Goal: Task Accomplishment & Management: Manage account settings

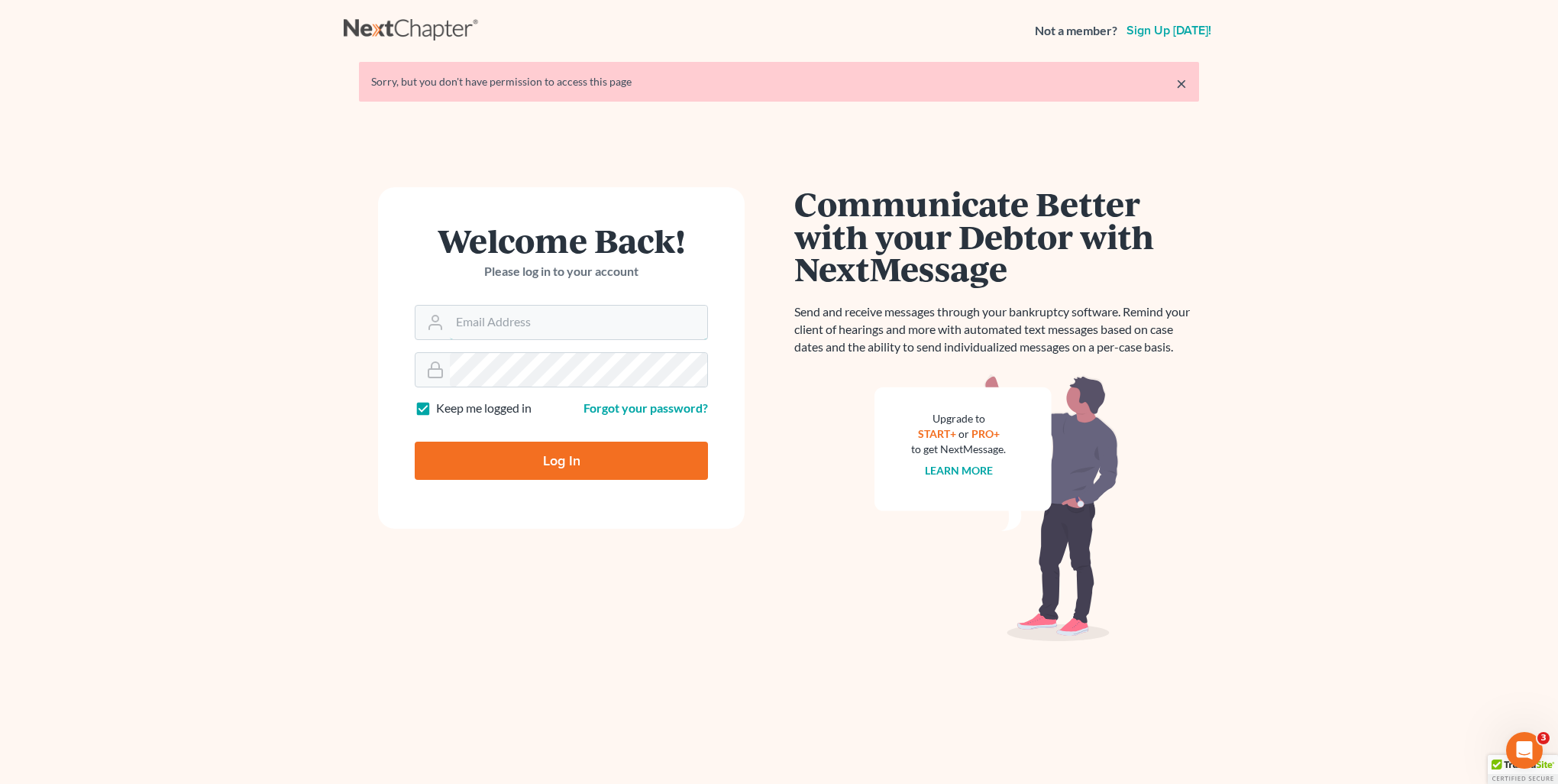
type input "[PERSON_NAME][EMAIL_ADDRESS][DOMAIN_NAME]"
click at [582, 449] on input "Log In" at bounding box center [561, 460] width 294 height 38
type input "Thinking..."
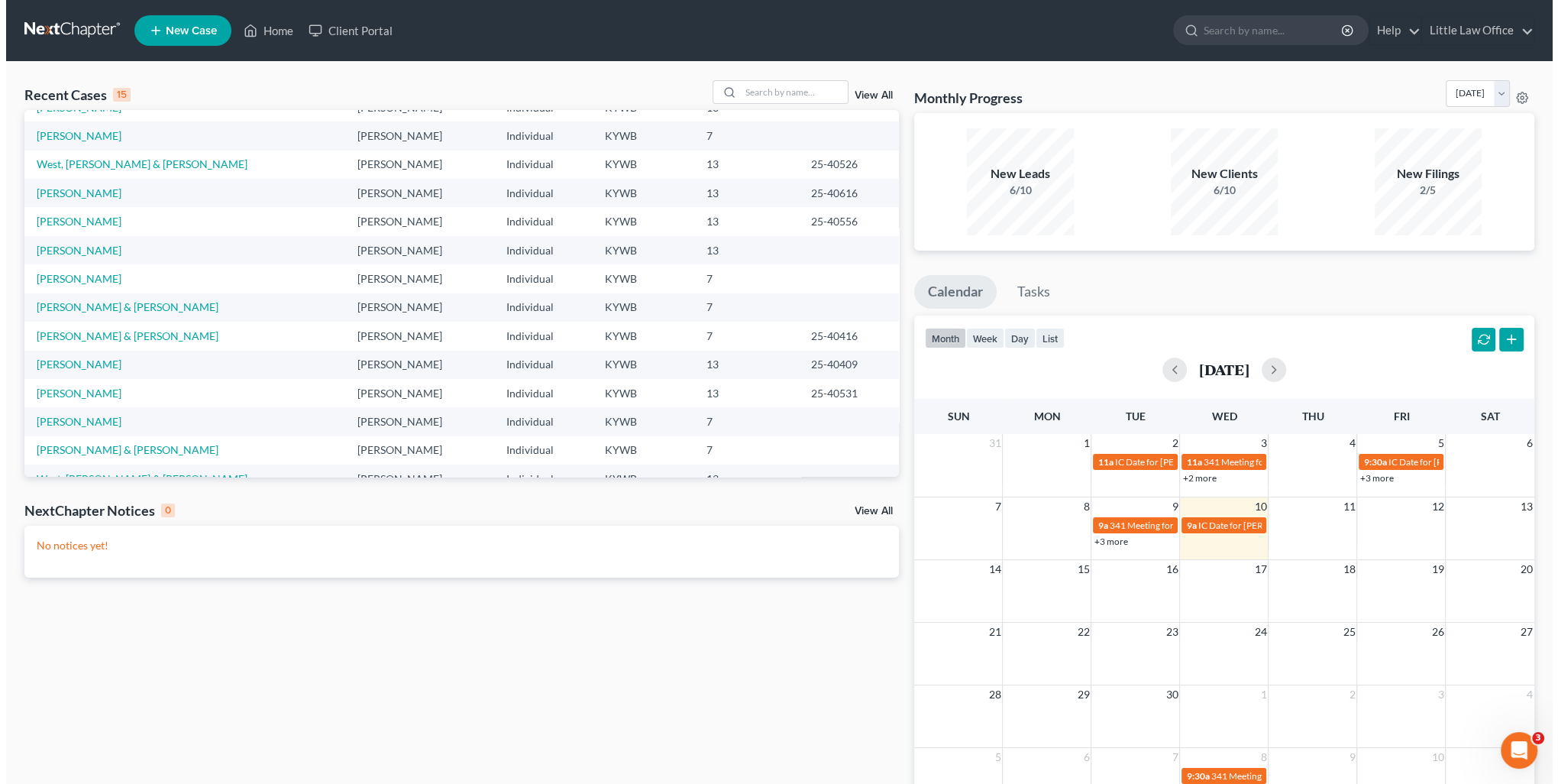
scroll to position [104, 0]
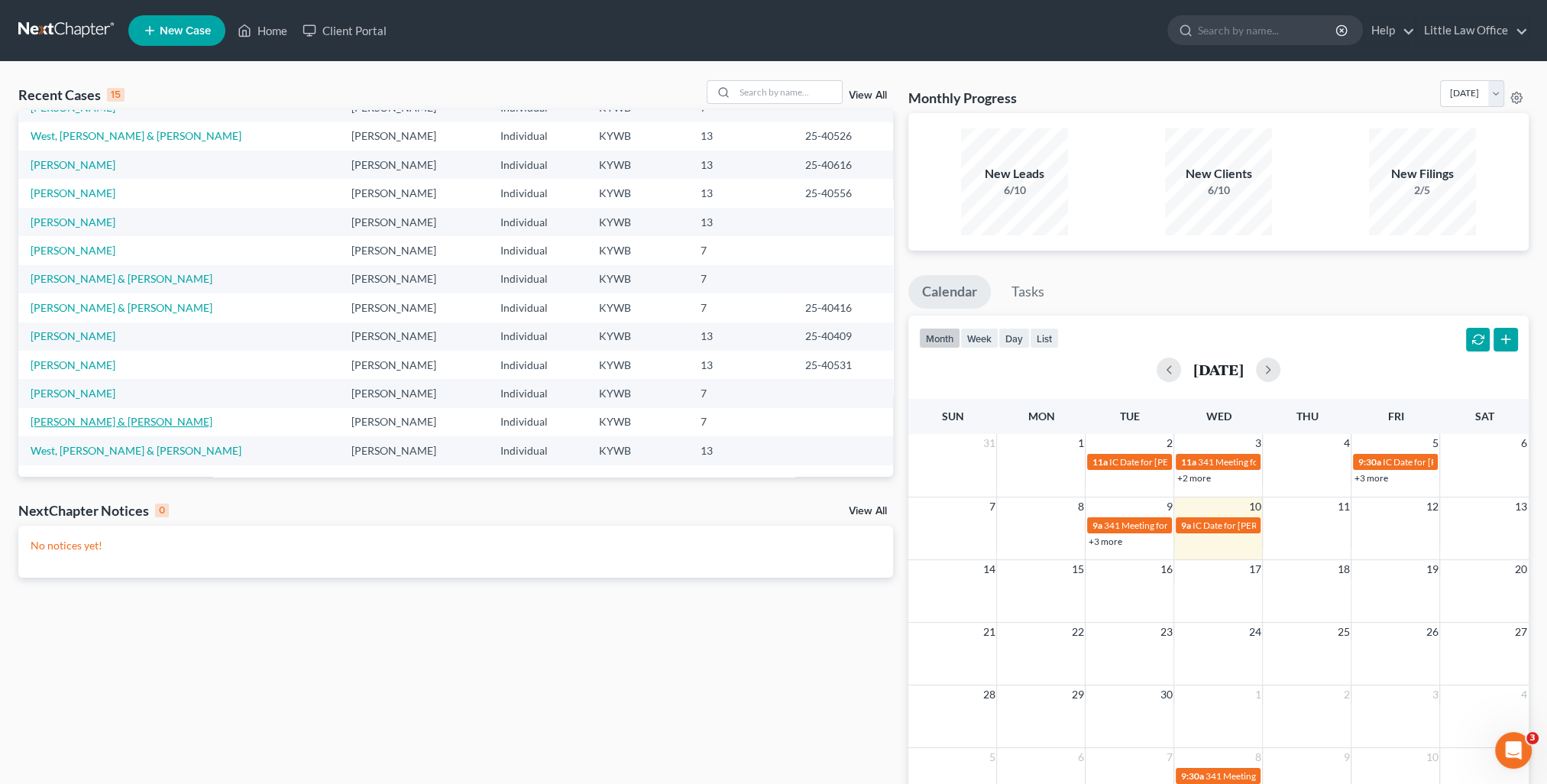
click at [101, 419] on link "[PERSON_NAME] & [PERSON_NAME]" at bounding box center [122, 421] width 182 height 13
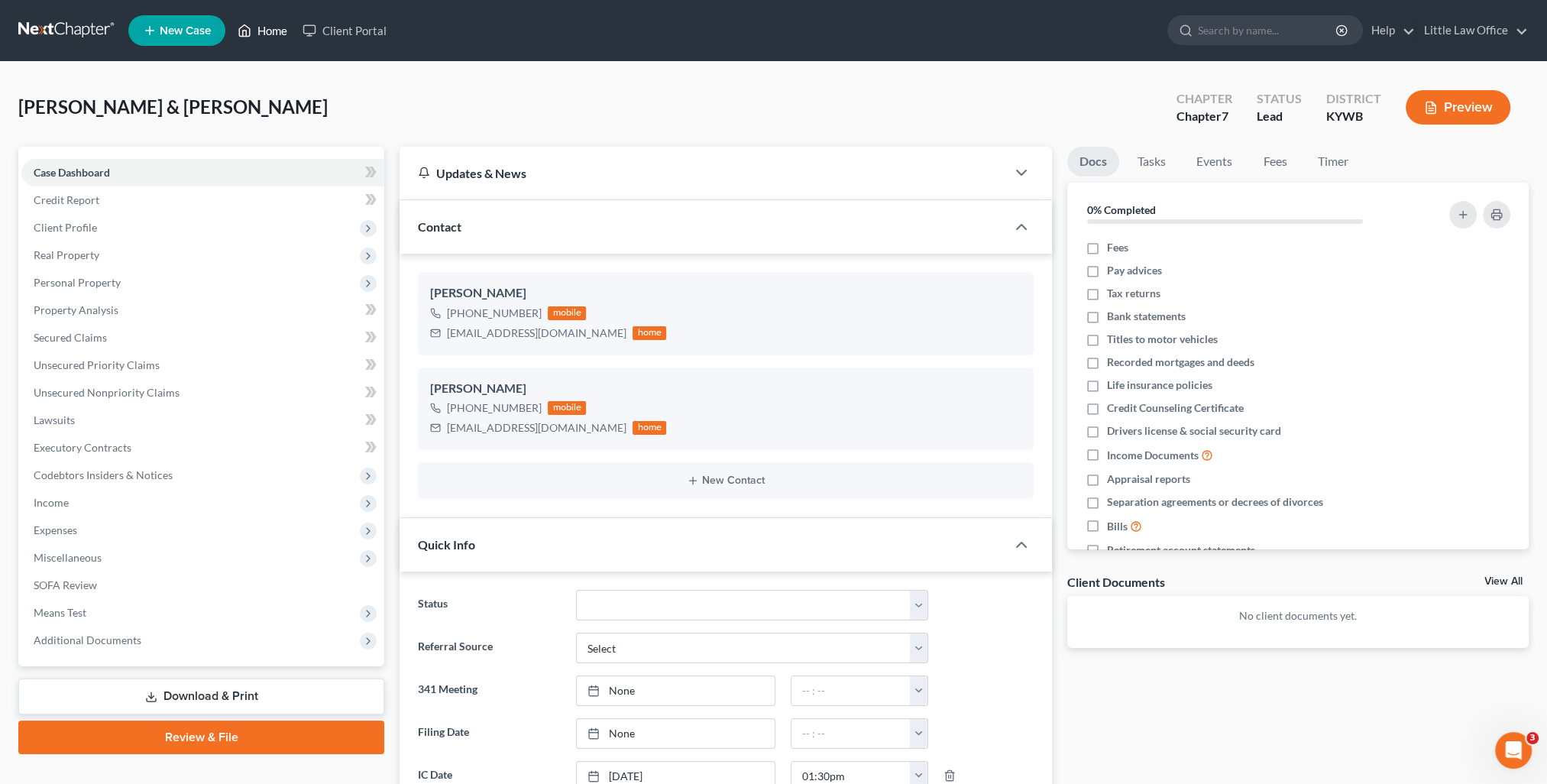
click at [256, 35] on link "Home" at bounding box center [263, 30] width 65 height 28
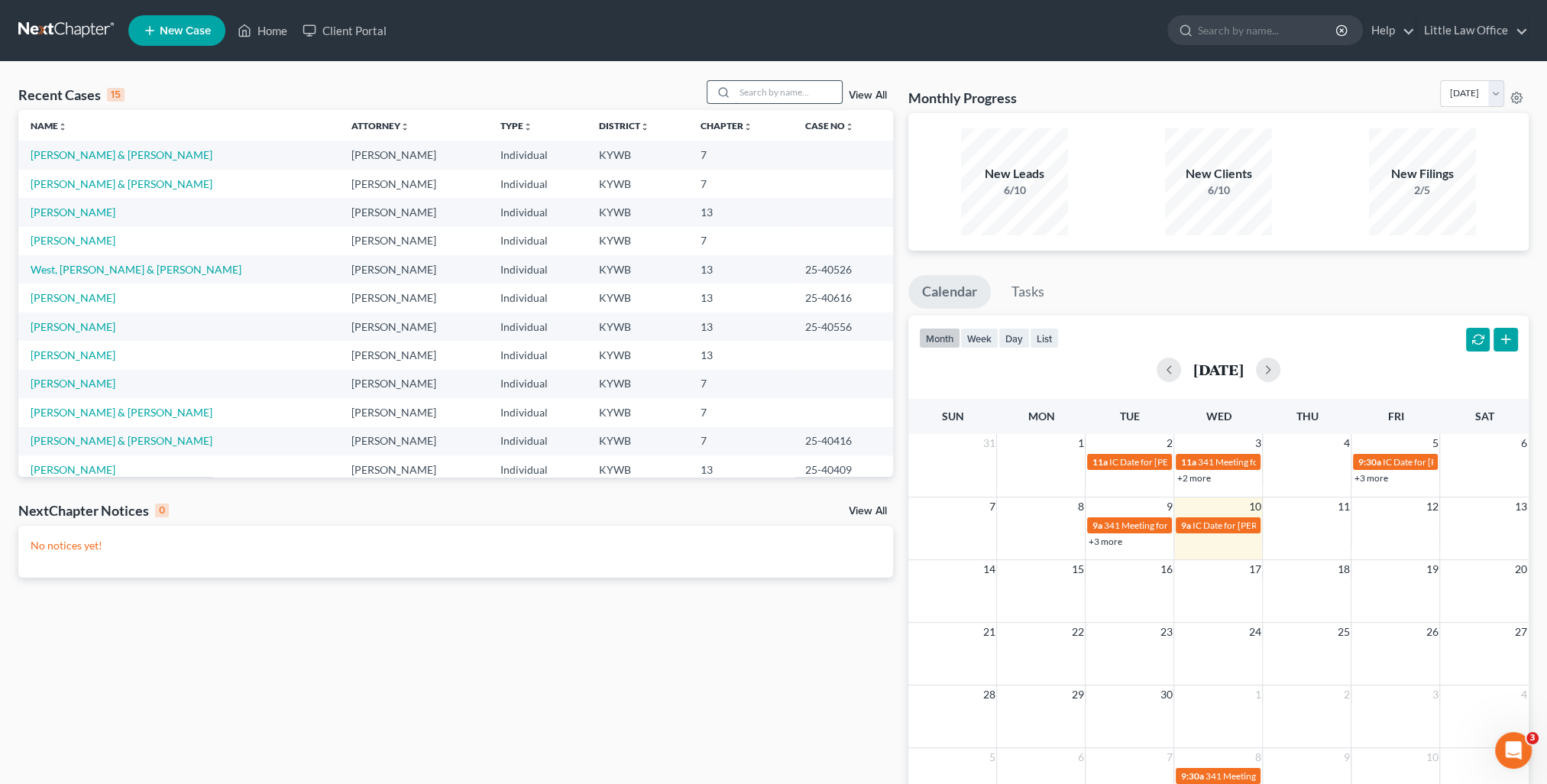
click at [785, 93] on input "search" at bounding box center [788, 92] width 107 height 22
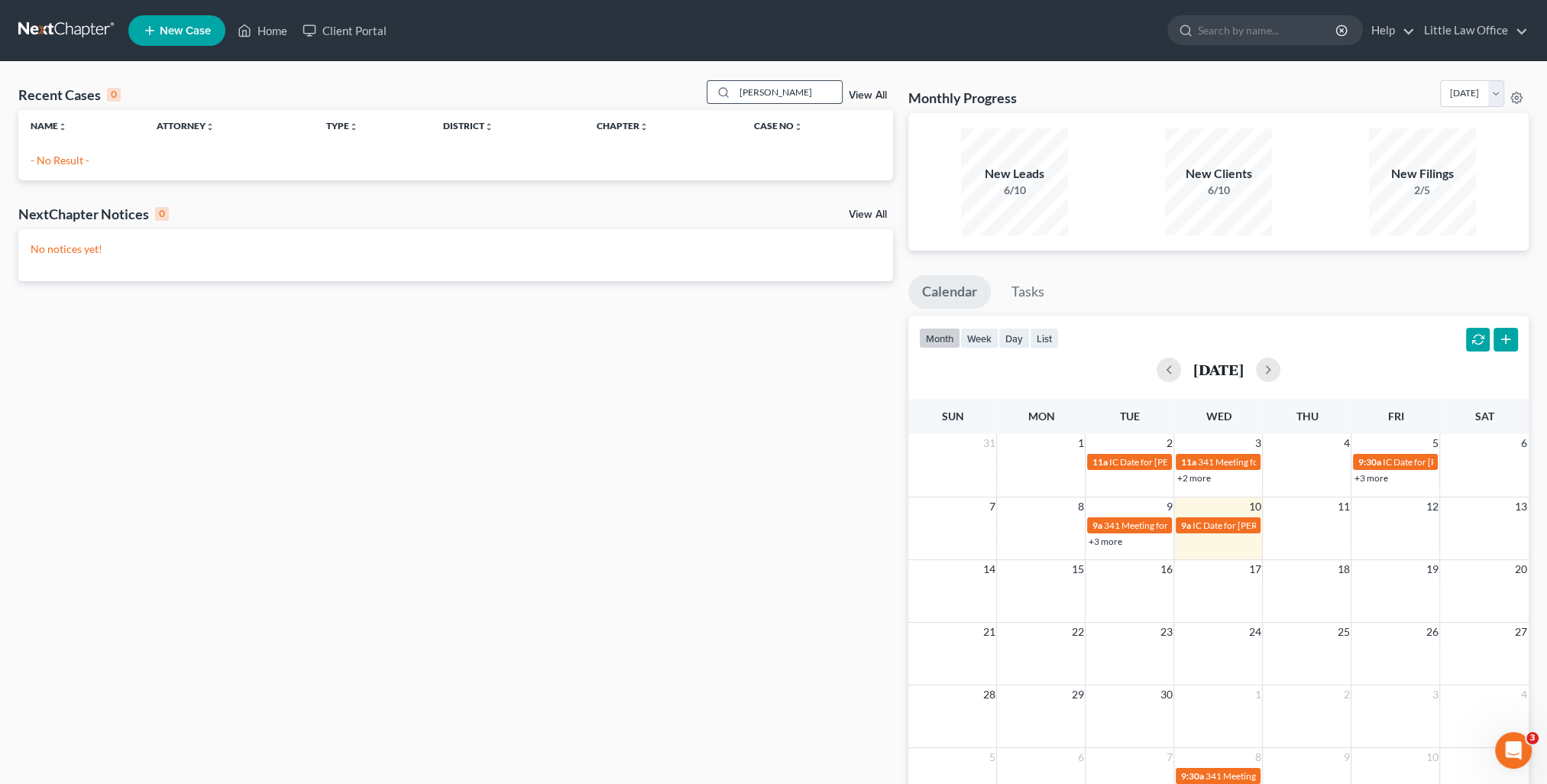
drag, startPoint x: 779, startPoint y: 96, endPoint x: 713, endPoint y: 88, distance: 66.5
click at [713, 88] on div "payton" at bounding box center [775, 92] width 136 height 24
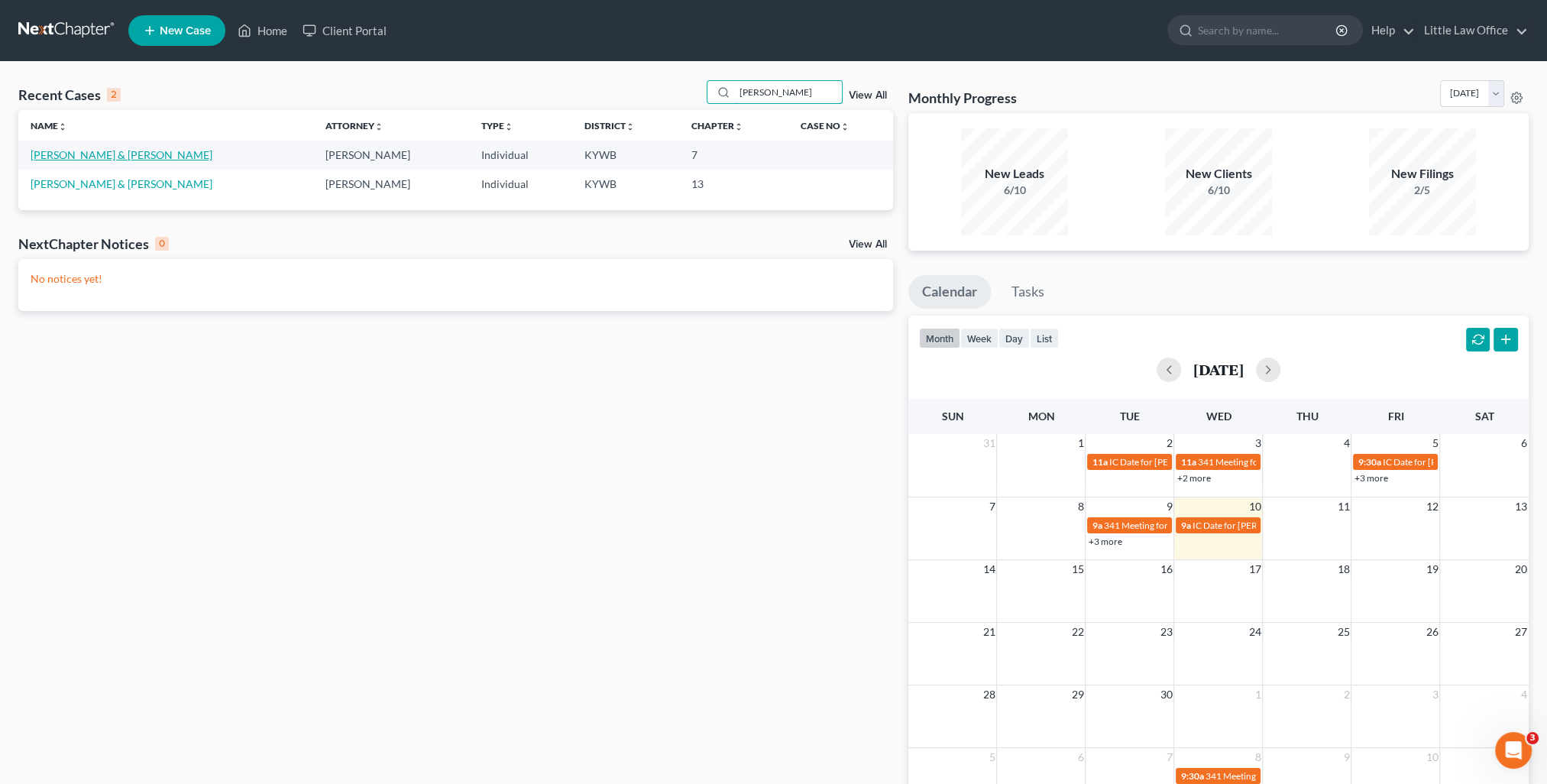
type input "amanda"
click at [134, 159] on link "[PERSON_NAME] & [PERSON_NAME]" at bounding box center [122, 154] width 182 height 13
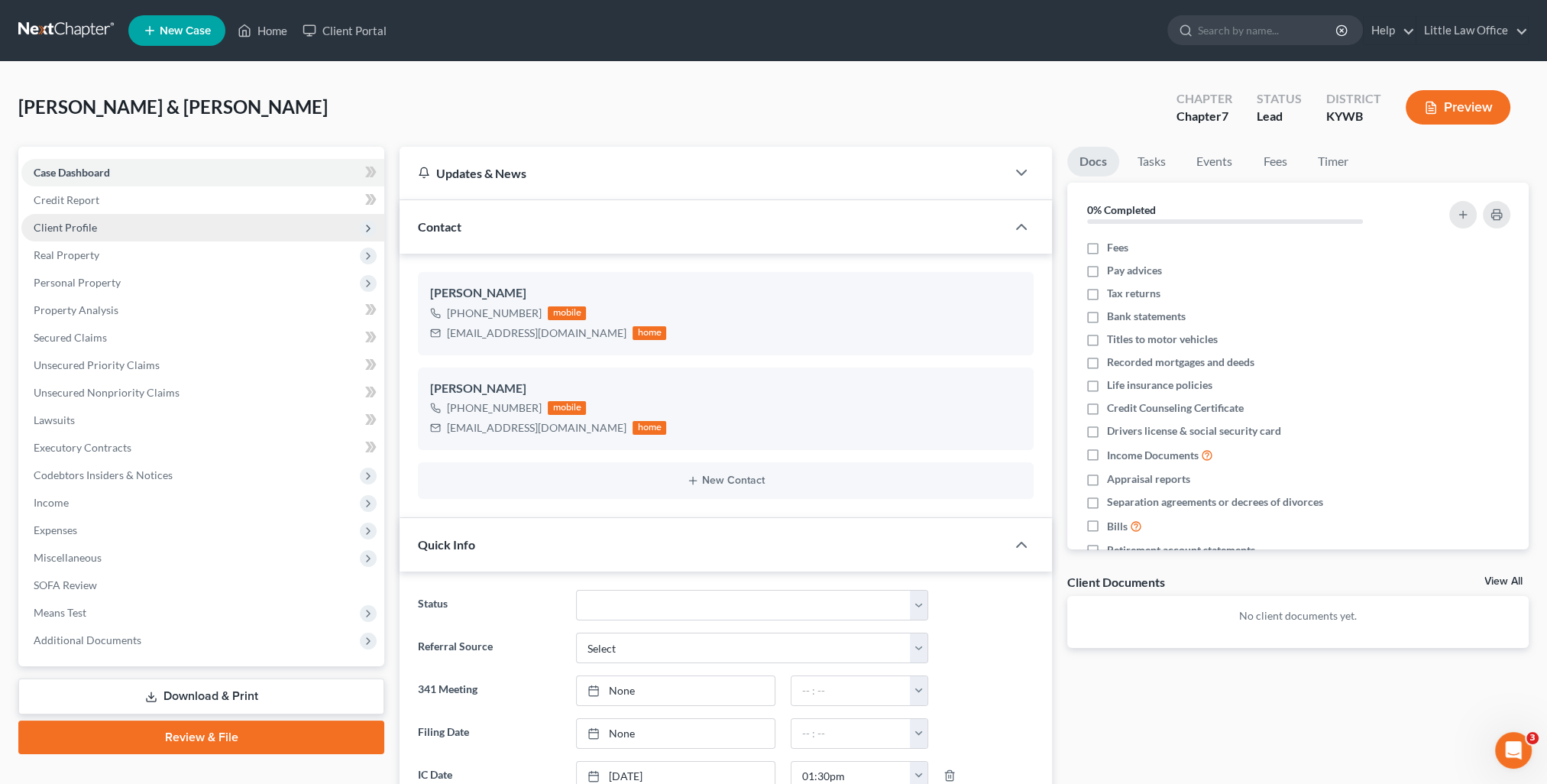
click at [73, 233] on span "Client Profile" at bounding box center [203, 227] width 363 height 28
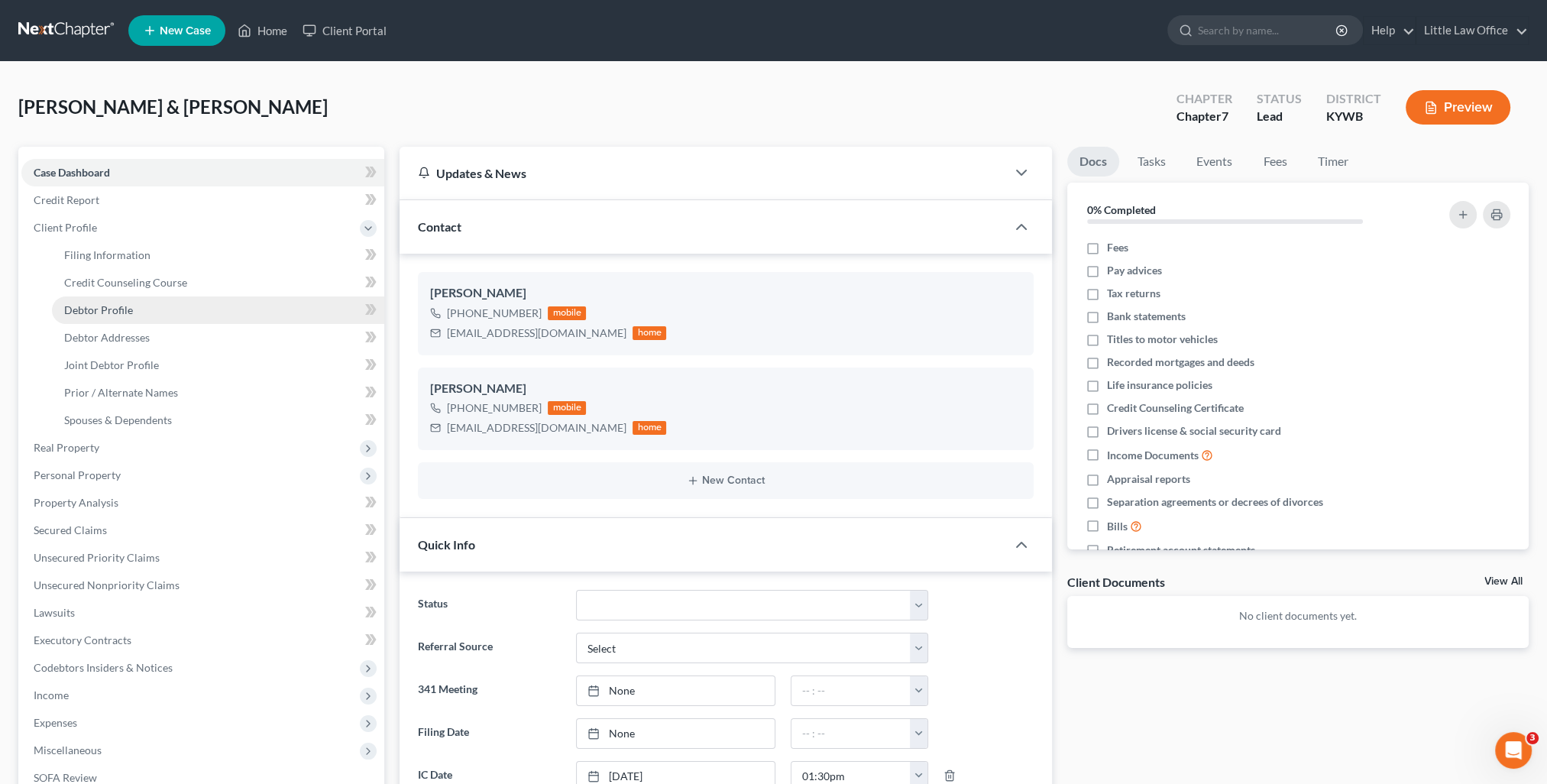
click at [124, 318] on link "Debtor Profile" at bounding box center [218, 310] width 332 height 28
select select "1"
select select "4"
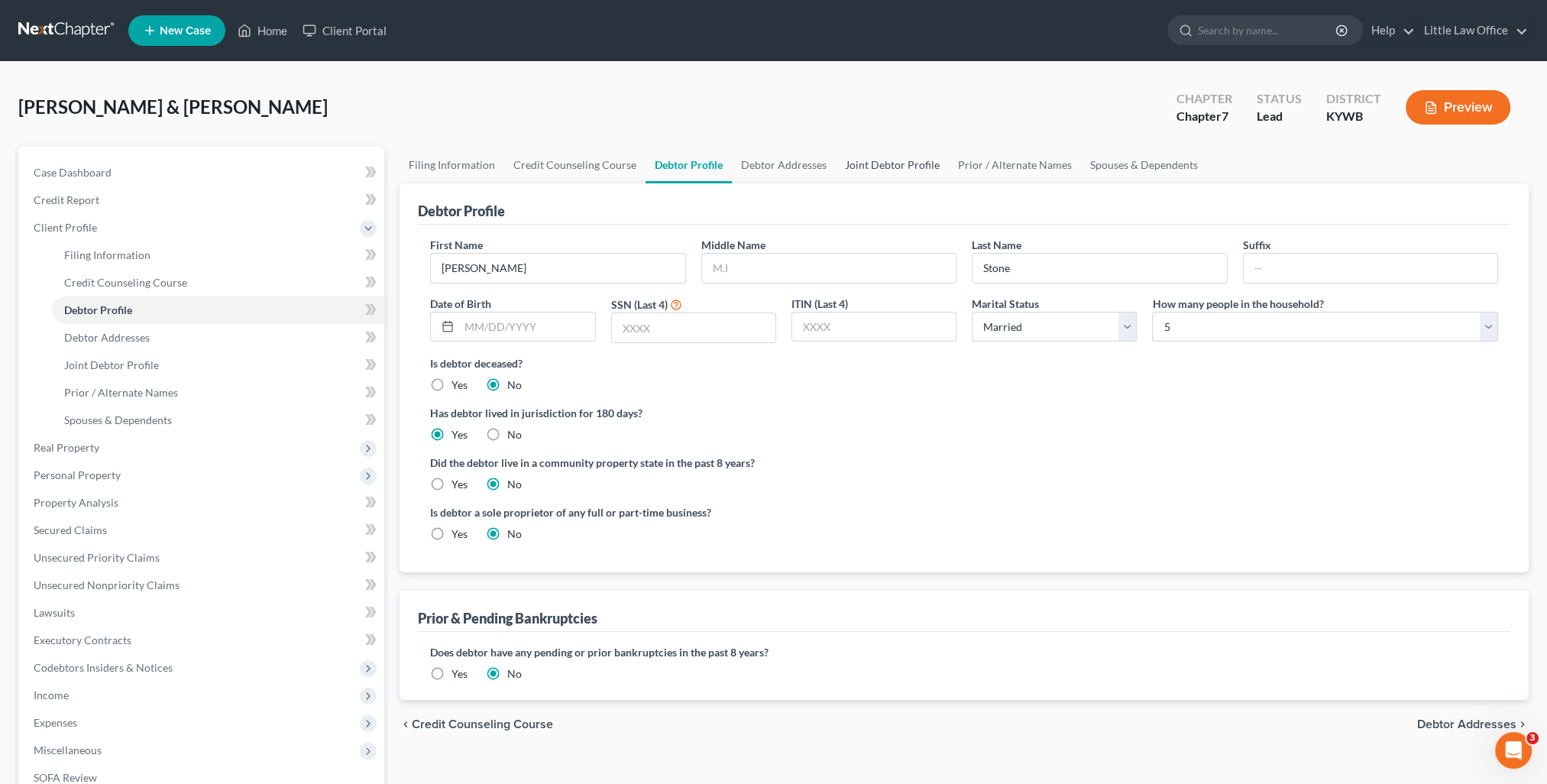
click at [887, 163] on link "Joint Debtor Profile" at bounding box center [892, 165] width 113 height 36
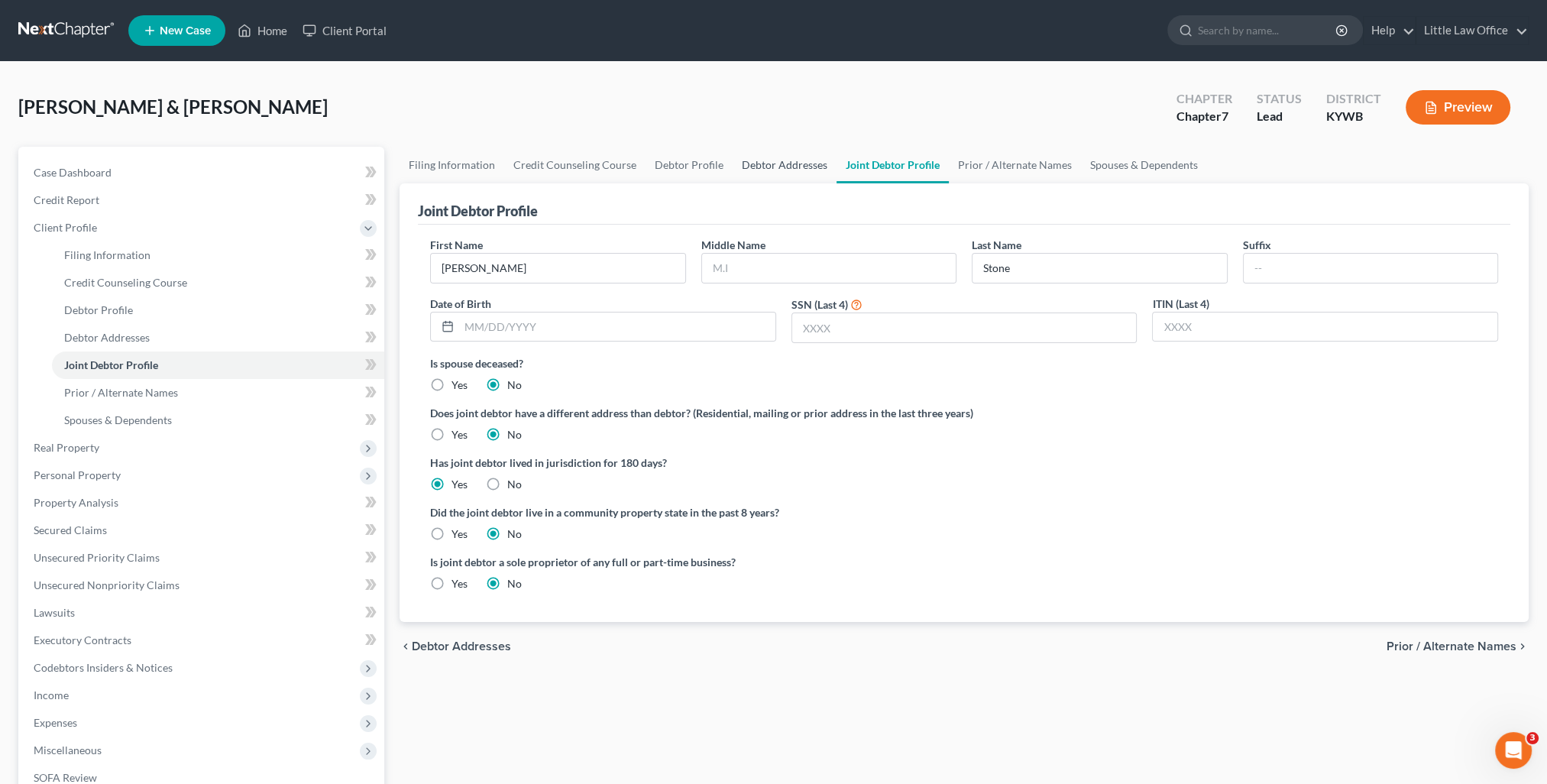
click at [758, 165] on link "Debtor Addresses" at bounding box center [784, 165] width 104 height 36
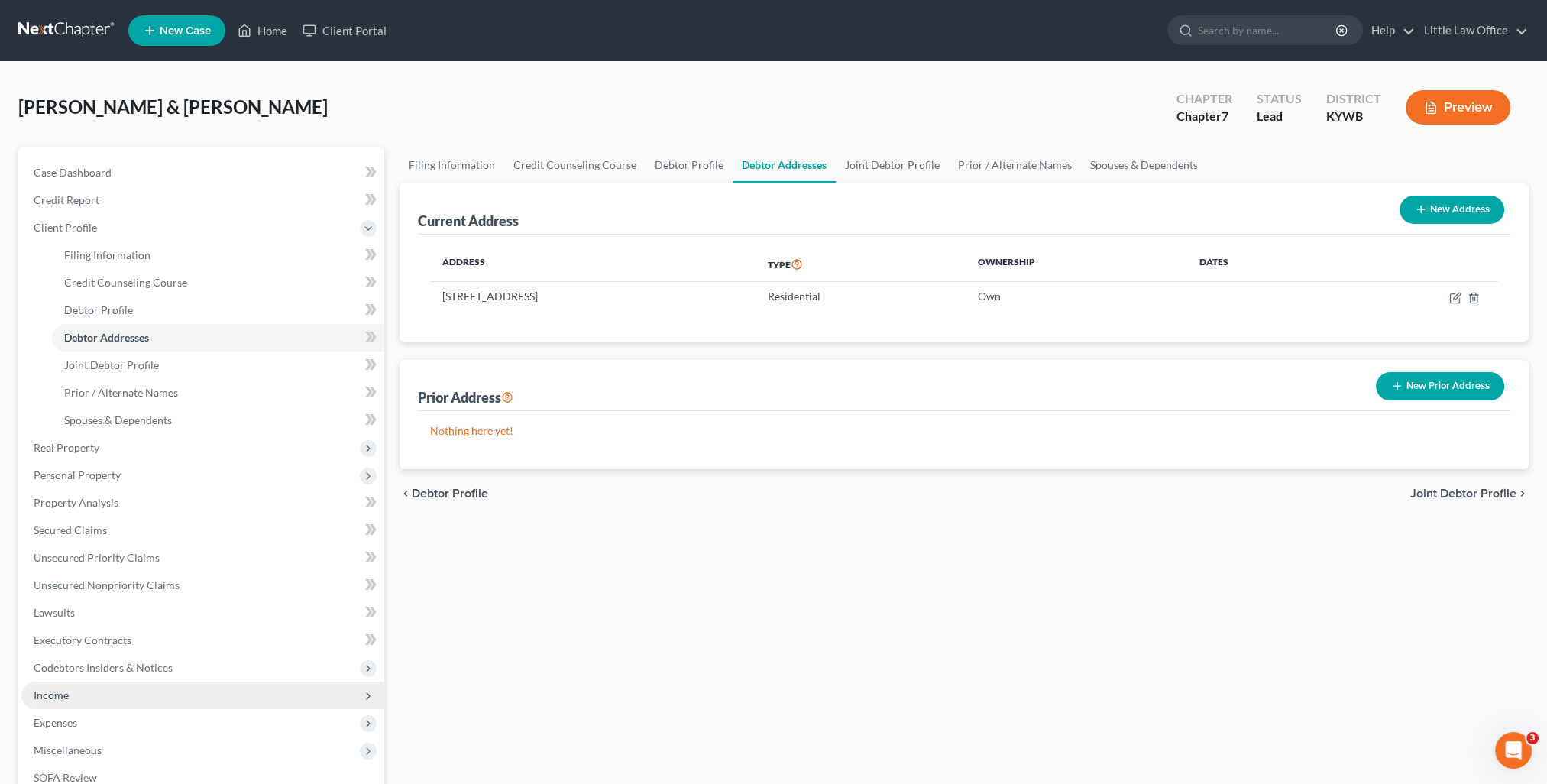
click at [116, 682] on span "Income" at bounding box center [203, 695] width 363 height 28
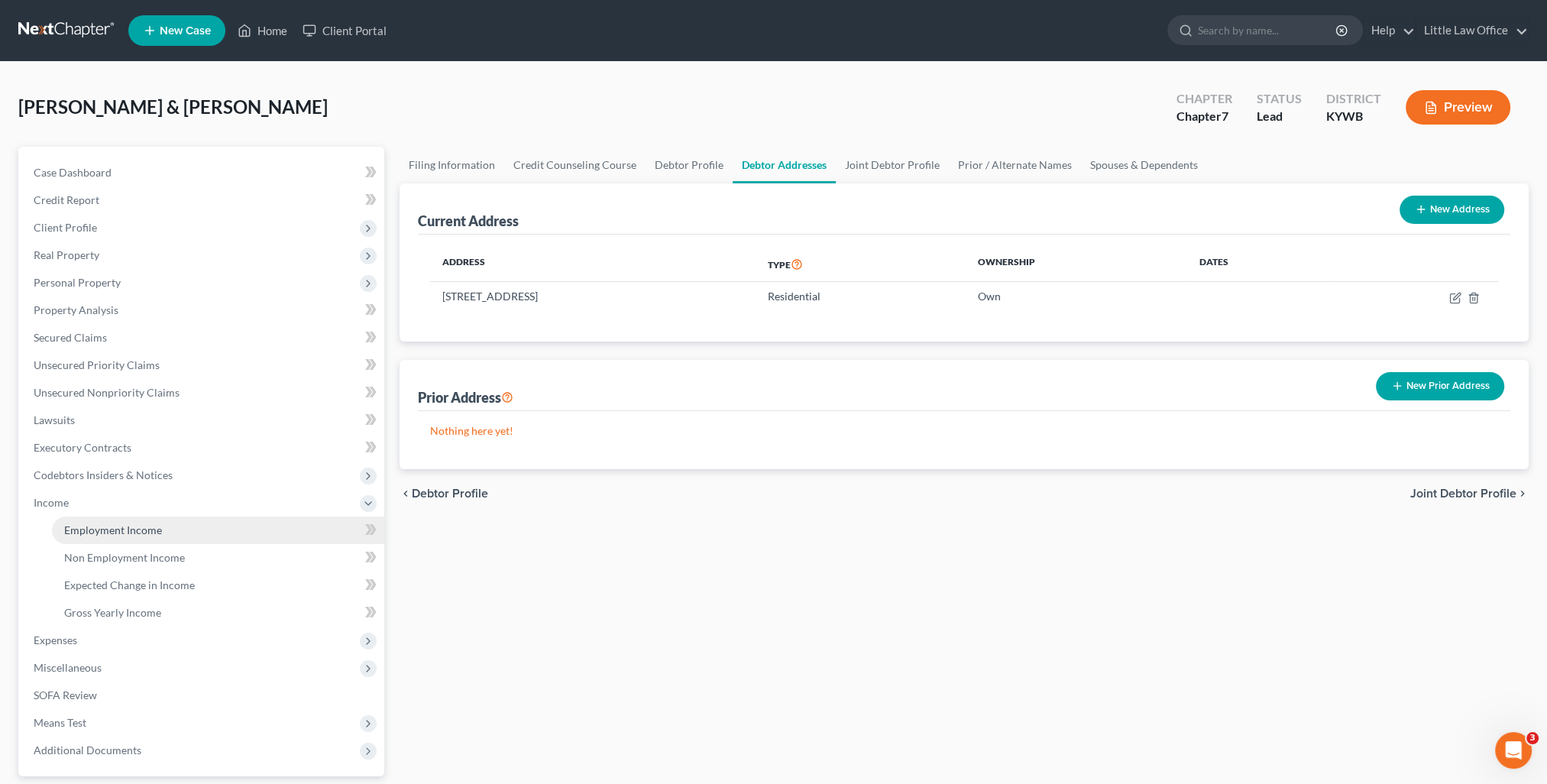
click at [155, 538] on link "Employment Income" at bounding box center [218, 530] width 332 height 28
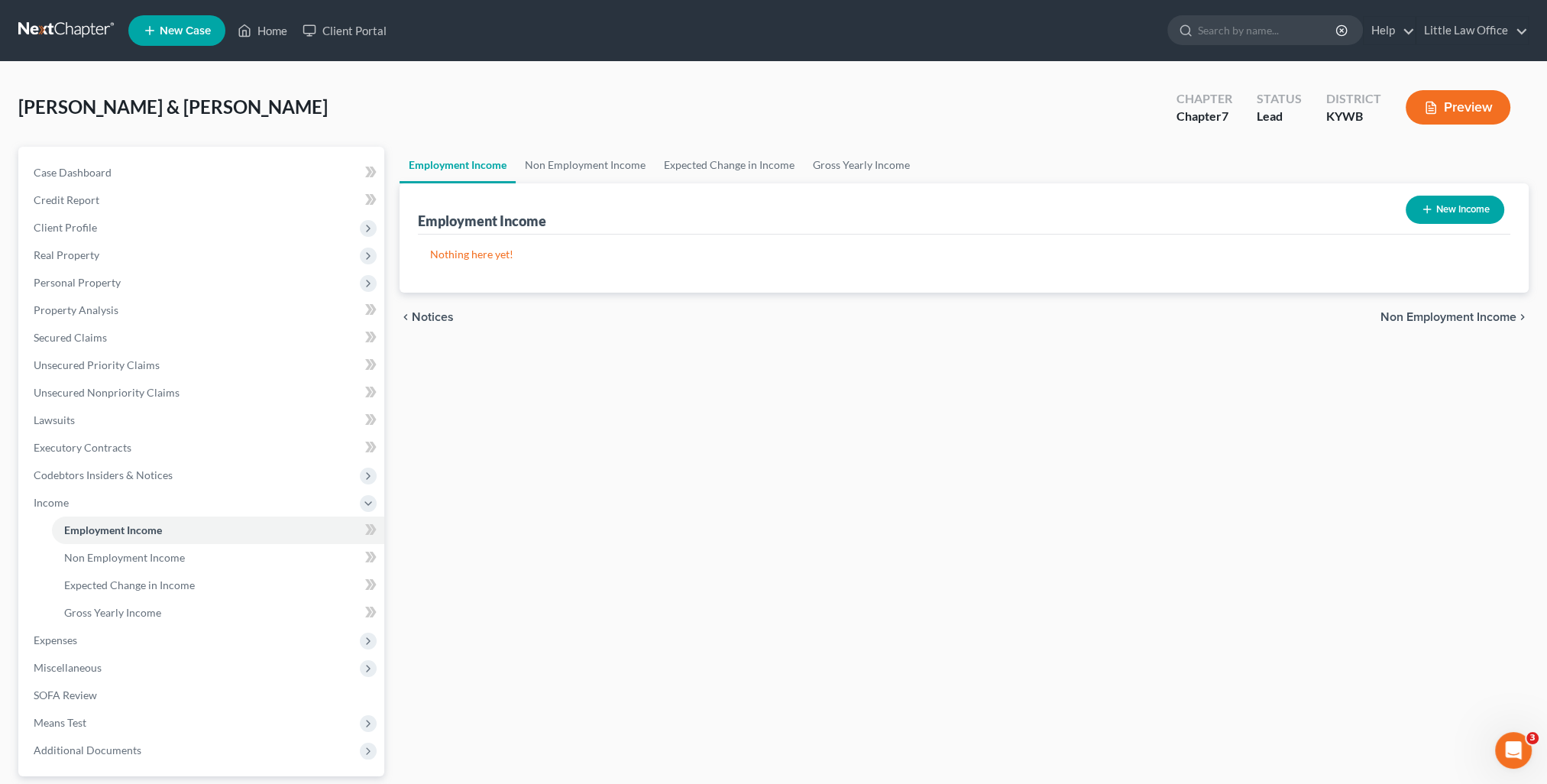
click at [1436, 208] on button "New Income" at bounding box center [1454, 210] width 99 height 28
select select "0"
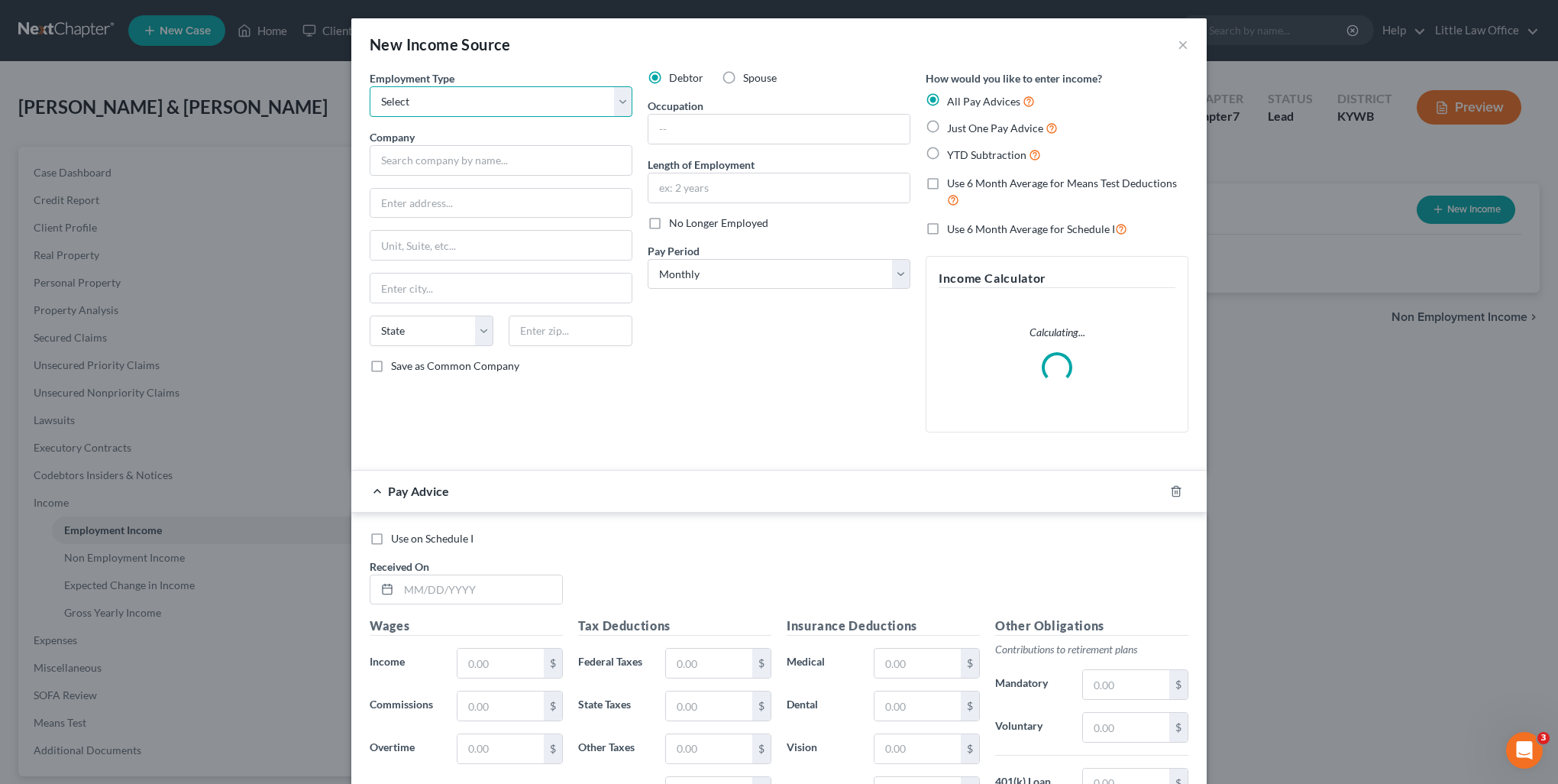
click at [470, 110] on select "Select Full or Part Time Employment Self Employment" at bounding box center [501, 101] width 263 height 31
select select "0"
click at [370, 86] on select "Select Full or Part Time Employment Self Employment" at bounding box center [501, 101] width 263 height 31
click at [445, 165] on input "text" at bounding box center [501, 160] width 263 height 31
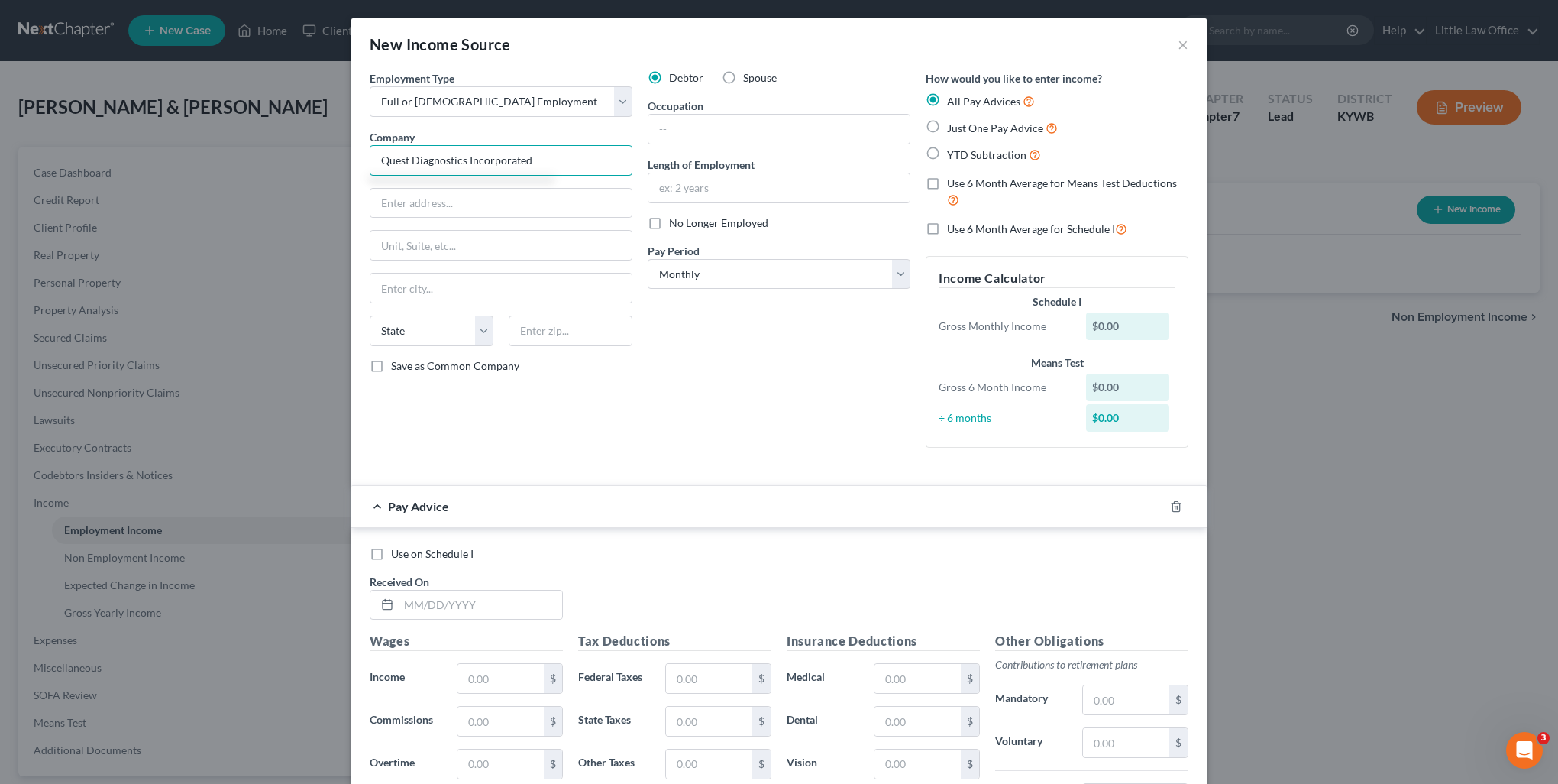
type input "Quest Diagnostics Incorporated"
type input "500 Plaza Drive"
type input "07094"
type input "Secaucus"
select select "33"
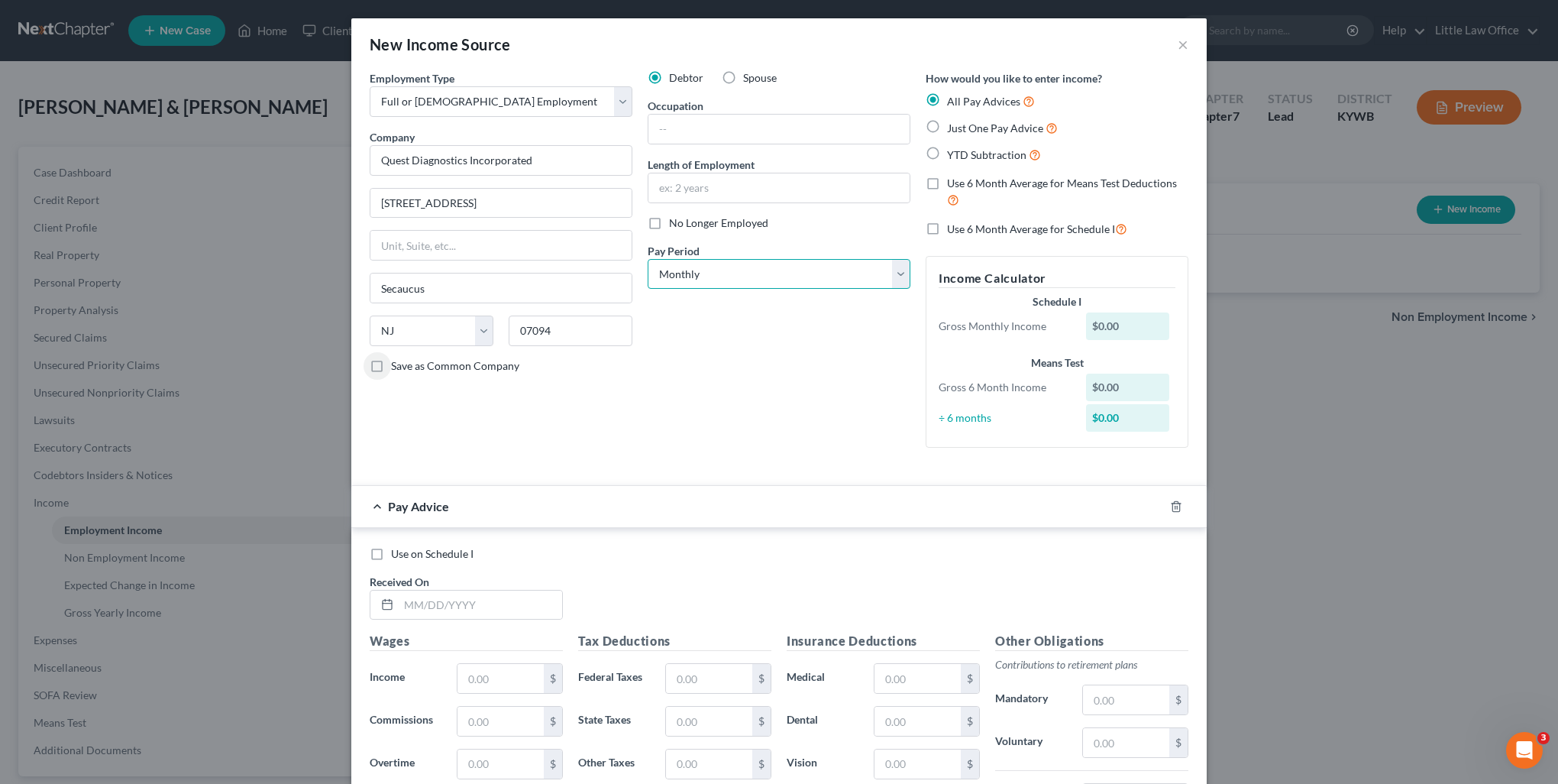
click at [748, 283] on select "Select Monthly Twice Monthly Every Other Week Weekly" at bounding box center [779, 274] width 263 height 31
select select "2"
click at [648, 259] on select "Select Monthly Twice Monthly Every Other Week Weekly" at bounding box center [779, 274] width 263 height 31
click at [517, 581] on div "Received On *" at bounding box center [467, 597] width 209 height 47
click at [508, 594] on input "text" at bounding box center [480, 604] width 164 height 29
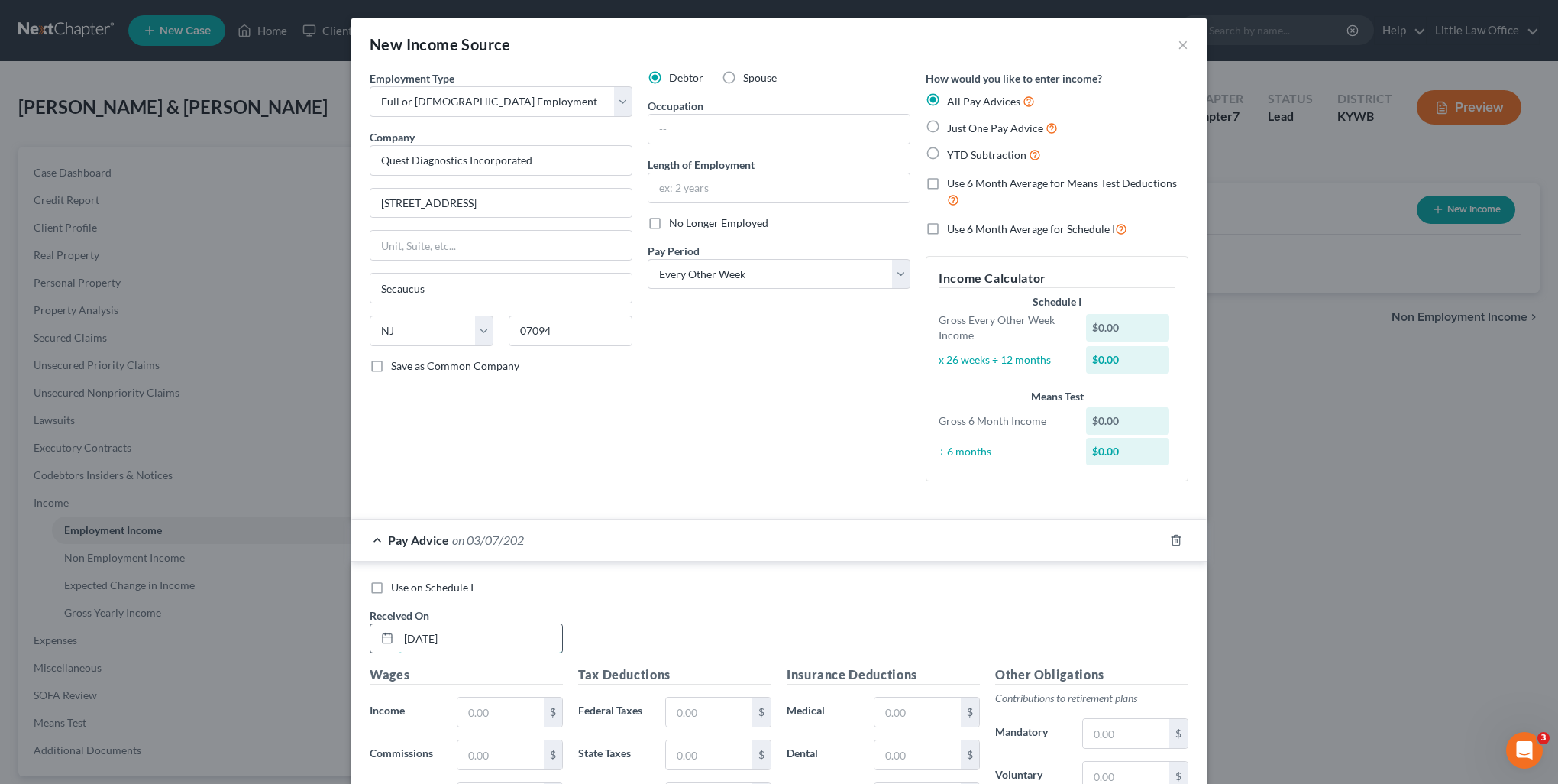
type input "03/07/2025"
type input "1"
type input "2,576.58"
click at [684, 704] on input "text" at bounding box center [709, 711] width 86 height 29
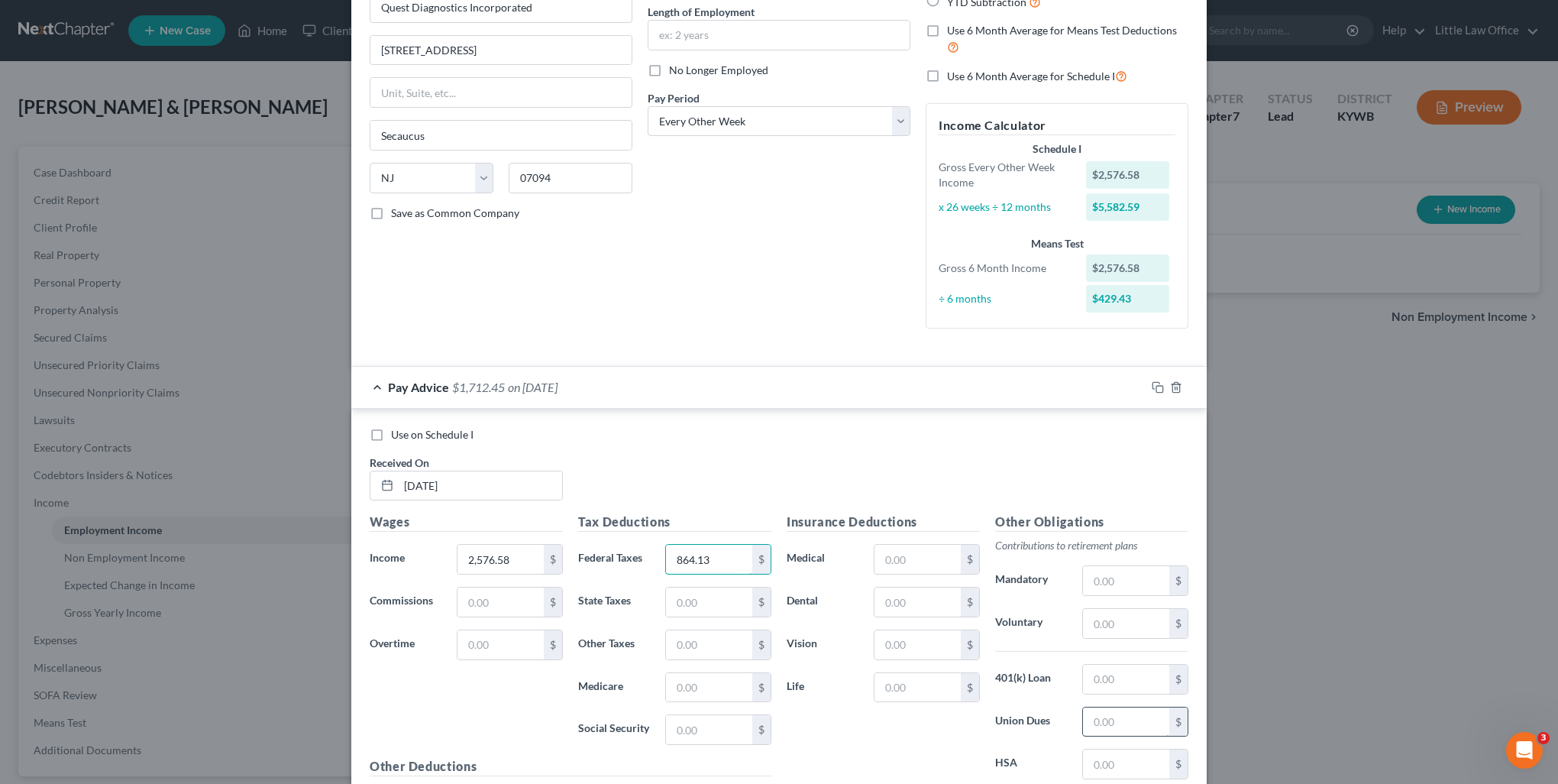
scroll to position [229, 0]
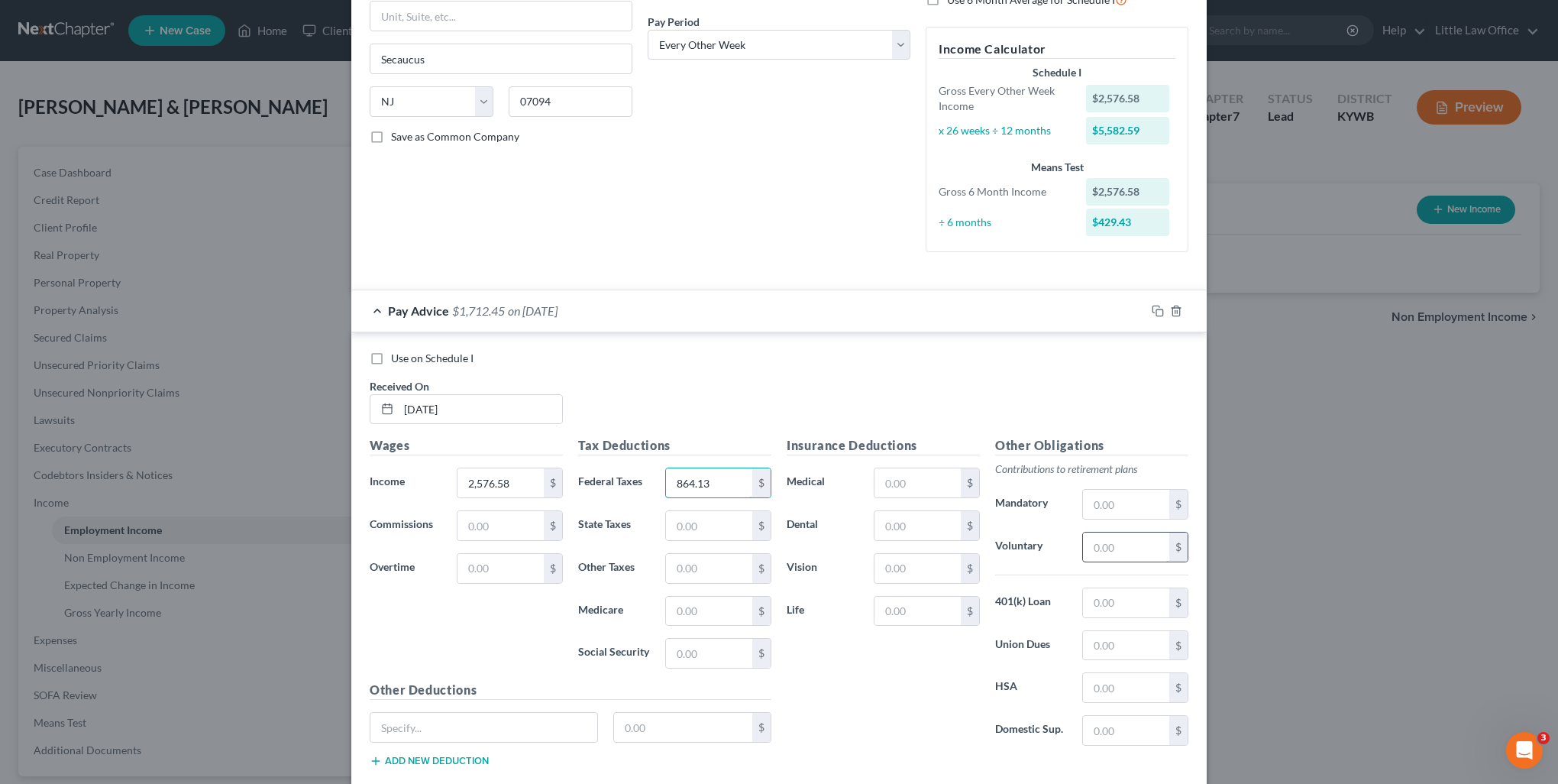
type input "864.13"
click at [1124, 548] on input "text" at bounding box center [1126, 547] width 86 height 29
click at [1132, 551] on input "128.83" at bounding box center [1126, 547] width 86 height 29
type input "154.6"
click at [1153, 312] on icon "button" at bounding box center [1158, 310] width 12 height 12
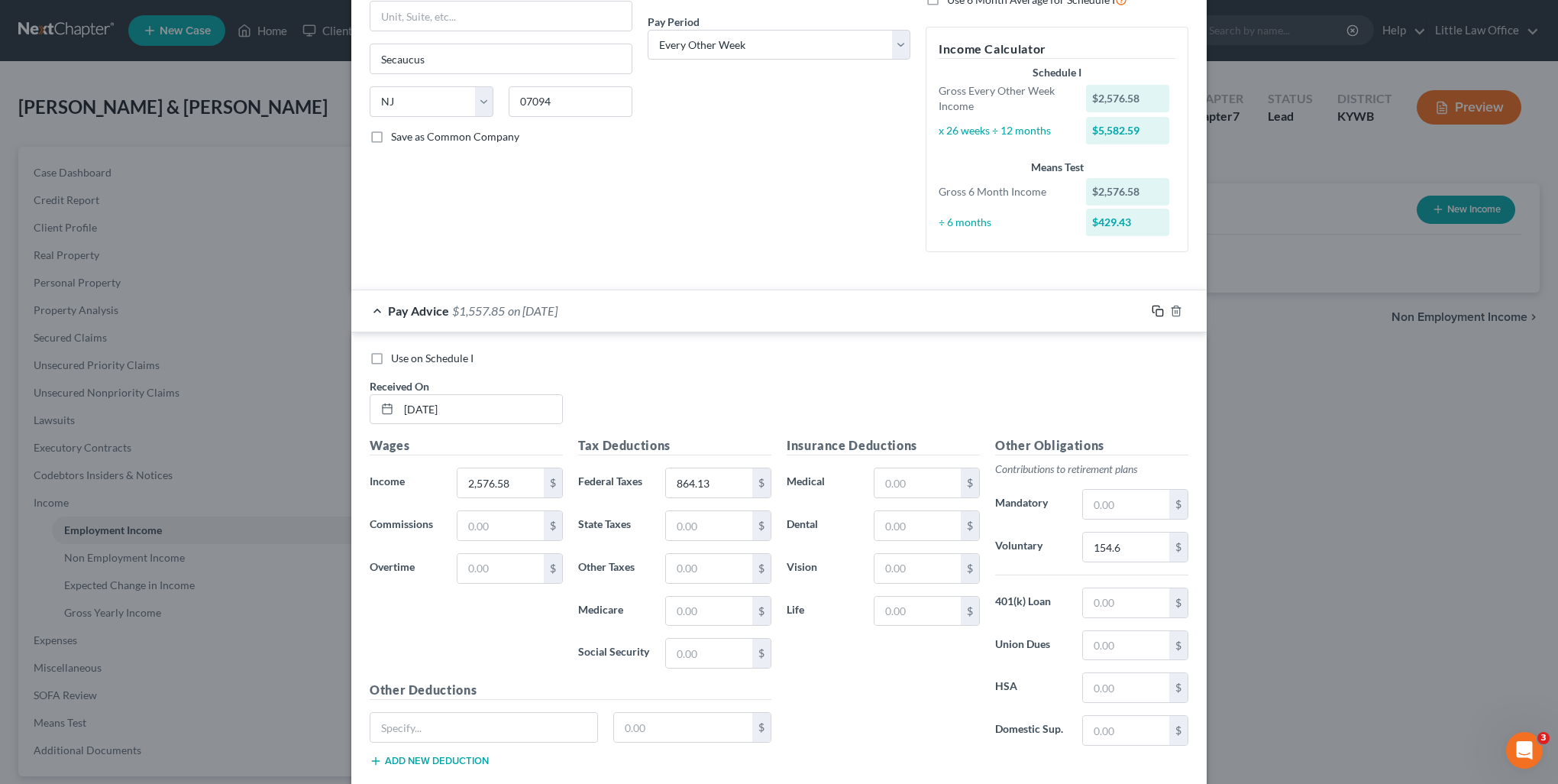
scroll to position [0, 0]
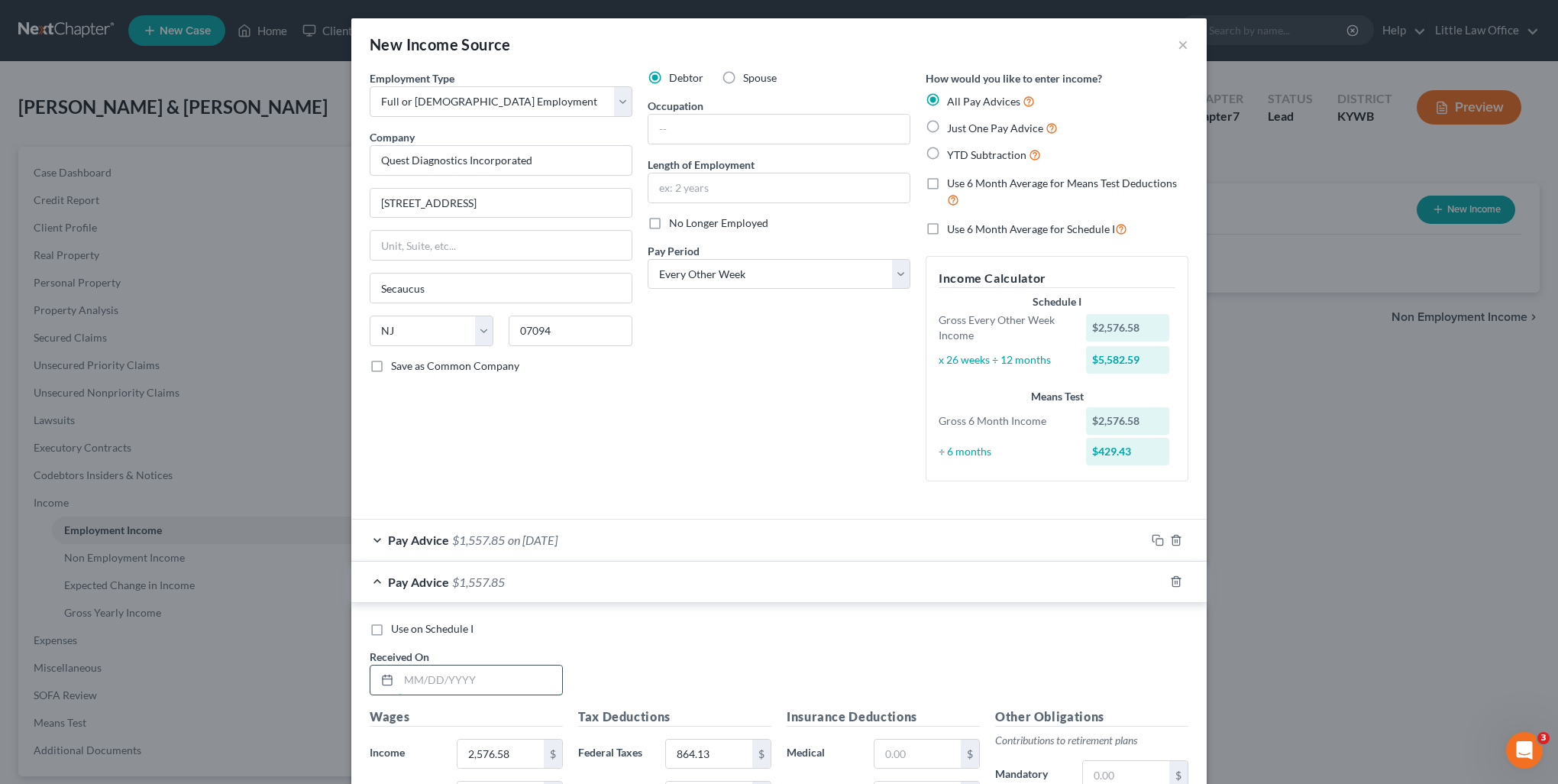
click at [519, 676] on input "text" at bounding box center [480, 680] width 164 height 29
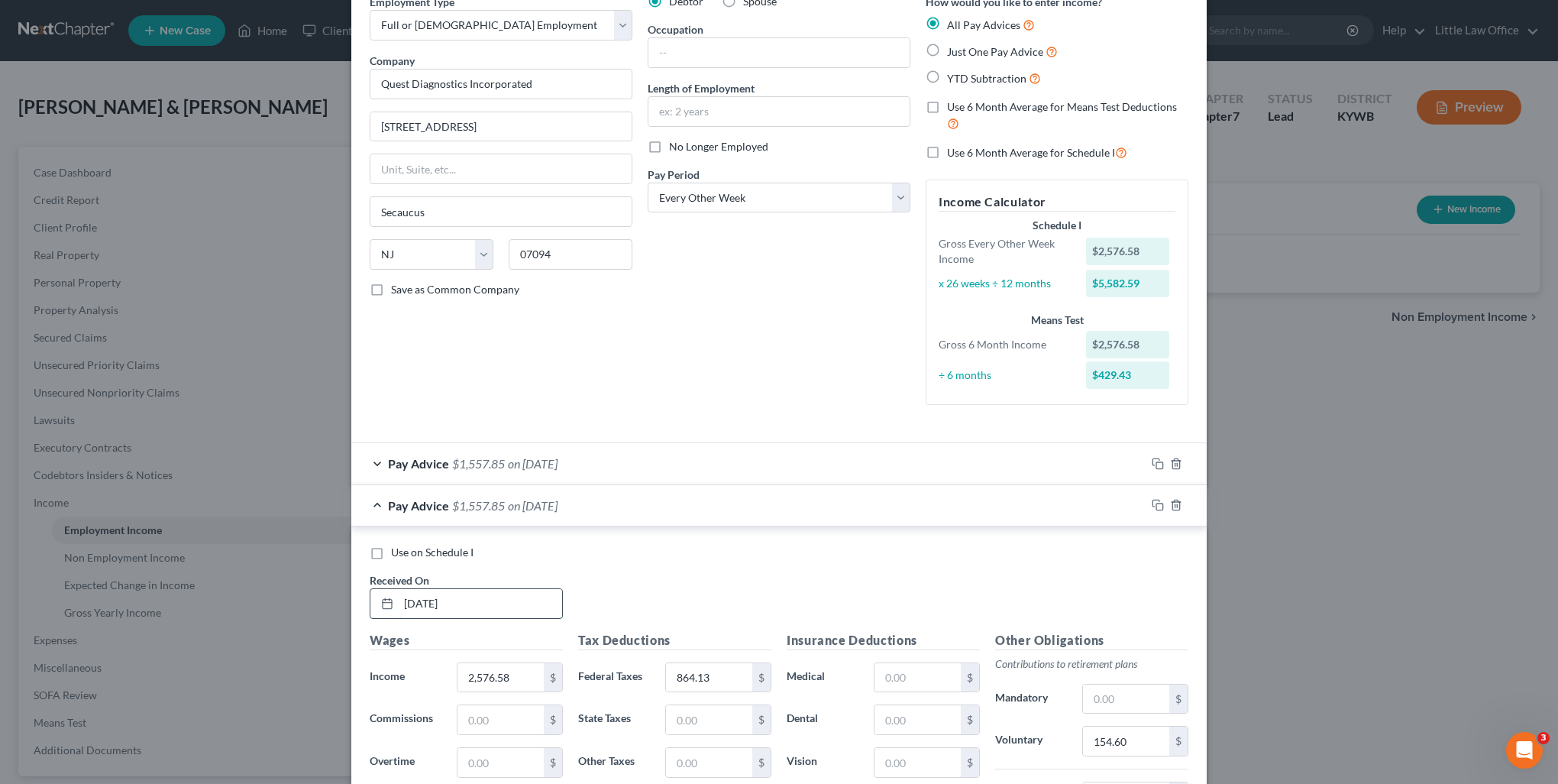
type input "03/14/2025"
click at [519, 676] on input "2,576.58" at bounding box center [500, 677] width 86 height 29
type input "2,719.94"
click at [700, 670] on input "864.13" at bounding box center [709, 677] width 86 height 29
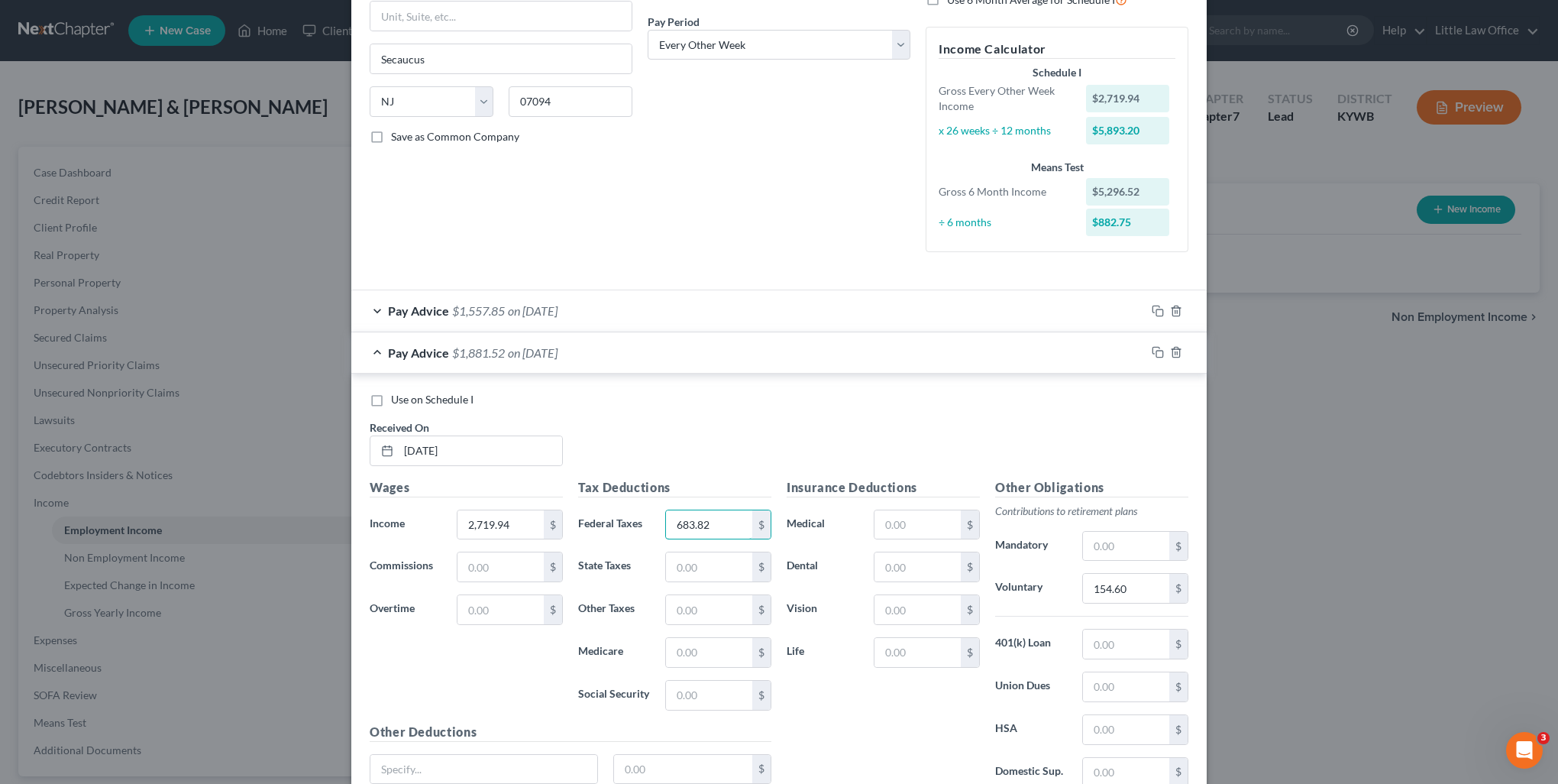
scroll to position [305, 0]
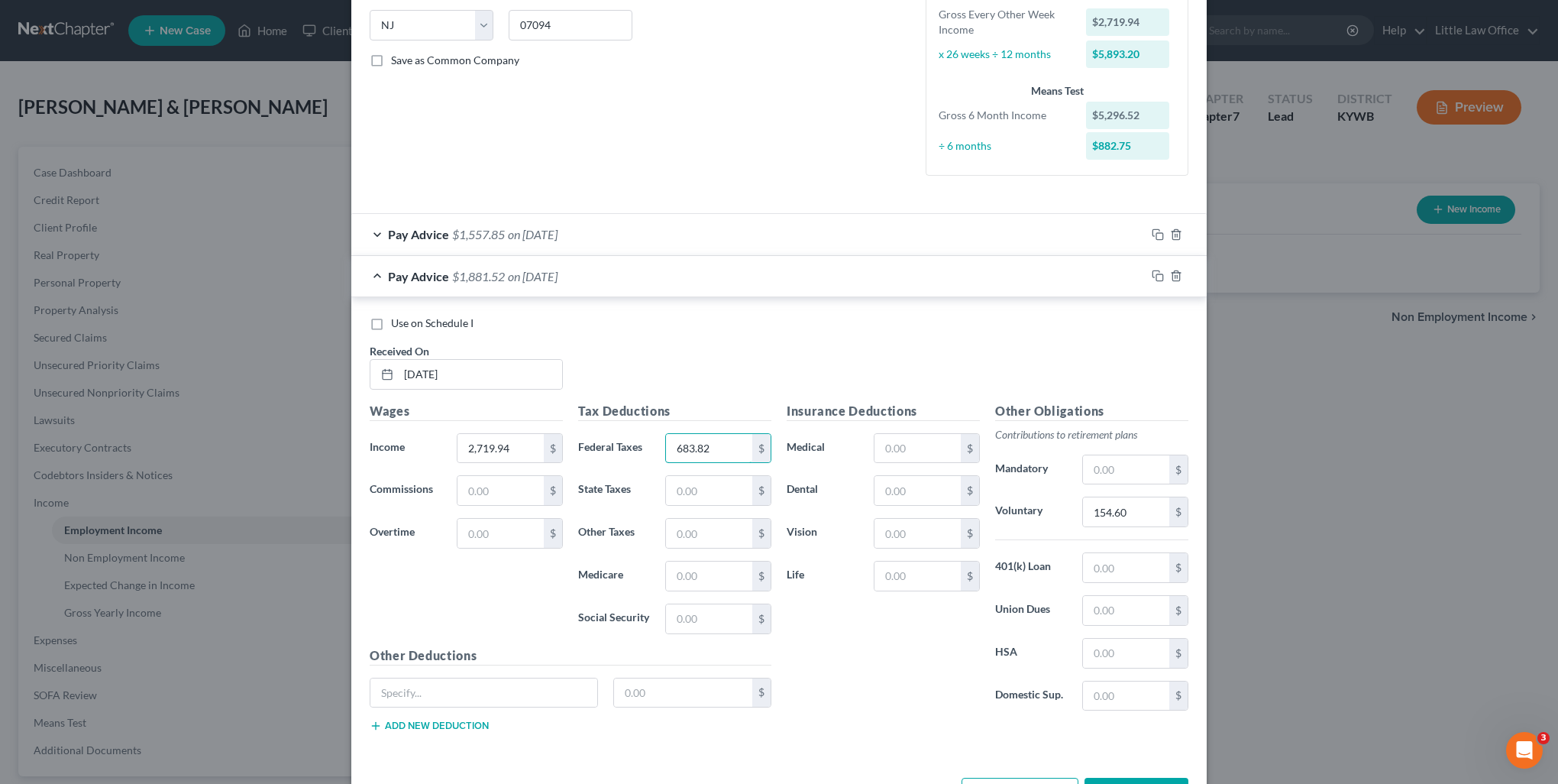
type input "683.82"
click at [1147, 504] on input "154.60" at bounding box center [1126, 511] width 86 height 29
type input "169.2"
click at [921, 544] on input "text" at bounding box center [917, 533] width 86 height 29
click at [915, 495] on input "text" at bounding box center [917, 490] width 86 height 29
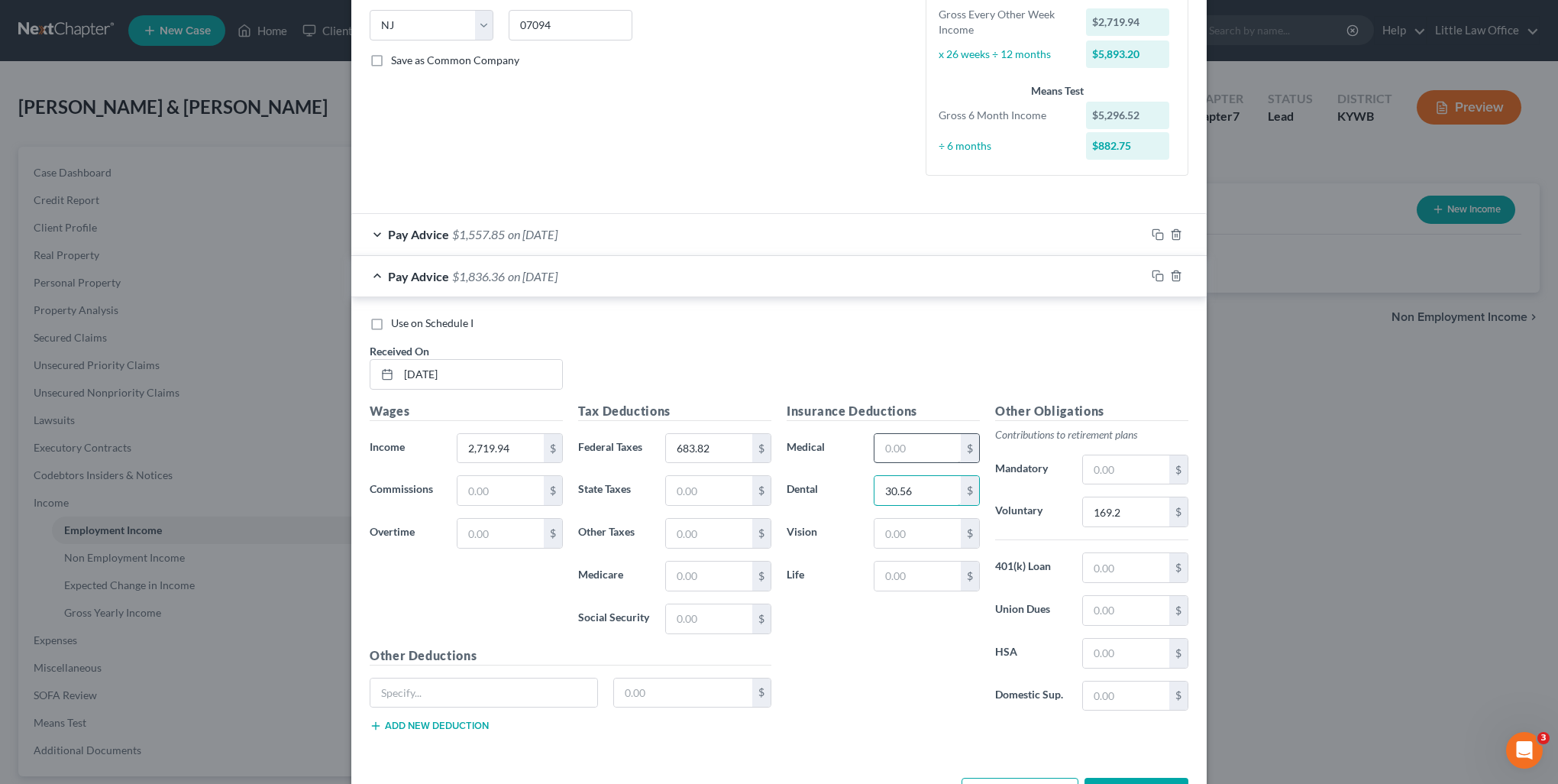
type input "30.56"
click at [914, 436] on input "text" at bounding box center [917, 448] width 86 height 29
type input "264.19"
click at [895, 535] on input "text" at bounding box center [917, 533] width 86 height 29
type input "6.64"
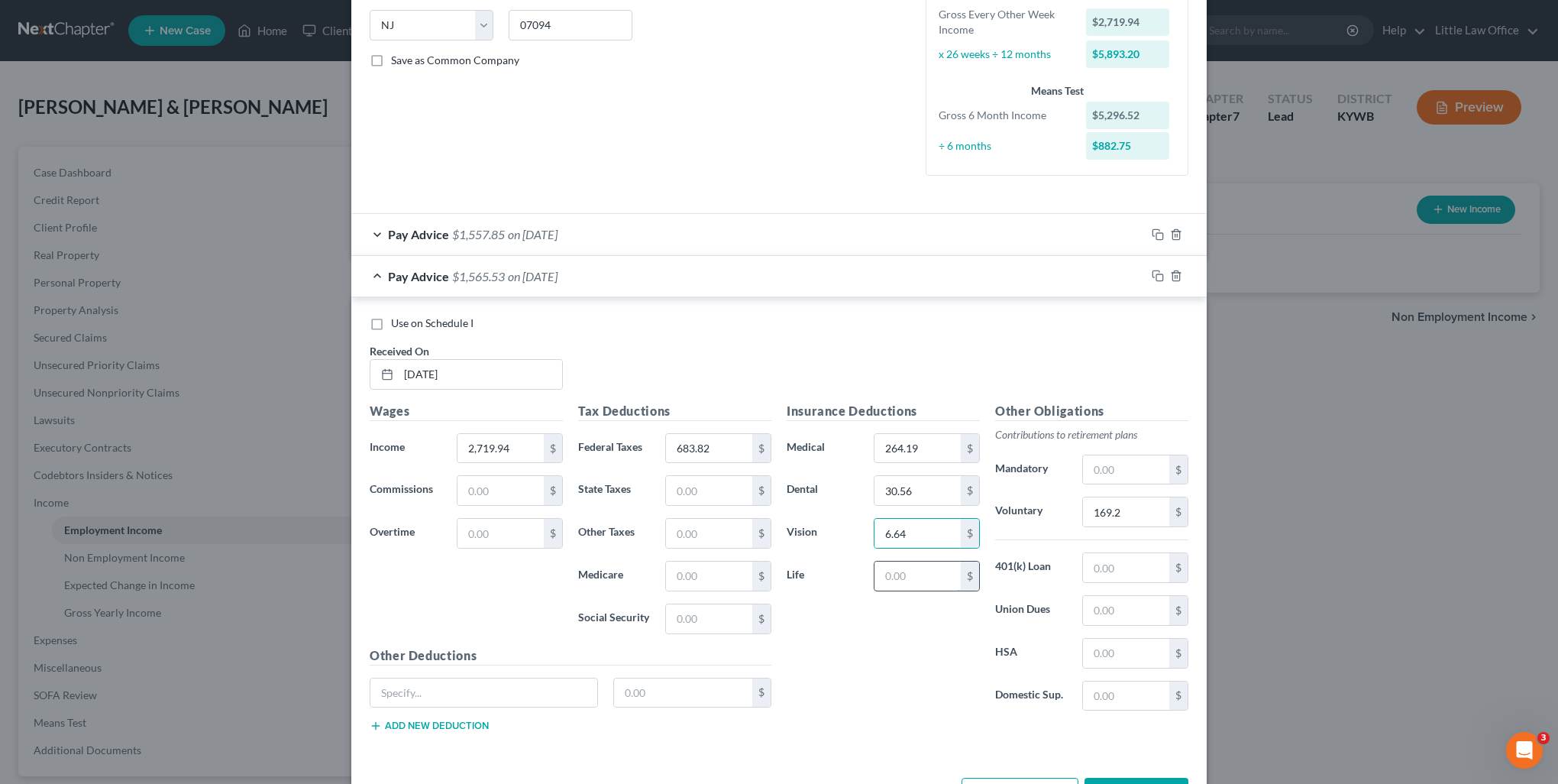
click at [934, 578] on input "text" at bounding box center [917, 576] width 86 height 29
type input "0.43"
click at [1121, 567] on input "text" at bounding box center [1126, 567] width 86 height 29
type input "42.31"
click at [502, 678] on input "text" at bounding box center [483, 692] width 227 height 29
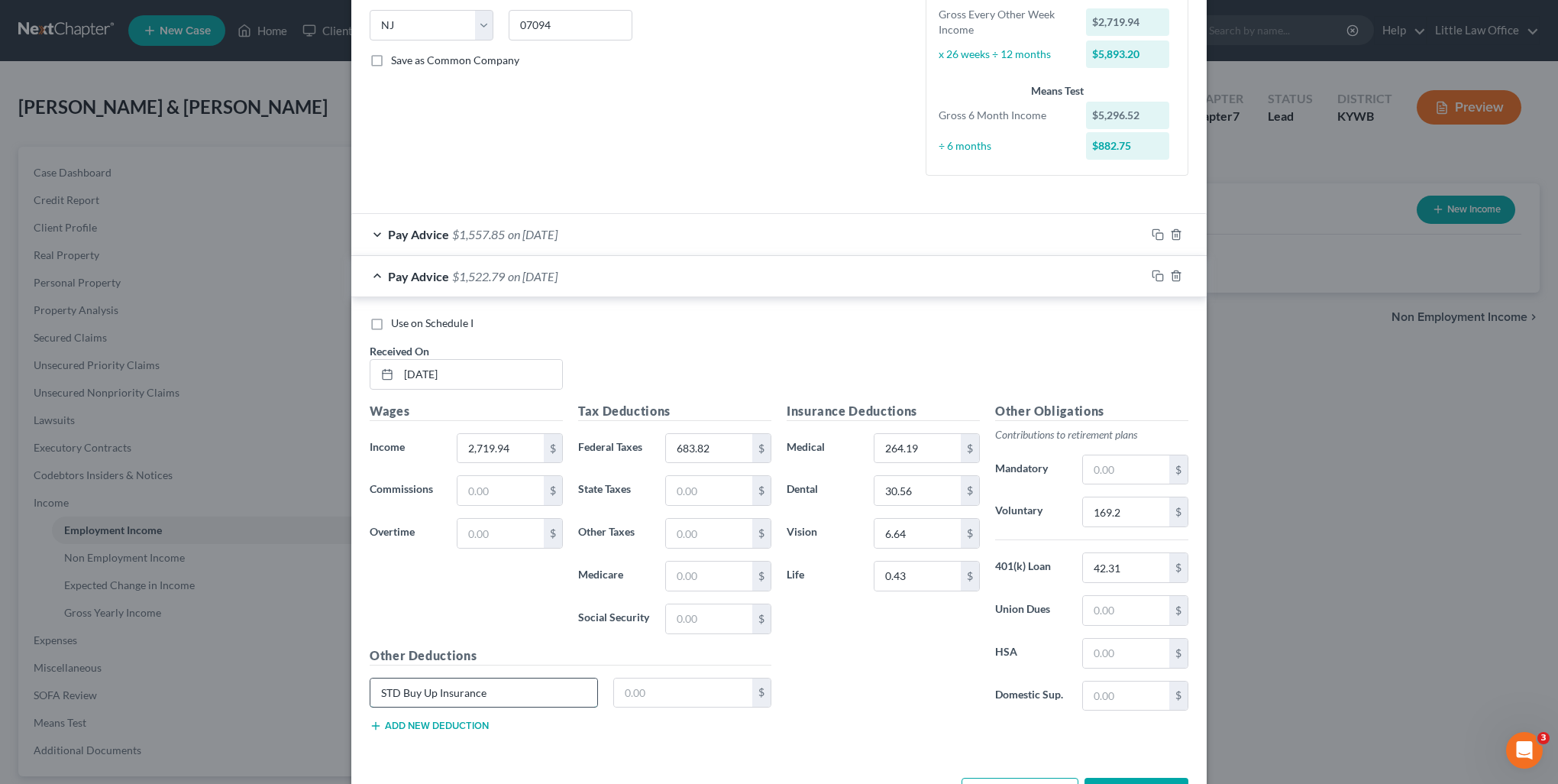
type input "STD Buy Up Insurance"
type input "6.39"
click at [927, 577] on input "0.43" at bounding box center [917, 576] width 86 height 29
type input "5.01"
click at [506, 443] on input "2,719.94" at bounding box center [500, 448] width 86 height 29
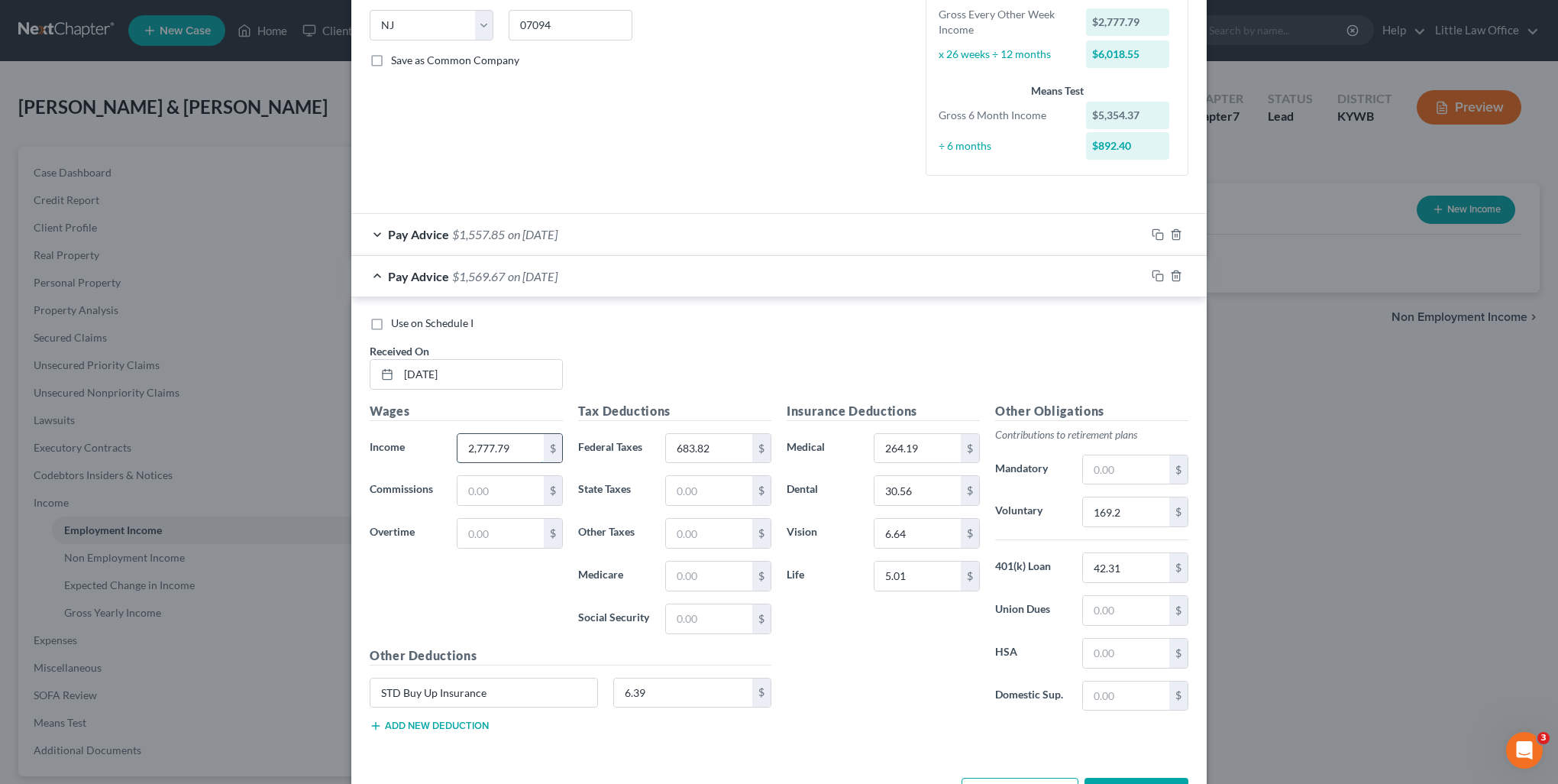
click at [513, 446] on input "2,777.79" at bounding box center [500, 448] width 86 height 29
drag, startPoint x: 513, startPoint y: 446, endPoint x: 297, endPoint y: 467, distance: 217.0
click at [297, 467] on div "New Income Source × Employment Type * Select Full or Part Time Employment Self …" at bounding box center [779, 392] width 1558 height 784
click at [506, 451] on input "2,821.9" at bounding box center [500, 448] width 86 height 29
click at [463, 449] on input "2,859.75" at bounding box center [500, 448] width 86 height 29
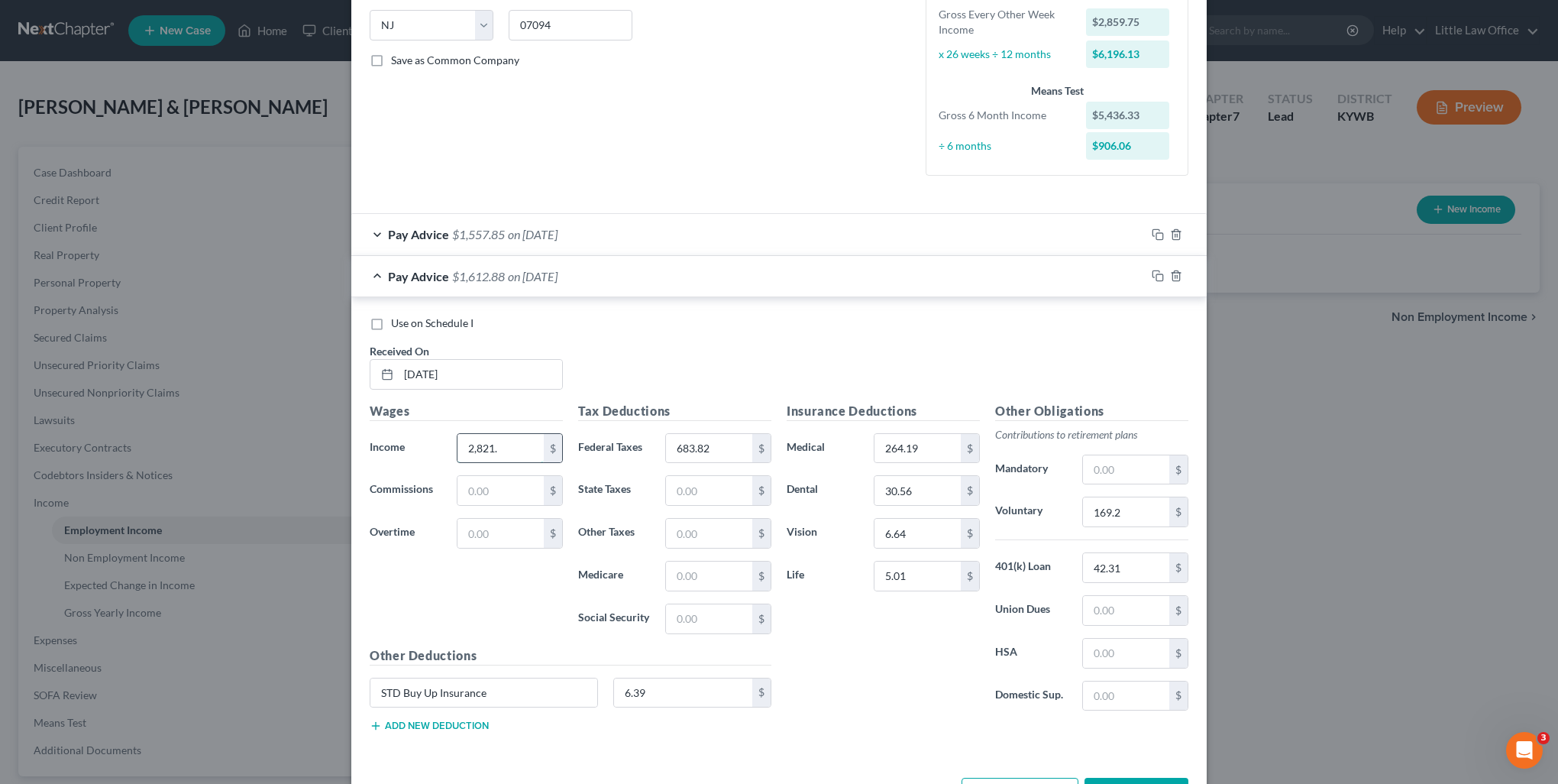
type input "2,821.9"
click at [622, 375] on div "Use on Schedule I Received On * 03/14/2025" at bounding box center [779, 358] width 834 height 86
click at [1157, 275] on rect "button" at bounding box center [1160, 278] width 7 height 7
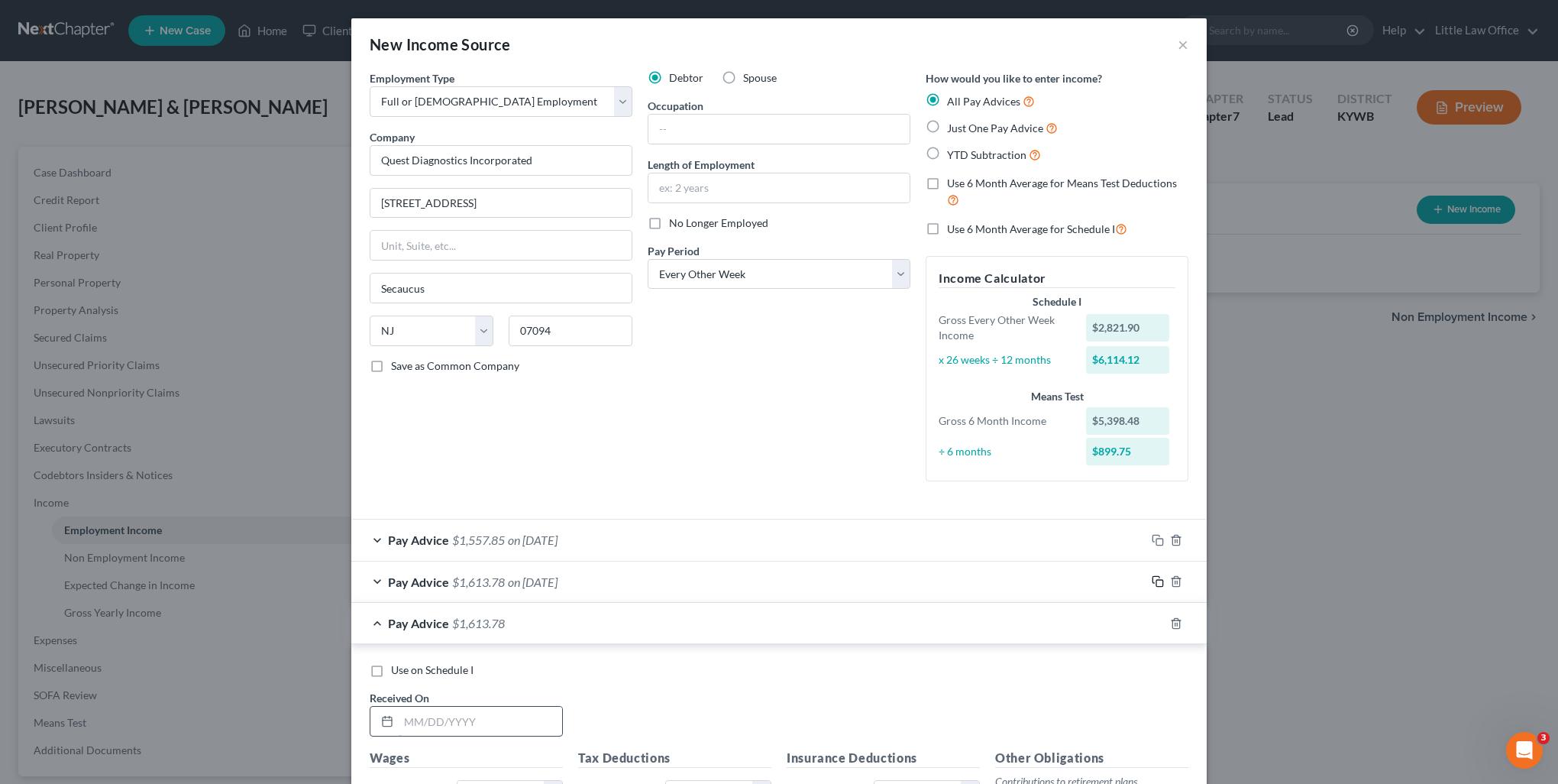
scroll to position [77, 0]
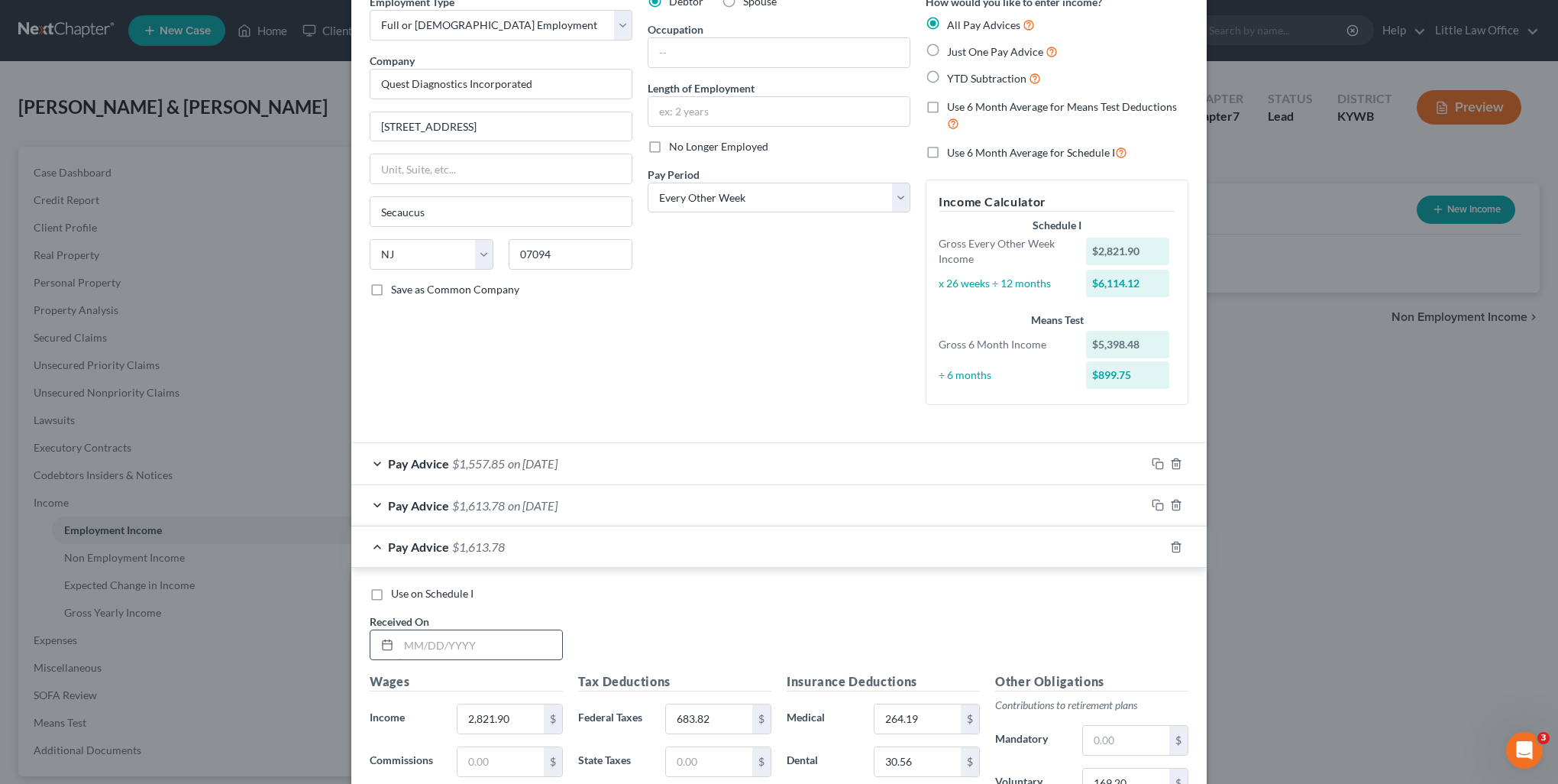
click at [513, 642] on input "text" at bounding box center [480, 644] width 164 height 29
type input "03/28/2025"
type input "2,867.07"
click at [513, 642] on input "03/28/2025" at bounding box center [480, 644] width 164 height 29
click at [719, 722] on input "683.82" at bounding box center [709, 718] width 86 height 29
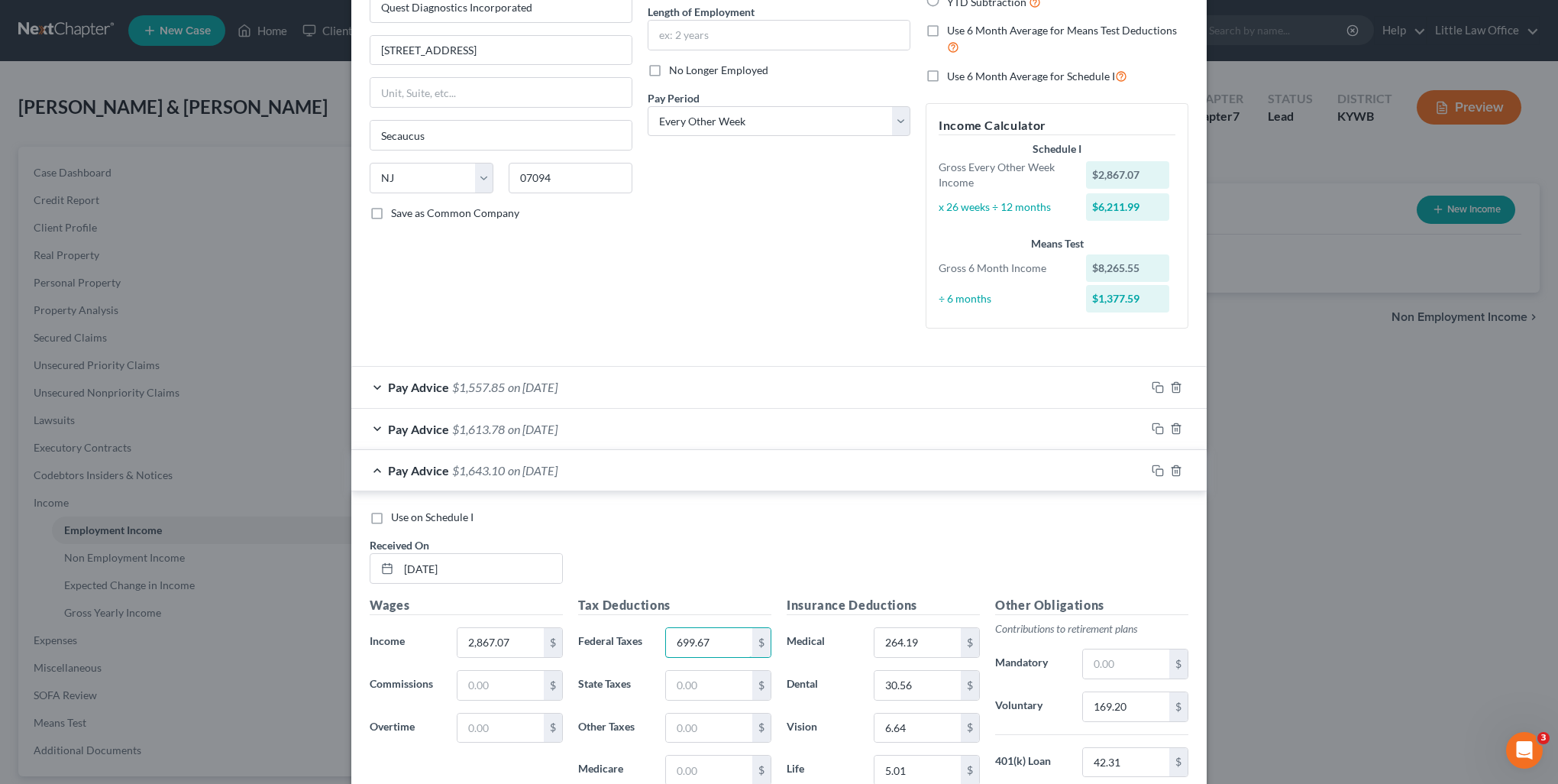
scroll to position [305, 0]
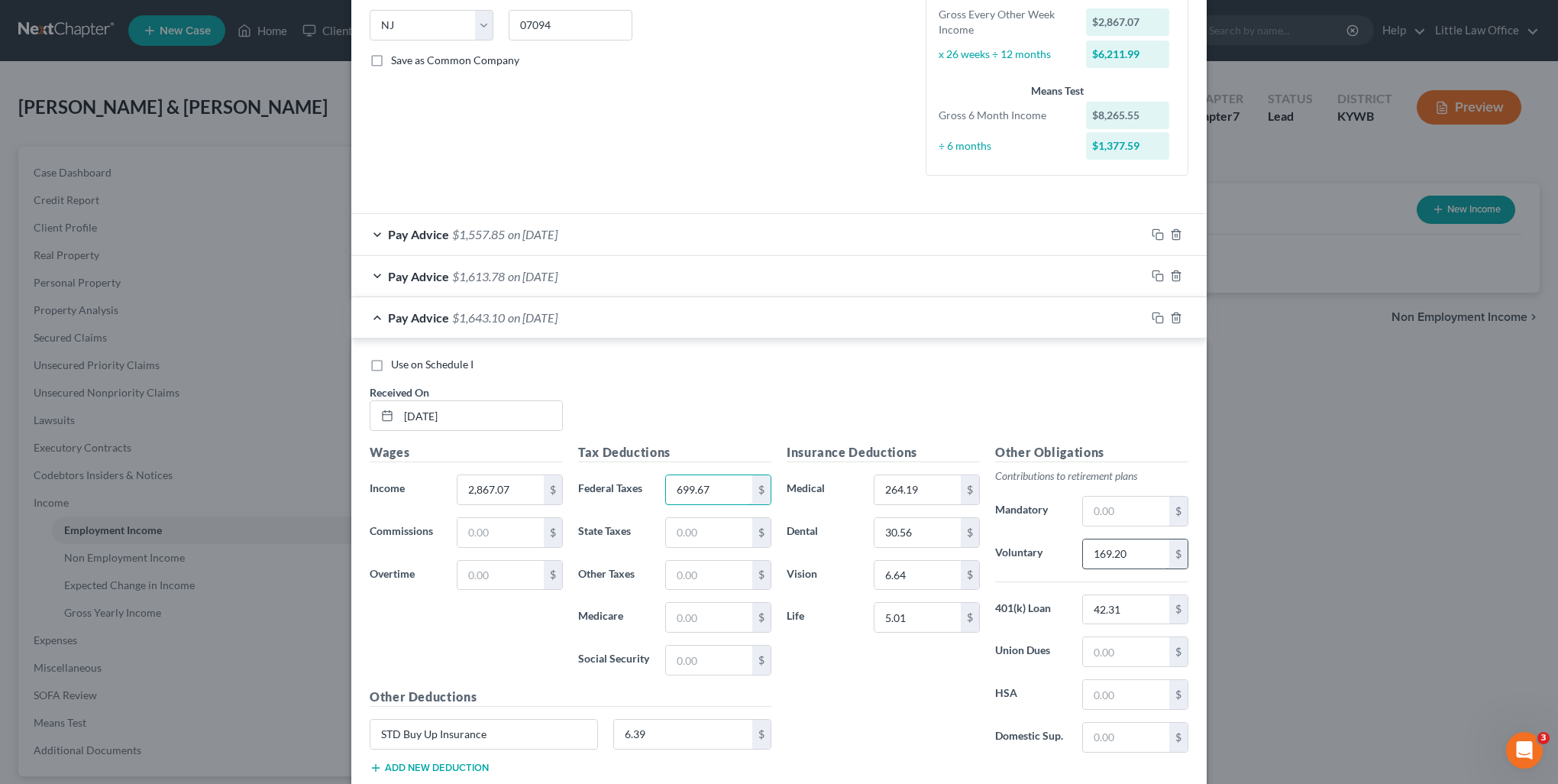
type input "699.67"
click at [1151, 542] on input "169.20" at bounding box center [1126, 554] width 86 height 29
click at [1143, 558] on input "143.23" at bounding box center [1126, 554] width 86 height 29
type input "171.88"
click at [919, 618] on input "5.01" at bounding box center [917, 617] width 86 height 29
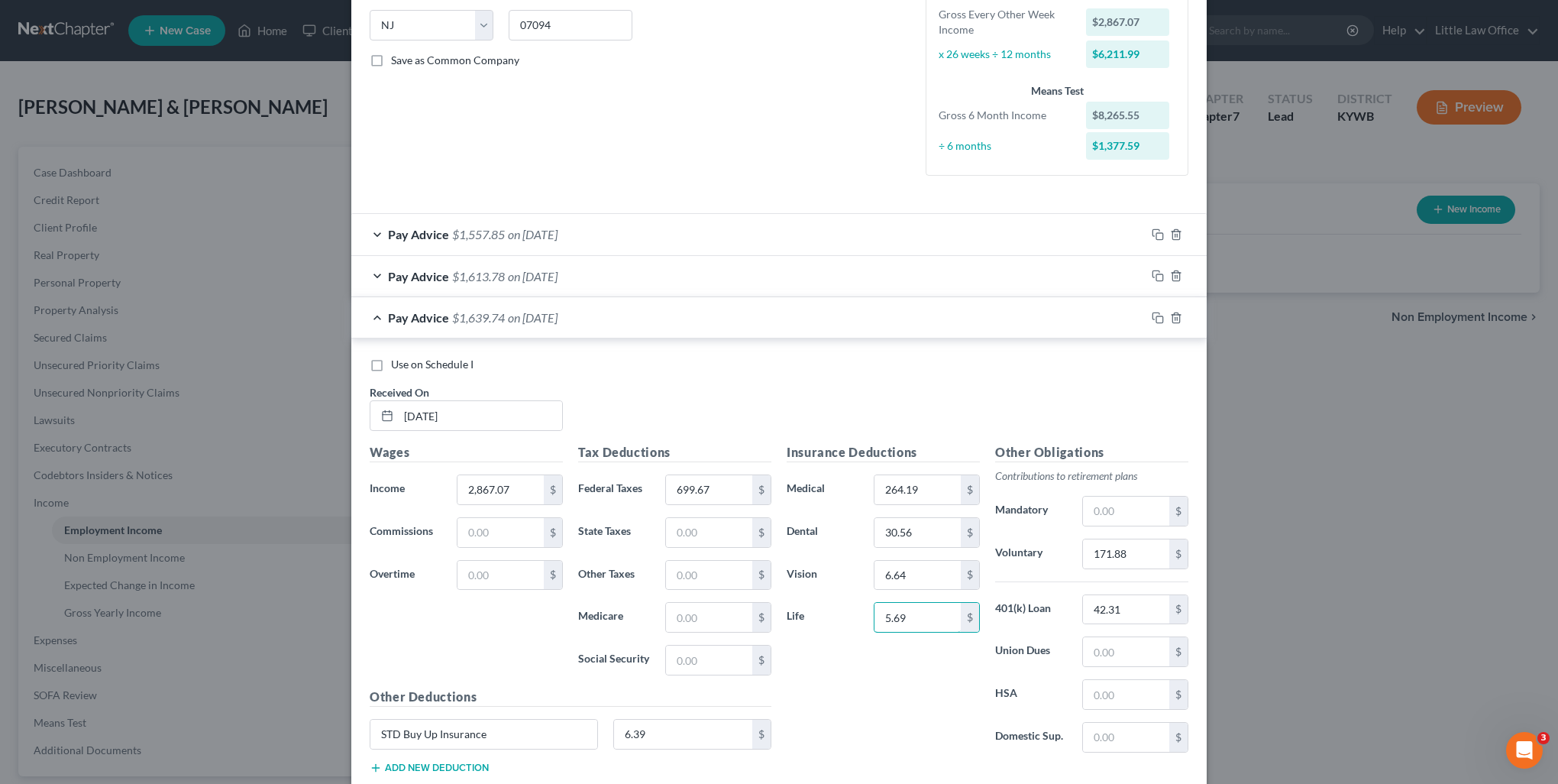
type input "5.69"
click at [645, 753] on div "STD Buy Up Insurance 6.39 $" at bounding box center [571, 740] width 417 height 43
click at [654, 738] on input "6.39" at bounding box center [684, 733] width 139 height 29
type input "7.34"
click at [515, 490] on input "2,867.07" at bounding box center [500, 489] width 86 height 29
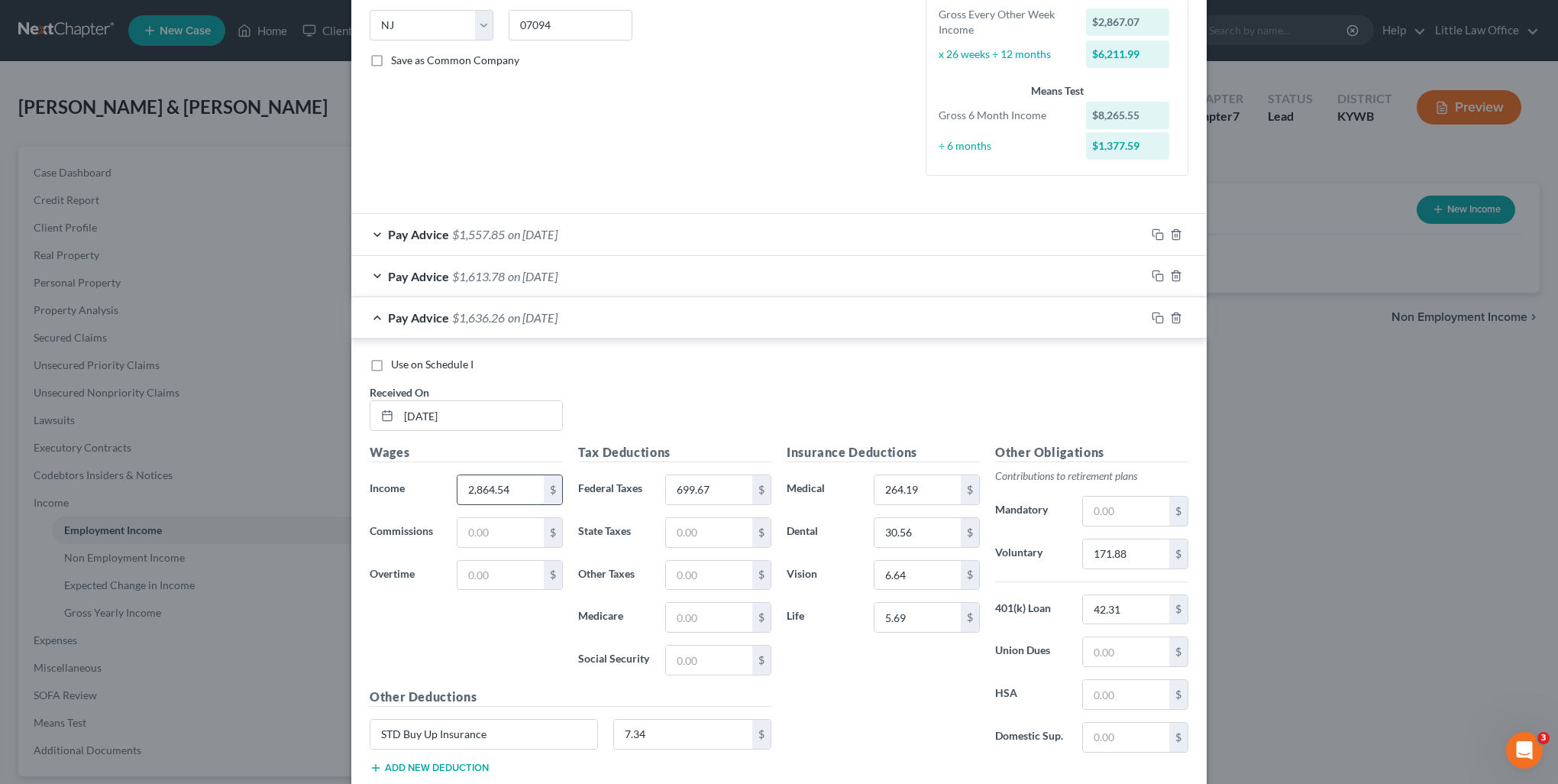
click at [515, 490] on input "2,864.54" at bounding box center [500, 489] width 86 height 29
drag, startPoint x: 519, startPoint y: 494, endPoint x: 128, endPoint y: 530, distance: 392.7
click at [128, 530] on div "New Income Source × Employment Type * Select Full or Part Time Employment Self …" at bounding box center [779, 392] width 1558 height 784
click at [519, 498] on input "2,867.07" at bounding box center [500, 489] width 86 height 29
click at [517, 485] on input "2,884.54" at bounding box center [500, 489] width 86 height 29
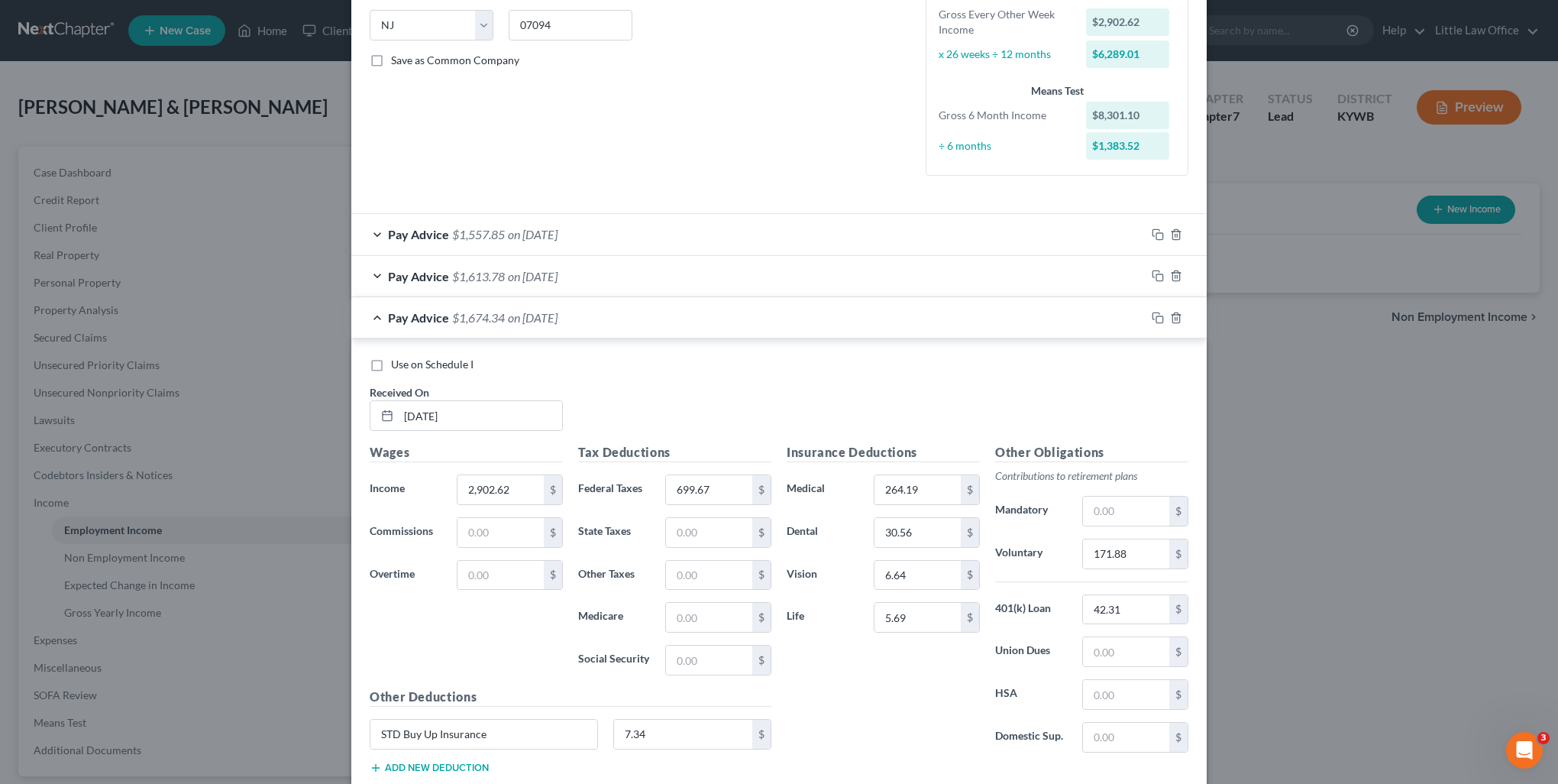
click at [517, 502] on div "Wages Income * 2,902.62 $ Commissions $ Overtime $" at bounding box center [467, 565] width 209 height 244
click at [503, 491] on input "2,849.6" at bounding box center [500, 489] width 86 height 29
type input "2,884.54"
click at [502, 265] on div "Pay Advice $1,613.78 on 03/14/2025" at bounding box center [749, 275] width 794 height 40
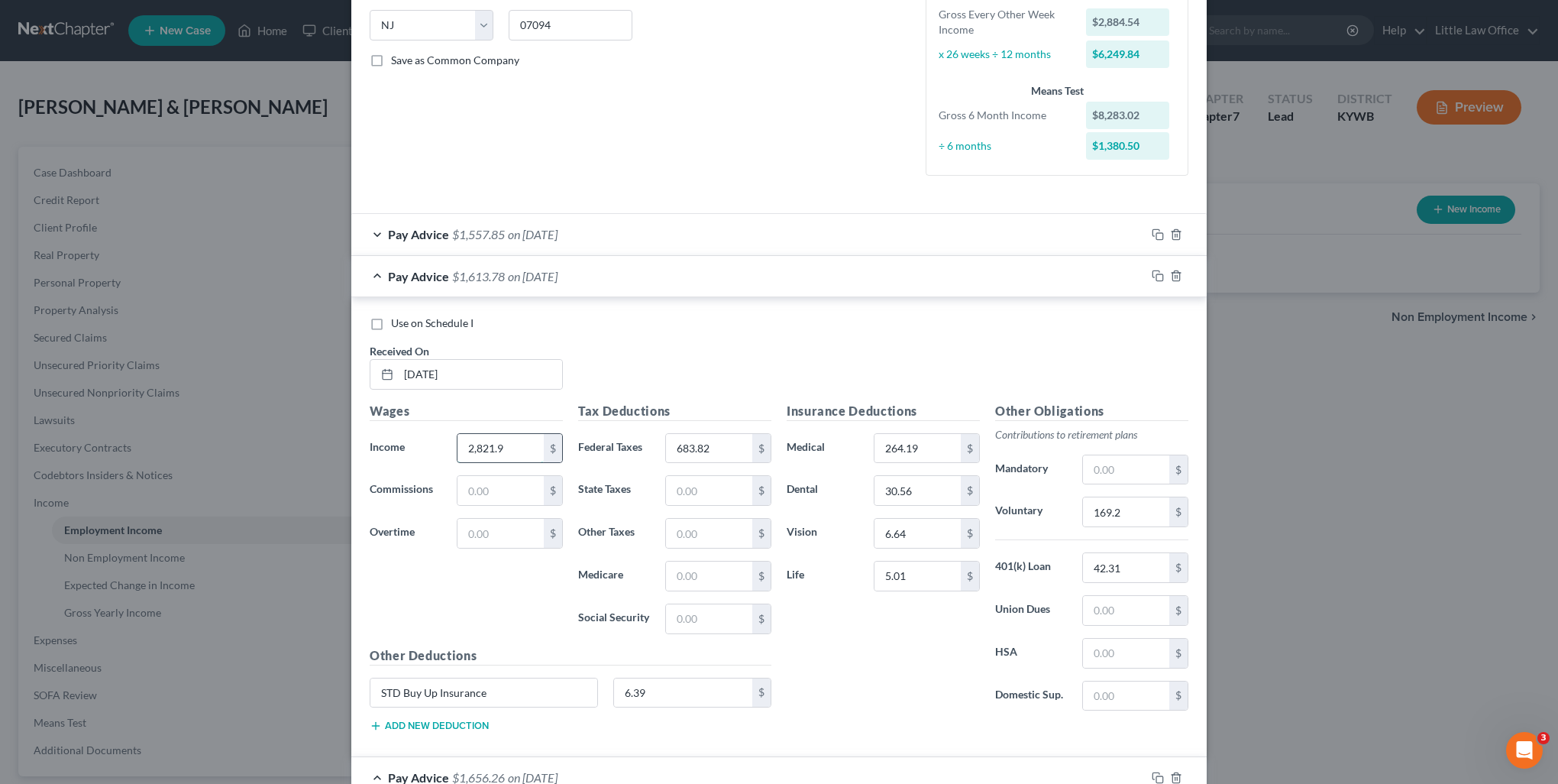
click at [497, 447] on input "2,821.9" at bounding box center [500, 448] width 86 height 29
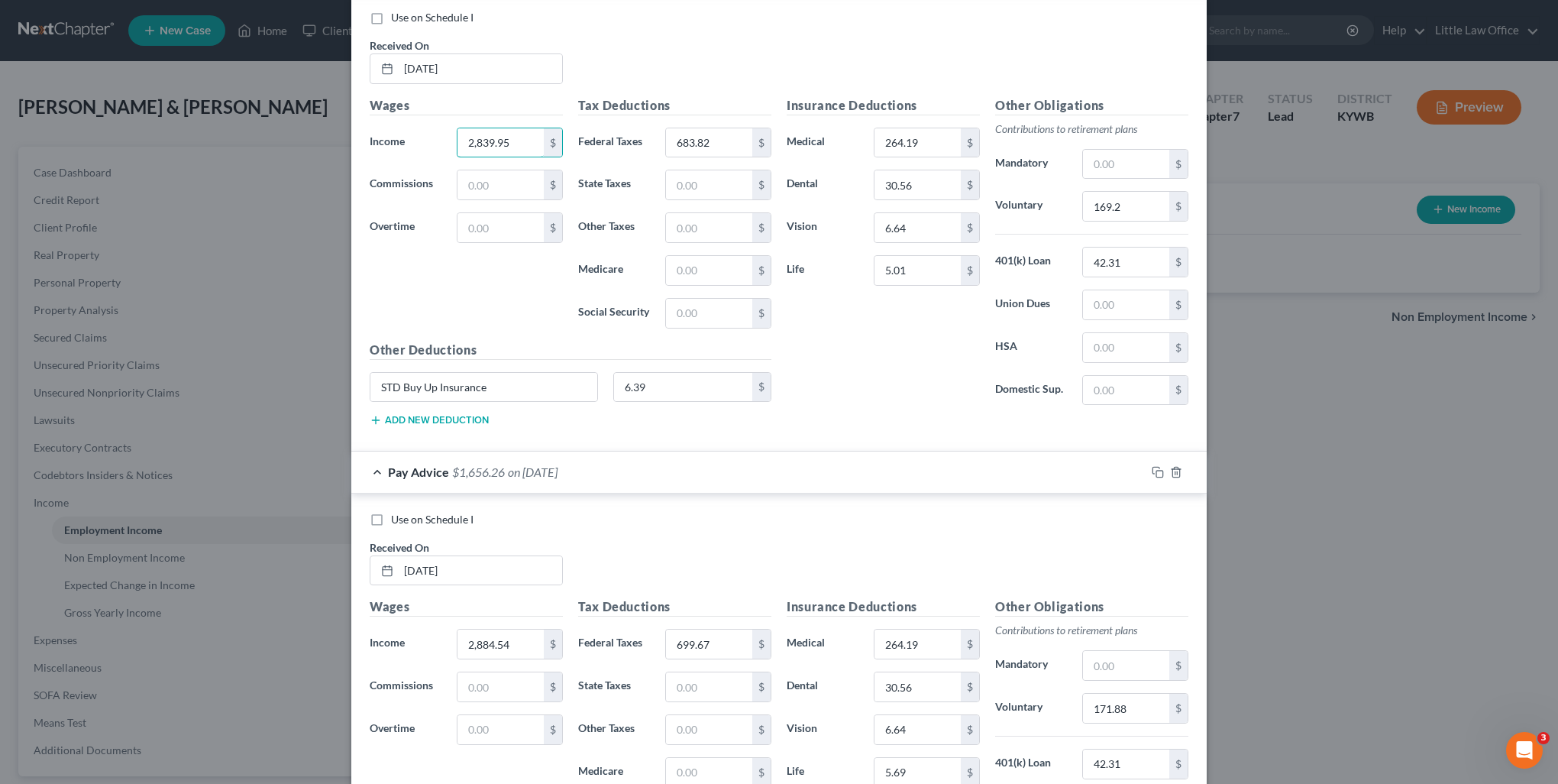
scroll to position [840, 0]
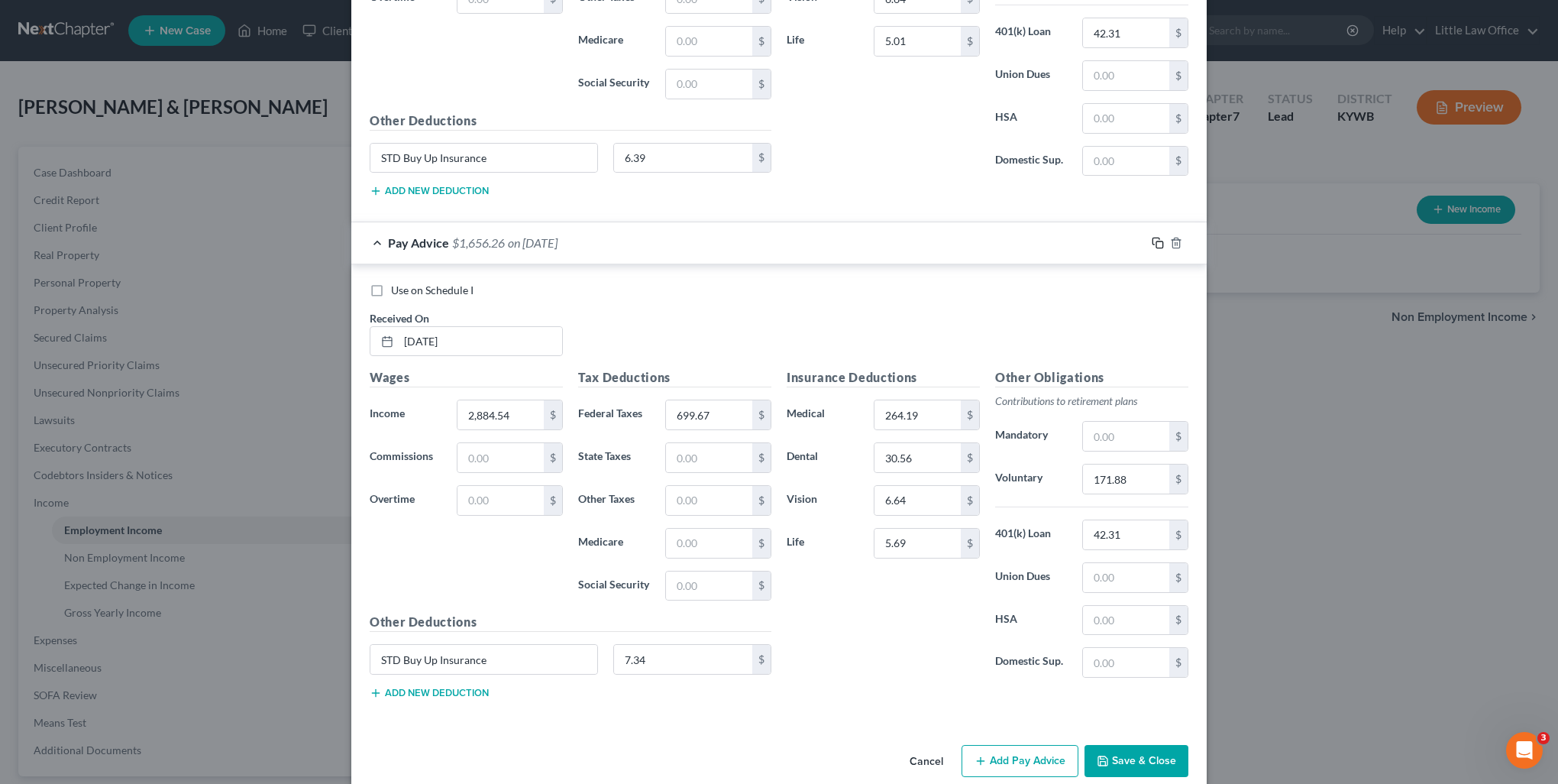
type input "2,839.95"
click at [1152, 240] on icon "button" at bounding box center [1158, 242] width 12 height 12
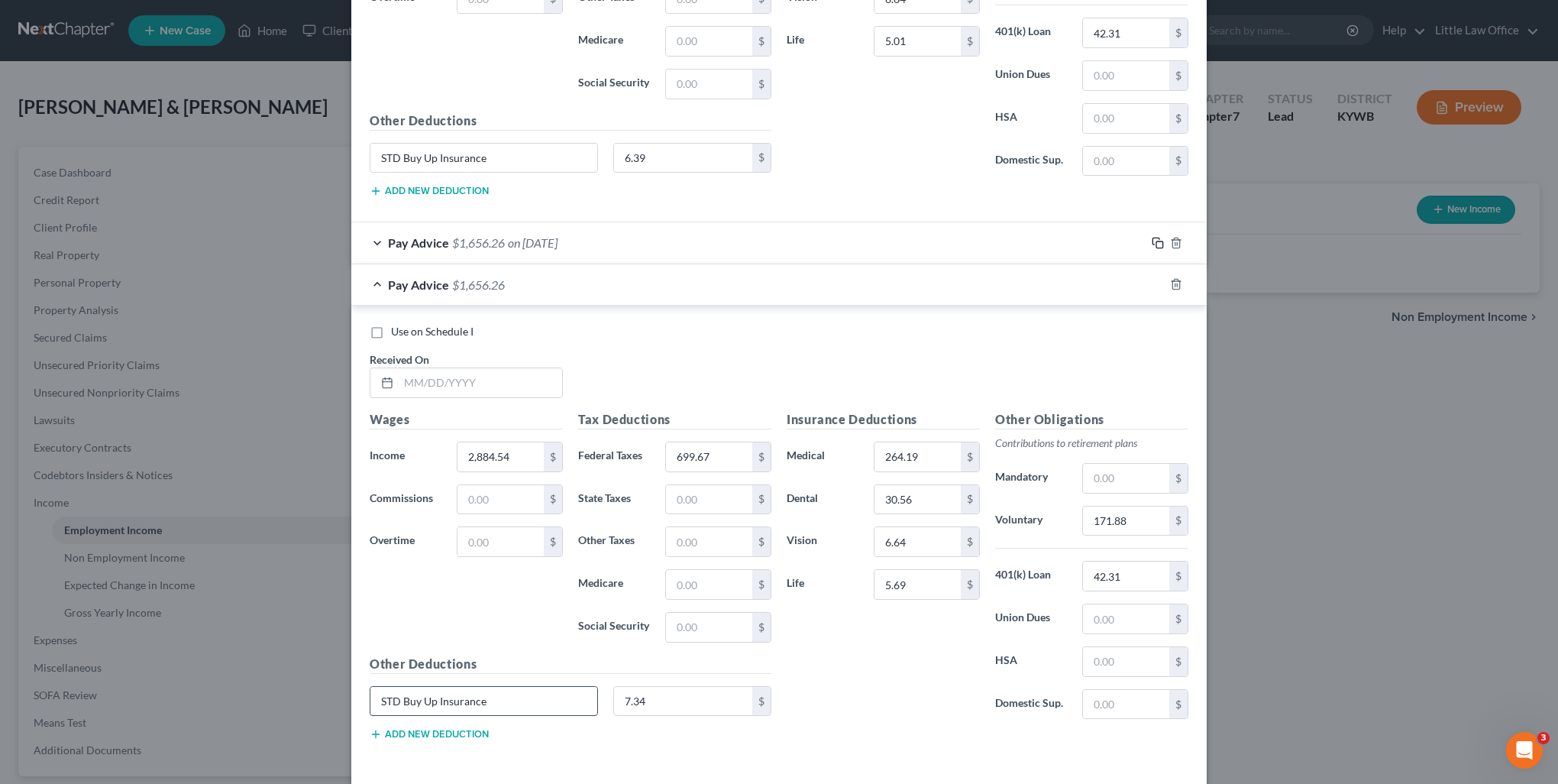
scroll to position [898, 0]
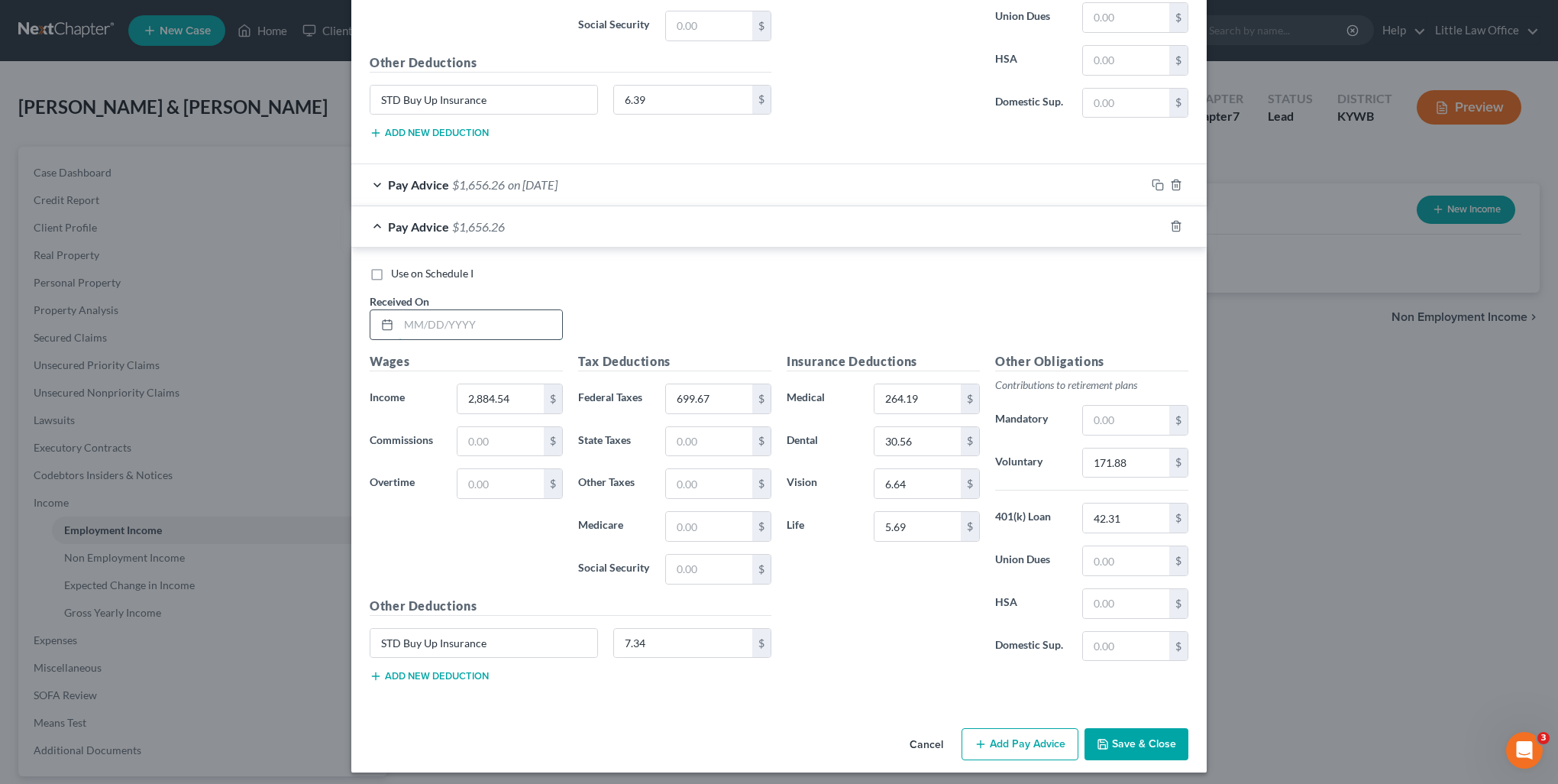
click at [444, 316] on input "text" at bounding box center [480, 324] width 164 height 29
type input "04/11/2025"
click at [503, 406] on input "2,884.54" at bounding box center [500, 399] width 86 height 29
type input "2,858.77"
click at [718, 403] on input "699.67" at bounding box center [709, 399] width 86 height 29
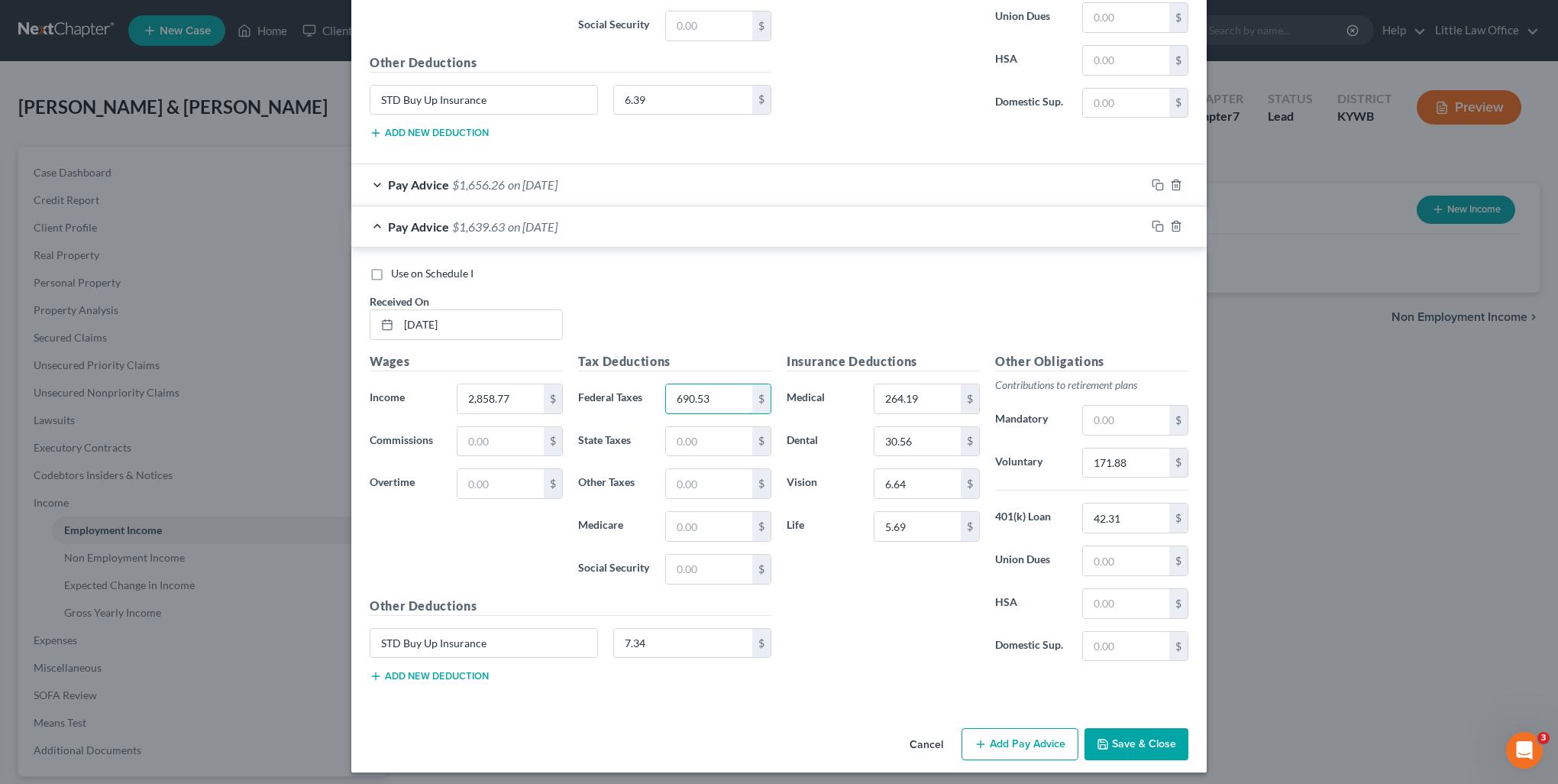
type input "690.53"
click at [1143, 456] on input "171.88" at bounding box center [1126, 463] width 86 height 29
type input "170.33"
click at [1152, 221] on icon "button" at bounding box center [1158, 225] width 12 height 12
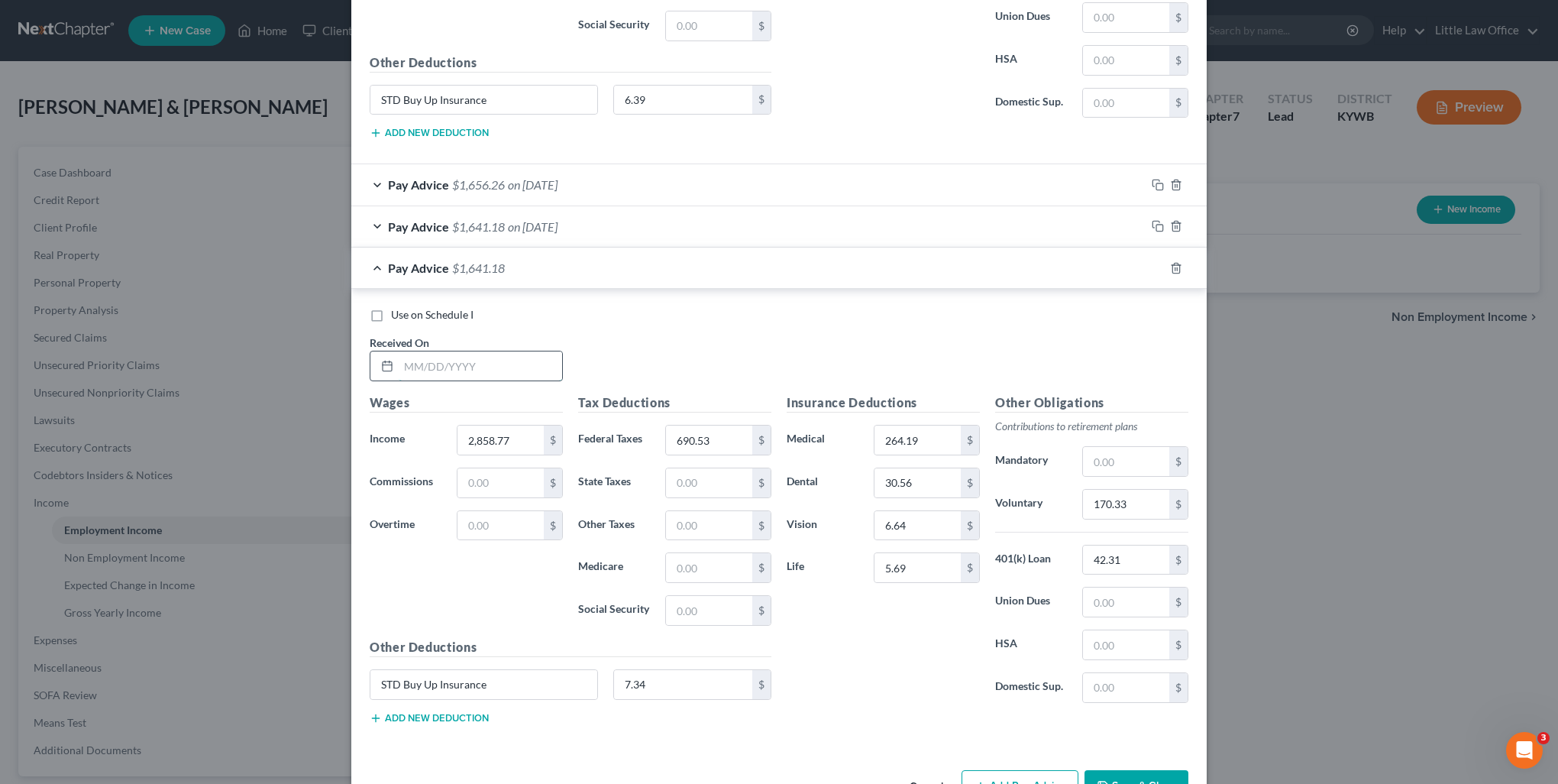
click at [522, 362] on input "text" at bounding box center [480, 365] width 164 height 29
type input "04/25/2025"
click at [529, 435] on input "2,858.77" at bounding box center [500, 440] width 86 height 29
drag, startPoint x: 525, startPoint y: 434, endPoint x: 418, endPoint y: 449, distance: 108.0
click at [418, 449] on div "Income * 2,858.77 $" at bounding box center [467, 440] width 209 height 31
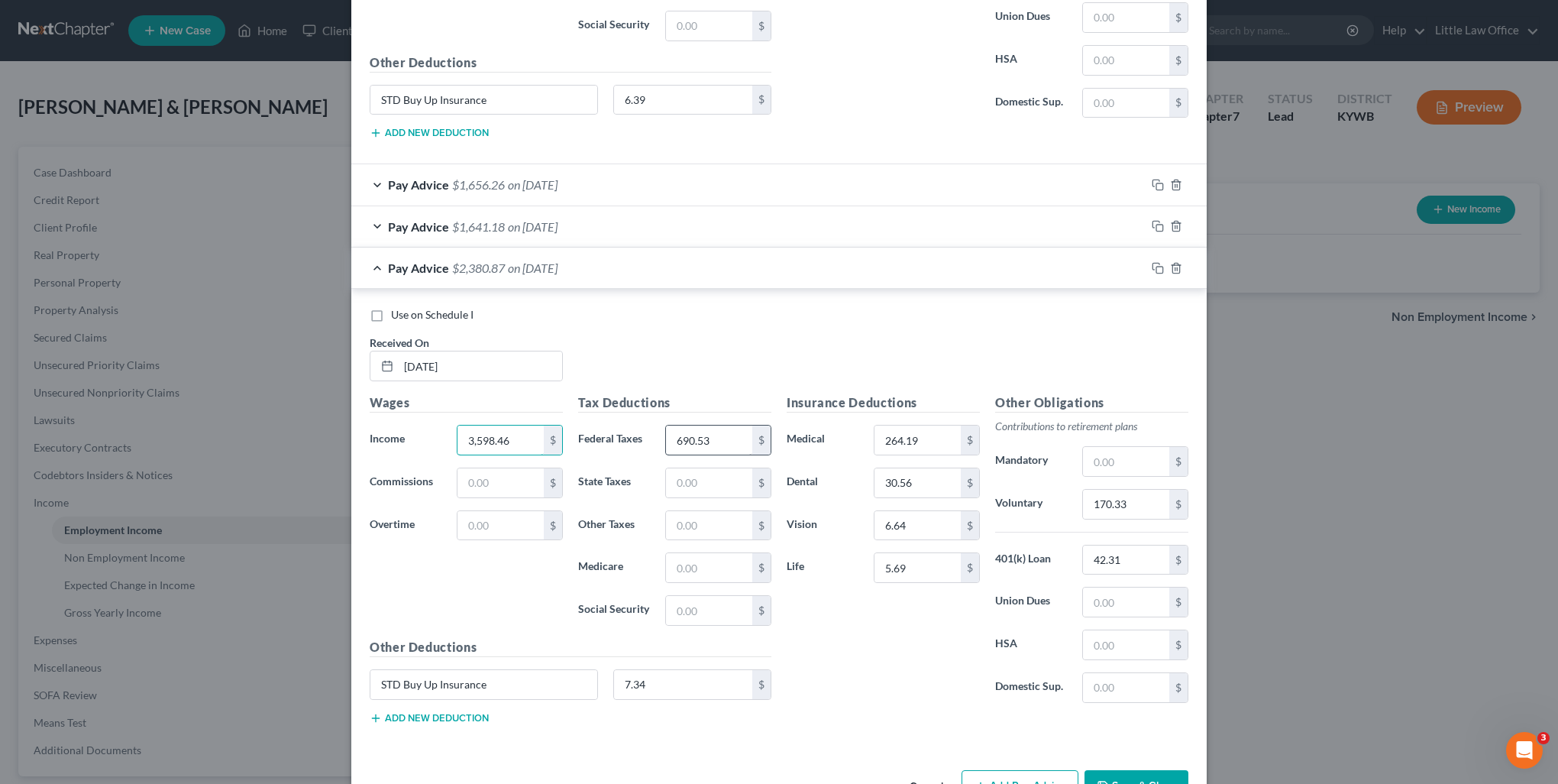
type input "3,598.46"
click at [715, 433] on input "690.53" at bounding box center [709, 440] width 86 height 29
type input "952.67"
click at [1127, 503] on input "170.33" at bounding box center [1126, 504] width 86 height 29
type input "214.7"
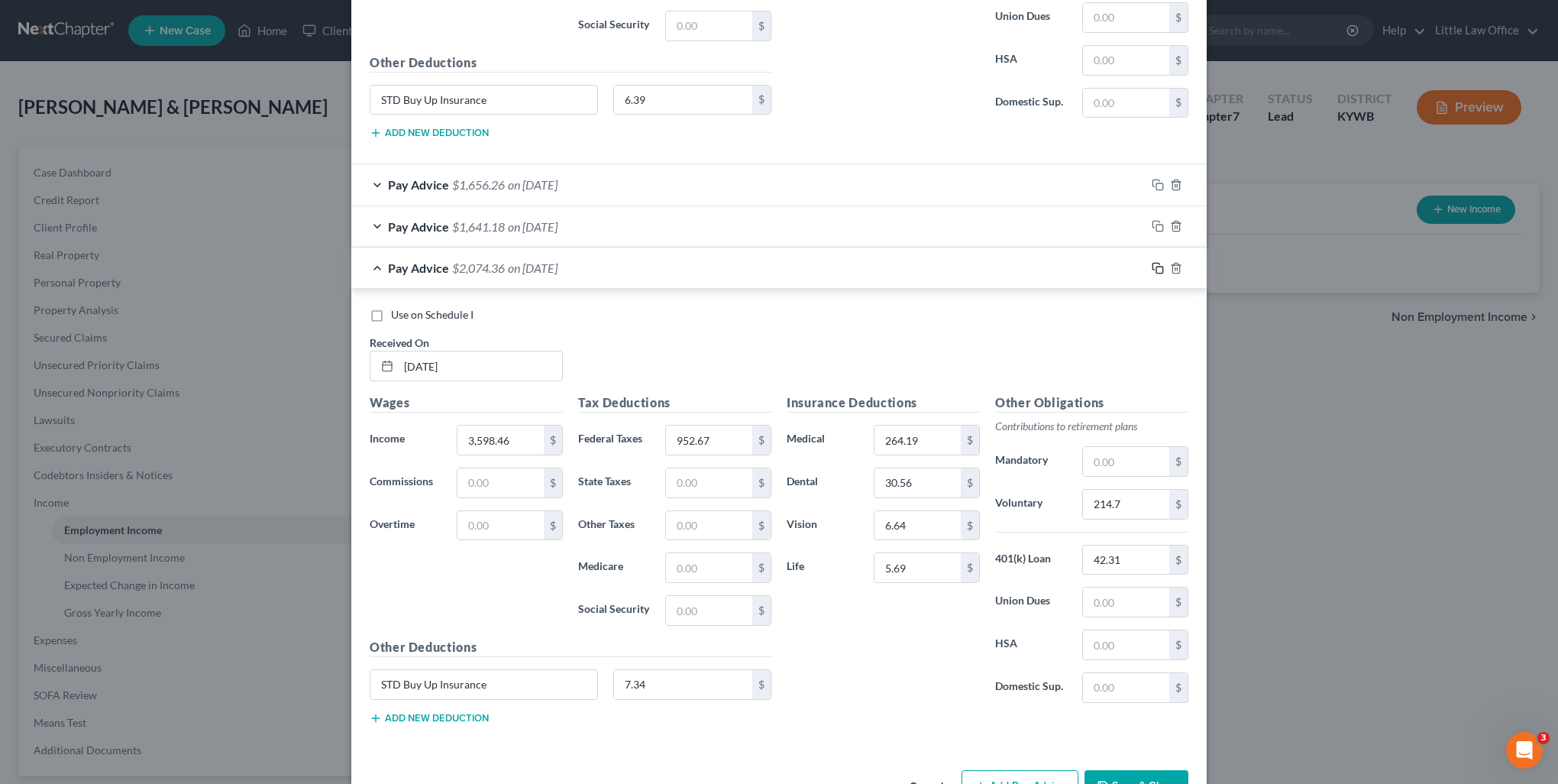
click at [1152, 263] on icon "button" at bounding box center [1158, 267] width 12 height 12
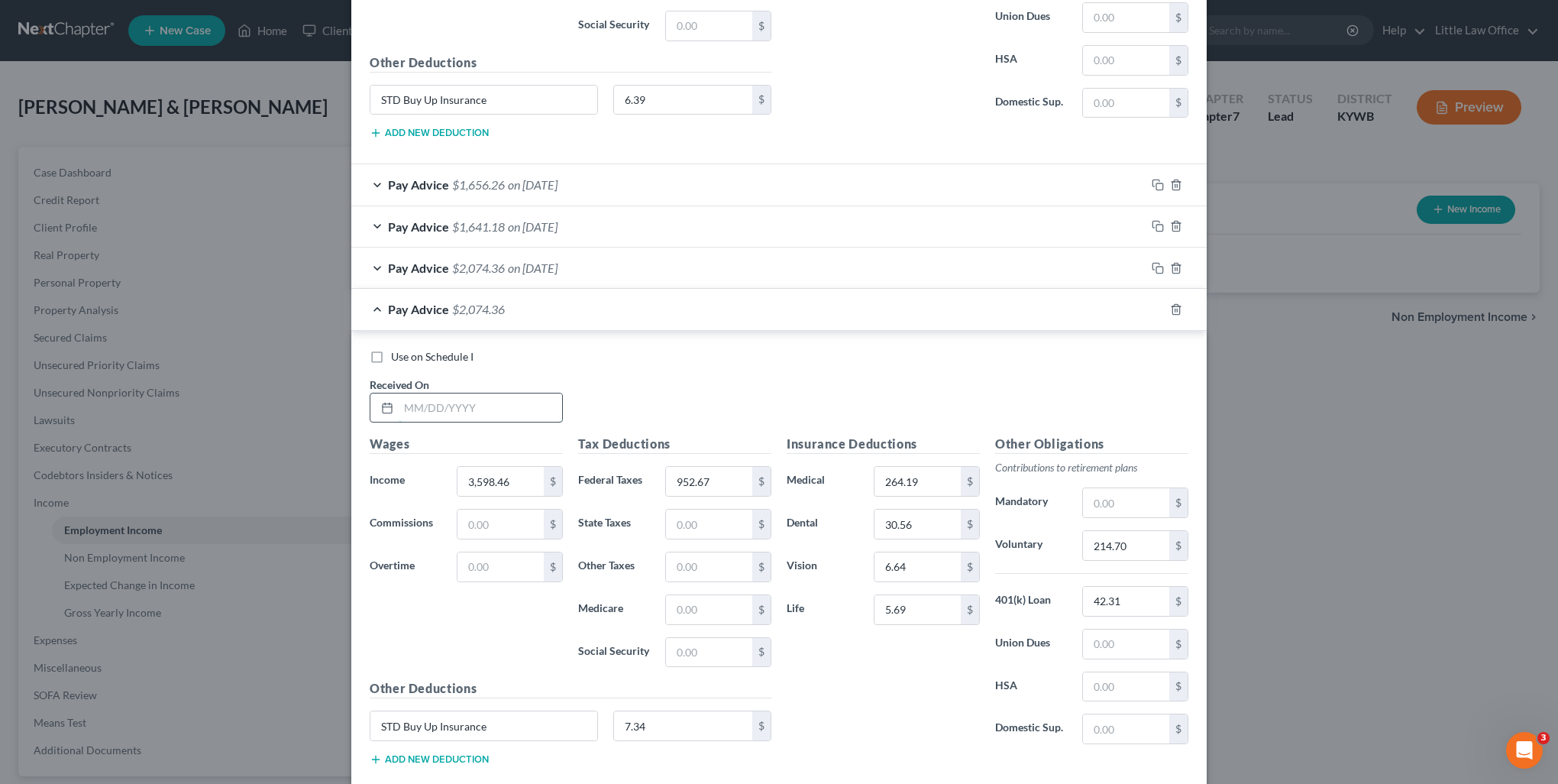
click at [506, 400] on input "text" at bounding box center [480, 407] width 164 height 29
type input "04/25/2025"
type input "23.04"
click at [734, 479] on input "952.67" at bounding box center [709, 481] width 86 height 29
type input "8.04"
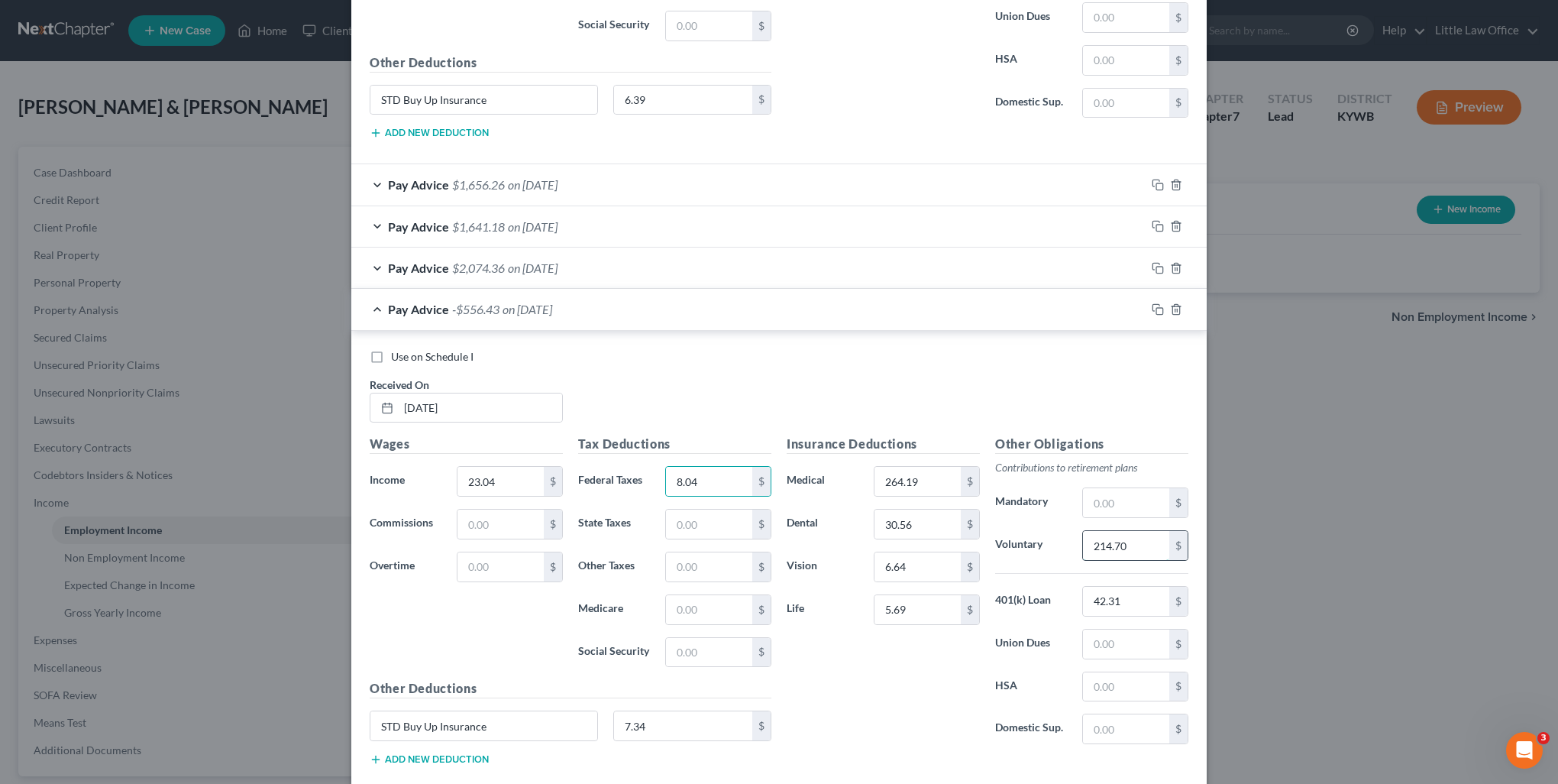
click at [1145, 541] on input "214.70" at bounding box center [1126, 545] width 86 height 29
click at [1132, 594] on input "42.31" at bounding box center [1126, 600] width 86 height 29
click at [506, 723] on input "STD Buy Up Insurance" at bounding box center [483, 725] width 227 height 29
drag, startPoint x: 477, startPoint y: 718, endPoint x: 315, endPoint y: 718, distance: 162.0
click at [307, 719] on div "New Income Source × Employment Type * Select Full or Part Time Employment Self …" at bounding box center [779, 392] width 1558 height 784
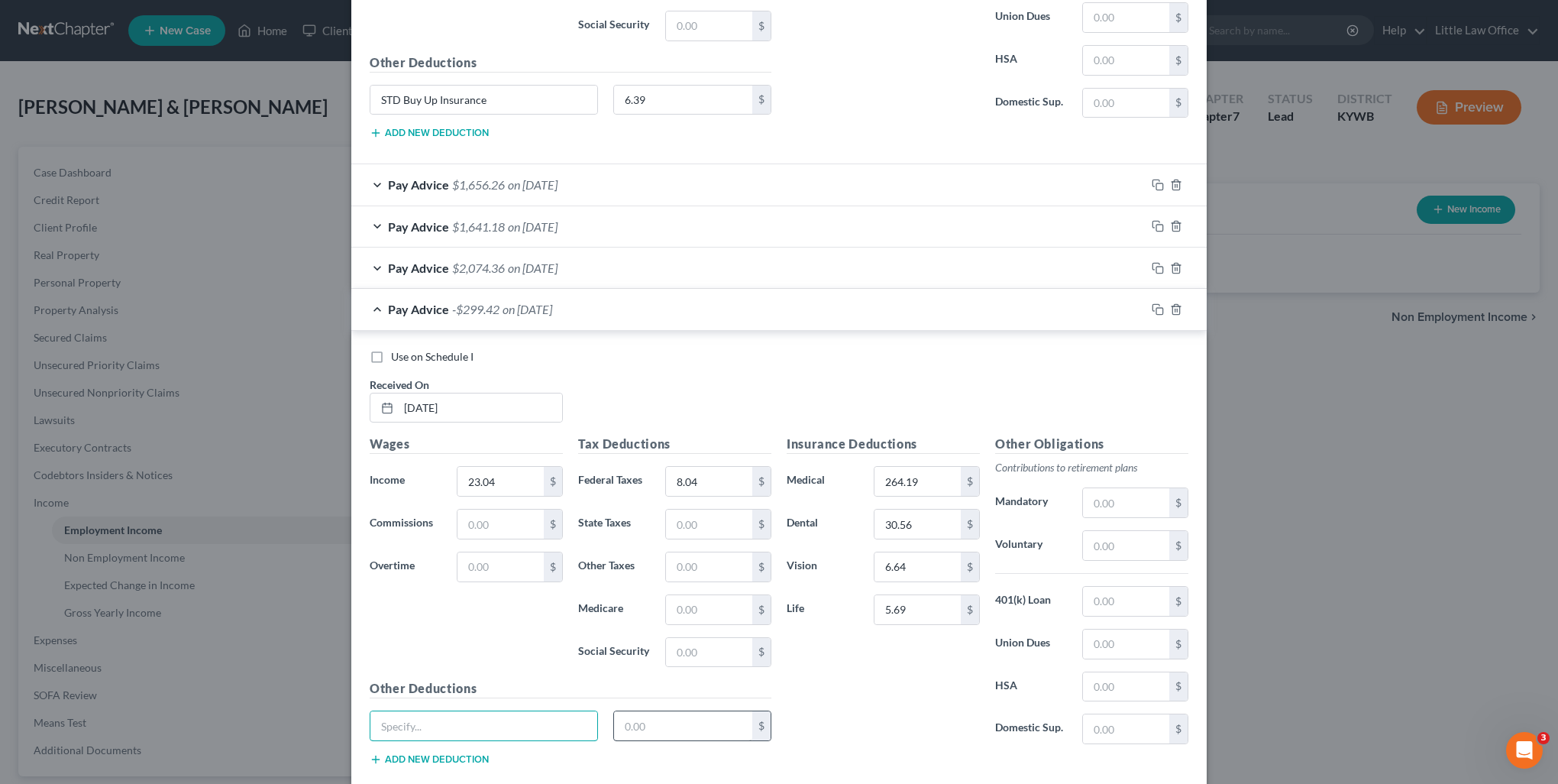
type input "7.34"
click at [923, 605] on input "5.69" at bounding box center [917, 609] width 86 height 29
click at [528, 724] on input "text" at bounding box center [483, 725] width 227 height 29
type input "Recognition Quest NE Offset"
type input "15"
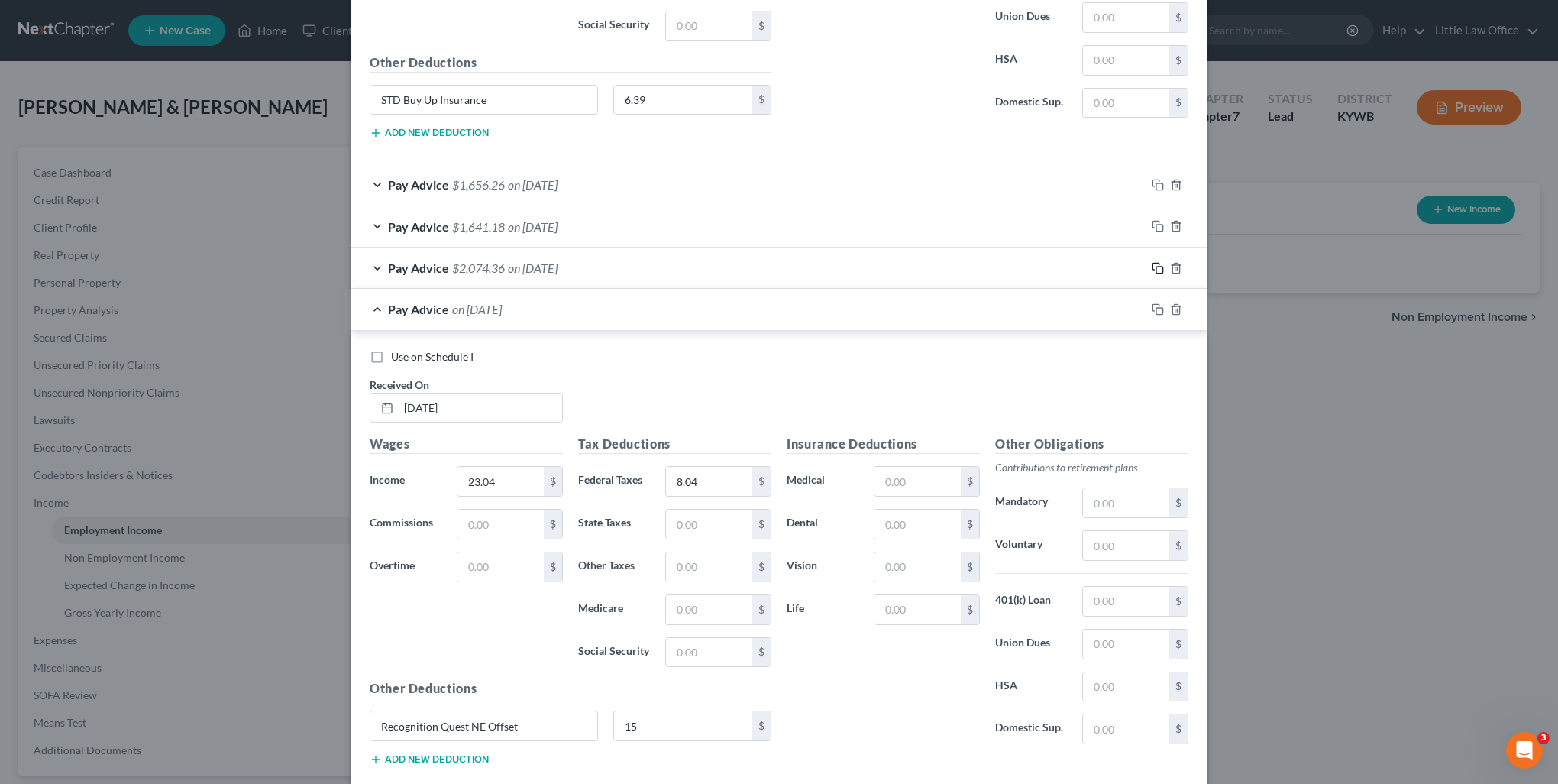
click at [1152, 262] on icon "button" at bounding box center [1158, 267] width 12 height 12
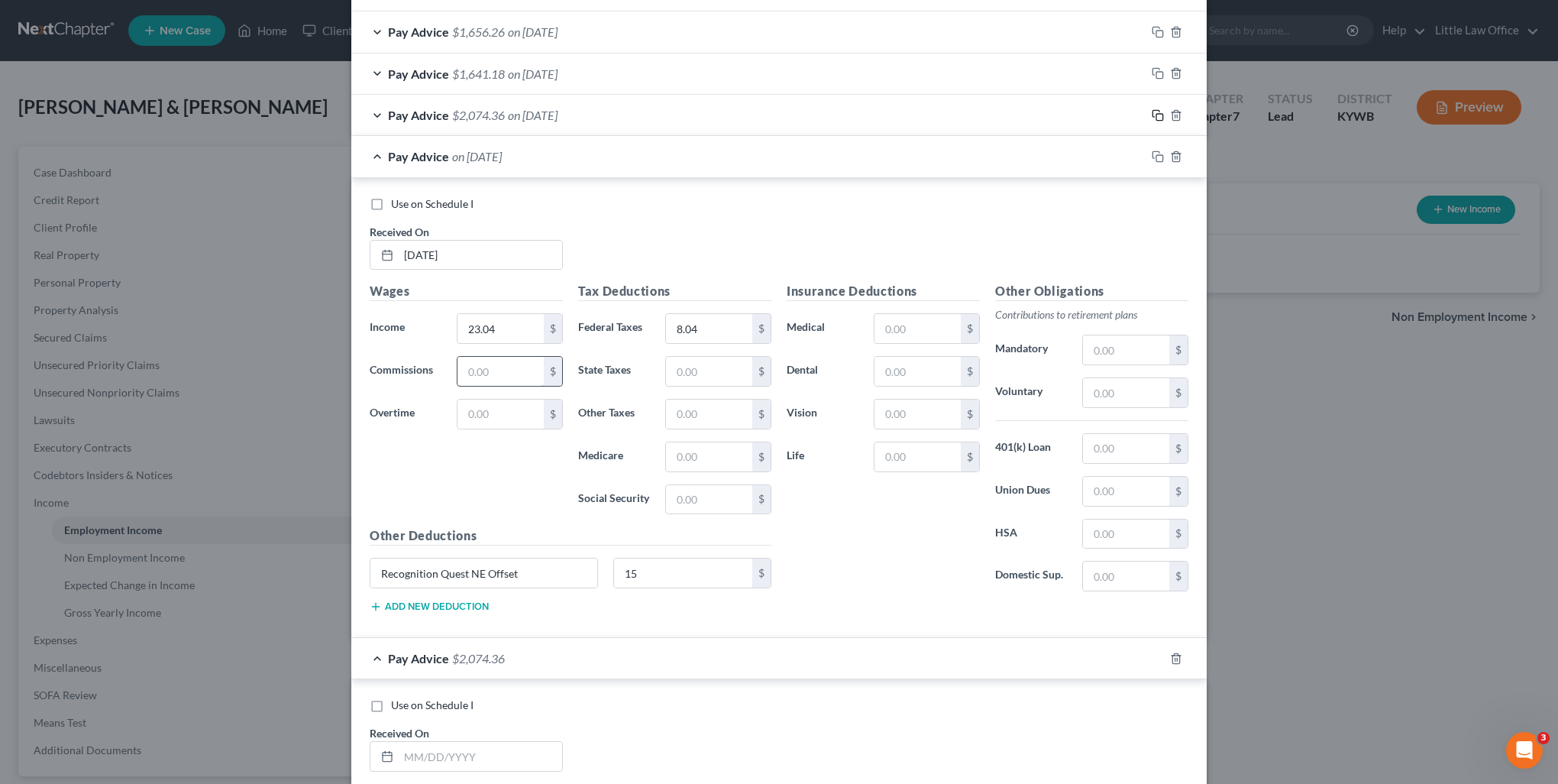
scroll to position [1203, 0]
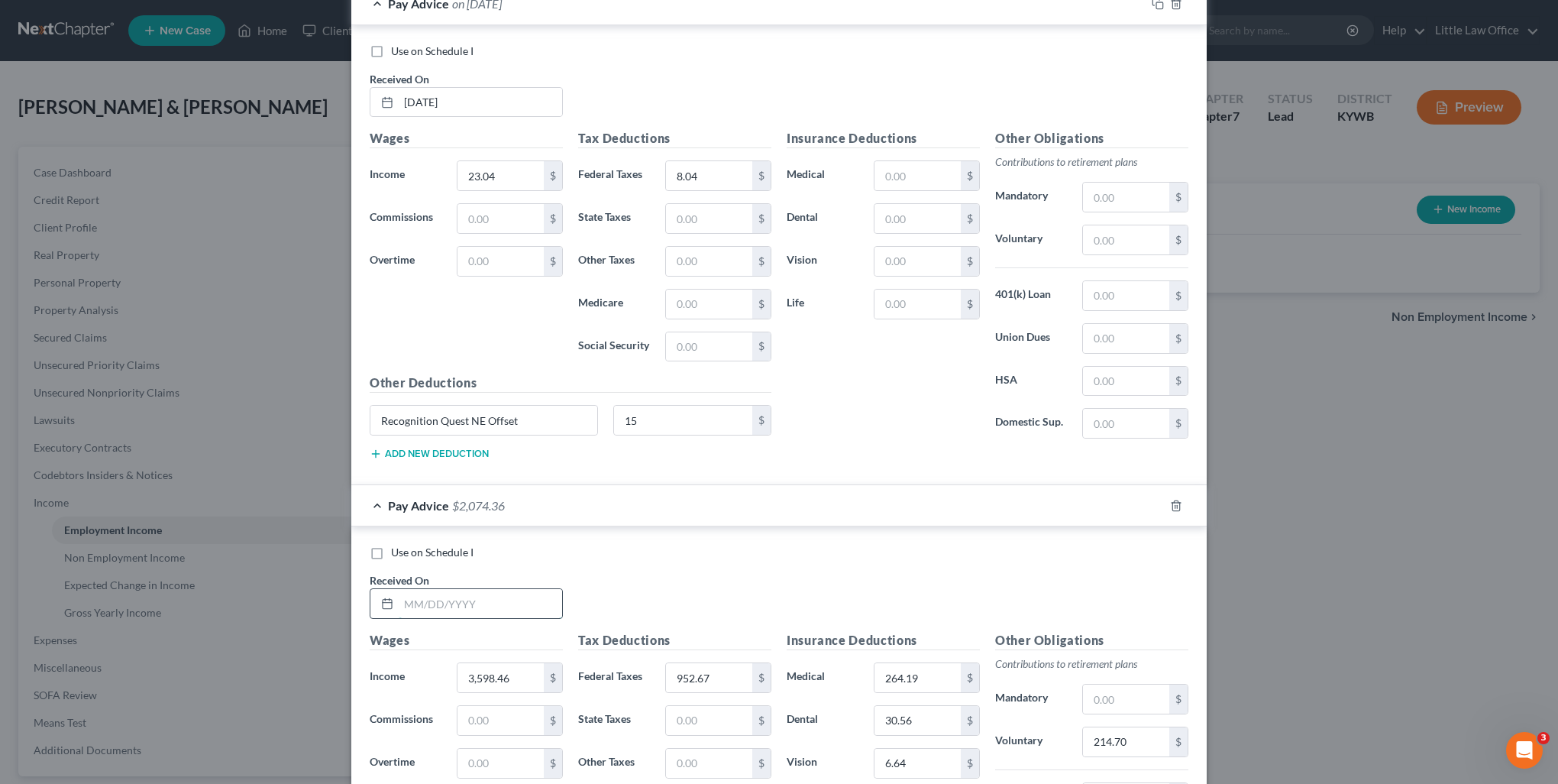
click at [498, 607] on input "text" at bounding box center [480, 603] width 164 height 29
type input "05/09/2025"
drag, startPoint x: 504, startPoint y: 688, endPoint x: 510, endPoint y: 681, distance: 9.2
click at [504, 688] on div "Wages Income * 3,598.46 $ Commissions $ Overtime $" at bounding box center [467, 752] width 209 height 244
type input "3,359.85"
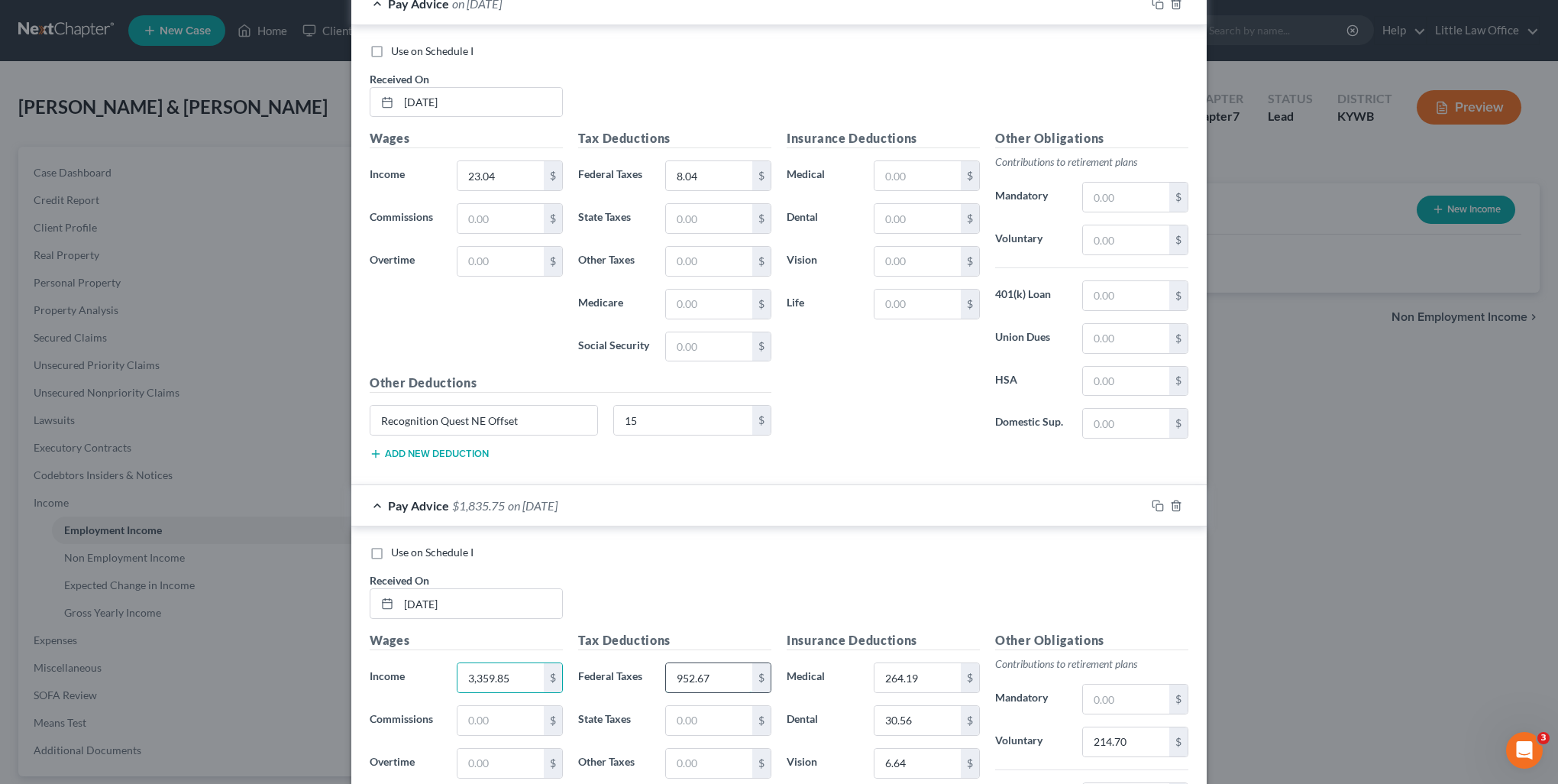
click at [729, 679] on input "952.67" at bounding box center [709, 677] width 86 height 29
type input "868.1"
click at [1136, 740] on input "214.70" at bounding box center [1126, 741] width 86 height 29
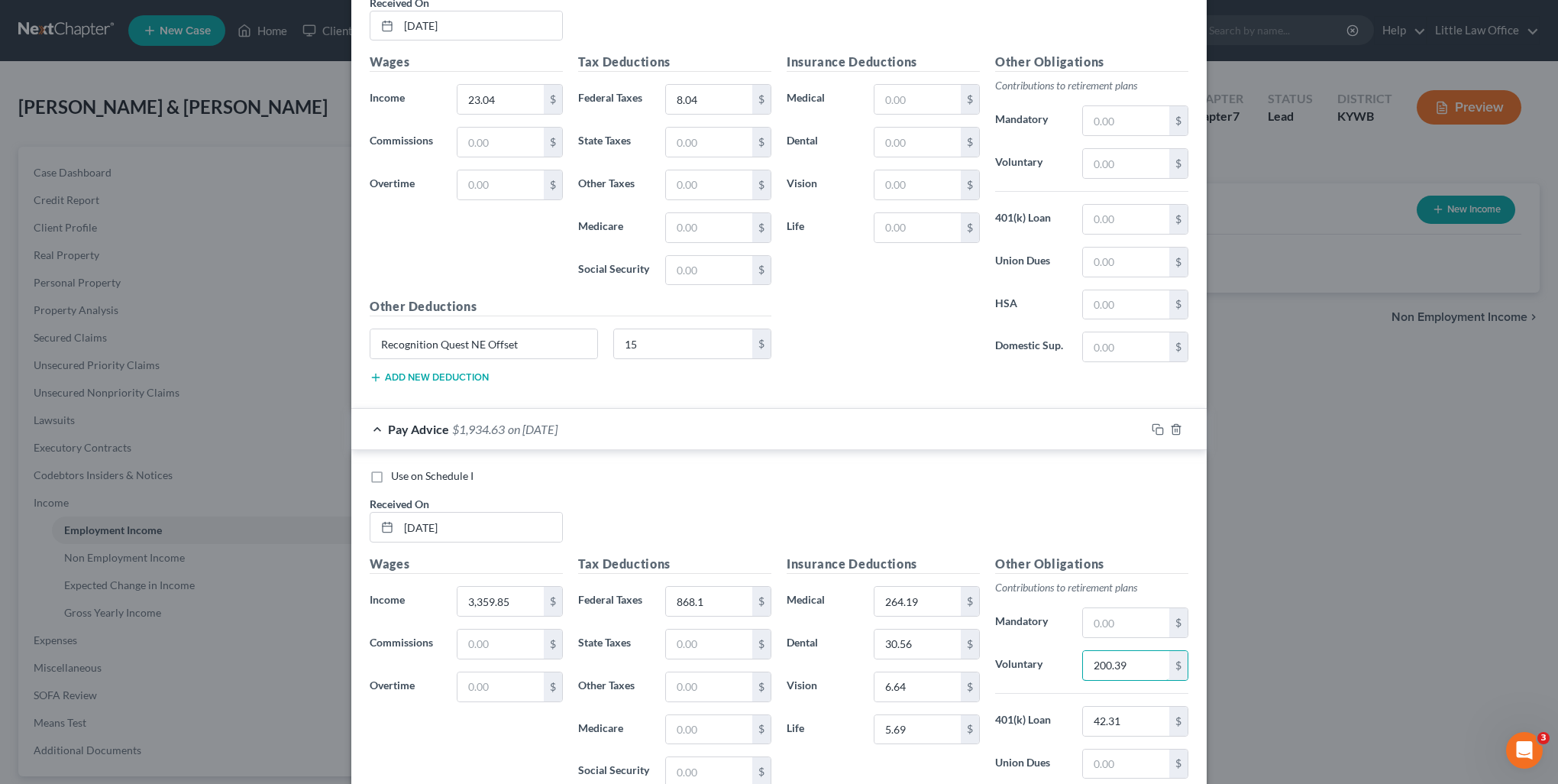
scroll to position [1357, 0]
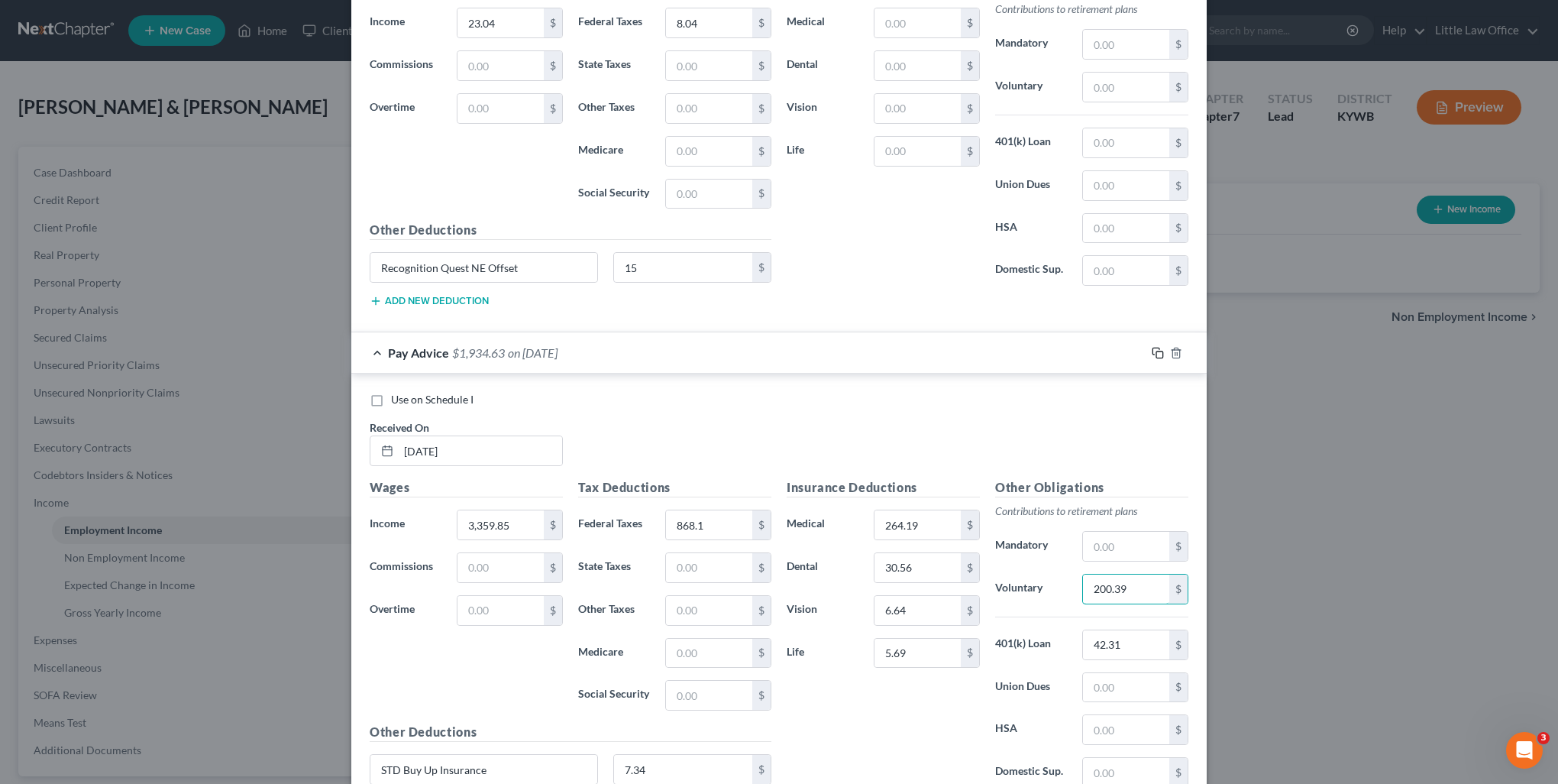
type input "200.39"
click at [1152, 347] on icon "button" at bounding box center [1158, 352] width 12 height 12
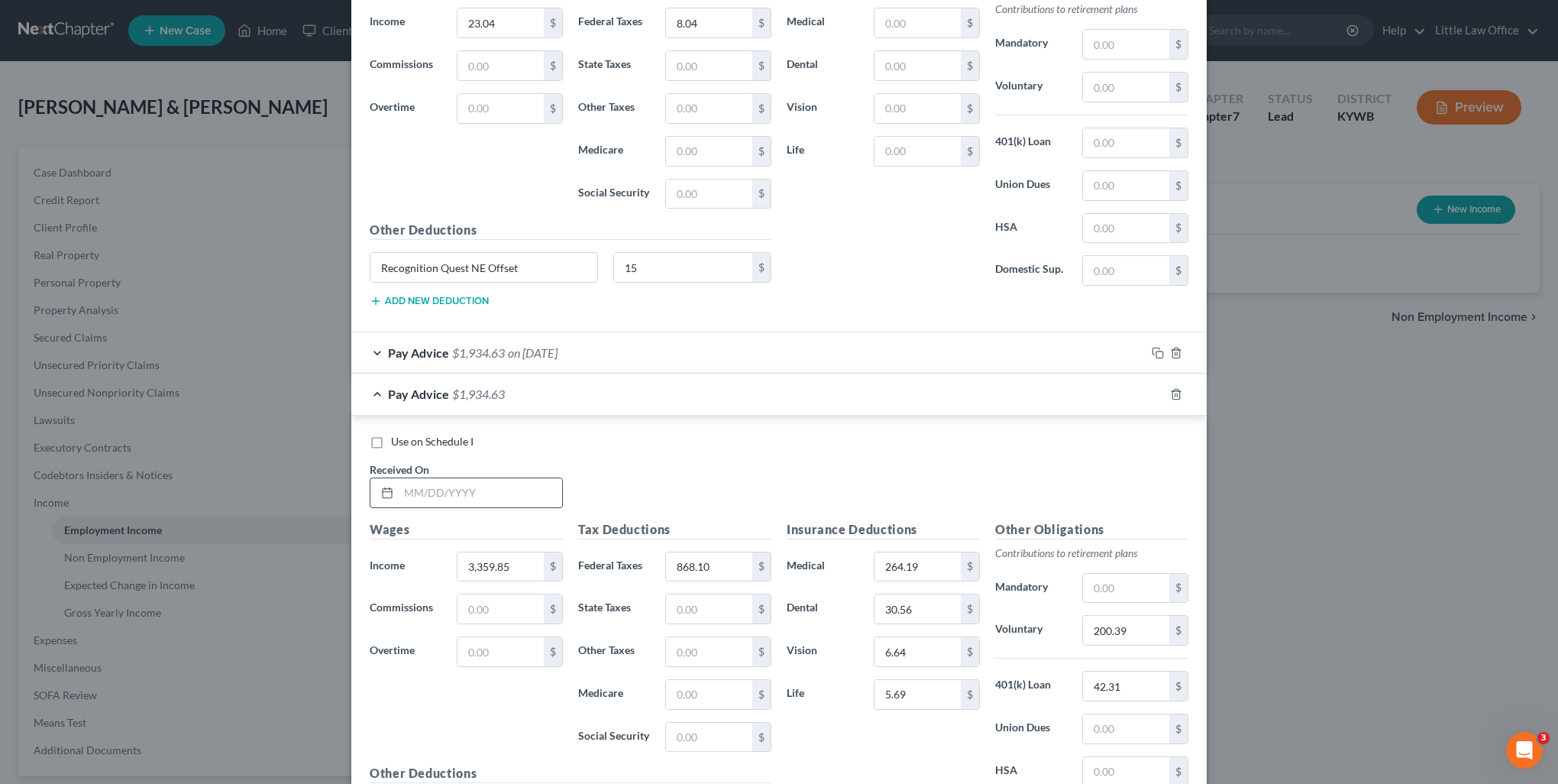
click at [441, 494] on input "text" at bounding box center [480, 492] width 164 height 29
type input "05/23/2025"
click at [508, 558] on input "3,359.85" at bounding box center [500, 566] width 86 height 29
drag, startPoint x: 514, startPoint y: 561, endPoint x: 430, endPoint y: 571, distance: 84.6
click at [430, 571] on div "Income * 3,359.85 $" at bounding box center [467, 566] width 209 height 31
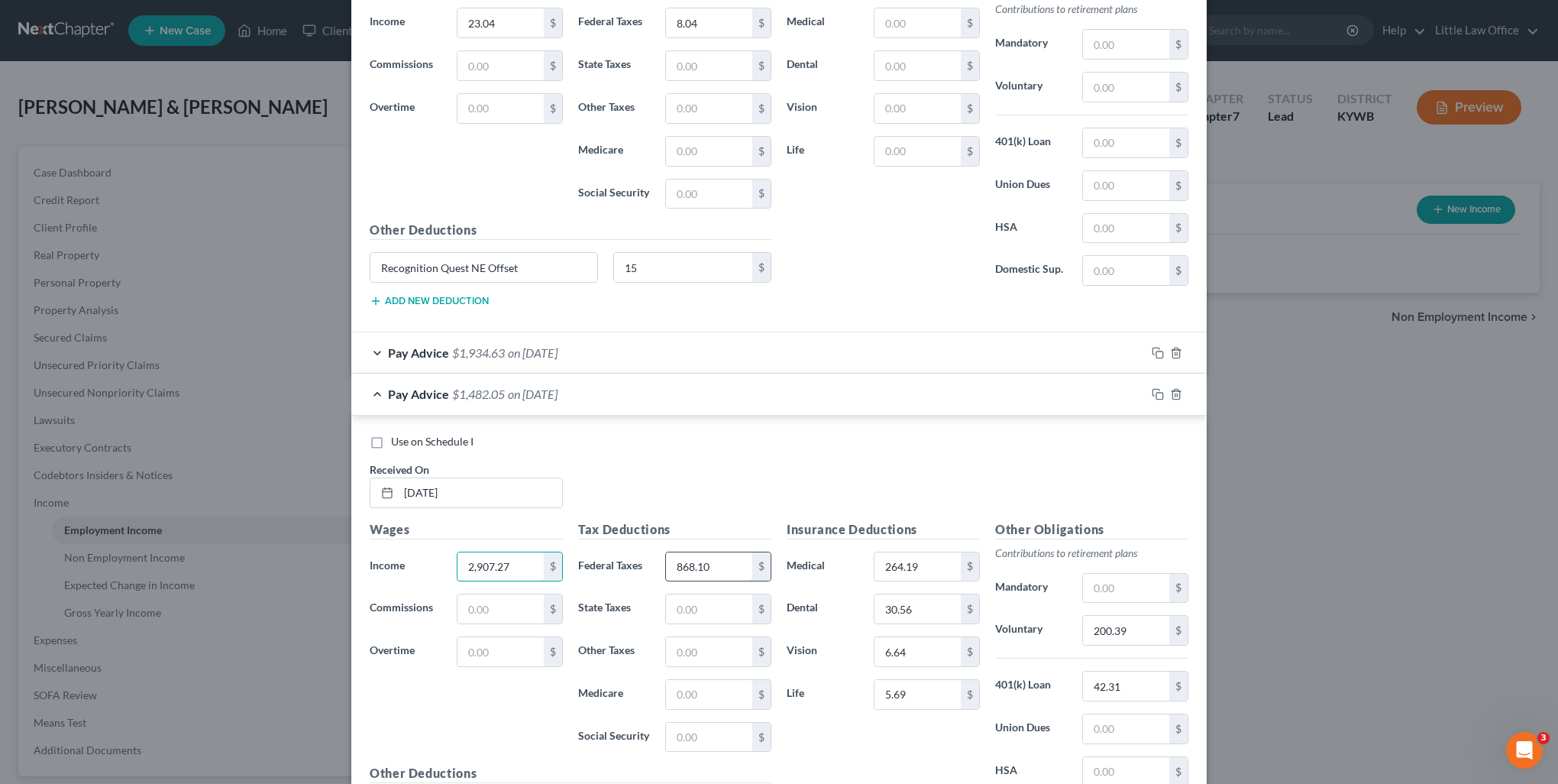
type input "2,907.27"
click at [718, 558] on input "868.10" at bounding box center [709, 566] width 86 height 29
type input "707.72"
click at [1142, 627] on input "200.39" at bounding box center [1126, 630] width 86 height 29
type input "173.23"
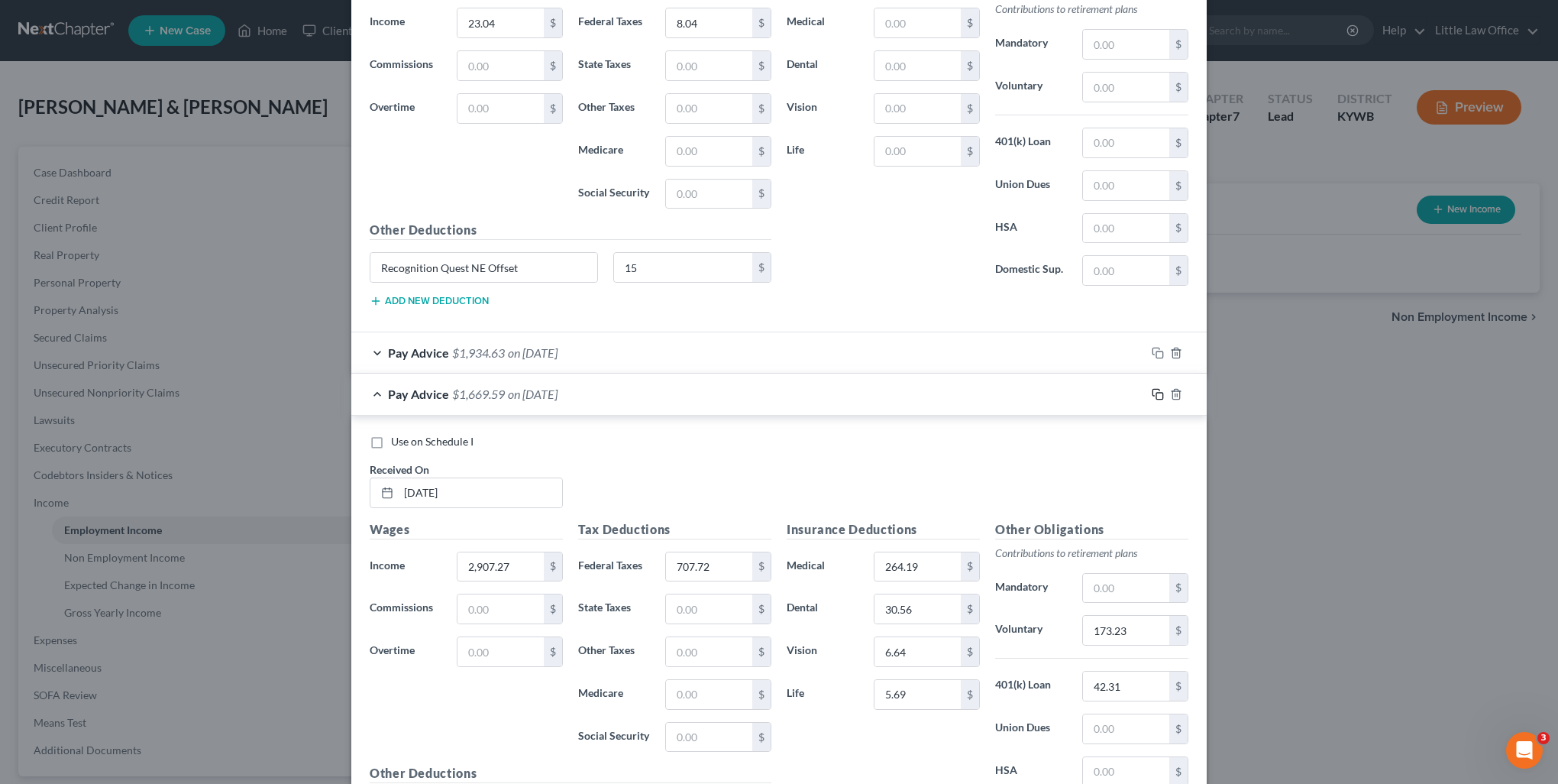
click at [1152, 389] on icon "button" at bounding box center [1158, 393] width 12 height 12
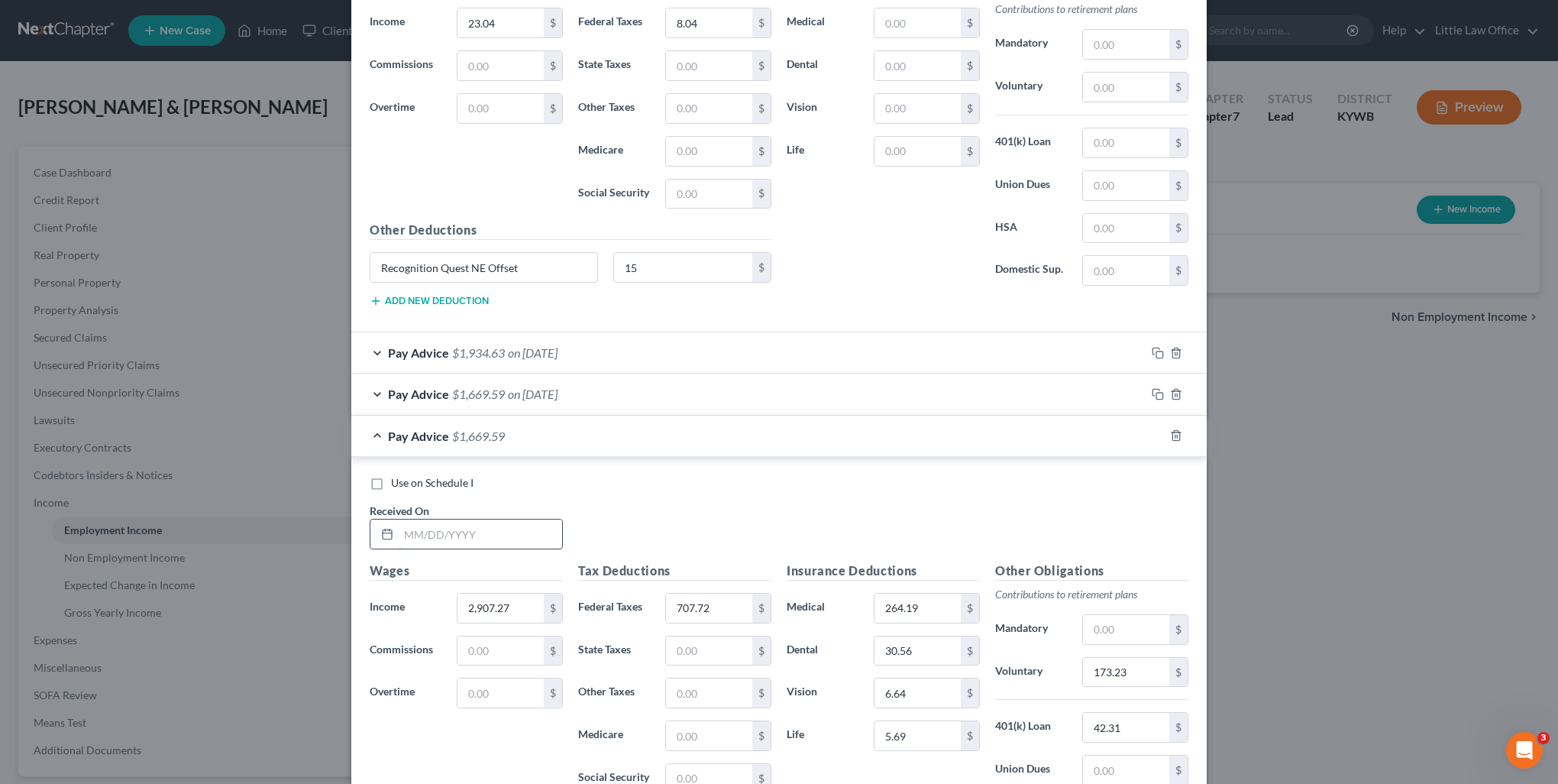
click at [525, 521] on input "text" at bounding box center [480, 533] width 164 height 29
type input "06/06/2025"
click at [513, 593] on input "2,907.27" at bounding box center [500, 608] width 86 height 29
drag, startPoint x: 514, startPoint y: 599, endPoint x: 423, endPoint y: 609, distance: 91.5
click at [423, 609] on div "Income * 2,907.27 $" at bounding box center [467, 608] width 209 height 31
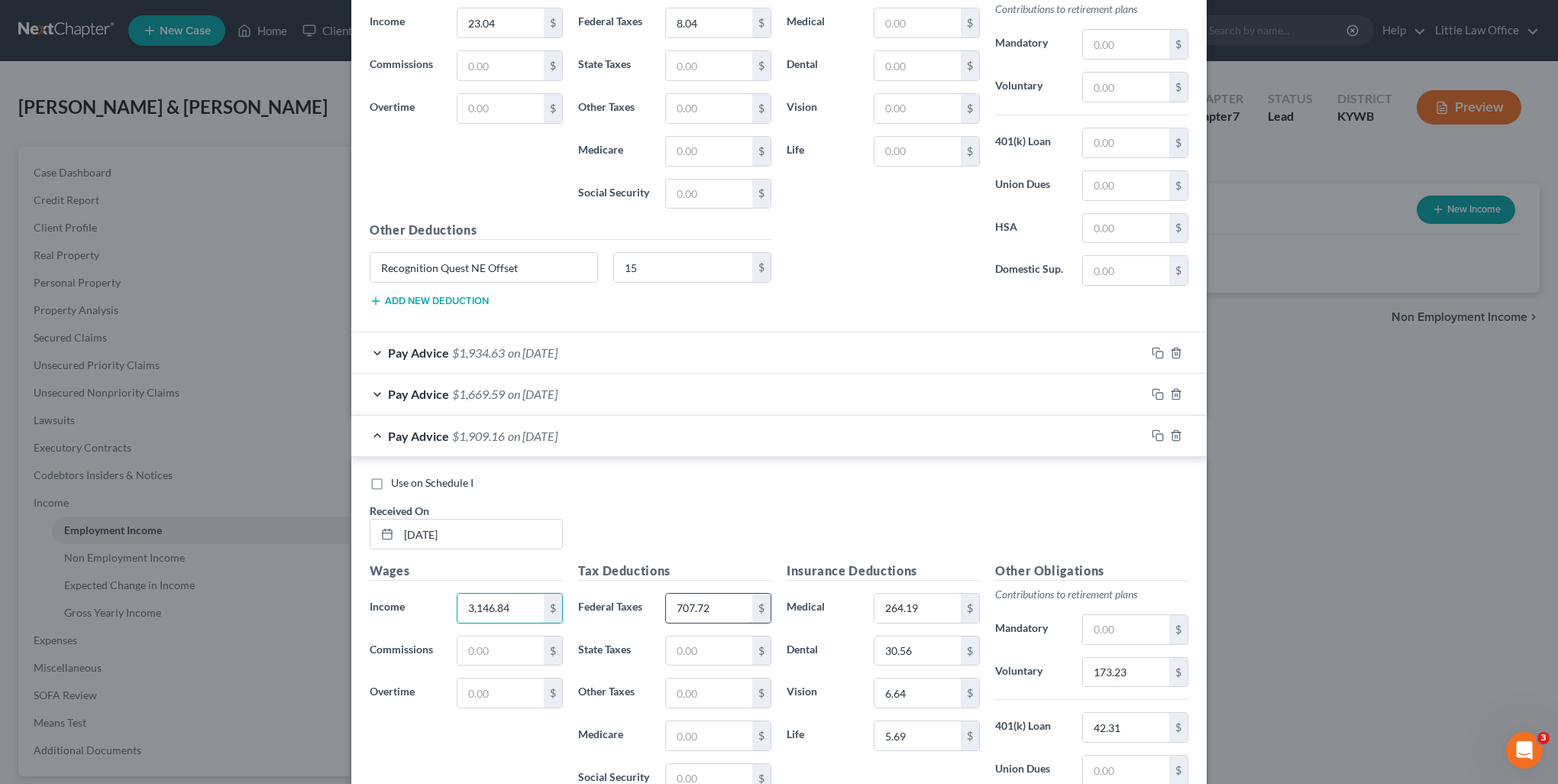
type input "3,146.84"
click at [707, 593] on input "707.72" at bounding box center [709, 608] width 86 height 29
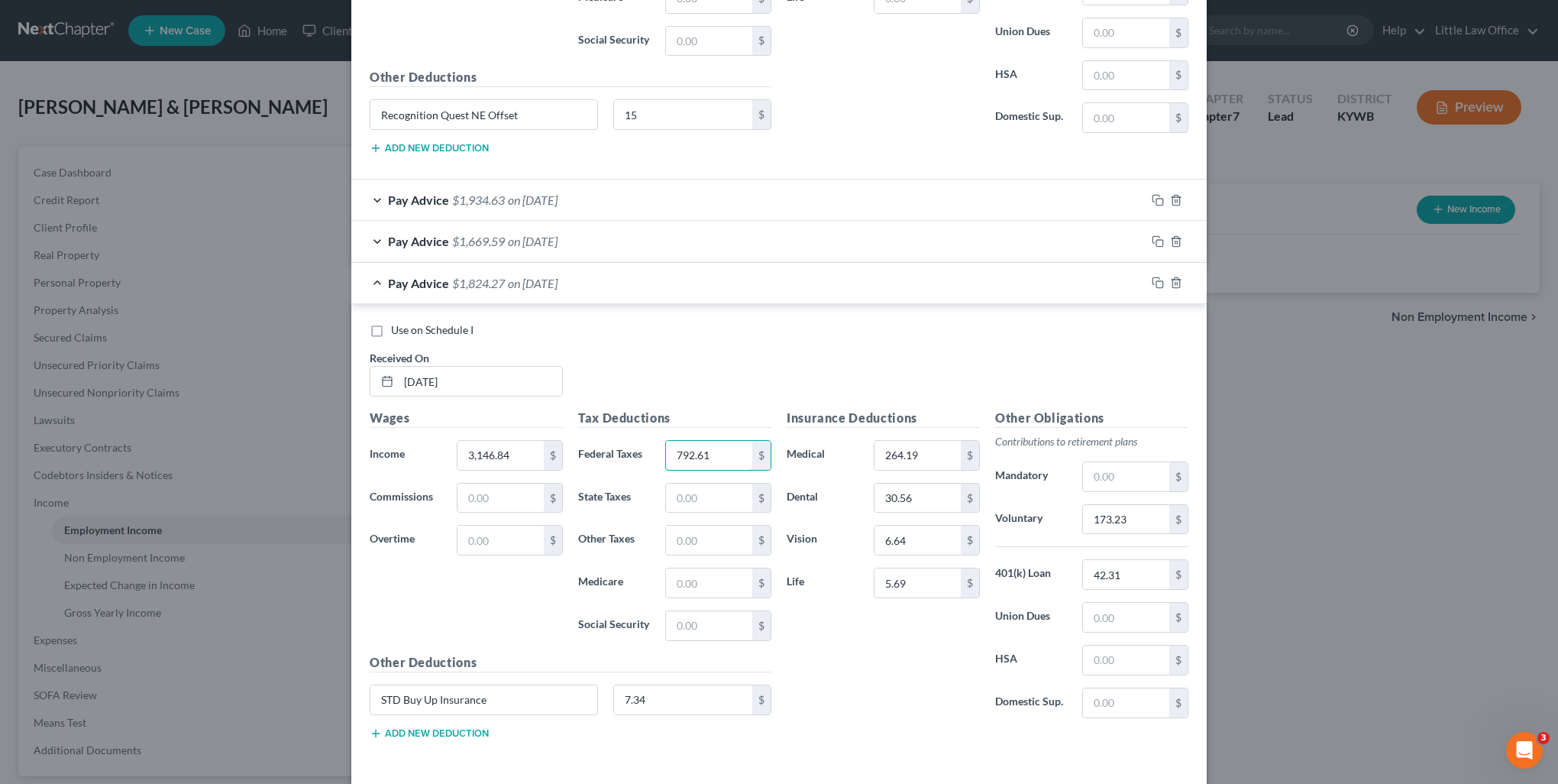
type input "792.61"
click at [1137, 513] on input "173.23" at bounding box center [1126, 519] width 86 height 29
type input "187.61"
click at [1152, 276] on icon "button" at bounding box center [1158, 282] width 12 height 12
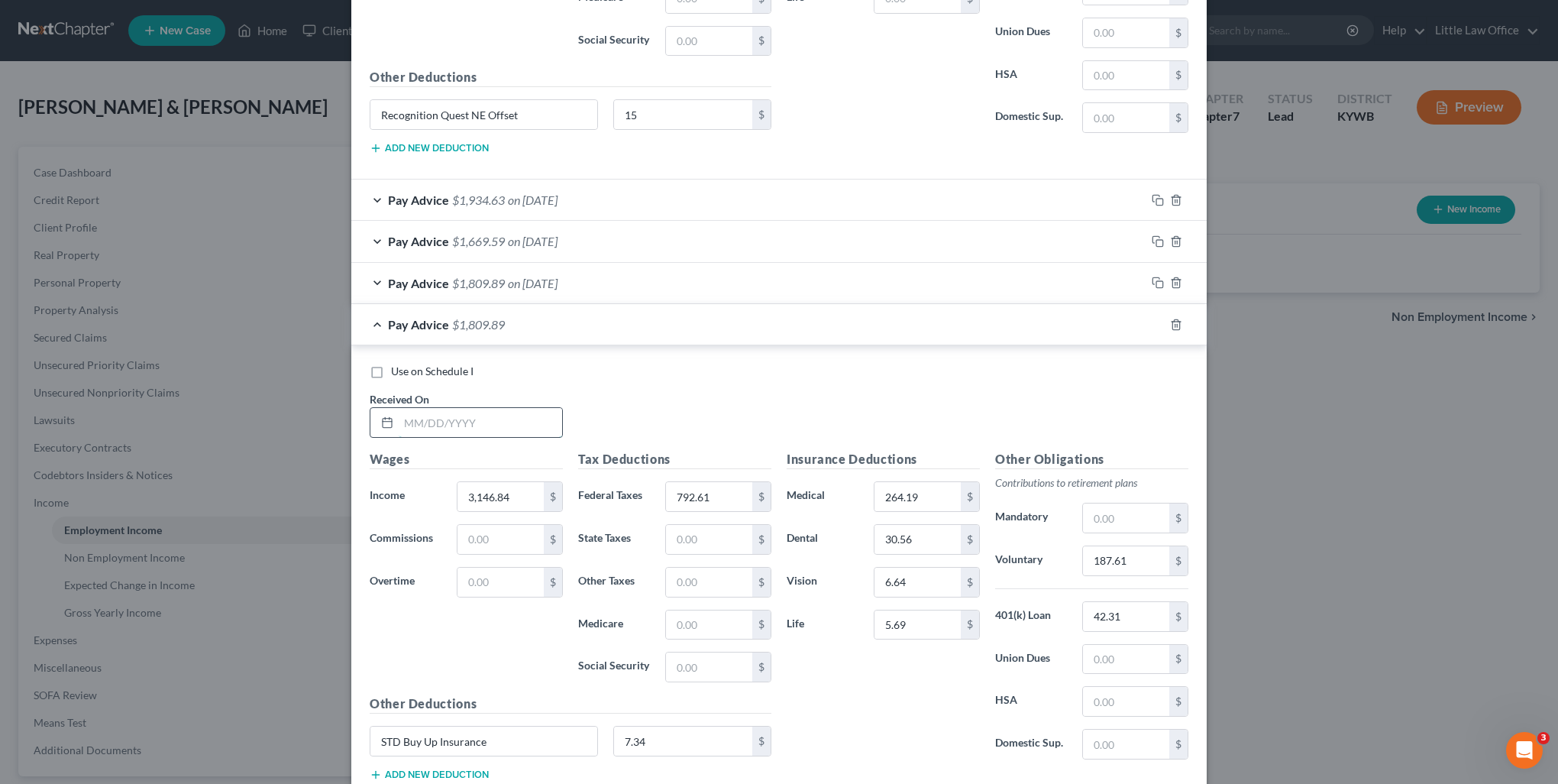
click at [482, 422] on input "text" at bounding box center [480, 422] width 164 height 29
type input "06/20/2025"
click at [506, 489] on input "3,146.84" at bounding box center [500, 496] width 86 height 29
click at [412, 498] on div "Income * 3,146.84 $" at bounding box center [467, 496] width 209 height 31
type input "2,926.91"
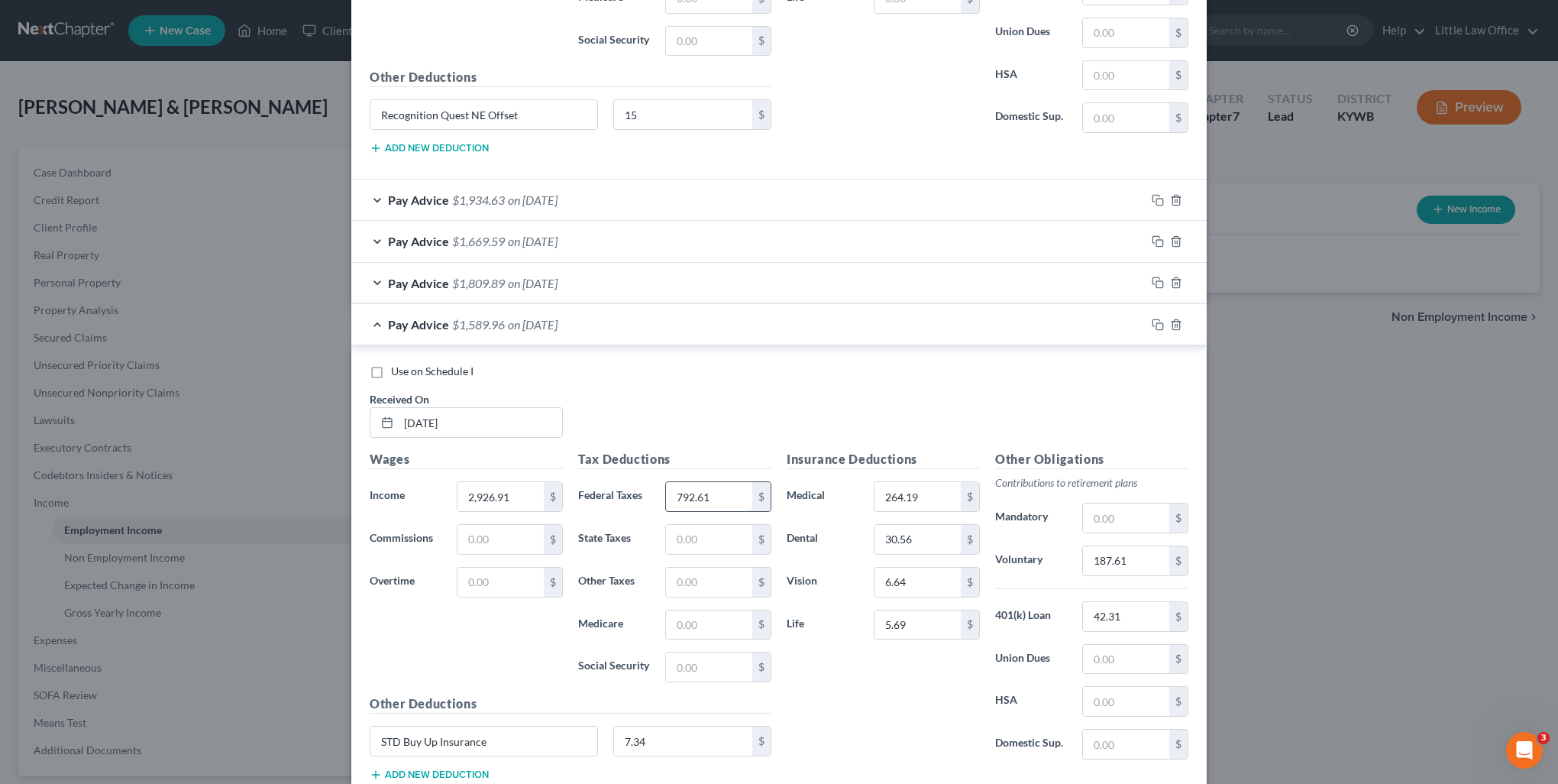
click at [718, 492] on input "792.61" at bounding box center [709, 496] width 86 height 29
type input "714.68"
click at [1152, 552] on input "187.61" at bounding box center [1126, 560] width 86 height 29
type input "174.42"
click at [1154, 319] on icon "button" at bounding box center [1158, 324] width 12 height 12
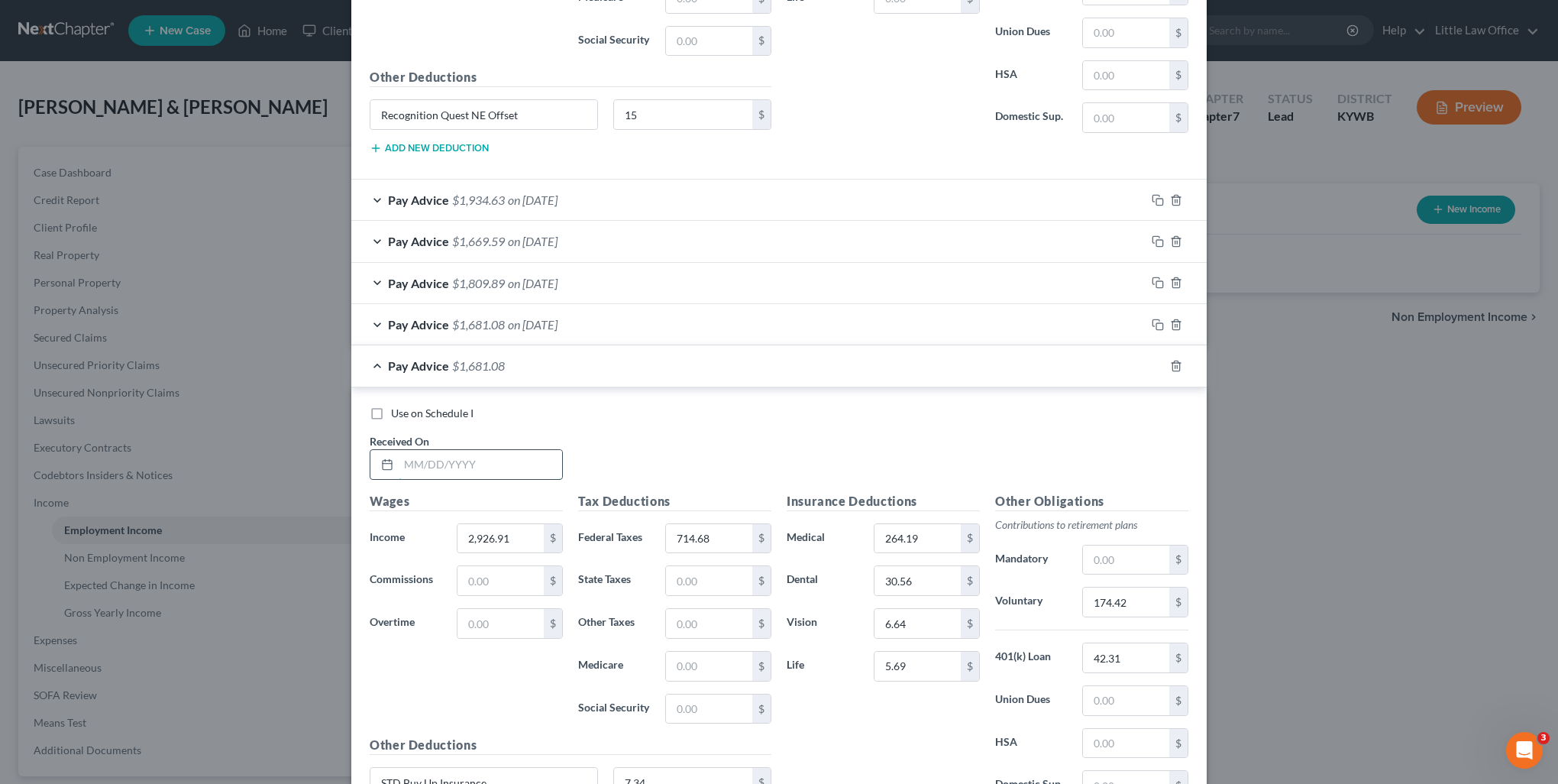
click at [485, 463] on input "text" at bounding box center [480, 464] width 164 height 29
type input "07/03/2025"
click at [524, 546] on div "Wages Income * 2,926.91 $ Commissions $ Overtime $" at bounding box center [467, 614] width 209 height 244
type input "3,528.74"
click at [717, 540] on input "714.68" at bounding box center [709, 538] width 86 height 29
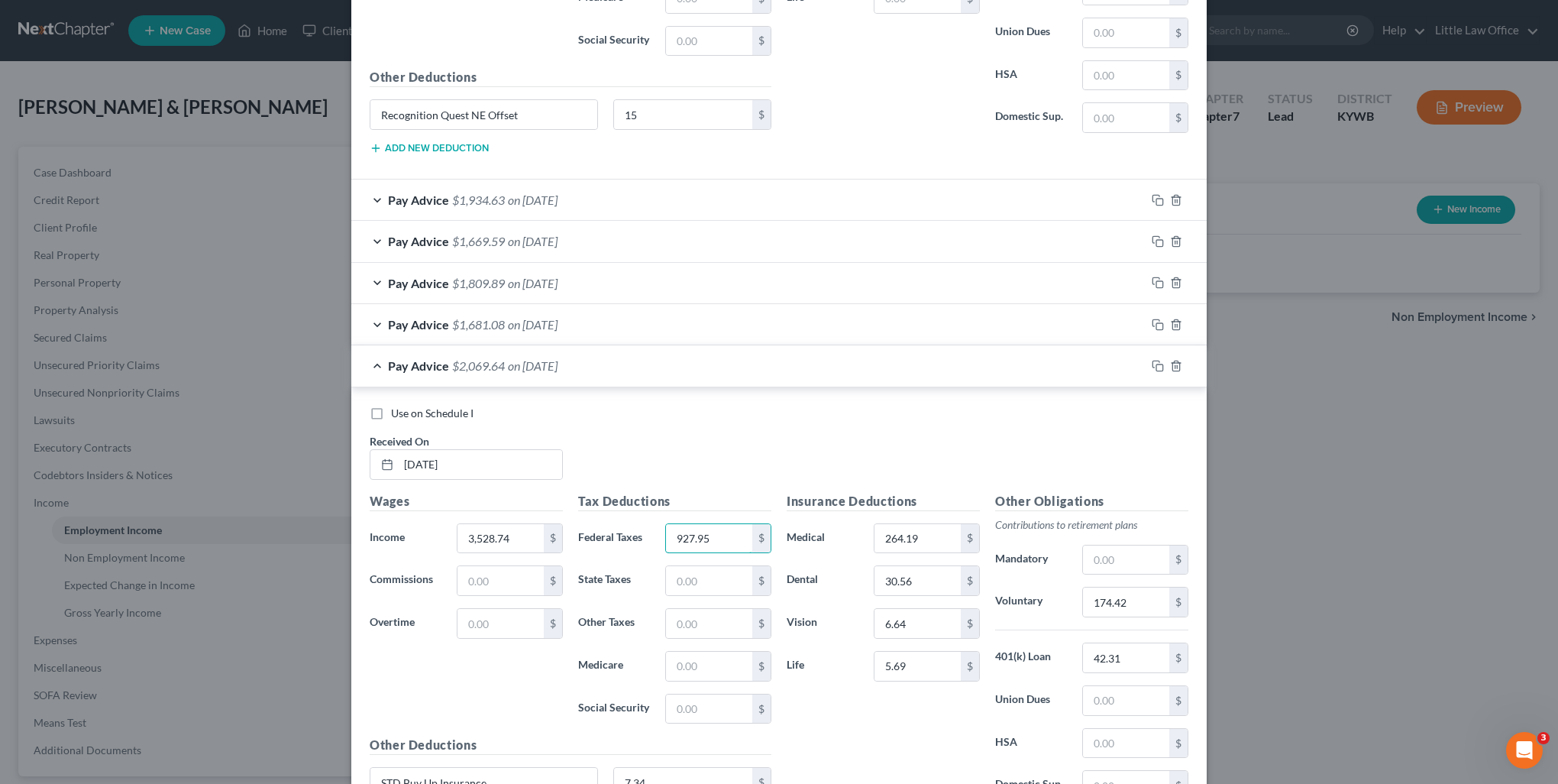
type input "927.95"
click at [1132, 592] on input "174.42" at bounding box center [1126, 601] width 86 height 29
type input "210.53"
click at [1156, 362] on icon "button" at bounding box center [1158, 365] width 12 height 12
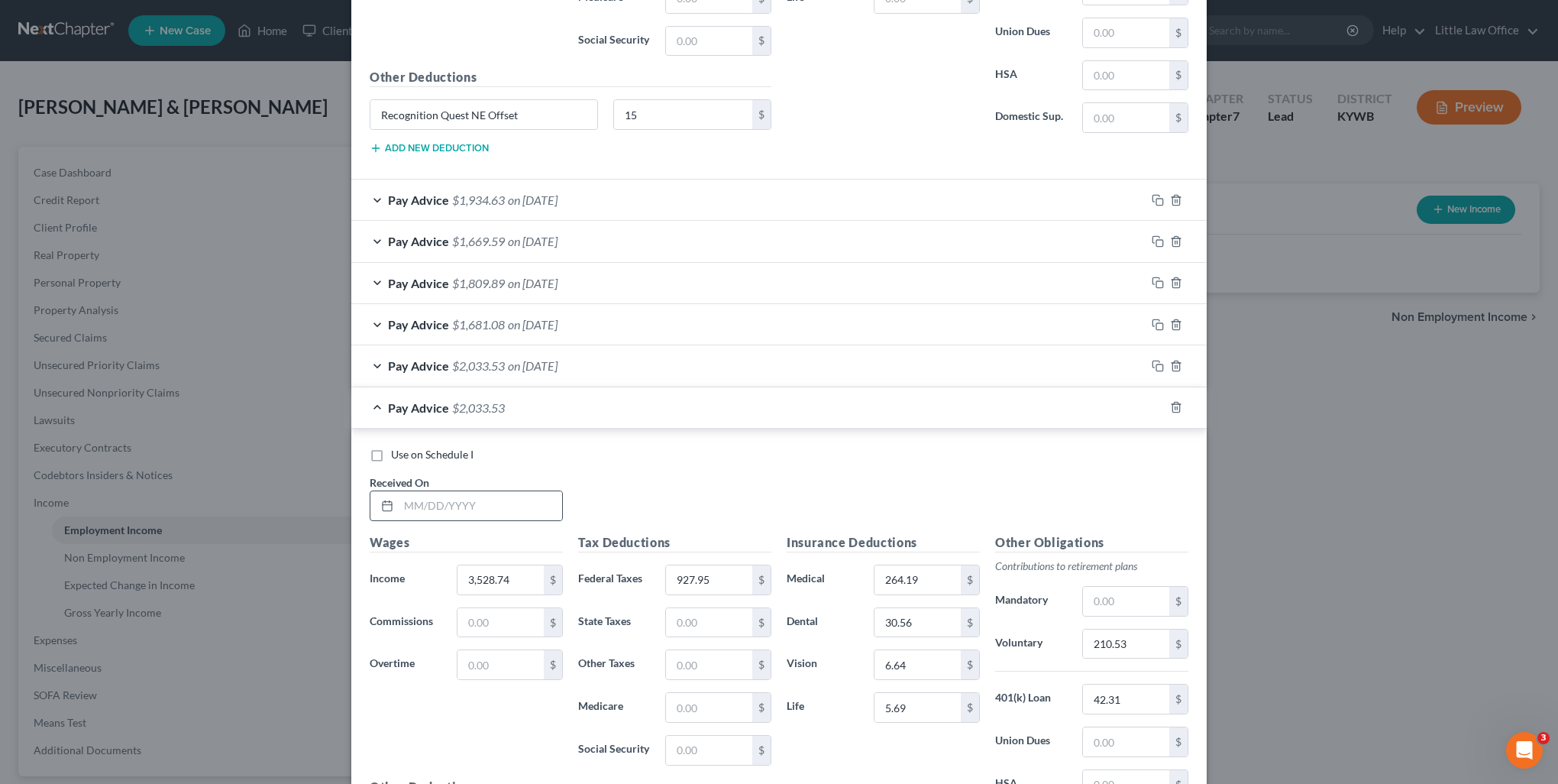
click at [525, 512] on div at bounding box center [466, 506] width 193 height 31
click at [525, 511] on input "text" at bounding box center [480, 506] width 164 height 29
type input "08/01/2025"
click at [508, 586] on div "Wages Income * 3,528.74 $ Commissions $ Overtime $" at bounding box center [467, 655] width 209 height 244
type input "2,839.97"
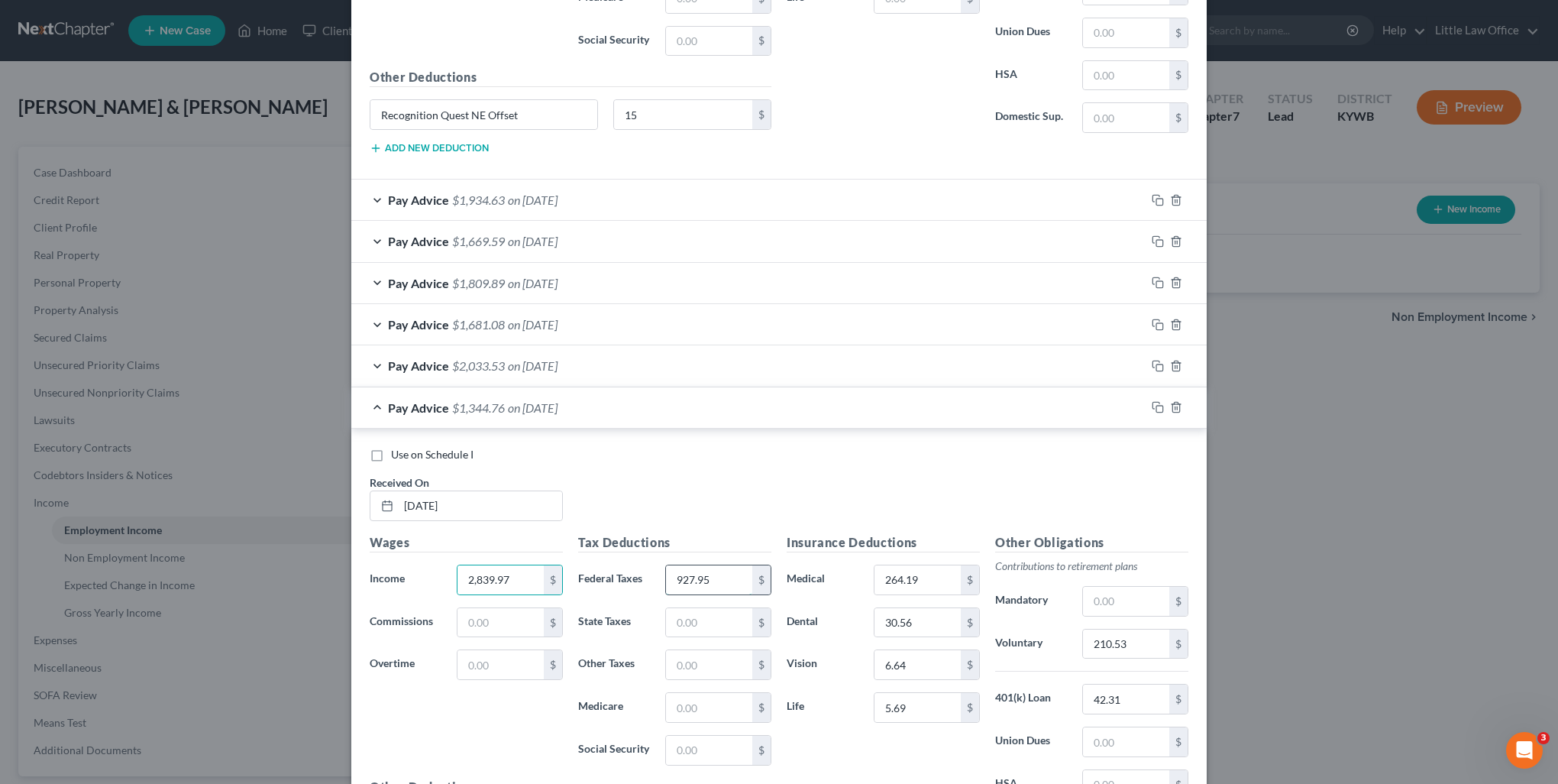
click at [713, 567] on input "927.95" at bounding box center [709, 579] width 86 height 29
type input "683.37"
click at [1143, 638] on input "210.53" at bounding box center [1126, 644] width 86 height 29
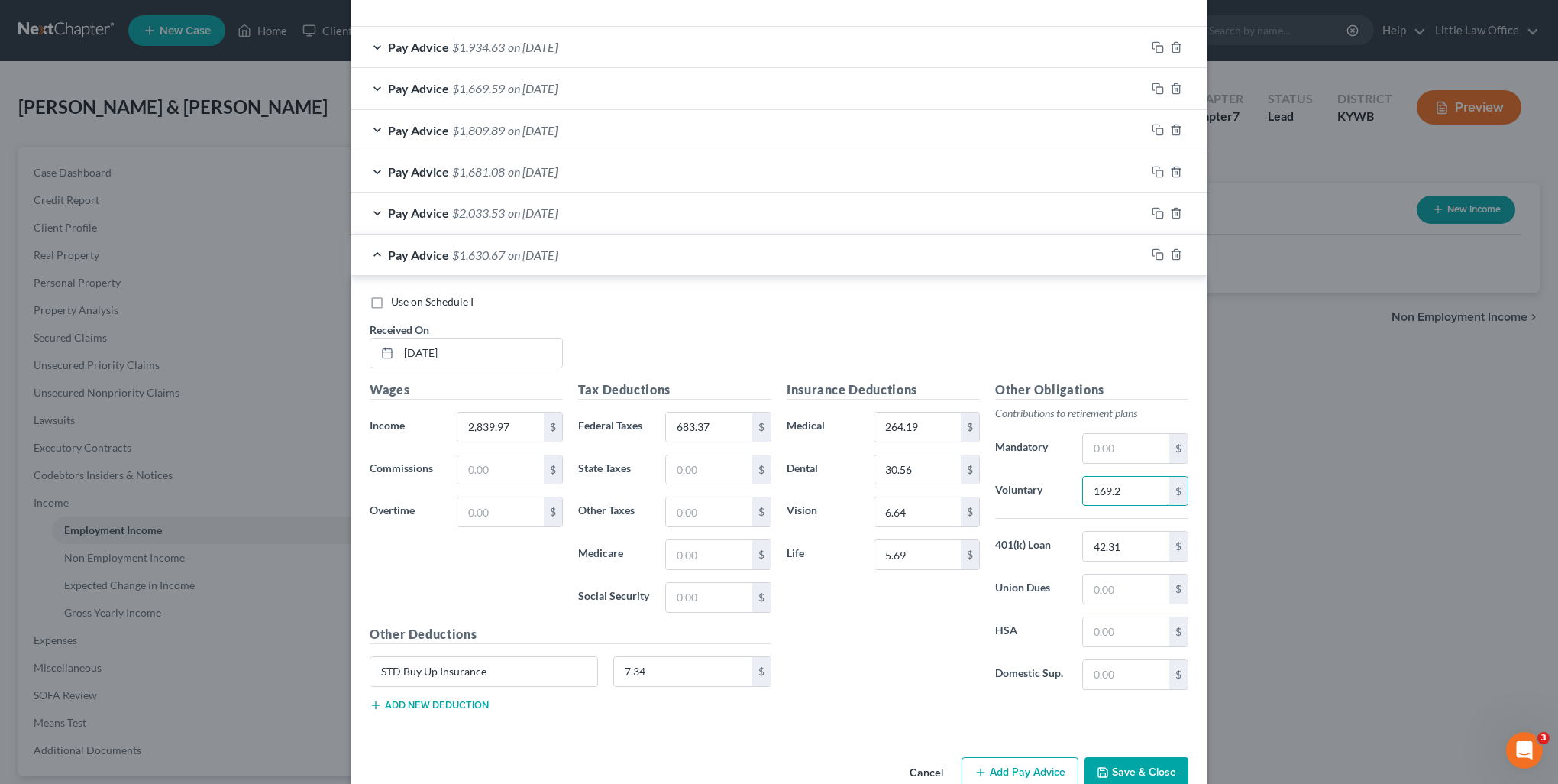
type input "169.2"
click at [694, 417] on input "683.37" at bounding box center [709, 426] width 86 height 29
type input "683.87"
click at [1152, 248] on icon "button" at bounding box center [1158, 254] width 12 height 12
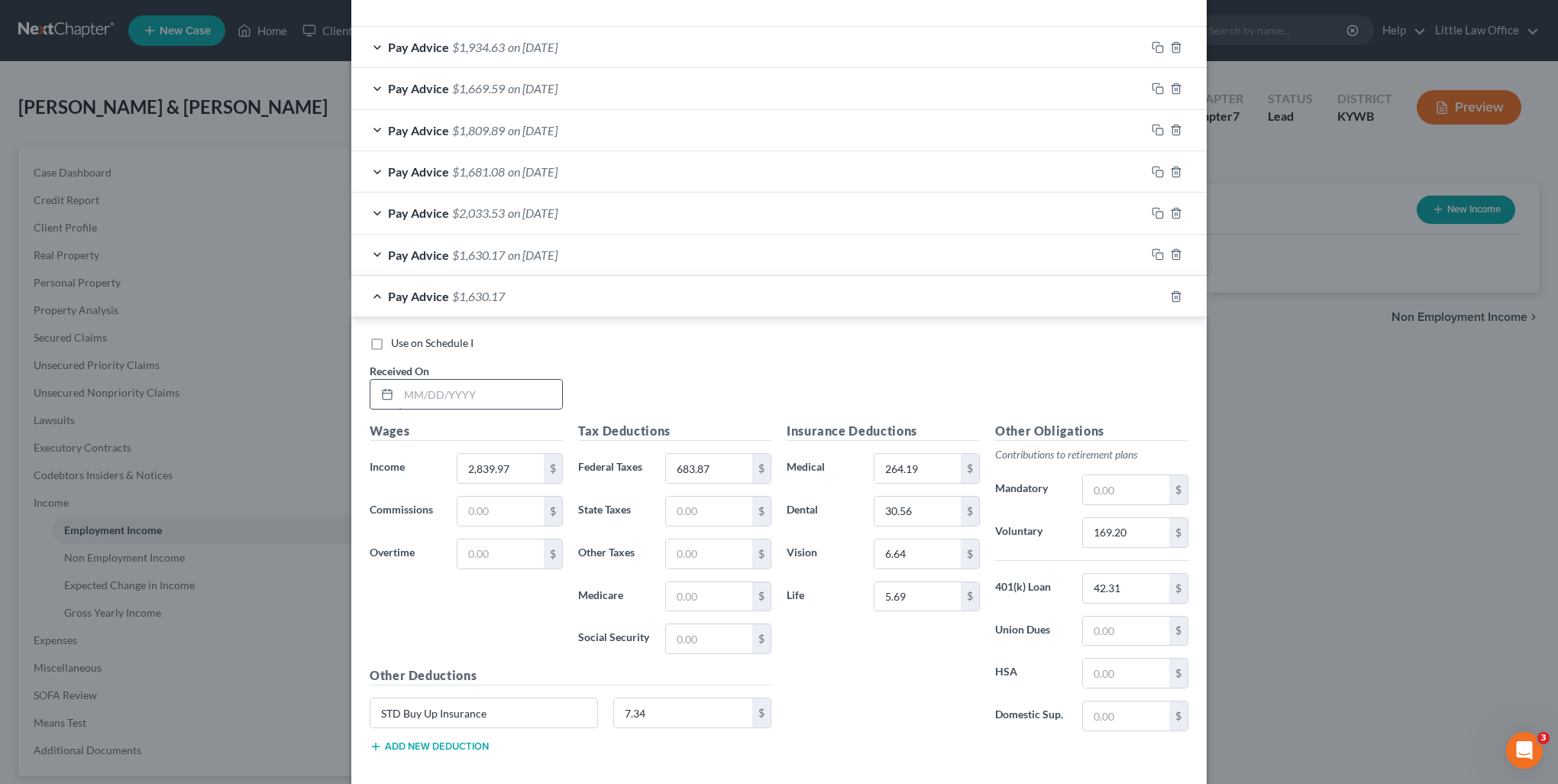
click at [499, 387] on input "text" at bounding box center [480, 394] width 164 height 29
type input "08/15/2025"
click at [512, 463] on input "2,839.97" at bounding box center [500, 468] width 86 height 29
drag, startPoint x: 513, startPoint y: 463, endPoint x: 424, endPoint y: 465, distance: 89.0
click at [424, 465] on div "Income * 2,839.97 $" at bounding box center [467, 468] width 209 height 31
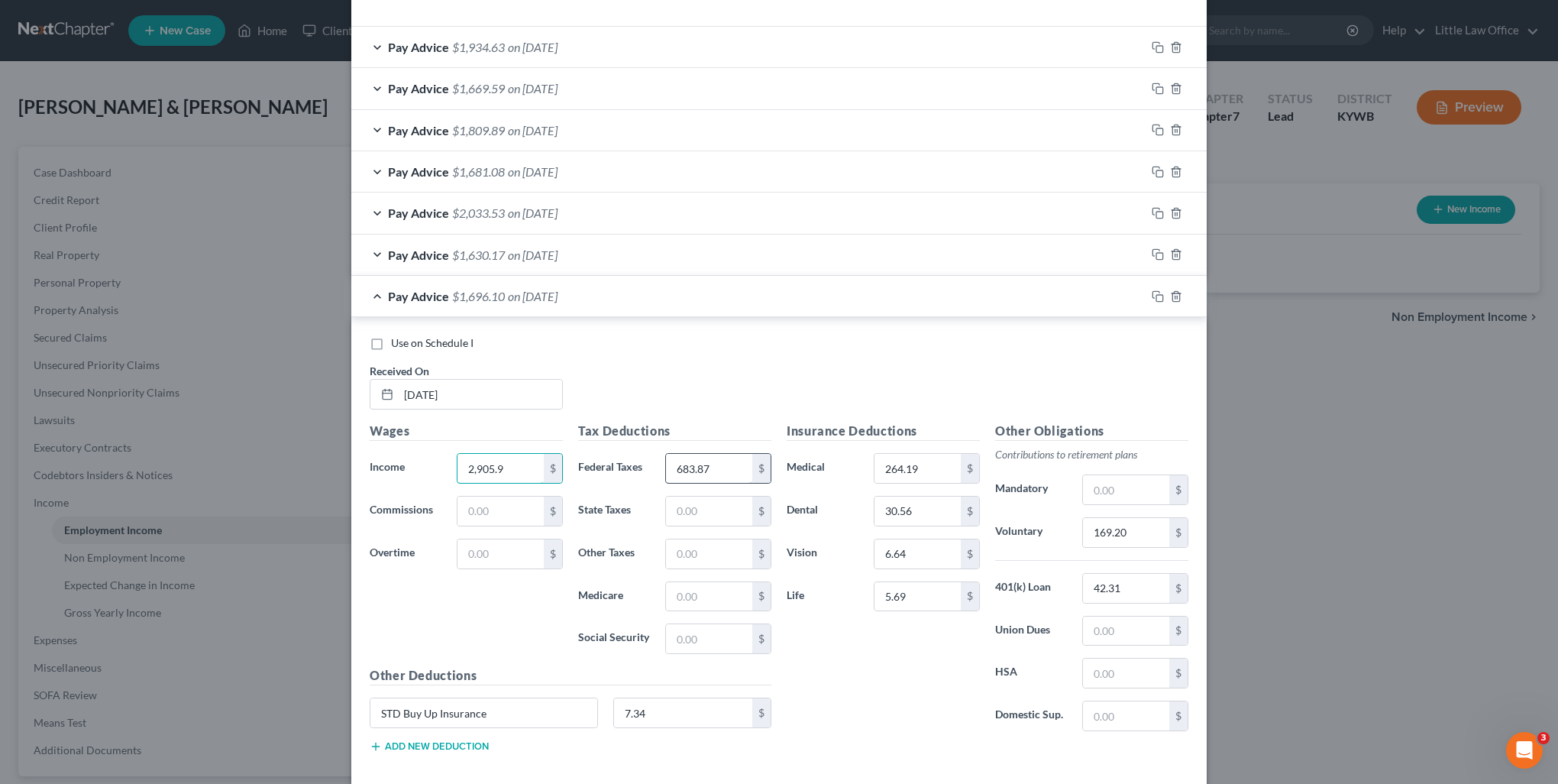
type input "2,905.9"
click at [715, 460] on input "683.87" at bounding box center [709, 468] width 86 height 29
type input "707.22"
click at [1137, 518] on input "169.20" at bounding box center [1126, 532] width 86 height 29
type input "173.16"
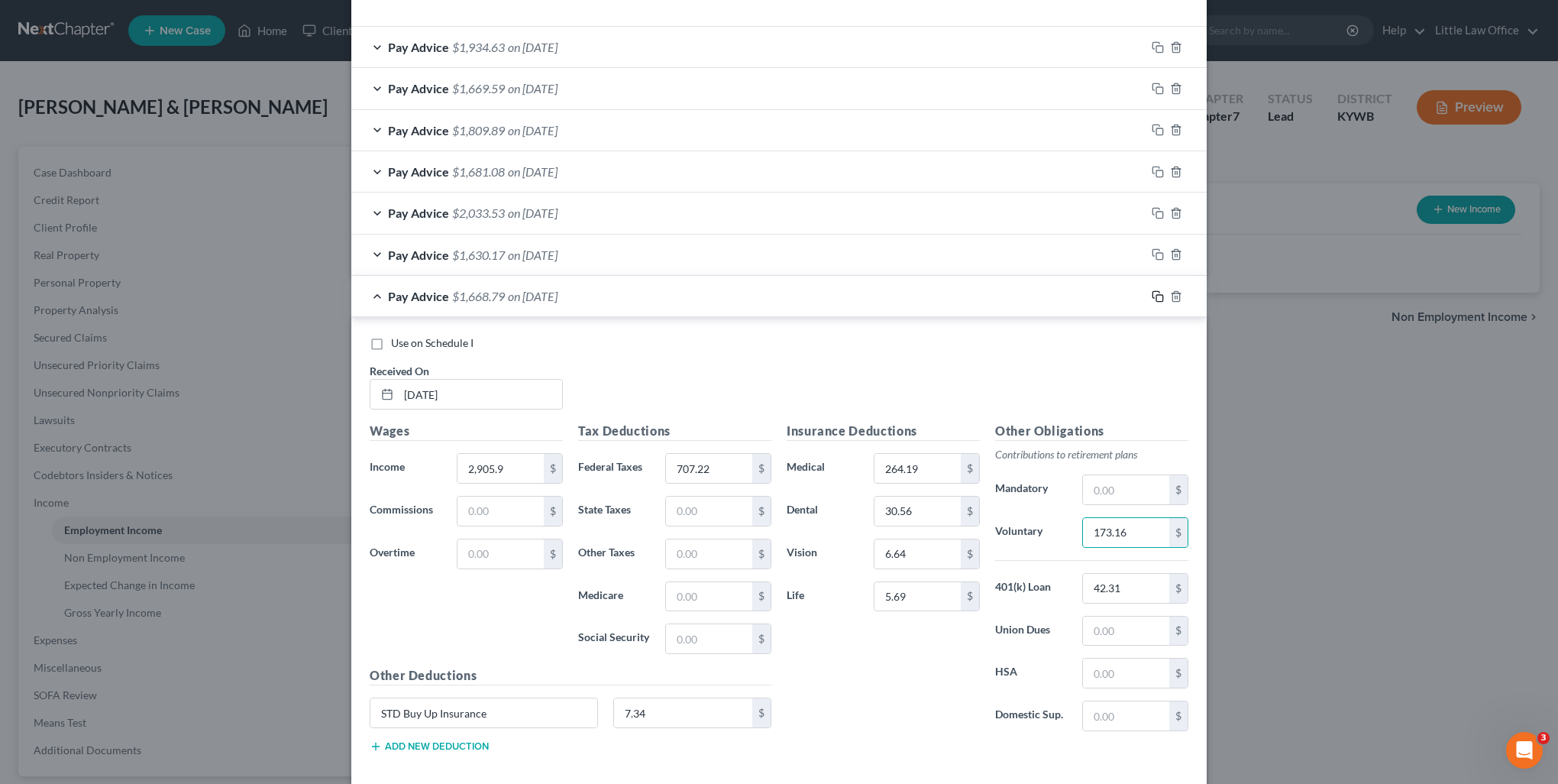
click at [1157, 295] on rect "button" at bounding box center [1160, 298] width 7 height 7
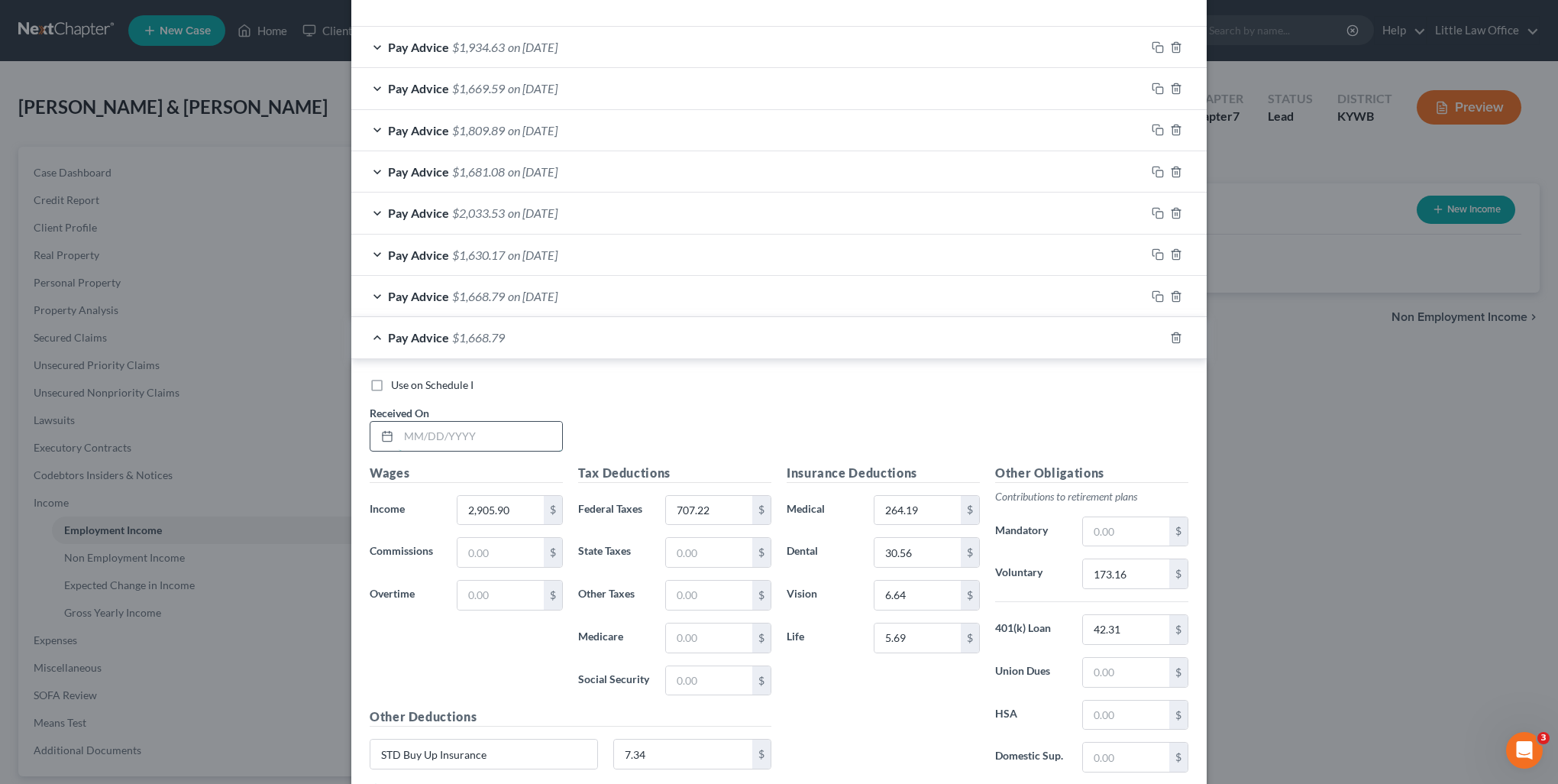
click at [514, 430] on input "text" at bounding box center [480, 436] width 164 height 29
type input "08/29/2025"
click at [522, 505] on input "2,905.90" at bounding box center [500, 510] width 86 height 29
type input "2,878.28"
click at [728, 502] on input "707.22" at bounding box center [709, 510] width 86 height 29
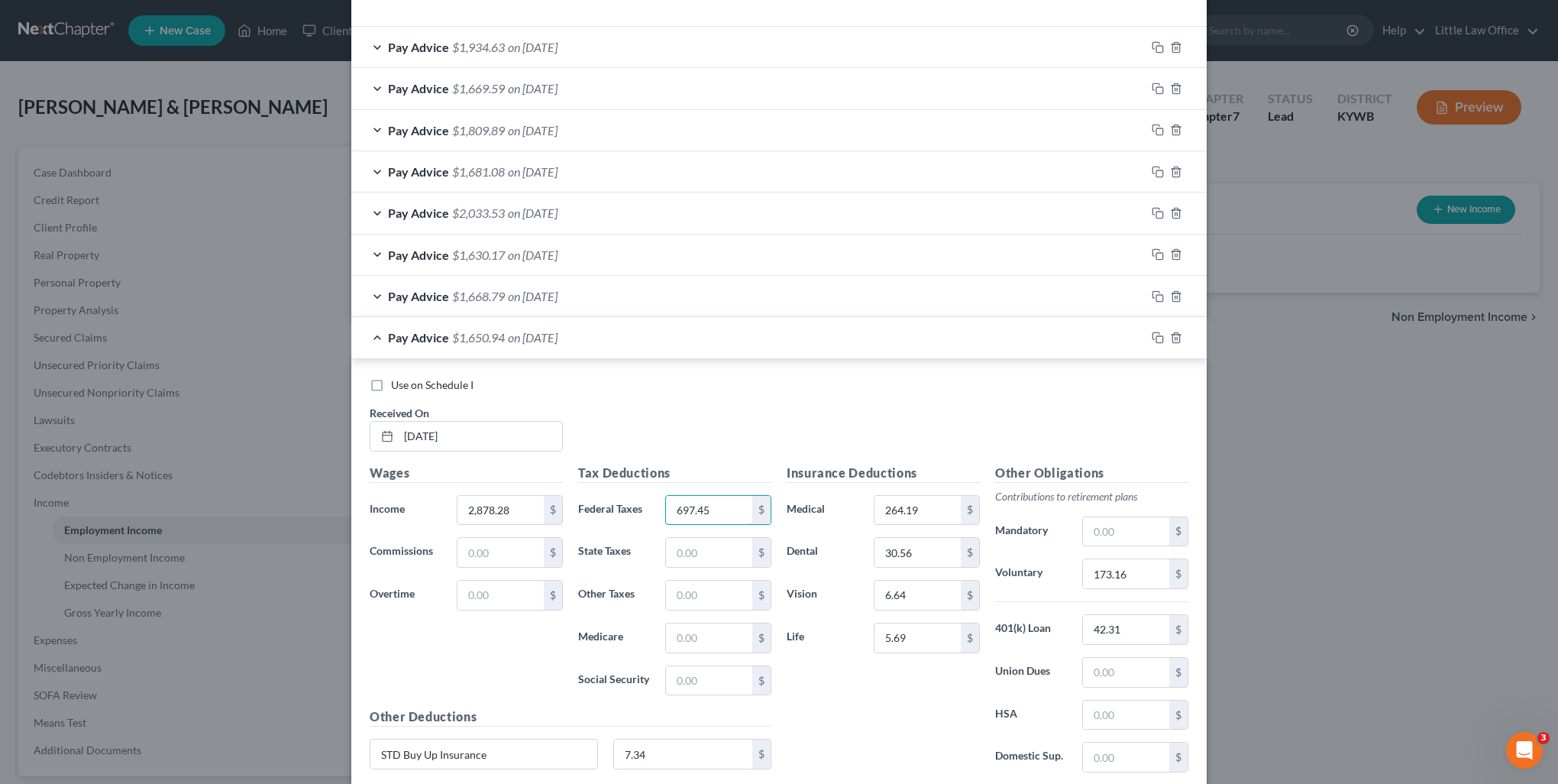
type input "697.45"
click at [1135, 563] on input "173.16" at bounding box center [1126, 574] width 86 height 29
type input "171.49"
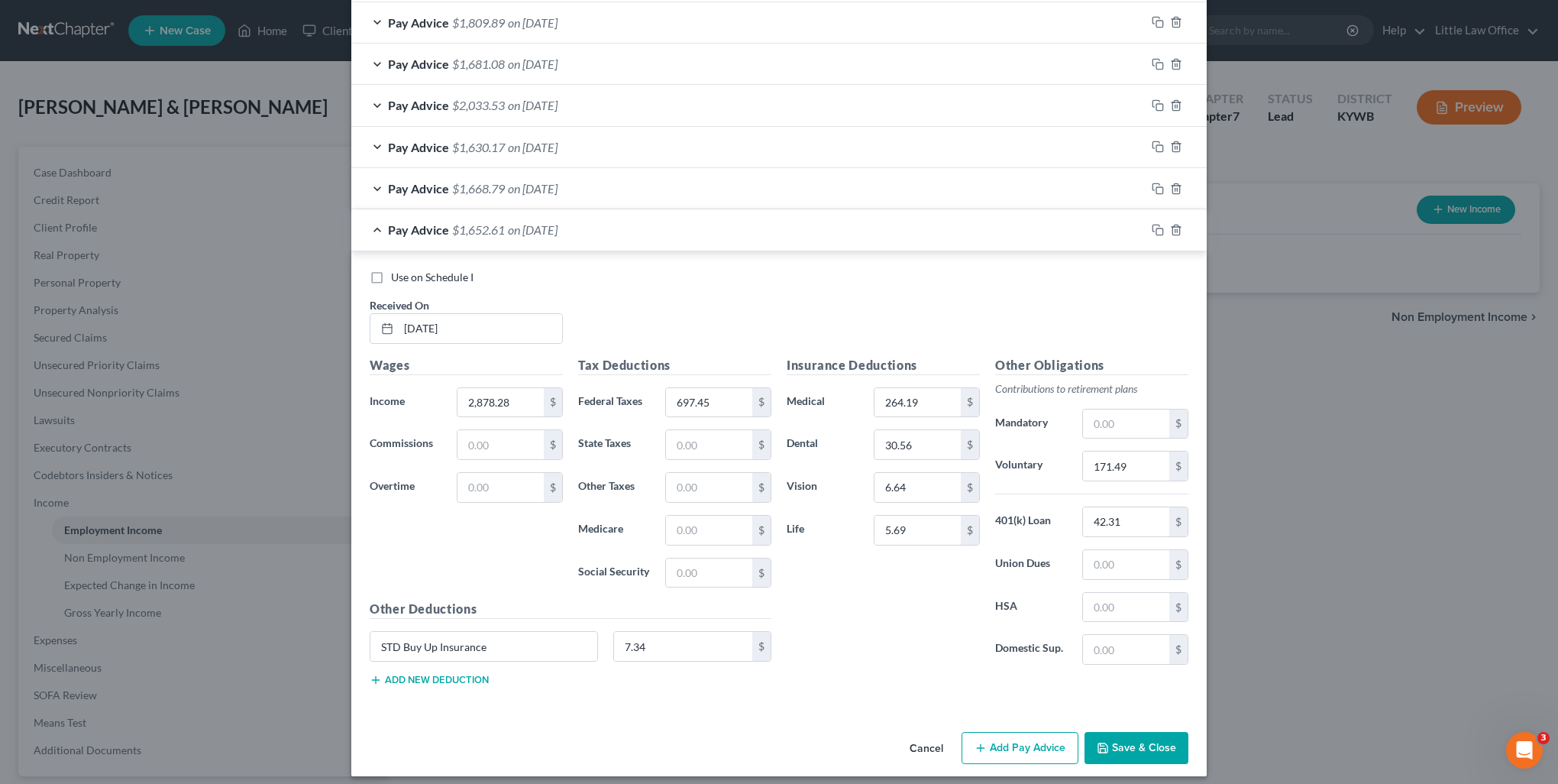
click at [1176, 743] on button "Save & Close" at bounding box center [1136, 748] width 104 height 32
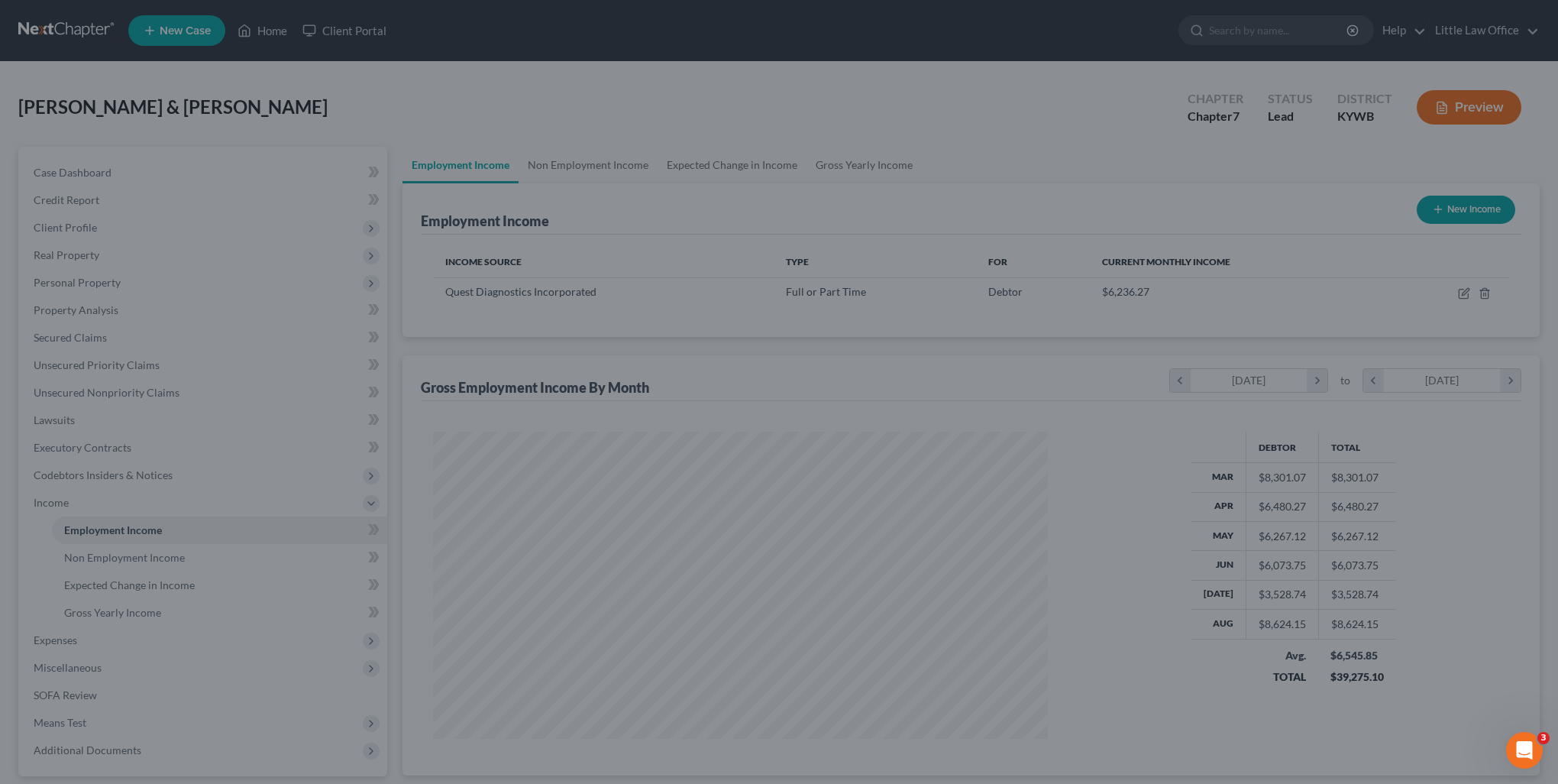
scroll to position [305, 641]
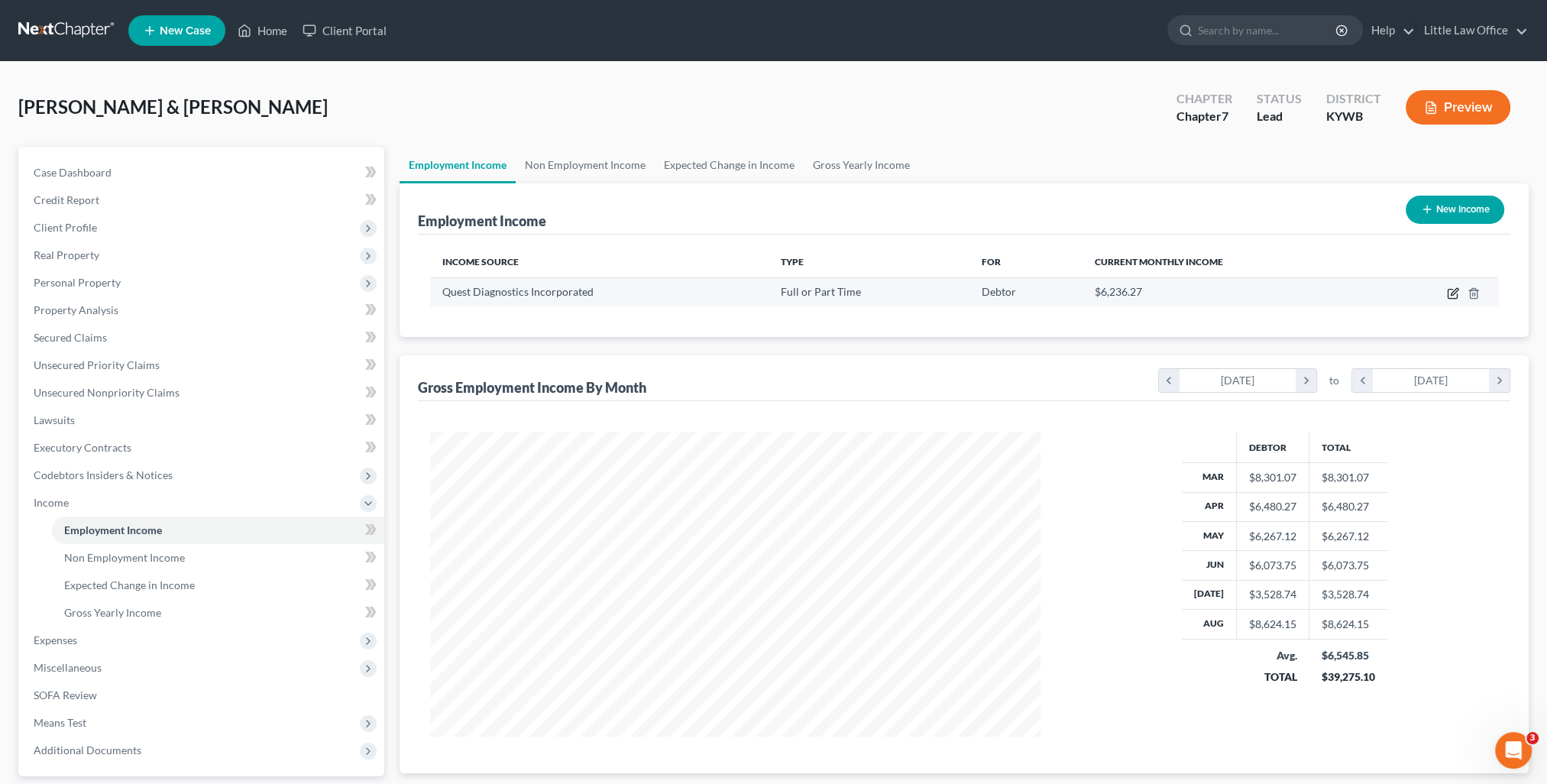
click at [1454, 292] on icon "button" at bounding box center [1454, 291] width 7 height 7
select select "0"
select select "33"
select select "2"
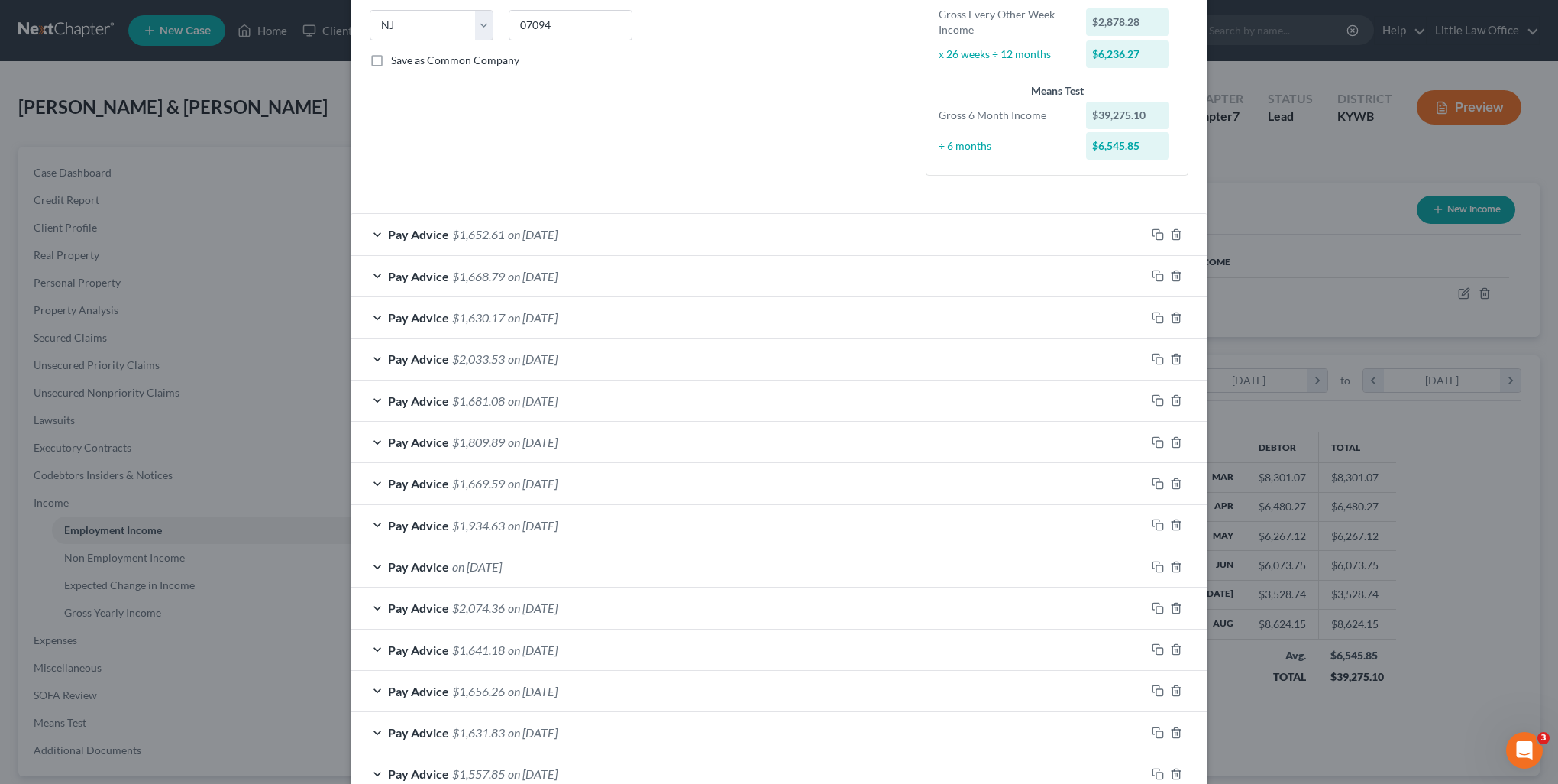
scroll to position [397, 0]
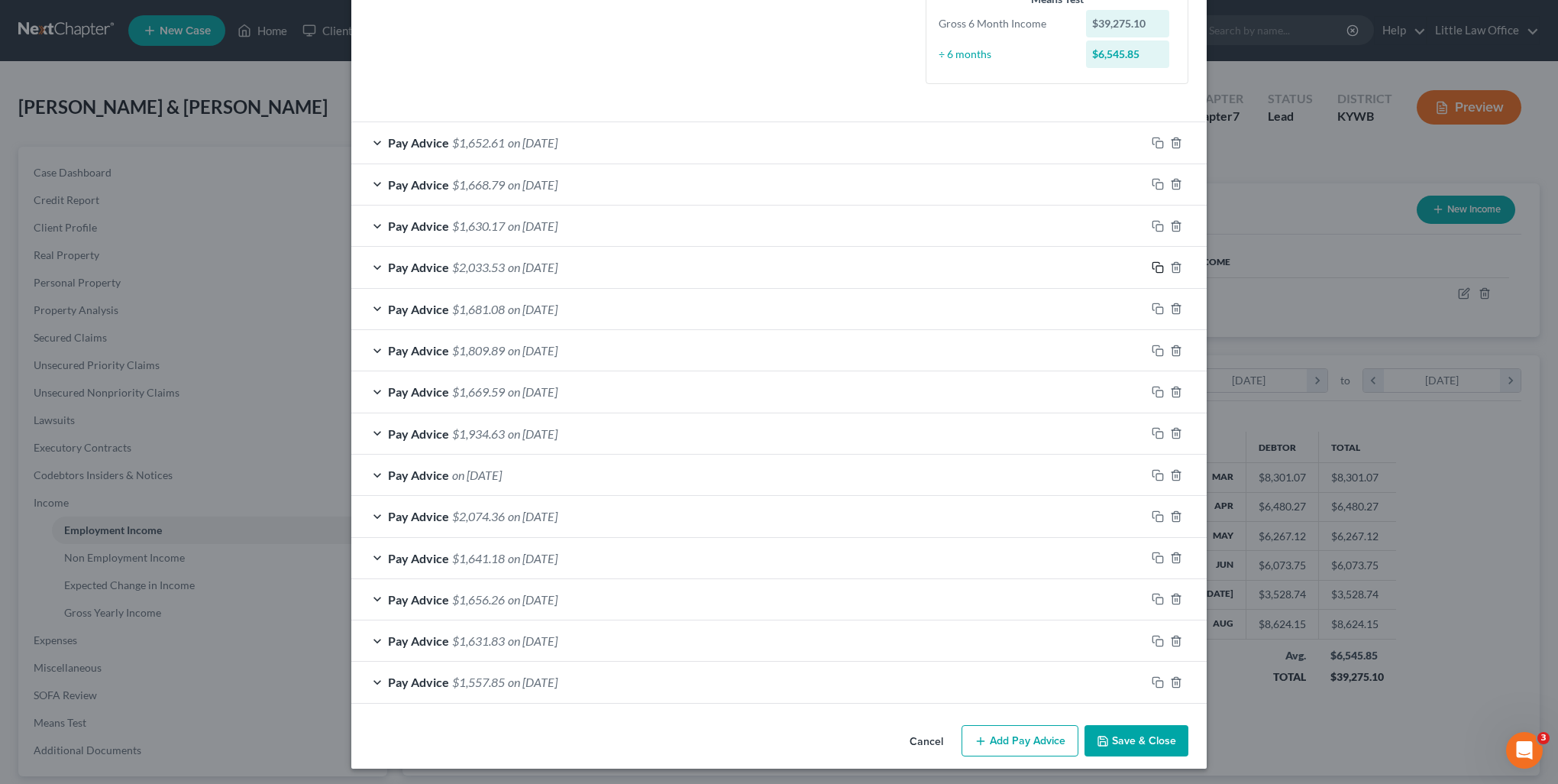
click at [1152, 269] on icon "button" at bounding box center [1158, 267] width 12 height 12
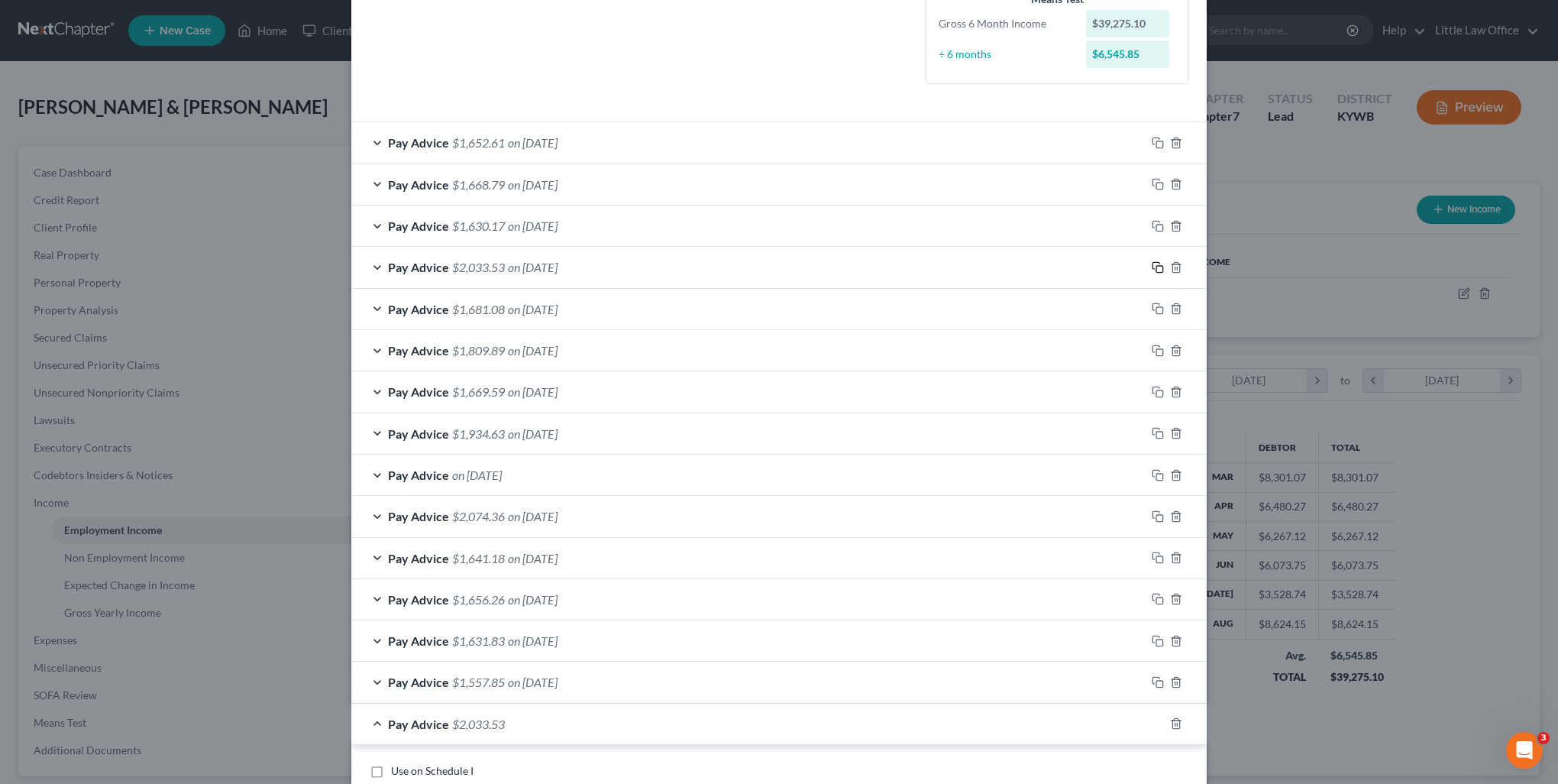
scroll to position [627, 0]
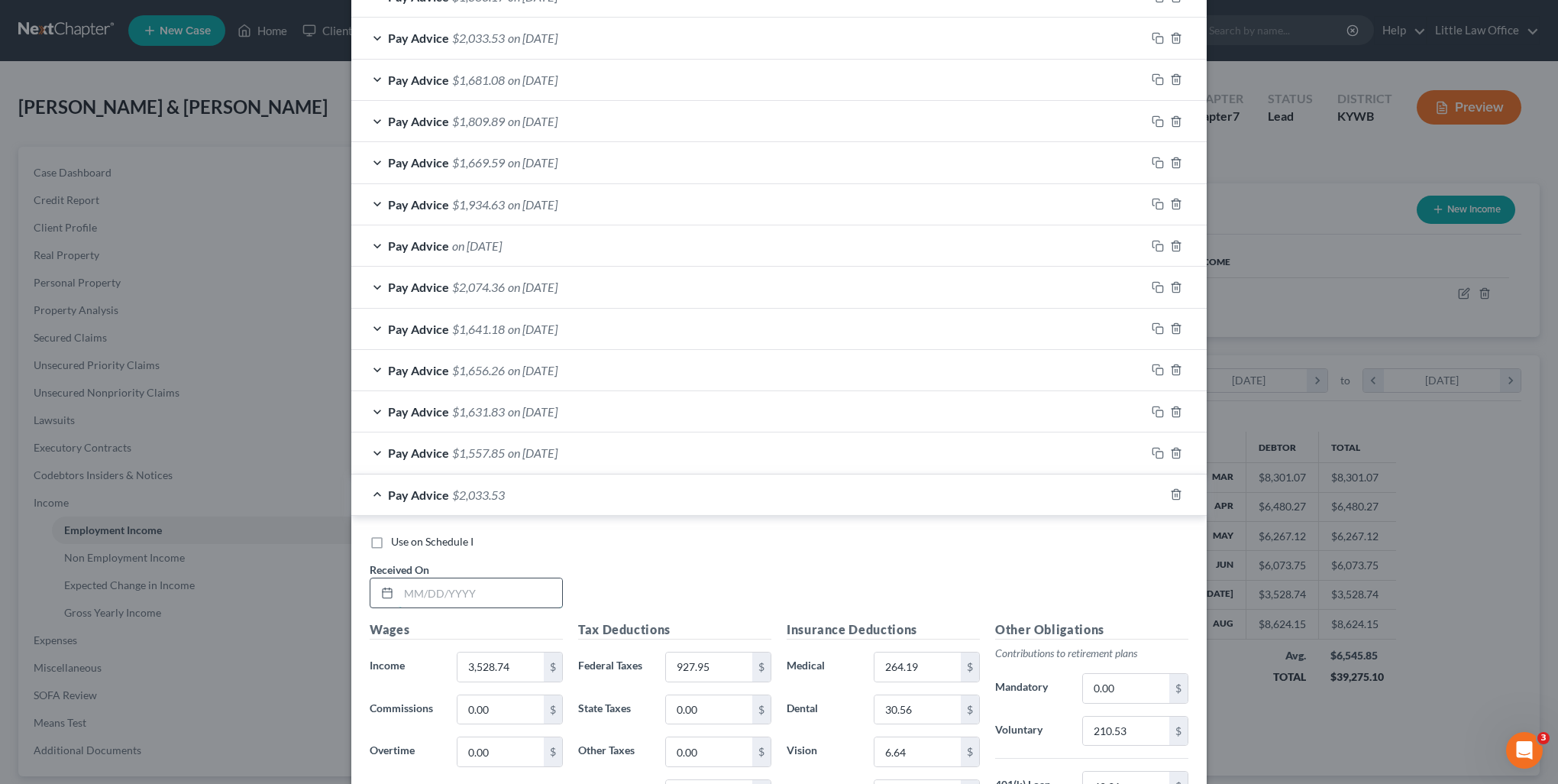
click at [458, 588] on input "text" at bounding box center [480, 593] width 164 height 29
type input "07/18/2025"
click at [526, 676] on input "3,528.74" at bounding box center [500, 666] width 86 height 29
drag, startPoint x: 519, startPoint y: 668, endPoint x: 453, endPoint y: 678, distance: 66.8
click at [454, 678] on div "Wages Income * 3,528.74 $ Commissions 0.00 $ Overtime 0.00 $" at bounding box center [467, 742] width 209 height 244
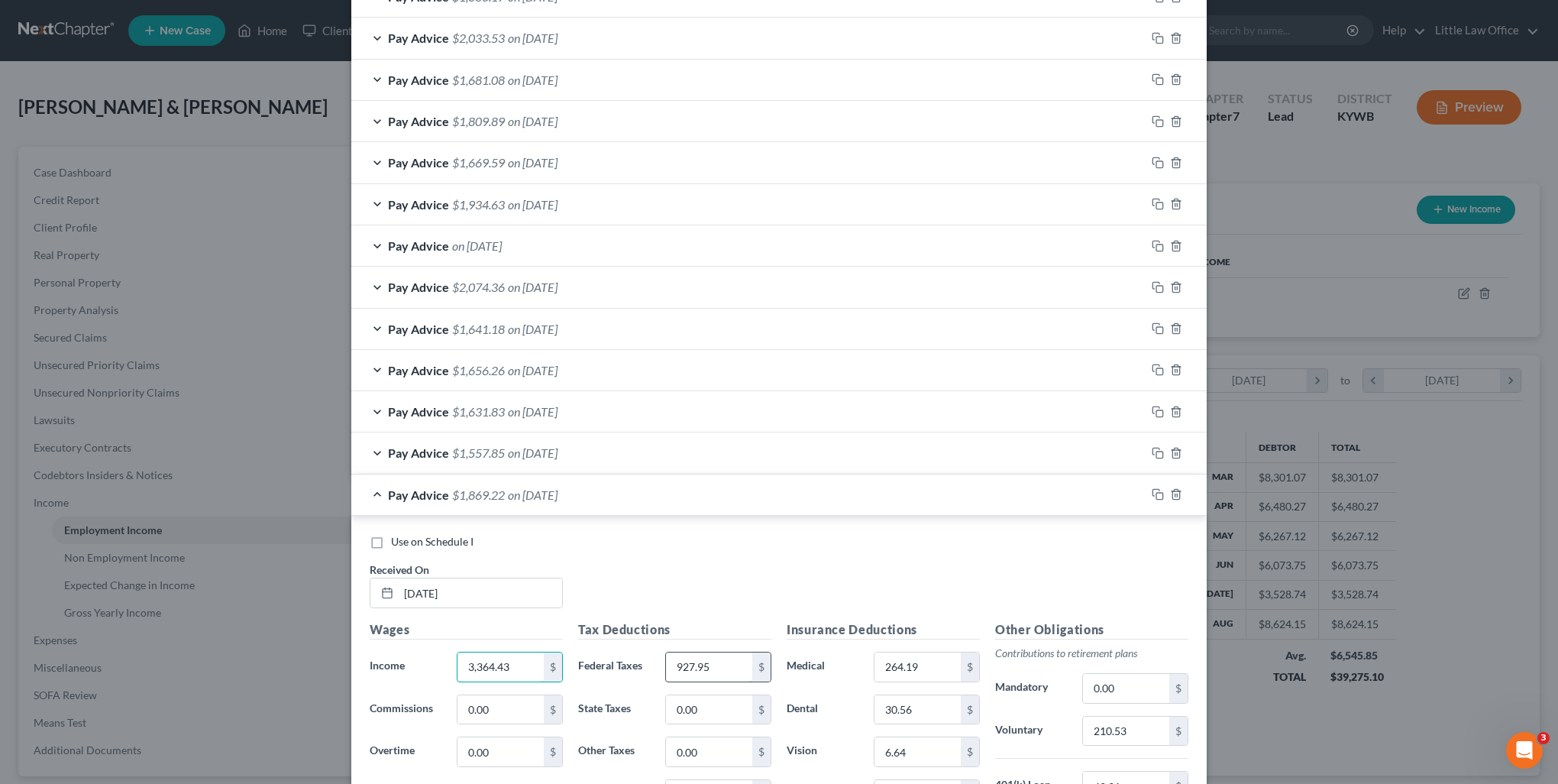
type input "3,364.43"
click at [709, 659] on input "927.95" at bounding box center [709, 666] width 86 height 29
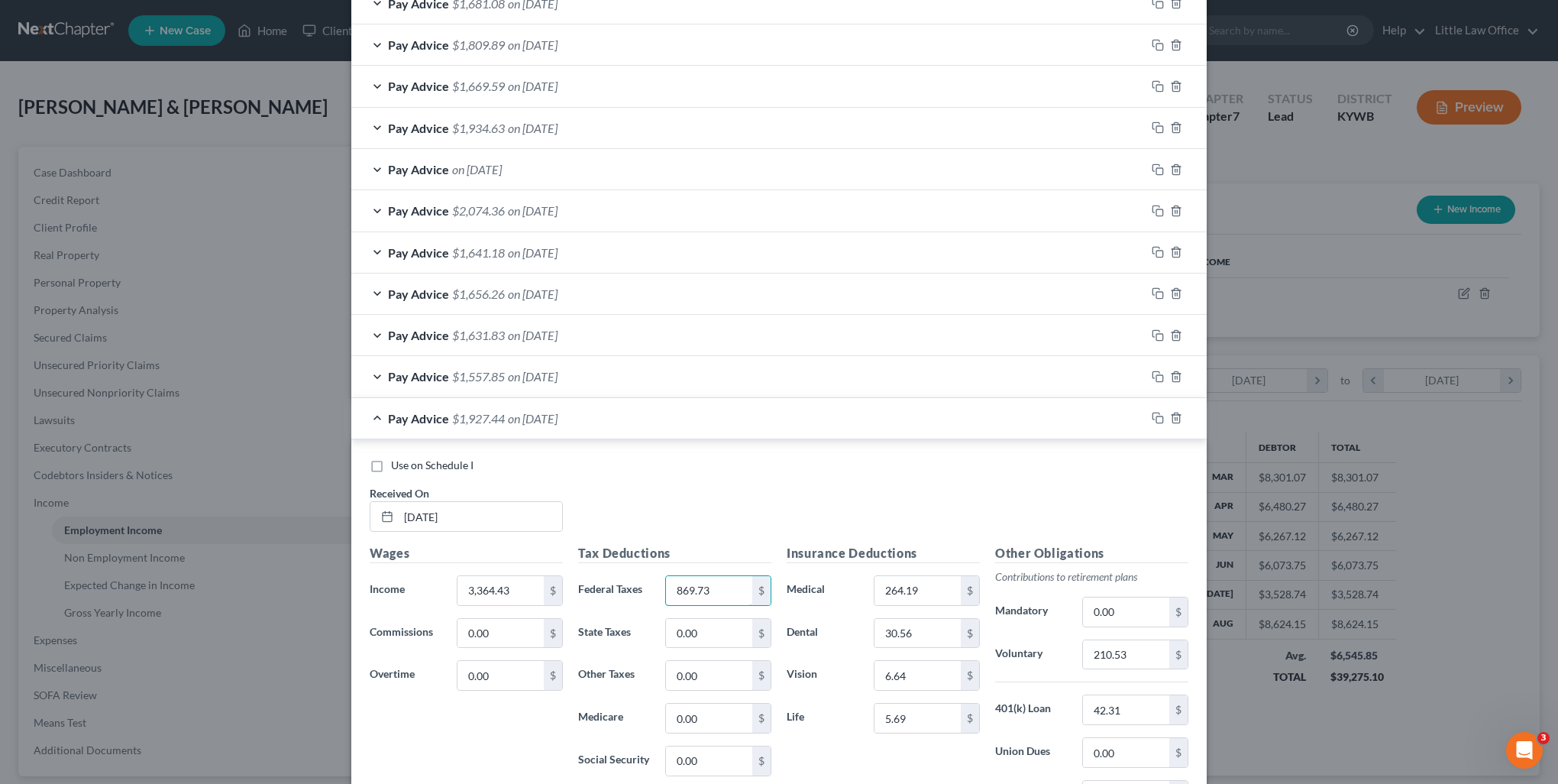
type input "869.73"
click at [1124, 657] on input "210.53" at bounding box center [1126, 654] width 86 height 29
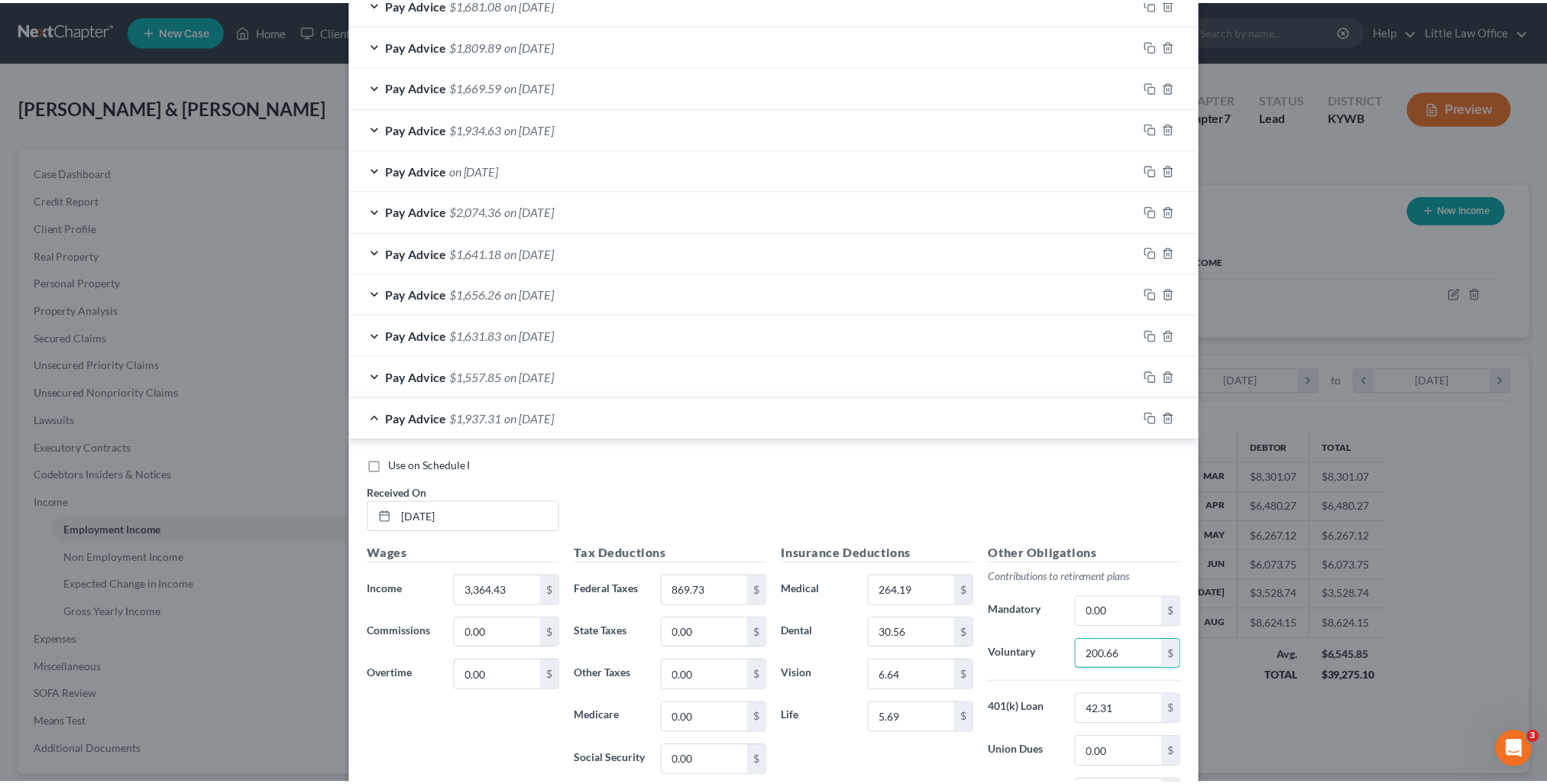
scroll to position [895, 0]
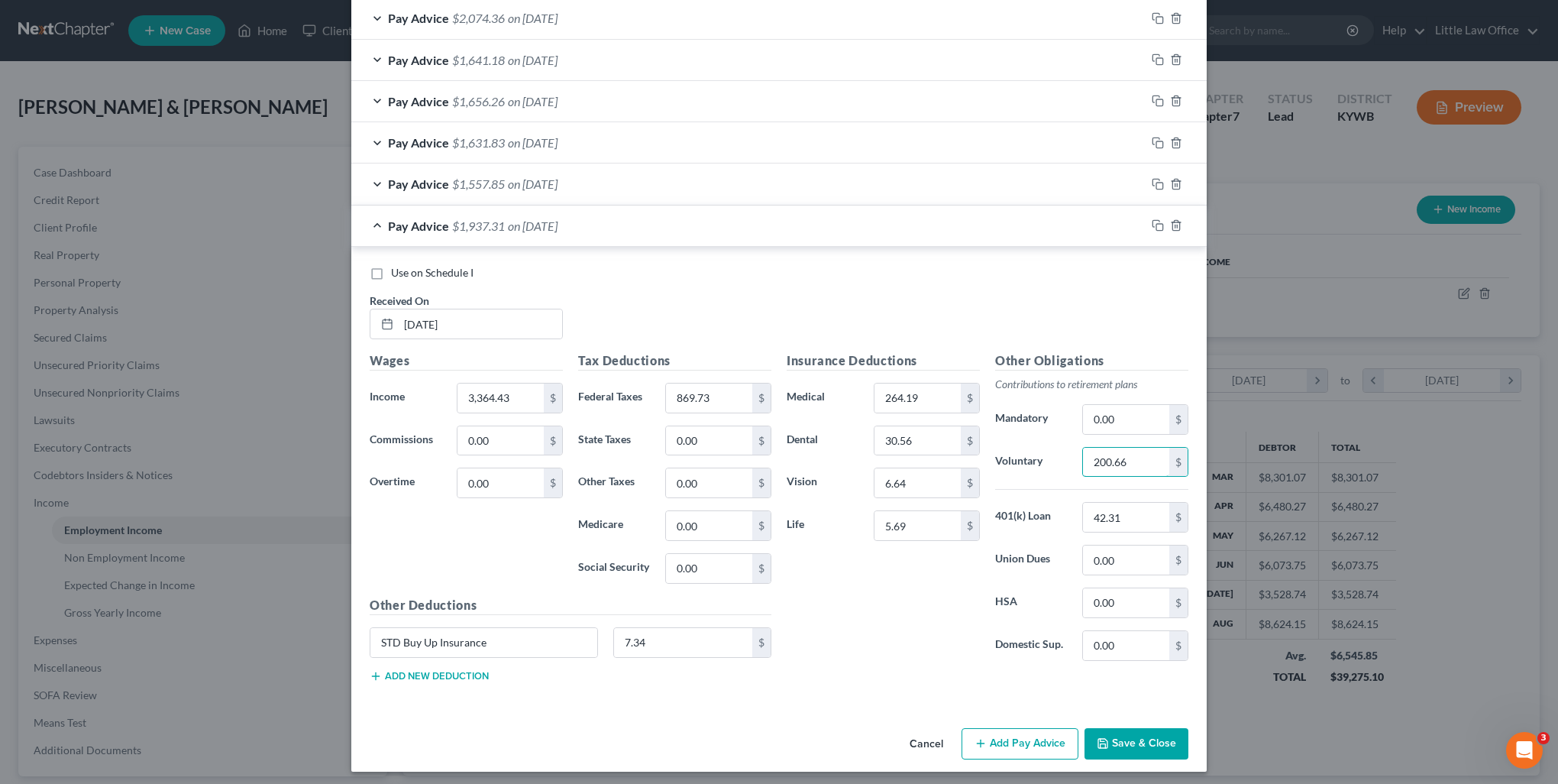
type input "200.66"
click at [1137, 736] on button "Save & Close" at bounding box center [1136, 744] width 104 height 32
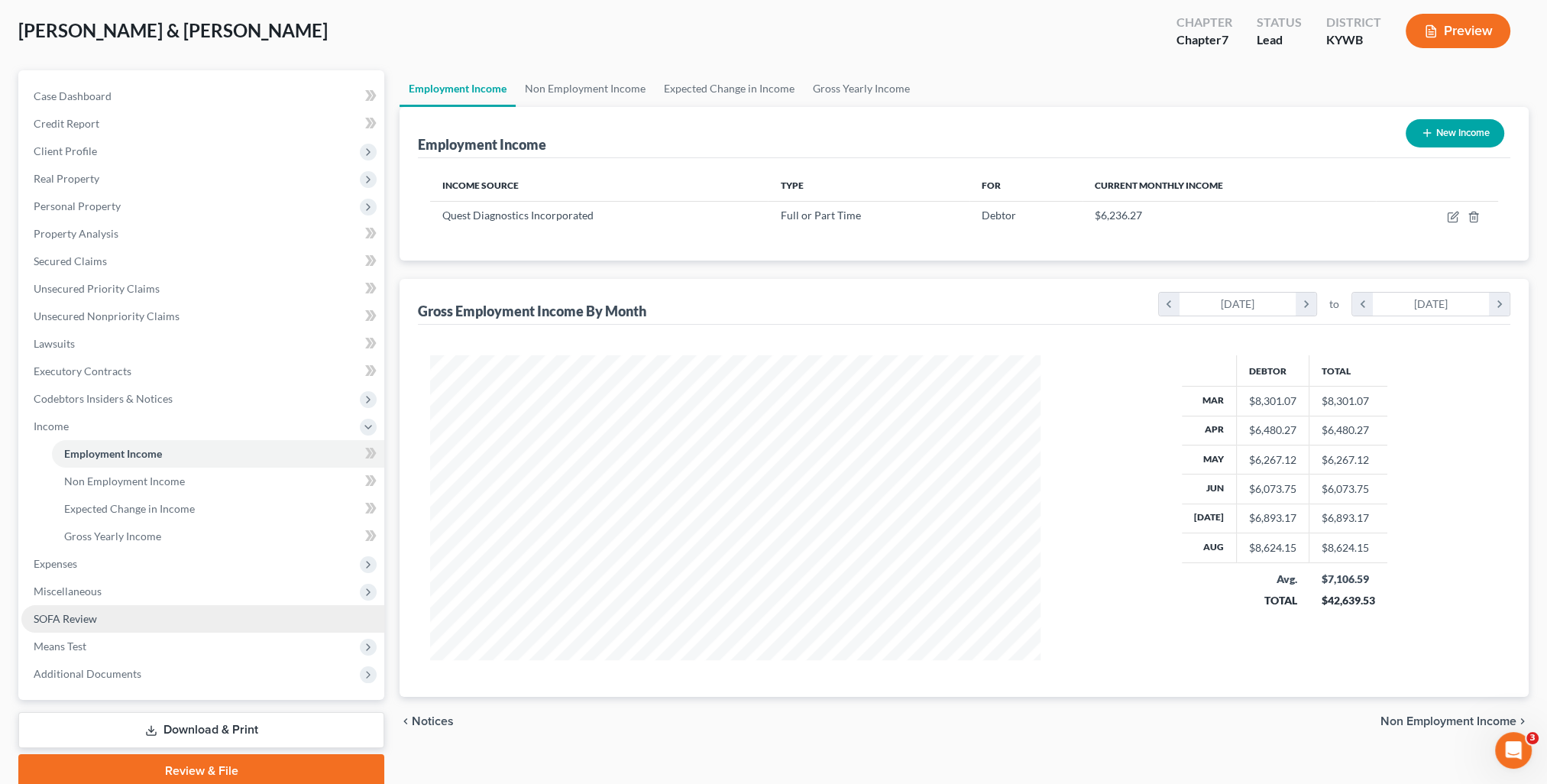
scroll to position [137, 0]
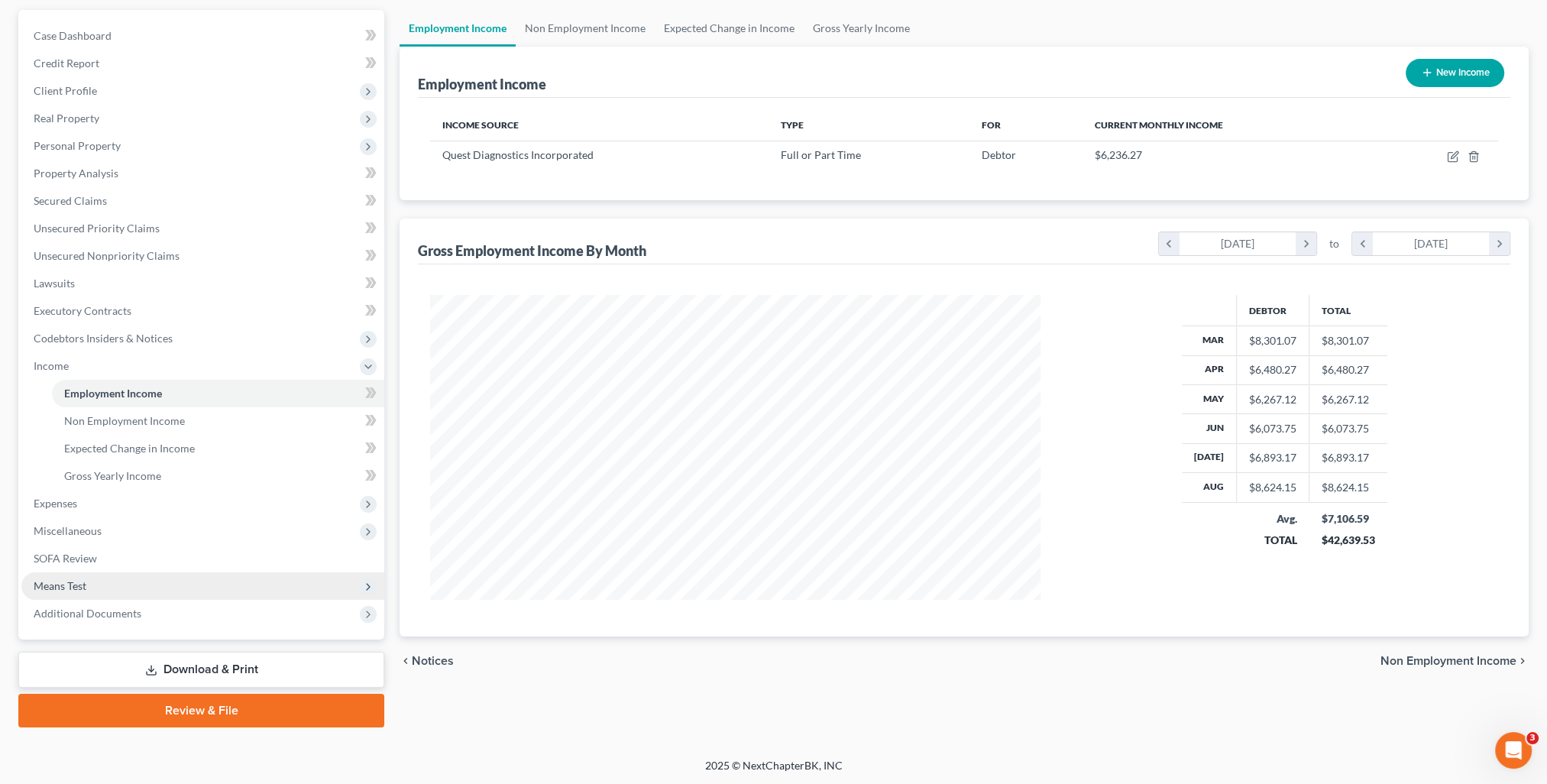
click at [78, 585] on span "Means Test" at bounding box center [59, 585] width 53 height 13
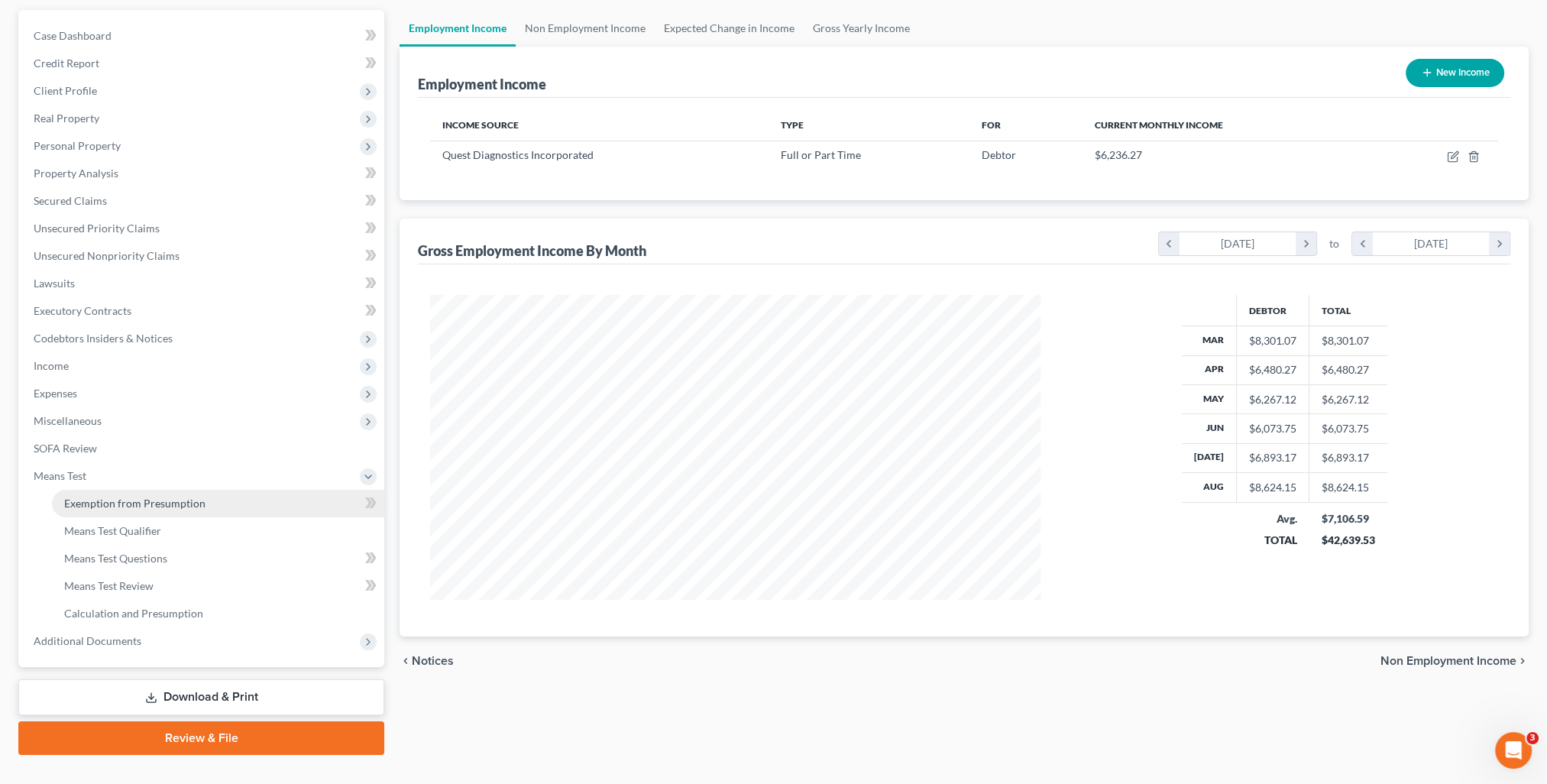
click at [125, 506] on span "Exemption from Presumption" at bounding box center [135, 503] width 142 height 13
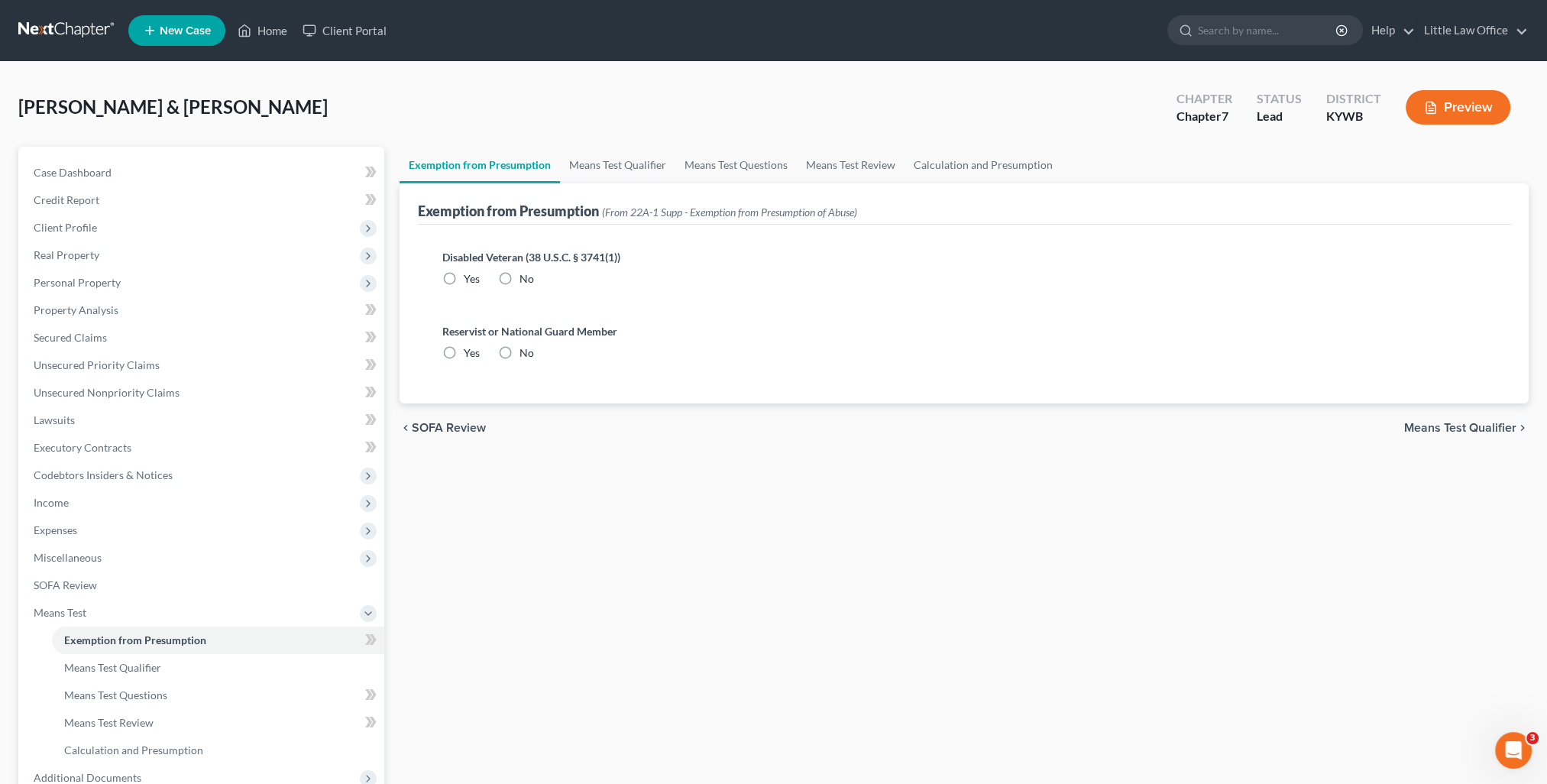
radio input "true"
click at [611, 163] on link "Means Test Qualifier" at bounding box center [618, 165] width 116 height 36
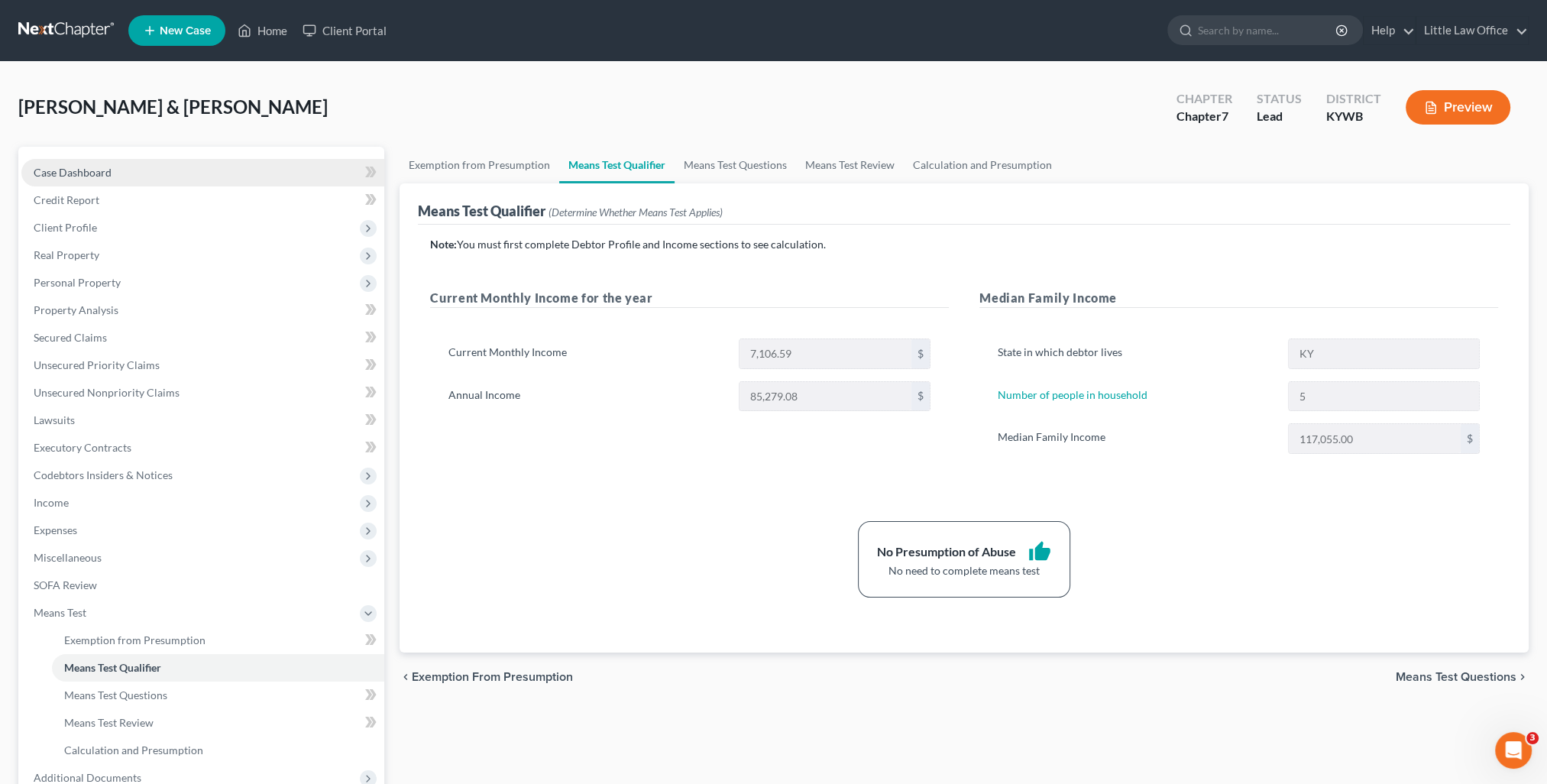
click at [122, 170] on link "Case Dashboard" at bounding box center [203, 172] width 363 height 28
select select "10"
select select "0"
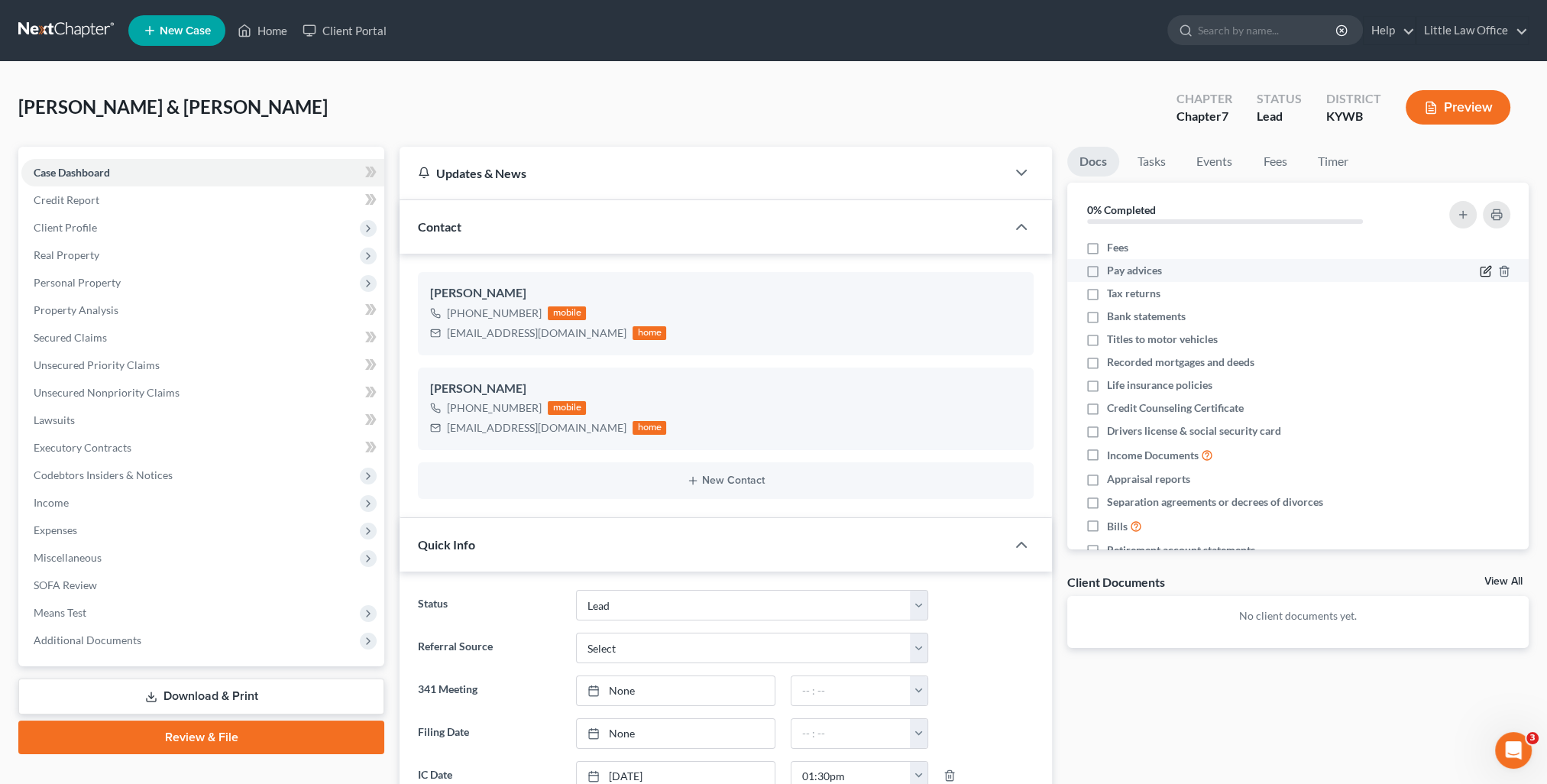
click at [1480, 275] on icon "button" at bounding box center [1485, 271] width 12 height 12
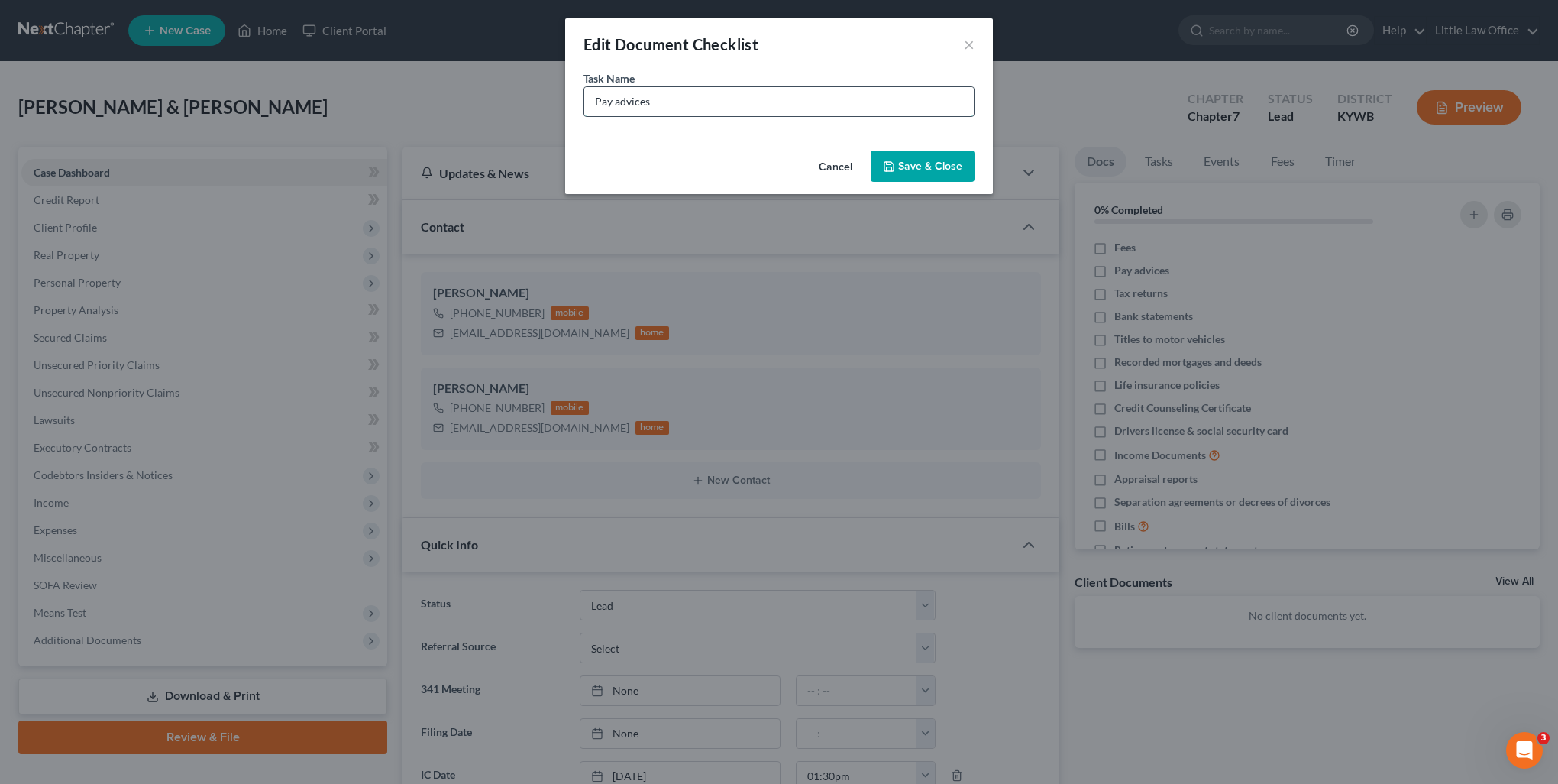
click at [586, 104] on input "Pay advices" at bounding box center [779, 101] width 389 height 29
click at [724, 101] on input "Check Stubs - Amanda" at bounding box center [779, 101] width 389 height 29
type input "Check Stubs - Amanda - 9/12 to present"
click at [881, 169] on button "Save & Close" at bounding box center [923, 166] width 104 height 32
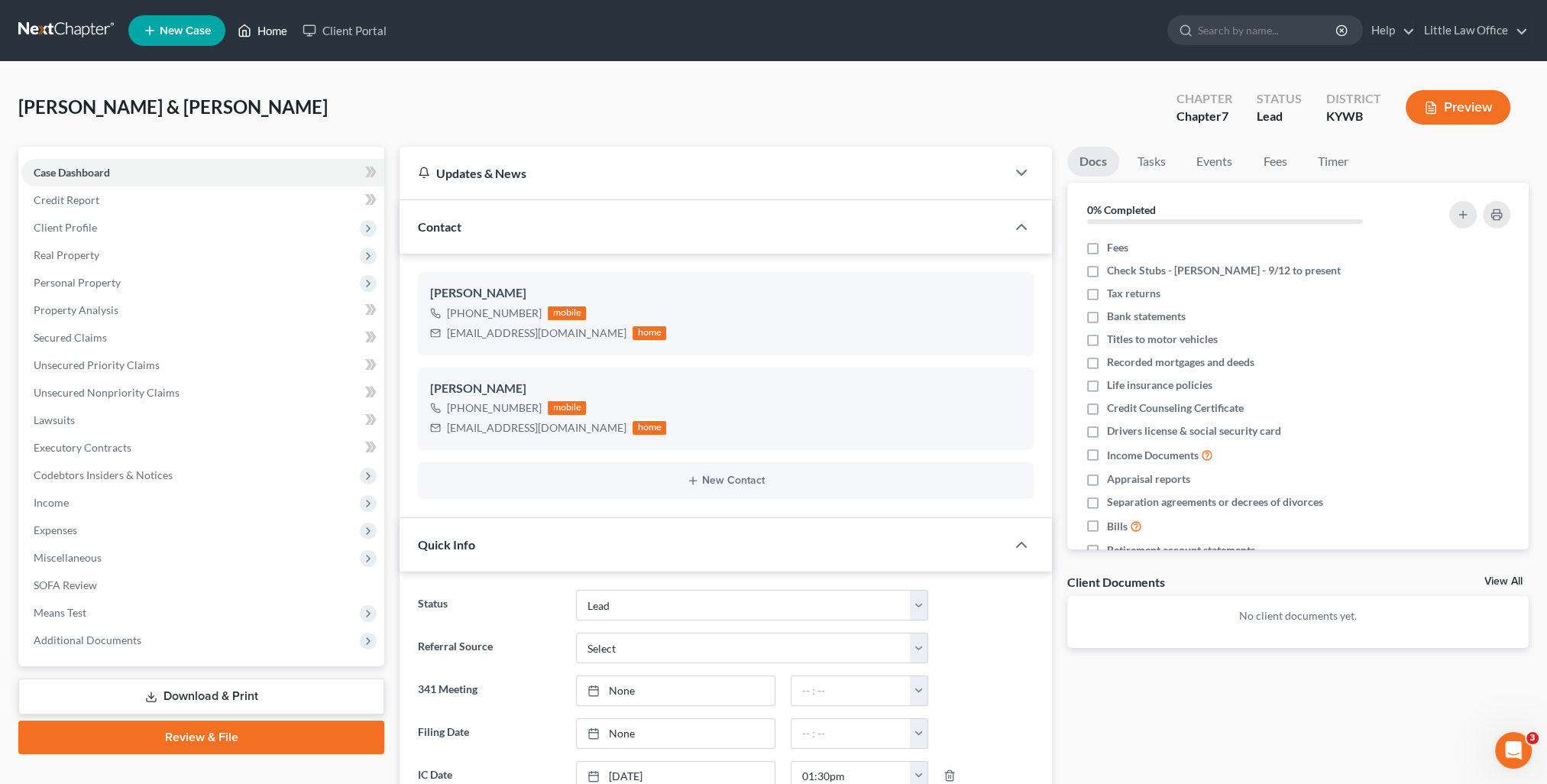
click at [272, 29] on link "Home" at bounding box center [263, 30] width 65 height 28
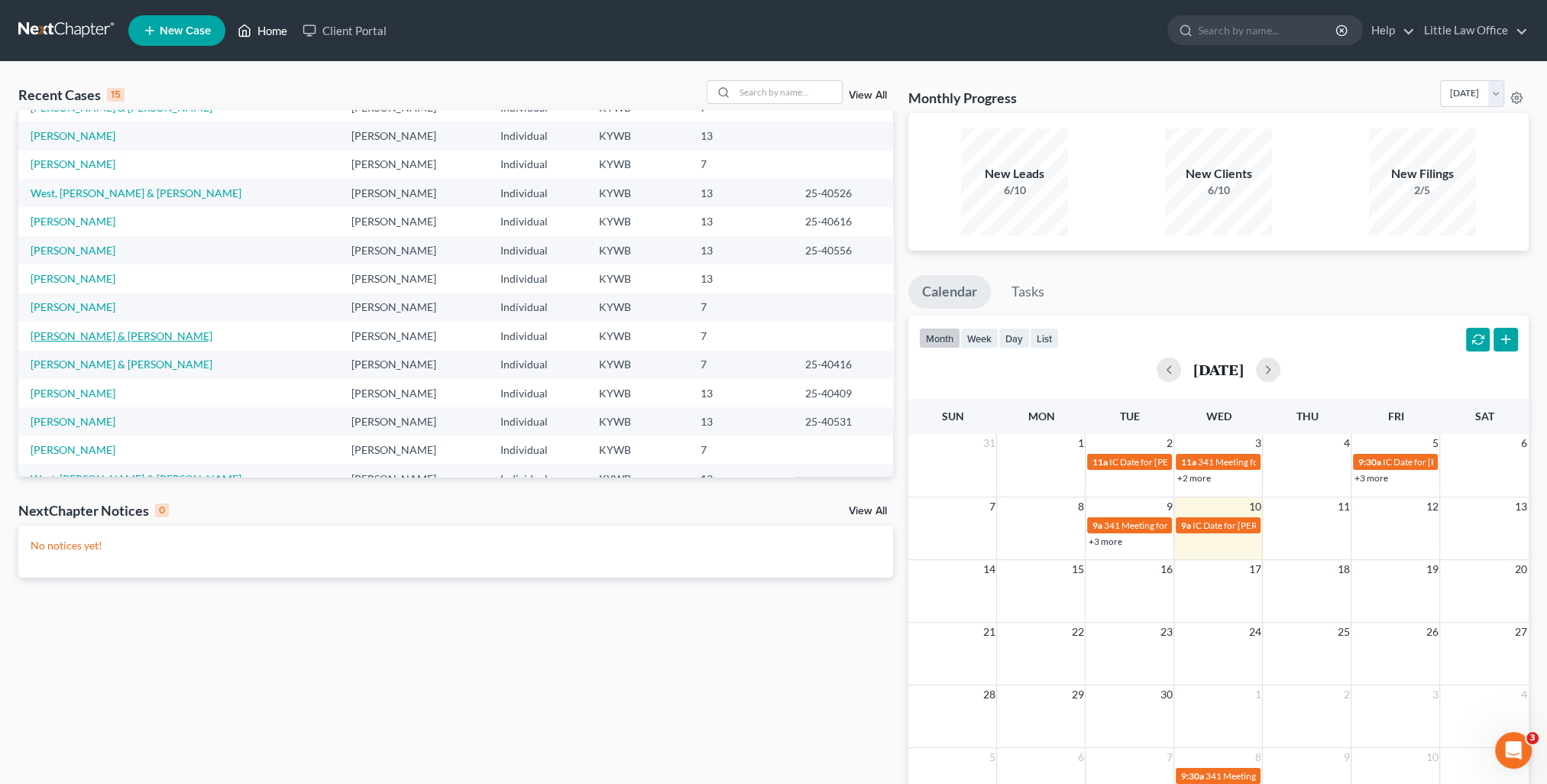
scroll to position [104, 0]
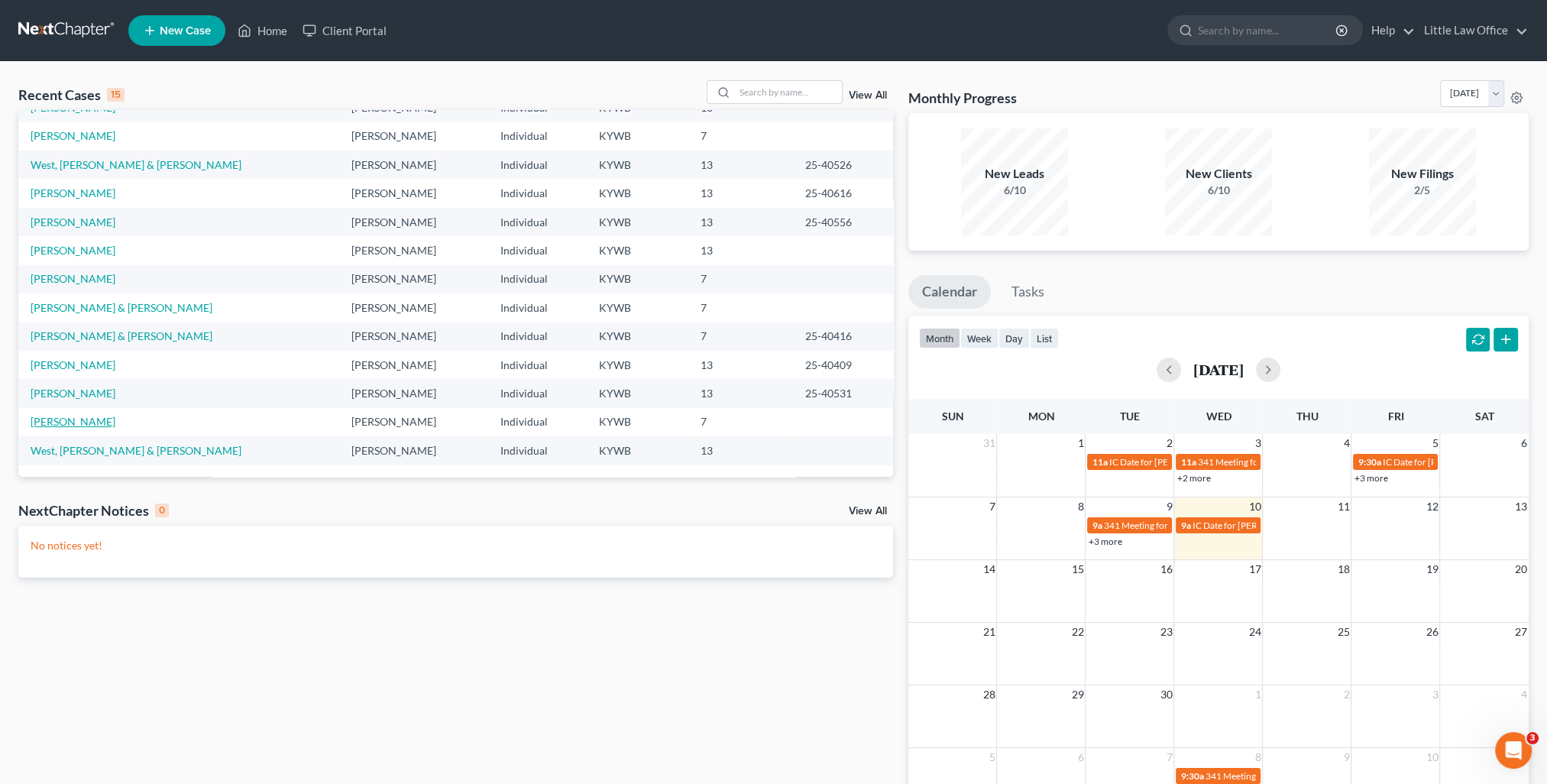
click at [82, 419] on link "Braden, Rodney" at bounding box center [73, 421] width 85 height 13
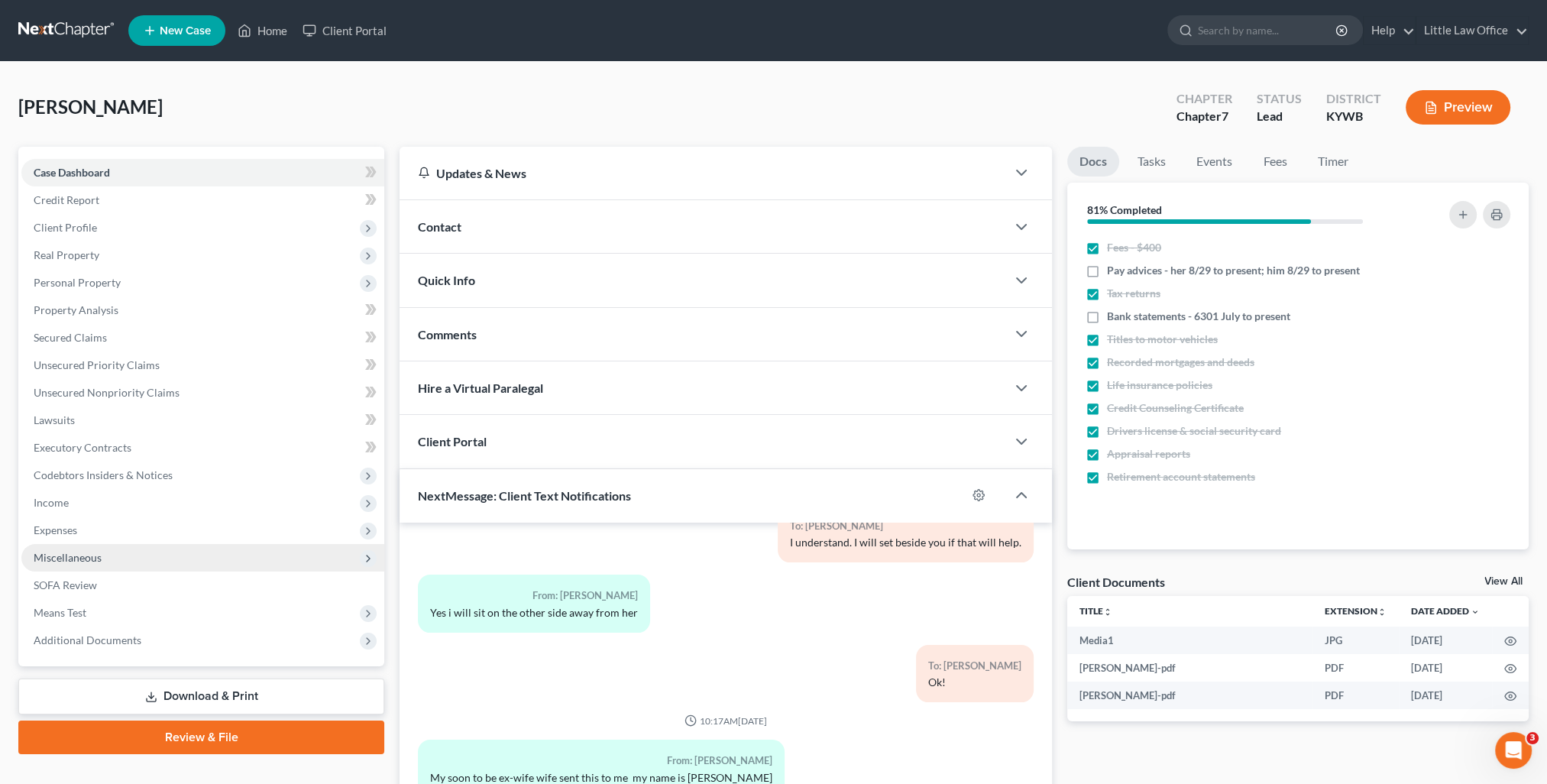
scroll to position [137, 0]
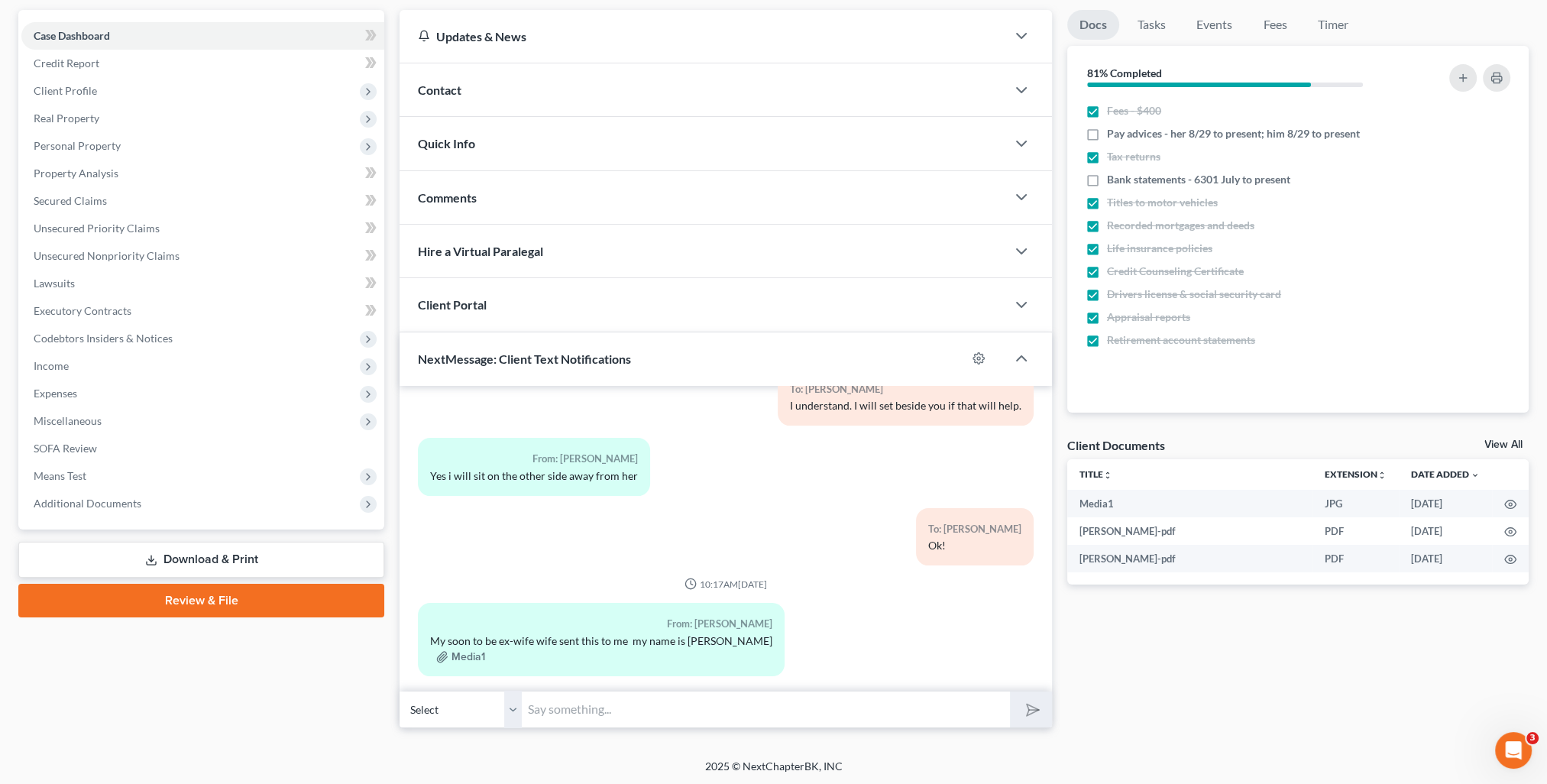
click at [609, 709] on input "text" at bounding box center [765, 709] width 488 height 37
type input "Ok. Is there something you want me to do?"
click at [1010, 691] on button "submit" at bounding box center [1030, 709] width 42 height 36
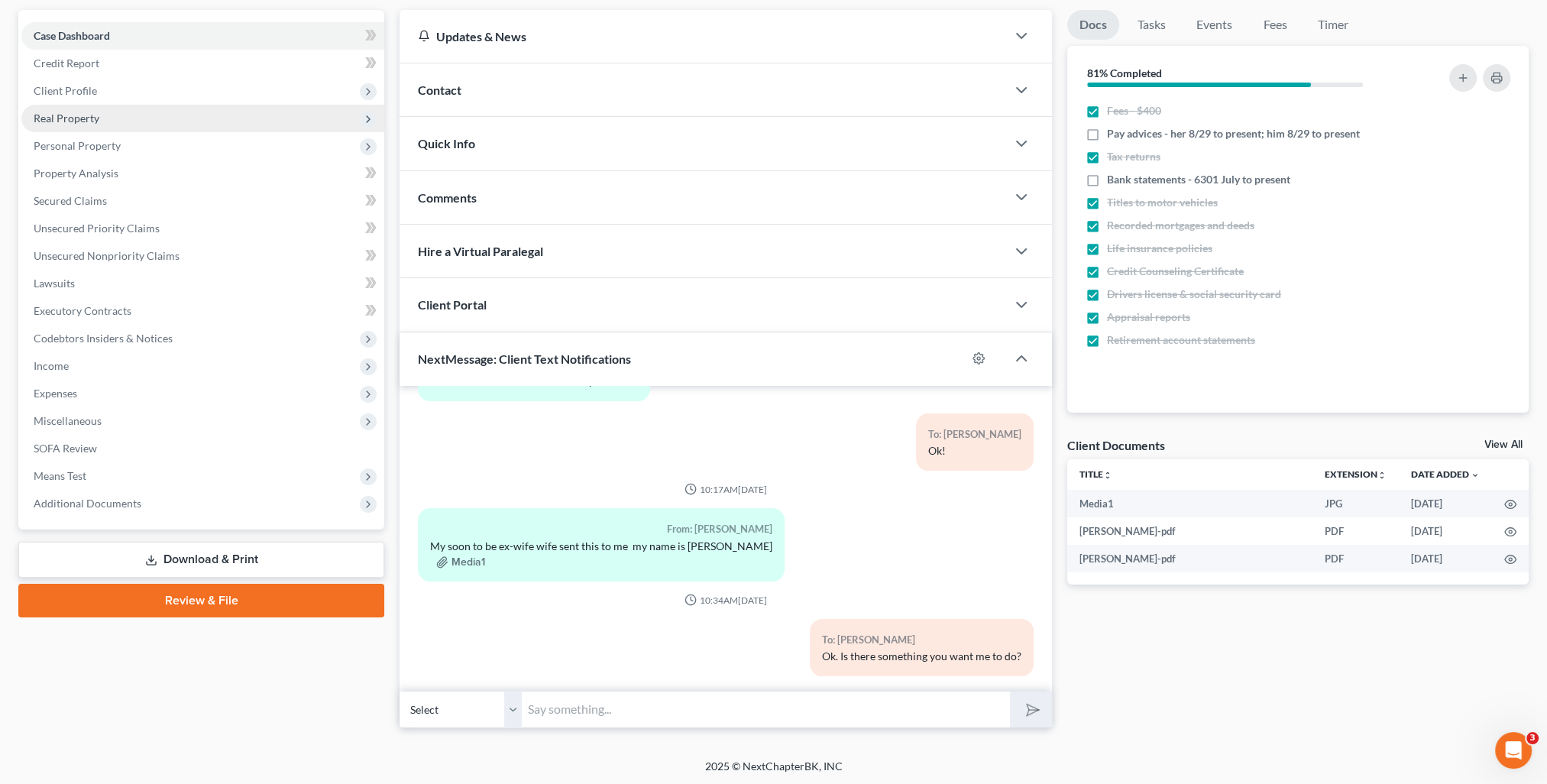
click at [70, 119] on span "Real Property" at bounding box center [66, 118] width 66 height 13
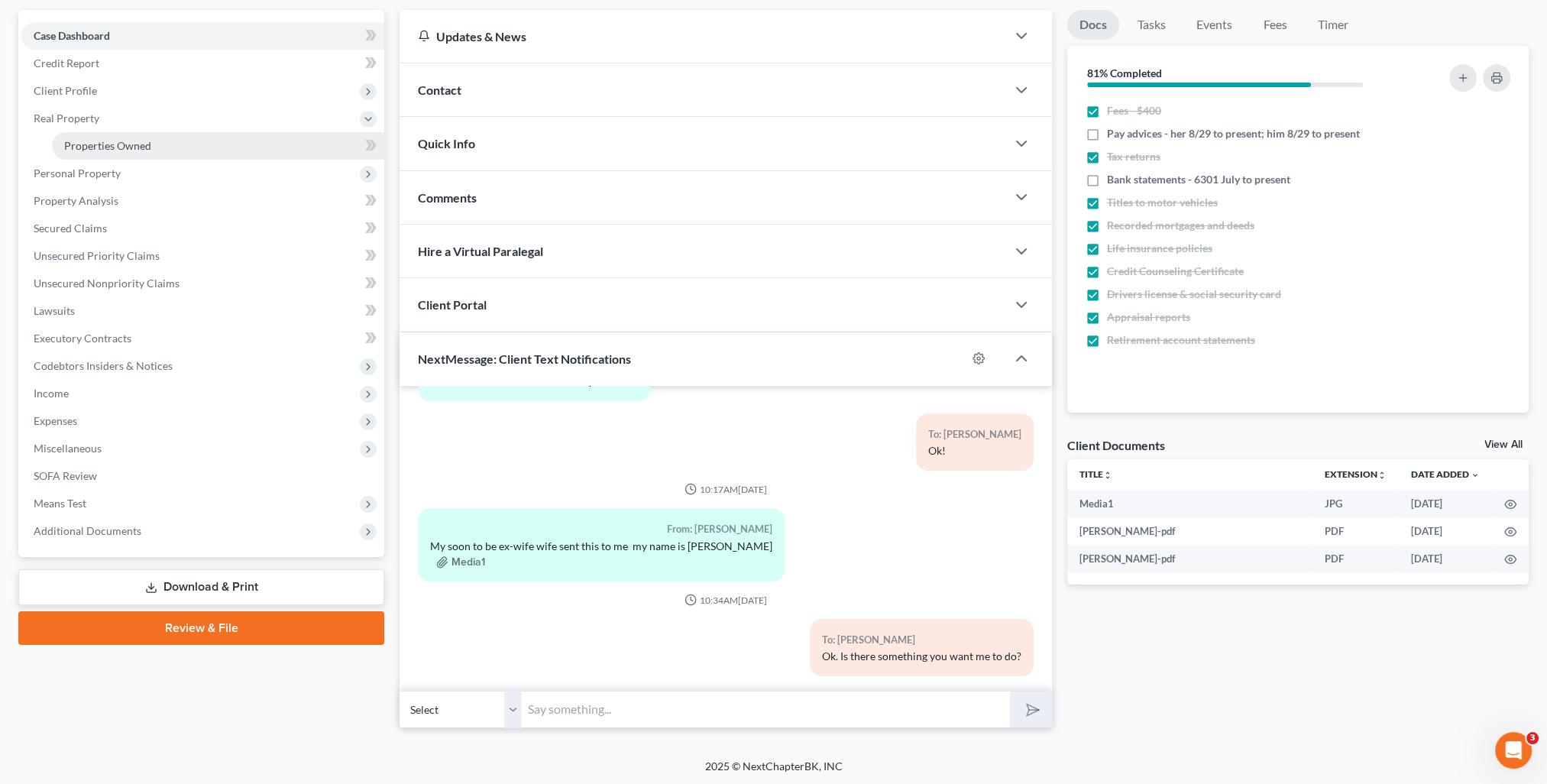
click at [100, 141] on span "Properties Owned" at bounding box center [108, 146] width 87 height 13
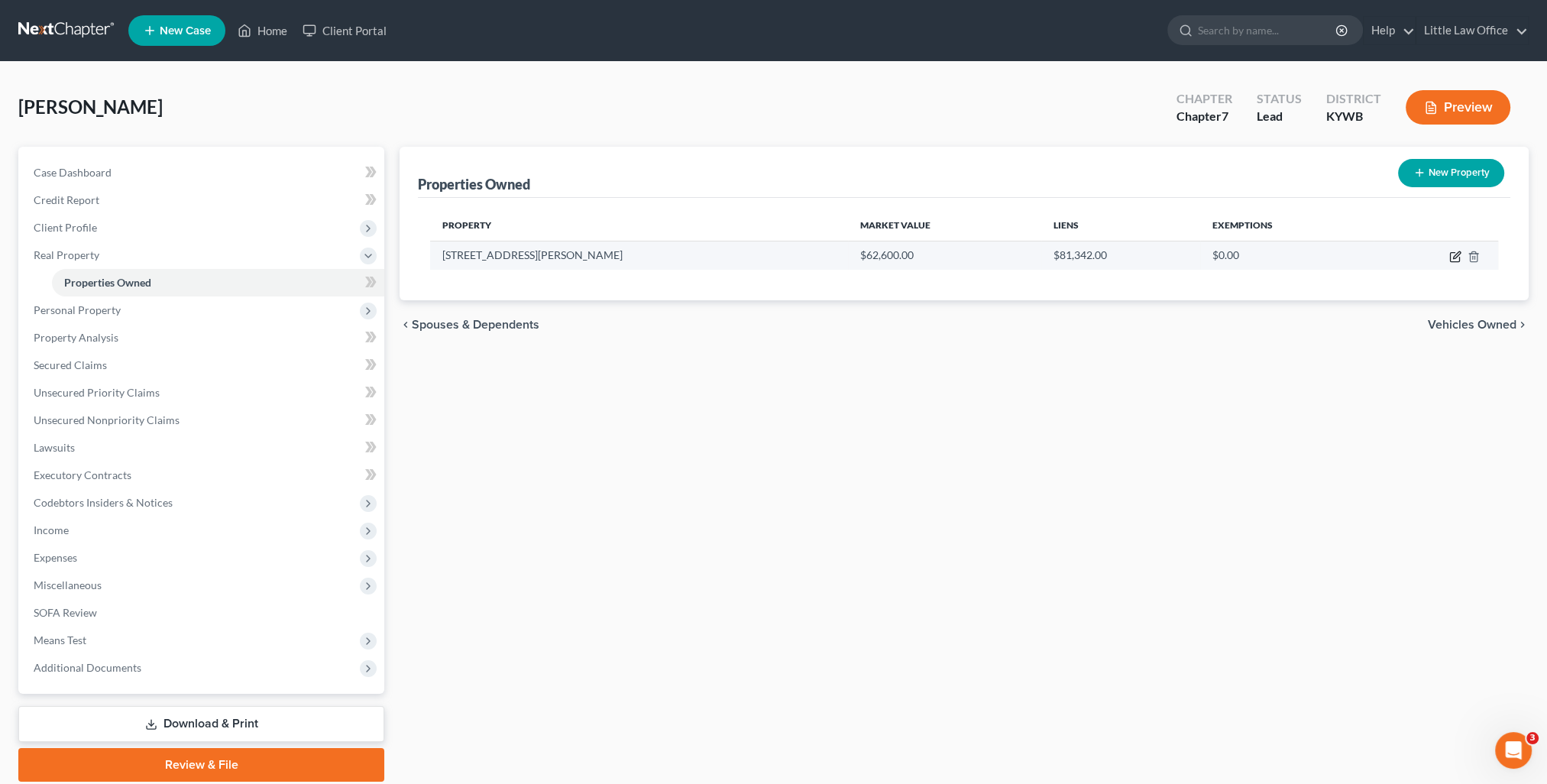
click at [1458, 252] on icon "button" at bounding box center [1454, 256] width 12 height 12
select select "18"
select select "3"
select select "0"
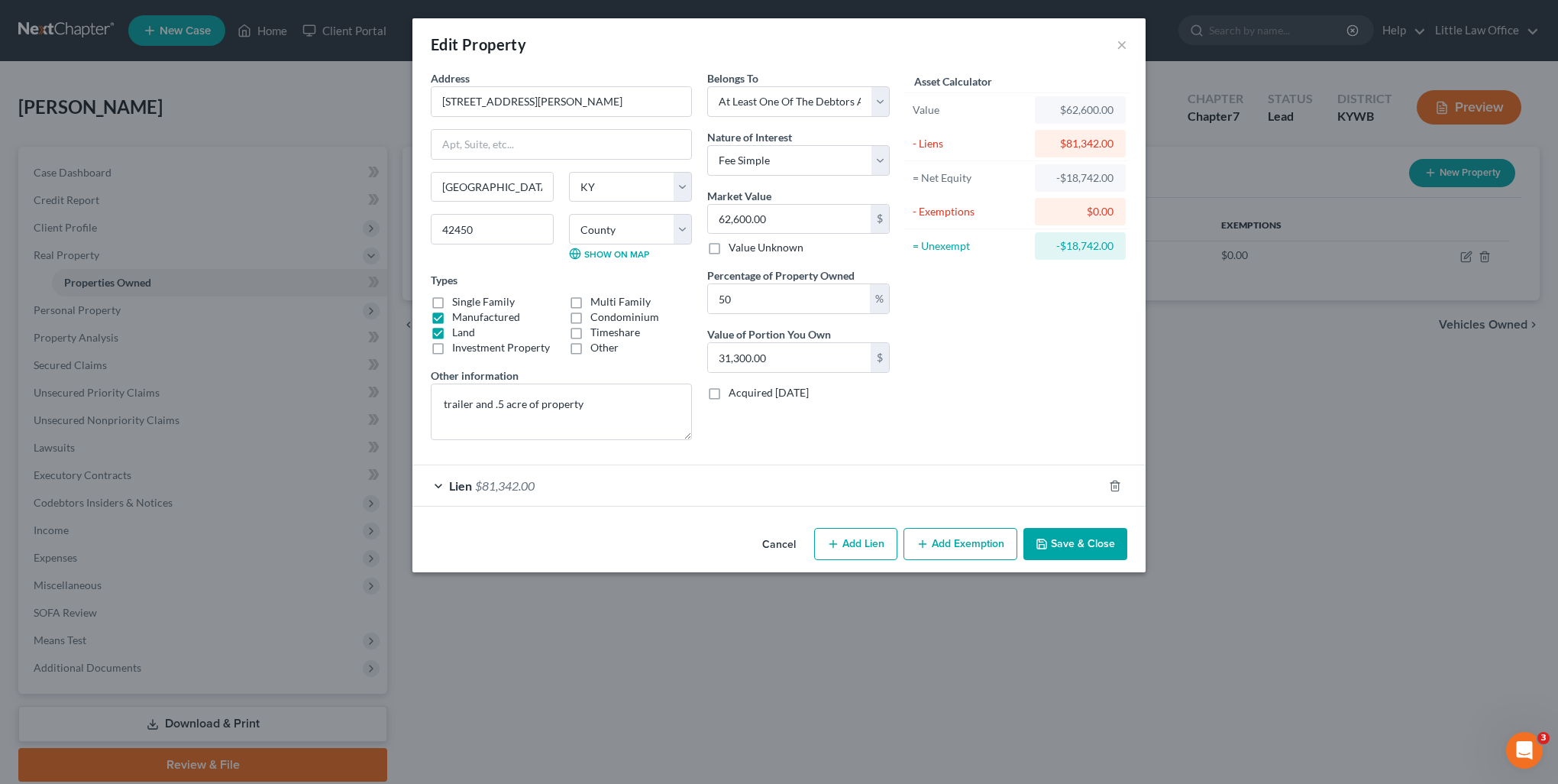
click at [1091, 542] on button "Save & Close" at bounding box center [1075, 543] width 104 height 32
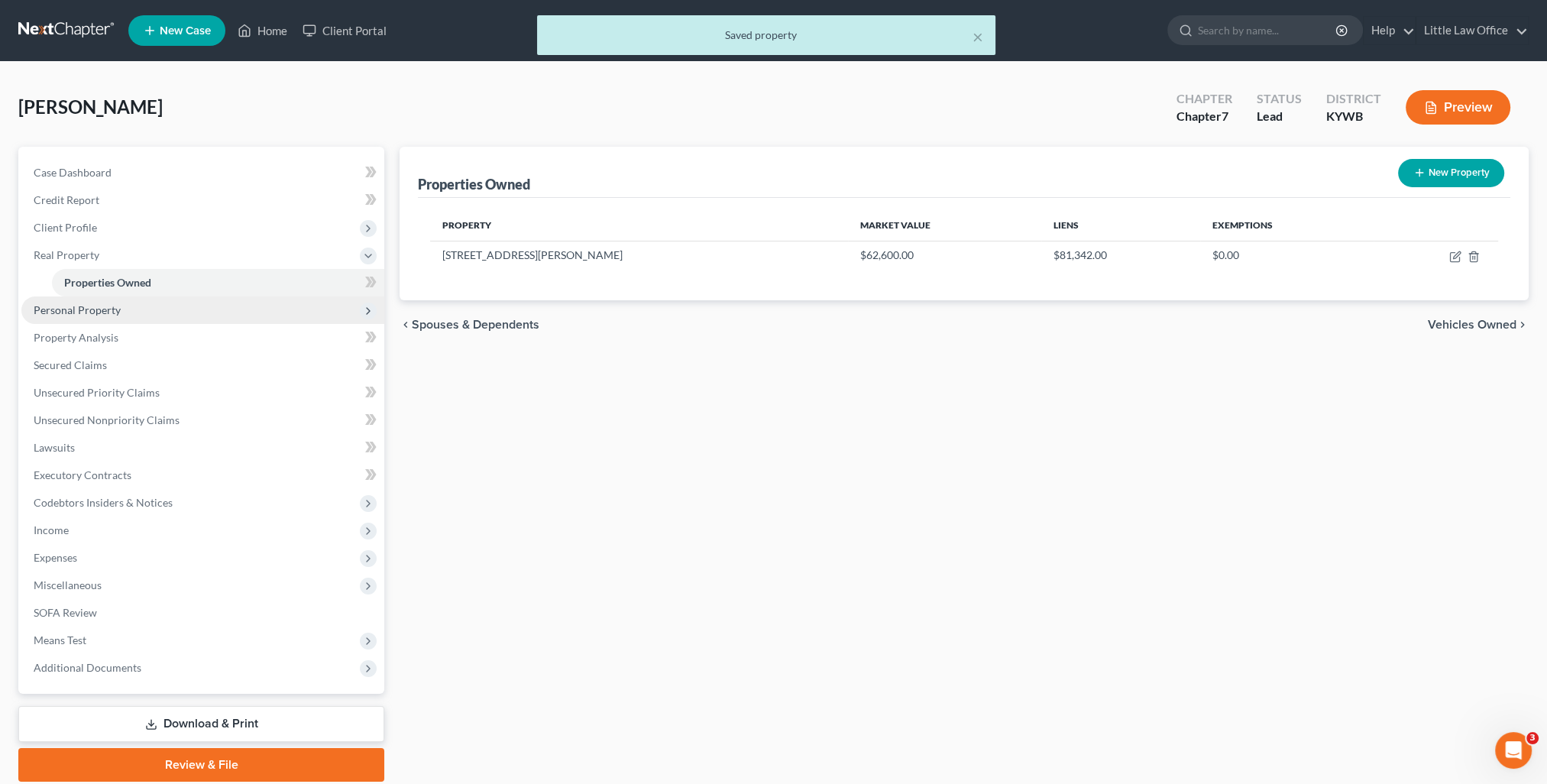
click at [119, 309] on span "Personal Property" at bounding box center [77, 309] width 87 height 13
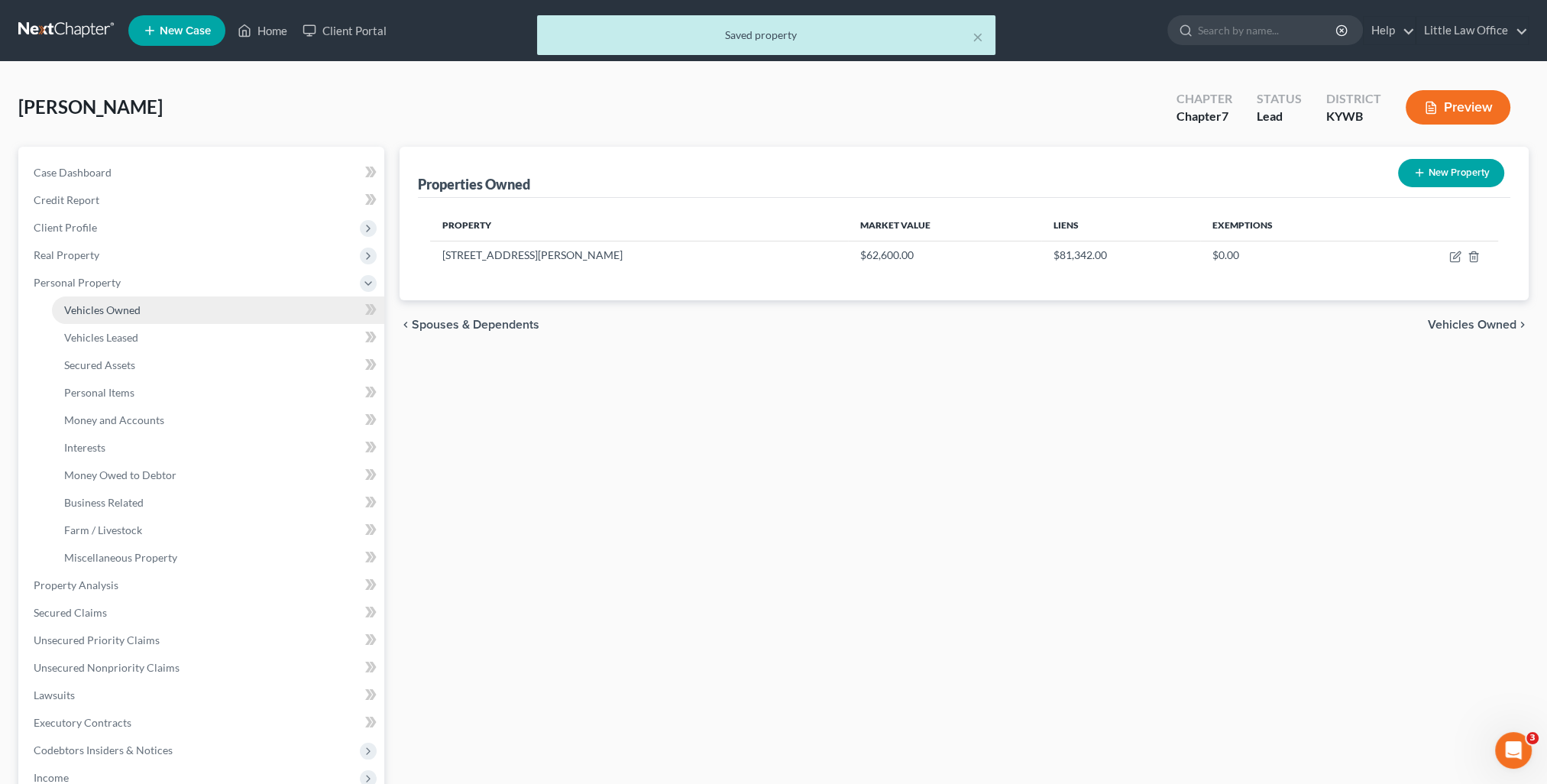
click at [128, 313] on span "Vehicles Owned" at bounding box center [102, 309] width 77 height 13
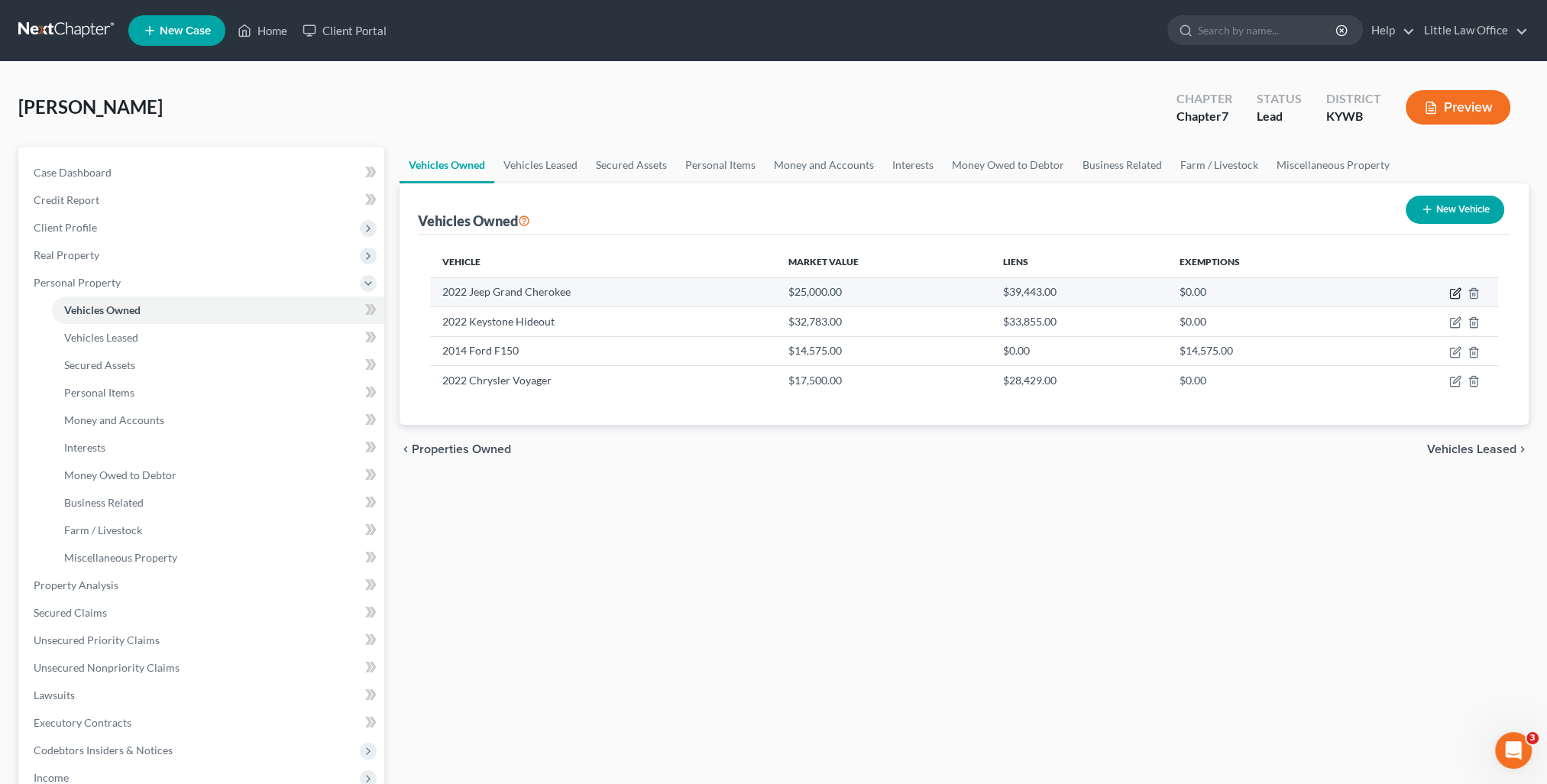
click at [1454, 289] on icon "button" at bounding box center [1454, 293] width 12 height 12
select select "0"
select select "4"
select select "0"
select select "3"
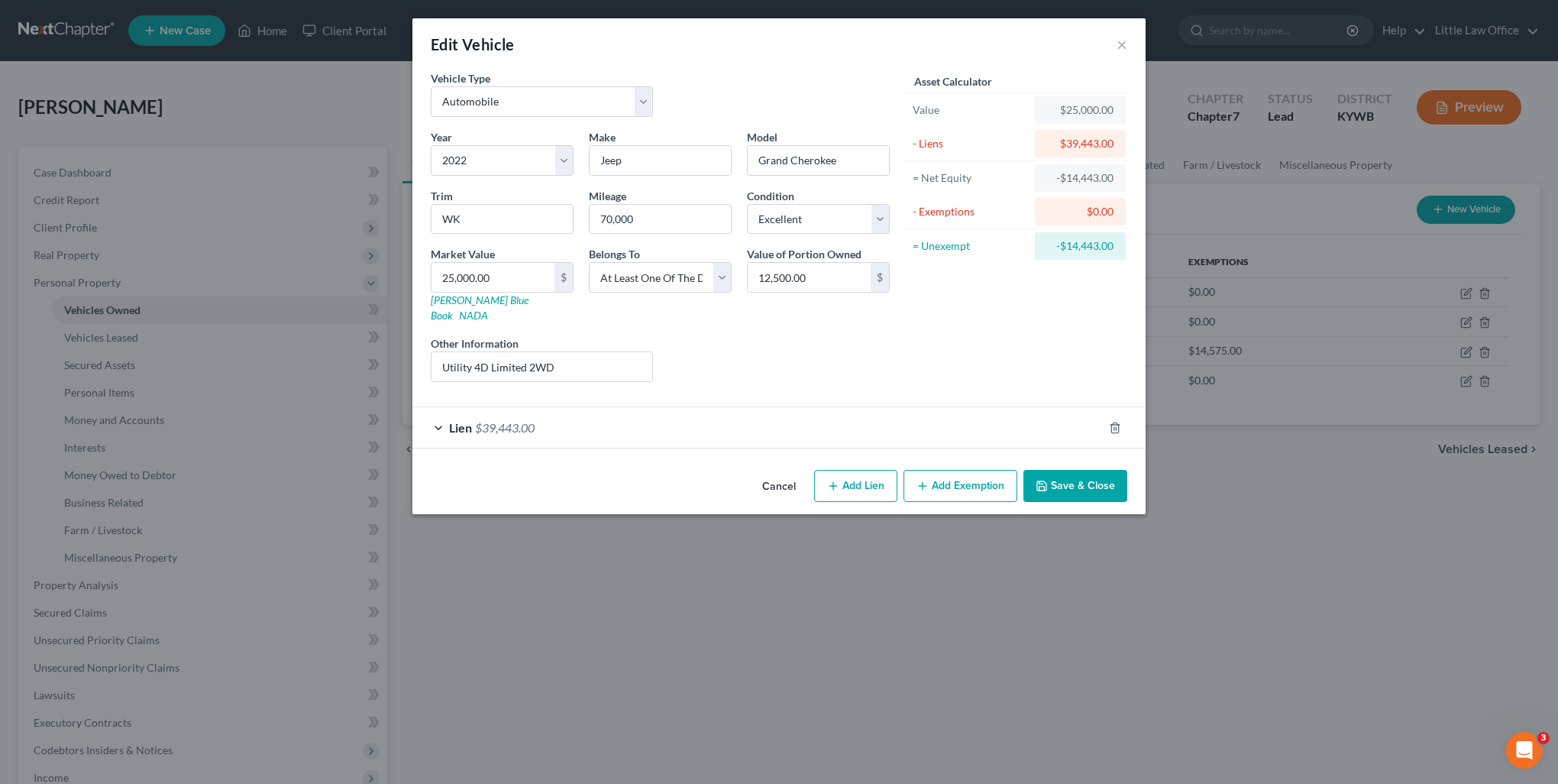
click at [1089, 472] on button "Save & Close" at bounding box center [1075, 486] width 104 height 32
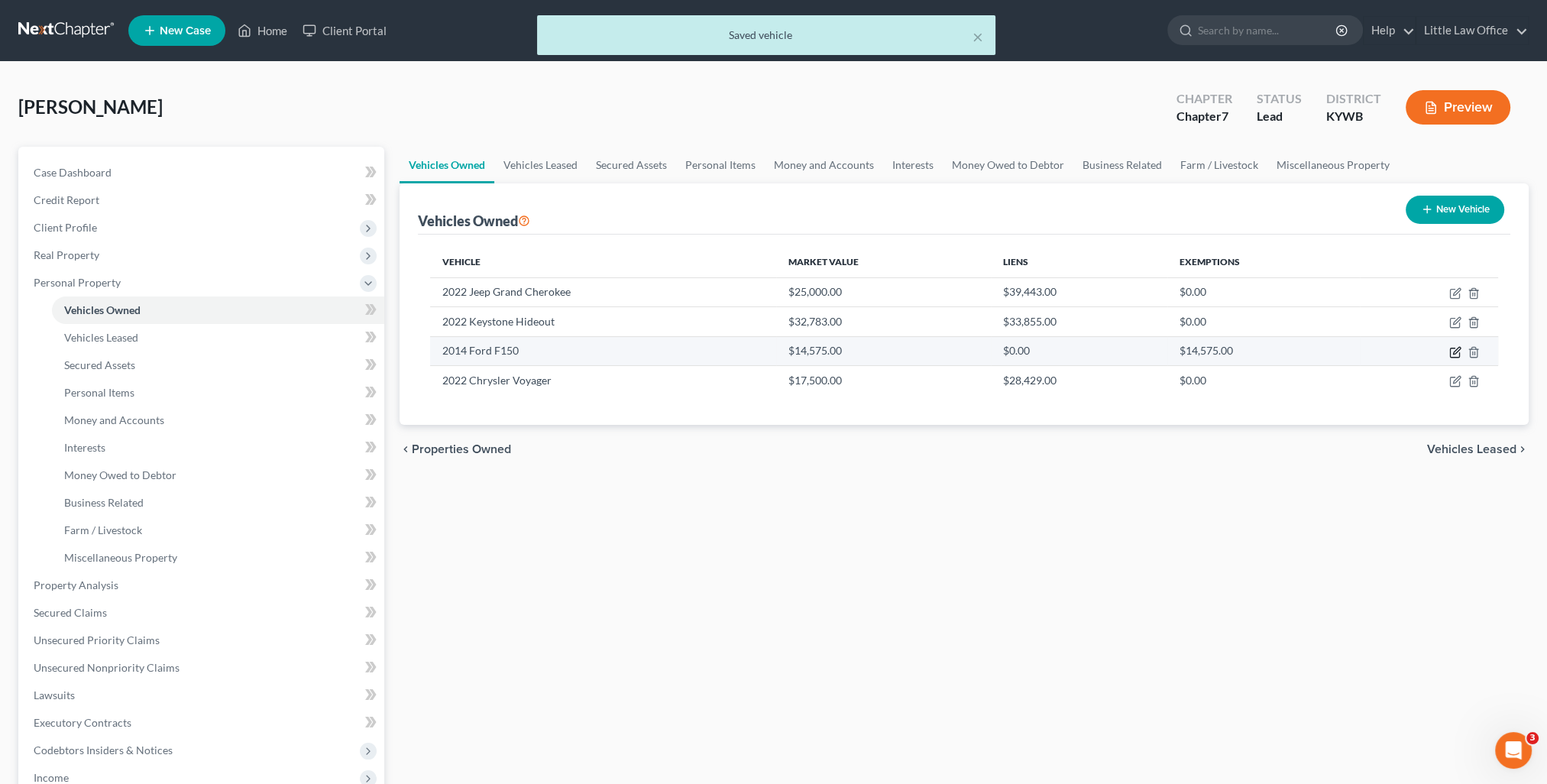
click at [1454, 350] on icon "button" at bounding box center [1456, 350] width 7 height 7
select select "0"
select select "12"
select select "2"
select select "3"
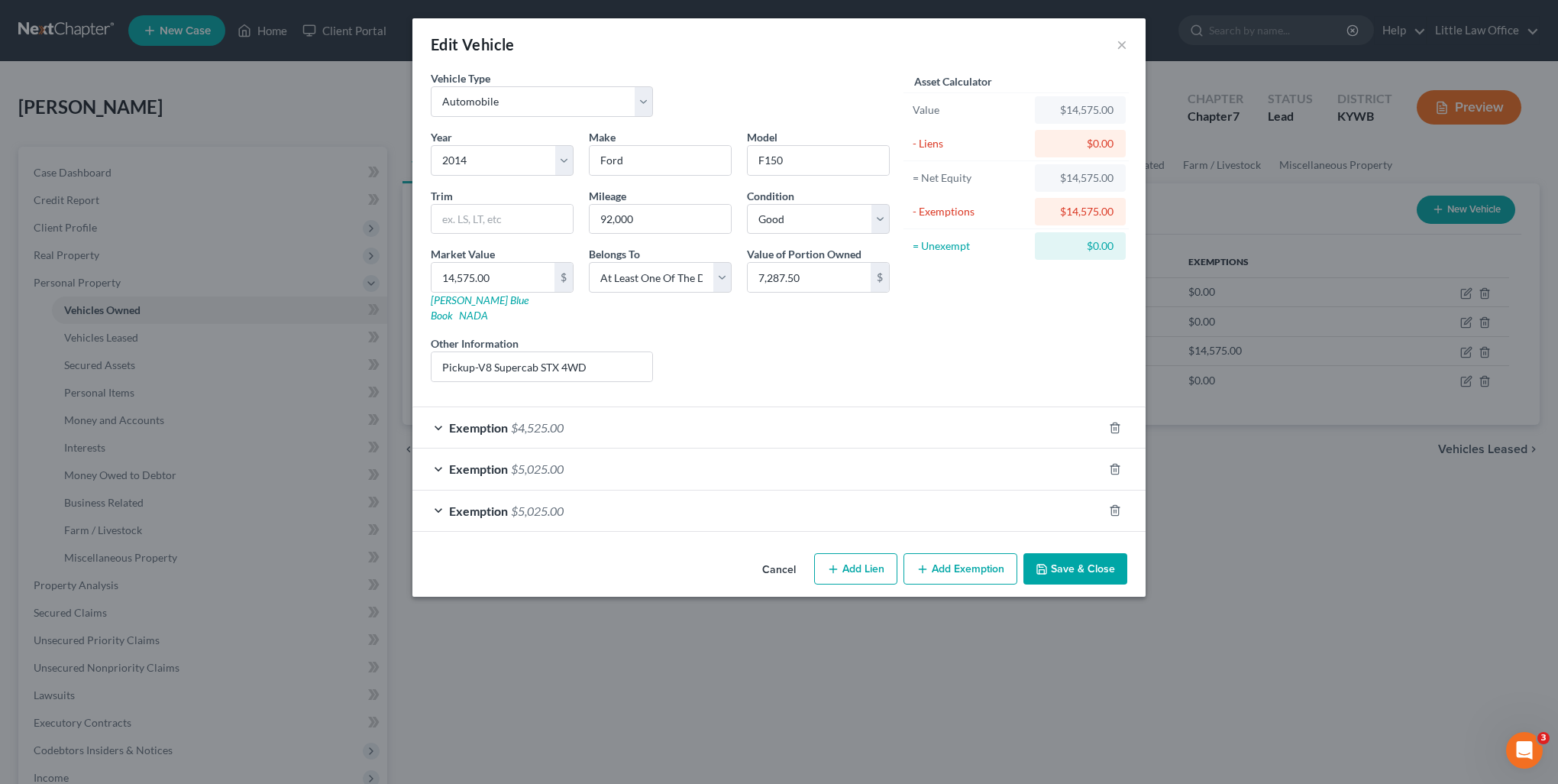
click at [1080, 557] on button "Save & Close" at bounding box center [1075, 569] width 104 height 32
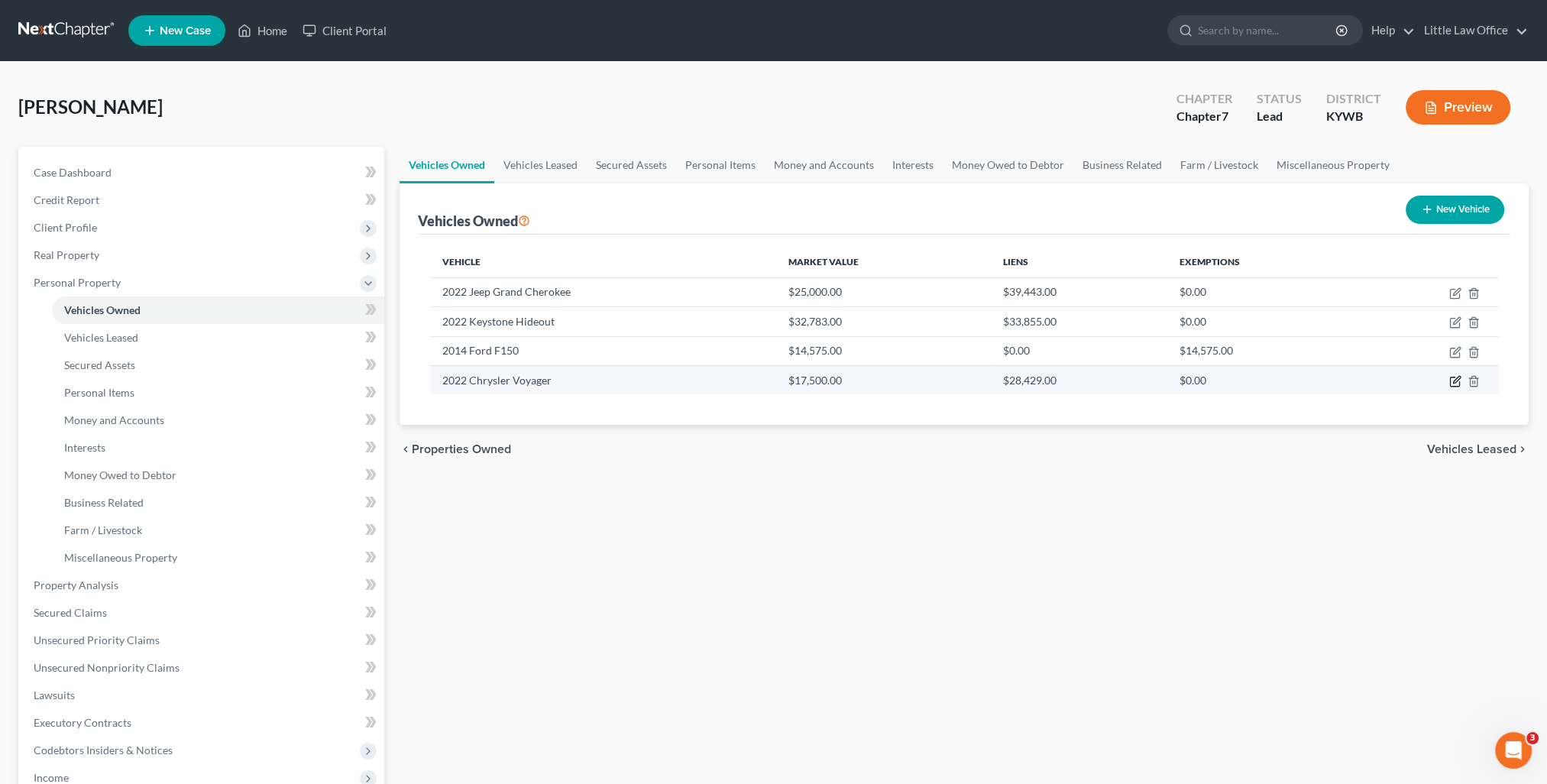
click at [1460, 382] on icon "button" at bounding box center [1454, 381] width 12 height 12
select select "0"
select select "4"
select select "0"
select select "3"
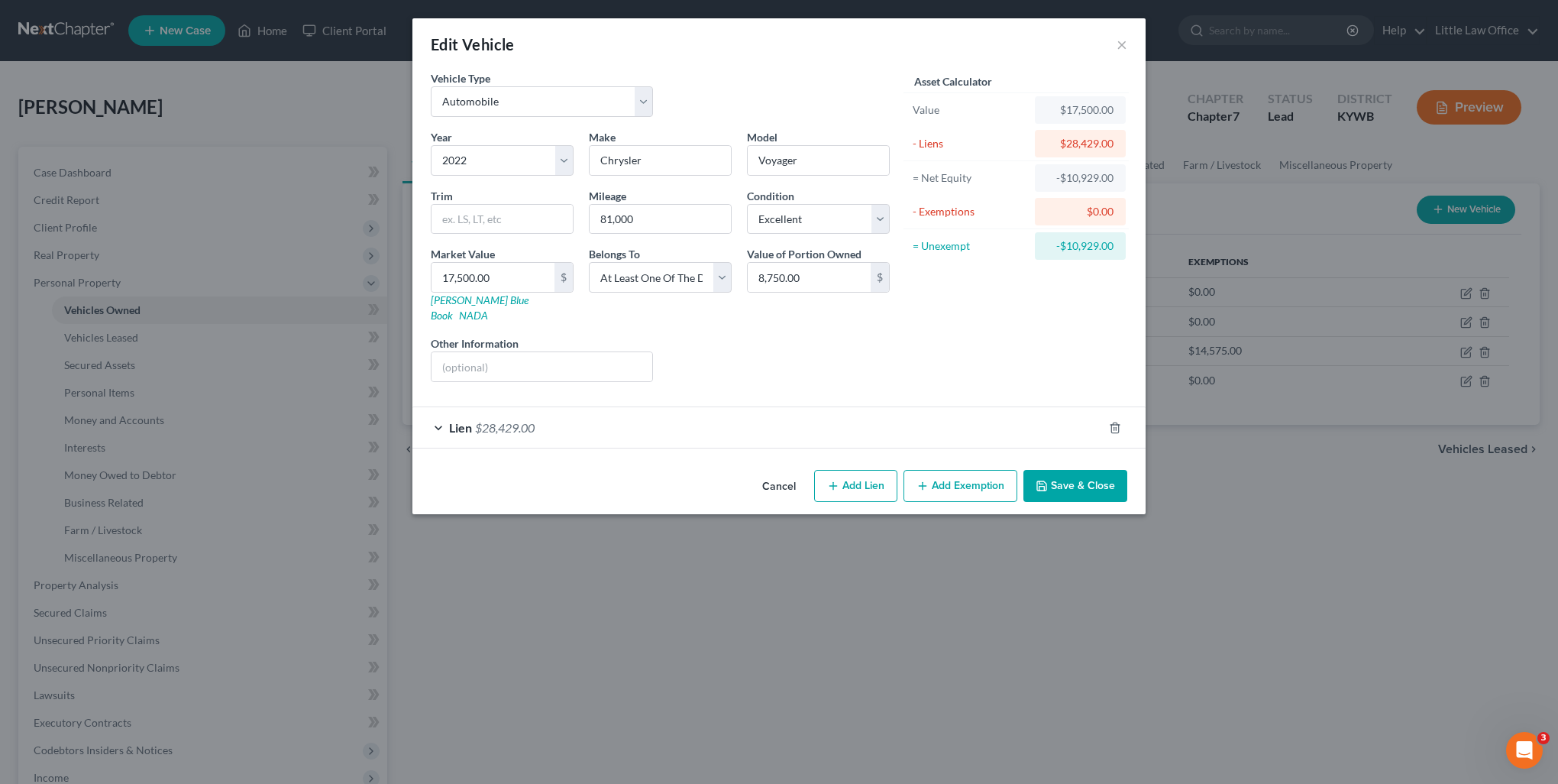
click at [1106, 470] on button "Save & Close" at bounding box center [1075, 486] width 104 height 32
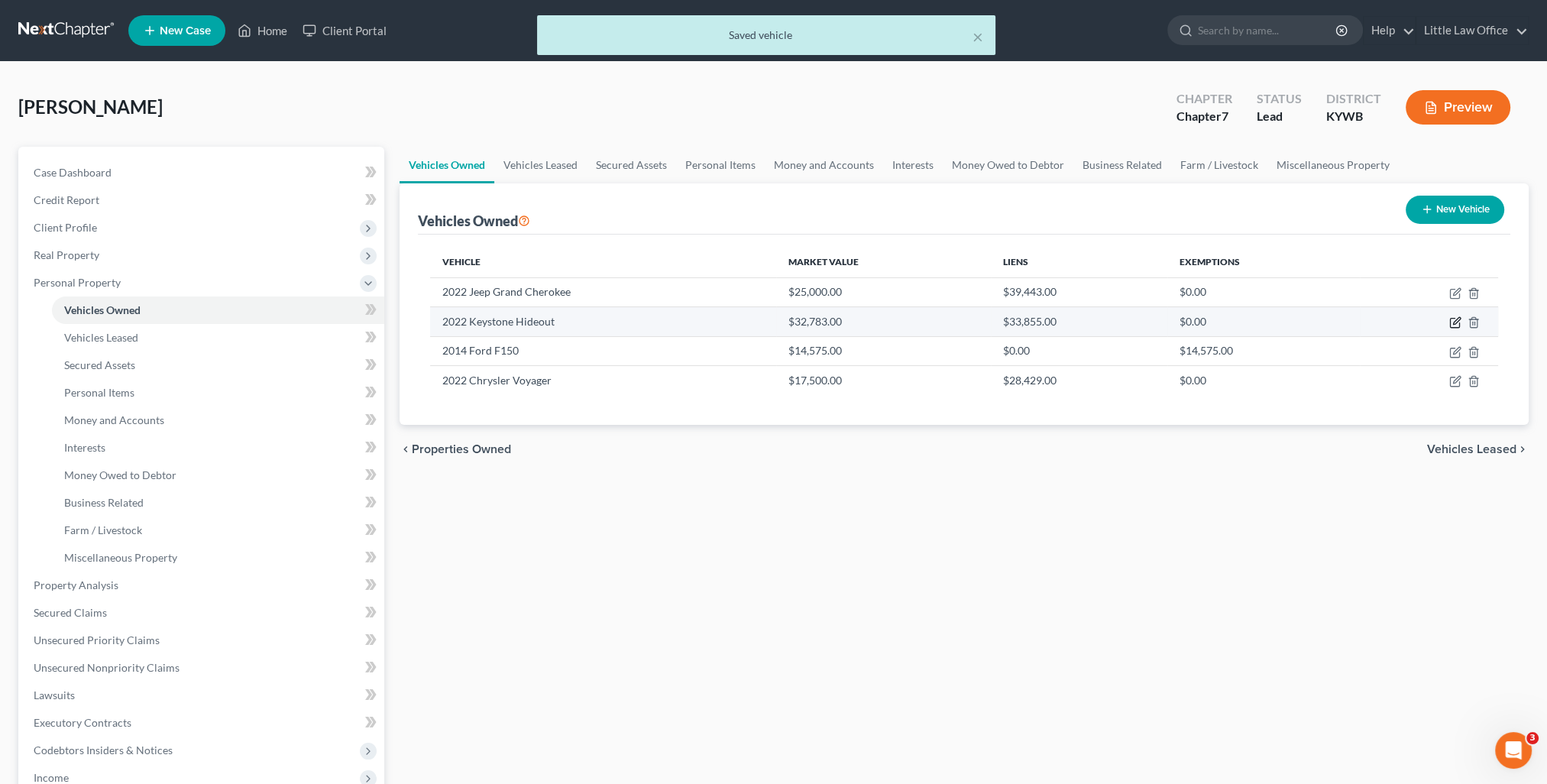
click at [1454, 320] on icon "button" at bounding box center [1456, 321] width 7 height 7
select select "5"
select select "4"
select select "0"
select select "3"
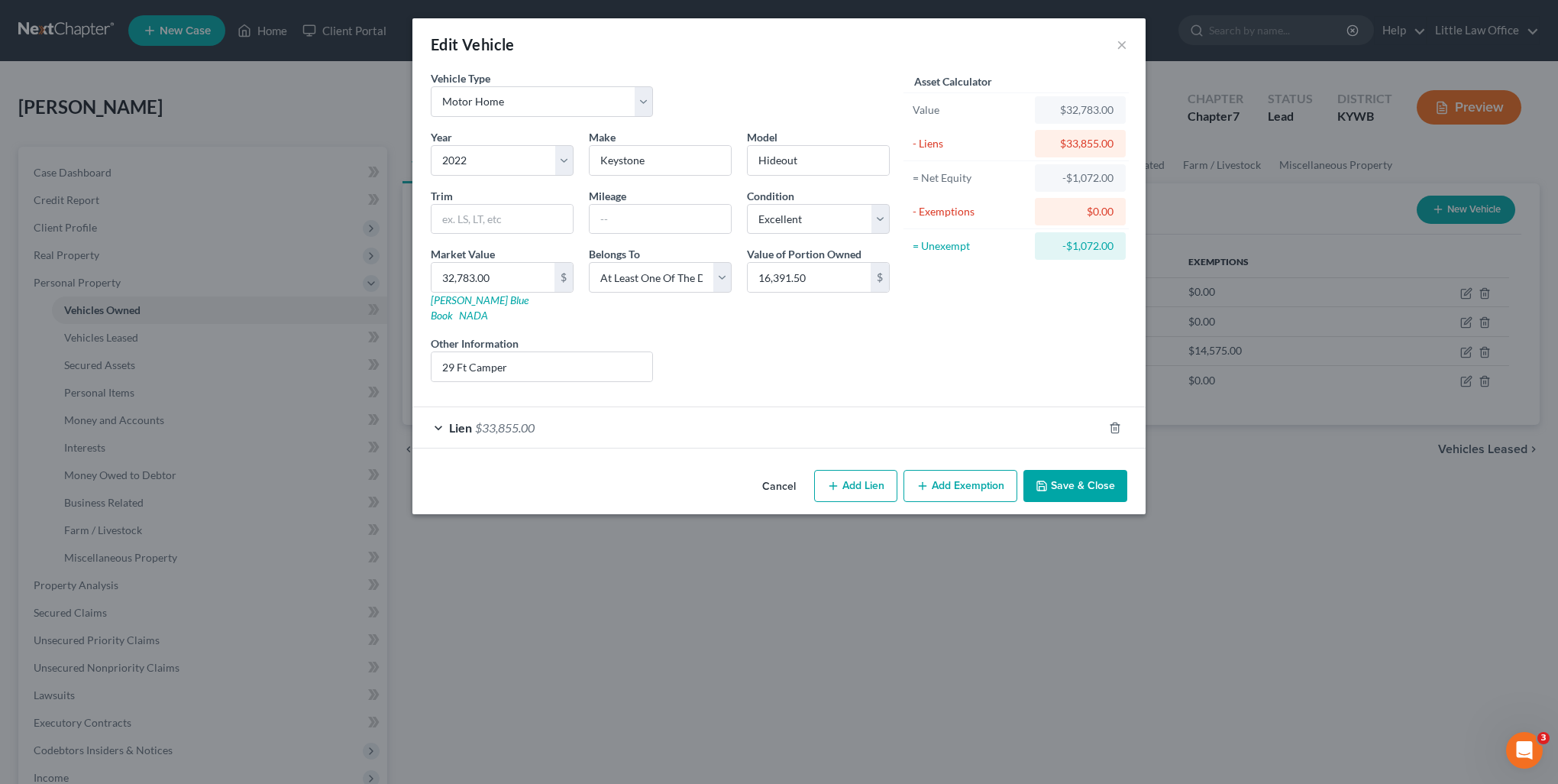
click at [1056, 470] on button "Save & Close" at bounding box center [1075, 486] width 104 height 32
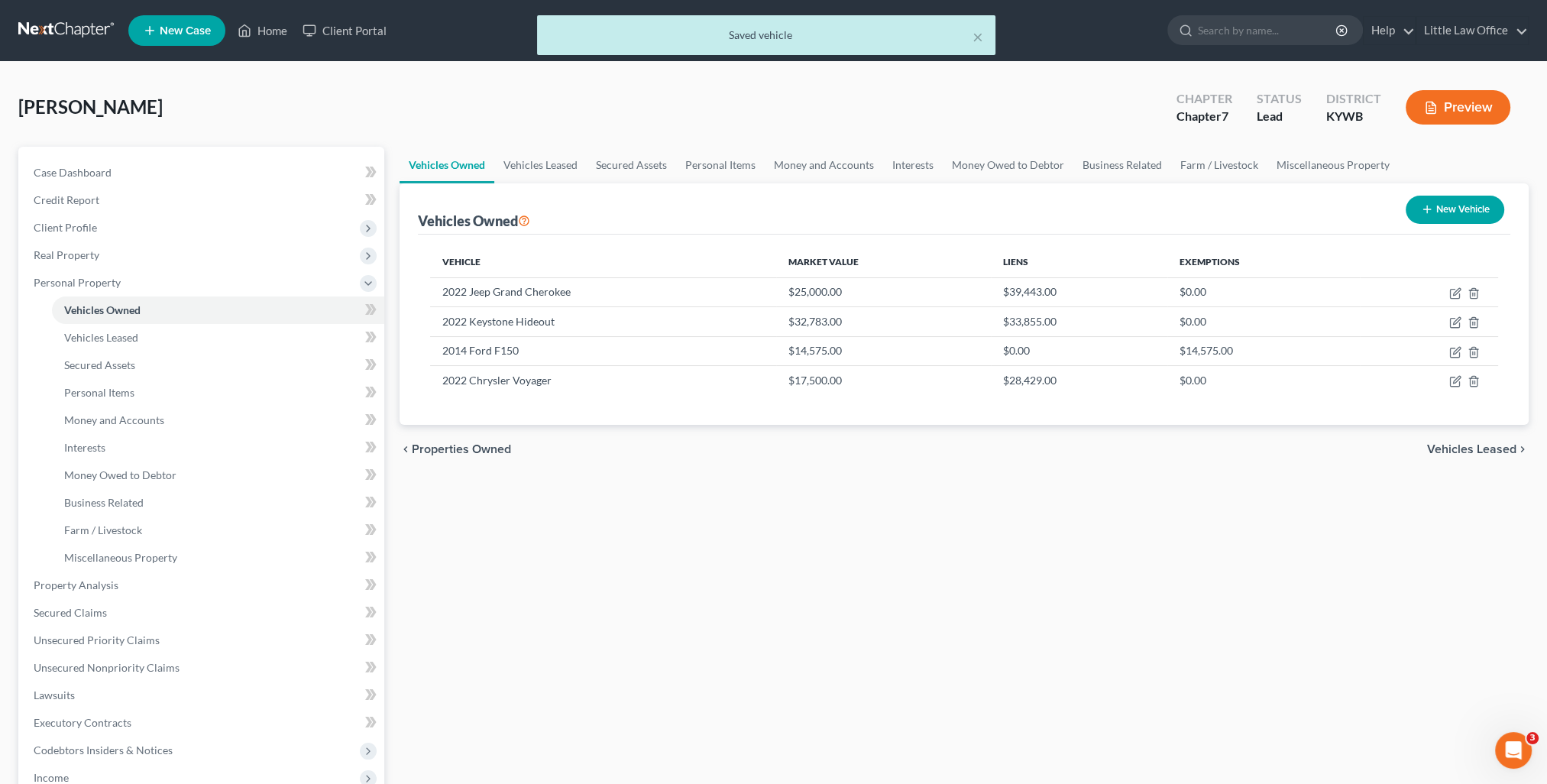
click at [721, 184] on div "Vehicles Owned New Vehicle" at bounding box center [964, 209] width 1093 height 51
click at [718, 172] on link "Personal Items" at bounding box center [720, 165] width 89 height 36
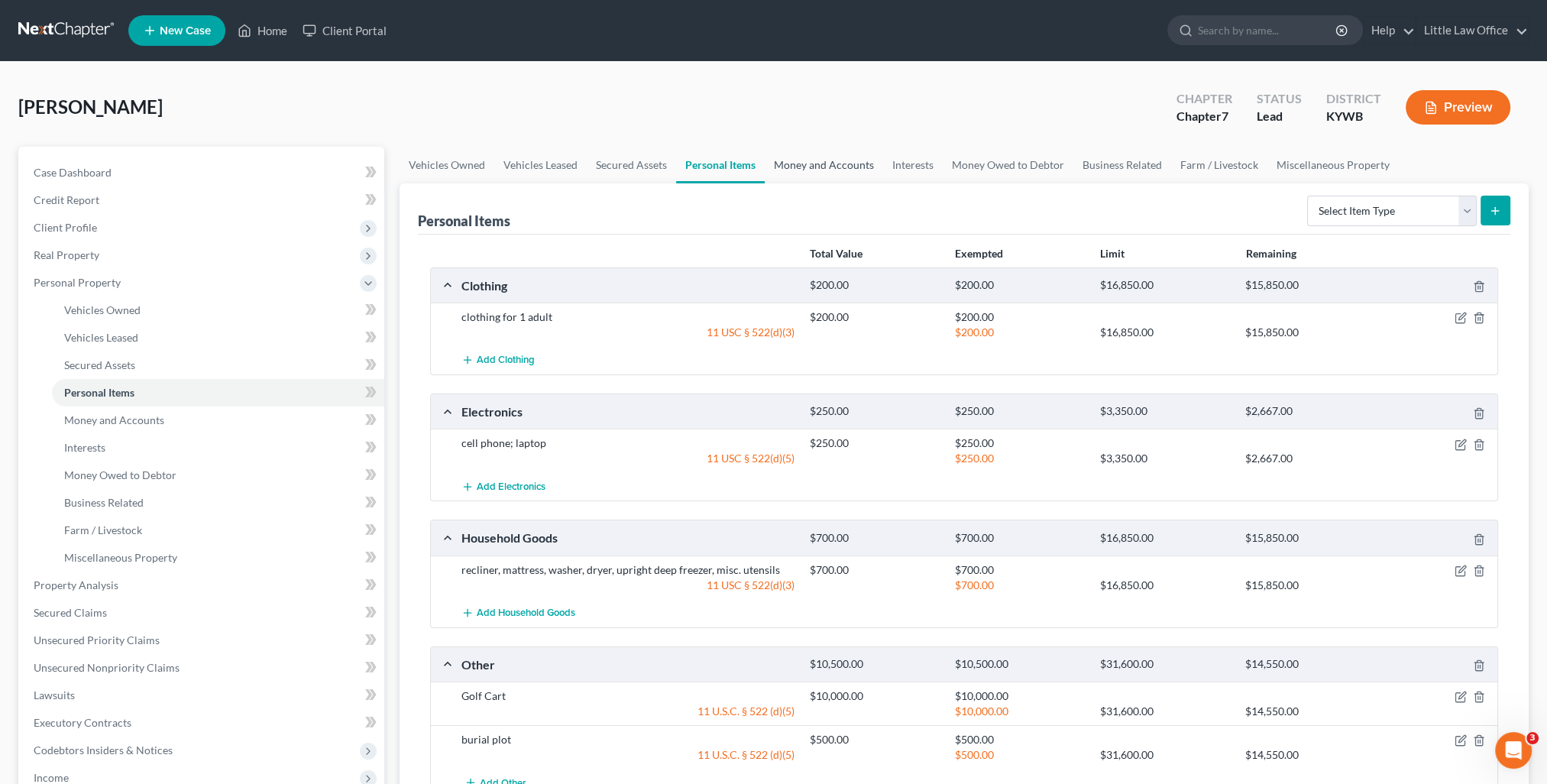
drag, startPoint x: 844, startPoint y: 150, endPoint x: 848, endPoint y: 164, distance: 14.6
click at [844, 150] on link "Money and Accounts" at bounding box center [824, 165] width 119 height 36
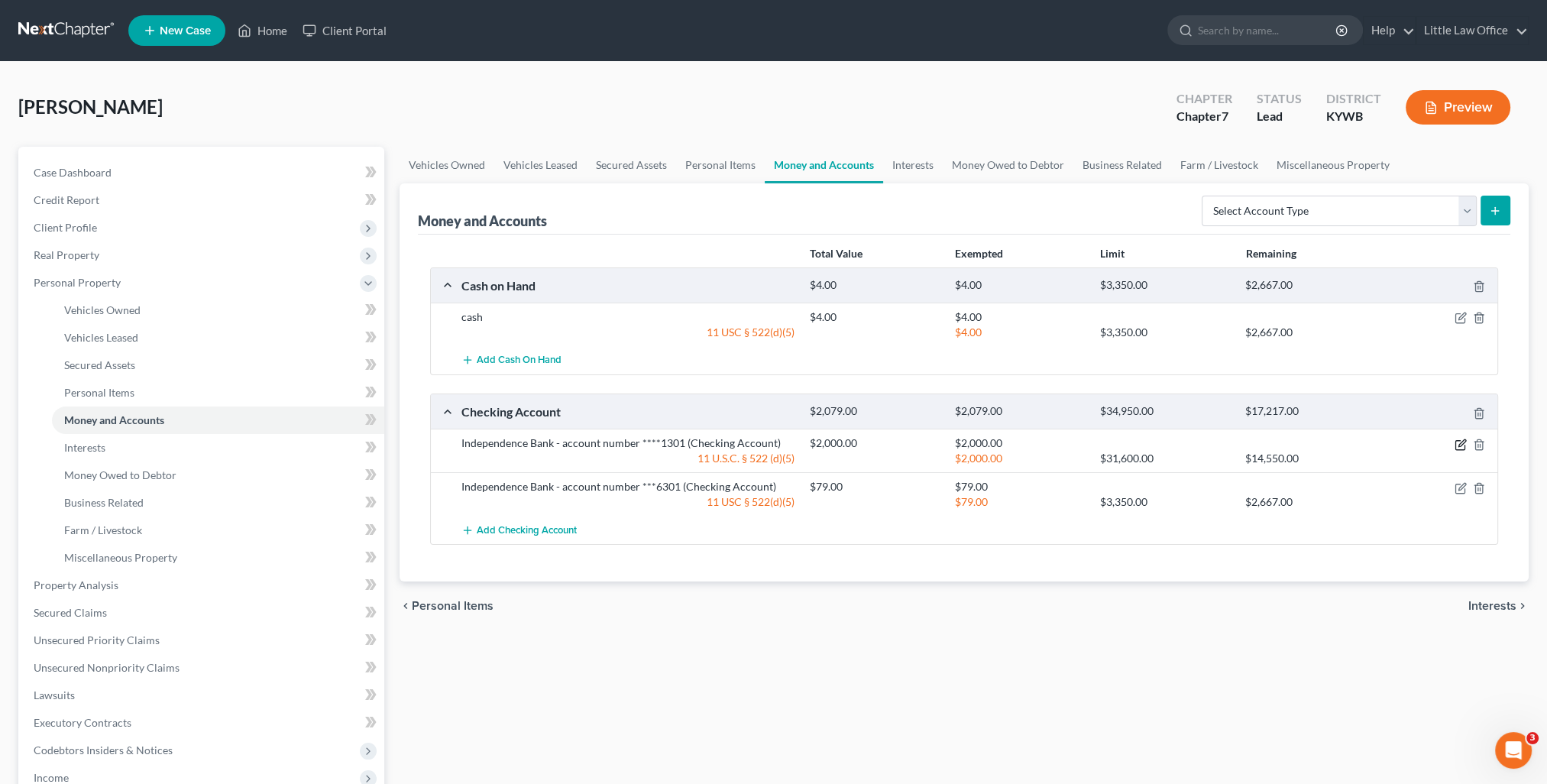
click at [1461, 446] on icon "button" at bounding box center [1460, 444] width 12 height 12
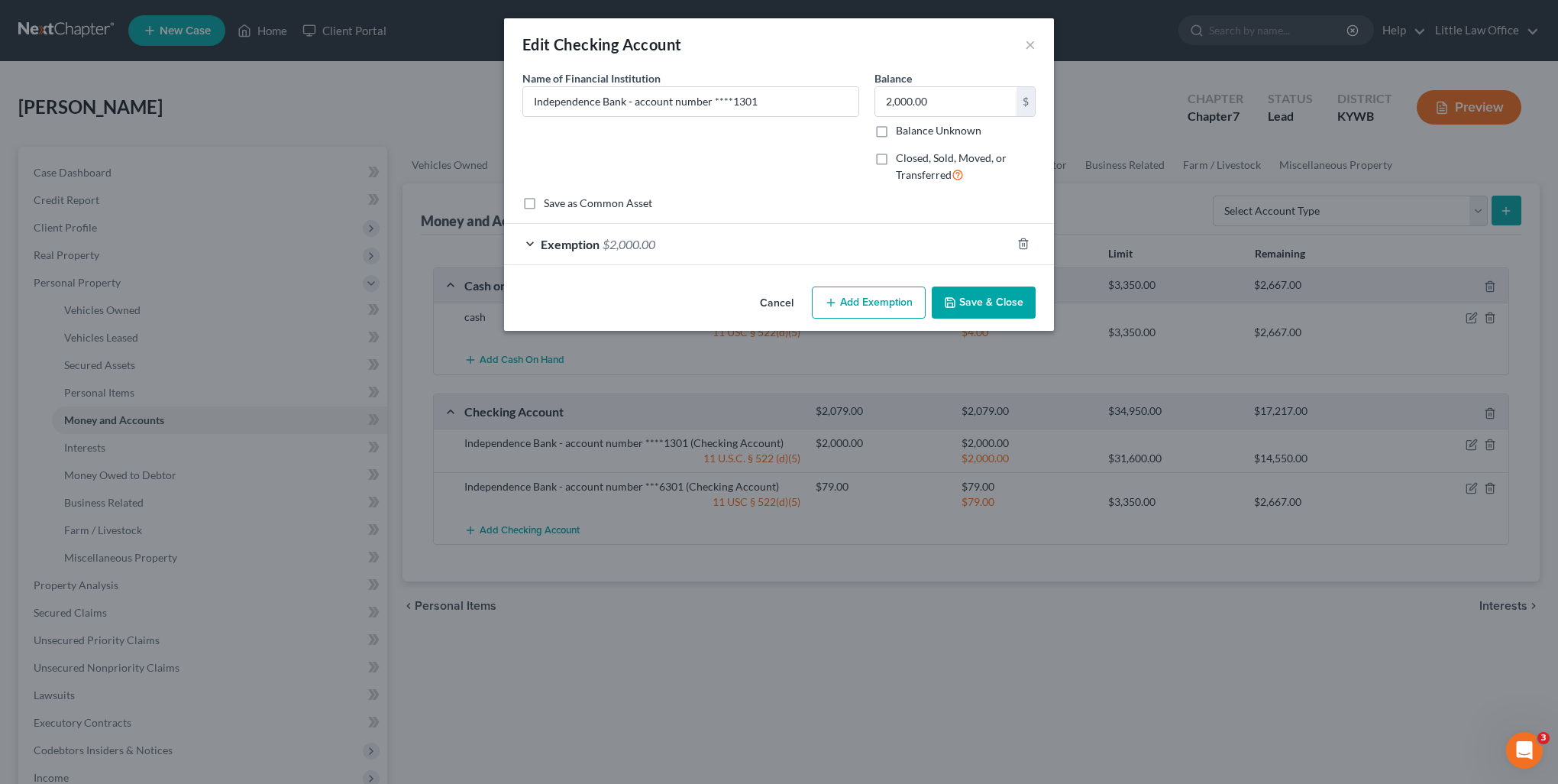
click at [987, 306] on button "Save & Close" at bounding box center [984, 302] width 104 height 32
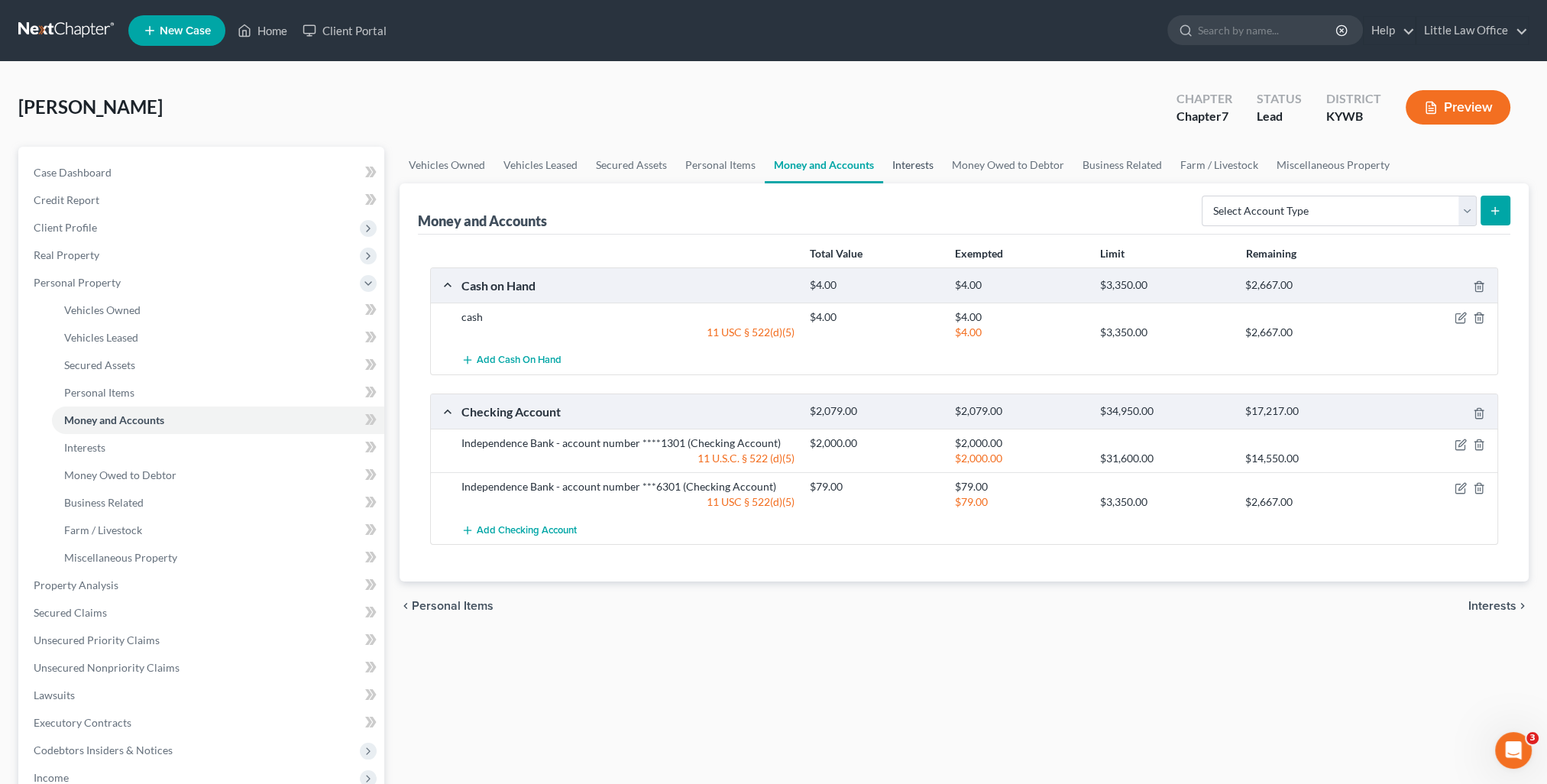
click at [921, 164] on link "Interests" at bounding box center [912, 165] width 59 height 36
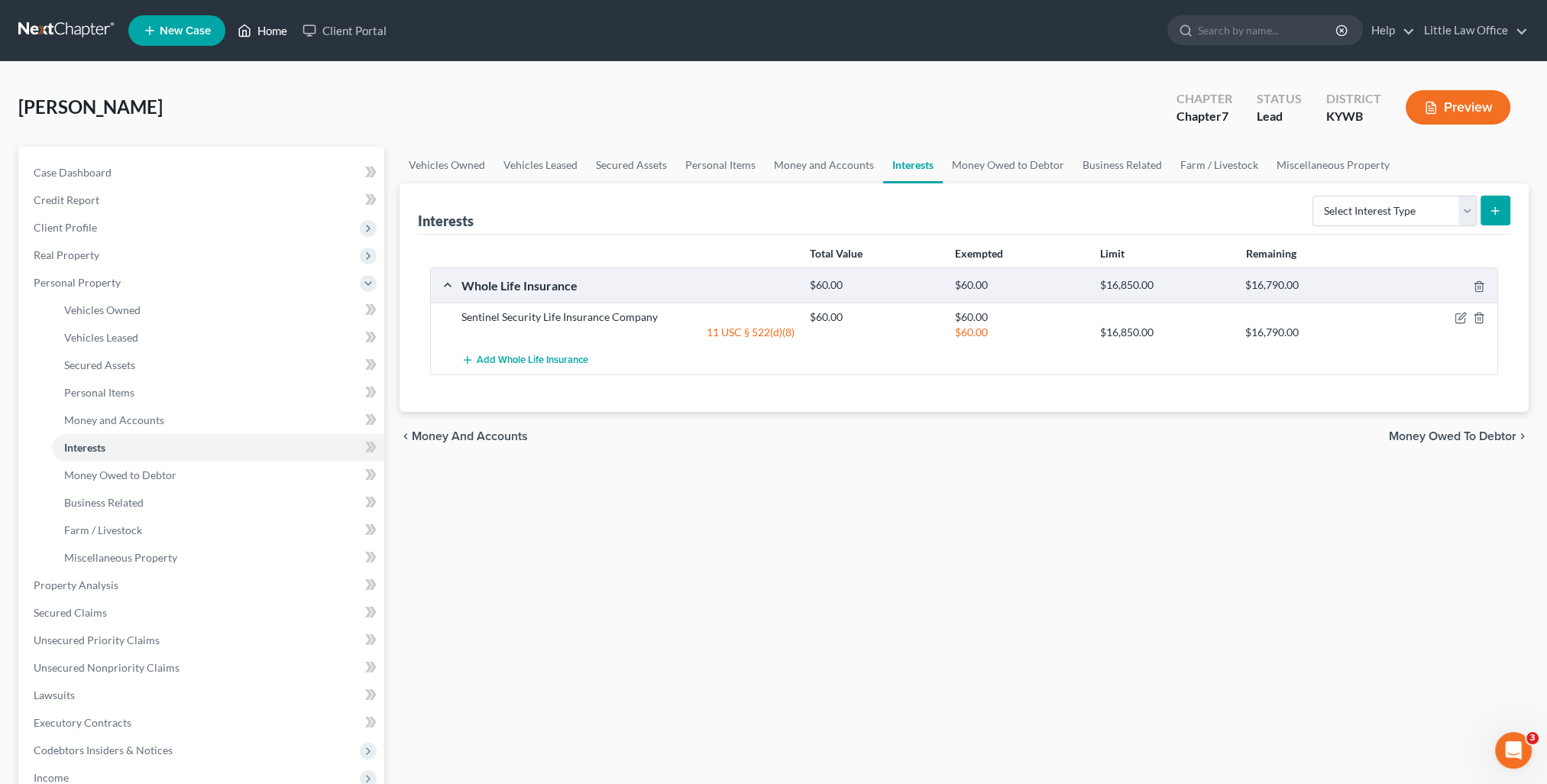
click at [270, 33] on link "Home" at bounding box center [263, 30] width 65 height 28
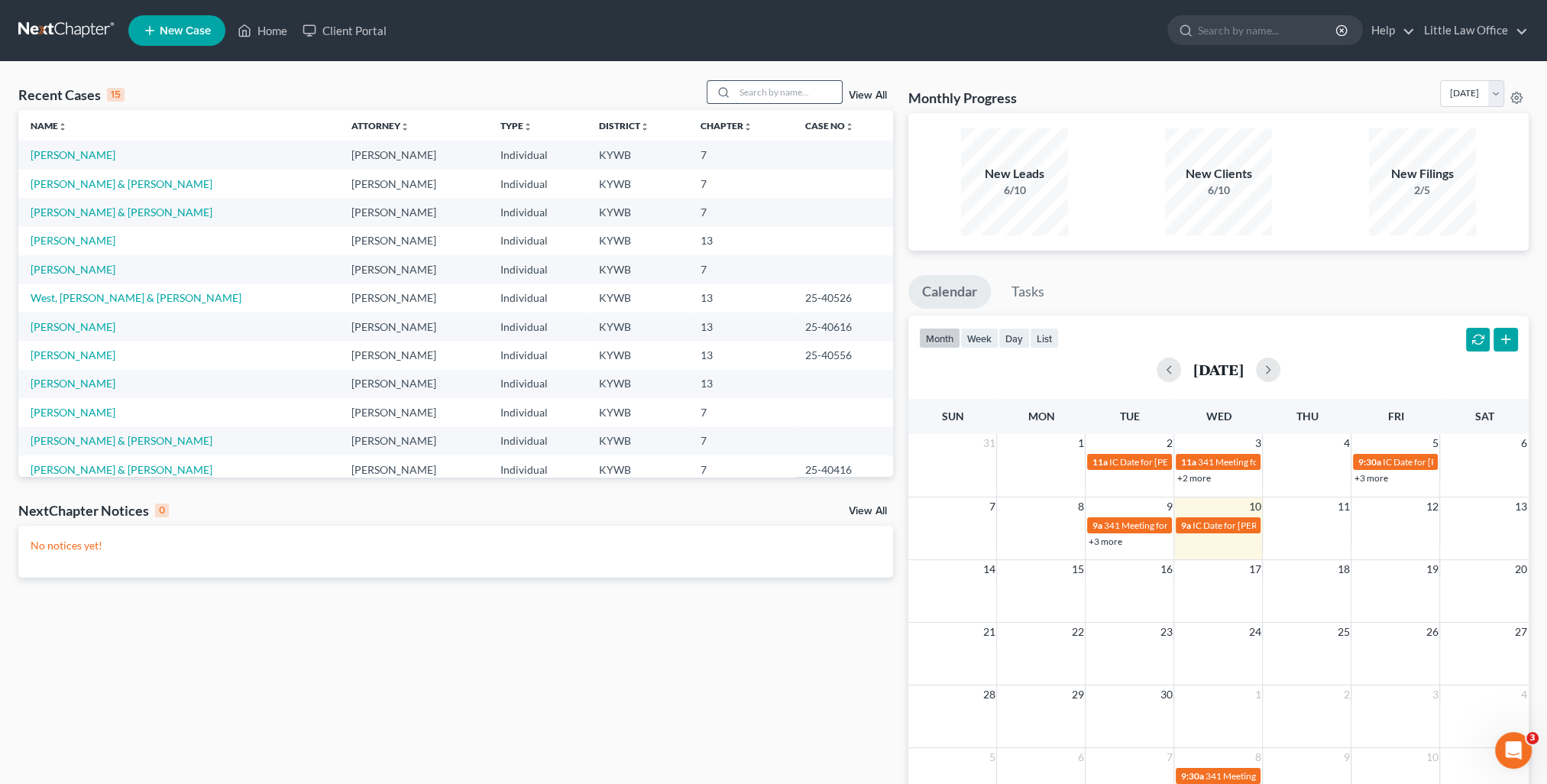
click at [765, 100] on input "search" at bounding box center [788, 92] width 107 height 22
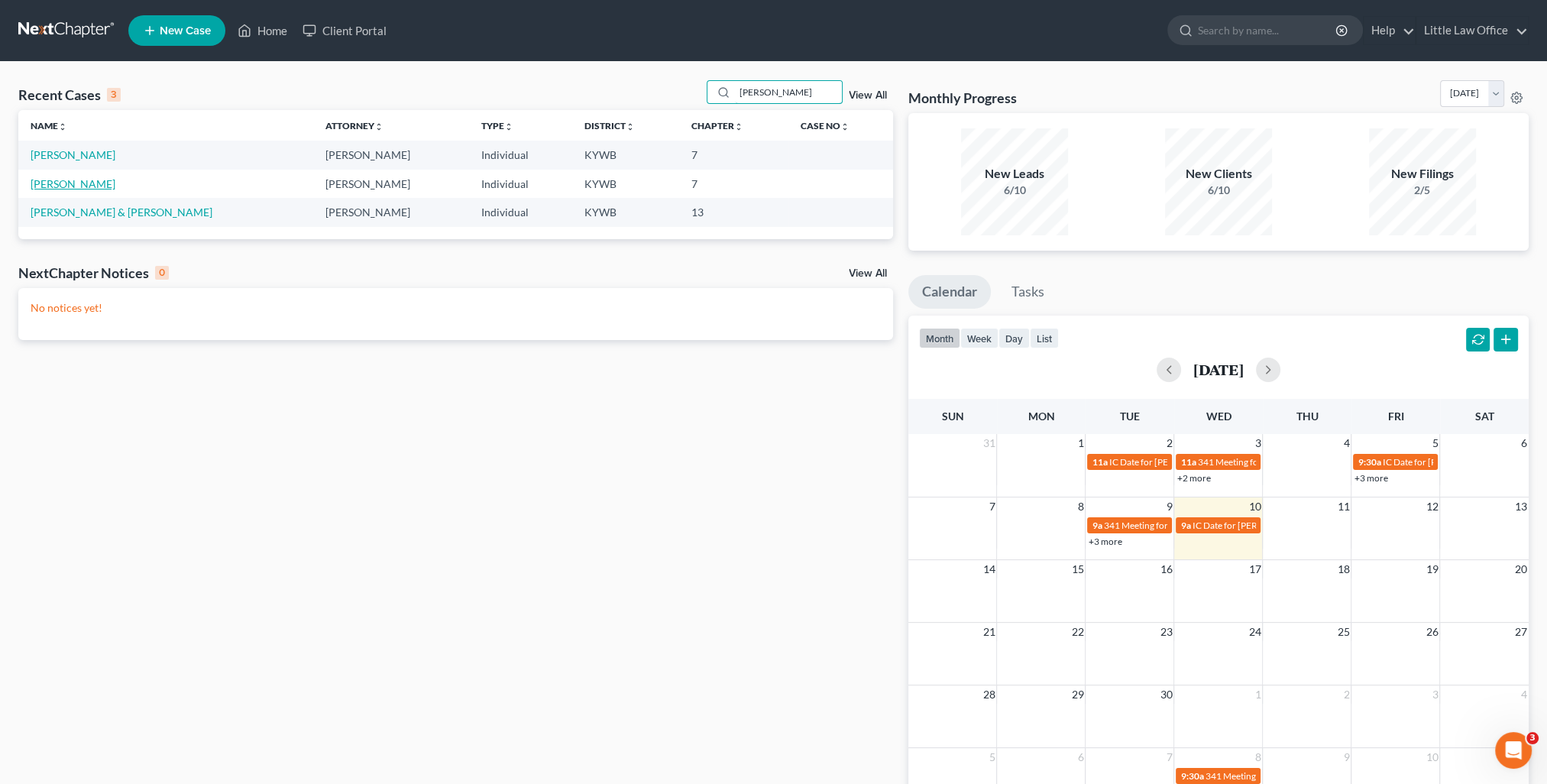
type input "braden"
click at [77, 182] on link "Braden, Donna" at bounding box center [73, 184] width 85 height 13
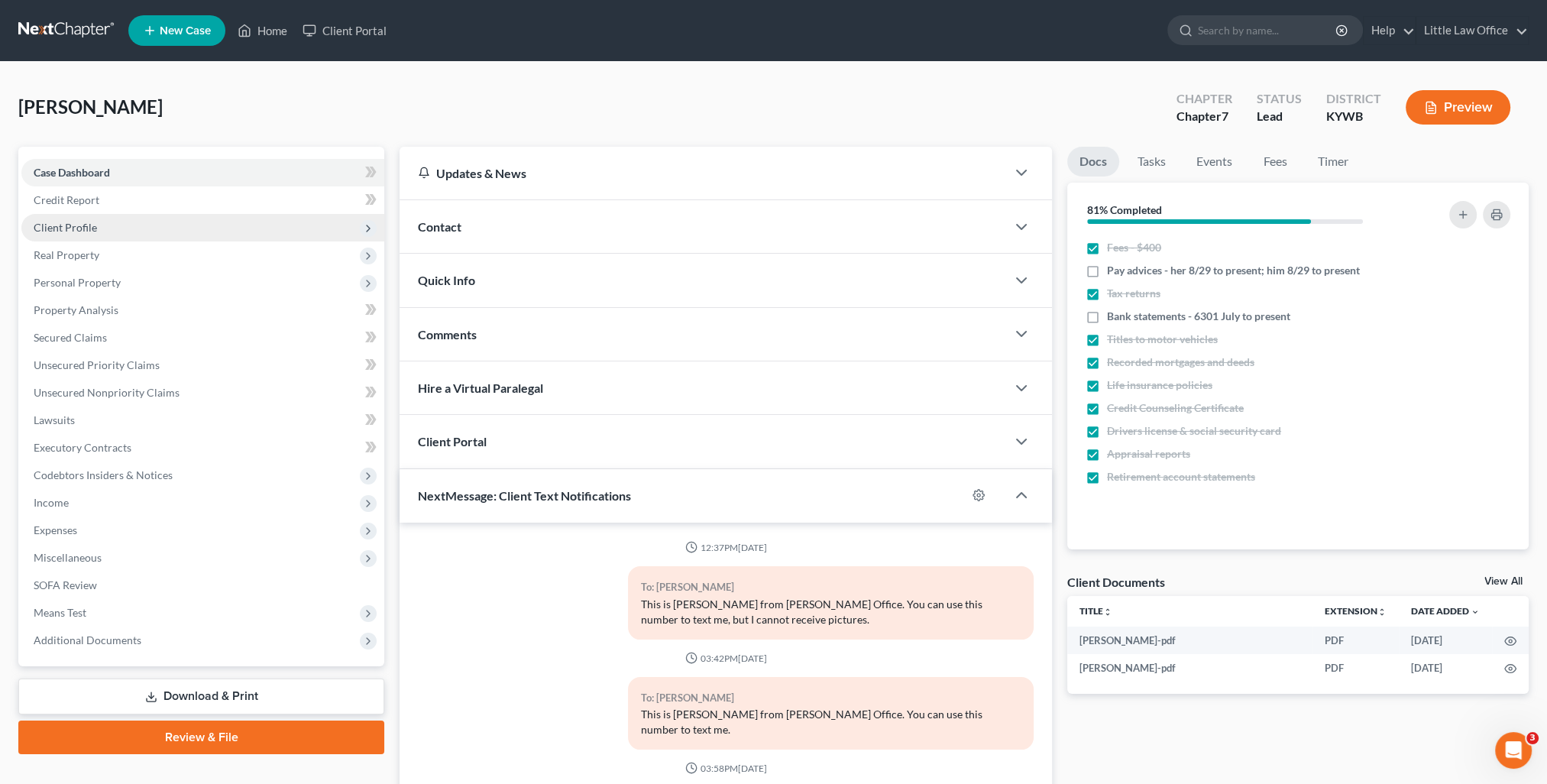
click at [89, 231] on span "Client Profile" at bounding box center [65, 227] width 63 height 13
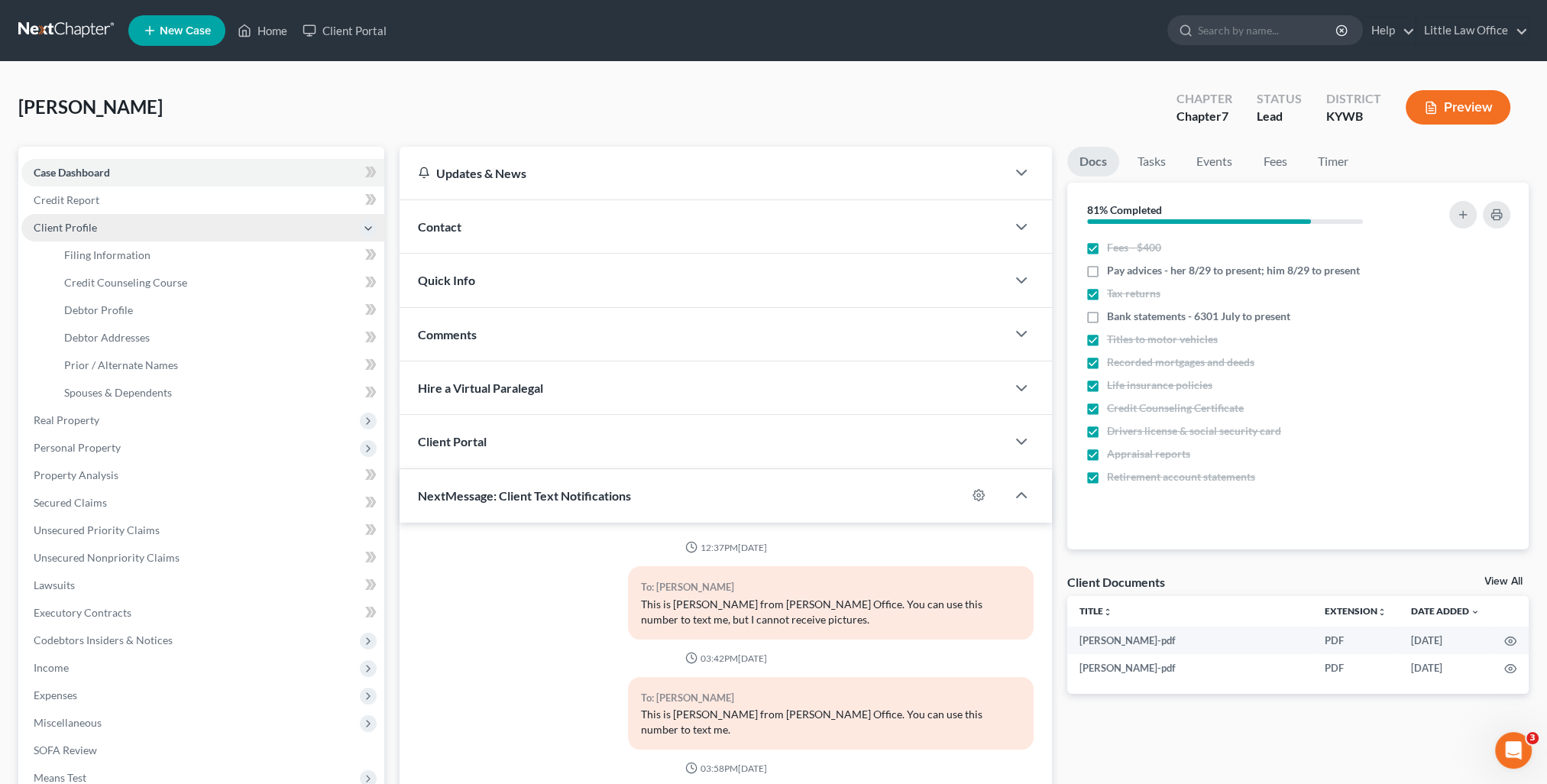
scroll to position [407, 0]
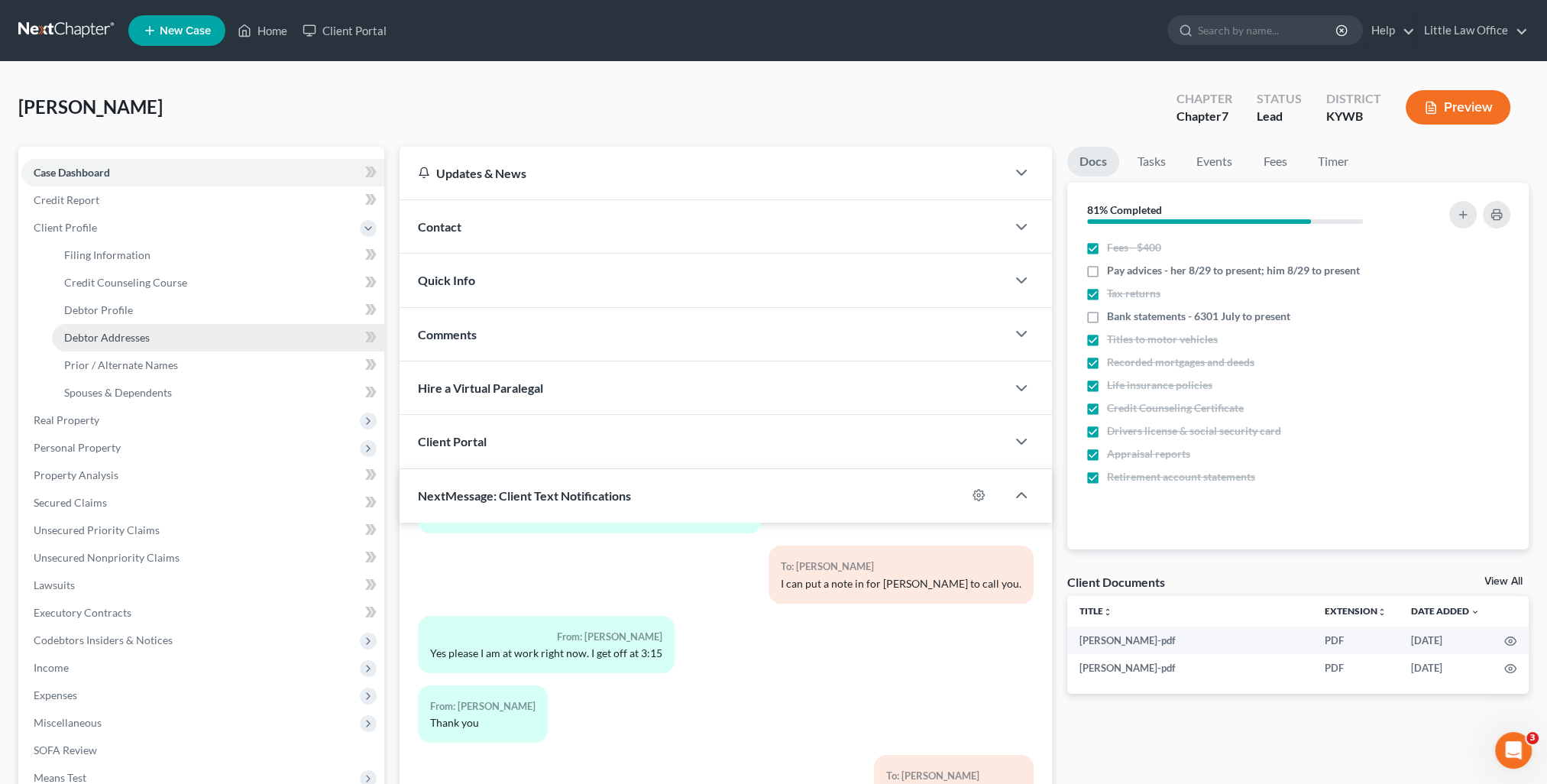
drag, startPoint x: 131, startPoint y: 329, endPoint x: 309, endPoint y: 325, distance: 178.0
click at [131, 330] on link "Debtor Addresses" at bounding box center [218, 337] width 332 height 28
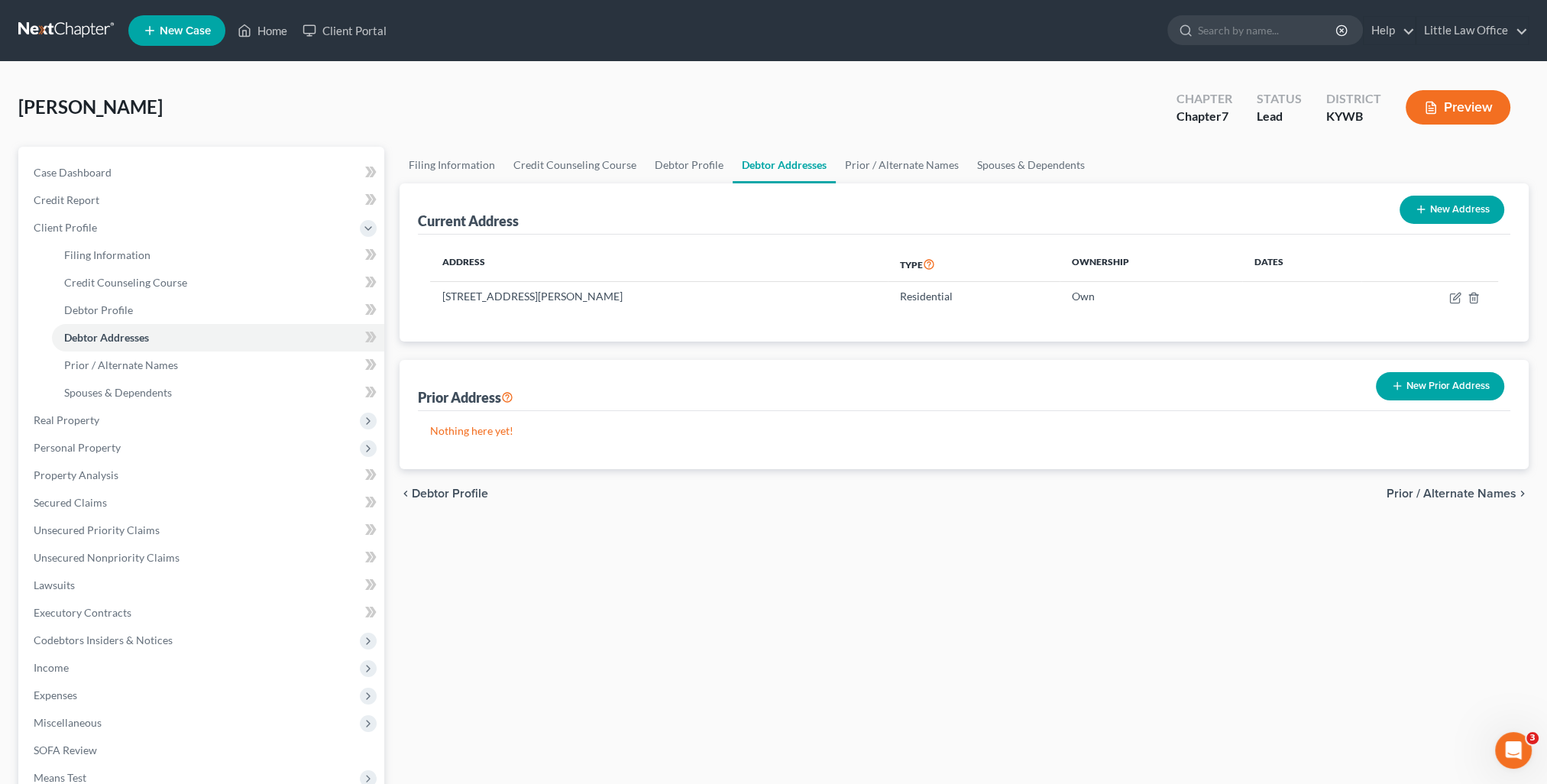
drag, startPoint x: 654, startPoint y: 296, endPoint x: 428, endPoint y: 302, distance: 226.1
click at [428, 302] on div "Address Type Ownership Dates 206 Barbour Street, Providence, KY 42450 Residenti…" at bounding box center [964, 287] width 1093 height 107
click at [635, 328] on div "Address Type Ownership Dates 206 Barbour Street, Providence, KY 42450 Residenti…" at bounding box center [964, 287] width 1093 height 107
click at [94, 176] on span "Case Dashboard" at bounding box center [72, 172] width 78 height 13
select select "0"
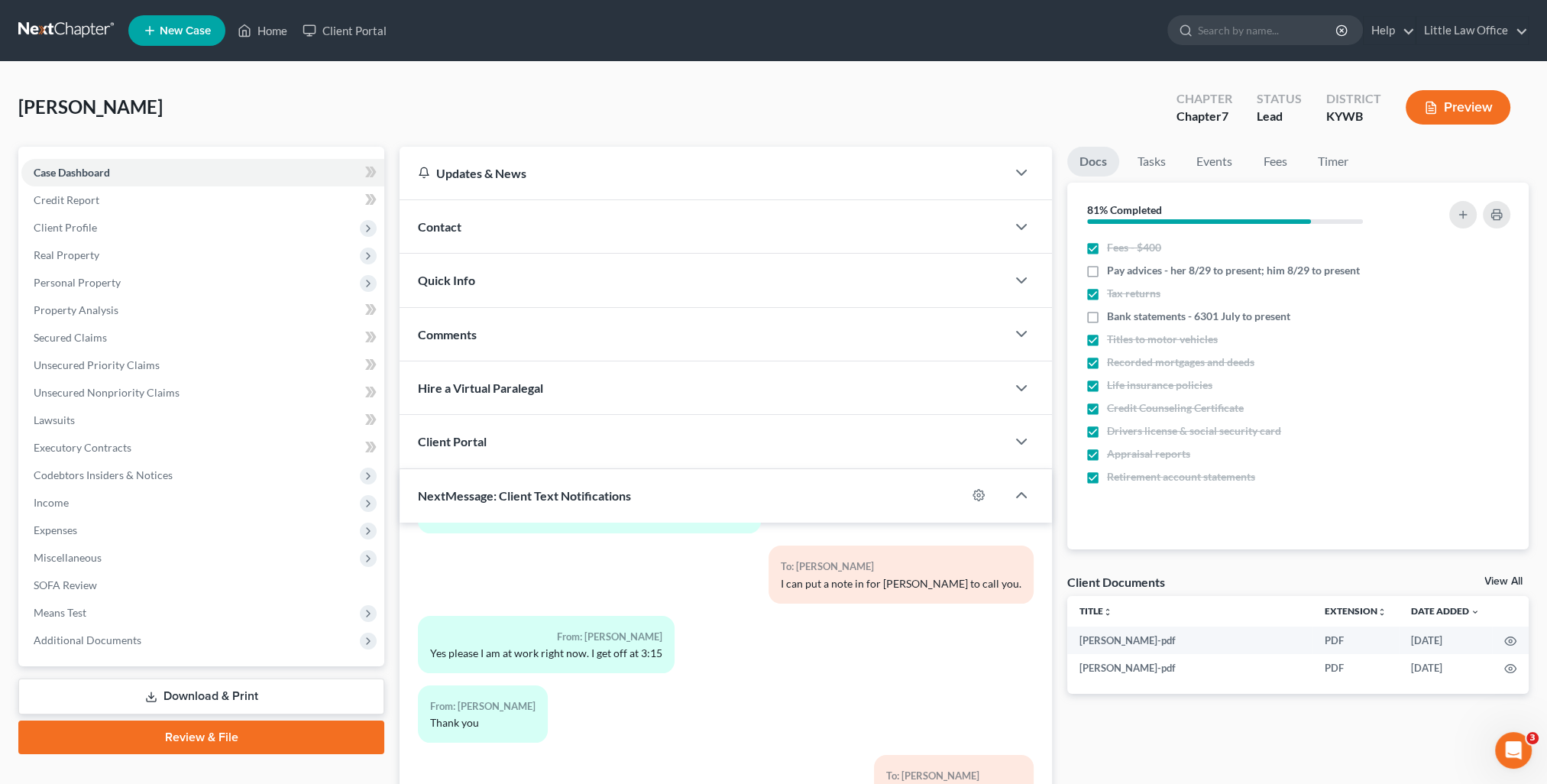
scroll to position [137, 0]
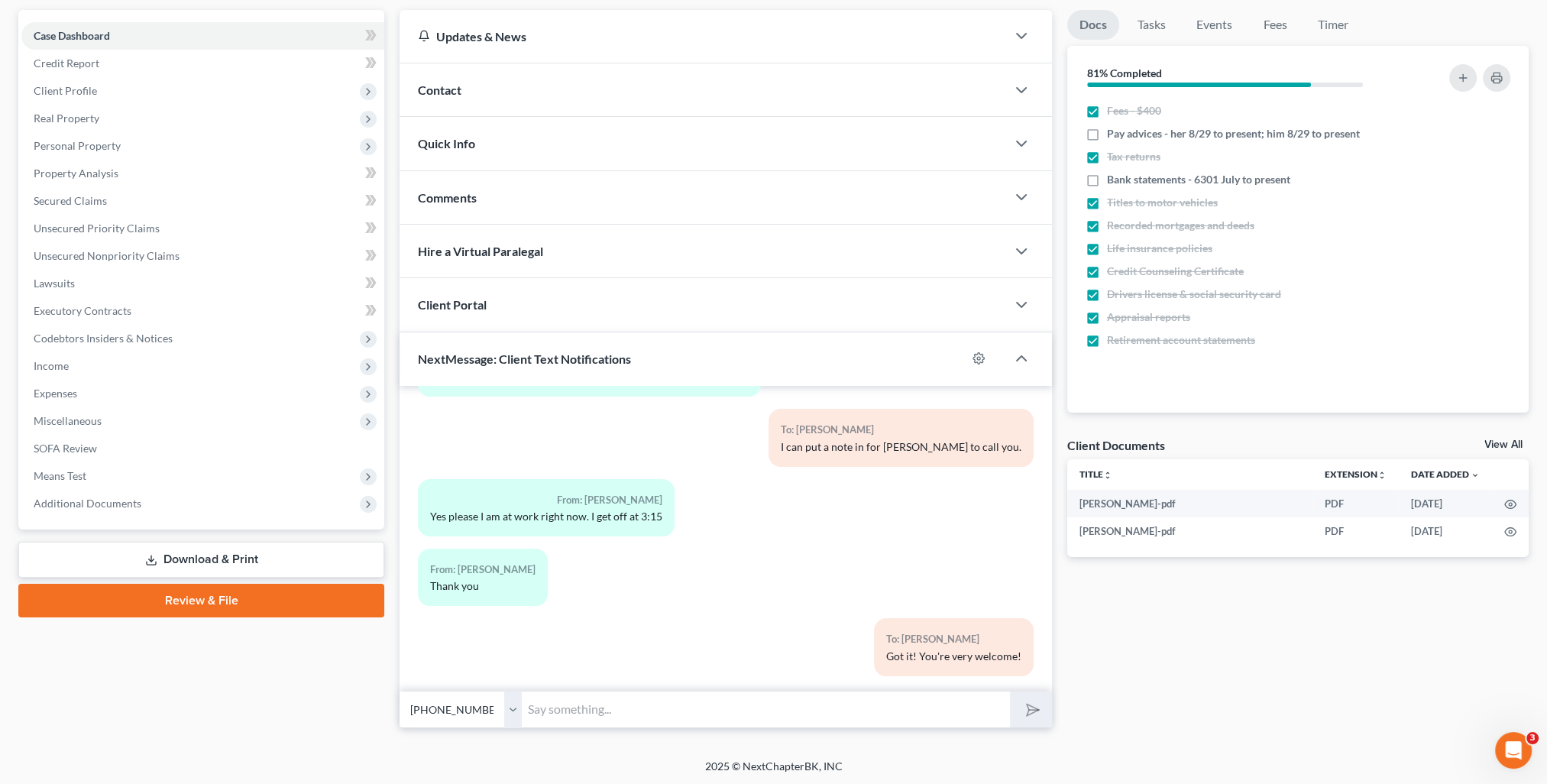
click at [759, 711] on input "text" at bounding box center [765, 709] width 488 height 37
type input "What is your current mailing address? I want to make sure I have it listed corr…"
click at [1010, 691] on button "submit" at bounding box center [1030, 709] width 42 height 36
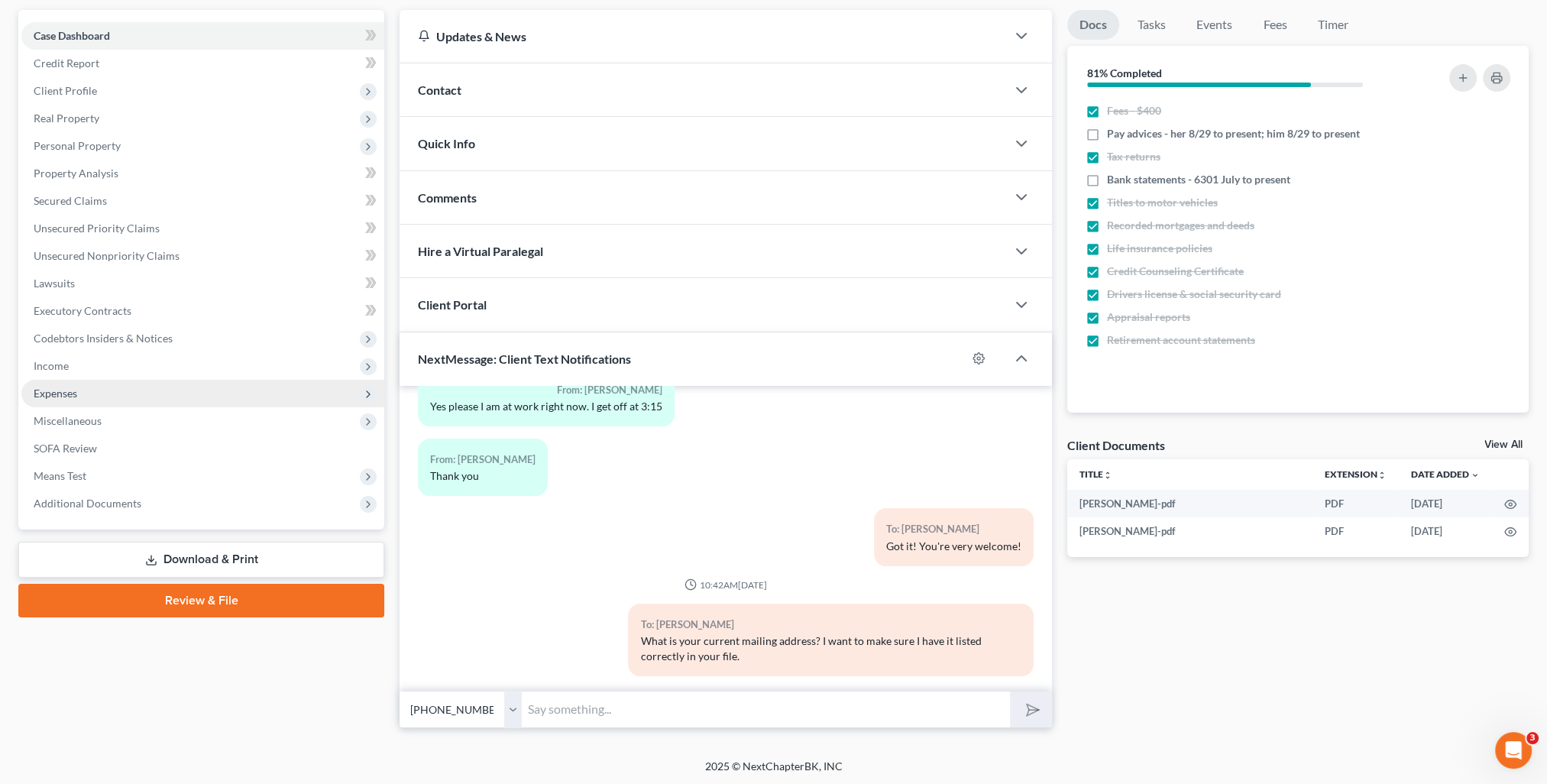
click at [64, 392] on span "Expenses" at bounding box center [55, 393] width 44 height 13
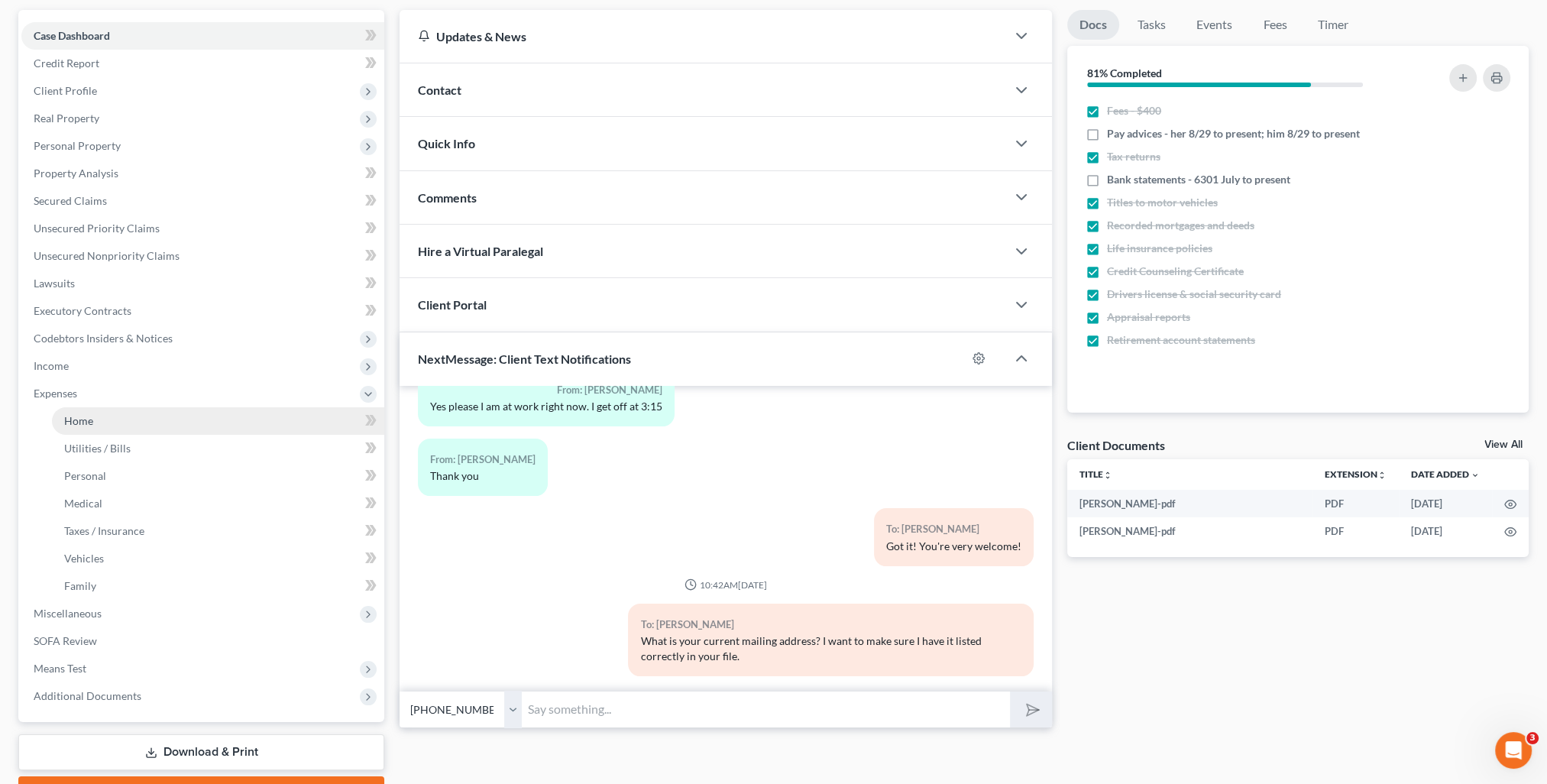
click at [79, 415] on span "Home" at bounding box center [78, 420] width 29 height 13
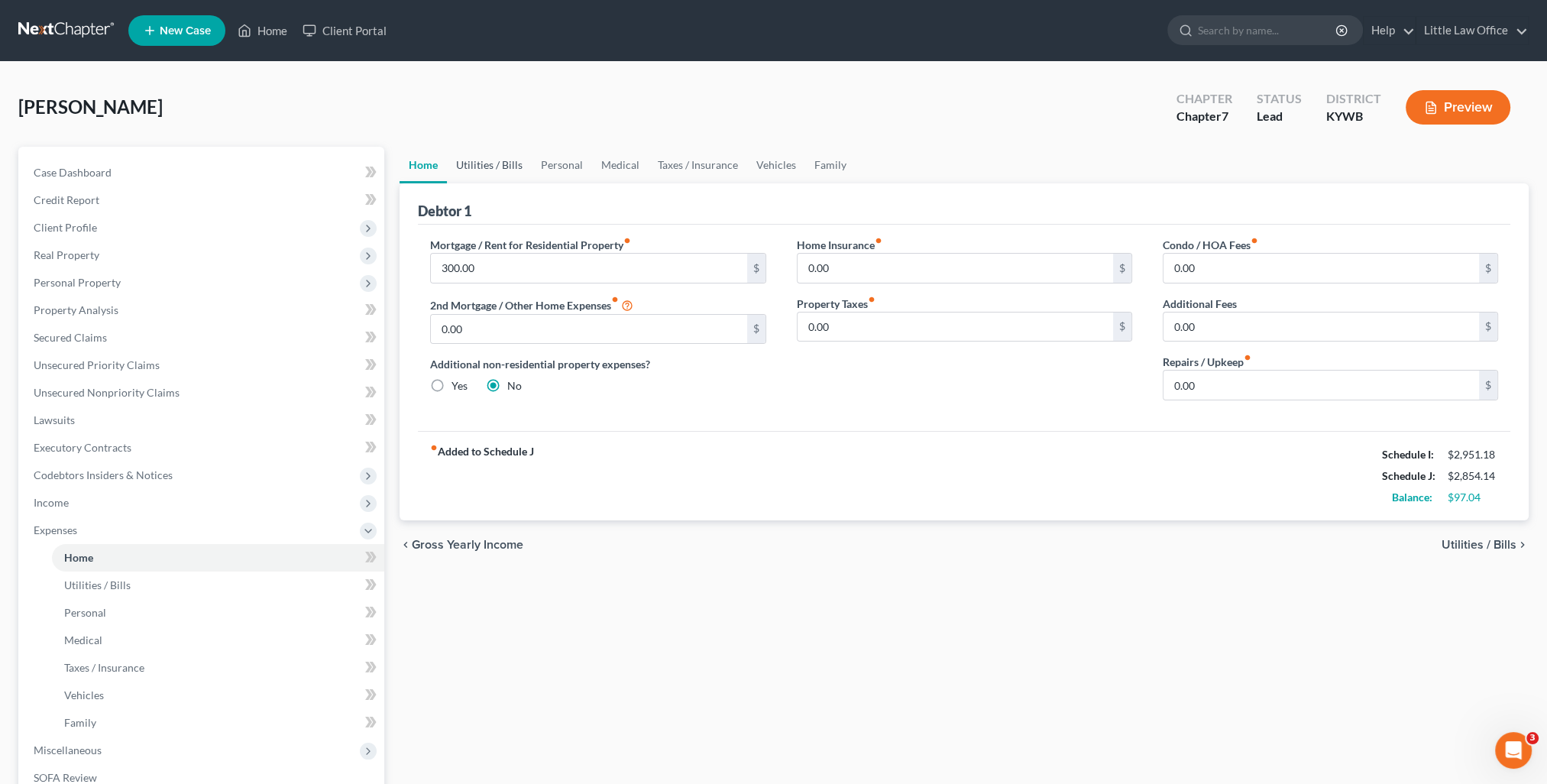
click at [520, 161] on link "Utilities / Bills" at bounding box center [489, 165] width 85 height 36
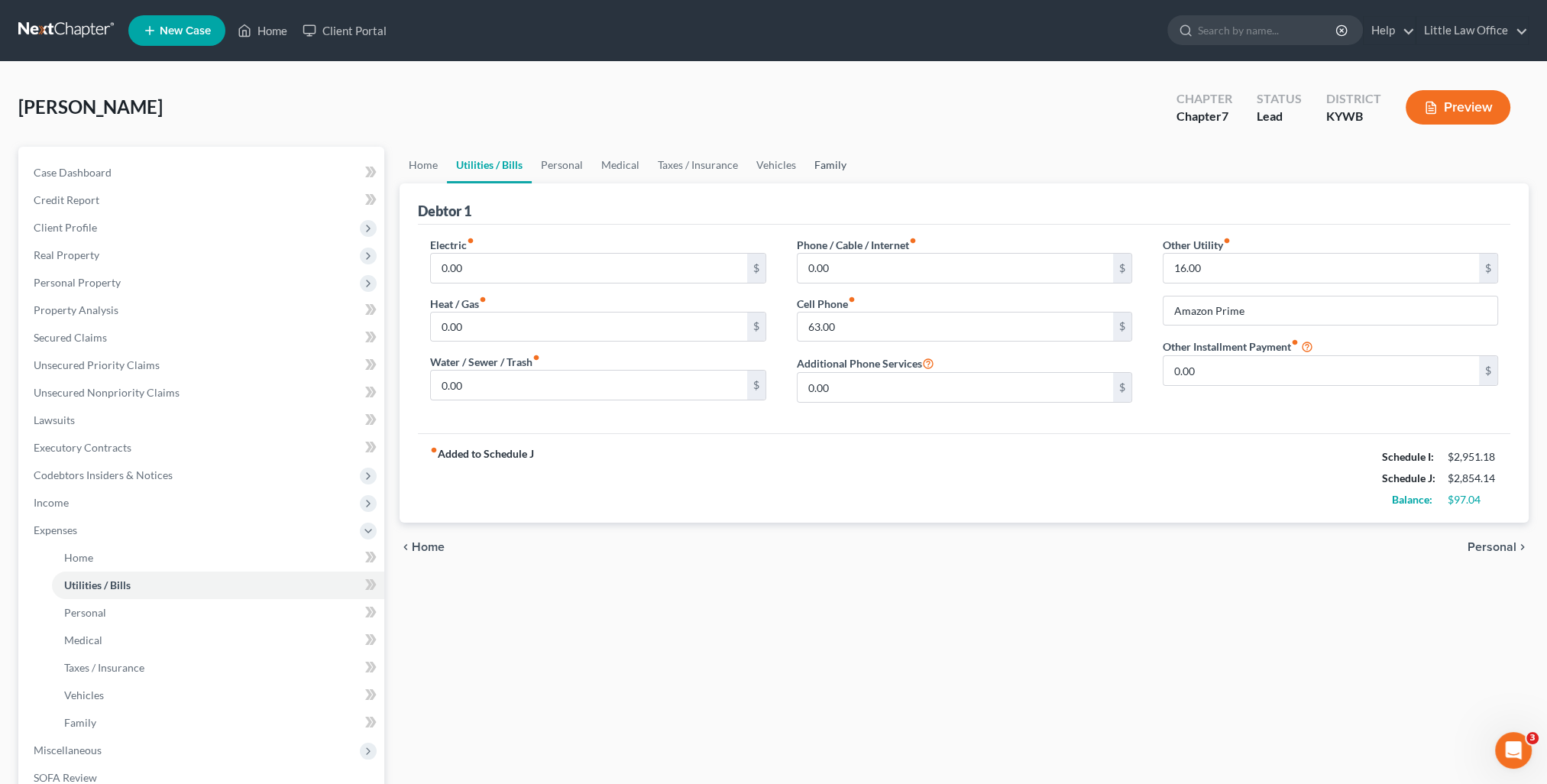
click at [819, 166] on link "Family" at bounding box center [831, 165] width 51 height 36
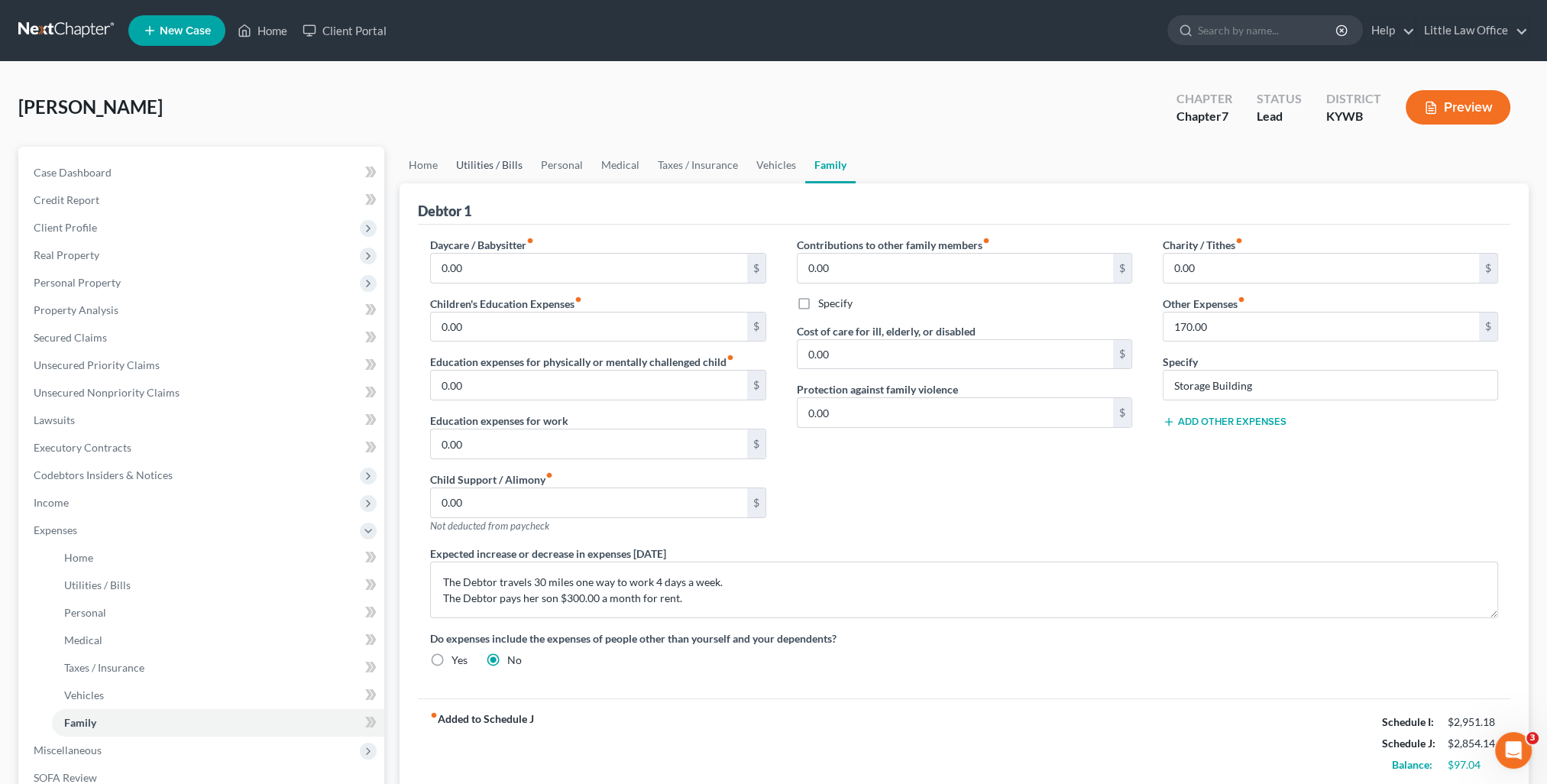
click at [476, 170] on link "Utilities / Bills" at bounding box center [489, 165] width 85 height 36
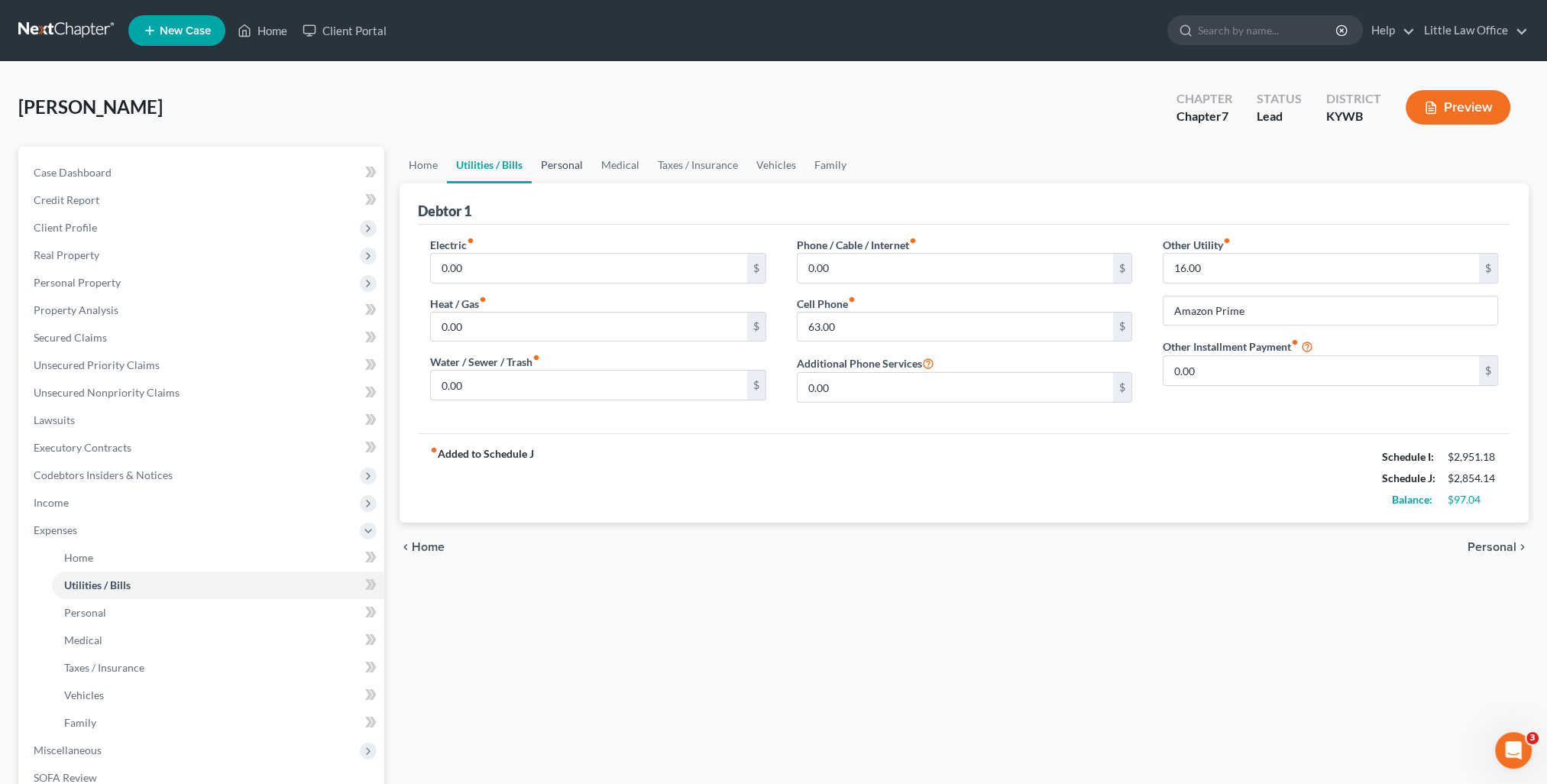
click at [563, 170] on link "Personal" at bounding box center [562, 165] width 60 height 36
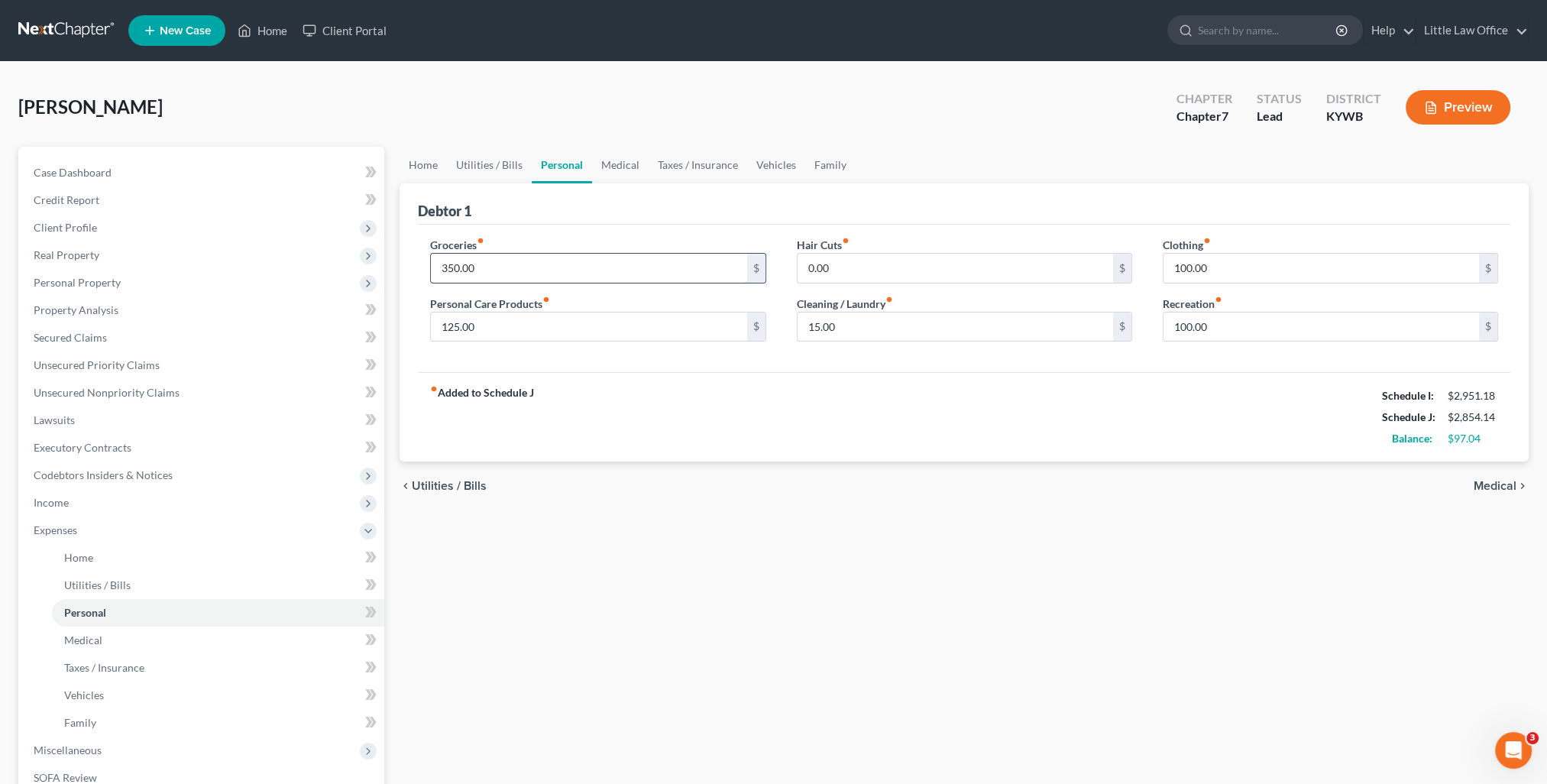
click at [540, 276] on input "350.00" at bounding box center [588, 268] width 316 height 29
type input "300"
click at [588, 396] on div "fiber_manual_record Added to Schedule J Schedule I: $2,951.18 Schedule J: $2,80…" at bounding box center [964, 416] width 1093 height 89
click at [514, 324] on input "125.00" at bounding box center [588, 327] width 316 height 29
type input "100"
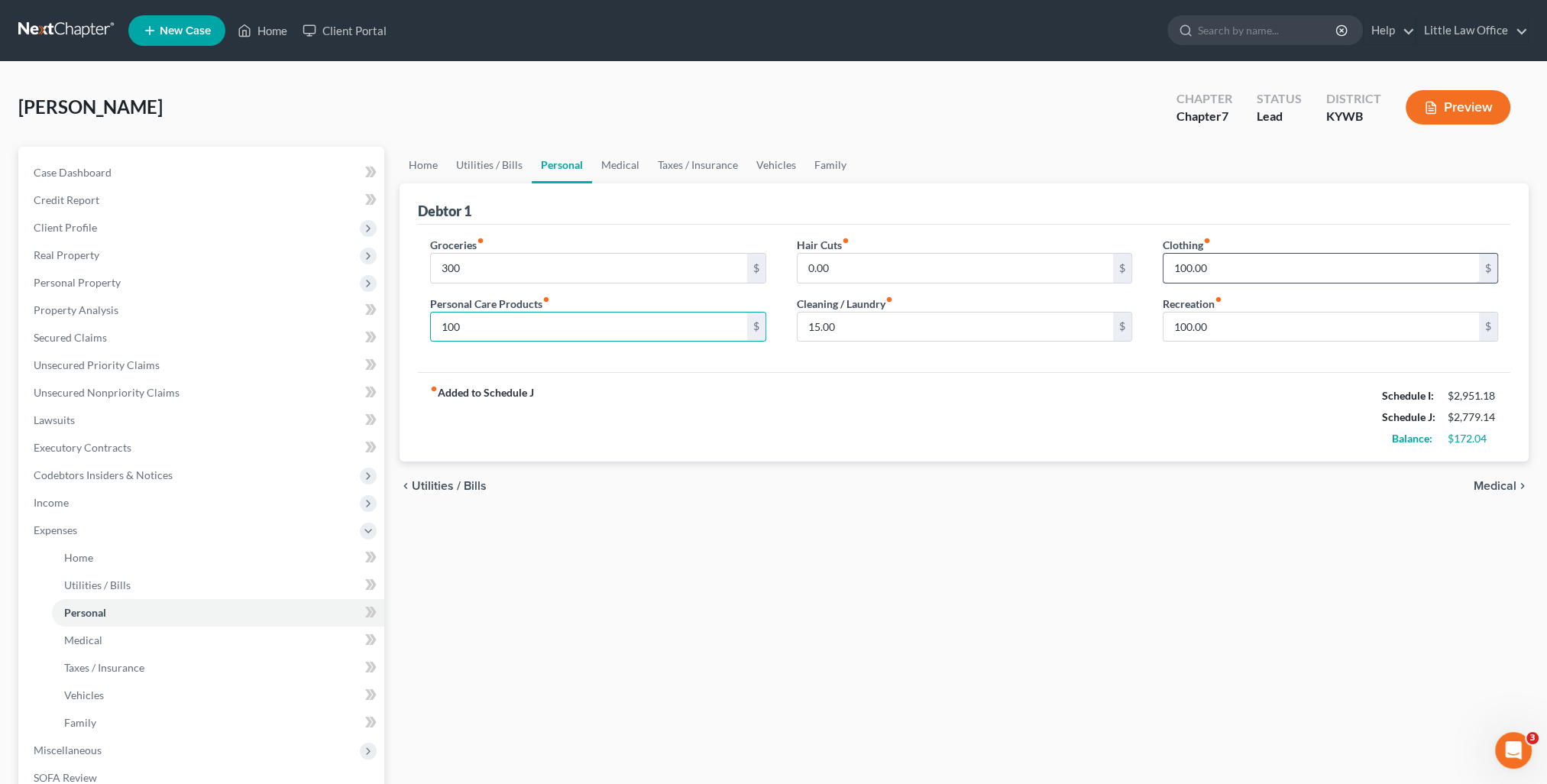
click at [1225, 265] on input "100.00" at bounding box center [1321, 268] width 316 height 29
click at [264, 40] on link "Home" at bounding box center [263, 30] width 65 height 28
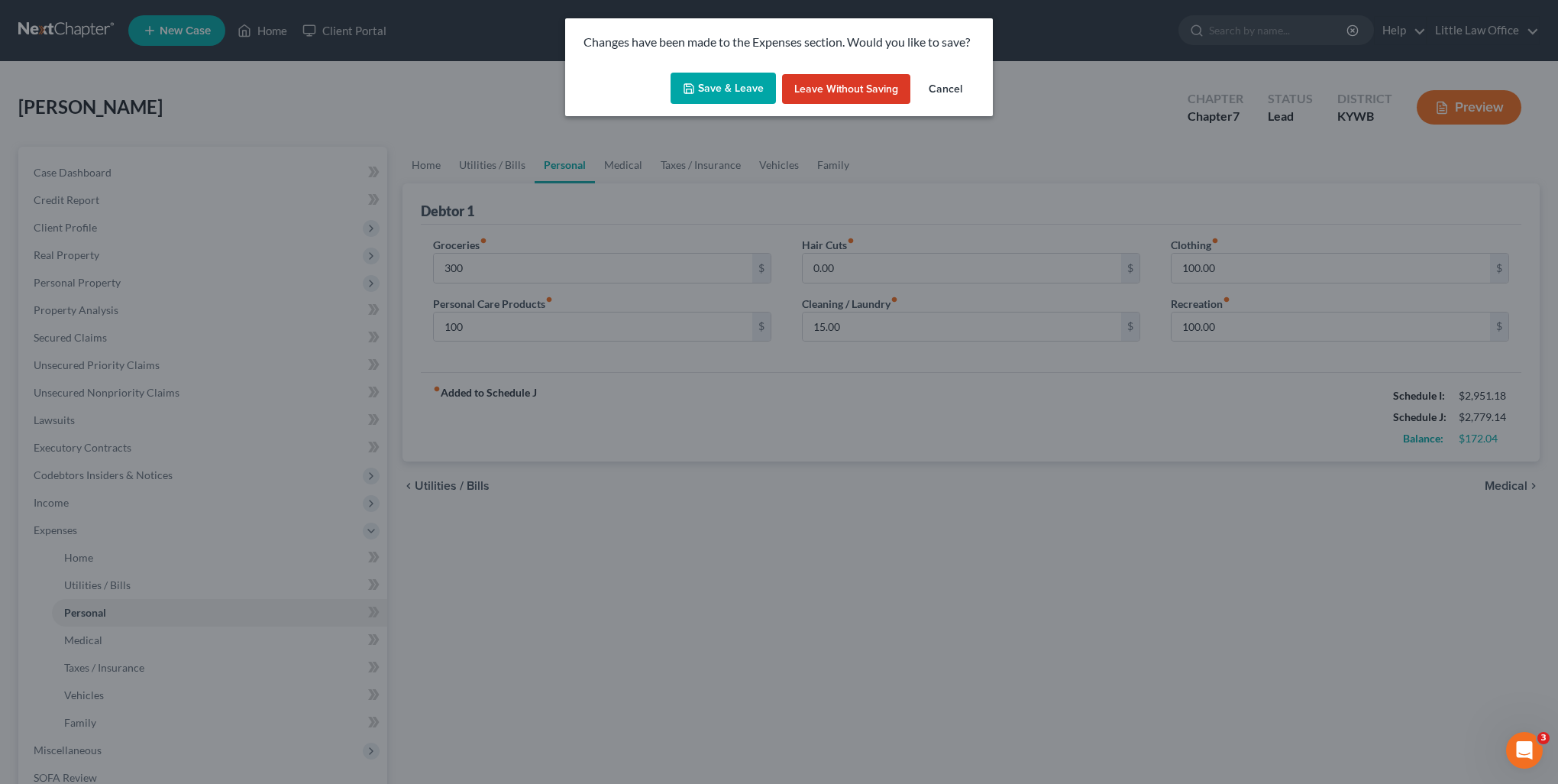
click at [847, 84] on button "Leave without Saving" at bounding box center [847, 89] width 128 height 31
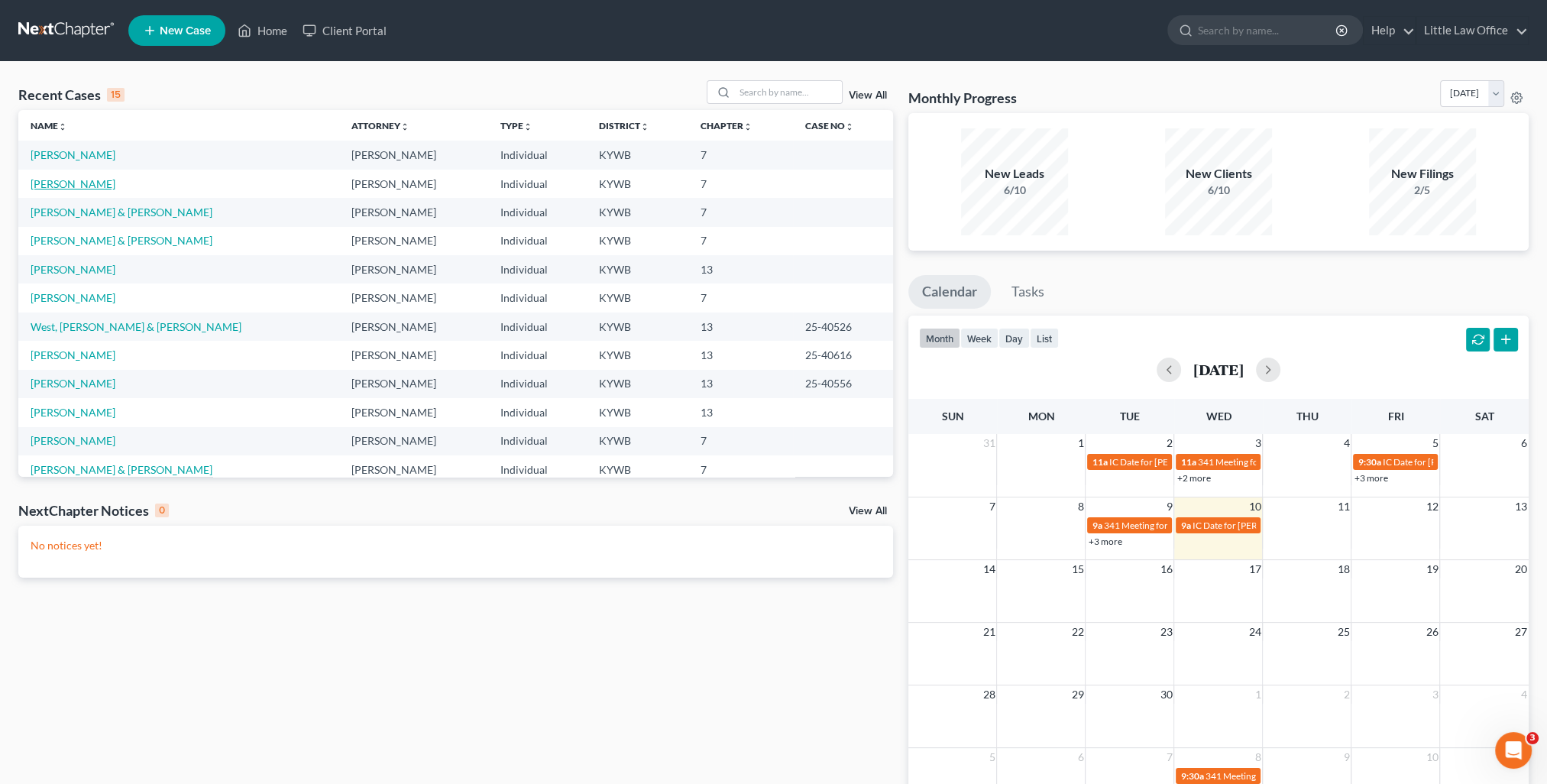
click at [95, 187] on link "Braden, Rodney" at bounding box center [73, 184] width 85 height 13
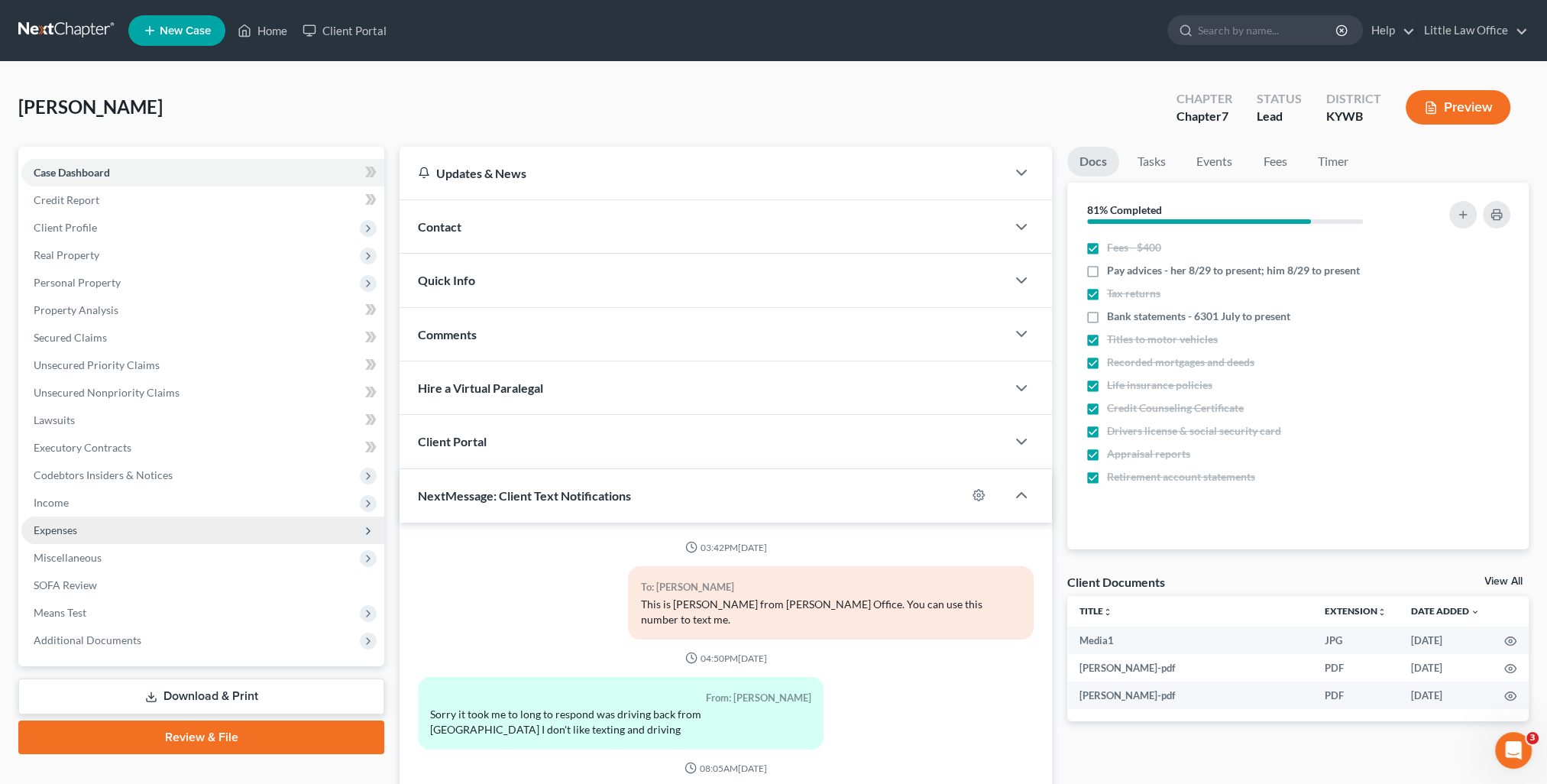
scroll to position [767, 0]
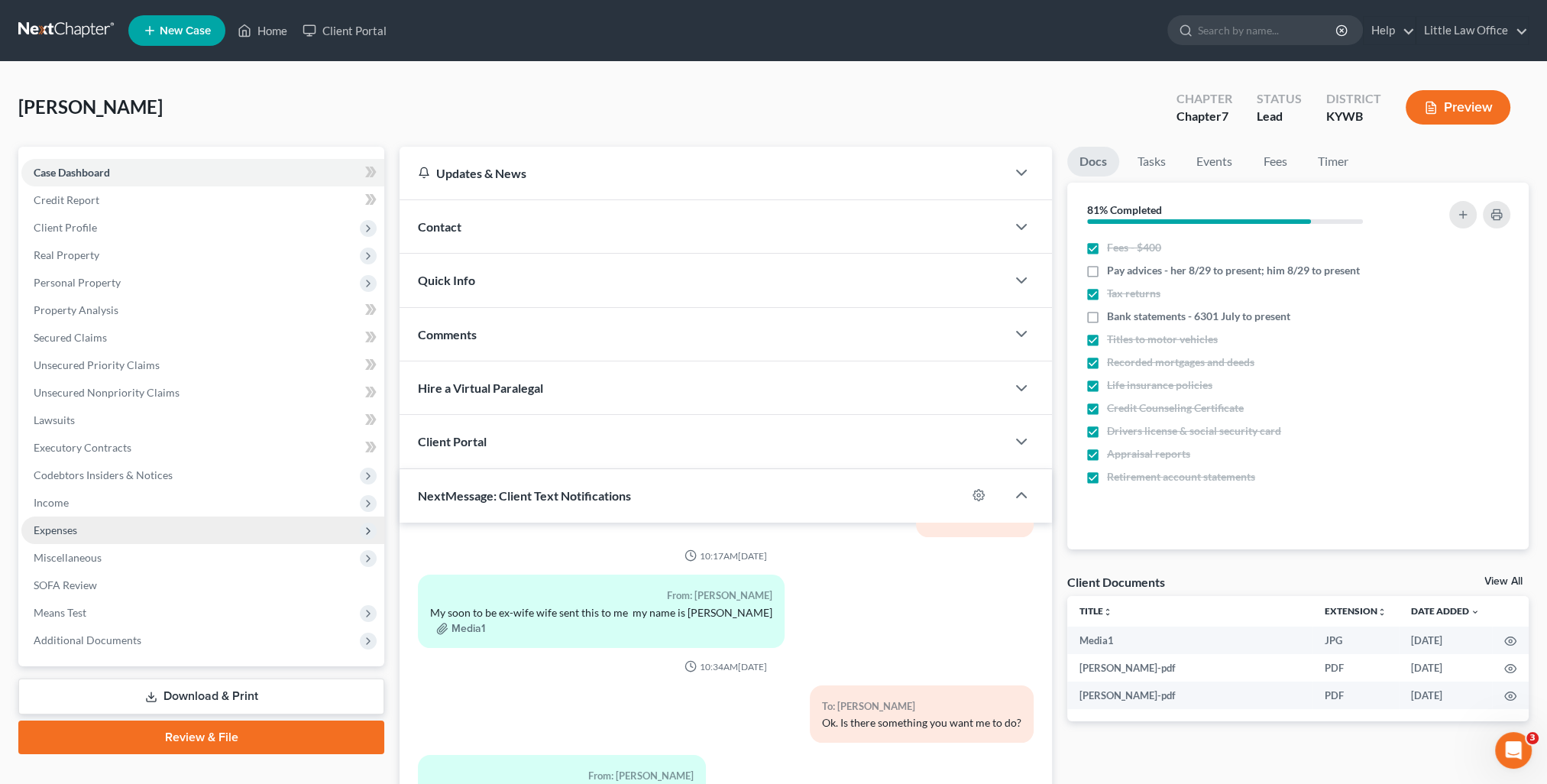
click at [89, 527] on span "Expenses" at bounding box center [203, 530] width 363 height 28
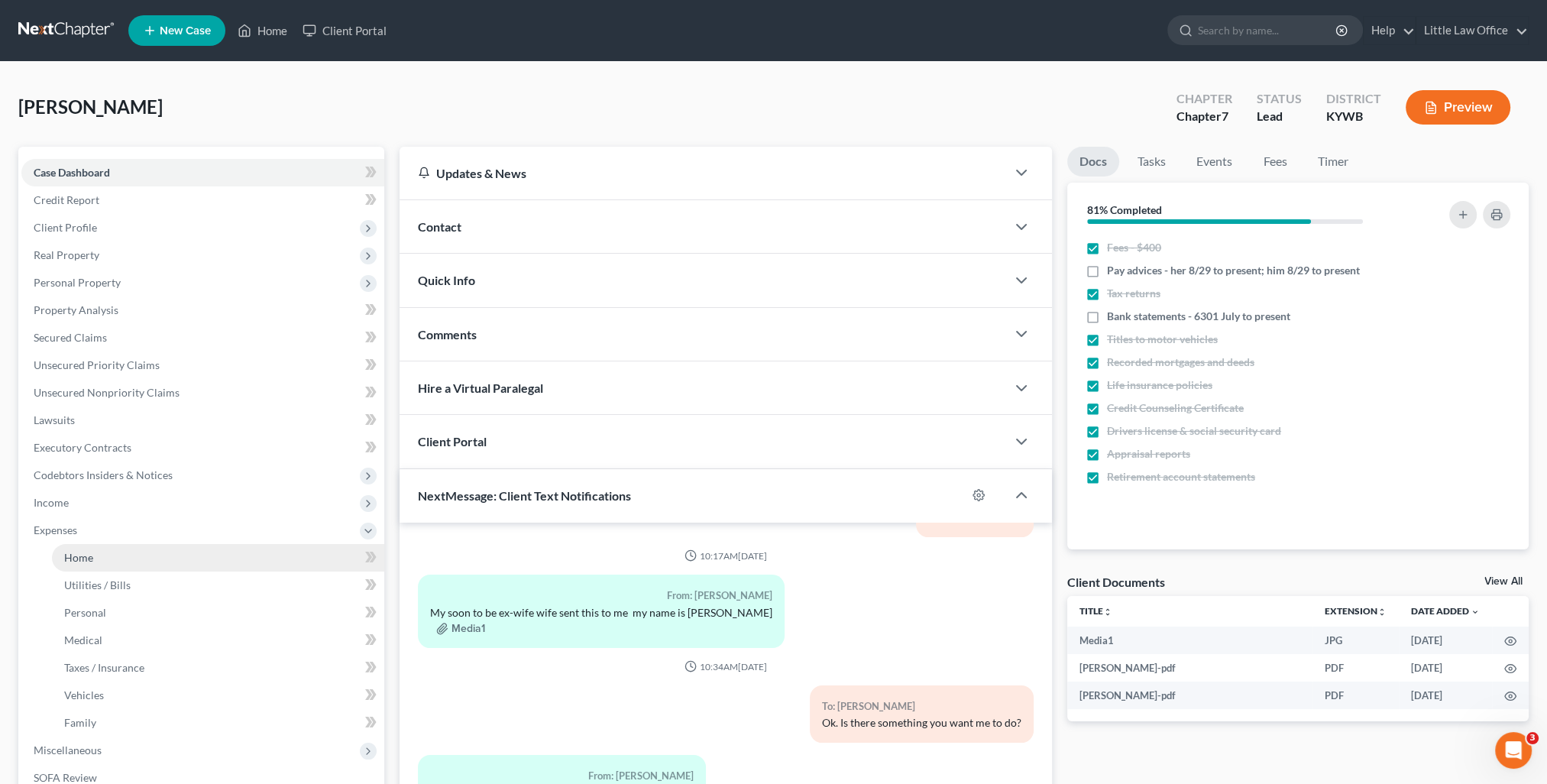
click at [106, 555] on link "Home" at bounding box center [218, 557] width 332 height 28
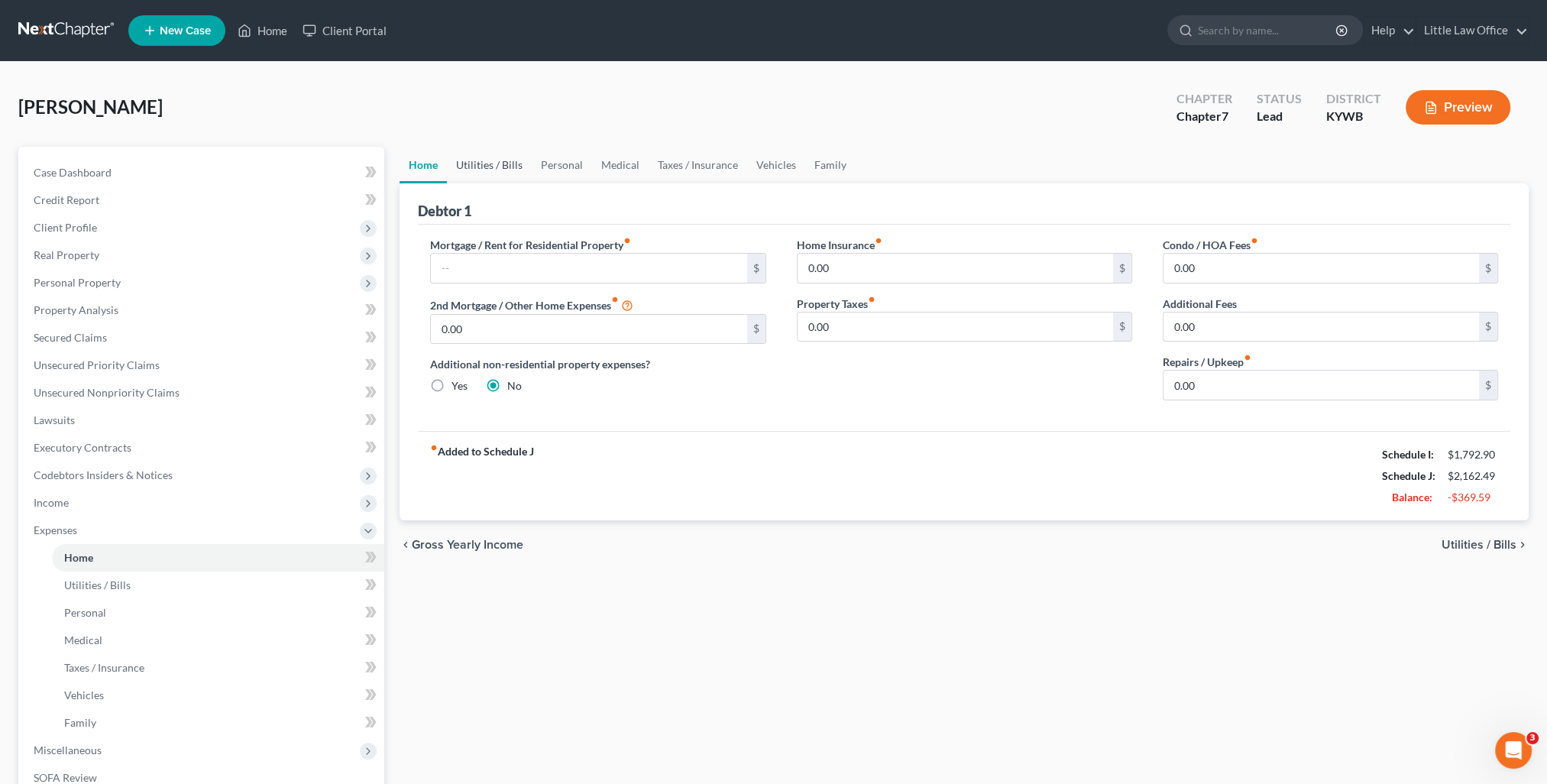
click at [494, 167] on link "Utilities / Bills" at bounding box center [489, 165] width 85 height 36
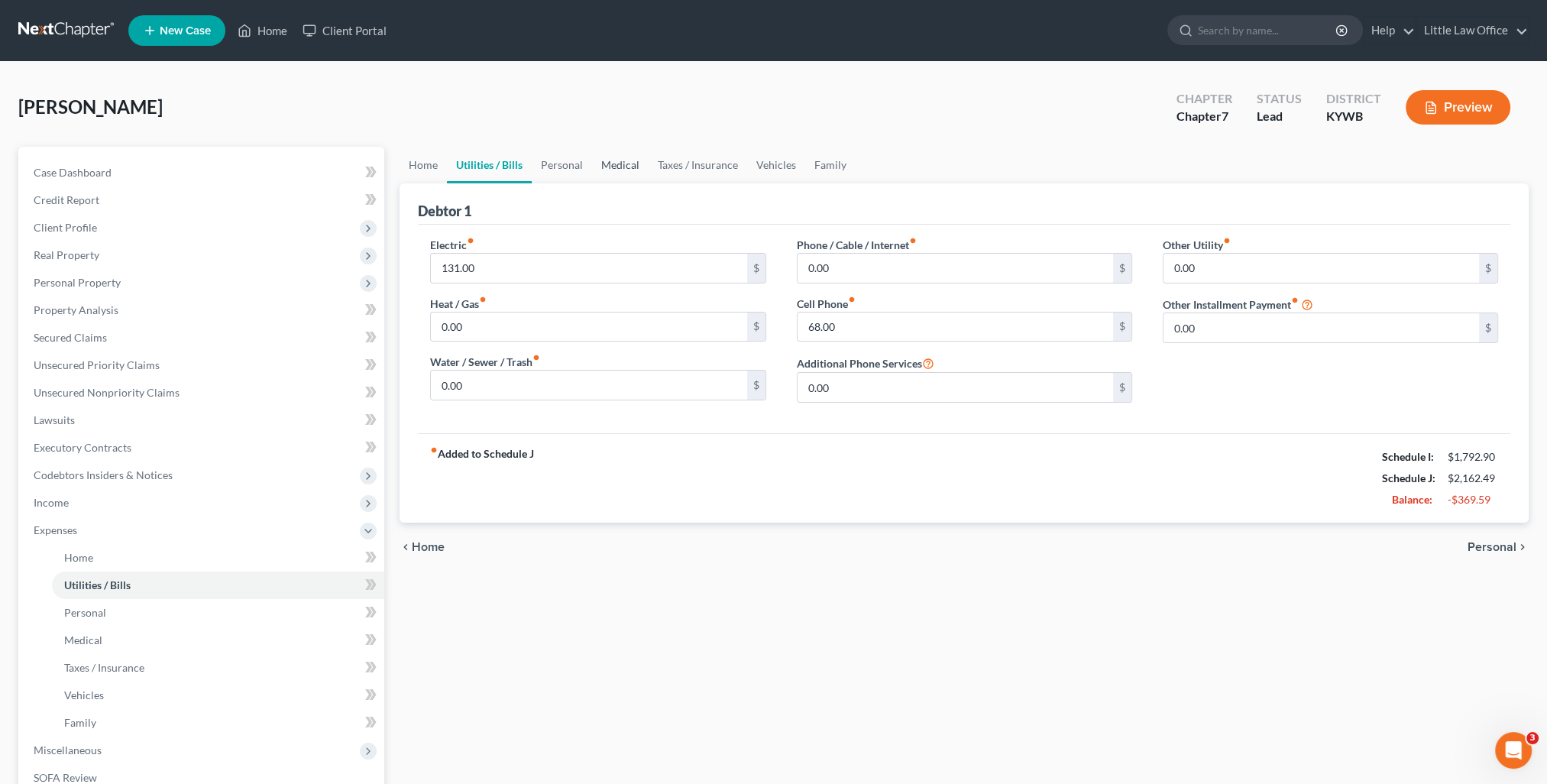
click at [593, 170] on link "Medical" at bounding box center [620, 165] width 56 height 36
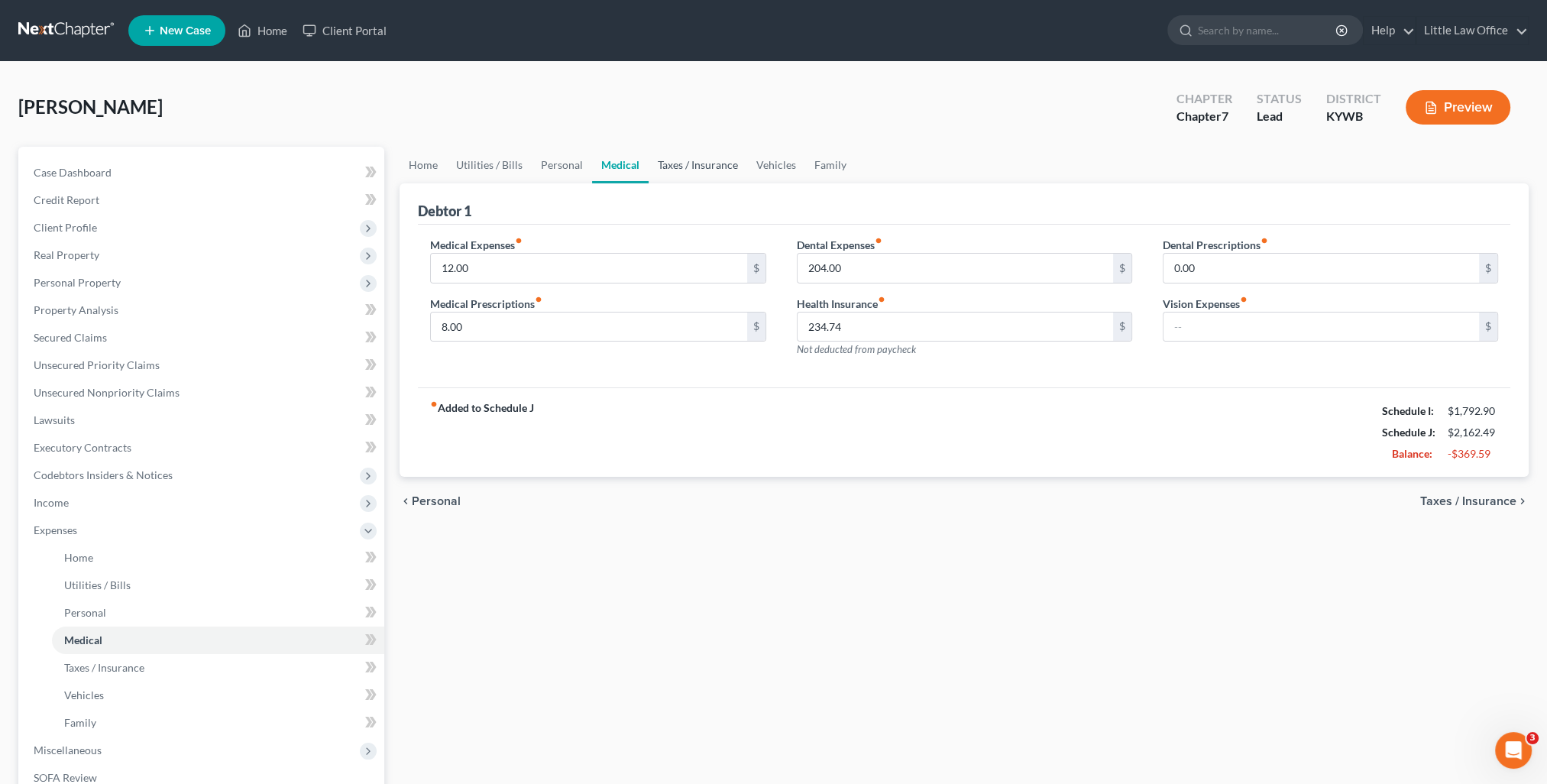
click at [687, 166] on link "Taxes / Insurance" at bounding box center [698, 165] width 99 height 36
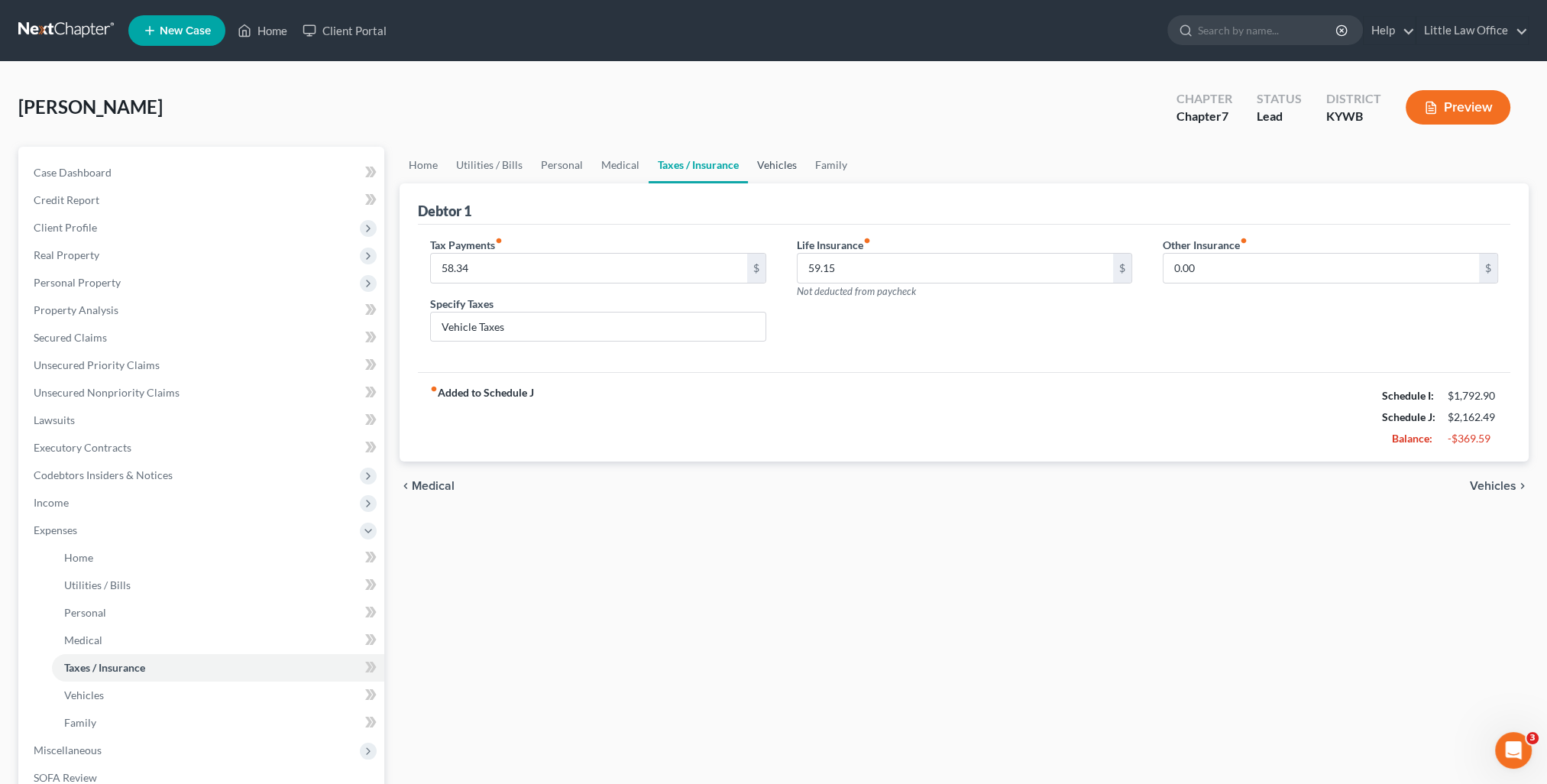
click at [765, 160] on link "Vehicles" at bounding box center [776, 165] width 58 height 36
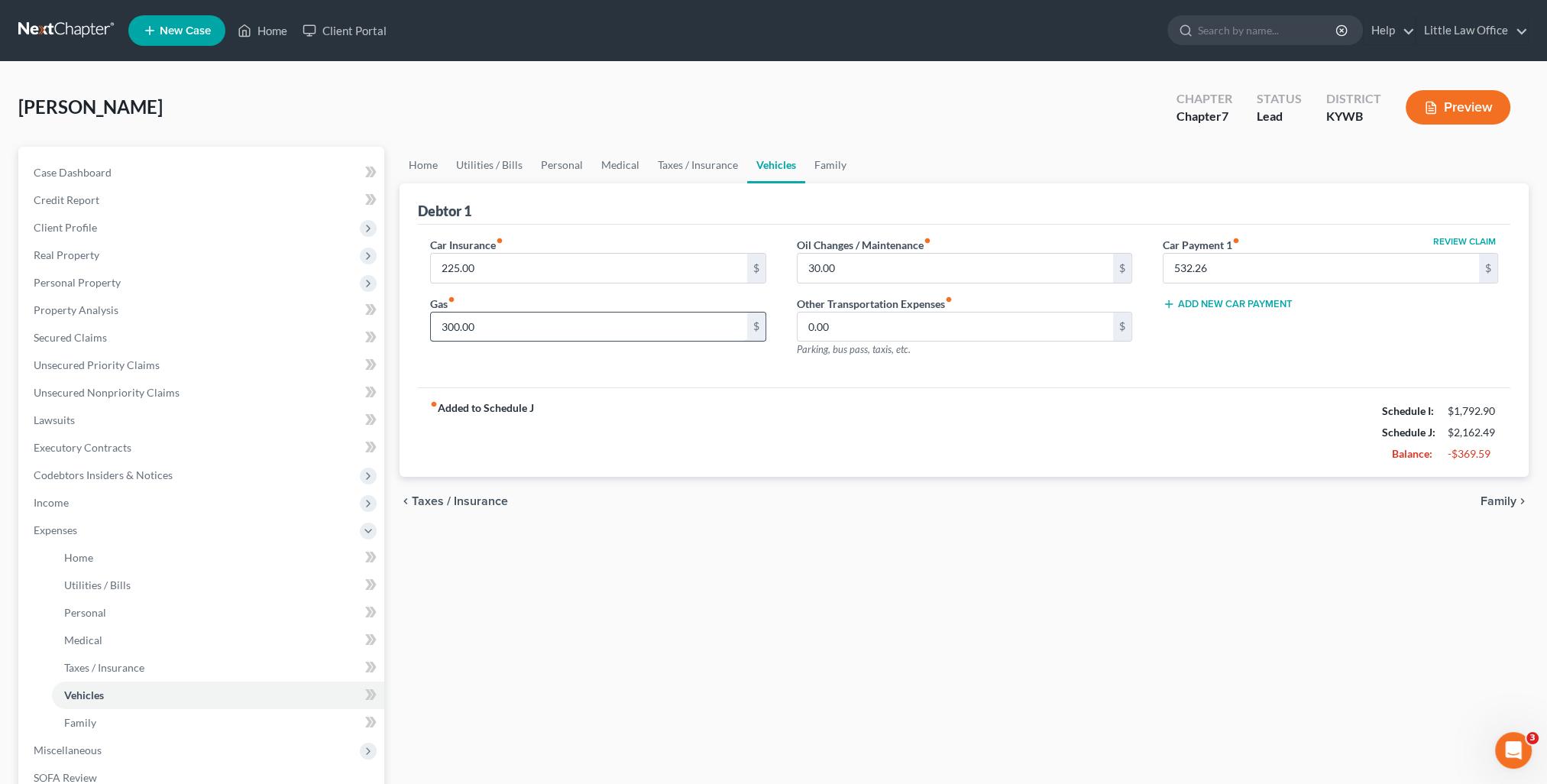
click at [501, 322] on input "300.00" at bounding box center [588, 327] width 316 height 29
type input "200"
click at [862, 448] on div "fiber_manual_record Added to Schedule J Schedule I: $1,792.90 Schedule J: $2,06…" at bounding box center [964, 431] width 1093 height 89
click at [825, 164] on link "Family" at bounding box center [831, 165] width 51 height 36
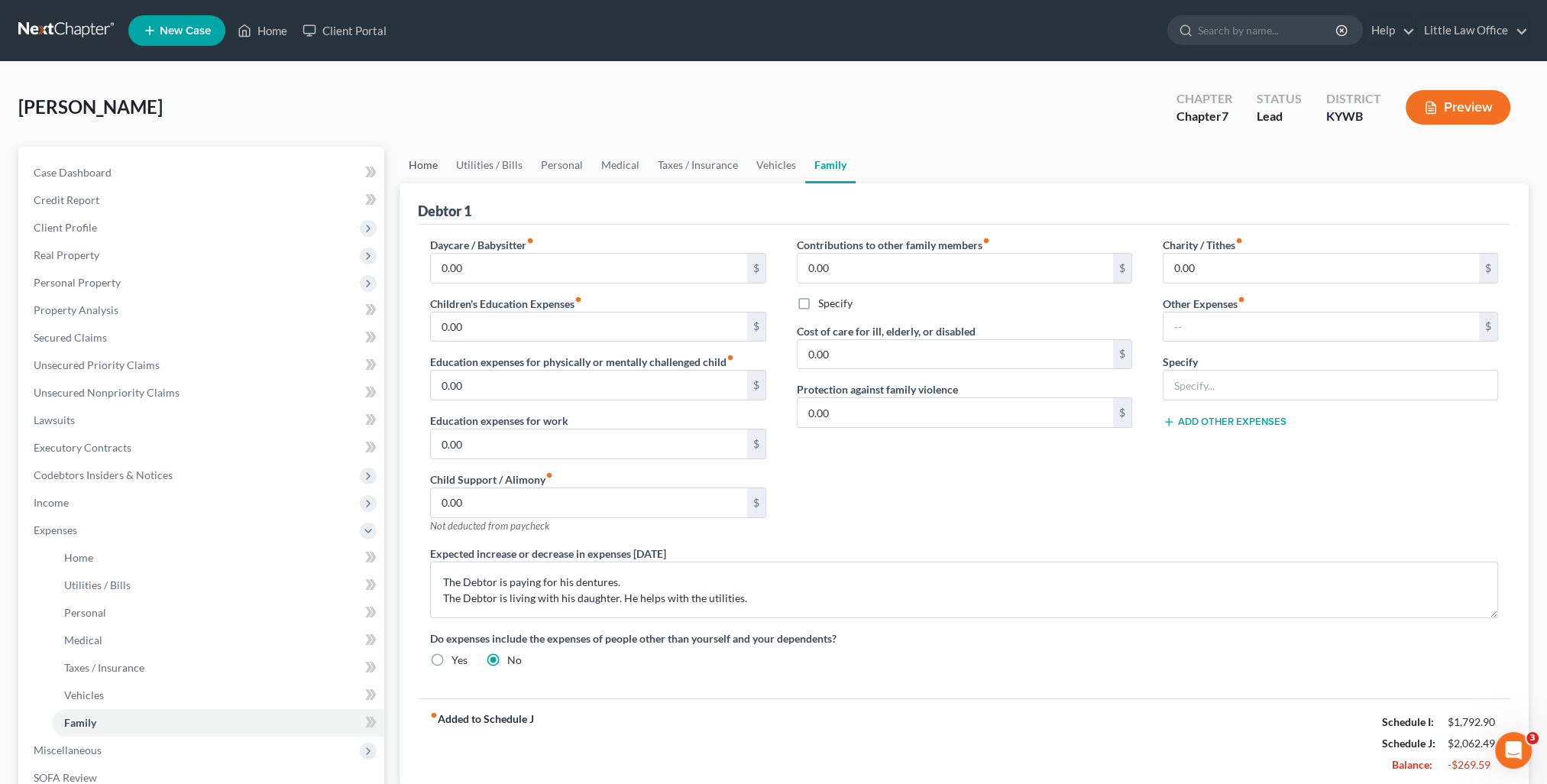
click at [431, 168] on link "Home" at bounding box center [423, 165] width 47 height 36
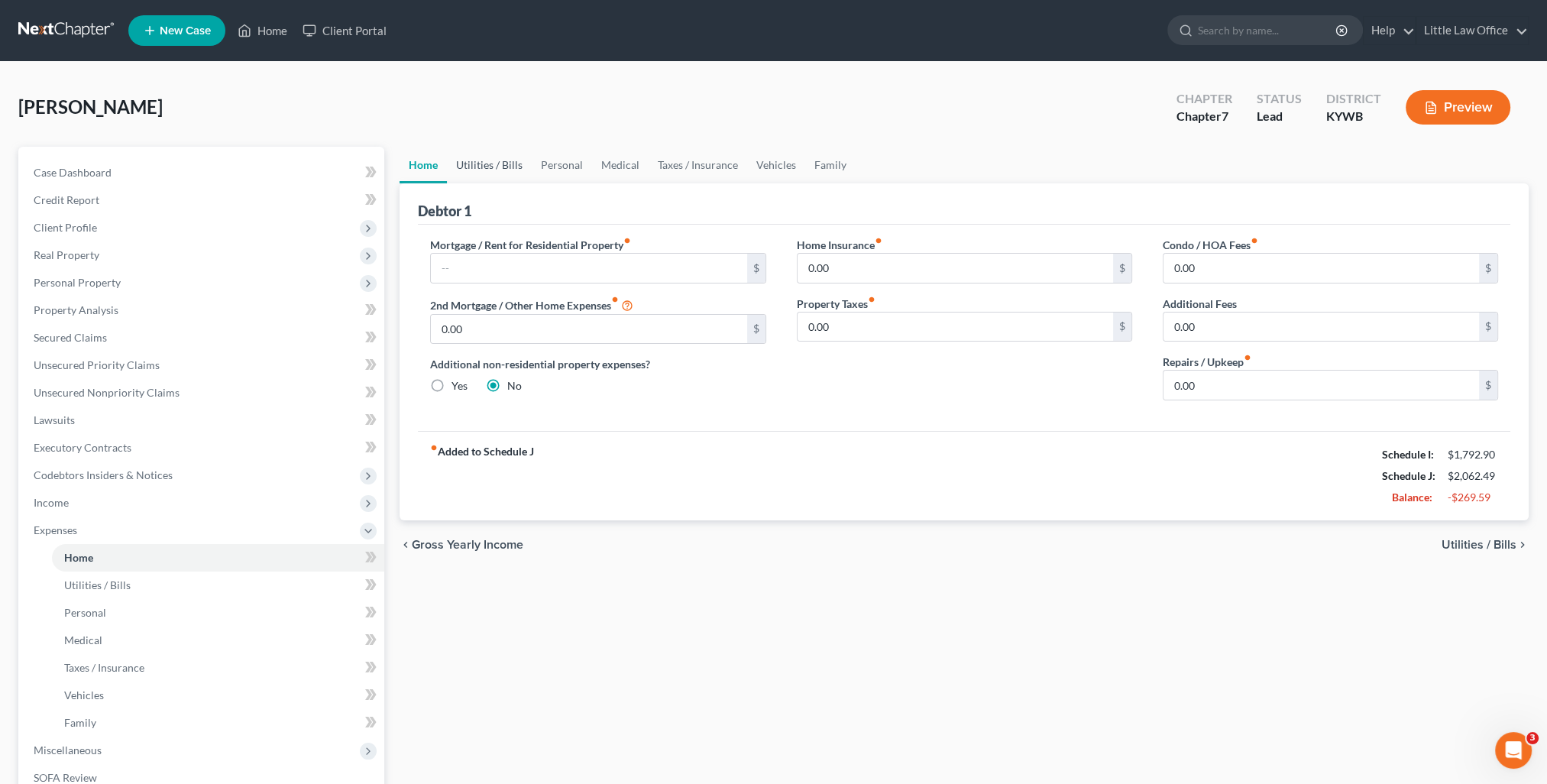
click at [483, 162] on link "Utilities / Bills" at bounding box center [489, 165] width 85 height 36
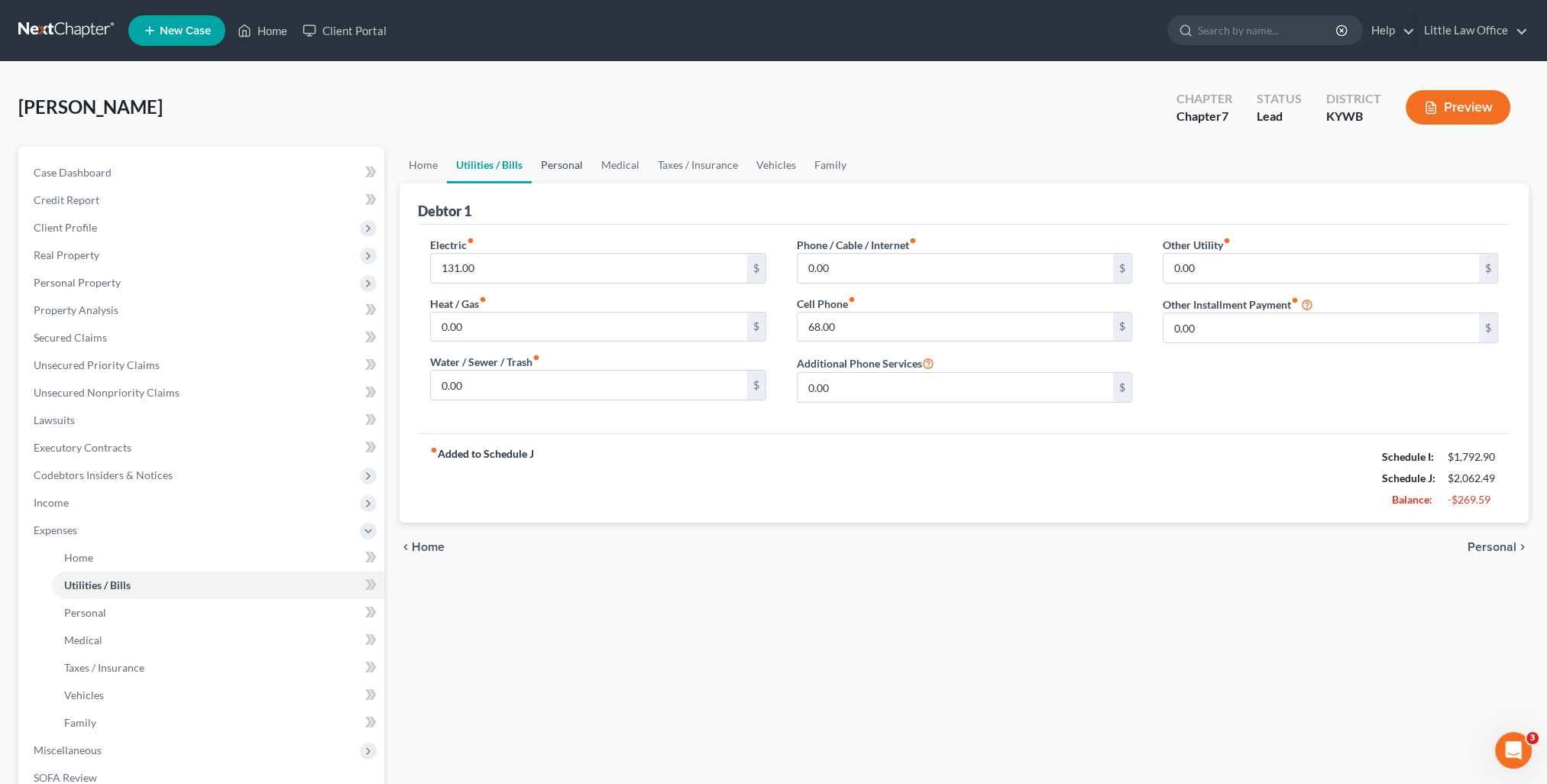
click at [563, 170] on link "Personal" at bounding box center [562, 165] width 60 height 36
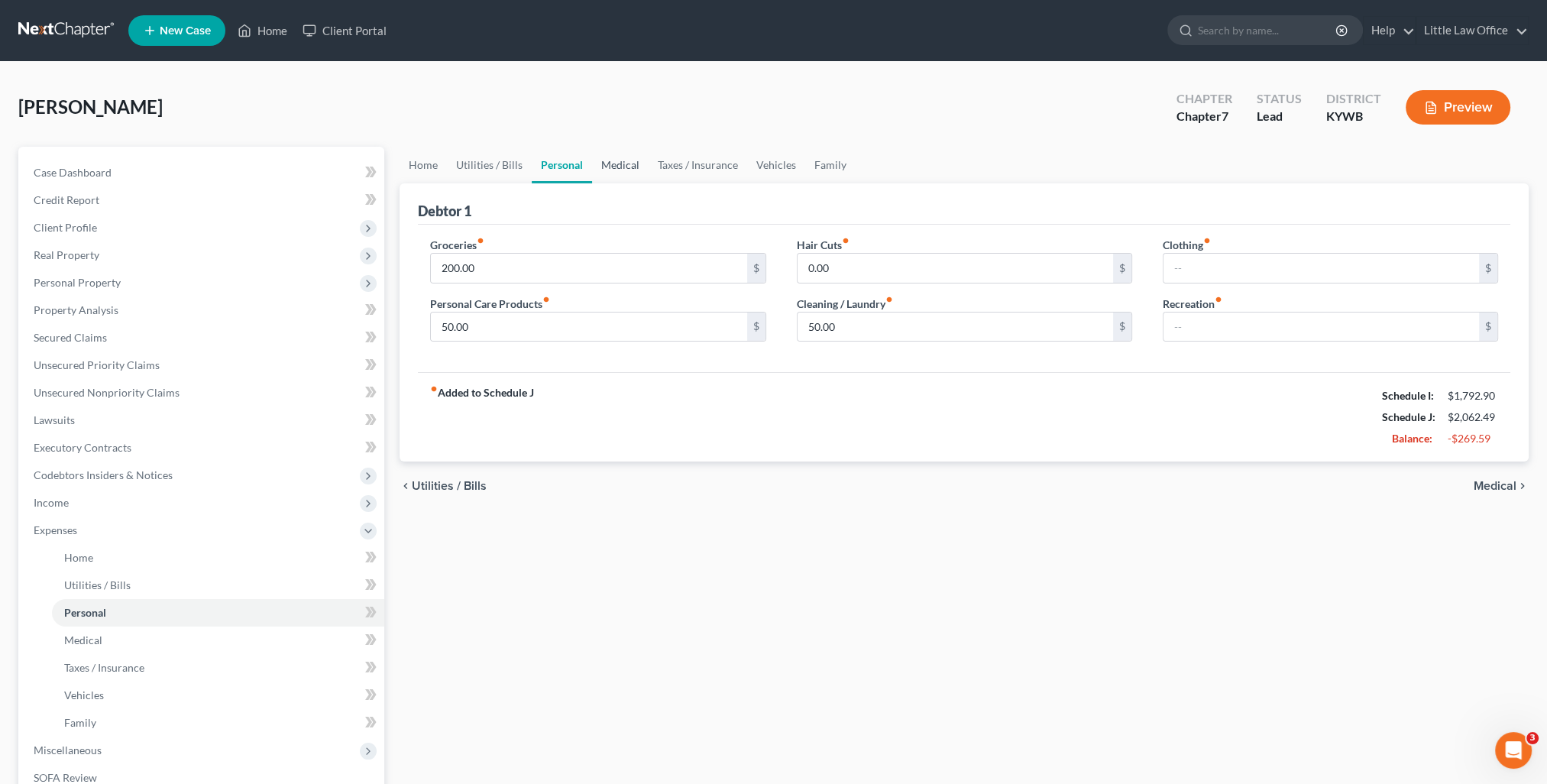
click at [620, 164] on link "Medical" at bounding box center [620, 165] width 56 height 36
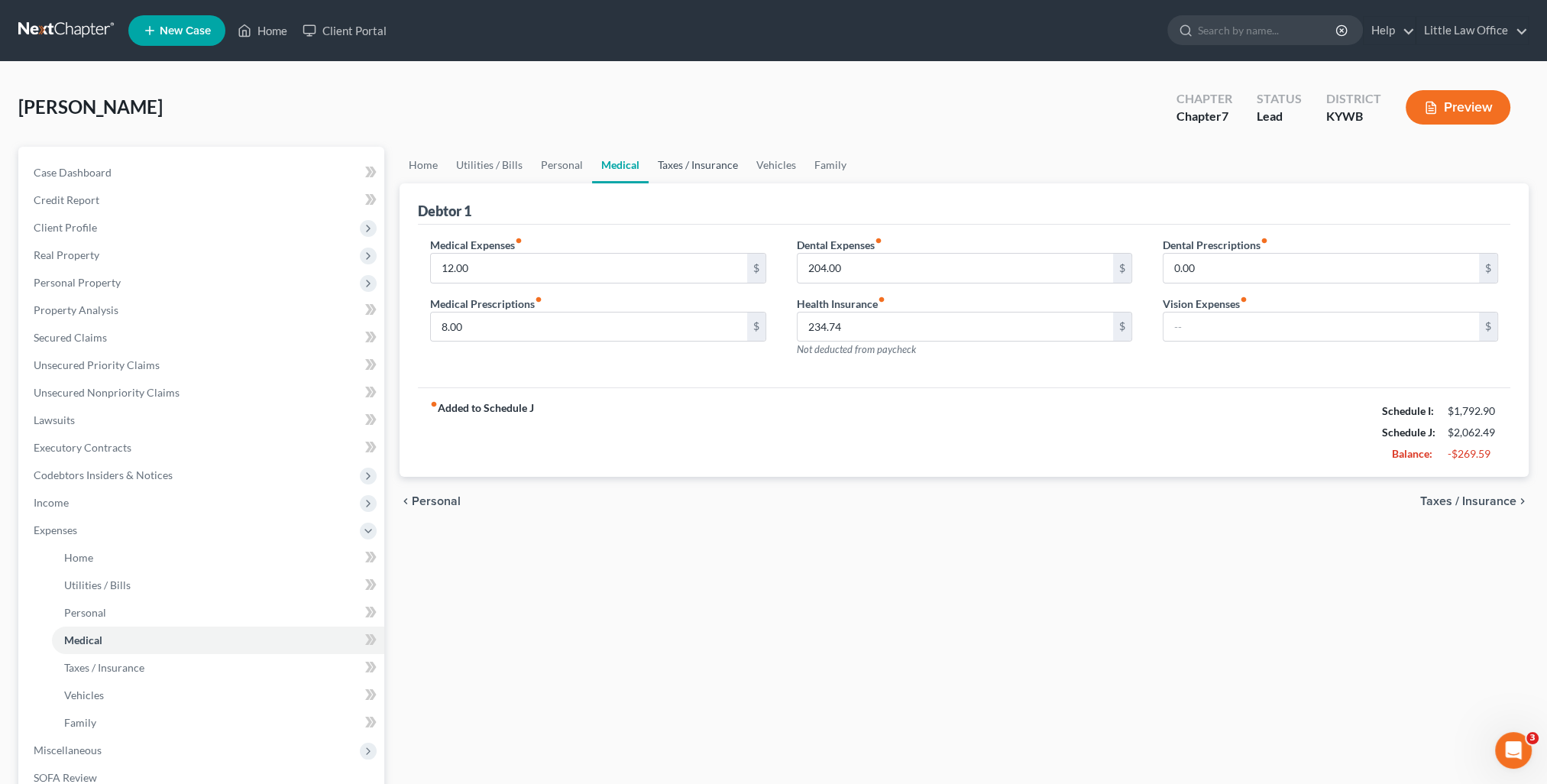
click at [707, 165] on link "Taxes / Insurance" at bounding box center [698, 165] width 99 height 36
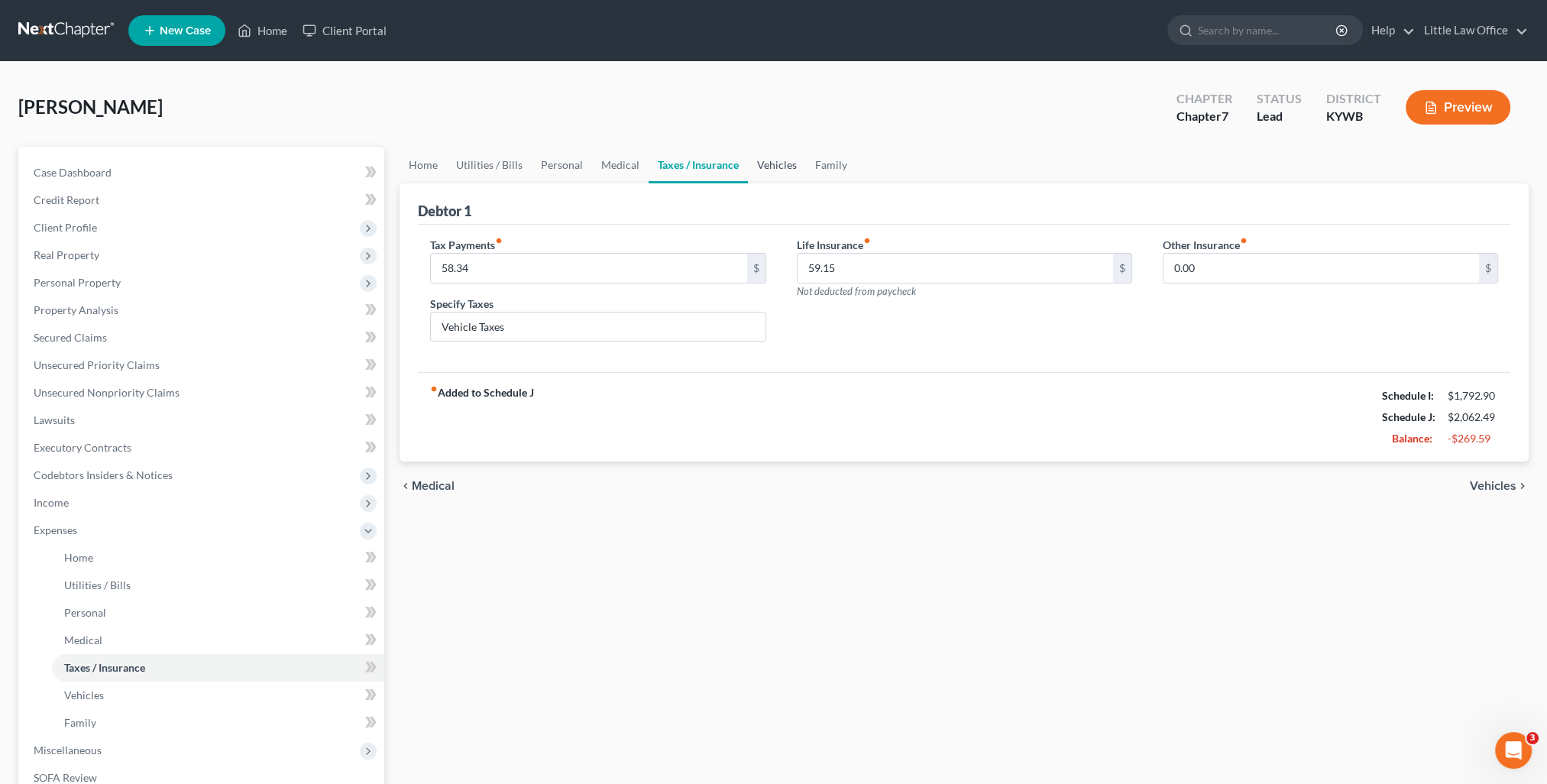
click at [756, 166] on link "Vehicles" at bounding box center [776, 165] width 58 height 36
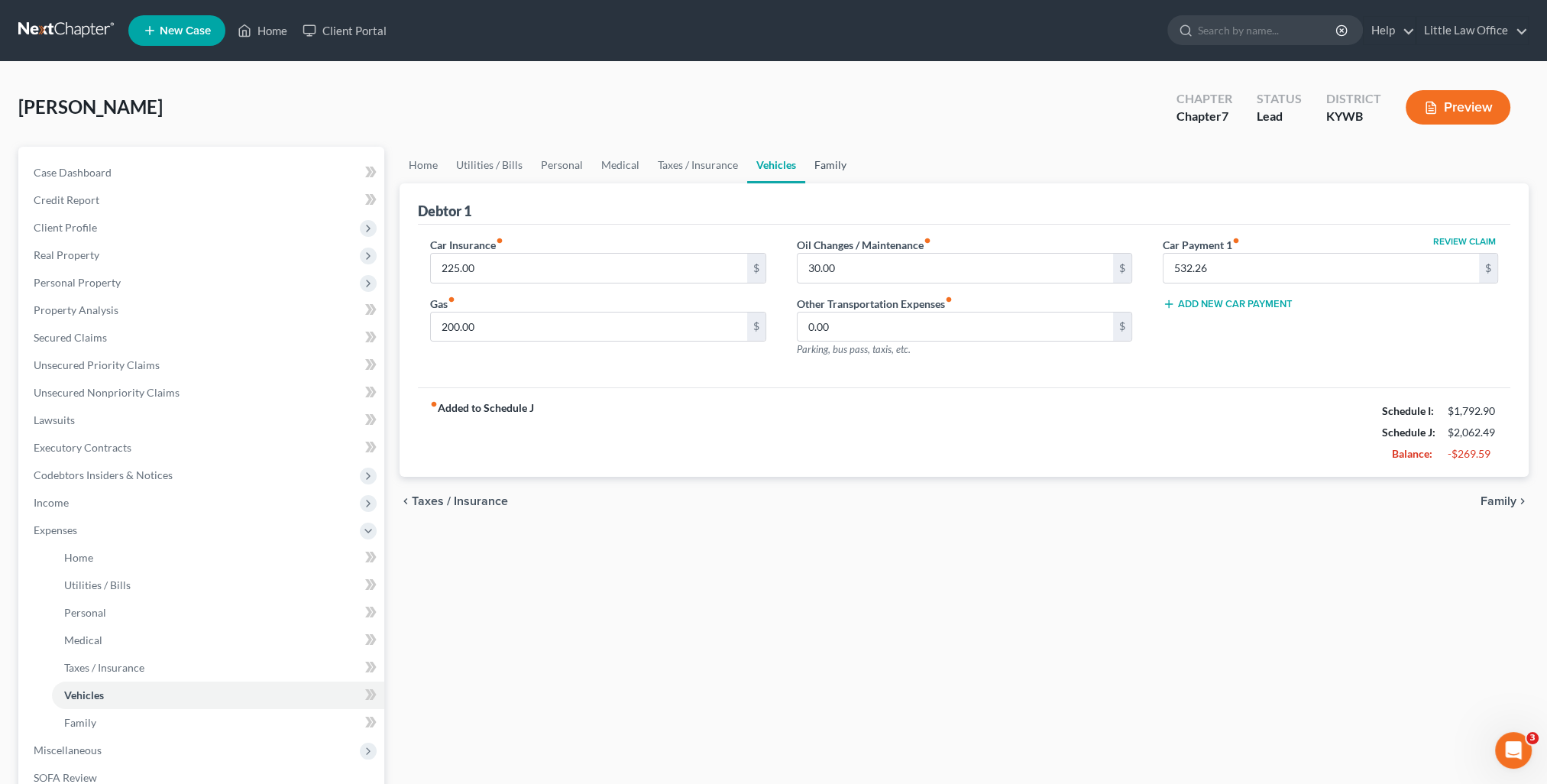
click at [834, 169] on link "Family" at bounding box center [831, 165] width 51 height 36
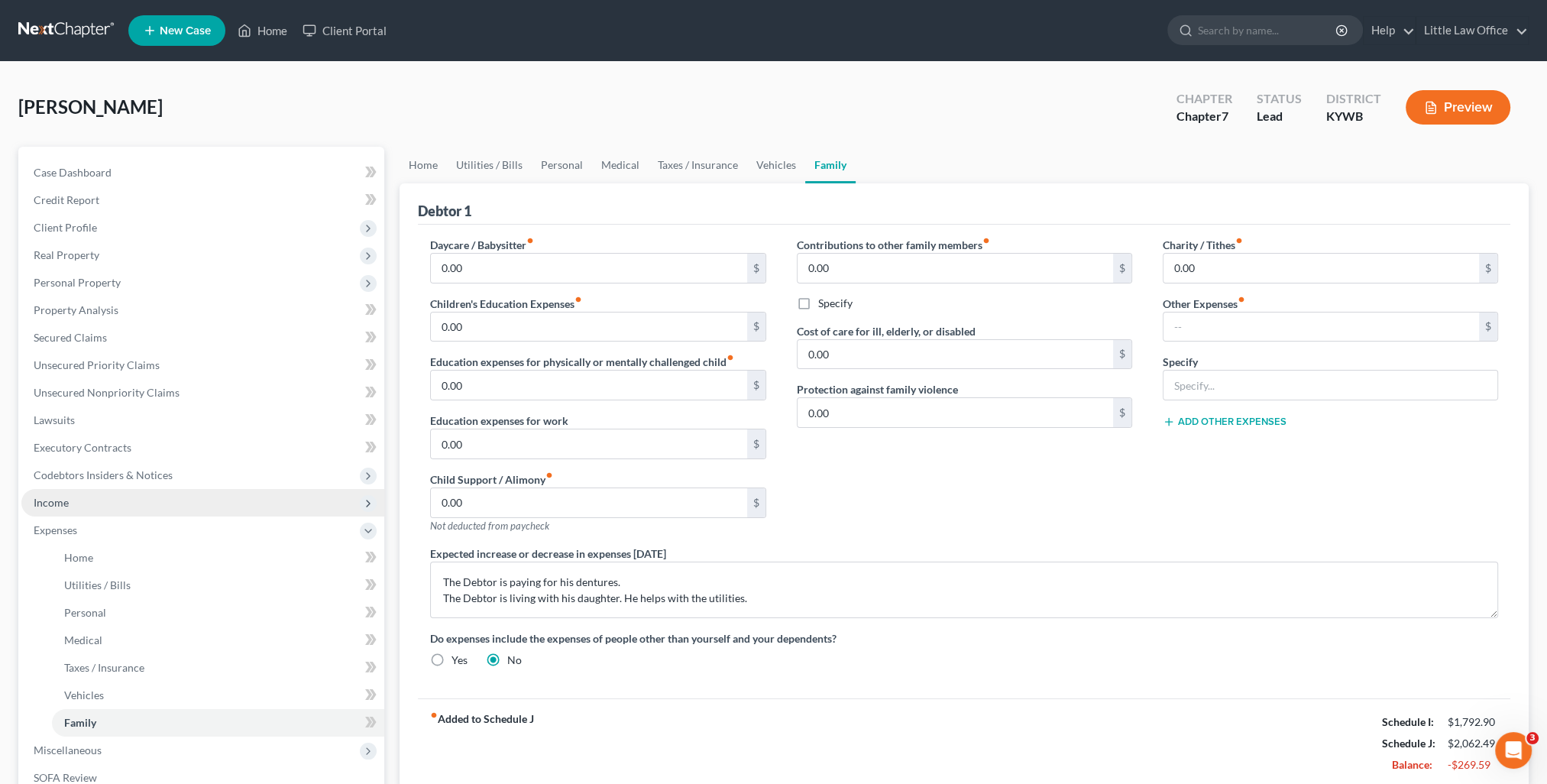
click at [96, 499] on span "Income" at bounding box center [203, 502] width 363 height 28
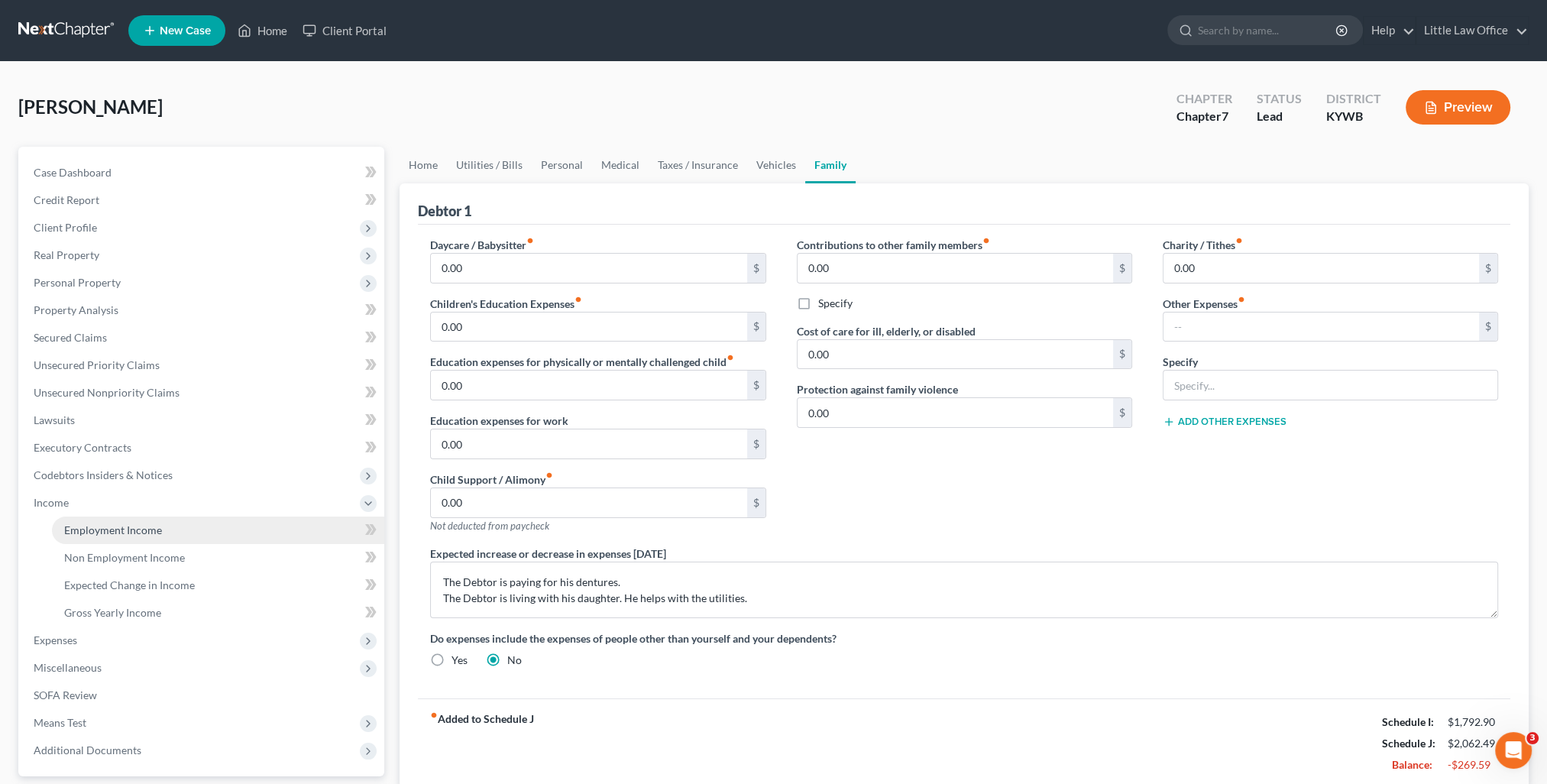
click at [119, 525] on span "Employment Income" at bounding box center [113, 529] width 98 height 13
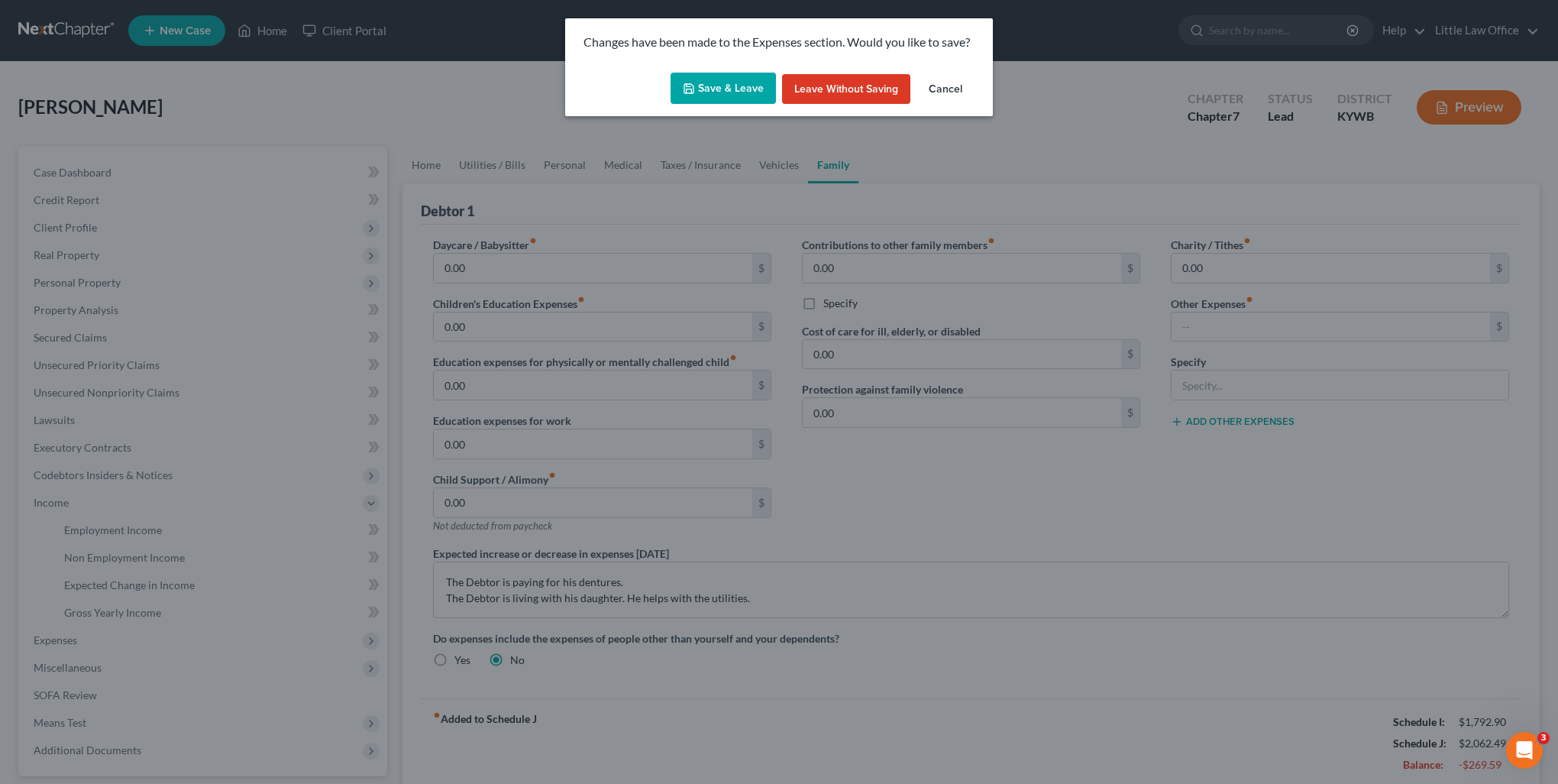
click at [742, 96] on button "Save & Leave" at bounding box center [723, 89] width 105 height 32
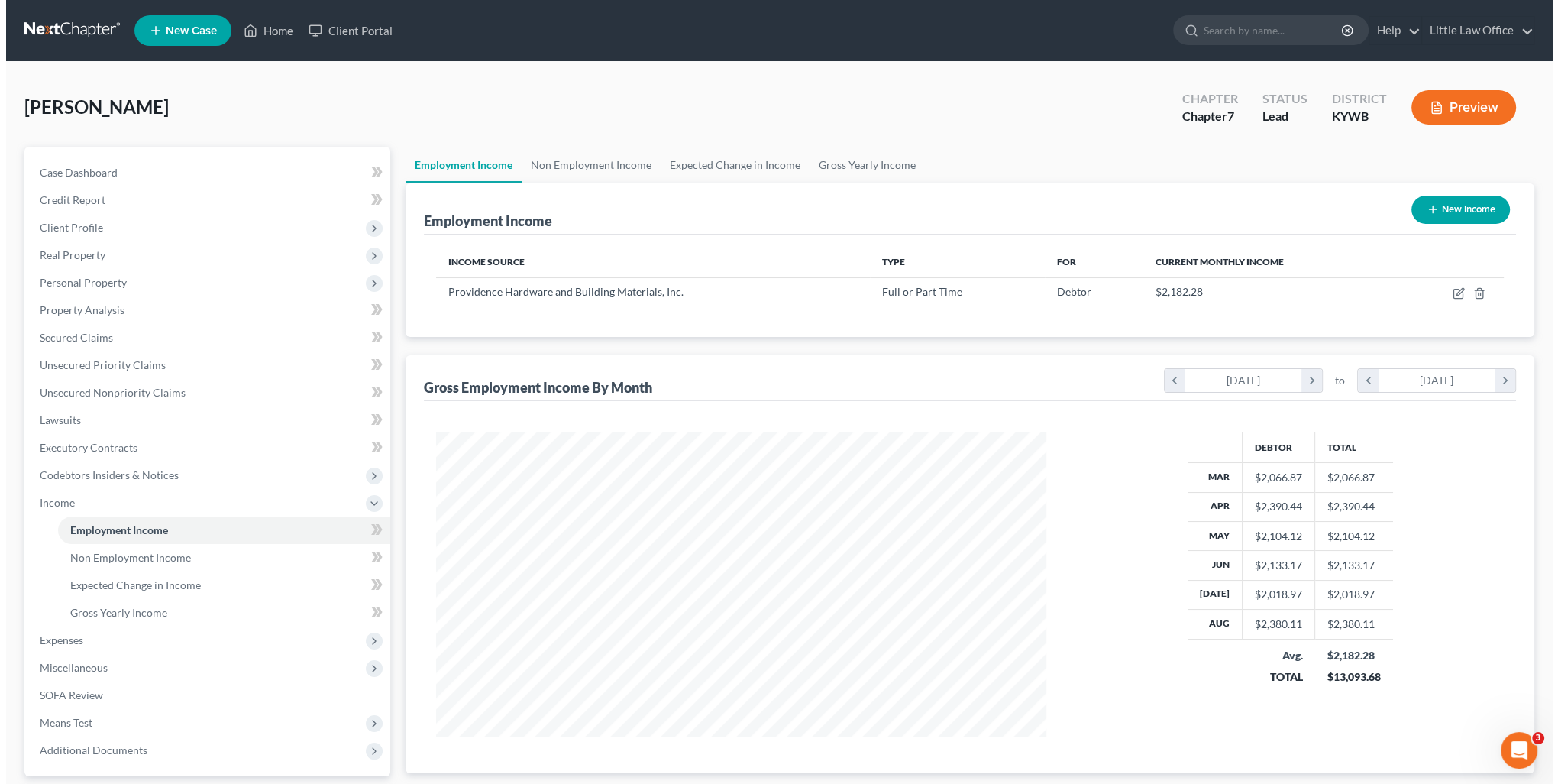
scroll to position [305, 641]
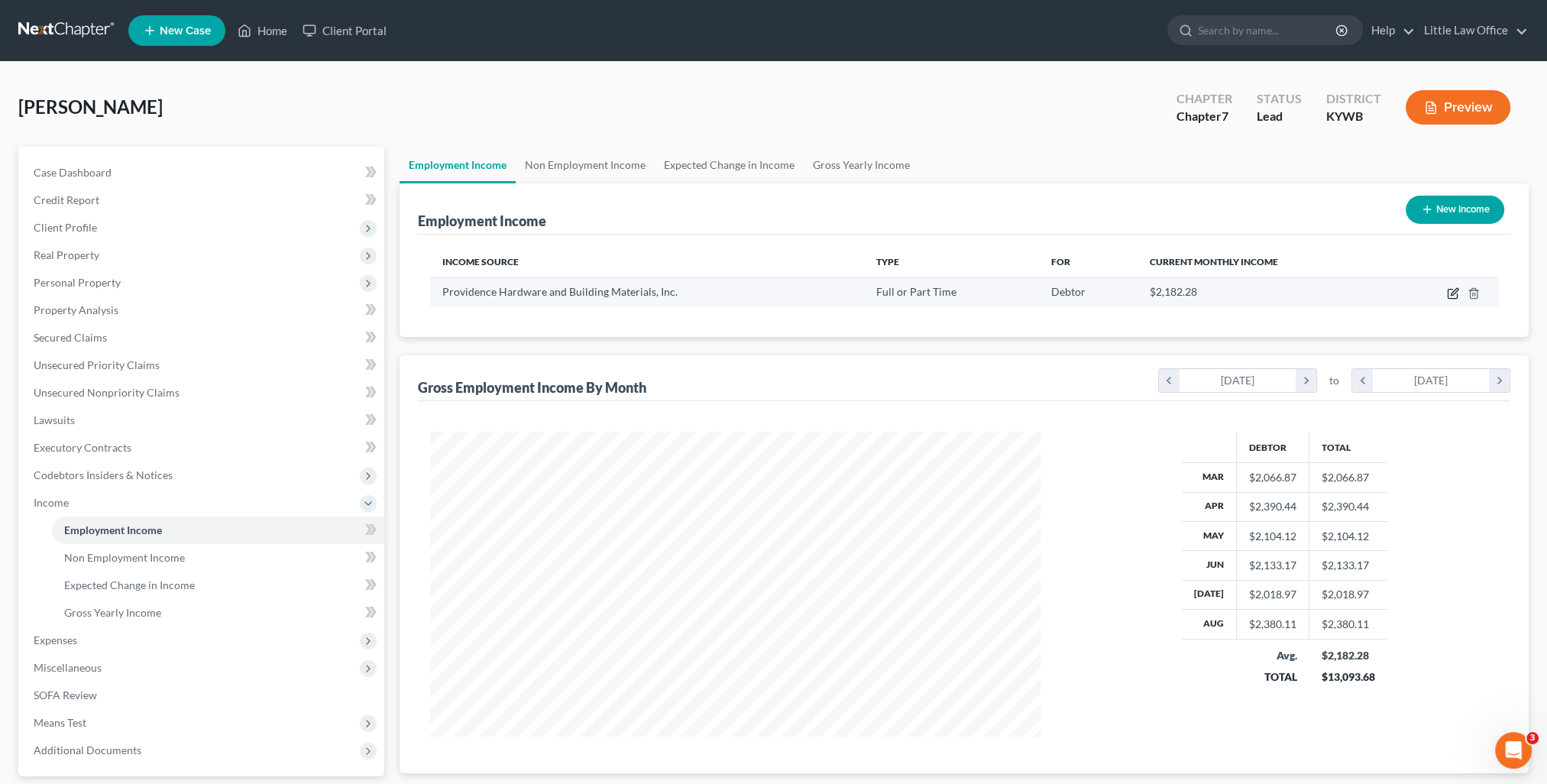
click at [1454, 290] on icon "button" at bounding box center [1452, 293] width 12 height 12
select select "0"
select select "18"
select select "2"
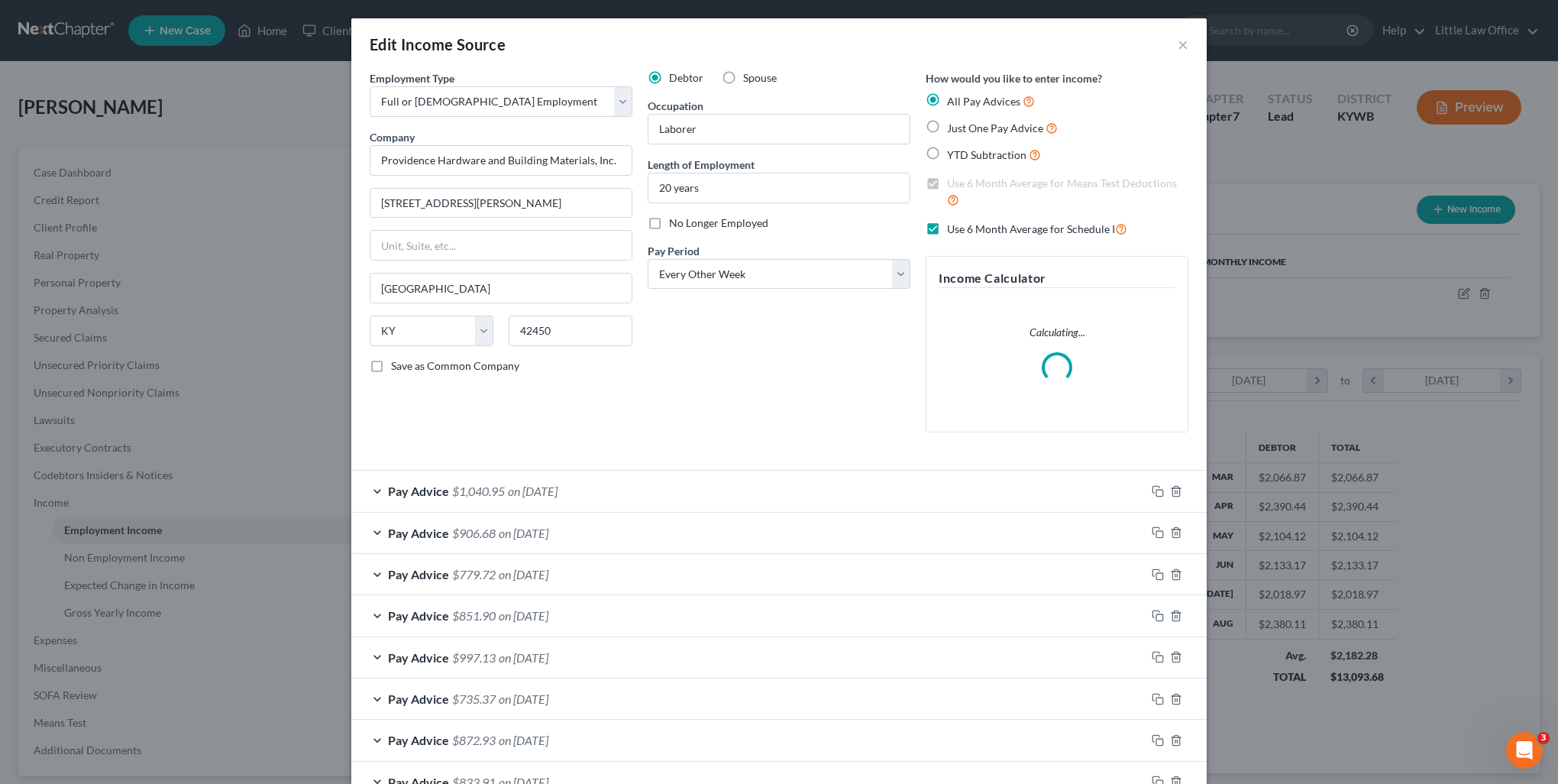
scroll to position [306, 645]
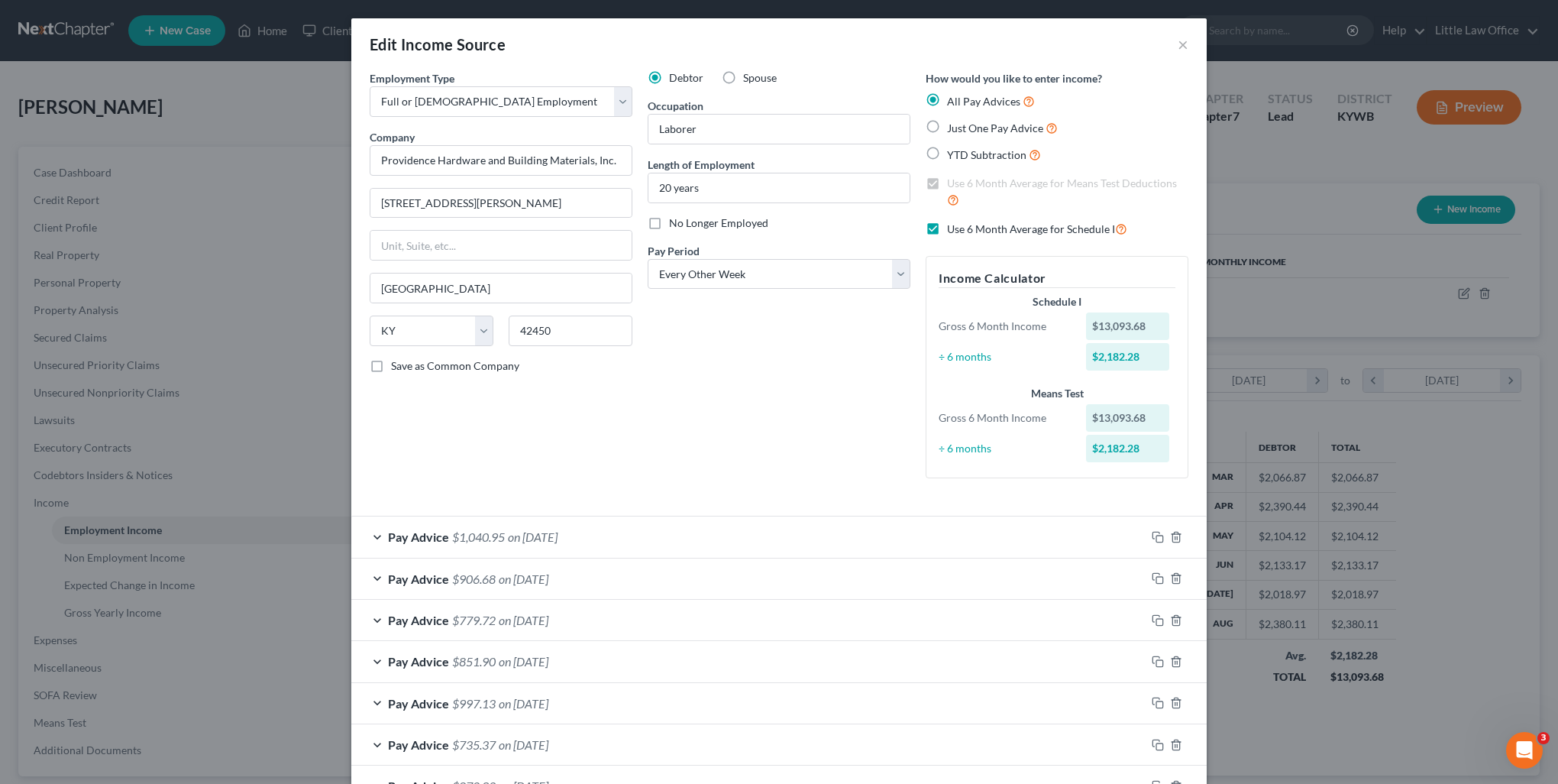
click at [947, 231] on span "Use 6 Month Average for Schedule I" at bounding box center [1031, 229] width 168 height 13
click at [953, 230] on input "Use 6 Month Average for Schedule I" at bounding box center [958, 225] width 10 height 10
checkbox input "false"
click at [558, 538] on span "on 08/15/2025" at bounding box center [533, 536] width 50 height 14
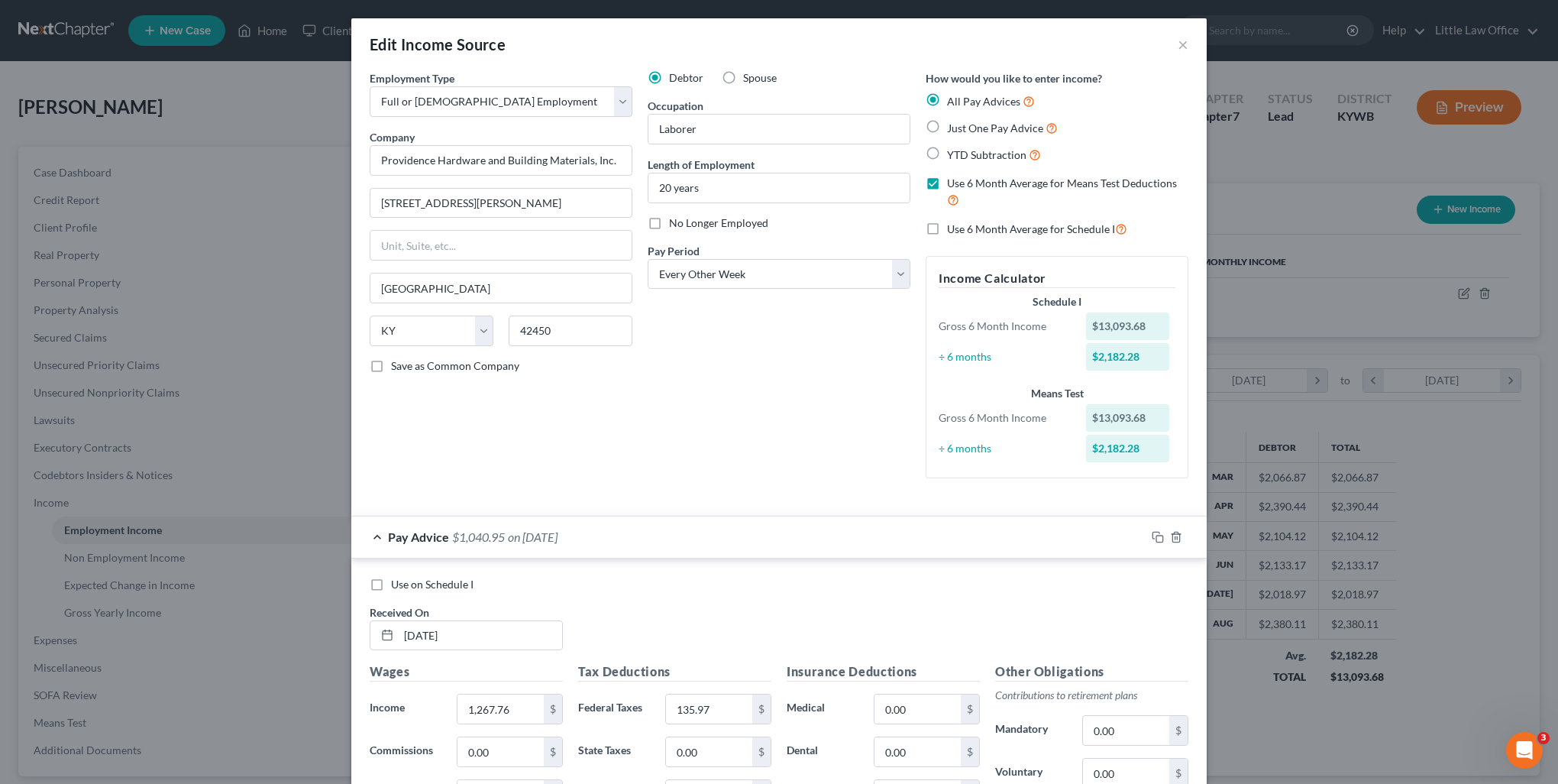
click at [412, 585] on span "Use on Schedule I" at bounding box center [432, 584] width 82 height 13
click at [408, 585] on input "Use on Schedule I" at bounding box center [402, 581] width 10 height 10
checkbox input "true"
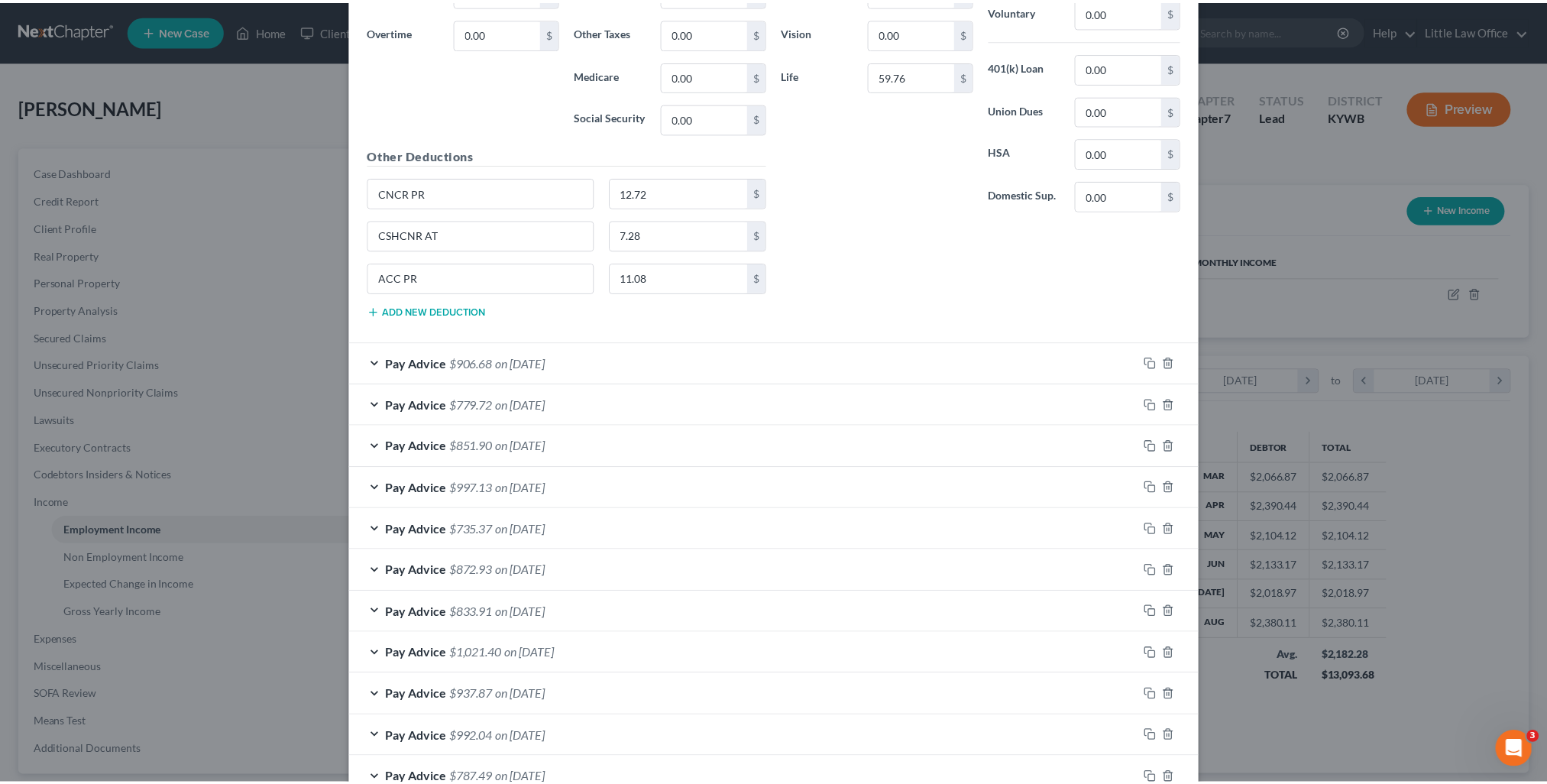
scroll to position [1063, 0]
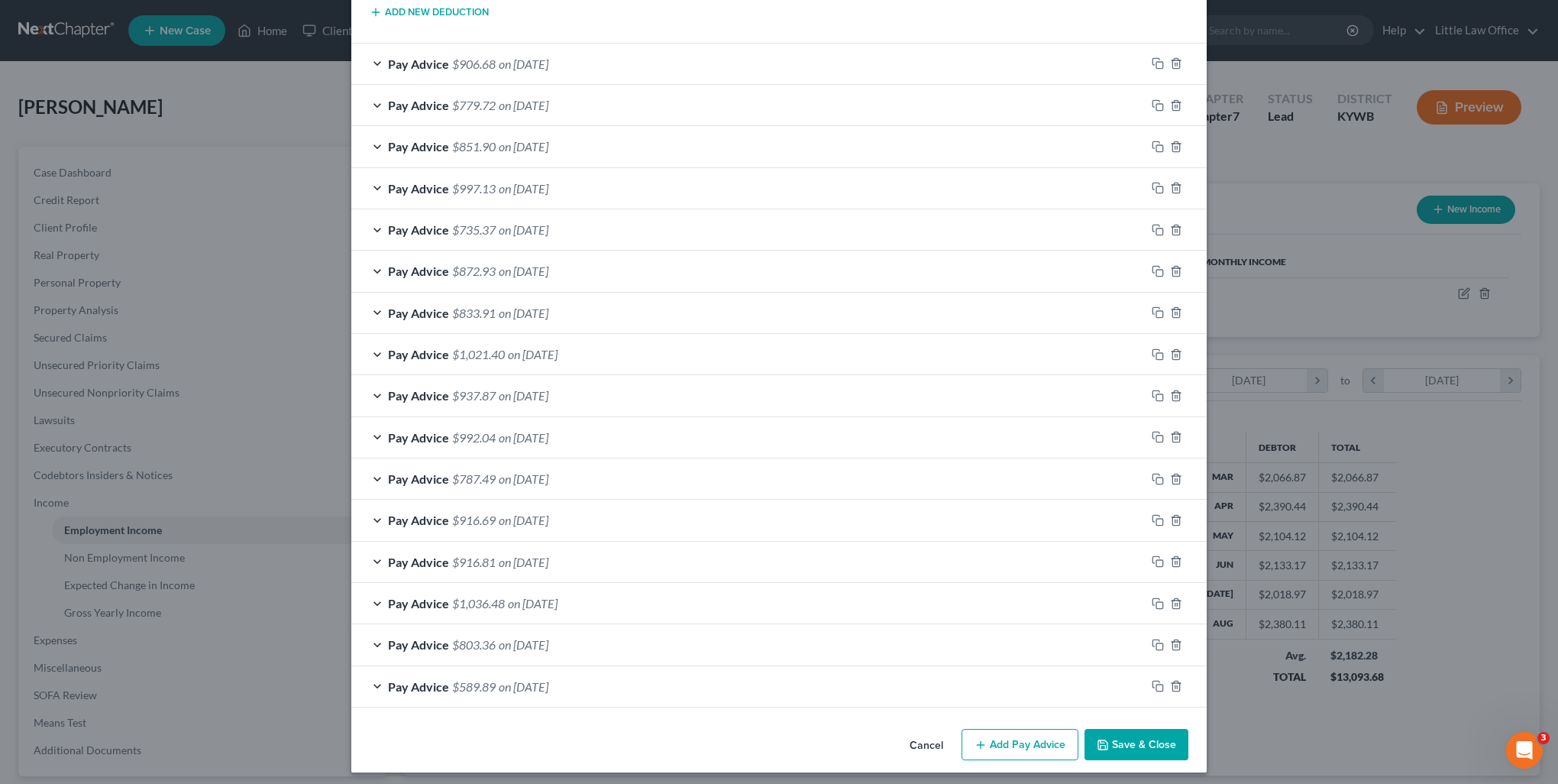
click at [1112, 729] on button "Save & Close" at bounding box center [1136, 744] width 104 height 32
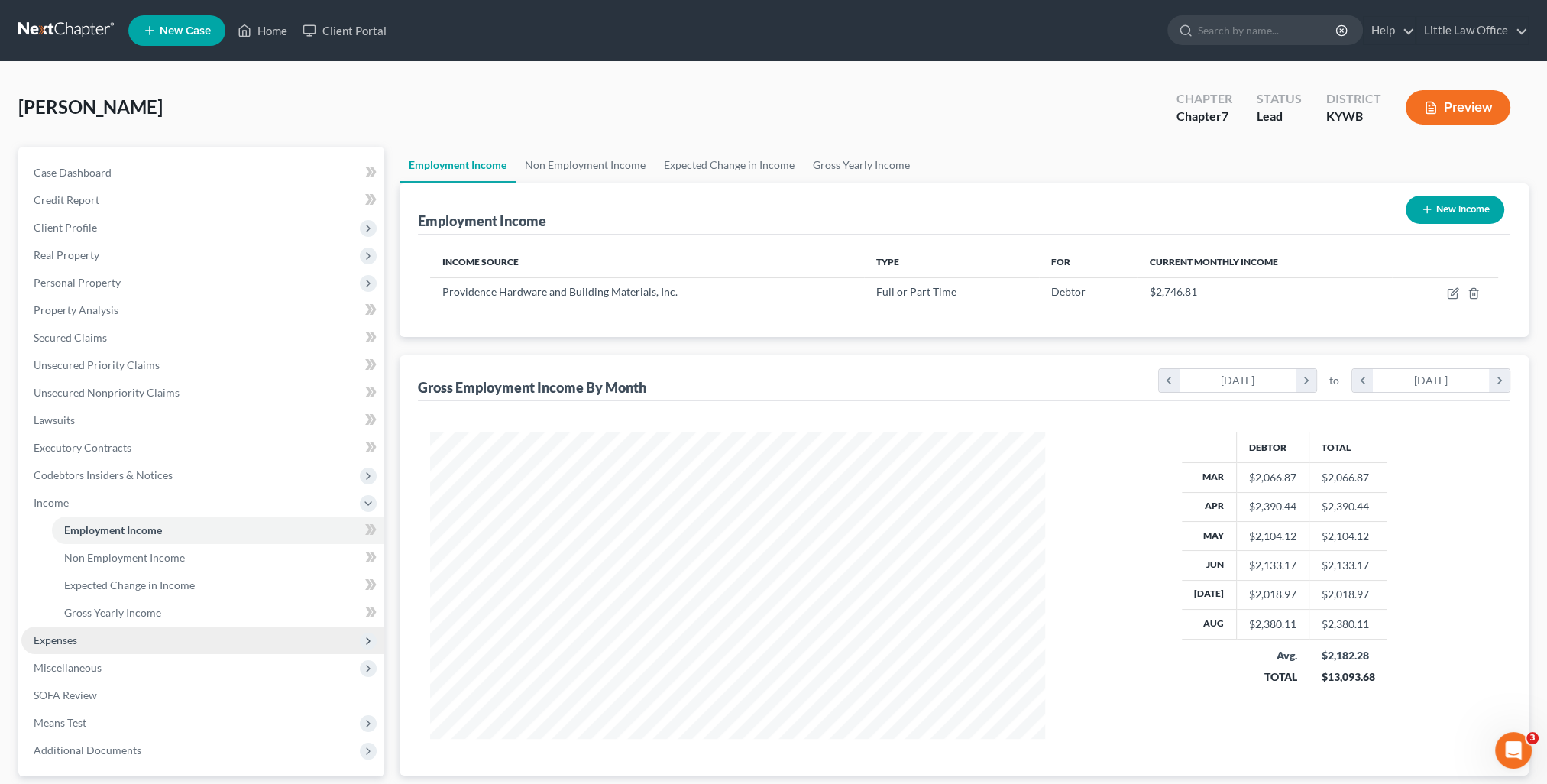
scroll to position [763454, 763297]
click at [82, 647] on span "Expenses" at bounding box center [203, 640] width 363 height 28
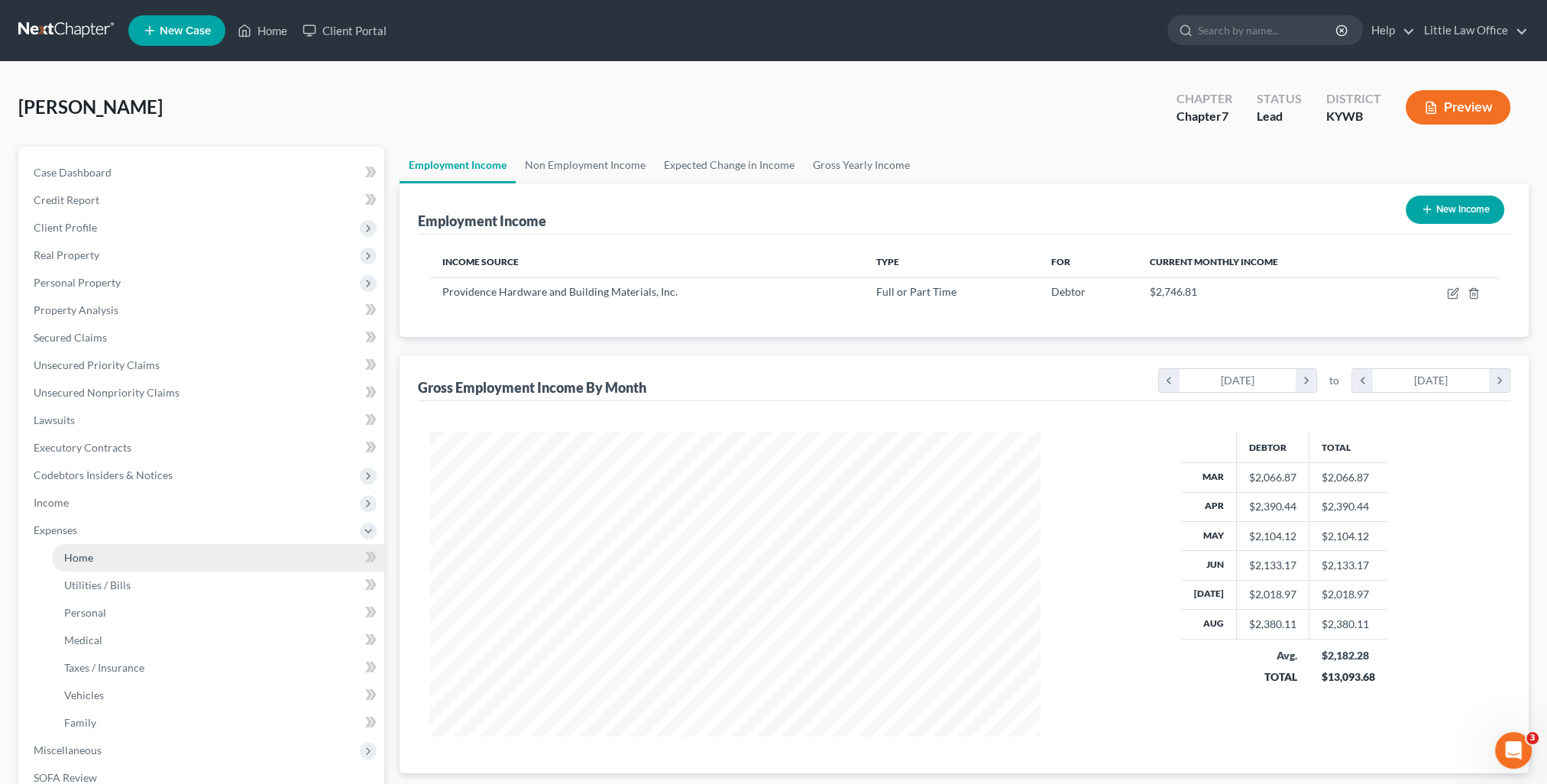
click at [87, 562] on span "Home" at bounding box center [78, 557] width 29 height 13
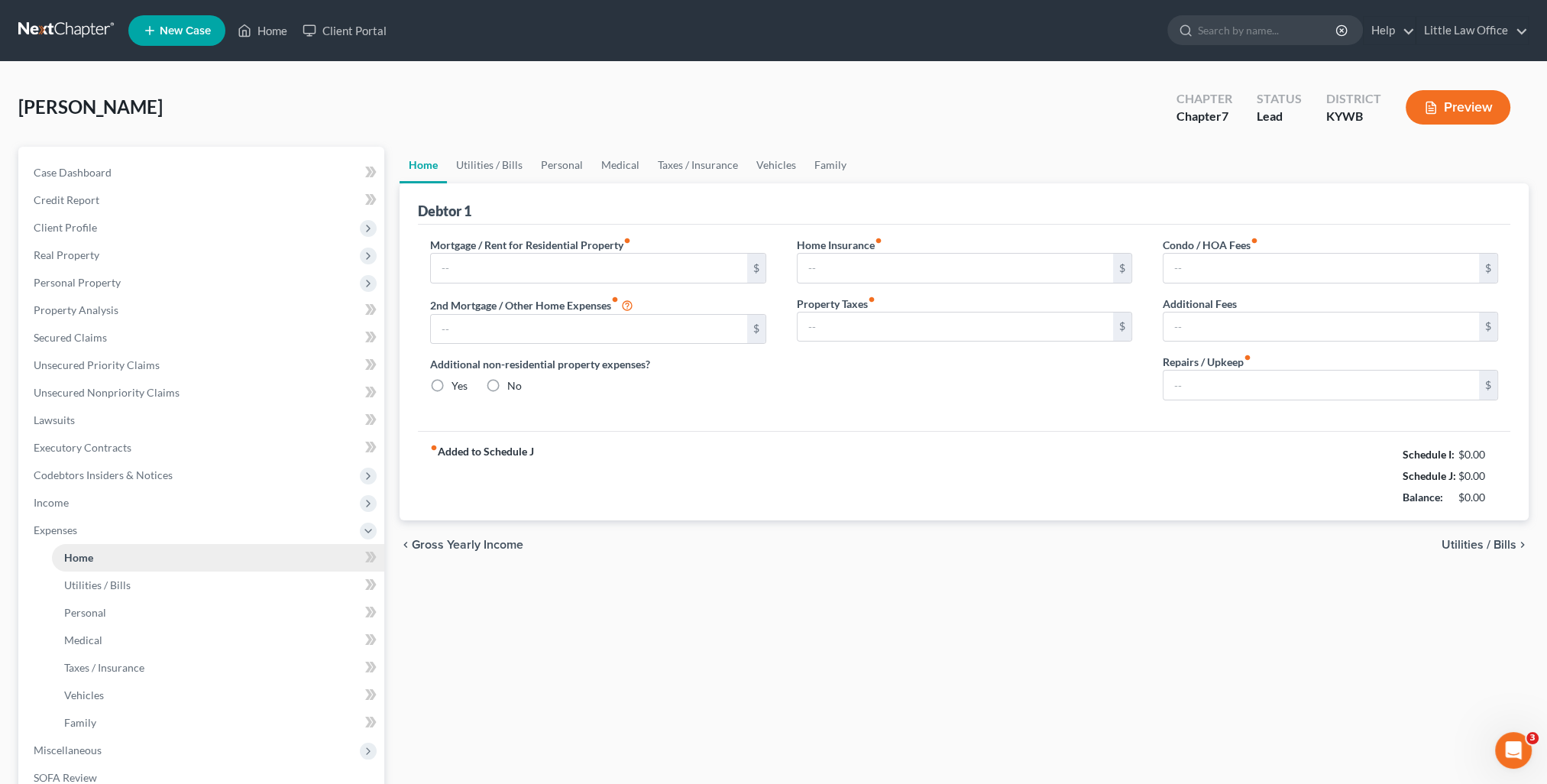
click at [114, 560] on link "Home" at bounding box center [218, 557] width 332 height 28
type input "0.00"
radio input "true"
type input "0.00"
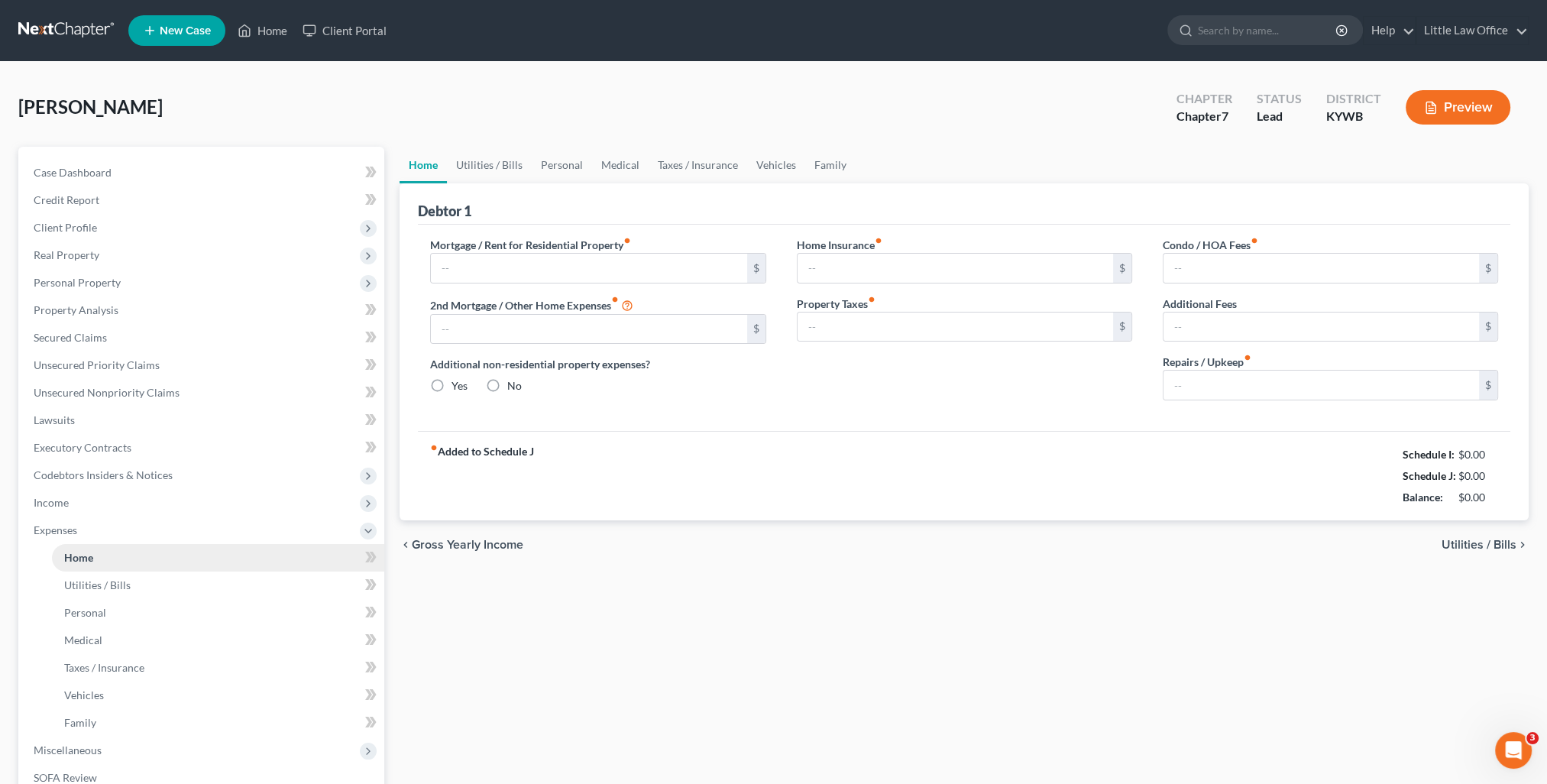
type input "0.00"
click at [79, 494] on span "Income" at bounding box center [203, 502] width 363 height 28
click at [293, 33] on link "Home" at bounding box center [263, 30] width 65 height 28
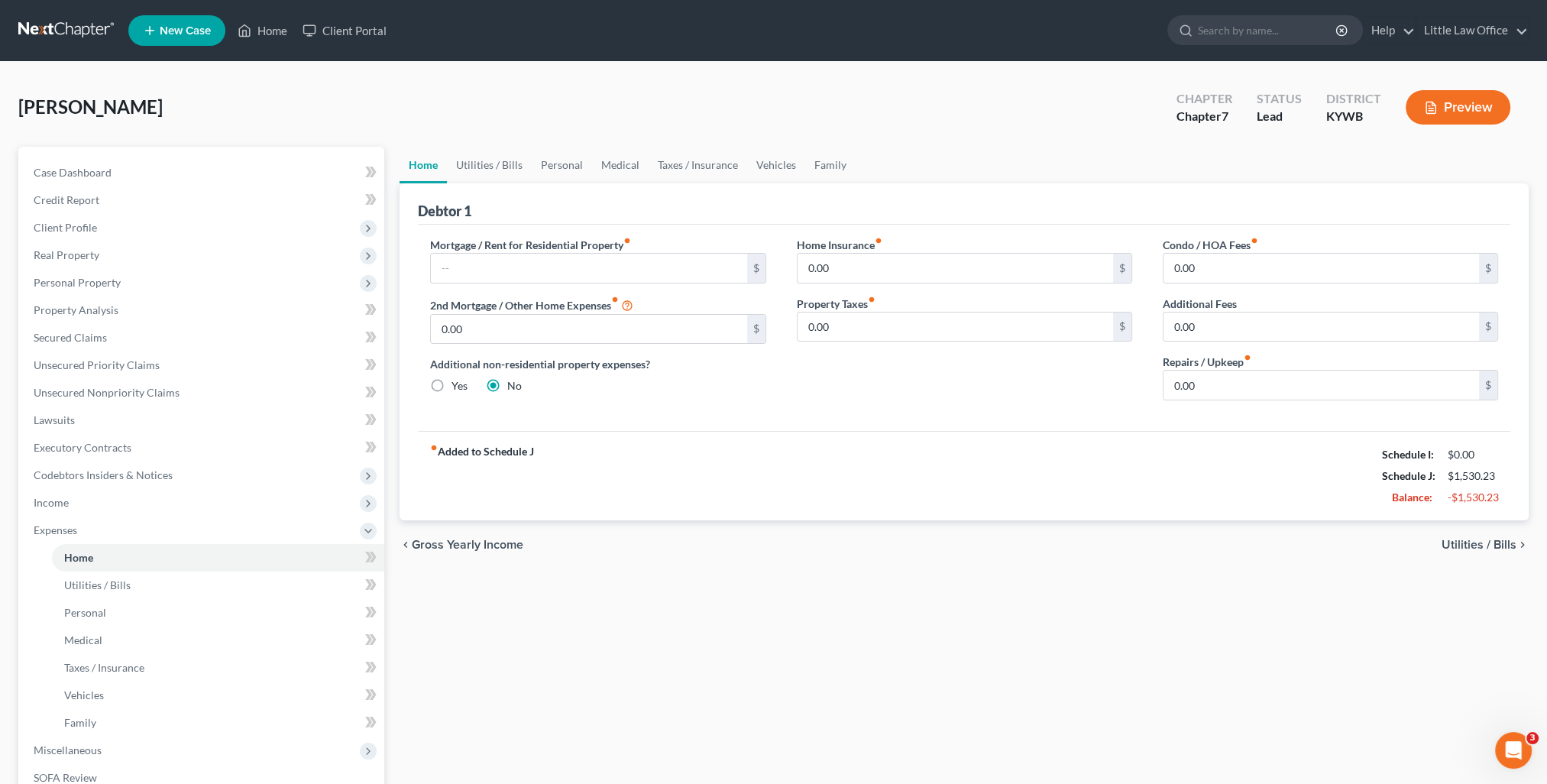
click at [1148, 487] on div "fiber_manual_record Added to Schedule J Schedule I: $0.00 Schedule J: $1,530.23…" at bounding box center [964, 475] width 1093 height 89
click at [87, 511] on span "Income" at bounding box center [203, 502] width 363 height 28
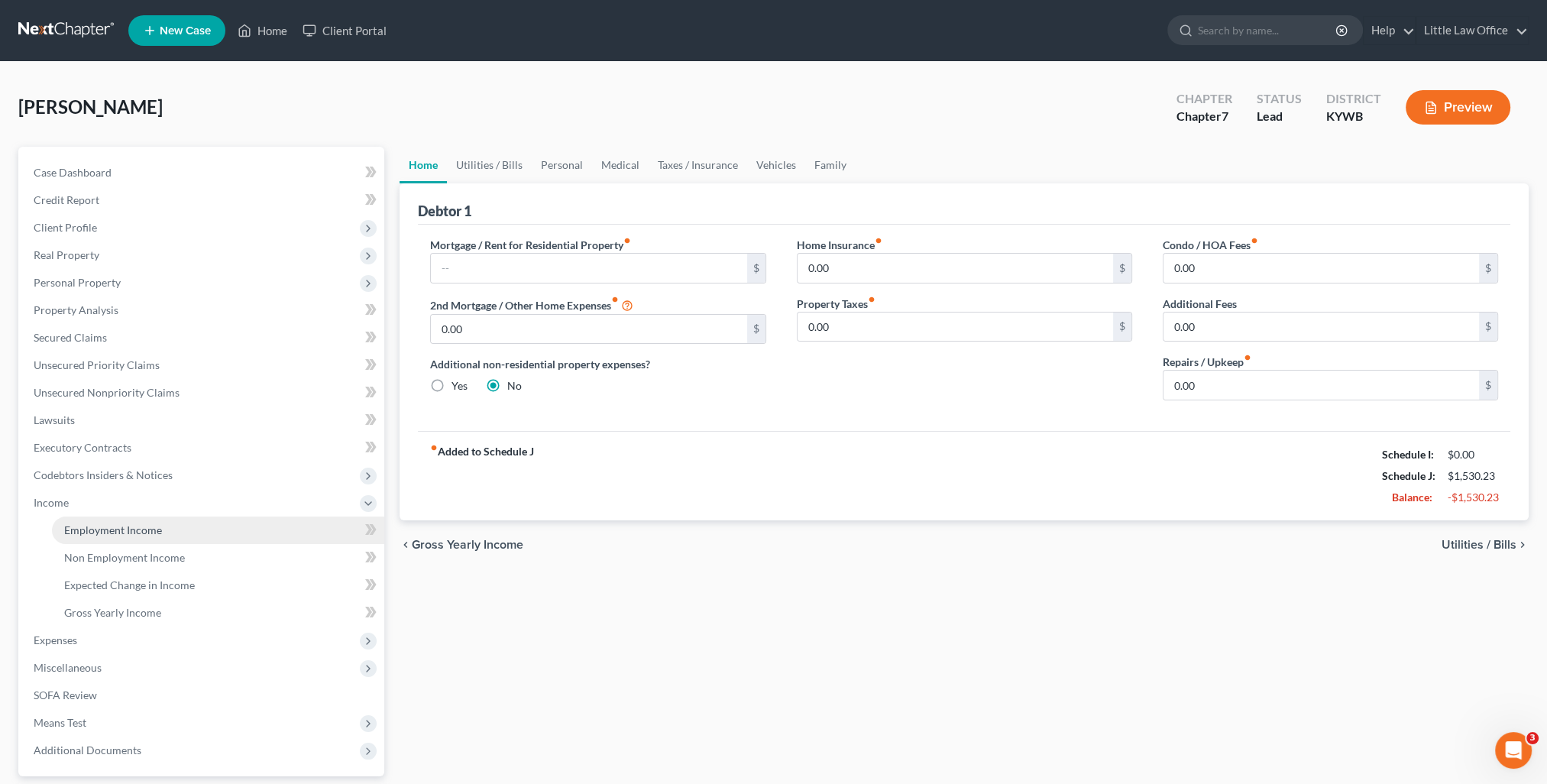
click at [108, 530] on span "Employment Income" at bounding box center [113, 529] width 98 height 13
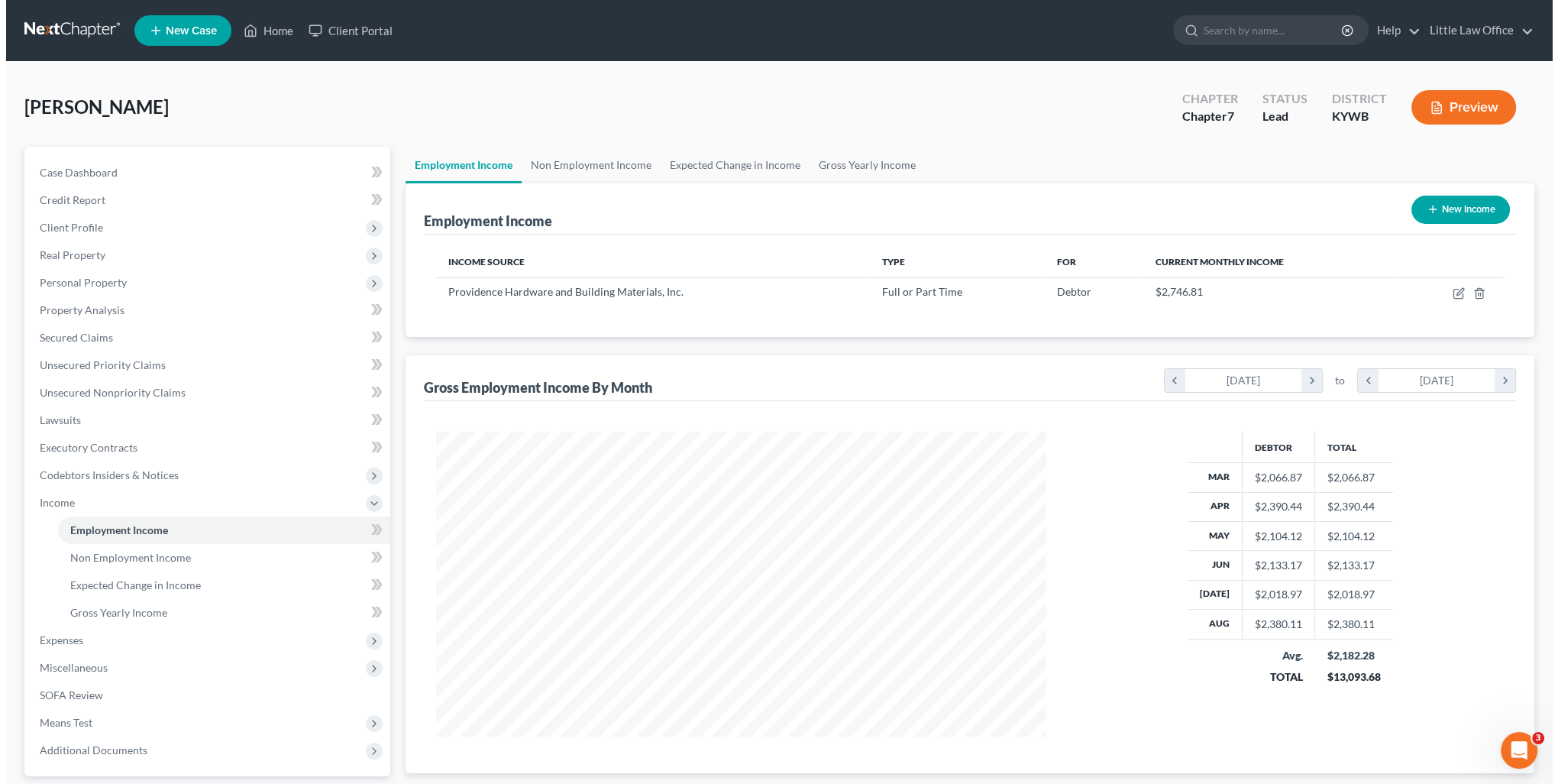
scroll to position [305, 641]
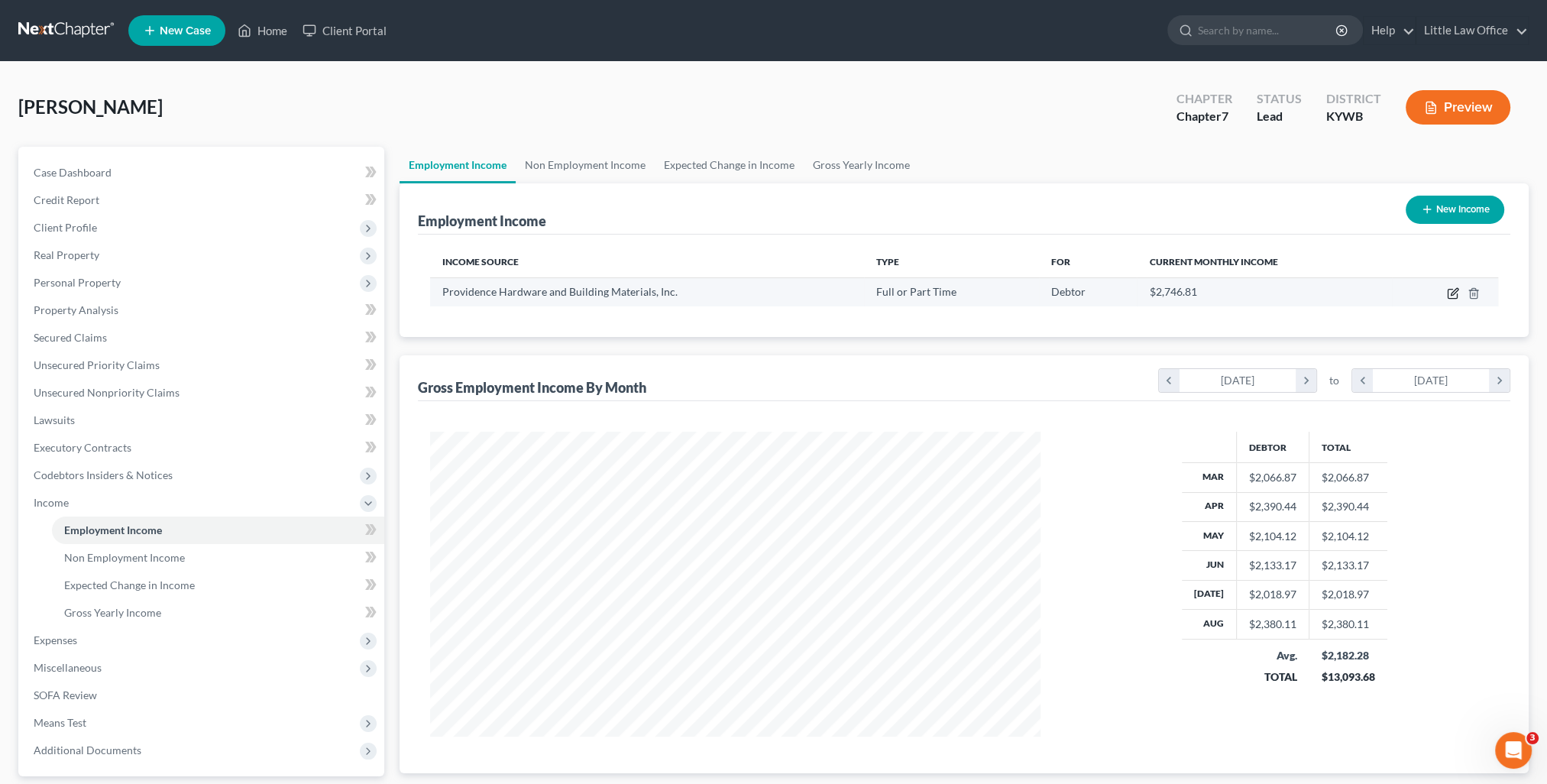
click at [1454, 295] on icon "button" at bounding box center [1452, 293] width 12 height 12
select select "0"
select select "18"
select select "2"
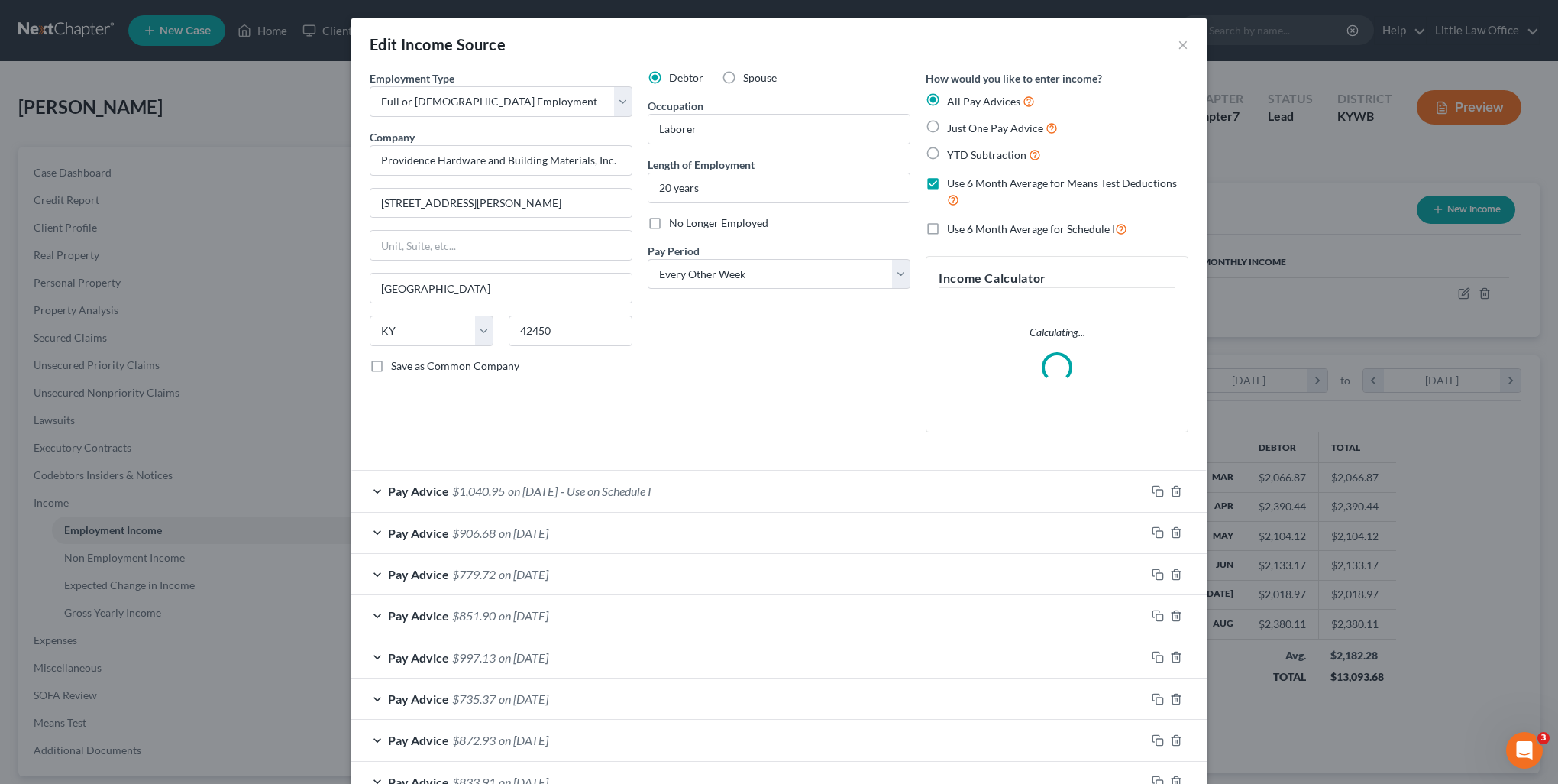
scroll to position [306, 645]
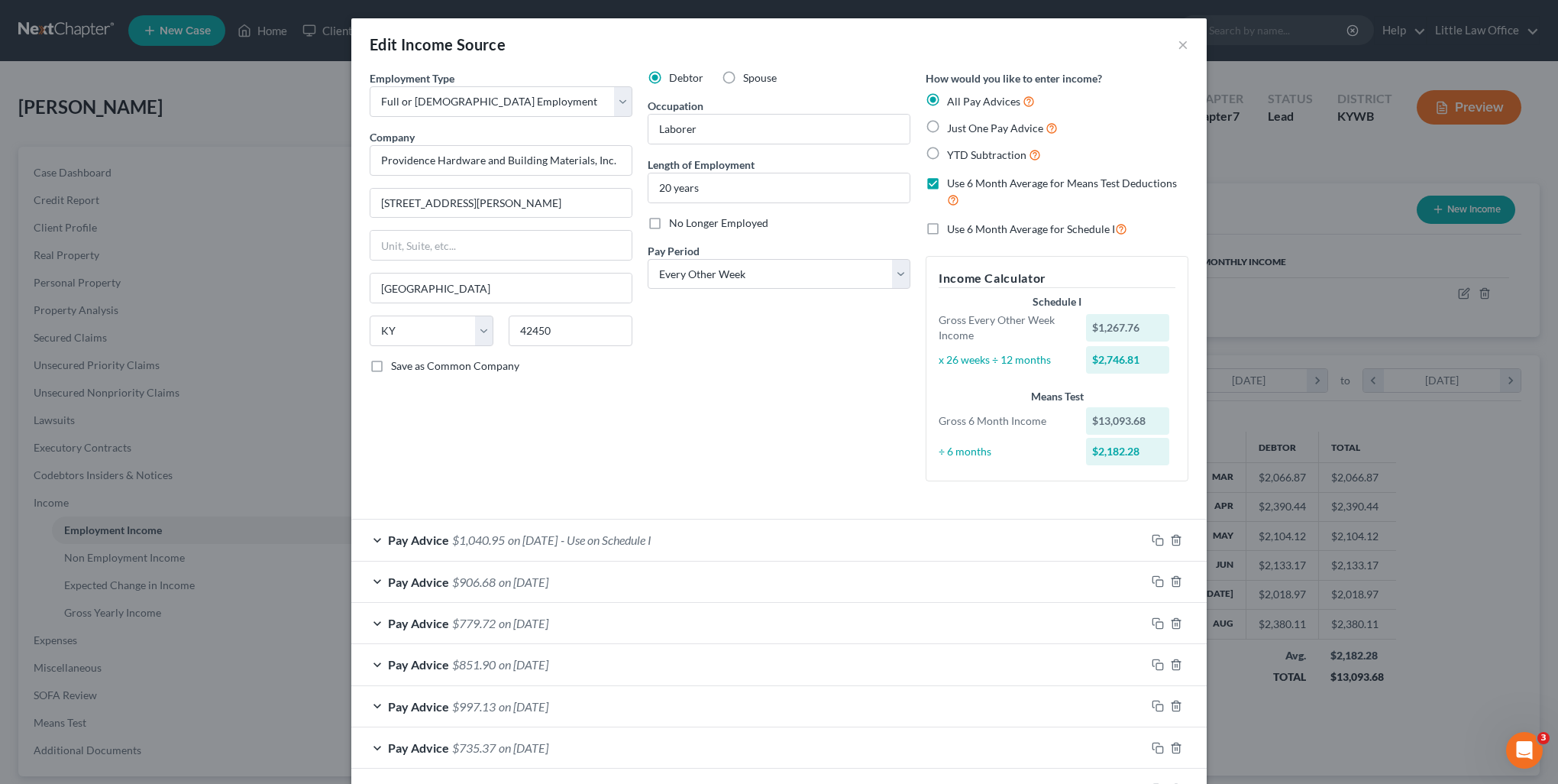
click at [506, 592] on div "Pay Advice $906.68 on 08/01/2025" at bounding box center [749, 581] width 794 height 40
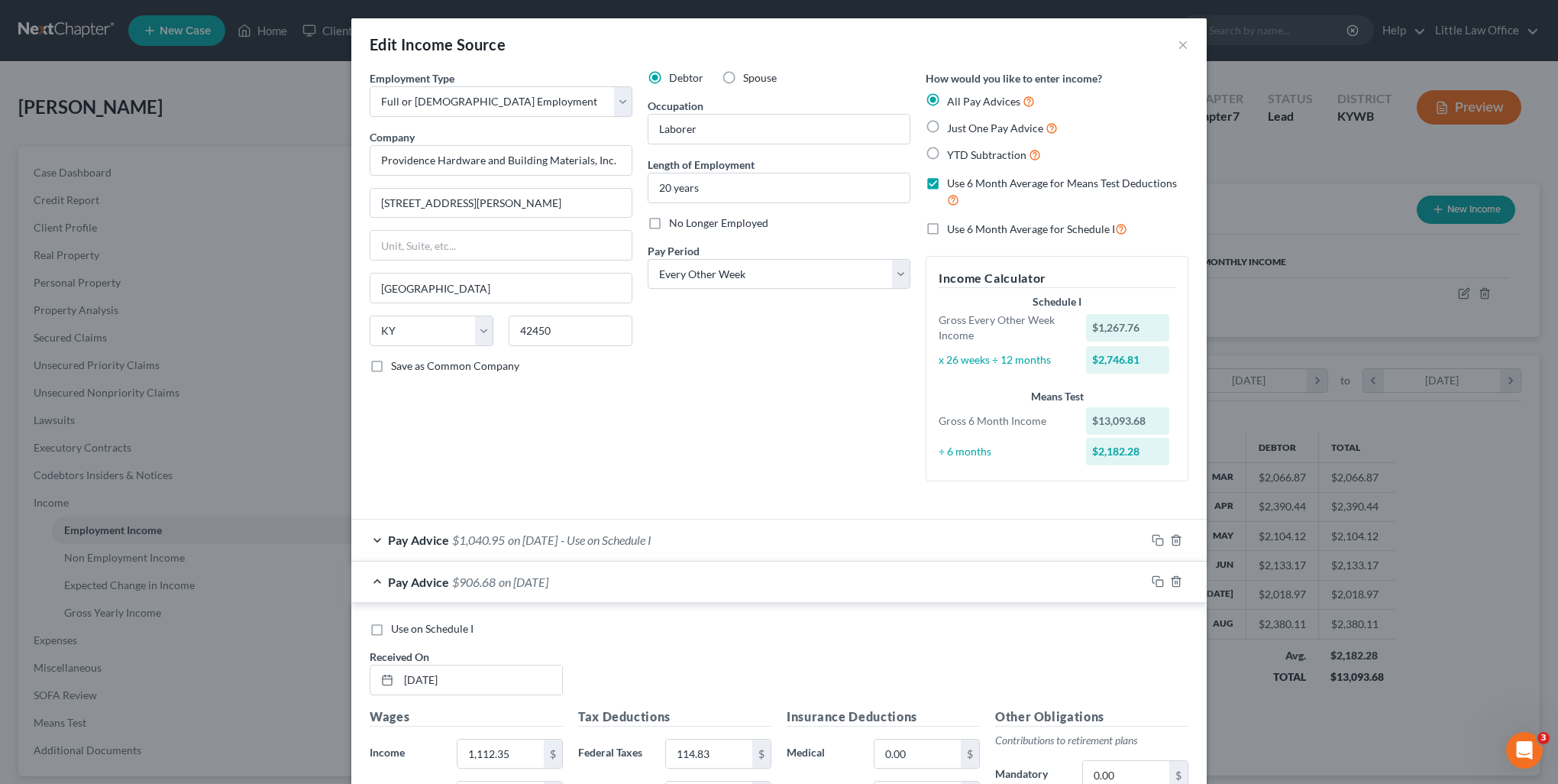
click at [442, 633] on span "Use on Schedule I" at bounding box center [432, 628] width 82 height 13
click at [408, 631] on input "Use on Schedule I" at bounding box center [402, 626] width 10 height 10
checkbox input "true"
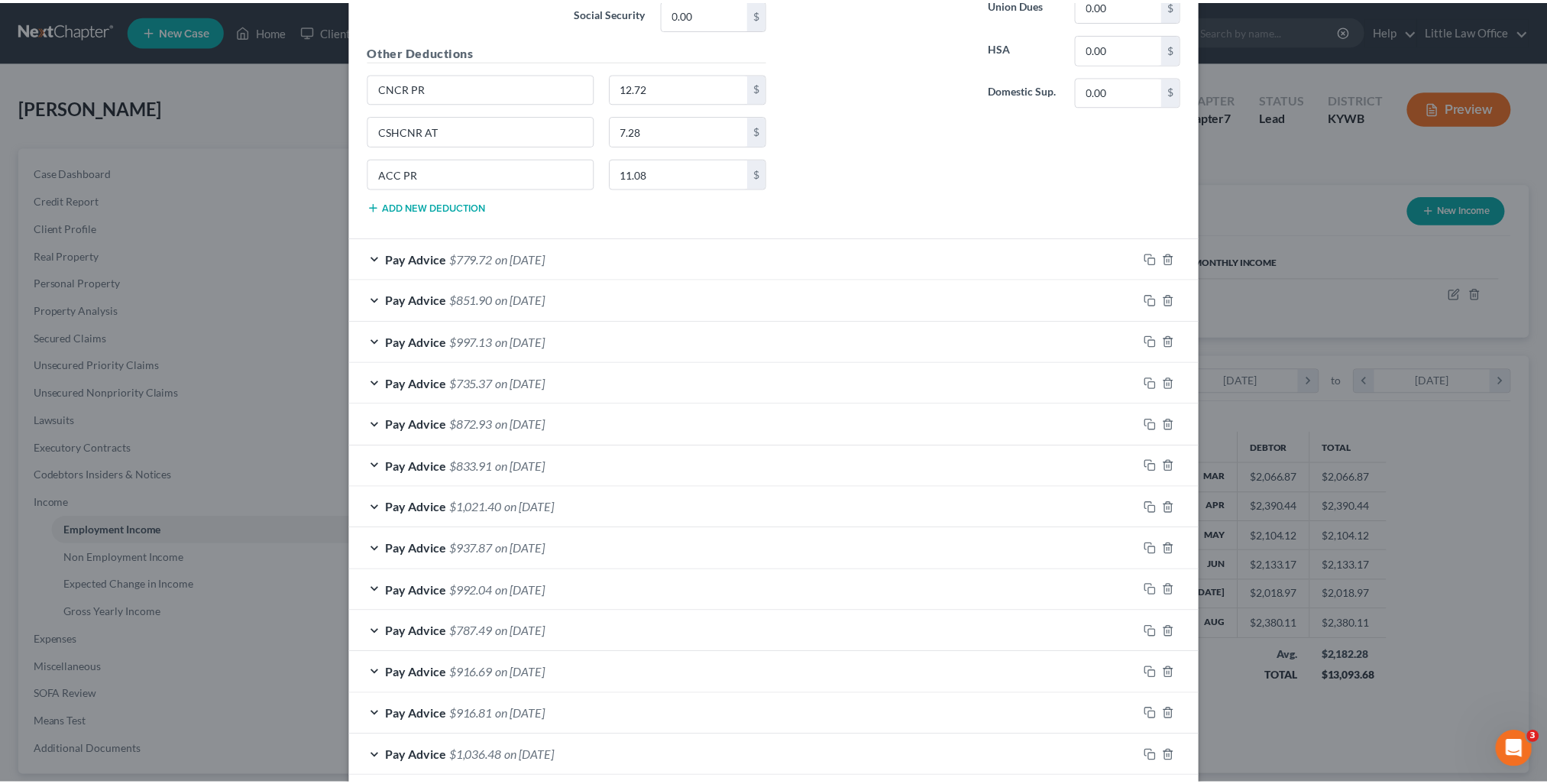
scroll to position [1063, 0]
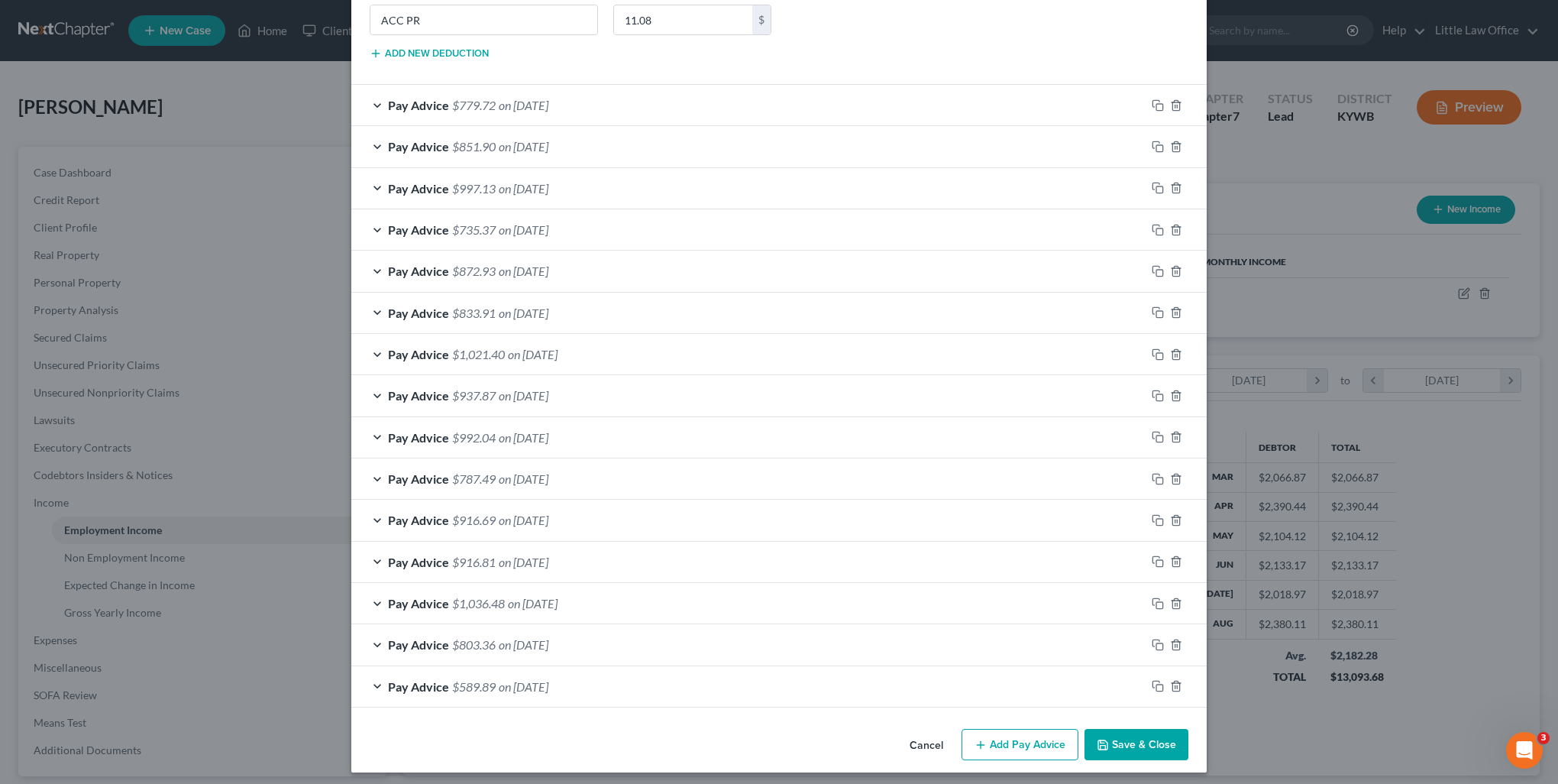
click at [1141, 750] on button "Save & Close" at bounding box center [1136, 744] width 104 height 32
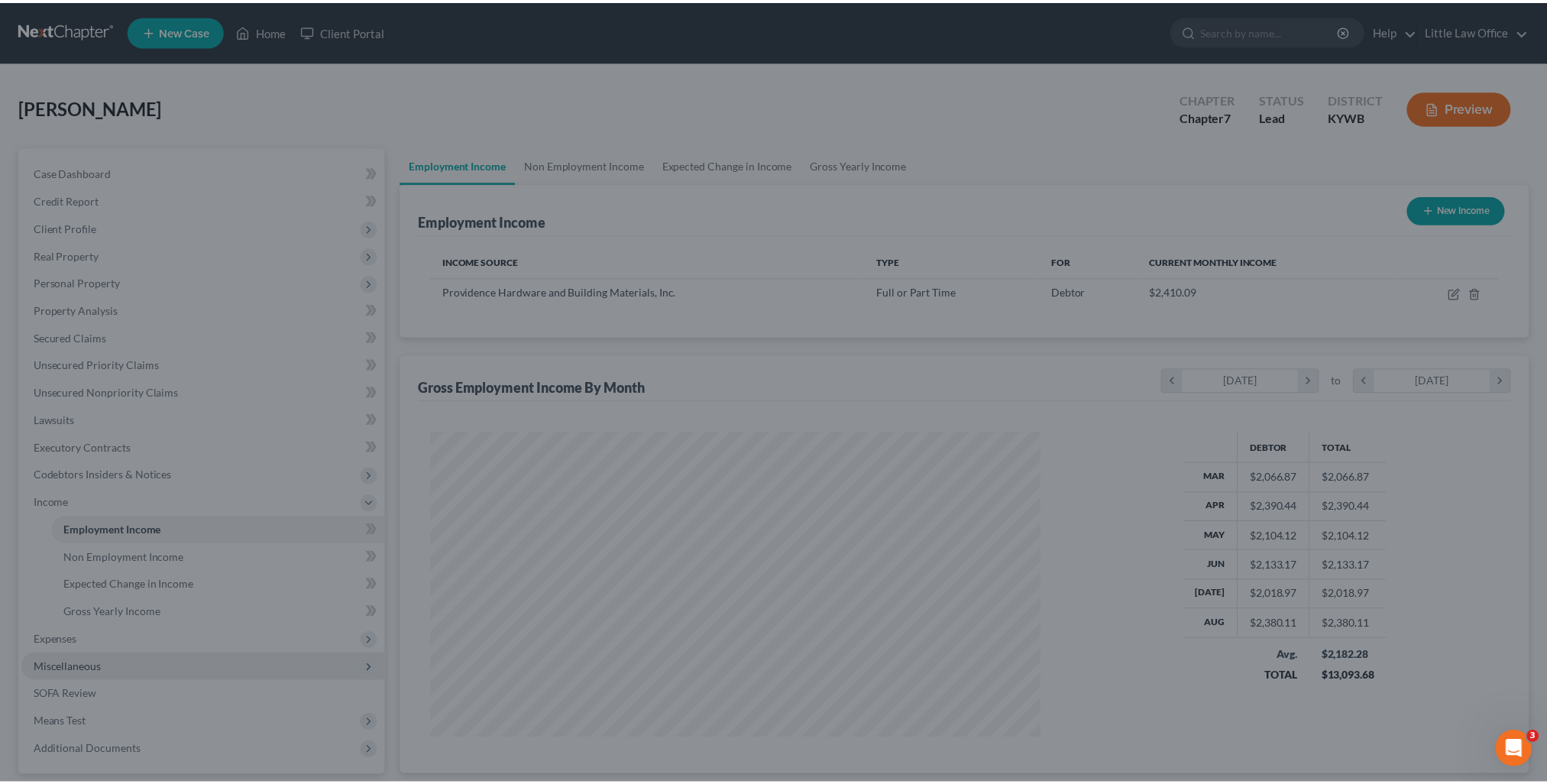
scroll to position [763454, 763297]
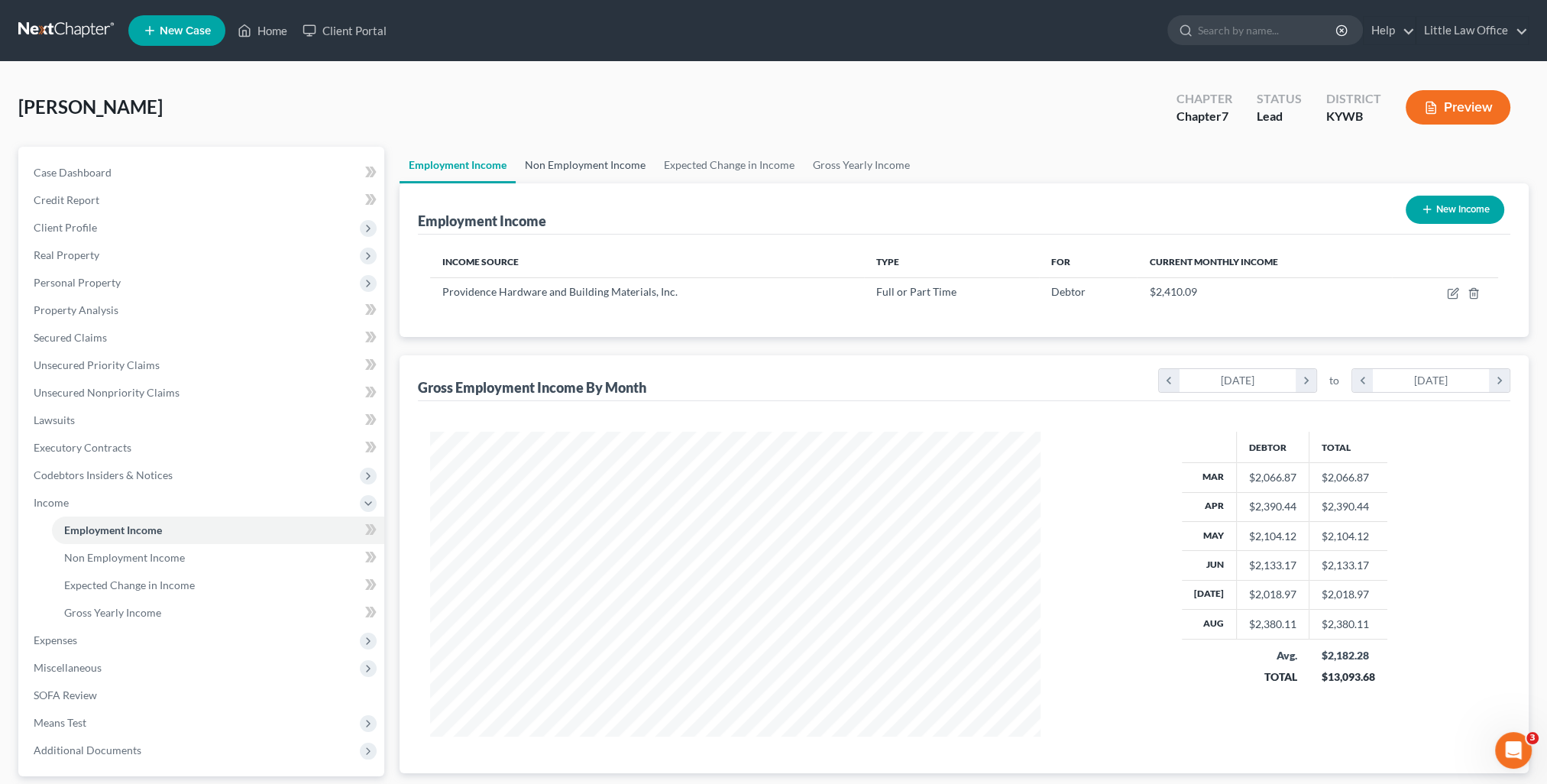
click at [582, 157] on link "Non Employment Income" at bounding box center [586, 165] width 139 height 36
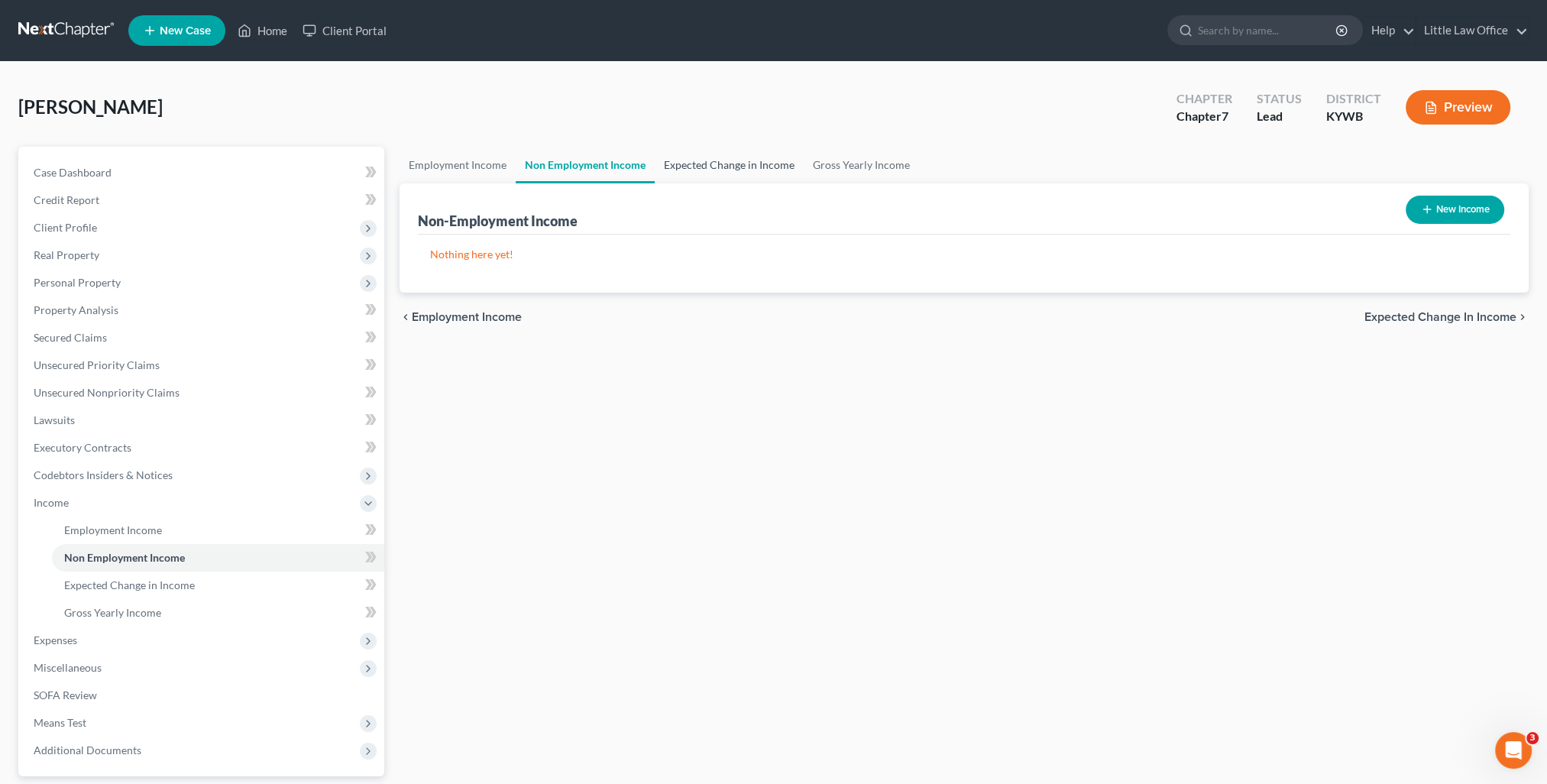
click at [688, 169] on link "Expected Change in Income" at bounding box center [729, 165] width 149 height 36
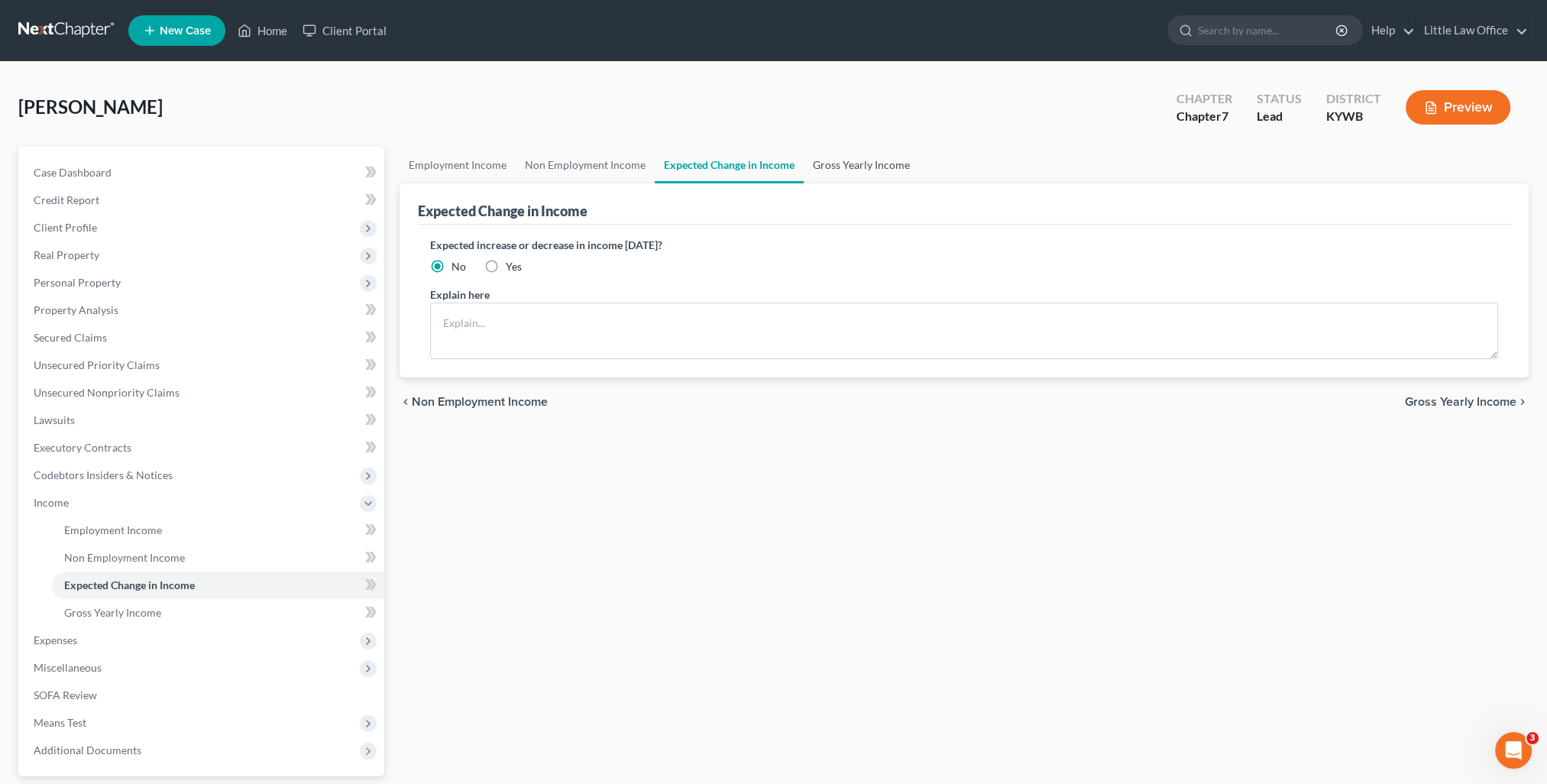
click at [842, 166] on link "Gross Yearly Income" at bounding box center [862, 165] width 116 height 36
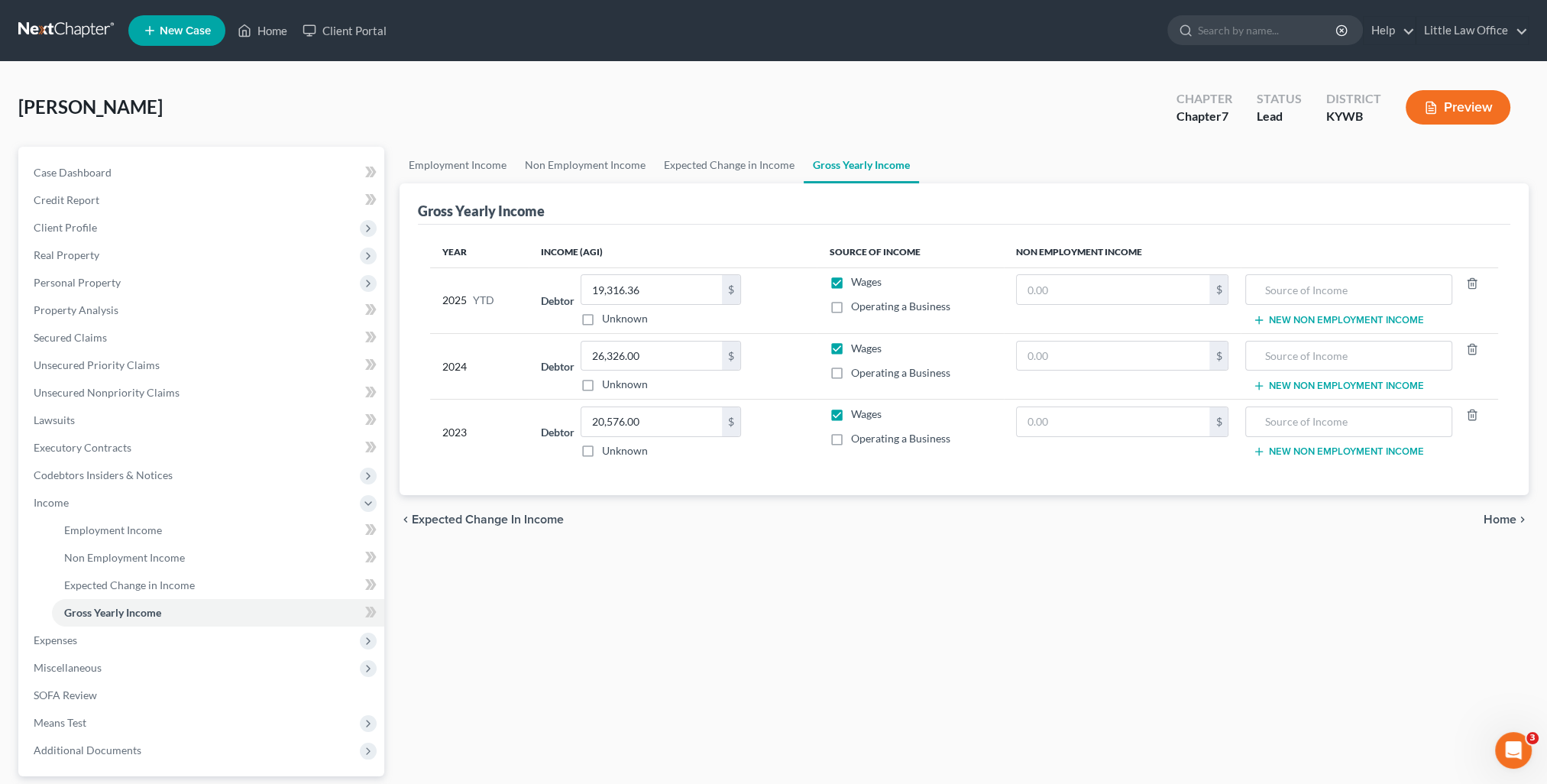
click at [1505, 518] on span "Home" at bounding box center [1500, 519] width 33 height 12
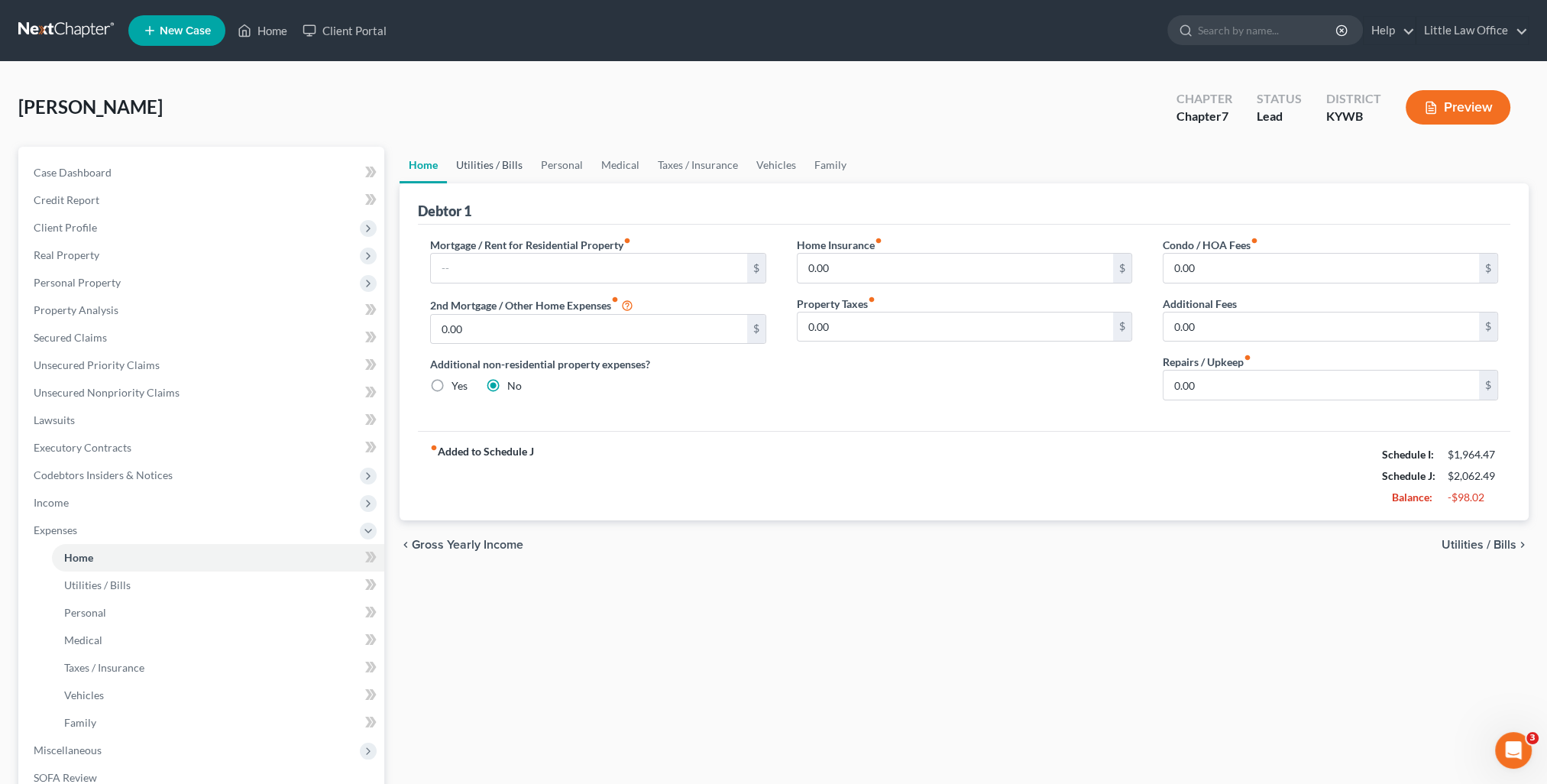
click at [507, 155] on link "Utilities / Bills" at bounding box center [489, 165] width 85 height 36
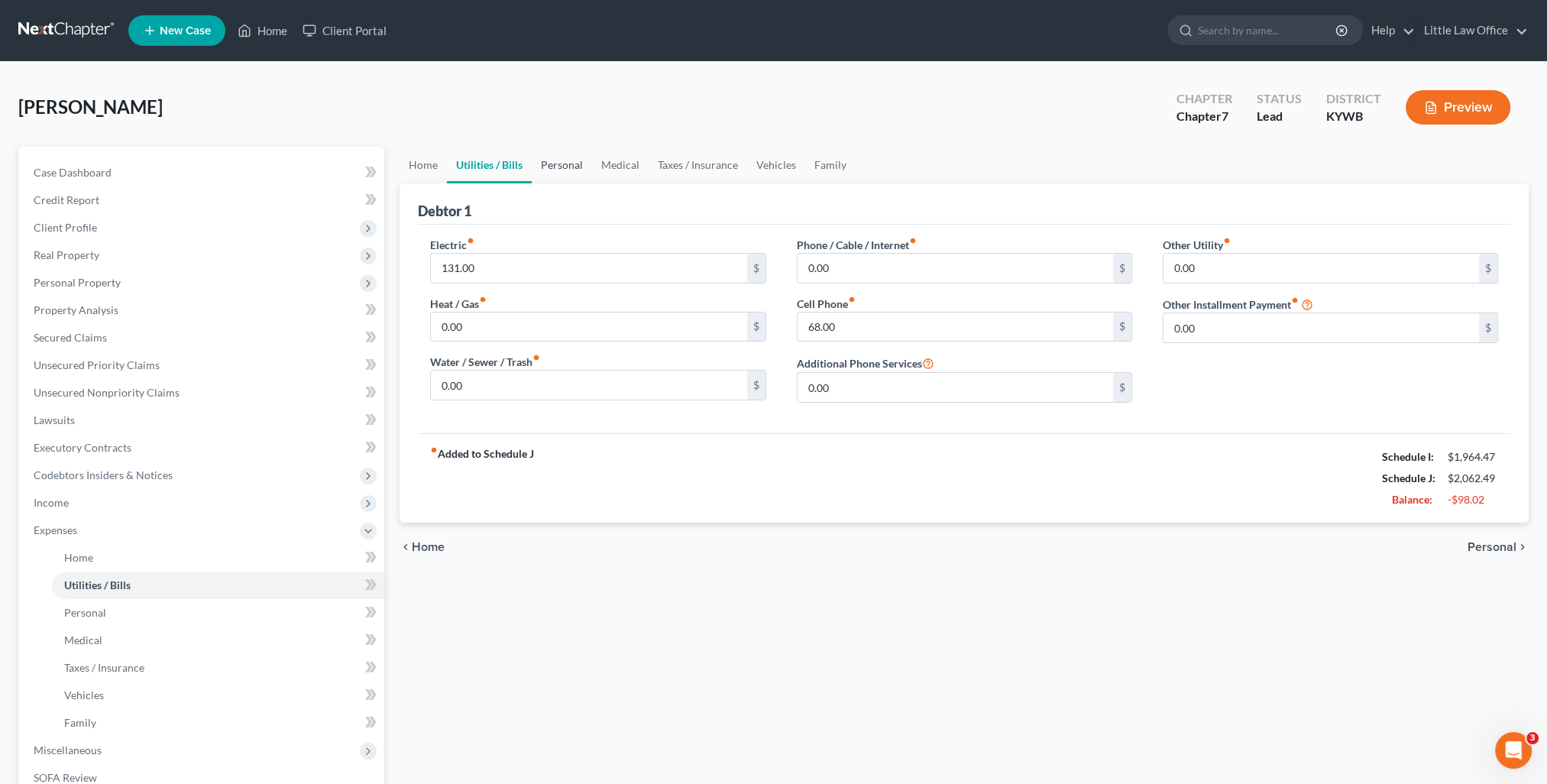
click at [548, 166] on link "Personal" at bounding box center [562, 165] width 60 height 36
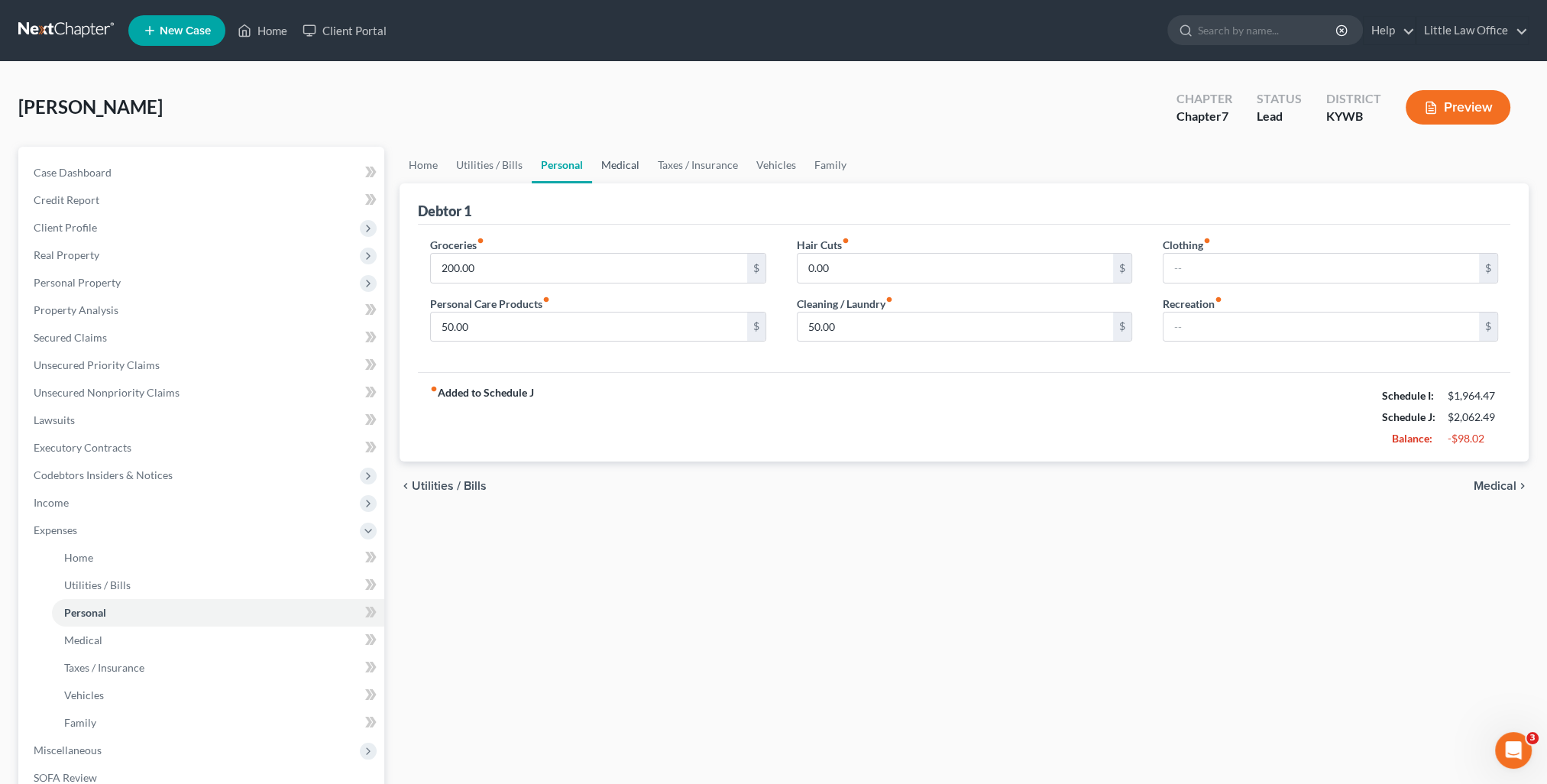
click at [612, 169] on link "Medical" at bounding box center [620, 165] width 56 height 36
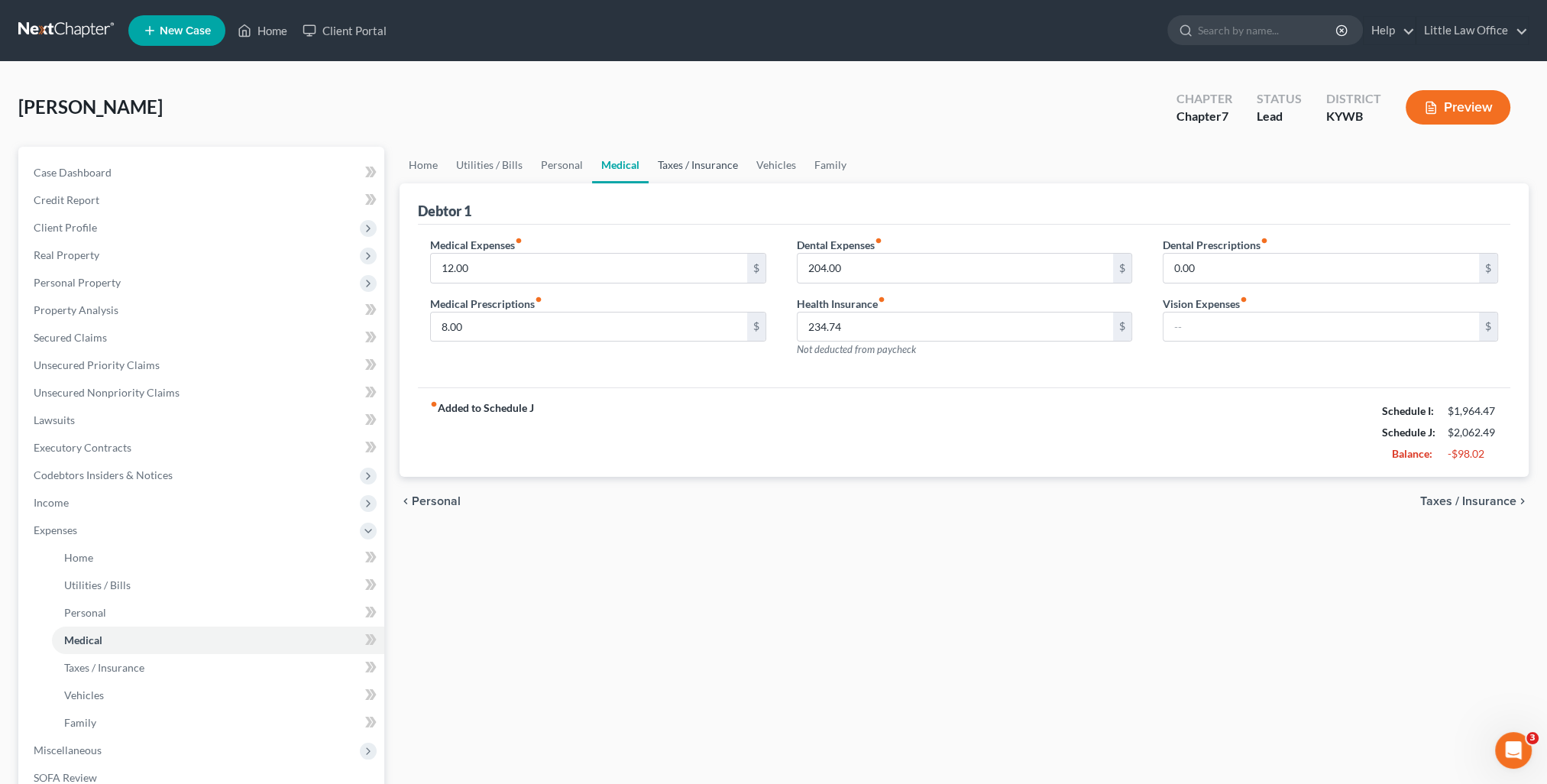
click at [696, 168] on link "Taxes / Insurance" at bounding box center [698, 165] width 99 height 36
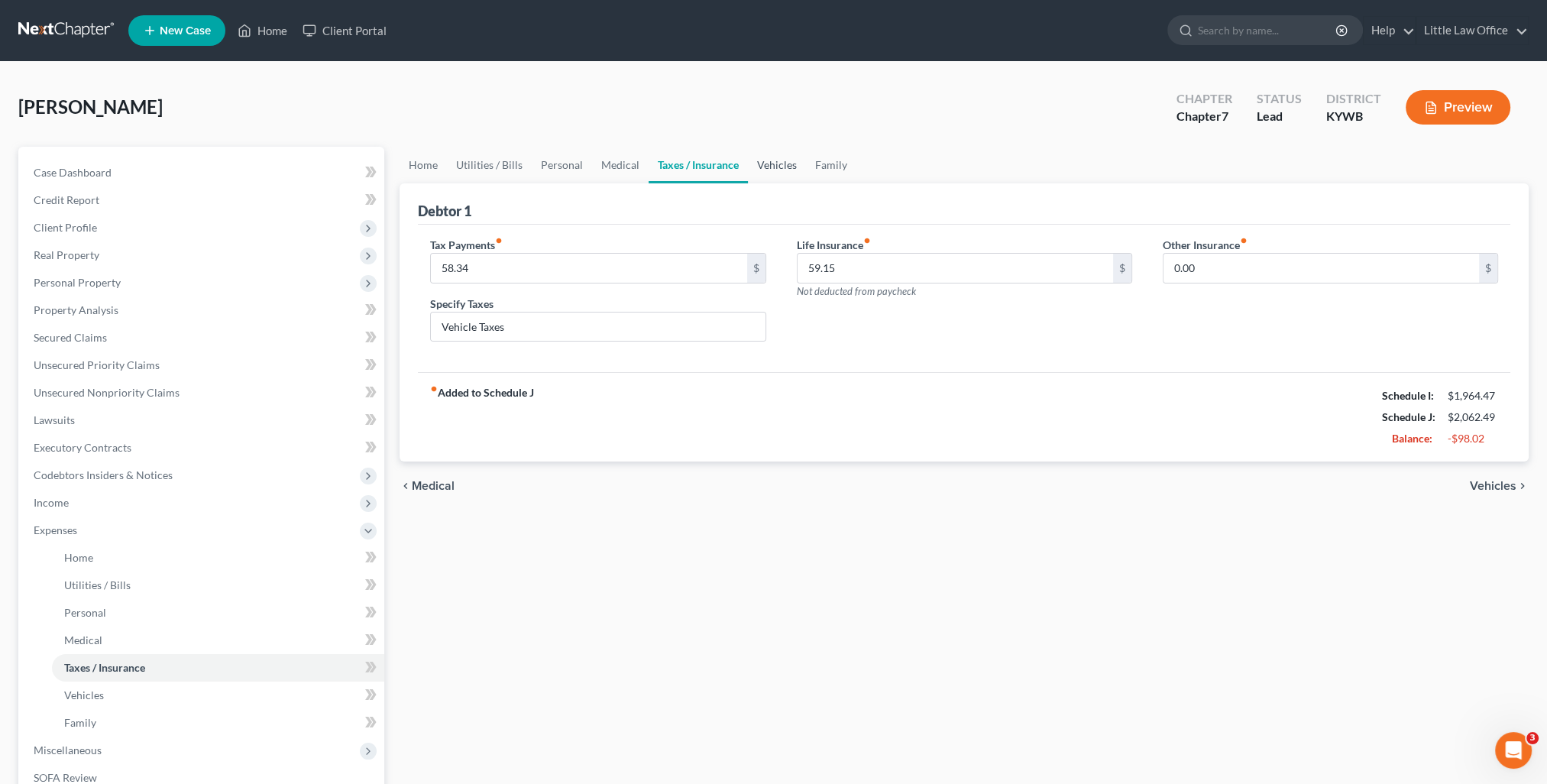
click at [767, 168] on link "Vehicles" at bounding box center [776, 165] width 58 height 36
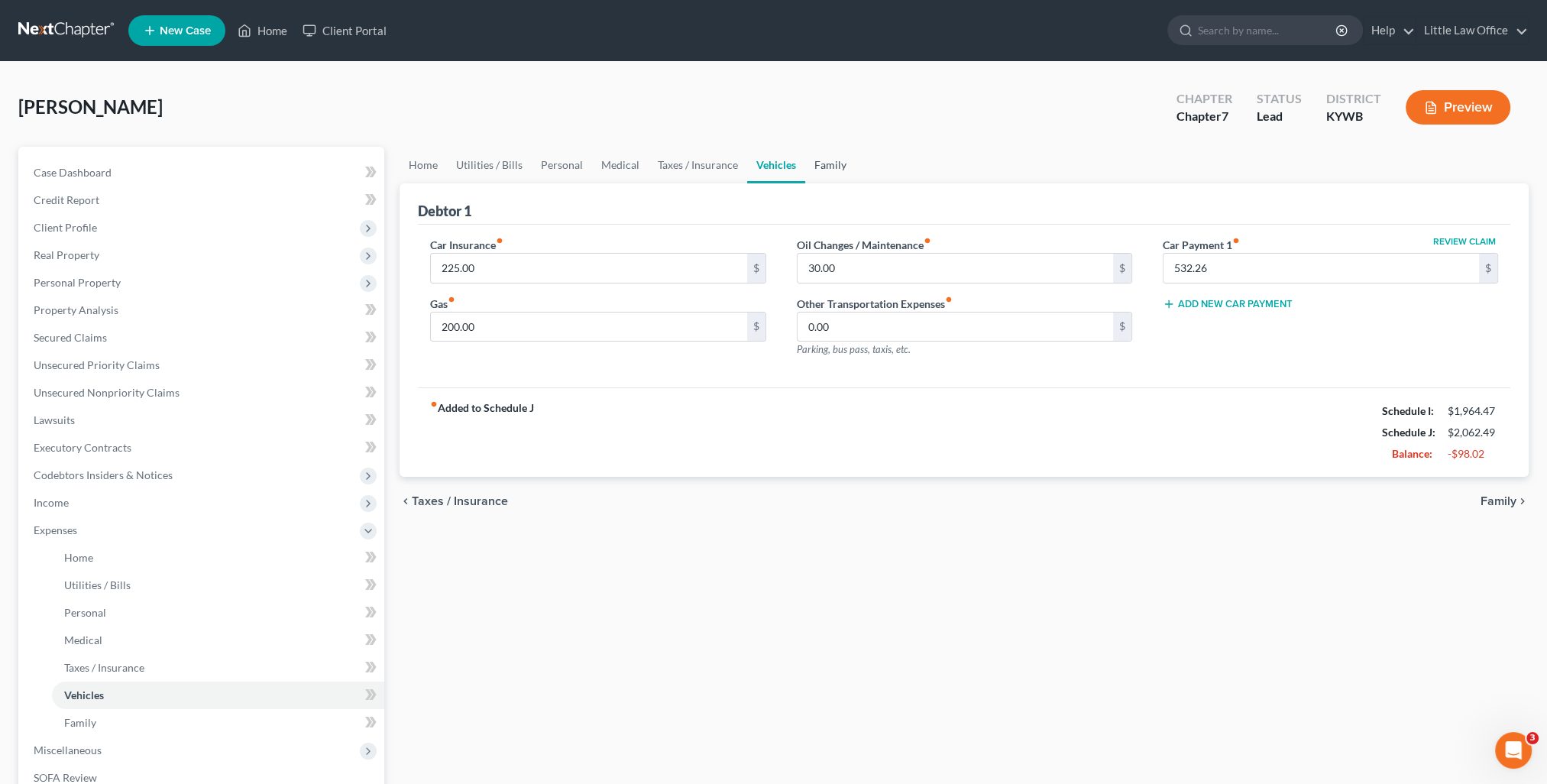
click at [821, 163] on link "Family" at bounding box center [831, 165] width 51 height 36
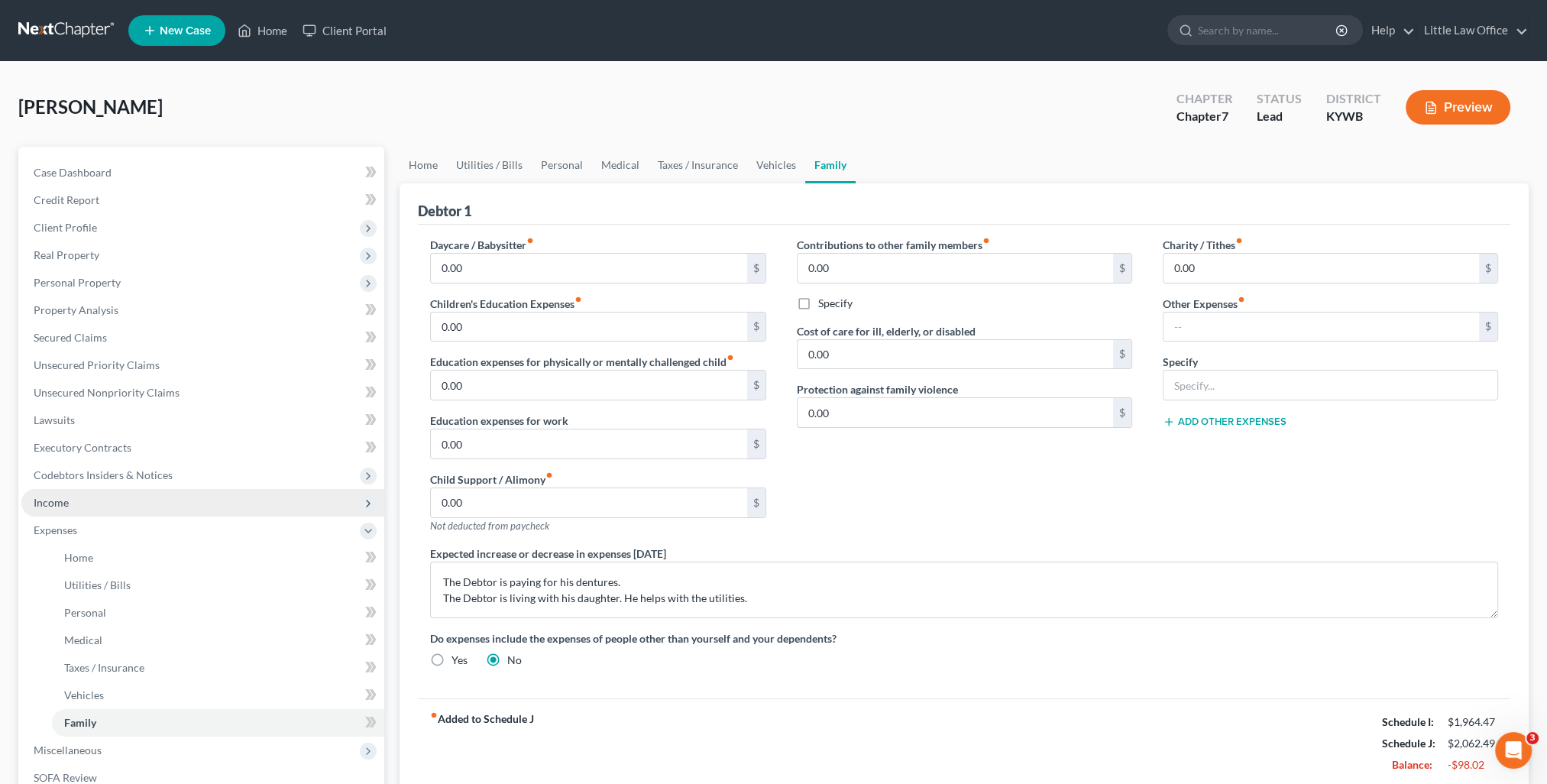
click at [54, 502] on span "Income" at bounding box center [51, 502] width 35 height 13
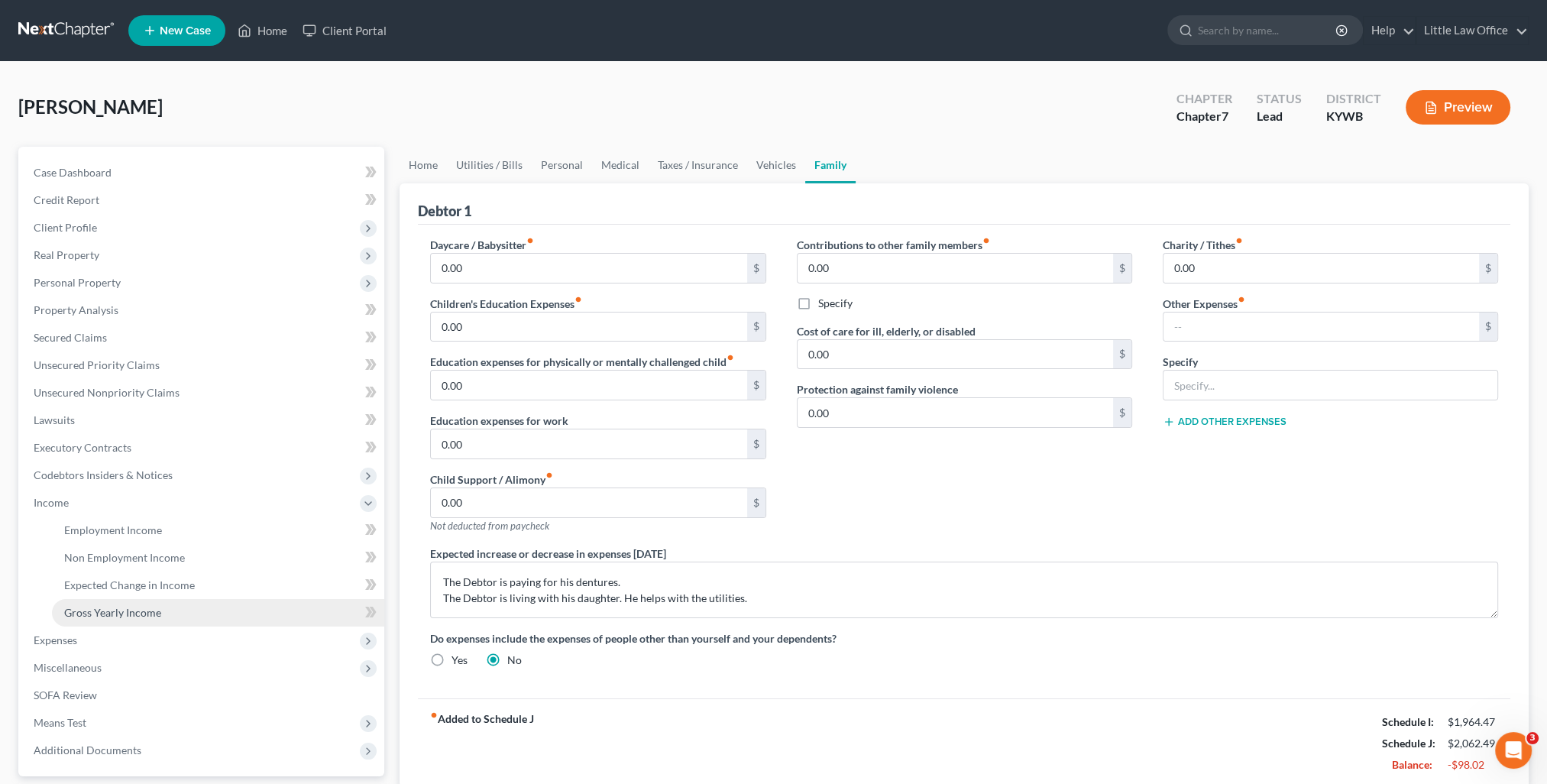
click at [148, 612] on span "Gross Yearly Income" at bounding box center [112, 612] width 97 height 13
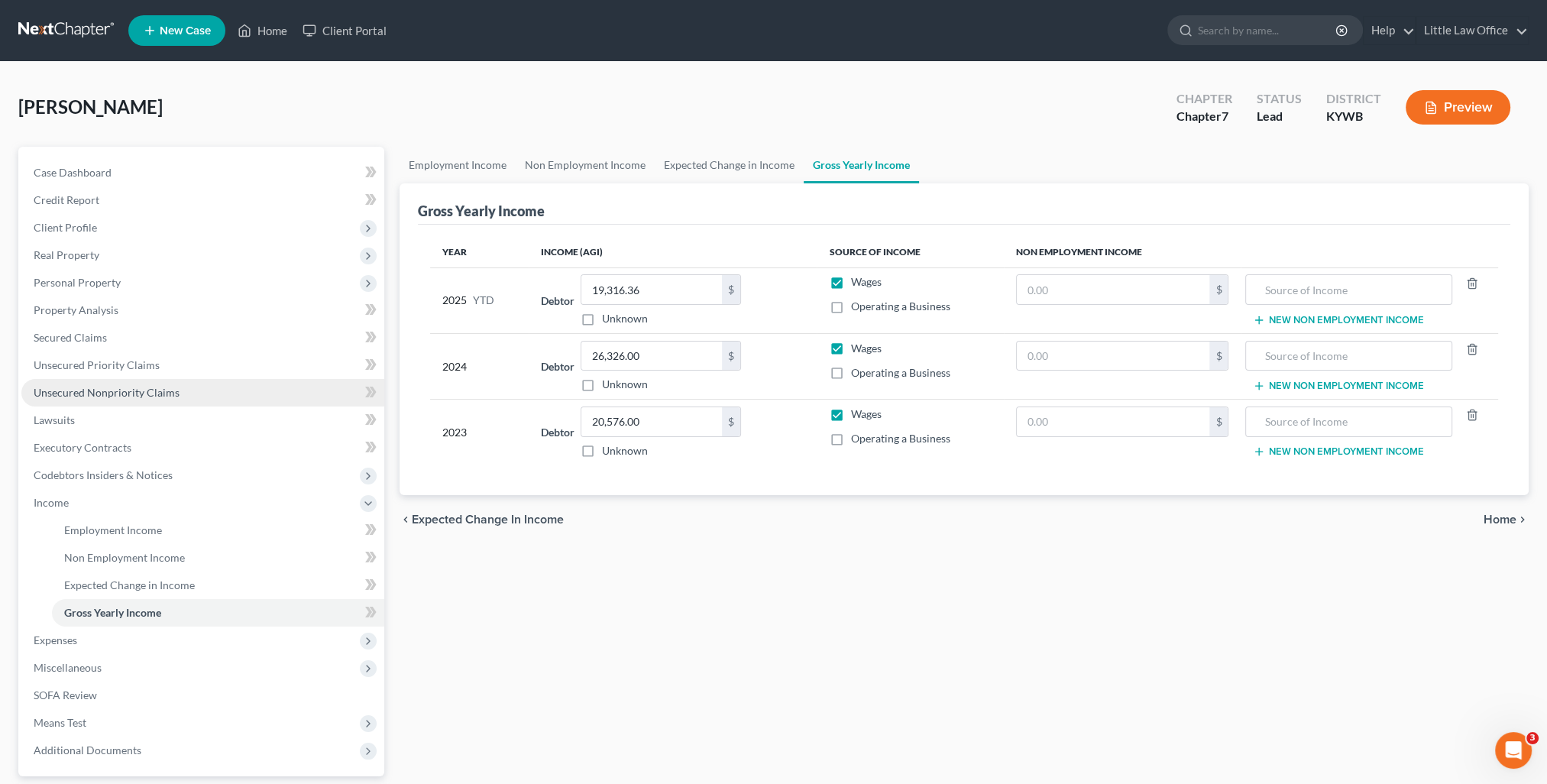
click at [162, 396] on span "Unsecured Nonpriority Claims" at bounding box center [106, 392] width 146 height 13
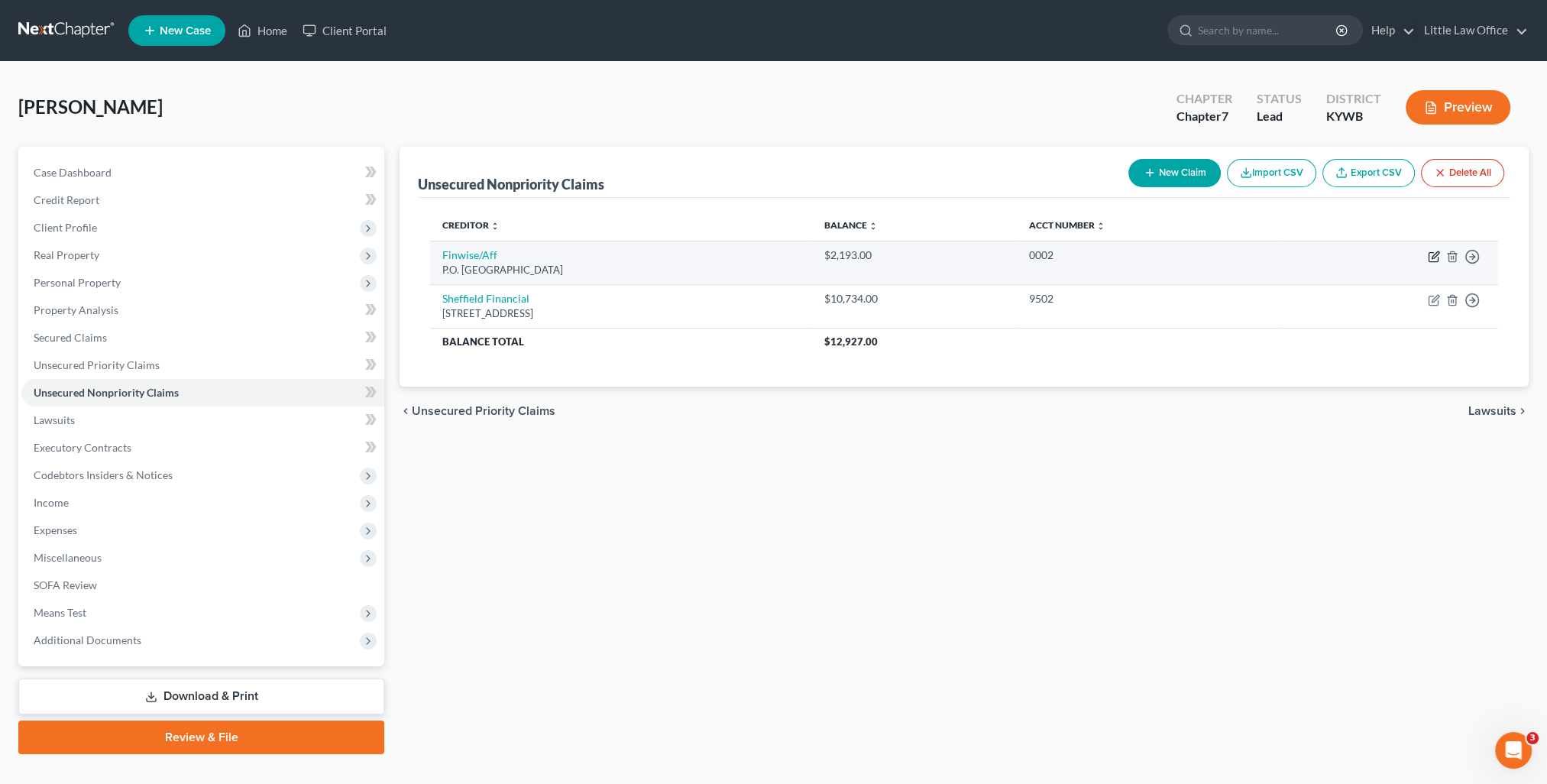
click at [1436, 258] on icon "button" at bounding box center [1433, 256] width 12 height 12
select select "45"
select select "0"
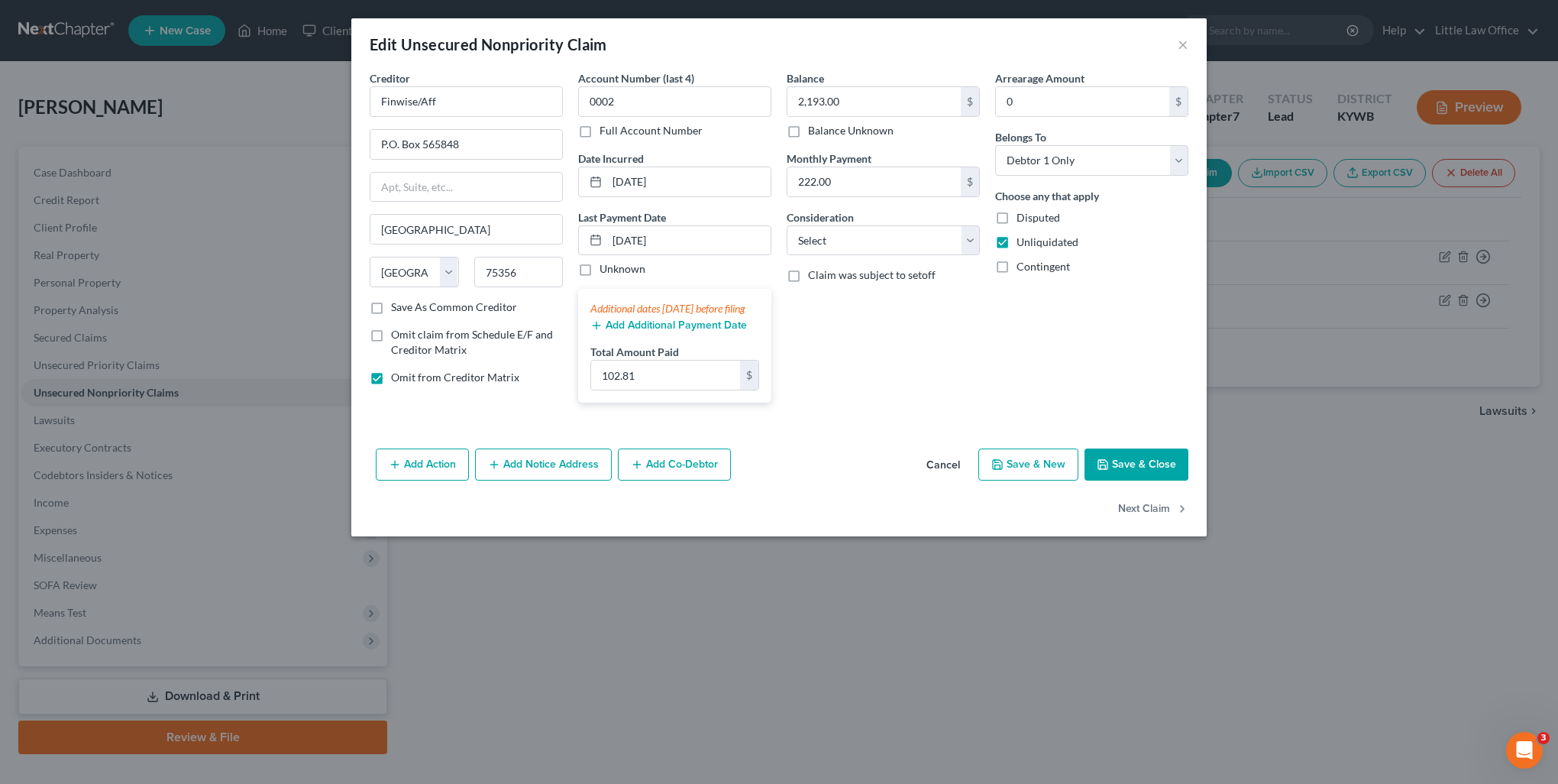
click at [1165, 480] on button "Save & Close" at bounding box center [1136, 464] width 104 height 32
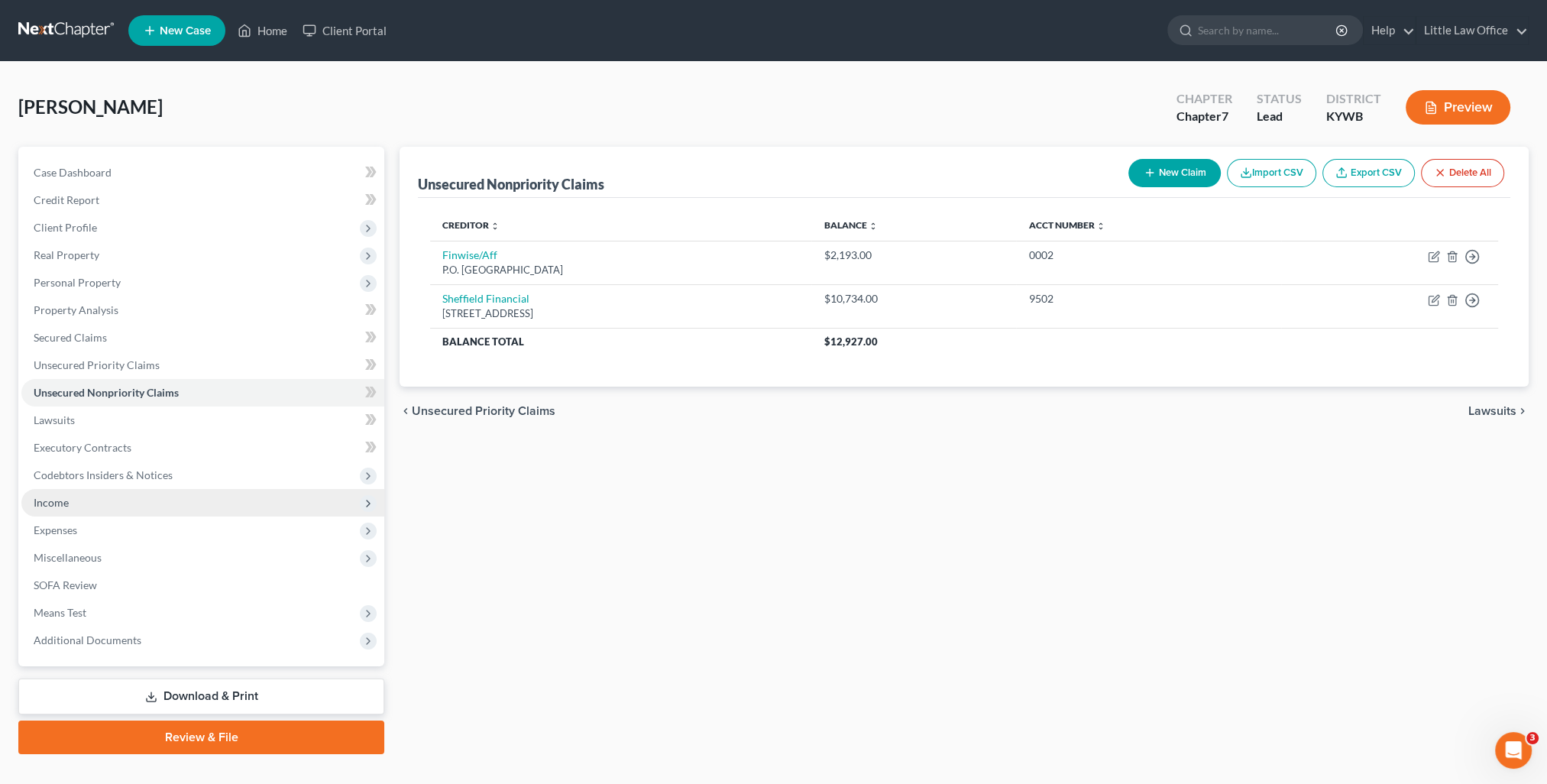
click at [45, 499] on span "Income" at bounding box center [51, 502] width 35 height 13
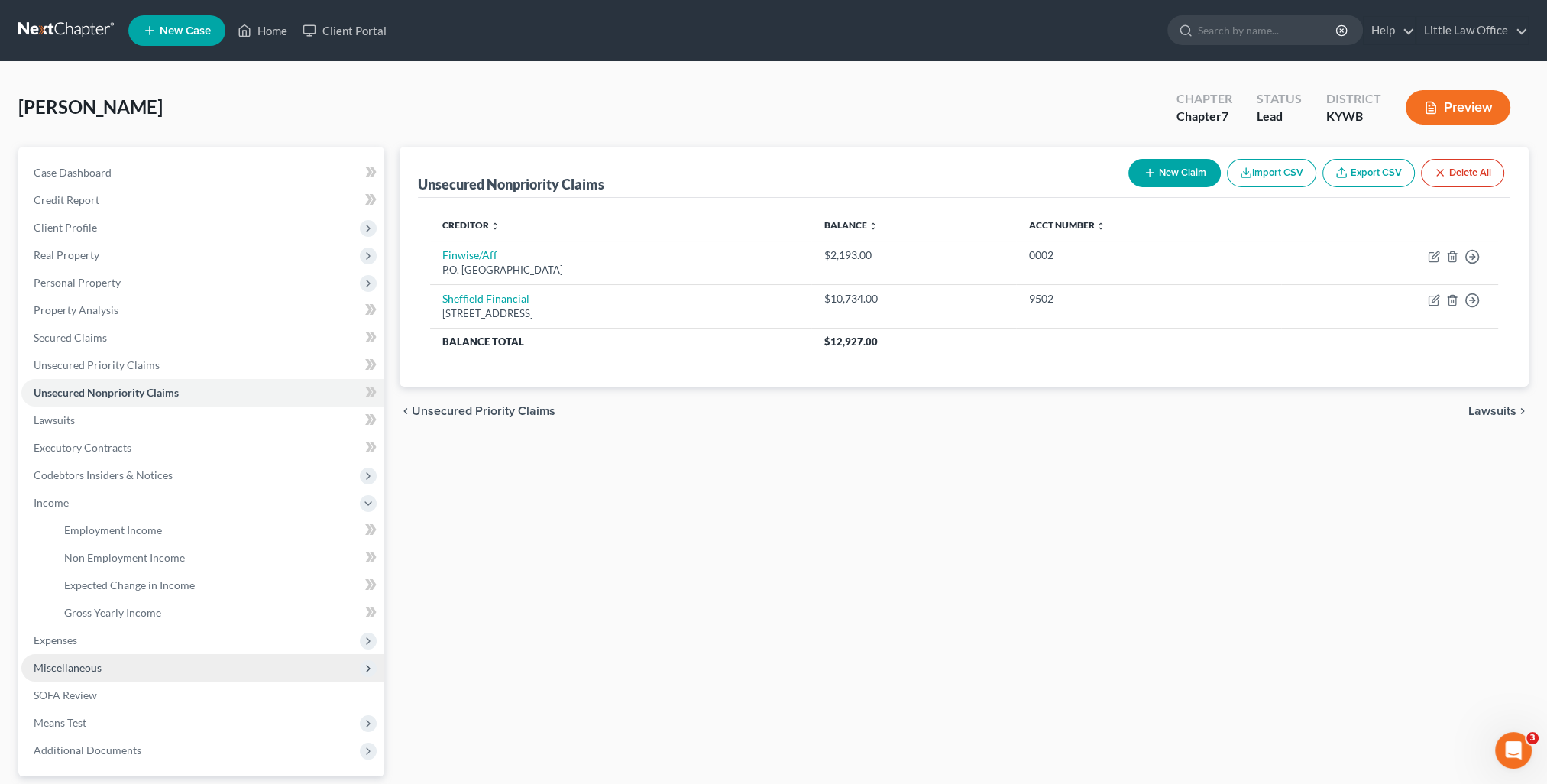
click at [79, 661] on span "Miscellaneous" at bounding box center [67, 667] width 68 height 13
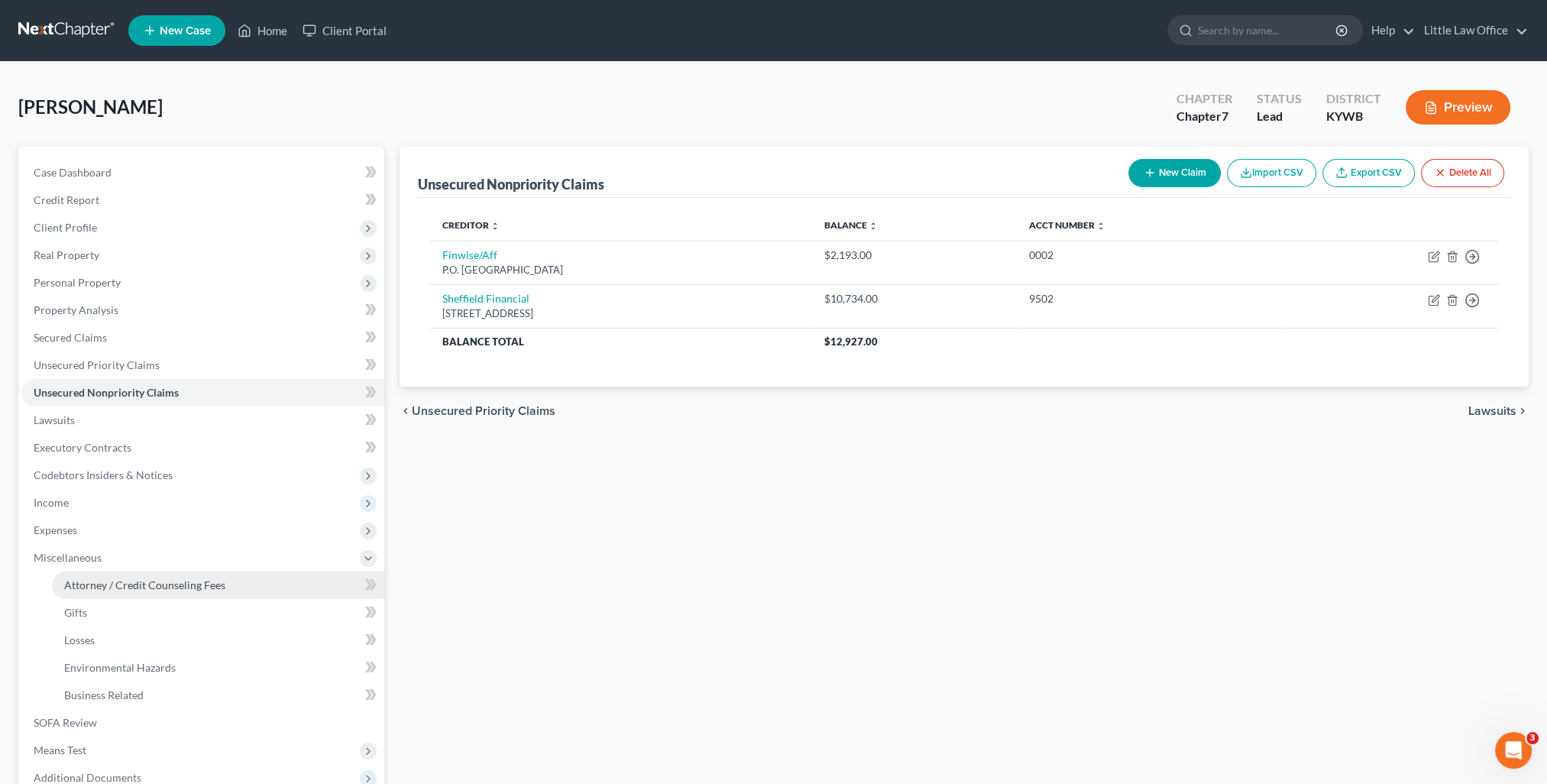
click at [140, 581] on span "Attorney / Credit Counseling Fees" at bounding box center [145, 585] width 161 height 13
select select "0"
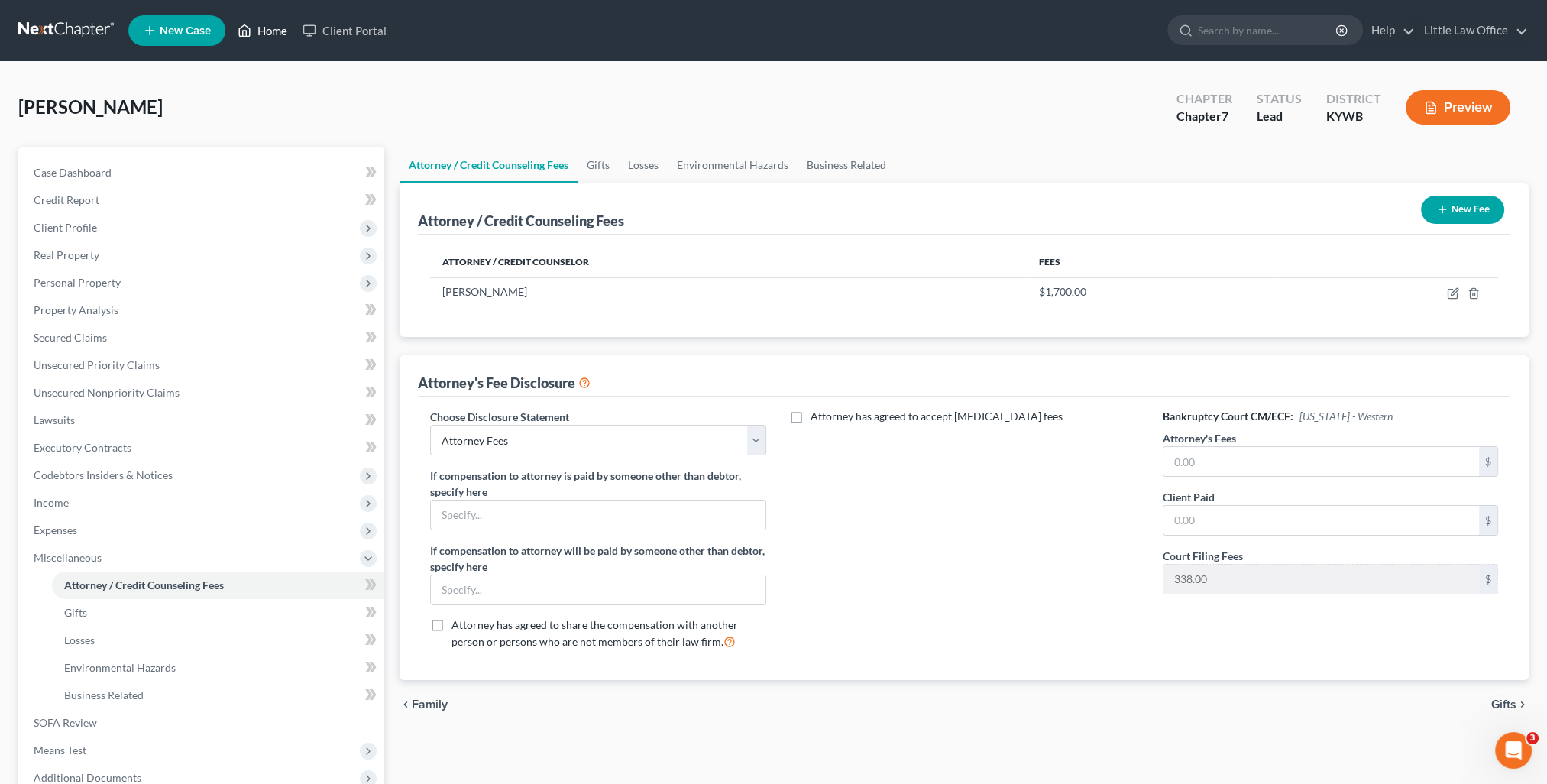
click at [267, 37] on link "Home" at bounding box center [263, 30] width 65 height 28
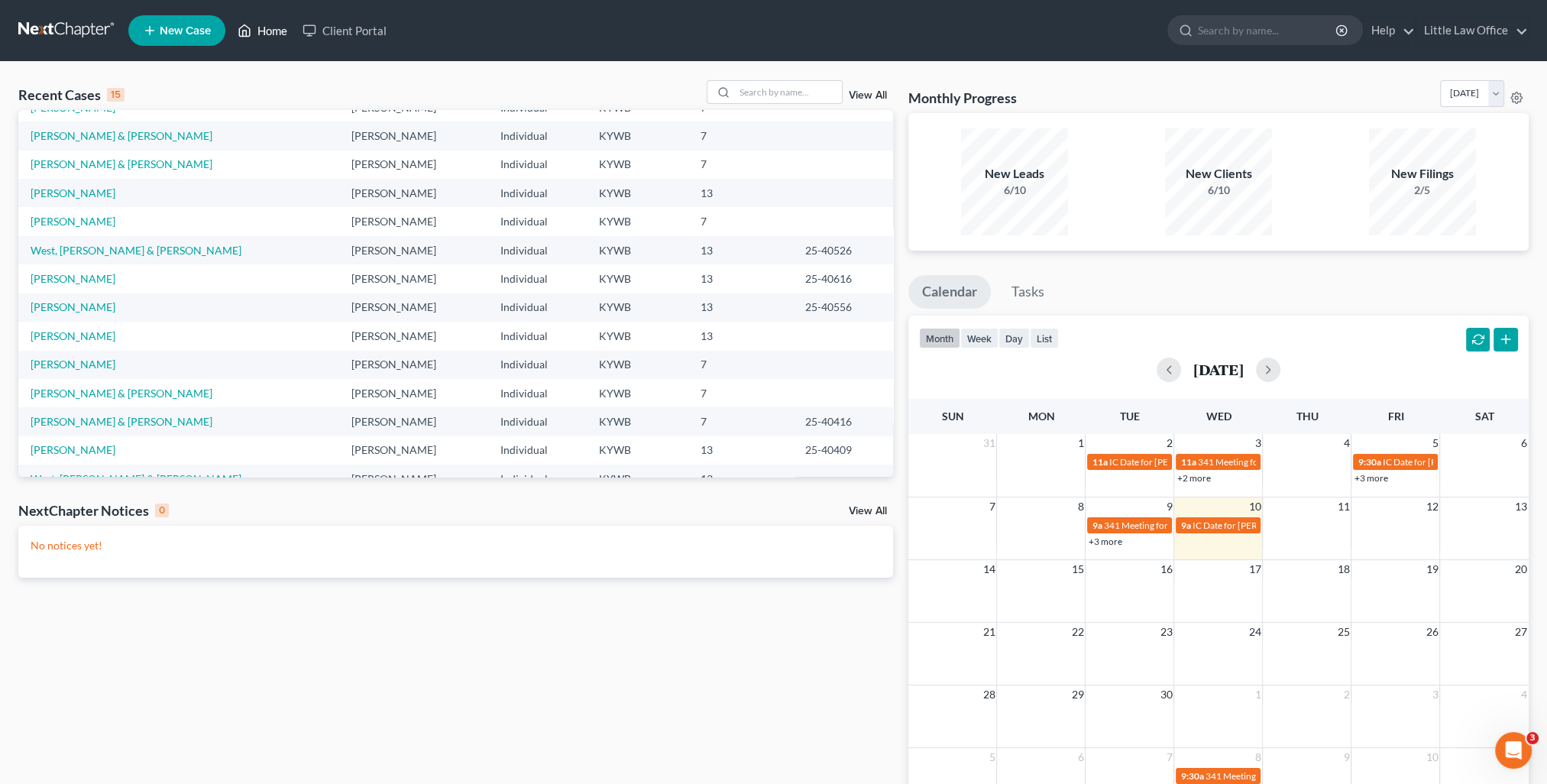
scroll to position [104, 0]
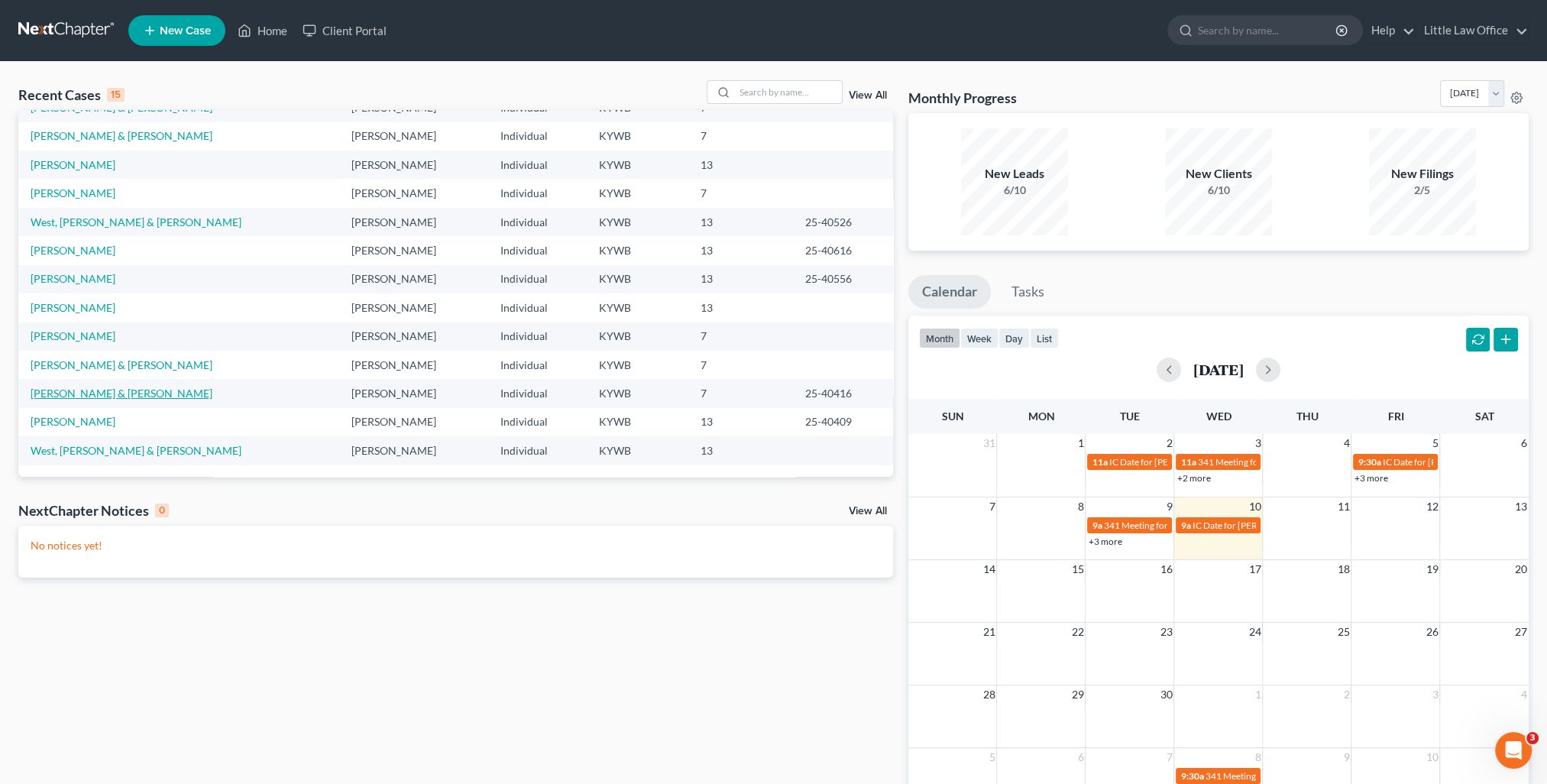
click at [63, 397] on link "Holmes, Timothy & Alice" at bounding box center [122, 393] width 182 height 13
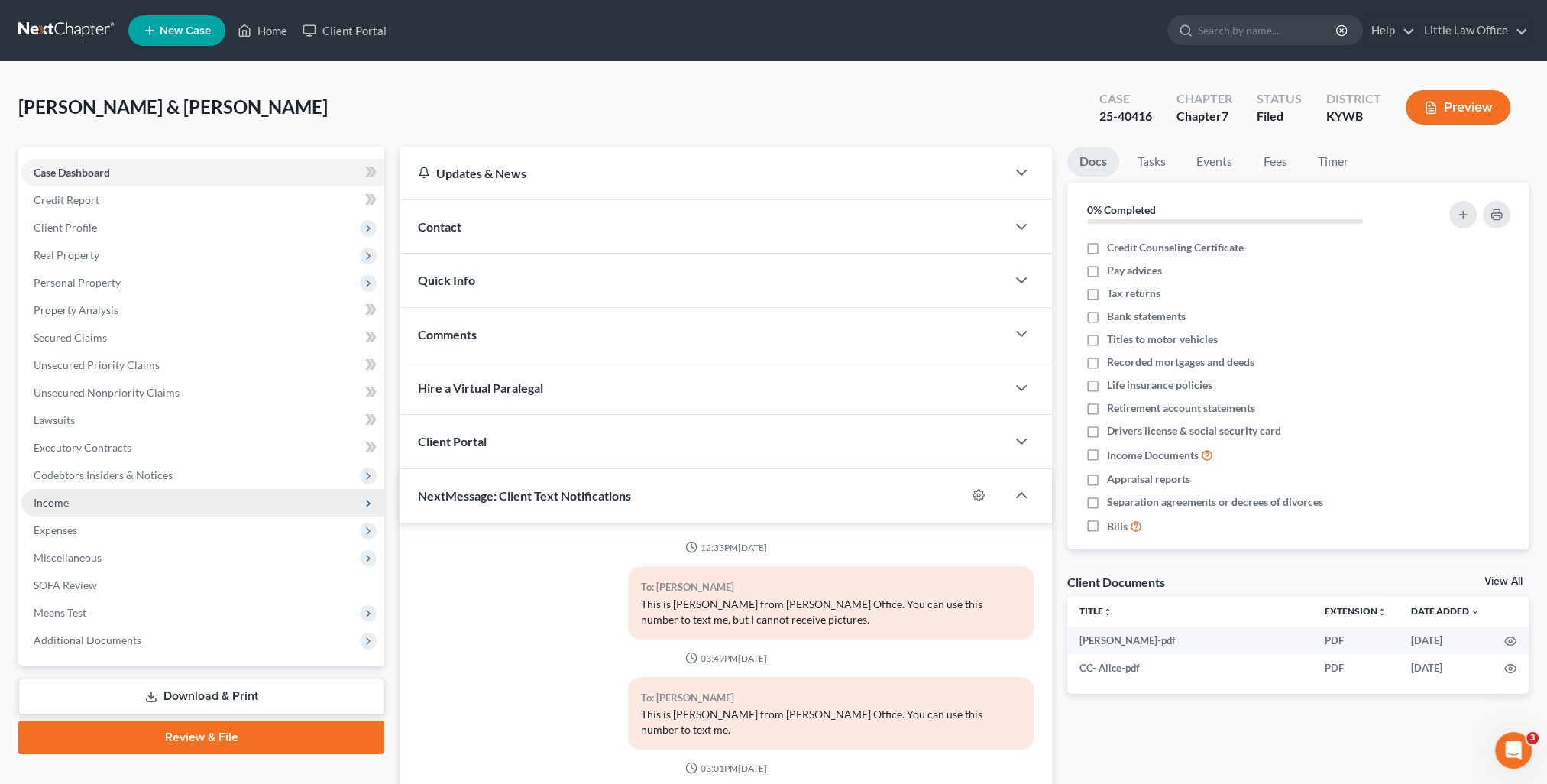
scroll to position [522, 0]
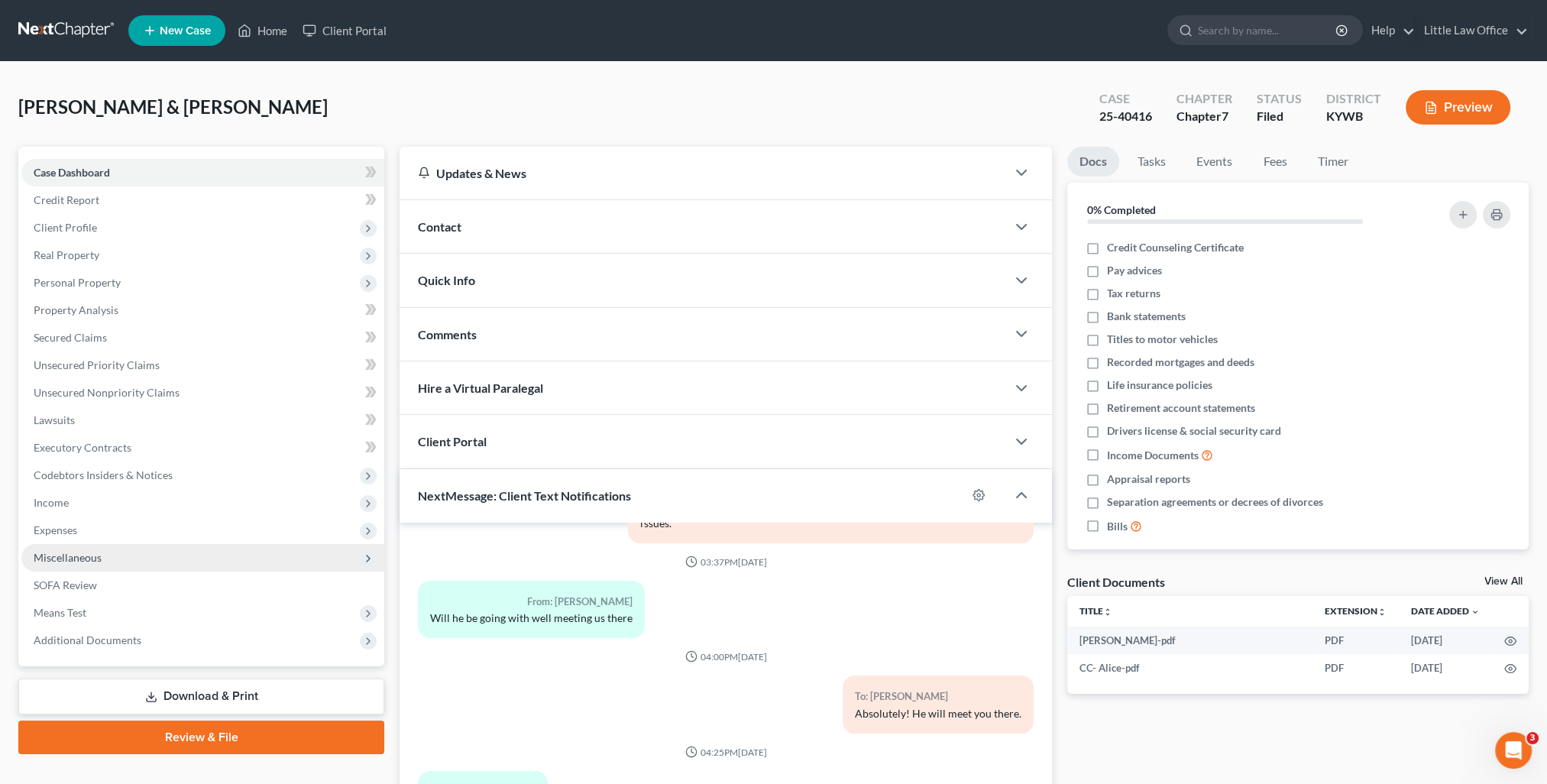
click at [94, 553] on span "Miscellaneous" at bounding box center [67, 557] width 68 height 13
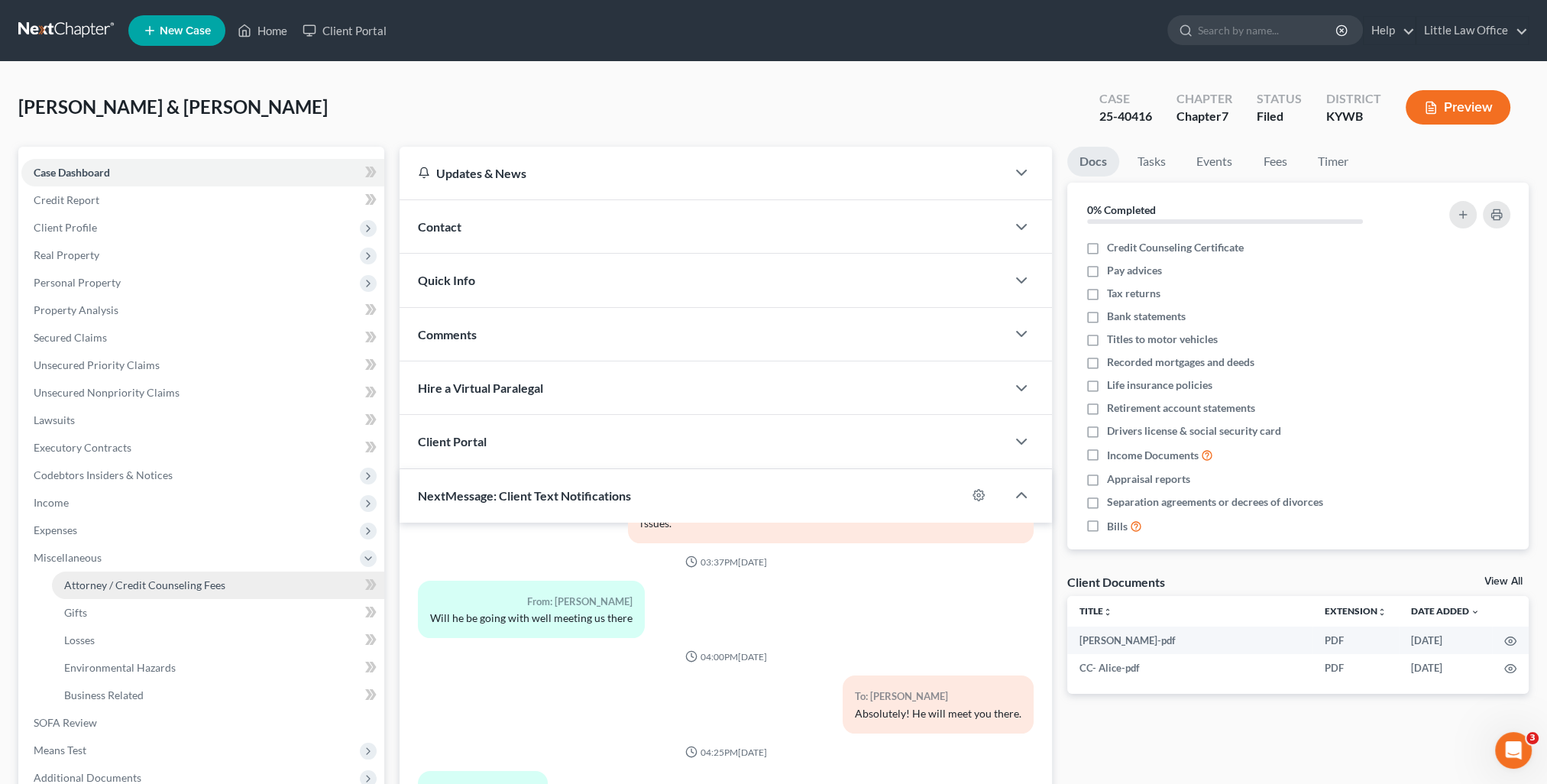
click at [107, 579] on span "Attorney / Credit Counseling Fees" at bounding box center [145, 585] width 161 height 13
select select "0"
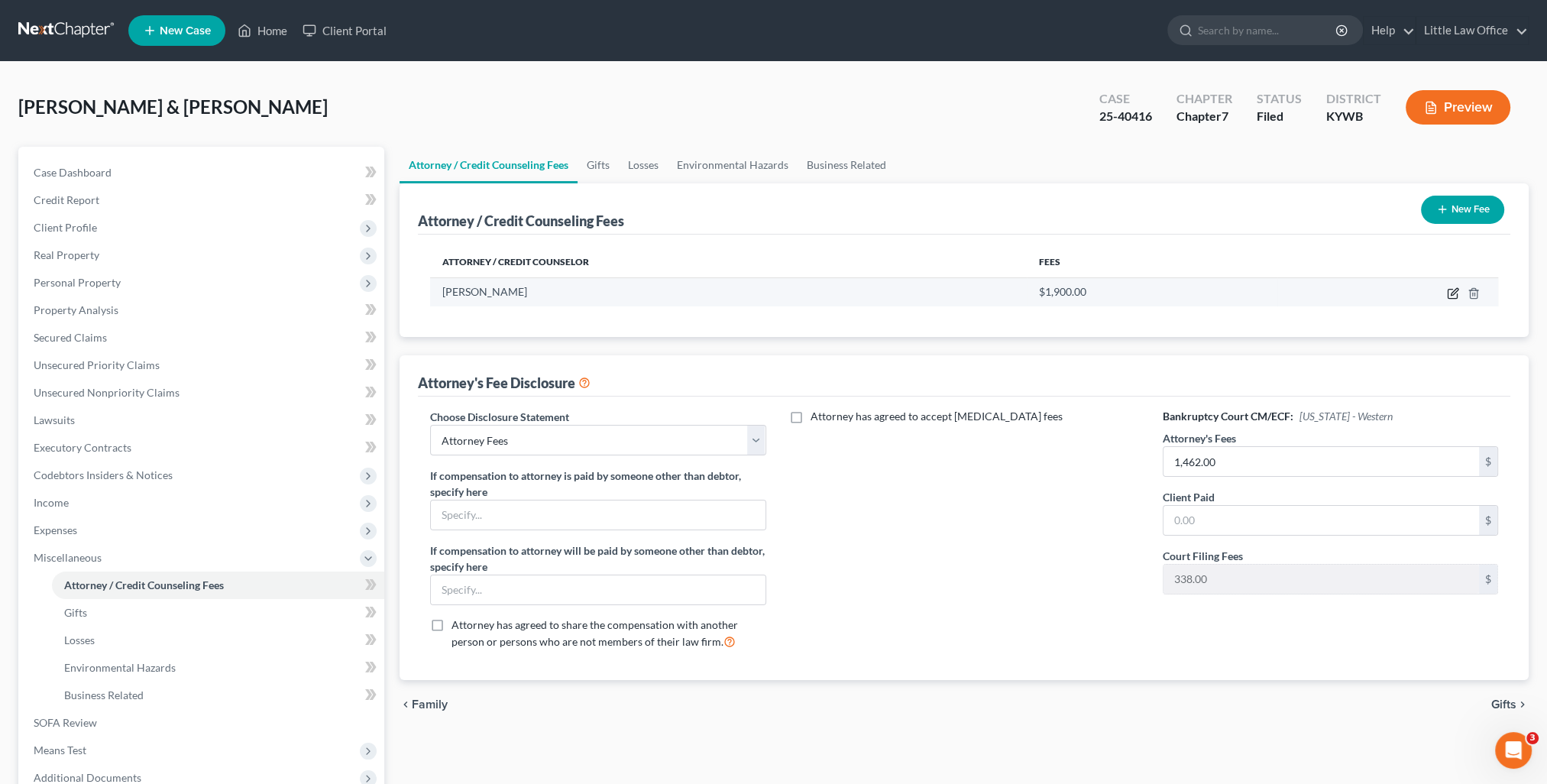
click at [1454, 289] on icon "button" at bounding box center [1454, 291] width 7 height 7
select select "18"
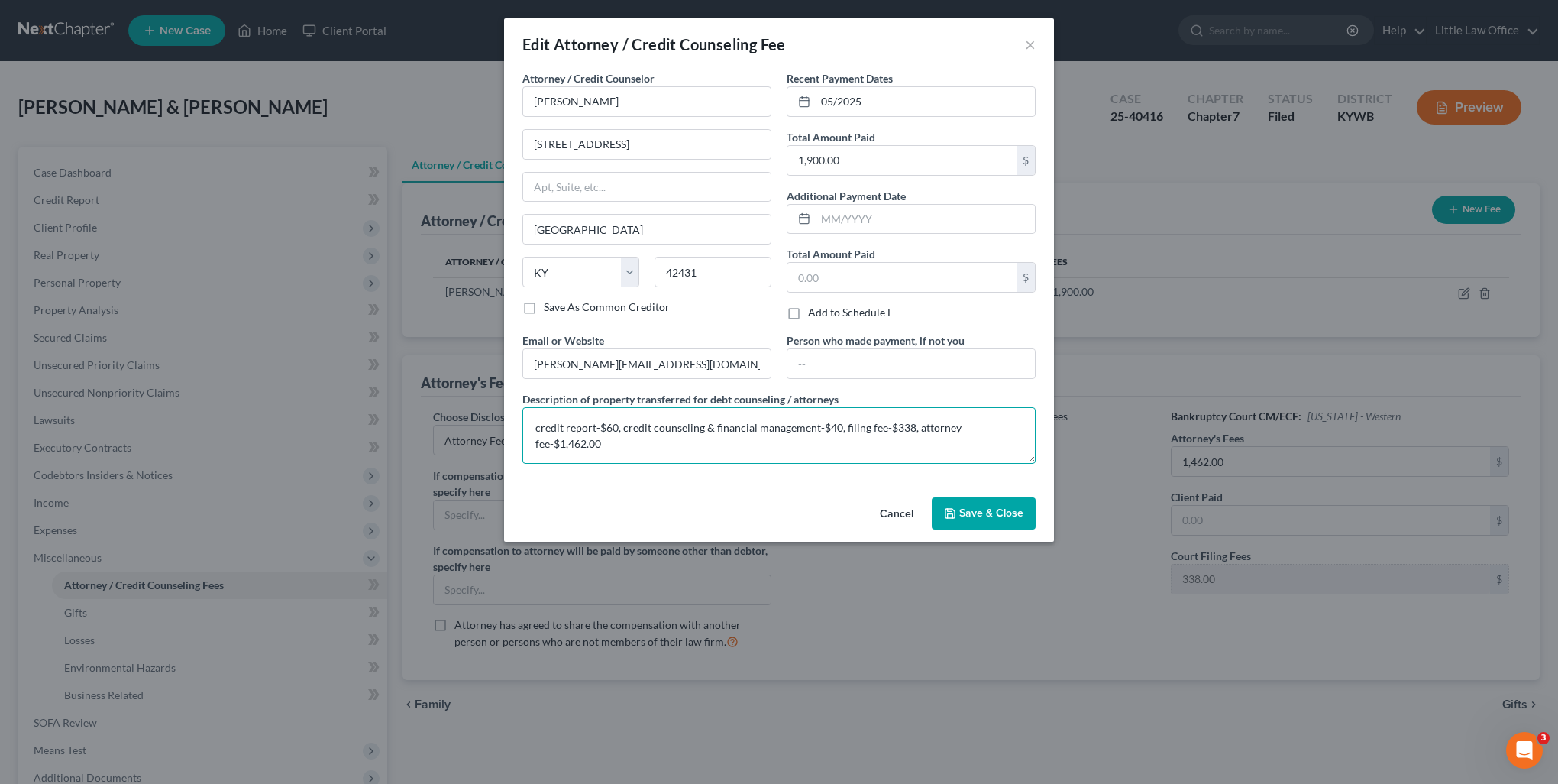
drag, startPoint x: 561, startPoint y: 430, endPoint x: 705, endPoint y: 444, distance: 144.7
click at [705, 444] on textarea "credit report-$60, credit counseling & financial management-$40, filing fee-$33…" at bounding box center [779, 435] width 514 height 56
click at [999, 506] on span "Save & Close" at bounding box center [991, 513] width 64 height 13
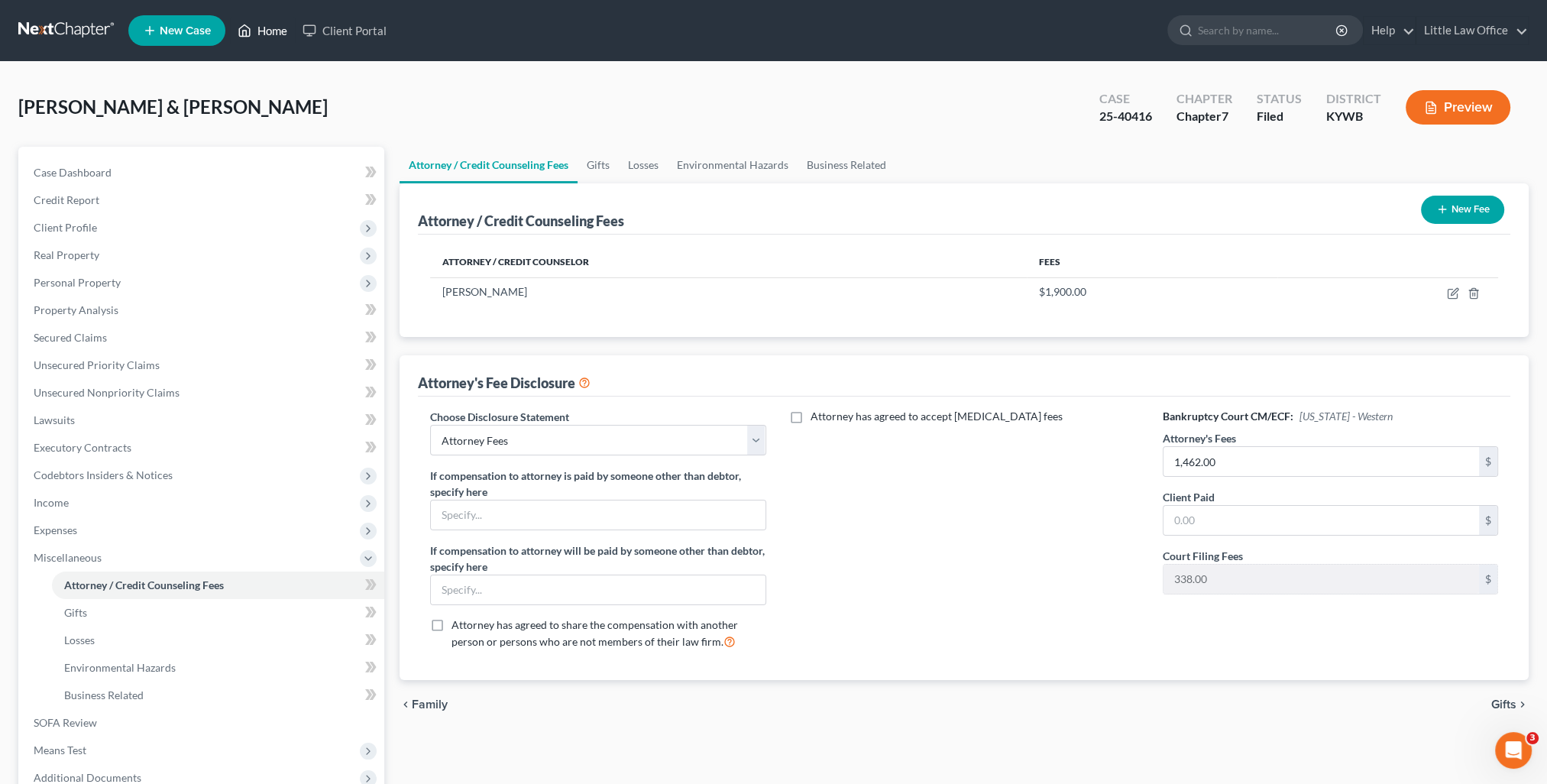
click at [272, 32] on link "Home" at bounding box center [263, 30] width 65 height 28
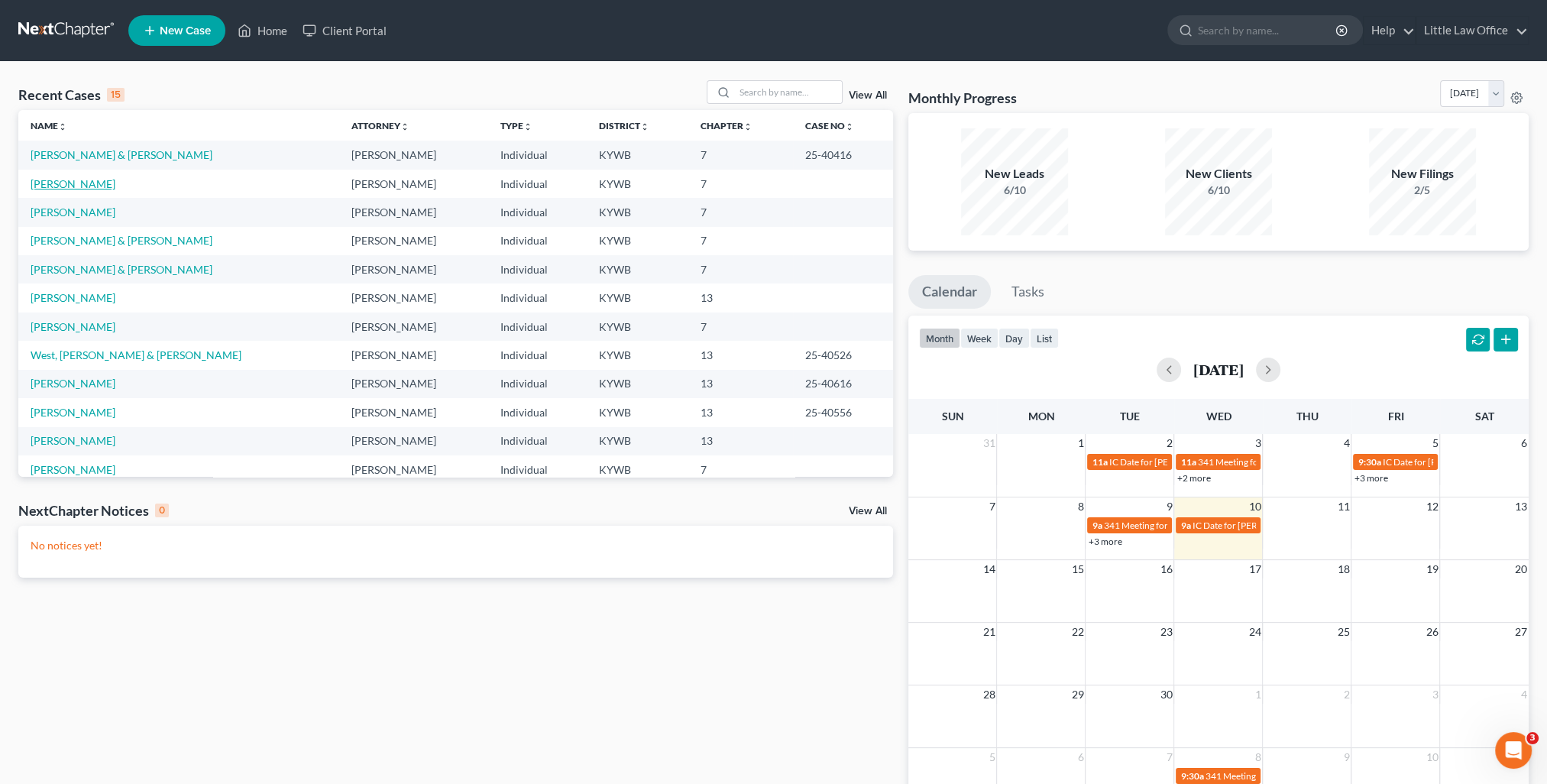
click at [63, 187] on link "Braden, Rodney" at bounding box center [73, 184] width 85 height 13
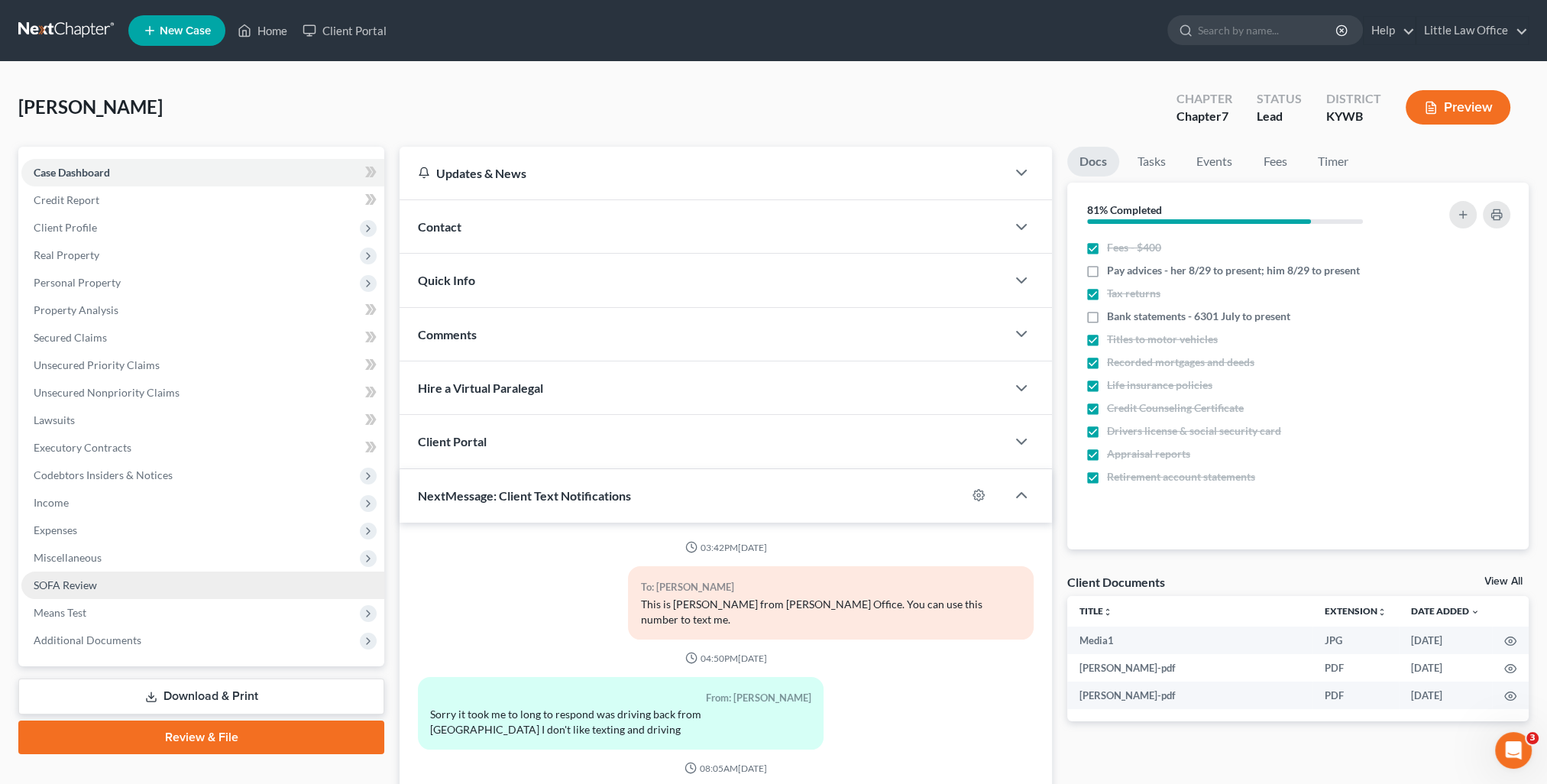
scroll to position [767, 0]
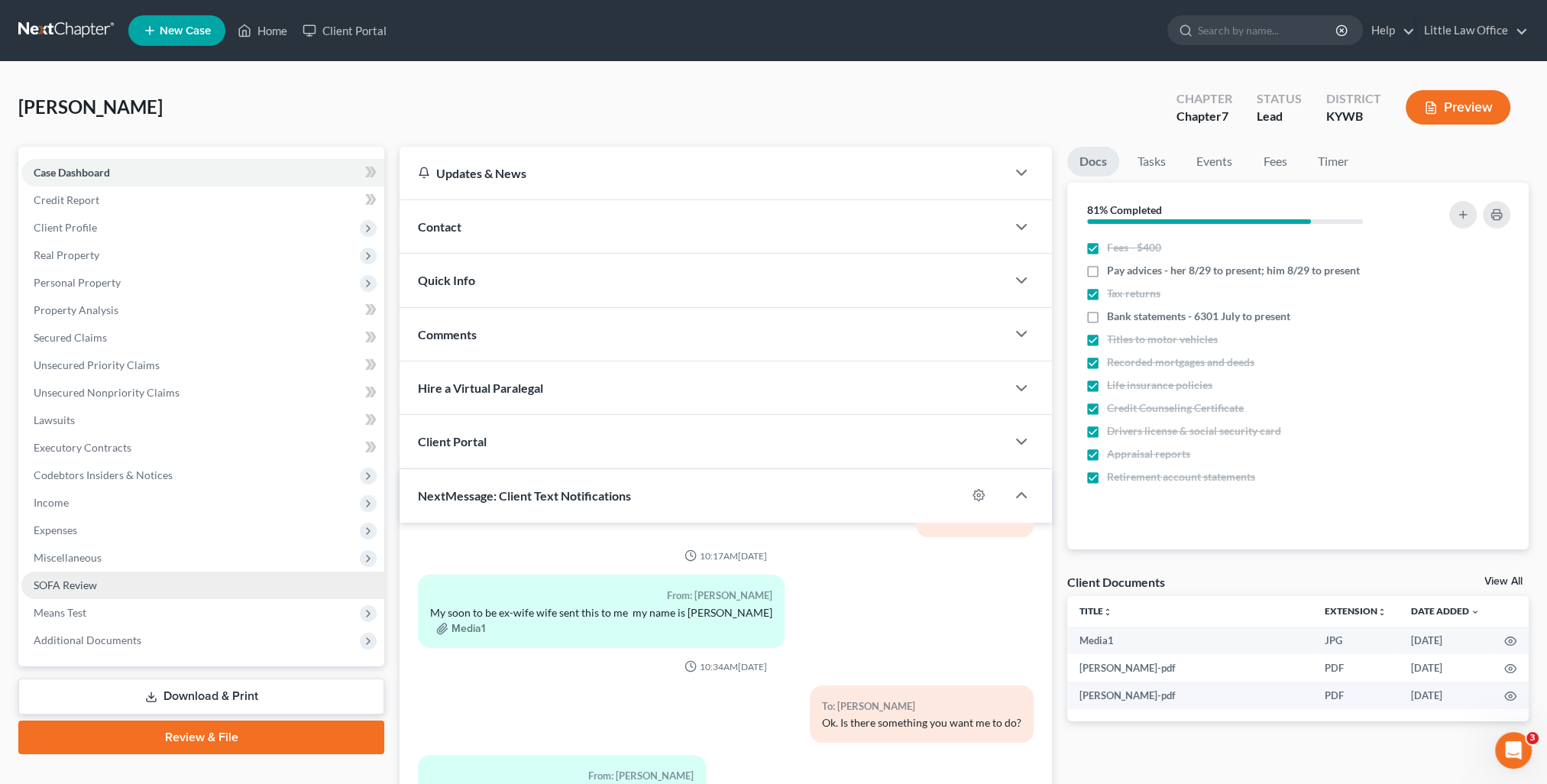
drag, startPoint x: 98, startPoint y: 563, endPoint x: 105, endPoint y: 570, distance: 9.9
click at [98, 563] on span "Miscellaneous" at bounding box center [203, 557] width 363 height 28
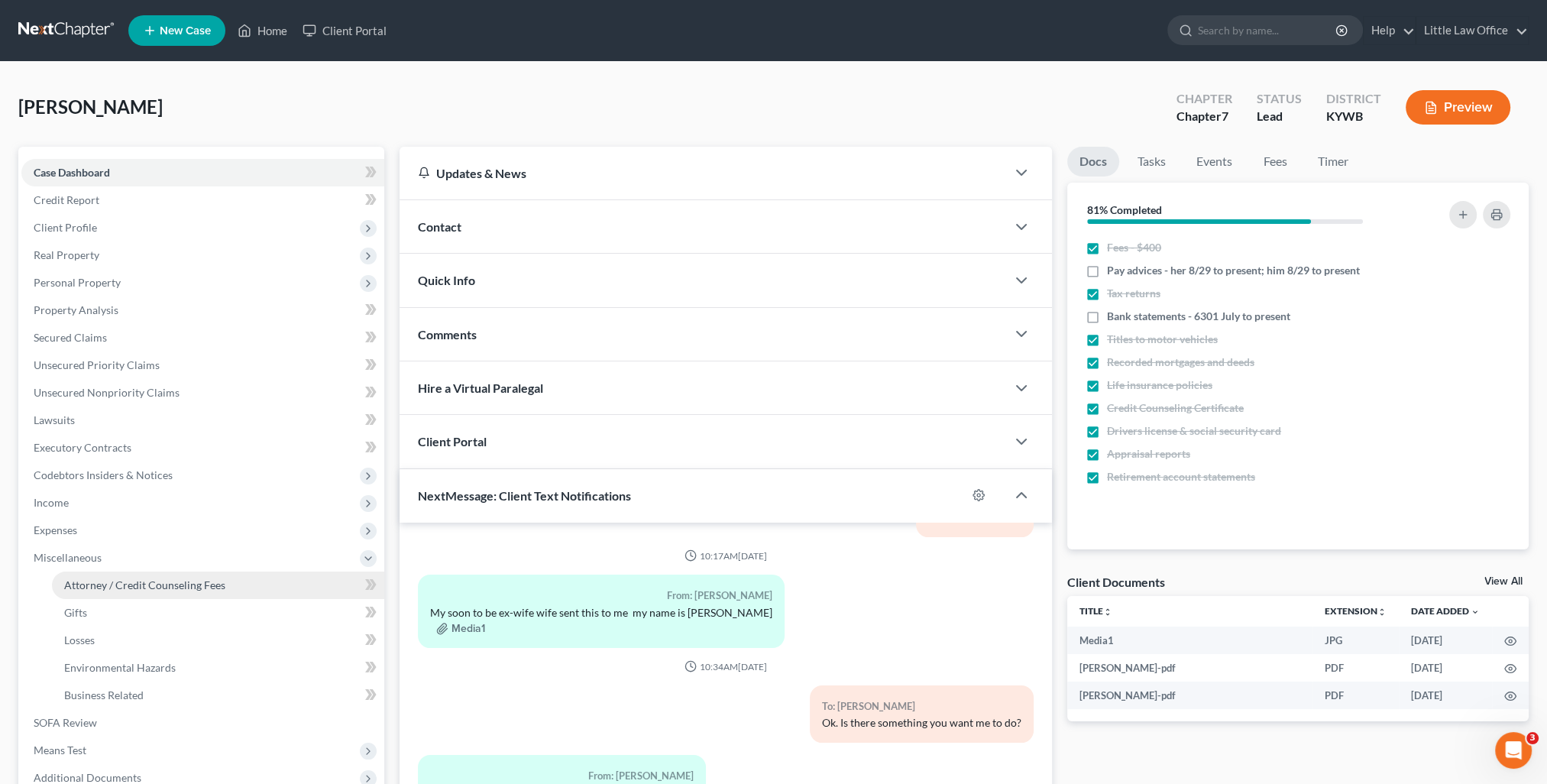
click at [112, 577] on link "Attorney / Credit Counseling Fees" at bounding box center [218, 585] width 332 height 28
select select "0"
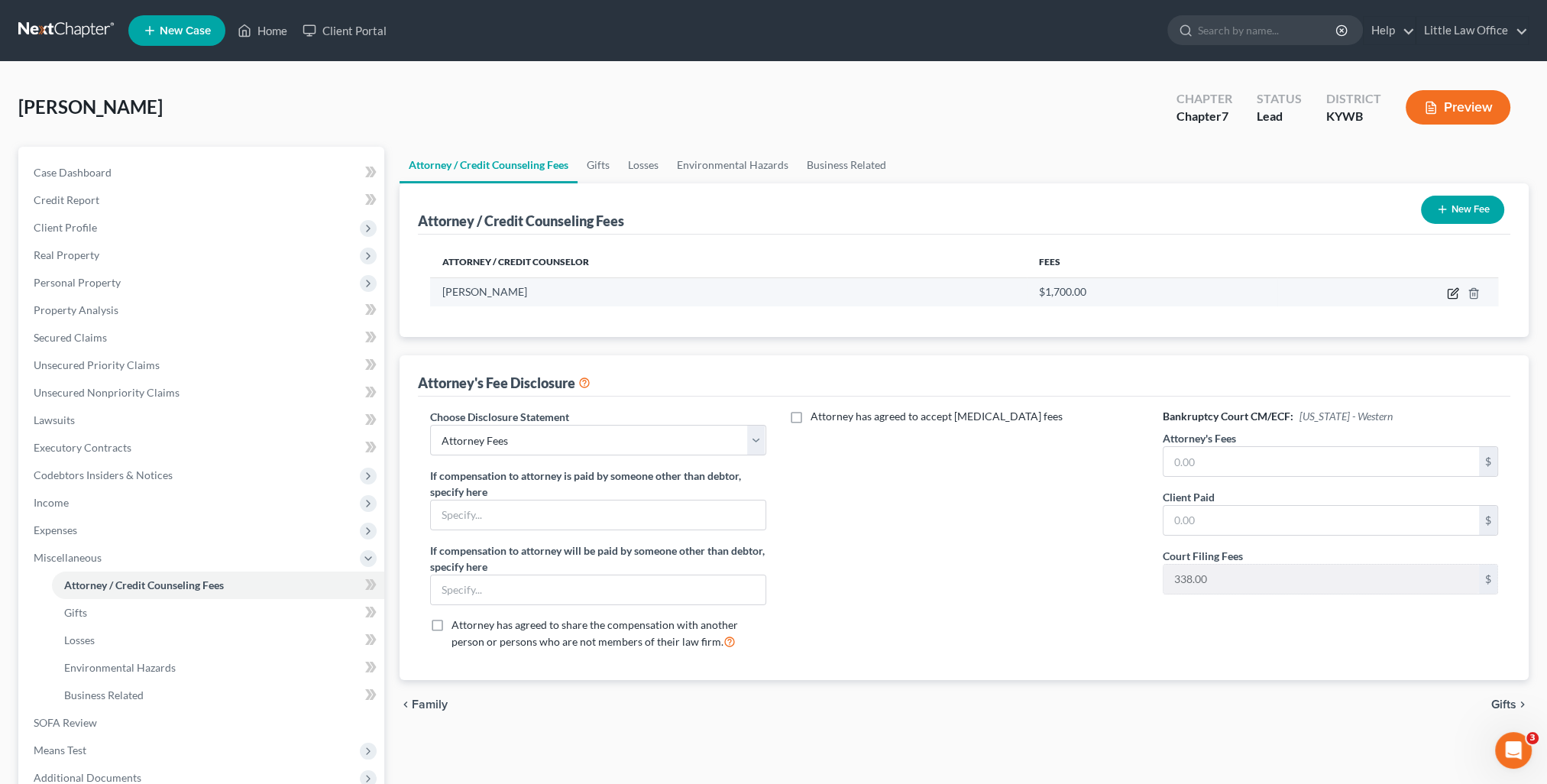
click at [1452, 294] on icon "button" at bounding box center [1454, 291] width 7 height 7
select select "18"
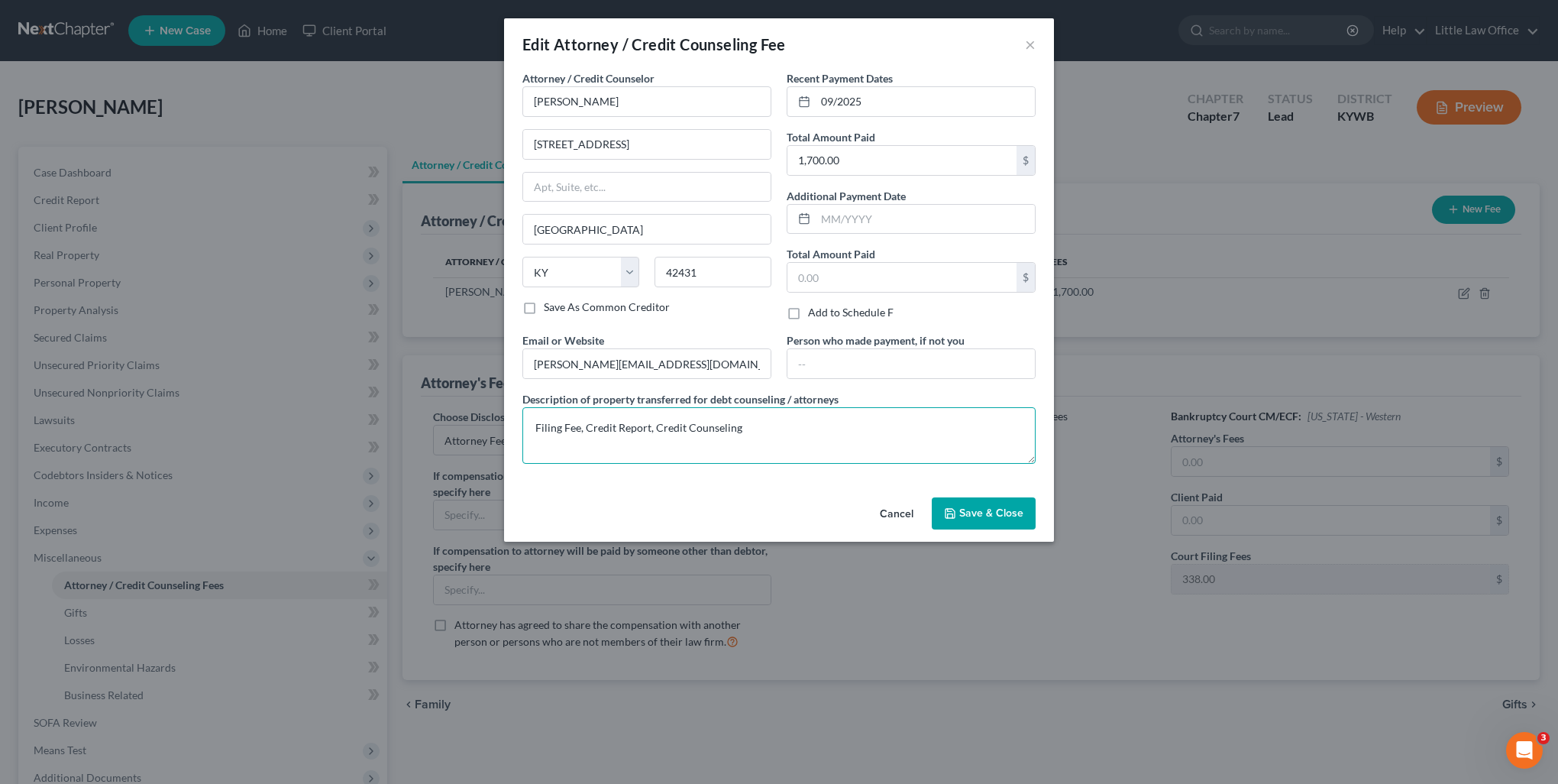
drag, startPoint x: 601, startPoint y: 435, endPoint x: 298, endPoint y: 422, distance: 303.3
click at [298, 422] on div "Edit Attorney / Credit Counseling Fee × Attorney / Credit Counselor * Marcus Li…" at bounding box center [779, 392] width 1558 height 784
paste textarea "credit report-$60, credit counseling & financial management-$40, filing fee-$33…"
click at [602, 426] on textarea "credit report-$60, credit counseling & financial management-$40, filing fee-$33…" at bounding box center [779, 435] width 514 height 56
click at [570, 444] on textarea "credit report-$30, credit counseling & financial management-$40, filing fee-$33…" at bounding box center [779, 435] width 514 height 56
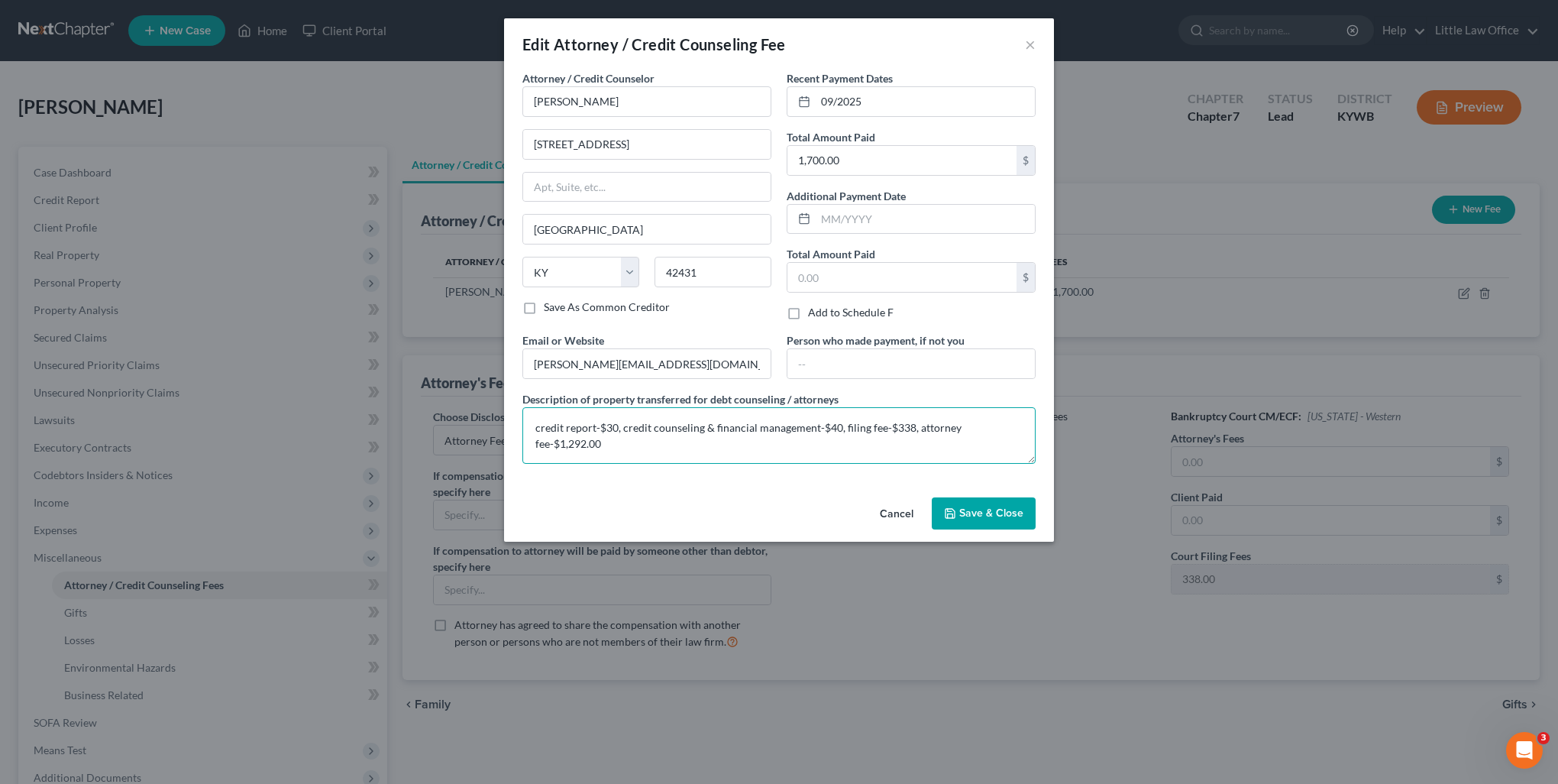
type textarea "credit report-$30, credit counseling & financial management-$40, filing fee-$33…"
click at [959, 515] on button "Save & Close" at bounding box center [984, 513] width 104 height 32
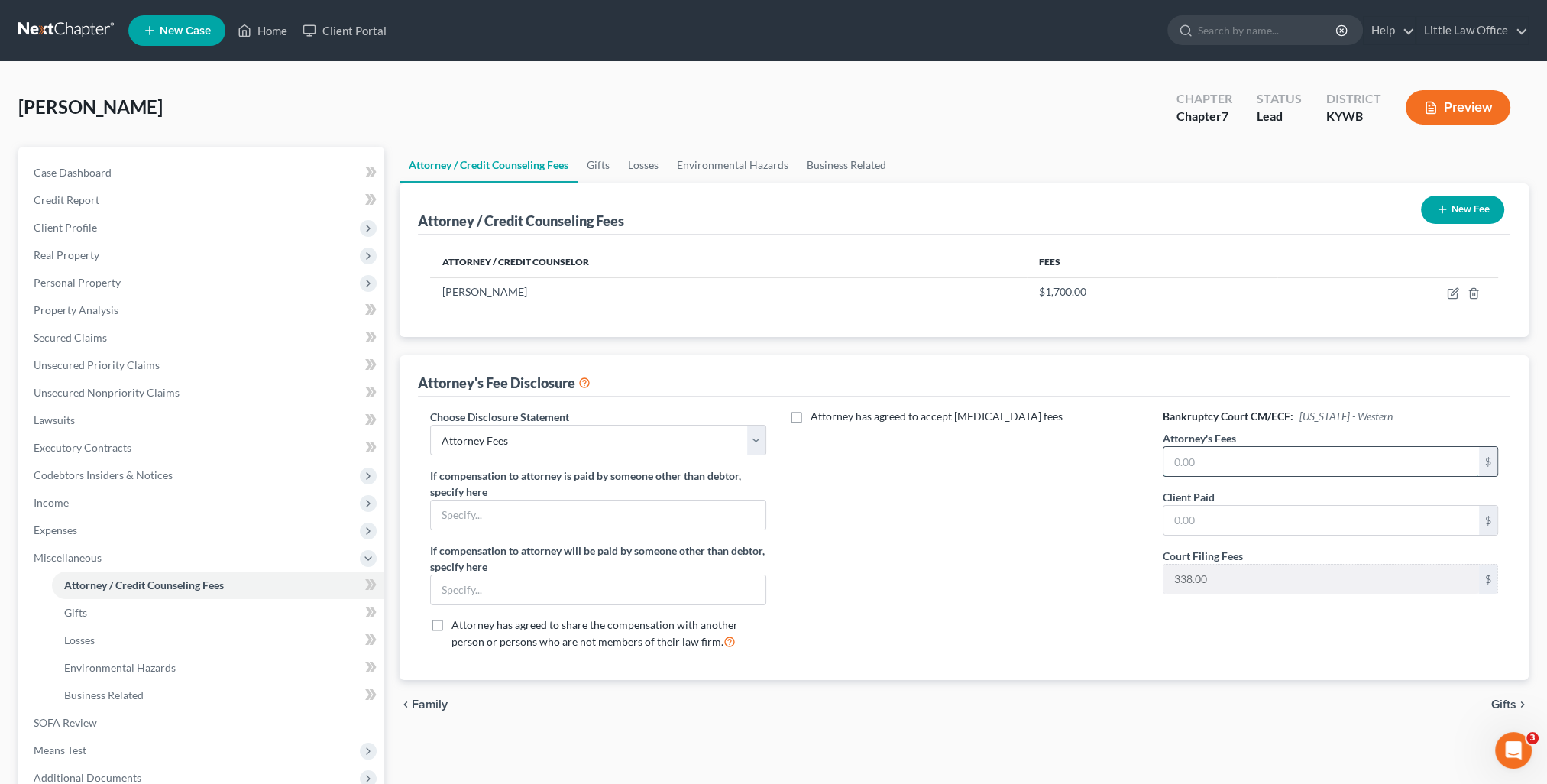
click at [1239, 464] on input "text" at bounding box center [1321, 461] width 316 height 29
type input "1,292"
click at [953, 540] on div "Attorney has agreed to accept retainer fees" at bounding box center [965, 535] width 366 height 253
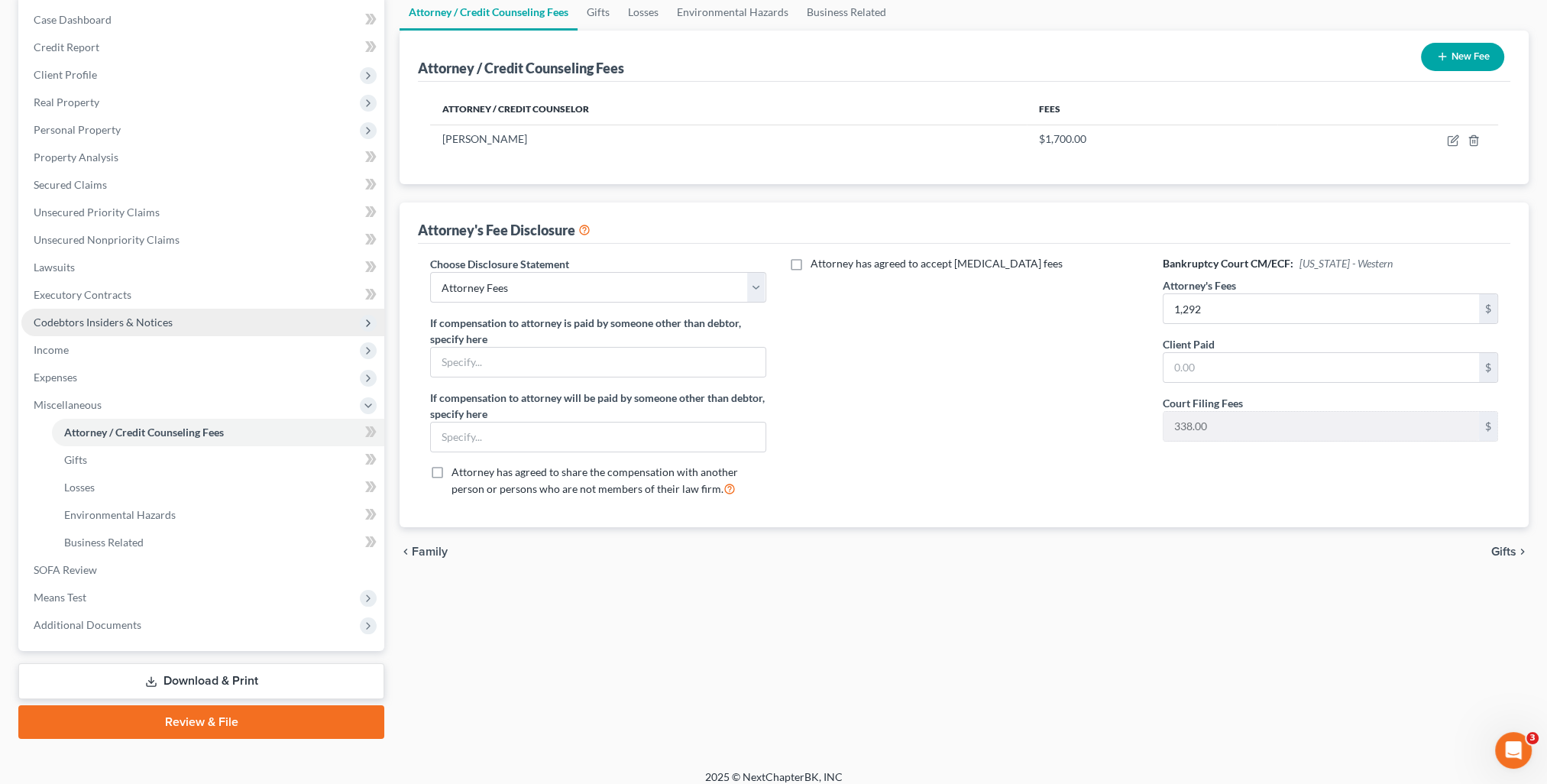
click at [93, 316] on span "Codebtors Insiders & Notices" at bounding box center [103, 322] width 139 height 13
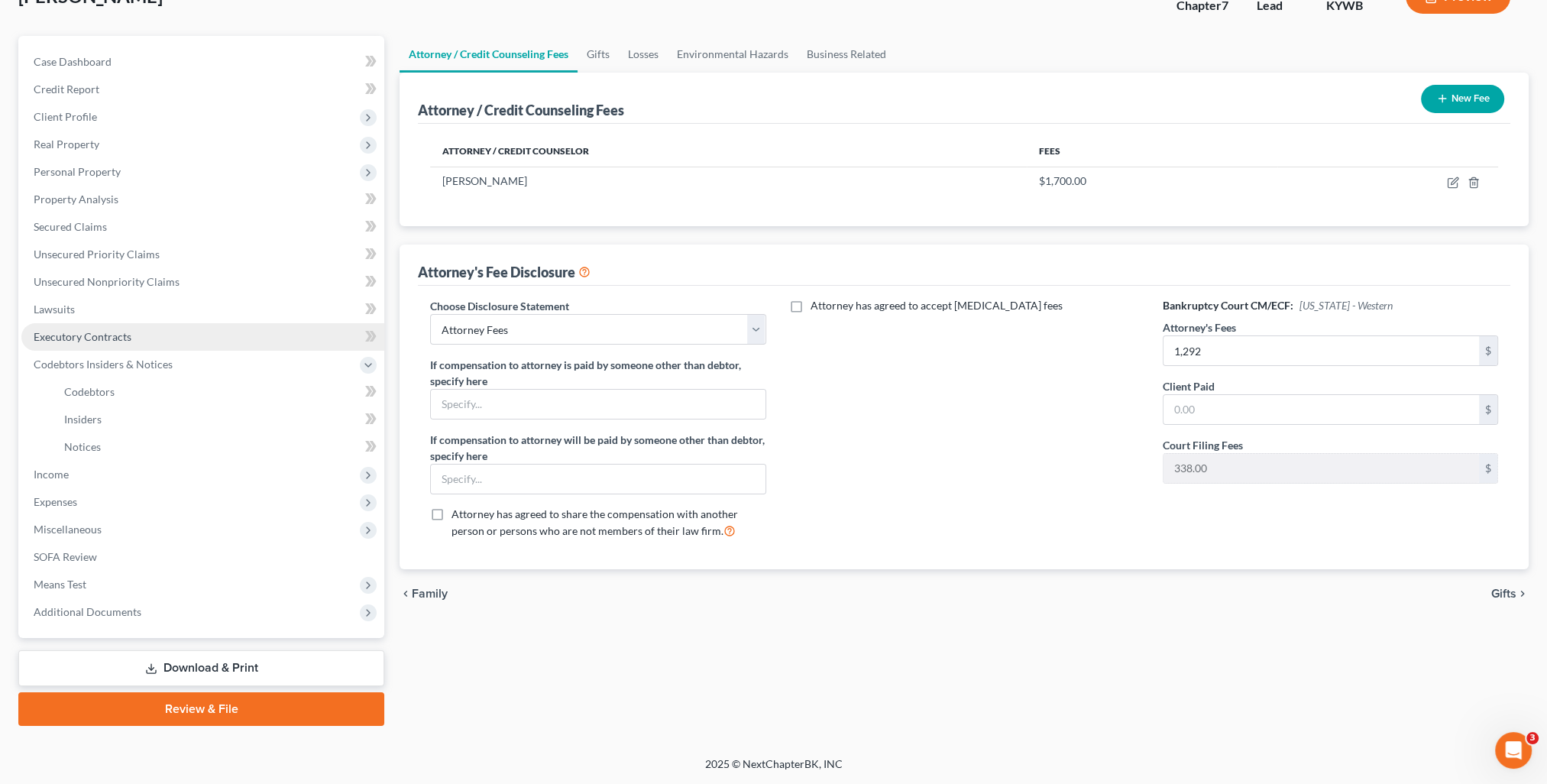
scroll to position [109, 0]
click at [112, 347] on link "Executory Contracts" at bounding box center [203, 338] width 363 height 28
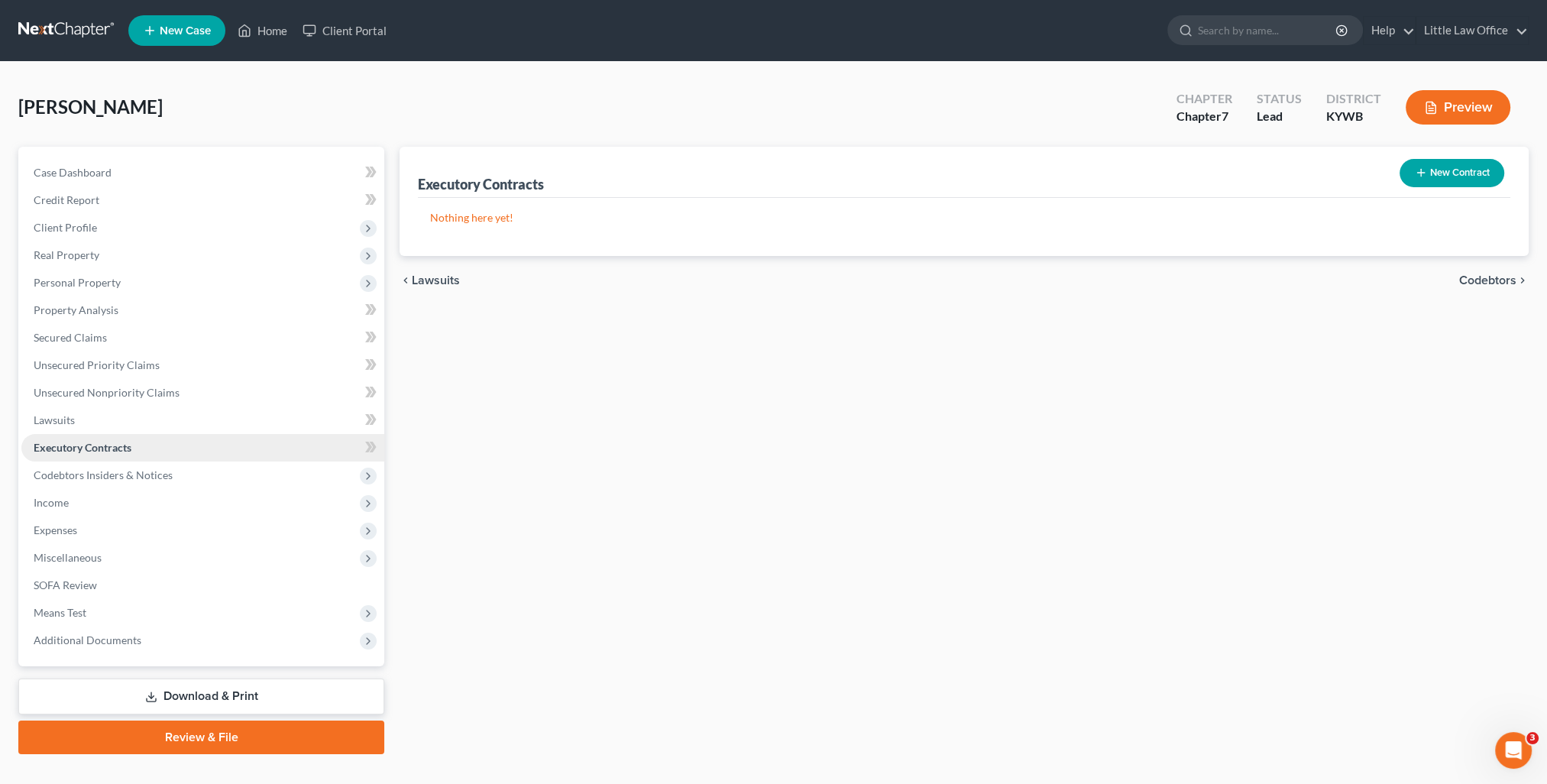
click at [93, 449] on span "Executory Contracts" at bounding box center [82, 447] width 98 height 13
click at [104, 479] on span "Codebtors Insiders & Notices" at bounding box center [103, 475] width 139 height 13
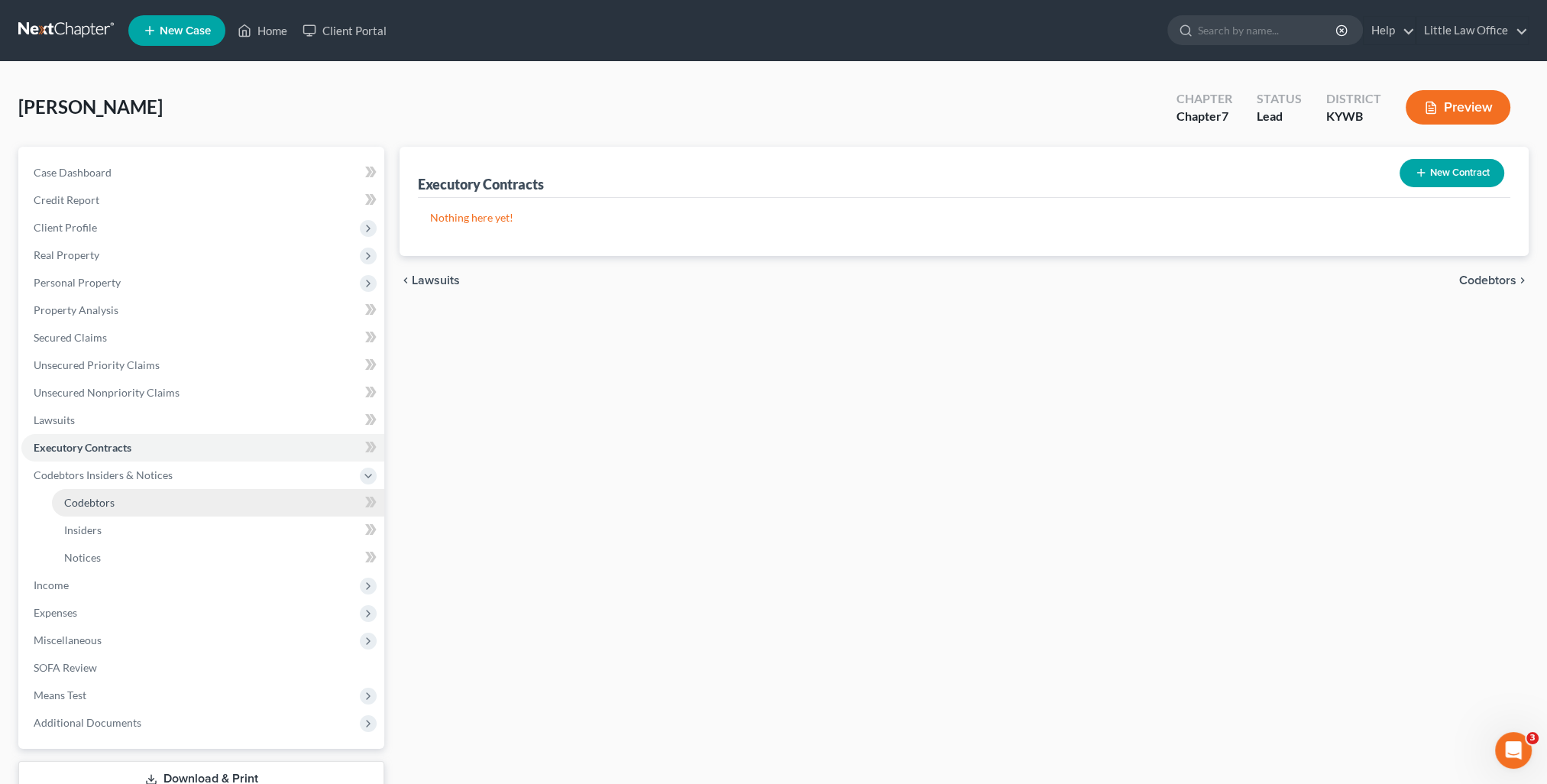
click at [119, 515] on link "Codebtors" at bounding box center [218, 502] width 332 height 28
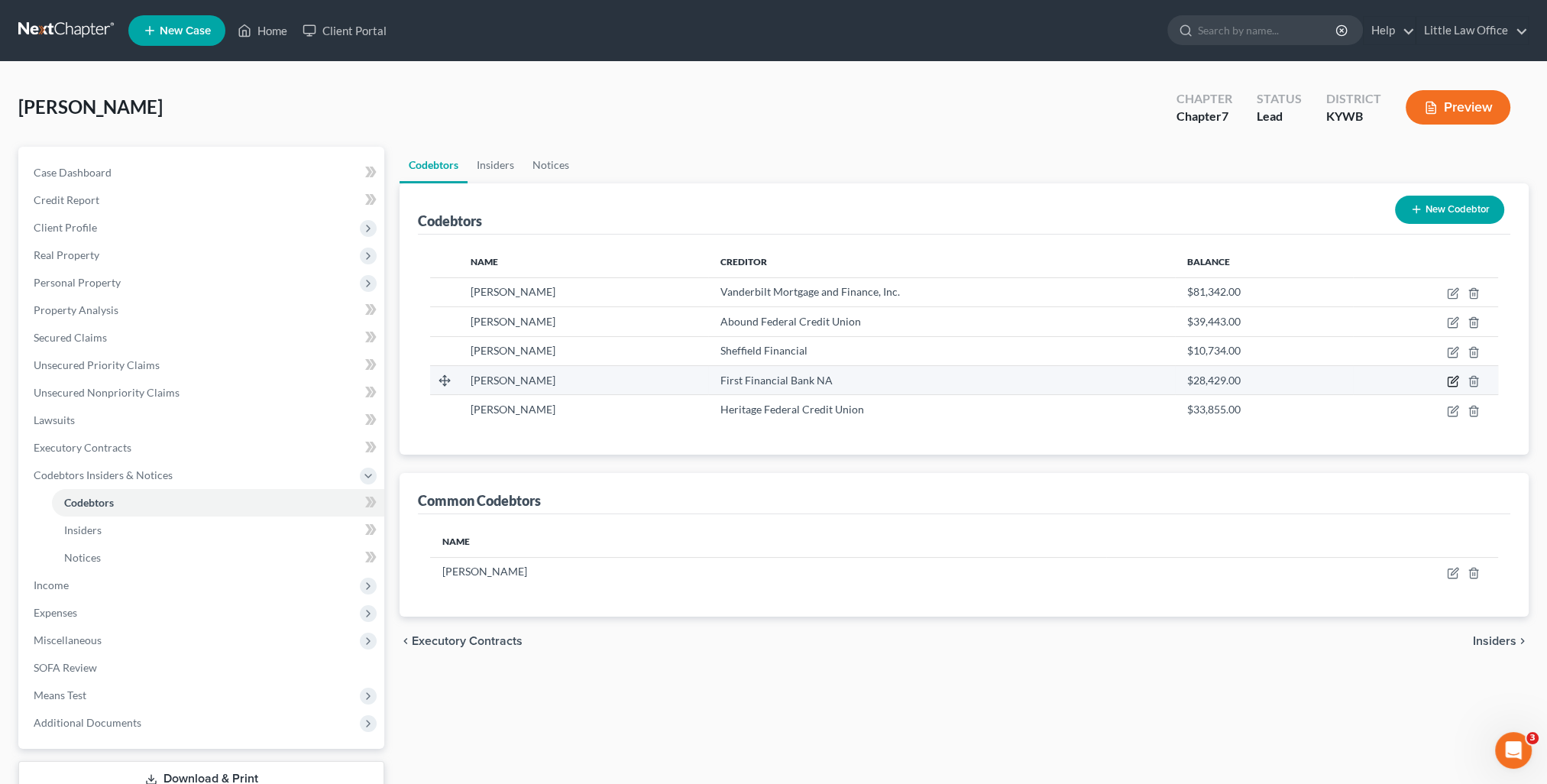
click at [1451, 384] on icon "button" at bounding box center [1452, 381] width 12 height 12
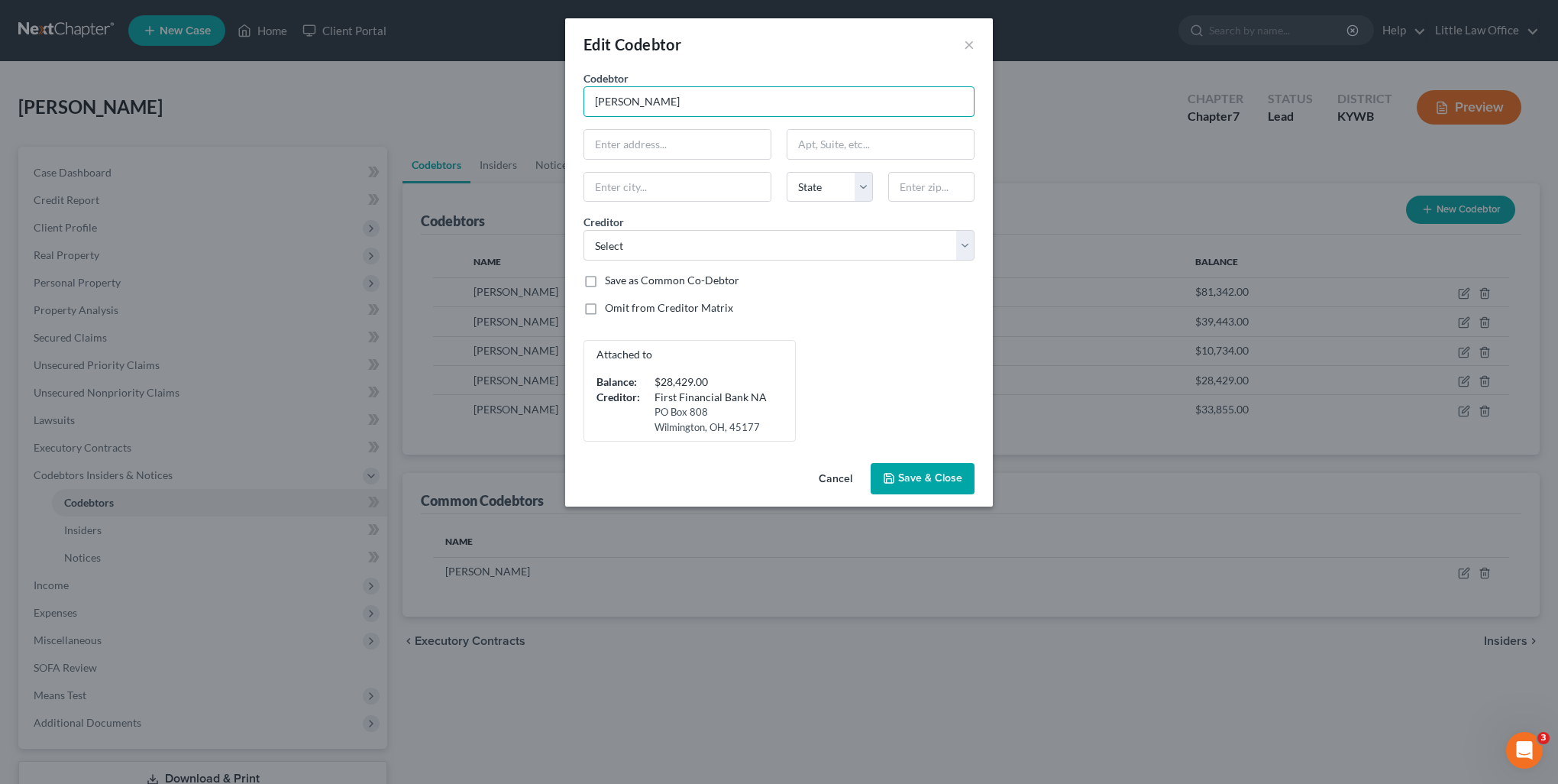
click at [632, 88] on input "Donna Sue Braden" at bounding box center [779, 101] width 391 height 31
click at [638, 102] on input "Donna Sue Braden" at bounding box center [779, 101] width 391 height 31
type input "Donna Braden"
click at [901, 469] on button "Save & Close" at bounding box center [923, 479] width 104 height 32
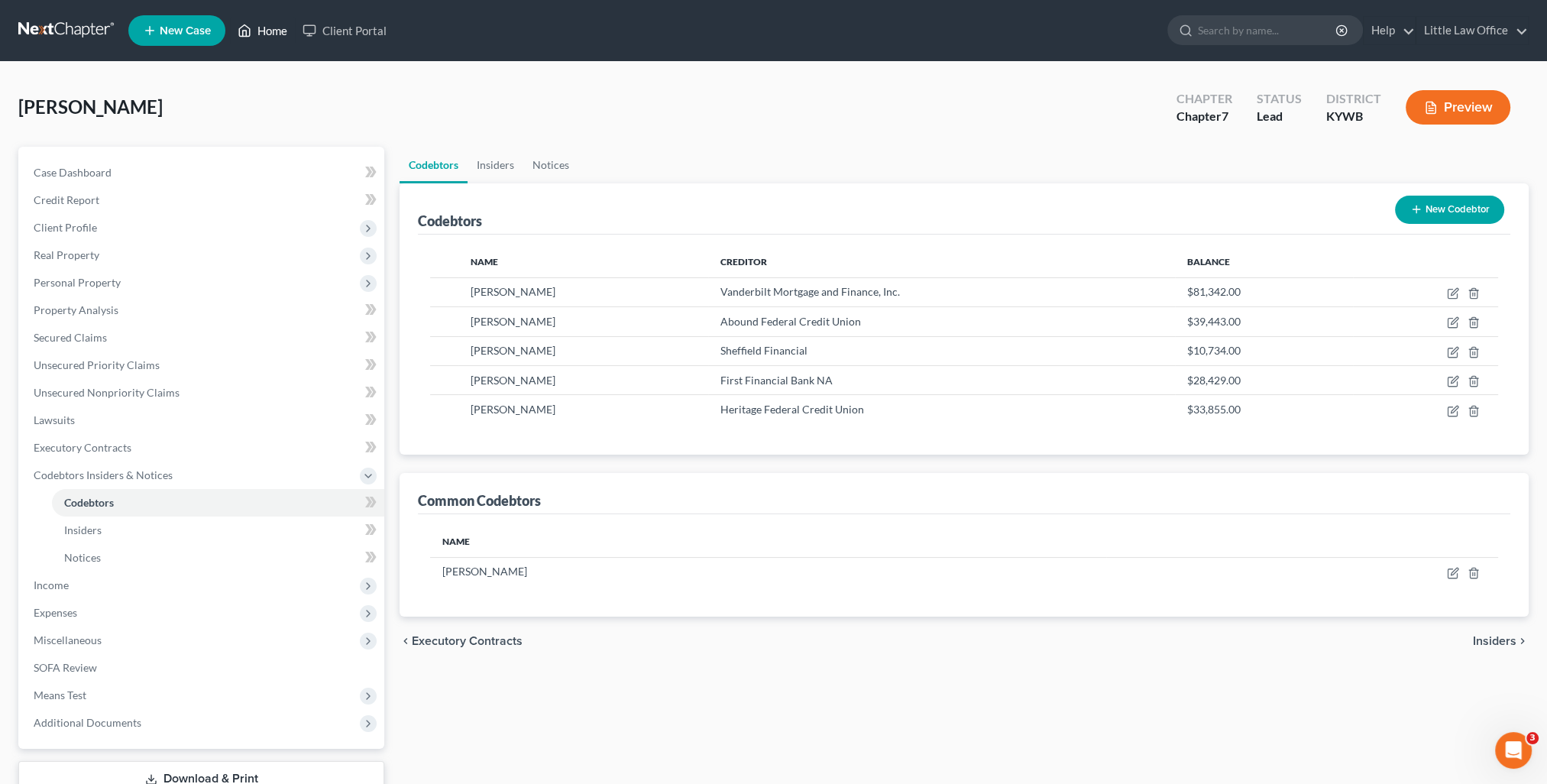
click at [267, 27] on link "Home" at bounding box center [263, 30] width 65 height 28
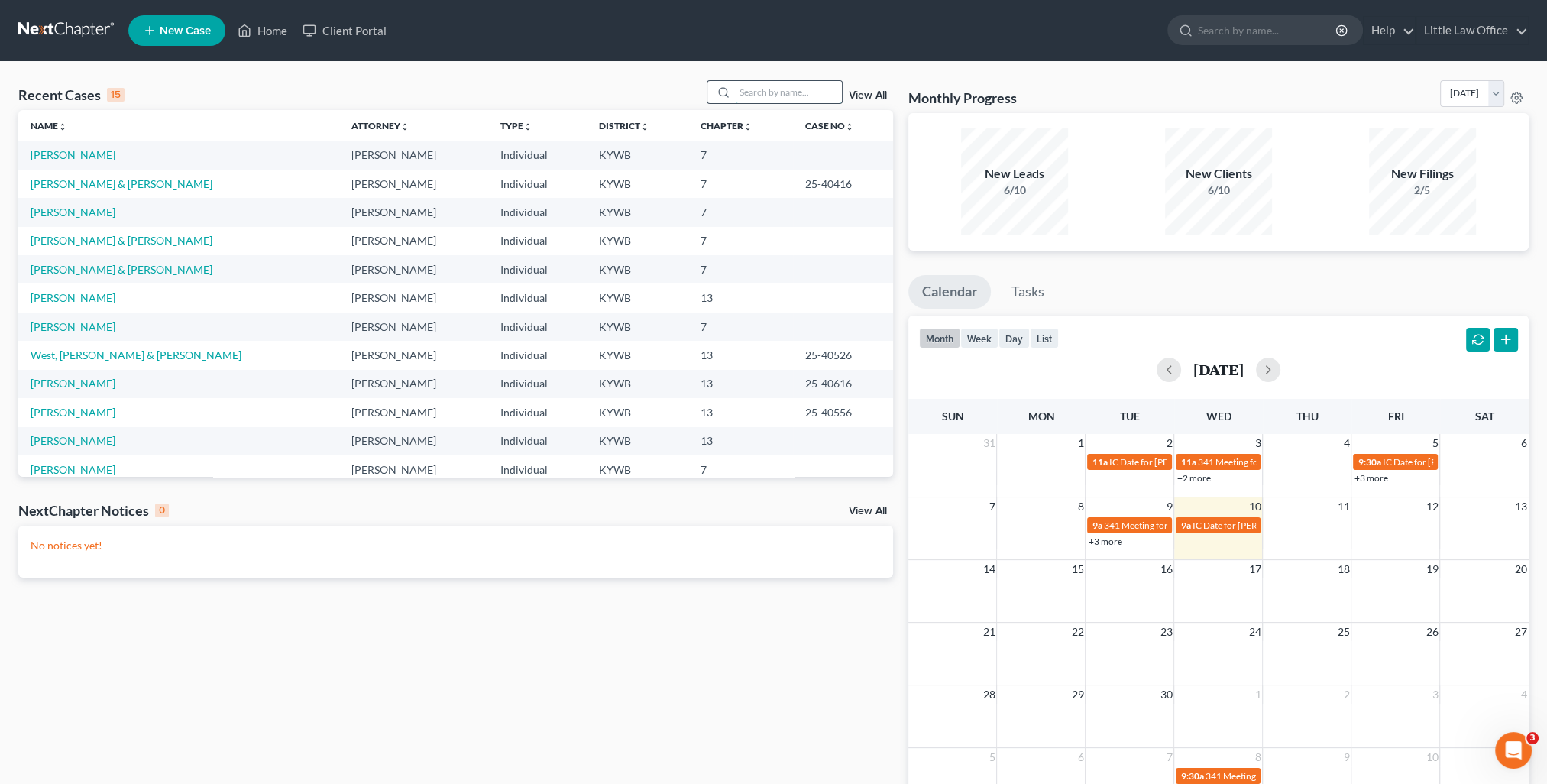
click at [807, 93] on input "search" at bounding box center [788, 92] width 107 height 22
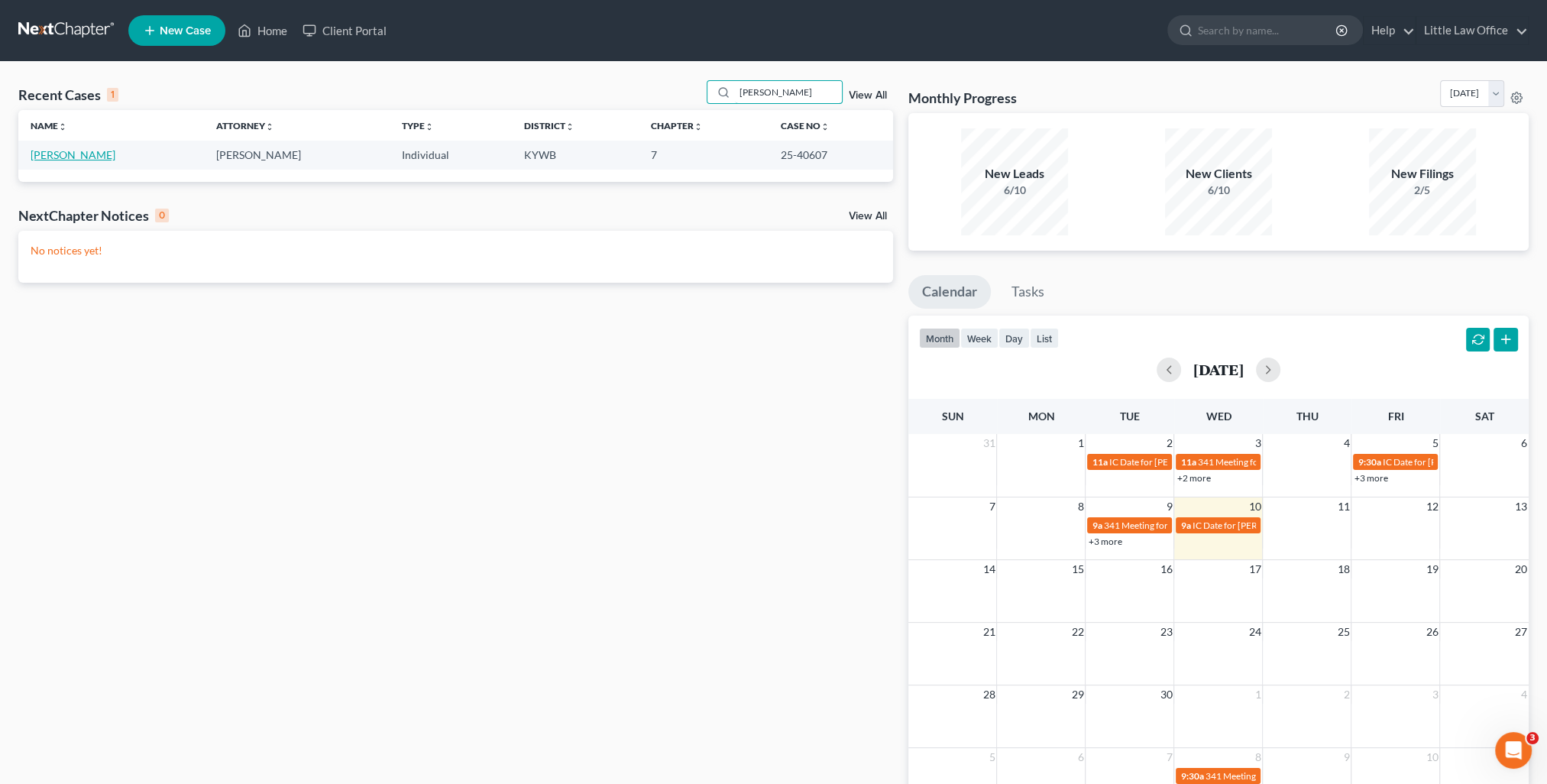
type input "snyder"
click at [100, 154] on link "Snyder, Angelica" at bounding box center [73, 154] width 85 height 13
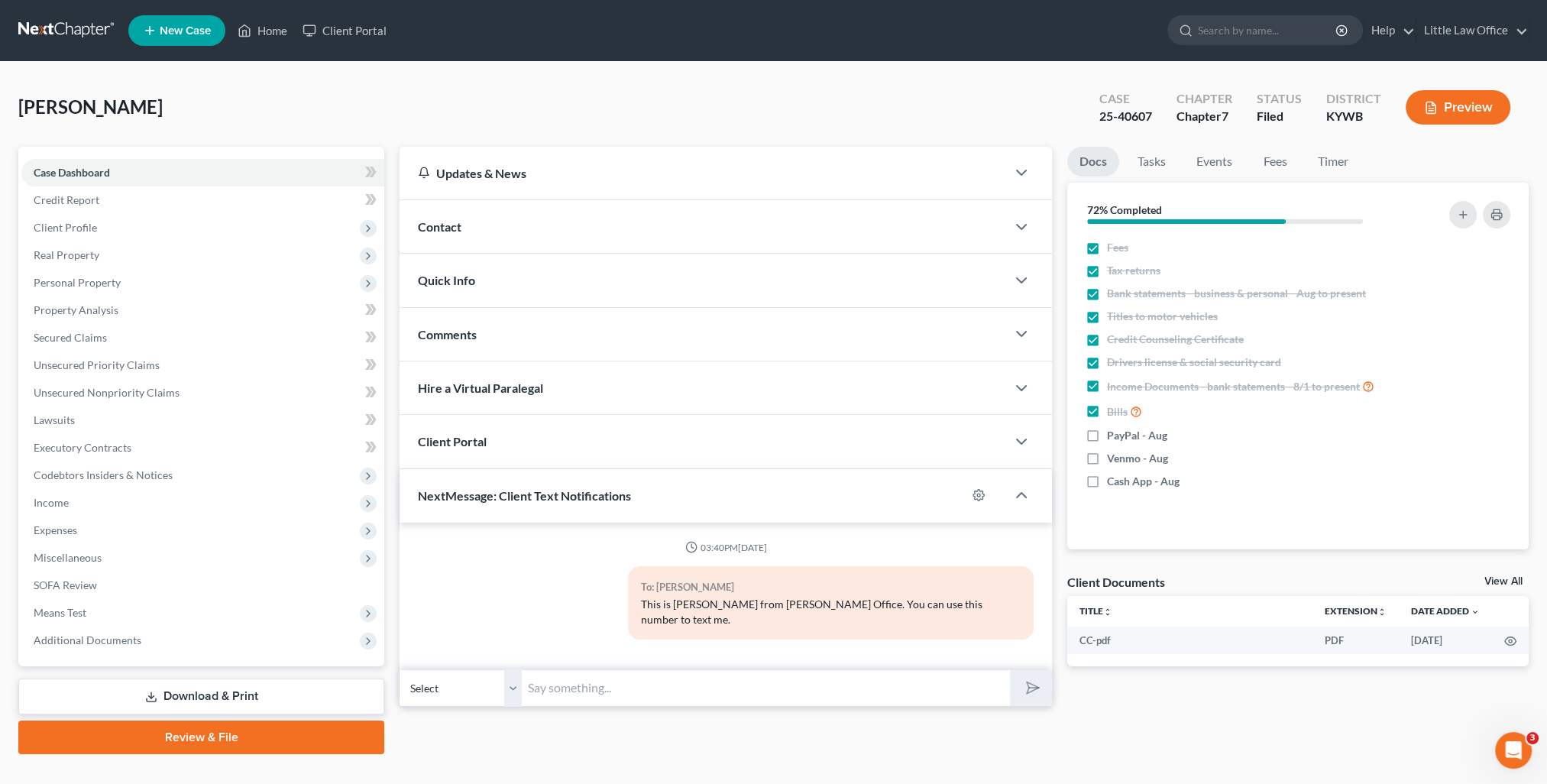
click at [516, 321] on div "Comments" at bounding box center [703, 334] width 607 height 53
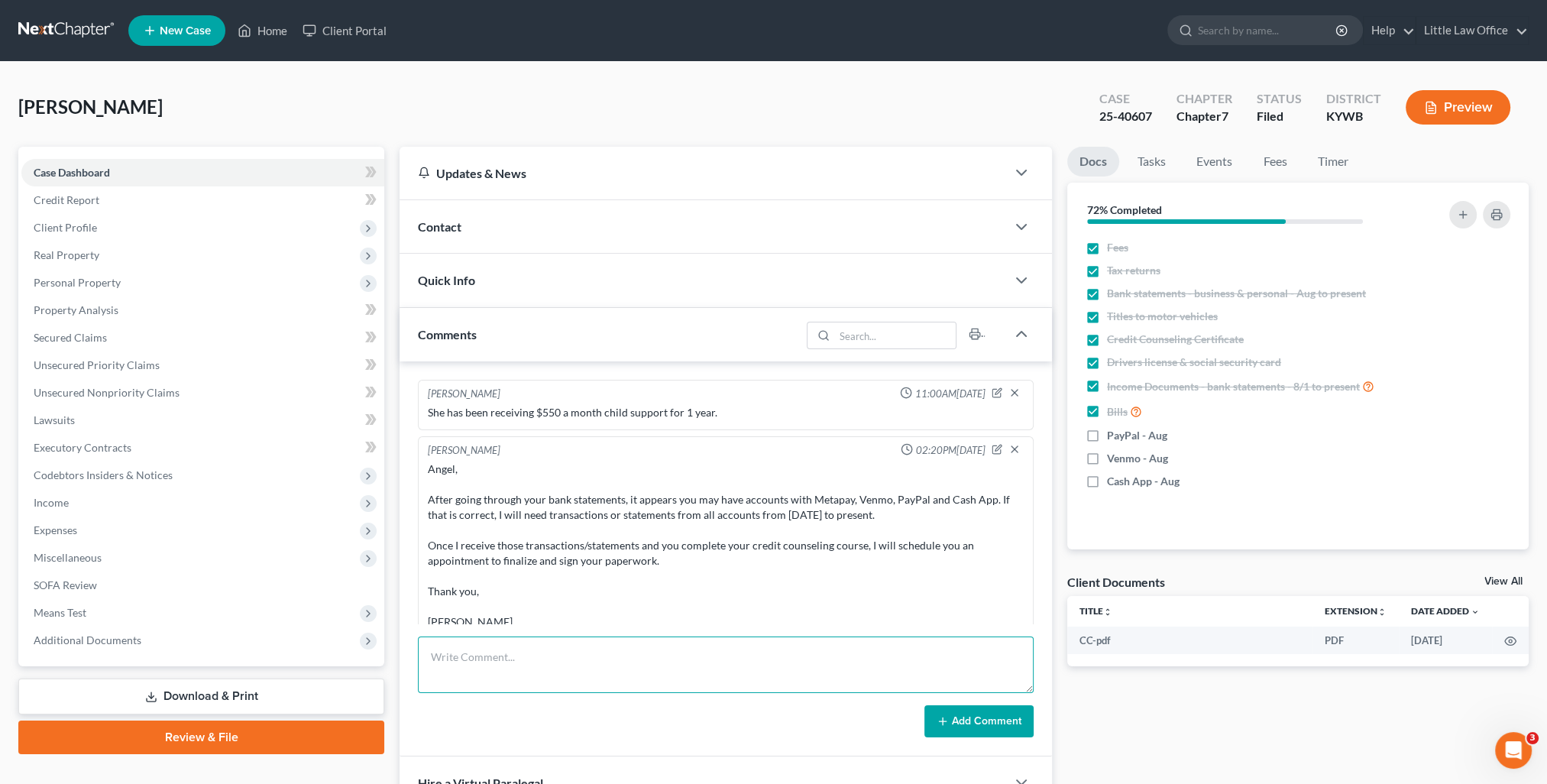
click at [574, 670] on textarea at bounding box center [726, 664] width 616 height 56
type textarea "S"
type textarea "Documents uploaded to Trustee."
drag, startPoint x: 1026, startPoint y: 716, endPoint x: 986, endPoint y: 684, distance: 51.2
click at [1026, 716] on button "Add Comment" at bounding box center [979, 721] width 109 height 32
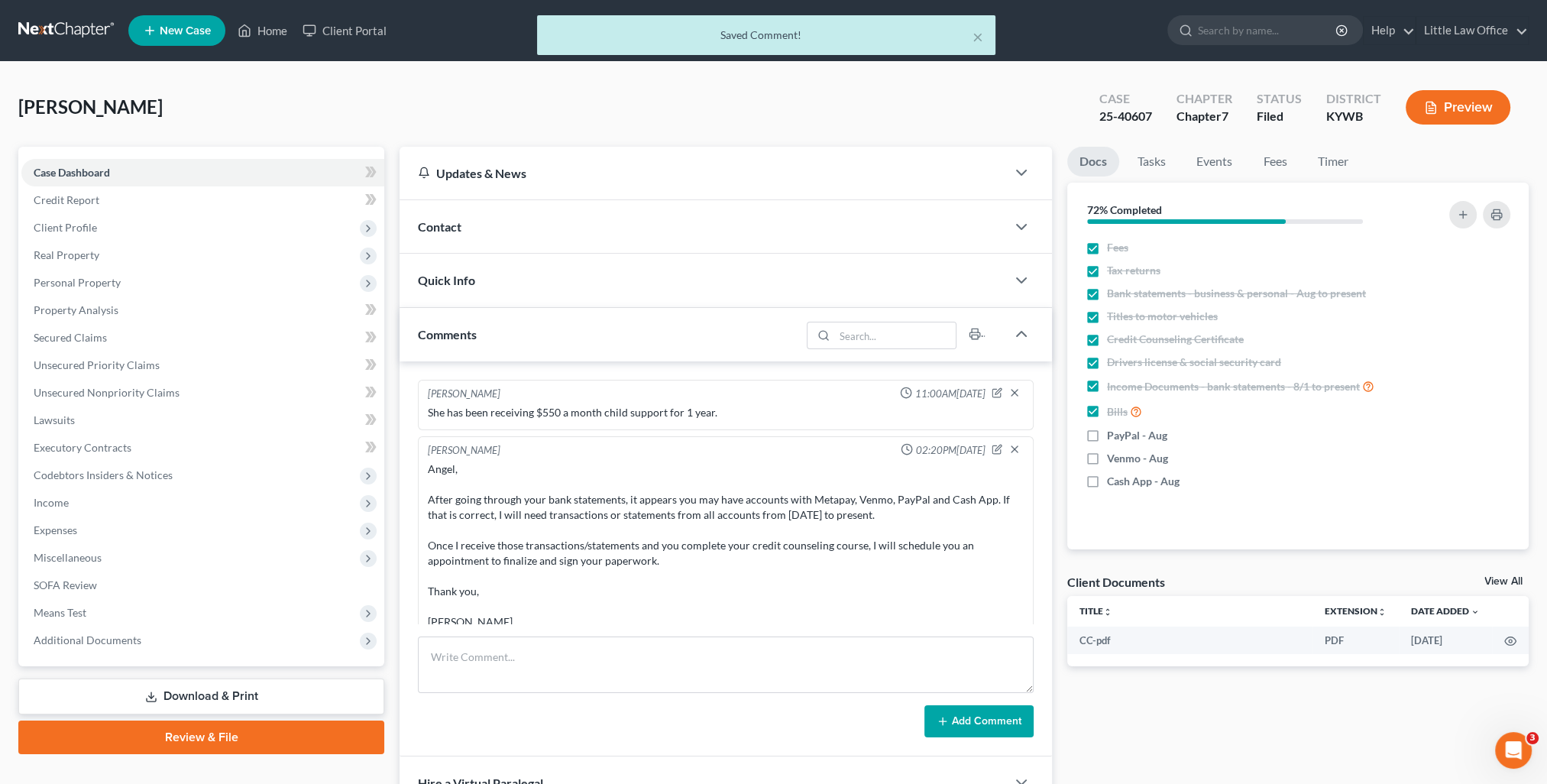
scroll to position [830, 0]
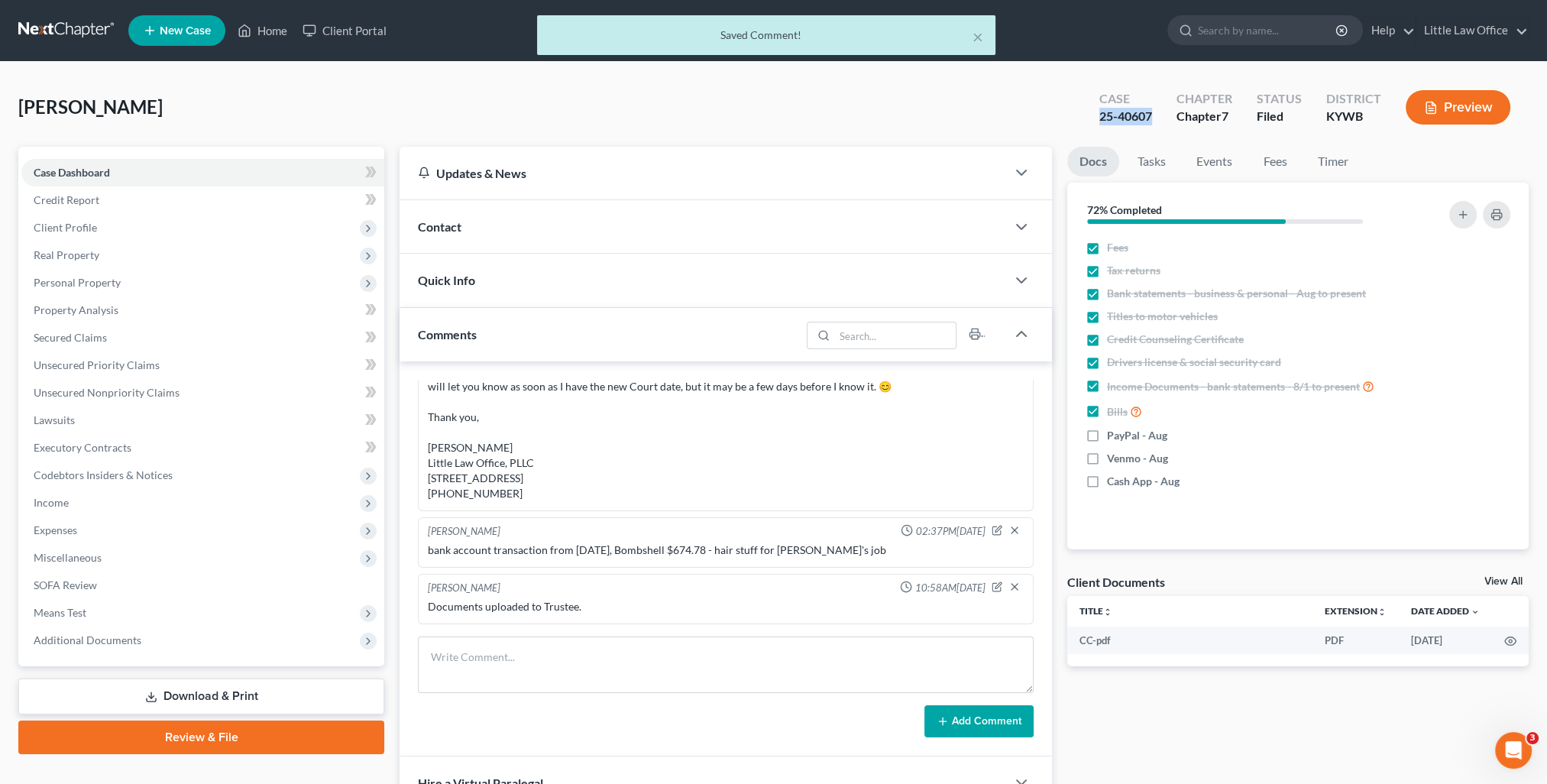
drag, startPoint x: 1083, startPoint y: 117, endPoint x: 1158, endPoint y: 118, distance: 75.0
click at [1158, 118] on div "Case 25-40607 Chapter Chapter 7 Status Filed District KYWB Preview" at bounding box center [1305, 107] width 448 height 55
copy div "25-40607"
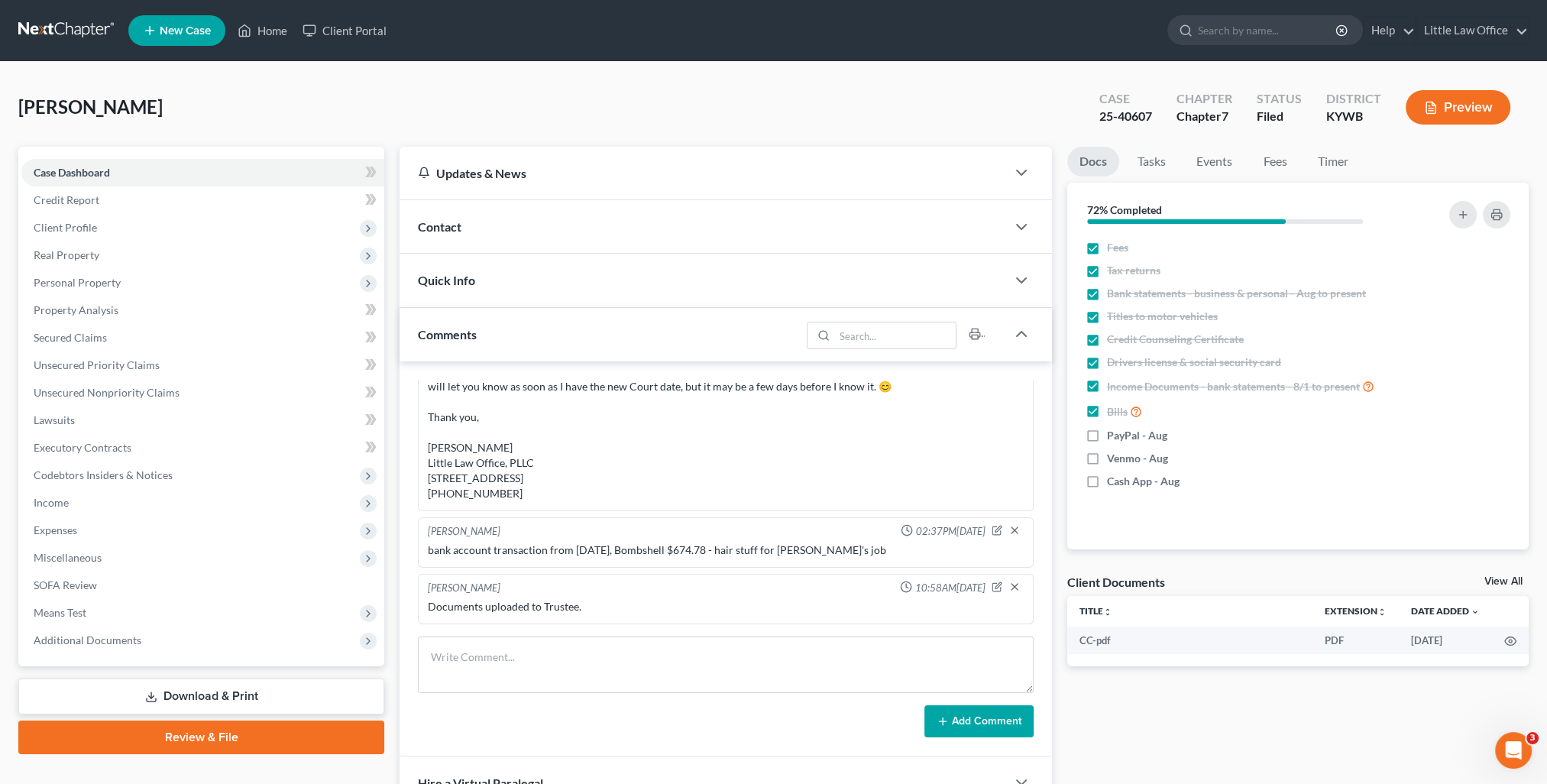
click at [443, 233] on div "Contact" at bounding box center [703, 226] width 607 height 53
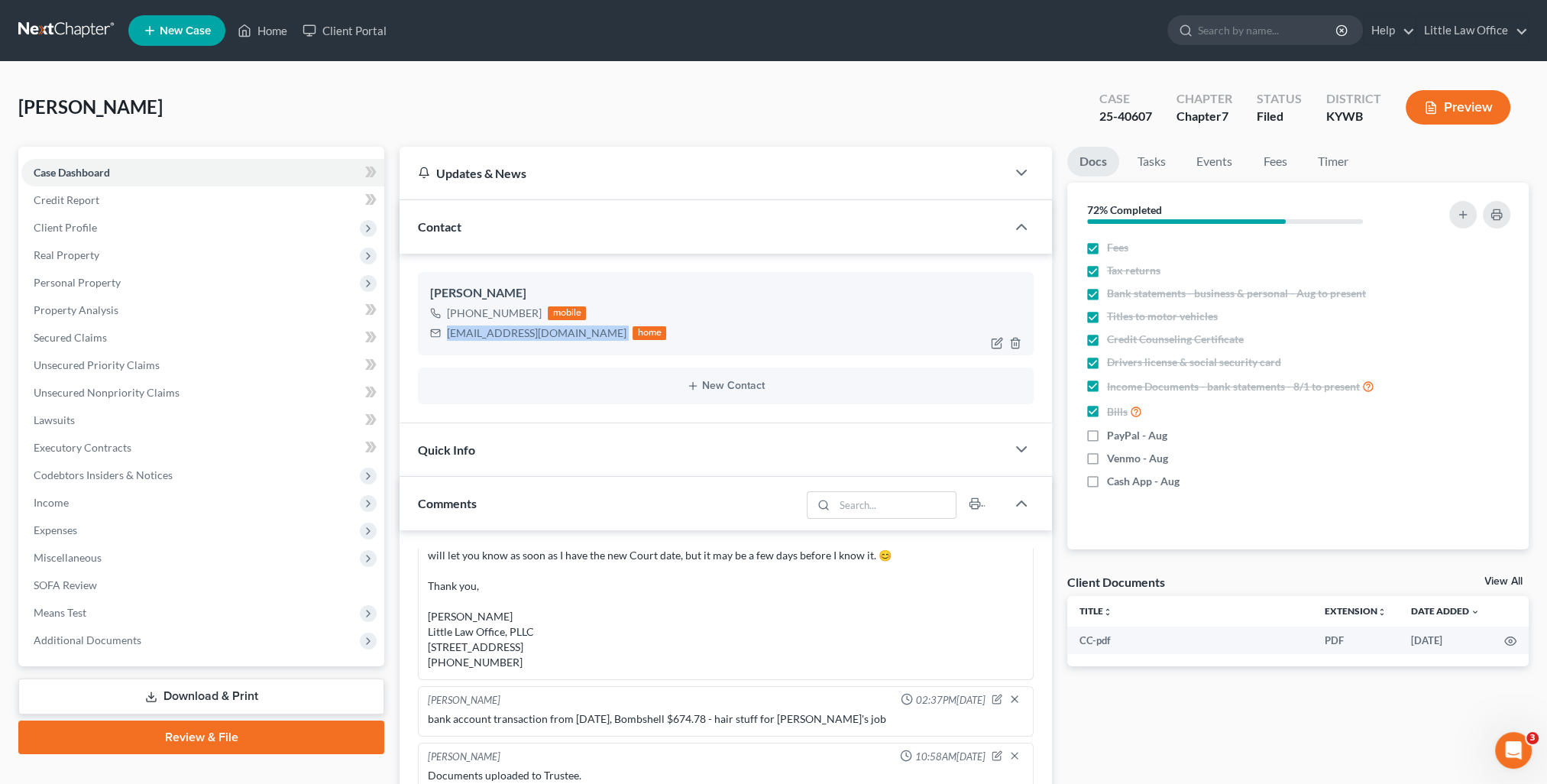
drag, startPoint x: 446, startPoint y: 337, endPoint x: 576, endPoint y: 343, distance: 130.1
click at [576, 343] on div "Angelica Snyder +1 (270) 952-2460 mobile angelicasnyder@ymail.com home" at bounding box center [726, 313] width 616 height 82
copy div "angelicasnyder@ymail.com"
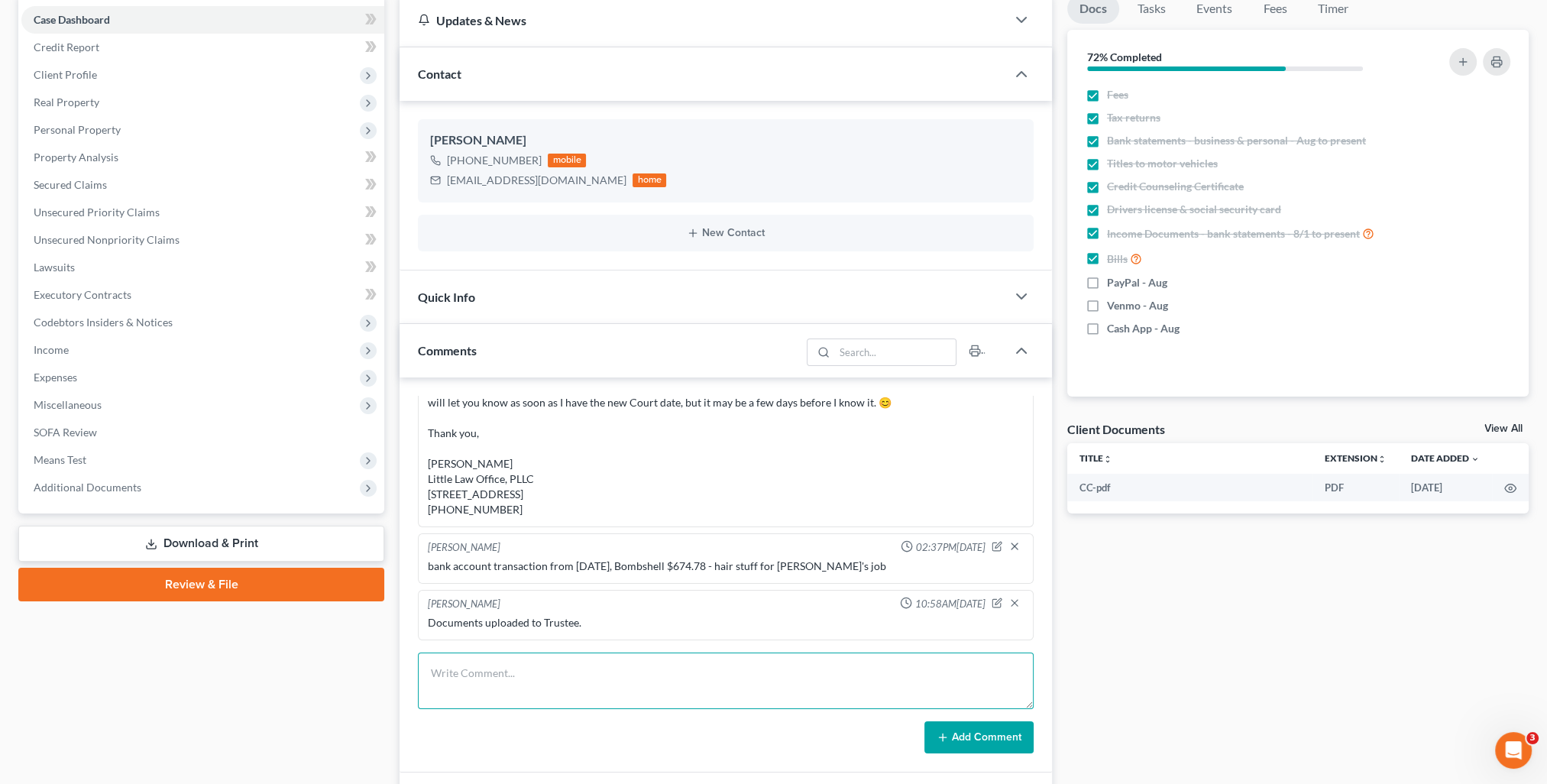
drag, startPoint x: 642, startPoint y: 676, endPoint x: 681, endPoint y: 683, distance: 39.6
click at [642, 676] on textarea at bounding box center [726, 680] width 616 height 56
paste textarea "Angel, Please find attached the instructions for your debt management course. P…"
type textarea "Angel, Please find attached the instructions for your debt management course. P…"
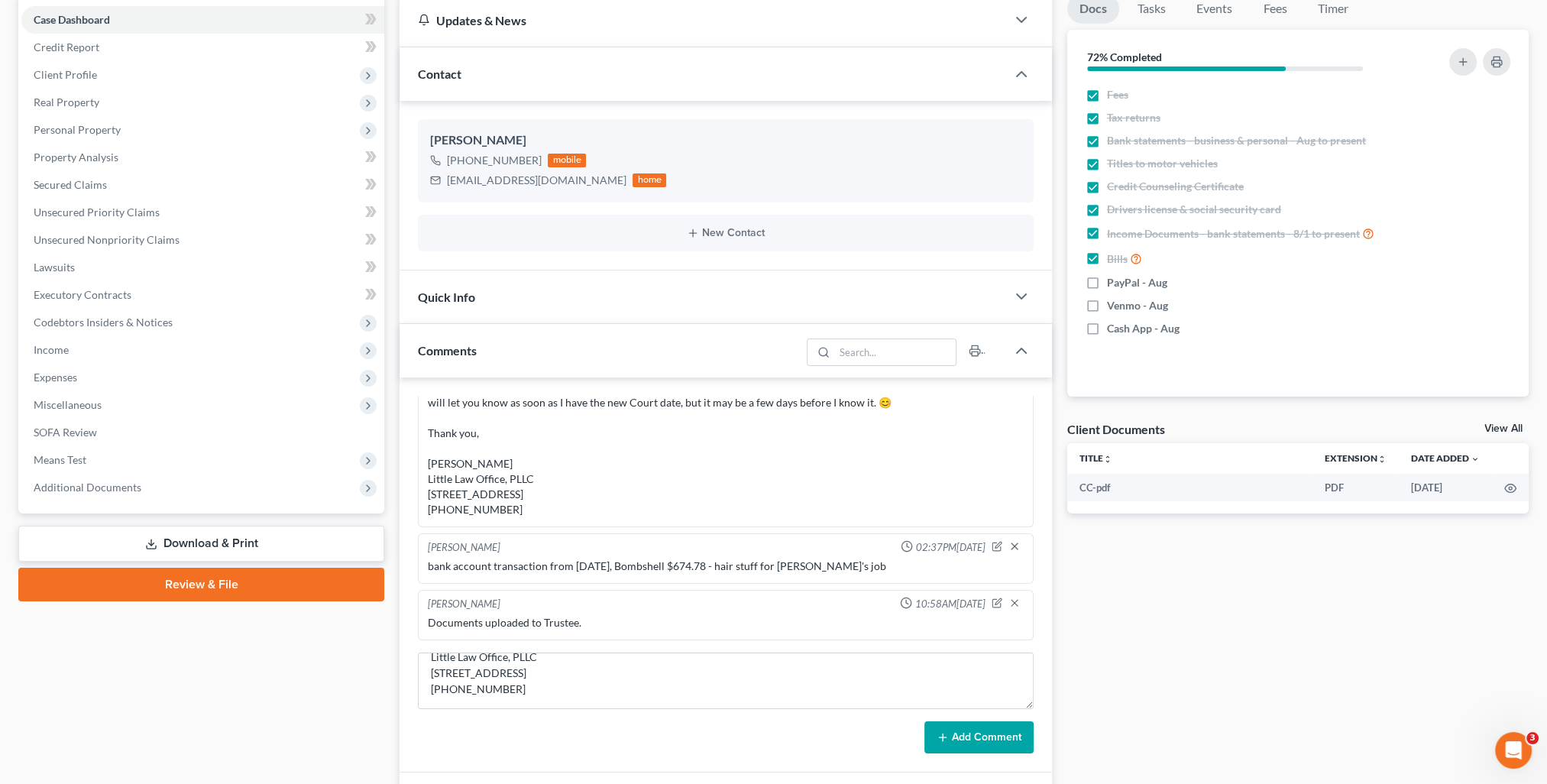
drag, startPoint x: 954, startPoint y: 738, endPoint x: 1012, endPoint y: 708, distance: 65.3
click at [955, 738] on button "Add Comment" at bounding box center [979, 737] width 109 height 32
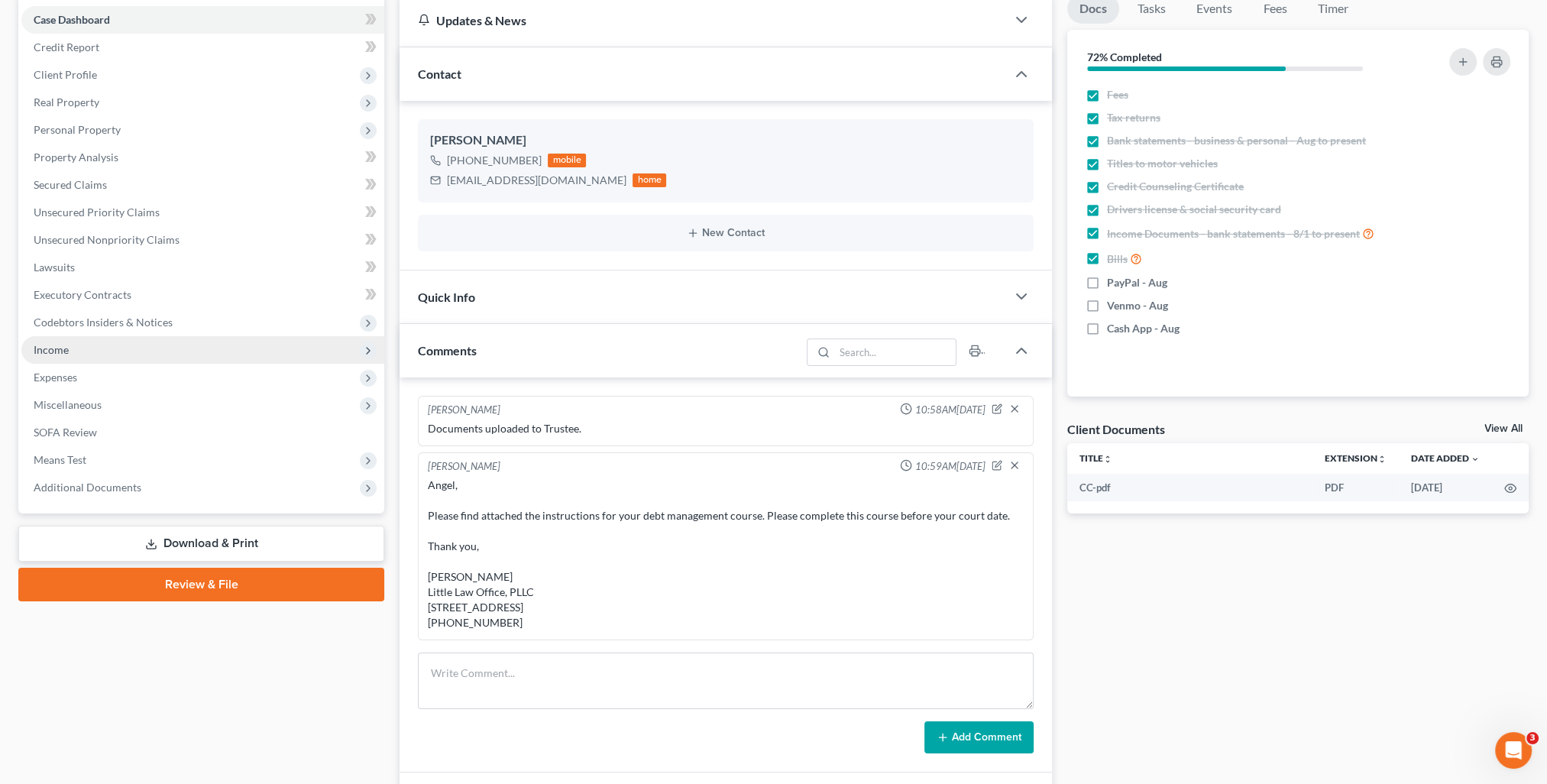
scroll to position [0, 0]
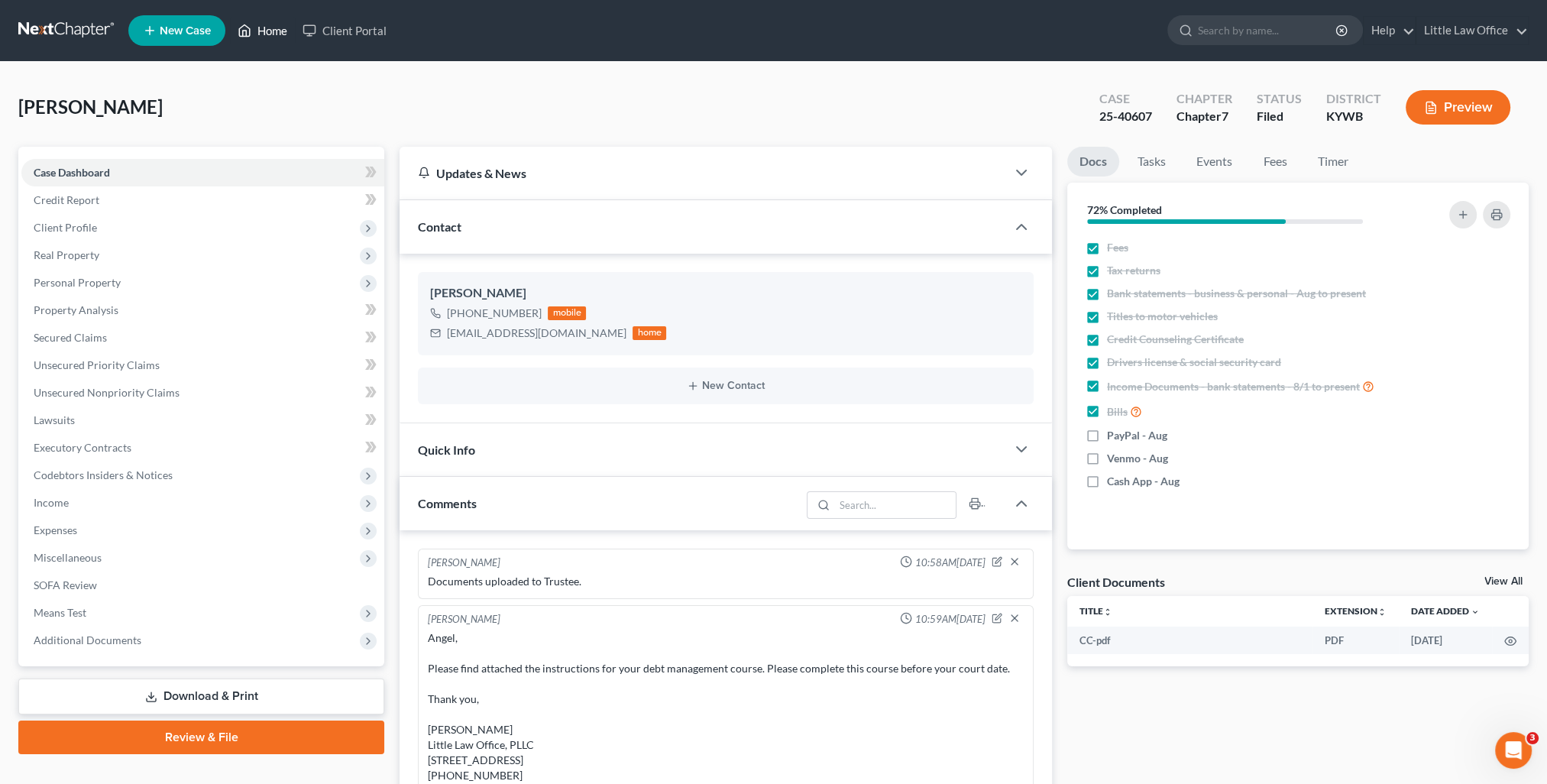
click at [261, 36] on link "Home" at bounding box center [263, 30] width 65 height 28
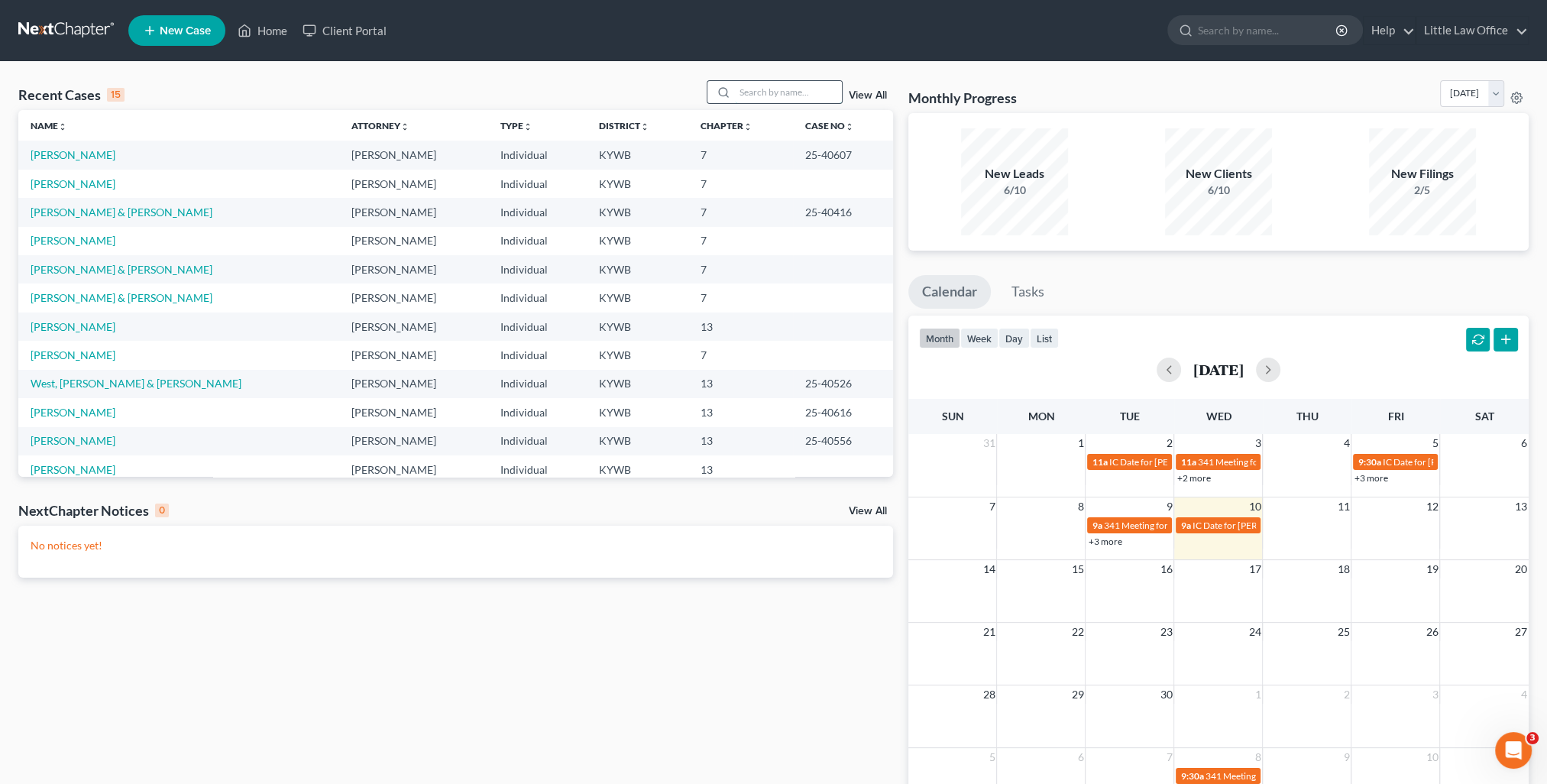
click at [758, 90] on input "search" at bounding box center [788, 92] width 107 height 22
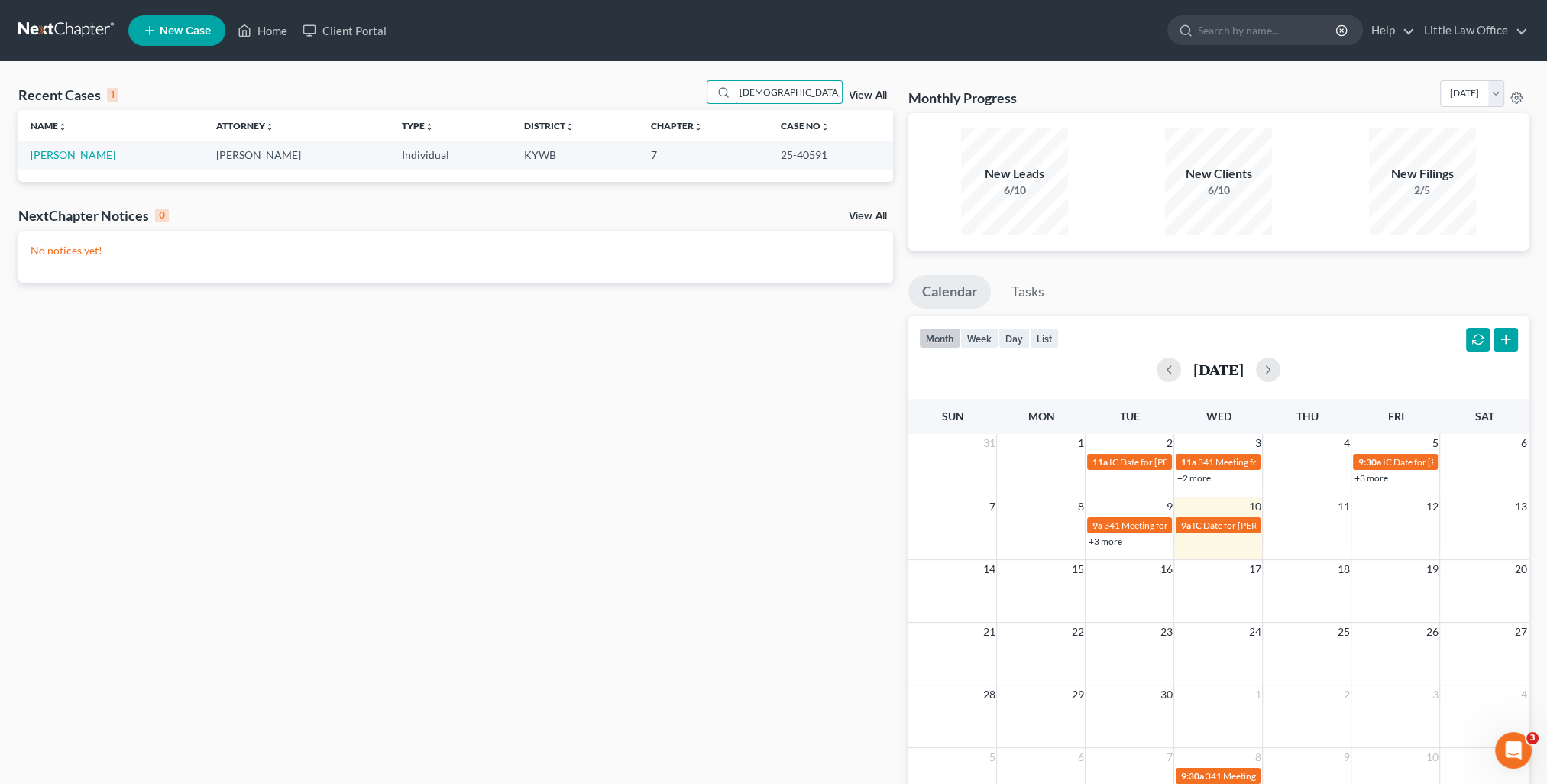
type input "pagano"
click at [46, 161] on td "Pagano, Ryan" at bounding box center [111, 155] width 186 height 28
click at [46, 157] on link "Pagano, Ryan" at bounding box center [73, 154] width 85 height 13
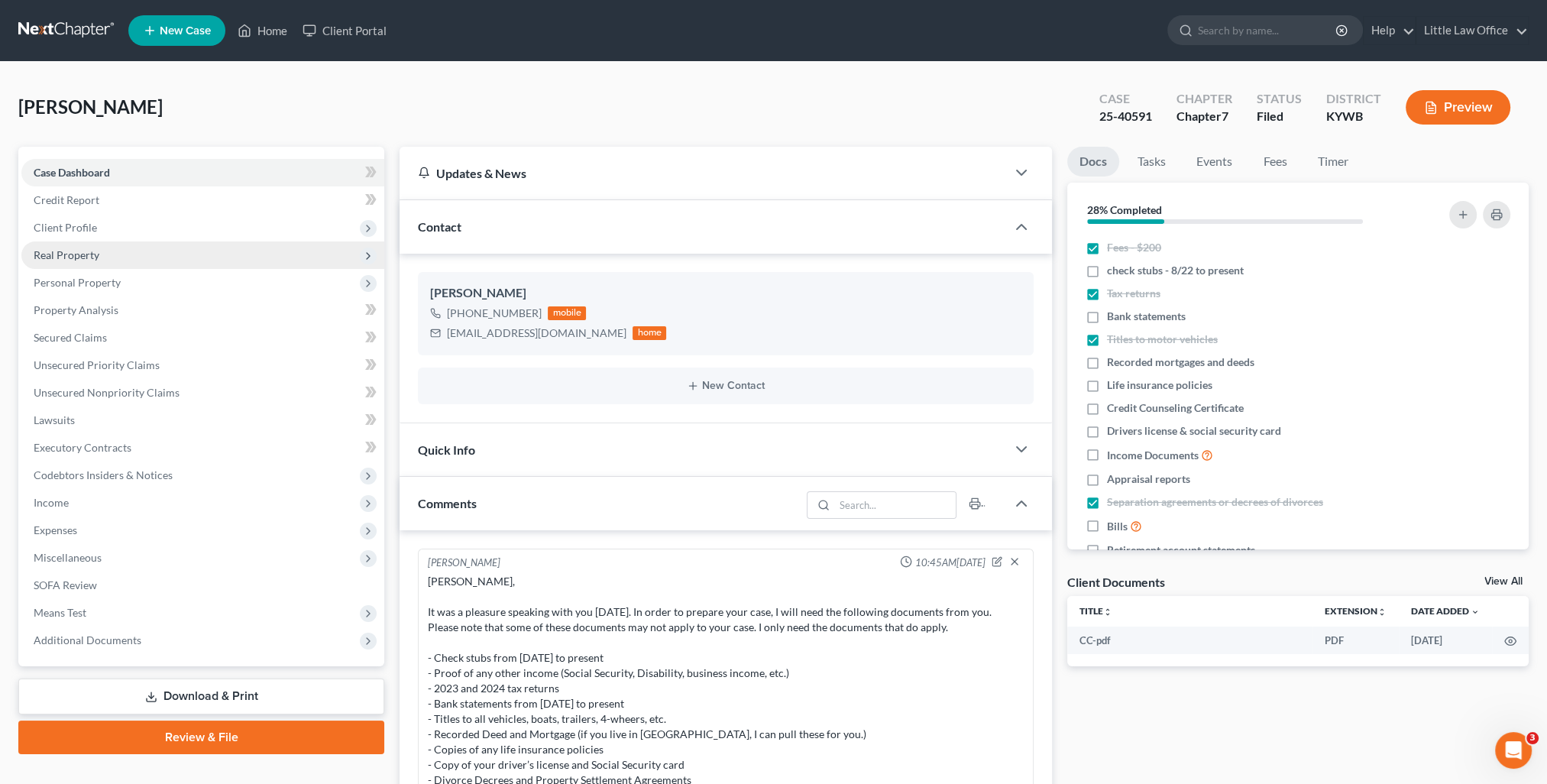
click at [74, 248] on span "Real Property" at bounding box center [66, 255] width 66 height 13
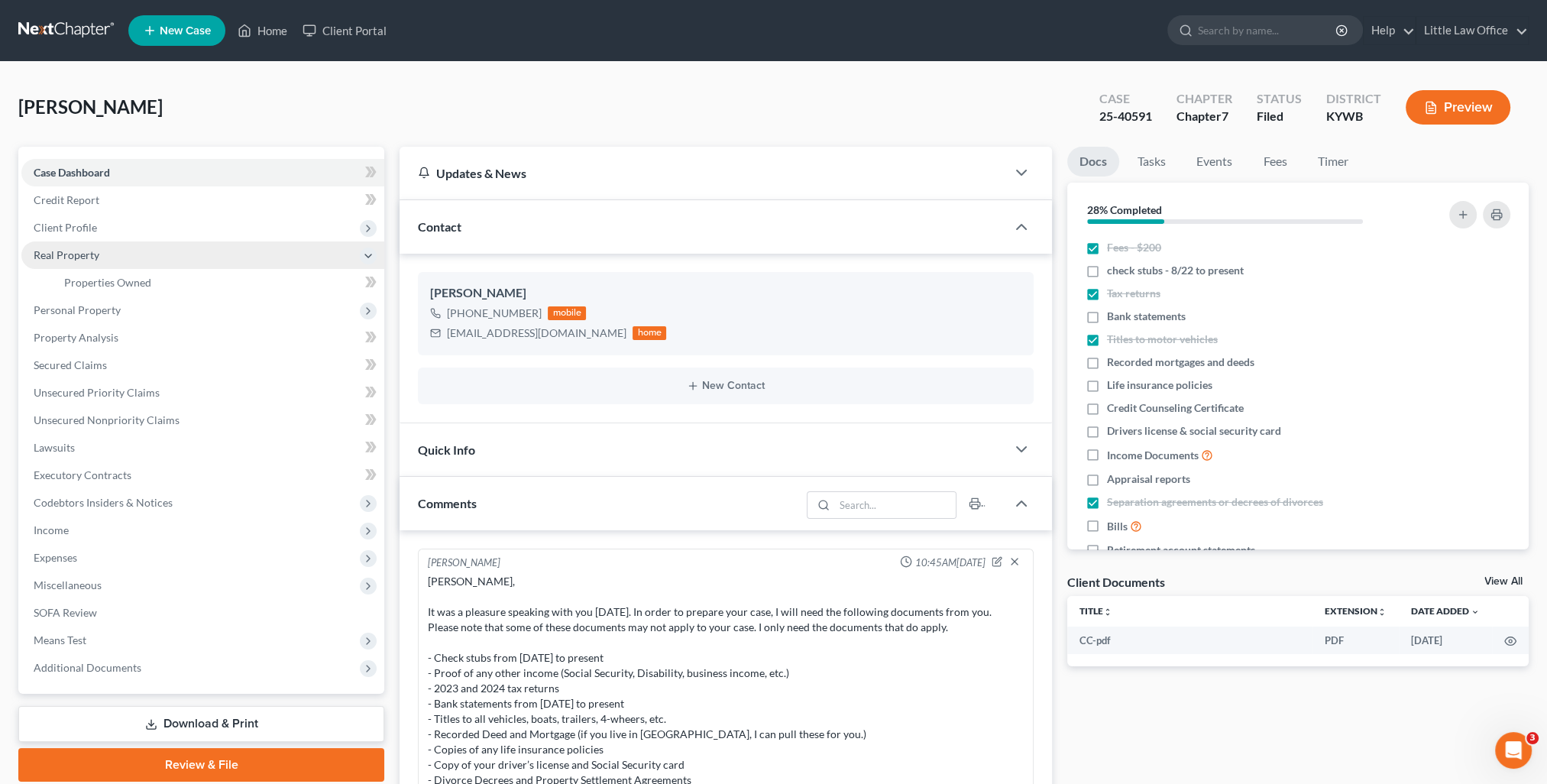
scroll to position [2414, 0]
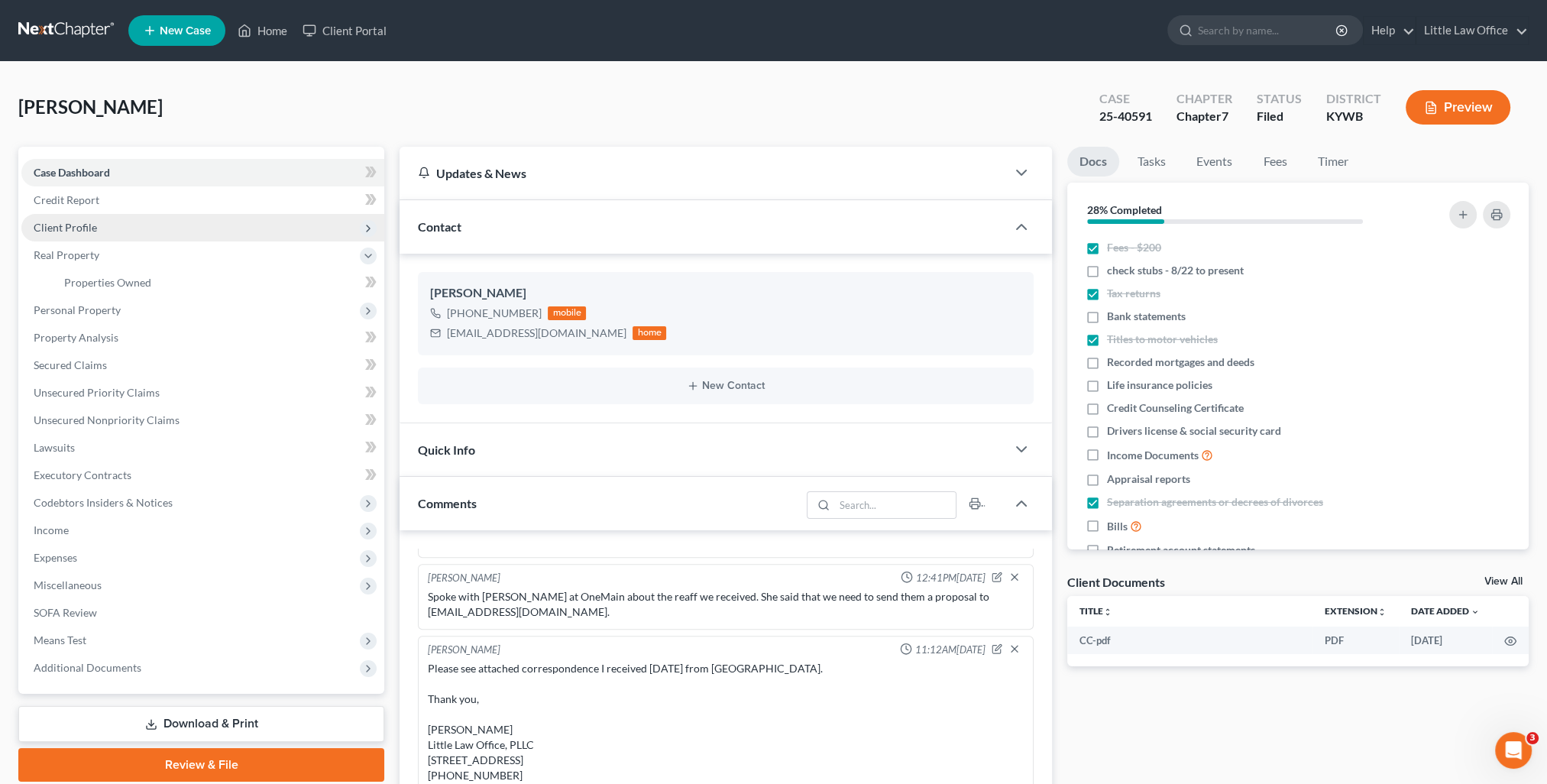
click at [65, 230] on span "Client Profile" at bounding box center [65, 227] width 63 height 13
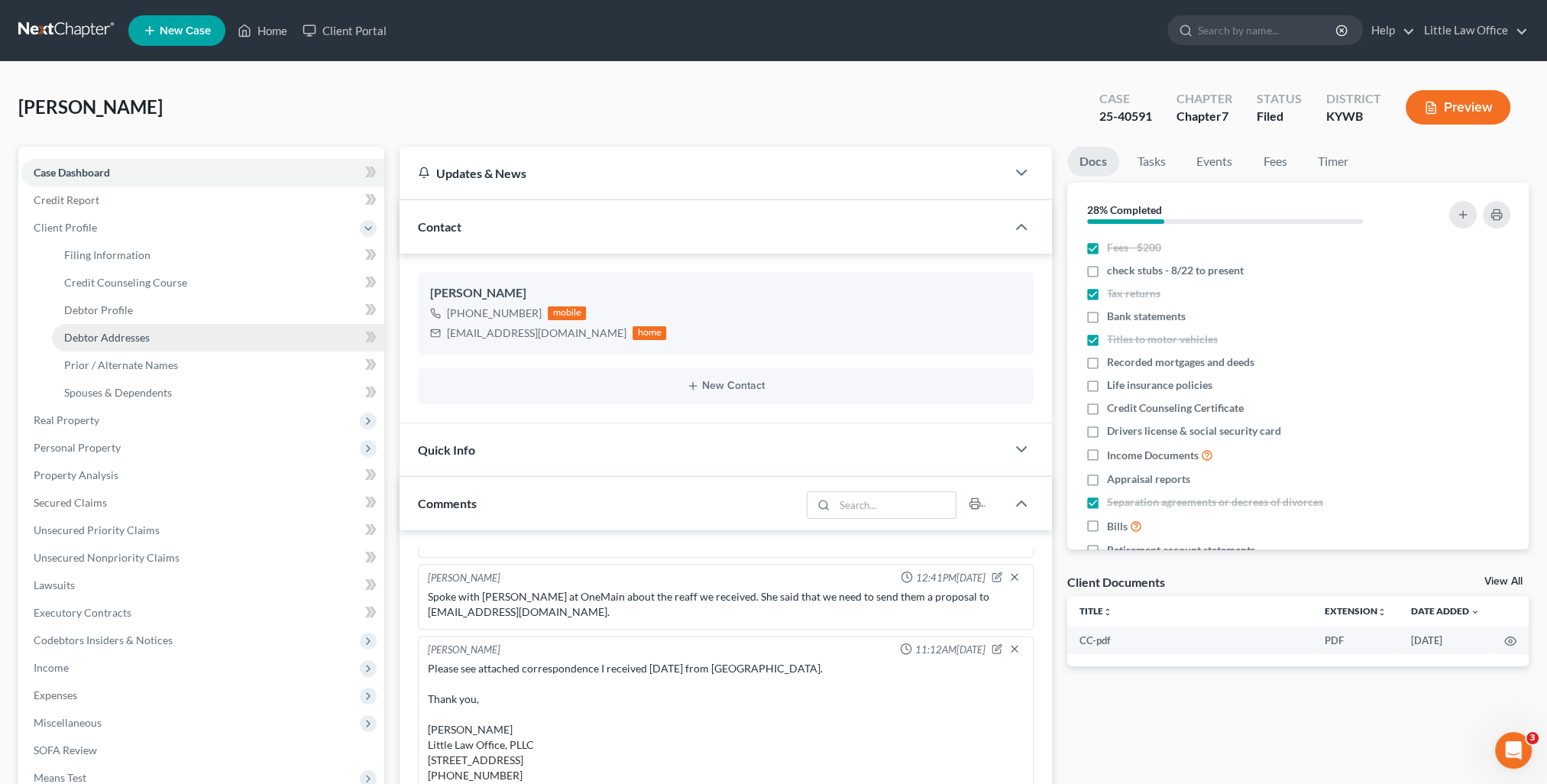
click at [116, 336] on span "Debtor Addresses" at bounding box center [107, 337] width 85 height 13
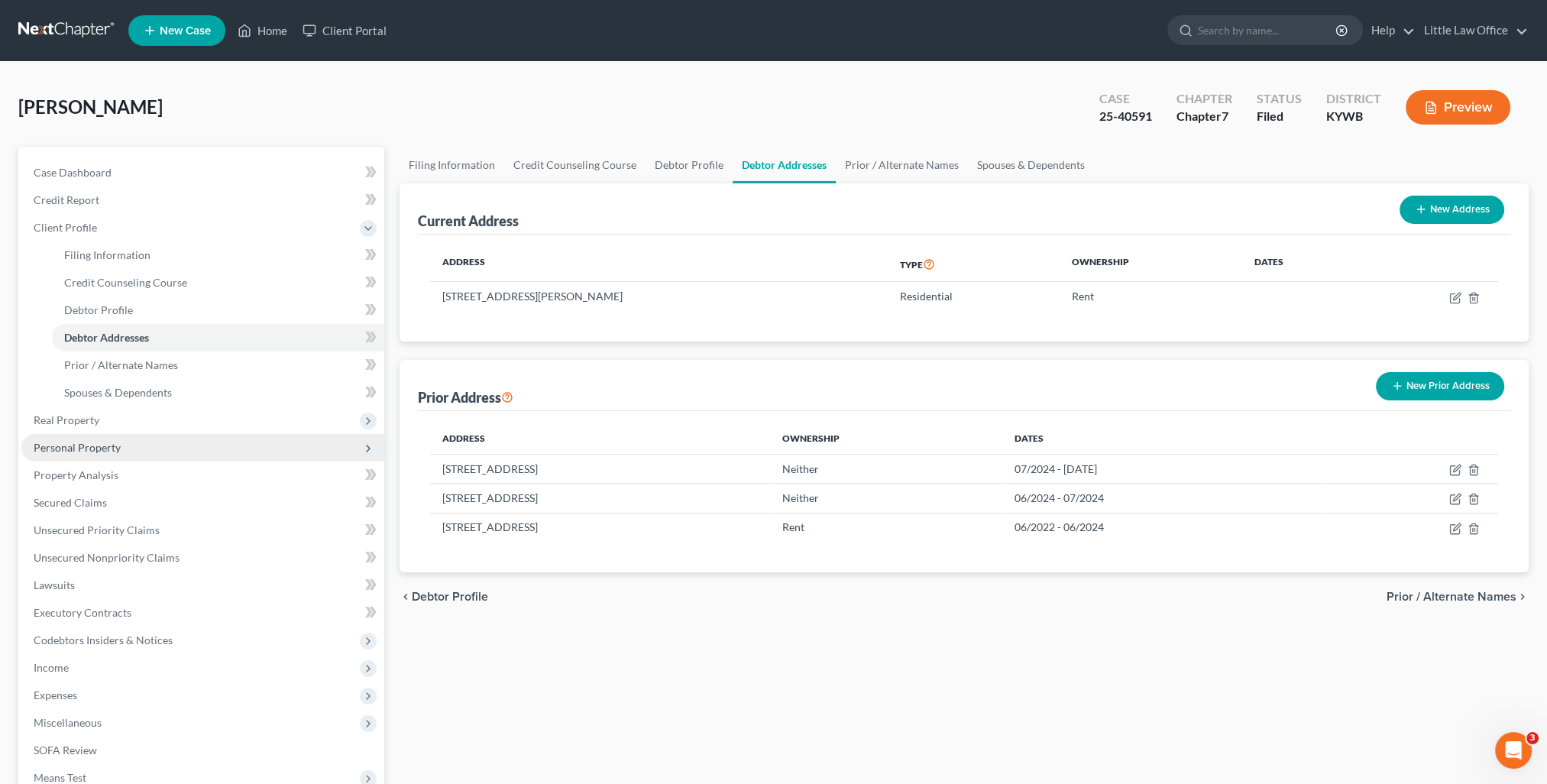
drag, startPoint x: 104, startPoint y: 439, endPoint x: 108, endPoint y: 453, distance: 14.6
click at [104, 439] on span "Personal Property" at bounding box center [203, 447] width 363 height 28
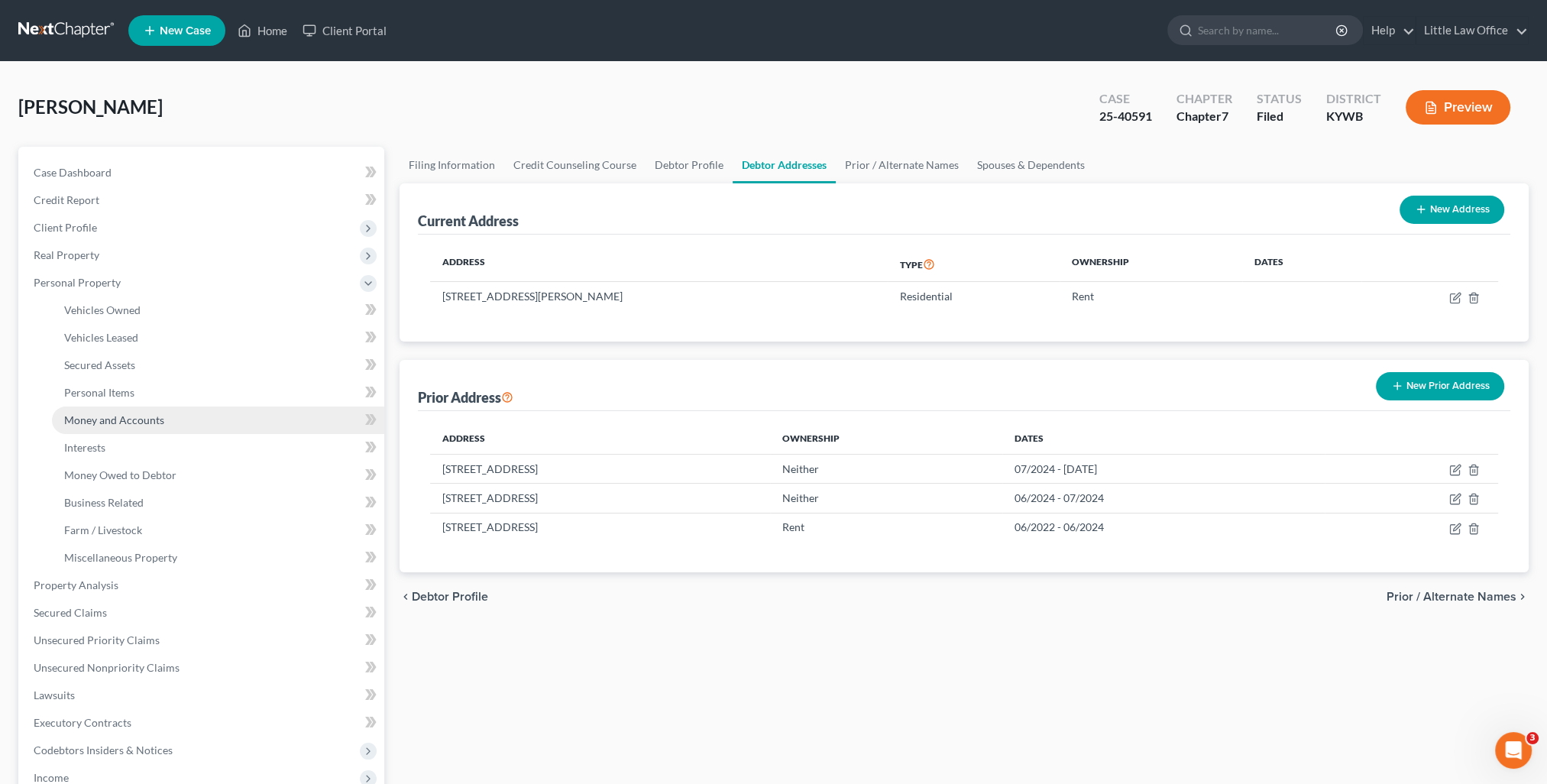
click at [122, 430] on link "Money and Accounts" at bounding box center [218, 420] width 332 height 28
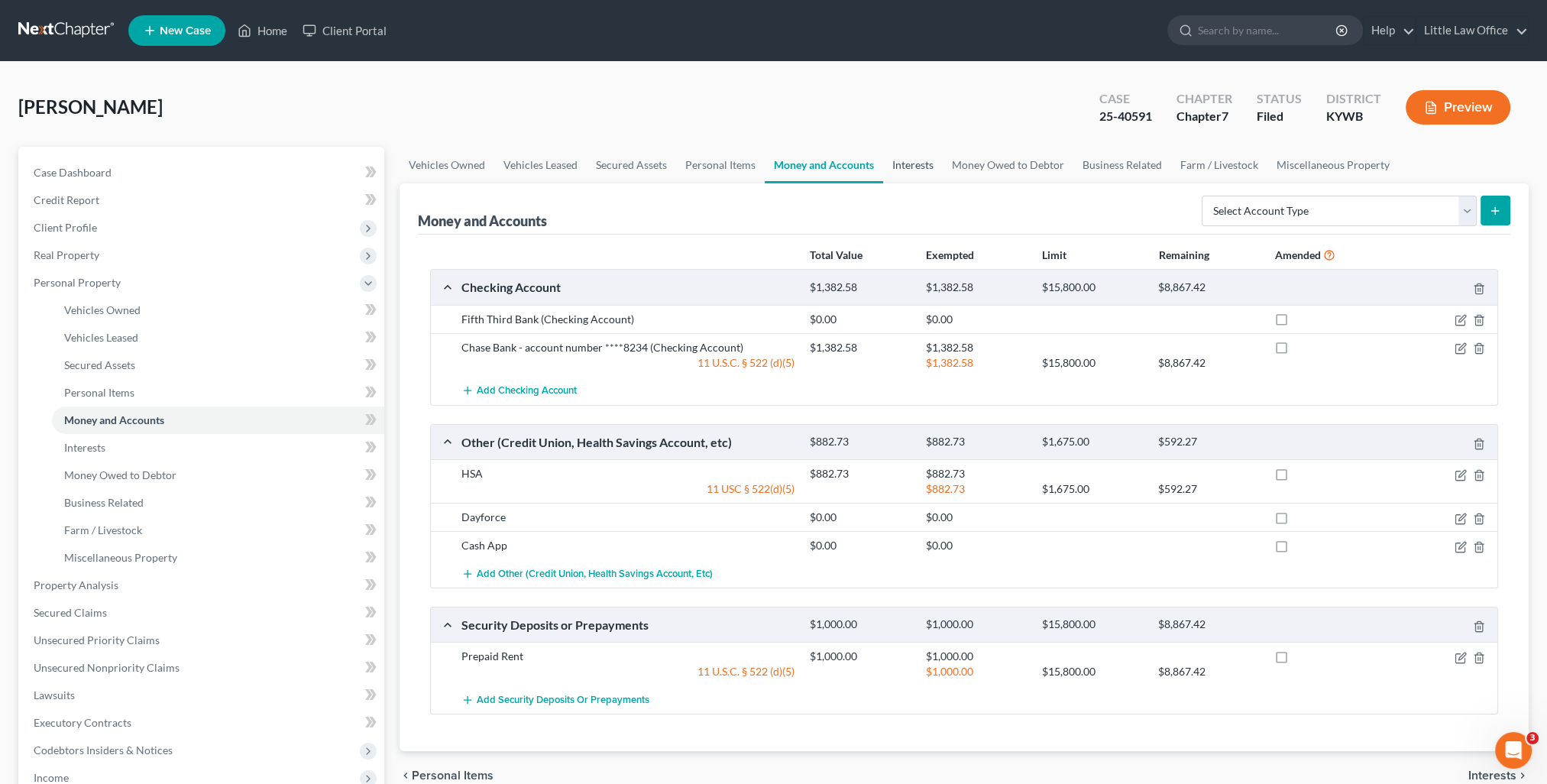
click at [919, 158] on link "Interests" at bounding box center [912, 165] width 59 height 36
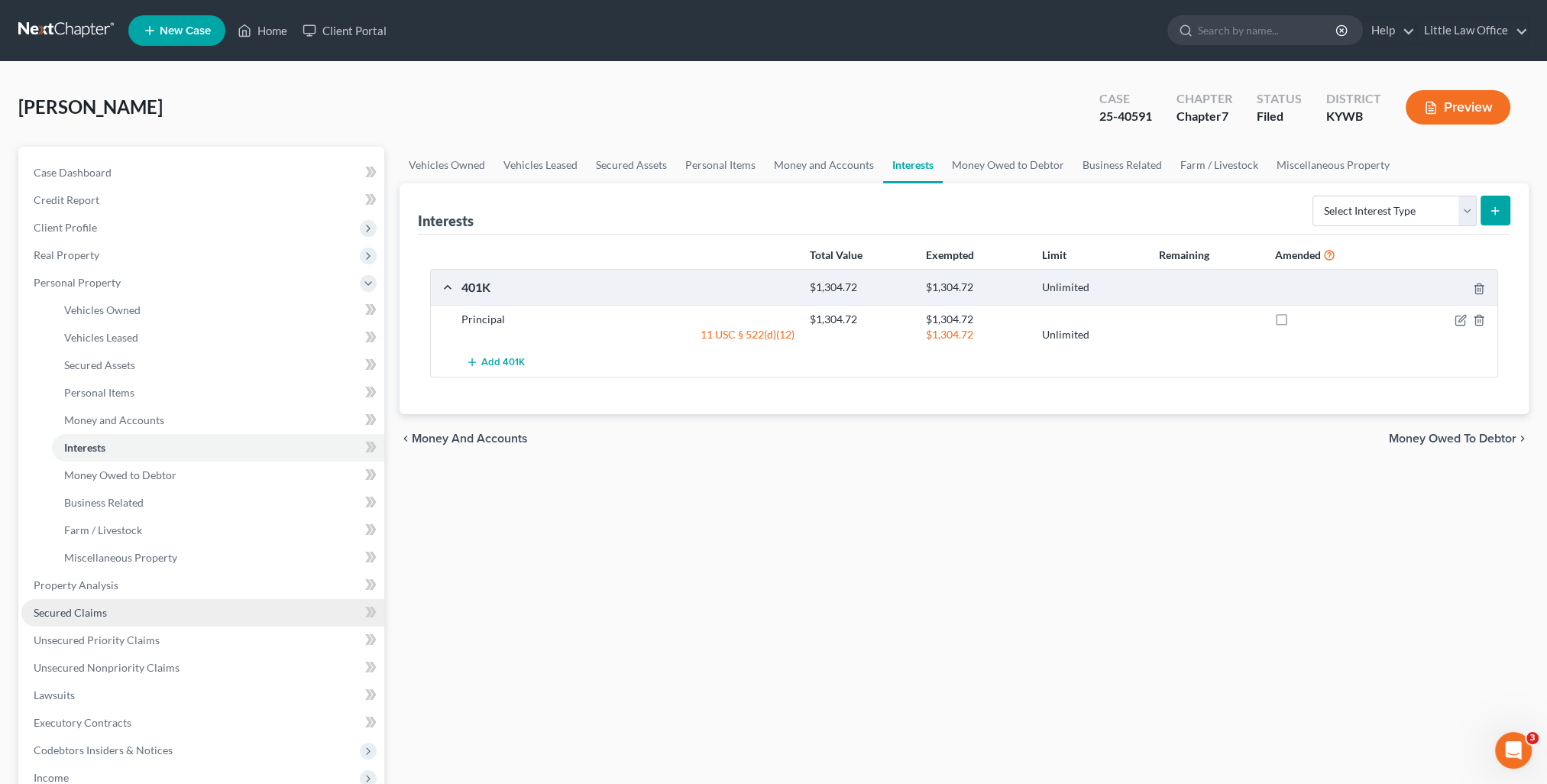
click at [91, 603] on link "Secured Claims" at bounding box center [203, 612] width 363 height 28
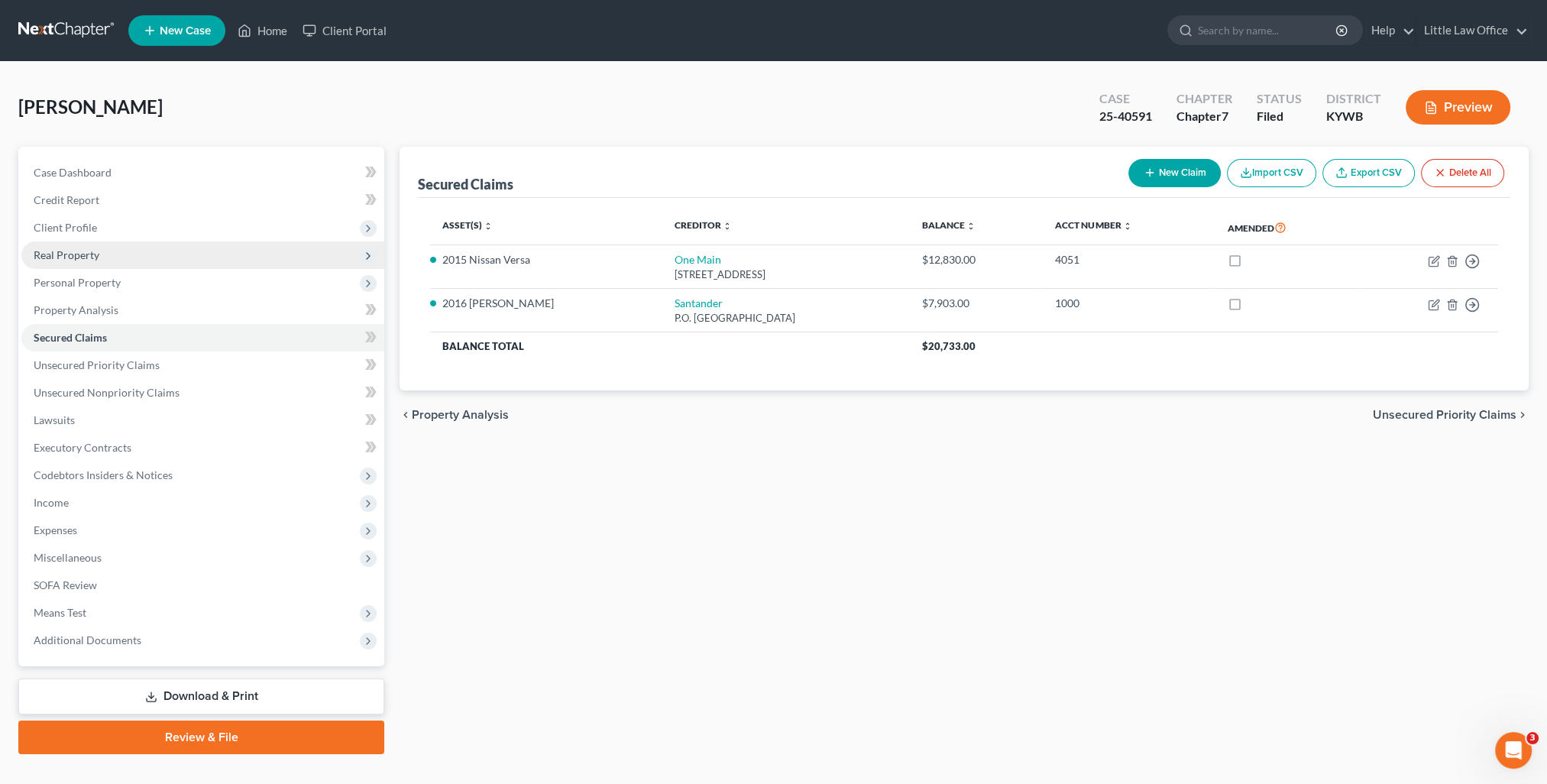
click at [66, 255] on span "Real Property" at bounding box center [66, 255] width 66 height 13
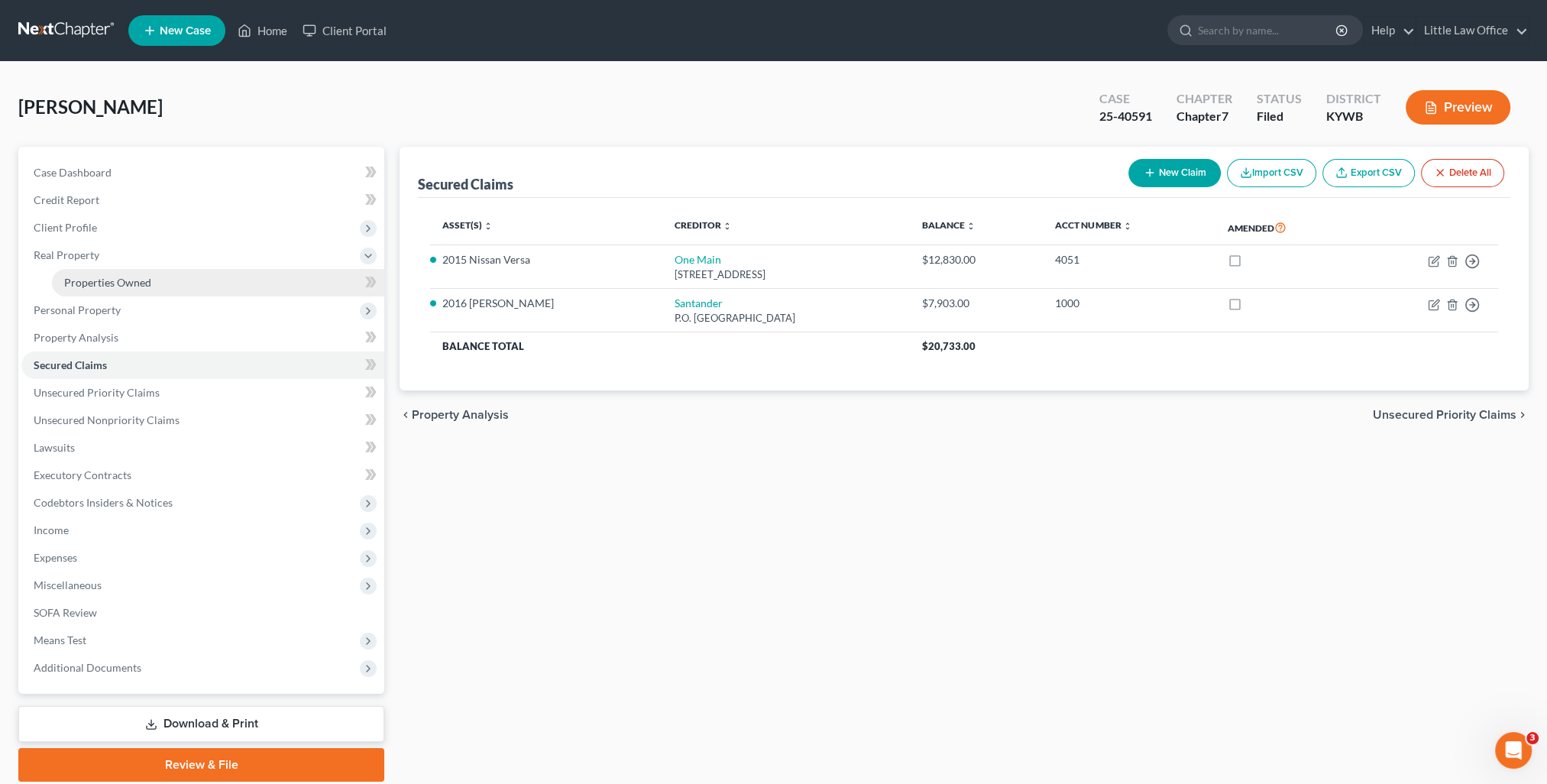
click at [113, 280] on span "Properties Owned" at bounding box center [108, 282] width 87 height 13
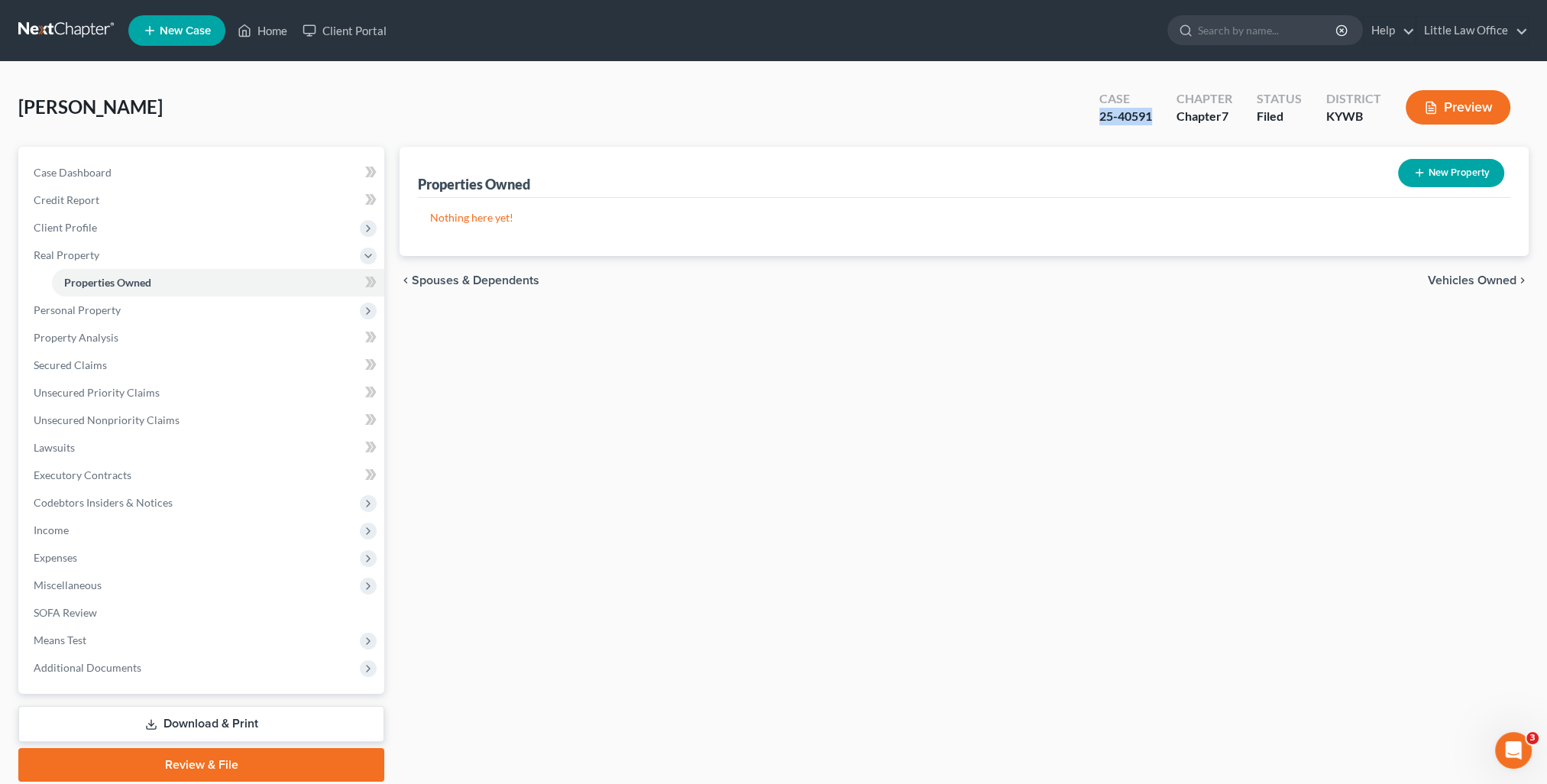
drag, startPoint x: 1120, startPoint y: 119, endPoint x: 1155, endPoint y: 127, distance: 35.9
click at [1155, 127] on div "Case 25-40591" at bounding box center [1126, 108] width 78 height 45
copy div "25-40591"
click at [120, 177] on link "Case Dashboard" at bounding box center [203, 172] width 363 height 28
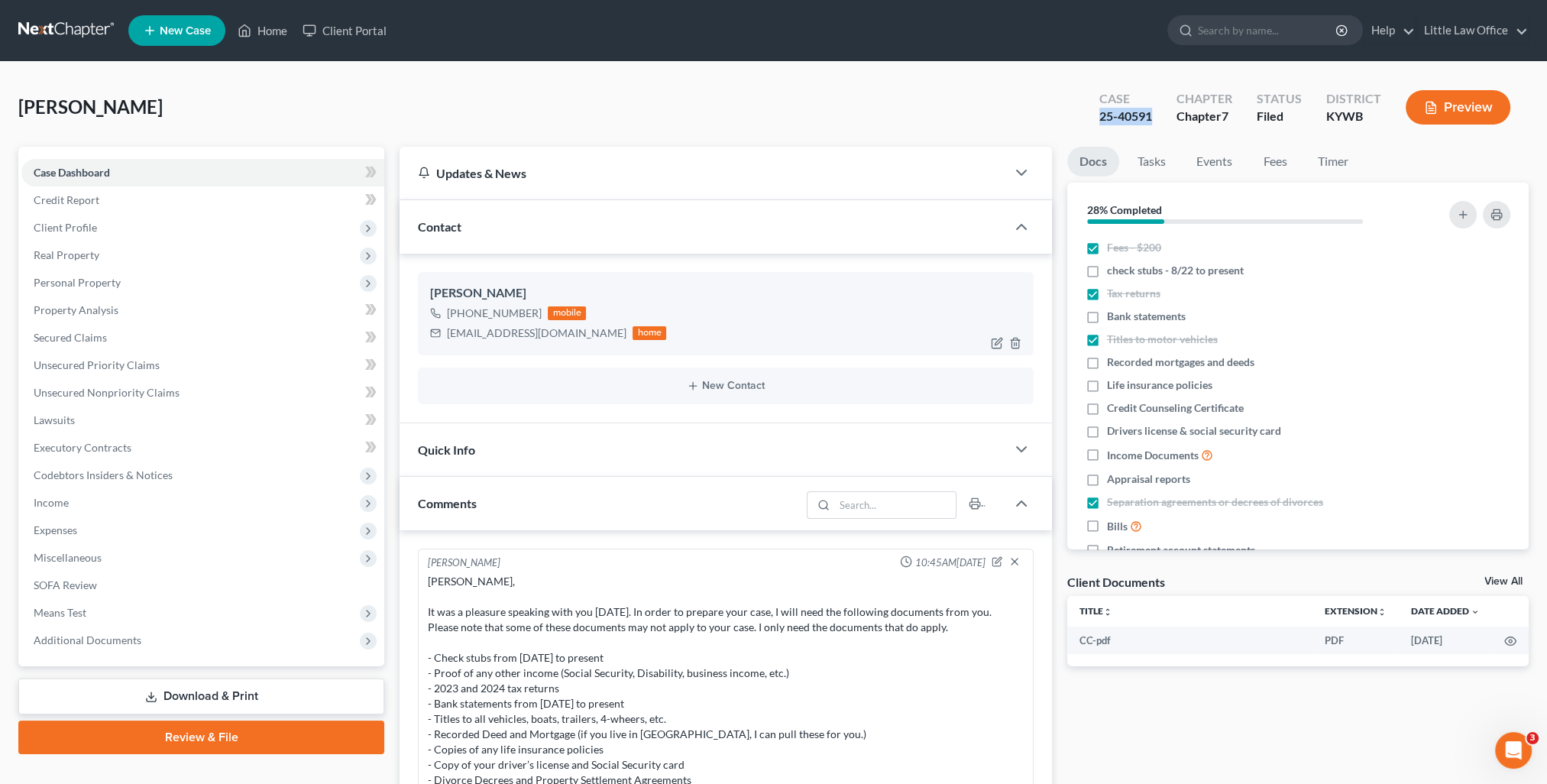
scroll to position [2414, 0]
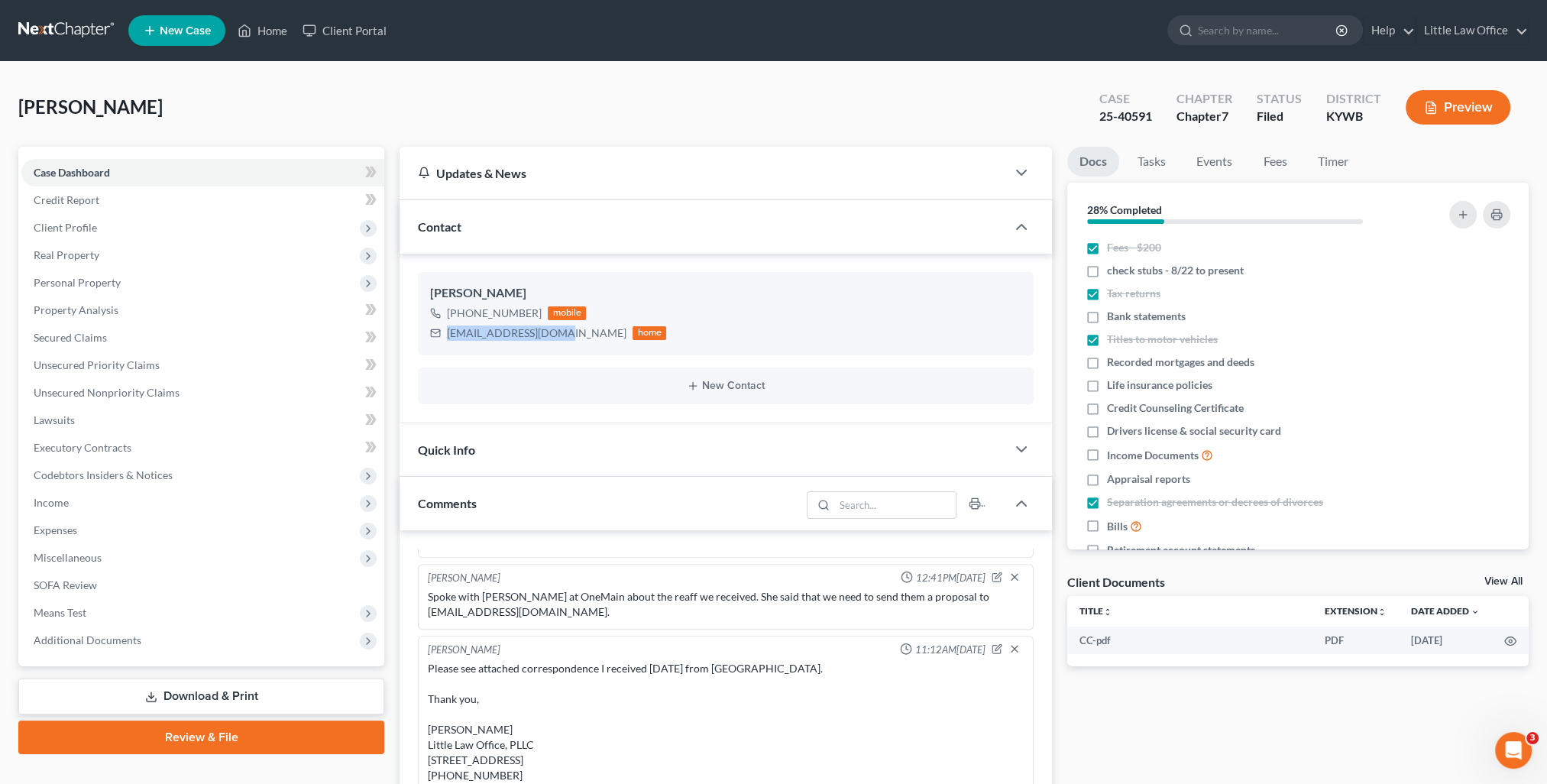
drag, startPoint x: 443, startPoint y: 334, endPoint x: 554, endPoint y: 354, distance: 112.8
click at [554, 354] on ng-include "Ryan Pagano +1 (270) 841-9372 mobile rpagano90@icloud.com home New Contact" at bounding box center [726, 338] width 616 height 131
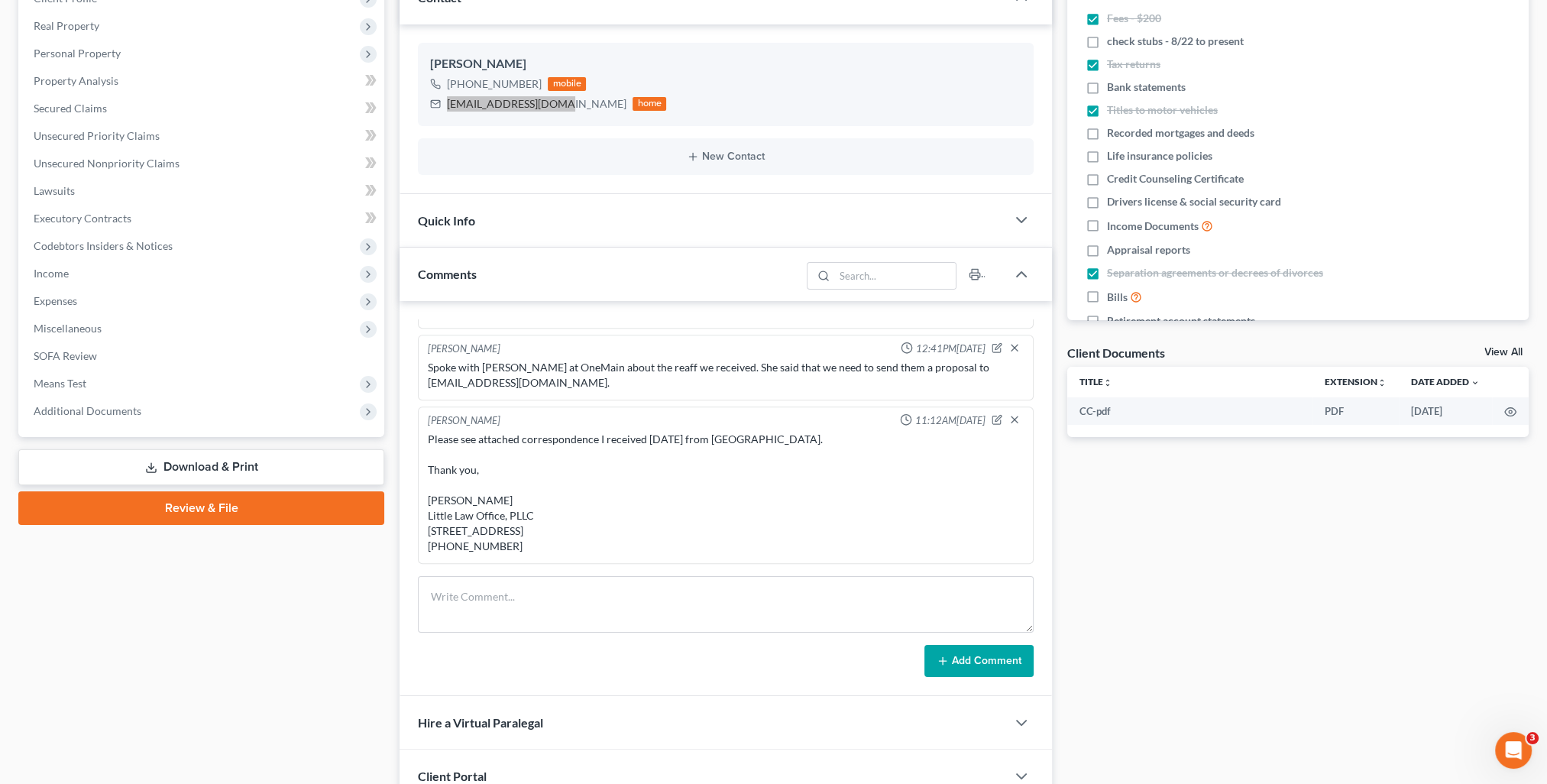
scroll to position [382, 0]
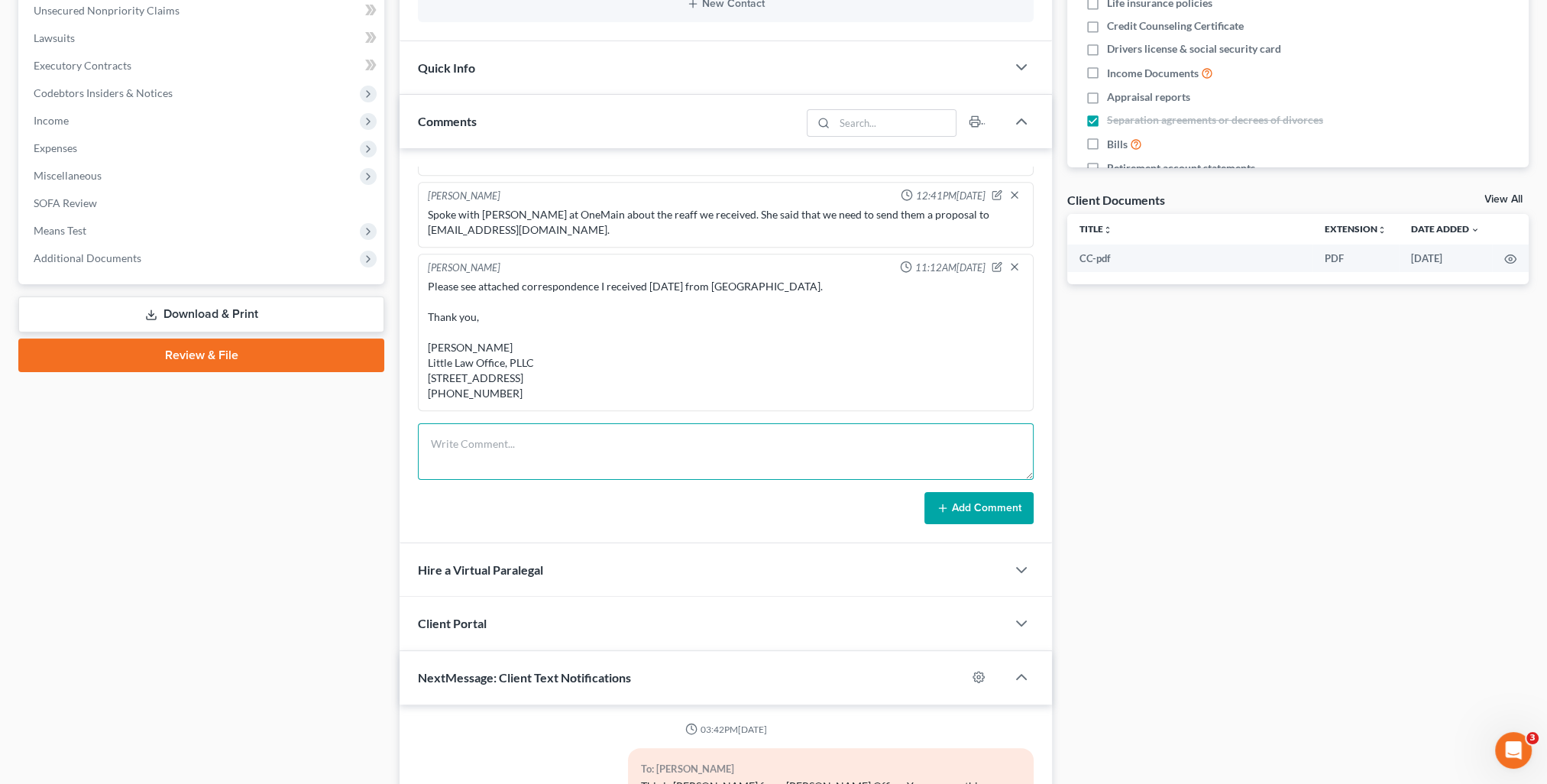
click at [553, 476] on textarea at bounding box center [726, 451] width 616 height 56
type textarea "Documents uploaded to Trustee."
click at [1001, 514] on button "Add Comment" at bounding box center [979, 508] width 109 height 32
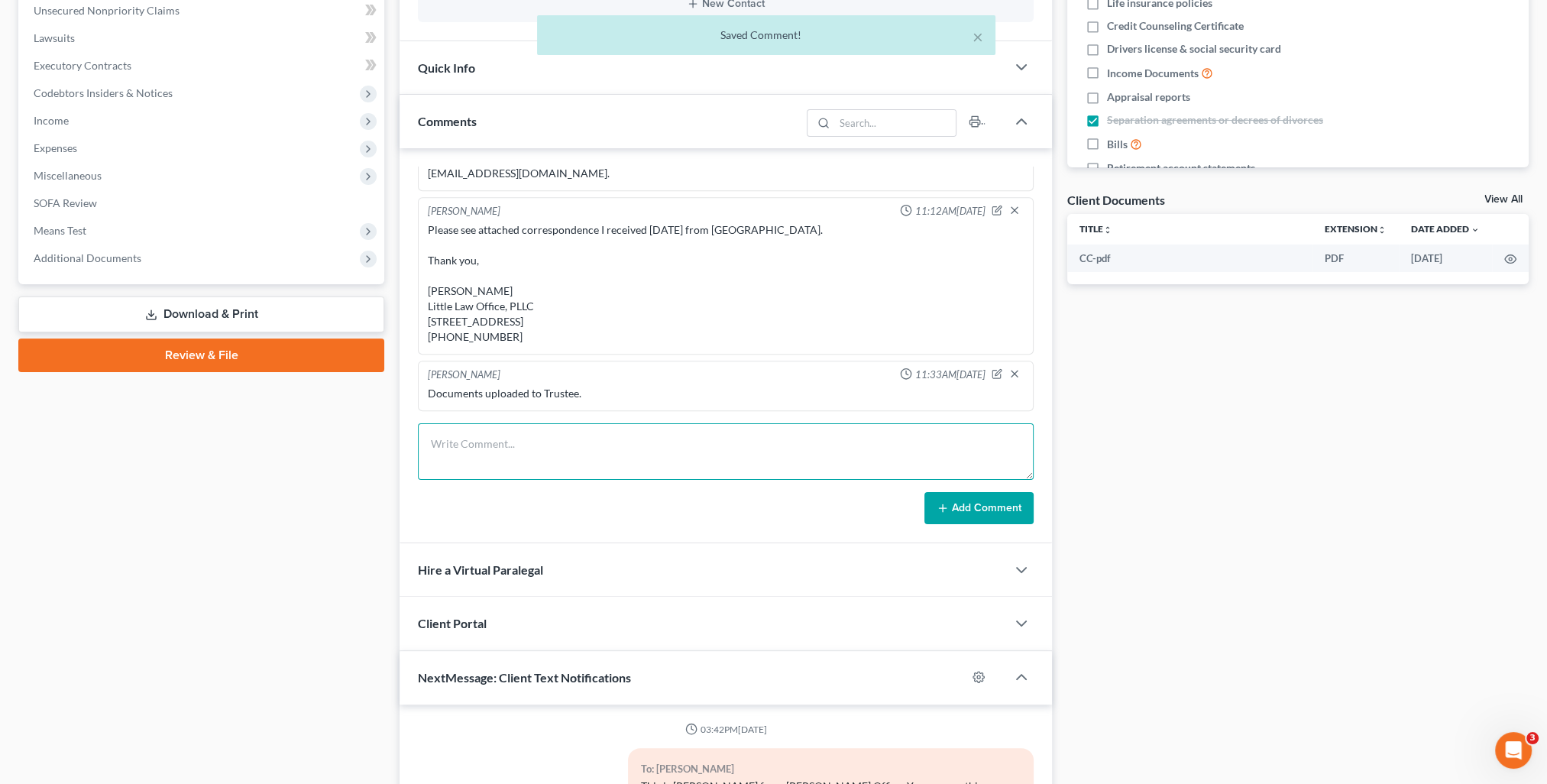
scroll to position [2471, 0]
click at [567, 447] on textarea at bounding box center [726, 451] width 616 height 56
paste textarea "Ryan, Please find attached the instructions for you to complete your debt manag…"
type textarea "Ryan, Please find attached the instructions for you to complete your debt manag…"
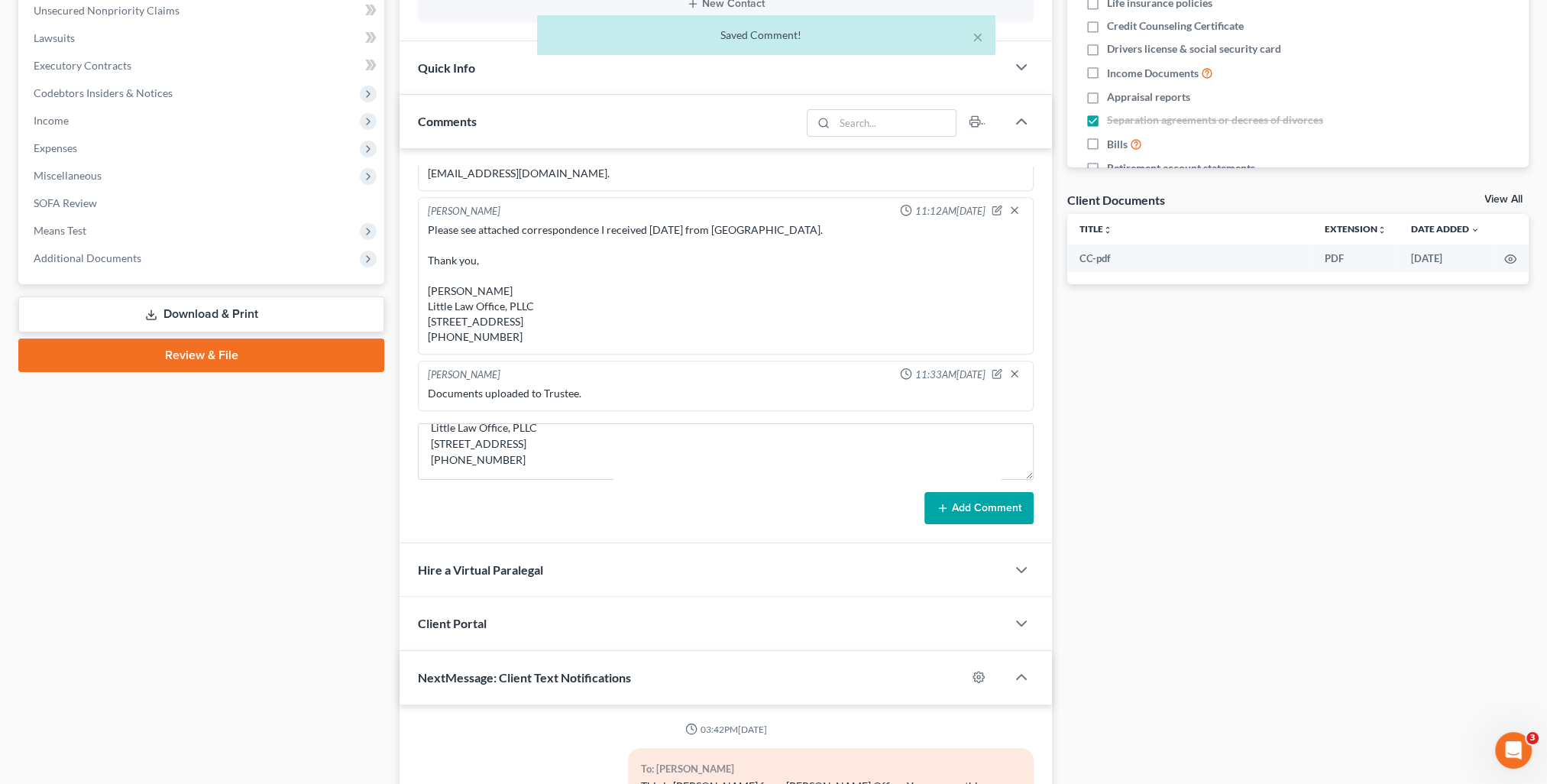
click at [962, 515] on button "Add Comment" at bounding box center [979, 508] width 109 height 32
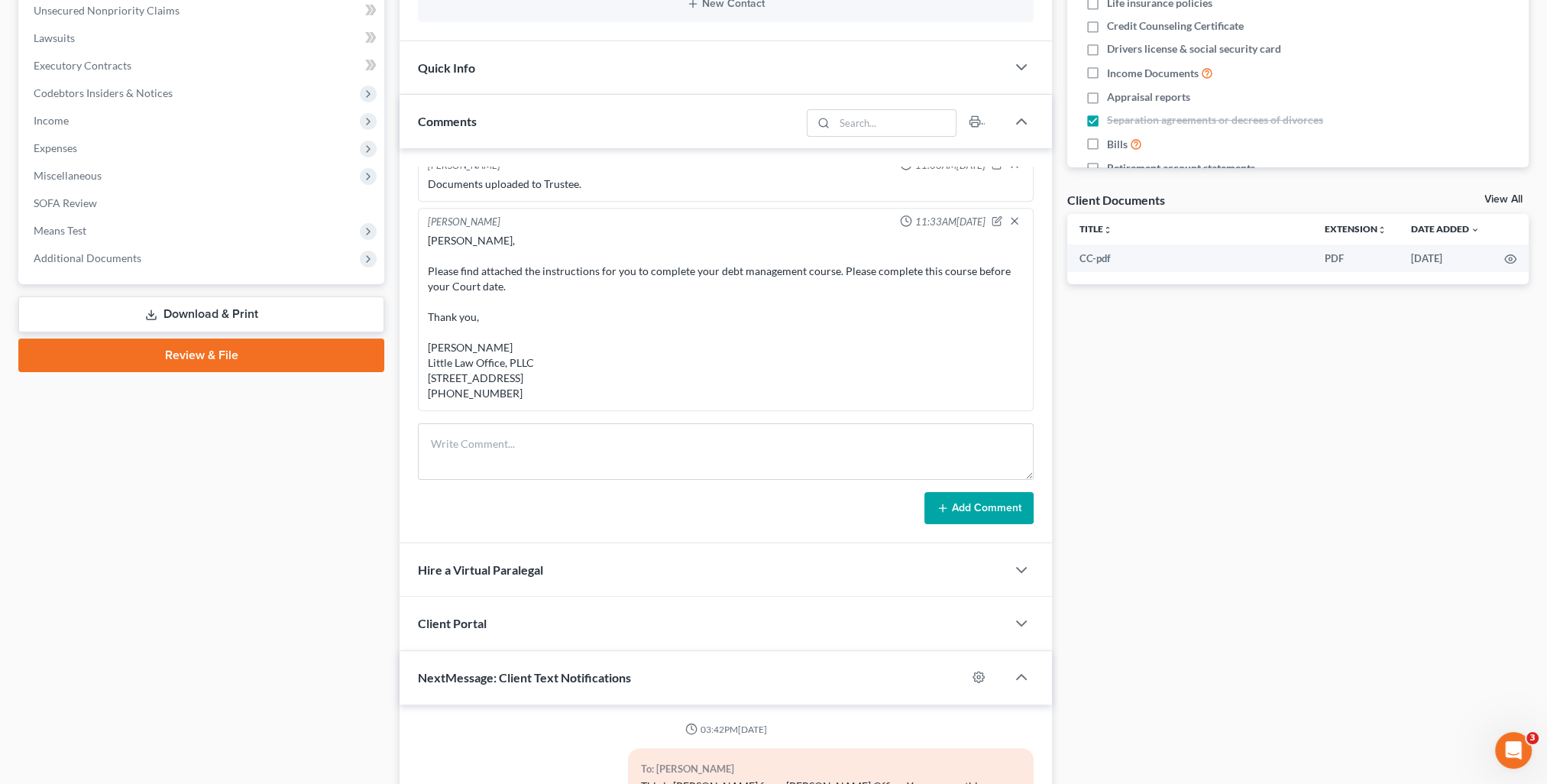
scroll to position [0, 0]
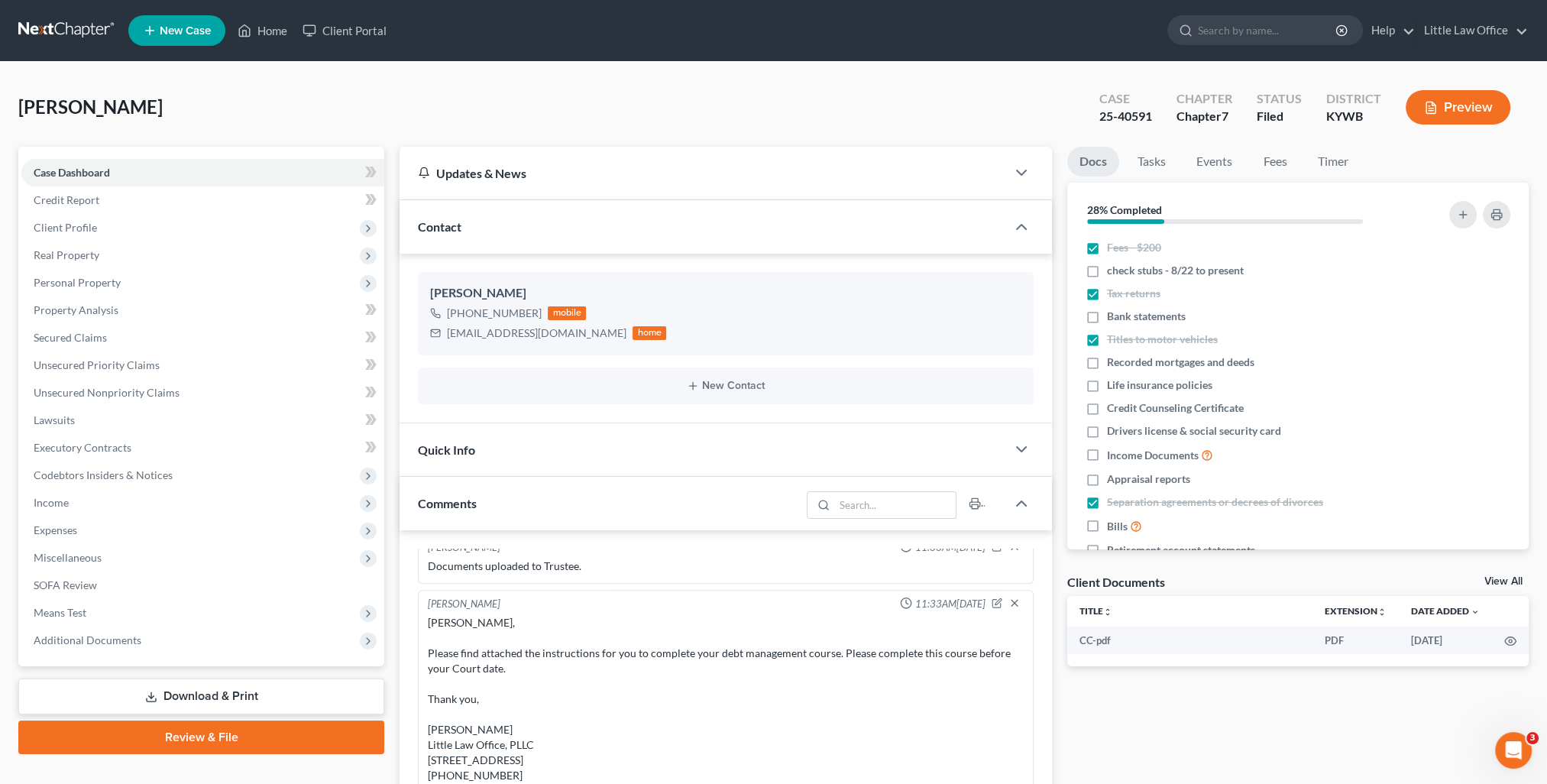
click at [527, 453] on div "Quick Info" at bounding box center [703, 449] width 607 height 53
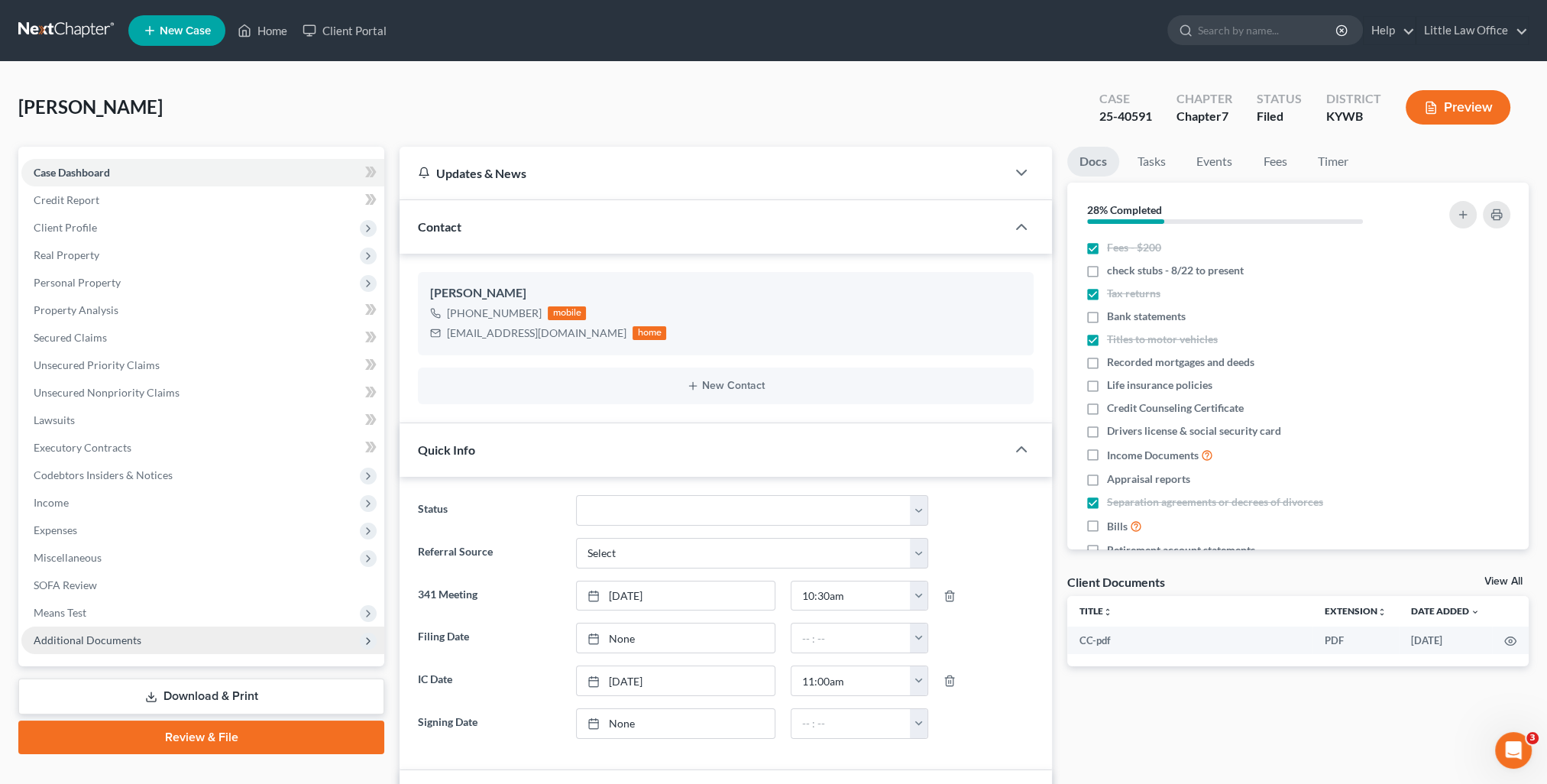
click at [92, 641] on span "Additional Documents" at bounding box center [87, 639] width 108 height 13
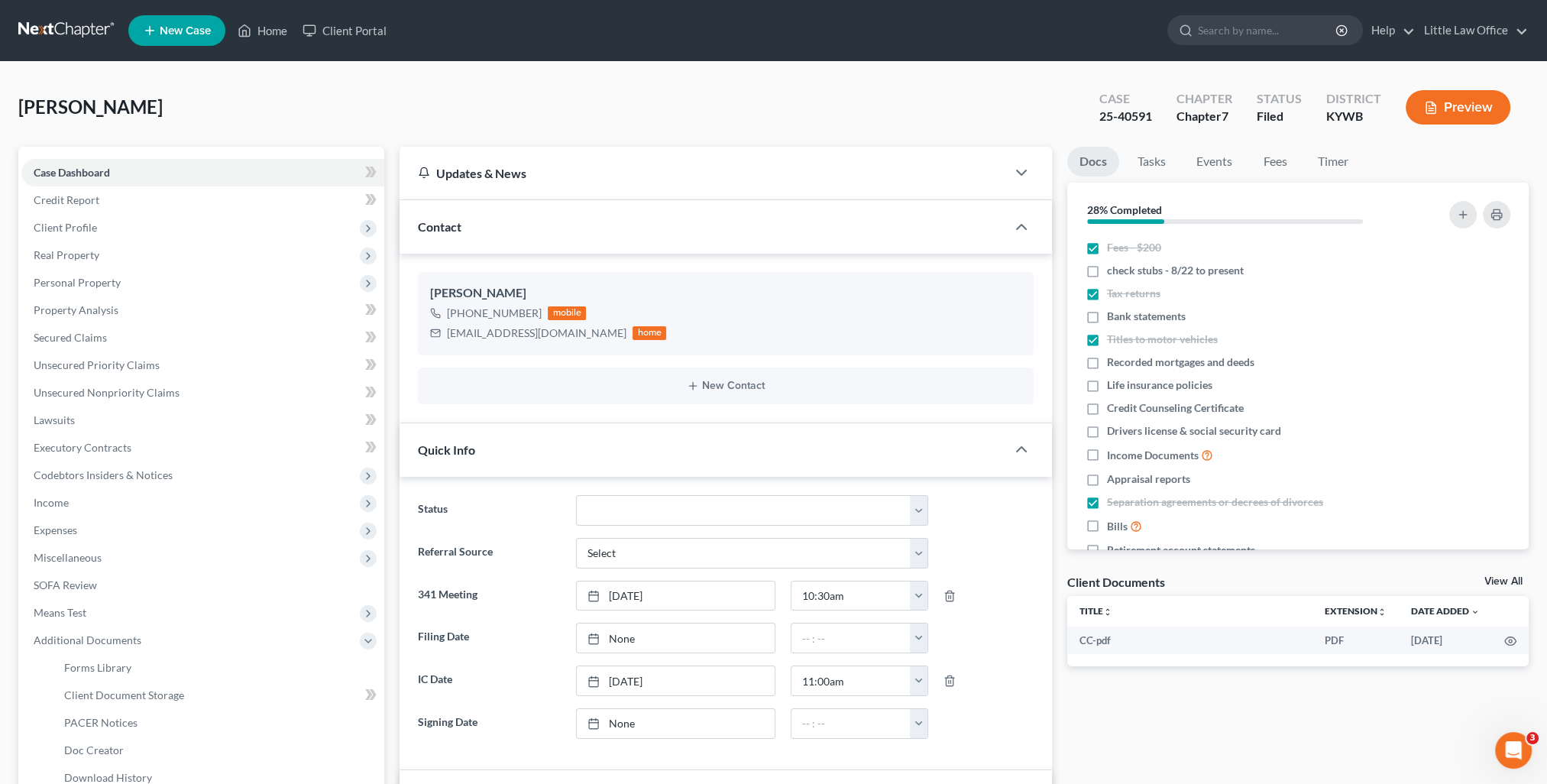
scroll to position [77, 0]
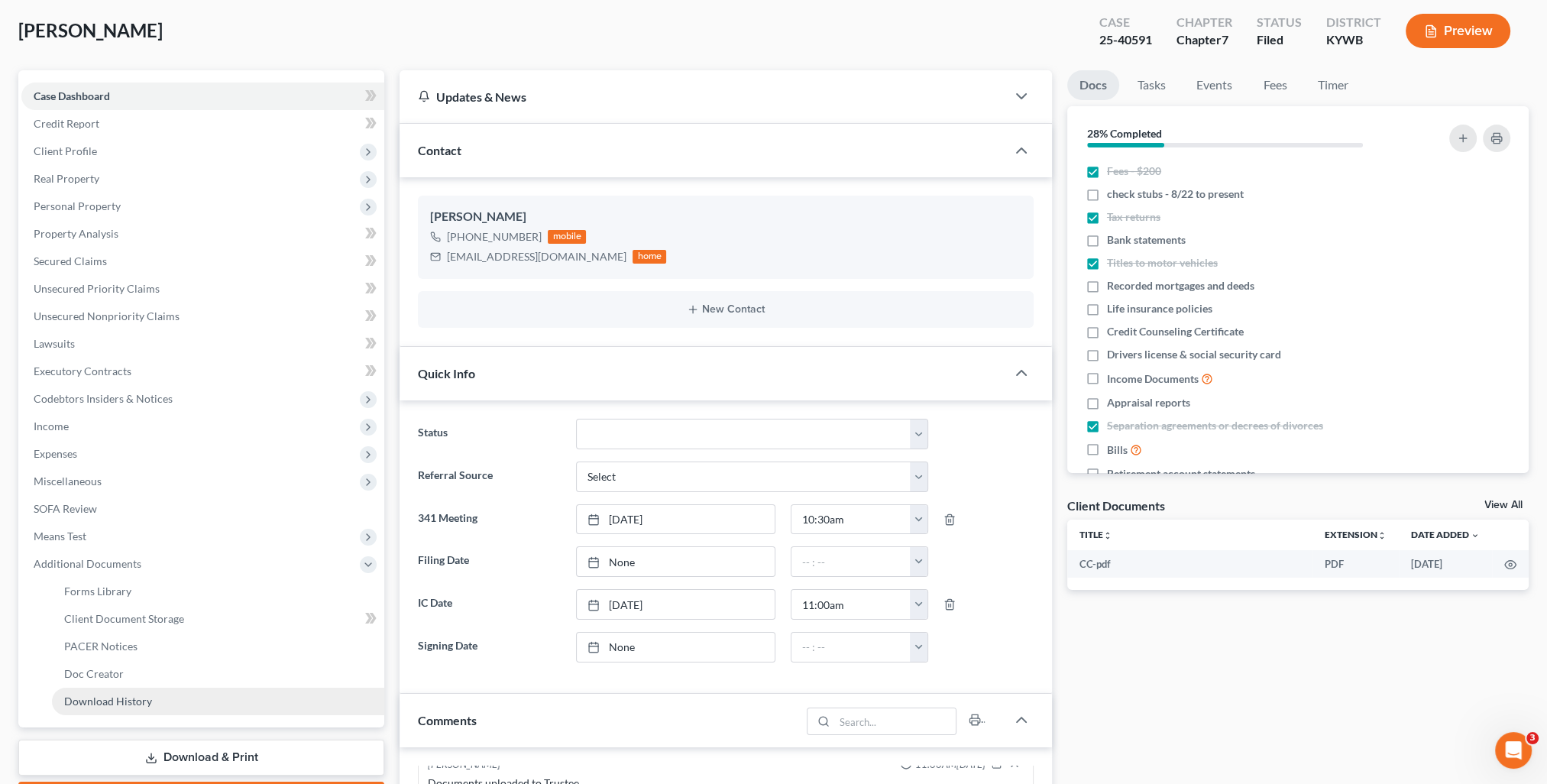
click at [144, 704] on span "Download History" at bounding box center [108, 701] width 88 height 13
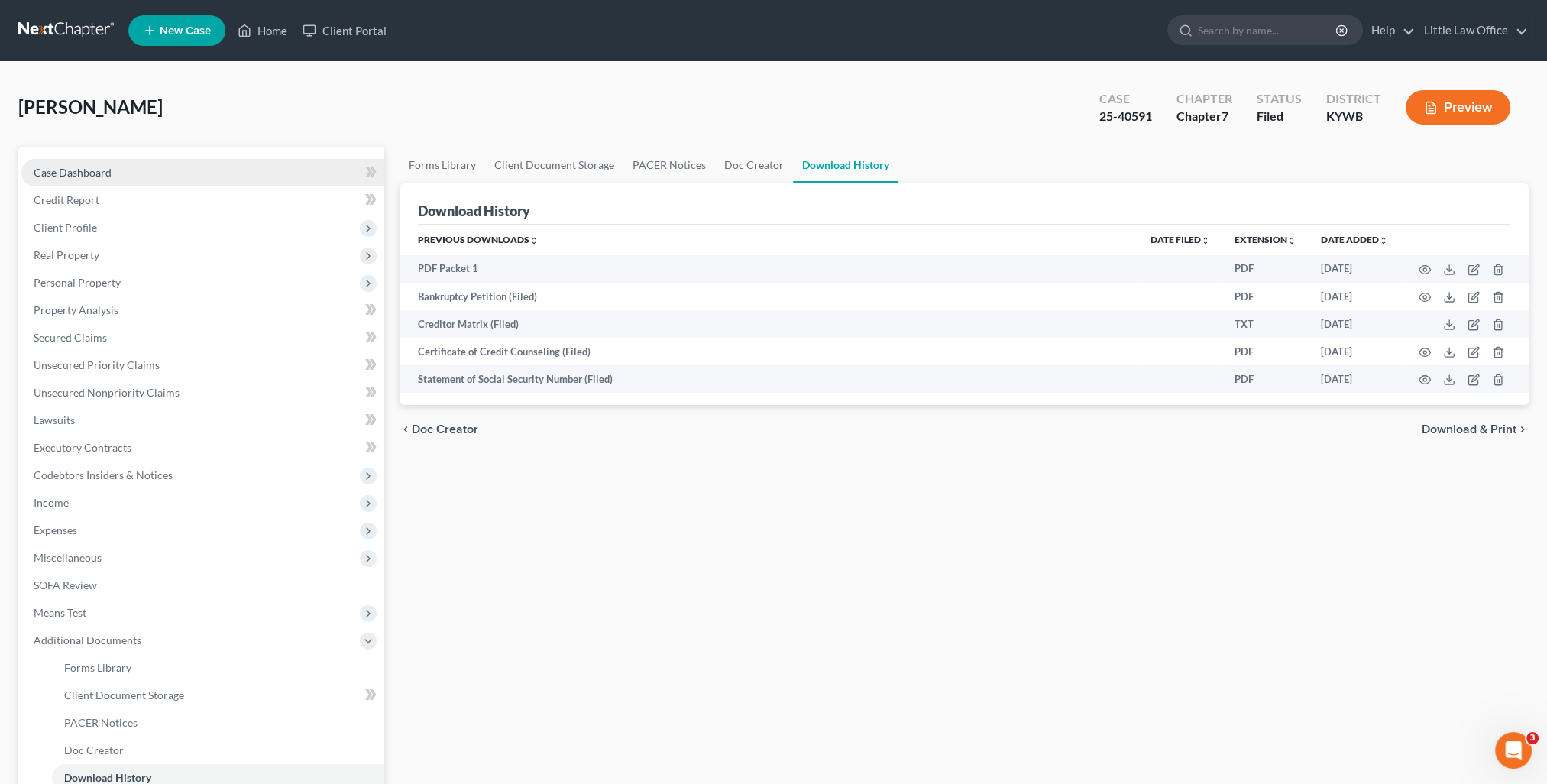
click at [78, 182] on link "Case Dashboard" at bounding box center [203, 172] width 363 height 28
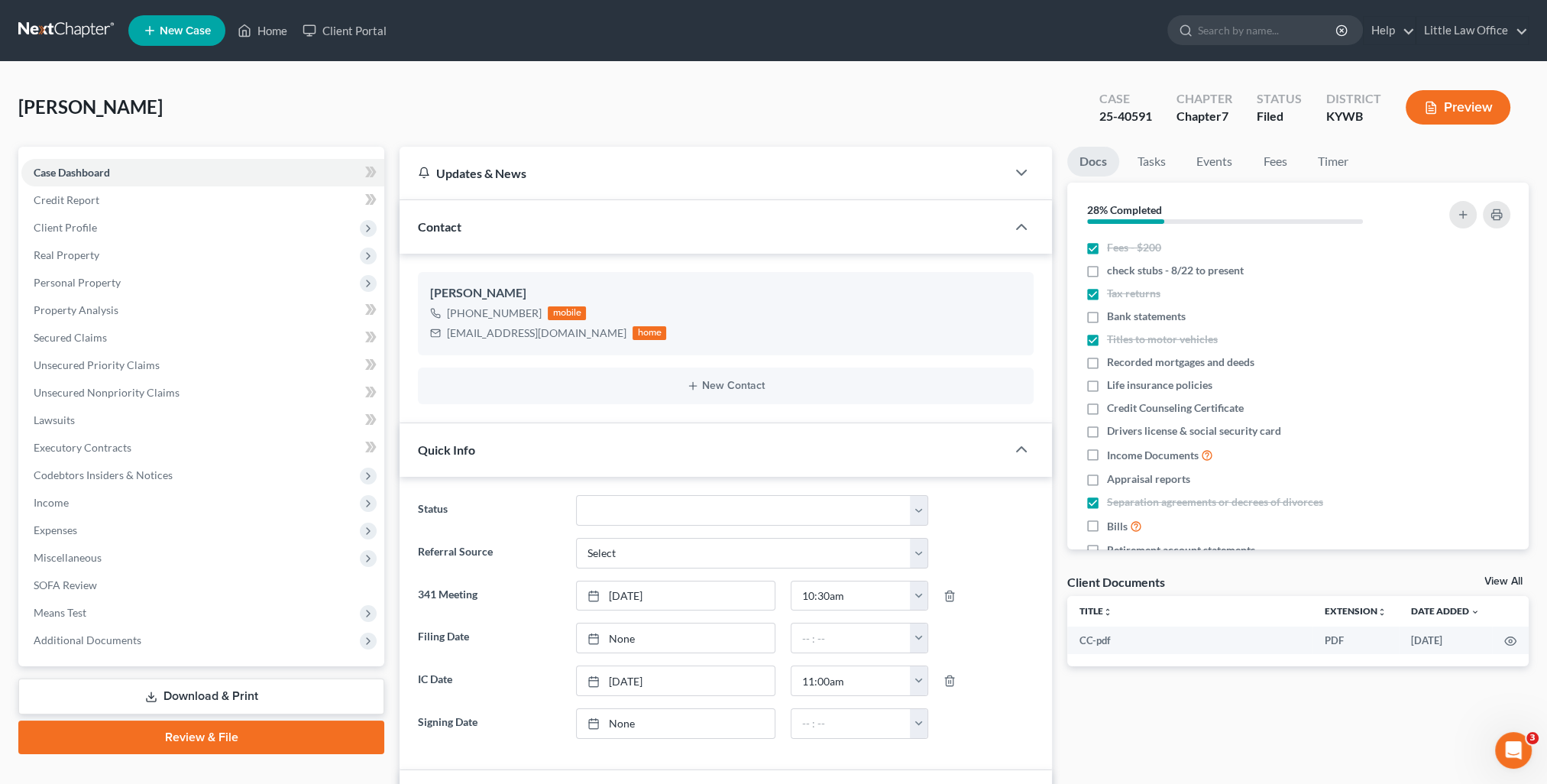
scroll to position [2695, 0]
type input "9/10/2025"
click at [617, 725] on link "None" at bounding box center [676, 723] width 198 height 29
click at [615, 638] on link "None" at bounding box center [676, 638] width 198 height 29
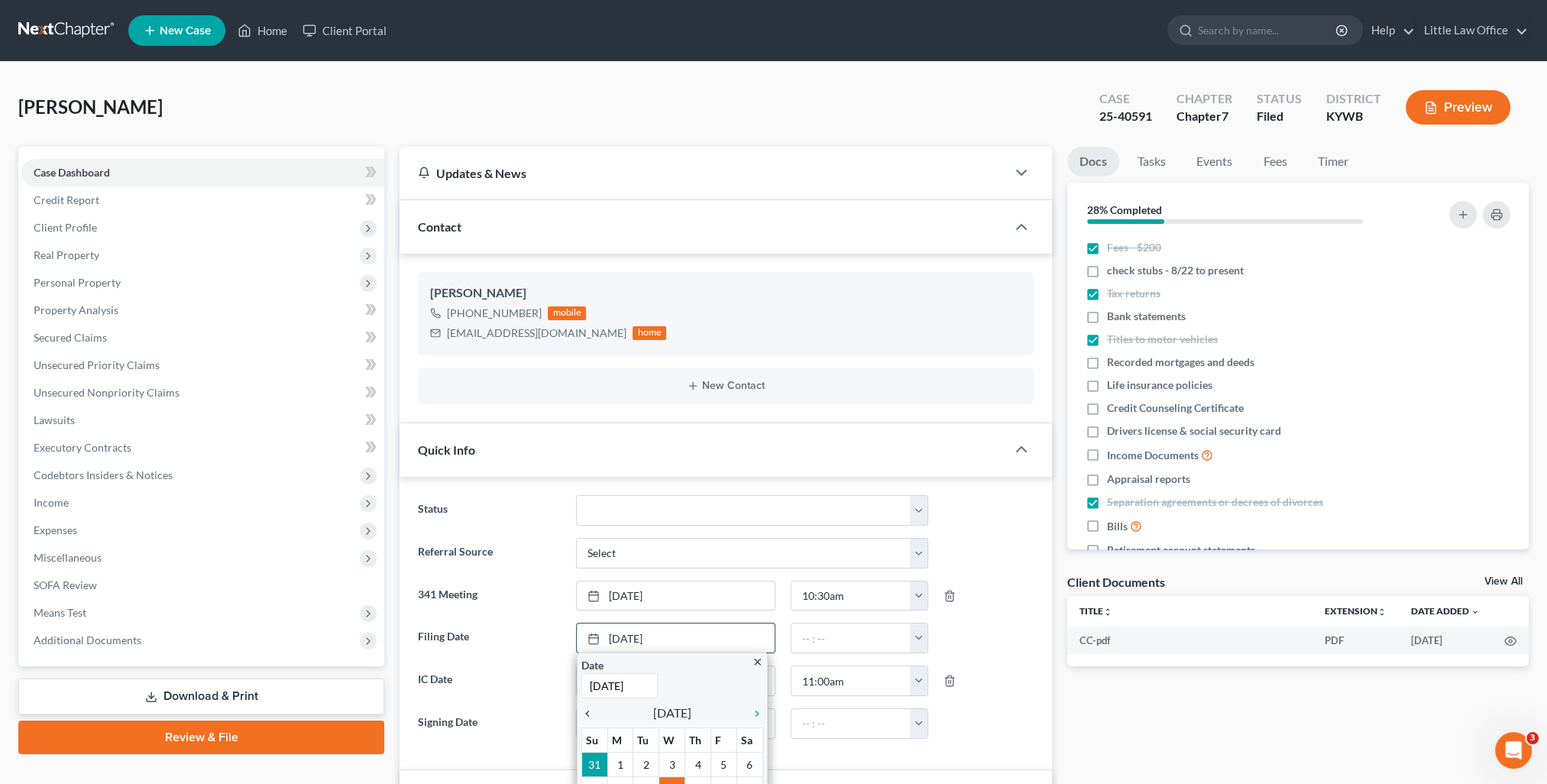
click at [593, 712] on icon "chevron_left" at bounding box center [591, 713] width 20 height 12
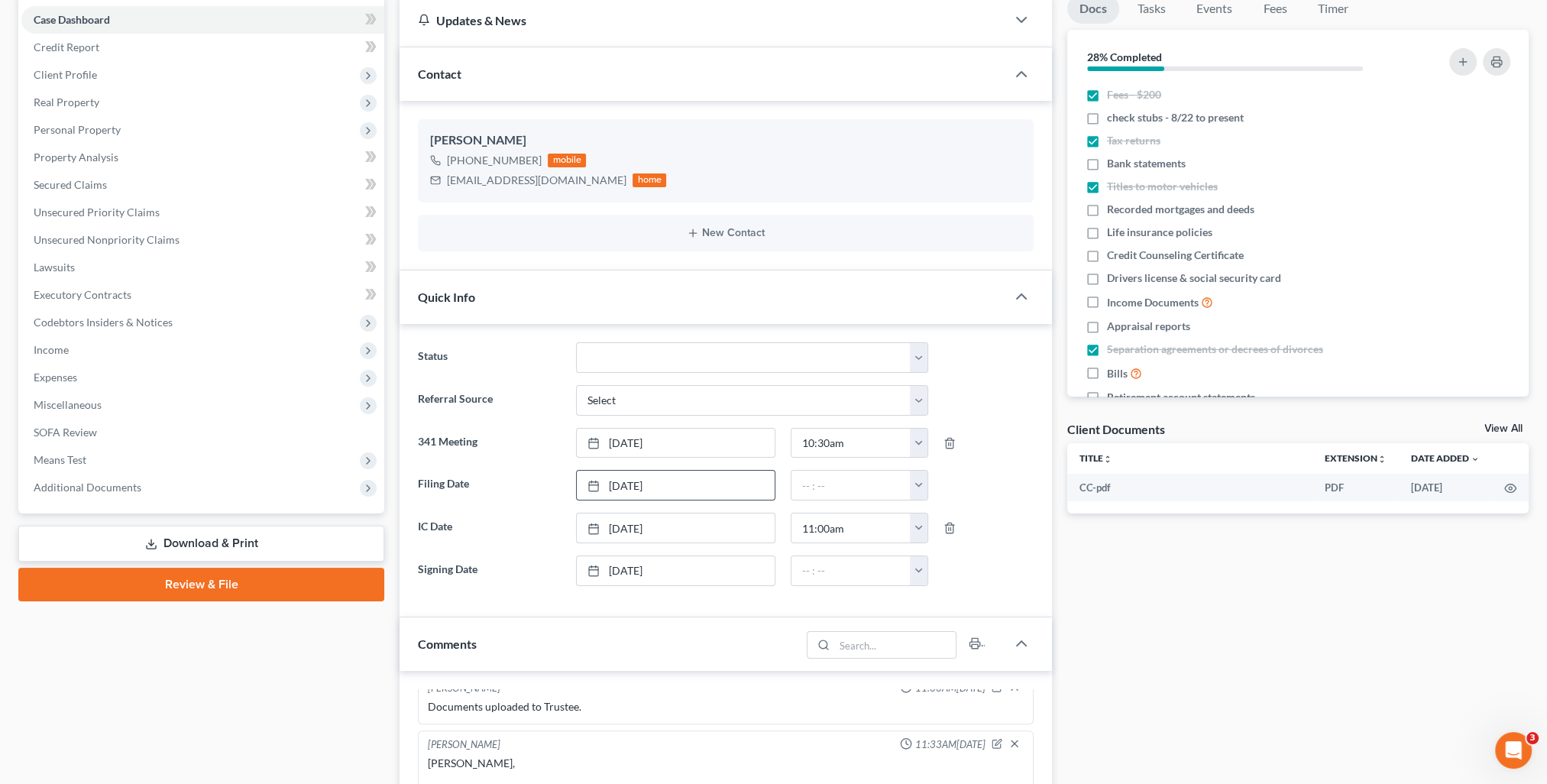
scroll to position [0, 0]
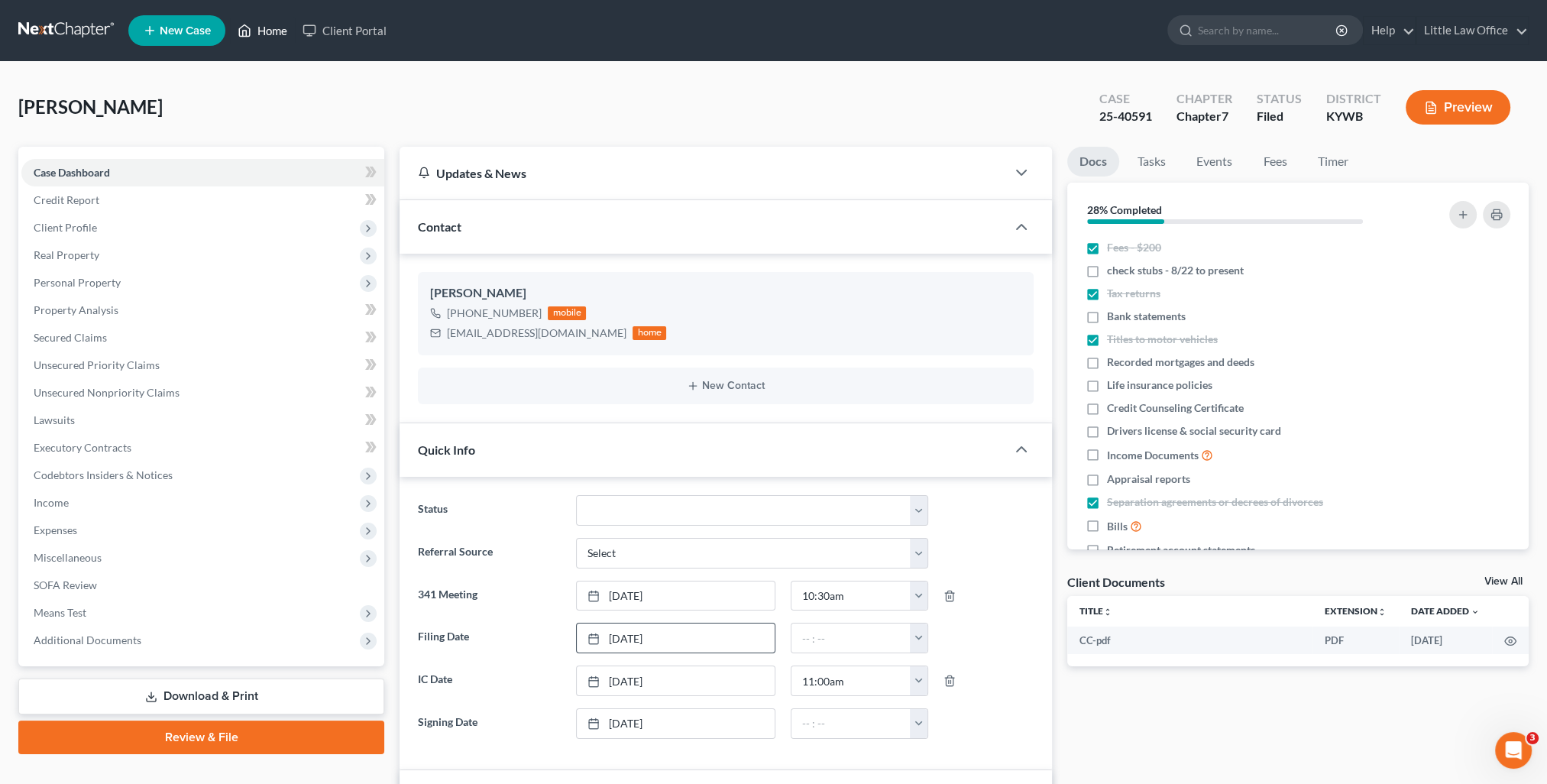
click at [281, 34] on link "Home" at bounding box center [263, 30] width 65 height 28
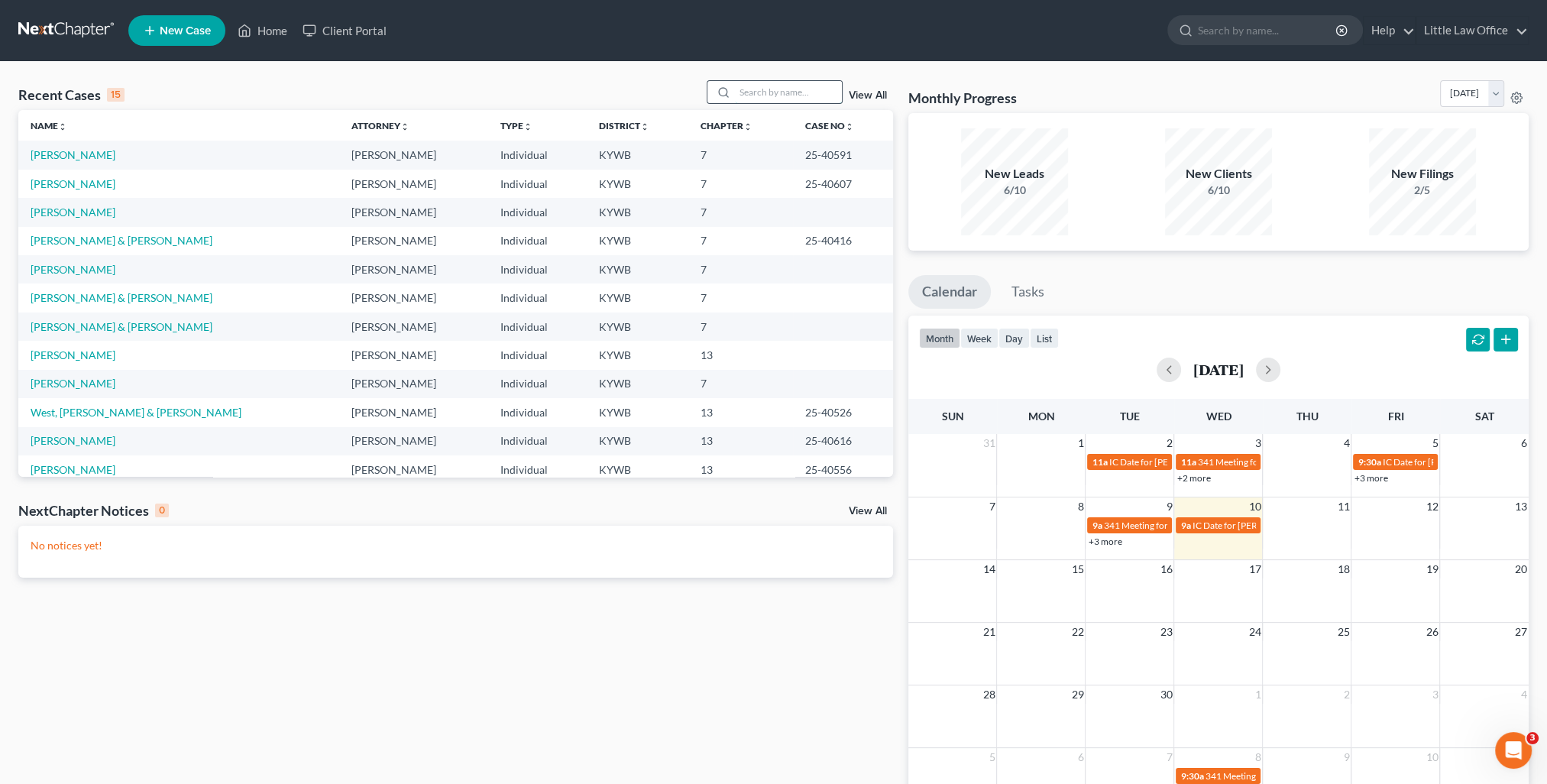
click at [757, 93] on input "search" at bounding box center [788, 92] width 107 height 22
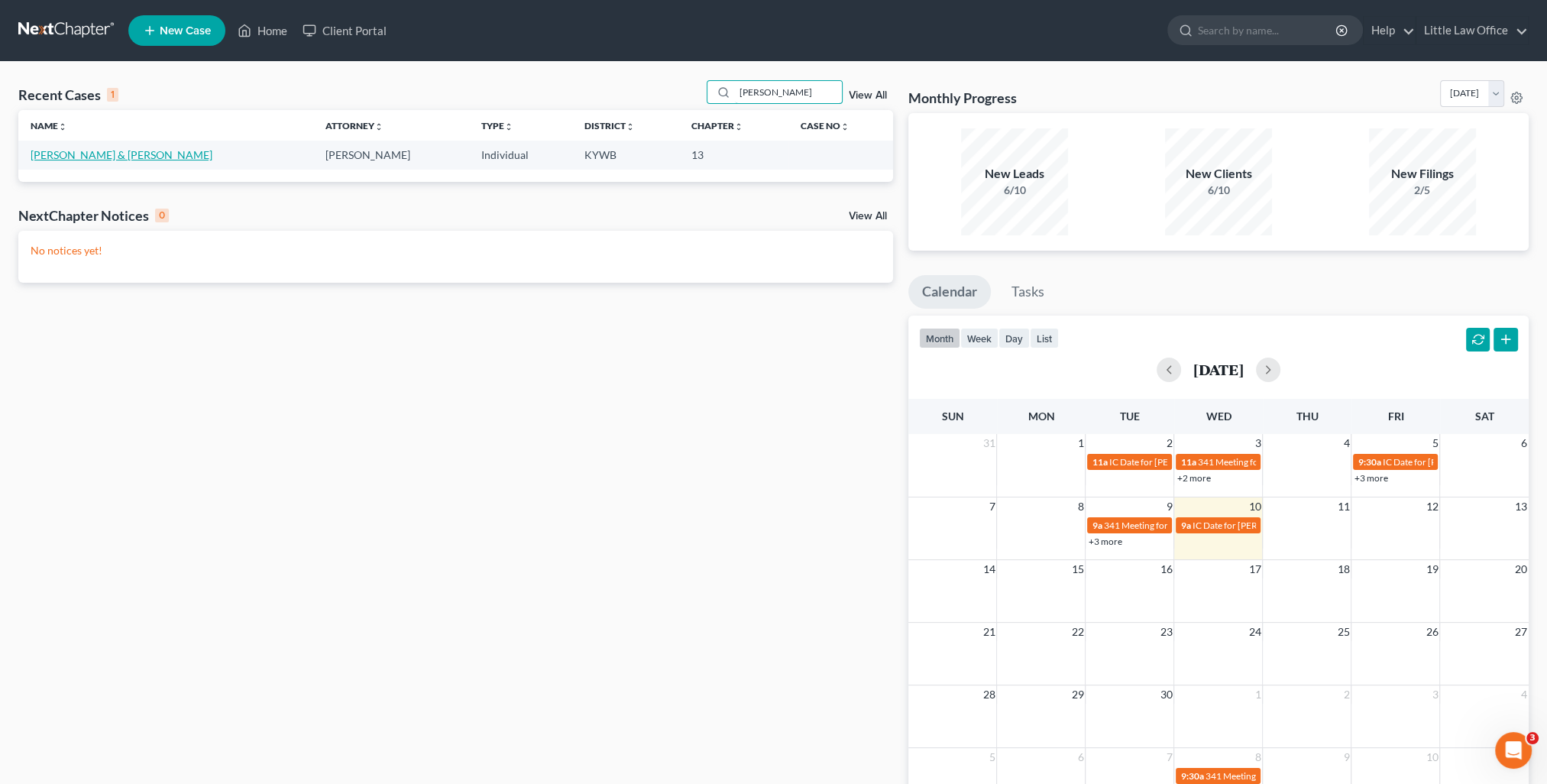
type input "appleby"
click at [65, 160] on link "Appleby, Alex & Marlene" at bounding box center [122, 154] width 182 height 13
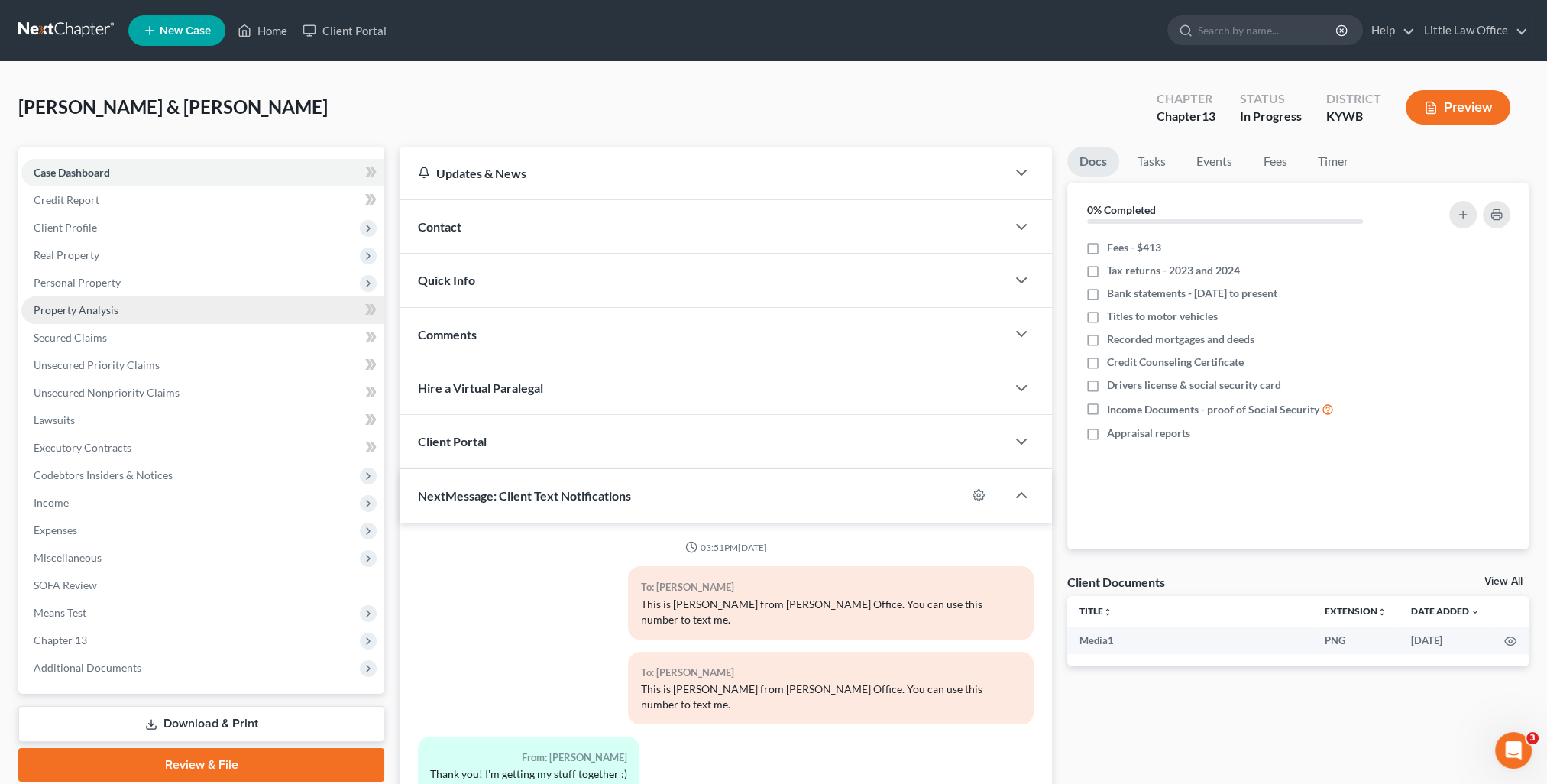
scroll to position [311, 0]
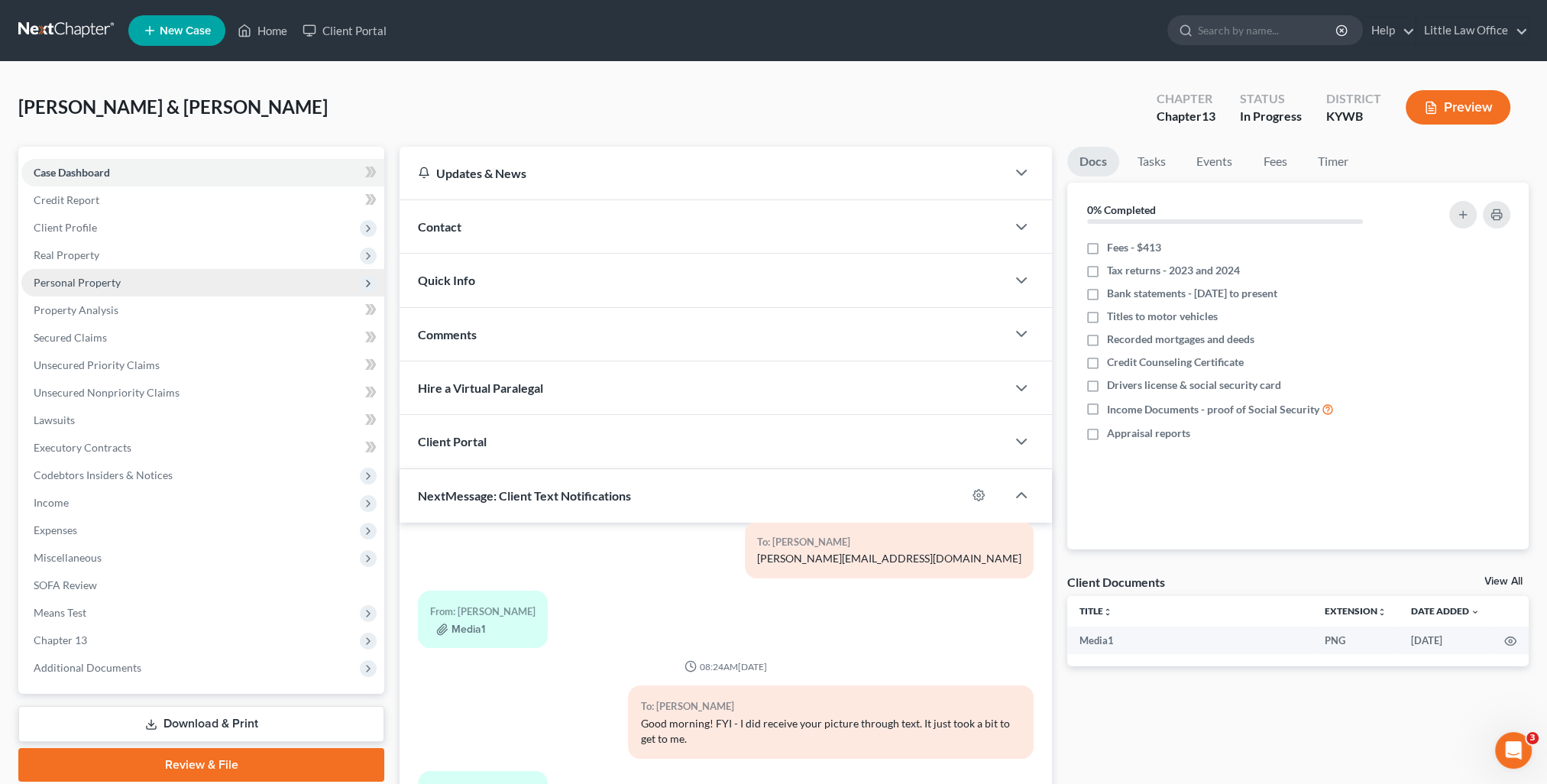
click at [101, 290] on span "Personal Property" at bounding box center [203, 282] width 363 height 28
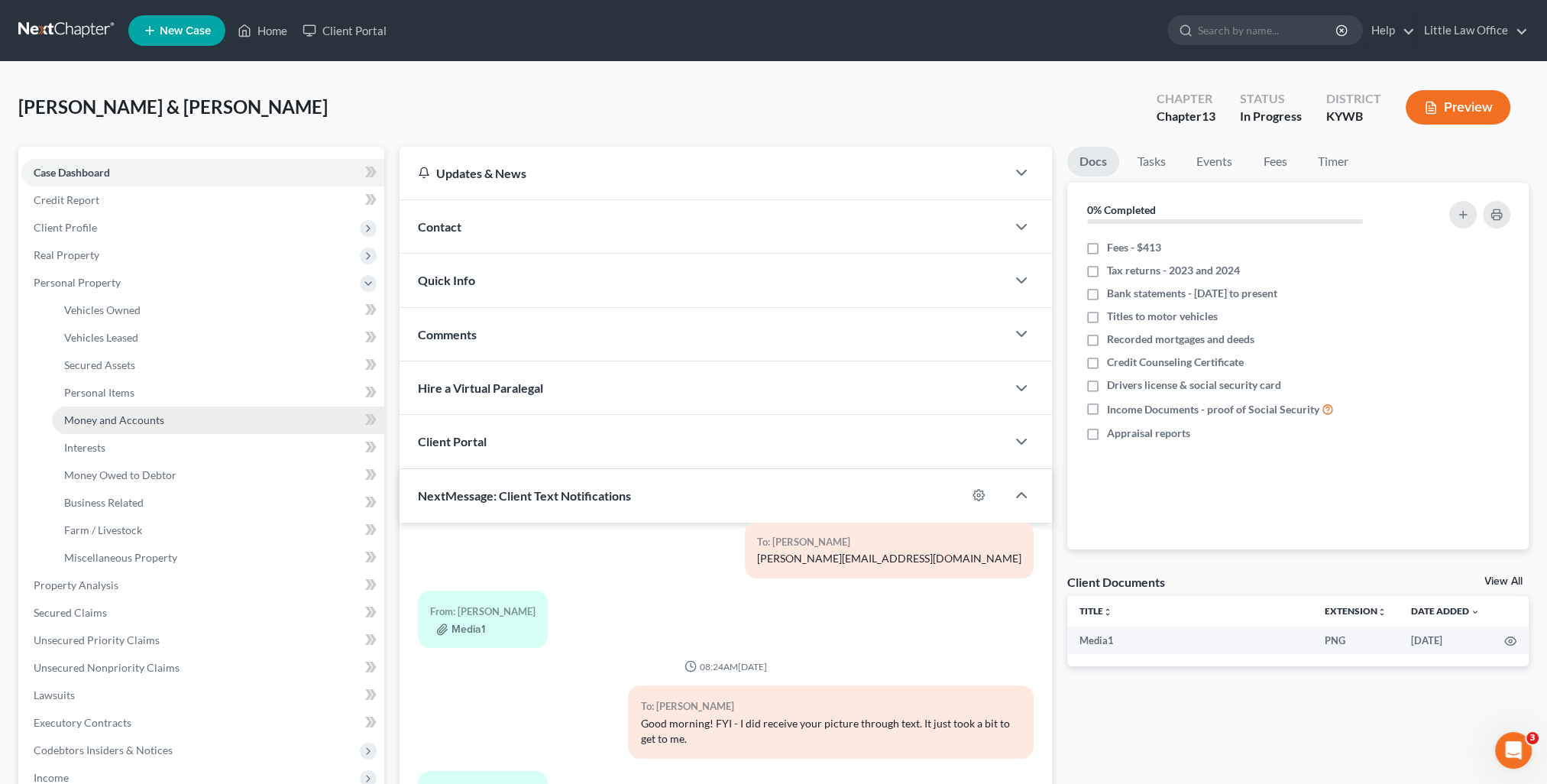
click at [131, 419] on span "Money and Accounts" at bounding box center [114, 419] width 100 height 13
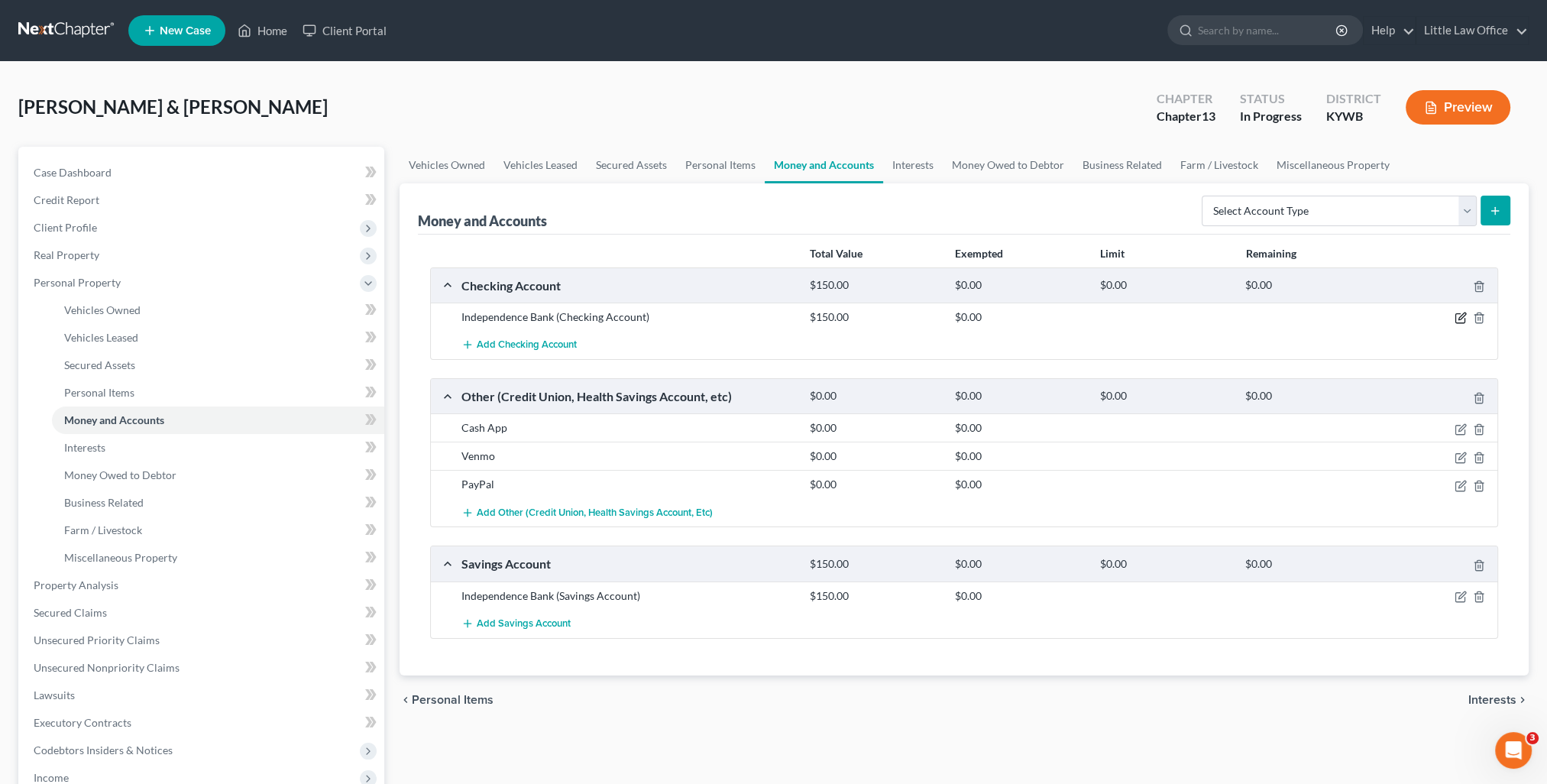
click at [1458, 312] on icon "button" at bounding box center [1460, 317] width 12 height 12
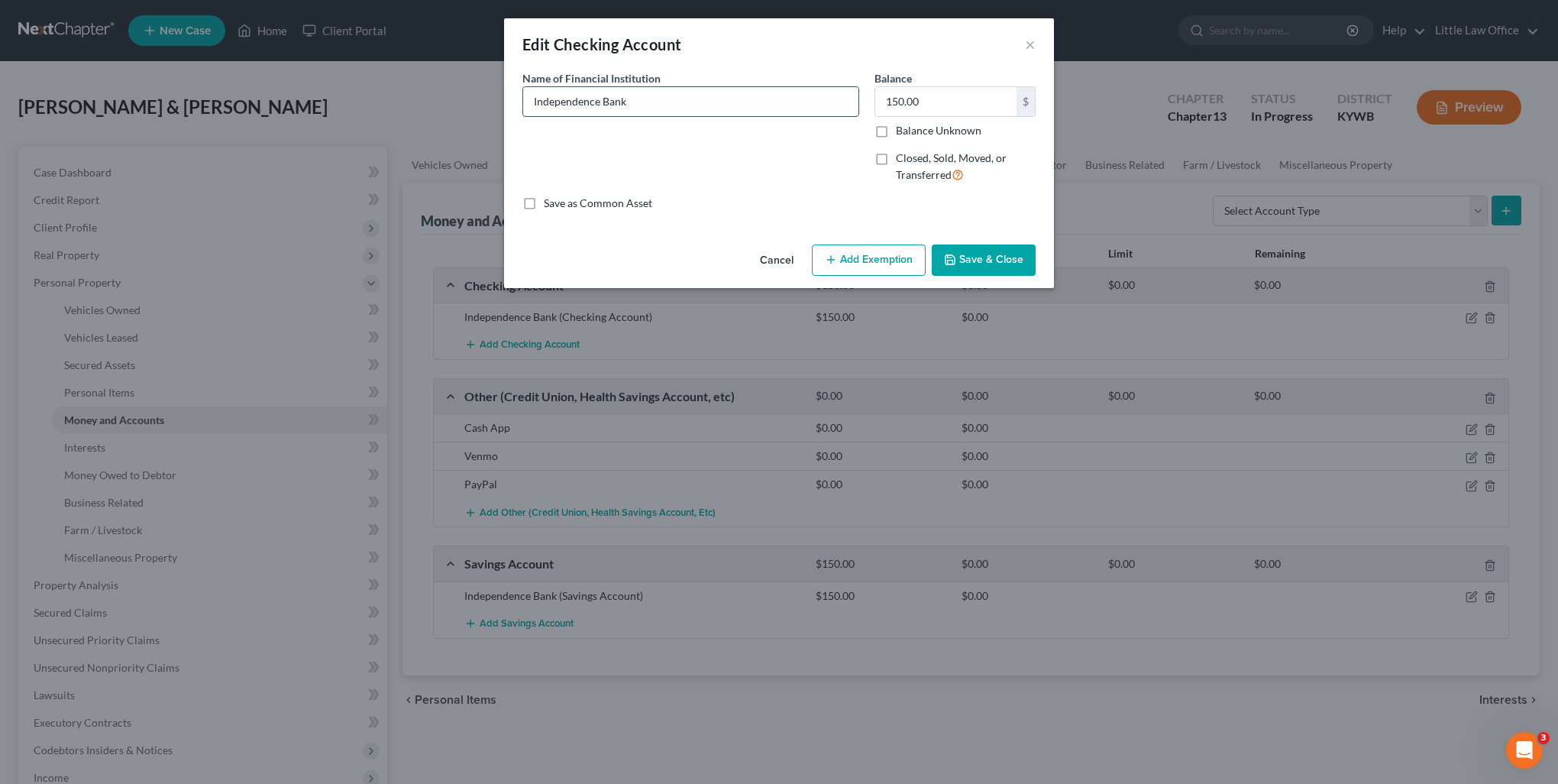
click at [673, 100] on input "Independence Bank" at bounding box center [691, 101] width 335 height 29
type input "Independence Bank - account number ****2218"
click at [862, 261] on button "Add Exemption" at bounding box center [869, 260] width 114 height 32
select select "2"
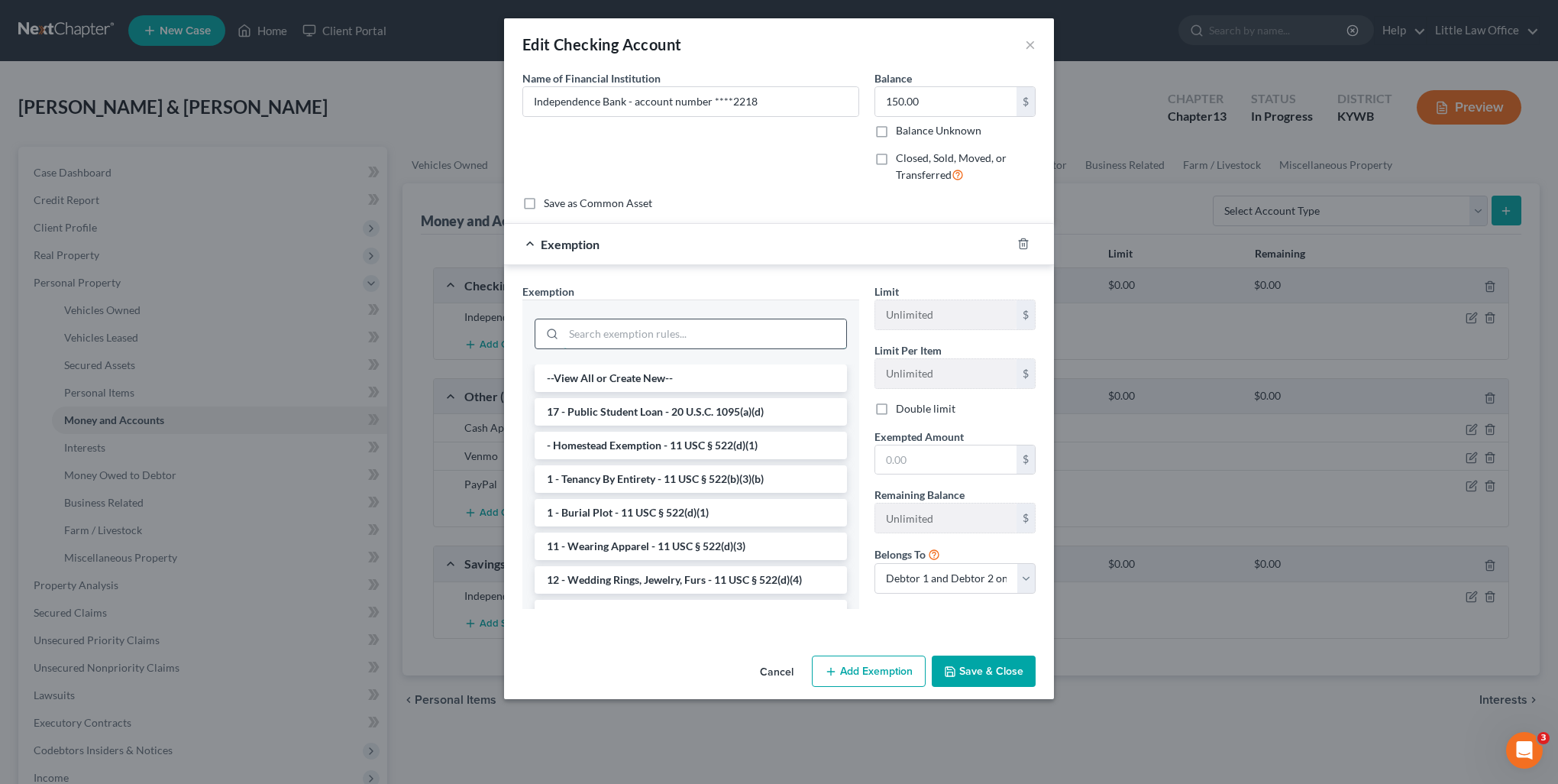
click at [709, 325] on input "search" at bounding box center [704, 334] width 282 height 29
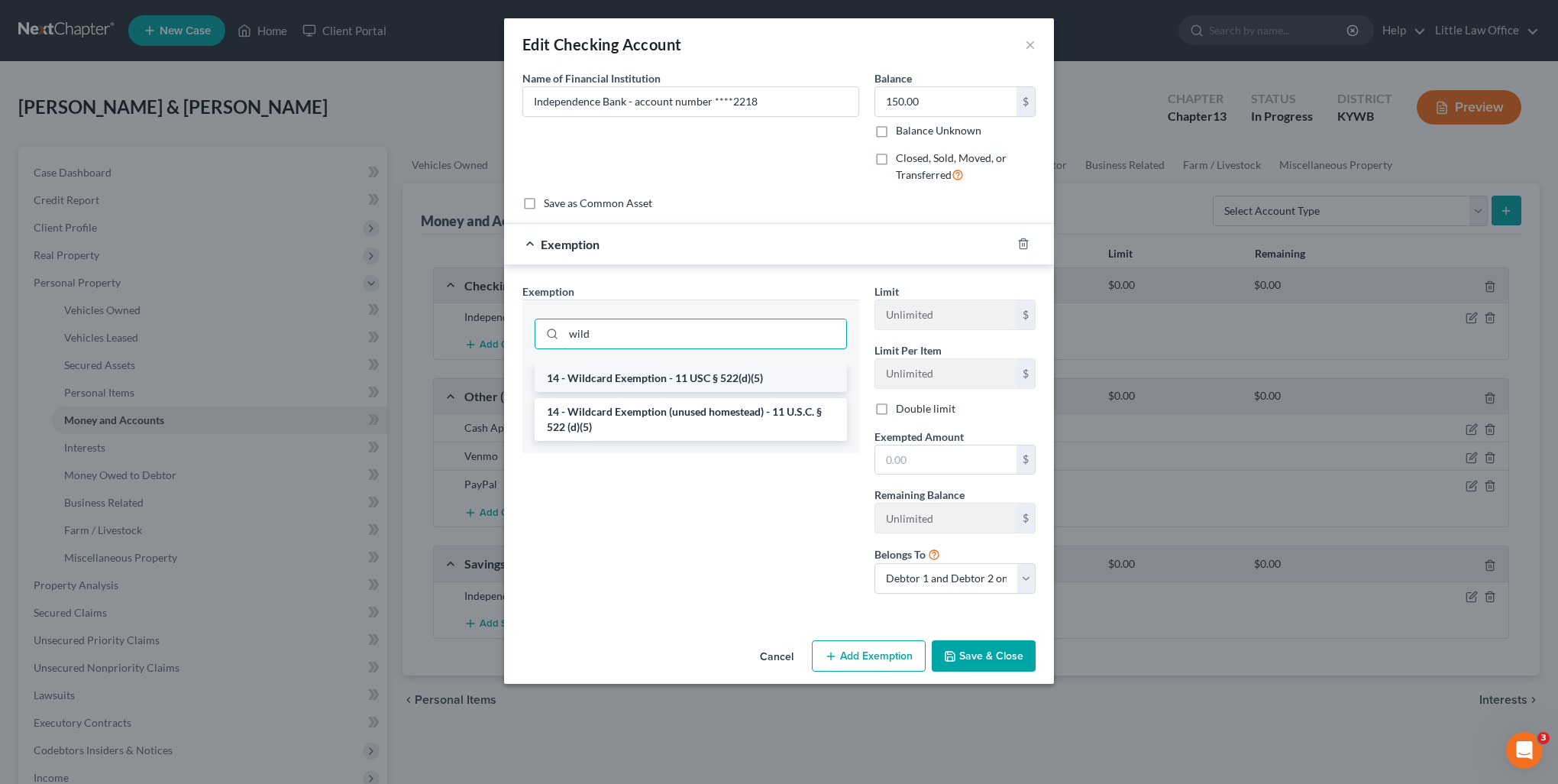
type input "wild"
click at [699, 381] on li "14 - Wildcard Exemption - 11 USC § 522(d)(5)" at bounding box center [691, 378] width 313 height 28
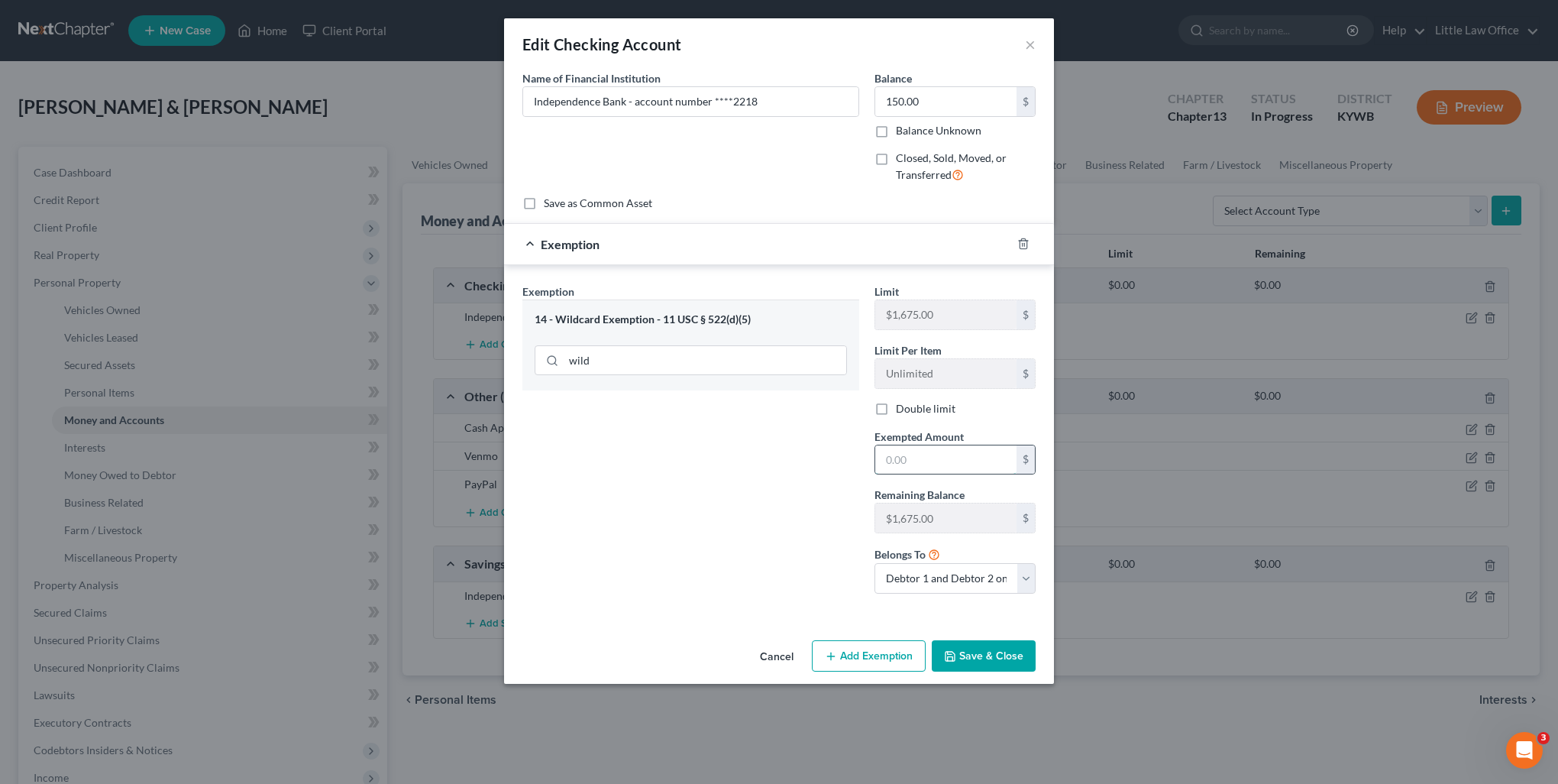
click at [957, 464] on input "text" at bounding box center [946, 460] width 142 height 29
type input "150"
click at [1019, 648] on button "Save & Close" at bounding box center [984, 656] width 104 height 32
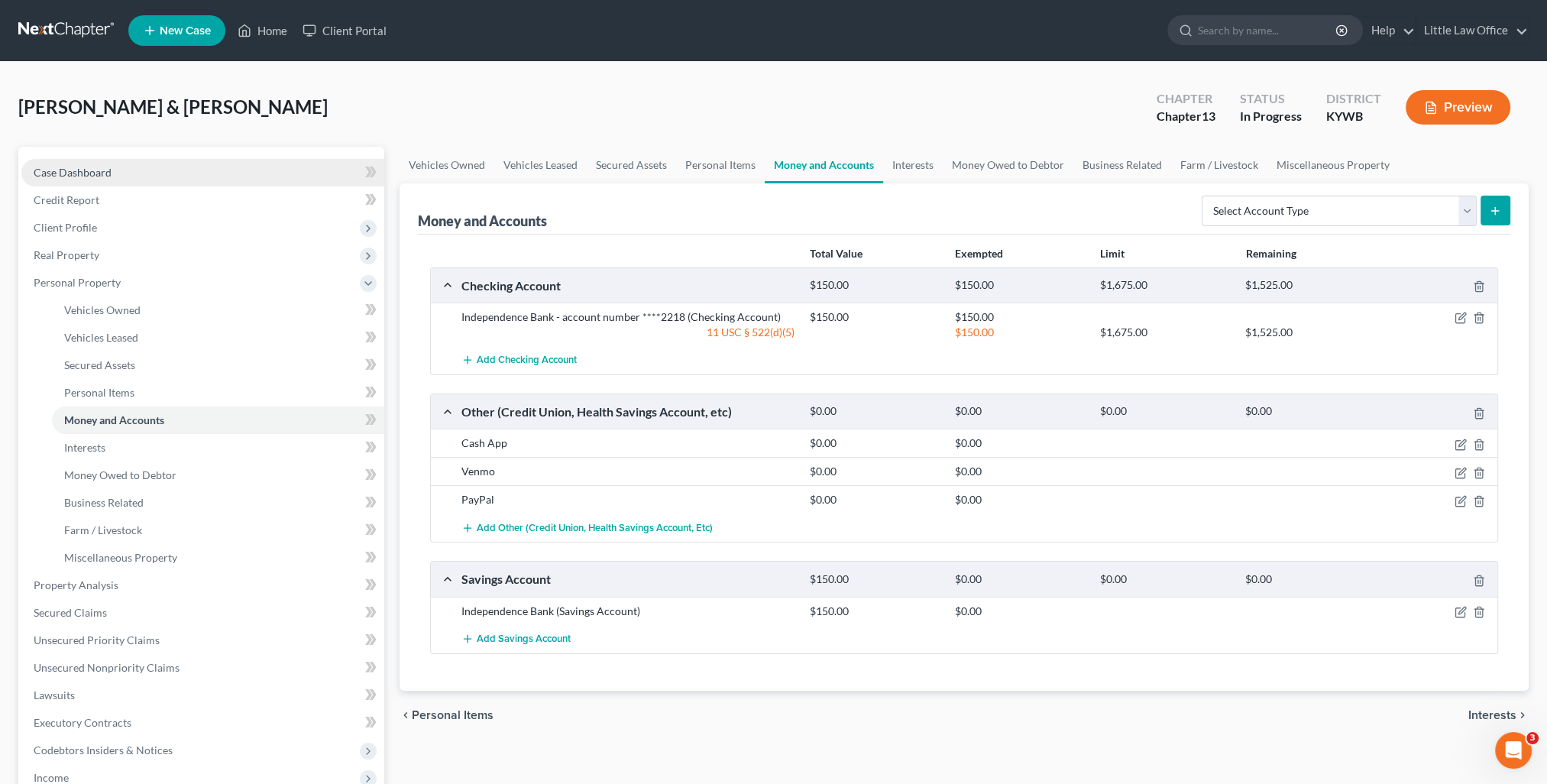
click at [85, 172] on span "Case Dashboard" at bounding box center [72, 172] width 78 height 13
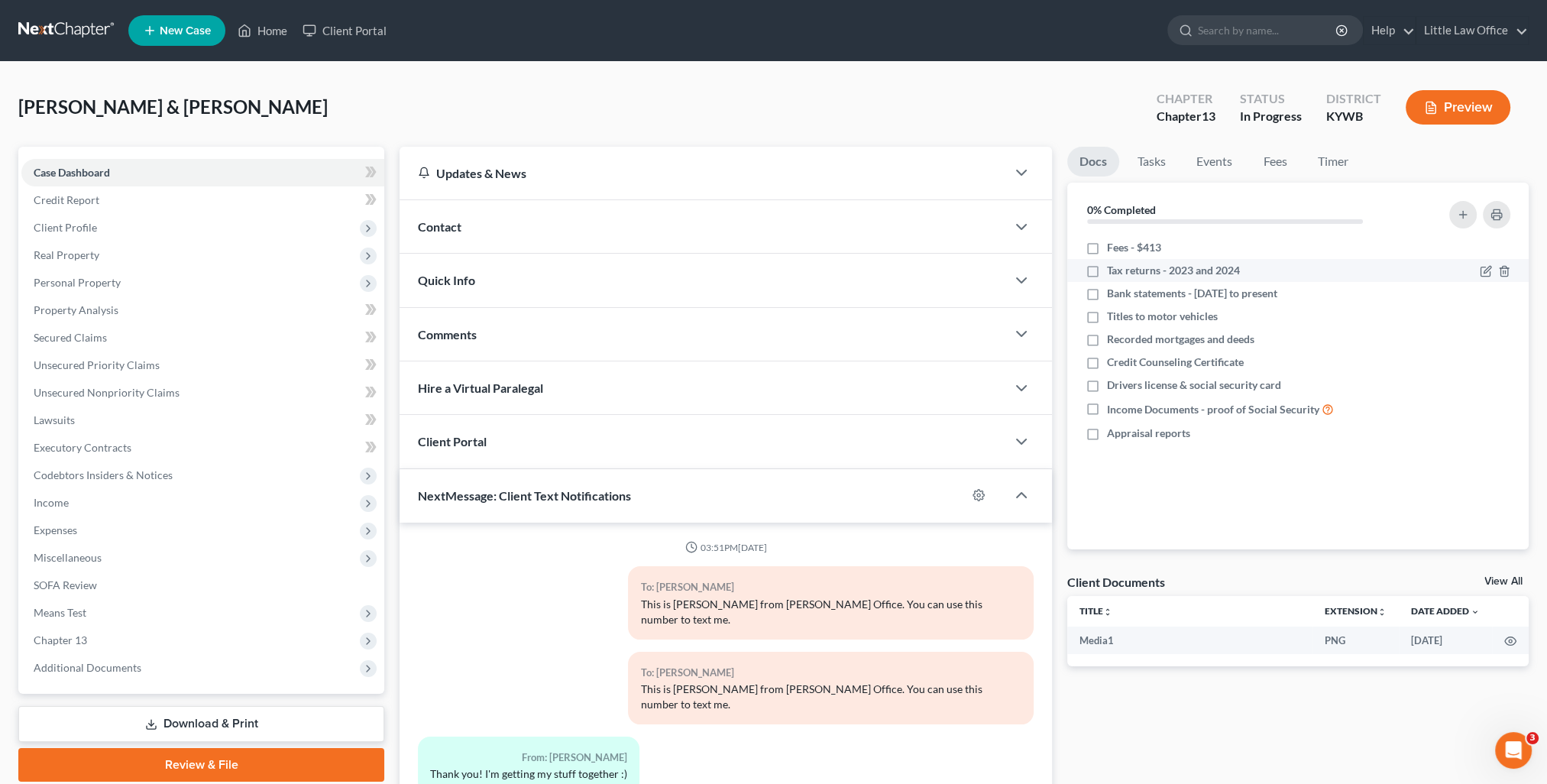
scroll to position [311, 0]
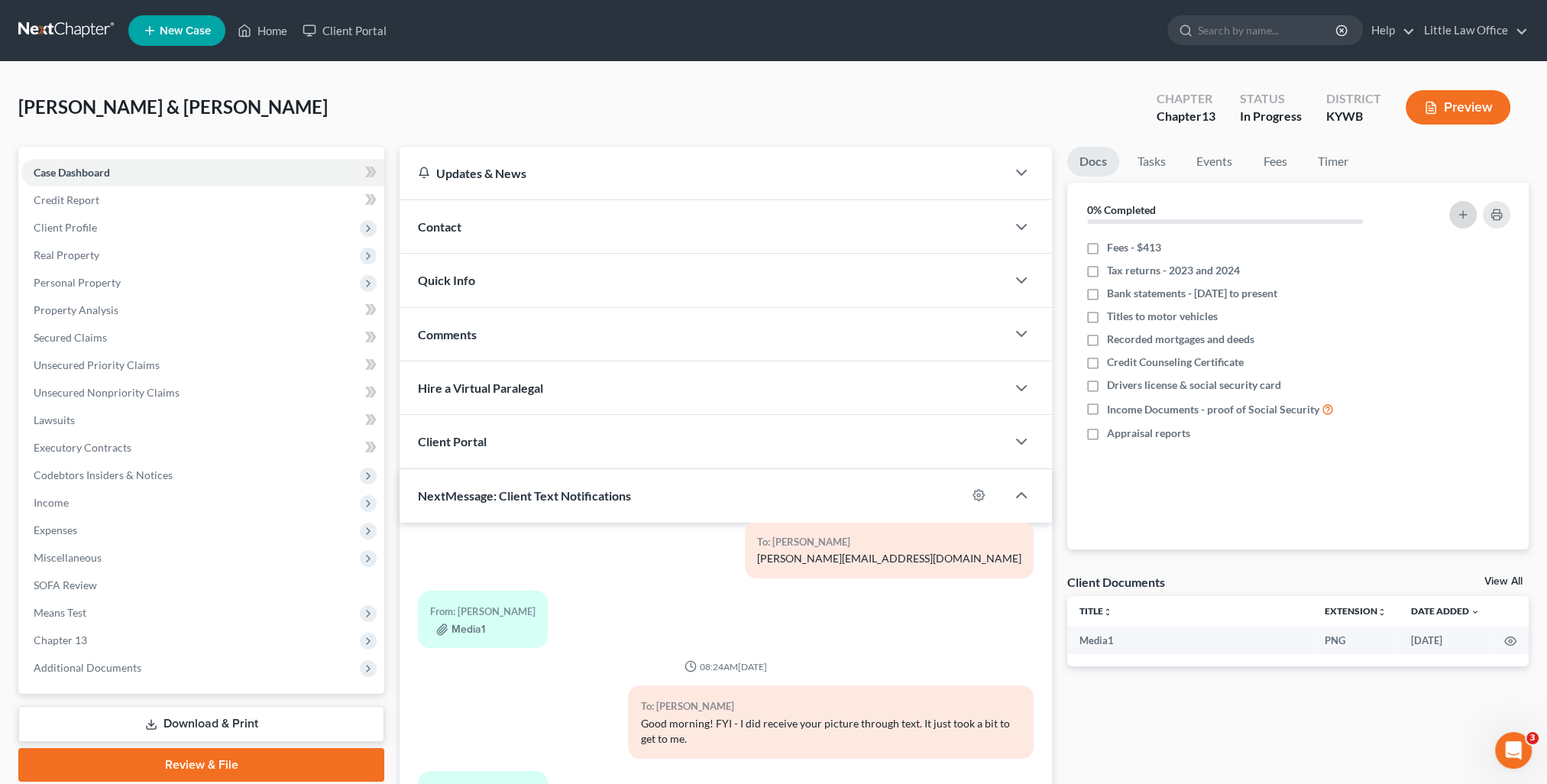
click at [1454, 214] on button "button" at bounding box center [1462, 214] width 28 height 28
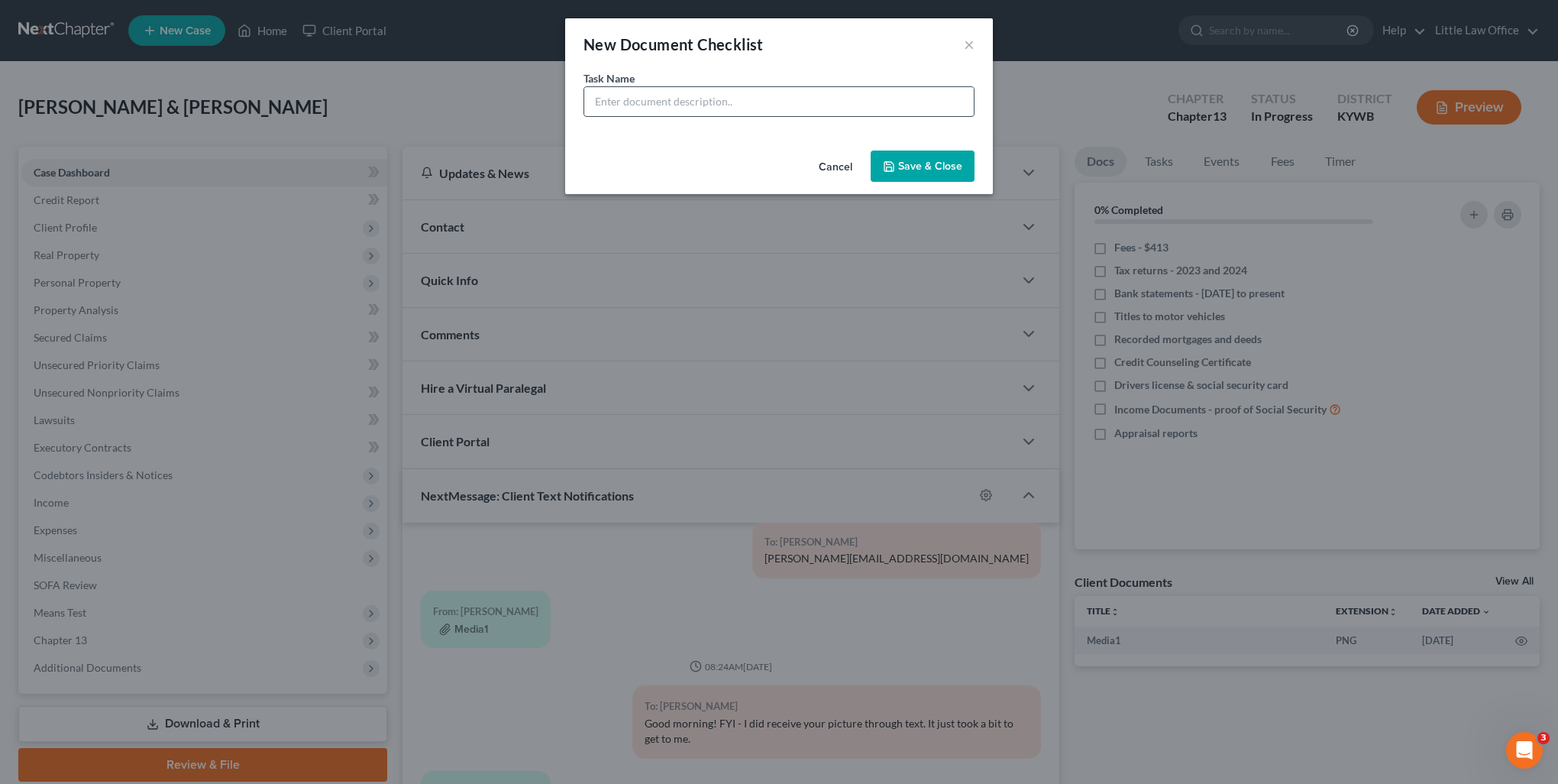
click at [714, 110] on input "text" at bounding box center [779, 101] width 389 height 29
type input "Go through bank statements"
click at [914, 157] on button "Save & Close" at bounding box center [923, 166] width 104 height 32
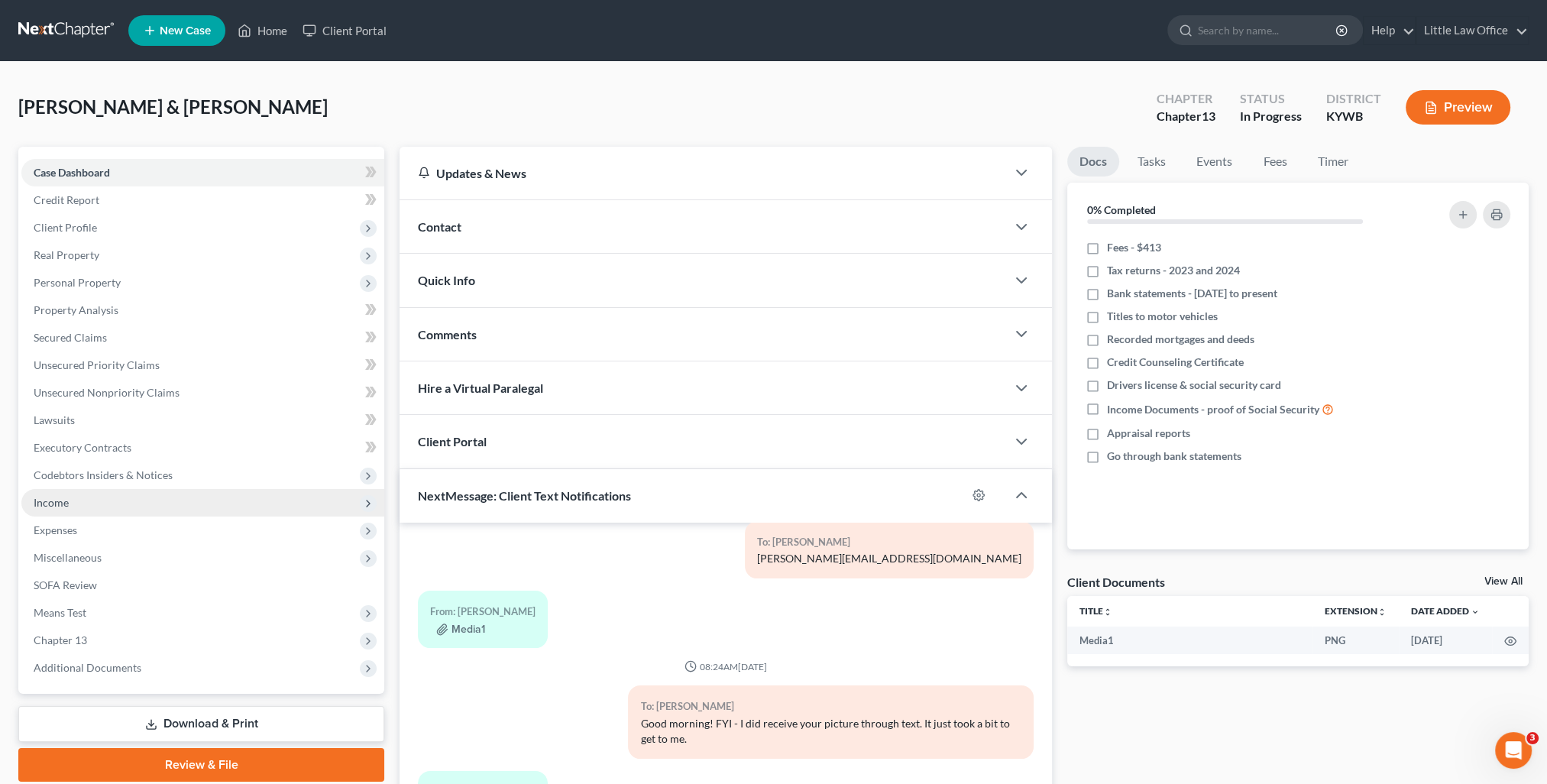
click at [42, 489] on span "Income" at bounding box center [203, 502] width 363 height 28
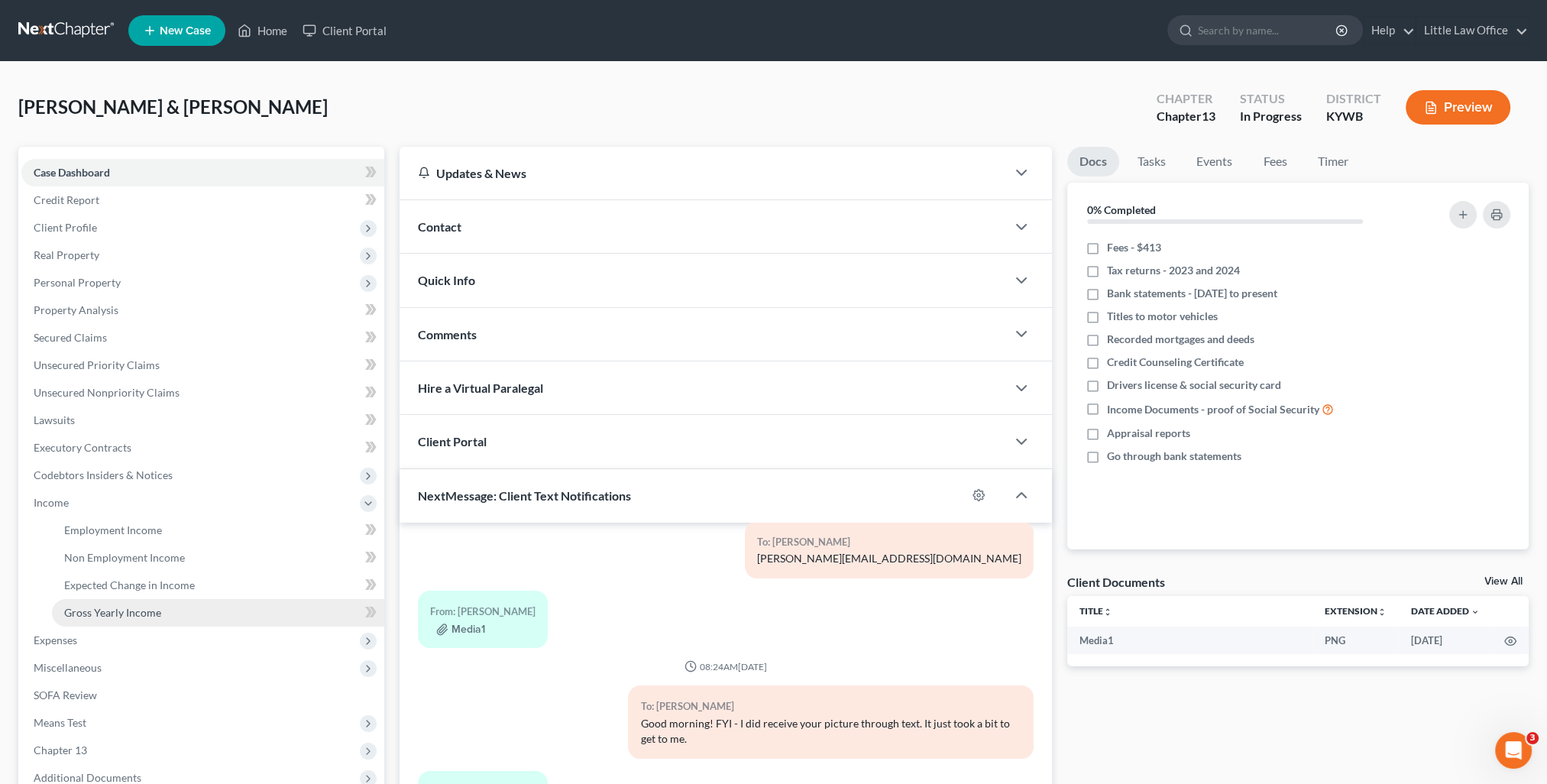
click at [101, 607] on span "Gross Yearly Income" at bounding box center [112, 612] width 97 height 13
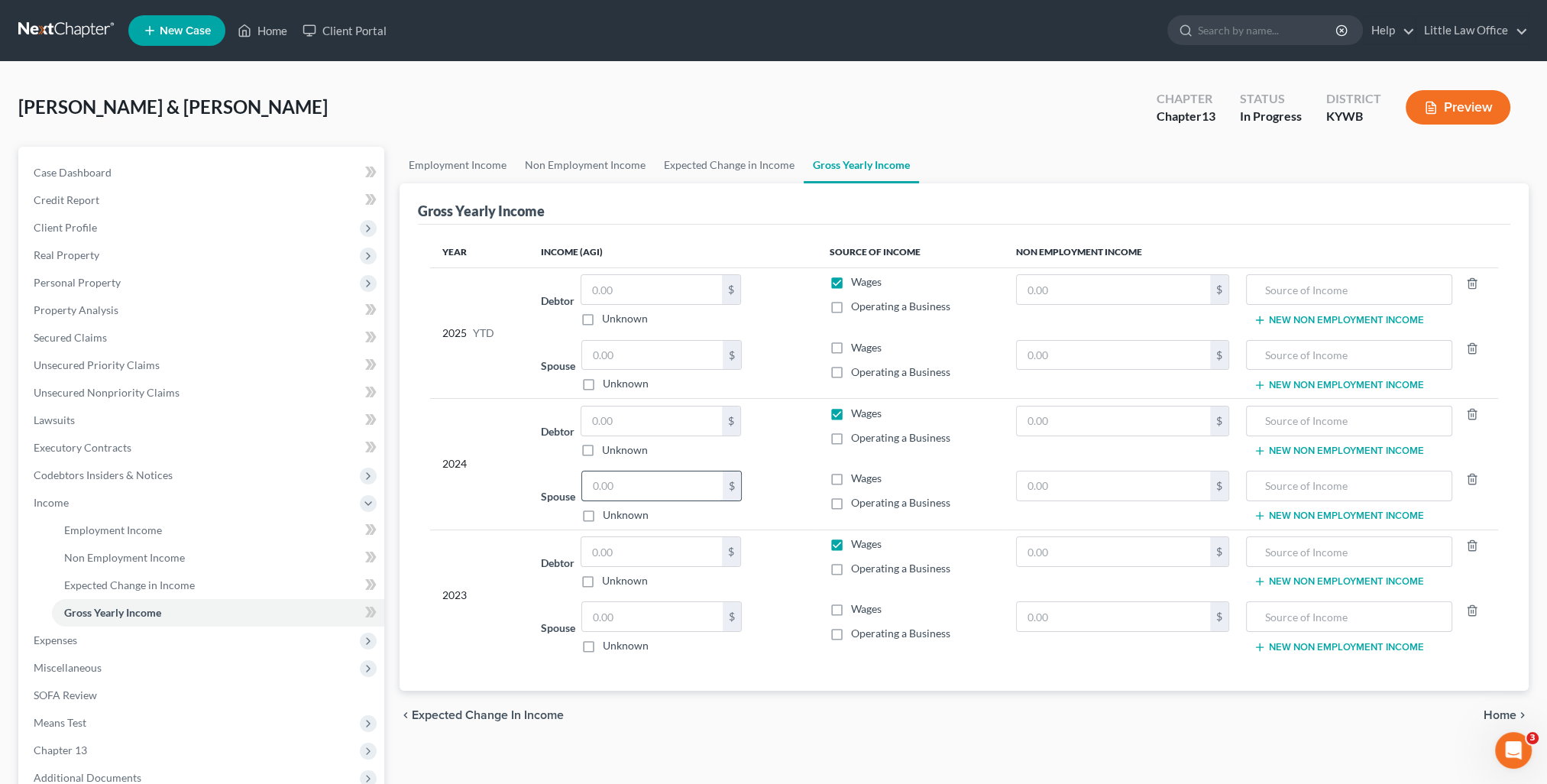
click at [651, 483] on input "text" at bounding box center [653, 486] width 141 height 29
type input "34,016"
drag, startPoint x: 832, startPoint y: 484, endPoint x: 837, endPoint y: 478, distance: 7.8
click at [851, 484] on label "Wages" at bounding box center [866, 478] width 31 height 15
click at [857, 480] on input "Wages" at bounding box center [862, 475] width 10 height 10
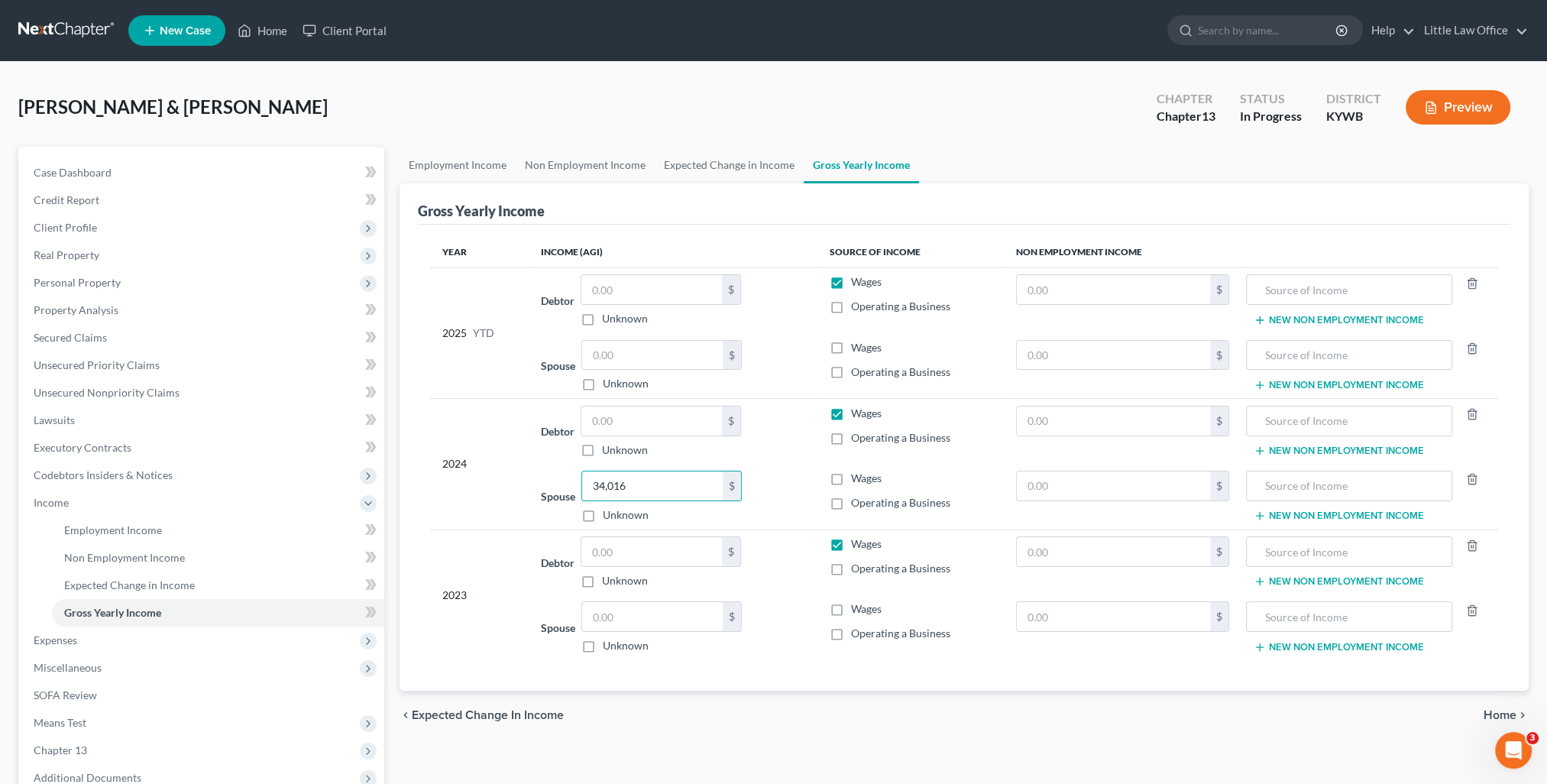
checkbox input "true"
click at [851, 415] on label "Wages" at bounding box center [866, 413] width 31 height 15
click at [857, 415] on input "Wages" at bounding box center [862, 411] width 10 height 10
checkbox input "false"
click at [1098, 419] on input "text" at bounding box center [1113, 421] width 193 height 29
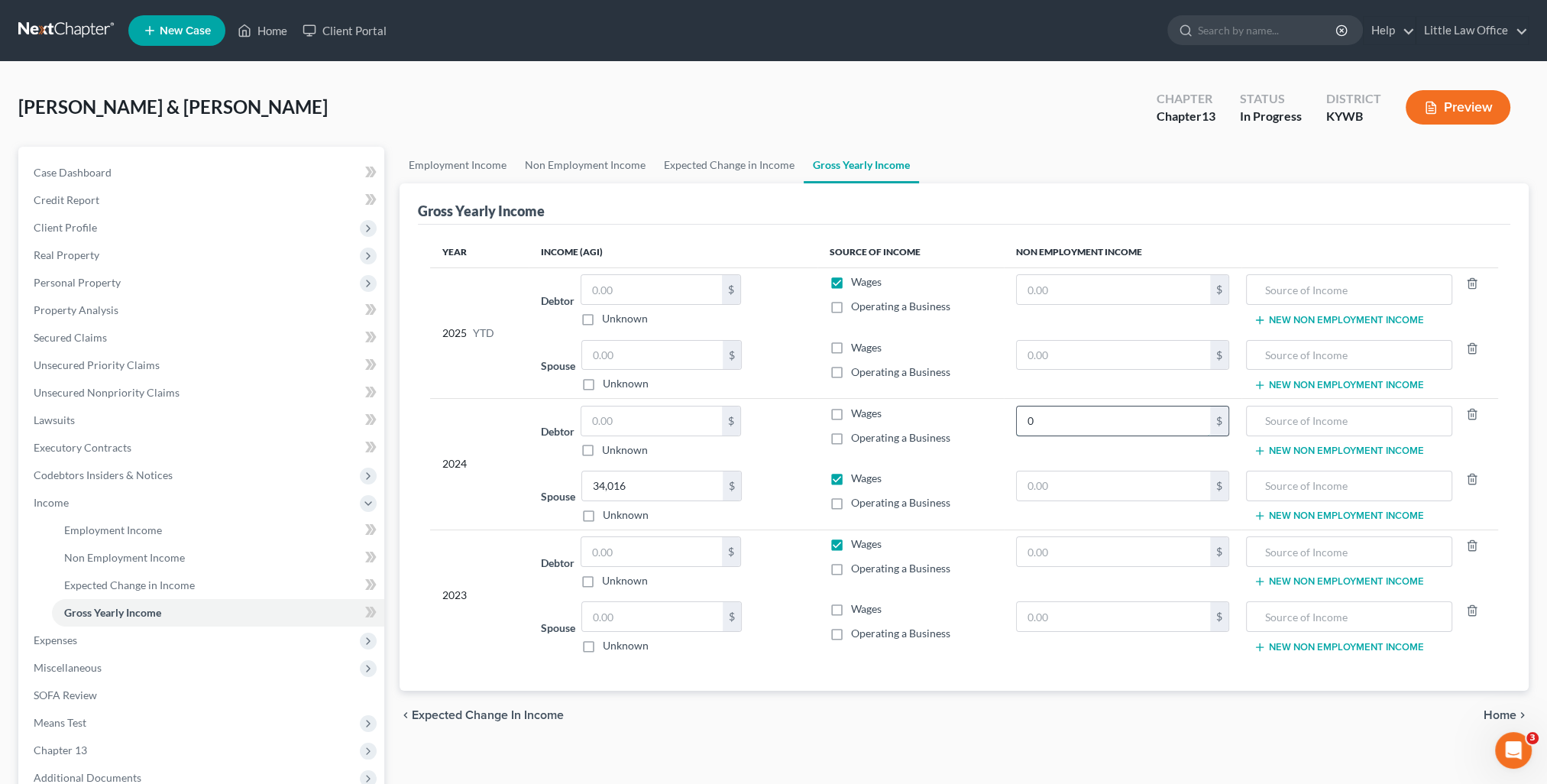
type input "0"
click at [1298, 419] on input "text" at bounding box center [1348, 421] width 189 height 29
type input "Social Security"
type input "28,304"
click at [169, 174] on link "Case Dashboard" at bounding box center [203, 172] width 363 height 28
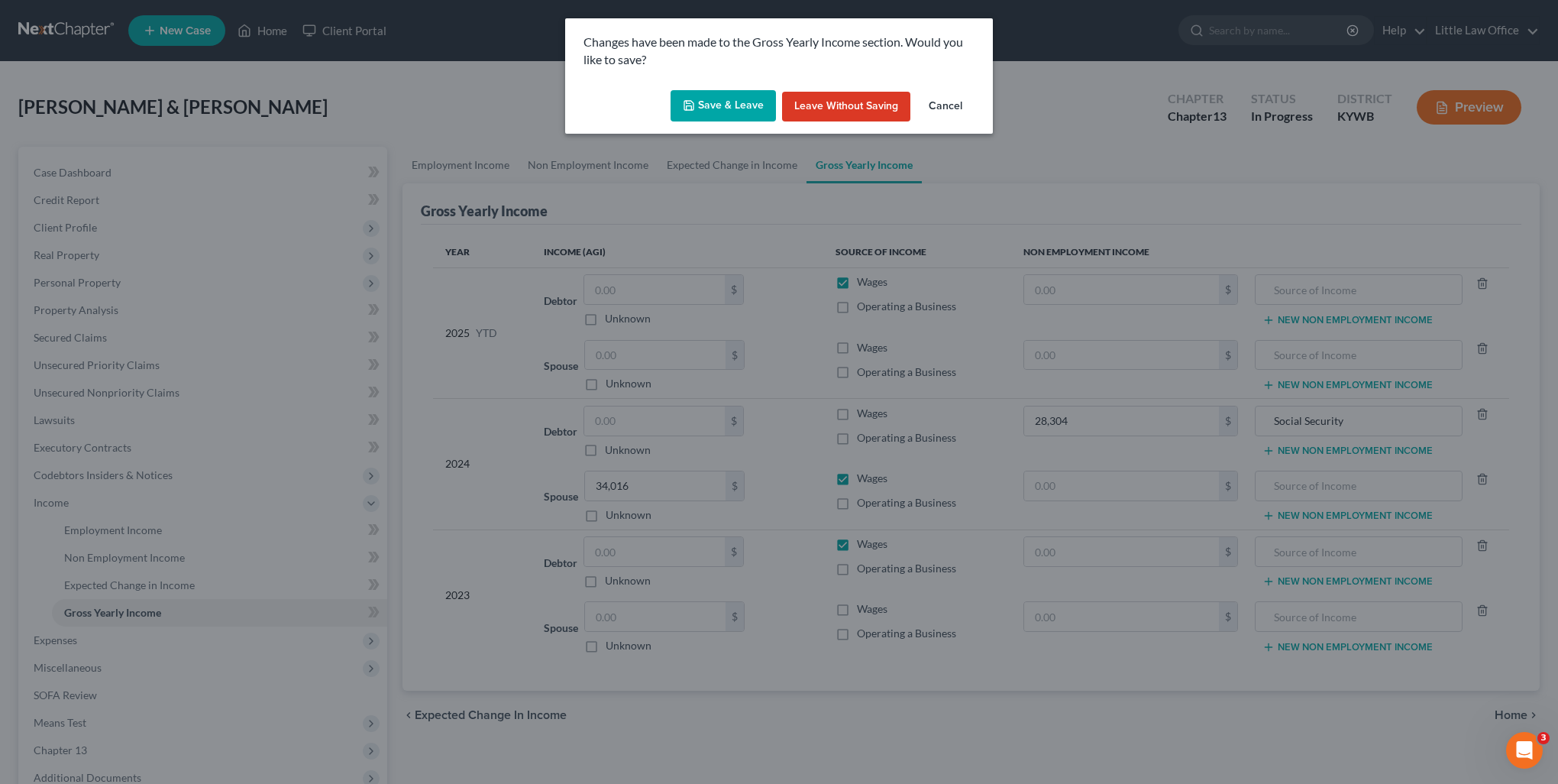
click at [745, 112] on button "Save & Leave" at bounding box center [723, 106] width 105 height 32
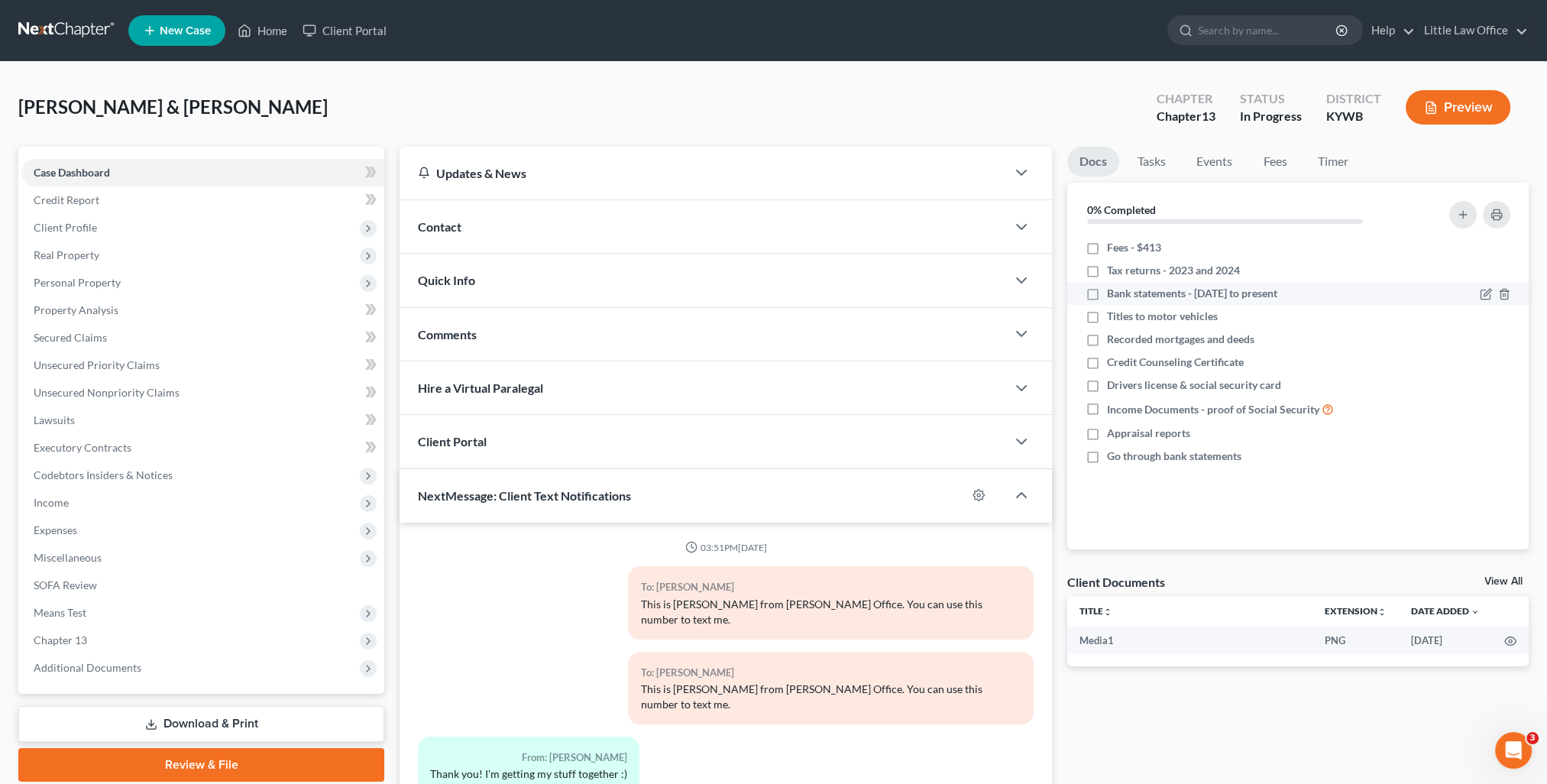
scroll to position [311, 0]
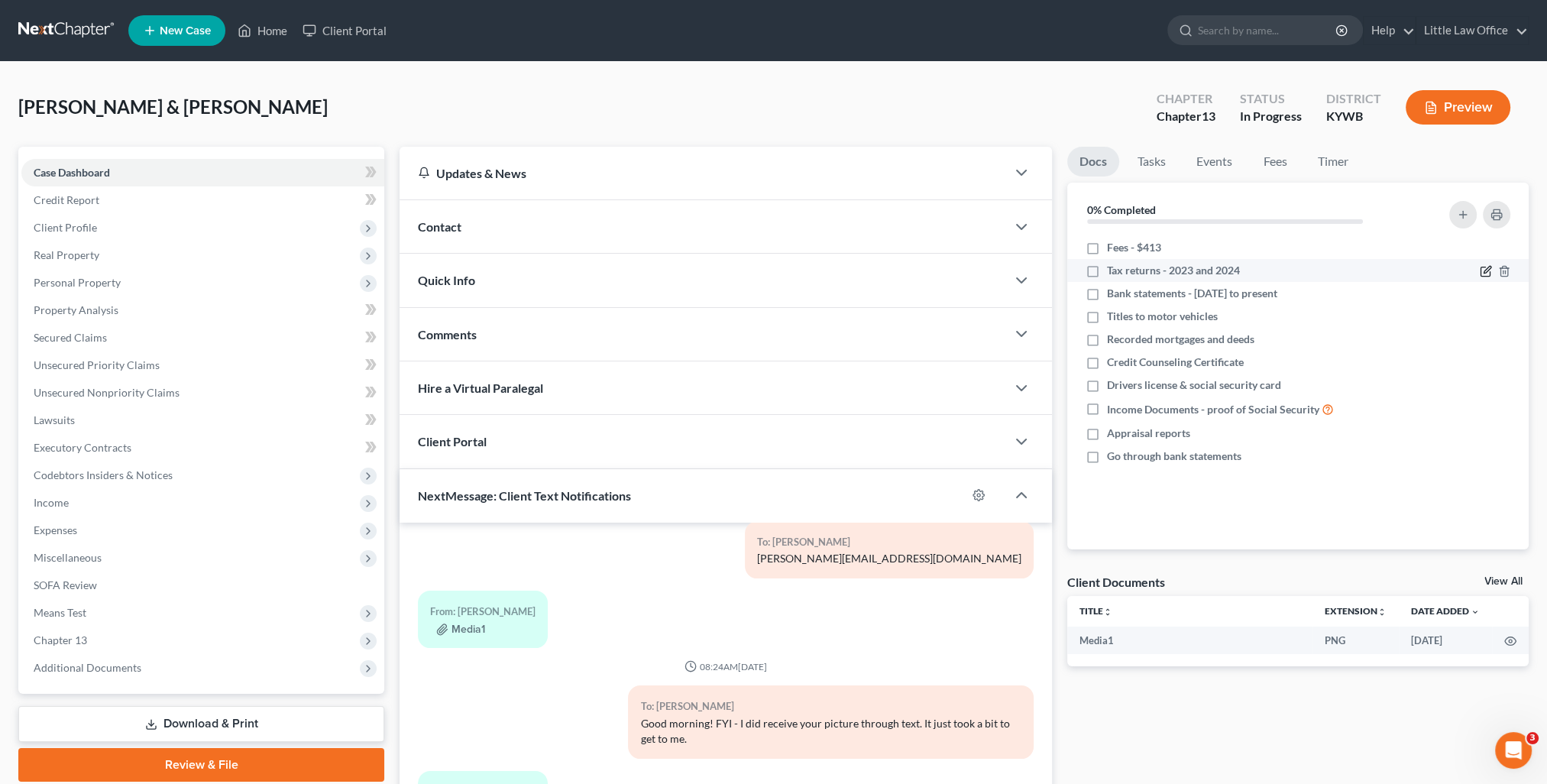
click at [1489, 271] on icon "button" at bounding box center [1485, 271] width 12 height 12
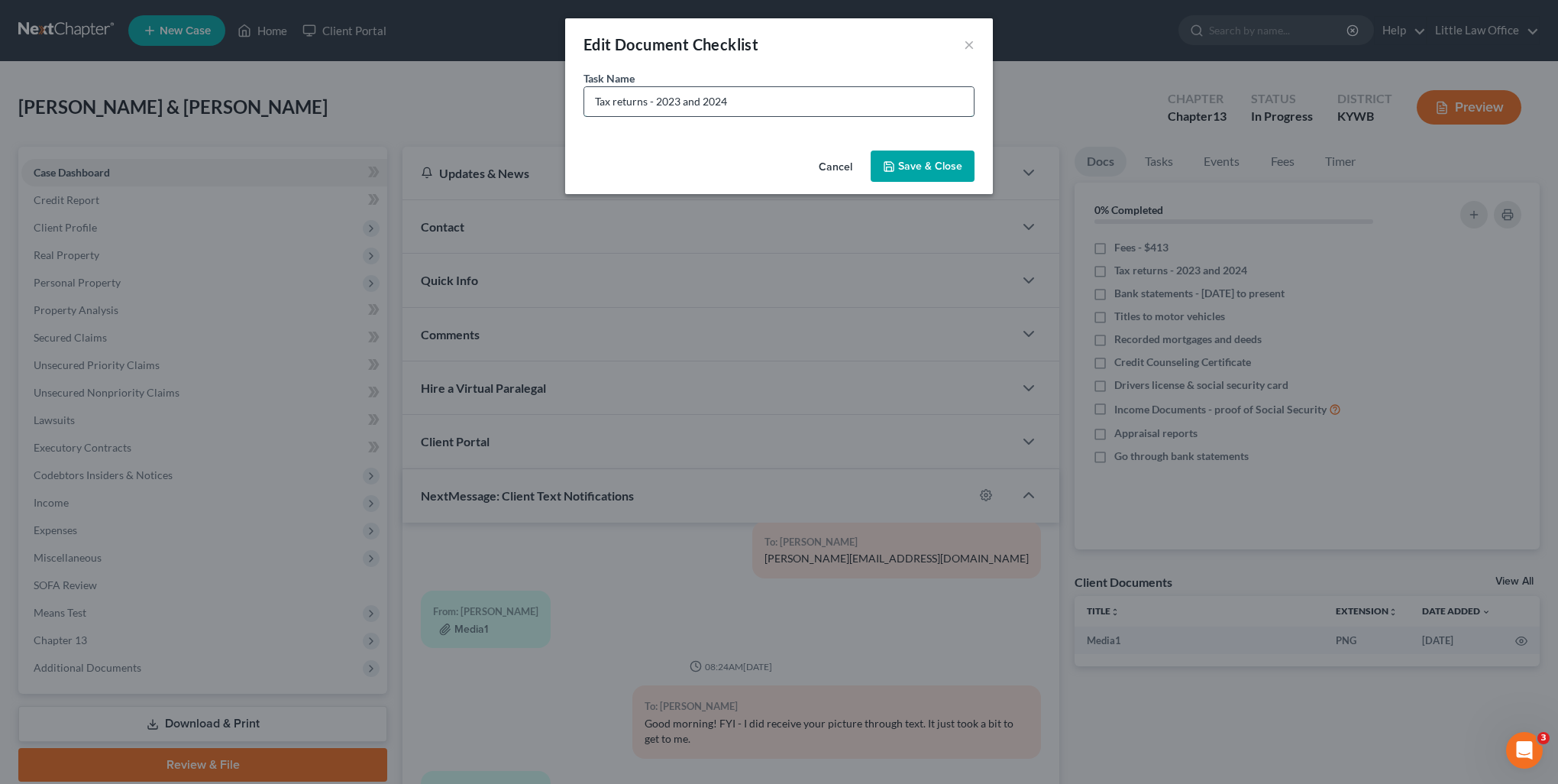
drag, startPoint x: 686, startPoint y: 103, endPoint x: 828, endPoint y: 96, distance: 142.2
click at [828, 94] on input "Tax returns - 2023 and 2024" at bounding box center [779, 101] width 389 height 29
type input "Tax returns - 2023"
click at [956, 168] on button "Save & Close" at bounding box center [923, 166] width 104 height 32
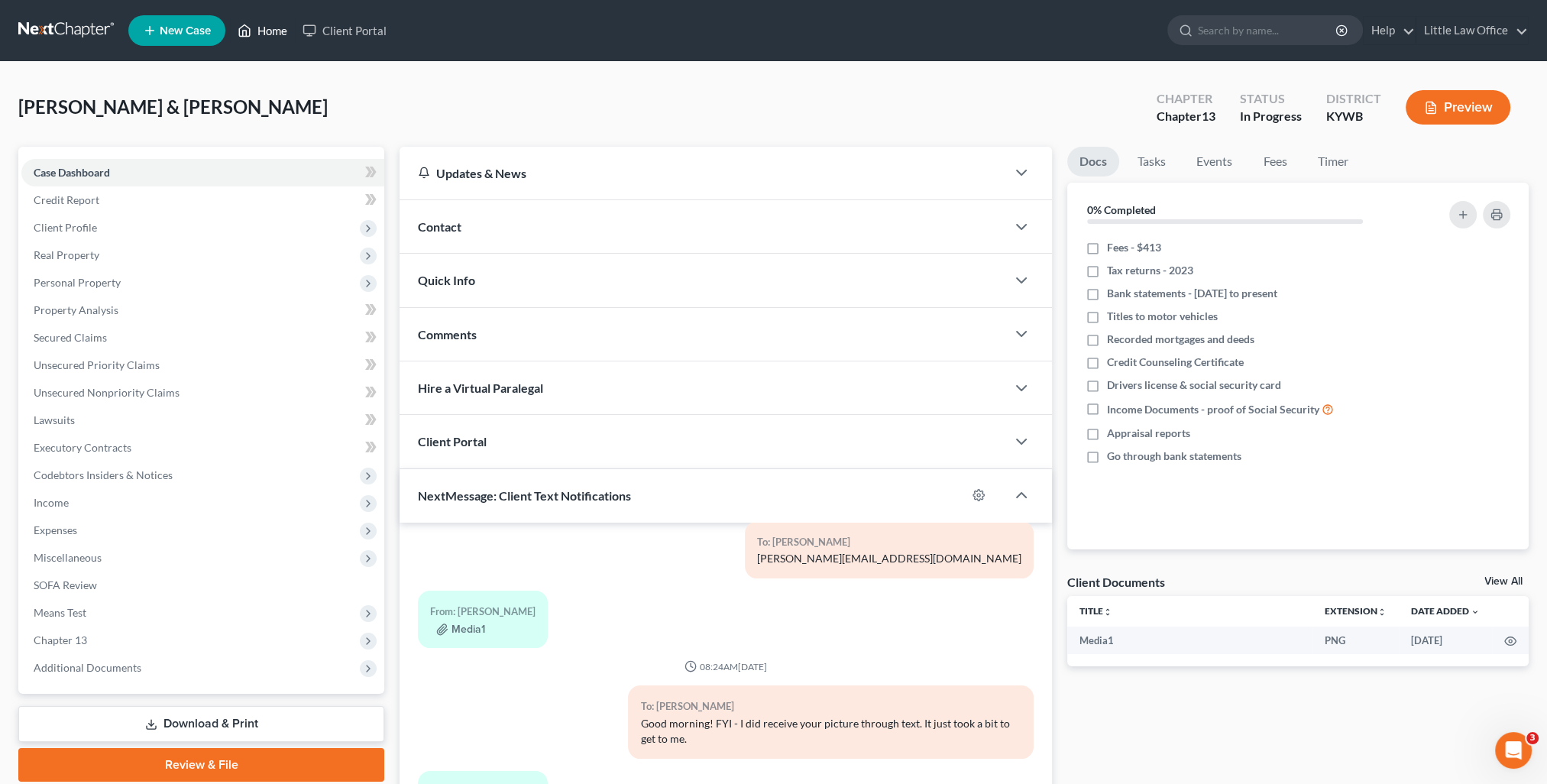
click at [284, 29] on link "Home" at bounding box center [263, 30] width 65 height 28
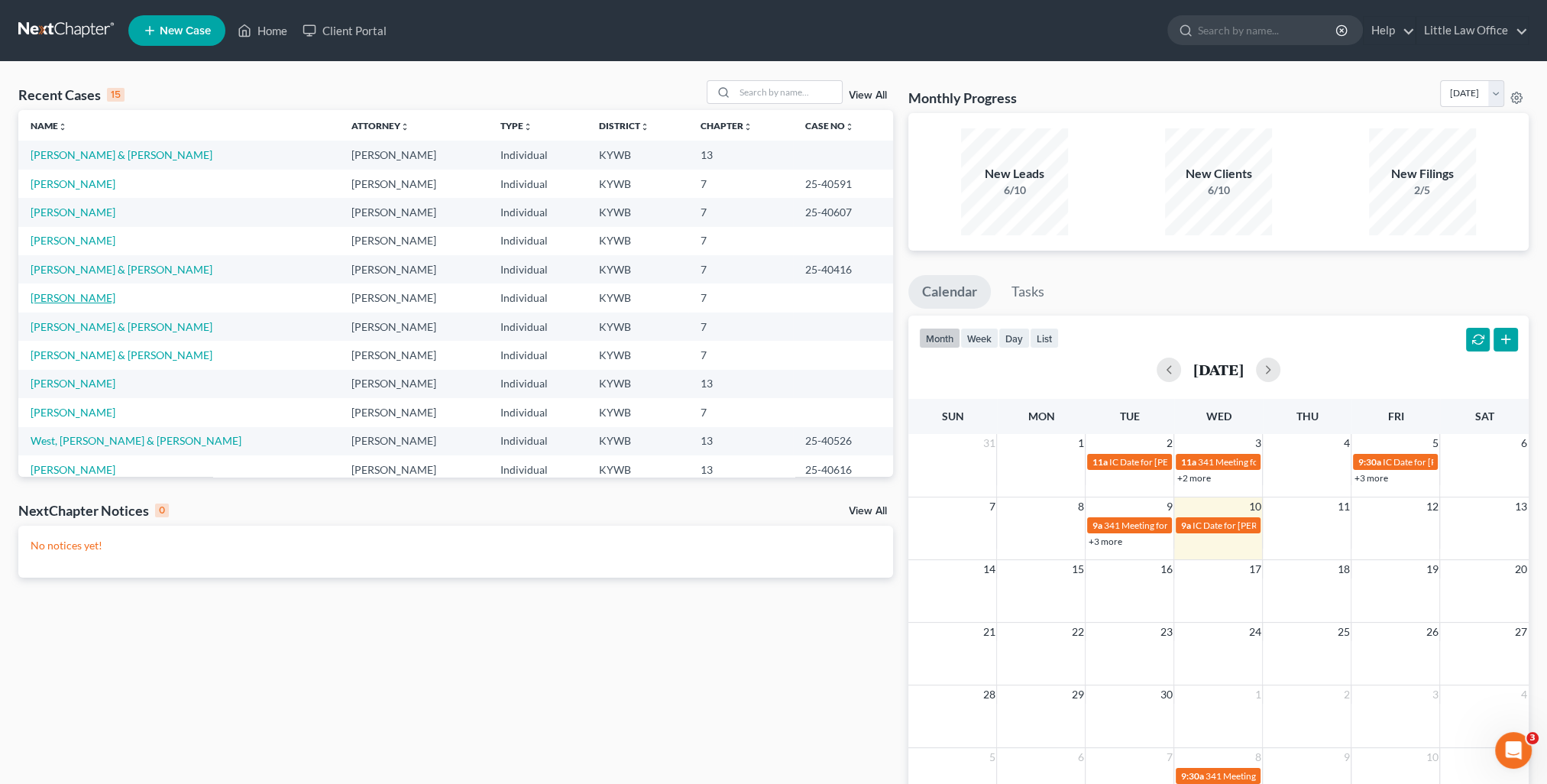
click at [86, 295] on link "Braden, Donna" at bounding box center [73, 297] width 85 height 13
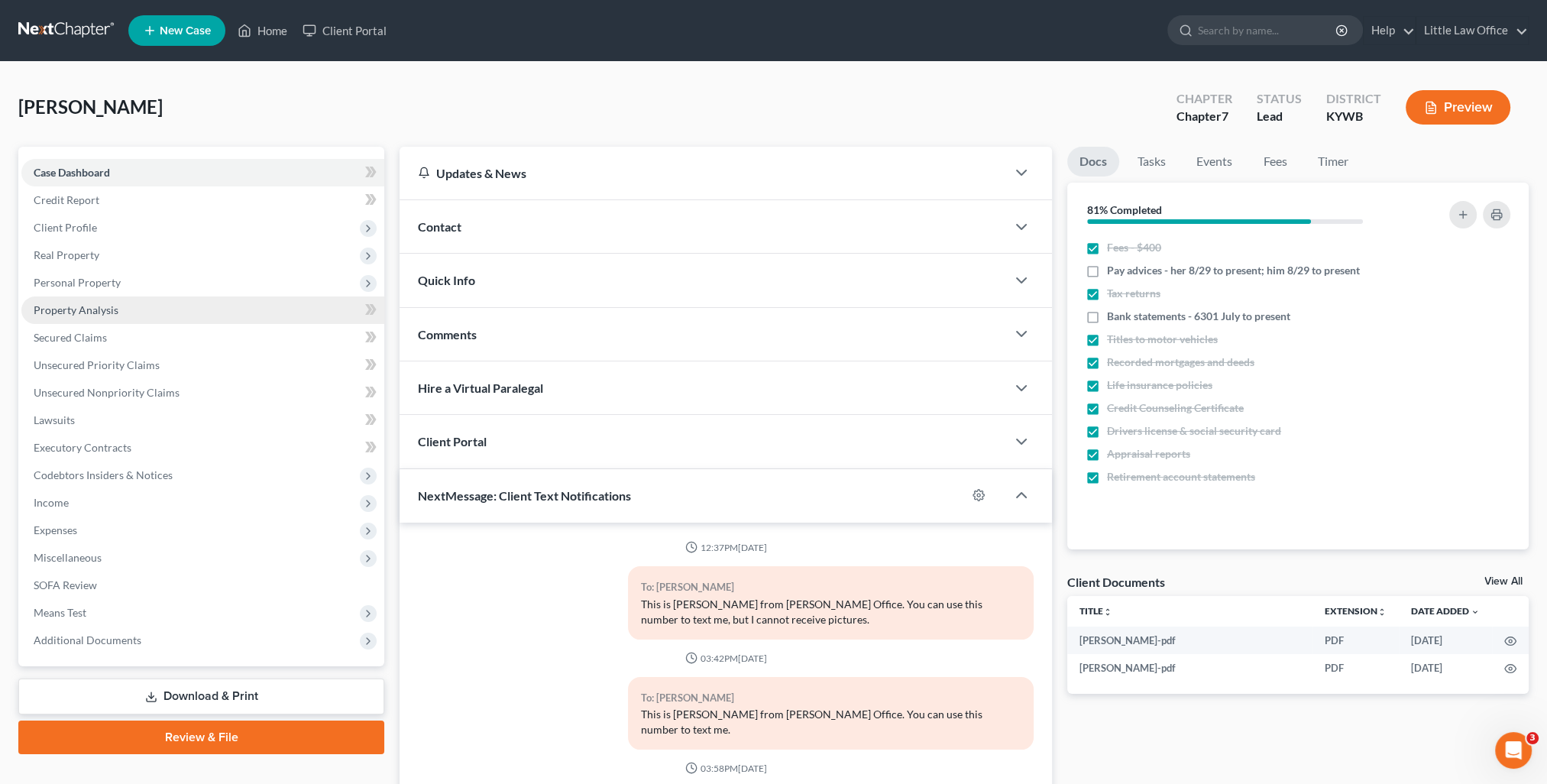
scroll to position [517, 0]
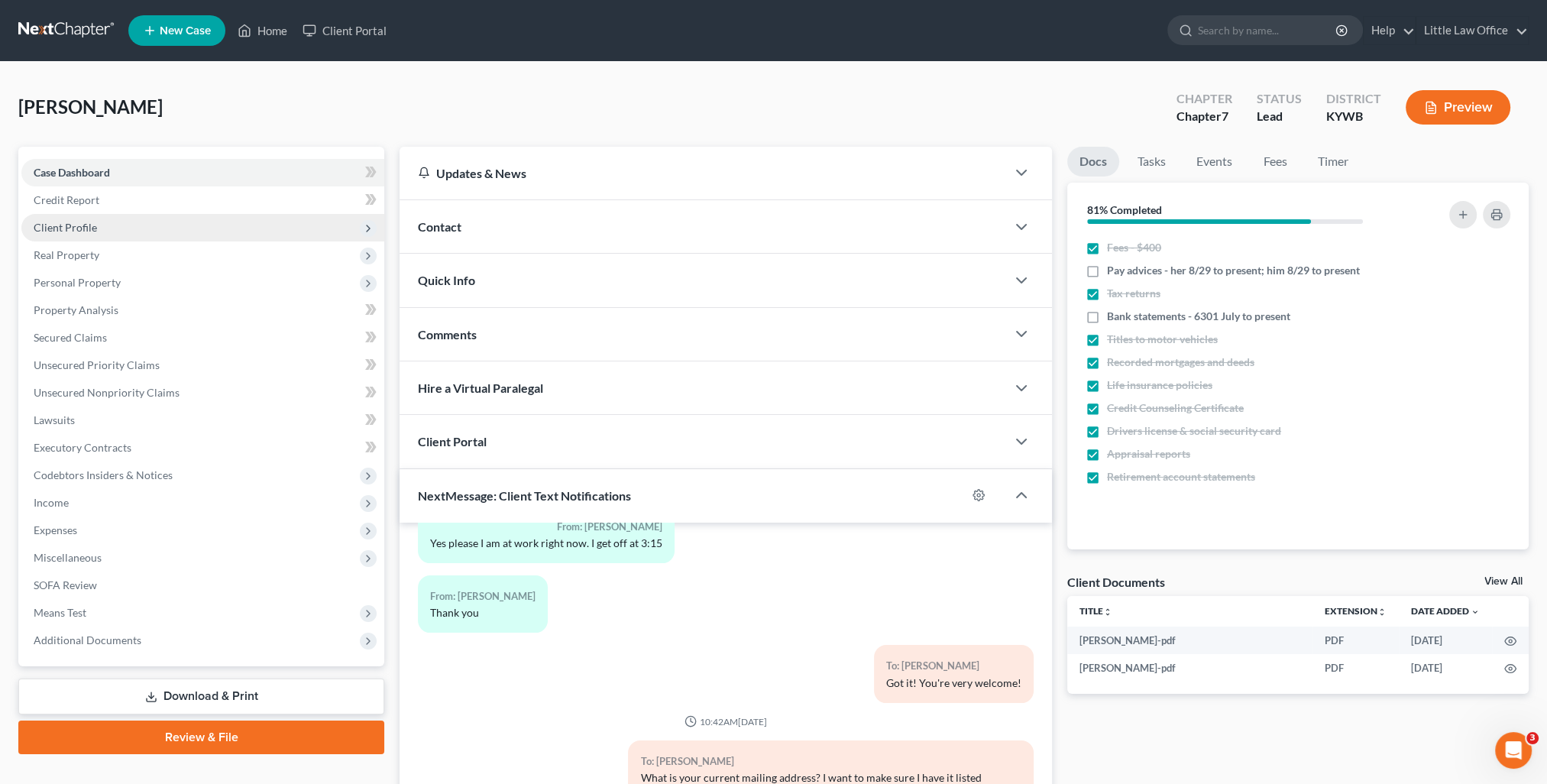
click at [72, 234] on span "Client Profile" at bounding box center [203, 227] width 363 height 28
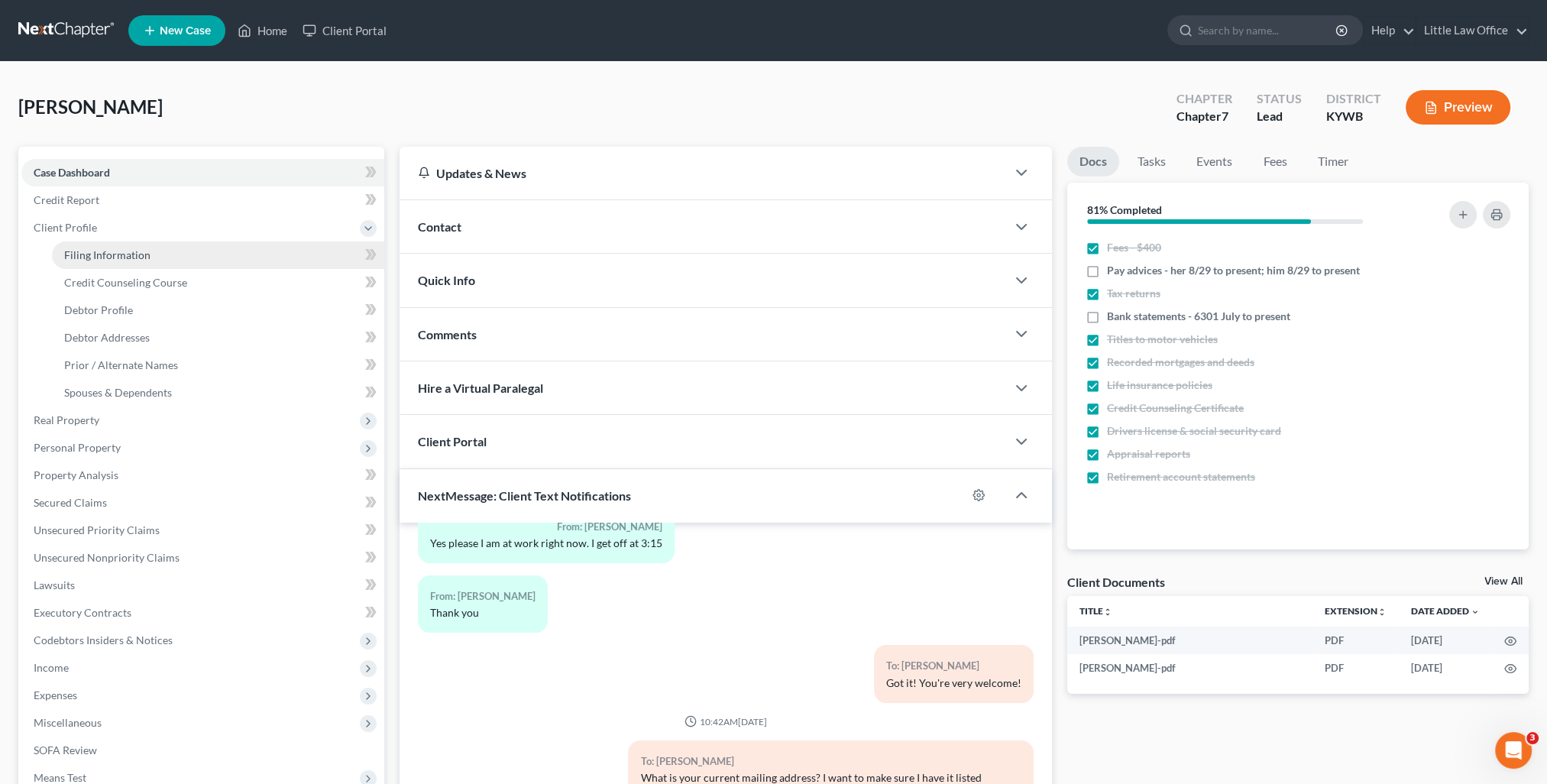
click at [112, 254] on span "Filing Information" at bounding box center [107, 255] width 86 height 13
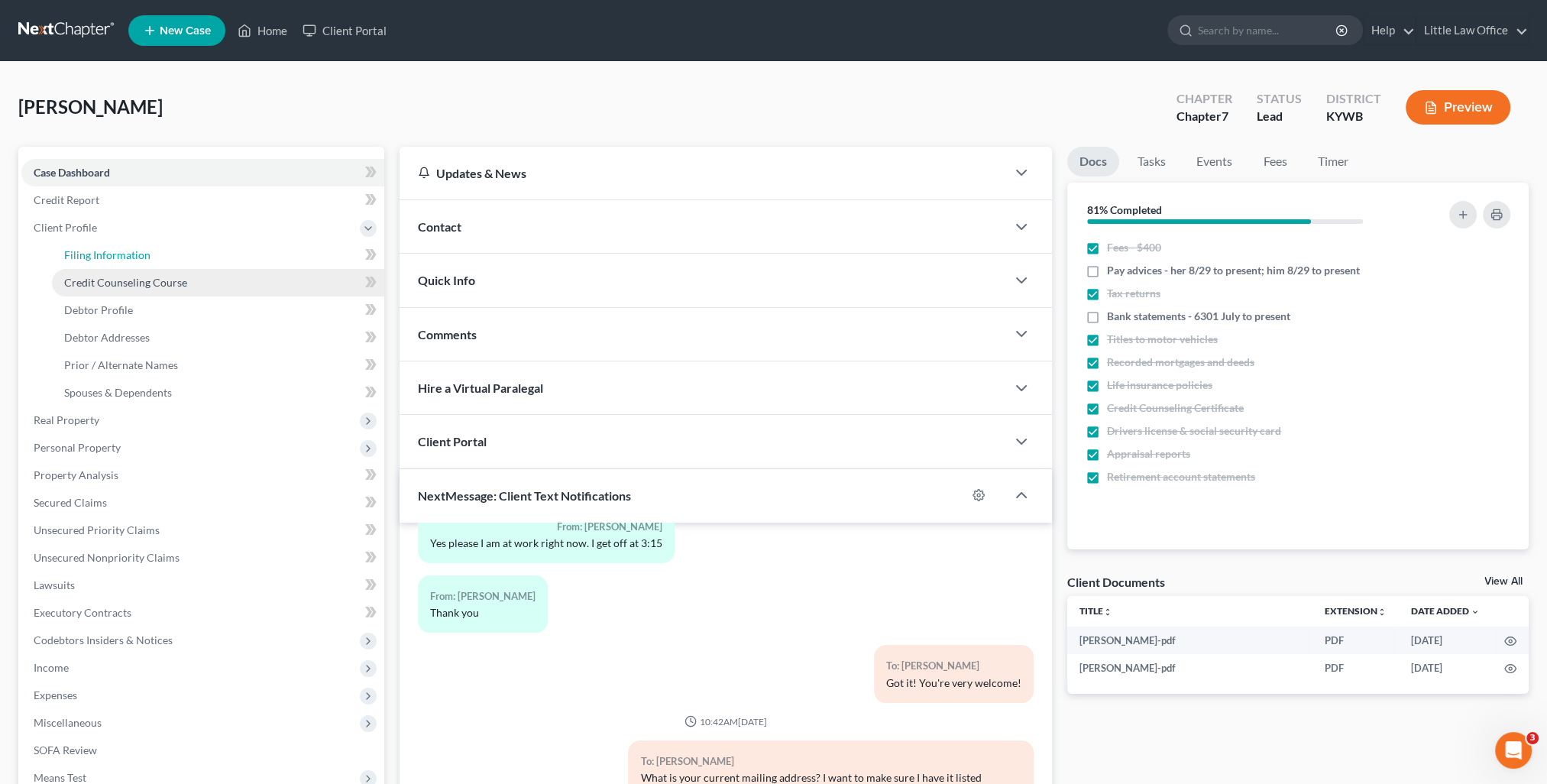
select select "1"
select select "0"
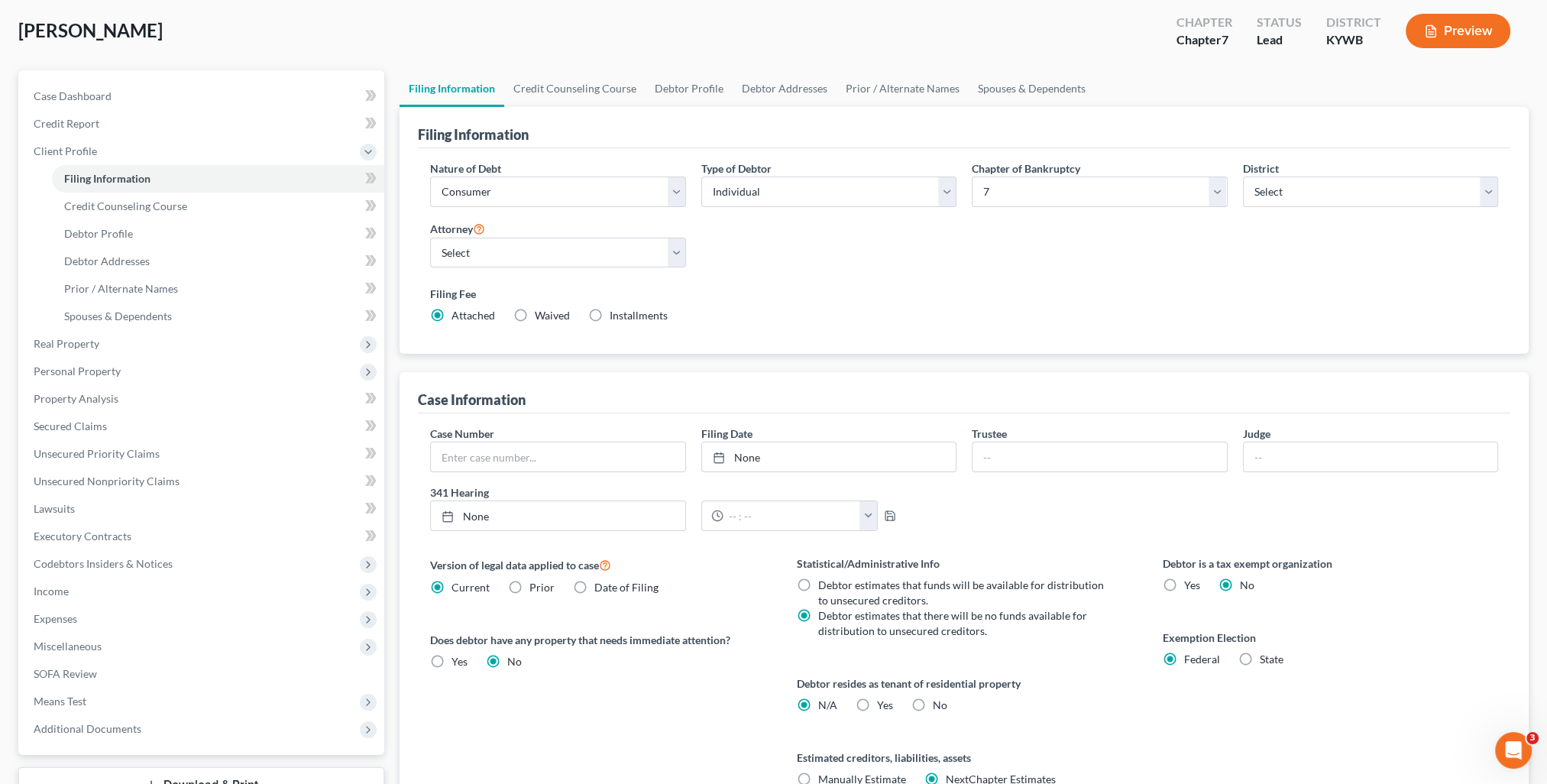
scroll to position [220, 0]
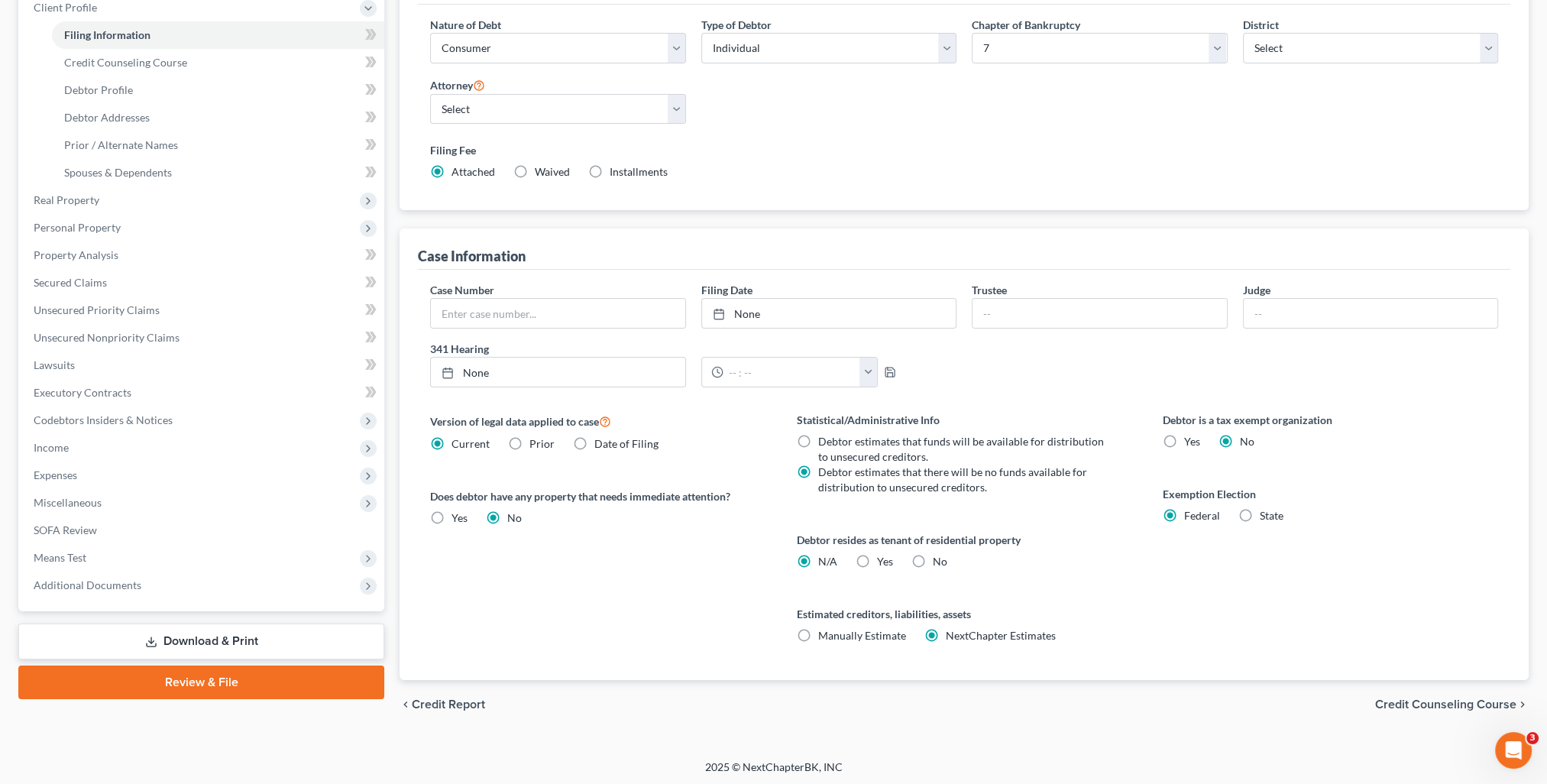
click at [1405, 700] on span "Credit Counseling Course" at bounding box center [1446, 703] width 142 height 12
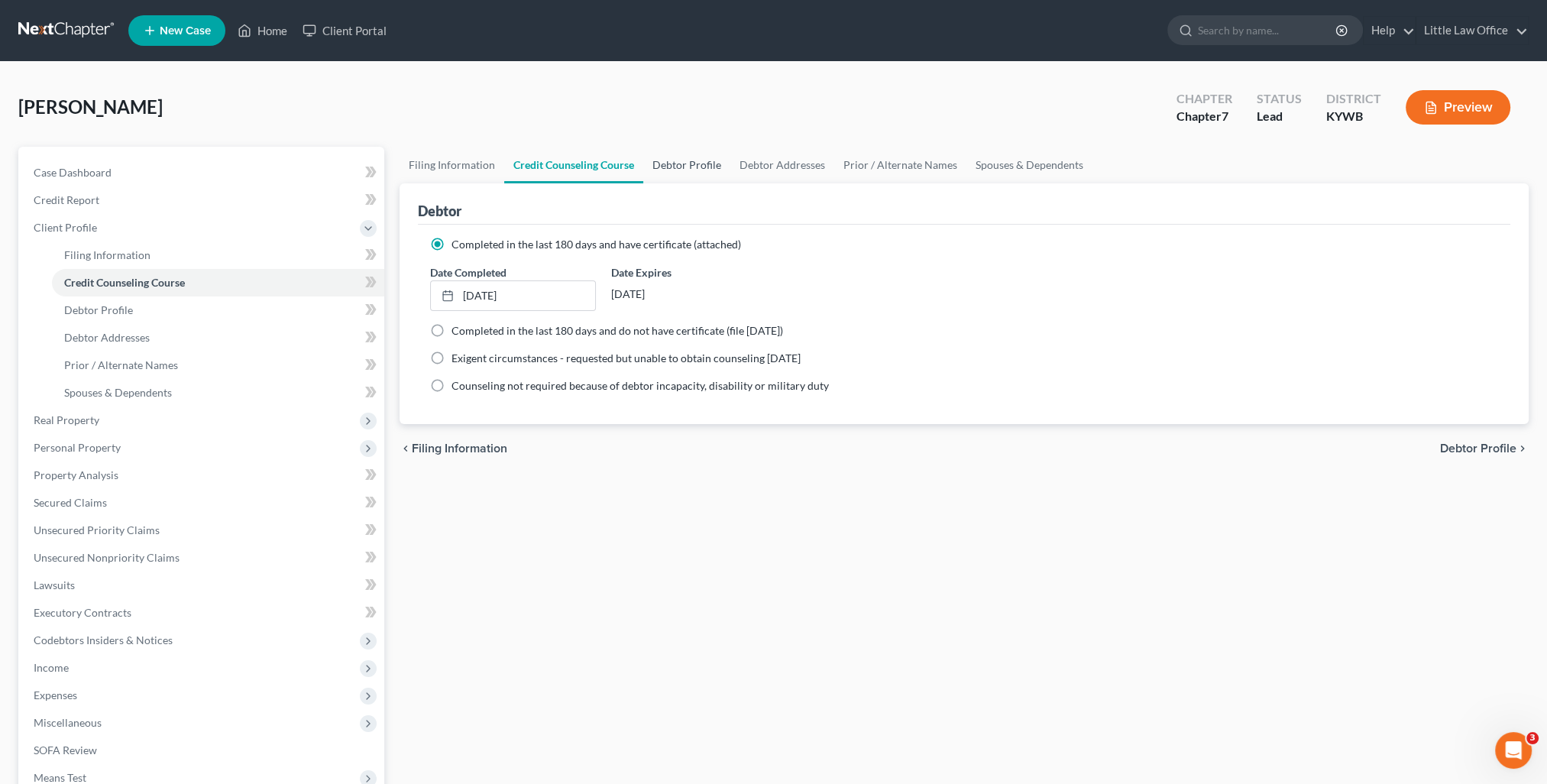
click at [667, 173] on link "Debtor Profile" at bounding box center [687, 165] width 87 height 36
select select "2"
select select "0"
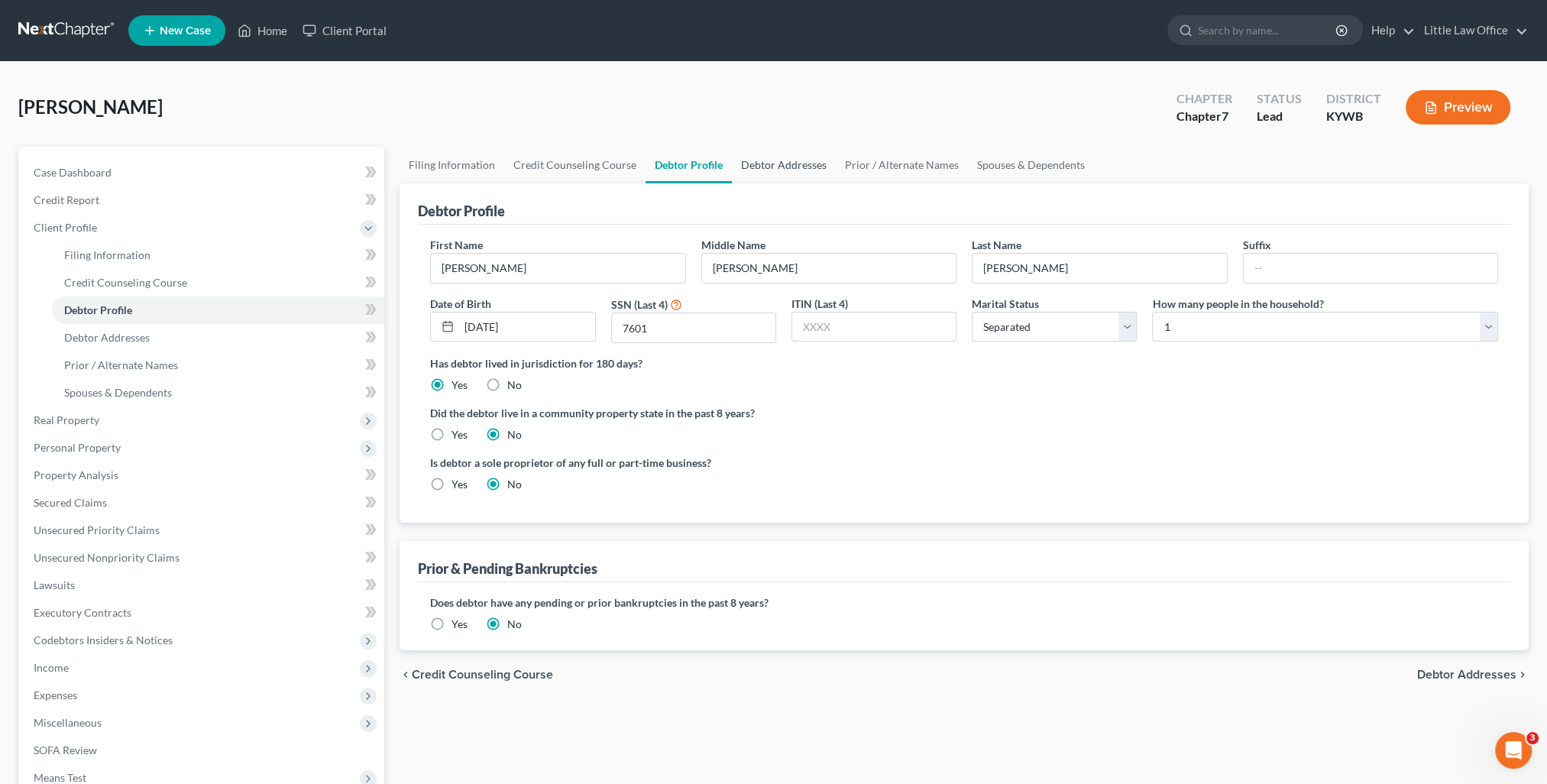
click at [760, 177] on link "Debtor Addresses" at bounding box center [783, 165] width 104 height 36
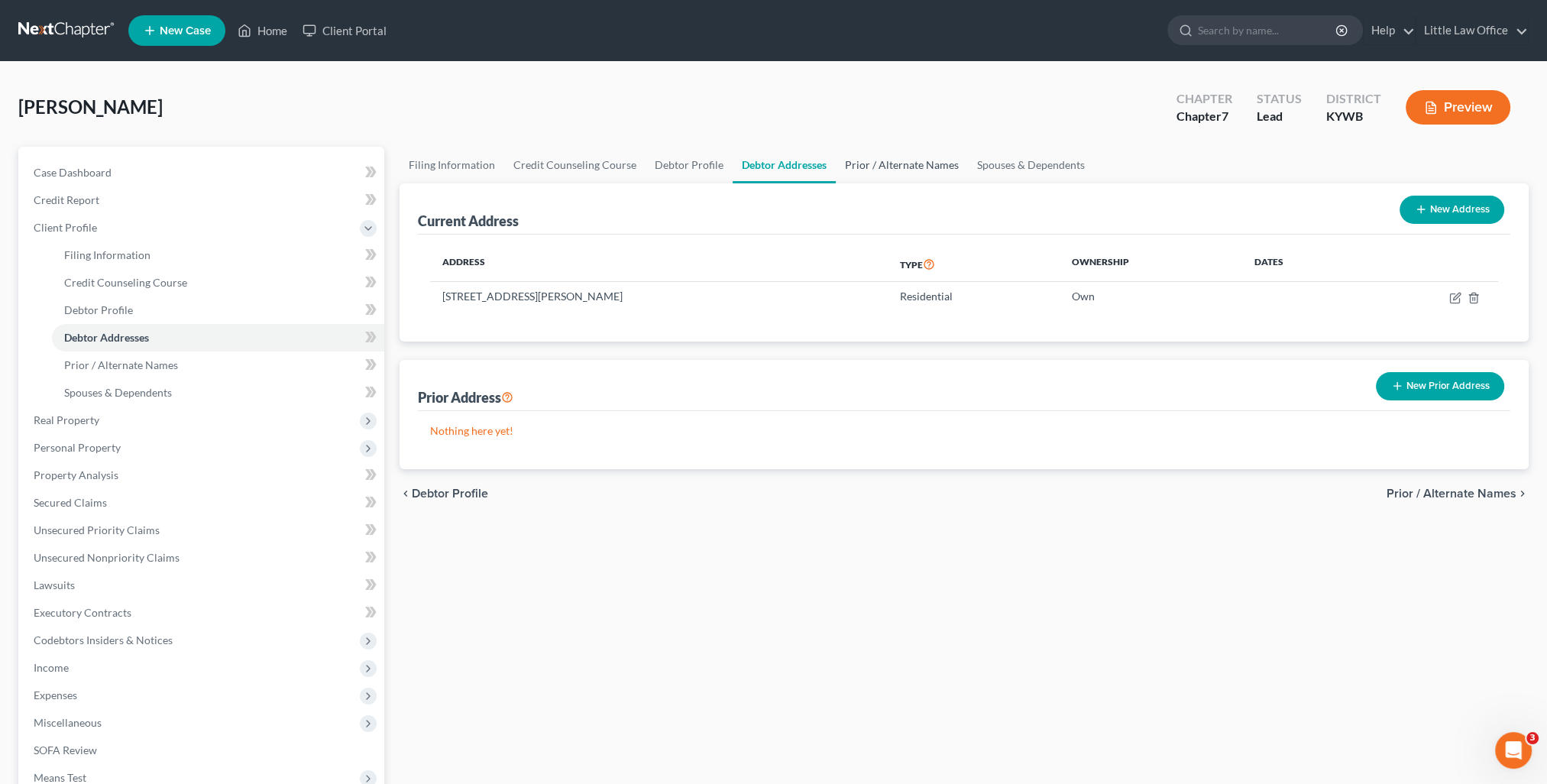
click at [871, 166] on link "Prior / Alternate Names" at bounding box center [901, 165] width 132 height 36
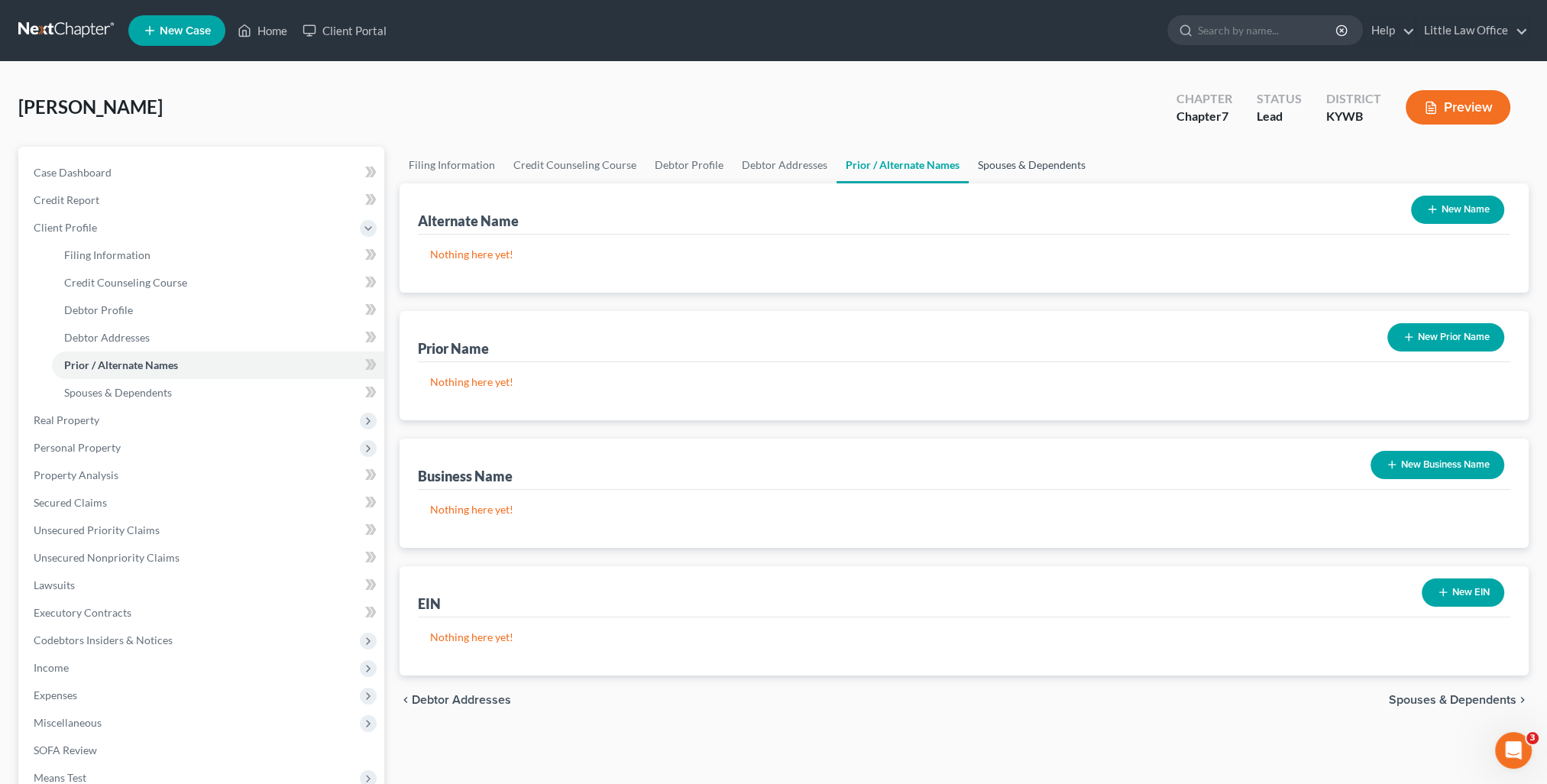
click at [985, 176] on link "Spouses & Dependents" at bounding box center [1031, 165] width 126 height 36
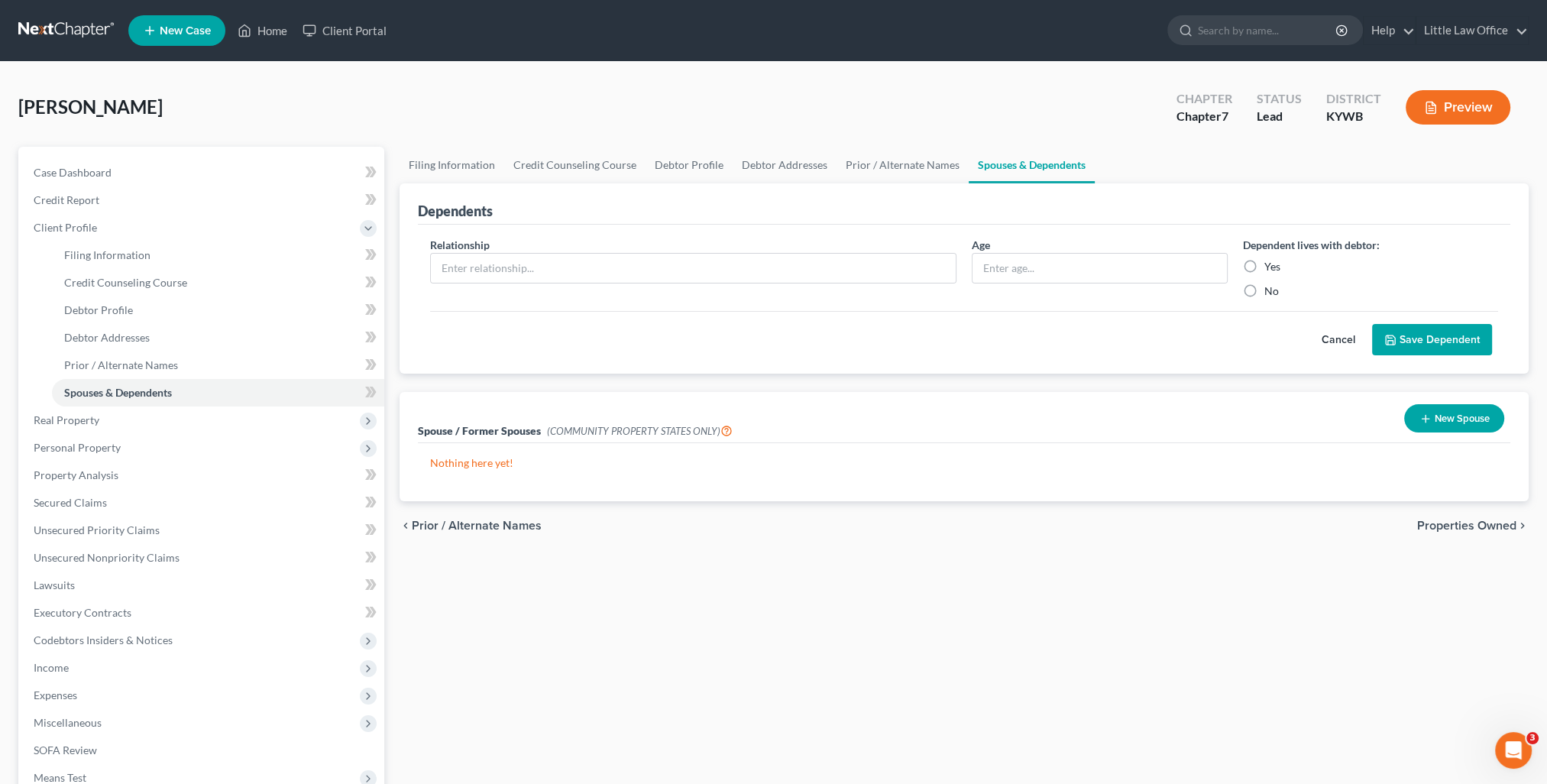
click at [1441, 524] on span "Properties Owned" at bounding box center [1467, 525] width 100 height 12
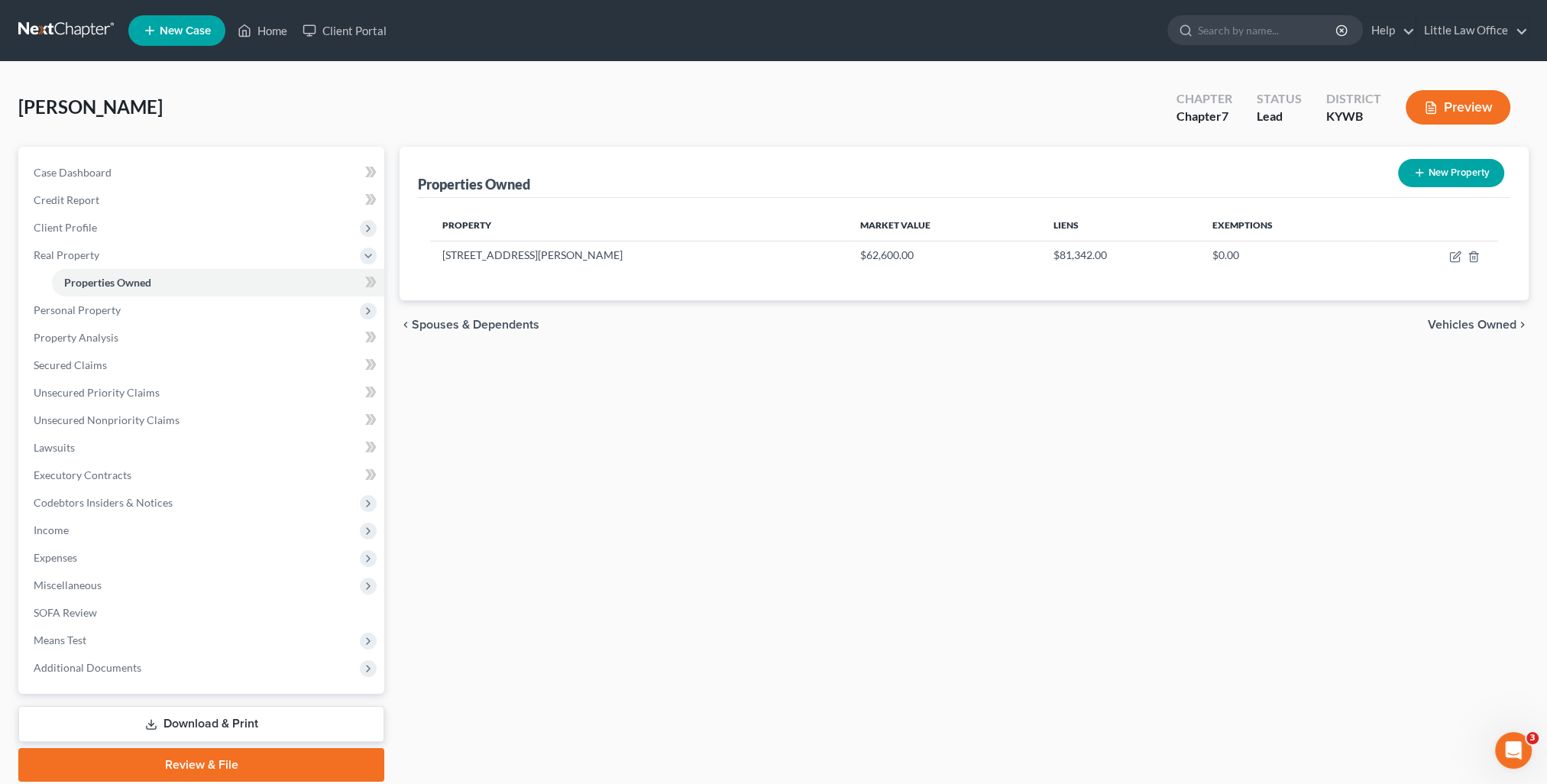
click at [1463, 322] on span "Vehicles Owned" at bounding box center [1472, 324] width 89 height 12
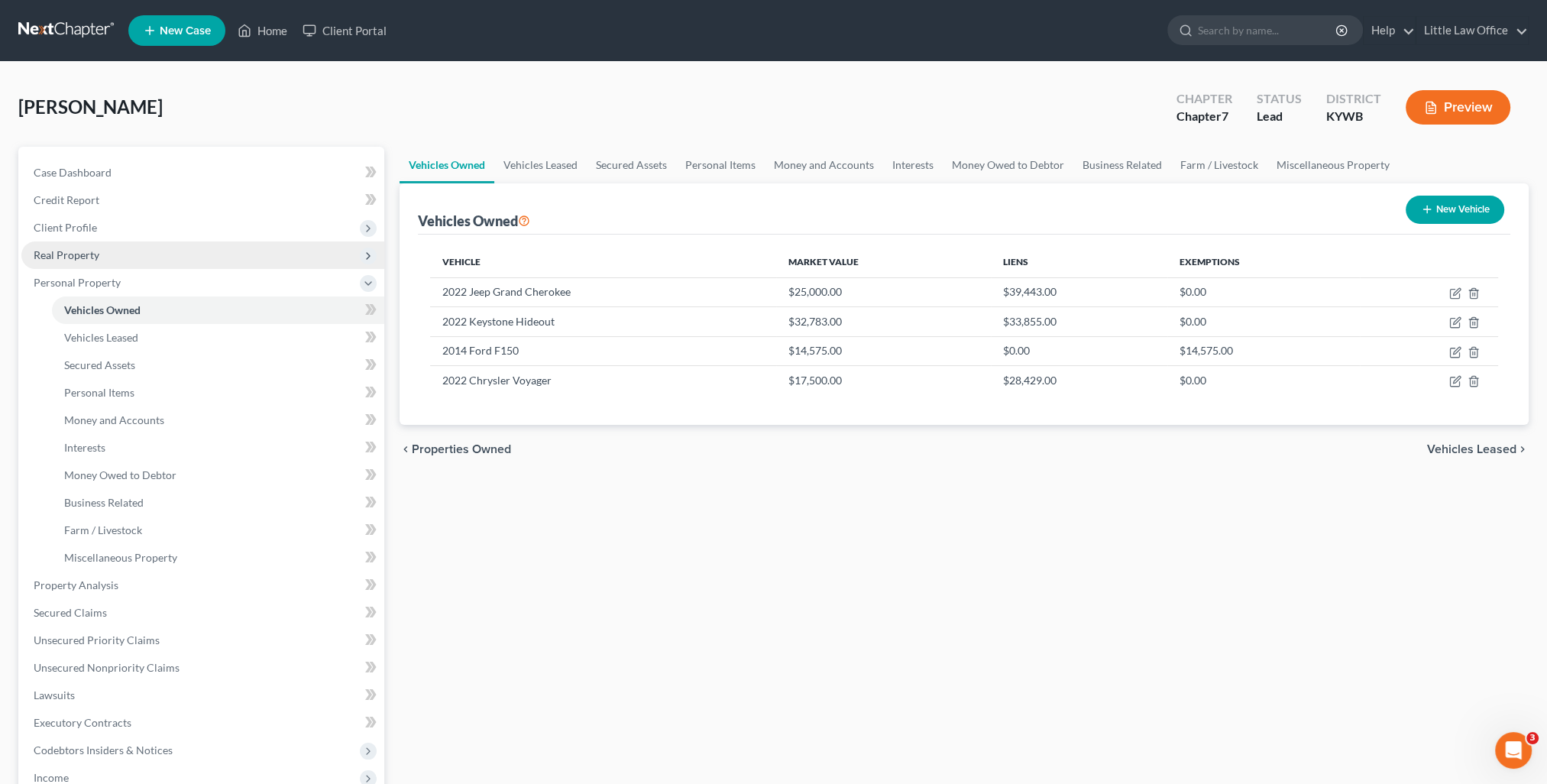
click at [90, 259] on span "Real Property" at bounding box center [66, 255] width 66 height 13
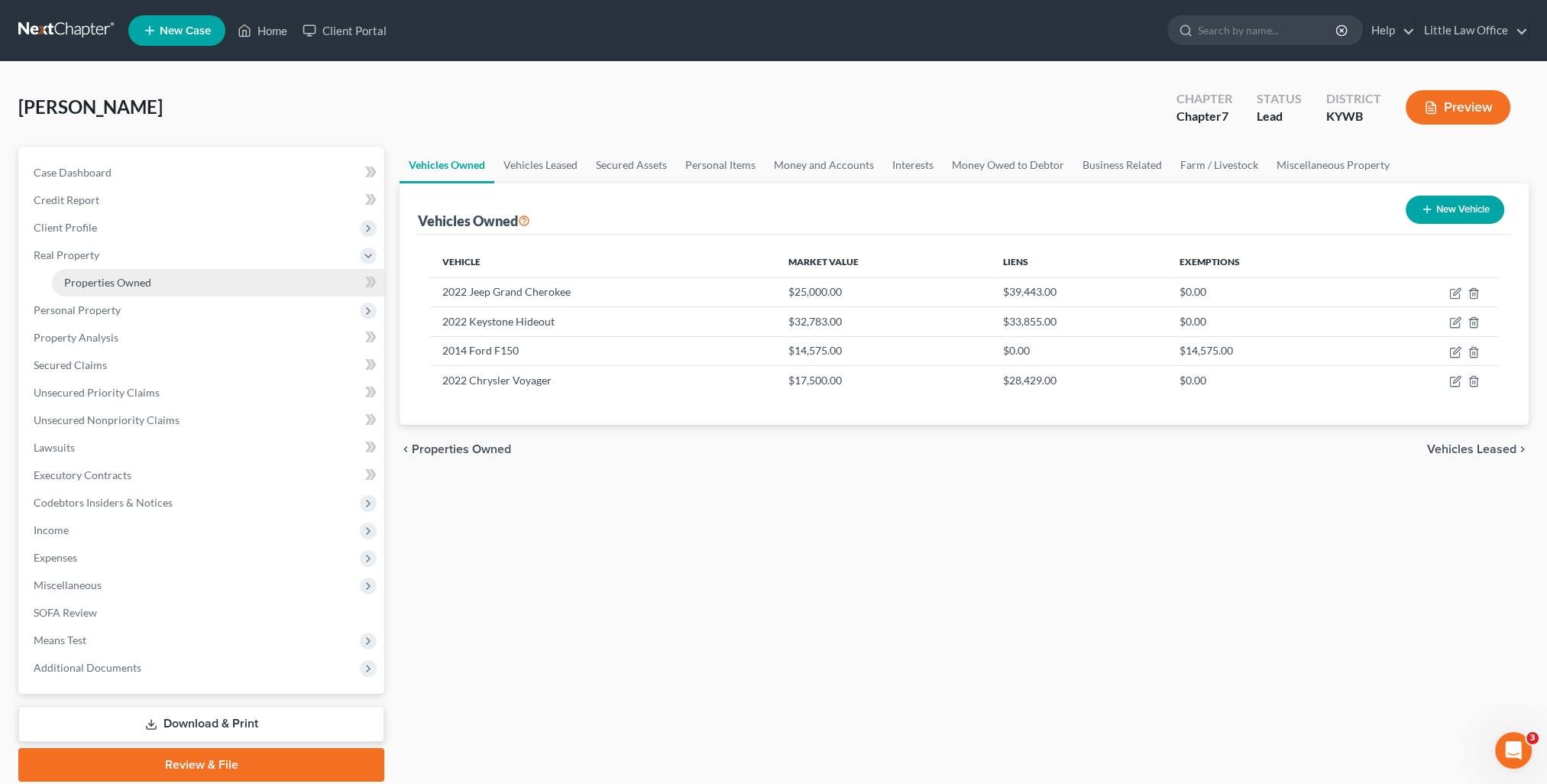
click at [116, 282] on span "Properties Owned" at bounding box center [108, 282] width 87 height 13
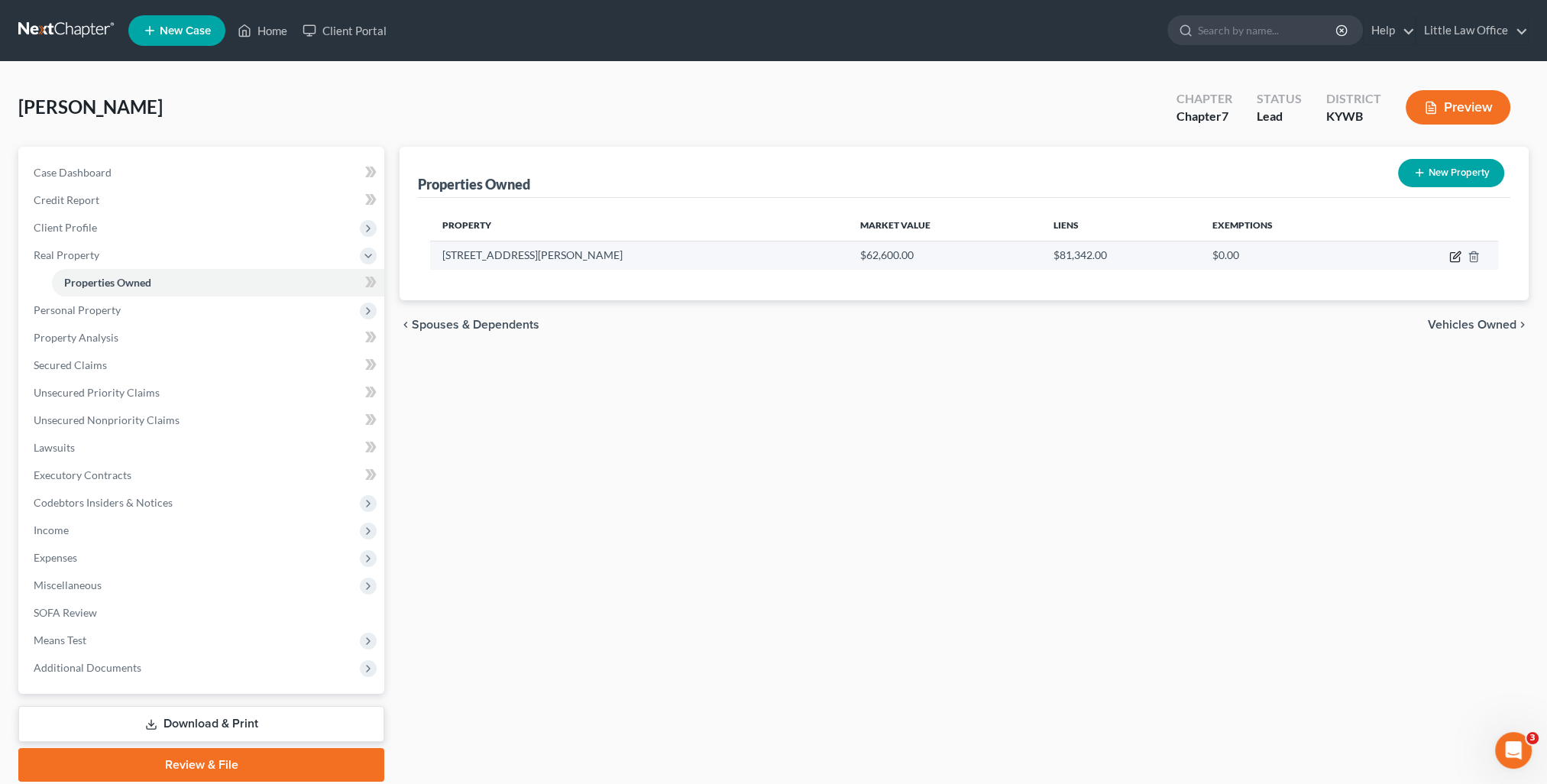
click at [1450, 254] on icon "button" at bounding box center [1454, 256] width 12 height 12
select select "18"
select select "2"
select select "0"
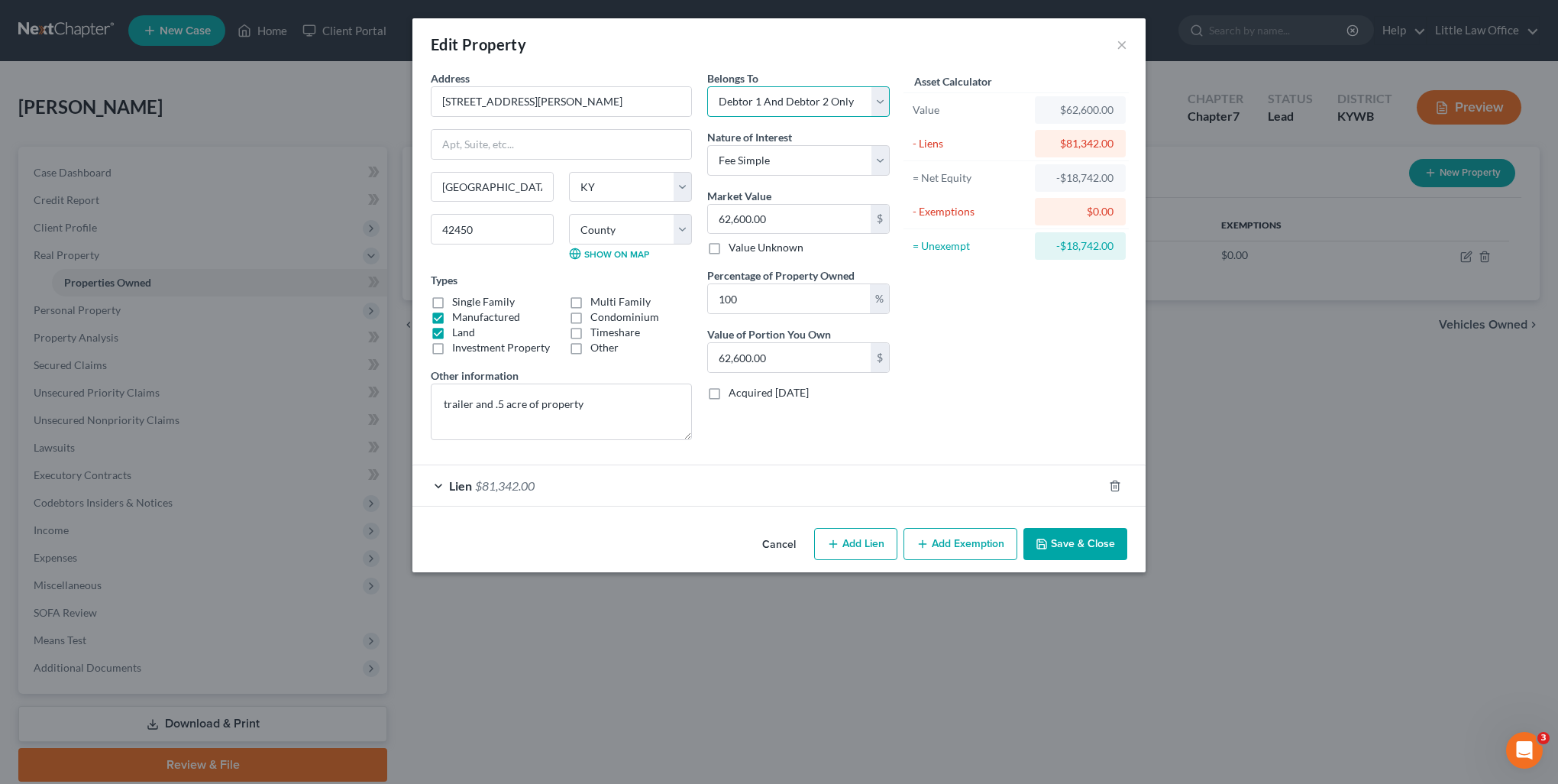
click at [764, 108] on select "Select Debtor 1 Only Debtor 2 Only Debtor 1 And Debtor 2 Only At Least One Of T…" at bounding box center [798, 101] width 183 height 31
select select "3"
click at [707, 86] on select "Select Debtor 1 Only Debtor 2 Only Debtor 1 And Debtor 2 Only At Least One Of T…" at bounding box center [798, 101] width 183 height 31
click at [762, 310] on input "100" at bounding box center [789, 298] width 162 height 29
type input "10"
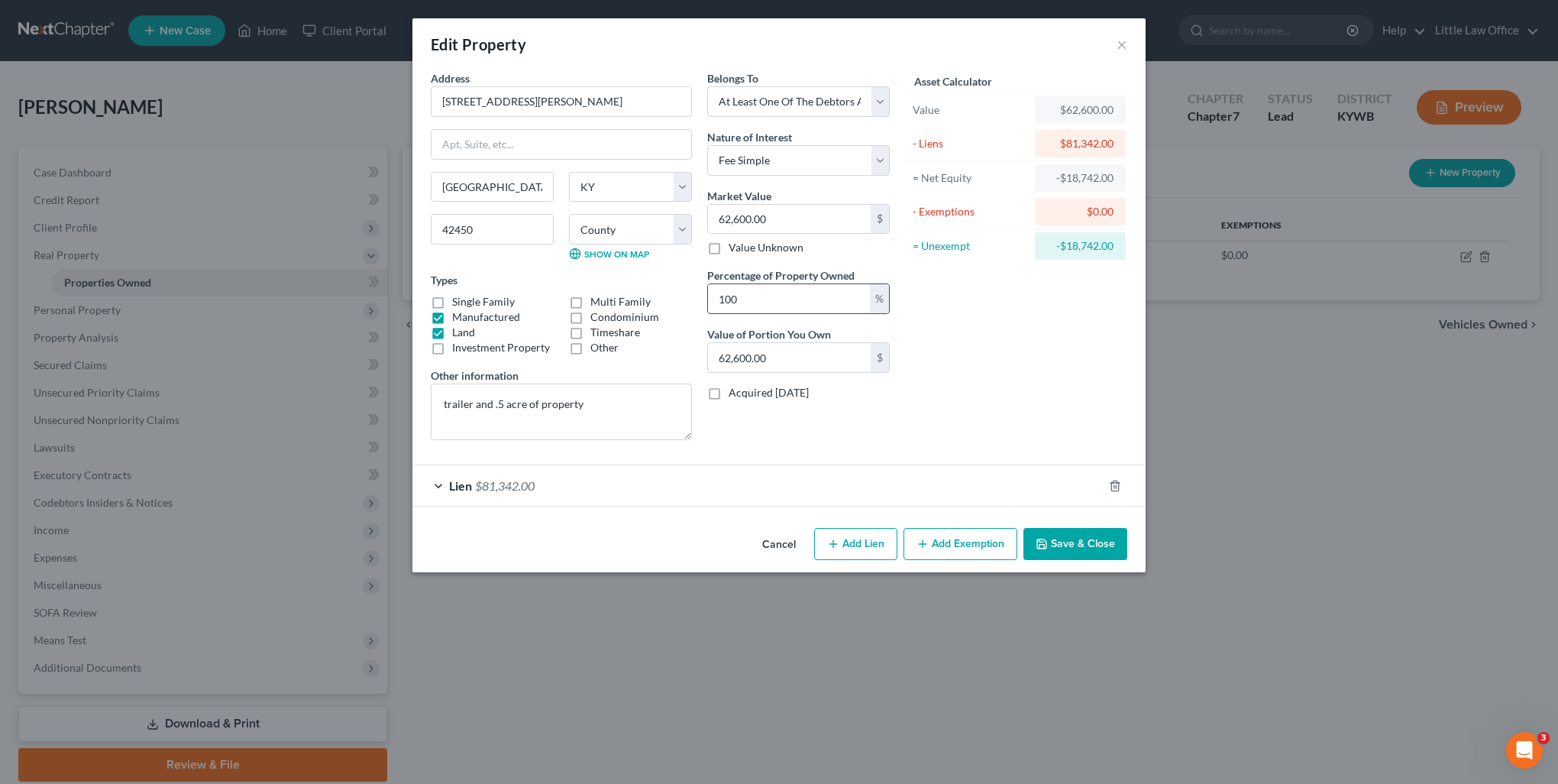
type input "6,260.00"
type input "1"
type input "626.00"
type input "5"
type input "3,130.00"
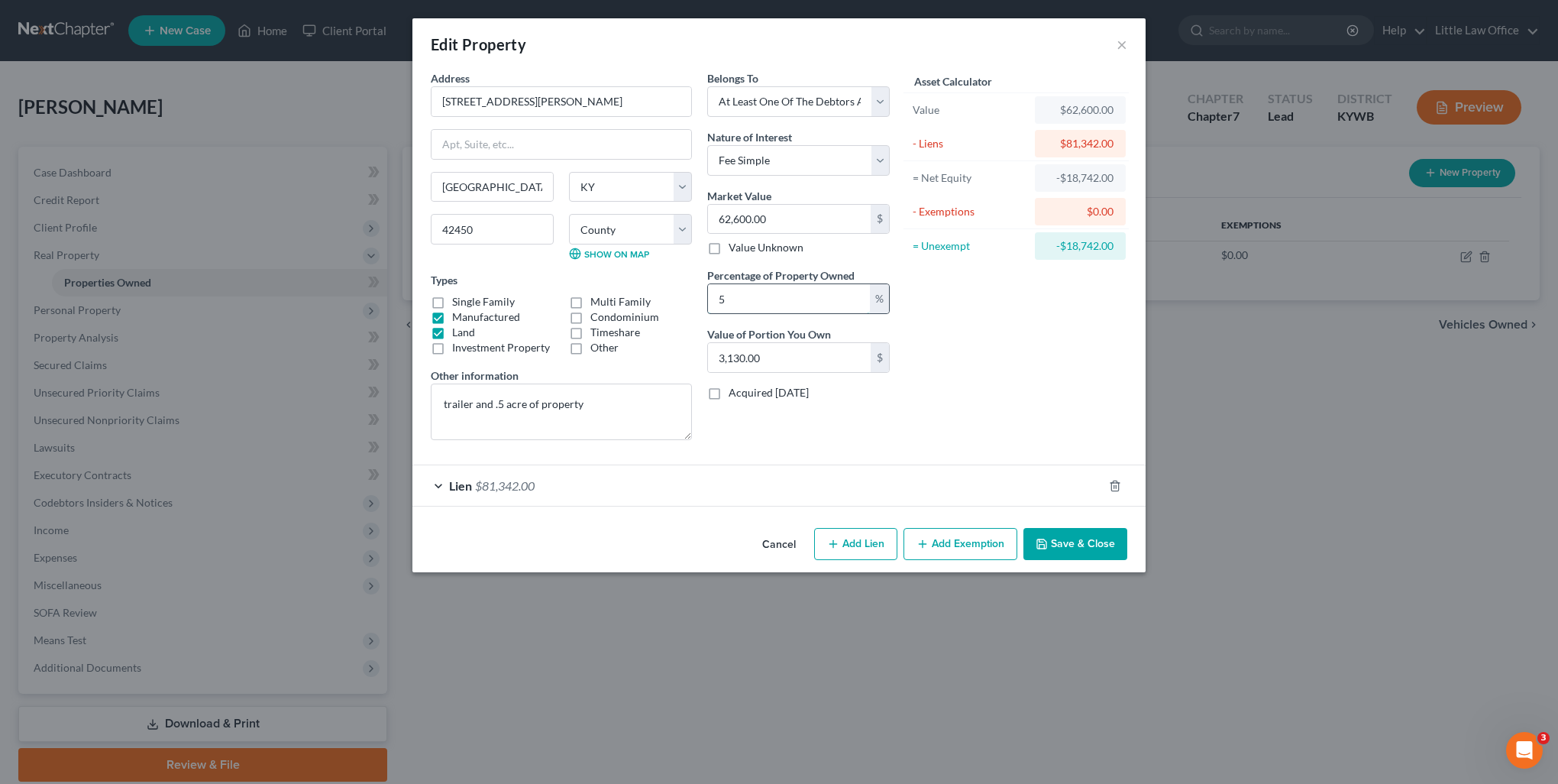
type input "50"
type input "31,300.00"
type input "50"
click at [1093, 550] on button "Save & Close" at bounding box center [1075, 543] width 104 height 32
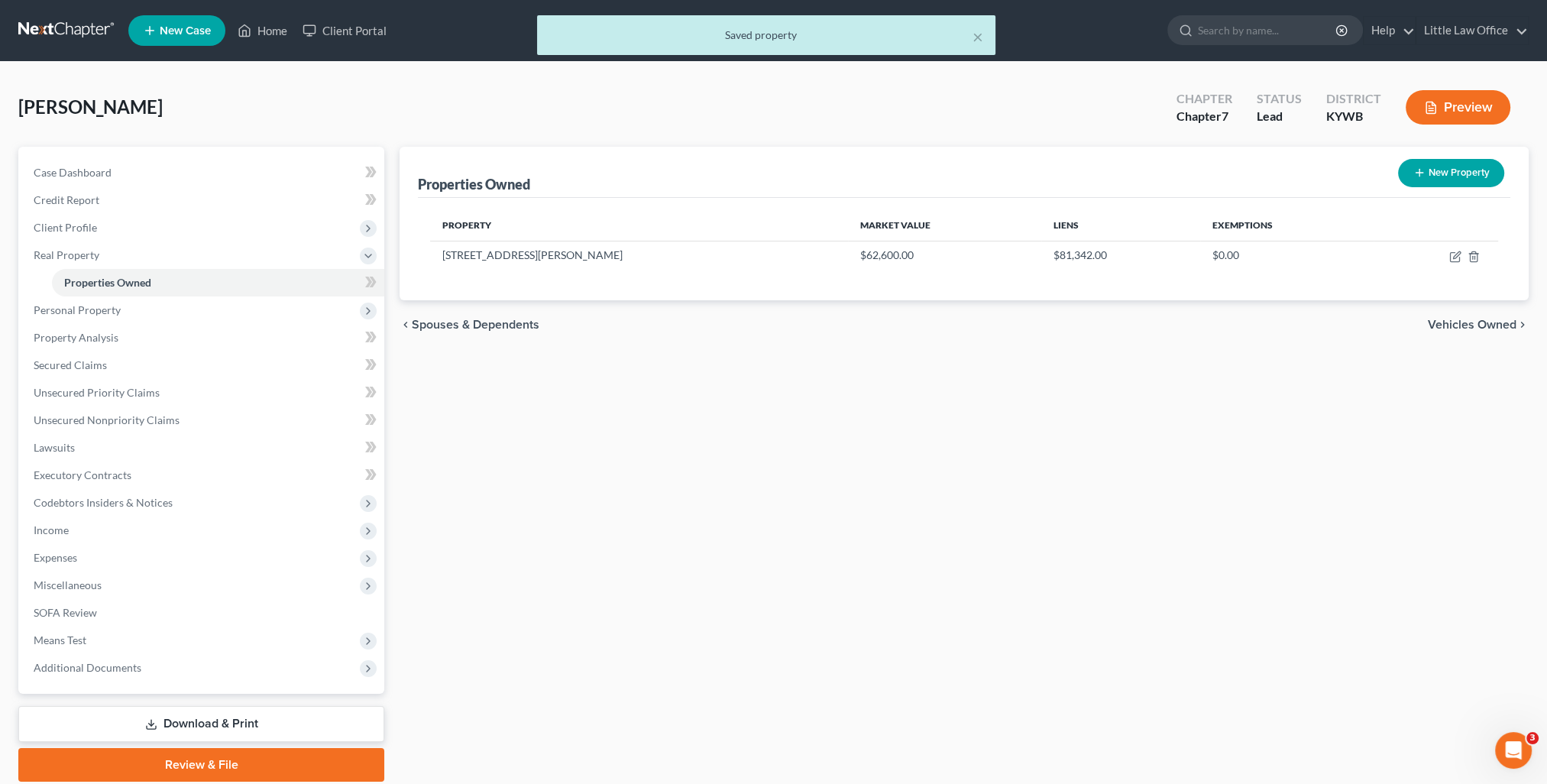
click at [1461, 328] on span "Vehicles Owned" at bounding box center [1472, 324] width 89 height 12
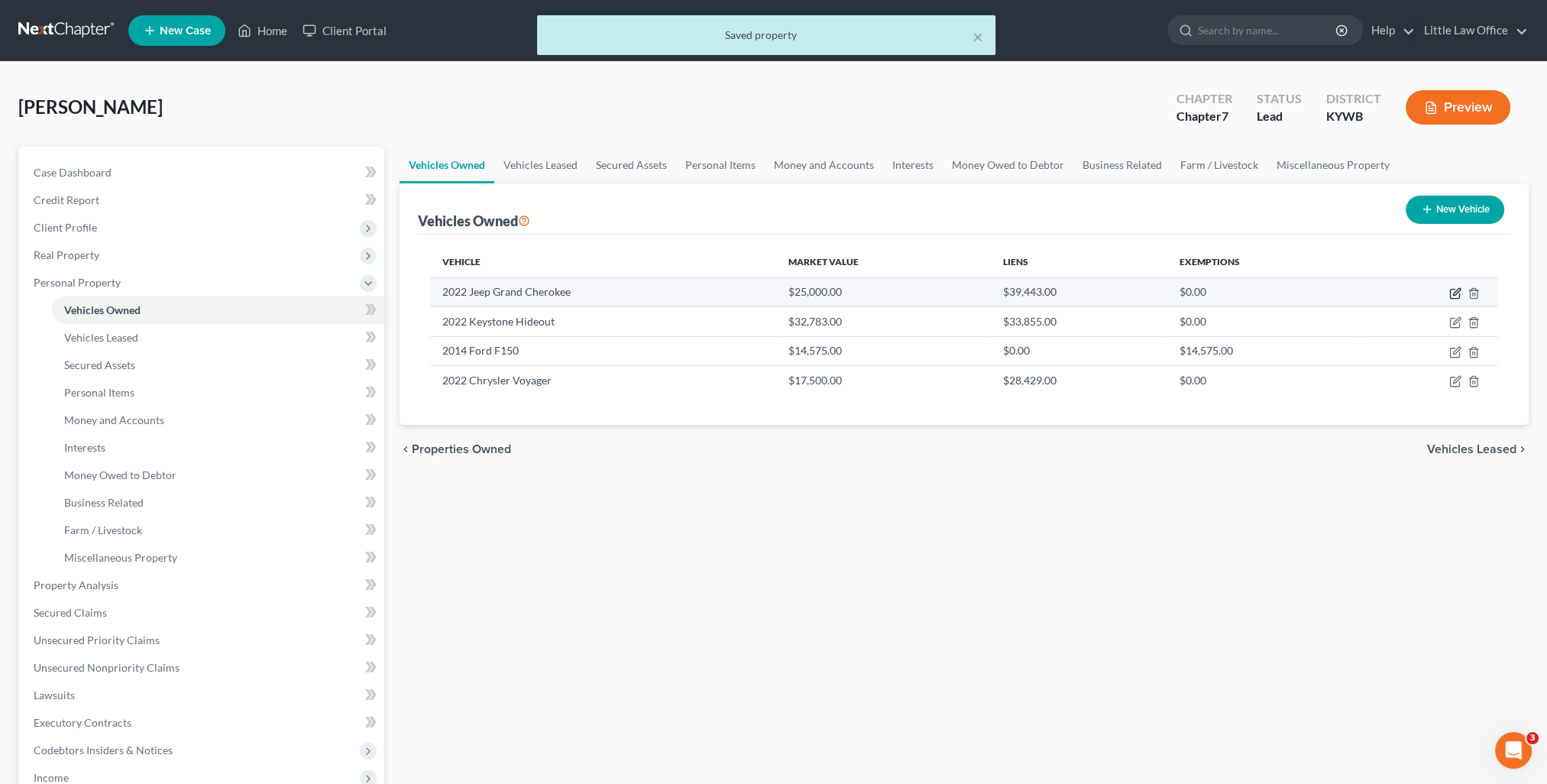
click at [1455, 295] on icon "button" at bounding box center [1454, 293] width 12 height 12
select select "0"
select select "4"
select select "0"
select select "2"
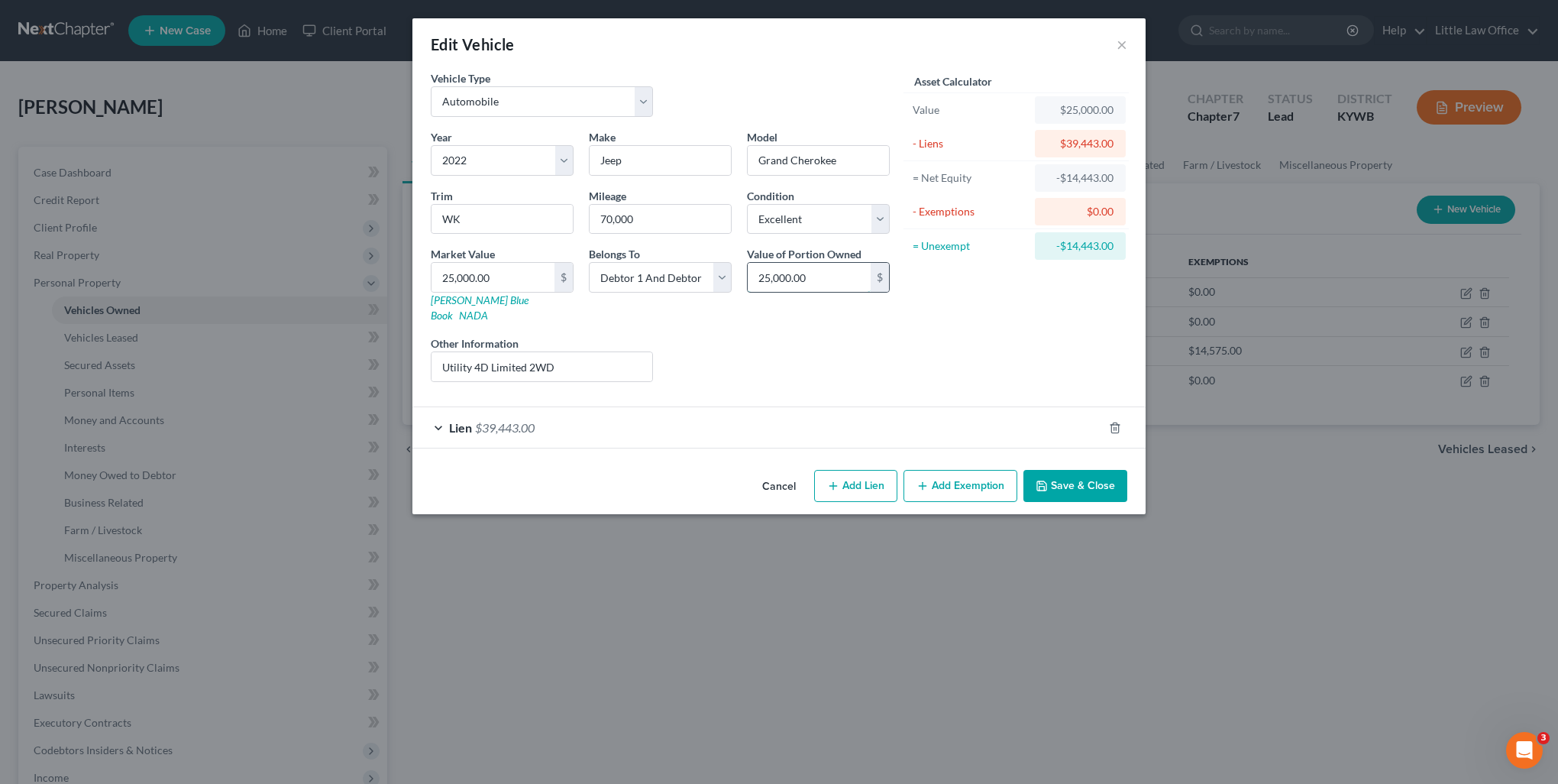
click at [823, 284] on input "25,000.00" at bounding box center [809, 277] width 123 height 29
type input "12,500"
click at [699, 284] on select "Select Debtor 1 Only Debtor 2 Only Debtor 1 And Debtor 2 Only At Least One Of T…" at bounding box center [660, 277] width 143 height 31
select select "3"
click at [589, 262] on select "Select Debtor 1 Only Debtor 2 Only Debtor 1 And Debtor 2 Only At Least One Of T…" at bounding box center [660, 277] width 143 height 31
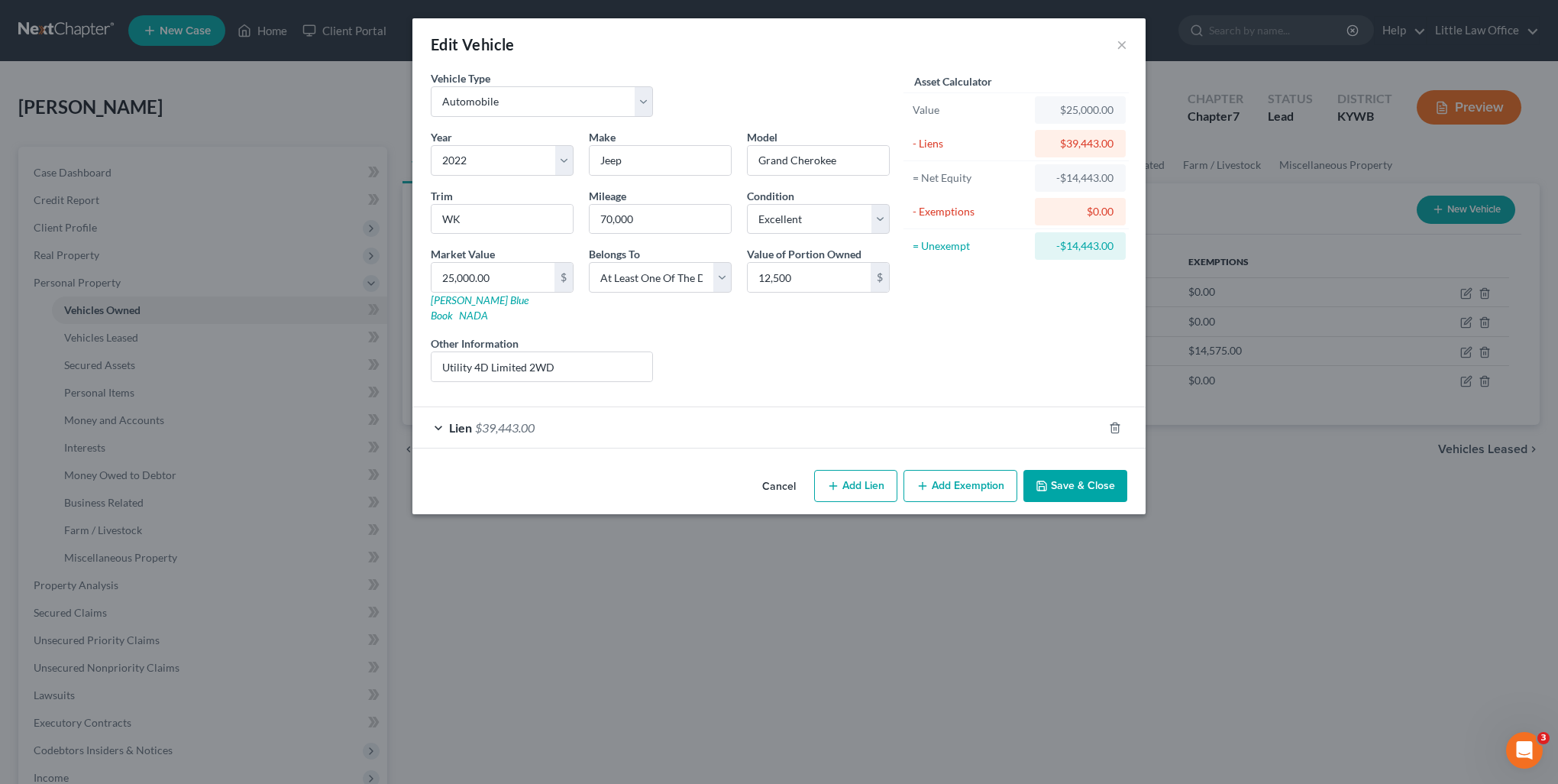
click at [1110, 470] on button "Save & Close" at bounding box center [1075, 486] width 104 height 32
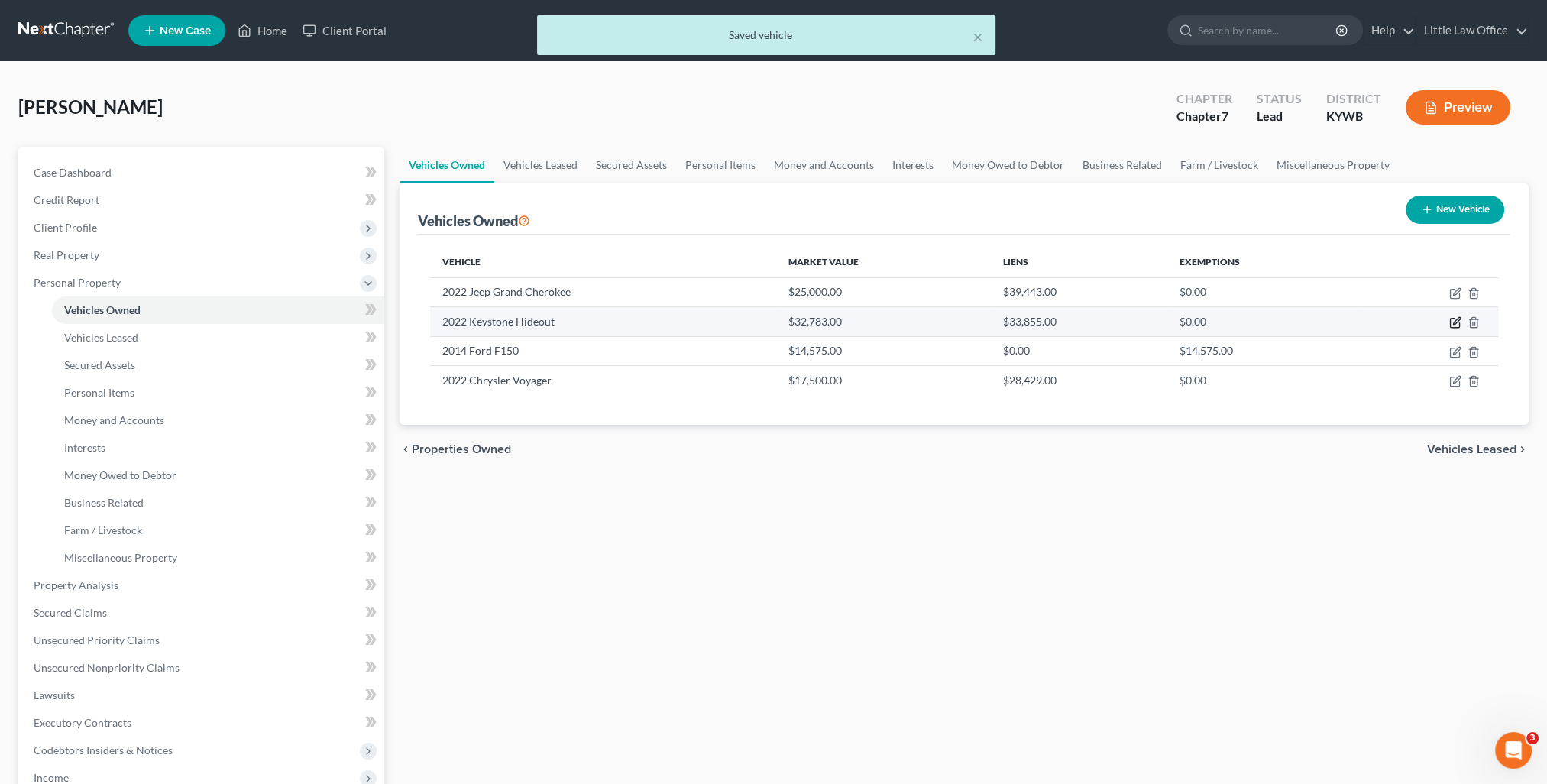
click at [1454, 327] on icon "button" at bounding box center [1454, 324] width 9 height 9
select select "5"
select select "4"
select select "0"
select select "2"
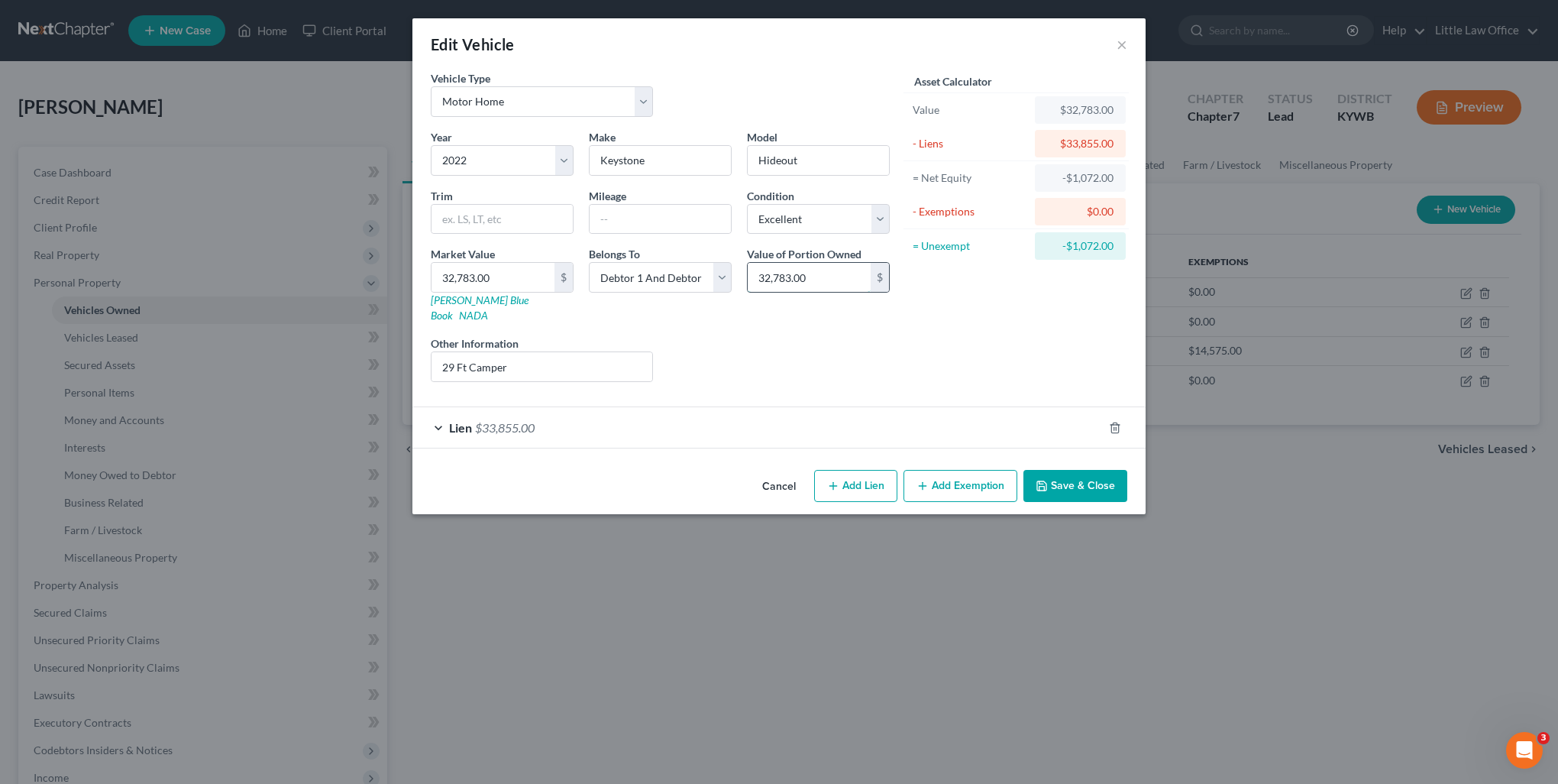
click at [819, 274] on input "32,783.00" at bounding box center [809, 277] width 123 height 29
type input "16,391.5"
click at [689, 284] on select "Select Debtor 1 Only Debtor 2 Only Debtor 1 And Debtor 2 Only At Least One Of T…" at bounding box center [660, 277] width 143 height 31
select select "3"
click at [589, 262] on select "Select Debtor 1 Only Debtor 2 Only Debtor 1 And Debtor 2 Only At Least One Of T…" at bounding box center [660, 277] width 143 height 31
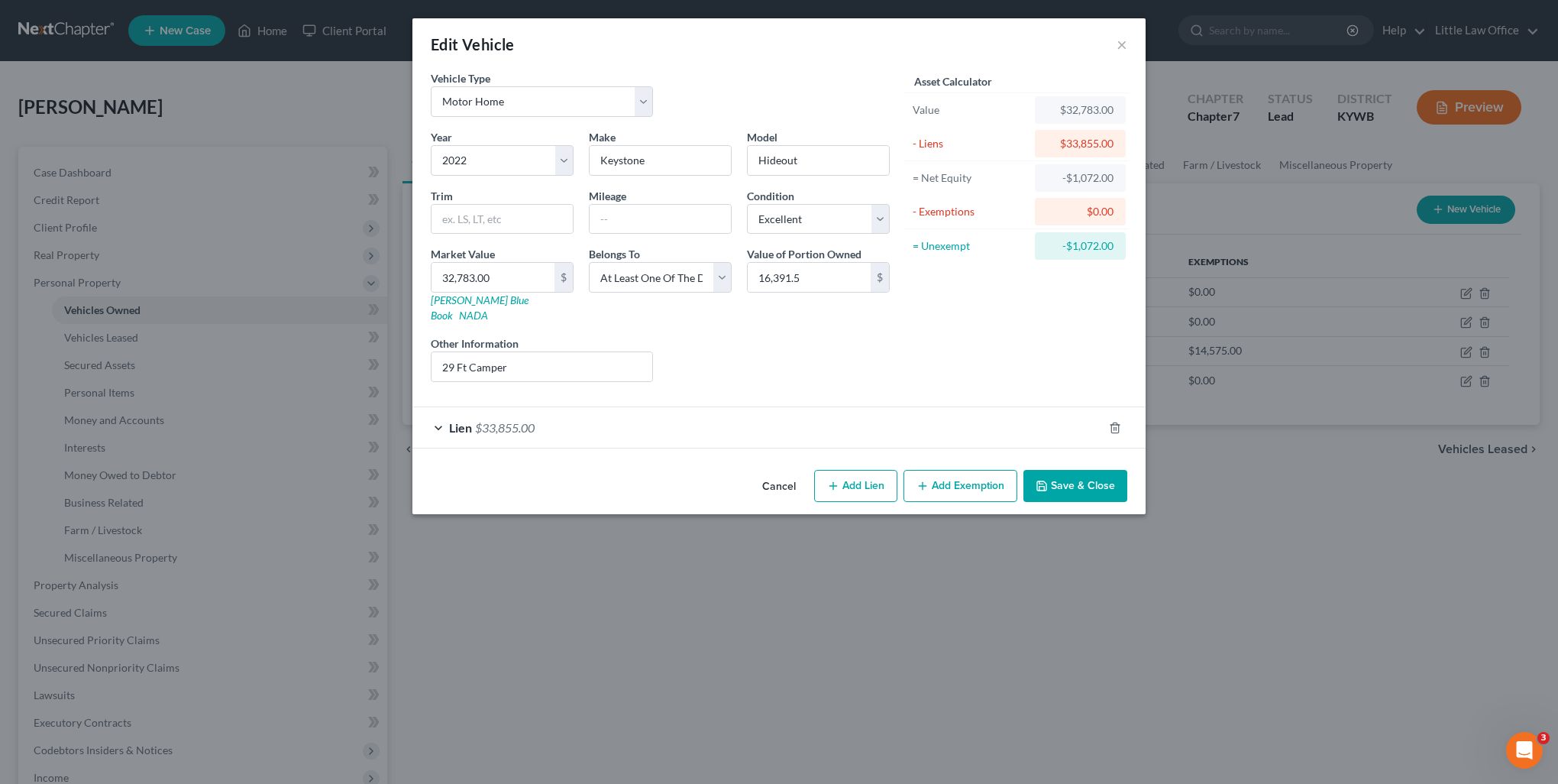
click at [1094, 475] on button "Save & Close" at bounding box center [1075, 486] width 104 height 32
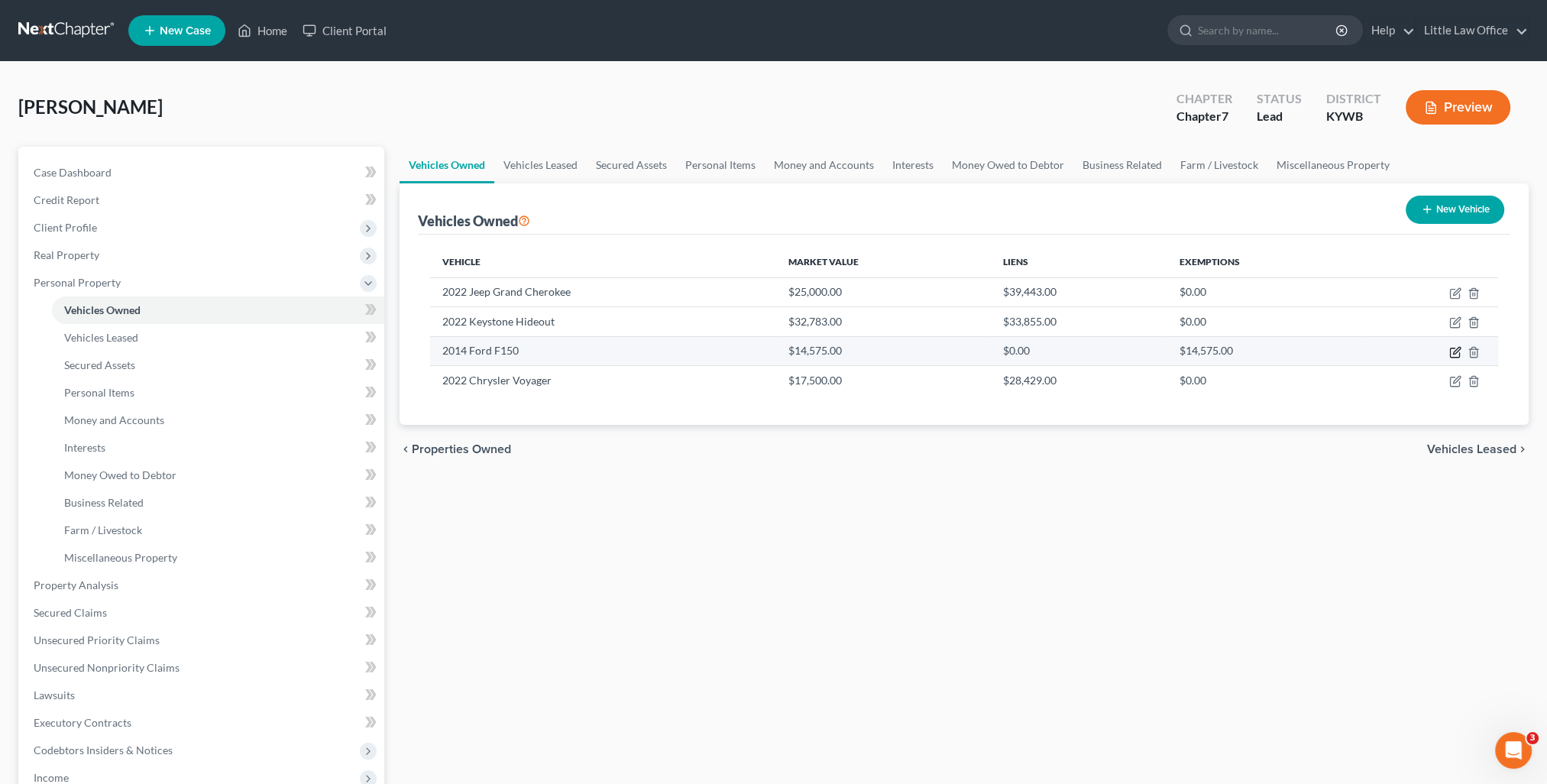
click at [1458, 350] on icon "button" at bounding box center [1454, 351] width 12 height 12
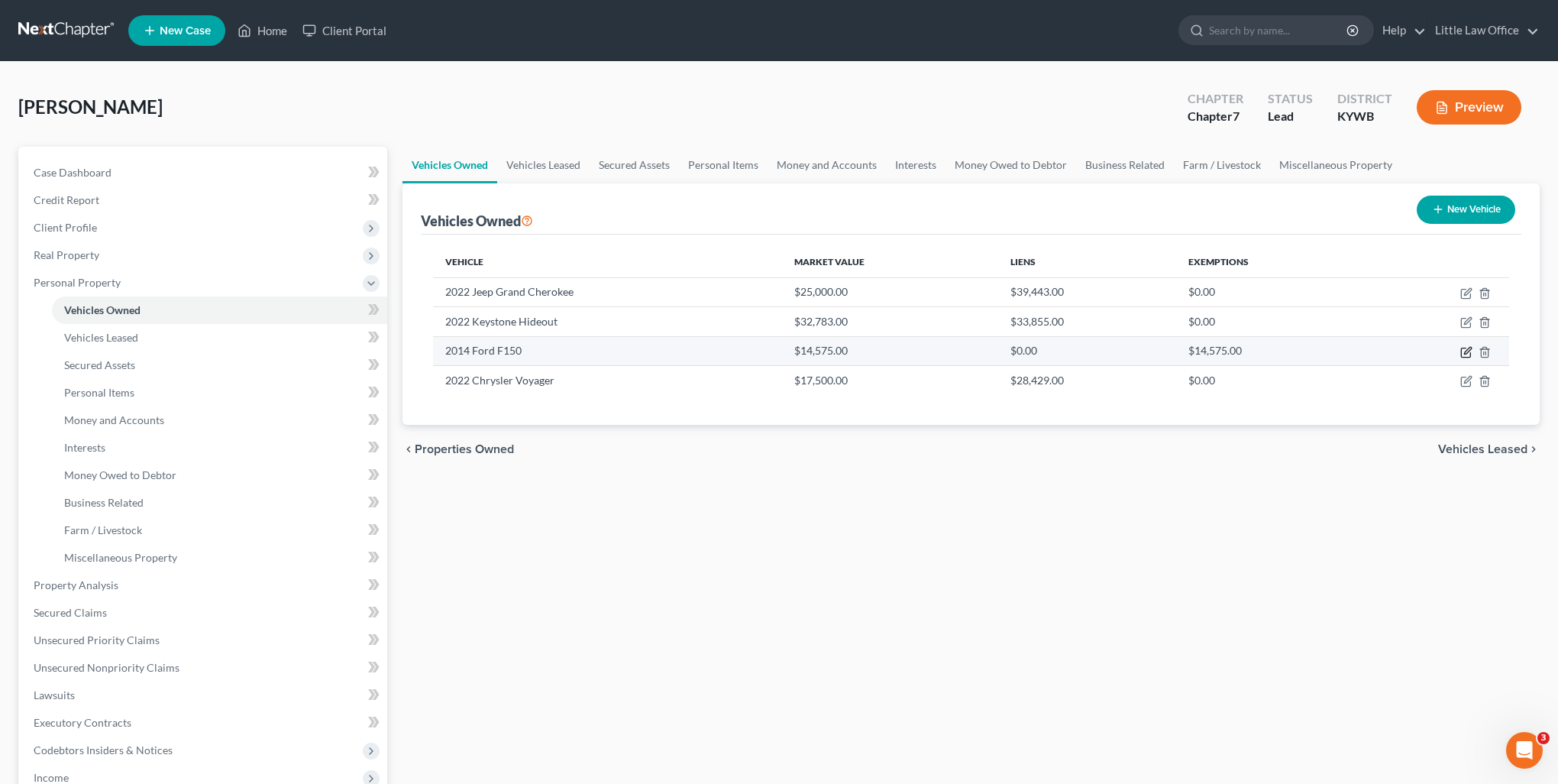
select select "0"
select select "12"
select select "2"
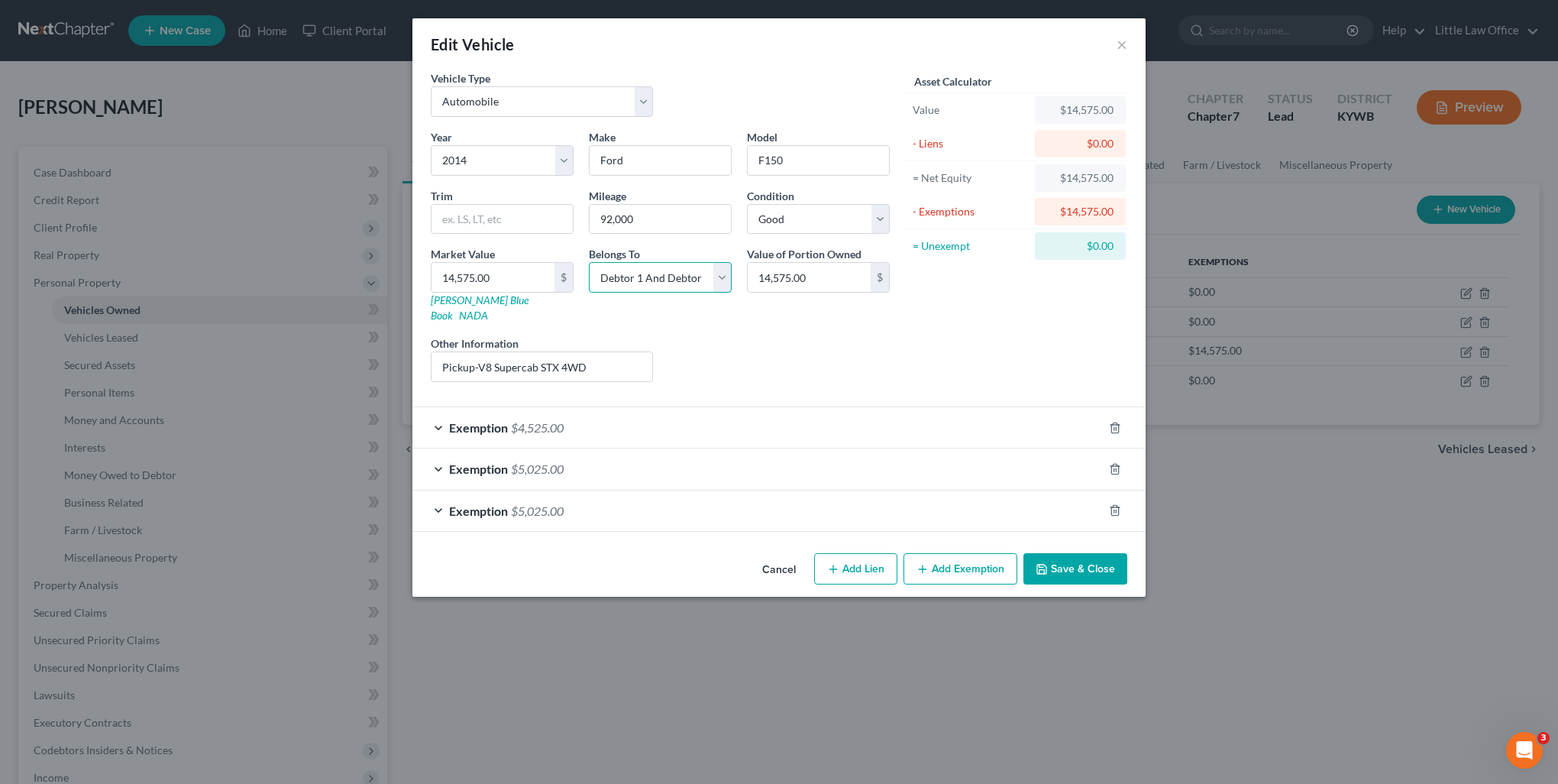
drag, startPoint x: 726, startPoint y: 282, endPoint x: 718, endPoint y: 292, distance: 12.8
click at [726, 282] on select "Select Debtor 1 Only Debtor 2 Only Debtor 1 And Debtor 2 Only At Least One Of T…" at bounding box center [660, 277] width 143 height 31
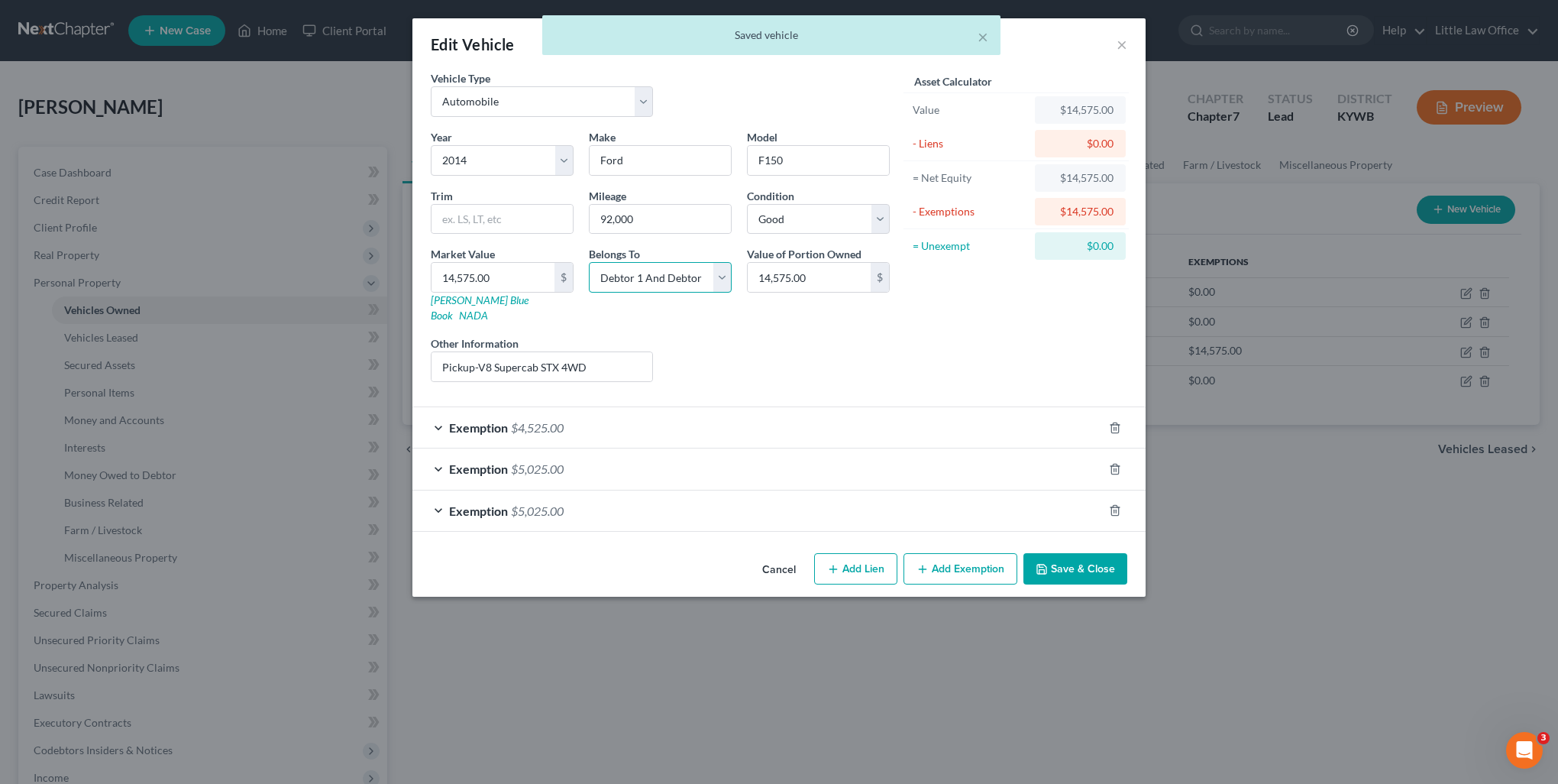
select select "3"
click at [589, 262] on select "Select Debtor 1 Only Debtor 2 Only Debtor 1 And Debtor 2 Only At Least One Of T…" at bounding box center [660, 277] width 143 height 31
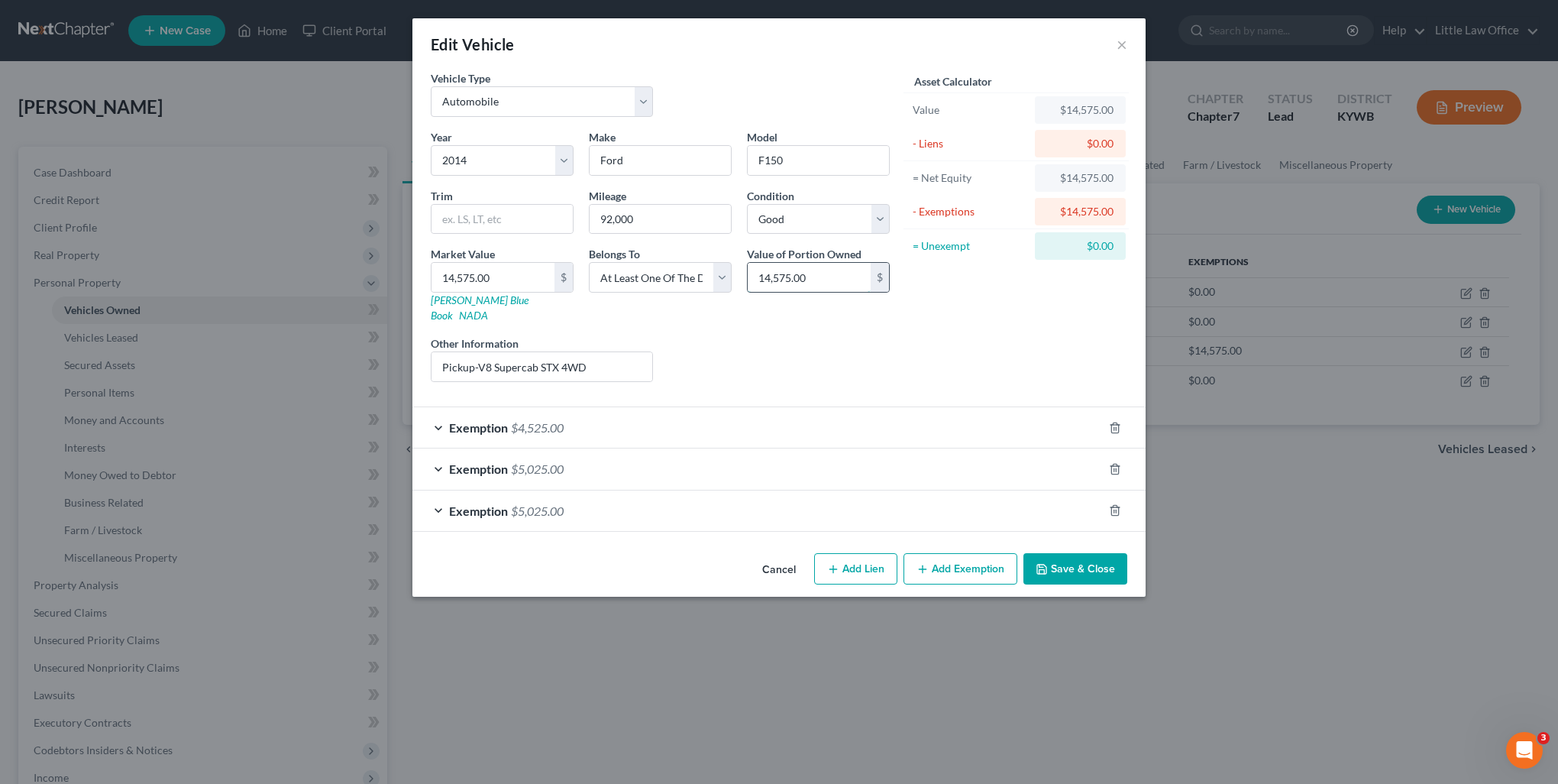
click at [827, 279] on input "14,575.00" at bounding box center [809, 277] width 123 height 29
type input "7,287.5"
click at [1085, 553] on button "Save & Close" at bounding box center [1075, 569] width 104 height 32
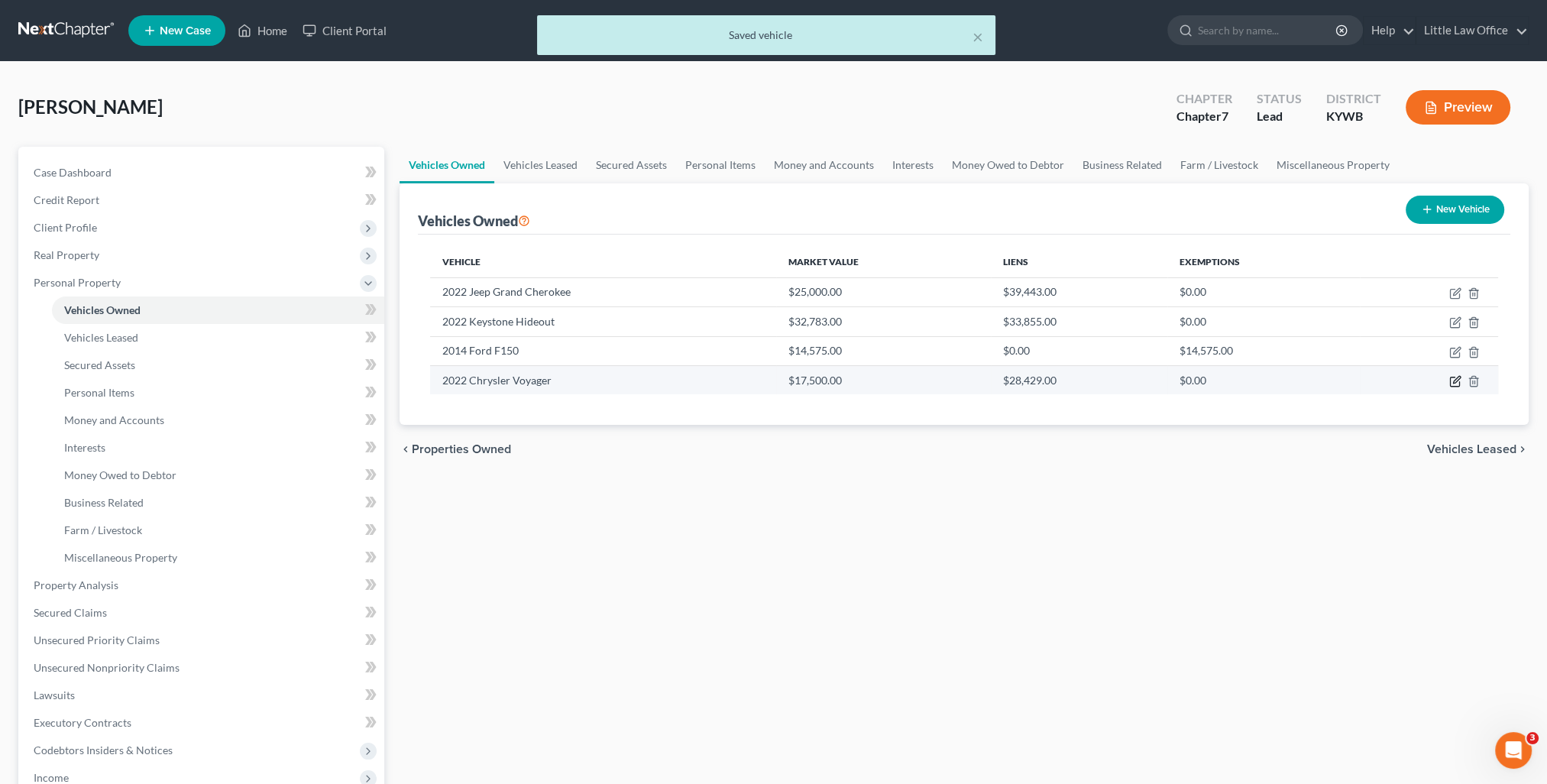
click at [1459, 377] on icon "button" at bounding box center [1456, 379] width 7 height 7
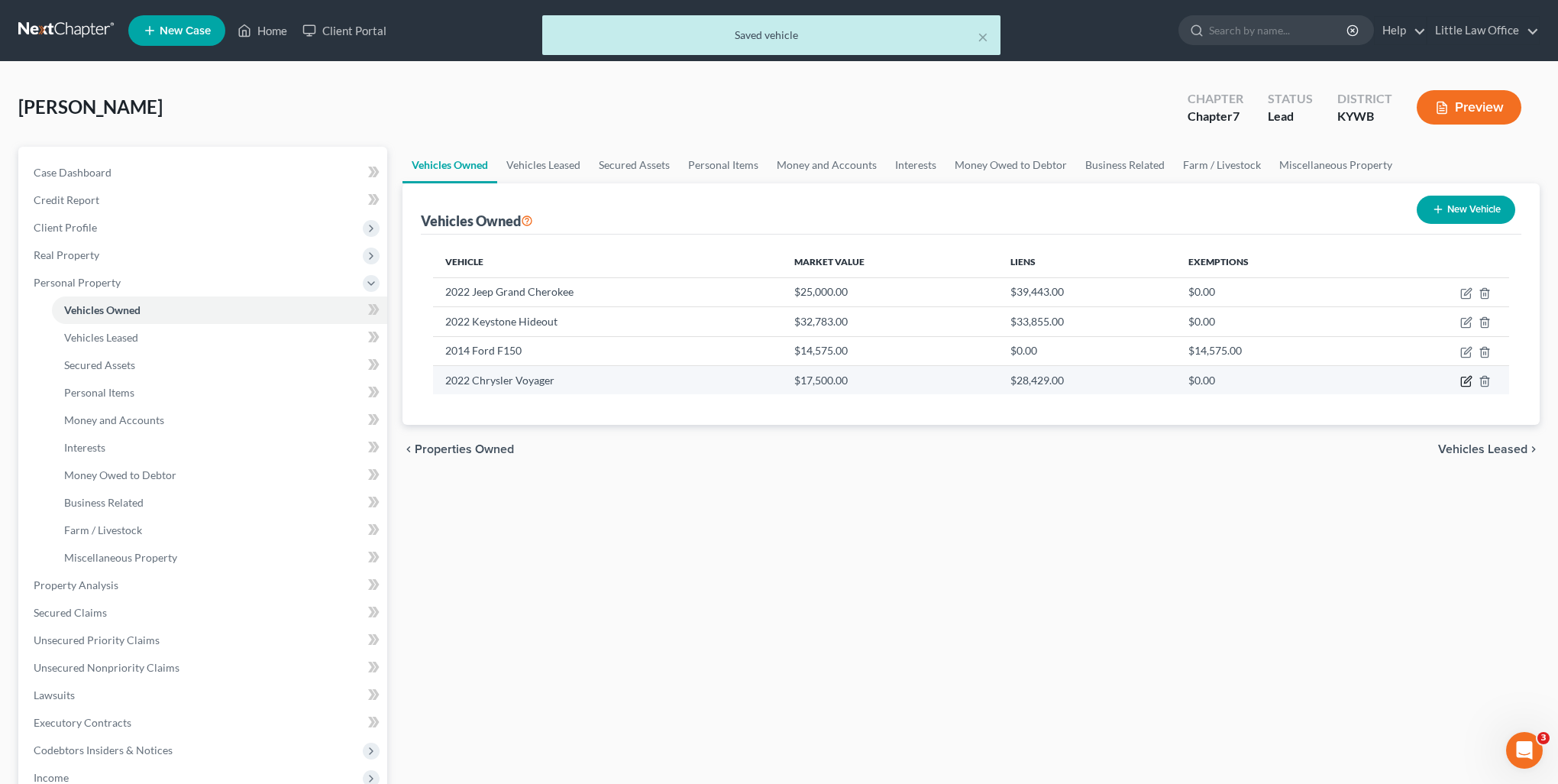
select select "0"
select select "4"
select select "0"
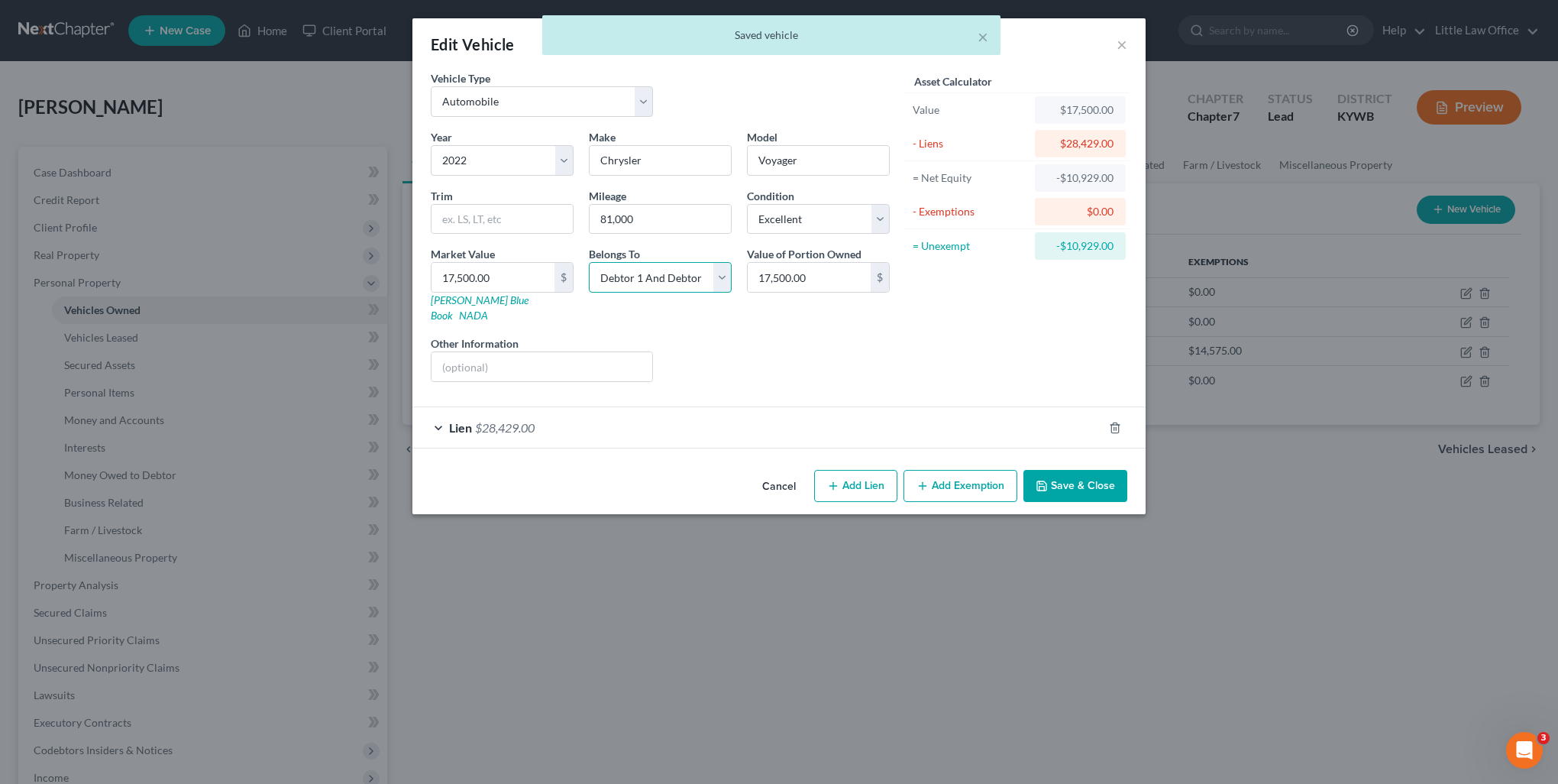
click at [690, 279] on select "Select Debtor 1 Only Debtor 2 Only Debtor 1 And Debtor 2 Only At Least One Of T…" at bounding box center [660, 277] width 143 height 31
select select "3"
click at [589, 262] on select "Select Debtor 1 Only Debtor 2 Only Debtor 1 And Debtor 2 Only At Least One Of T…" at bounding box center [660, 277] width 143 height 31
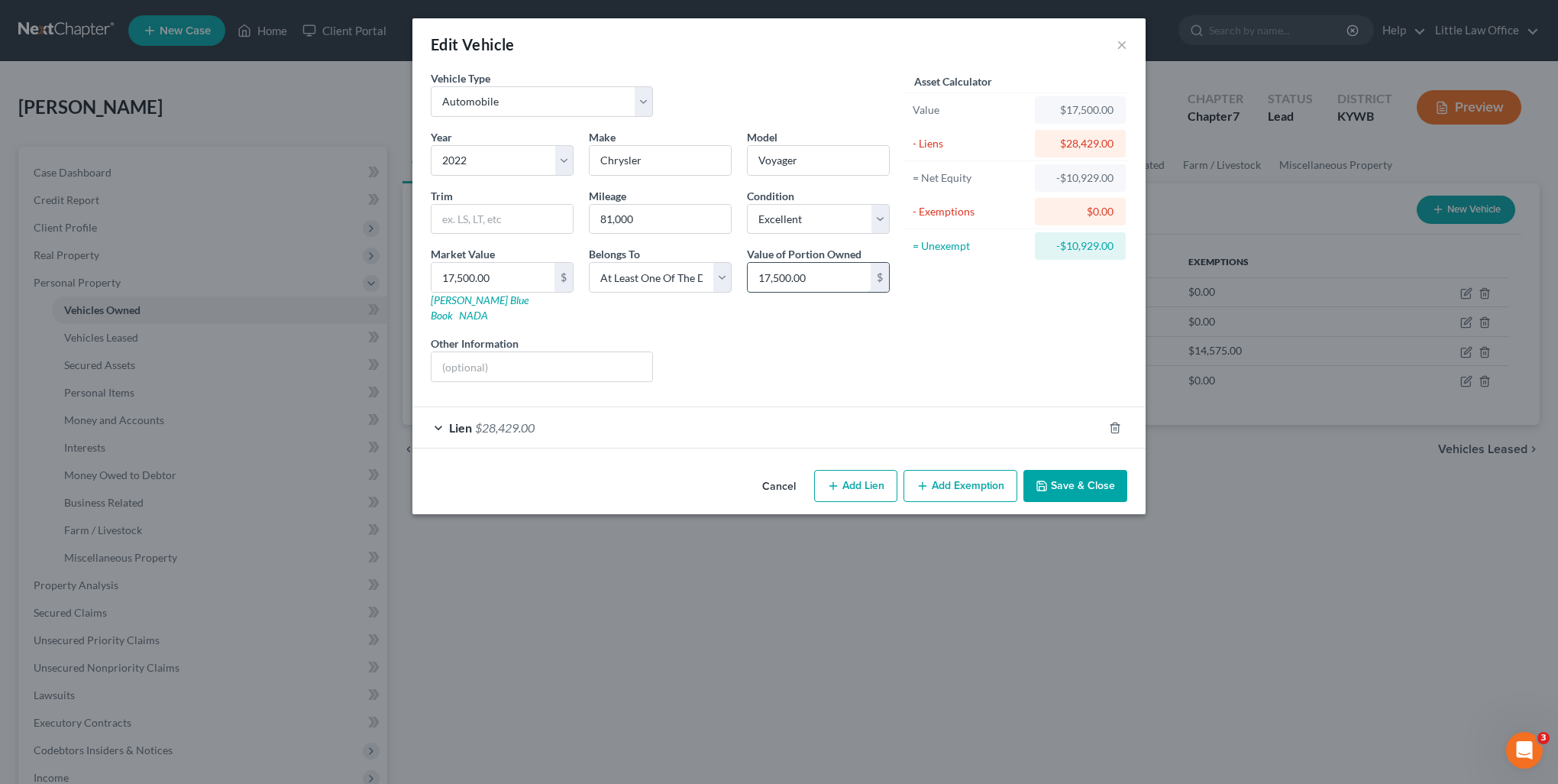
click at [834, 287] on input "17,500.00" at bounding box center [809, 277] width 123 height 29
type input "8,750"
drag, startPoint x: 1067, startPoint y: 479, endPoint x: 1289, endPoint y: 475, distance: 222.0
click at [1068, 479] on button "Save & Close" at bounding box center [1075, 486] width 104 height 32
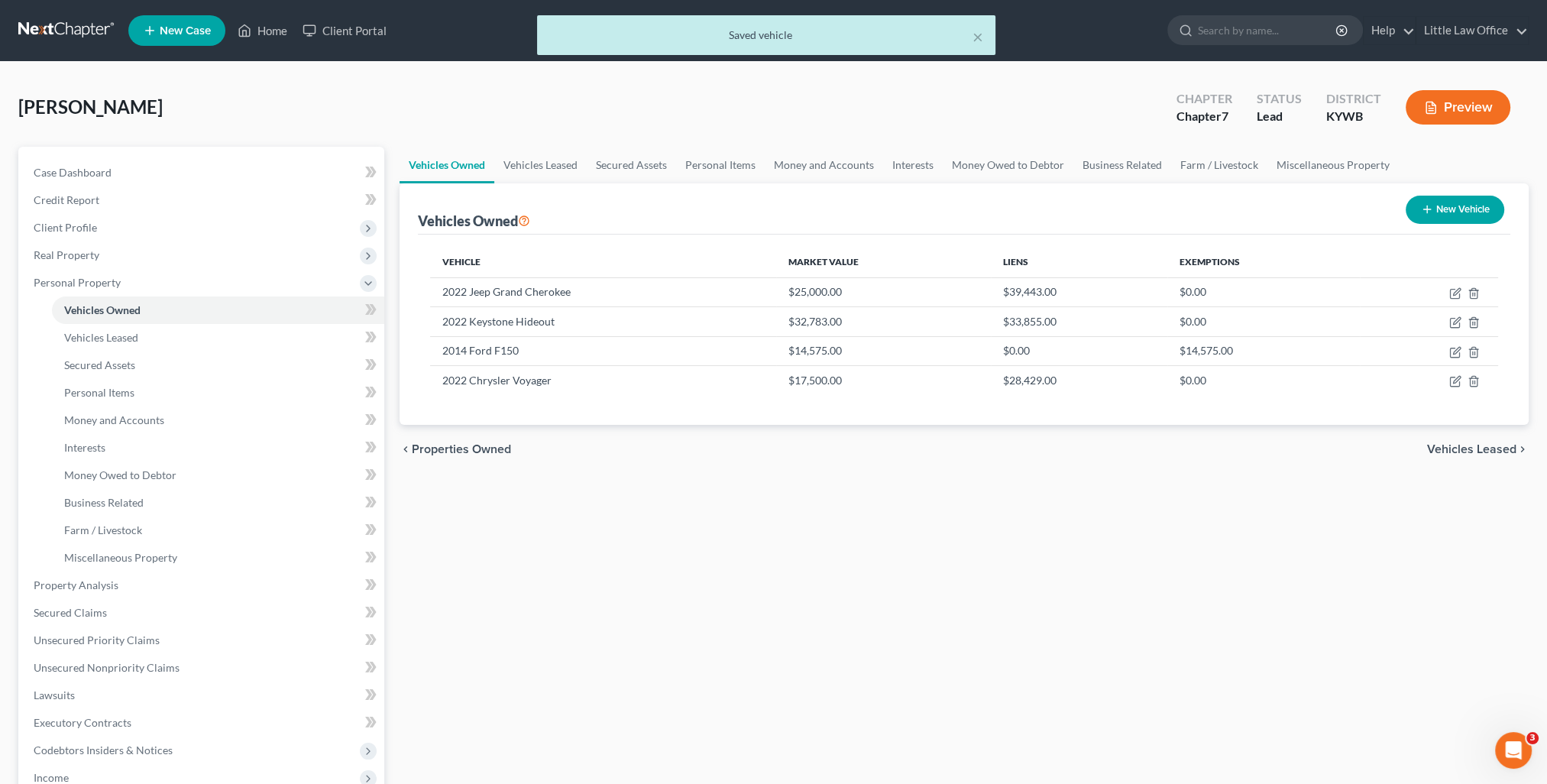
click at [1470, 450] on span "Vehicles Leased" at bounding box center [1471, 449] width 89 height 12
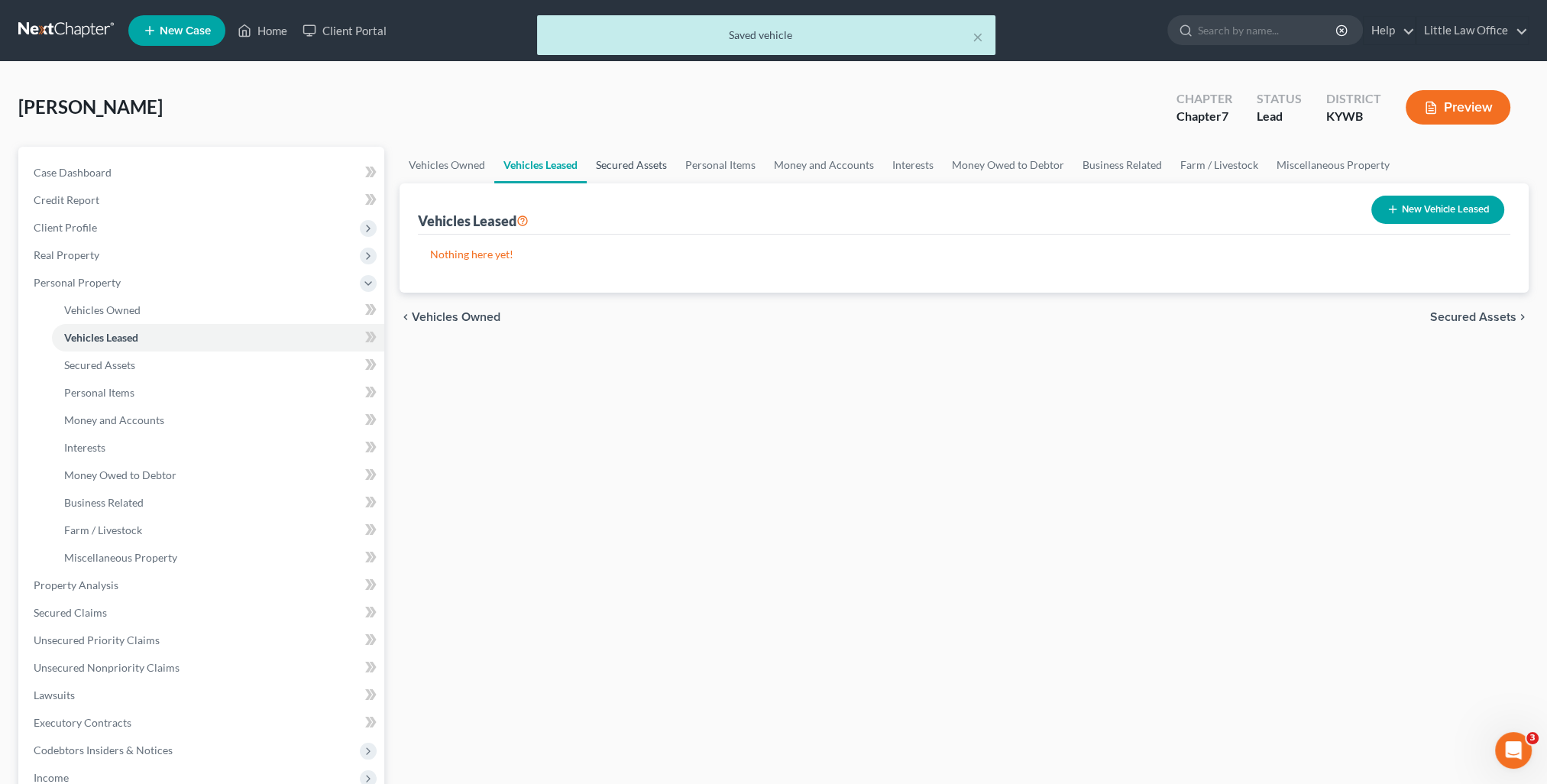
click at [648, 170] on link "Secured Assets" at bounding box center [631, 165] width 89 height 36
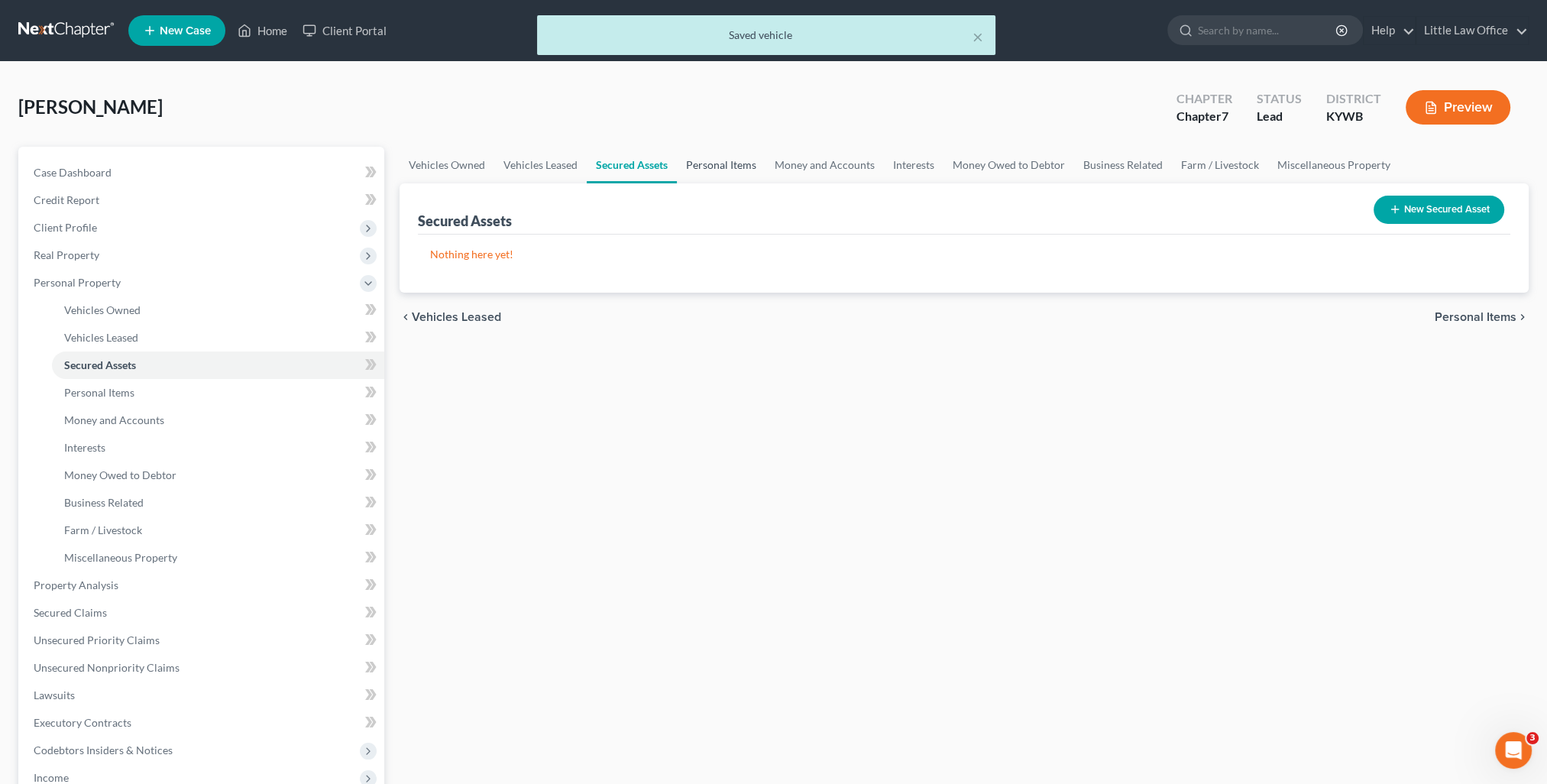
click at [718, 175] on link "Personal Items" at bounding box center [721, 165] width 89 height 36
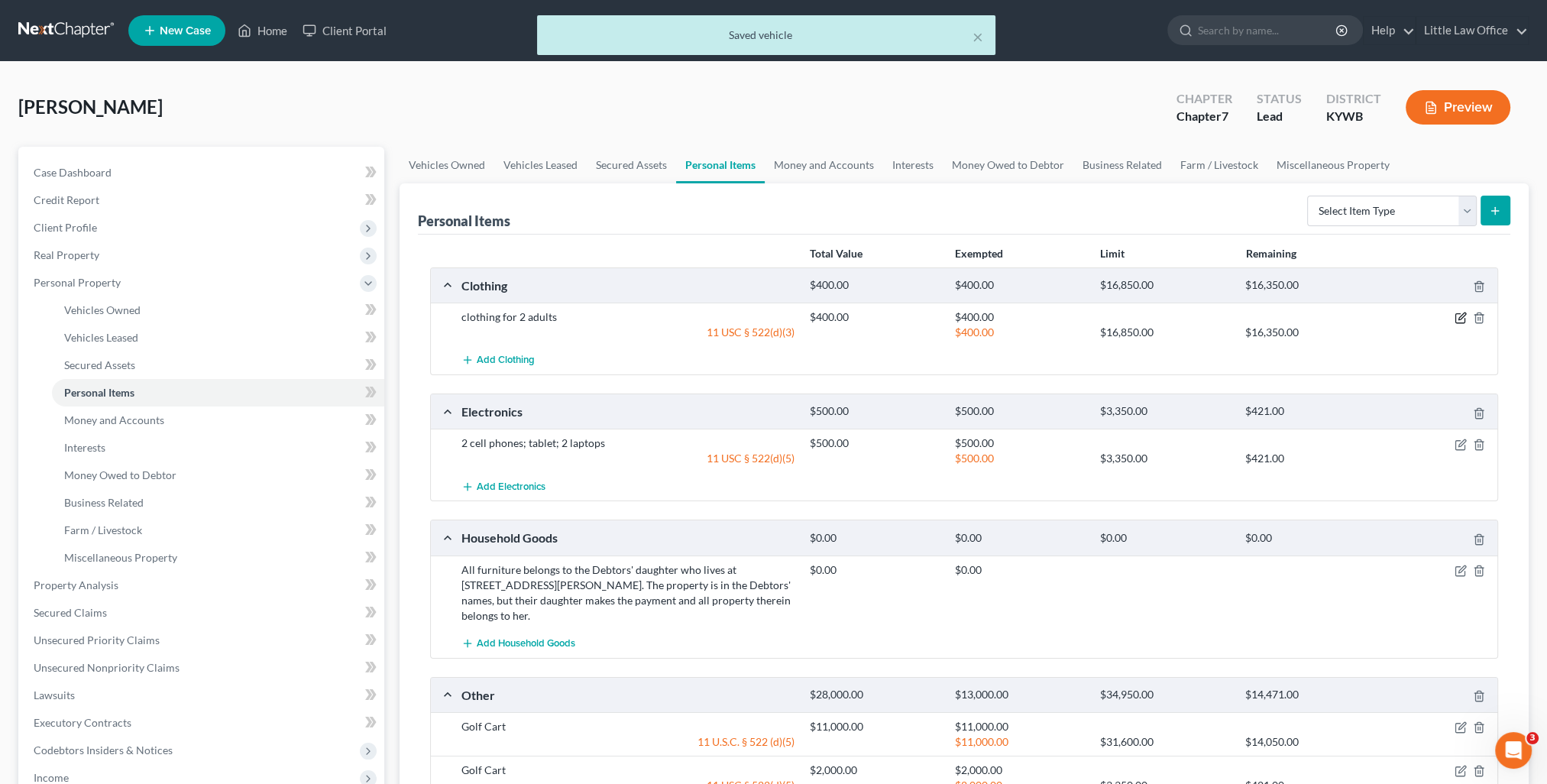
click at [1461, 320] on icon "button" at bounding box center [1460, 317] width 12 height 12
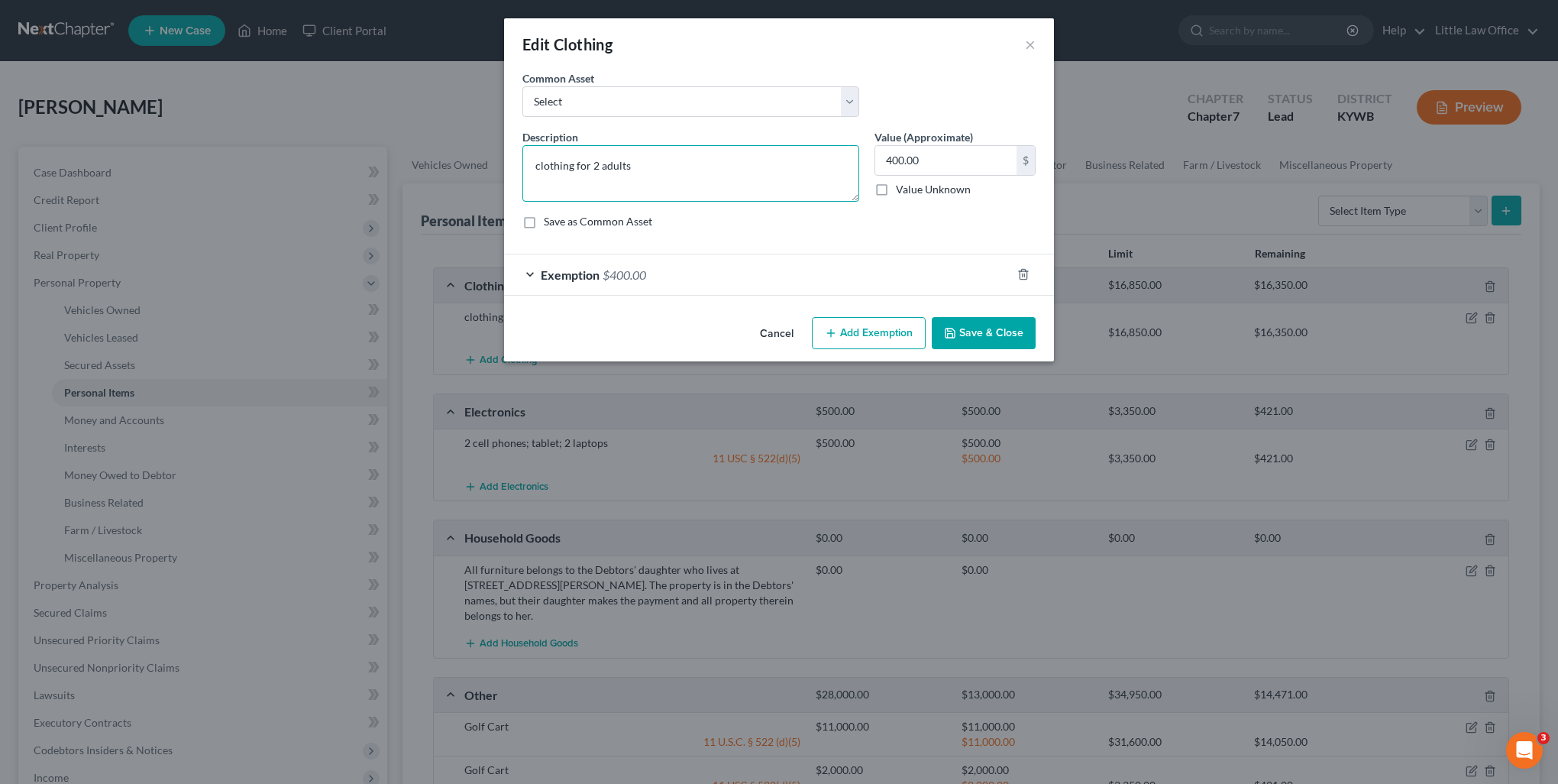
click at [596, 163] on textarea "clothing for 2 adults" at bounding box center [691, 172] width 337 height 56
type textarea "clothing for 1 adult"
type input "200"
click at [581, 271] on span "Exemption" at bounding box center [571, 275] width 59 height 14
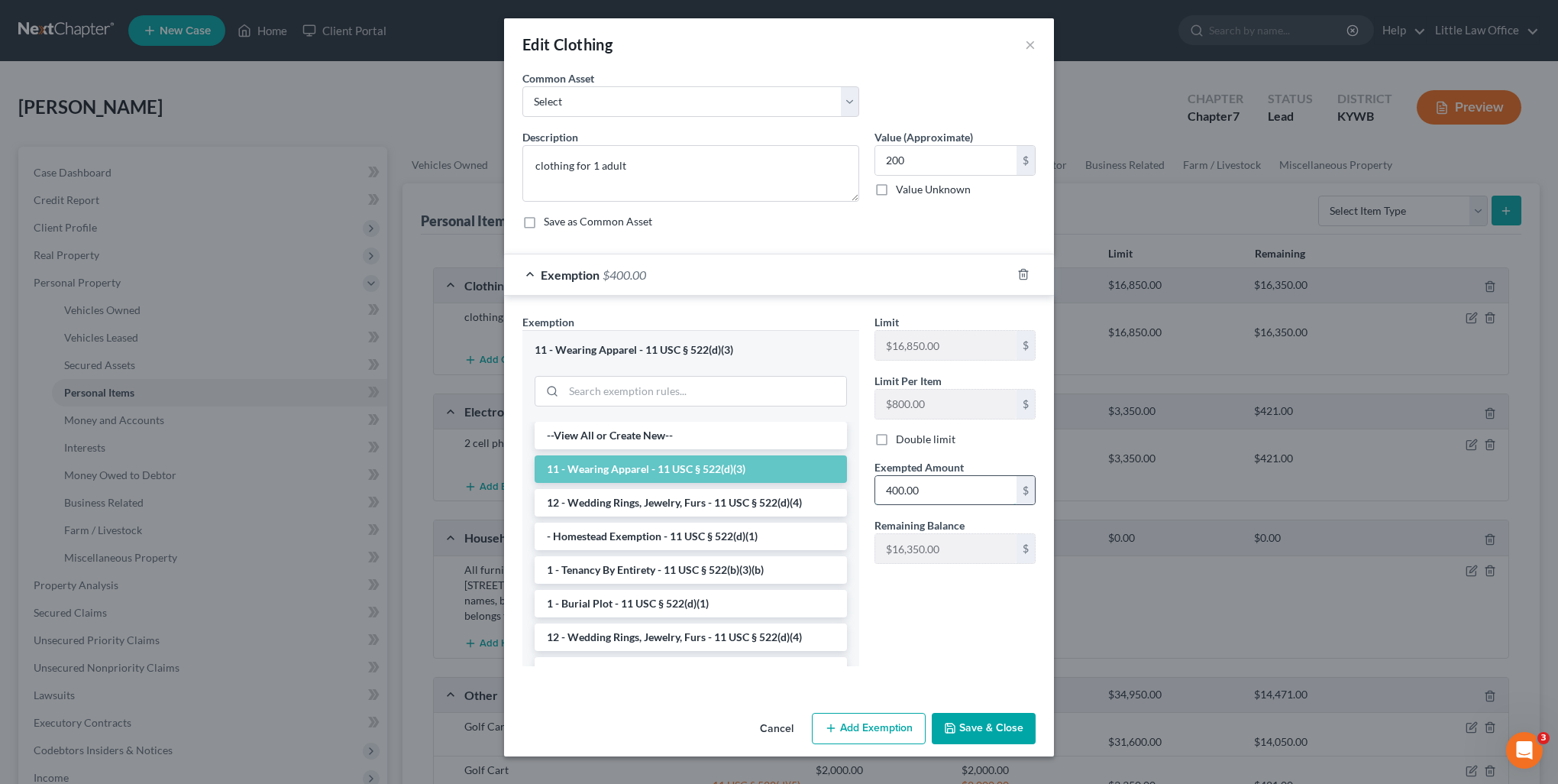
click at [988, 500] on input "400.00" at bounding box center [946, 490] width 142 height 29
type input "200"
click at [1005, 733] on button "Save & Close" at bounding box center [984, 729] width 104 height 32
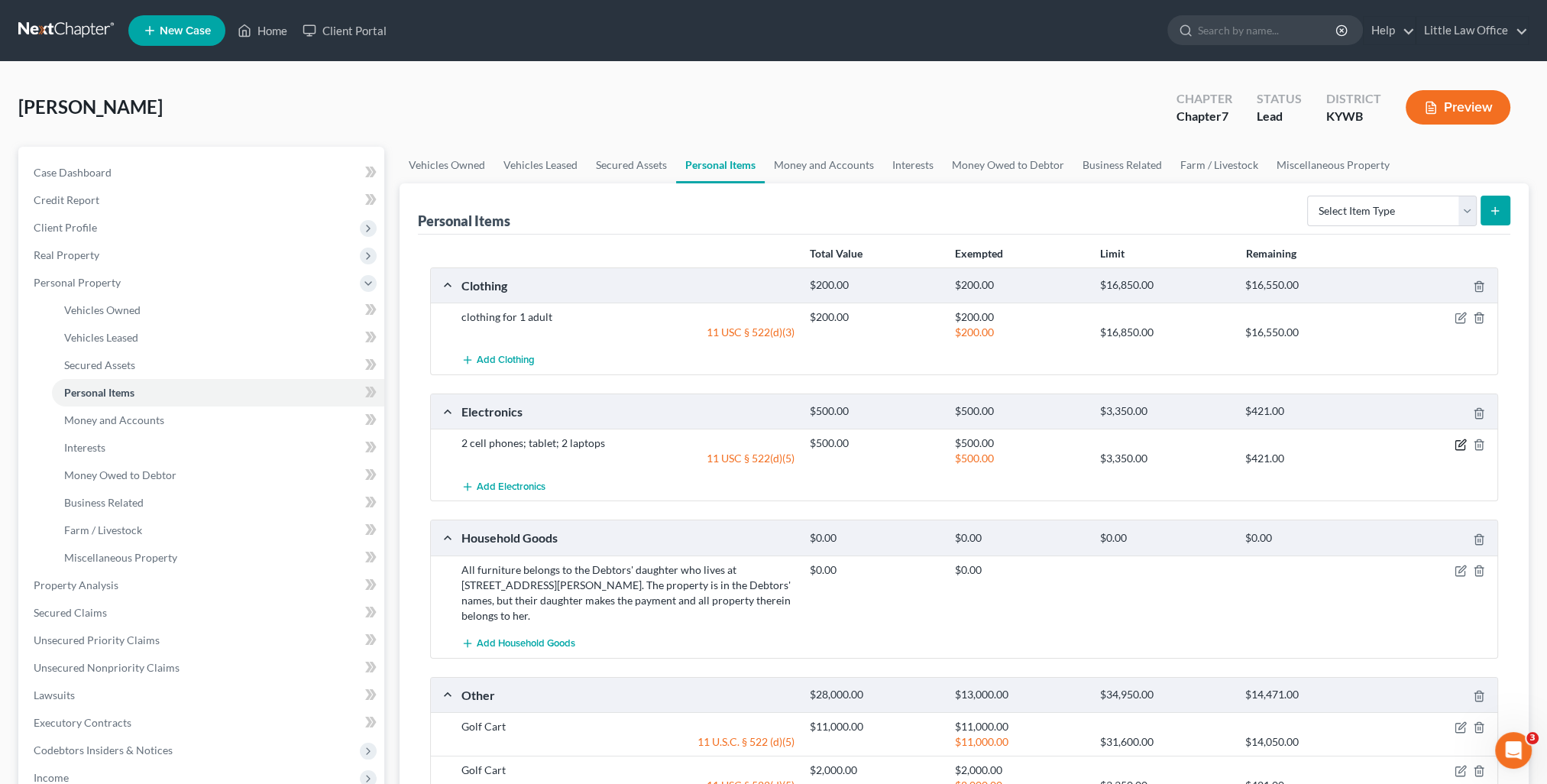
click at [1460, 448] on icon "button" at bounding box center [1460, 445] width 9 height 9
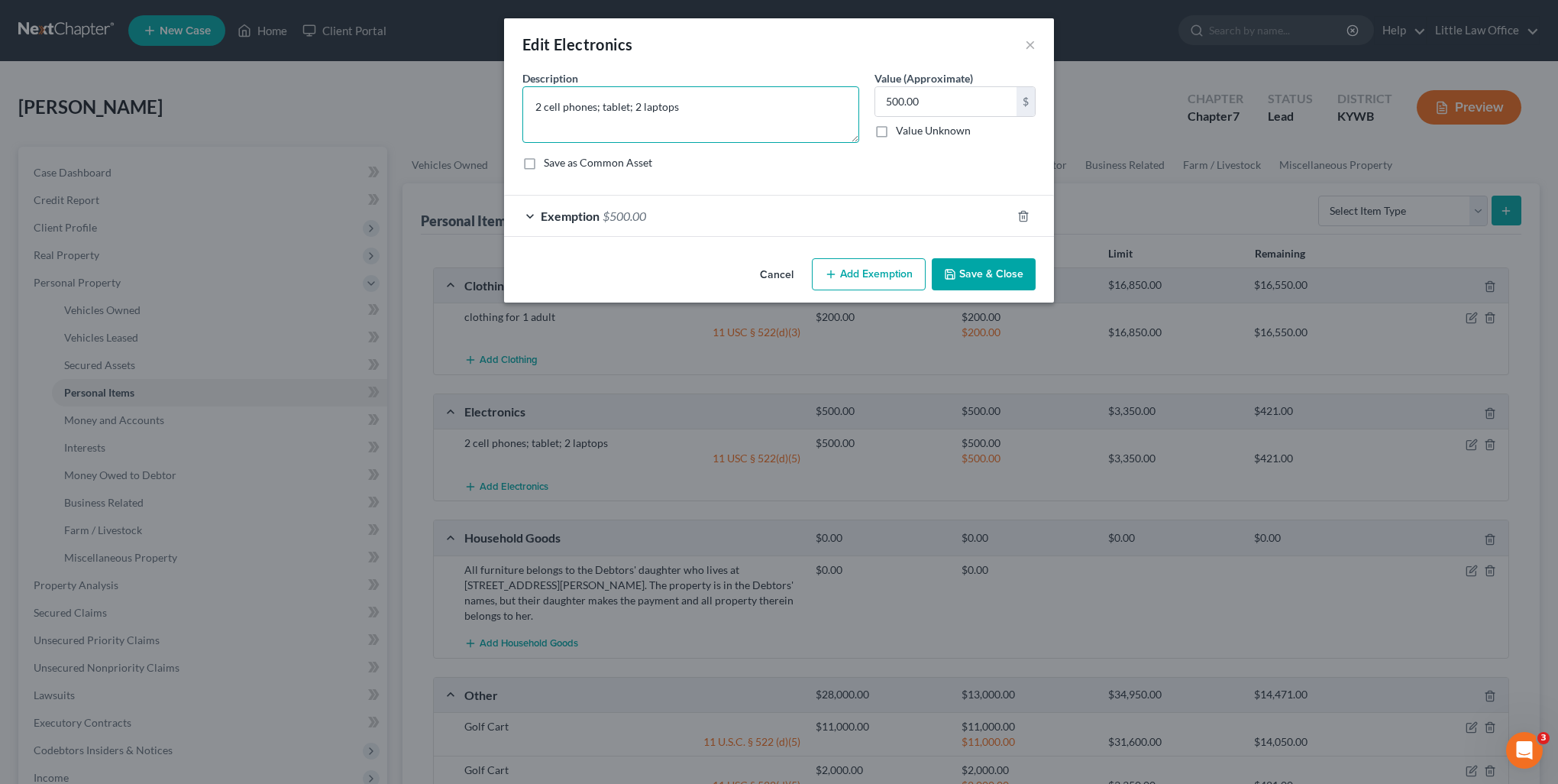
click at [536, 110] on textarea "2 cell phones; tablet; 2 laptops" at bounding box center [691, 114] width 337 height 56
click at [583, 112] on textarea "cell phones; tablet; 2 laptops" at bounding box center [691, 114] width 337 height 56
drag, startPoint x: 620, startPoint y: 108, endPoint x: 642, endPoint y: 123, distance: 26.6
click at [624, 110] on textarea "cell phone; tablet; 2 laptops" at bounding box center [691, 114] width 337 height 56
click at [647, 108] on textarea "cell phone; tablet; laptops" at bounding box center [691, 114] width 337 height 56
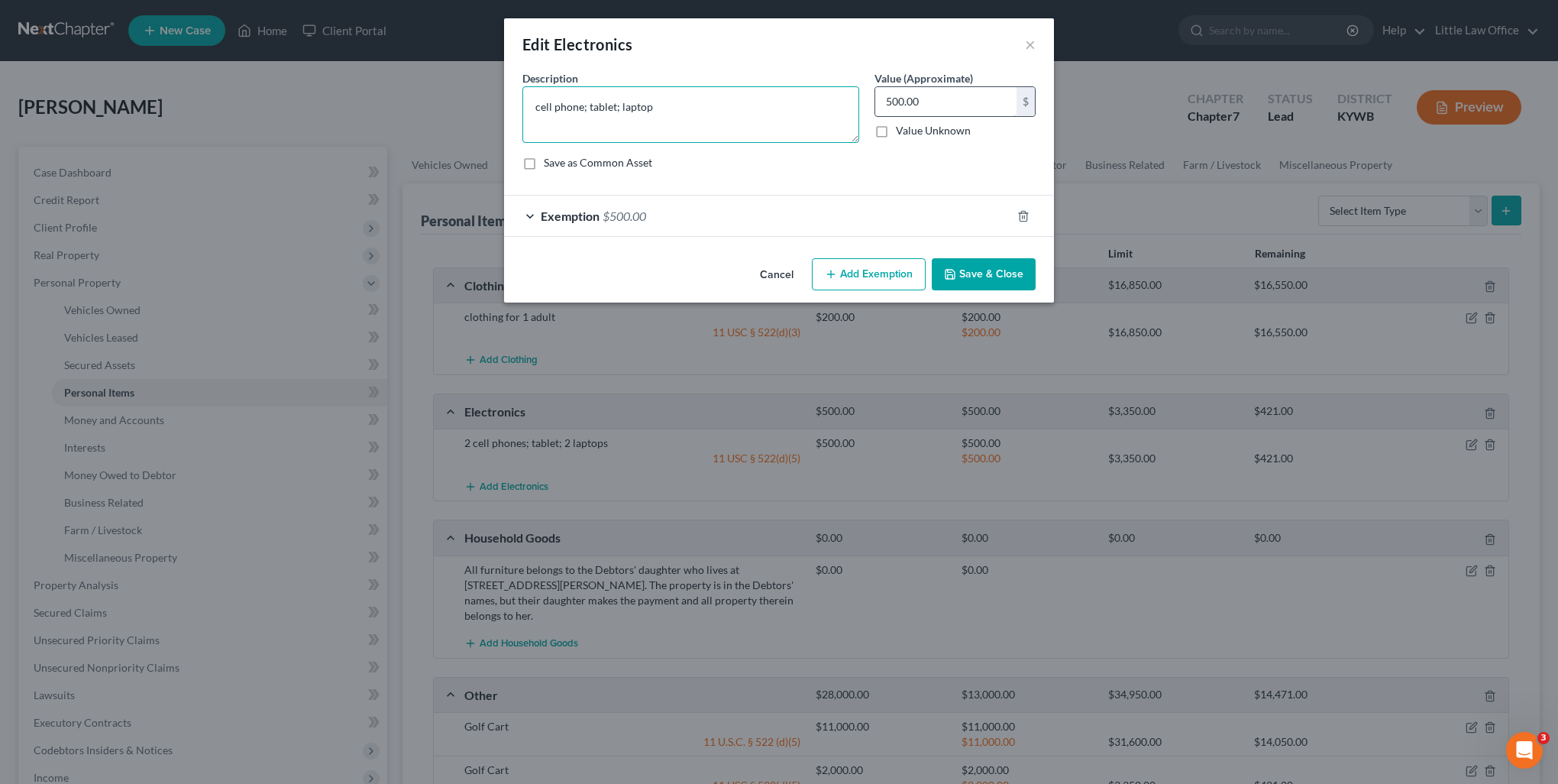
type textarea "cell phone; tablet; laptop"
click at [942, 104] on input "500.00" at bounding box center [946, 101] width 142 height 29
type input "3"
type input "500"
click at [984, 276] on button "Save & Close" at bounding box center [984, 274] width 104 height 32
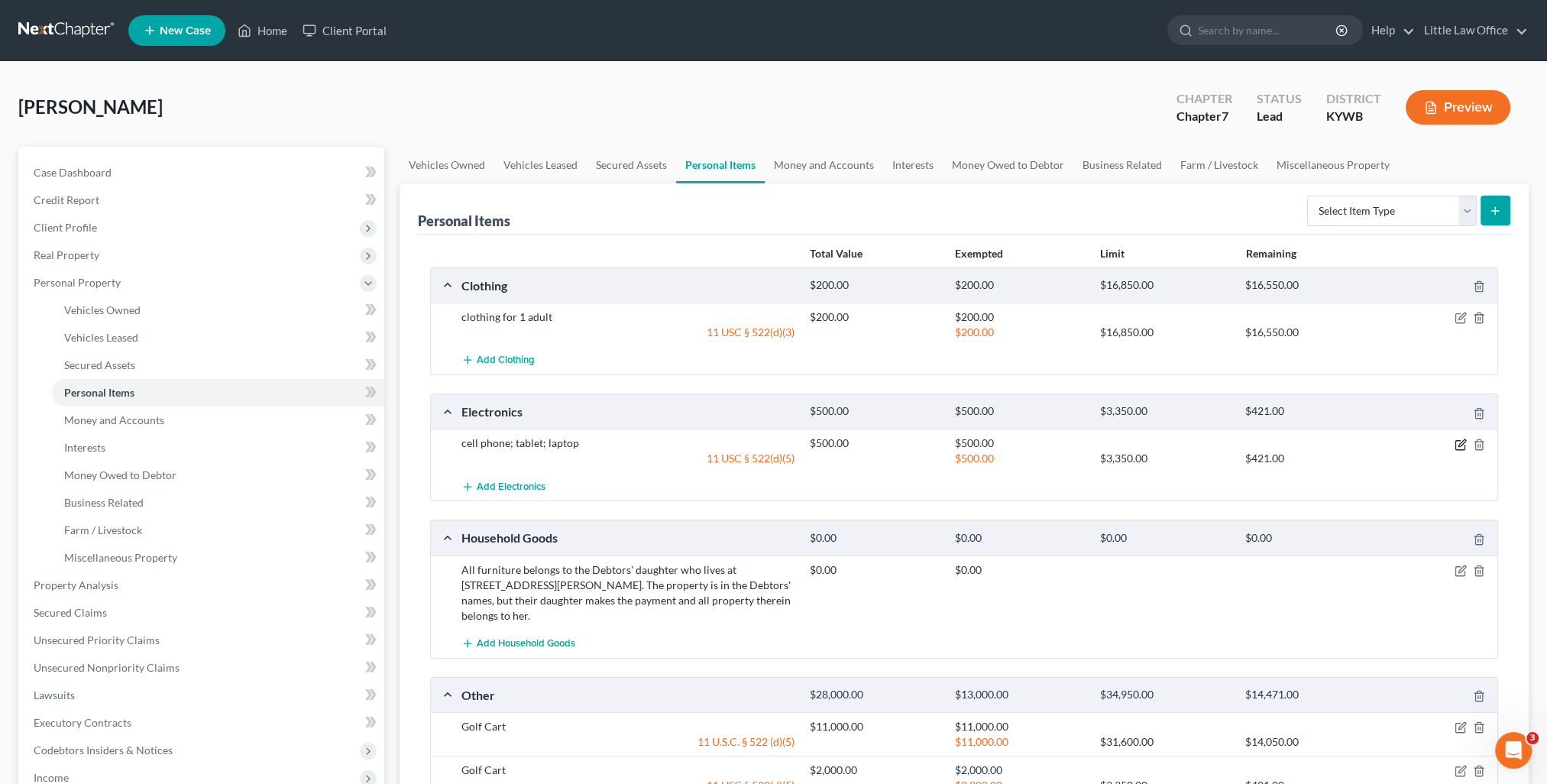
click at [1466, 445] on icon "button" at bounding box center [1460, 444] width 12 height 12
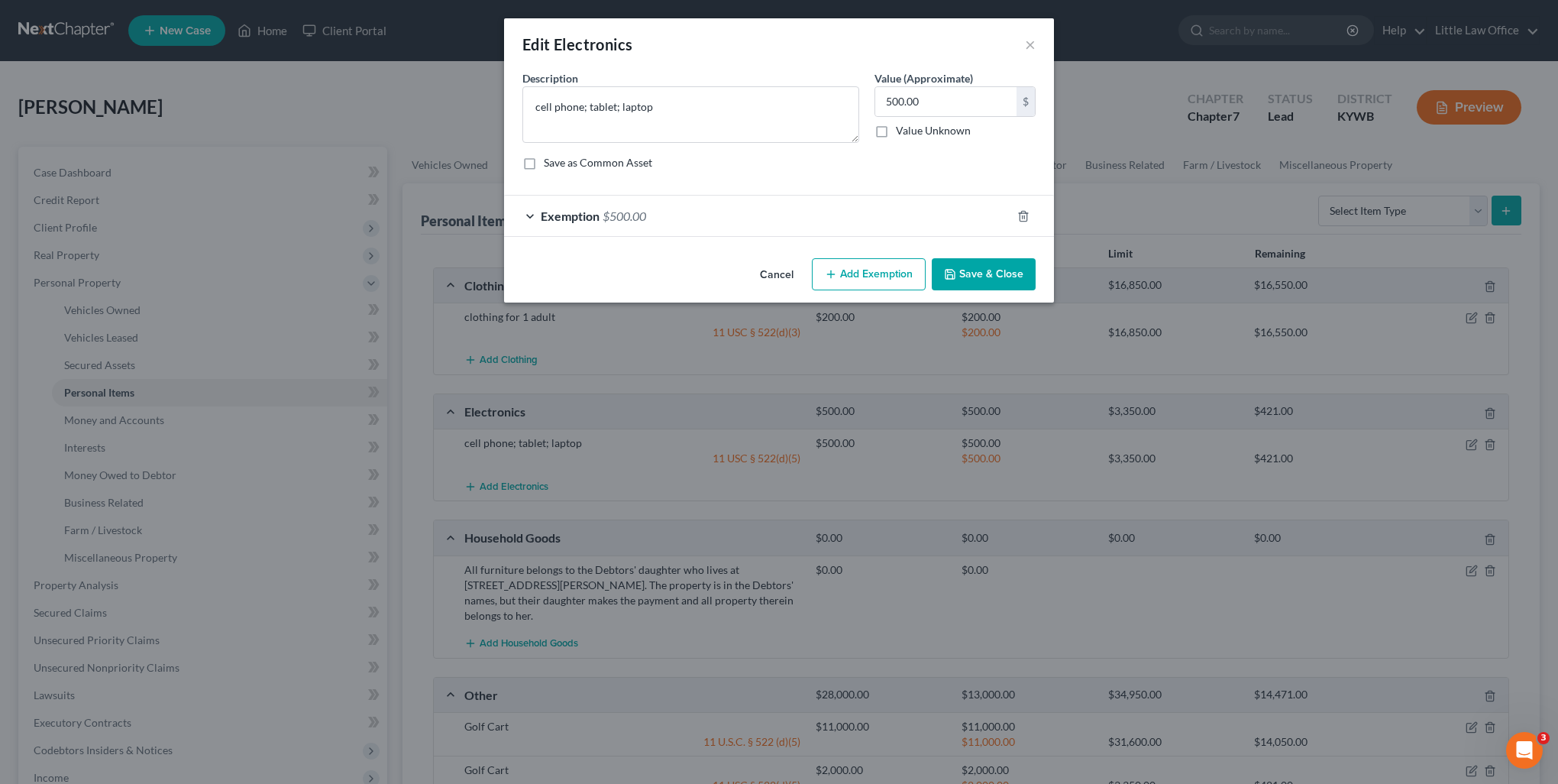
click at [804, 223] on div "Exemption $500.00" at bounding box center [757, 215] width 507 height 40
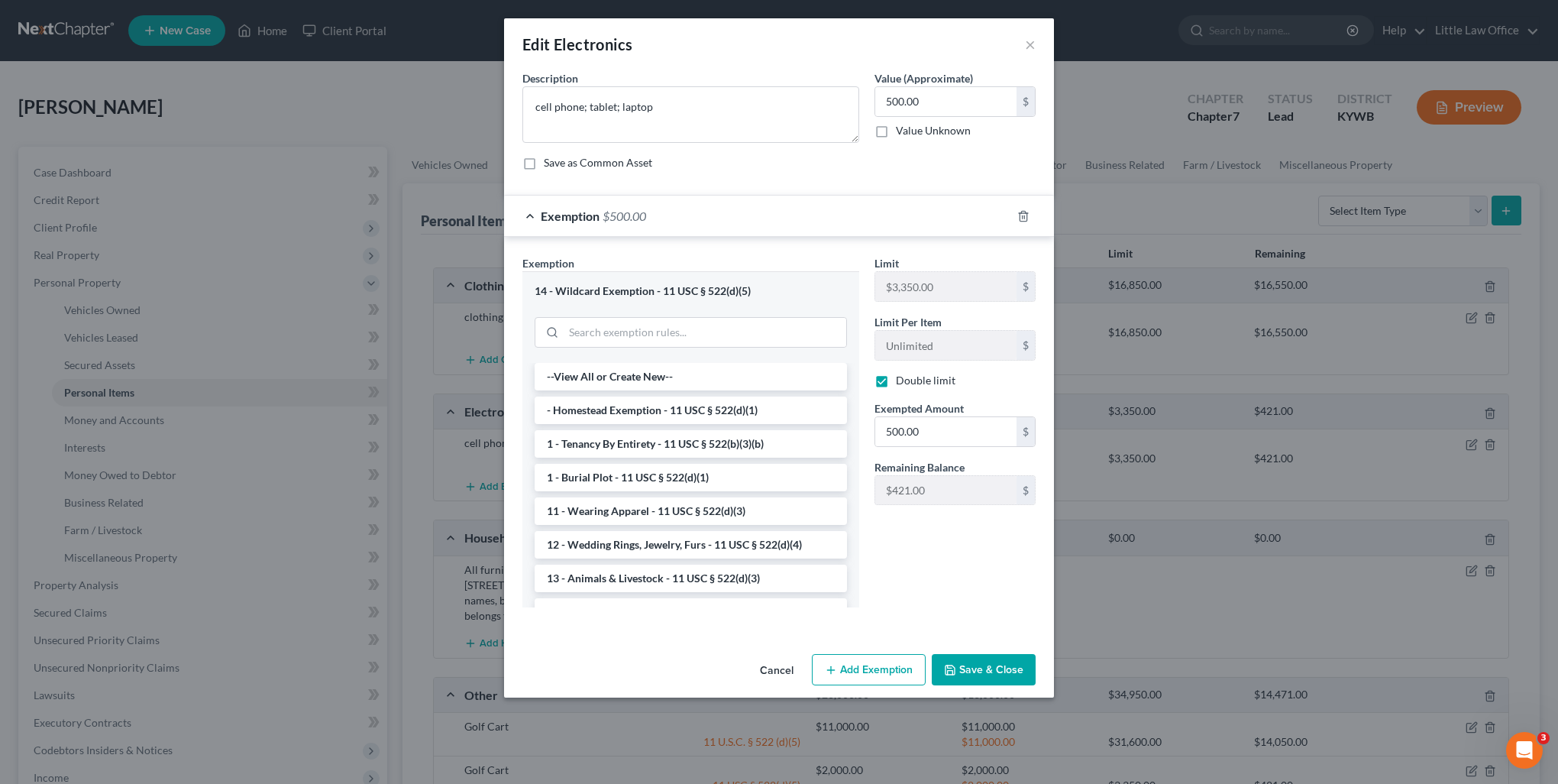
click at [1005, 655] on button "Save & Close" at bounding box center [984, 669] width 104 height 32
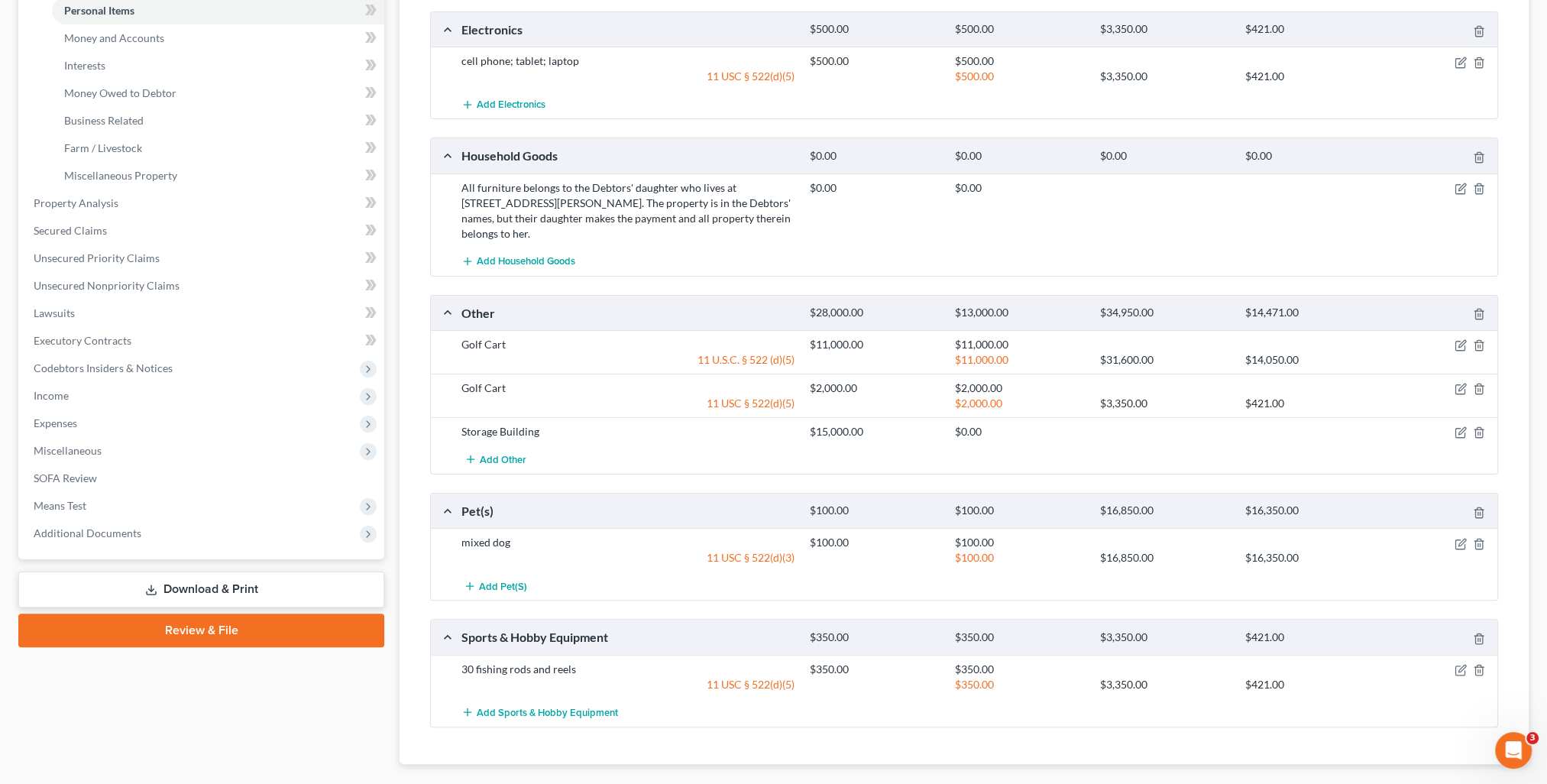
scroll to position [449, 0]
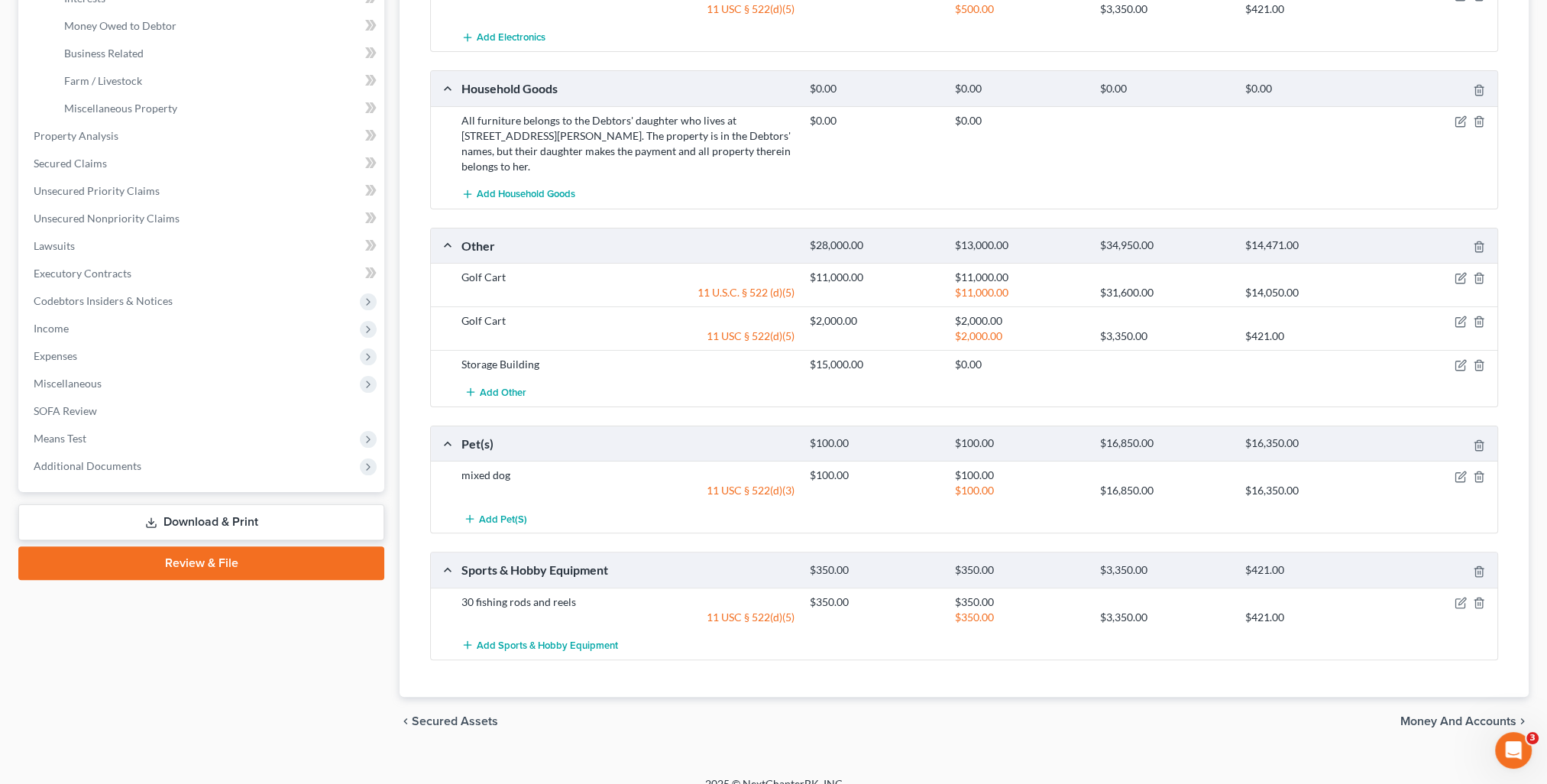
click at [1455, 715] on span "Money and Accounts" at bounding box center [1458, 721] width 116 height 12
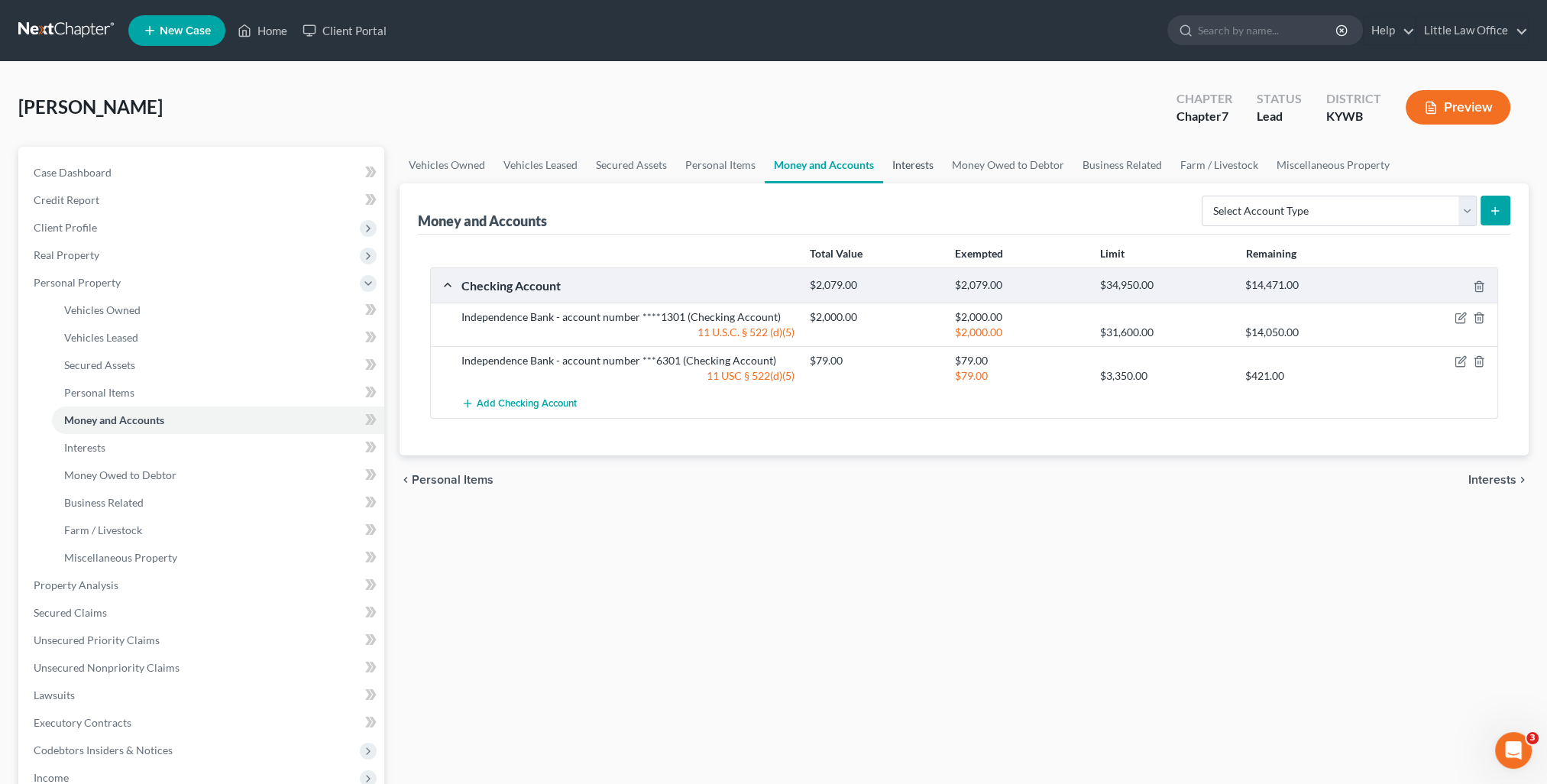
click at [916, 165] on link "Interests" at bounding box center [912, 165] width 59 height 36
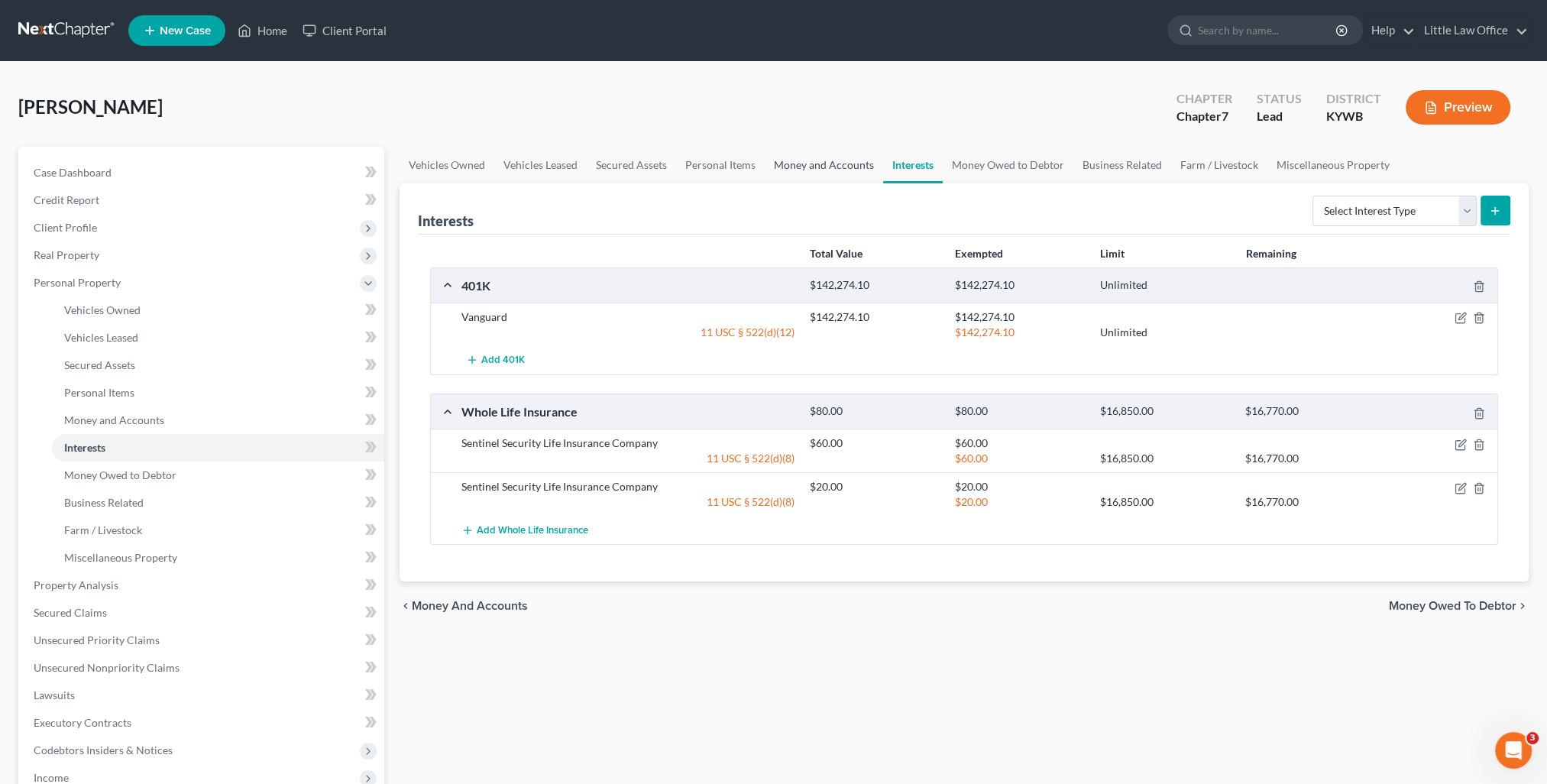
click at [847, 169] on link "Money and Accounts" at bounding box center [824, 165] width 119 height 36
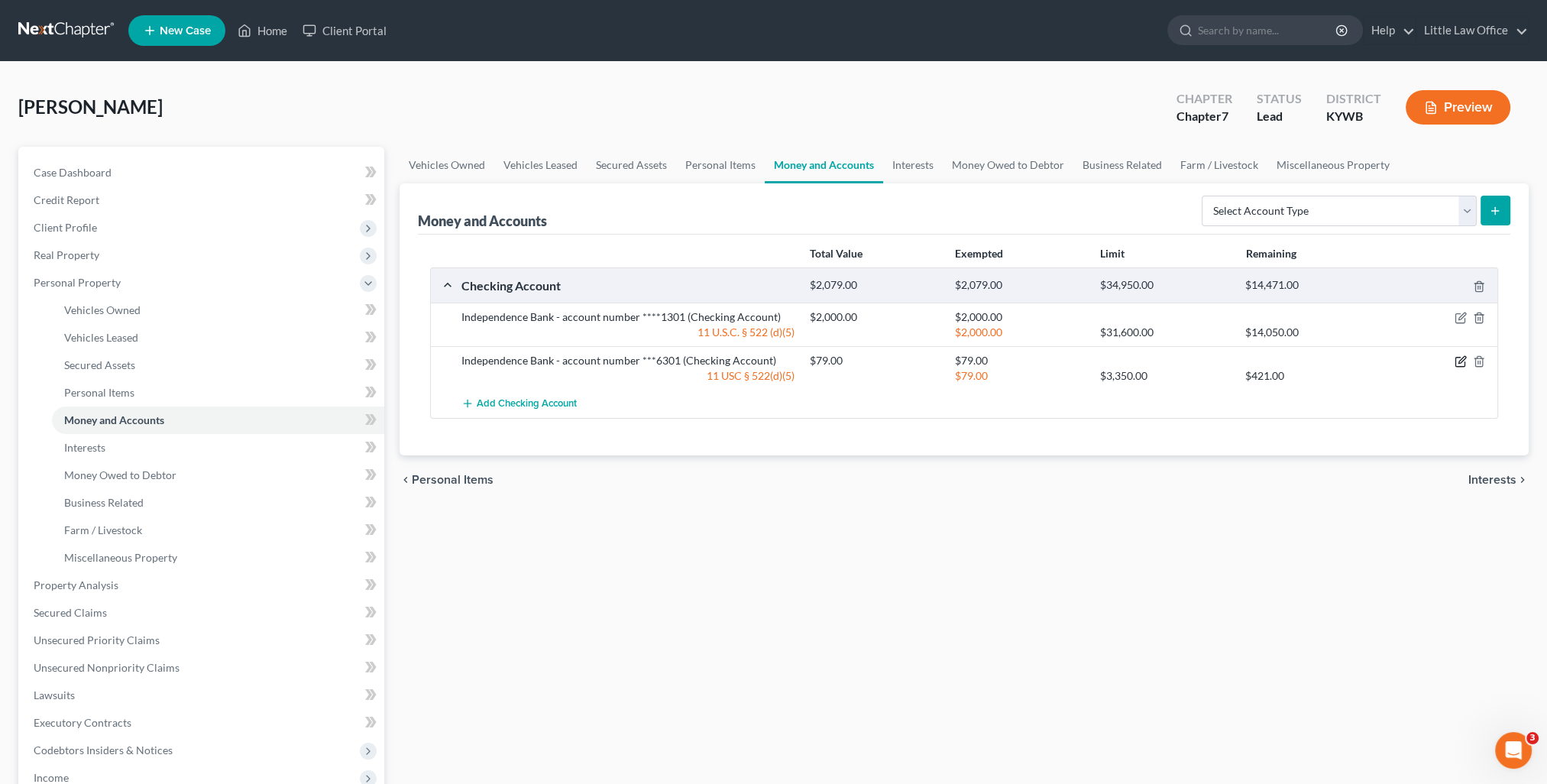
click at [1462, 359] on icon "button" at bounding box center [1460, 361] width 12 height 12
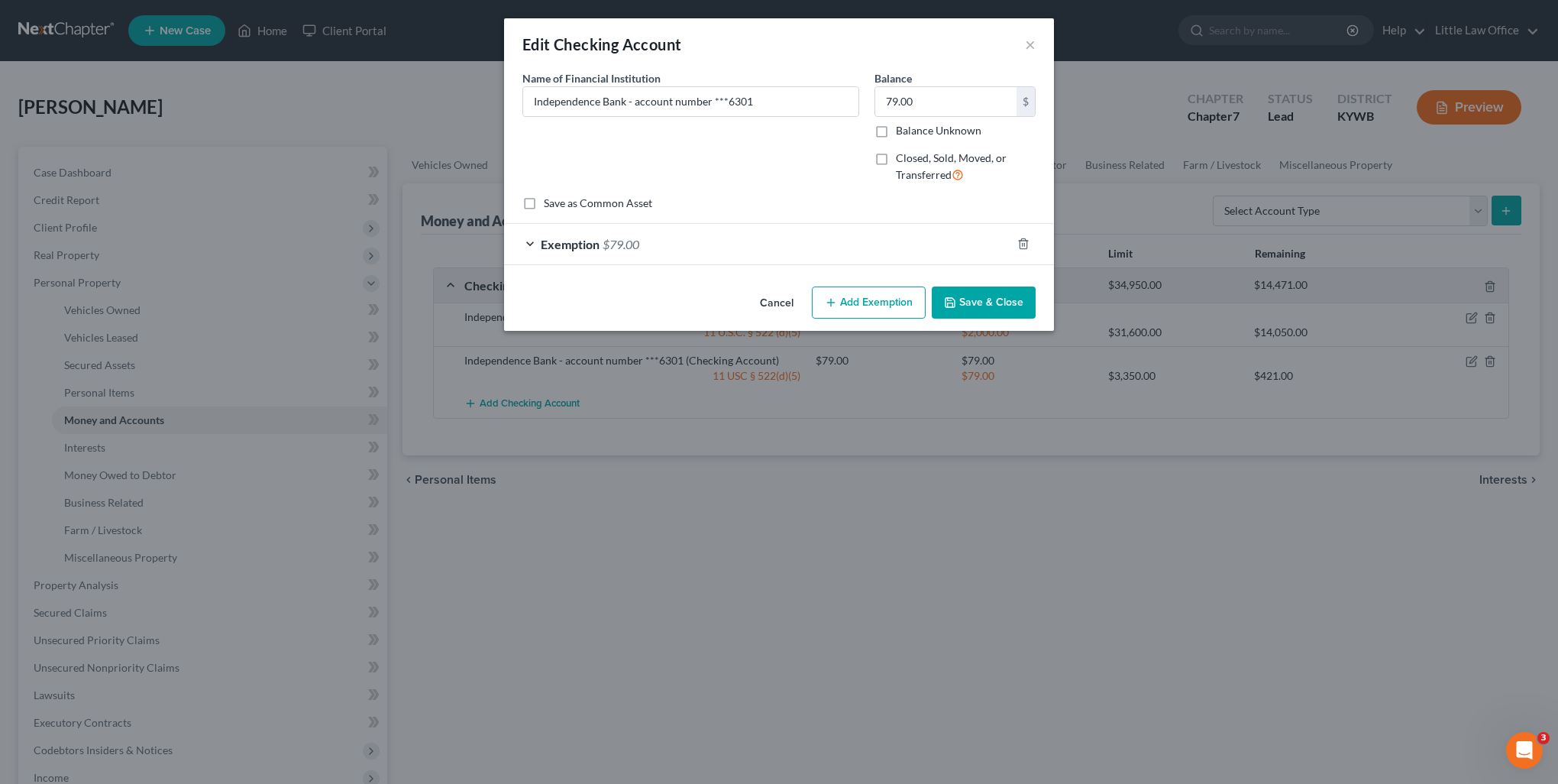
click at [736, 243] on div "Exemption $79.00" at bounding box center [757, 244] width 507 height 40
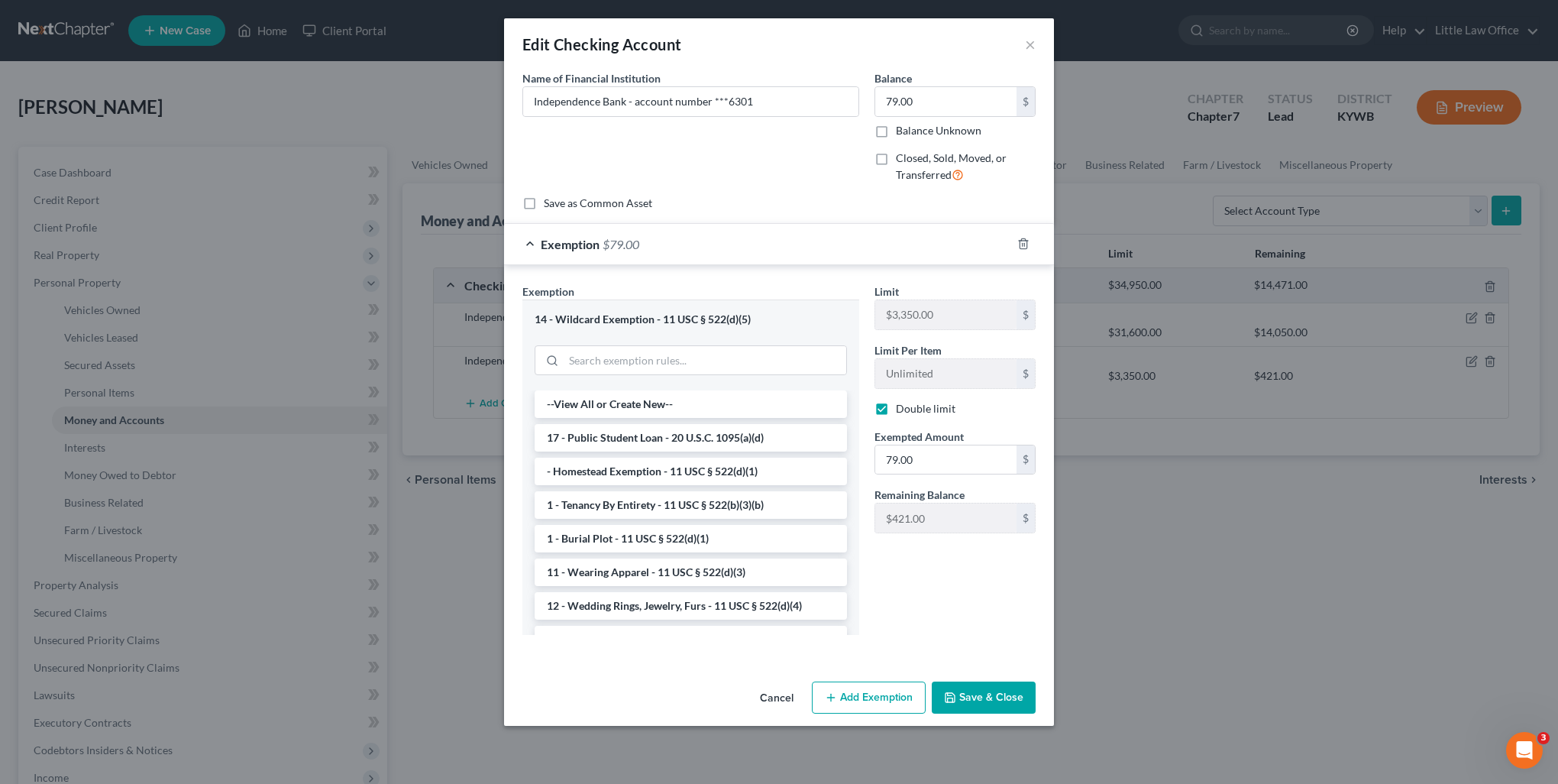
click at [975, 700] on button "Save & Close" at bounding box center [984, 697] width 104 height 32
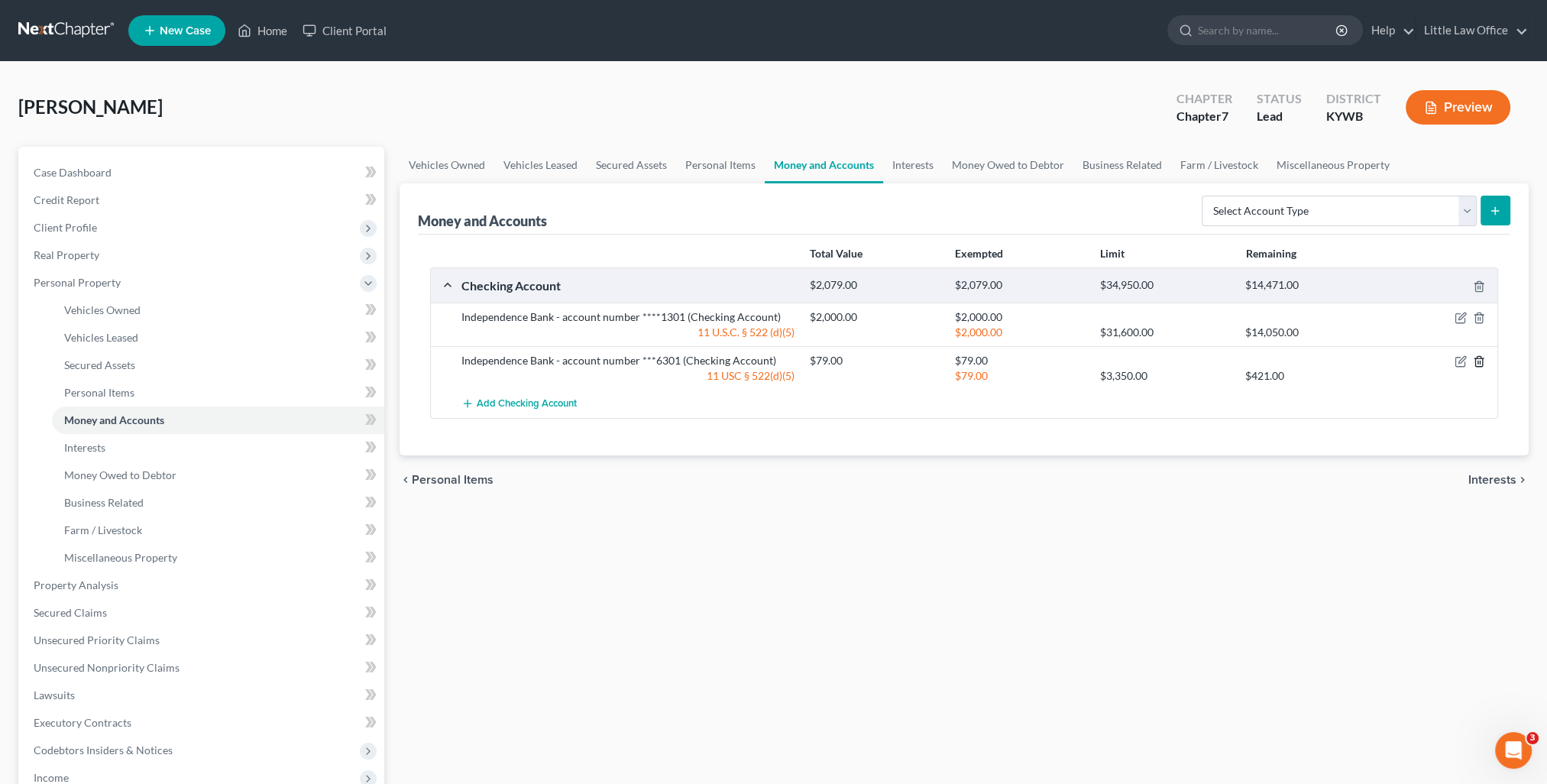
click at [1482, 356] on icon "button" at bounding box center [1478, 361] width 12 height 12
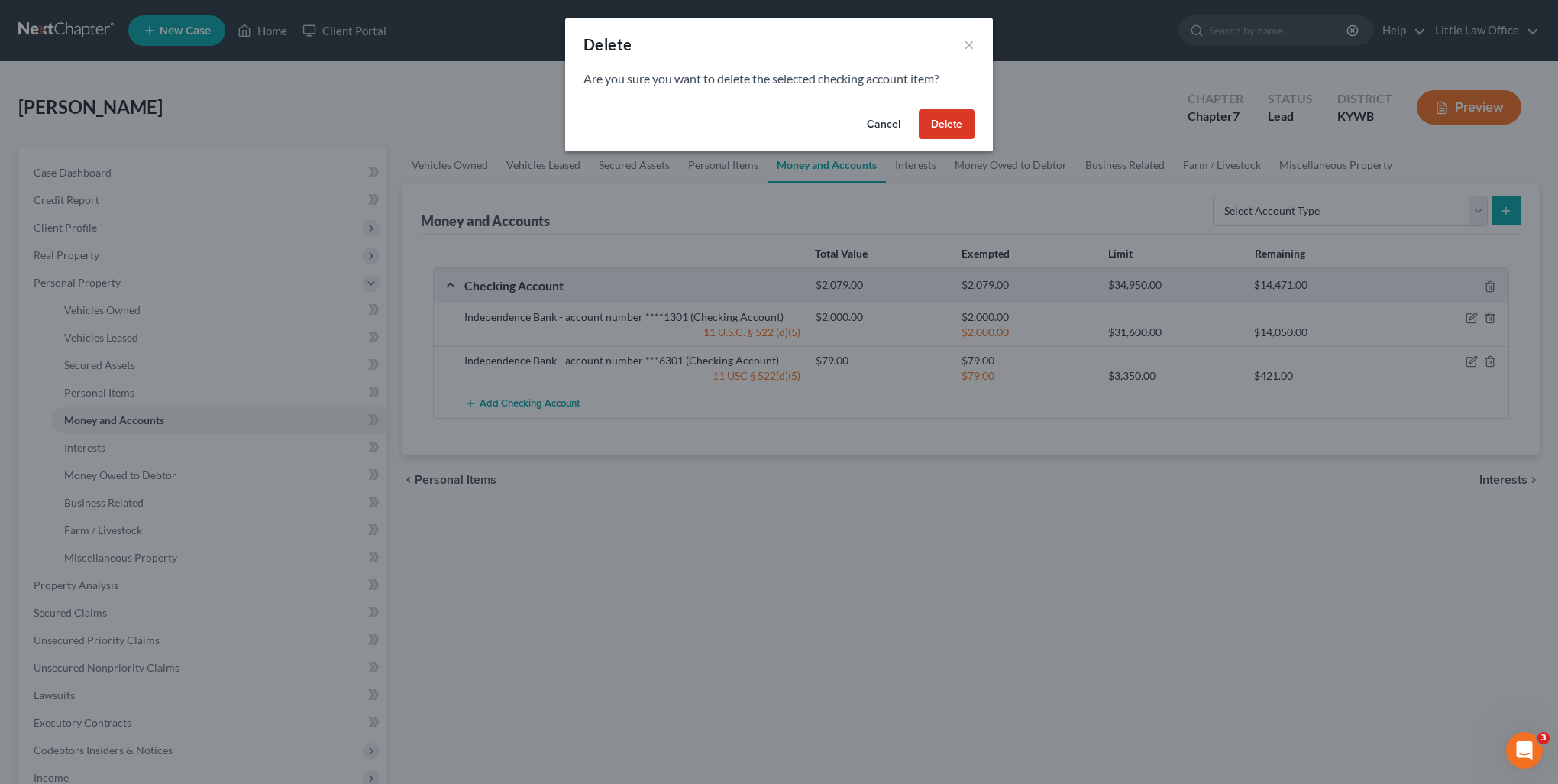
click at [932, 146] on div "Cancel Delete" at bounding box center [779, 127] width 428 height 49
click at [937, 136] on button "Delete" at bounding box center [946, 124] width 55 height 31
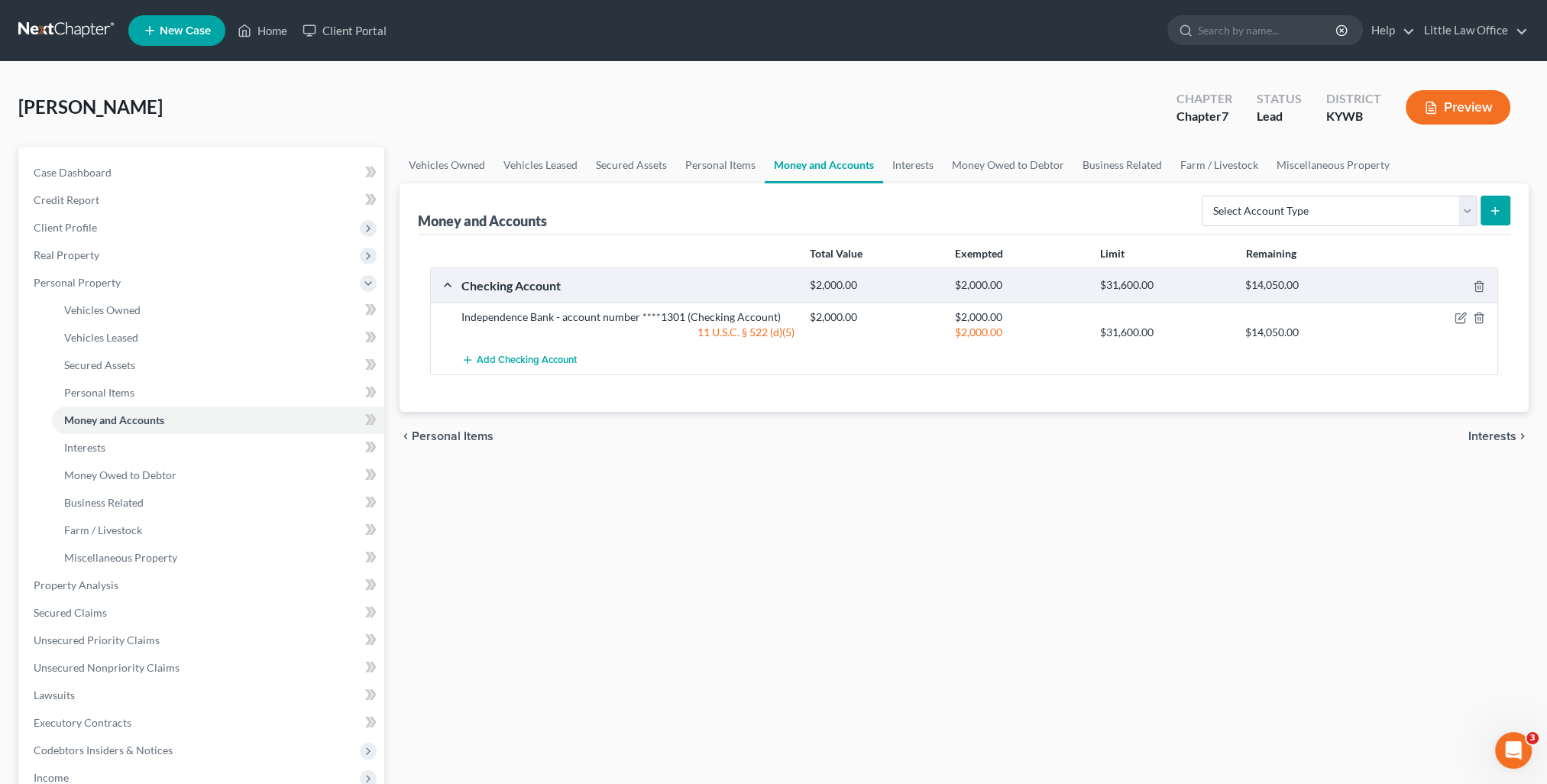
click at [1467, 436] on div "chevron_left Personal Items Interests chevron_right" at bounding box center [964, 436] width 1129 height 49
click at [1479, 437] on span "Interests" at bounding box center [1492, 436] width 48 height 12
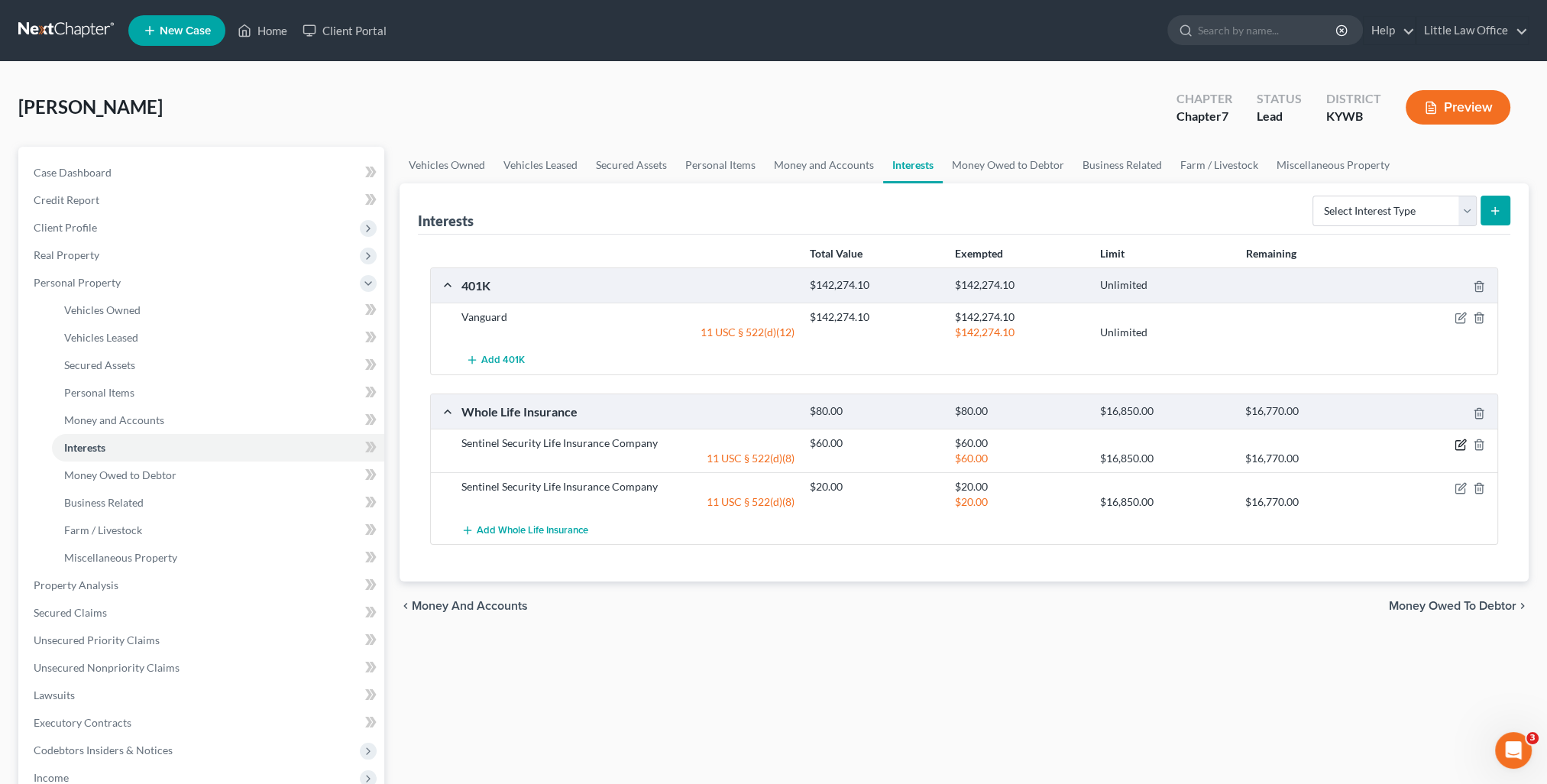
click at [1460, 439] on icon "button" at bounding box center [1460, 444] width 12 height 12
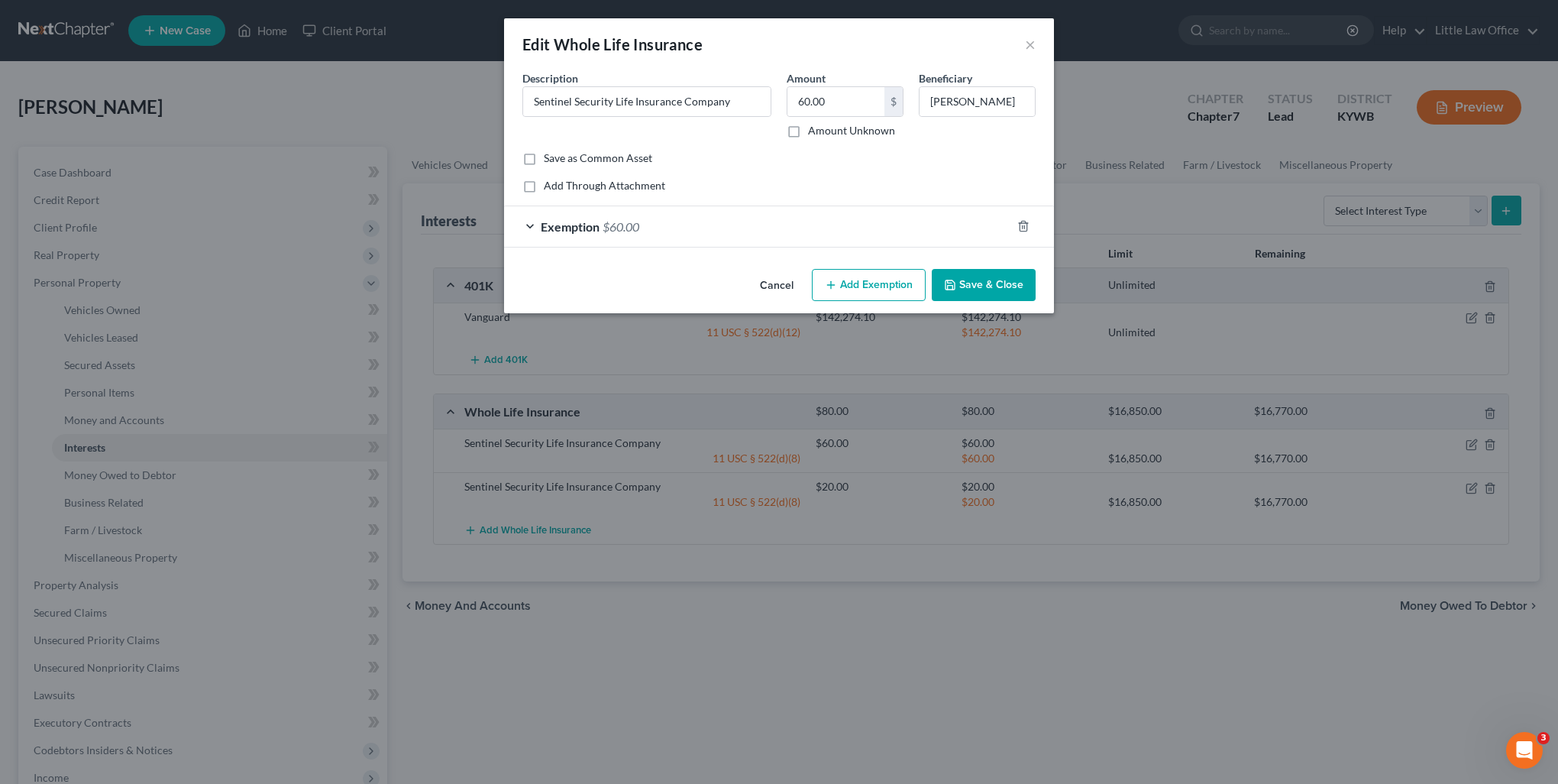
click at [981, 277] on button "Save & Close" at bounding box center [984, 285] width 104 height 32
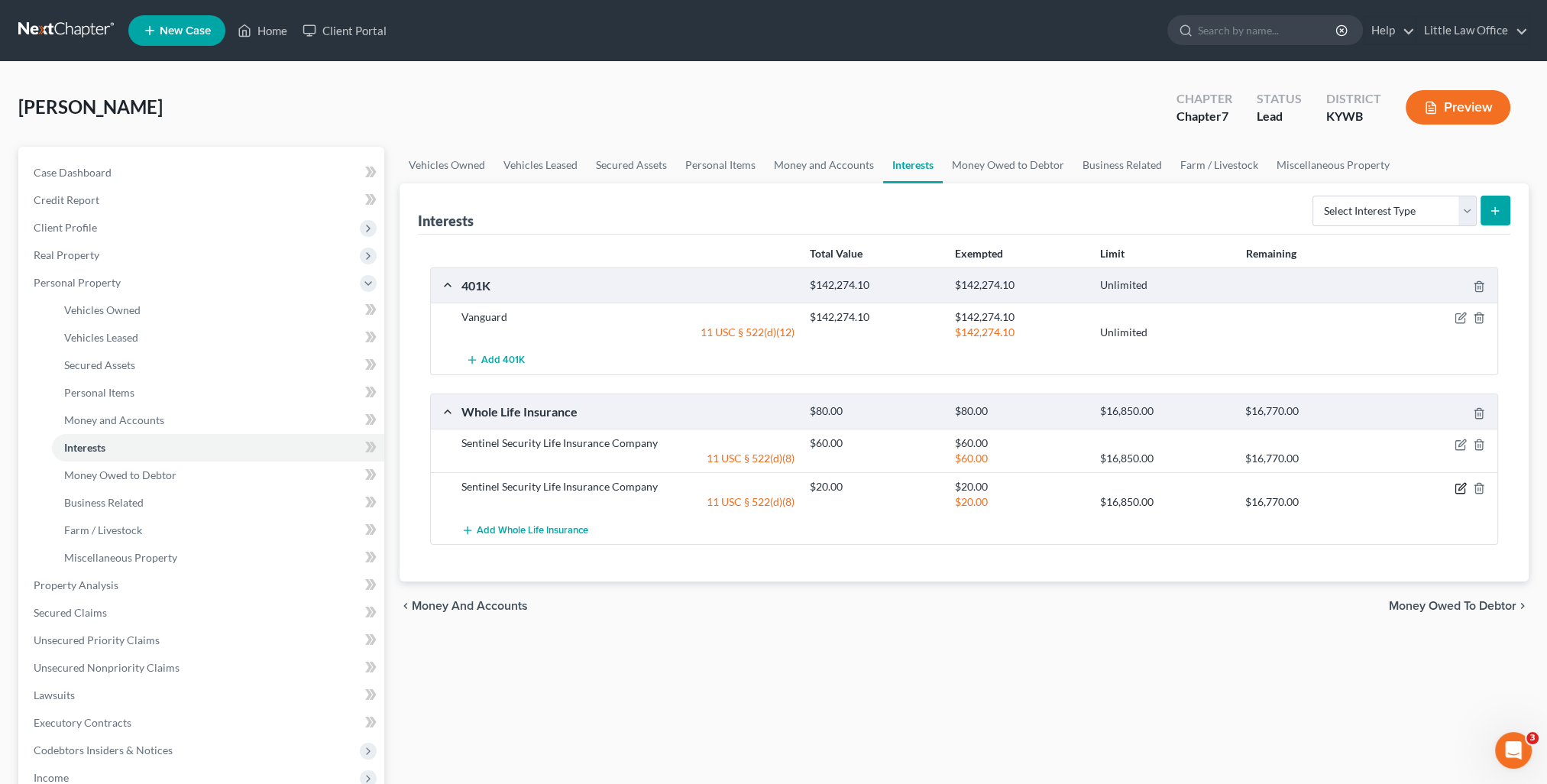
click at [1458, 490] on icon "button" at bounding box center [1460, 487] width 12 height 12
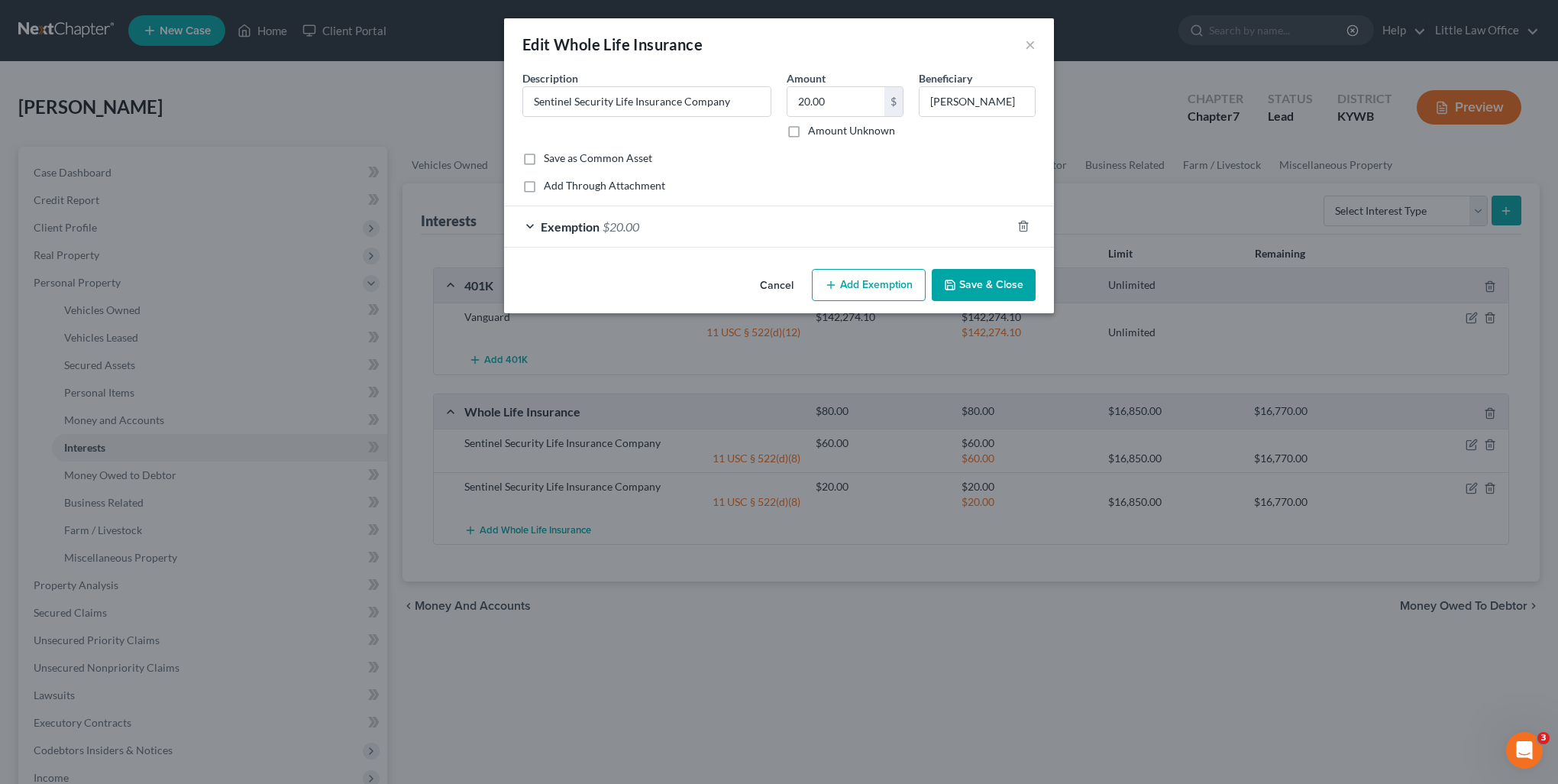
click at [1010, 279] on button "Save & Close" at bounding box center [984, 285] width 104 height 32
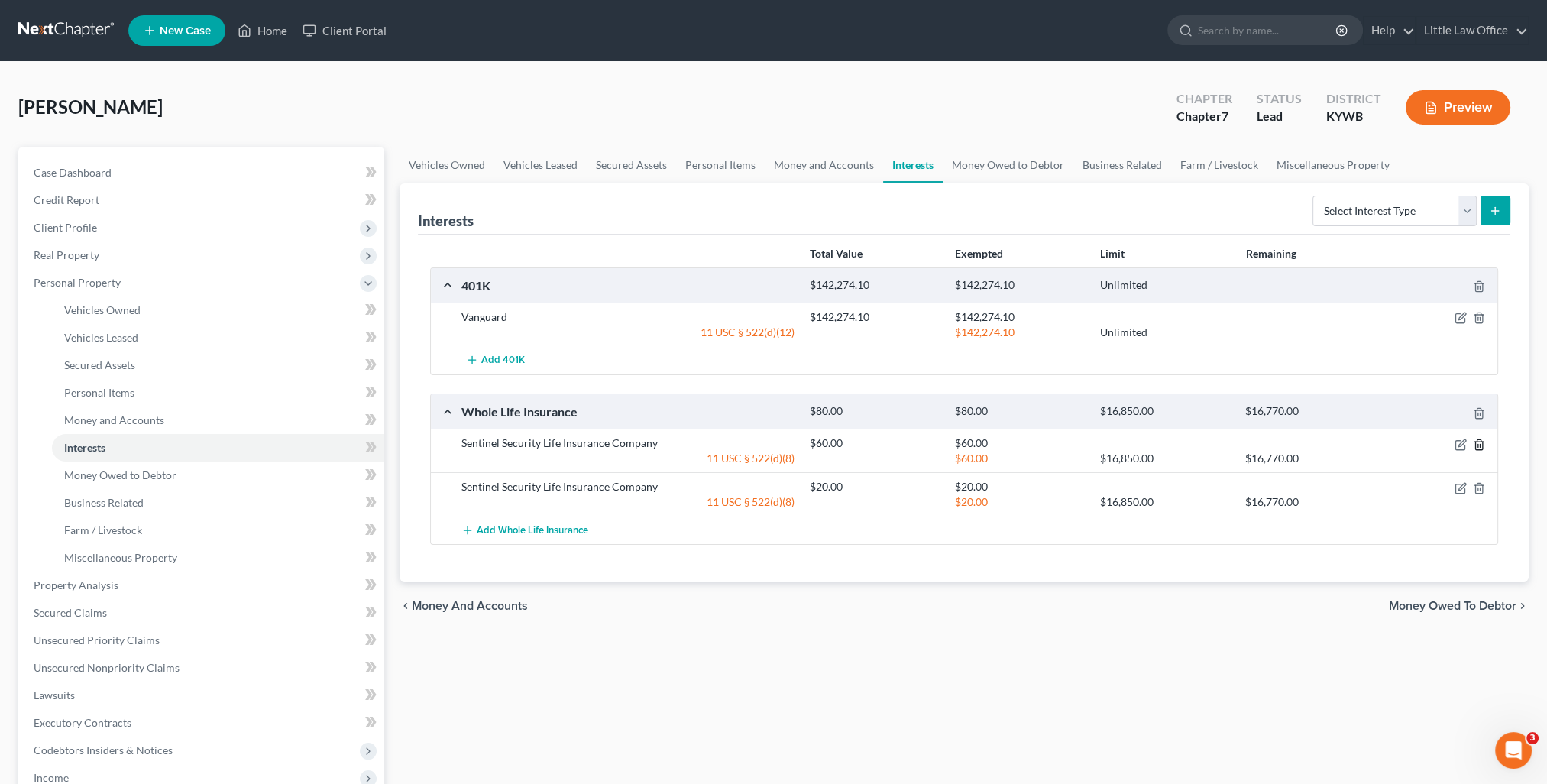
click at [1477, 441] on icon "button" at bounding box center [1478, 444] width 12 height 12
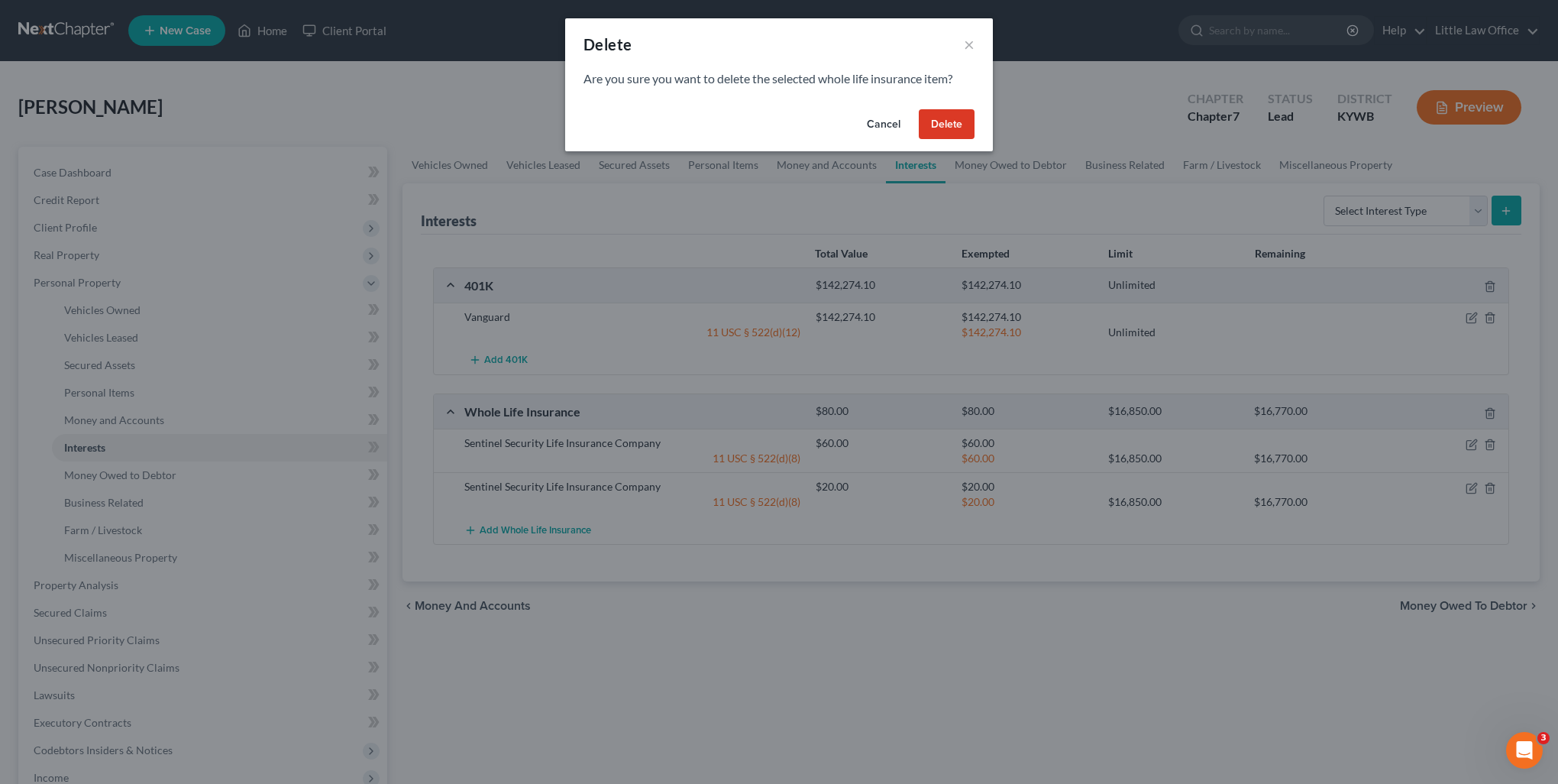
click at [953, 140] on div "Cancel Delete" at bounding box center [779, 127] width 428 height 49
click at [946, 134] on button "Delete" at bounding box center [946, 124] width 55 height 31
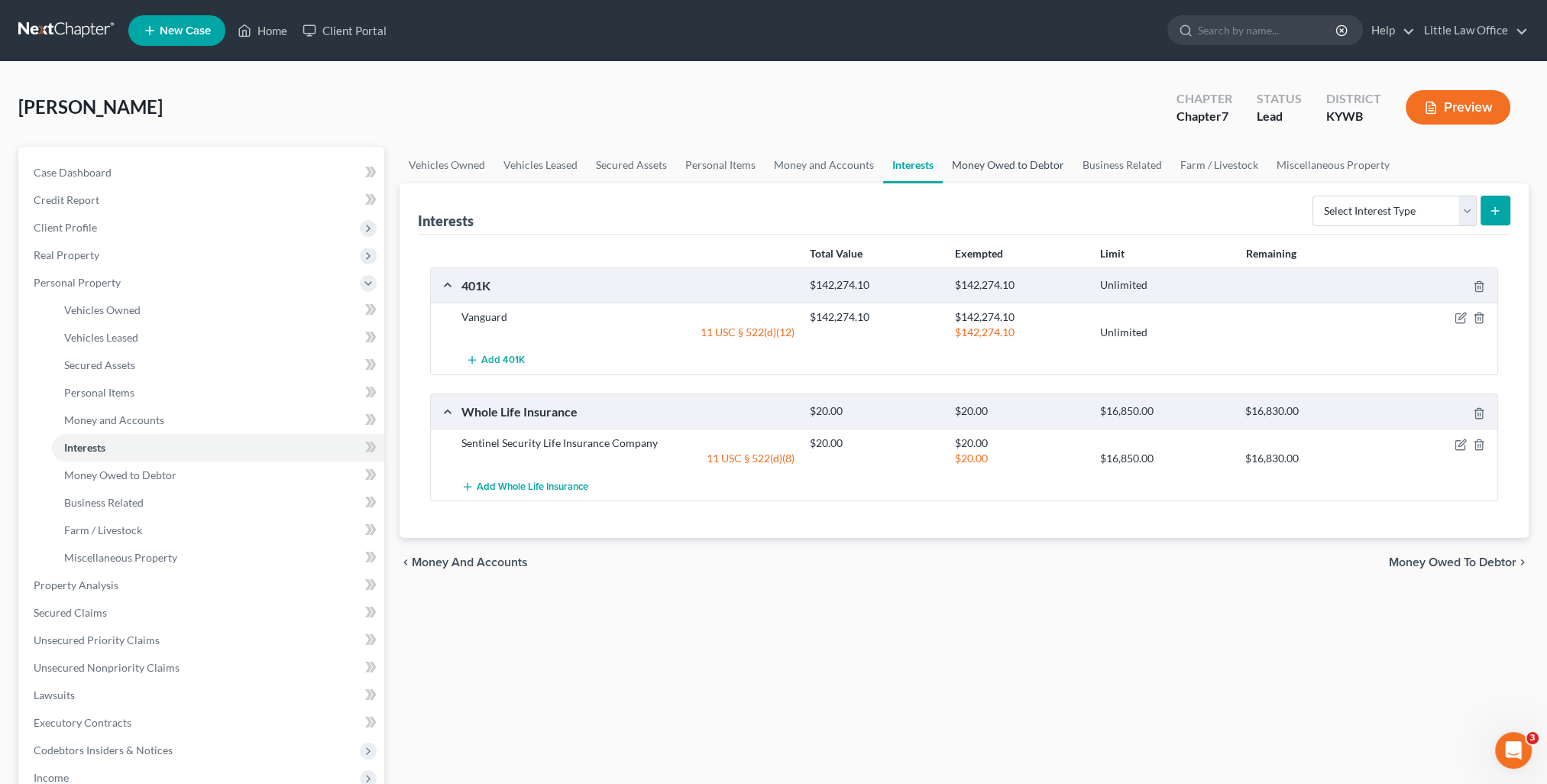
click at [995, 168] on link "Money Owed to Debtor" at bounding box center [1007, 165] width 131 height 36
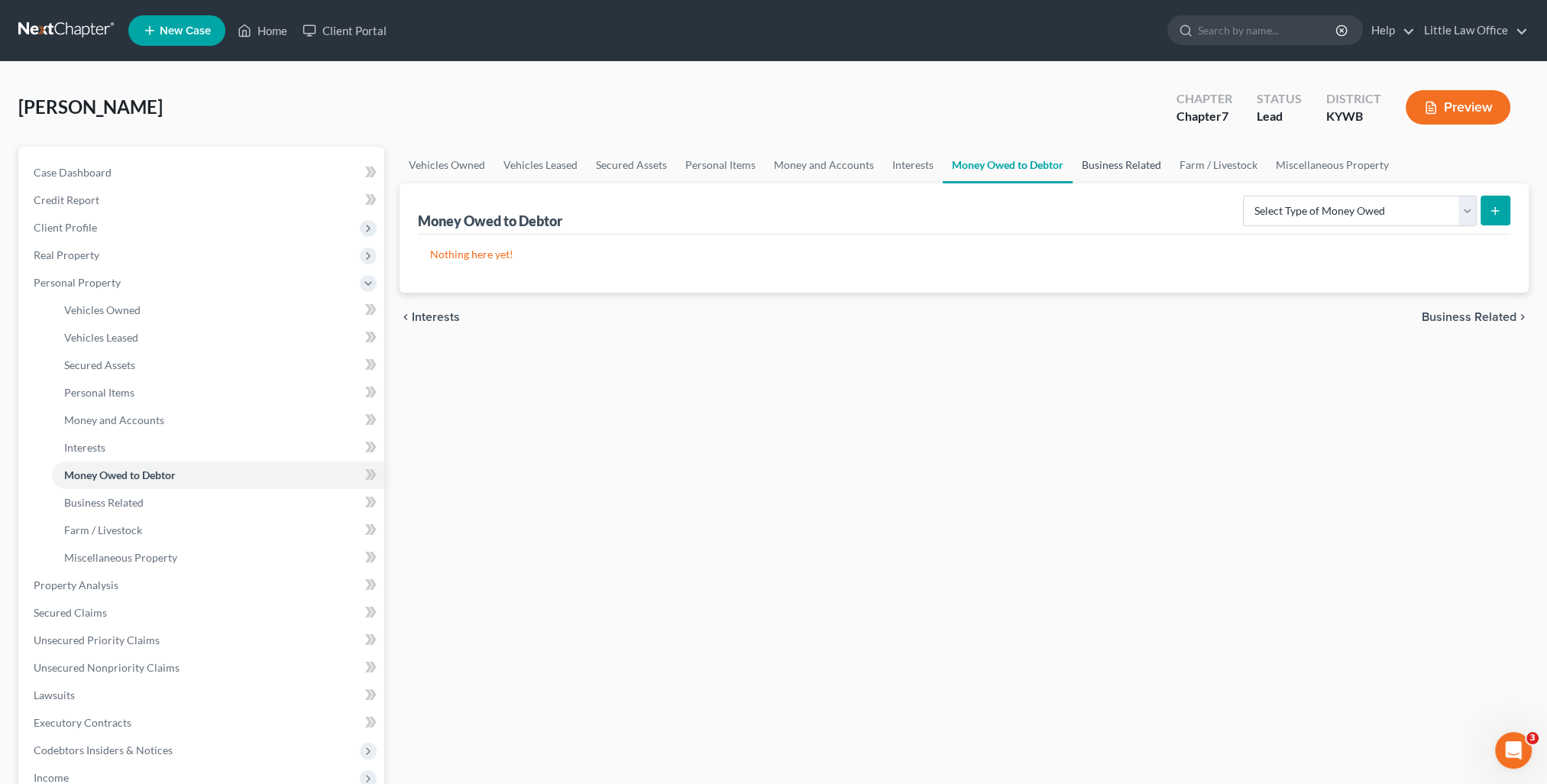
click at [1109, 166] on link "Business Related" at bounding box center [1121, 165] width 98 height 36
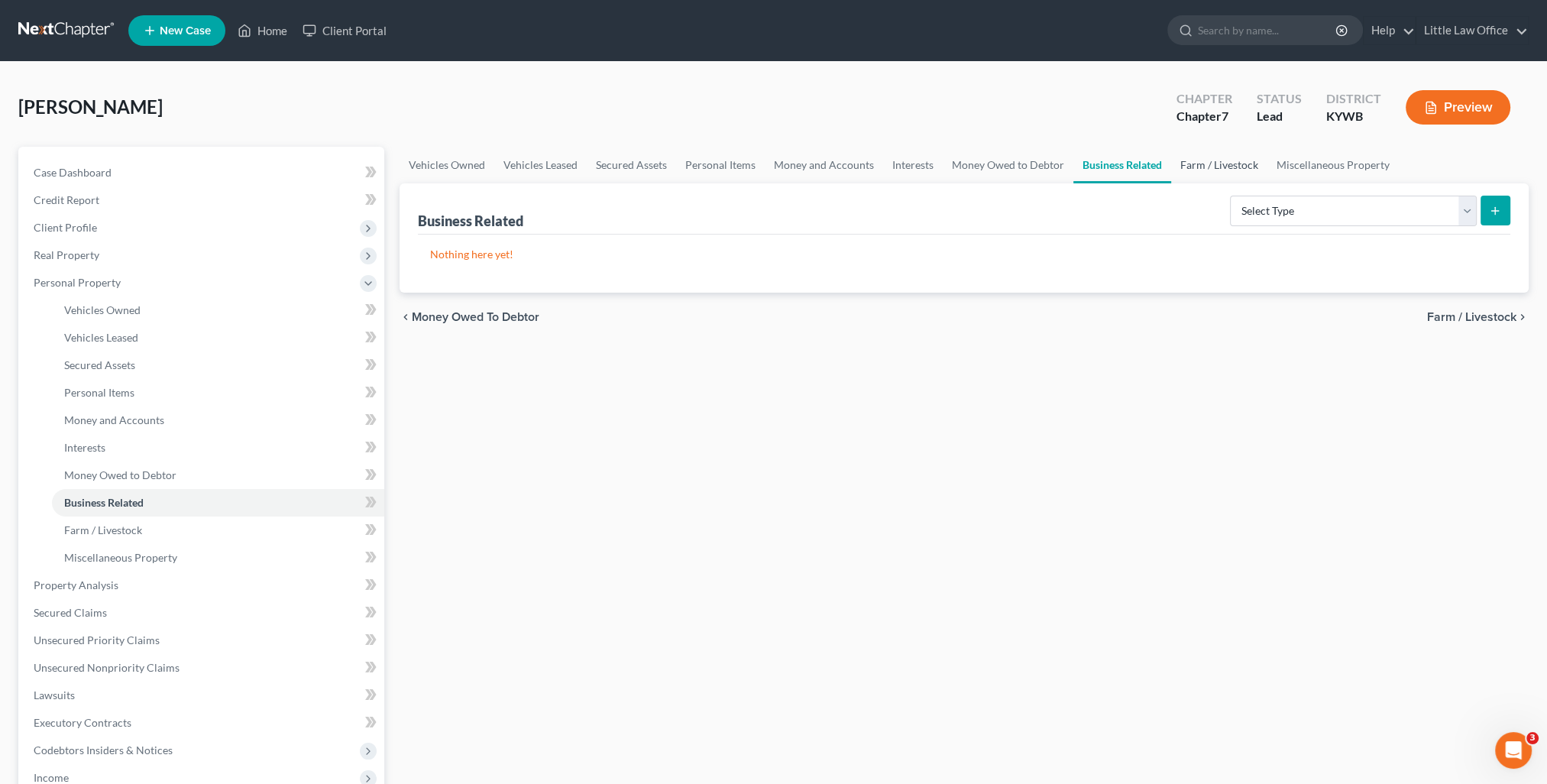
click at [1189, 166] on link "Farm / Livestock" at bounding box center [1219, 165] width 97 height 36
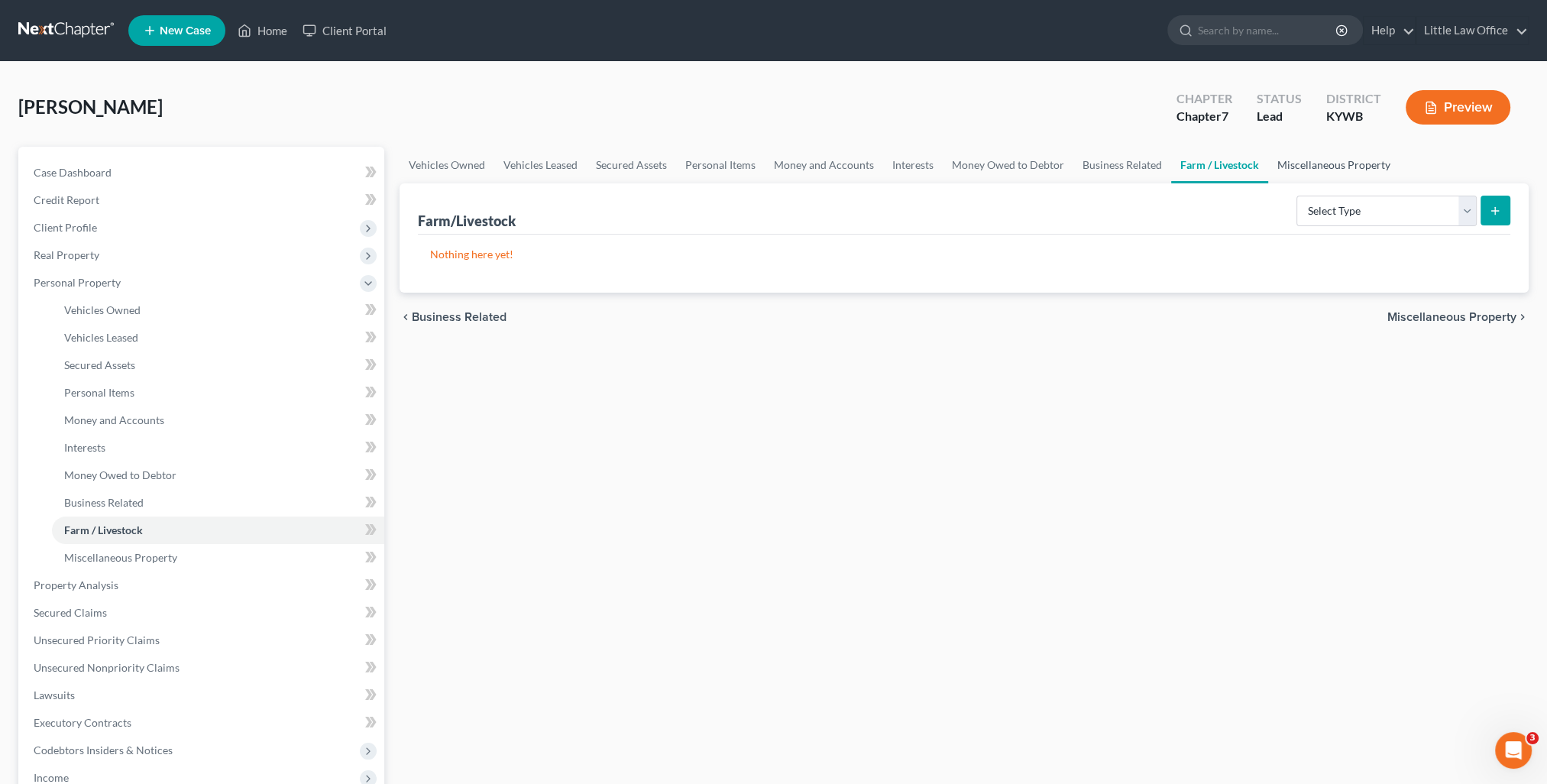
click at [1295, 161] on link "Miscellaneous Property" at bounding box center [1334, 165] width 131 height 36
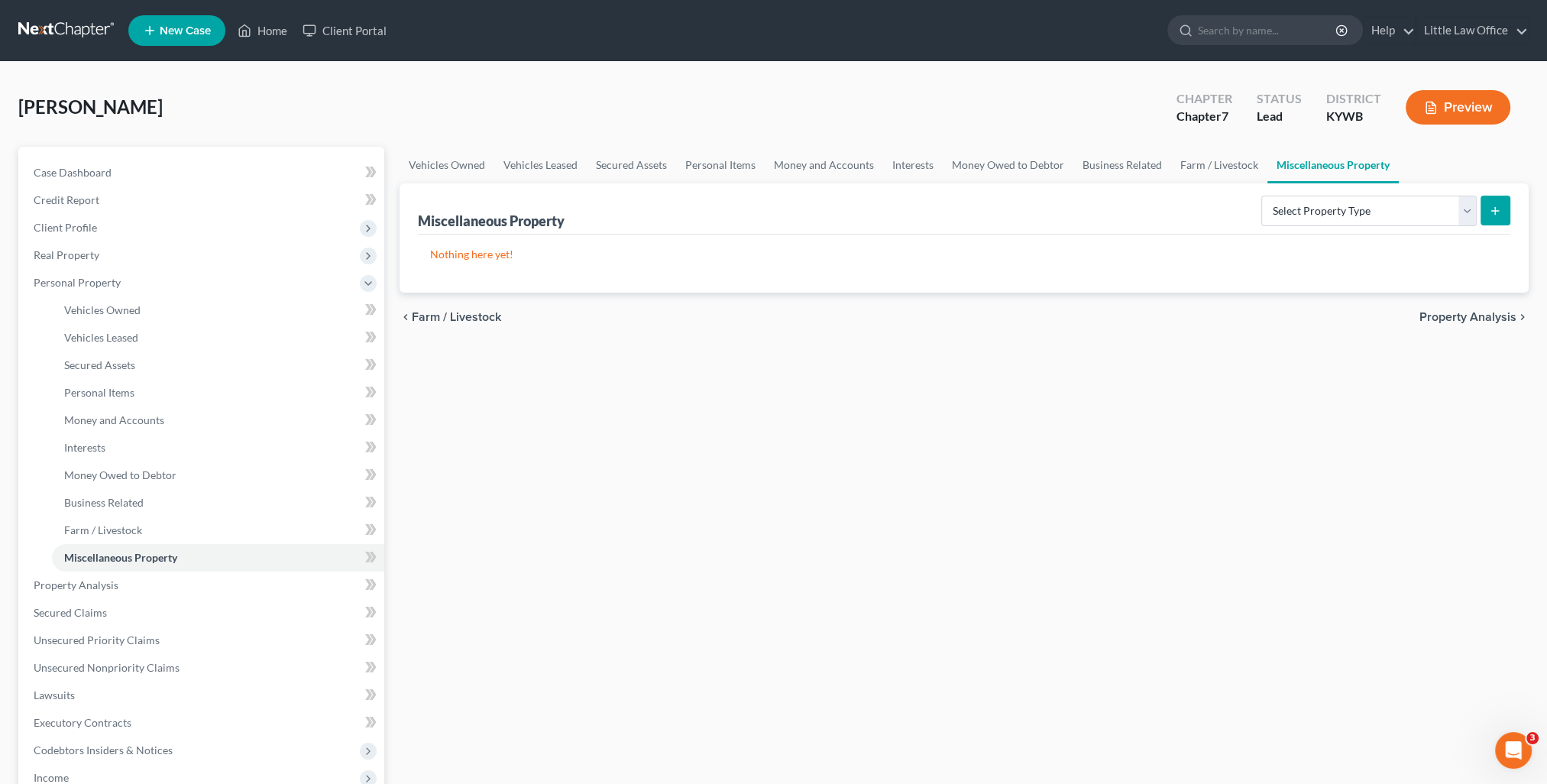
click at [1446, 313] on span "Property Analysis" at bounding box center [1468, 316] width 97 height 12
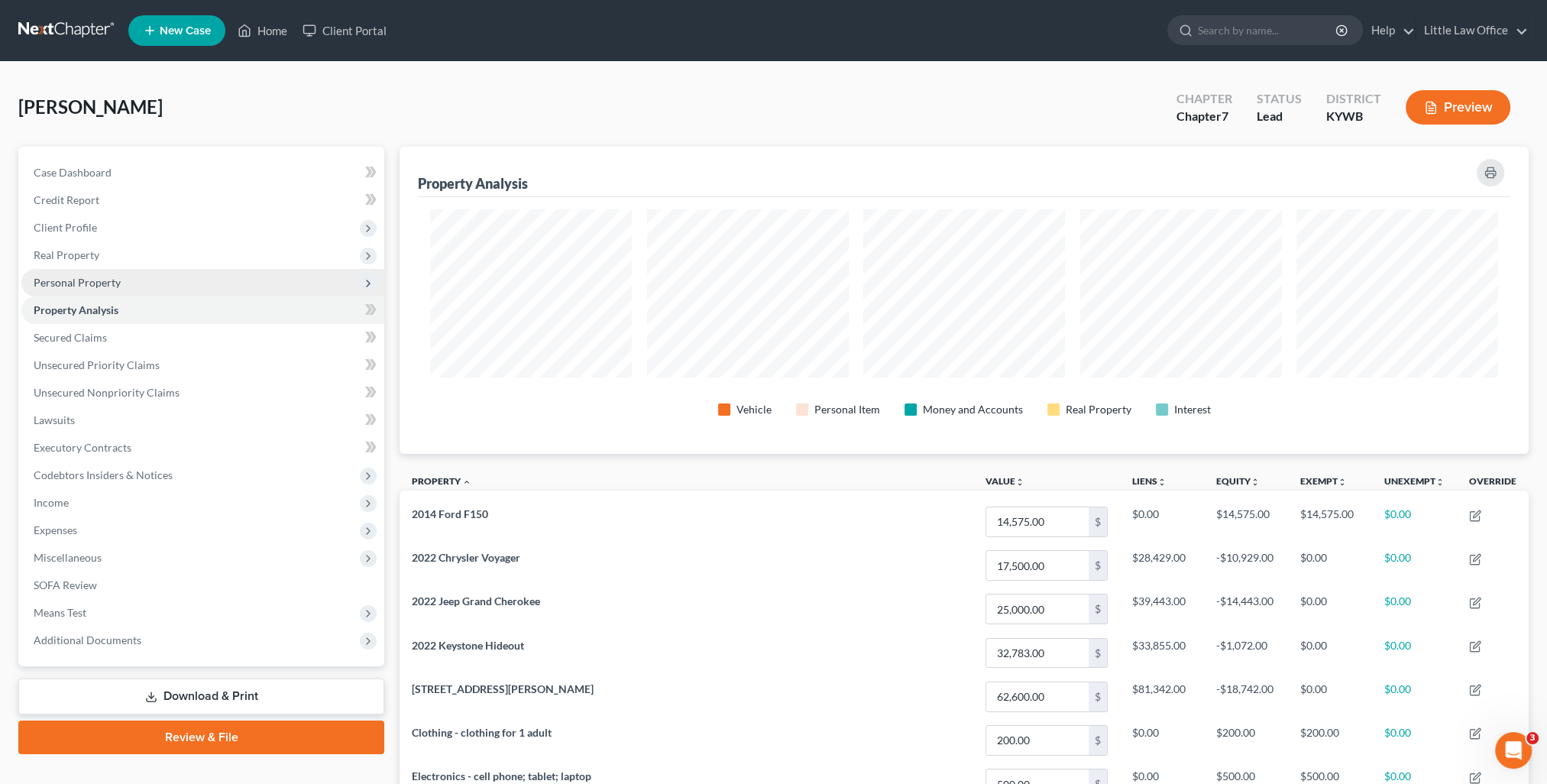
click at [110, 284] on span "Personal Property" at bounding box center [77, 282] width 87 height 13
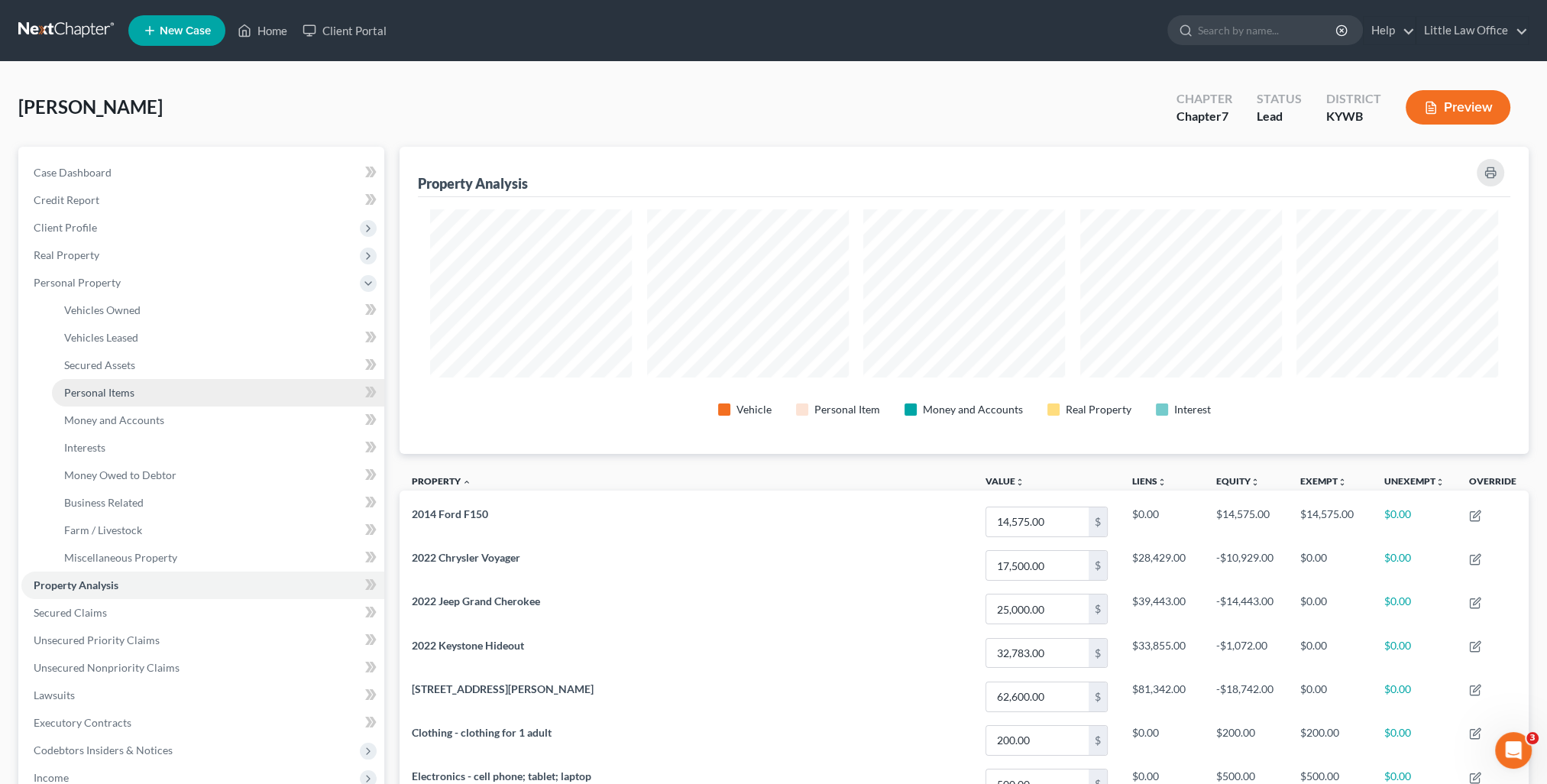
click at [139, 392] on link "Personal Items" at bounding box center [218, 392] width 332 height 28
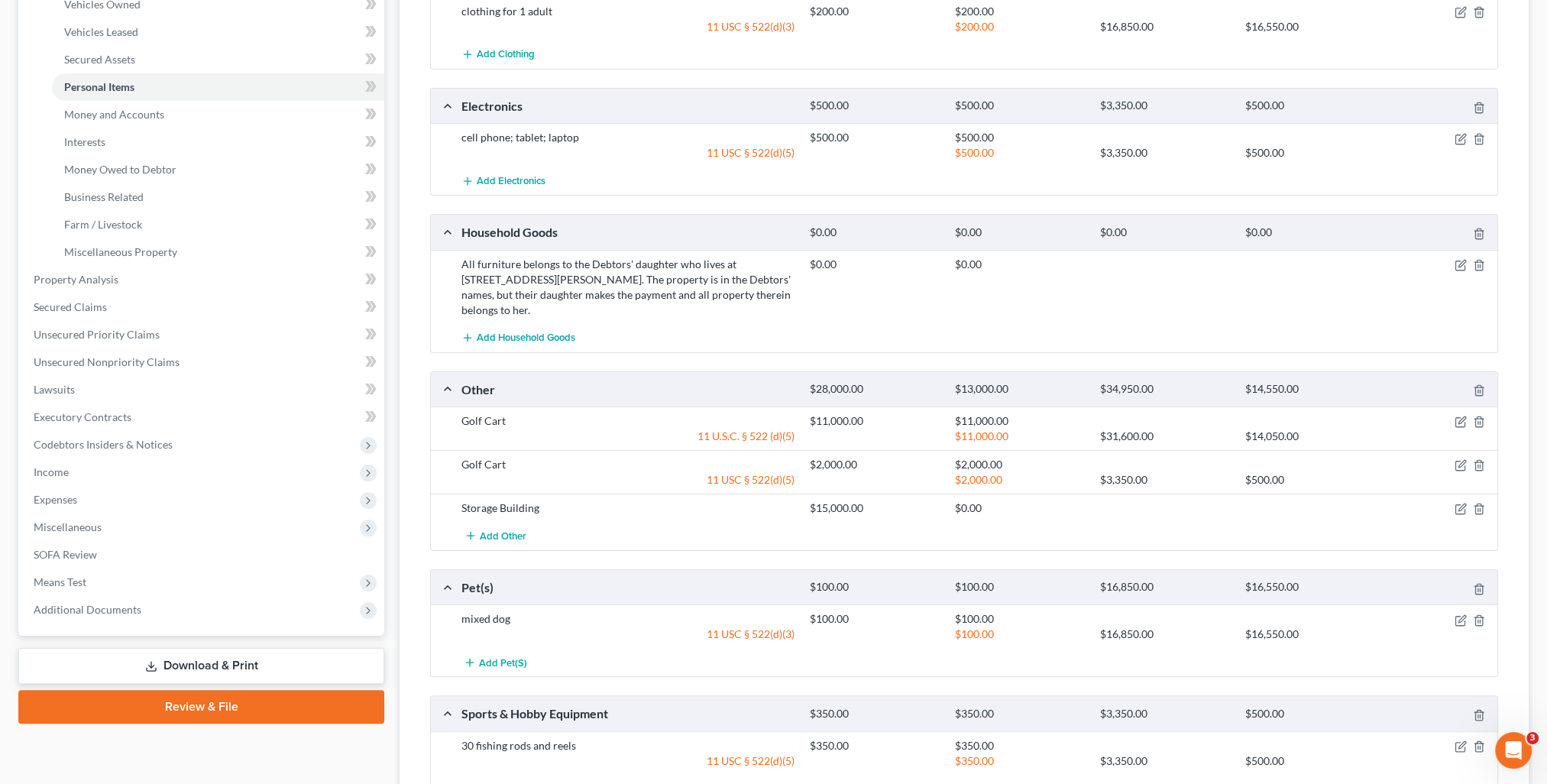
scroll to position [382, 0]
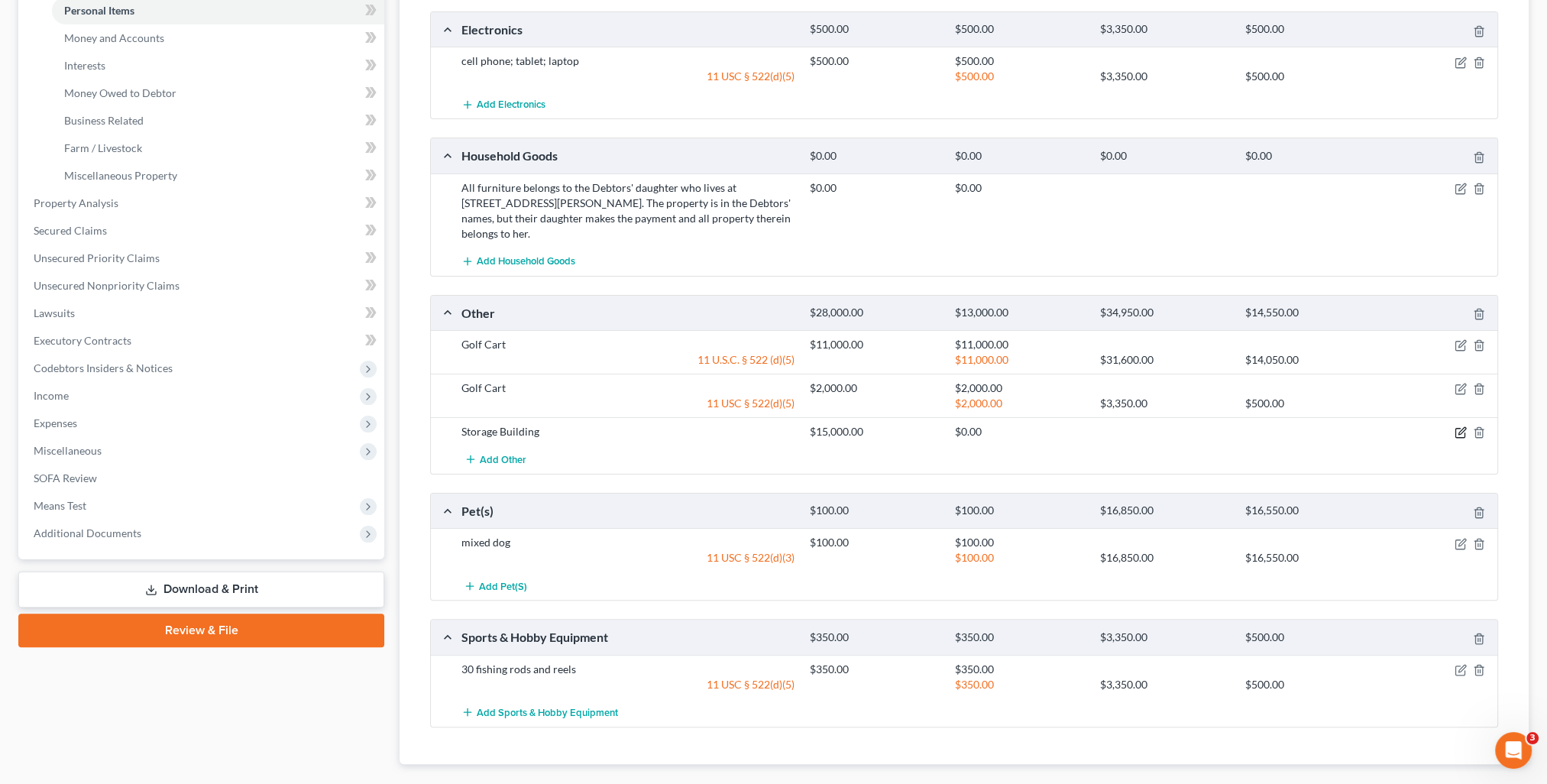
click at [1461, 426] on icon "button" at bounding box center [1460, 432] width 12 height 12
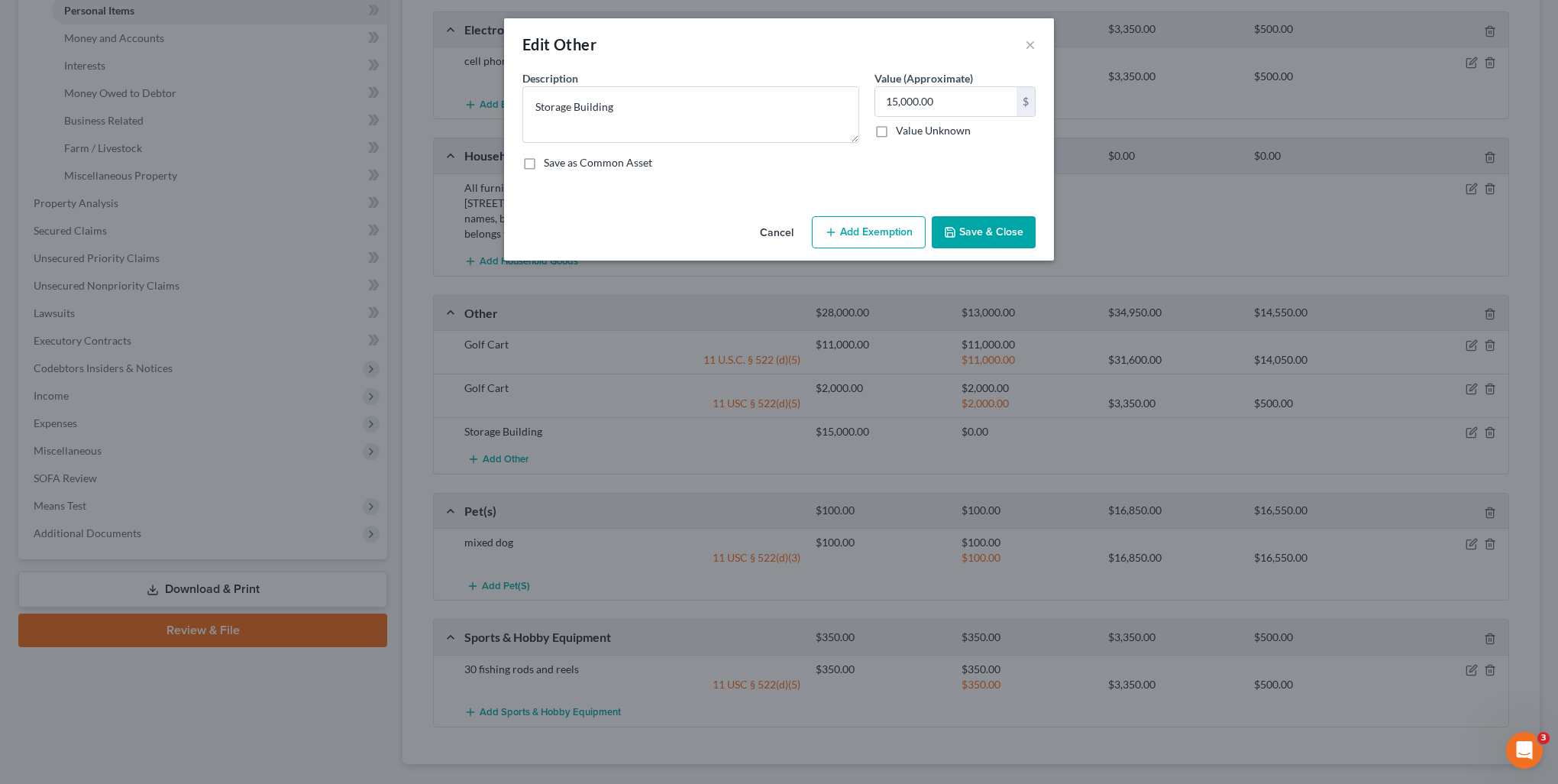
click at [901, 225] on button "Add Exemption" at bounding box center [869, 232] width 114 height 32
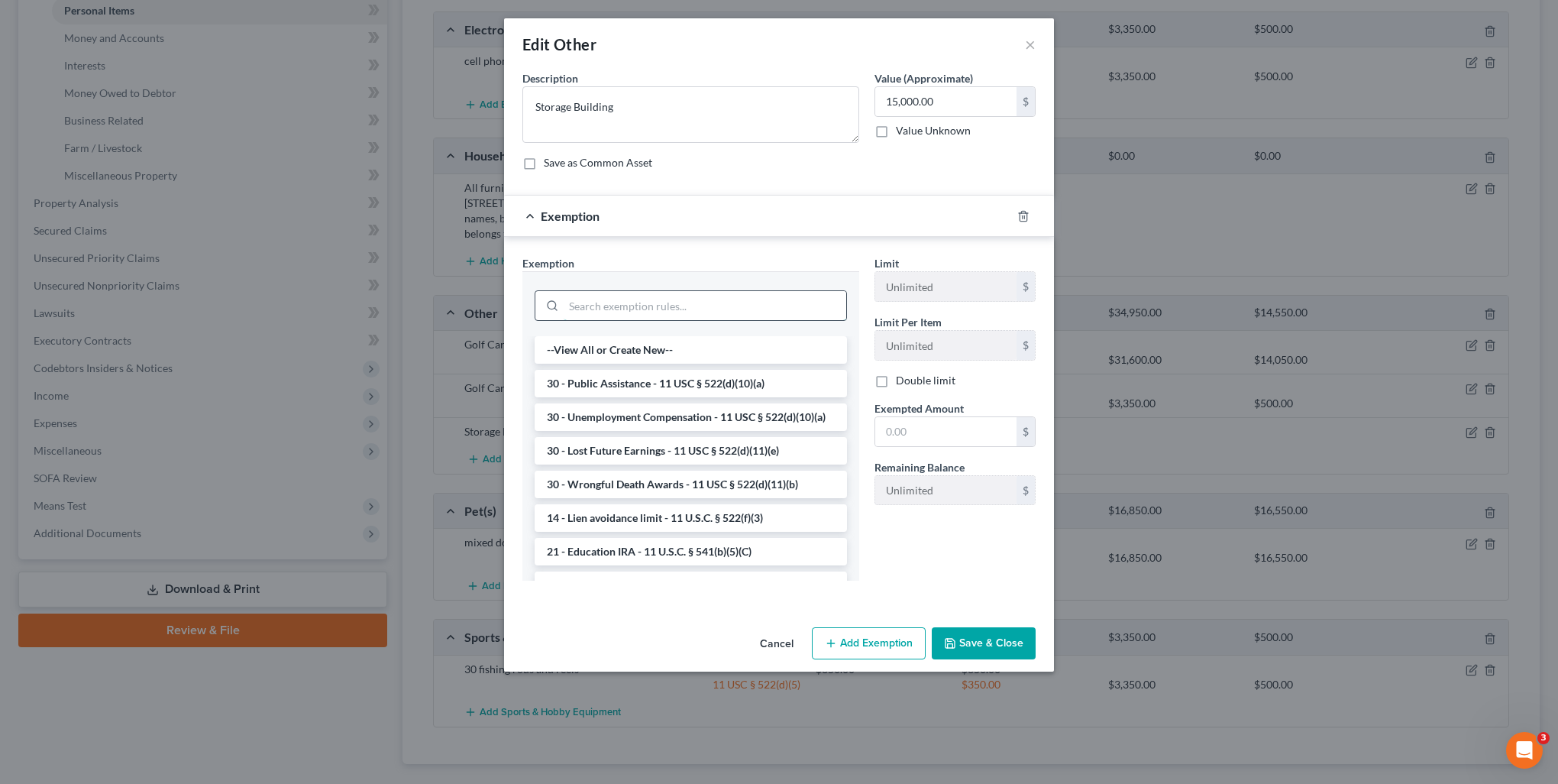
click at [622, 301] on input "search" at bounding box center [704, 305] width 282 height 29
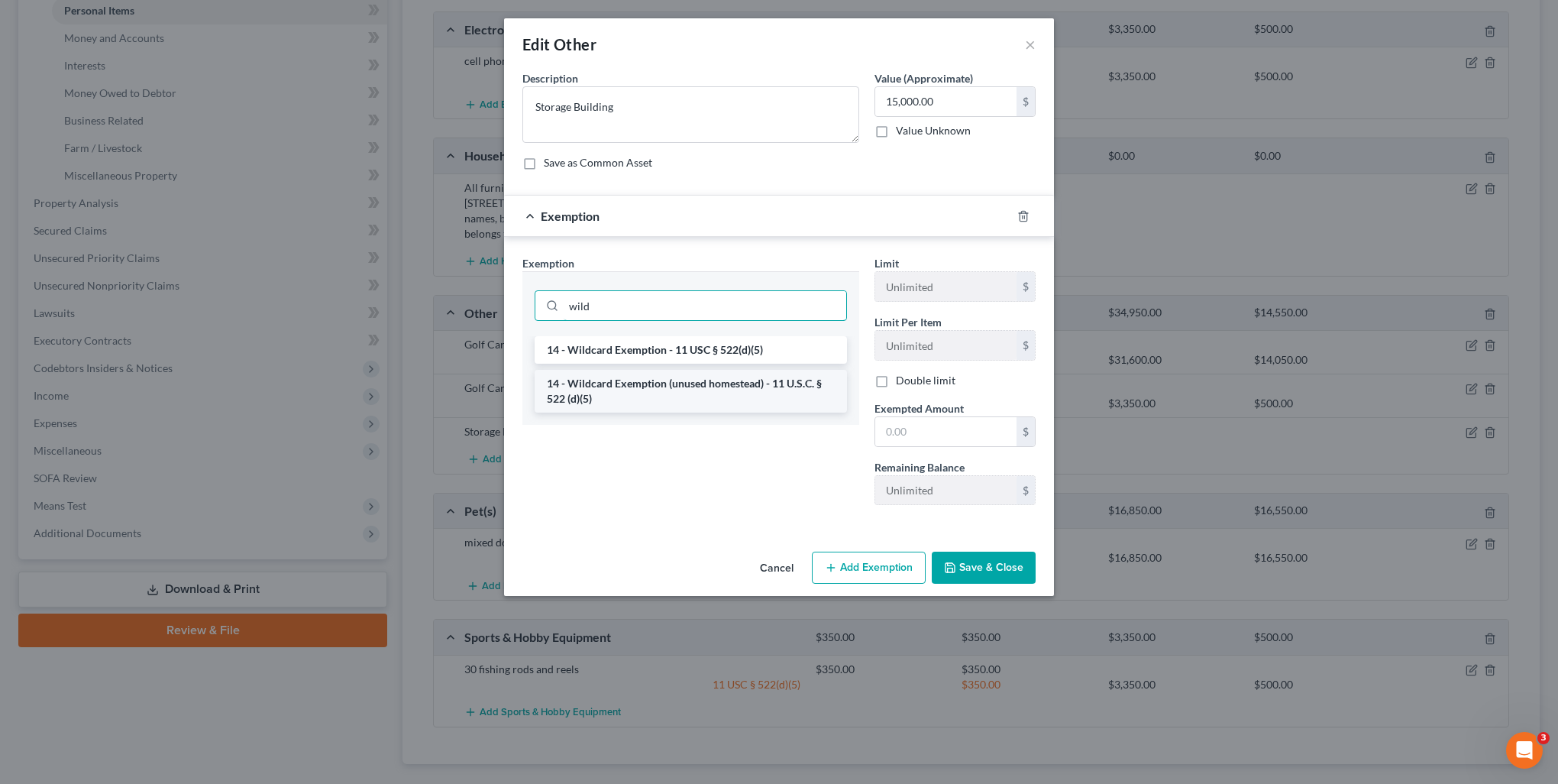
type input "wild"
click at [665, 403] on li "14 - Wildcard Exemption (unused homestead) - 11 U.S.C. § 522 (d)(5)" at bounding box center [691, 391] width 313 height 43
checkbox input "true"
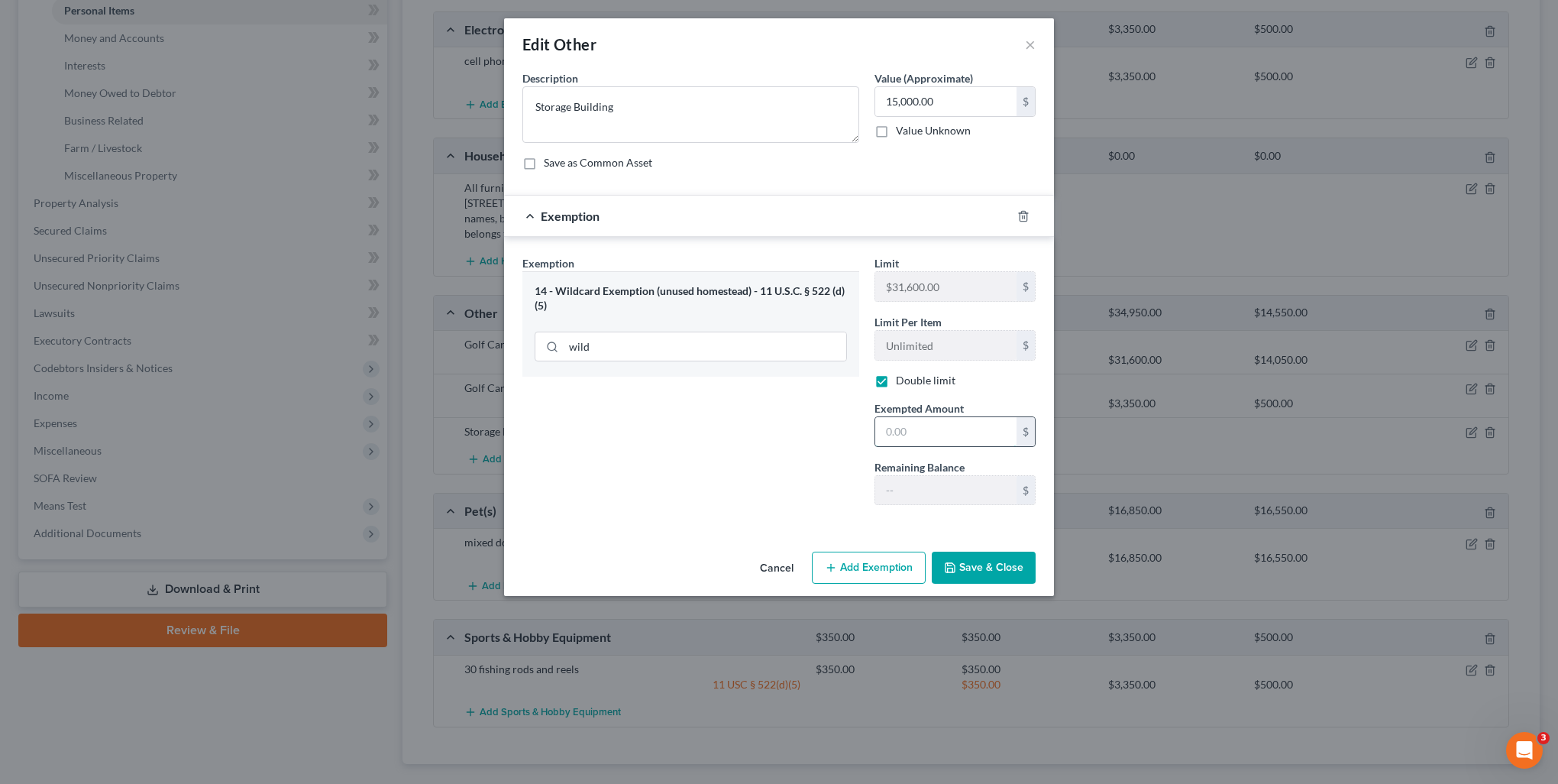
click at [905, 431] on input "text" at bounding box center [946, 431] width 142 height 29
type input "15,000"
click at [788, 472] on div "Exemption Set must be selected for CA. Exemption * 14 - Wildcard Exemption (unu…" at bounding box center [691, 385] width 352 height 262
click at [946, 102] on input "15,000.00" at bounding box center [946, 101] width 142 height 29
type input "14,000"
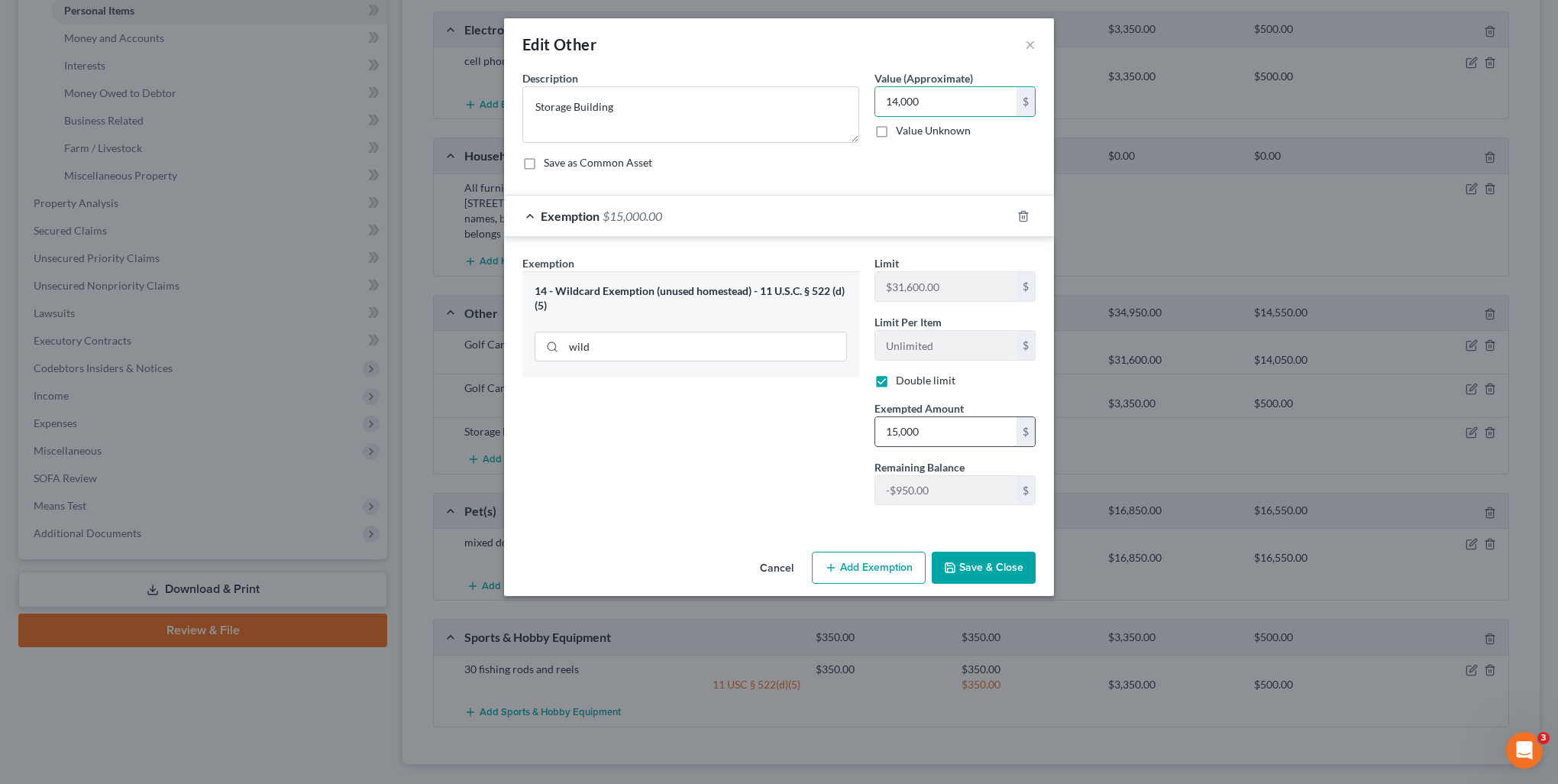
click at [972, 426] on input "15,000" at bounding box center [946, 431] width 142 height 29
type input "14,000"
click at [1006, 562] on button "Save & Close" at bounding box center [984, 567] width 104 height 32
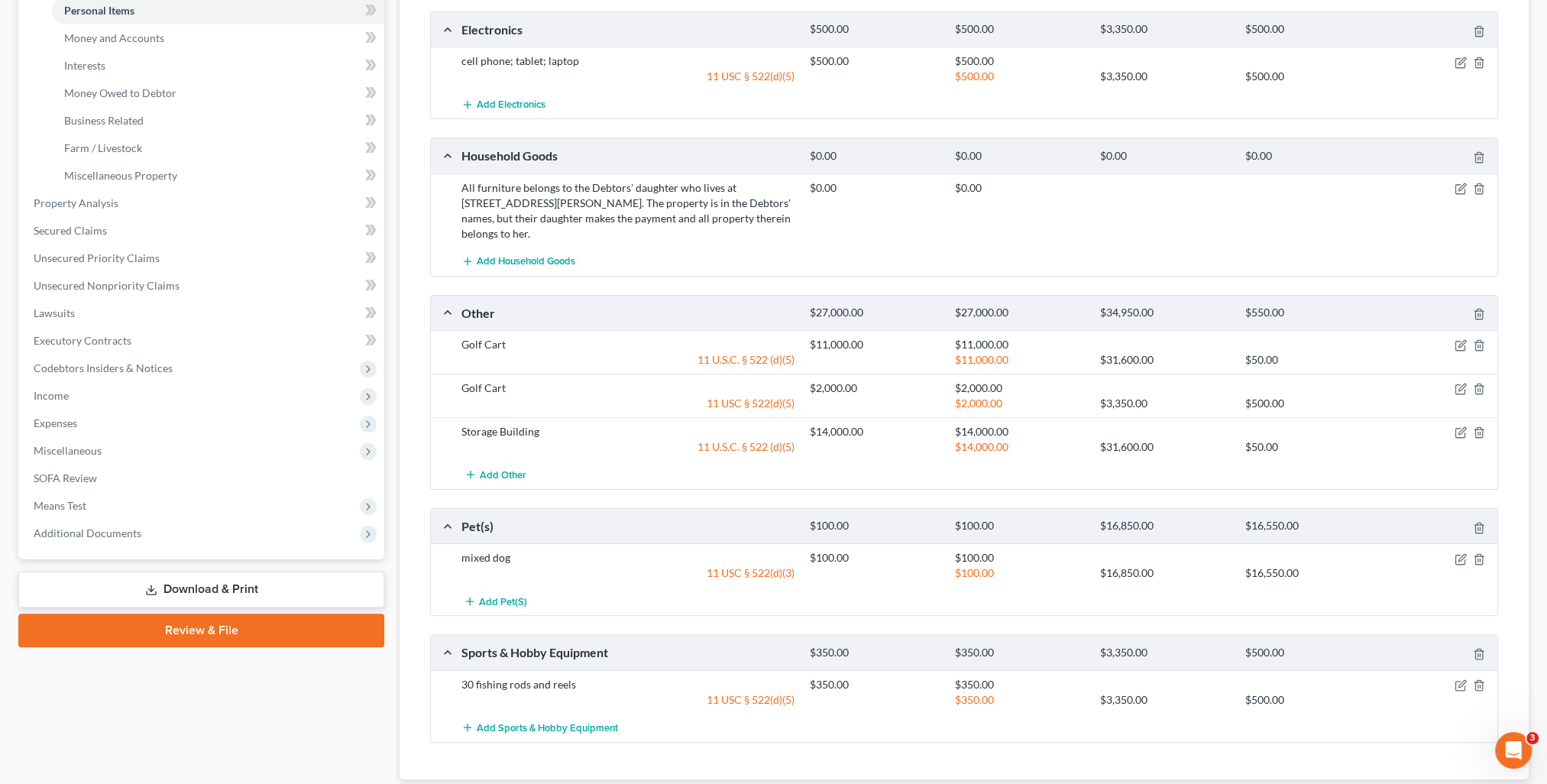
scroll to position [458, 0]
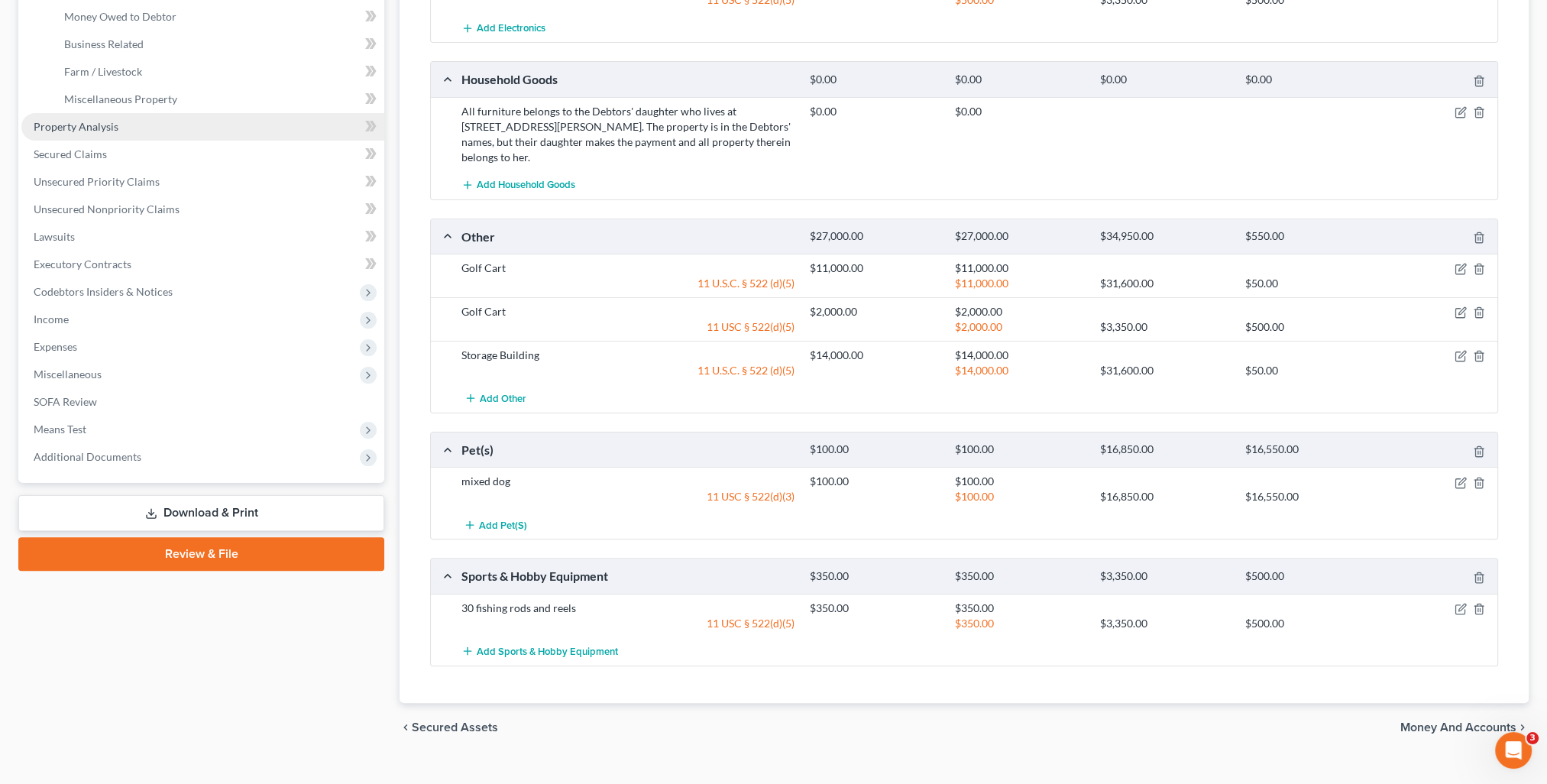
click at [85, 127] on span "Property Analysis" at bounding box center [75, 127] width 85 height 13
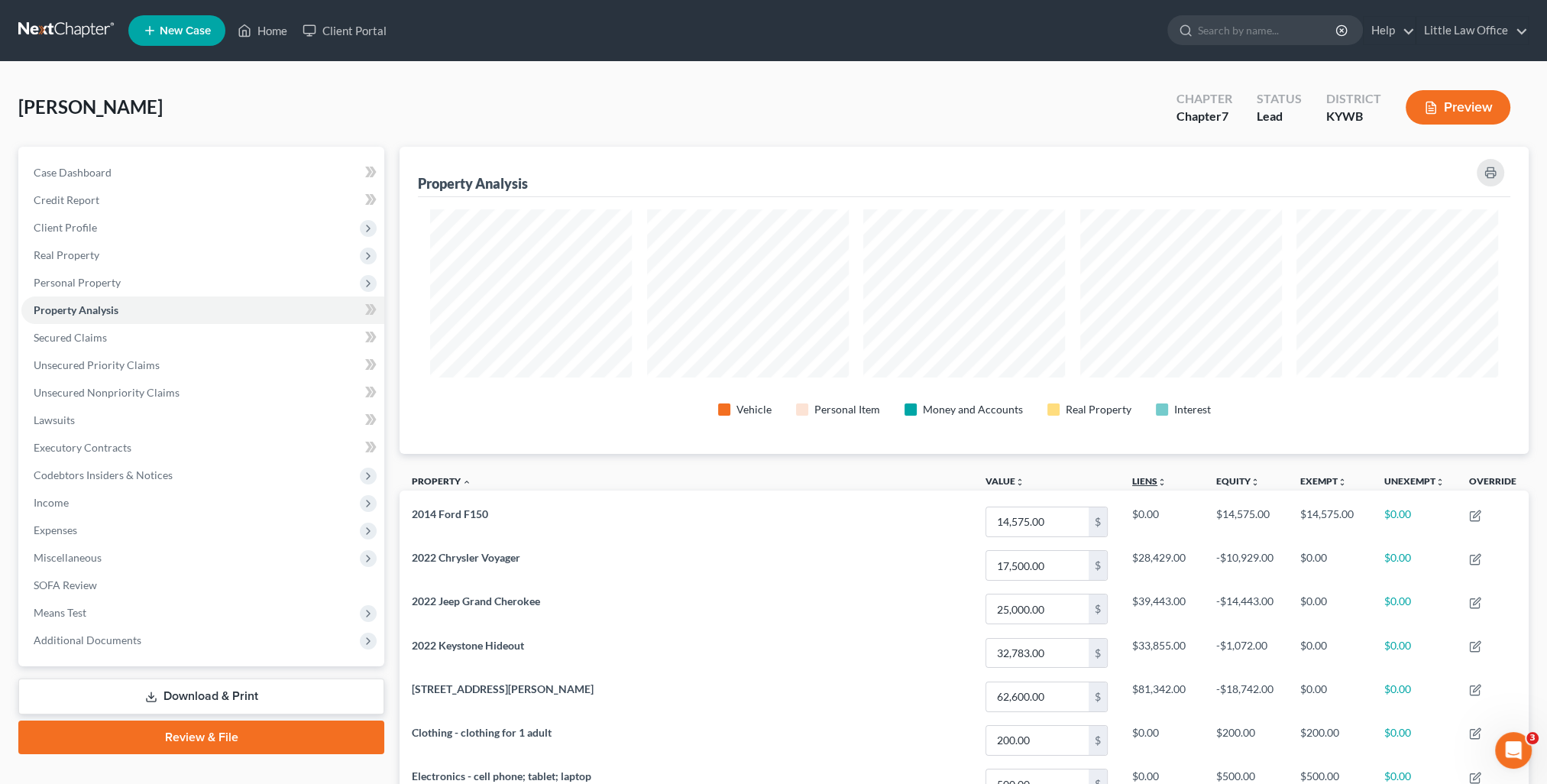
scroll to position [763452, 762809]
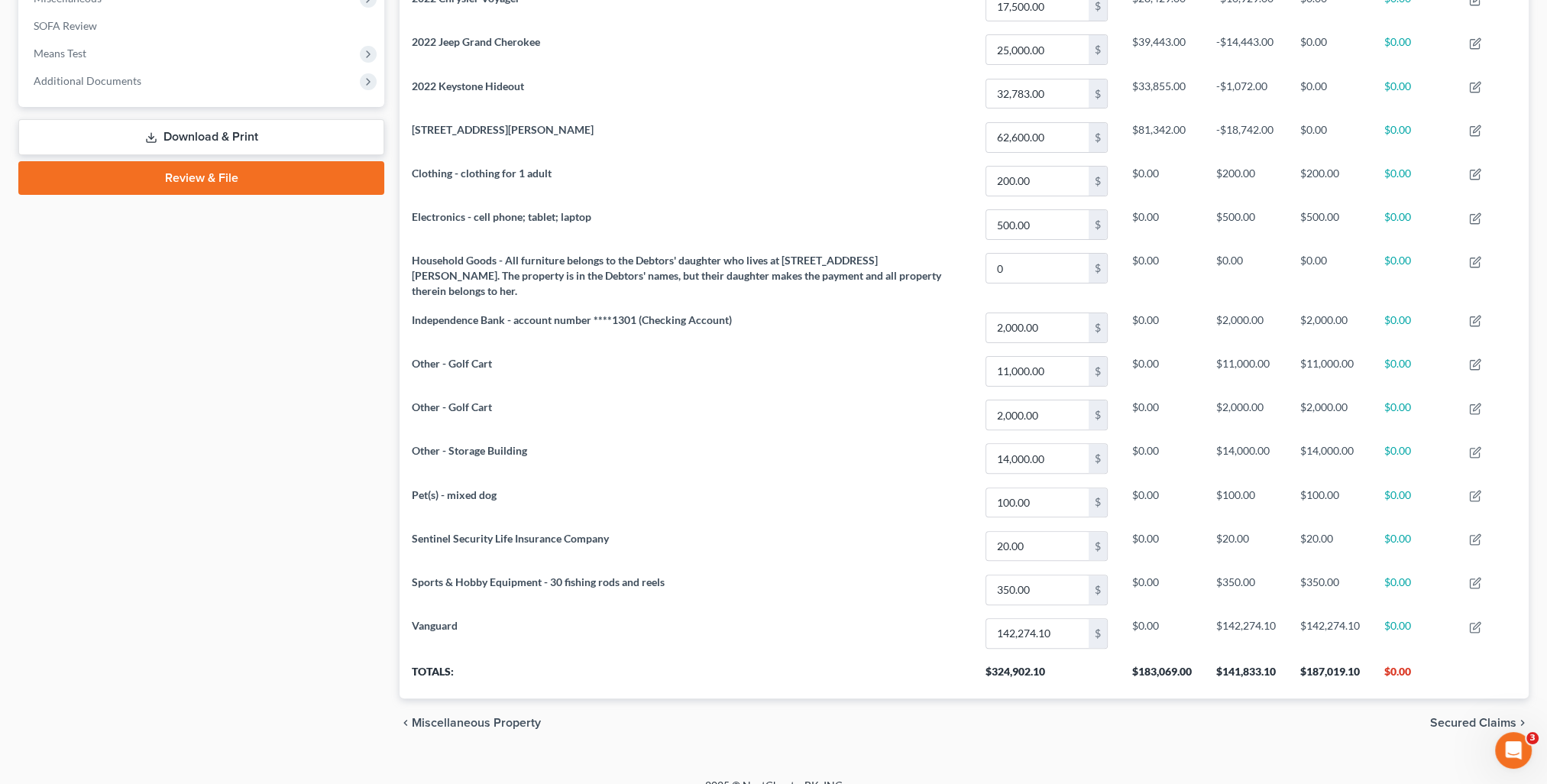
click at [1491, 717] on span "Secured Claims" at bounding box center [1473, 722] width 86 height 12
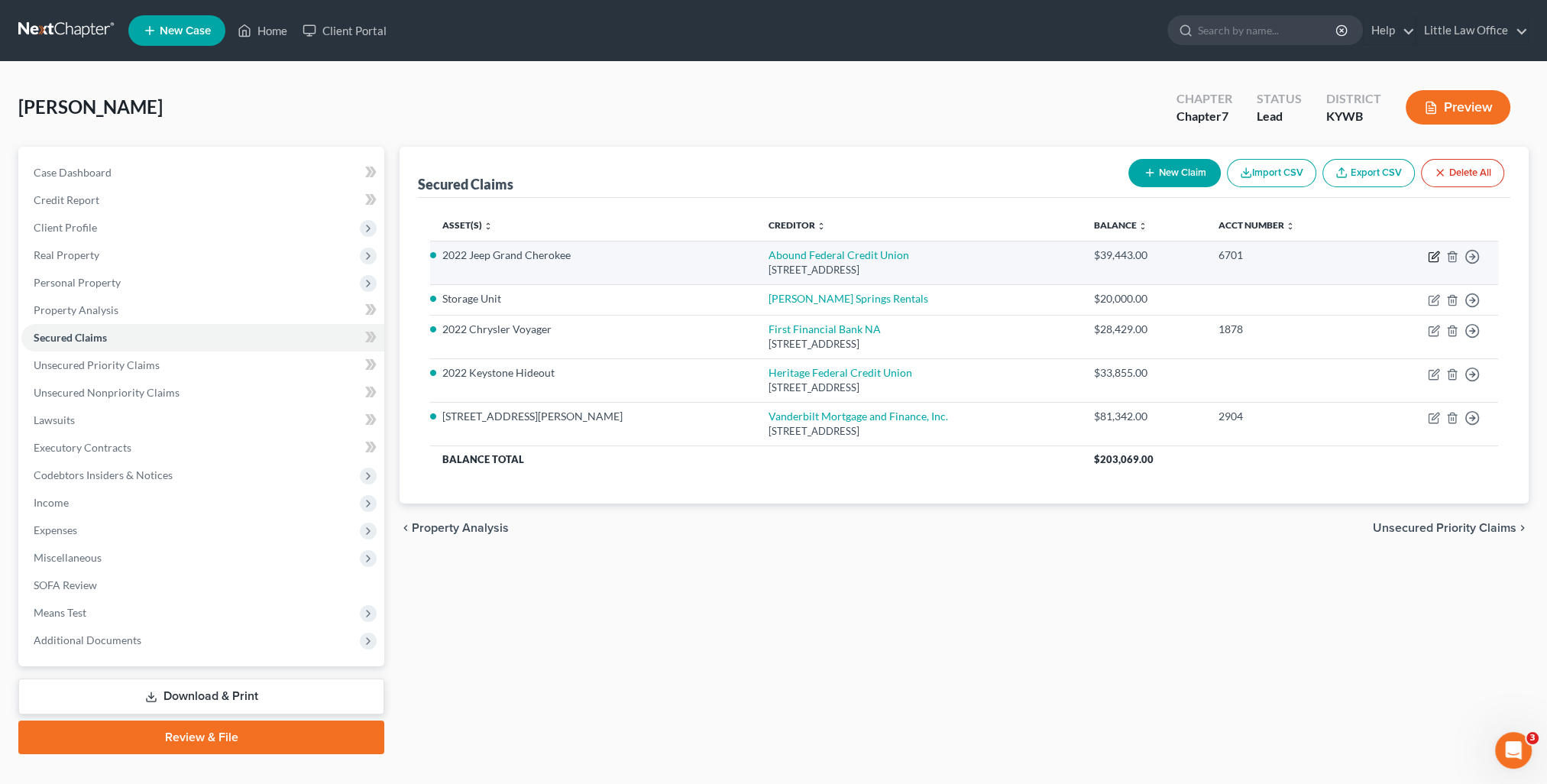
click at [1428, 256] on icon "button" at bounding box center [1433, 258] width 9 height 9
select select "18"
select select "2"
select select "3"
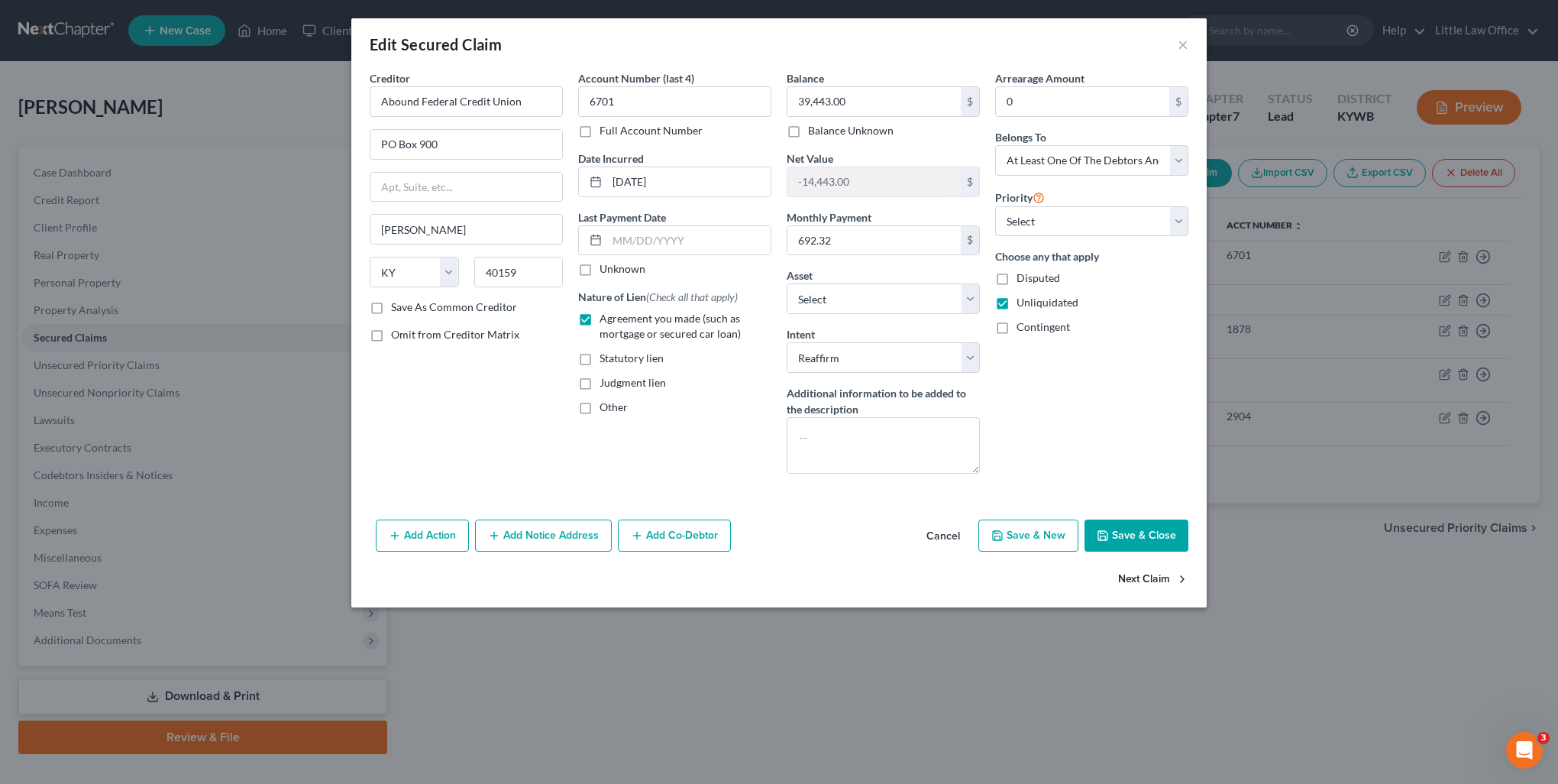
click at [1152, 574] on button "Next Claim" at bounding box center [1153, 579] width 70 height 32
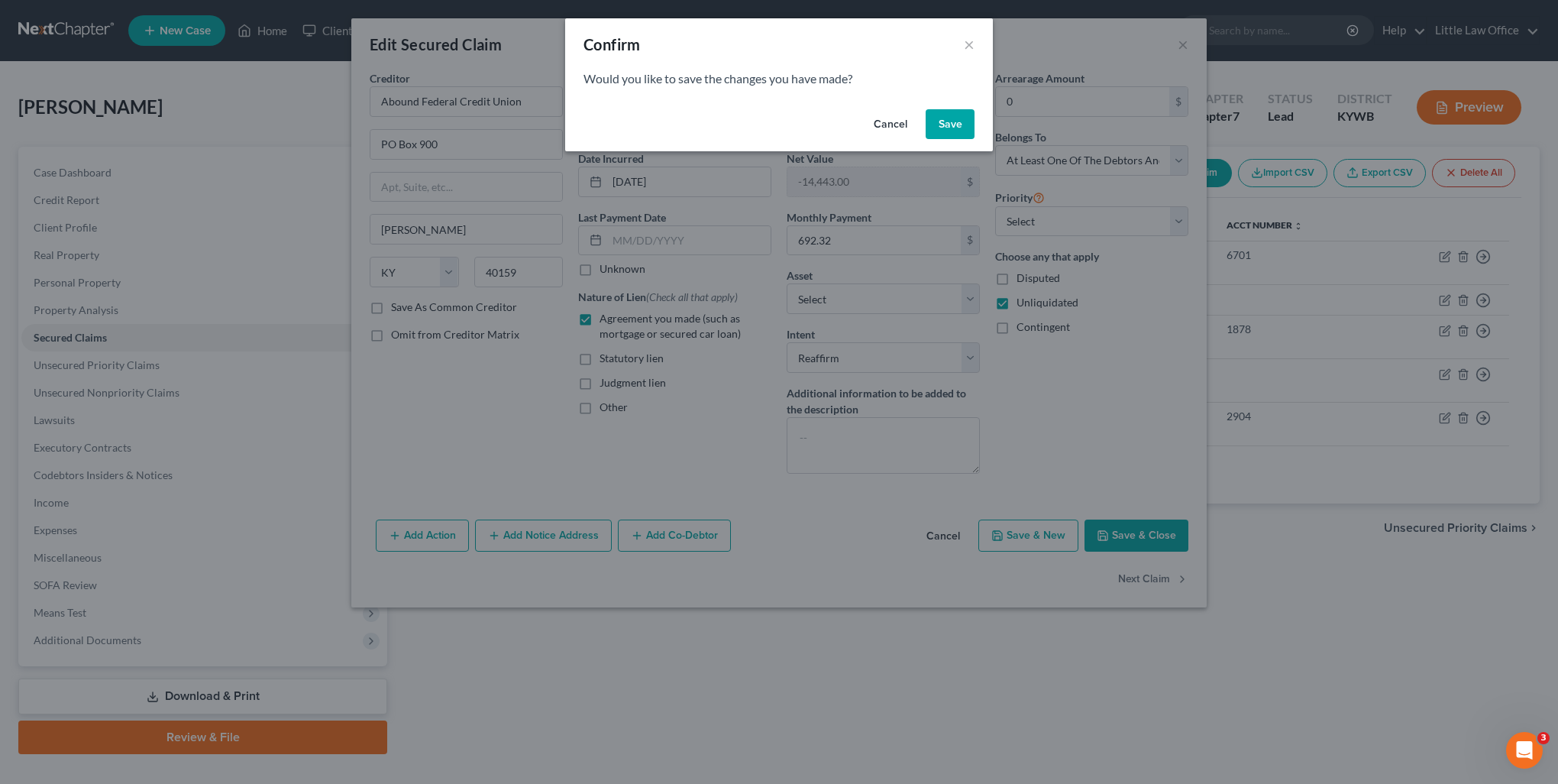
click at [953, 123] on button "Save" at bounding box center [950, 124] width 49 height 31
select select "2"
select select "0"
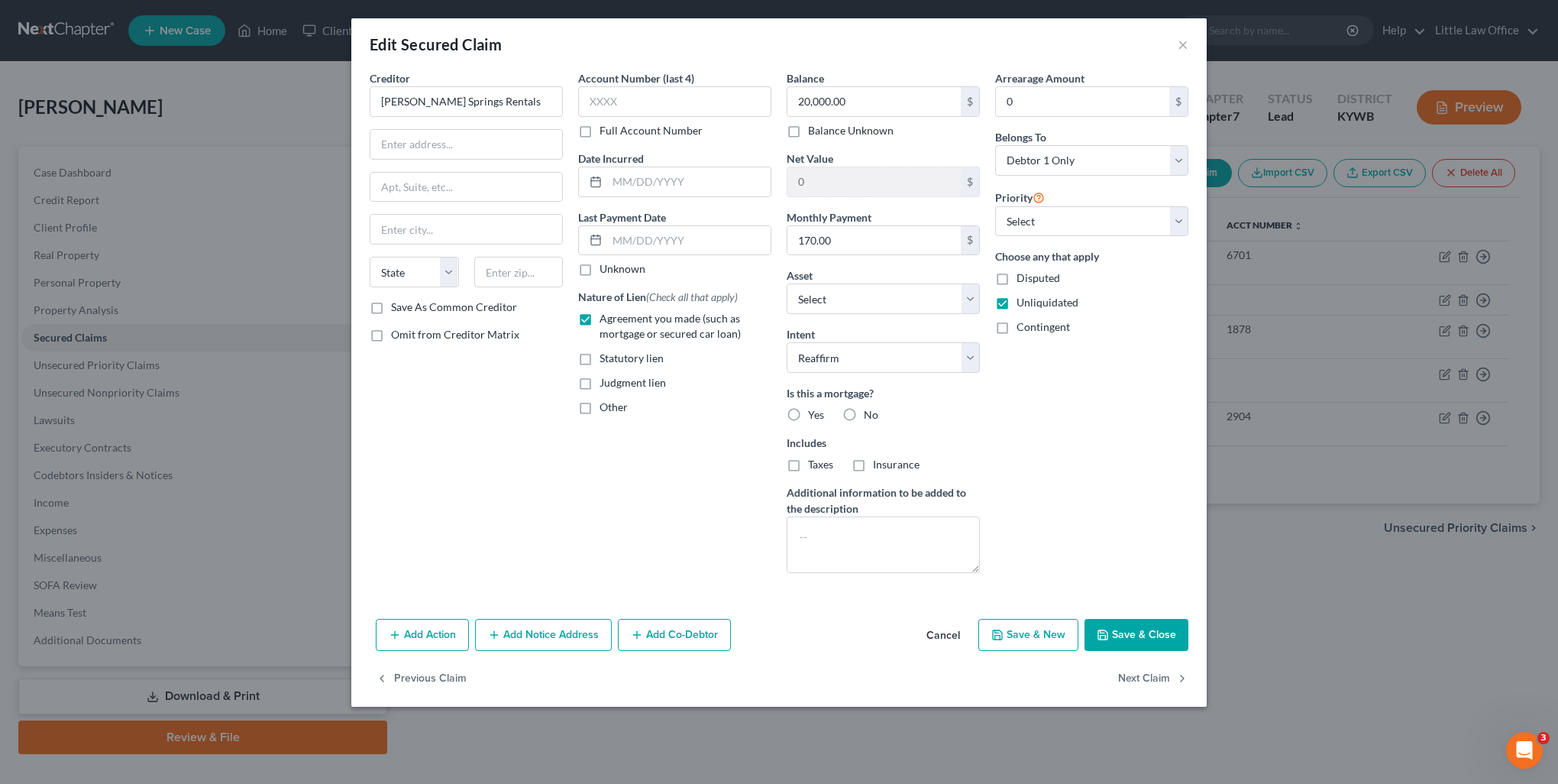
select select "2"
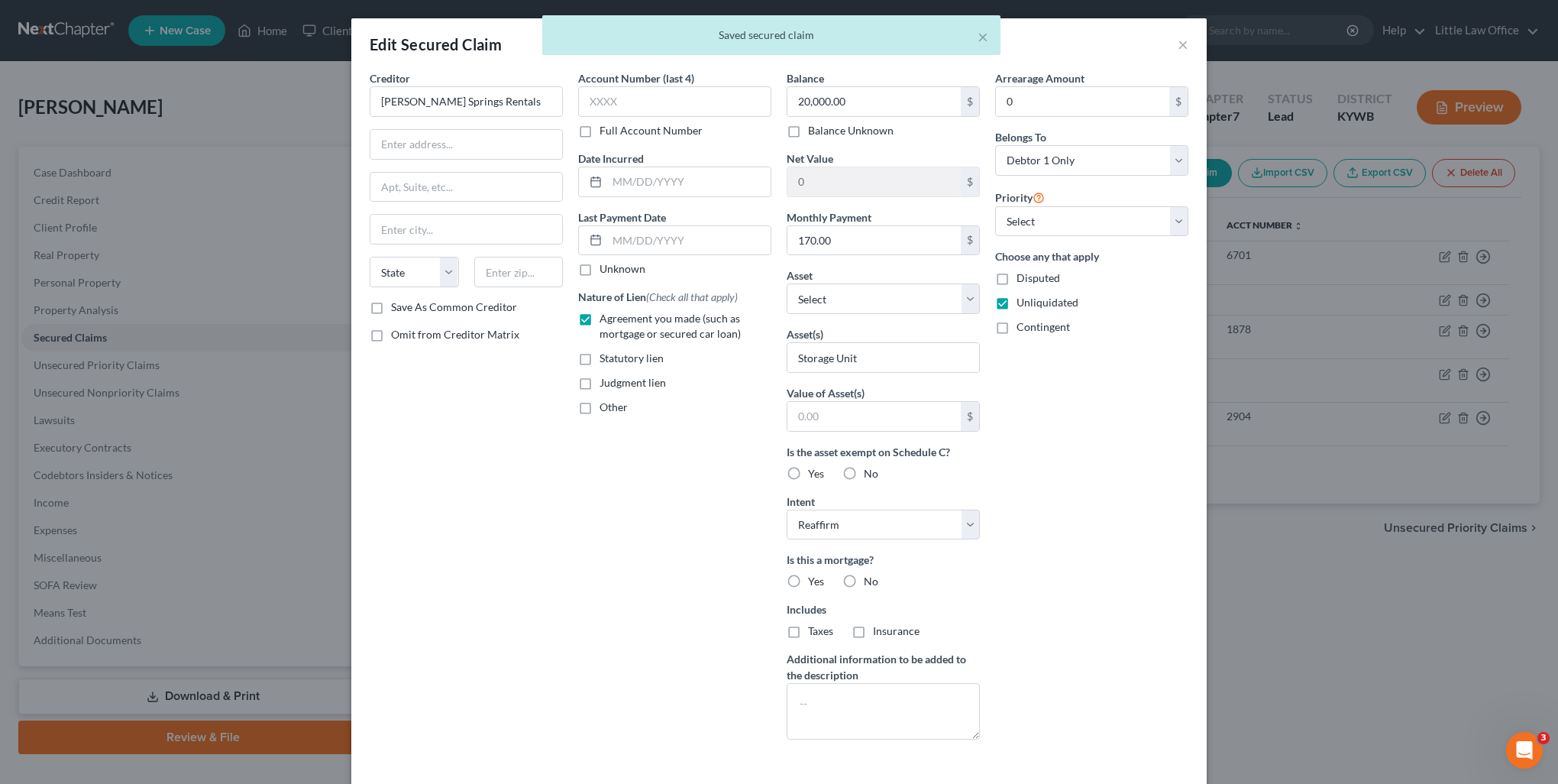
click at [837, 313] on div "Balance 20,000.00 $ Balance Unknown Balance Undetermined 20,000.00 $ Balance Un…" at bounding box center [884, 411] width 209 height 681
click at [827, 297] on select "Select Other Multiple Assets 2022 Jeep Grand Cherokee - $25000.0 2022 Keystone …" at bounding box center [883, 298] width 193 height 31
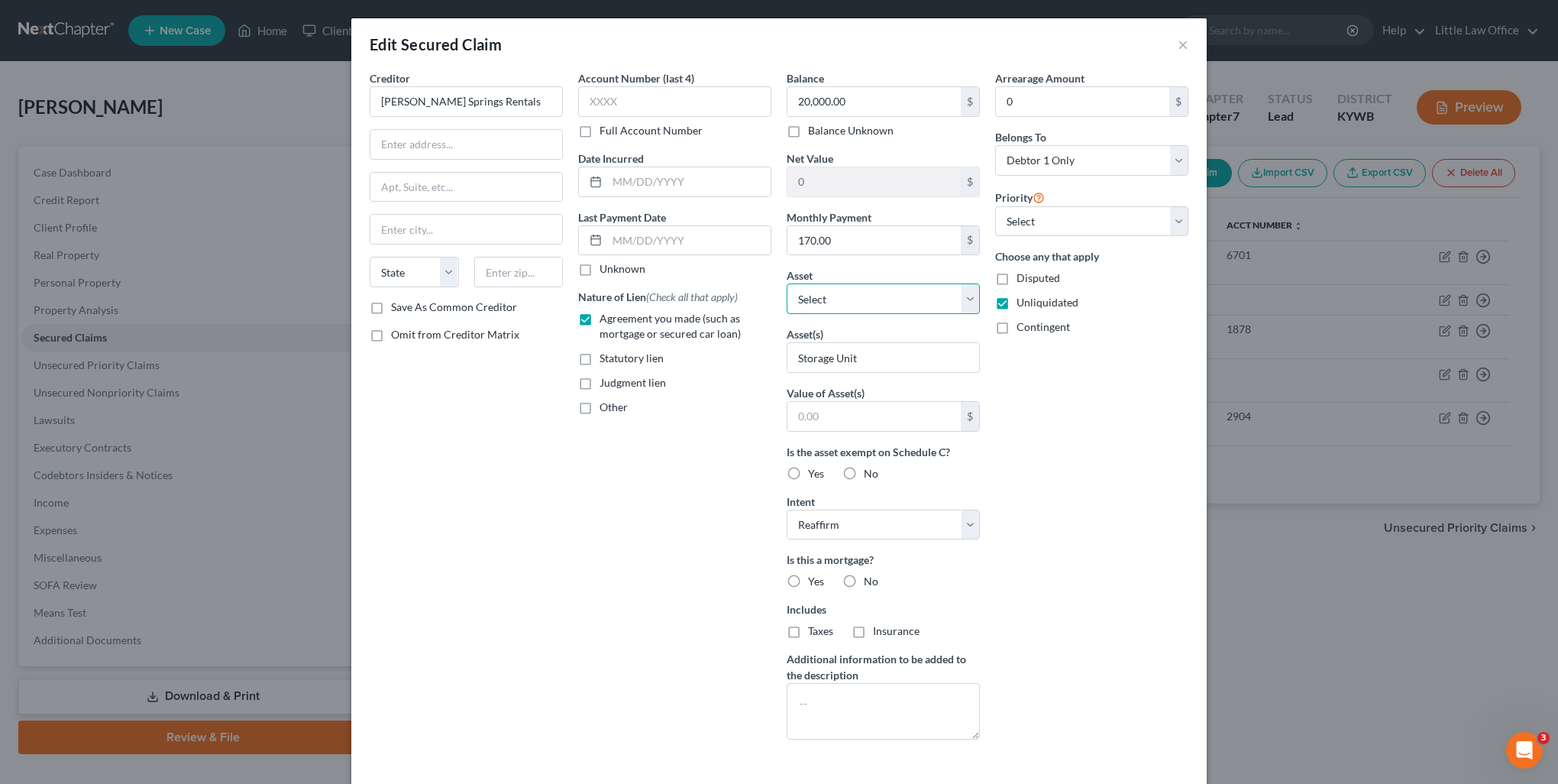
select select "17"
click at [787, 283] on select "Select Other Multiple Assets 2022 Jeep Grand Cherokee - $25000.0 2022 Keystone …" at bounding box center [883, 298] width 193 height 31
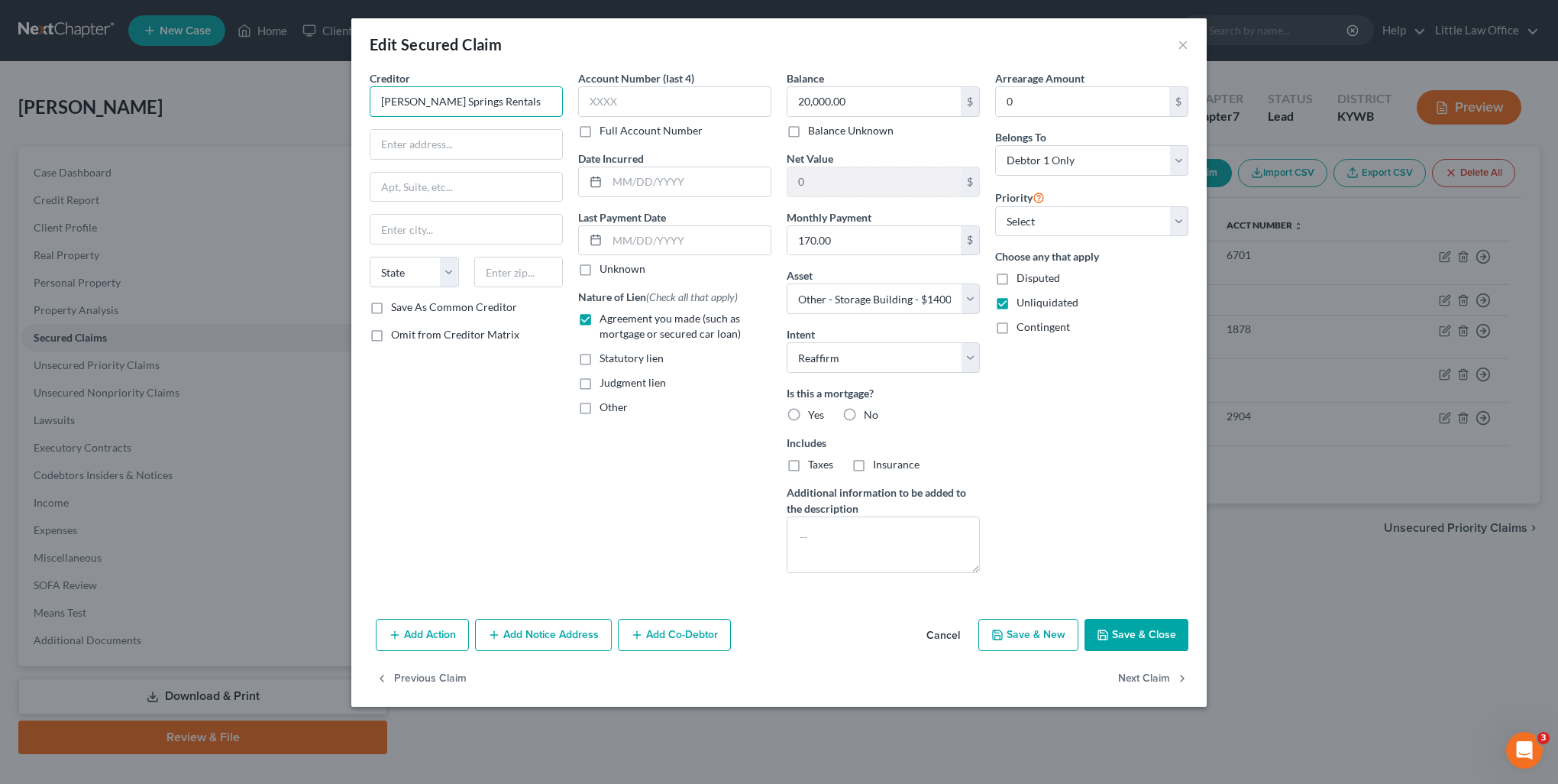
drag, startPoint x: 518, startPoint y: 98, endPoint x: 306, endPoint y: 78, distance: 212.9
click at [306, 78] on div "Edit Secured Claim × Creditor * Dawson Springs Rentals State AL AK AR AZ CA CO …" at bounding box center [779, 392] width 1558 height 784
click at [864, 417] on label "No" at bounding box center [871, 415] width 14 height 15
click at [870, 417] on input "No" at bounding box center [875, 412] width 10 height 10
radio input "true"
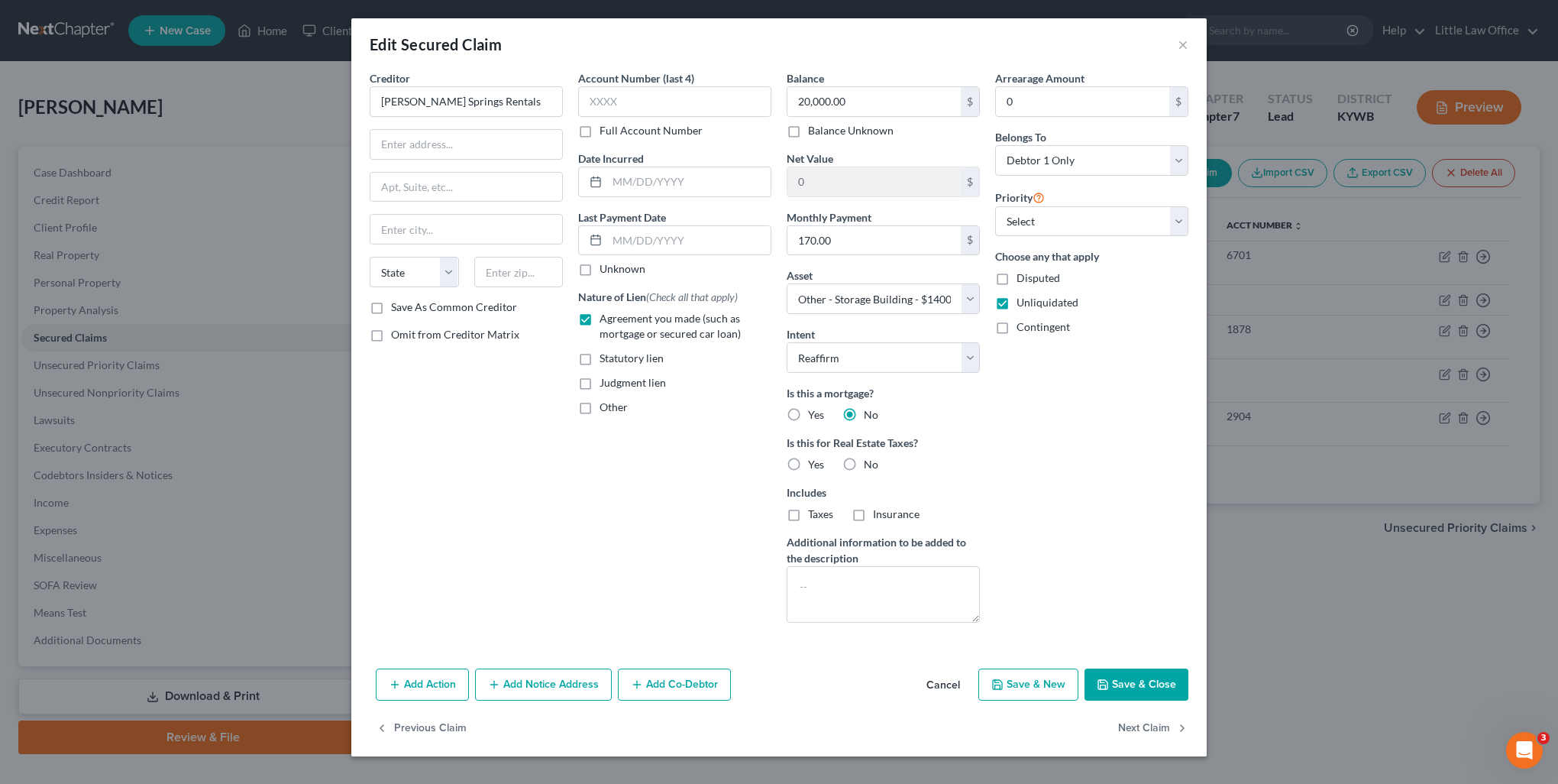
click at [871, 457] on span "No" at bounding box center [871, 464] width 14 height 13
click at [871, 456] on input "No" at bounding box center [875, 461] width 10 height 10
radio input "true"
click at [1139, 680] on button "Save & Close" at bounding box center [1136, 684] width 104 height 32
select select
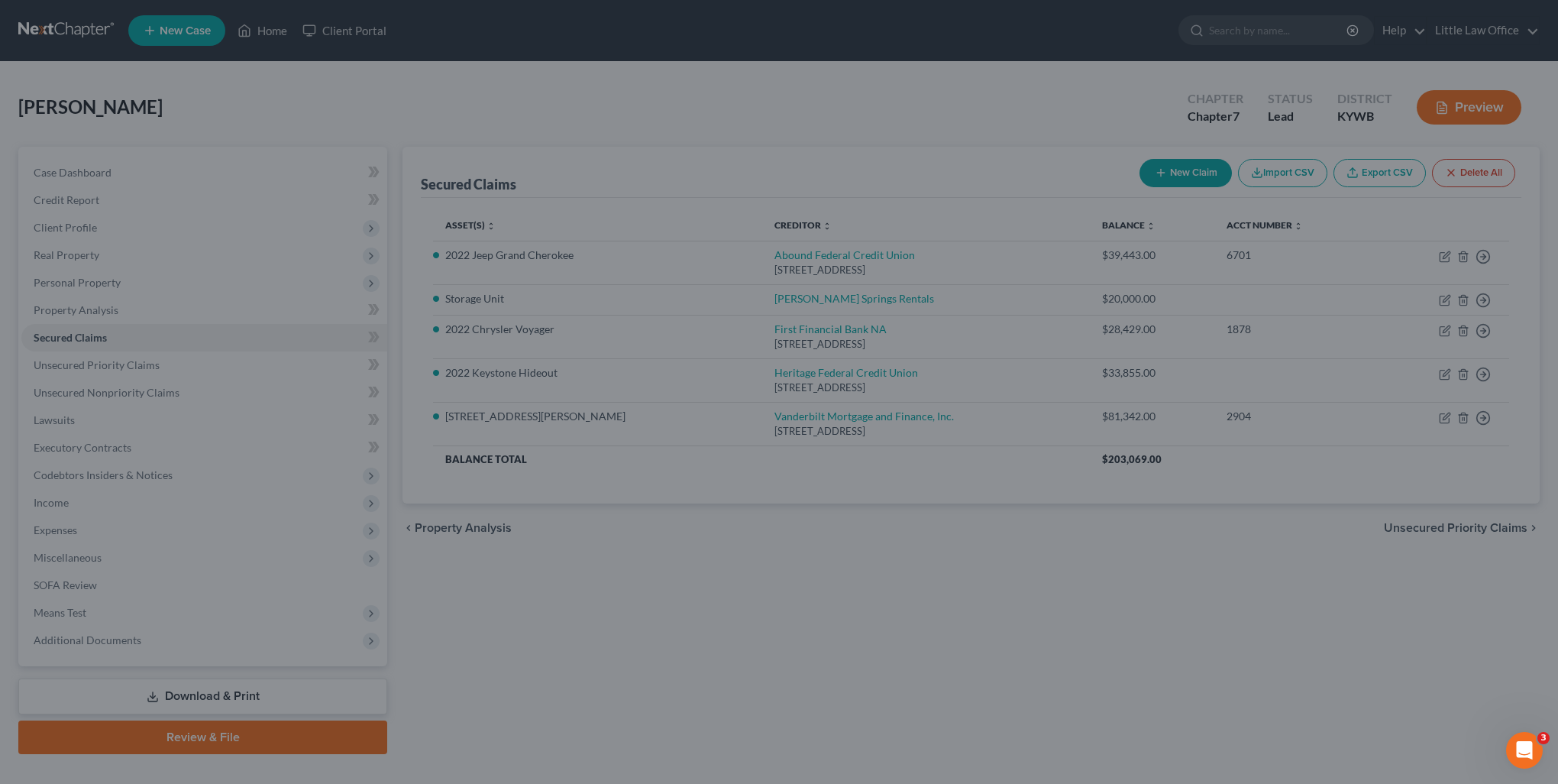
type input "-6,000.00"
select select "17"
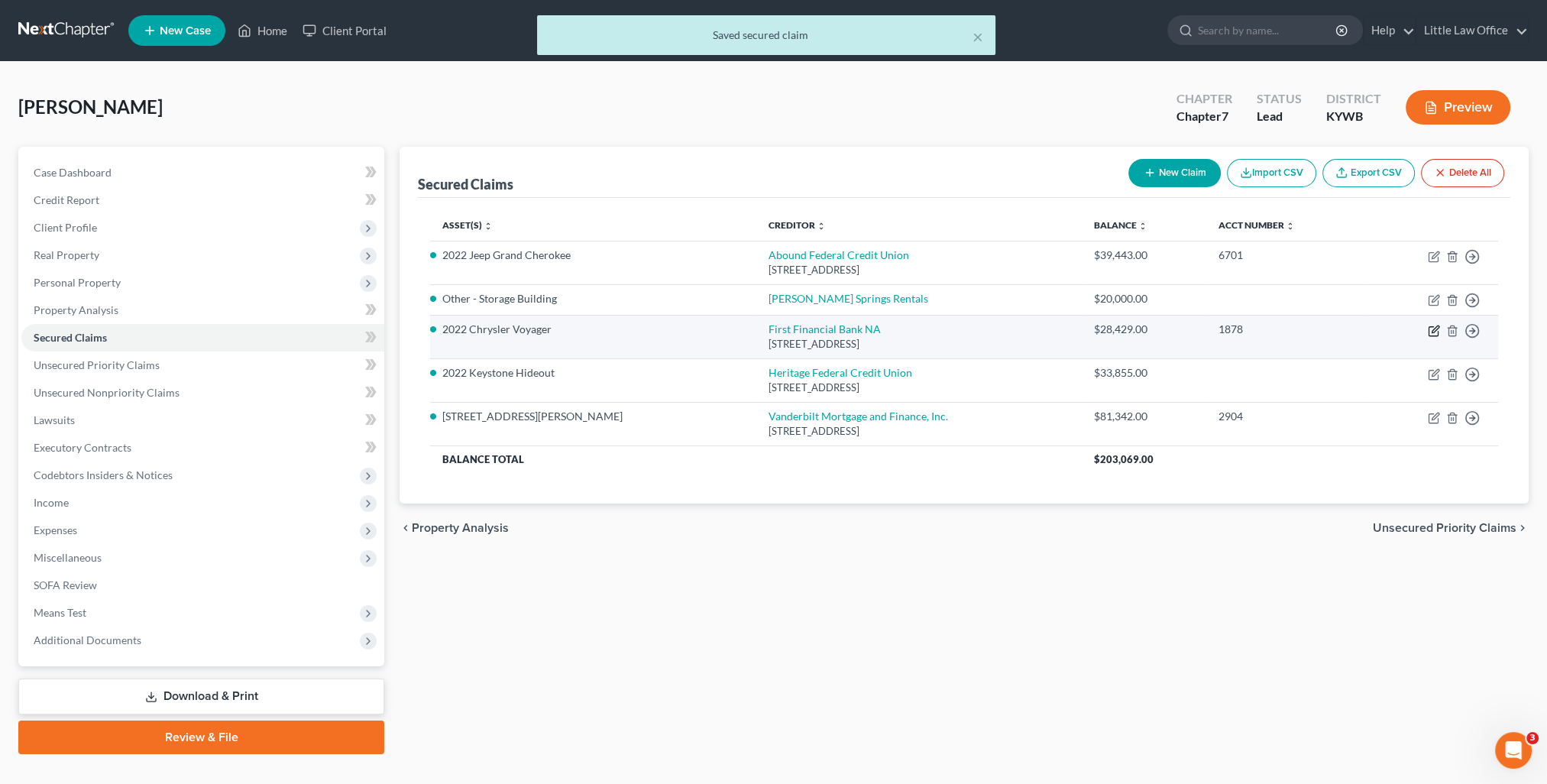
click at [1435, 328] on icon "button" at bounding box center [1433, 330] width 12 height 12
select select "36"
select select "2"
select select "3"
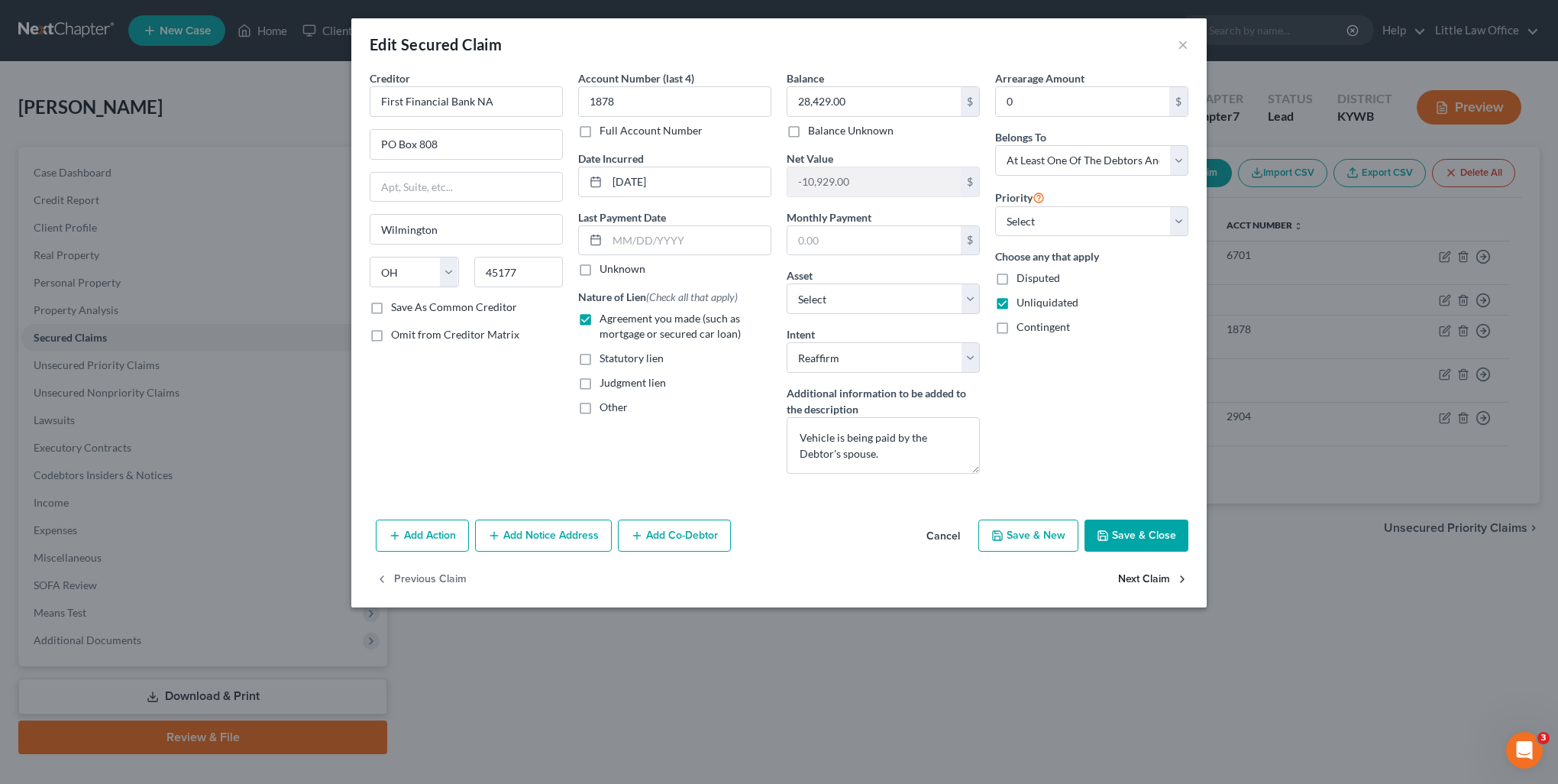
click at [1154, 575] on button "Next Claim" at bounding box center [1153, 579] width 70 height 32
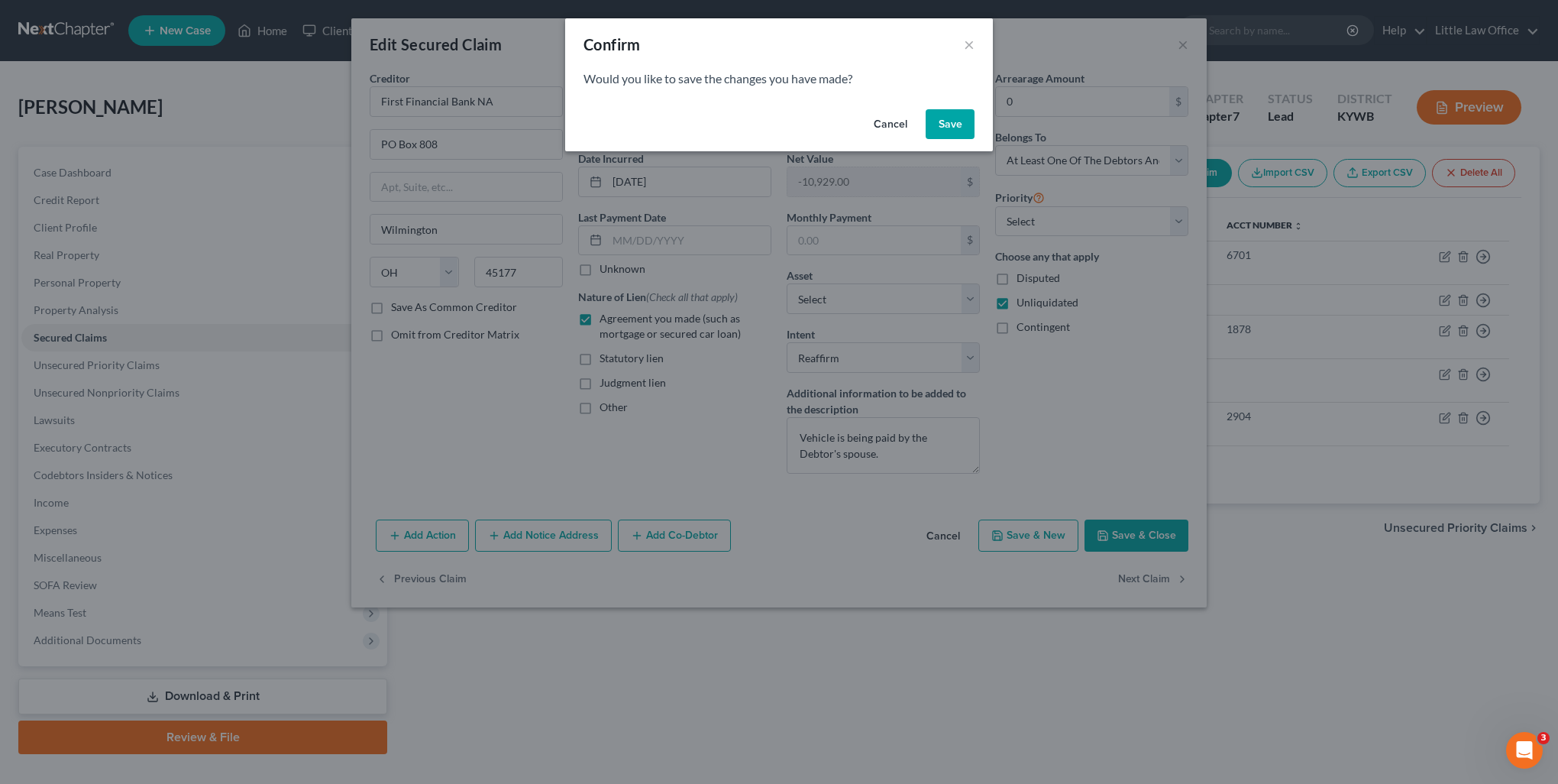
click at [942, 132] on button "Save" at bounding box center [950, 124] width 49 height 31
select select "15"
select select "4"
select select "0"
select select "3"
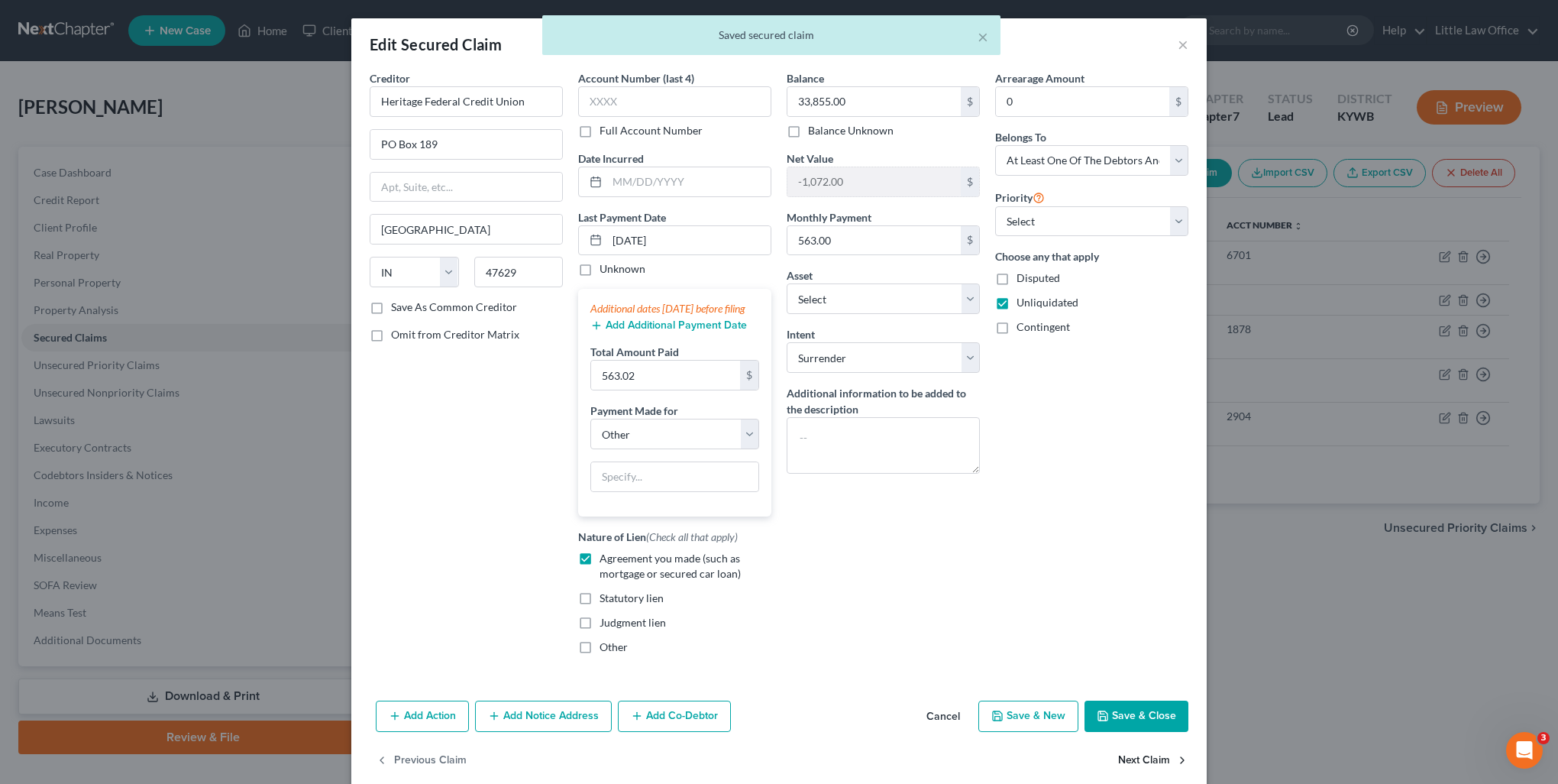
click at [1164, 771] on button "Next Claim" at bounding box center [1153, 759] width 70 height 32
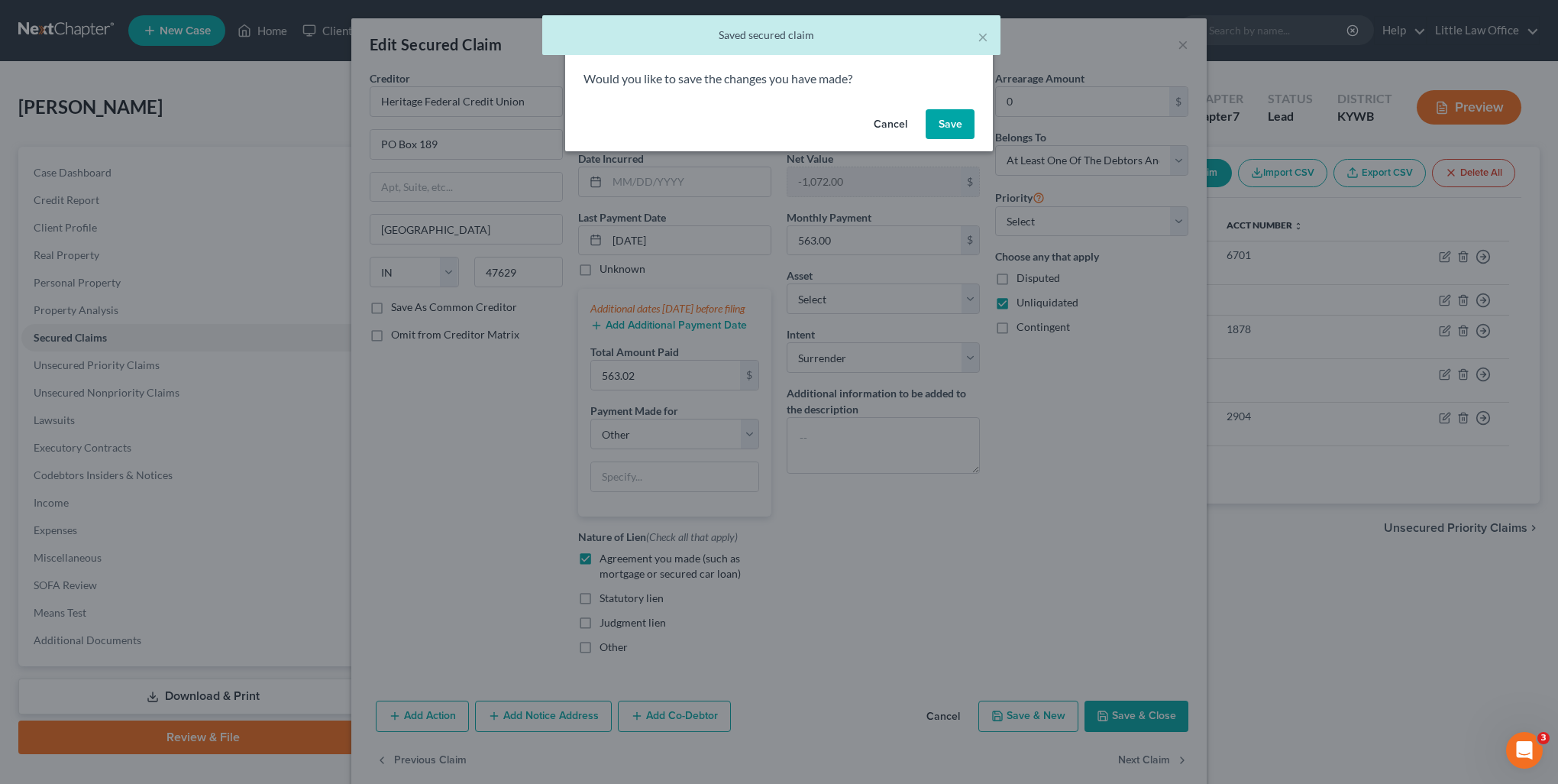
click at [960, 137] on button "Save" at bounding box center [950, 124] width 49 height 31
select select "44"
select select "2"
select select "3"
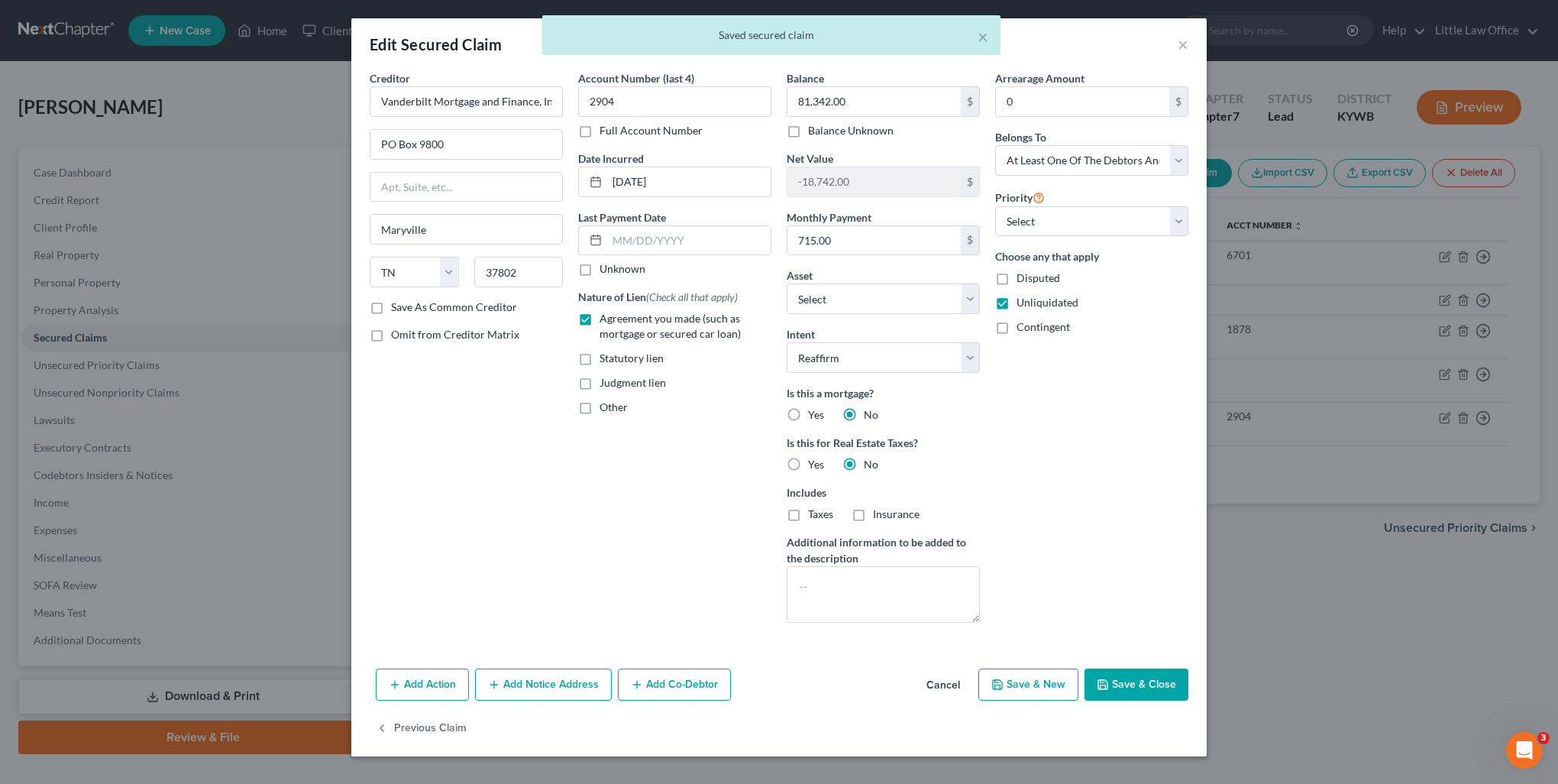
click at [1170, 686] on button "Save & Close" at bounding box center [1136, 684] width 104 height 32
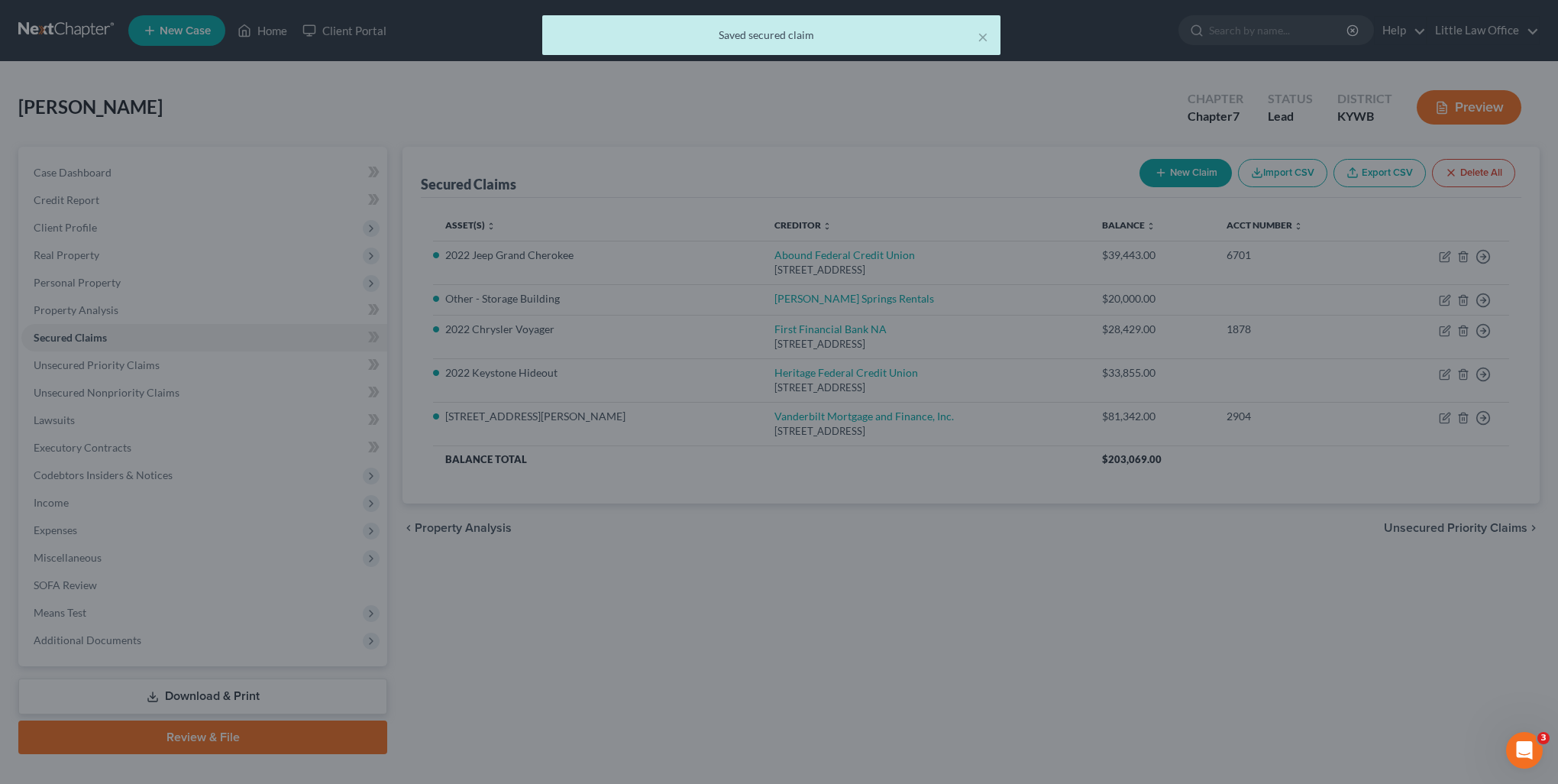
select select "9"
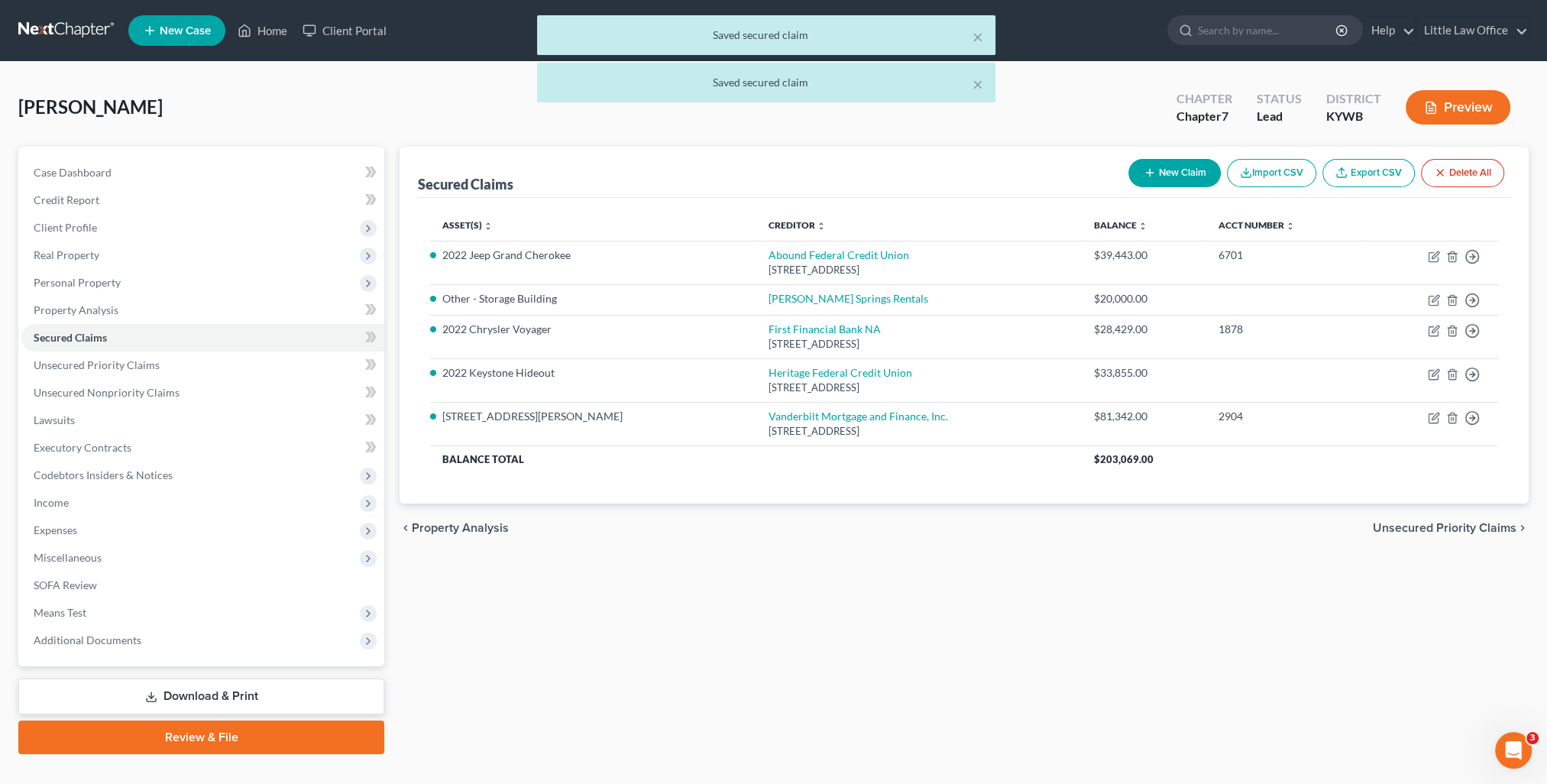
click at [1473, 521] on span "Unsecured Priority Claims" at bounding box center [1444, 527] width 143 height 12
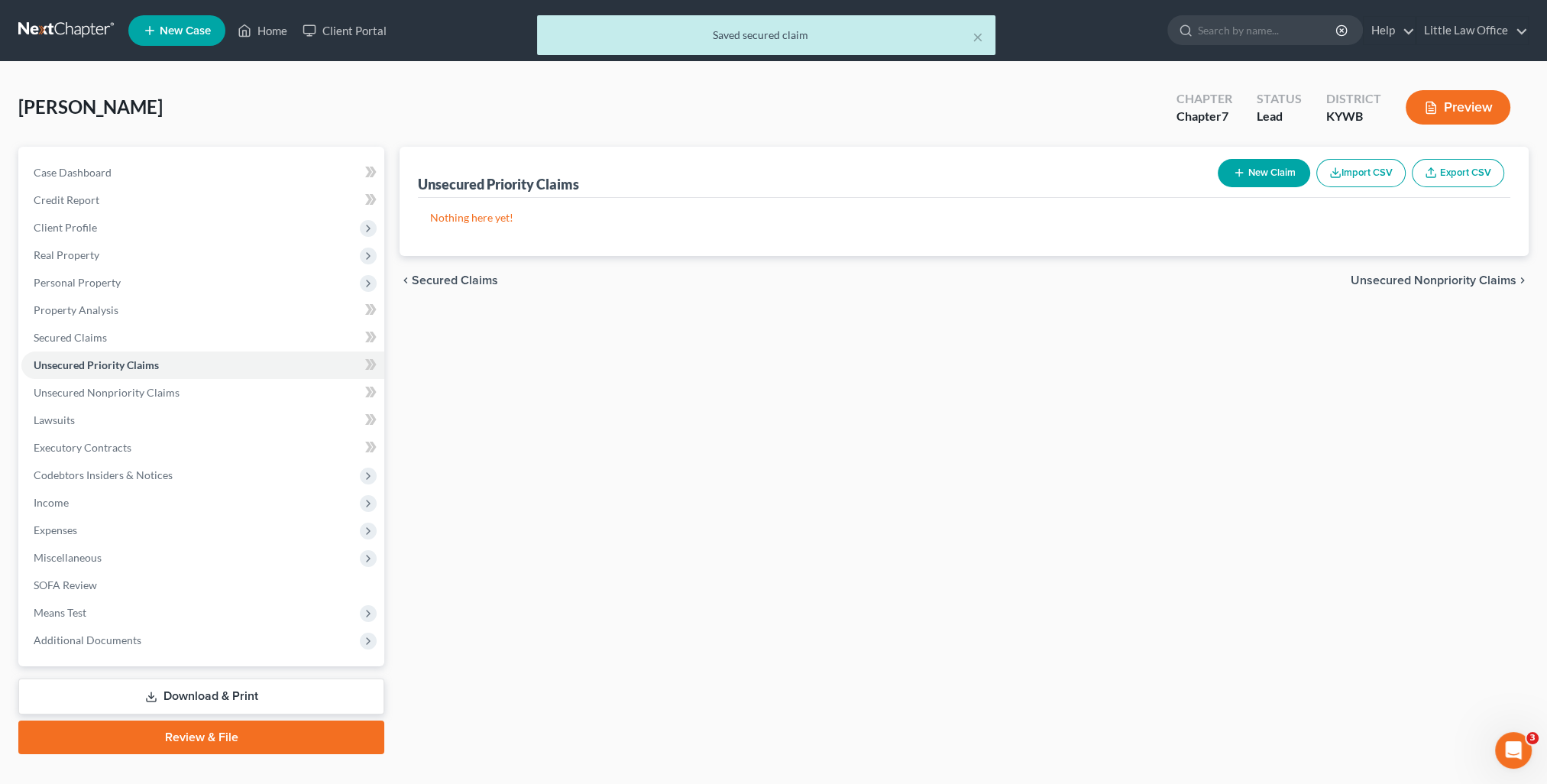
click at [1427, 283] on span "Unsecured Nonpriority Claims" at bounding box center [1433, 280] width 165 height 12
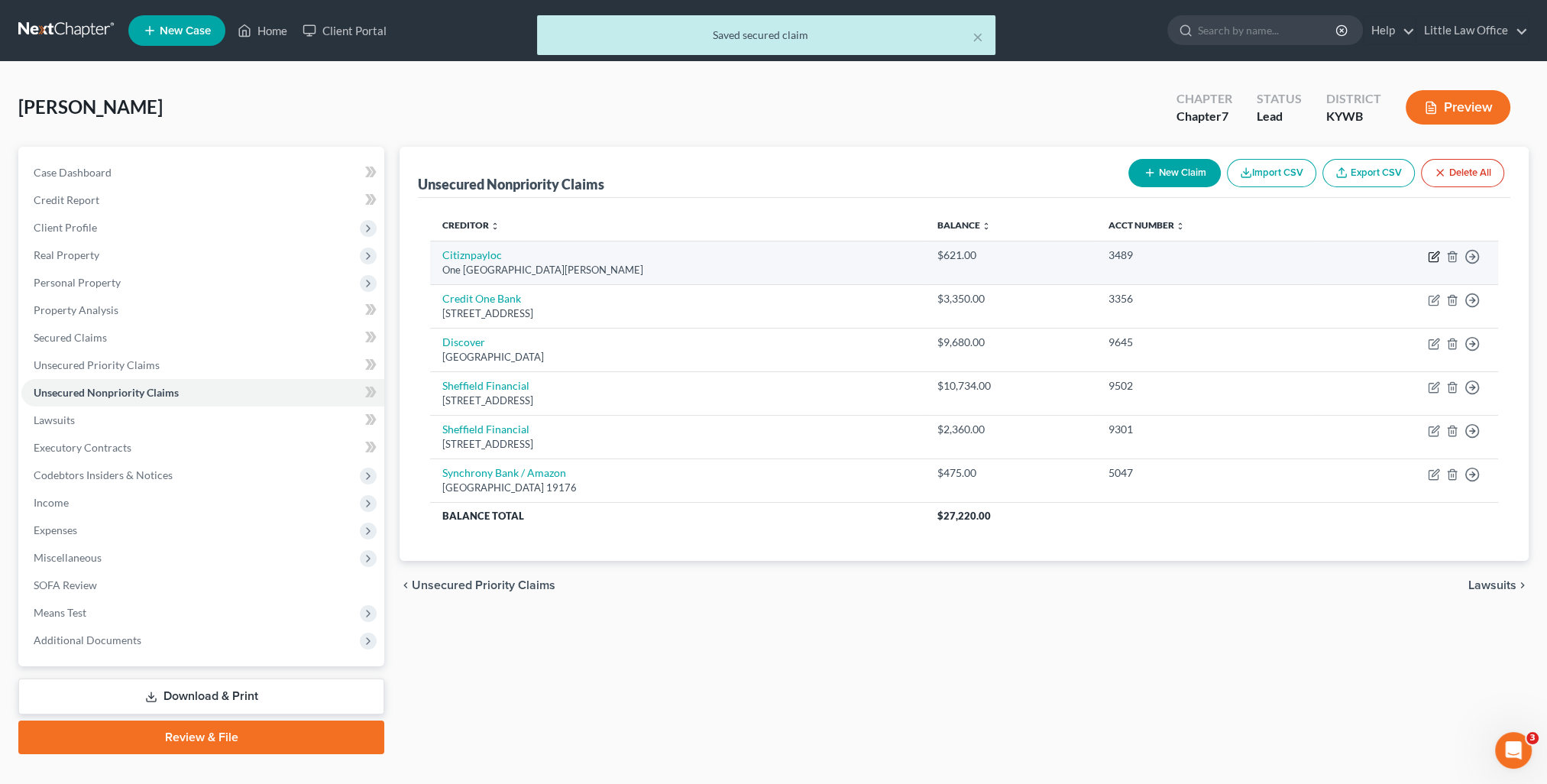
click at [1433, 256] on icon "button" at bounding box center [1433, 256] width 12 height 12
select select "41"
select select "2"
select select "0"
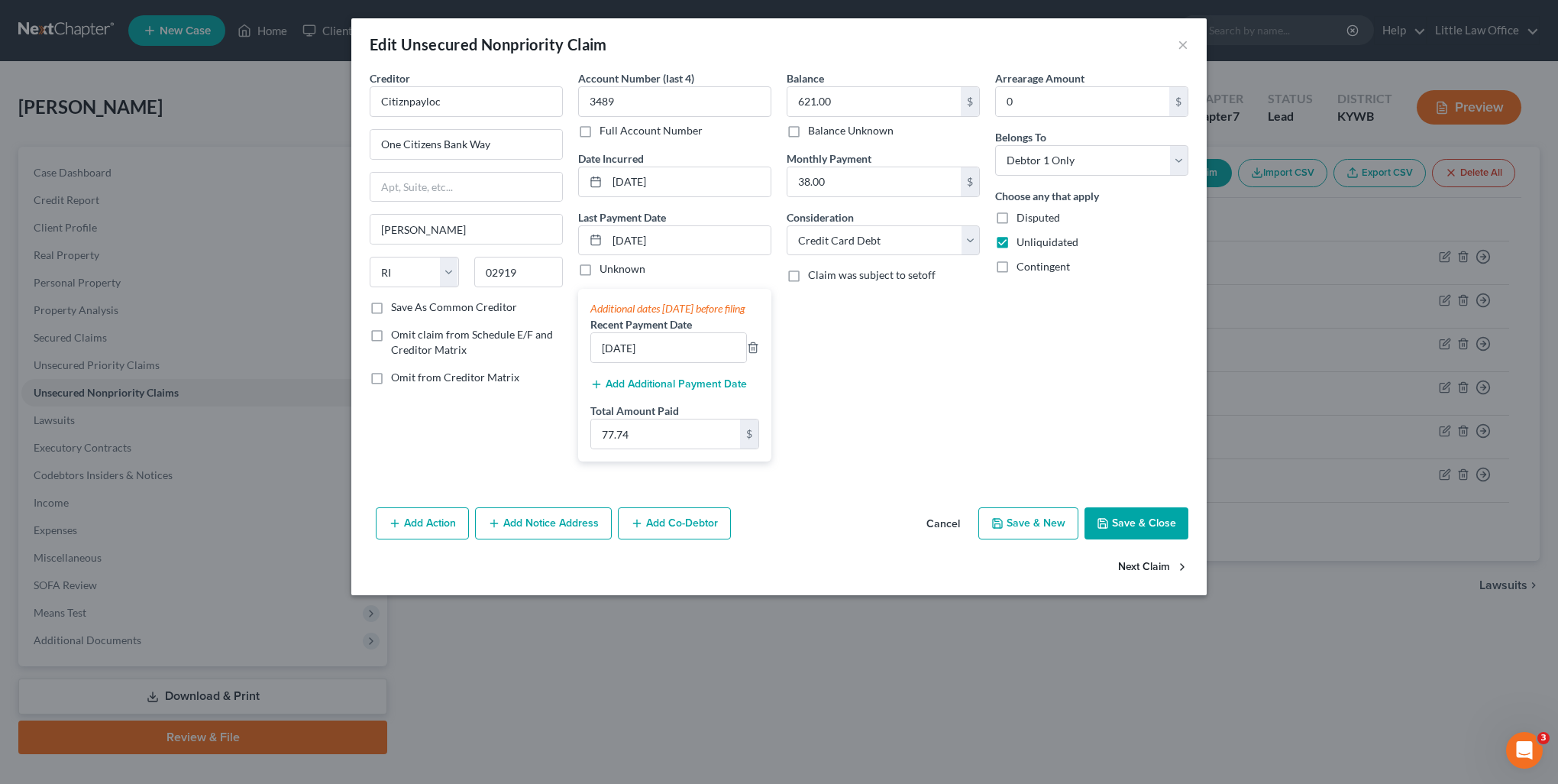
click at [1177, 573] on icon "button" at bounding box center [1182, 566] width 12 height 12
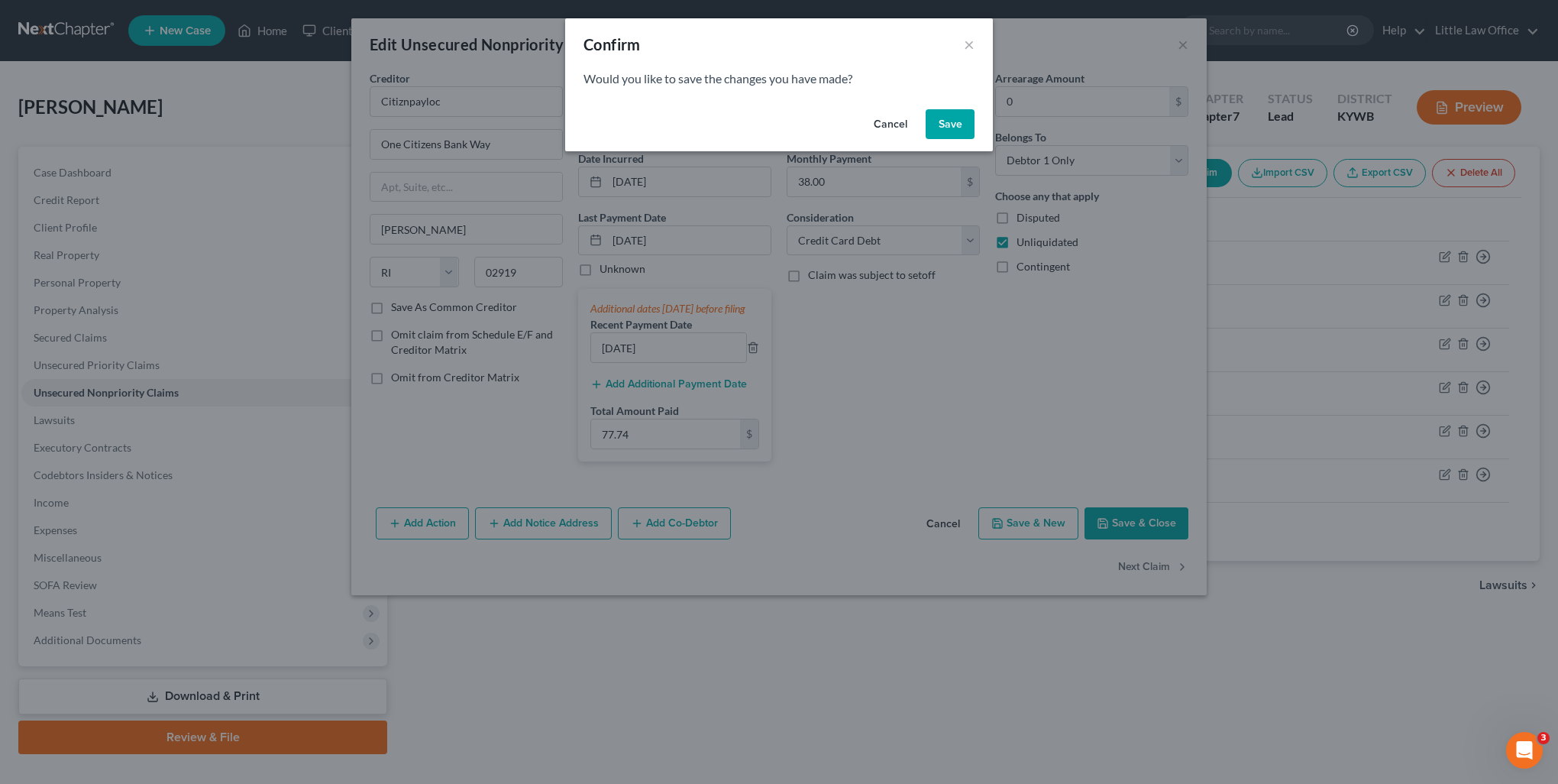
click at [949, 118] on button "Save" at bounding box center [950, 124] width 49 height 31
select select "31"
select select "2"
select select "0"
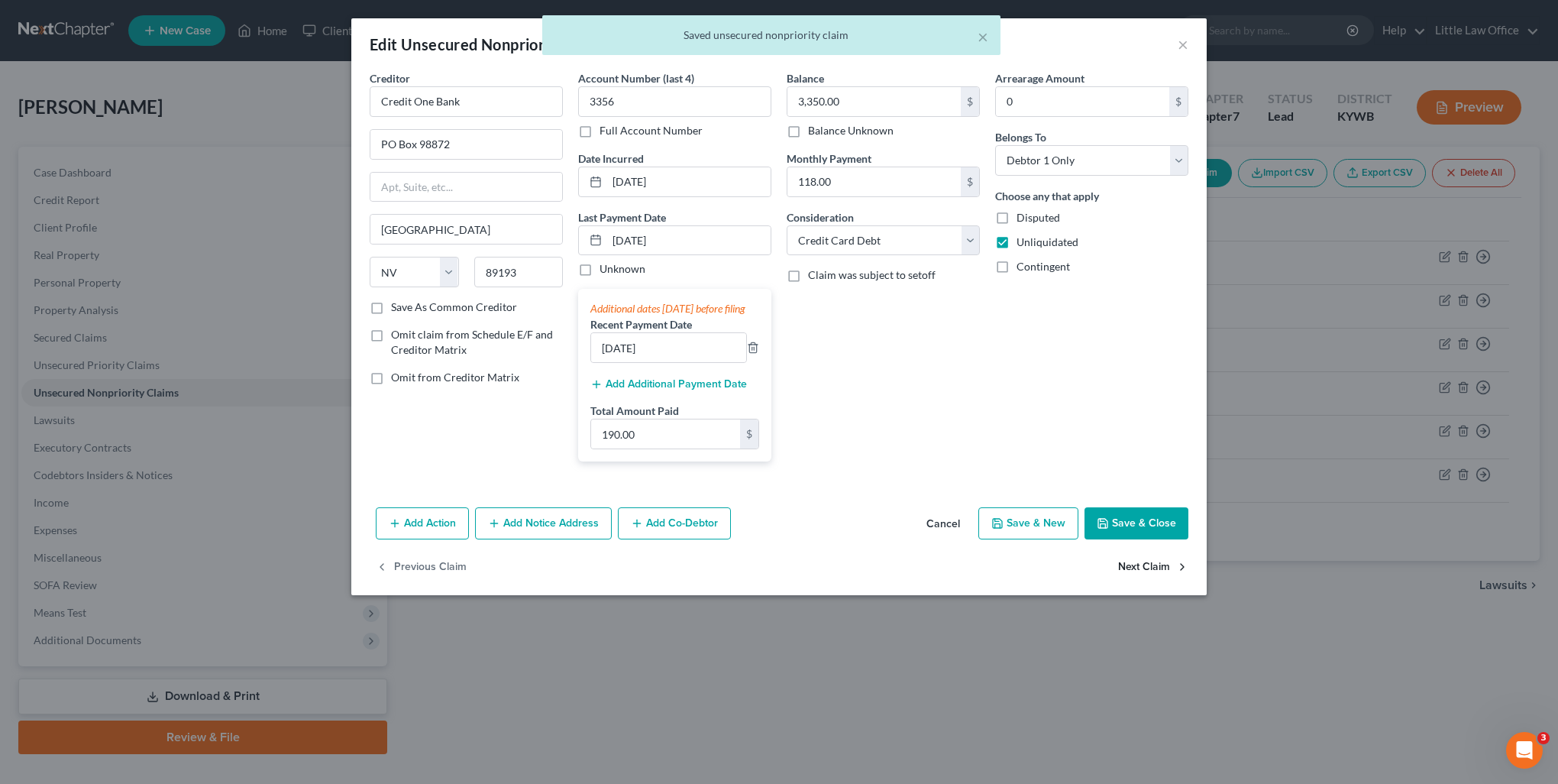
click at [1154, 584] on button "Next Claim" at bounding box center [1153, 567] width 70 height 32
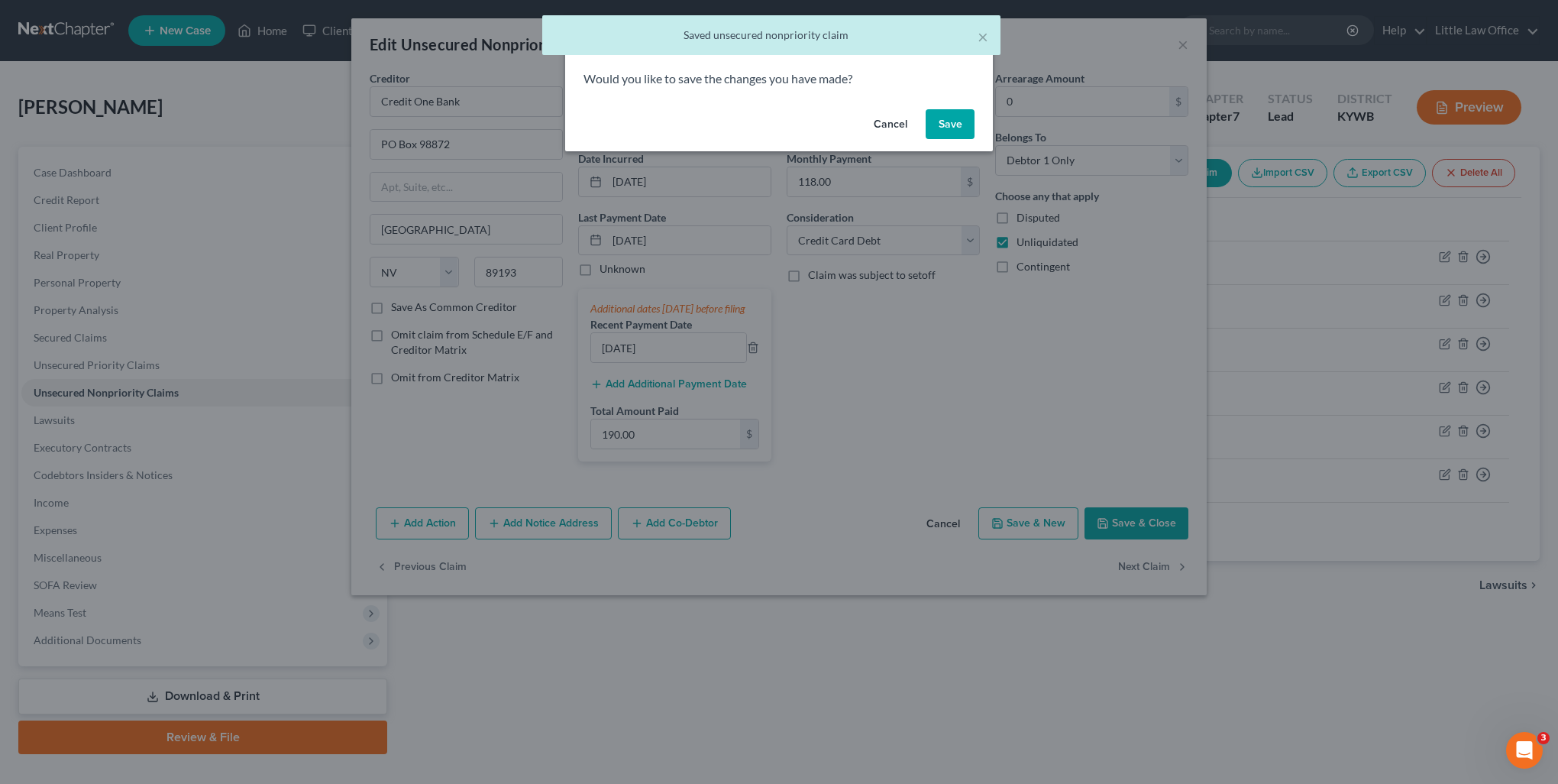
click at [941, 112] on button "Save" at bounding box center [950, 124] width 49 height 31
select select "28"
select select "2"
select select "0"
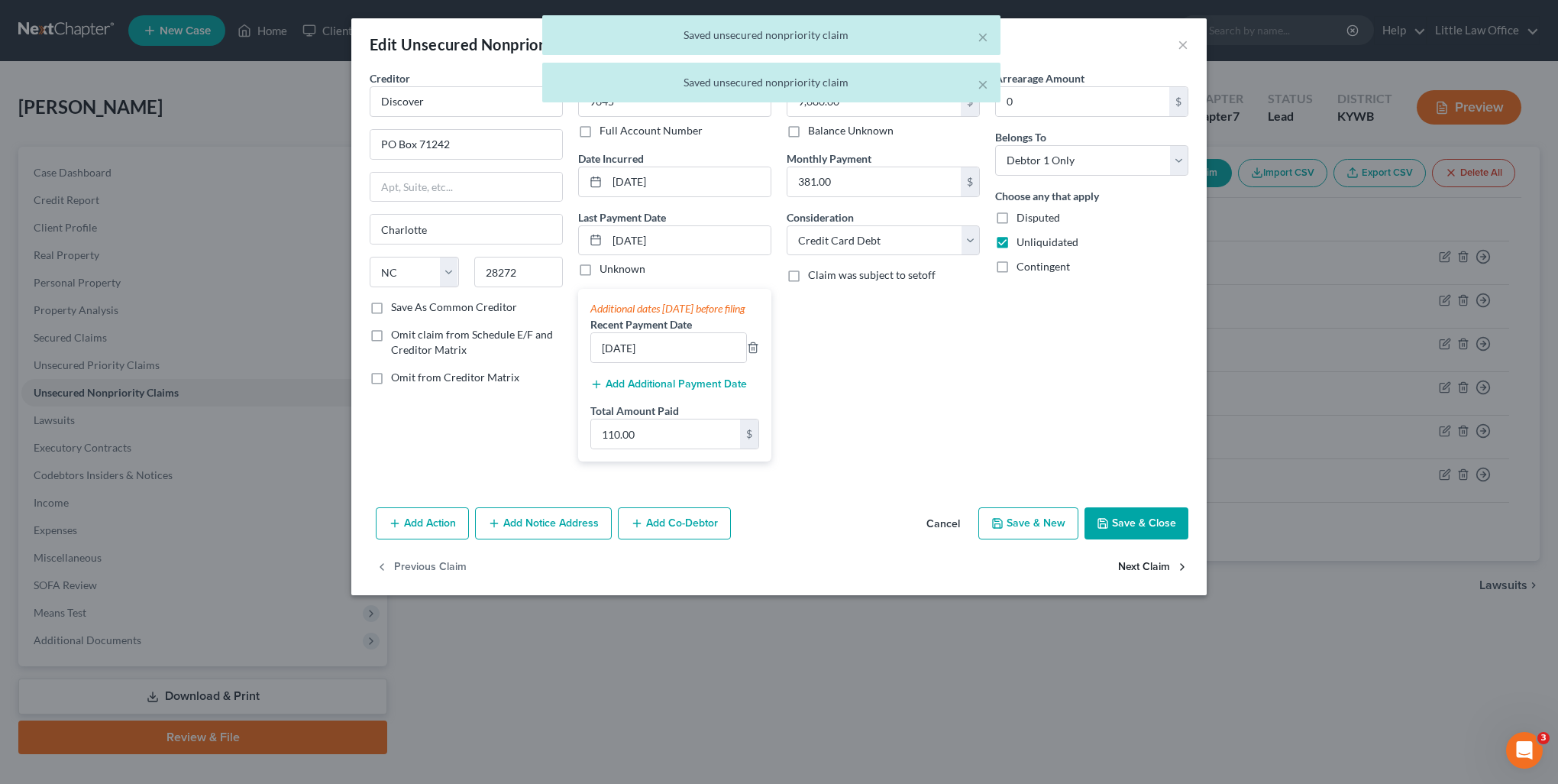
click at [1168, 574] on button "Next Claim" at bounding box center [1153, 567] width 70 height 32
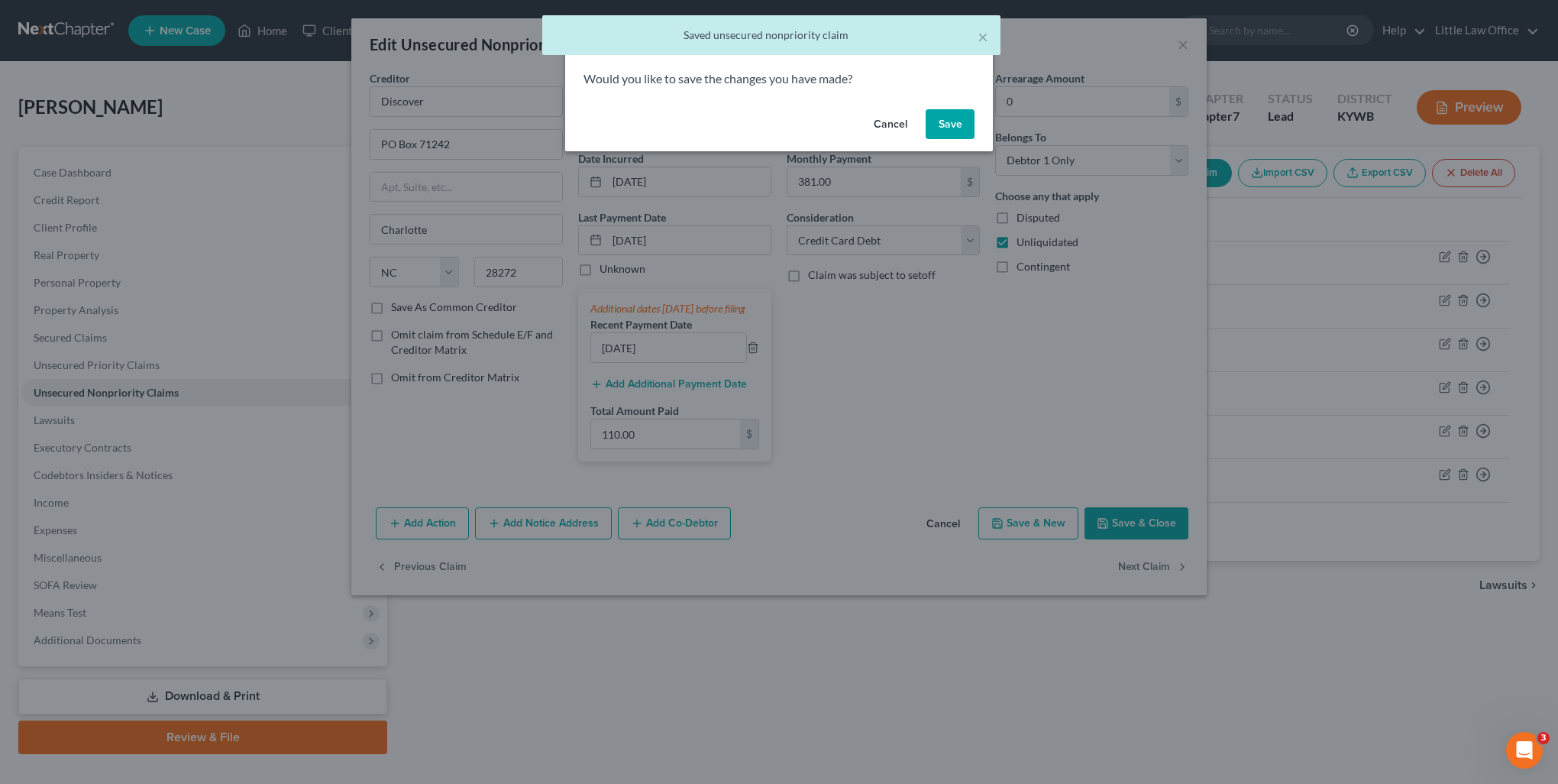
click at [948, 130] on button "Save" at bounding box center [950, 124] width 49 height 31
select select "28"
select select "10"
select select "3"
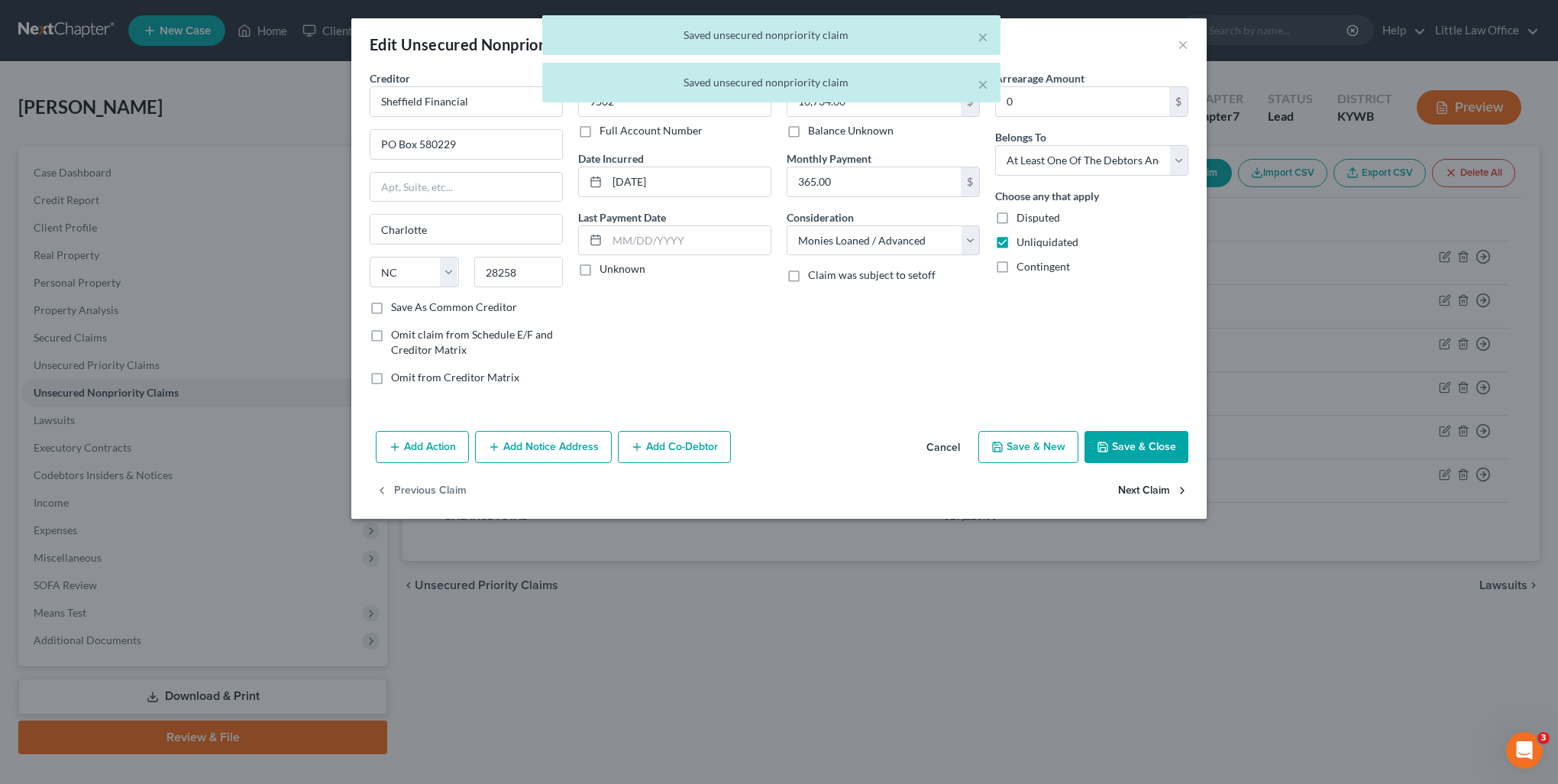
click at [1149, 494] on button "Next Claim" at bounding box center [1153, 490] width 70 height 32
select select "28"
select select "10"
select select "0"
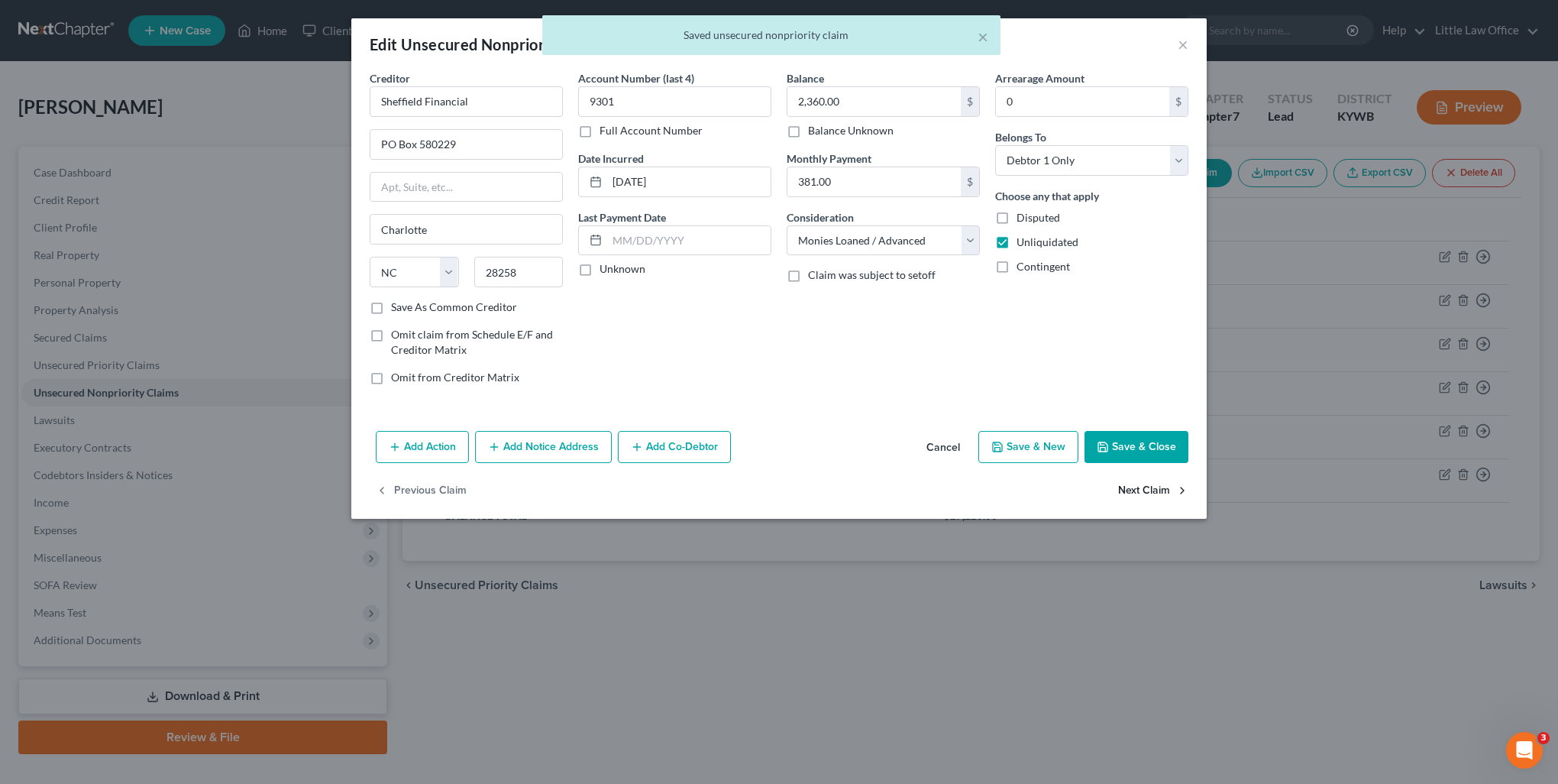
click at [1158, 486] on button "Next Claim" at bounding box center [1153, 490] width 70 height 32
select select "39"
select select "2"
select select "0"
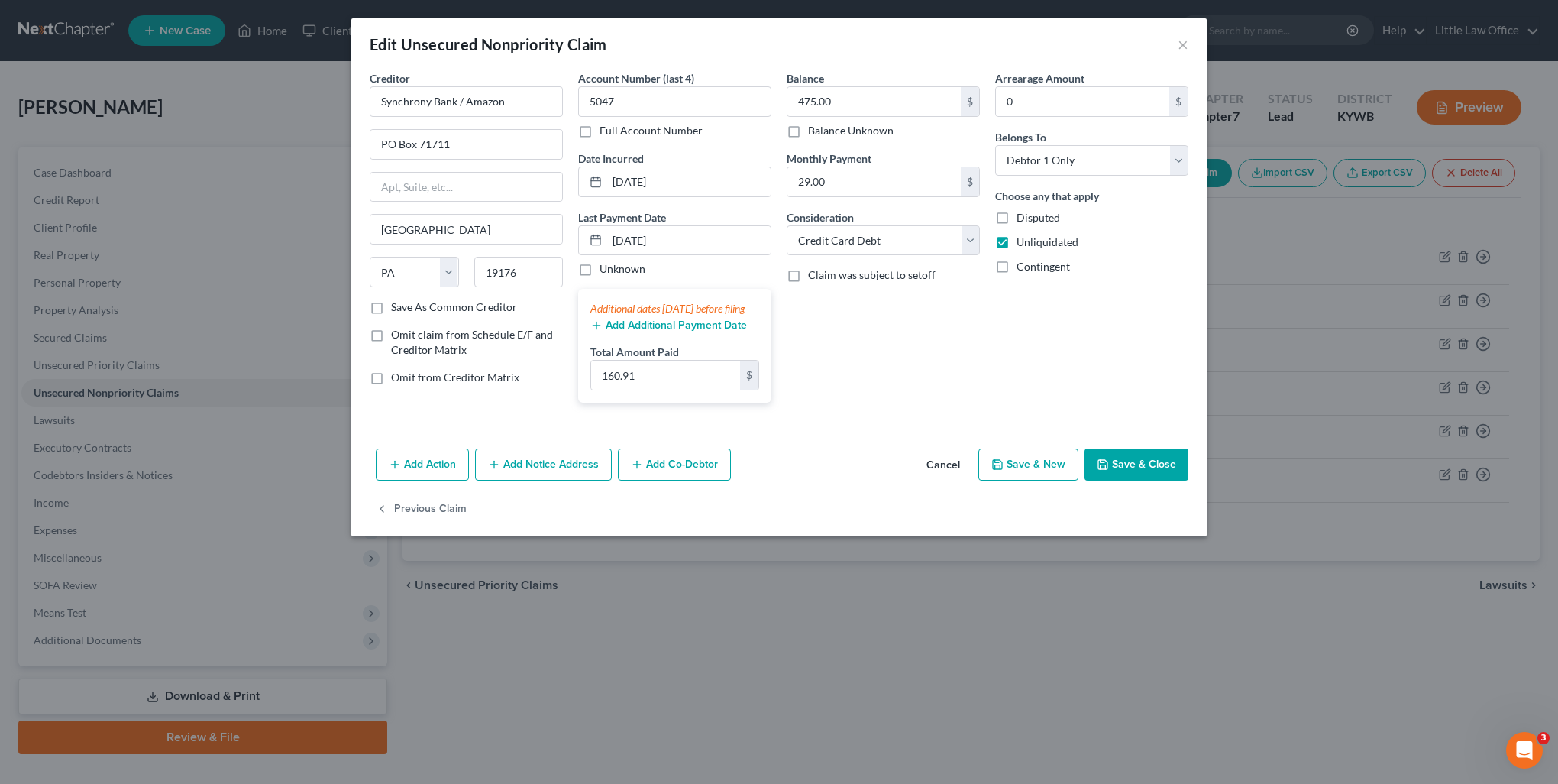
click at [1170, 480] on button "Save & Close" at bounding box center [1136, 464] width 104 height 32
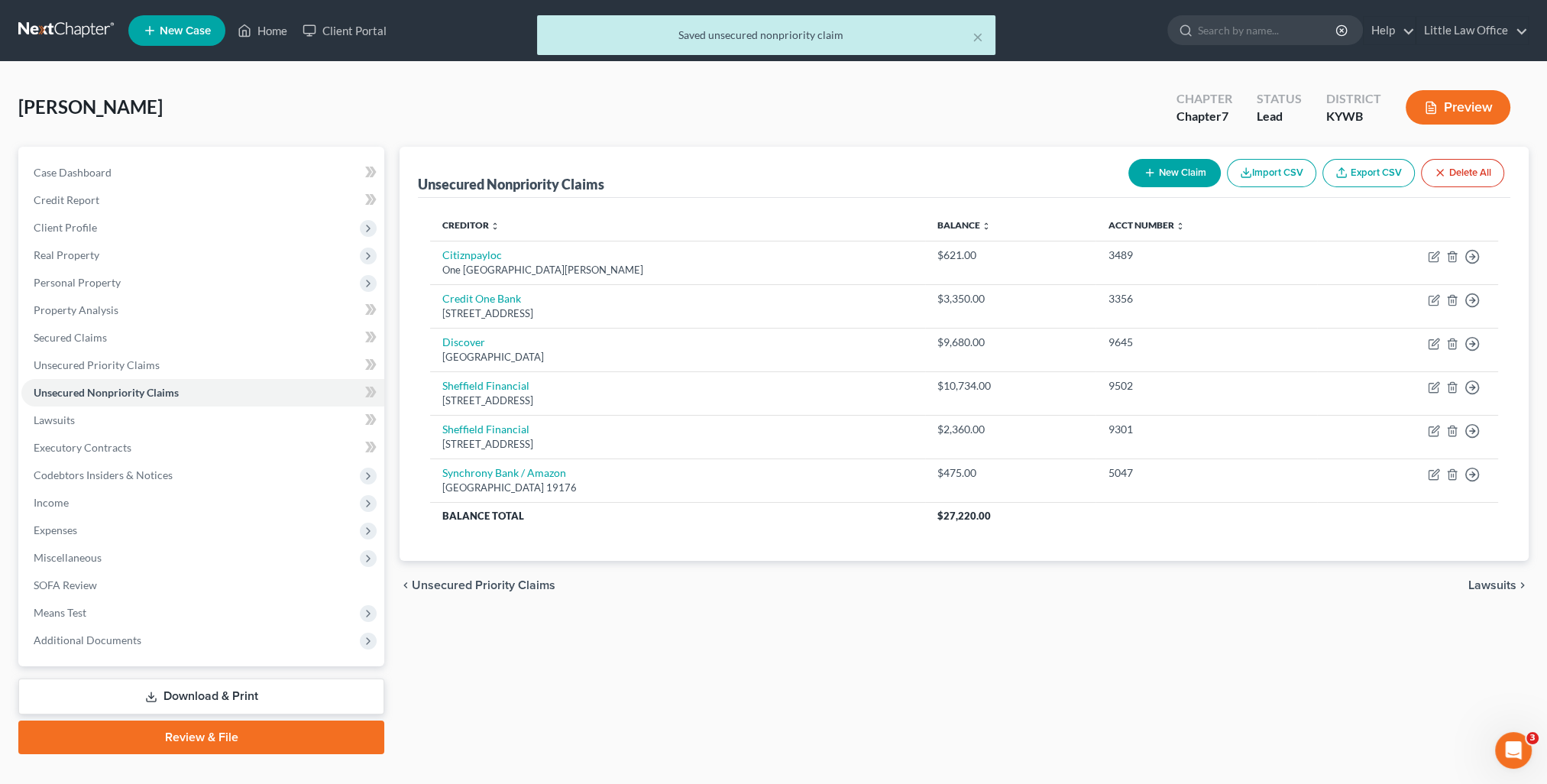
click at [1492, 588] on span "Lawsuits" at bounding box center [1492, 585] width 48 height 12
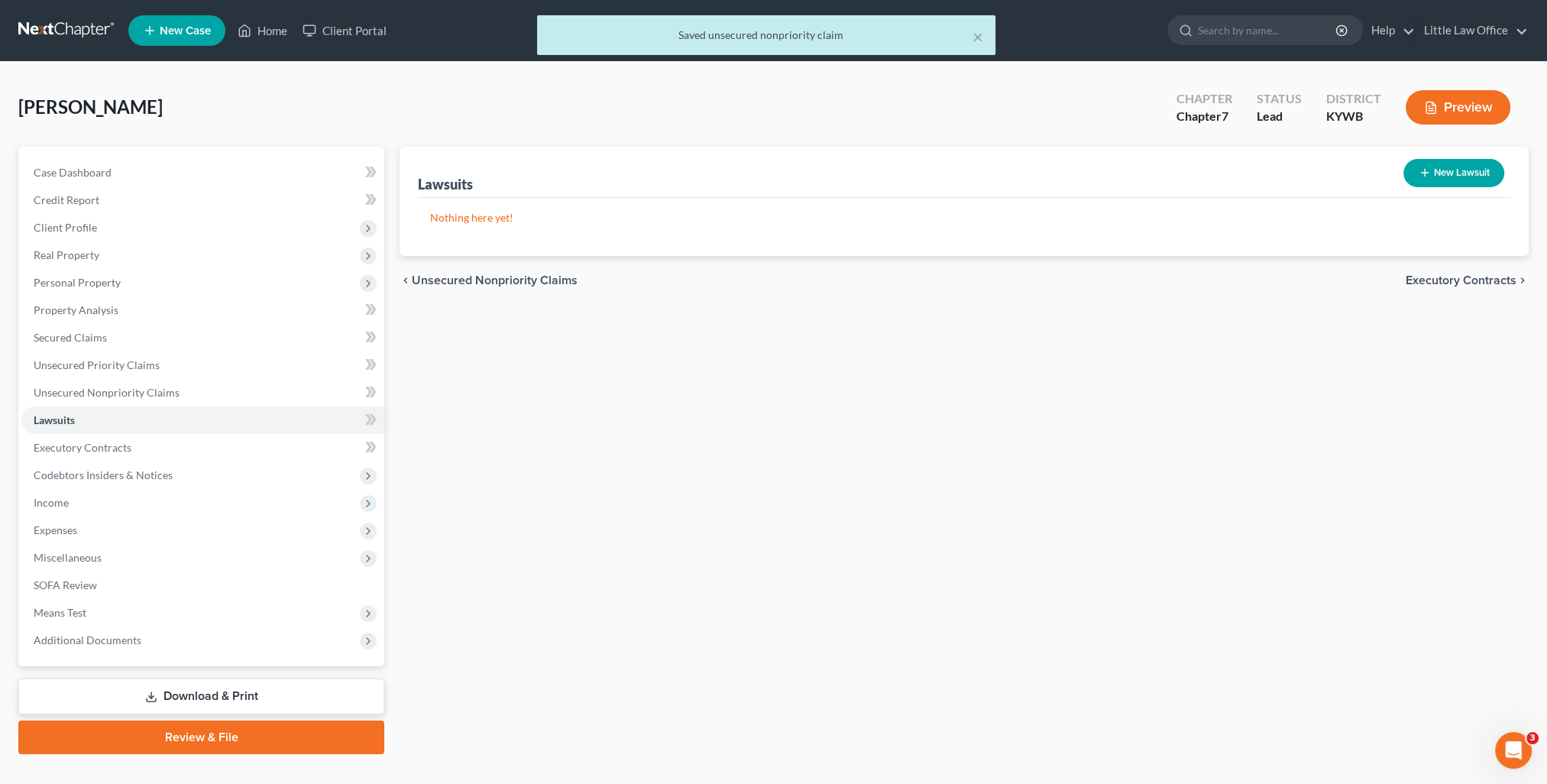
click at [1474, 278] on span "Executory Contracts" at bounding box center [1461, 280] width 111 height 12
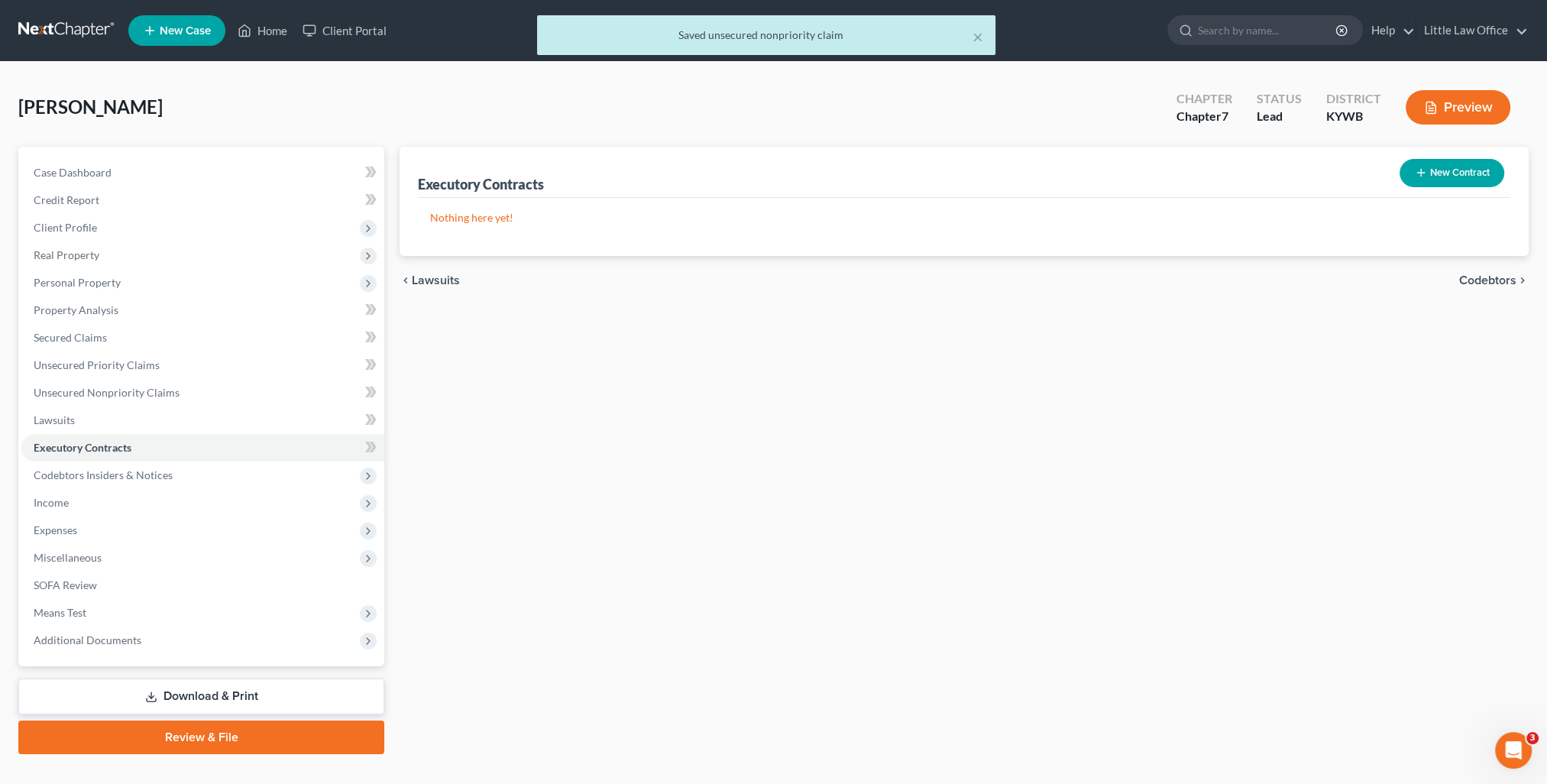
click at [1471, 275] on span "Codebtors" at bounding box center [1488, 280] width 57 height 12
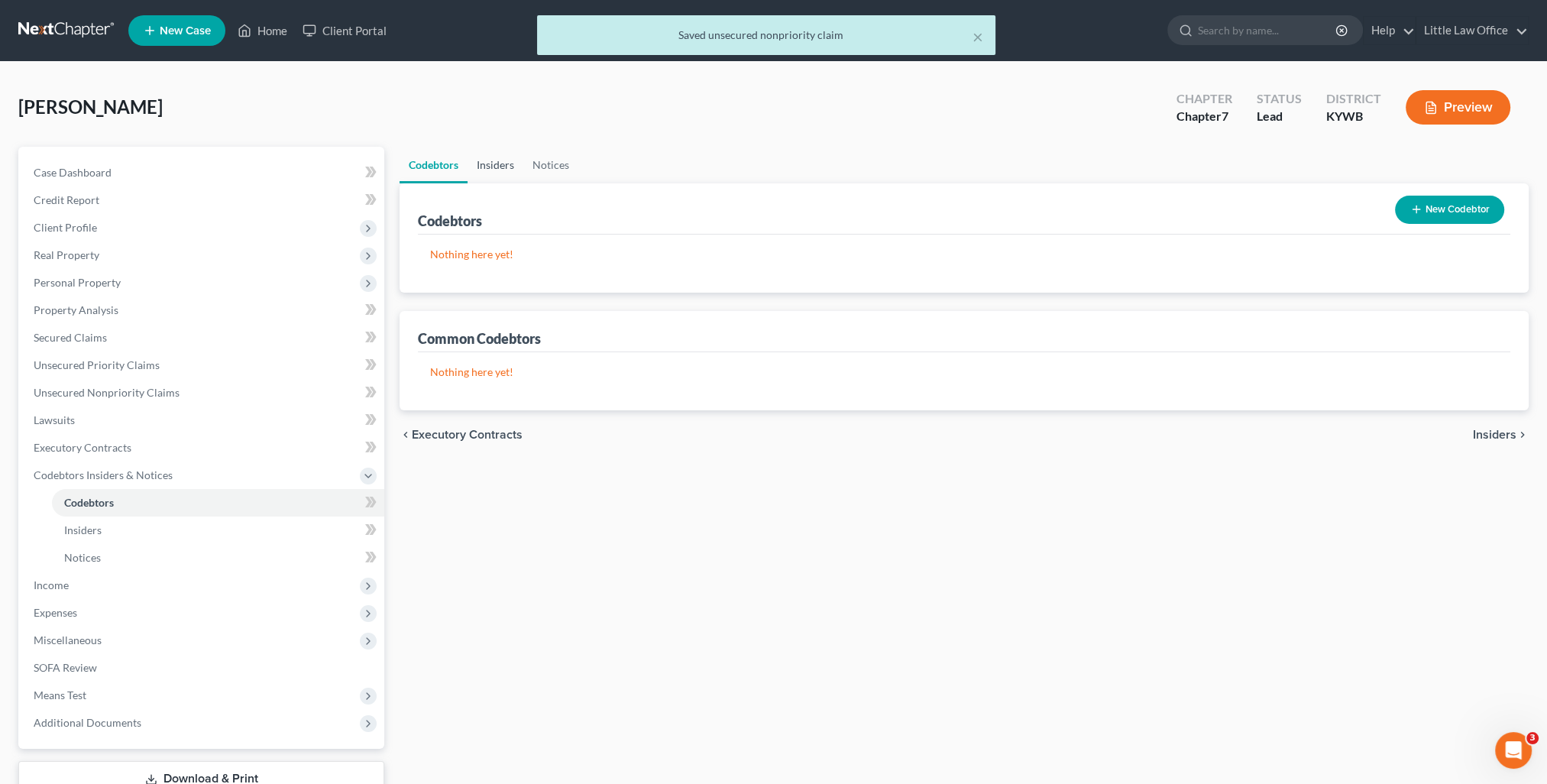
click at [504, 157] on link "Insiders" at bounding box center [495, 165] width 55 height 36
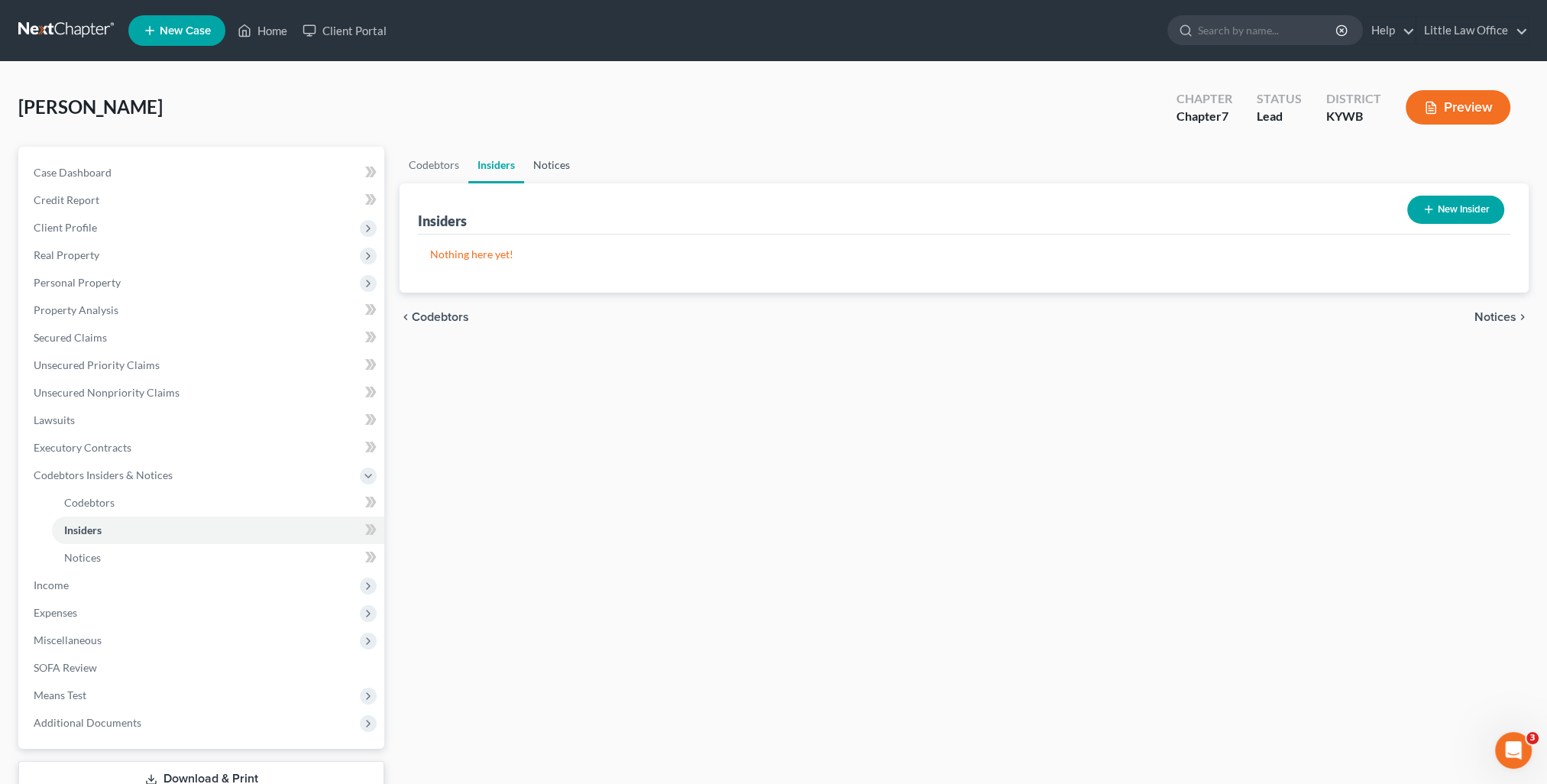
click at [548, 167] on link "Notices" at bounding box center [552, 165] width 55 height 36
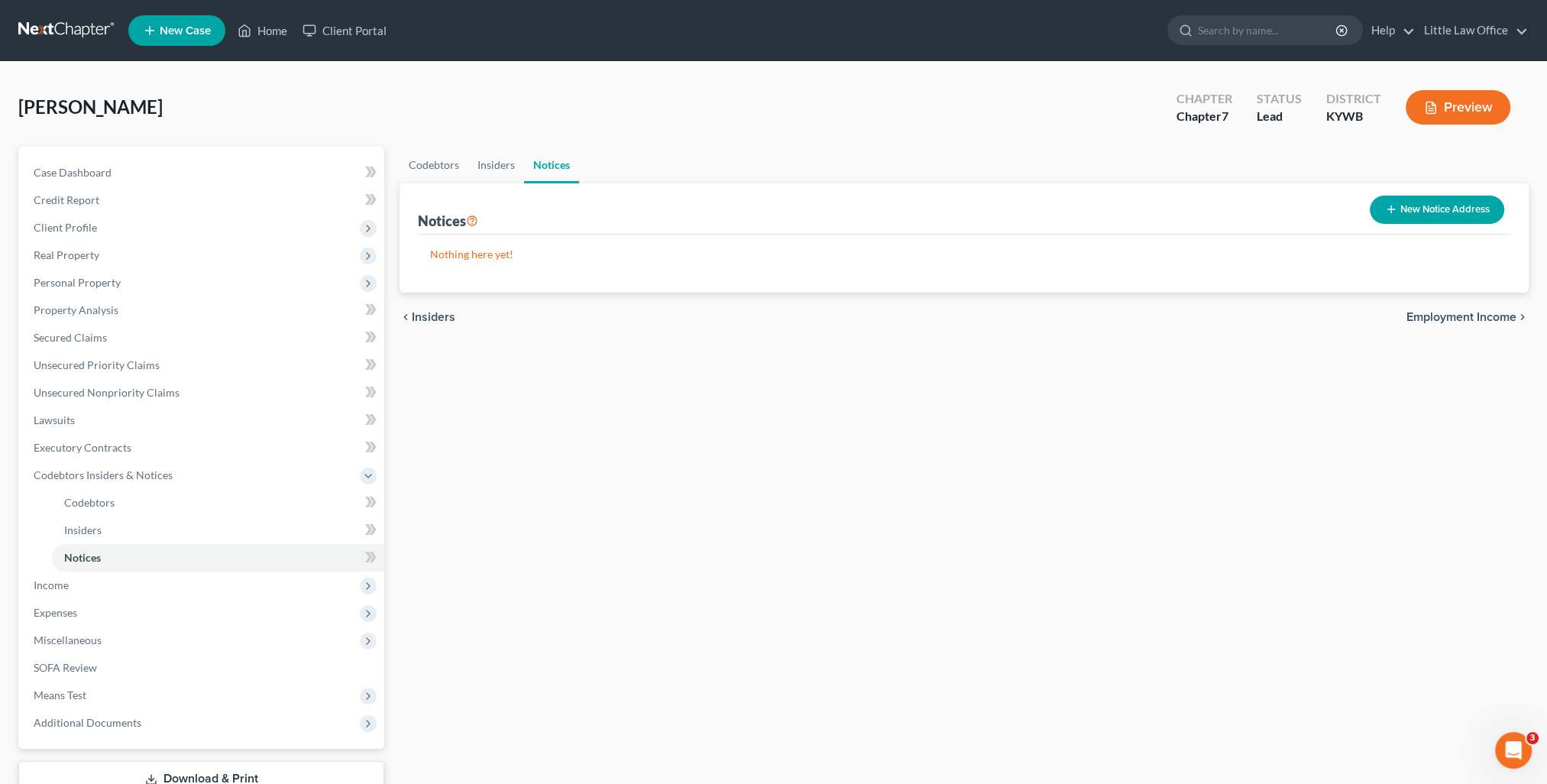
click at [1422, 314] on span "Employment Income" at bounding box center [1461, 316] width 110 height 12
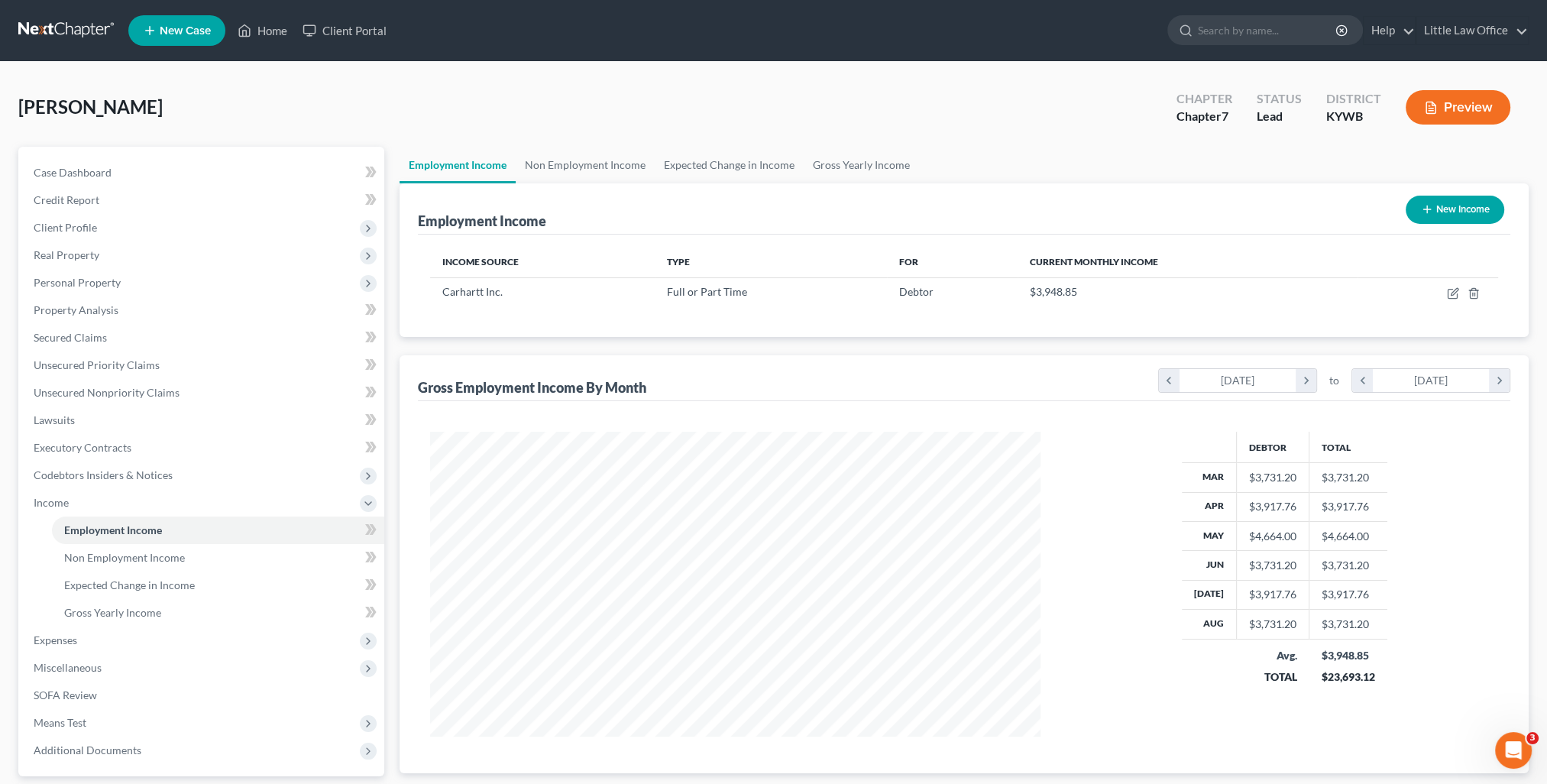
scroll to position [305, 641]
click at [535, 169] on link "Non Employment Income" at bounding box center [586, 165] width 139 height 36
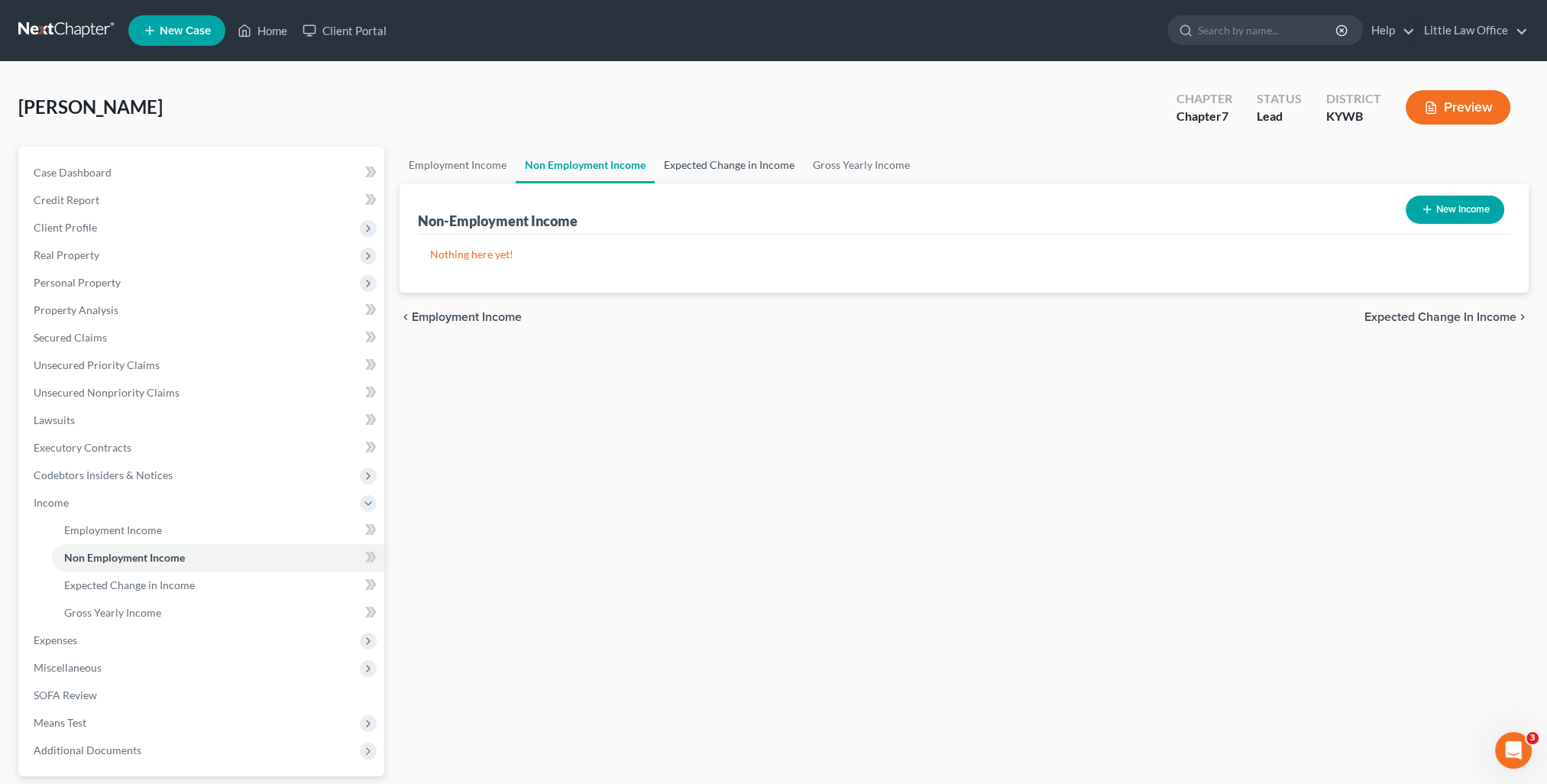
click at [672, 166] on link "Expected Change in Income" at bounding box center [729, 165] width 149 height 36
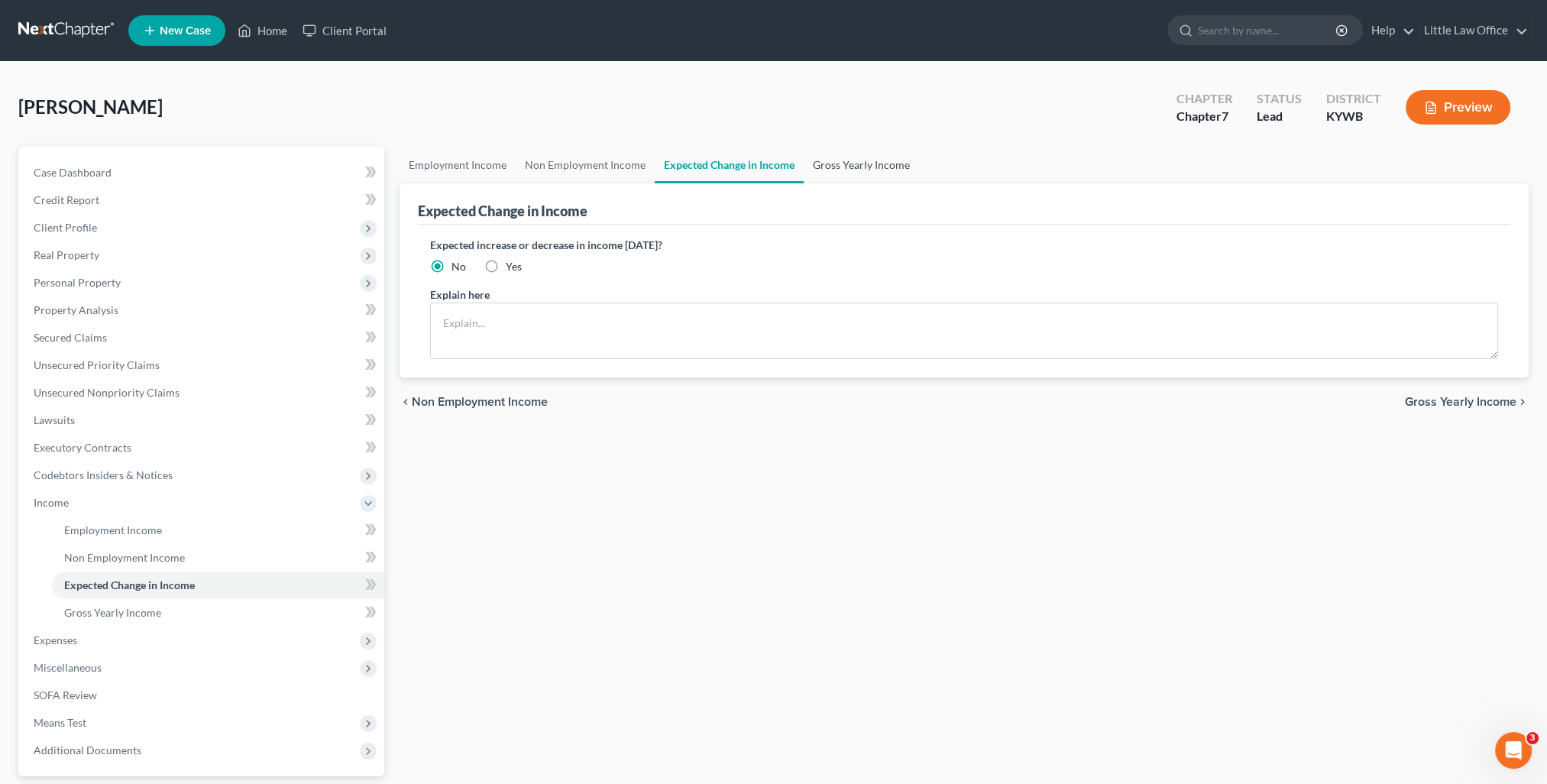
click at [840, 161] on link "Gross Yearly Income" at bounding box center [862, 165] width 116 height 36
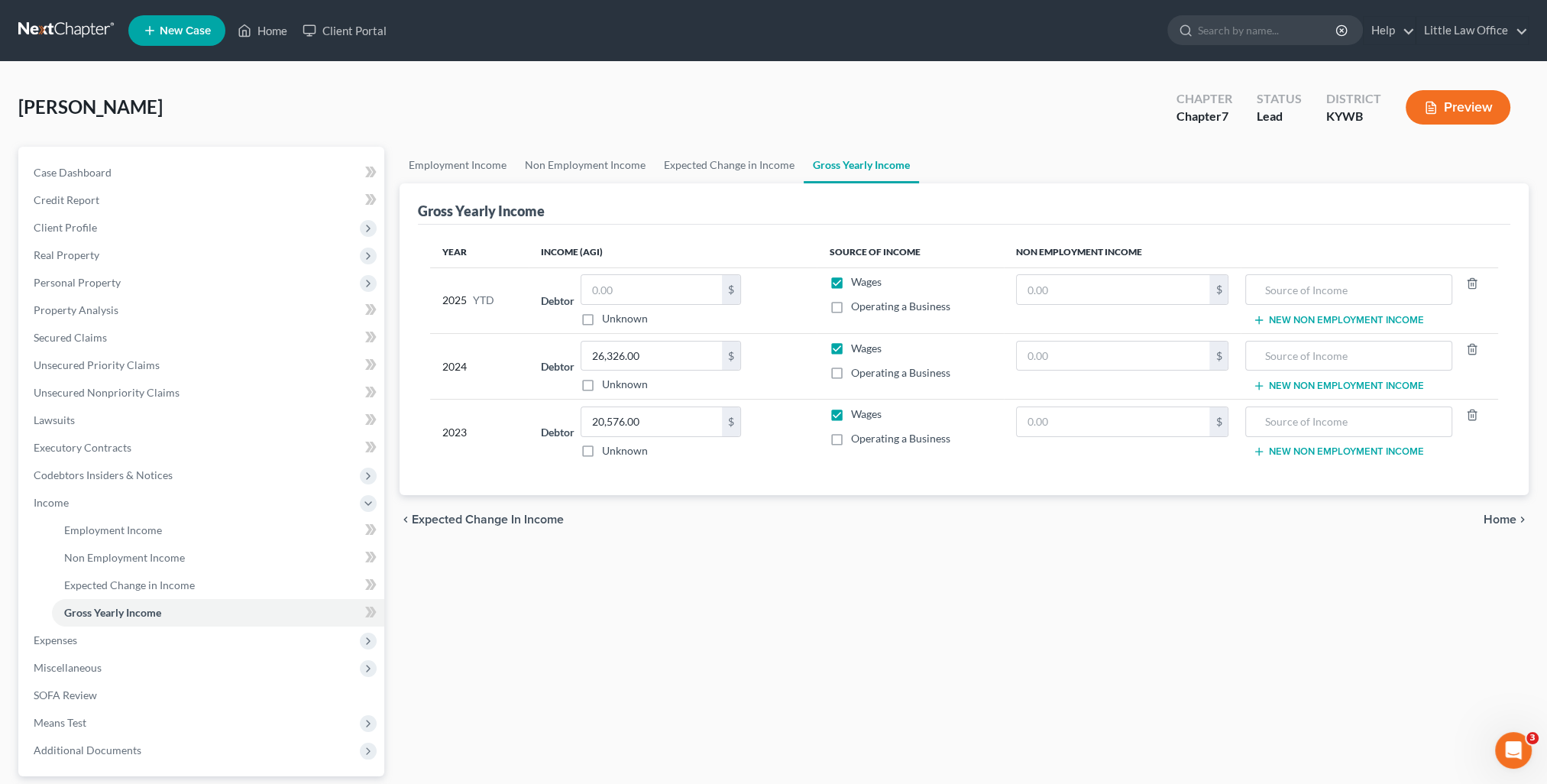
click at [1507, 513] on span "Home" at bounding box center [1500, 519] width 33 height 12
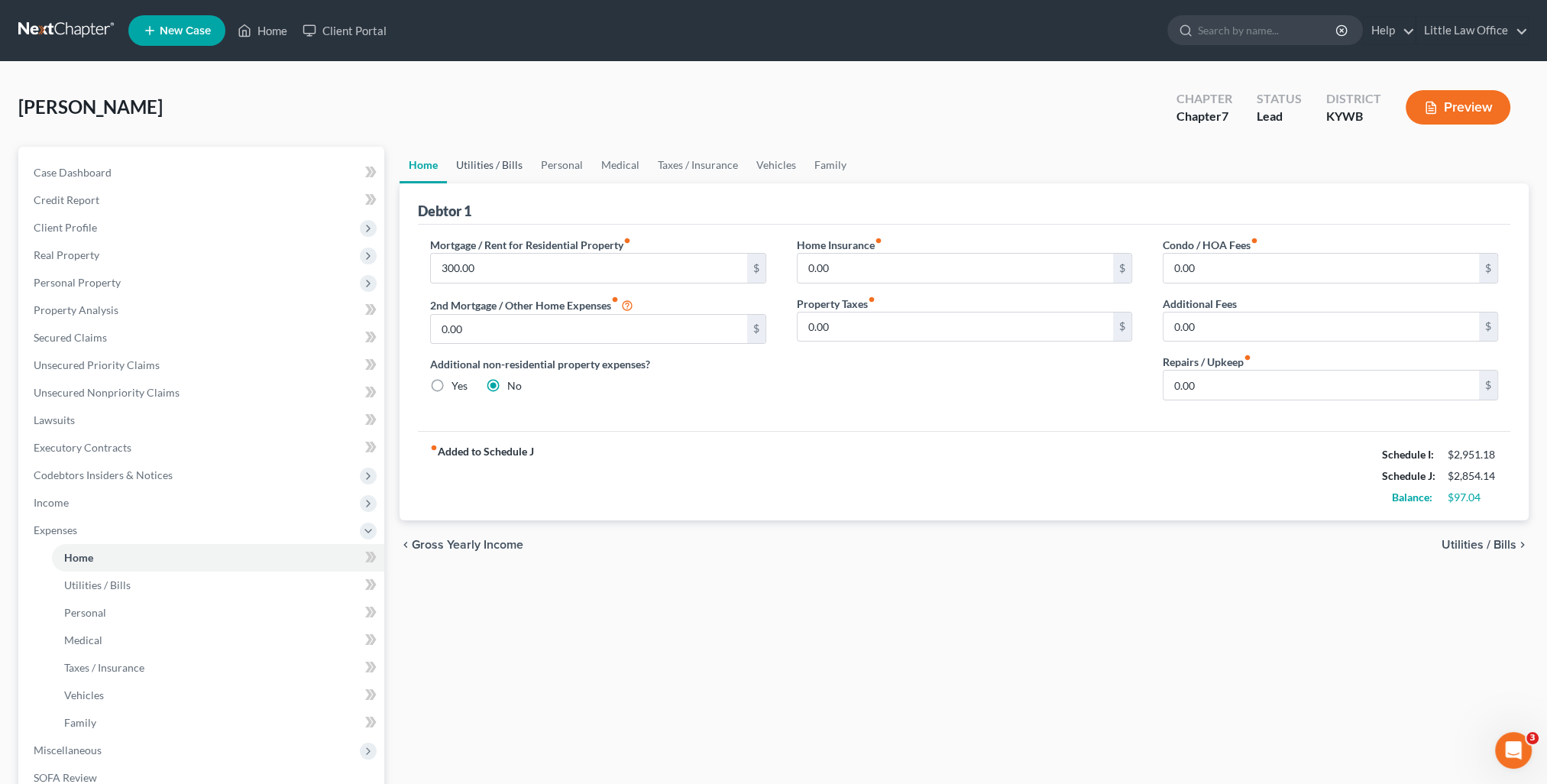
click at [486, 165] on link "Utilities / Bills" at bounding box center [489, 165] width 85 height 36
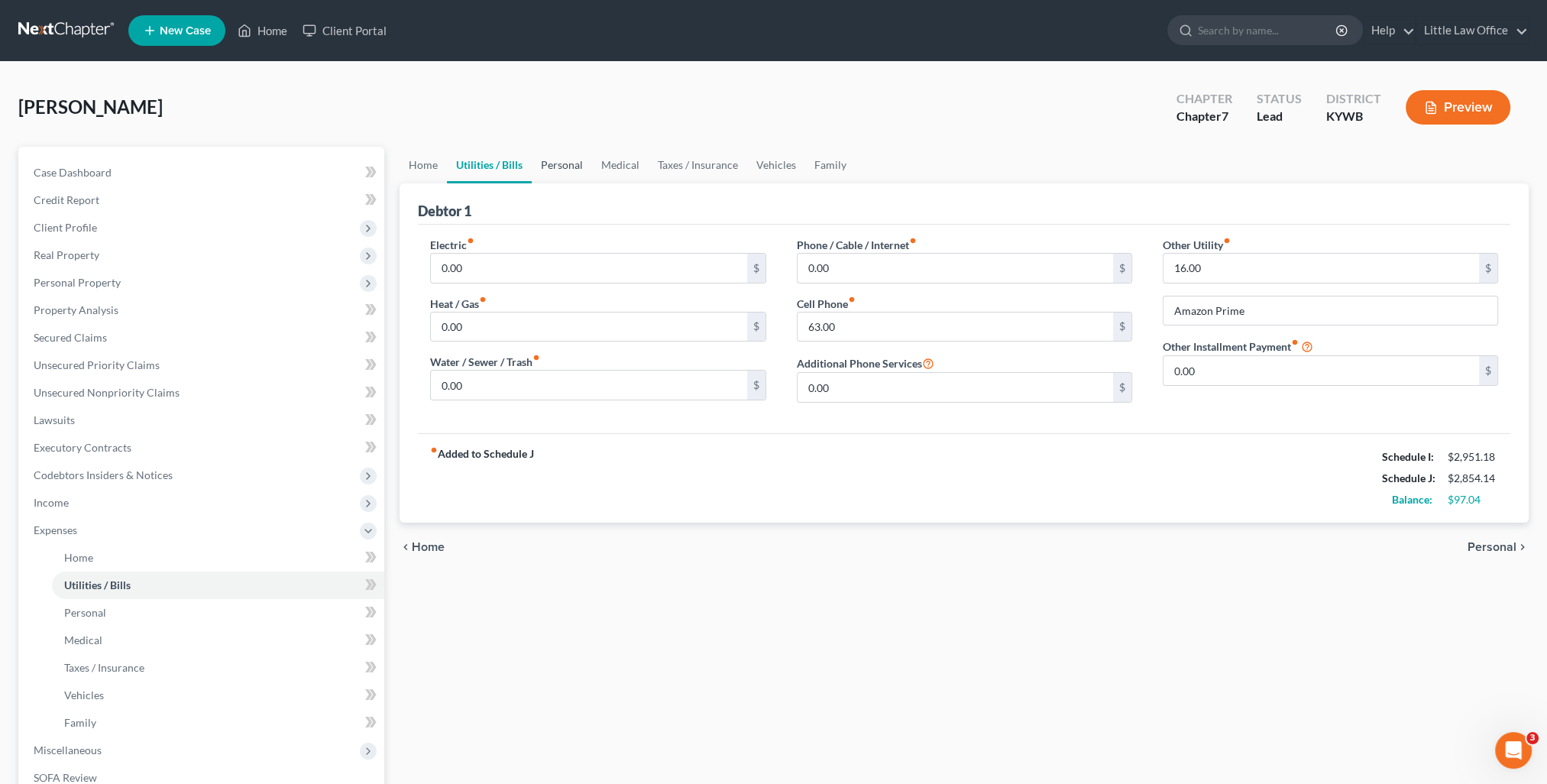
click at [557, 165] on link "Personal" at bounding box center [562, 165] width 60 height 36
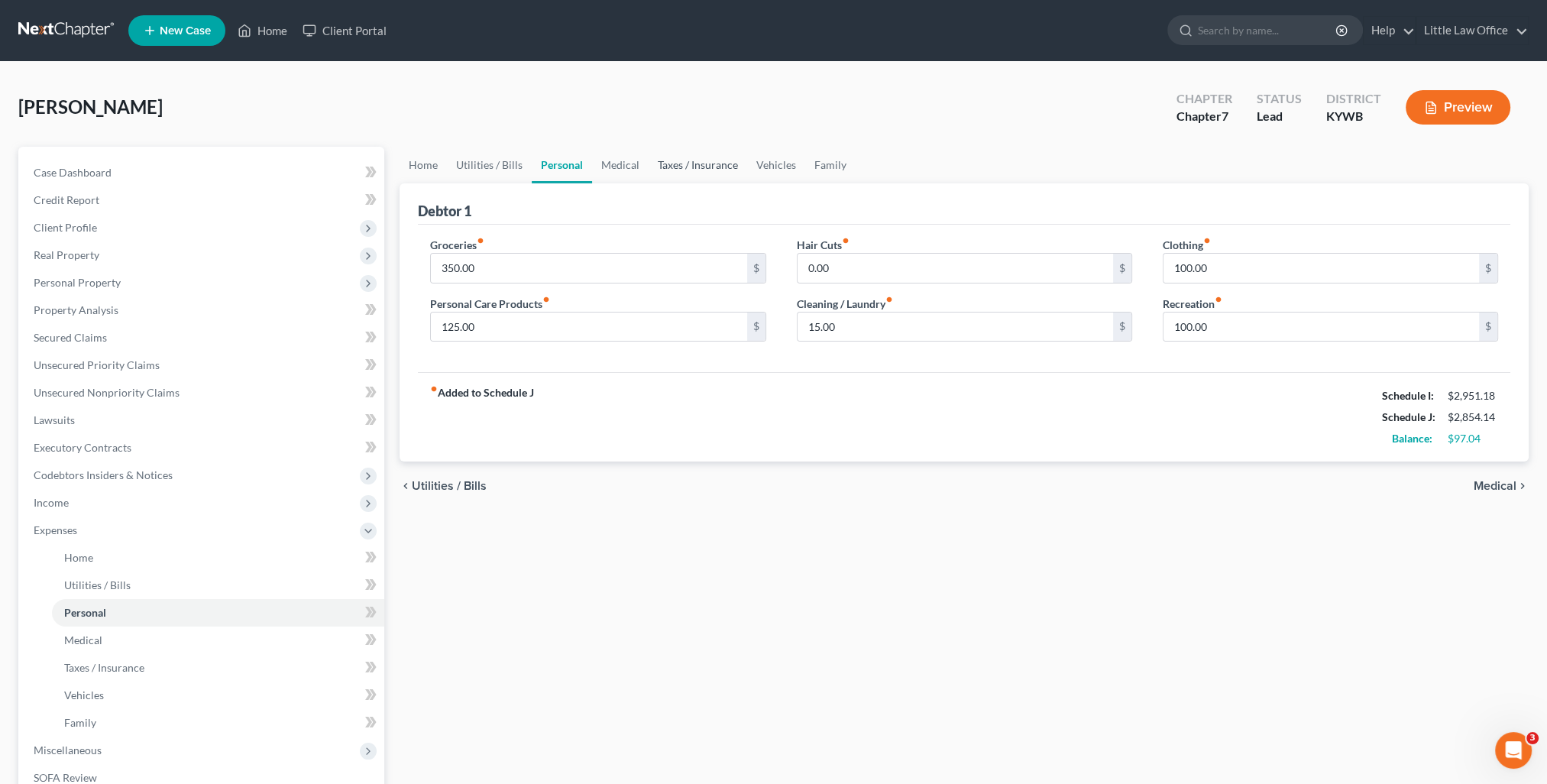
click at [649, 166] on link "Taxes / Insurance" at bounding box center [698, 165] width 99 height 36
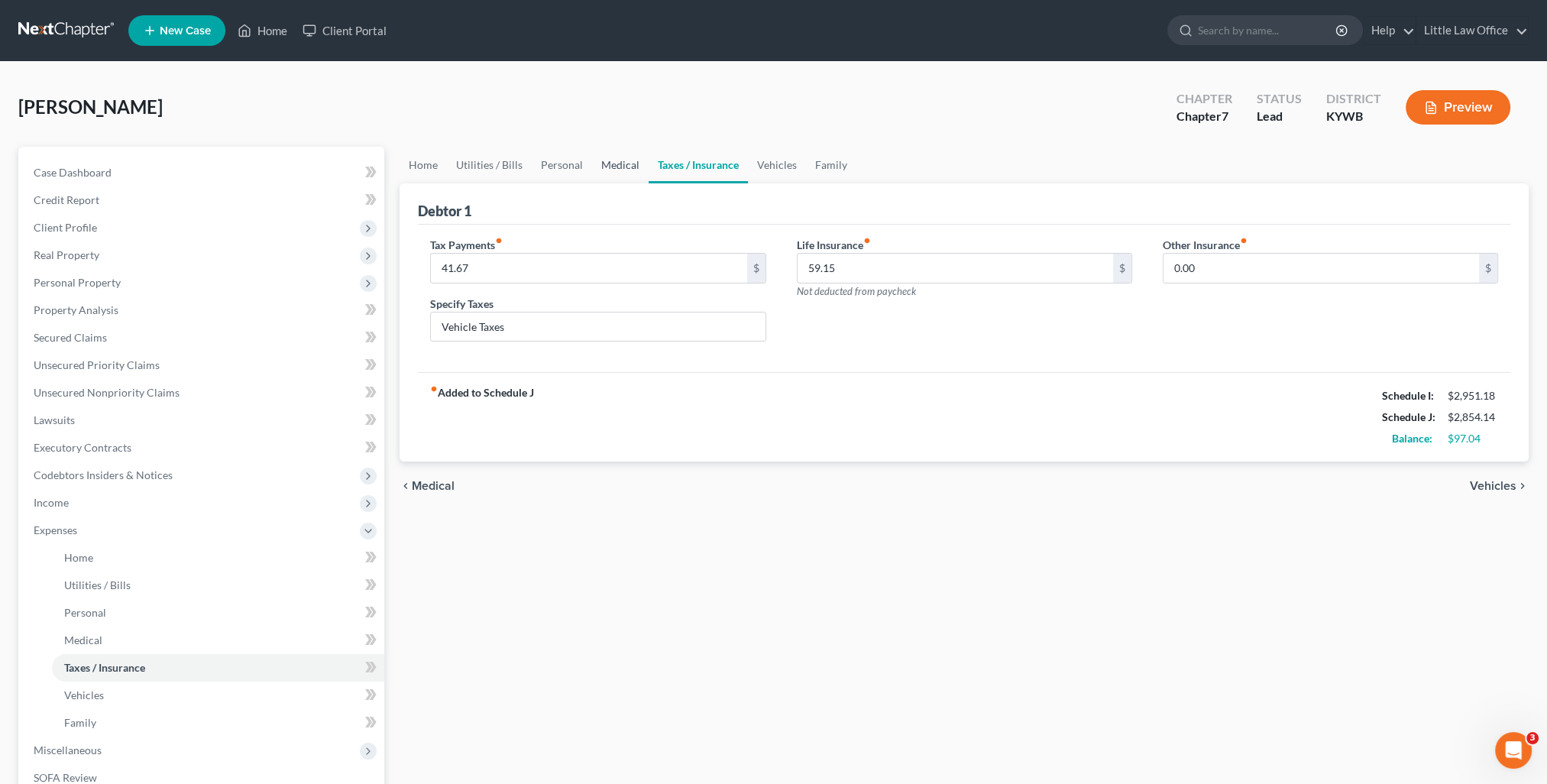
click at [608, 161] on link "Medical" at bounding box center [620, 165] width 56 height 36
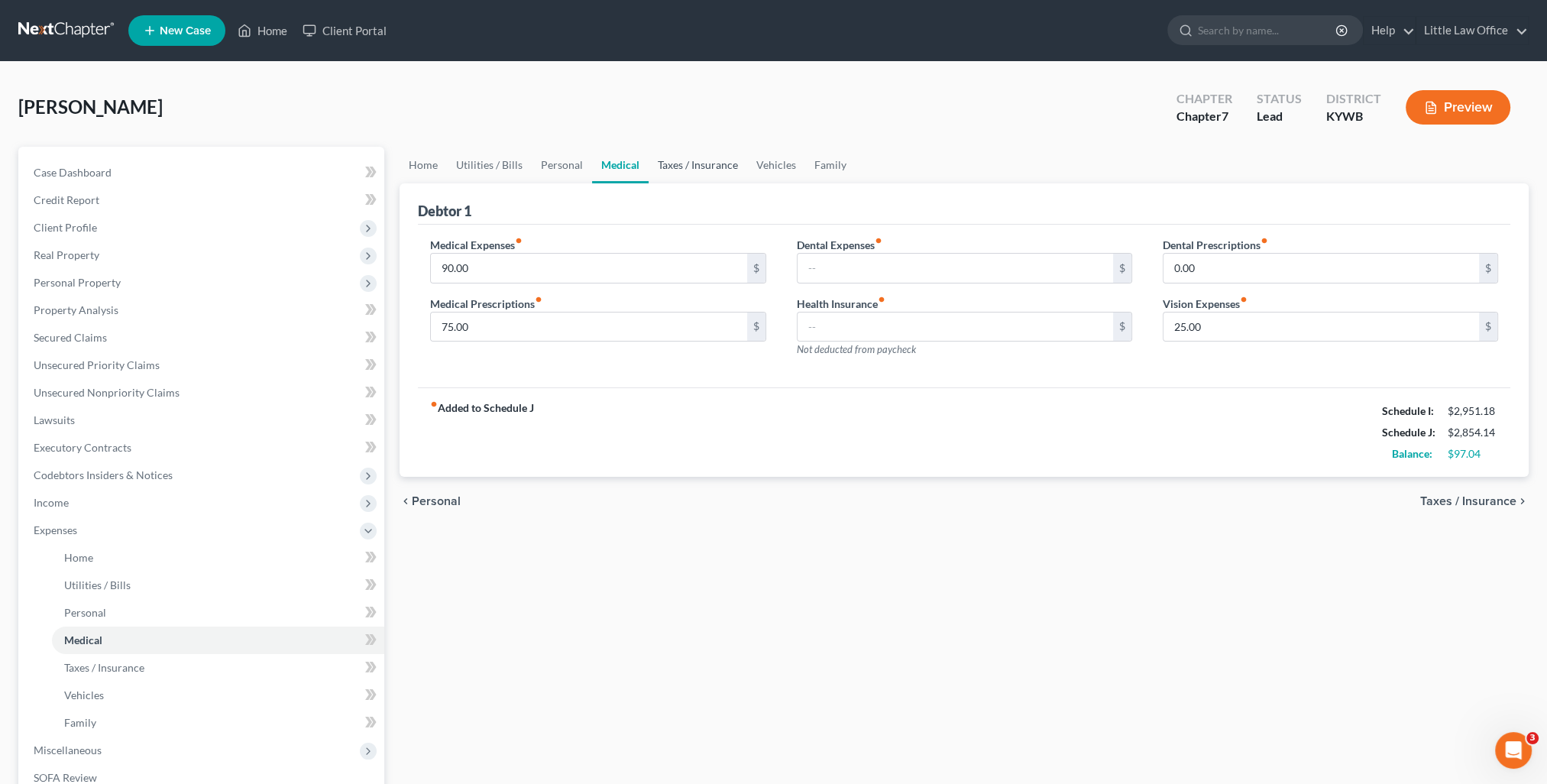
click at [722, 172] on link "Taxes / Insurance" at bounding box center [698, 165] width 99 height 36
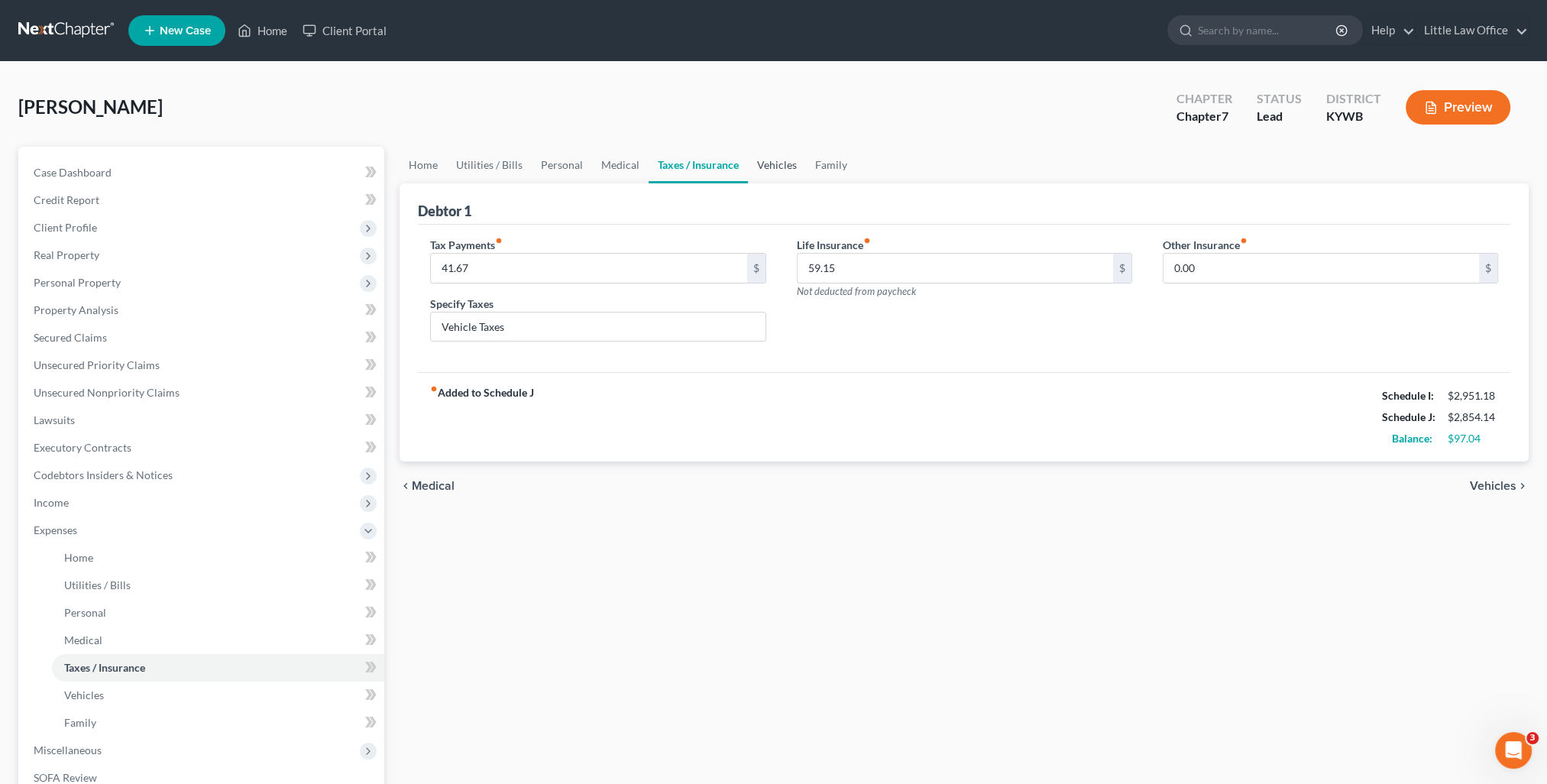
click at [769, 169] on link "Vehicles" at bounding box center [776, 165] width 58 height 36
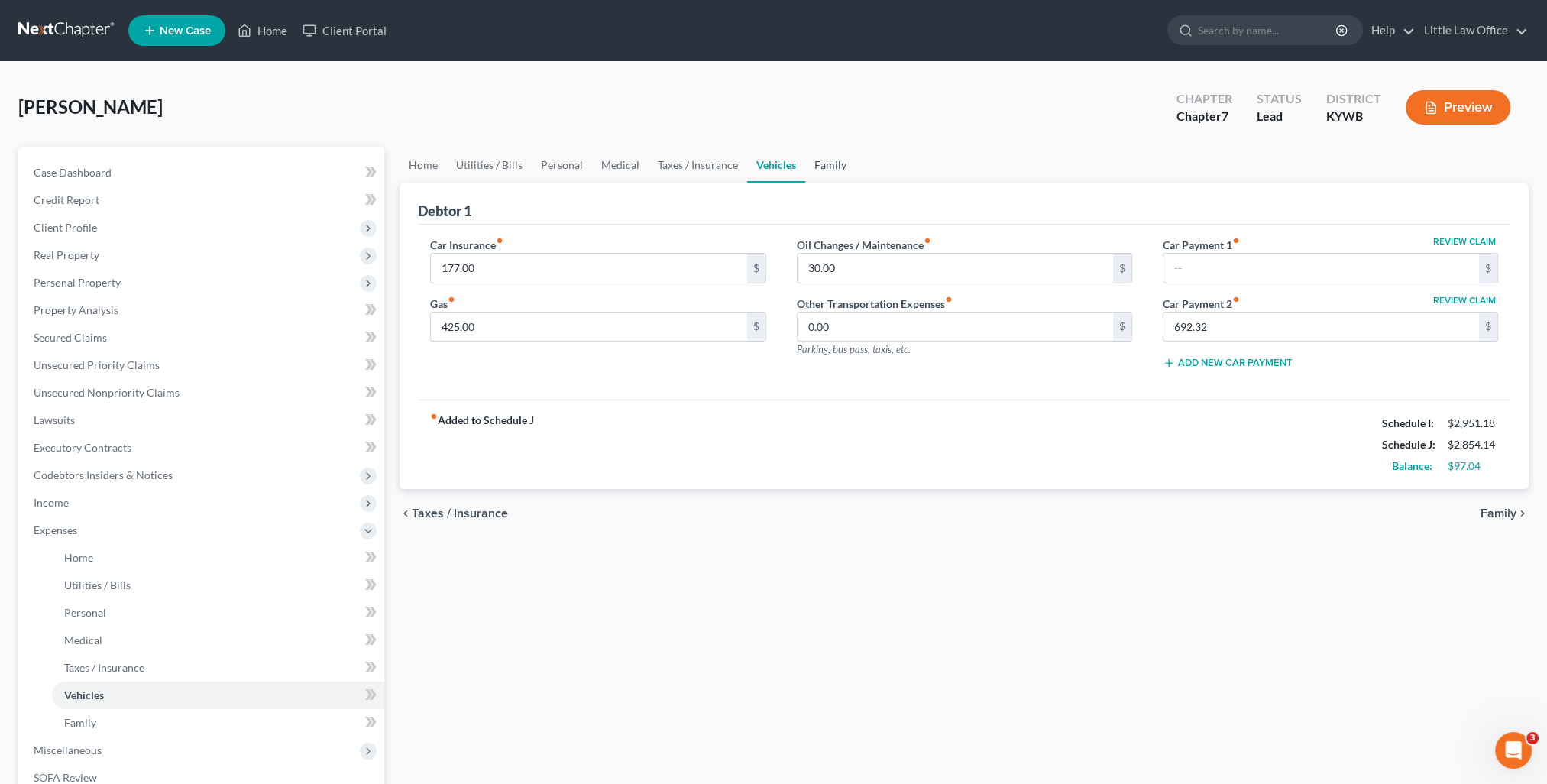
click at [814, 165] on link "Family" at bounding box center [831, 165] width 51 height 36
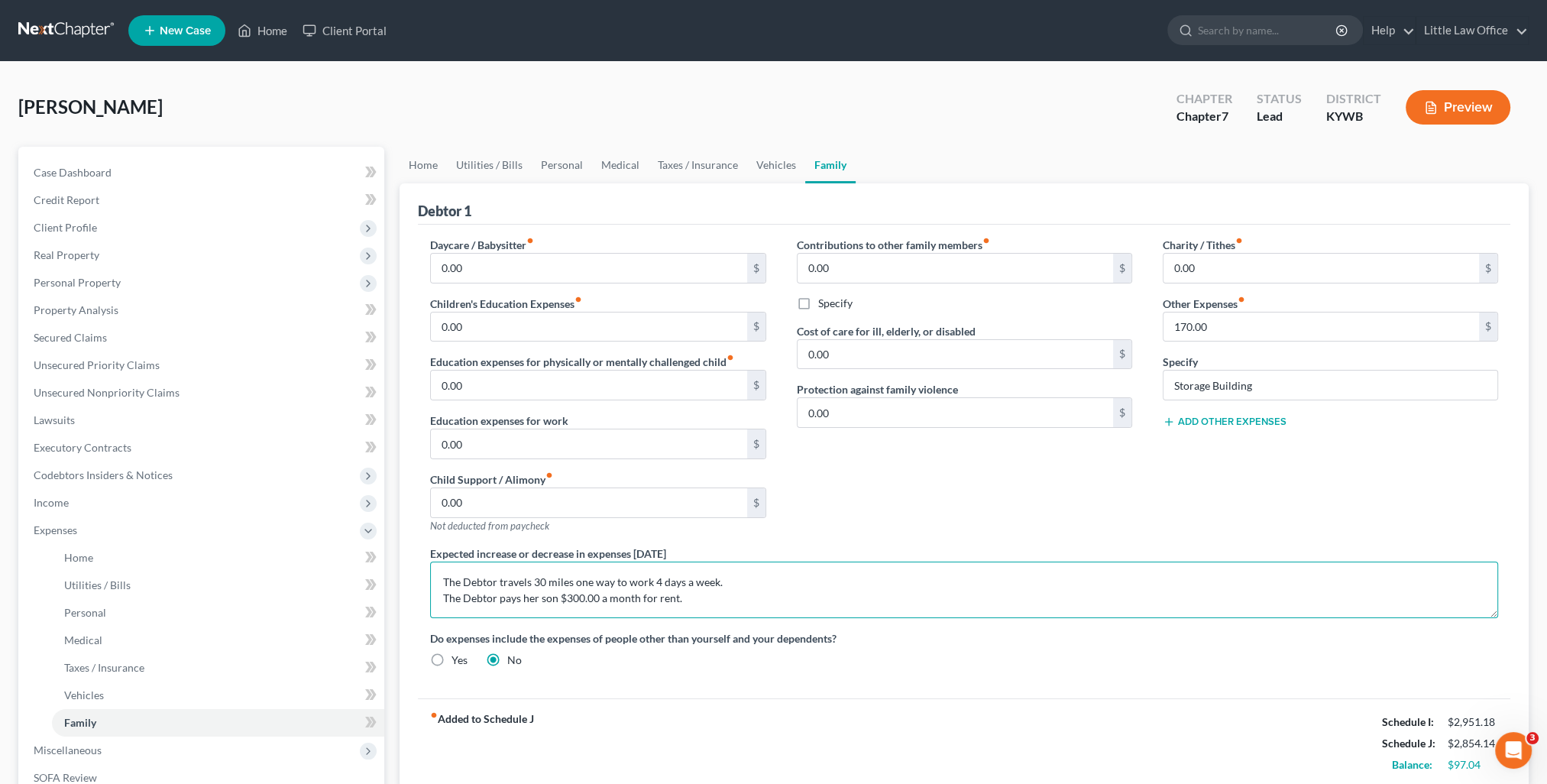
click at [681, 594] on textarea "The Debtor travels 30 miles one way to work 4 days a week. The Debtor pays her …" at bounding box center [965, 589] width 1068 height 56
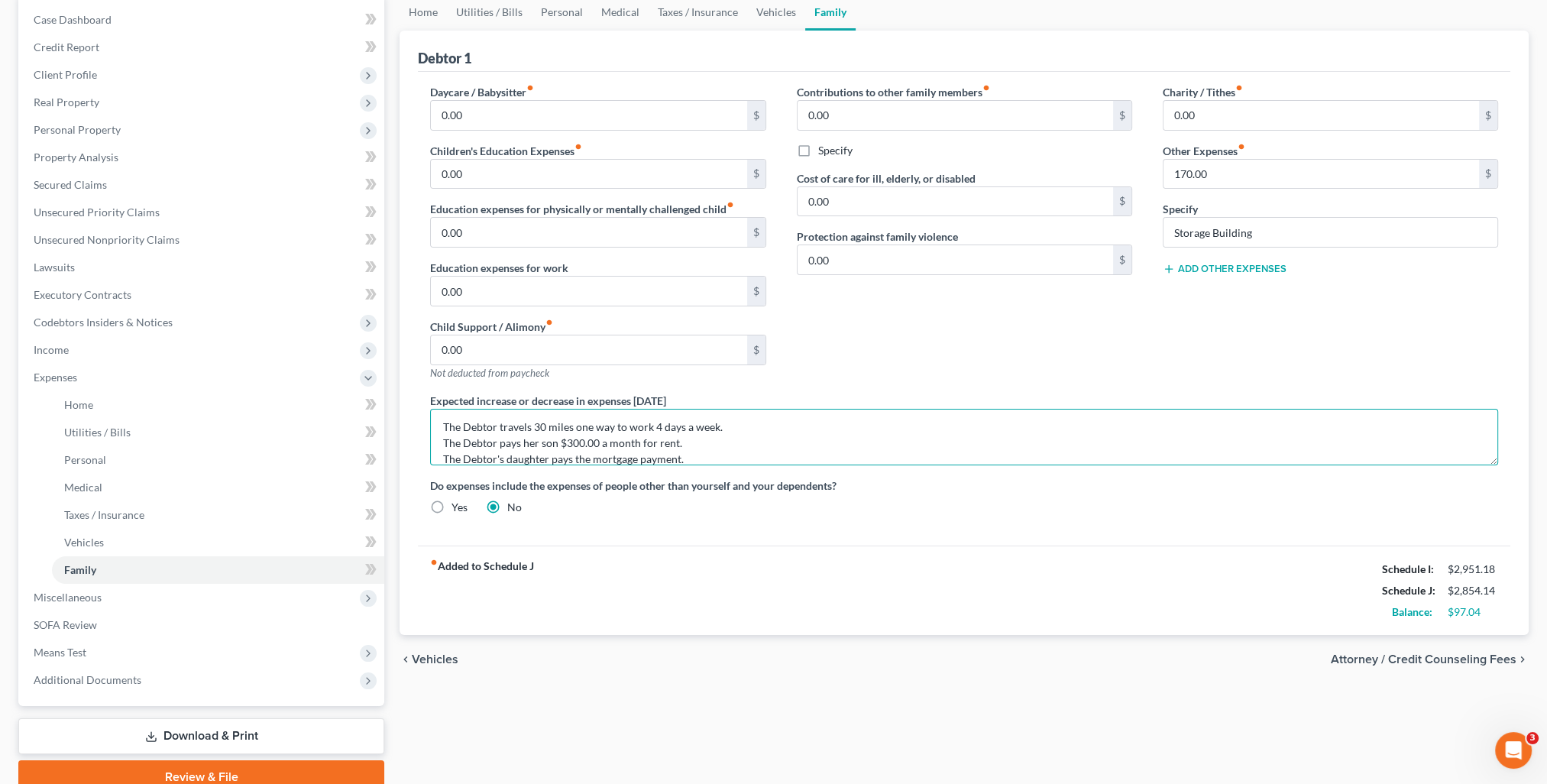
scroll to position [219, 0]
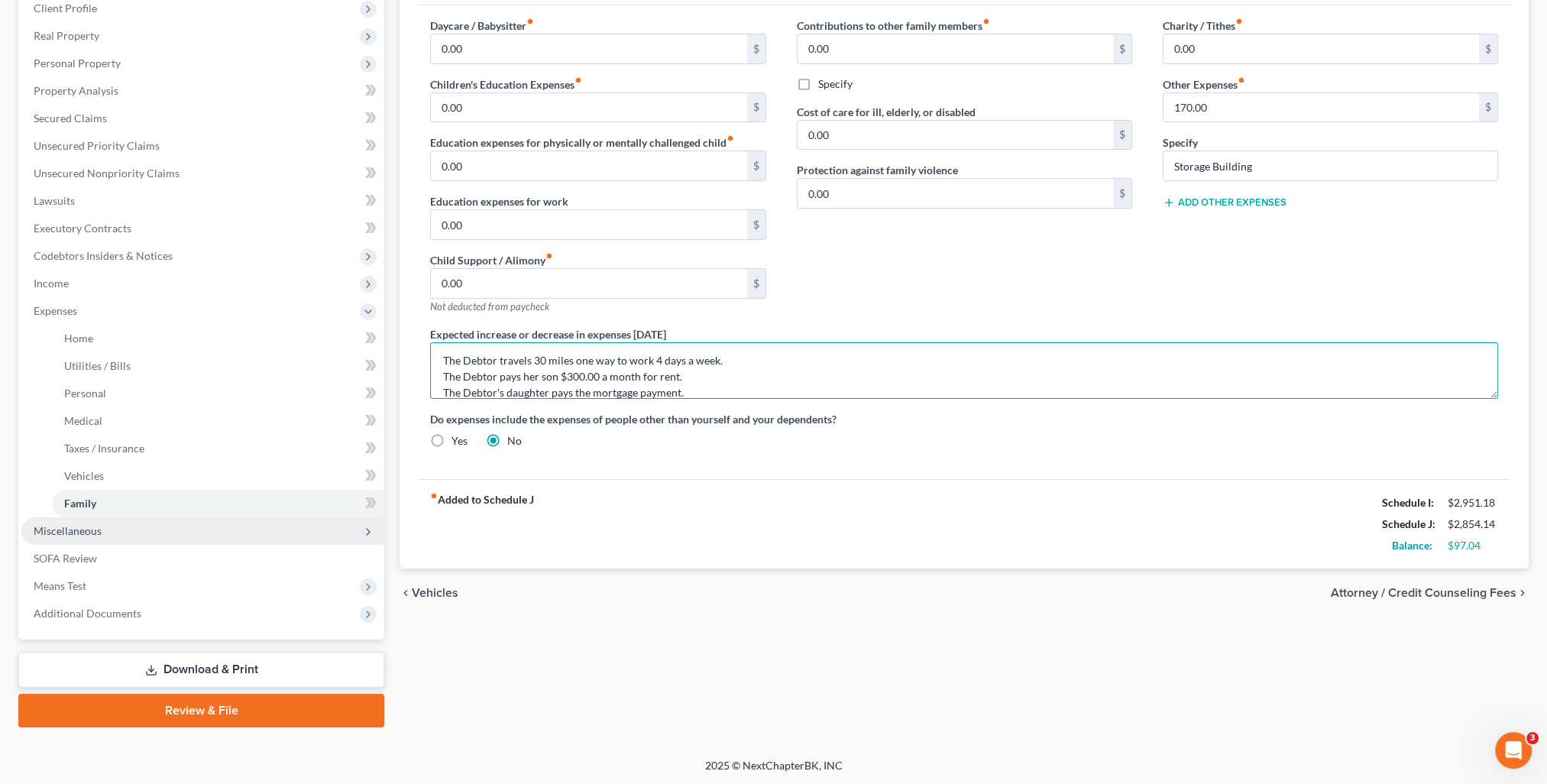
type textarea "The Debtor travels 30 miles one way to work 4 days a week. The Debtor pays her …"
click at [103, 533] on span "Miscellaneous" at bounding box center [203, 531] width 363 height 28
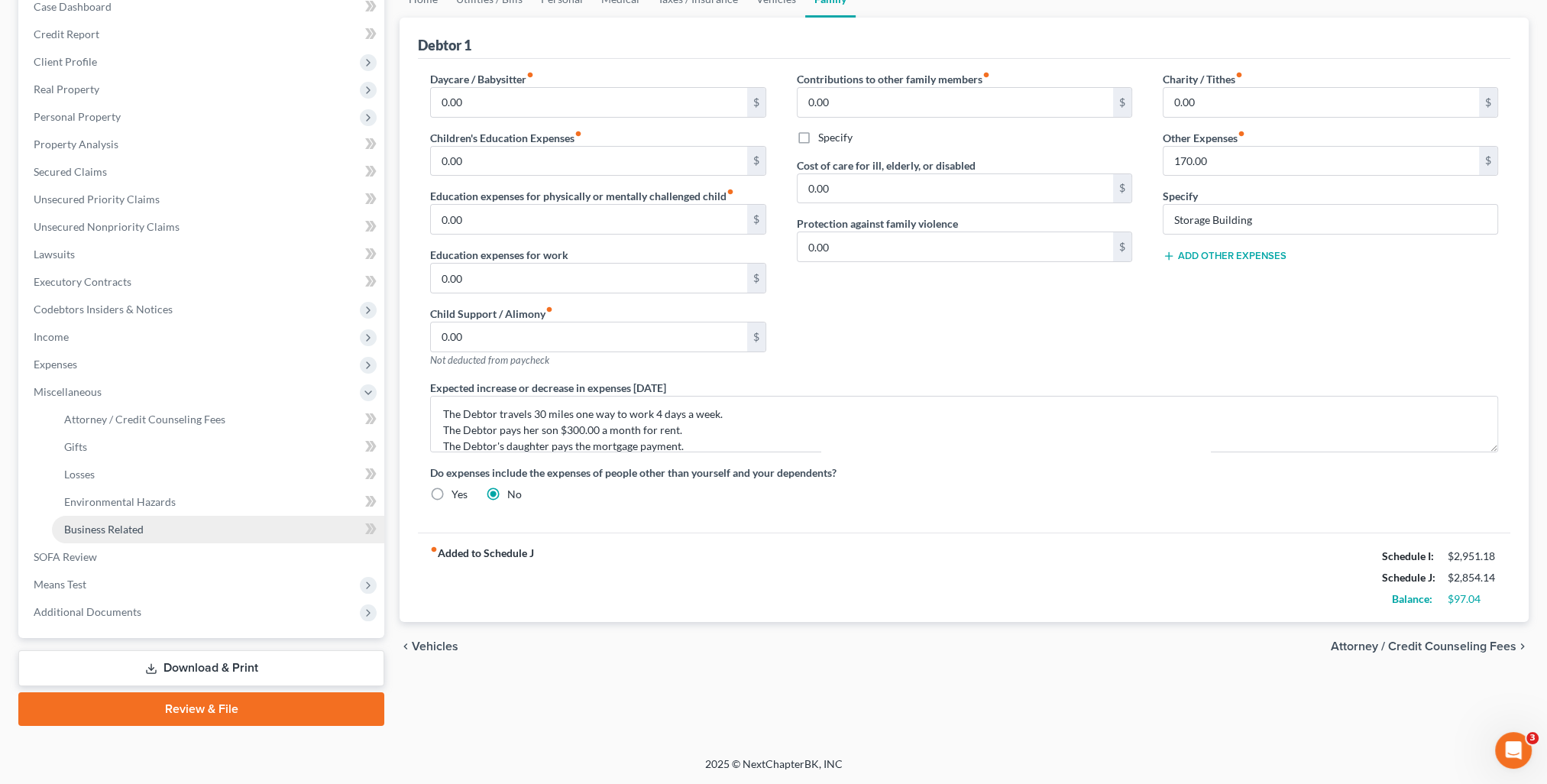
scroll to position [165, 0]
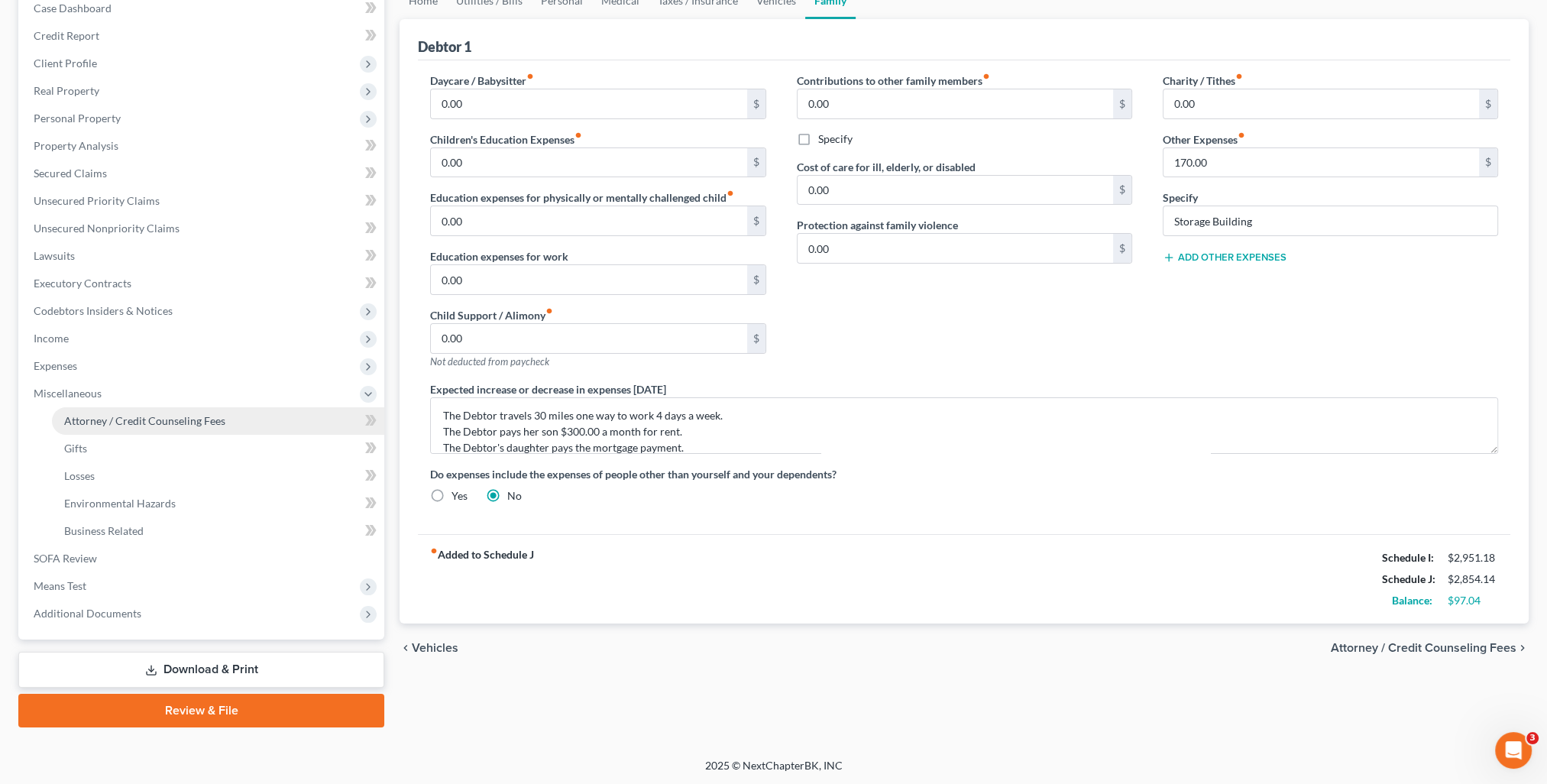
click at [128, 430] on link "Attorney / Credit Counseling Fees" at bounding box center [218, 421] width 332 height 28
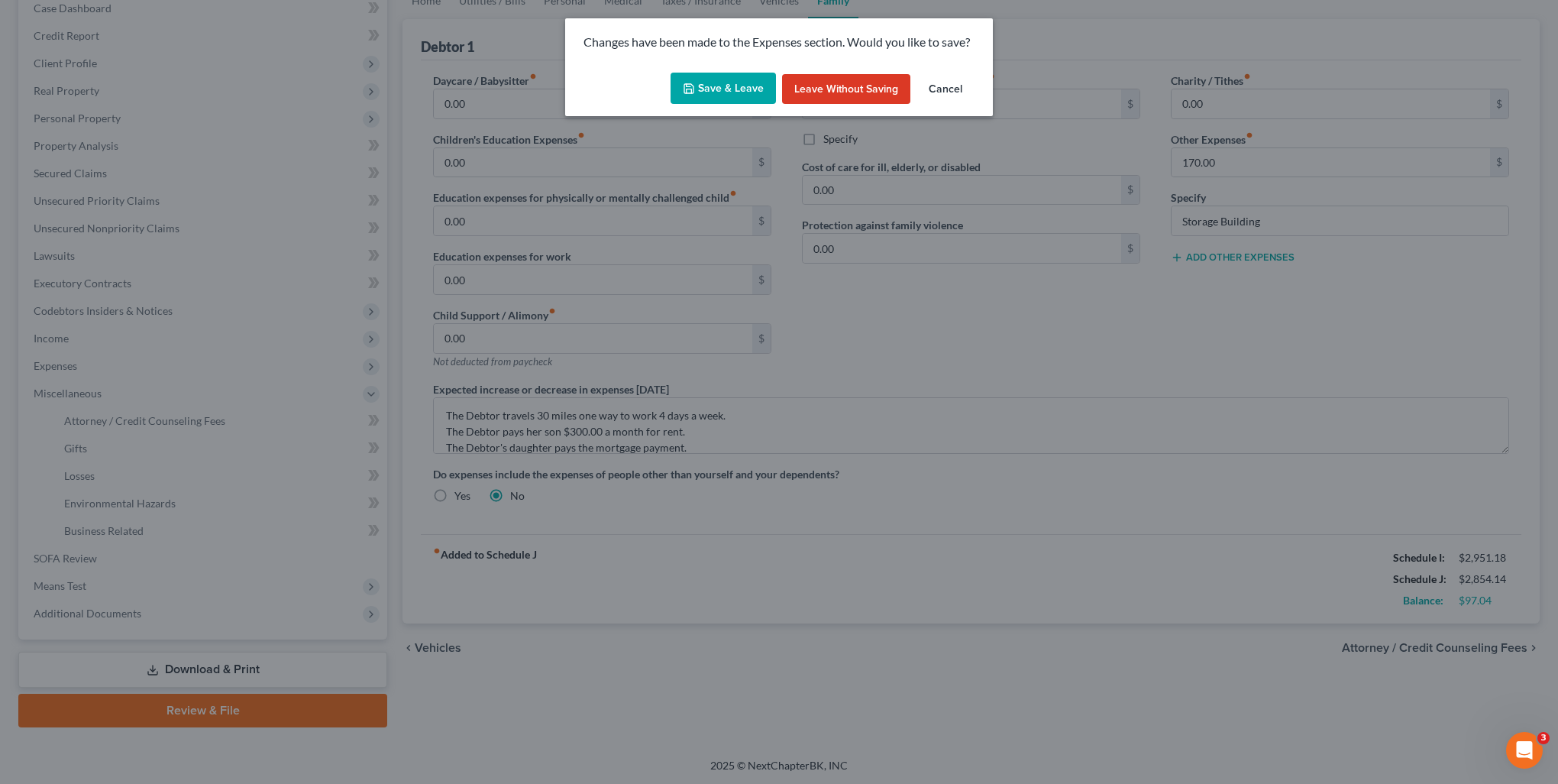
click at [697, 97] on button "Save & Leave" at bounding box center [723, 89] width 105 height 32
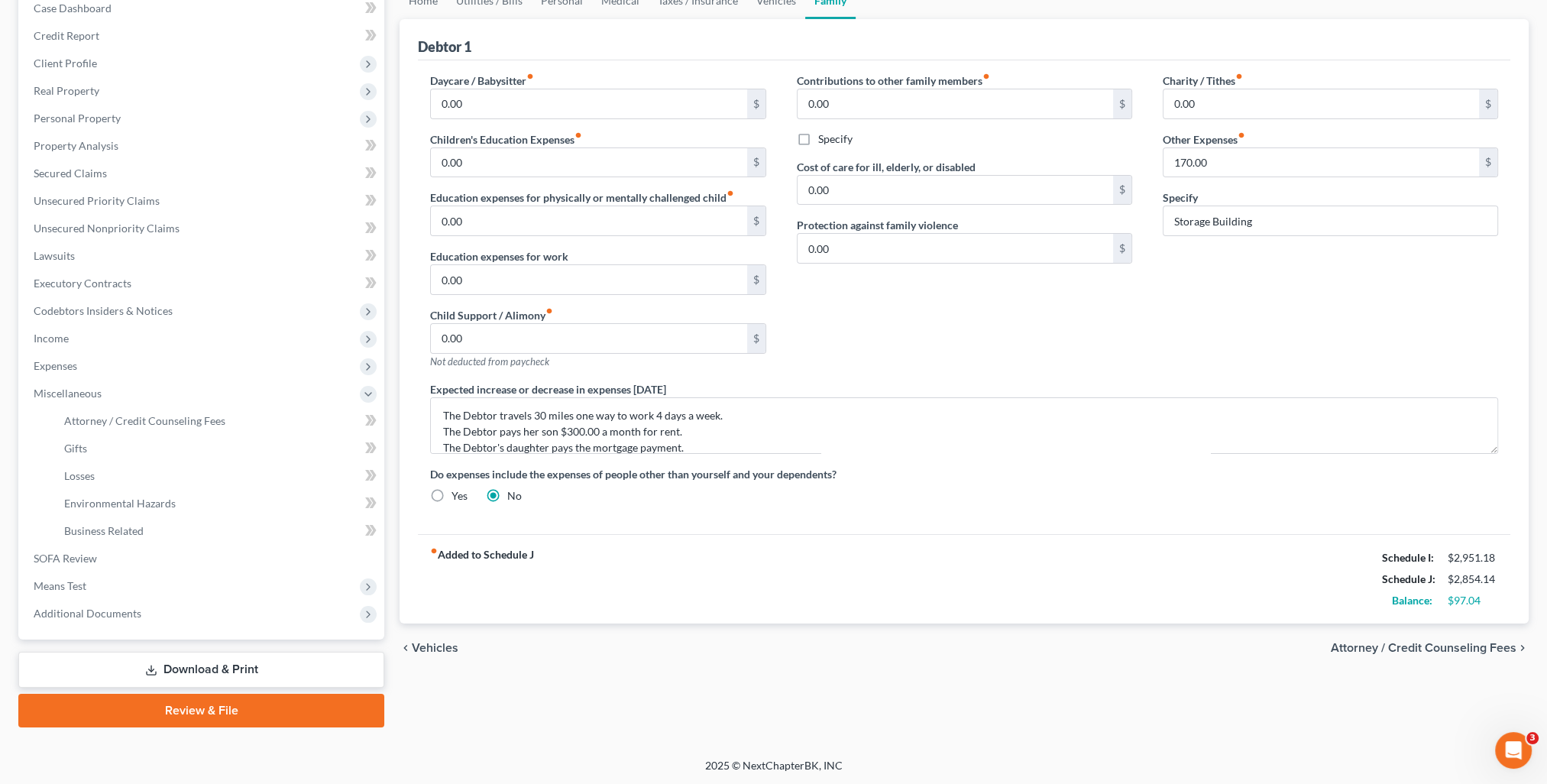
select select "0"
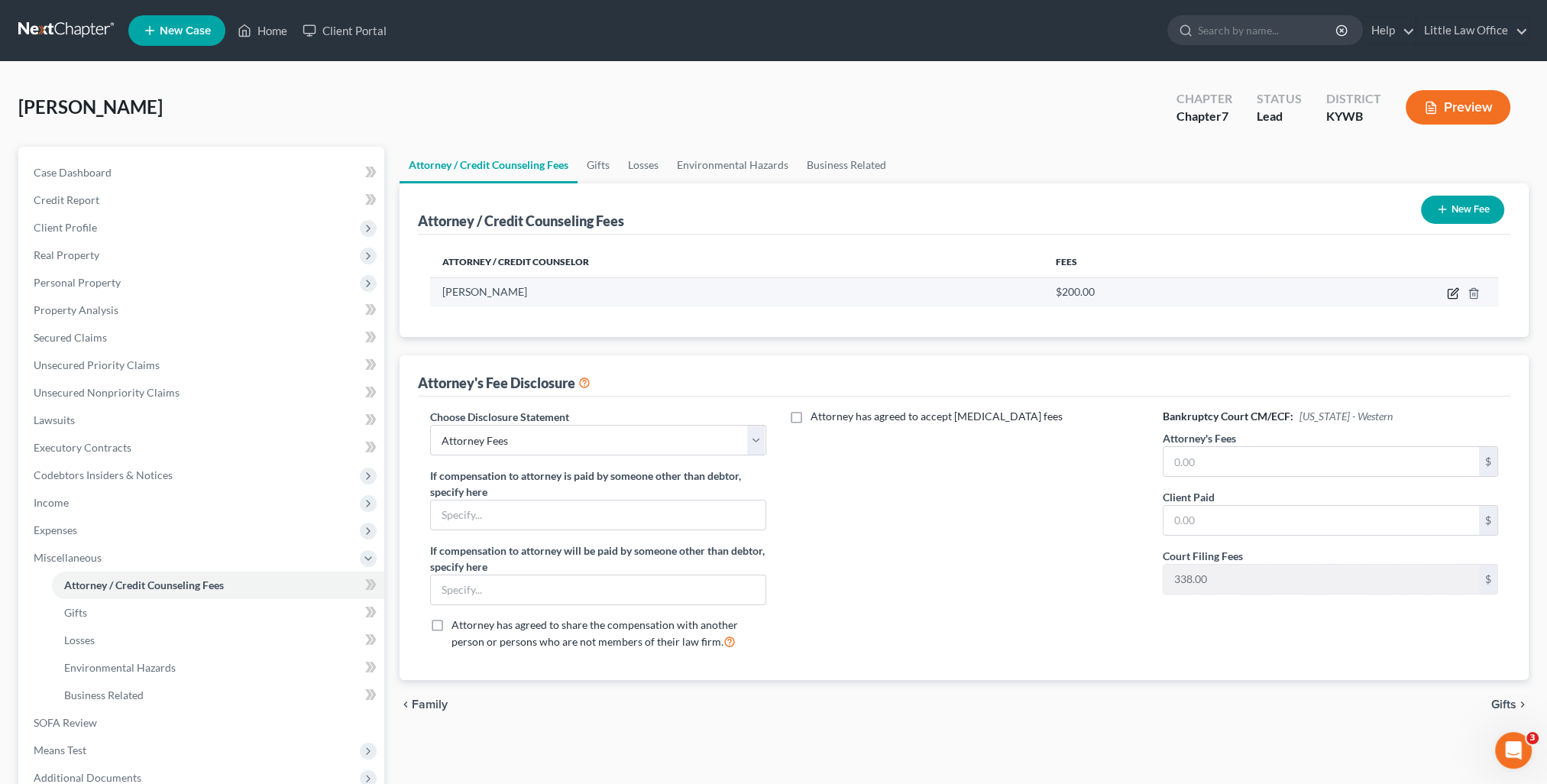
click at [1454, 297] on icon "button" at bounding box center [1452, 293] width 12 height 12
select select "18"
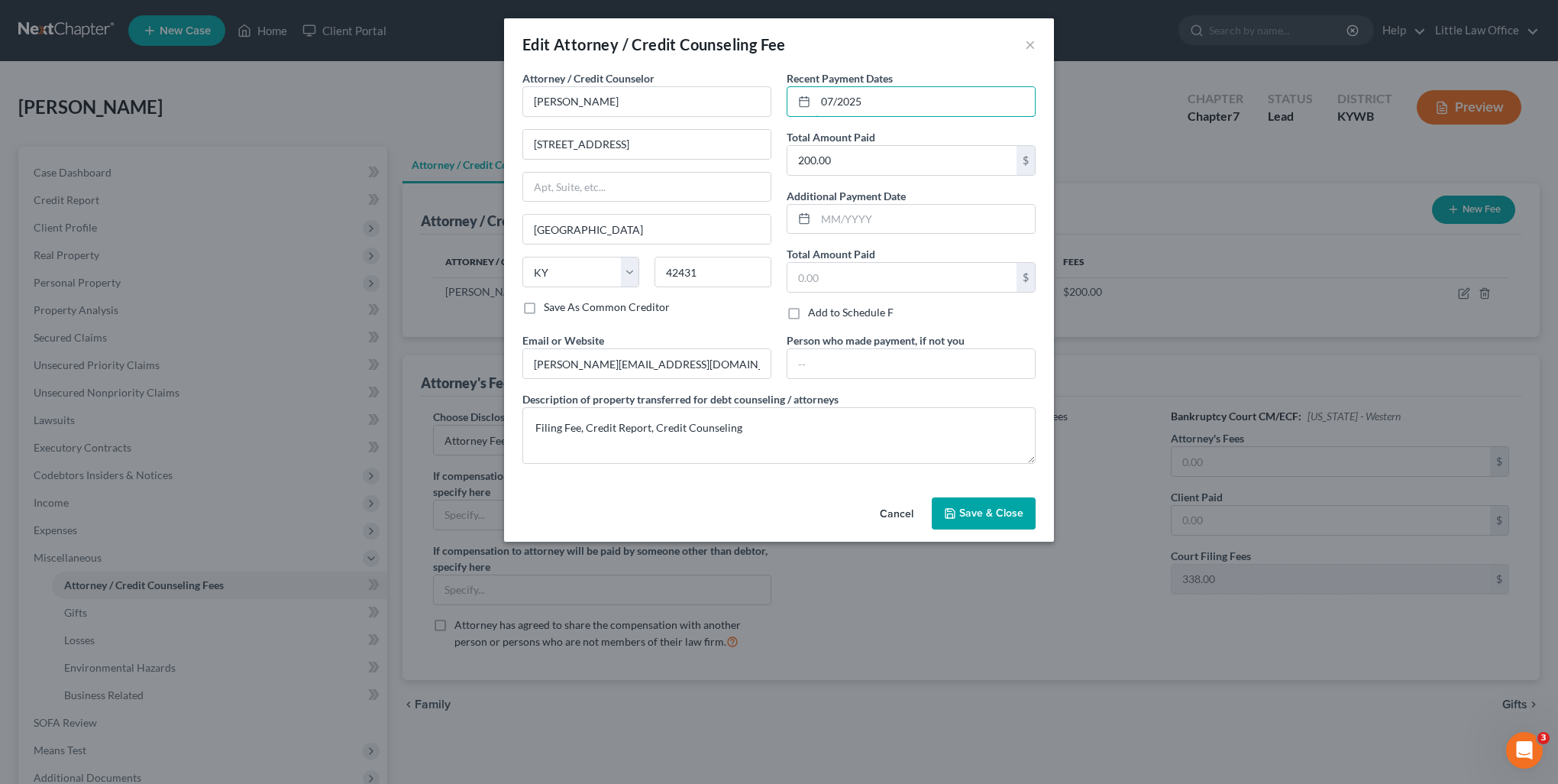
drag, startPoint x: 850, startPoint y: 105, endPoint x: 731, endPoint y: 118, distance: 119.7
click at [731, 118] on div "Attorney / Credit Counselor * Marcus Little 33 E. Broadway St Madisonville Stat…" at bounding box center [779, 273] width 529 height 406
click at [1011, 515] on span "Save & Close" at bounding box center [991, 513] width 64 height 13
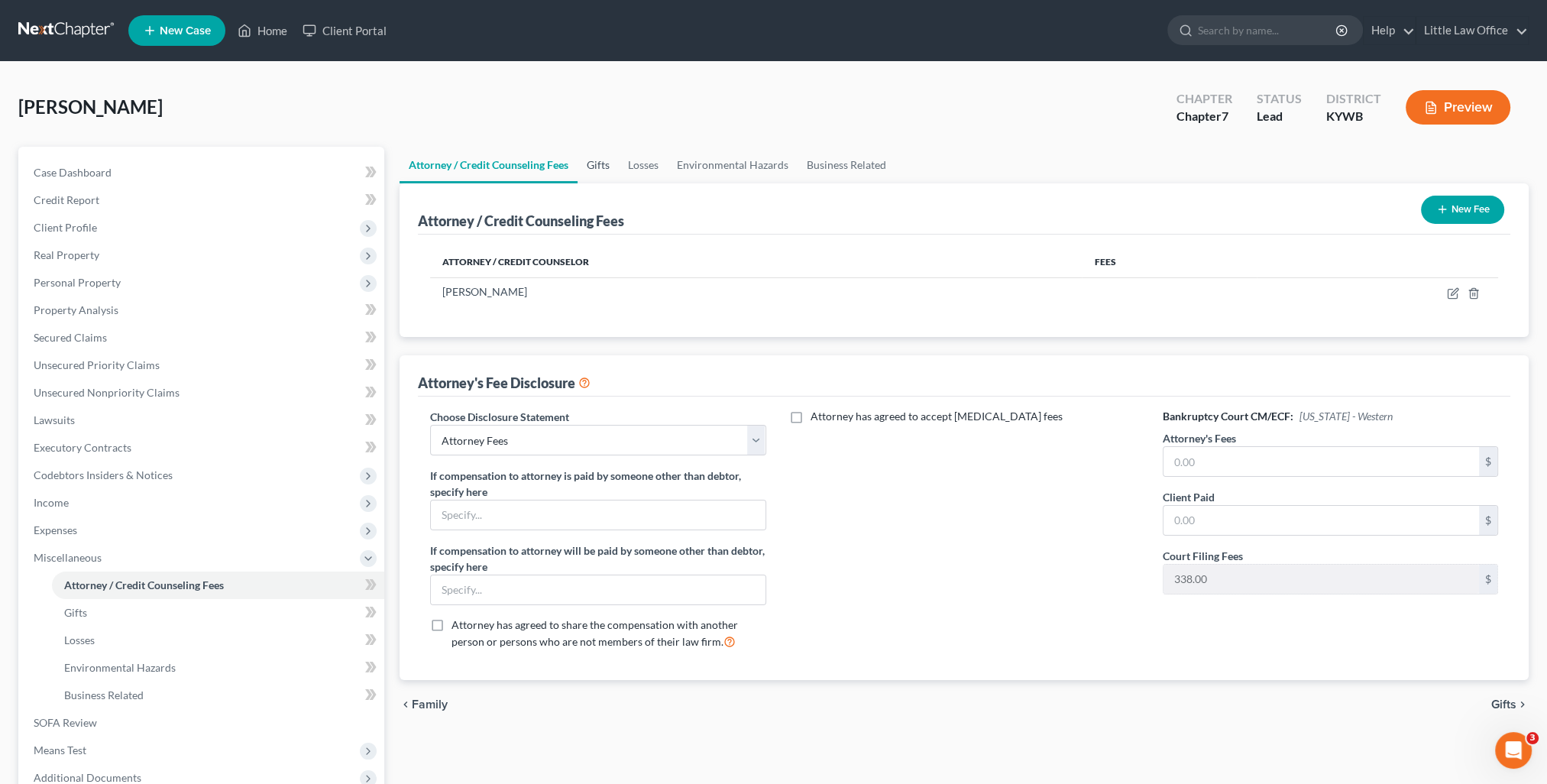
click at [606, 172] on link "Gifts" at bounding box center [598, 165] width 41 height 36
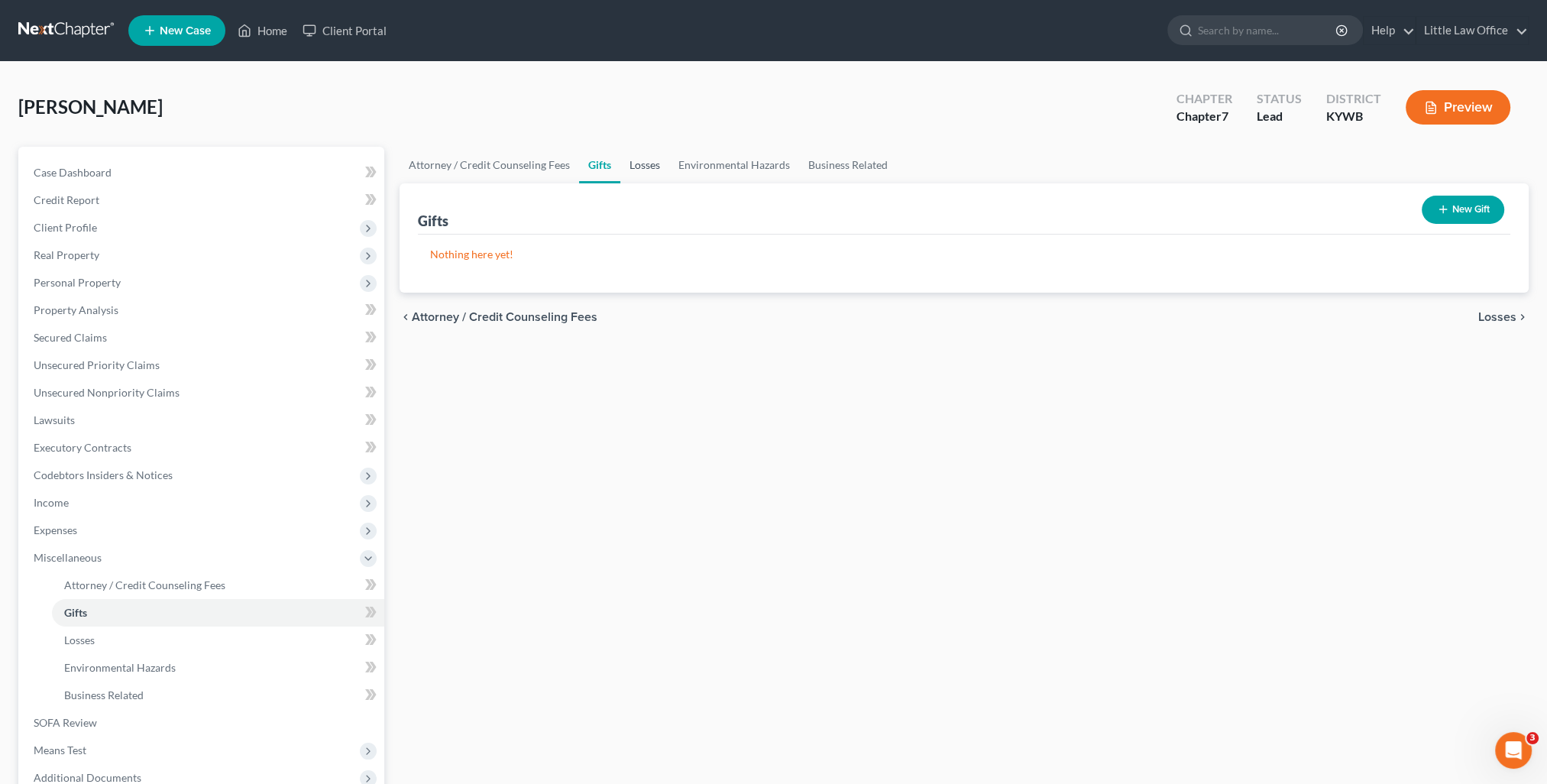
click at [653, 171] on link "Losses" at bounding box center [645, 165] width 49 height 36
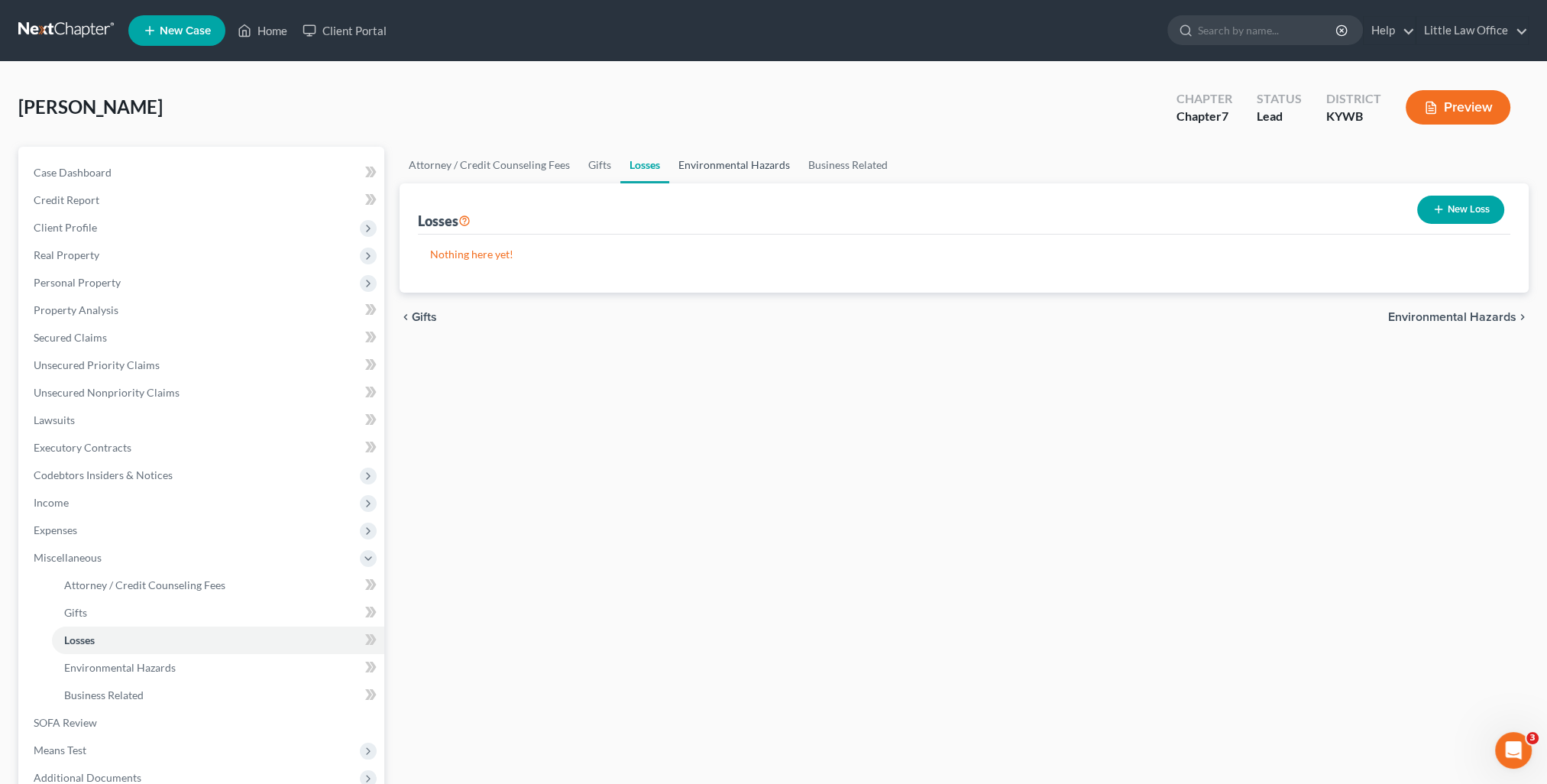
click at [701, 170] on link "Environmental Hazards" at bounding box center [734, 165] width 130 height 36
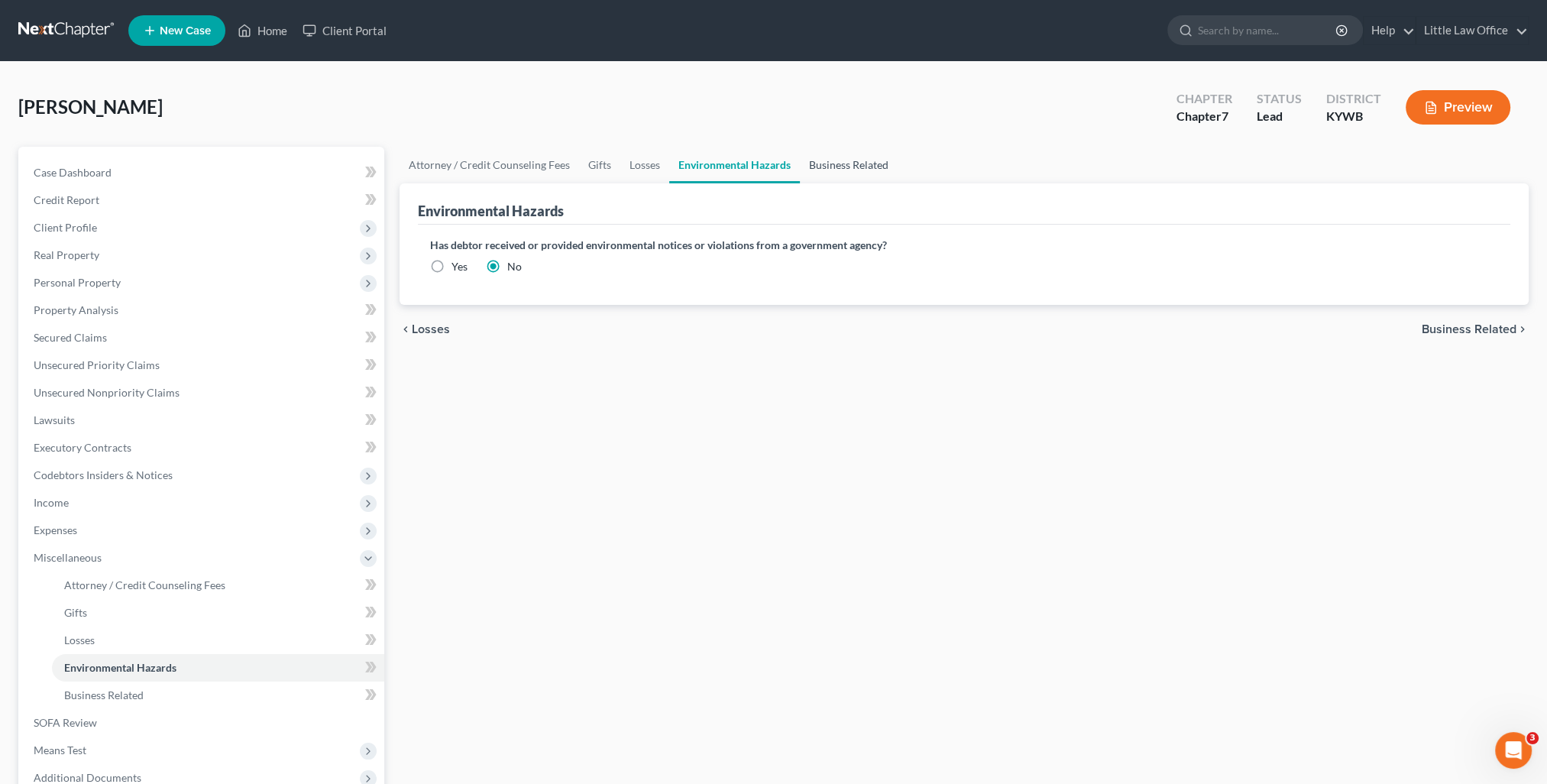
click at [819, 154] on link "Business Related" at bounding box center [849, 165] width 98 height 36
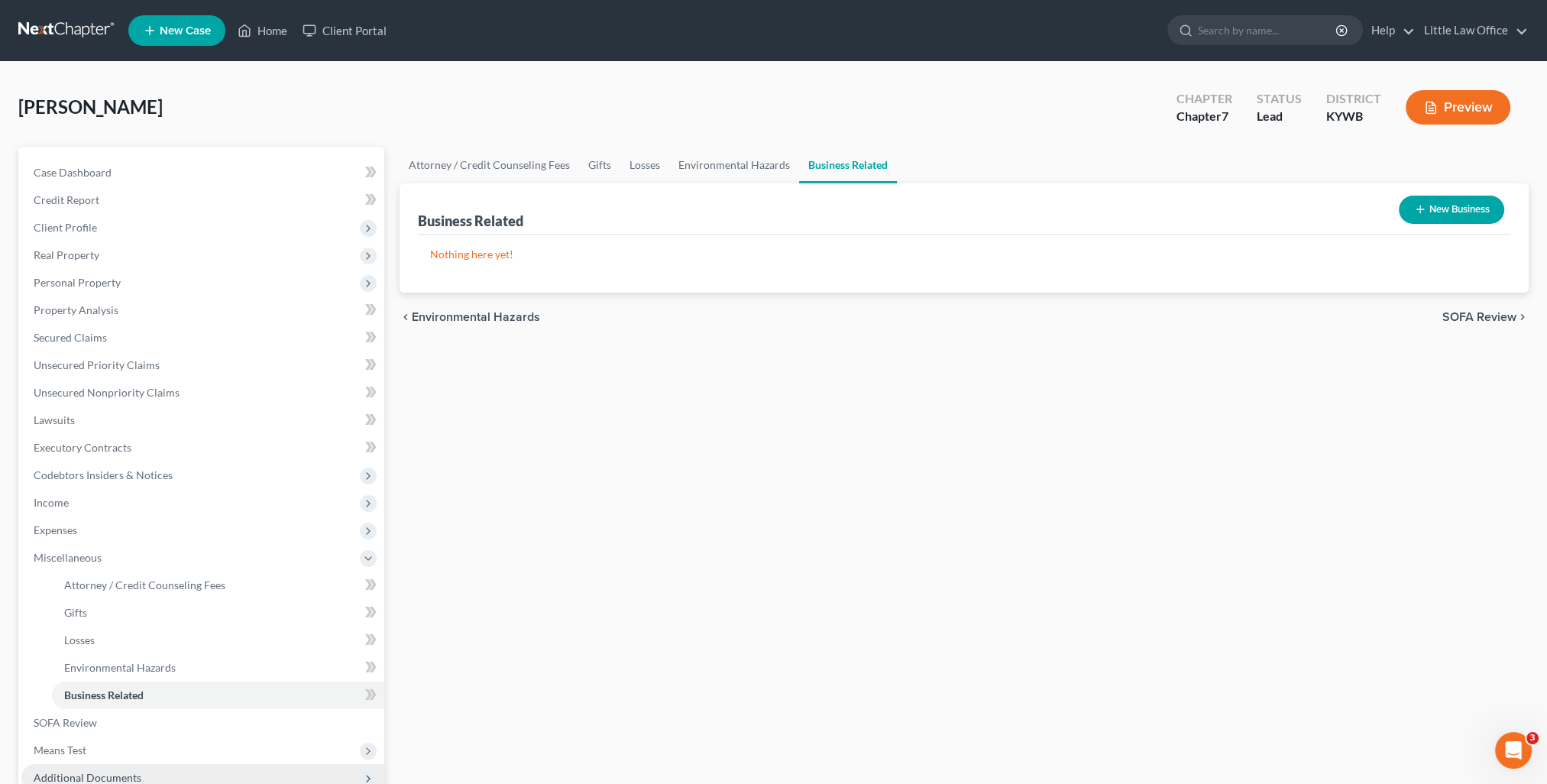
scroll to position [77, 0]
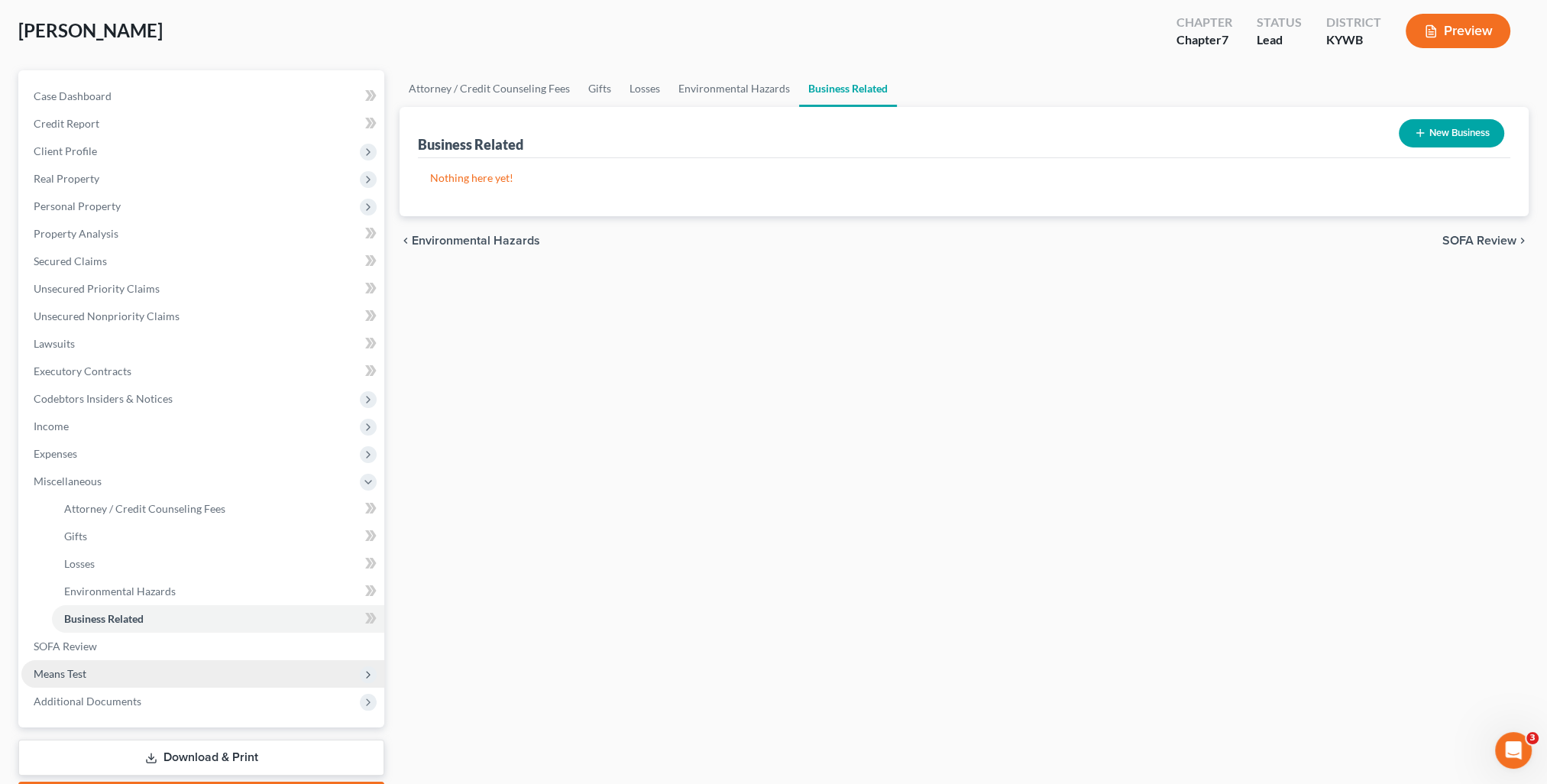
click at [79, 675] on span "Means Test" at bounding box center [59, 673] width 53 height 13
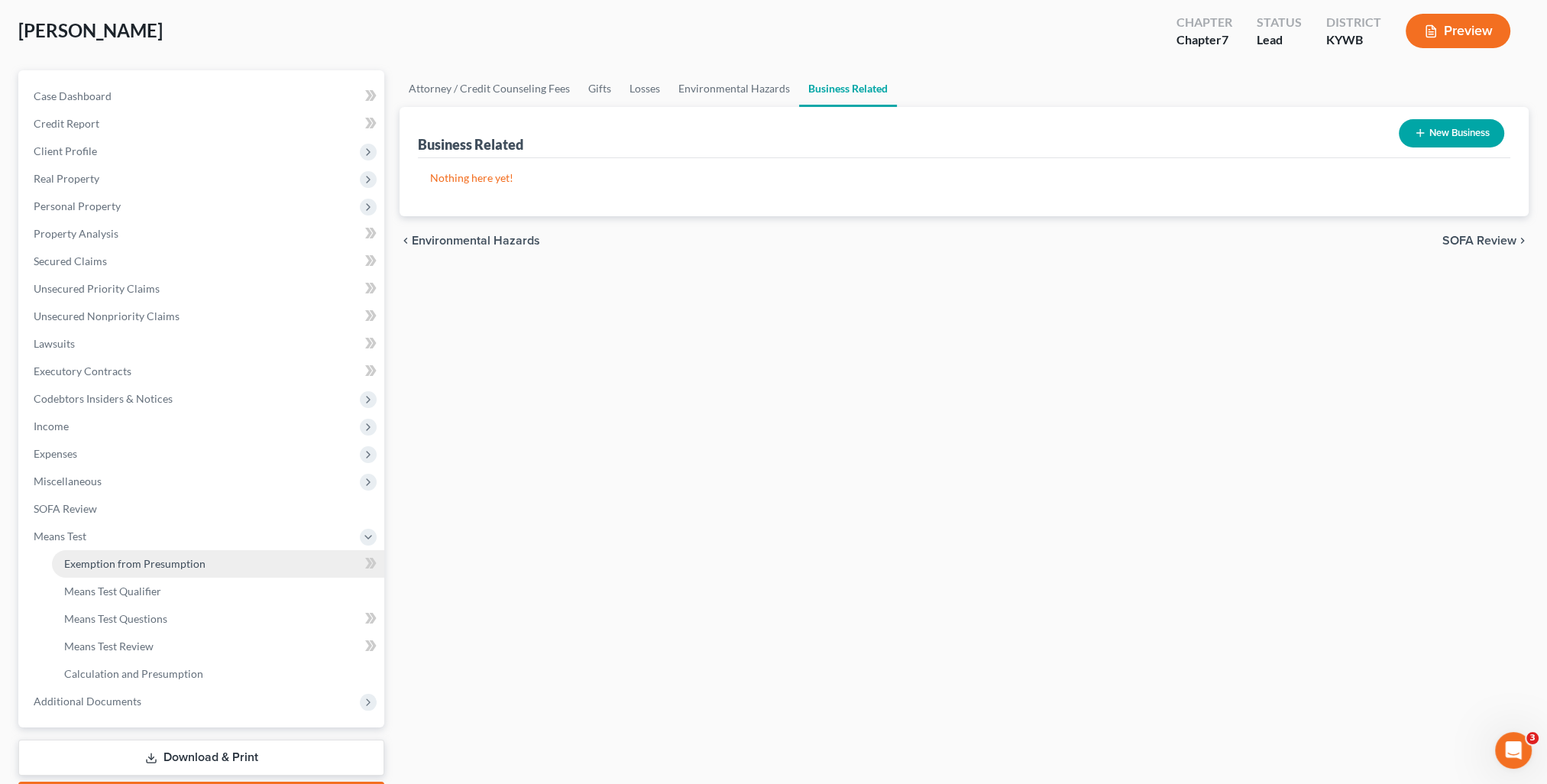
click at [127, 559] on span "Exemption from Presumption" at bounding box center [135, 563] width 142 height 13
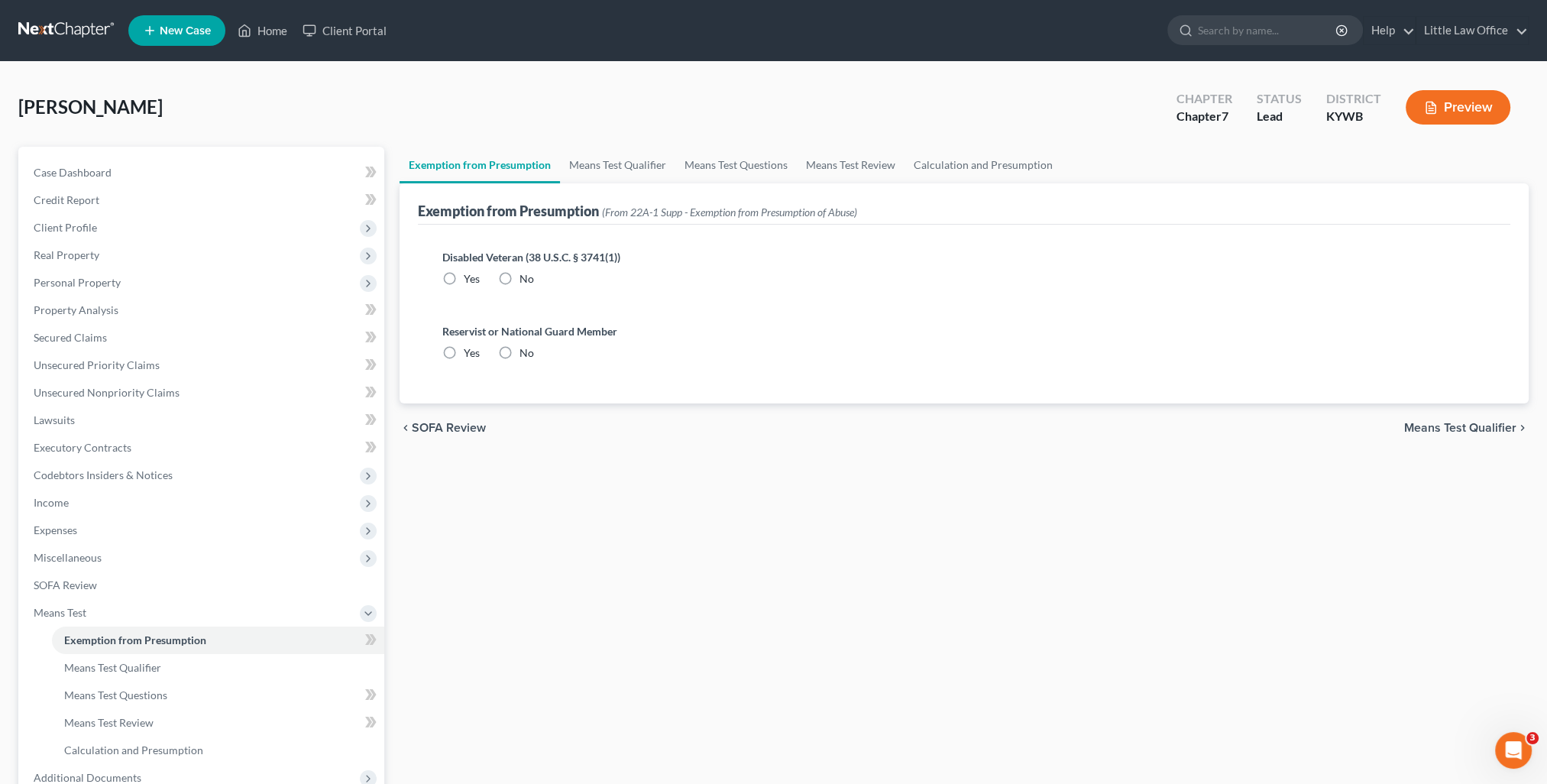
radio input "true"
click at [630, 169] on link "Means Test Qualifier" at bounding box center [618, 165] width 116 height 36
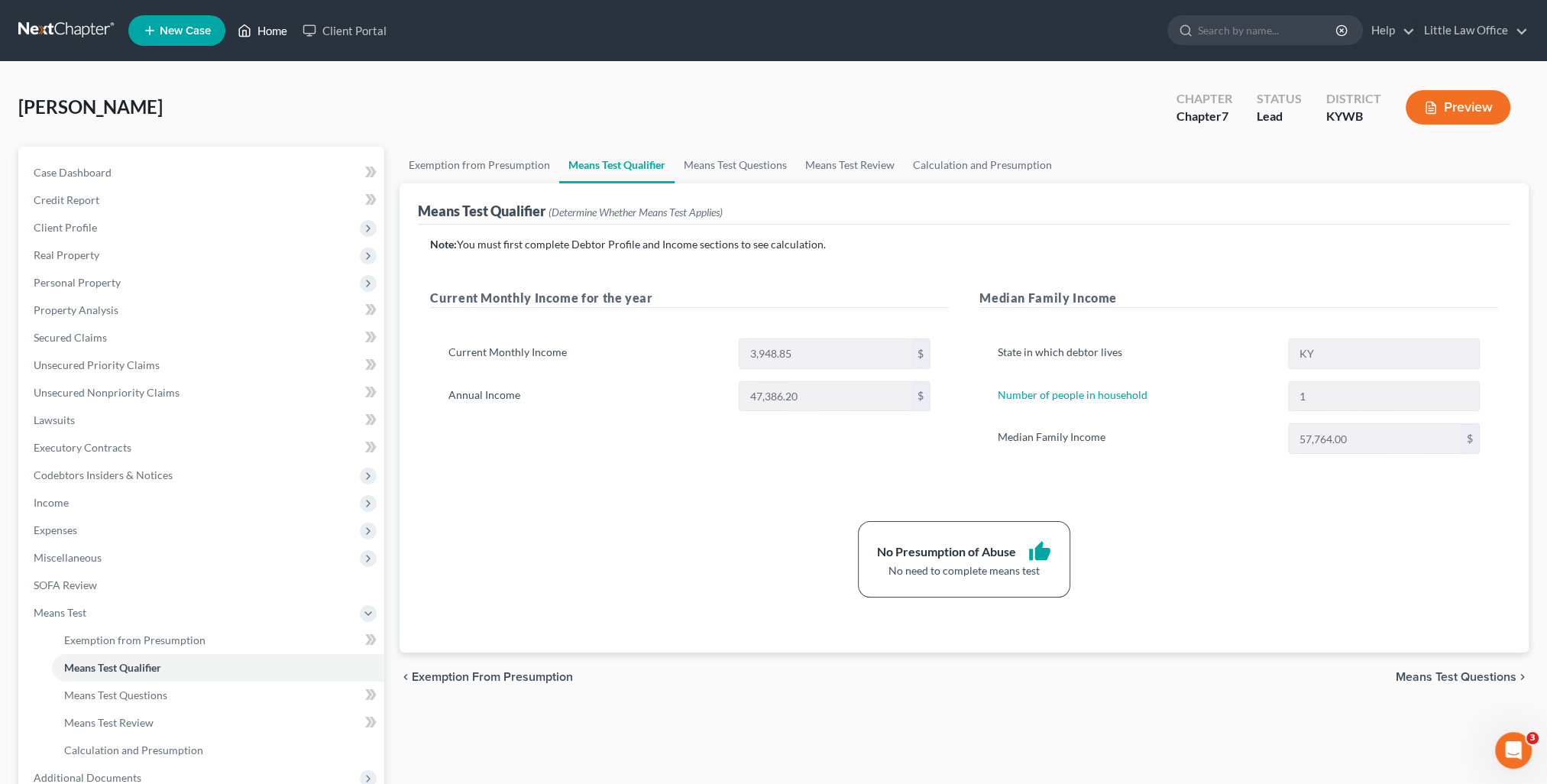
click at [276, 33] on link "Home" at bounding box center [263, 30] width 65 height 28
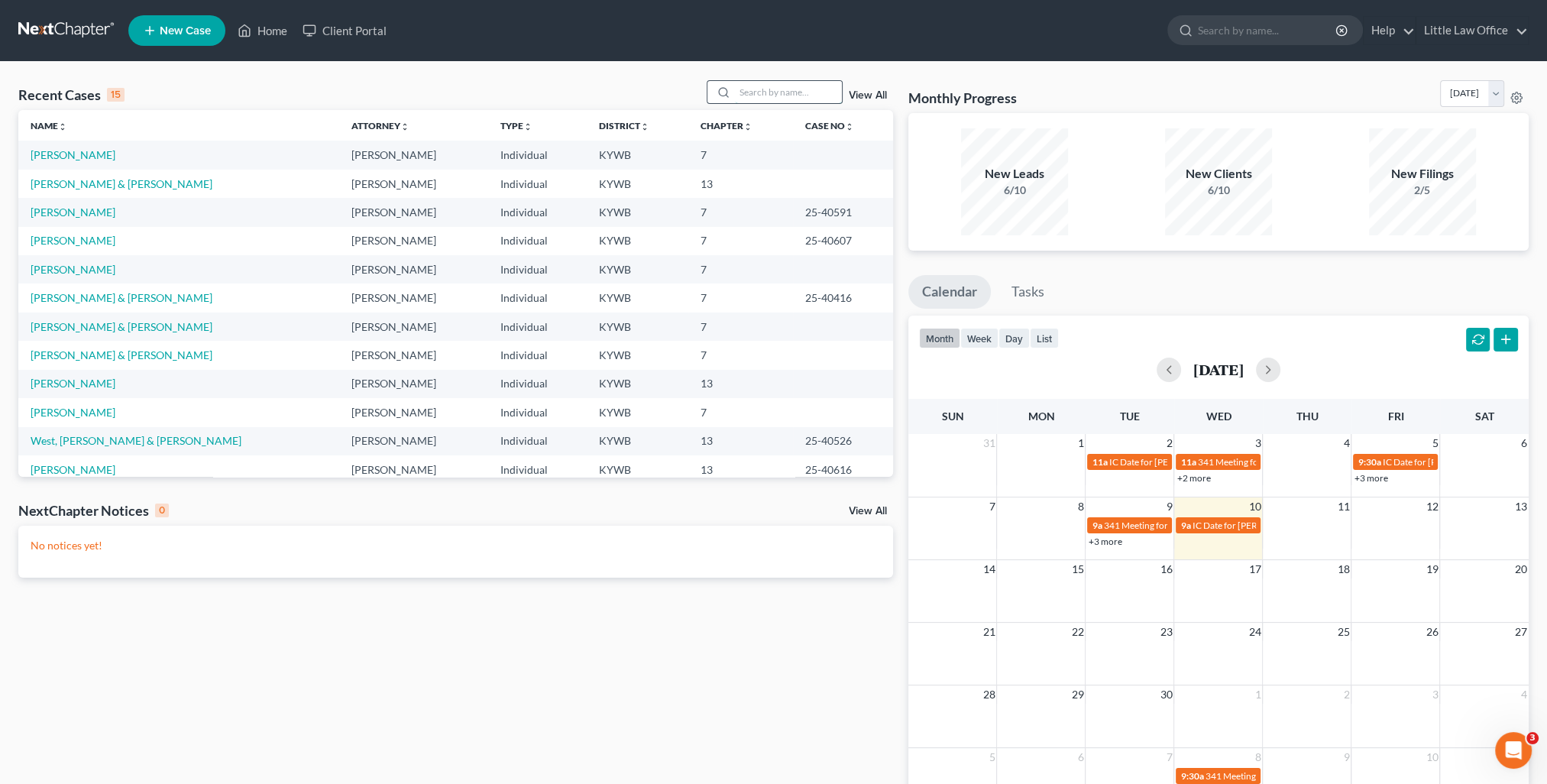
click at [780, 100] on input "search" at bounding box center [788, 92] width 107 height 22
click at [79, 409] on link "Rogers, Ashlie" at bounding box center [73, 412] width 85 height 13
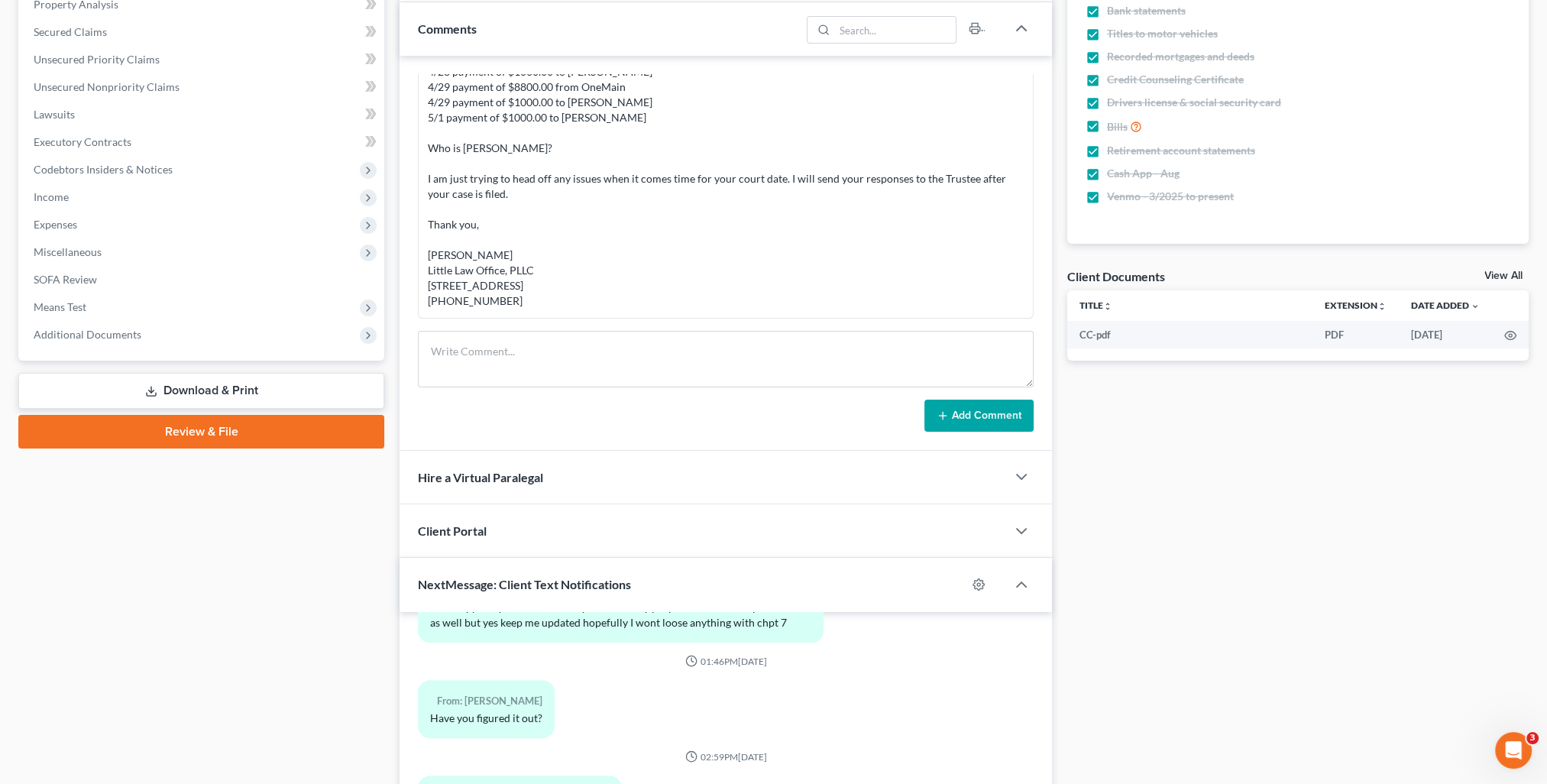
scroll to position [531, 0]
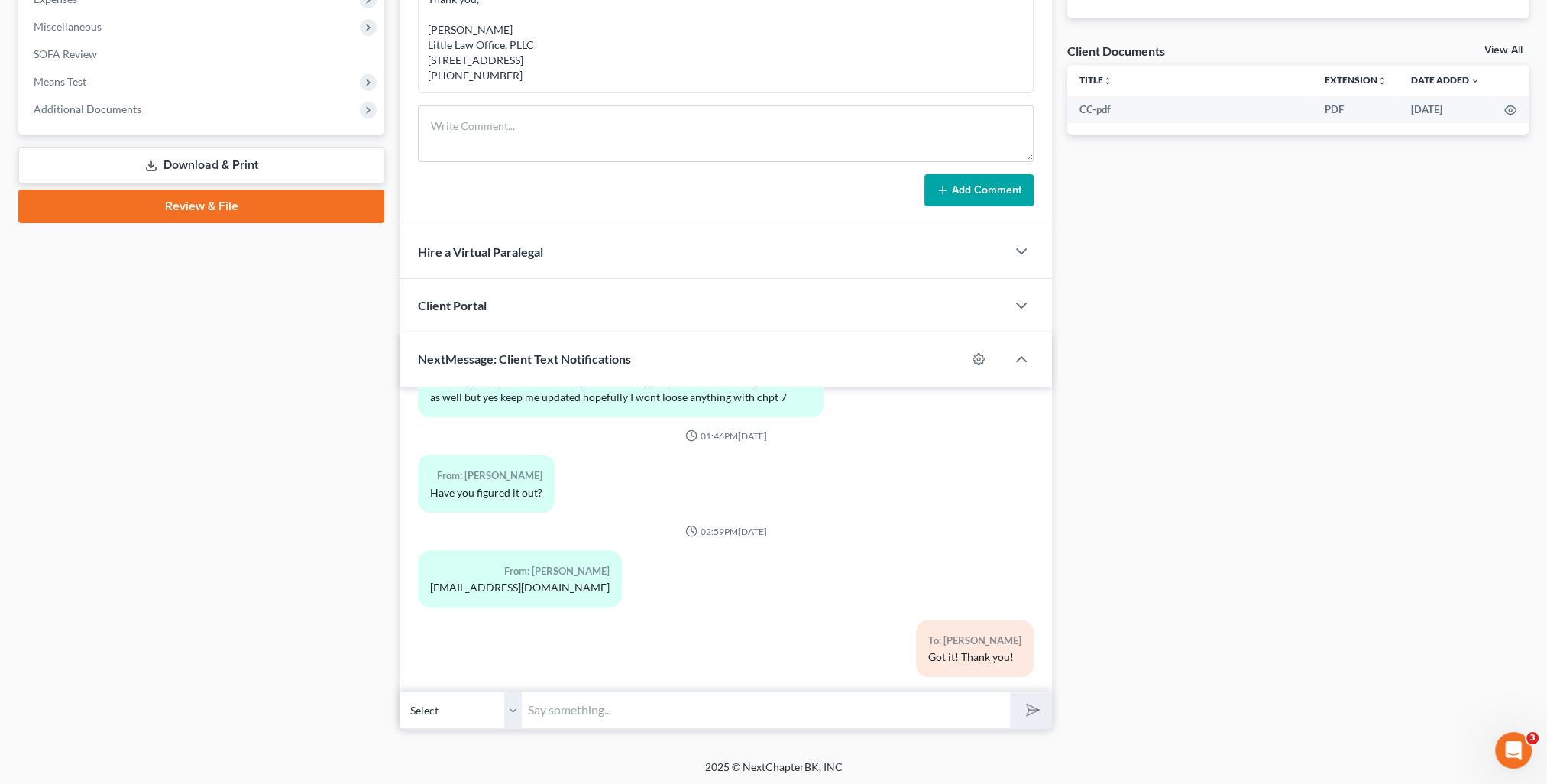
click at [611, 718] on input "text" at bounding box center [765, 710] width 488 height 37
type input "A"
type input "Can you provide me with your son's name for which you posted bond?"
click at [1020, 717] on button "submit" at bounding box center [1030, 710] width 42 height 36
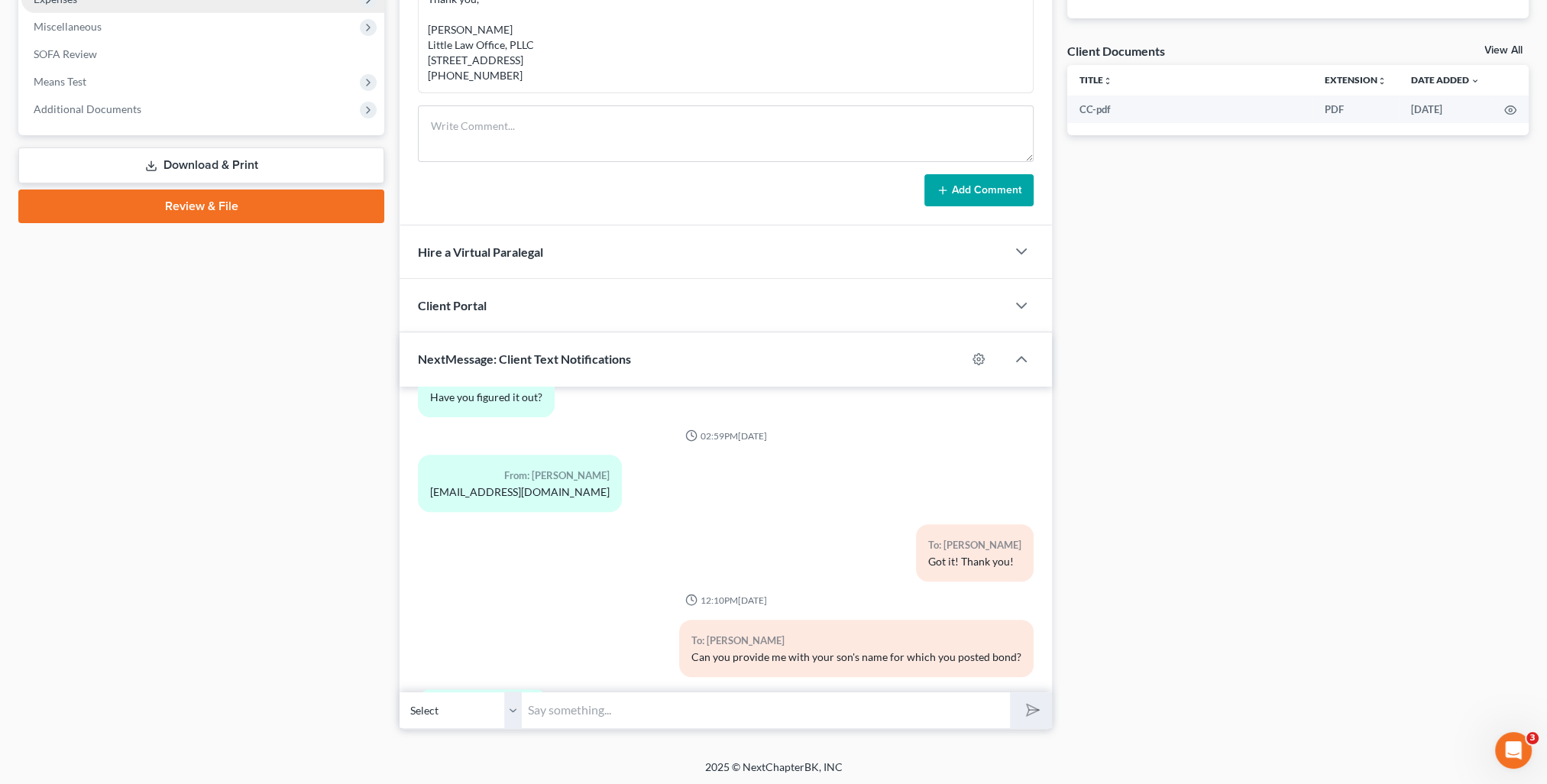
scroll to position [822, 0]
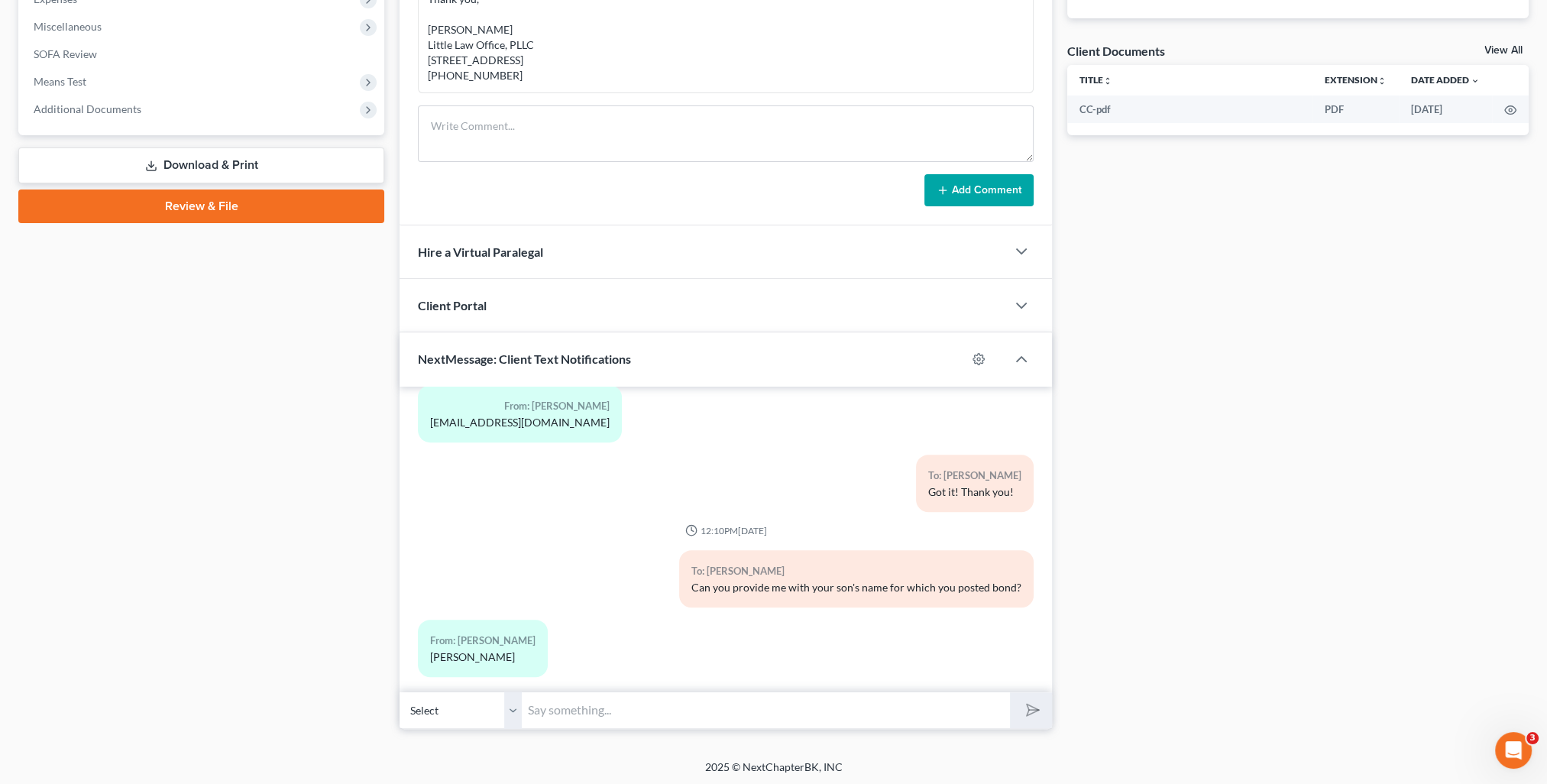
click at [630, 718] on input "text" at bounding box center [765, 710] width 488 height 37
type input "Thank you!"
click at [1010, 692] on button "submit" at bounding box center [1030, 710] width 42 height 36
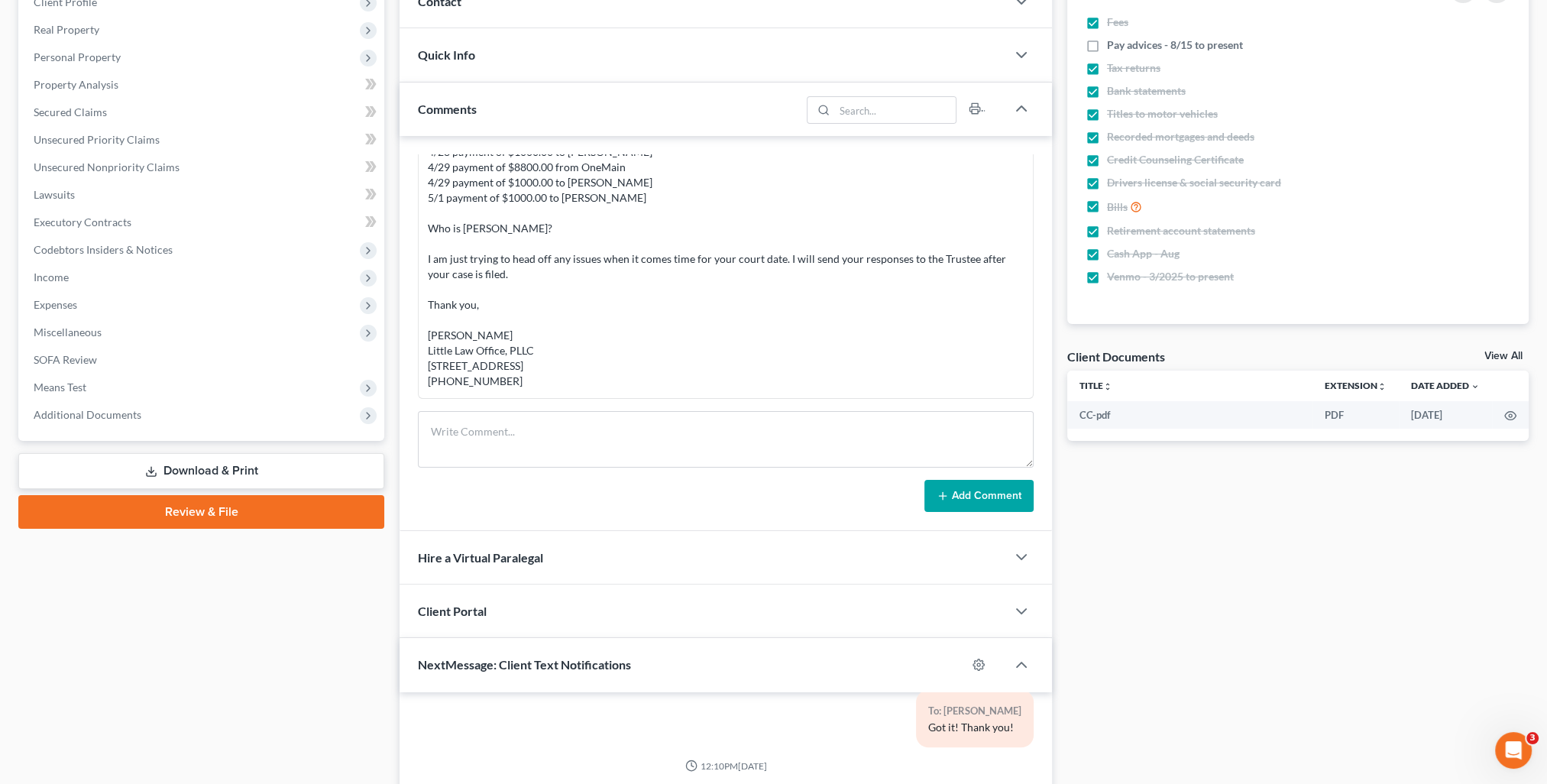
scroll to position [0, 0]
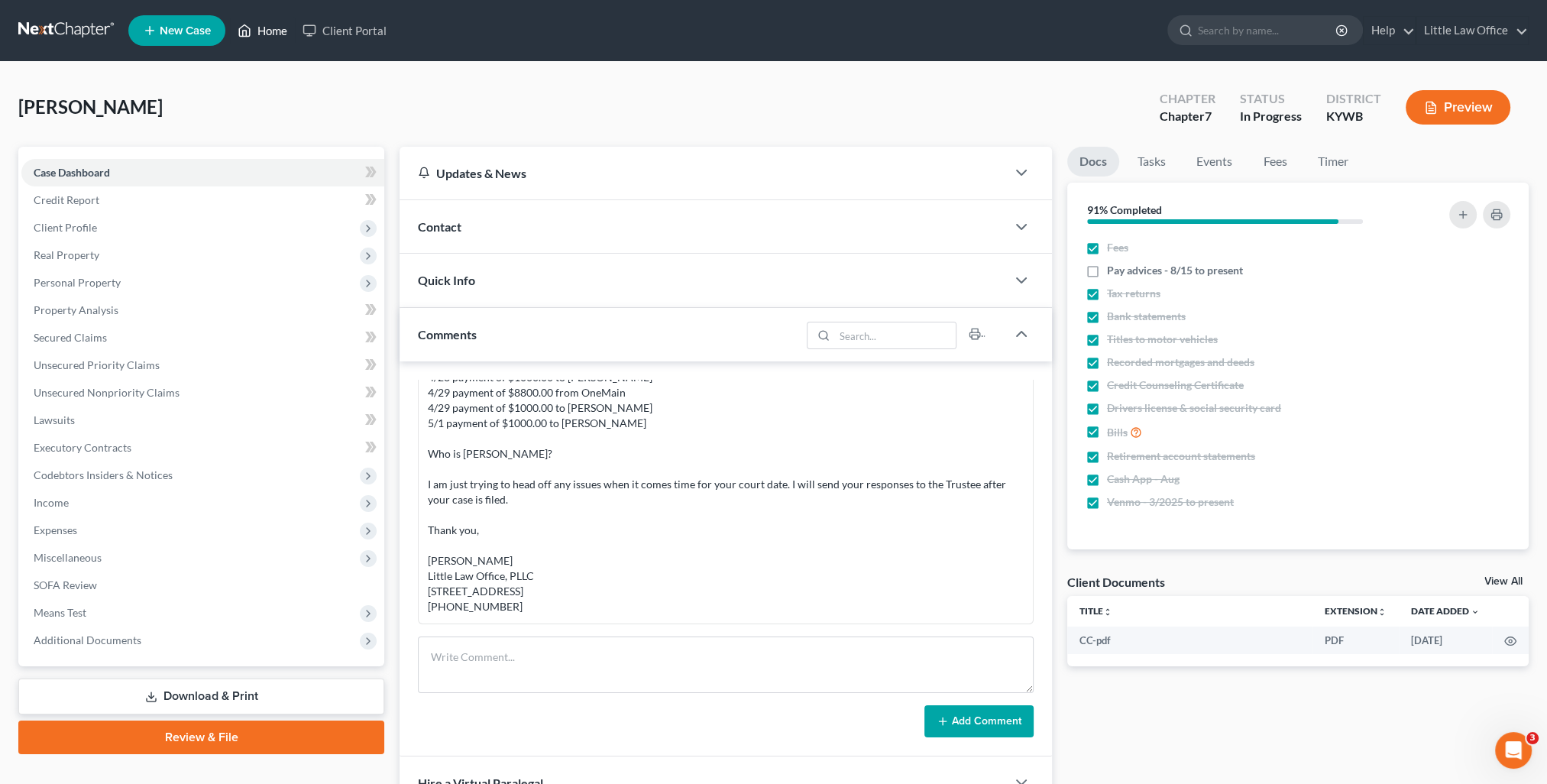
drag, startPoint x: 267, startPoint y: 40, endPoint x: 348, endPoint y: 74, distance: 87.8
click at [267, 40] on link "Home" at bounding box center [263, 30] width 65 height 28
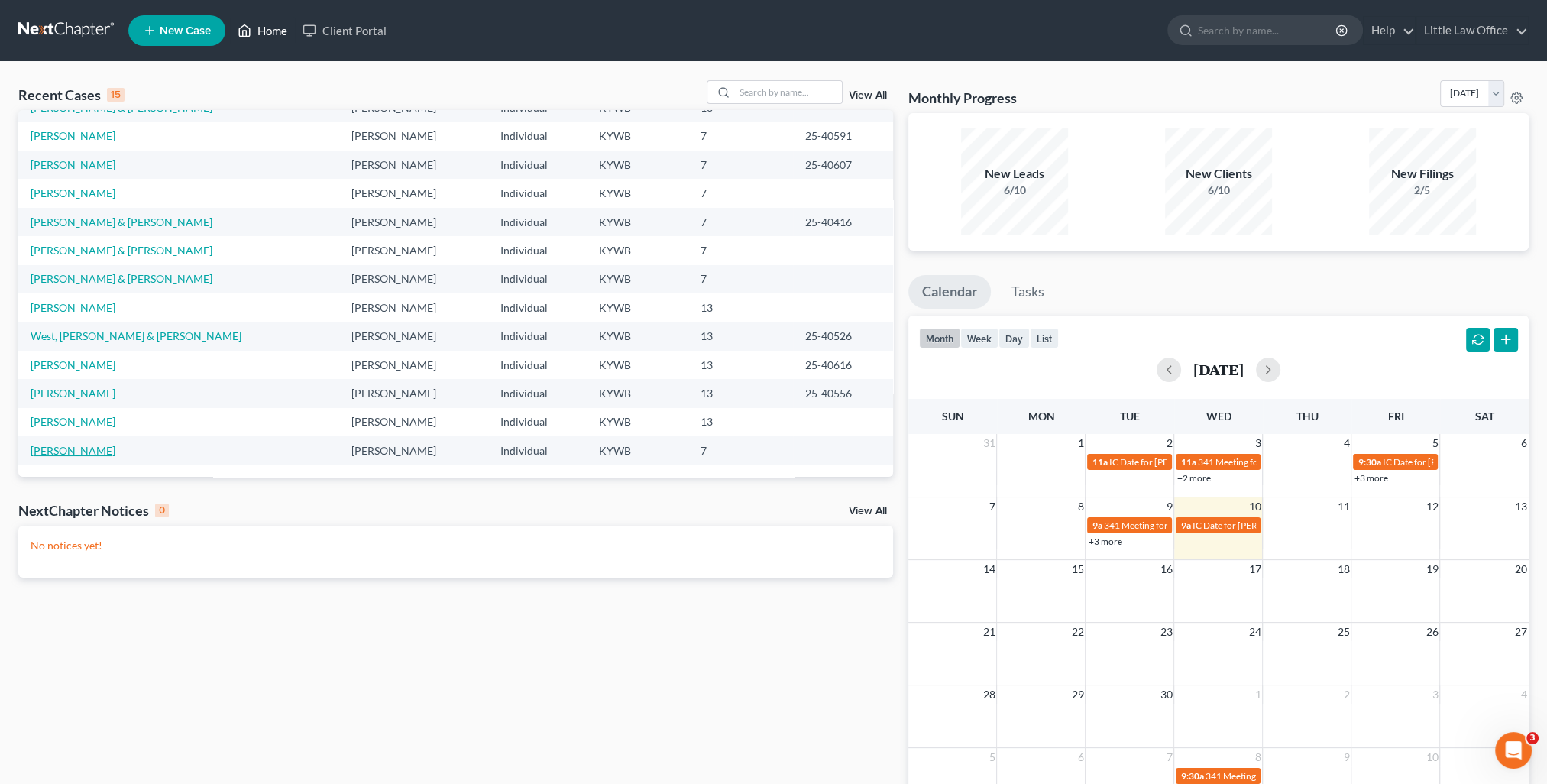
scroll to position [77, 0]
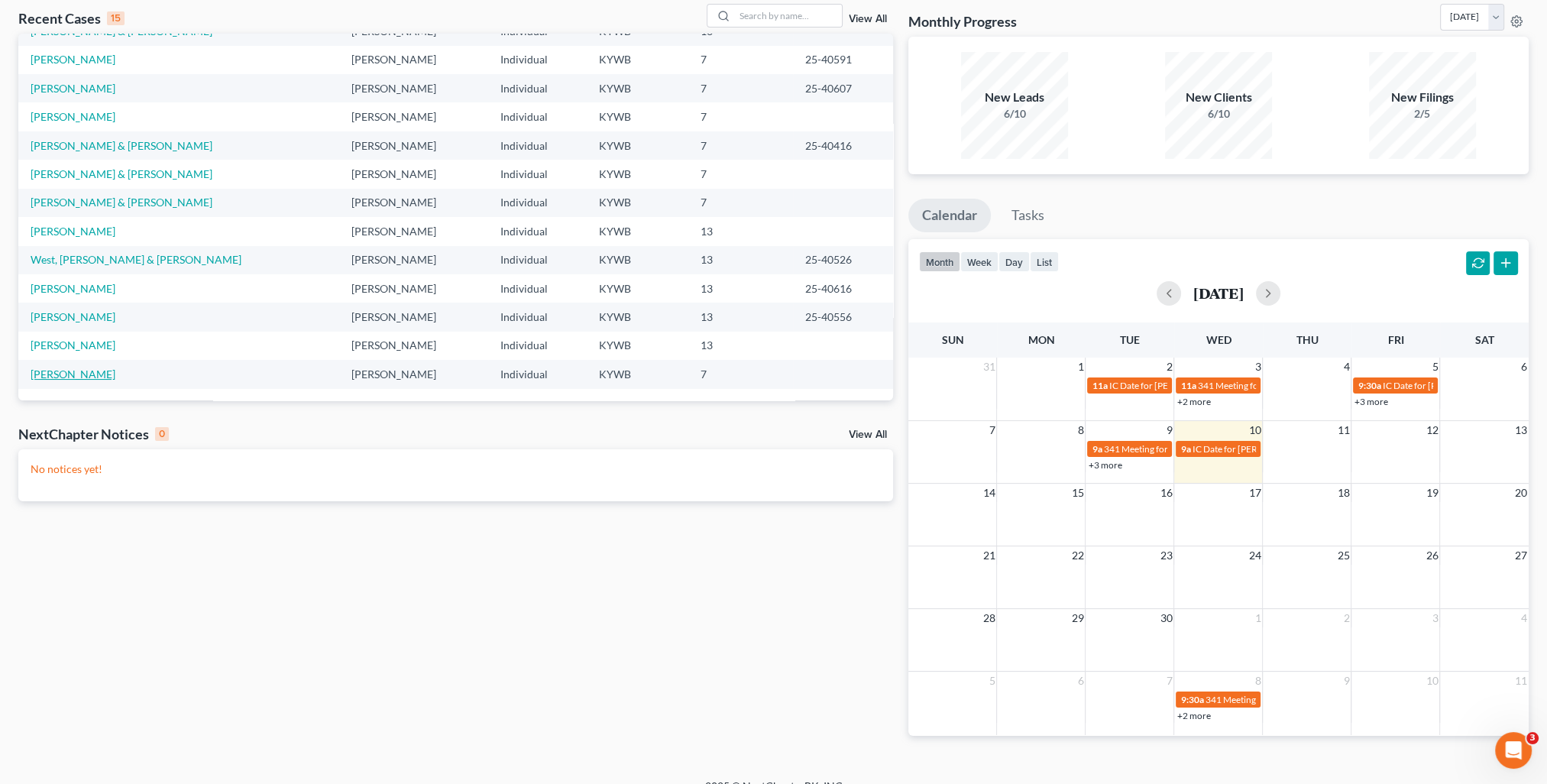
click at [73, 368] on link "Holtz, Alexander" at bounding box center [73, 373] width 85 height 13
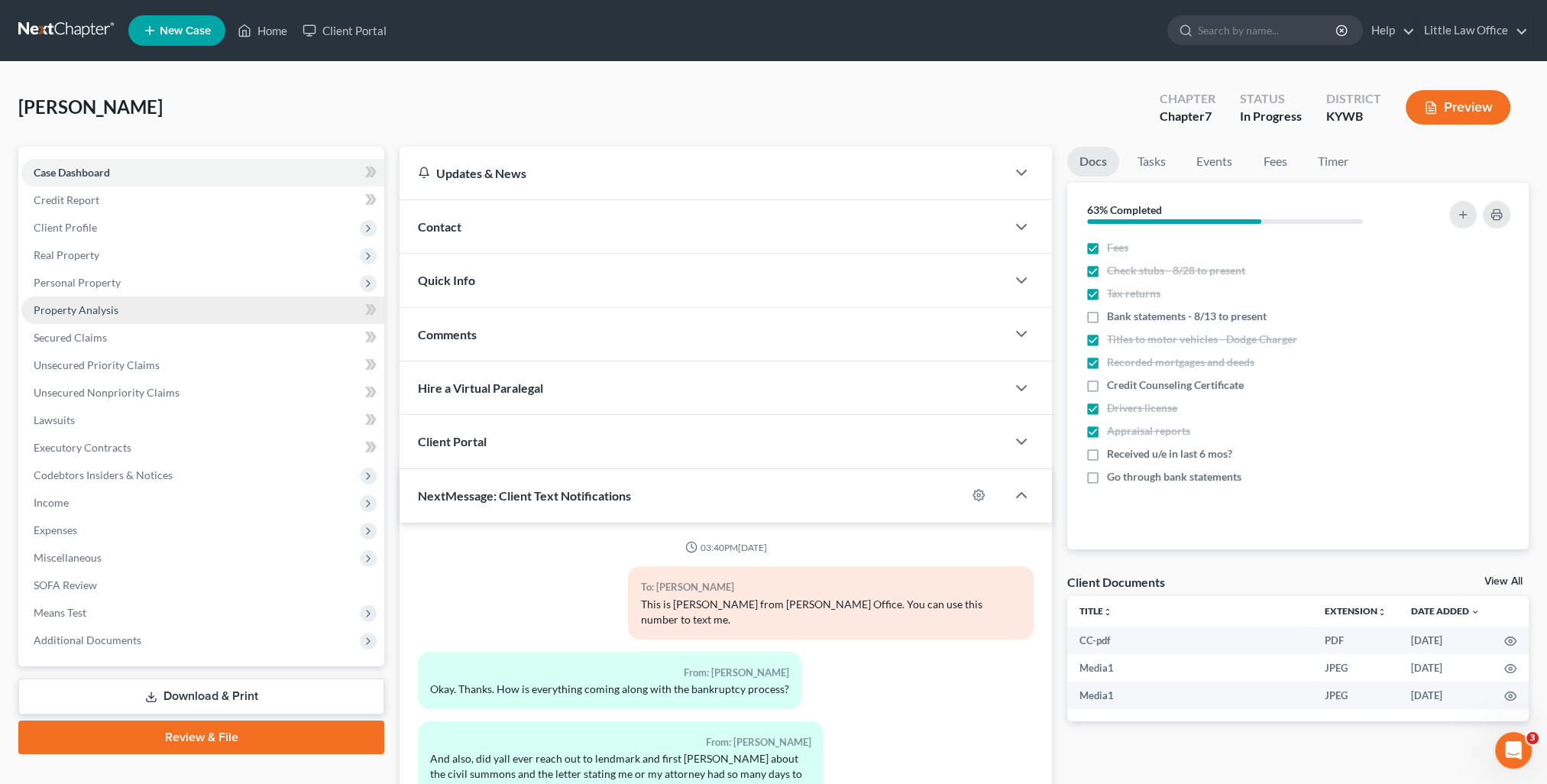
scroll to position [767, 0]
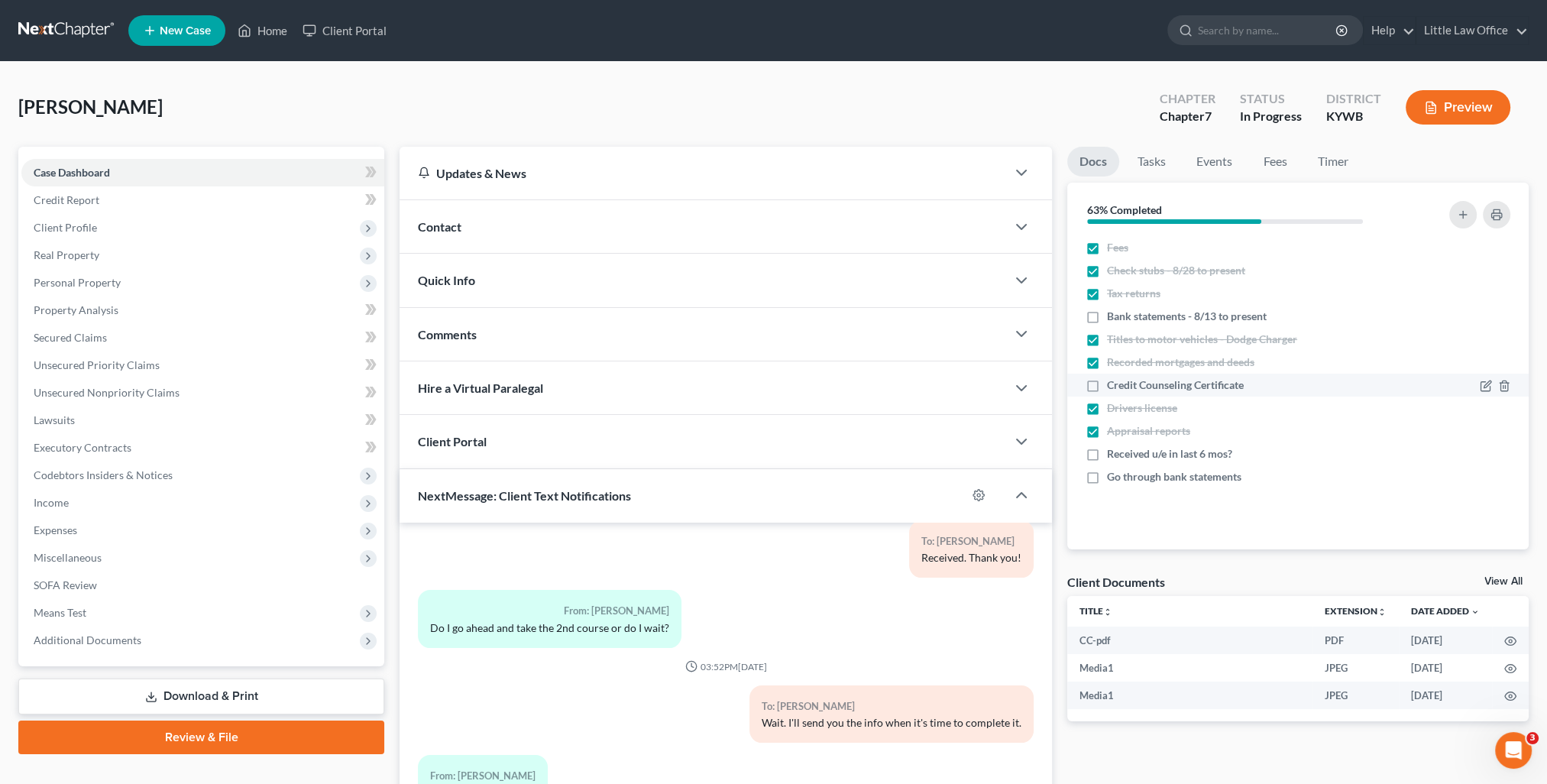
click at [1107, 386] on label "Credit Counseling Certificate" at bounding box center [1175, 384] width 137 height 15
click at [1113, 386] on input "Credit Counseling Certificate" at bounding box center [1118, 382] width 10 height 10
checkbox input "true"
click at [110, 397] on span "Unsecured Nonpriority Claims" at bounding box center [106, 392] width 146 height 13
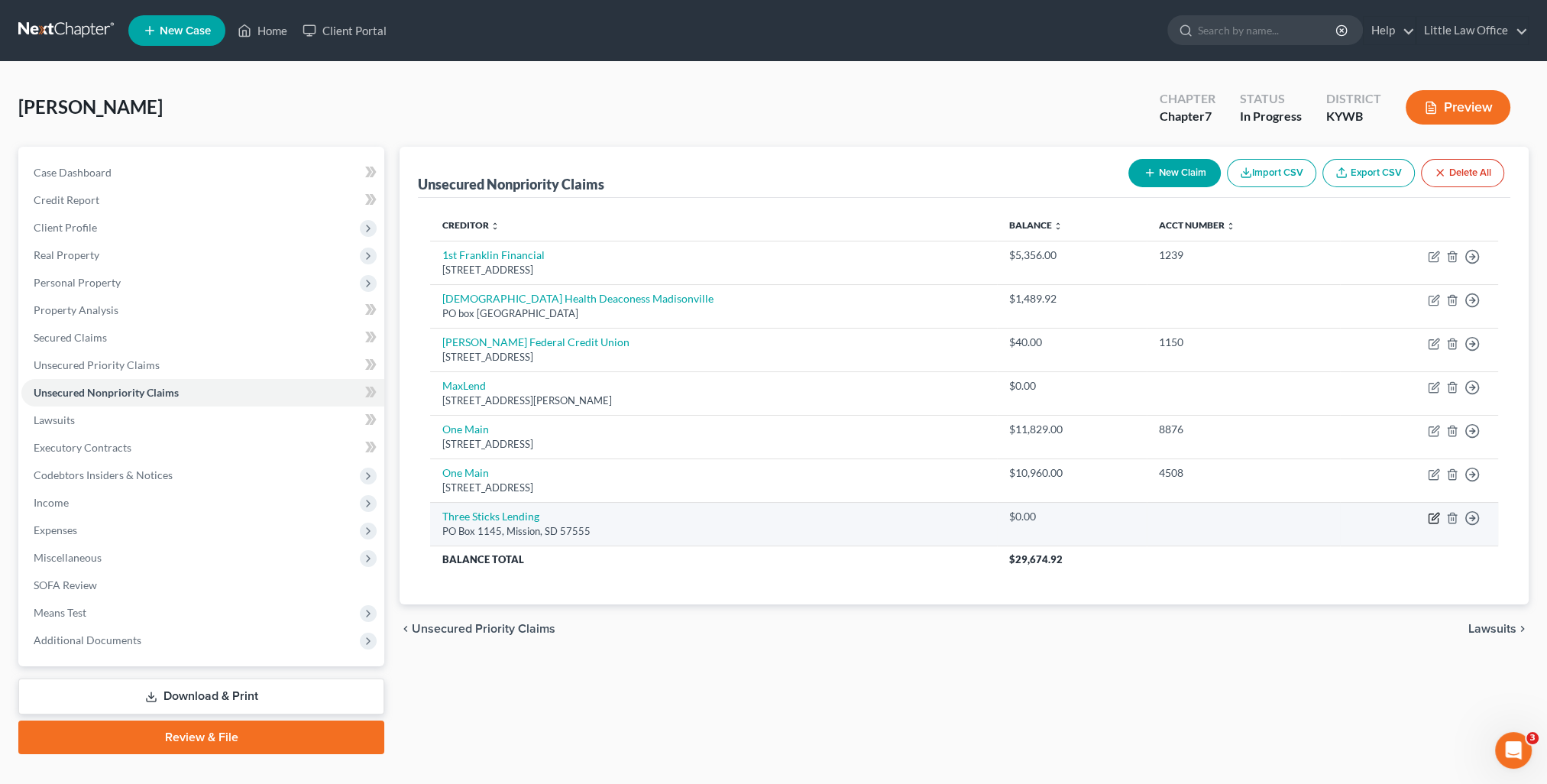
click at [1433, 517] on icon "button" at bounding box center [1435, 516] width 7 height 7
select select "43"
select select "10"
select select "0"
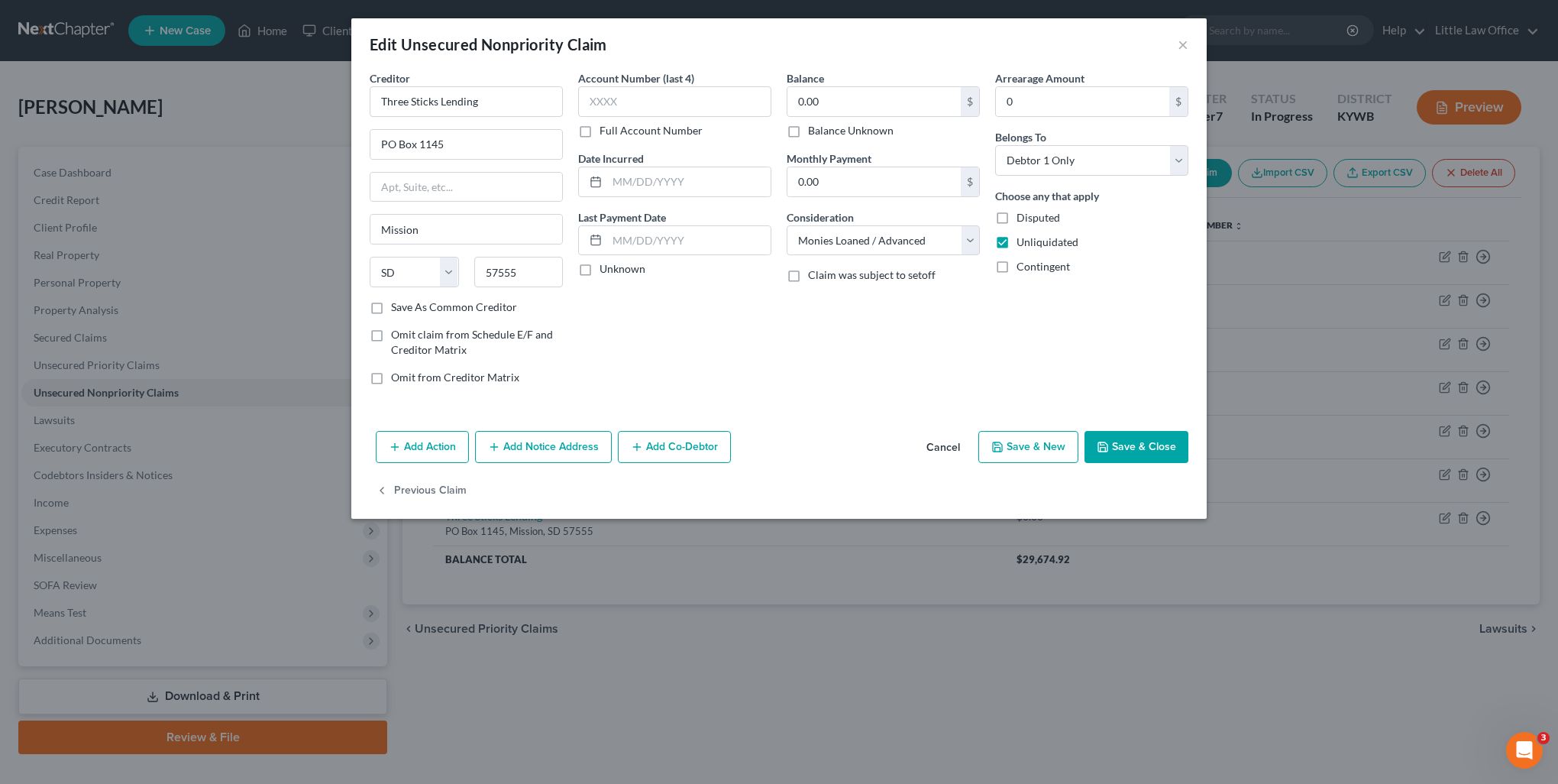
click at [854, 127] on label "Balance Unknown" at bounding box center [851, 130] width 85 height 15
click at [824, 127] on input "Balance Unknown" at bounding box center [819, 127] width 10 height 10
checkbox input "true"
click at [1122, 449] on button "Save & Close" at bounding box center [1136, 446] width 104 height 32
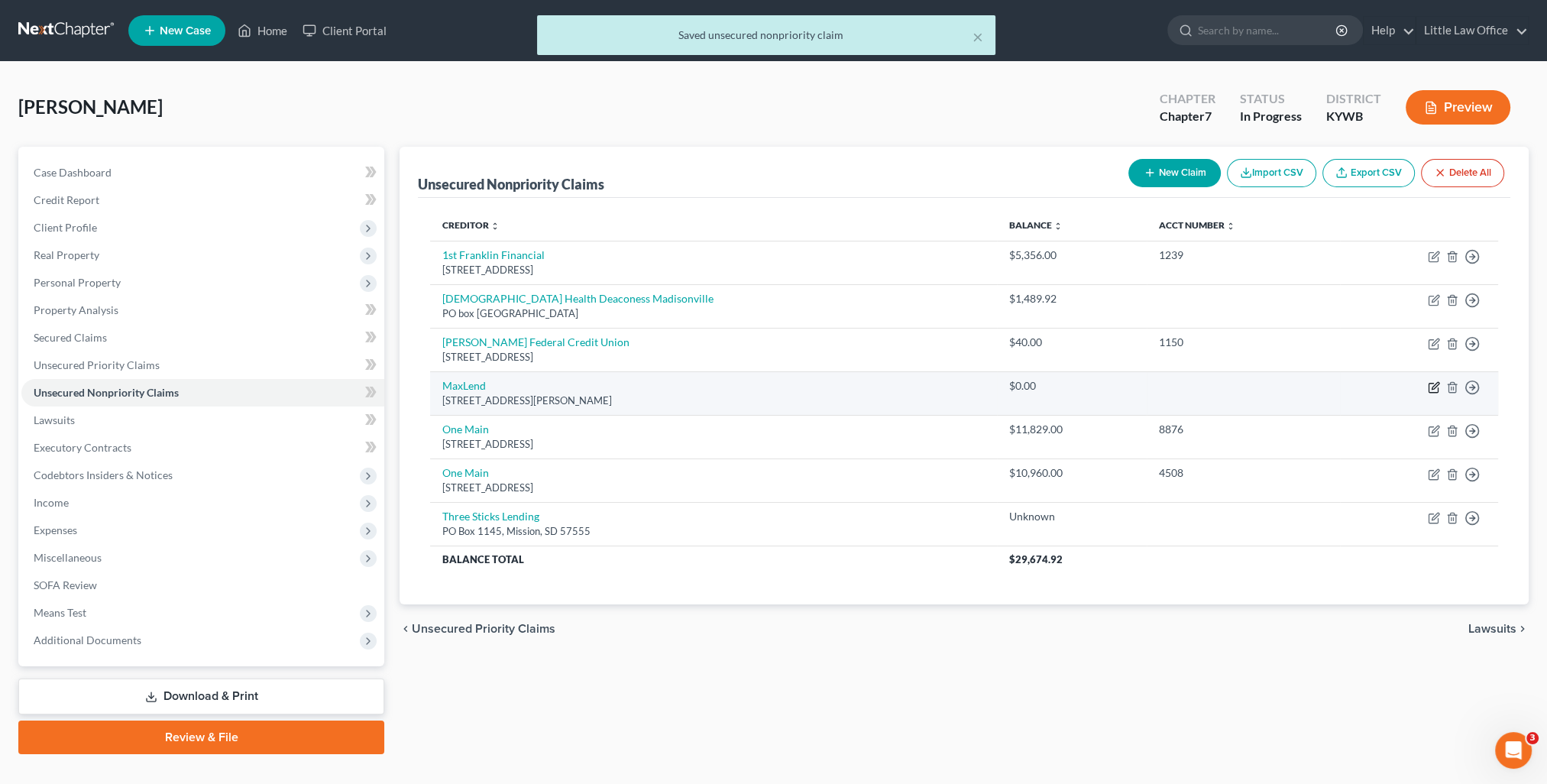
click at [1433, 388] on icon "button" at bounding box center [1433, 387] width 12 height 12
select select "29"
select select "10"
select select "0"
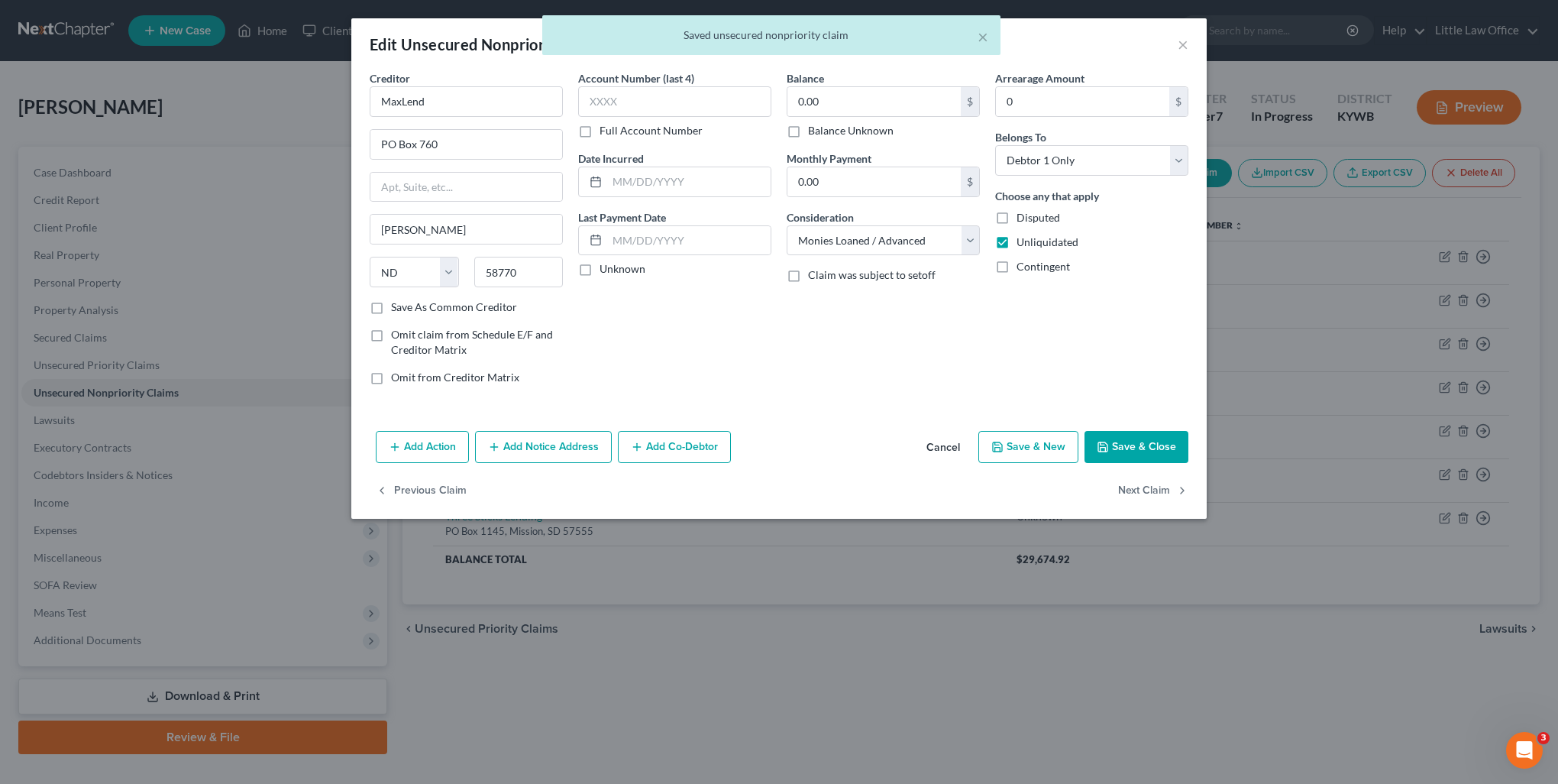
click at [826, 131] on label "Balance Unknown" at bounding box center [851, 130] width 85 height 15
click at [824, 131] on input "Balance Unknown" at bounding box center [819, 127] width 10 height 10
checkbox input "true"
drag, startPoint x: 1136, startPoint y: 438, endPoint x: 1171, endPoint y: 480, distance: 54.7
click at [1137, 438] on button "Save & Close" at bounding box center [1136, 446] width 104 height 32
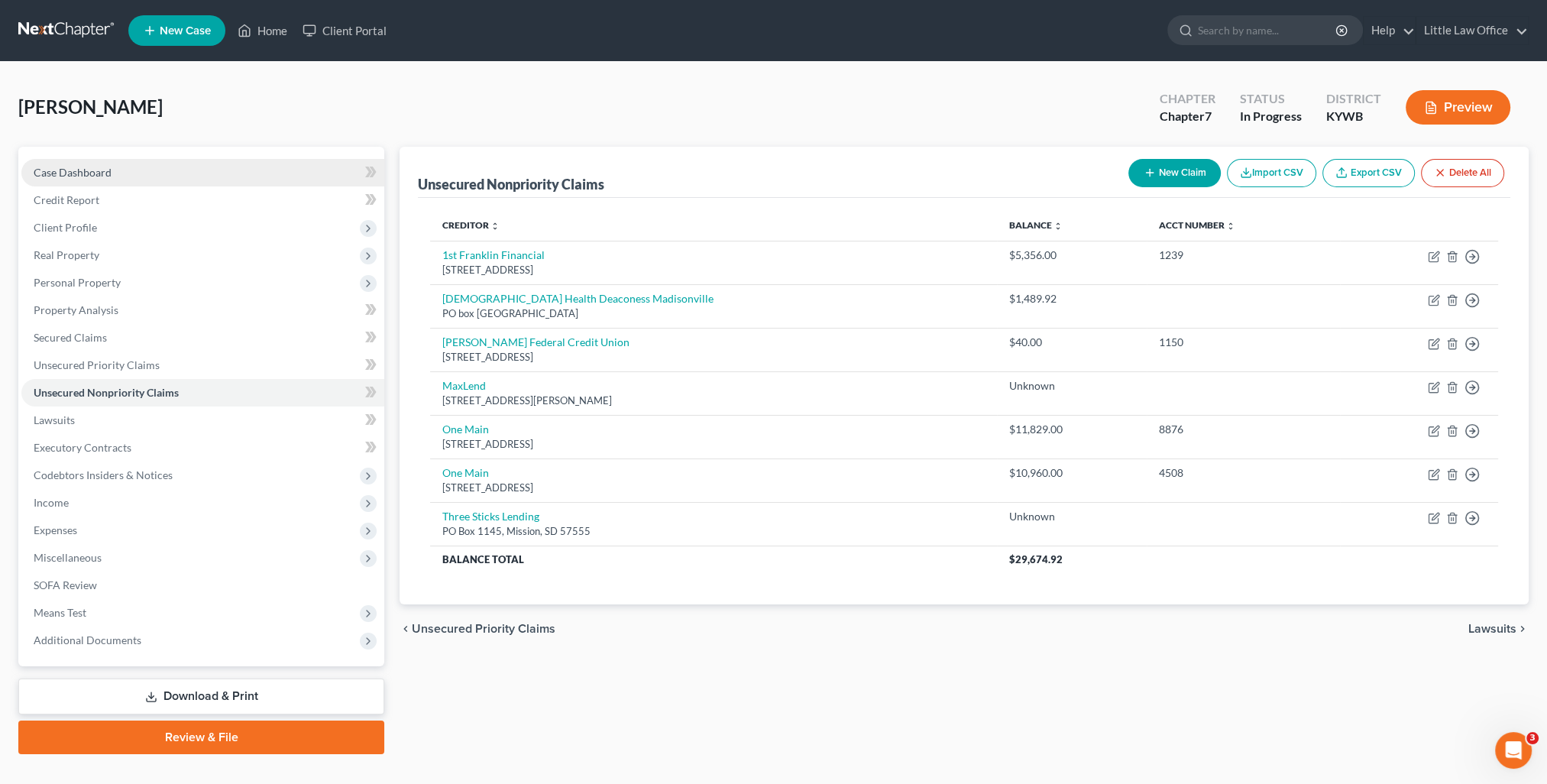
click at [67, 176] on span "Case Dashboard" at bounding box center [72, 172] width 78 height 13
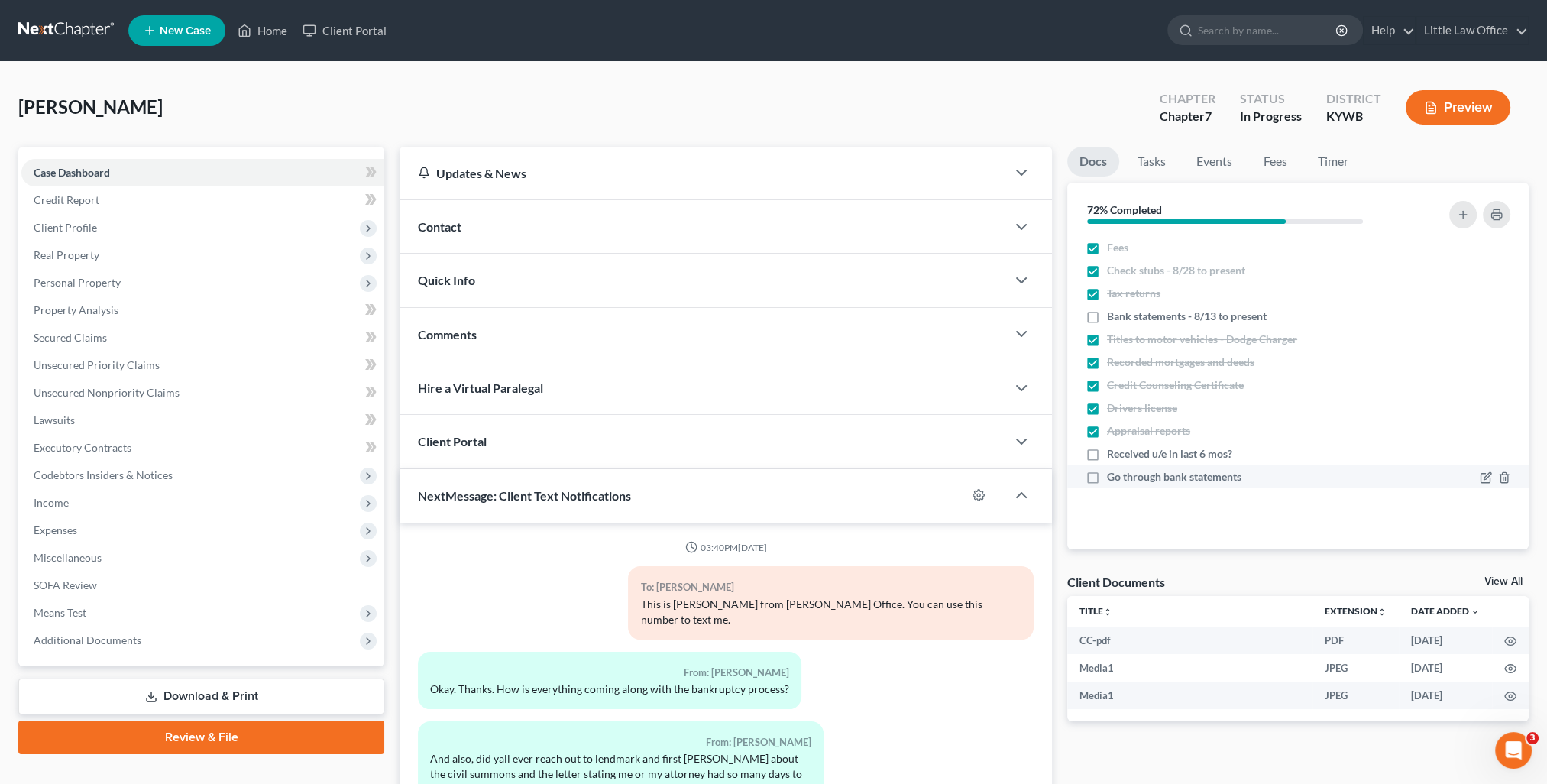
scroll to position [767, 0]
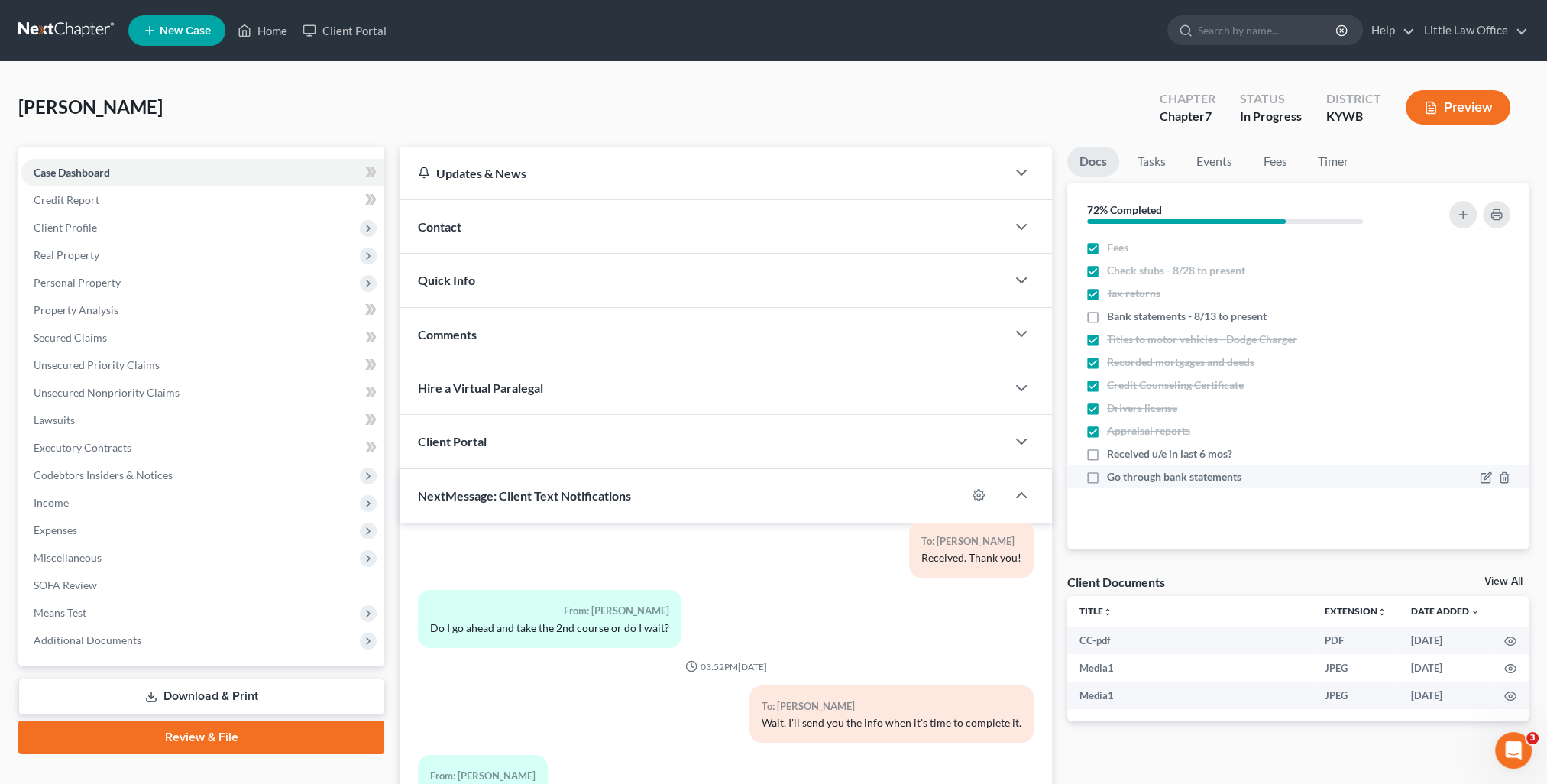
click at [1107, 476] on label "Go through bank statements" at bounding box center [1174, 476] width 135 height 15
click at [1113, 476] on input "Go through bank statements" at bounding box center [1118, 474] width 10 height 10
checkbox input "true"
click at [90, 229] on span "Client Profile" at bounding box center [65, 227] width 63 height 13
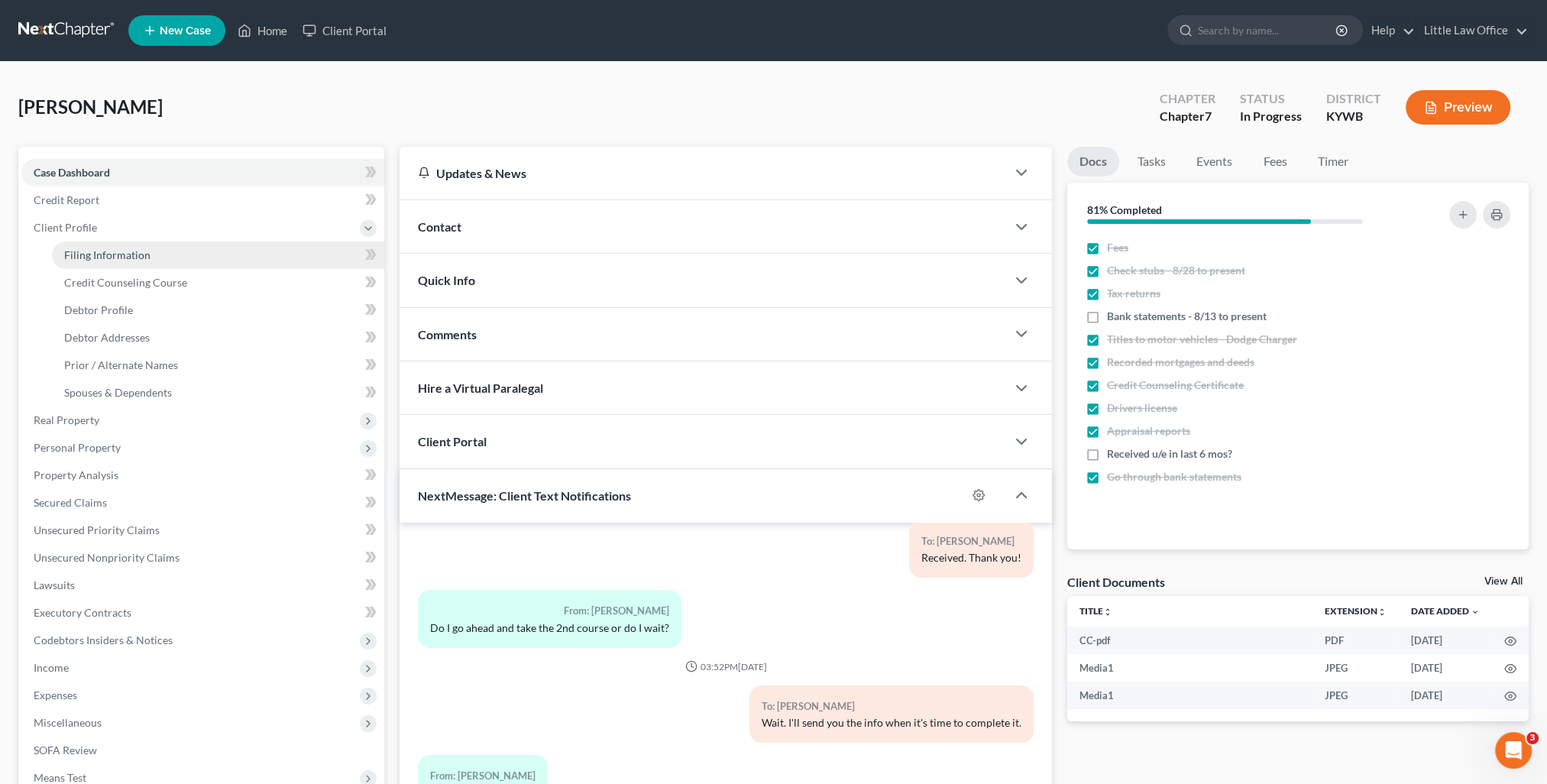
click at [97, 252] on span "Filing Information" at bounding box center [107, 255] width 86 height 13
select select "1"
select select "0"
select select "33"
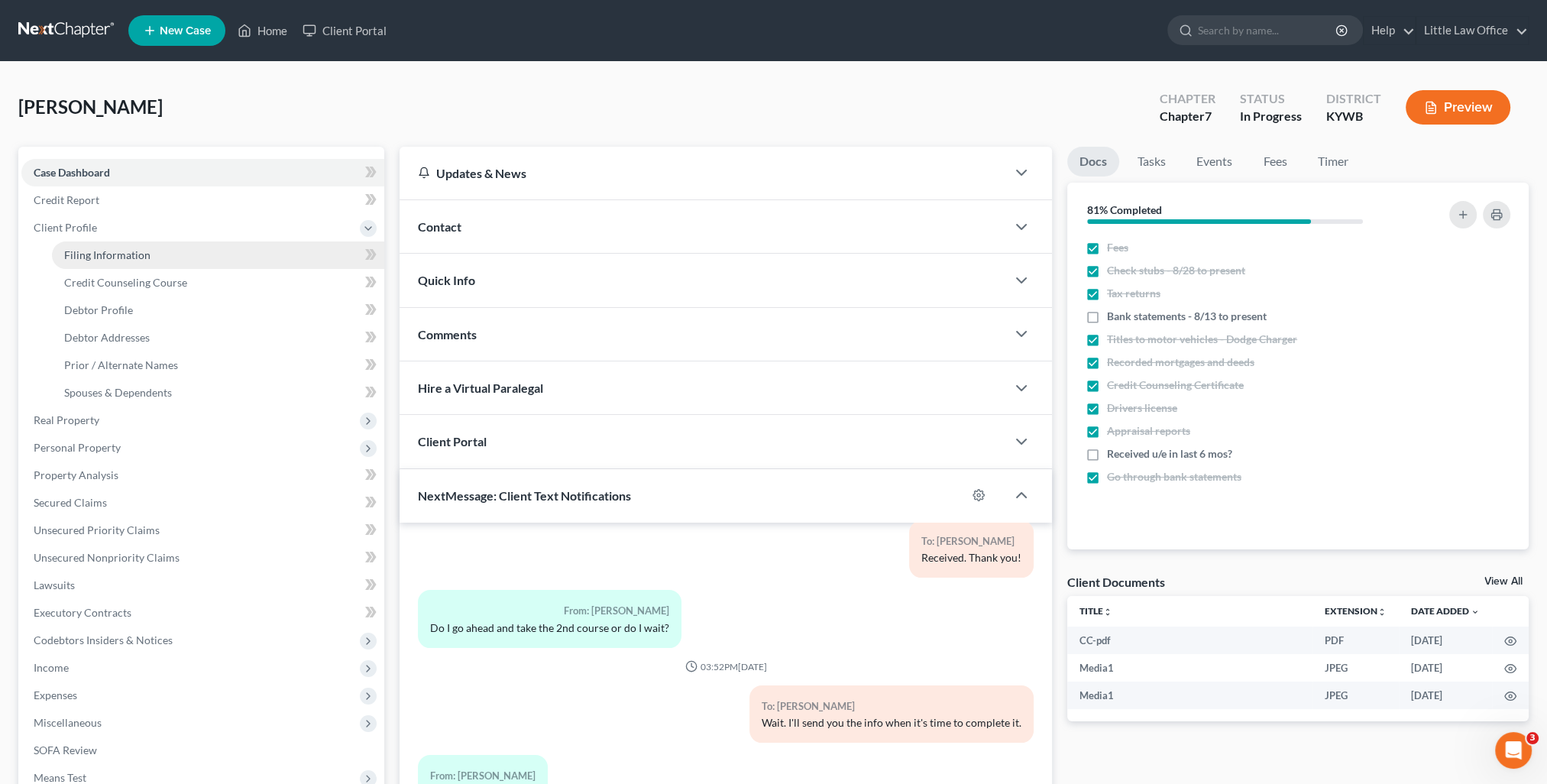
select select "0"
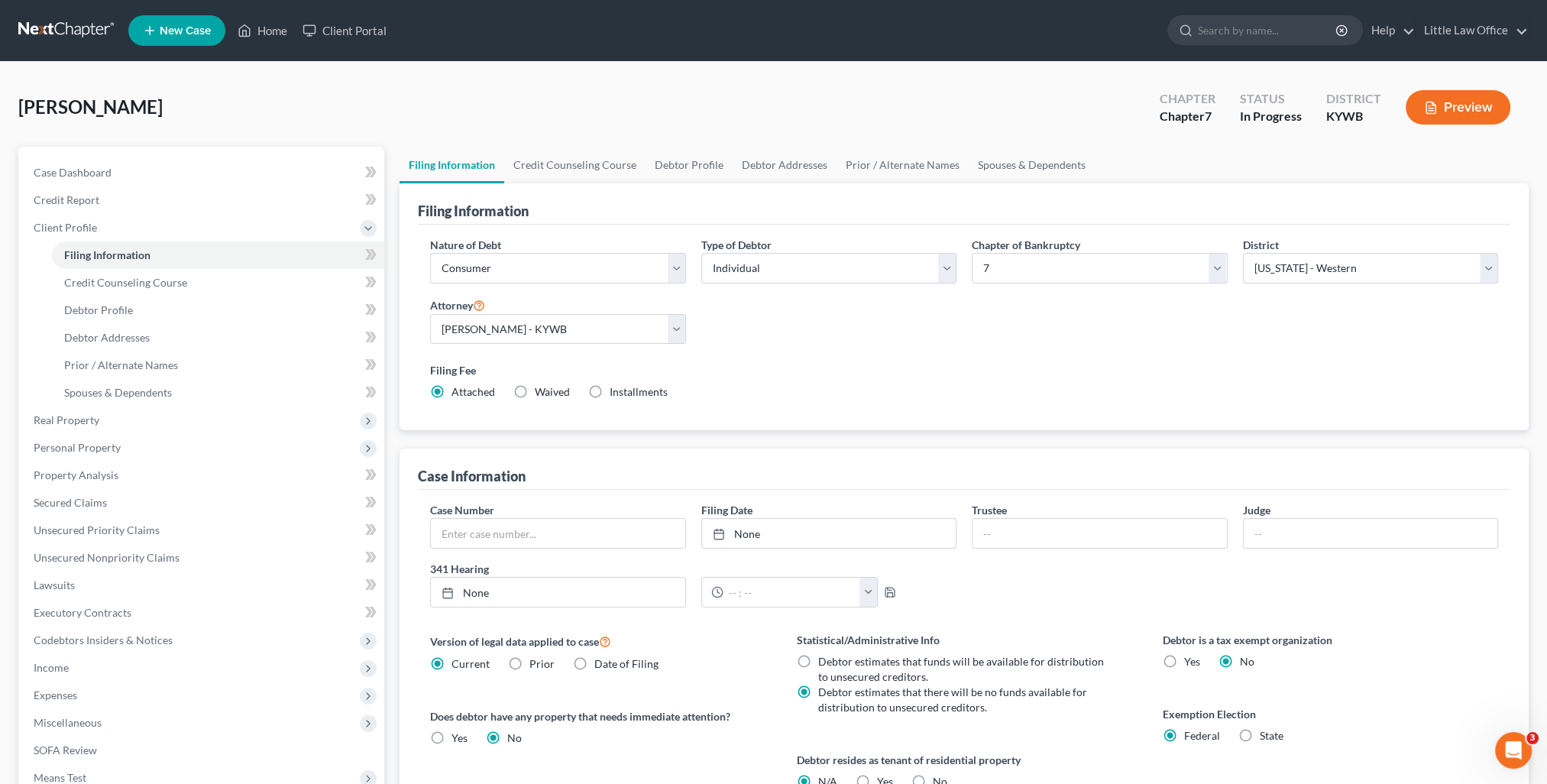
scroll to position [220, 0]
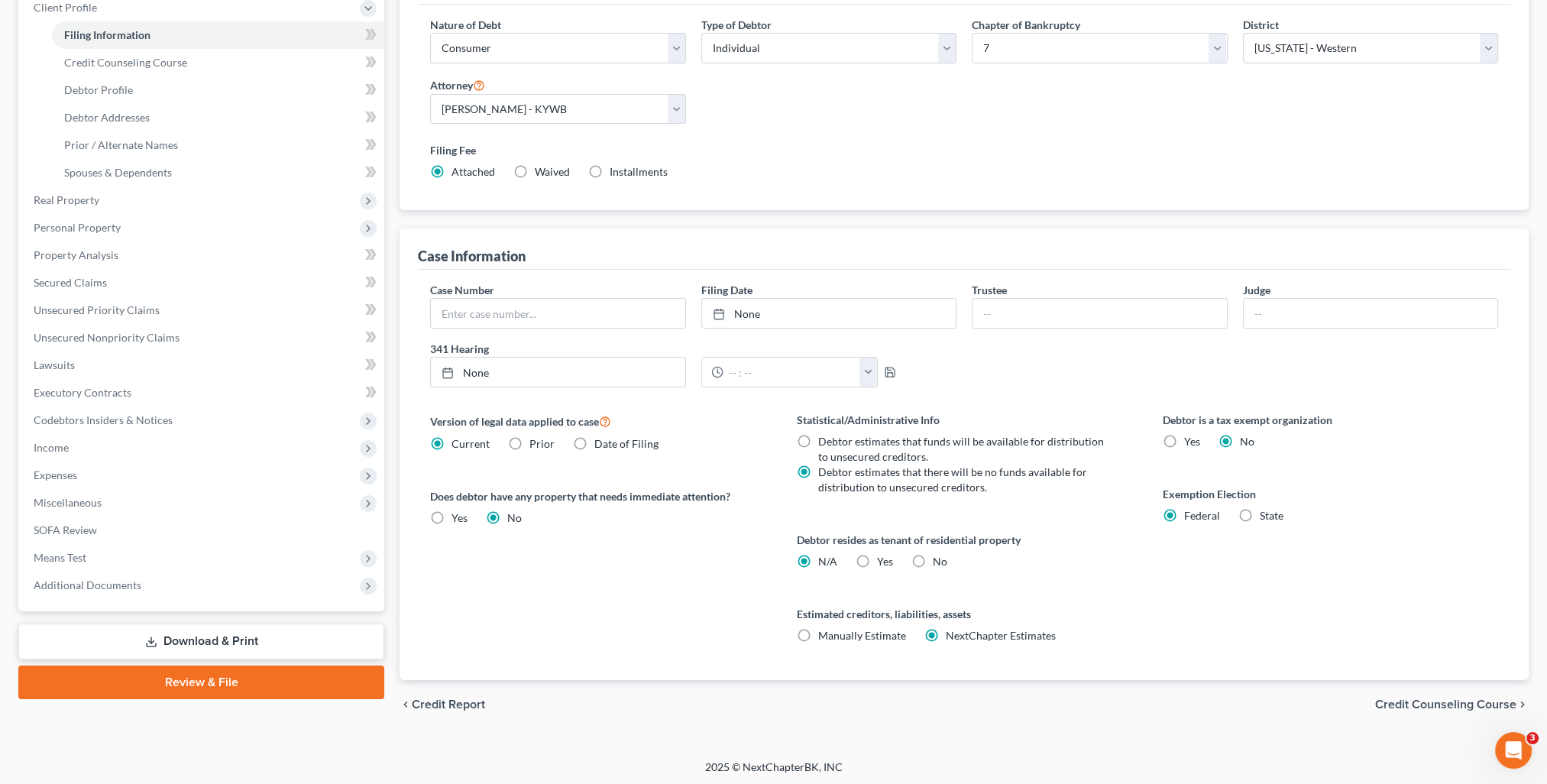
click at [1422, 710] on div "chevron_left Credit Report Credit Counseling Course chevron_right" at bounding box center [964, 704] width 1129 height 49
click at [1420, 703] on span "Credit Counseling Course" at bounding box center [1446, 703] width 142 height 12
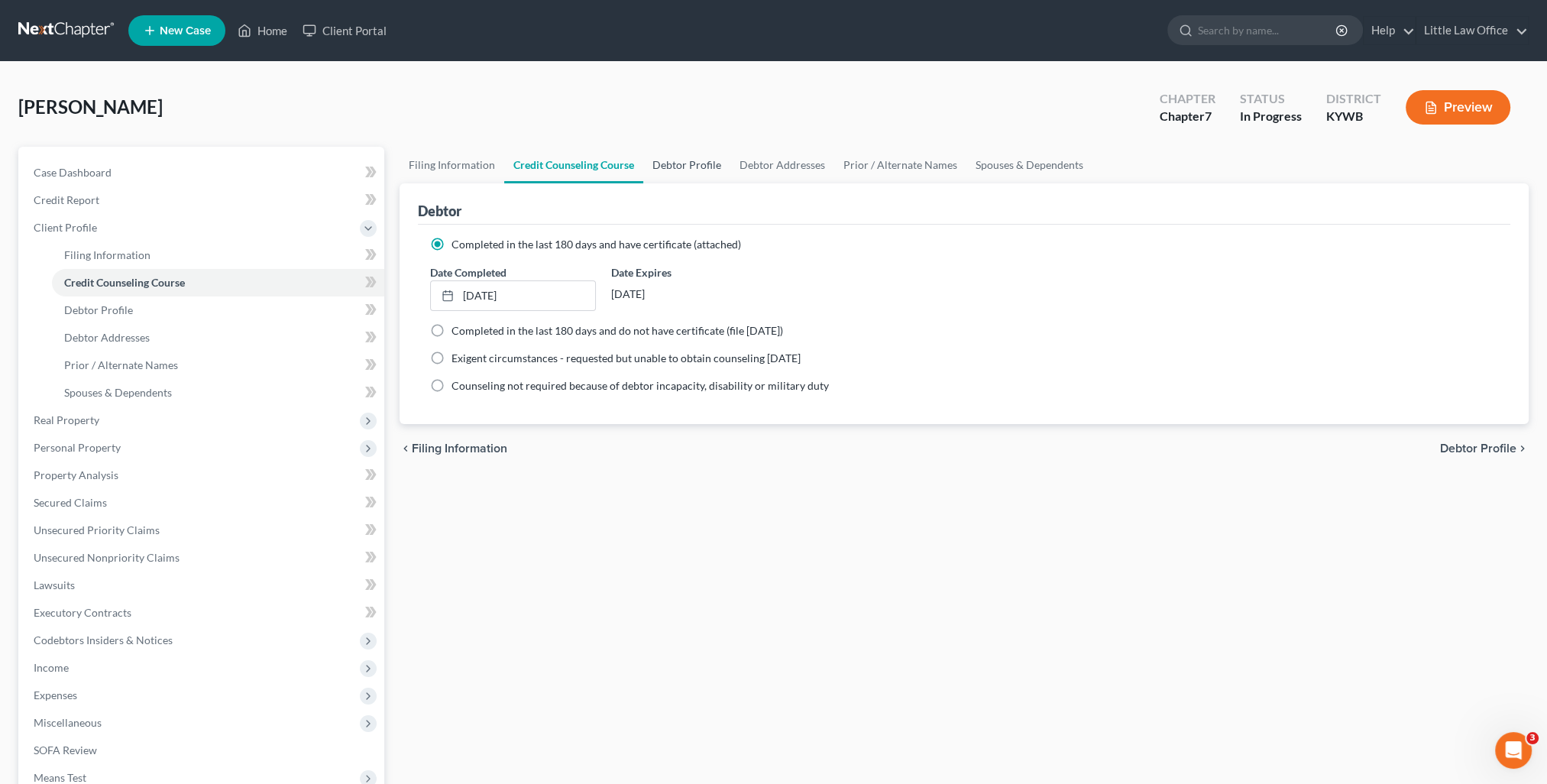
click at [696, 168] on link "Debtor Profile" at bounding box center [687, 165] width 87 height 36
select select "0"
select select "2"
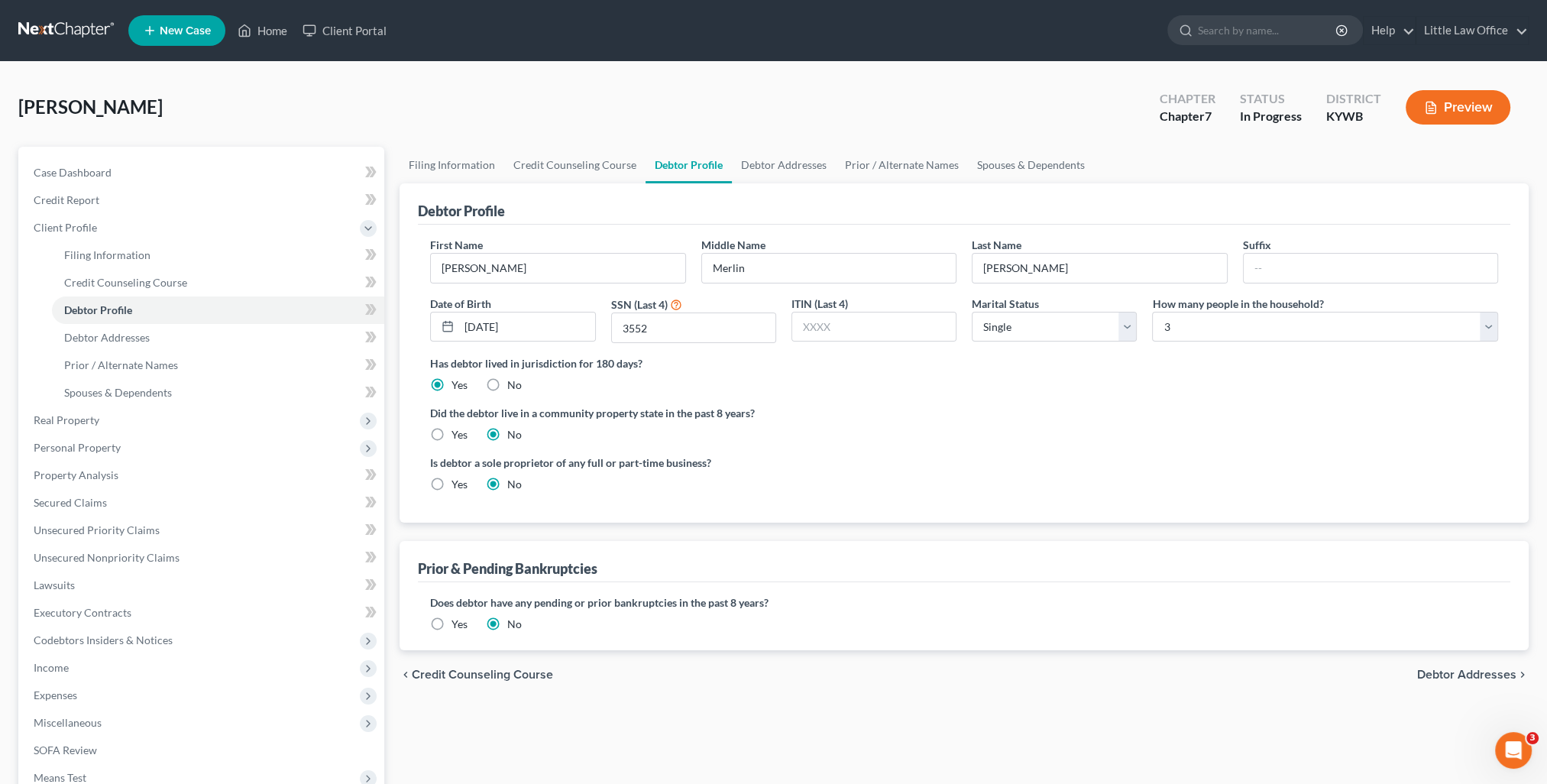
click at [774, 184] on div "Debtor Profile" at bounding box center [964, 204] width 1093 height 41
click at [769, 172] on link "Debtor Addresses" at bounding box center [783, 165] width 104 height 36
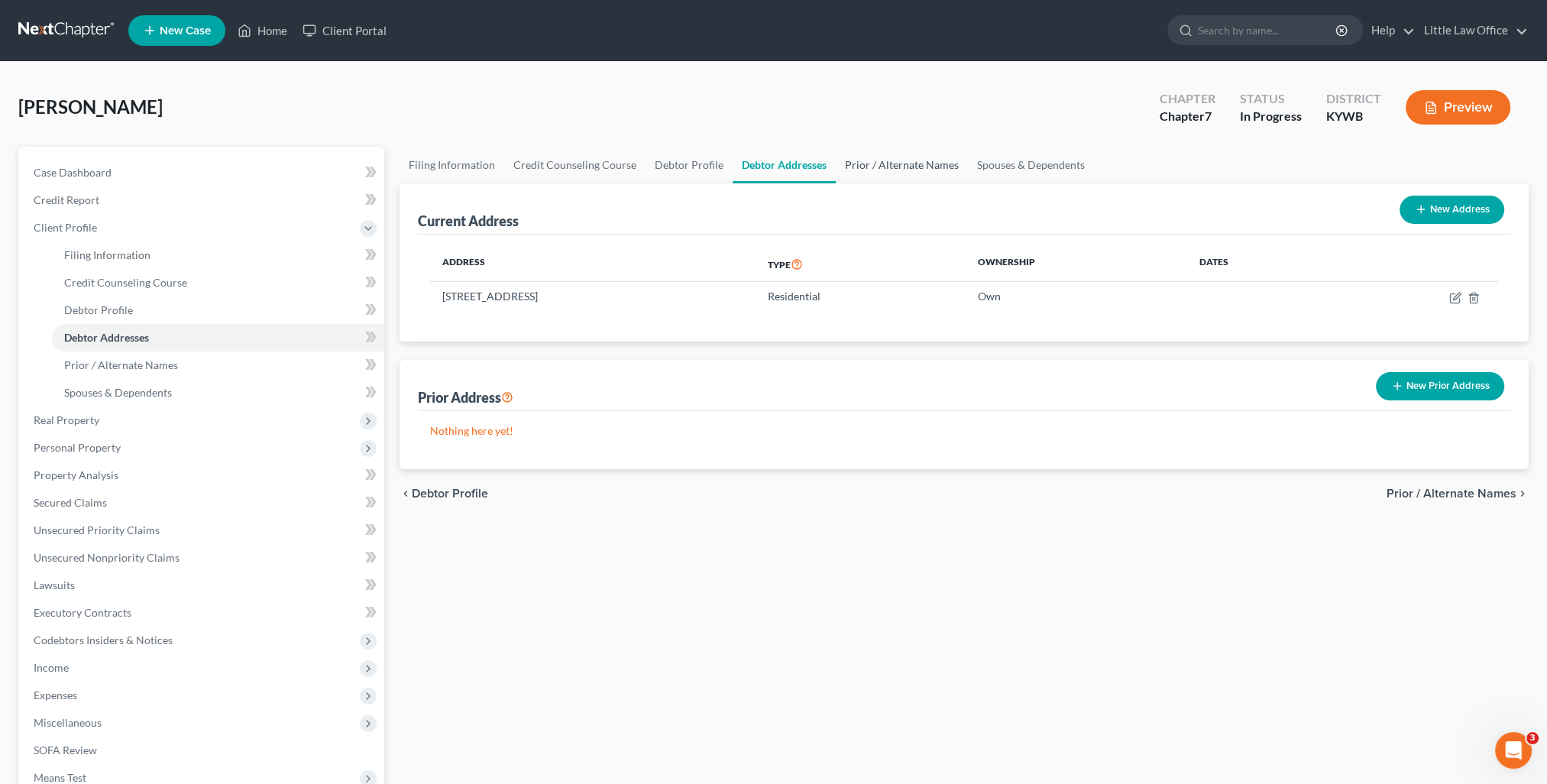
click at [869, 171] on link "Prior / Alternate Names" at bounding box center [901, 165] width 132 height 36
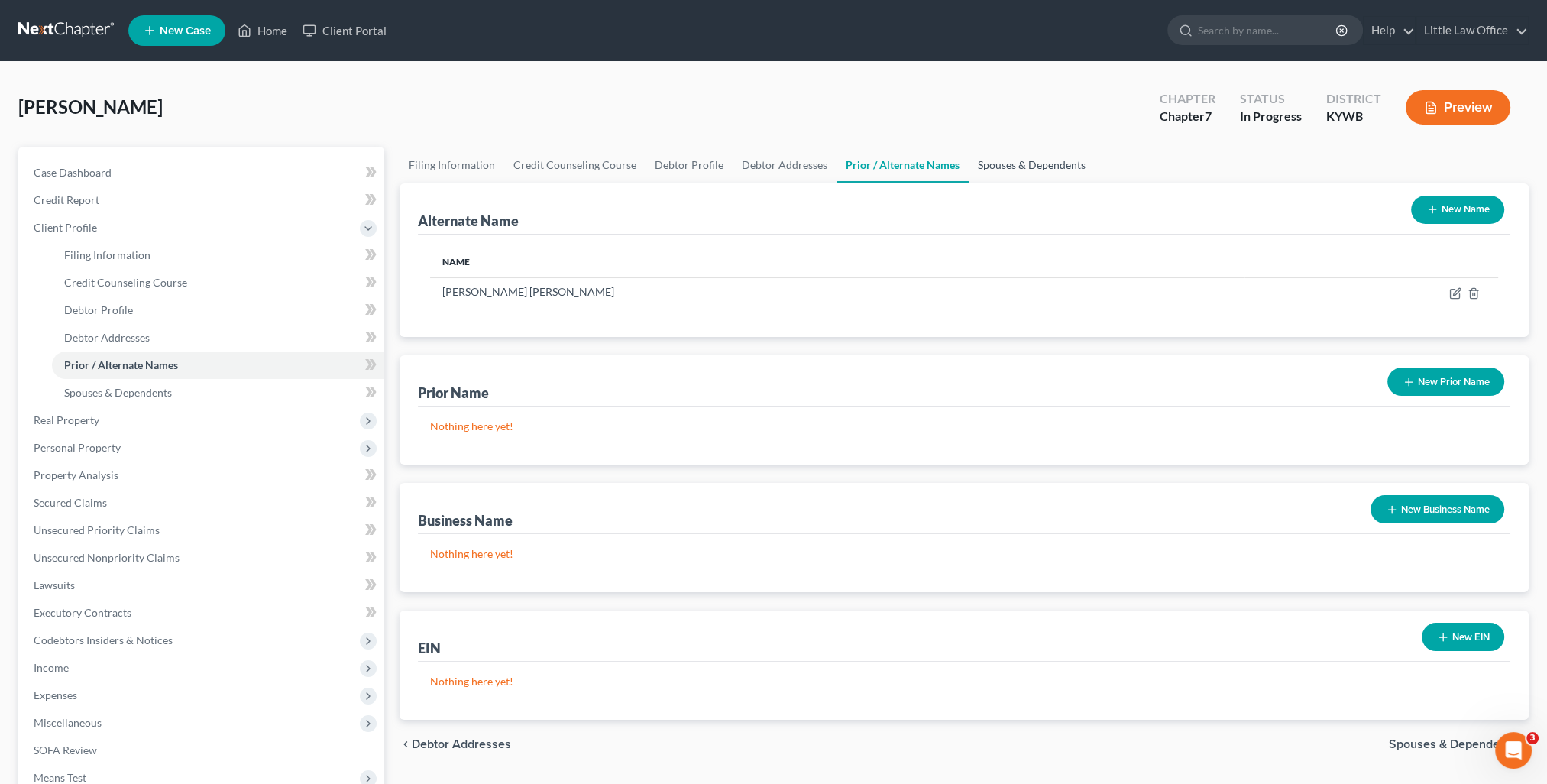
click at [999, 165] on link "Spouses & Dependents" at bounding box center [1031, 165] width 126 height 36
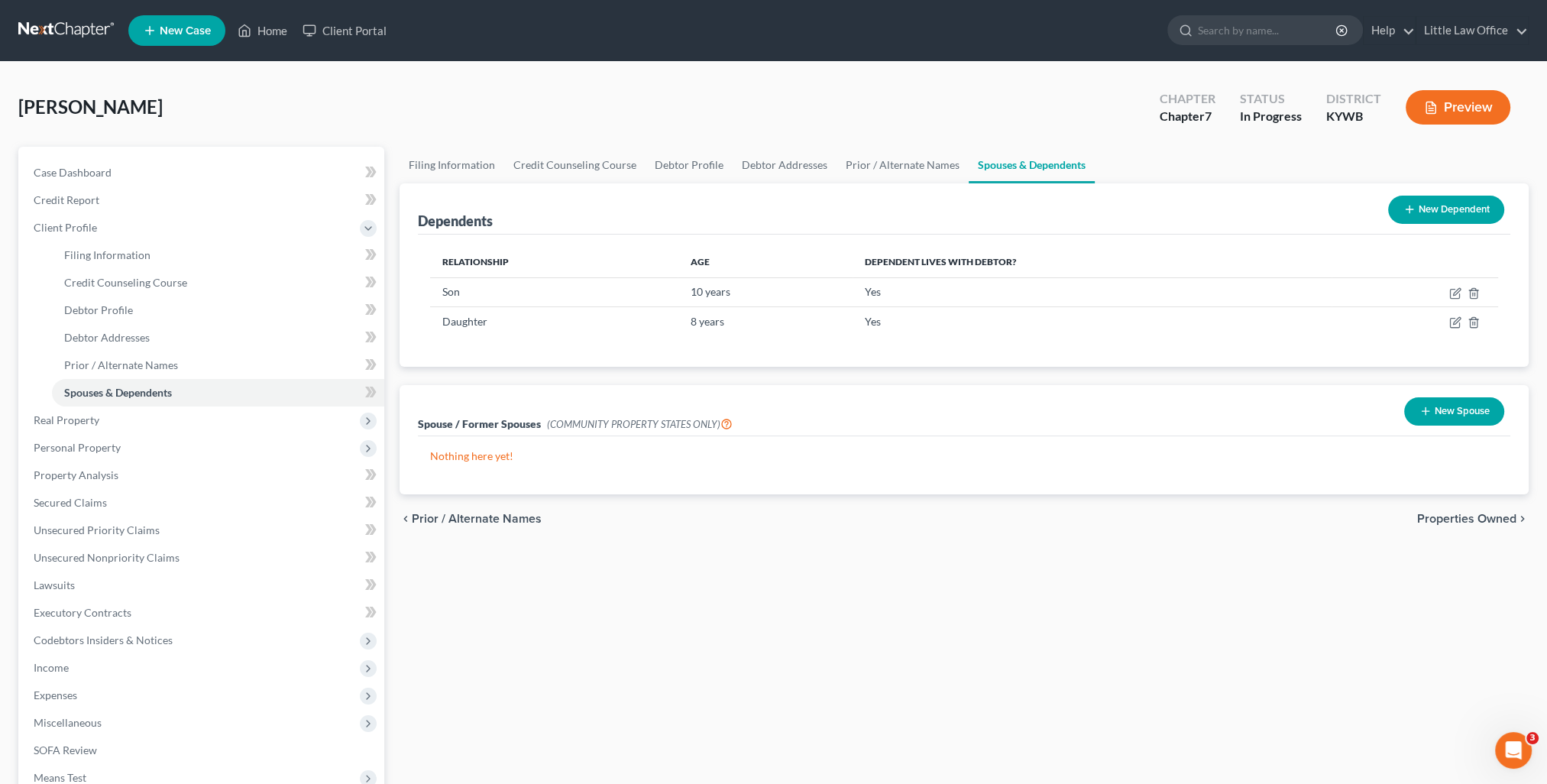
click at [1428, 520] on span "Properties Owned" at bounding box center [1467, 518] width 100 height 12
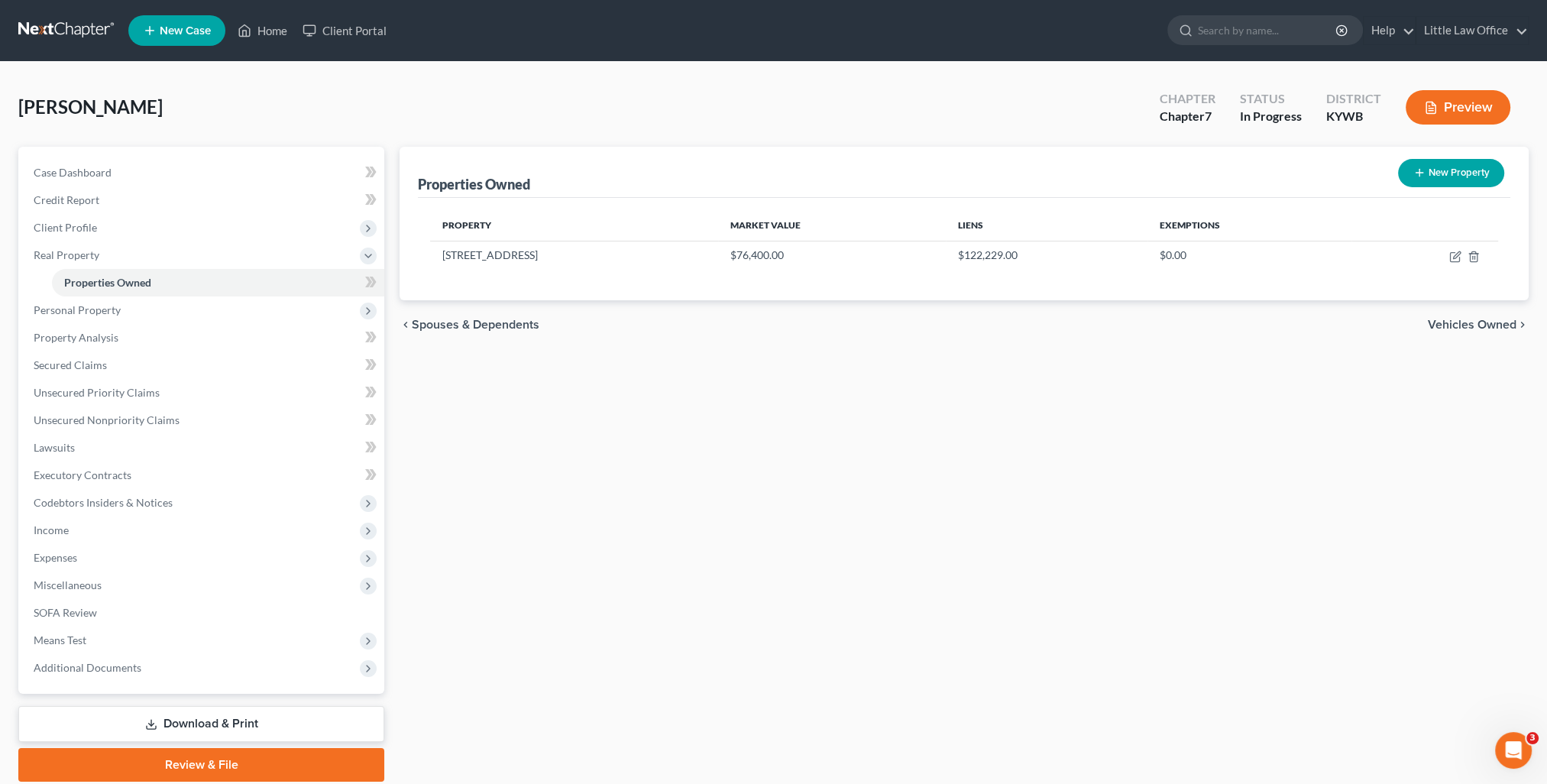
click at [1480, 328] on span "Vehicles Owned" at bounding box center [1472, 324] width 89 height 12
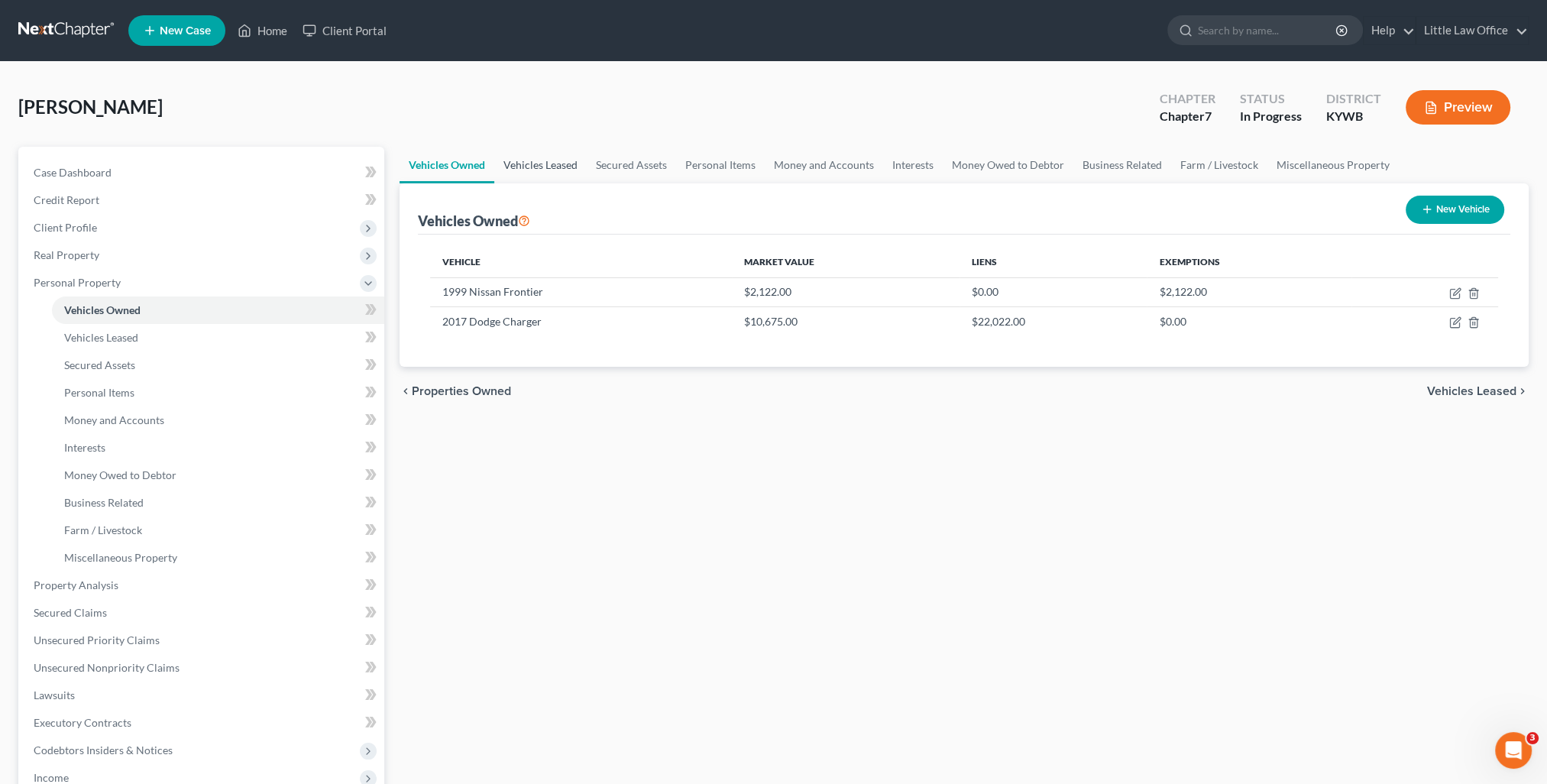
click at [580, 169] on link "Vehicles Leased" at bounding box center [540, 165] width 93 height 36
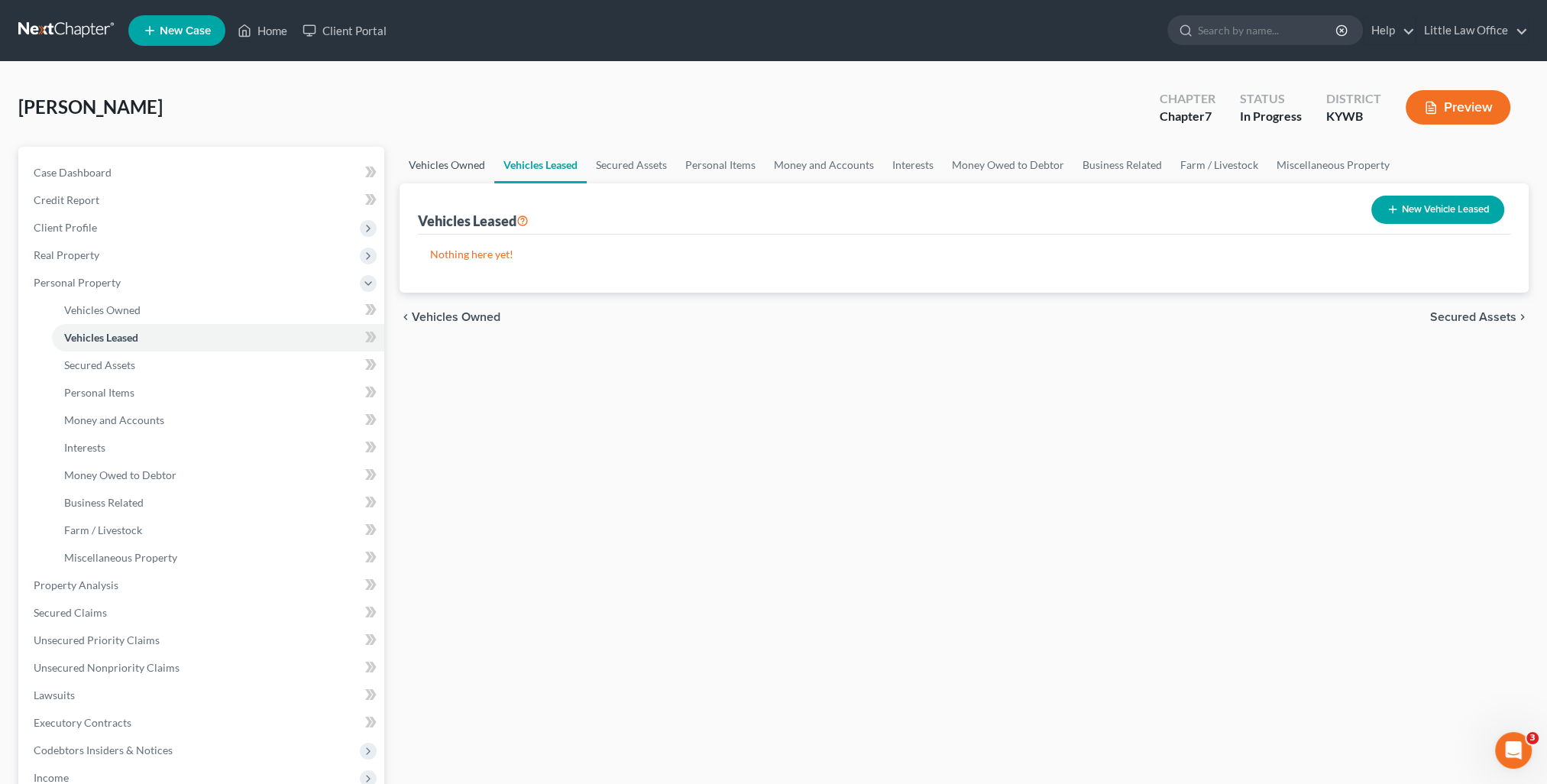
click at [473, 165] on link "Vehicles Owned" at bounding box center [447, 165] width 95 height 36
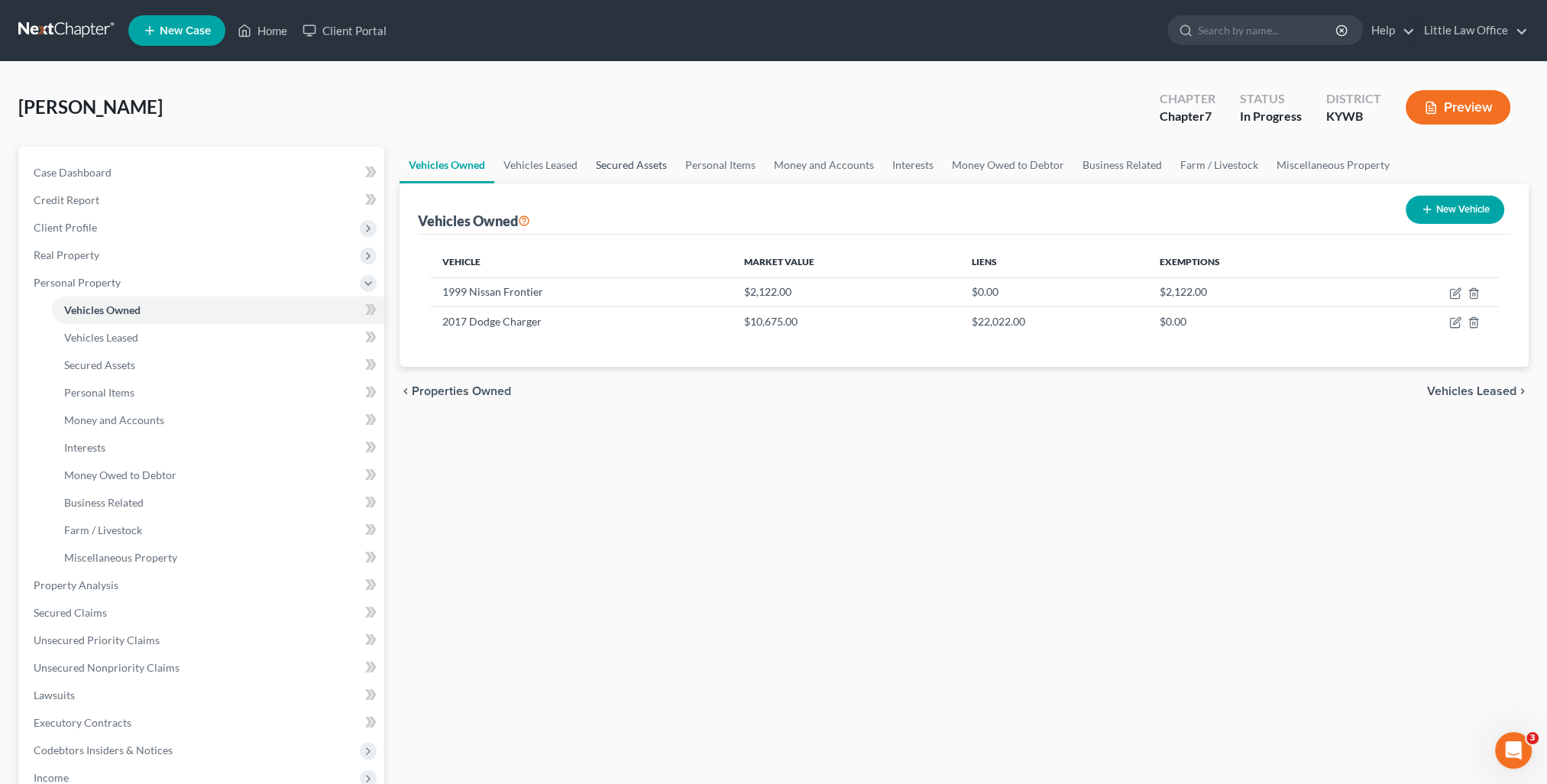
click at [605, 165] on link "Secured Assets" at bounding box center [631, 165] width 89 height 36
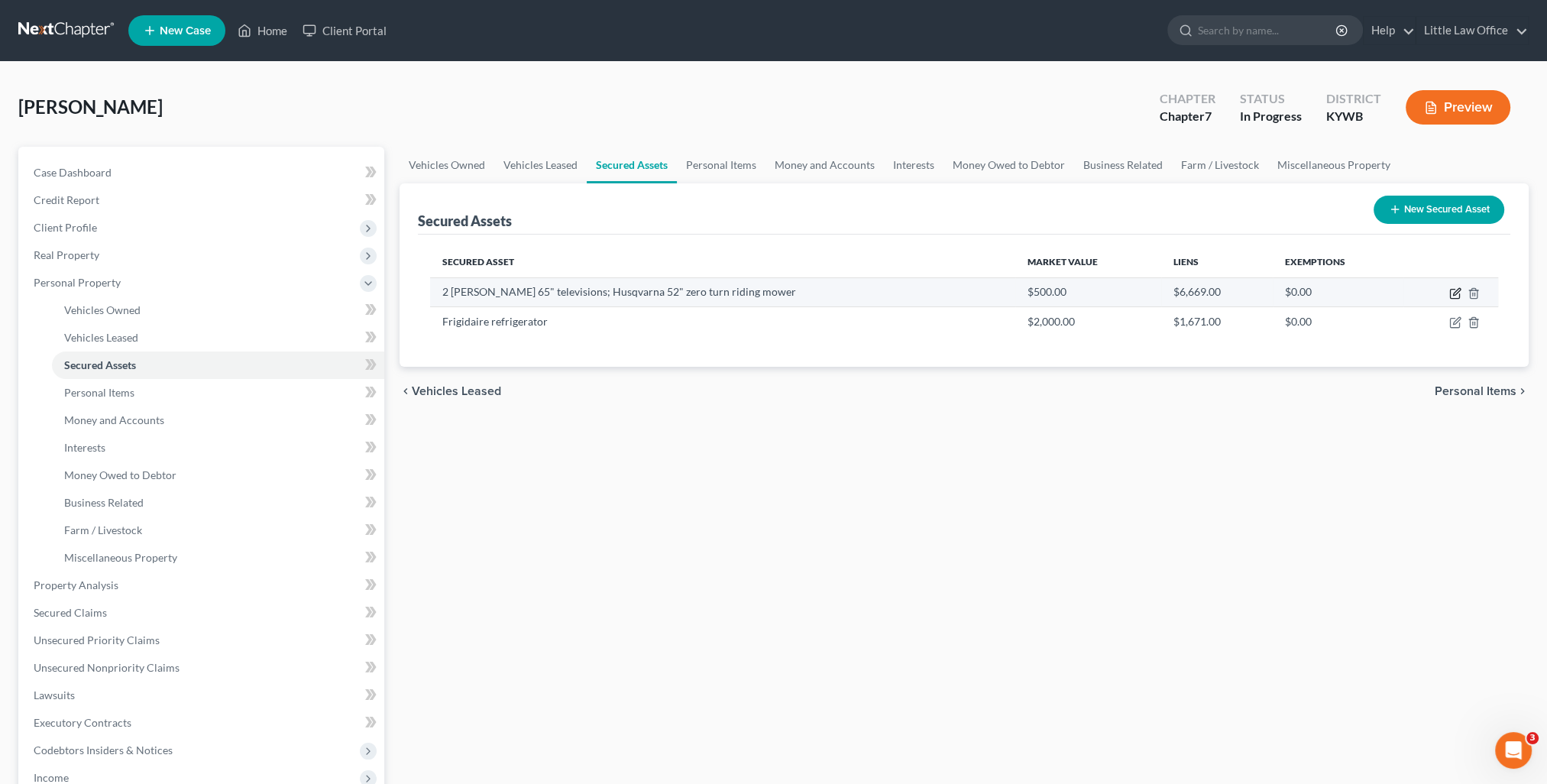
click at [1451, 293] on icon "button" at bounding box center [1454, 293] width 12 height 12
select select "household_goods"
select select "4"
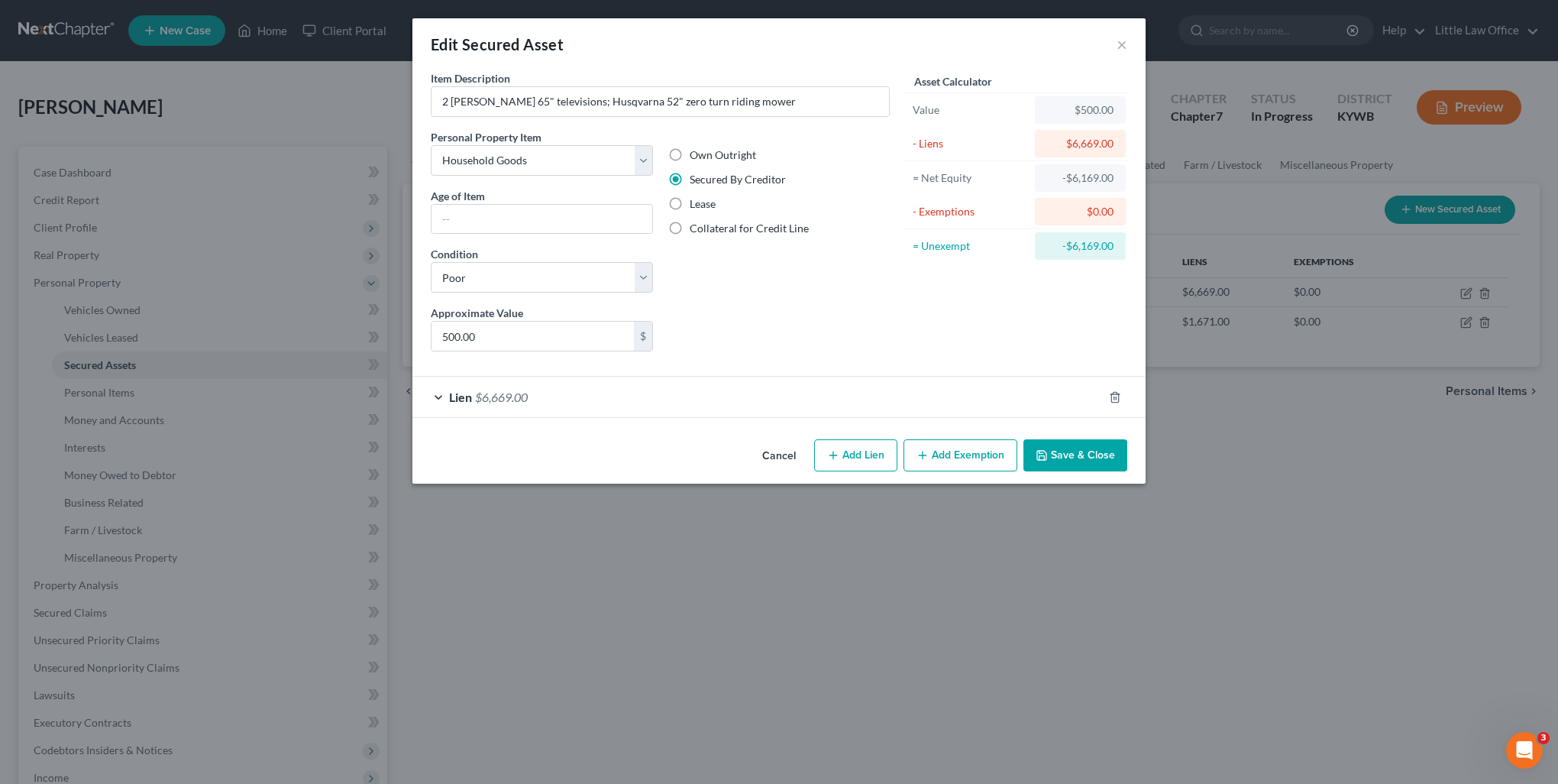
click at [967, 390] on div "Lien $6,669.00" at bounding box center [757, 396] width 691 height 40
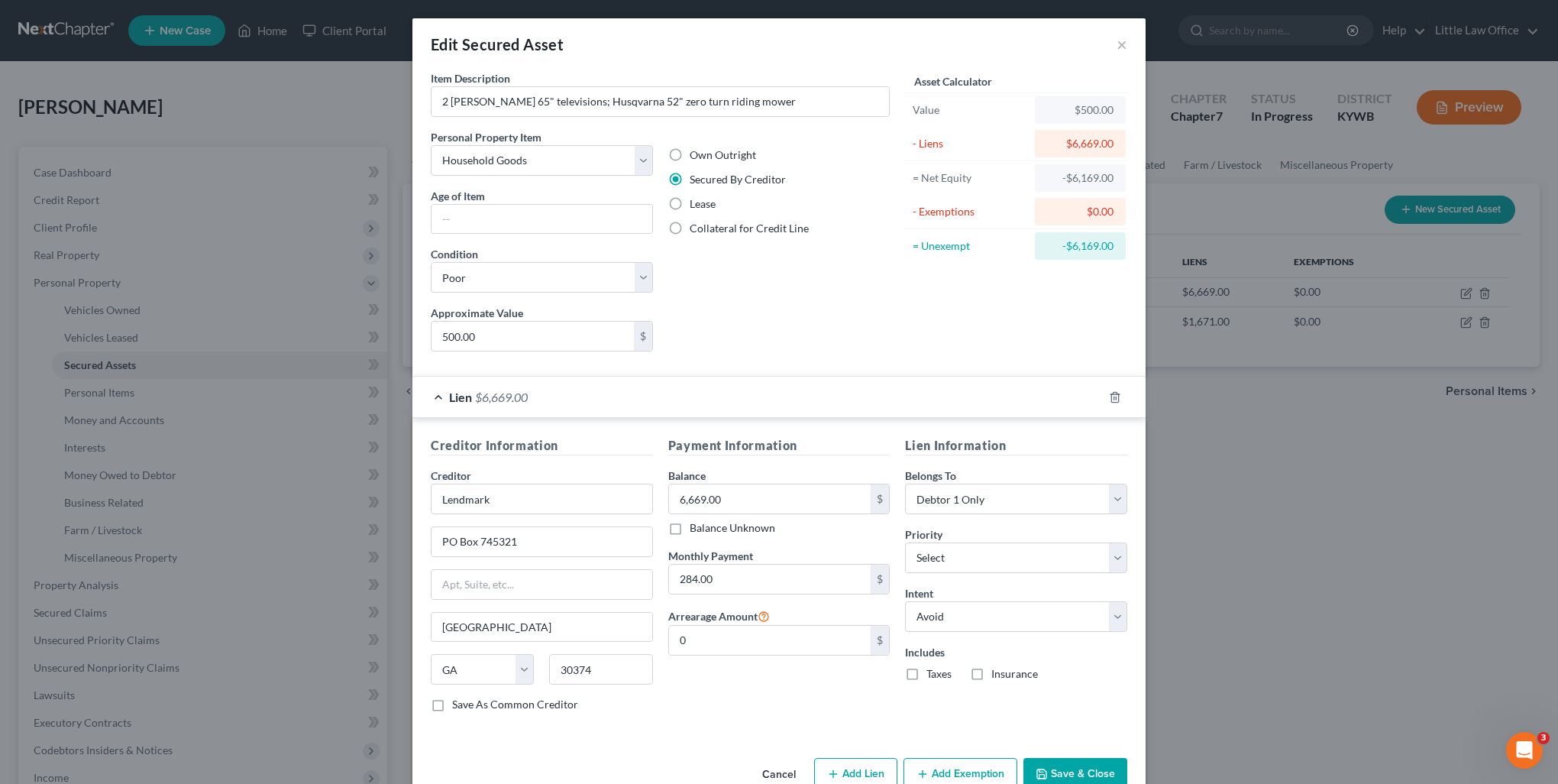
scroll to position [33, 0]
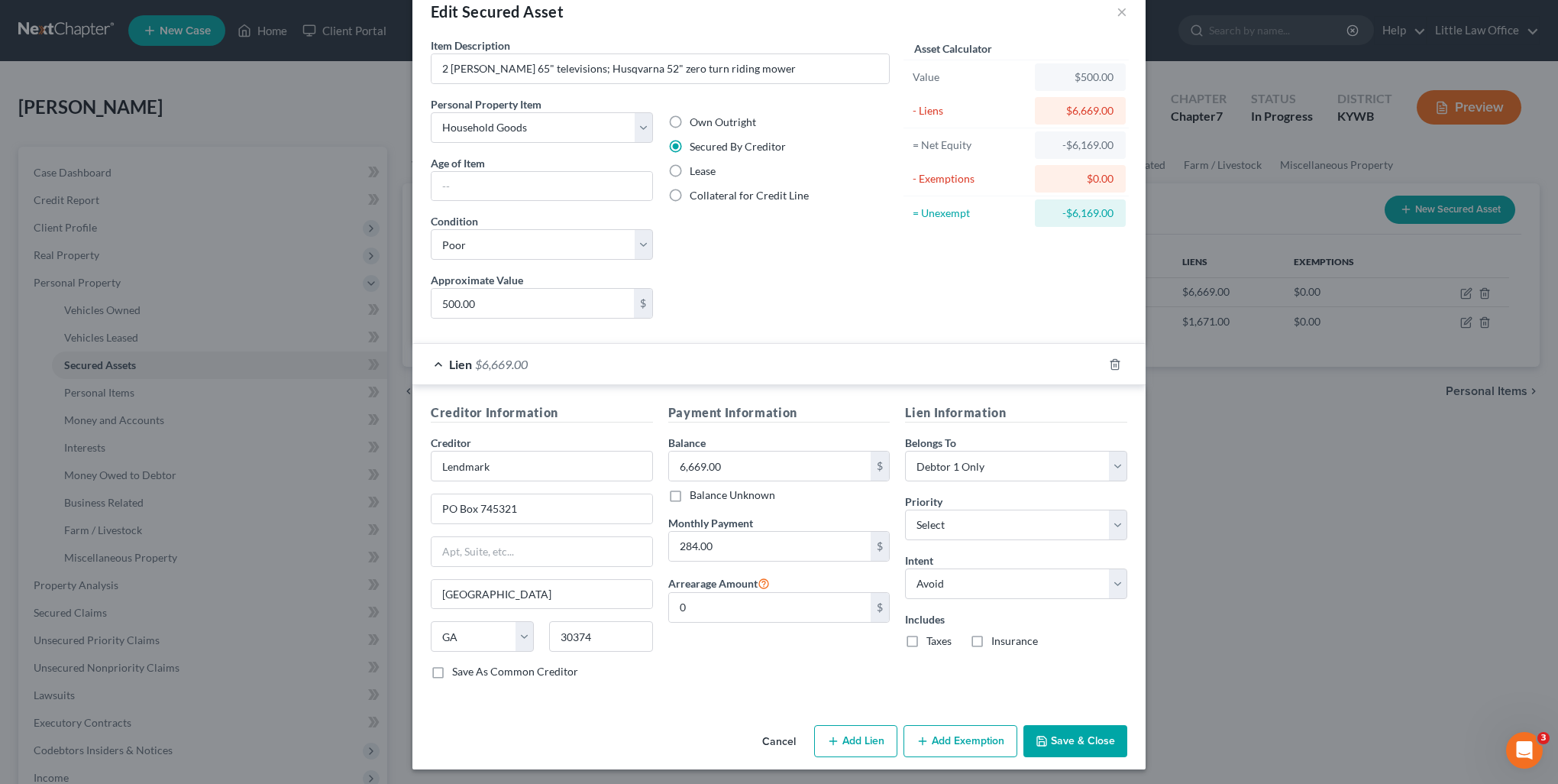
click at [1089, 747] on button "Save & Close" at bounding box center [1075, 740] width 104 height 32
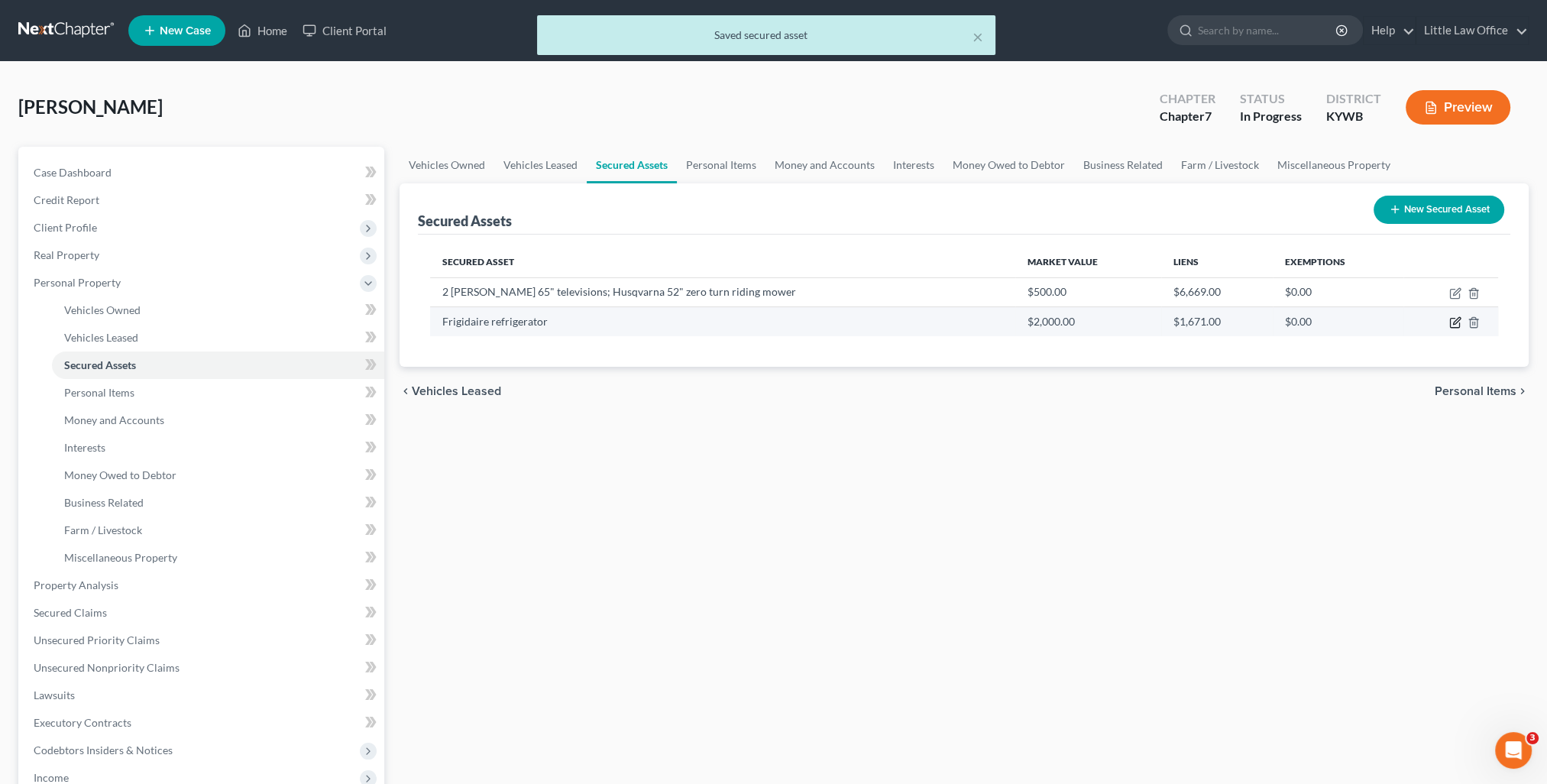
click at [1455, 325] on icon "button" at bounding box center [1454, 322] width 12 height 12
select select "household_goods"
select select "1"
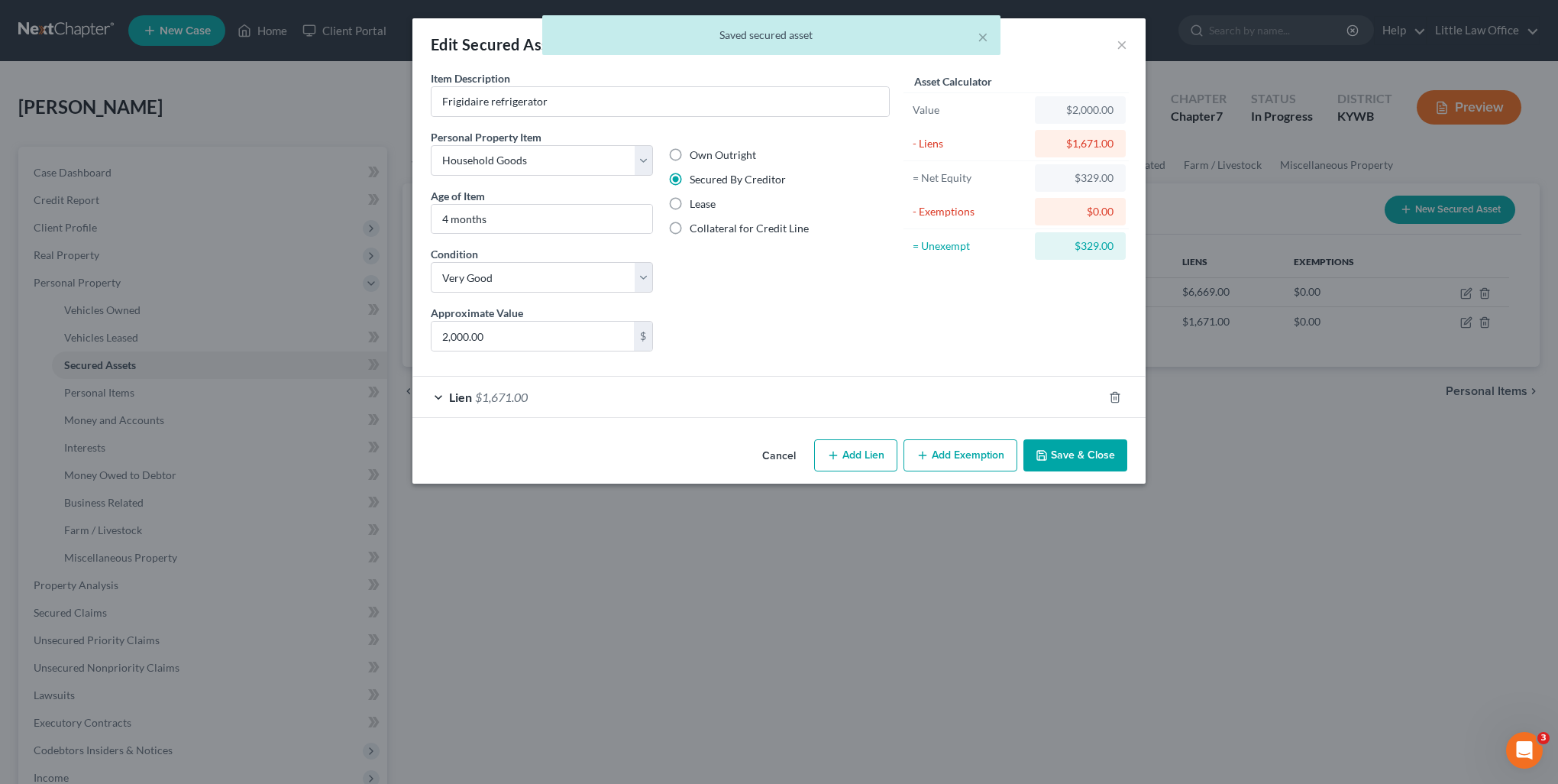
click at [632, 384] on div "Lien $1,671.00" at bounding box center [757, 396] width 691 height 40
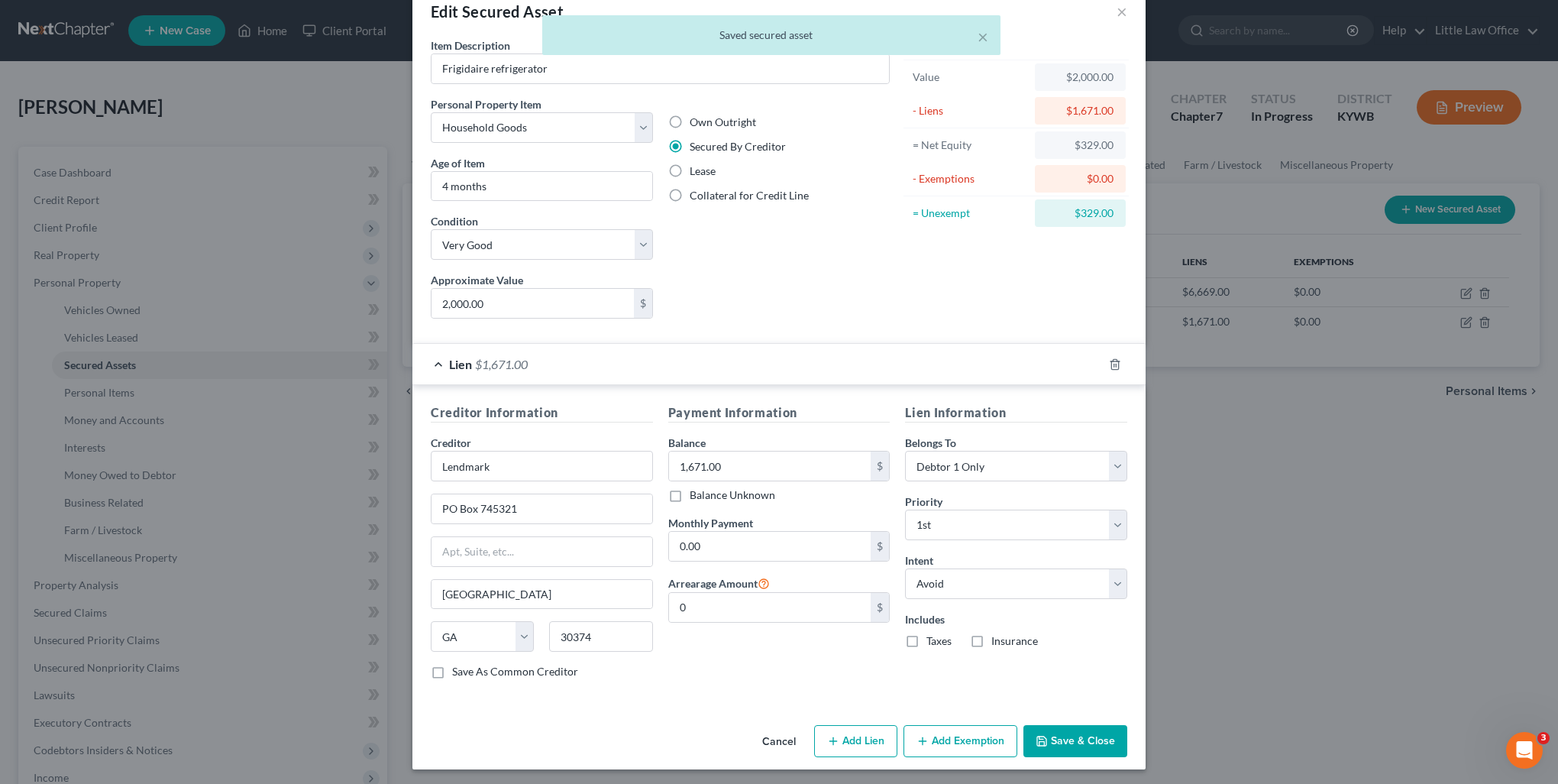
click at [1057, 738] on button "Save & Close" at bounding box center [1075, 740] width 104 height 32
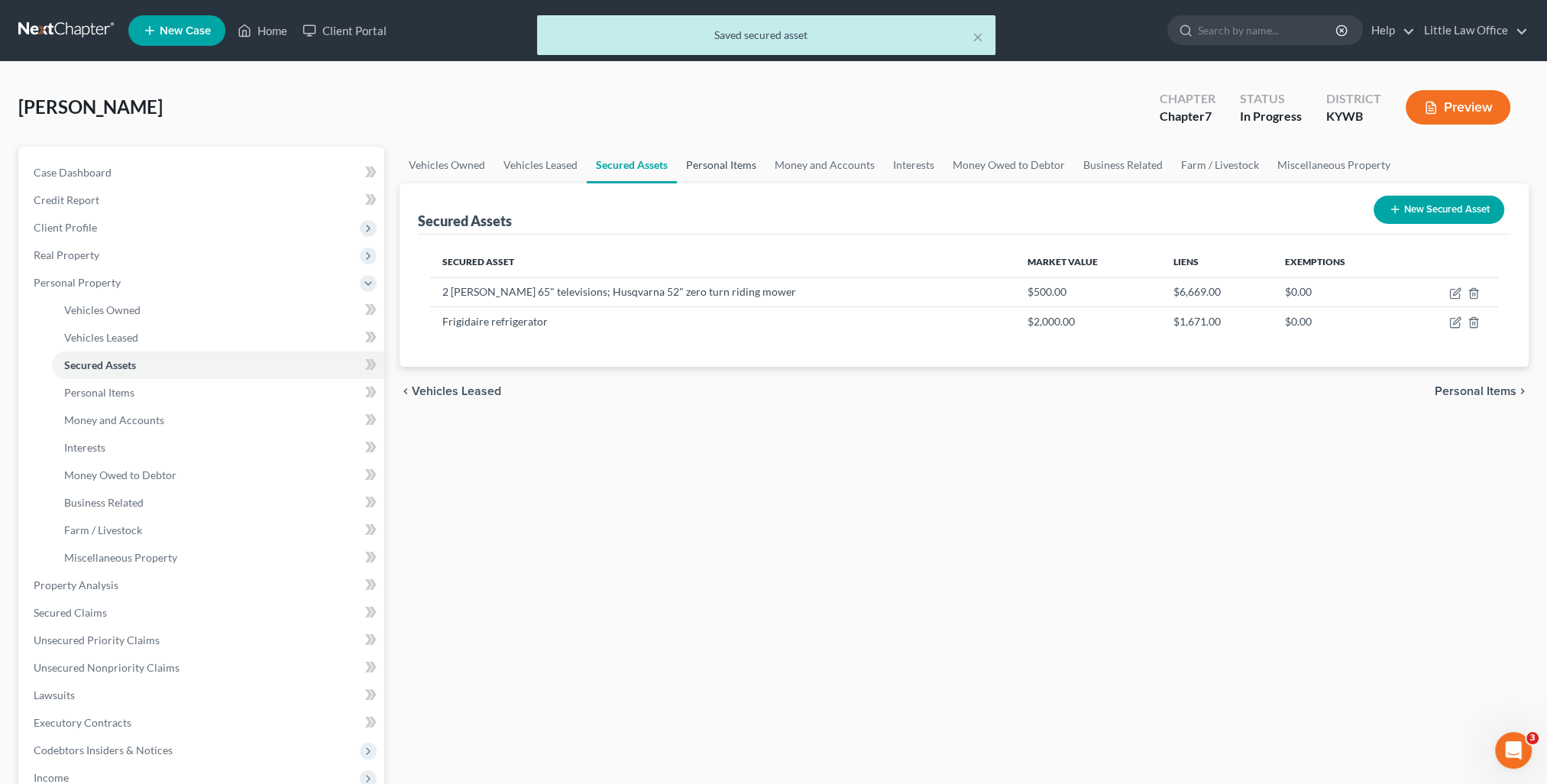
click at [730, 175] on link "Personal Items" at bounding box center [721, 165] width 89 height 36
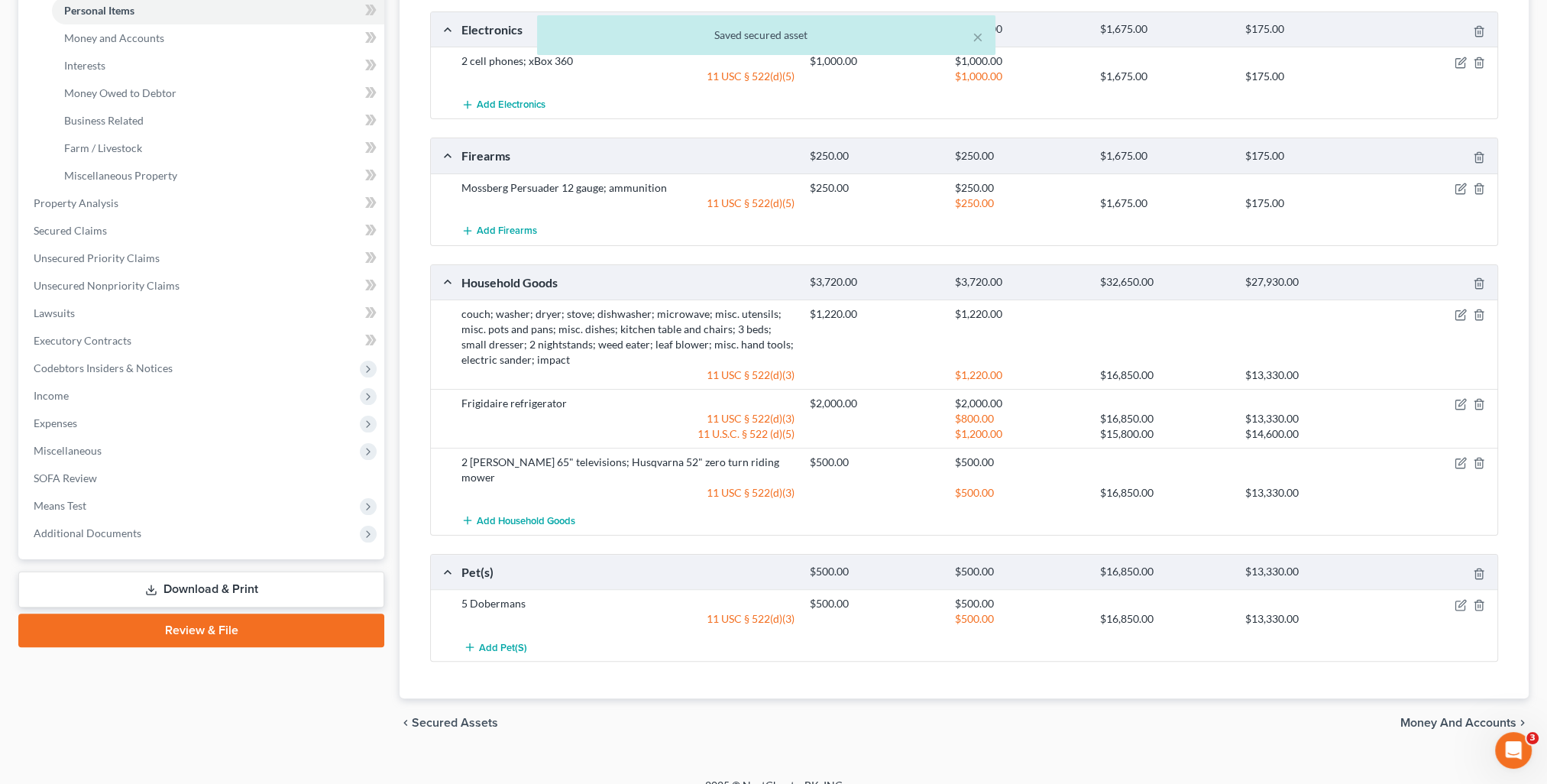
scroll to position [384, 0]
click at [1454, 714] on span "Money and Accounts" at bounding box center [1458, 720] width 116 height 12
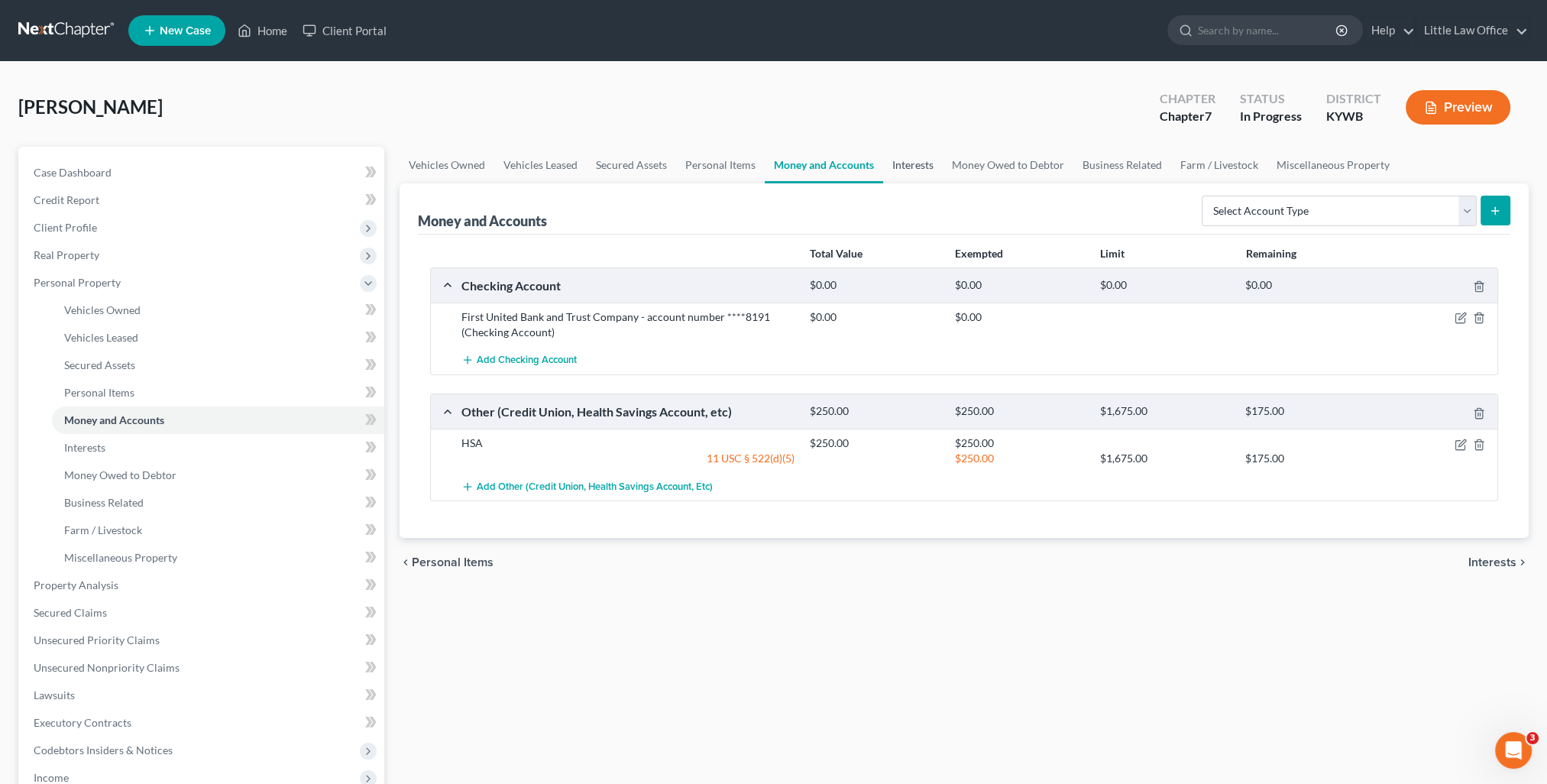
click at [935, 176] on link "Interests" at bounding box center [912, 165] width 59 height 36
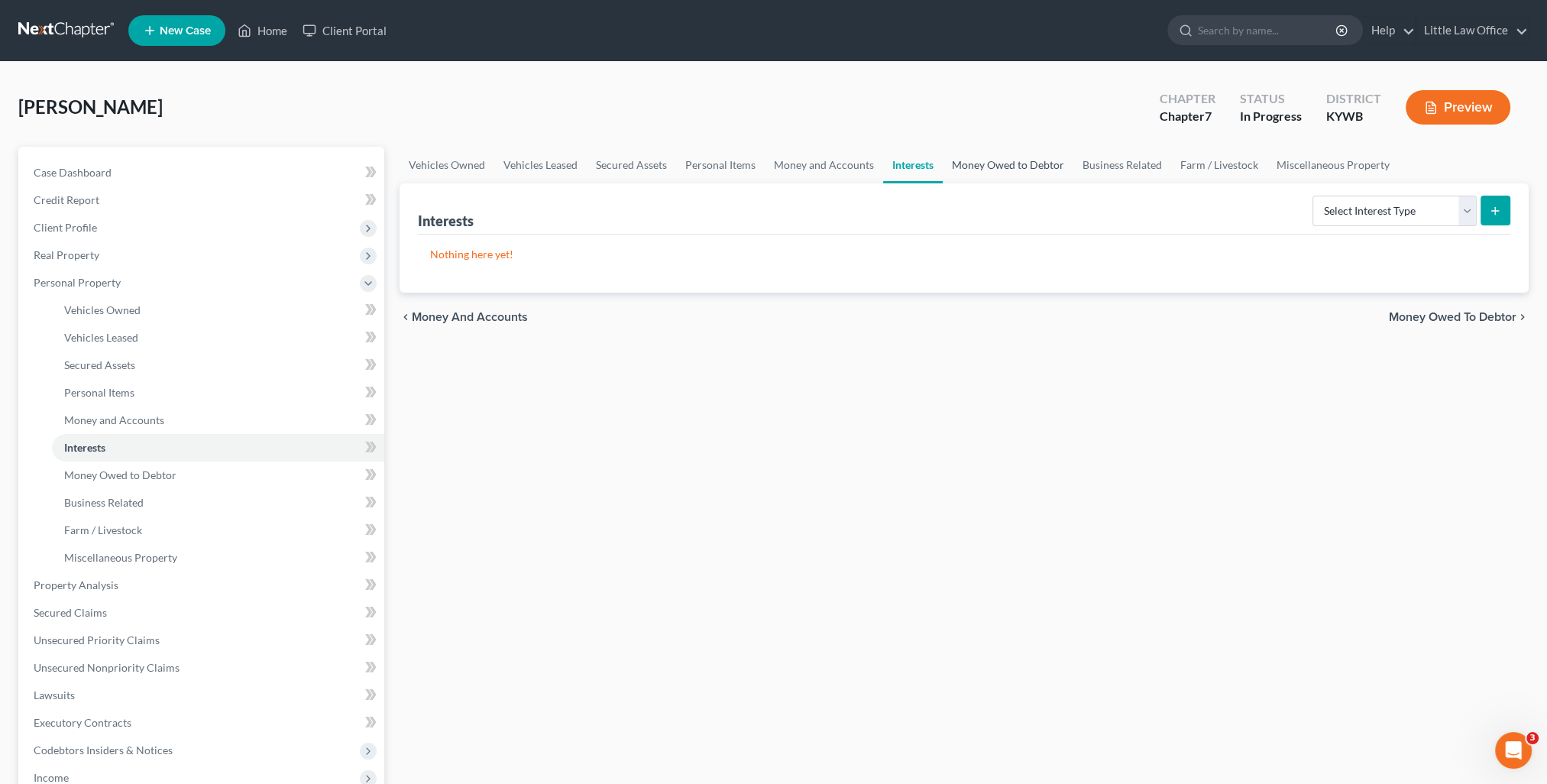
click at [983, 173] on link "Money Owed to Debtor" at bounding box center [1007, 165] width 131 height 36
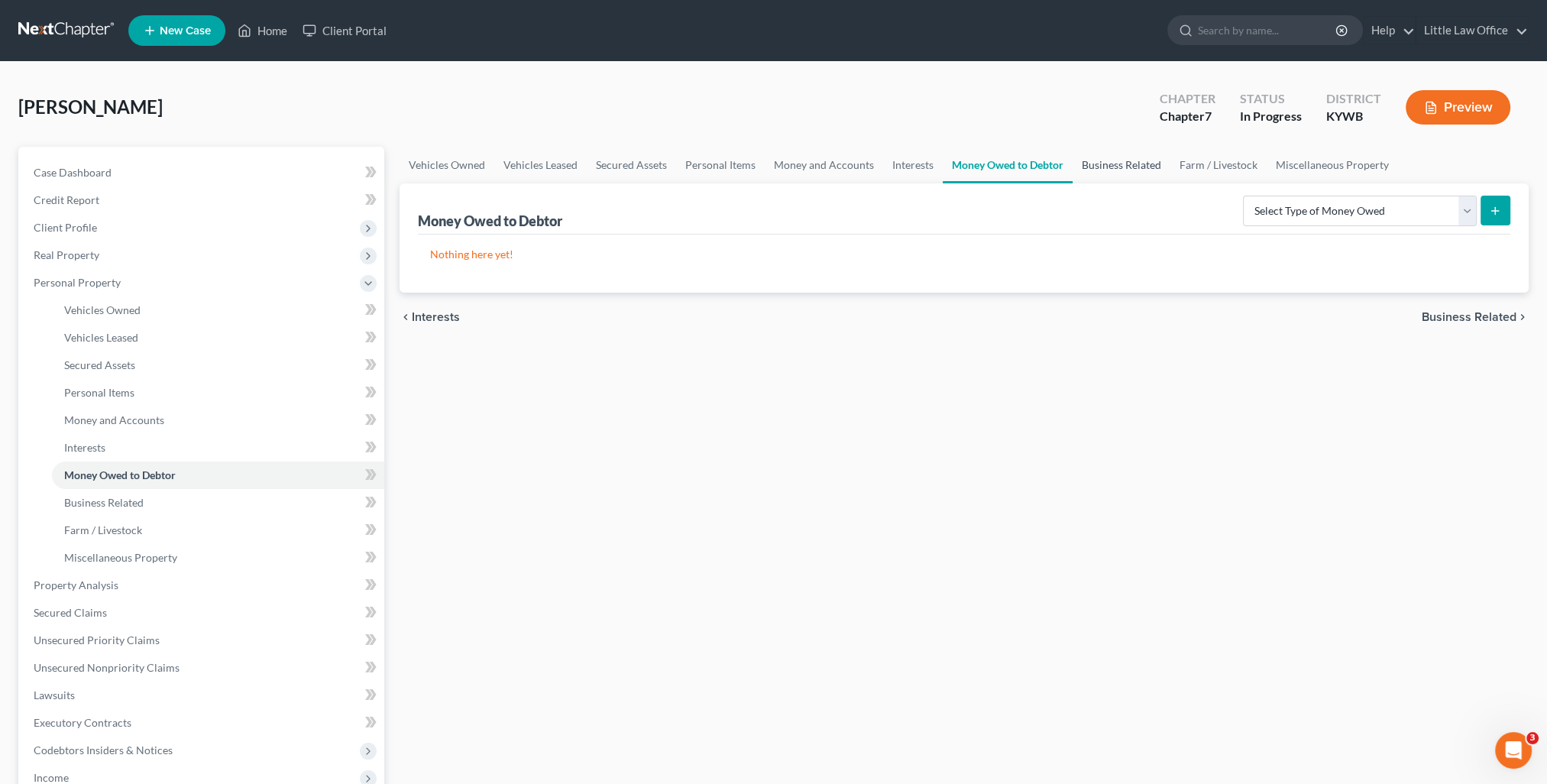
click at [1133, 166] on link "Business Related" at bounding box center [1121, 165] width 98 height 36
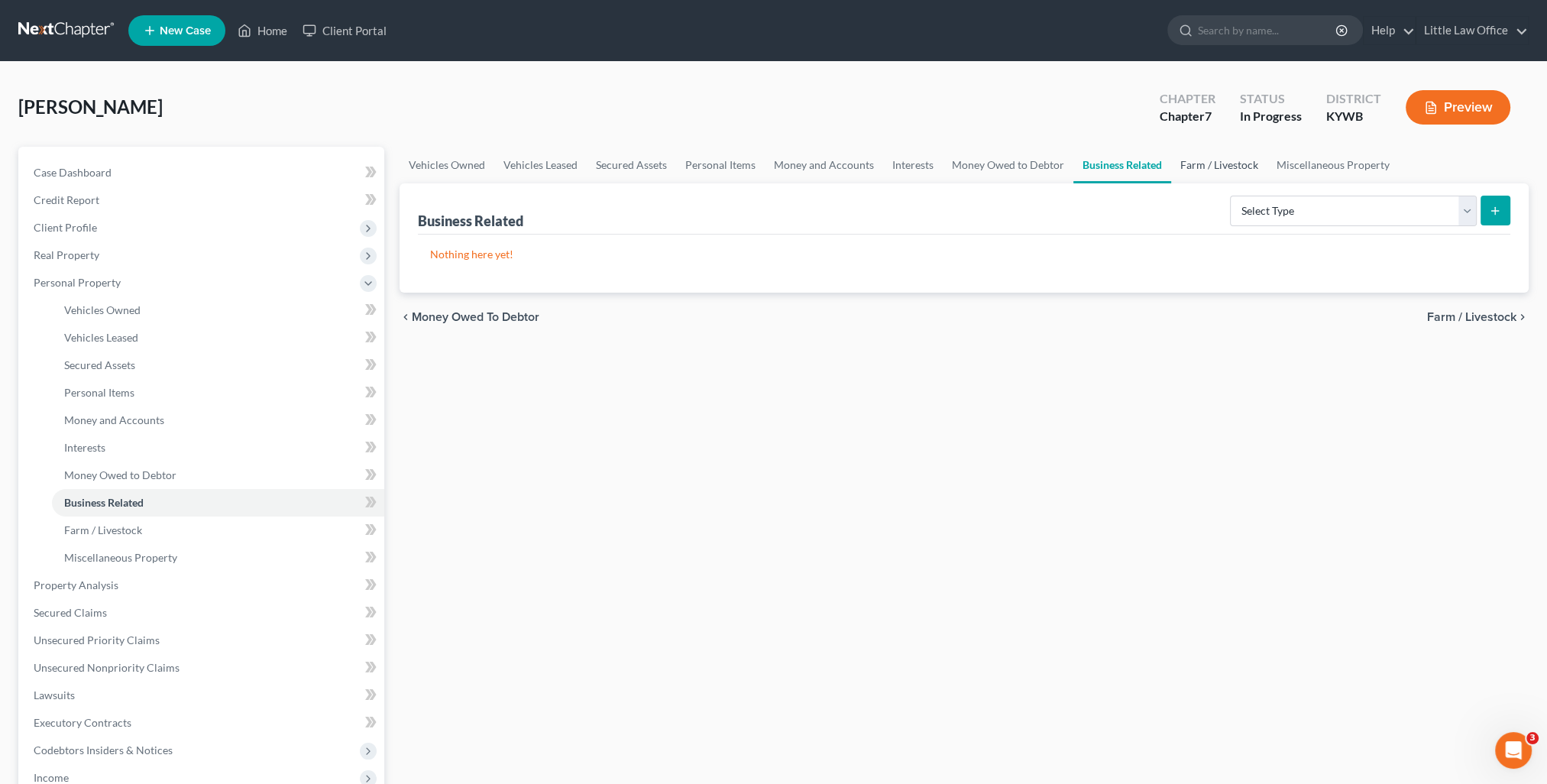
click at [1223, 163] on link "Farm / Livestock" at bounding box center [1219, 165] width 97 height 36
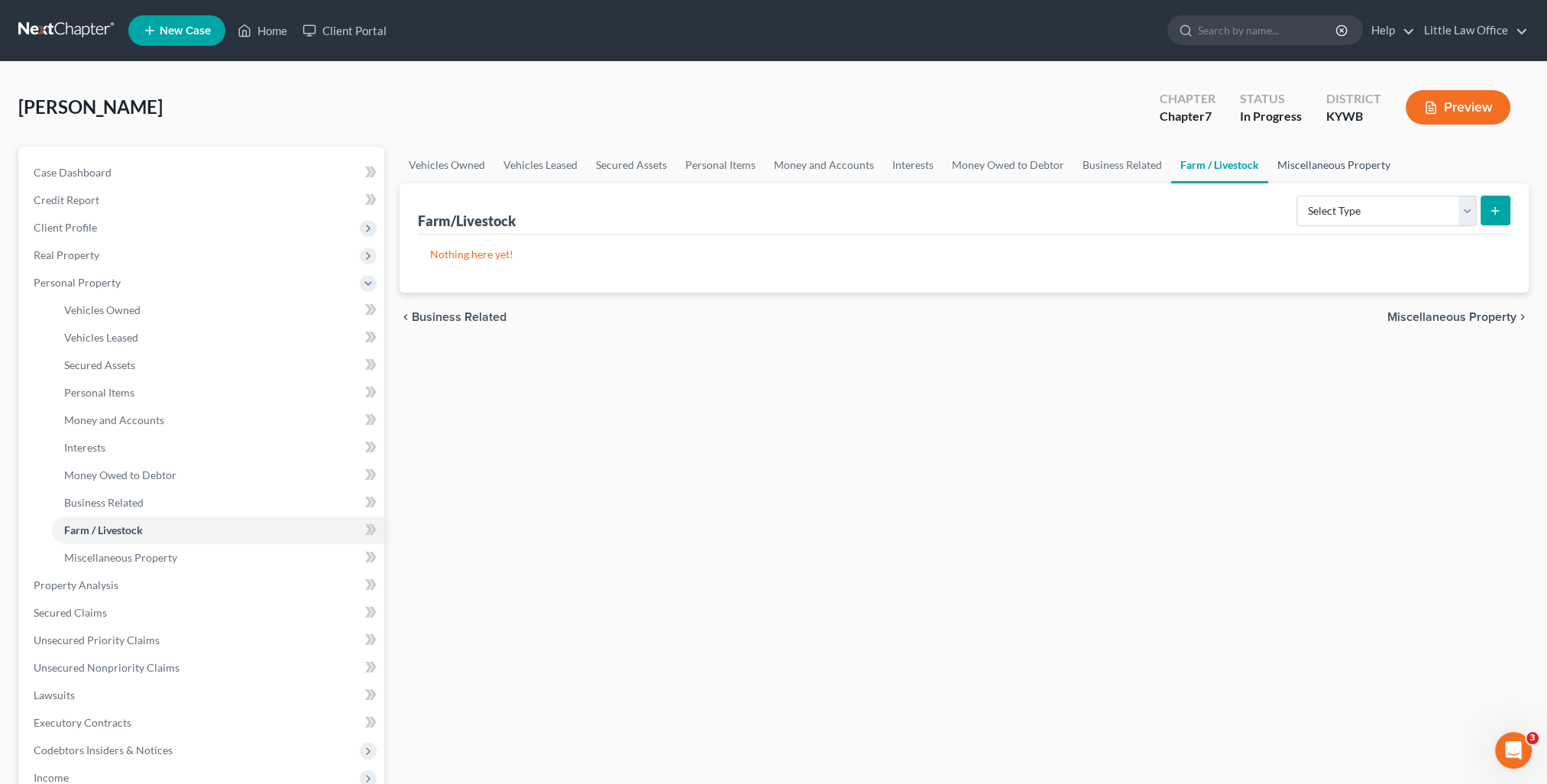
click at [1329, 169] on link "Miscellaneous Property" at bounding box center [1334, 165] width 131 height 36
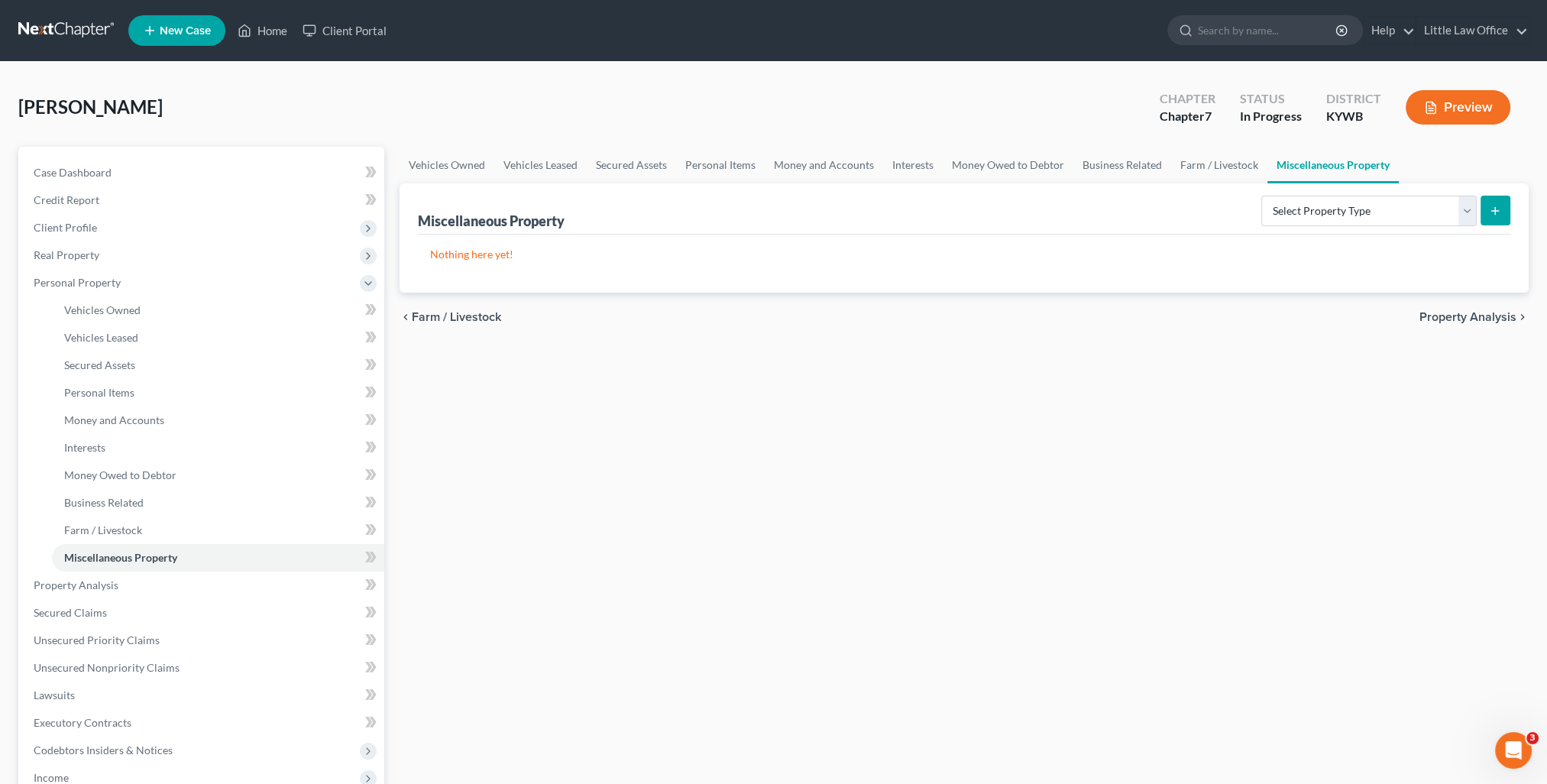
click at [1459, 320] on span "Property Analysis" at bounding box center [1468, 316] width 97 height 12
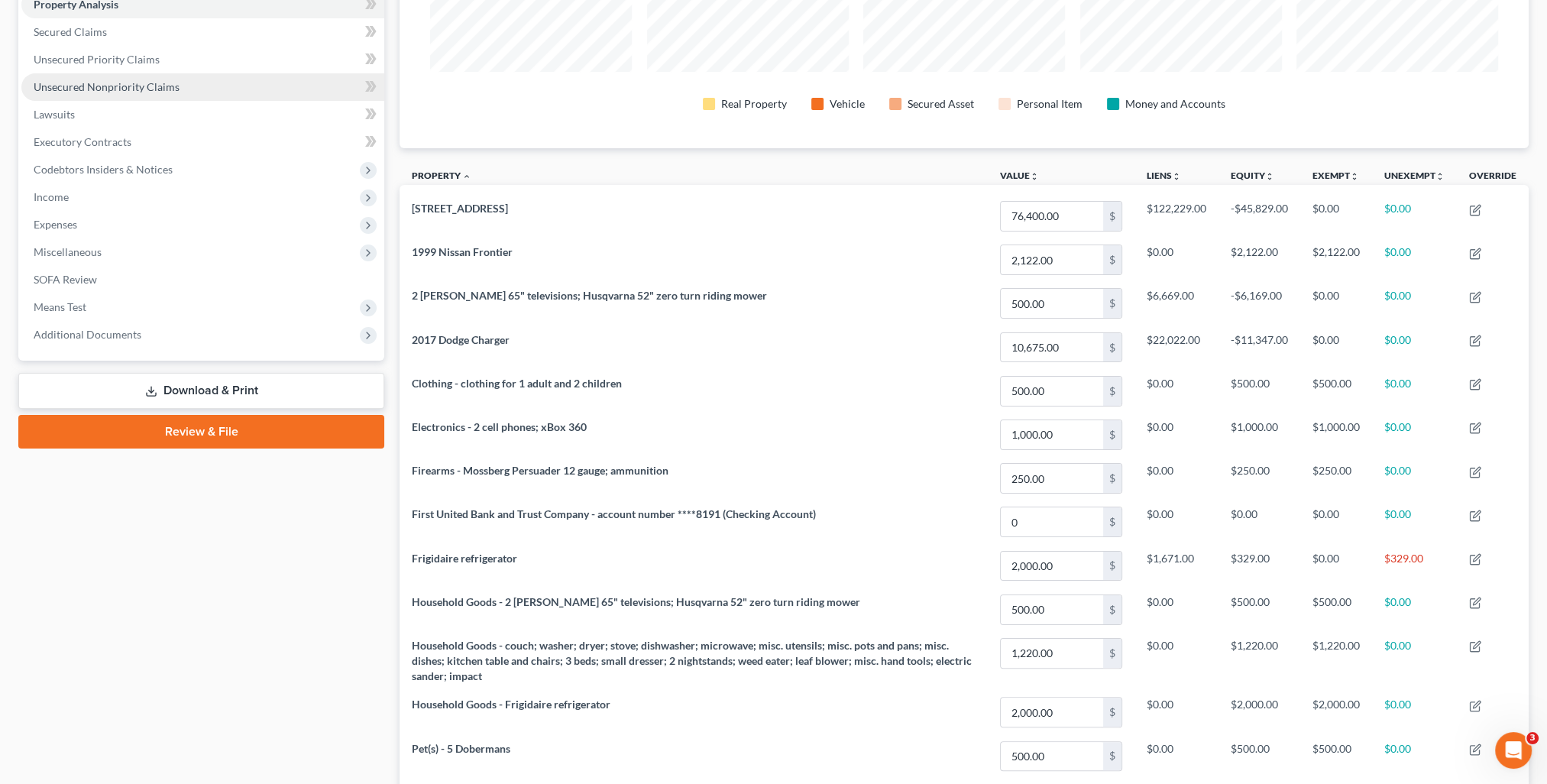
scroll to position [153, 0]
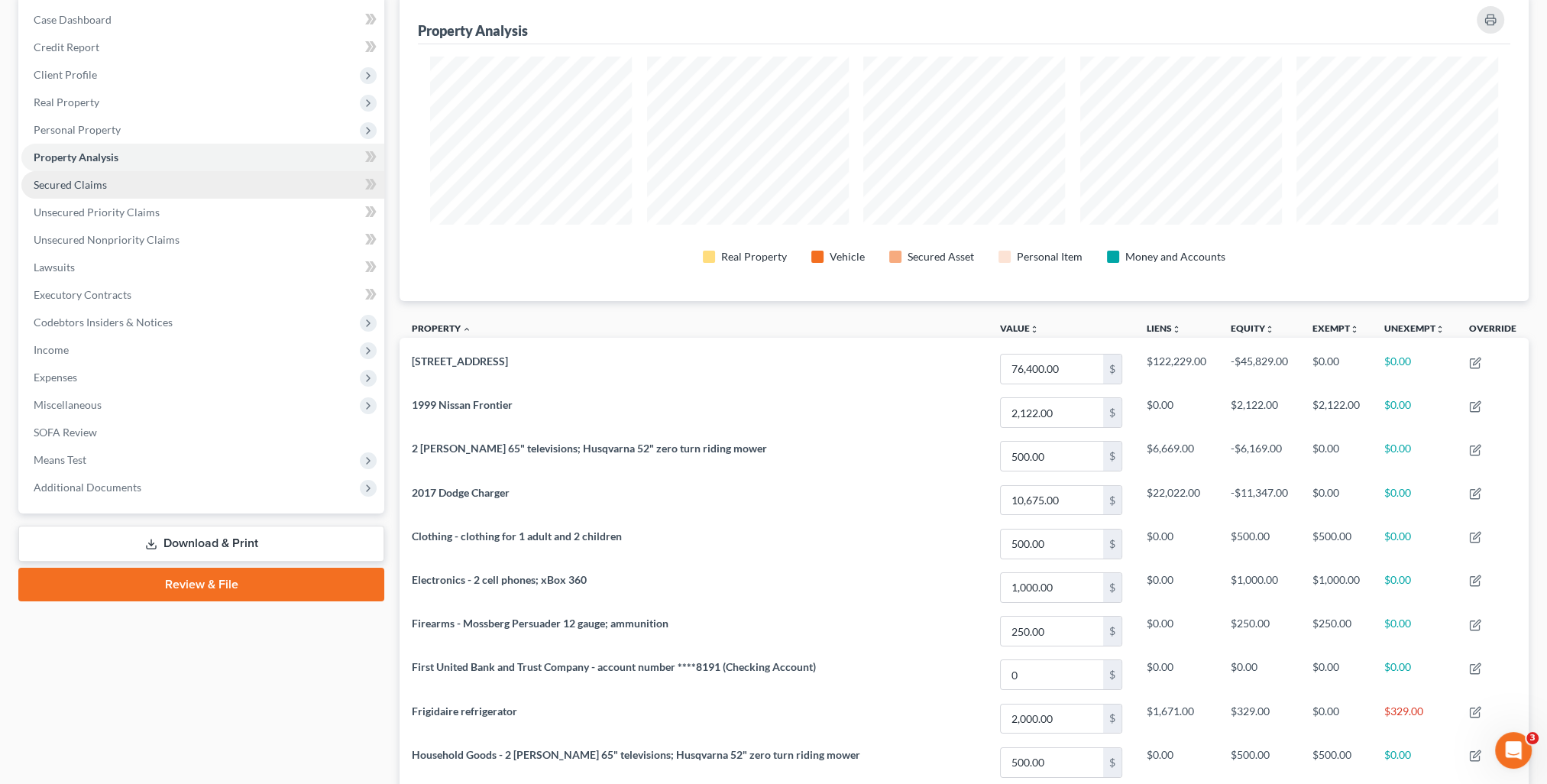
click at [127, 182] on link "Secured Claims" at bounding box center [203, 184] width 363 height 28
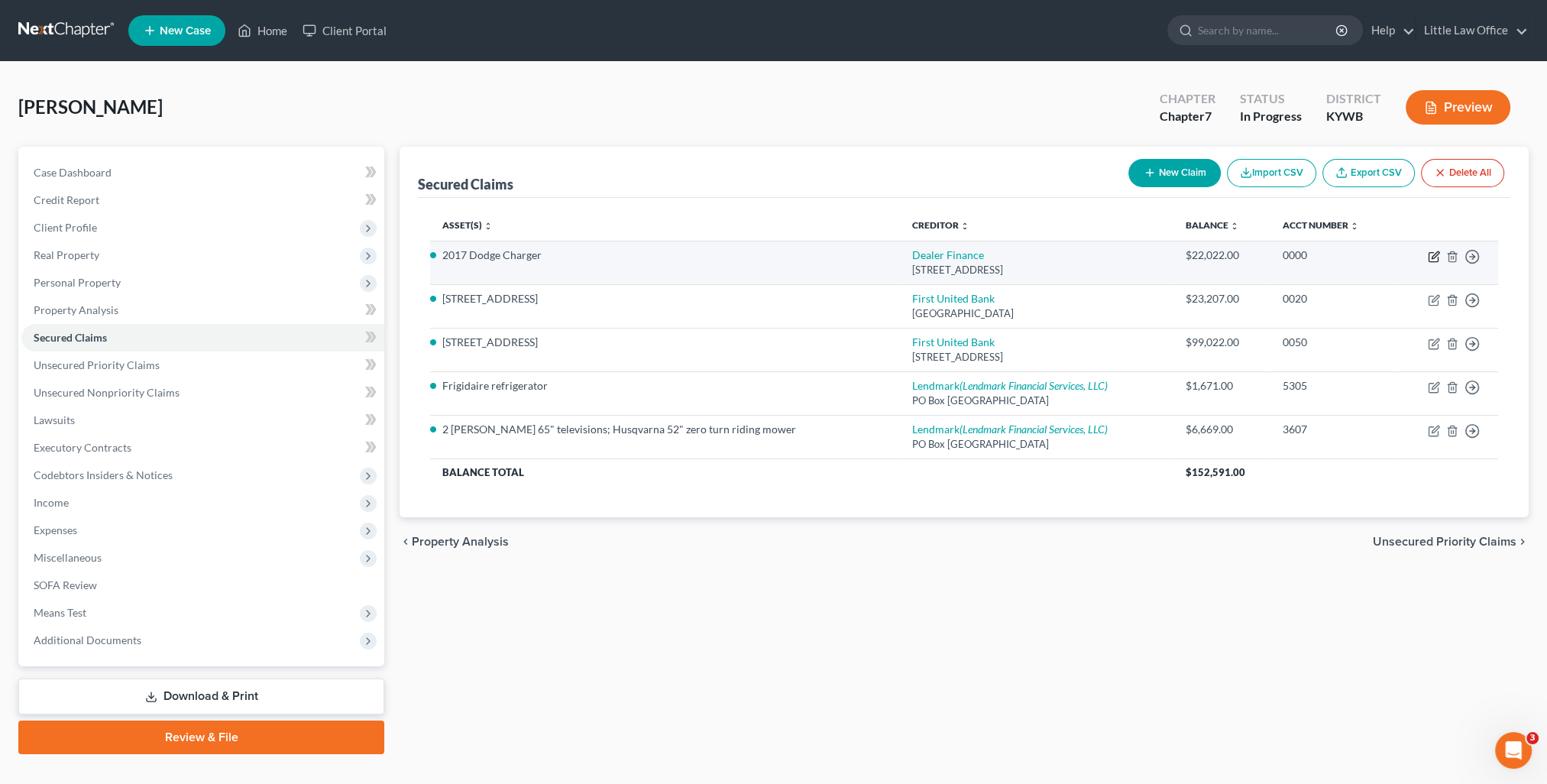
click at [1436, 256] on icon "button" at bounding box center [1433, 256] width 12 height 12
select select "18"
select select "4"
select select "0"
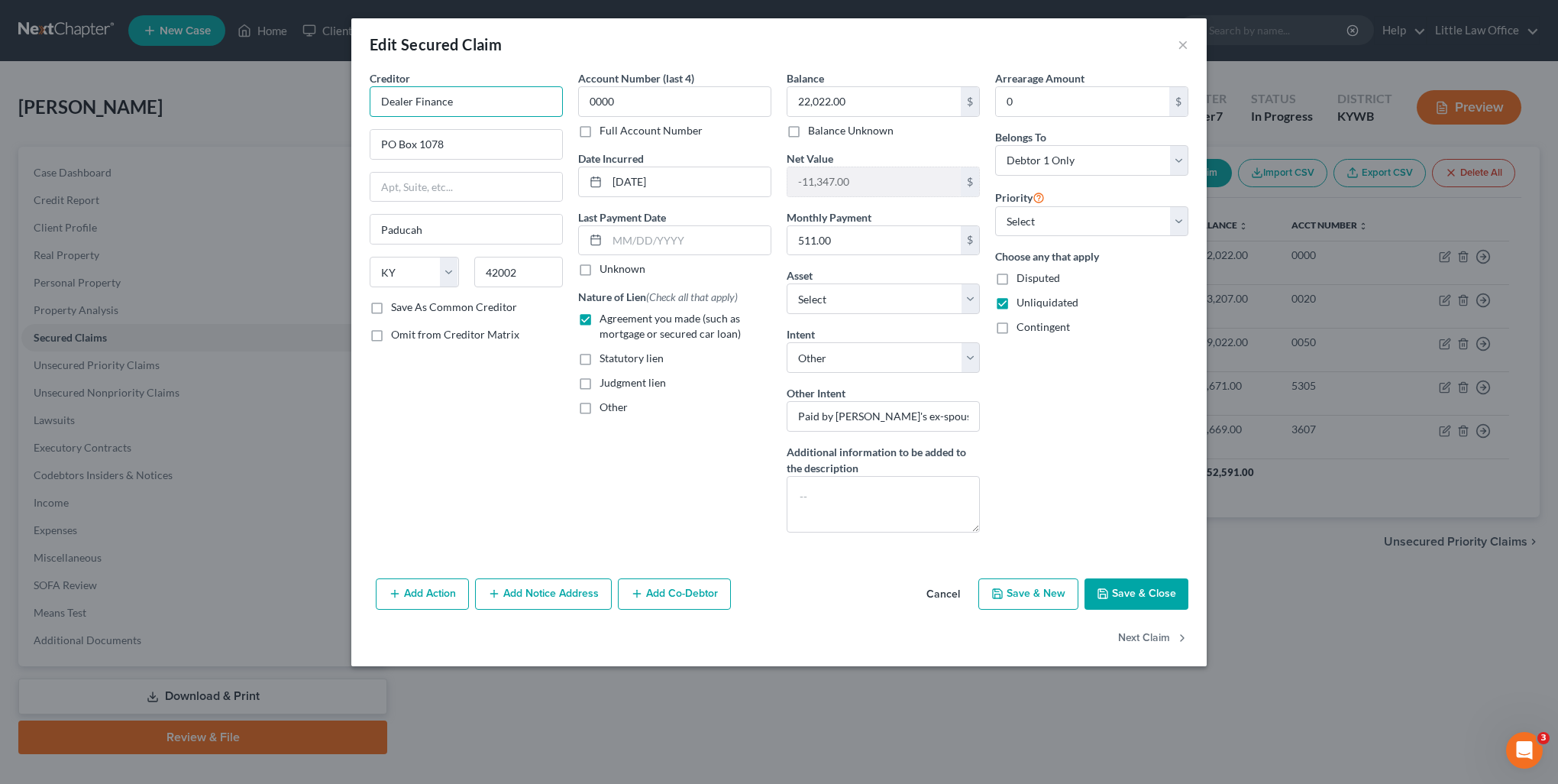
click at [489, 105] on input "Dealer Finance" at bounding box center [466, 101] width 193 height 31
click at [1142, 638] on button "Next Claim" at bounding box center [1153, 638] width 70 height 32
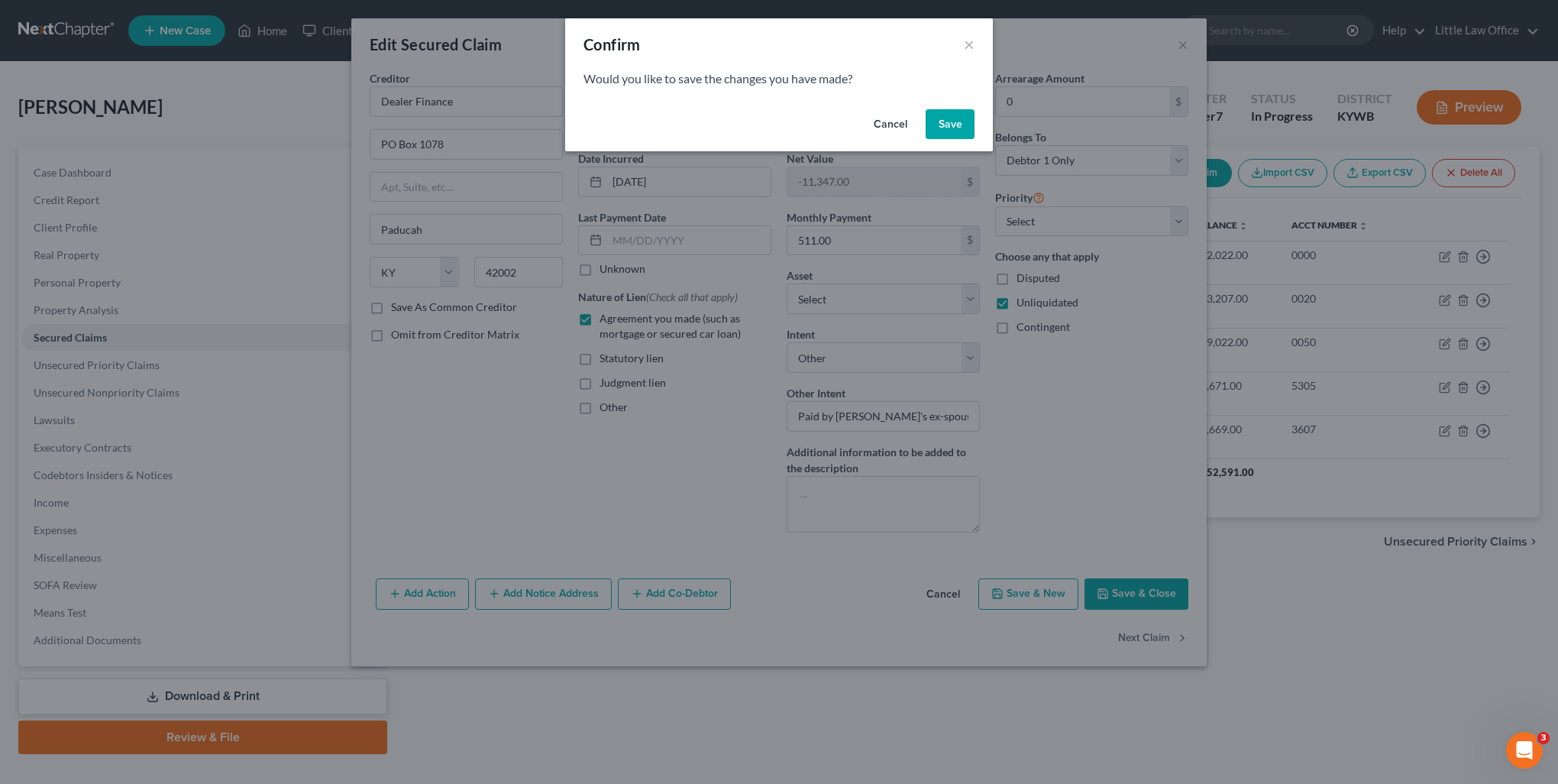
click at [952, 138] on button "Save" at bounding box center [950, 124] width 49 height 31
select select "18"
select select "2"
select select "0"
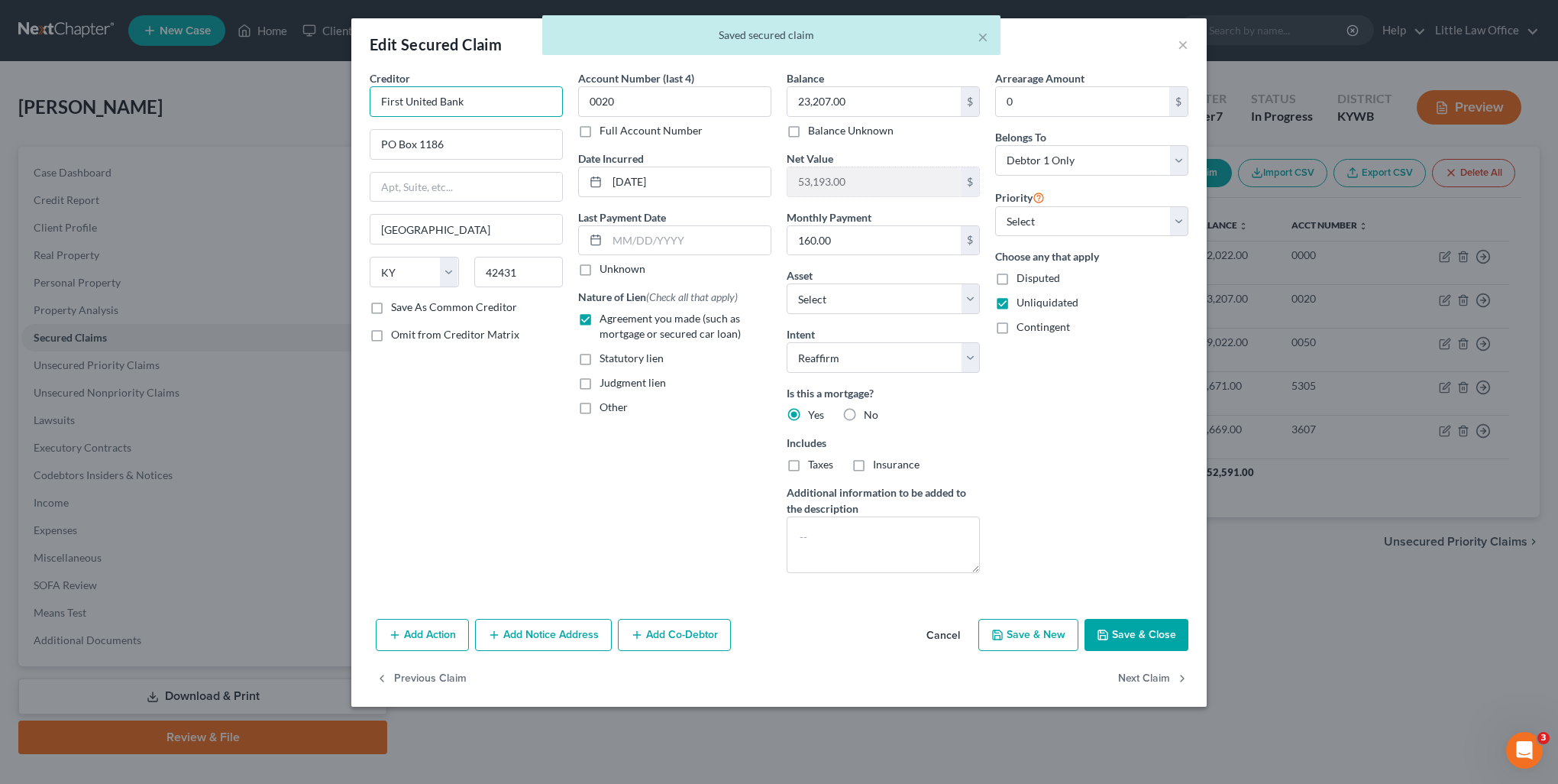
click at [498, 89] on input "First United Bank" at bounding box center [466, 101] width 193 height 31
click at [480, 138] on div "PO Box 1186, Madisonville, KY 42431" at bounding box center [461, 142] width 159 height 13
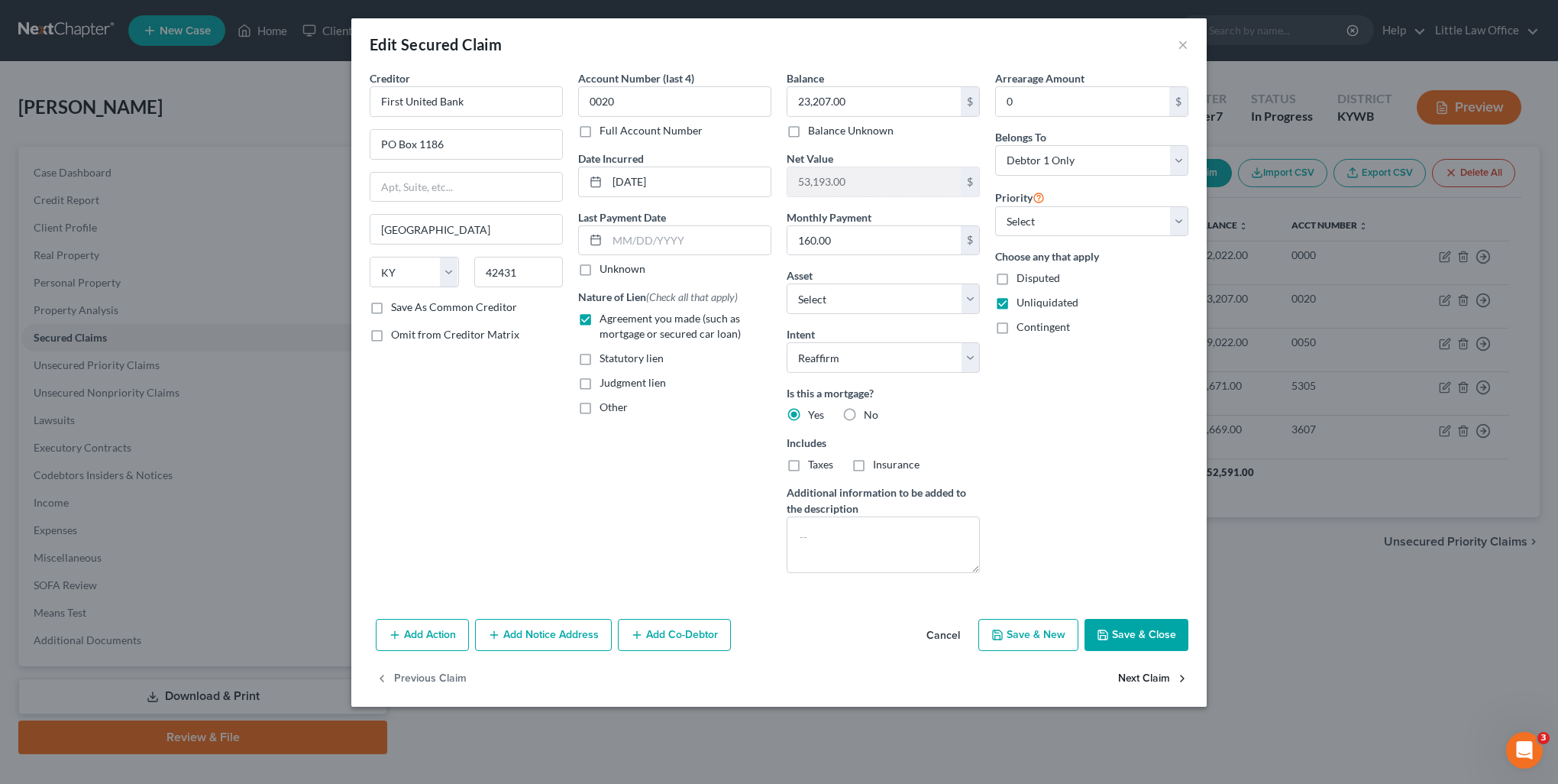
click at [1125, 676] on button "Next Claim" at bounding box center [1153, 679] width 70 height 32
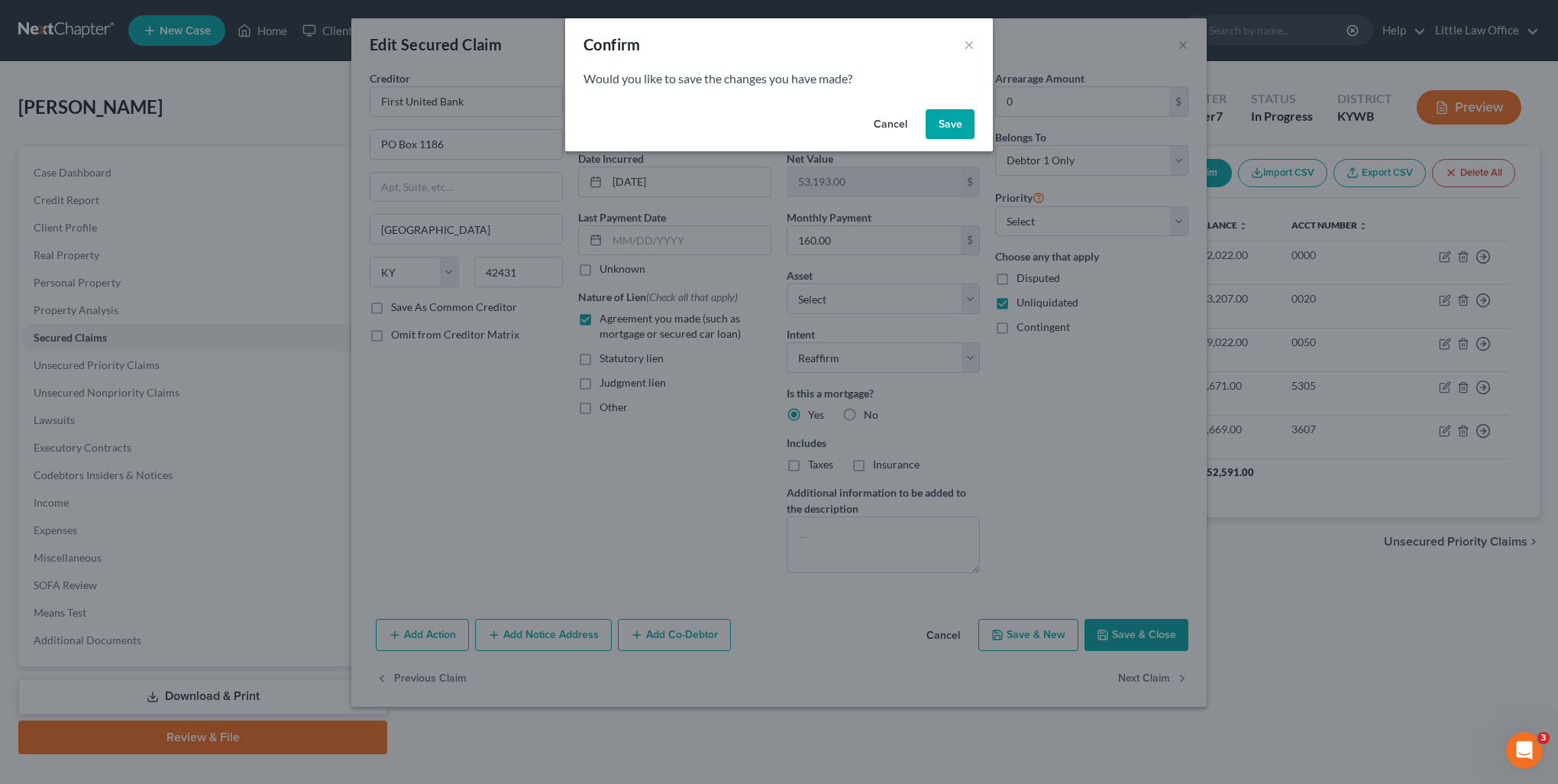
click at [950, 130] on button "Save" at bounding box center [950, 124] width 49 height 31
select select "18"
select select "2"
select select "0"
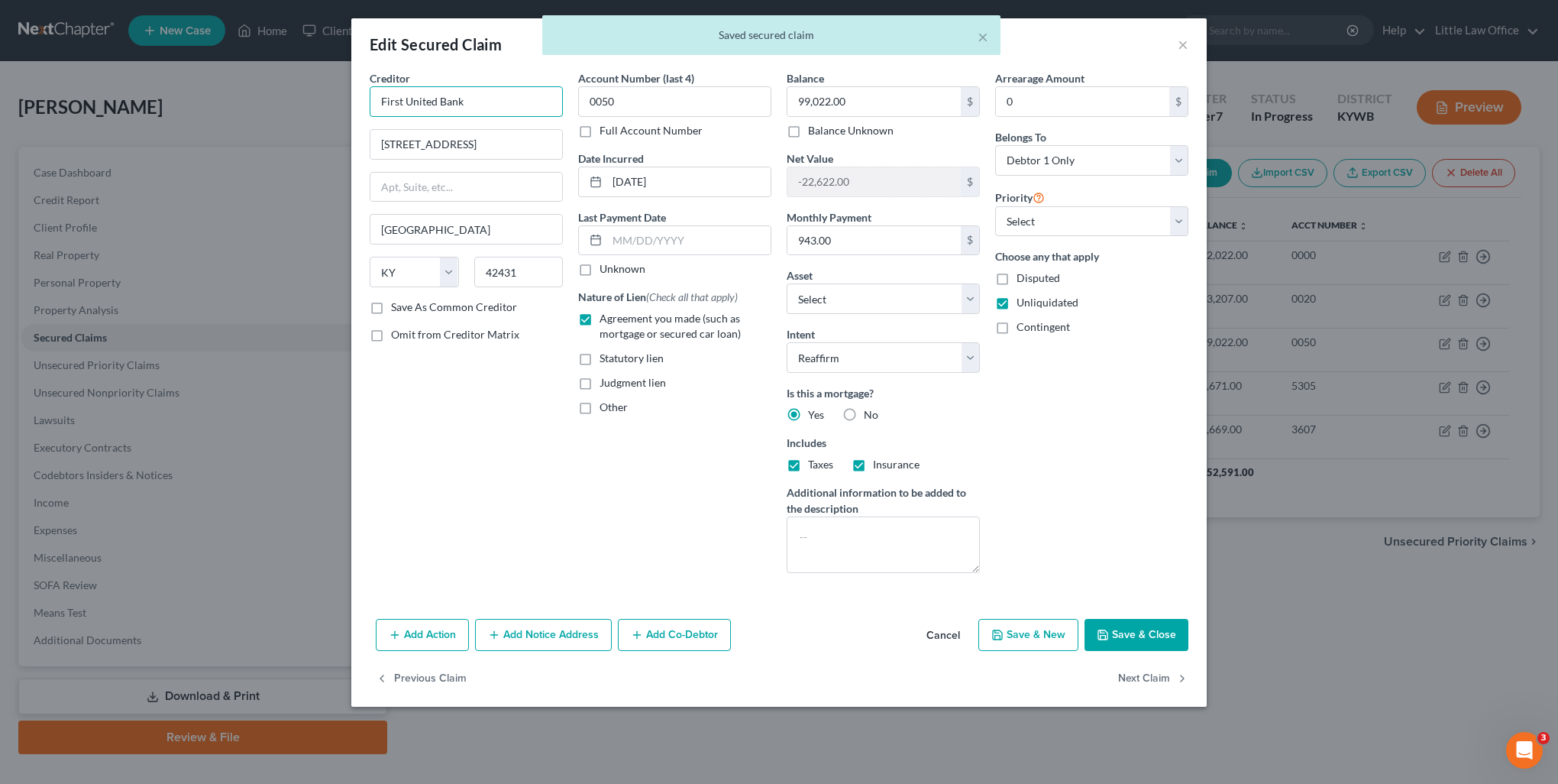
click at [503, 98] on input "First United Bank" at bounding box center [466, 101] width 193 height 31
click at [479, 145] on div "PO Box 1186, Madisonville, KY 42431" at bounding box center [461, 142] width 159 height 13
type input "PO Box 1186"
click at [1154, 684] on button "Next Claim" at bounding box center [1153, 679] width 70 height 32
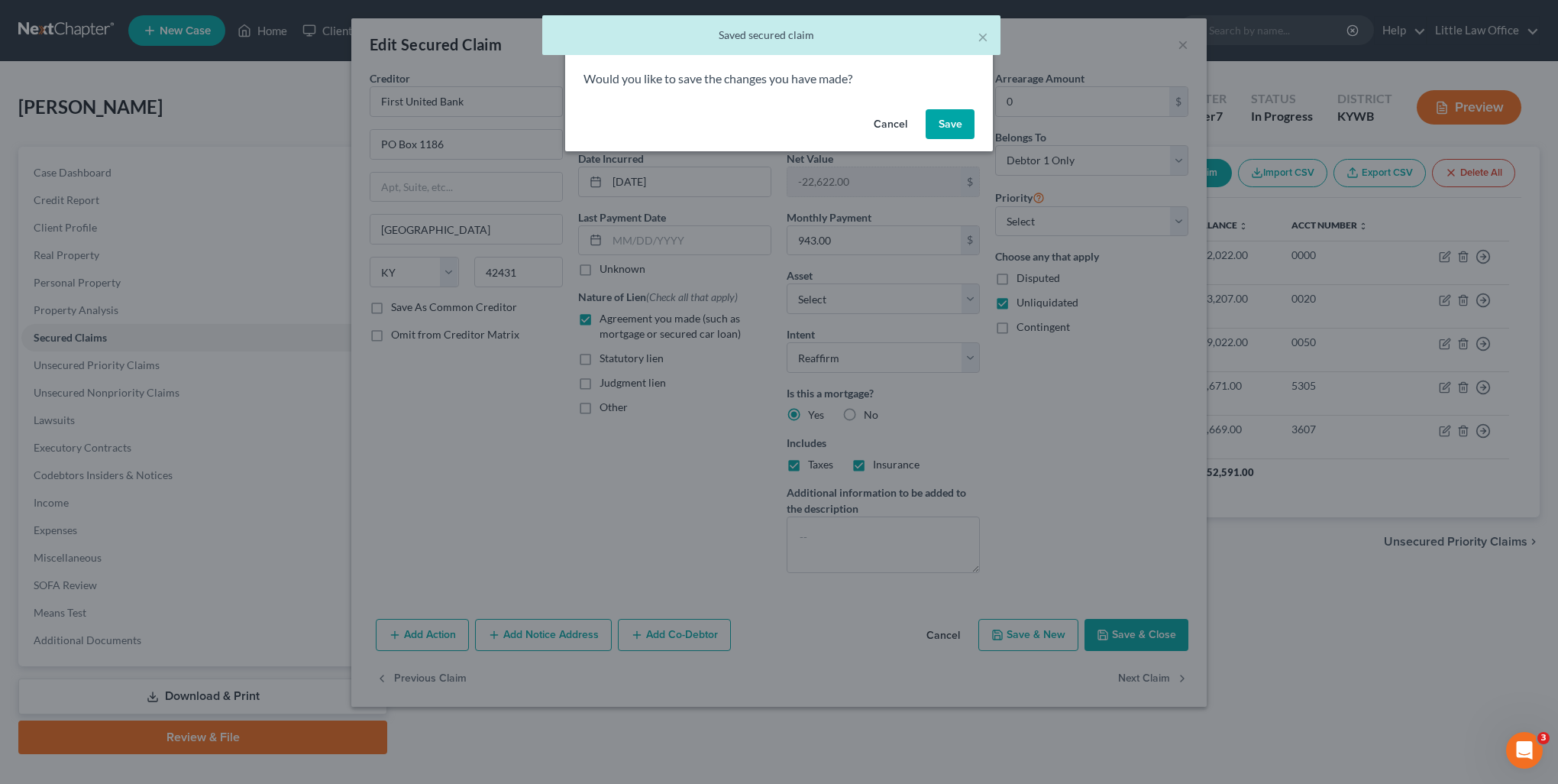
click at [957, 135] on button "Save" at bounding box center [950, 124] width 49 height 31
select select "10"
select select "3"
select select "0"
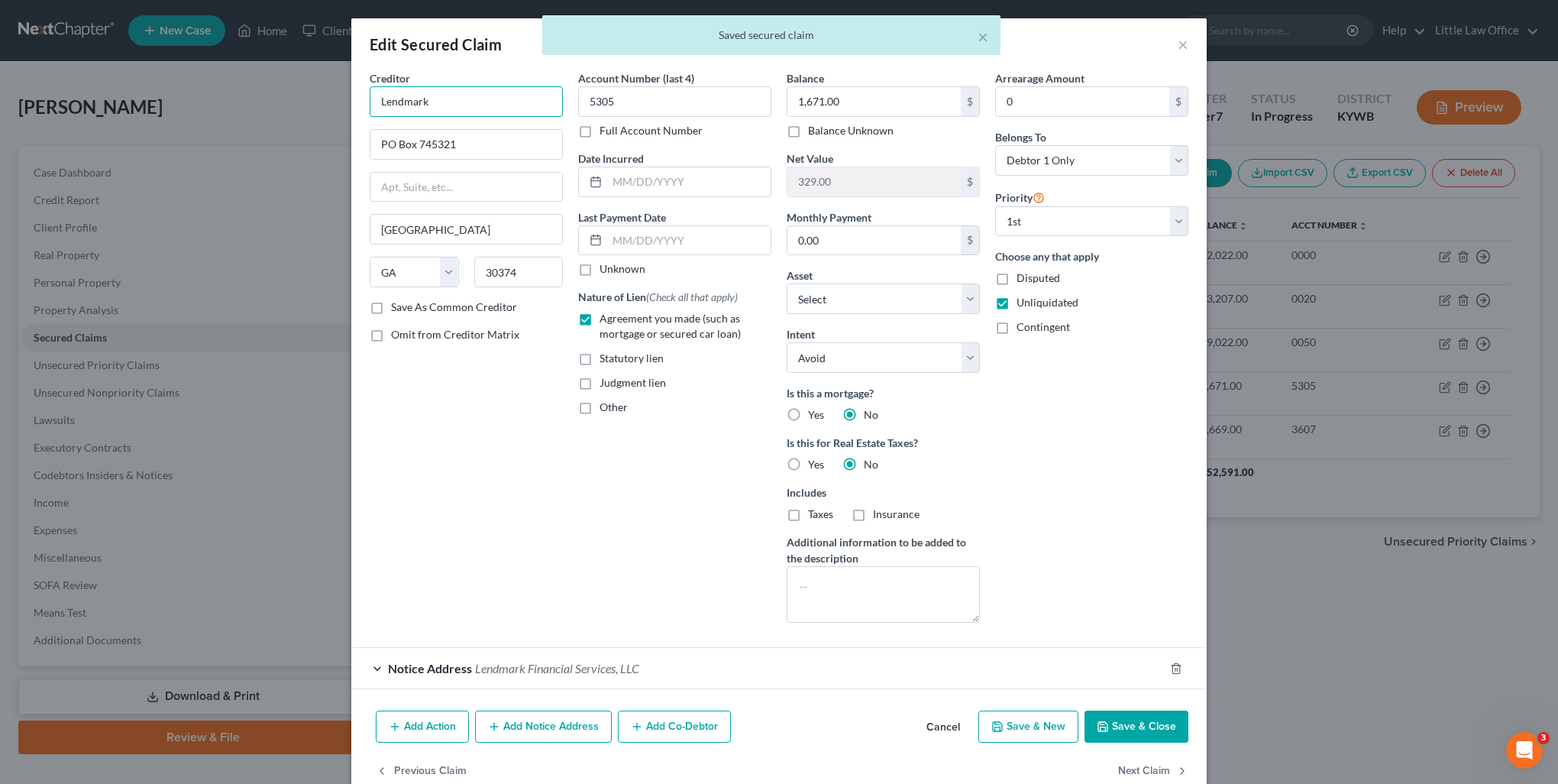
click at [476, 97] on input "Lendmark" at bounding box center [466, 101] width 193 height 31
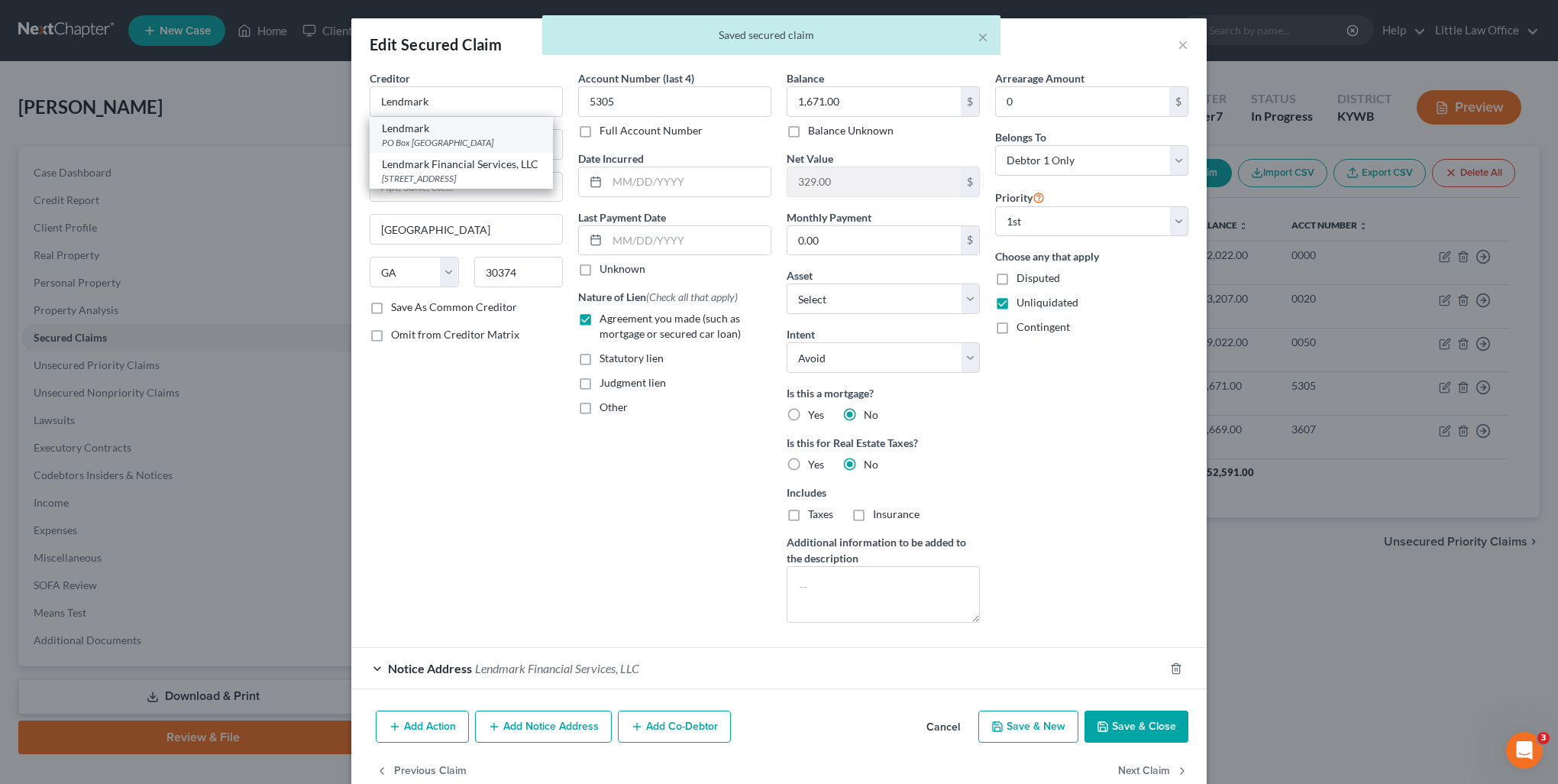
click at [474, 140] on div "PO Box 745321, Atlanta, GA 30374" at bounding box center [461, 142] width 159 height 13
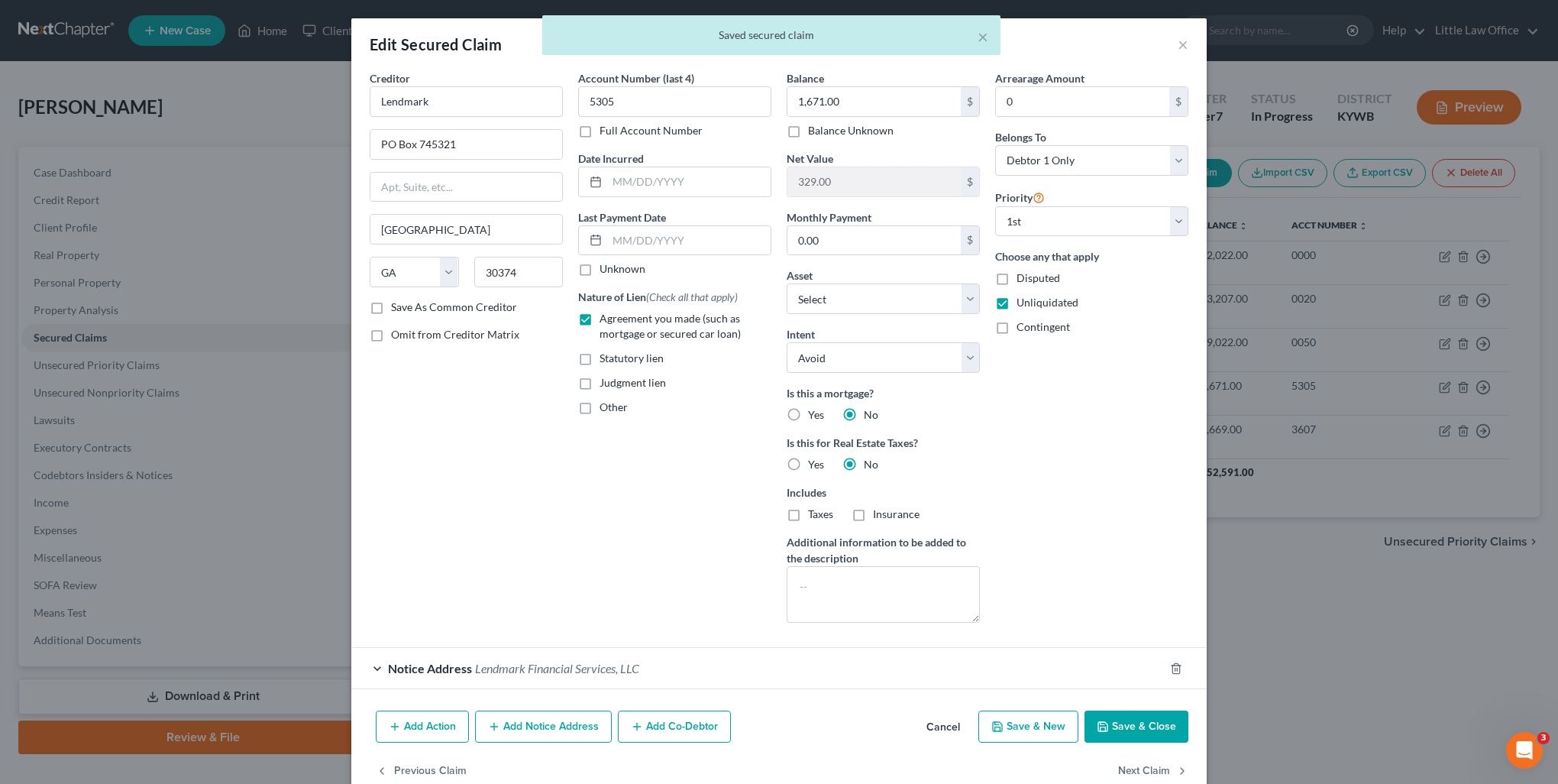
click at [563, 676] on div "Notice Address Lendmark Financial Services, LLC" at bounding box center [757, 668] width 813 height 40
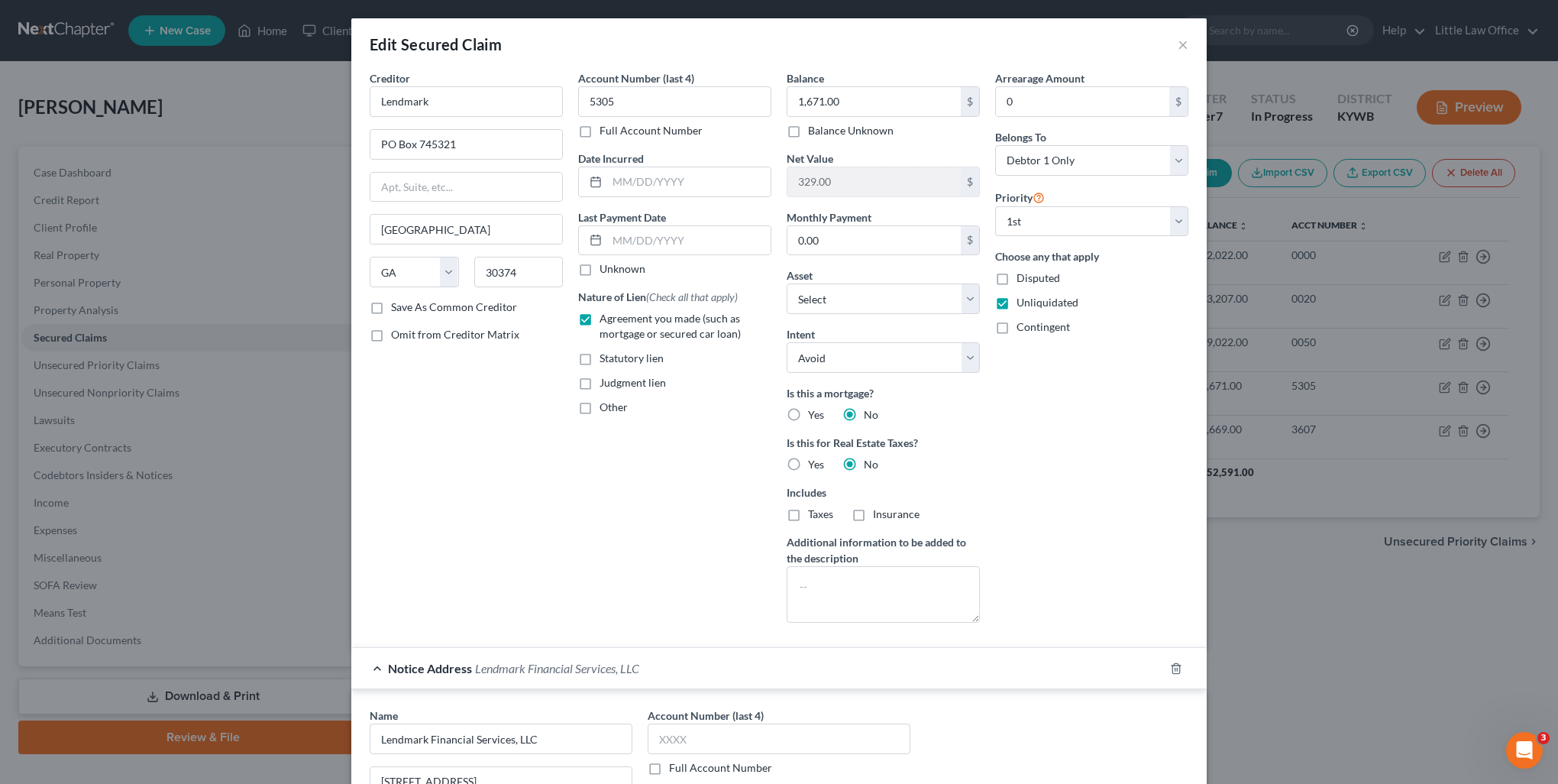
scroll to position [305, 0]
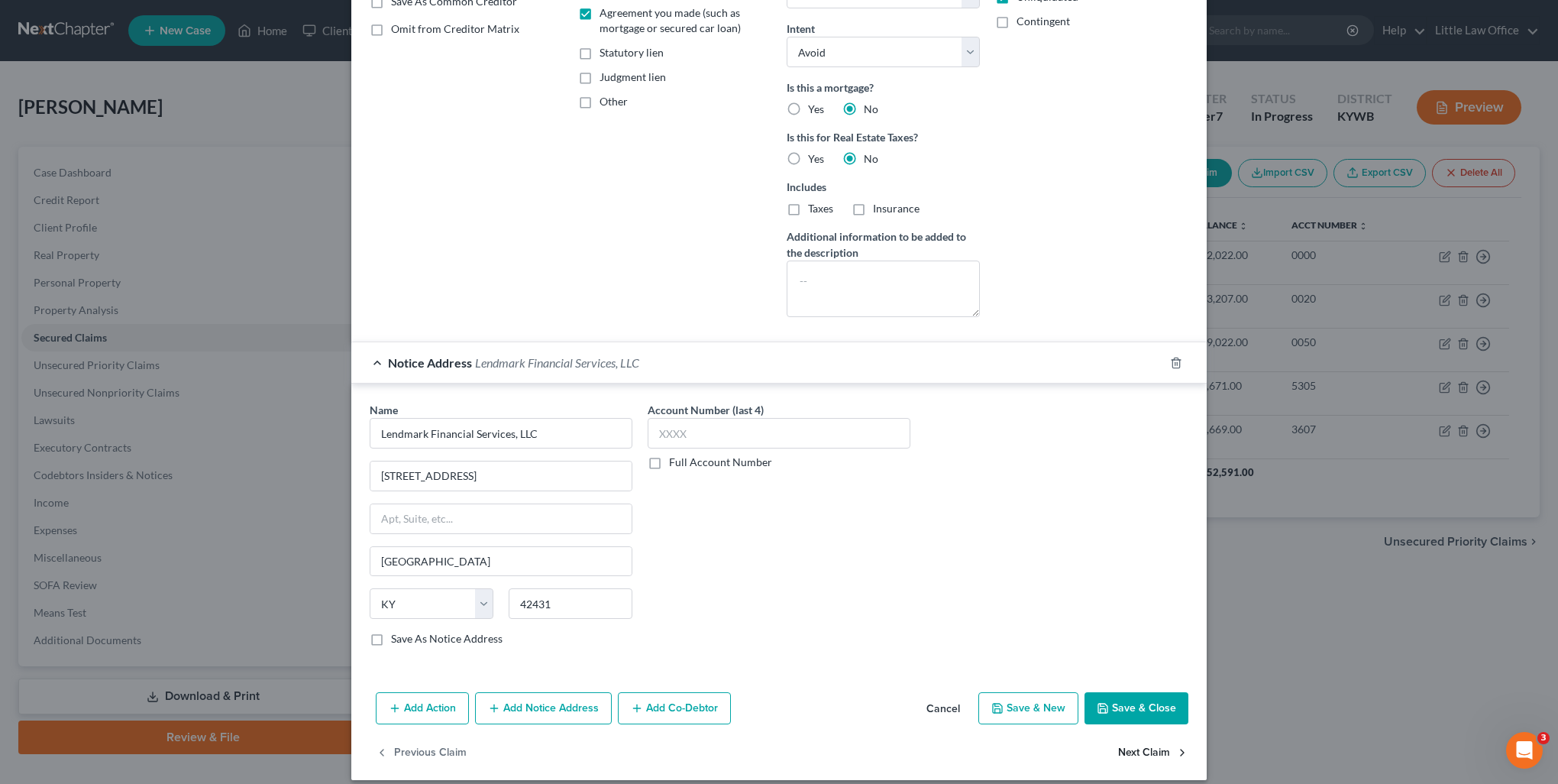
click at [1127, 756] on button "Next Claim" at bounding box center [1153, 752] width 70 height 32
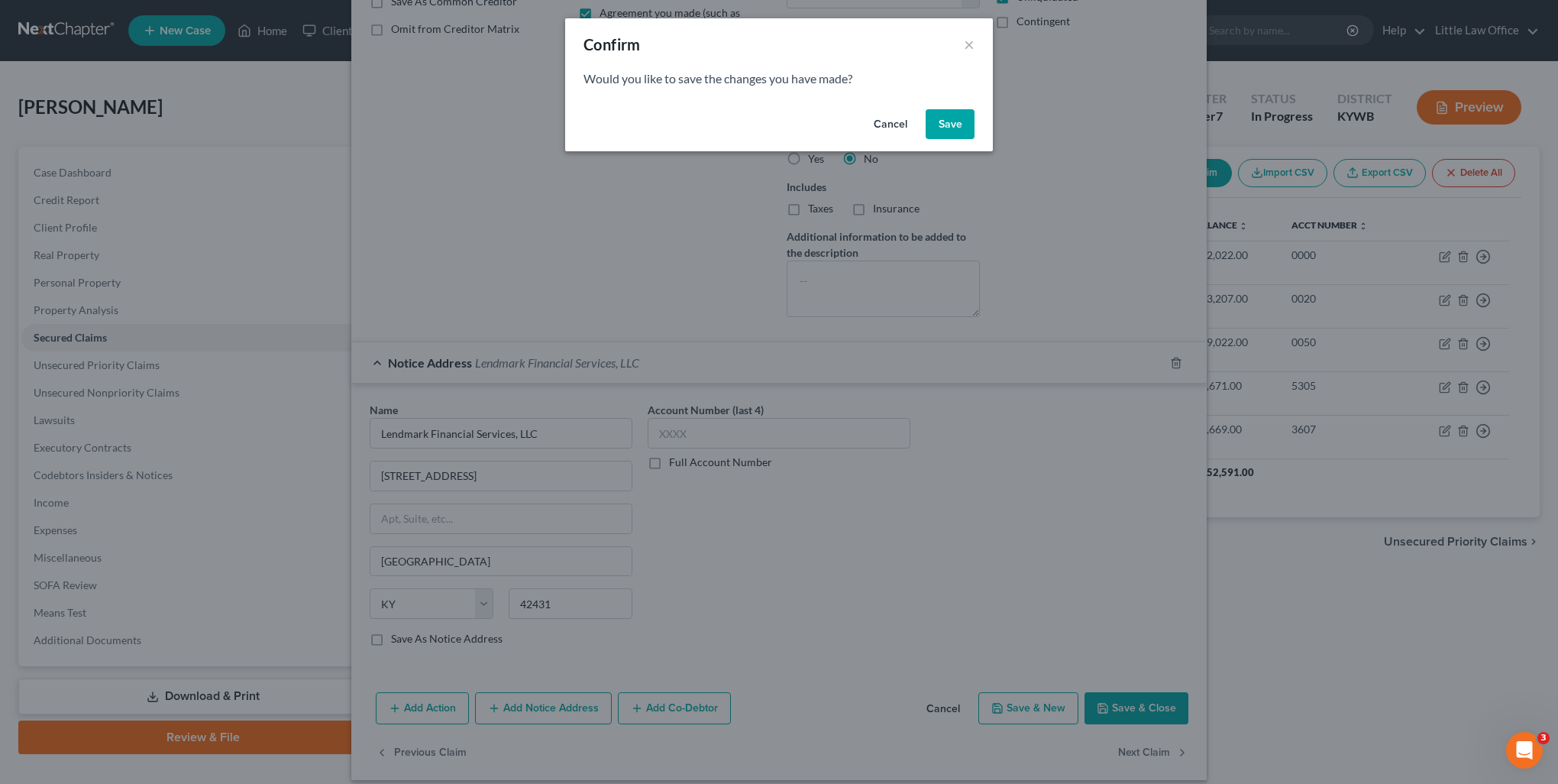
click at [955, 134] on button "Save" at bounding box center [950, 124] width 49 height 31
select select "10"
select select "3"
select select "0"
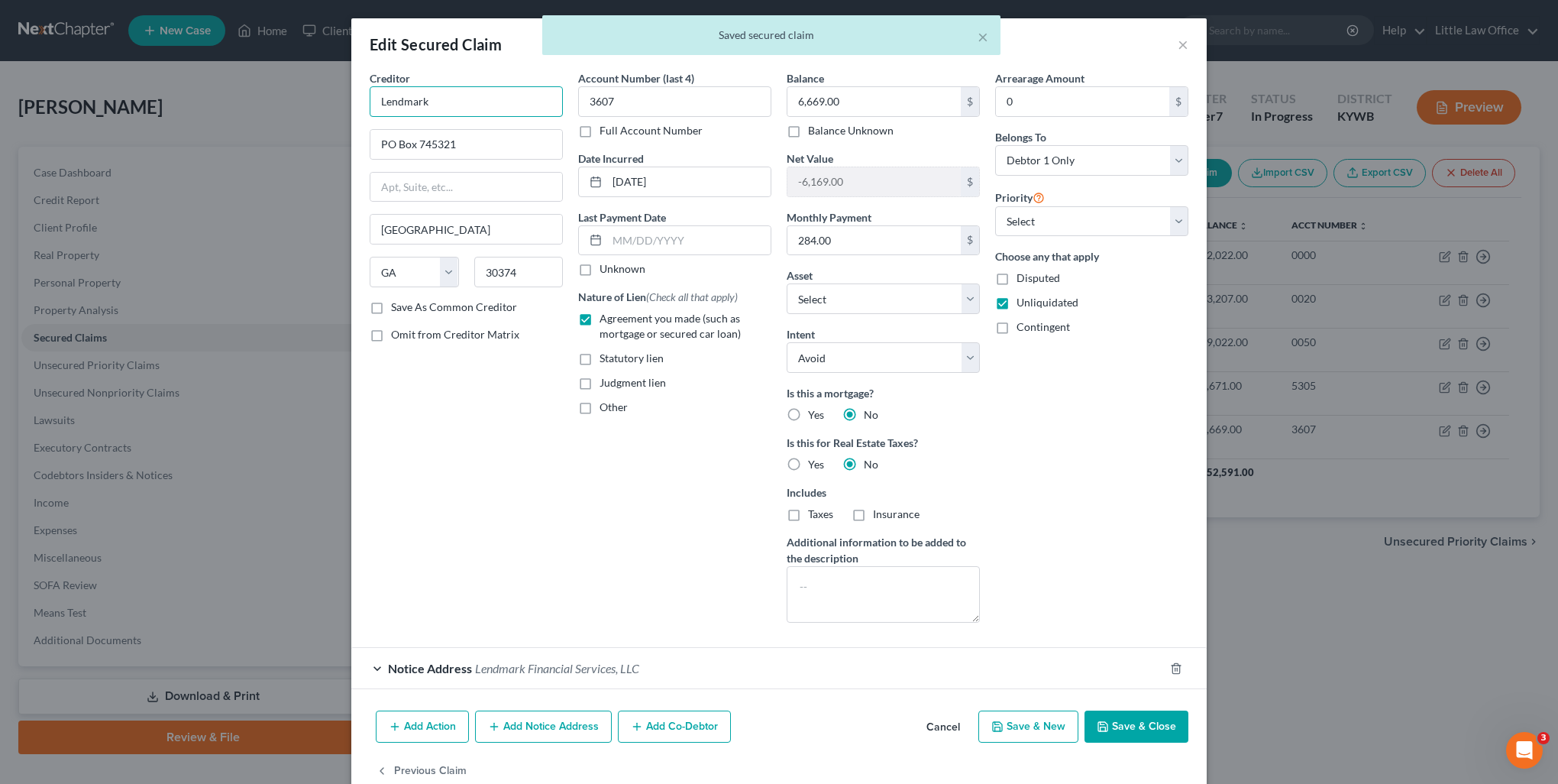
click at [463, 95] on input "Lendmark" at bounding box center [466, 101] width 193 height 31
click at [498, 499] on div "Creditor * Lendmark Lendmark PO Box 745321, Atlanta, GA 30374 Lendmark Financia…" at bounding box center [467, 352] width 209 height 564
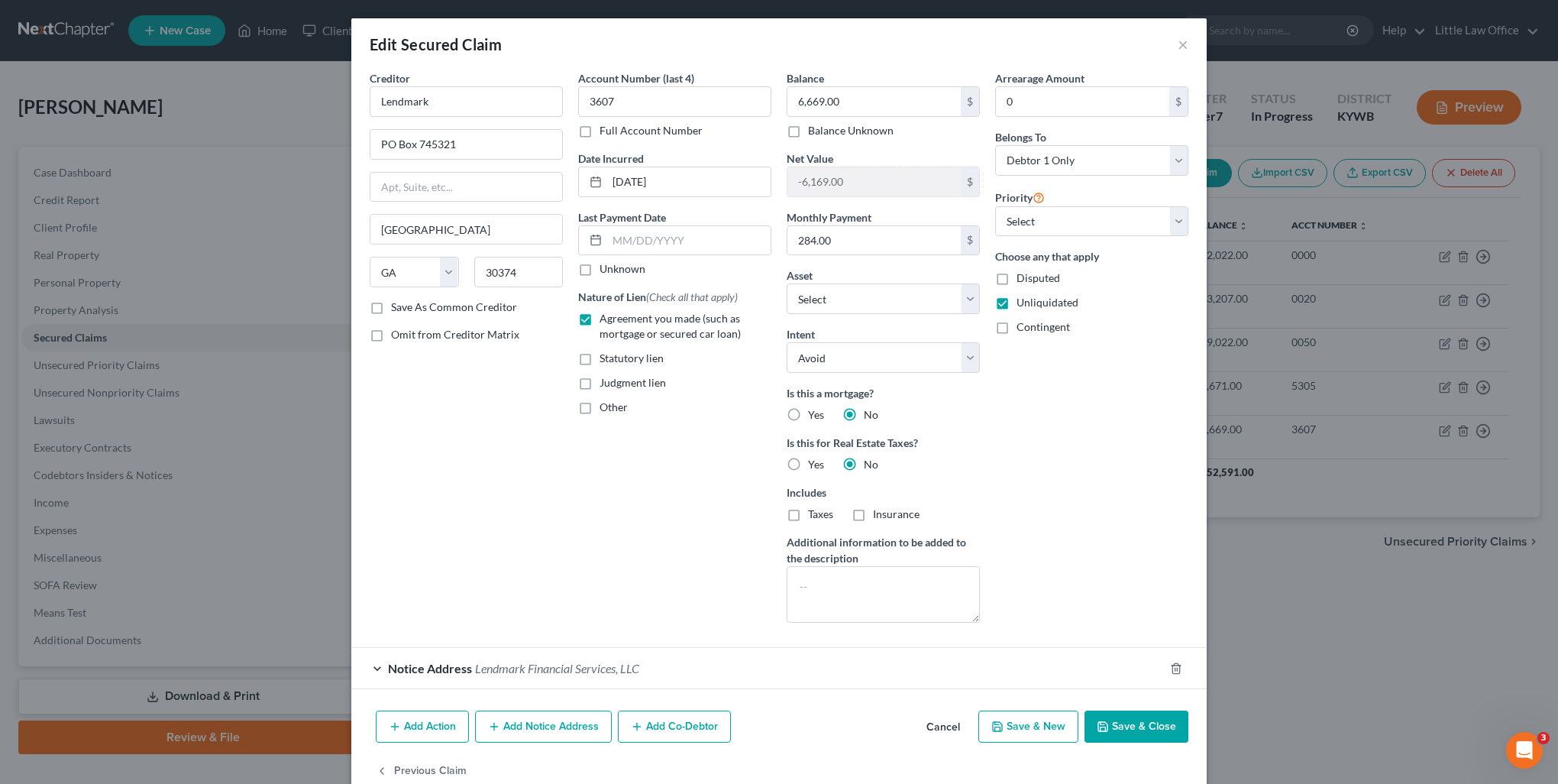
click at [1123, 725] on button "Save & Close" at bounding box center [1136, 726] width 104 height 32
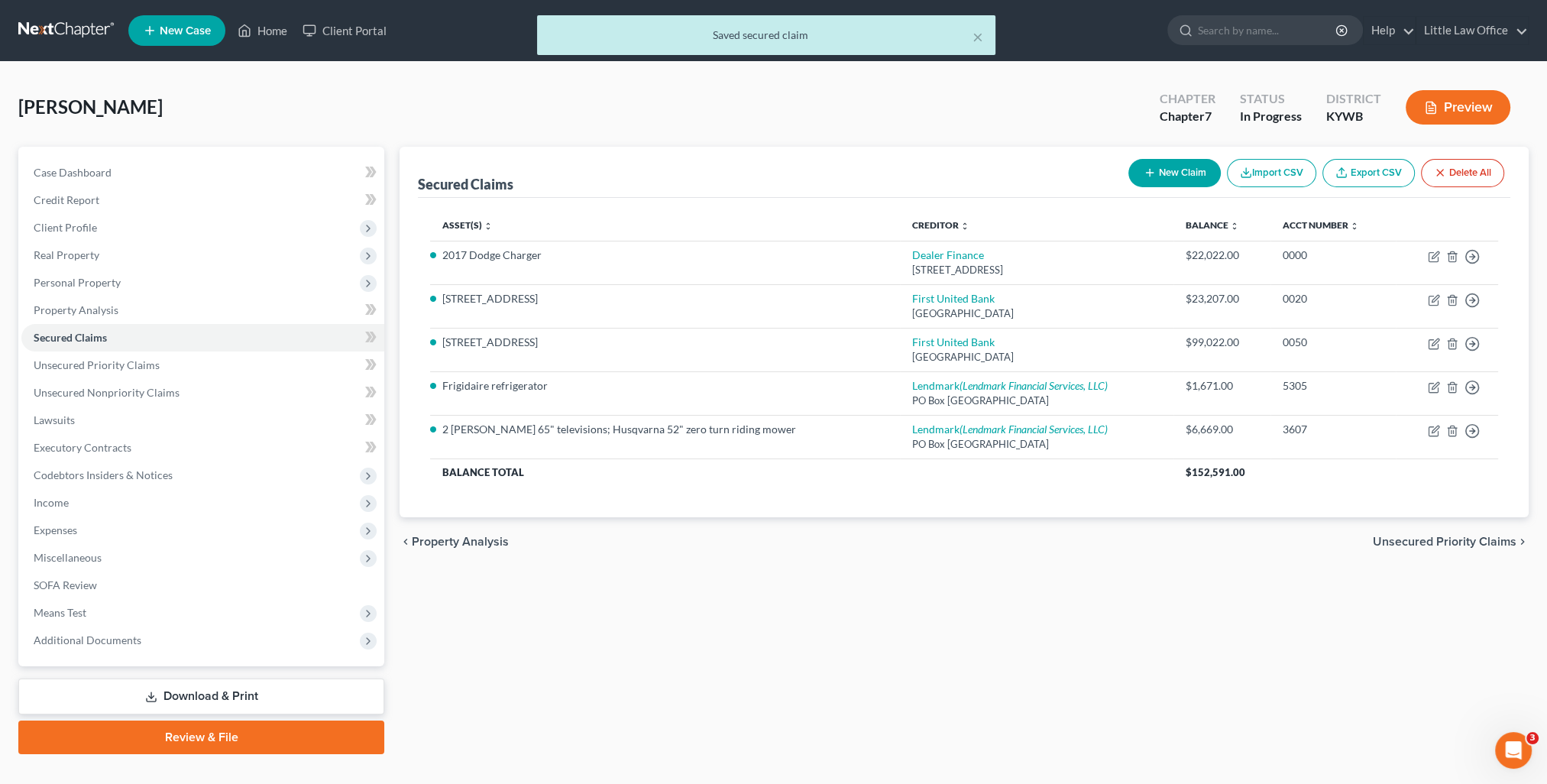
click at [1483, 538] on span "Unsecured Priority Claims" at bounding box center [1444, 541] width 143 height 12
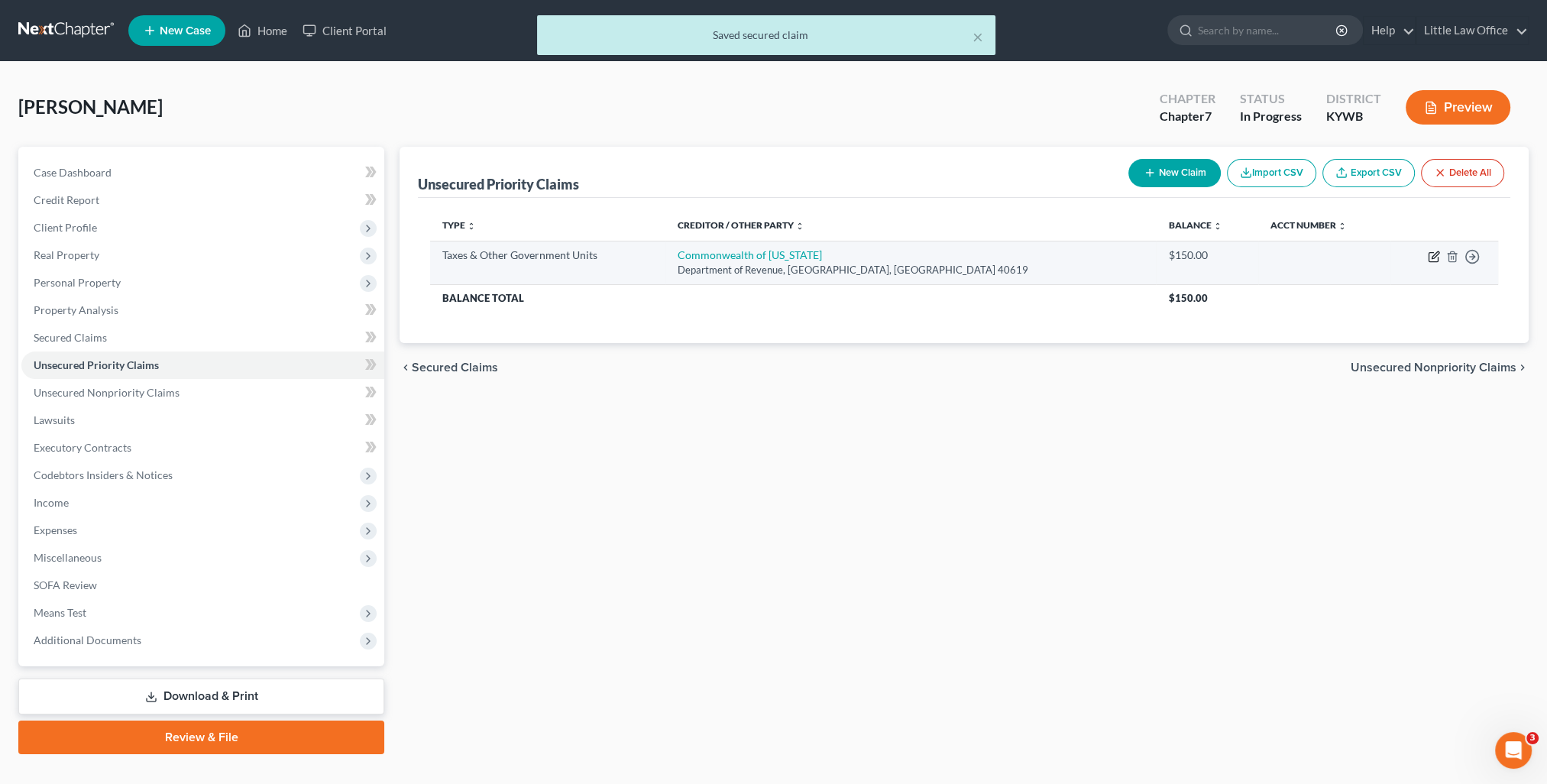
click at [1437, 254] on icon "button" at bounding box center [1433, 256] width 12 height 12
select select "2"
select select "18"
select select "0"
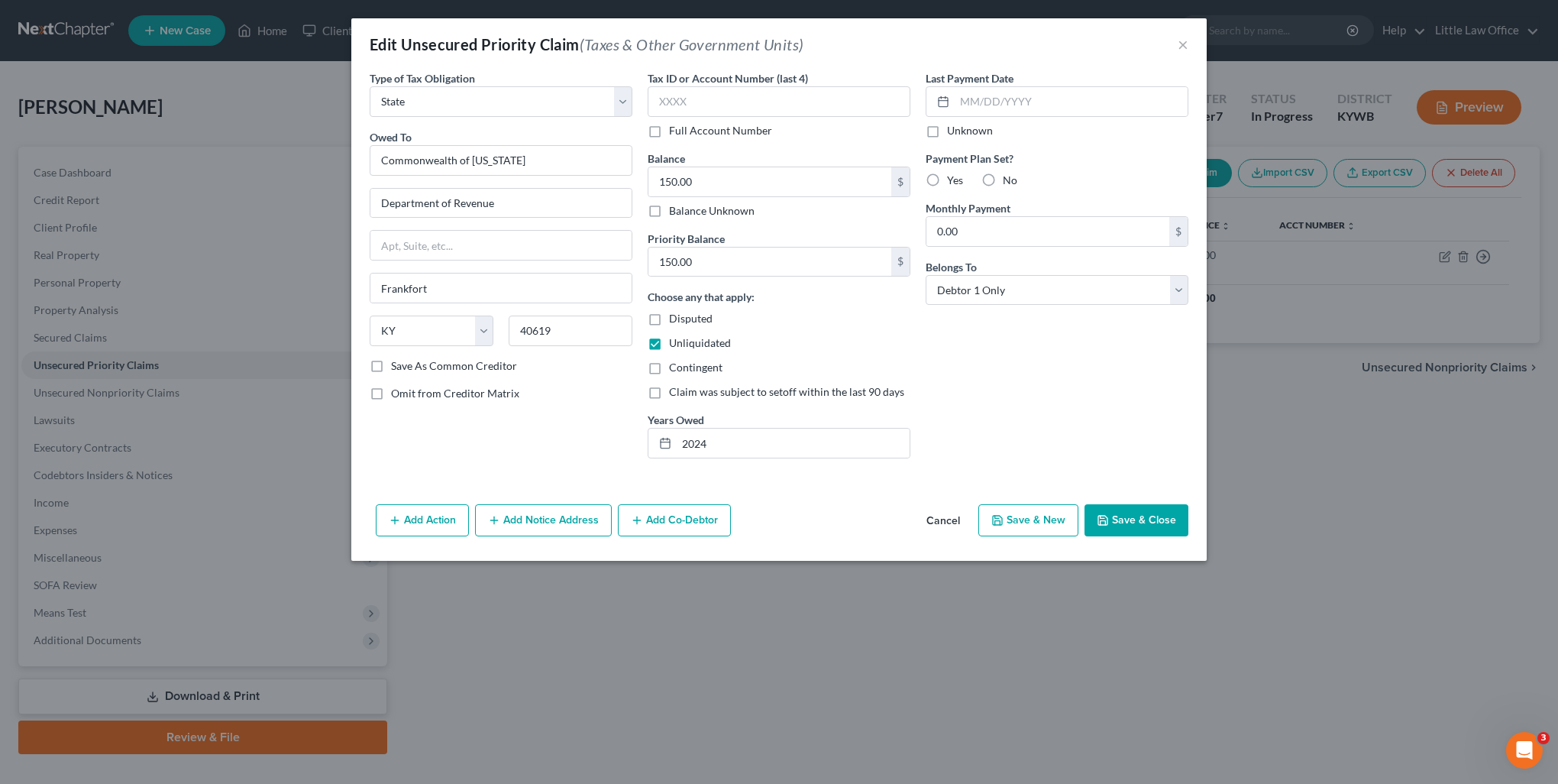
click at [1135, 527] on button "Save & Close" at bounding box center [1136, 520] width 104 height 32
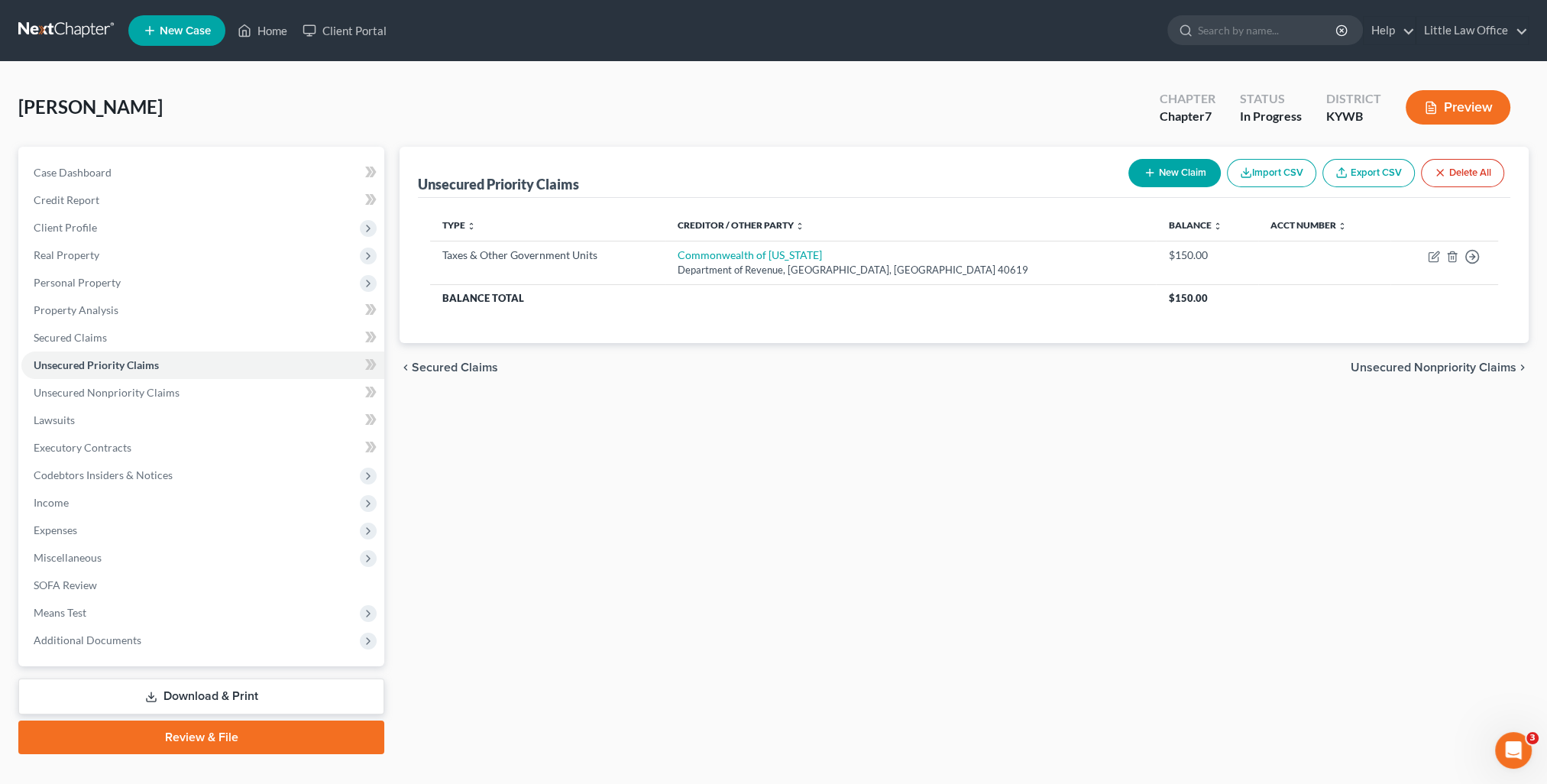
click at [1425, 365] on span "Unsecured Nonpriority Claims" at bounding box center [1433, 367] width 165 height 12
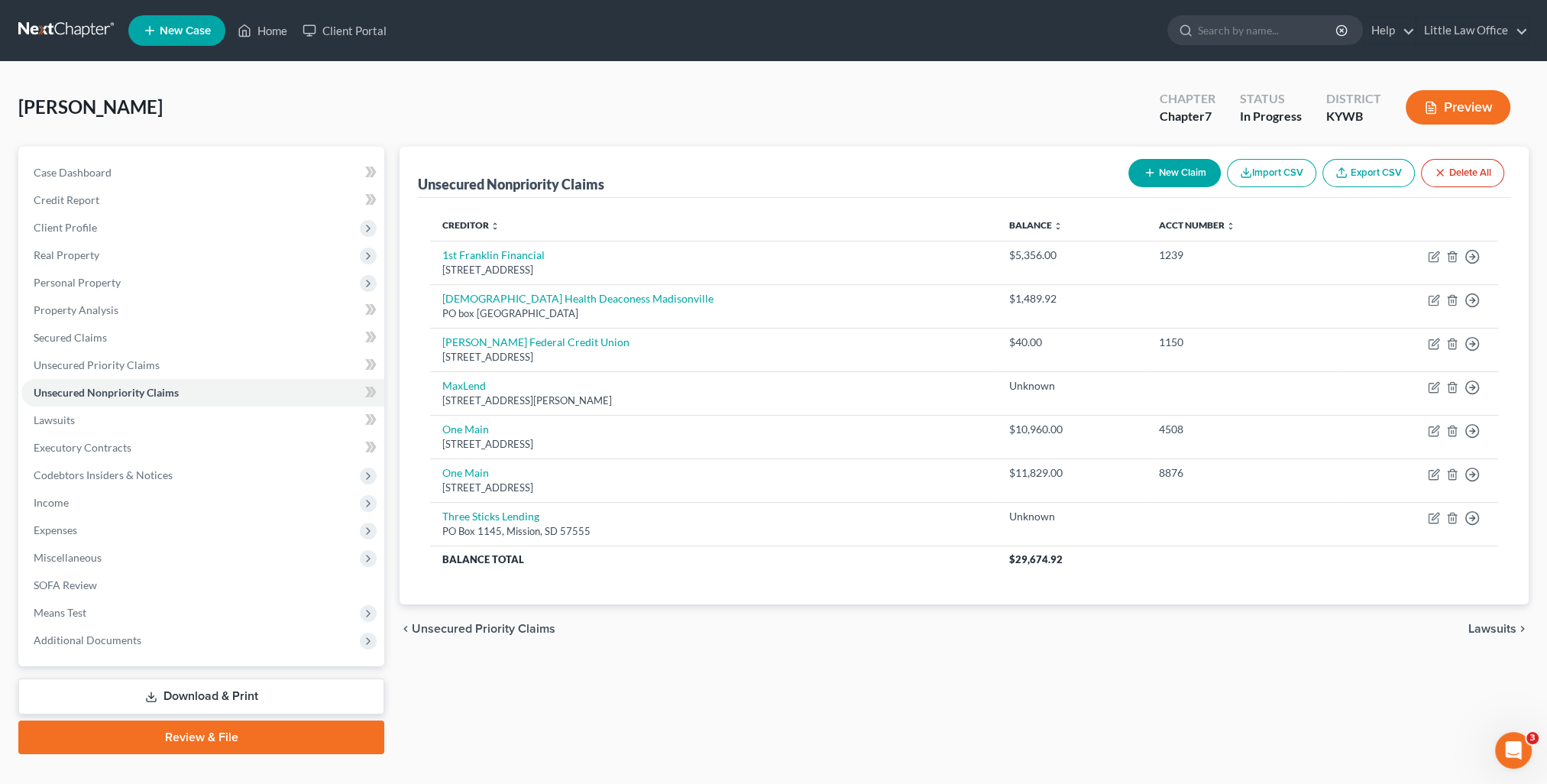
click at [561, 108] on div "Holtz, Alexander Upgraded Chapter Chapter 7 Status In Progress District KYWB Pr…" at bounding box center [773, 113] width 1511 height 66
click at [1430, 254] on icon "button" at bounding box center [1433, 256] width 12 height 12
select select "18"
select select "10"
select select "0"
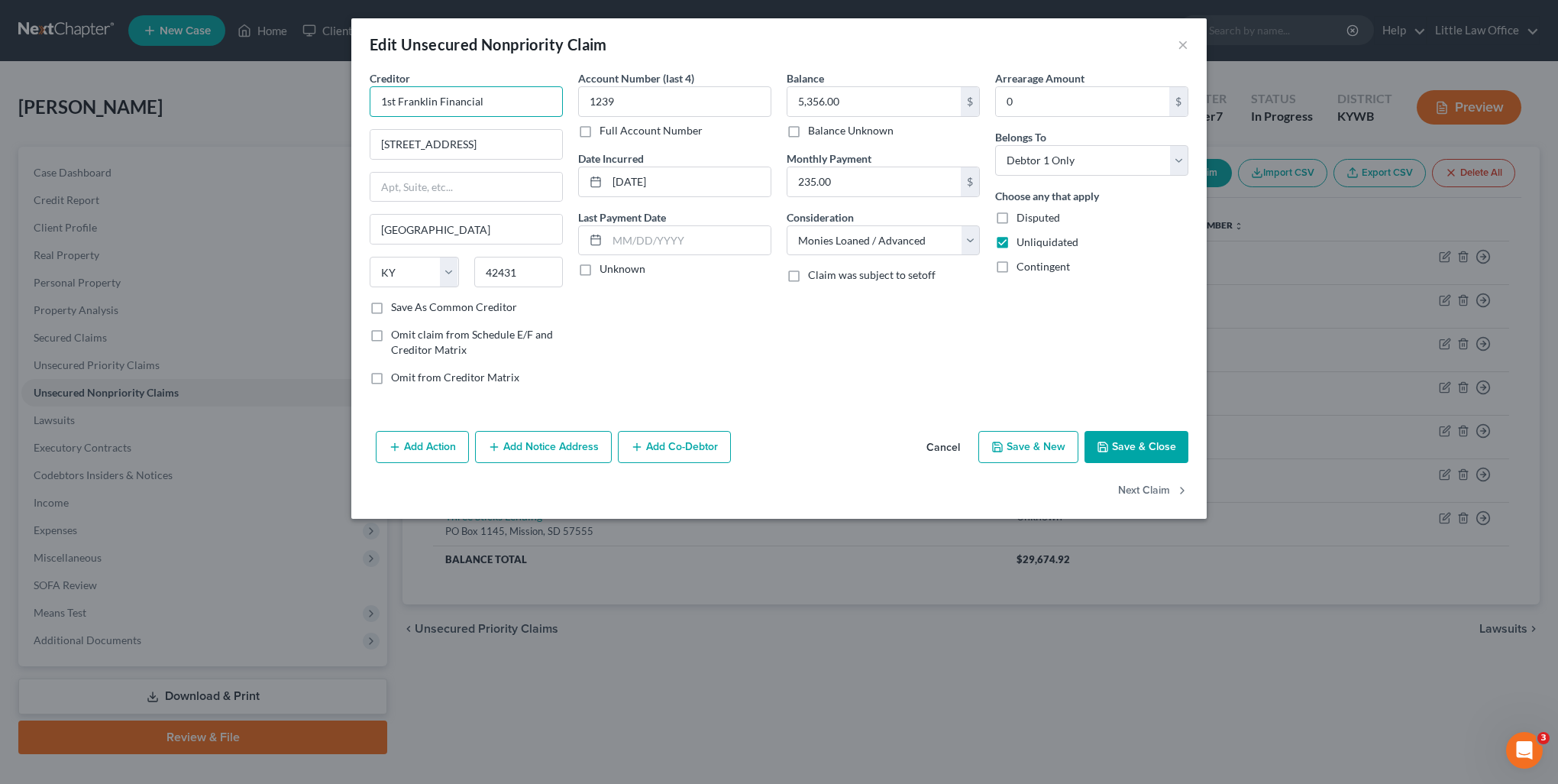
click at [510, 101] on input "1st Franklin Financial" at bounding box center [466, 101] width 193 height 31
click at [663, 387] on div "Account Number (last 4) 1239 Full Account Number Date Incurred 04-03-2025 Last …" at bounding box center [675, 233] width 209 height 327
click at [508, 86] on input "1st Franklin Financial" at bounding box center [466, 101] width 193 height 31
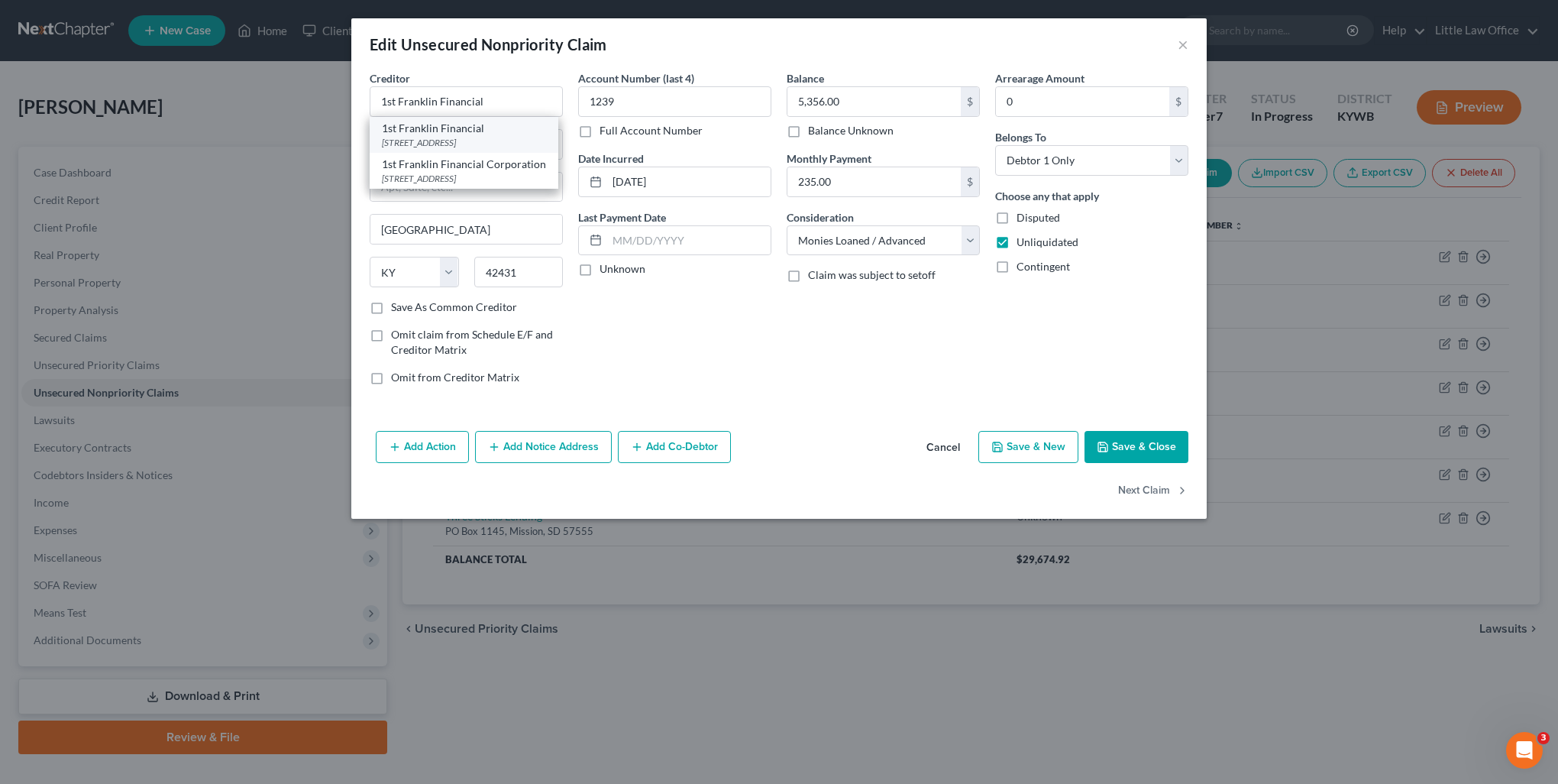
click at [514, 131] on div "1st Franklin Financial" at bounding box center [464, 128] width 165 height 15
click at [1141, 490] on button "Next Claim" at bounding box center [1153, 490] width 70 height 32
select select "36"
select select "9"
select select "0"
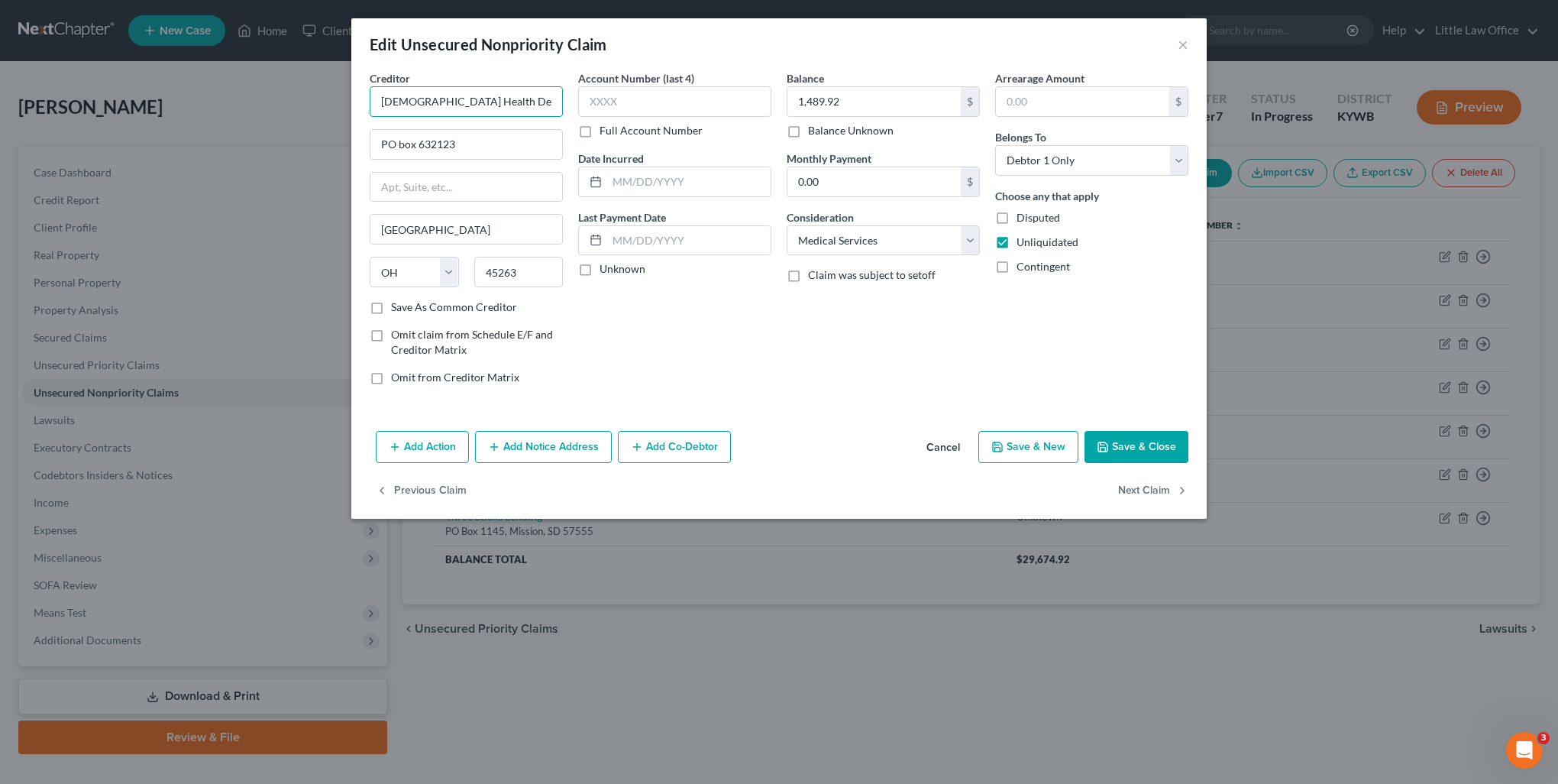
click at [530, 103] on input "Baptist Health Deaconess Madisonville" at bounding box center [466, 101] width 193 height 31
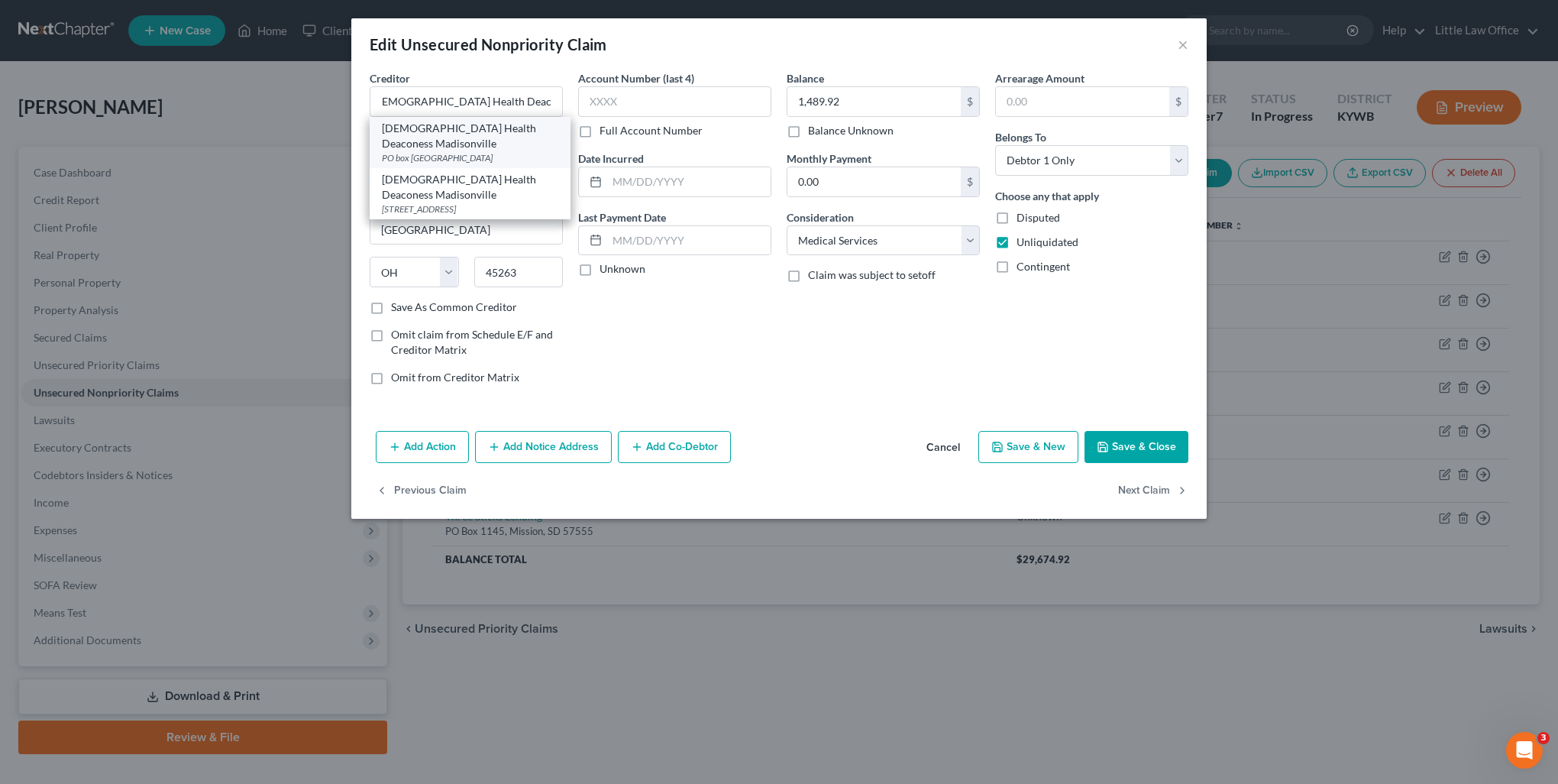
click at [498, 148] on div "Baptist Health Deaconess Madisonville" at bounding box center [470, 136] width 176 height 31
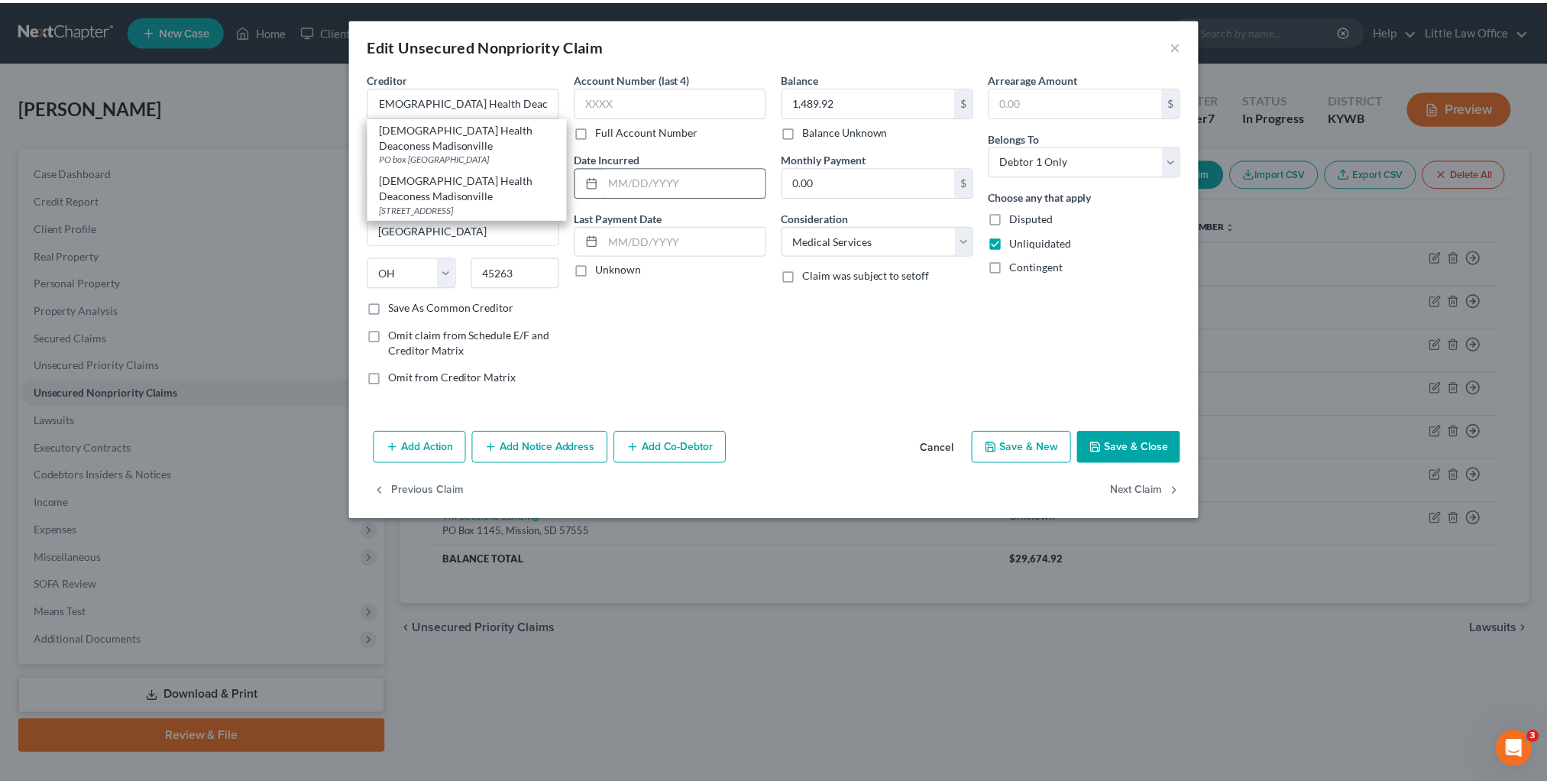
scroll to position [0, 0]
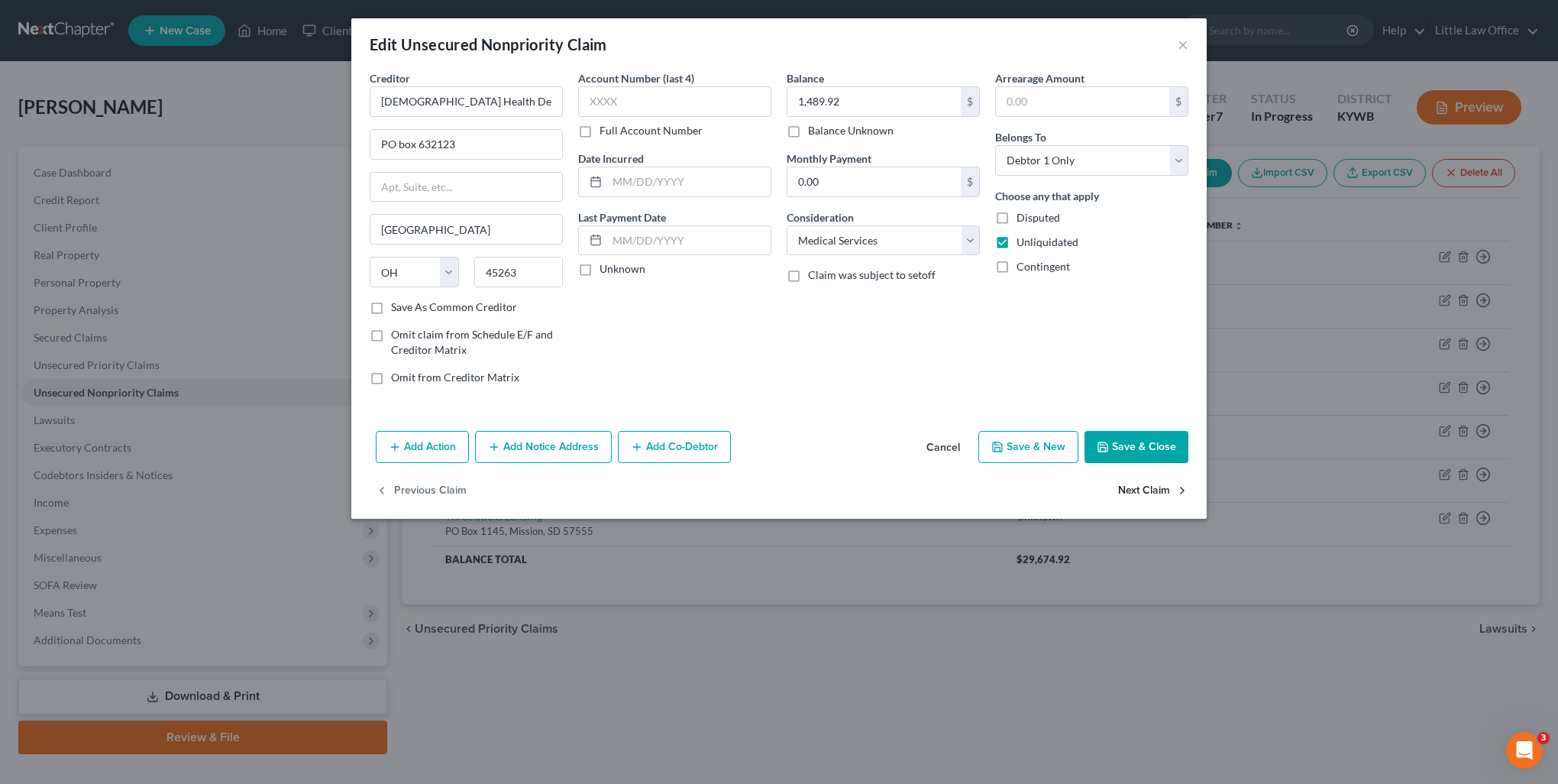
click at [1145, 484] on button "Next Claim" at bounding box center [1153, 490] width 70 height 32
select select "3"
select select "10"
select select "0"
click at [551, 89] on input "Hughes Federal Credit Union" at bounding box center [466, 101] width 193 height 31
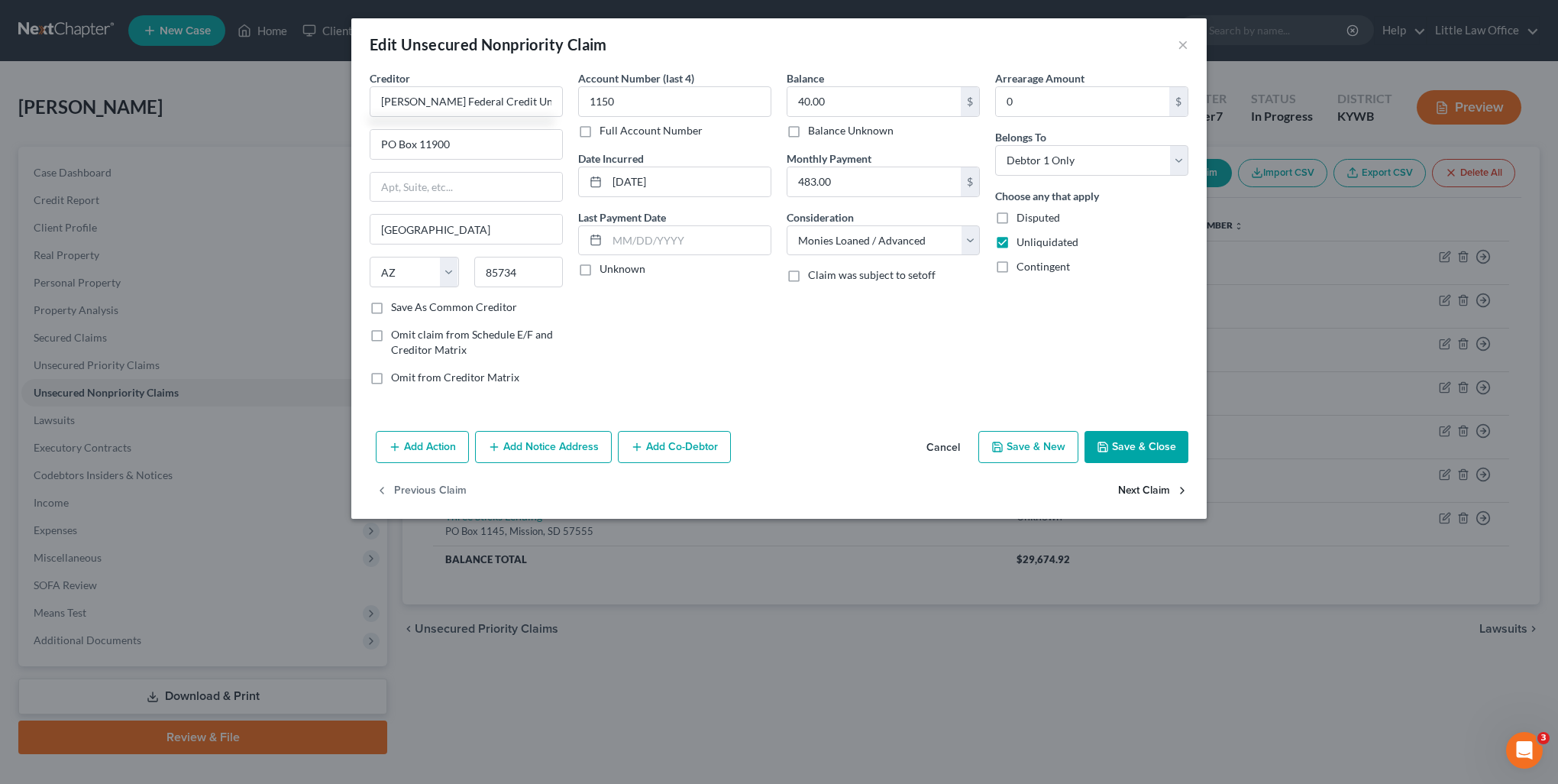
click at [1143, 491] on button "Next Claim" at bounding box center [1153, 490] width 70 height 32
select select "29"
select select "10"
select select "0"
drag, startPoint x: 688, startPoint y: 362, endPoint x: 602, endPoint y: 306, distance: 102.6
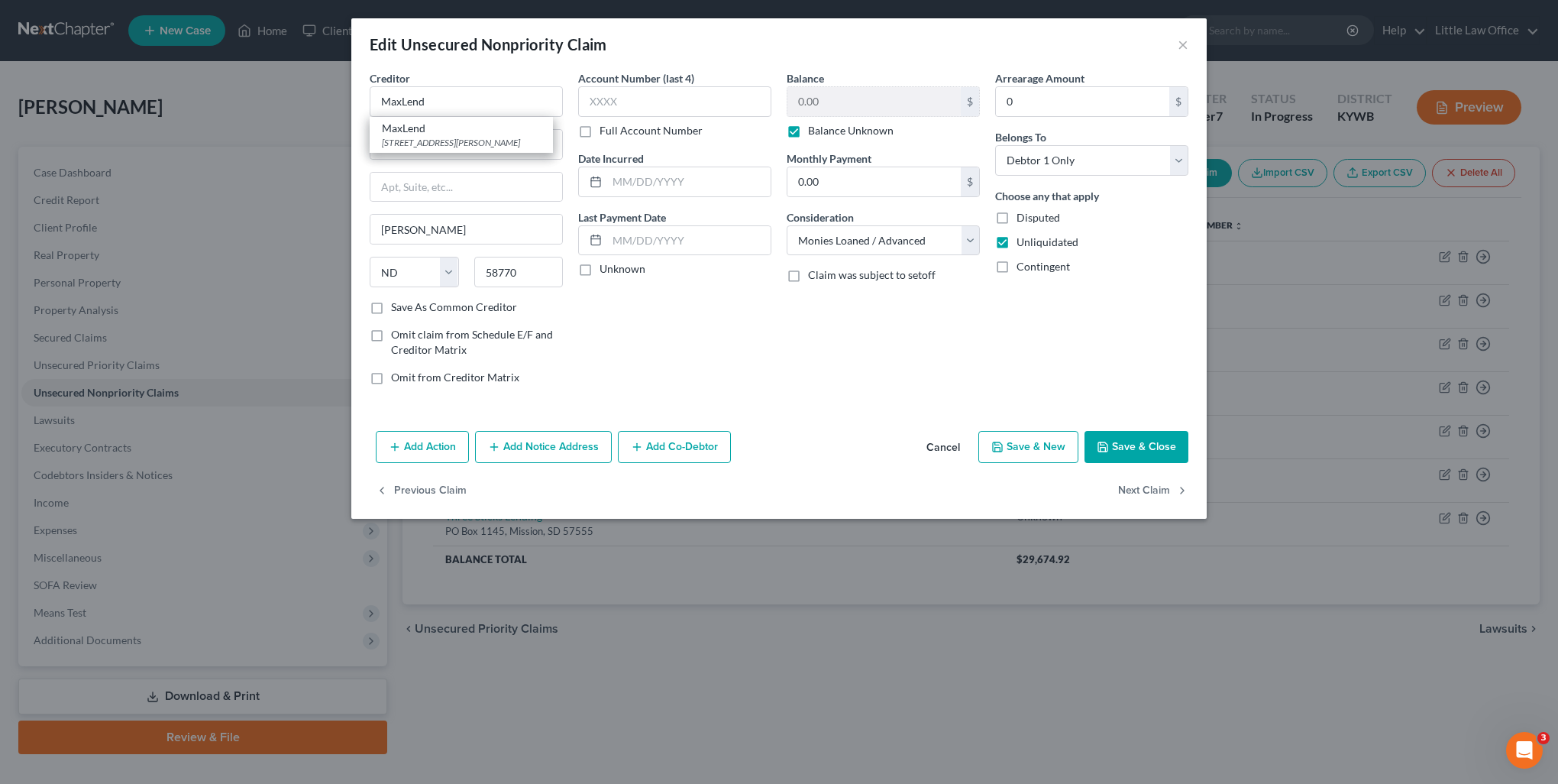
click at [688, 362] on div "Account Number (last 4) Full Account Number Date Incurred Last Payment Date Unk…" at bounding box center [675, 233] width 209 height 327
click at [1163, 482] on button "Next Claim" at bounding box center [1153, 490] width 70 height 32
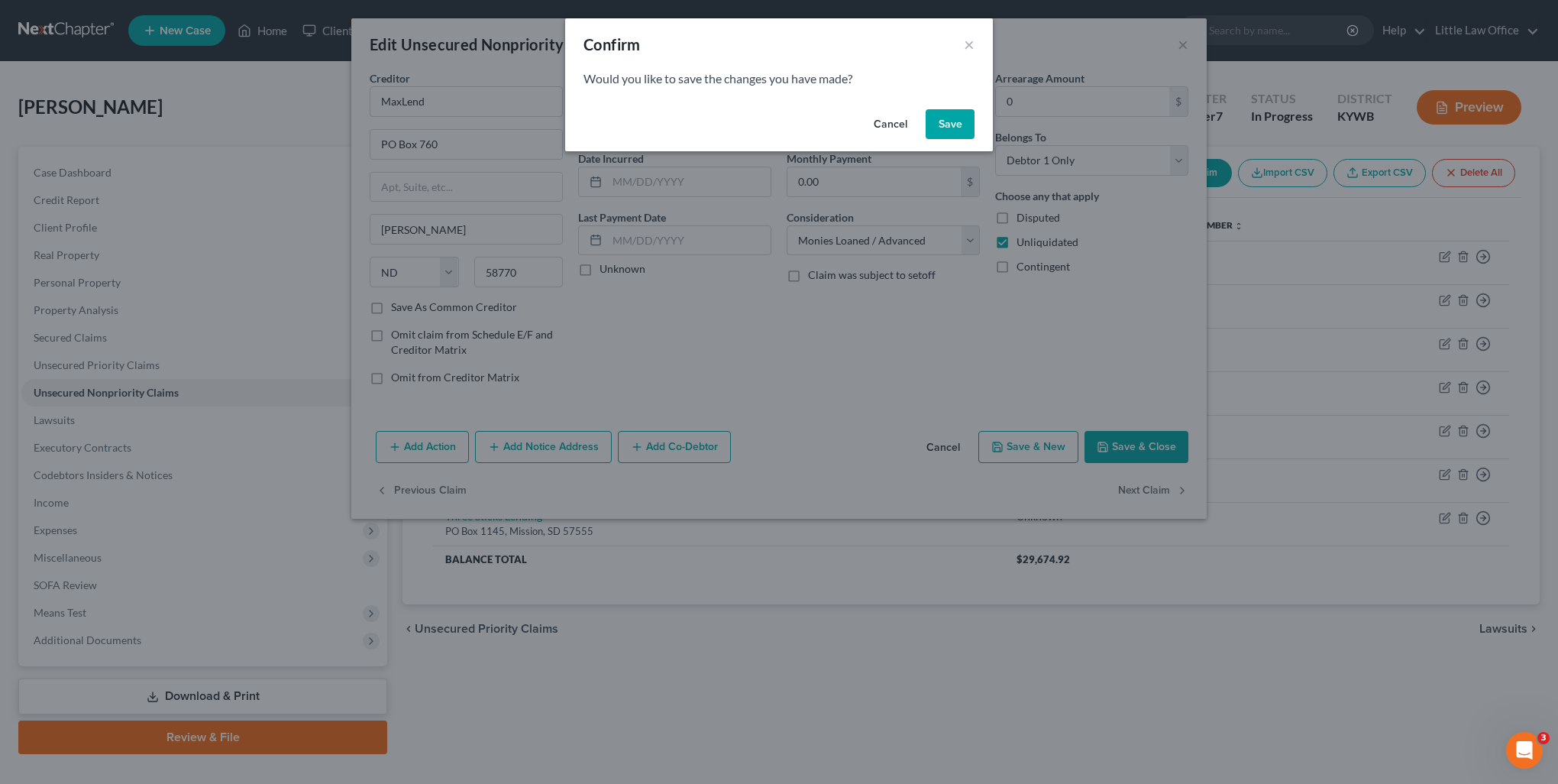
click at [952, 118] on button "Save" at bounding box center [950, 124] width 49 height 31
select select "15"
select select "10"
select select "0"
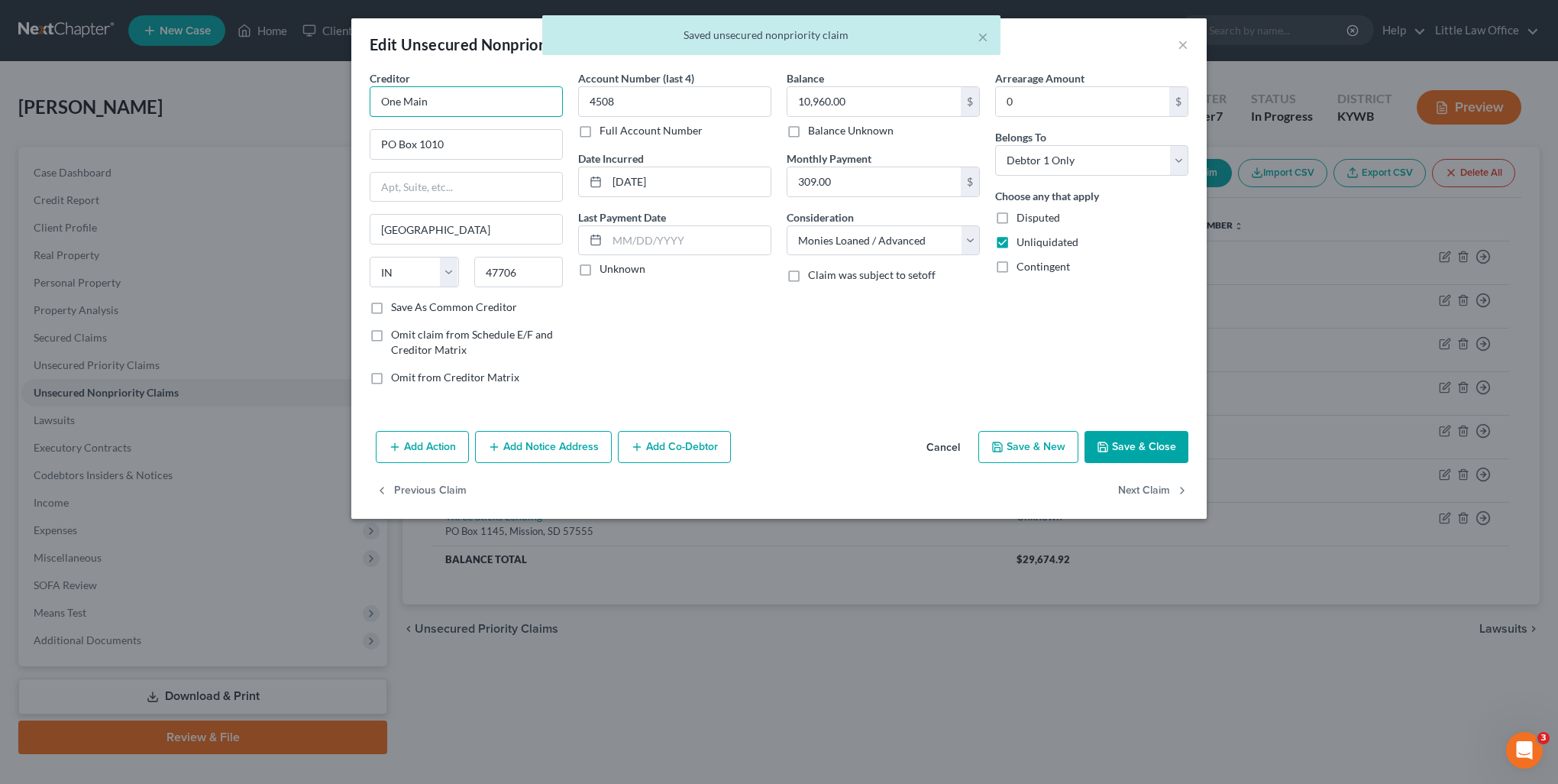
click at [489, 97] on input "One Main" at bounding box center [466, 101] width 193 height 31
click at [480, 136] on div "PO Box 1010, Evansville, IN 47706" at bounding box center [461, 142] width 159 height 13
click at [1146, 494] on button "Next Claim" at bounding box center [1153, 490] width 70 height 32
select select "15"
click at [486, 100] on input "One Main" at bounding box center [466, 101] width 193 height 31
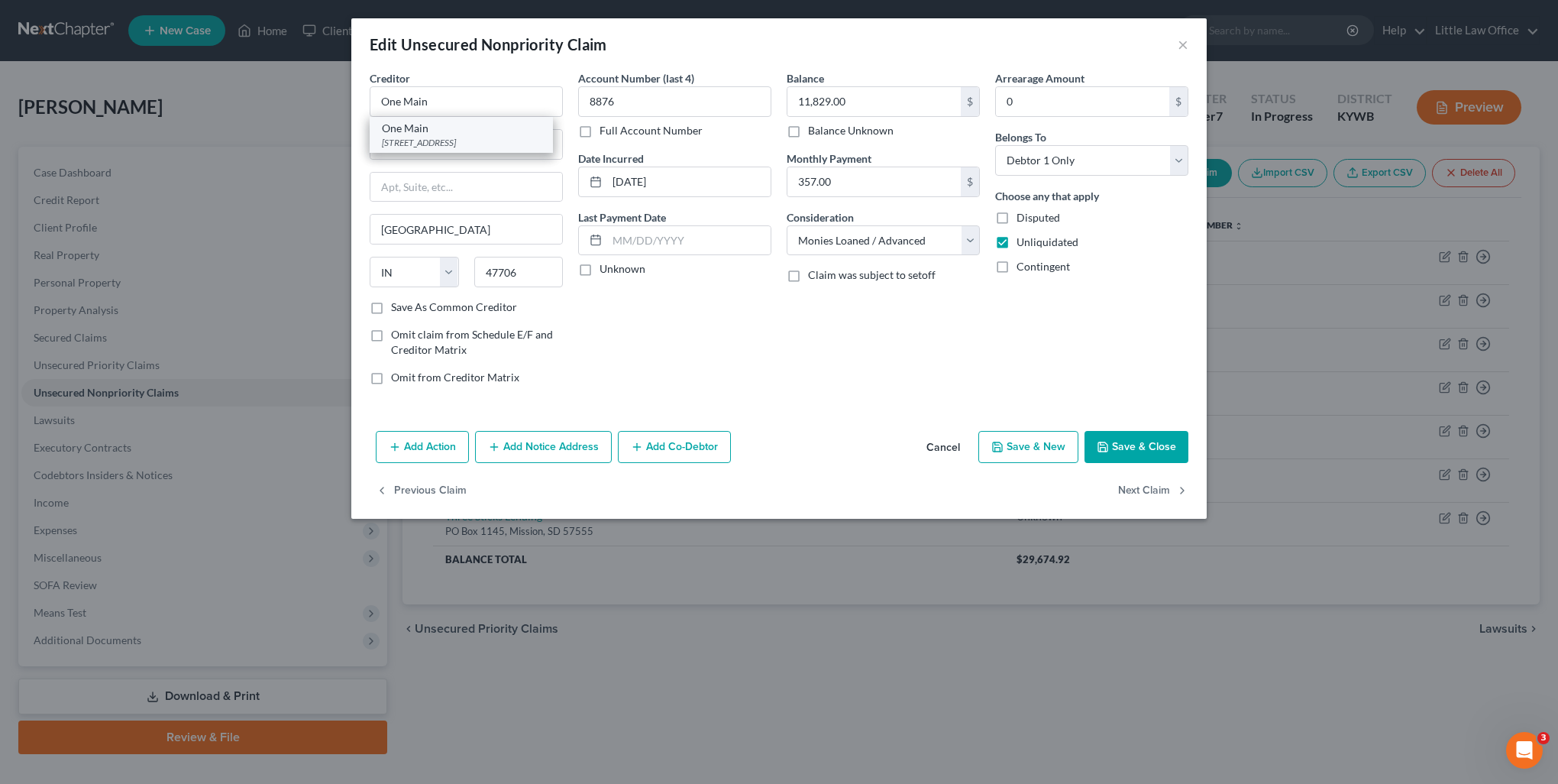
click at [423, 144] on div "PO Box 1010, Evansville, IN 47706" at bounding box center [461, 142] width 159 height 13
click at [1152, 479] on button "Next Claim" at bounding box center [1153, 490] width 70 height 32
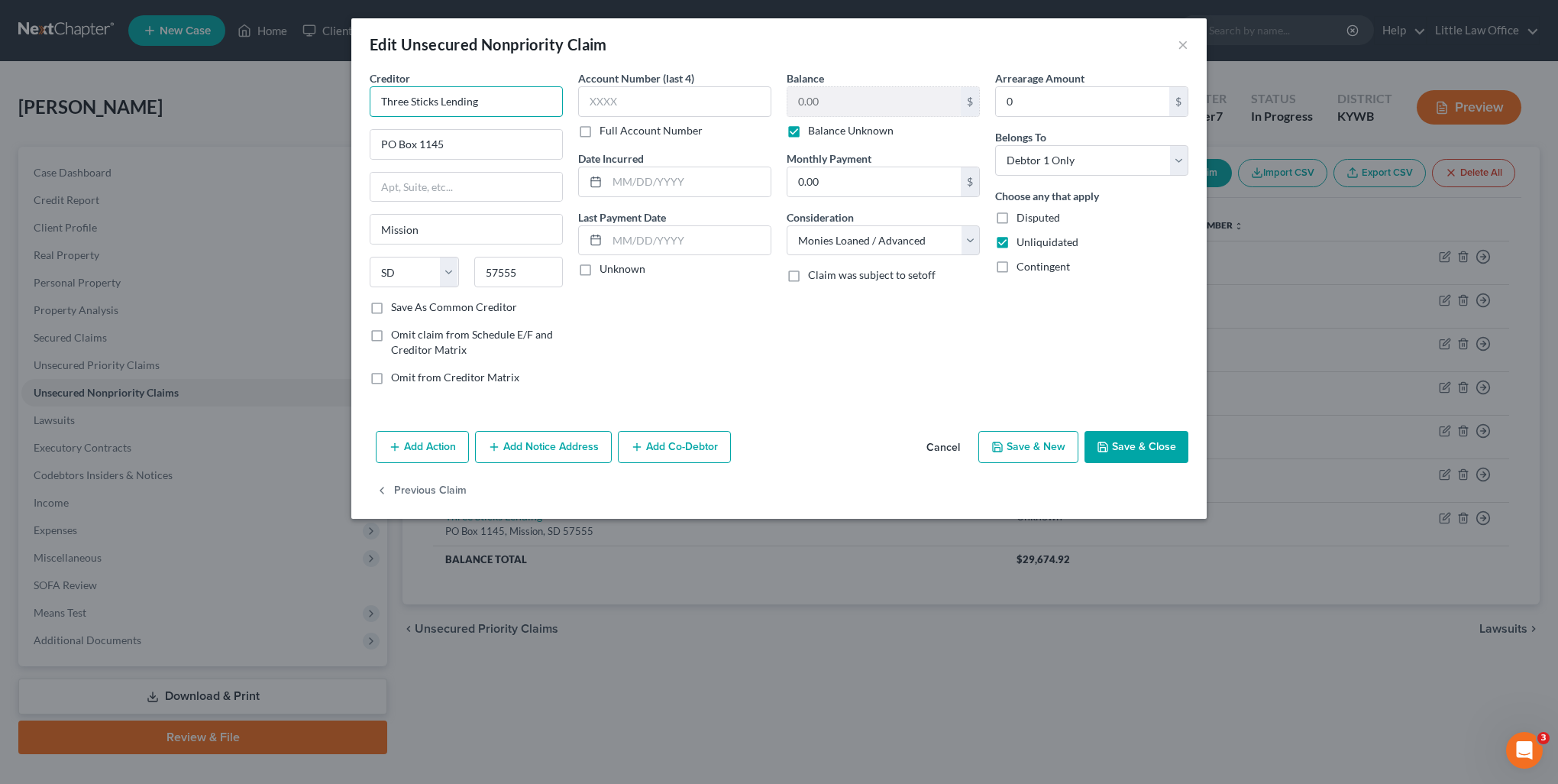
click at [519, 100] on input "Three Sticks Lending" at bounding box center [466, 101] width 193 height 31
click at [1139, 452] on button "Save & Close" at bounding box center [1136, 446] width 104 height 32
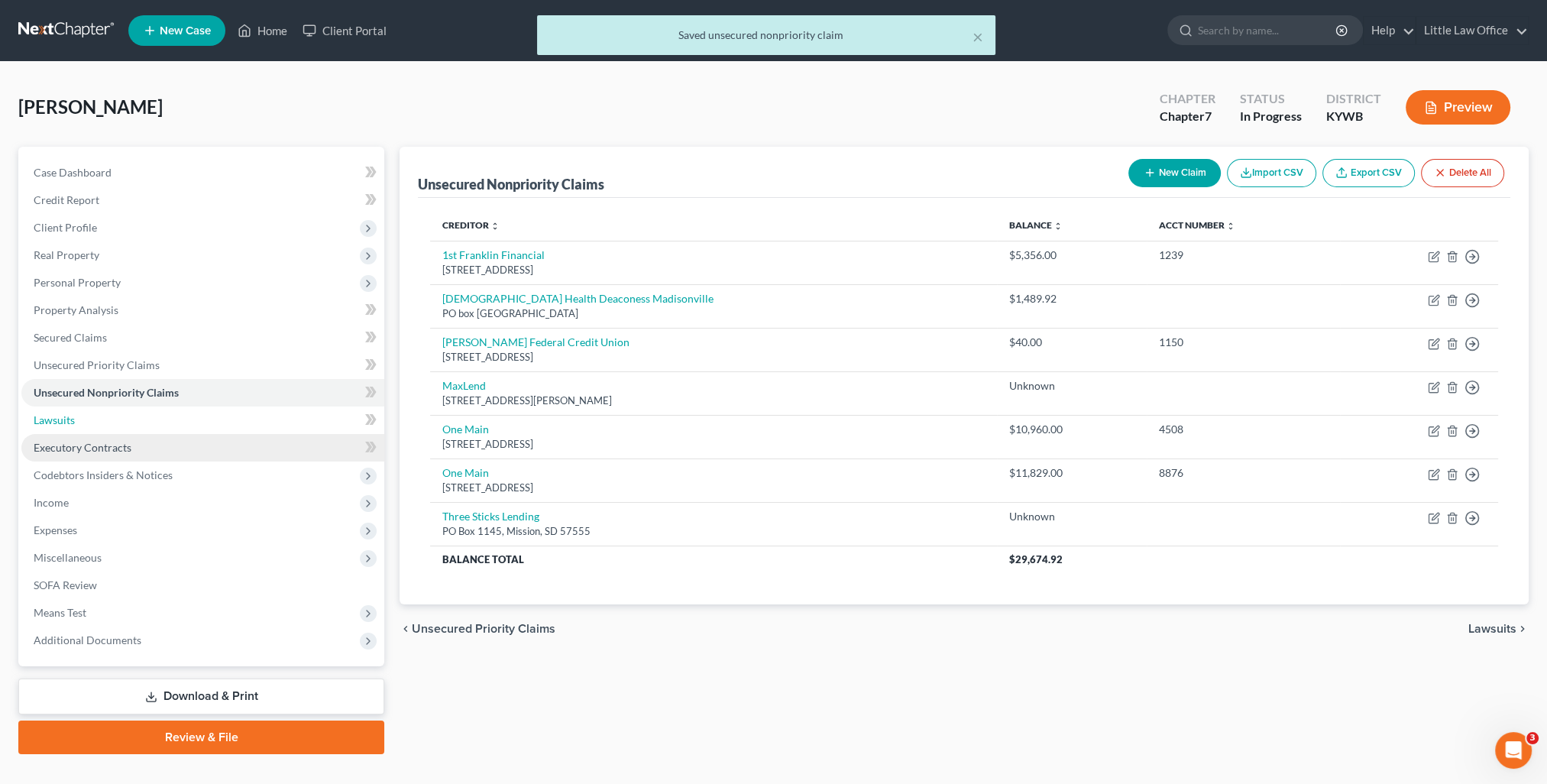
drag, startPoint x: 168, startPoint y: 412, endPoint x: 225, endPoint y: 434, distance: 61.1
click at [168, 412] on link "Lawsuits" at bounding box center [203, 420] width 363 height 28
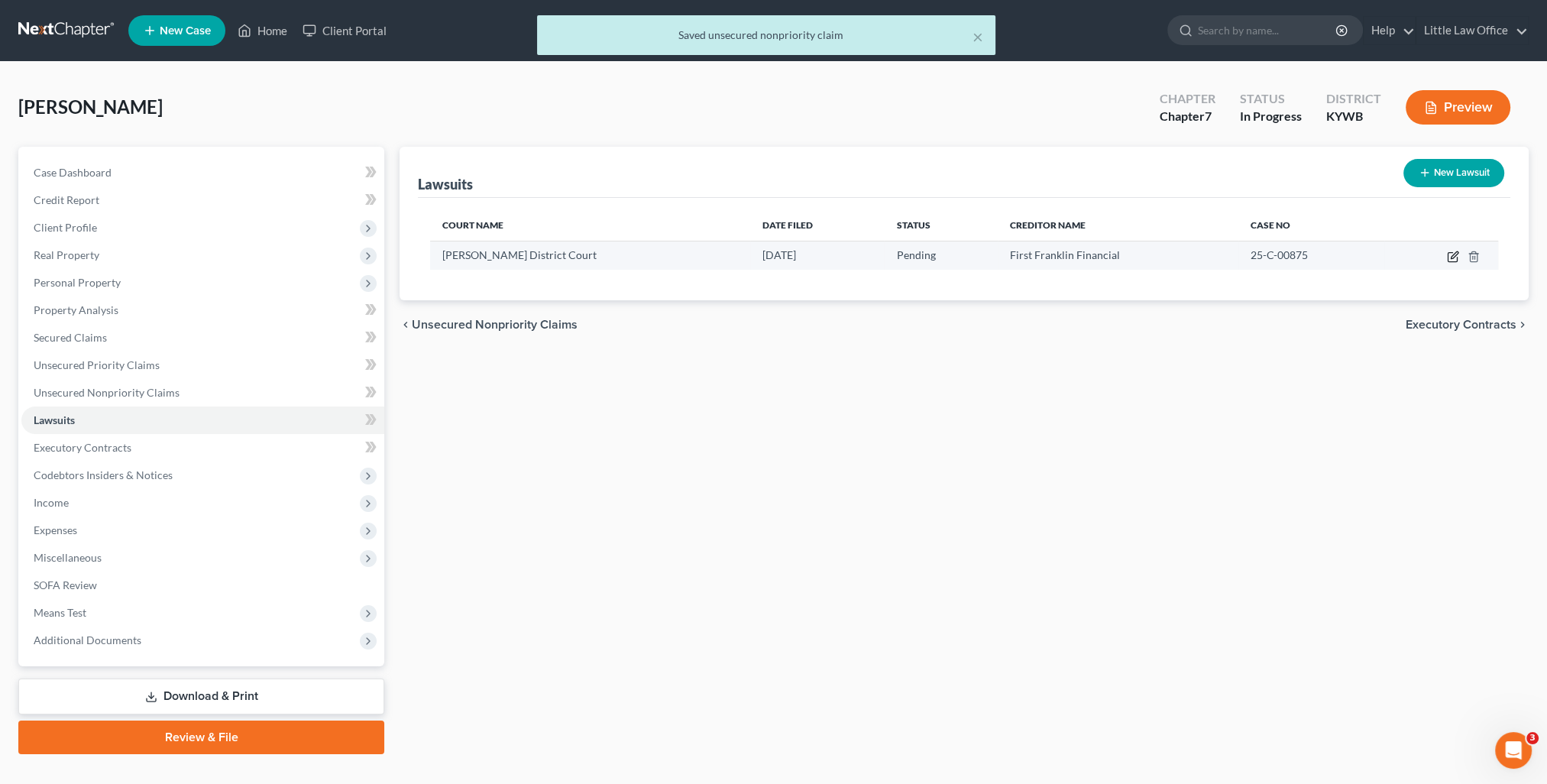
click at [1455, 259] on icon "button" at bounding box center [1452, 256] width 12 height 12
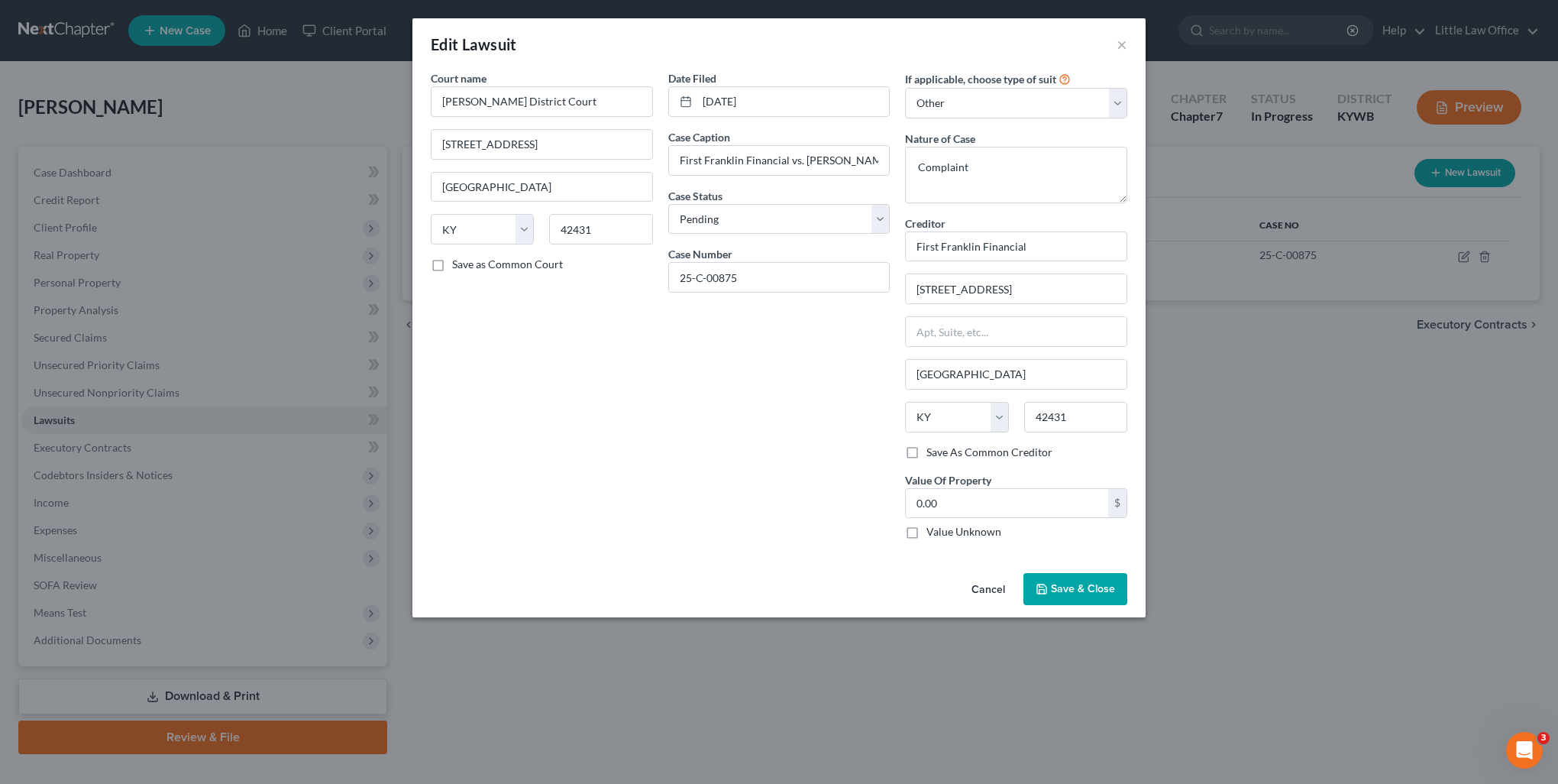
click at [755, 442] on div "Date Filed 08/25/2025 Case Caption First Franklin Financial vs. Alex M. Holtz C…" at bounding box center [779, 311] width 237 height 481
click at [1065, 588] on span "Save & Close" at bounding box center [1082, 589] width 64 height 13
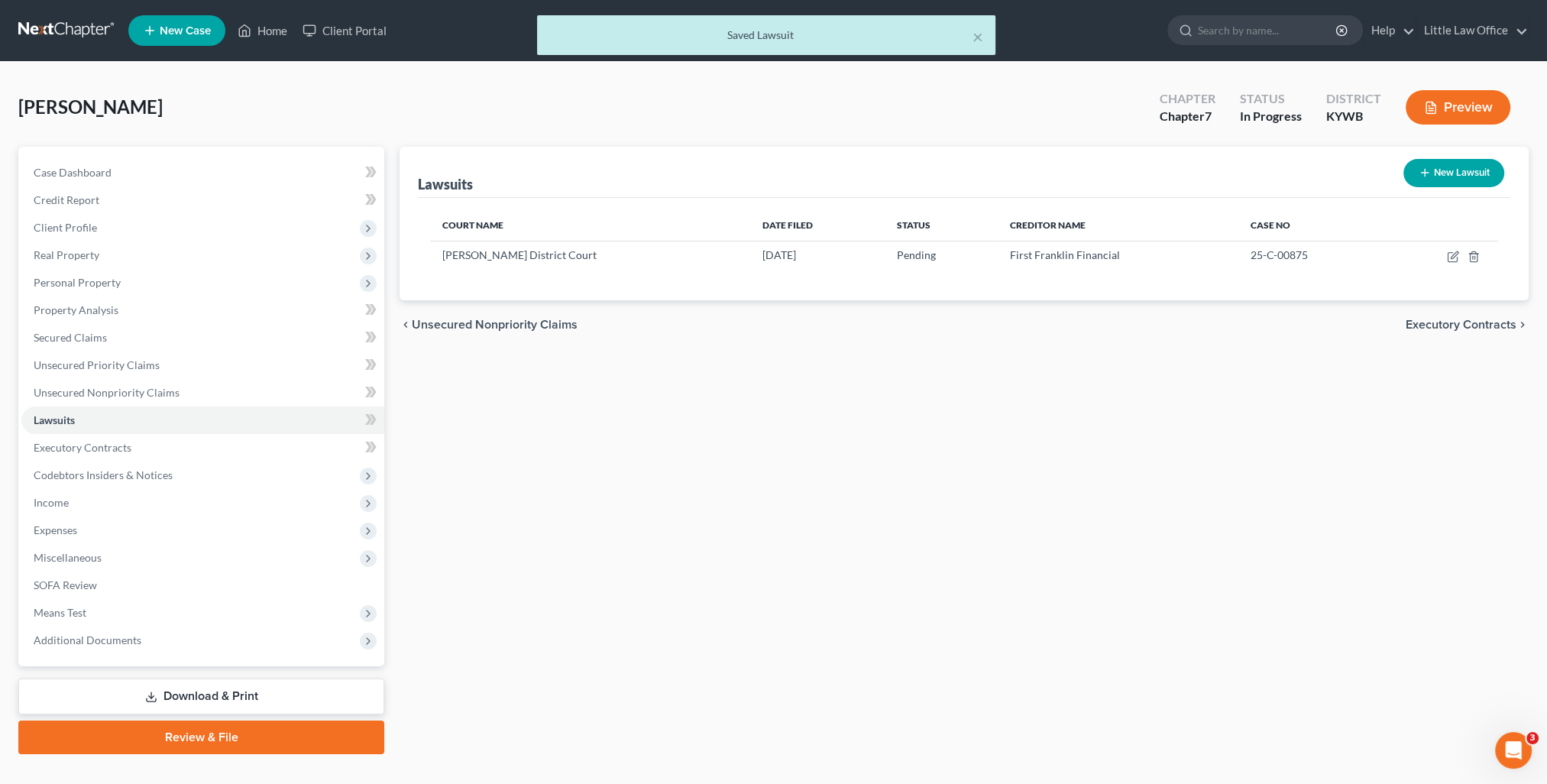
click at [1469, 325] on span "Executory Contracts" at bounding box center [1461, 324] width 111 height 12
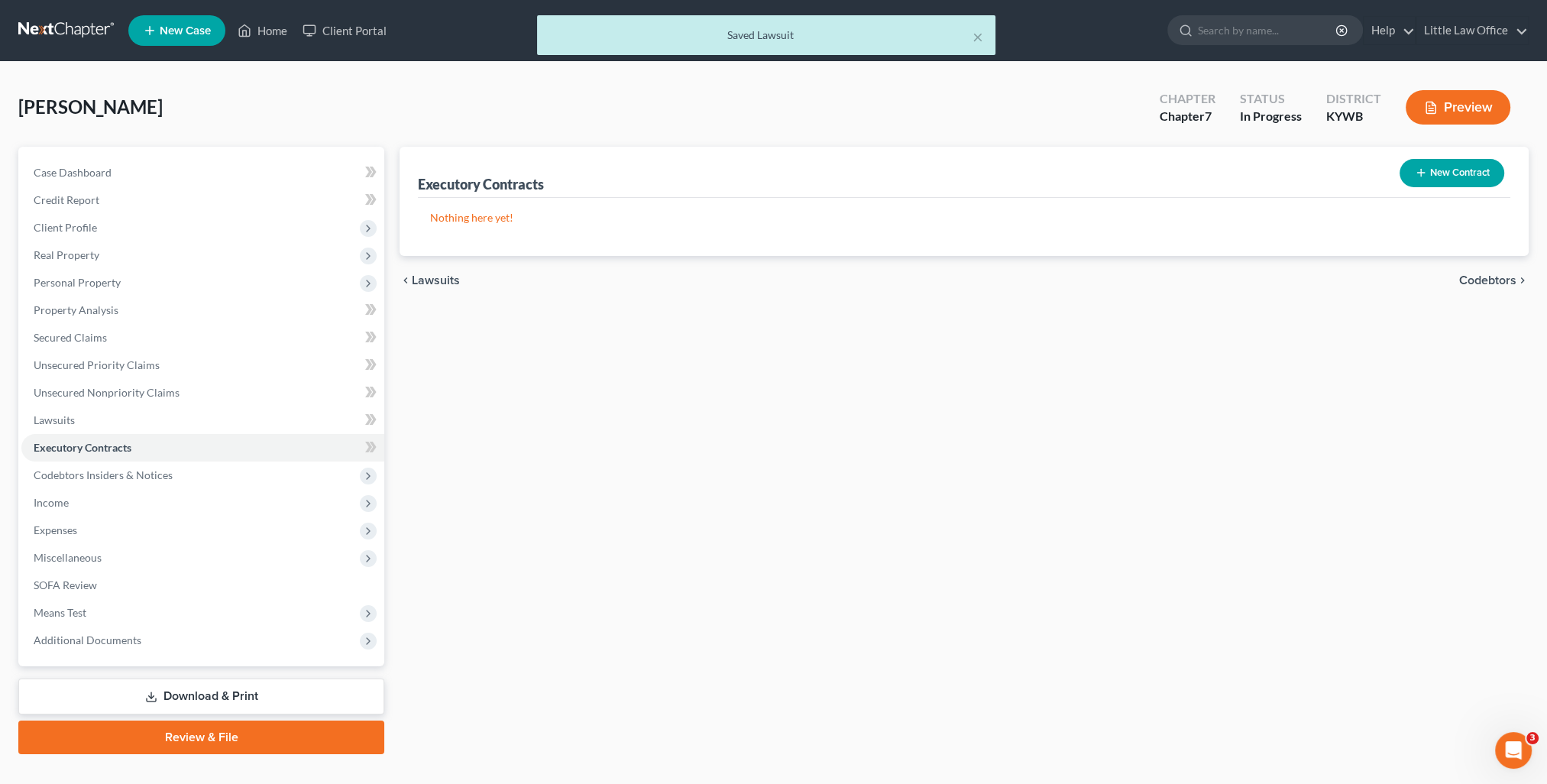
click at [1481, 276] on span "Codebtors" at bounding box center [1488, 280] width 57 height 12
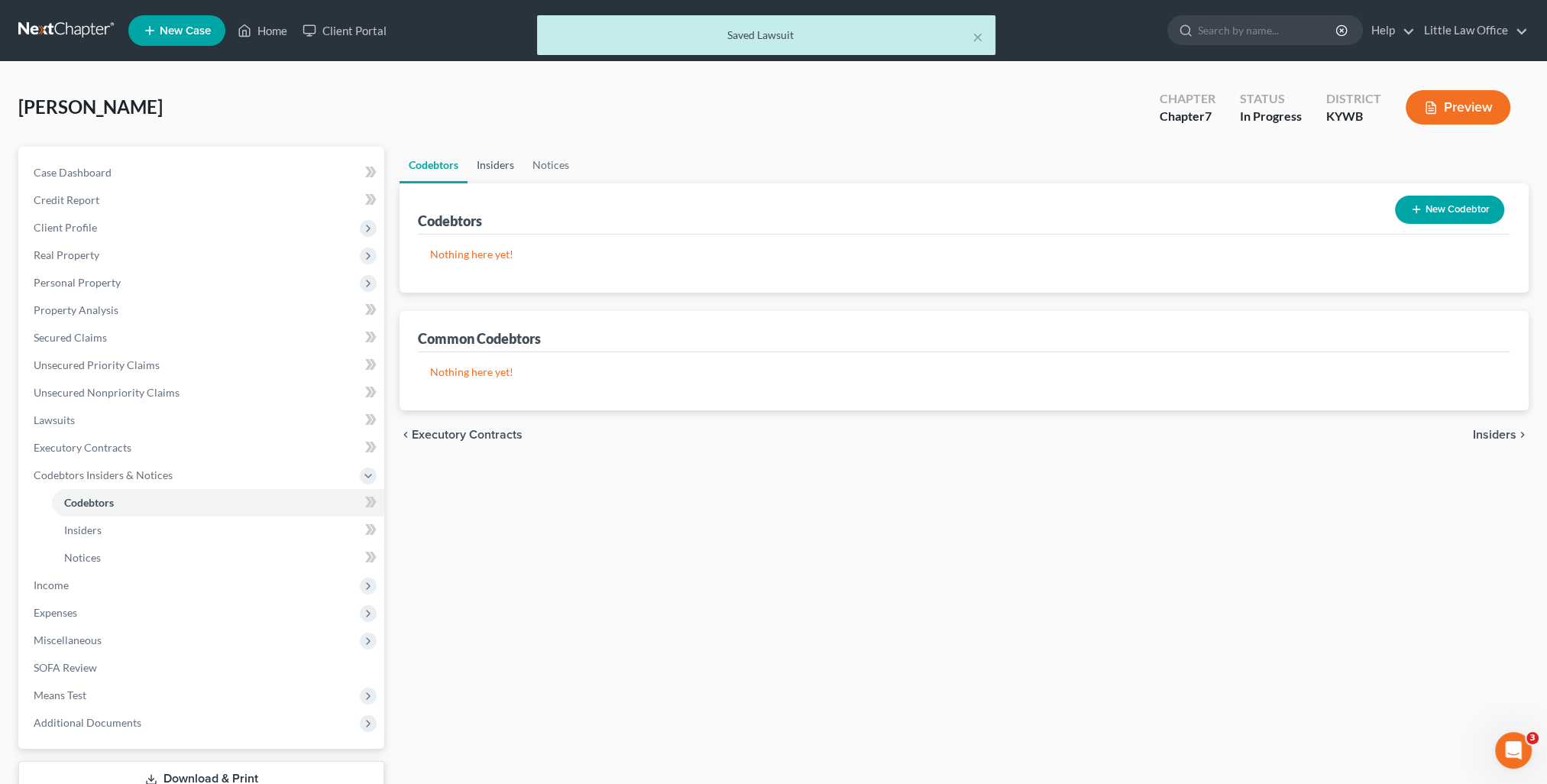
click at [509, 161] on link "Insiders" at bounding box center [495, 165] width 55 height 36
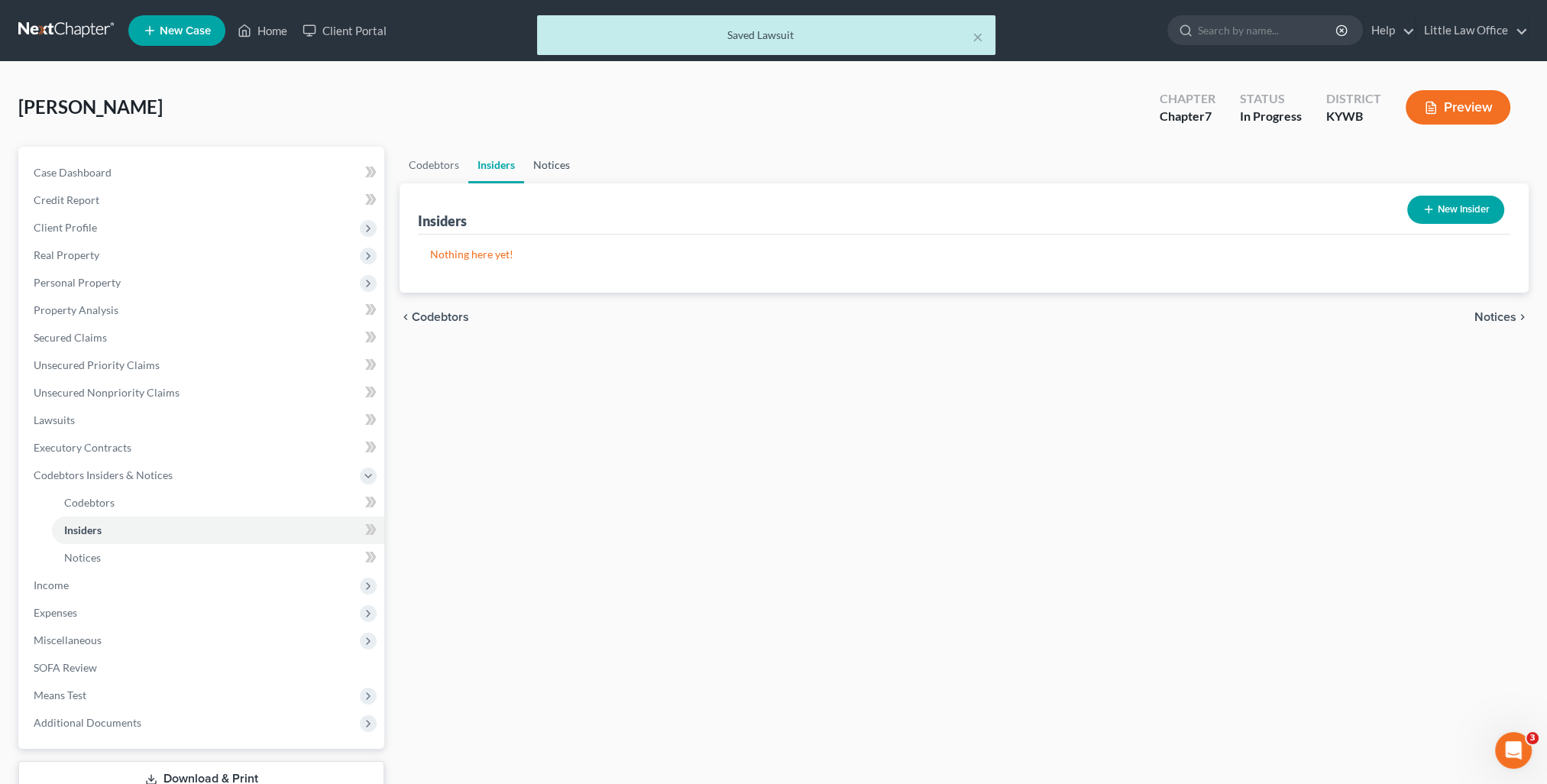
click at [538, 166] on link "Notices" at bounding box center [552, 165] width 55 height 36
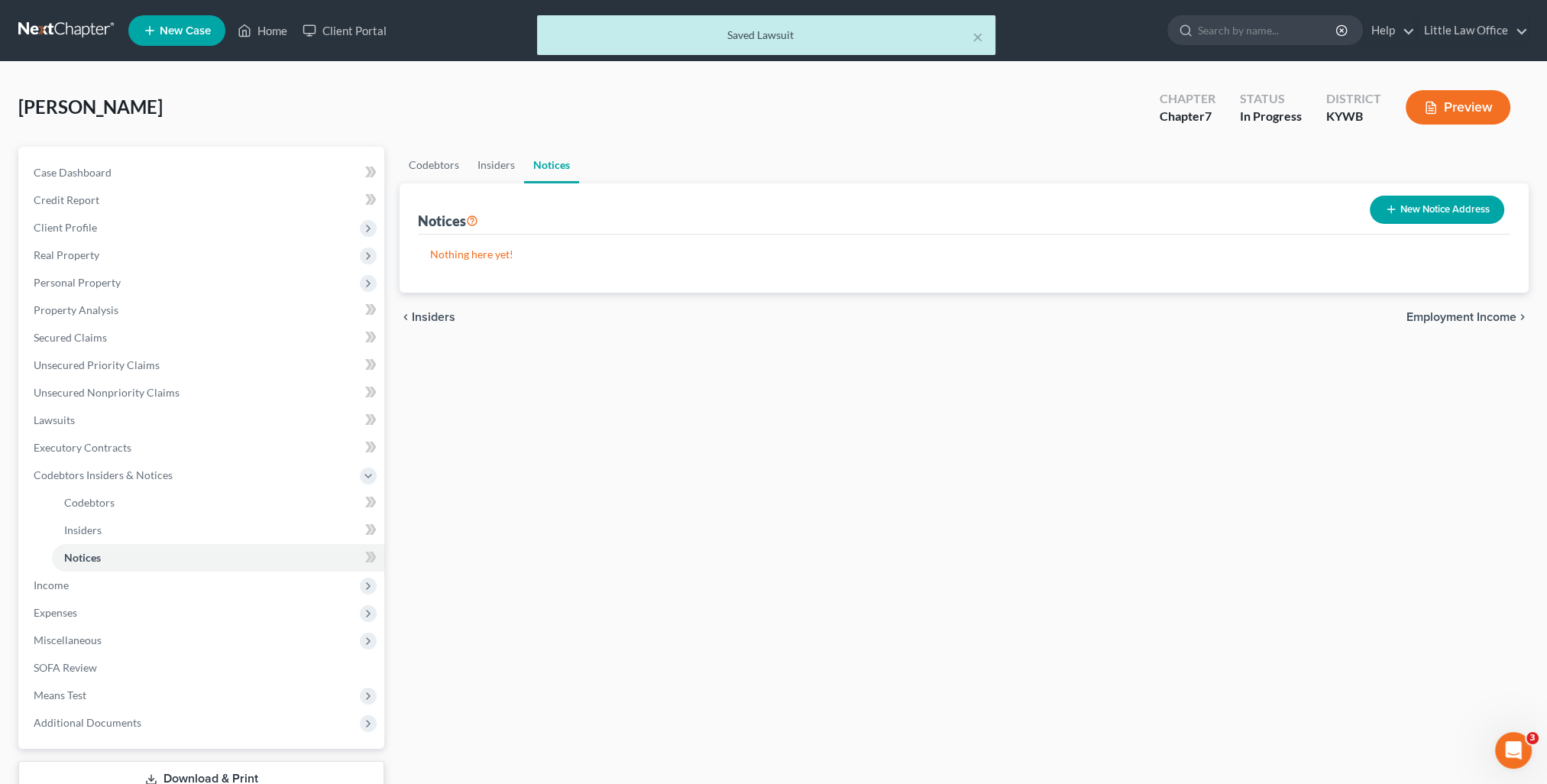
click at [1492, 321] on span "Employment Income" at bounding box center [1461, 316] width 110 height 12
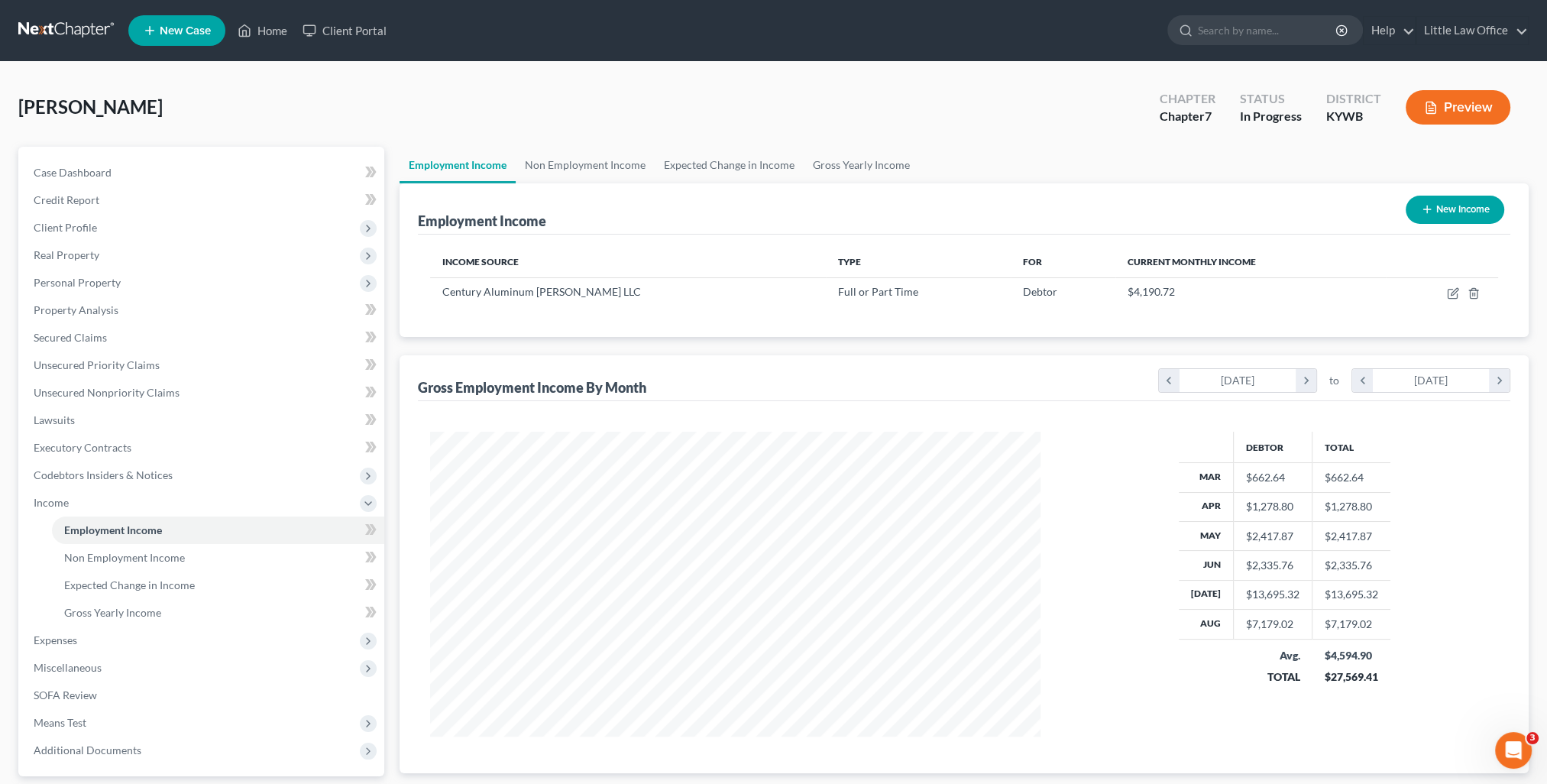
scroll to position [305, 641]
click at [635, 169] on link "Non Employment Income" at bounding box center [586, 165] width 139 height 36
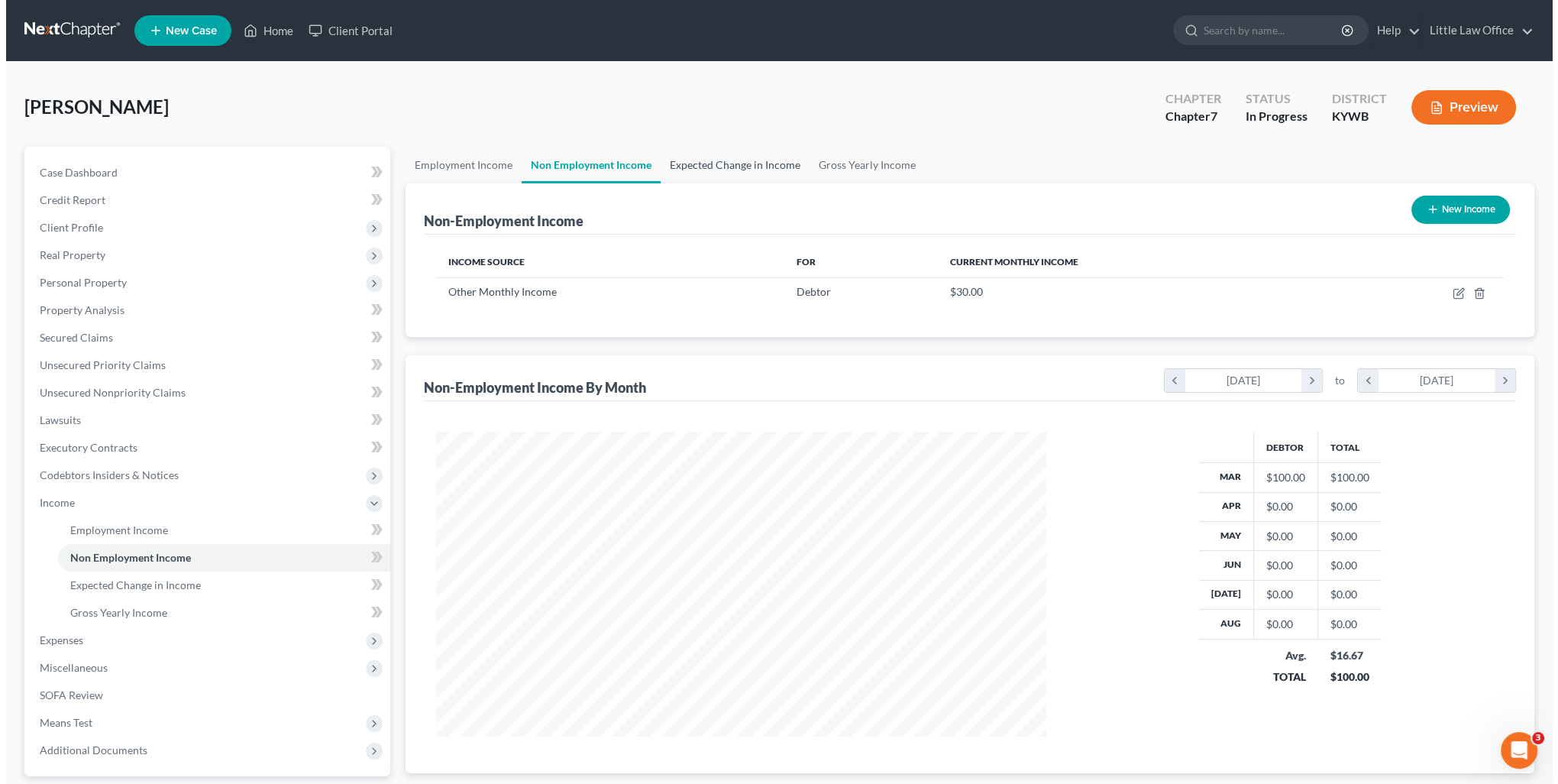
scroll to position [305, 641]
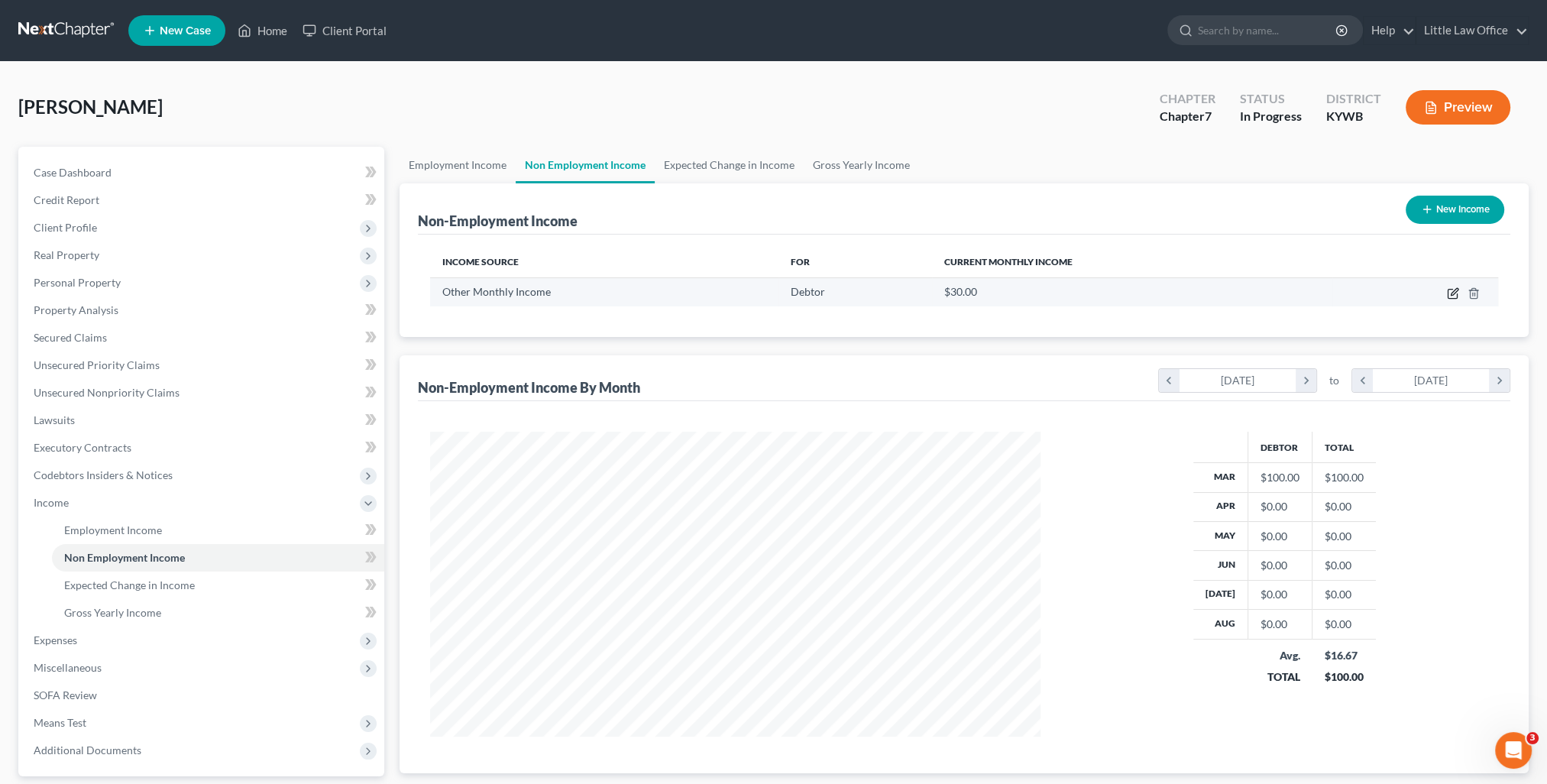
click at [1454, 298] on icon "button" at bounding box center [1452, 293] width 12 height 12
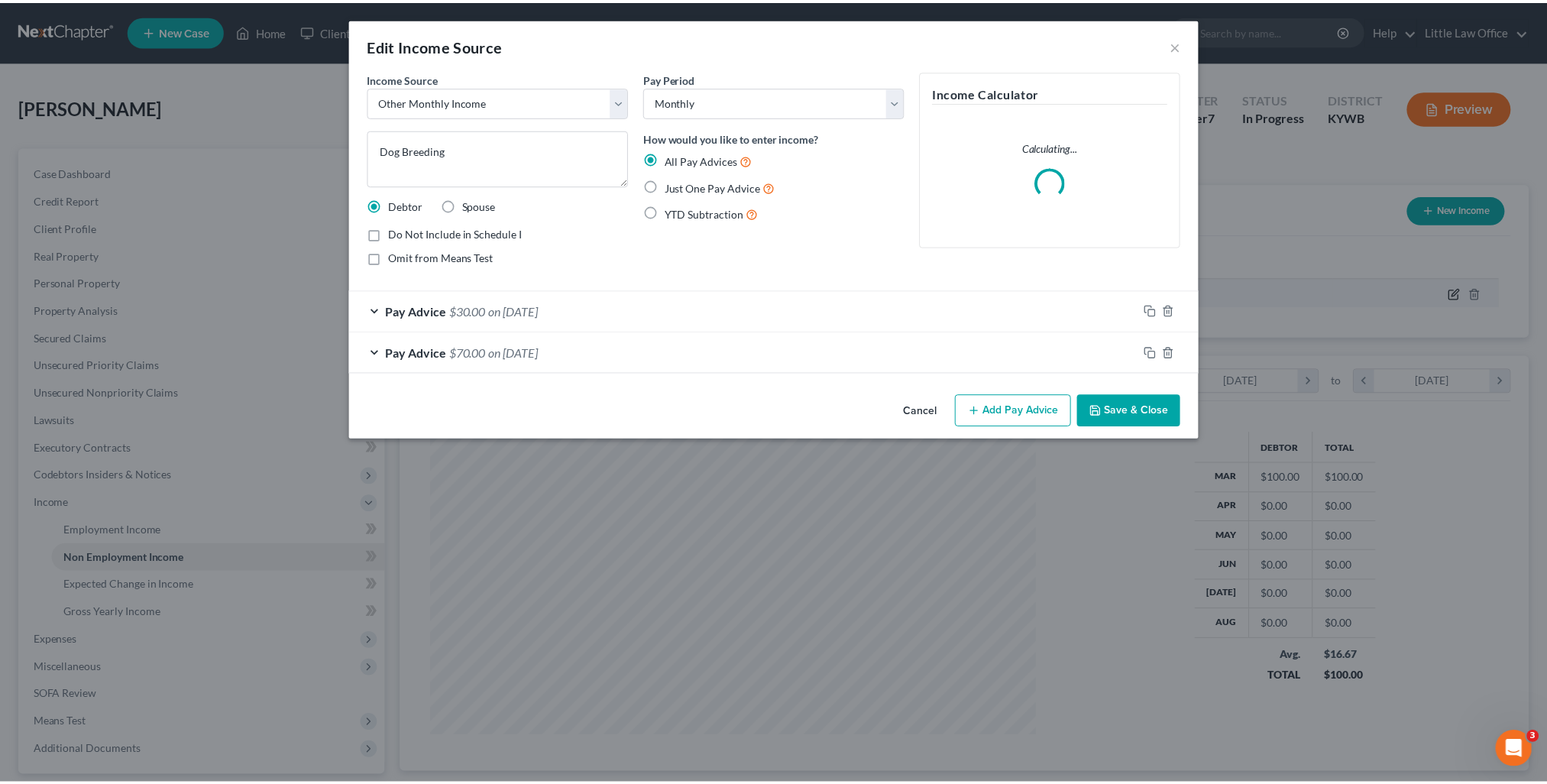
scroll to position [306, 645]
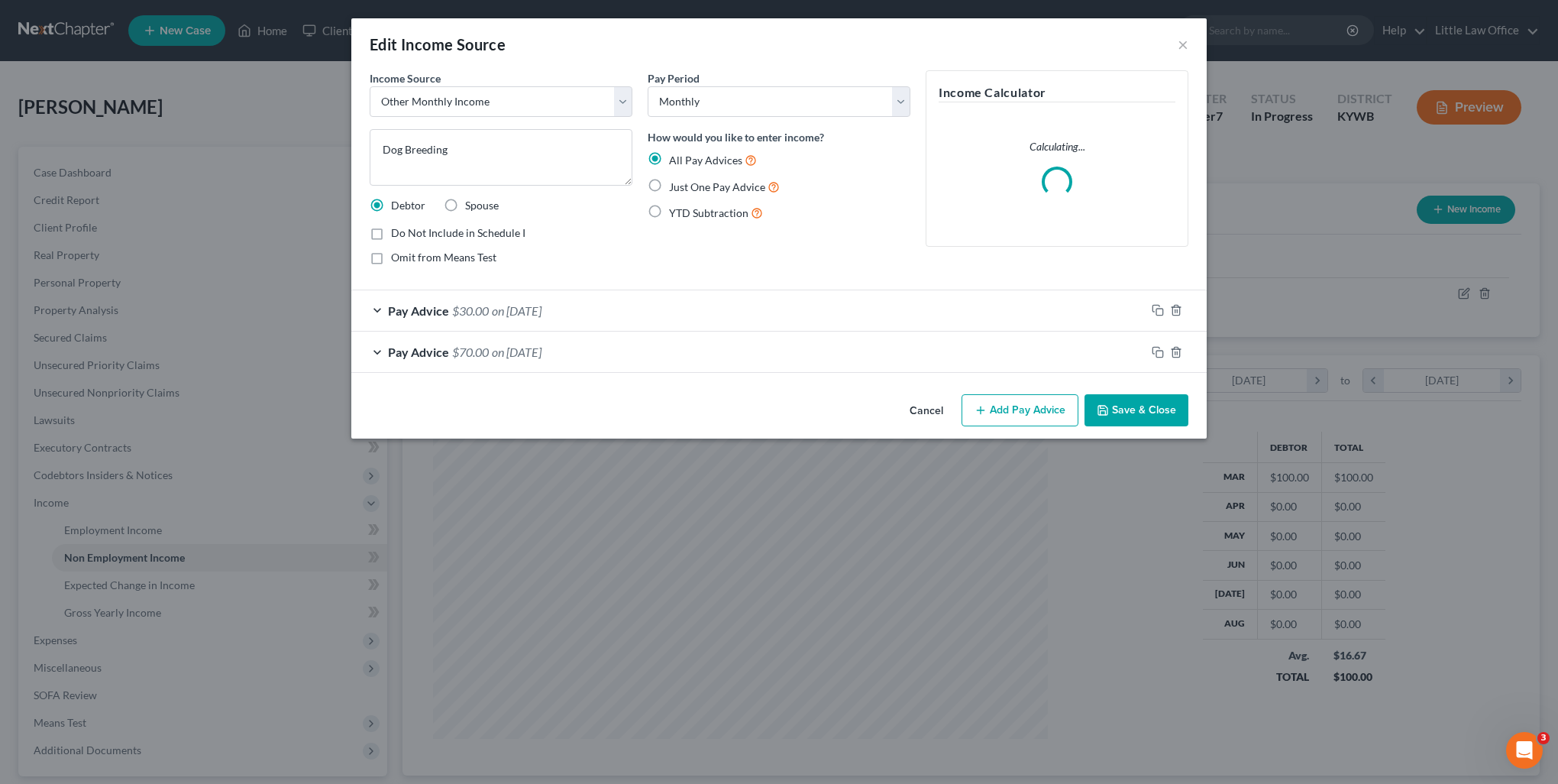
click at [1132, 417] on button "Save & Close" at bounding box center [1136, 410] width 104 height 32
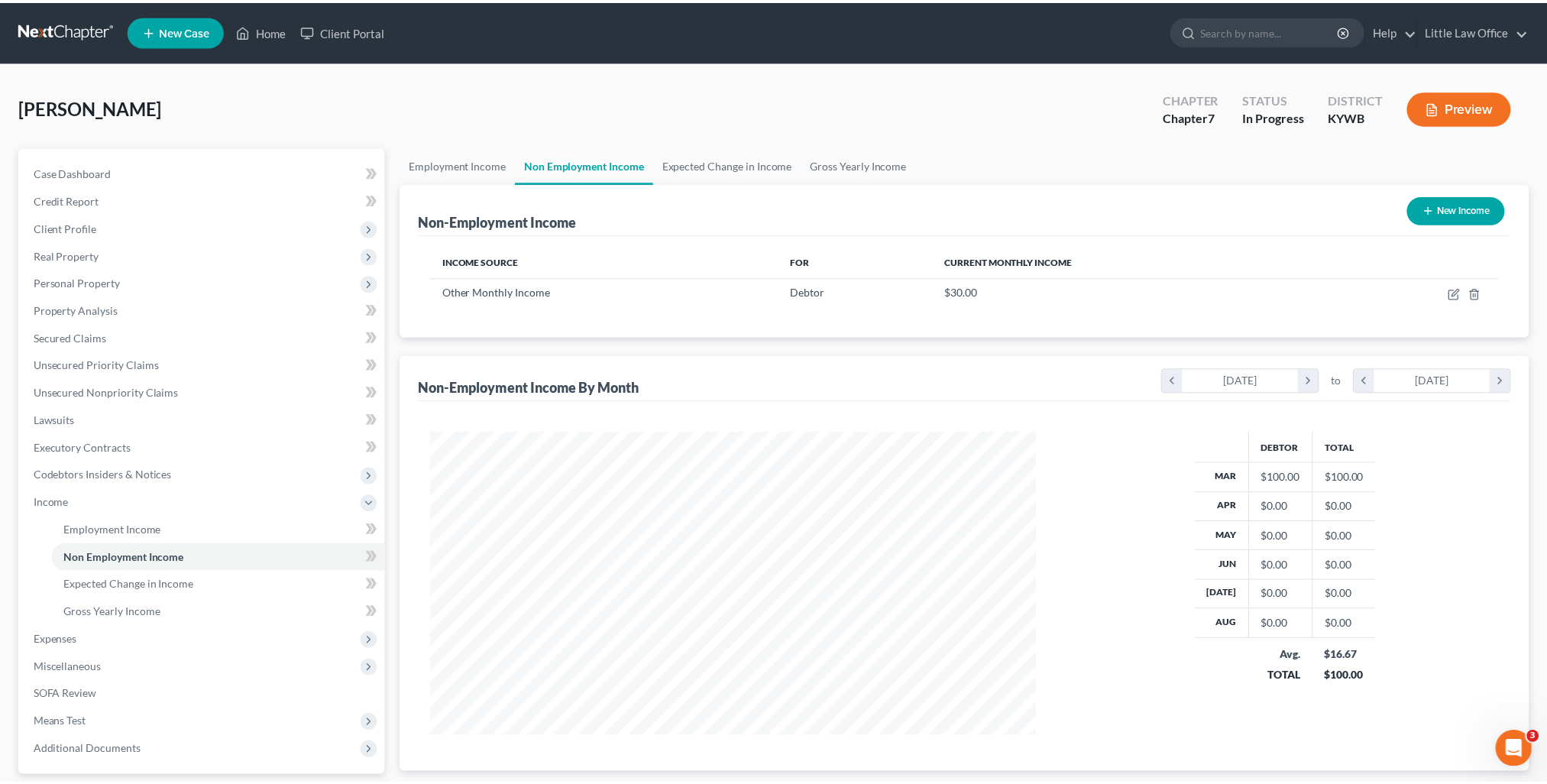
scroll to position [763454, 763297]
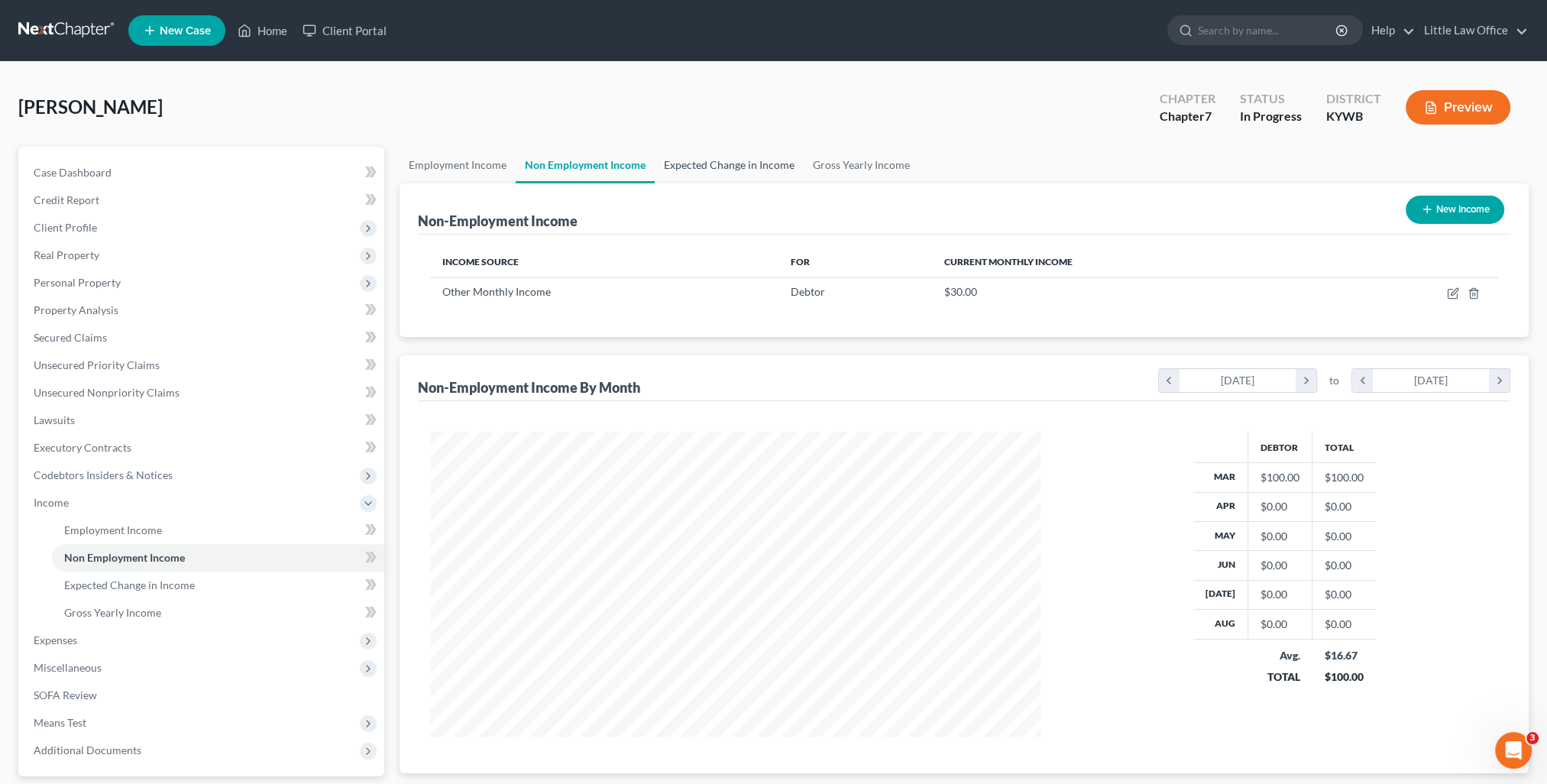
click at [689, 179] on link "Expected Change in Income" at bounding box center [729, 165] width 149 height 36
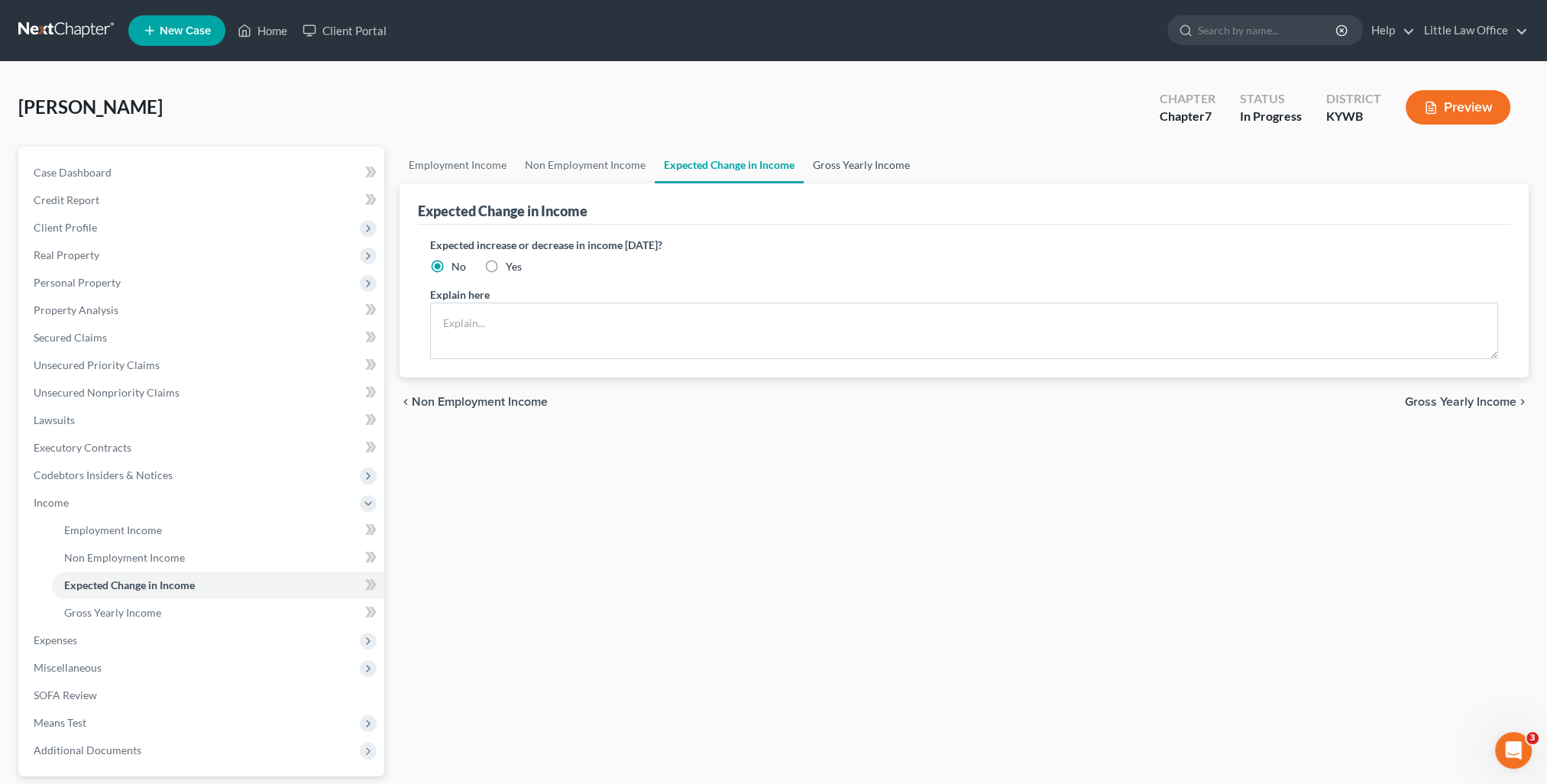
click at [821, 179] on link "Gross Yearly Income" at bounding box center [862, 165] width 116 height 36
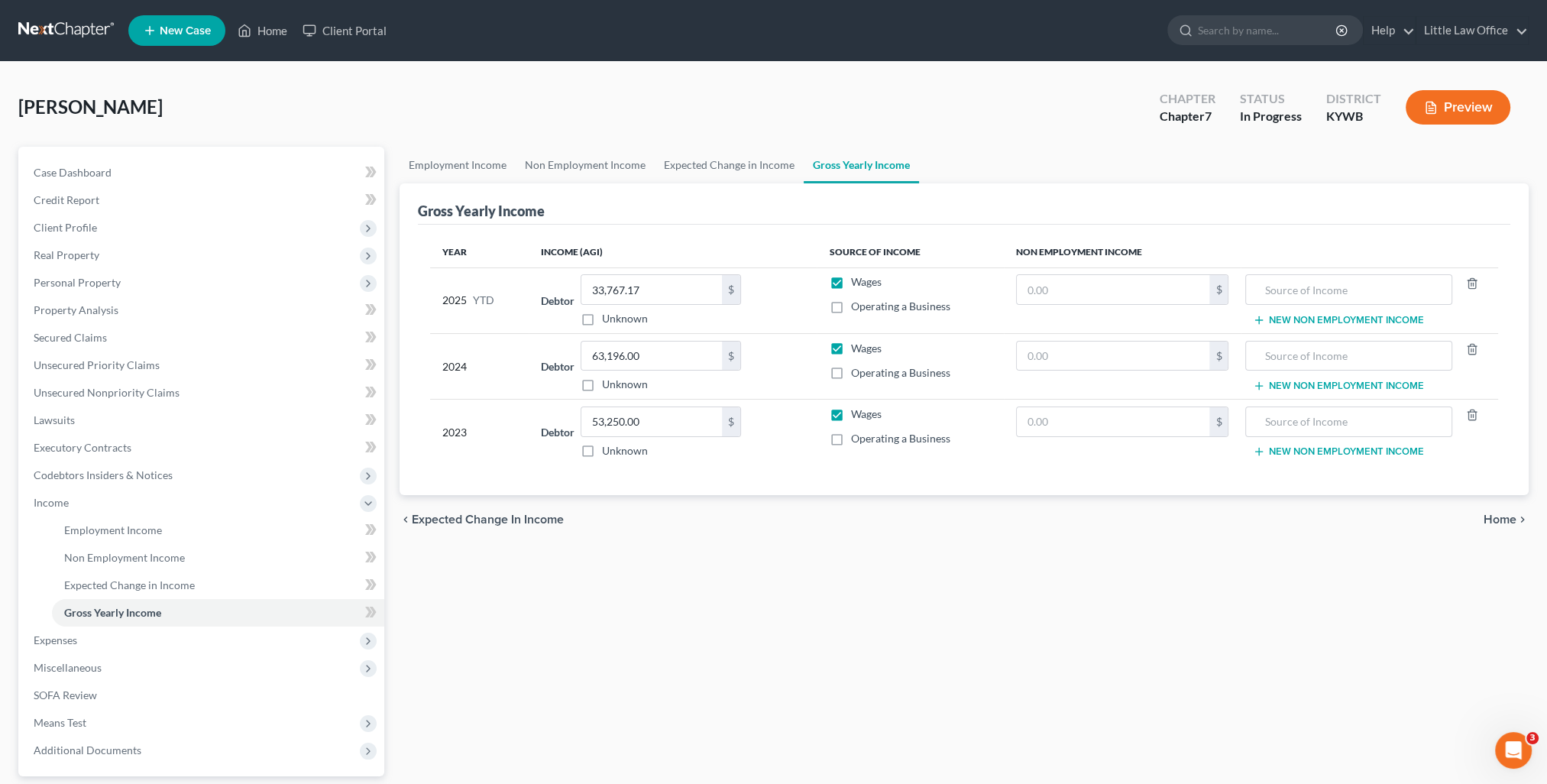
click at [1504, 524] on span "Home" at bounding box center [1500, 519] width 33 height 12
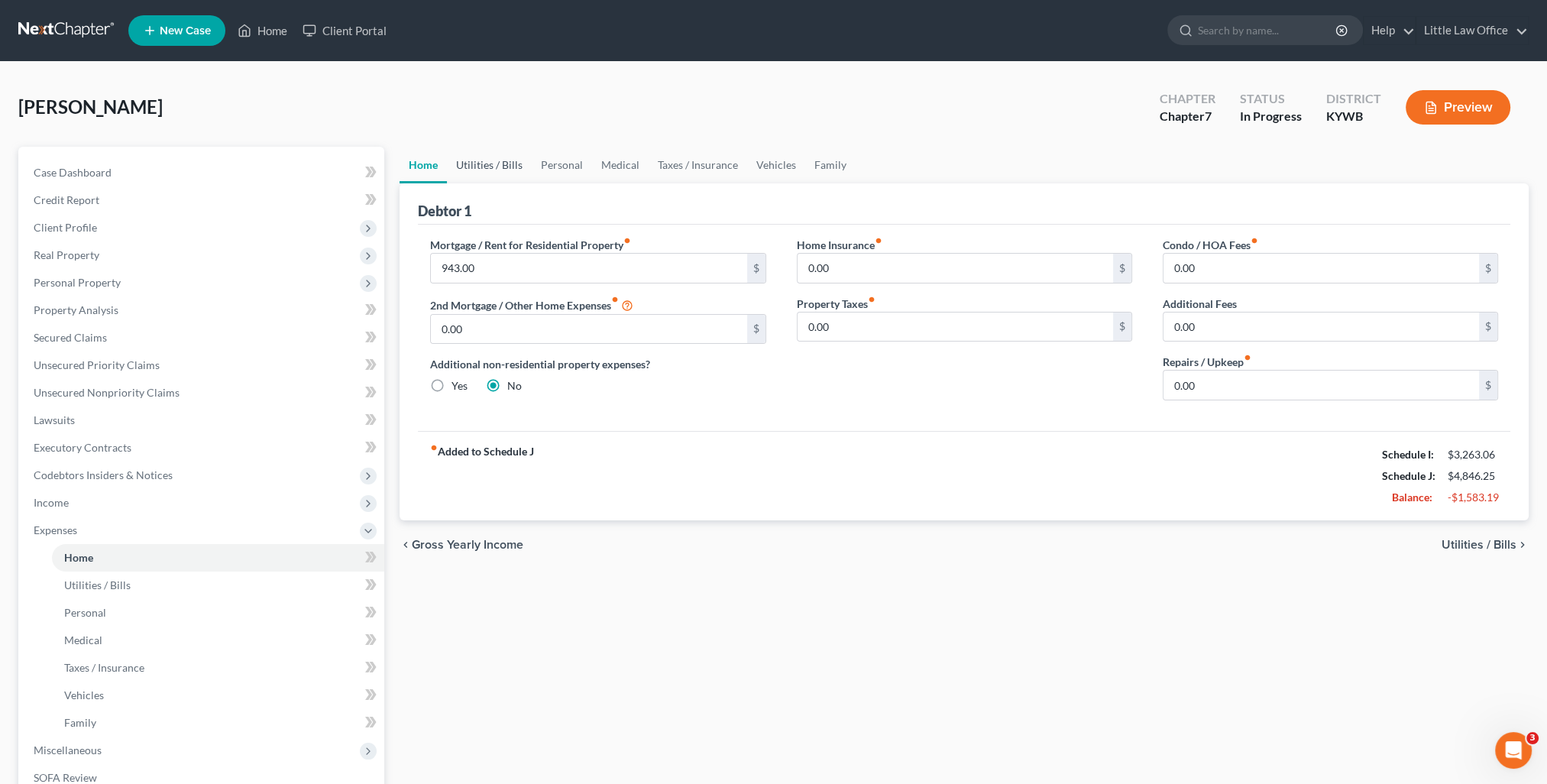
click at [497, 162] on link "Utilities / Bills" at bounding box center [489, 165] width 85 height 36
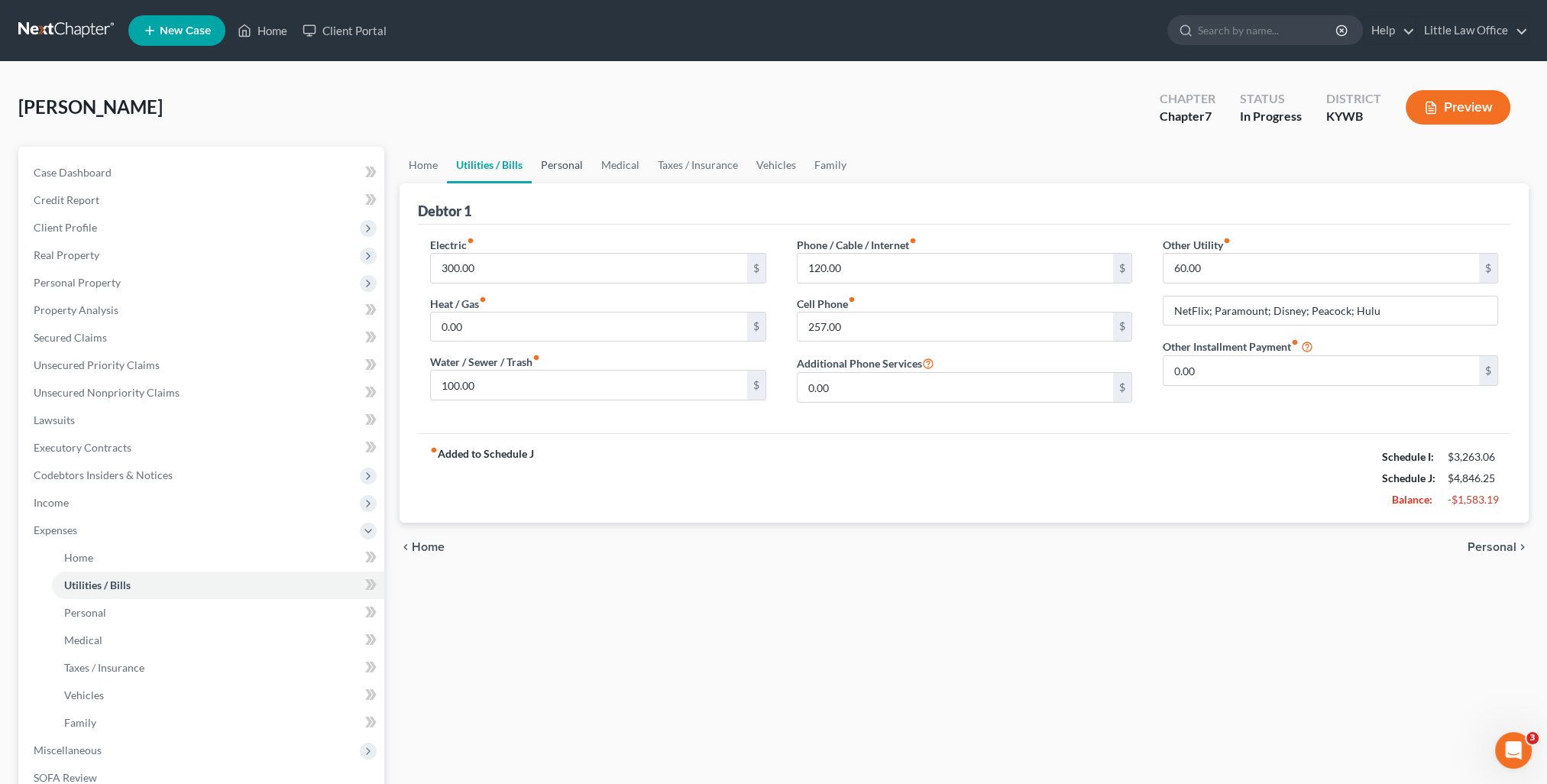
click at [553, 170] on link "Personal" at bounding box center [562, 165] width 60 height 36
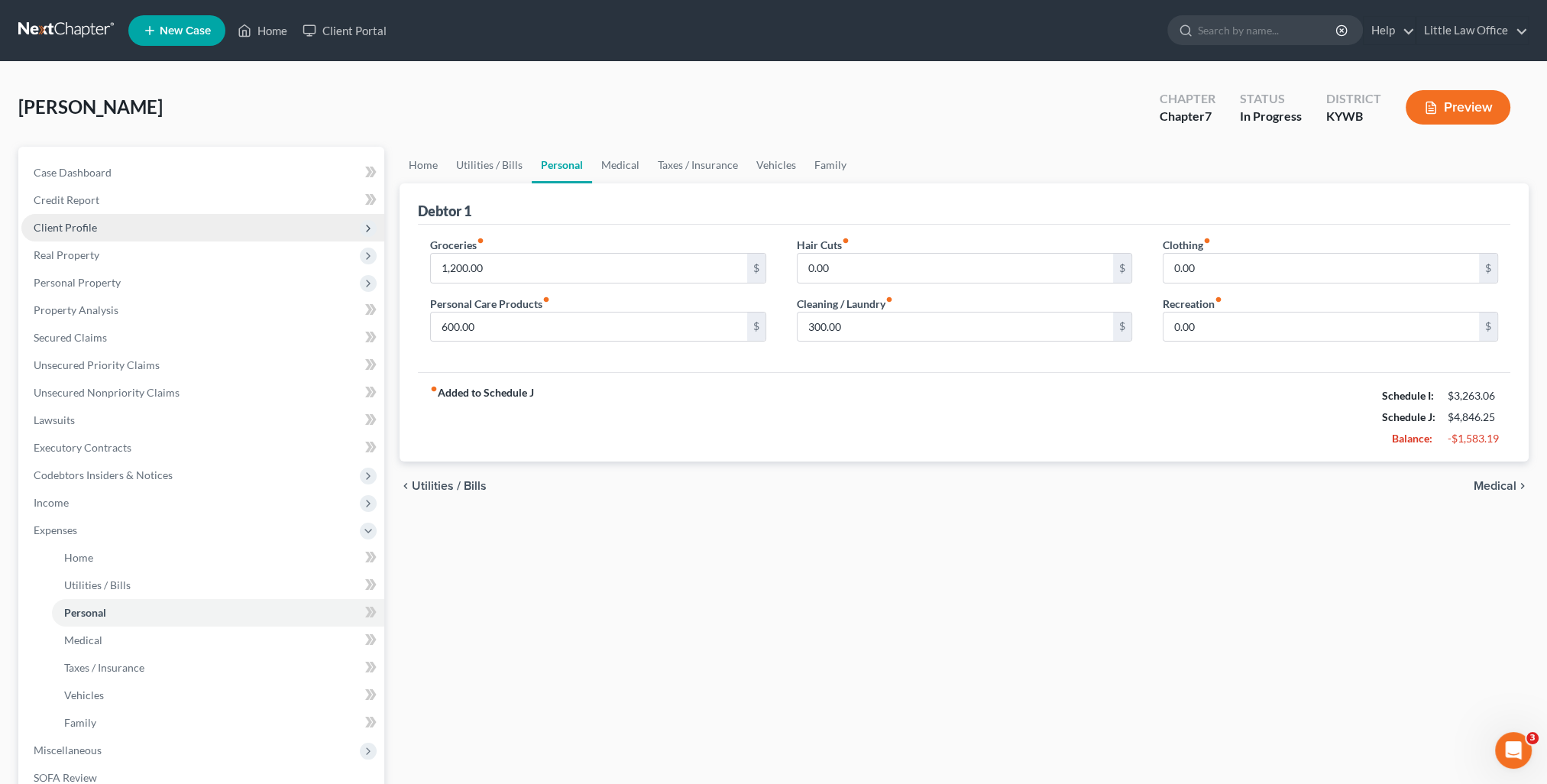
click at [112, 227] on span "Client Profile" at bounding box center [203, 227] width 363 height 28
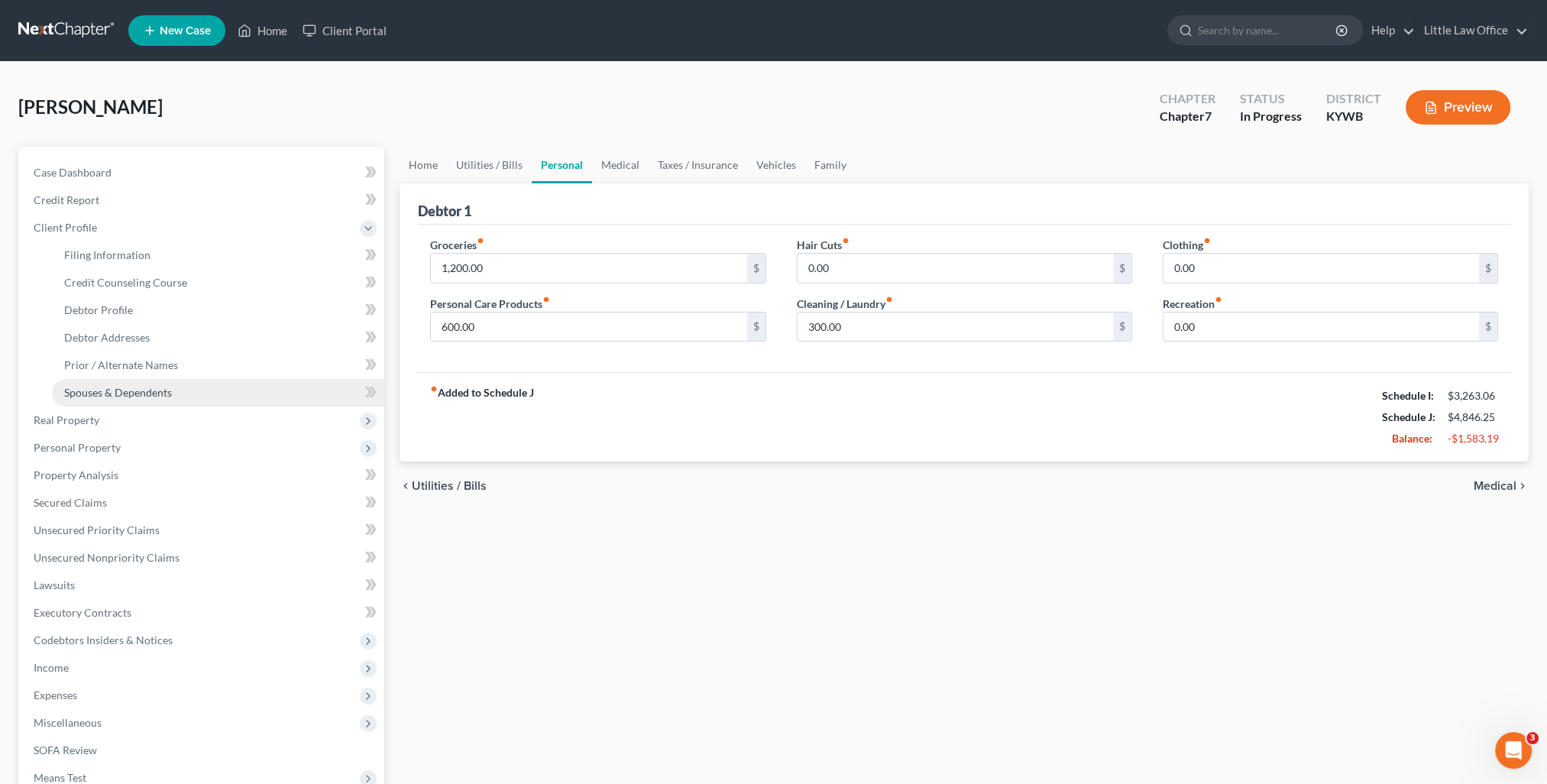
click at [153, 387] on span "Spouses & Dependents" at bounding box center [118, 392] width 108 height 13
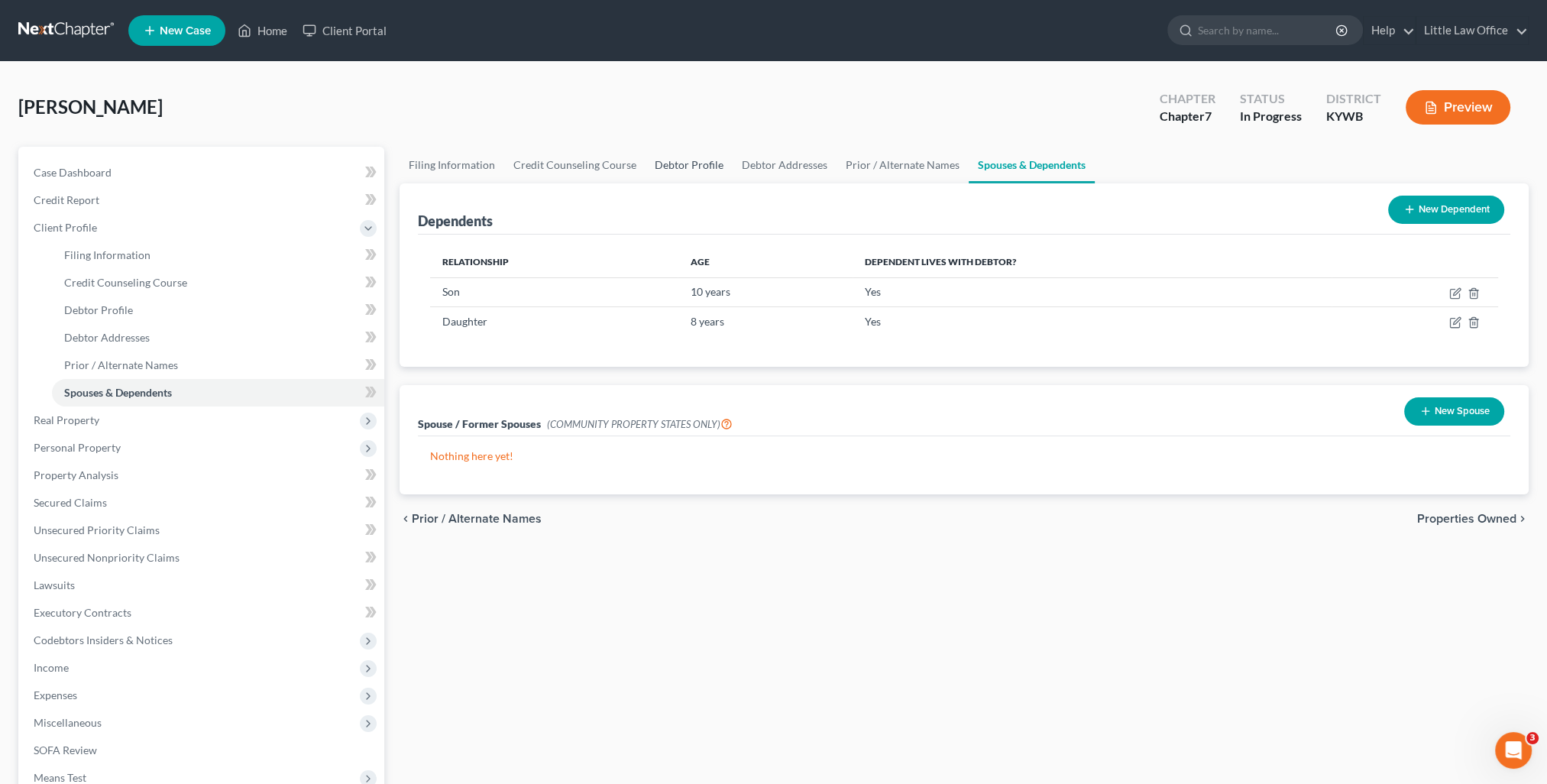
click at [648, 161] on link "Debtor Profile" at bounding box center [689, 165] width 87 height 36
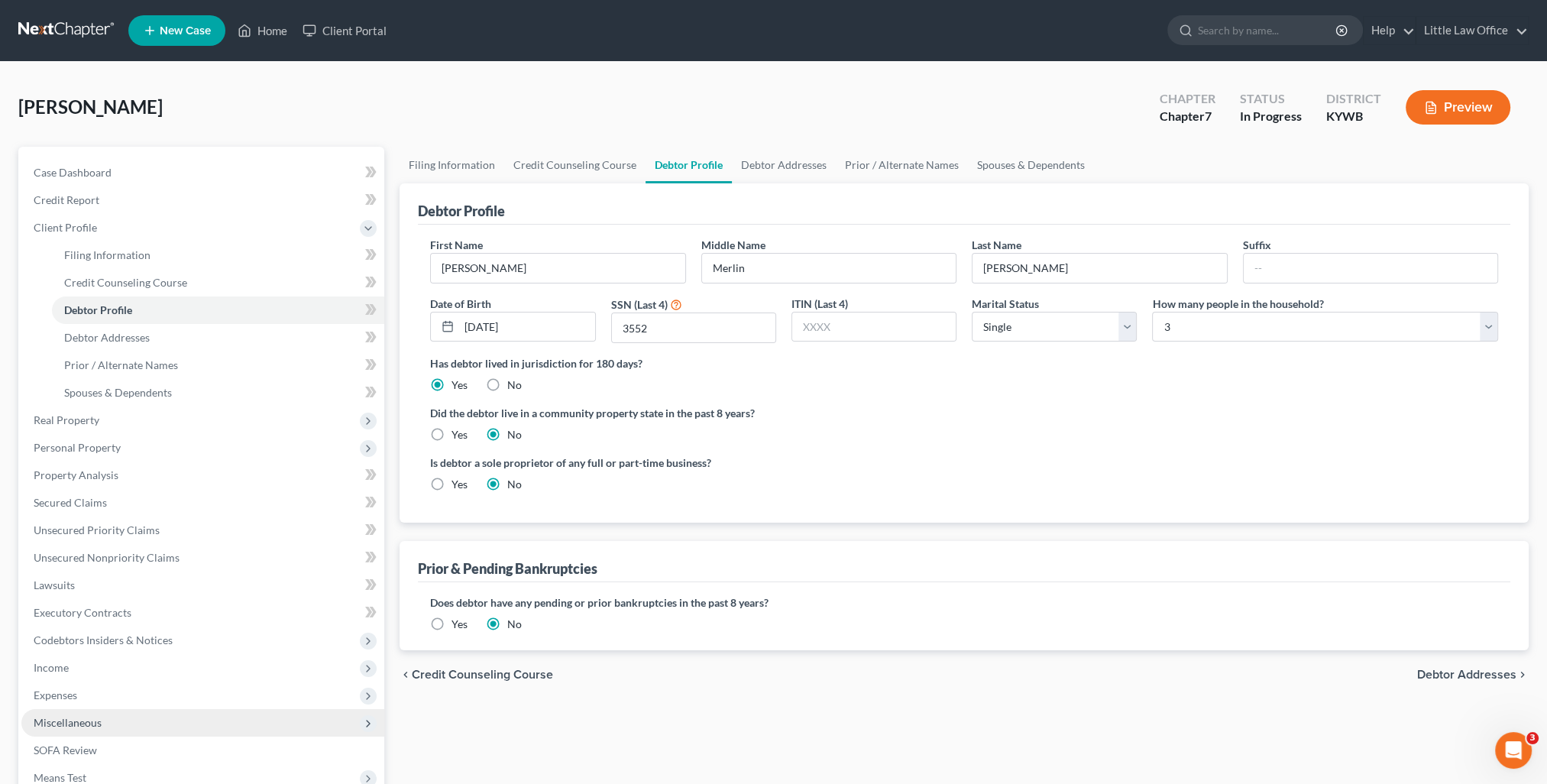
click at [74, 695] on span "Expenses" at bounding box center [55, 695] width 44 height 13
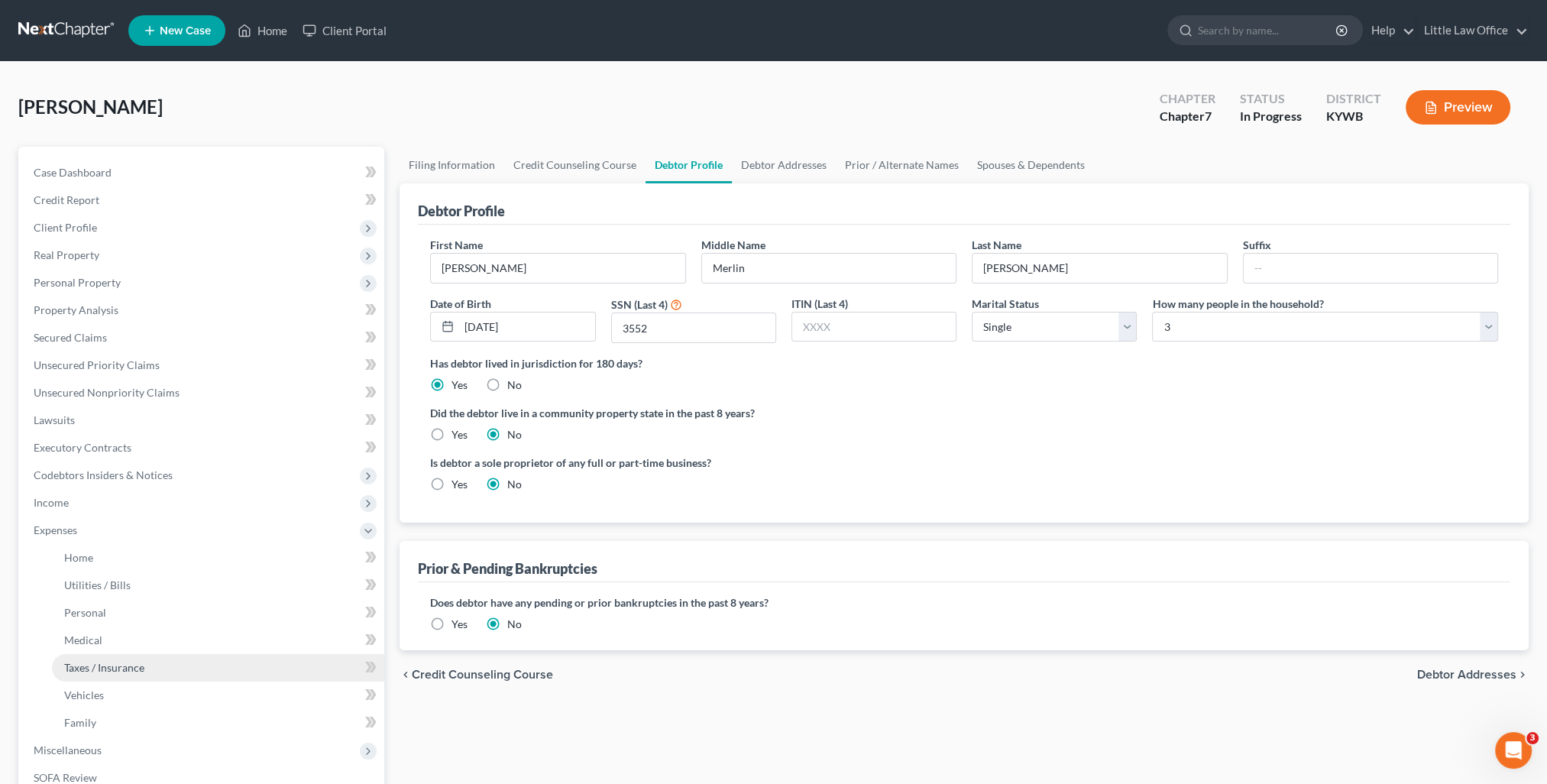
scroll to position [77, 0]
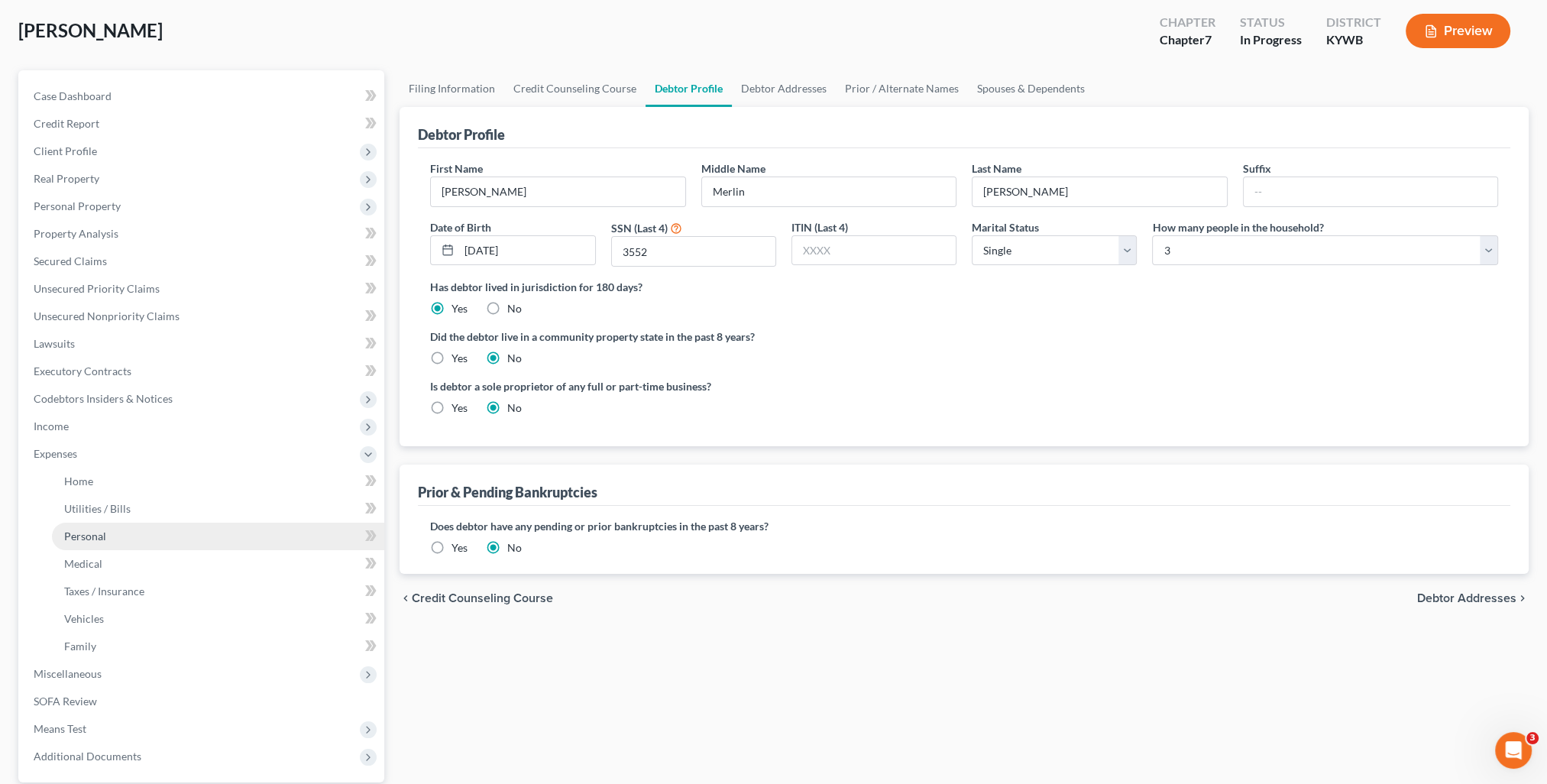
click at [97, 541] on span "Personal" at bounding box center [85, 536] width 42 height 13
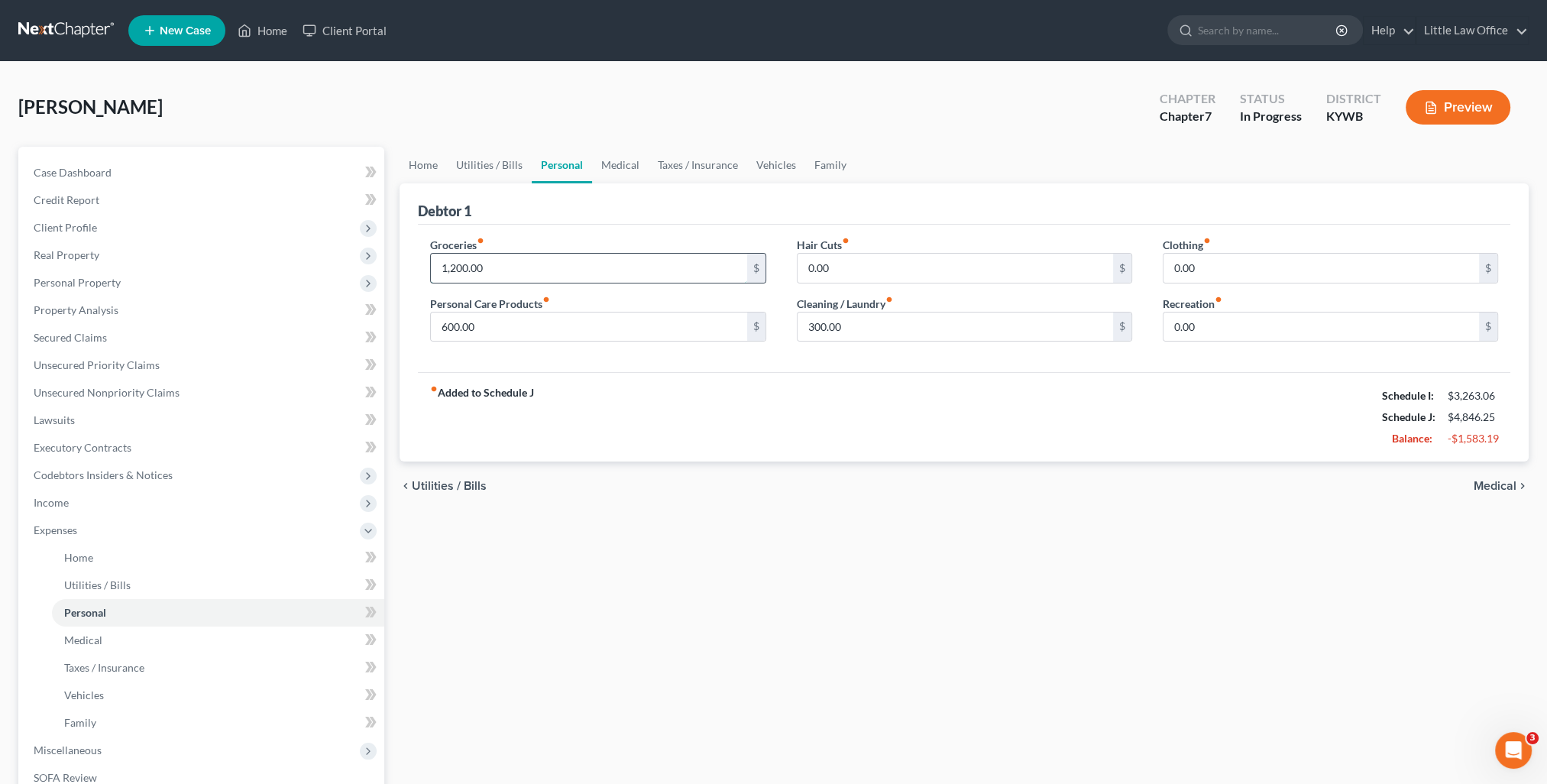
click at [506, 269] on input "1,200.00" at bounding box center [588, 268] width 316 height 29
click at [487, 321] on input "600.00" at bounding box center [588, 327] width 316 height 29
click at [874, 328] on input "300.00" at bounding box center [955, 327] width 316 height 29
click at [624, 158] on link "Medical" at bounding box center [620, 165] width 56 height 36
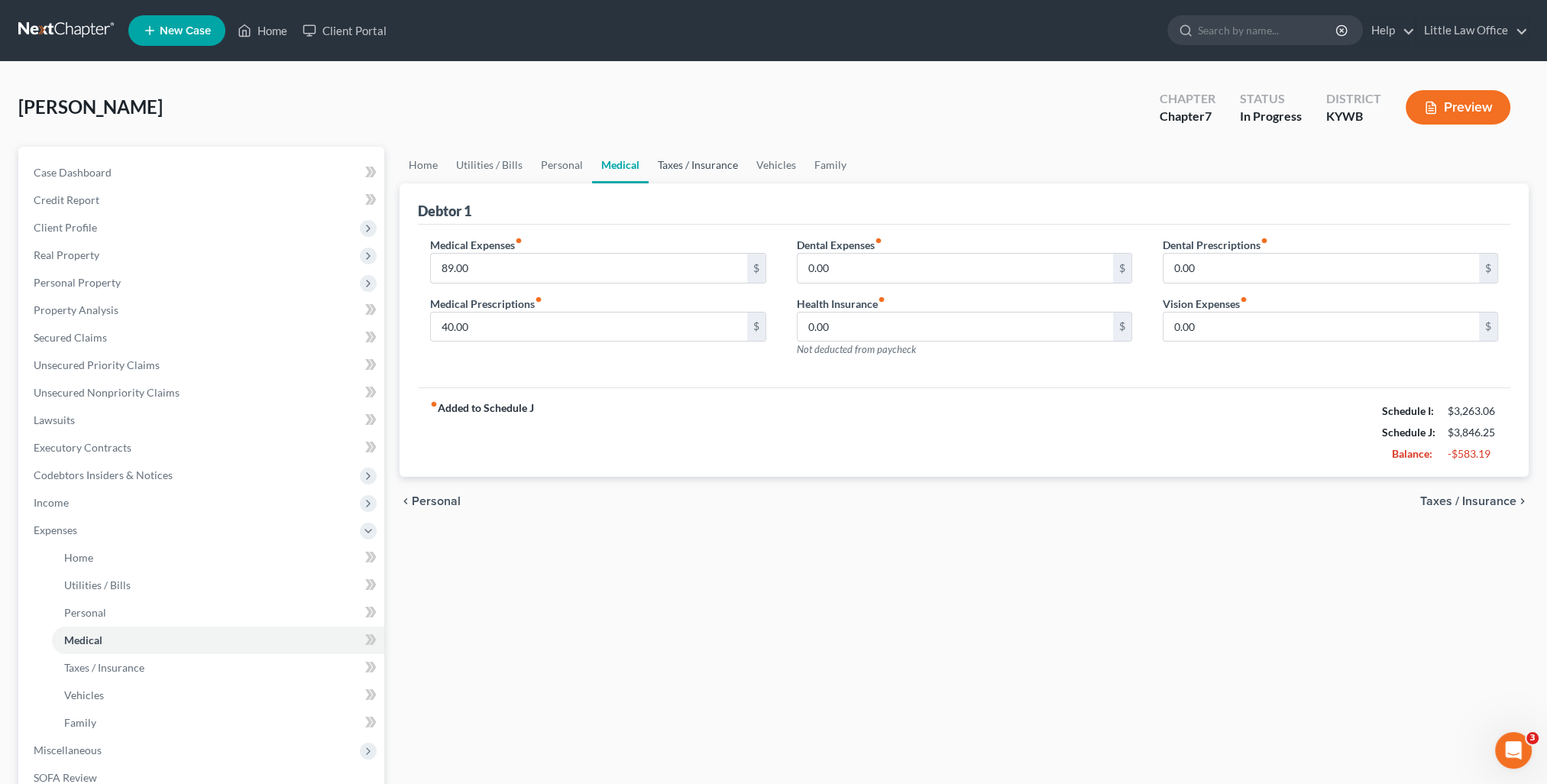
click at [673, 178] on link "Taxes / Insurance" at bounding box center [698, 165] width 99 height 36
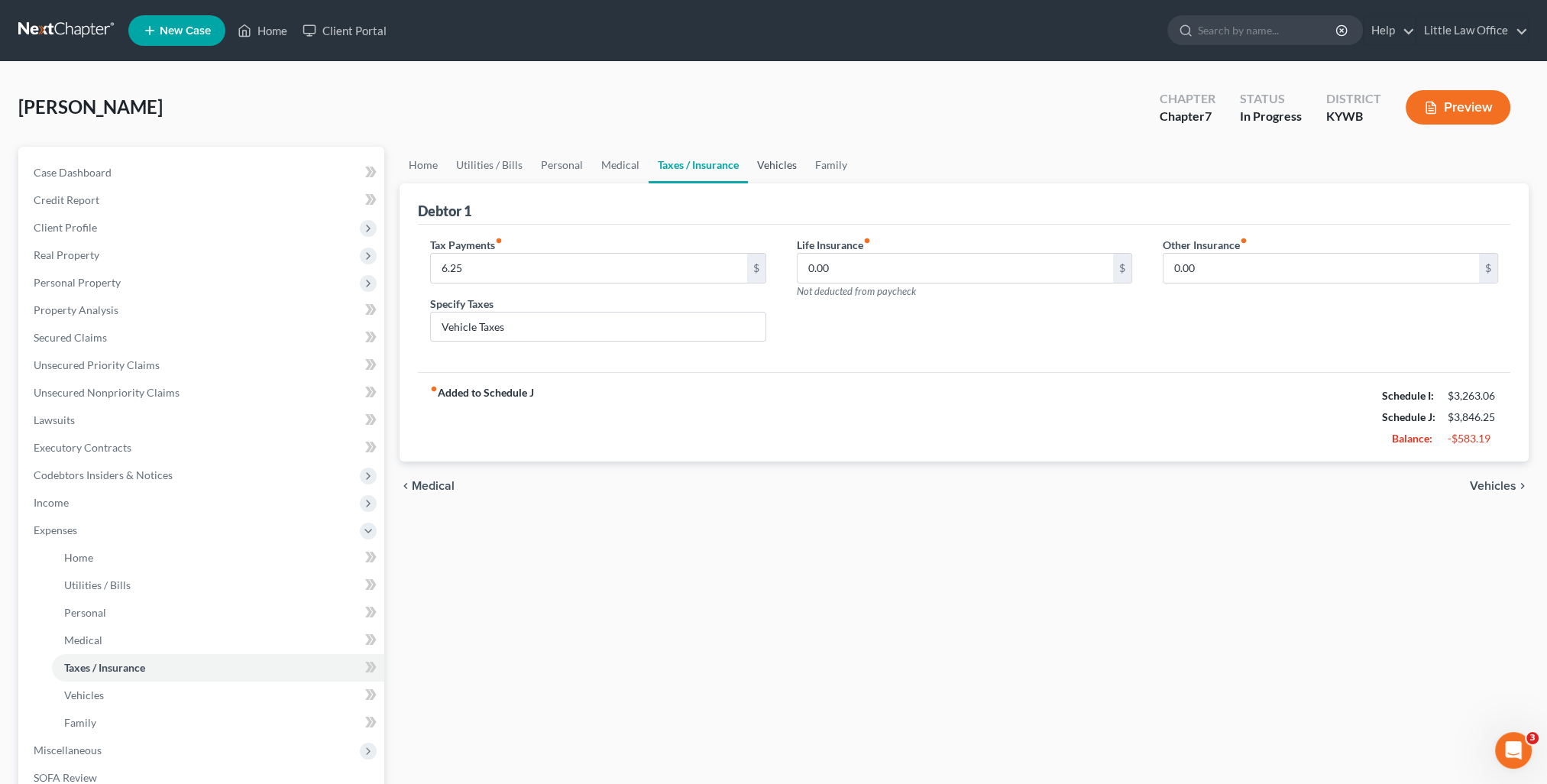
click at [784, 162] on link "Vehicles" at bounding box center [776, 165] width 58 height 36
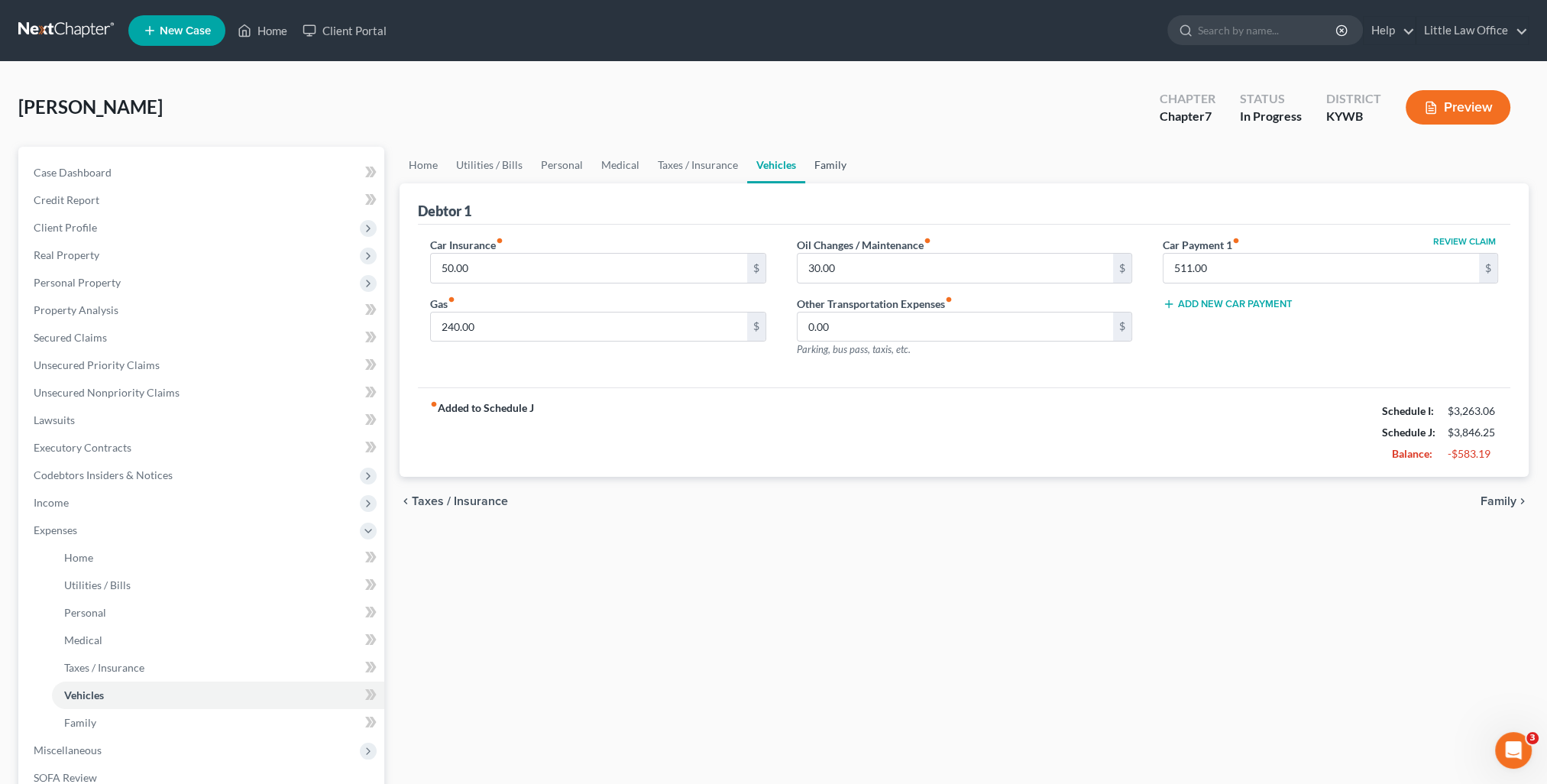
click at [813, 172] on link "Family" at bounding box center [831, 165] width 51 height 36
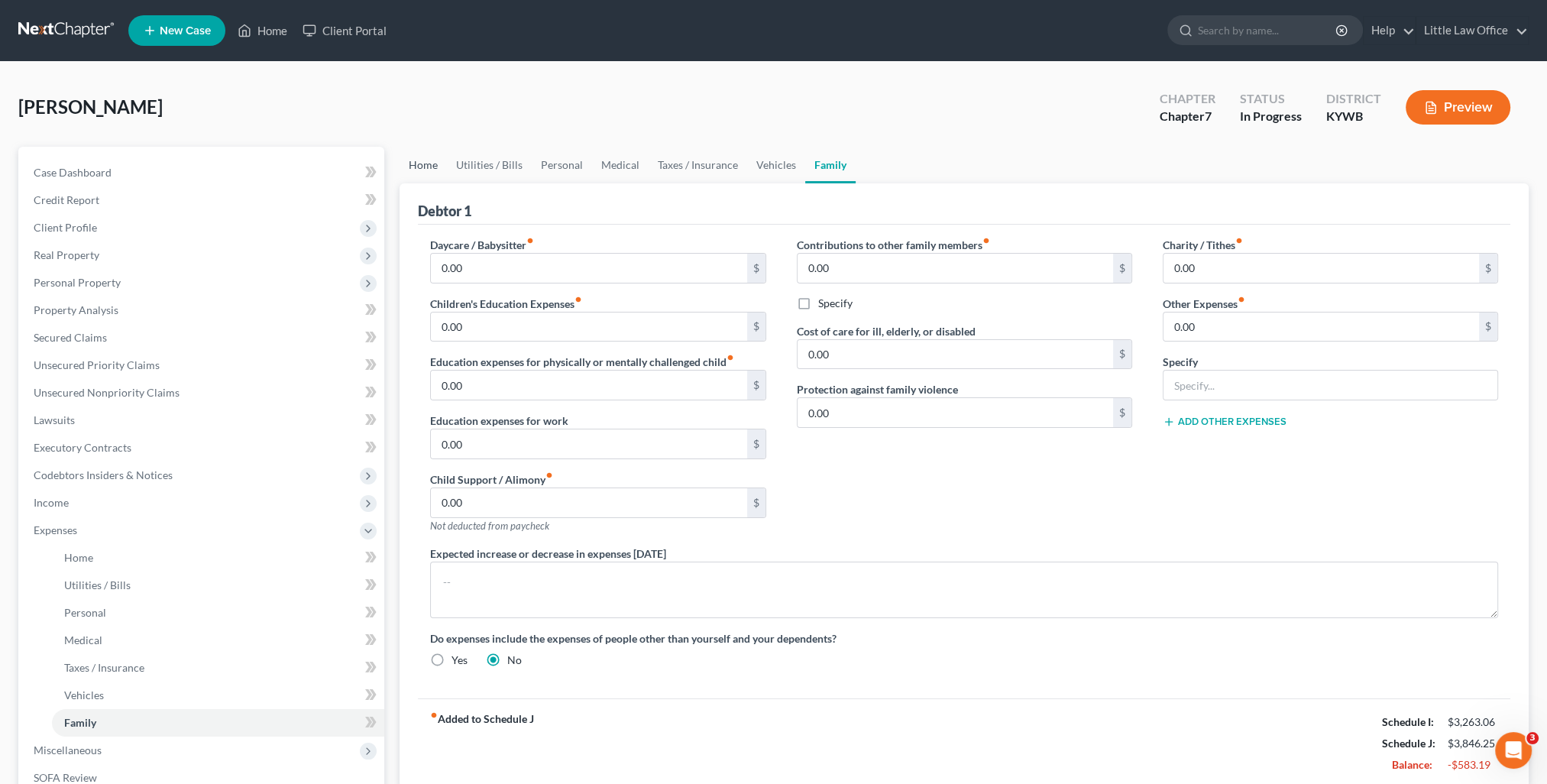
click at [432, 172] on link "Home" at bounding box center [423, 165] width 47 height 36
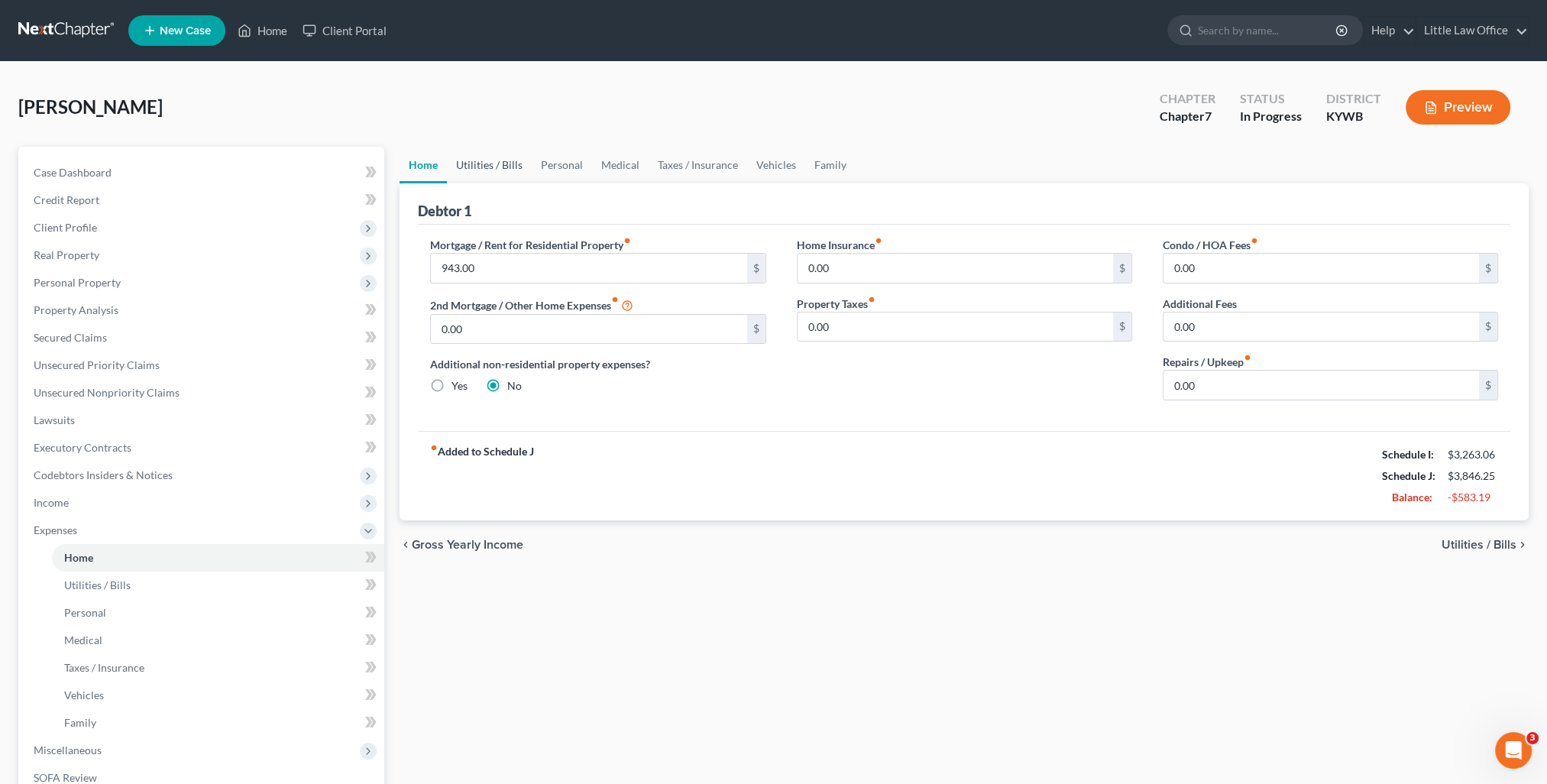
click at [472, 166] on link "Utilities / Bills" at bounding box center [489, 165] width 85 height 36
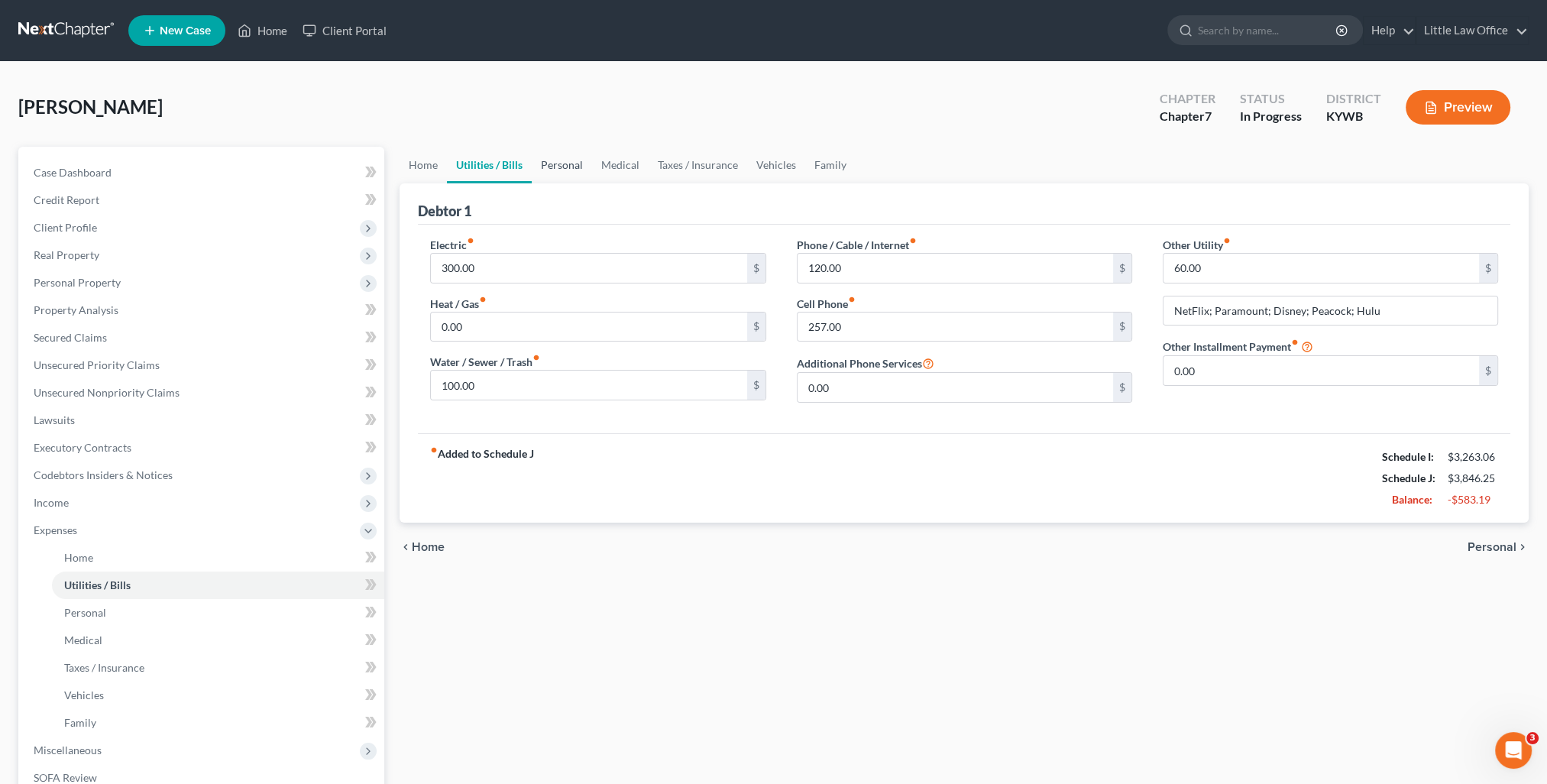
click at [555, 163] on link "Personal" at bounding box center [562, 165] width 60 height 36
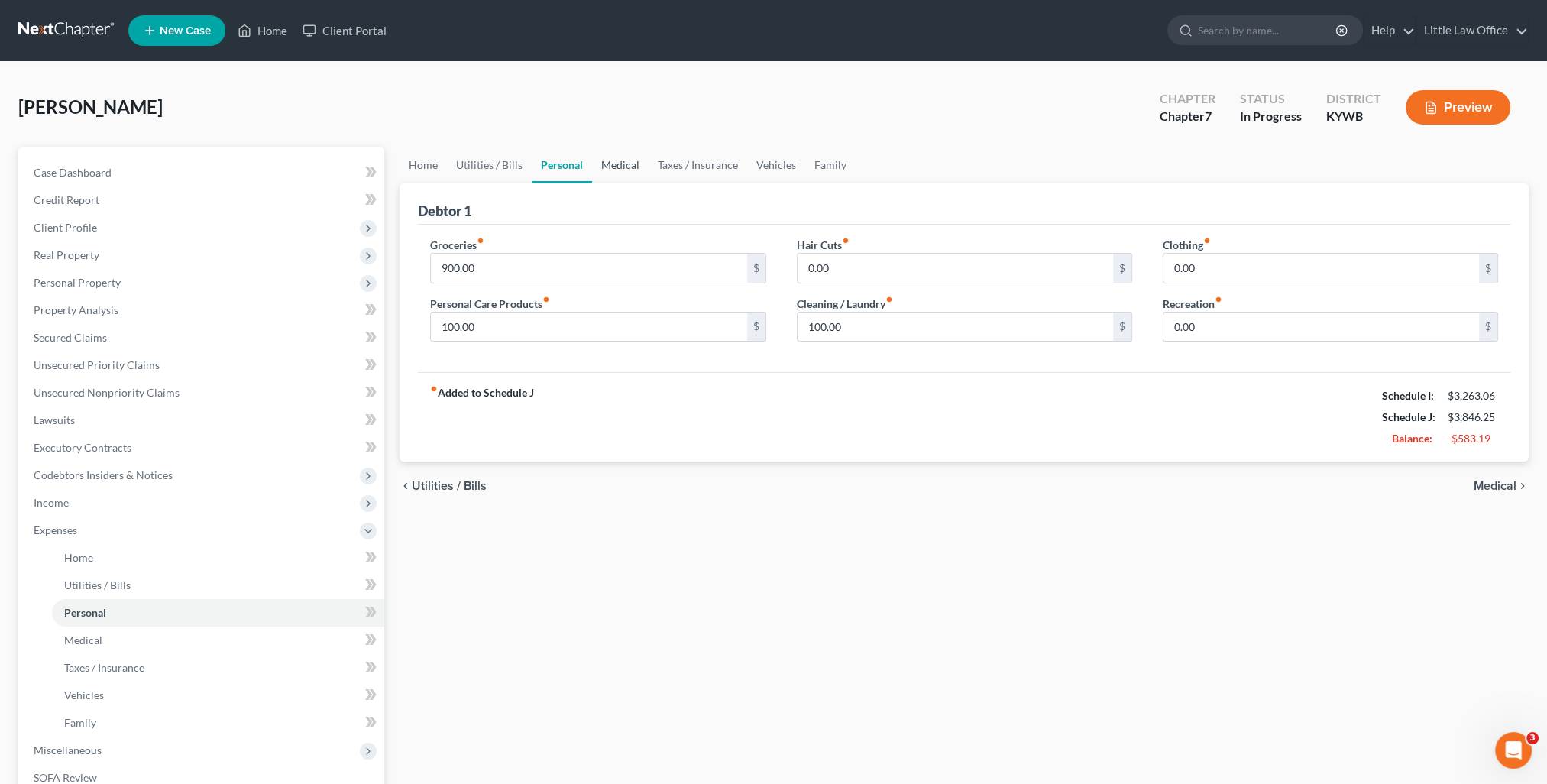
click at [623, 167] on link "Medical" at bounding box center [620, 165] width 56 height 36
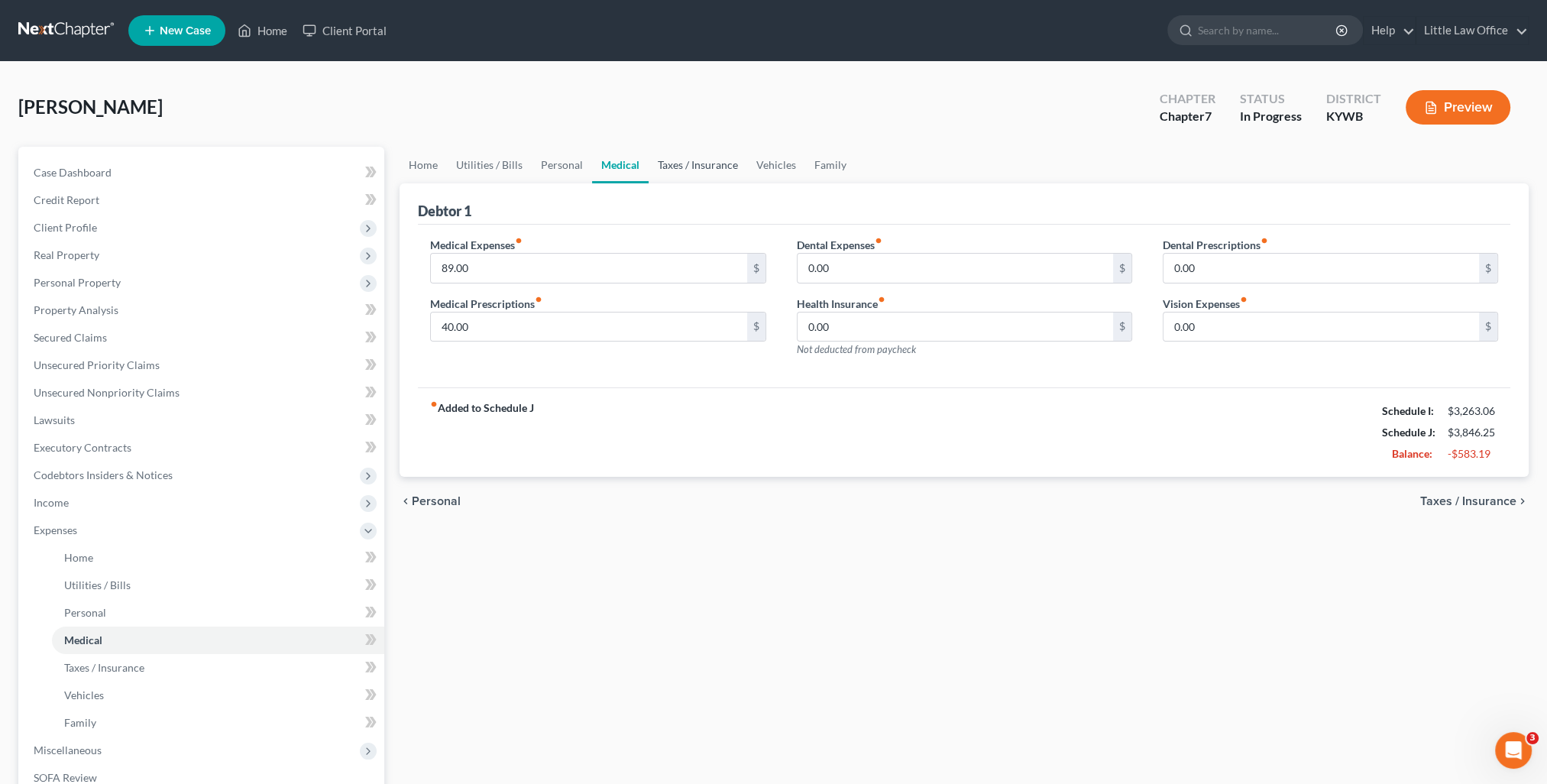
click at [684, 179] on link "Taxes / Insurance" at bounding box center [698, 165] width 99 height 36
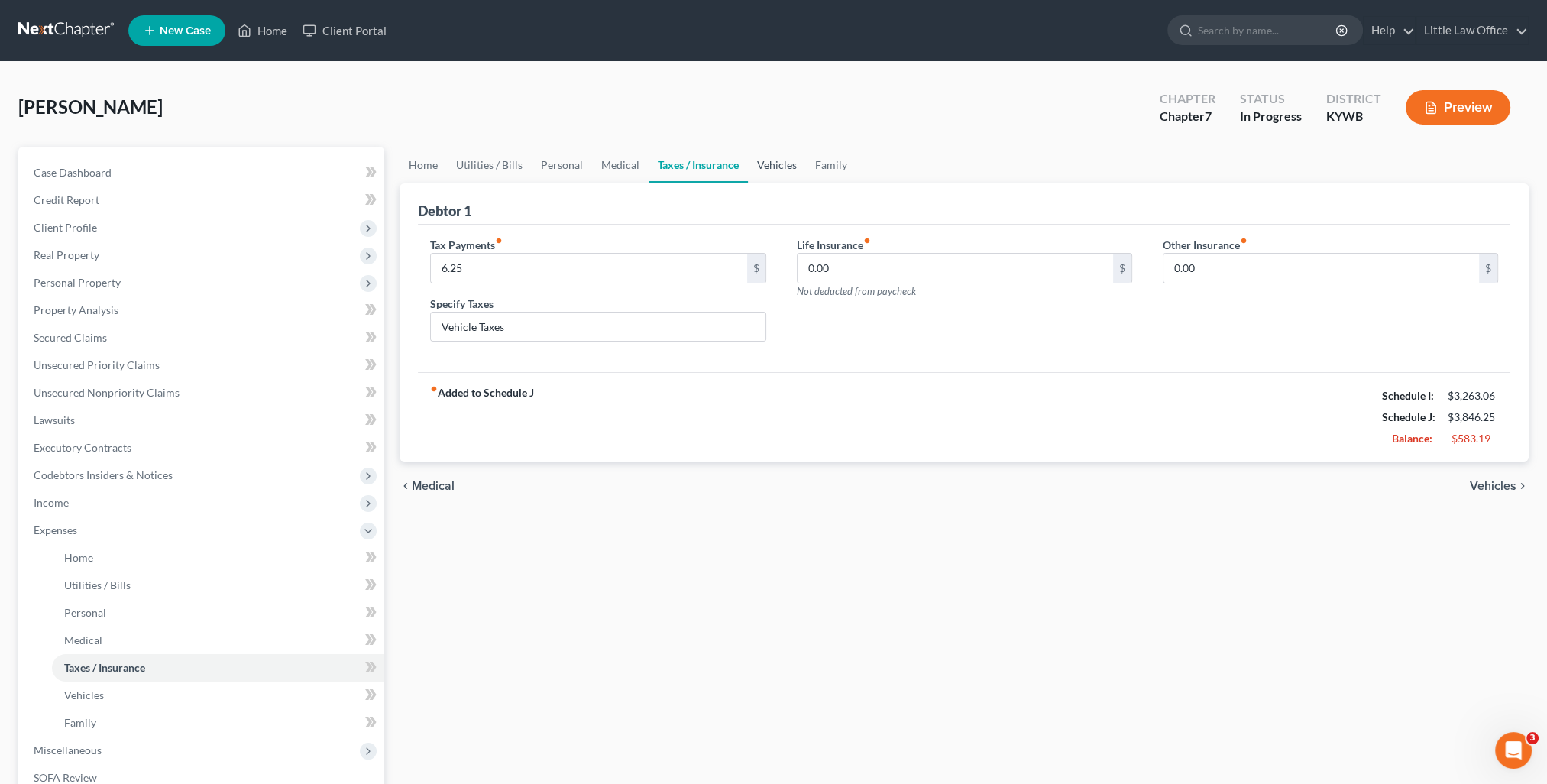
click at [755, 176] on link "Vehicles" at bounding box center [776, 165] width 58 height 36
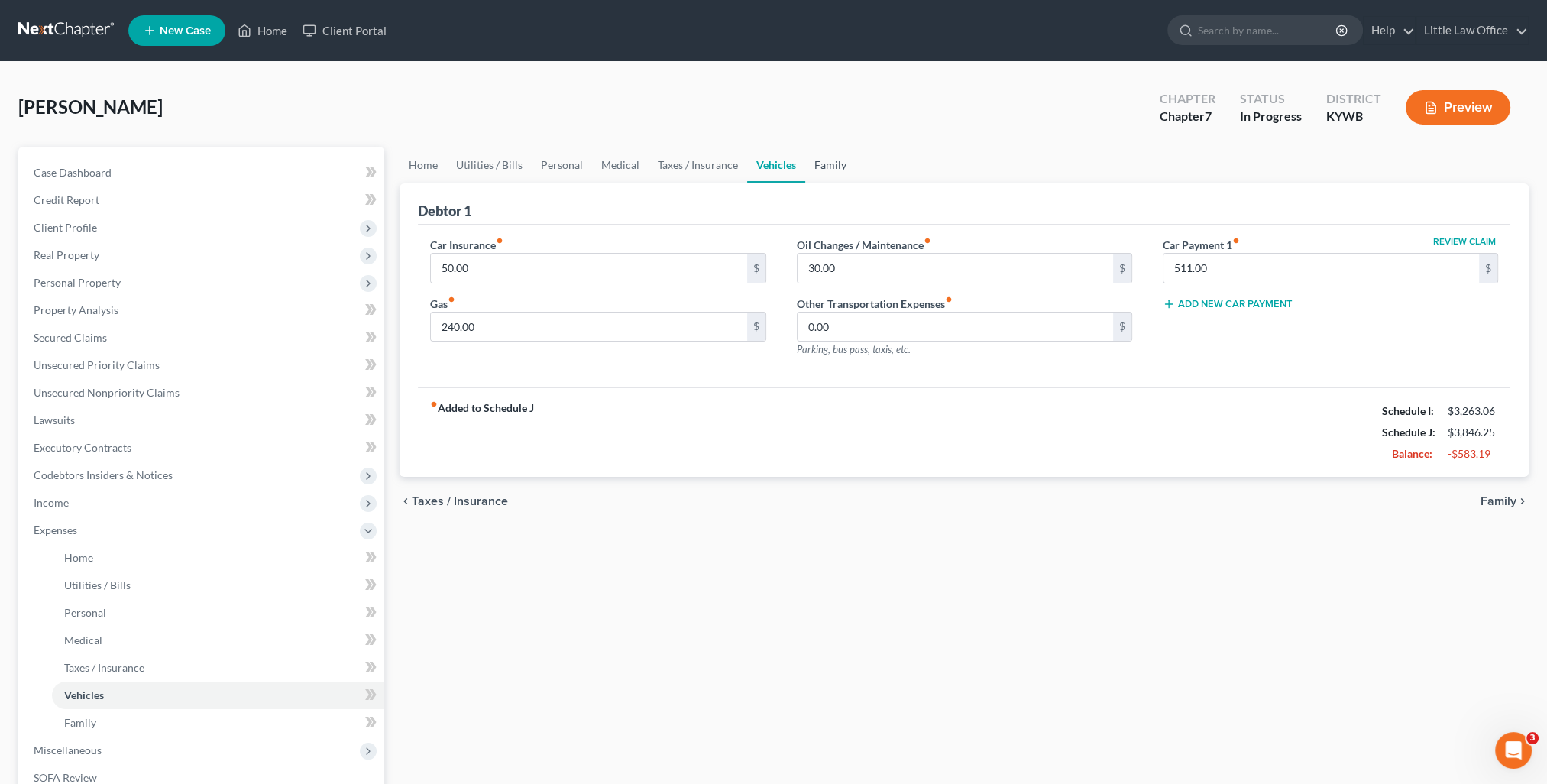
click at [835, 168] on link "Family" at bounding box center [831, 165] width 51 height 36
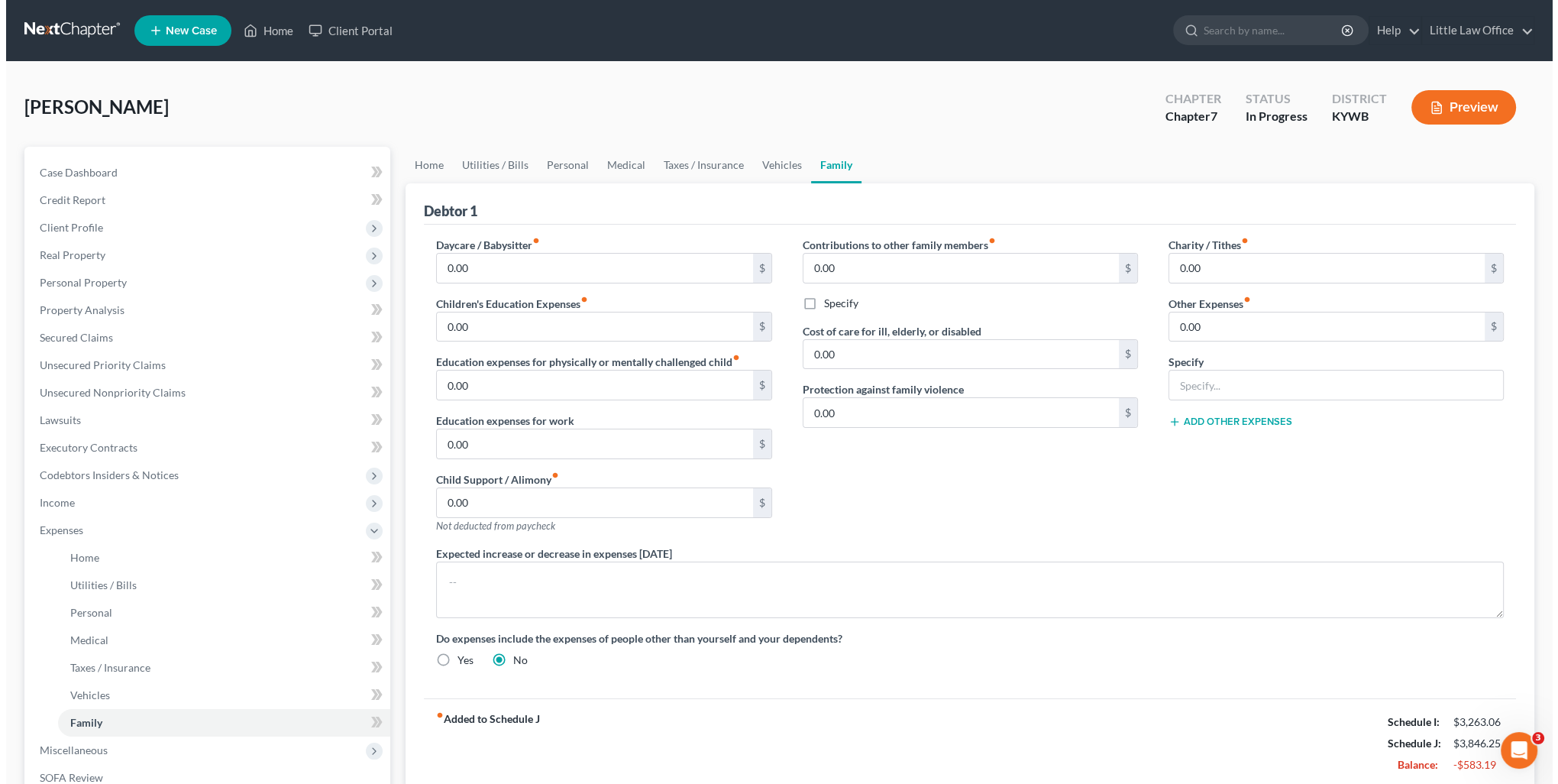
scroll to position [153, 0]
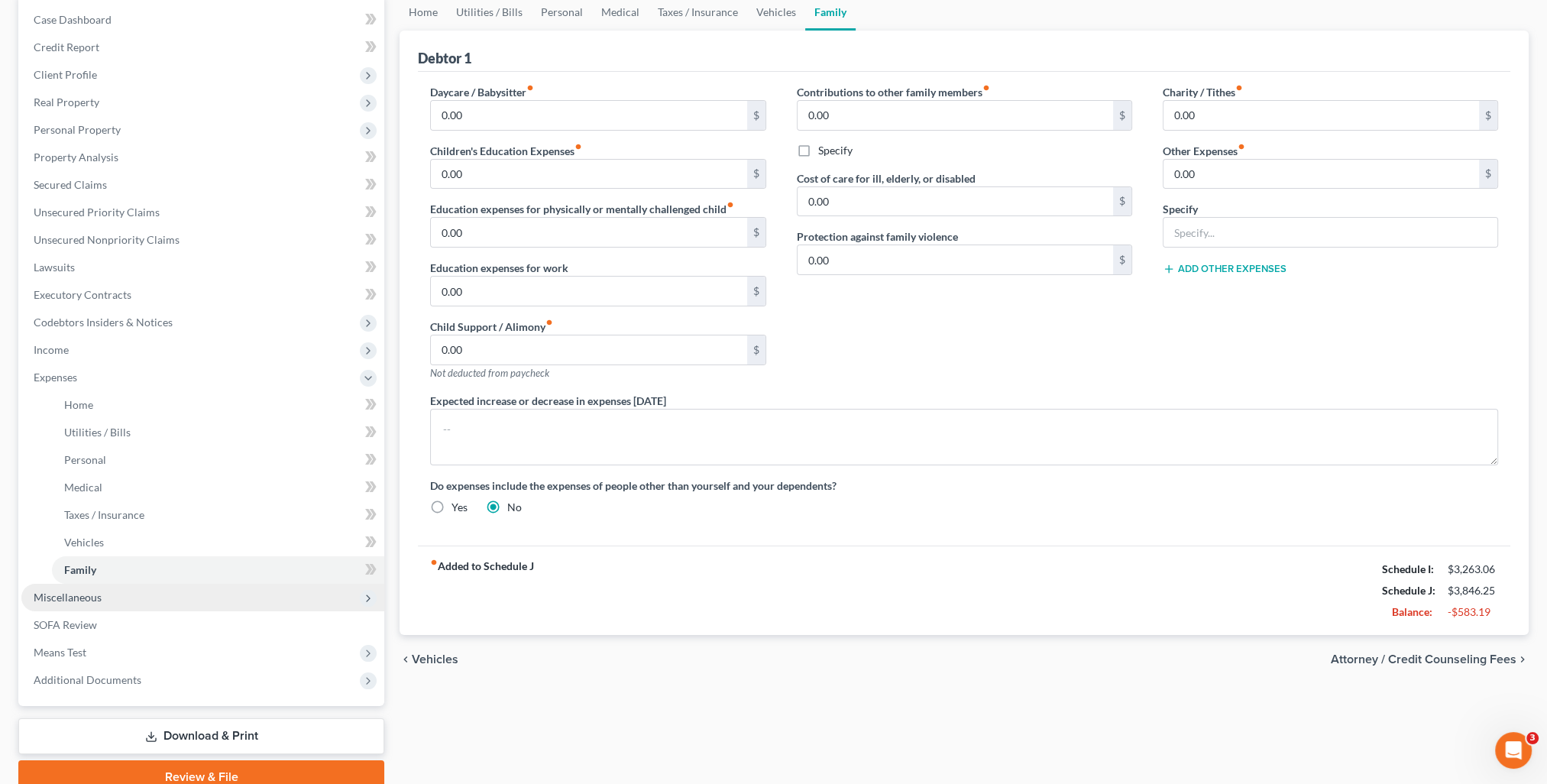
click at [116, 598] on span "Miscellaneous" at bounding box center [203, 597] width 363 height 28
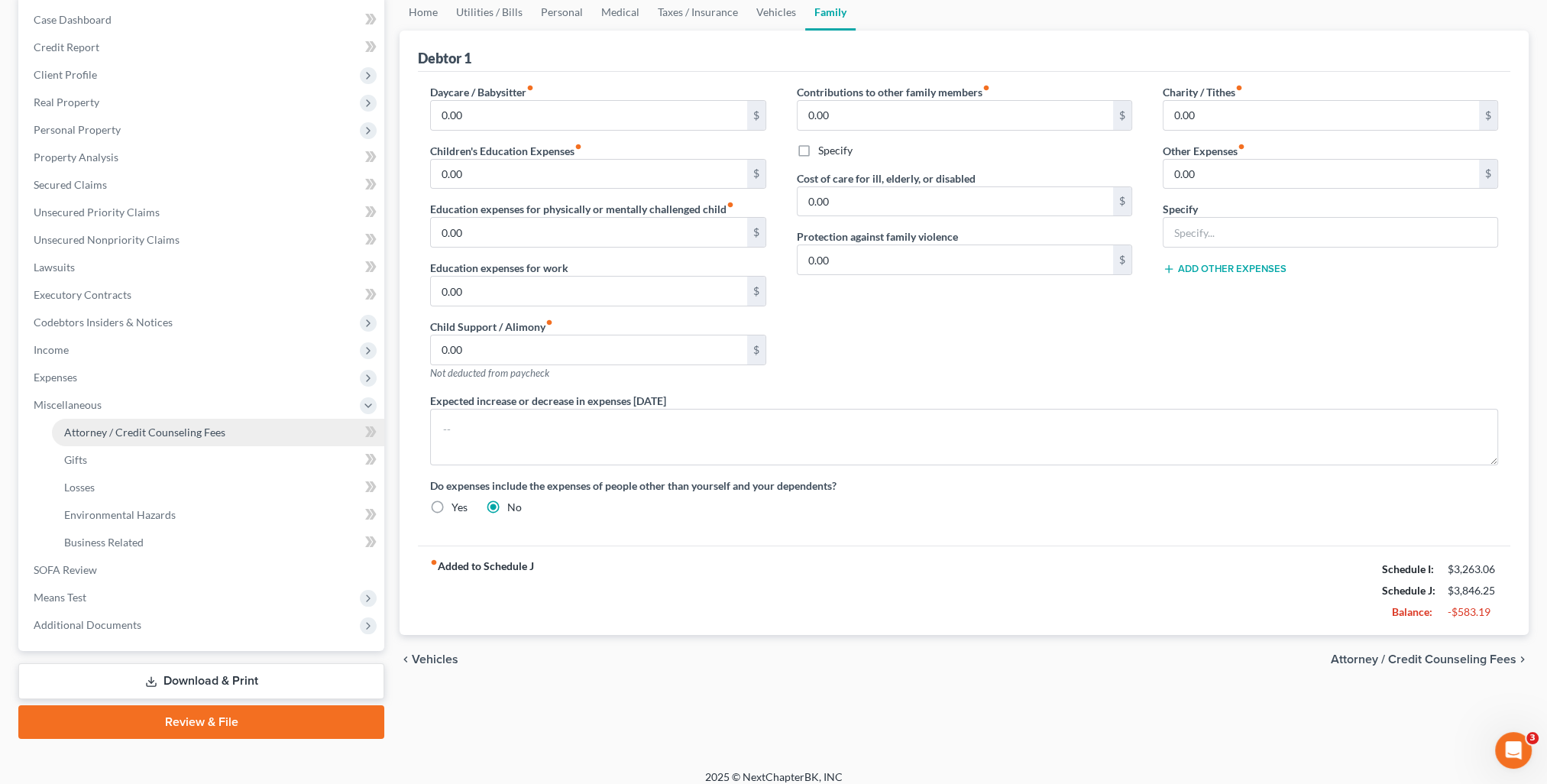
click at [124, 434] on span "Attorney / Credit Counseling Fees" at bounding box center [145, 432] width 161 height 13
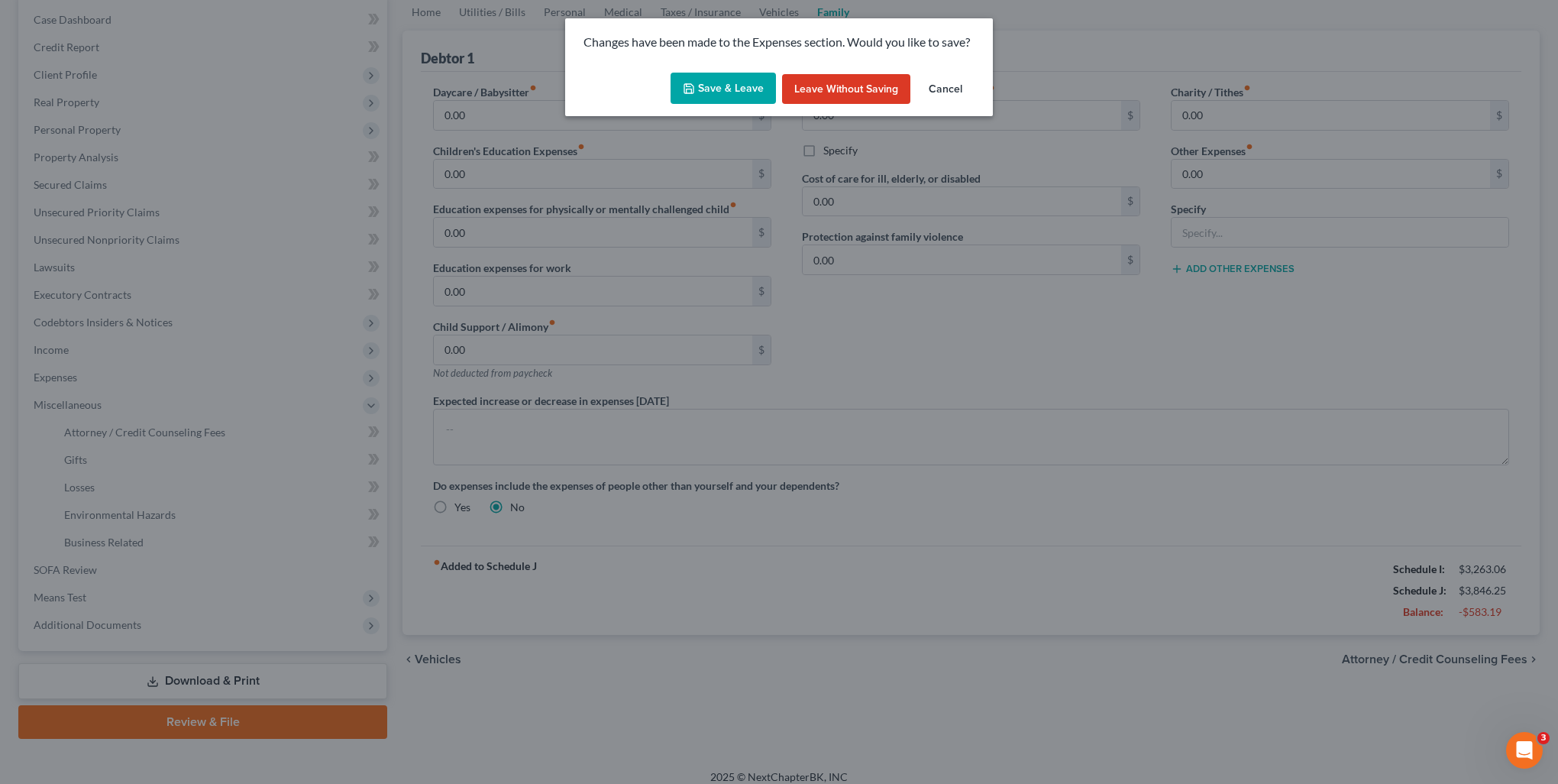
click at [699, 78] on button "Save & Leave" at bounding box center [723, 89] width 105 height 32
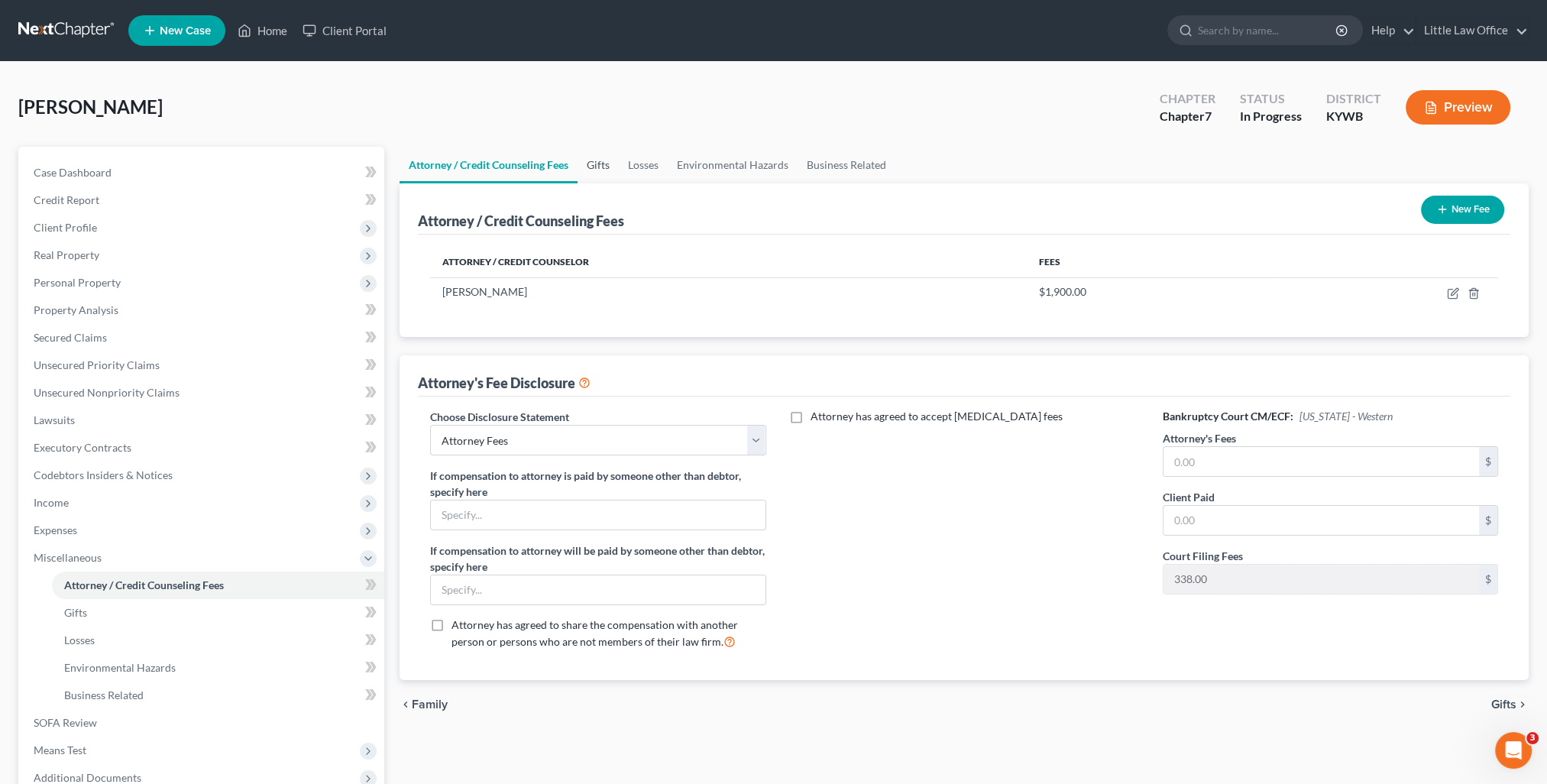
click at [591, 166] on link "Gifts" at bounding box center [598, 165] width 41 height 36
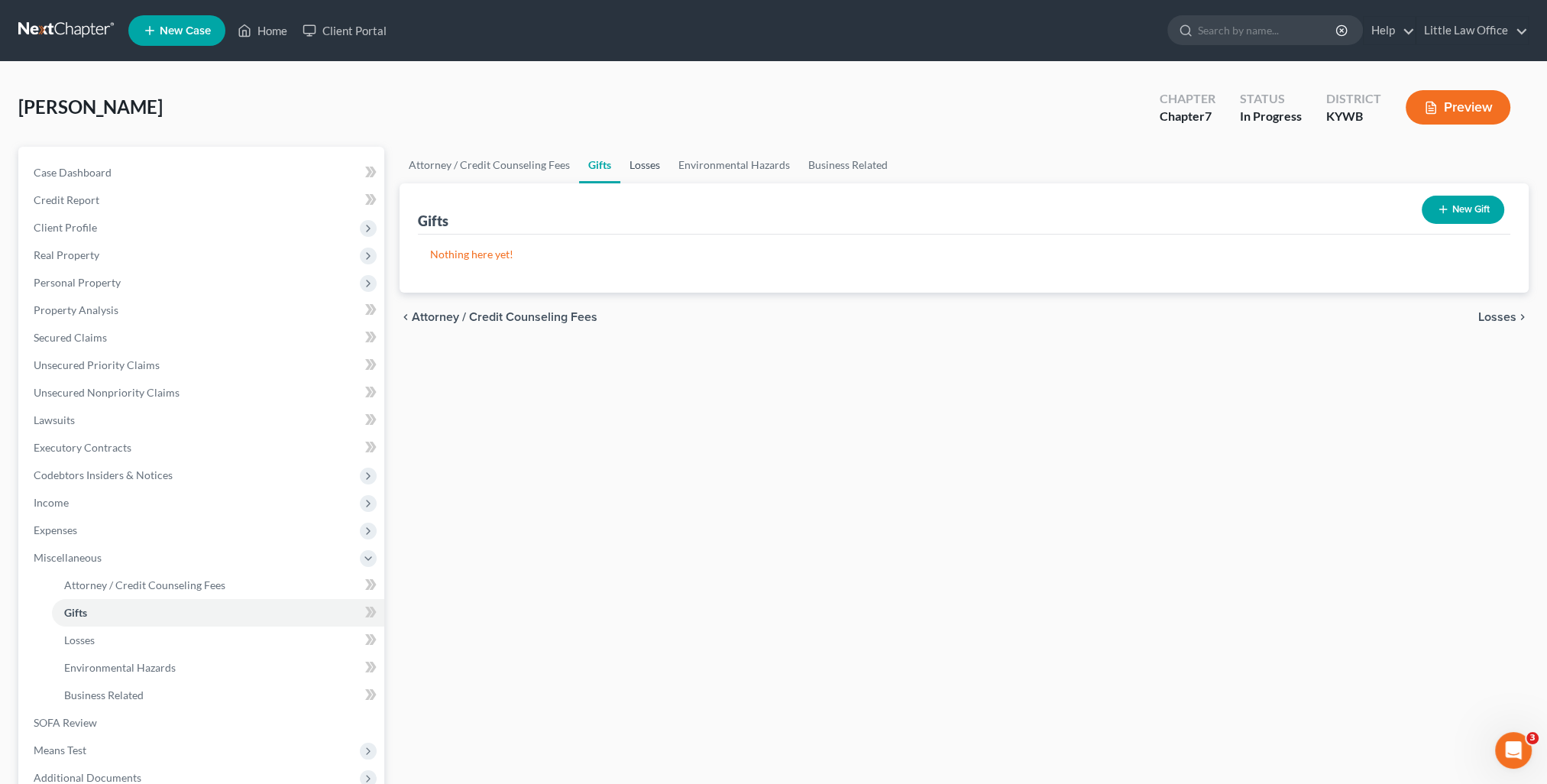
click at [632, 166] on link "Losses" at bounding box center [645, 165] width 49 height 36
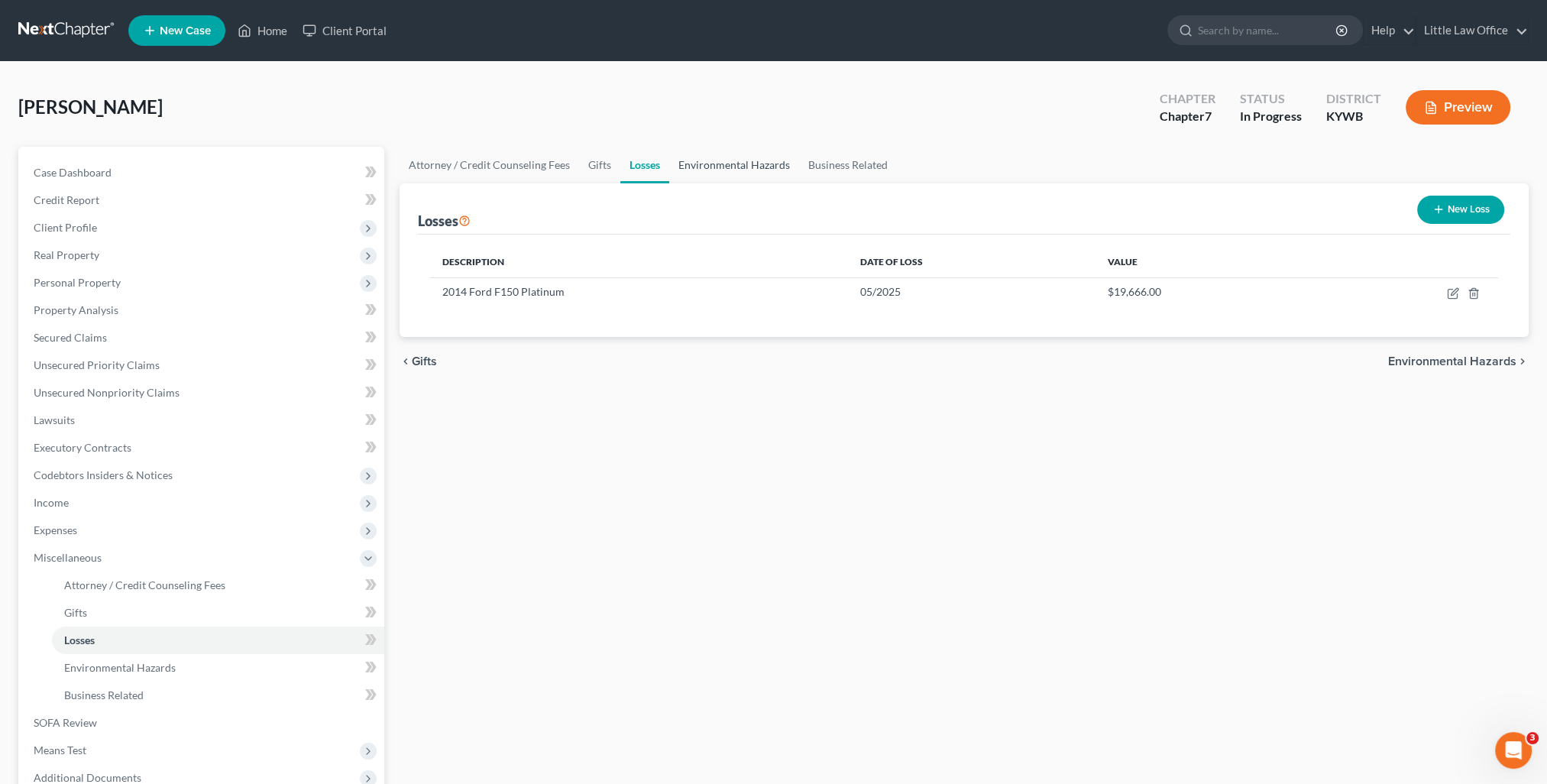
click at [697, 165] on link "Environmental Hazards" at bounding box center [734, 165] width 130 height 36
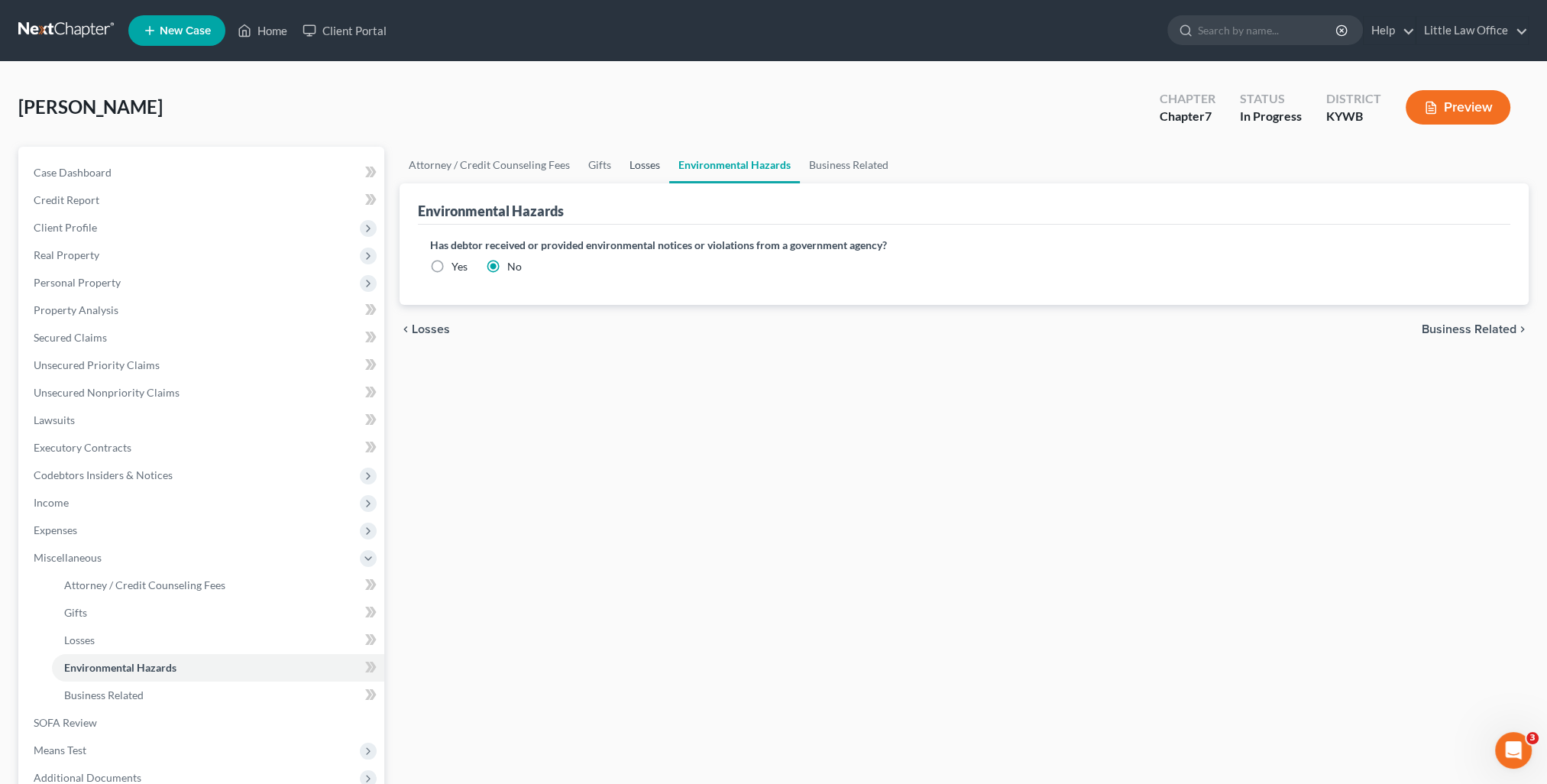
click at [651, 165] on link "Losses" at bounding box center [645, 165] width 49 height 36
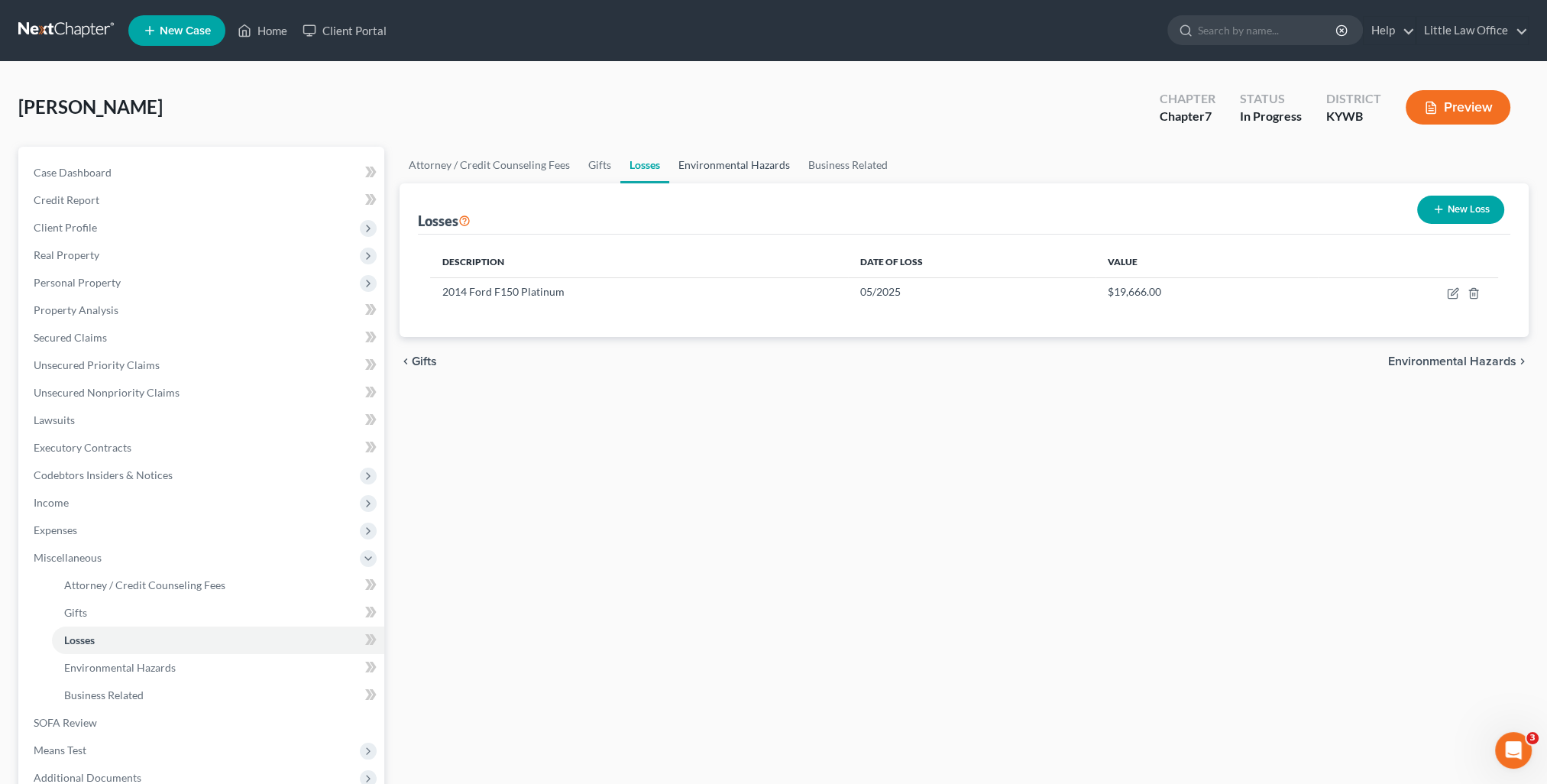
click at [746, 161] on link "Environmental Hazards" at bounding box center [734, 165] width 130 height 36
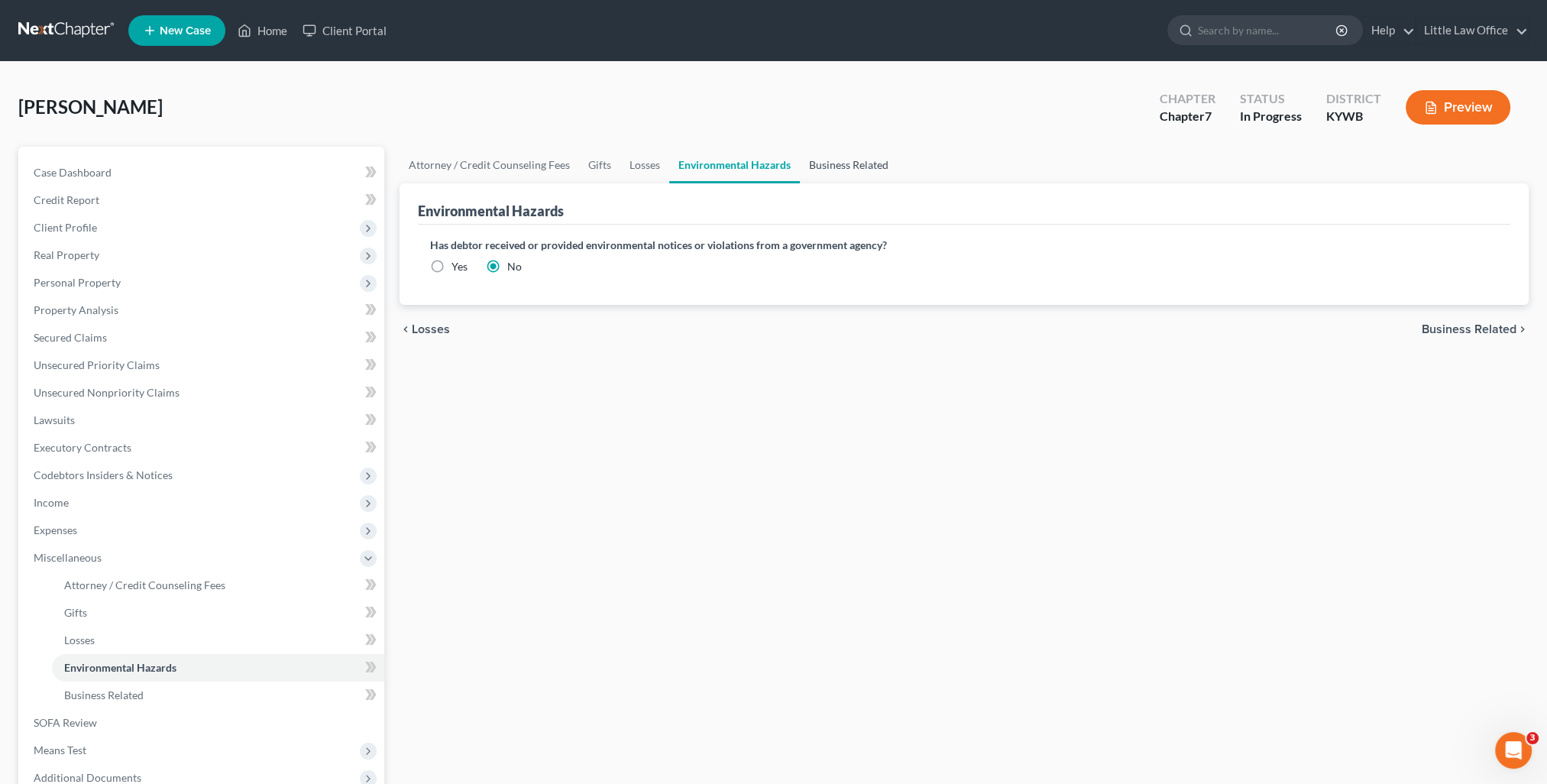
click at [834, 166] on link "Business Related" at bounding box center [849, 165] width 98 height 36
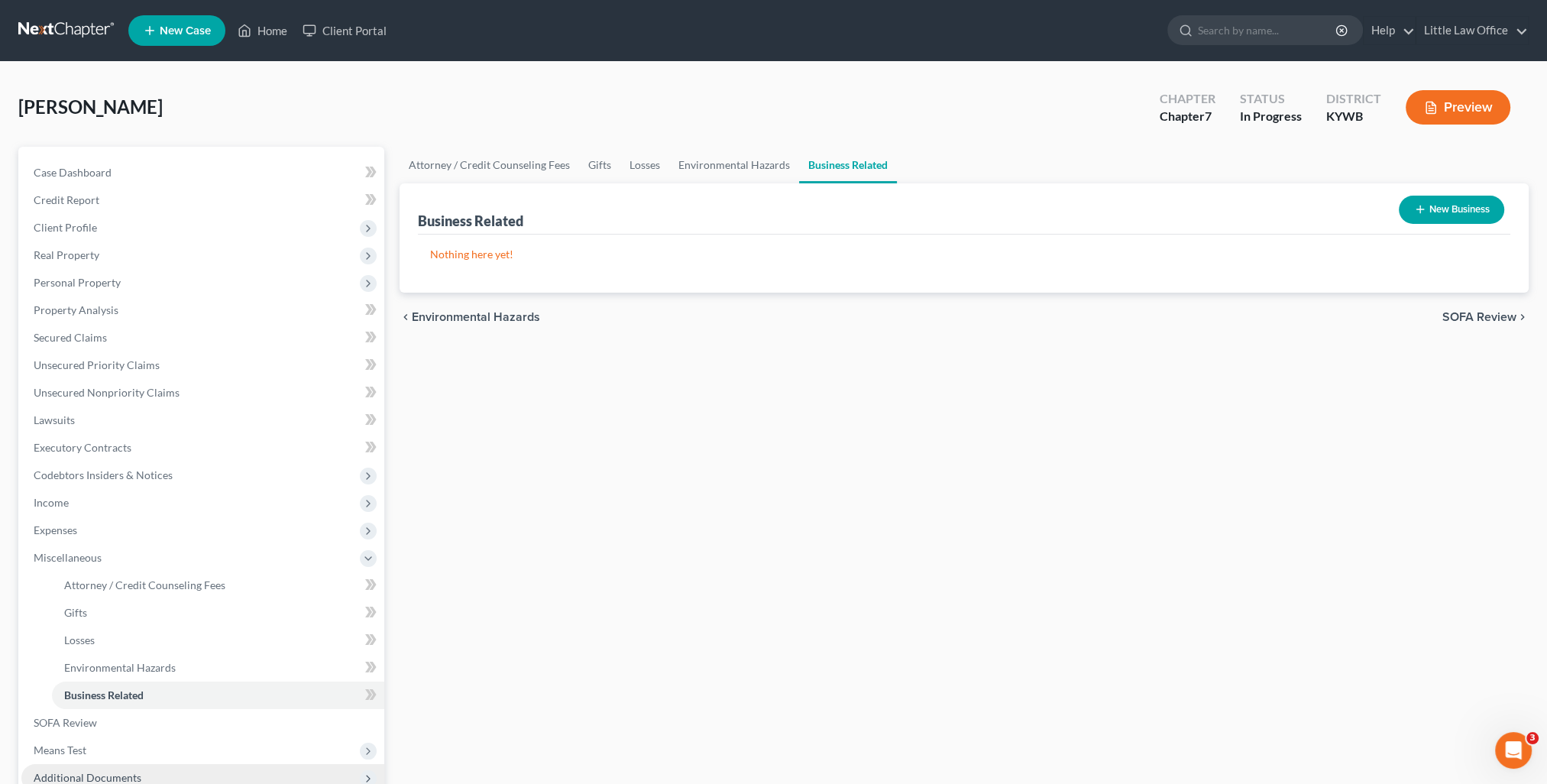
scroll to position [77, 0]
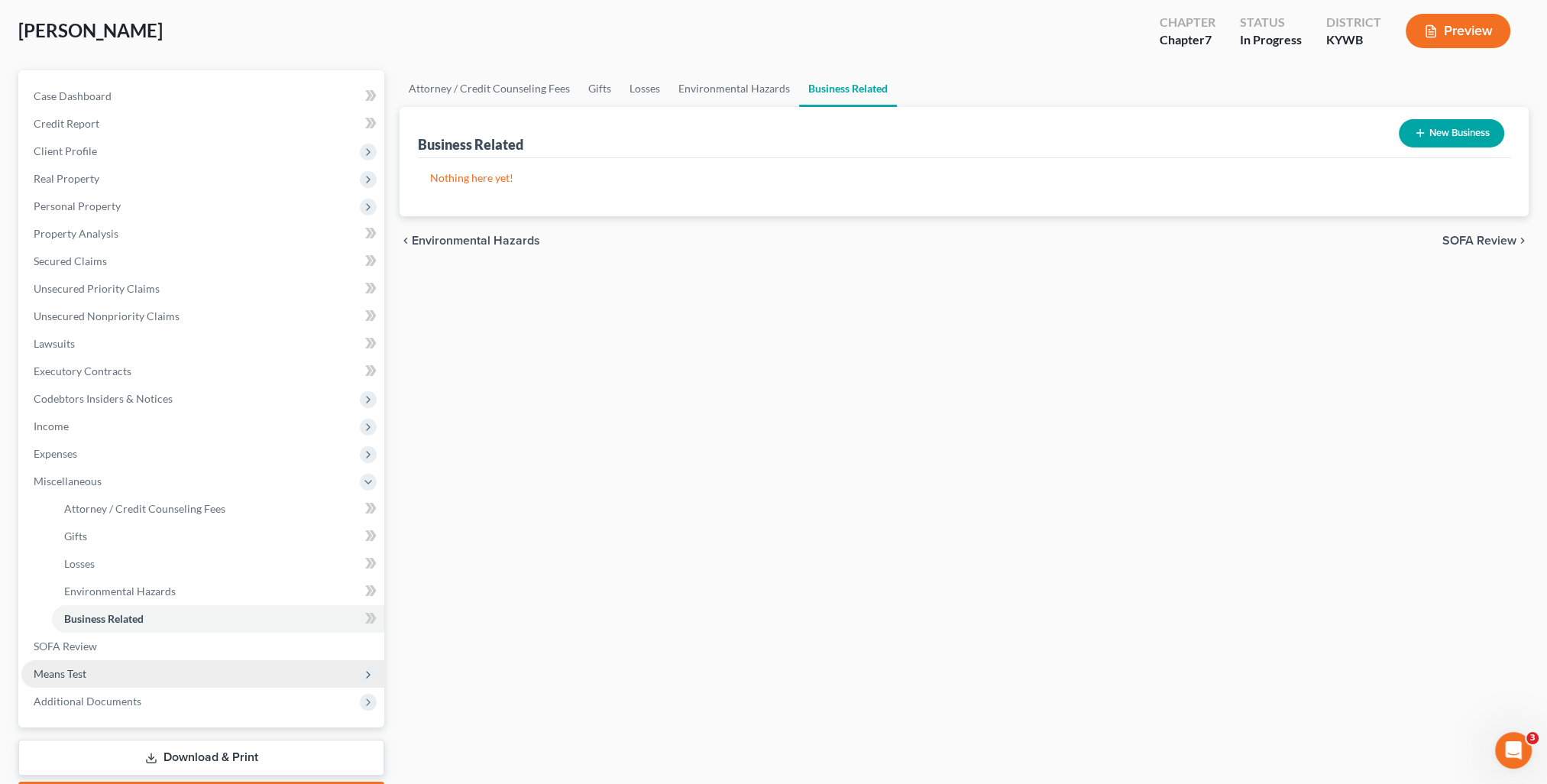
click at [77, 676] on span "Means Test" at bounding box center [59, 673] width 53 height 13
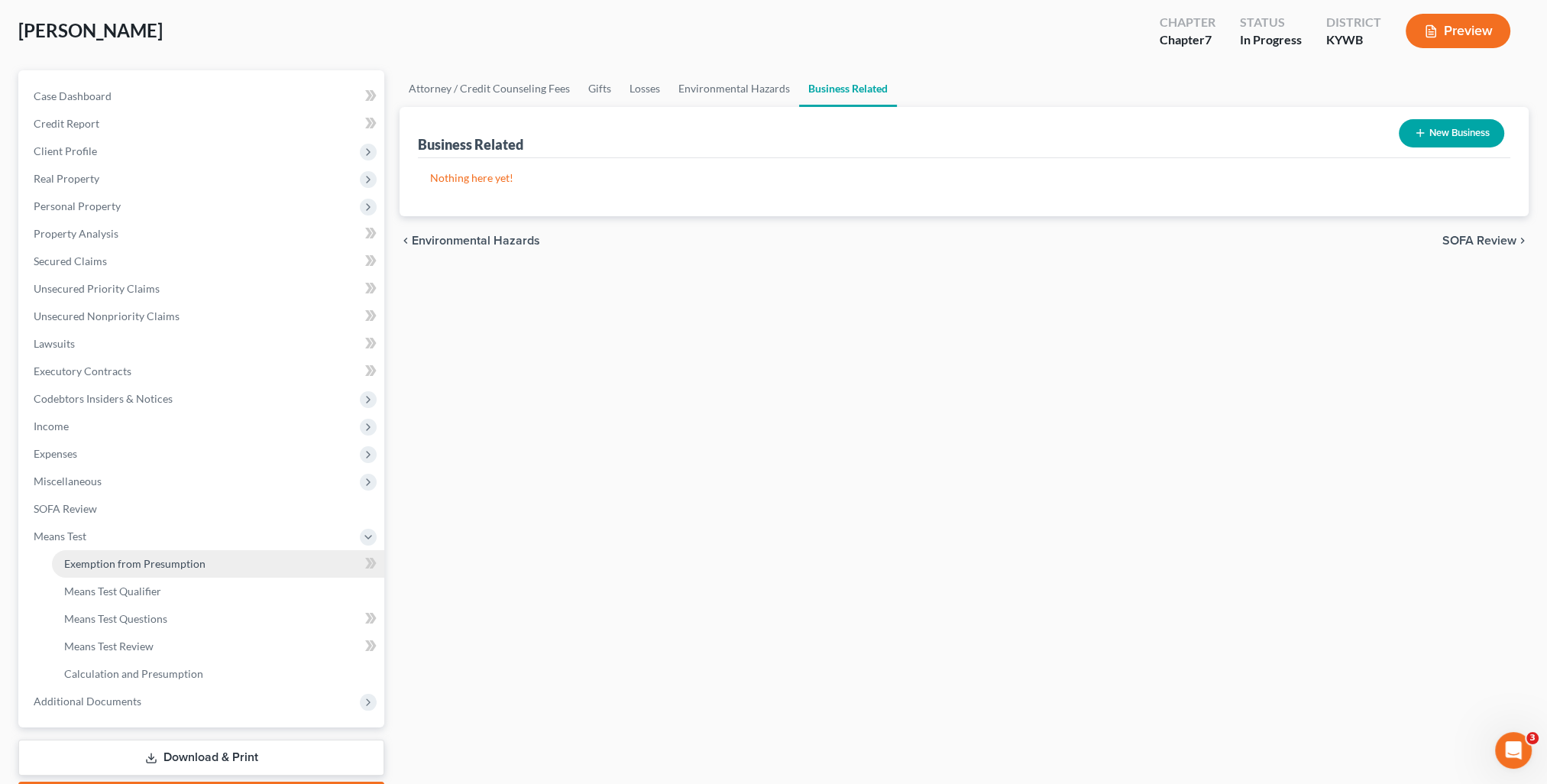
click at [139, 565] on span "Exemption from Presumption" at bounding box center [135, 563] width 142 height 13
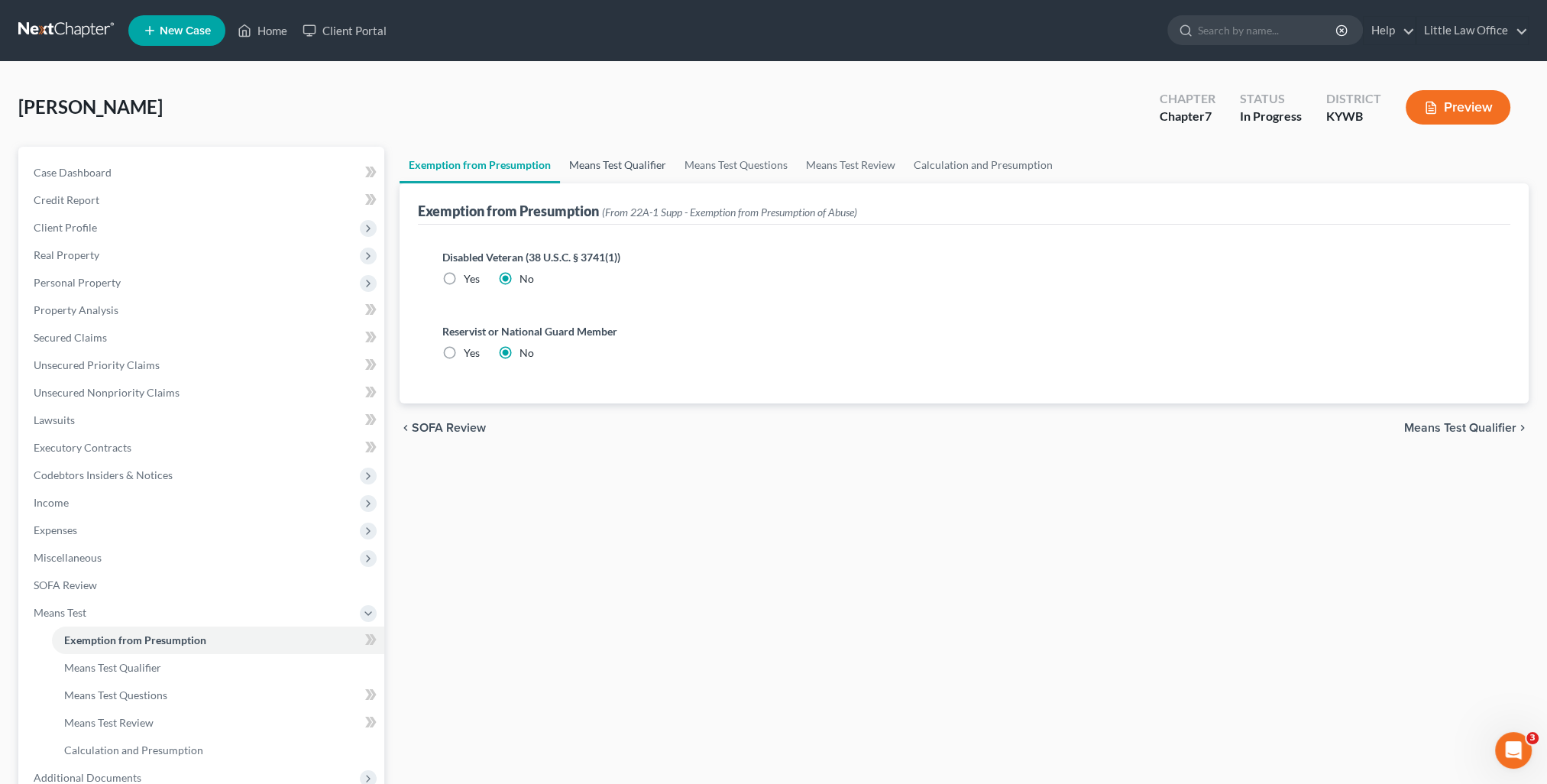
click at [605, 175] on link "Means Test Qualifier" at bounding box center [618, 165] width 116 height 36
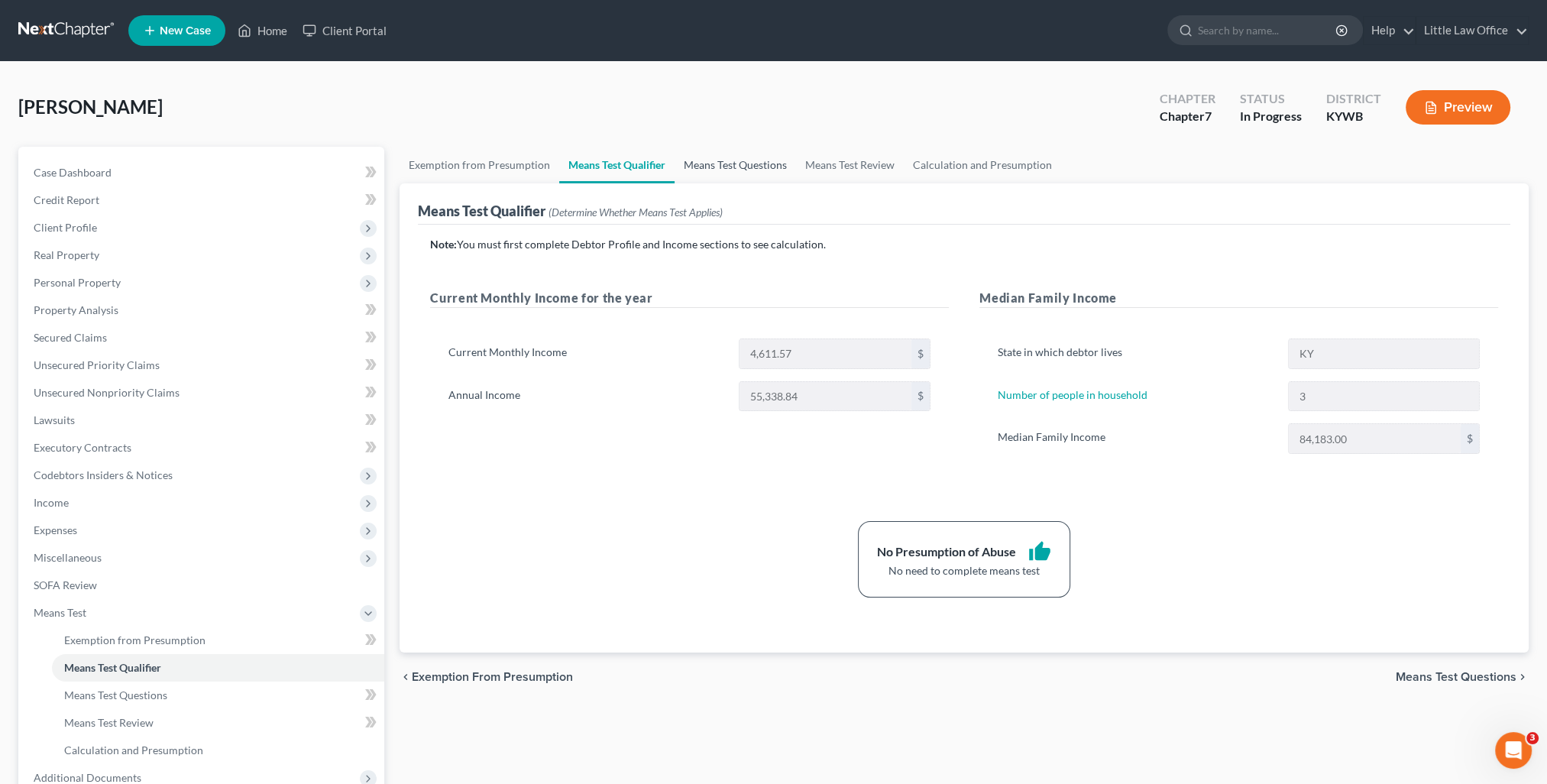
click at [764, 161] on link "Means Test Questions" at bounding box center [735, 165] width 122 height 36
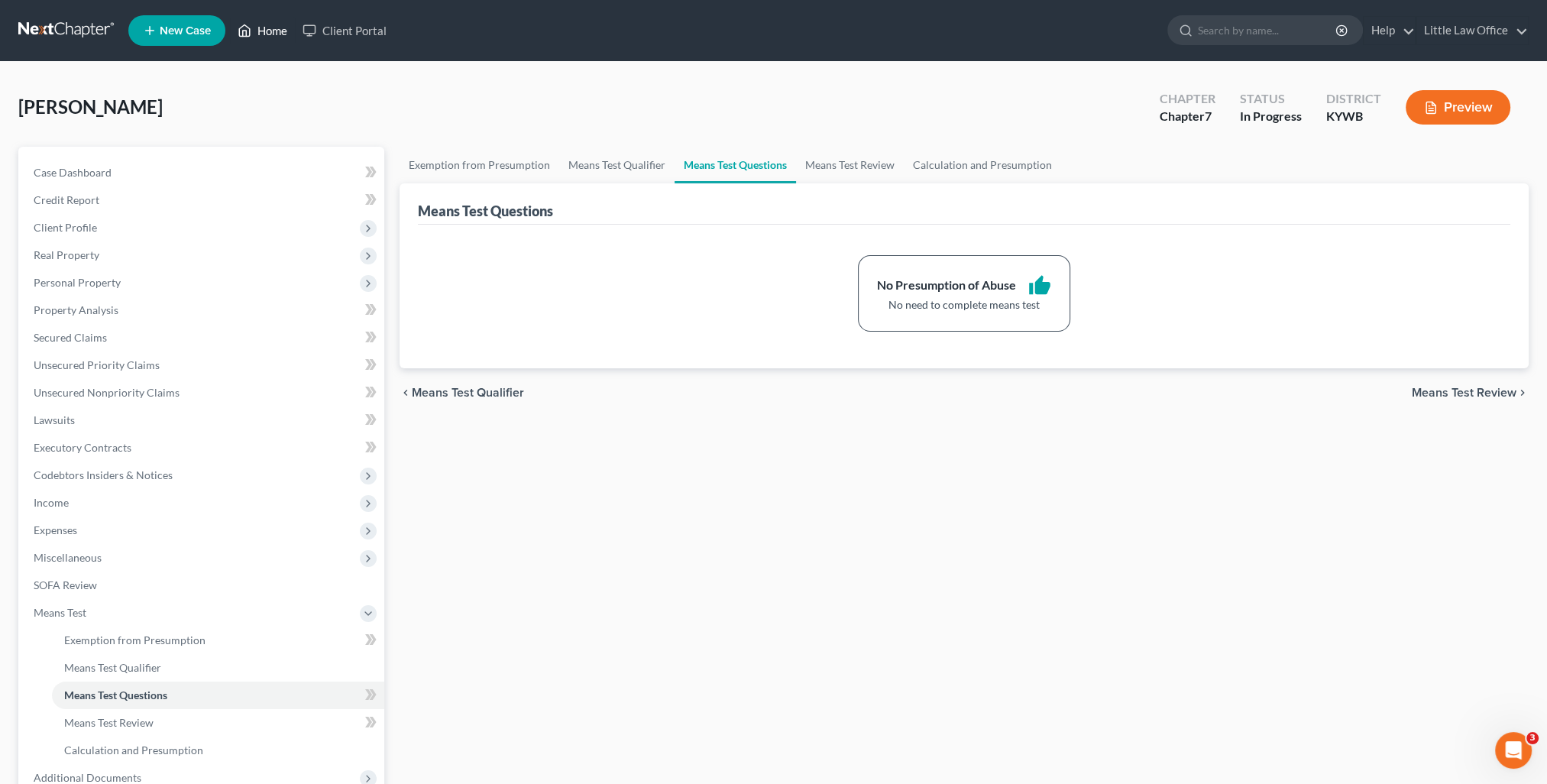
click at [278, 34] on link "Home" at bounding box center [263, 30] width 65 height 28
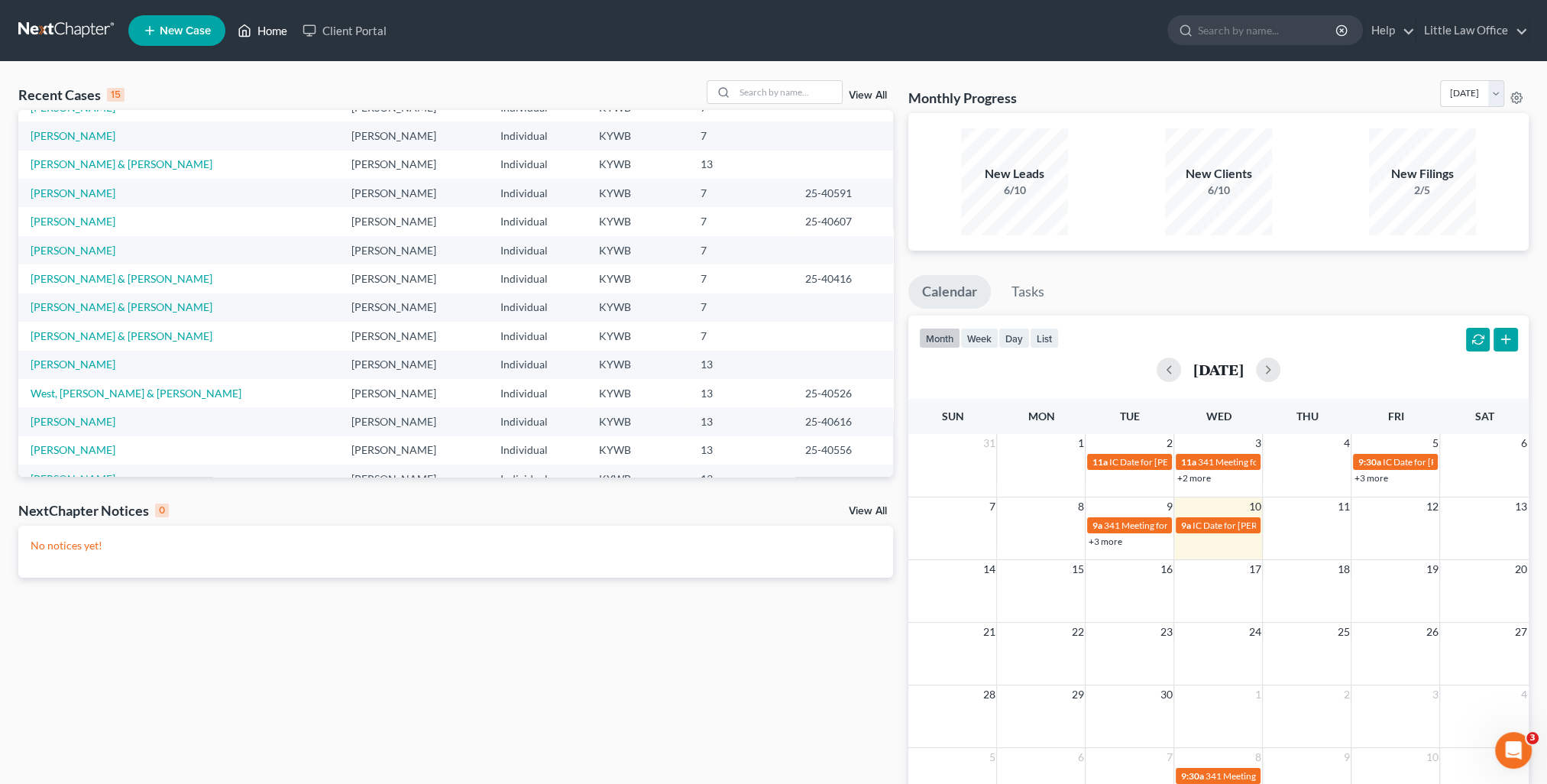
scroll to position [104, 0]
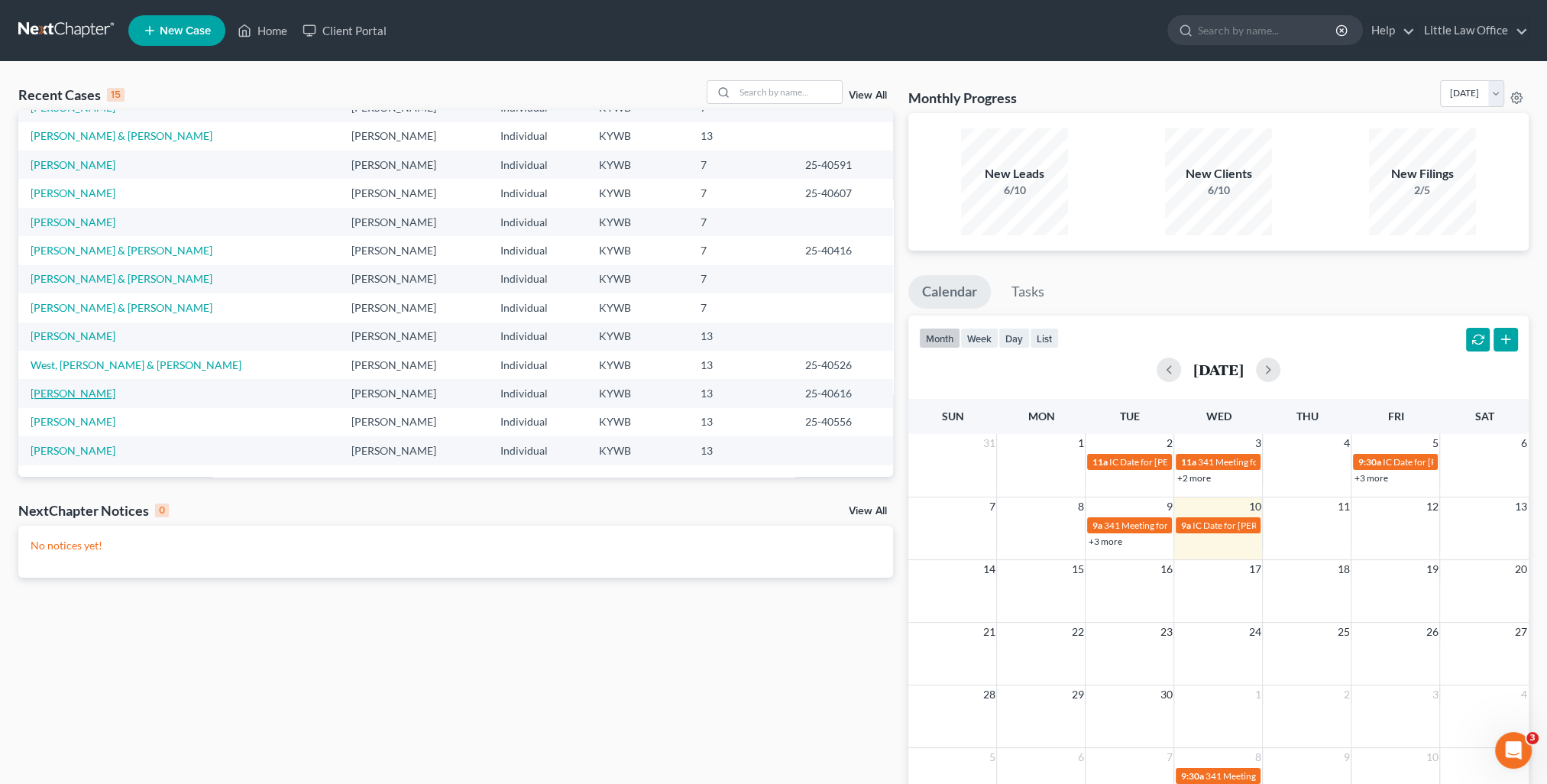
click at [78, 392] on link "Tapia, Jessica" at bounding box center [73, 393] width 85 height 13
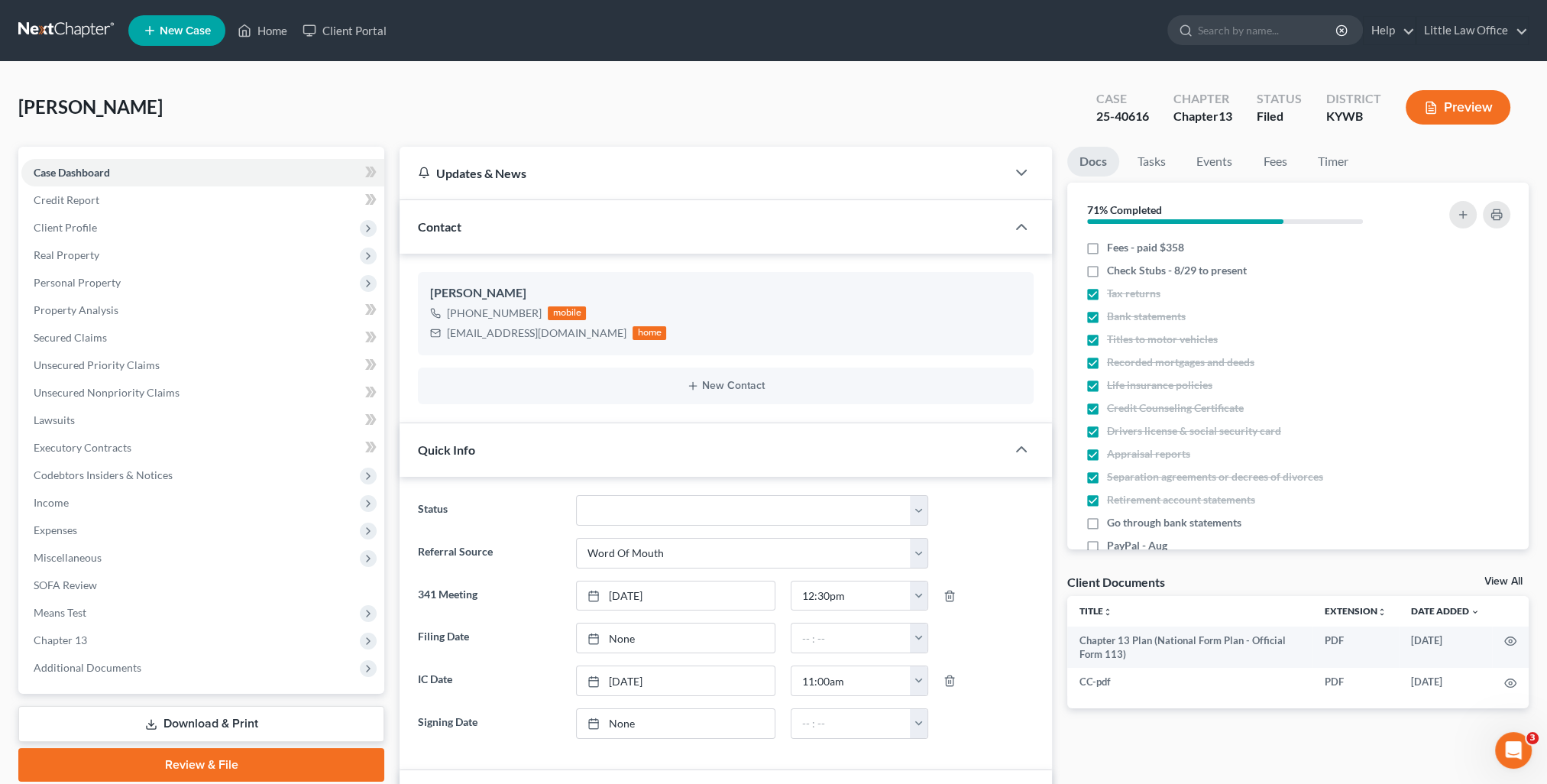
scroll to position [32, 0]
click at [202, 665] on span "Additional Documents" at bounding box center [203, 667] width 363 height 28
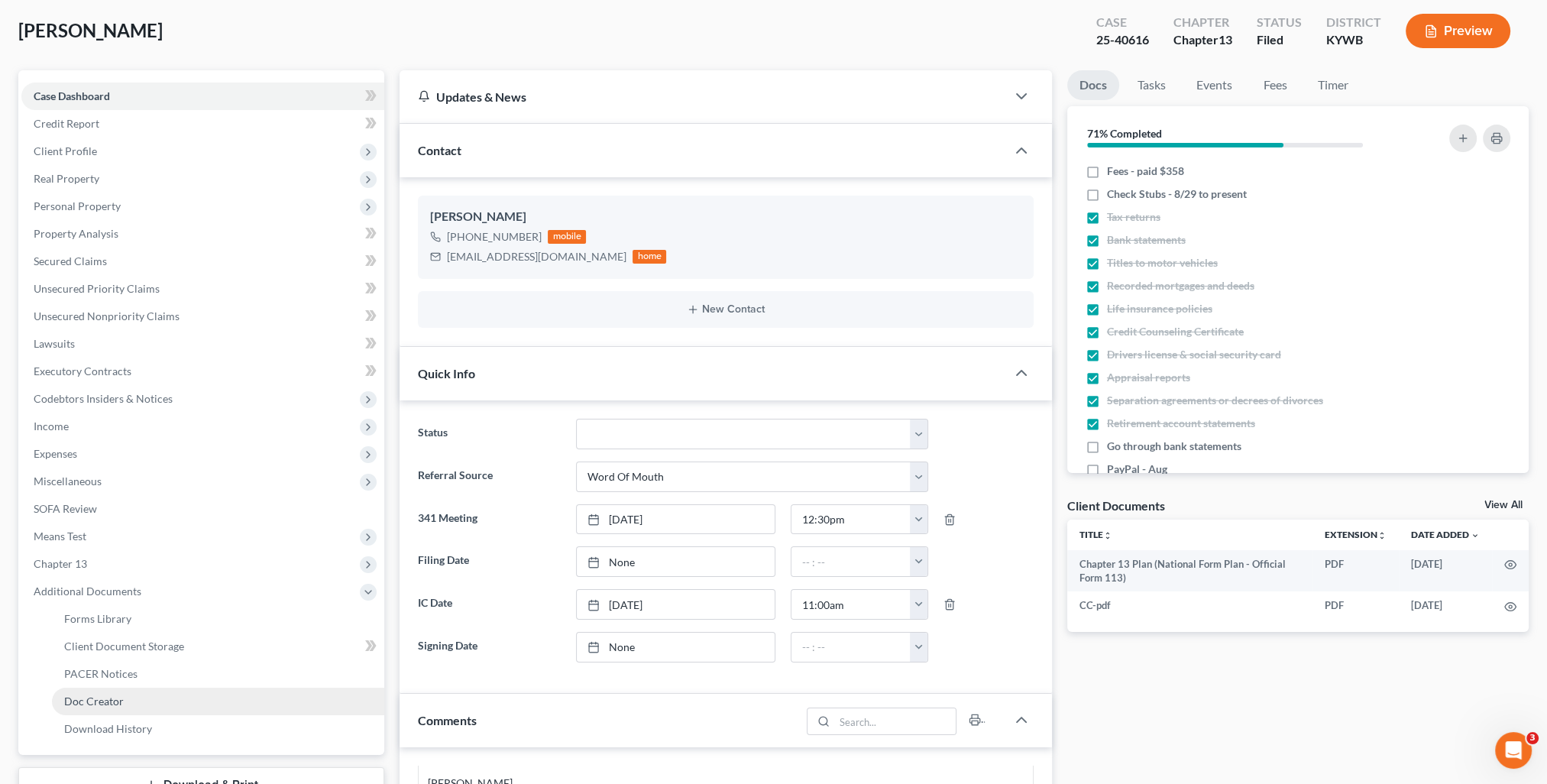
scroll to position [153, 0]
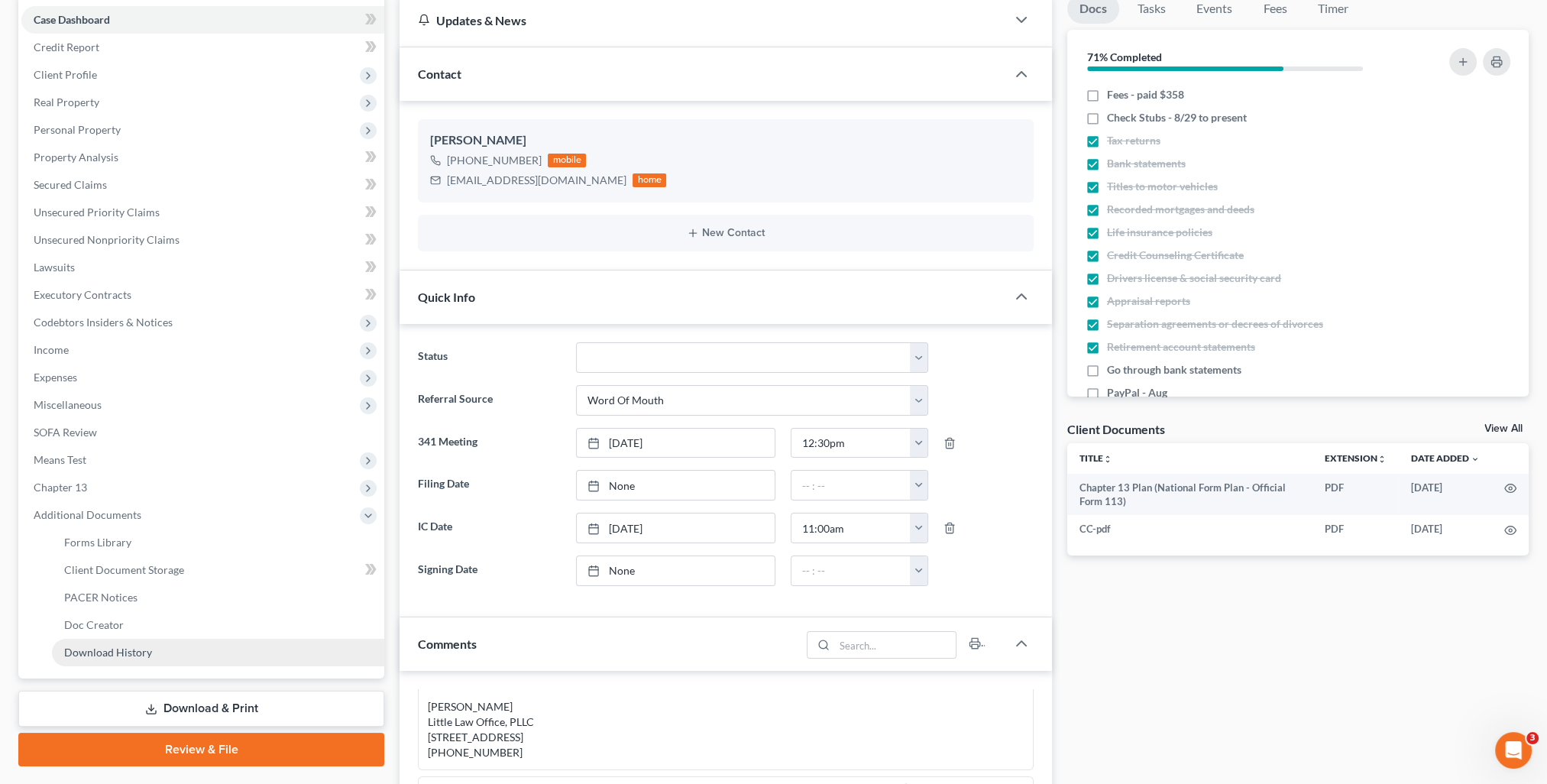
click at [122, 654] on span "Download History" at bounding box center [108, 652] width 88 height 13
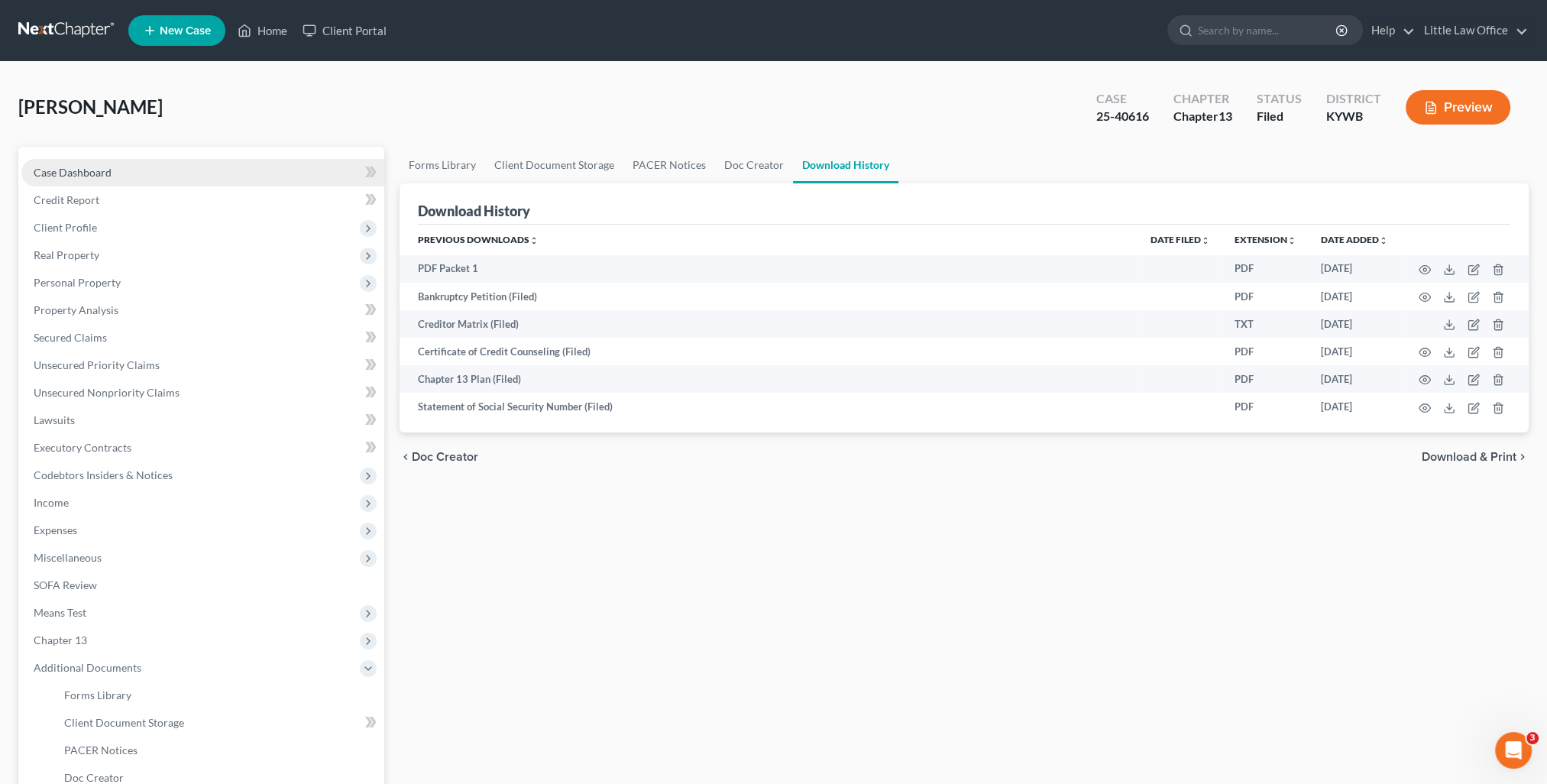
click at [77, 173] on span "Case Dashboard" at bounding box center [72, 172] width 78 height 13
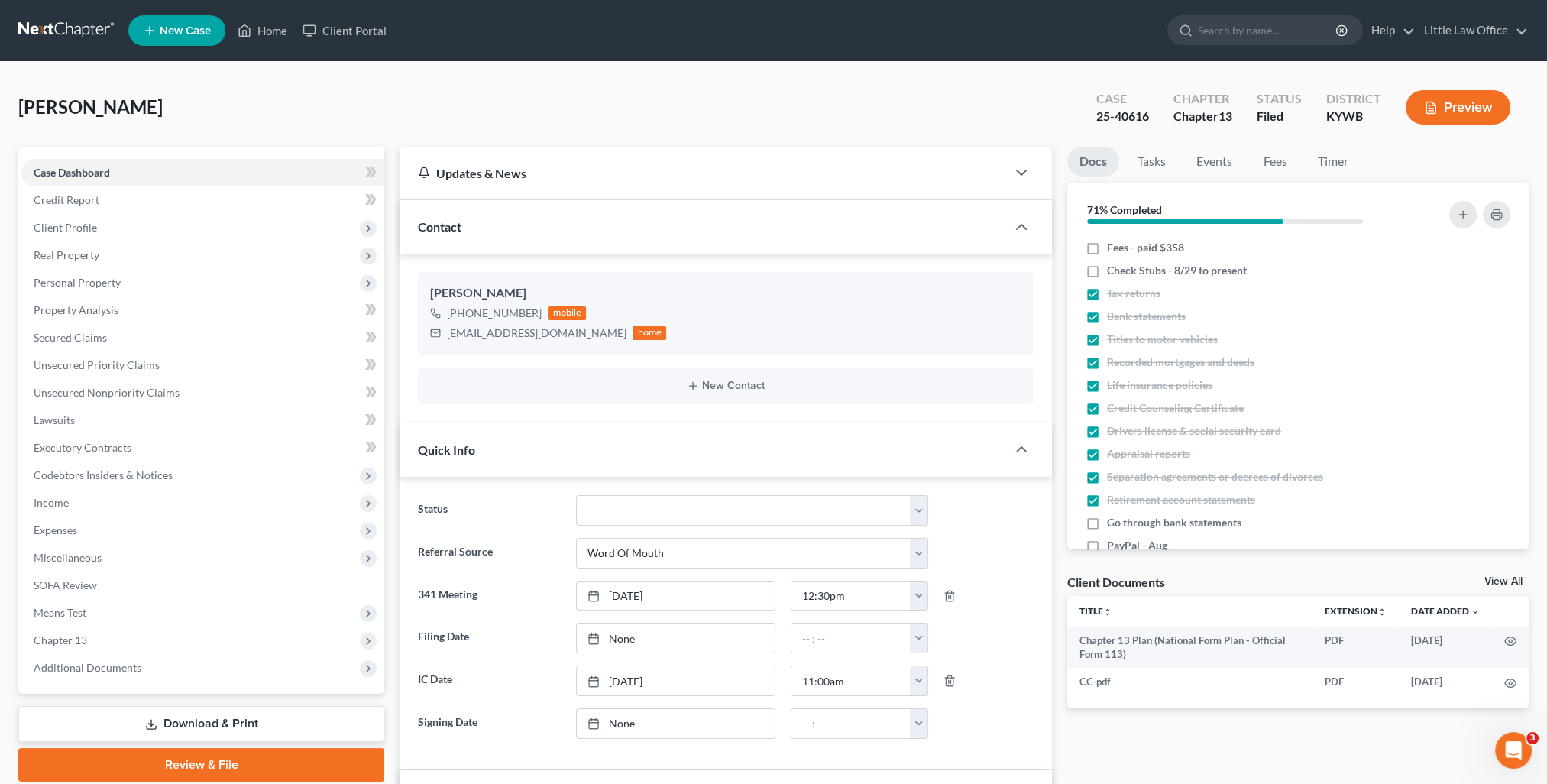
scroll to position [32, 0]
click at [635, 641] on link "9/10/2025" at bounding box center [676, 638] width 198 height 29
click at [52, 393] on span "Unsecured Nonpriority Claims" at bounding box center [106, 392] width 146 height 13
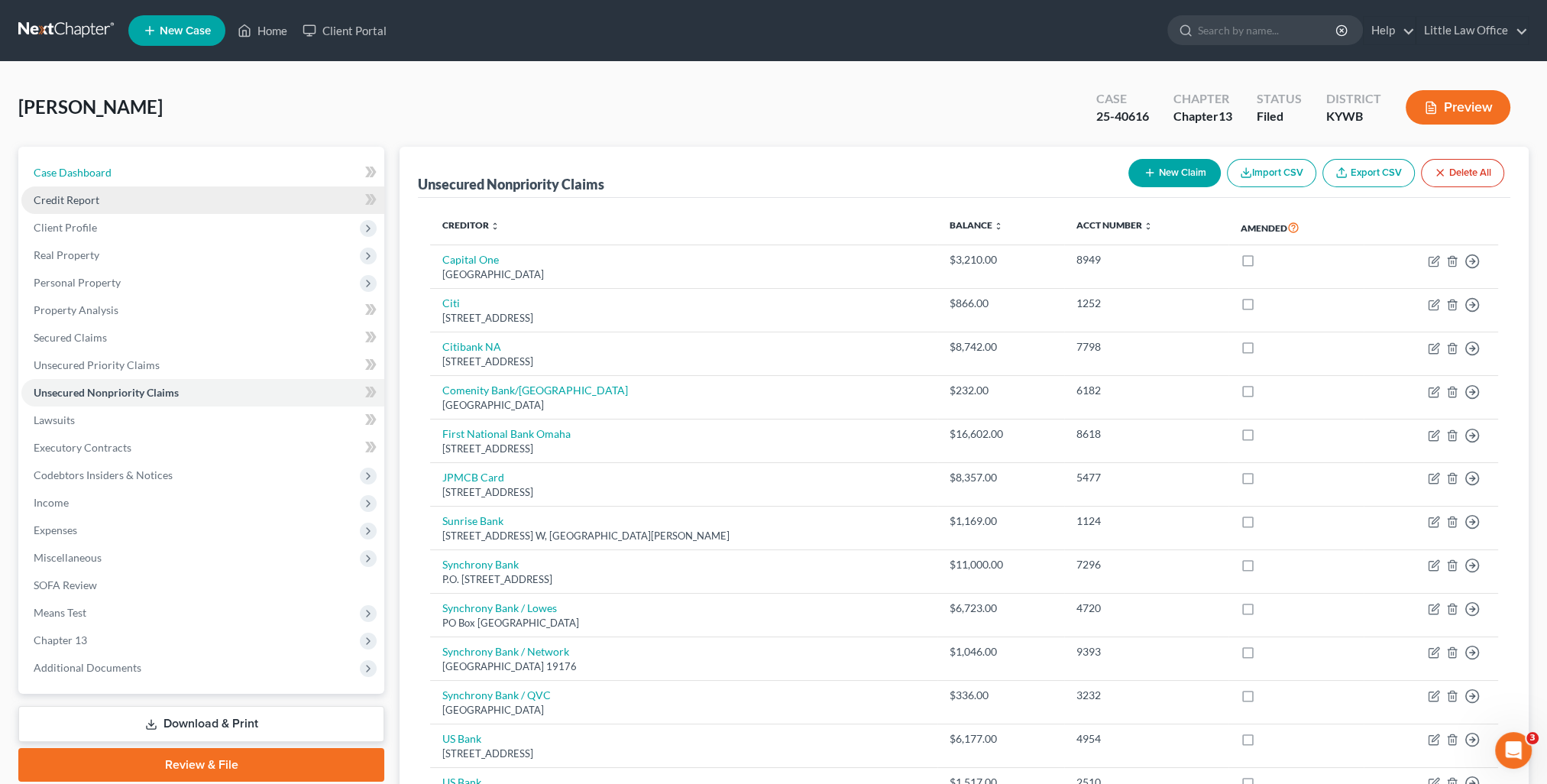
drag, startPoint x: 110, startPoint y: 163, endPoint x: 161, endPoint y: 207, distance: 67.4
click at [110, 163] on link "Case Dashboard" at bounding box center [203, 172] width 363 height 28
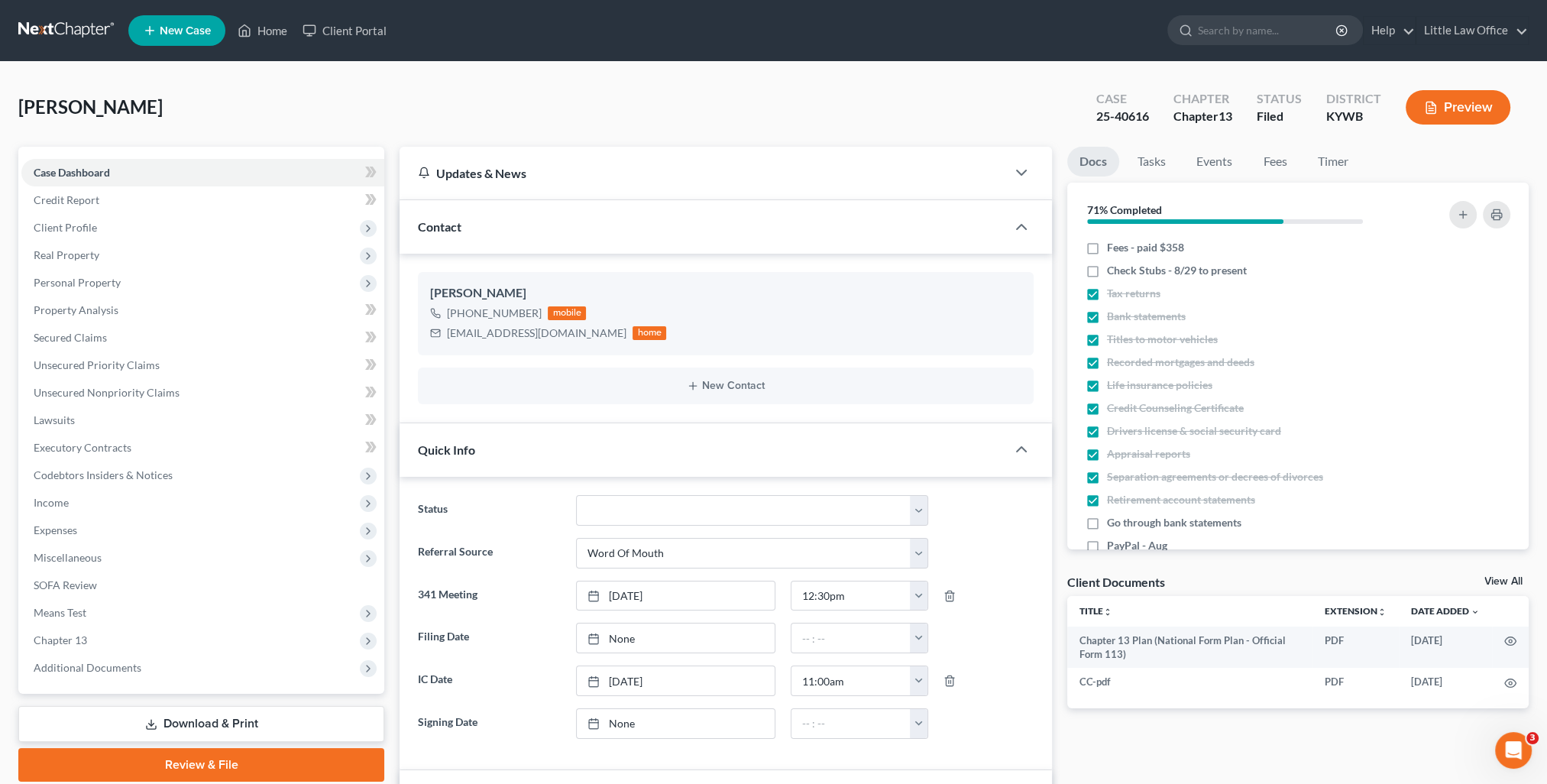
scroll to position [32, 0]
click at [506, 225] on div "Contact" at bounding box center [703, 226] width 607 height 53
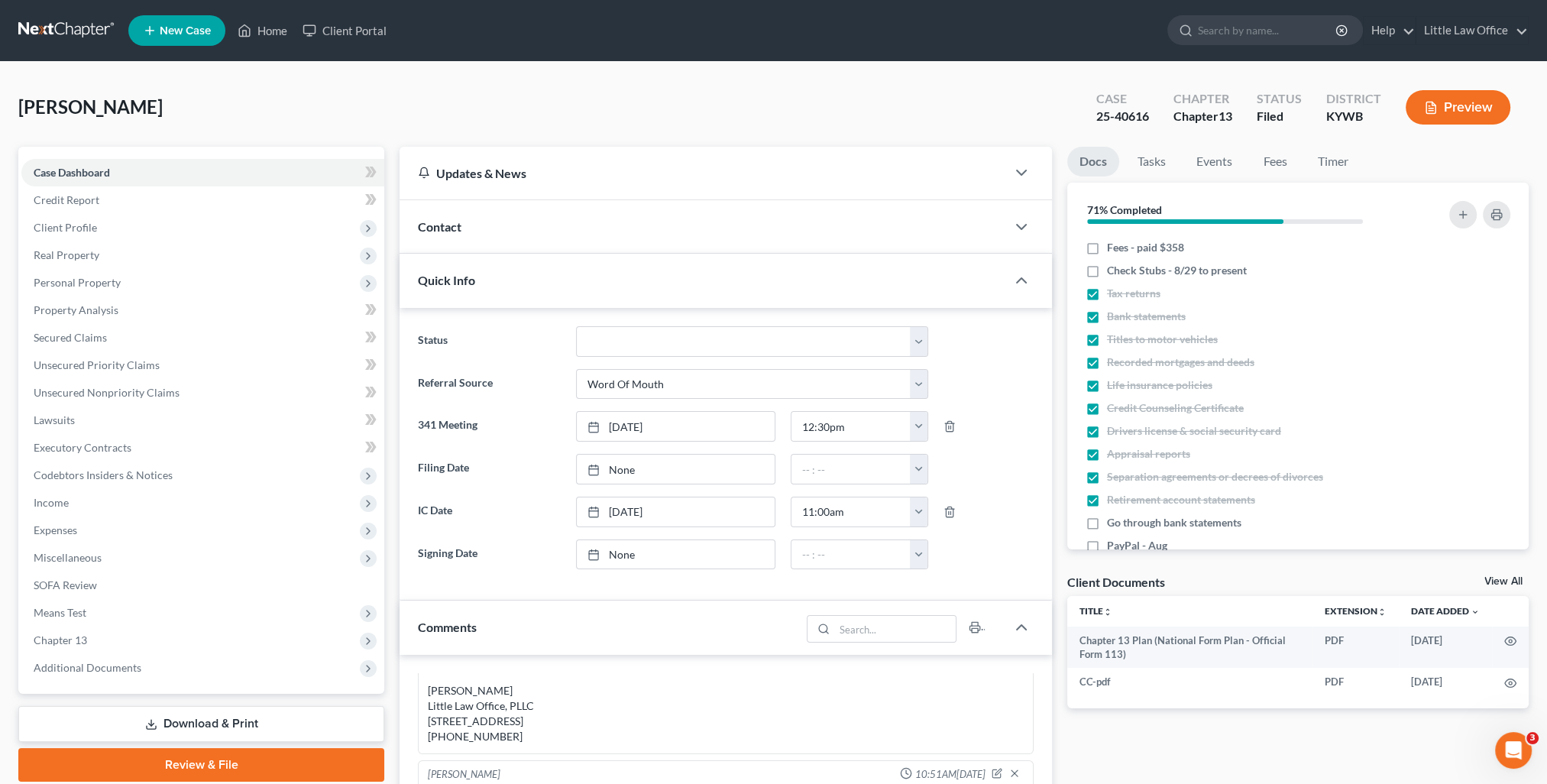
click at [543, 297] on div "Quick Info" at bounding box center [703, 280] width 607 height 53
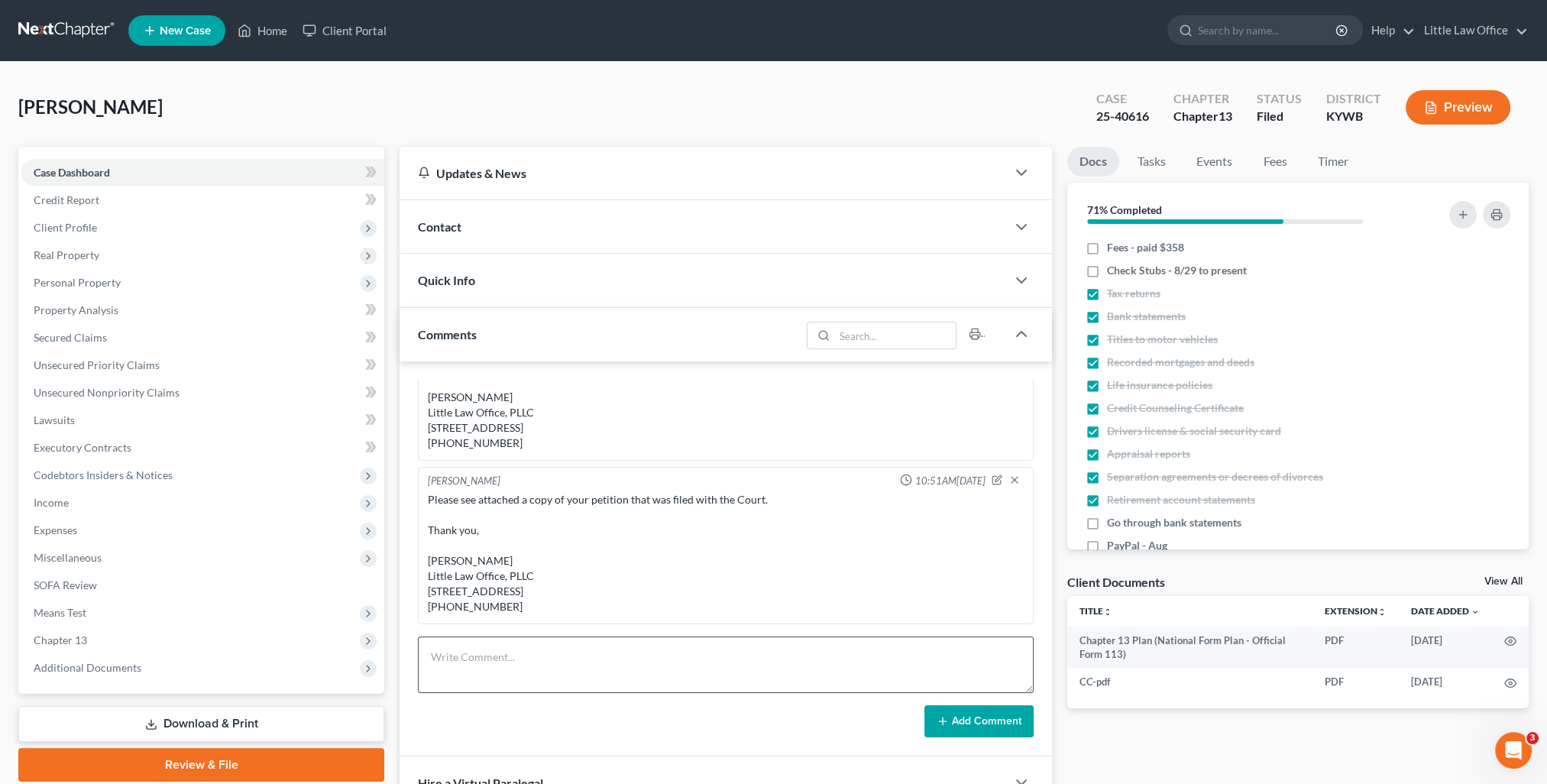
click at [562, 623] on div "Kristi Fulkerson 02:40PM, 08/27/2025 Jessica, I have gone through your file in …" at bounding box center [726, 559] width 652 height 395
click at [567, 640] on textarea at bounding box center [726, 664] width 616 height 56
click at [562, 660] on textarea at bounding box center [726, 664] width 616 height 56
paste textarea "Ms. Tapia filed a Chapter 13 Bankruptcy with our office on September 9, 2025. I…"
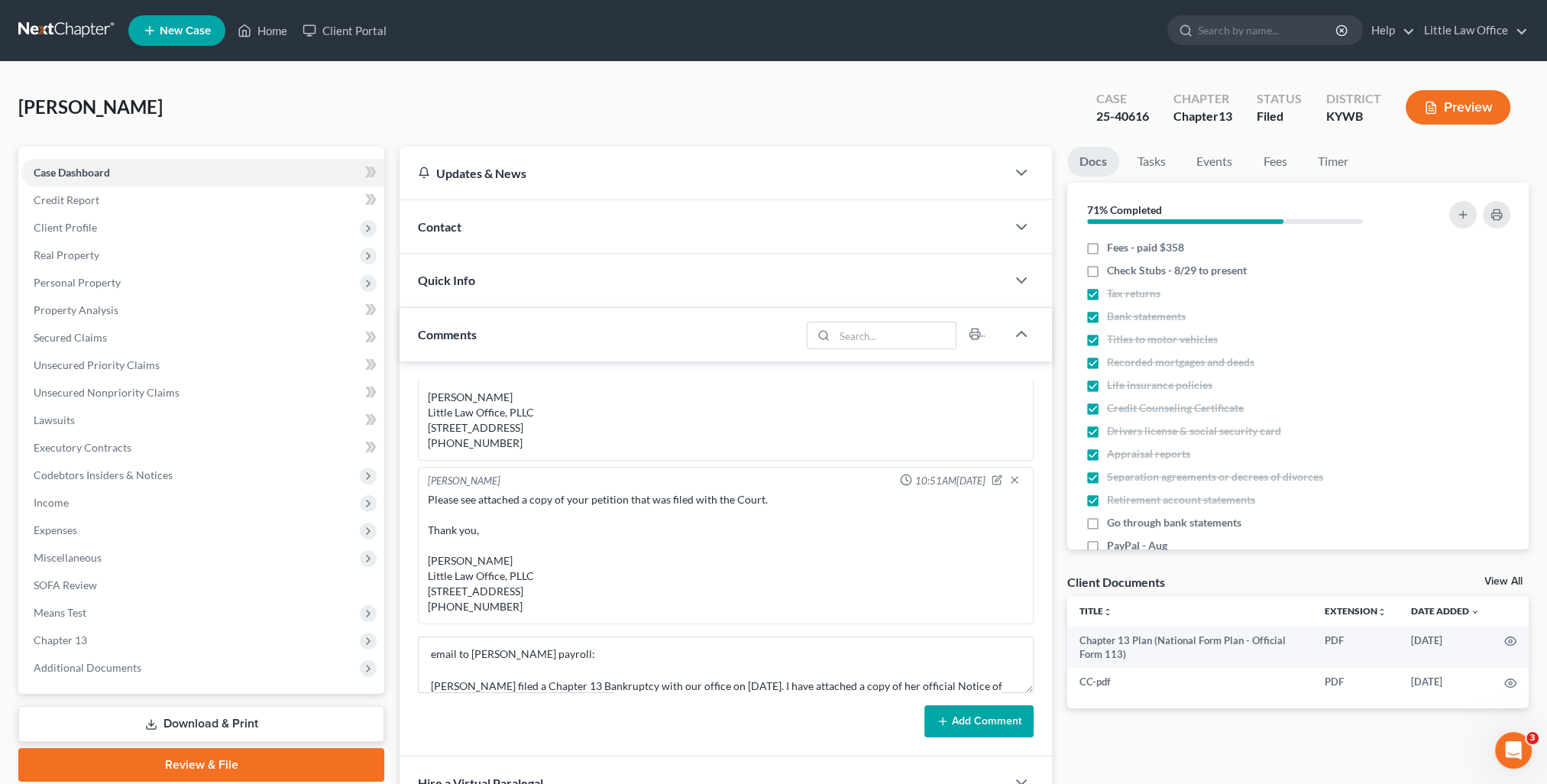
click at [972, 727] on button "Add Comment" at bounding box center [979, 721] width 109 height 32
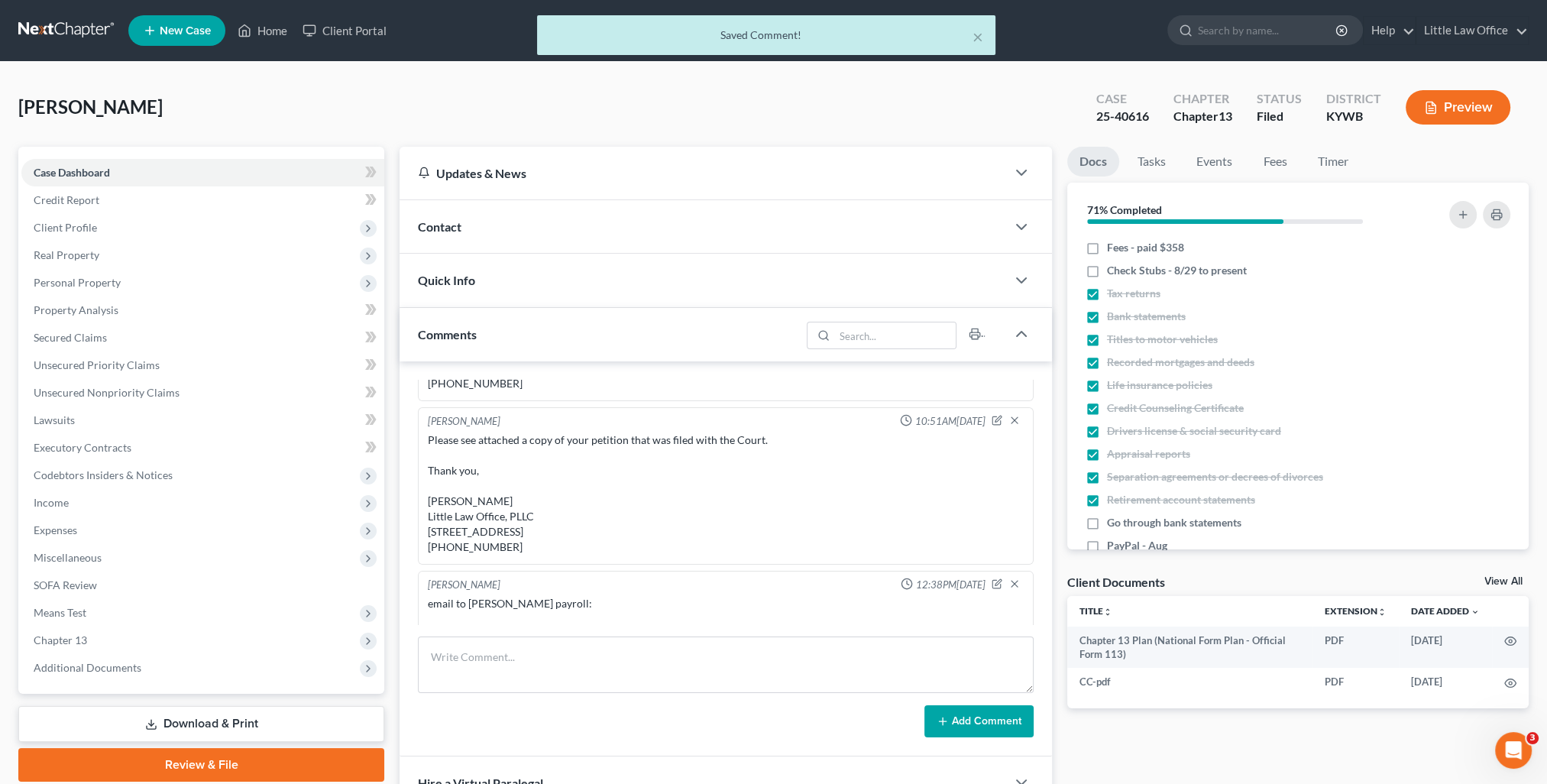
scroll to position [962, 0]
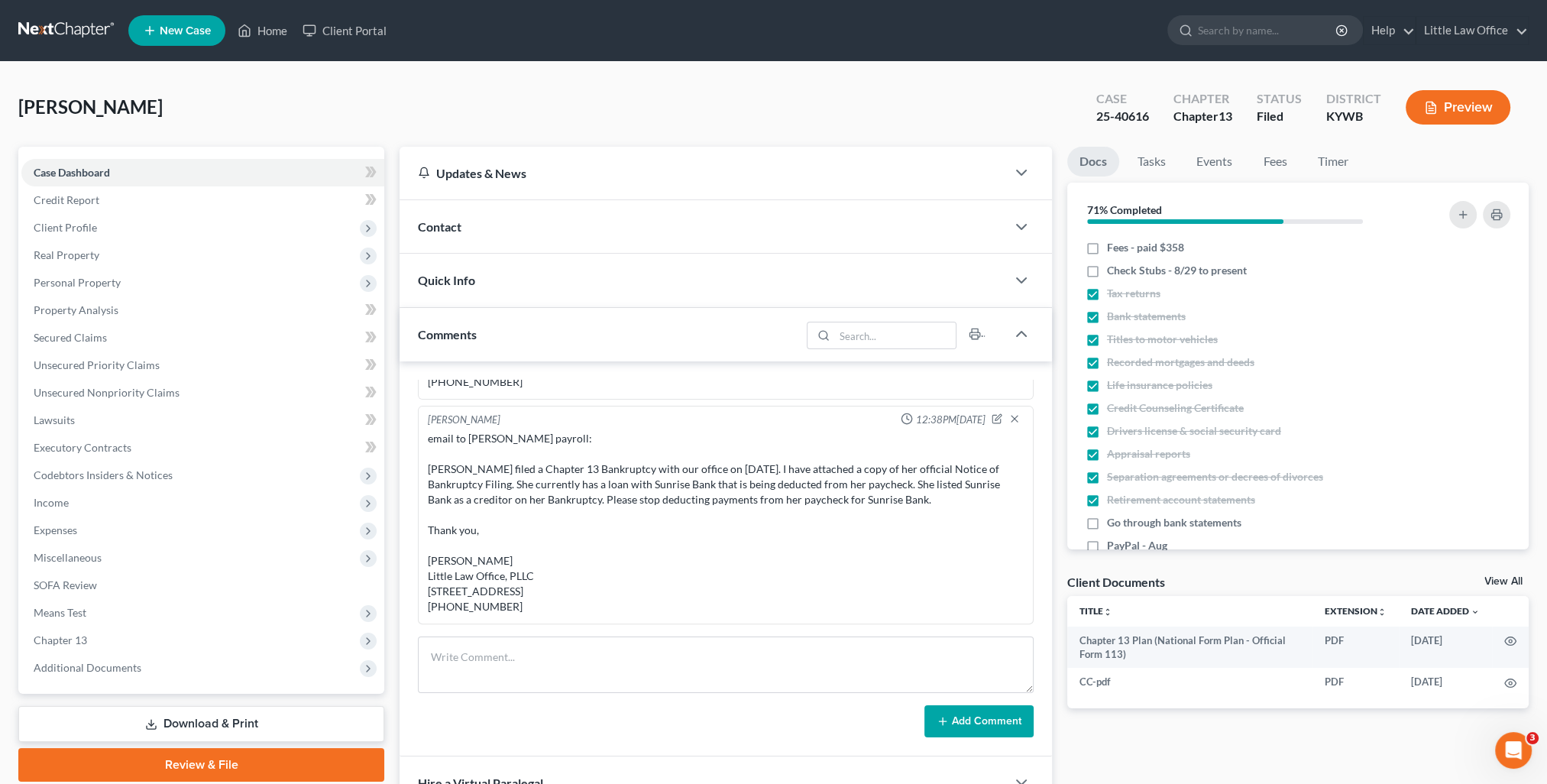
click at [469, 274] on span "Quick Info" at bounding box center [446, 280] width 57 height 14
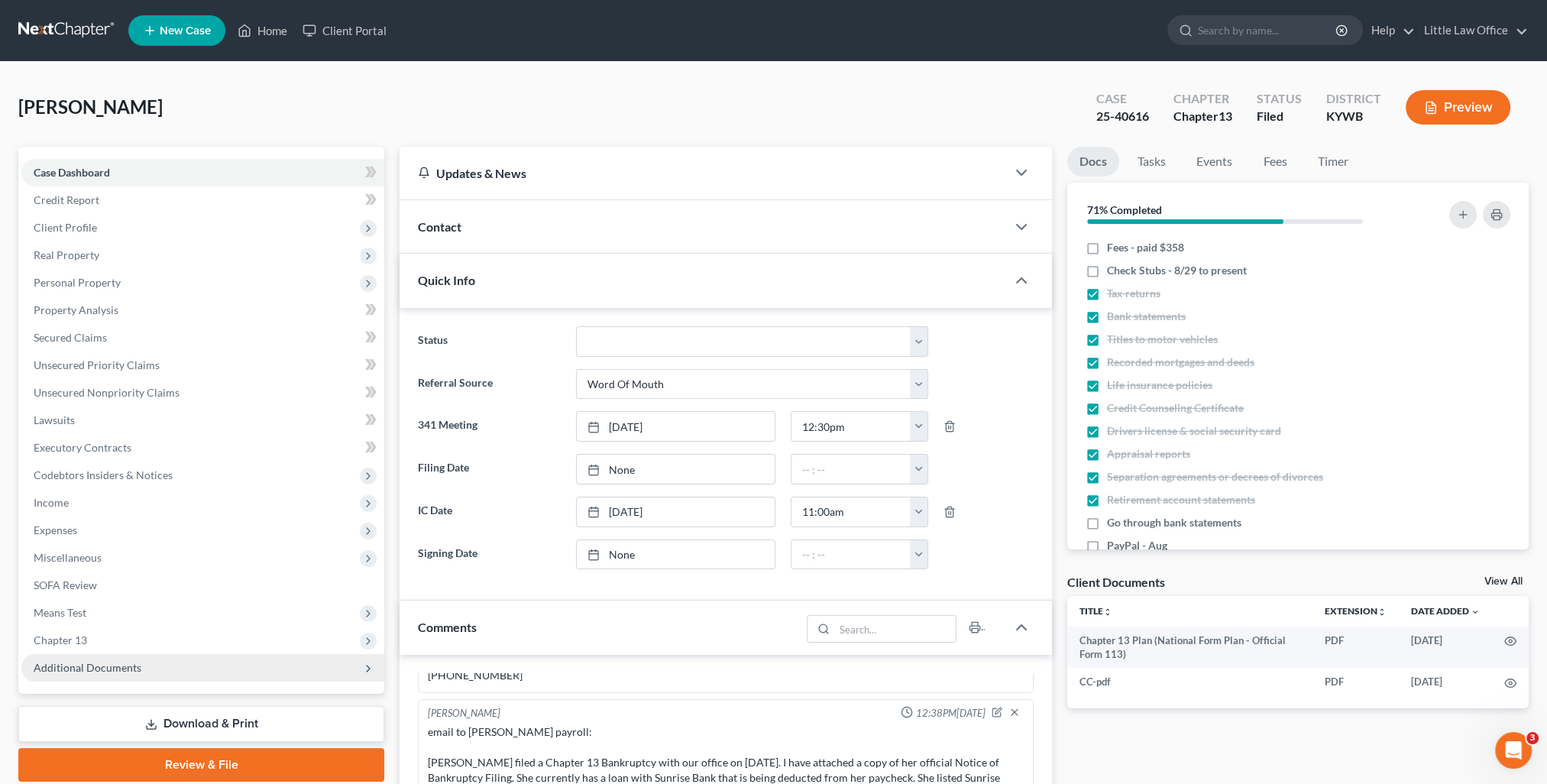
click at [89, 662] on span "Additional Documents" at bounding box center [87, 667] width 108 height 13
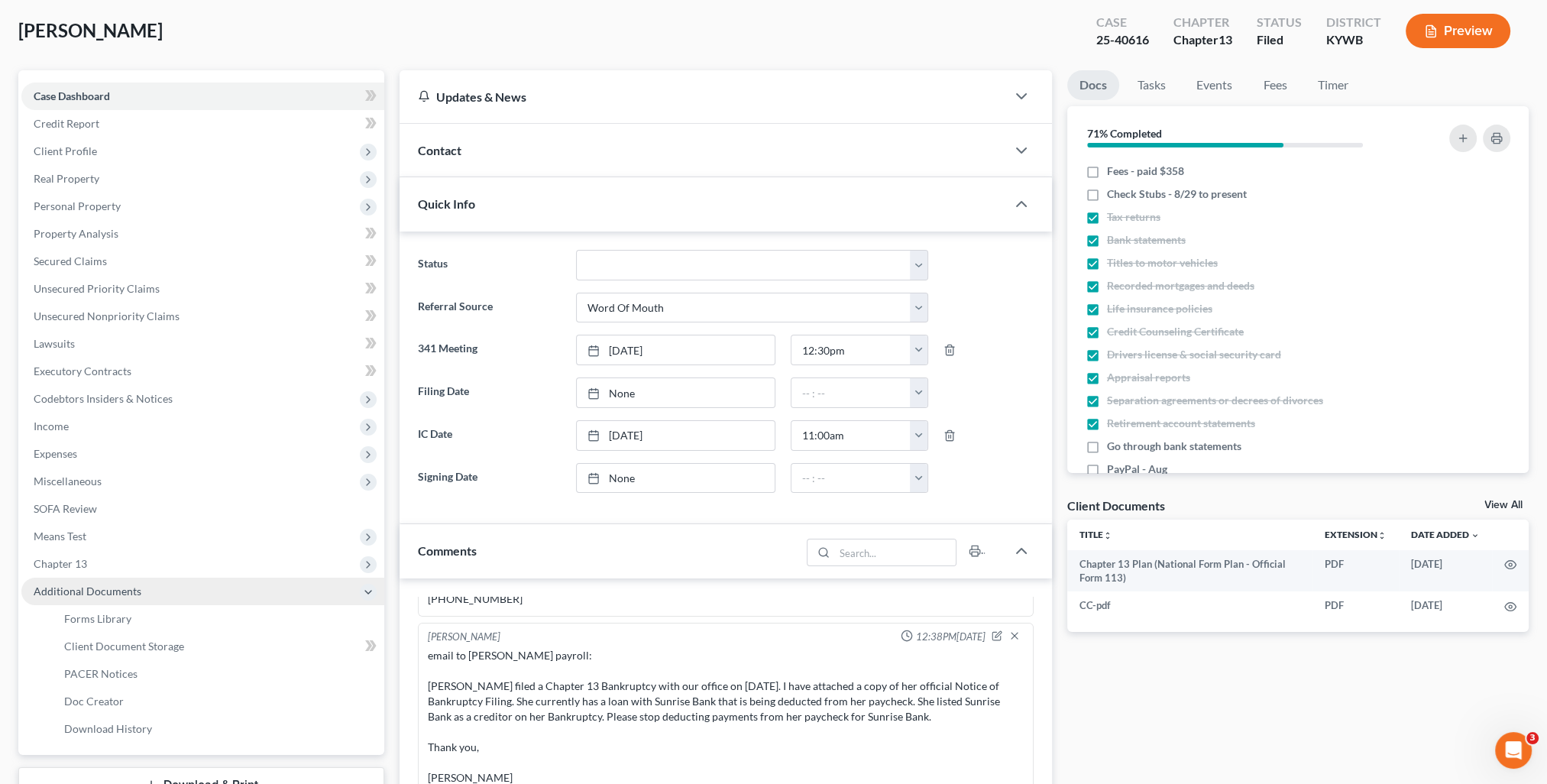
scroll to position [153, 0]
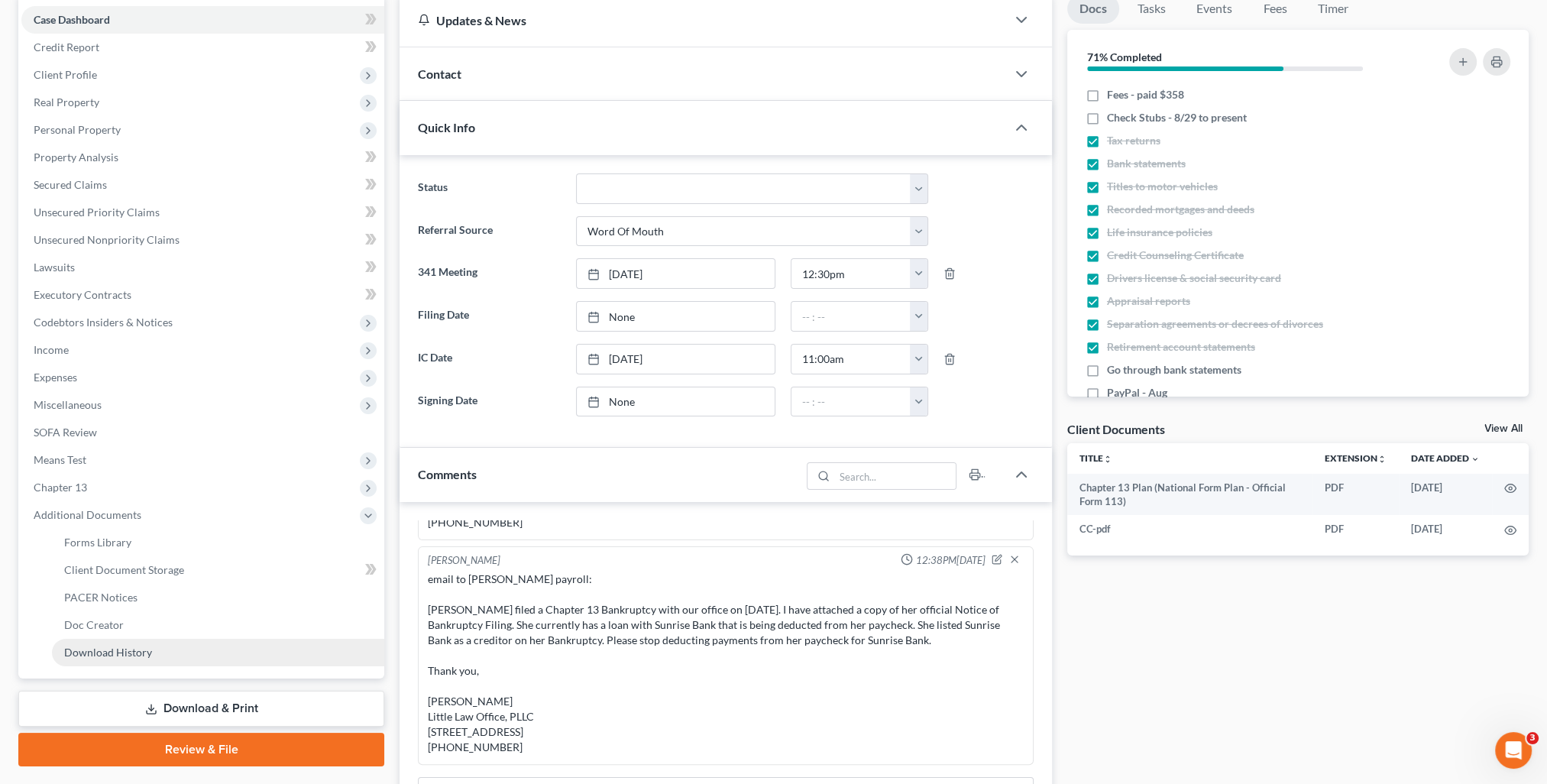
click at [113, 655] on span "Download History" at bounding box center [108, 652] width 88 height 13
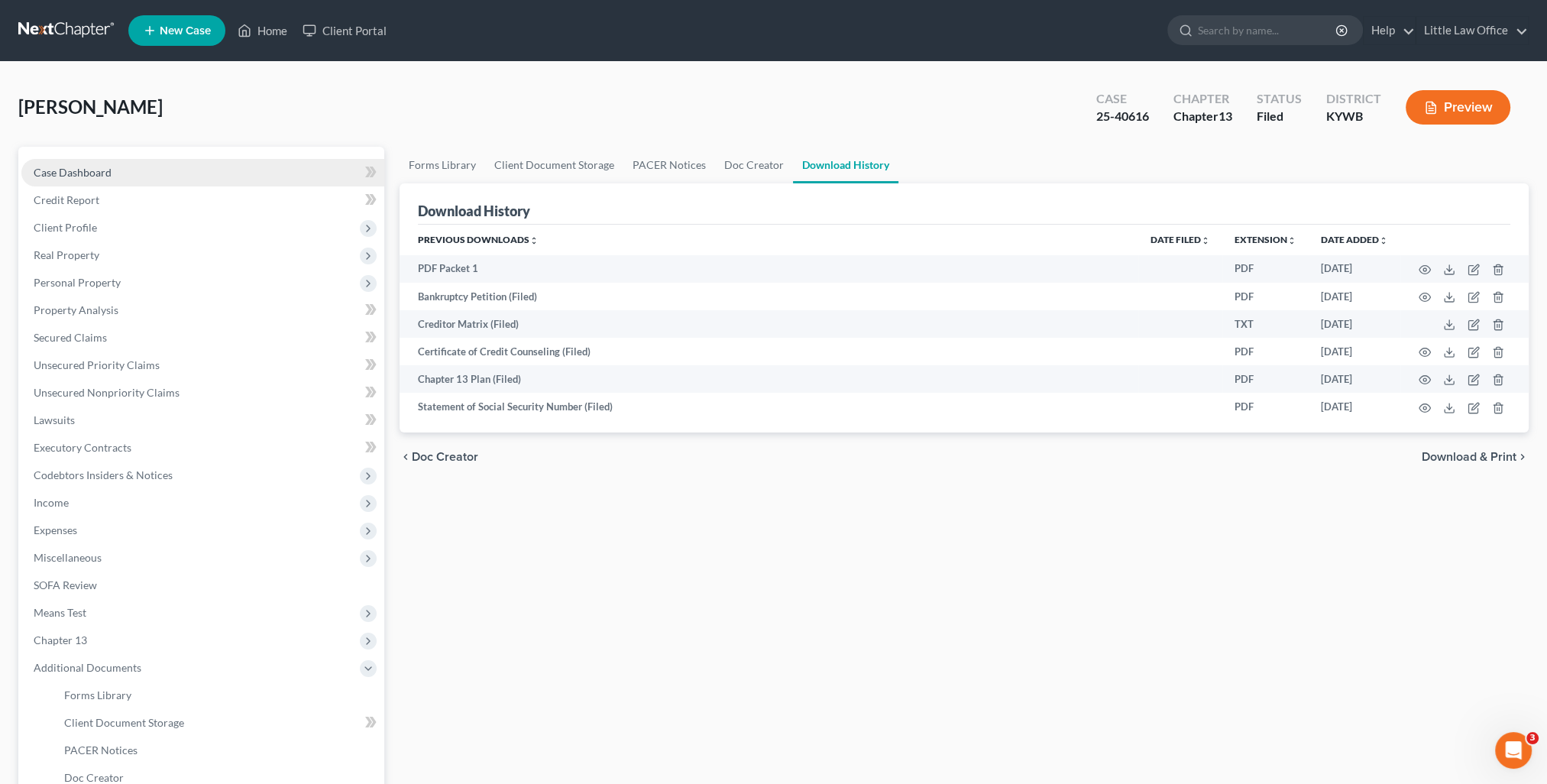
click at [78, 174] on span "Case Dashboard" at bounding box center [72, 172] width 78 height 13
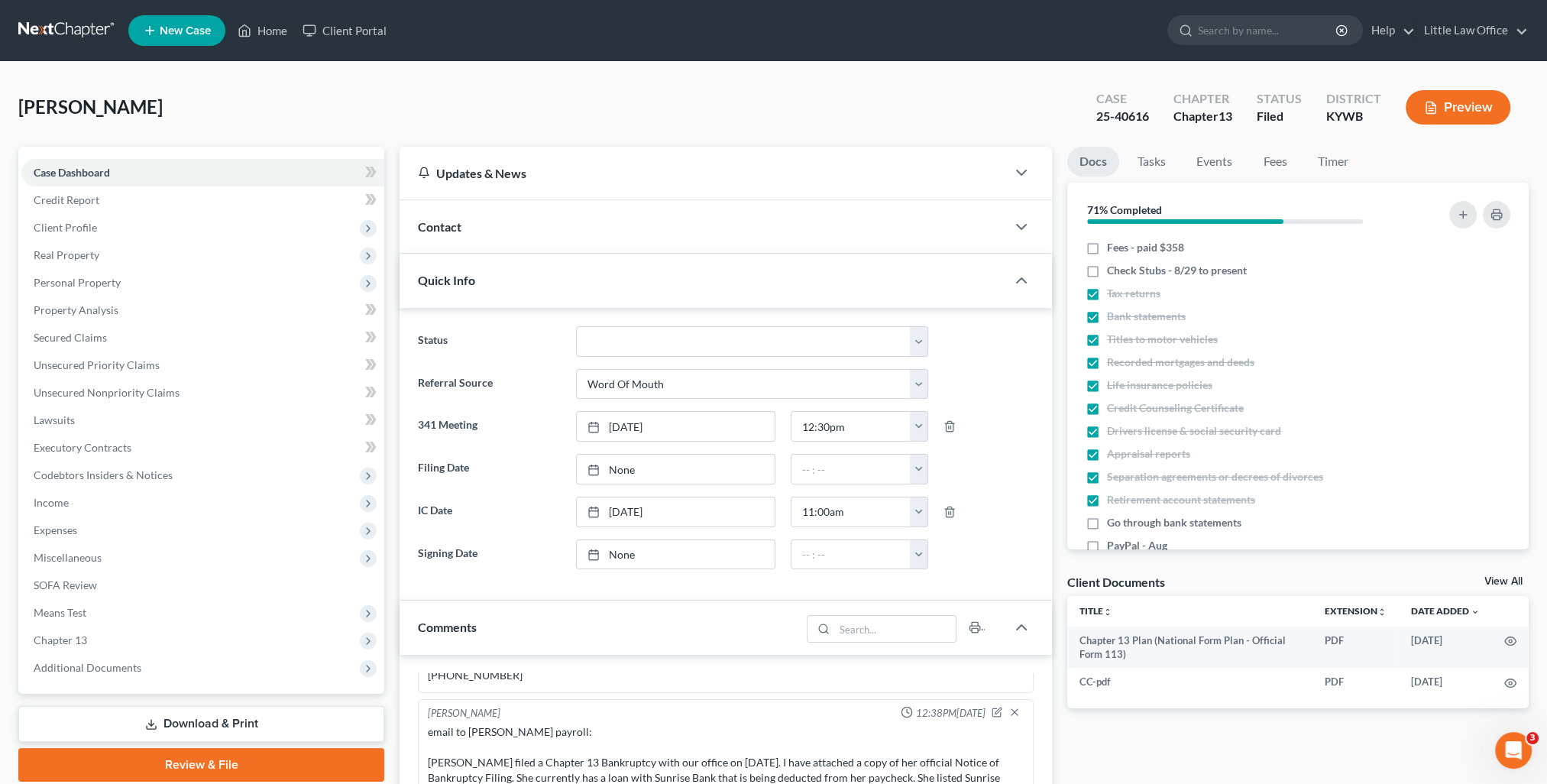
scroll to position [32, 0]
click at [616, 468] on link "9/10/2025" at bounding box center [676, 468] width 198 height 29
click at [267, 32] on link "Home" at bounding box center [263, 30] width 65 height 28
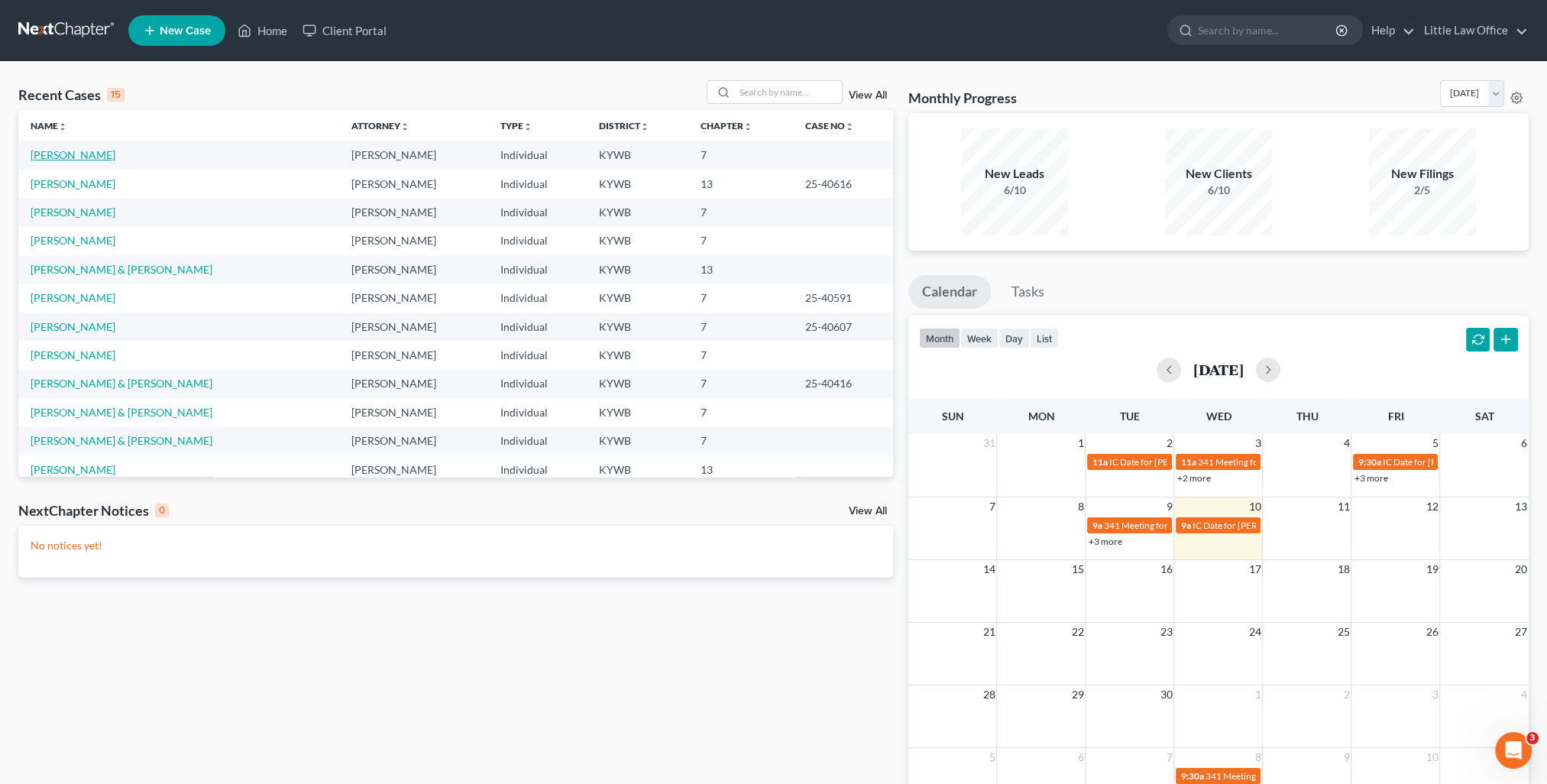
click at [68, 154] on link "Rogers, Ashlie" at bounding box center [73, 154] width 85 height 13
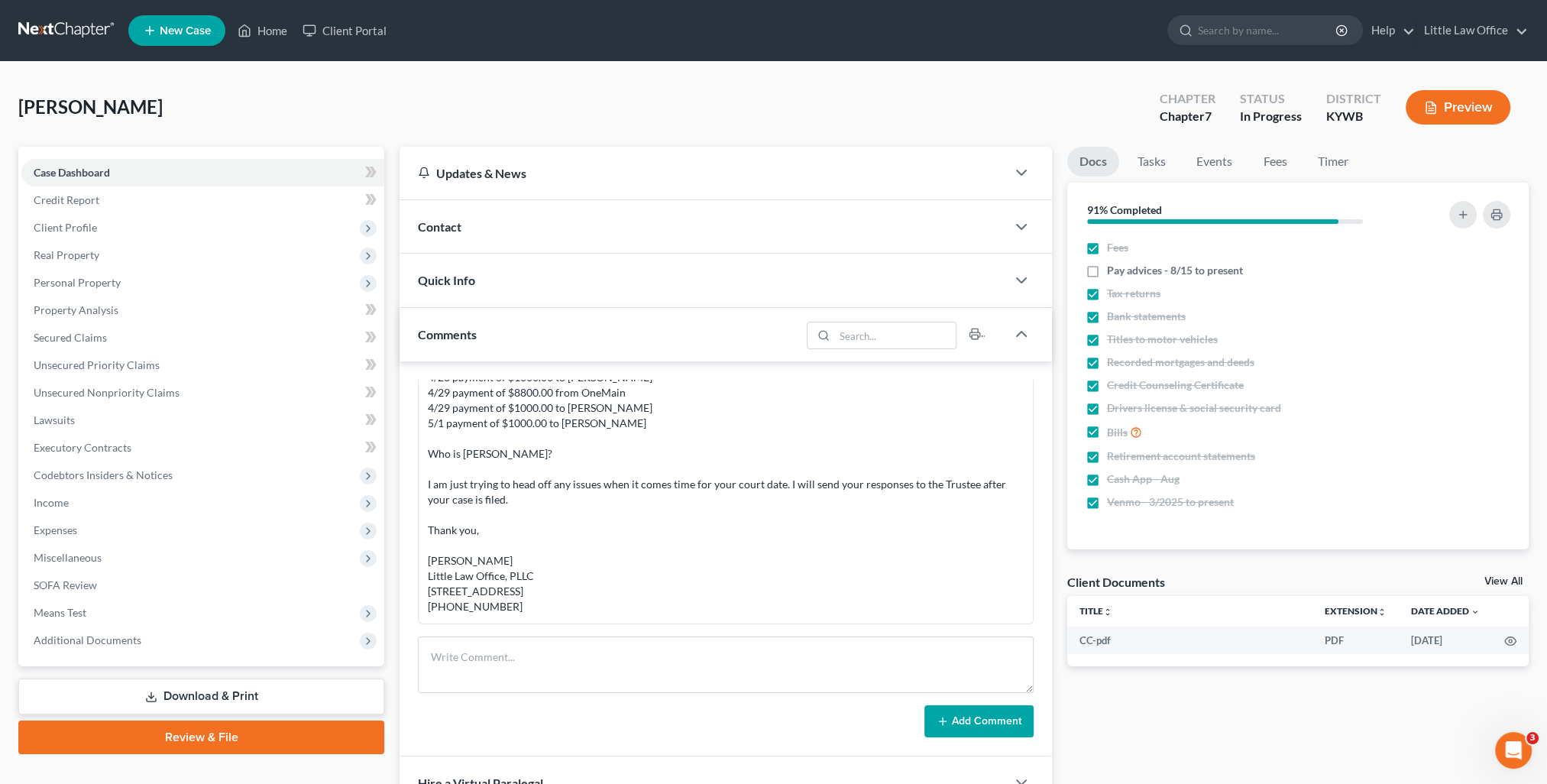
scroll to position [961, 0]
click at [466, 323] on div "Comments" at bounding box center [600, 334] width 401 height 53
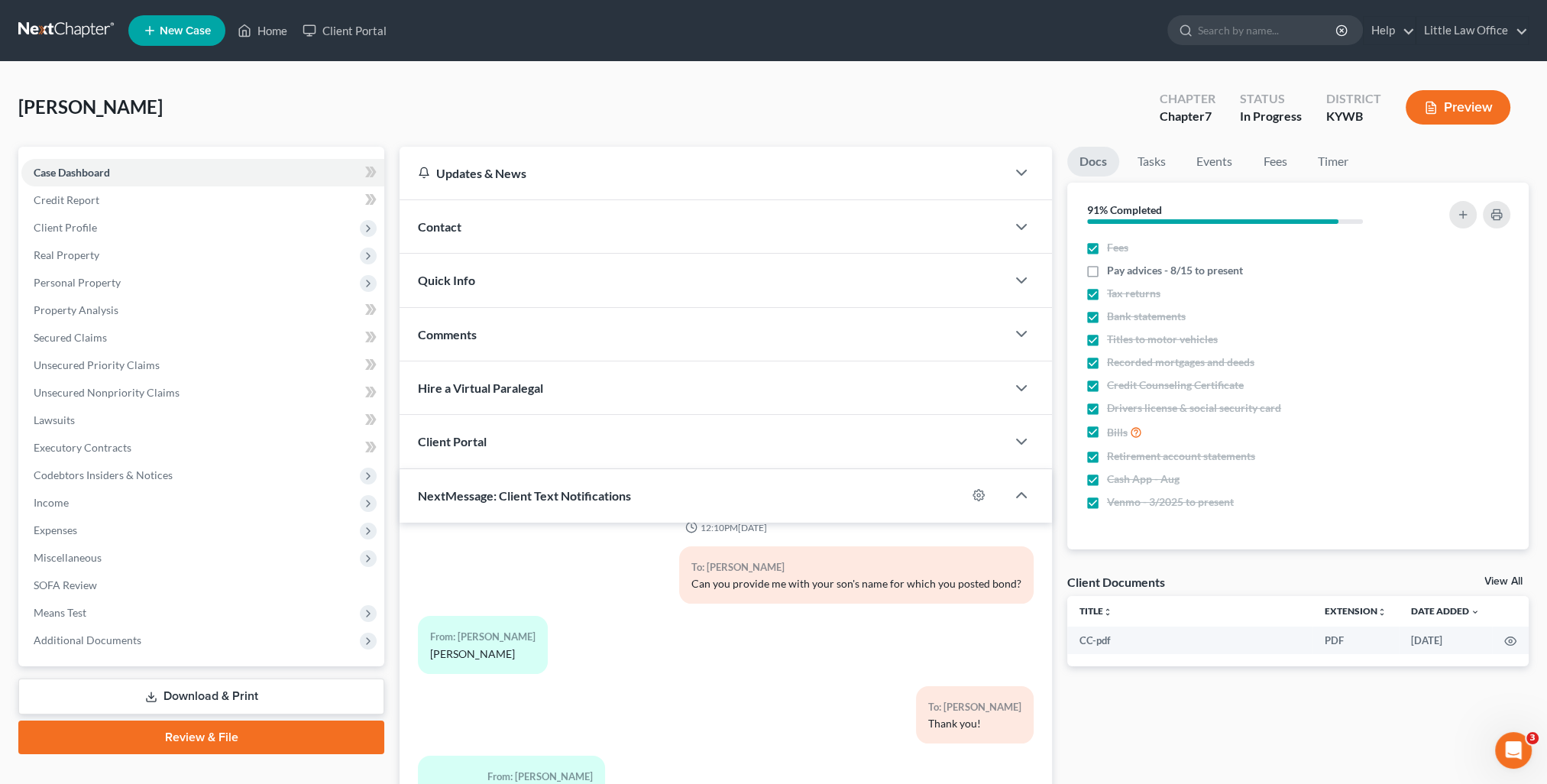
scroll to position [137, 0]
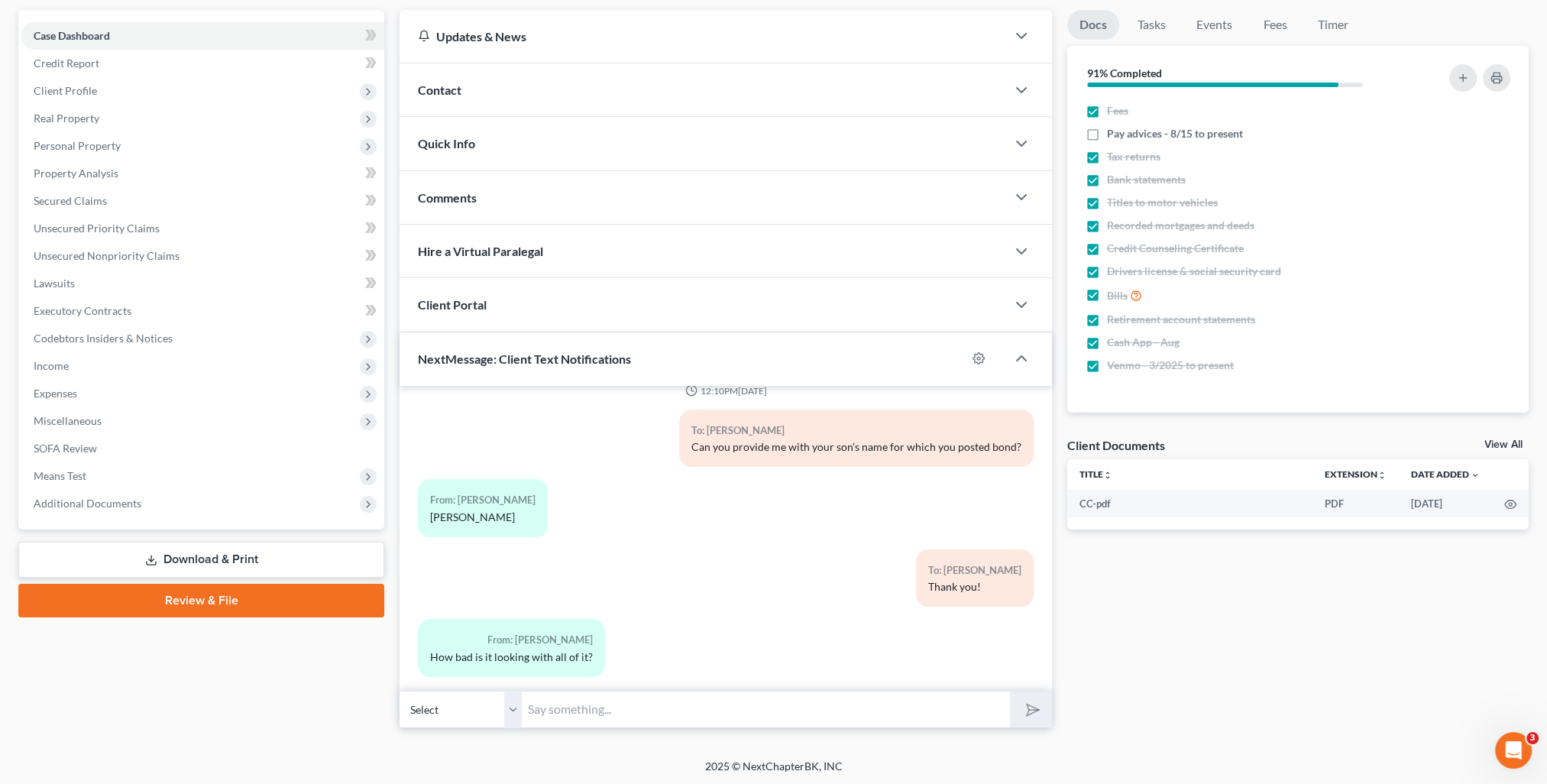
click at [619, 717] on input "text" at bounding box center [765, 709] width 488 height 37
click at [1010, 691] on button "submit" at bounding box center [1030, 709] width 42 height 36
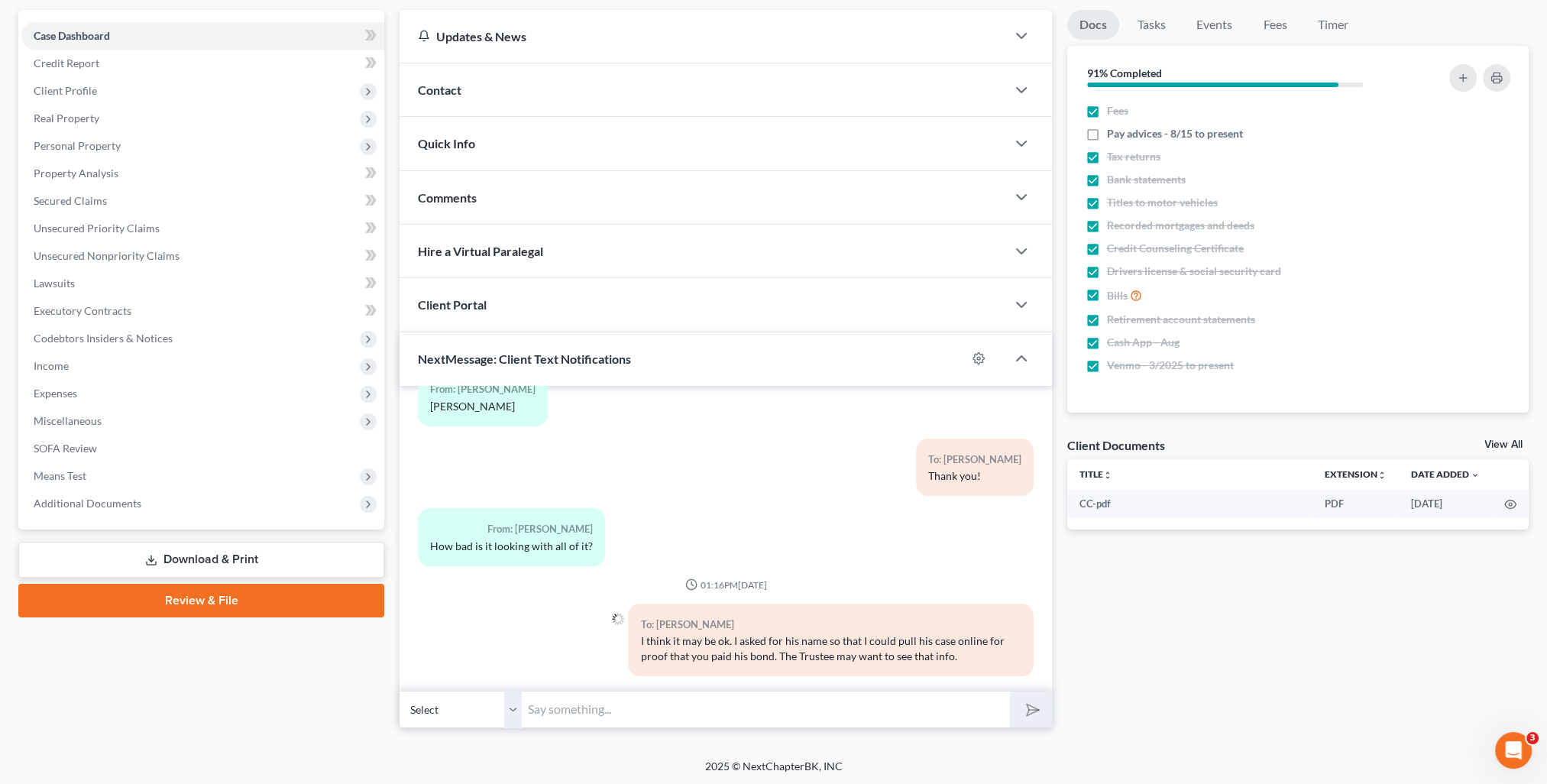
scroll to position [996, 0]
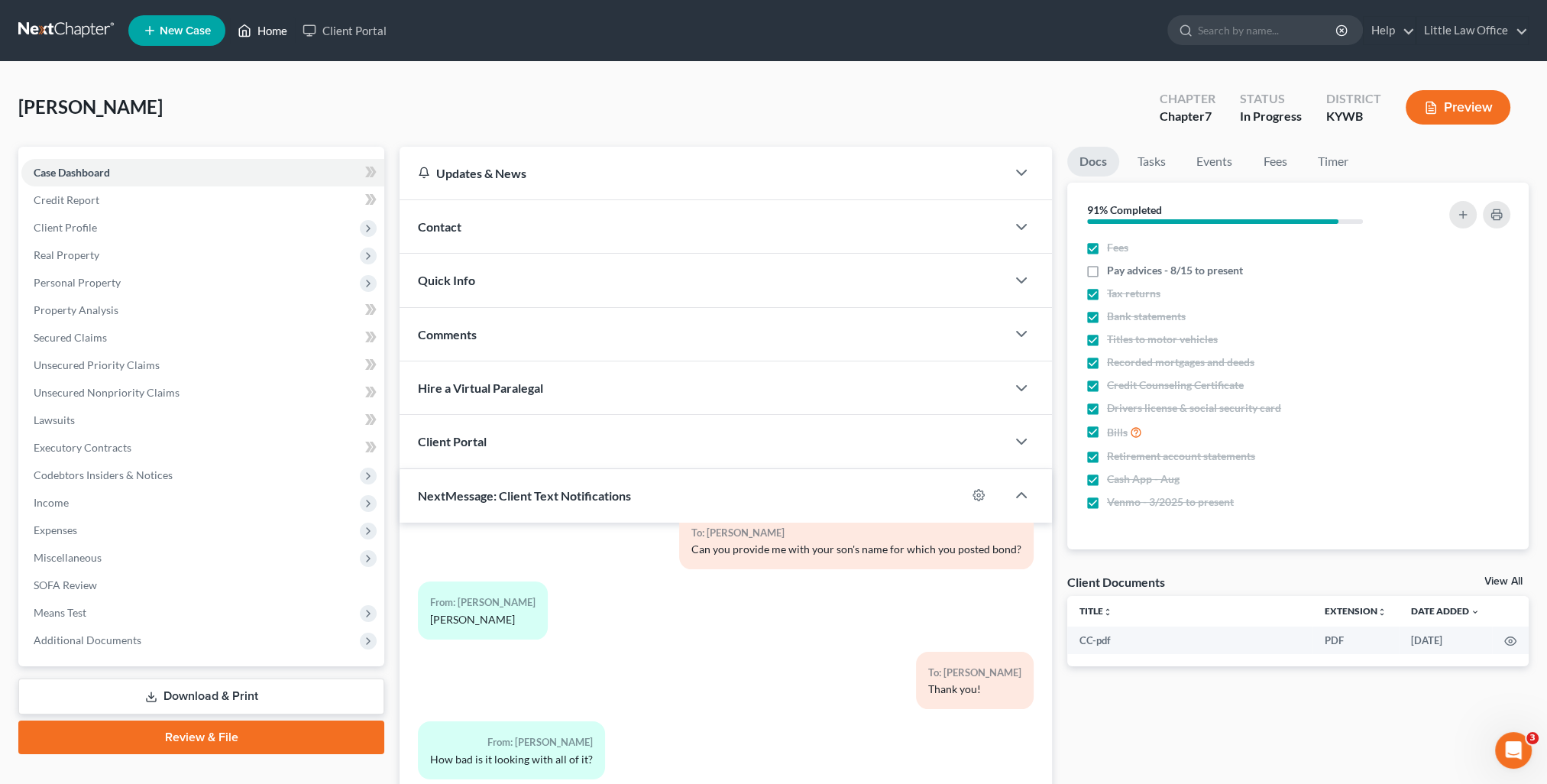
click at [276, 21] on link "Home" at bounding box center [263, 30] width 65 height 28
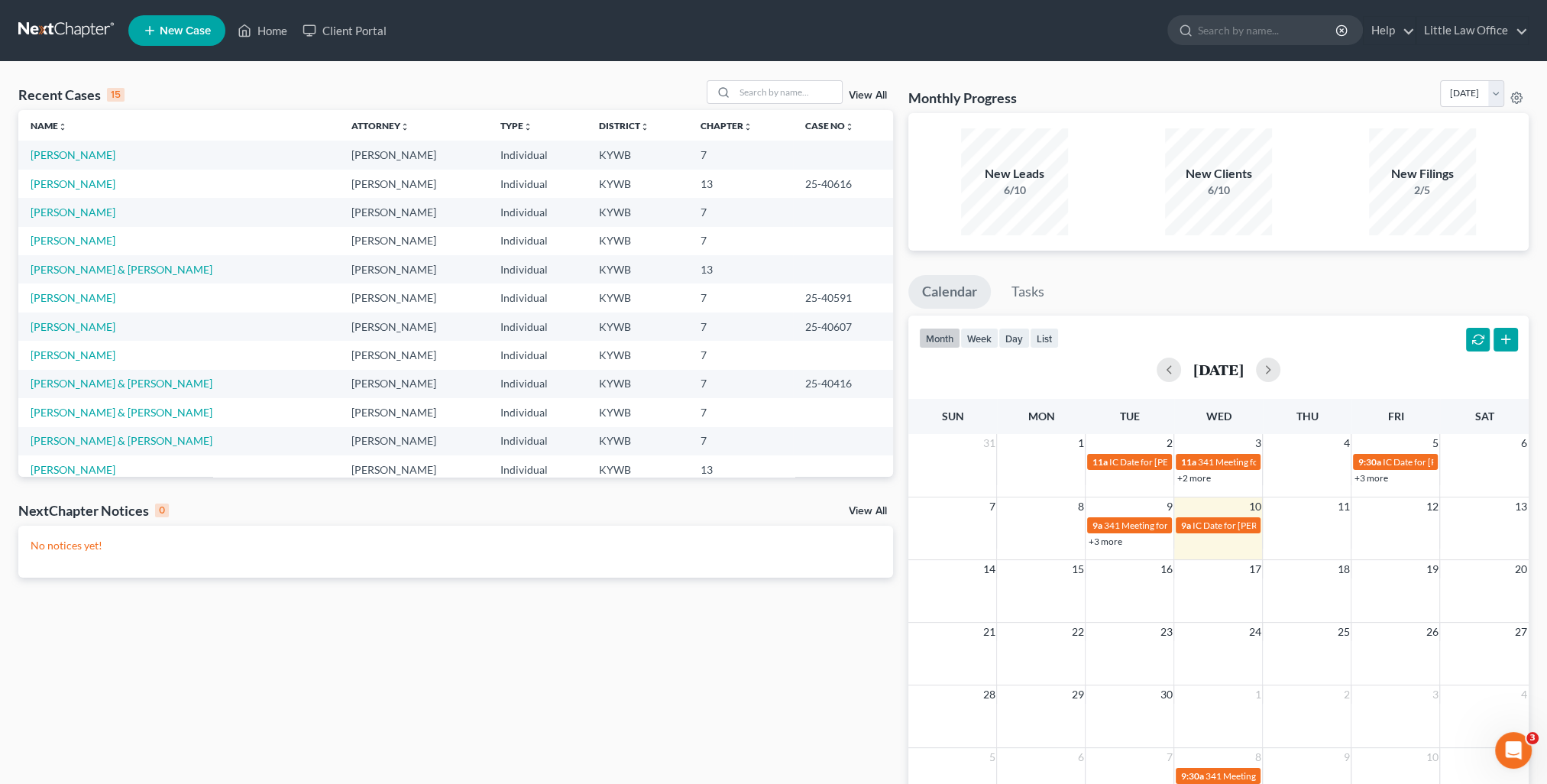
click at [71, 191] on td "Tapia, Jessica" at bounding box center [178, 184] width 320 height 28
click at [71, 182] on link "Tapia, Jessica" at bounding box center [73, 184] width 85 height 13
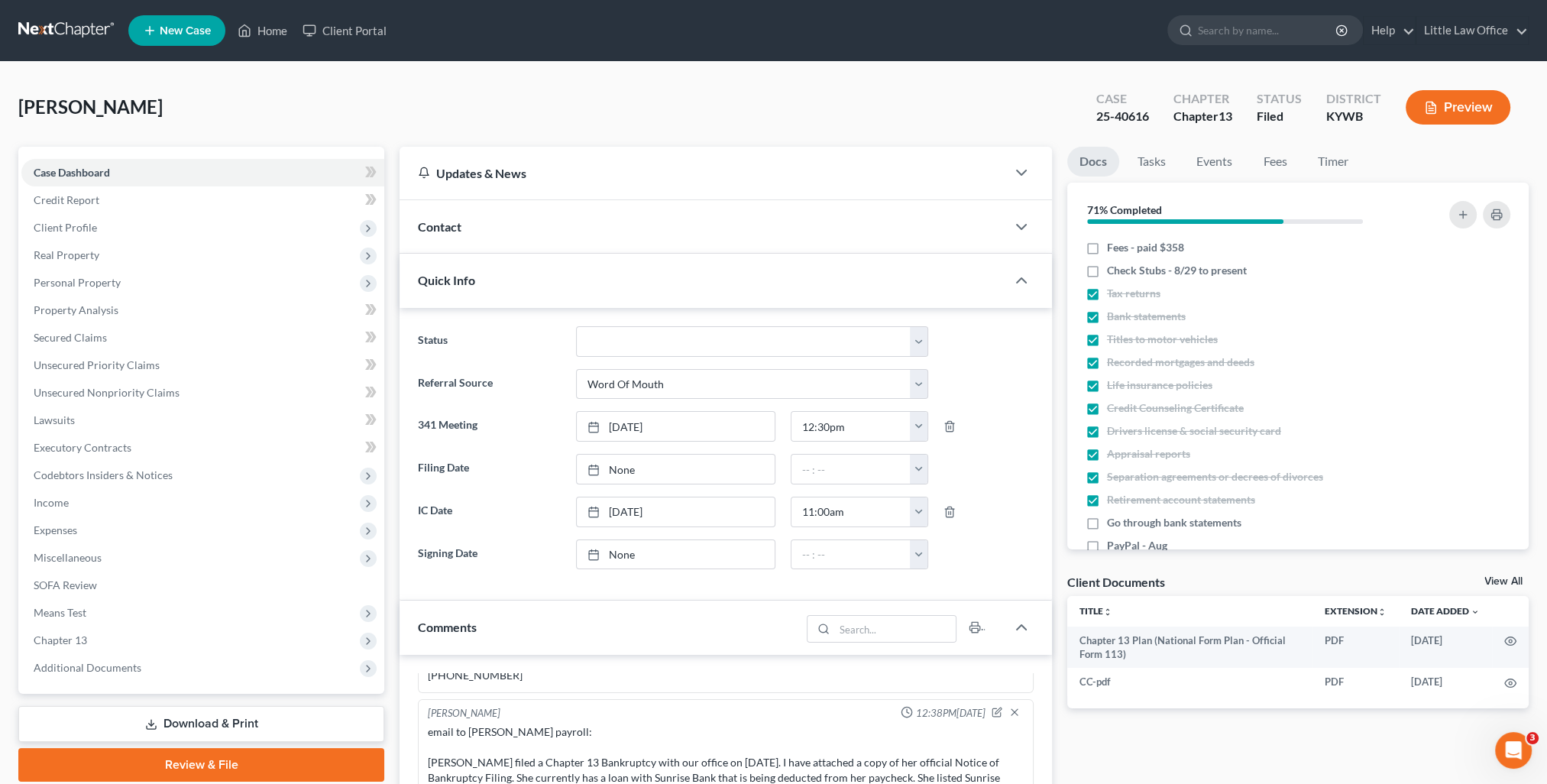
scroll to position [32, 0]
click at [486, 286] on div "Quick Info" at bounding box center [703, 280] width 607 height 53
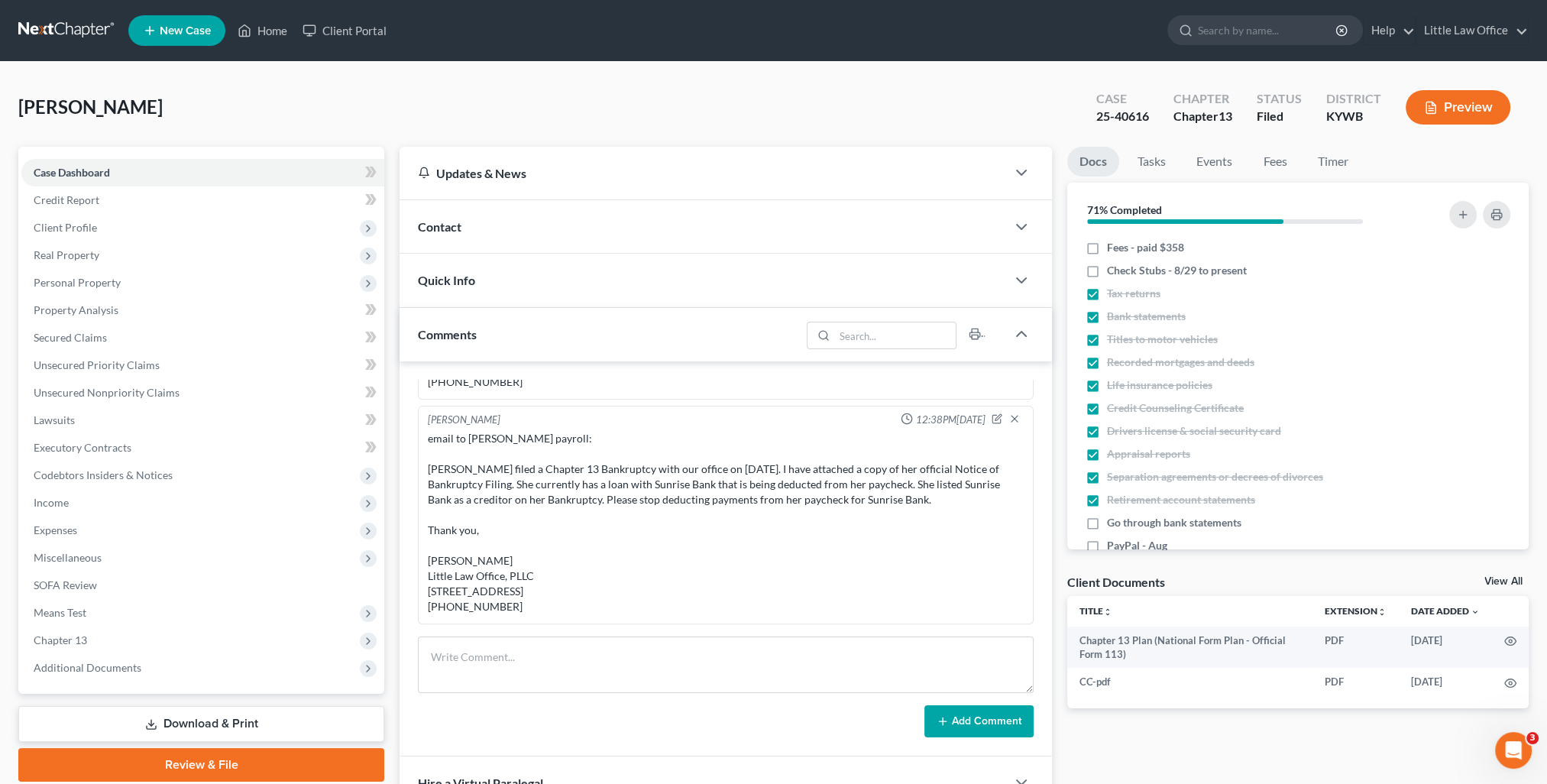
scroll to position [153, 0]
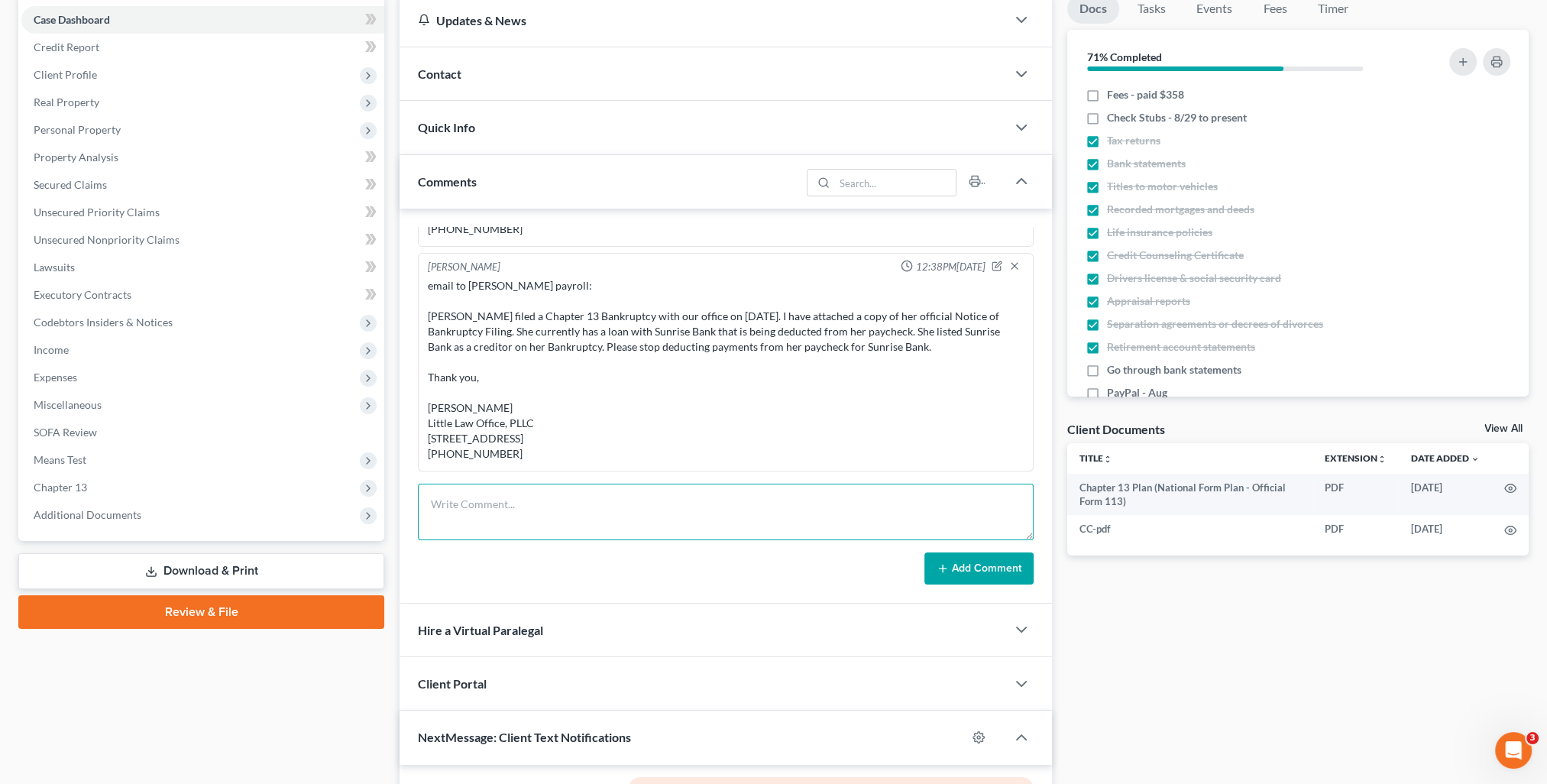
click at [498, 512] on textarea at bounding box center [726, 511] width 616 height 56
click at [939, 570] on icon at bounding box center [942, 568] width 12 height 12
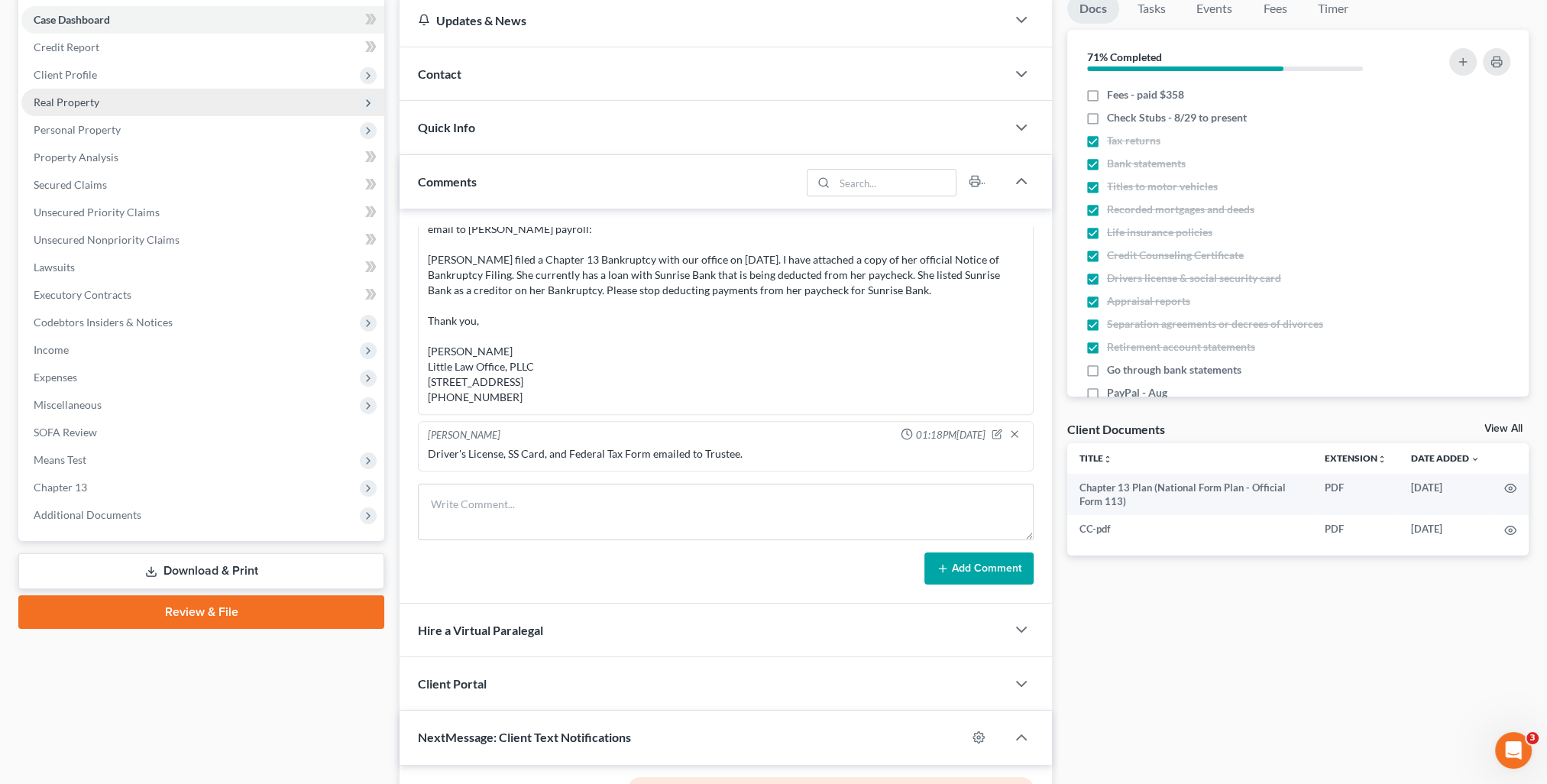
scroll to position [0, 0]
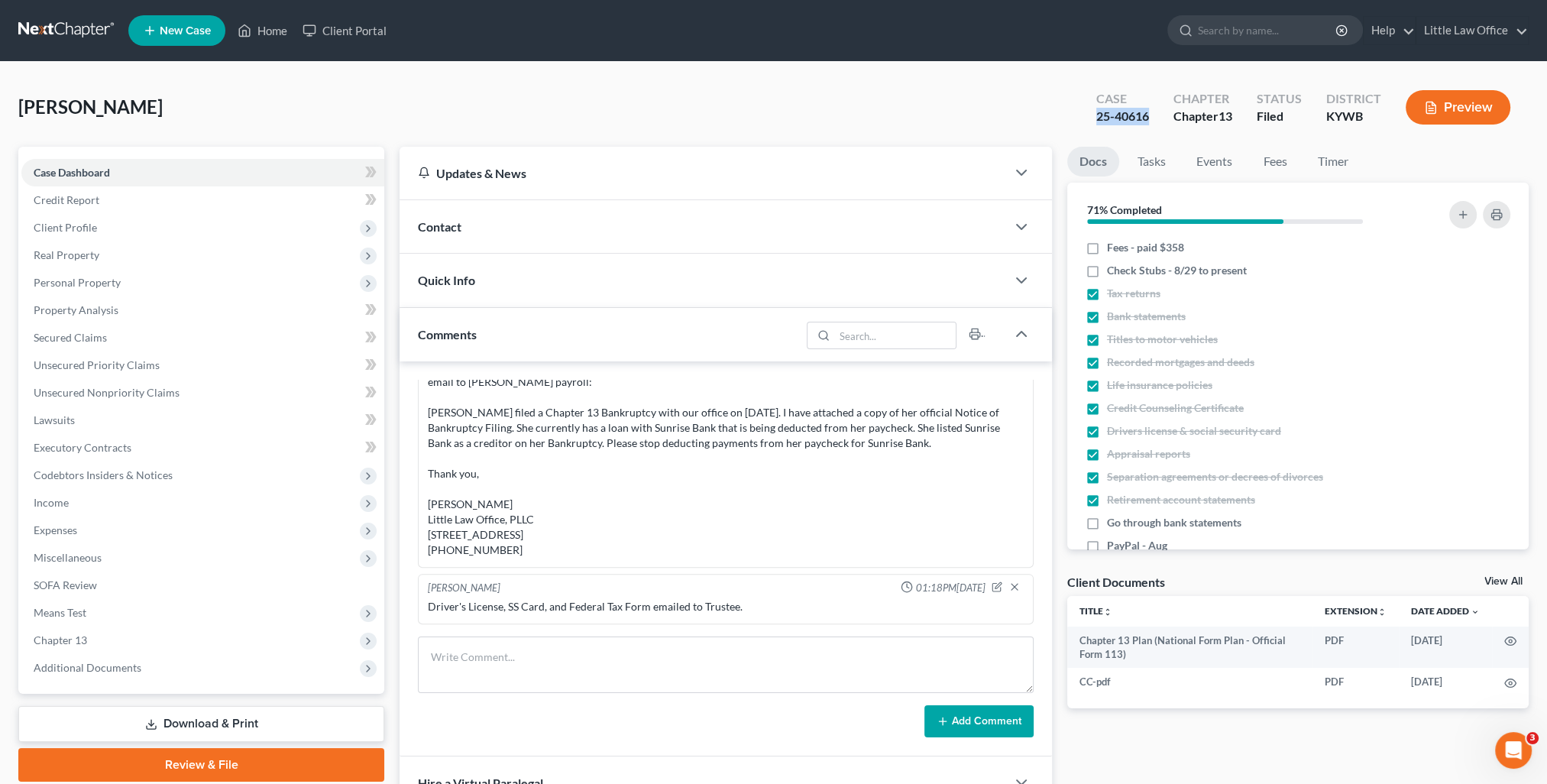
drag, startPoint x: 1087, startPoint y: 112, endPoint x: 1146, endPoint y: 122, distance: 59.8
click at [1146, 122] on div "Case 25-40616" at bounding box center [1123, 108] width 78 height 45
copy div "25-40616"
click at [492, 225] on div "Contact" at bounding box center [703, 226] width 607 height 53
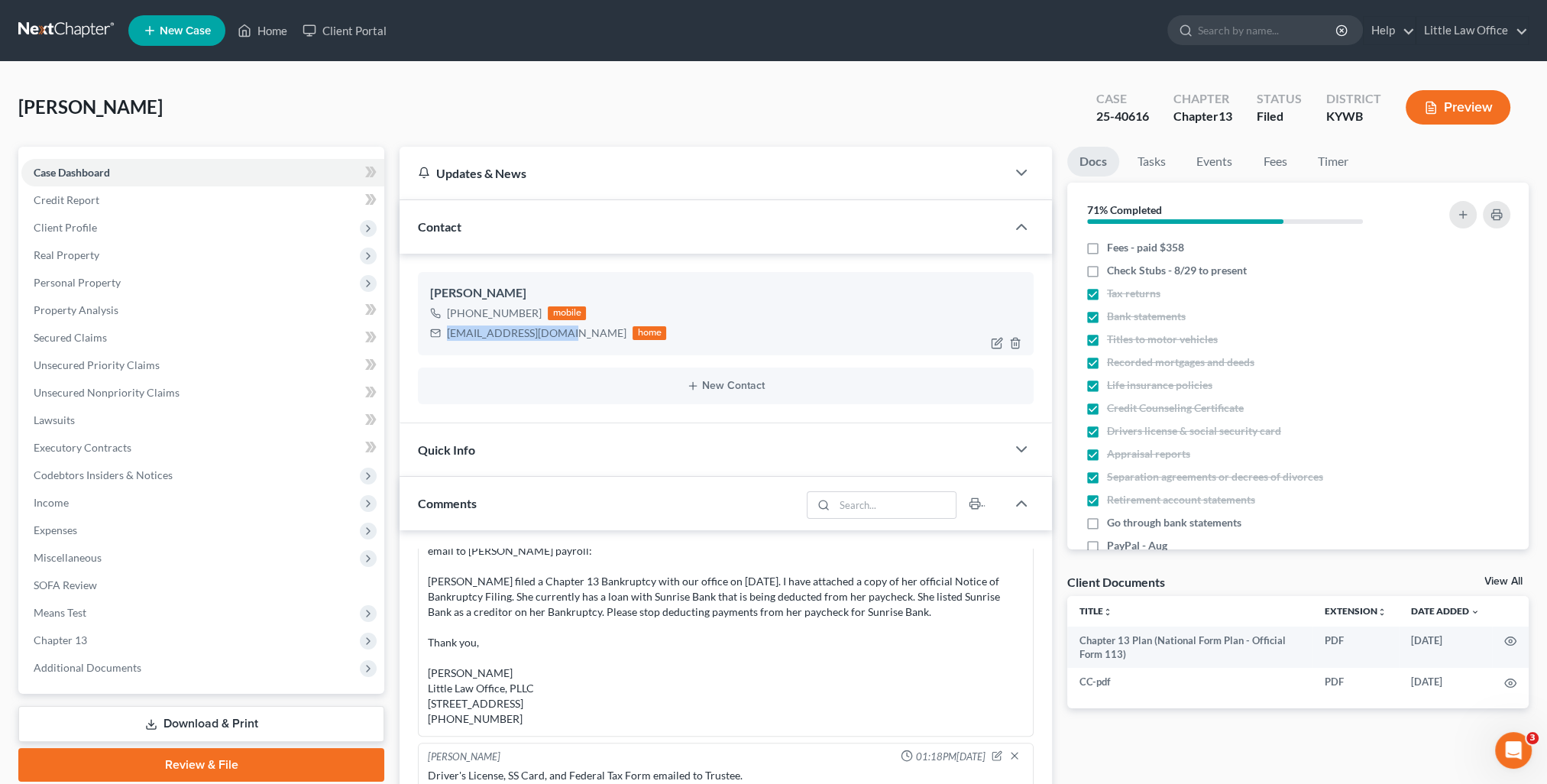
drag, startPoint x: 446, startPoint y: 338, endPoint x: 559, endPoint y: 343, distance: 113.1
click at [559, 343] on div "Jessica Tapia +1 (270) 871-1511 mobile tapiafam4@hotmail.com home" at bounding box center [726, 313] width 616 height 82
copy div "tapiafam4@hotmail.com"
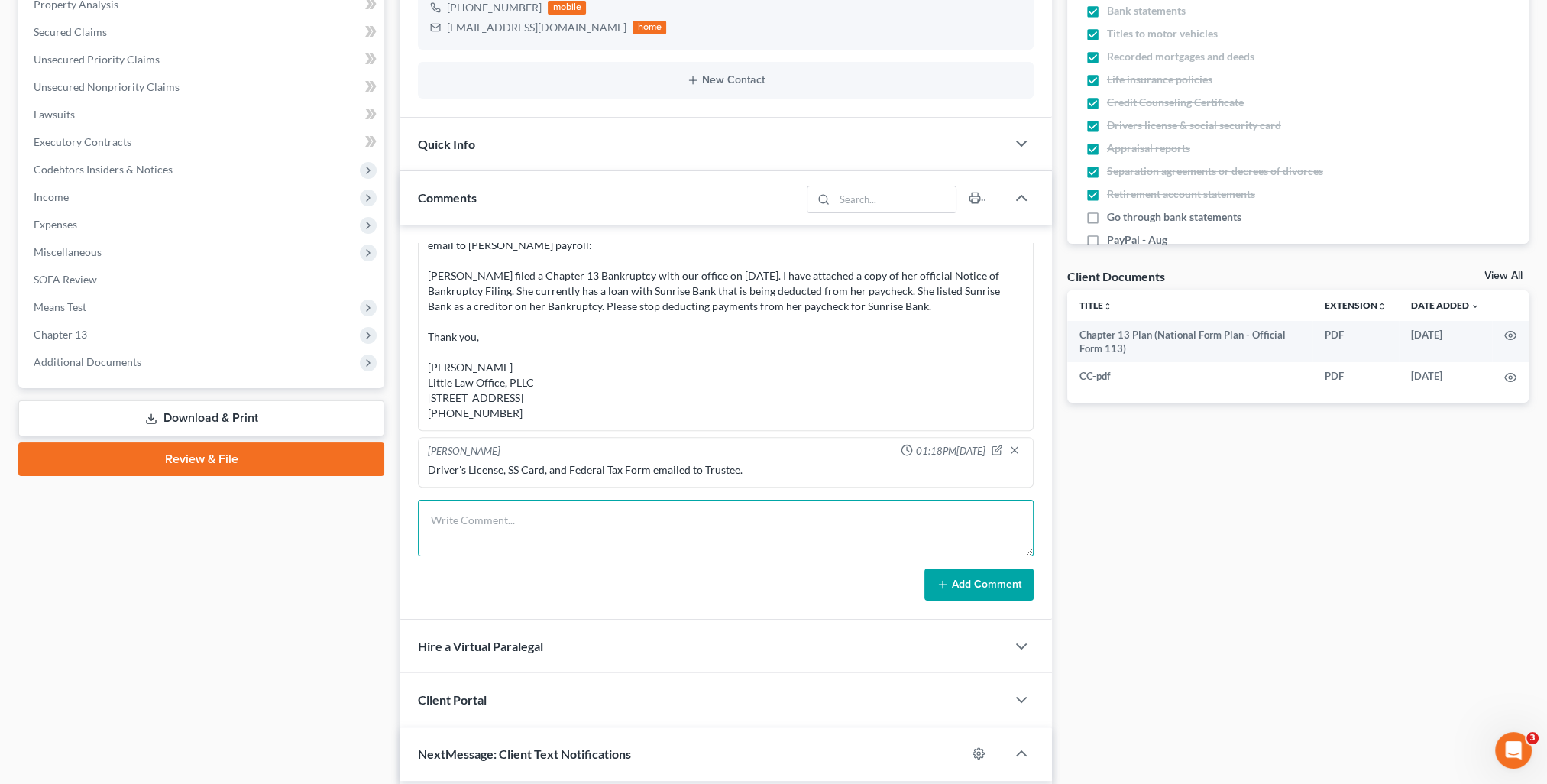
drag, startPoint x: 575, startPoint y: 524, endPoint x: 1098, endPoint y: 630, distance: 533.6
click at [575, 524] on textarea at bounding box center [726, 527] width 616 height 56
paste textarea "Please see attached instructions for you to complete your debt management cours…"
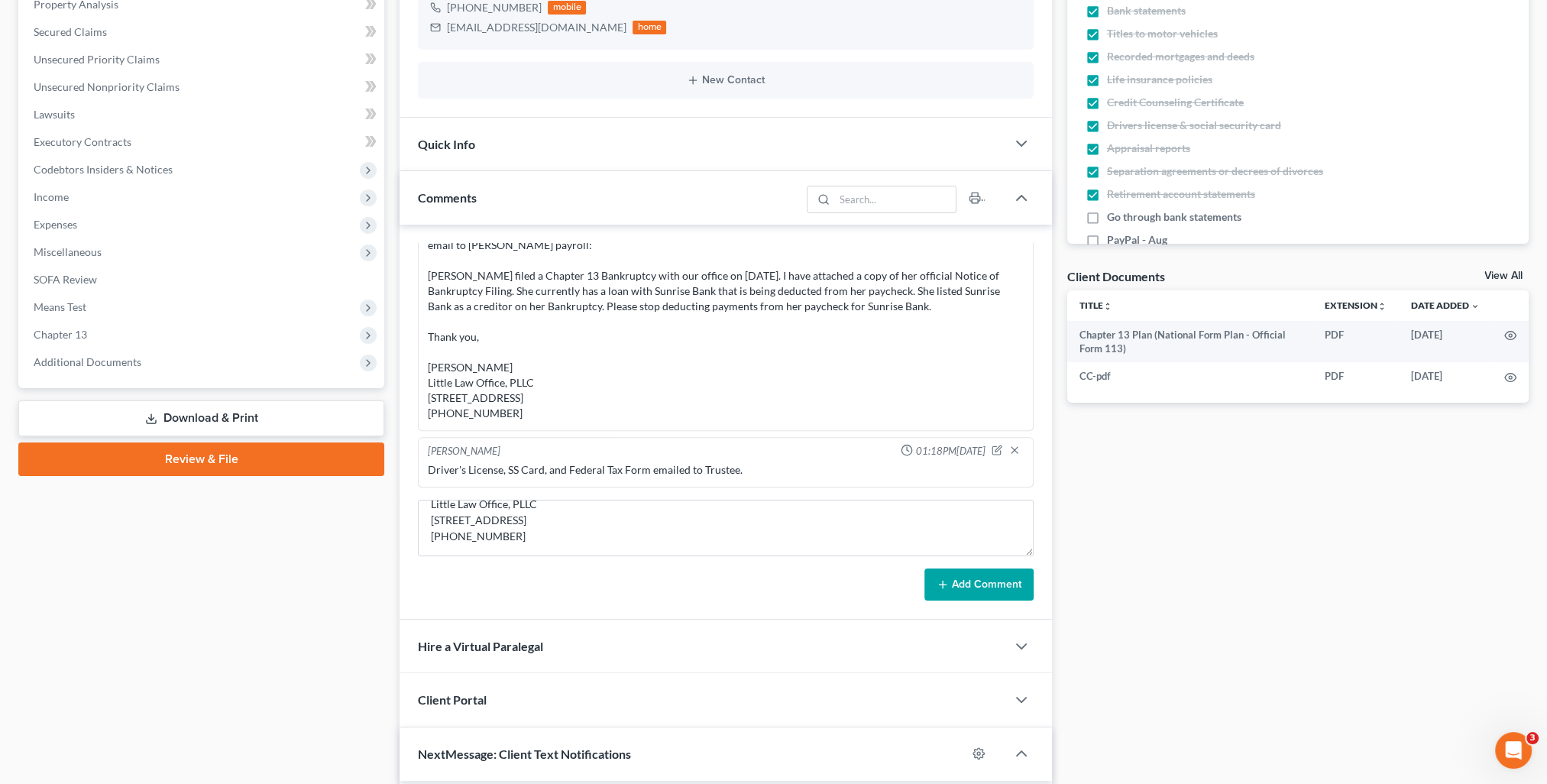
click at [994, 591] on button "Add Comment" at bounding box center [979, 584] width 109 height 32
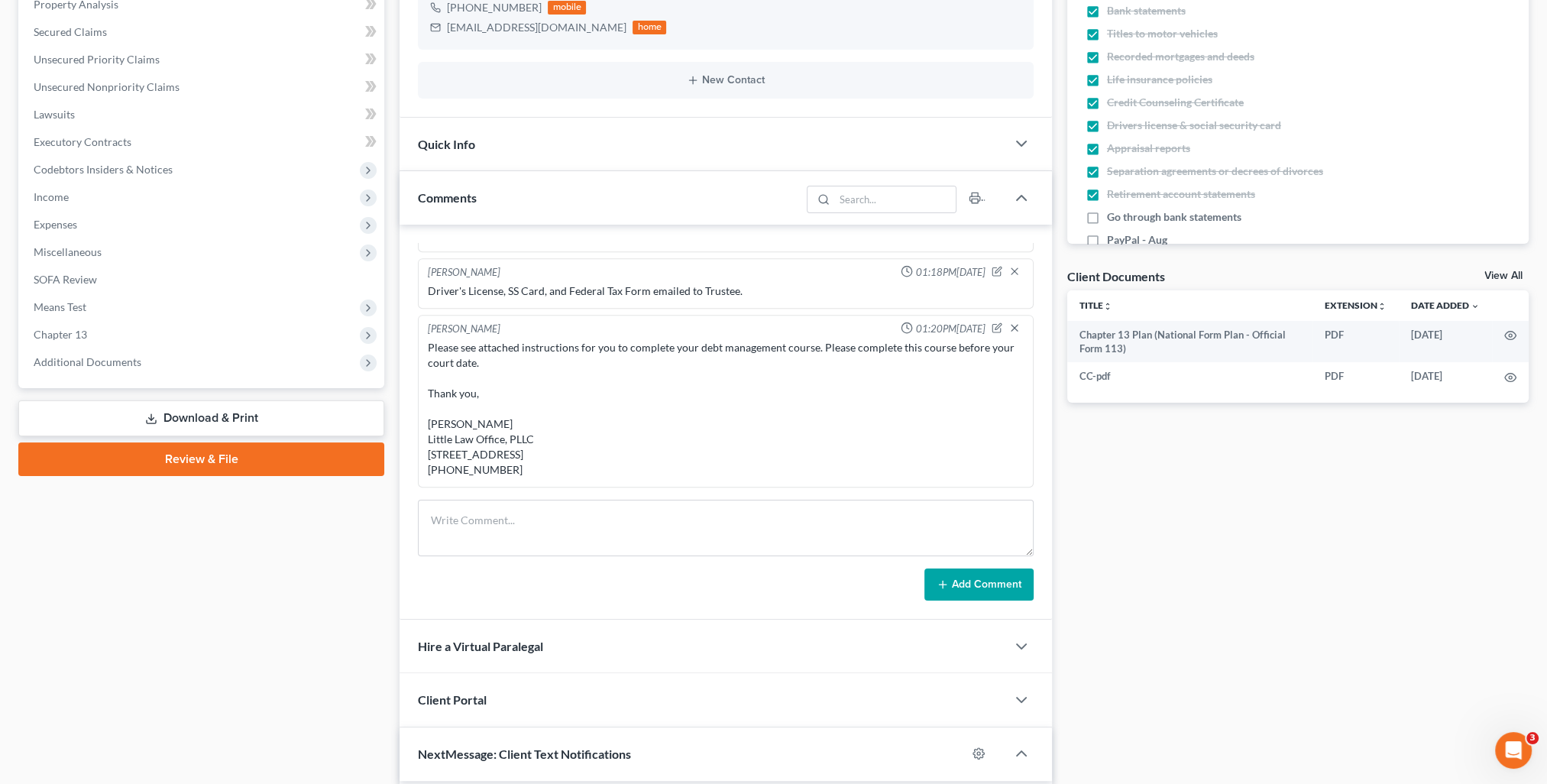
scroll to position [0, 0]
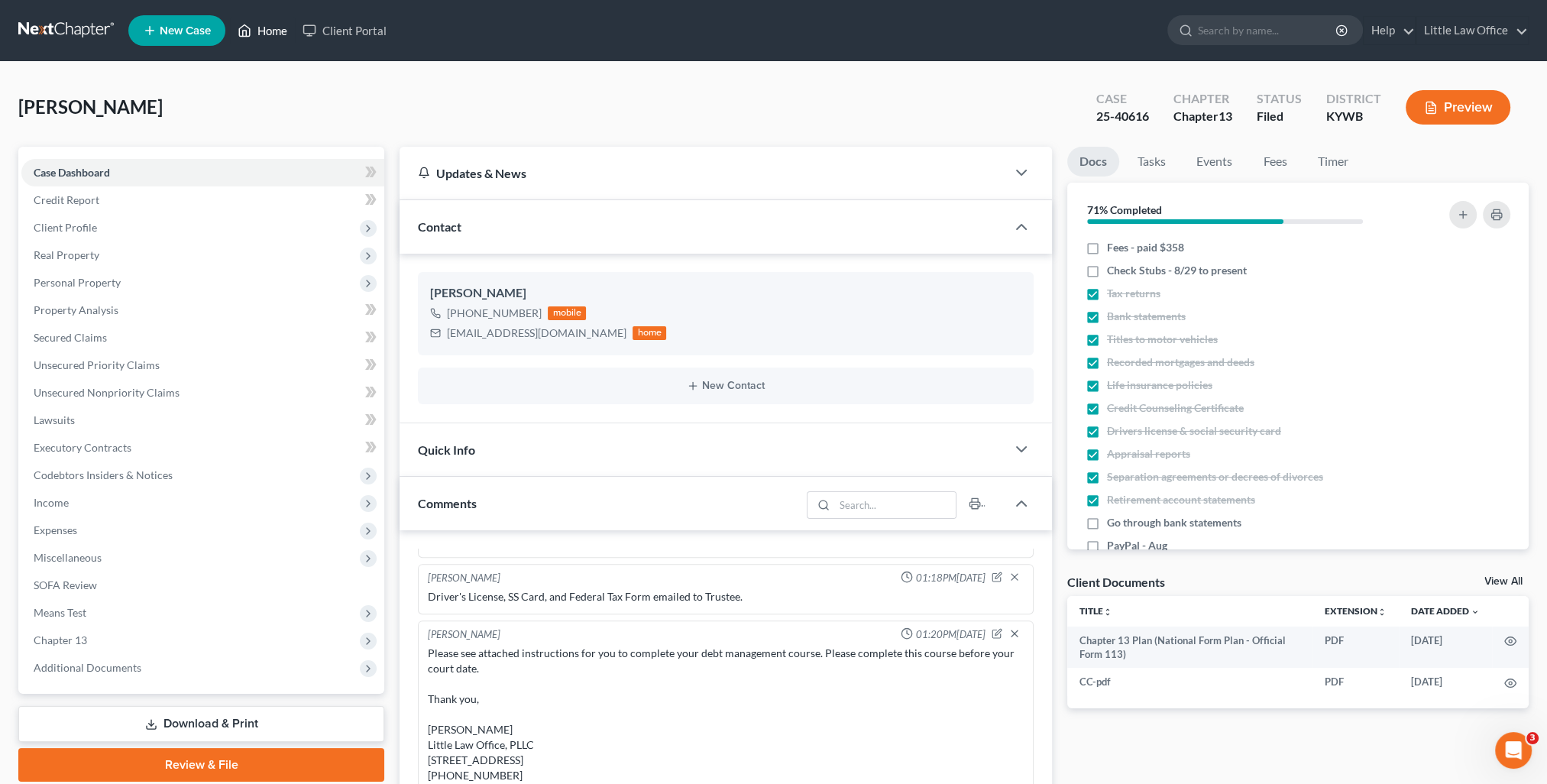
click at [271, 37] on link "Home" at bounding box center [263, 30] width 65 height 28
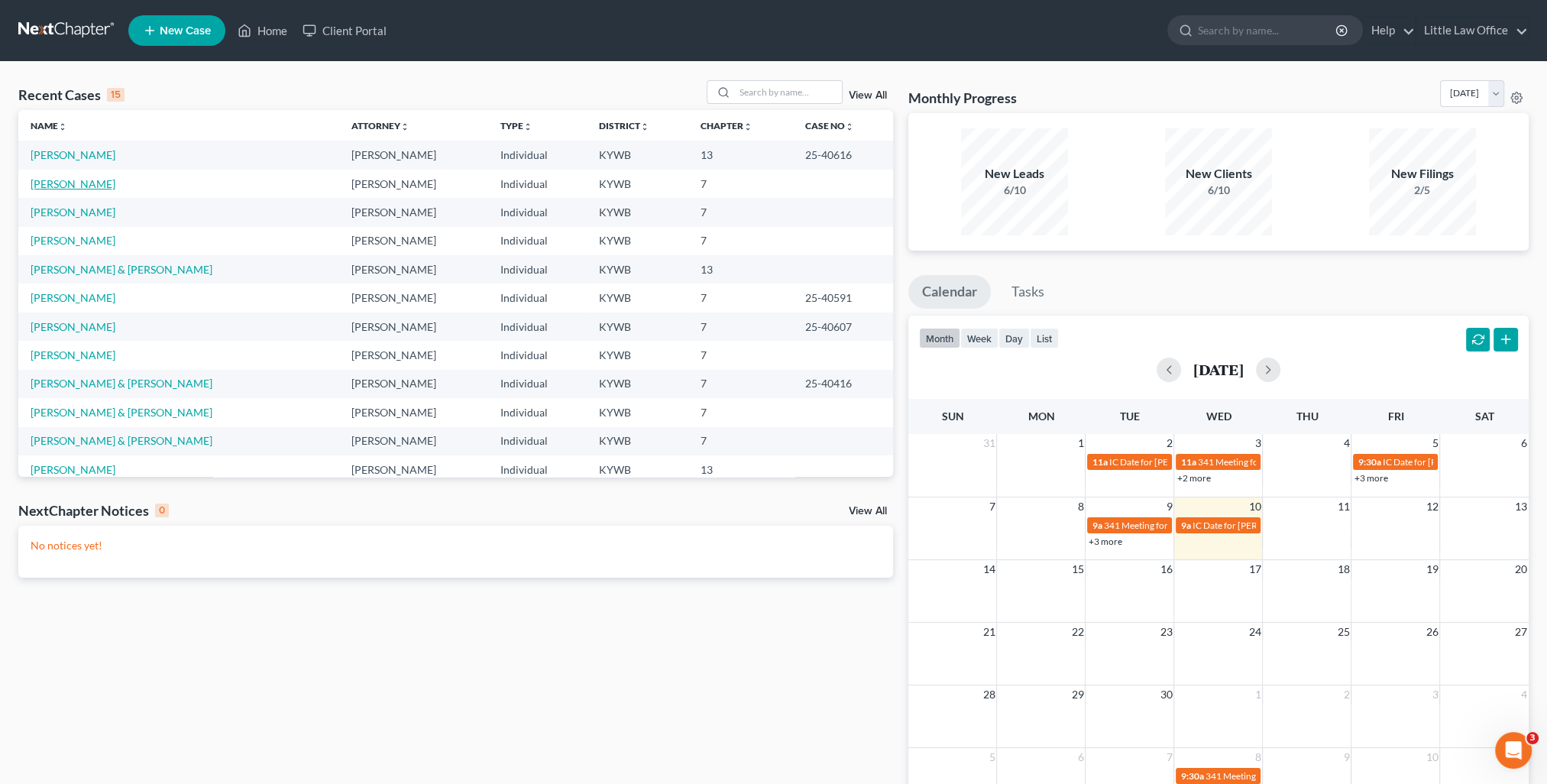
click at [49, 179] on link "Rogers, Ashlie" at bounding box center [73, 184] width 85 height 13
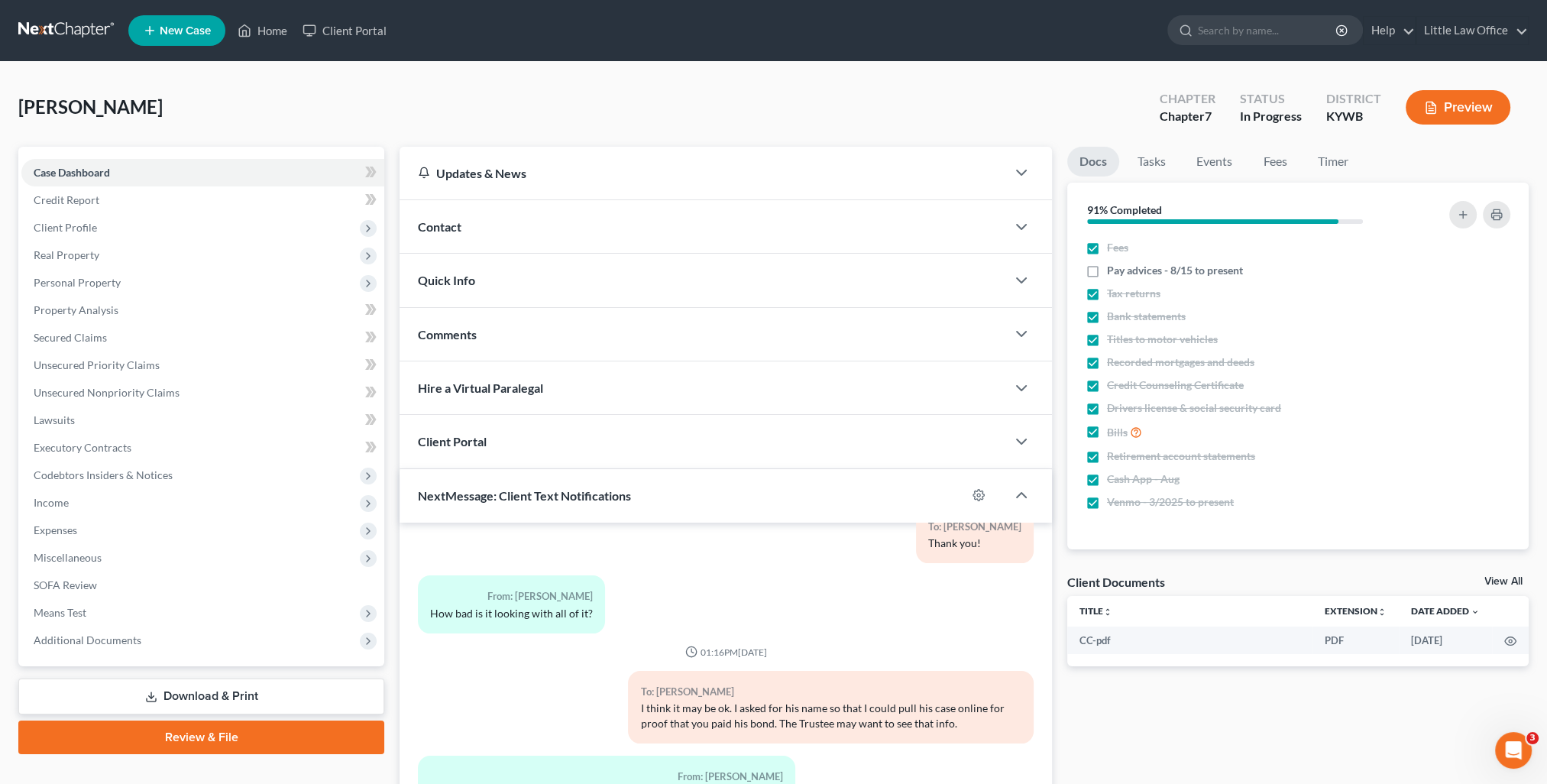
scroll to position [137, 0]
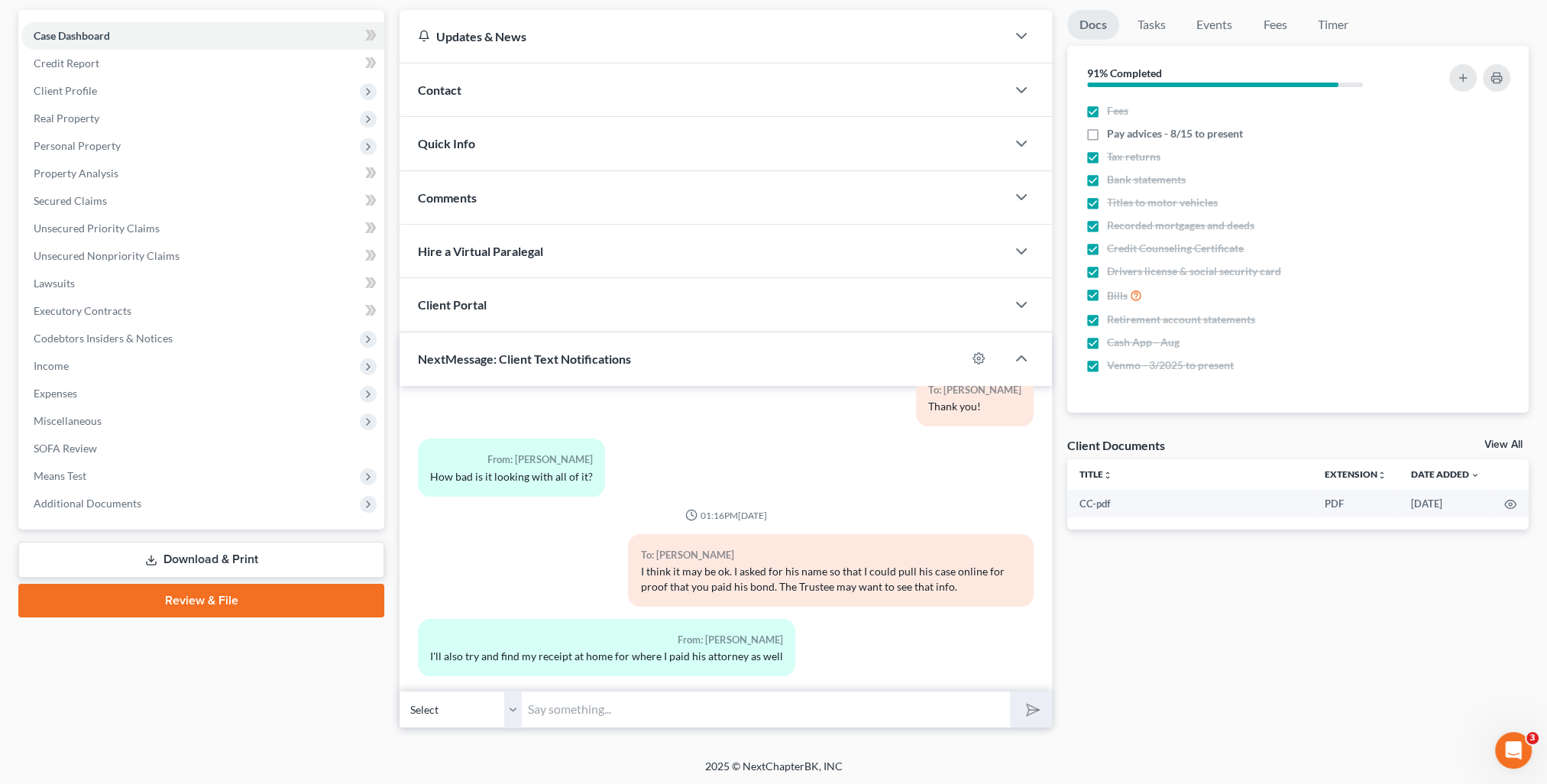
click at [576, 723] on input "text" at bounding box center [765, 709] width 488 height 37
click at [1010, 691] on button "submit" at bounding box center [1030, 709] width 42 height 36
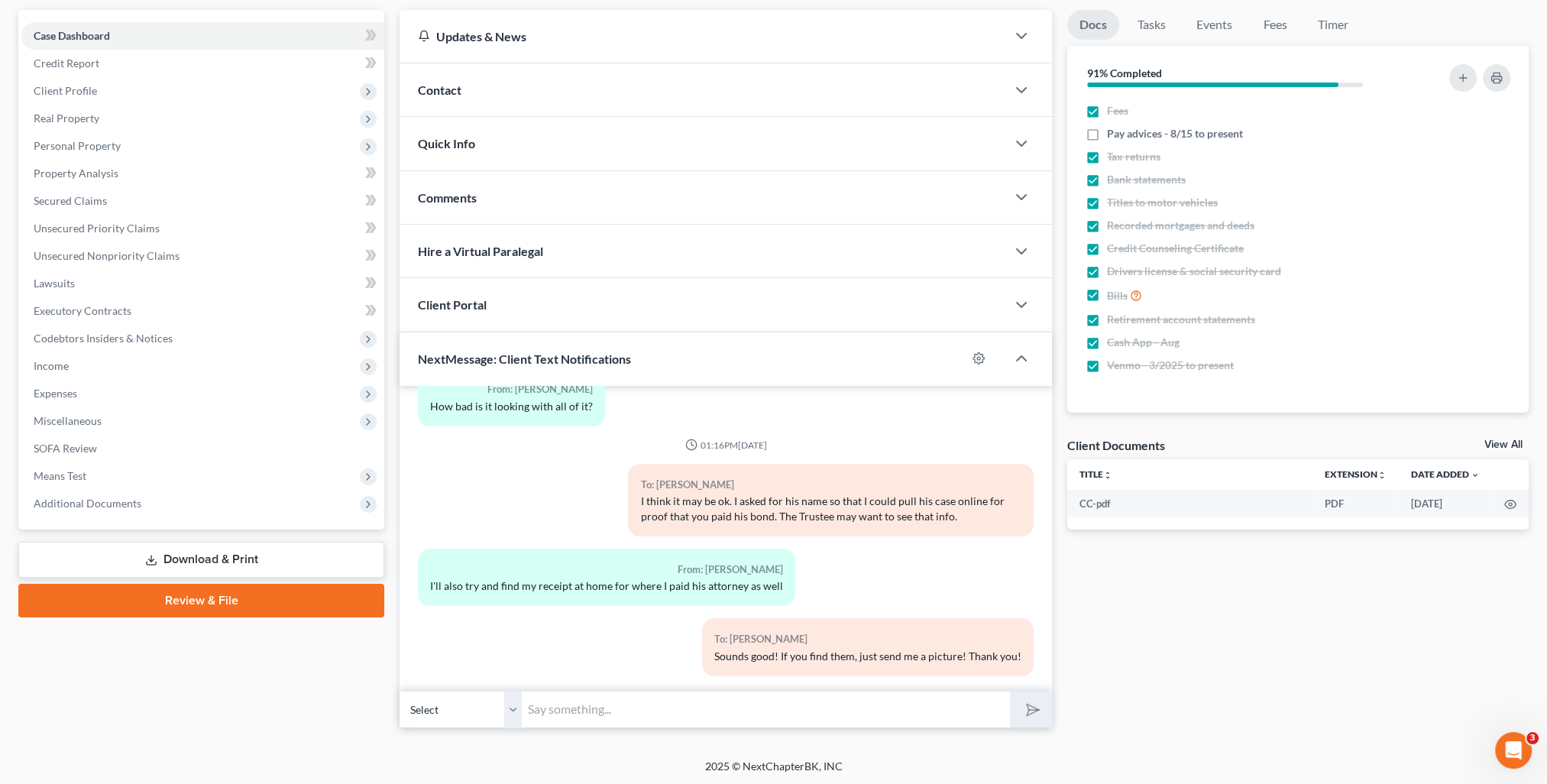
scroll to position [0, 0]
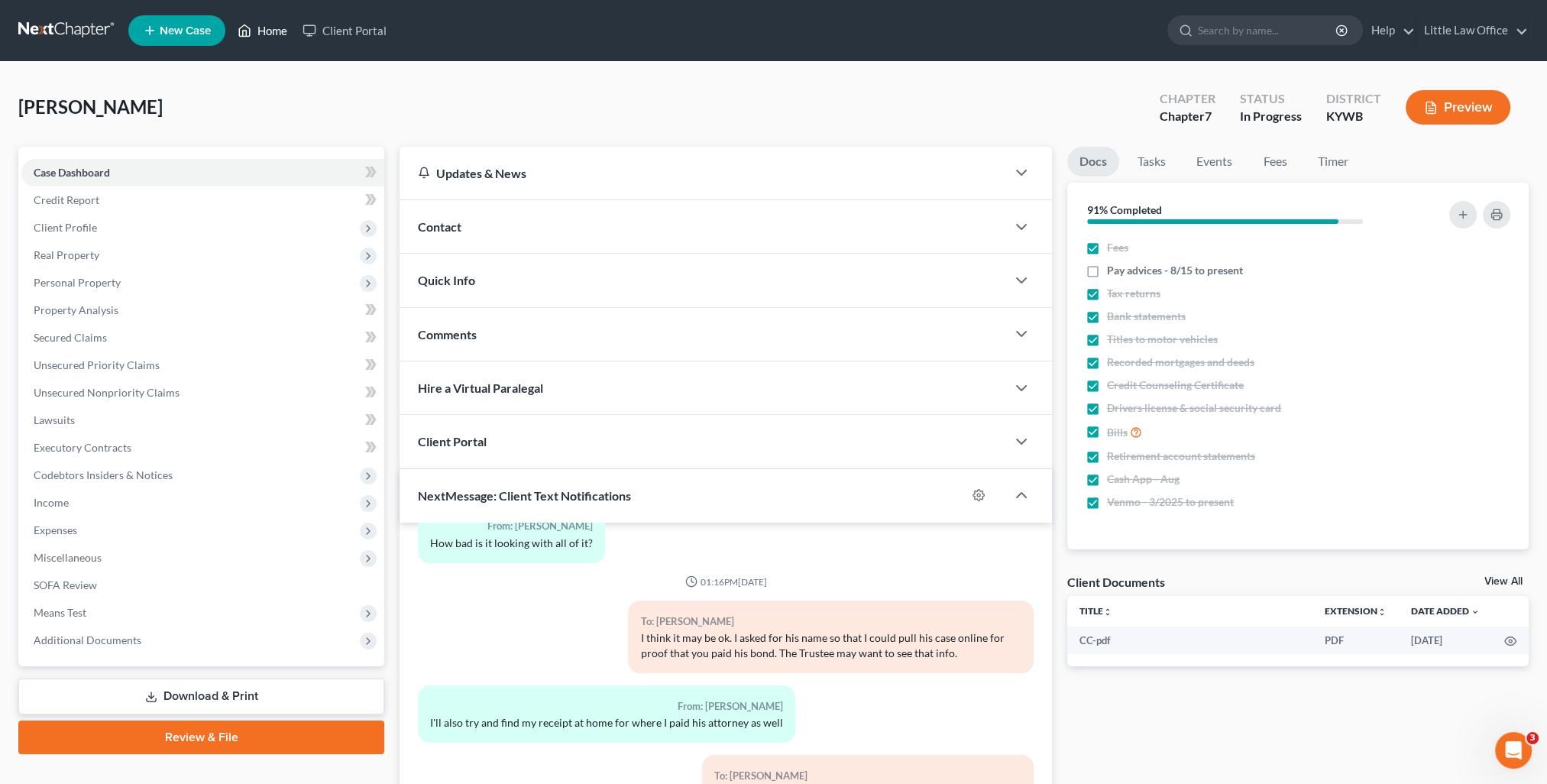
click at [271, 38] on link "Home" at bounding box center [263, 30] width 65 height 28
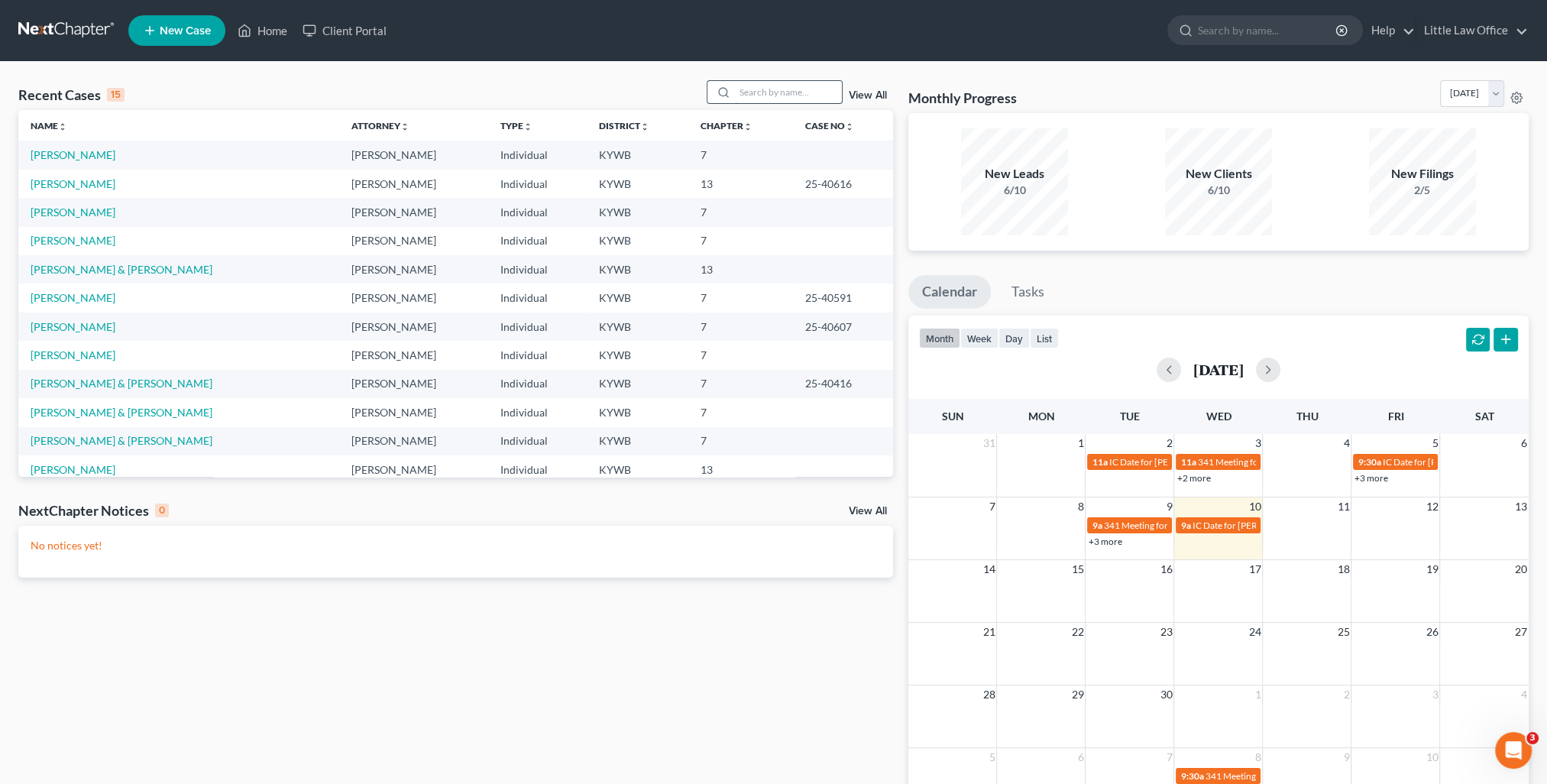
click at [772, 94] on input "search" at bounding box center [788, 92] width 107 height 22
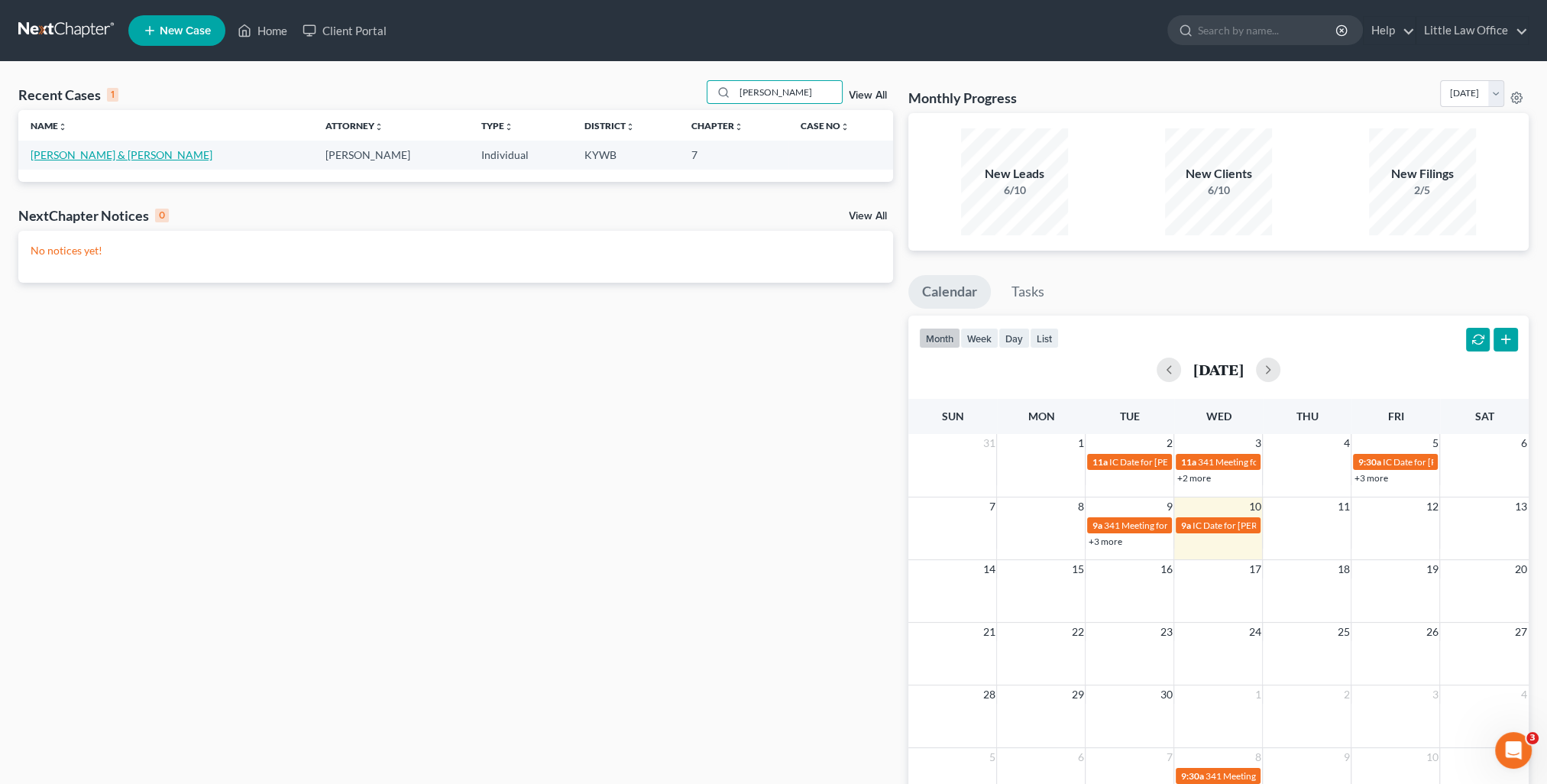
click at [78, 151] on link "Hoeft, Harrison & Jennifer" at bounding box center [122, 154] width 182 height 13
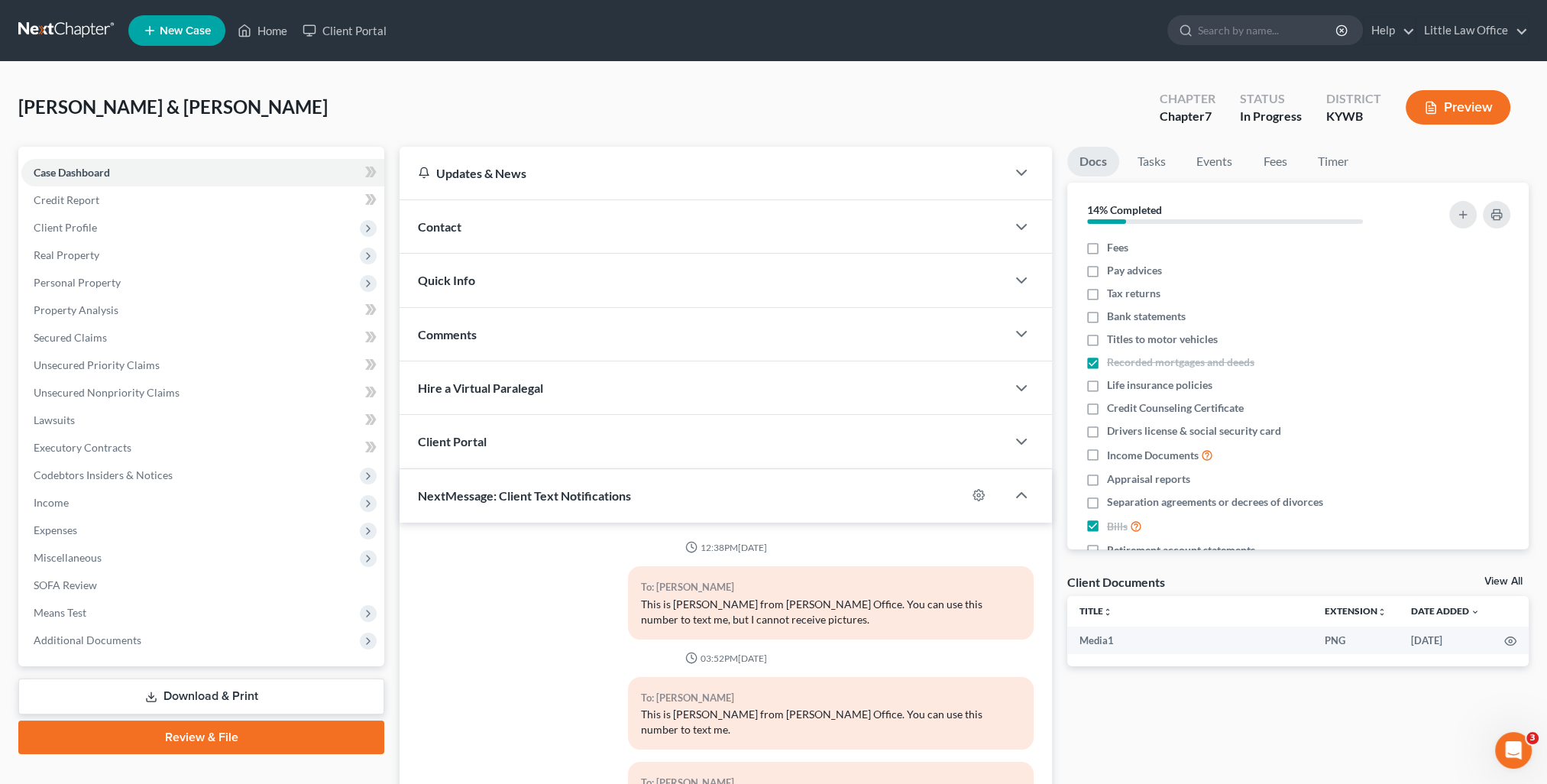
scroll to position [1181, 0]
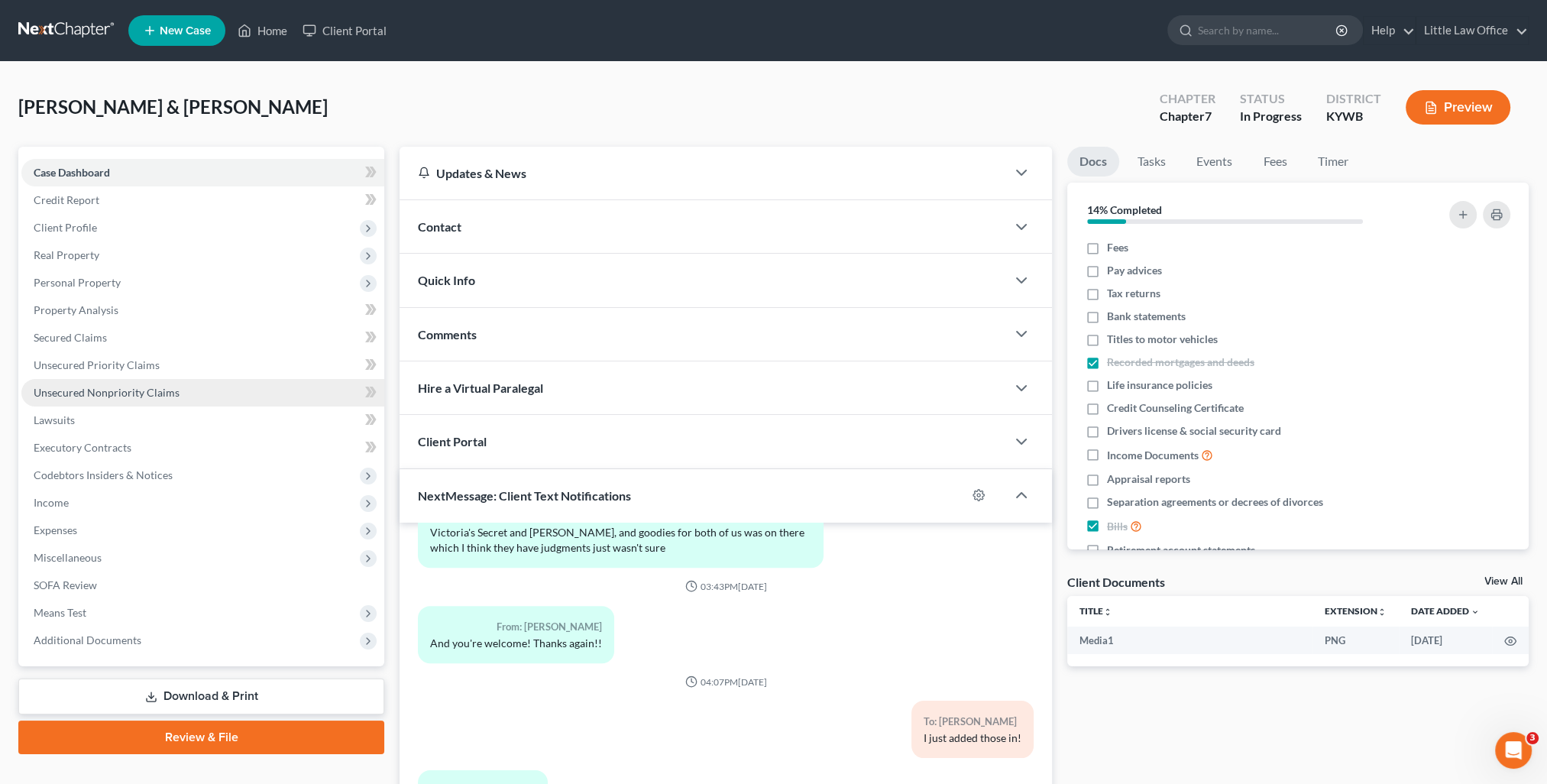
click at [205, 387] on link "Unsecured Nonpriority Claims" at bounding box center [203, 392] width 363 height 28
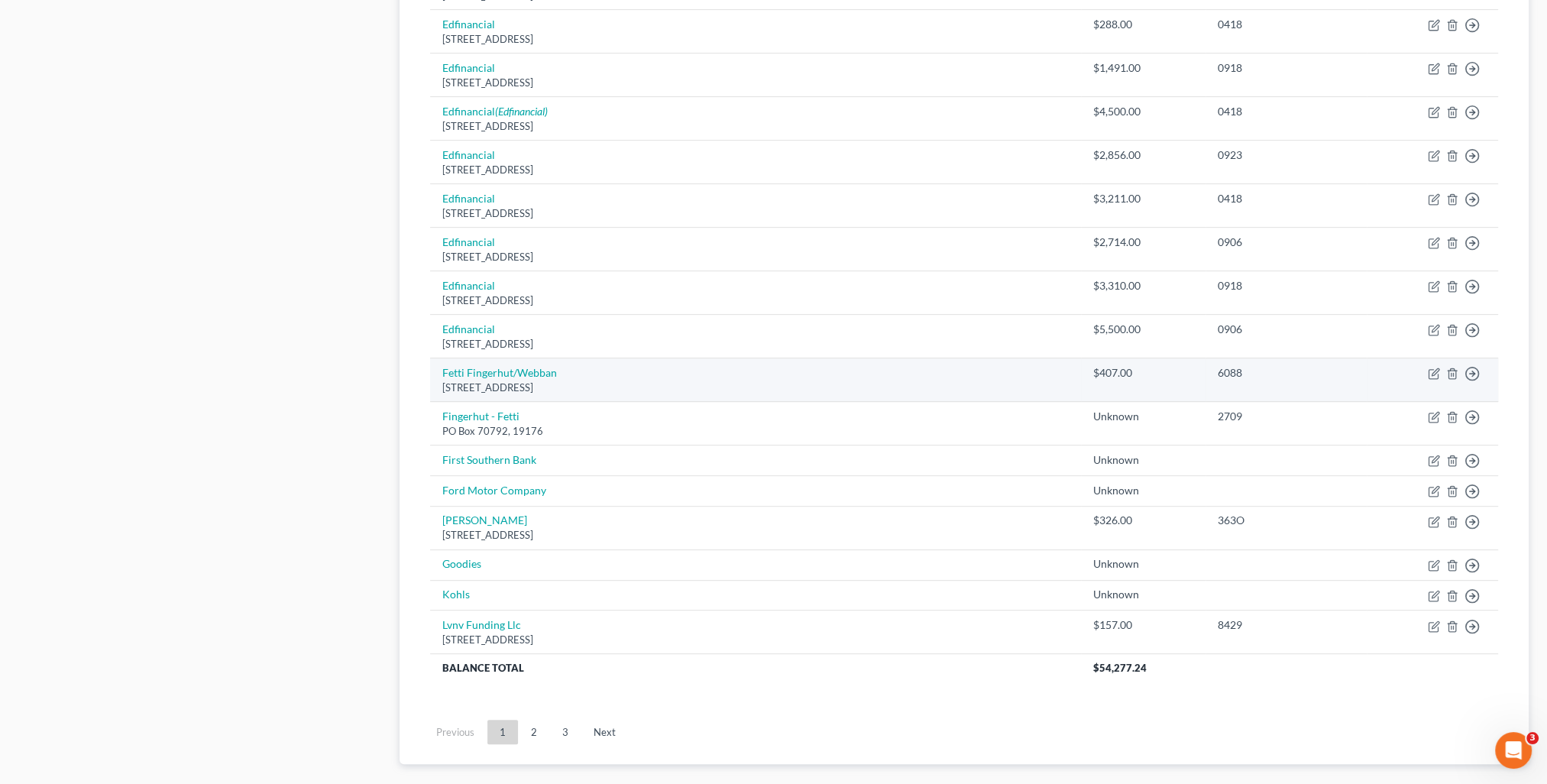
scroll to position [916, 0]
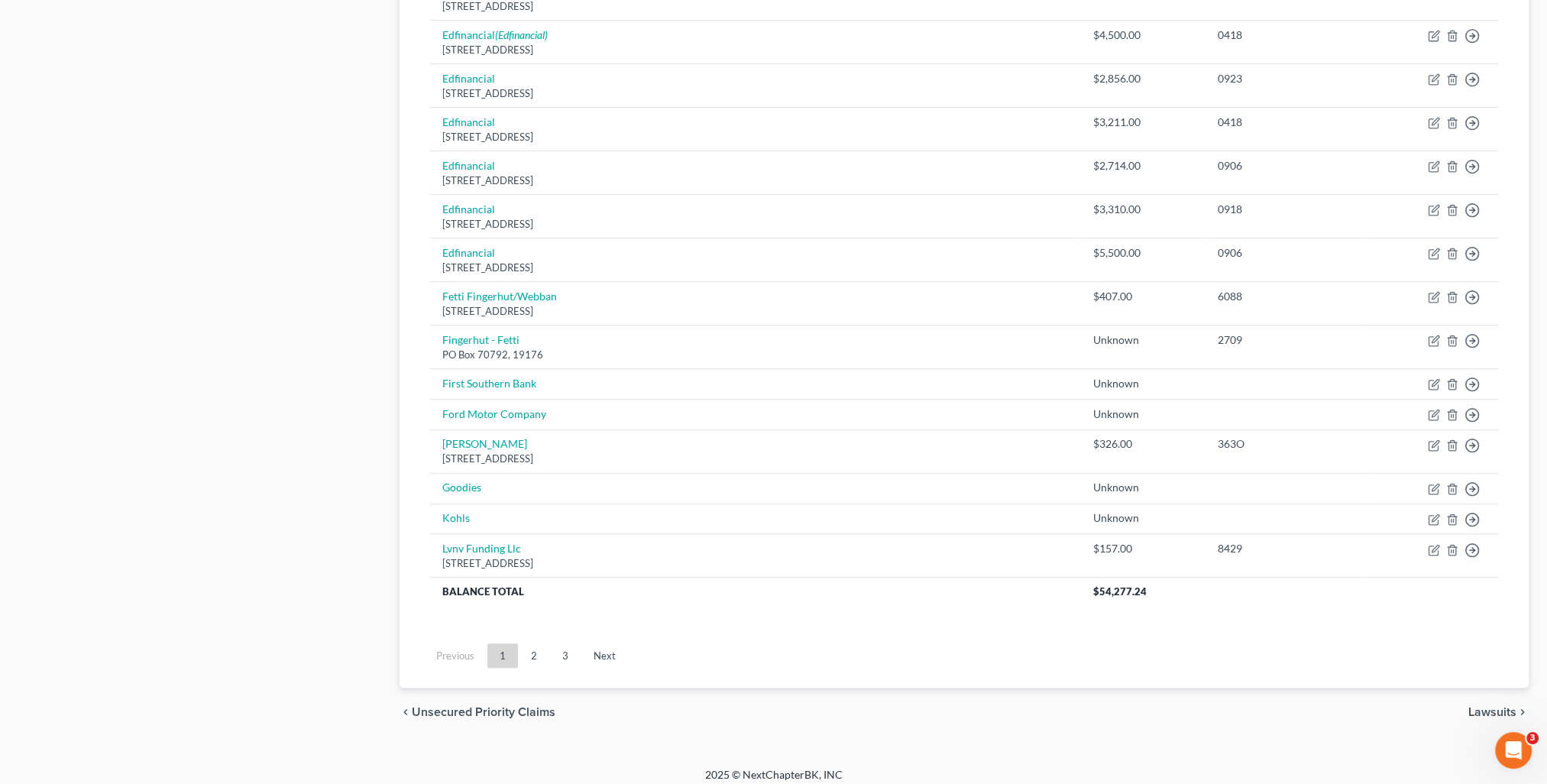
drag, startPoint x: 522, startPoint y: 649, endPoint x: 1145, endPoint y: 513, distance: 637.7
click at [522, 649] on link "2" at bounding box center [534, 655] width 31 height 25
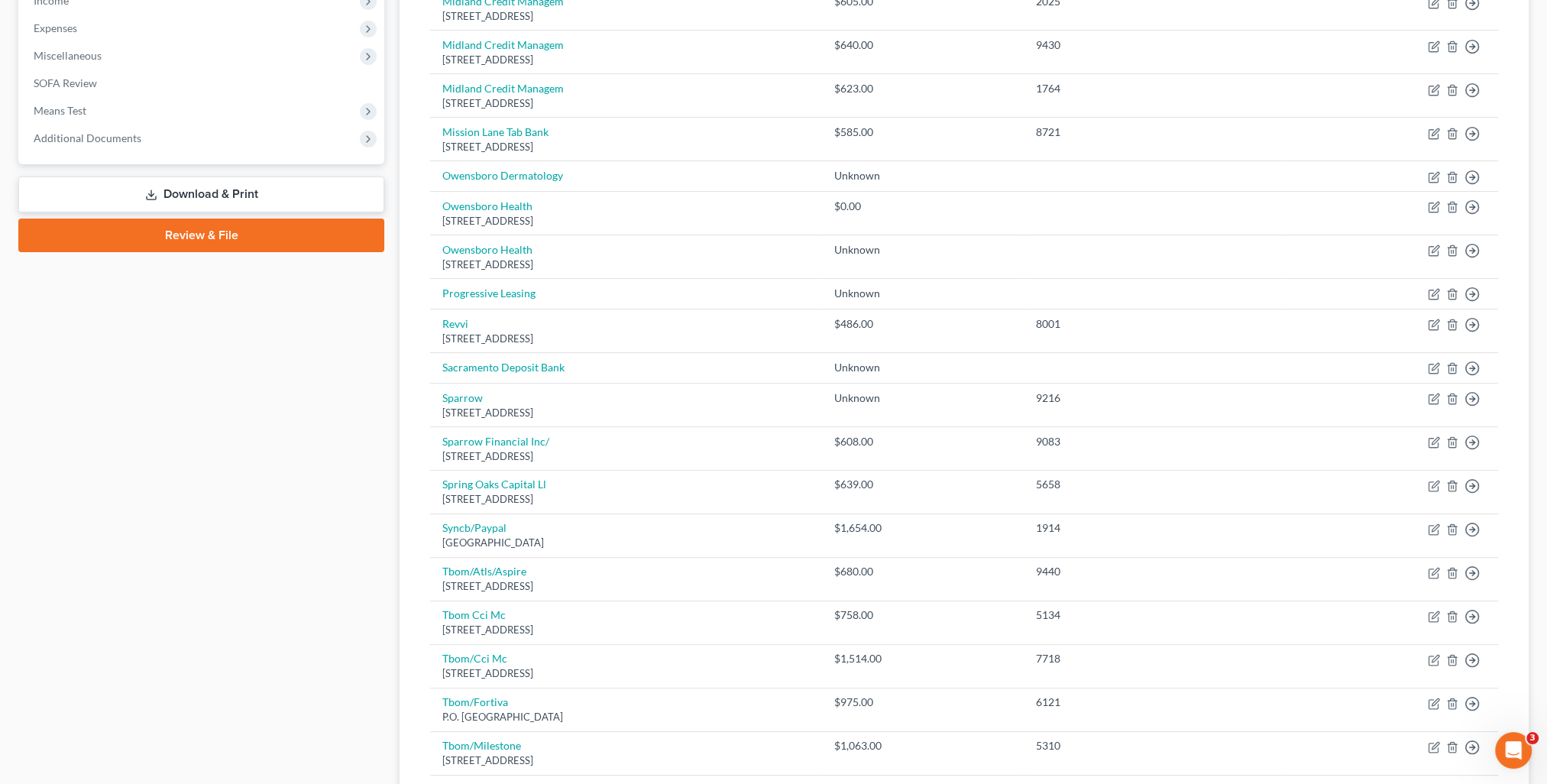
scroll to position [884, 0]
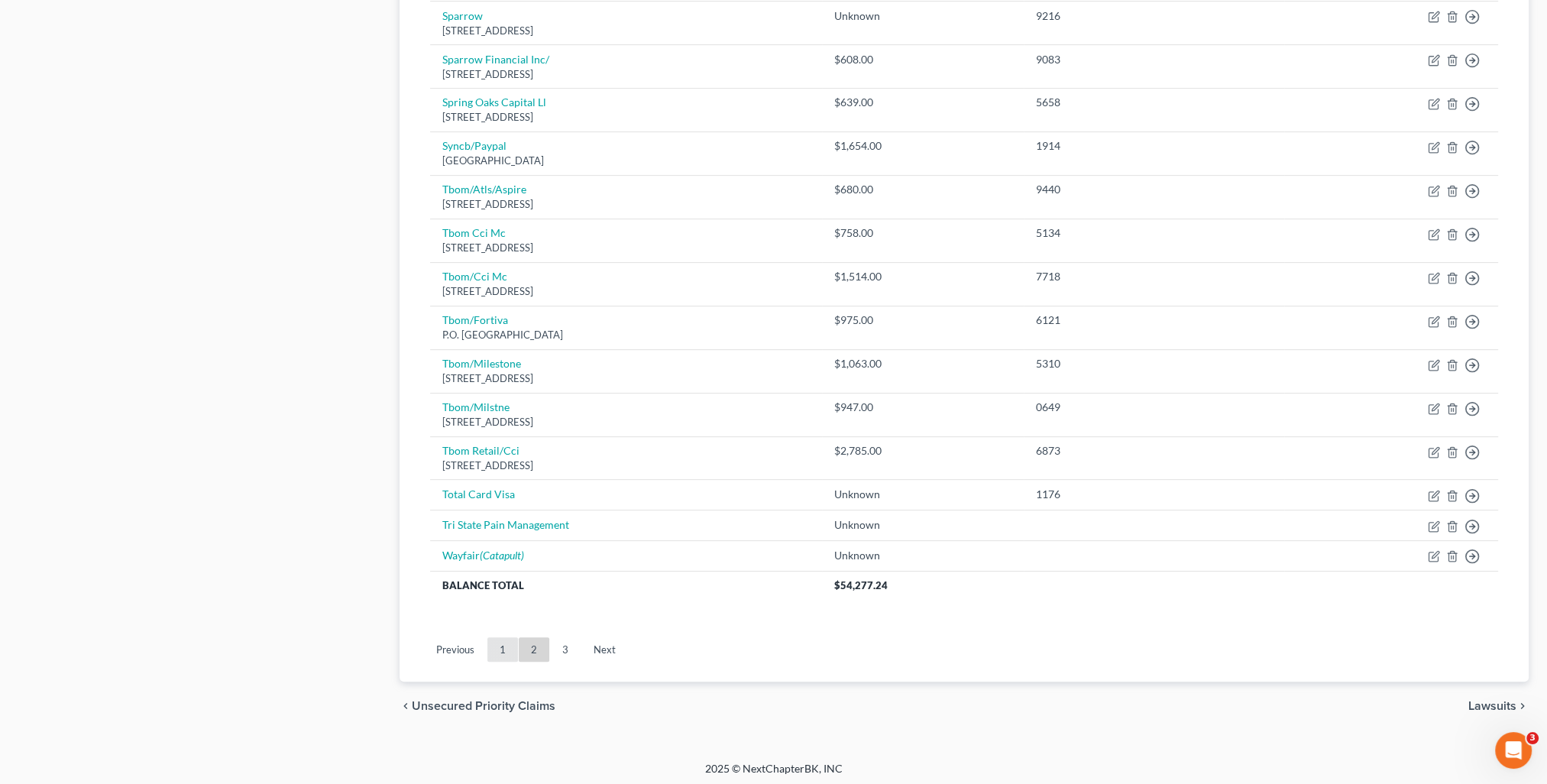
click at [496, 650] on link "1" at bounding box center [502, 649] width 31 height 25
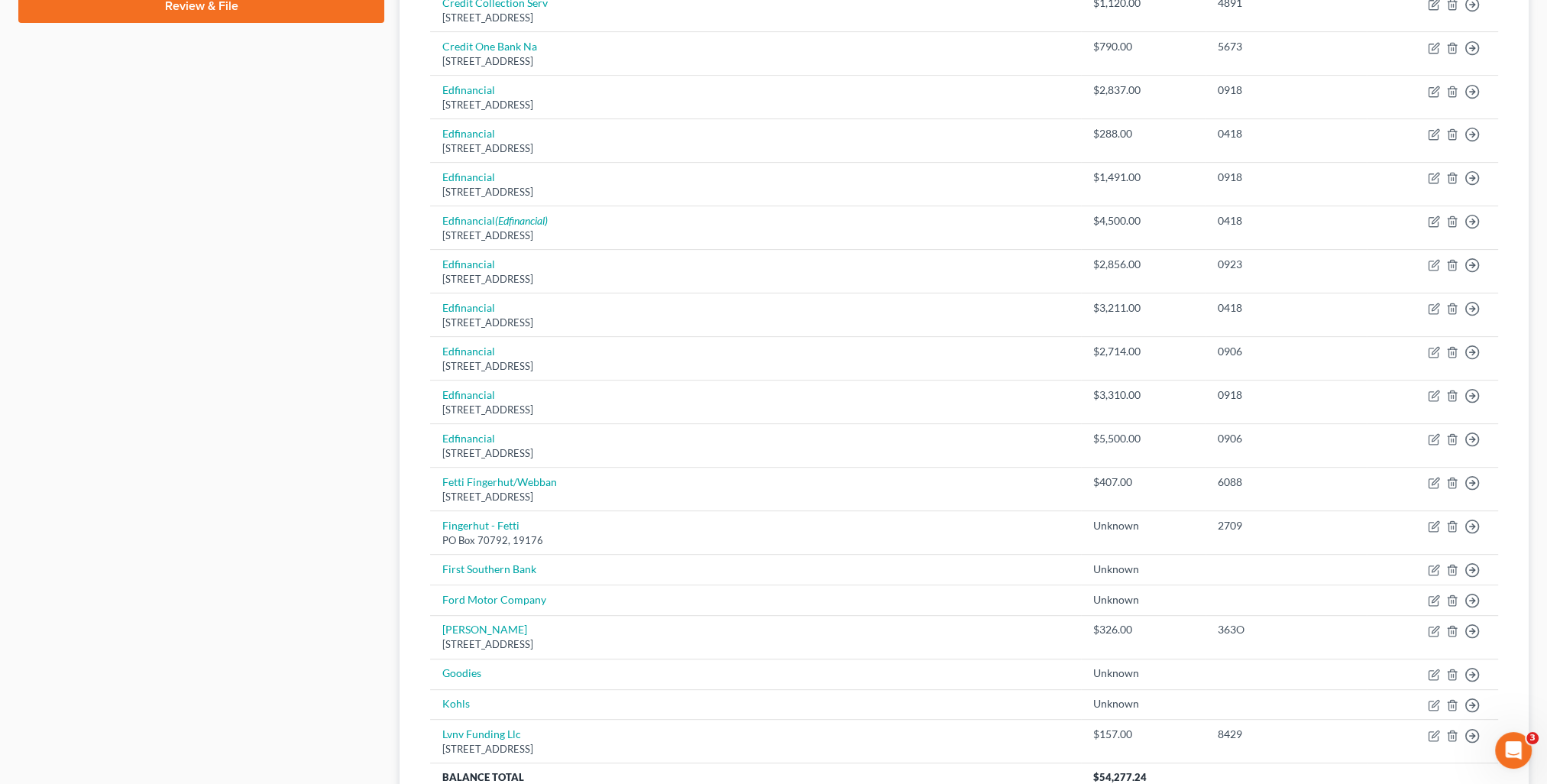
scroll to position [922, 0]
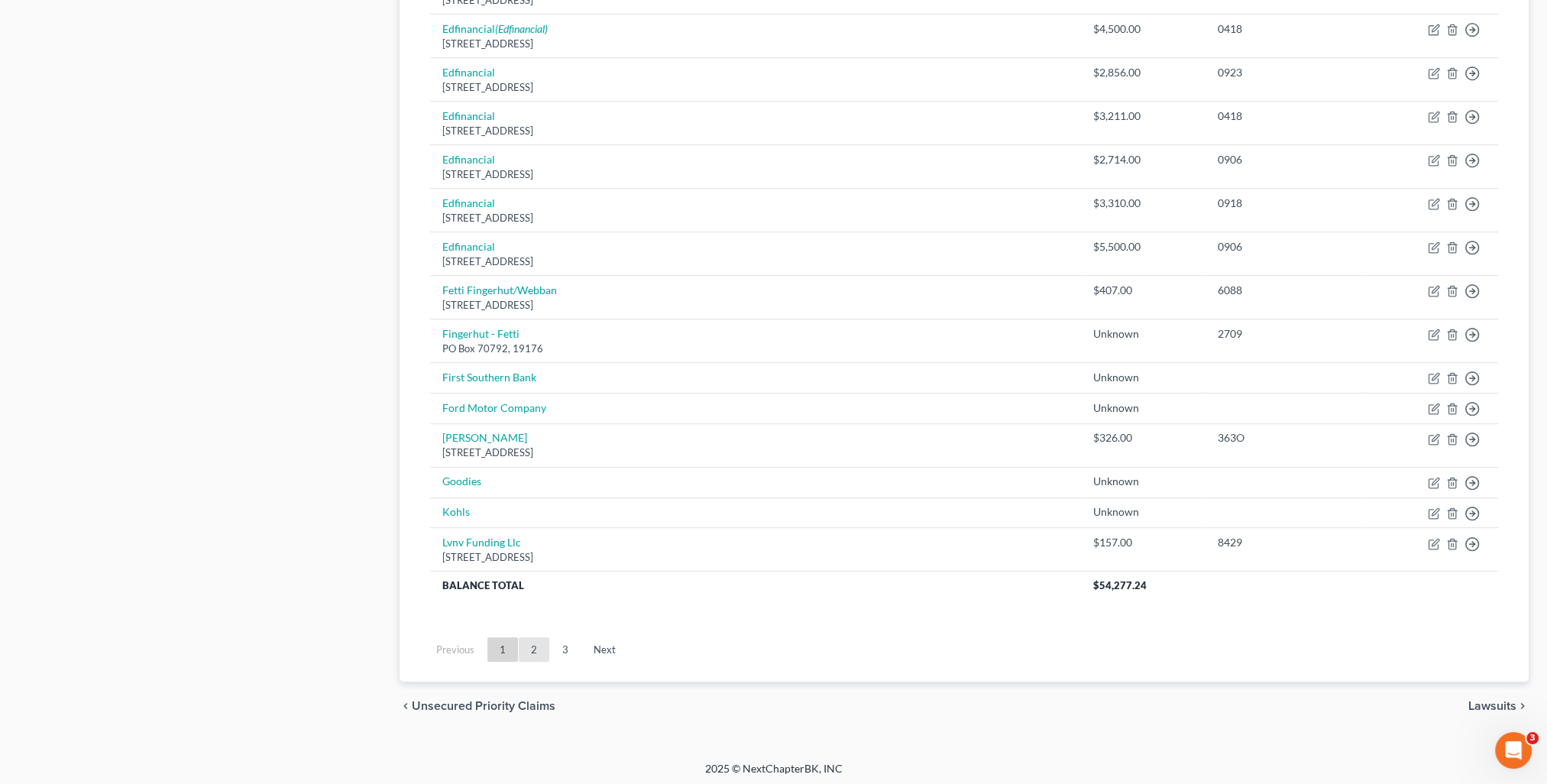
click at [531, 646] on link "2" at bounding box center [534, 649] width 31 height 25
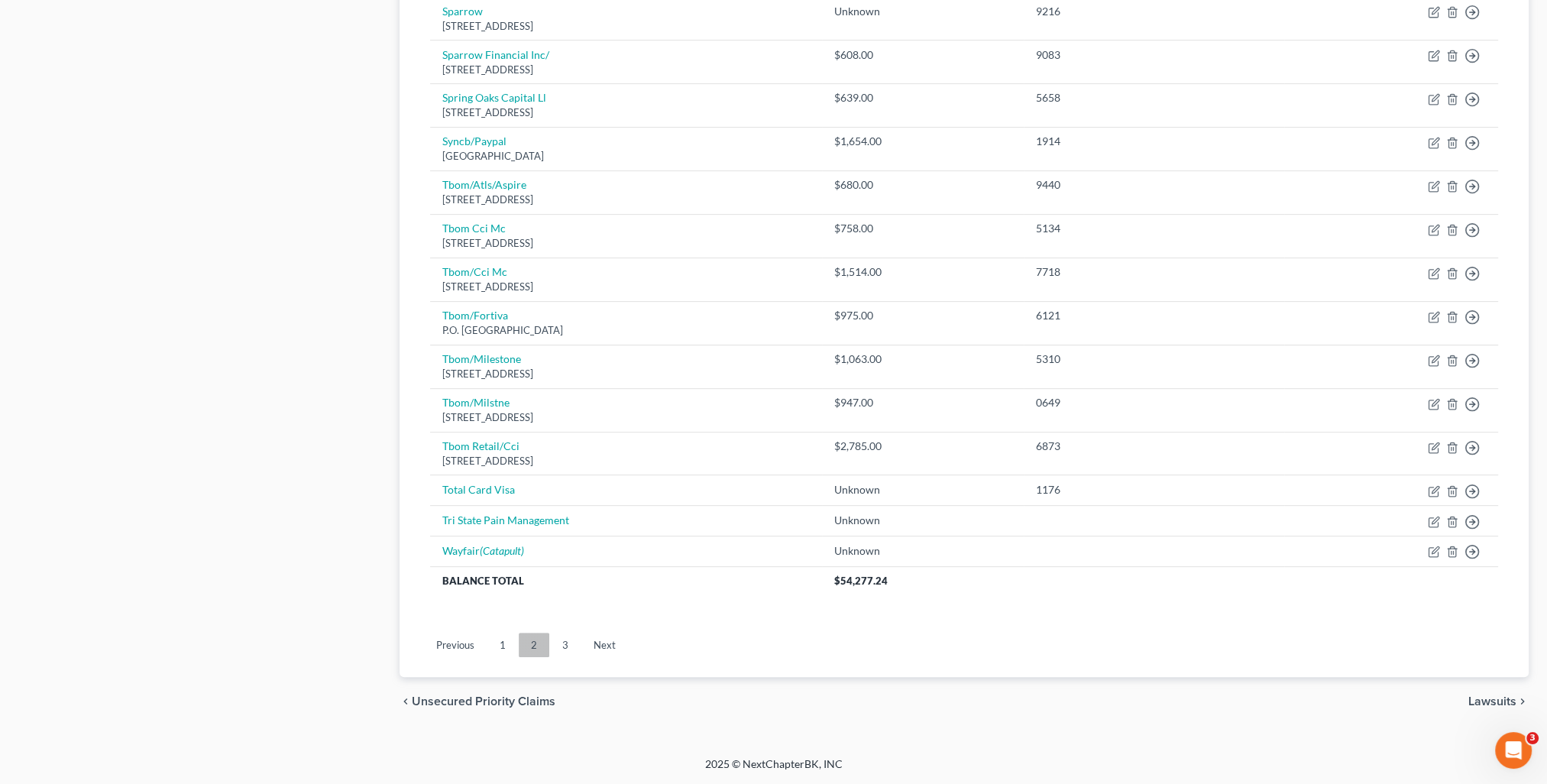
scroll to position [884, 0]
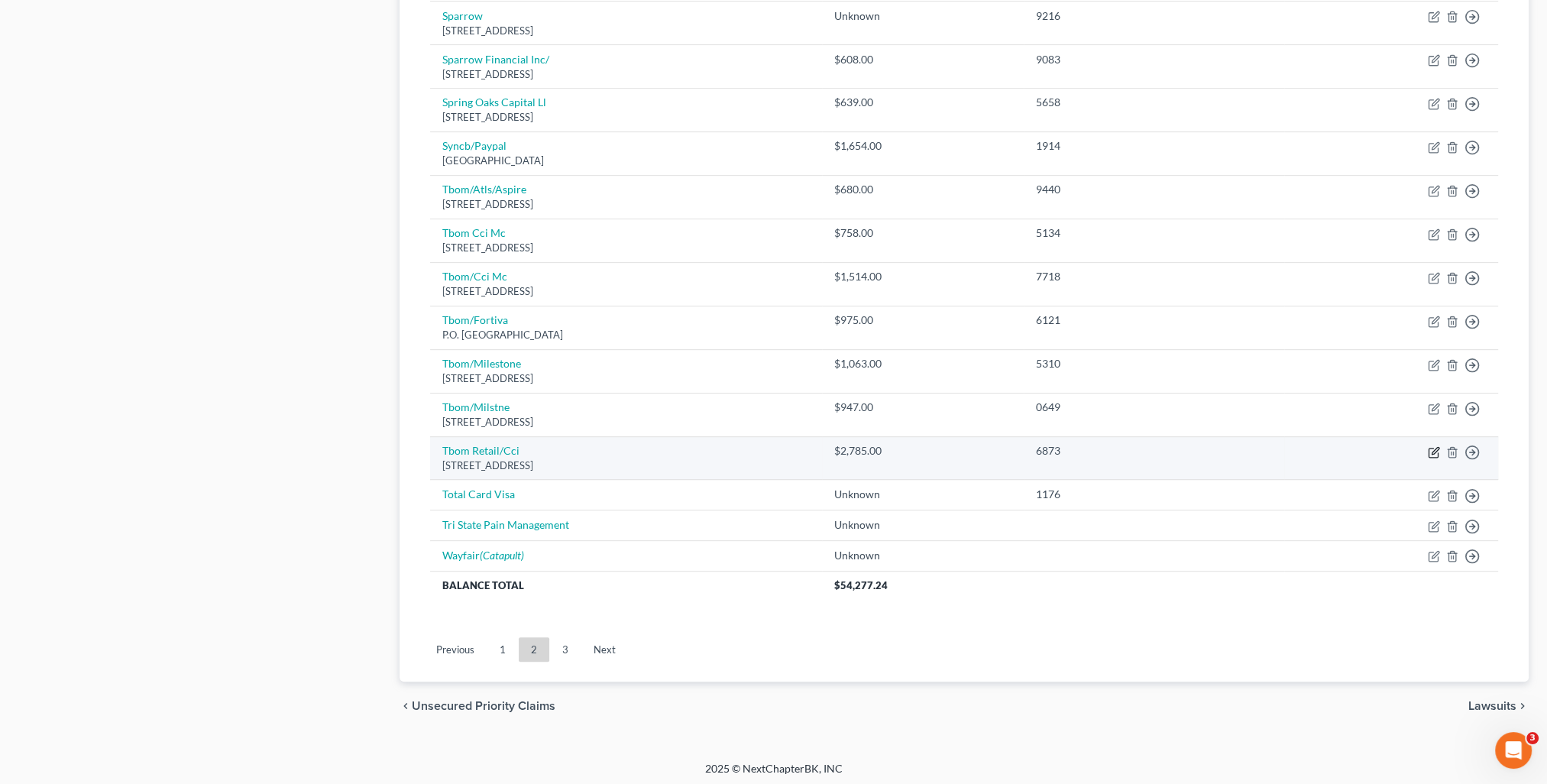
click at [1434, 447] on icon "button" at bounding box center [1433, 452] width 12 height 12
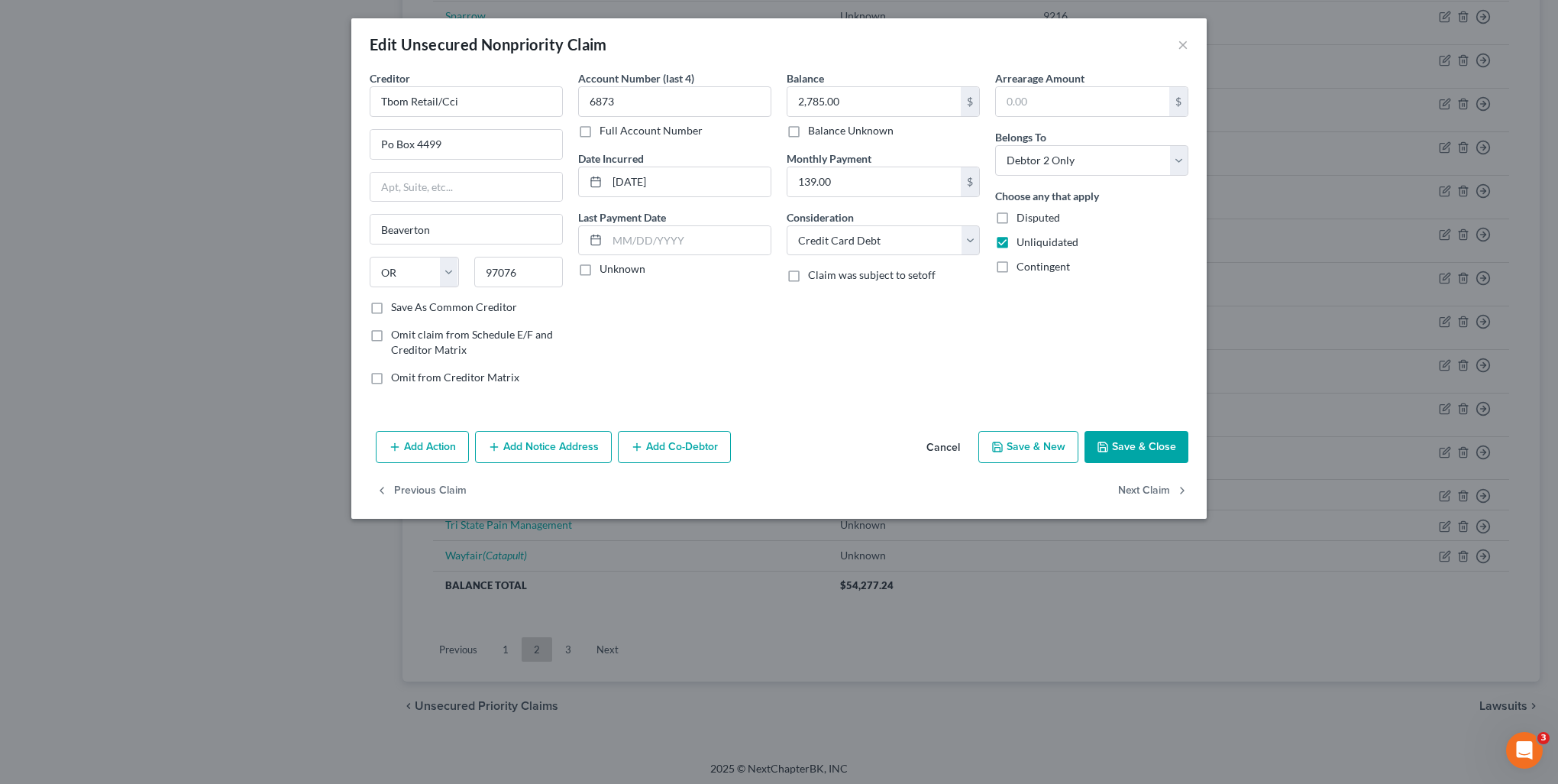
click at [577, 445] on button "Add Notice Address" at bounding box center [543, 446] width 137 height 32
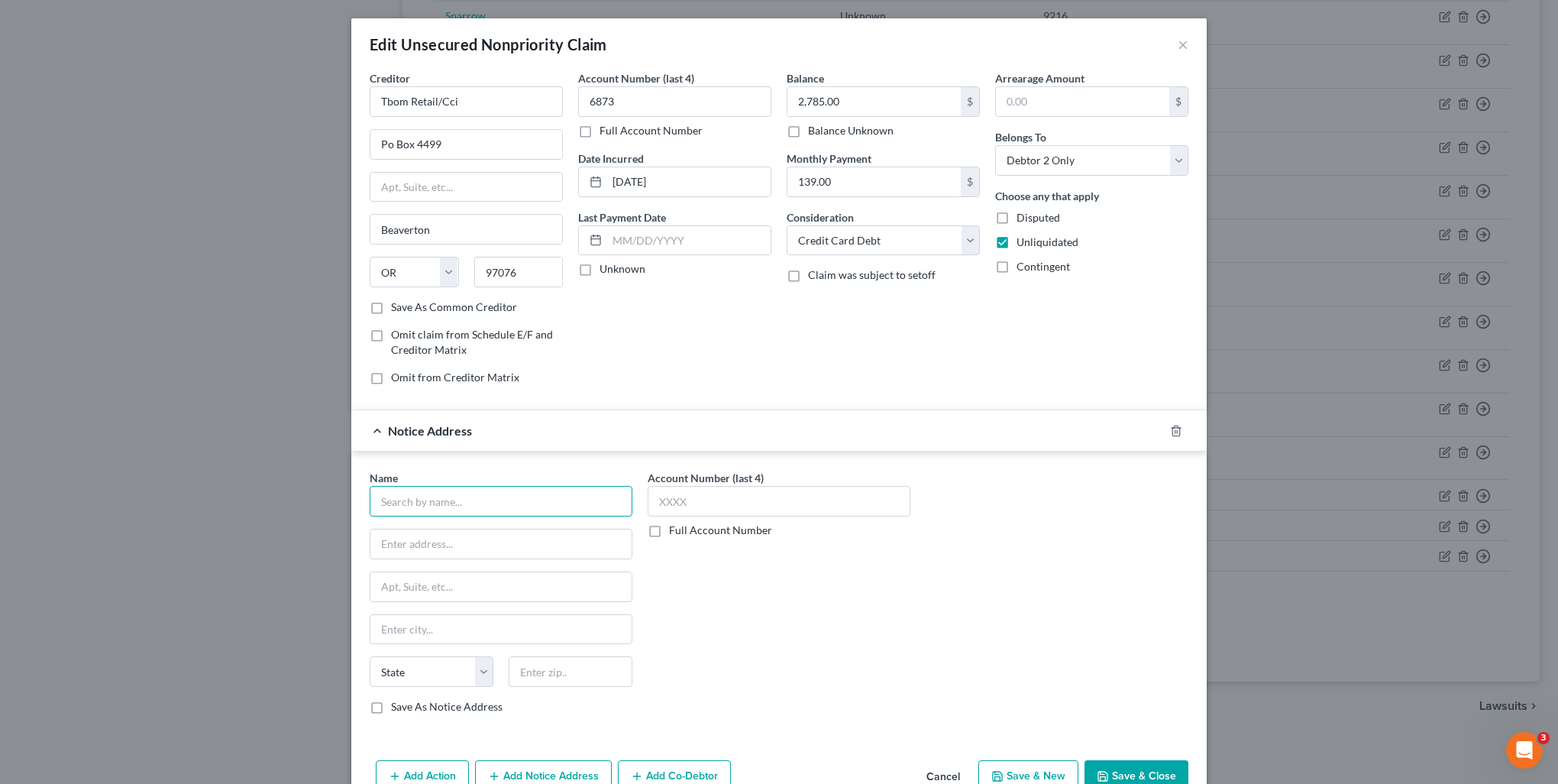
click at [476, 499] on input "text" at bounding box center [501, 501] width 263 height 31
drag, startPoint x: 474, startPoint y: 509, endPoint x: 341, endPoint y: 515, distance: 133.1
click at [341, 515] on div "Edit Unsecured Nonpriority Claim × Creditor * Tbom Retail/Cci Po Box 4499 Beave…" at bounding box center [779, 392] width 1558 height 784
click at [1170, 429] on icon "button" at bounding box center [1176, 430] width 12 height 12
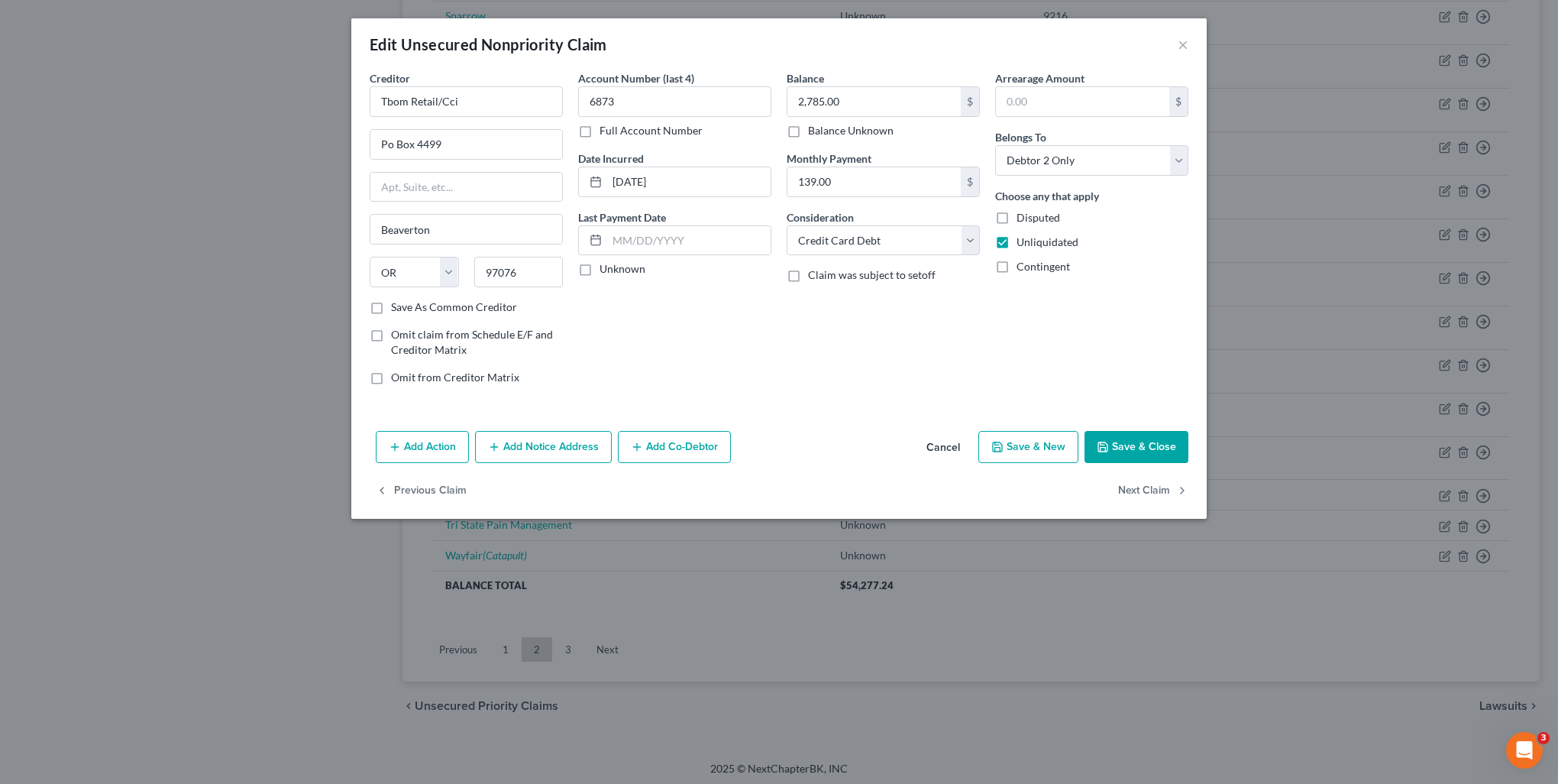
click at [1137, 446] on button "Save & Close" at bounding box center [1136, 446] width 104 height 32
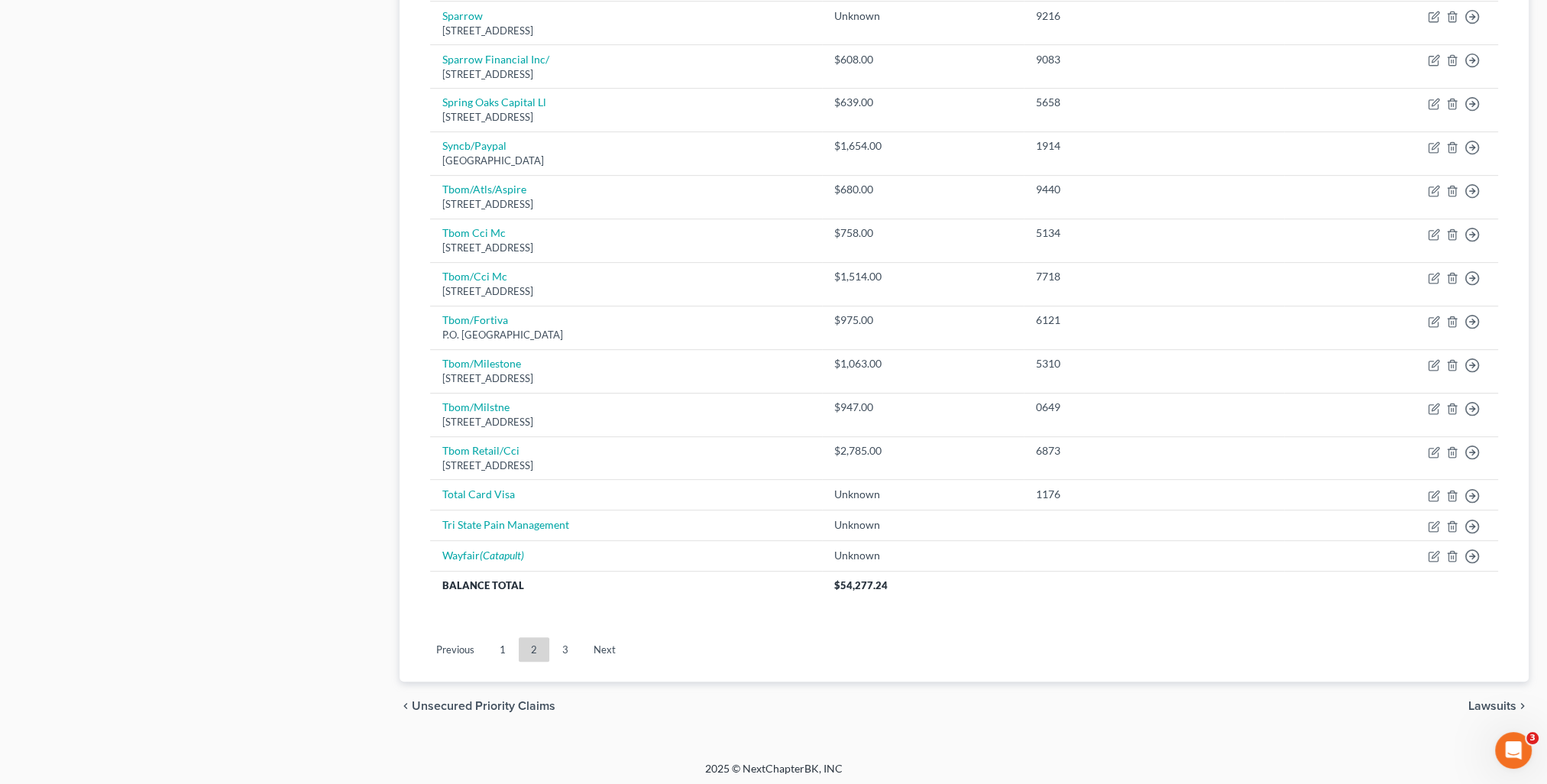
drag, startPoint x: 507, startPoint y: 646, endPoint x: 620, endPoint y: 515, distance: 173.0
click at [507, 646] on link "1" at bounding box center [502, 649] width 31 height 25
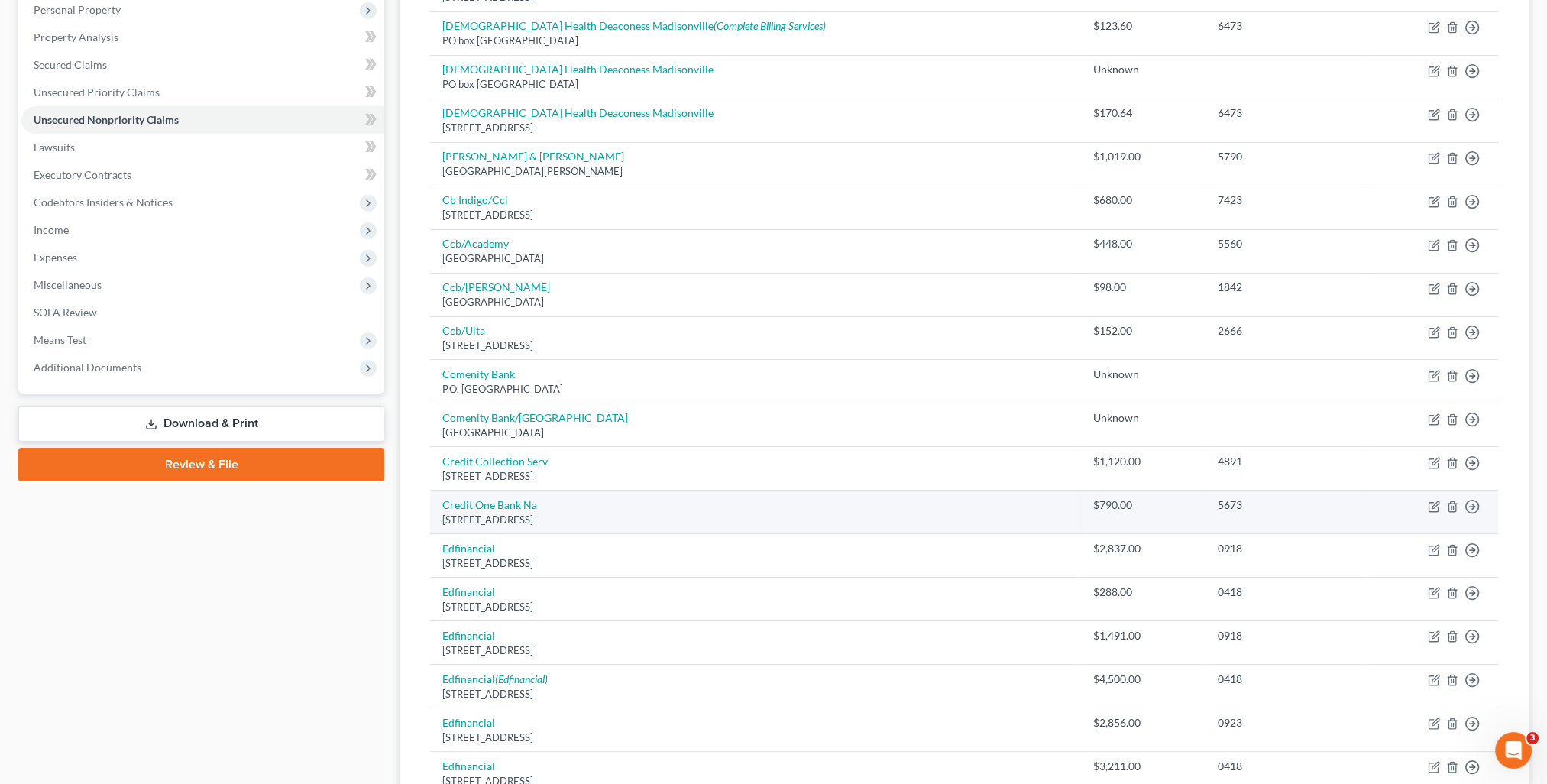
scroll to position [0, 0]
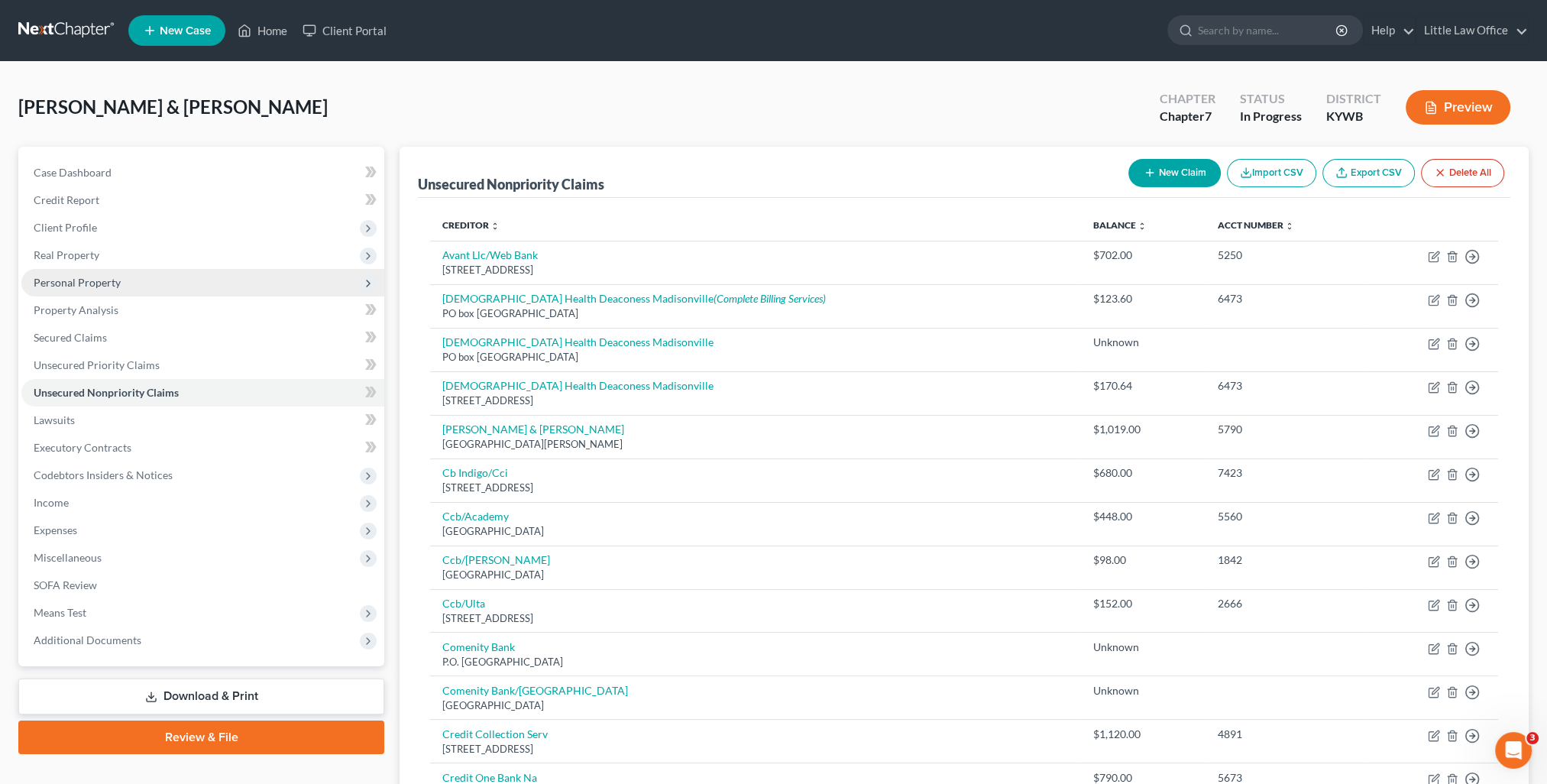
click at [99, 276] on span "Personal Property" at bounding box center [77, 282] width 87 height 13
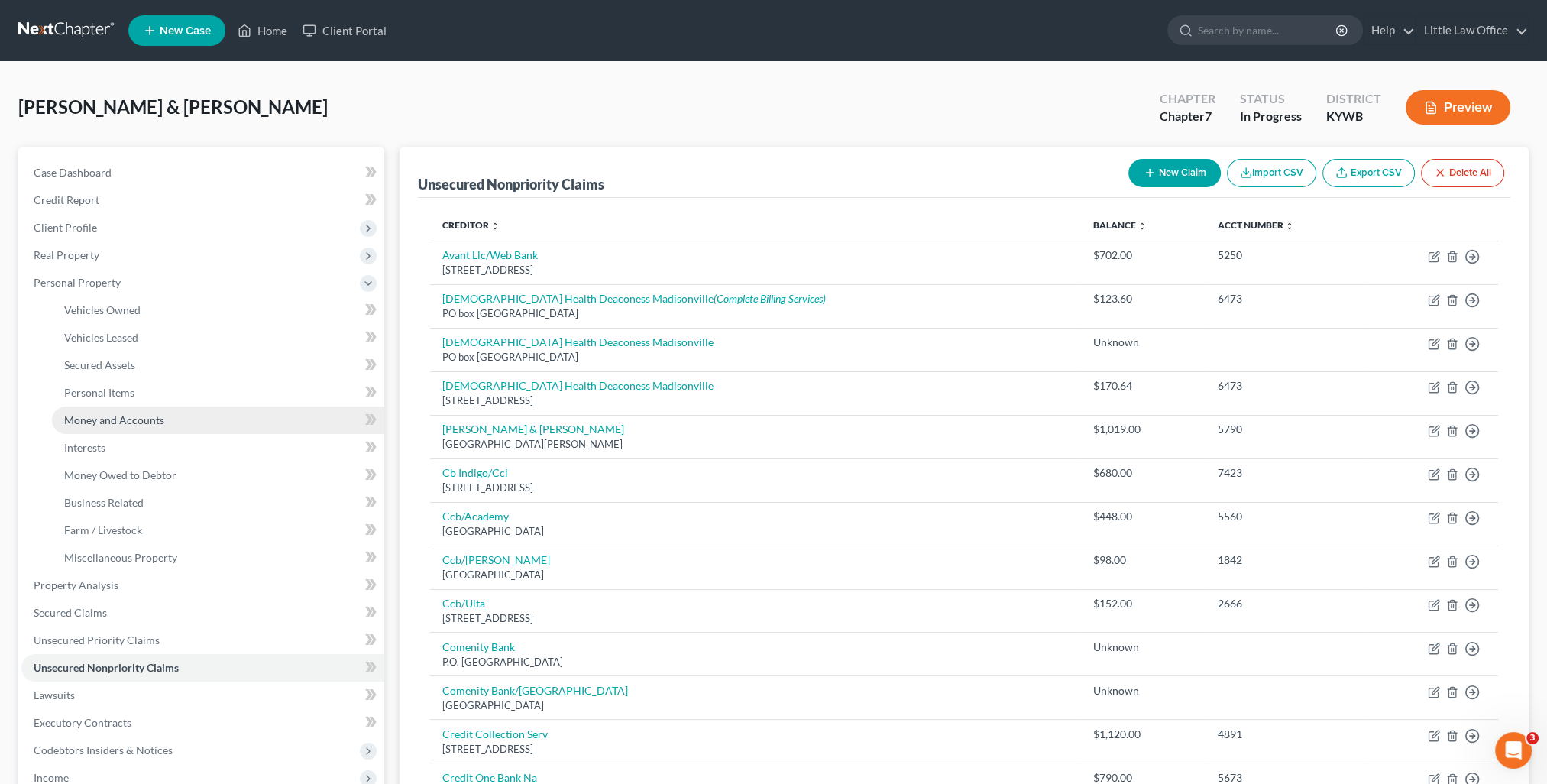
click at [133, 414] on span "Money and Accounts" at bounding box center [114, 419] width 100 height 13
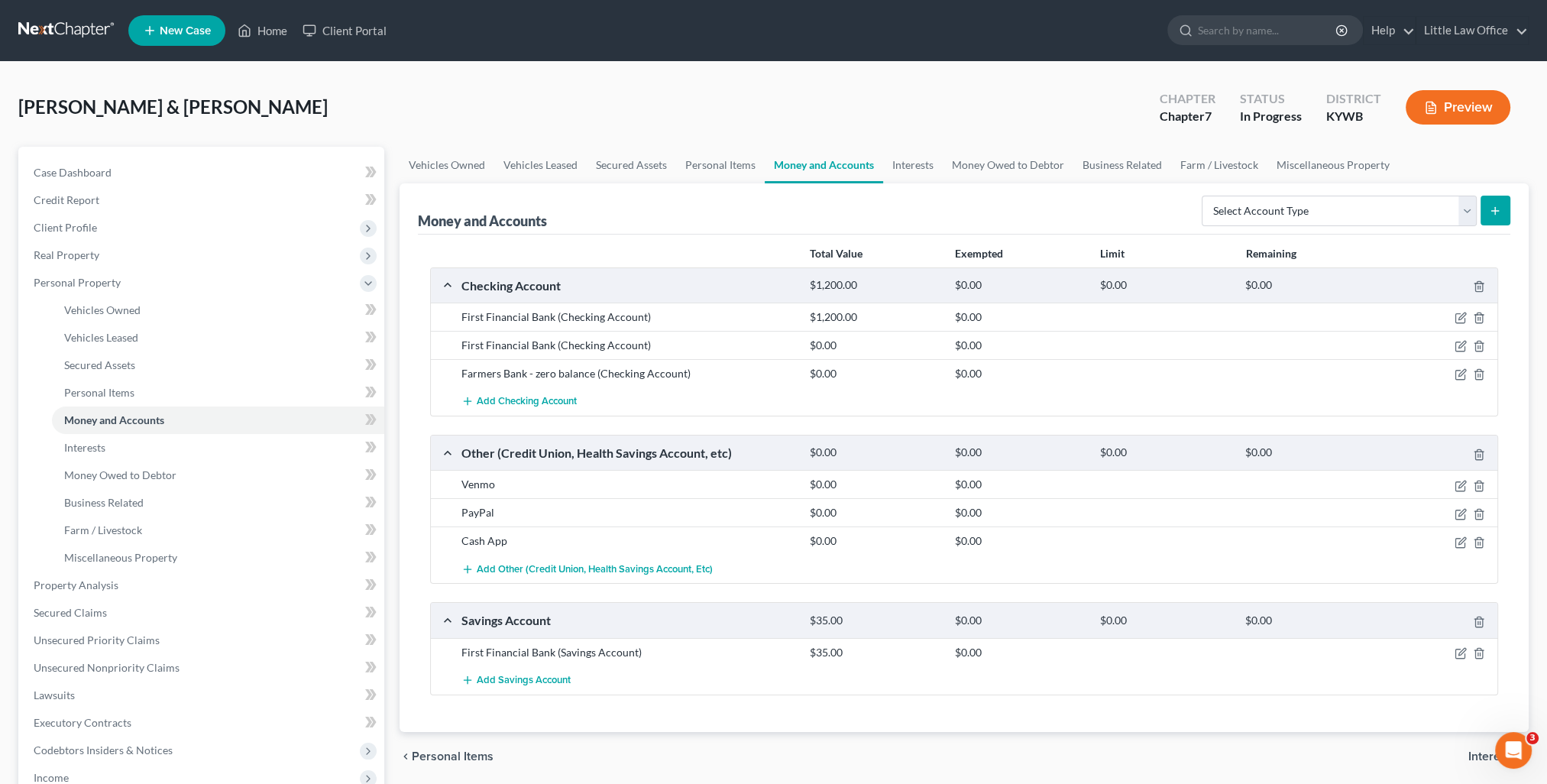
scroll to position [77, 0]
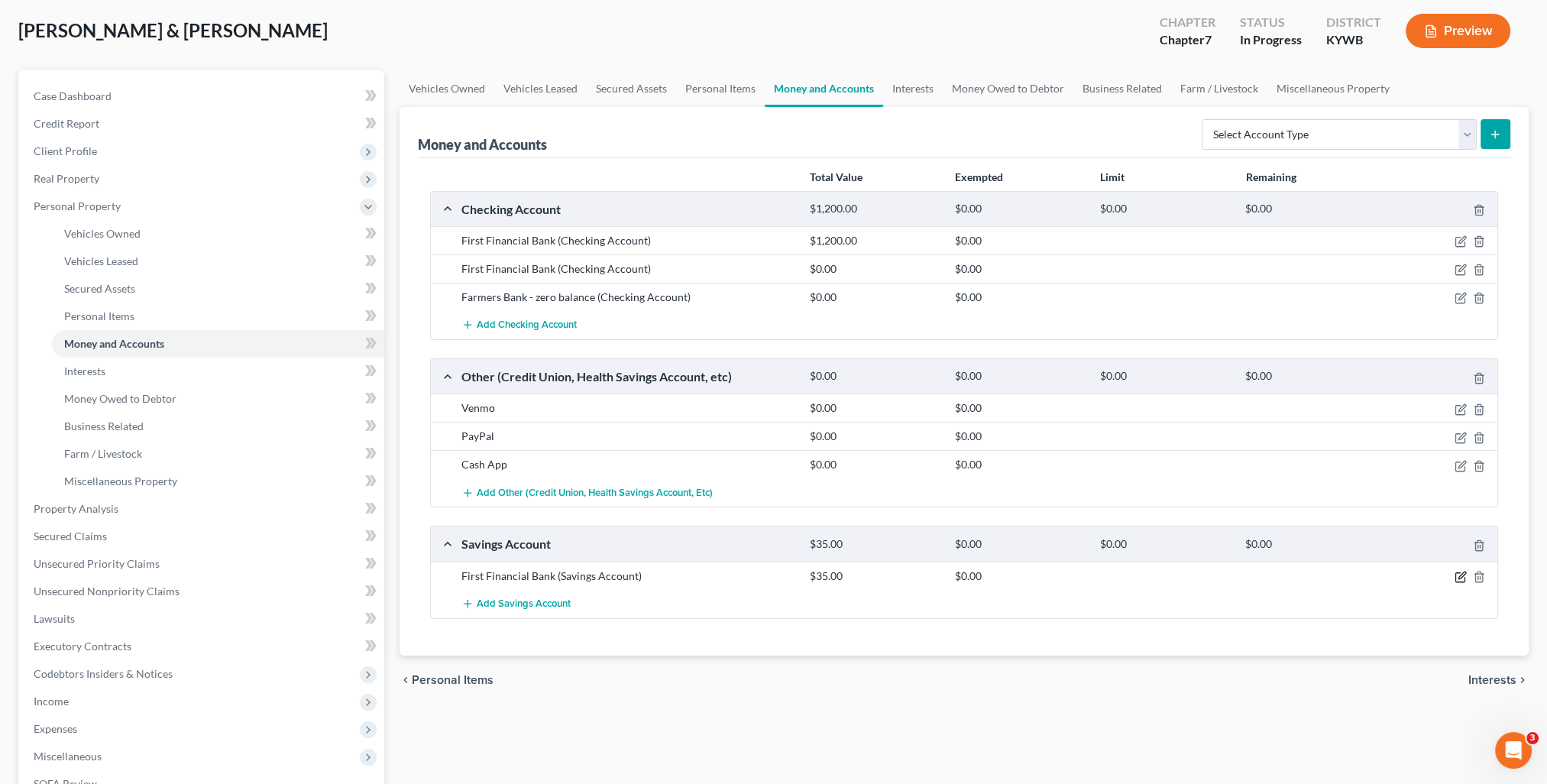
click at [1459, 579] on icon "button" at bounding box center [1460, 576] width 12 height 12
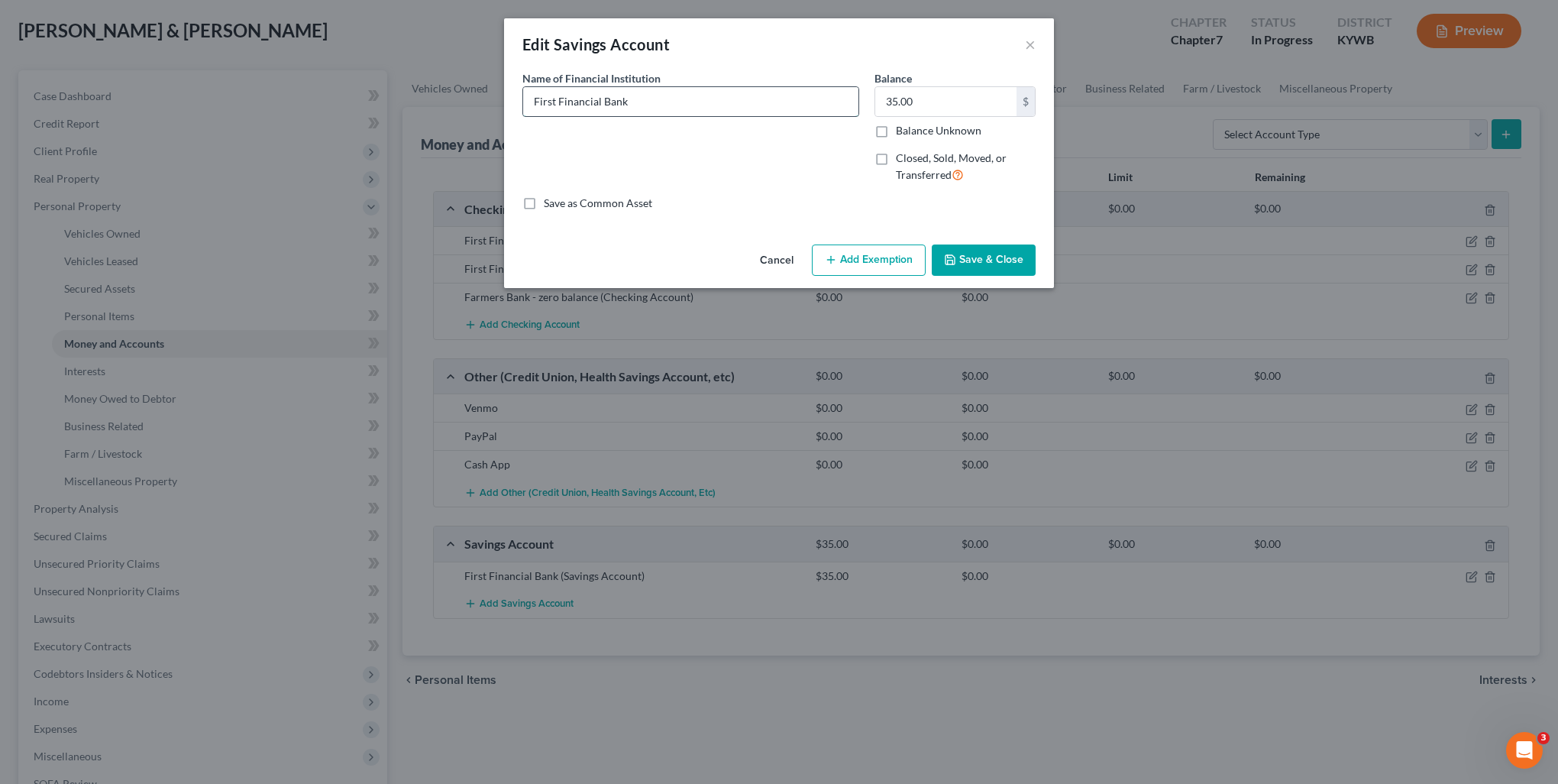
click at [677, 105] on input "First Financial Bank" at bounding box center [691, 101] width 335 height 29
click at [889, 253] on button "Add Exemption" at bounding box center [869, 260] width 114 height 32
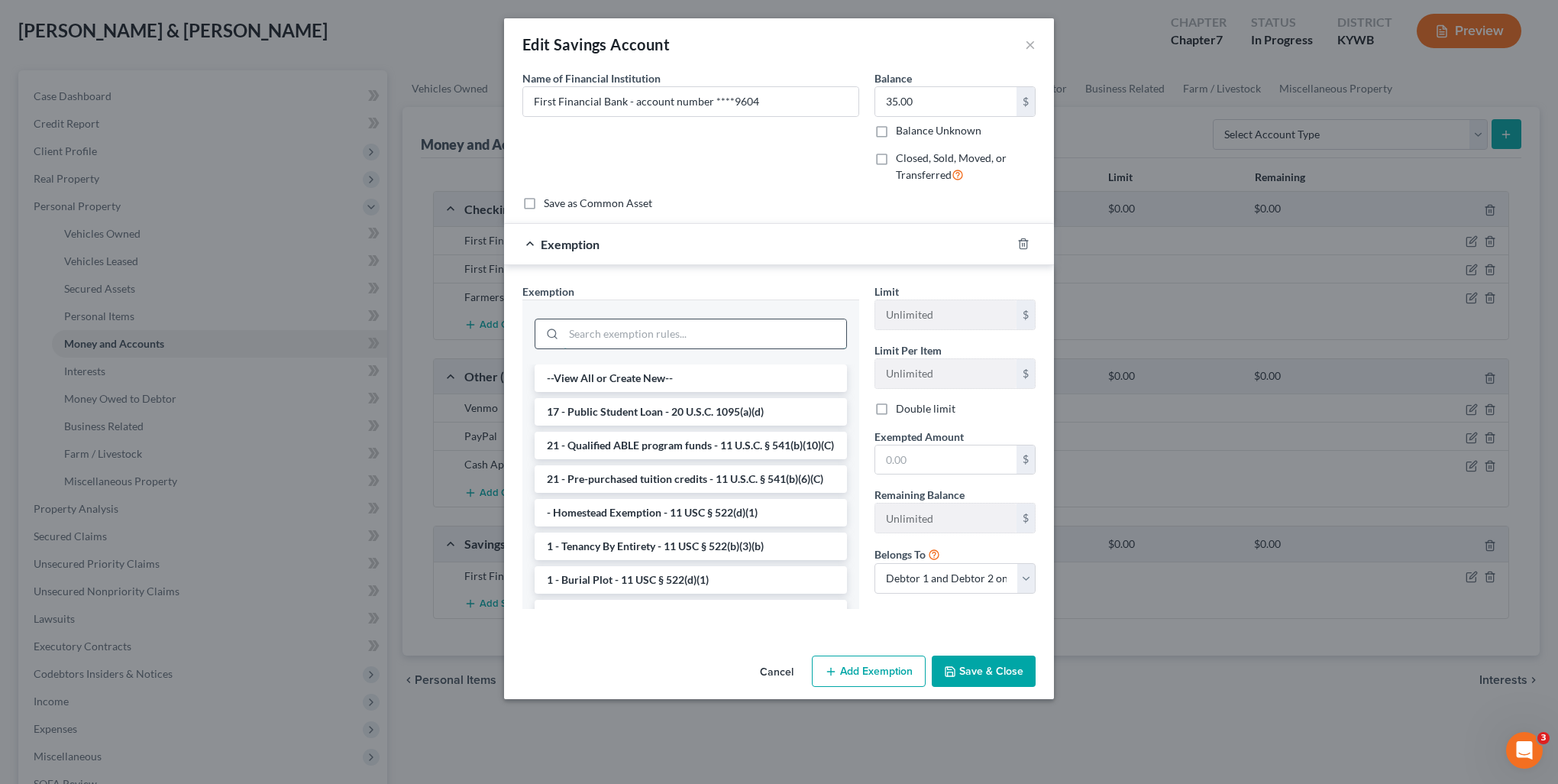
click at [755, 331] on input "search" at bounding box center [704, 334] width 282 height 29
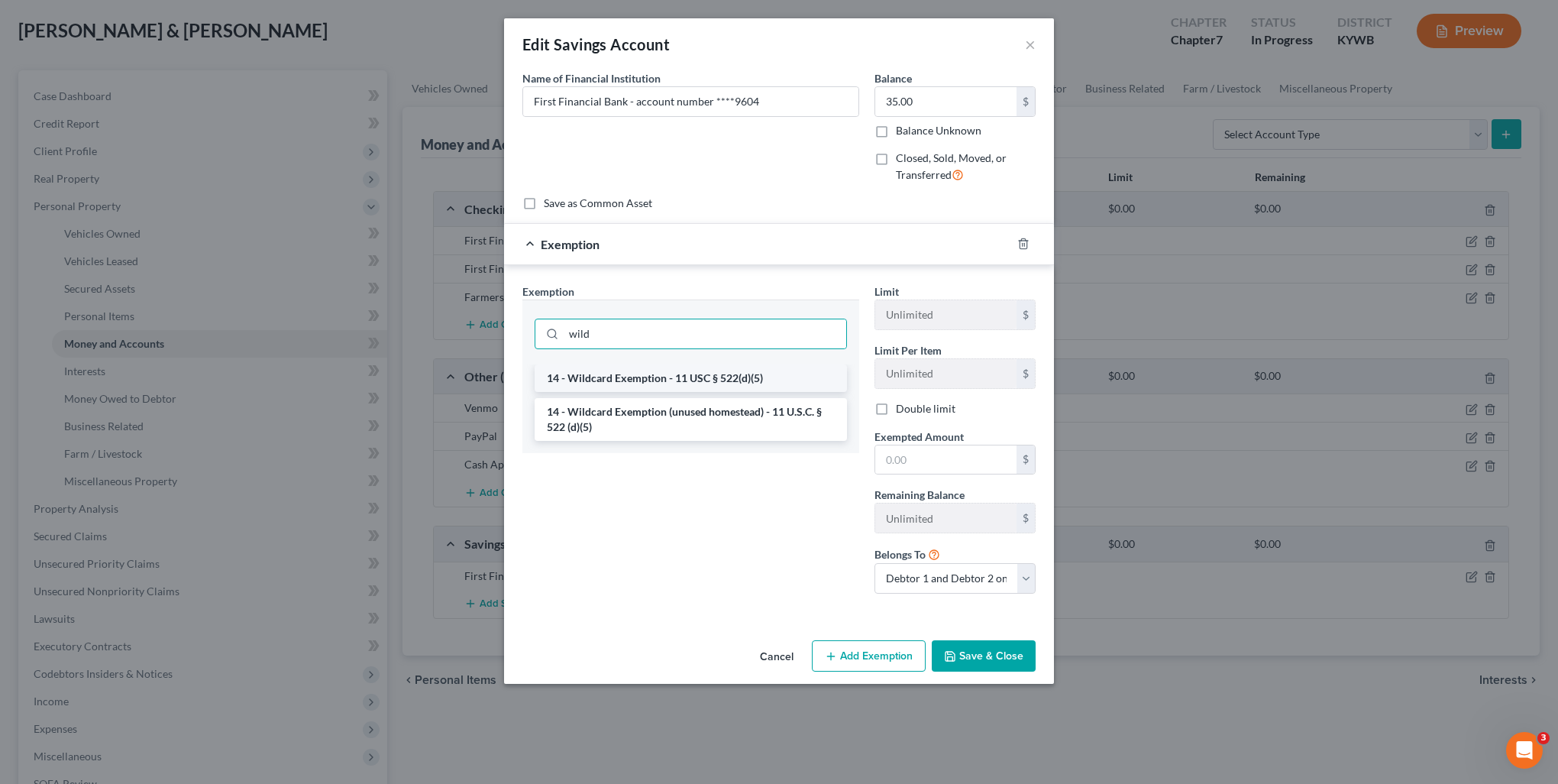
click at [745, 373] on li "14 - Wildcard Exemption - 11 USC § 522(d)(5)" at bounding box center [691, 378] width 313 height 28
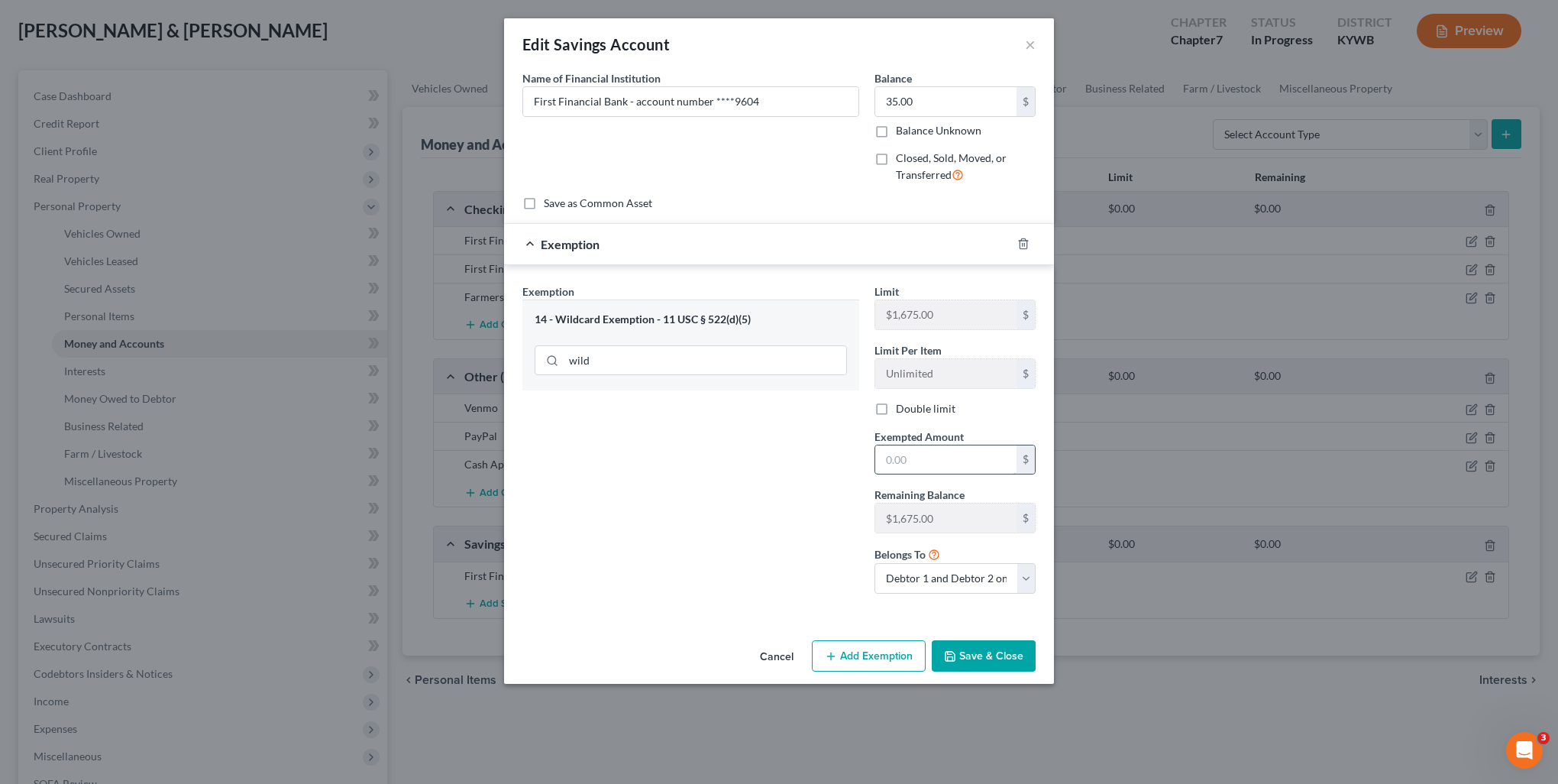
click at [919, 455] on input "text" at bounding box center [946, 460] width 142 height 29
click at [785, 551] on div "Exemption Set must be selected for CA. Exemption * 14 - Wildcard Exemption - 11…" at bounding box center [691, 444] width 352 height 322
click at [950, 578] on select "Debtor 1 only Debtor 2 only Debtor 1 and Debtor 2 only" at bounding box center [955, 578] width 161 height 31
click at [874, 563] on select "Debtor 1 only Debtor 2 only Debtor 1 and Debtor 2 only" at bounding box center [955, 578] width 161 height 31
click at [1024, 653] on button "Save & Close" at bounding box center [984, 656] width 104 height 32
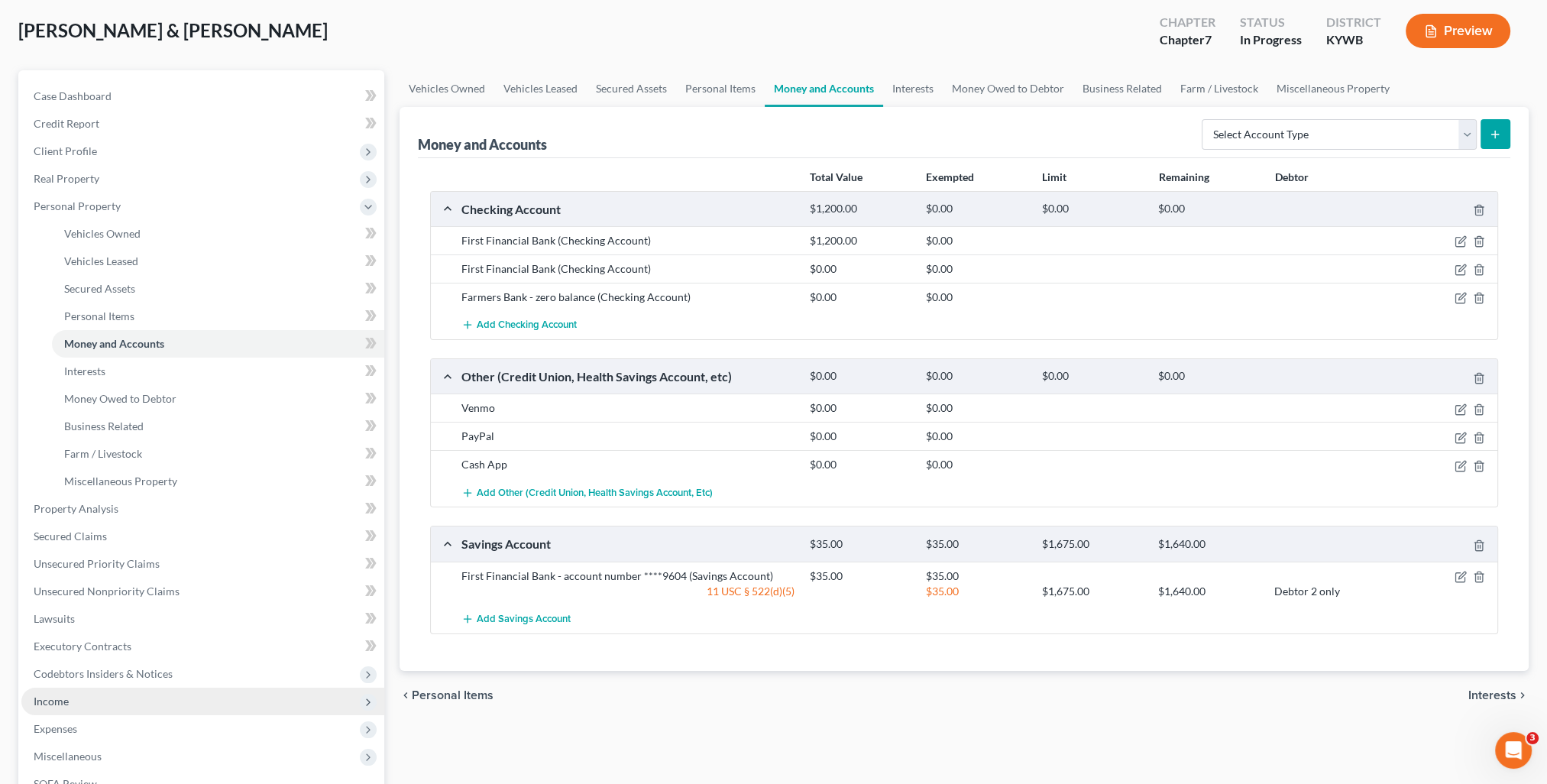
drag, startPoint x: 81, startPoint y: 710, endPoint x: 108, endPoint y: 708, distance: 27.1
click at [81, 710] on span "Income" at bounding box center [203, 701] width 363 height 28
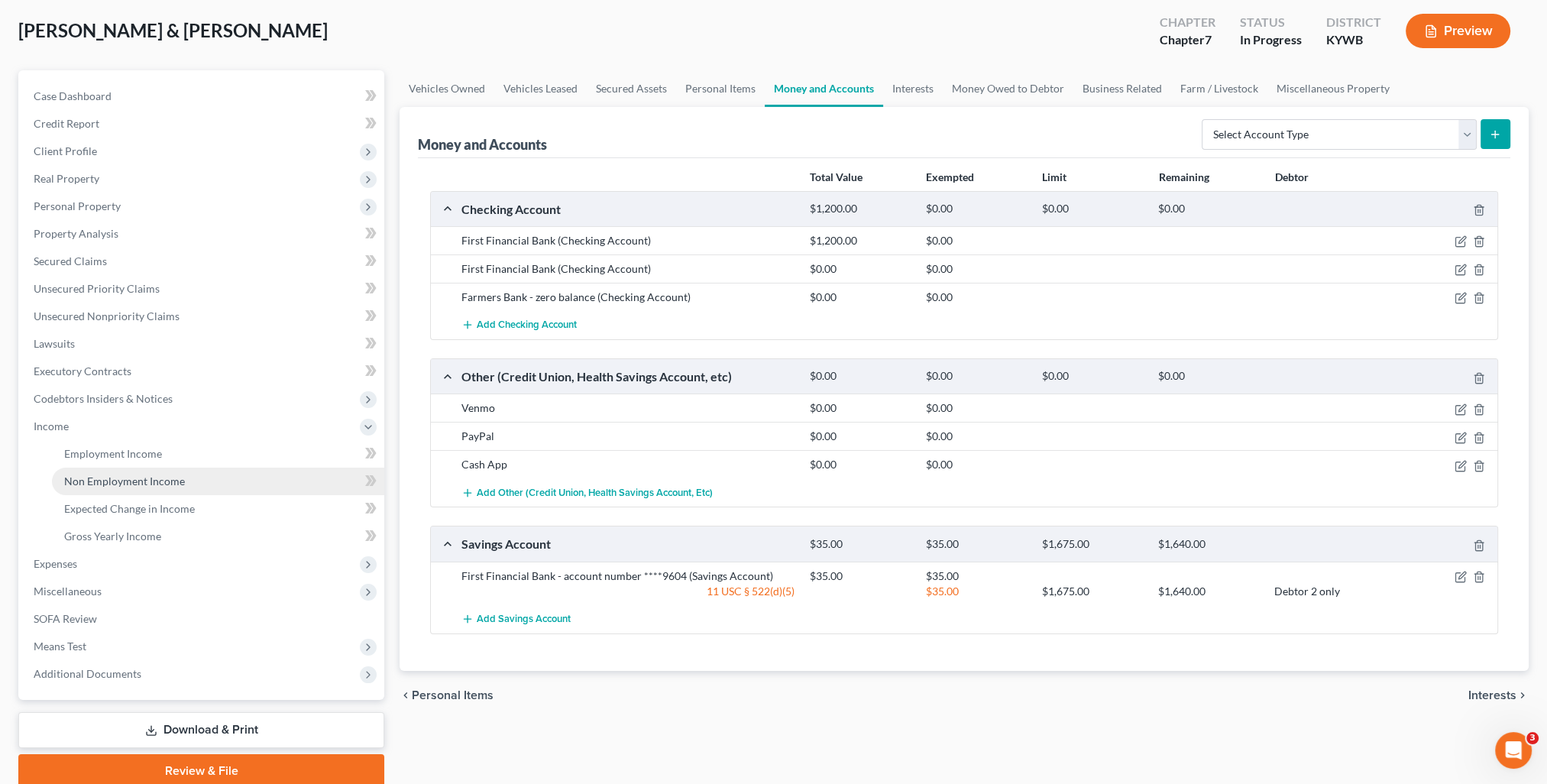
click at [113, 485] on span "Non Employment Income" at bounding box center [124, 481] width 121 height 13
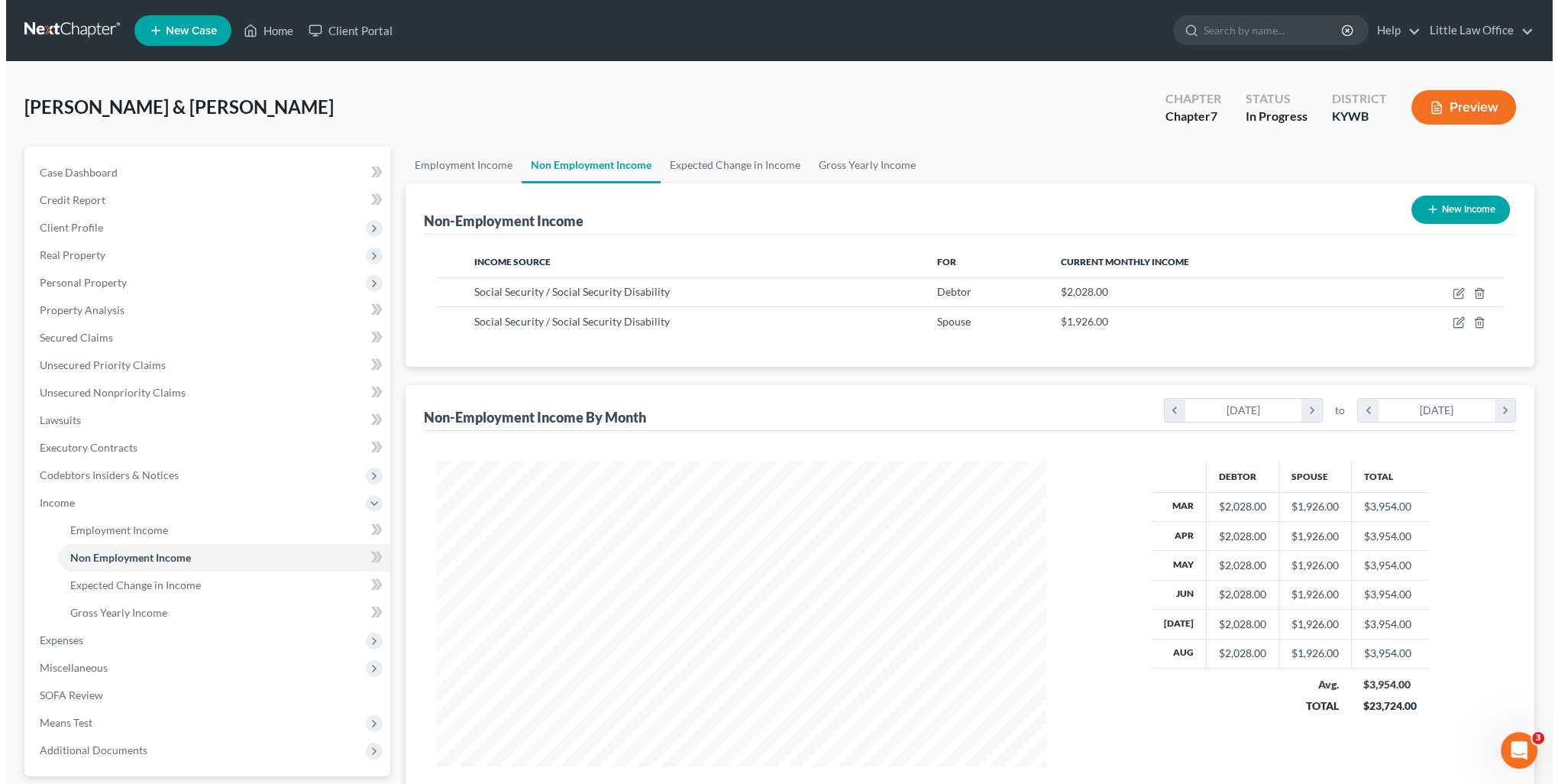
scroll to position [305, 641]
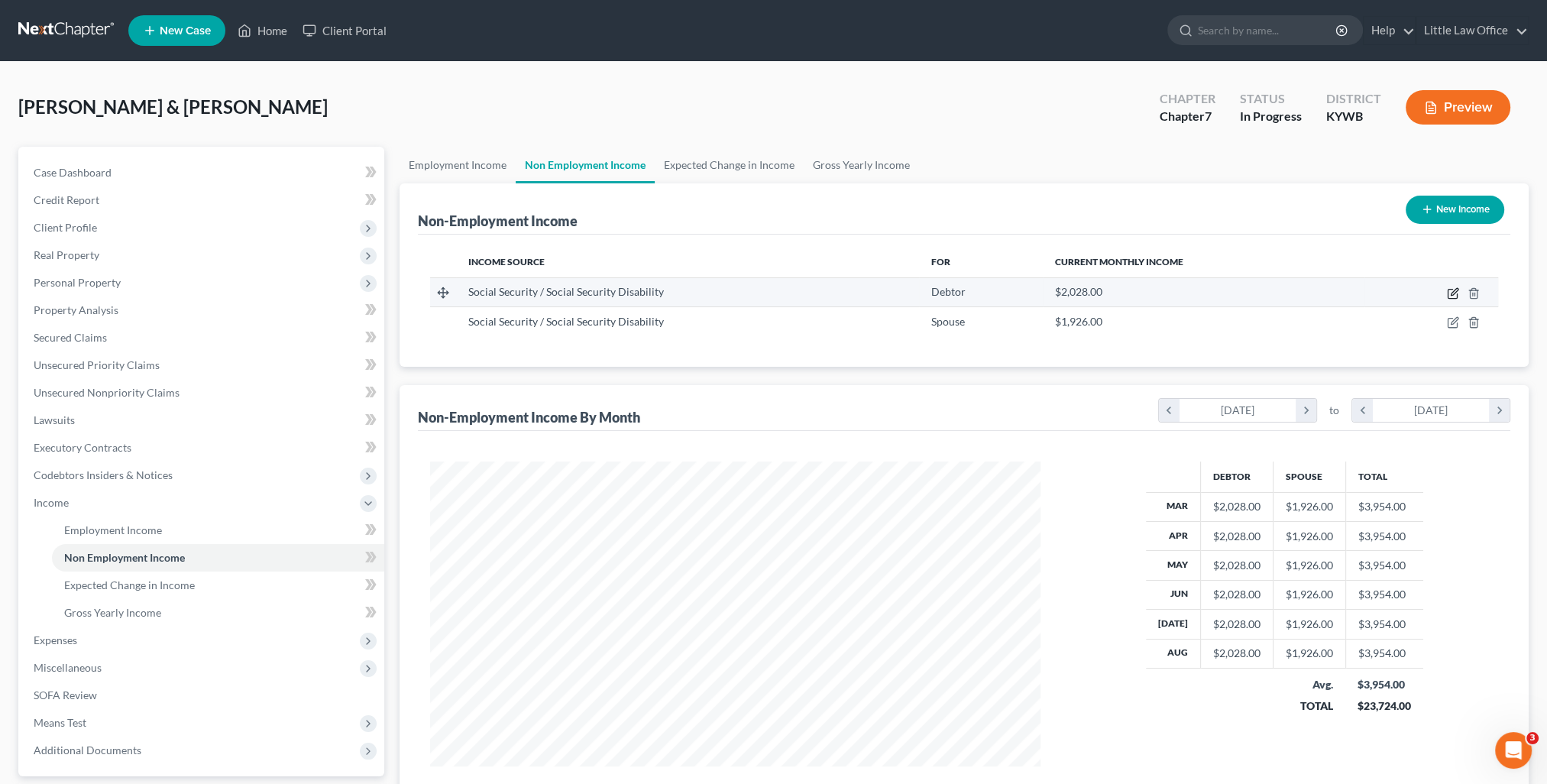
click at [1457, 297] on icon "button" at bounding box center [1452, 294] width 9 height 9
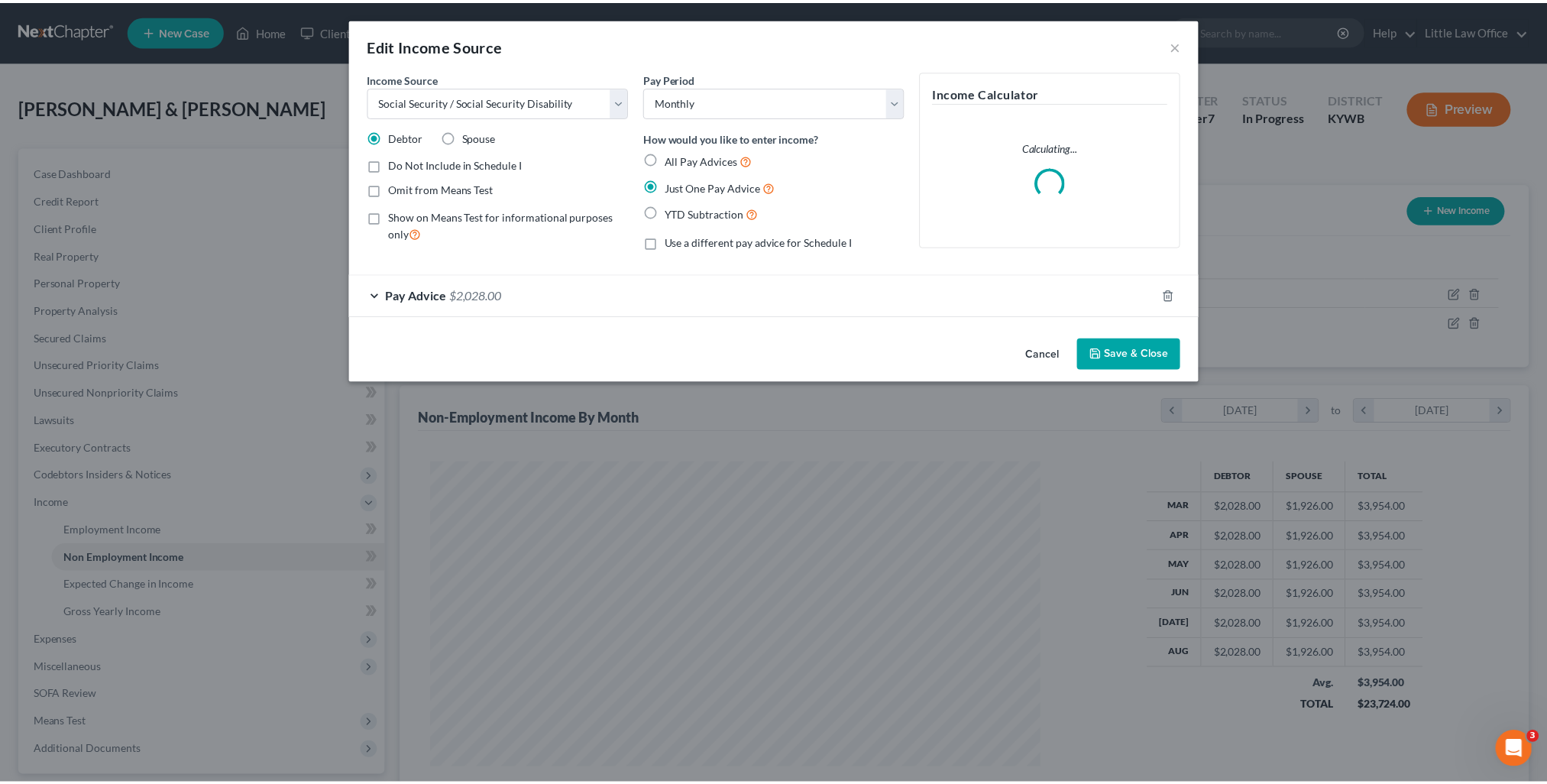
scroll to position [306, 645]
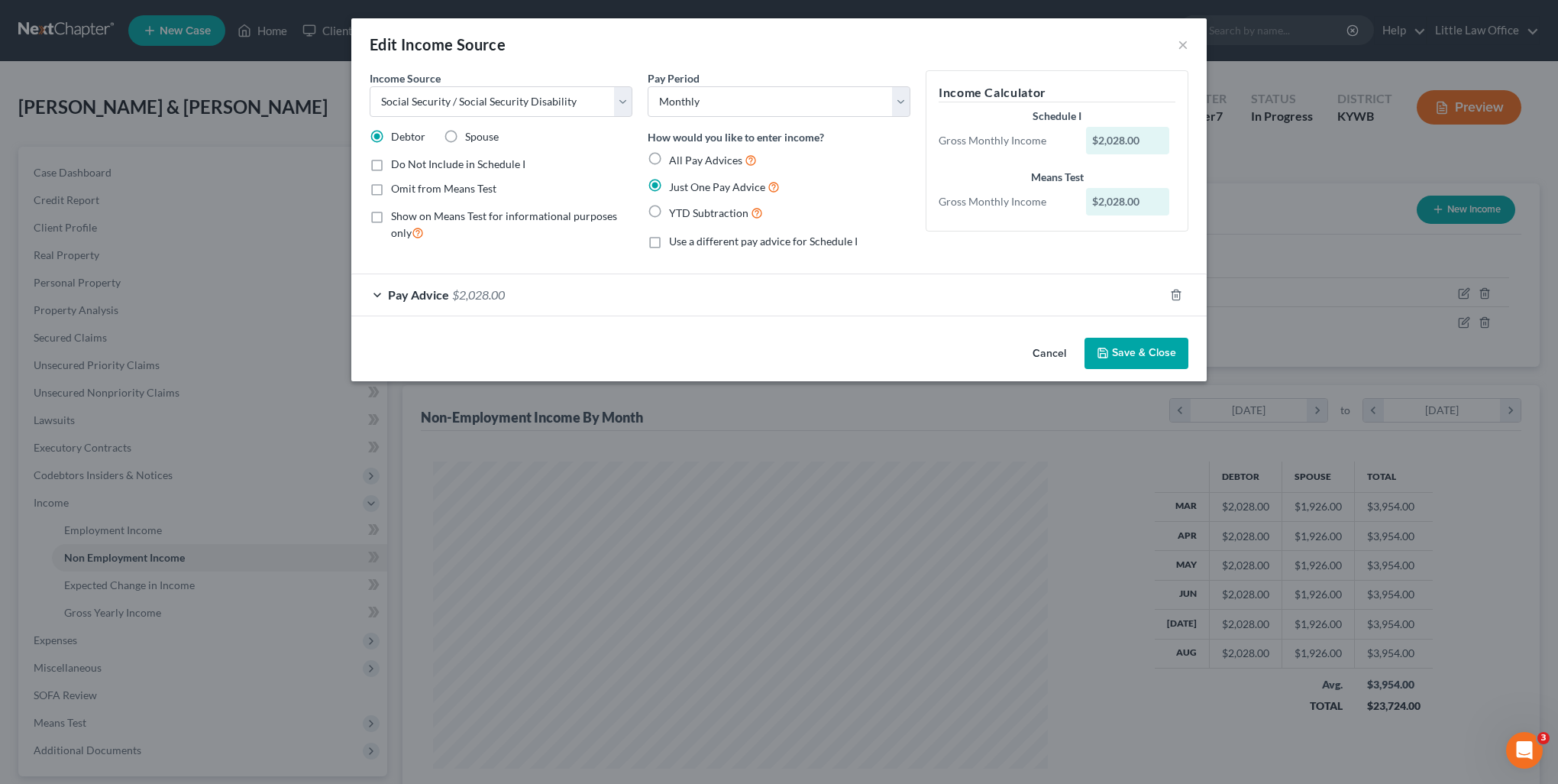
click at [1160, 349] on button "Save & Close" at bounding box center [1136, 354] width 104 height 32
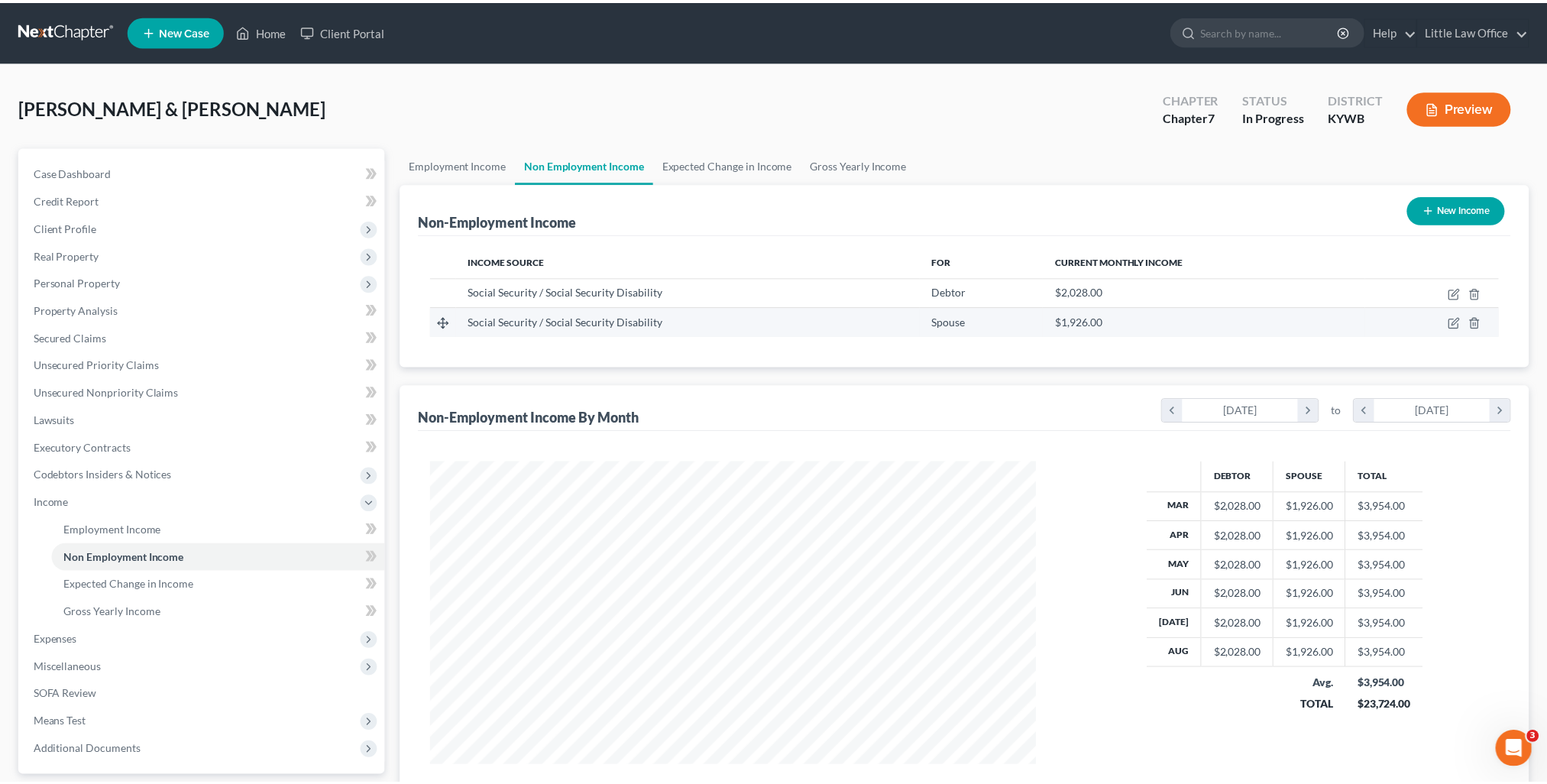
scroll to position [305, 641]
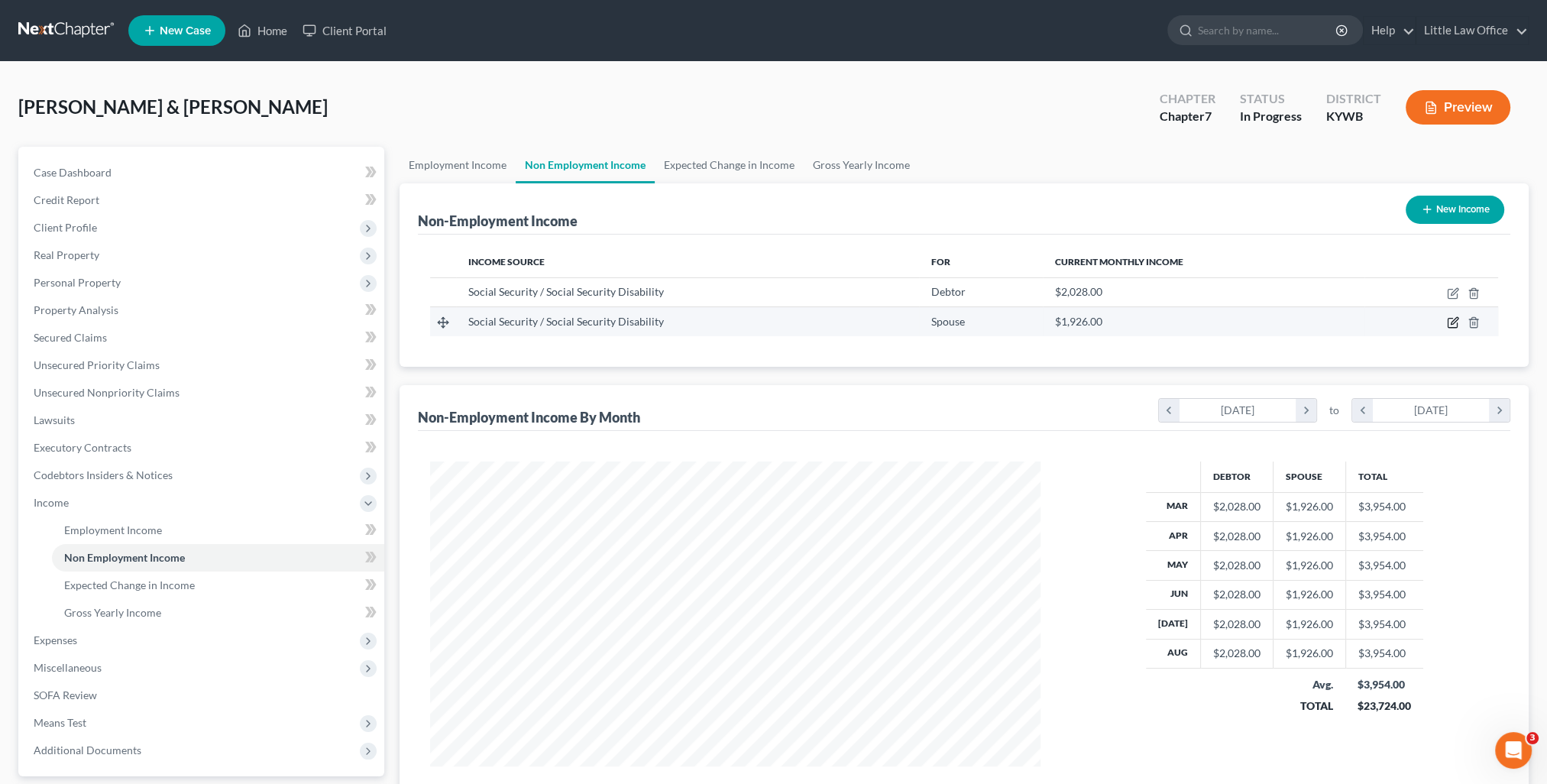
click at [1450, 320] on icon "button" at bounding box center [1452, 322] width 12 height 12
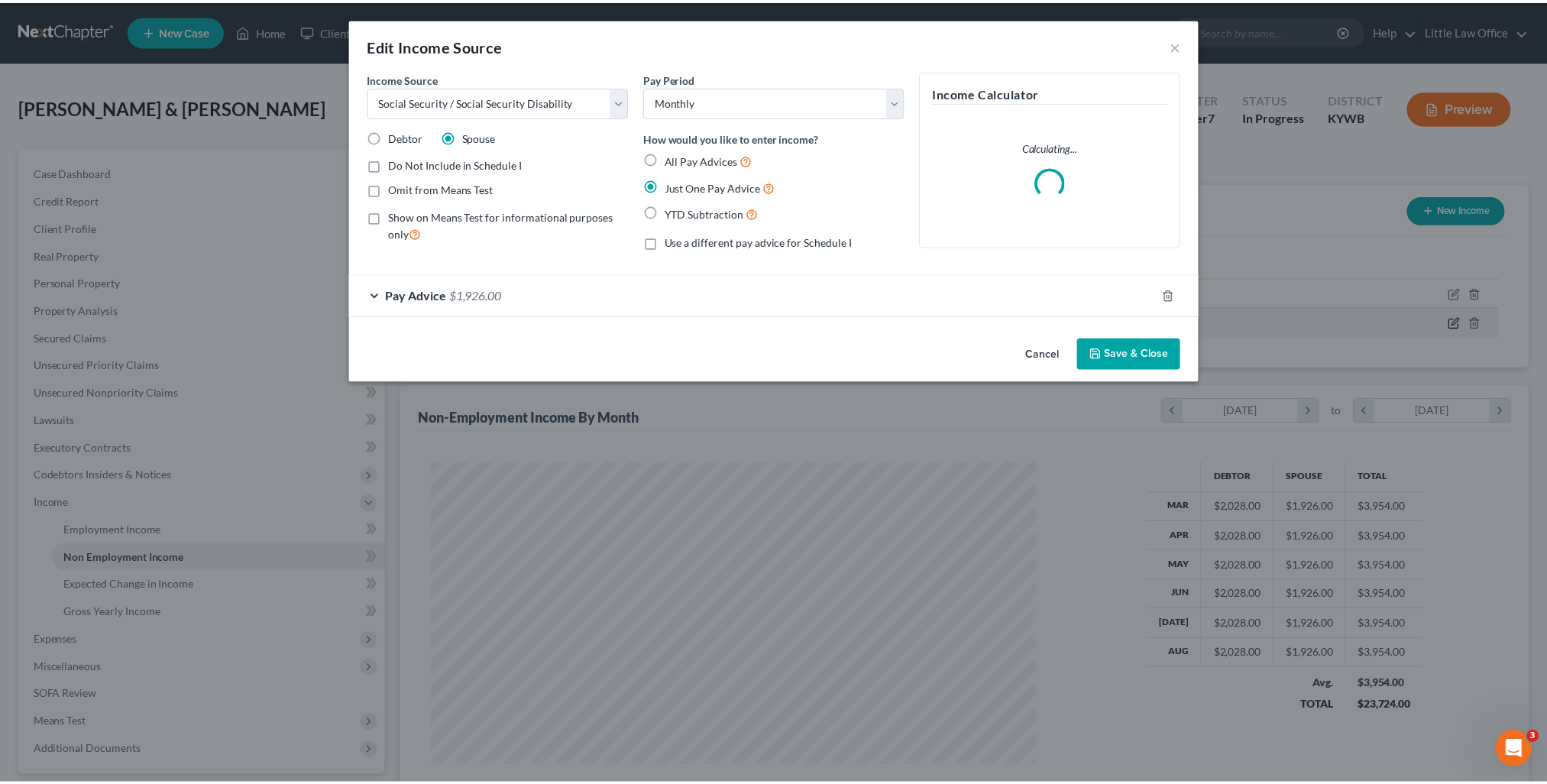
scroll to position [306, 645]
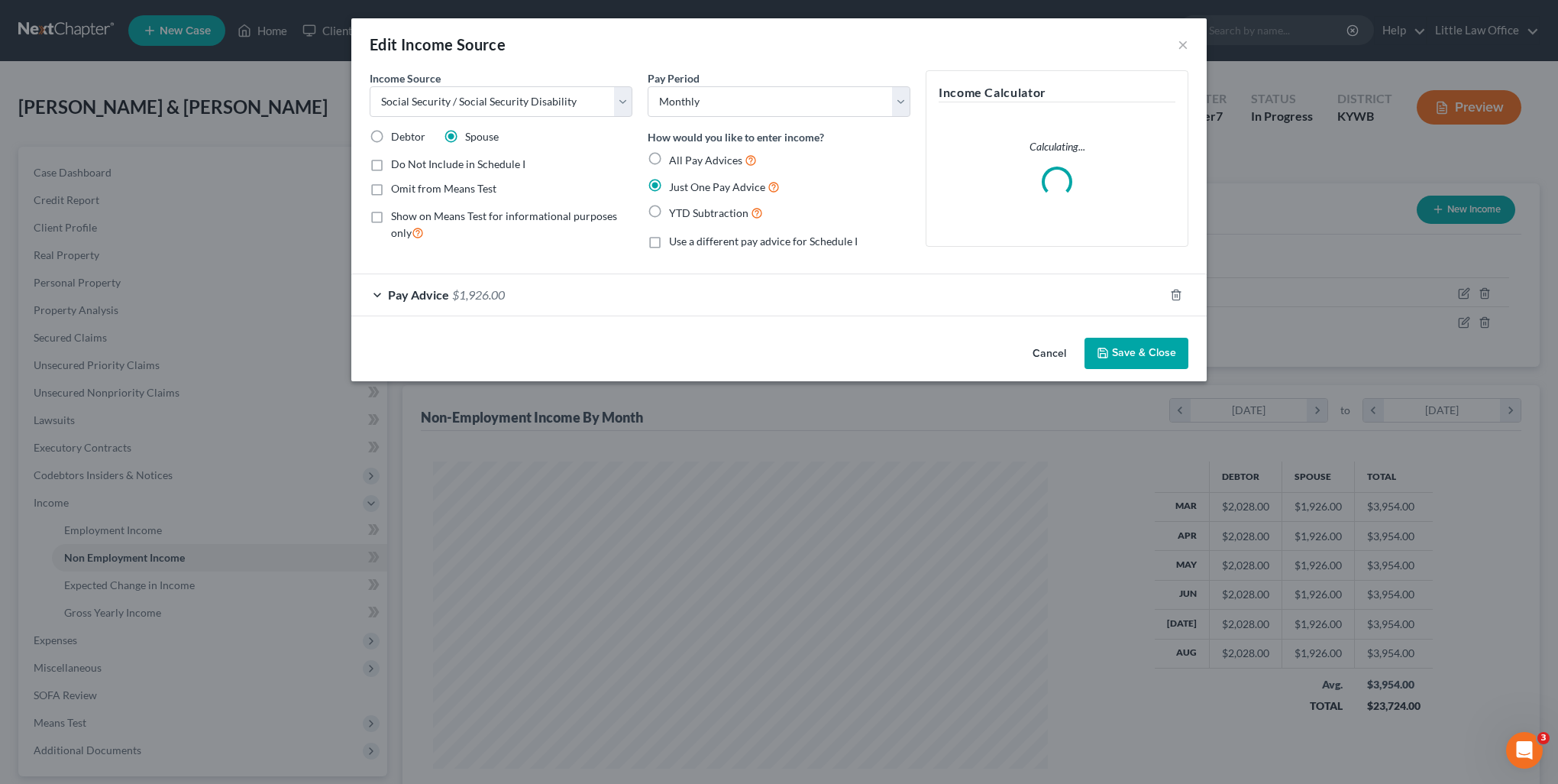
click at [1167, 355] on button "Save & Close" at bounding box center [1136, 354] width 104 height 32
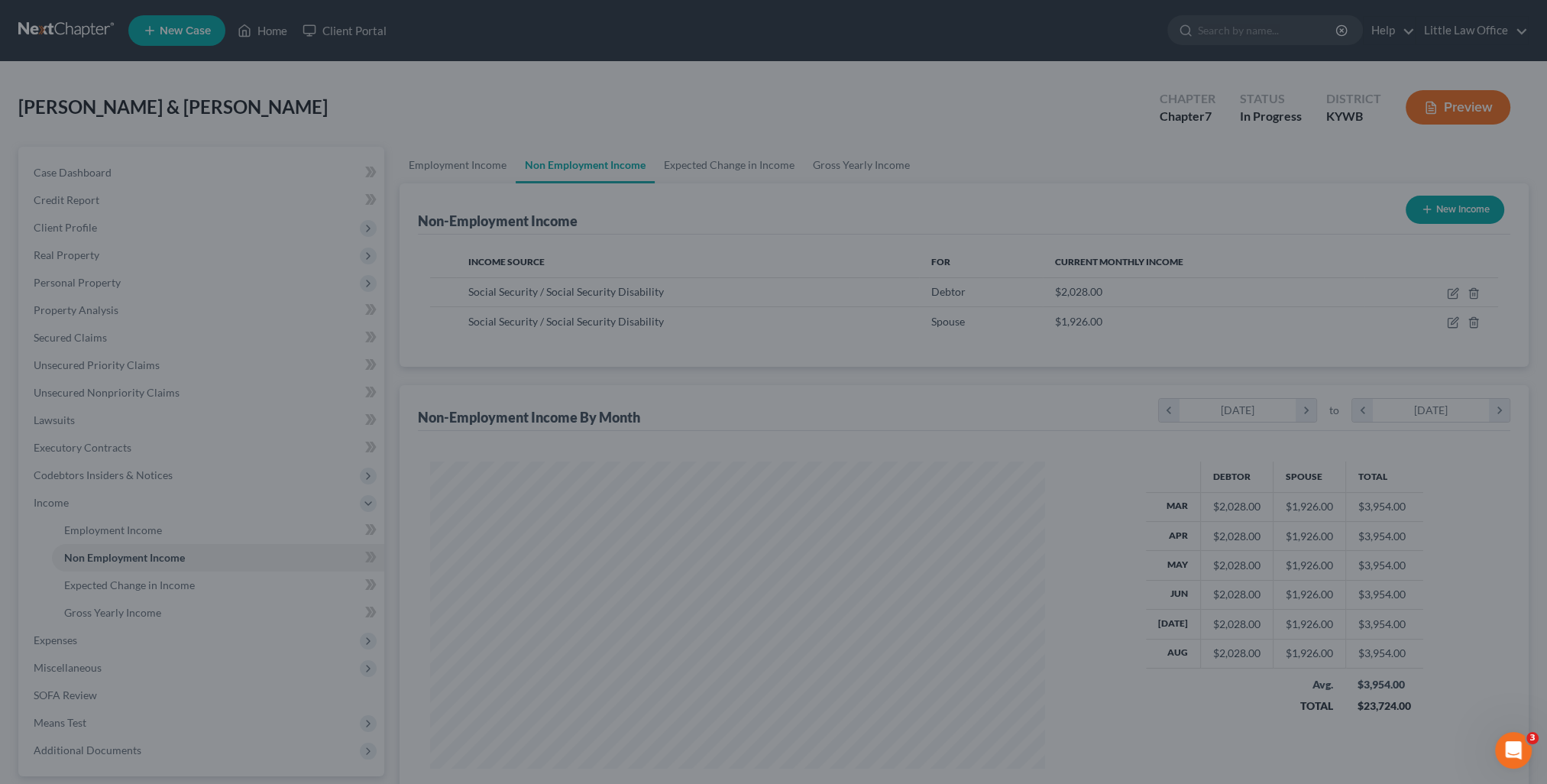
scroll to position [763454, 763297]
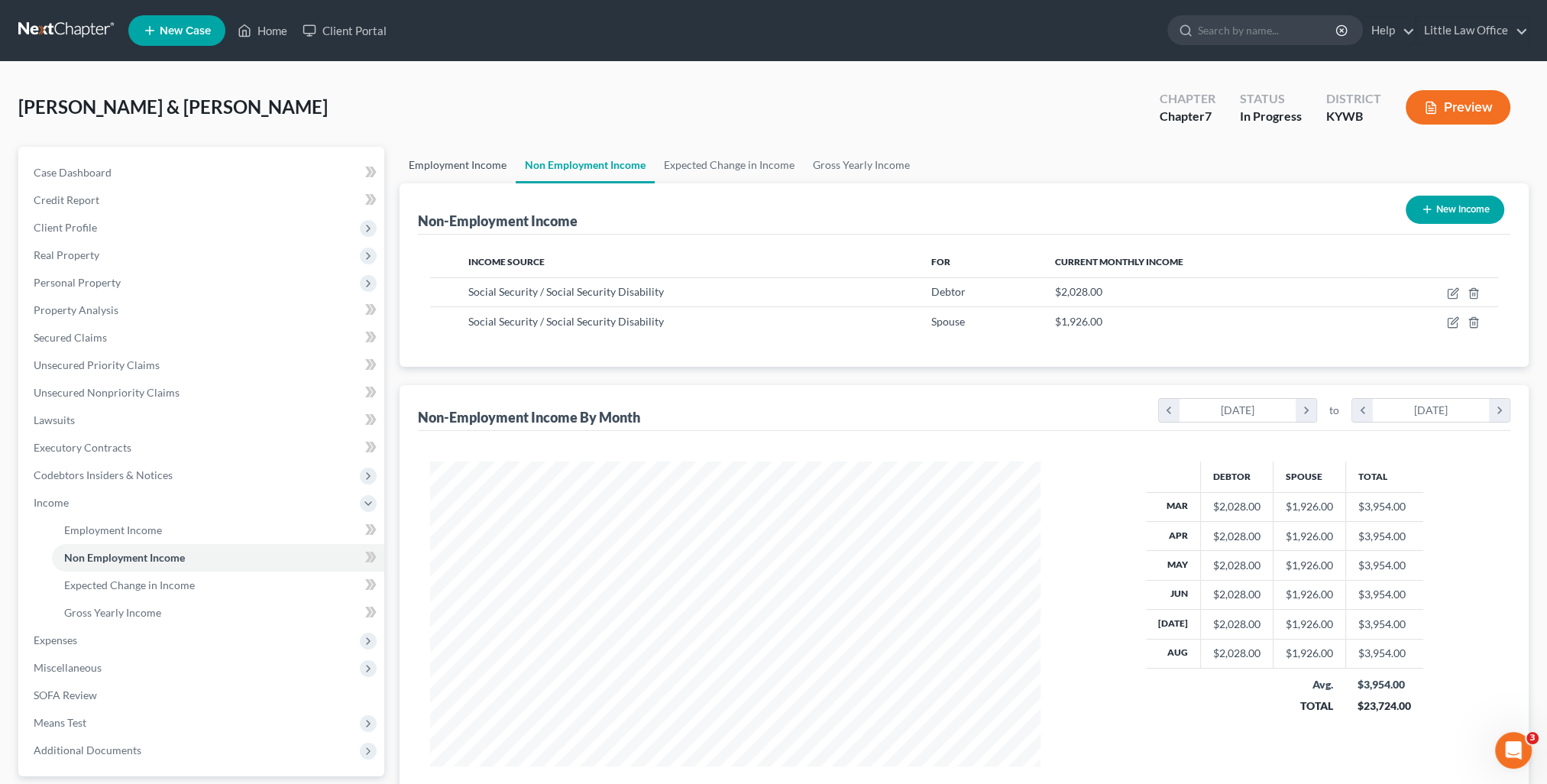
click at [489, 169] on link "Employment Income" at bounding box center [457, 165] width 116 height 36
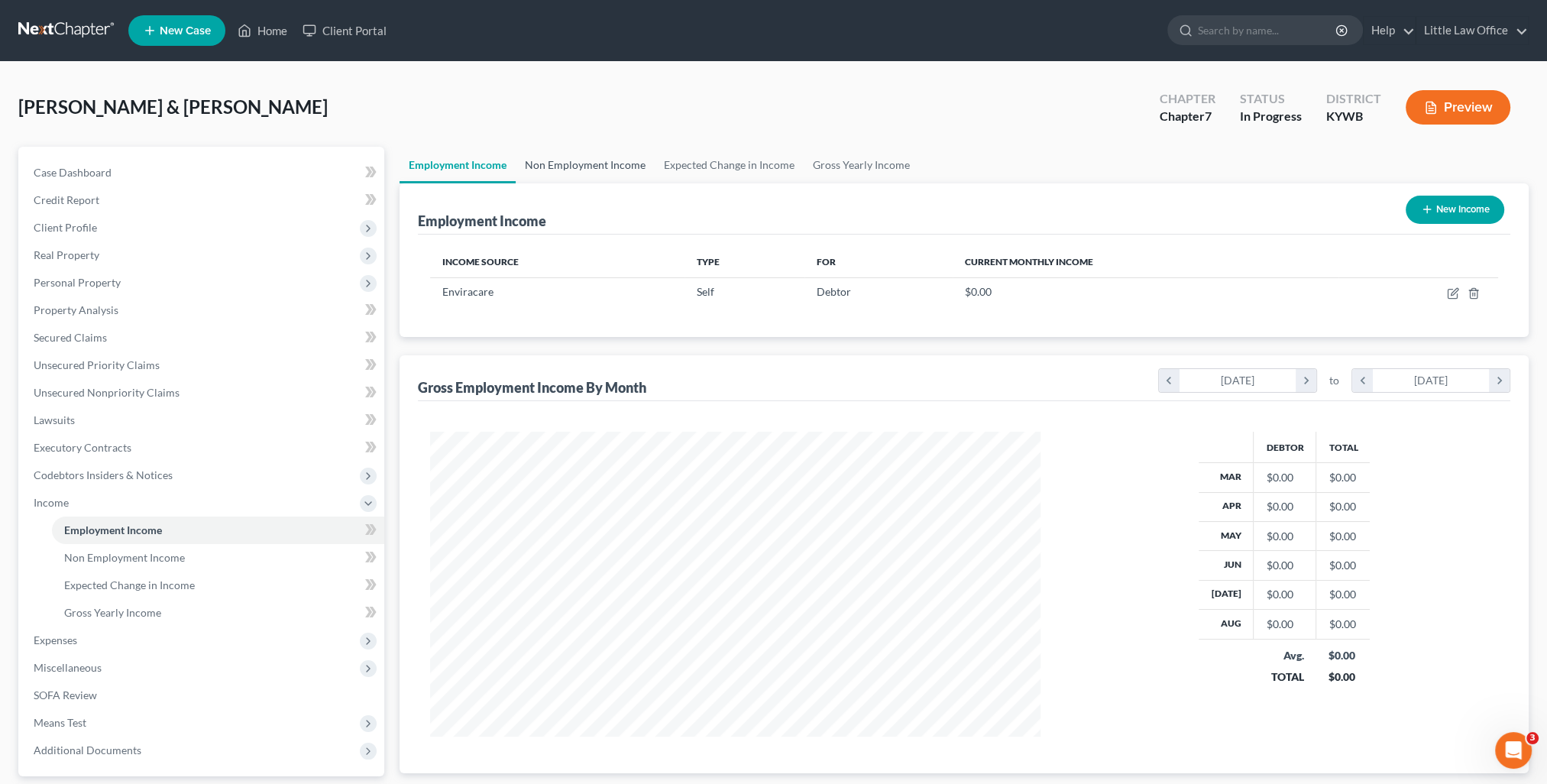
scroll to position [305, 641]
click at [569, 172] on link "Non Employment Income" at bounding box center [586, 165] width 139 height 36
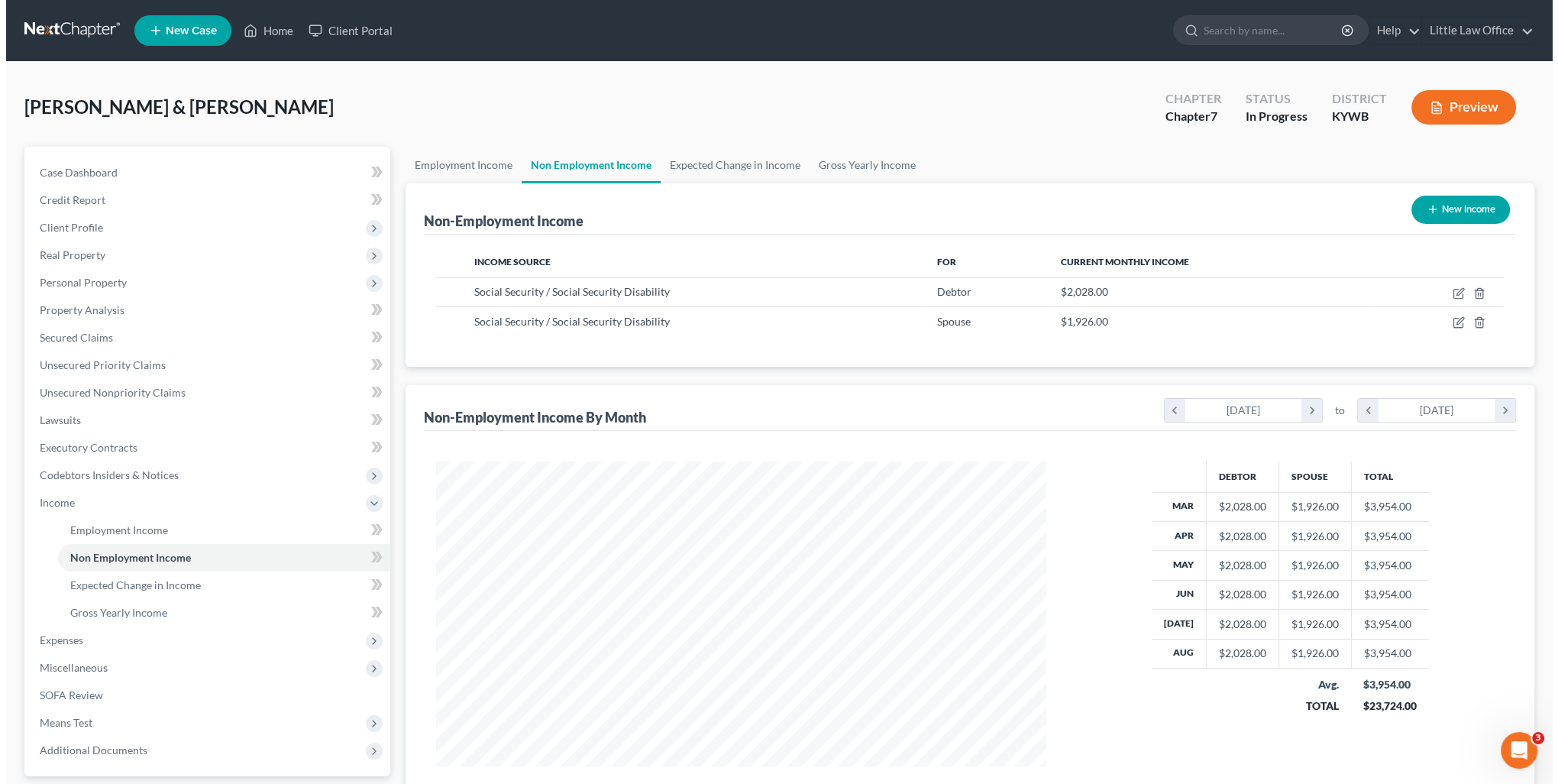
scroll to position [305, 641]
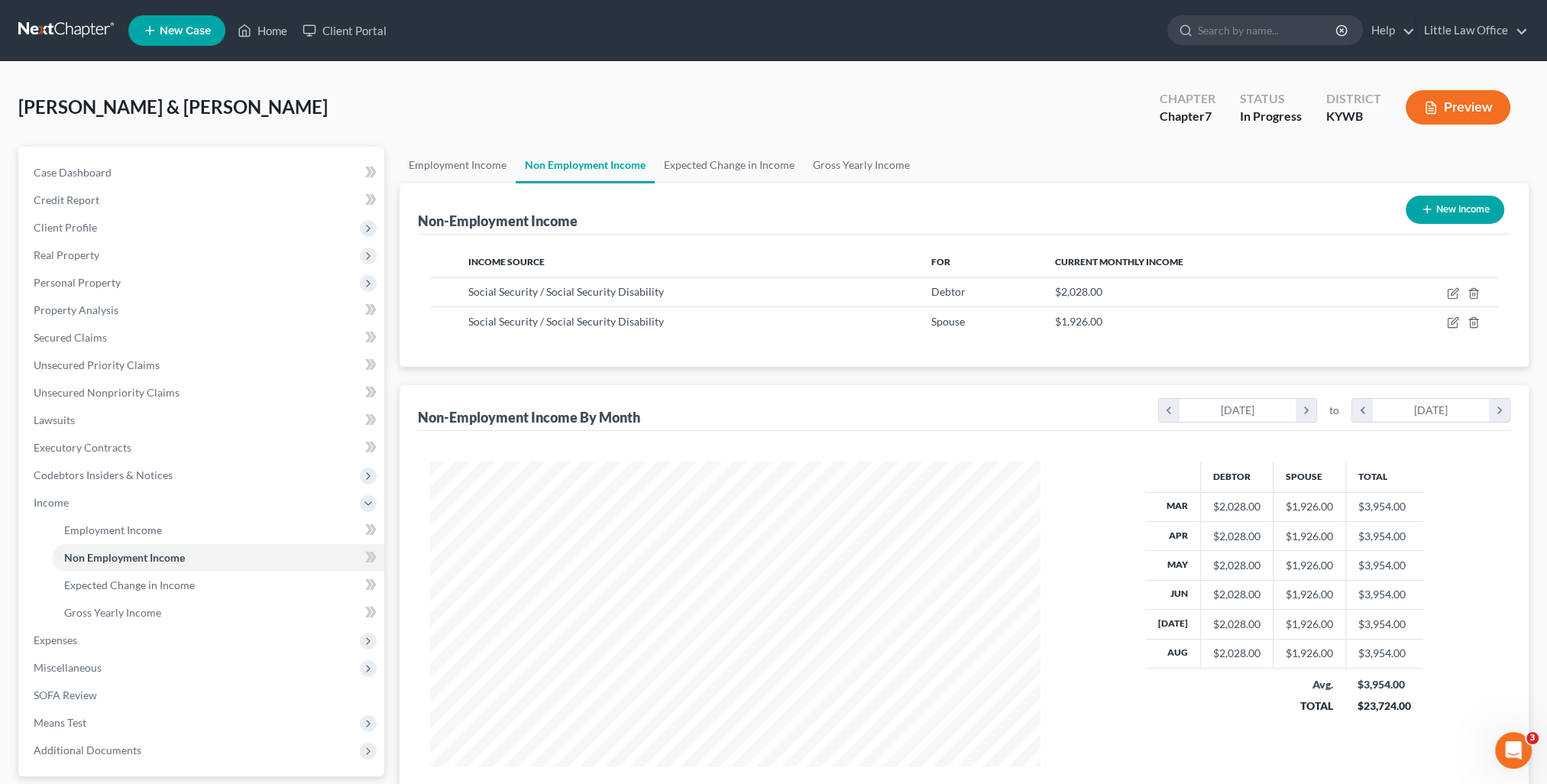
click at [1449, 209] on button "New Income" at bounding box center [1454, 210] width 99 height 28
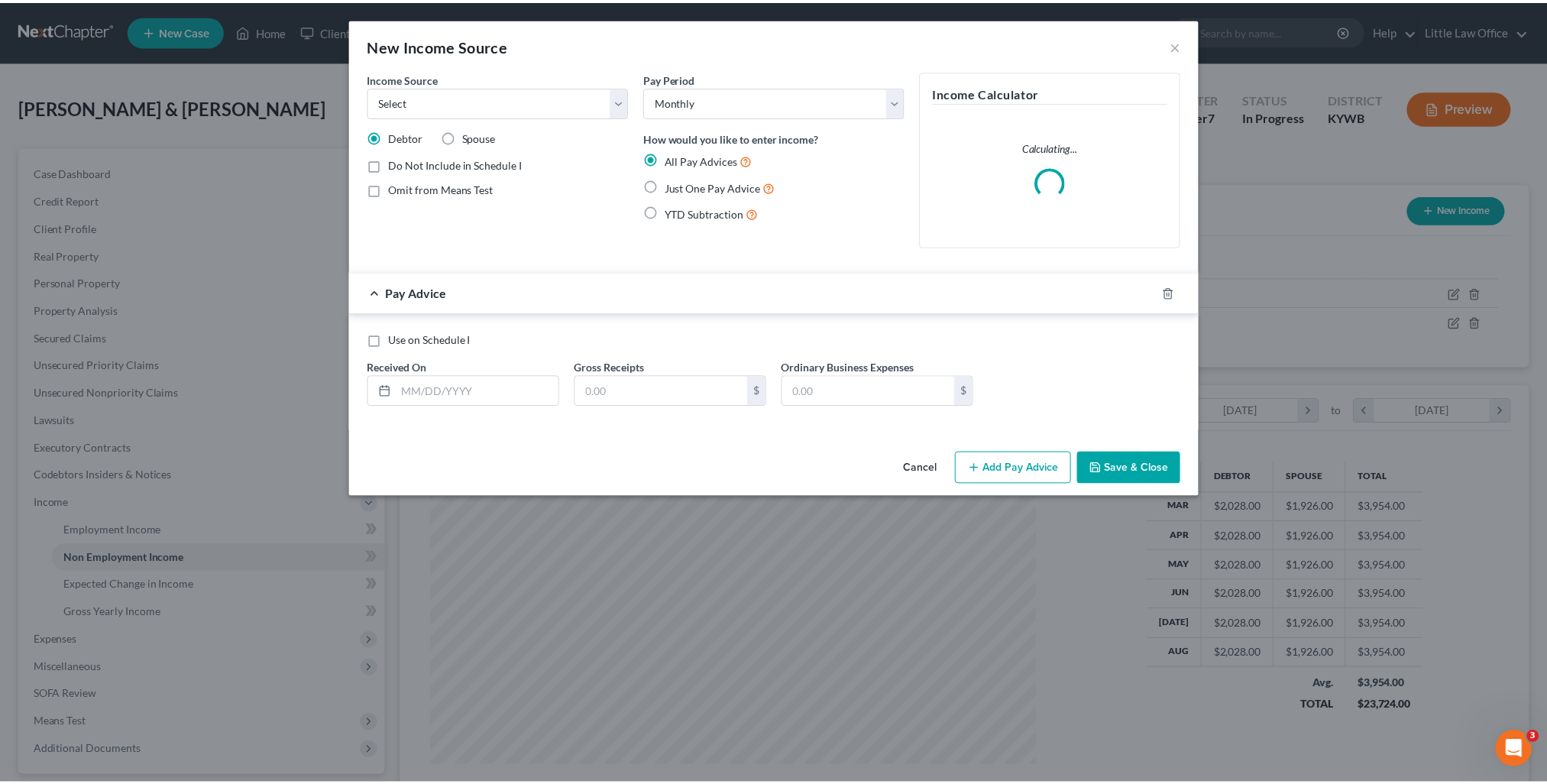
scroll to position [306, 645]
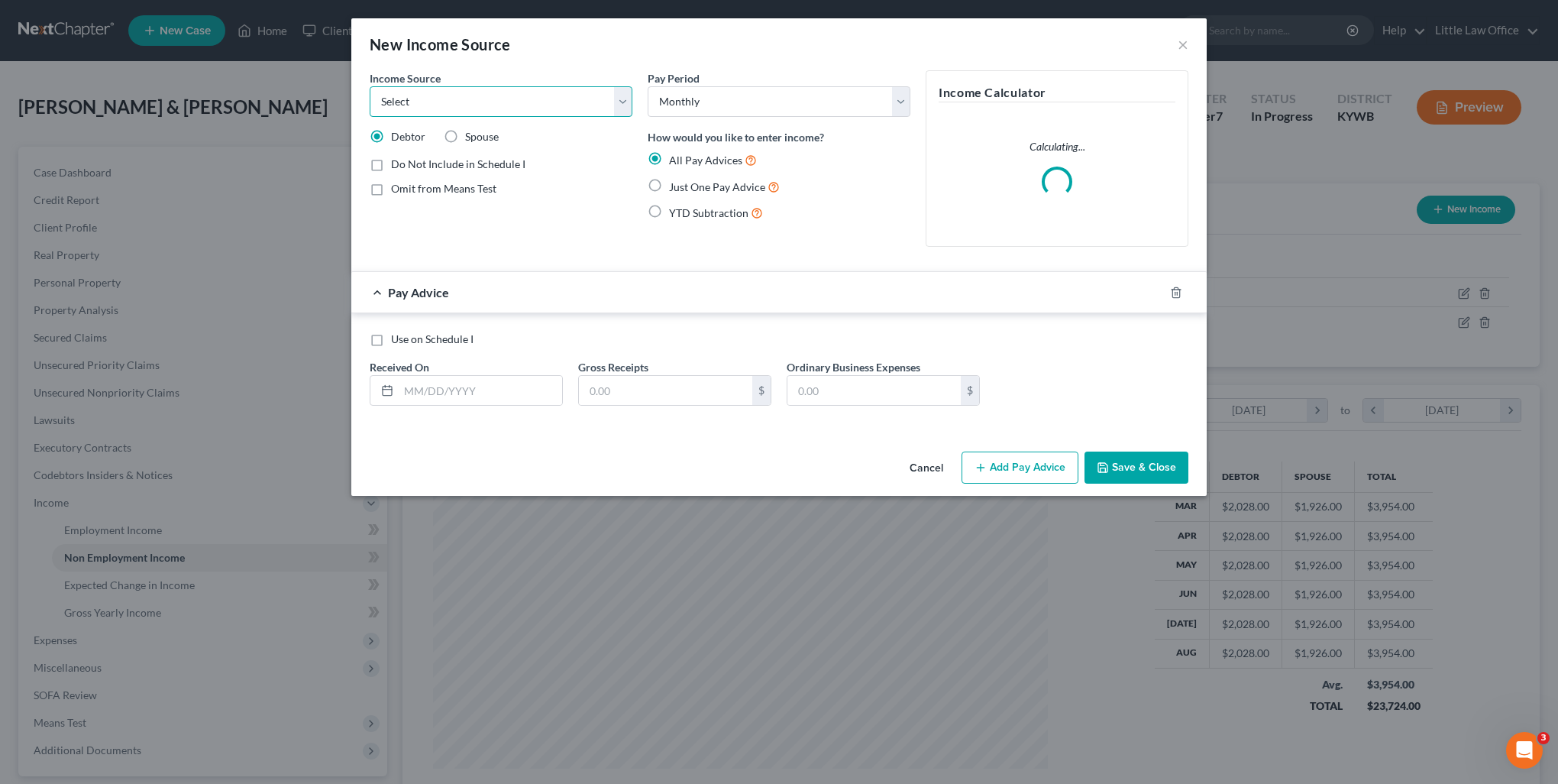
click at [428, 111] on select "Select Unemployment Disability (from employer) Pension Retirement Social Securi…" at bounding box center [501, 101] width 263 height 31
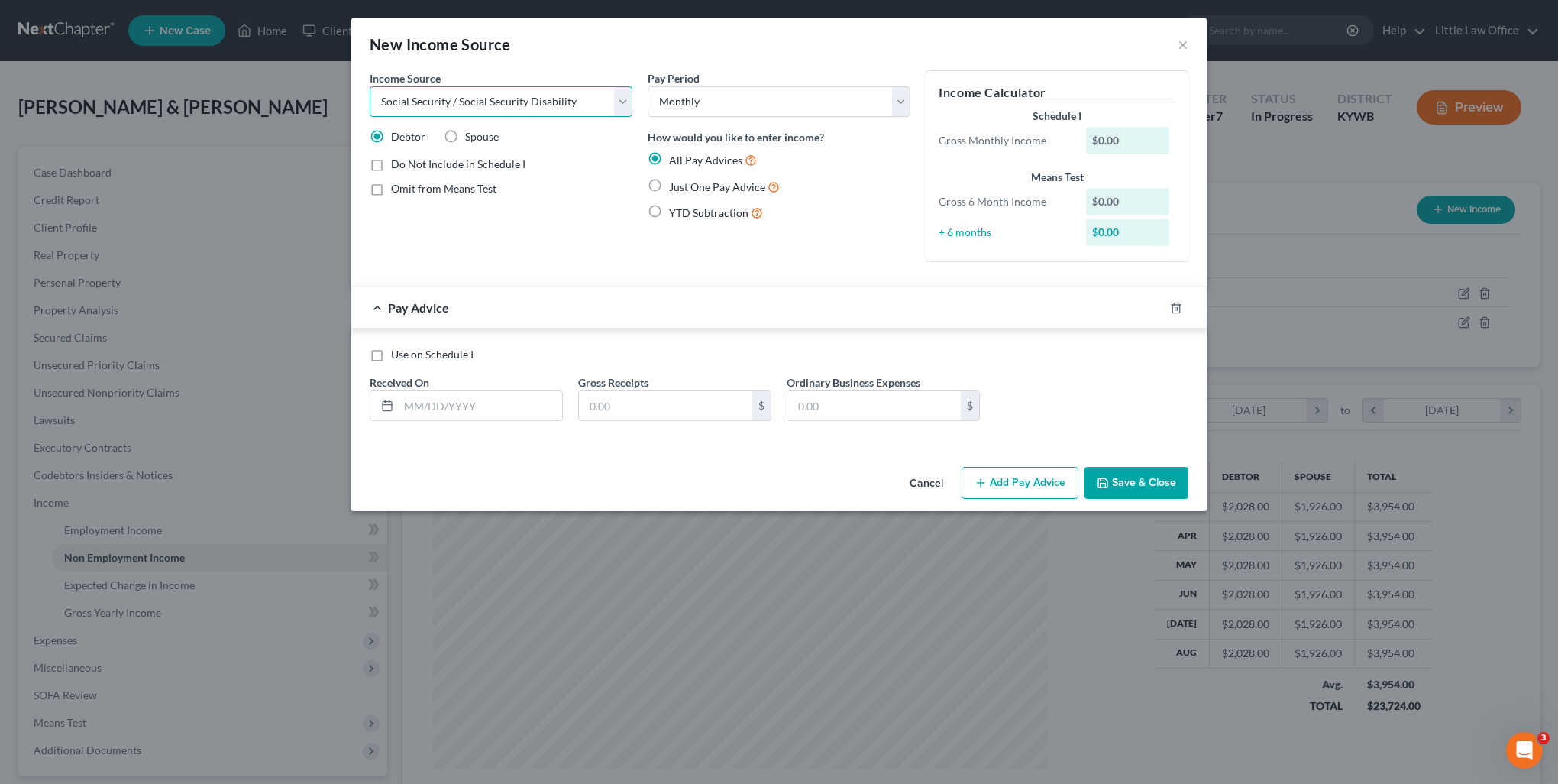
click at [370, 86] on select "Select Unemployment Disability (from employer) Pension Retirement Social Securi…" at bounding box center [501, 101] width 263 height 31
click at [509, 100] on select "Select Unemployment Disability (from employer) Pension Retirement Social Securi…" at bounding box center [501, 101] width 263 height 31
click at [370, 86] on select "Select Unemployment Disability (from employer) Pension Retirement Social Securi…" at bounding box center [501, 101] width 263 height 31
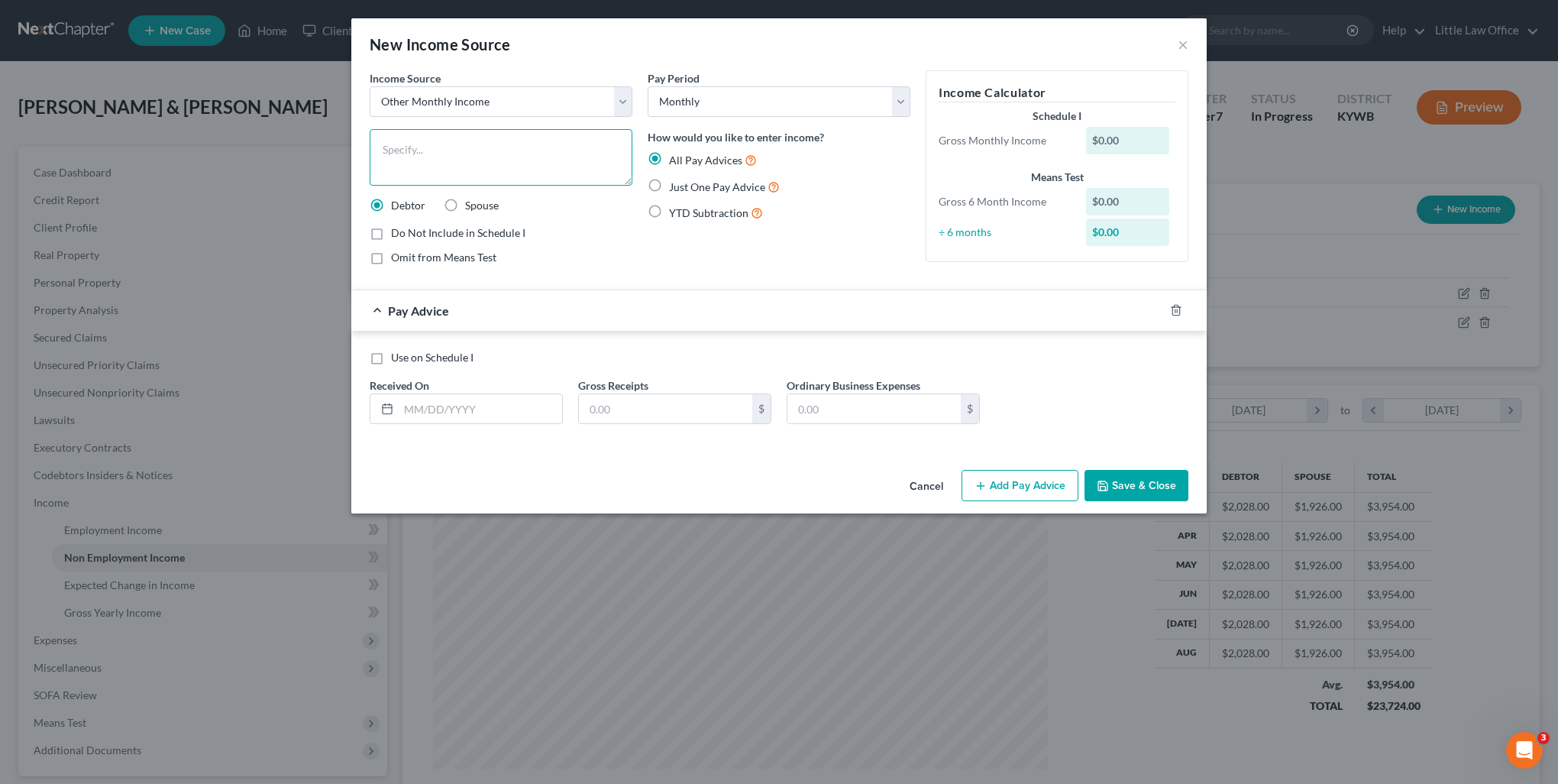
click at [453, 147] on textarea at bounding box center [501, 157] width 263 height 56
click at [672, 187] on span "Just One Pay Advice" at bounding box center [718, 187] width 97 height 13
click at [675, 187] on input "Just One Pay Advice" at bounding box center [680, 183] width 10 height 10
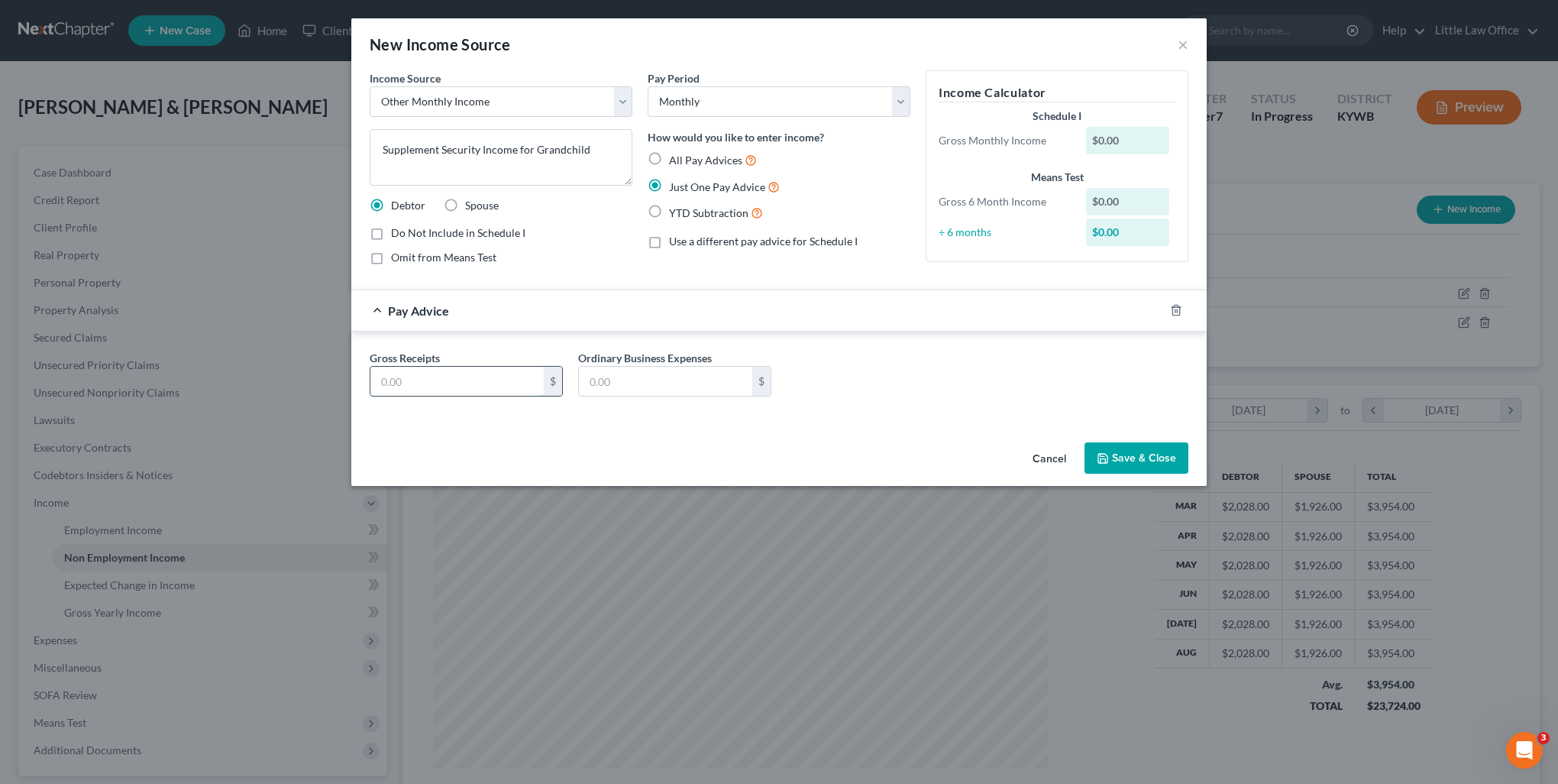
click at [461, 384] on input "text" at bounding box center [457, 381] width 173 height 29
click at [465, 208] on label "Spouse" at bounding box center [482, 205] width 33 height 15
click at [472, 208] on input "Spouse" at bounding box center [476, 203] width 10 height 10
click at [1116, 454] on button "Save & Close" at bounding box center [1136, 458] width 104 height 32
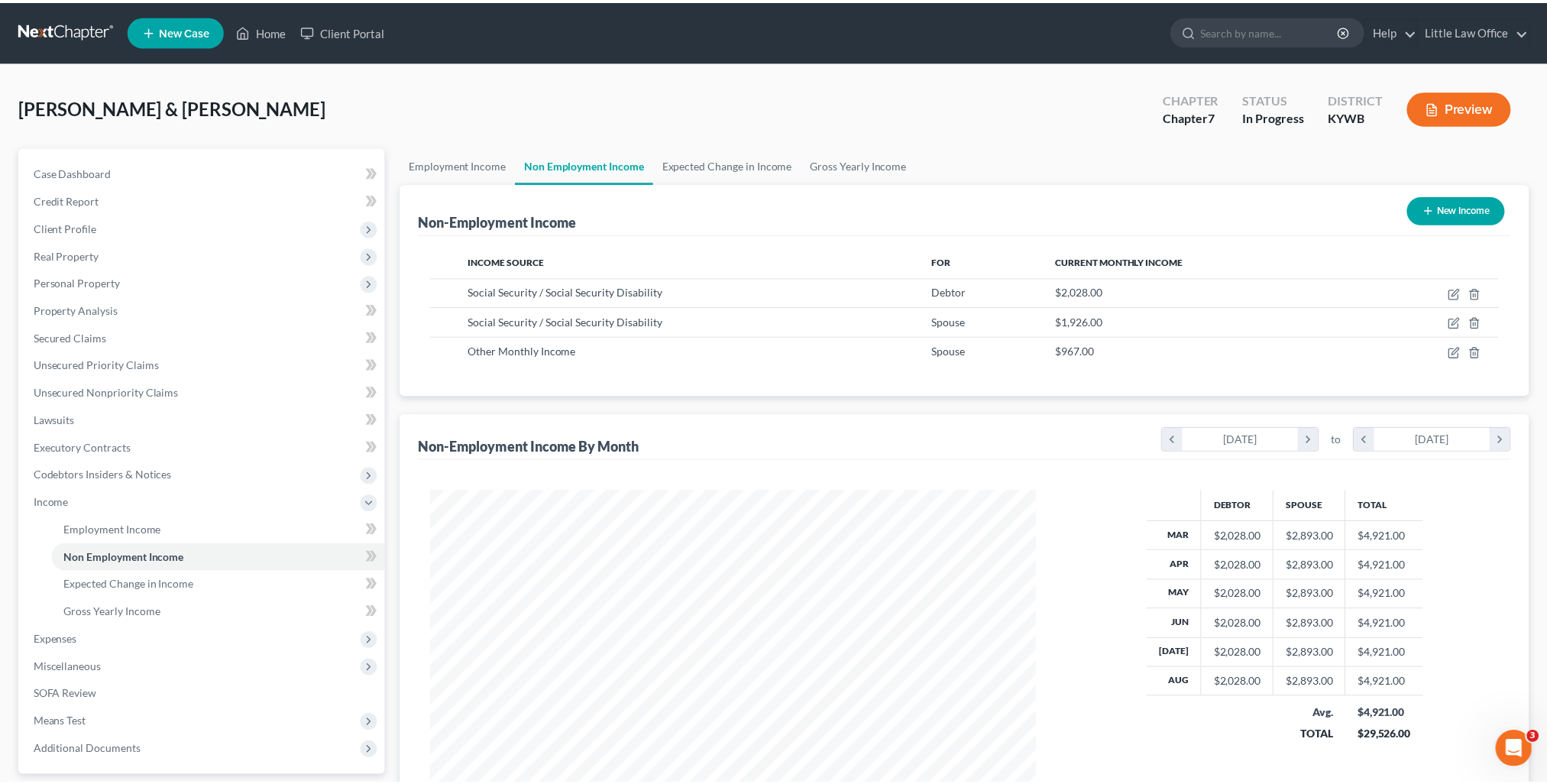
scroll to position [763454, 763297]
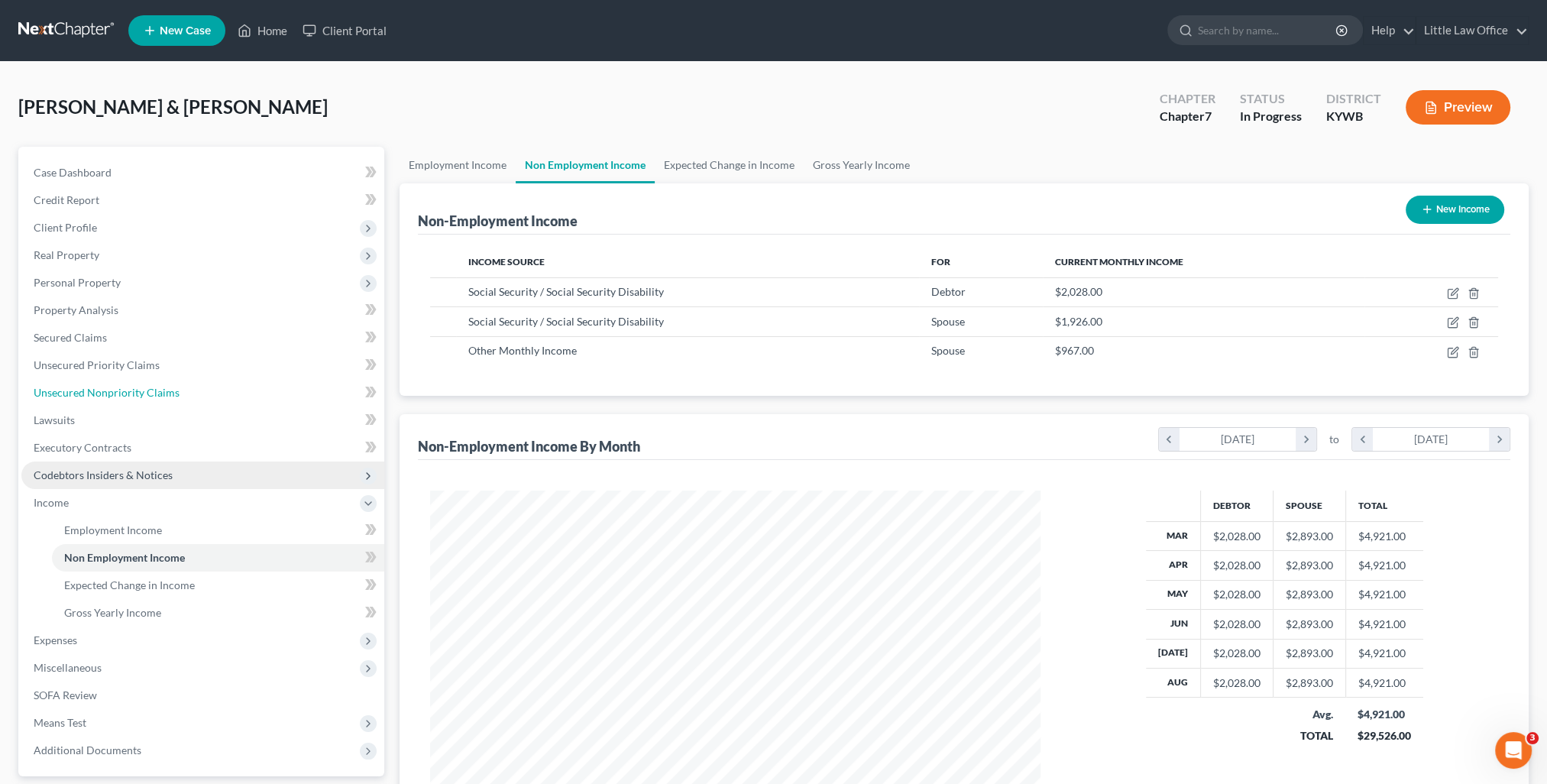
click at [131, 394] on span "Unsecured Nonpriority Claims" at bounding box center [106, 392] width 146 height 13
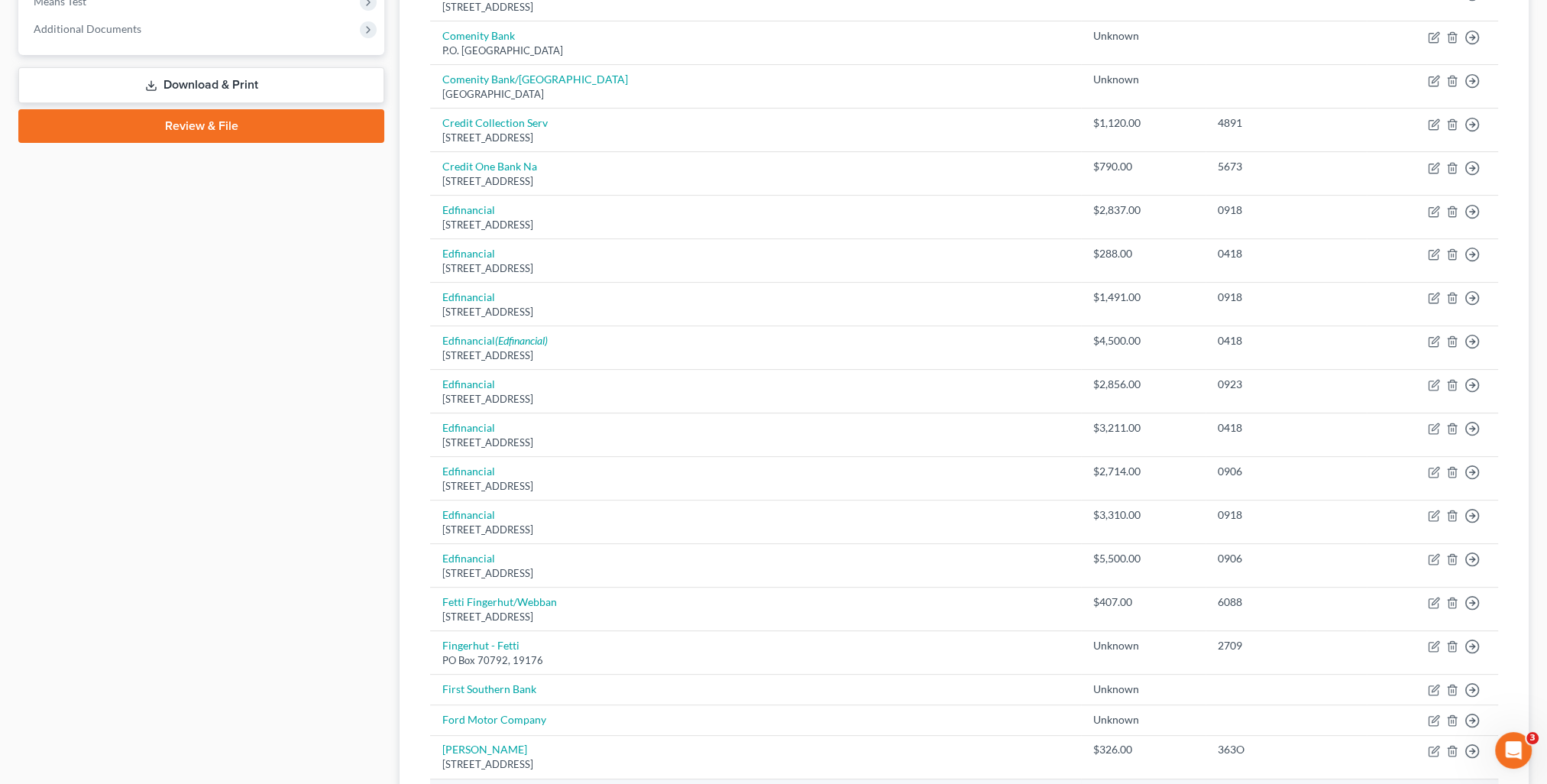
scroll to position [916, 0]
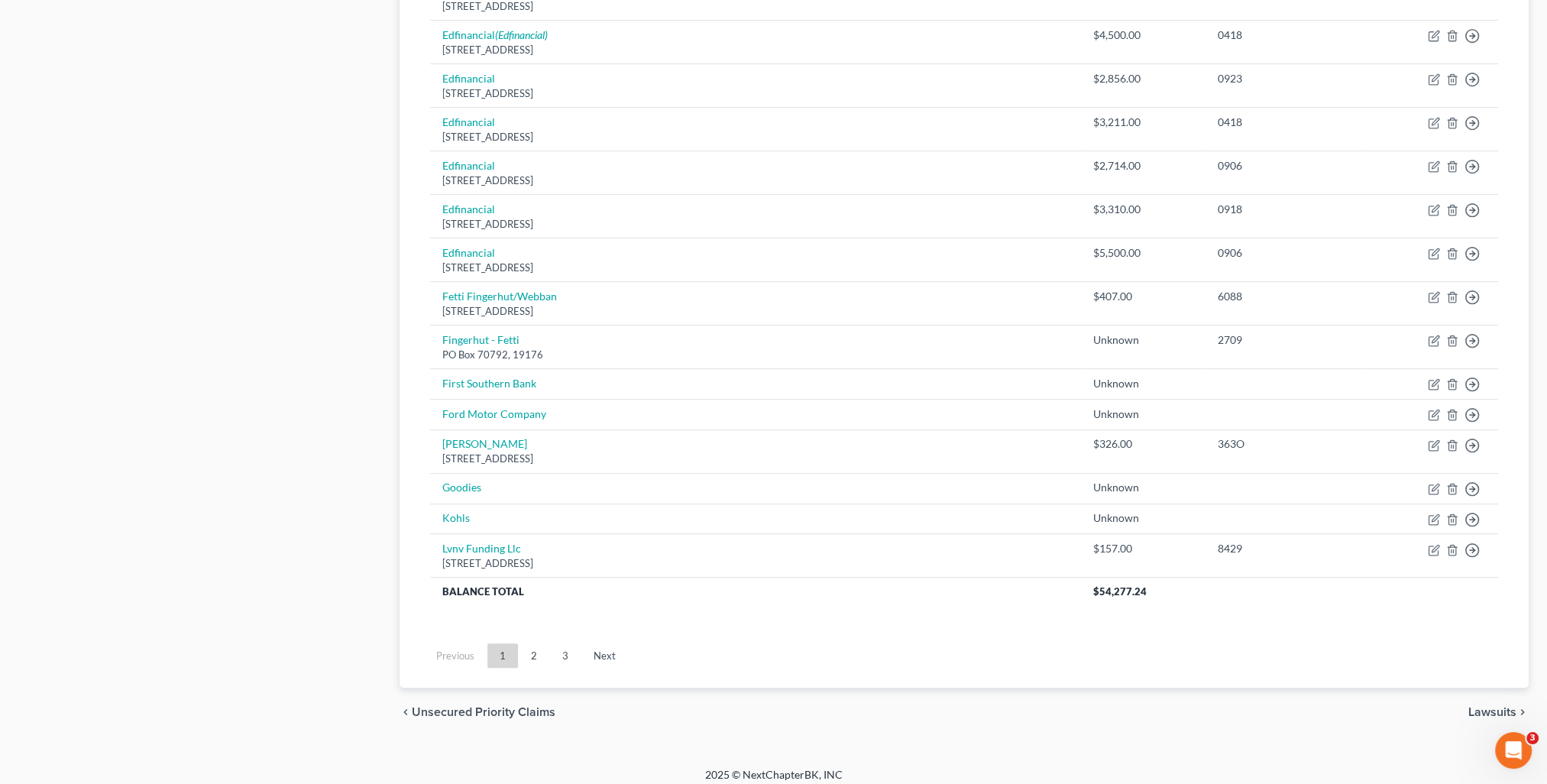
click at [533, 668] on ul "Previous 1 2 3 Next" at bounding box center [964, 655] width 1093 height 40
click at [533, 652] on link "2" at bounding box center [534, 655] width 31 height 25
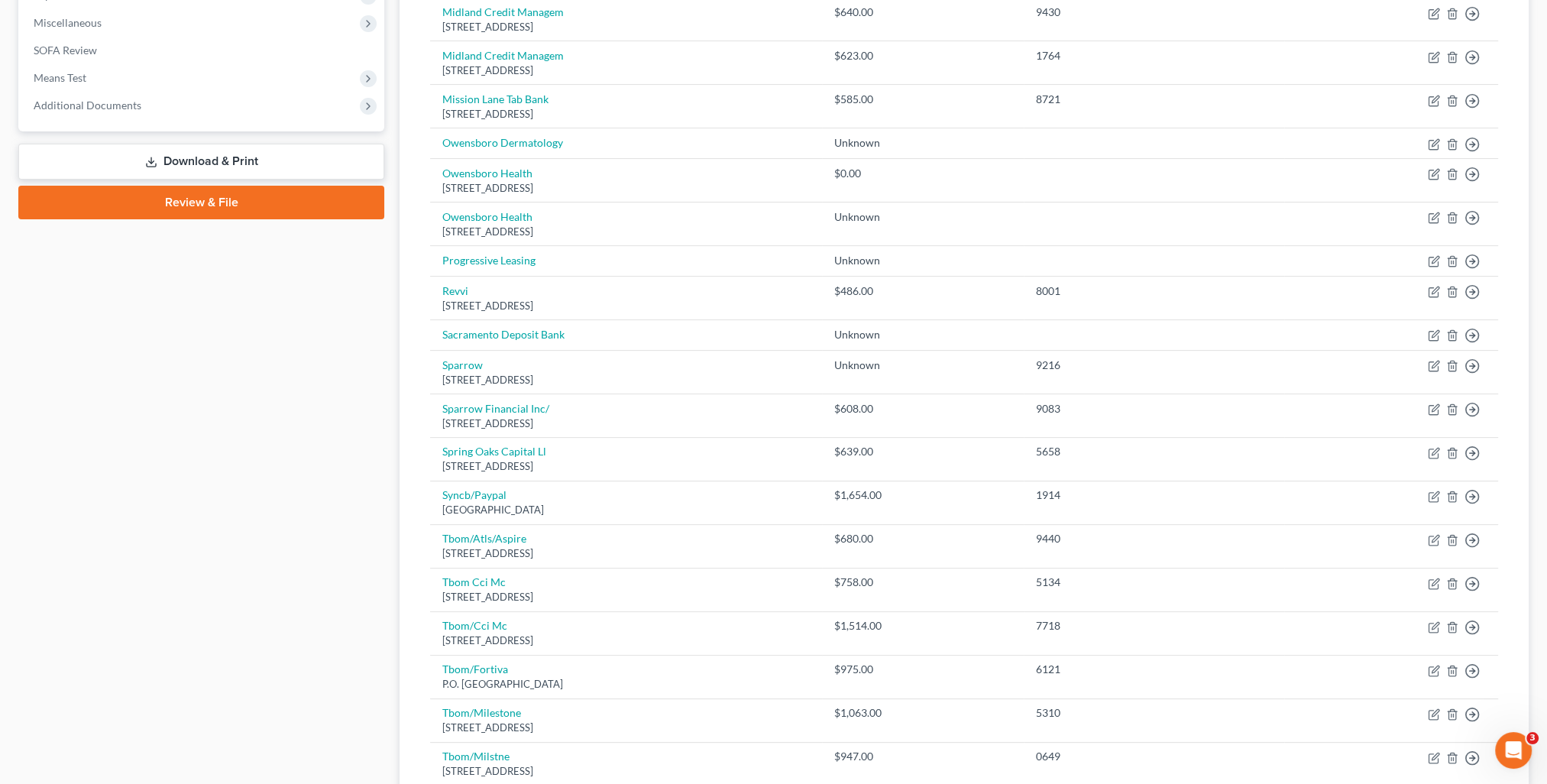
scroll to position [884, 0]
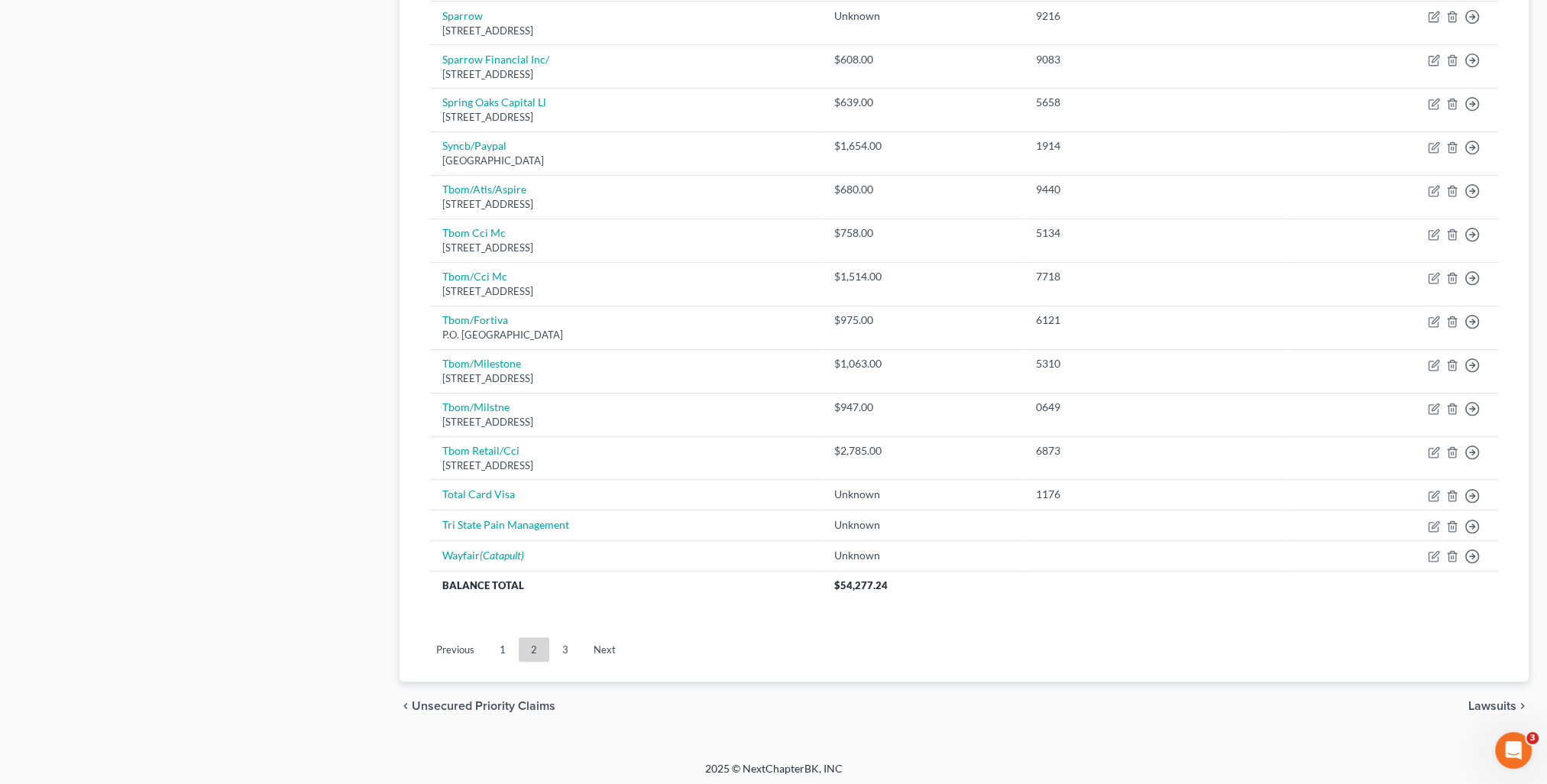
drag, startPoint x: 502, startPoint y: 650, endPoint x: 433, endPoint y: 411, distance: 248.8
click at [502, 650] on link "1" at bounding box center [502, 649] width 31 height 25
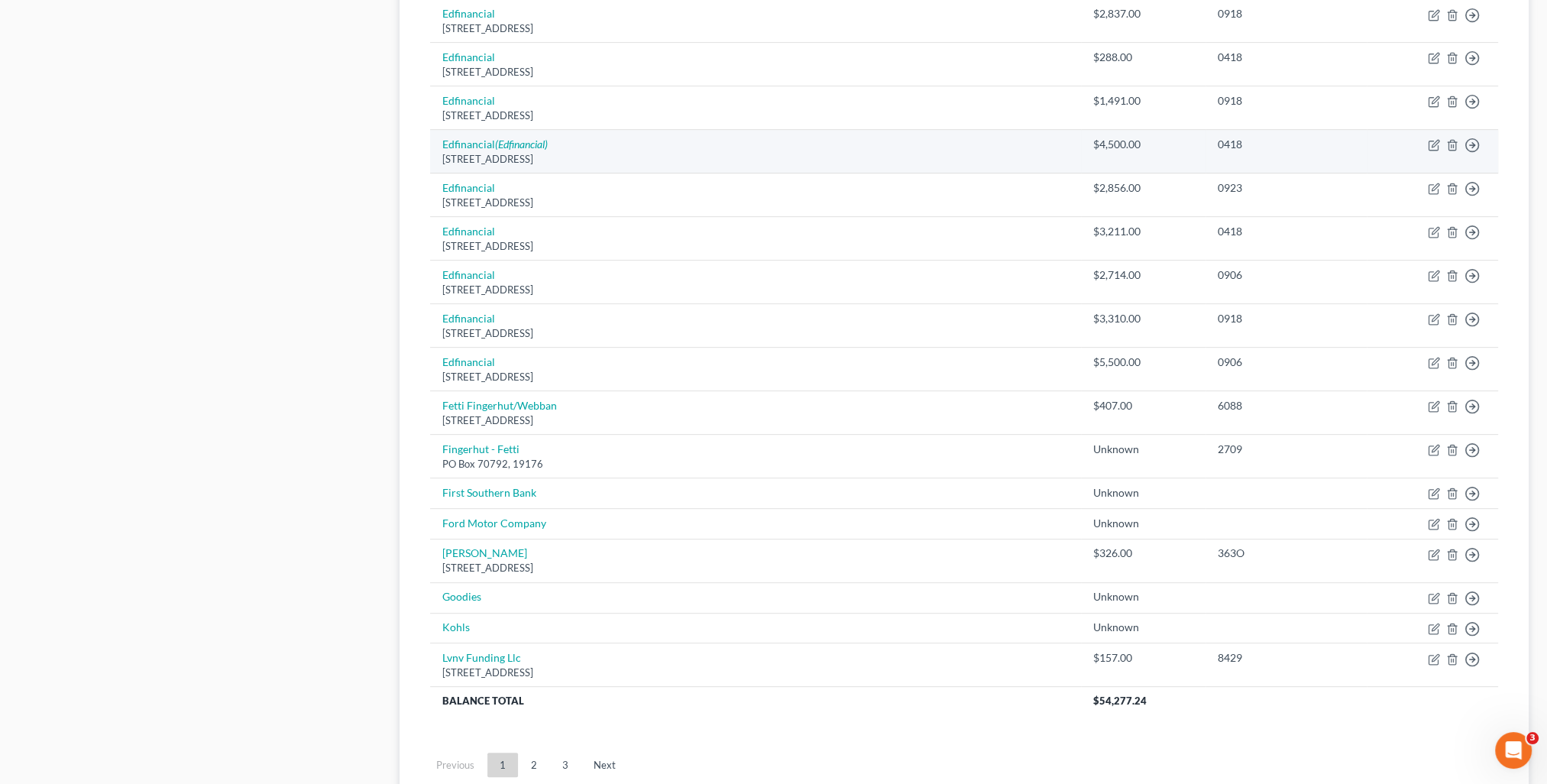
scroll to position [922, 0]
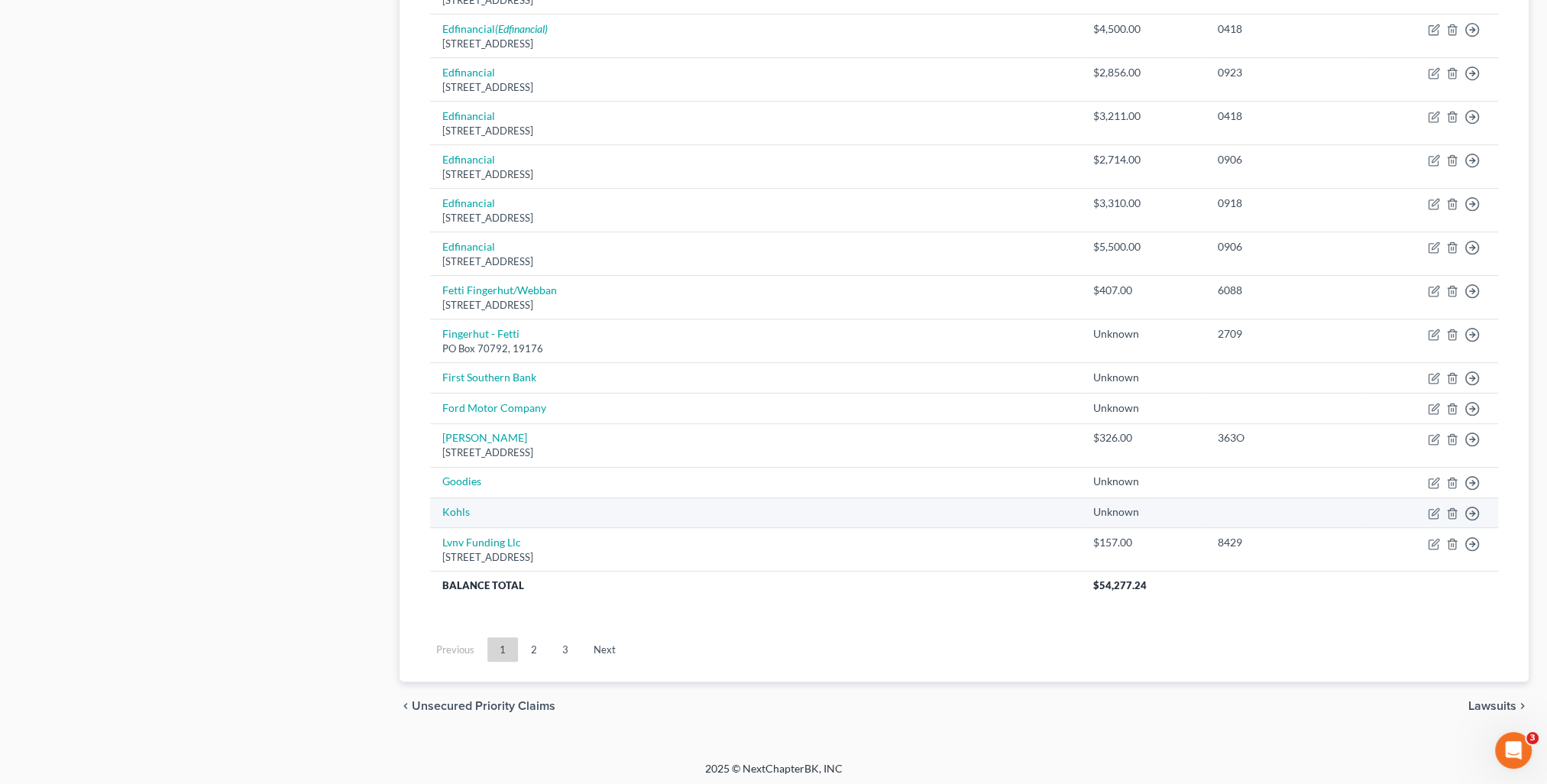
drag, startPoint x: 537, startPoint y: 646, endPoint x: 1033, endPoint y: 521, distance: 511.5
click at [537, 646] on link "2" at bounding box center [534, 649] width 31 height 25
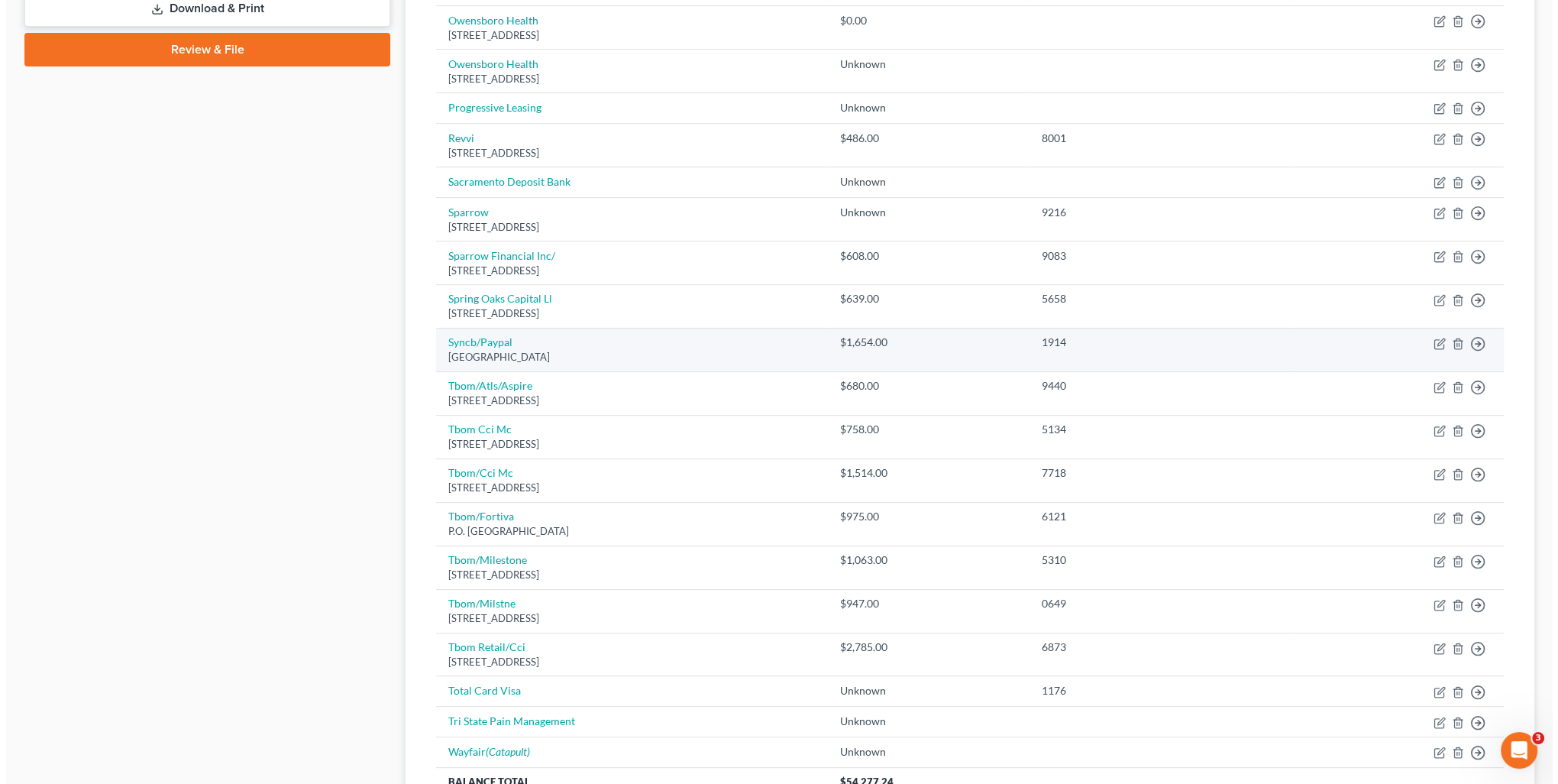
scroll to position [763, 0]
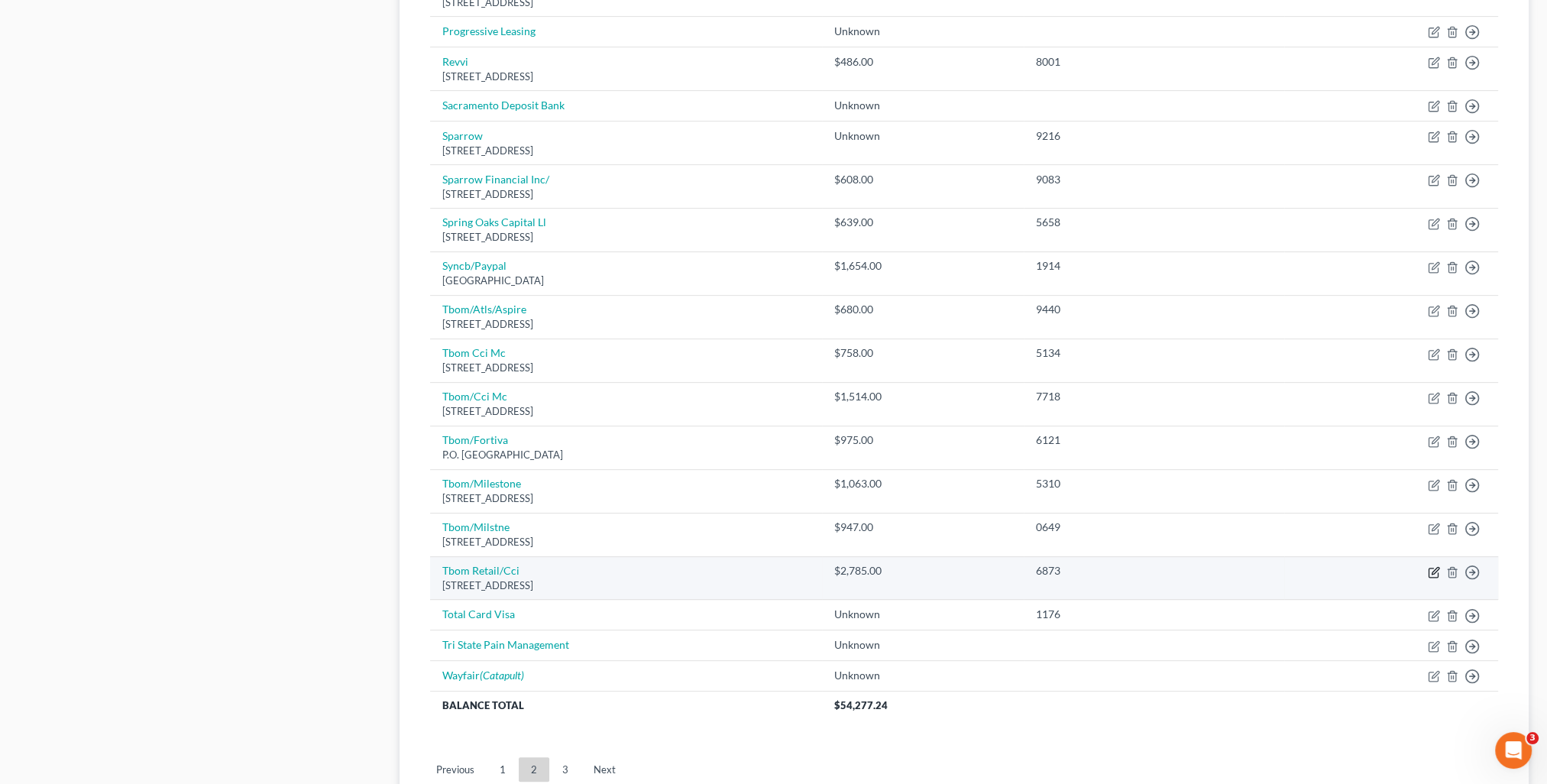
click at [1434, 573] on icon "button" at bounding box center [1433, 572] width 9 height 9
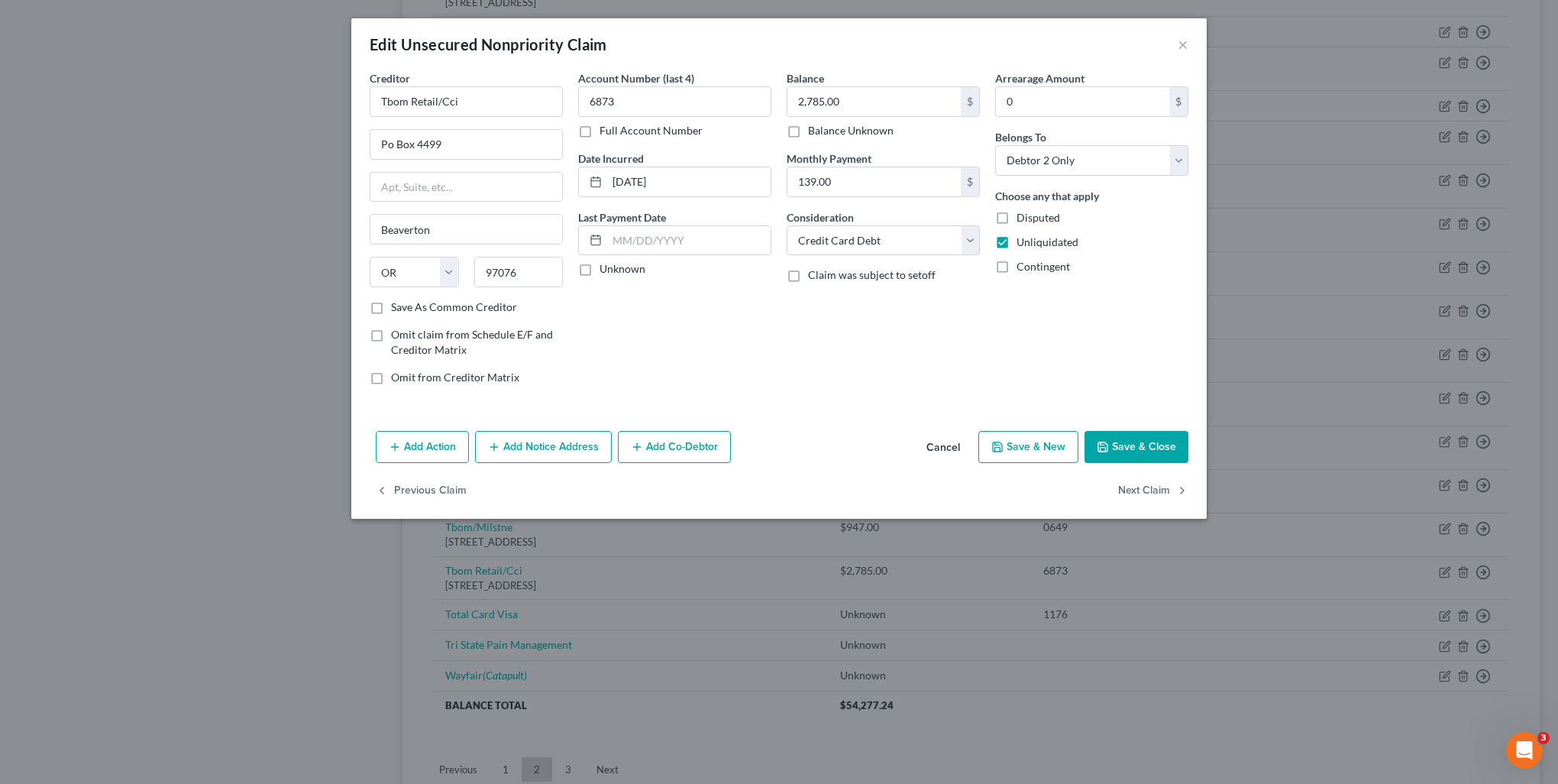
click at [595, 441] on button "Add Notice Address" at bounding box center [543, 446] width 137 height 32
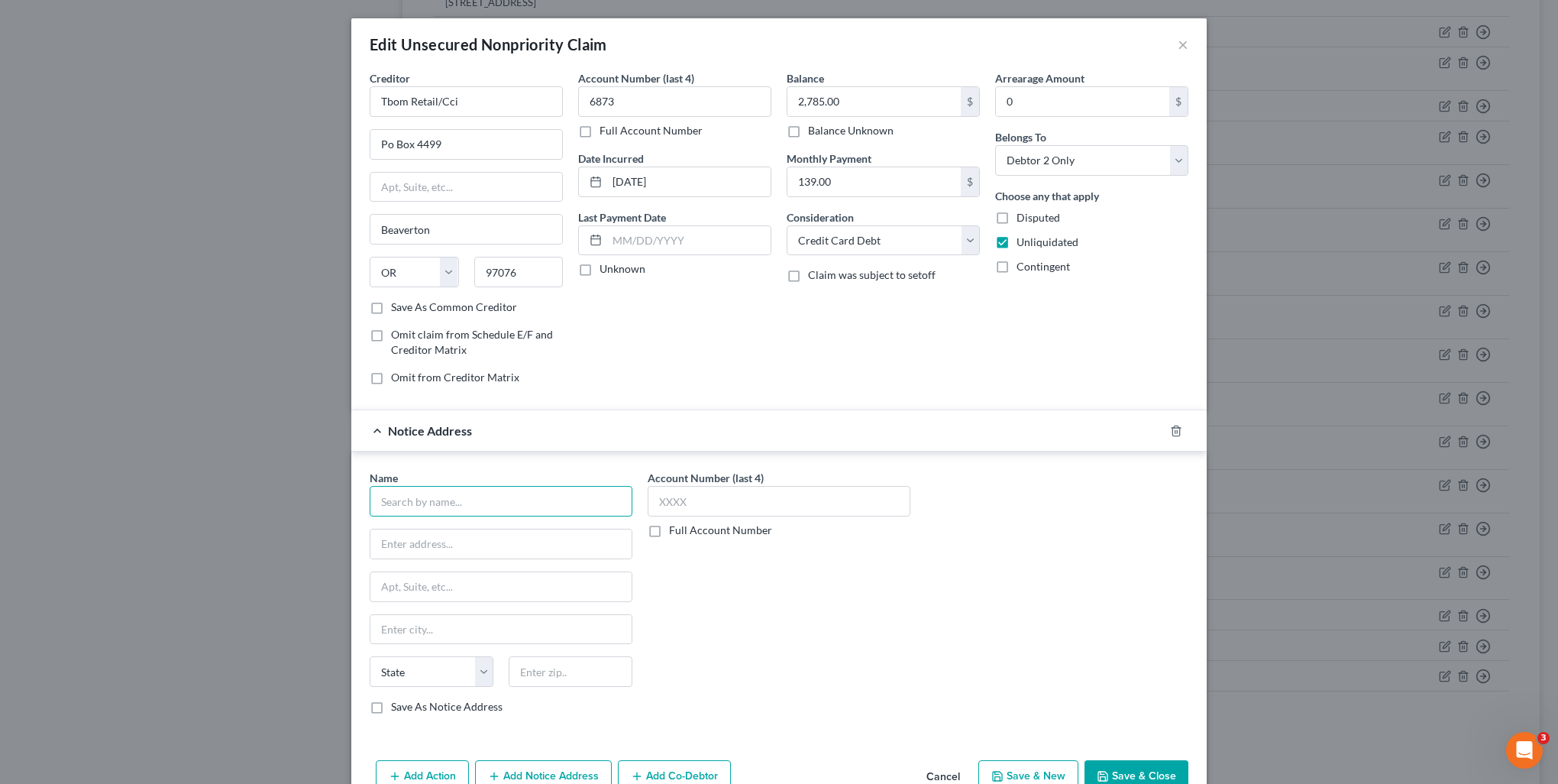
click at [489, 497] on input "text" at bounding box center [501, 501] width 263 height 31
click at [688, 495] on input "text" at bounding box center [779, 501] width 263 height 31
click at [403, 710] on label "Save As Notice Address" at bounding box center [446, 706] width 112 height 15
click at [403, 709] on input "Save As Notice Address" at bounding box center [402, 703] width 10 height 10
click at [484, 91] on input "Tbom Retail/Cci" at bounding box center [466, 101] width 193 height 31
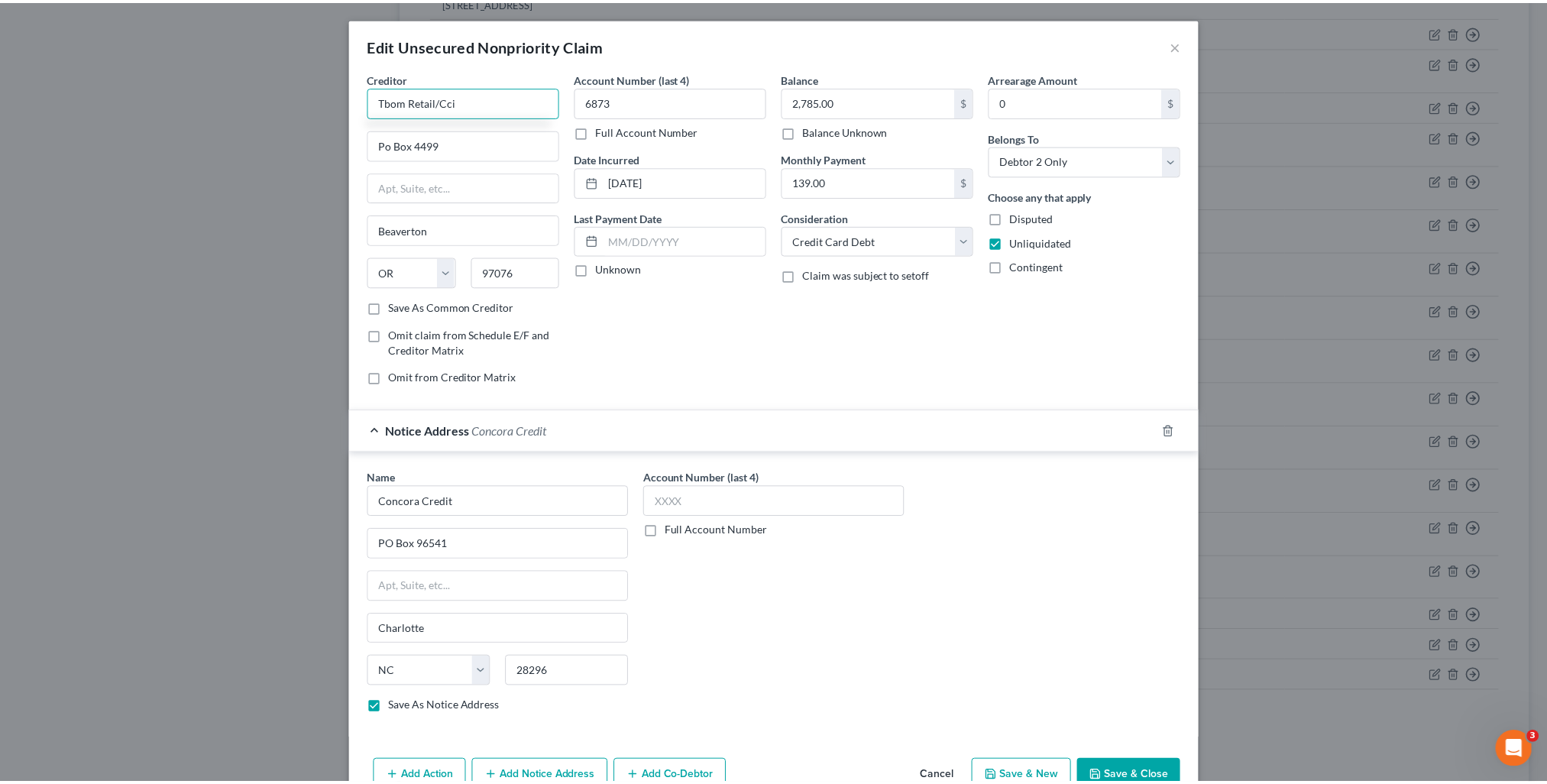
scroll to position [77, 0]
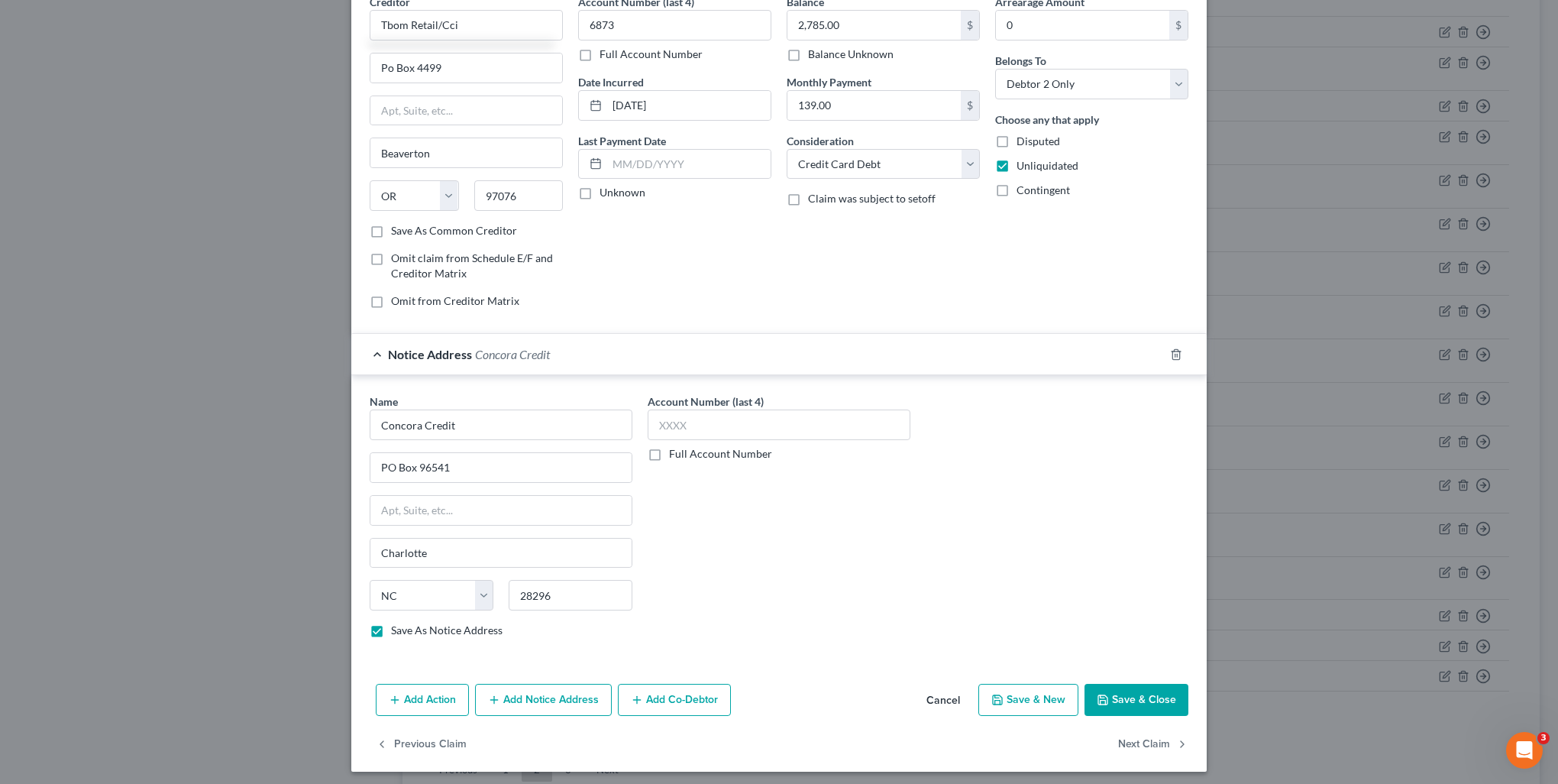
click at [1108, 703] on button "Save & Close" at bounding box center [1136, 699] width 104 height 32
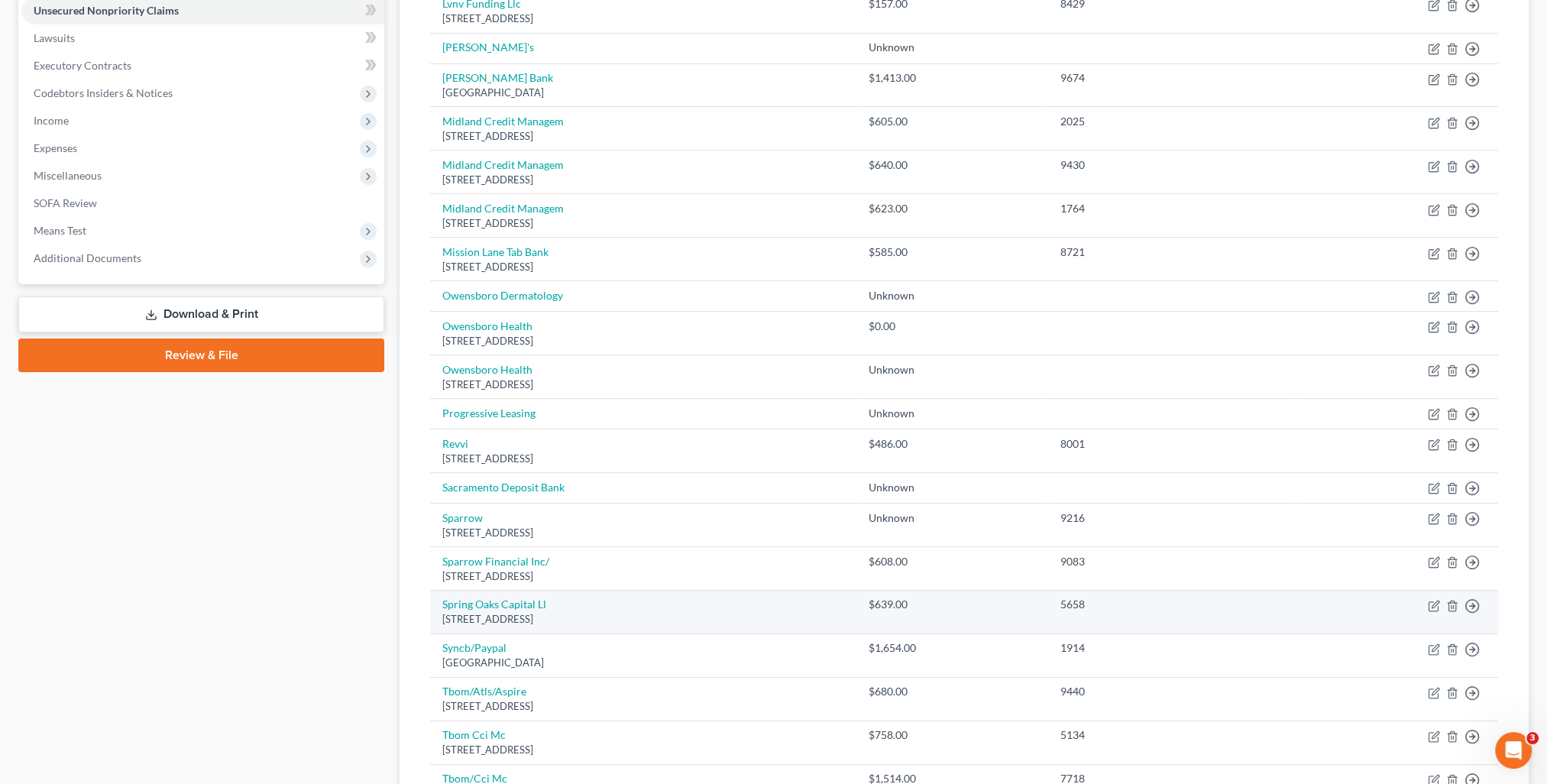
scroll to position [0, 0]
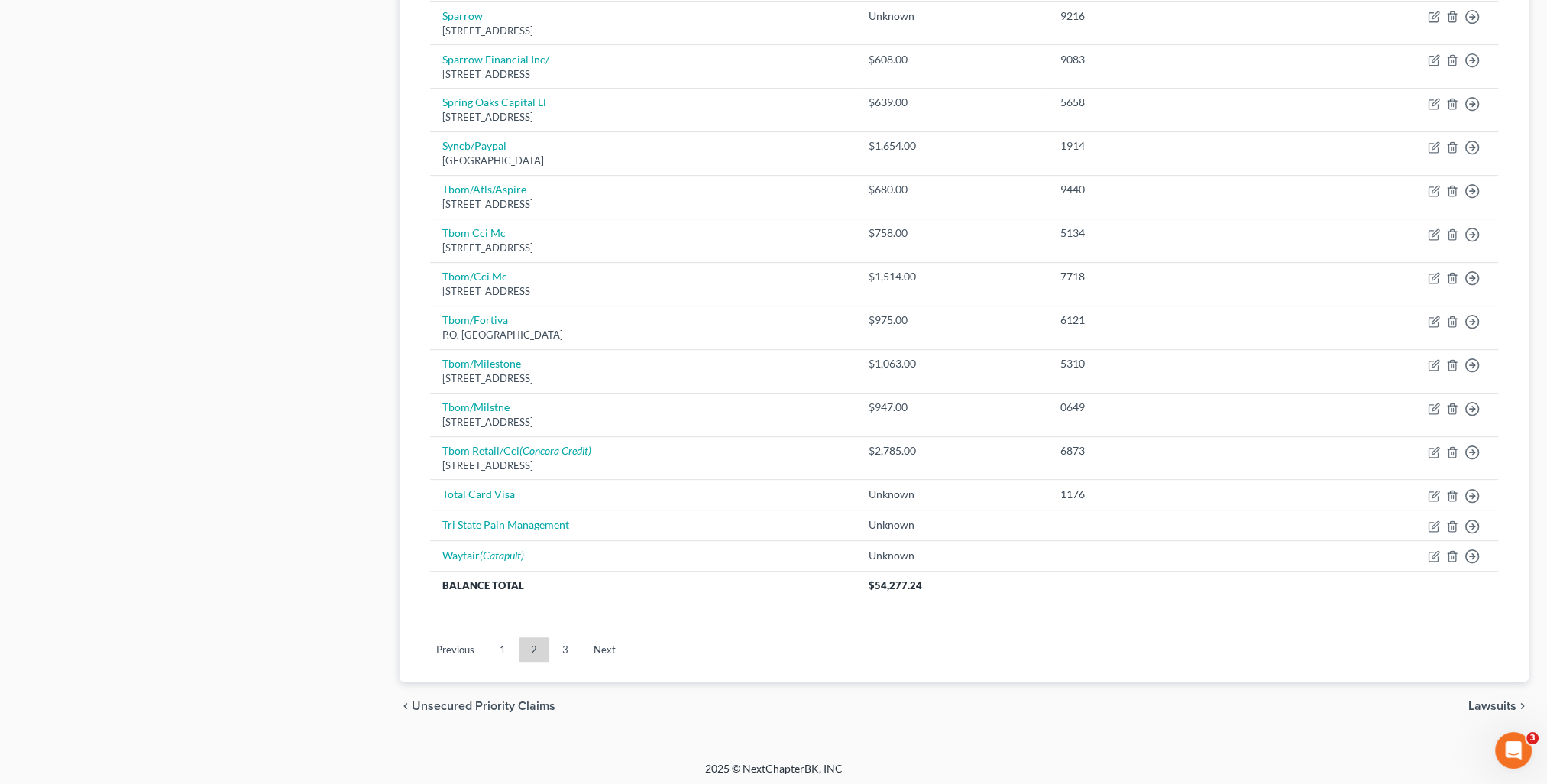
drag, startPoint x: 571, startPoint y: 647, endPoint x: 847, endPoint y: 643, distance: 276.0
click at [571, 647] on link "3" at bounding box center [565, 649] width 31 height 25
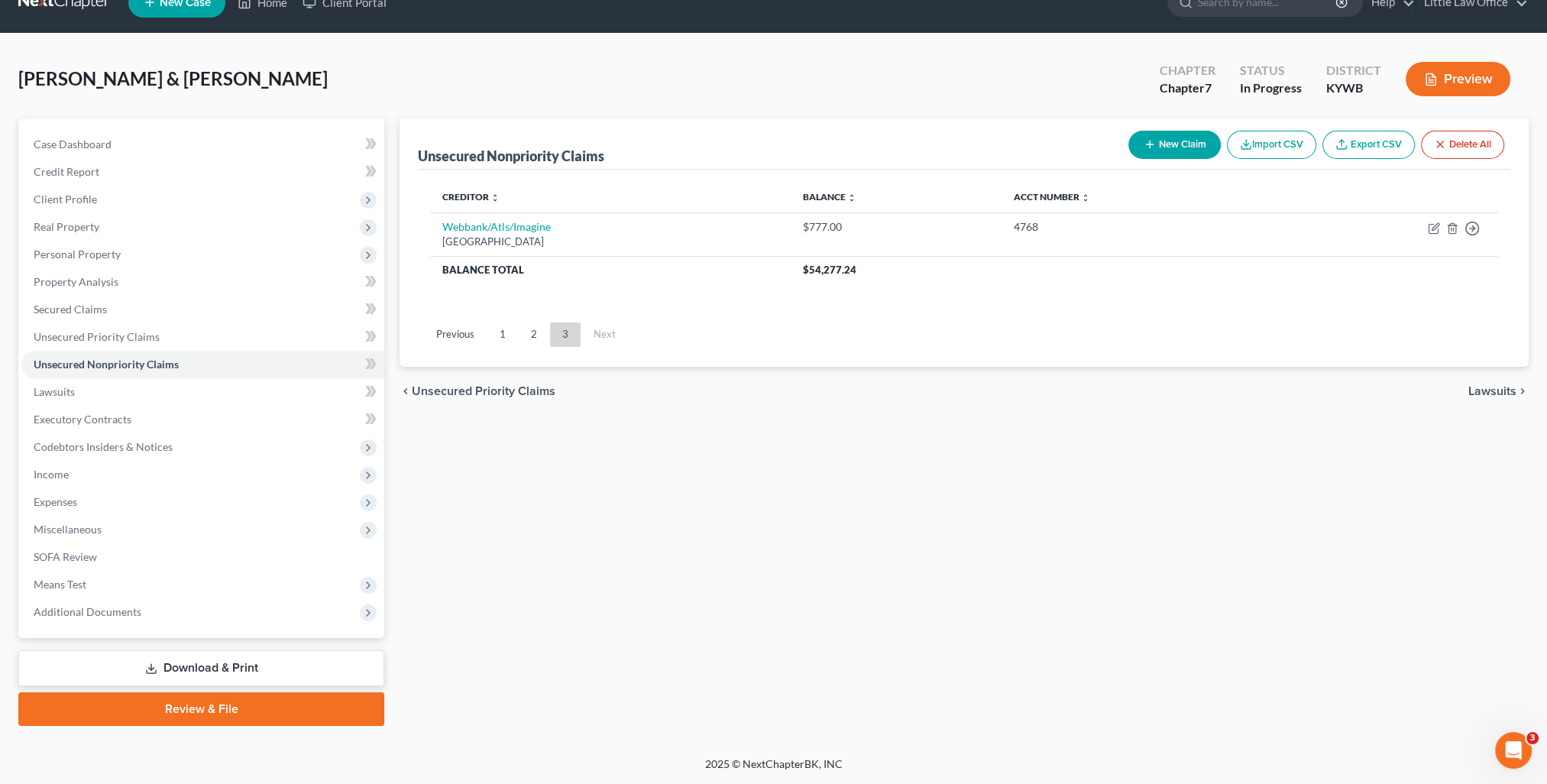
scroll to position [27, 0]
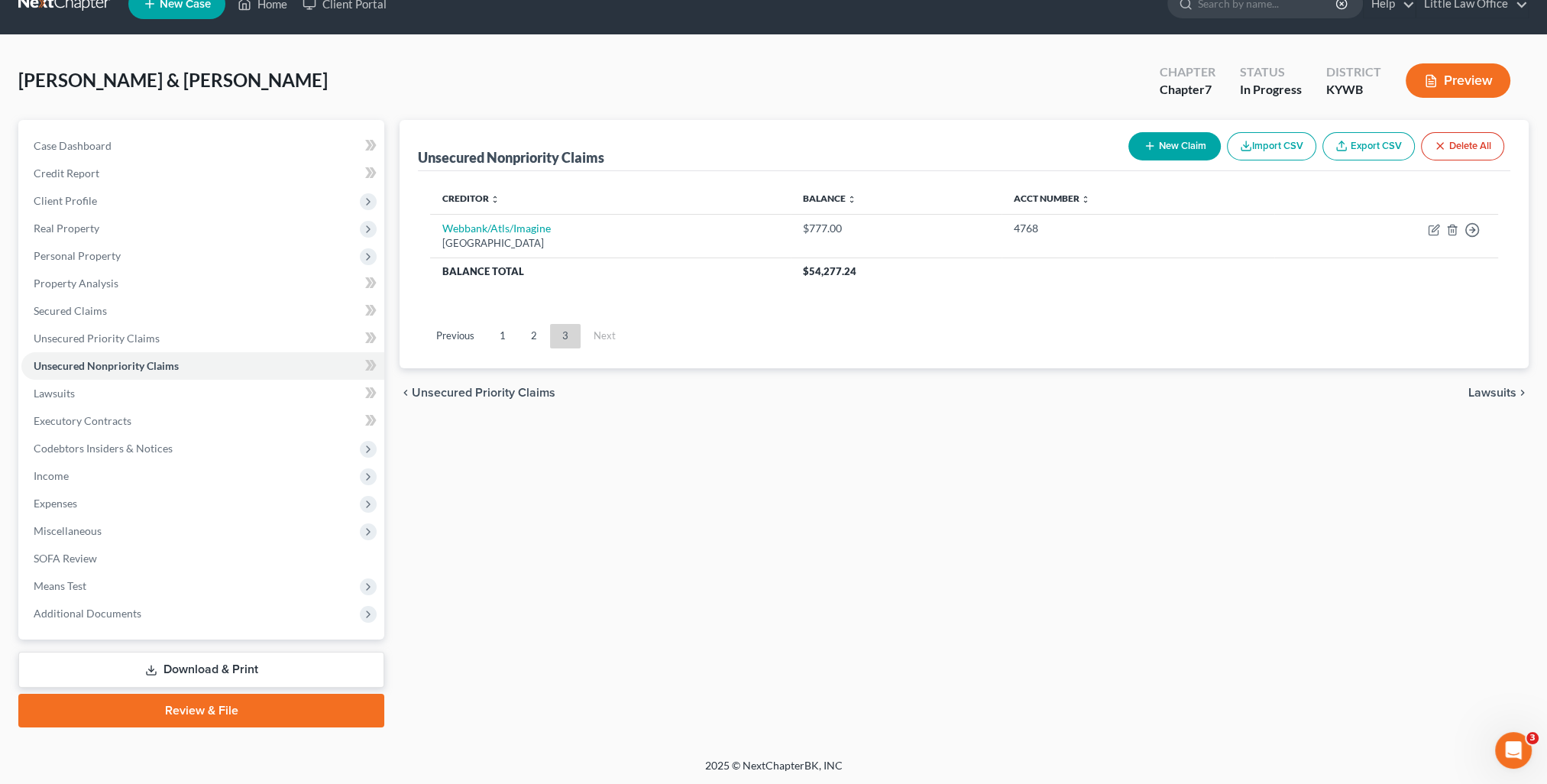
click at [499, 347] on ul "Previous 1 2 3 Next" at bounding box center [964, 336] width 1093 height 40
click at [499, 336] on link "1" at bounding box center [502, 335] width 31 height 25
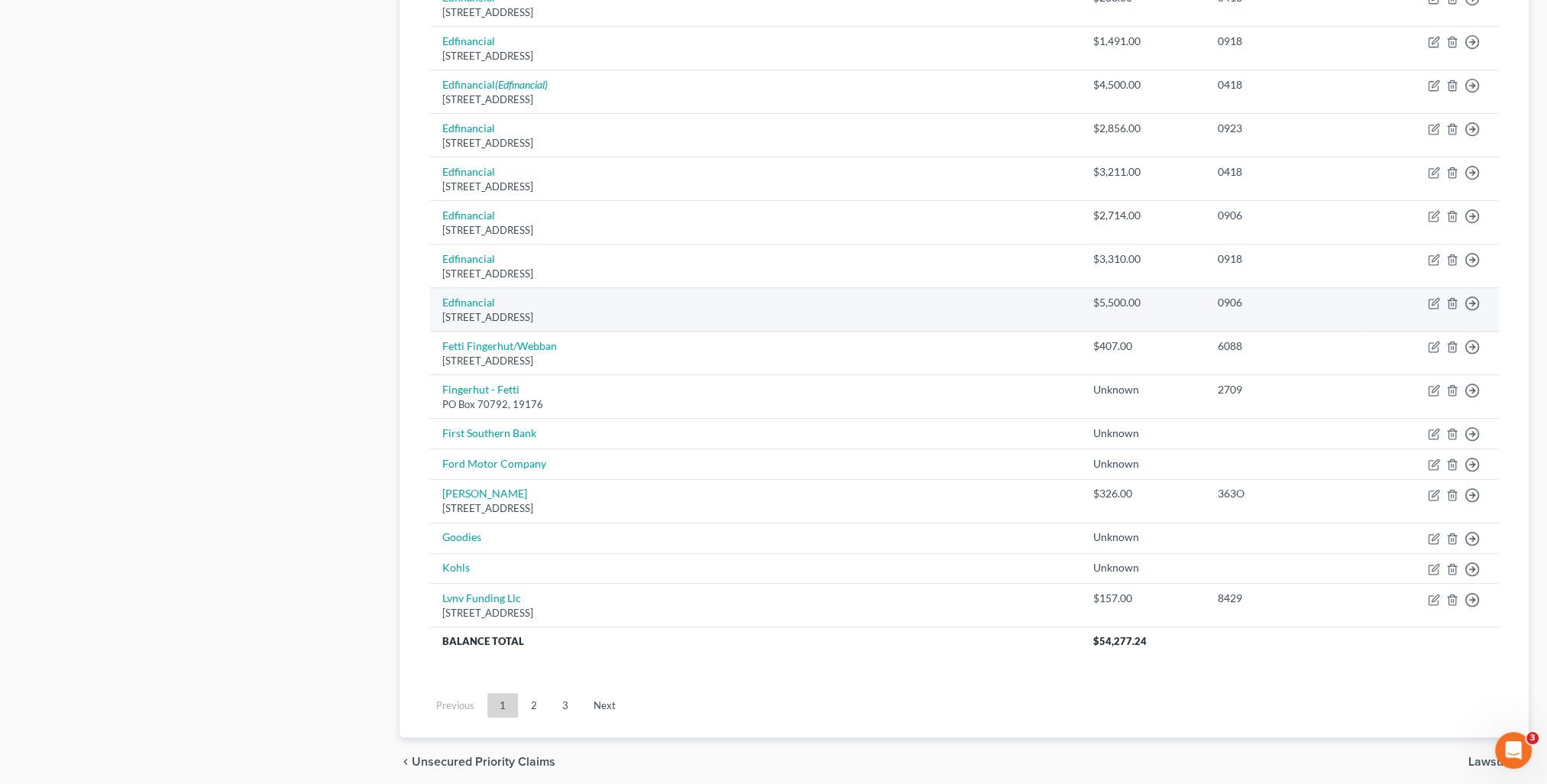
scroll to position [922, 0]
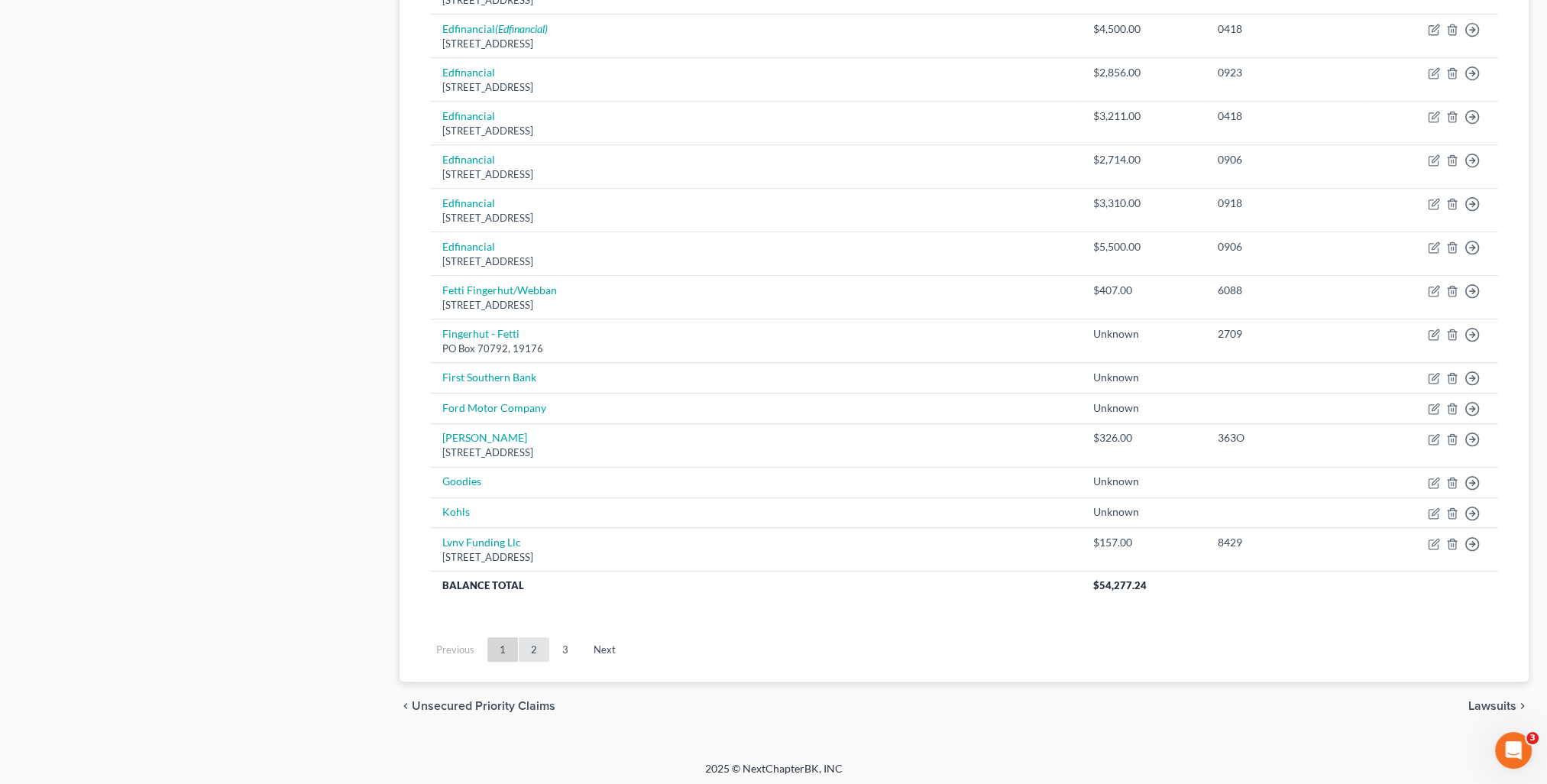
click at [533, 646] on link "2" at bounding box center [534, 649] width 31 height 25
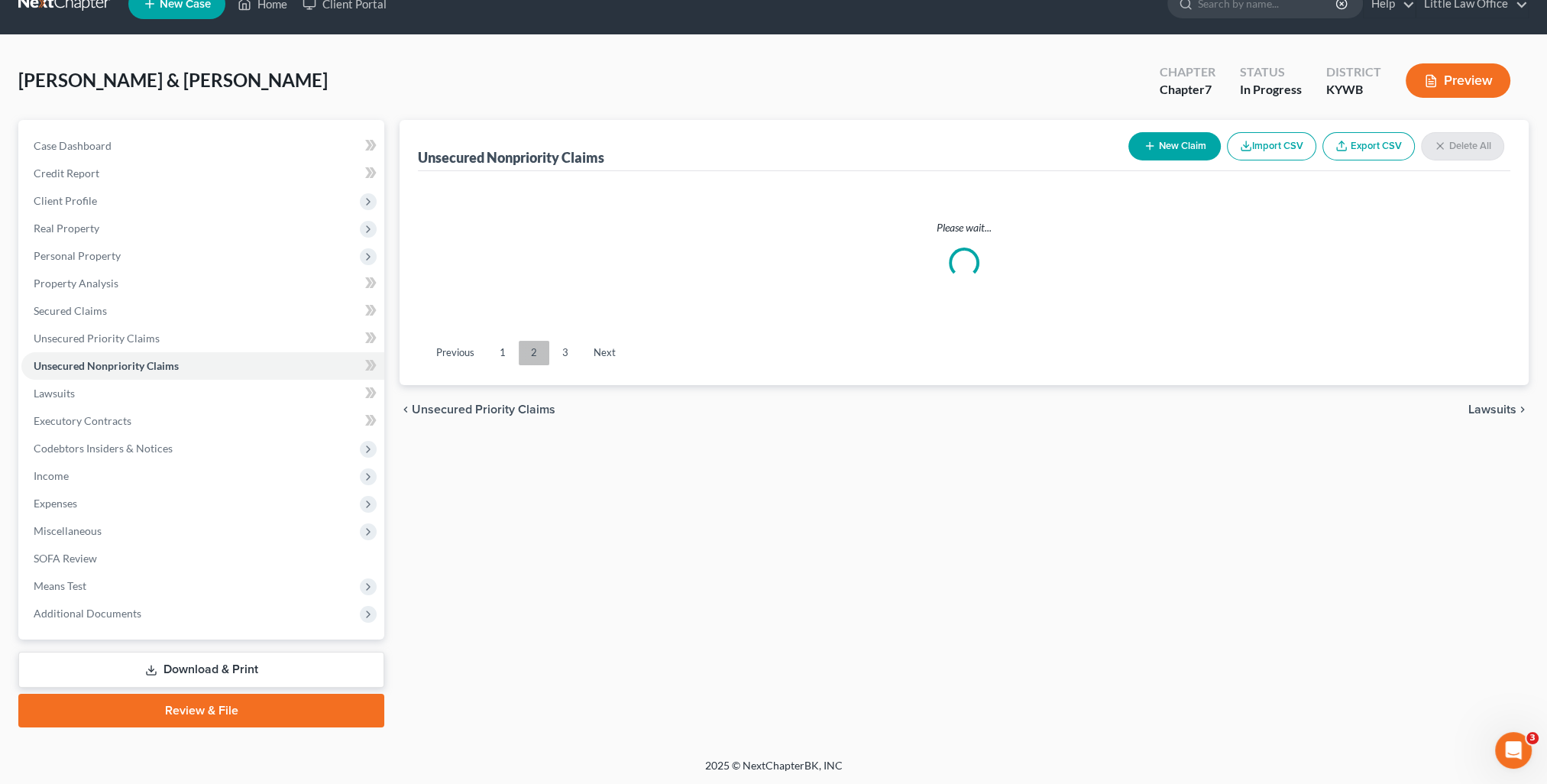
scroll to position [884, 0]
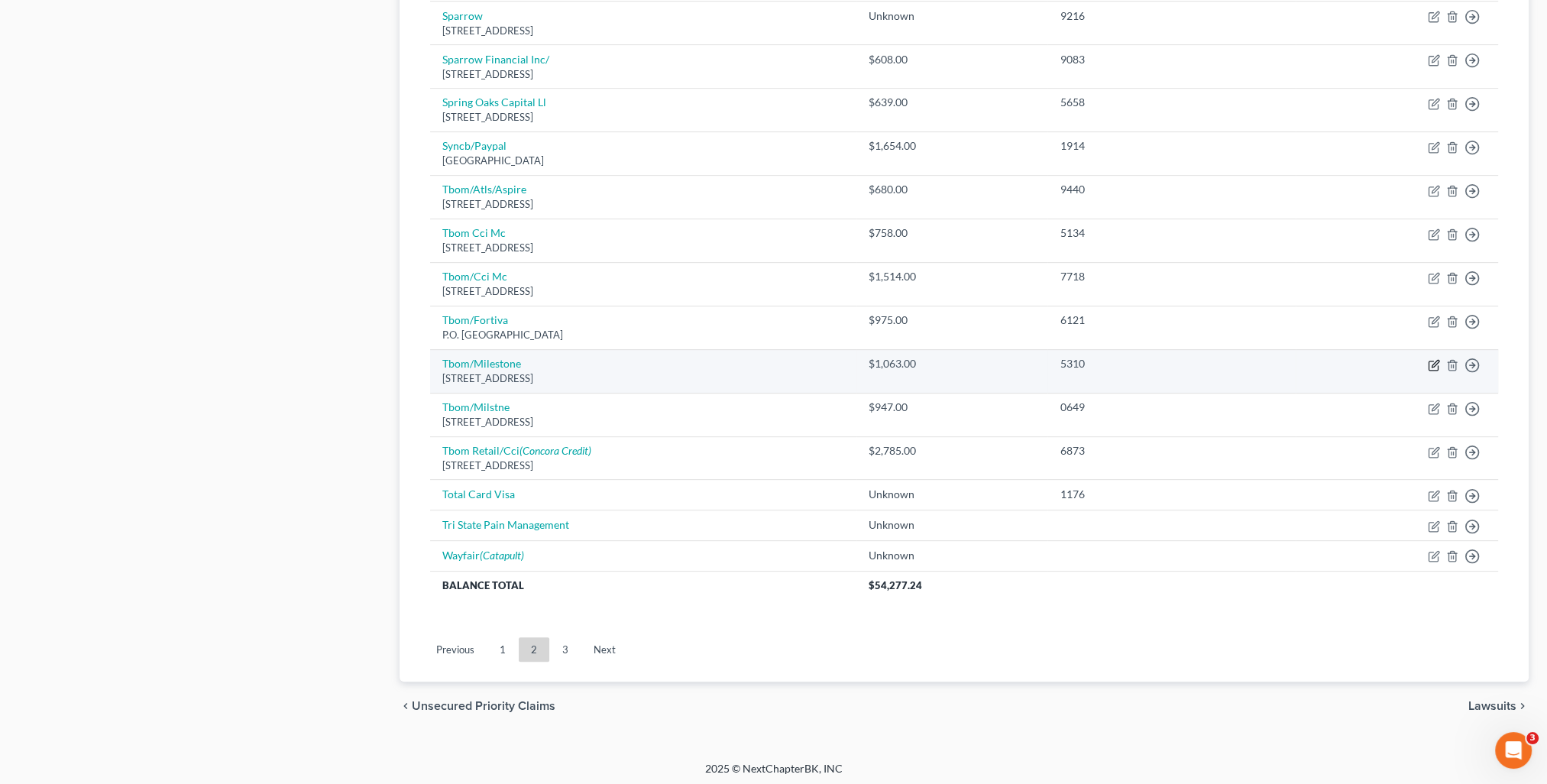
click at [1435, 362] on icon "button" at bounding box center [1433, 365] width 12 height 12
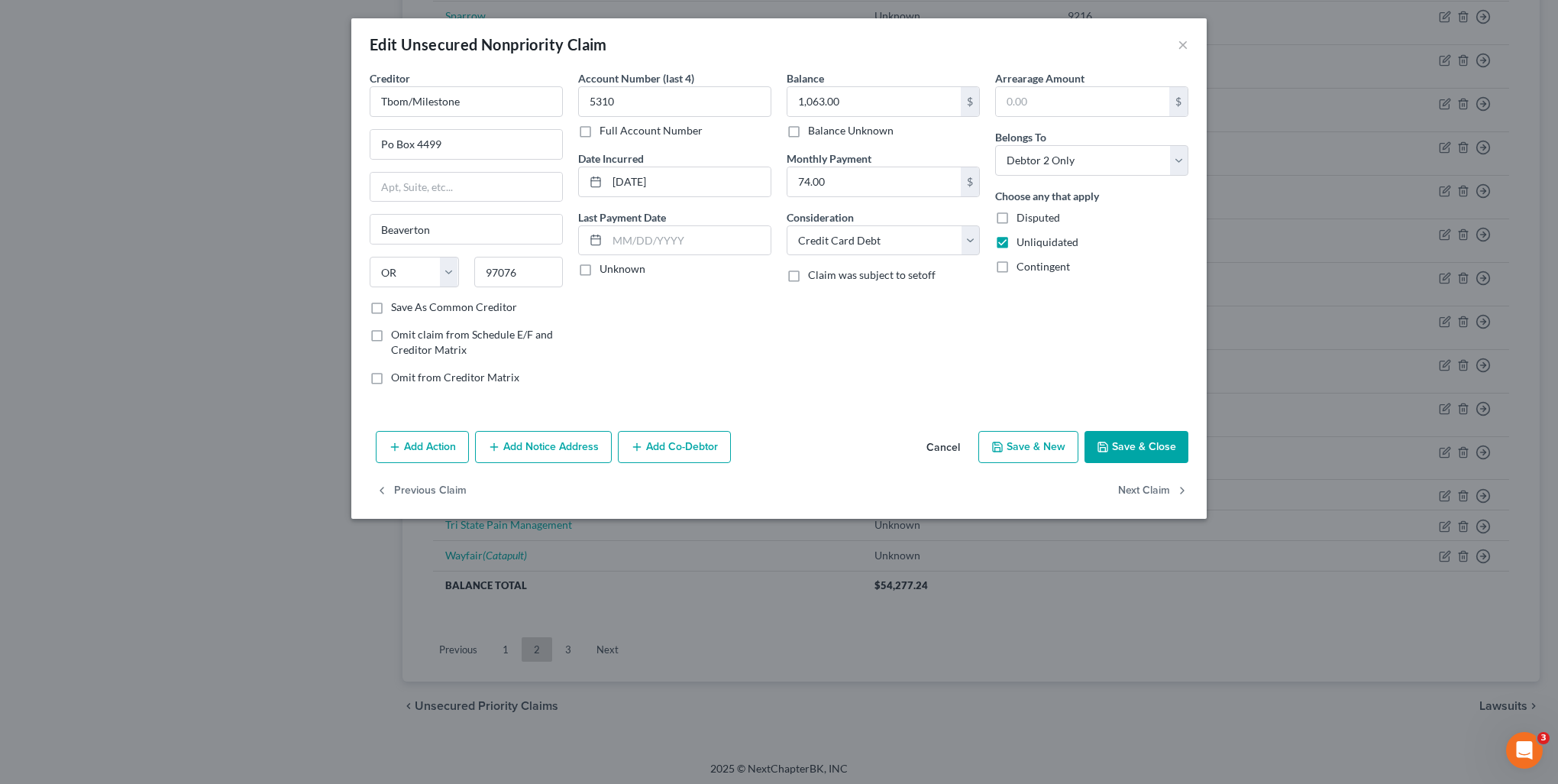
click at [577, 453] on button "Add Notice Address" at bounding box center [543, 446] width 137 height 32
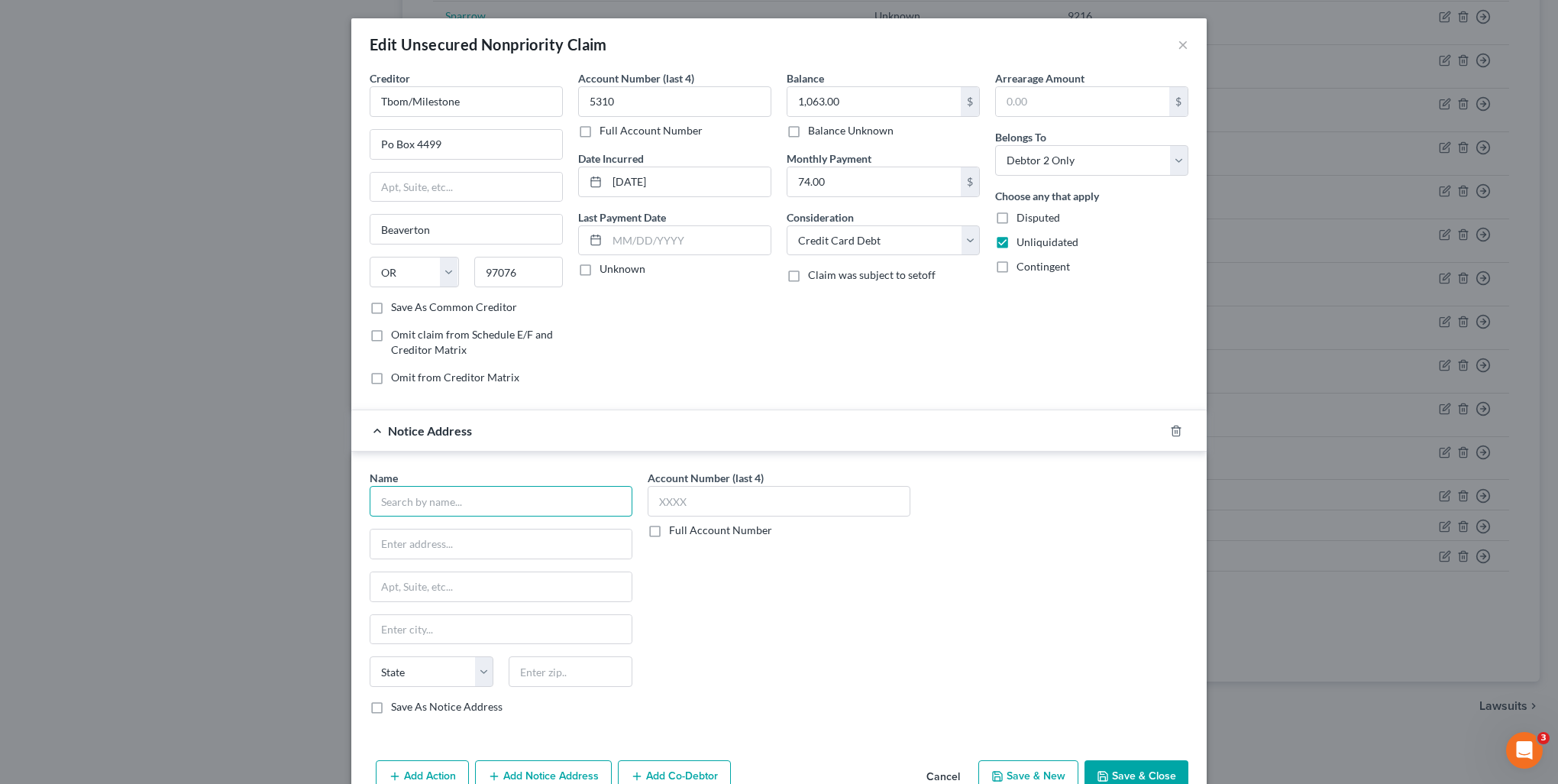
click at [508, 495] on input "text" at bounding box center [501, 501] width 263 height 31
click at [391, 709] on label "Save As Notice Address" at bounding box center [446, 706] width 112 height 15
click at [397, 709] on input "Save As Notice Address" at bounding box center [402, 703] width 10 height 10
click at [1109, 778] on button "Save & Close" at bounding box center [1136, 776] width 104 height 32
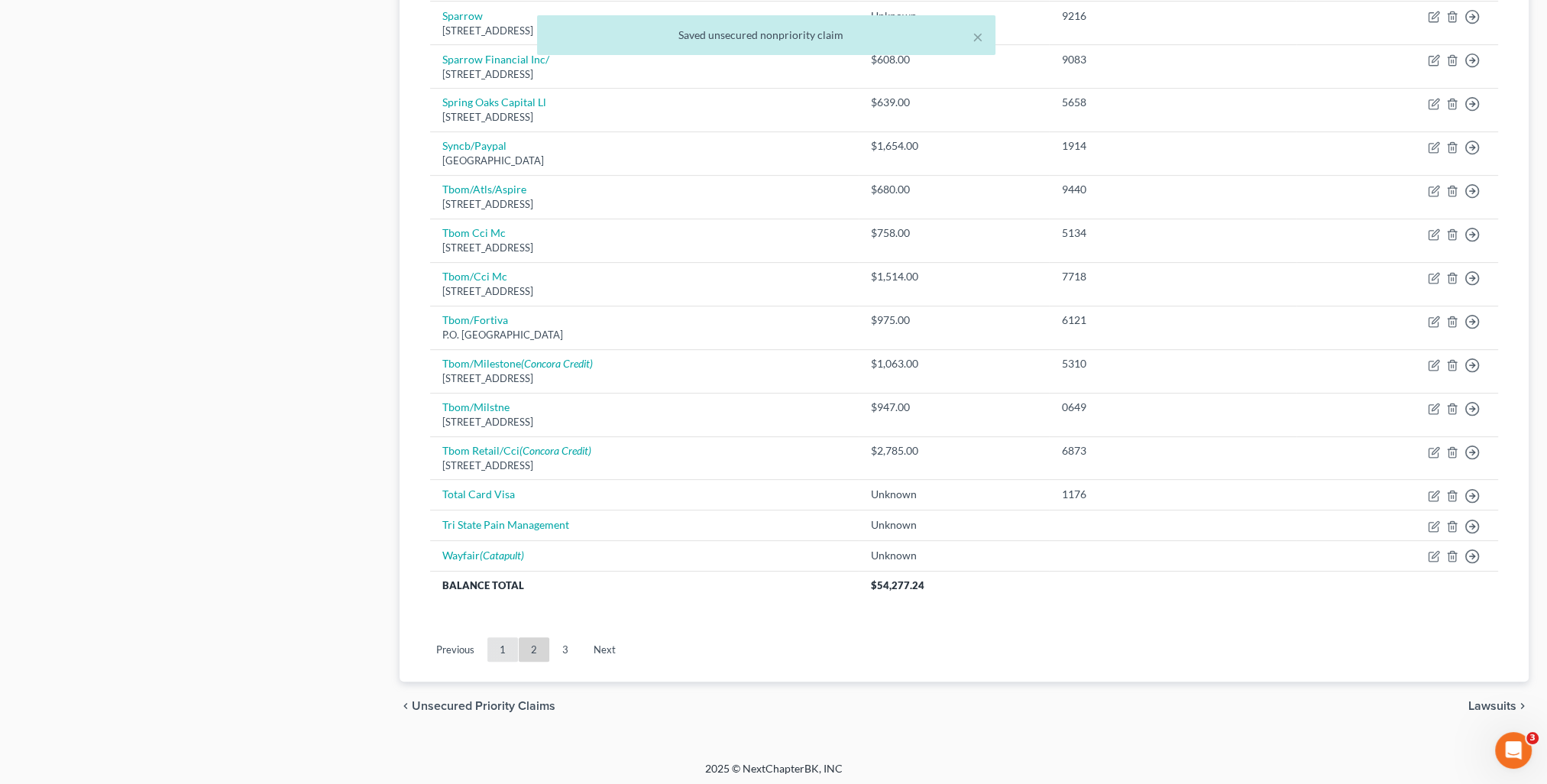
click at [504, 650] on link "1" at bounding box center [502, 649] width 31 height 25
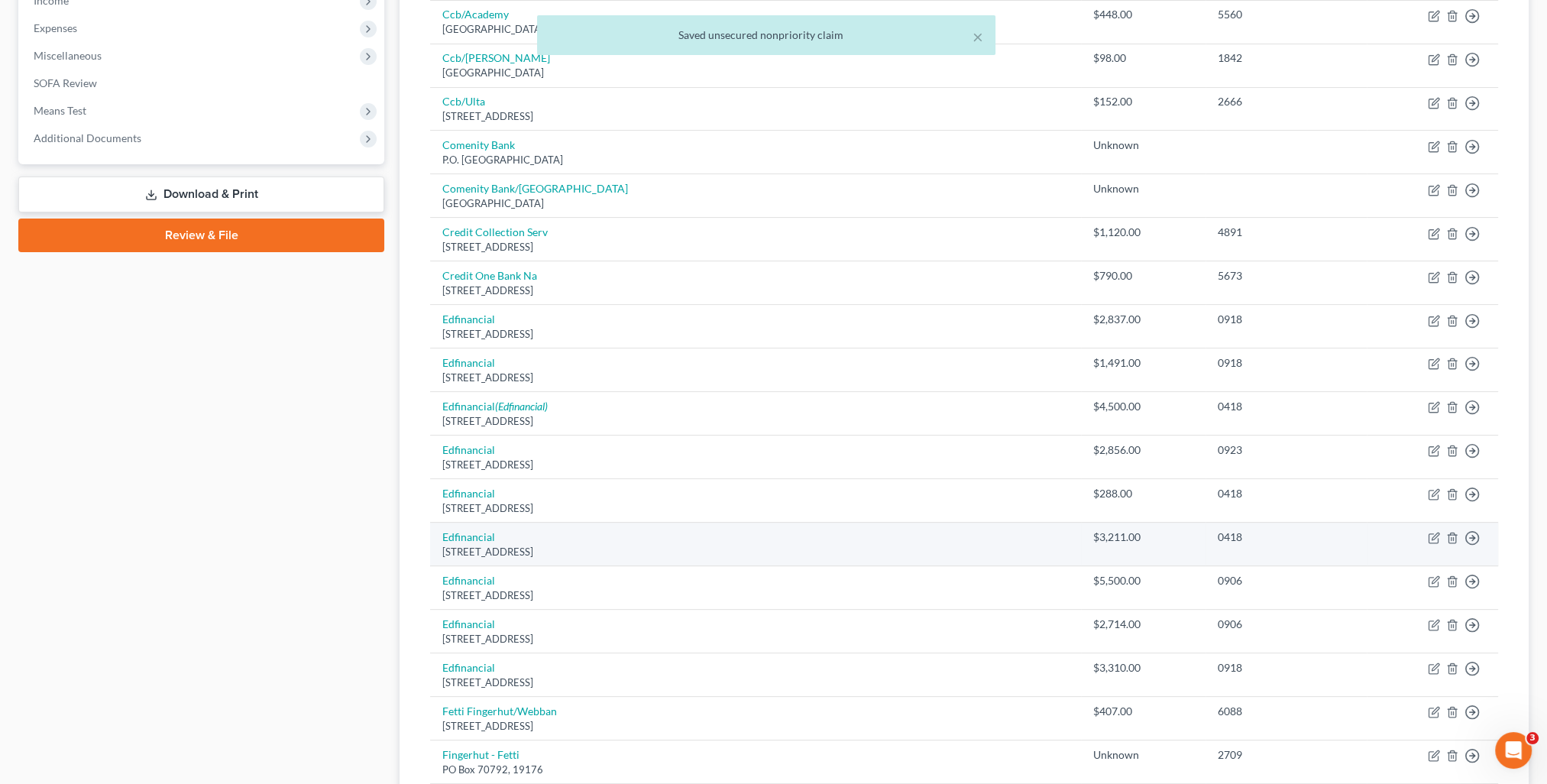
scroll to position [120, 0]
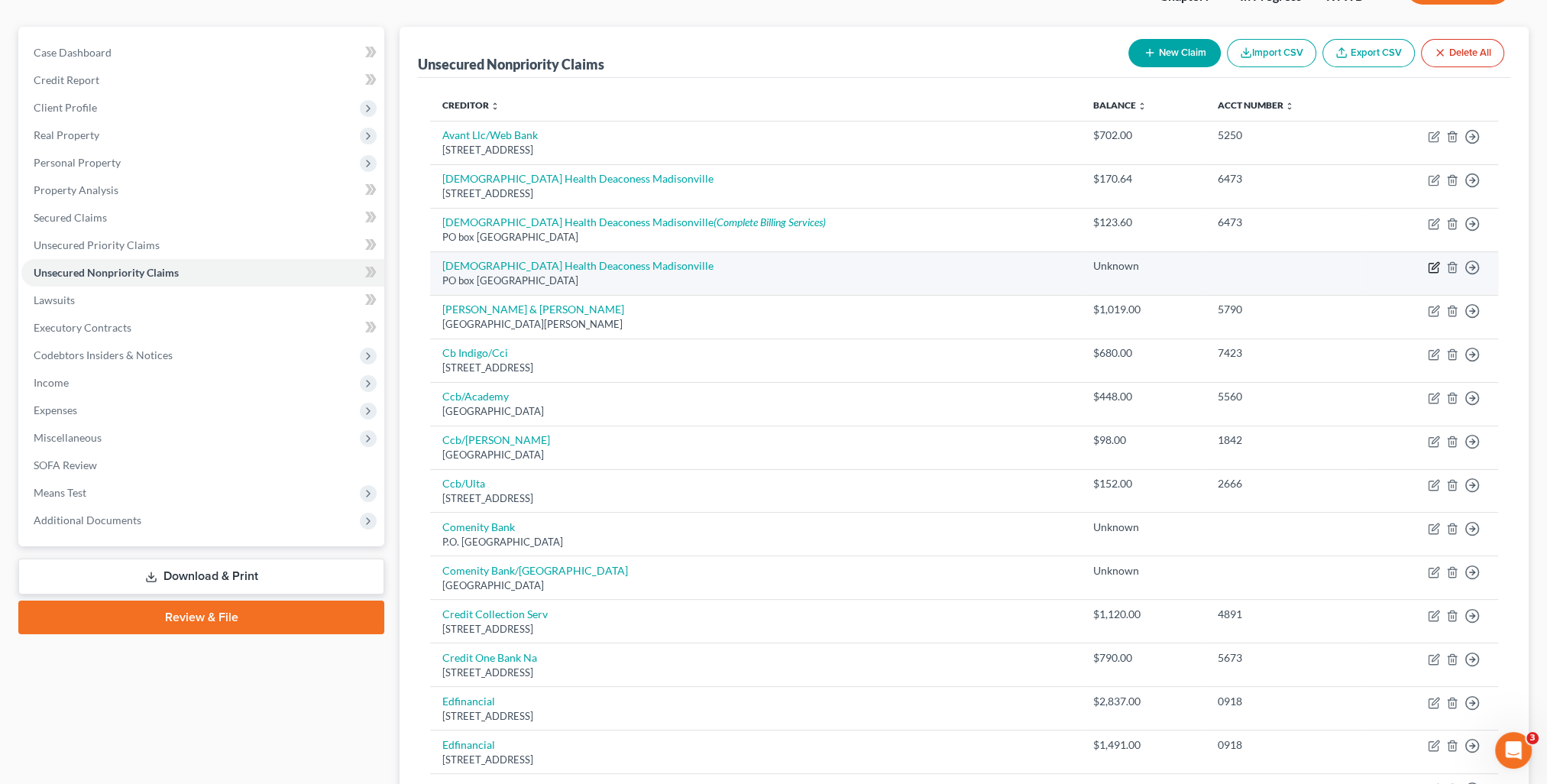
click at [1431, 263] on icon "button" at bounding box center [1433, 267] width 12 height 12
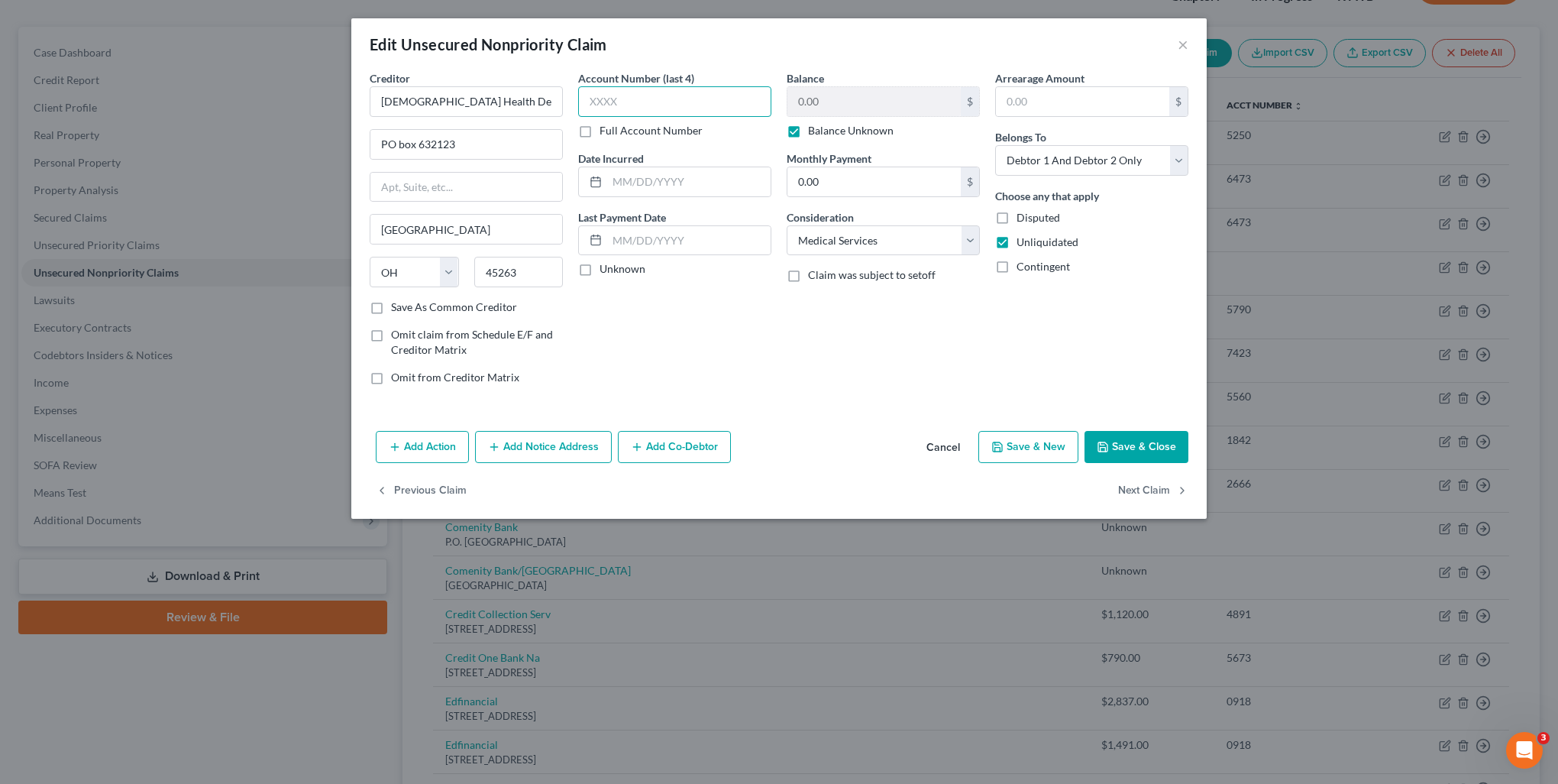
click at [649, 100] on input "text" at bounding box center [675, 101] width 193 height 31
drag, startPoint x: 649, startPoint y: 100, endPoint x: 491, endPoint y: 112, distance: 158.5
click at [490, 115] on div "Creditor * Baptist Health Deaconess Madisonville PO box 632123 Cincinnati State…" at bounding box center [779, 233] width 834 height 327
click at [808, 131] on label "Balance Unknown" at bounding box center [851, 130] width 85 height 15
click at [814, 131] on input "Balance Unknown" at bounding box center [819, 127] width 10 height 10
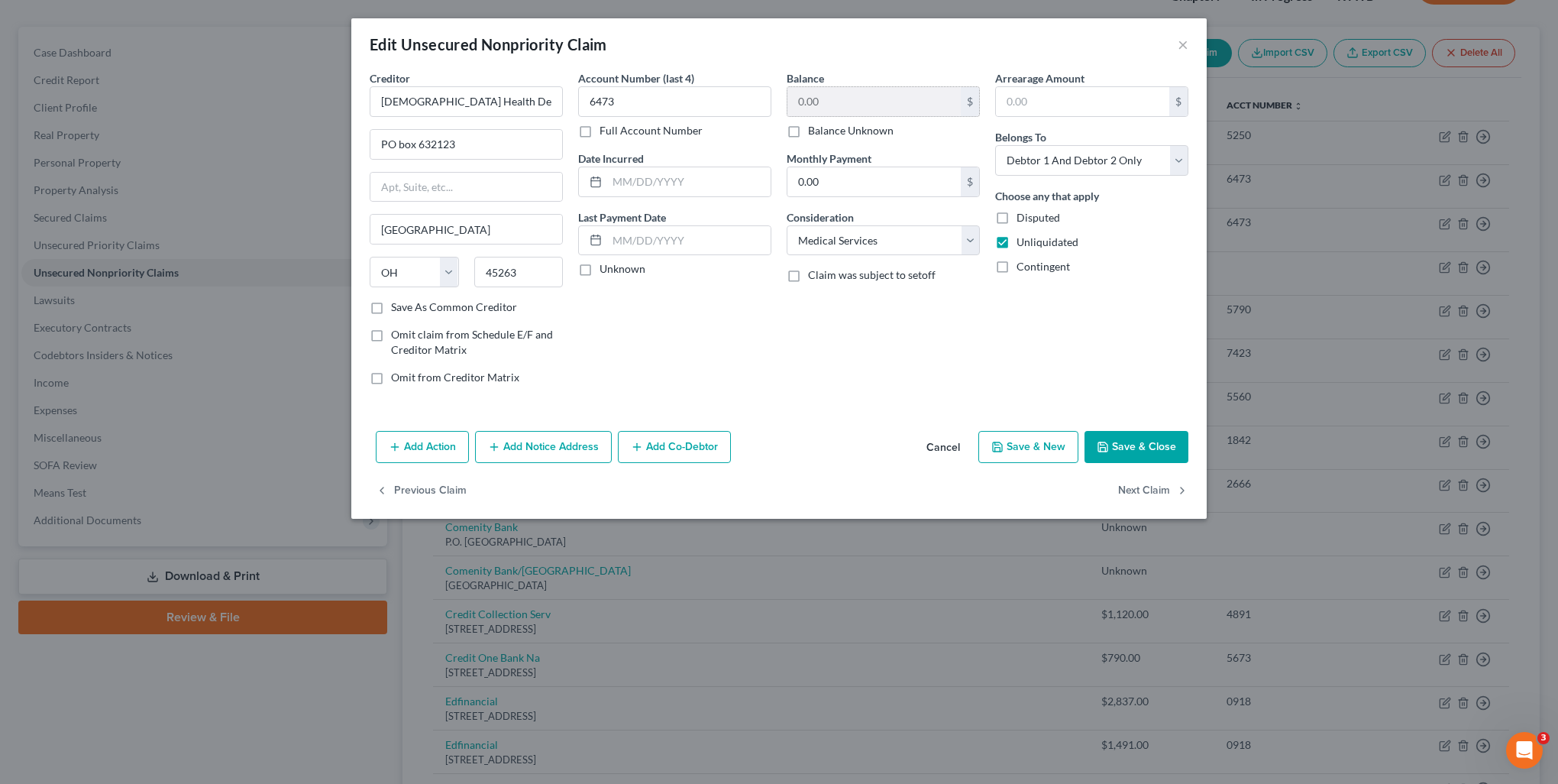
click at [844, 108] on input "0.00" at bounding box center [874, 101] width 173 height 29
click at [1143, 440] on button "Save & Close" at bounding box center [1136, 446] width 104 height 32
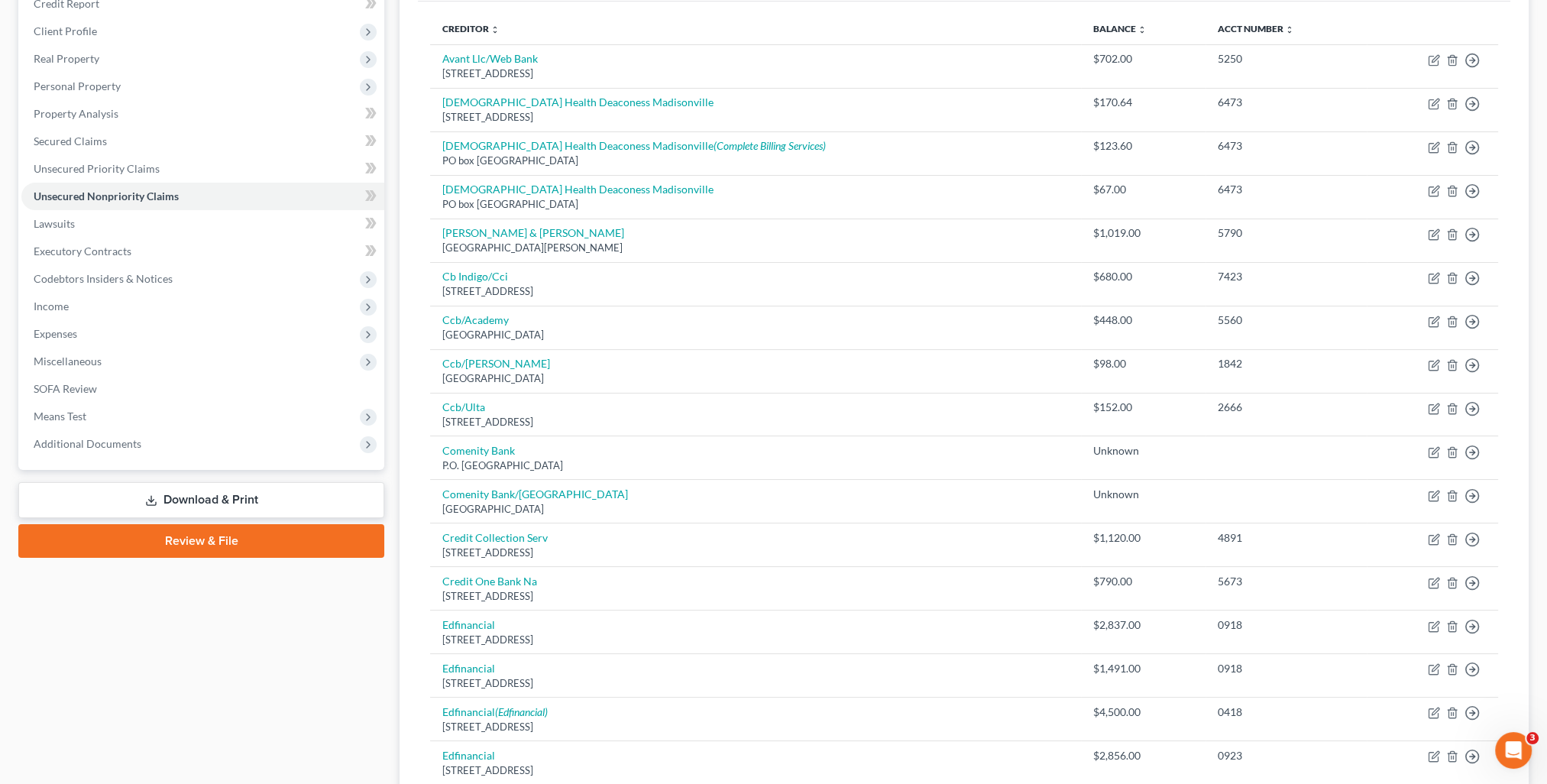
scroll to position [0, 0]
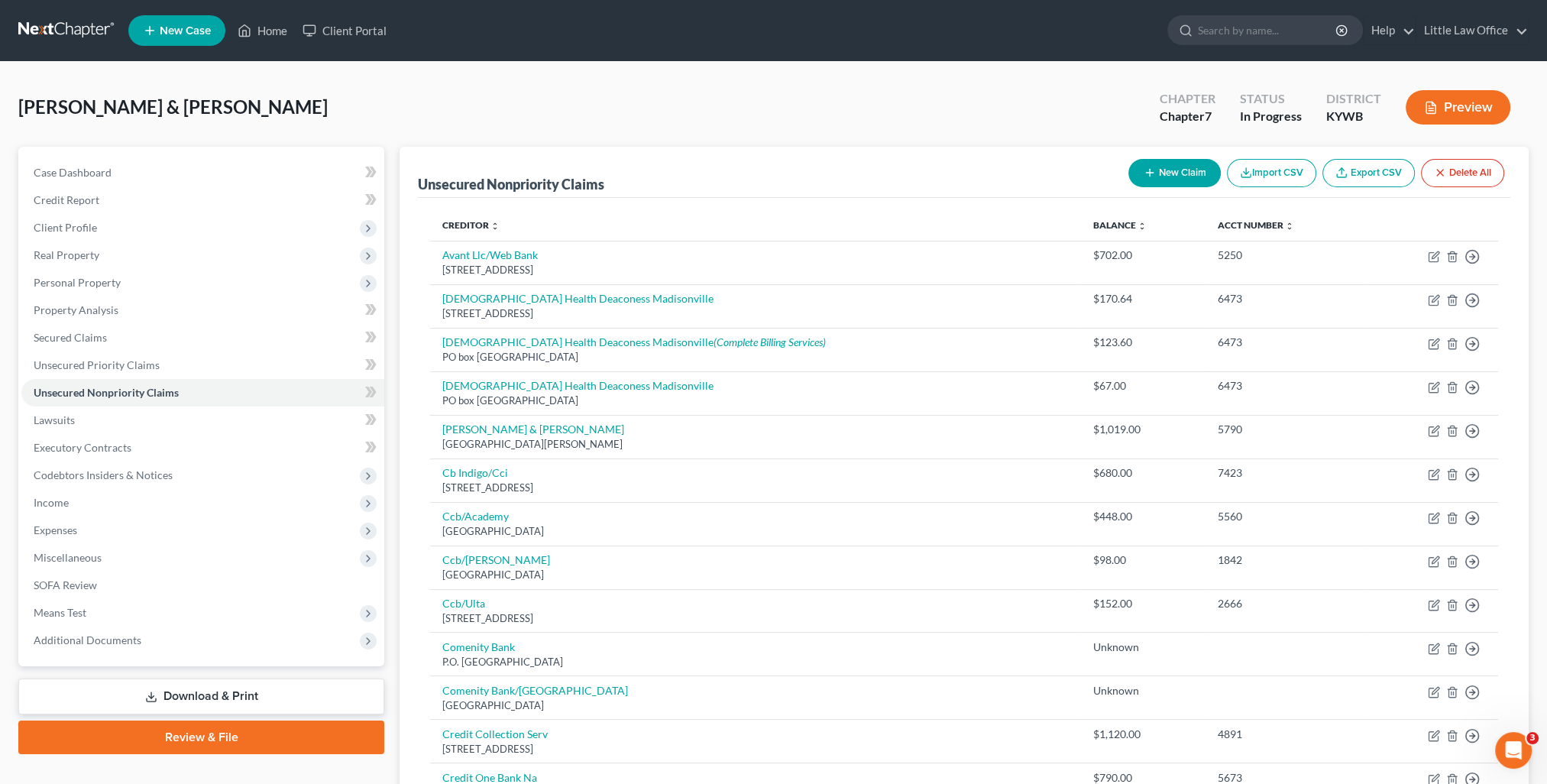
click at [1177, 184] on button "New Claim" at bounding box center [1174, 173] width 93 height 28
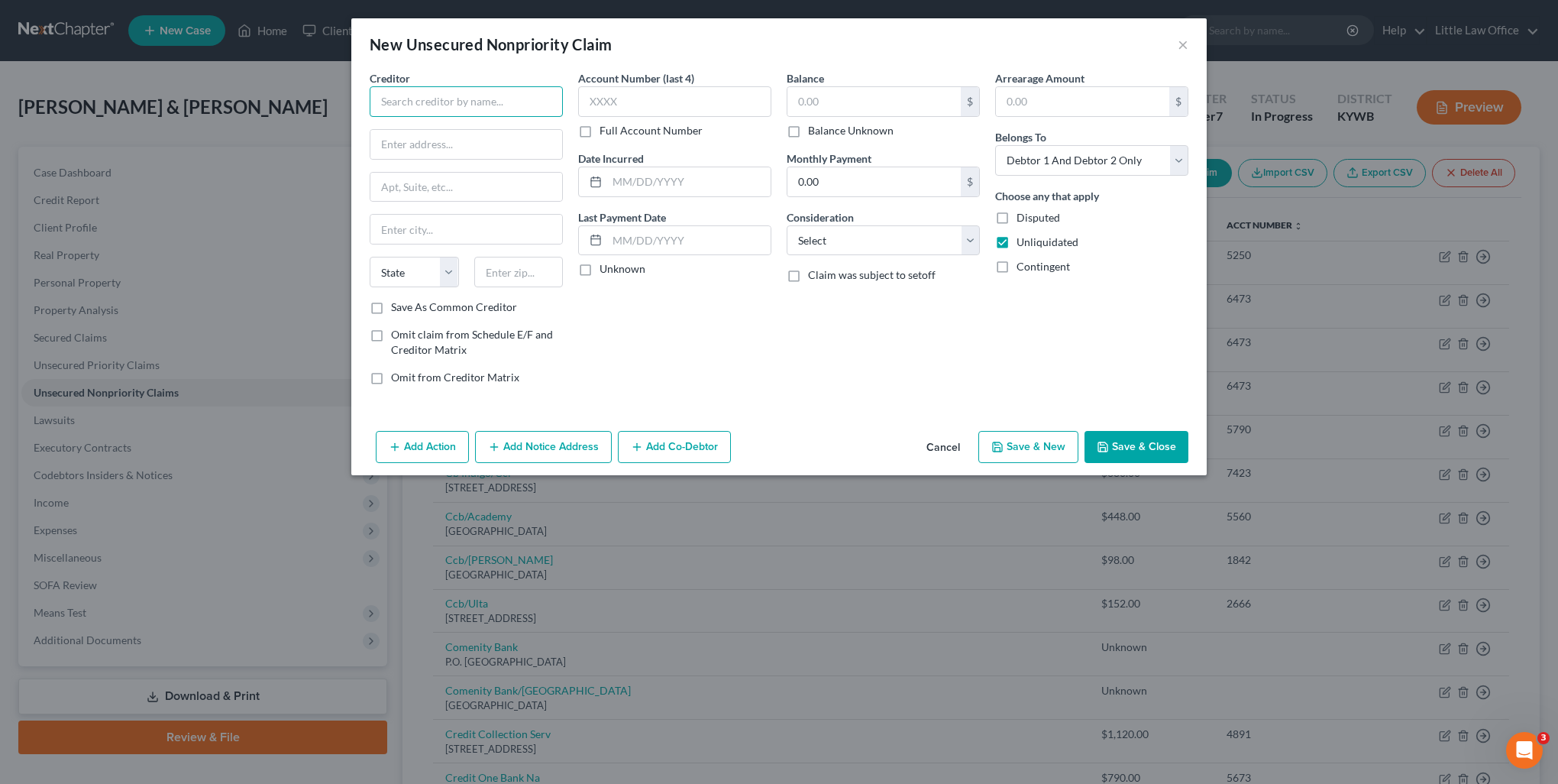
click at [480, 98] on input "text" at bounding box center [466, 101] width 193 height 31
click at [391, 310] on label "Save As Common Creditor" at bounding box center [453, 306] width 126 height 15
click at [397, 309] on input "Save As Common Creditor" at bounding box center [402, 304] width 10 height 10
click at [506, 101] on input "Evansville Radiology" at bounding box center [466, 101] width 193 height 31
click at [690, 102] on input "text" at bounding box center [675, 101] width 193 height 31
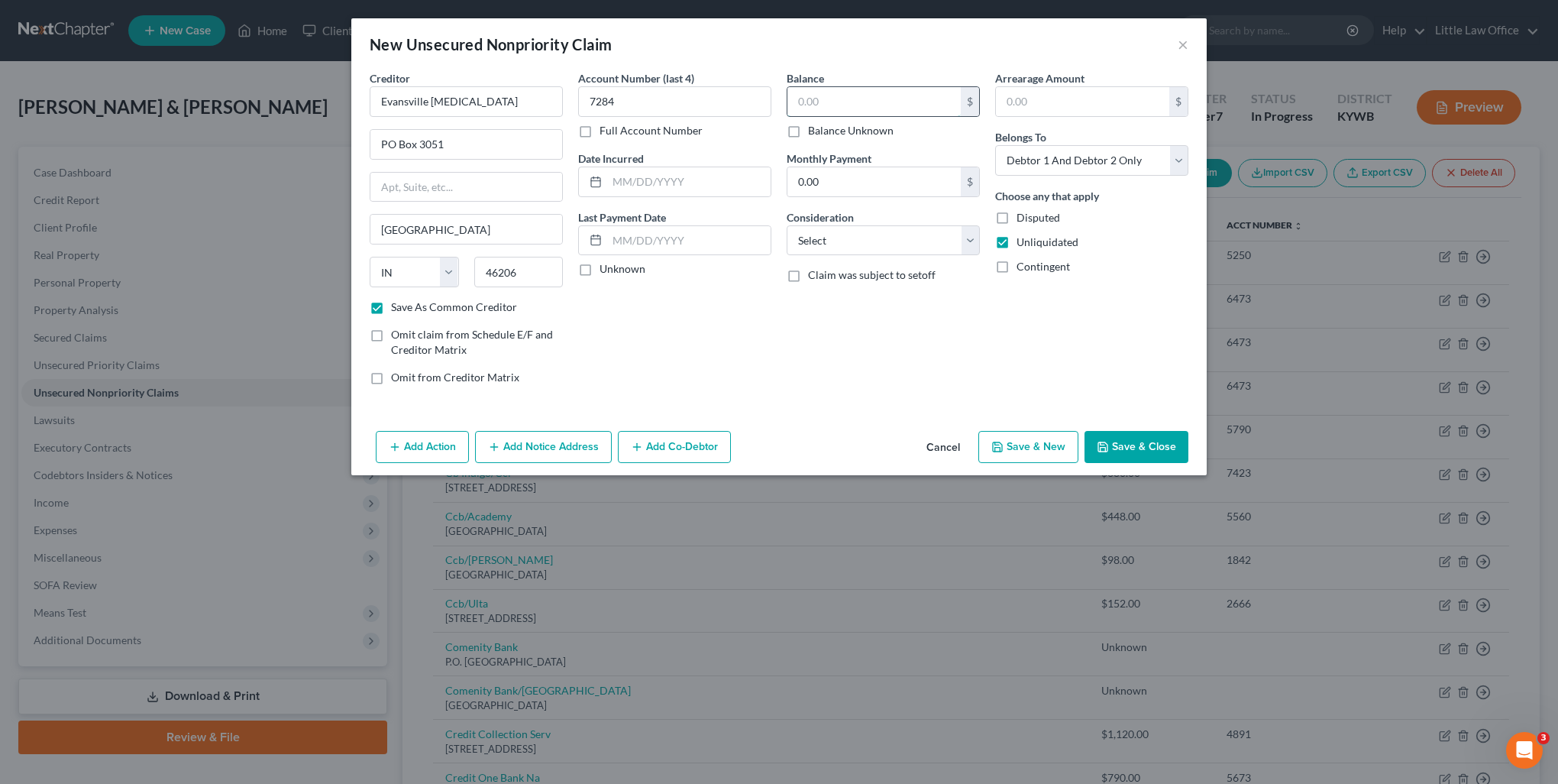
click at [840, 108] on input "text" at bounding box center [874, 101] width 173 height 29
click at [858, 243] on select "Select Cable / Satellite Services Collection Agency Credit Card Debt Debt Couns…" at bounding box center [883, 241] width 193 height 31
click at [787, 225] on select "Select Cable / Satellite Services Collection Agency Credit Card Debt Debt Couns…" at bounding box center [883, 241] width 193 height 31
click at [1155, 454] on button "Save & Close" at bounding box center [1136, 446] width 104 height 32
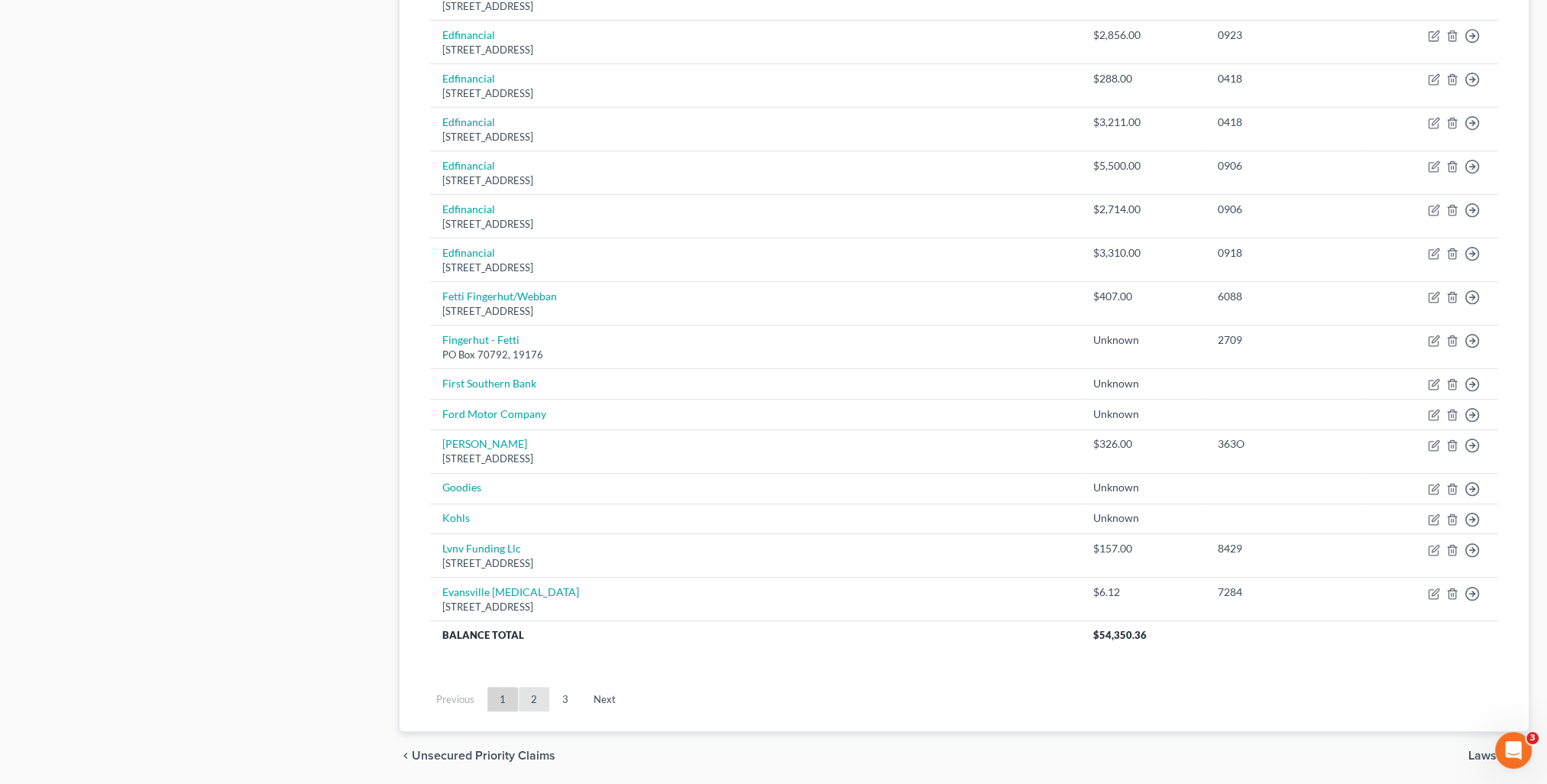
click at [540, 699] on link "2" at bounding box center [534, 699] width 31 height 25
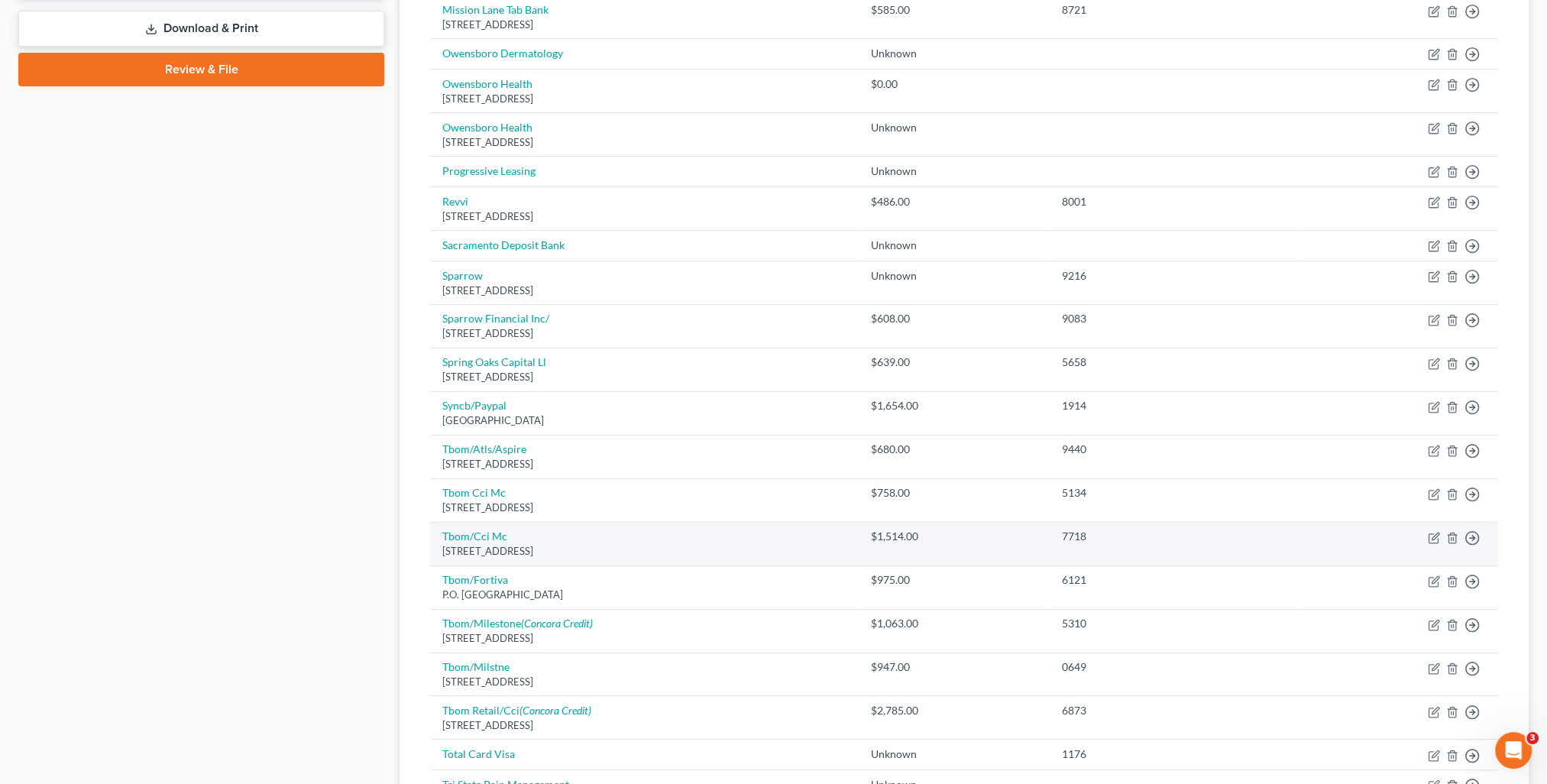
scroll to position [515, 0]
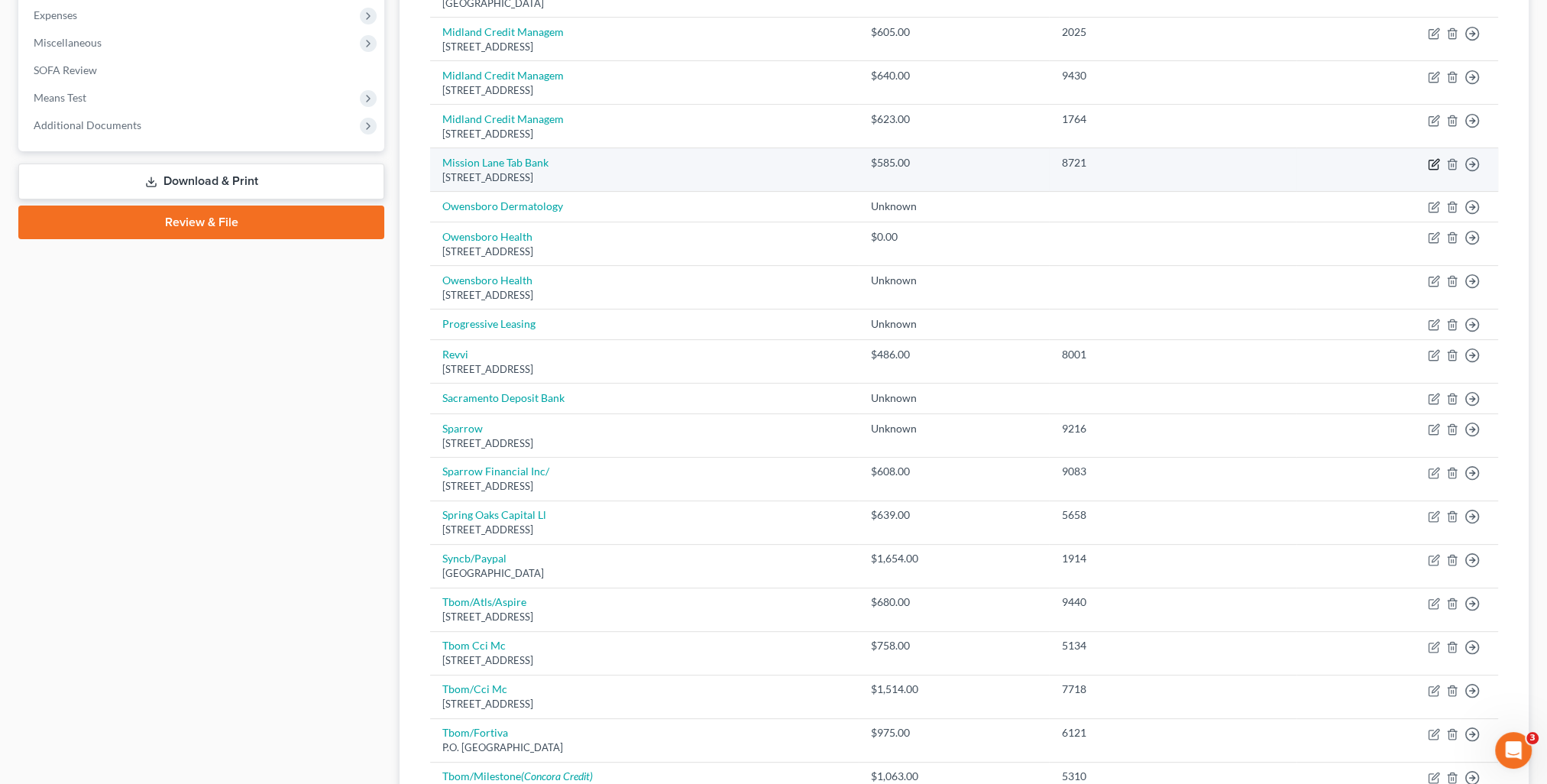
click at [1435, 159] on icon "button" at bounding box center [1435, 162] width 7 height 7
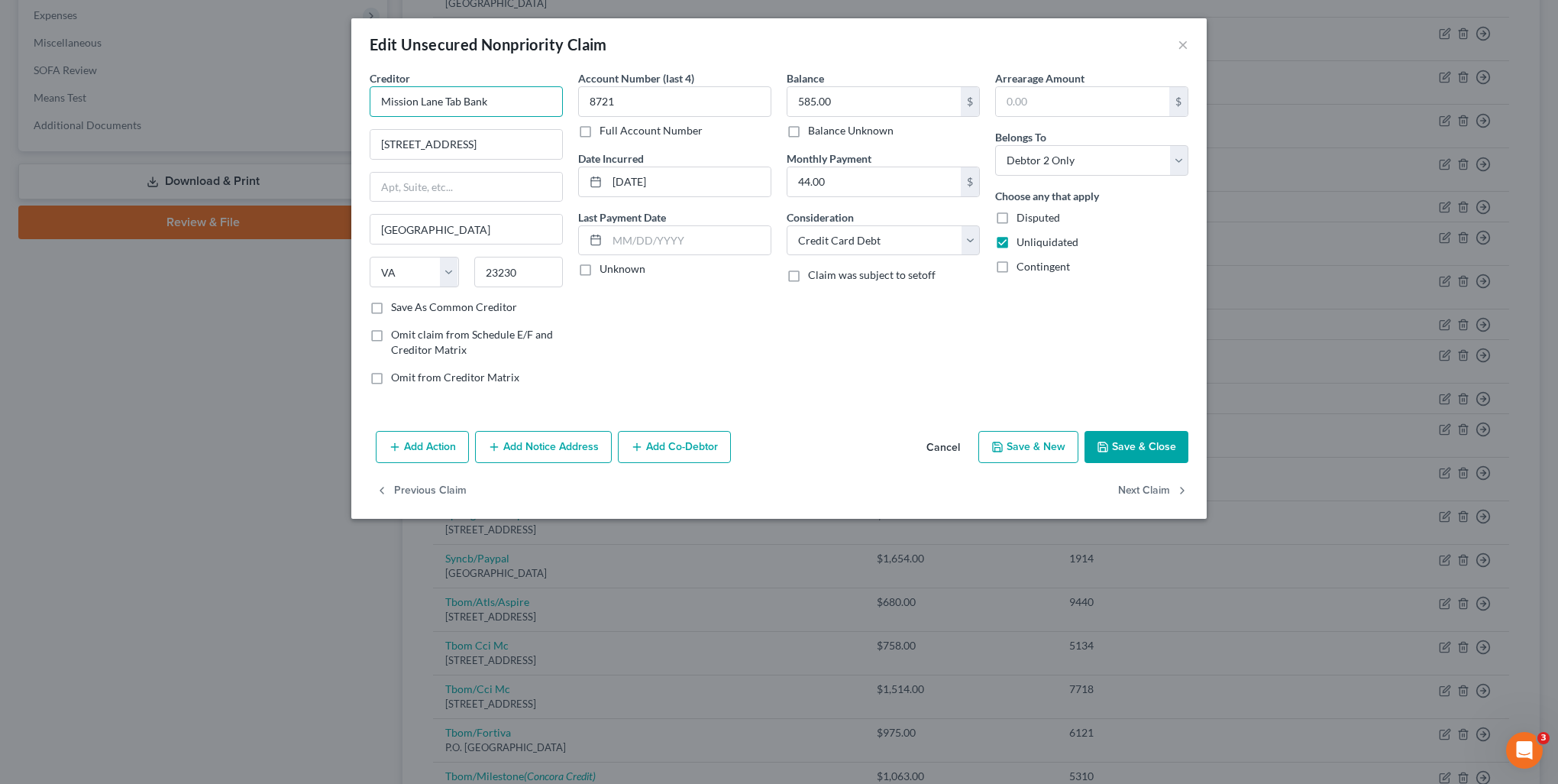
drag, startPoint x: 446, startPoint y: 103, endPoint x: 541, endPoint y: 101, distance: 95.0
click at [541, 101] on input "Mission Lane Tab Bank" at bounding box center [466, 101] width 193 height 31
click at [1162, 449] on button "Save & Close" at bounding box center [1136, 446] width 104 height 32
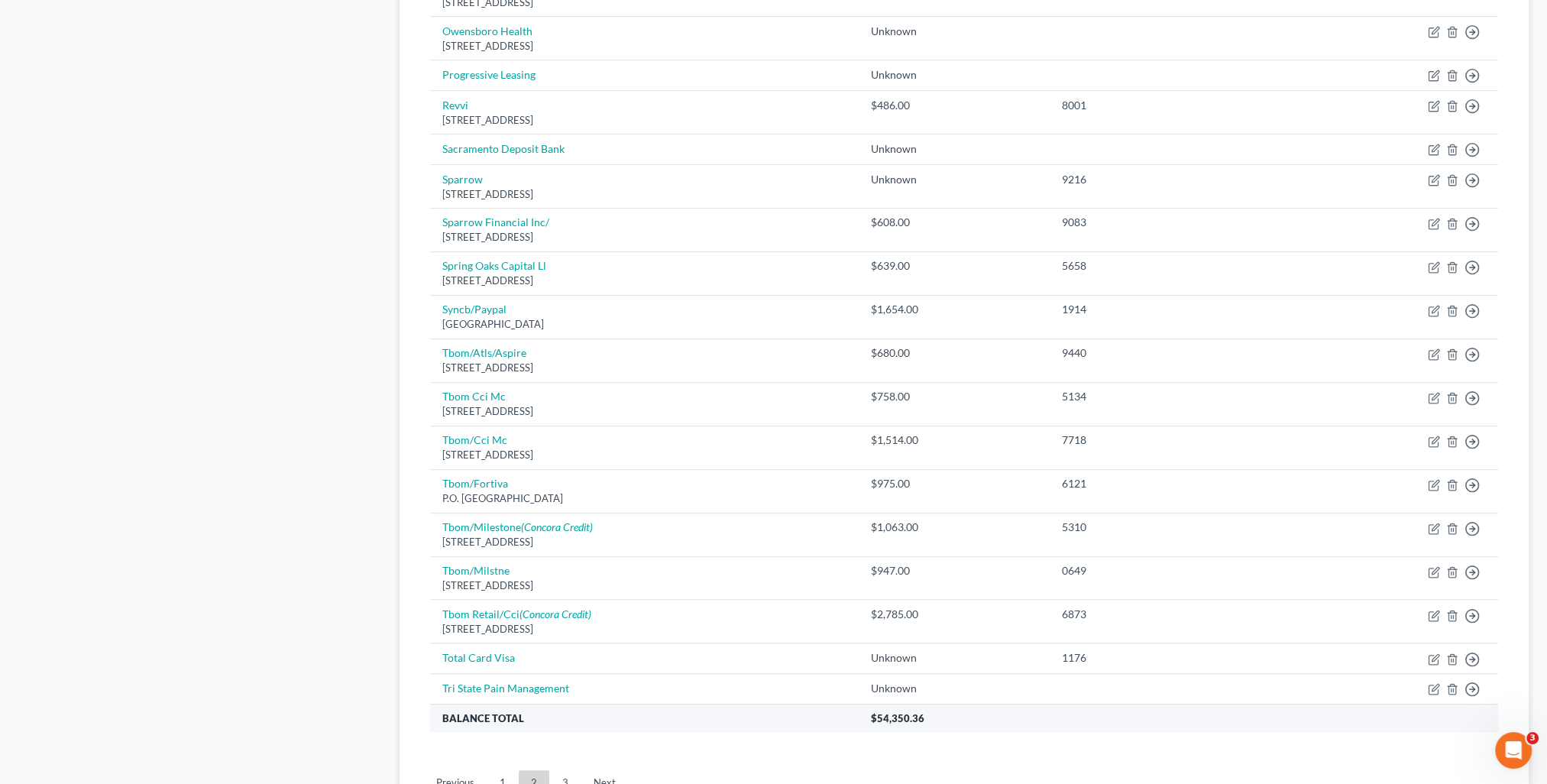
scroll to position [896, 0]
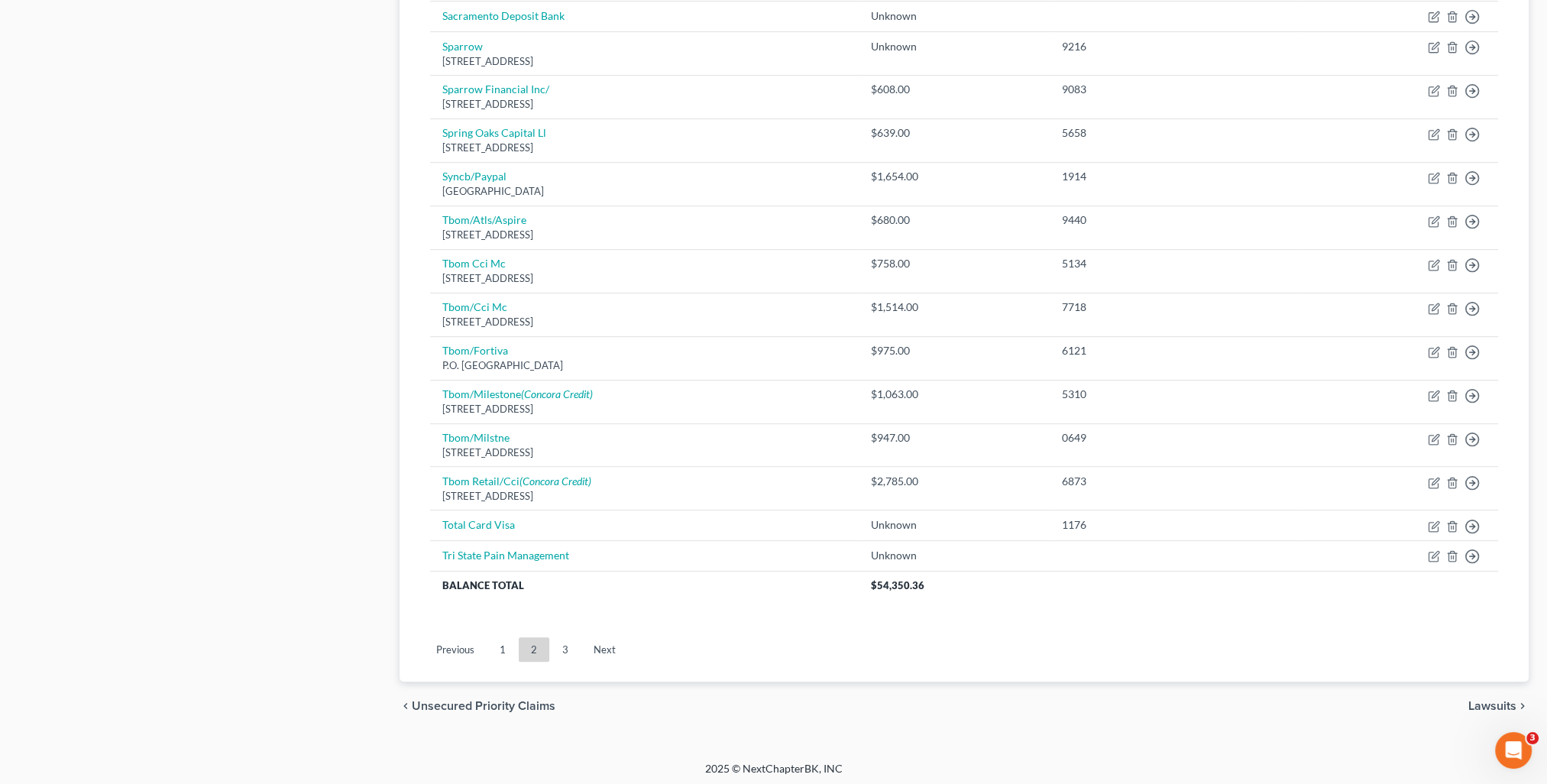
drag, startPoint x: 491, startPoint y: 650, endPoint x: 508, endPoint y: 634, distance: 23.3
click at [491, 650] on link "1" at bounding box center [502, 649] width 31 height 25
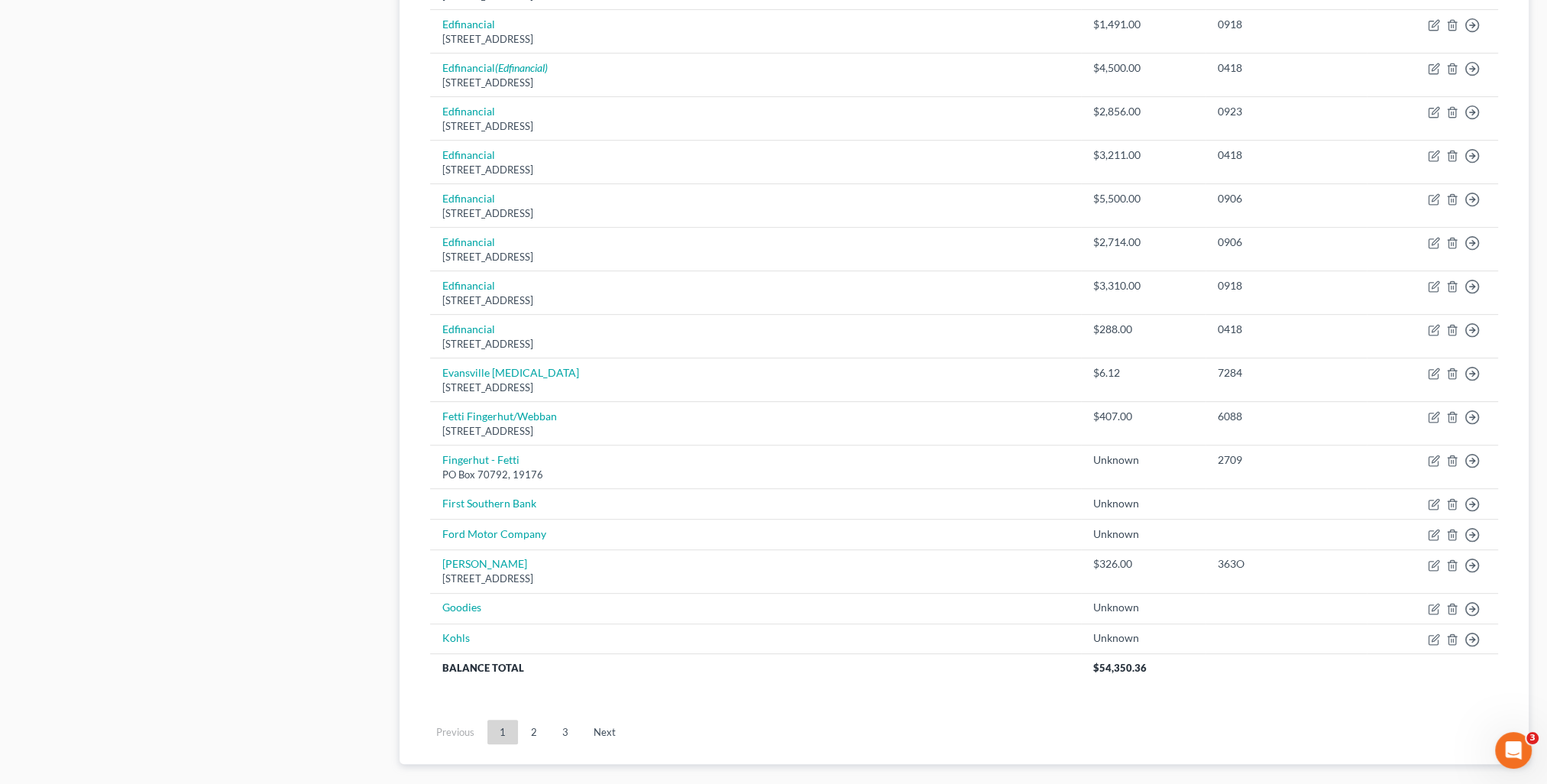
scroll to position [916, 0]
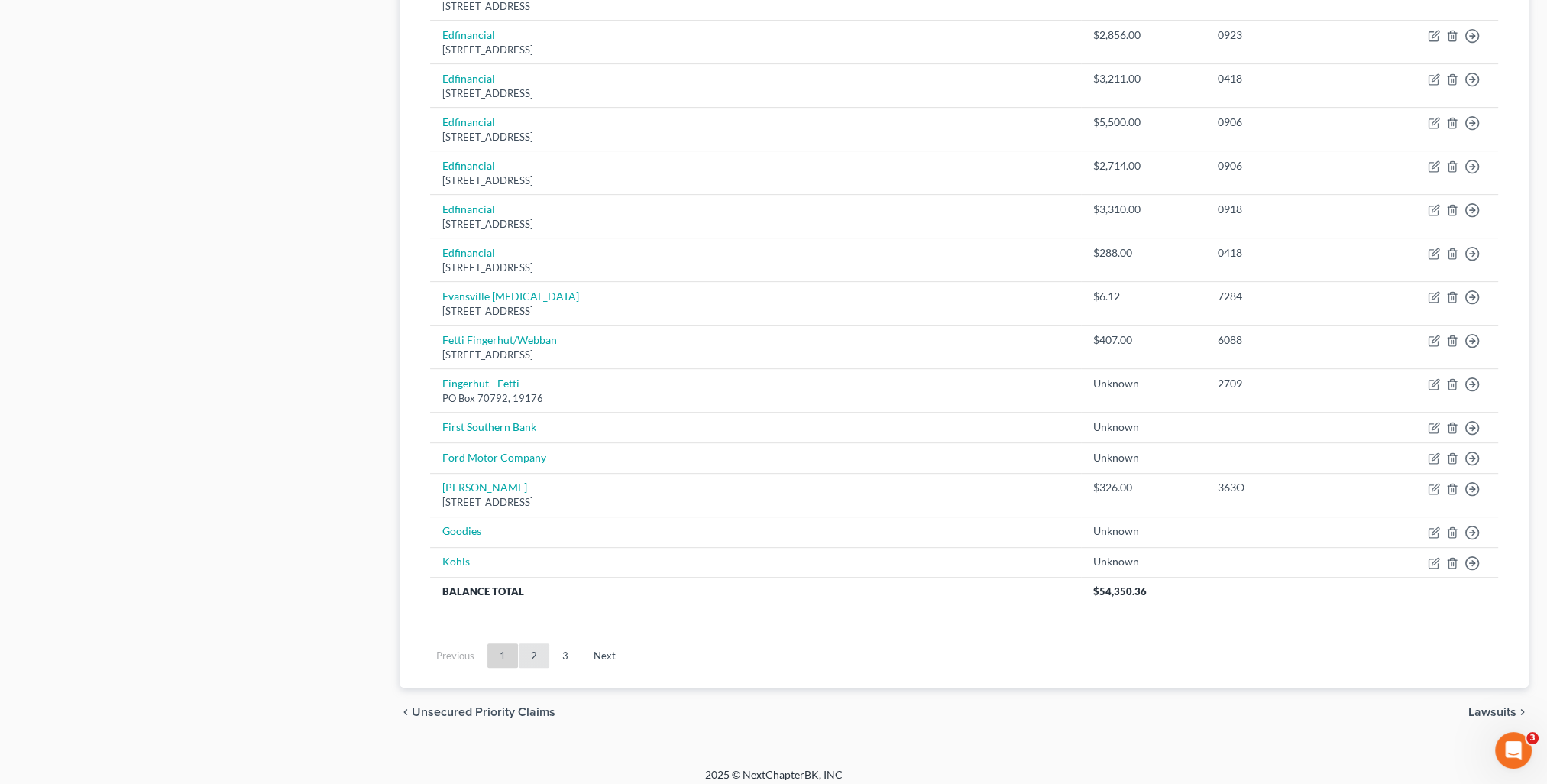
click at [532, 656] on link "2" at bounding box center [534, 655] width 31 height 25
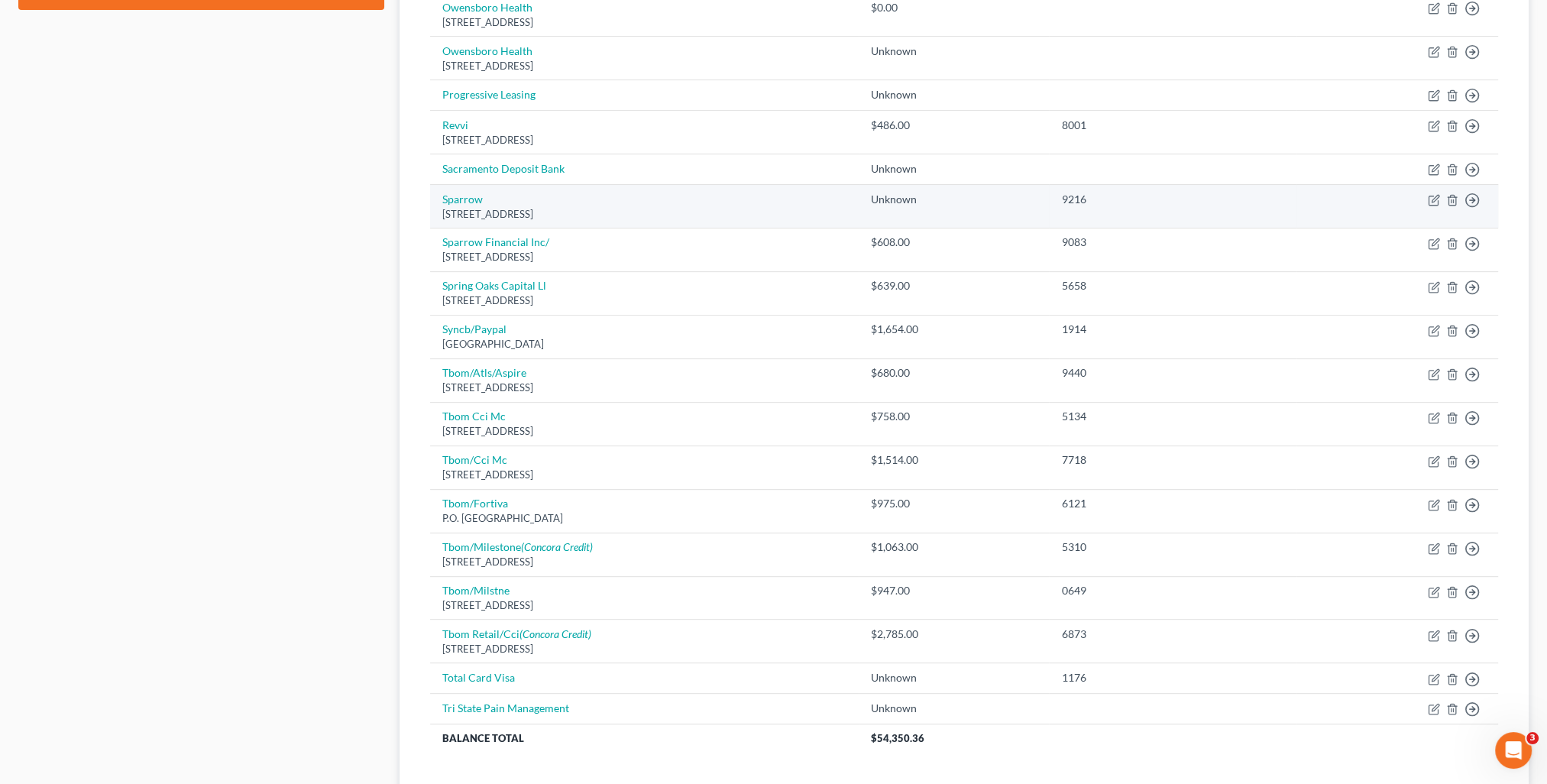
scroll to position [820, 0]
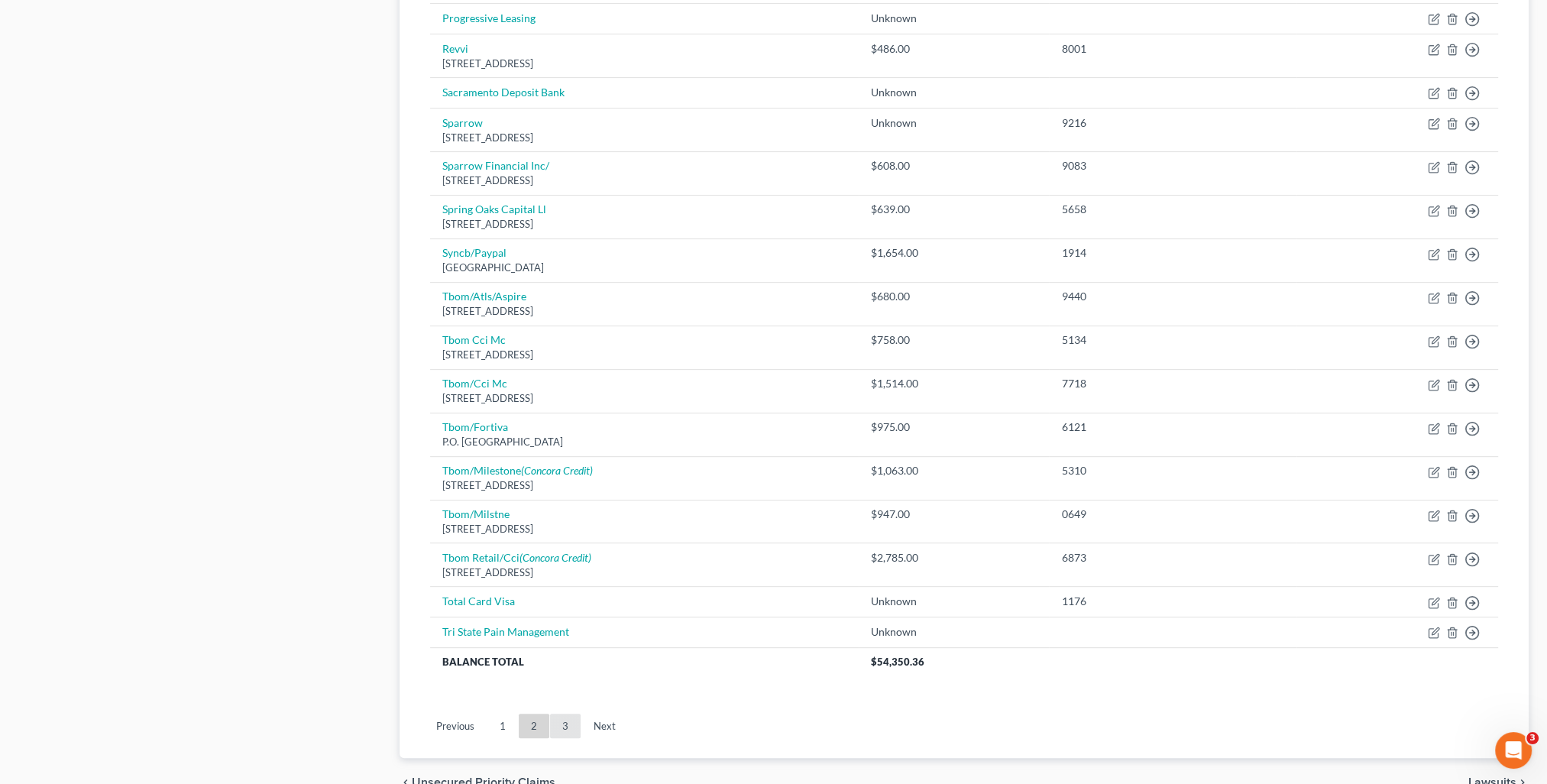
click at [555, 722] on link "3" at bounding box center [565, 725] width 31 height 25
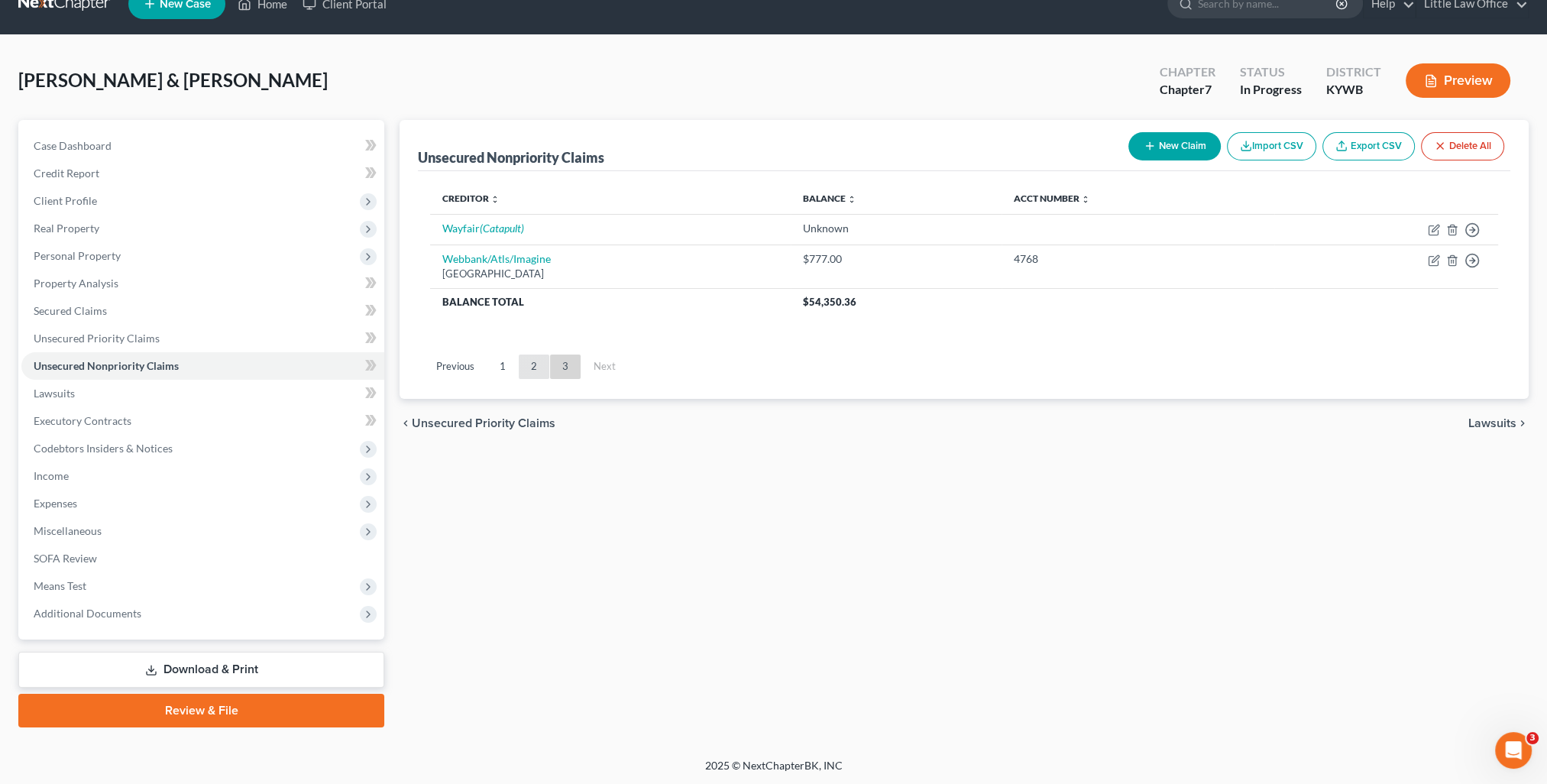
click at [535, 357] on link "2" at bounding box center [534, 366] width 31 height 25
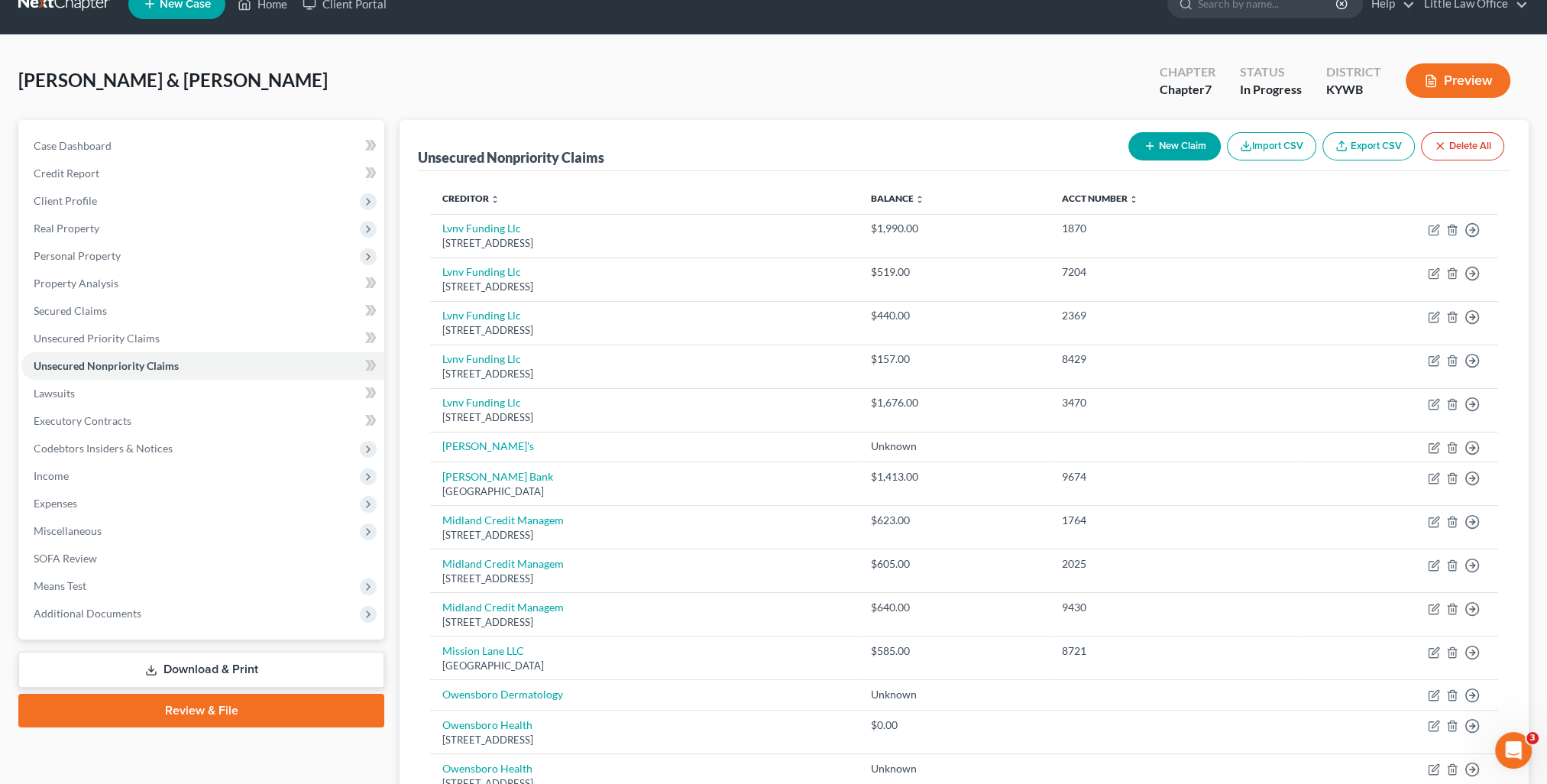
click at [1145, 148] on icon "button" at bounding box center [1149, 146] width 12 height 12
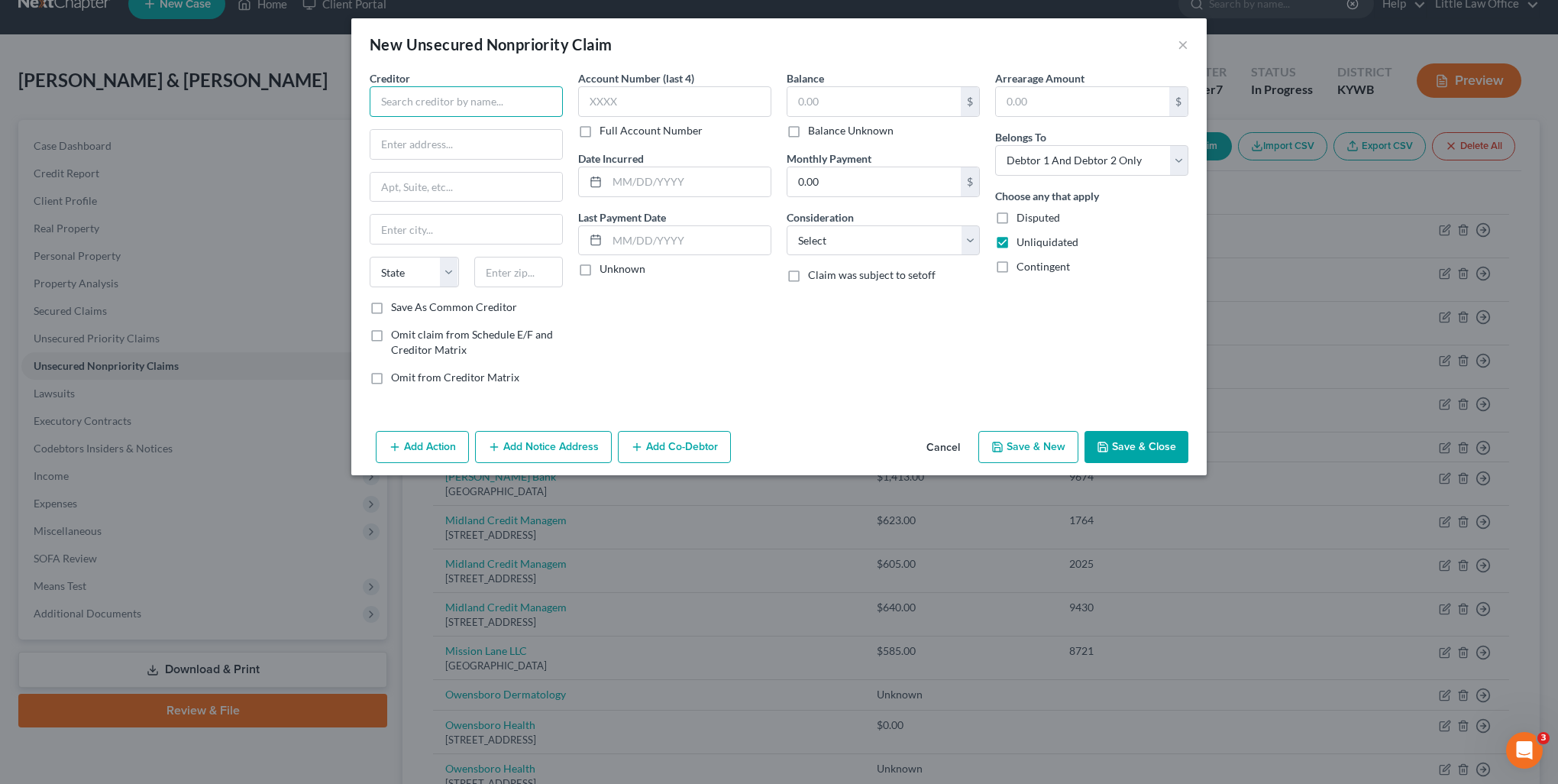
click at [452, 105] on input "text" at bounding box center [466, 101] width 193 height 31
drag, startPoint x: 370, startPoint y: 104, endPoint x: 323, endPoint y: 105, distance: 47.0
click at [323, 105] on div "New Unsecured Nonpriority Claim × Creditor * Destiny State AL AK AR AZ CA CO CT…" at bounding box center [779, 392] width 1558 height 784
click at [473, 111] on input "Concora Credit" at bounding box center [466, 101] width 193 height 31
click at [448, 123] on div "Concora Credit" at bounding box center [461, 128] width 159 height 15
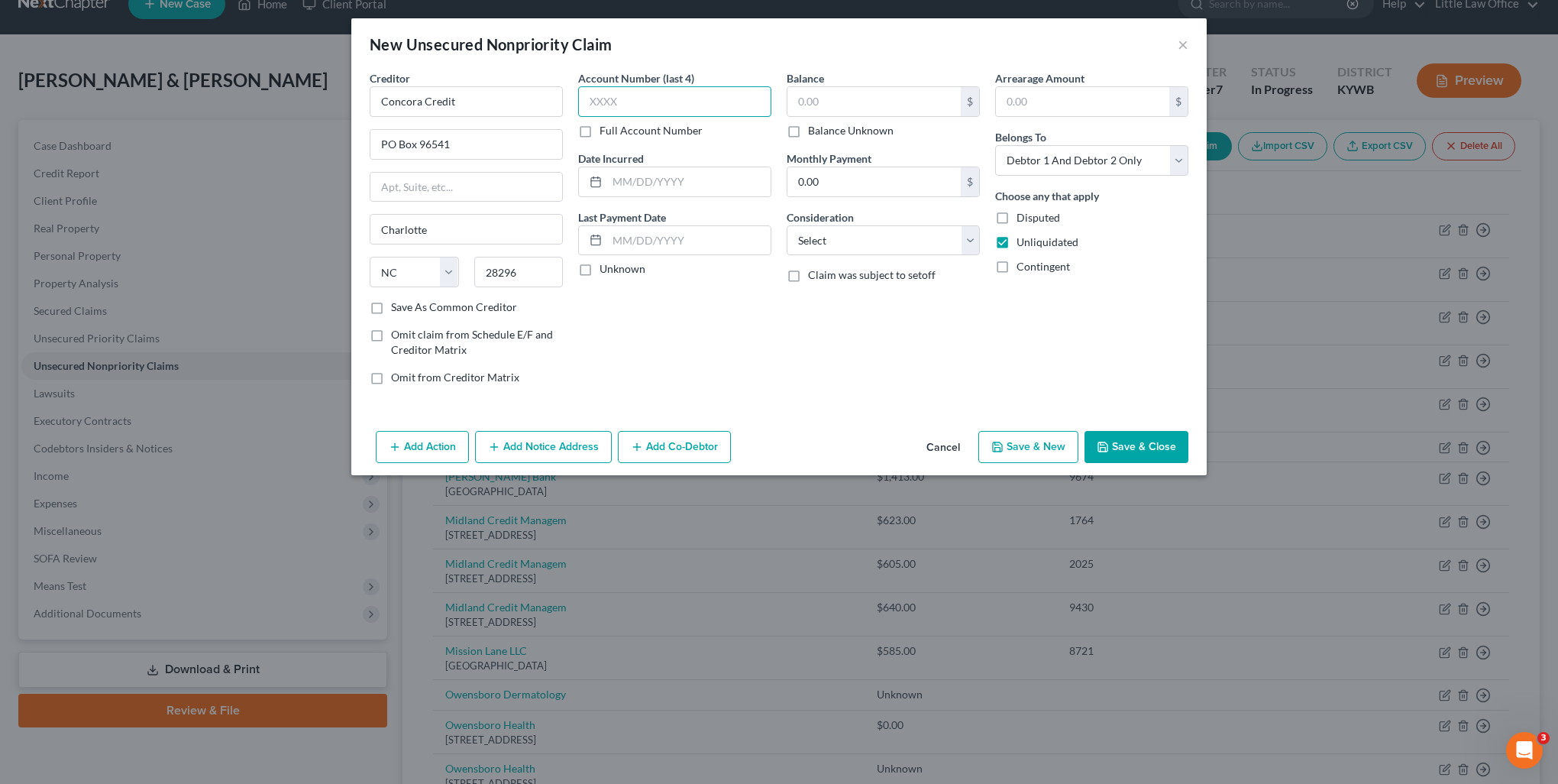
click at [654, 90] on input "text" at bounding box center [675, 101] width 193 height 31
click at [657, 102] on input "text" at bounding box center [675, 101] width 193 height 31
click at [828, 105] on input "text" at bounding box center [874, 101] width 173 height 29
click at [850, 242] on select "Select Cable / Satellite Services Collection Agency Credit Card Debt Debt Couns…" at bounding box center [883, 241] width 193 height 31
click at [787, 225] on select "Select Cable / Satellite Services Collection Agency Credit Card Debt Debt Couns…" at bounding box center [883, 241] width 193 height 31
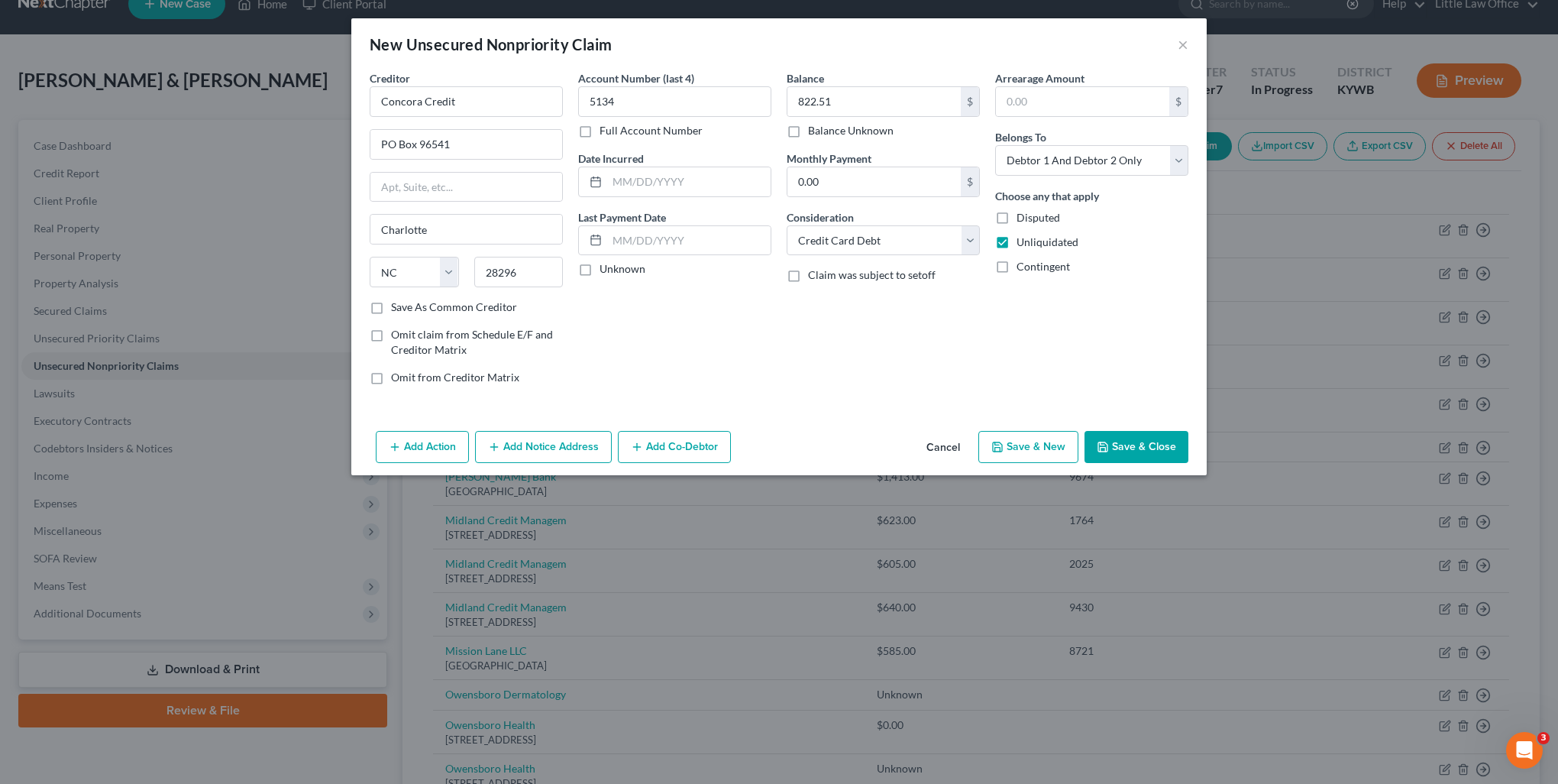
click at [1134, 453] on button "Save & Close" at bounding box center [1136, 446] width 104 height 32
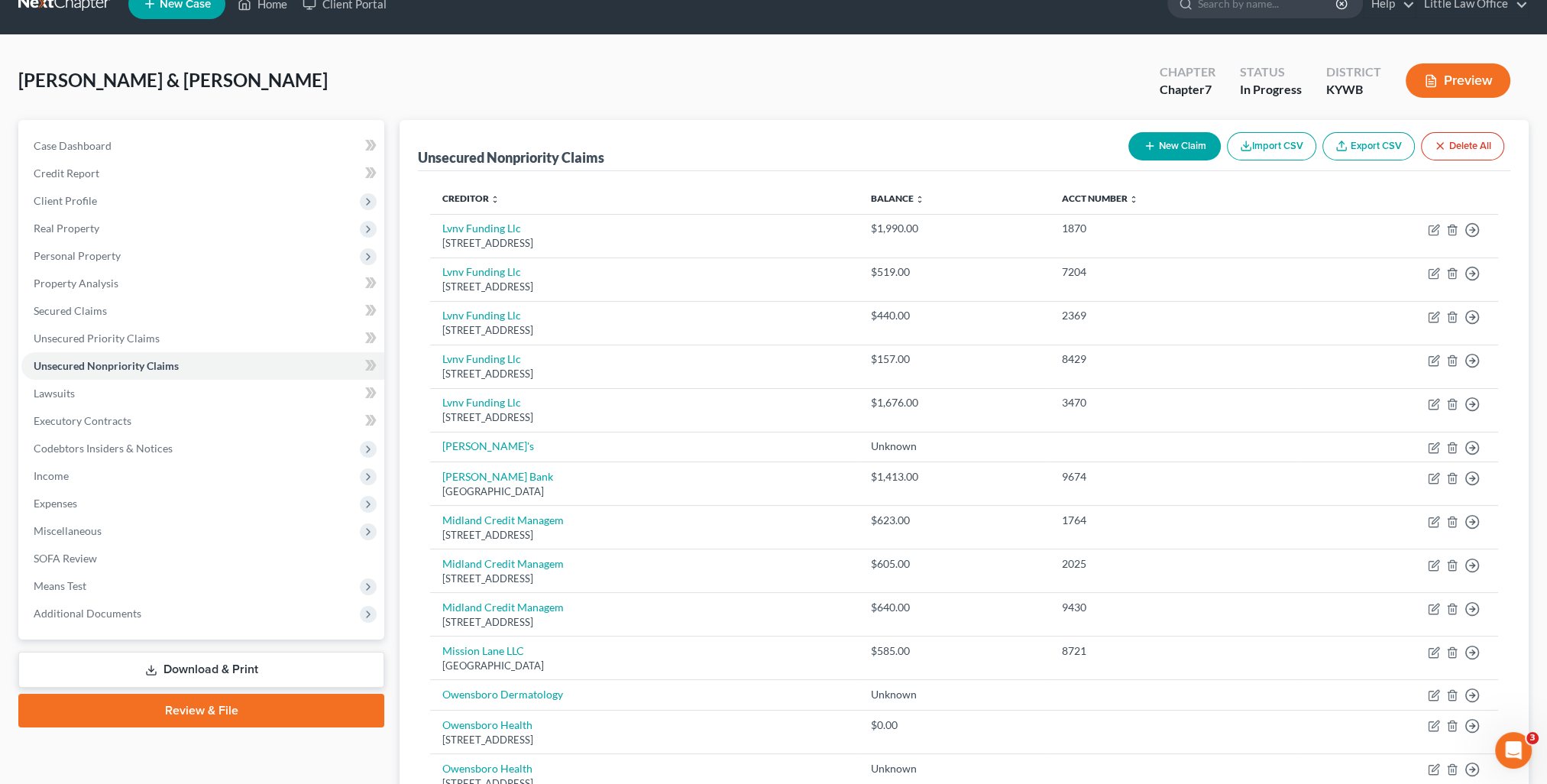
scroll to position [0, 0]
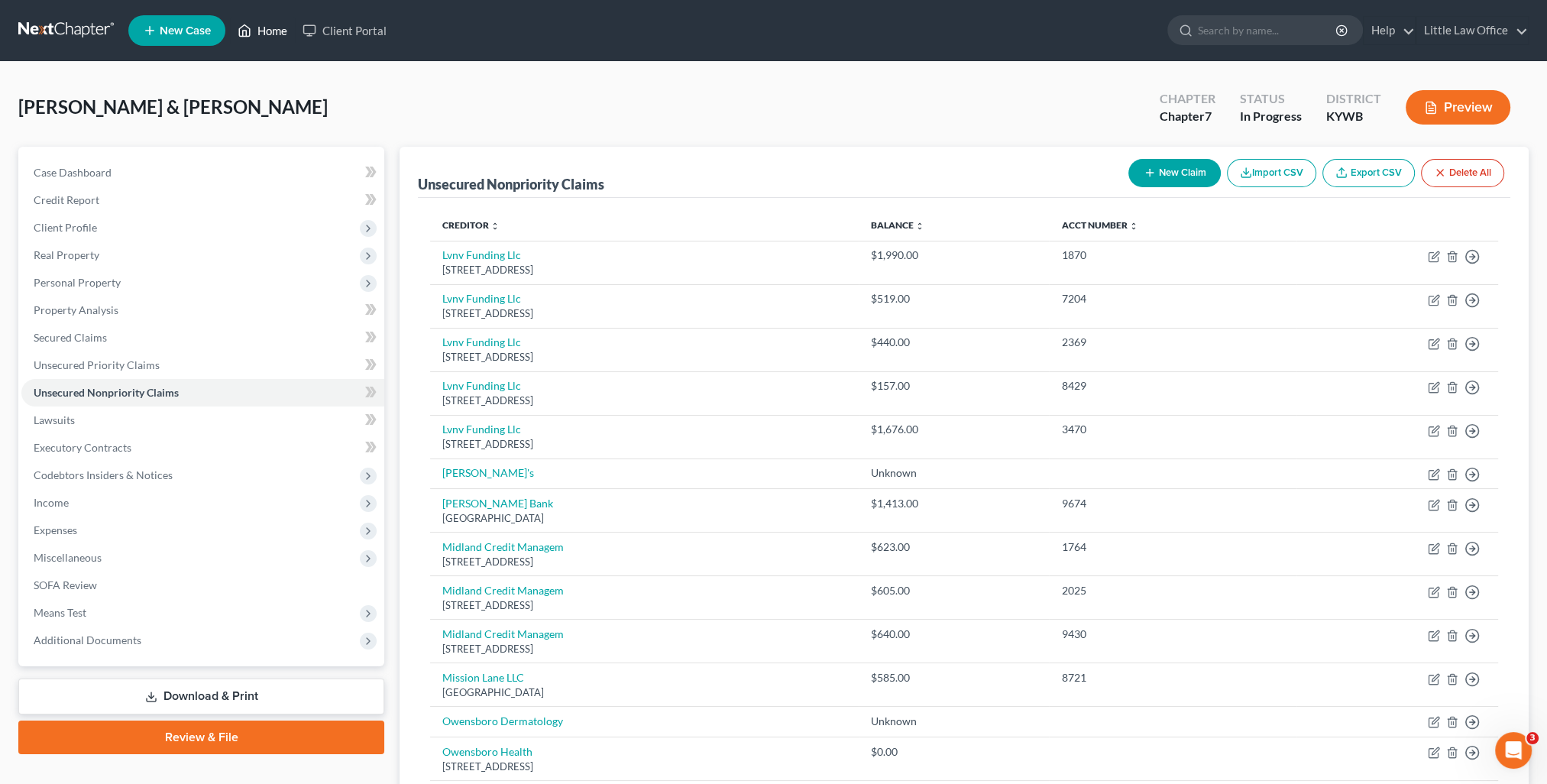
drag, startPoint x: 278, startPoint y: 28, endPoint x: 367, endPoint y: 100, distance: 114.5
click at [278, 28] on link "Home" at bounding box center [263, 30] width 65 height 28
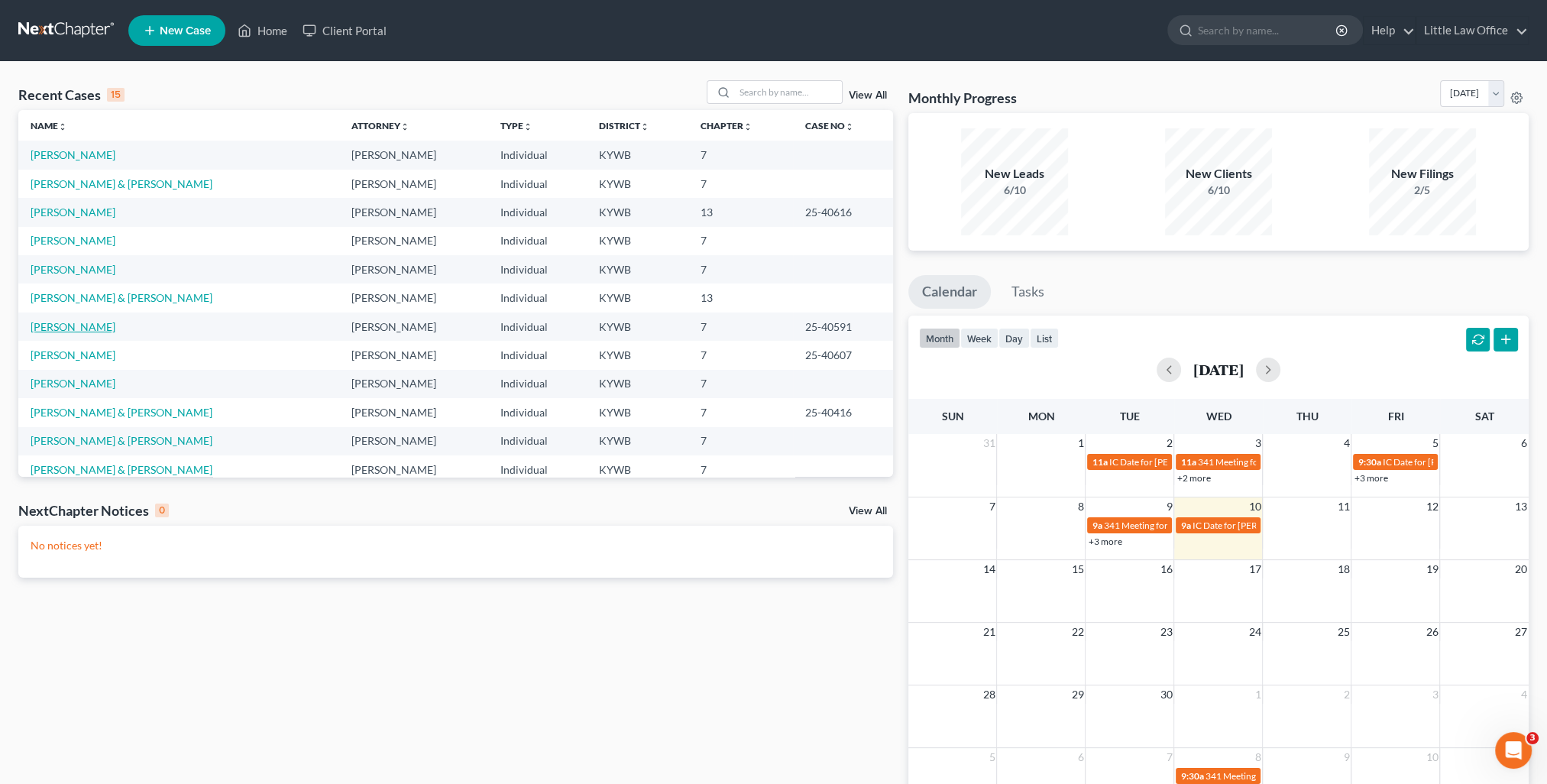
click at [81, 328] on link "Pagano, Ryan" at bounding box center [73, 327] width 85 height 13
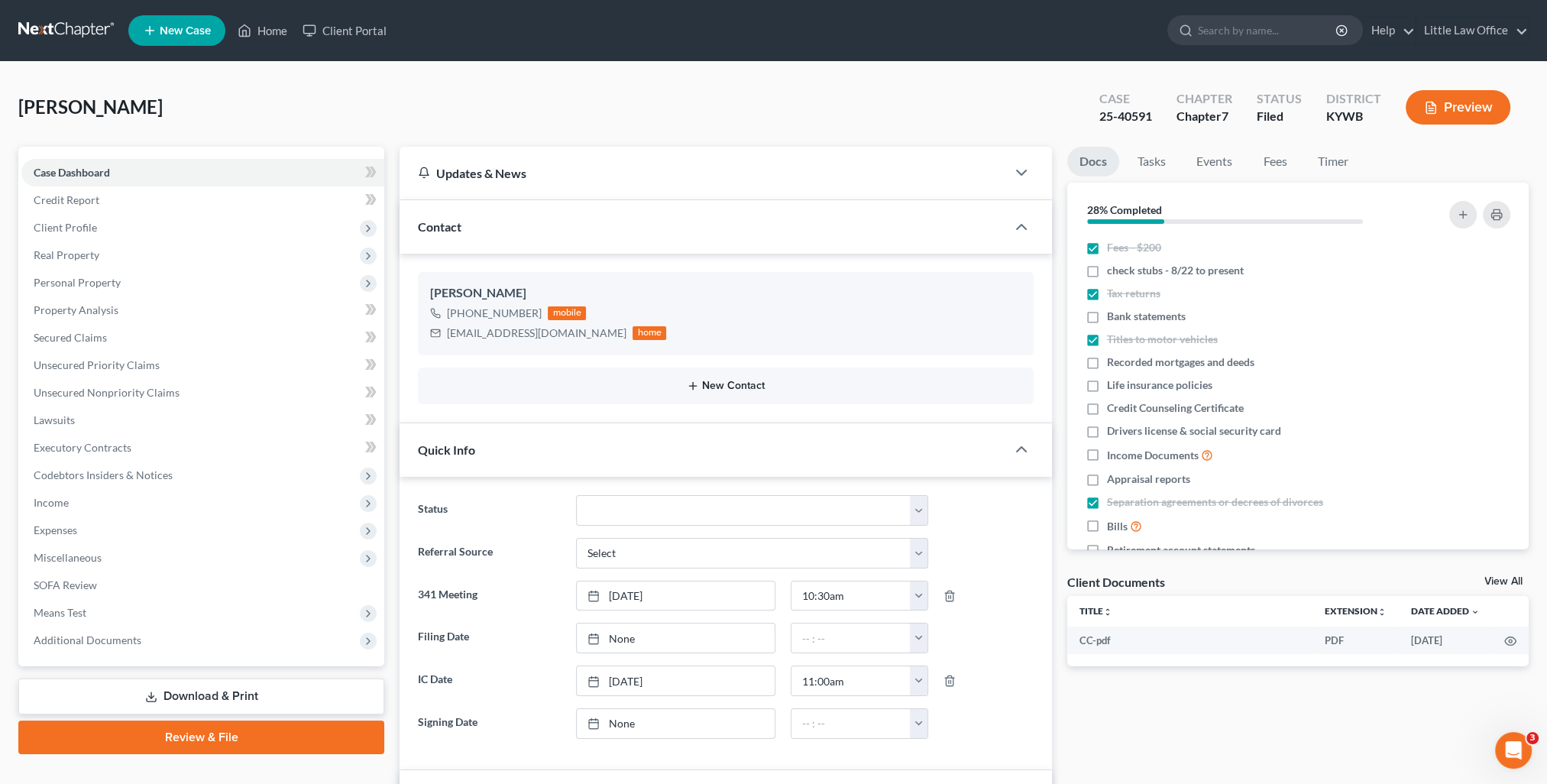
scroll to position [2695, 0]
click at [508, 235] on div "Contact" at bounding box center [703, 226] width 607 height 53
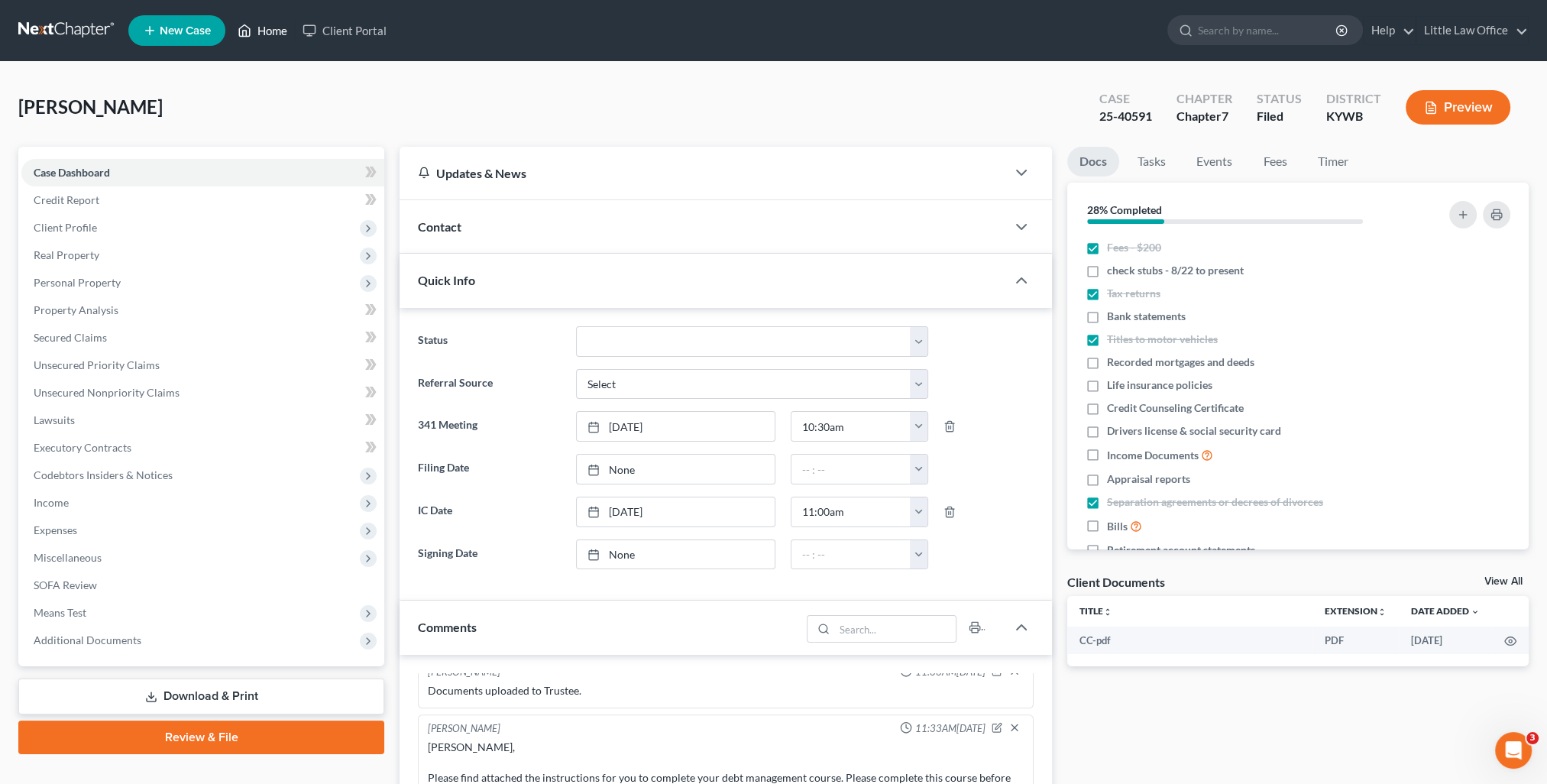
click at [279, 27] on link "Home" at bounding box center [263, 30] width 65 height 28
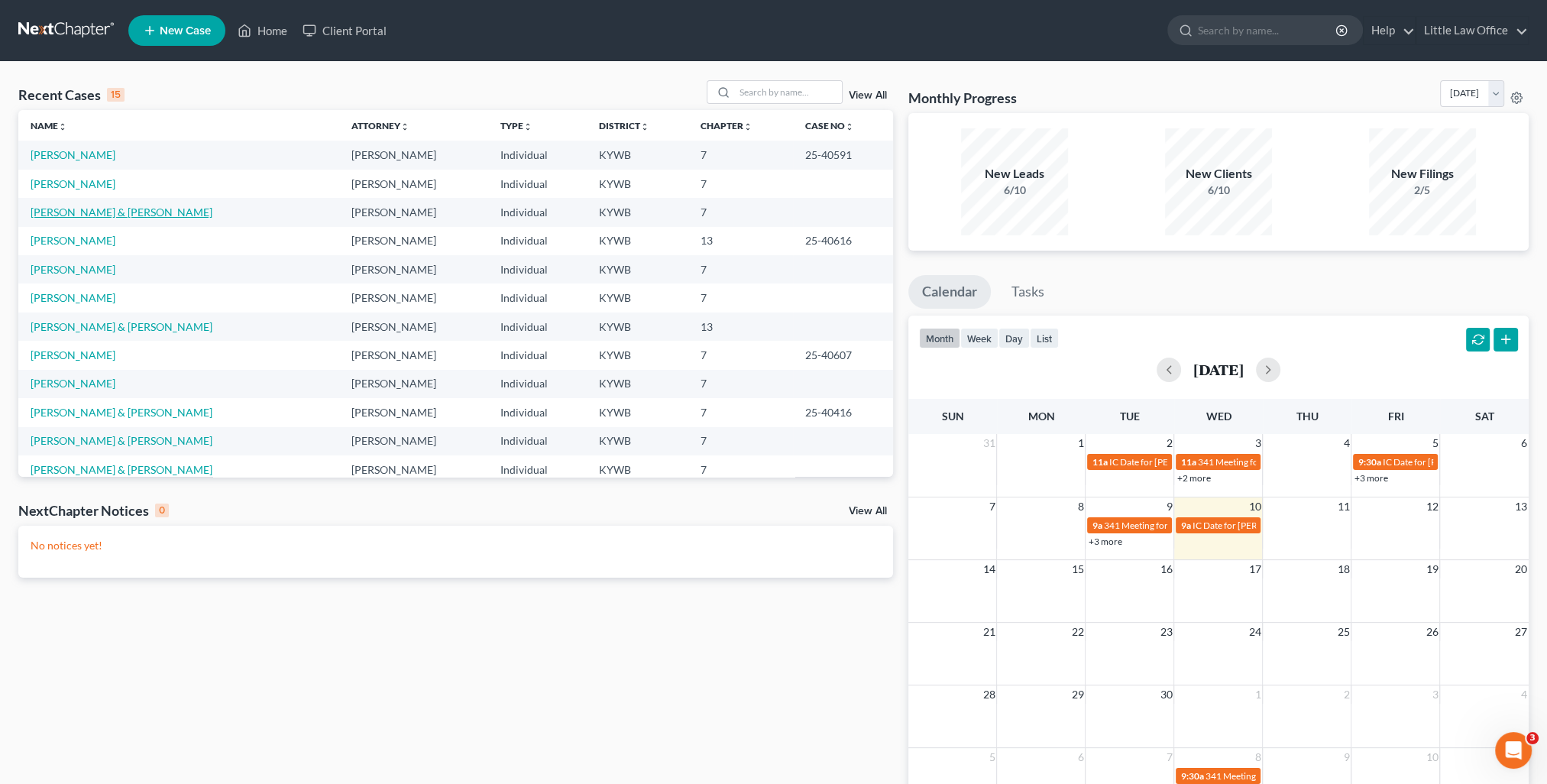
click at [63, 218] on link "Hoeft, Harrison & Jennifer" at bounding box center [122, 212] width 182 height 13
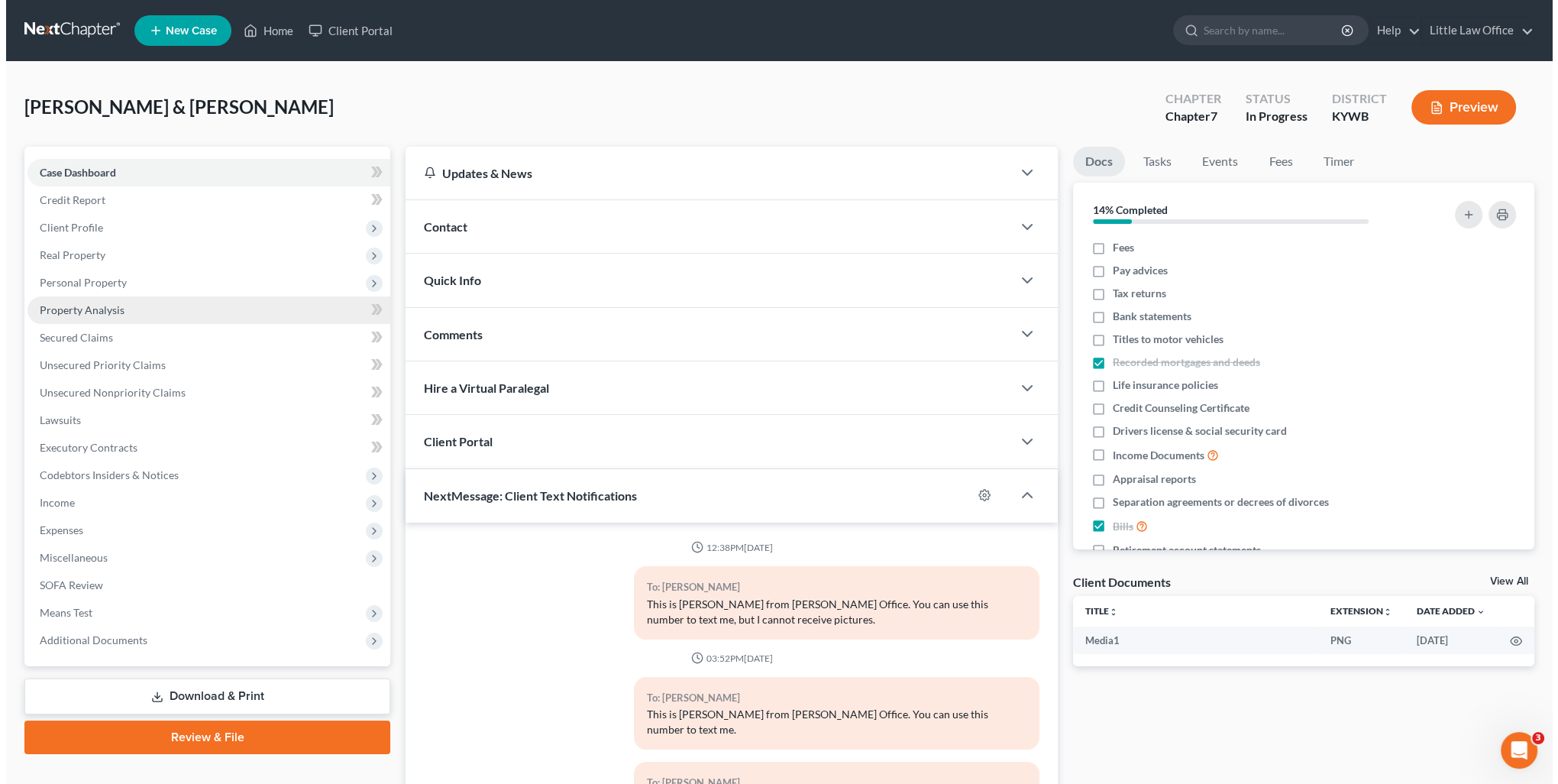
scroll to position [1181, 0]
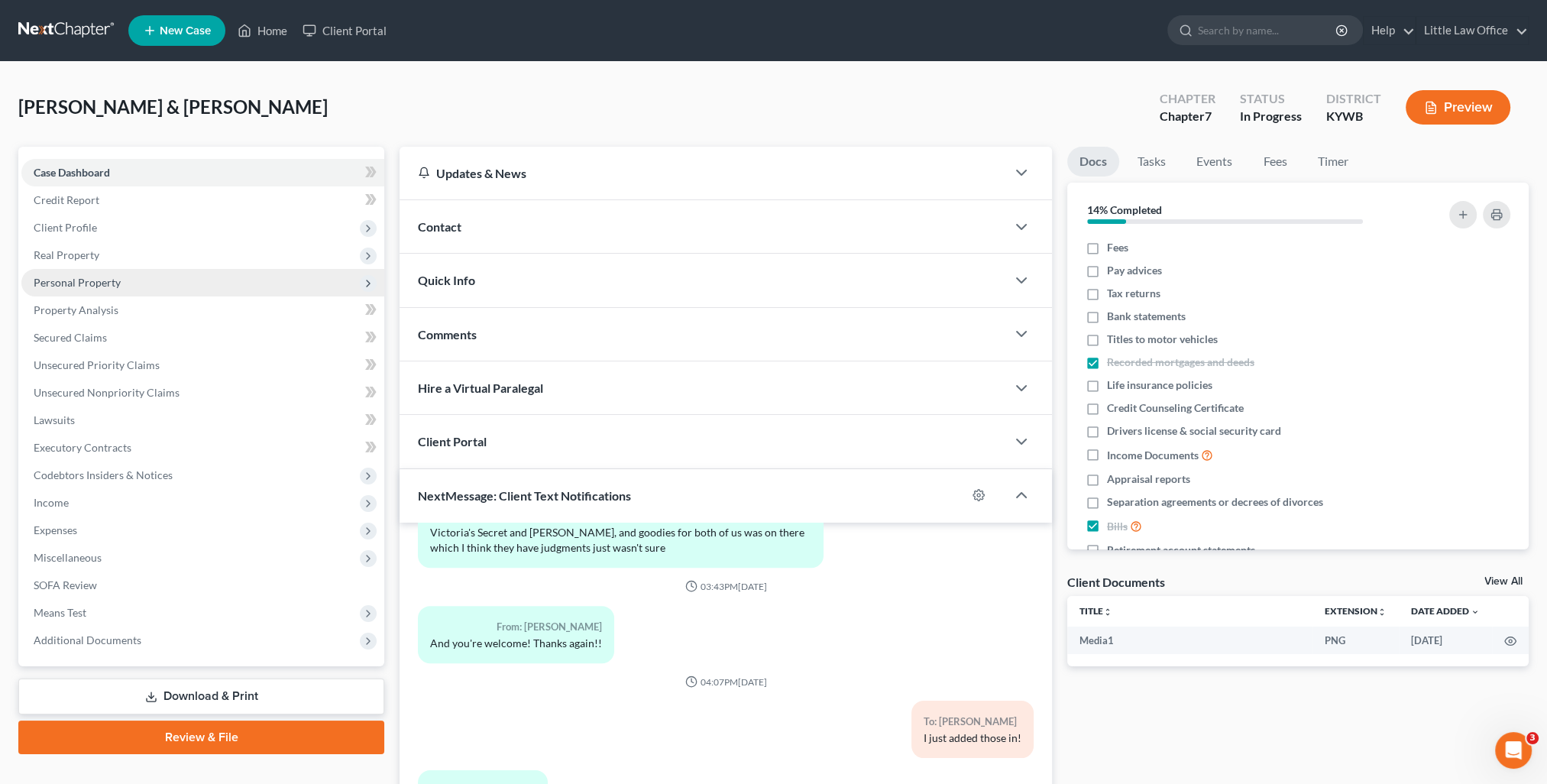
click at [70, 286] on span "Personal Property" at bounding box center [77, 282] width 87 height 13
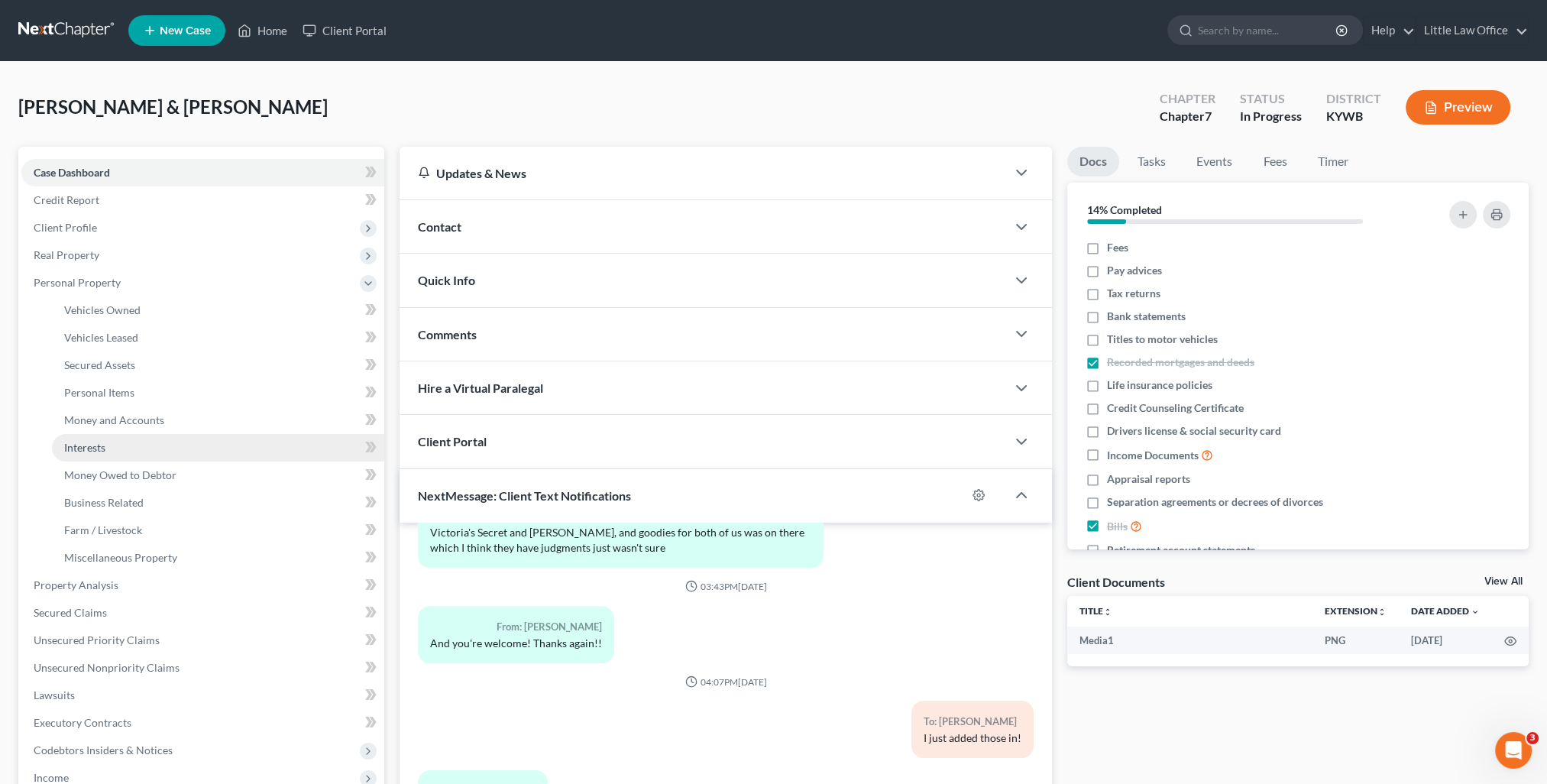
click at [116, 446] on link "Interests" at bounding box center [218, 447] width 332 height 28
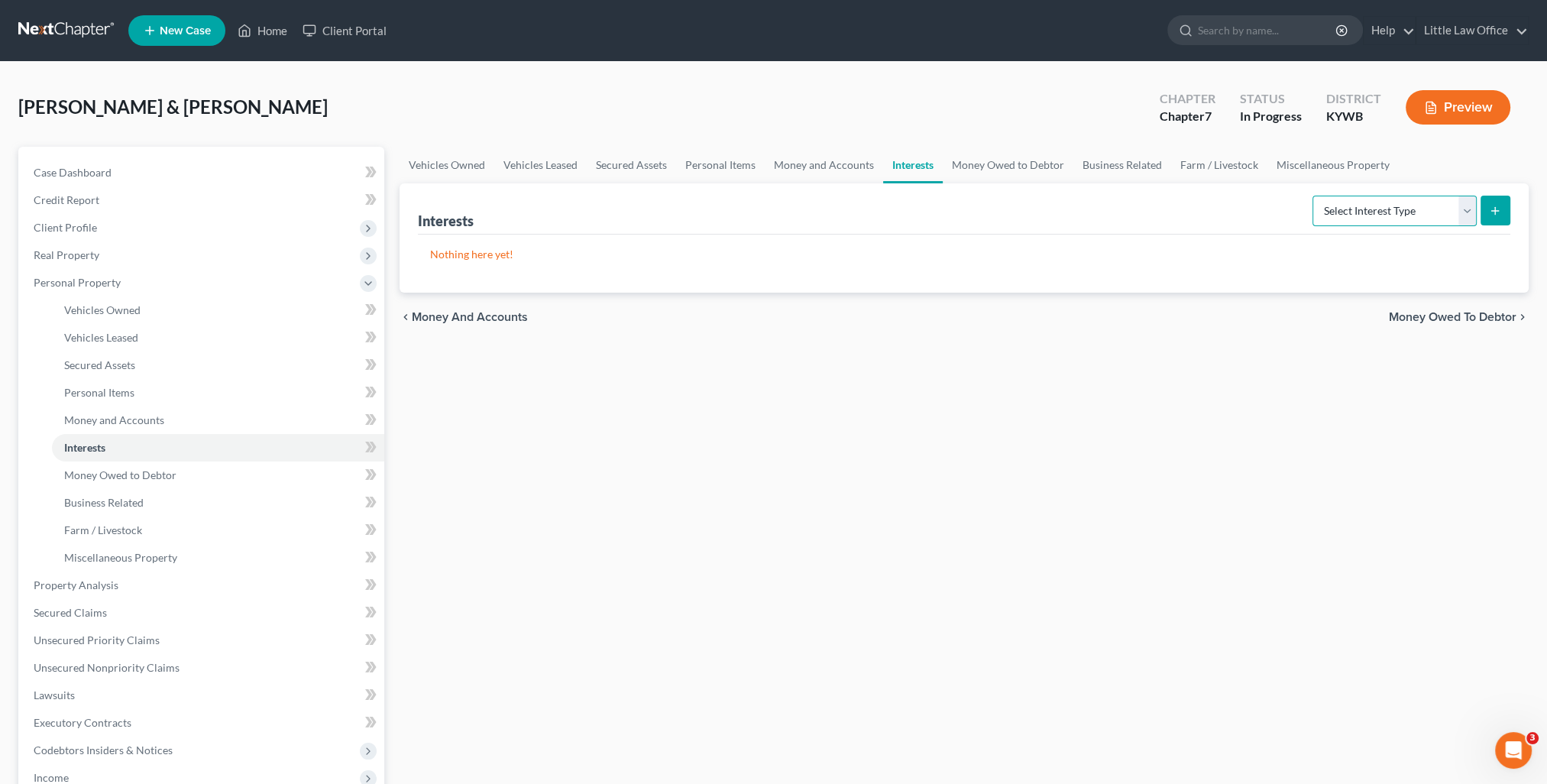
click at [1361, 212] on select "Select Interest Type 401K Annuity Bond Education IRA Government Bond Government…" at bounding box center [1395, 210] width 165 height 31
click at [1314, 195] on select "Select Interest Type 401K Annuity Bond Education IRA Government Bond Government…" at bounding box center [1395, 210] width 165 height 31
click at [1466, 211] on select "Select Interest Type 401K Annuity Bond Education IRA Government Bond Government…" at bounding box center [1395, 210] width 165 height 31
click at [1314, 195] on select "Select Interest Type 401K Annuity Bond Education IRA Government Bond Government…" at bounding box center [1395, 210] width 165 height 31
click at [1501, 214] on button "submit" at bounding box center [1496, 210] width 30 height 30
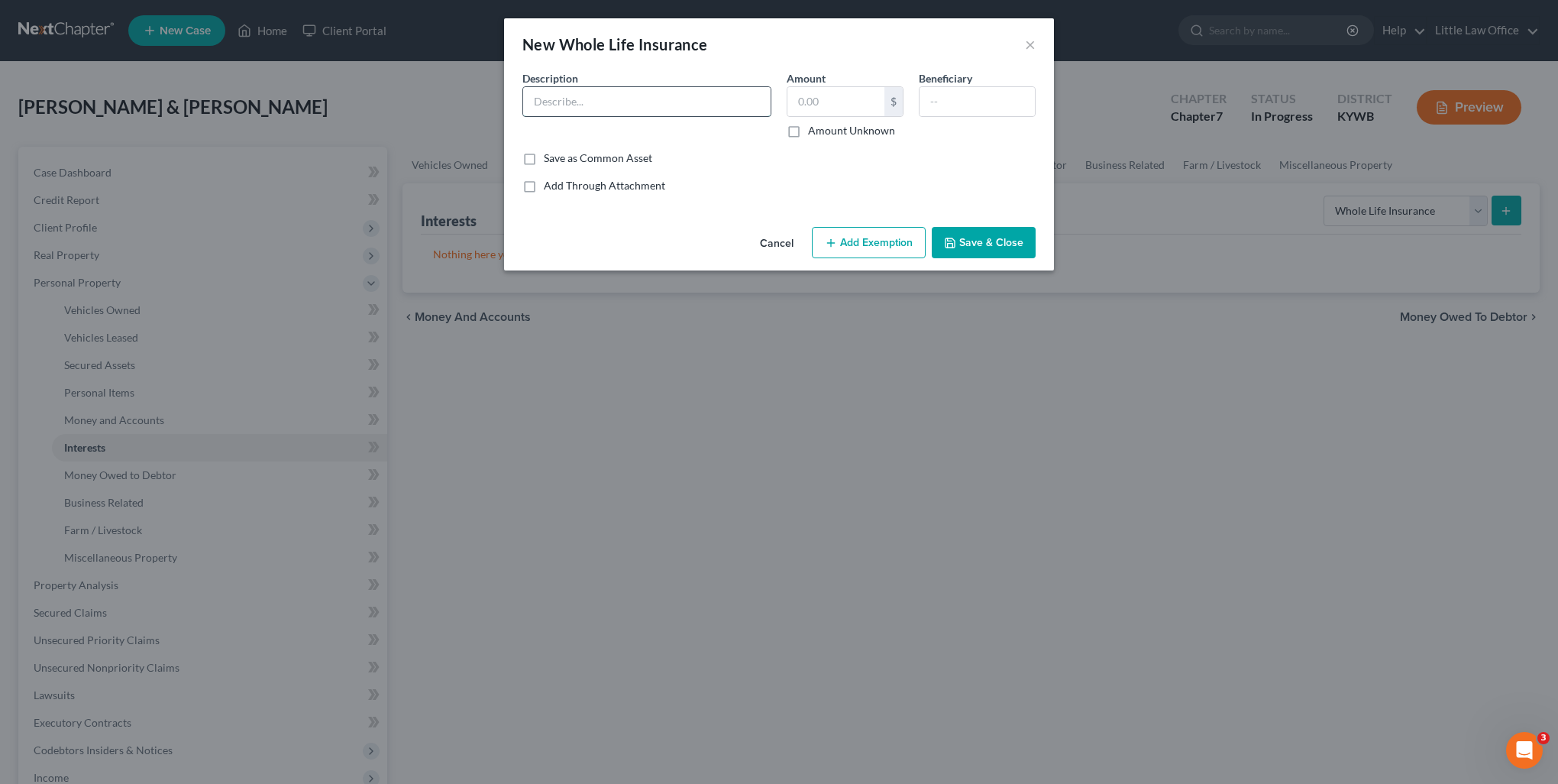
click at [665, 99] on input "text" at bounding box center [646, 101] width 248 height 29
click at [536, 97] on input "Mutual of Omaha" at bounding box center [646, 101] width 248 height 29
click at [826, 102] on input "text" at bounding box center [836, 101] width 97 height 29
click at [929, 107] on input "text" at bounding box center [977, 101] width 116 height 29
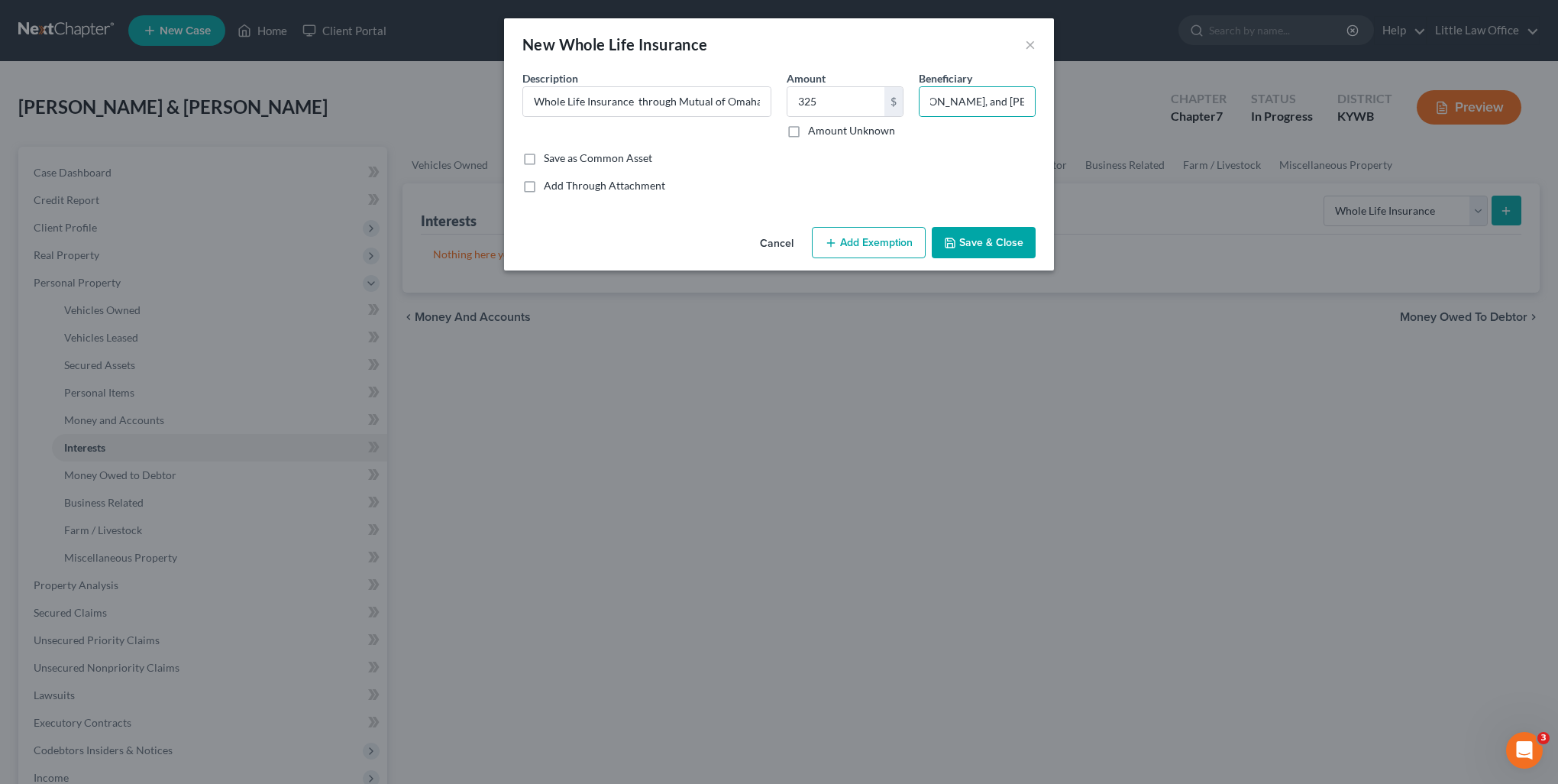
click at [901, 232] on button "Add Exemption" at bounding box center [869, 243] width 114 height 32
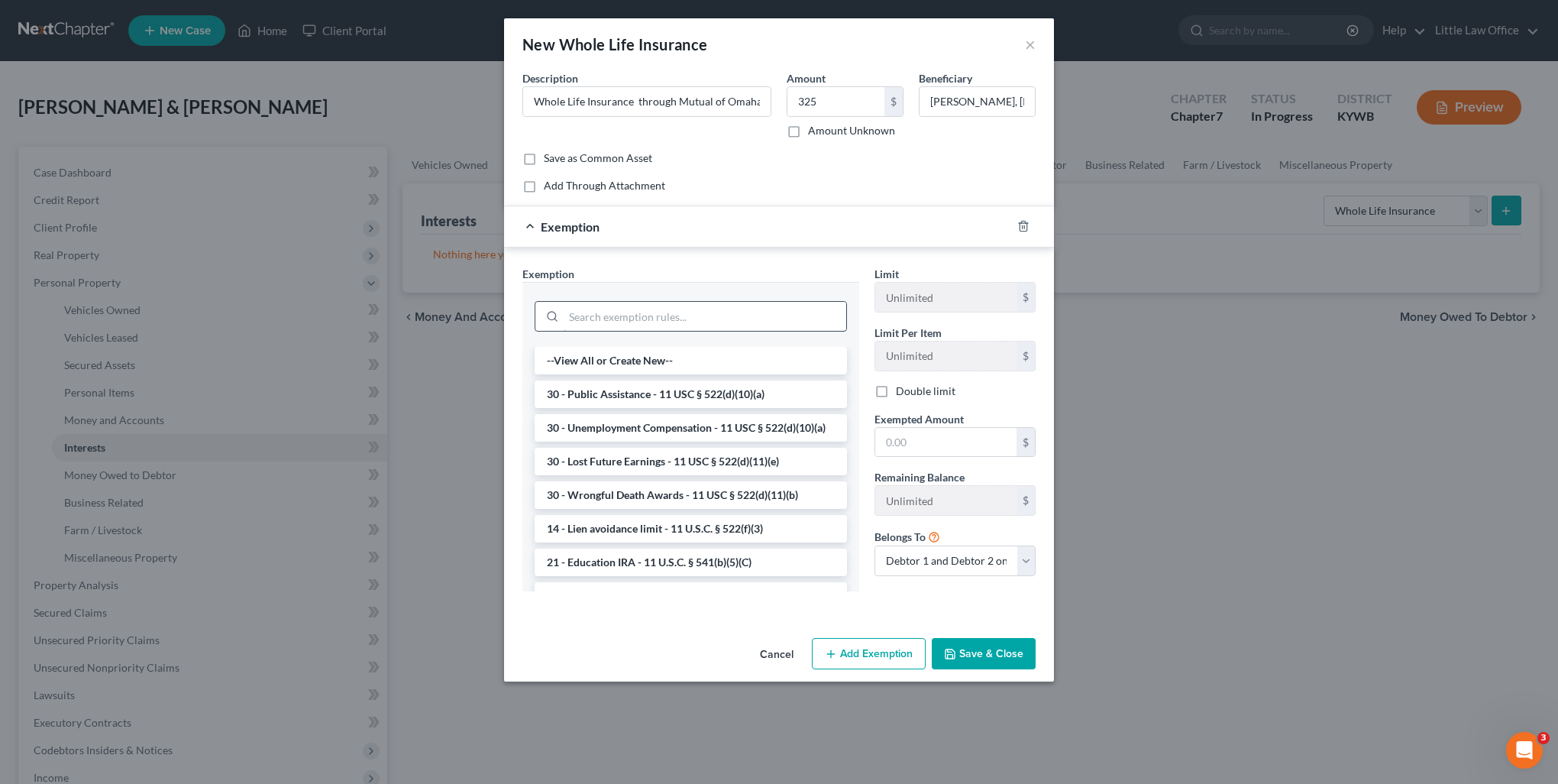
click at [656, 320] on input "search" at bounding box center [704, 316] width 282 height 29
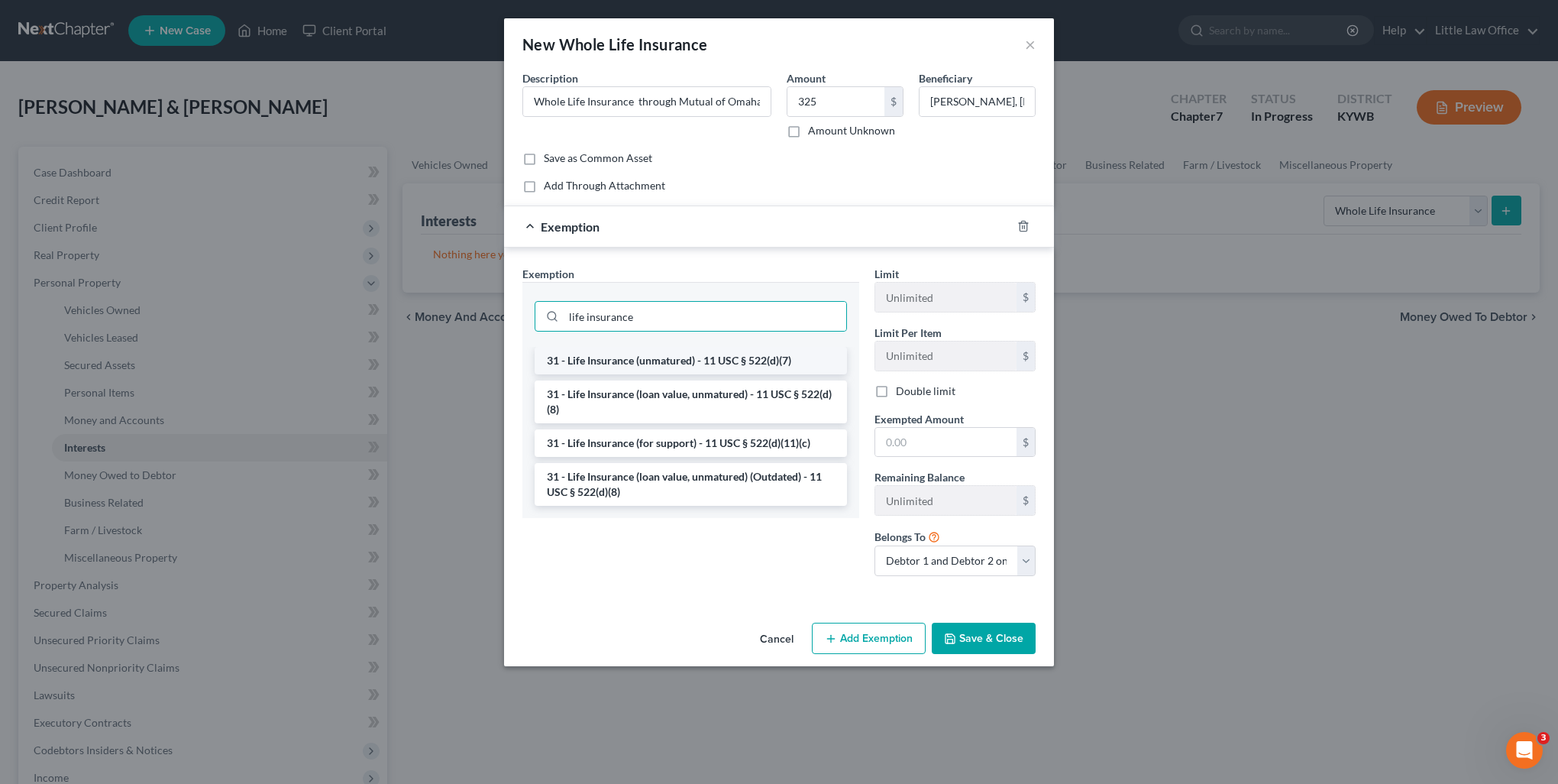
click at [687, 366] on li "31 - Life Insurance (unmatured) - 11 USC § 522(d)(7)" at bounding box center [691, 360] width 313 height 28
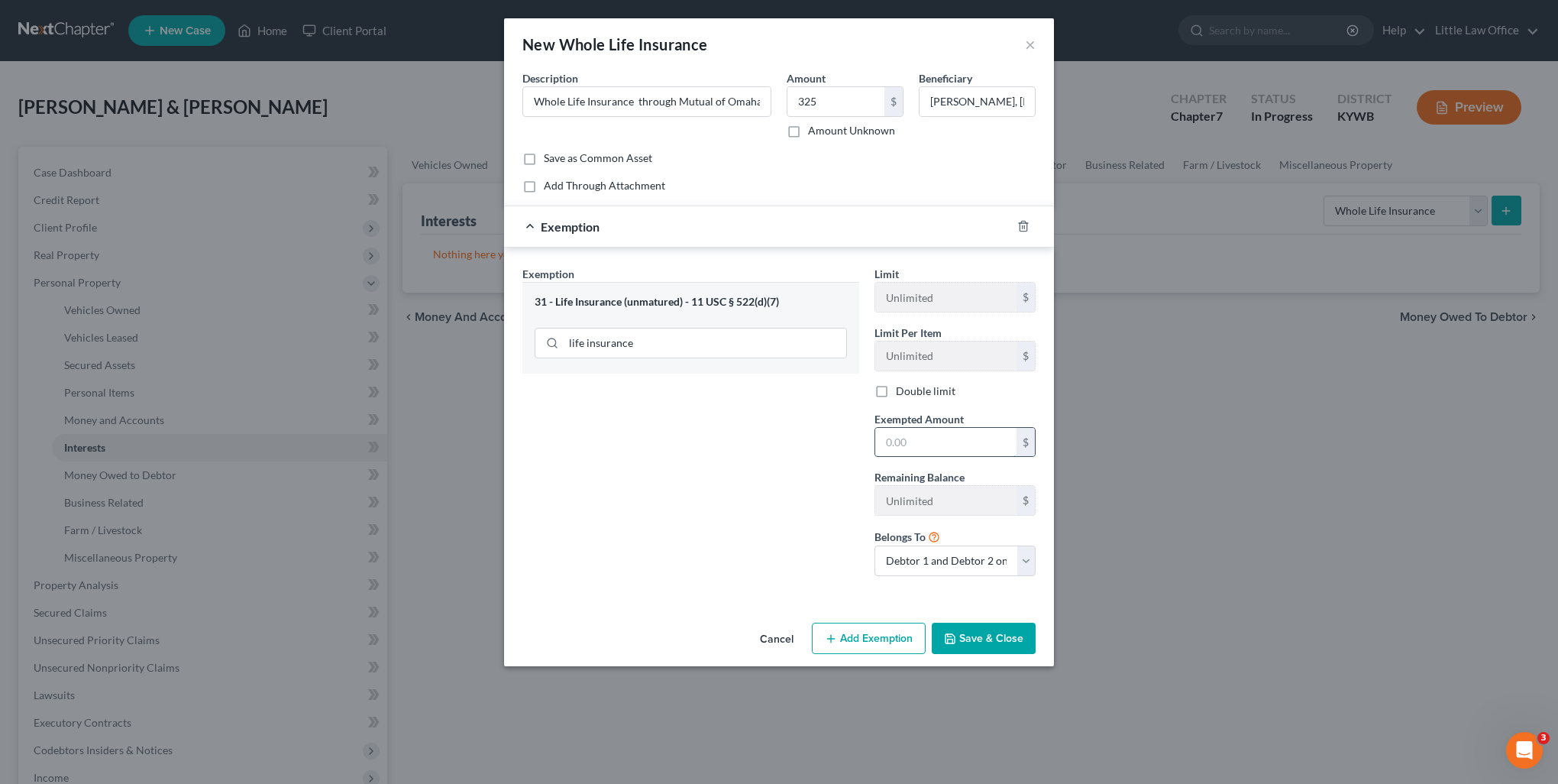
click at [954, 448] on input "text" at bounding box center [946, 442] width 142 height 29
click at [963, 559] on select "Debtor 1 only Debtor 2 only Debtor 1 and Debtor 2 only" at bounding box center [955, 560] width 161 height 31
click at [874, 545] on select "Debtor 1 only Debtor 2 only Debtor 1 and Debtor 2 only" at bounding box center [955, 560] width 161 height 31
click at [977, 637] on button "Save & Close" at bounding box center [984, 638] width 104 height 32
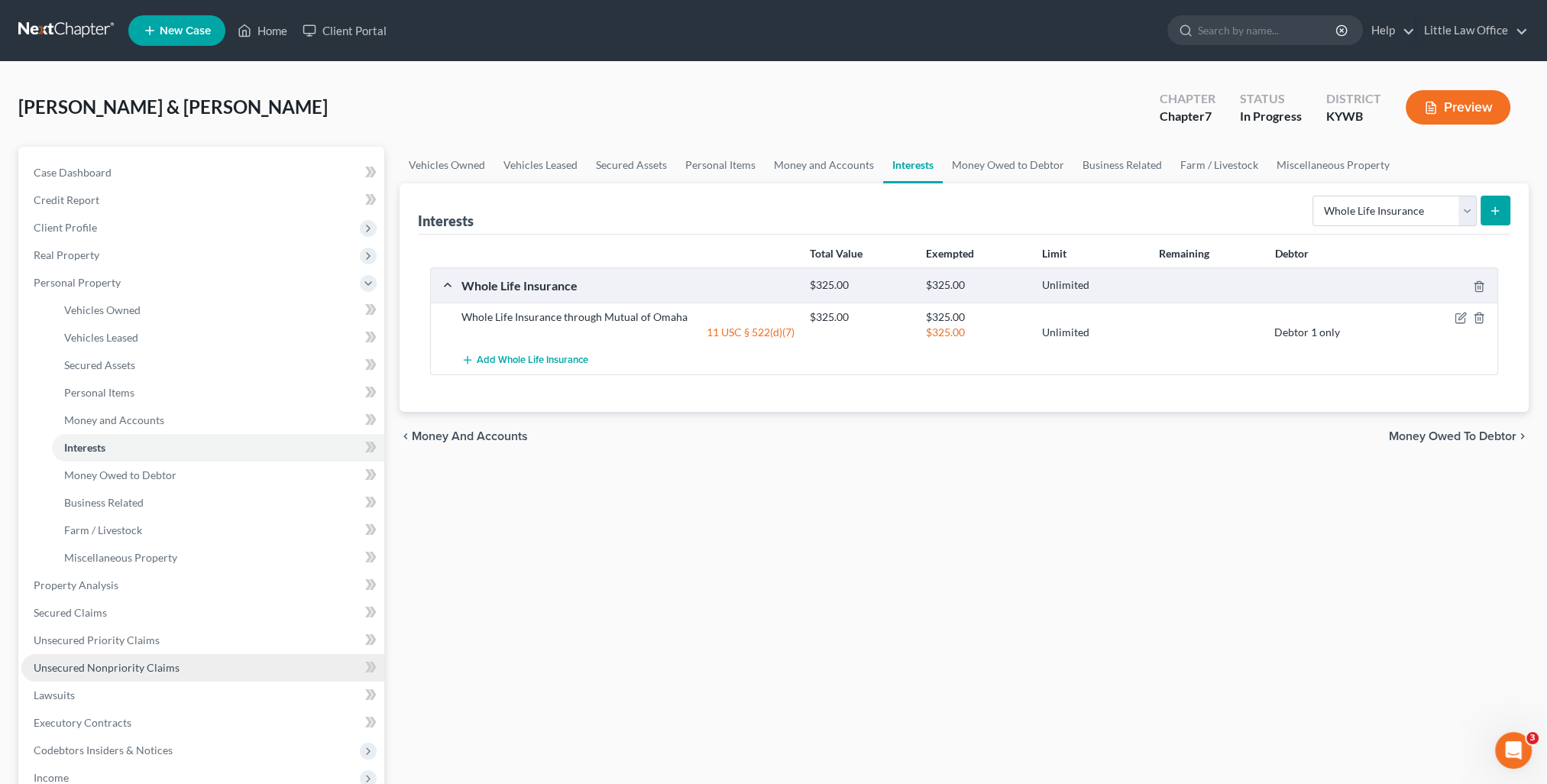
click at [154, 665] on span "Unsecured Nonpriority Claims" at bounding box center [106, 667] width 146 height 13
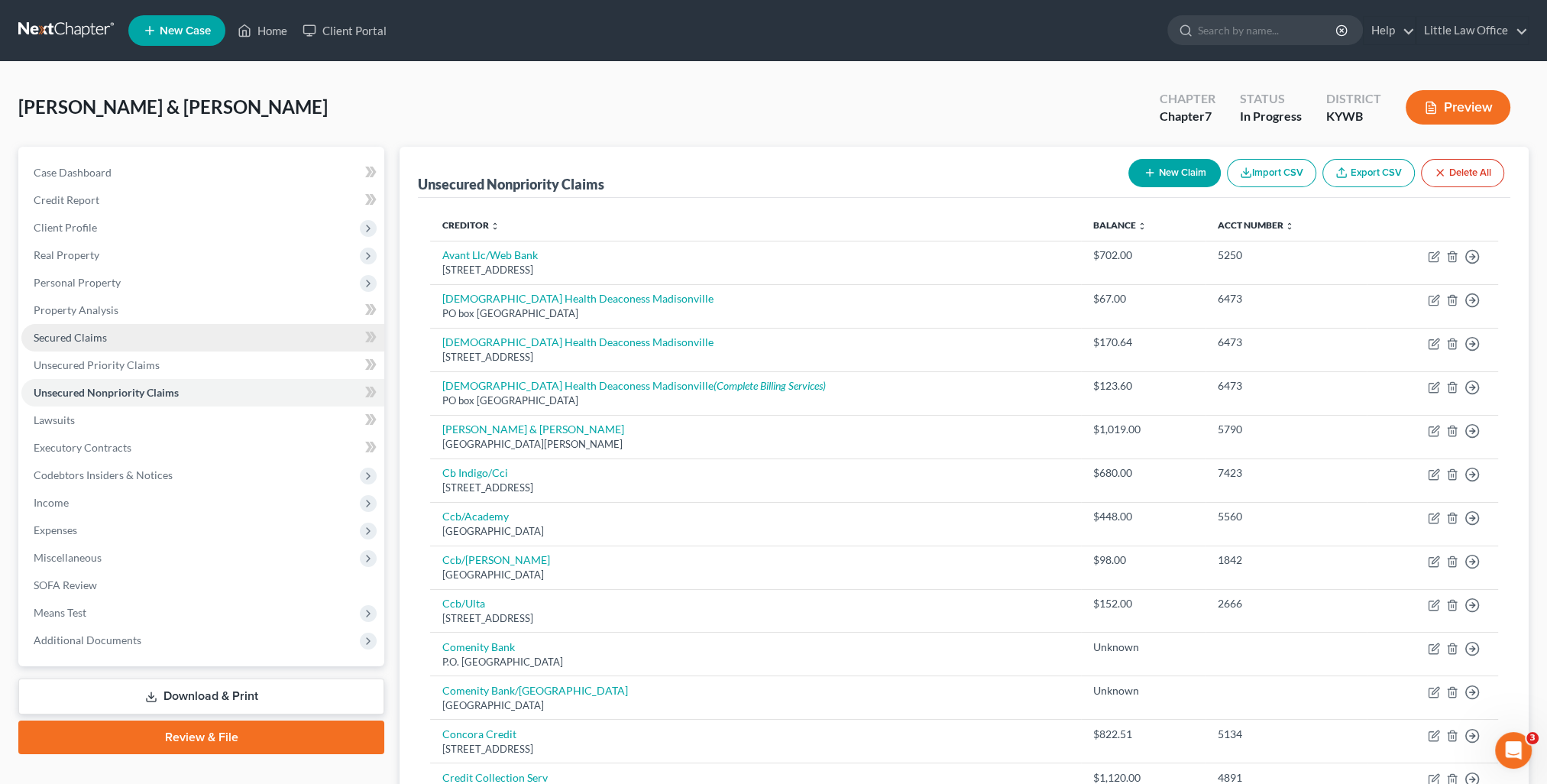
click at [98, 343] on span "Secured Claims" at bounding box center [70, 337] width 74 height 13
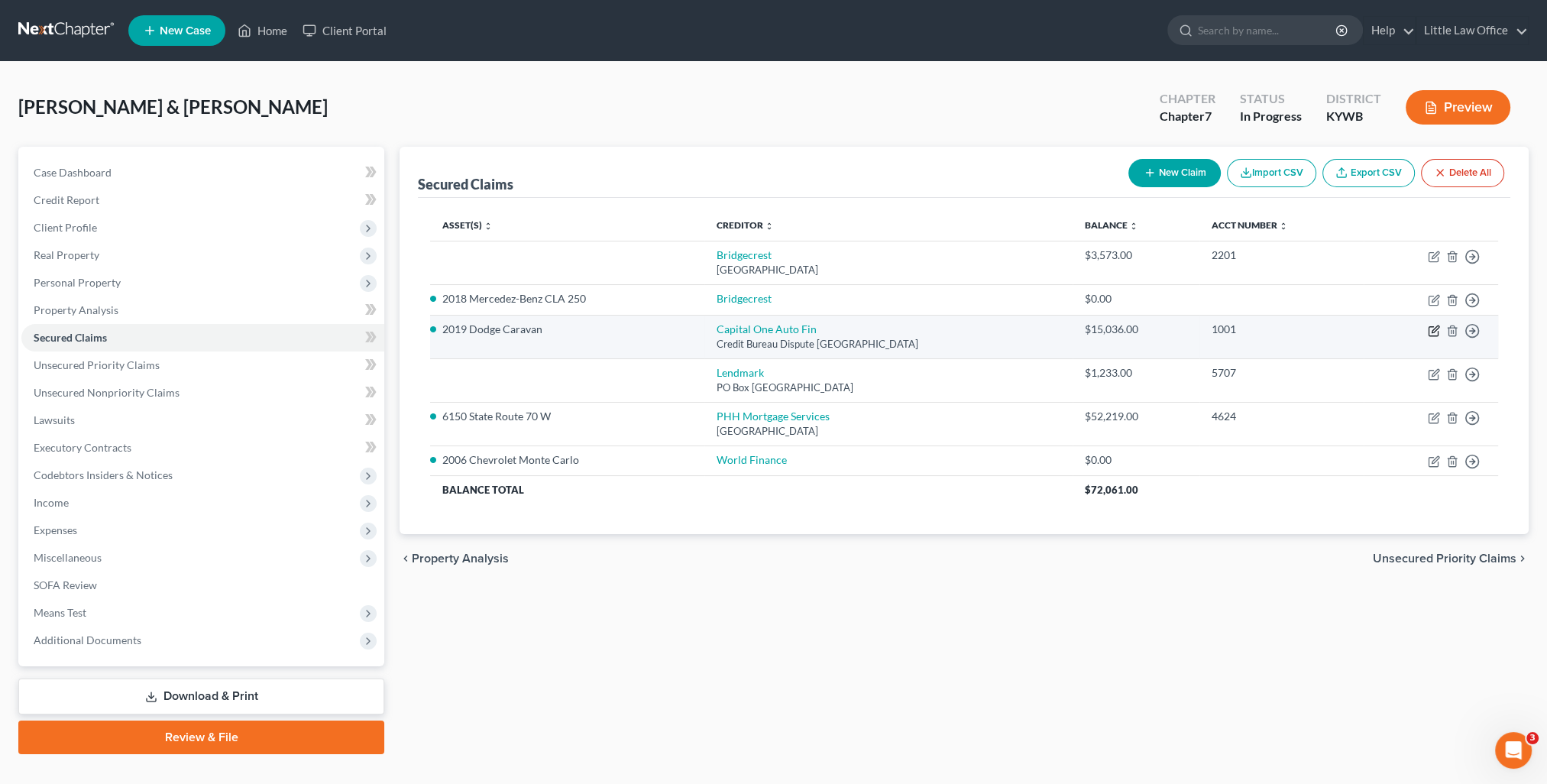
click at [1437, 331] on icon "button" at bounding box center [1433, 331] width 9 height 9
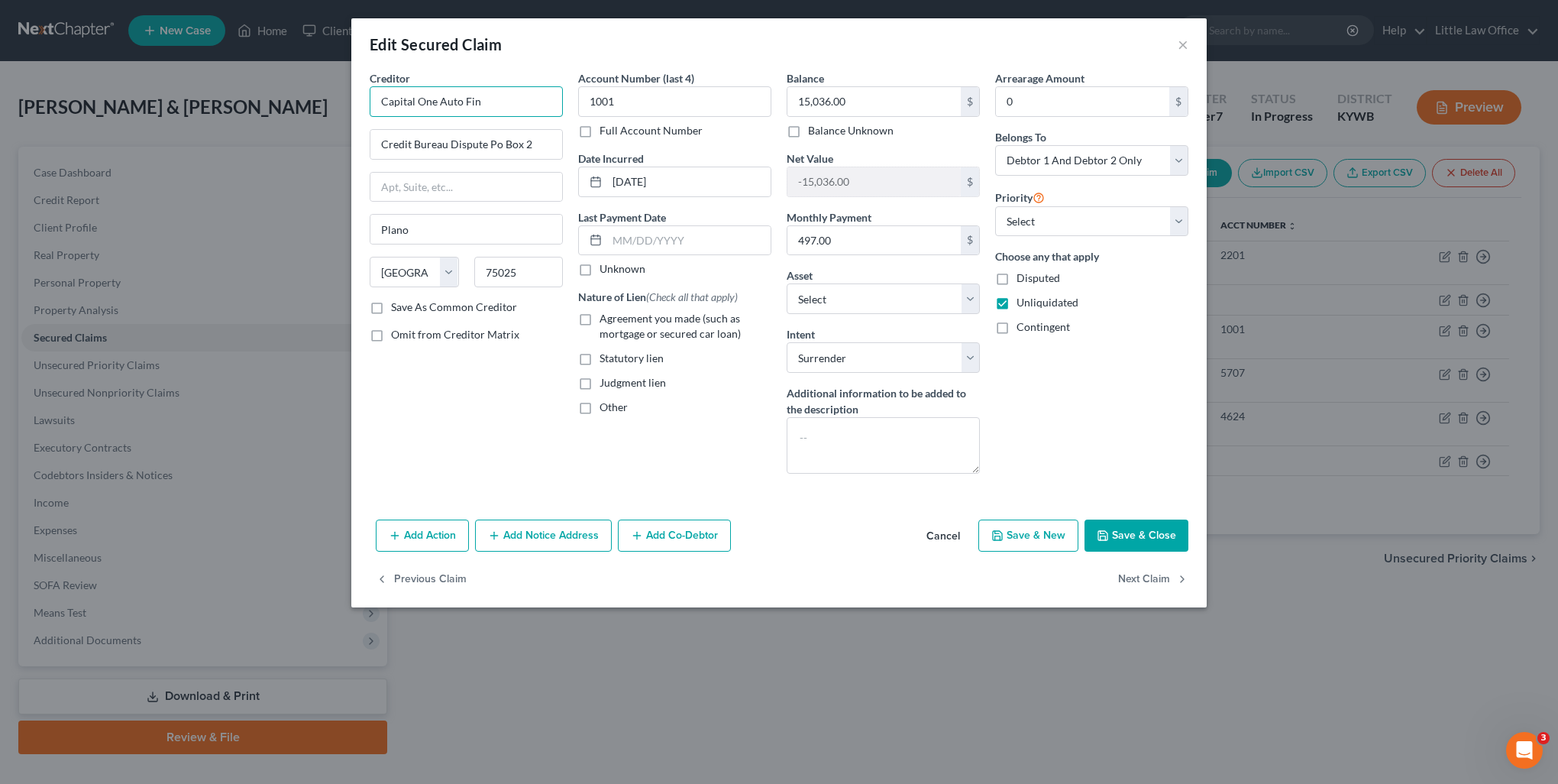
click at [506, 105] on input "Capital One Auto Fin" at bounding box center [466, 101] width 193 height 31
click at [469, 305] on label "Save As Common Creditor" at bounding box center [453, 306] width 126 height 15
click at [408, 305] on input "Save As Common Creditor" at bounding box center [402, 304] width 10 height 10
click at [600, 314] on label "Agreement you made (such as mortgage or secured car loan)" at bounding box center [685, 326] width 172 height 31
click at [606, 314] on input "Agreement you made (such as mortgage or secured car loan)" at bounding box center [611, 316] width 10 height 10
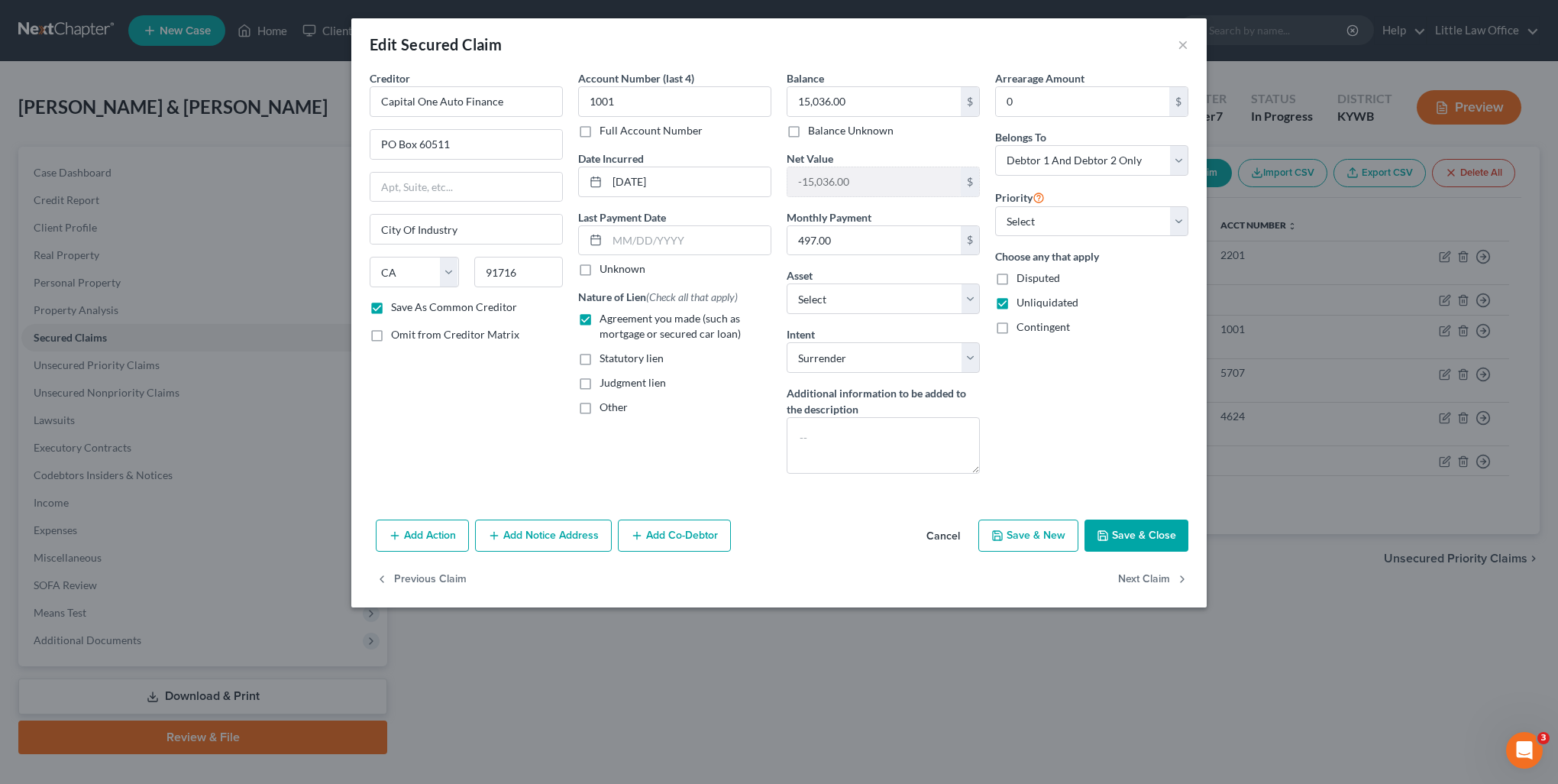
click at [1129, 545] on button "Save & Close" at bounding box center [1136, 535] width 104 height 32
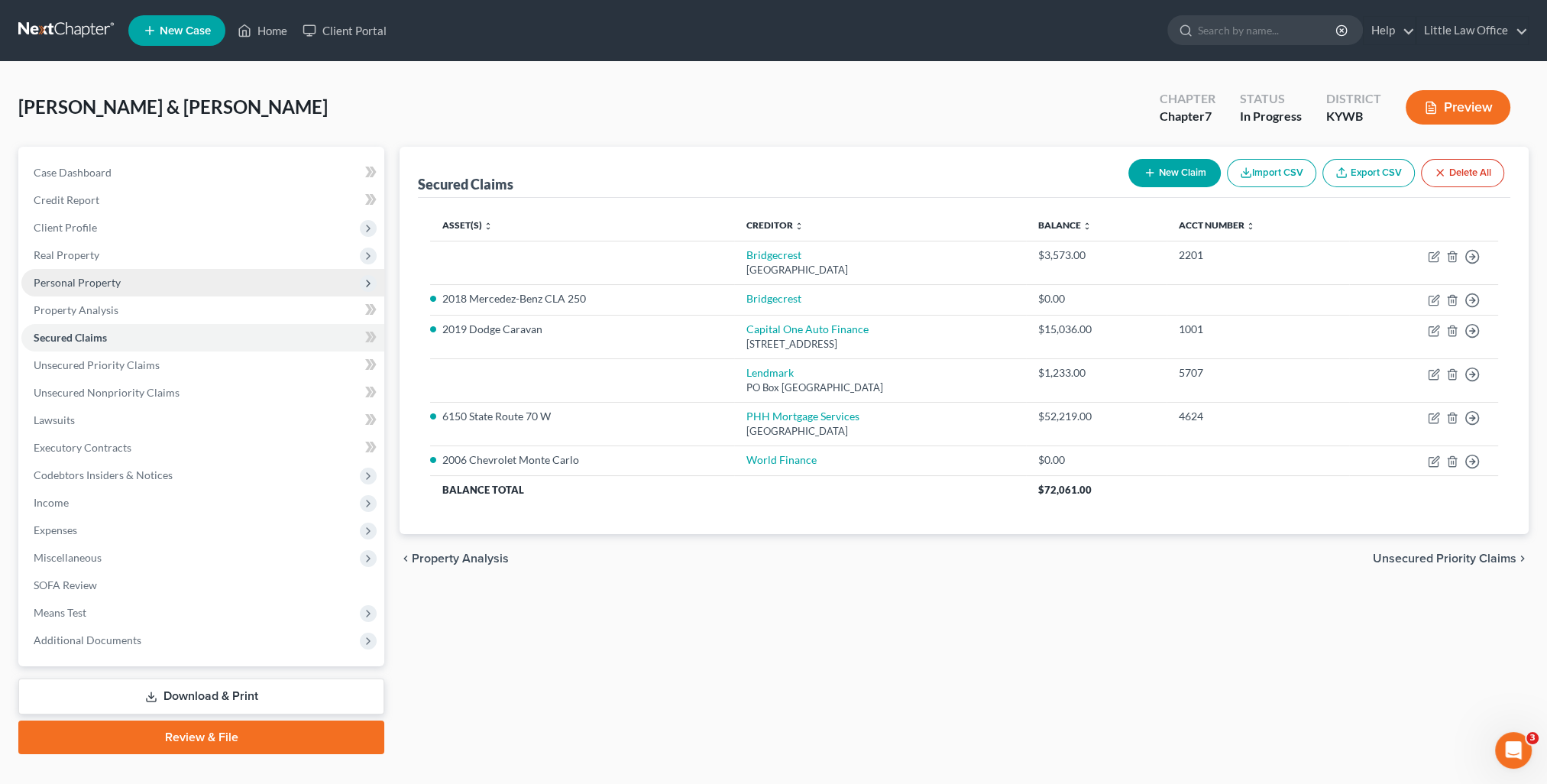
click at [65, 281] on span "Personal Property" at bounding box center [77, 282] width 87 height 13
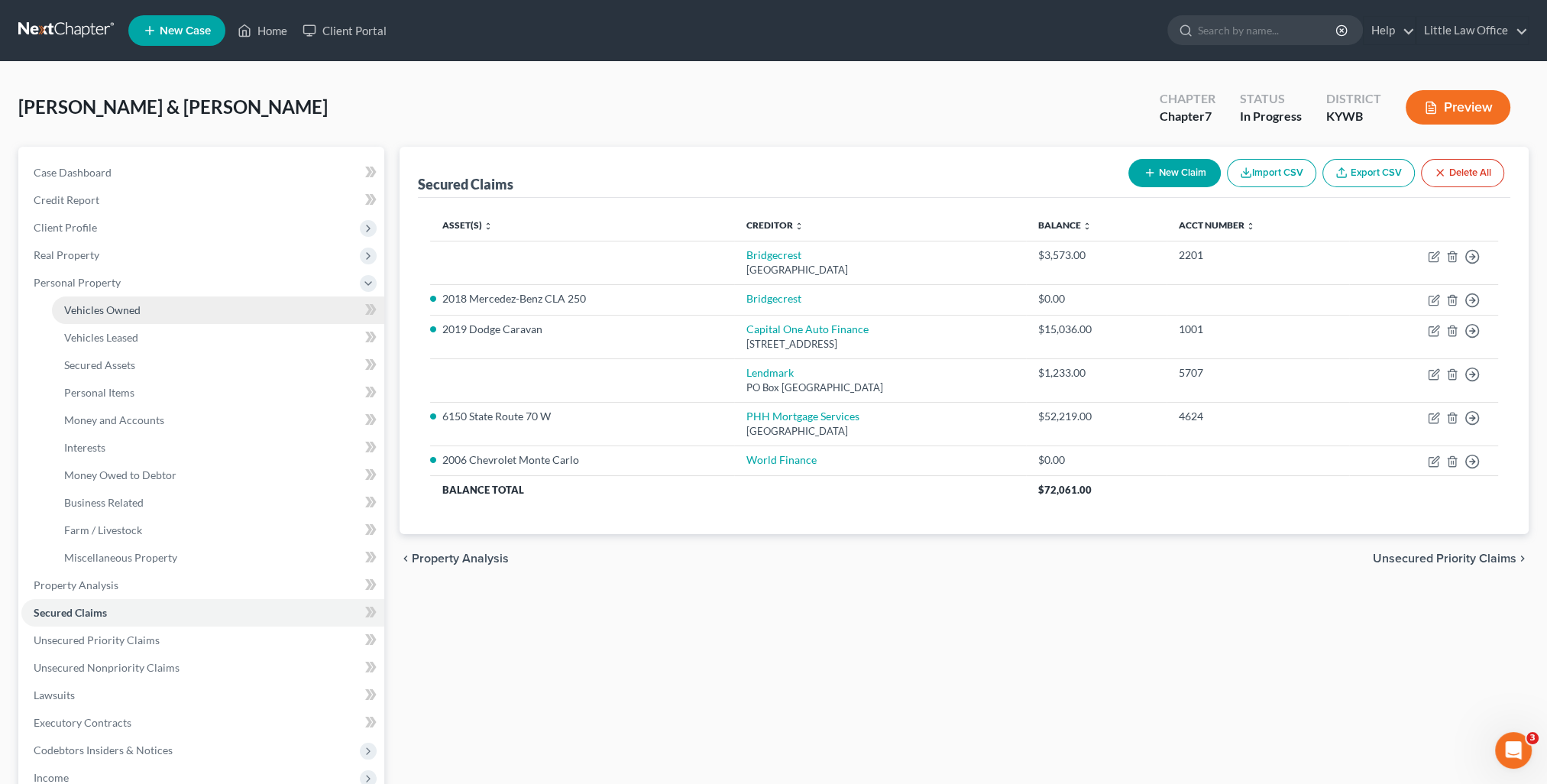
click at [89, 300] on link "Vehicles Owned" at bounding box center [218, 310] width 332 height 28
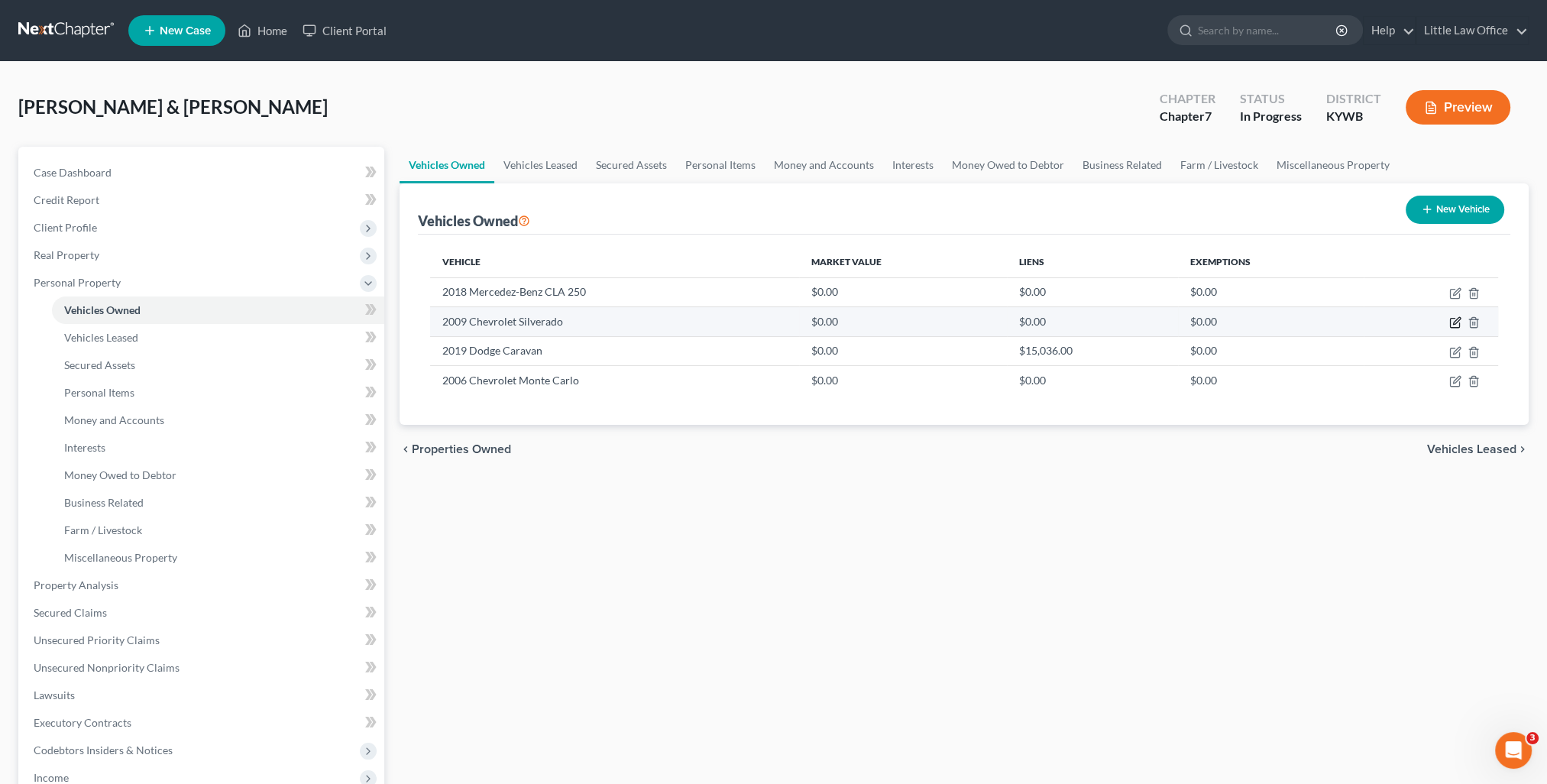
click at [1454, 319] on icon "button" at bounding box center [1454, 322] width 12 height 12
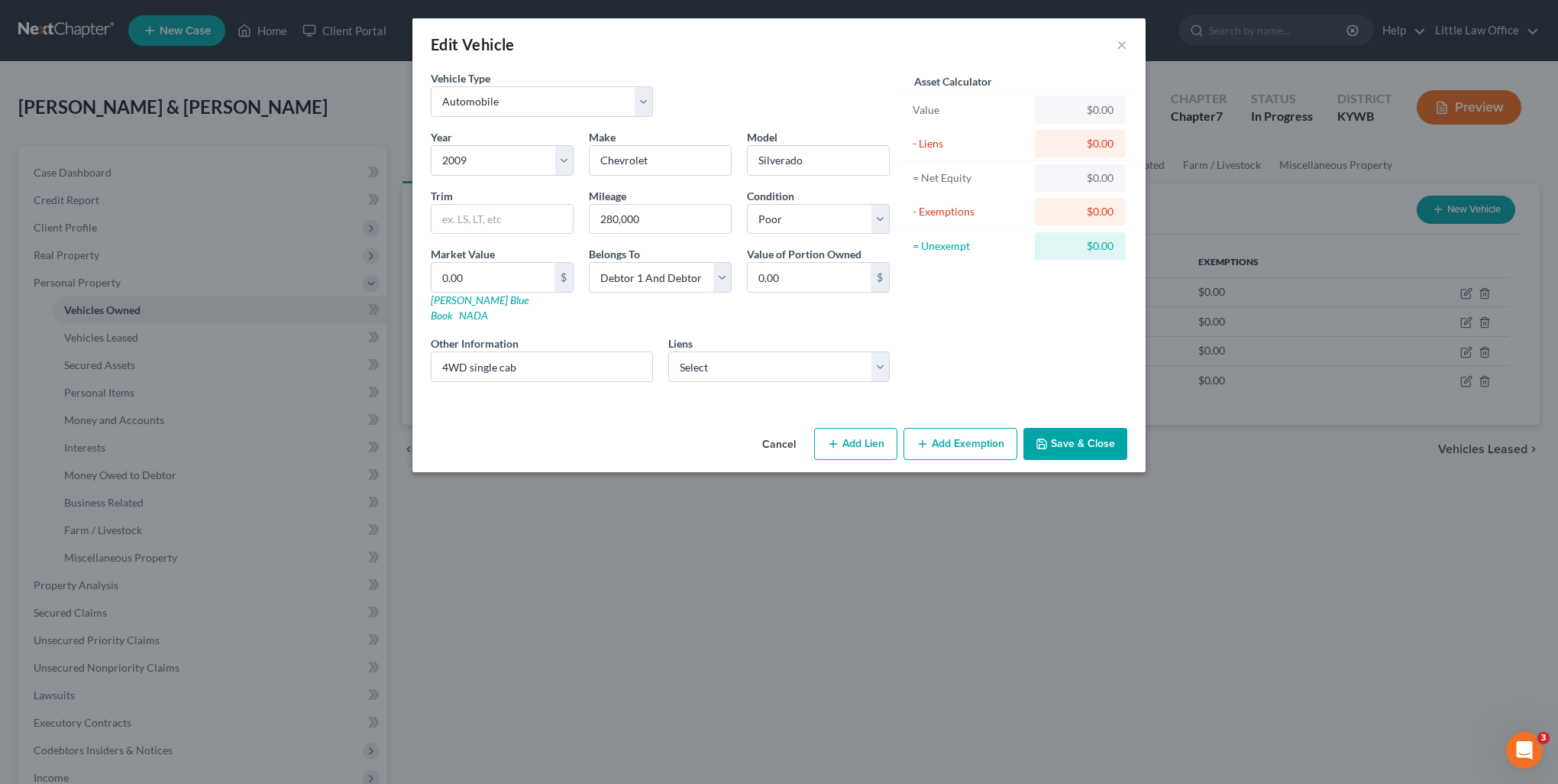
click at [525, 305] on div "Market Value 0.00 $ Kelly Blue Book NADA" at bounding box center [502, 285] width 158 height 78
click at [488, 309] on link "NADA" at bounding box center [473, 315] width 29 height 13
drag, startPoint x: 534, startPoint y: 353, endPoint x: 416, endPoint y: 348, distance: 118.1
click at [416, 348] on div "Vehicle Type Select Automobile Truck Trailer Watercraft Aircraft Motor Home Atv…" at bounding box center [779, 246] width 734 height 351
paste input "1500-V8 Regular Cab Work Truck 4WD"
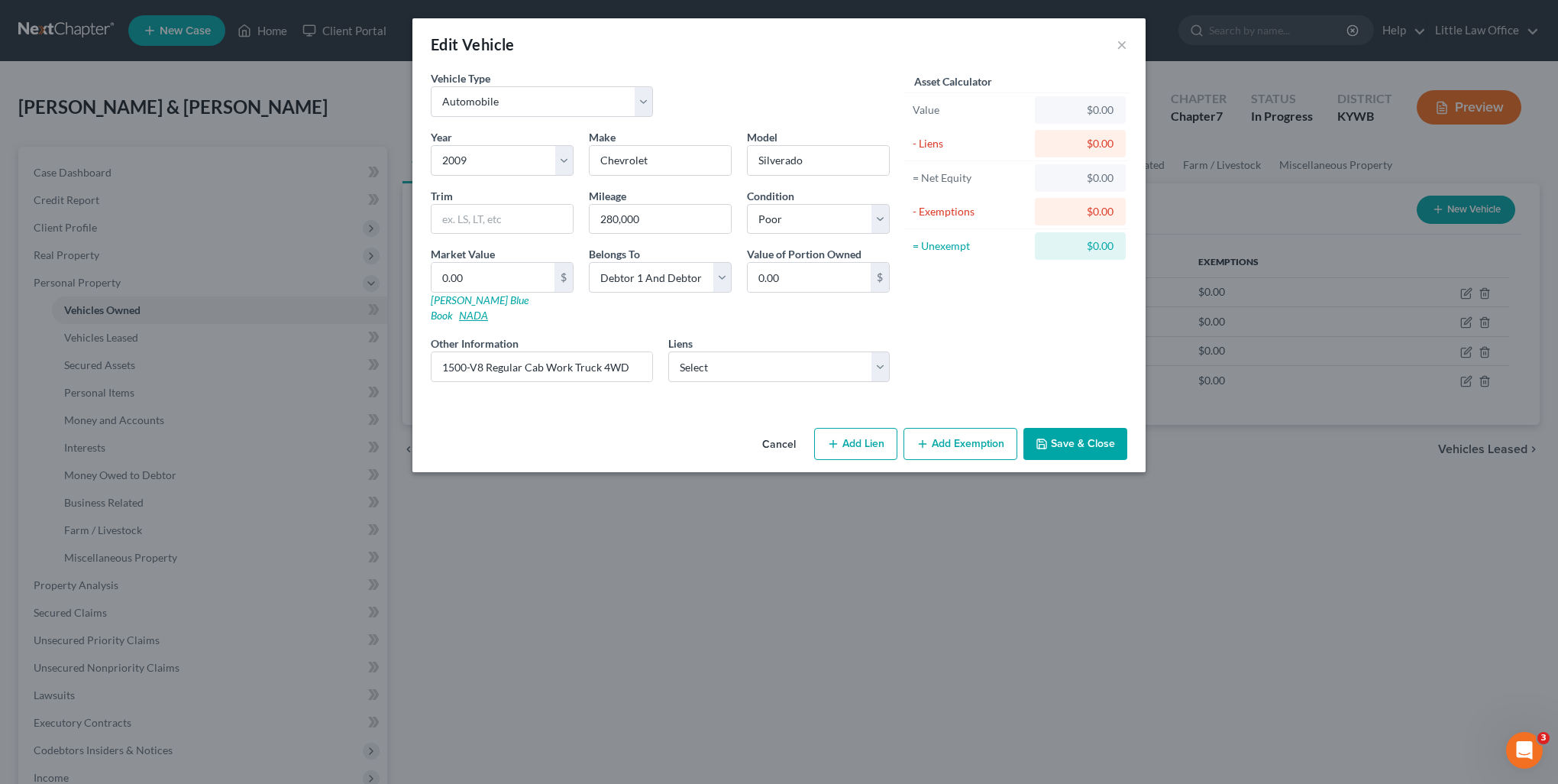
click at [488, 309] on link "NADA" at bounding box center [473, 315] width 29 height 13
click at [514, 273] on input "0.00" at bounding box center [492, 277] width 123 height 29
click at [616, 282] on select "Select Debtor 1 Only Debtor 2 Only Debtor 1 And Debtor 2 Only At Least One Of T…" at bounding box center [660, 277] width 143 height 31
click at [589, 262] on select "Select Debtor 1 Only Debtor 2 Only Debtor 1 And Debtor 2 Only At Least One Of T…" at bounding box center [660, 277] width 143 height 31
click at [950, 435] on button "Add Exemption" at bounding box center [961, 444] width 114 height 32
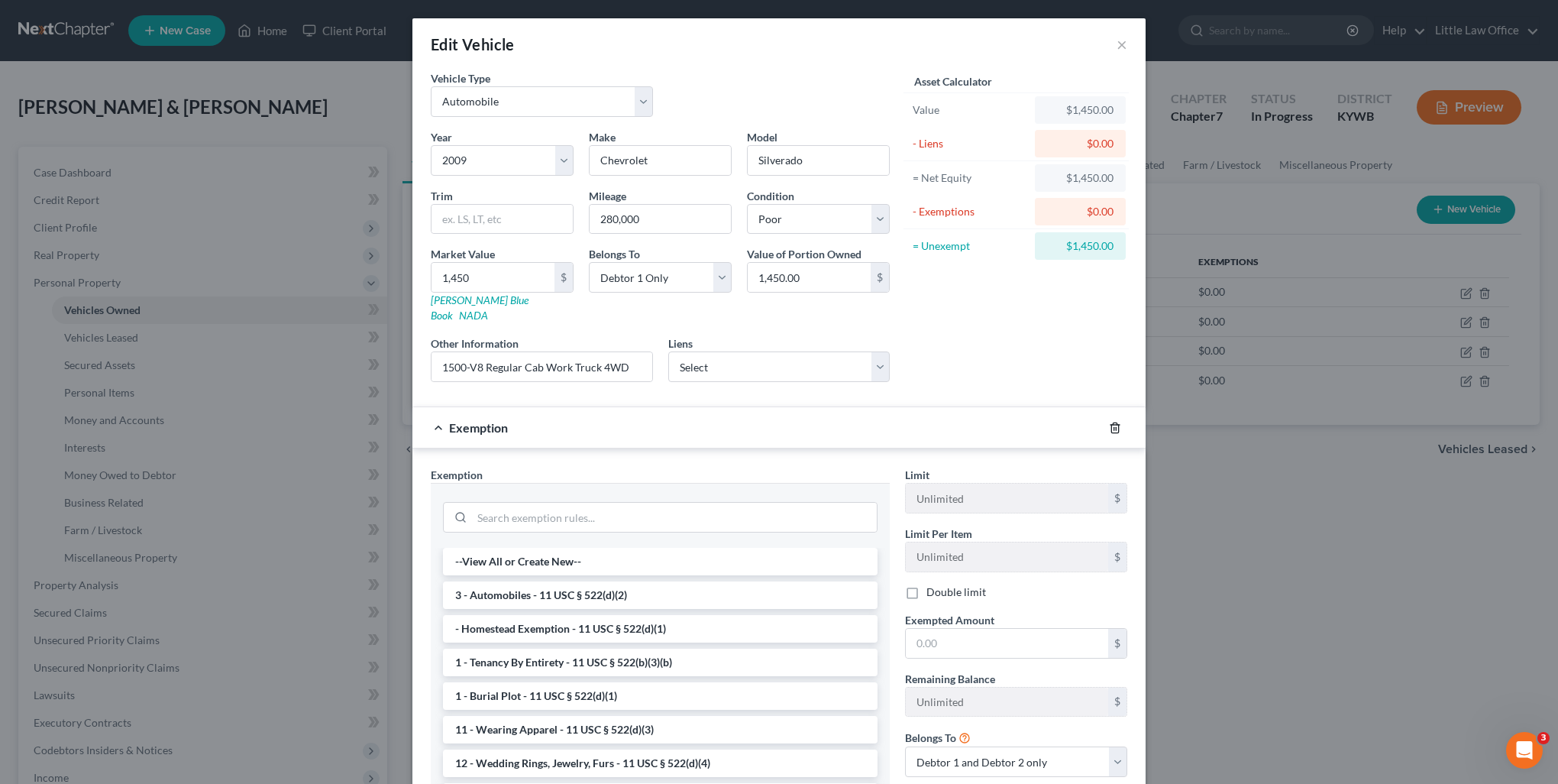
click at [1109, 422] on icon "button" at bounding box center [1115, 427] width 12 height 12
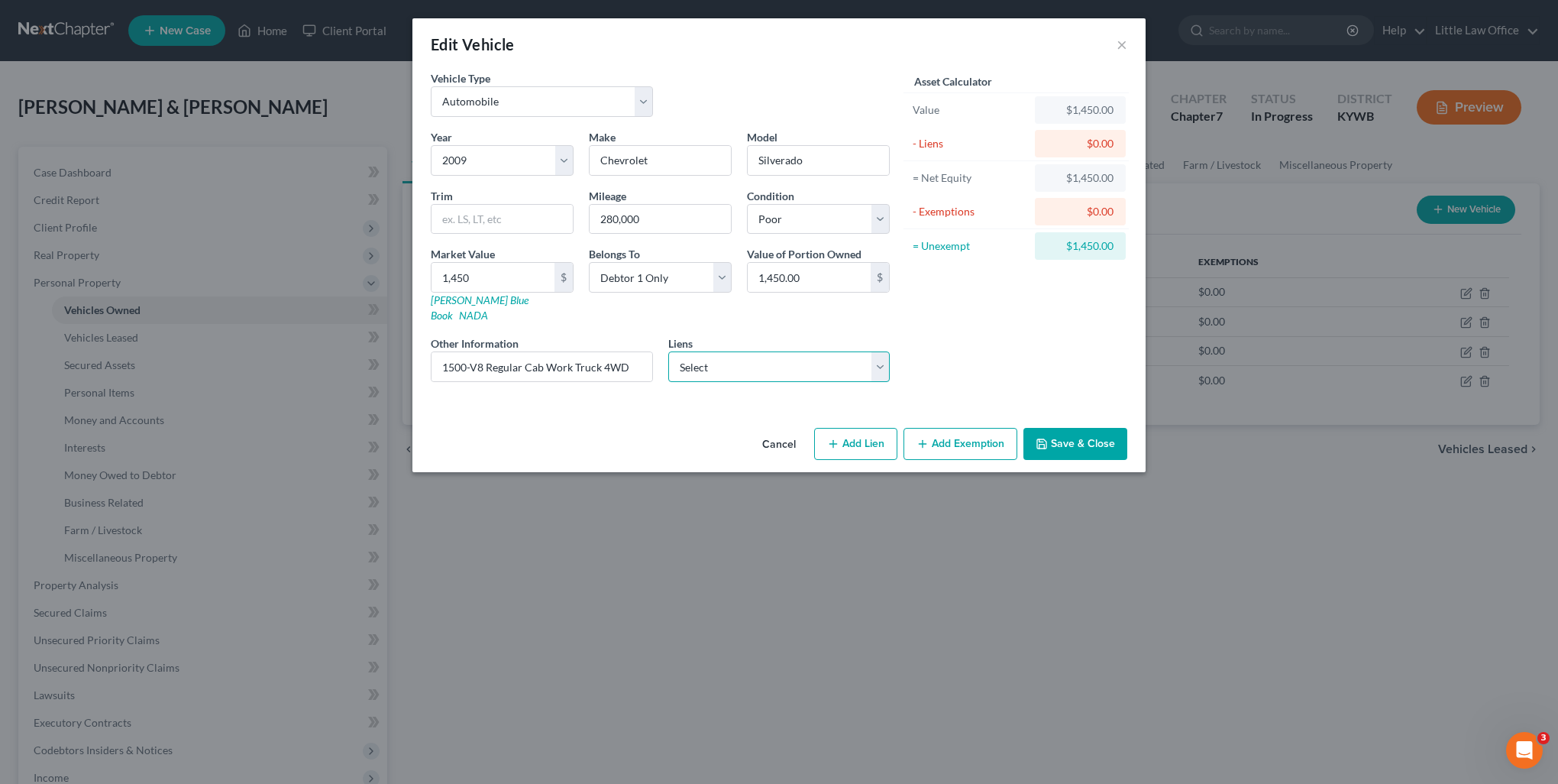
click at [752, 358] on select "Select Bridgecrest - $3,573.00 Lendmark - $1,233.00" at bounding box center [779, 366] width 222 height 31
click at [565, 422] on div "Cancel Add Lien Add Lease Add Exemption Save & Close" at bounding box center [779, 447] width 734 height 51
click at [957, 432] on button "Add Exemption" at bounding box center [961, 444] width 114 height 32
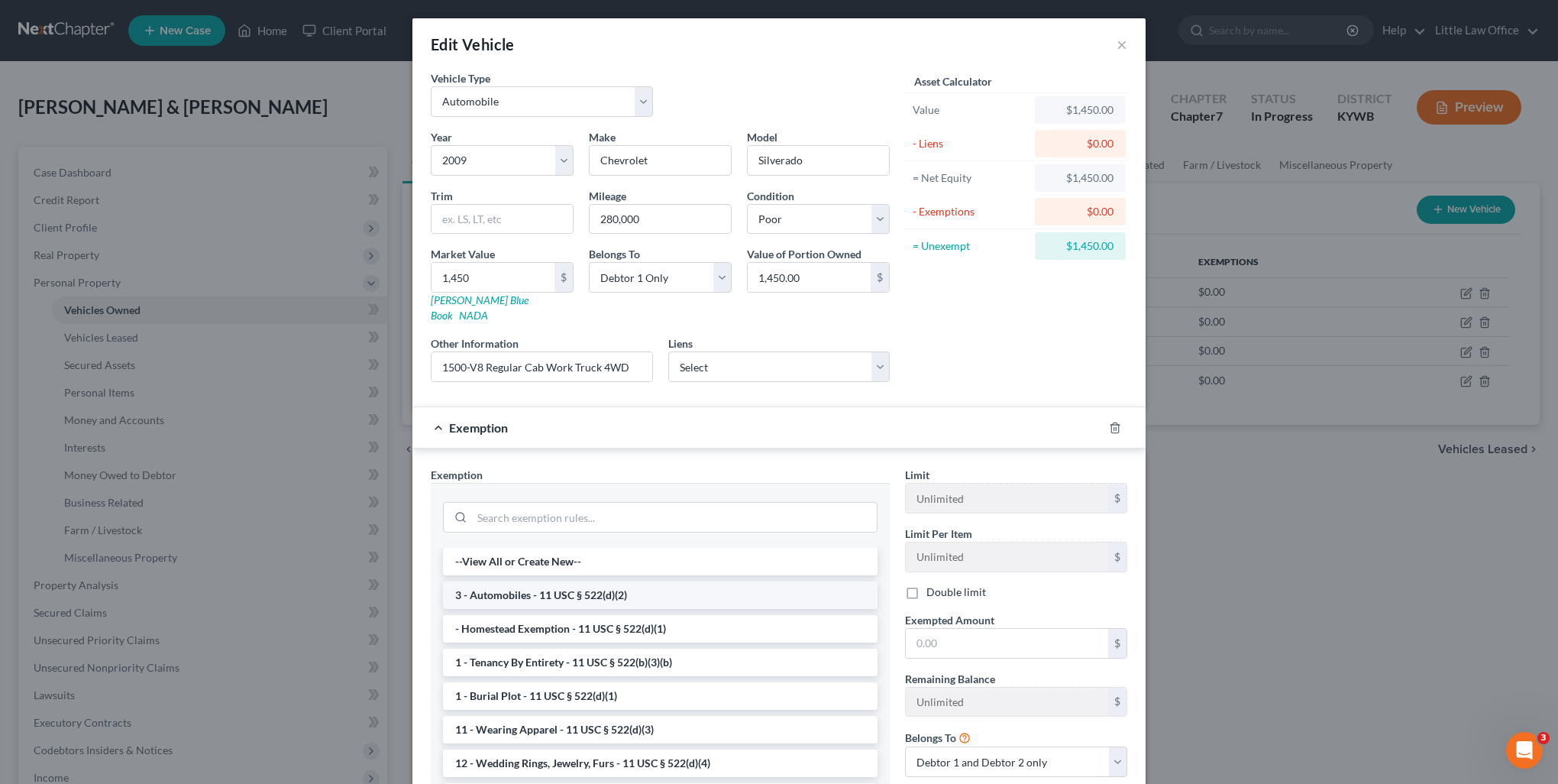
click at [580, 581] on li "3 - Automobiles - 11 USC § 522(d)(2)" at bounding box center [660, 595] width 434 height 28
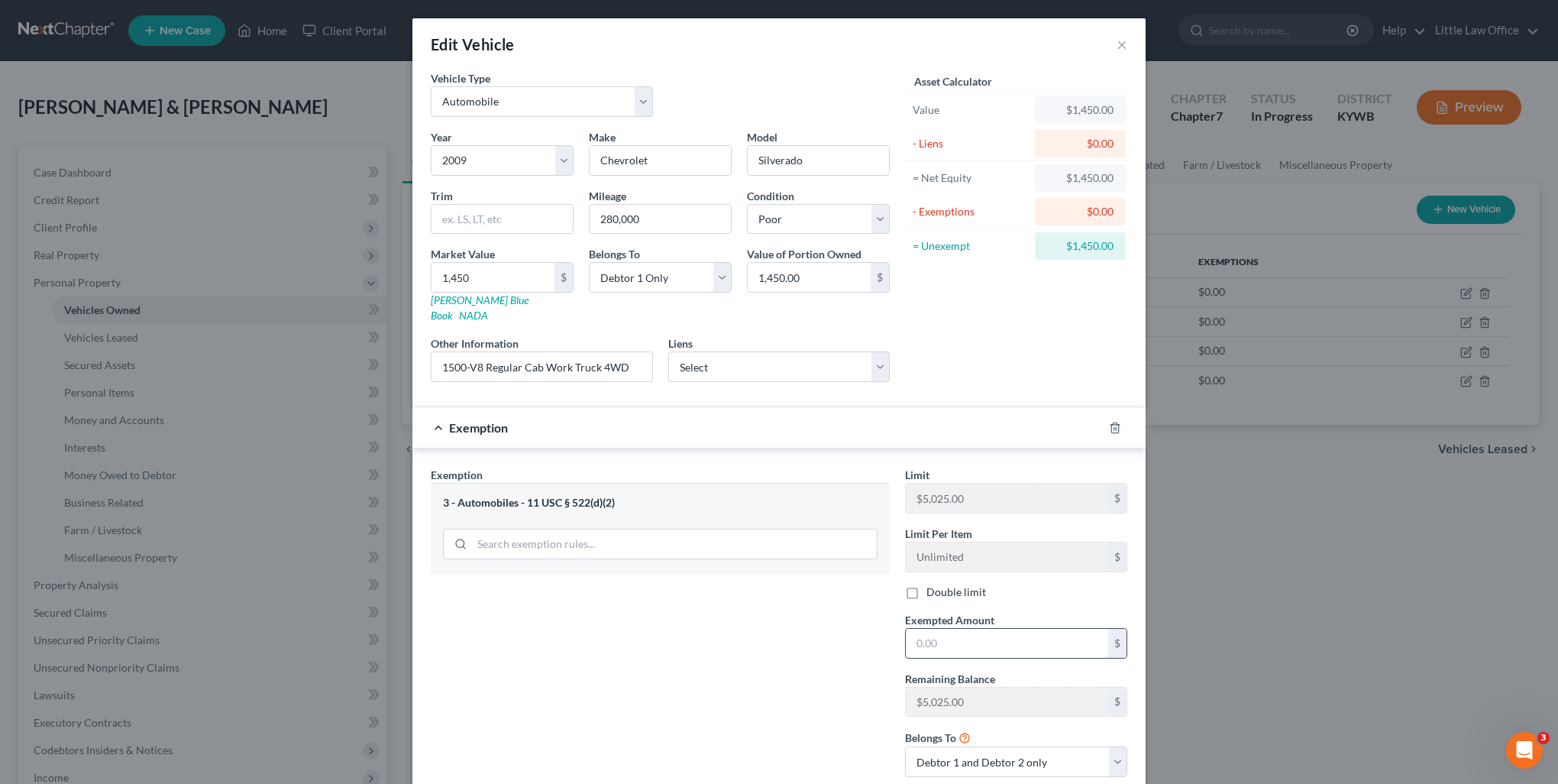
click at [947, 629] on input "text" at bounding box center [1007, 643] width 203 height 29
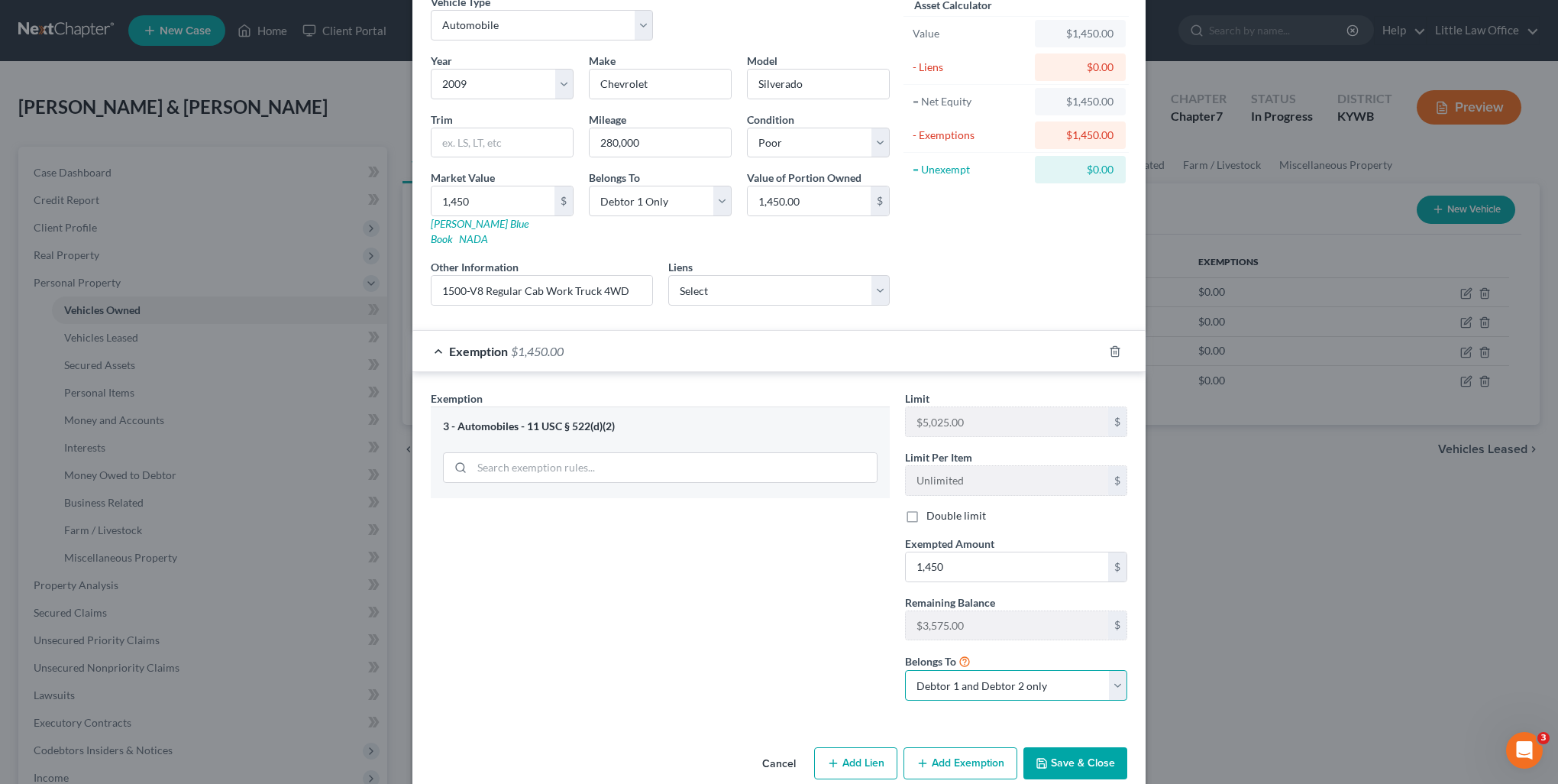
click at [973, 675] on select "Debtor 1 only Debtor 2 only Debtor 1 and Debtor 2 only" at bounding box center [1016, 685] width 222 height 31
click at [905, 670] on select "Debtor 1 only Debtor 2 only Debtor 1 and Debtor 2 only" at bounding box center [1016, 685] width 222 height 31
click at [1076, 747] on button "Save & Close" at bounding box center [1075, 763] width 104 height 32
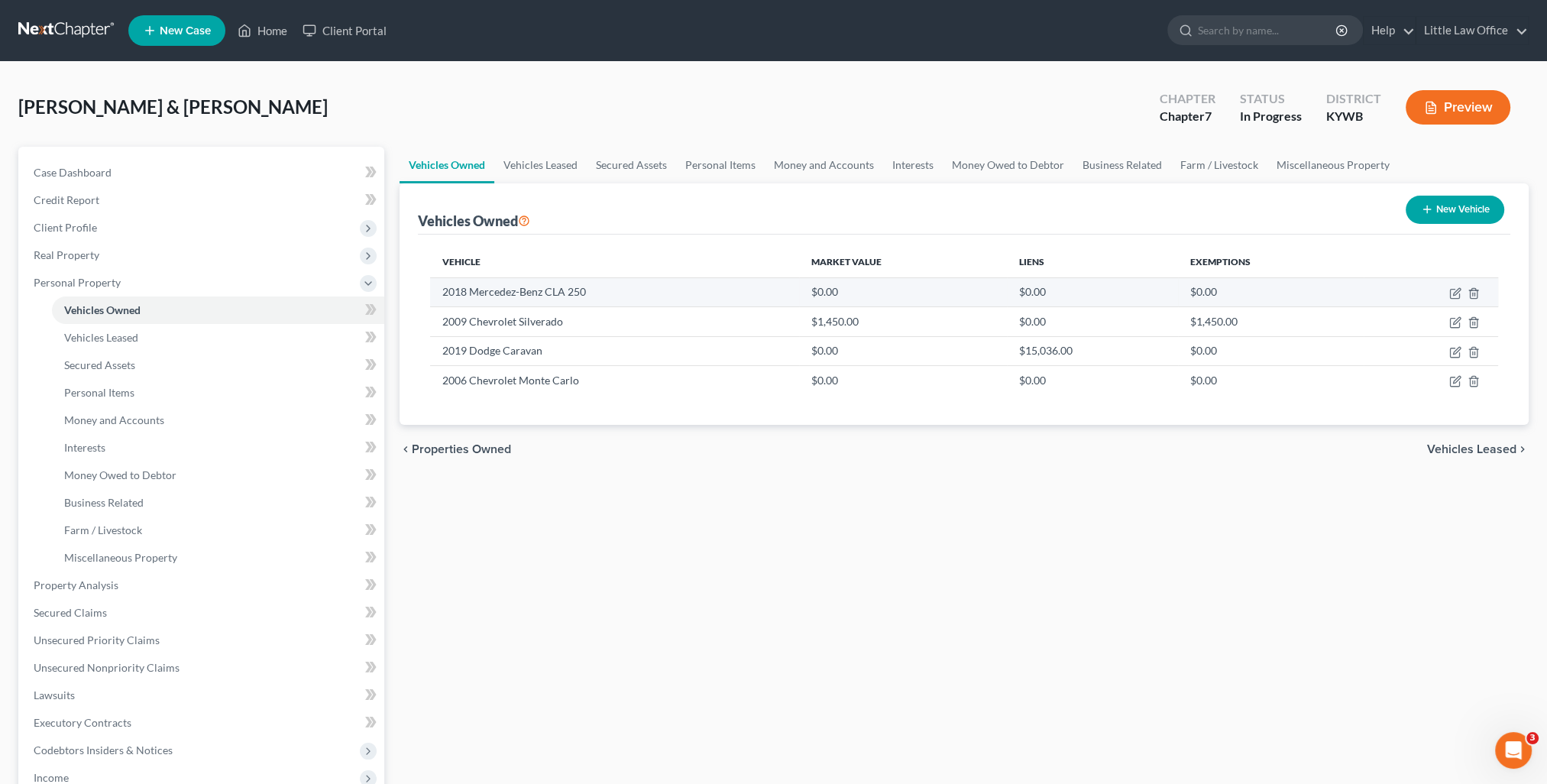
click at [1465, 298] on td at bounding box center [1431, 291] width 135 height 29
drag, startPoint x: 1464, startPoint y: 298, endPoint x: 1454, endPoint y: 298, distance: 10.0
click at [1462, 298] on td at bounding box center [1431, 291] width 135 height 29
click at [1454, 298] on icon "button" at bounding box center [1454, 293] width 12 height 12
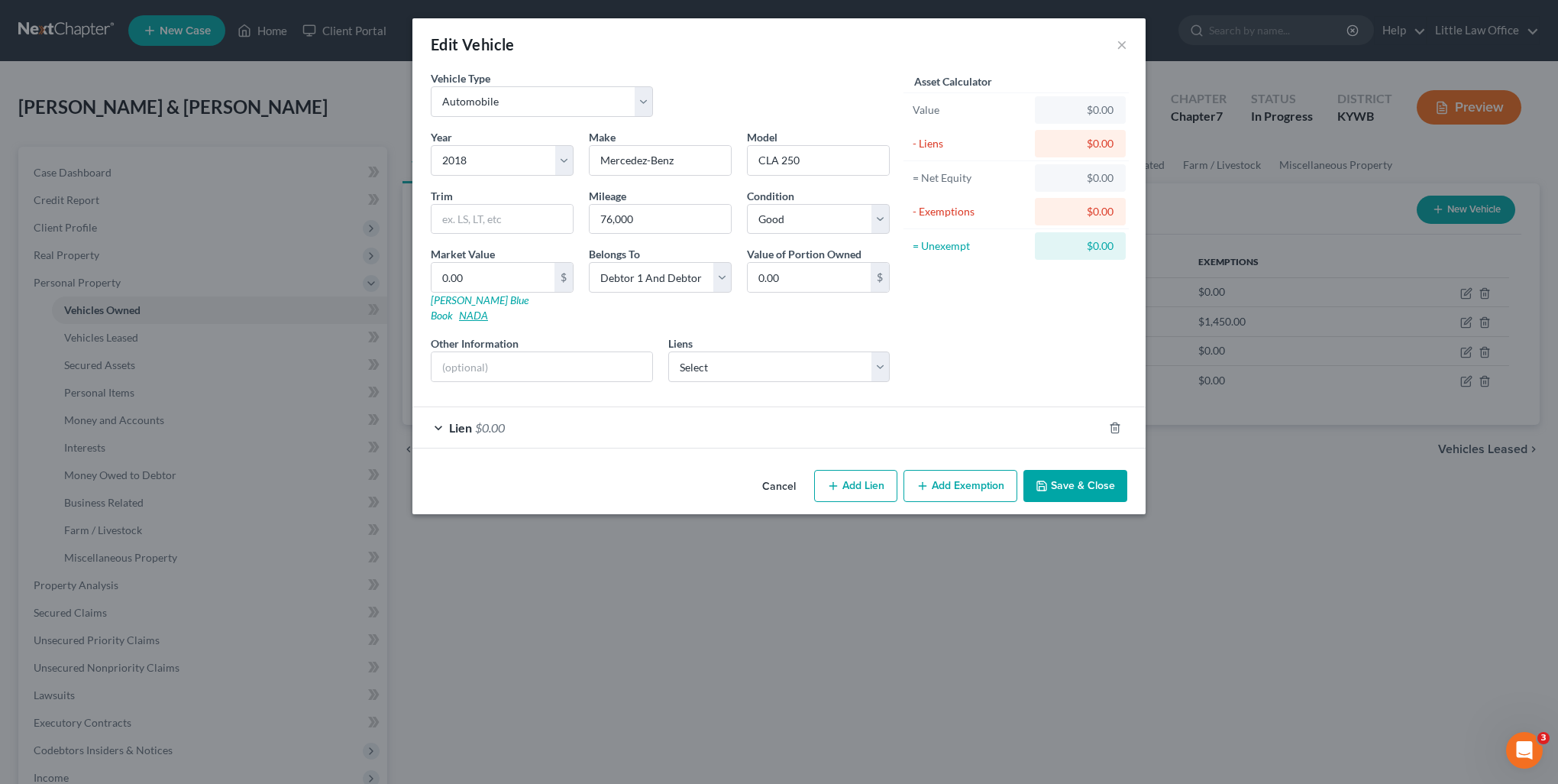
click at [488, 309] on link "NADA" at bounding box center [473, 315] width 29 height 13
click at [839, 163] on input "CLA 250" at bounding box center [818, 160] width 142 height 29
click at [791, 161] on input "CLA 250" at bounding box center [818, 160] width 142 height 29
drag, startPoint x: 784, startPoint y: 160, endPoint x: 816, endPoint y: 165, distance: 32.4
click at [816, 165] on input "CLA 250" at bounding box center [818, 160] width 142 height 29
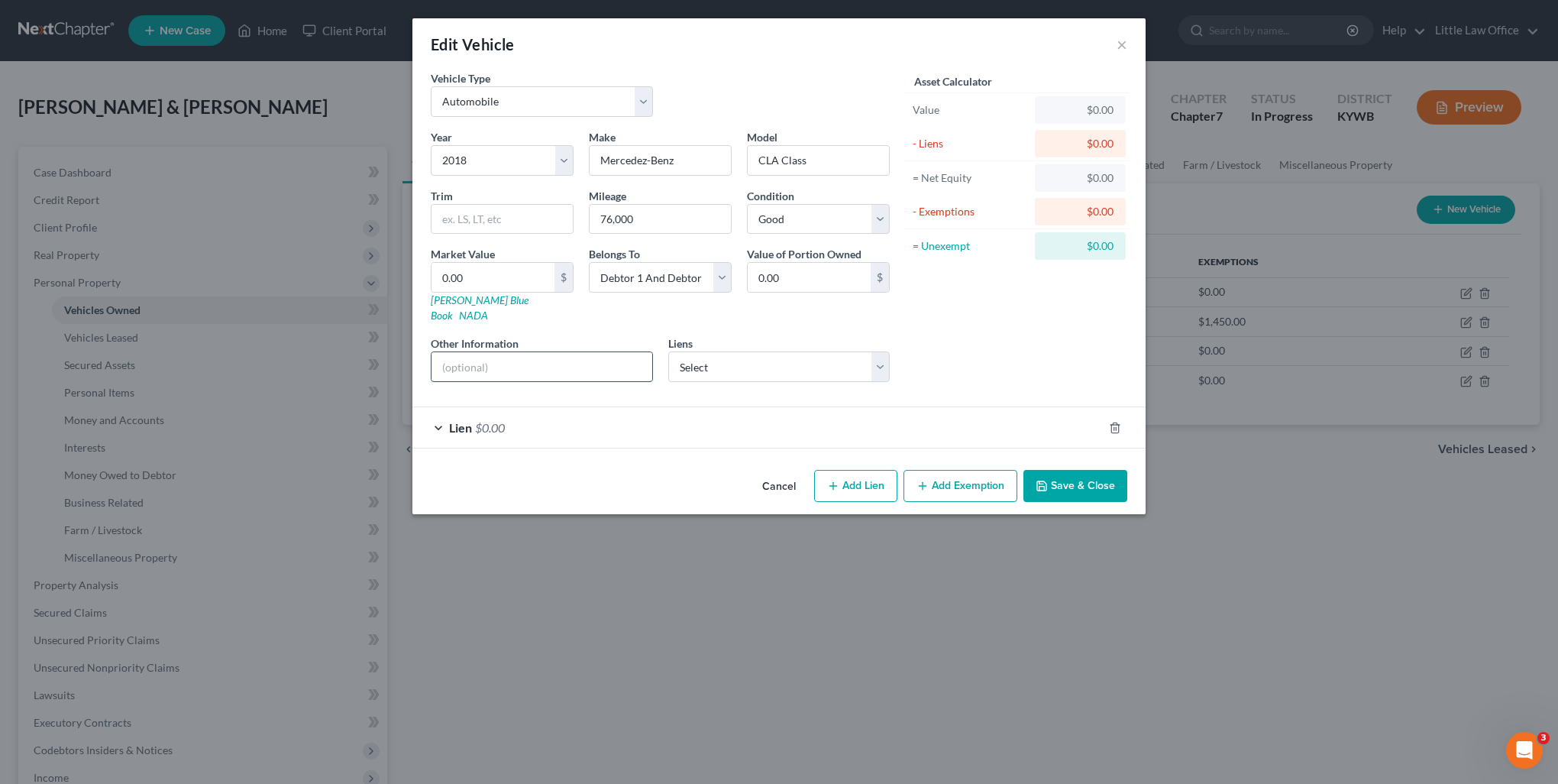
click at [495, 352] on input "text" at bounding box center [541, 366] width 221 height 29
paste input "Sedan 4D CLA250 I4 Turbo"
click at [488, 309] on link "NADA" at bounding box center [473, 315] width 29 height 13
click at [800, 166] on input "CLA Class" at bounding box center [818, 160] width 142 height 29
click at [800, 165] on input "CLA Class" at bounding box center [818, 160] width 142 height 29
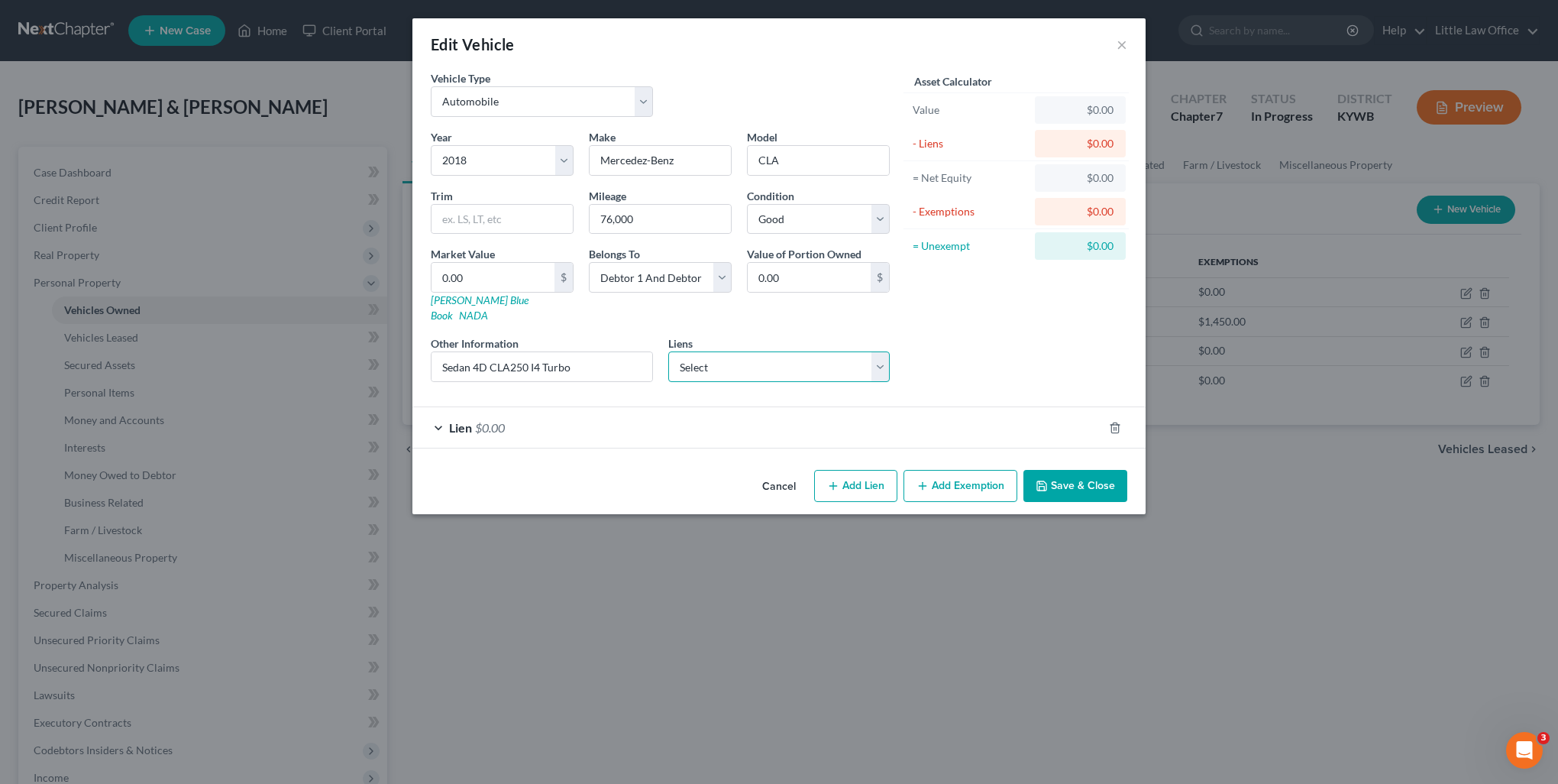
click at [773, 351] on select "Select Bridgecrest - $3,573.00 Lendmark - $1,233.00" at bounding box center [779, 366] width 222 height 31
drag, startPoint x: 482, startPoint y: 435, endPoint x: 483, endPoint y: 419, distance: 16.0
click at [482, 435] on div "Vehicle Type Select Automobile Truck Trailer Watercraft Aircraft Motor Home Atv…" at bounding box center [779, 267] width 734 height 393
click at [483, 419] on div "Lien $0.00" at bounding box center [757, 427] width 691 height 40
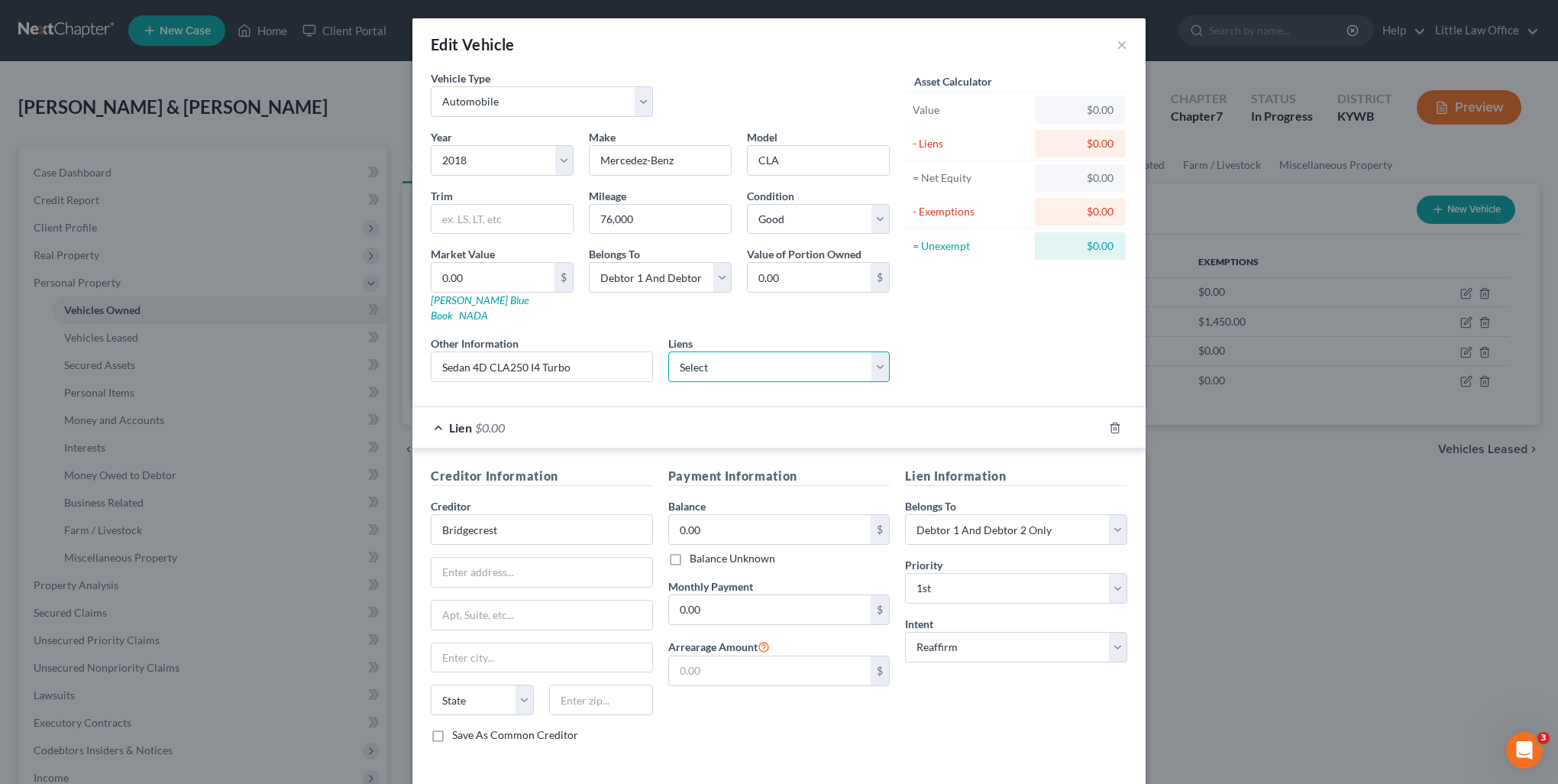
click at [696, 351] on select "Select Bridgecrest - $3,573.00 Lendmark - $1,233.00" at bounding box center [779, 366] width 222 height 31
click at [669, 351] on select "Select Bridgecrest - $3,573.00 Lendmark - $1,233.00" at bounding box center [779, 366] width 222 height 31
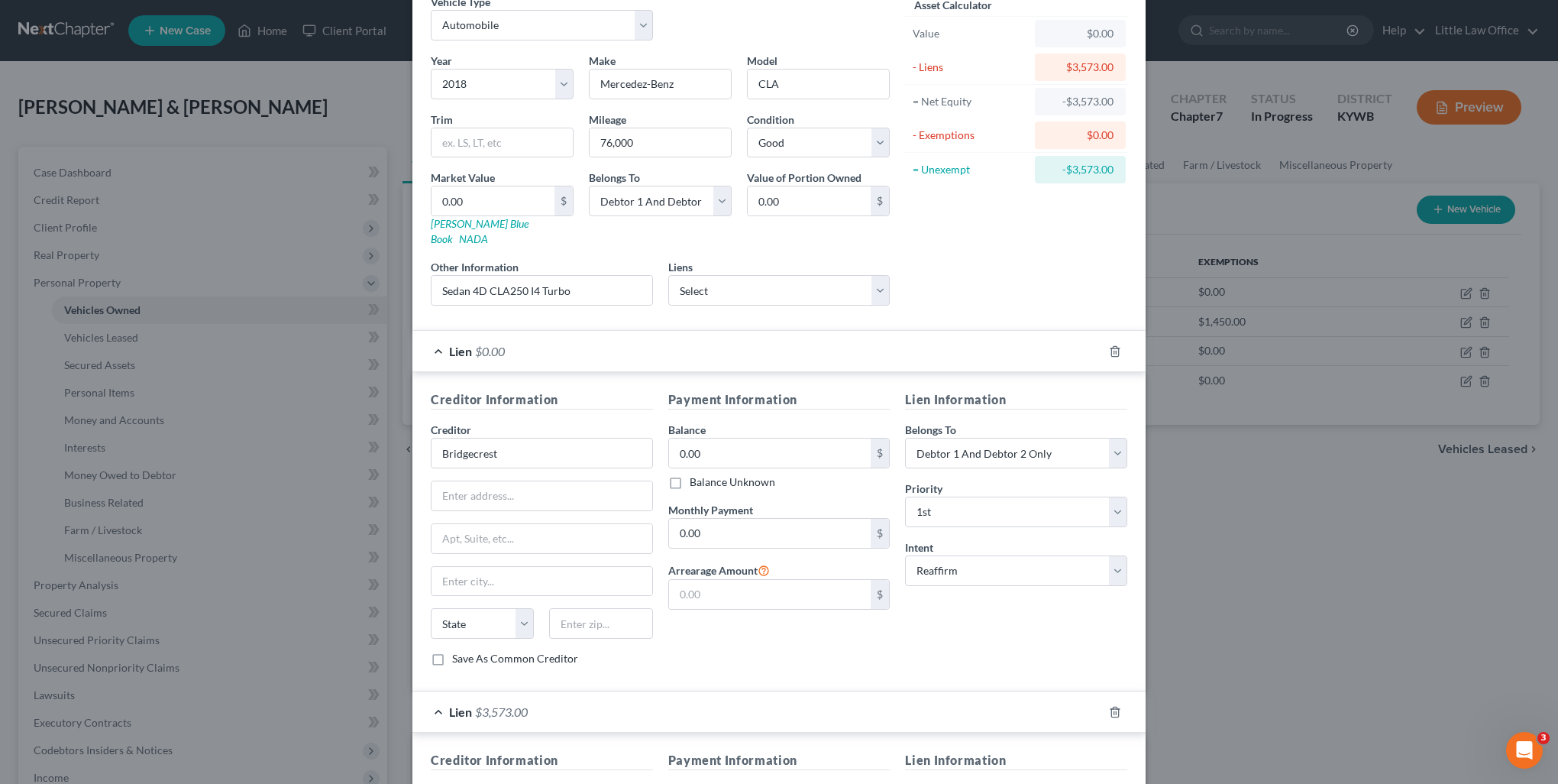
scroll to position [0, 0]
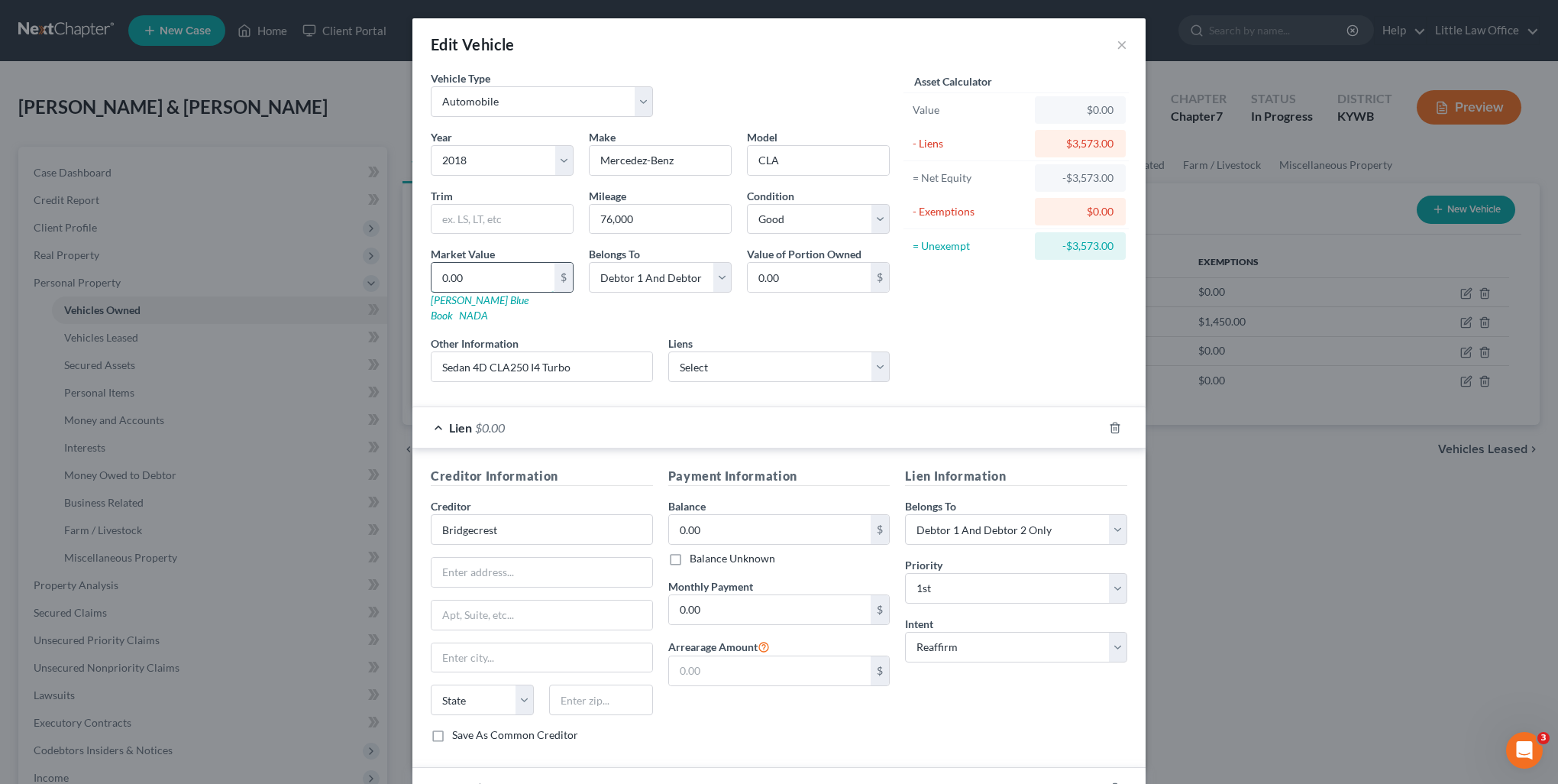
click at [498, 271] on input "0.00" at bounding box center [492, 277] width 123 height 29
drag, startPoint x: 673, startPoint y: 276, endPoint x: 650, endPoint y: 291, distance: 27.5
click at [673, 276] on select "Select Debtor 1 Only Debtor 2 Only Debtor 1 And Debtor 2 Only At Least One Of T…" at bounding box center [660, 277] width 143 height 31
click at [589, 262] on select "Select Debtor 1 Only Debtor 2 Only Debtor 1 And Debtor 2 Only At Least One Of T…" at bounding box center [660, 277] width 143 height 31
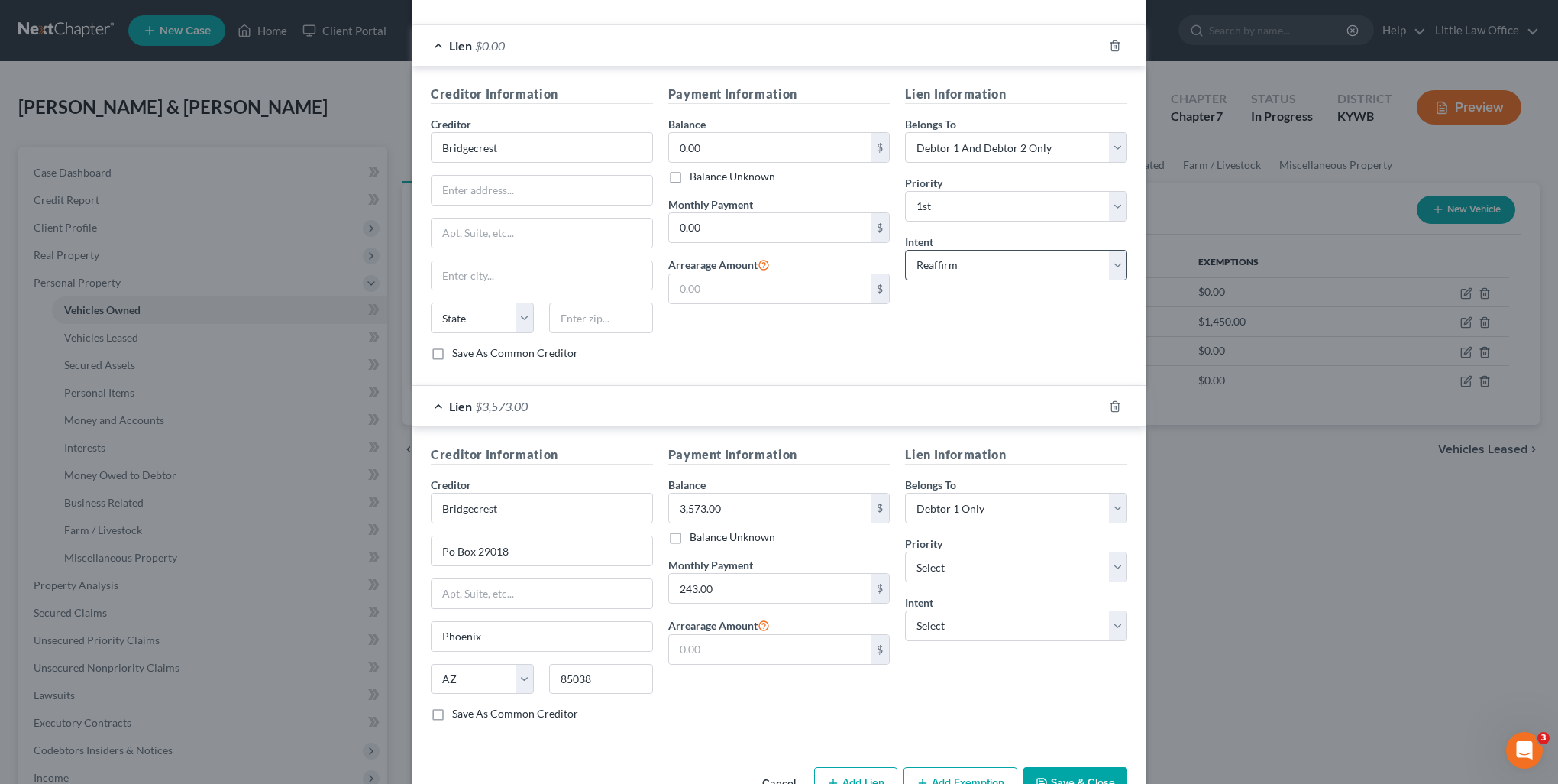
scroll to position [407, 0]
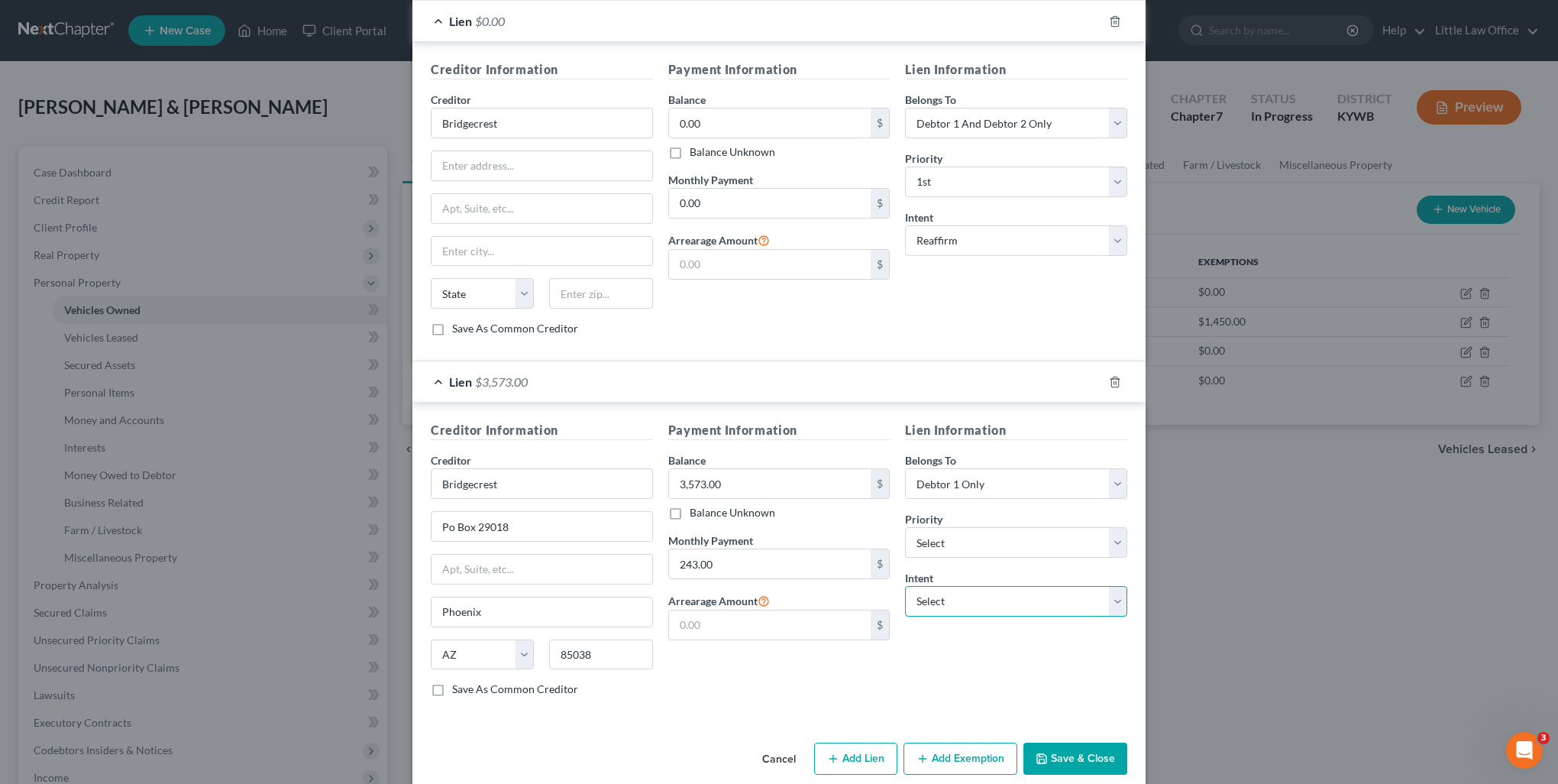
click at [935, 585] on select "Select Surrender Redeem Reaffirm Avoid Other" at bounding box center [1016, 600] width 222 height 31
click at [905, 585] on select "Select Surrender Redeem Reaffirm Avoid Other" at bounding box center [1016, 600] width 222 height 31
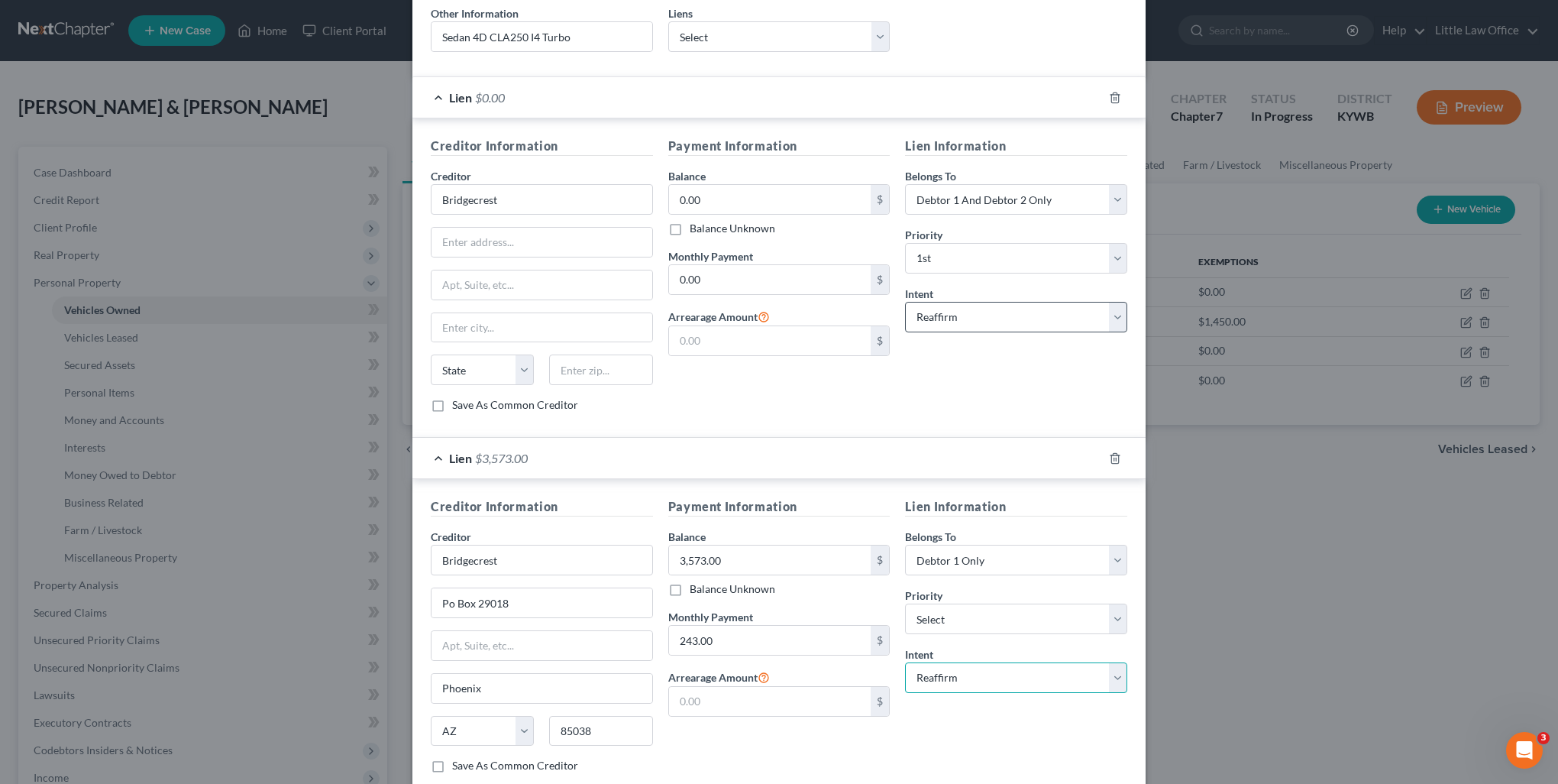
scroll to position [254, 0]
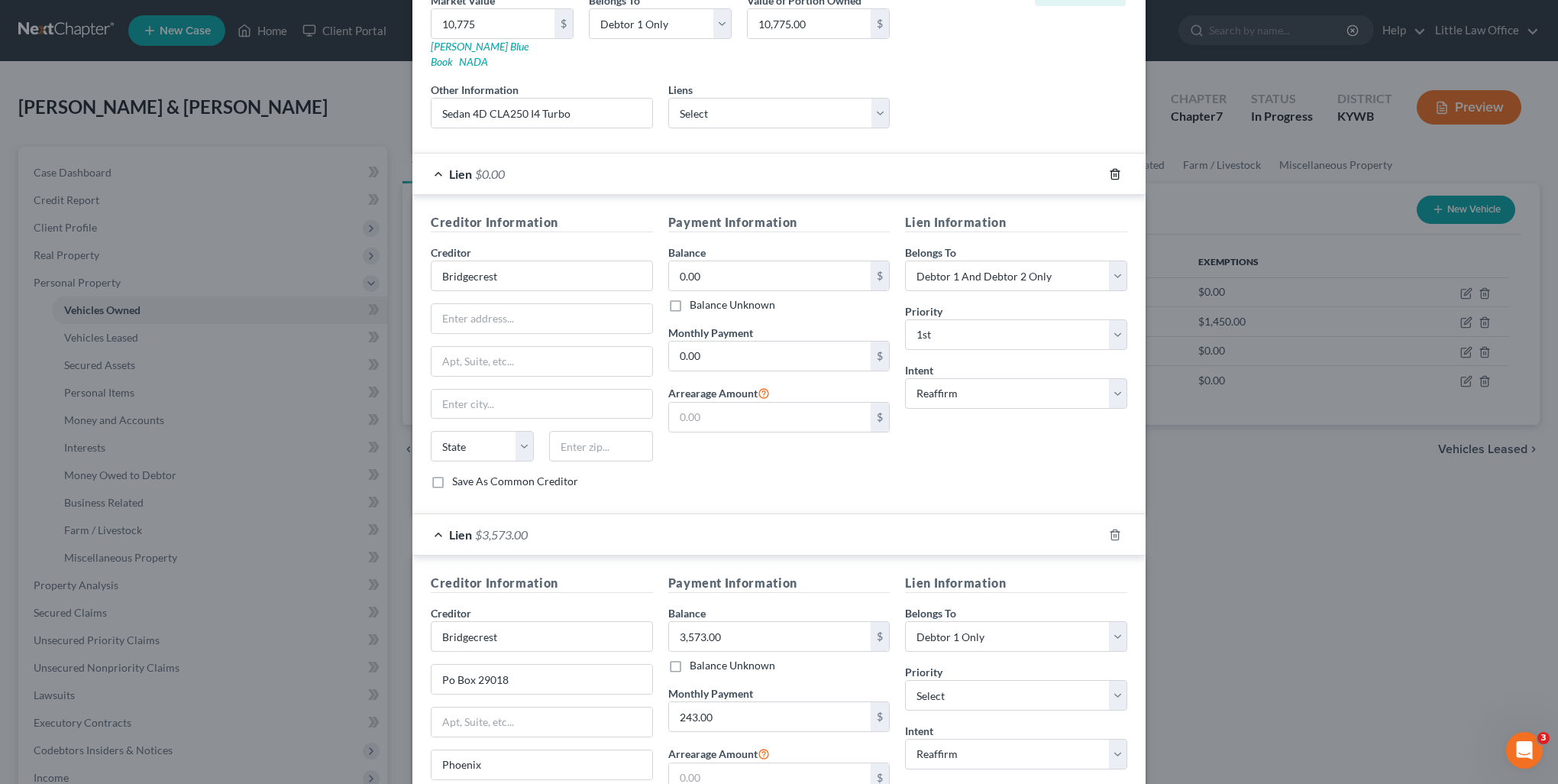
click at [1109, 168] on icon "button" at bounding box center [1115, 173] width 12 height 12
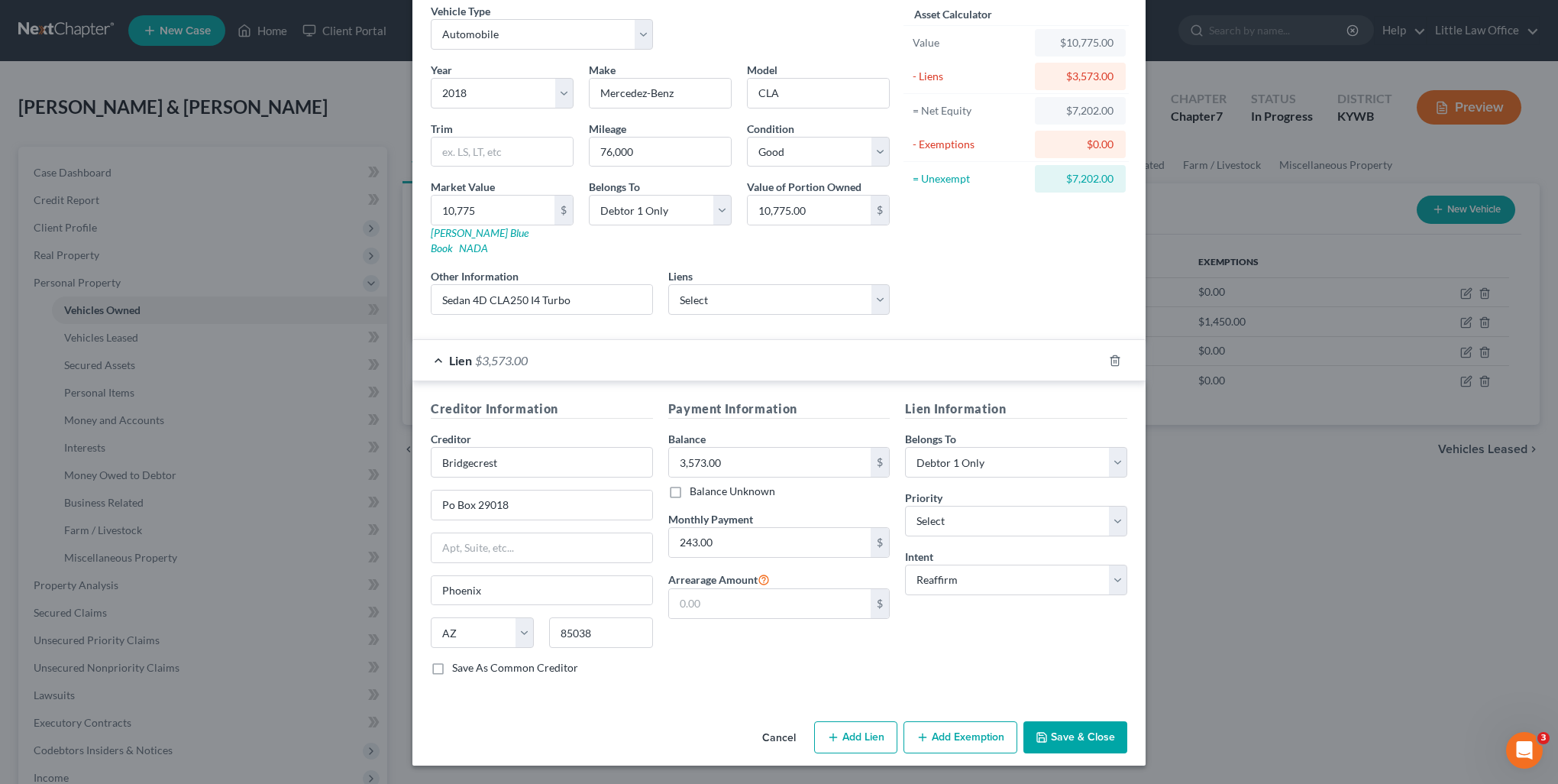
scroll to position [48, 0]
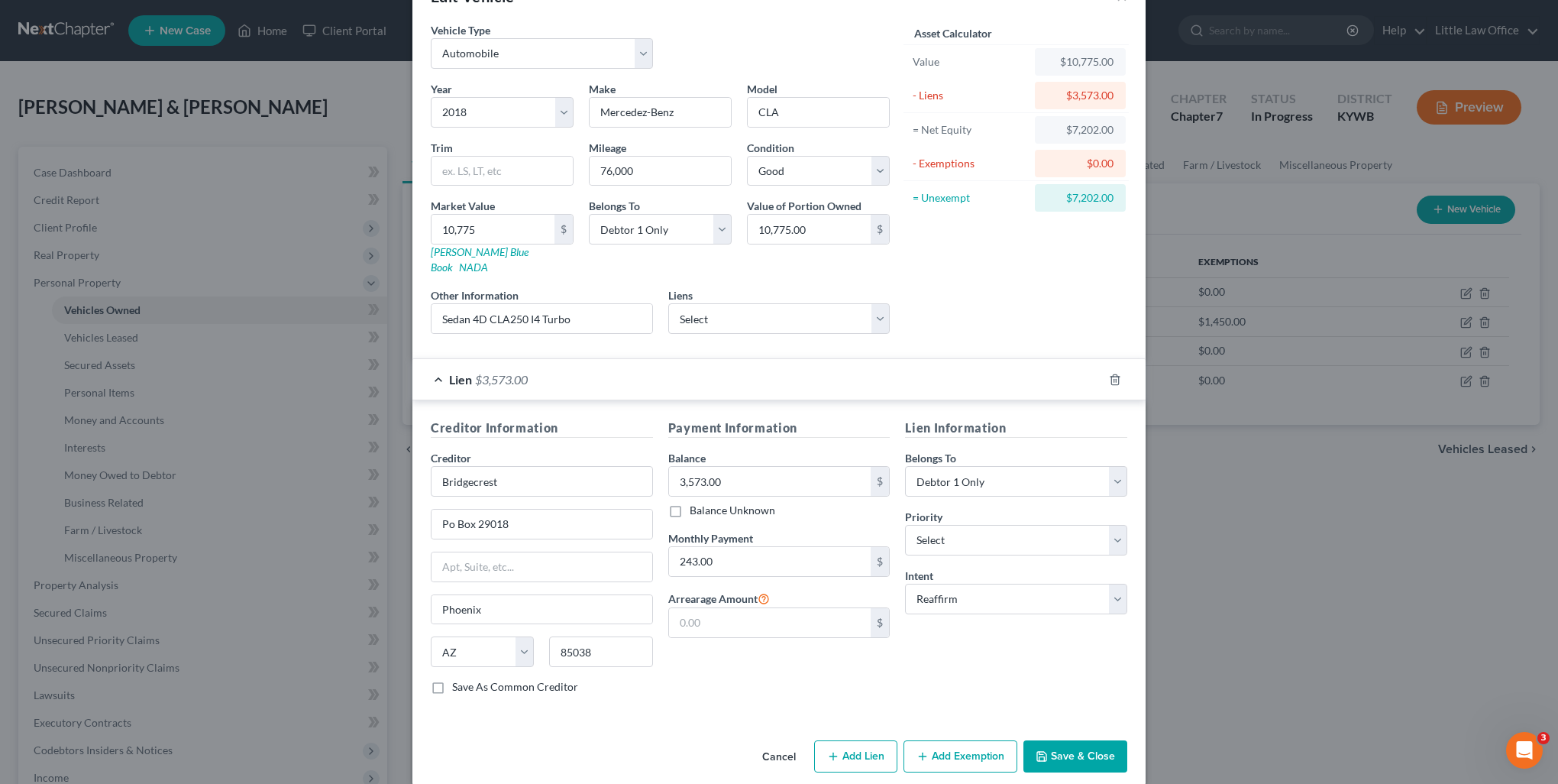
click at [946, 740] on button "Add Exemption" at bounding box center [961, 756] width 114 height 32
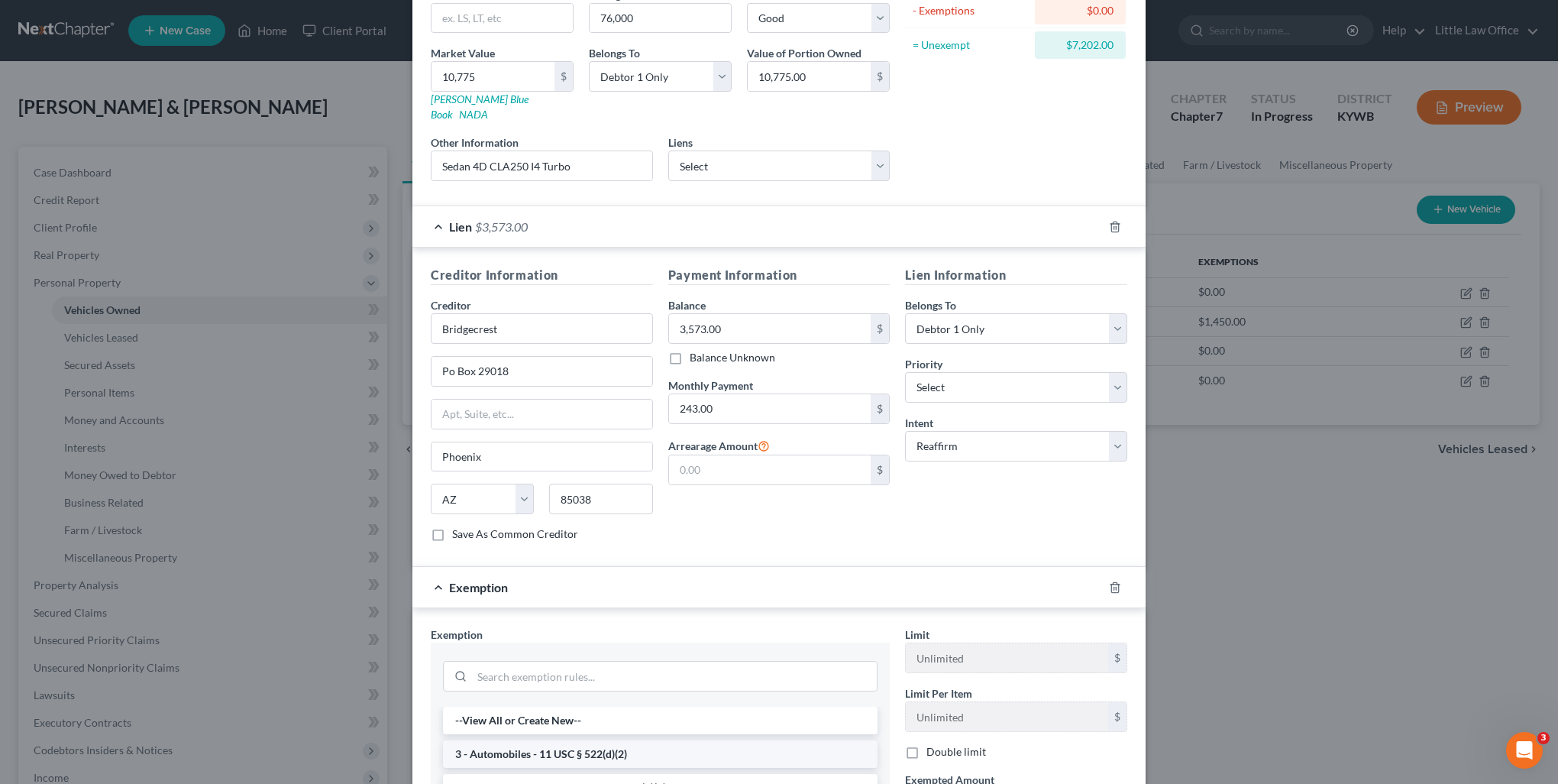
click at [566, 740] on li "3 - Automobiles - 11 USC § 522(d)(2)" at bounding box center [660, 753] width 434 height 28
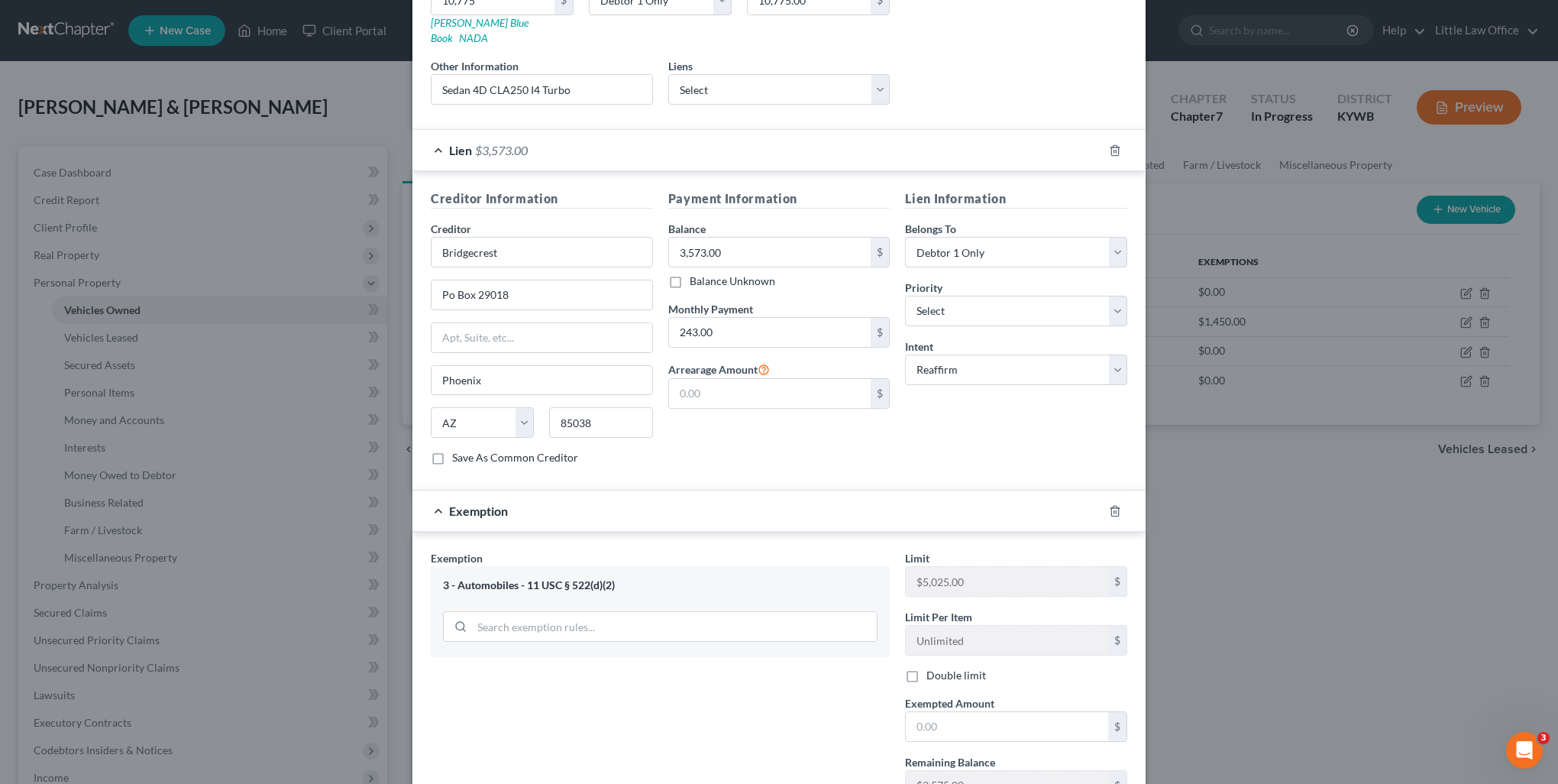
scroll to position [354, 0]
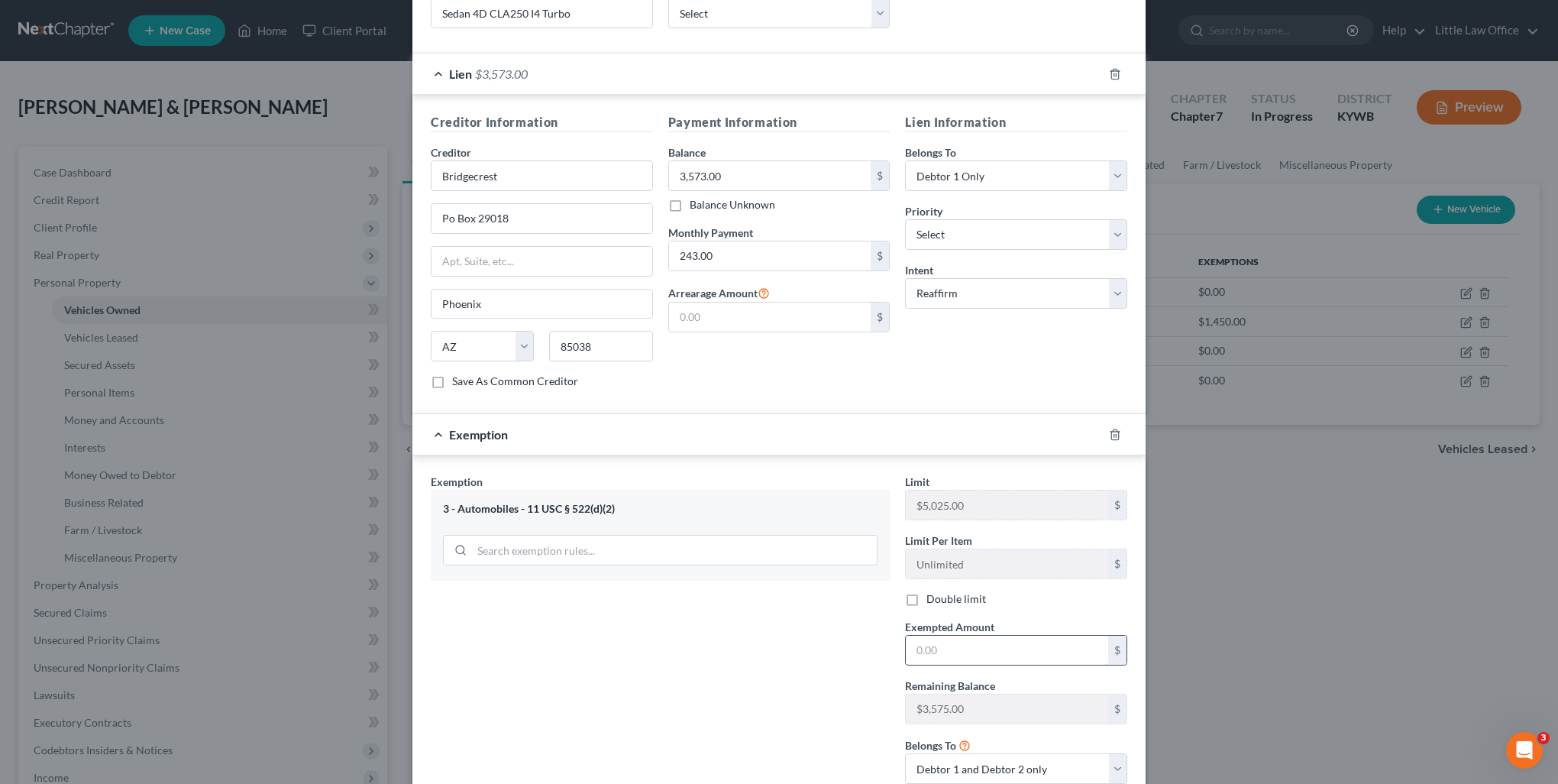
click at [972, 635] on input "text" at bounding box center [1007, 650] width 203 height 29
drag, startPoint x: 961, startPoint y: 756, endPoint x: 949, endPoint y: 732, distance: 26.8
click at [961, 756] on select "Debtor 1 only Debtor 2 only Debtor 1 and Debtor 2 only" at bounding box center [1016, 768] width 222 height 31
click at [905, 753] on select "Debtor 1 only Debtor 2 only Debtor 1 and Debtor 2 only" at bounding box center [1016, 768] width 222 height 31
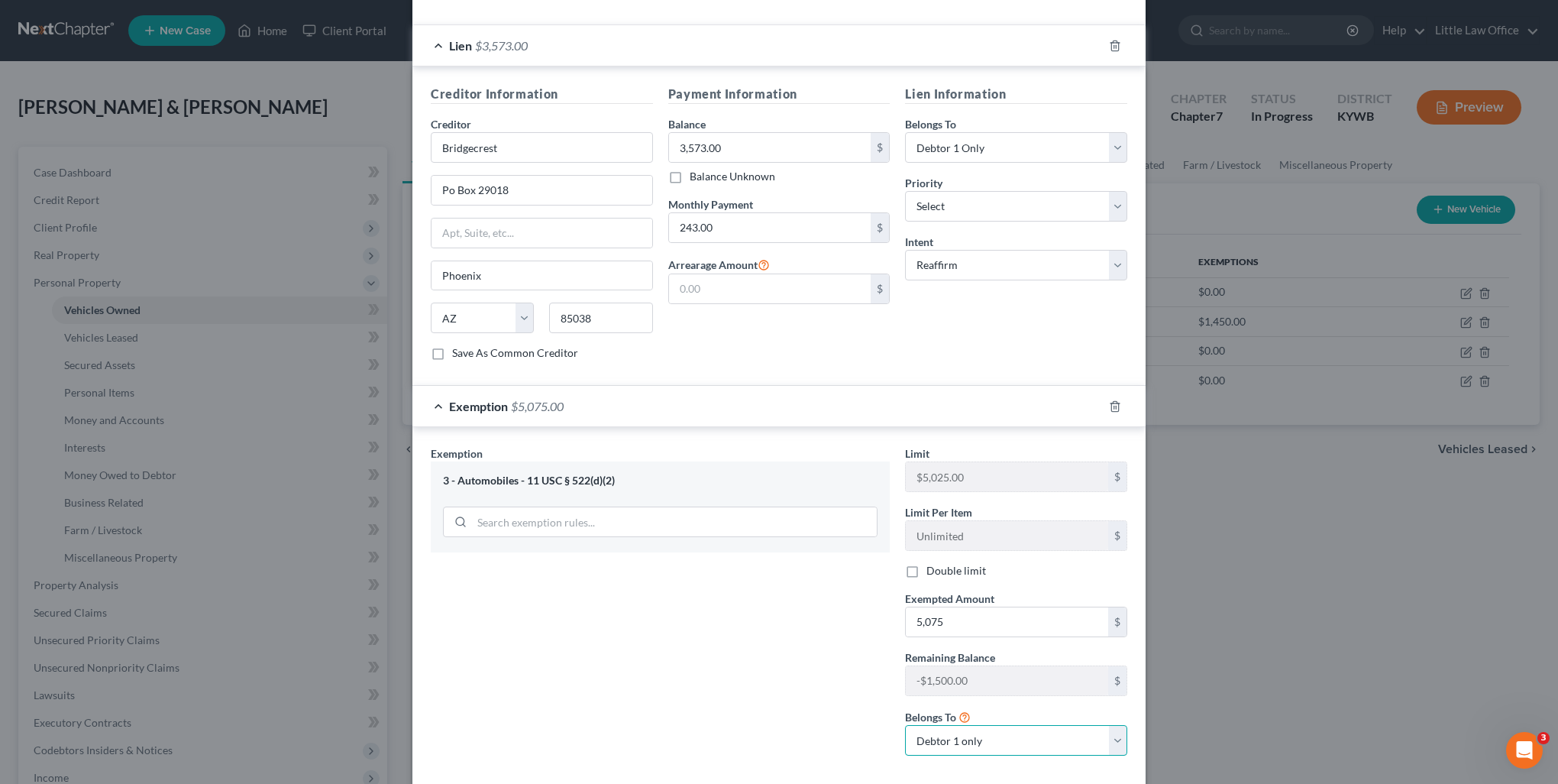
scroll to position [442, 0]
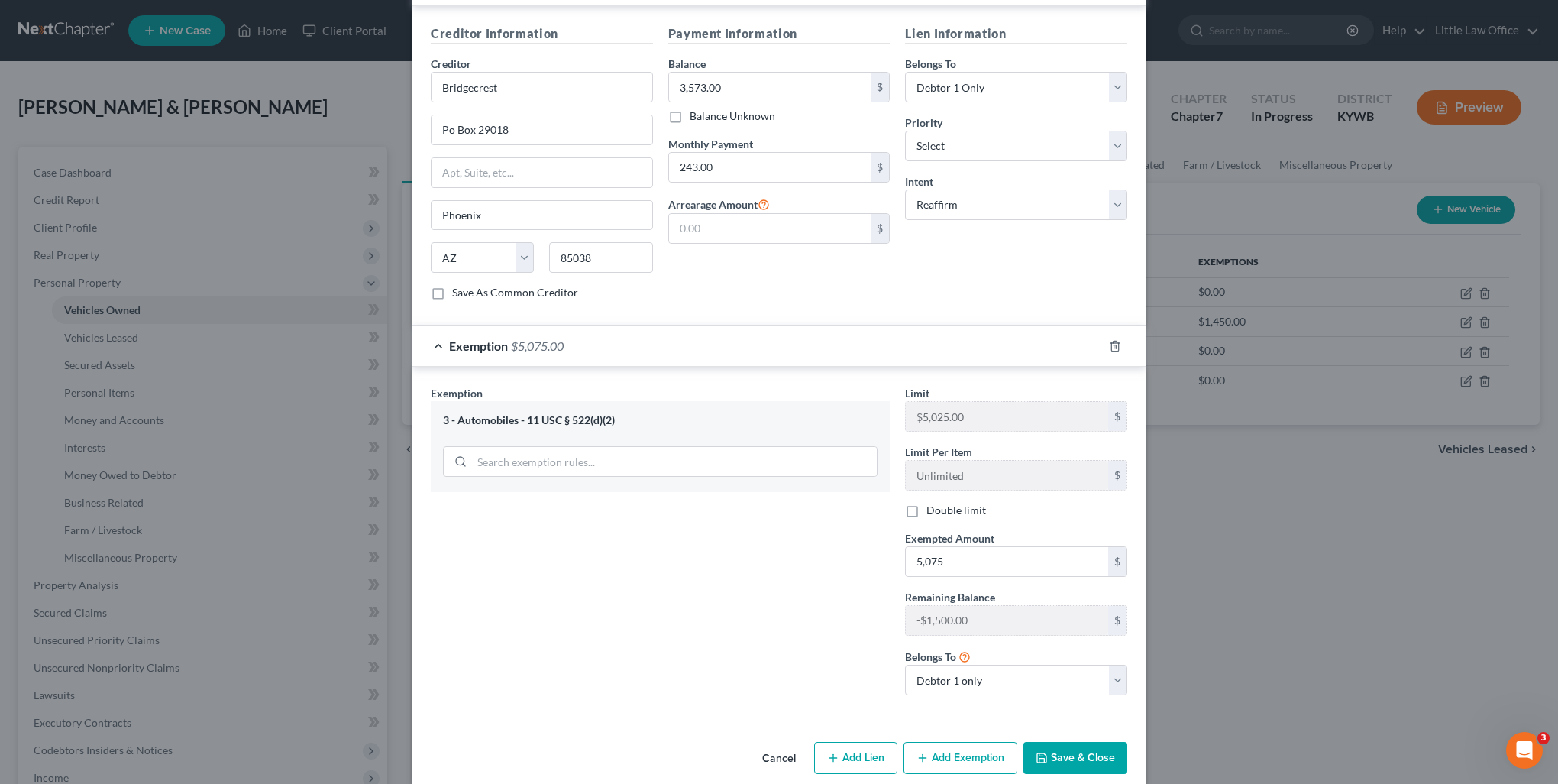
click at [938, 741] on button "Add Exemption" at bounding box center [961, 757] width 114 height 32
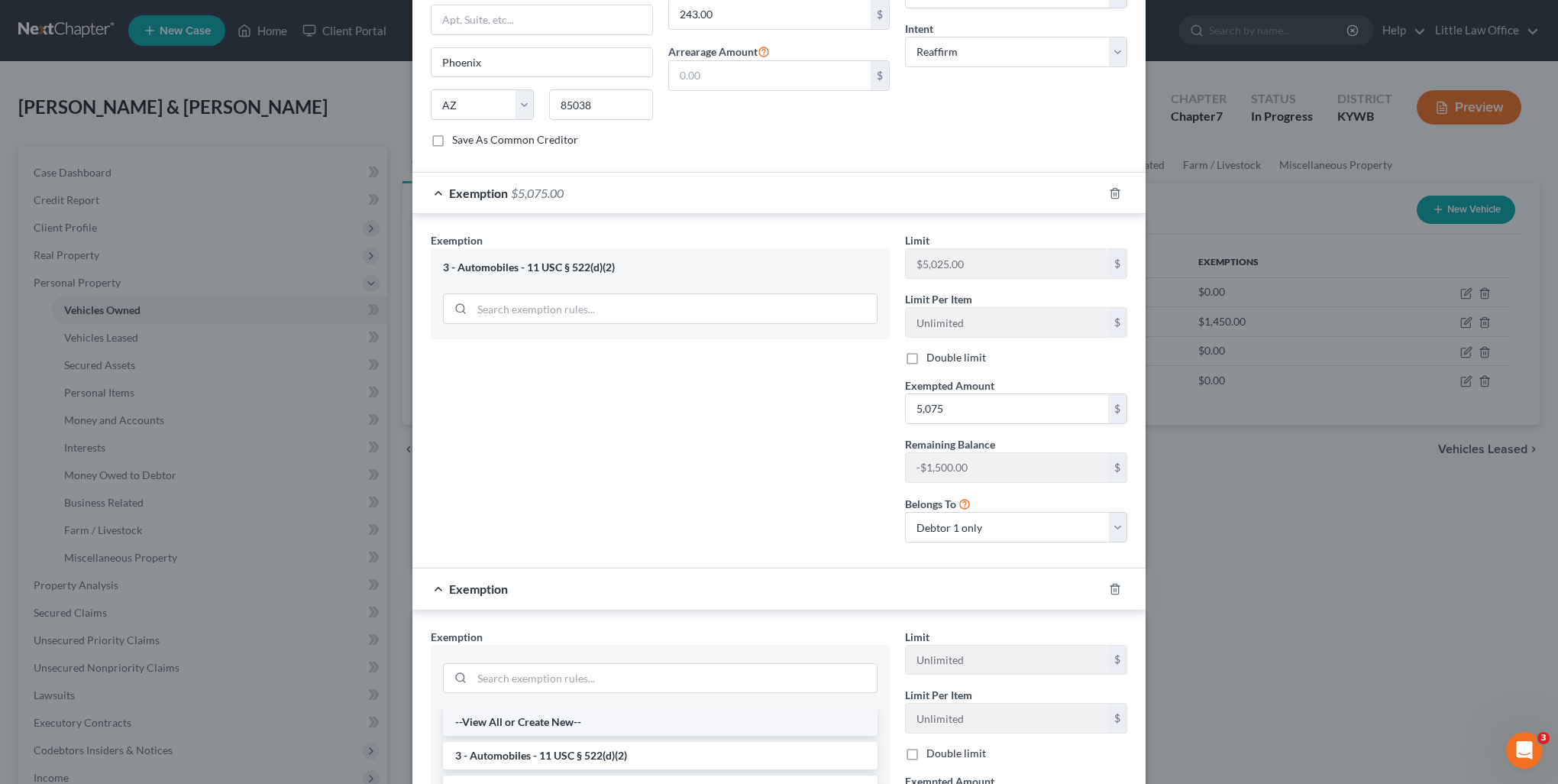
scroll to position [672, 0]
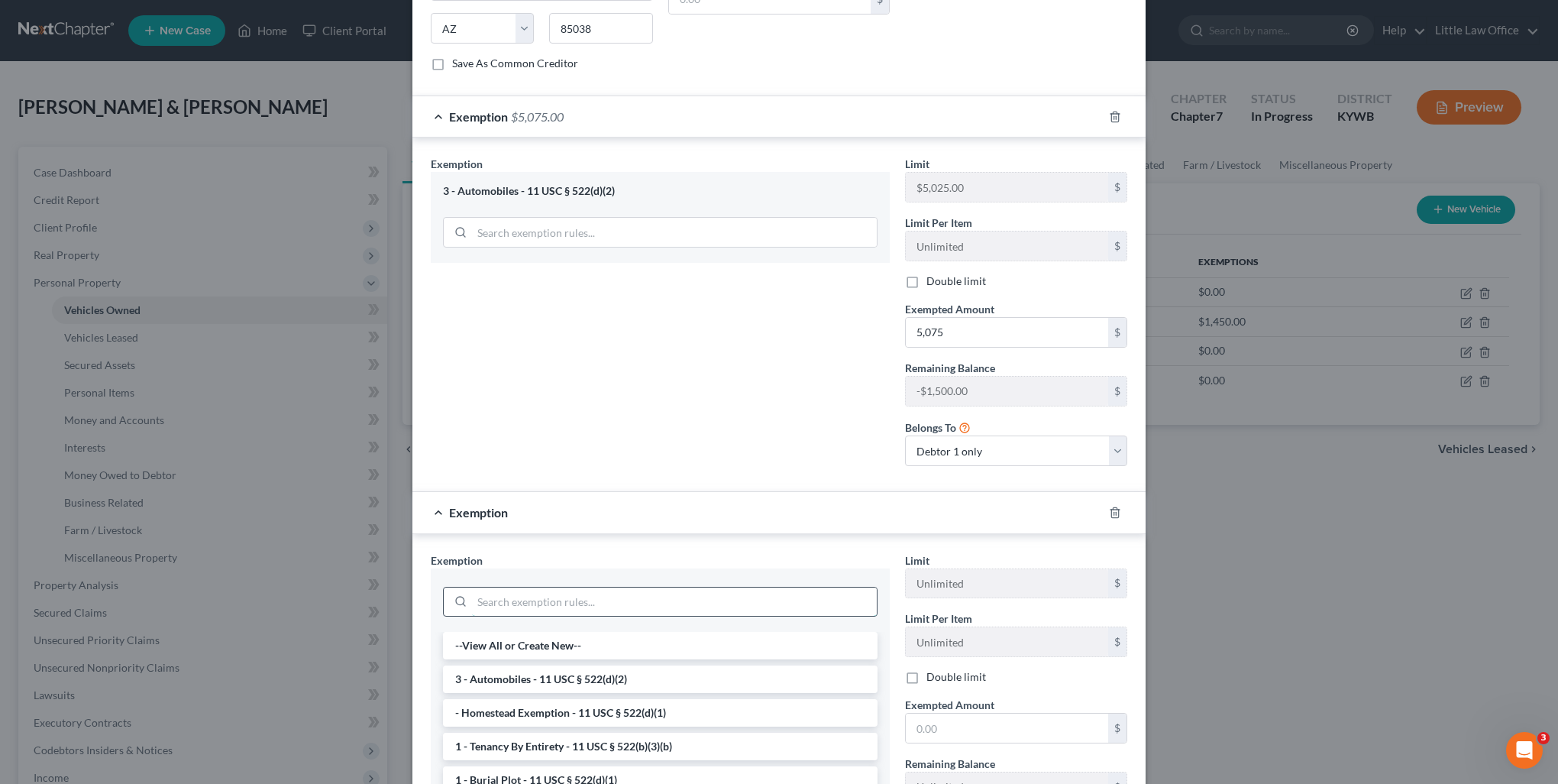
click at [574, 587] on input "search" at bounding box center [675, 601] width 405 height 29
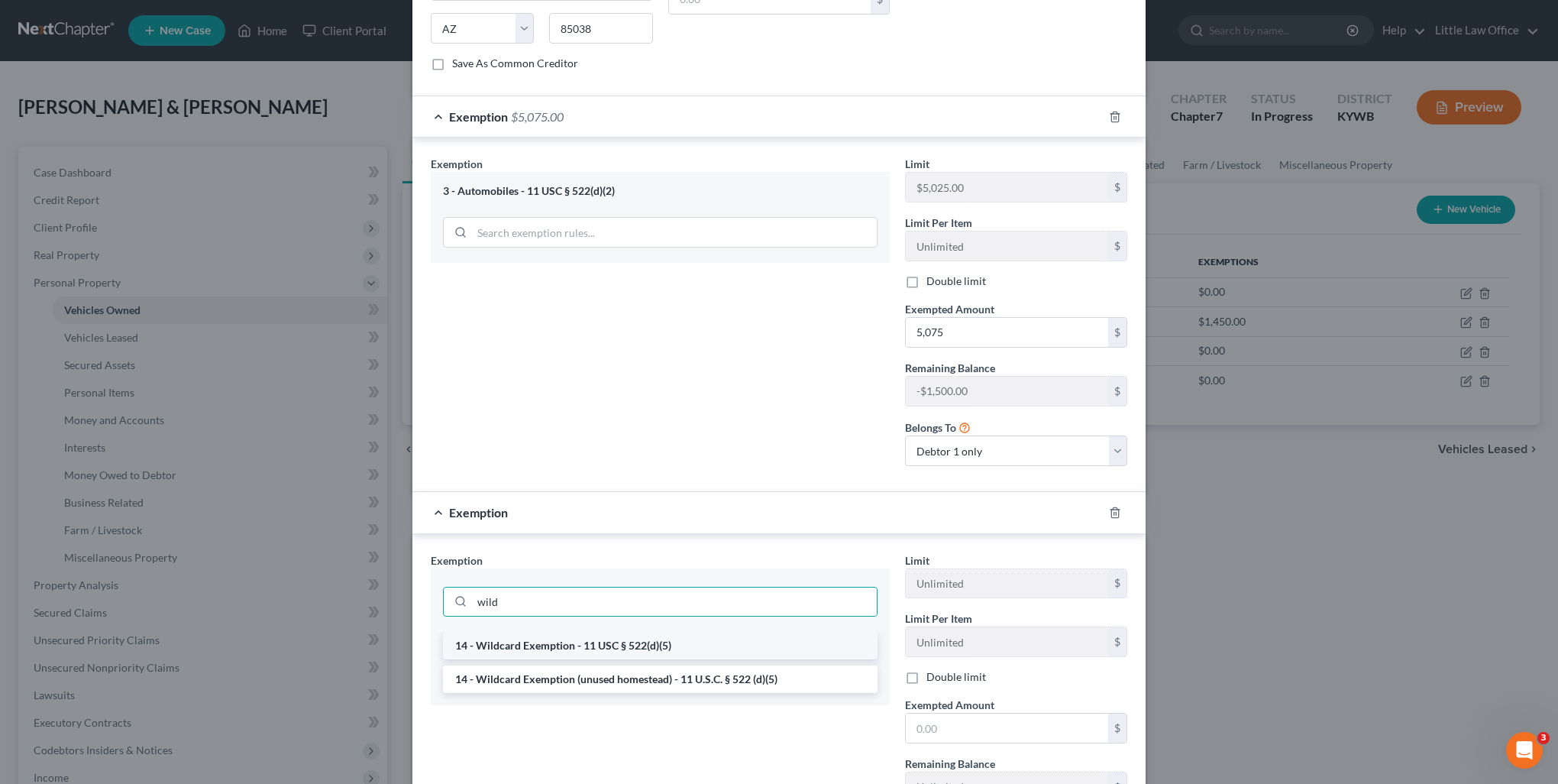
click at [582, 631] on li "14 - Wildcard Exemption - 11 USC § 522(d)(5)" at bounding box center [660, 645] width 434 height 28
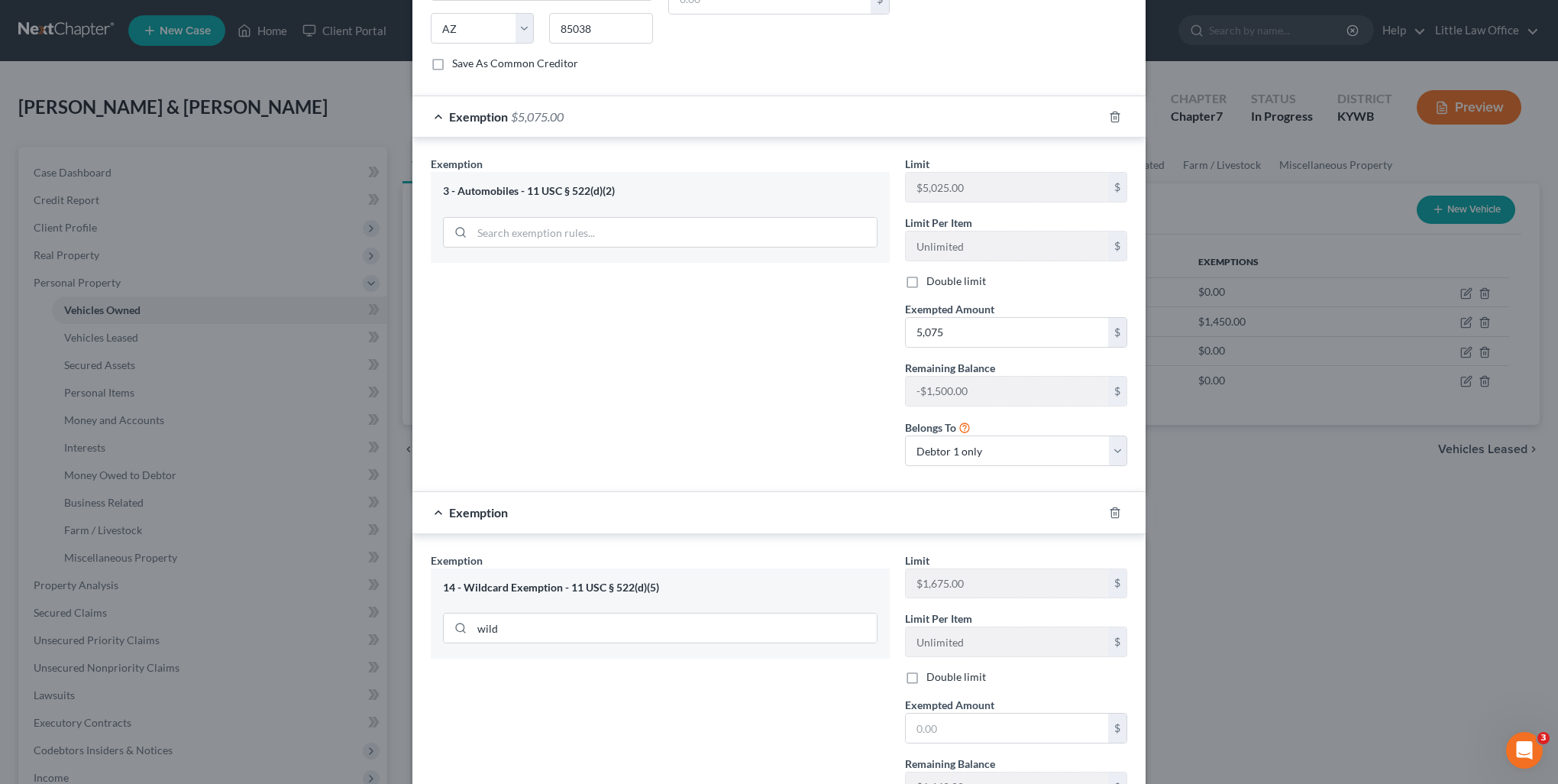
scroll to position [836, 0]
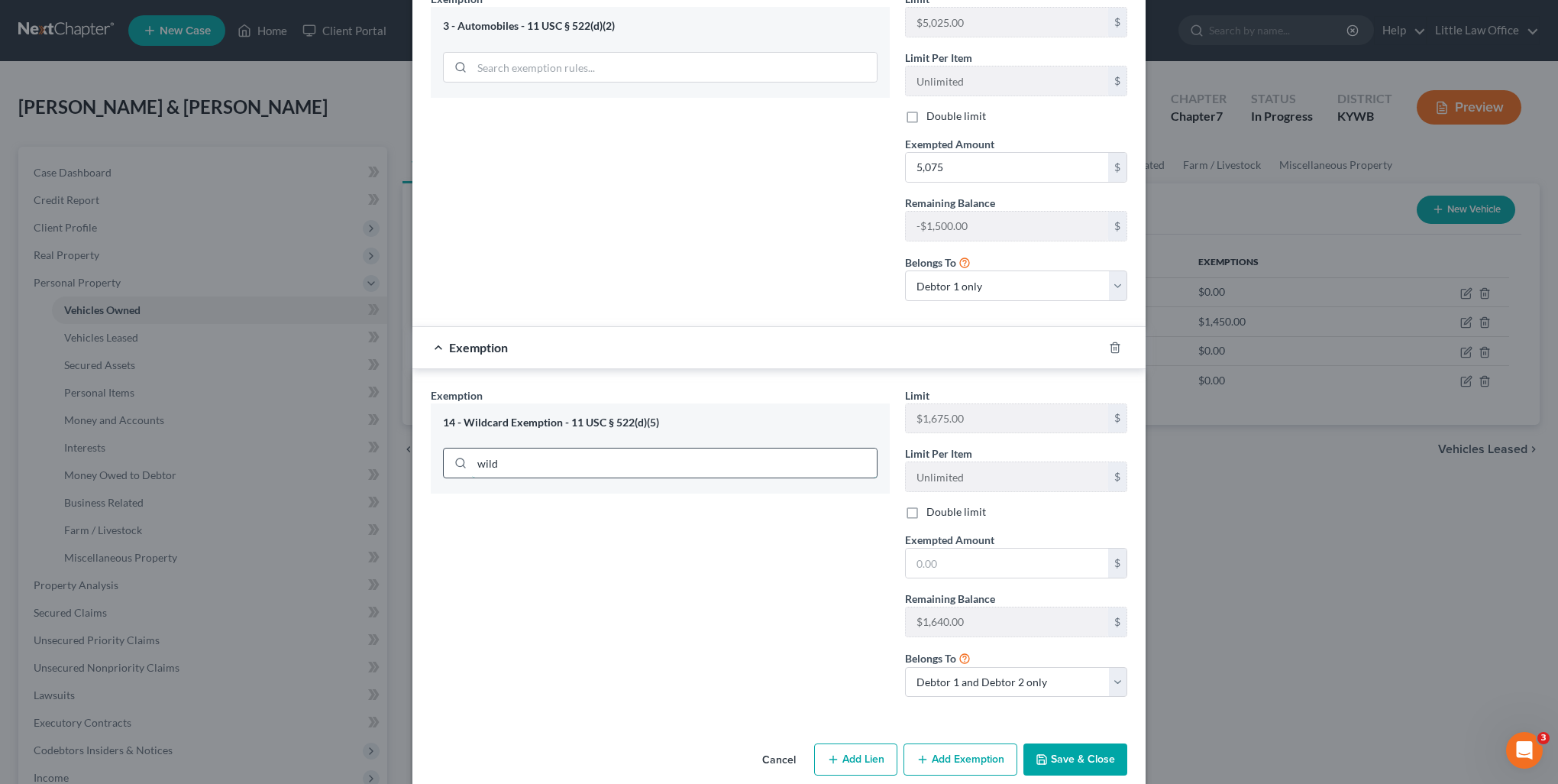
click at [529, 453] on input "wild" at bounding box center [675, 463] width 405 height 29
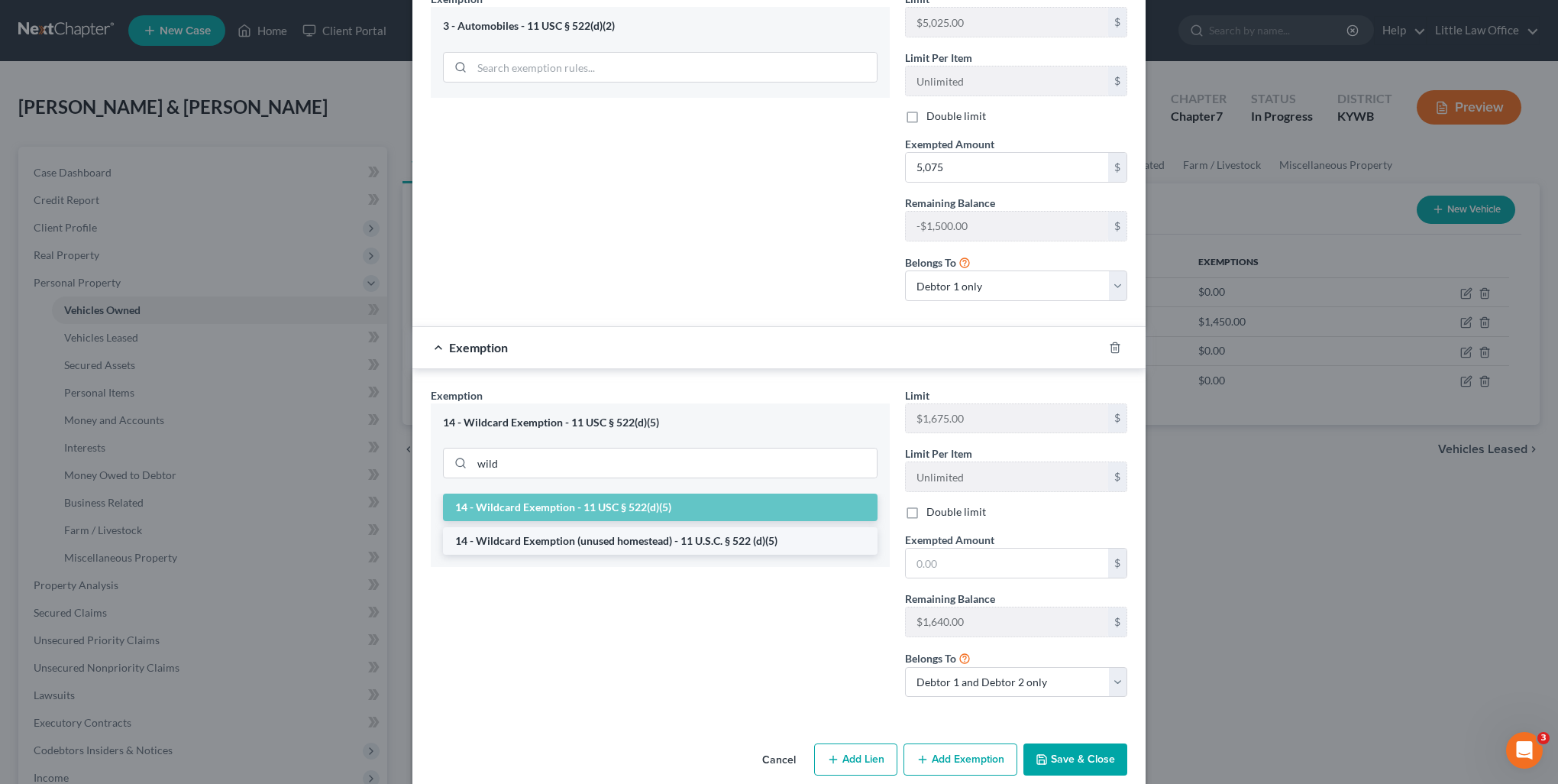
click at [535, 527] on li "14 - Wildcard Exemption (unused homestead) - 11 U.S.C. § 522 (d)(5)" at bounding box center [660, 540] width 434 height 28
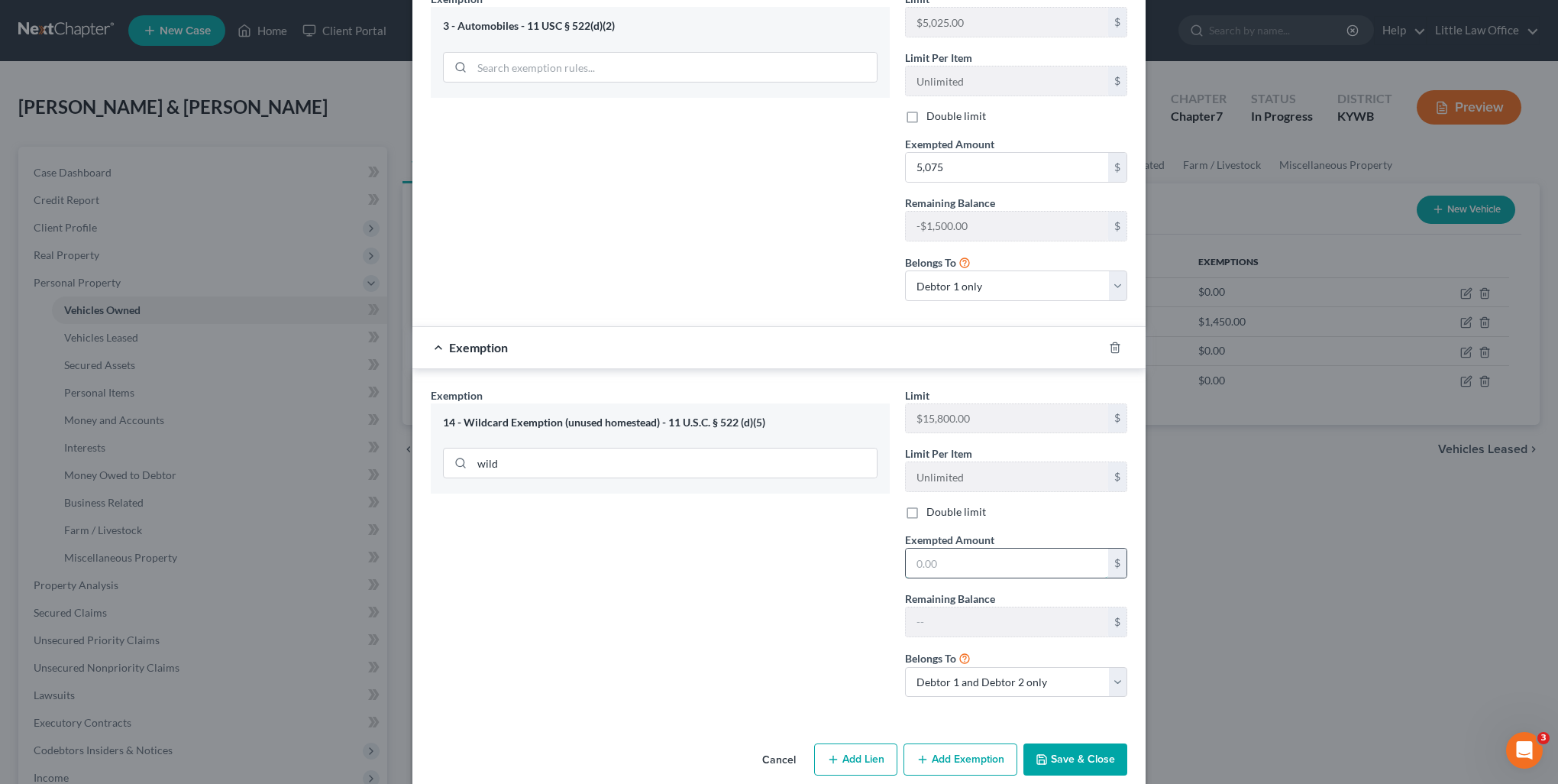
click at [946, 548] on input "text" at bounding box center [1007, 562] width 203 height 29
click at [984, 667] on select "Debtor 1 only Debtor 2 only Debtor 1 and Debtor 2 only" at bounding box center [1016, 682] width 222 height 31
click at [905, 667] on select "Debtor 1 only Debtor 2 only Debtor 1 and Debtor 2 only" at bounding box center [1016, 682] width 222 height 31
click at [1060, 743] on button "Save & Close" at bounding box center [1075, 759] width 104 height 32
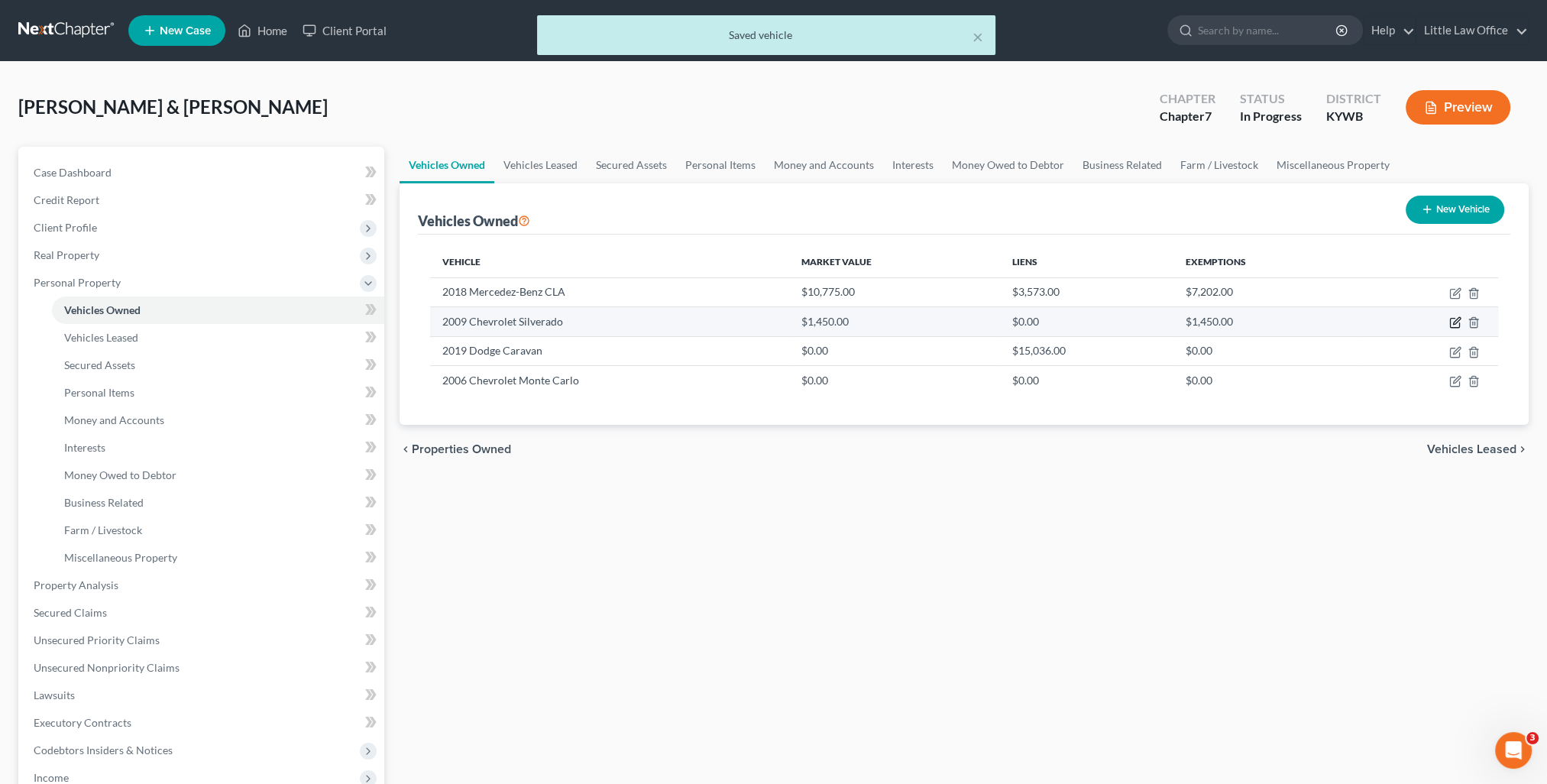
click at [1450, 323] on icon "button" at bounding box center [1454, 324] width 9 height 9
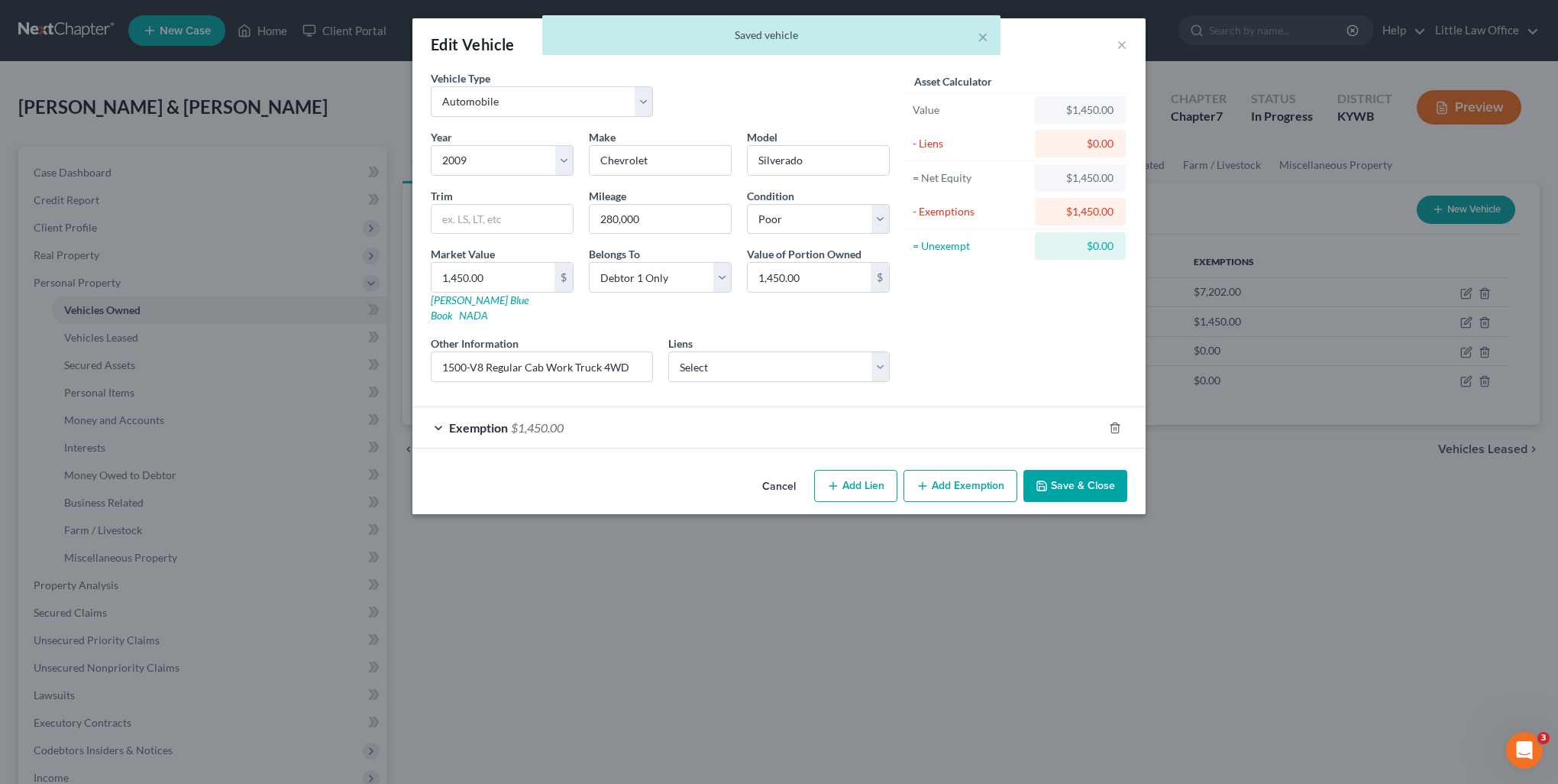
click at [762, 407] on div "Exemption $1,450.00" at bounding box center [757, 427] width 691 height 40
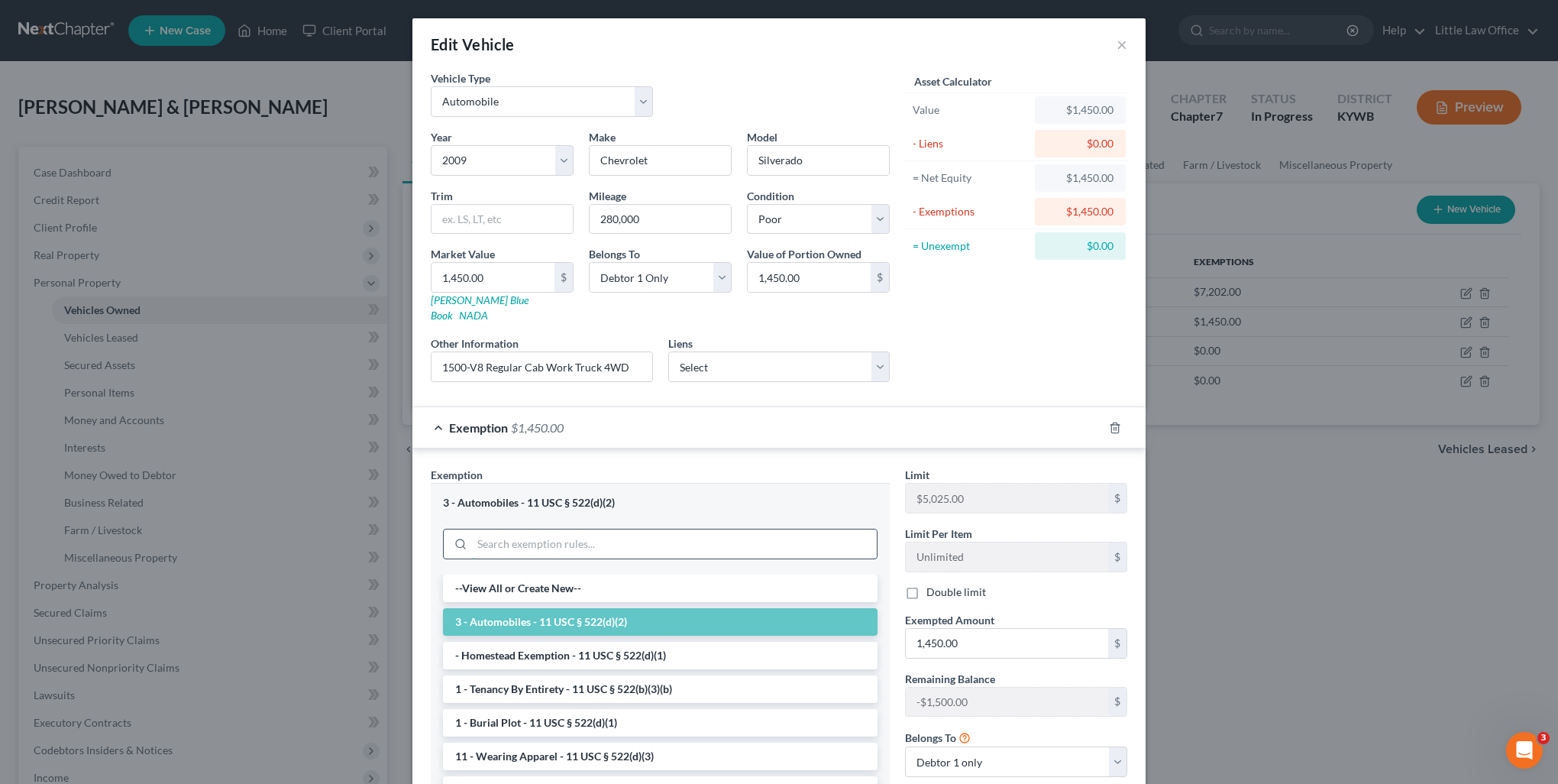
click at [589, 536] on input "search" at bounding box center [675, 543] width 405 height 29
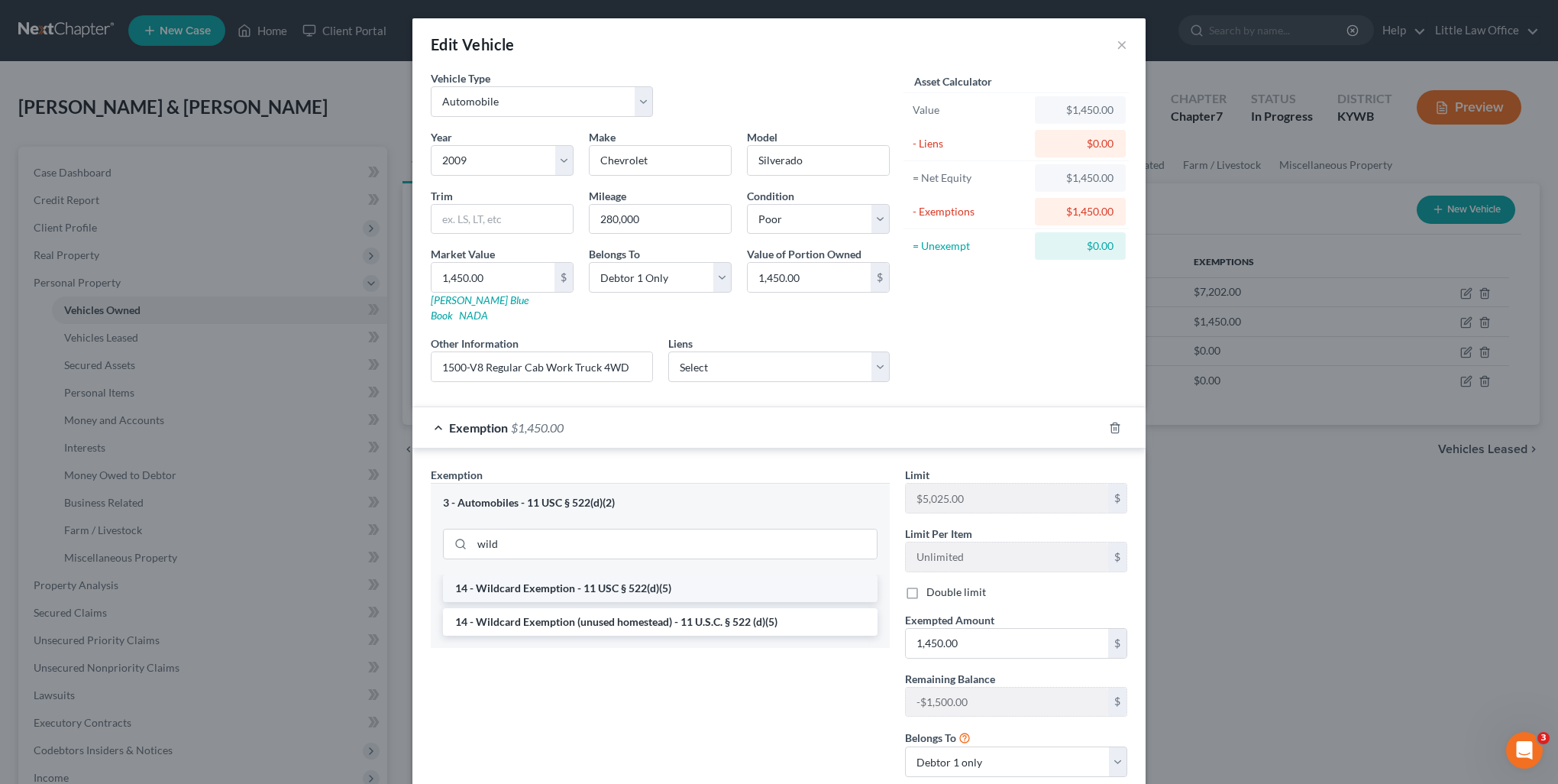
click at [589, 582] on li "14 - Wildcard Exemption - 11 USC § 522(d)(5)" at bounding box center [660, 588] width 434 height 28
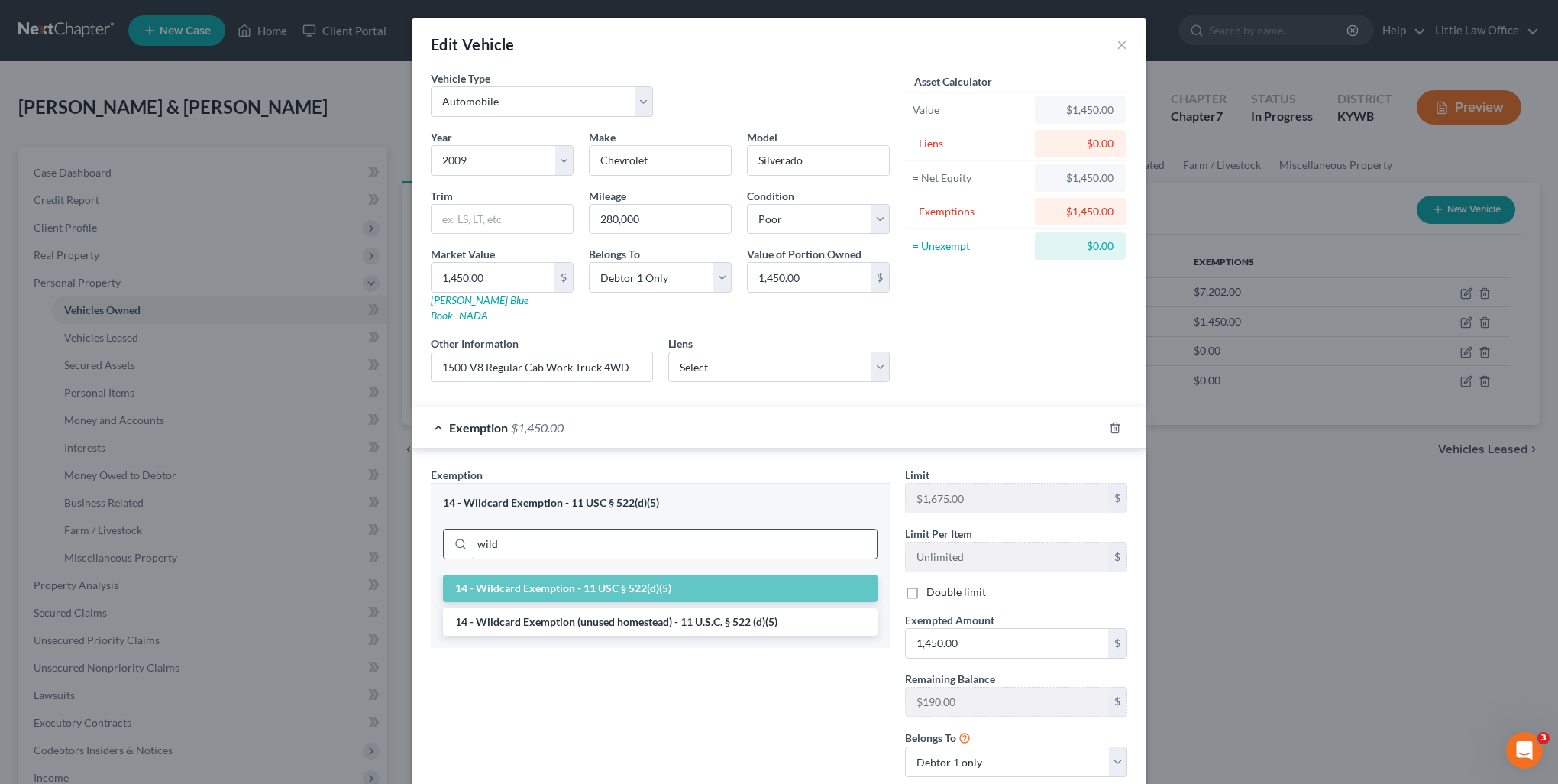
click at [522, 531] on input "wild" at bounding box center [675, 543] width 405 height 29
click at [927, 585] on label "Double limit" at bounding box center [956, 592] width 59 height 15
click at [933, 585] on input "Double limit" at bounding box center [938, 589] width 10 height 10
click at [780, 736] on div "Exemption Set must be selected for CA. Exemption * 14 - Wildcard Exemption - 11…" at bounding box center [661, 627] width 475 height 322
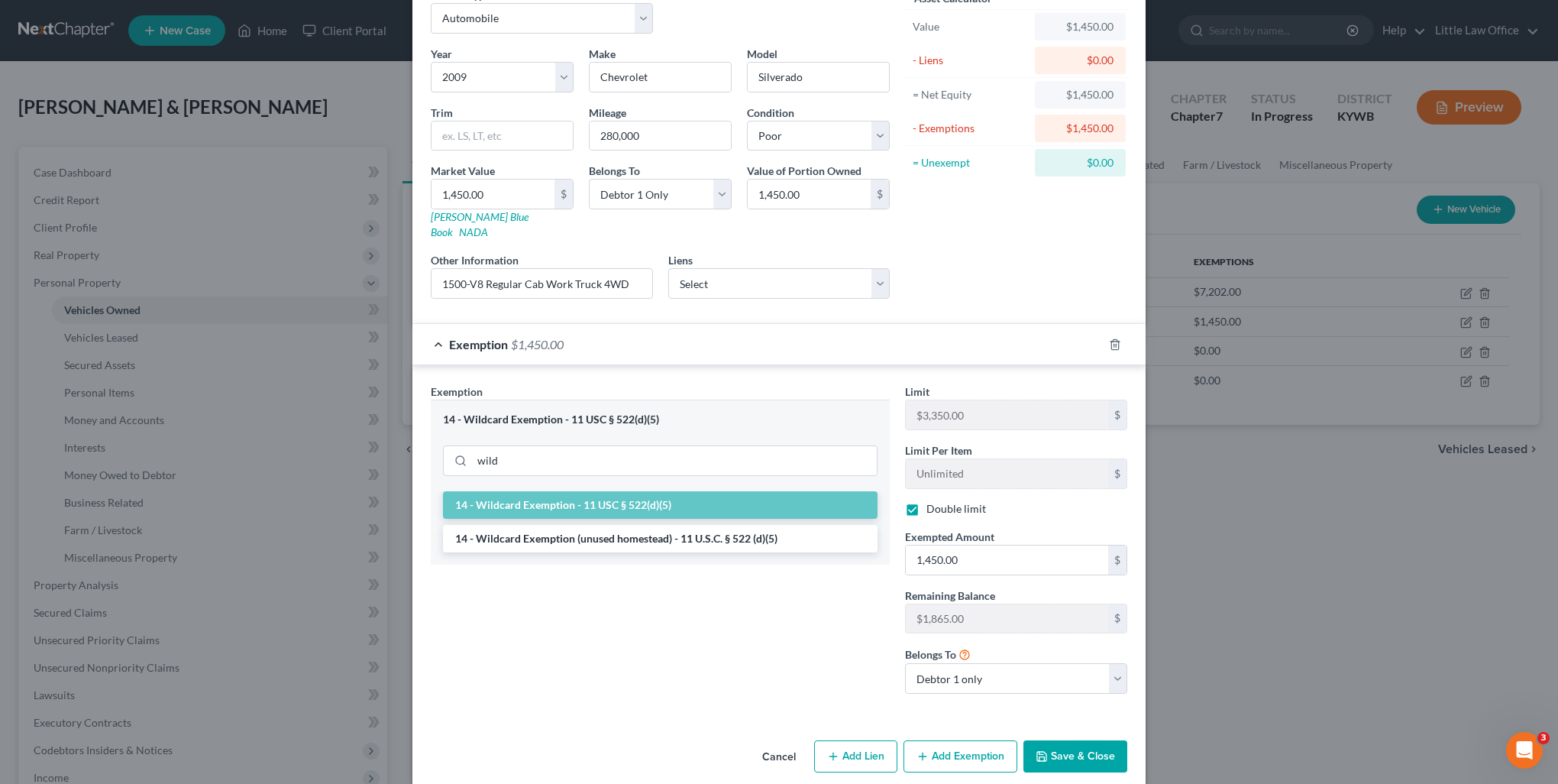
click at [1062, 740] on button "Save & Close" at bounding box center [1075, 756] width 104 height 32
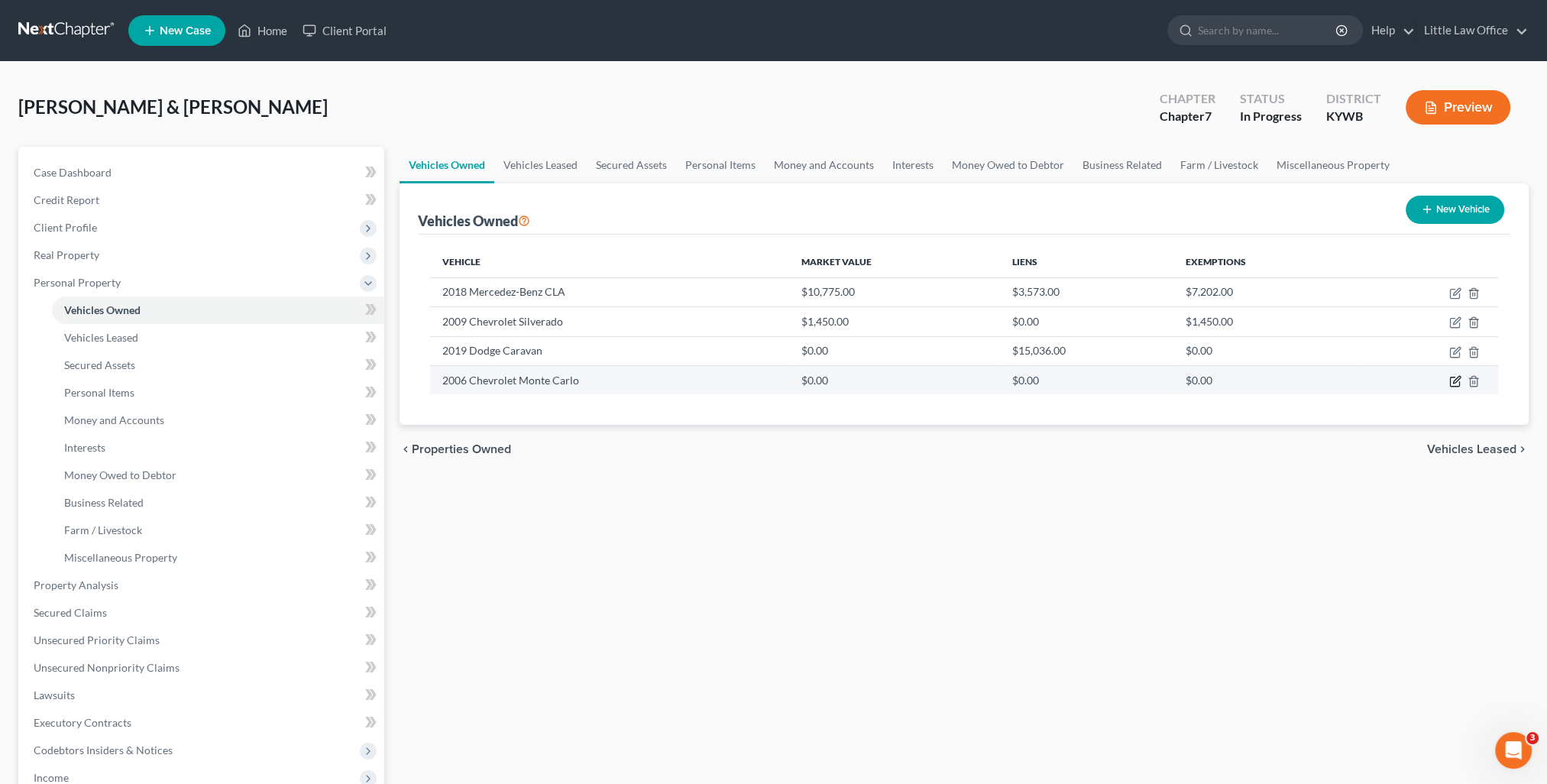
click at [1454, 380] on icon "button" at bounding box center [1456, 379] width 7 height 7
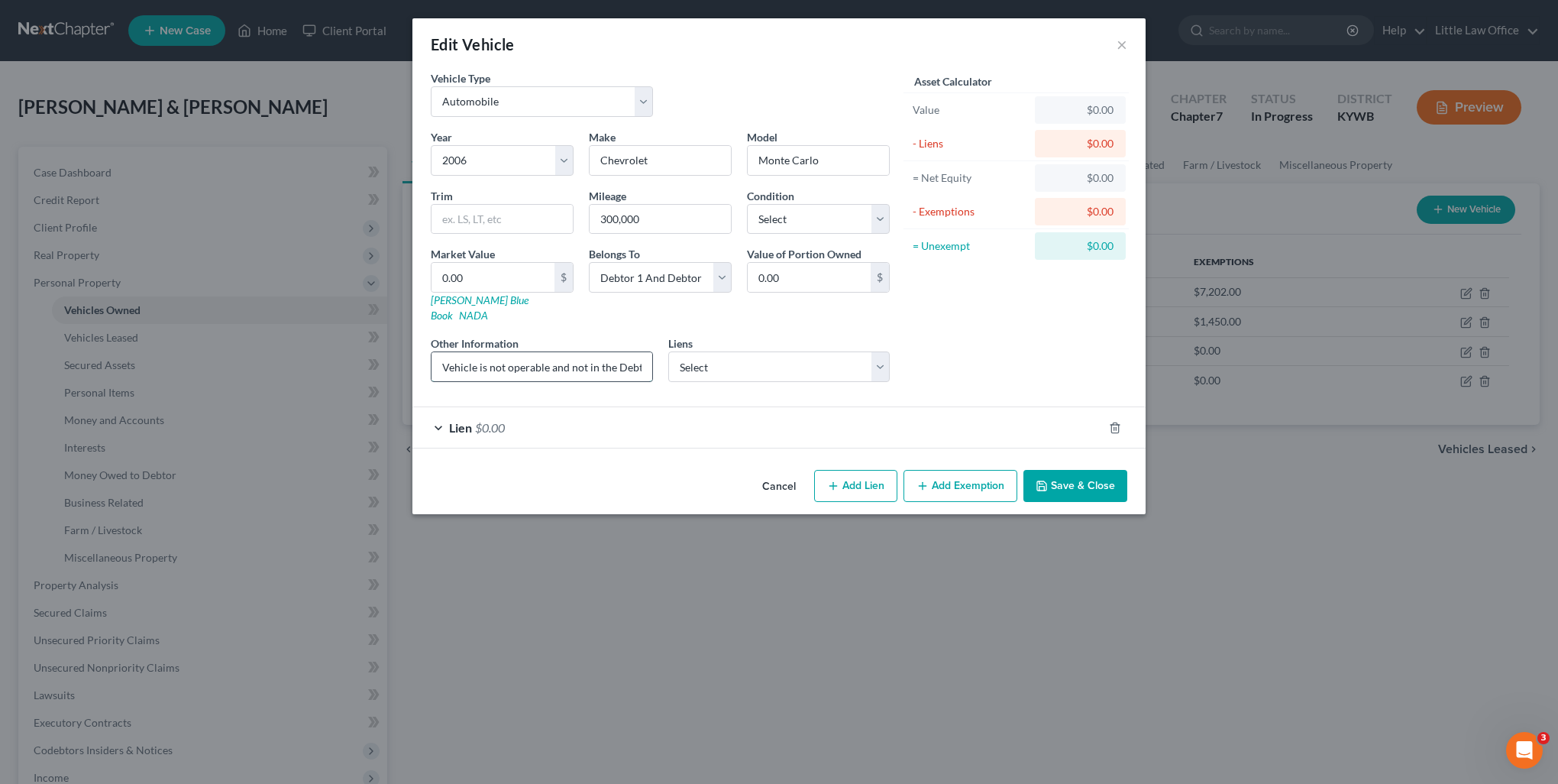
click at [578, 354] on input "Vehicle is not operable and not in the Debtors' possession." at bounding box center [541, 366] width 221 height 29
click at [536, 413] on div "Lien $0.00" at bounding box center [757, 427] width 691 height 40
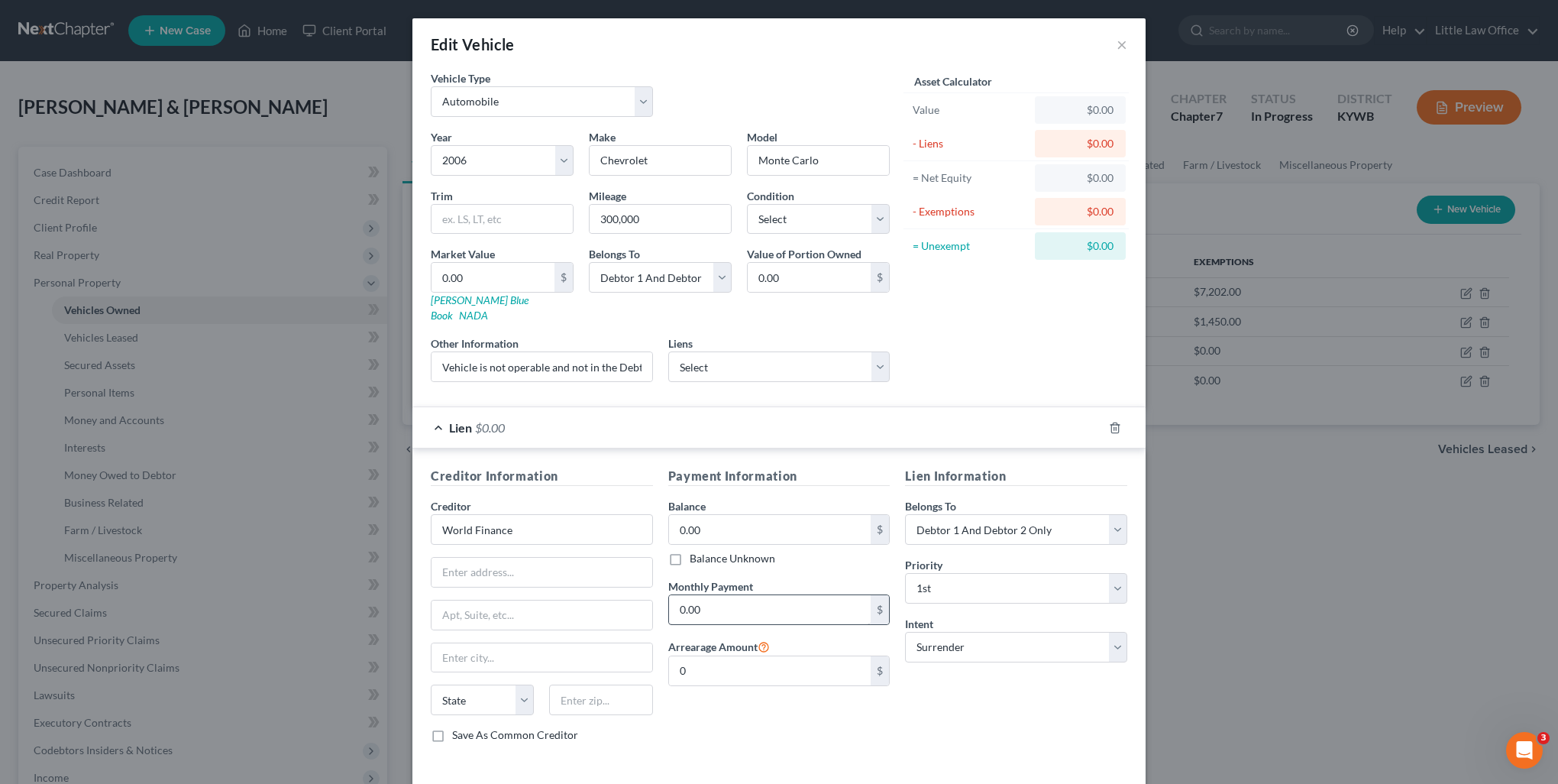
scroll to position [48, 0]
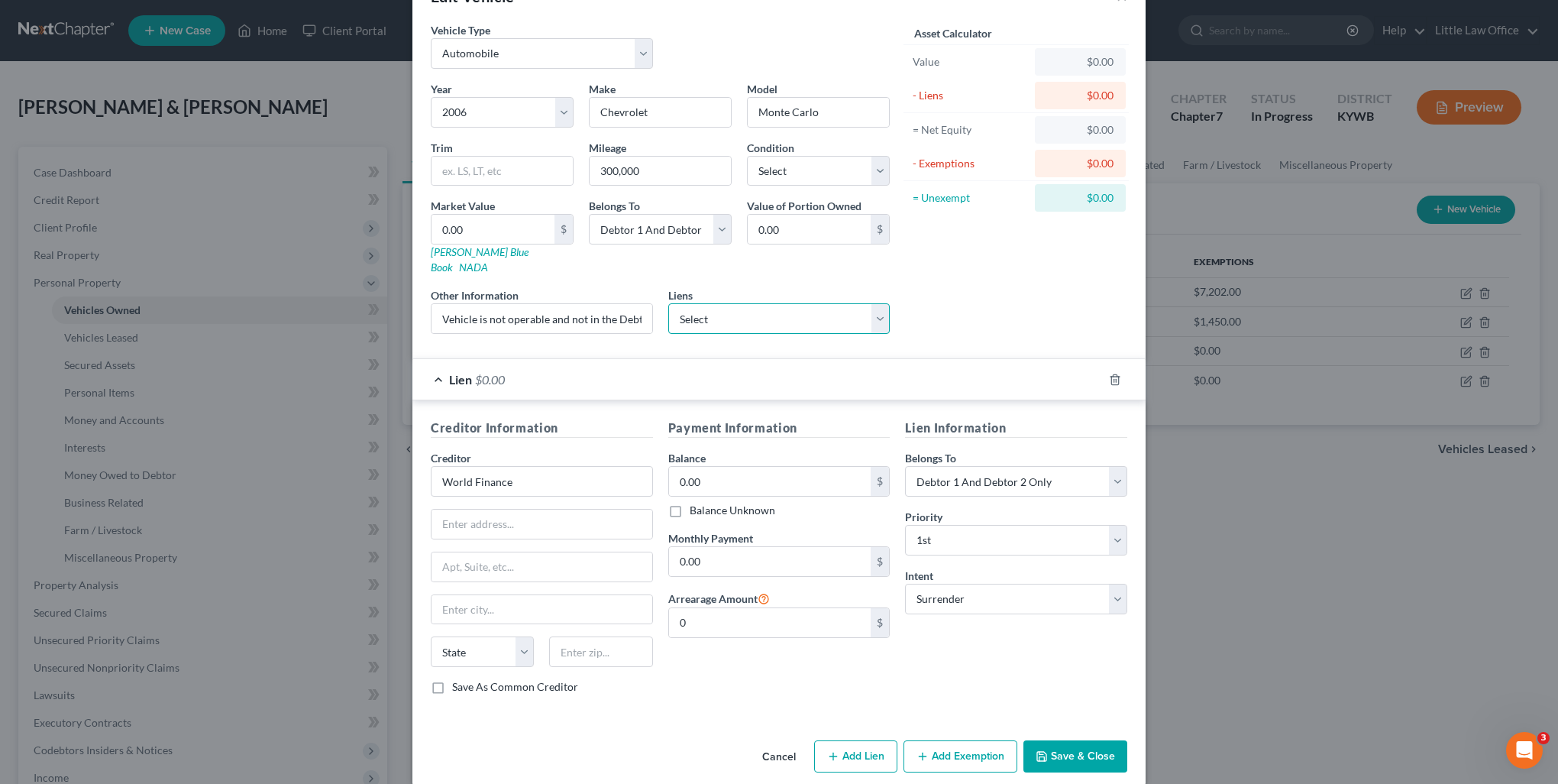
click at [704, 303] on select "Select Bridgecrest - $0.00 Lendmark - $1,233.00" at bounding box center [779, 318] width 222 height 31
click at [952, 302] on div "Asset Calculator Value $0.00 - Liens $0.00 = Net Equity $0.00 - Exemptions $0.0…" at bounding box center [1016, 184] width 237 height 324
click at [536, 509] on input "text" at bounding box center [541, 524] width 221 height 29
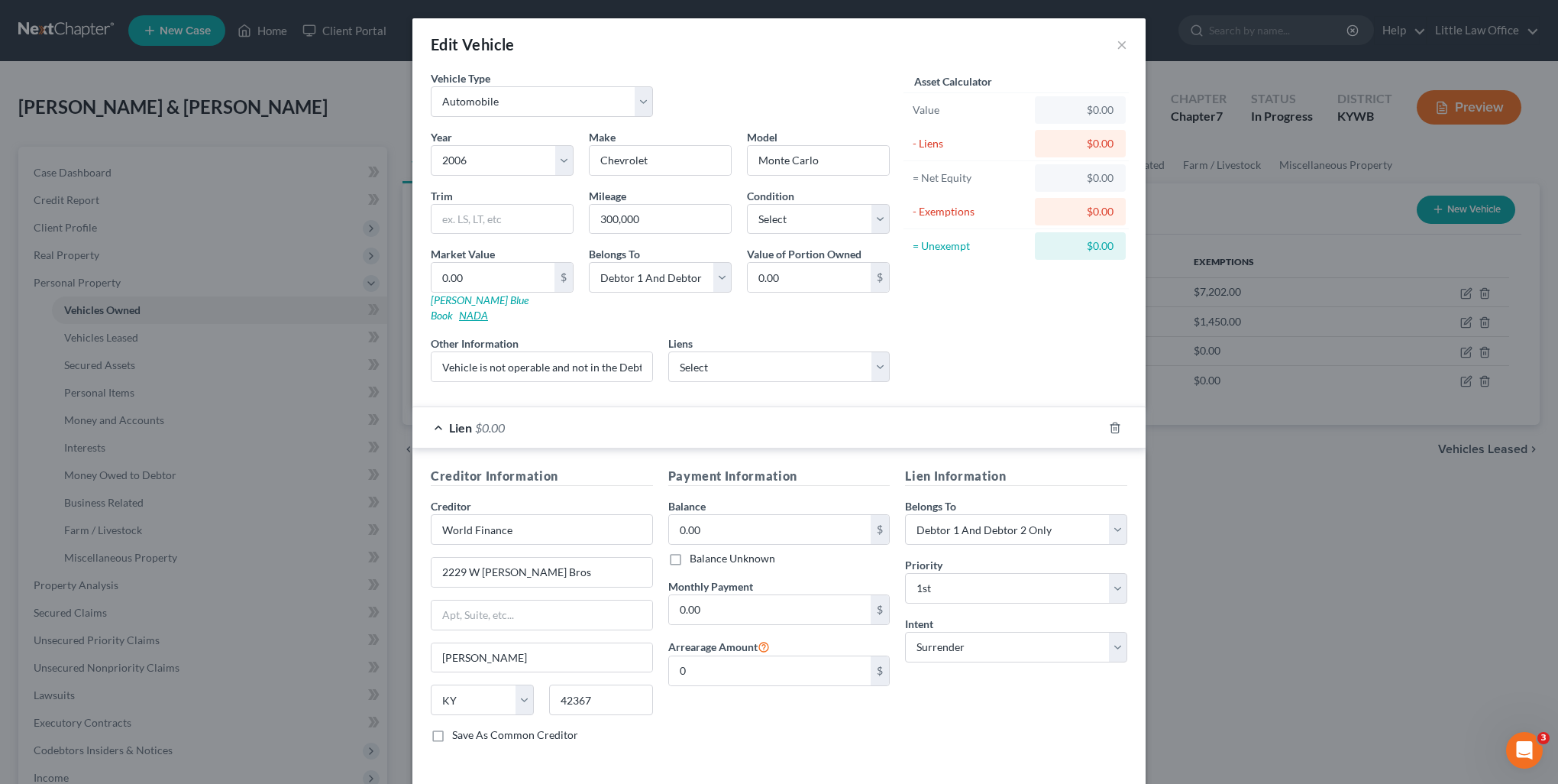
click at [488, 309] on link "NADA" at bounding box center [473, 315] width 29 height 13
drag, startPoint x: 517, startPoint y: 301, endPoint x: 292, endPoint y: 11, distance: 367.0
click at [488, 309] on link "NADA" at bounding box center [473, 315] width 29 height 13
click at [480, 268] on input "0.00" at bounding box center [492, 277] width 123 height 29
click at [929, 315] on div "Asset Calculator Value $500.00 - Liens $0.00 = Net Equity $5.00 - Exemptions $0…" at bounding box center [1016, 232] width 237 height 324
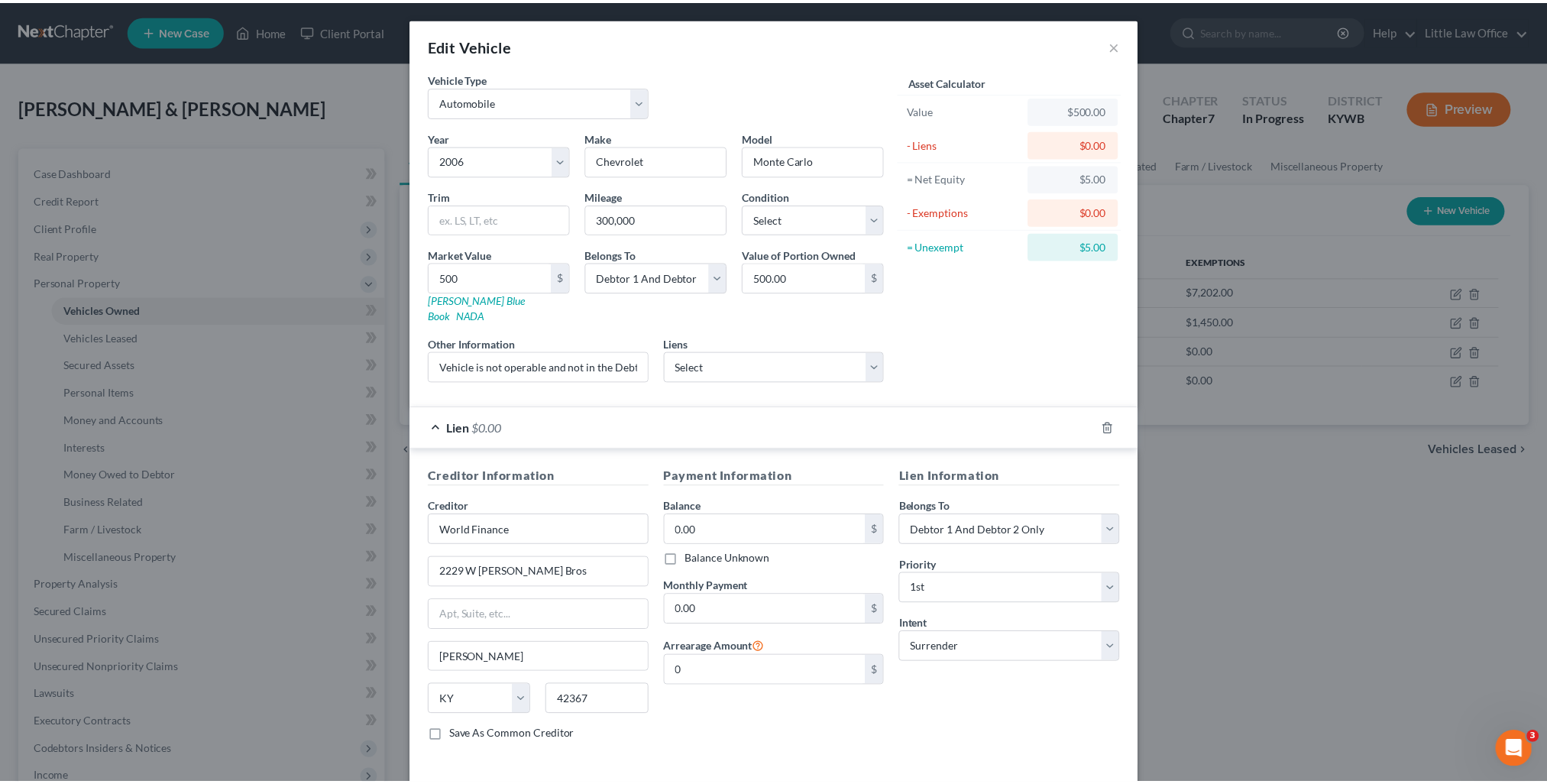
scroll to position [48, 0]
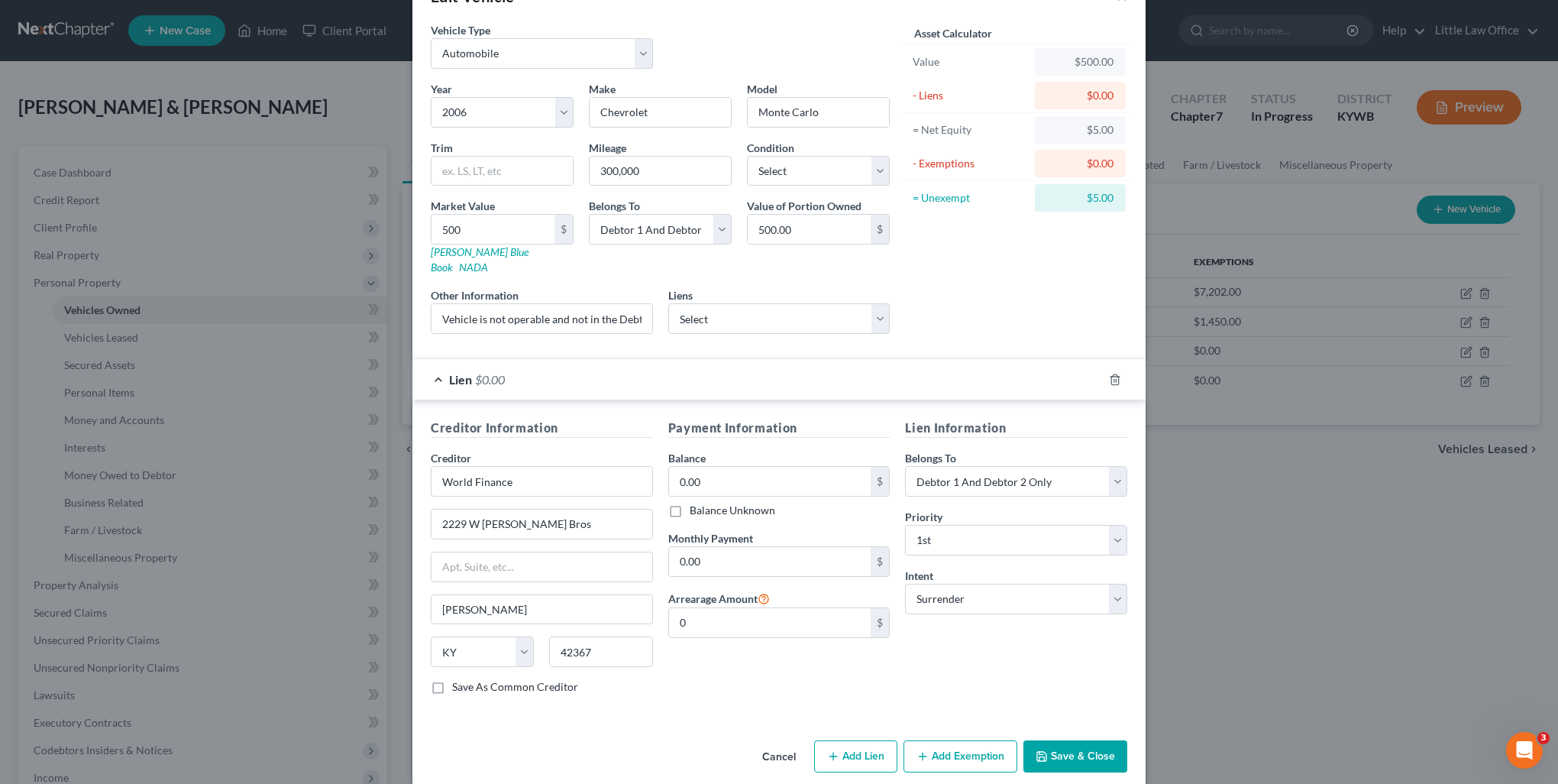
click at [981, 290] on div "Asset Calculator Value $500.00 - Liens $0.00 = Net Equity $5.00 - Exemptions $0…" at bounding box center [1016, 184] width 237 height 324
click at [1097, 747] on button "Save & Close" at bounding box center [1075, 756] width 104 height 32
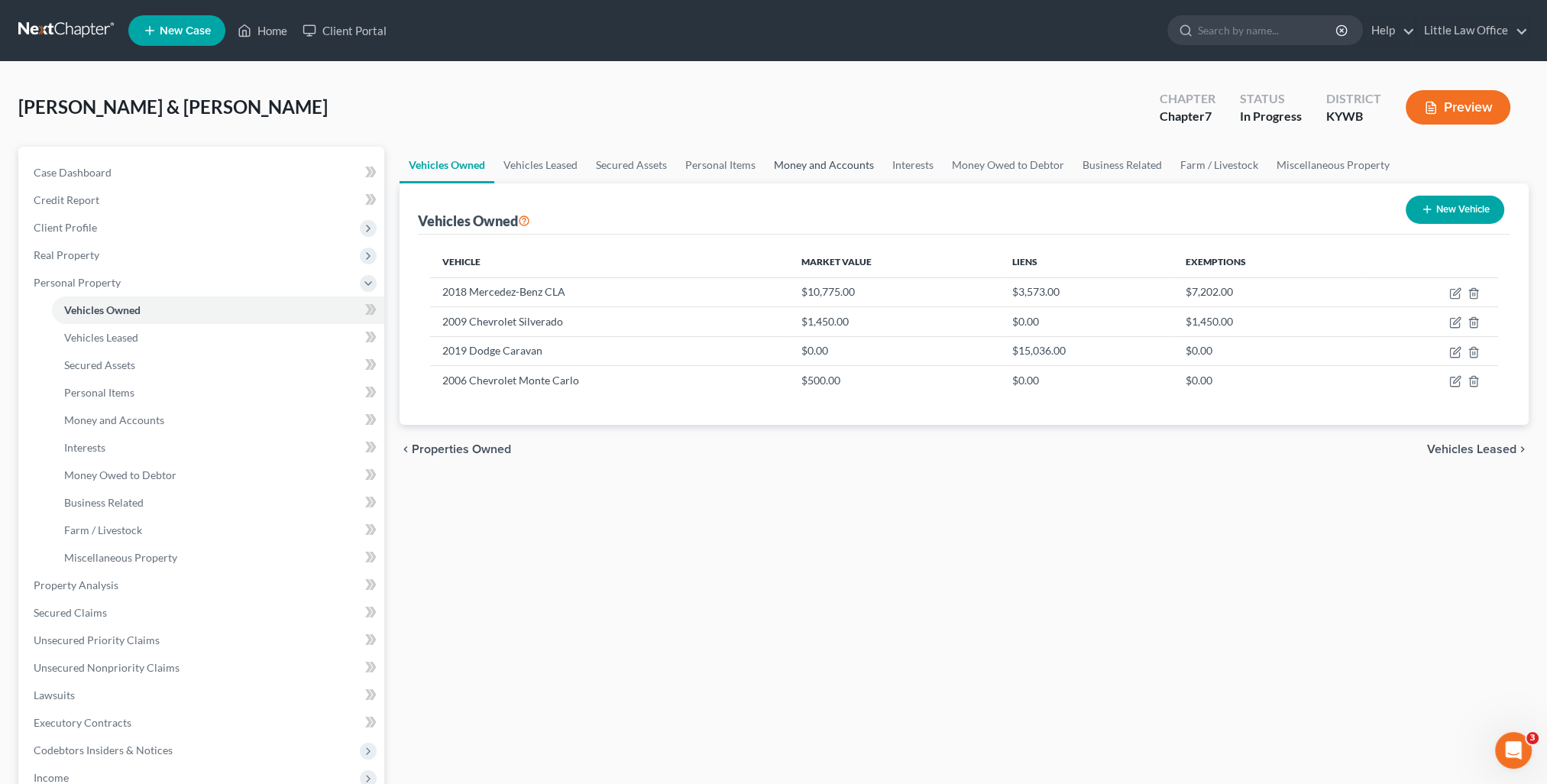
click at [843, 169] on link "Money and Accounts" at bounding box center [824, 165] width 119 height 36
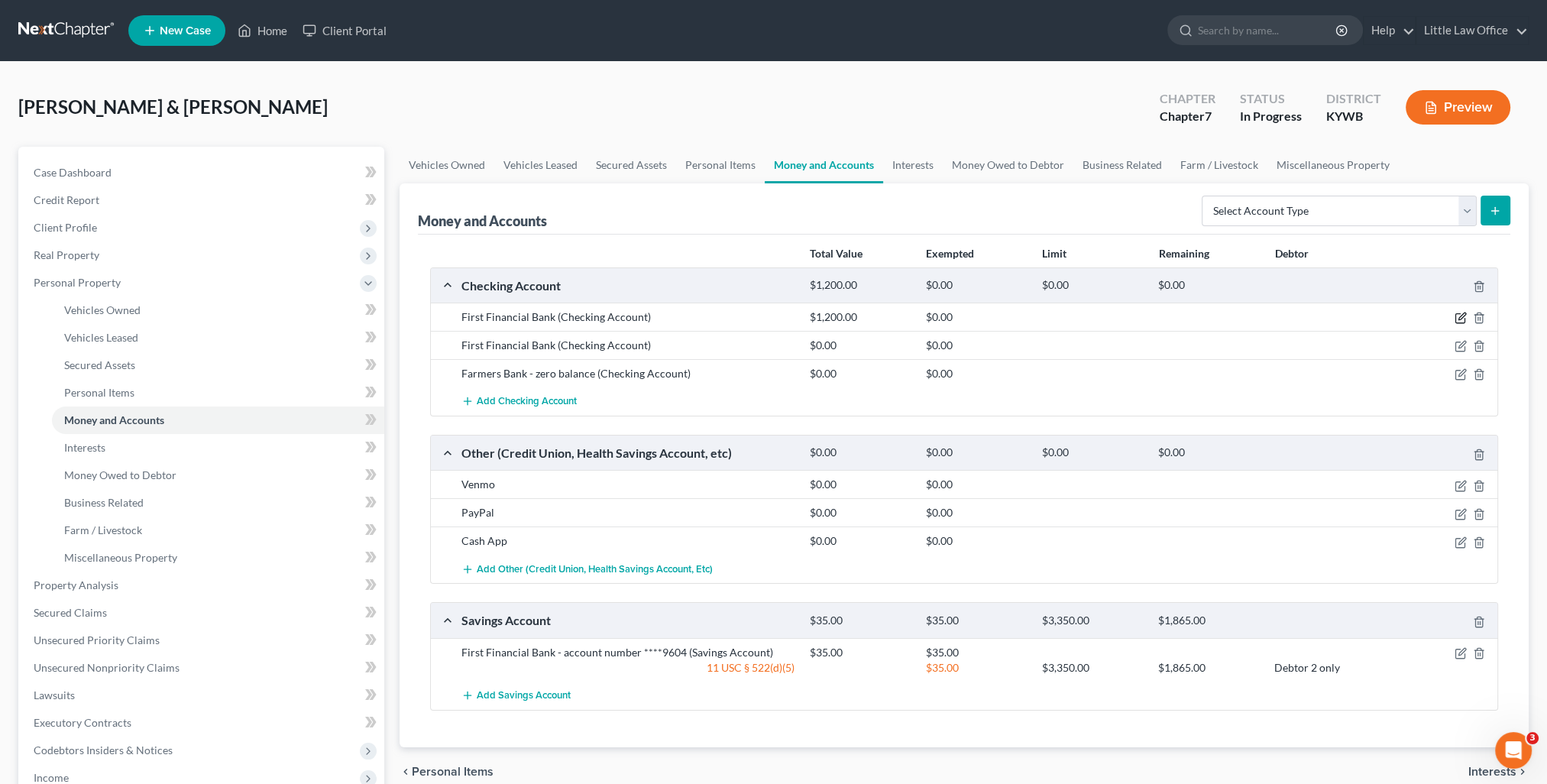
click at [1458, 316] on icon "button" at bounding box center [1460, 317] width 12 height 12
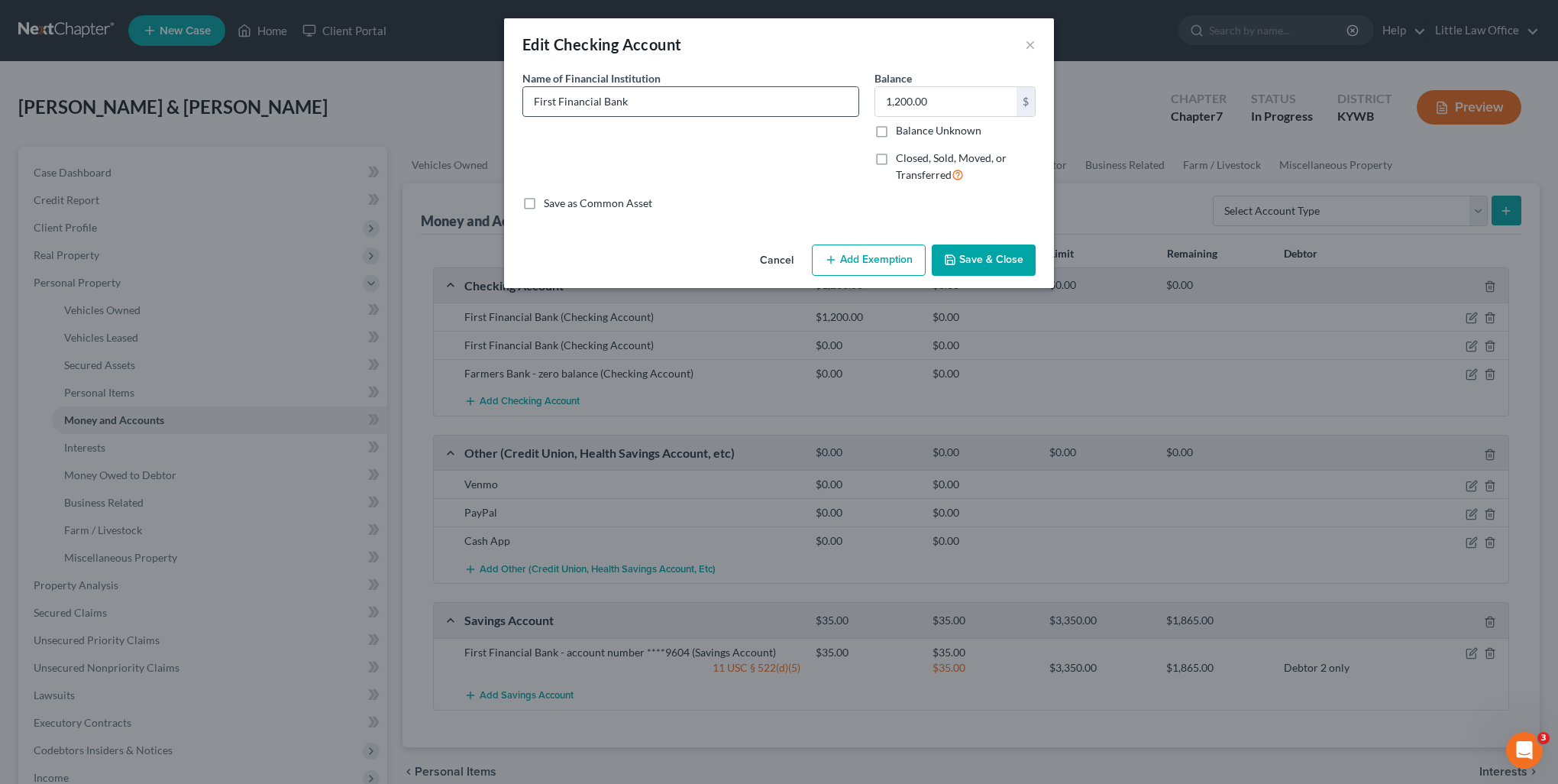
click at [661, 107] on input "First Financial Bank" at bounding box center [691, 101] width 335 height 29
click at [880, 261] on button "Add Exemption" at bounding box center [869, 260] width 114 height 32
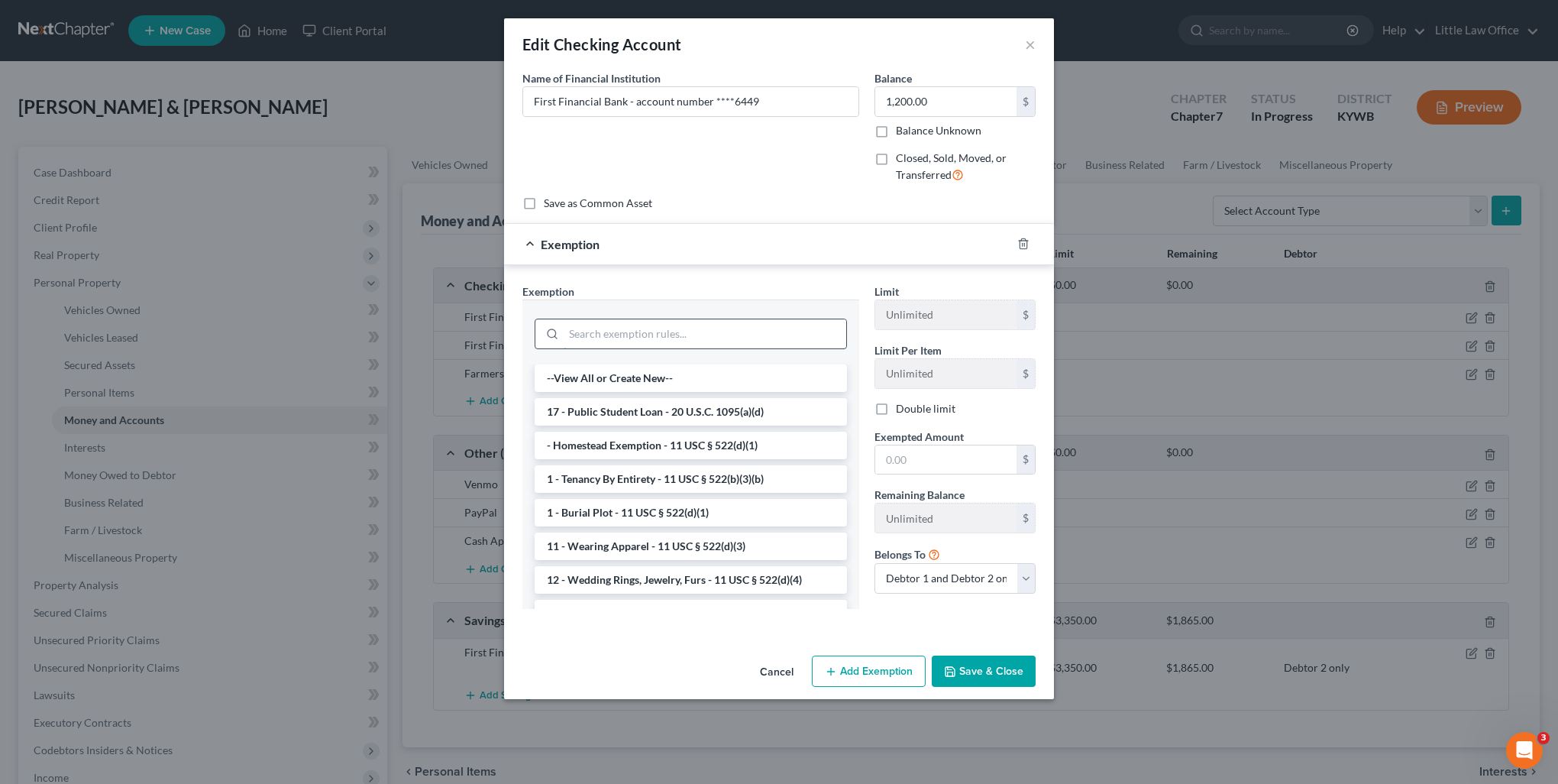
click at [630, 331] on input "search" at bounding box center [704, 334] width 282 height 29
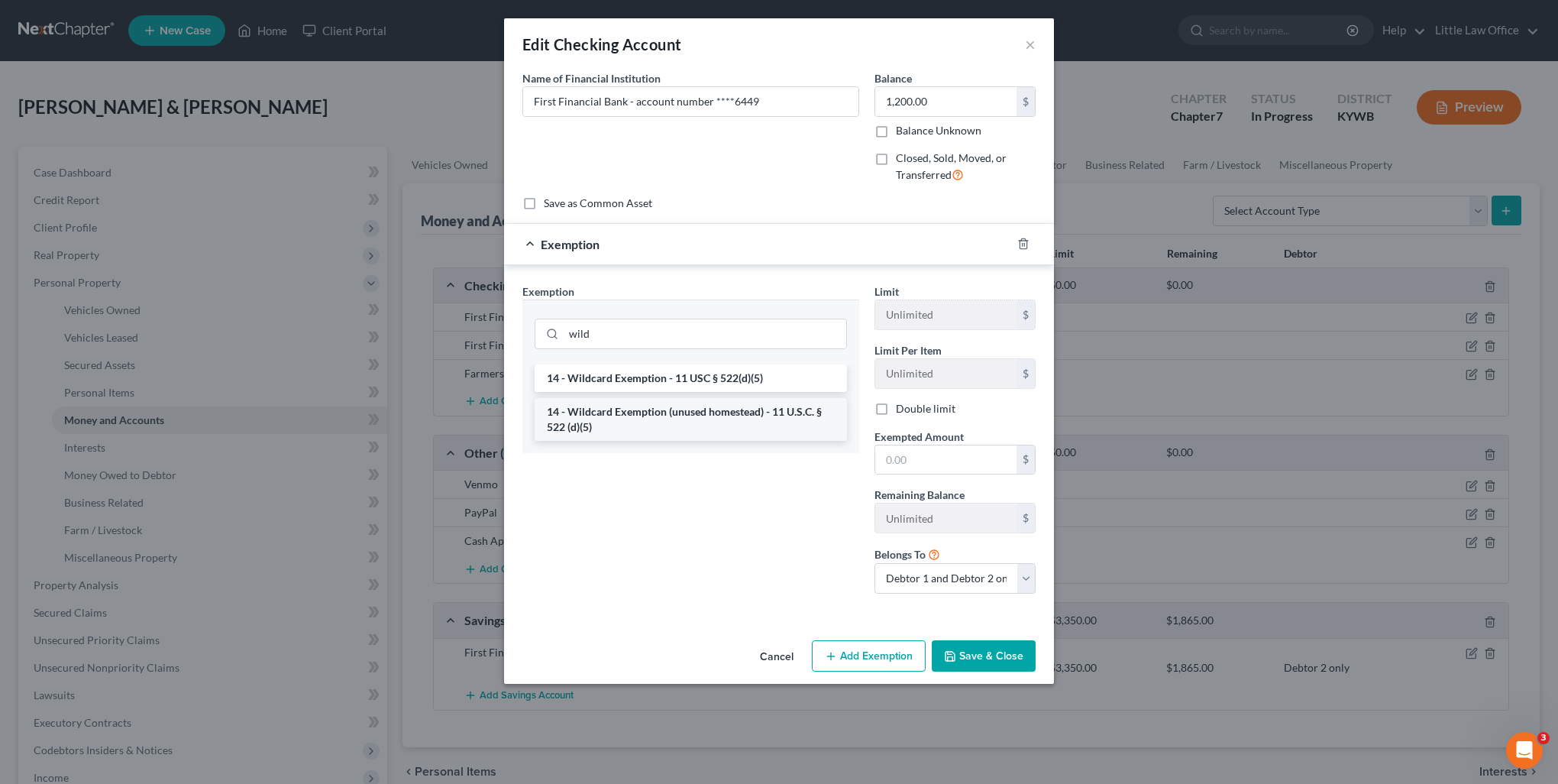
click at [688, 434] on li "14 - Wildcard Exemption (unused homestead) - 11 U.S.C. § 522 (d)(5)" at bounding box center [691, 419] width 313 height 43
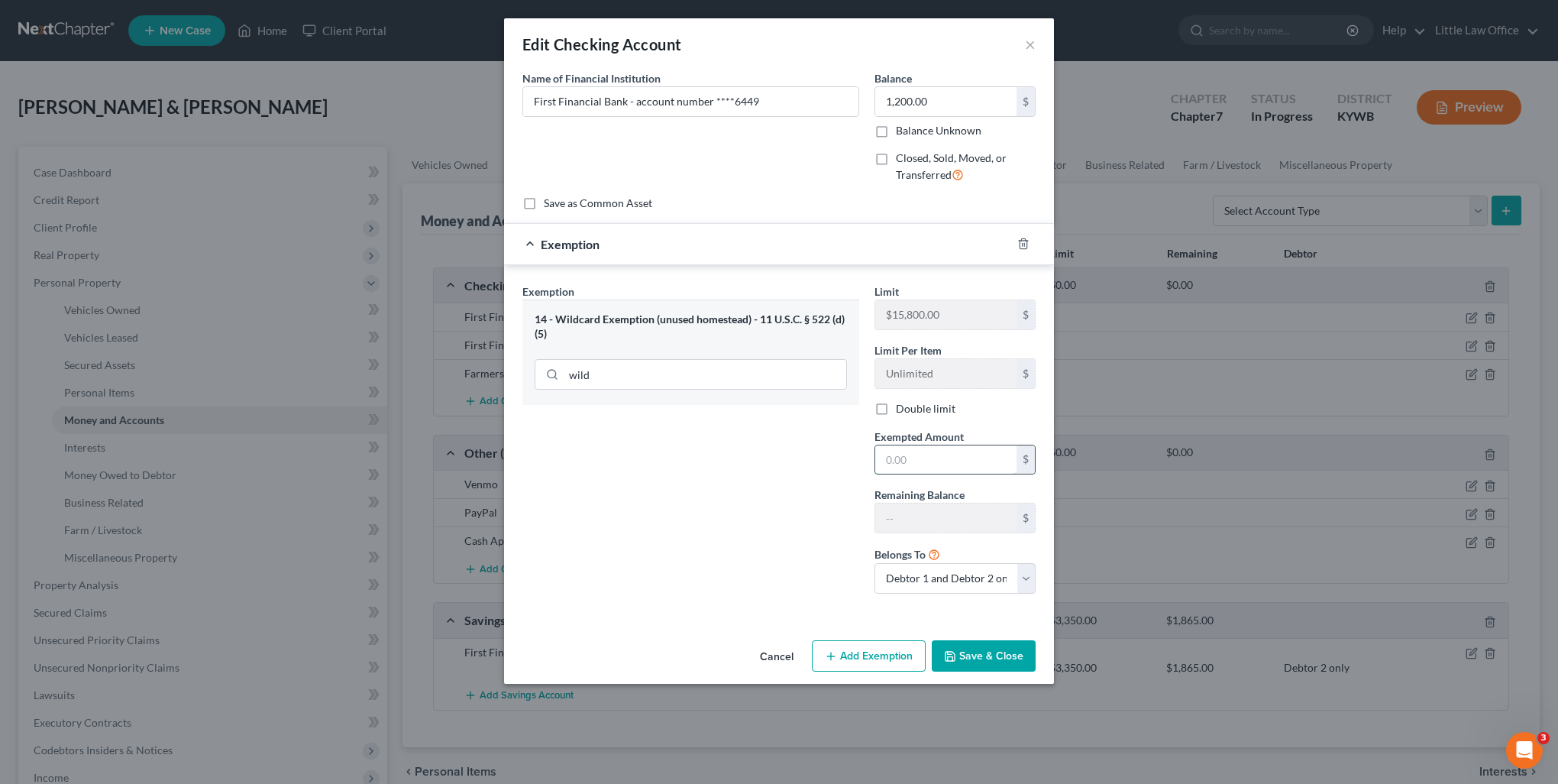
click at [979, 457] on input "text" at bounding box center [946, 460] width 142 height 29
click at [1010, 658] on button "Save & Close" at bounding box center [984, 656] width 104 height 32
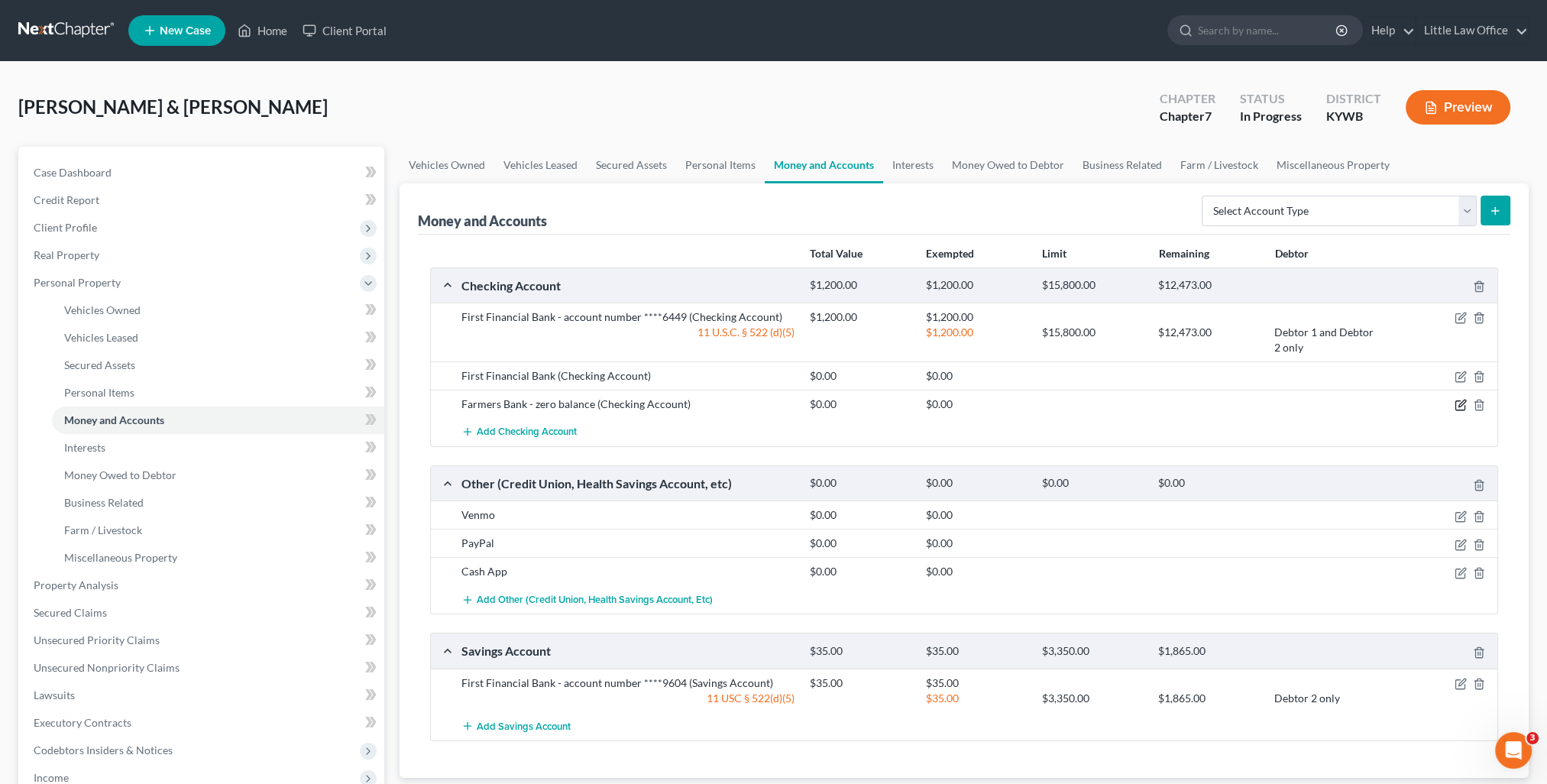
click at [1463, 401] on icon "button" at bounding box center [1460, 404] width 12 height 12
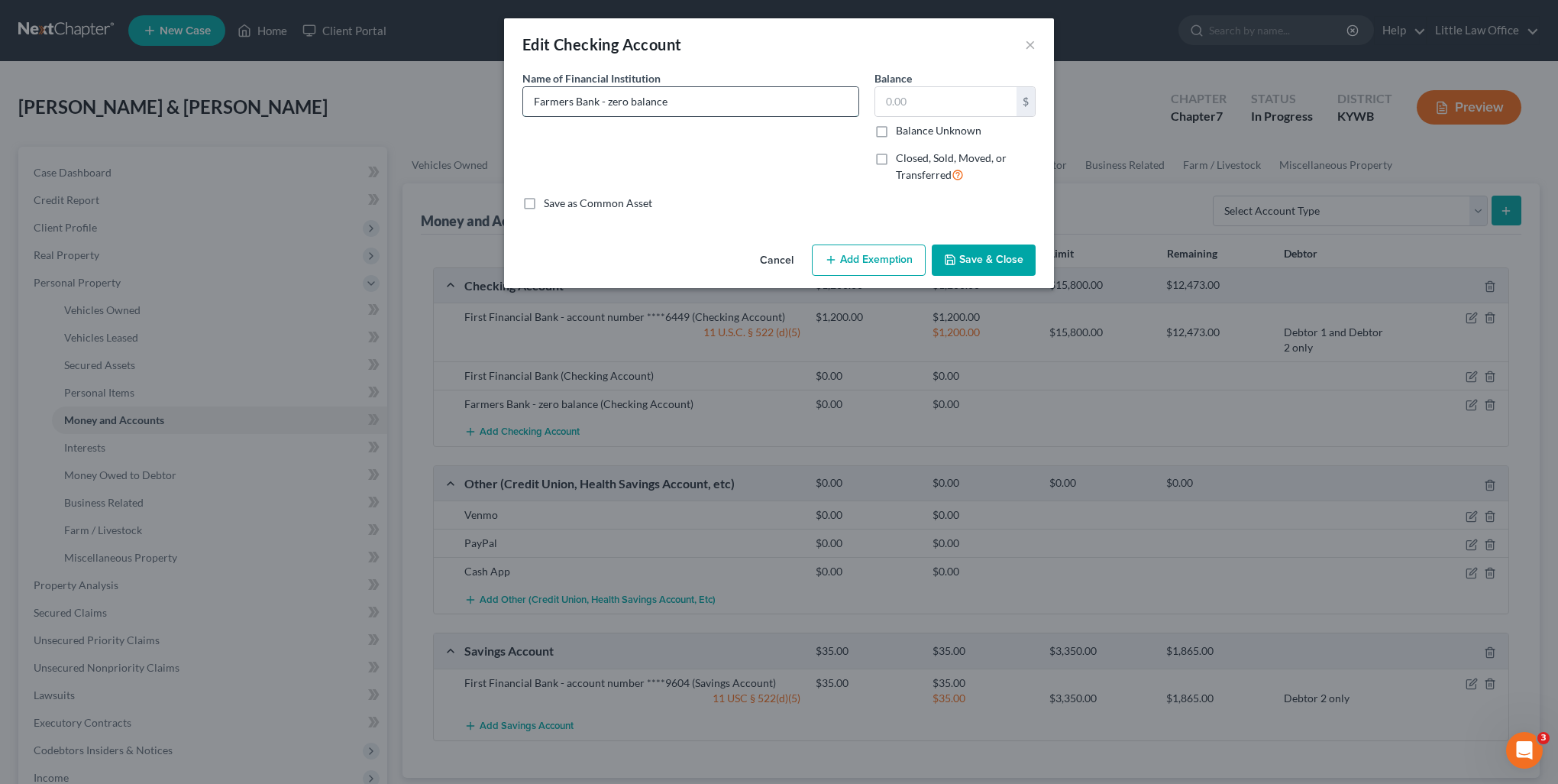
click at [684, 109] on input "Farmers Bank - zero balance" at bounding box center [691, 101] width 335 height 29
click at [991, 263] on button "Save & Close" at bounding box center [984, 260] width 104 height 32
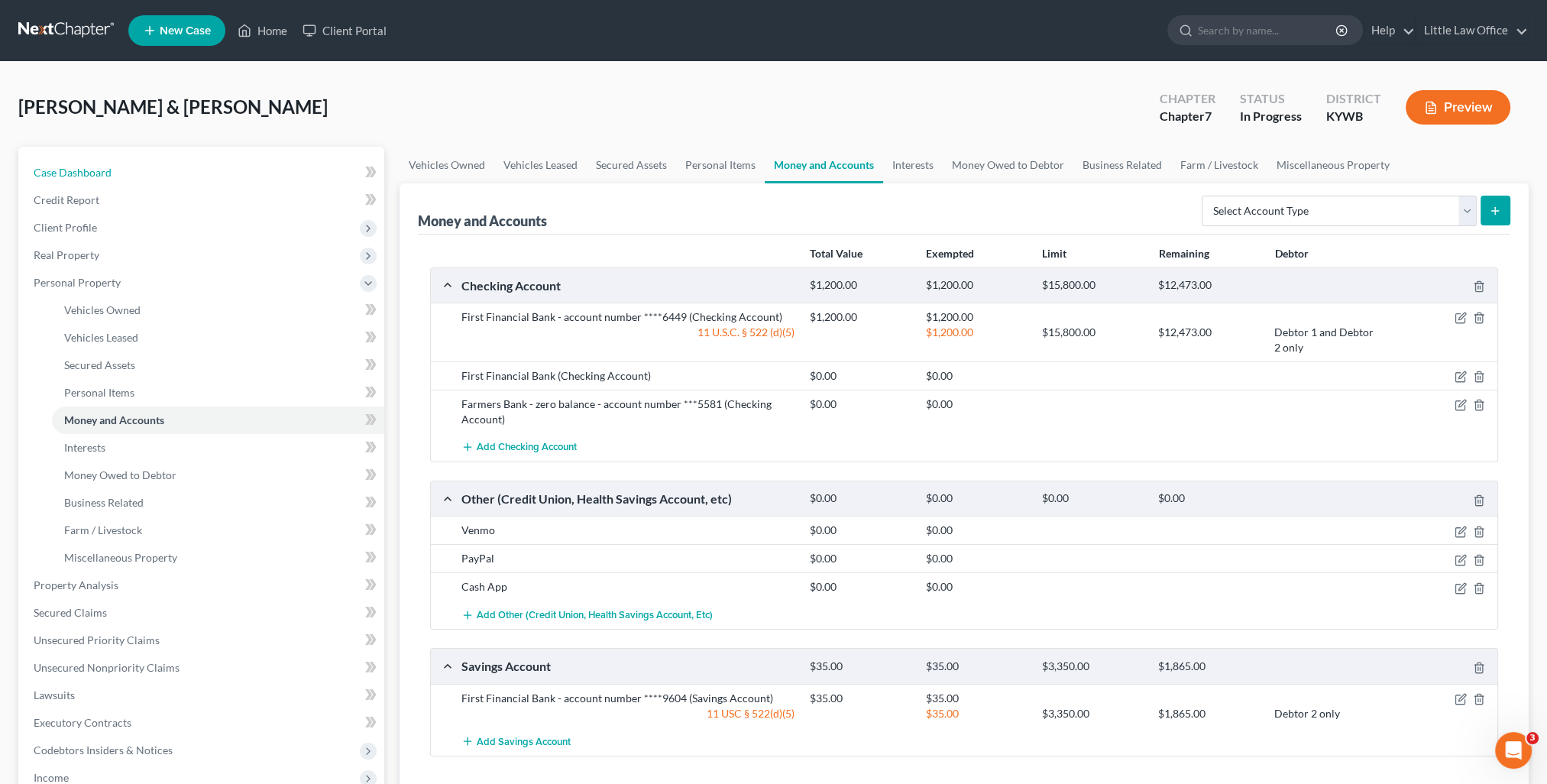
drag, startPoint x: 75, startPoint y: 182, endPoint x: 545, endPoint y: 203, distance: 470.5
click at [75, 182] on link "Case Dashboard" at bounding box center [203, 172] width 363 height 28
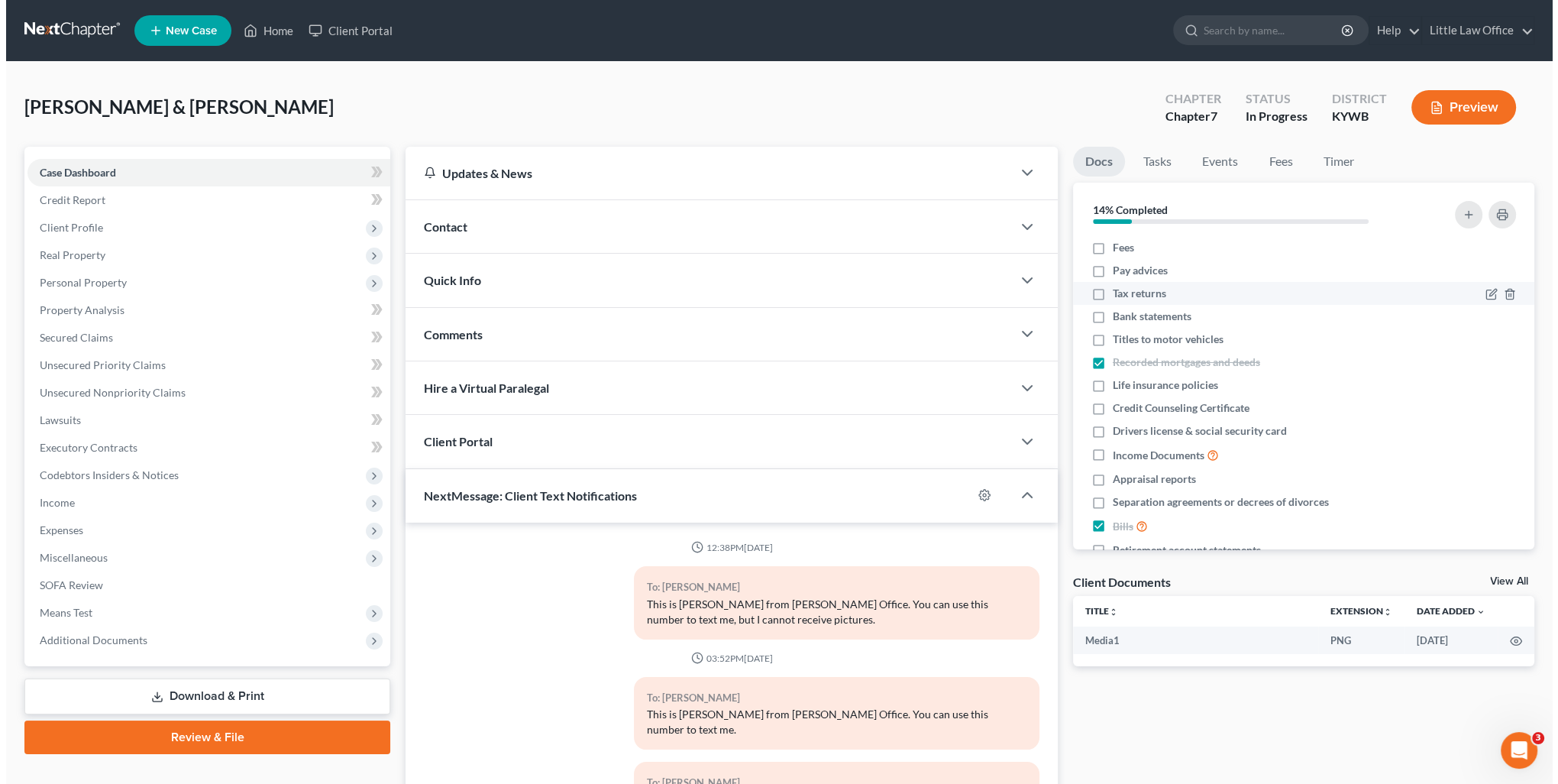
scroll to position [1181, 0]
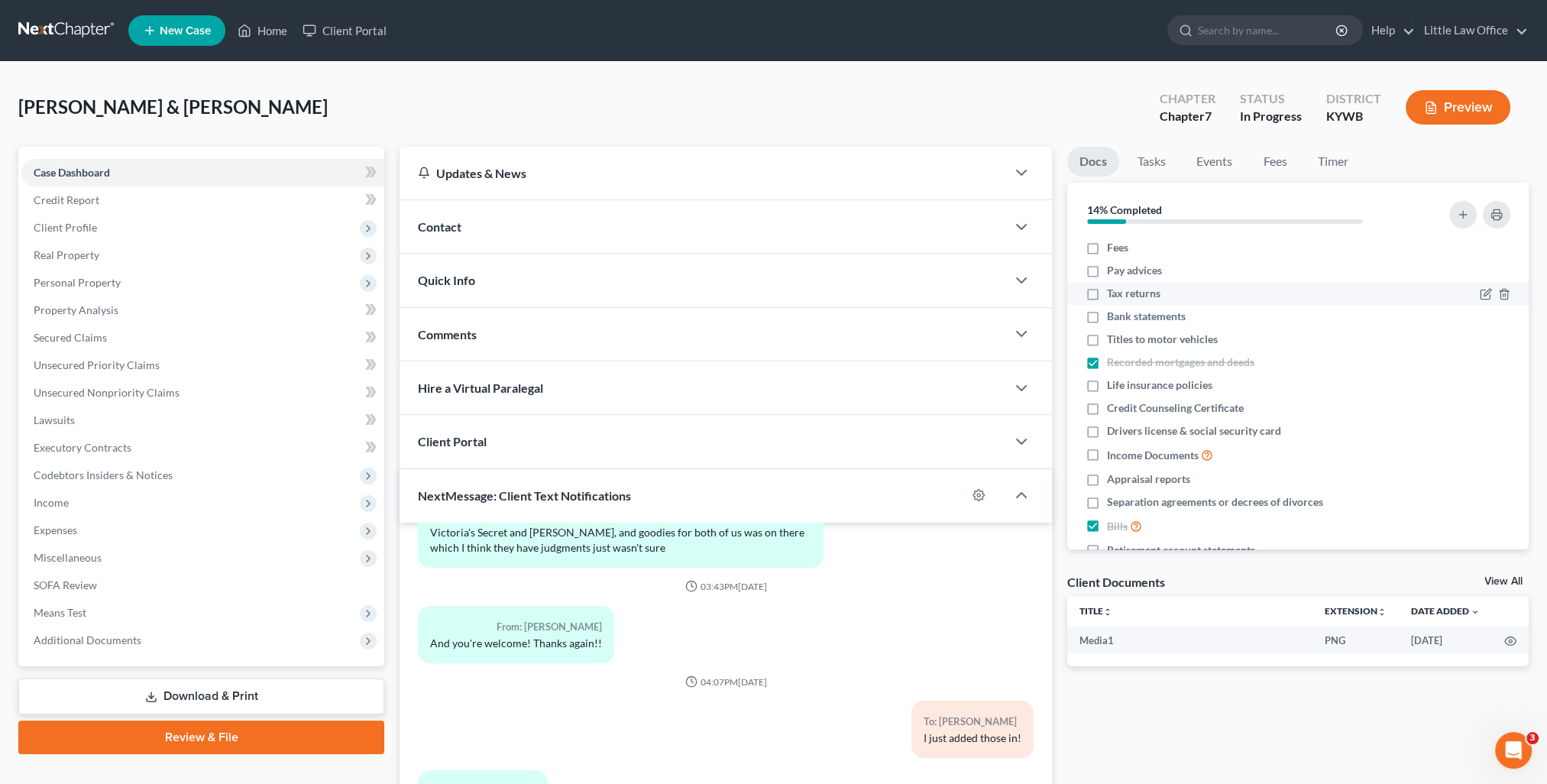
click at [1107, 291] on label "Tax returns" at bounding box center [1134, 293] width 54 height 15
click at [1113, 291] on input "Tax returns" at bounding box center [1118, 290] width 10 height 10
click at [1107, 429] on label "Drivers license & social security card" at bounding box center [1194, 430] width 174 height 15
click at [1113, 429] on input "Drivers license & social security card" at bounding box center [1118, 428] width 10 height 10
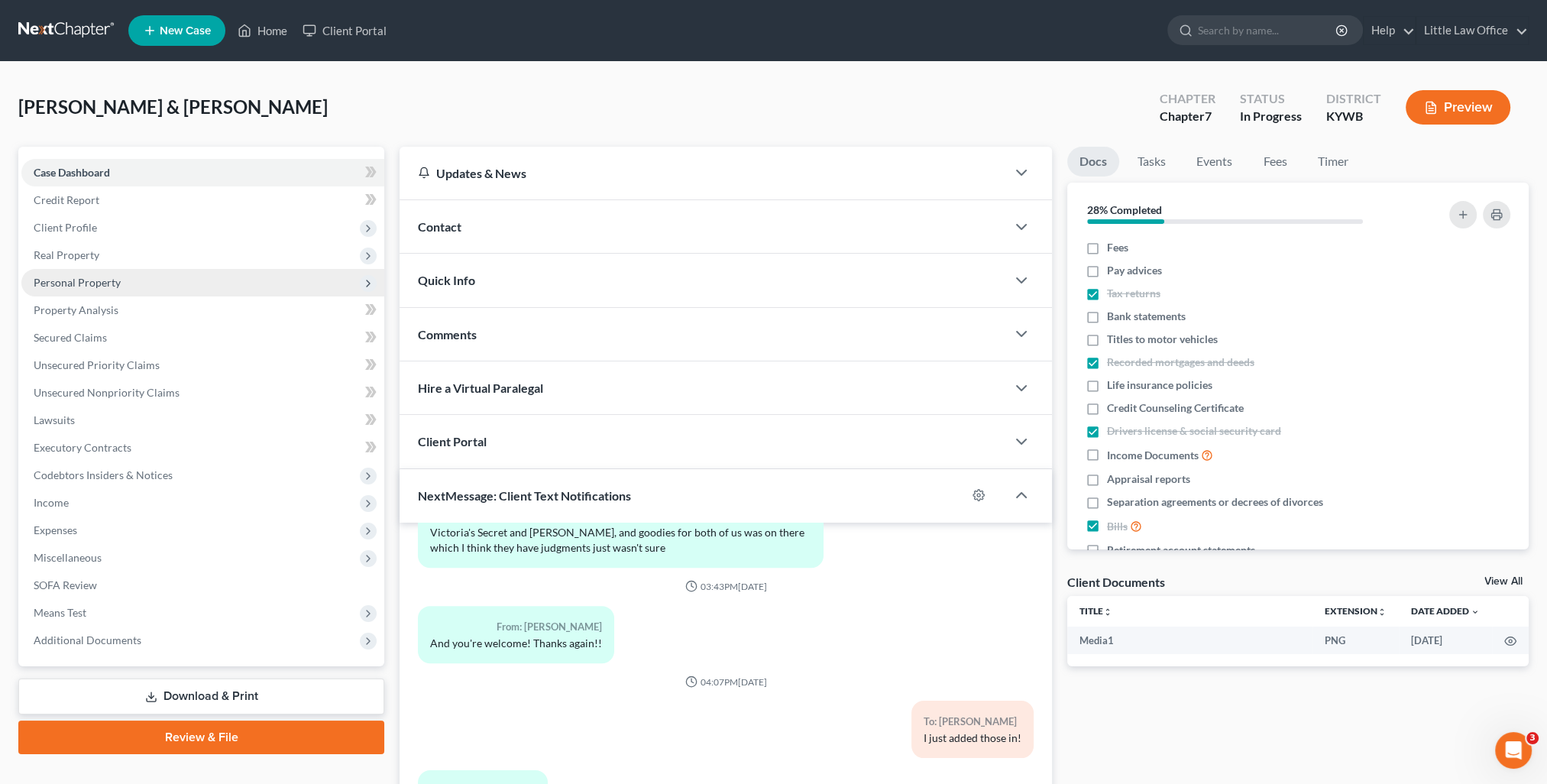
drag, startPoint x: 69, startPoint y: 286, endPoint x: 360, endPoint y: 291, distance: 291.0
click at [69, 286] on span "Personal Property" at bounding box center [77, 282] width 87 height 13
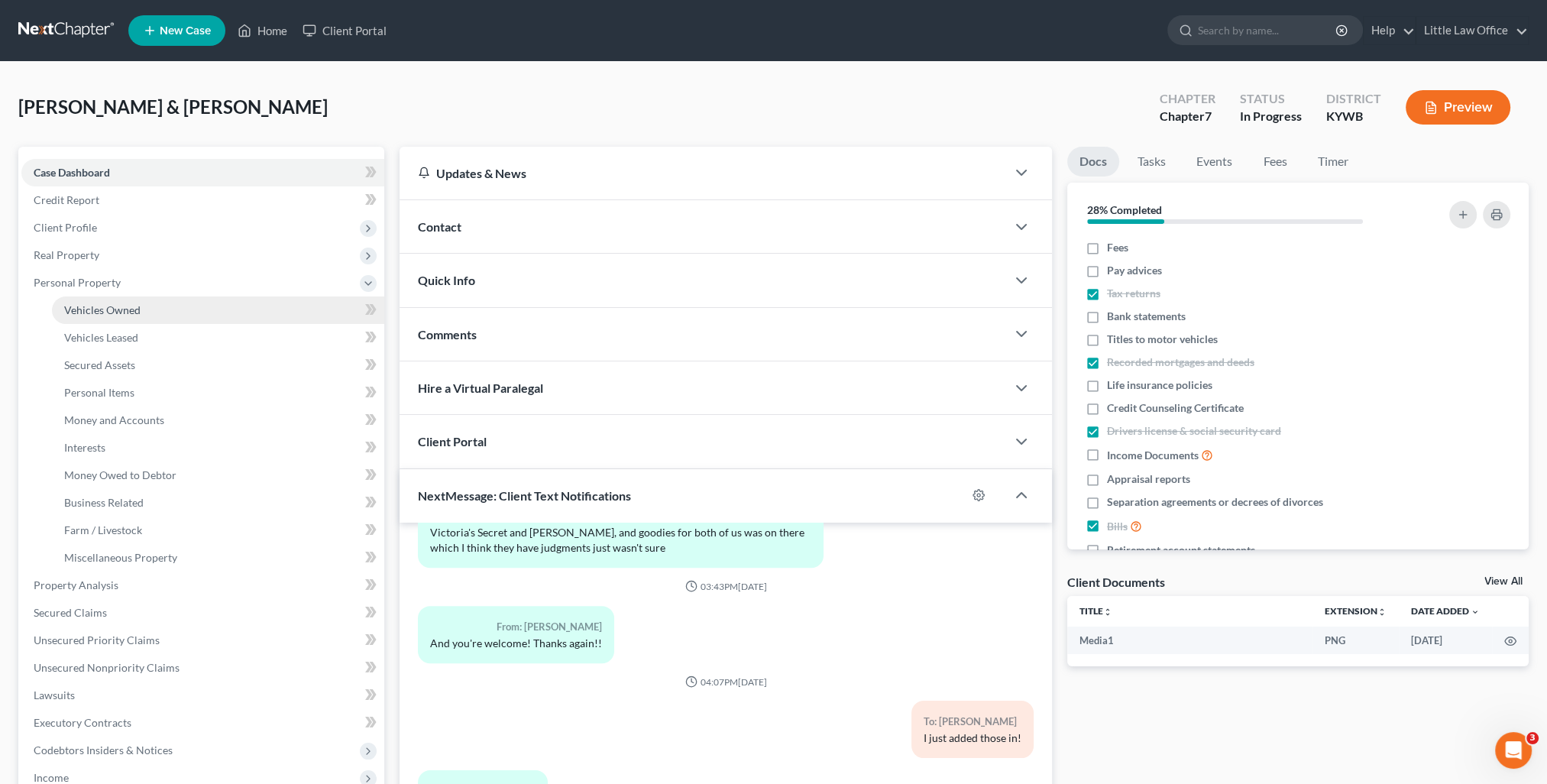
click at [156, 301] on link "Vehicles Owned" at bounding box center [218, 310] width 332 height 28
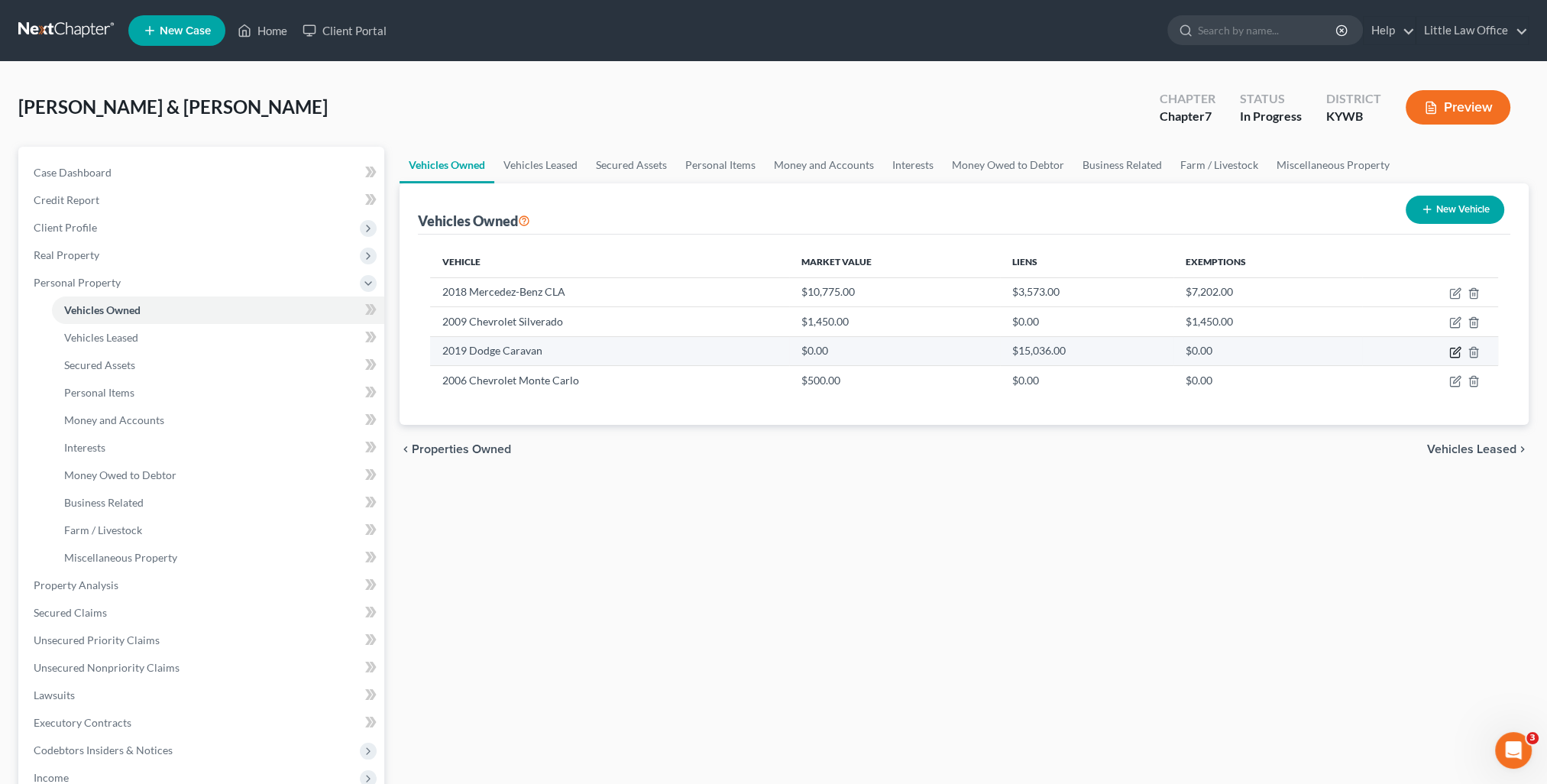
click at [1452, 350] on icon "button" at bounding box center [1454, 351] width 12 height 12
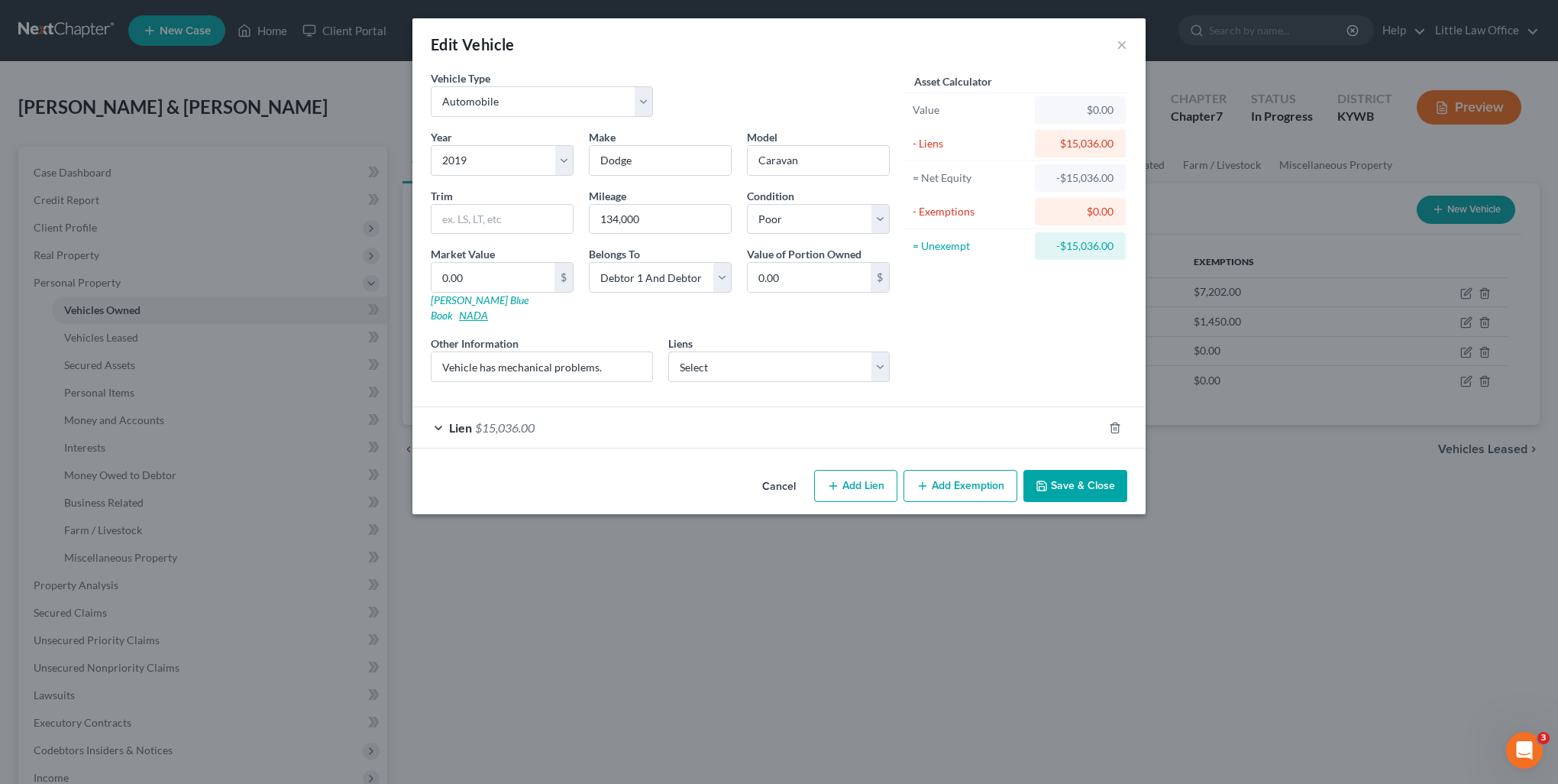
click at [488, 309] on link "NADA" at bounding box center [473, 315] width 29 height 13
click at [632, 352] on input "Vehicle has mechanical problems." at bounding box center [541, 366] width 221 height 29
paste input "Grand Caravan GT V6"
click at [488, 309] on link "NADA" at bounding box center [473, 315] width 29 height 13
click at [635, 352] on input "Vehicle has mechanical problems. Grand Caravan GT V6" at bounding box center [541, 366] width 221 height 29
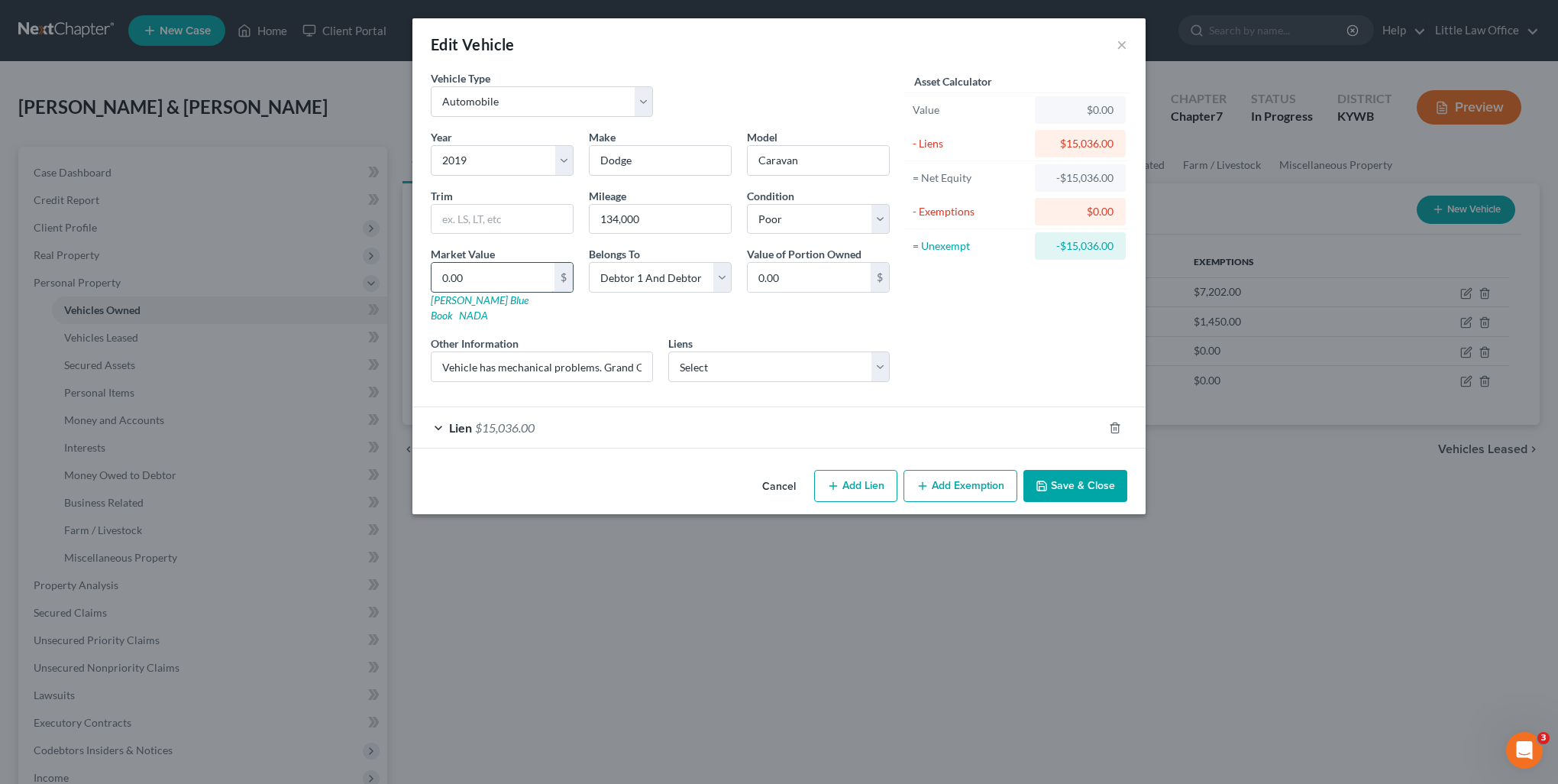
click at [487, 282] on input "0.00" at bounding box center [492, 277] width 123 height 29
drag, startPoint x: 1068, startPoint y: 460, endPoint x: 1109, endPoint y: 517, distance: 70.2
click at [1068, 470] on button "Save & Close" at bounding box center [1075, 486] width 104 height 32
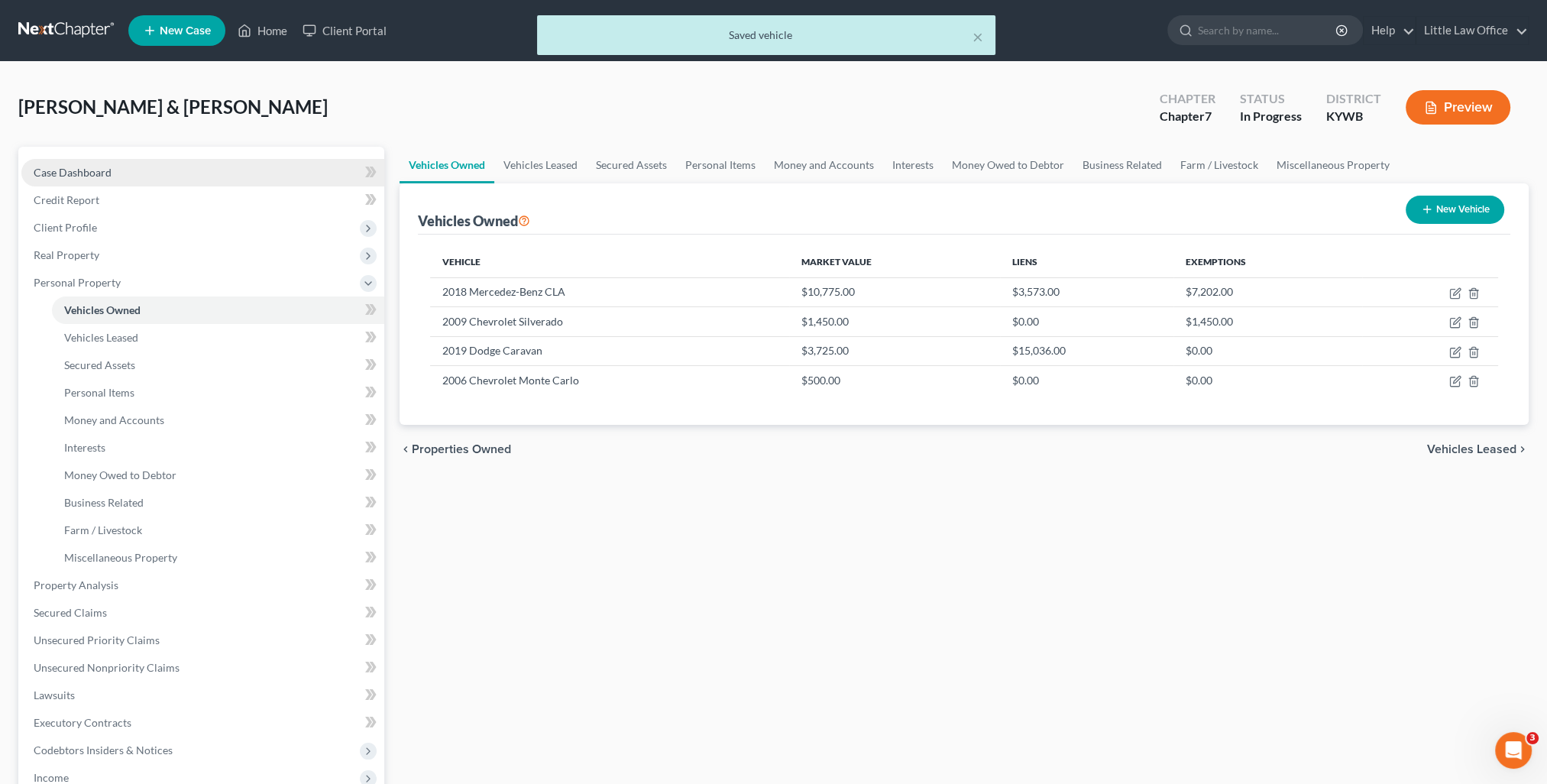
click at [116, 172] on link "Case Dashboard" at bounding box center [203, 172] width 363 height 28
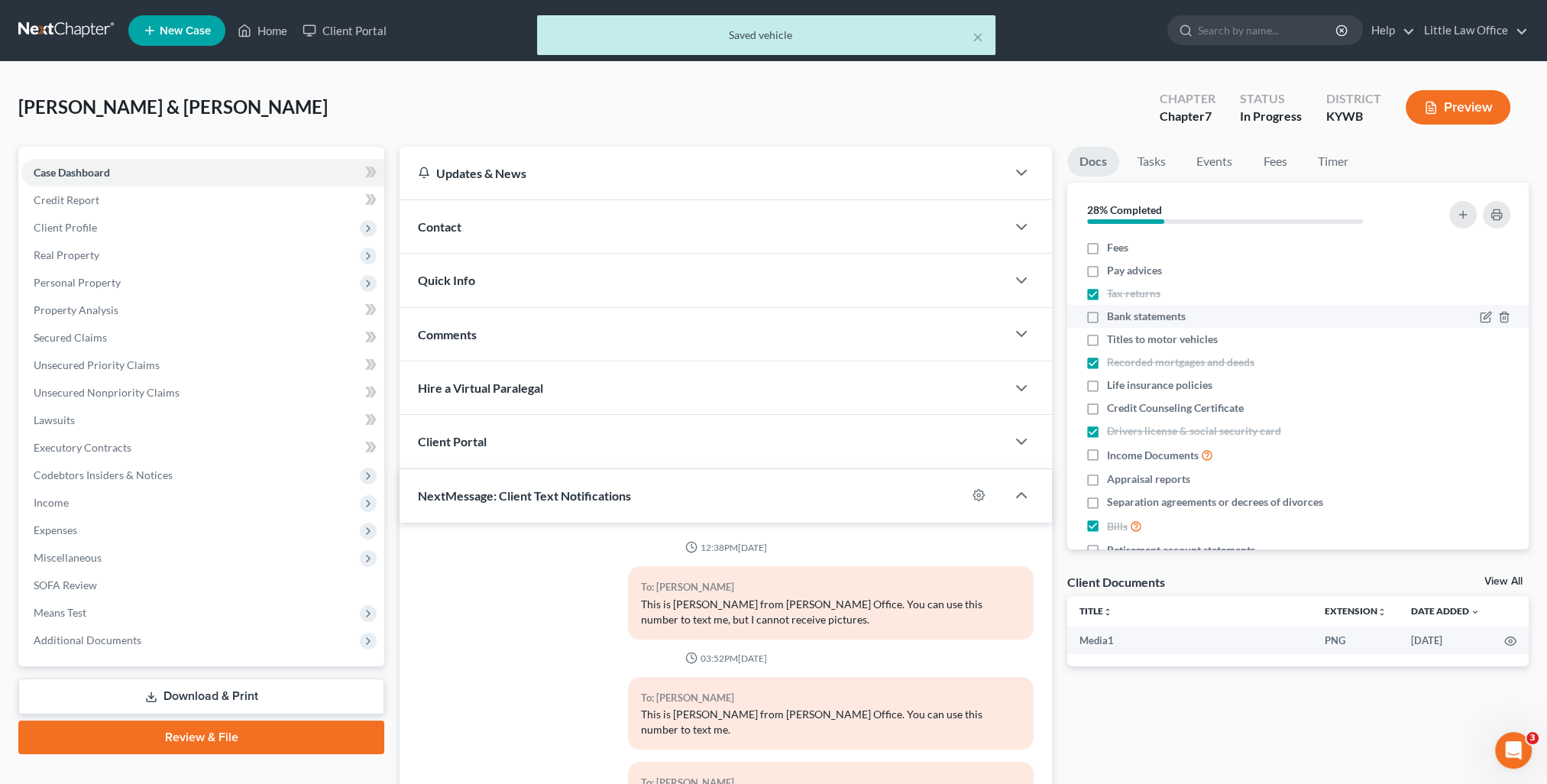
scroll to position [1181, 0]
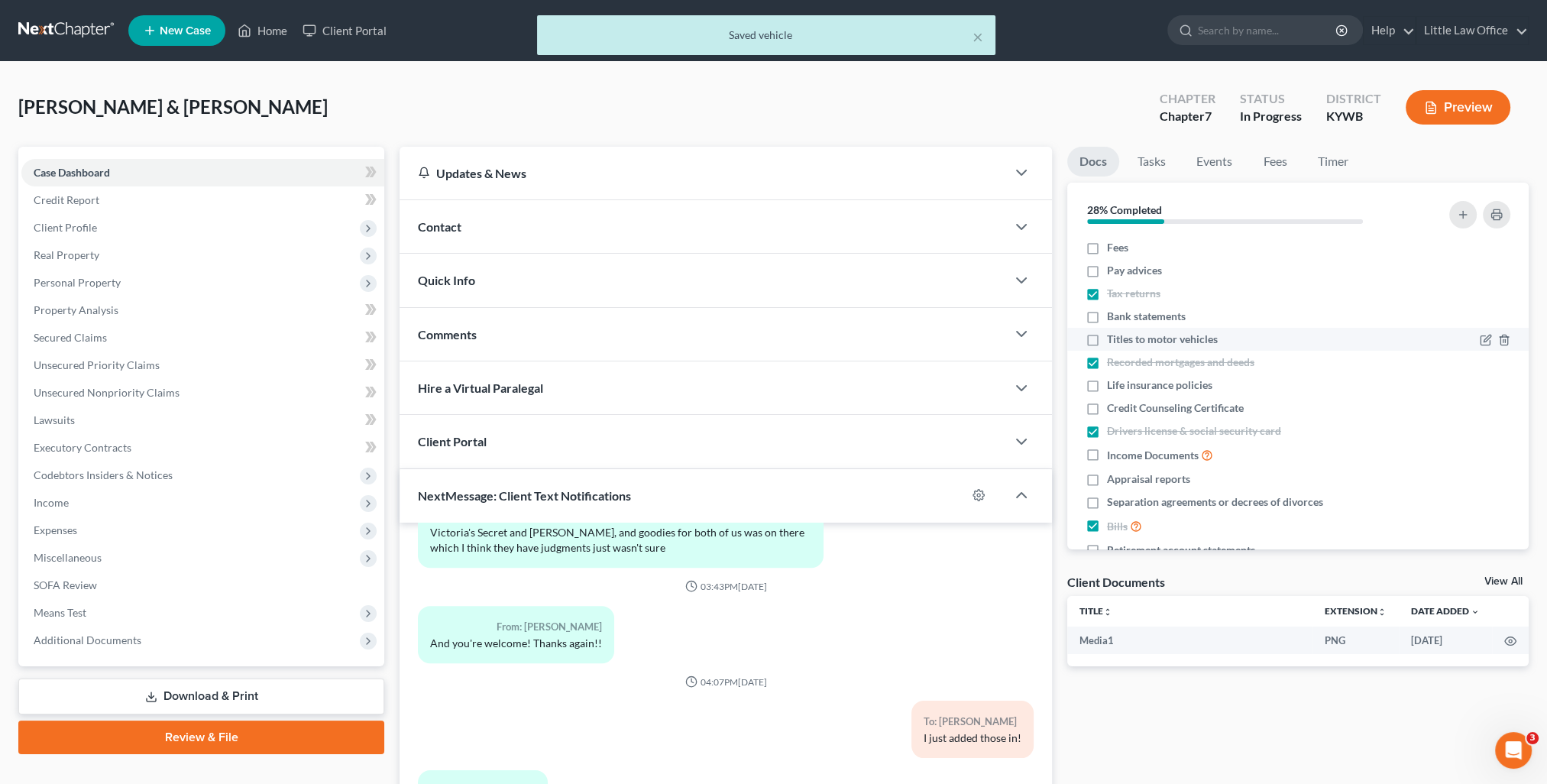
click at [1107, 338] on label "Titles to motor vehicles" at bounding box center [1162, 339] width 111 height 15
click at [1113, 338] on input "Titles to motor vehicles" at bounding box center [1118, 336] width 10 height 10
click at [110, 284] on span "Personal Property" at bounding box center [77, 282] width 87 height 13
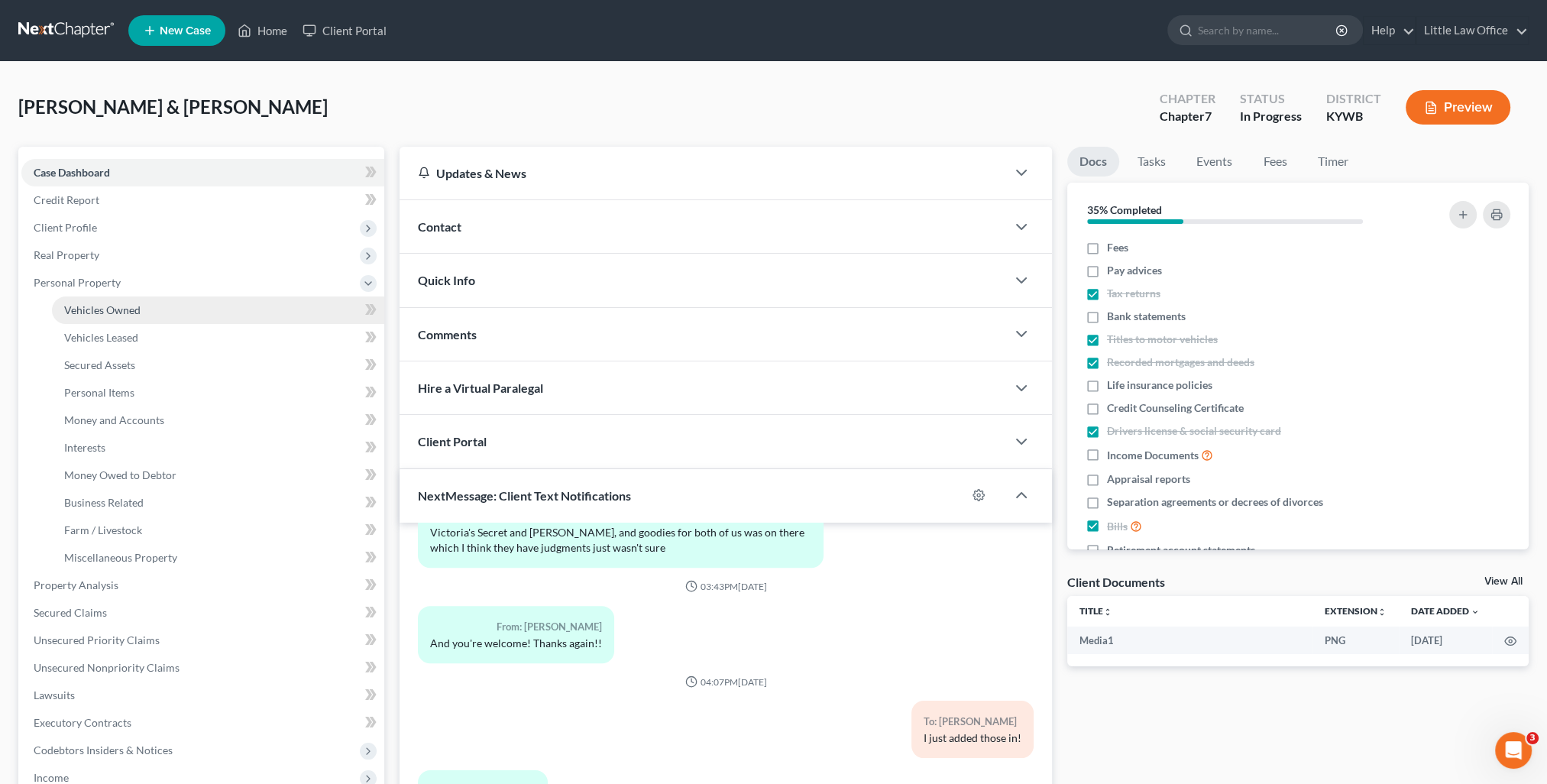
click at [129, 320] on link "Vehicles Owned" at bounding box center [218, 310] width 332 height 28
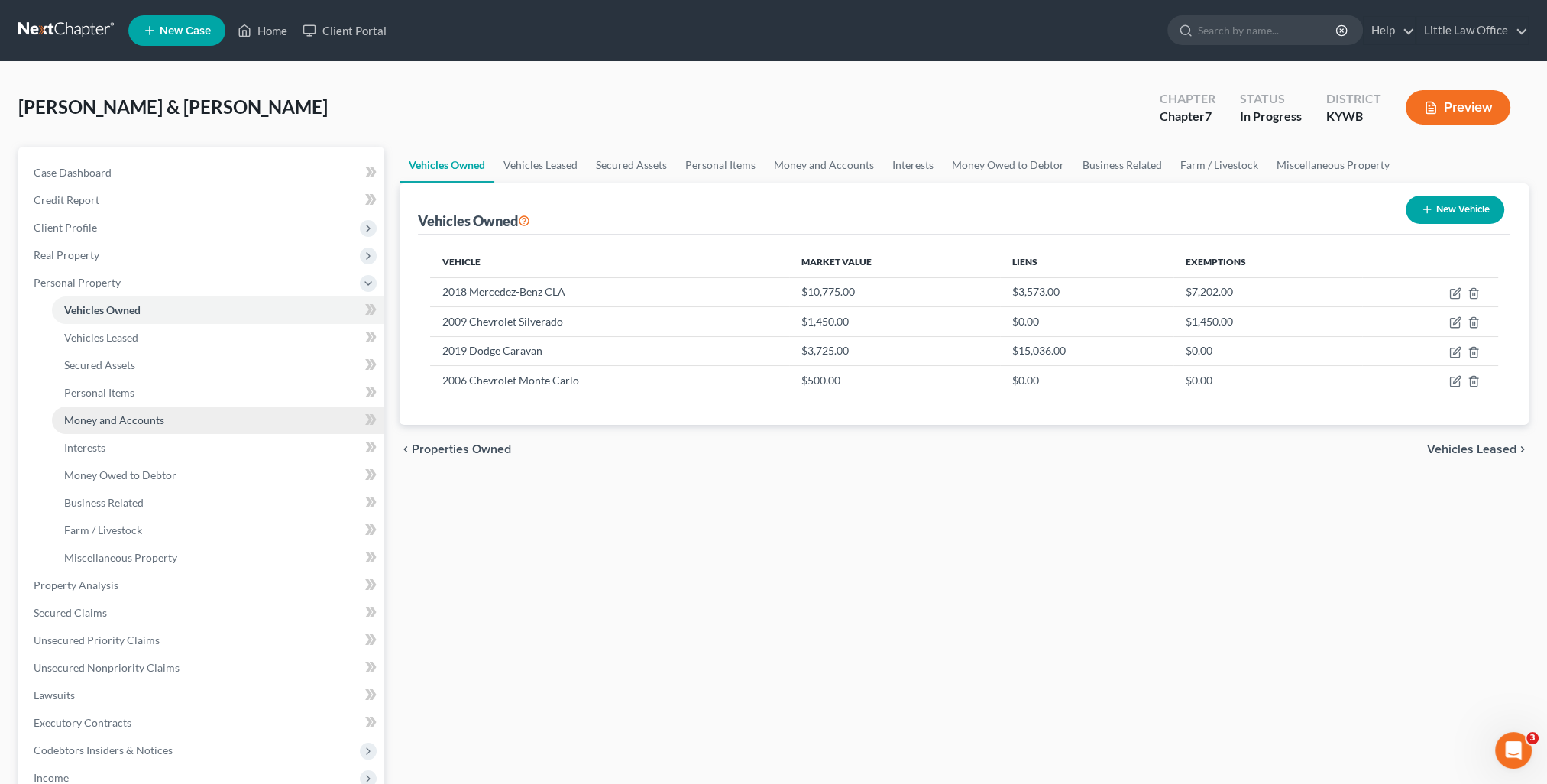
click at [131, 425] on span "Money and Accounts" at bounding box center [114, 419] width 100 height 13
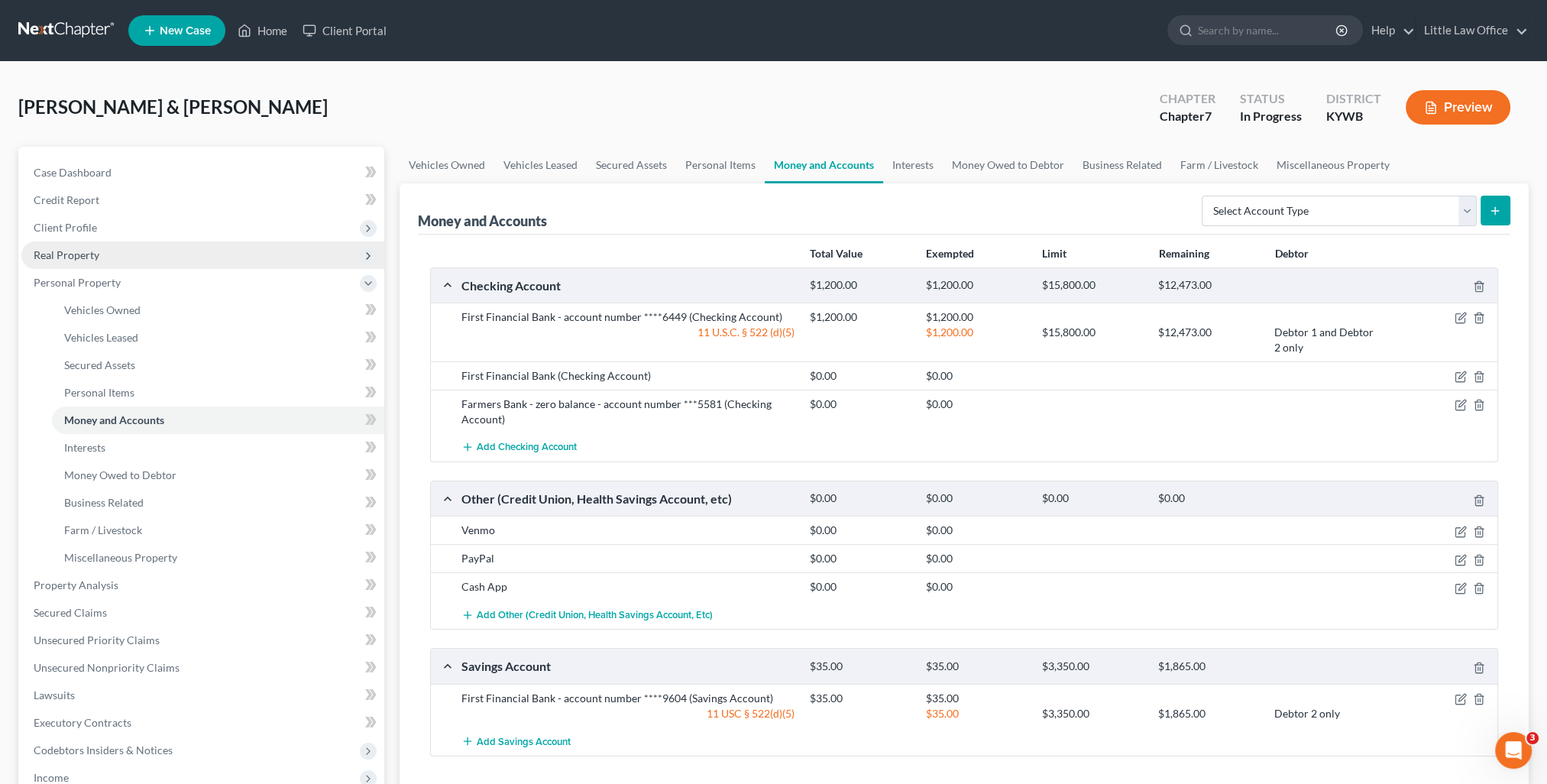
click at [83, 255] on span "Real Property" at bounding box center [66, 255] width 66 height 13
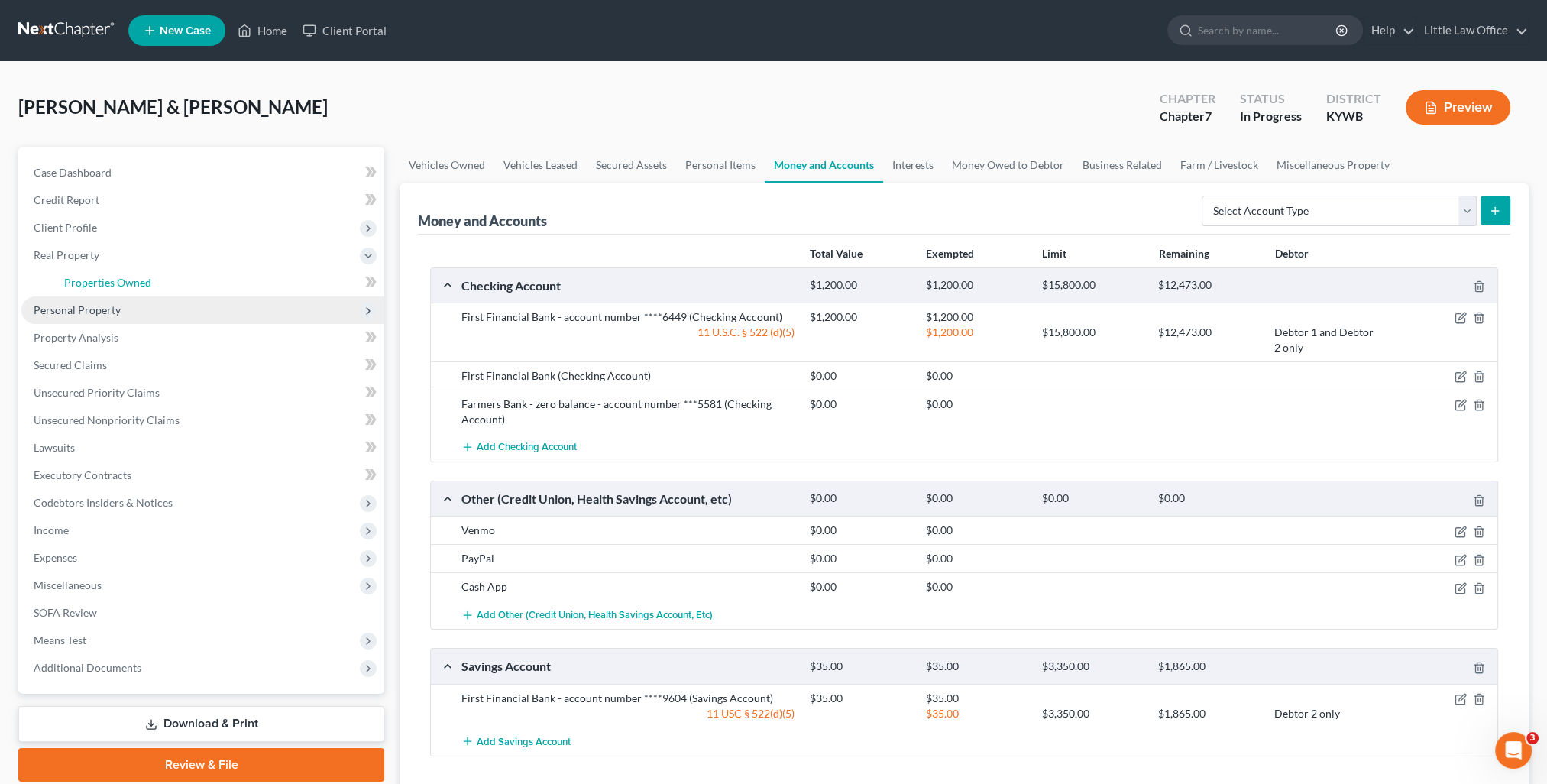
click at [131, 271] on link "Properties Owned" at bounding box center [218, 282] width 332 height 28
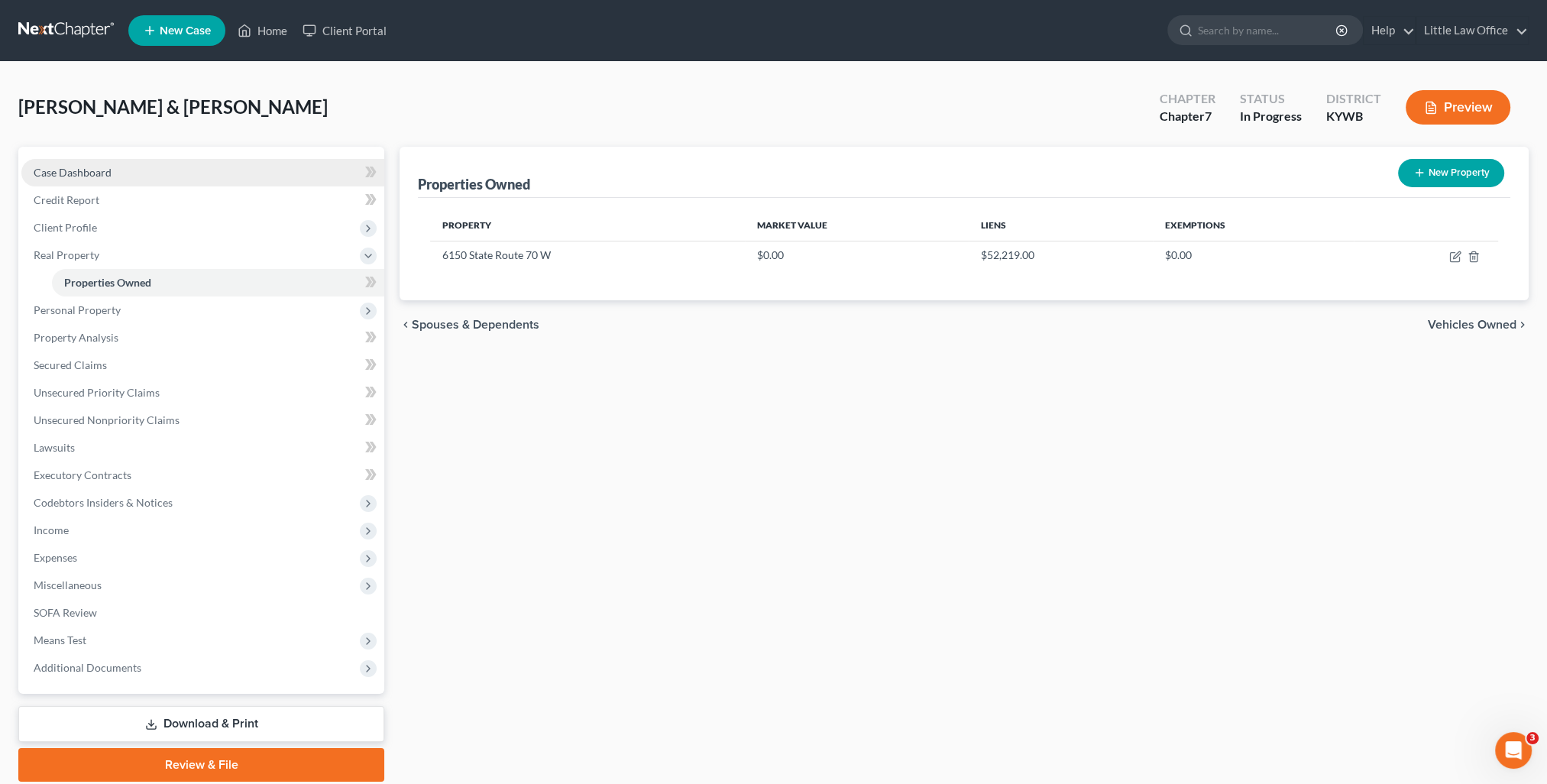
click at [101, 174] on span "Case Dashboard" at bounding box center [72, 172] width 78 height 13
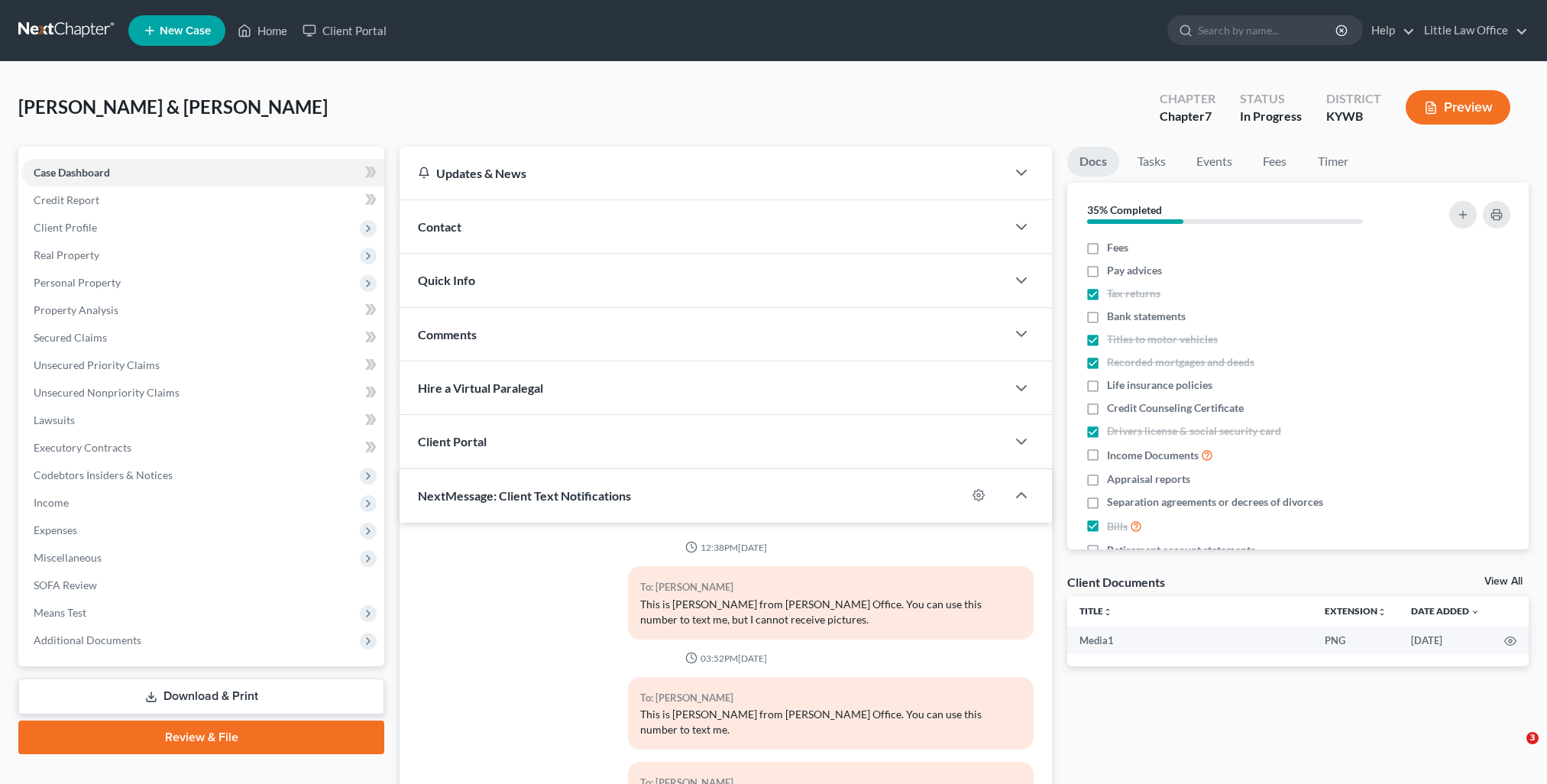
select select "0"
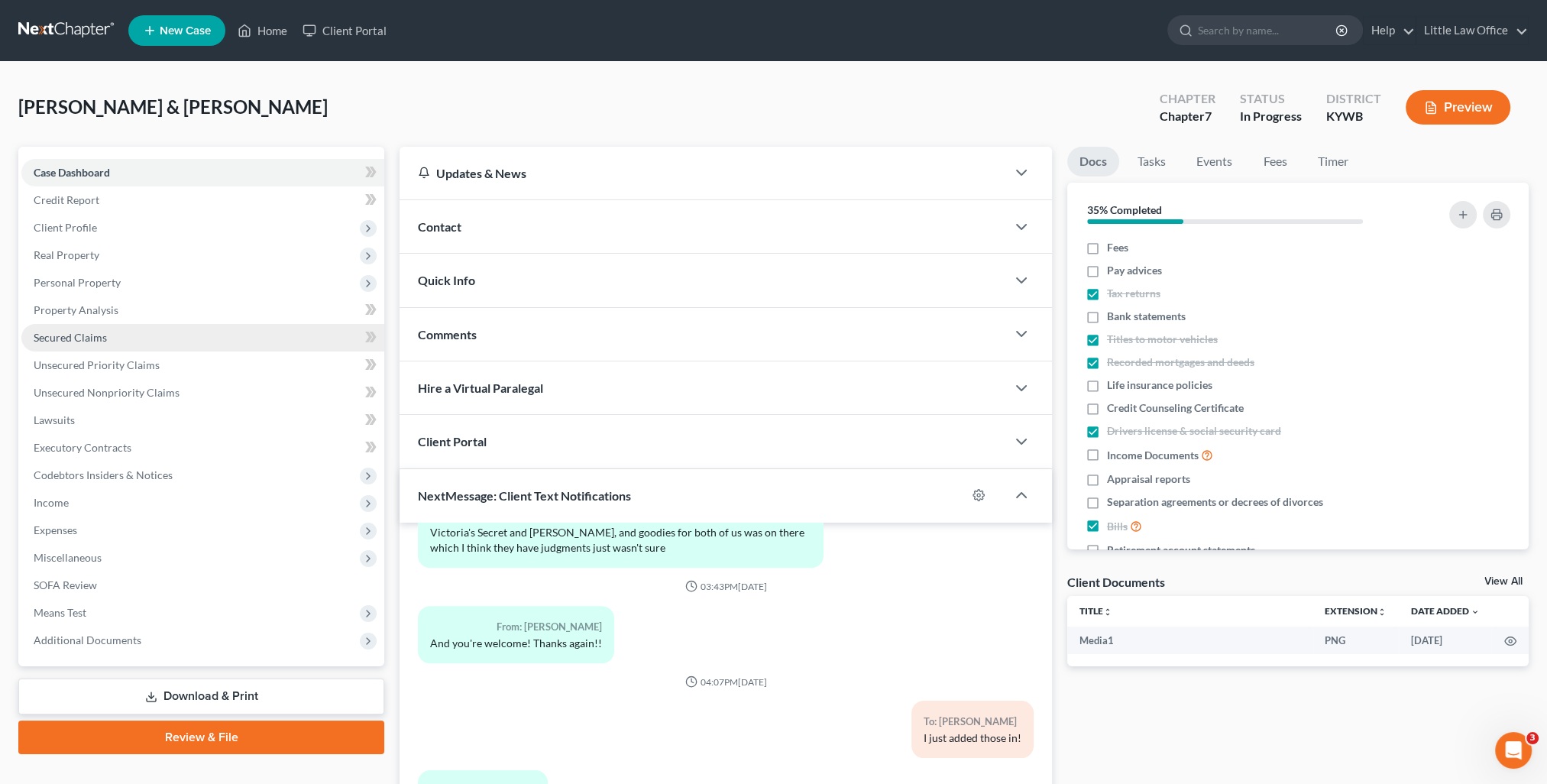
click at [100, 338] on span "Secured Claims" at bounding box center [70, 337] width 74 height 13
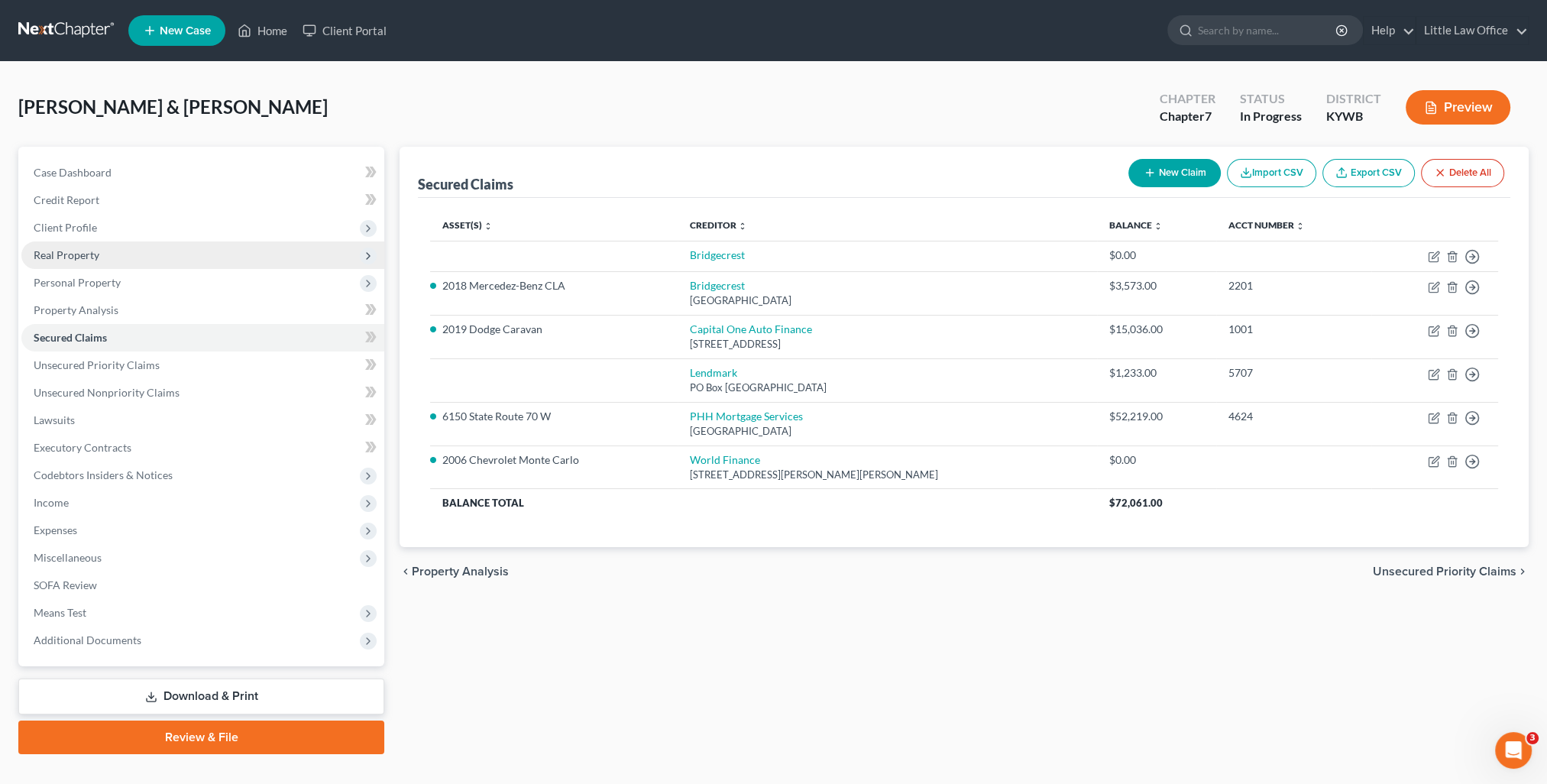
click at [58, 252] on span "Real Property" at bounding box center [66, 255] width 66 height 13
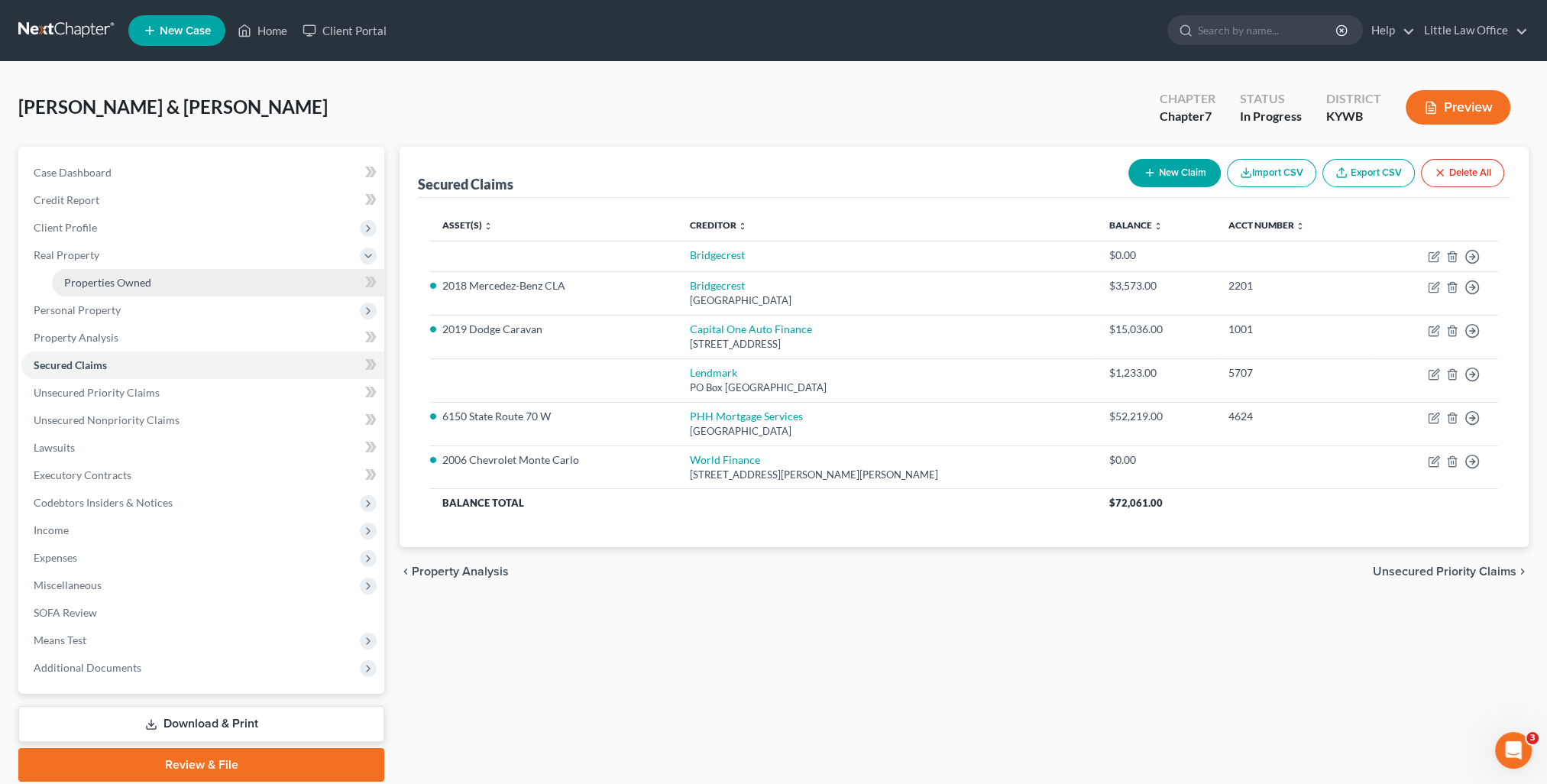
click at [116, 279] on span "Properties Owned" at bounding box center [108, 282] width 87 height 13
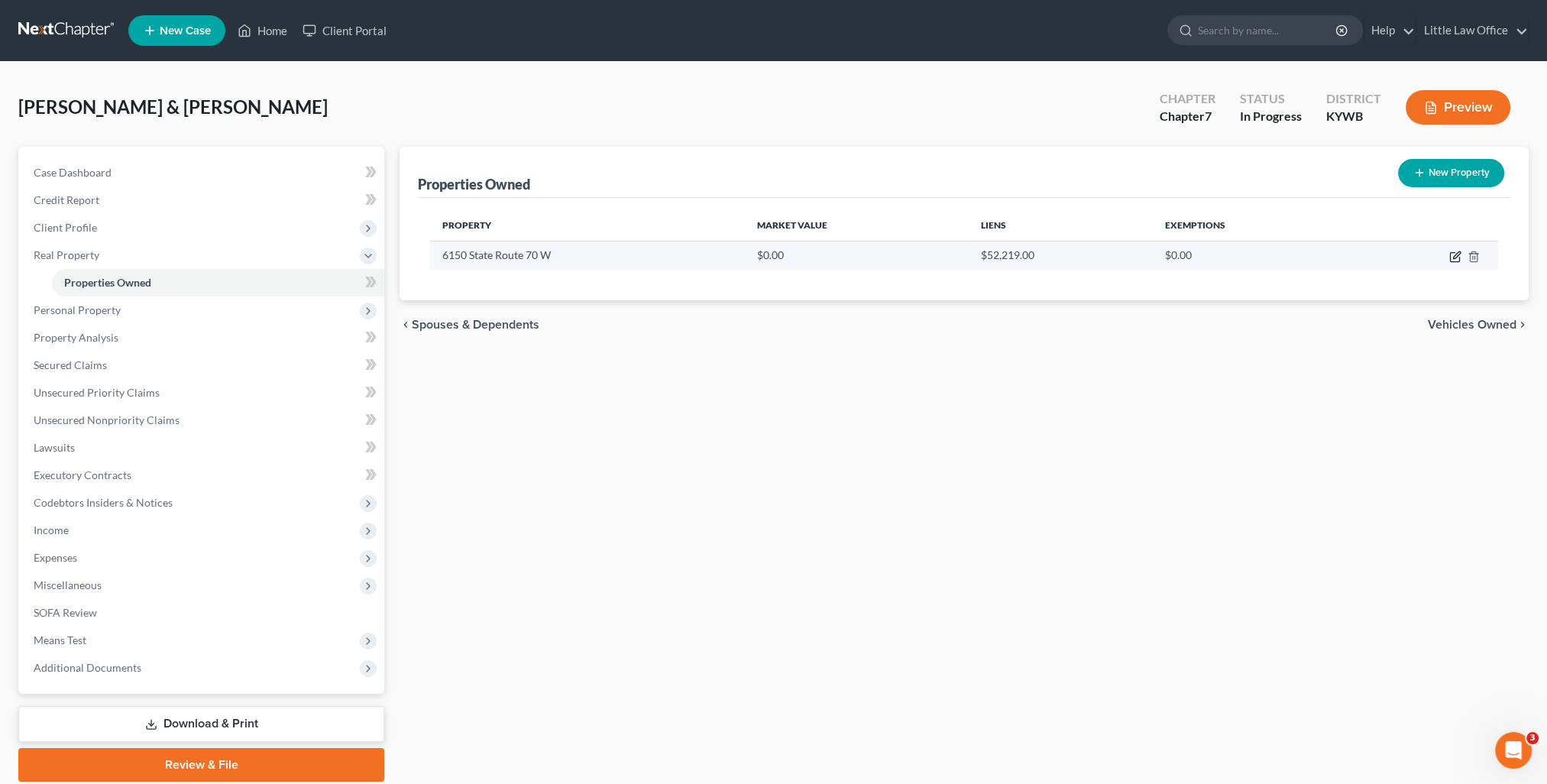
click at [1454, 257] on icon "button" at bounding box center [1456, 255] width 7 height 7
select select "18"
select select "88"
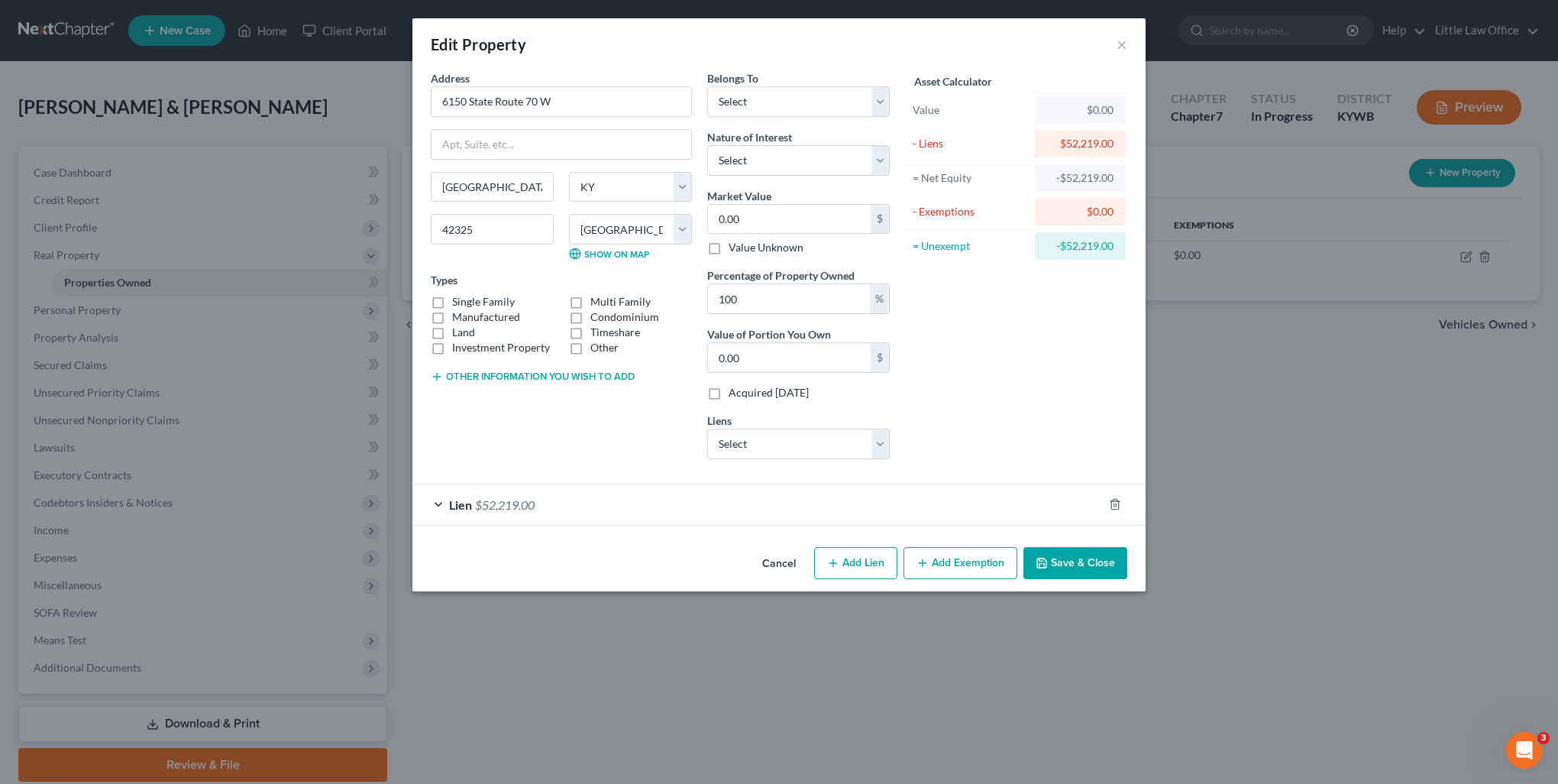
click at [493, 302] on label "Single Family" at bounding box center [483, 301] width 63 height 15
click at [468, 302] on input "Single Family" at bounding box center [463, 299] width 10 height 10
checkbox input "true"
click at [464, 335] on label "Land" at bounding box center [464, 331] width 23 height 15
click at [464, 335] on input "Land" at bounding box center [463, 329] width 10 height 10
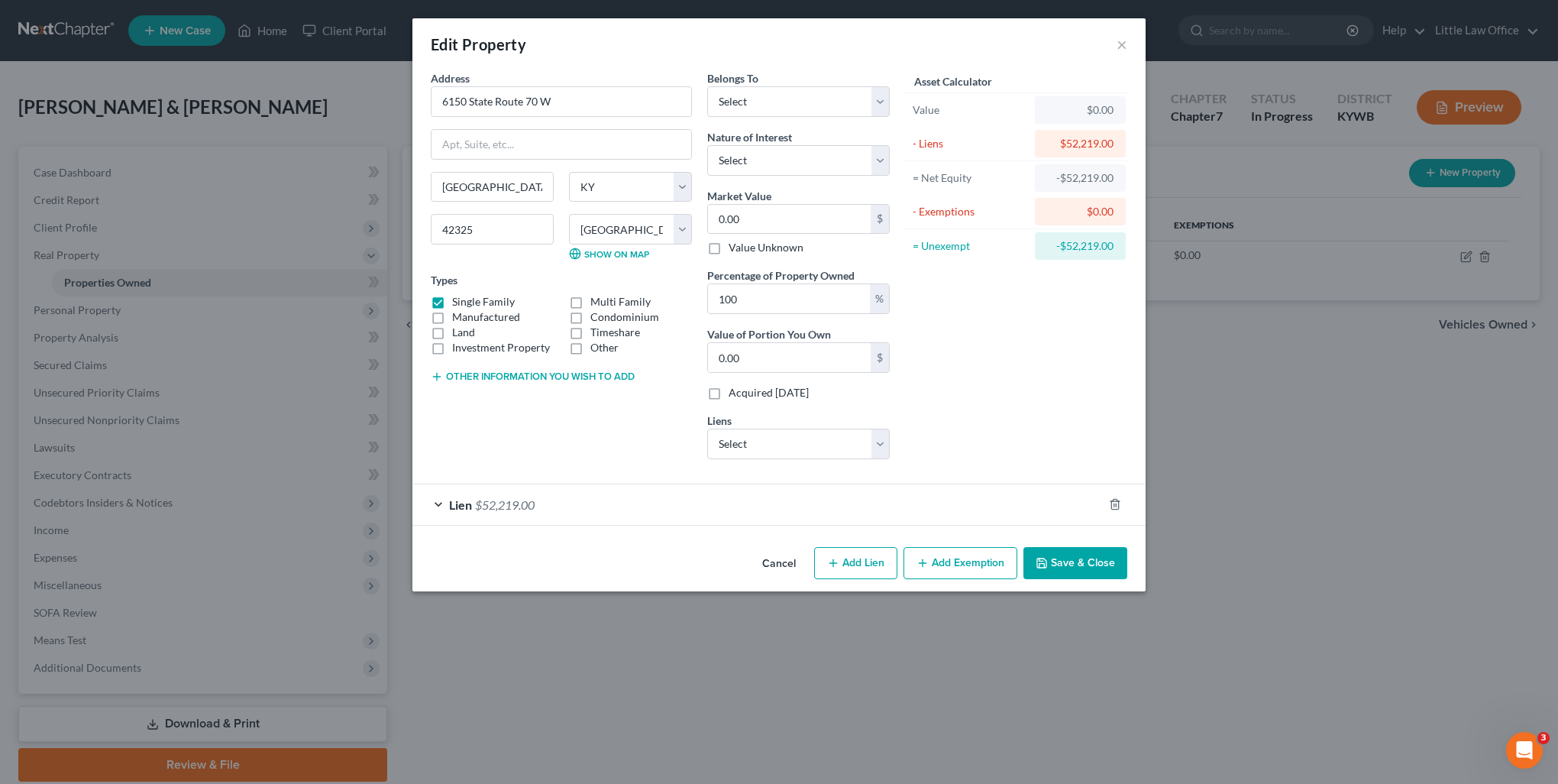
checkbox input "true"
click at [746, 111] on select "Select Debtor 1 Only Debtor 2 Only Debtor 1 And Debtor 2 Only At Least One Of T…" at bounding box center [798, 101] width 183 height 31
select select "2"
click at [707, 86] on select "Select Debtor 1 Only Debtor 2 Only Debtor 1 And Debtor 2 Only At Least One Of T…" at bounding box center [798, 101] width 183 height 31
drag, startPoint x: 742, startPoint y: 162, endPoint x: 745, endPoint y: 174, distance: 12.4
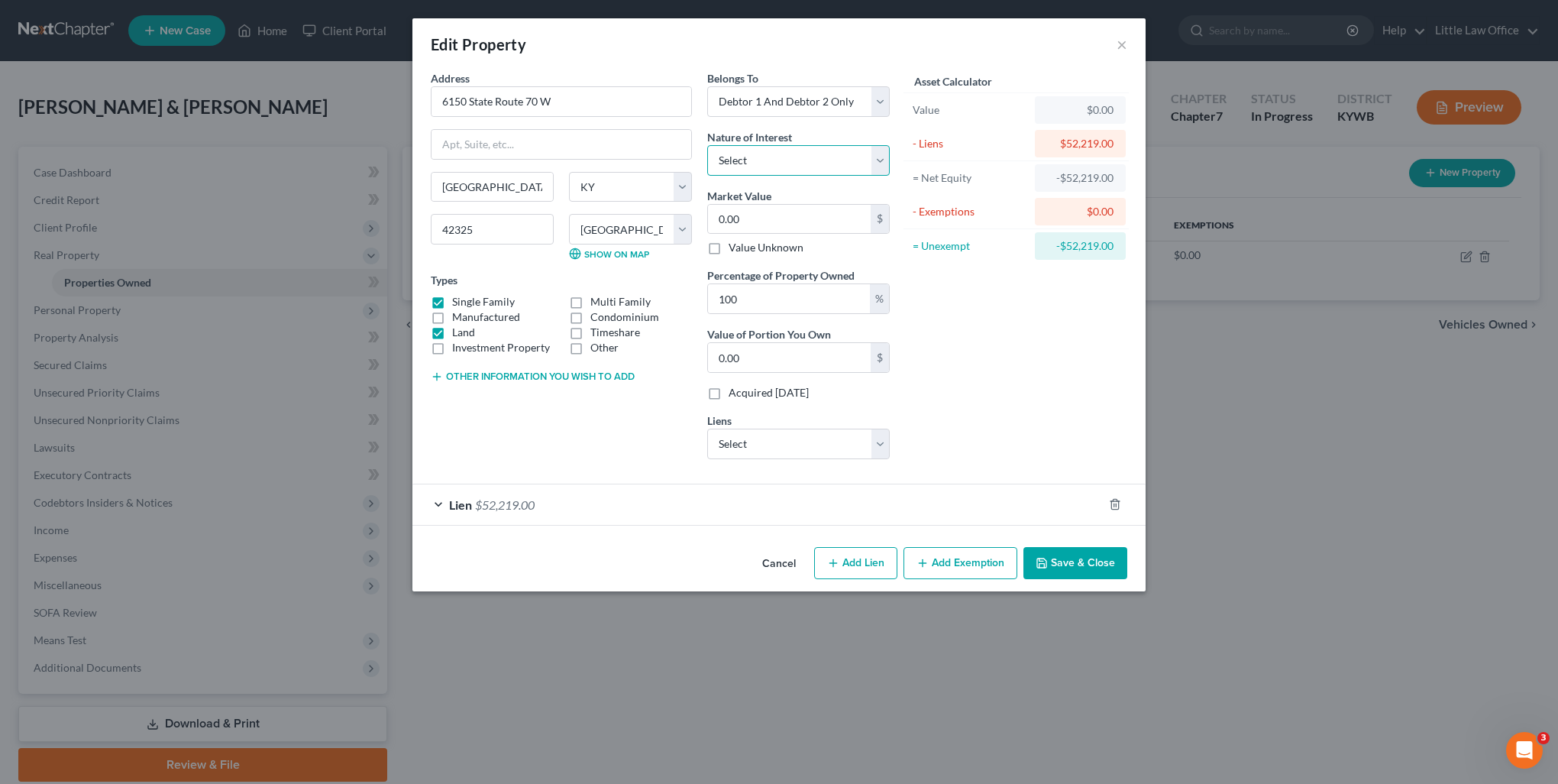
click at [742, 162] on select "Select Fee Simple Joint Tenant Life Estate Equitable Interest Future Interest T…" at bounding box center [798, 160] width 183 height 31
select select "0"
click at [707, 145] on select "Select Fee Simple Joint Tenant Life Estate Equitable Interest Future Interest T…" at bounding box center [798, 160] width 183 height 31
click at [766, 215] on input "0.00" at bounding box center [790, 219] width 163 height 29
type input "9"
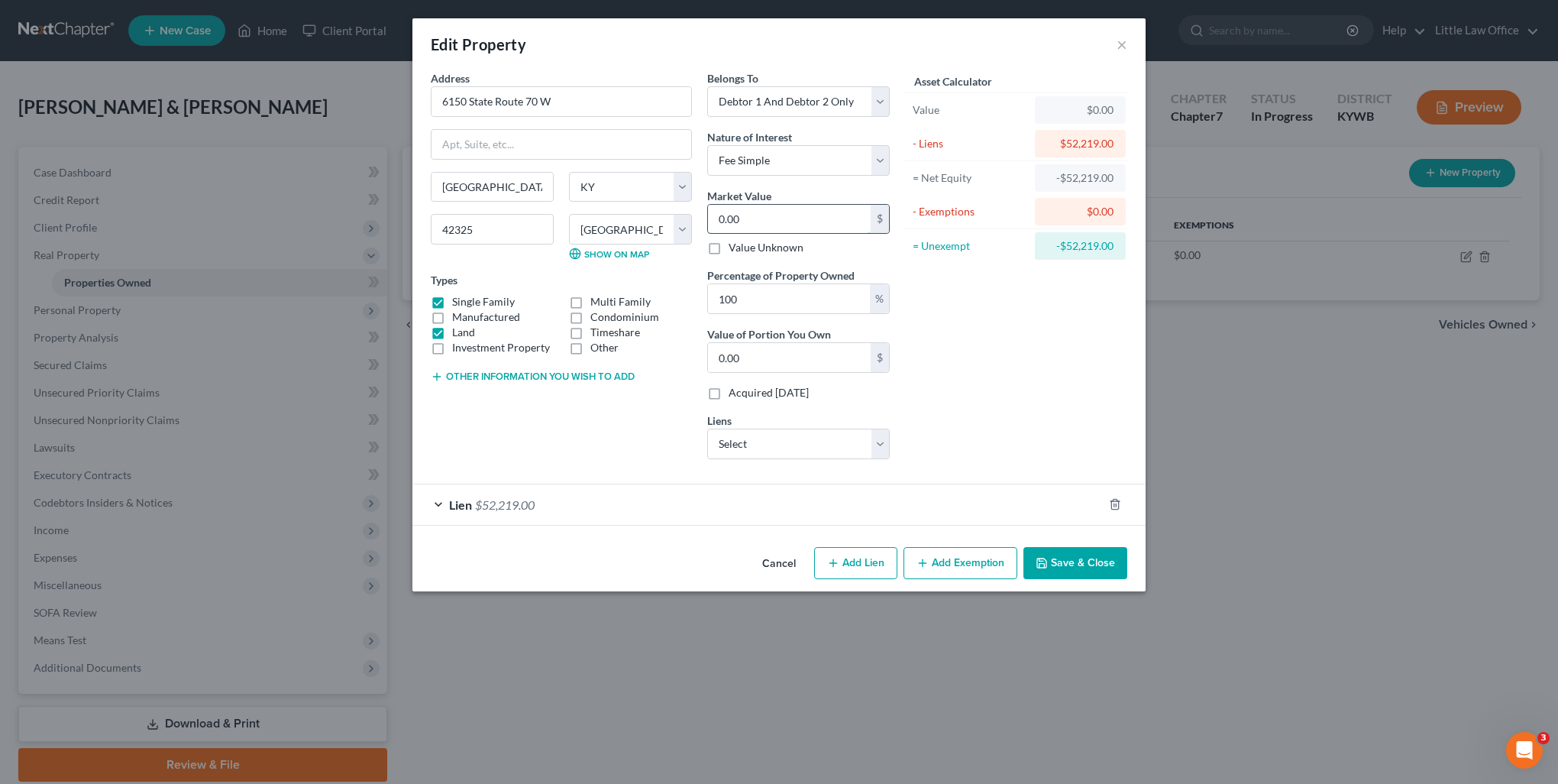
type input "9.00"
type input "95"
type input "95.00"
type input "950"
type input "950.00"
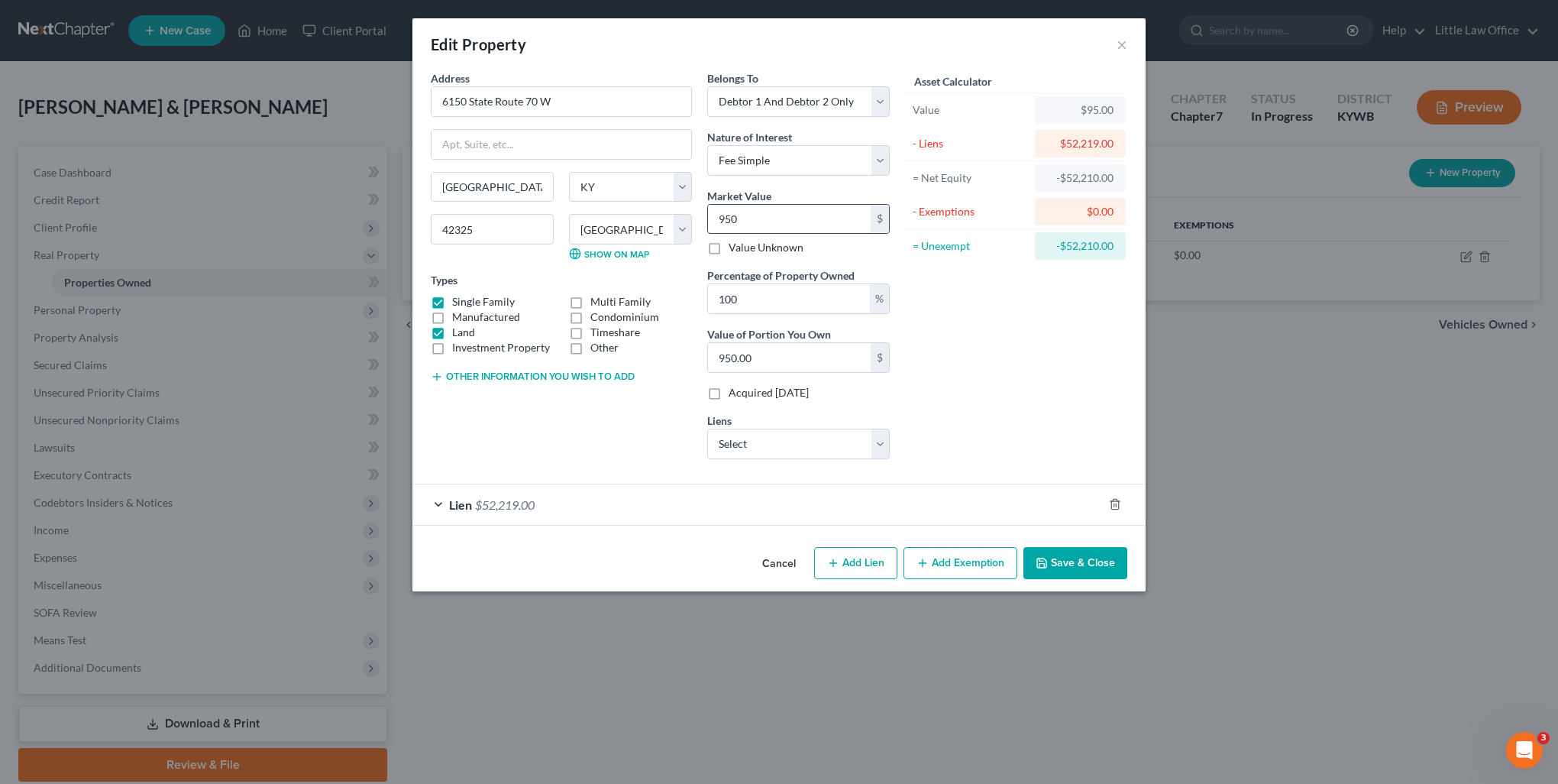
type input "9500"
type input "9,500.00"
type input "9,5000"
type input "95,000.00"
type input "95,000"
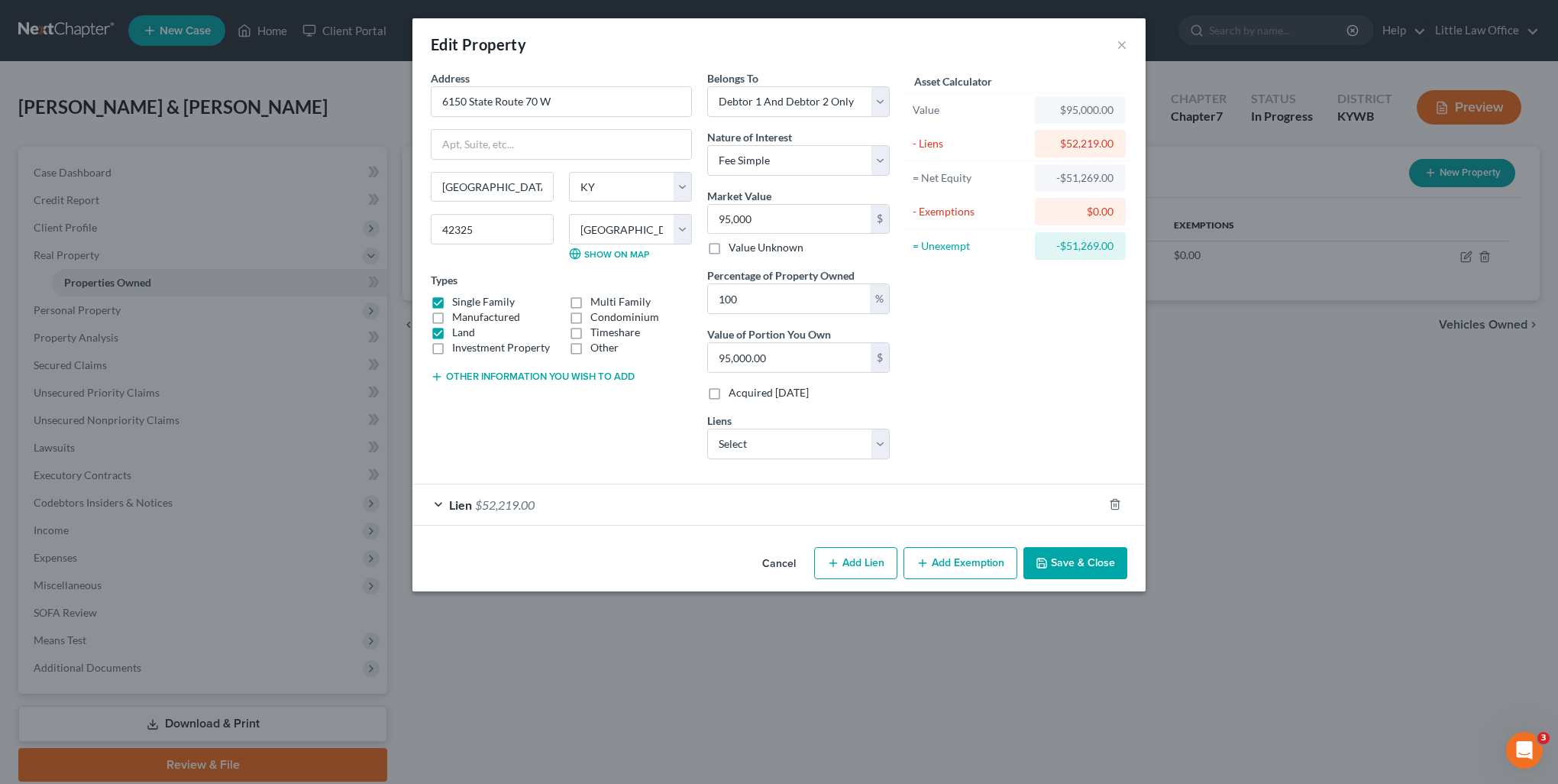
click at [1087, 437] on div "Asset Calculator Value $95,000.00 - Liens $52,219.00 = Net Equity -$51,269.00 -…" at bounding box center [1016, 271] width 237 height 401
click at [957, 572] on button "Add Exemption" at bounding box center [961, 562] width 114 height 32
select select "2"
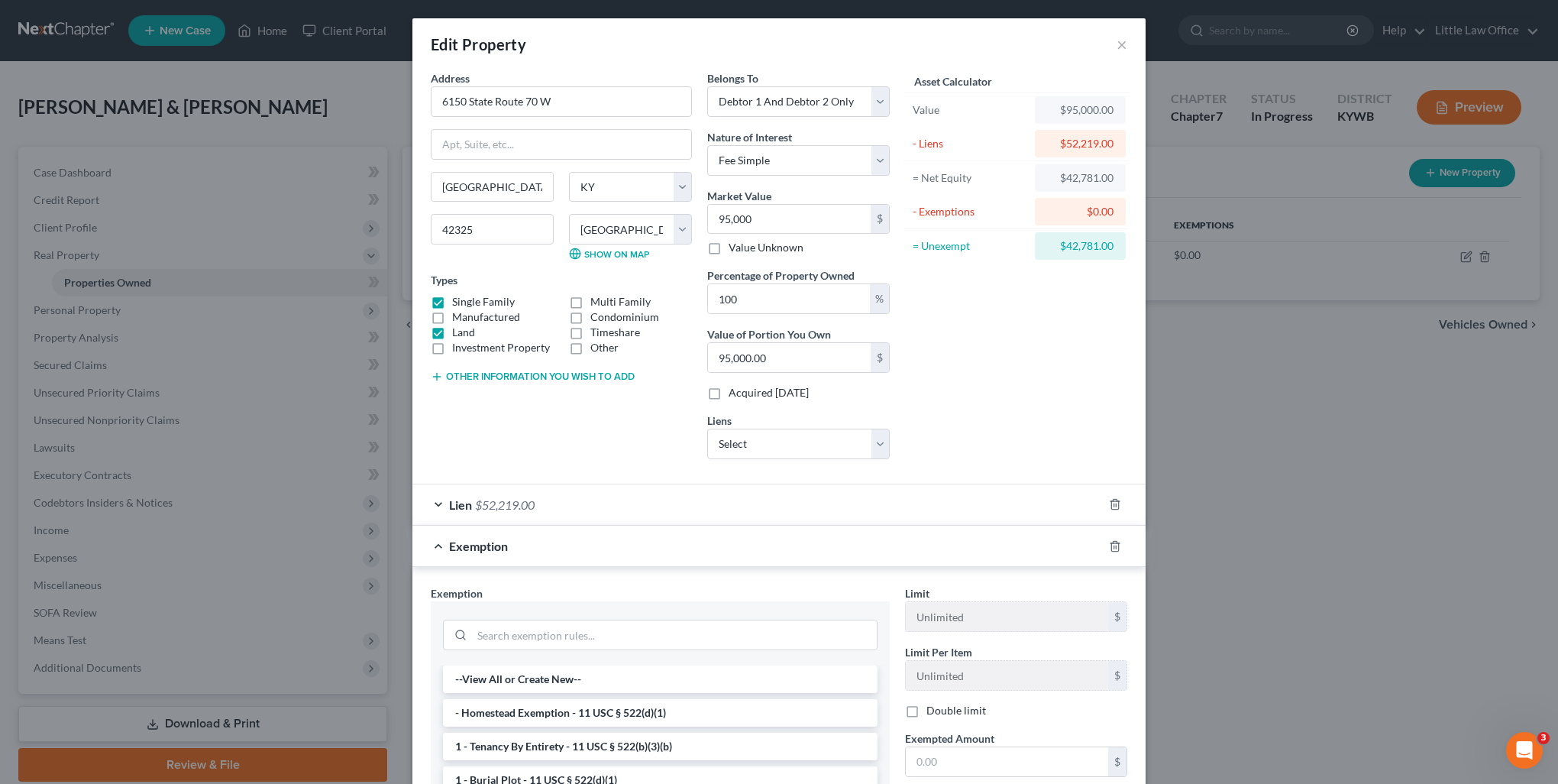
scroll to position [77, 0]
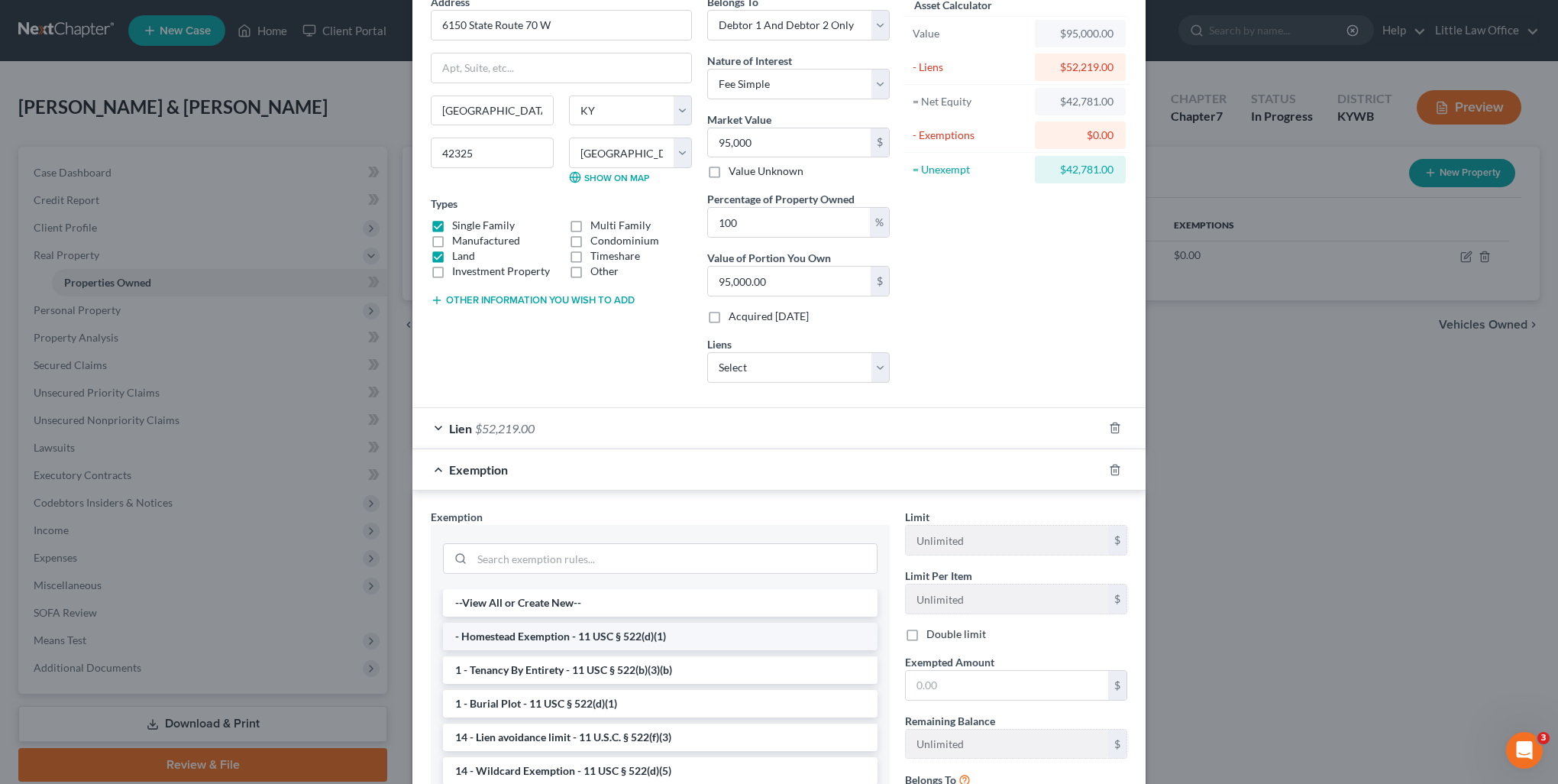
click at [542, 633] on li "- Homestead Exemption - 11 USC § 522(d)(1)" at bounding box center [660, 636] width 434 height 28
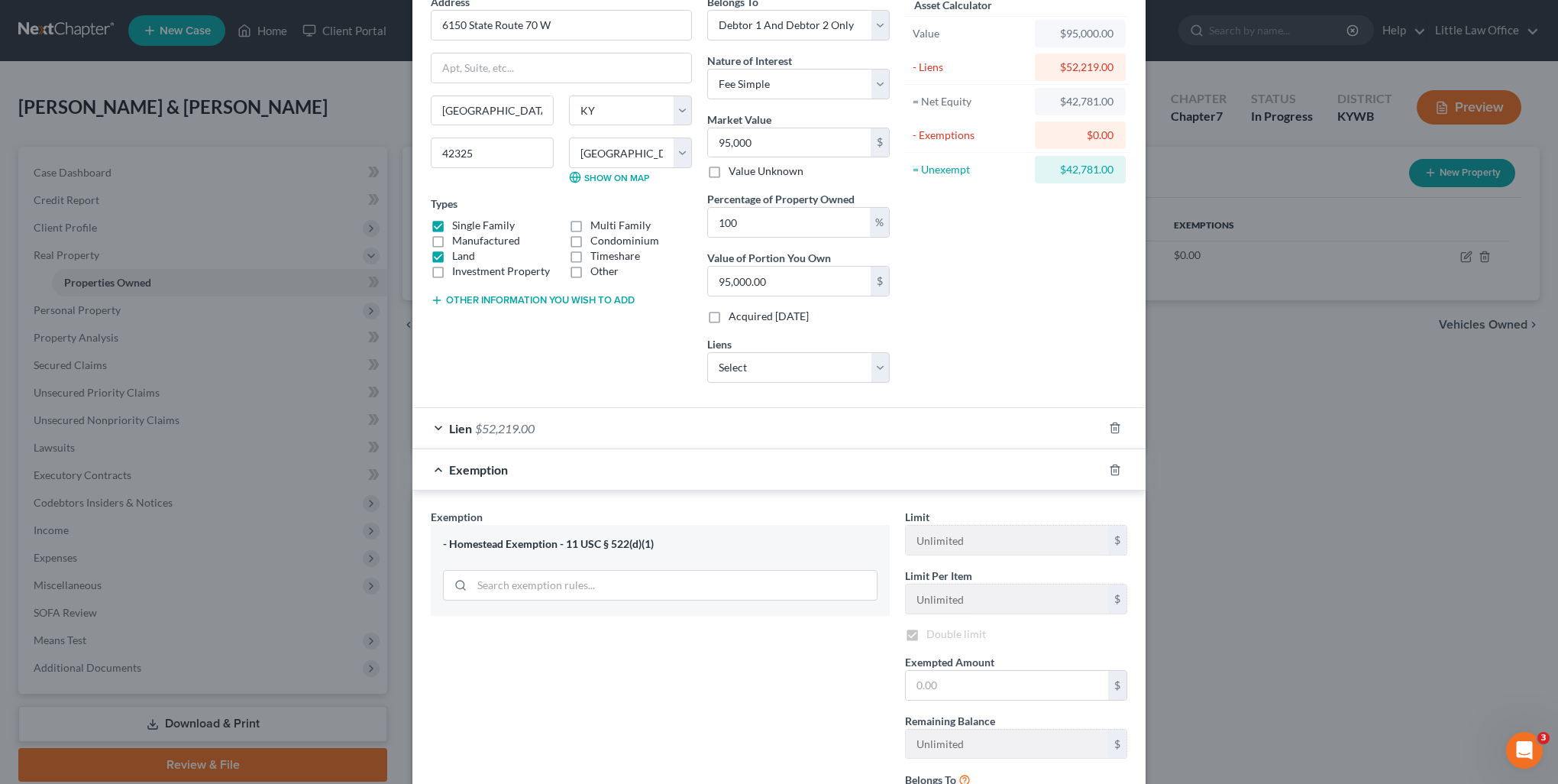
checkbox input "true"
click at [965, 689] on input "text" at bounding box center [1007, 685] width 203 height 29
type input "42,781"
click at [1059, 333] on div "Asset Calculator Value $95,000.00 - Liens $52,219.00 = Net Equity $42,781.00 - …" at bounding box center [1016, 194] width 237 height 401
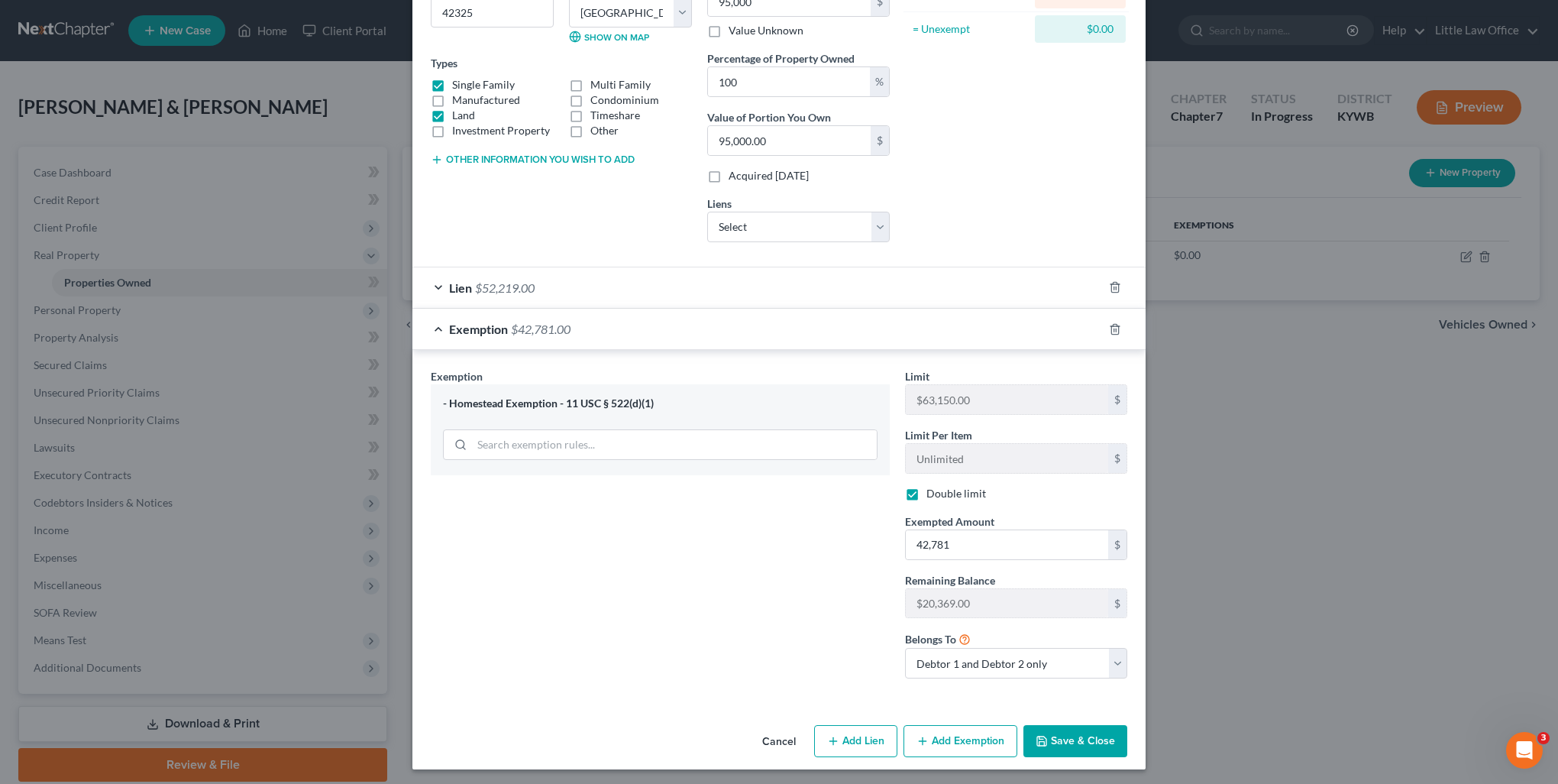
click at [1068, 746] on button "Save & Close" at bounding box center [1075, 740] width 104 height 32
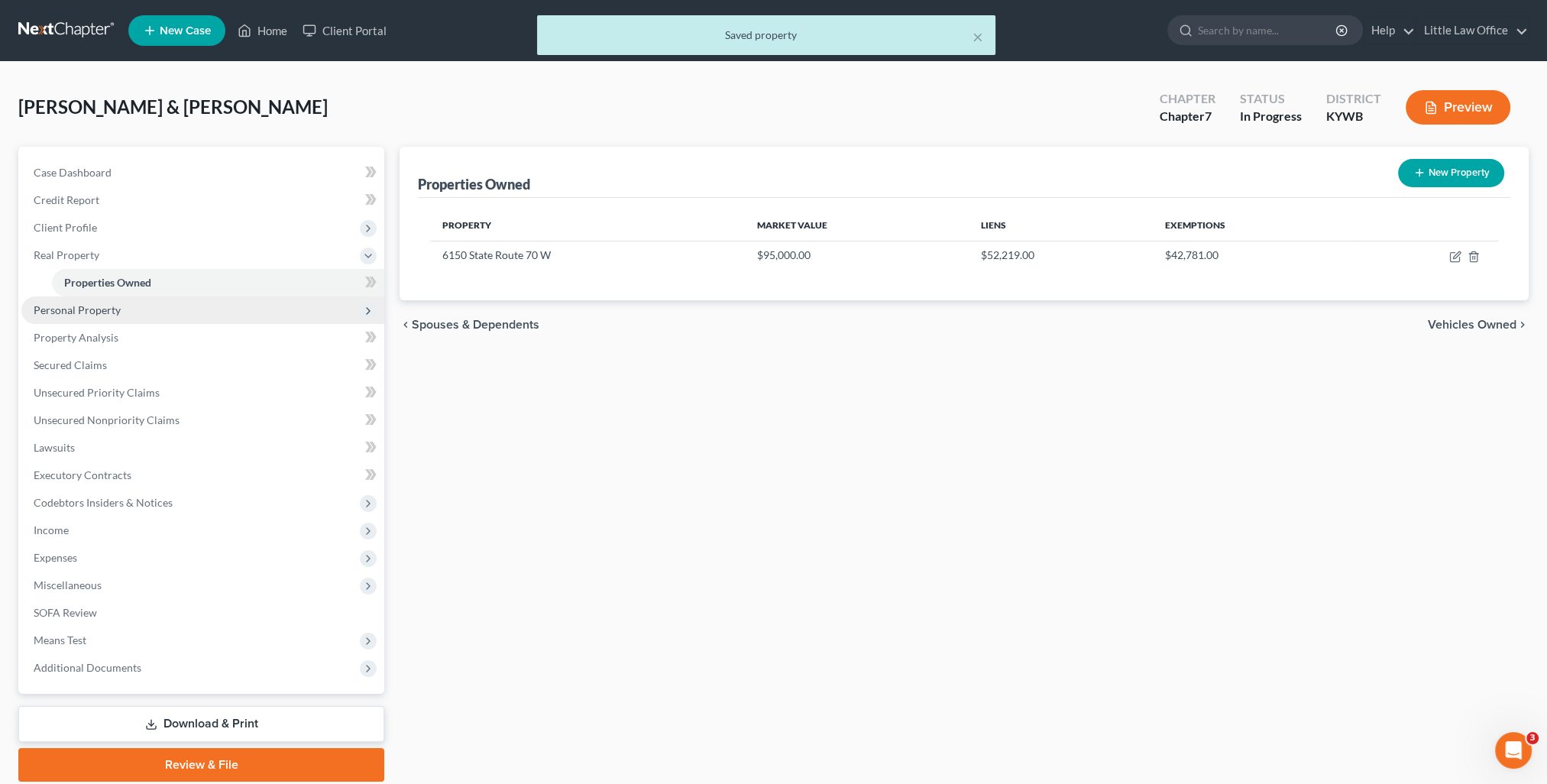
click at [114, 313] on span "Personal Property" at bounding box center [77, 309] width 87 height 13
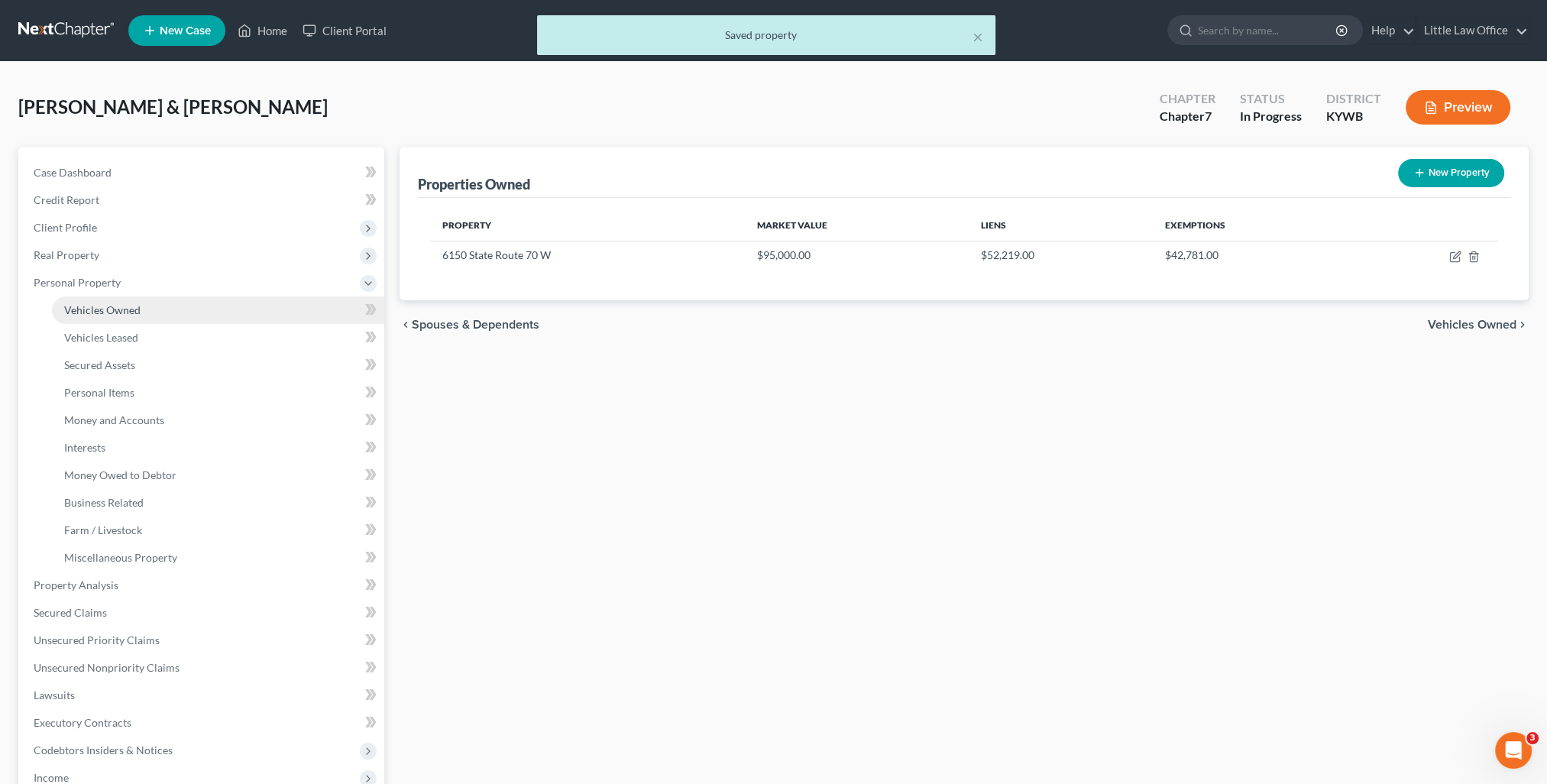
click at [116, 316] on link "Vehicles Owned" at bounding box center [218, 310] width 332 height 28
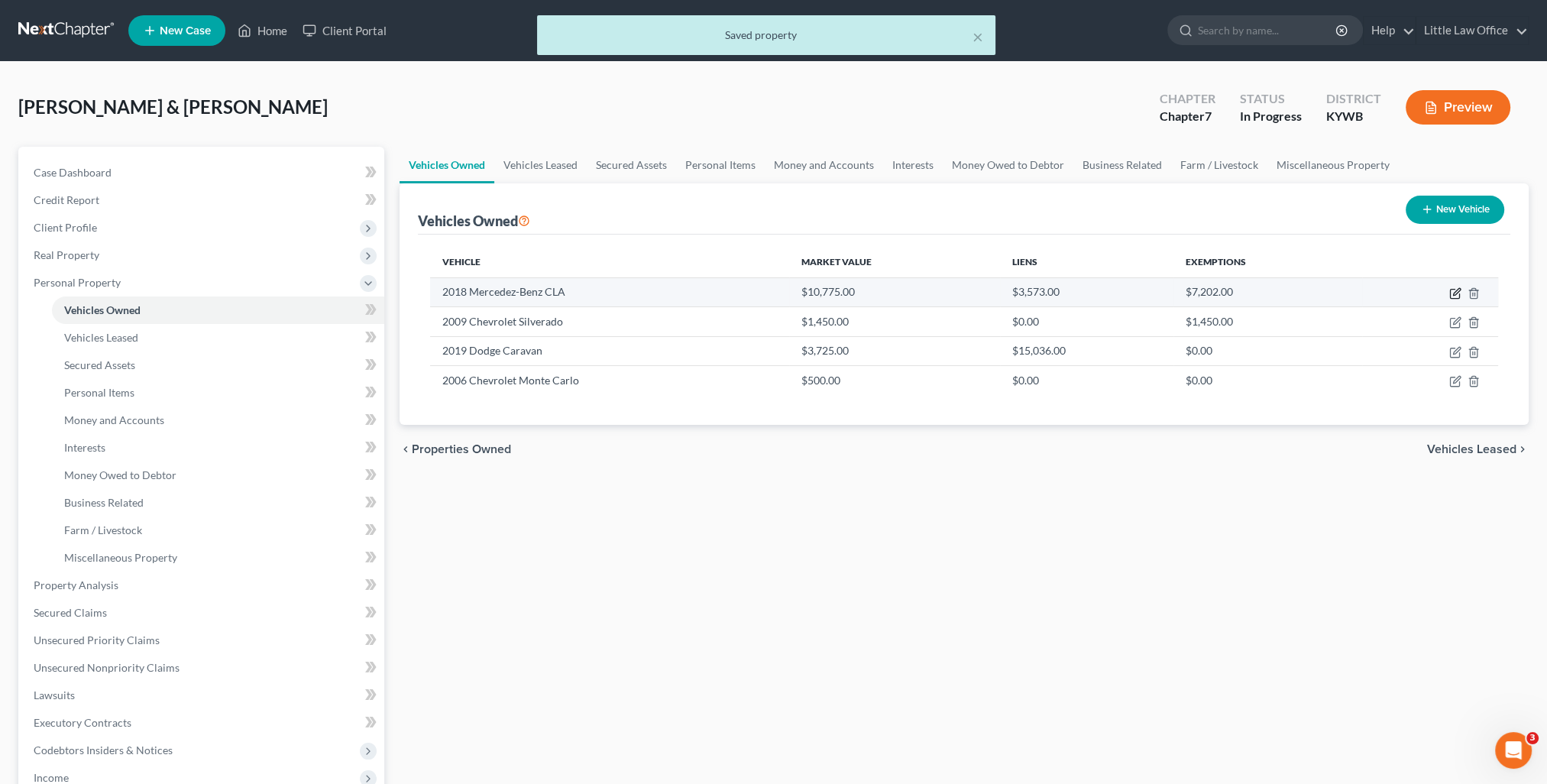
click at [1452, 292] on icon "button" at bounding box center [1454, 293] width 12 height 12
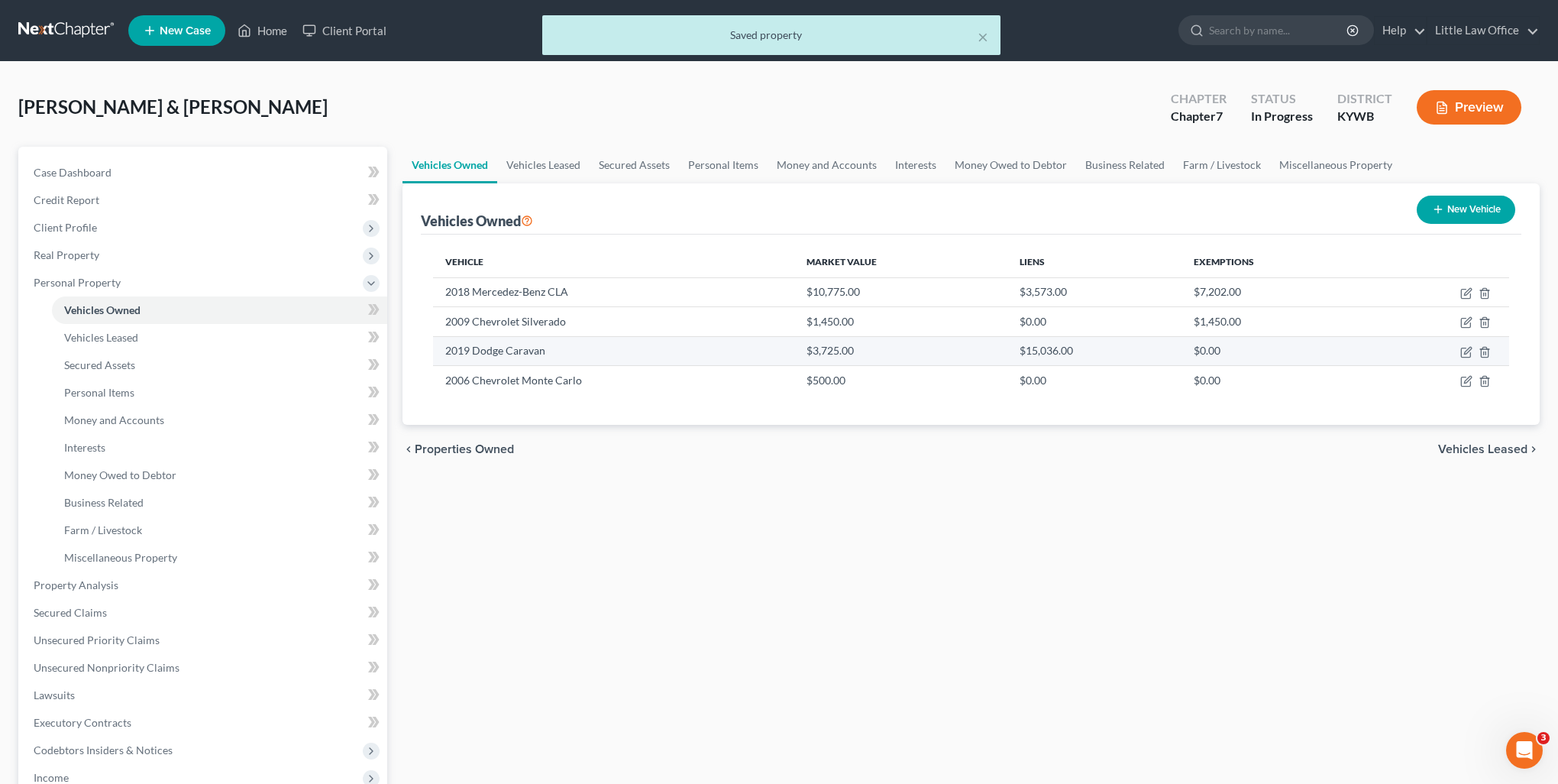
select select "0"
select select "8"
select select "2"
select select "0"
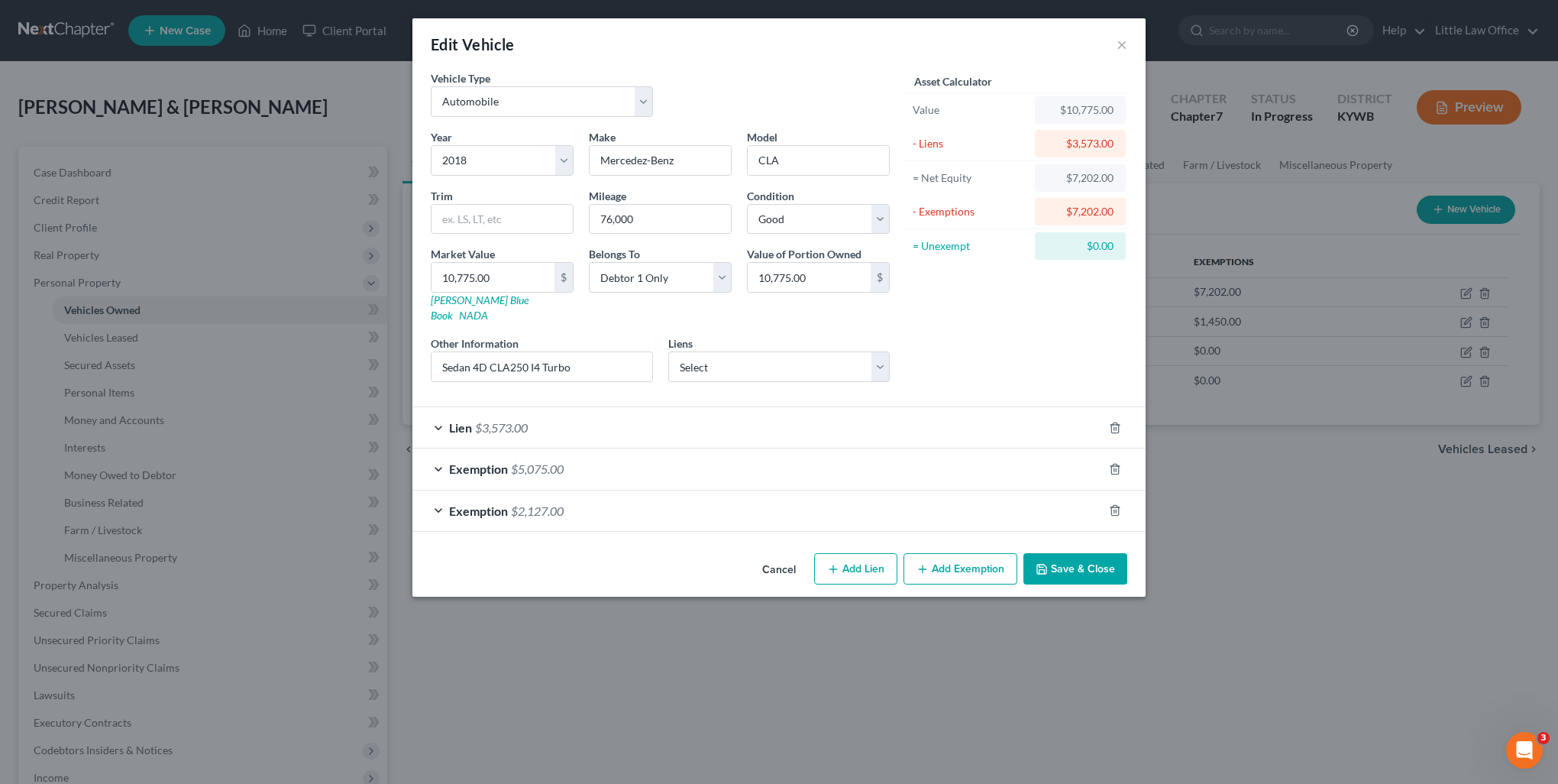
click at [557, 449] on div "Exemption $5,075.00" at bounding box center [757, 468] width 691 height 40
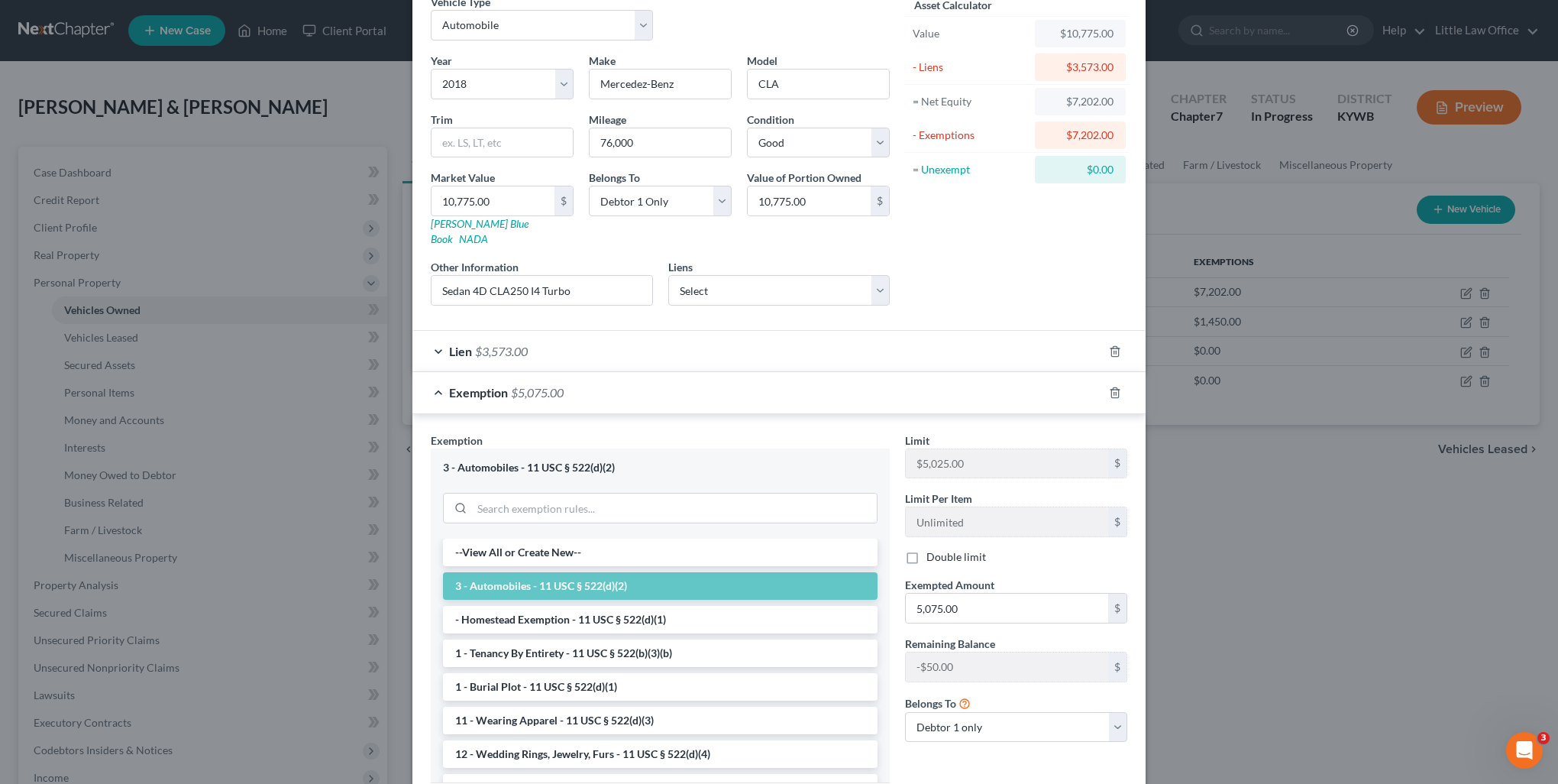
scroll to position [209, 0]
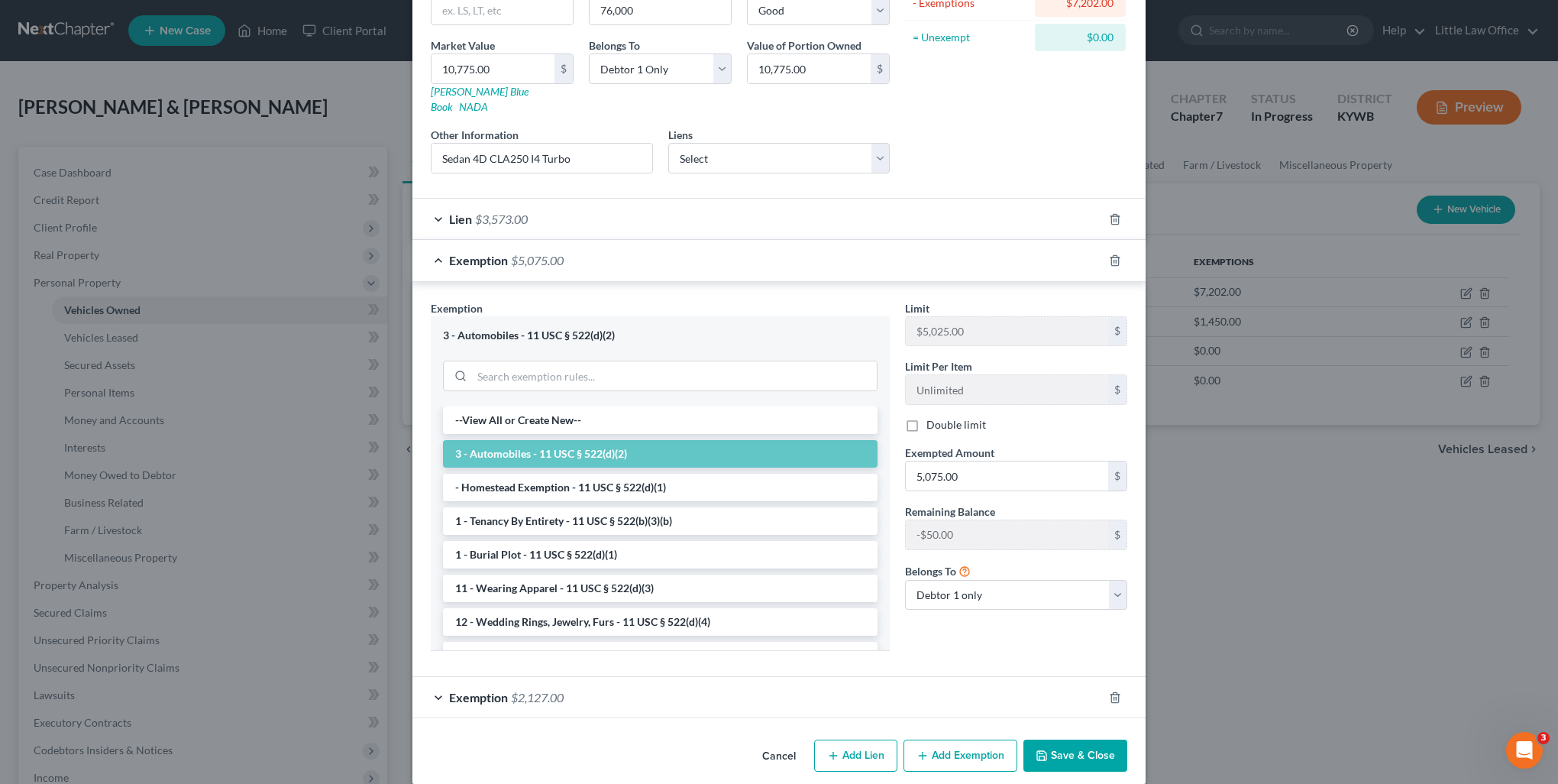
click at [605, 676] on div "Exemption $2,127.00" at bounding box center [757, 696] width 691 height 40
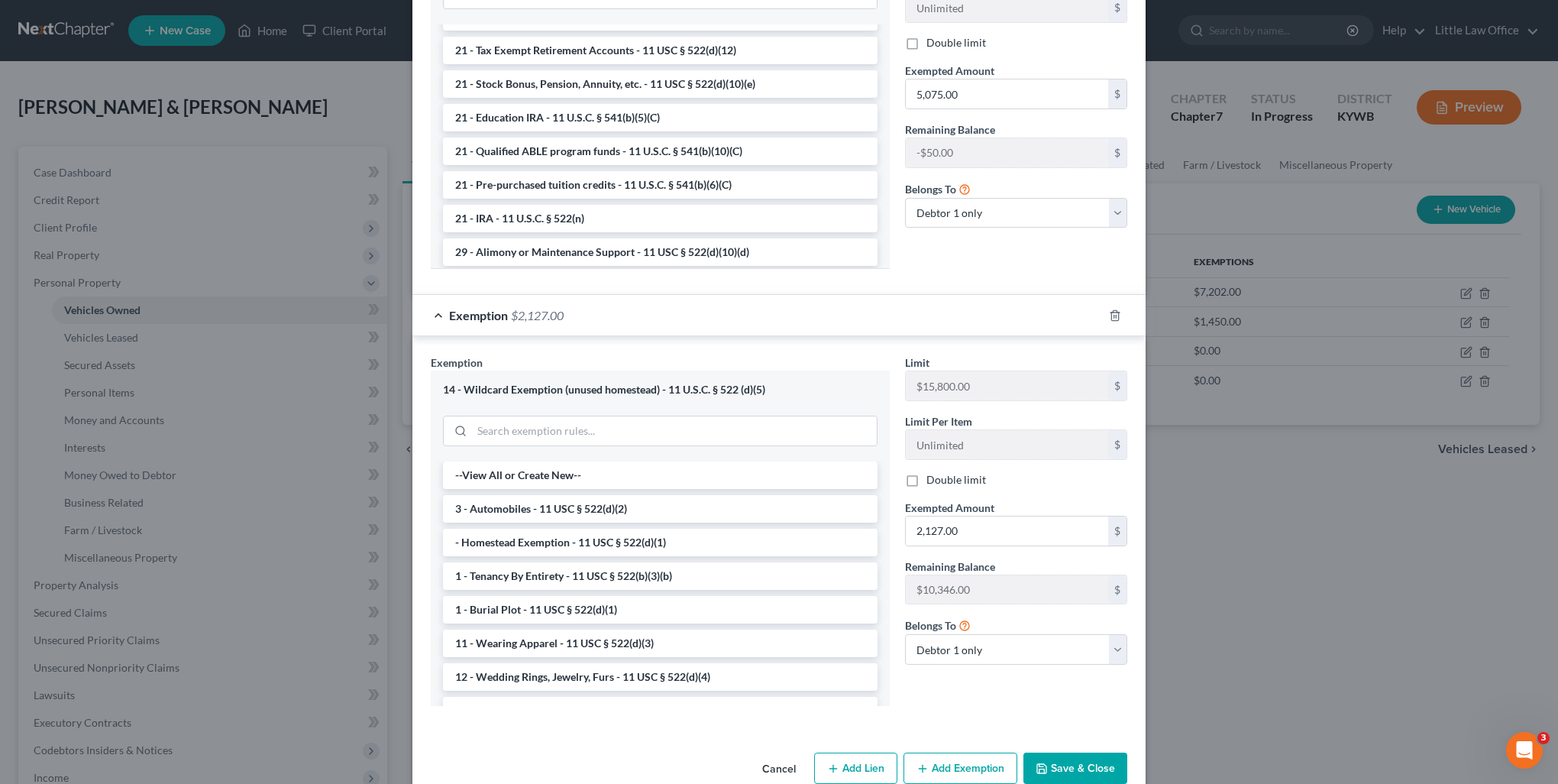
scroll to position [603, 0]
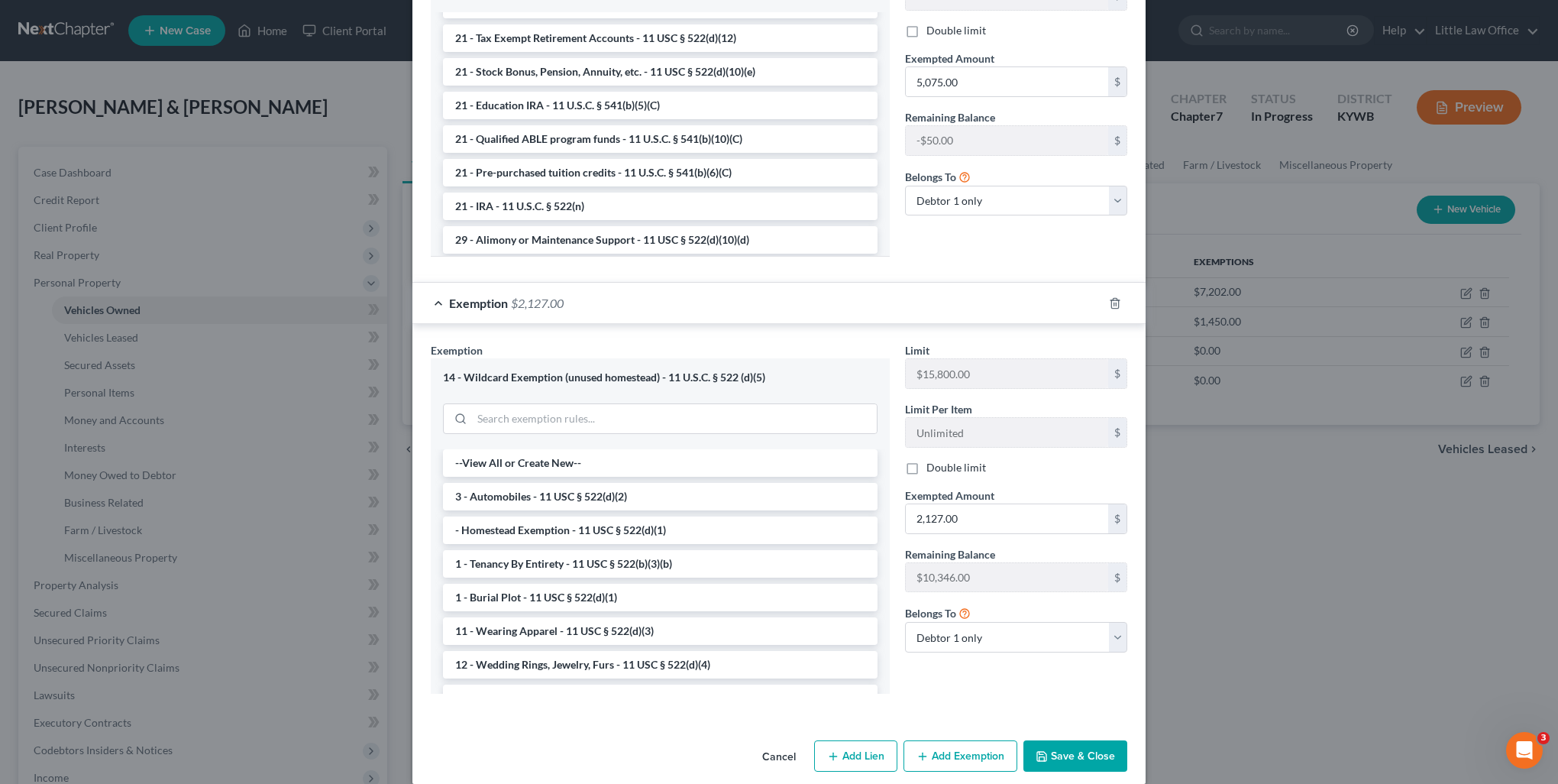
click at [1088, 740] on button "Save & Close" at bounding box center [1075, 756] width 104 height 32
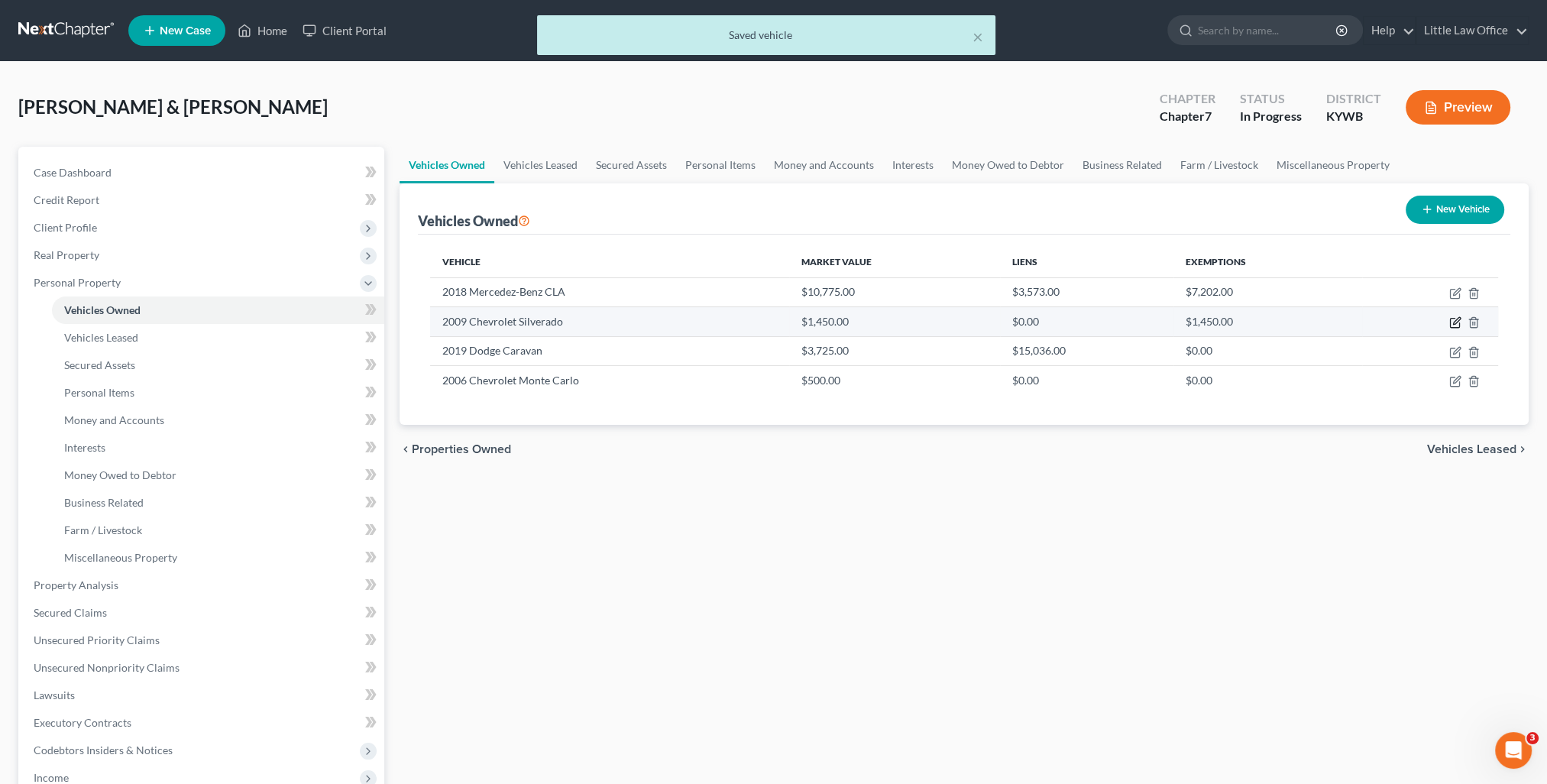
click at [1451, 320] on icon "button" at bounding box center [1454, 322] width 12 height 12
select select "0"
select select "17"
select select "4"
select select "0"
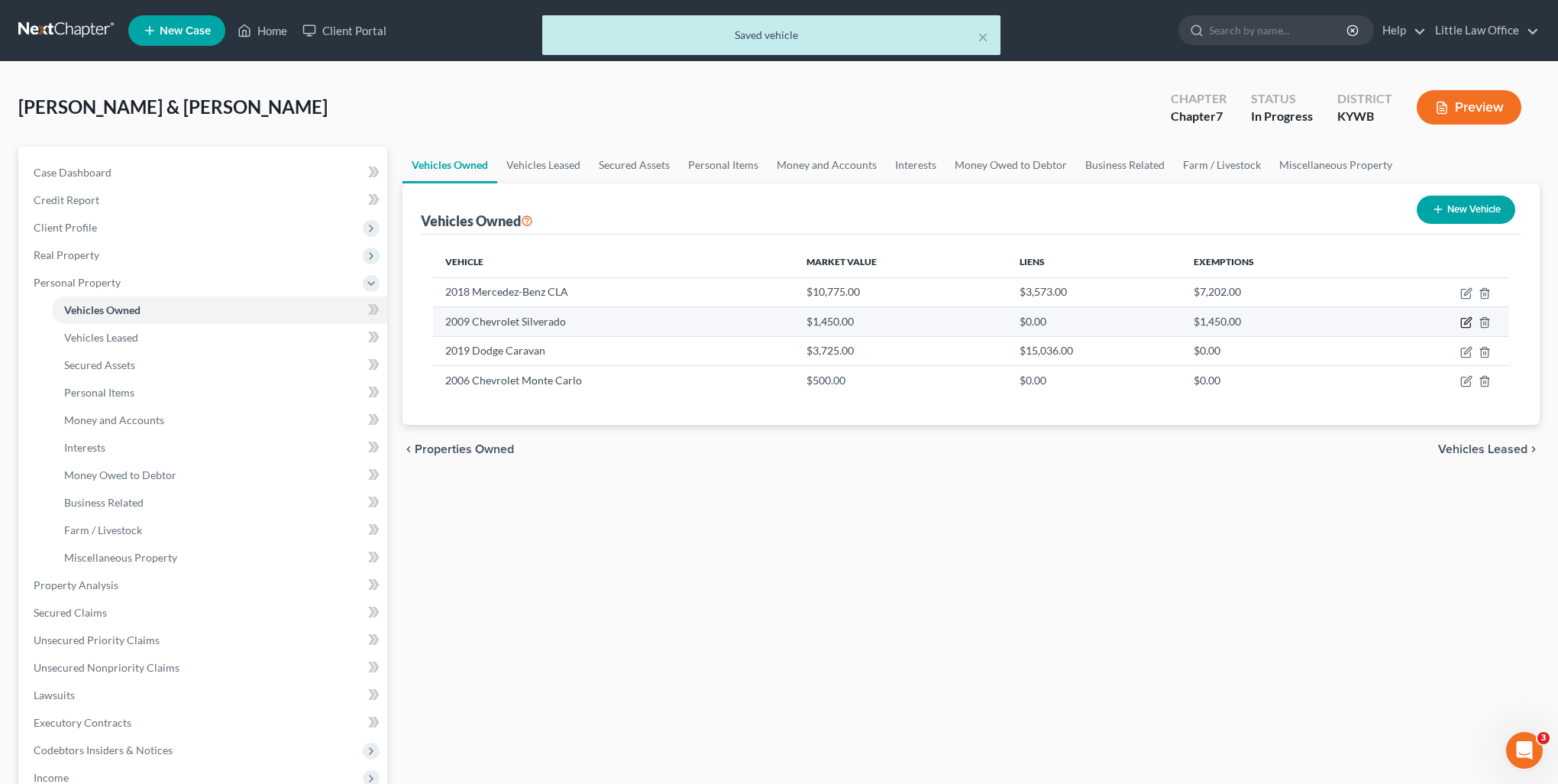
checkbox input "true"
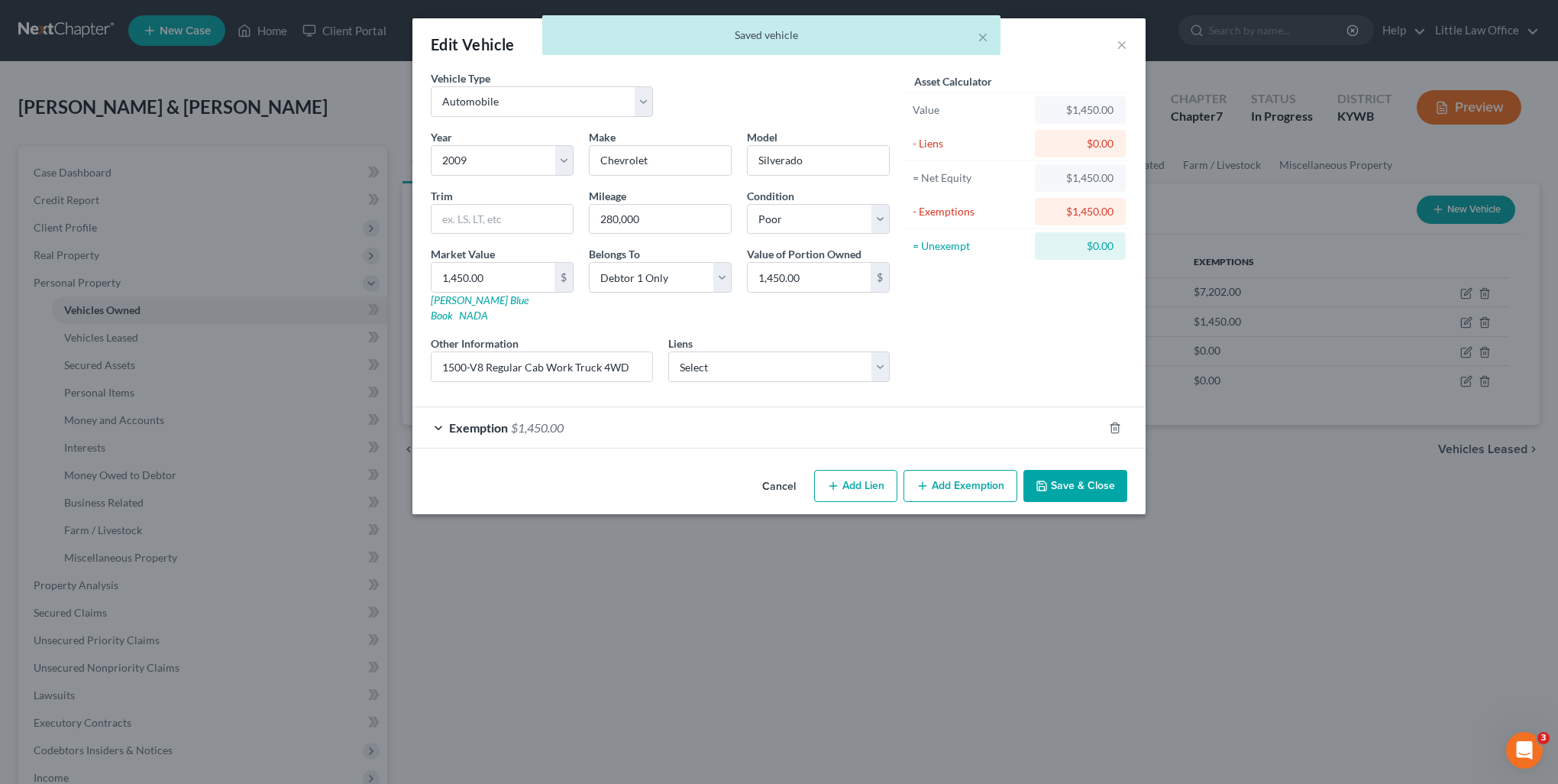
click at [837, 411] on div "Exemption $1,450.00" at bounding box center [757, 427] width 691 height 40
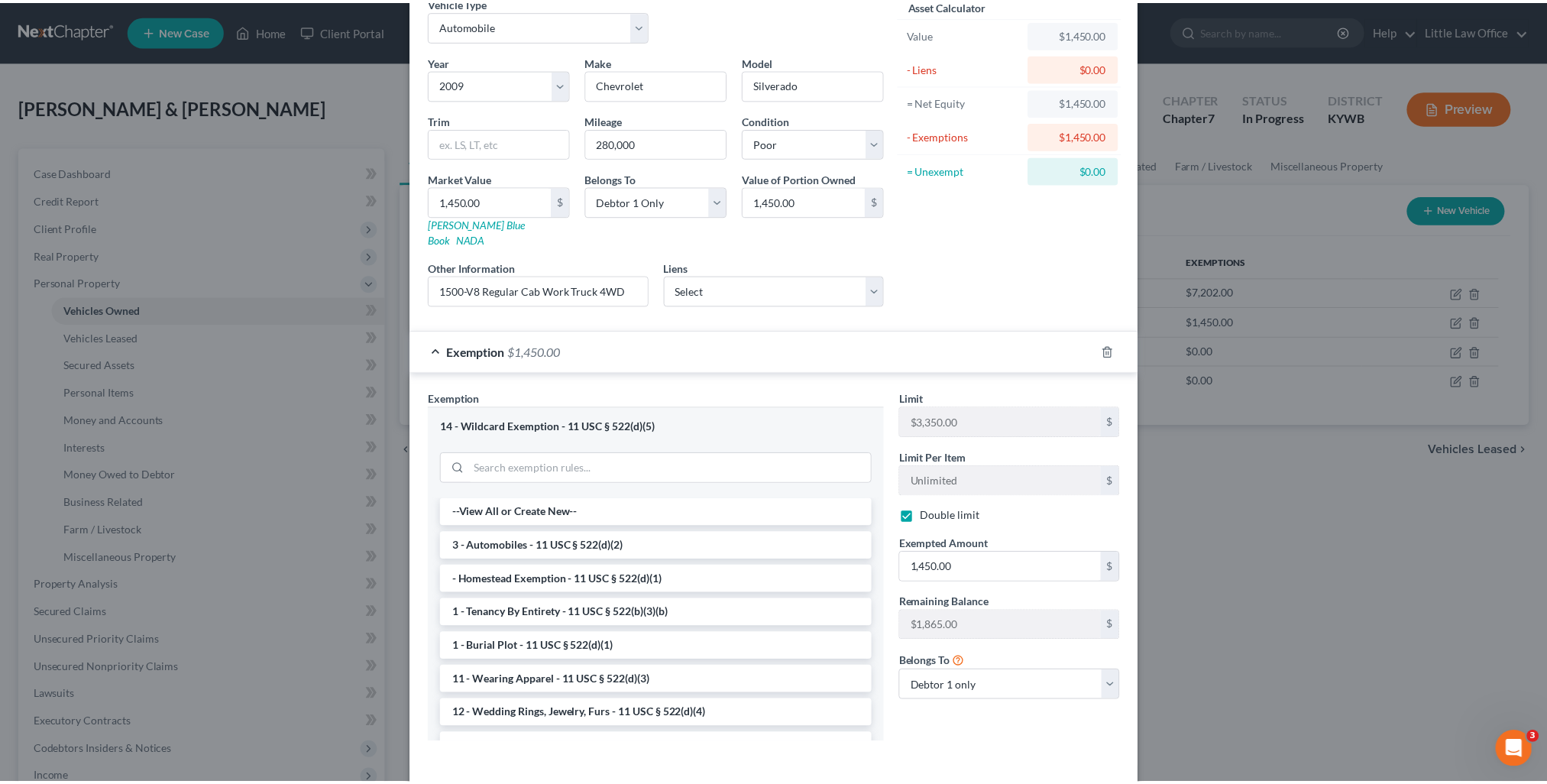
scroll to position [125, 0]
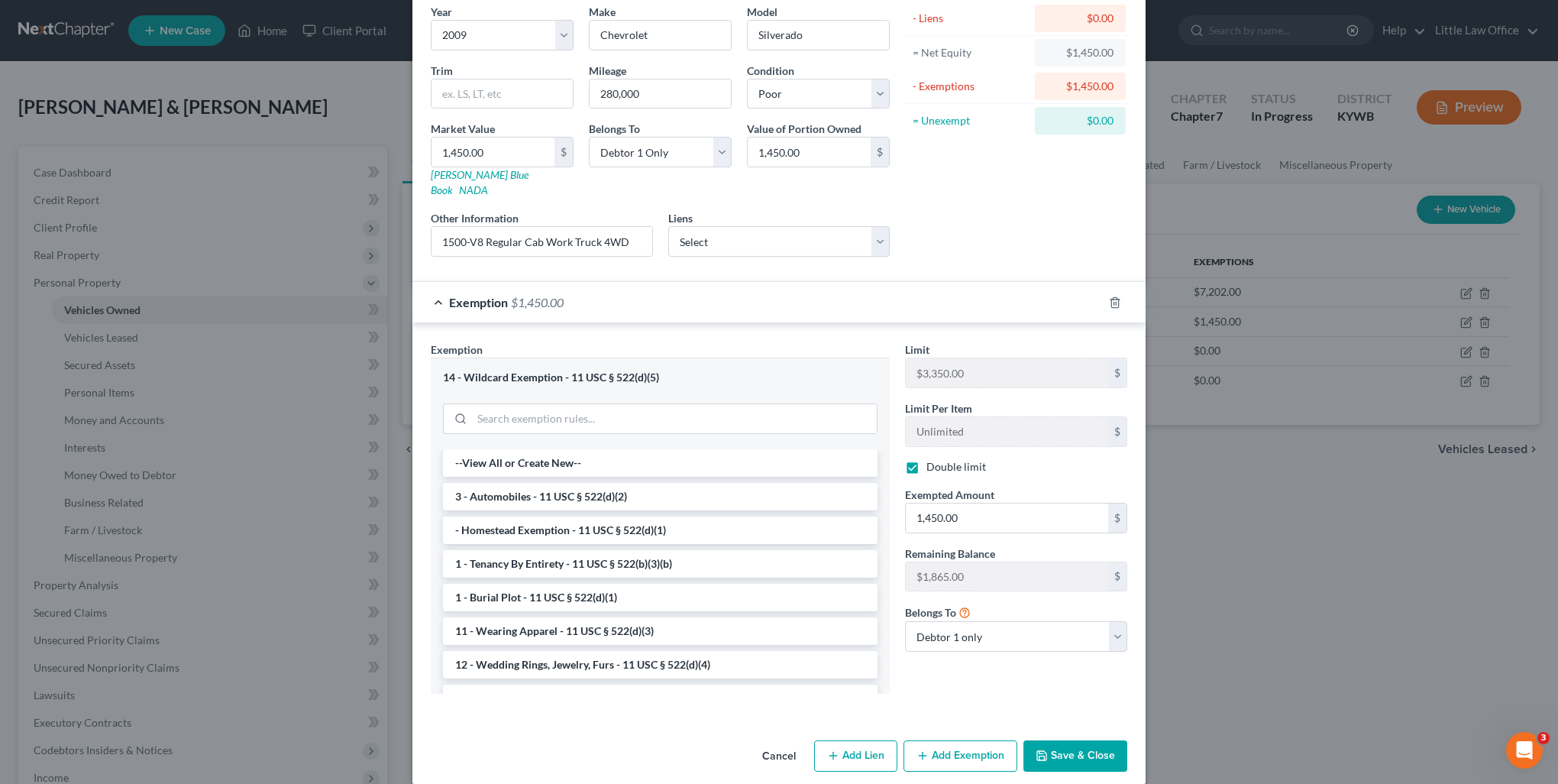
click at [1054, 741] on button "Save & Close" at bounding box center [1075, 756] width 104 height 32
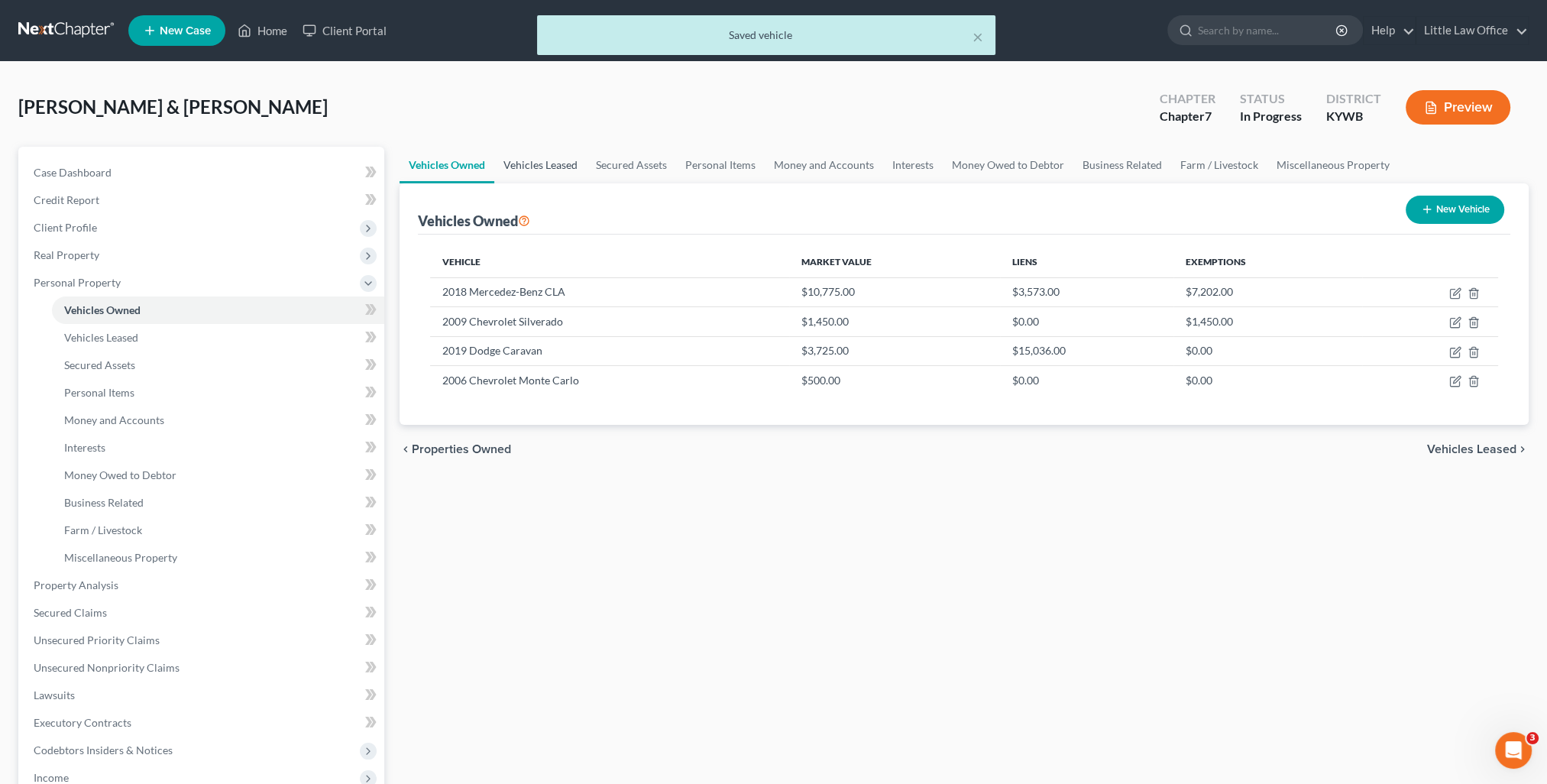
click at [506, 169] on link "Vehicles Leased" at bounding box center [540, 165] width 93 height 36
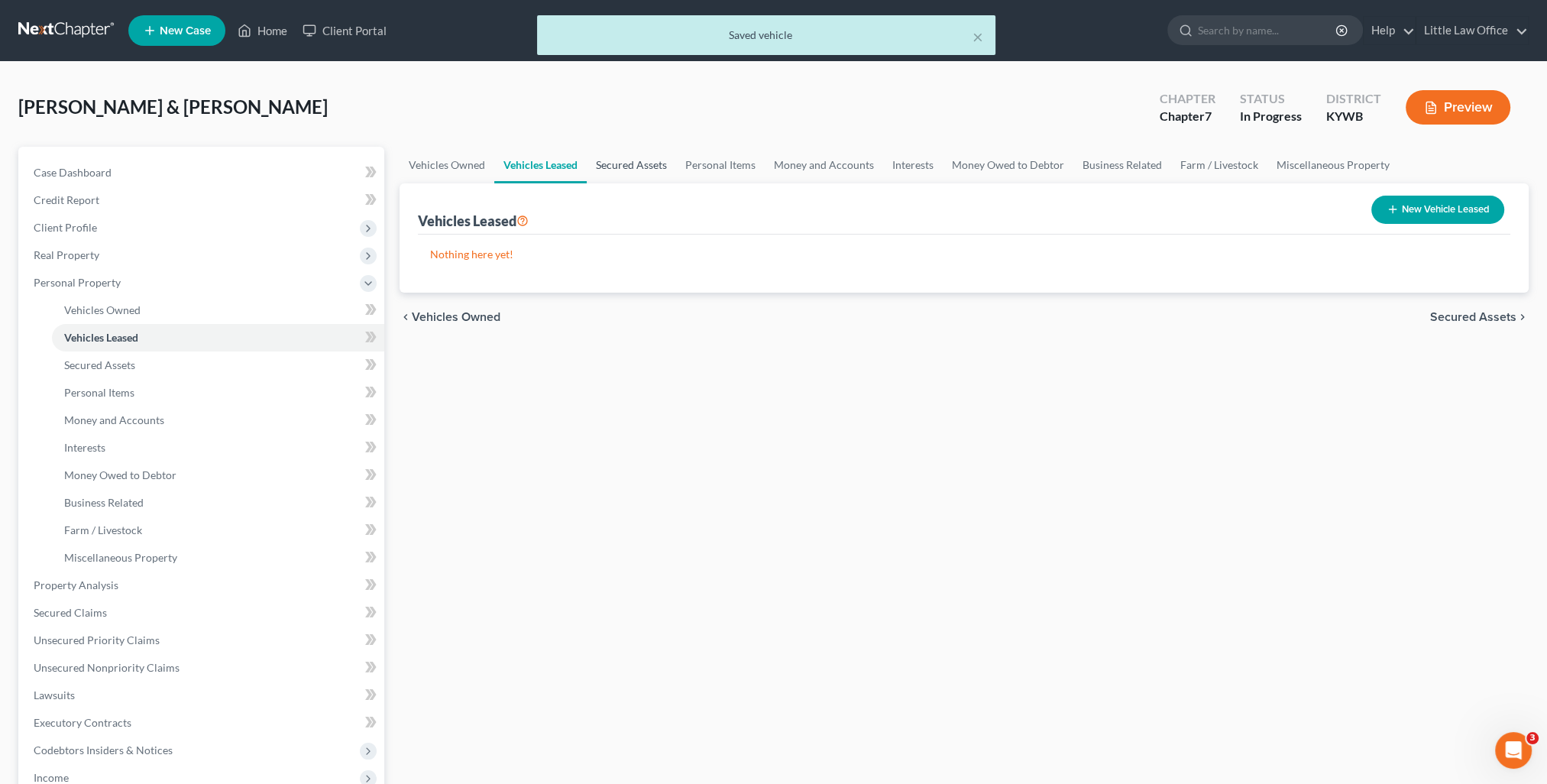
click at [611, 160] on link "Secured Assets" at bounding box center [631, 165] width 89 height 36
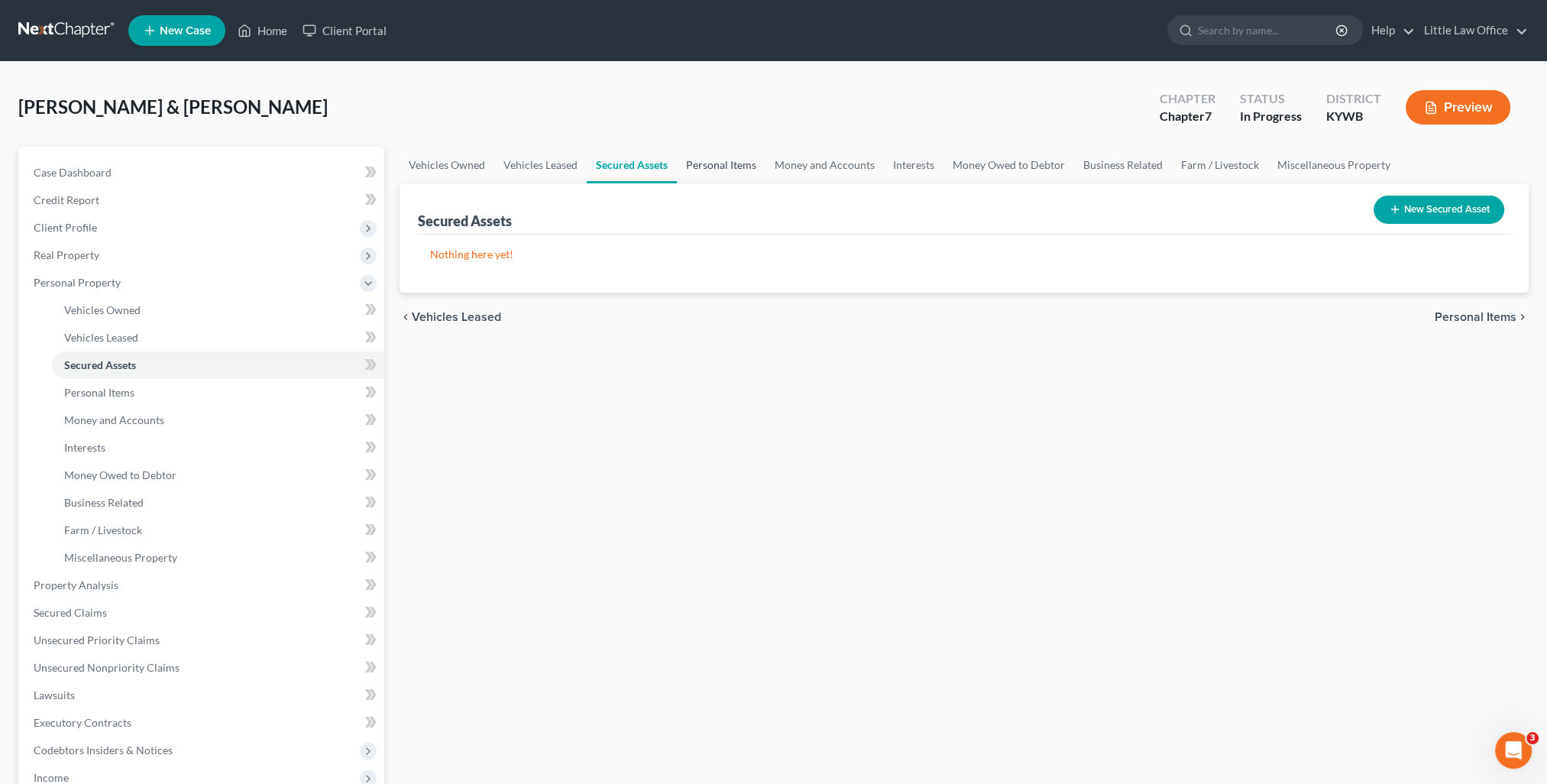
click at [706, 180] on link "Personal Items" at bounding box center [721, 165] width 89 height 36
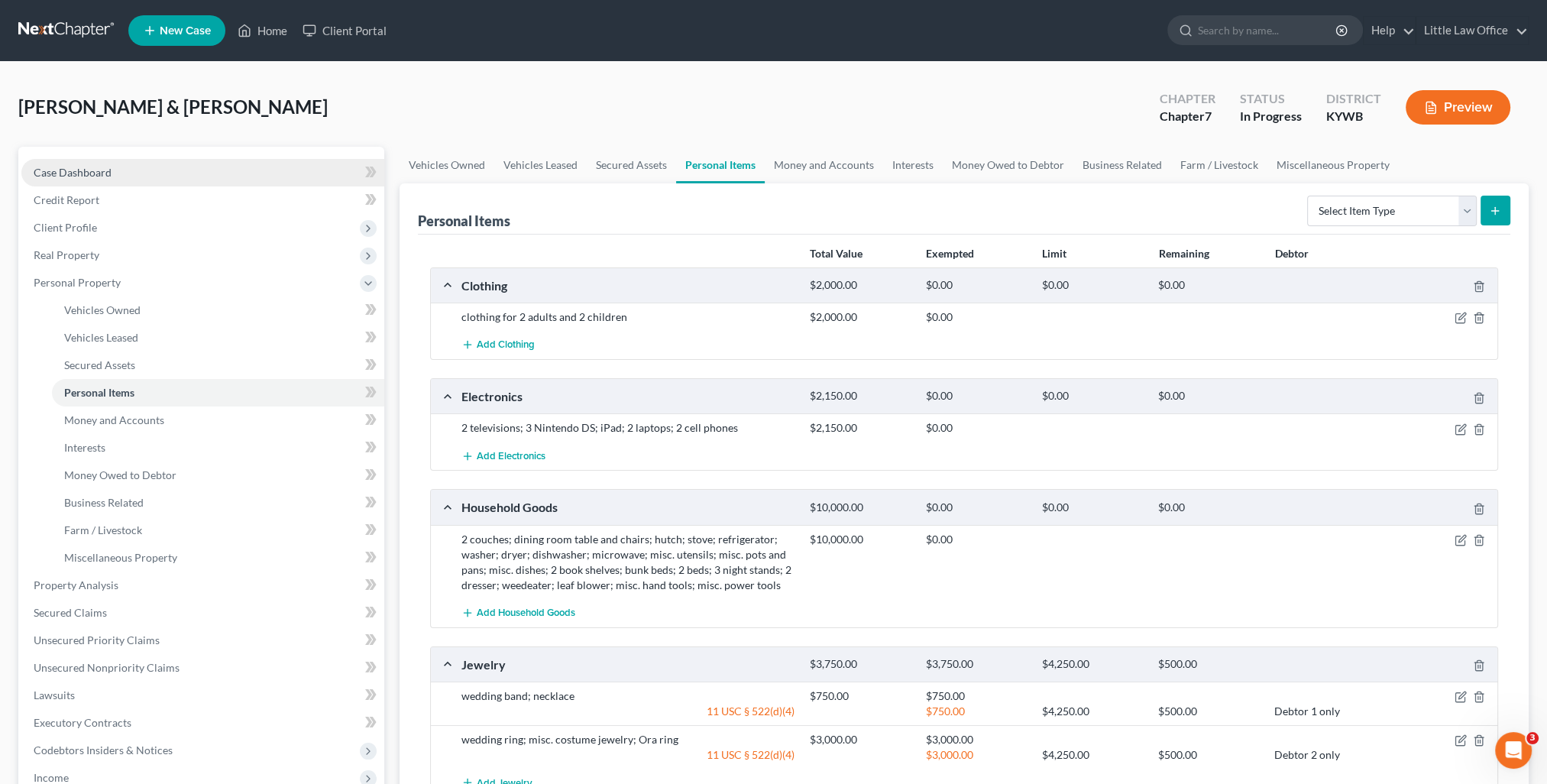
click at [97, 176] on span "Case Dashboard" at bounding box center [72, 172] width 78 height 13
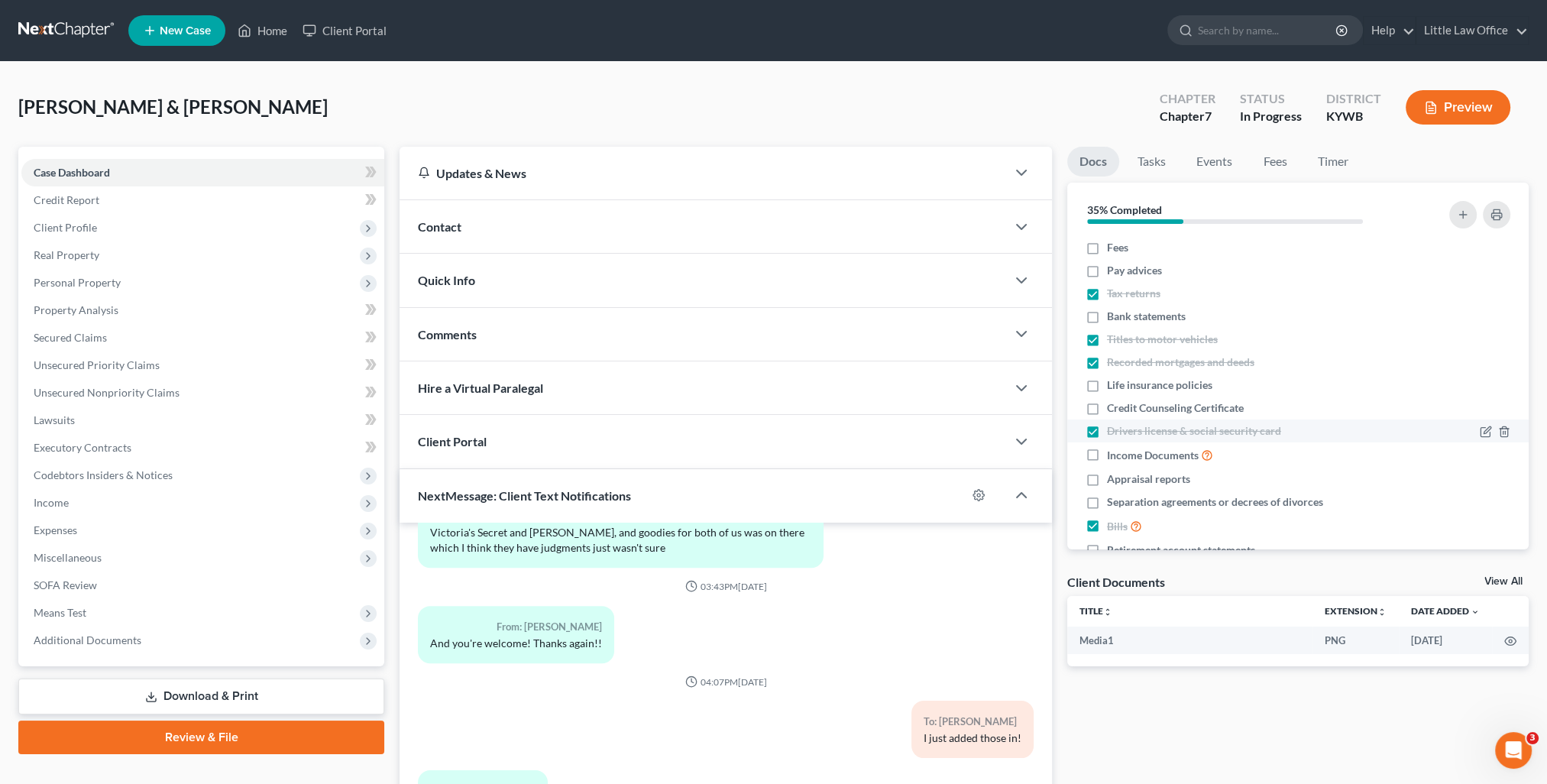
scroll to position [36, 0]
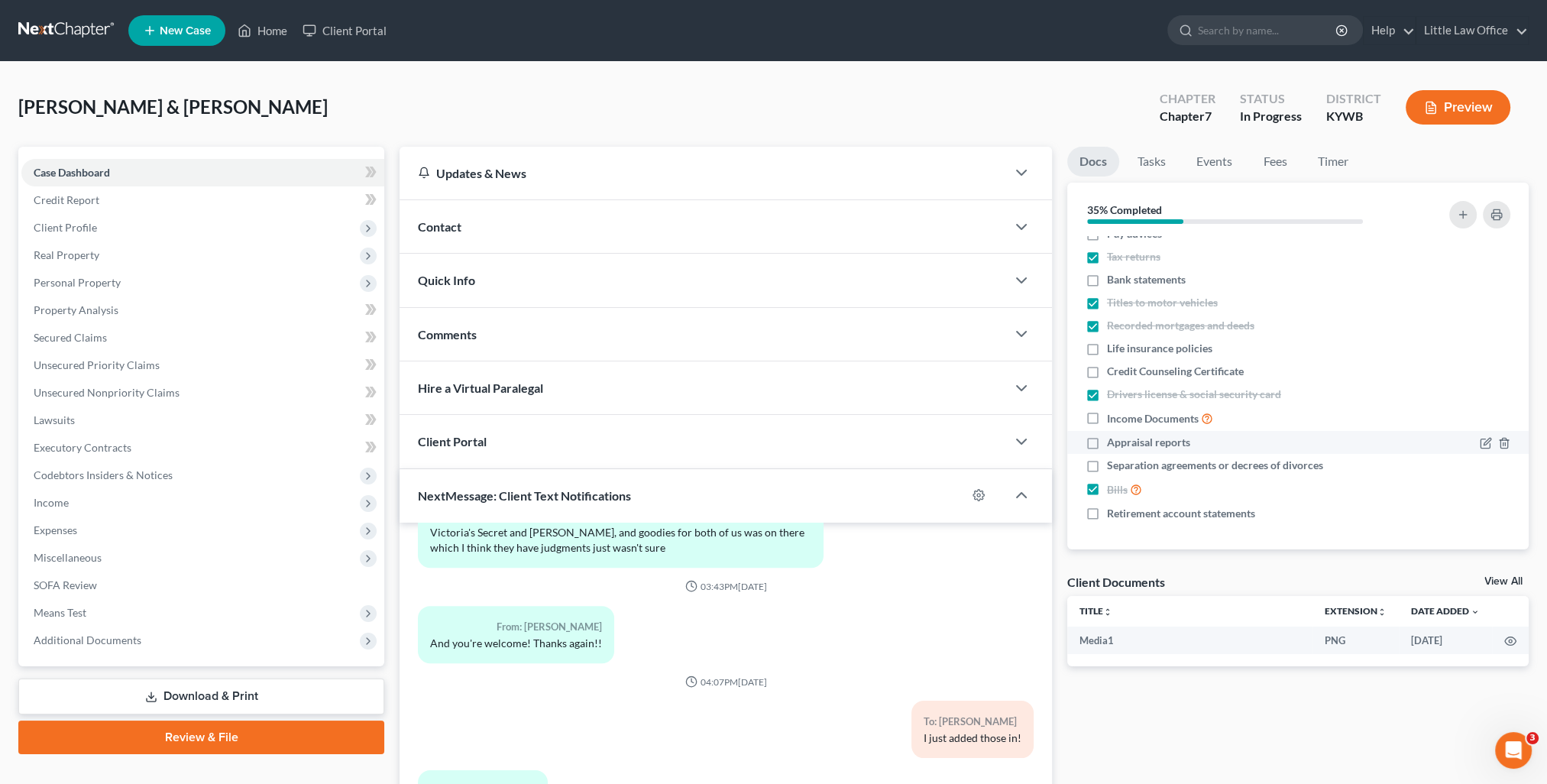
click at [1107, 439] on label "Appraisal reports" at bounding box center [1148, 441] width 83 height 15
click at [1113, 439] on input "Appraisal reports" at bounding box center [1118, 439] width 10 height 10
checkbox input "true"
click at [1107, 415] on label "Income Documents" at bounding box center [1160, 418] width 106 height 17
click at [1113, 415] on input "Income Documents" at bounding box center [1118, 414] width 10 height 10
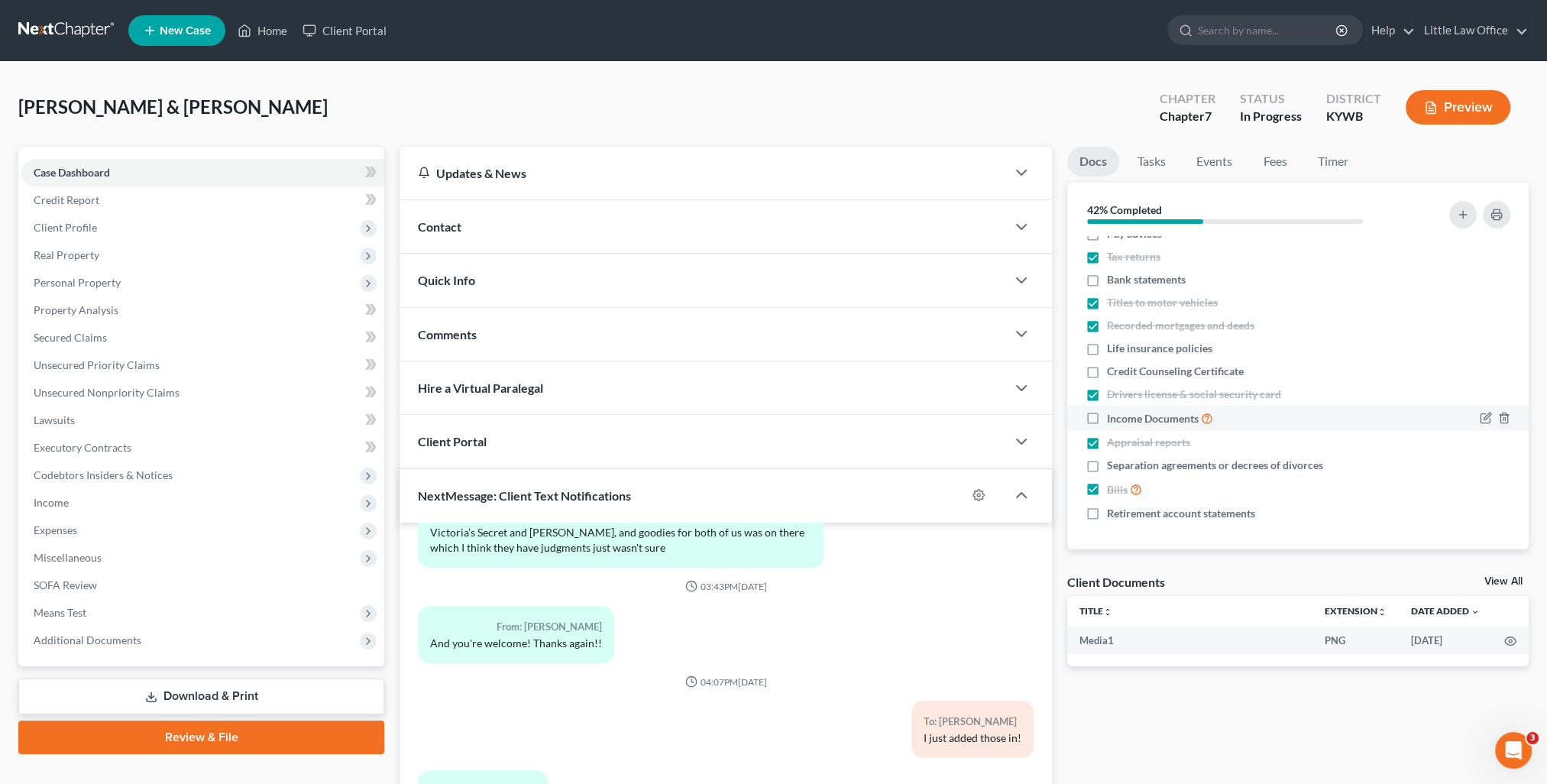
checkbox input "true"
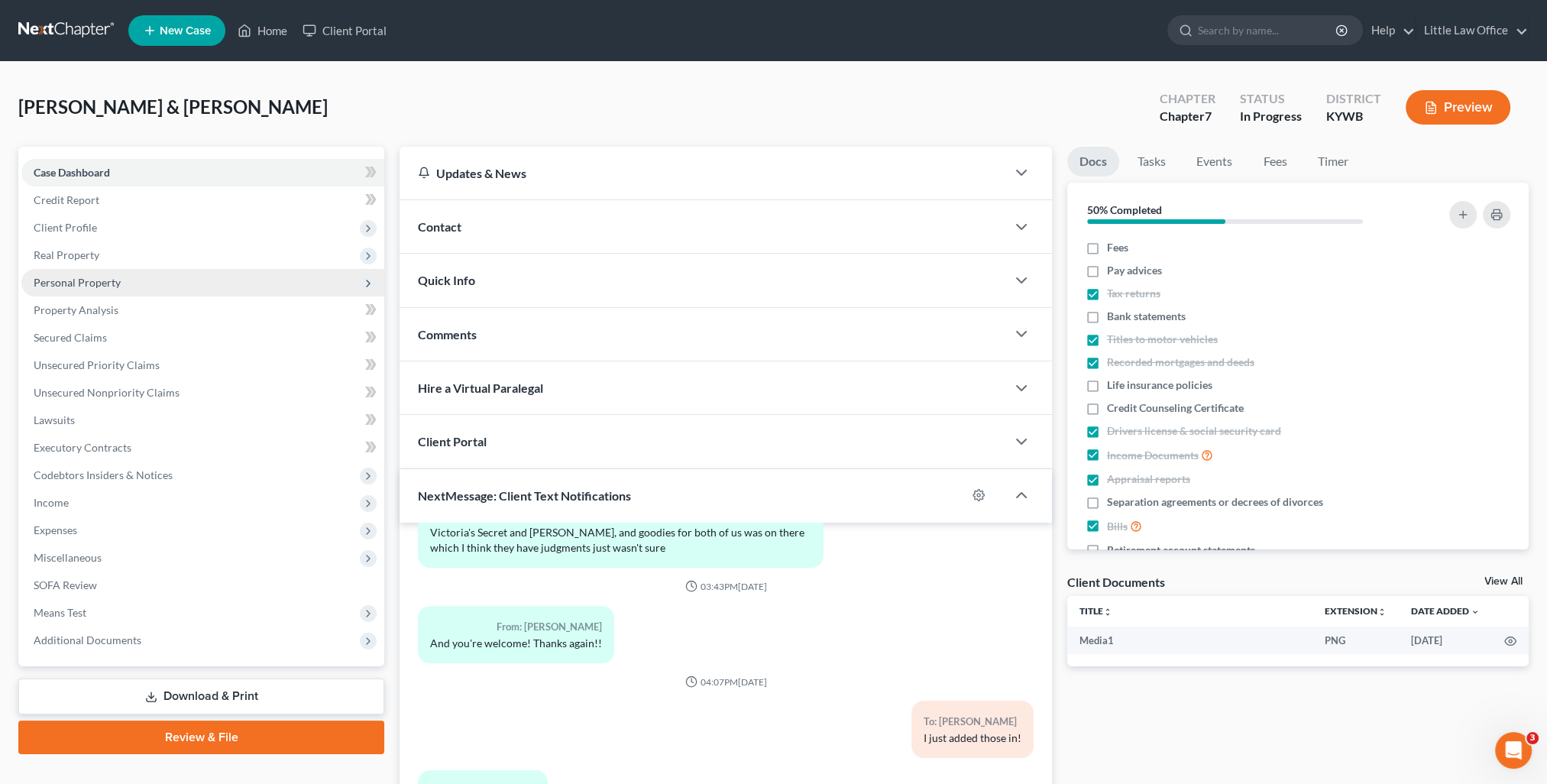
click at [79, 276] on span "Personal Property" at bounding box center [77, 282] width 87 height 13
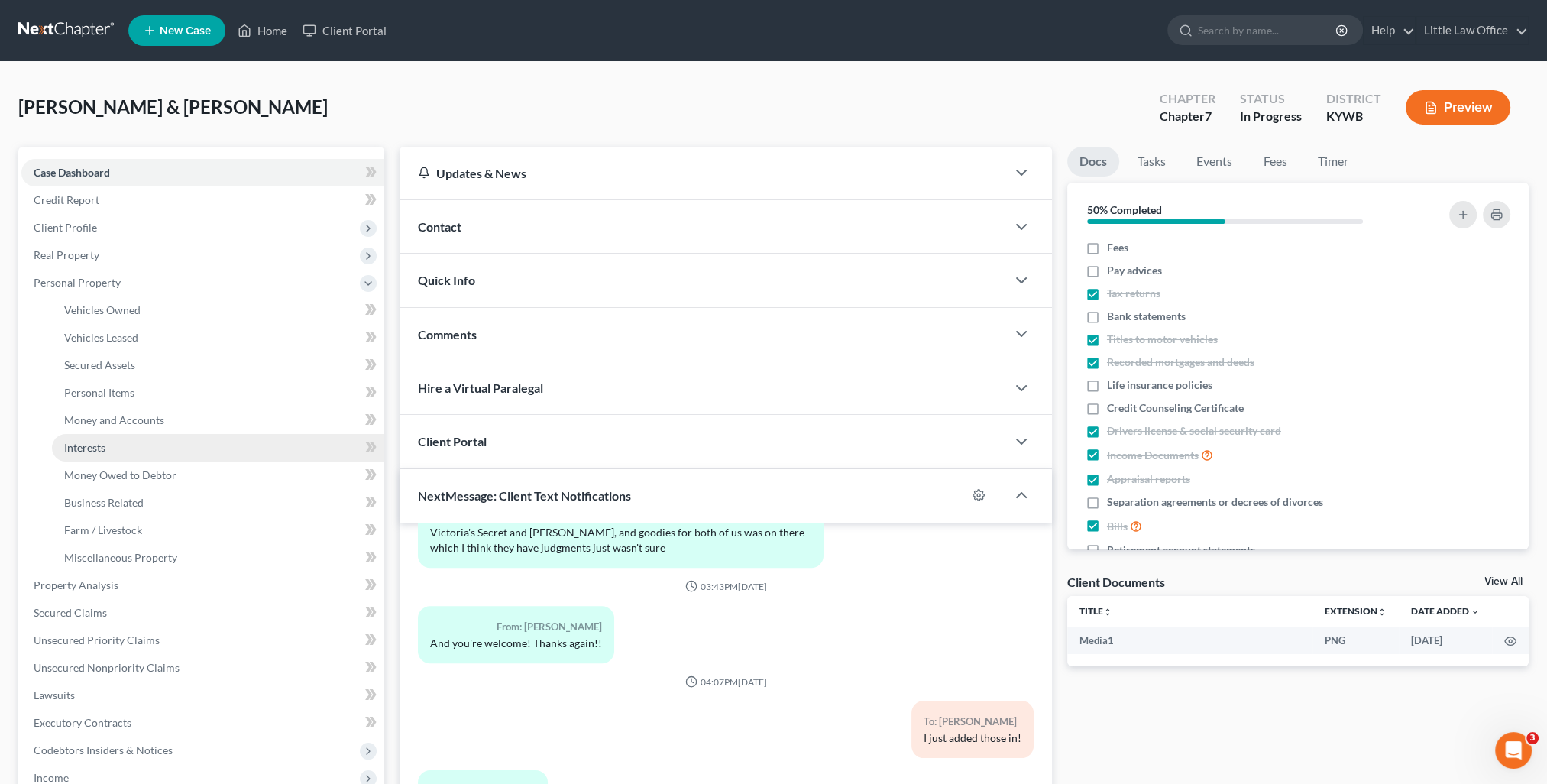
click at [150, 448] on link "Interests" at bounding box center [218, 447] width 332 height 28
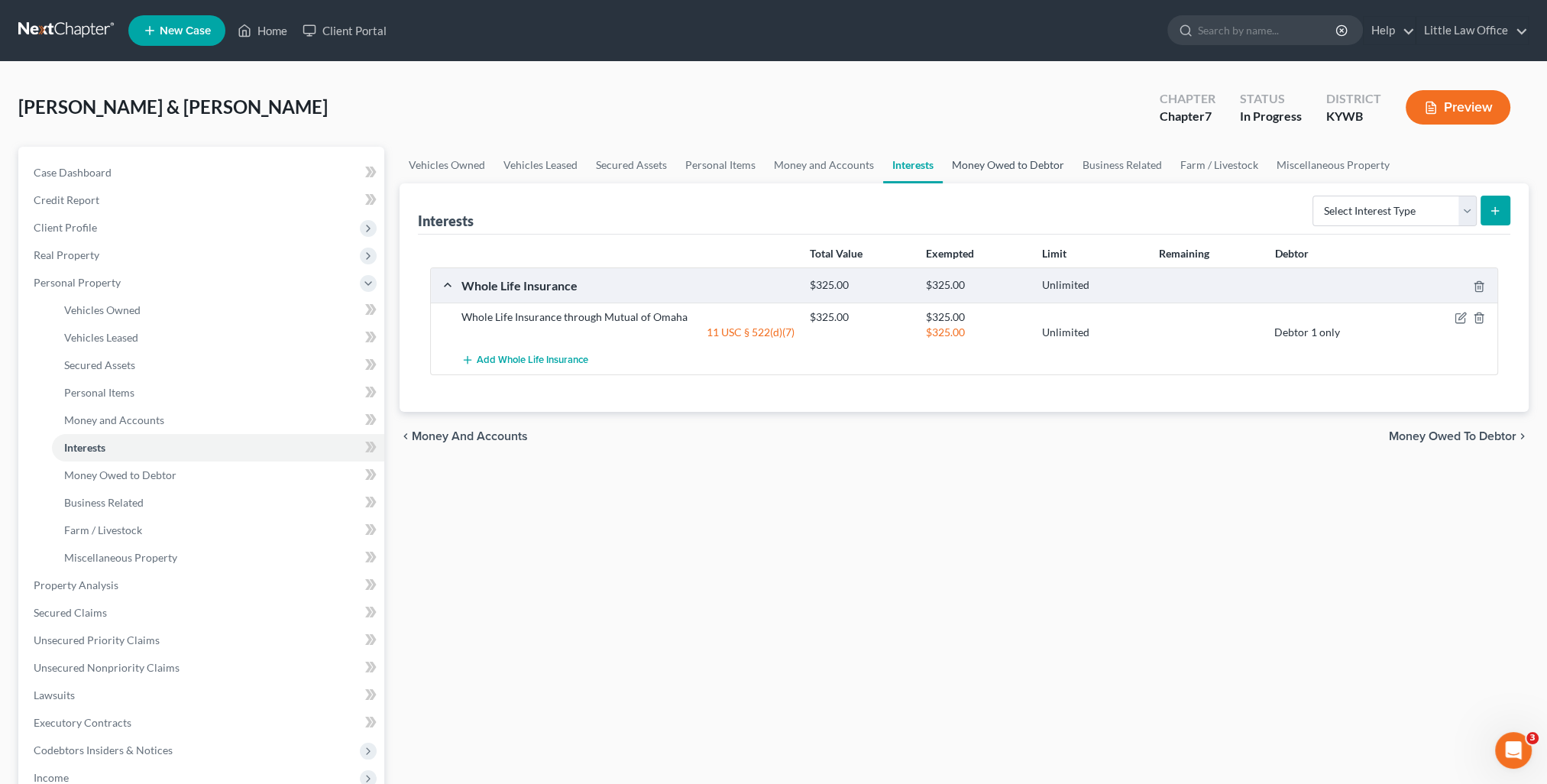
click at [980, 172] on link "Money Owed to Debtor" at bounding box center [1007, 165] width 131 height 36
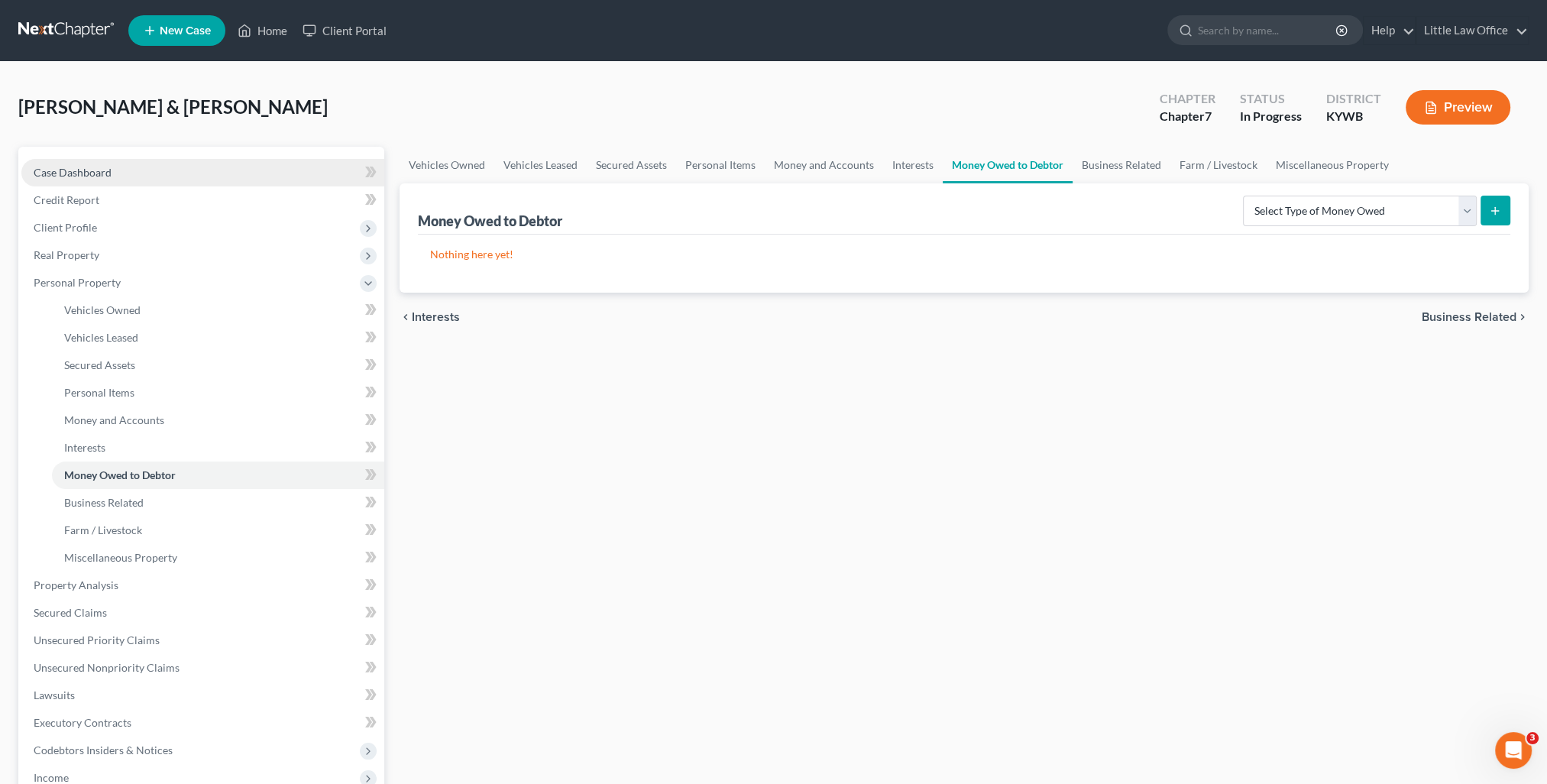
click at [115, 172] on link "Case Dashboard" at bounding box center [203, 172] width 363 height 28
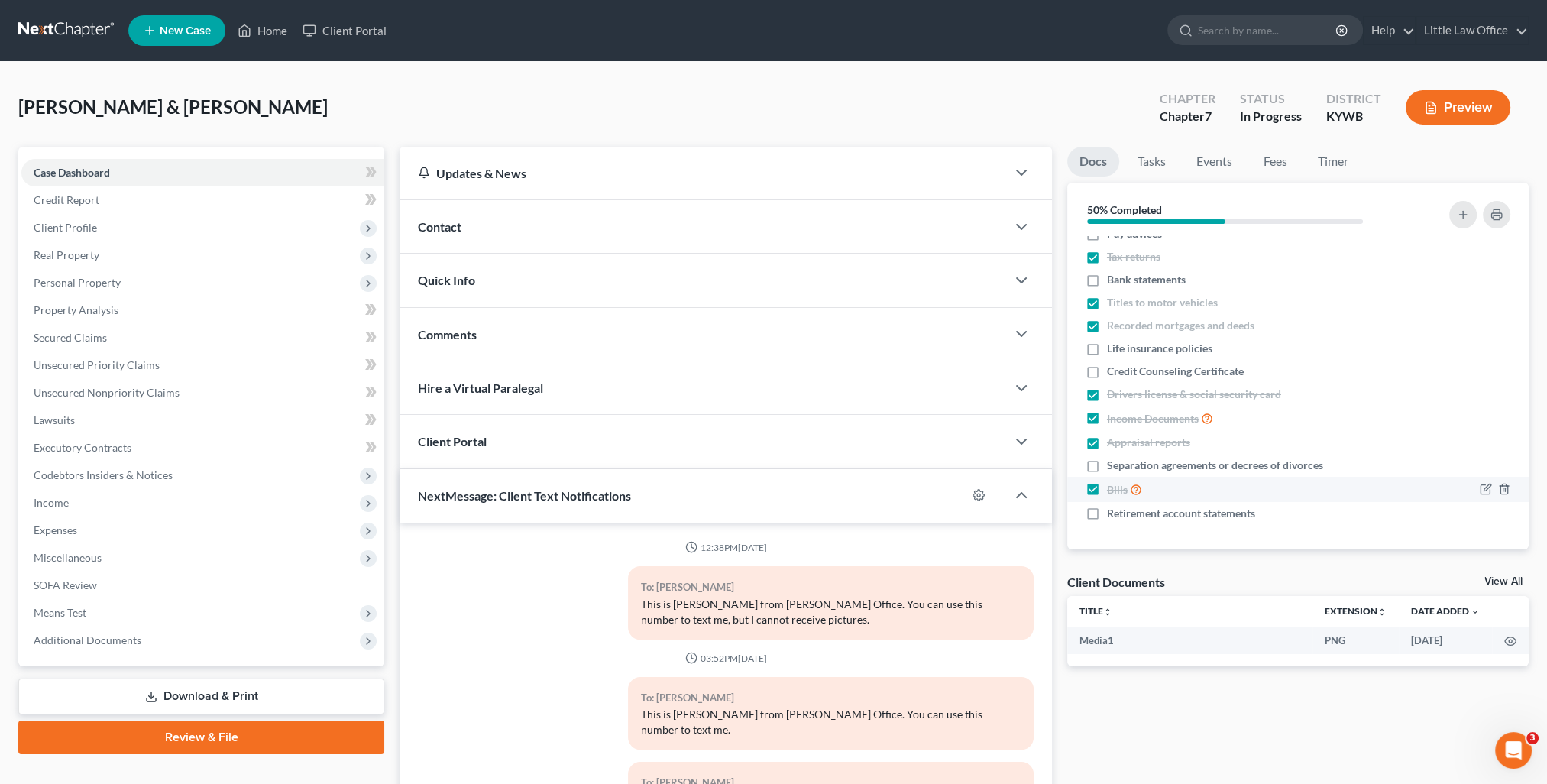
scroll to position [1181, 0]
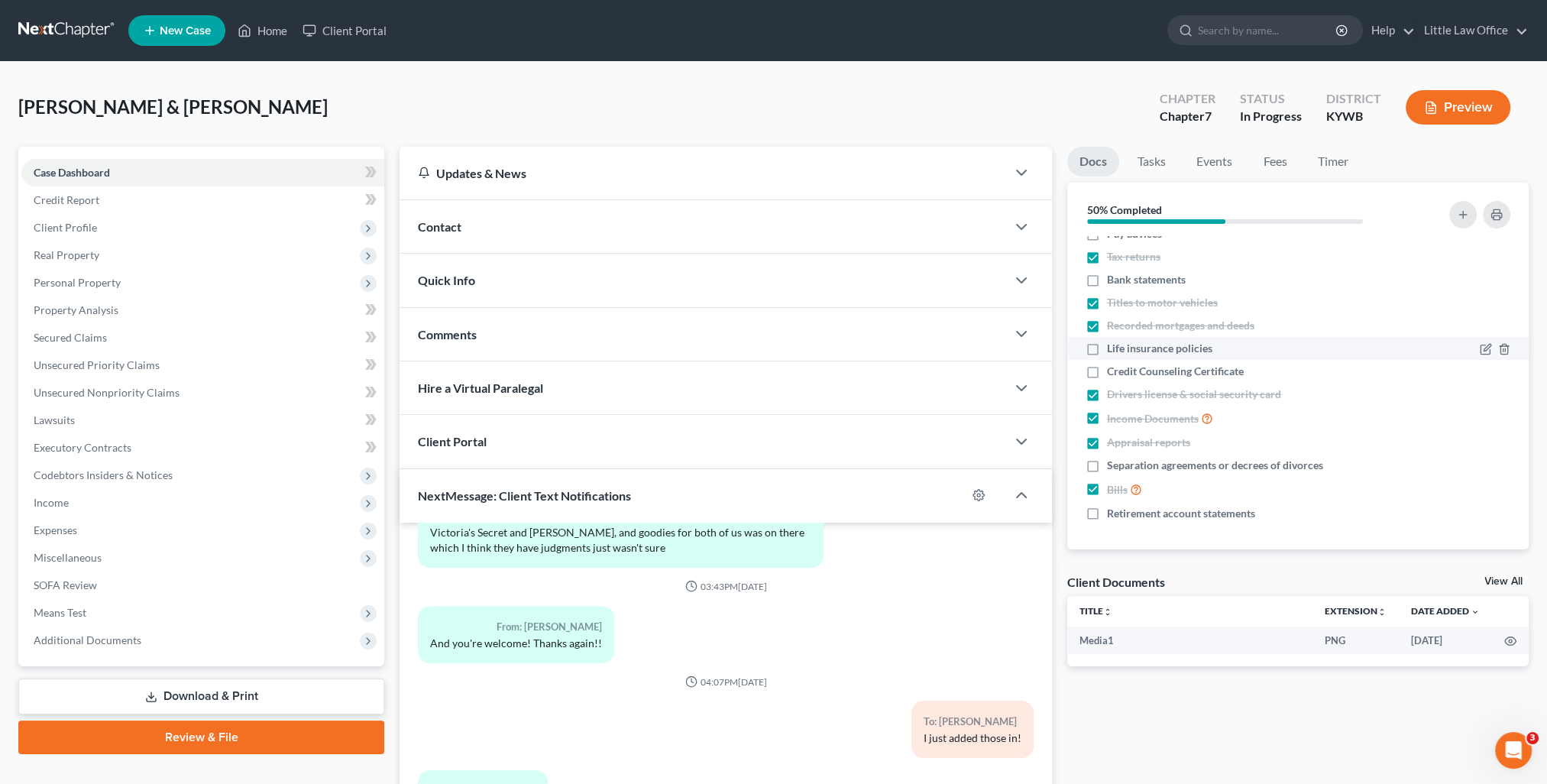
click at [1107, 347] on label "Life insurance policies" at bounding box center [1159, 348] width 105 height 15
click at [1113, 347] on input "Life insurance policies" at bounding box center [1118, 346] width 10 height 10
checkbox input "true"
click at [1500, 511] on polyline "button" at bounding box center [1504, 511] width 9 height 0
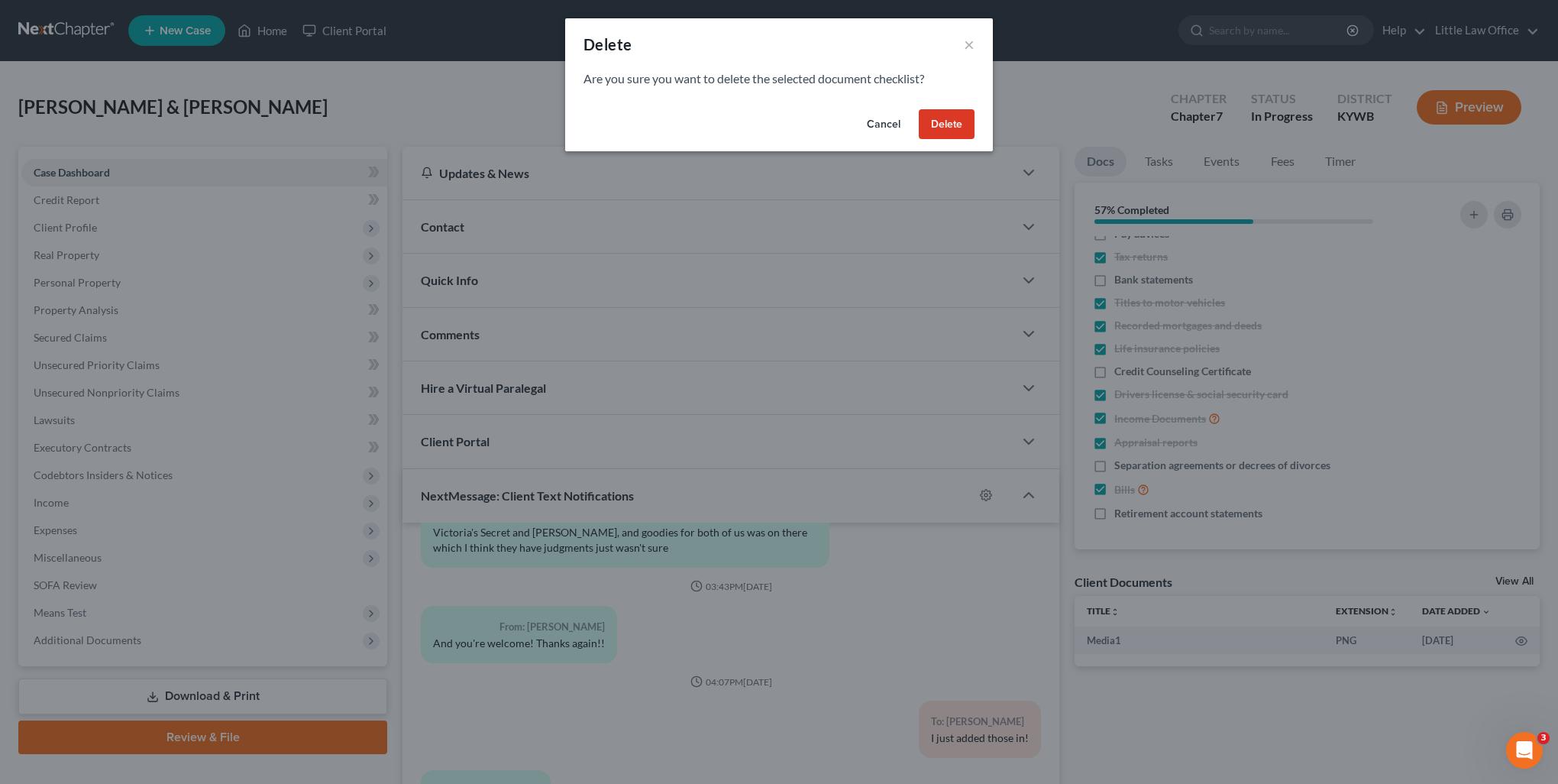
click at [944, 128] on button "Delete" at bounding box center [946, 124] width 55 height 31
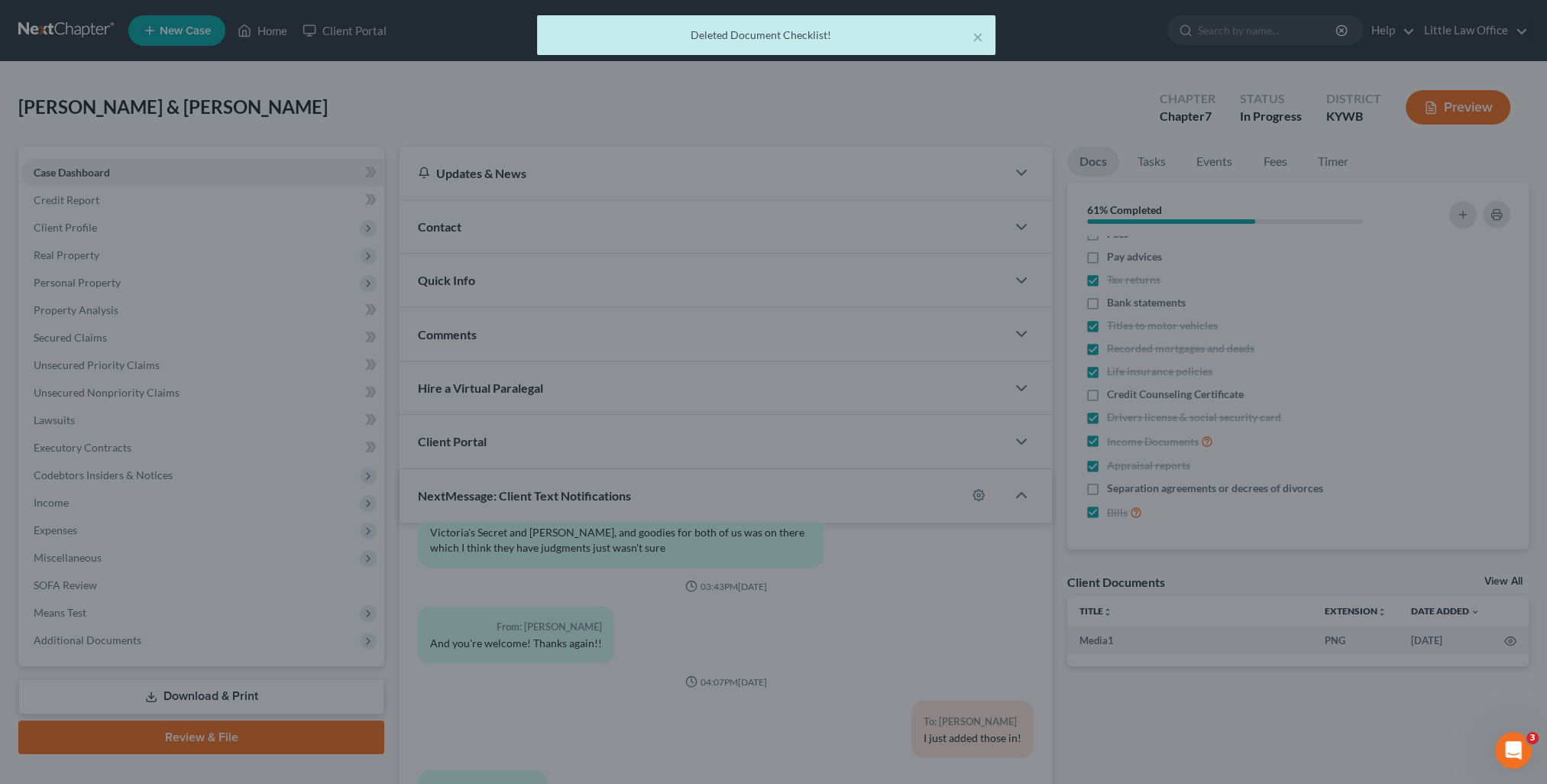
scroll to position [13, 0]
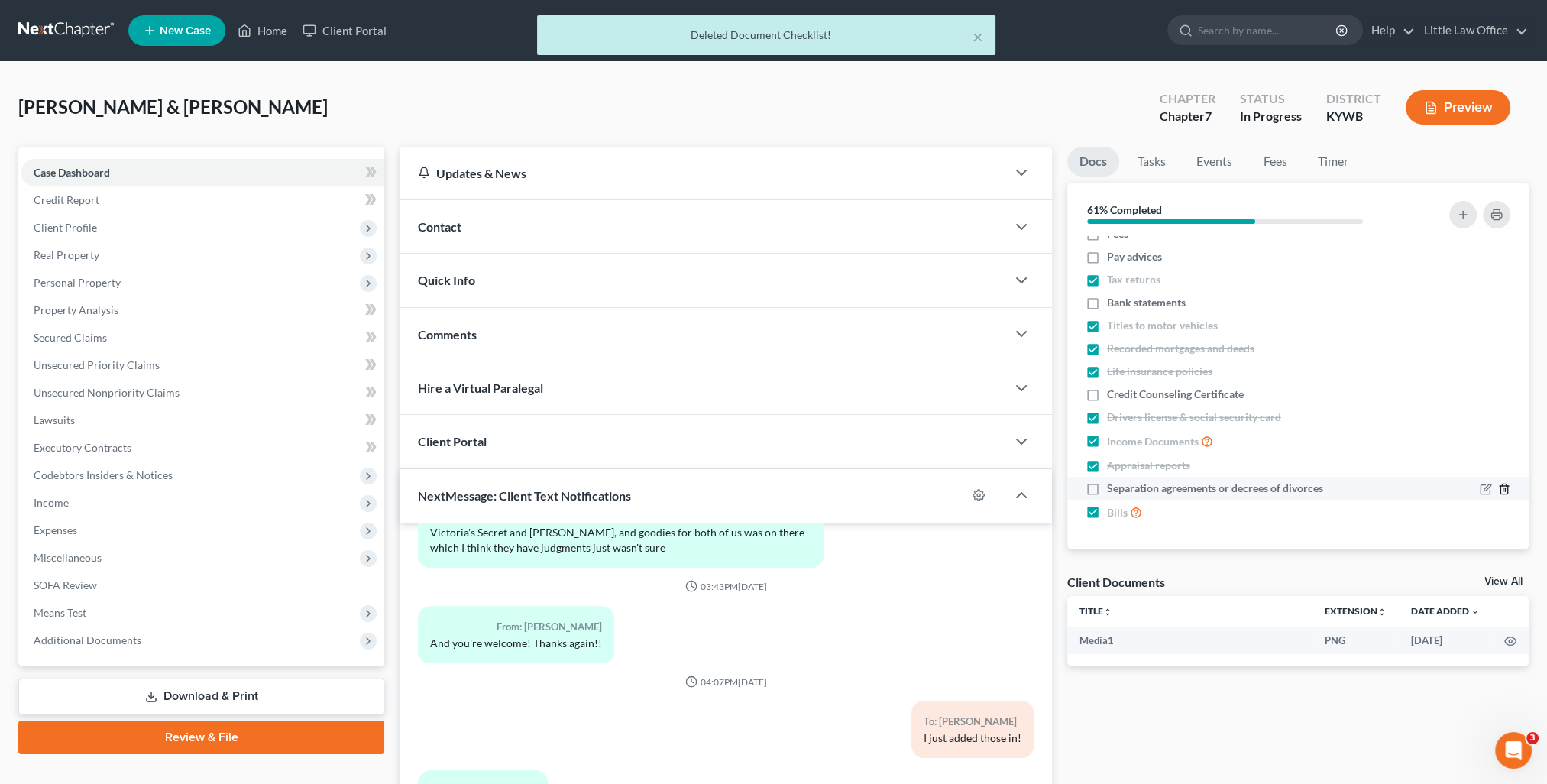
click at [1505, 489] on line "button" at bounding box center [1505, 490] width 0 height 3
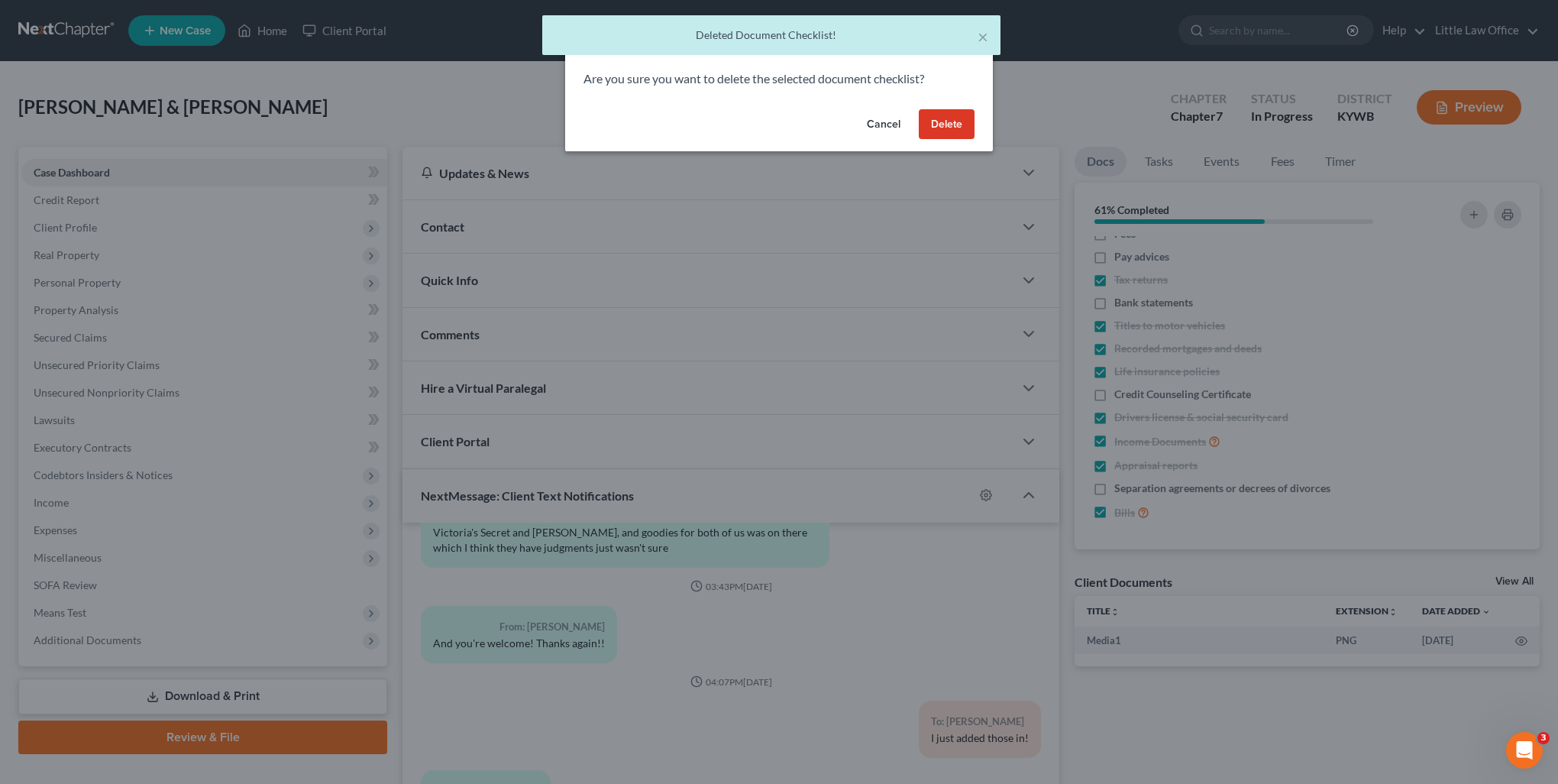
click at [944, 122] on button "Delete" at bounding box center [946, 124] width 55 height 31
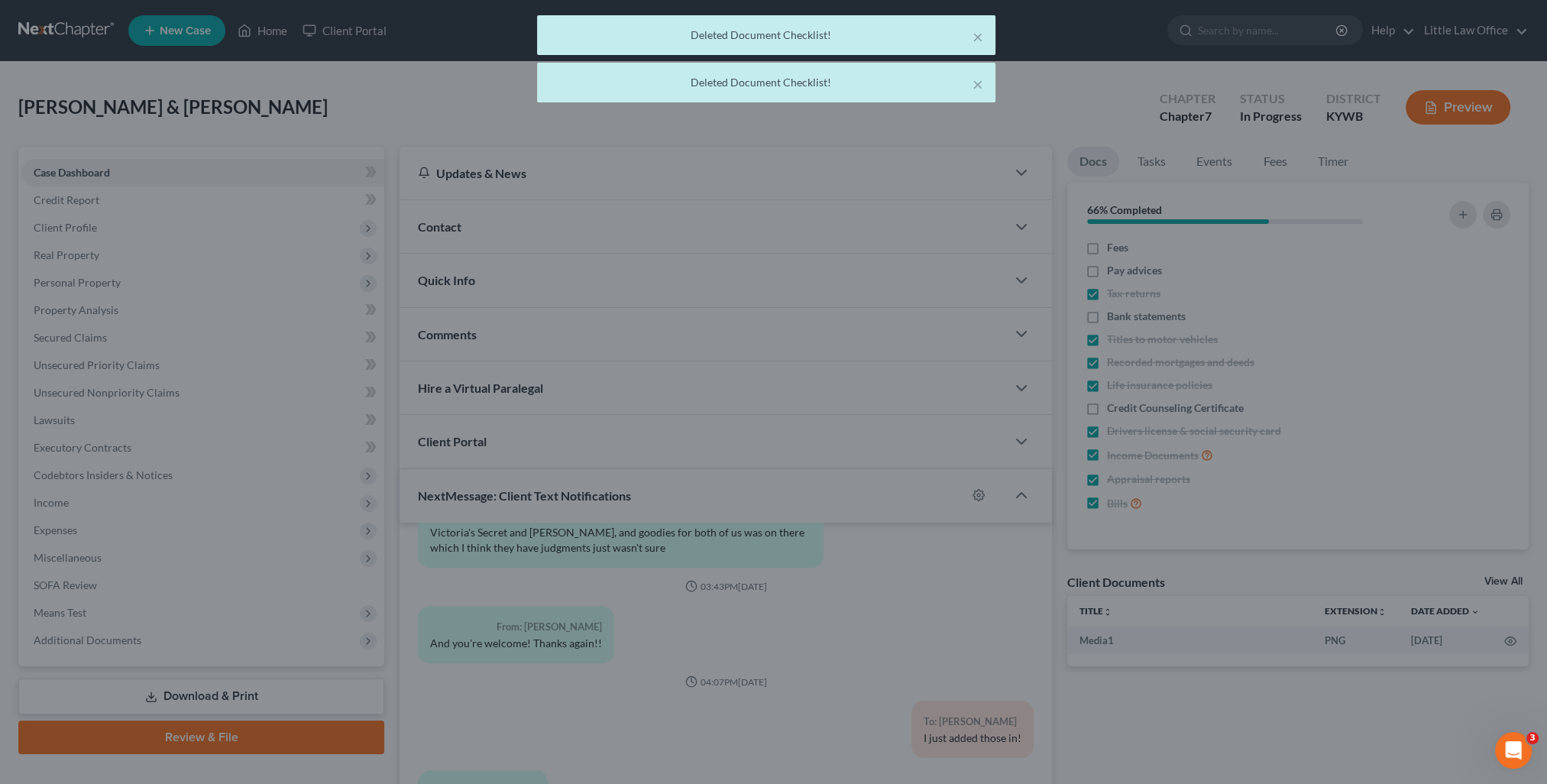
scroll to position [0, 0]
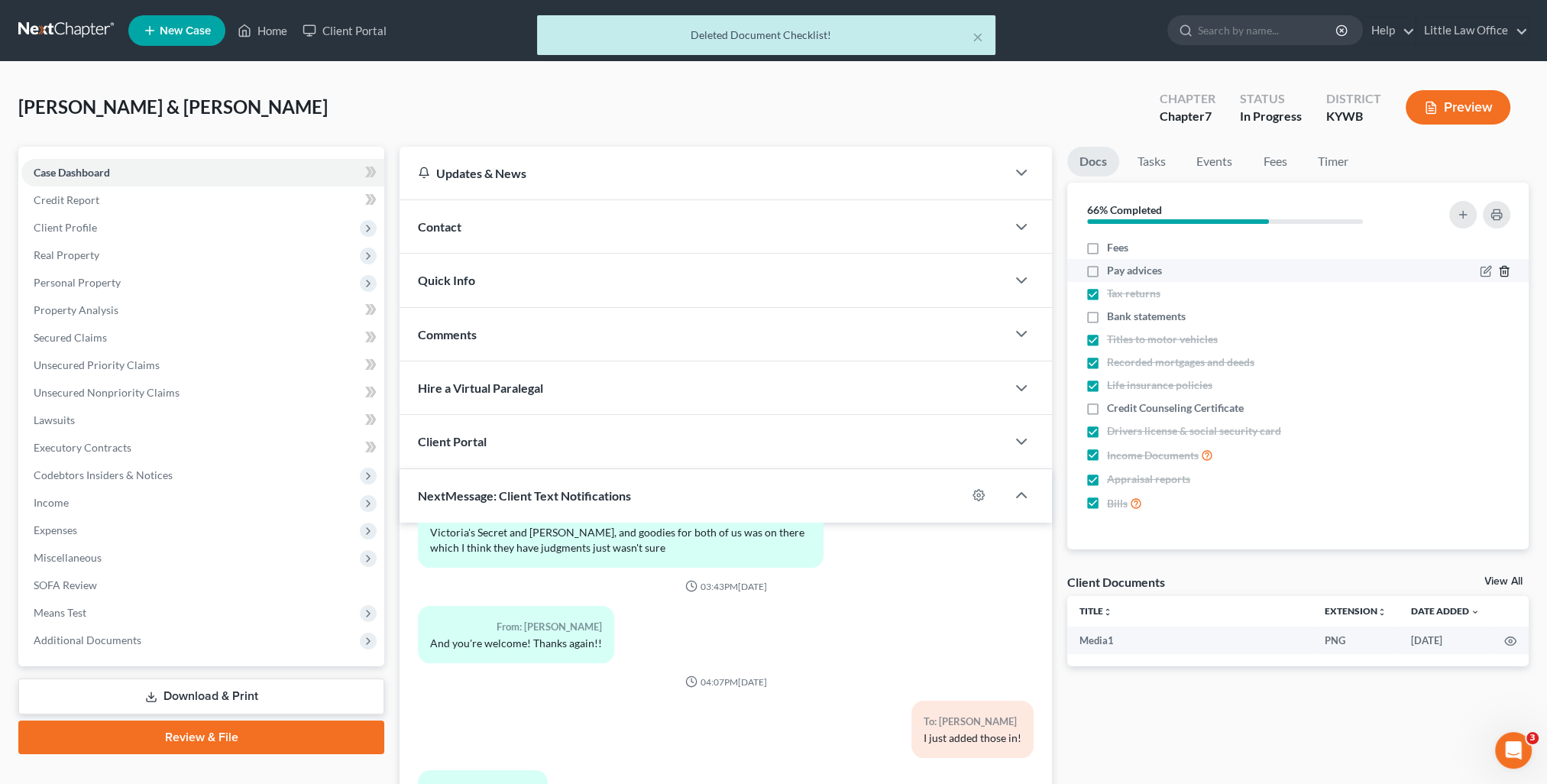
click at [1503, 275] on icon "button" at bounding box center [1503, 271] width 12 height 12
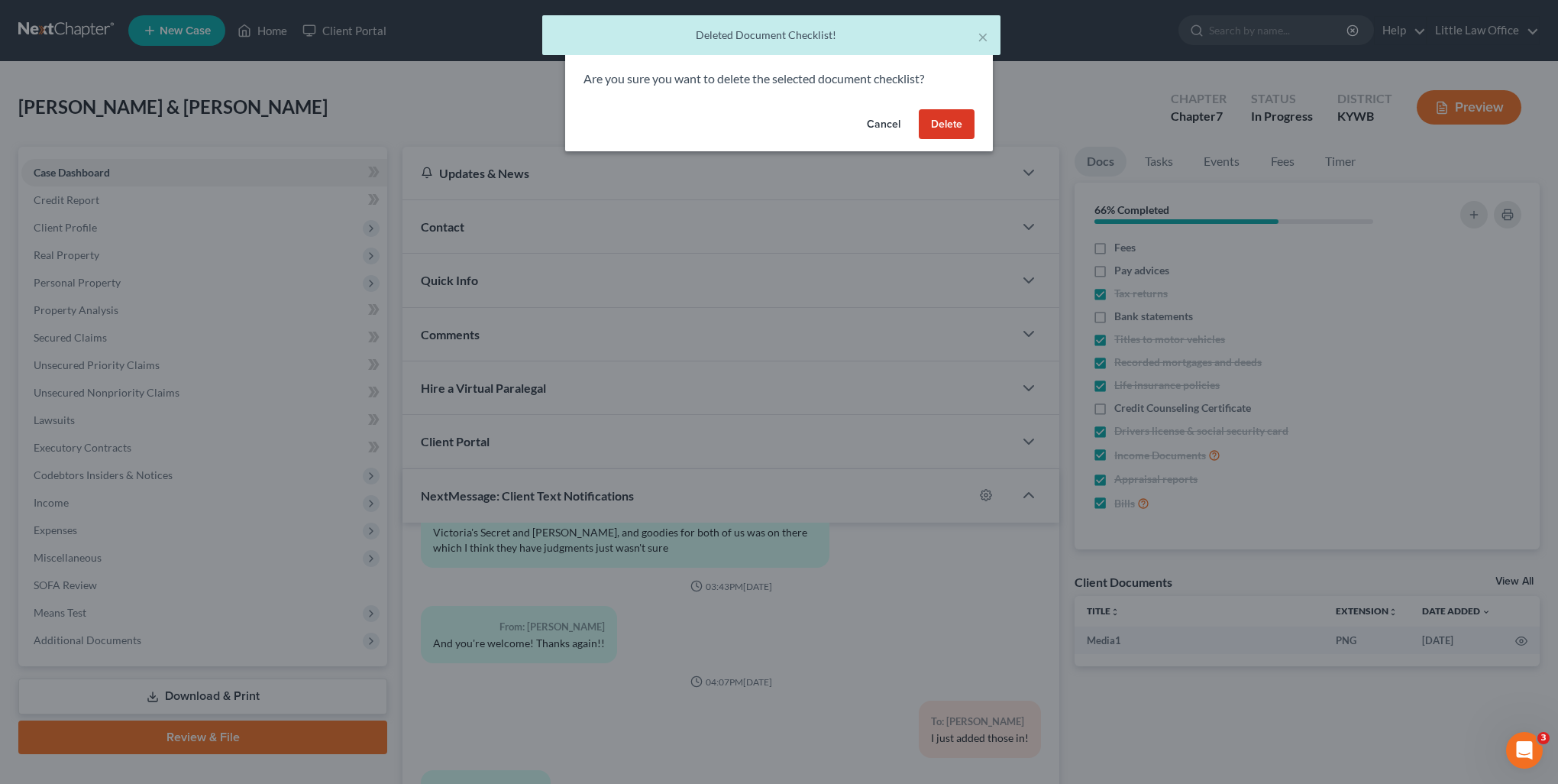
click at [896, 128] on button "Cancel" at bounding box center [883, 124] width 58 height 31
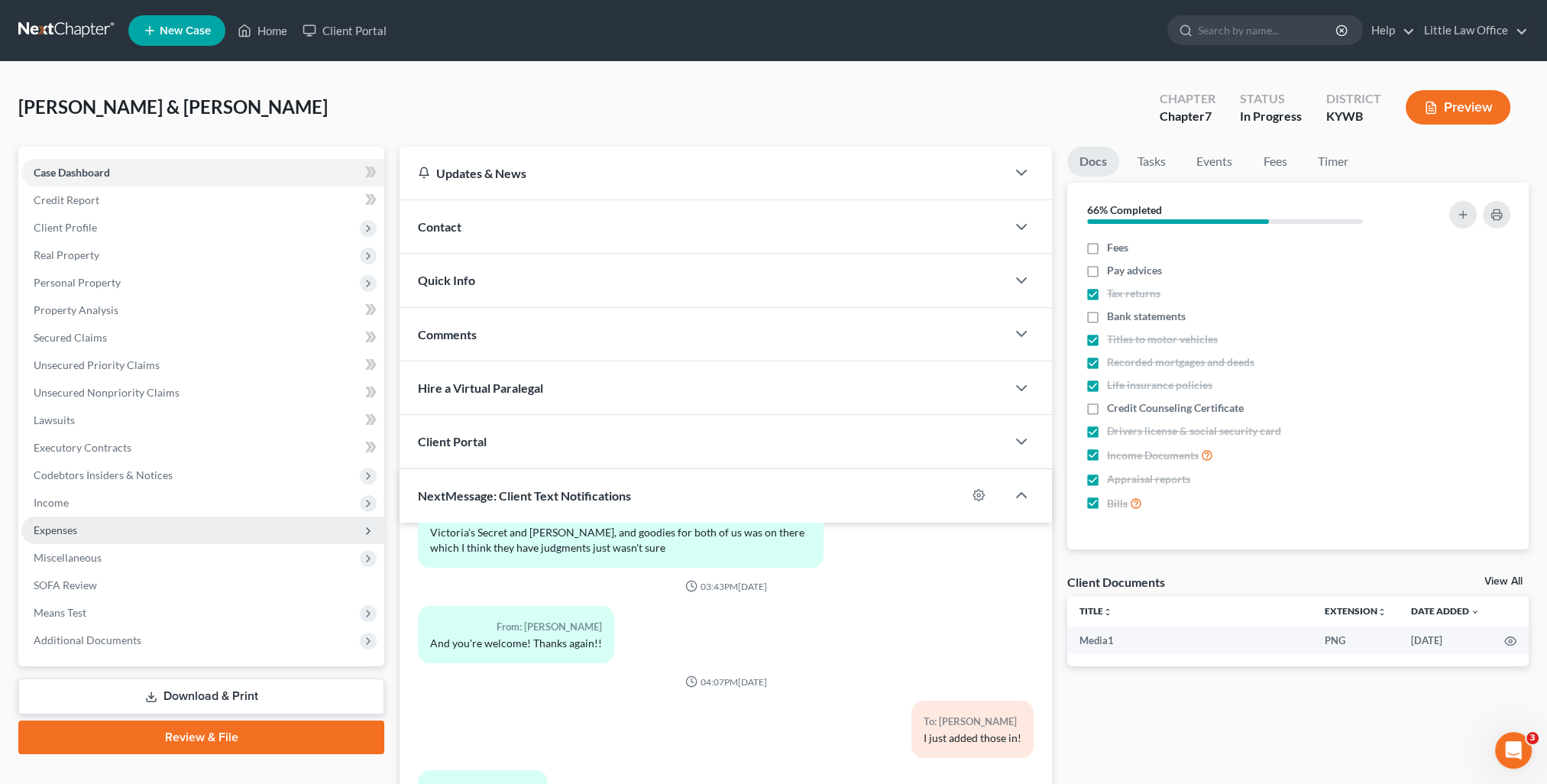
drag, startPoint x: 86, startPoint y: 494, endPoint x: 106, endPoint y: 519, distance: 32.0
click at [86, 494] on span "Income" at bounding box center [203, 502] width 363 height 28
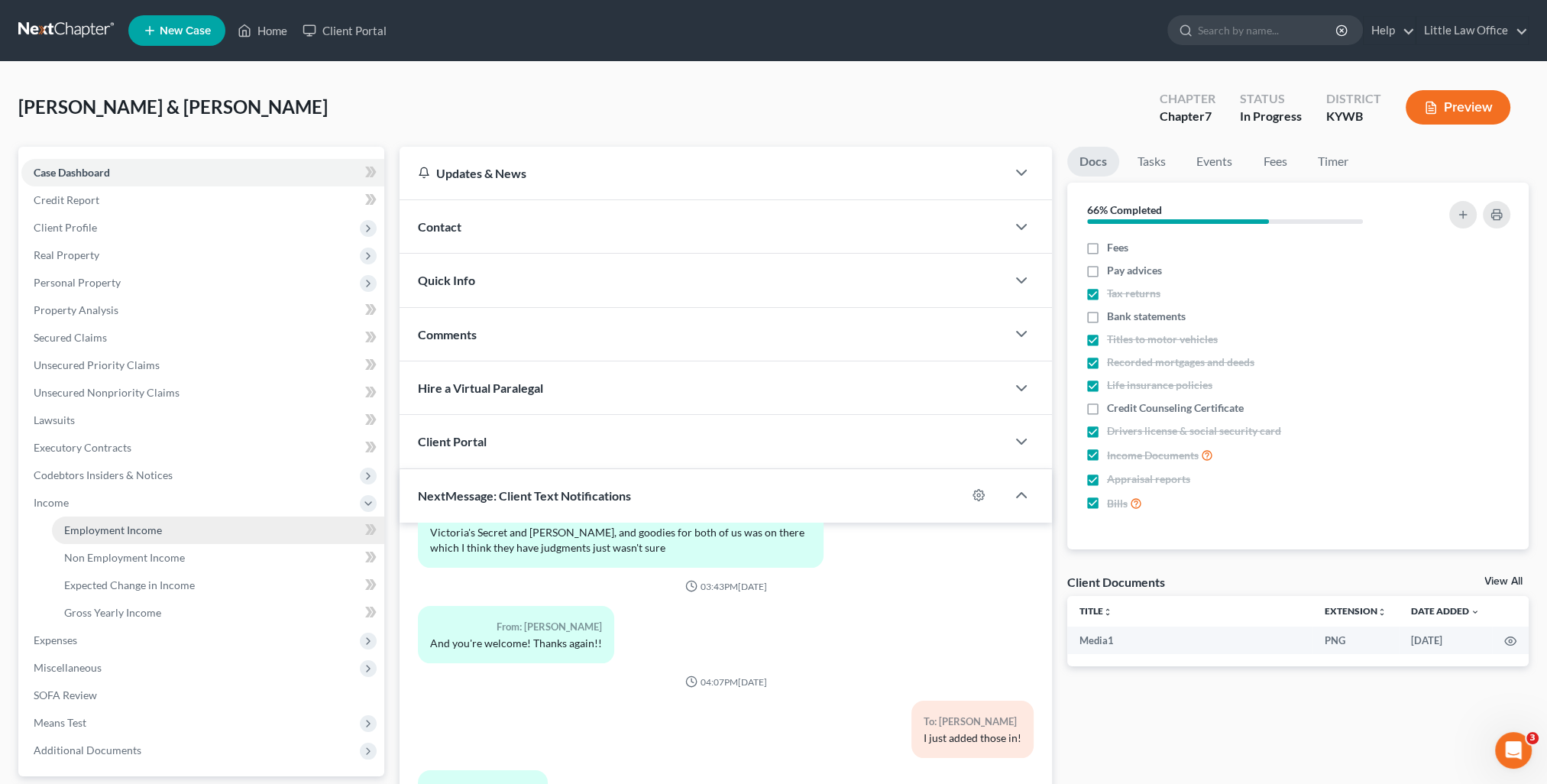
click at [110, 530] on span "Employment Income" at bounding box center [113, 529] width 98 height 13
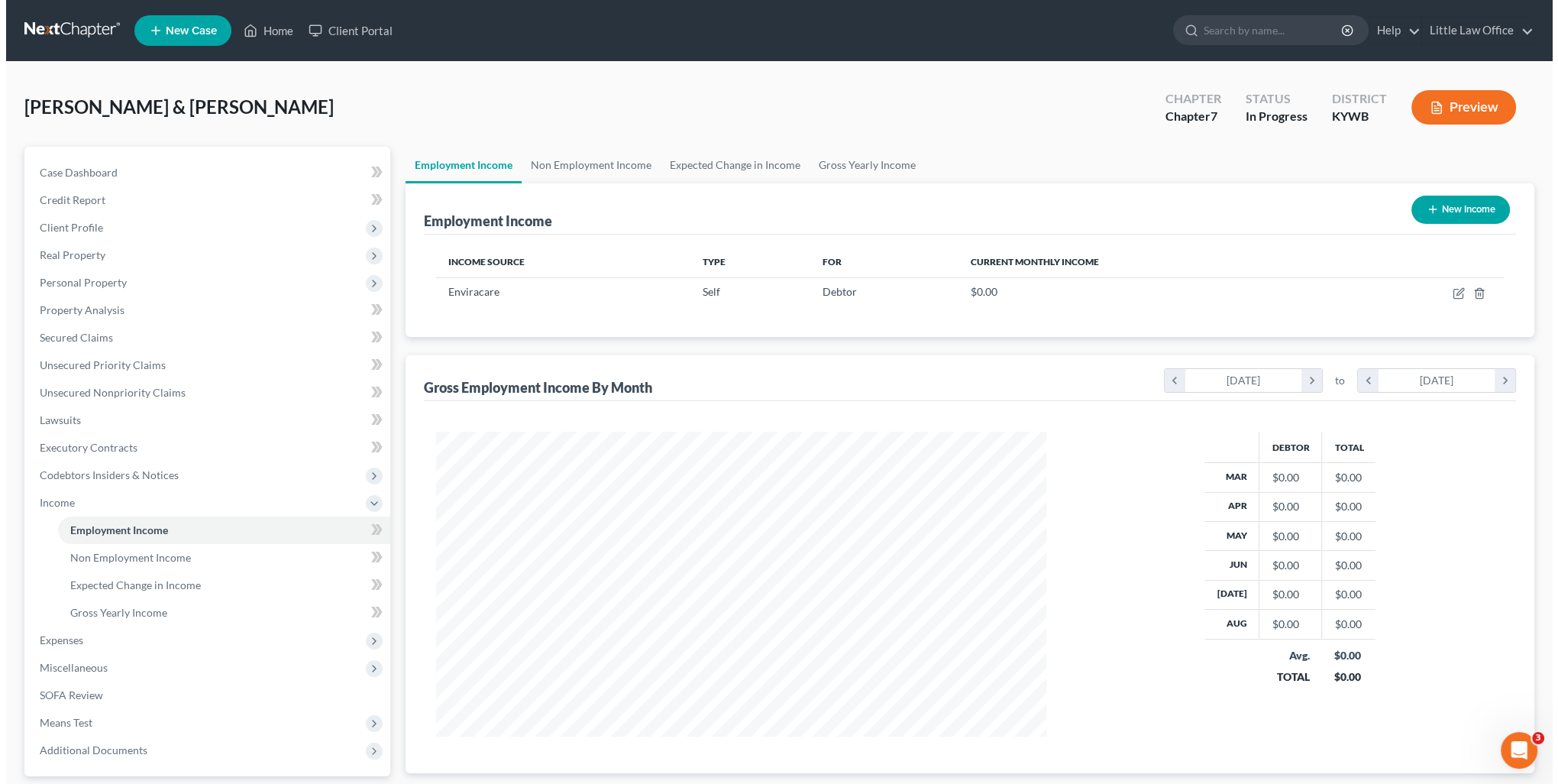
scroll to position [305, 641]
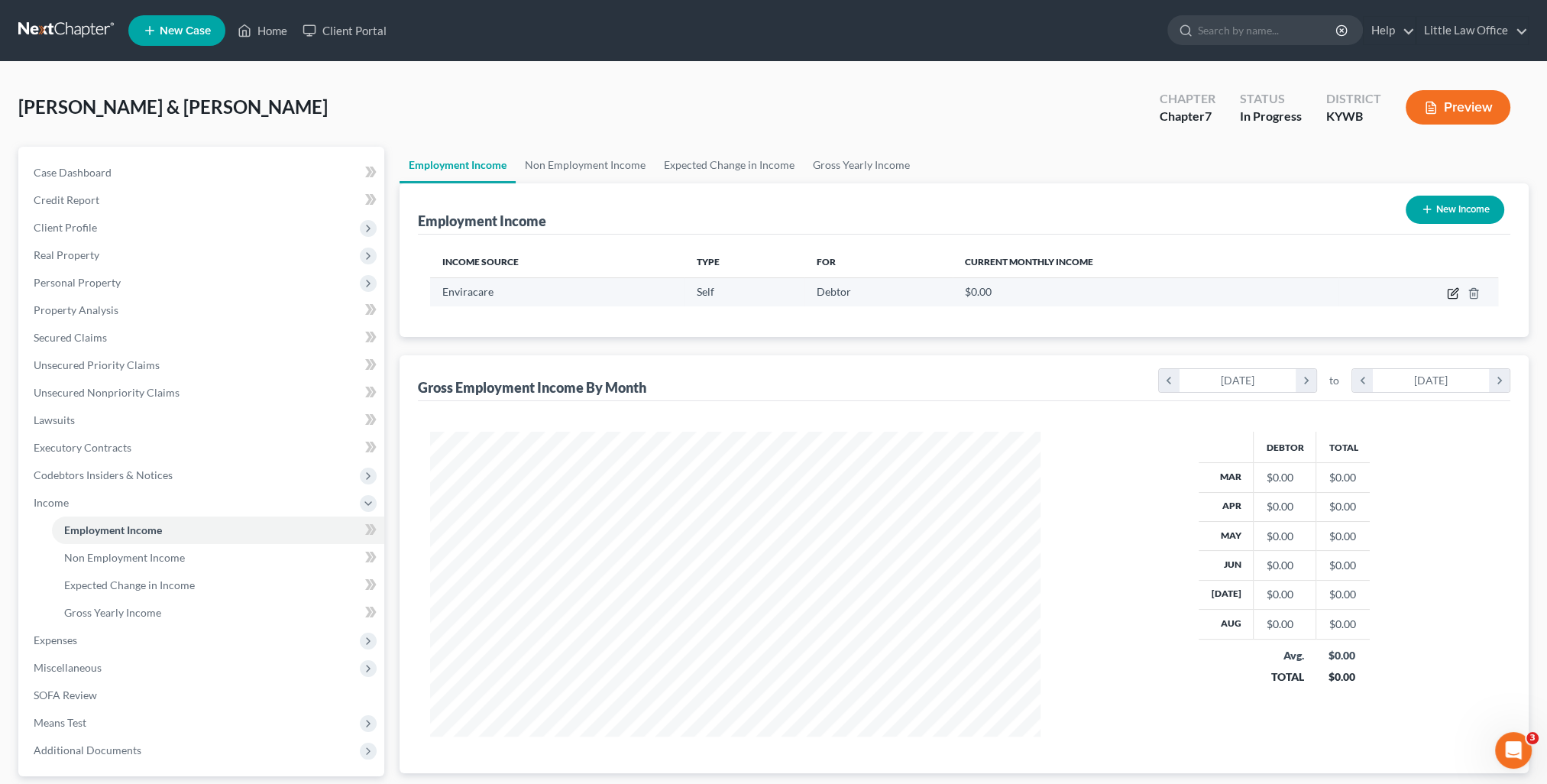
click at [1453, 295] on icon "button" at bounding box center [1452, 293] width 12 height 12
select select "1"
select select "0"
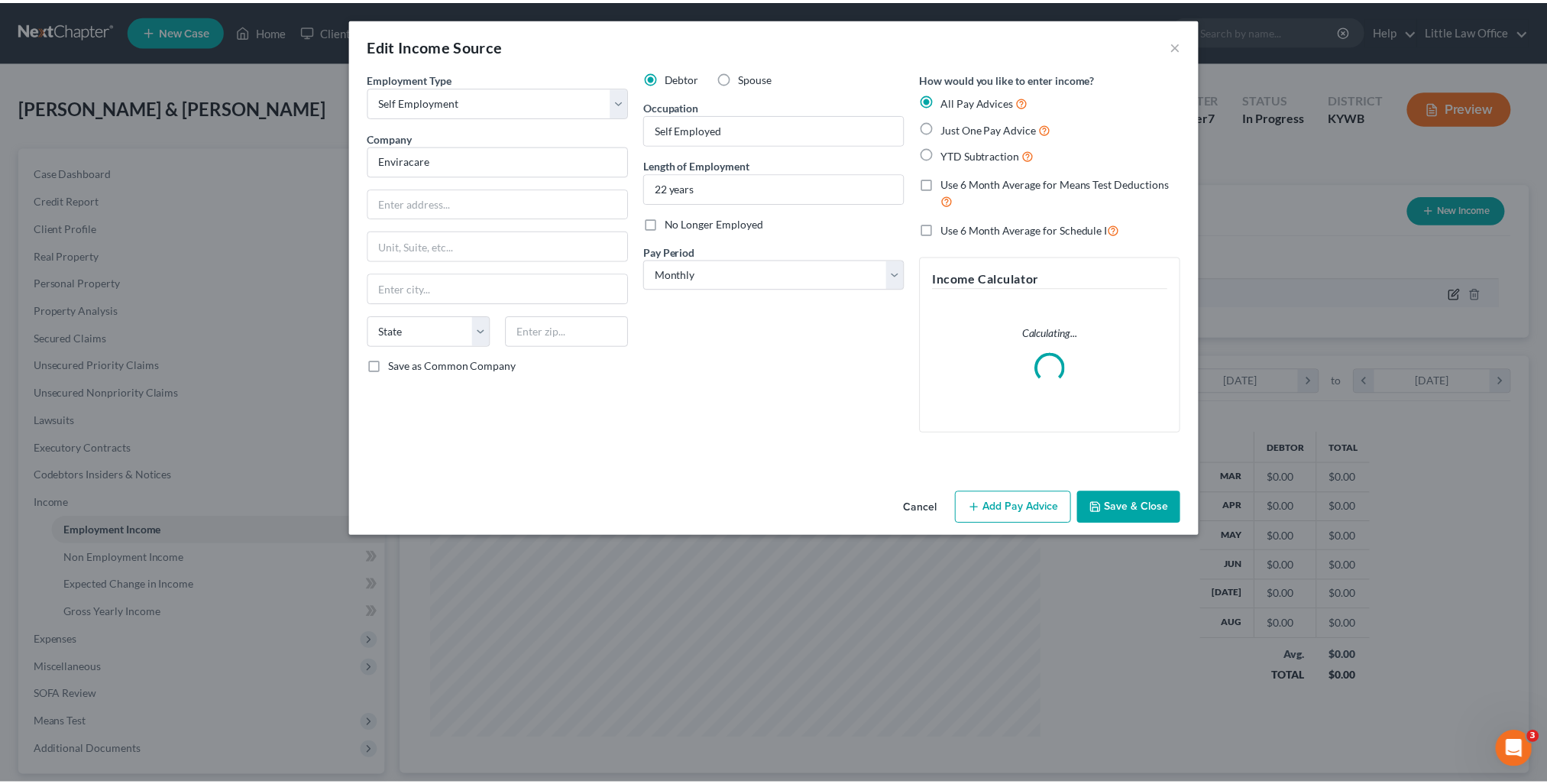
scroll to position [306, 645]
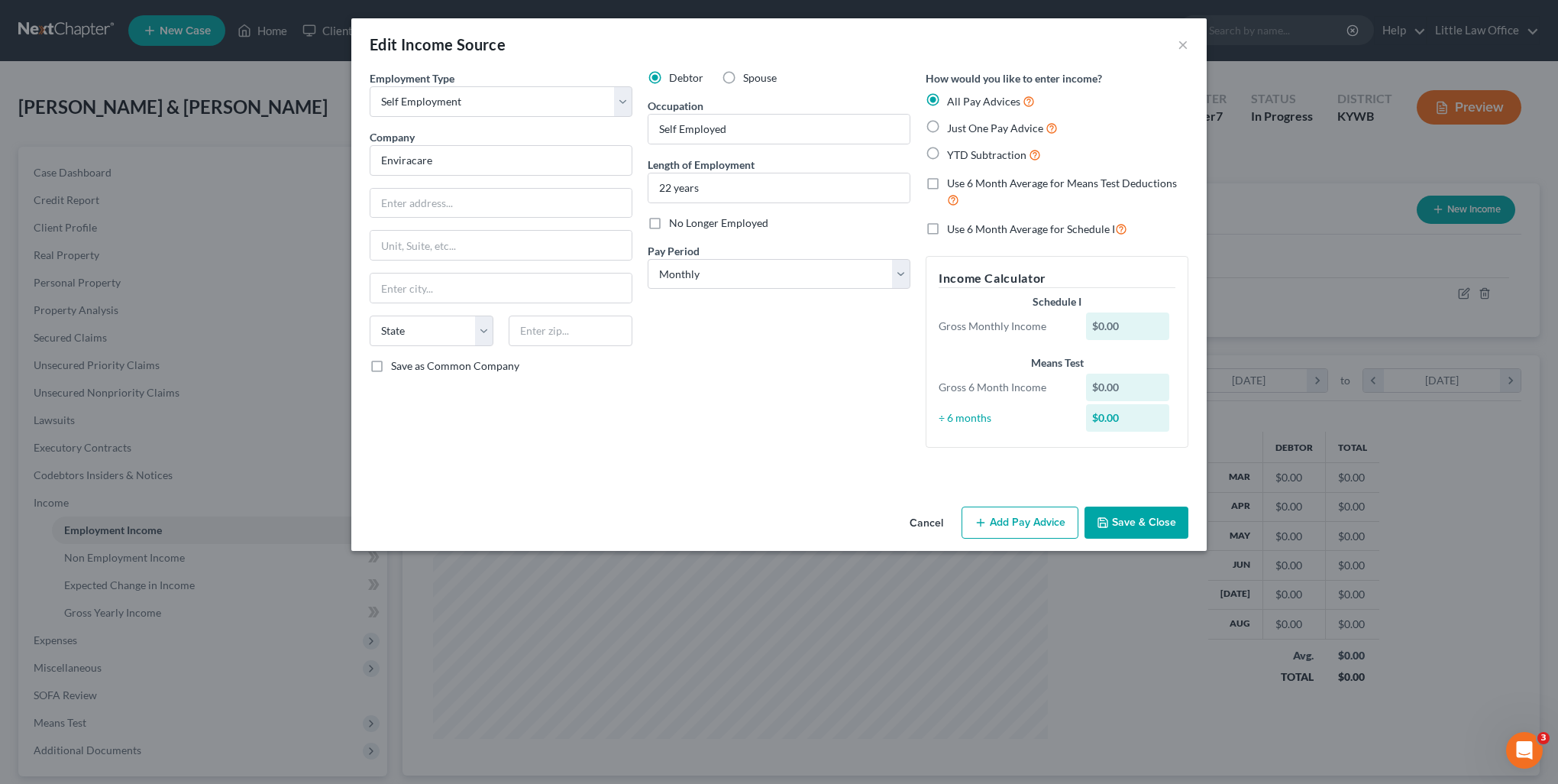
click at [1122, 515] on button "Save & Close" at bounding box center [1136, 522] width 104 height 32
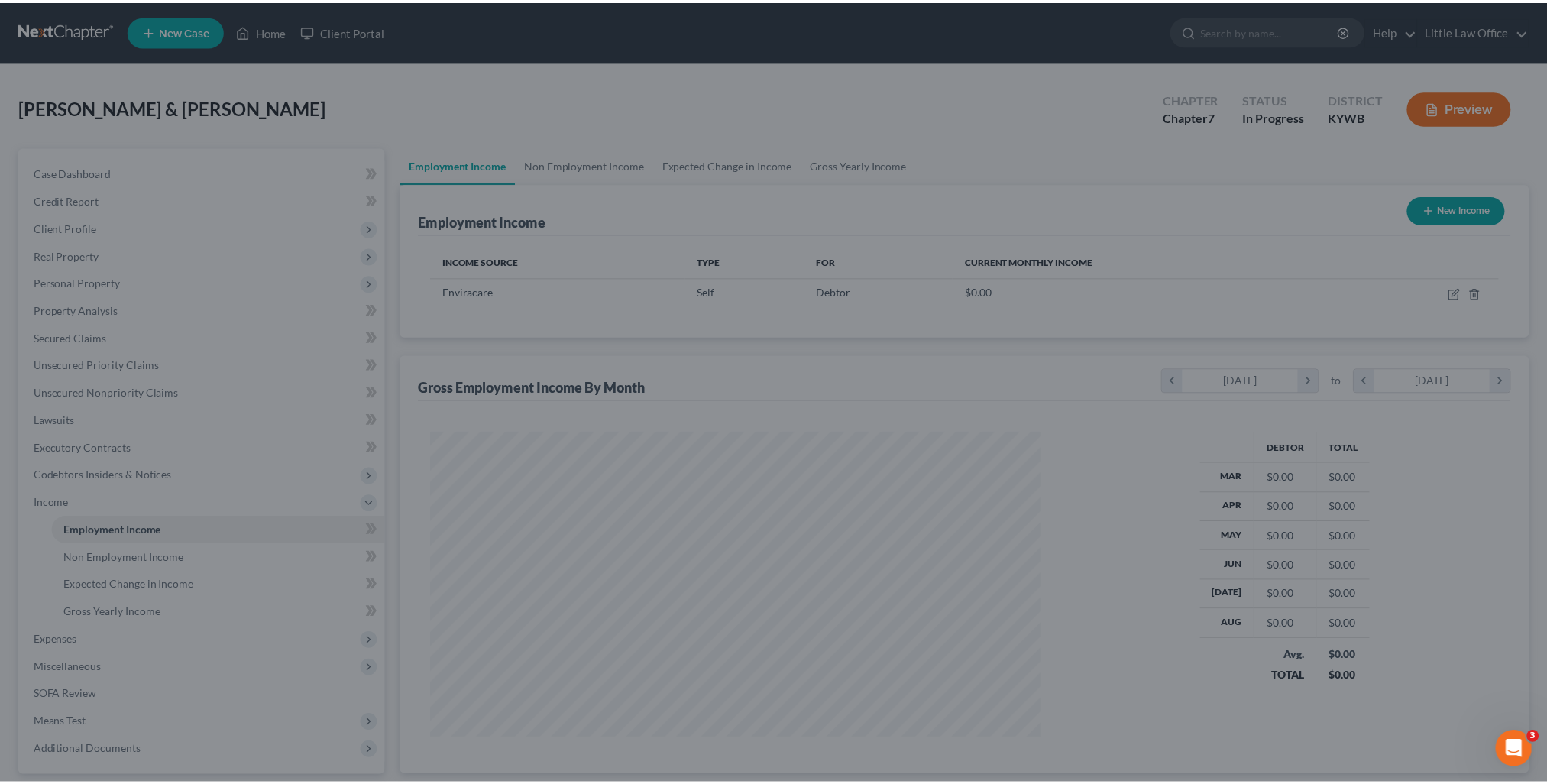
scroll to position [763454, 763297]
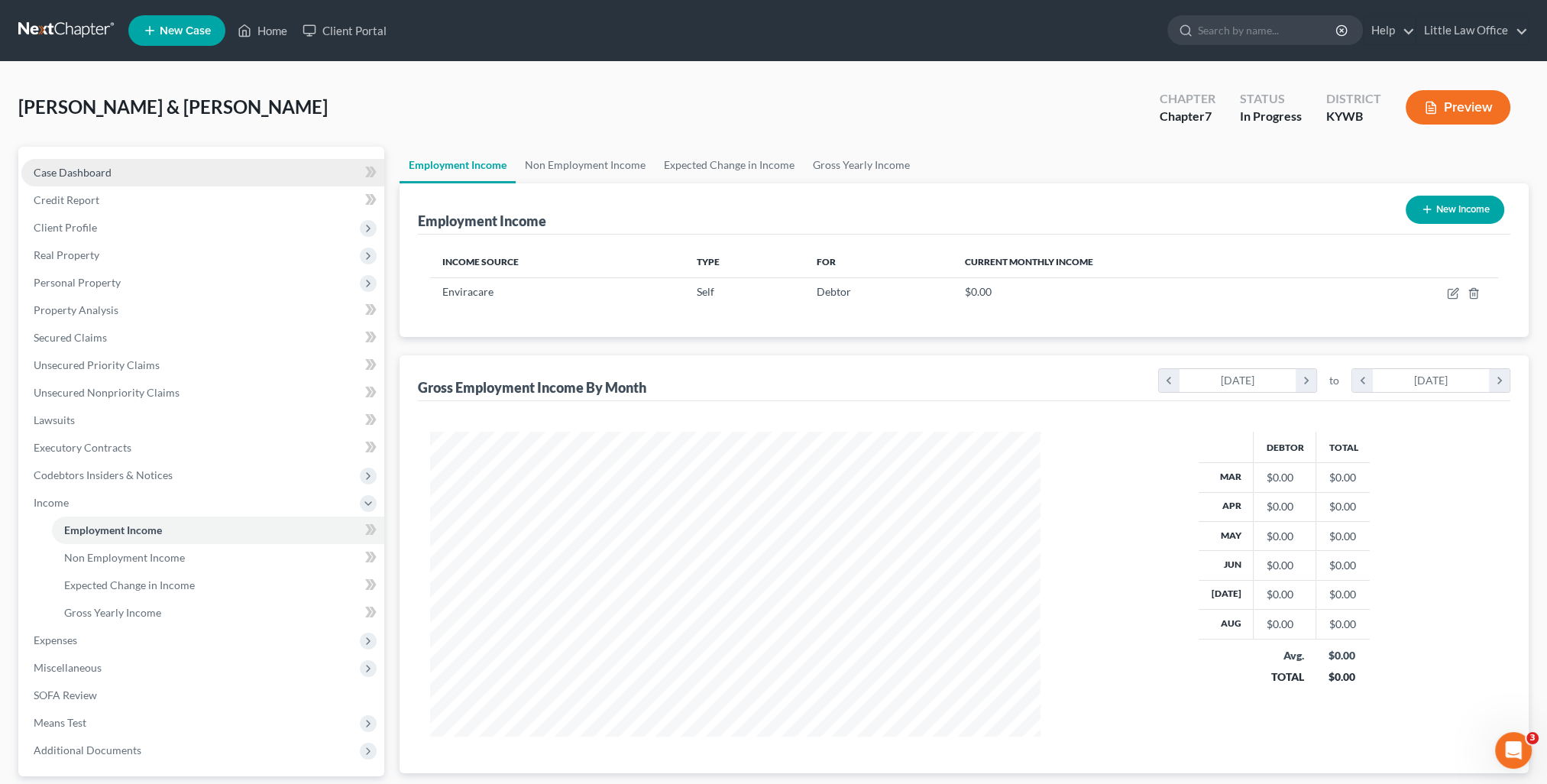
click at [87, 159] on link "Case Dashboard" at bounding box center [203, 172] width 363 height 28
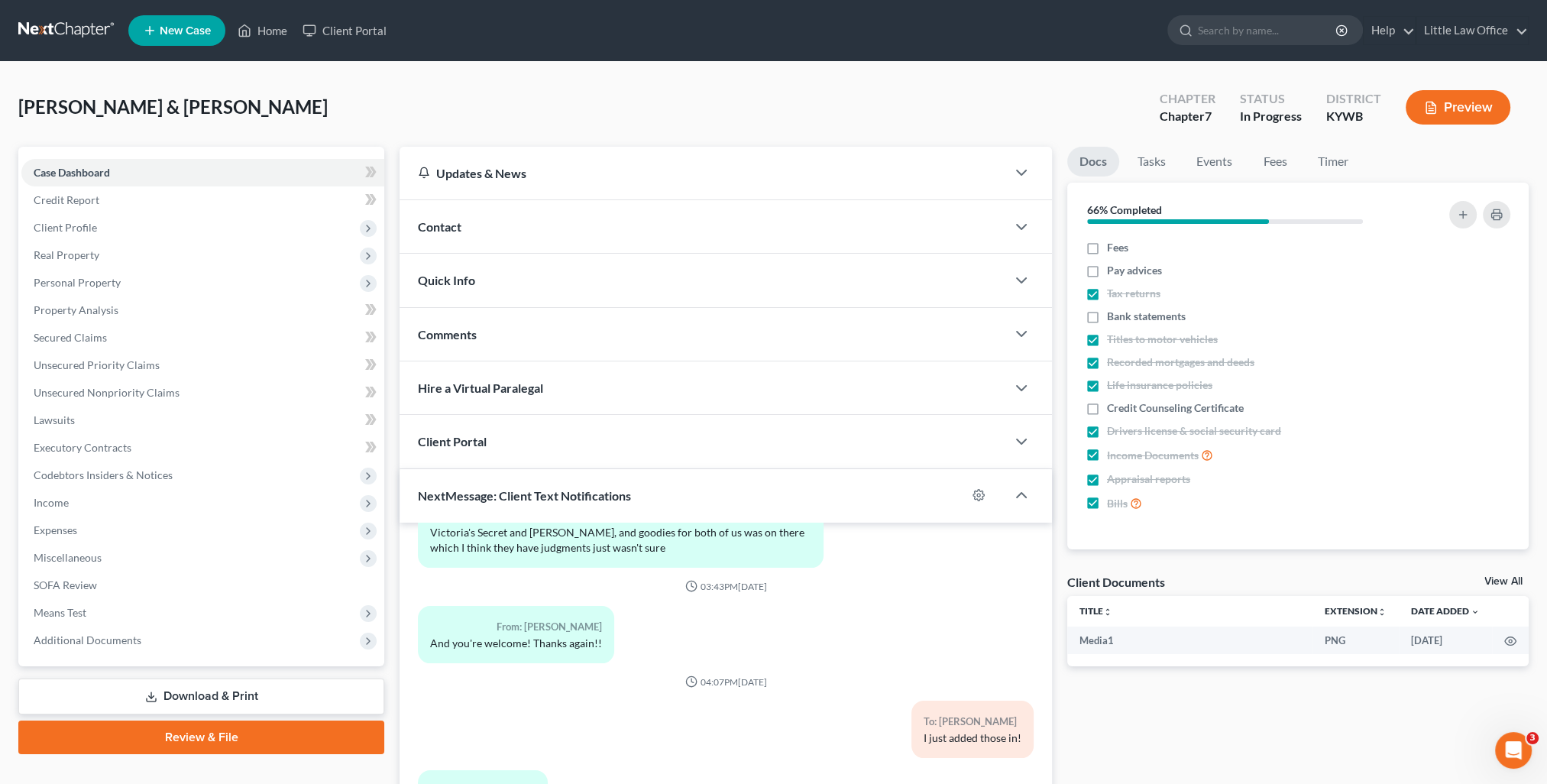
scroll to position [137, 0]
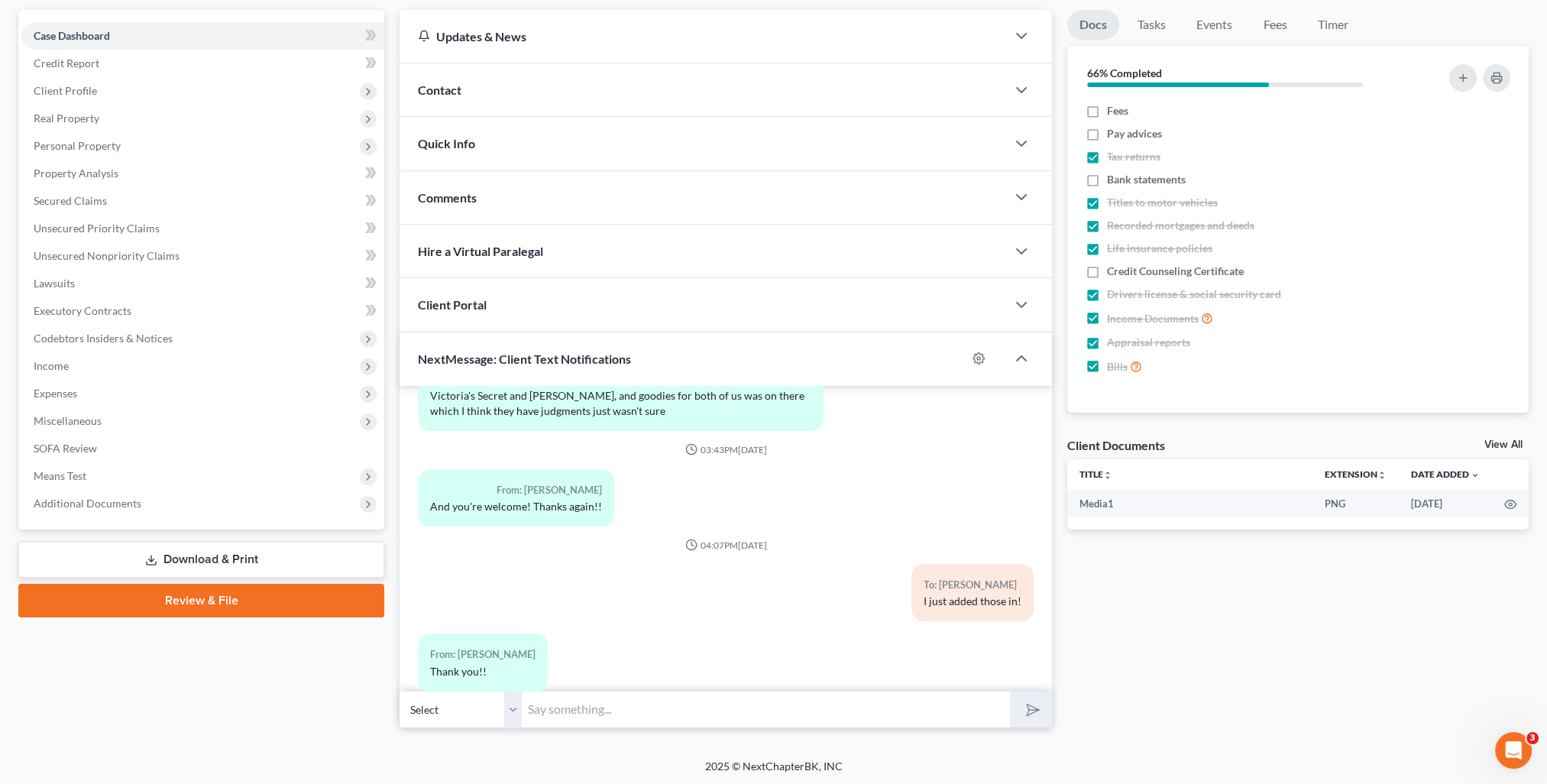
click at [580, 708] on input "text" at bounding box center [765, 709] width 488 height 37
type input "Do you keep up with your business income and expenses?"
click at [510, 714] on select "Select +1 (270) 608-4030 - Jennifer Hoeft +1 (270) 608-4077 - Harrison Hoeft" at bounding box center [461, 709] width 122 height 37
click at [400, 691] on select "Select +1 (270) 608-4030 - Jennifer Hoeft +1 (270) 608-4077 - Harrison Hoeft" at bounding box center [461, 709] width 122 height 37
click at [1027, 716] on icon "submit" at bounding box center [1029, 708] width 21 height 21
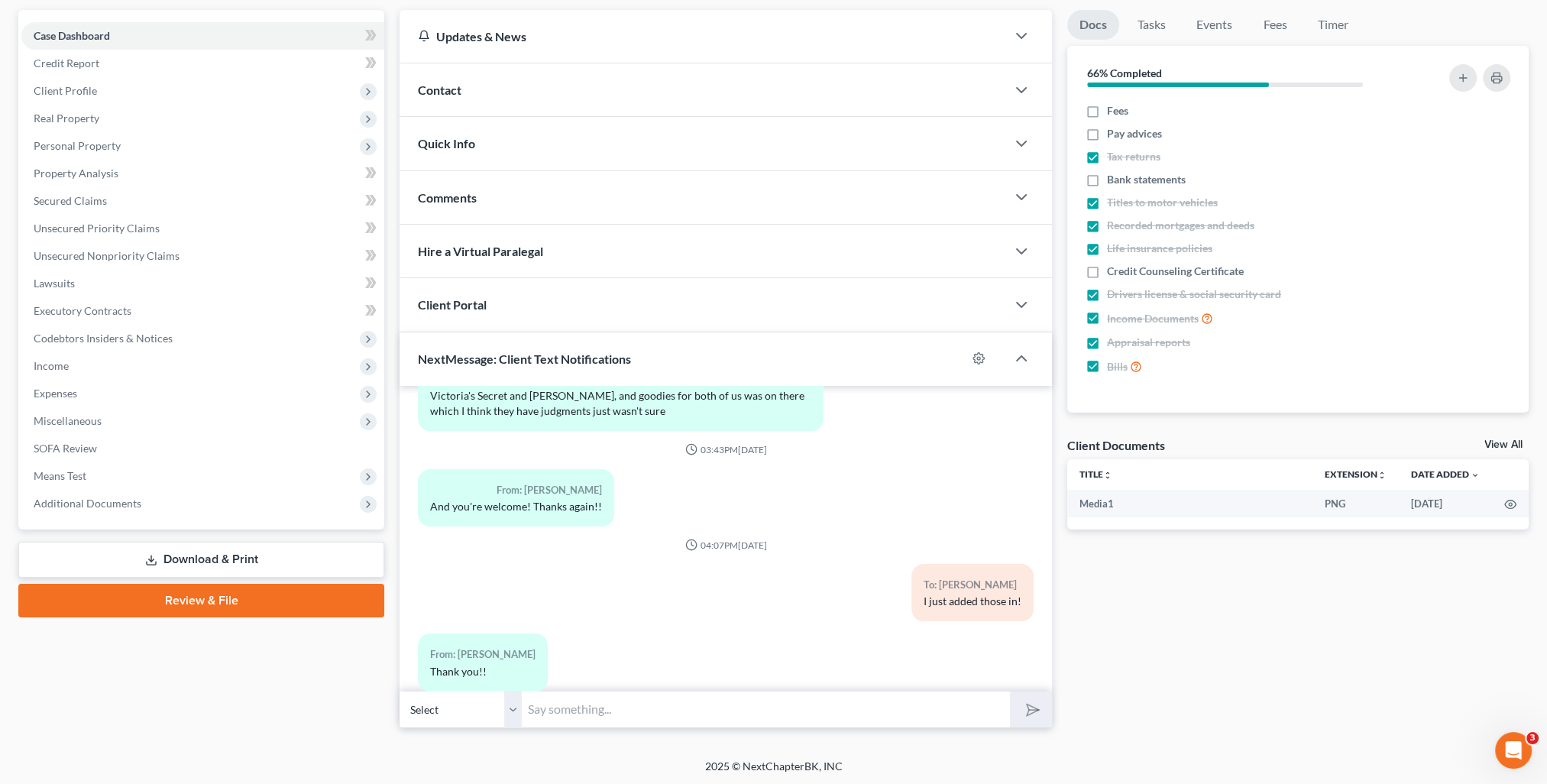
scroll to position [1276, 0]
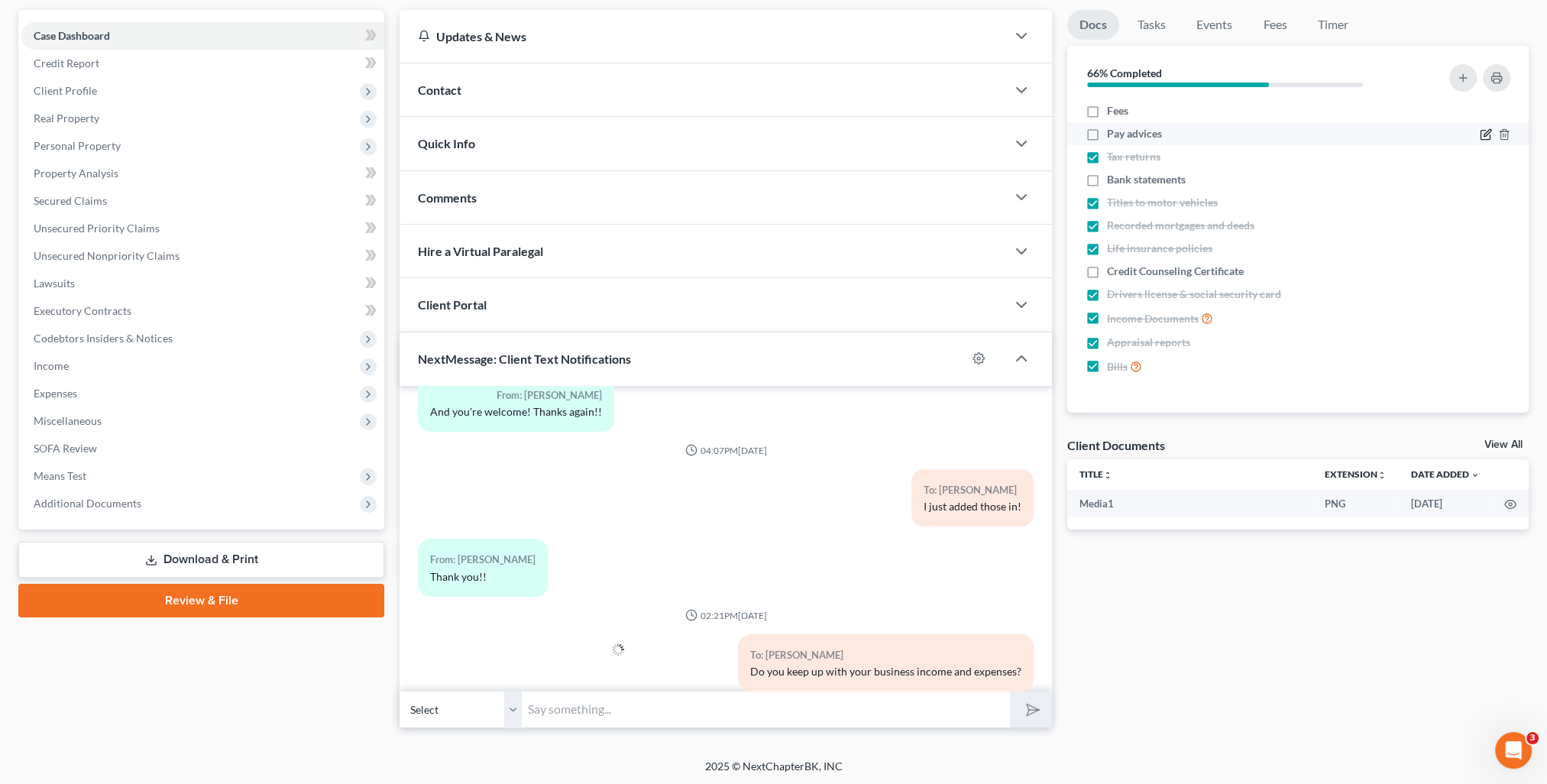
click at [1489, 134] on icon "button" at bounding box center [1485, 135] width 9 height 9
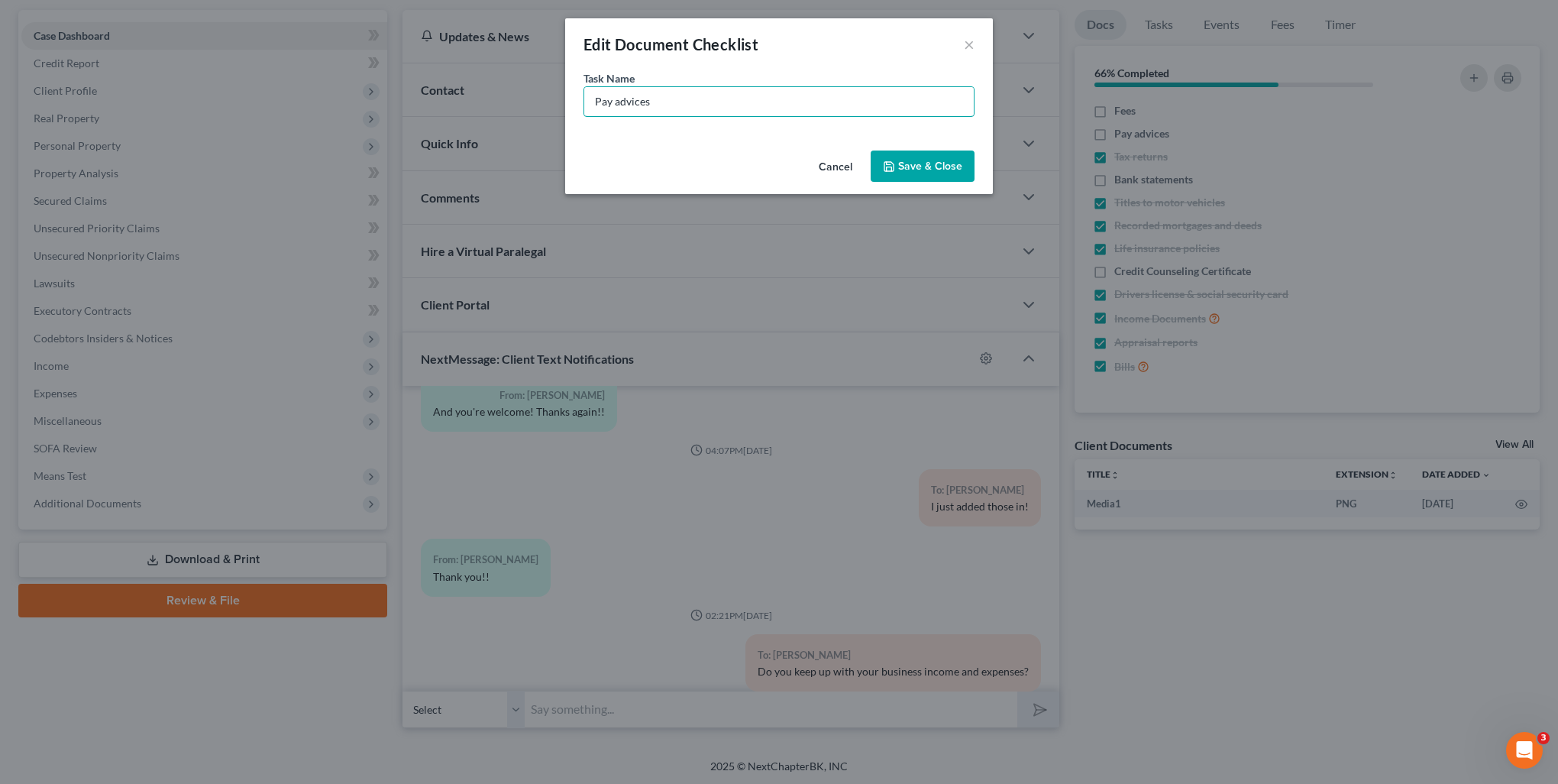
drag, startPoint x: 677, startPoint y: 113, endPoint x: 536, endPoint y: 124, distance: 141.4
click at [536, 124] on div "Edit Document Checklist × Task Name * Pay advices Cancel Save & Close" at bounding box center [779, 392] width 1558 height 784
type input "Business Income & Expenses"
click at [880, 174] on button "Save & Close" at bounding box center [923, 166] width 104 height 32
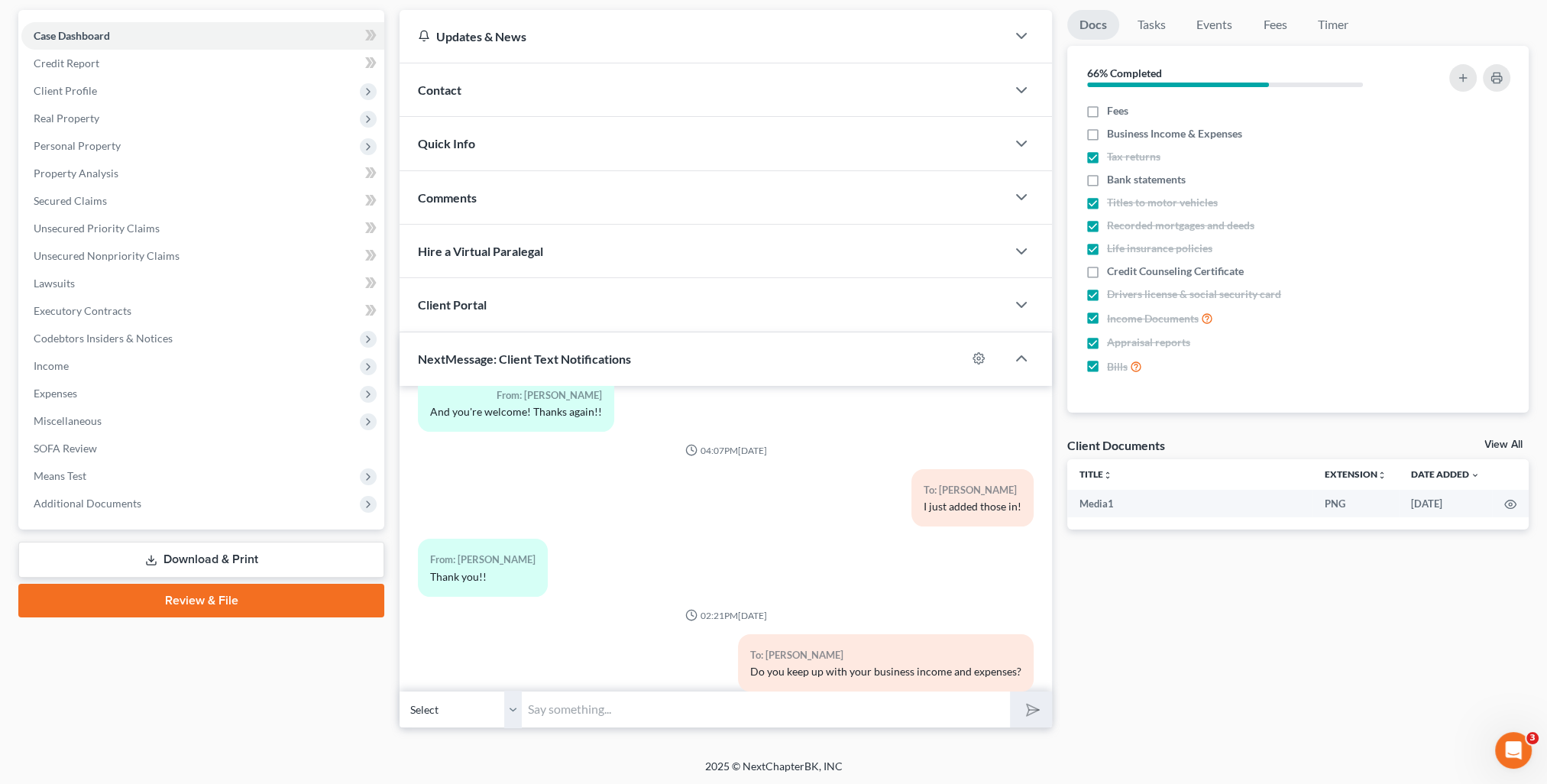
click at [623, 703] on input "text" at bounding box center [765, 709] width 488 height 37
click at [623, 703] on input "Do you have 2 bank accounts at First F" at bounding box center [765, 709] width 488 height 37
click at [810, 708] on input "Do you have 2 checking accounts at First F" at bounding box center [765, 709] width 488 height 37
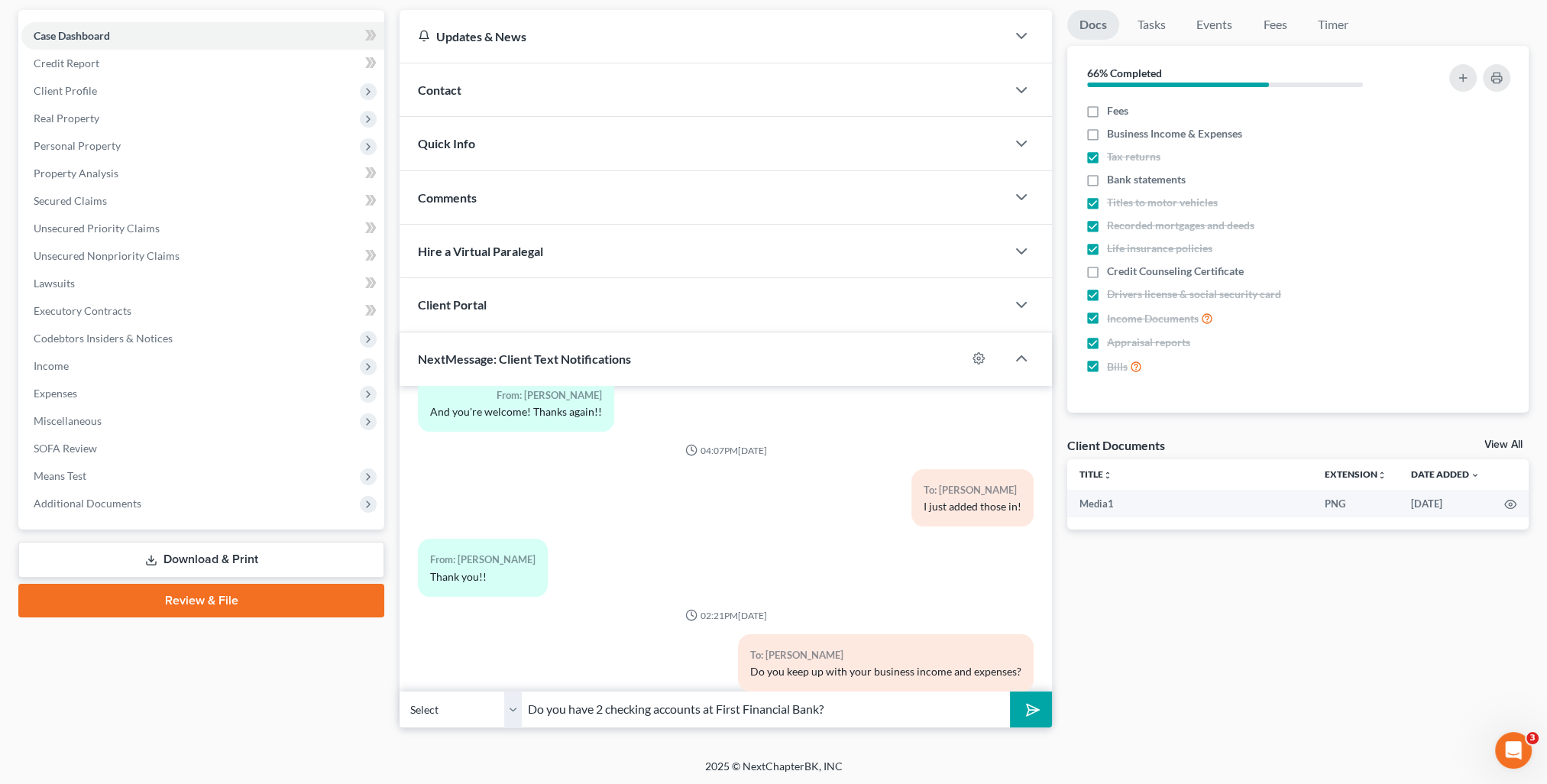
type input "Do you have 2 checking accounts at First Financial Bank?"
click at [1036, 722] on button "submit" at bounding box center [1030, 709] width 42 height 36
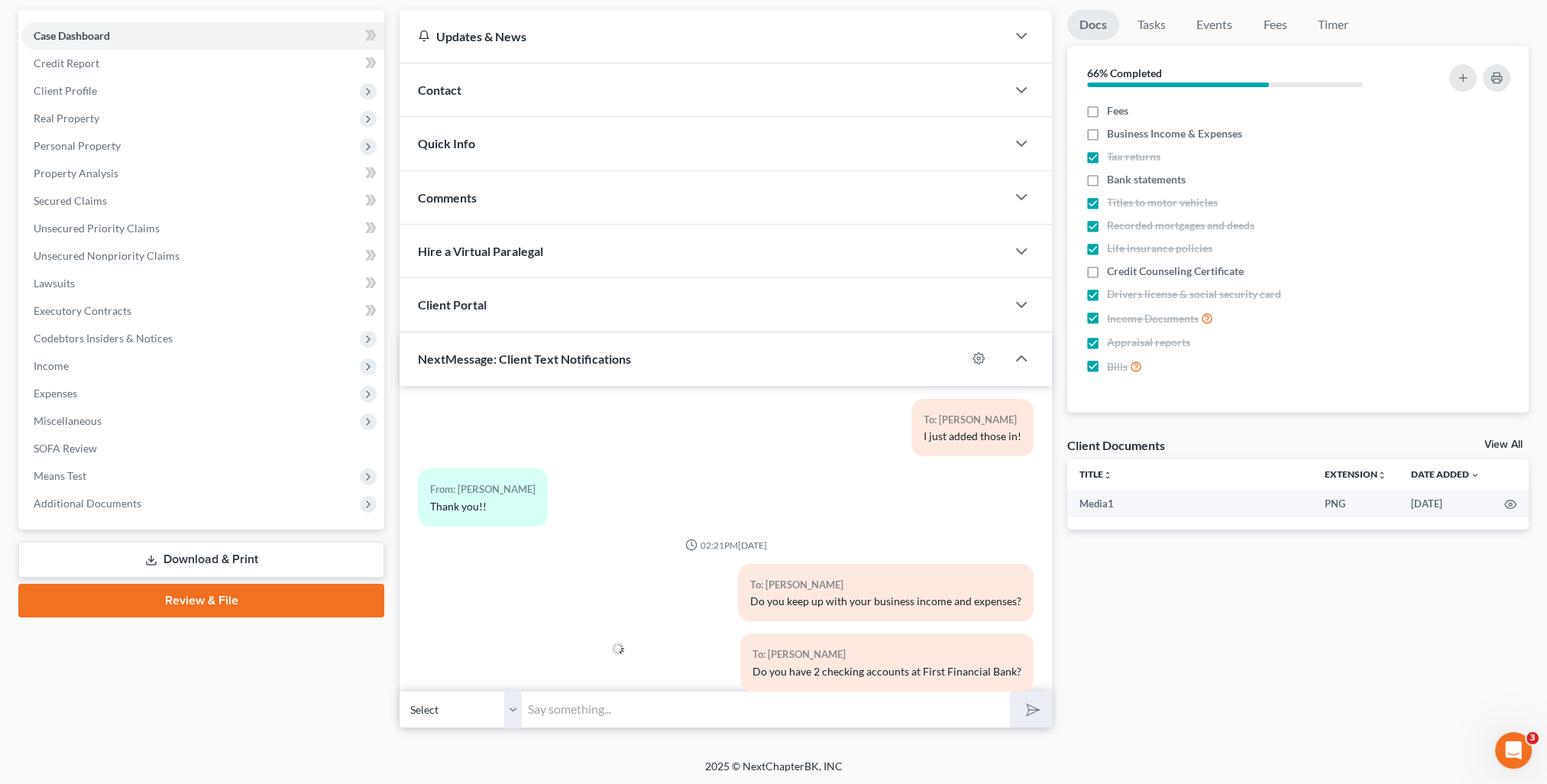
scroll to position [0, 0]
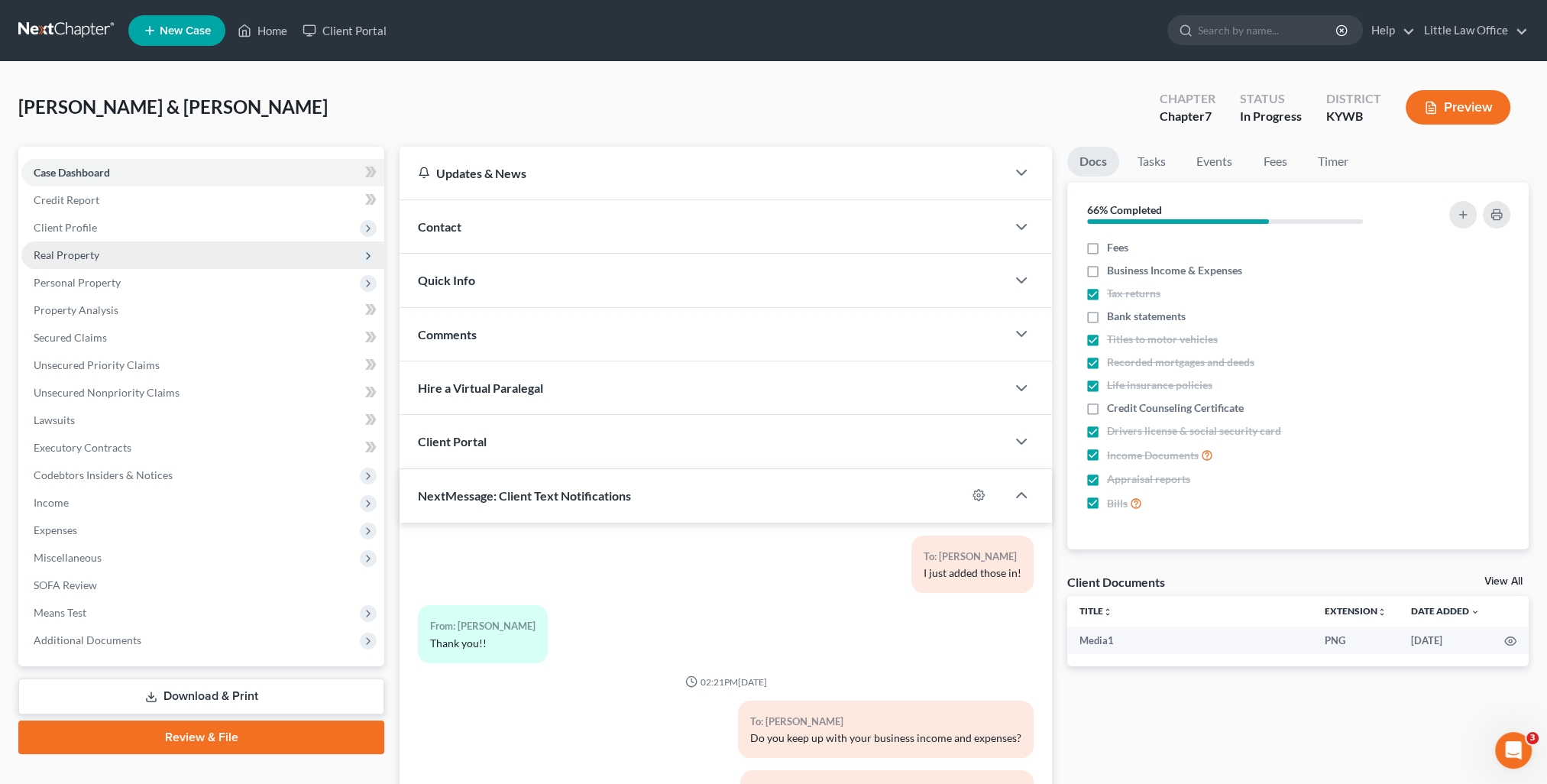
drag, startPoint x: 79, startPoint y: 236, endPoint x: 121, endPoint y: 242, distance: 42.4
click at [79, 236] on span "Client Profile" at bounding box center [203, 227] width 363 height 28
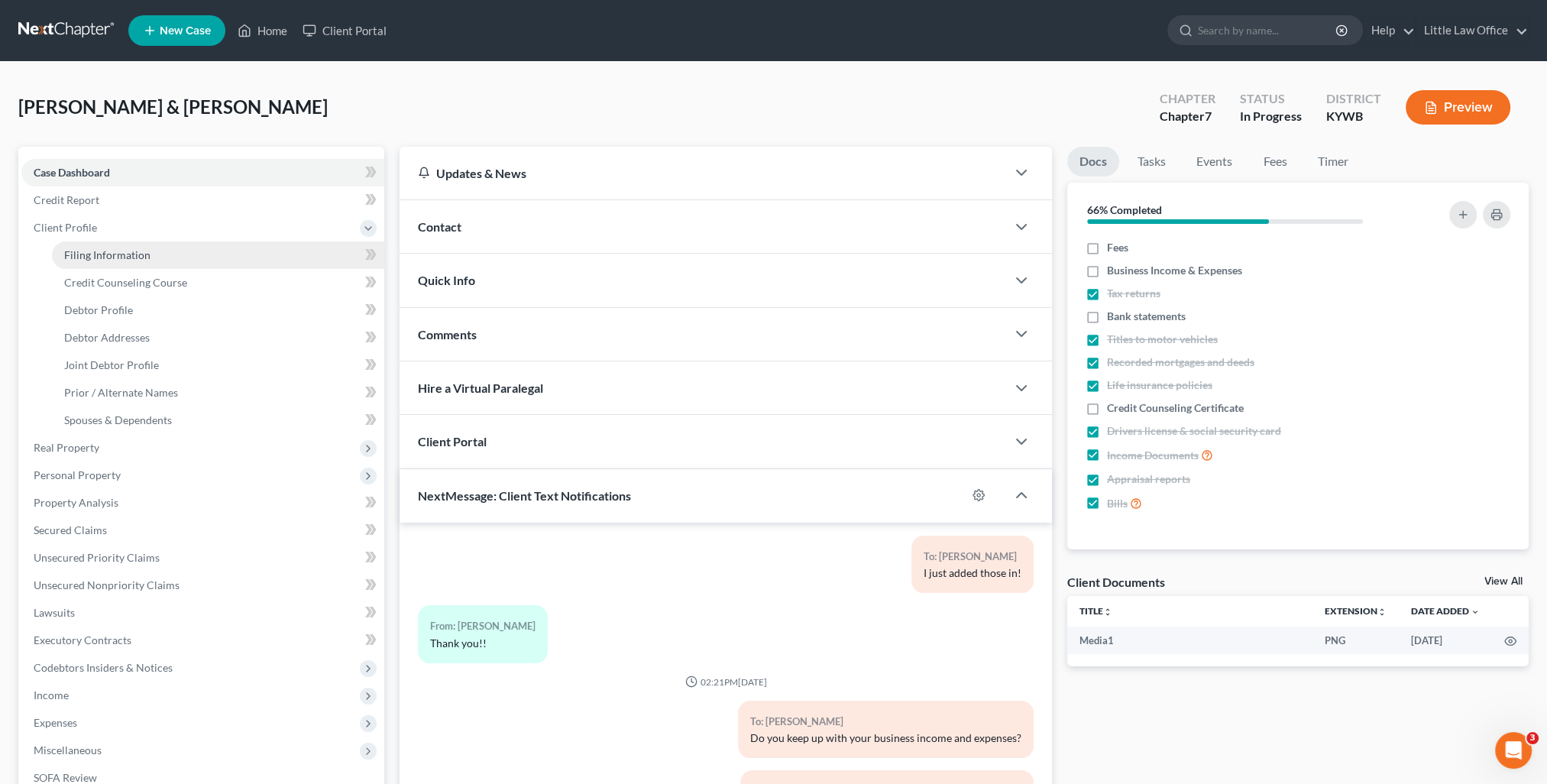
click at [119, 262] on link "Filing Information" at bounding box center [218, 255] width 332 height 28
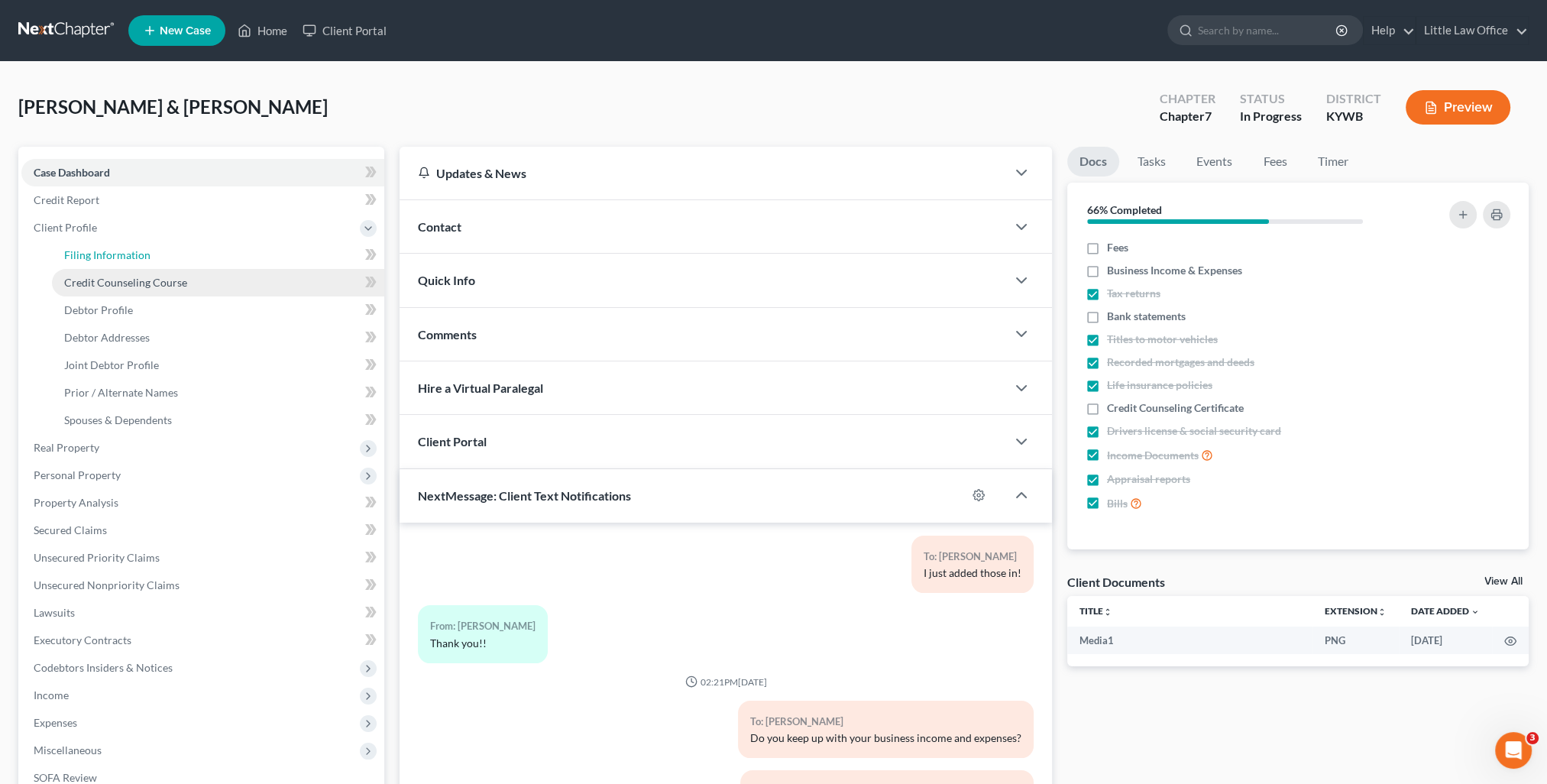
select select "1"
select select "0"
select select "33"
select select "0"
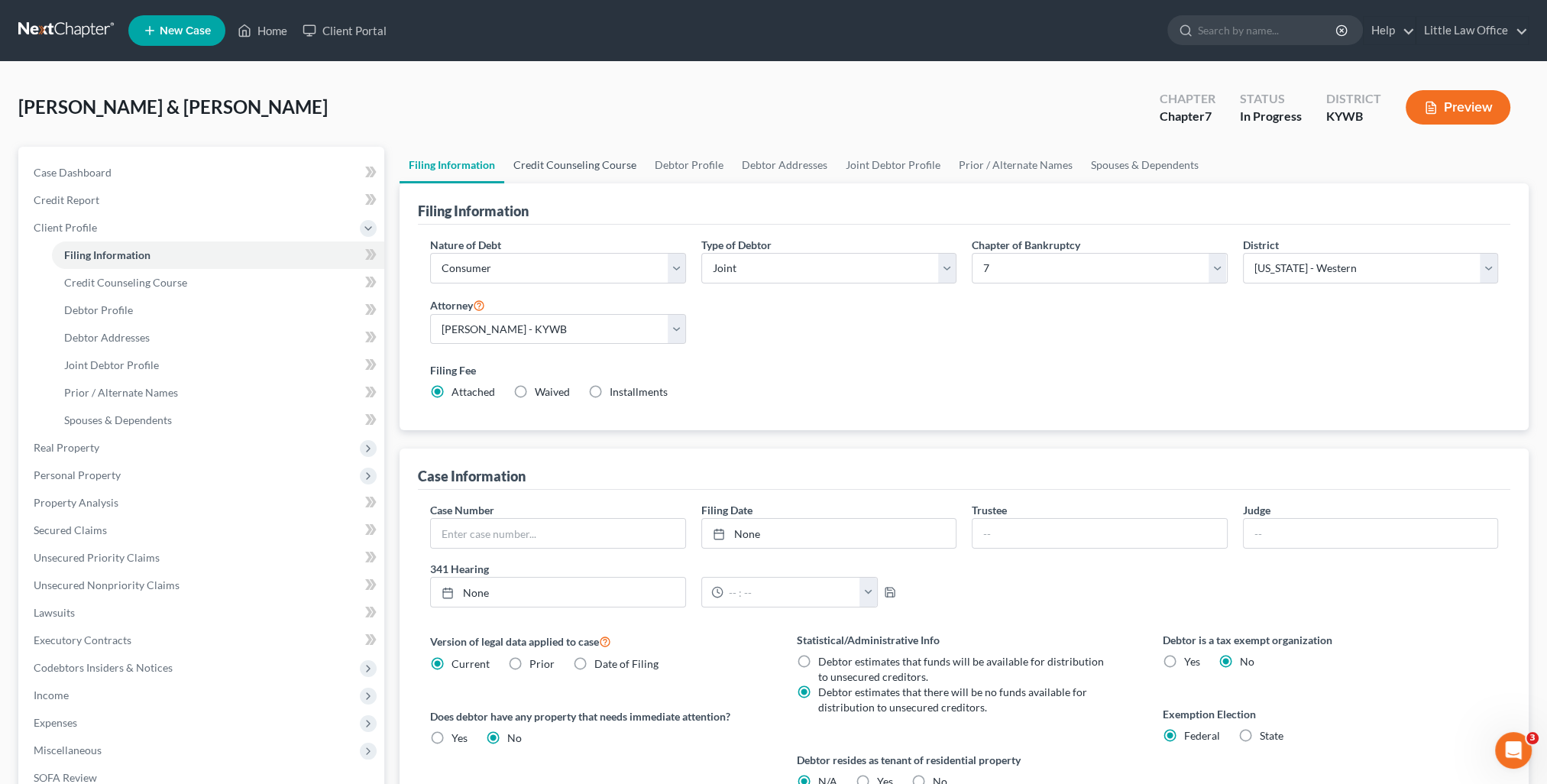
click at [552, 167] on link "Credit Counseling Course" at bounding box center [574, 165] width 142 height 36
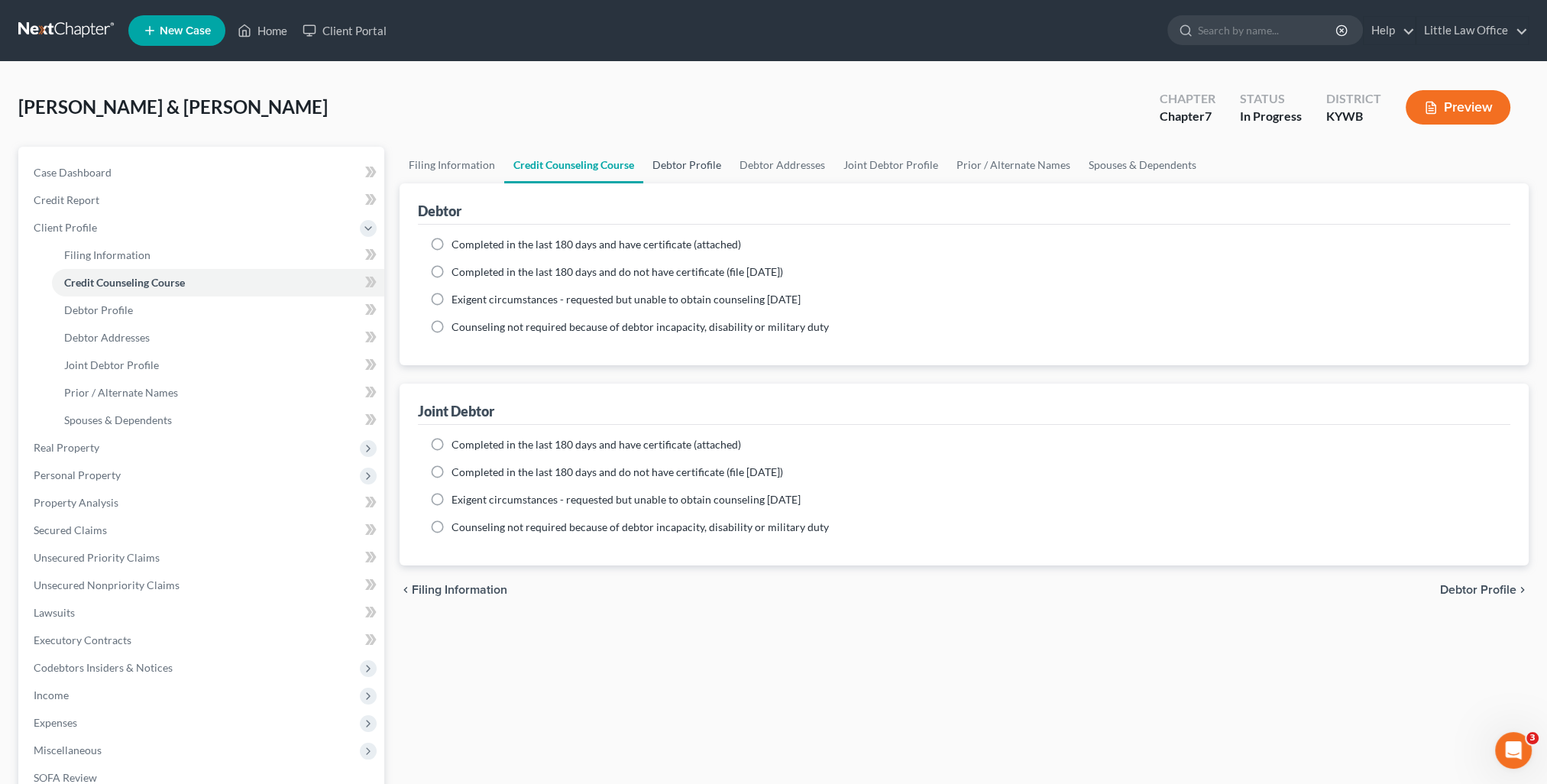
click at [699, 176] on link "Debtor Profile" at bounding box center [687, 165] width 87 height 36
select select "1"
select select "3"
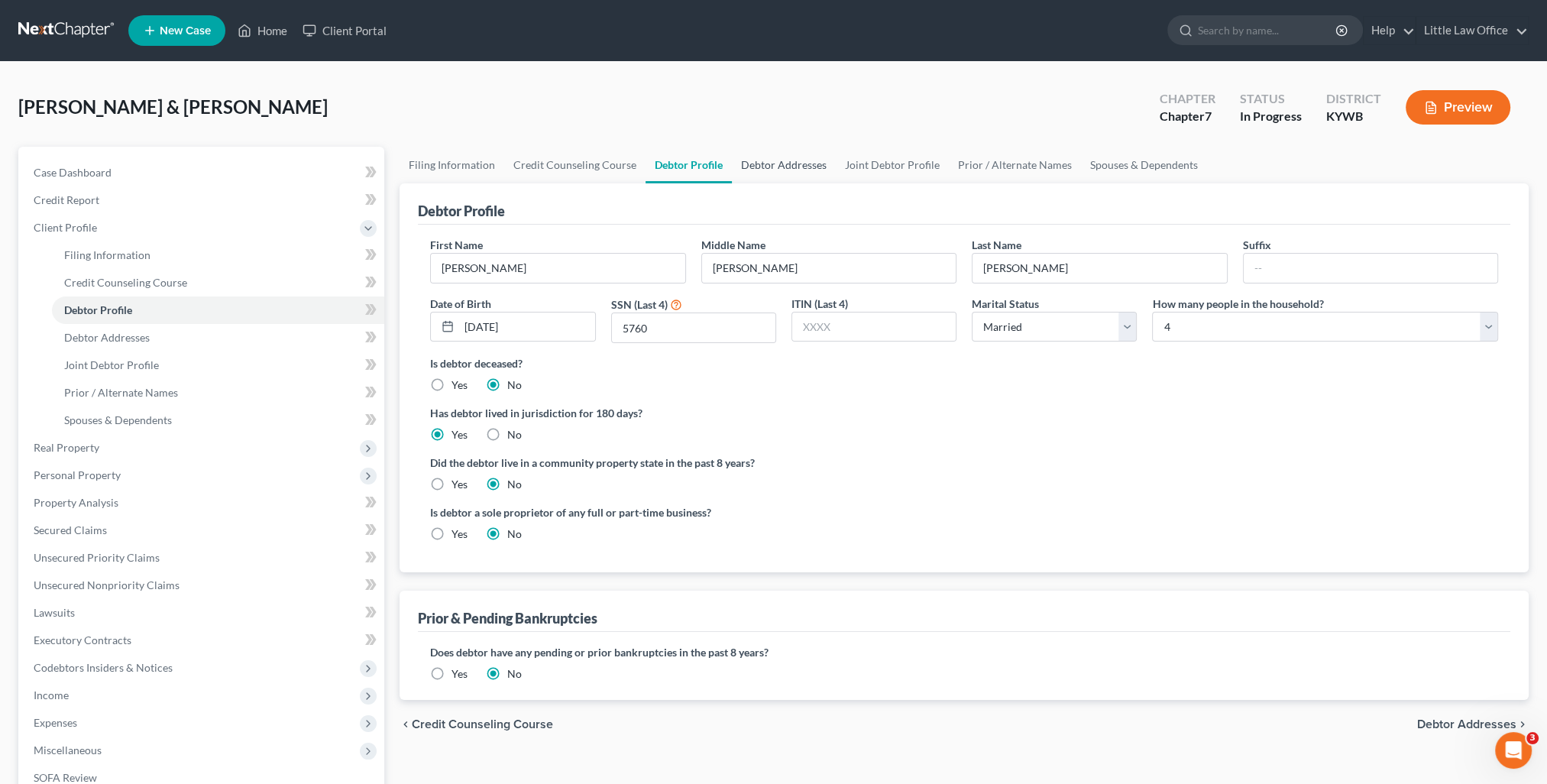
click at [781, 172] on link "Debtor Addresses" at bounding box center [783, 165] width 104 height 36
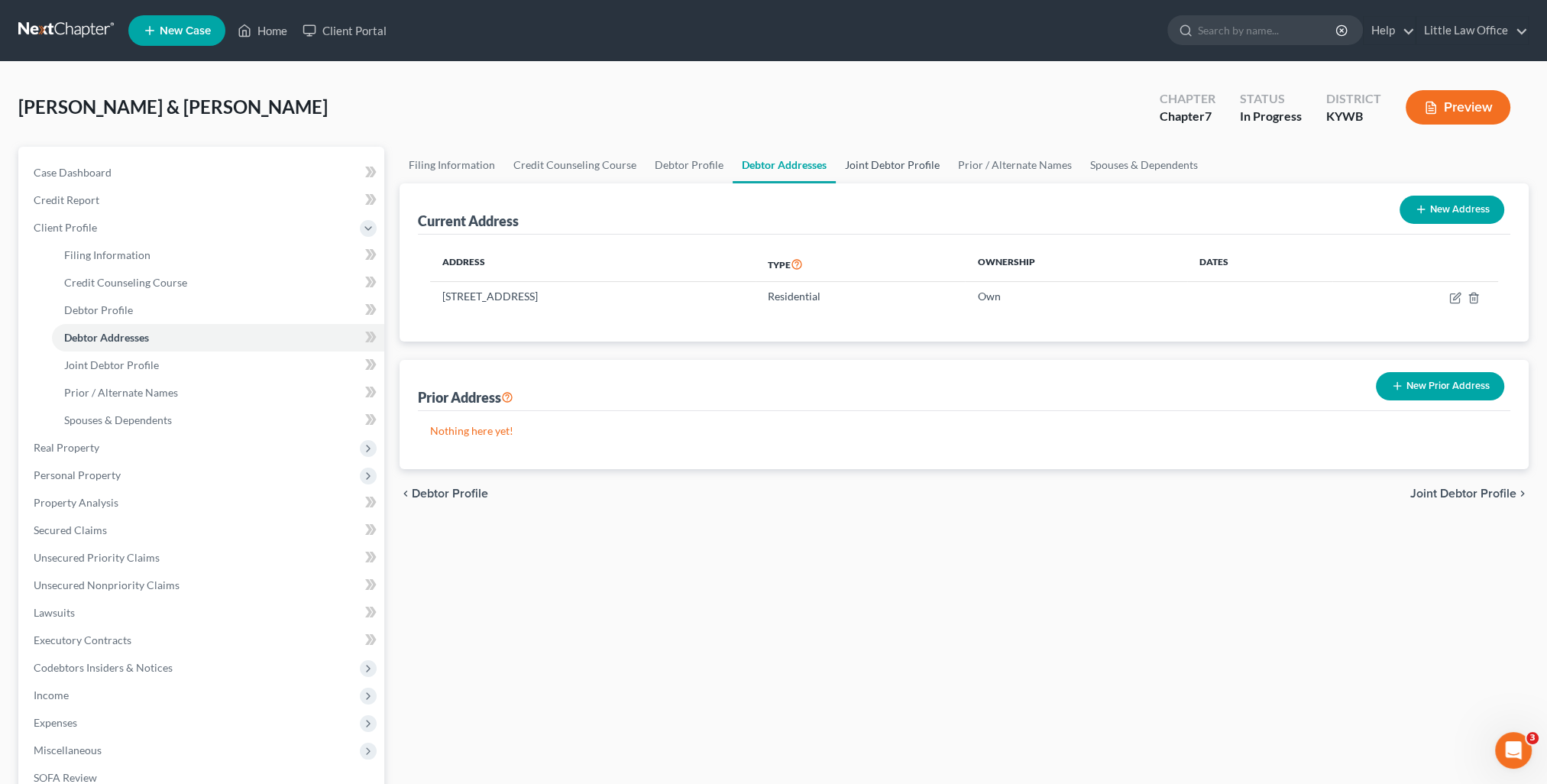
click at [854, 169] on link "Joint Debtor Profile" at bounding box center [892, 165] width 113 height 36
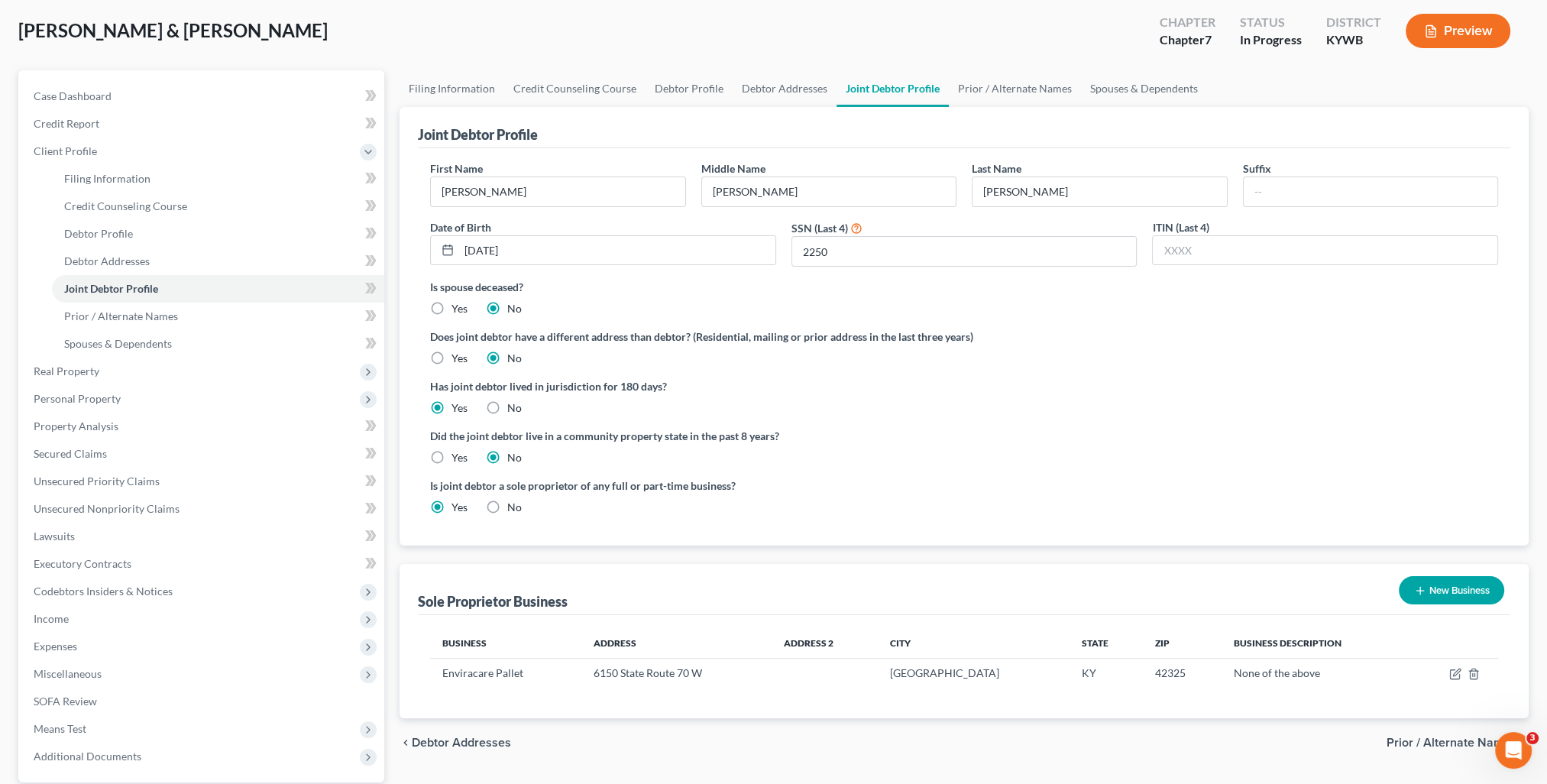
scroll to position [153, 0]
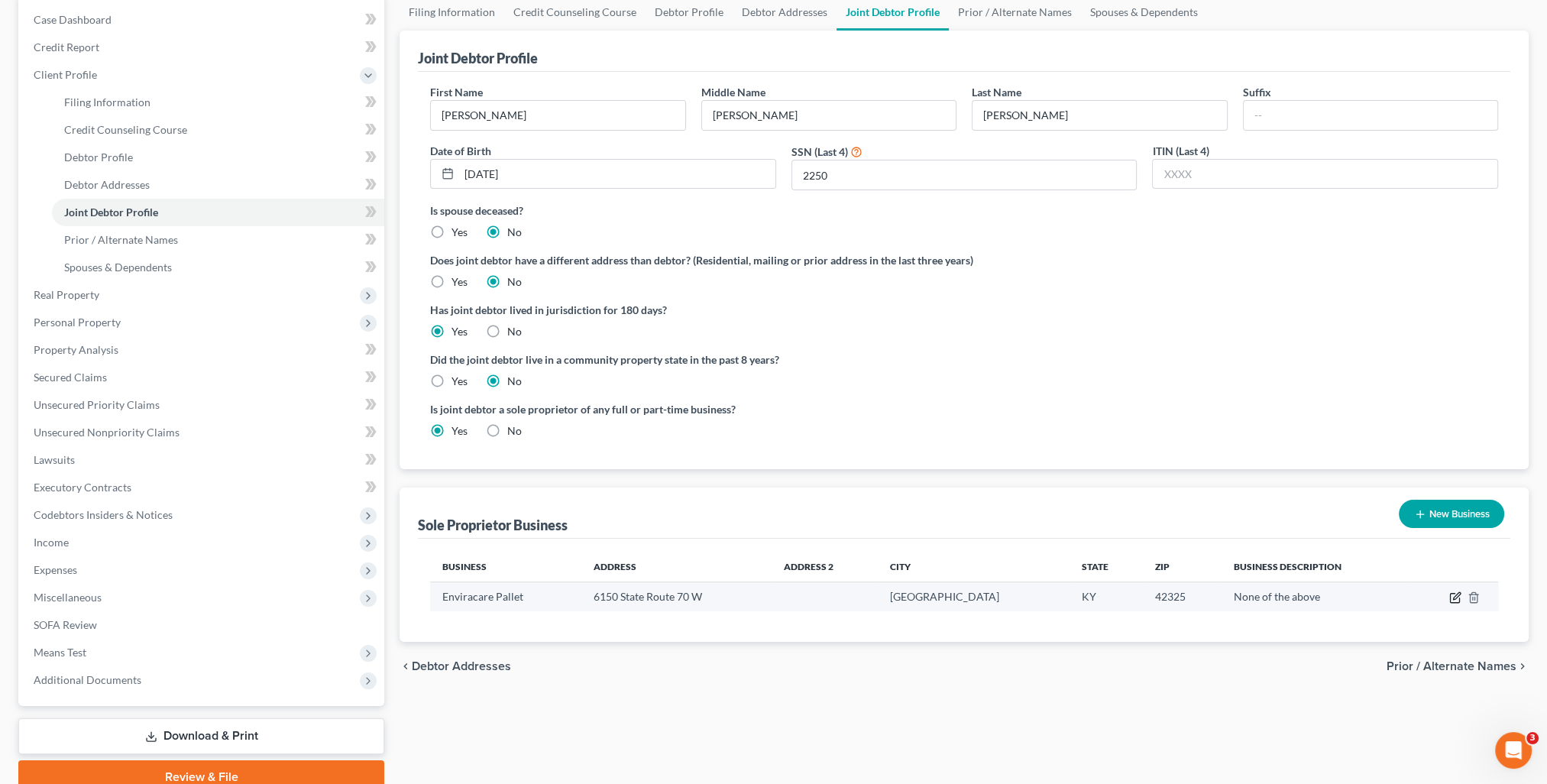
click at [1454, 597] on icon "button" at bounding box center [1454, 597] width 12 height 12
select select "18"
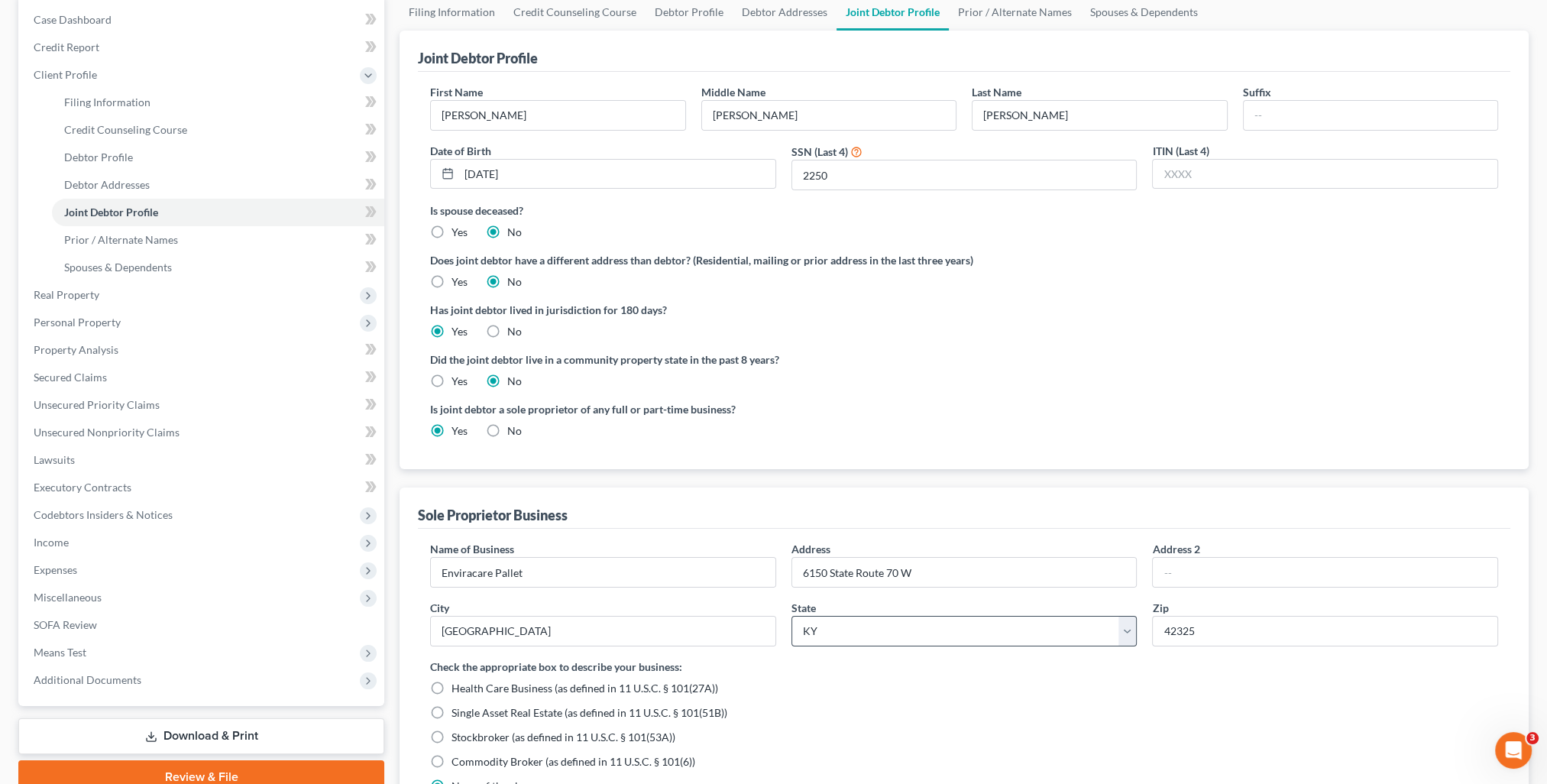
scroll to position [229, 0]
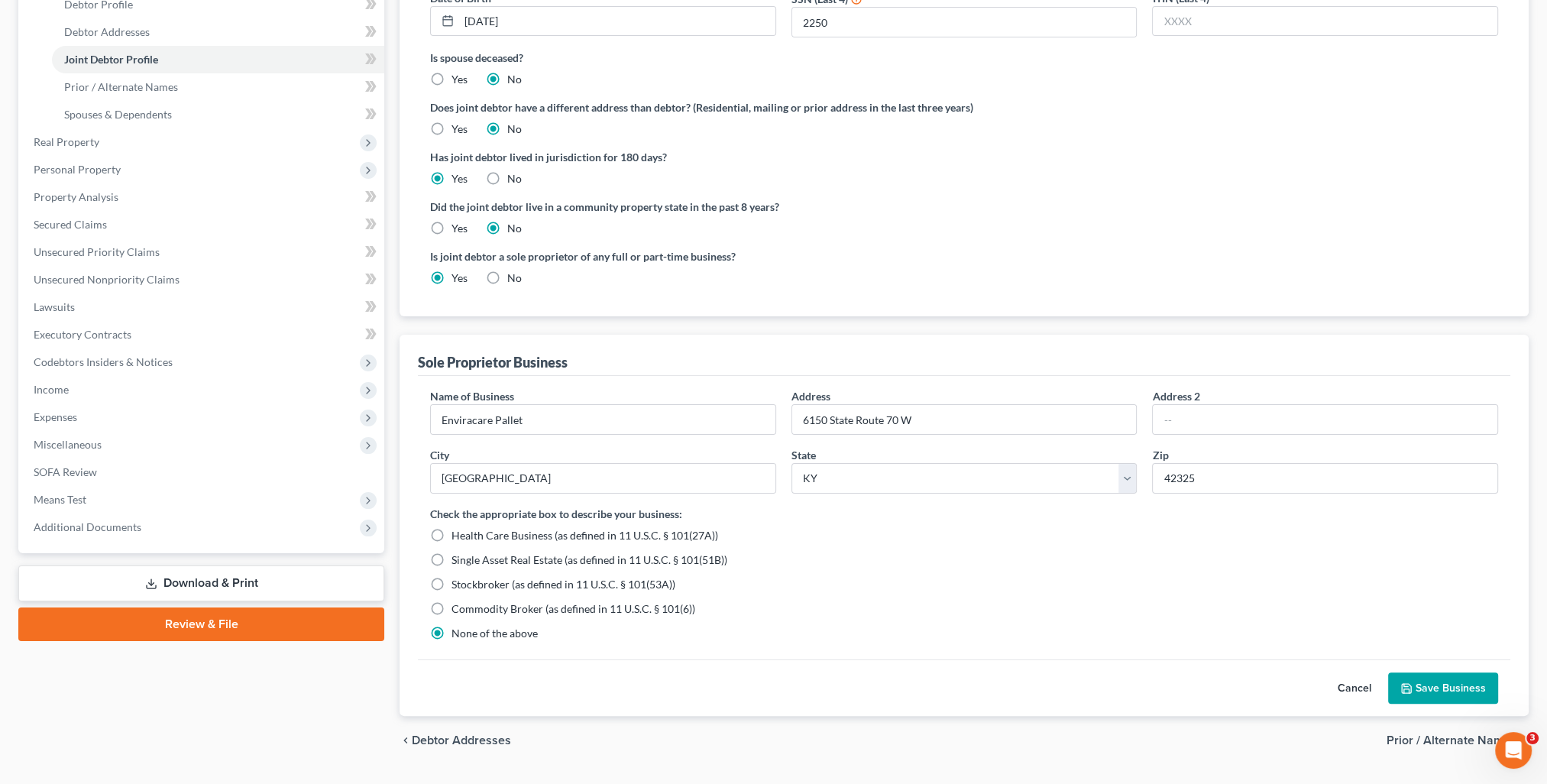
click at [1419, 676] on button "Save Business" at bounding box center [1443, 688] width 110 height 32
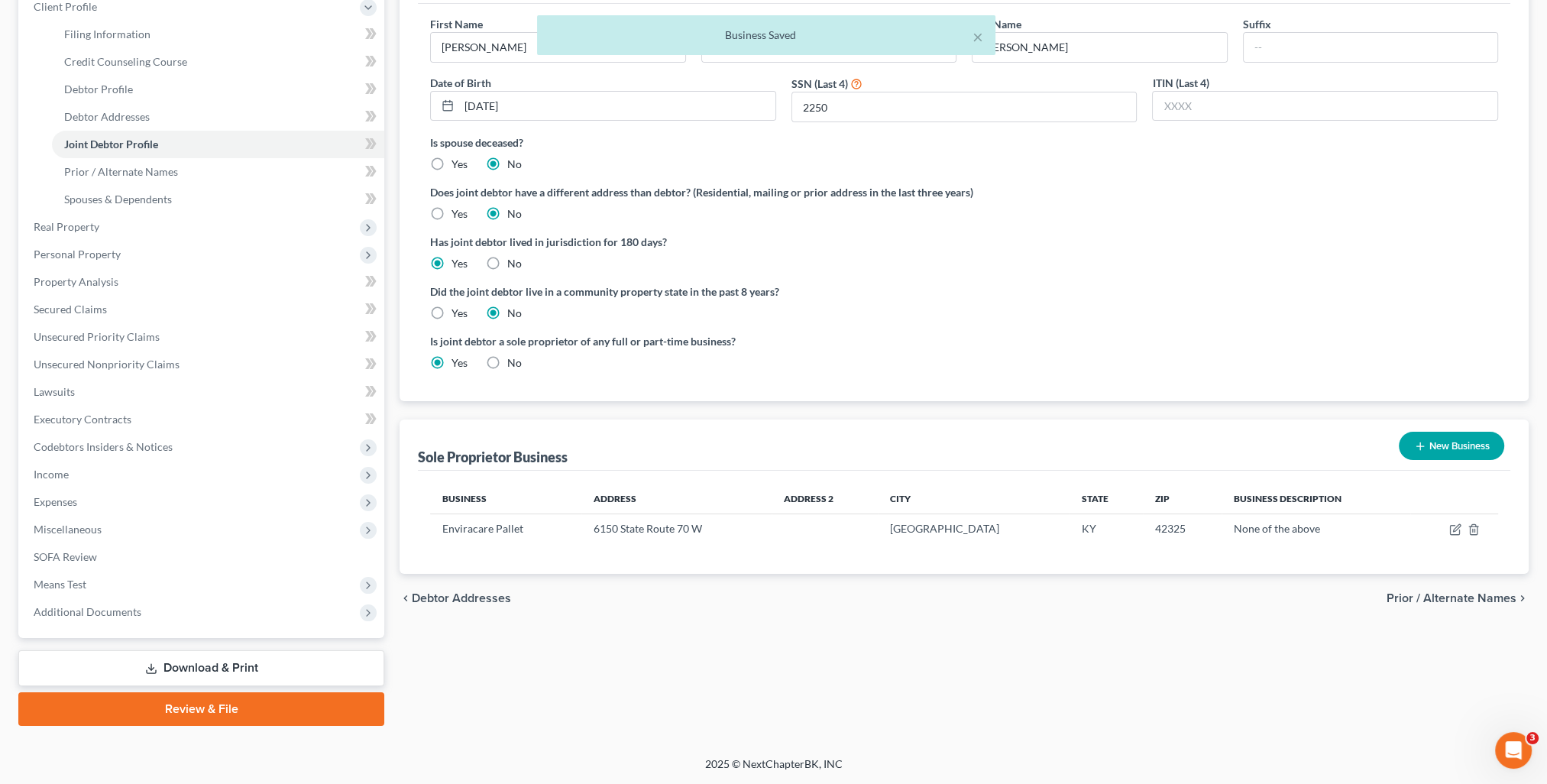
scroll to position [219, 0]
click at [1461, 598] on span "Prior / Alternate Names" at bounding box center [1451, 599] width 130 height 12
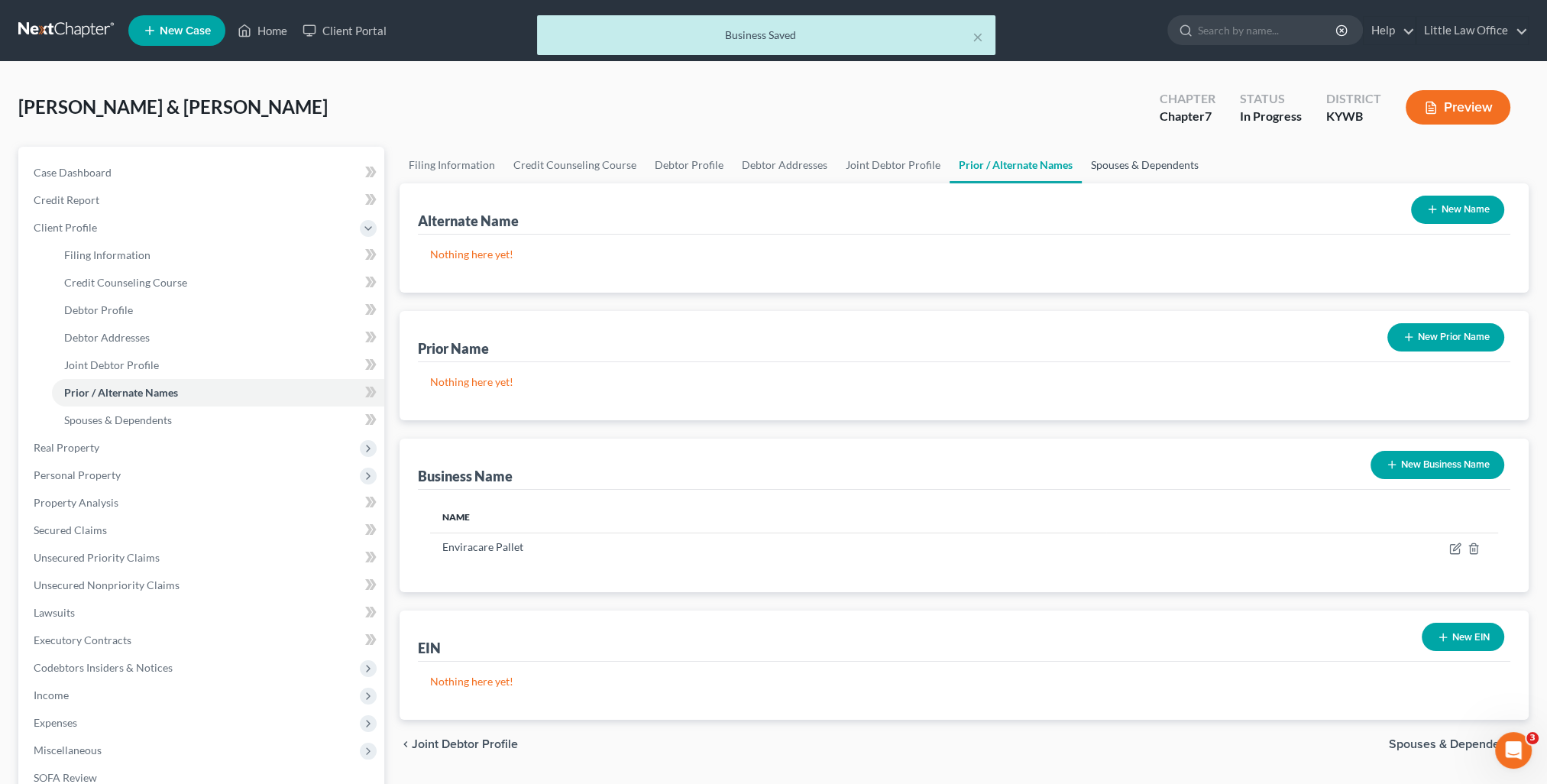
click at [1151, 169] on link "Spouses & Dependents" at bounding box center [1144, 165] width 126 height 36
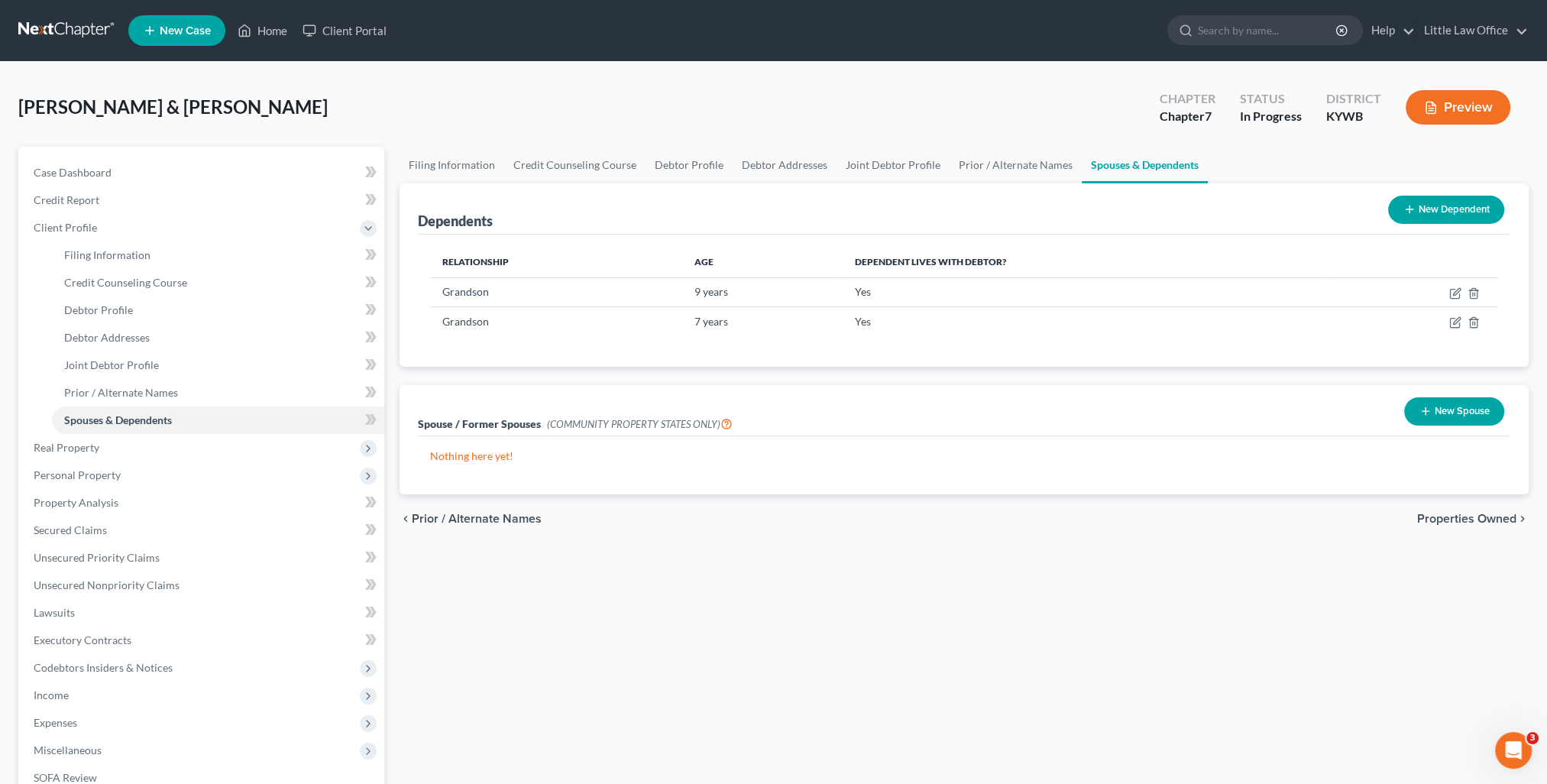
click at [1439, 518] on span "Properties Owned" at bounding box center [1467, 518] width 100 height 12
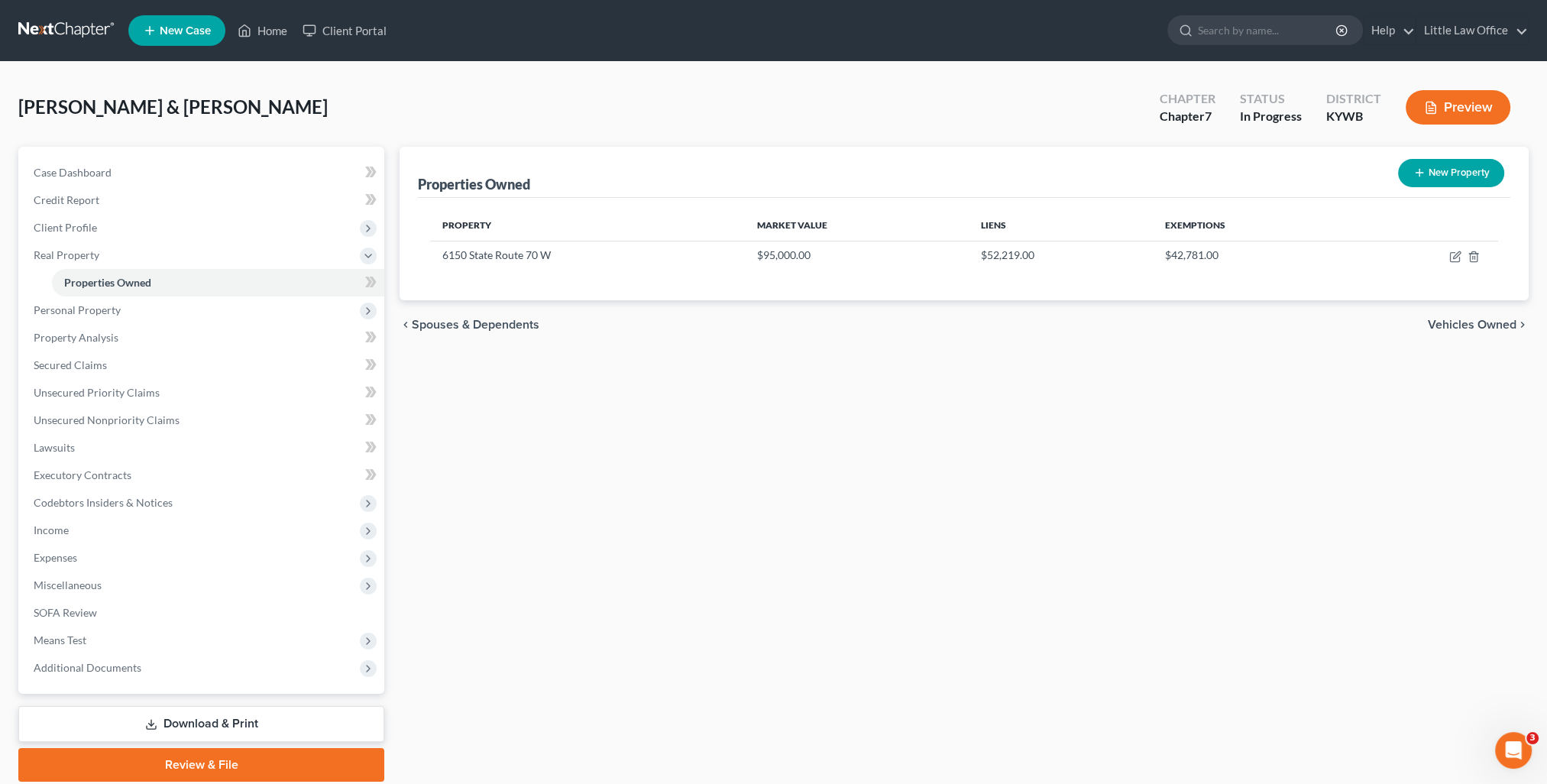
click at [1430, 326] on span "Vehicles Owned" at bounding box center [1472, 324] width 89 height 12
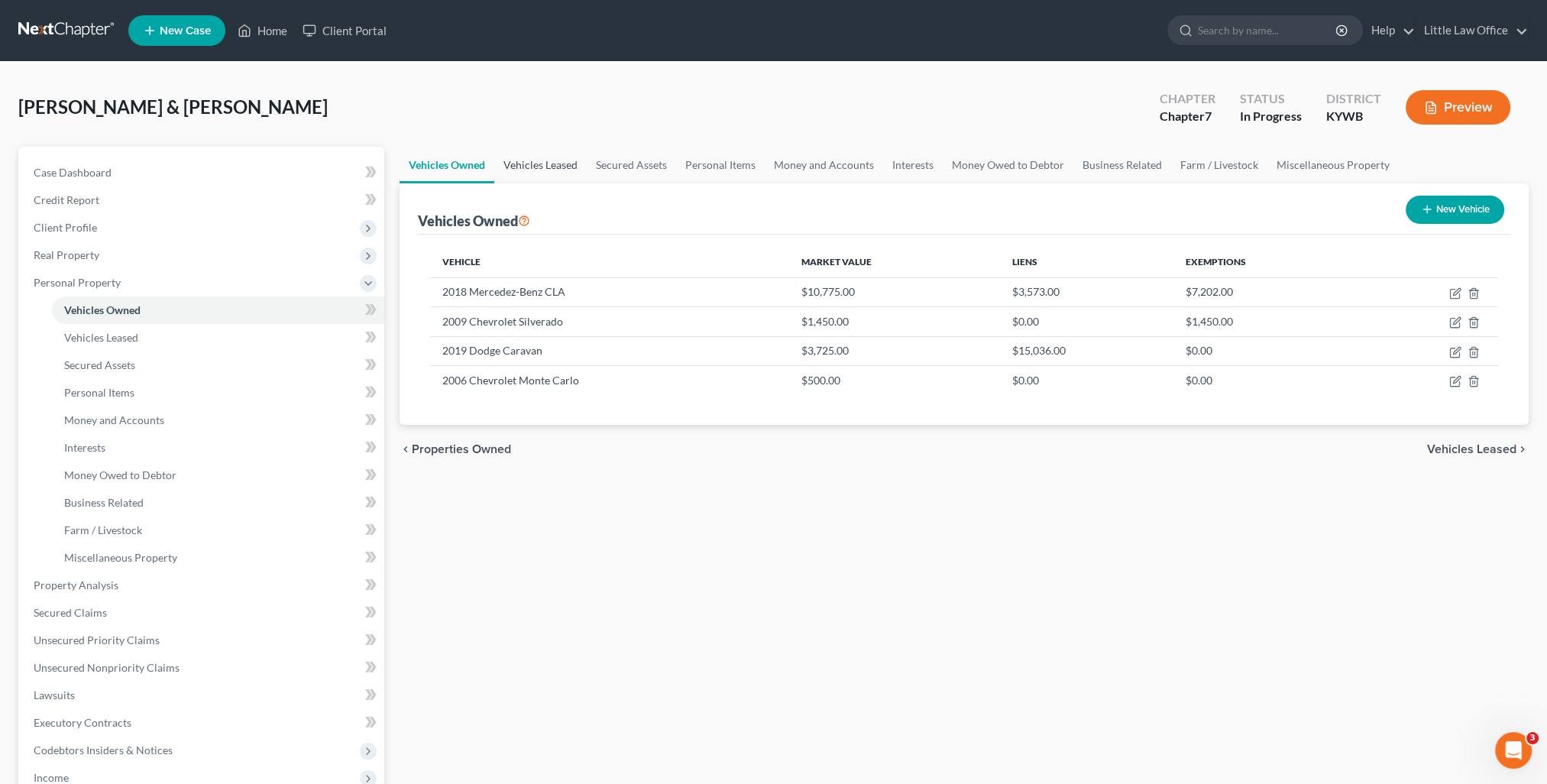
click at [541, 167] on link "Vehicles Leased" at bounding box center [540, 165] width 93 height 36
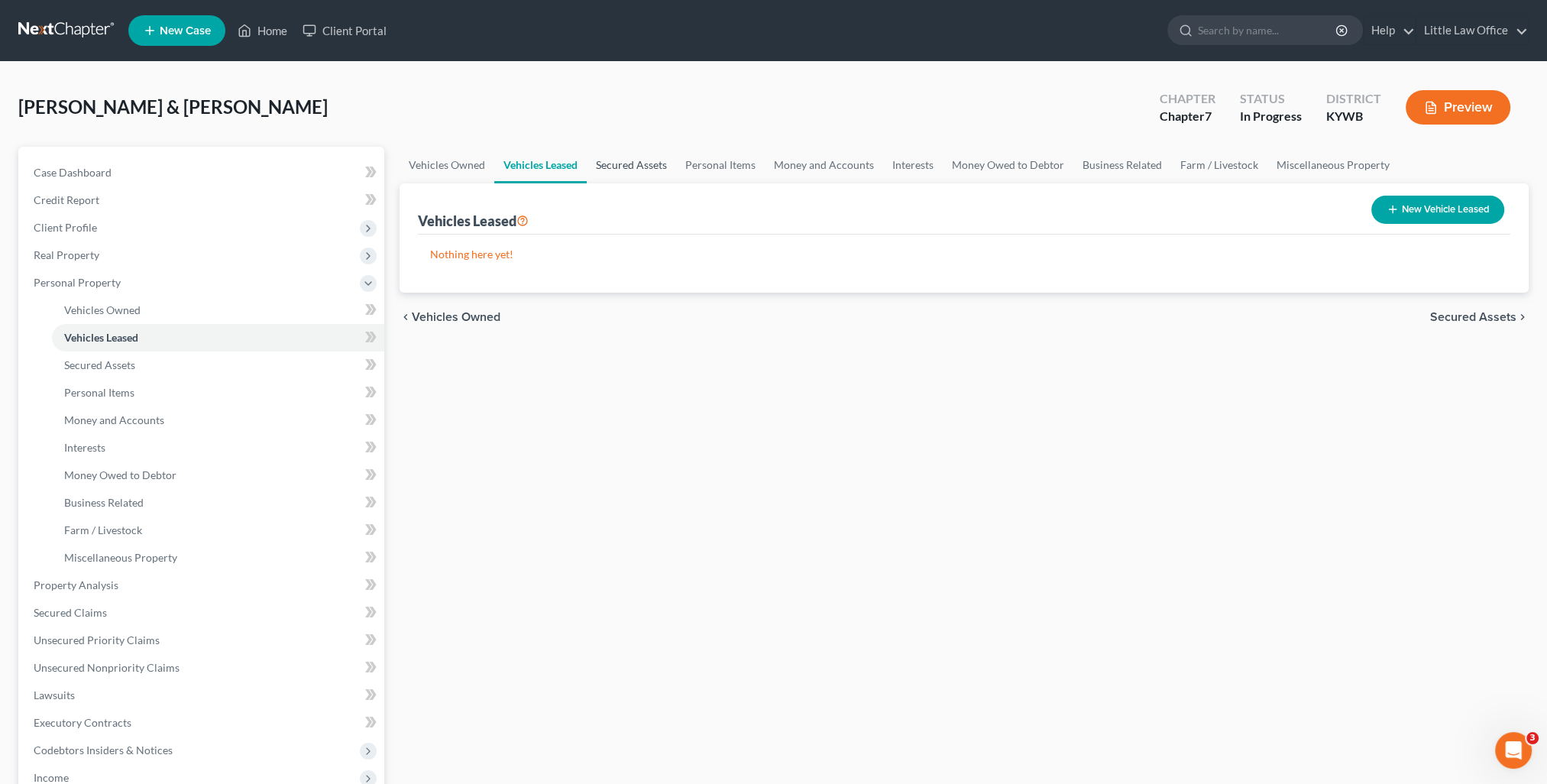
click at [624, 166] on link "Secured Assets" at bounding box center [631, 165] width 89 height 36
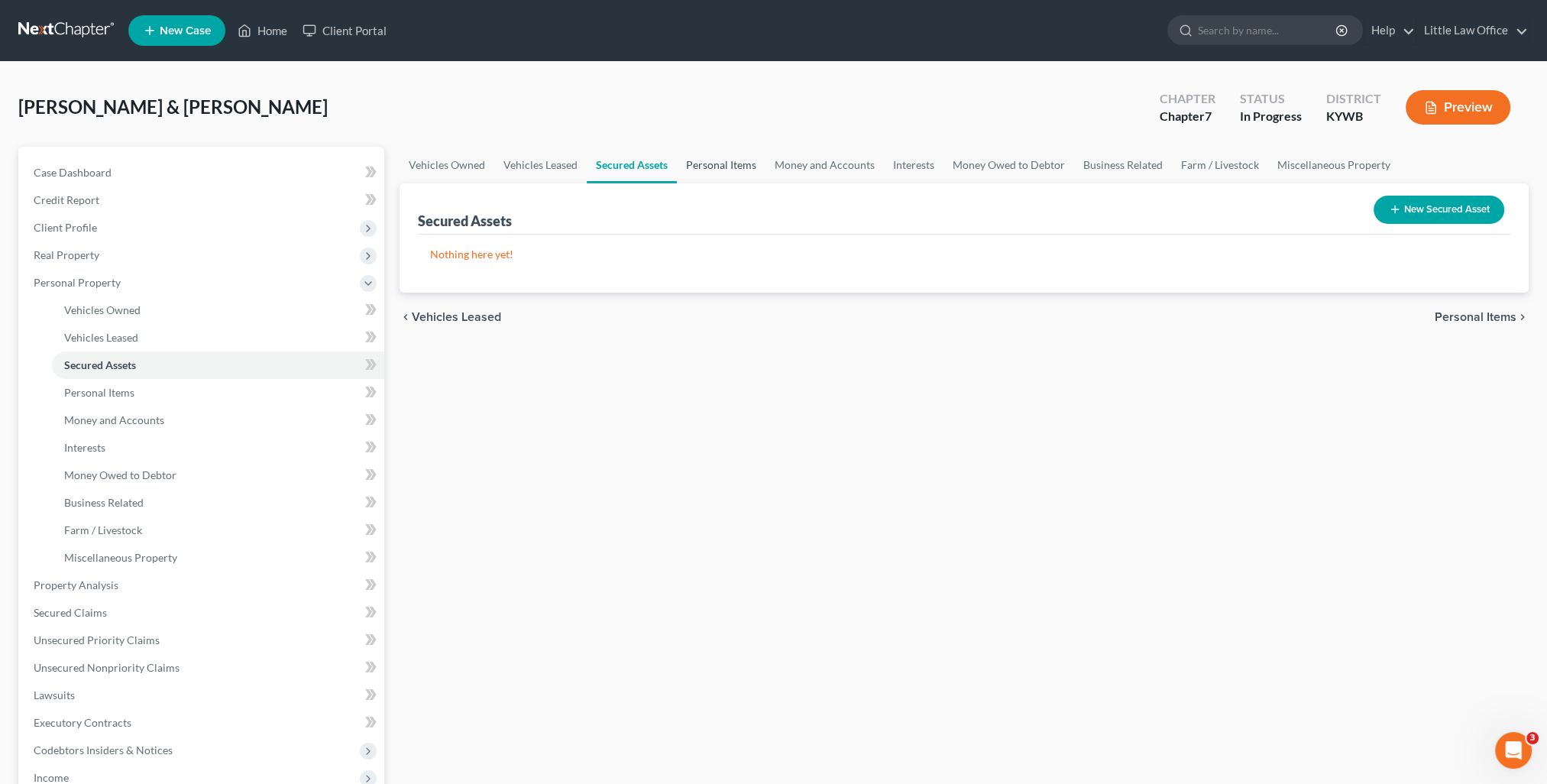
click at [699, 171] on link "Personal Items" at bounding box center [721, 165] width 89 height 36
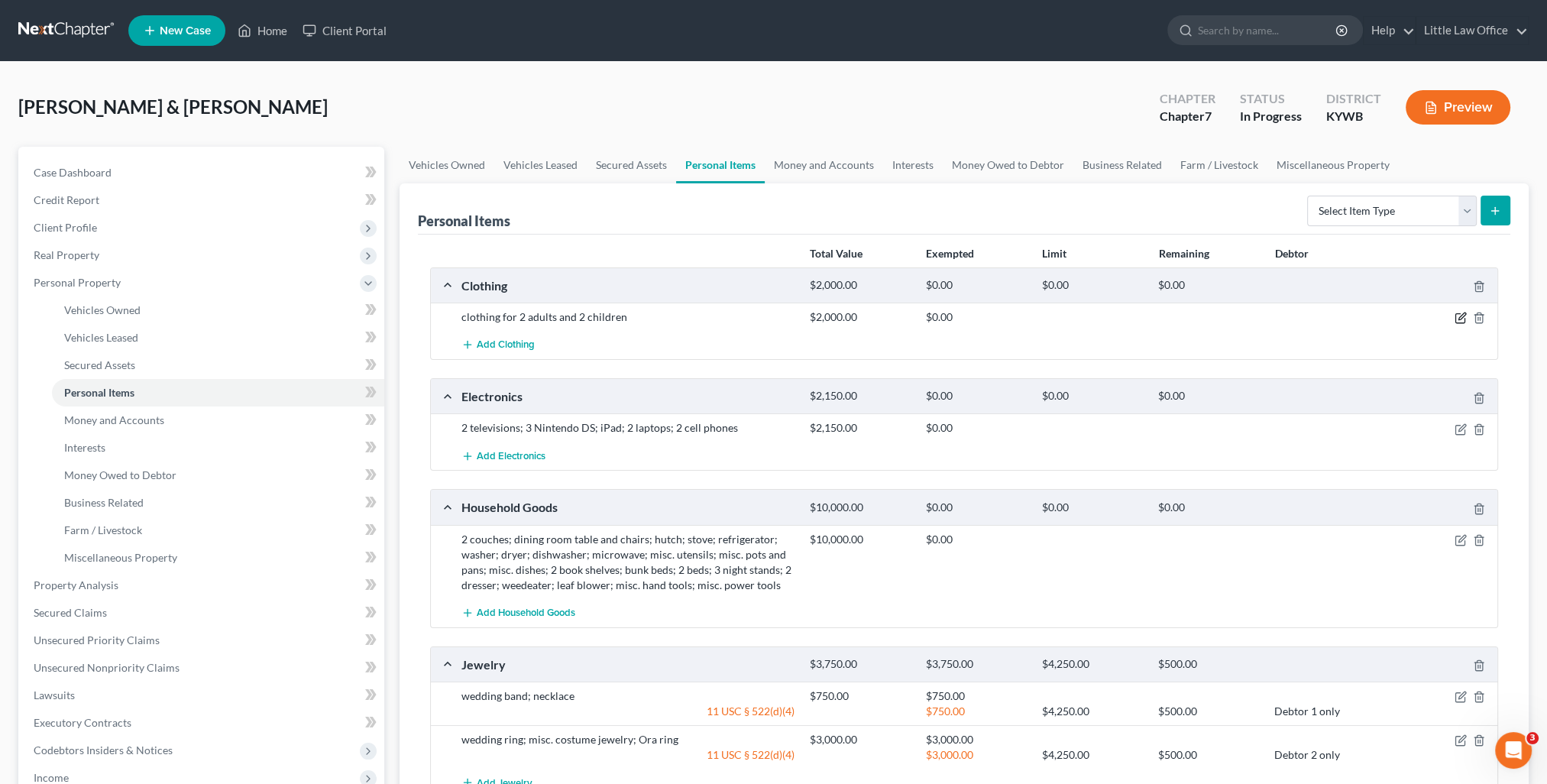
click at [1460, 314] on icon "button" at bounding box center [1460, 317] width 12 height 12
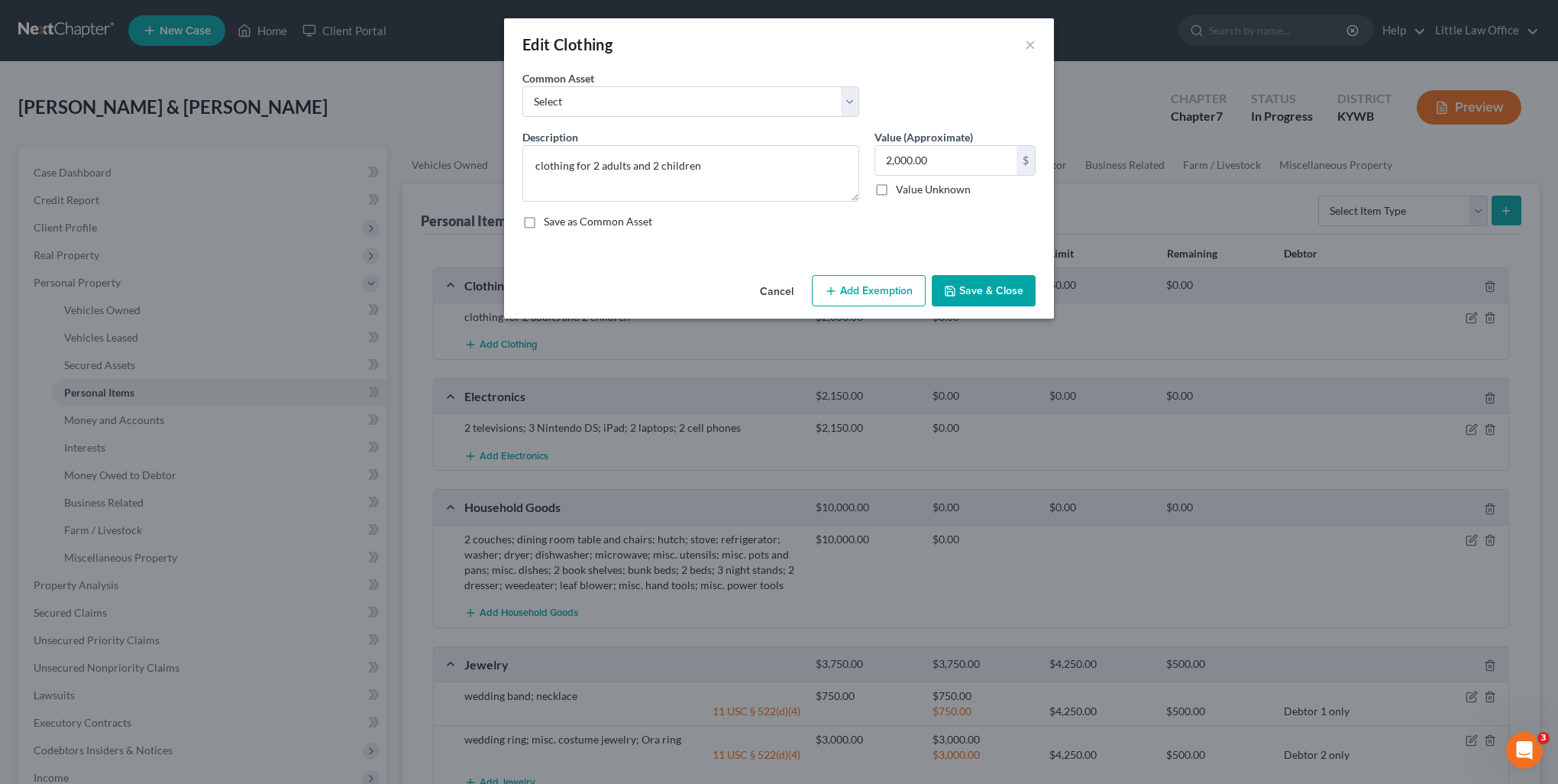
click at [862, 293] on button "Add Exemption" at bounding box center [869, 291] width 114 height 32
select select "2"
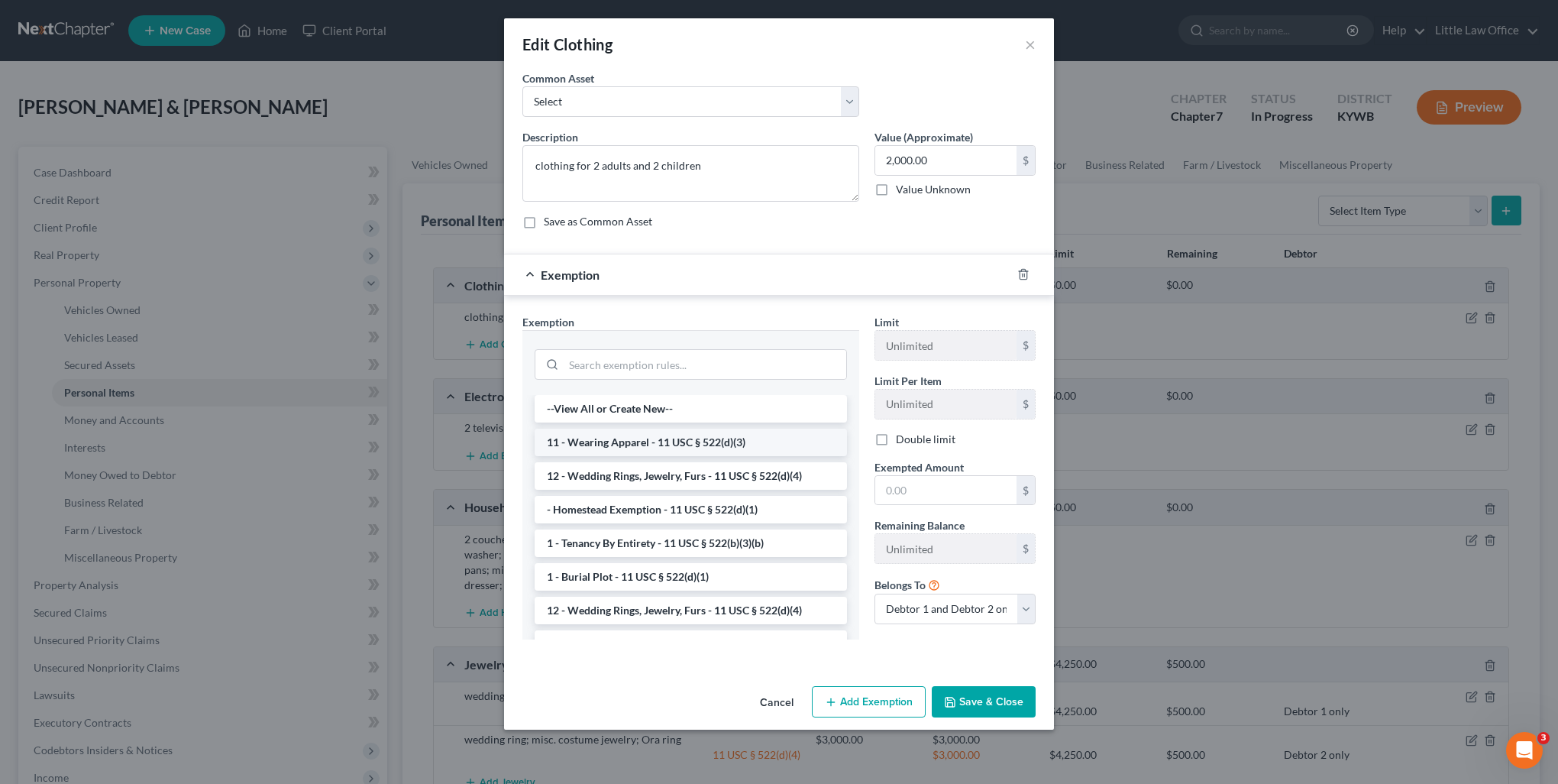
drag, startPoint x: 657, startPoint y: 436, endPoint x: 941, endPoint y: 521, distance: 296.4
click at [658, 436] on li "11 - Wearing Apparel - 11 USC § 522(d)(3)" at bounding box center [691, 442] width 313 height 28
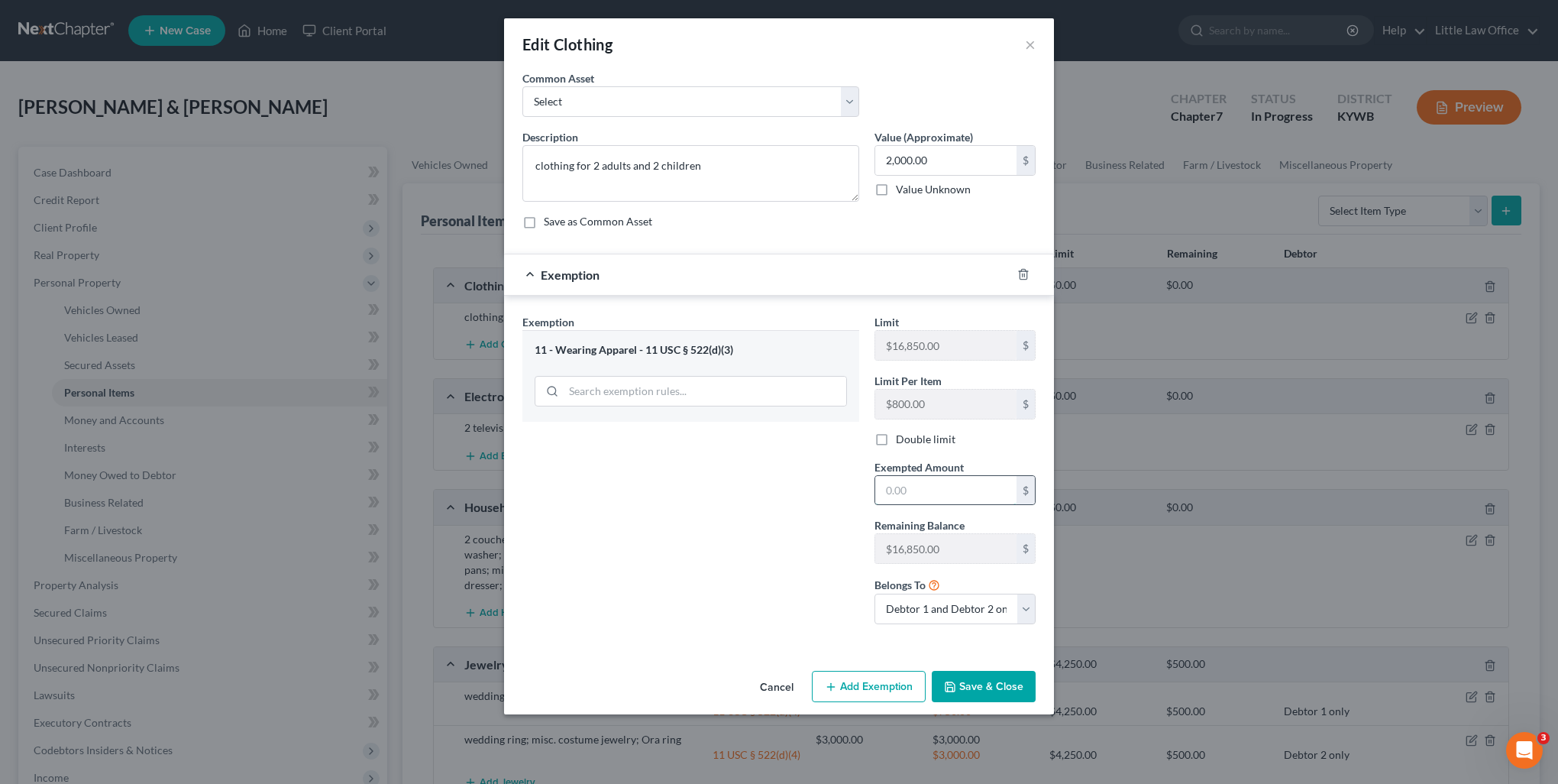
click at [930, 486] on input "text" at bounding box center [946, 490] width 142 height 29
type input "2,000"
click at [965, 673] on button "Save & Close" at bounding box center [984, 687] width 104 height 32
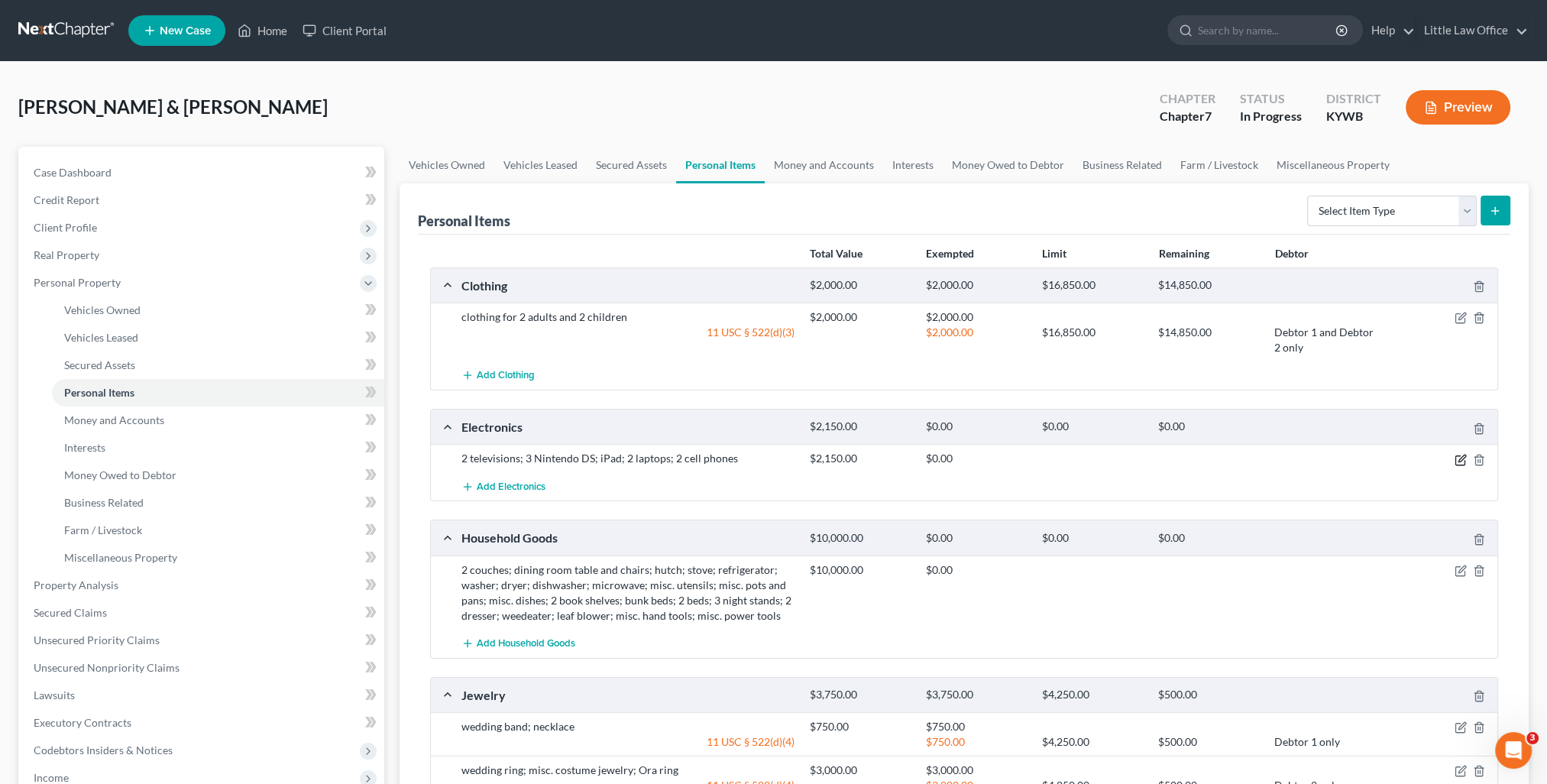
click at [1459, 458] on icon "button" at bounding box center [1462, 457] width 7 height 7
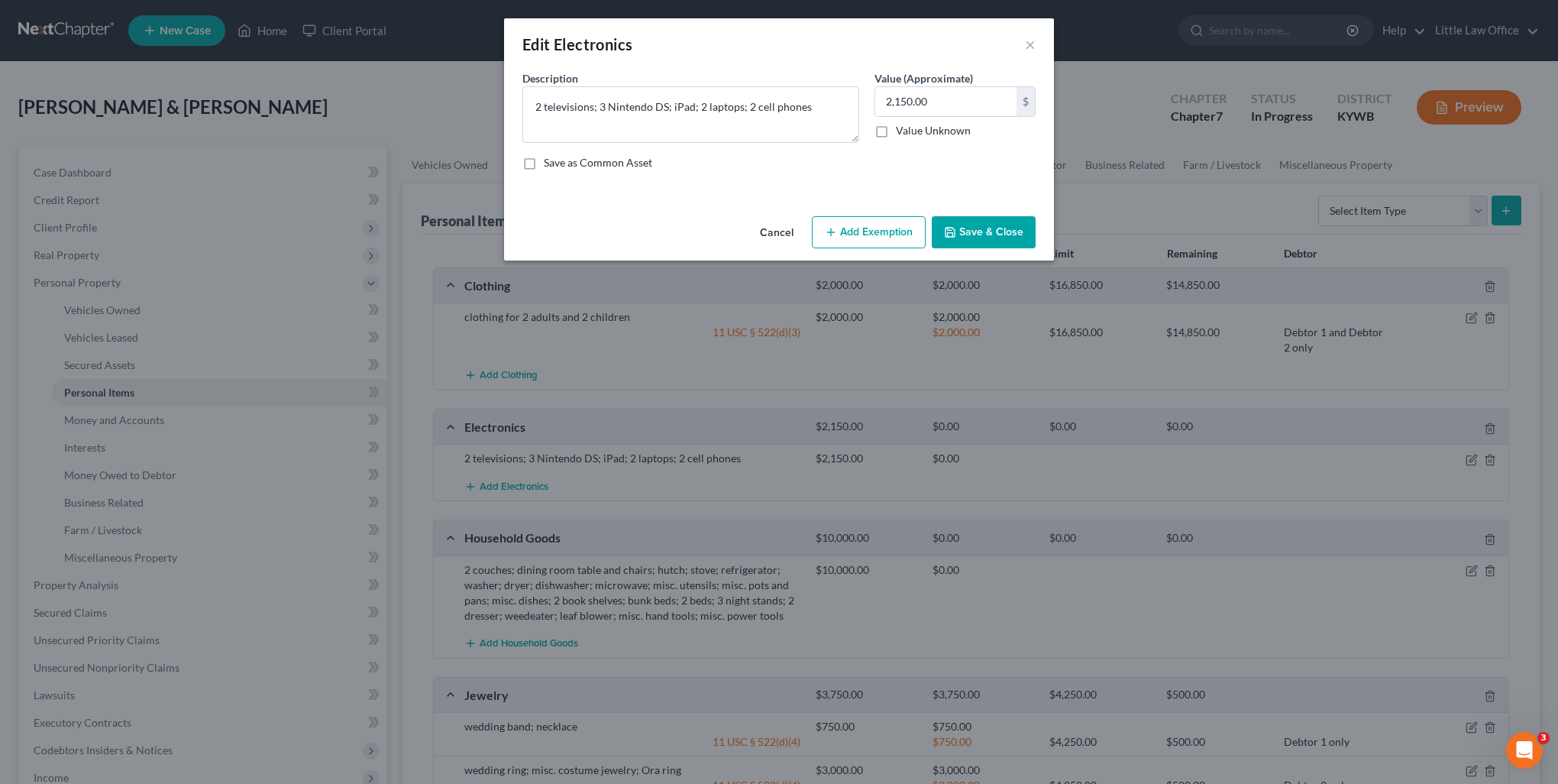
click at [893, 226] on button "Add Exemption" at bounding box center [869, 232] width 114 height 32
select select "2"
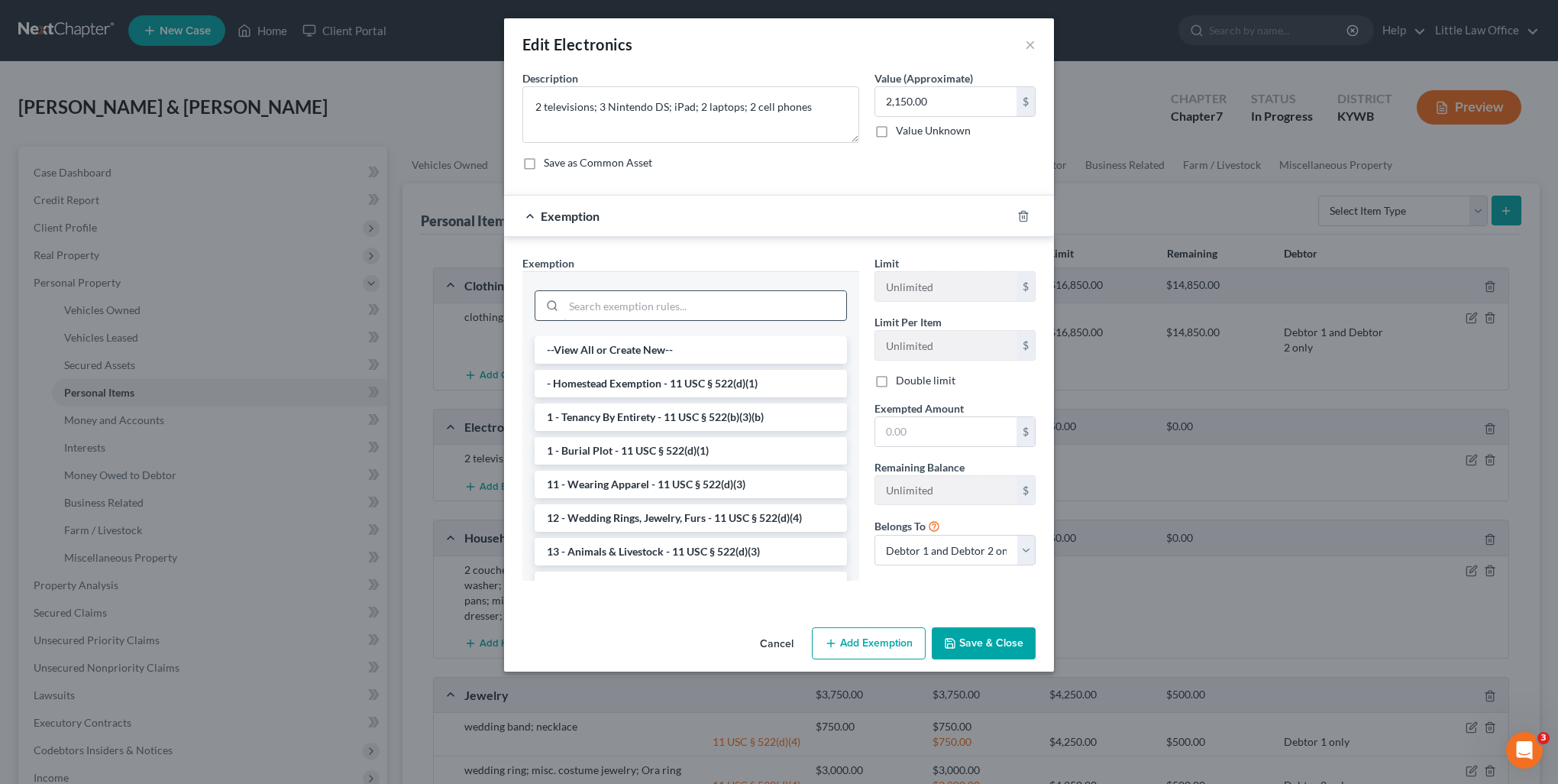
click at [608, 296] on input "search" at bounding box center [704, 305] width 282 height 29
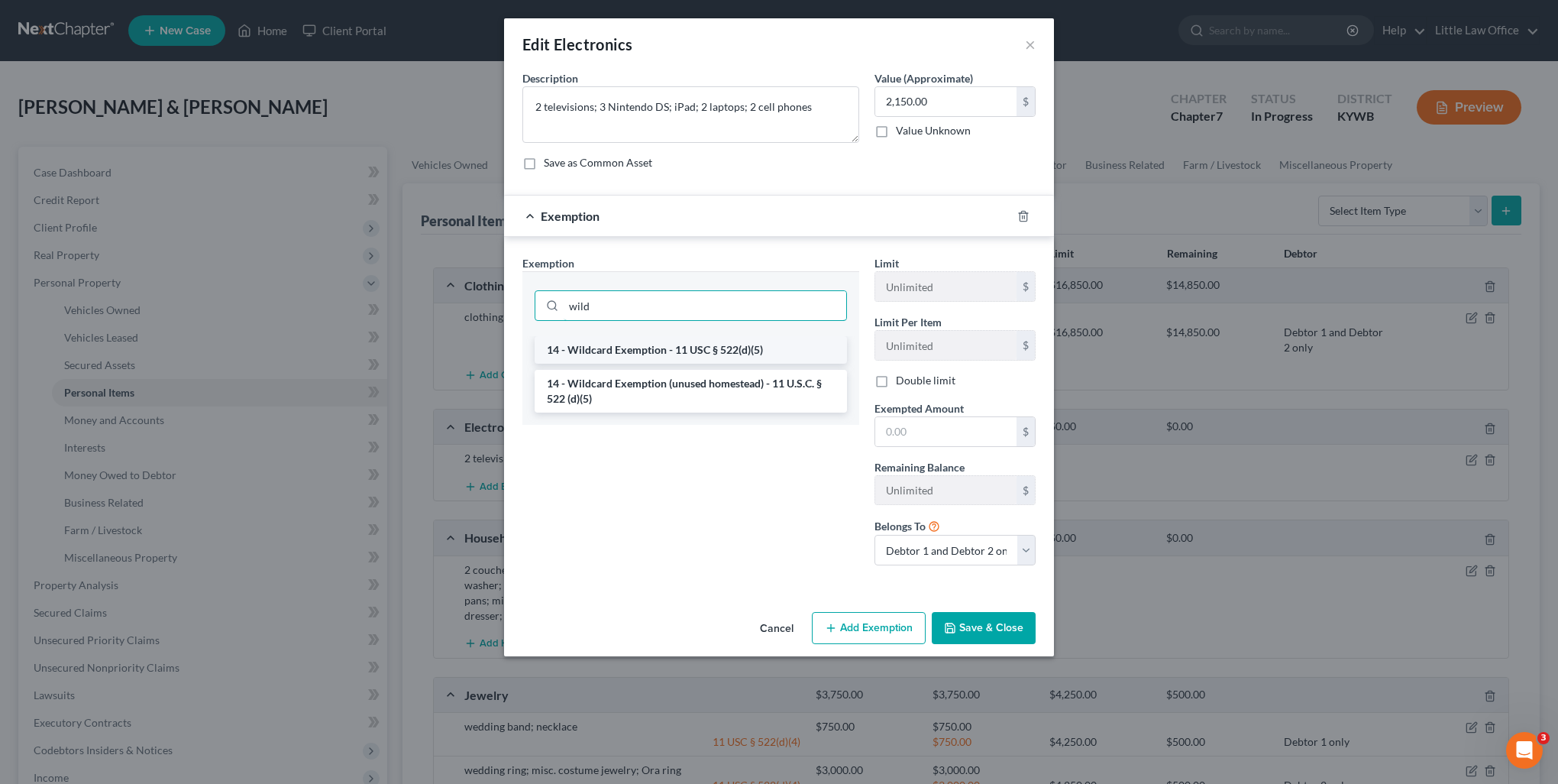
type input "wild"
click at [605, 350] on li "14 - Wildcard Exemption - 11 USC § 522(d)(5)" at bounding box center [691, 350] width 313 height 28
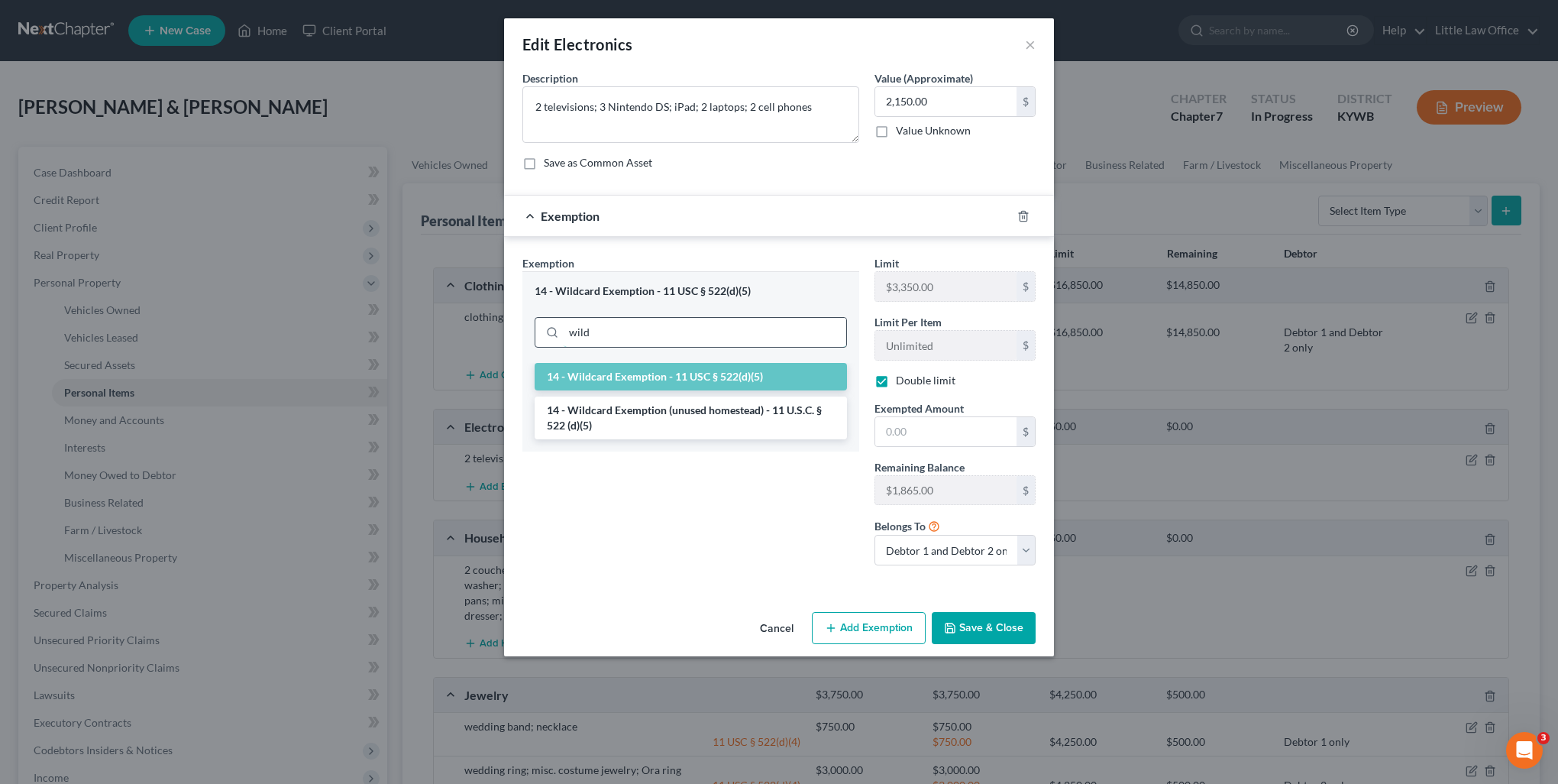
click at [608, 322] on input "wild" at bounding box center [704, 332] width 282 height 29
click at [643, 416] on li "14 - Wildcard Exemption (unused homestead) - 11 U.S.C. § 522 (d)(5)" at bounding box center [691, 418] width 313 height 43
checkbox input "false"
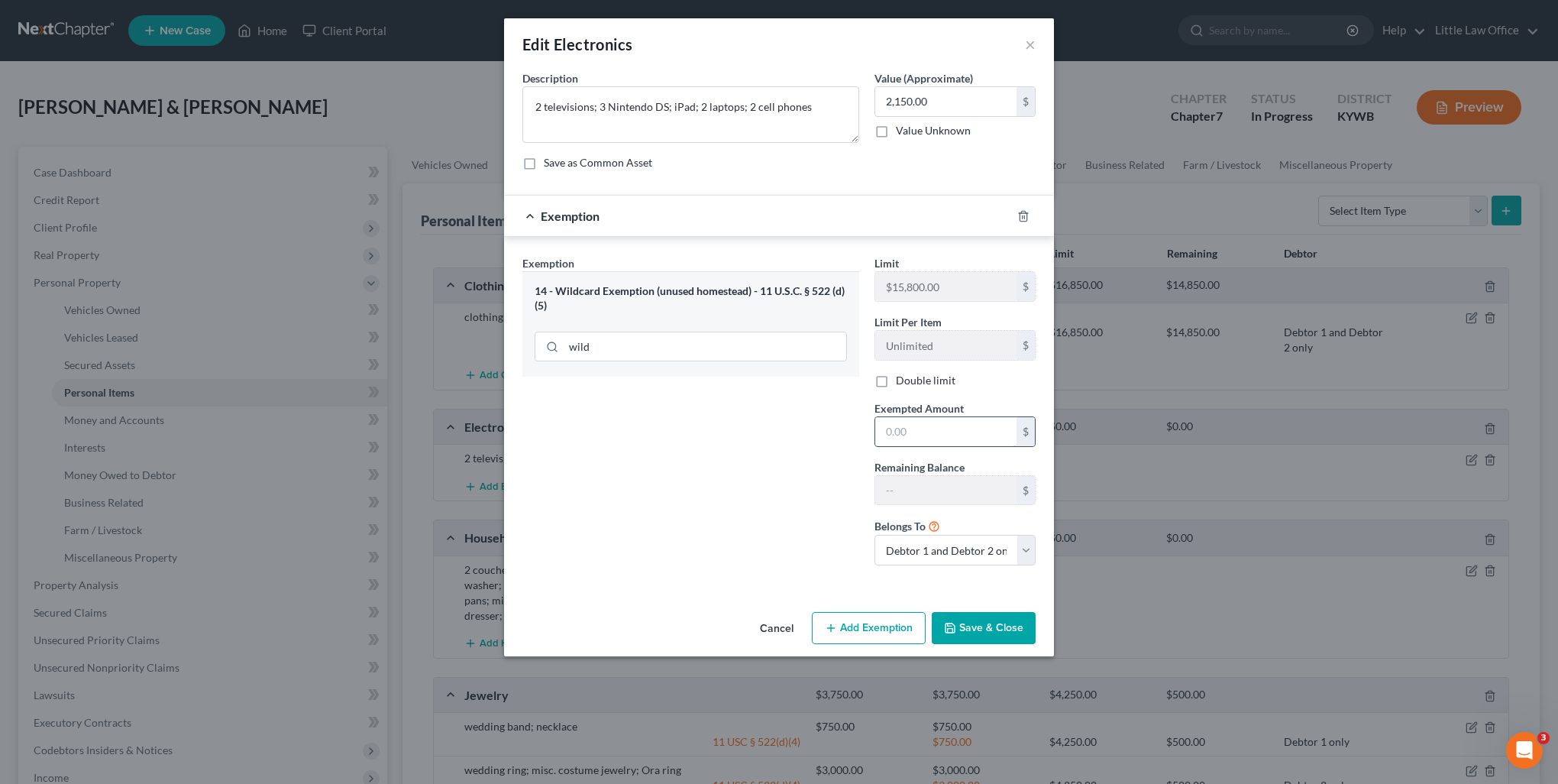
click at [965, 431] on input "text" at bounding box center [946, 431] width 142 height 29
type input "2,150"
click at [1002, 633] on button "Save & Close" at bounding box center [984, 627] width 104 height 32
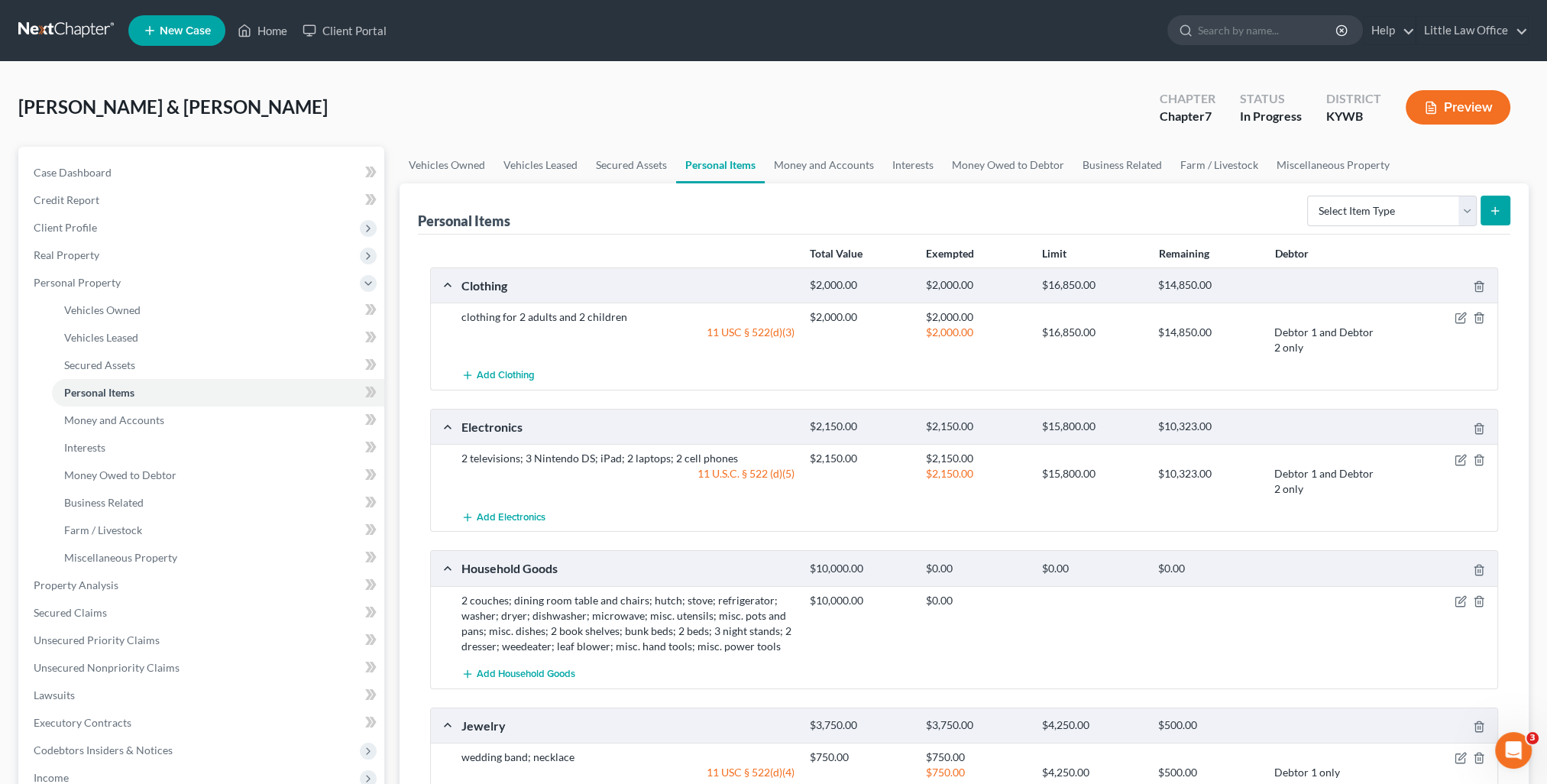
scroll to position [77, 0]
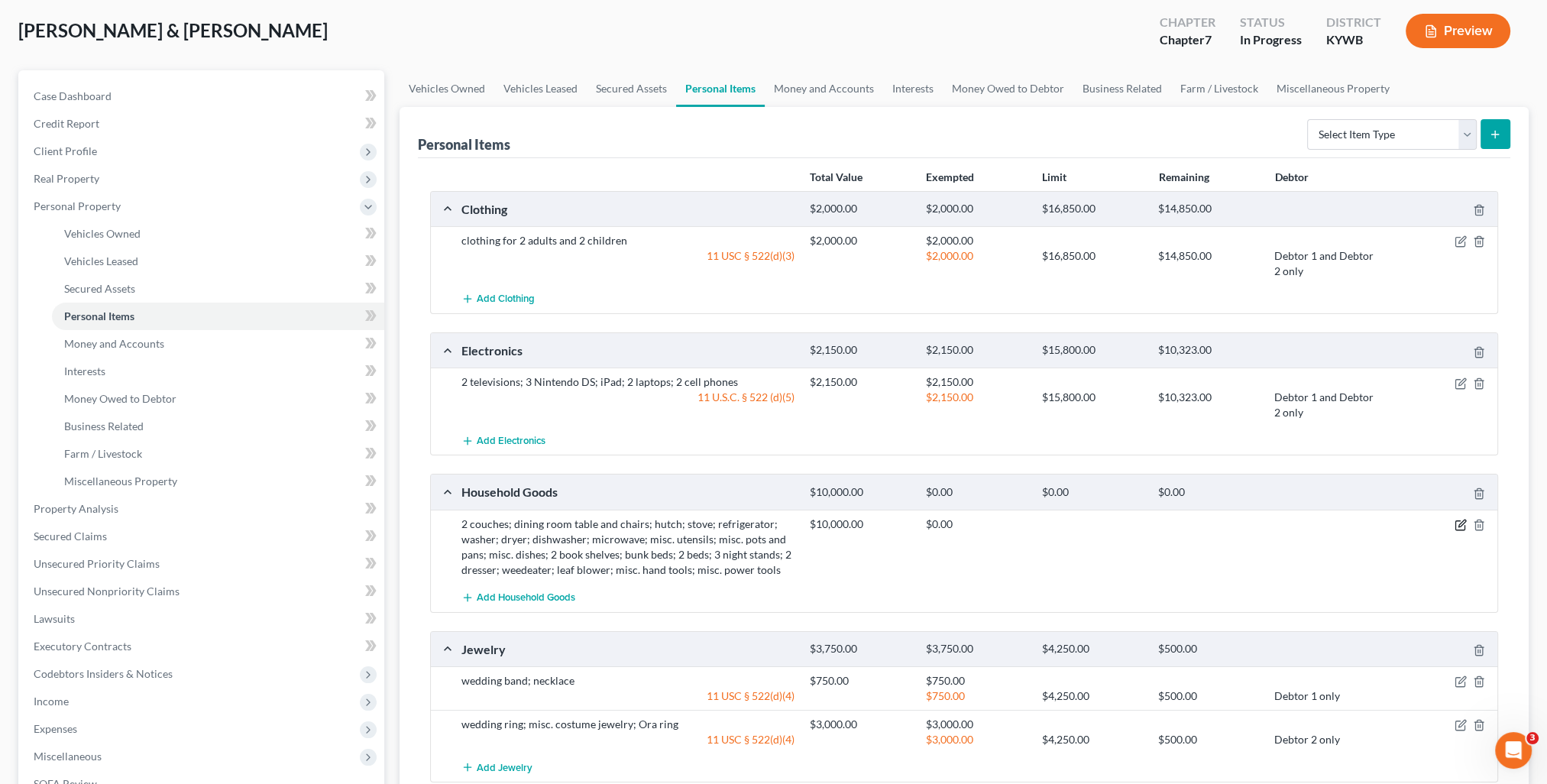
click at [1460, 519] on icon "button" at bounding box center [1460, 525] width 12 height 12
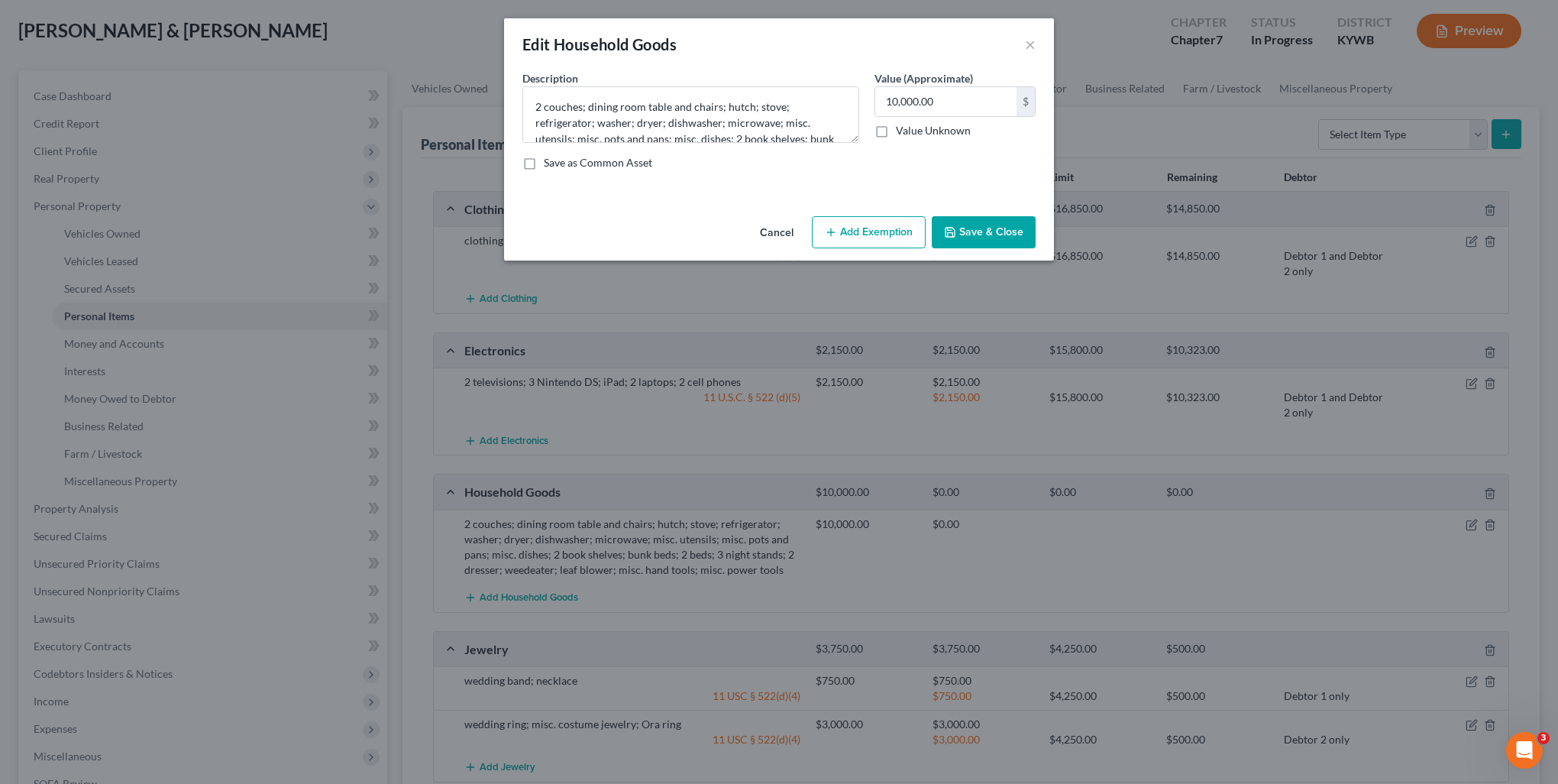
click at [837, 235] on icon "button" at bounding box center [831, 232] width 12 height 12
select select "2"
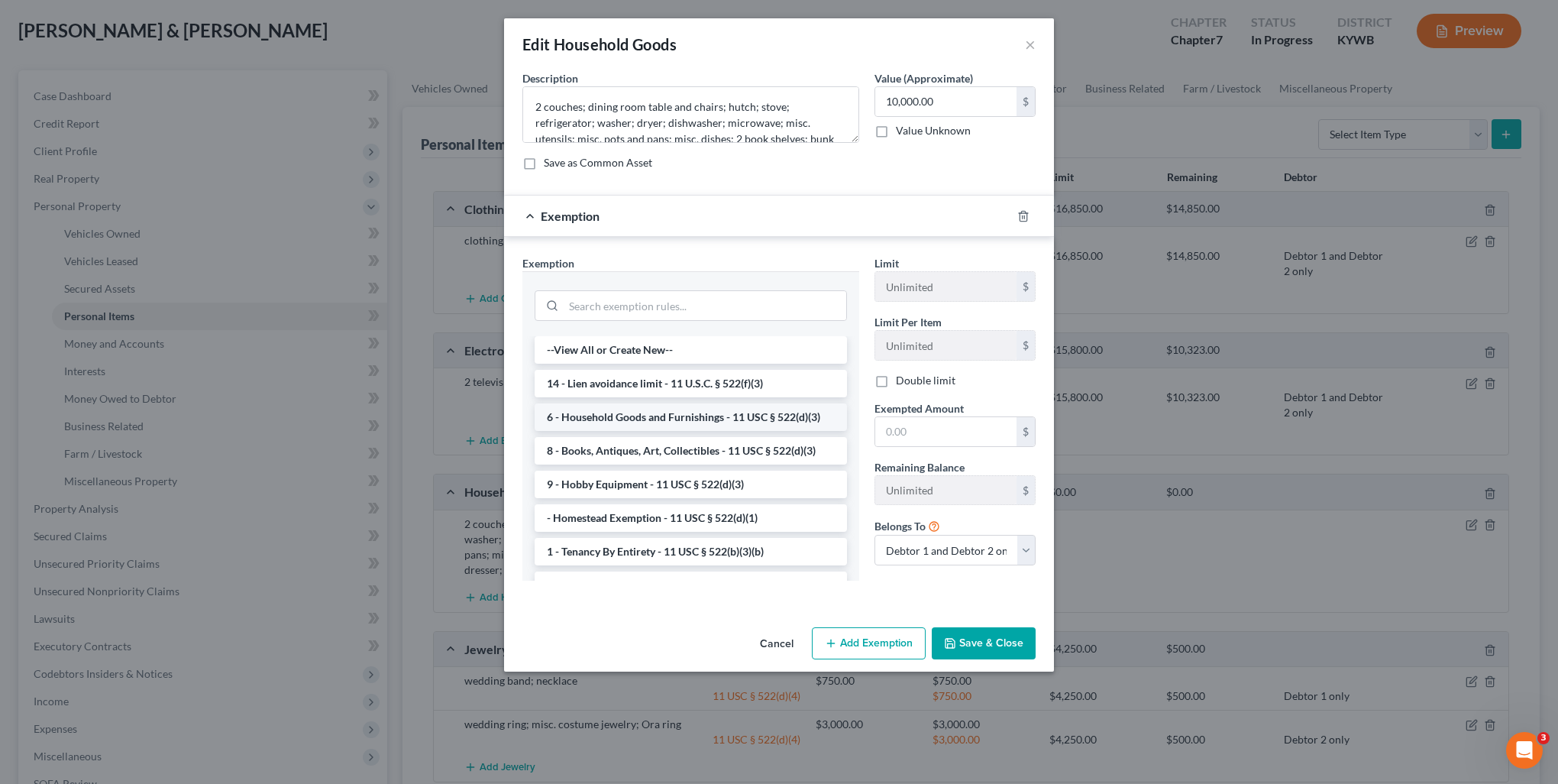
click at [665, 410] on li "6 - Household Goods and Furnishings - 11 USC § 522(d)(3)" at bounding box center [691, 417] width 313 height 28
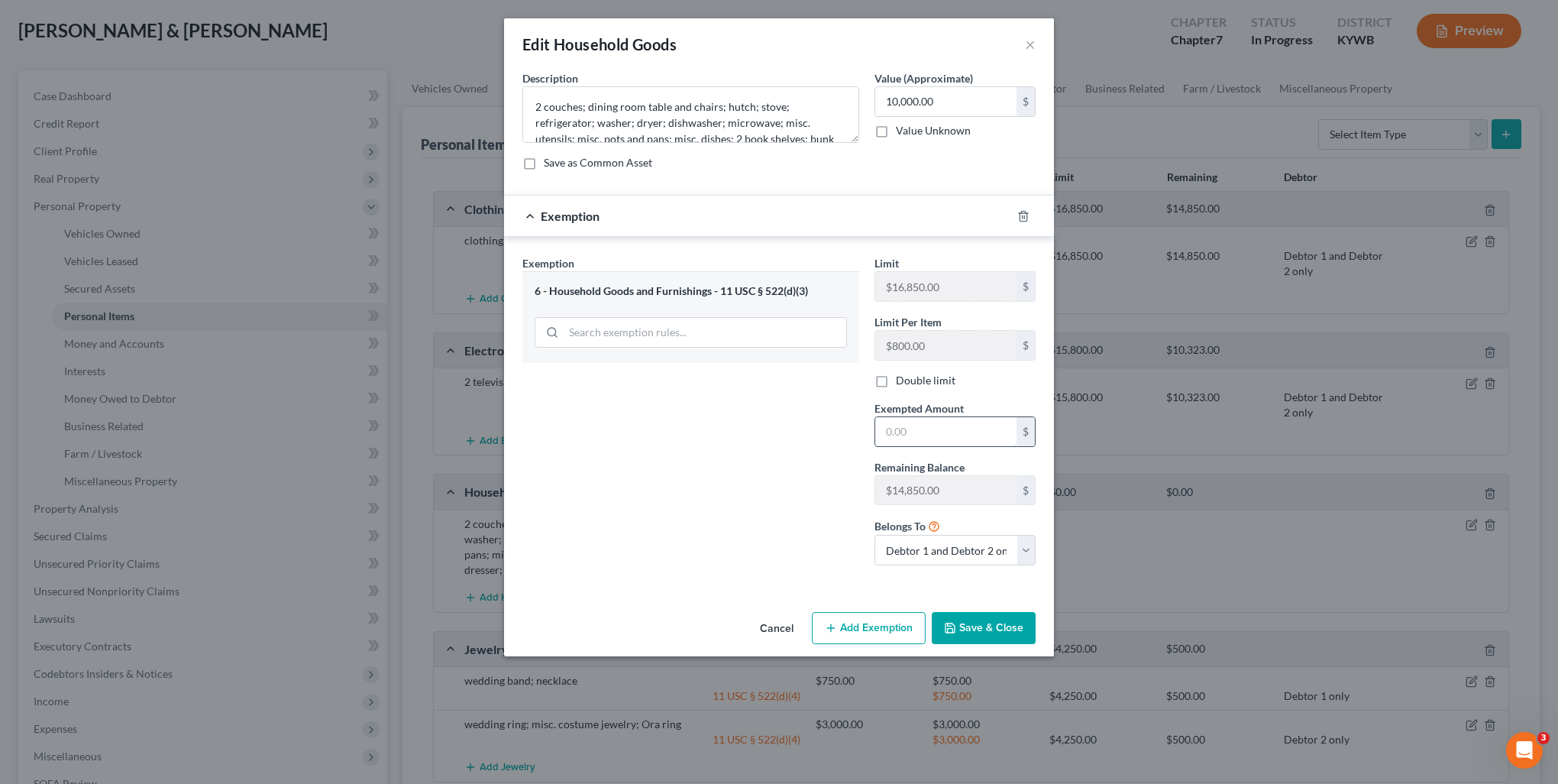
click at [941, 435] on input "text" at bounding box center [946, 431] width 142 height 29
type input "10,000"
click at [996, 625] on button "Save & Close" at bounding box center [984, 627] width 104 height 32
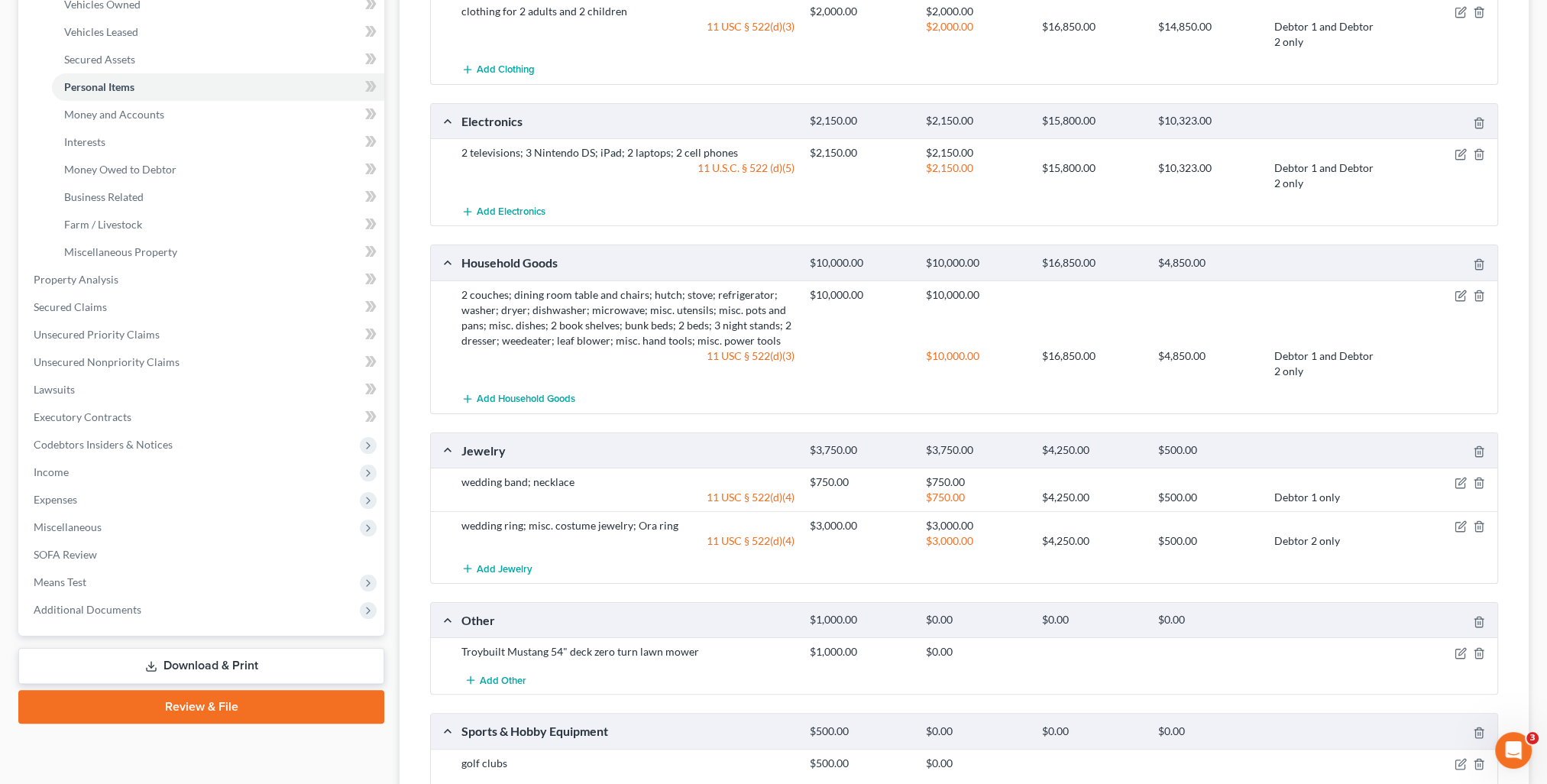
scroll to position [382, 0]
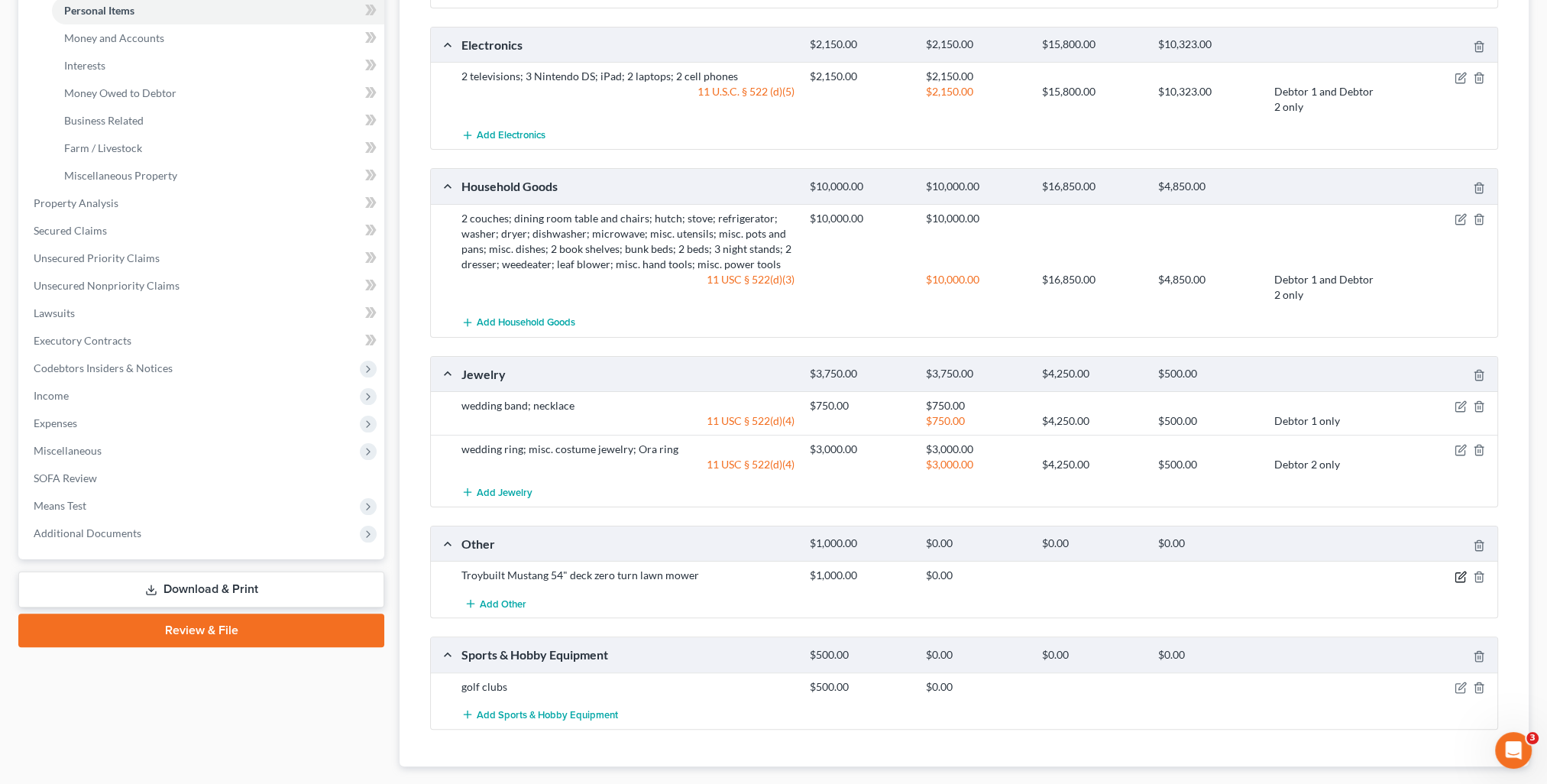
click at [1456, 572] on icon "button" at bounding box center [1460, 576] width 12 height 12
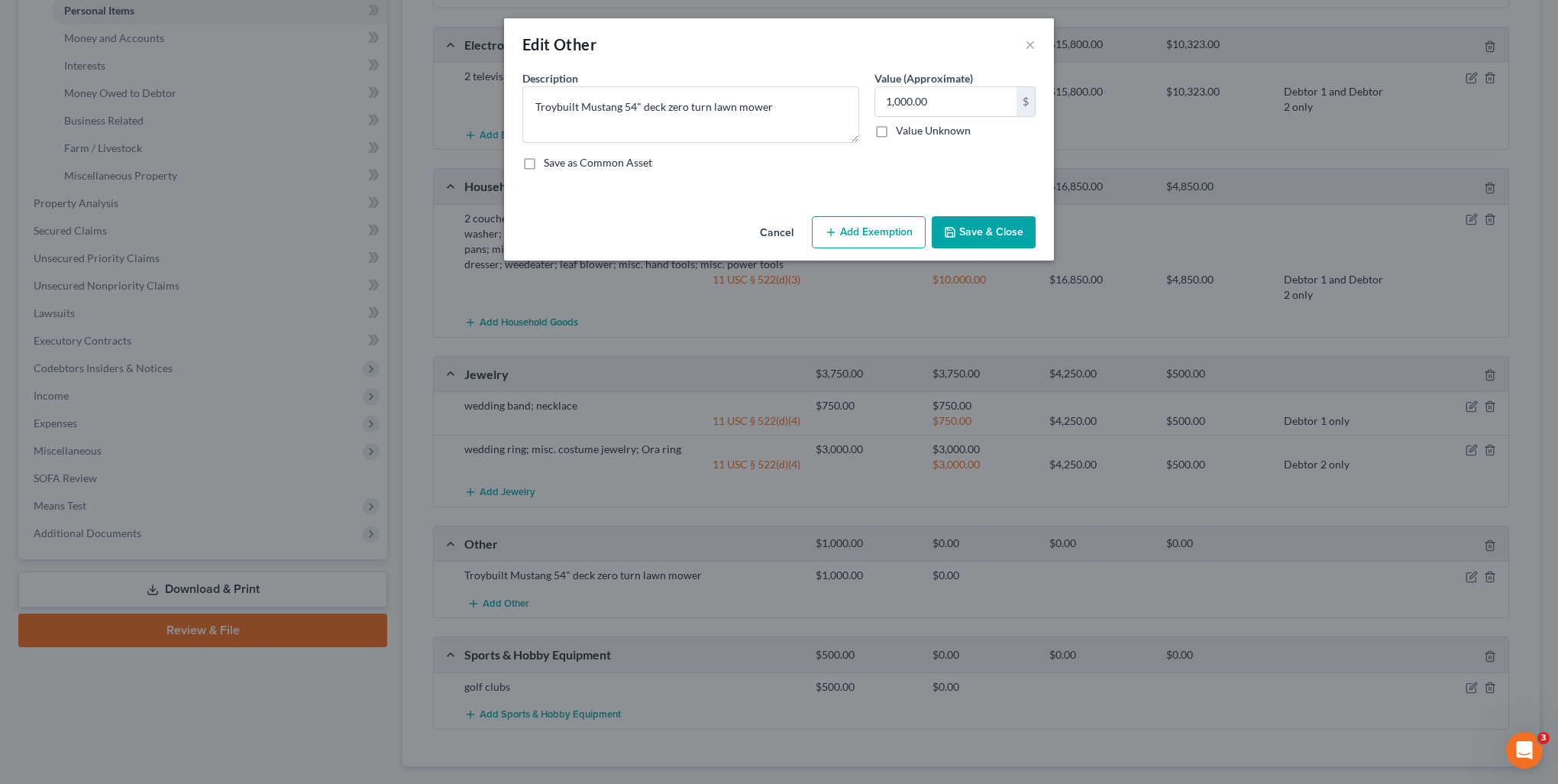
click at [886, 240] on button "Add Exemption" at bounding box center [869, 232] width 114 height 32
select select "2"
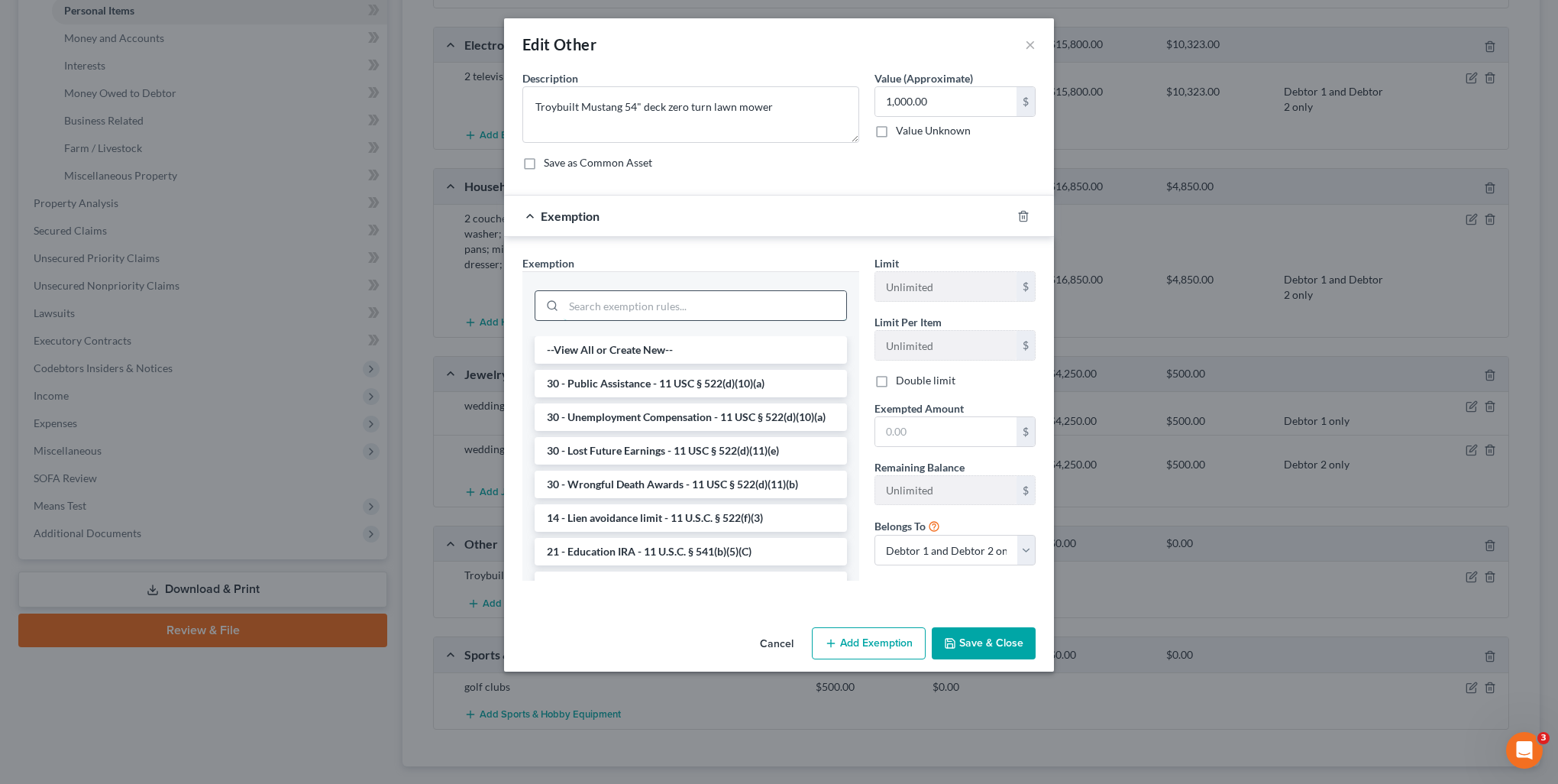
click at [676, 298] on input "search" at bounding box center [704, 305] width 282 height 29
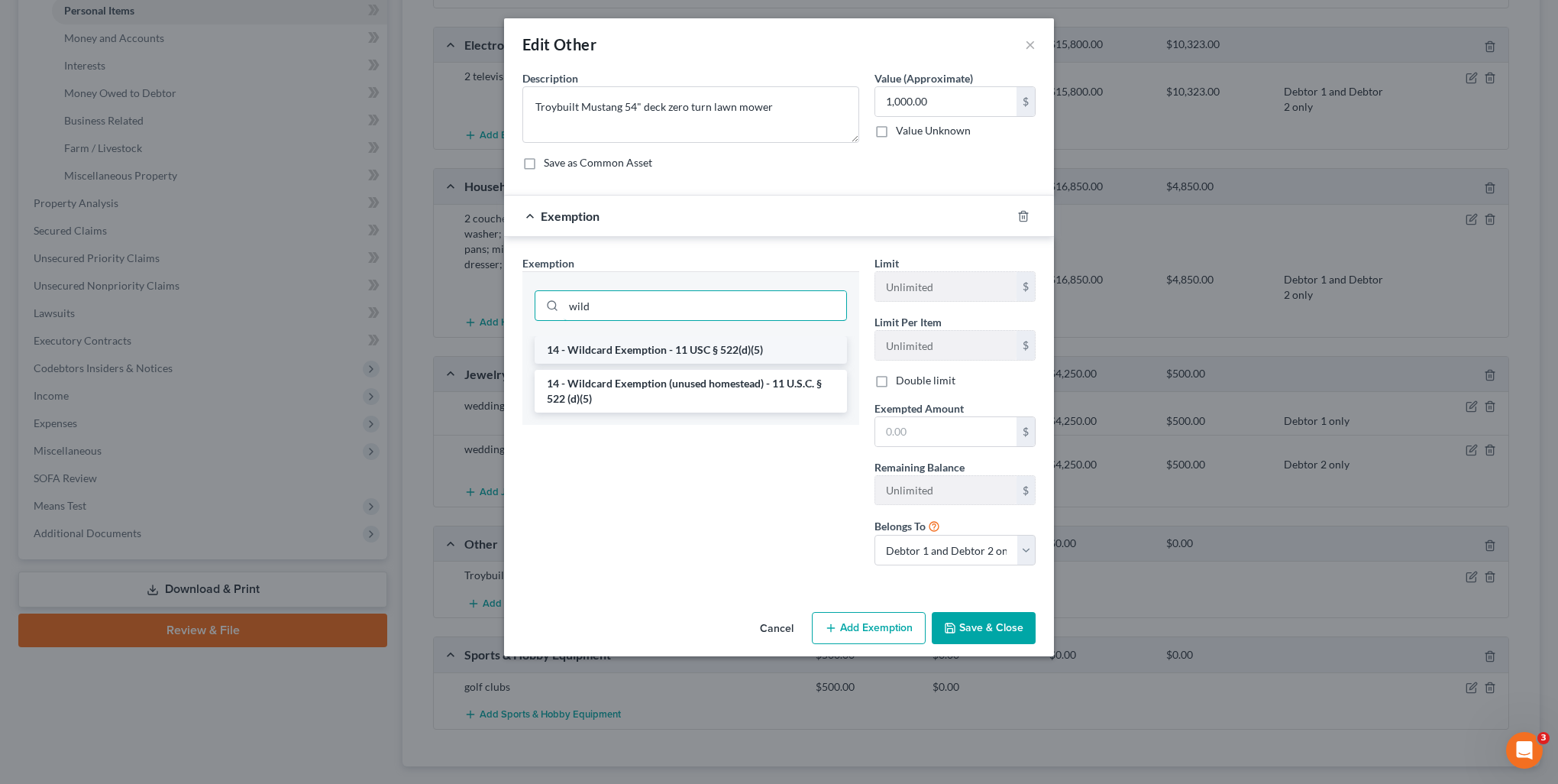
type input "wild"
click at [692, 351] on li "14 - Wildcard Exemption - 11 USC § 522(d)(5)" at bounding box center [691, 350] width 313 height 28
checkbox input "true"
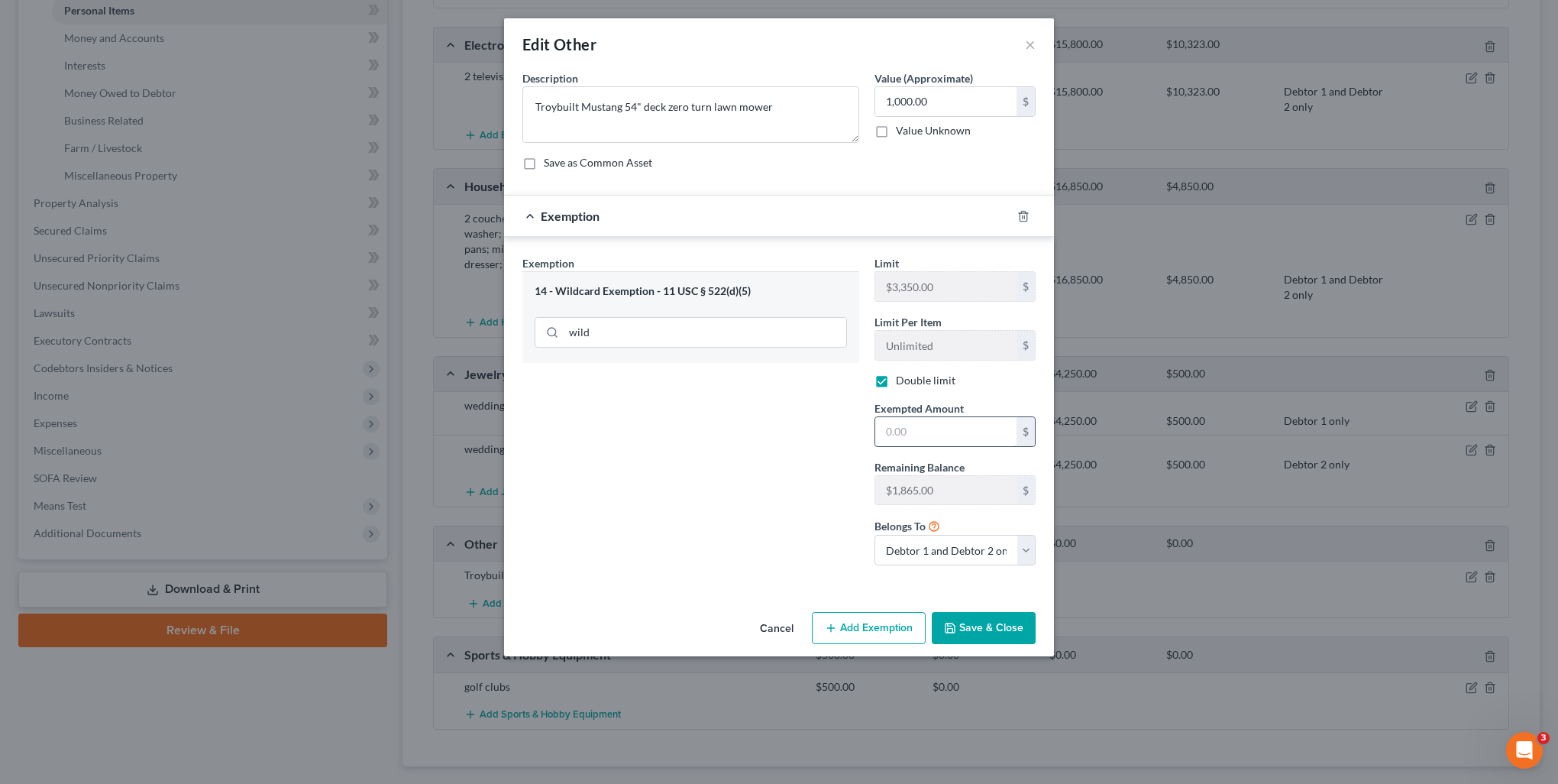
click at [964, 436] on input "text" at bounding box center [946, 431] width 142 height 29
type input "1,000"
click at [996, 619] on button "Save & Close" at bounding box center [984, 627] width 104 height 32
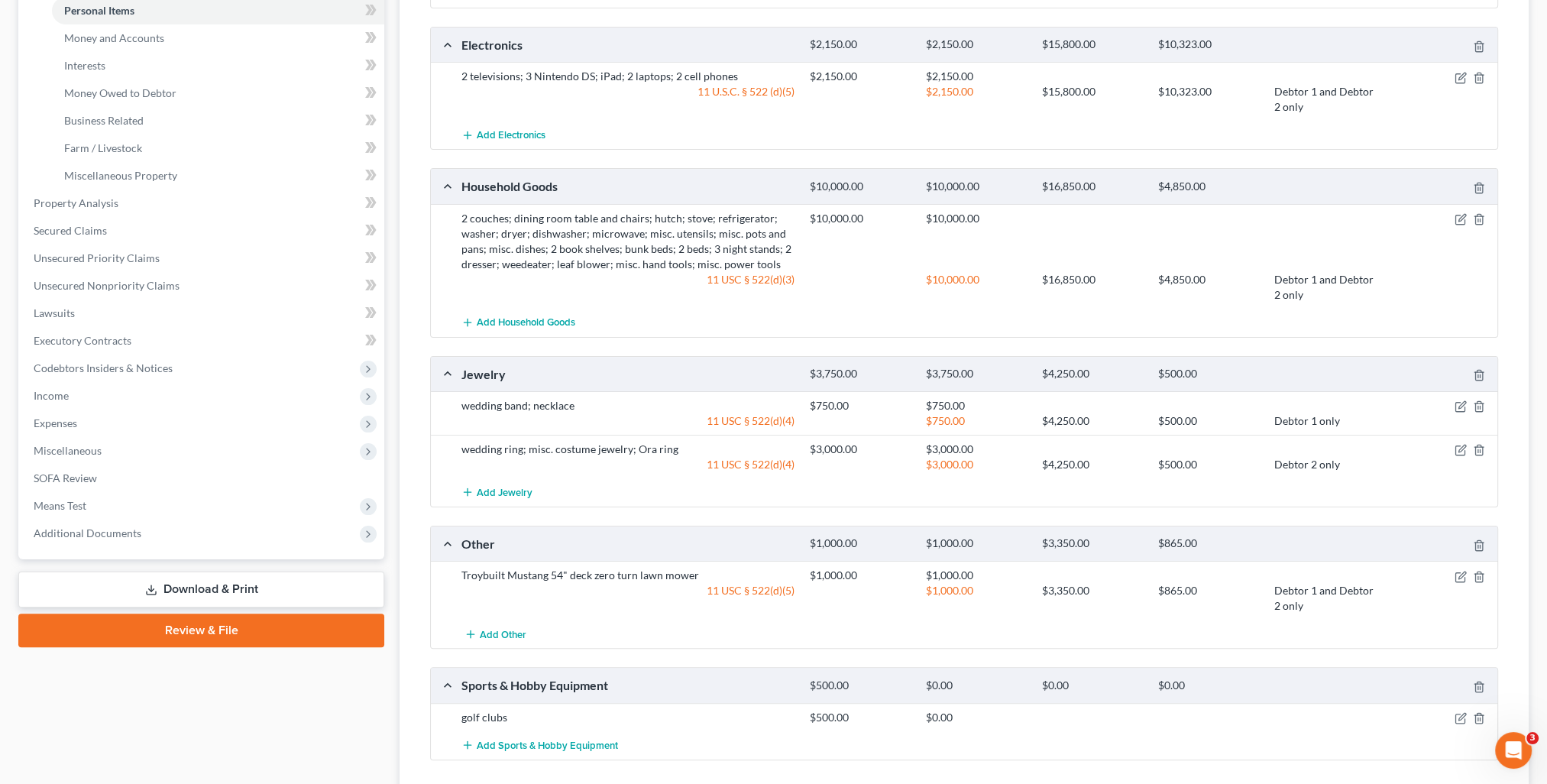
scroll to position [458, 0]
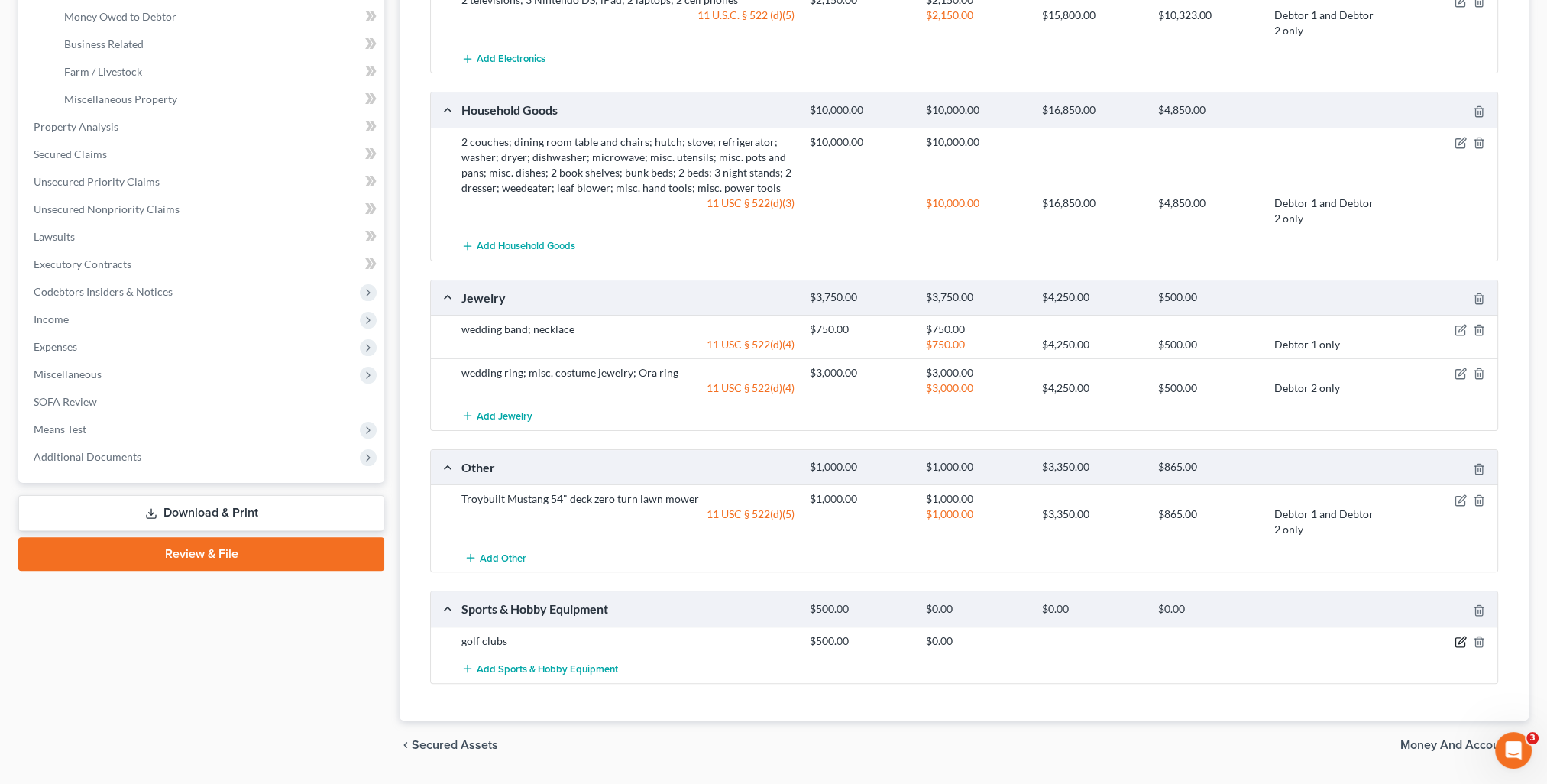
click at [1463, 637] on icon "button" at bounding box center [1462, 639] width 7 height 7
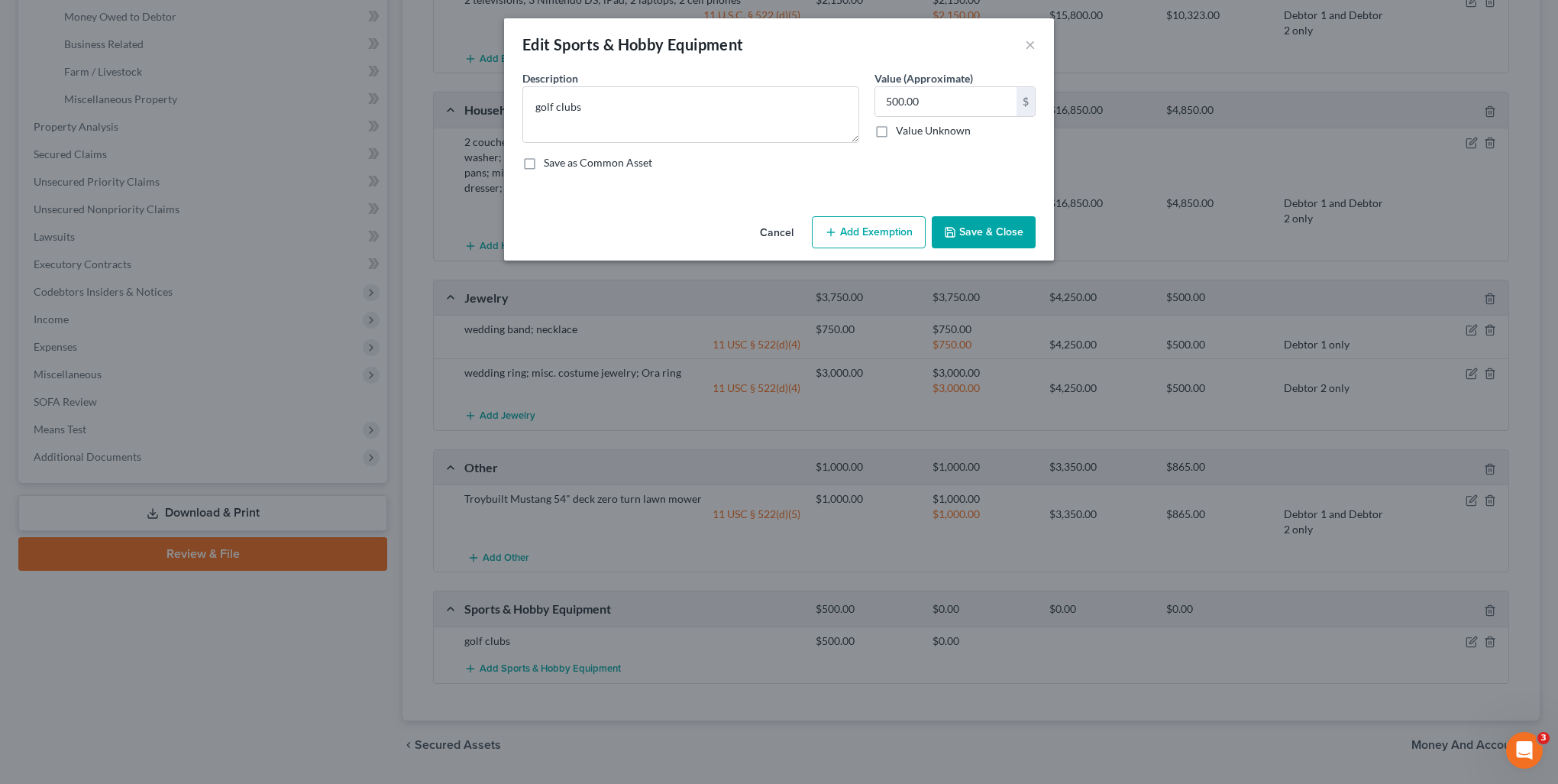
click at [847, 232] on button "Add Exemption" at bounding box center [869, 232] width 114 height 32
select select "2"
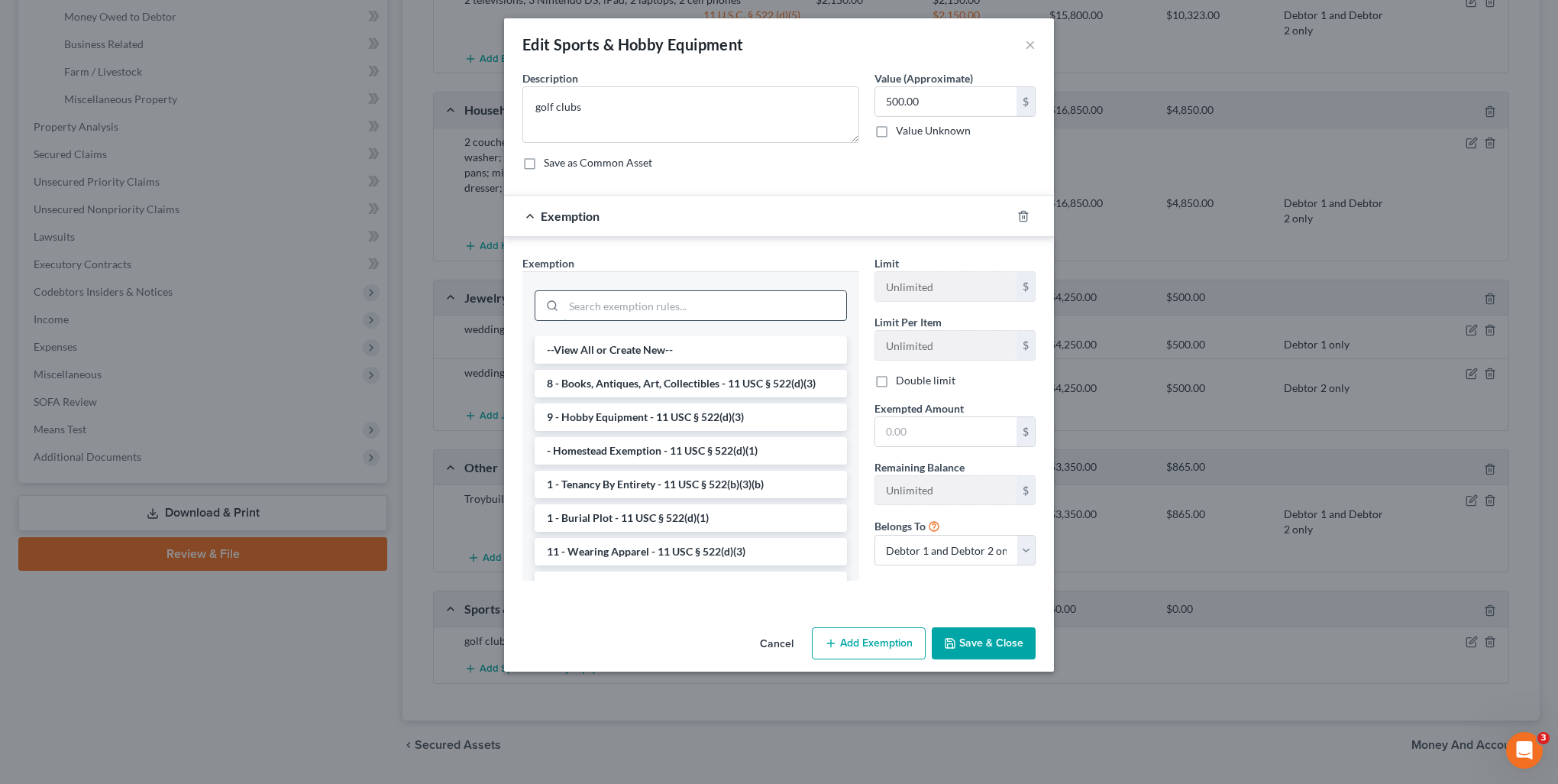
click at [645, 295] on input "search" at bounding box center [704, 305] width 282 height 29
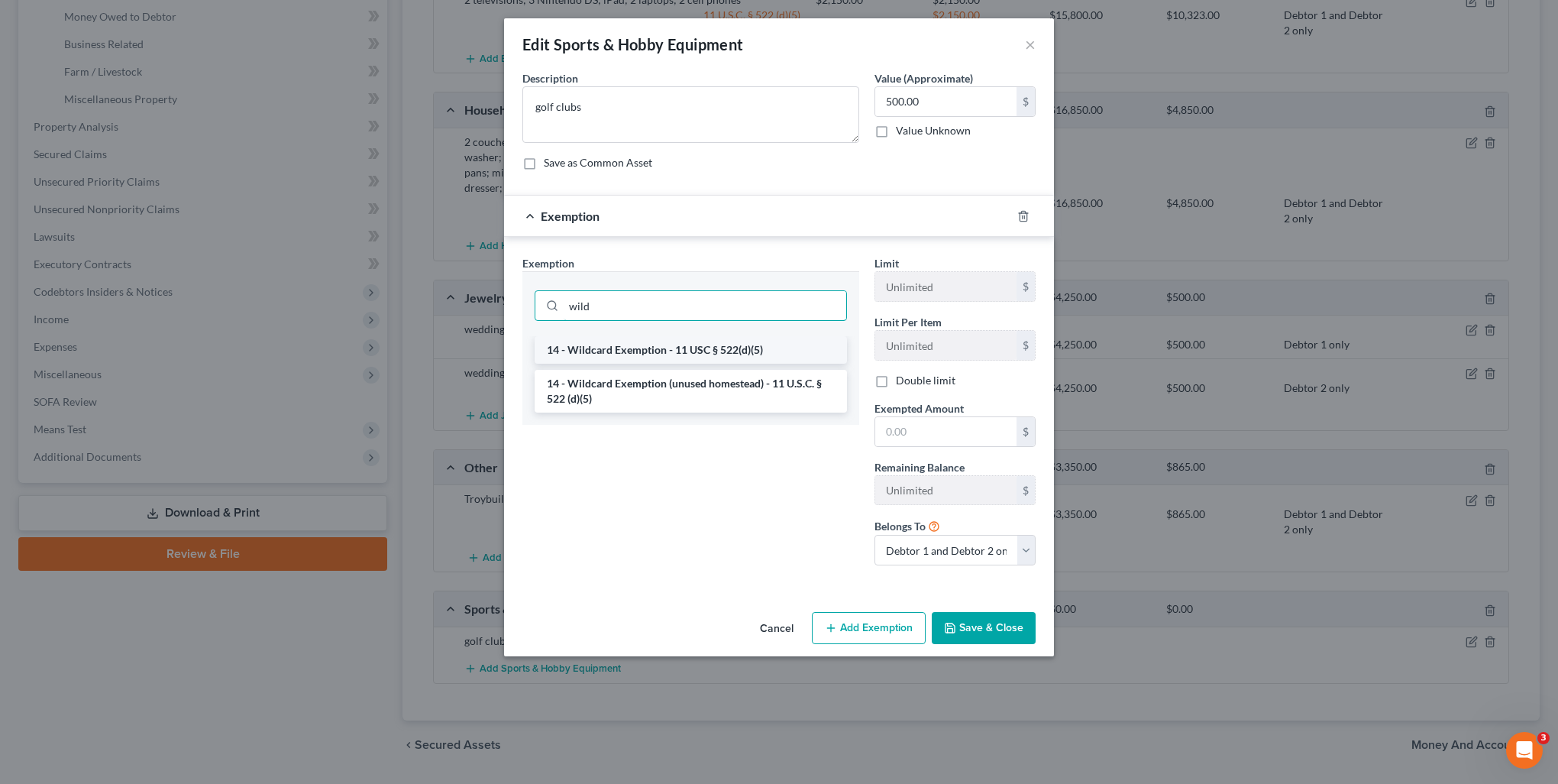
type input "wild"
click at [654, 344] on li "14 - Wildcard Exemption - 11 USC § 522(d)(5)" at bounding box center [691, 350] width 313 height 28
checkbox input "true"
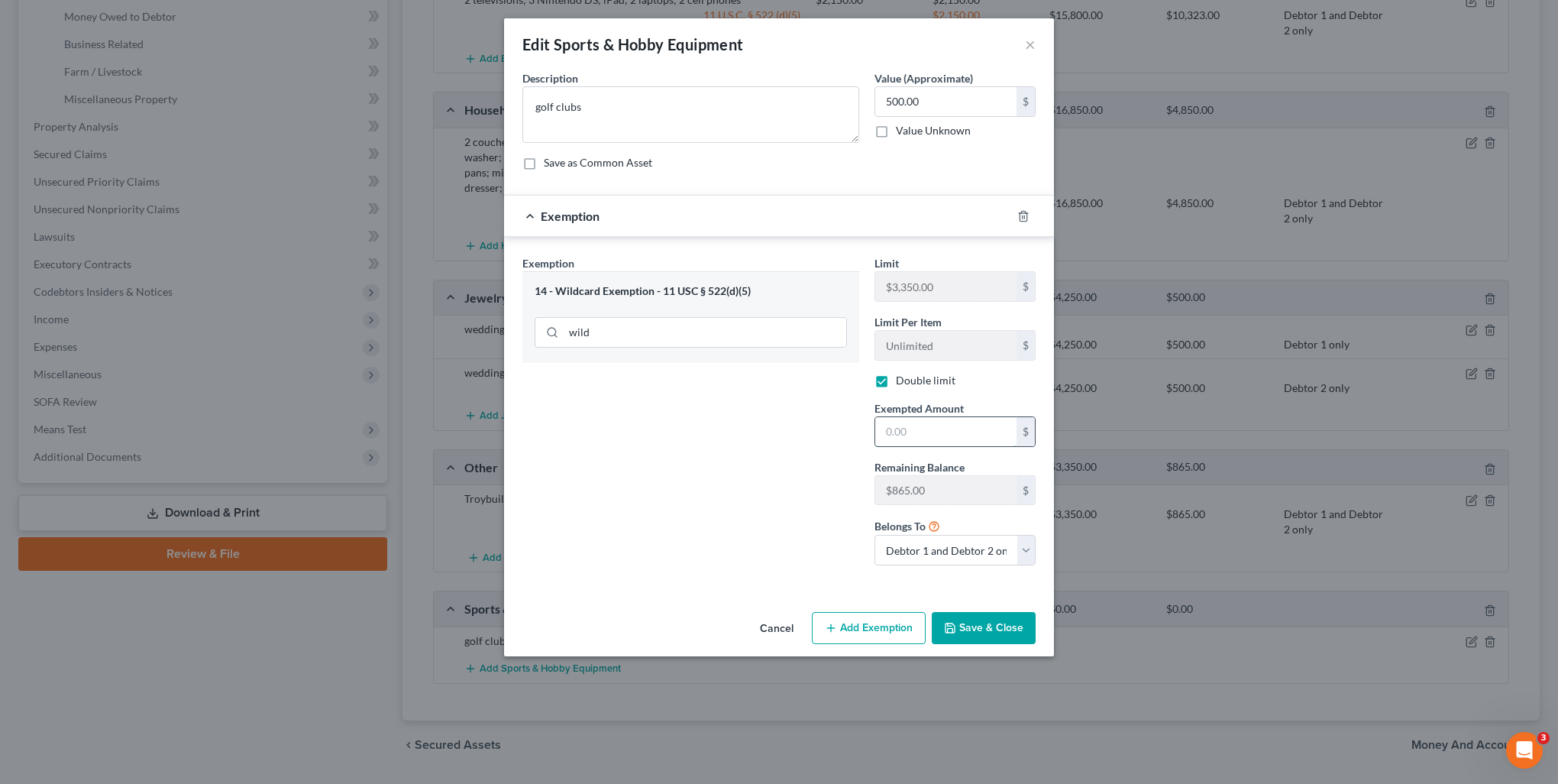
click at [942, 433] on input "text" at bounding box center [946, 431] width 142 height 29
type input "500"
click at [995, 627] on button "Save & Close" at bounding box center [984, 627] width 104 height 32
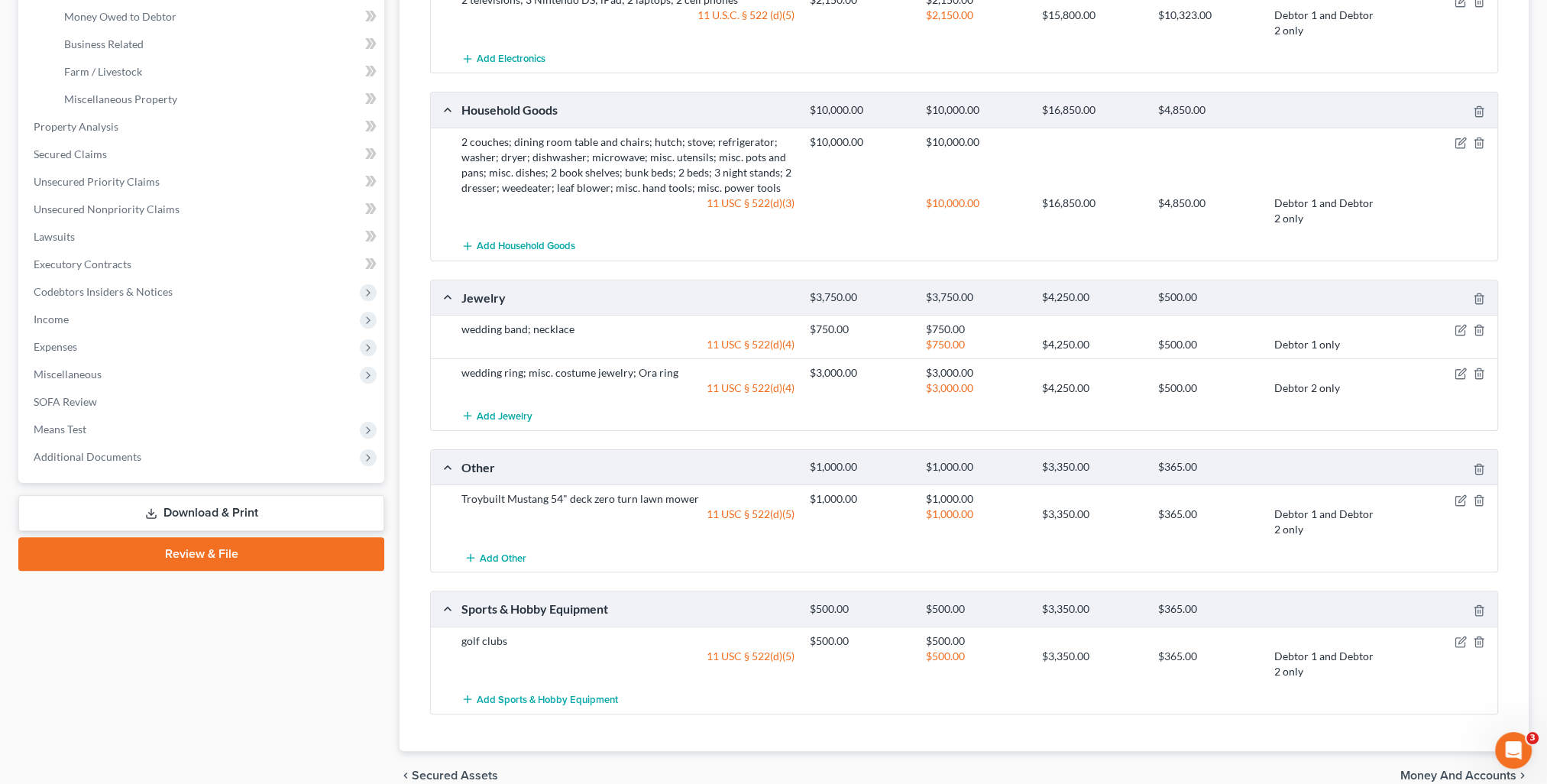
click at [1437, 769] on span "Money and Accounts" at bounding box center [1458, 775] width 116 height 12
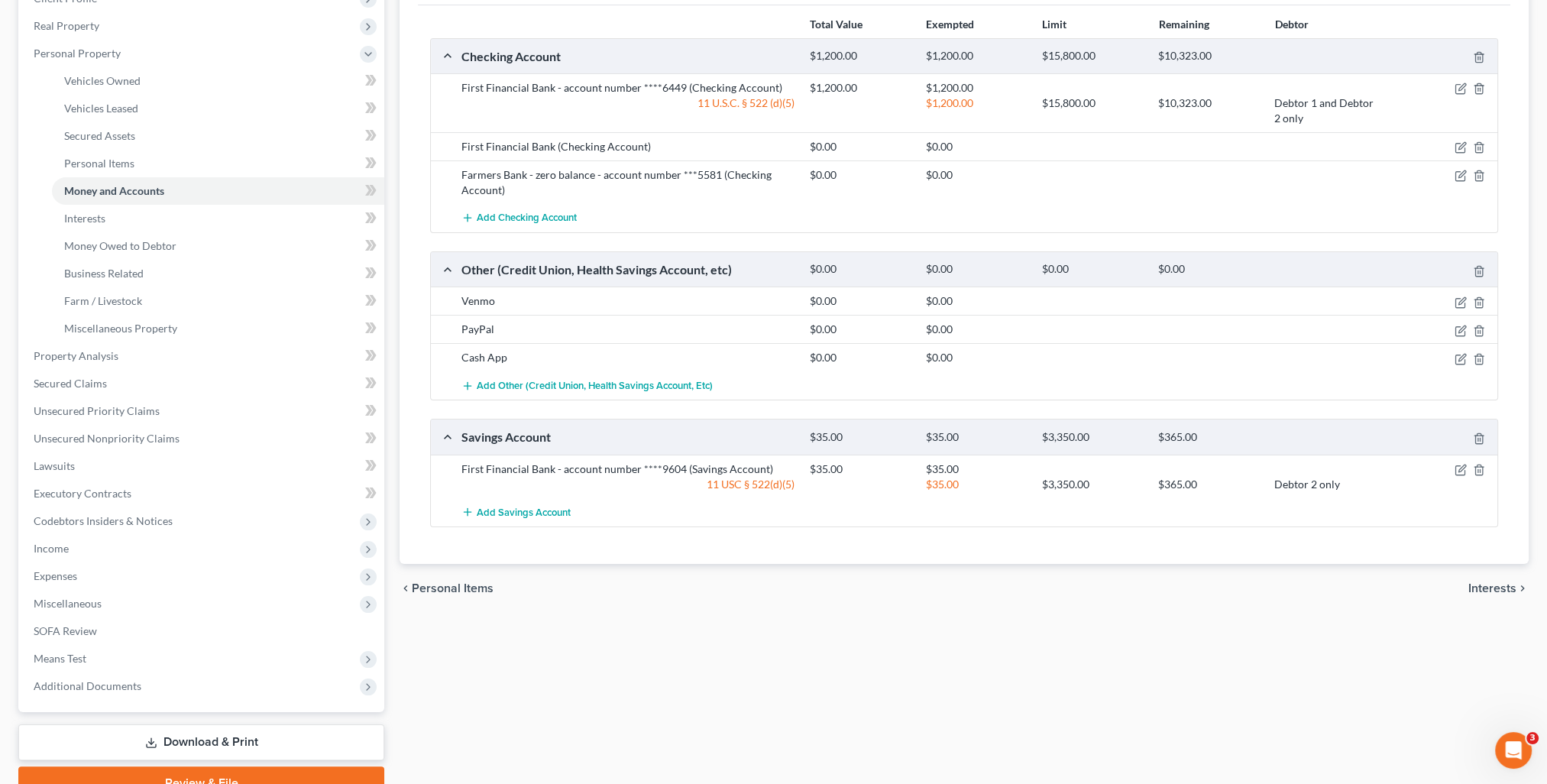
scroll to position [301, 0]
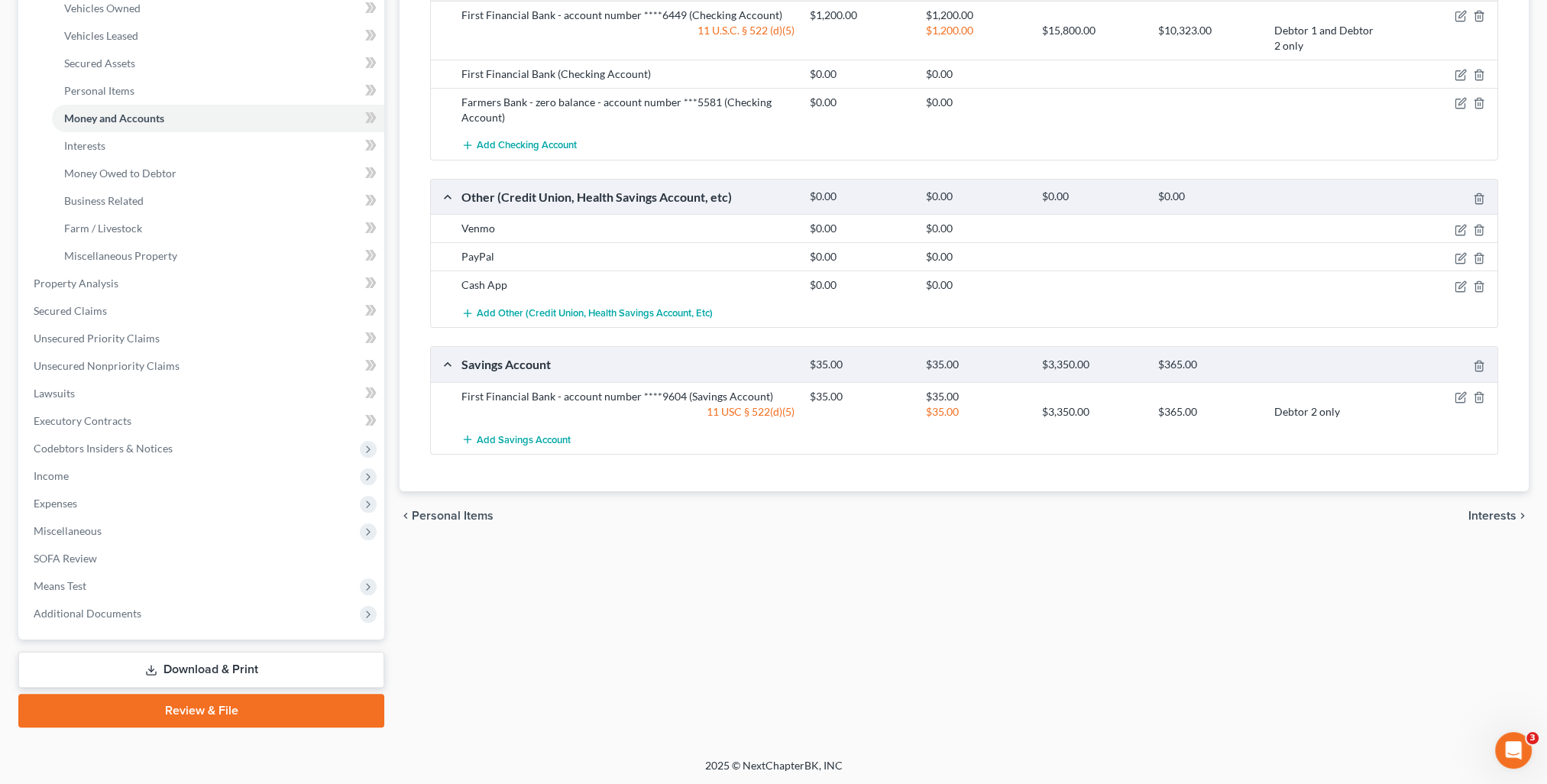
click at [1496, 515] on span "Interests" at bounding box center [1492, 515] width 48 height 12
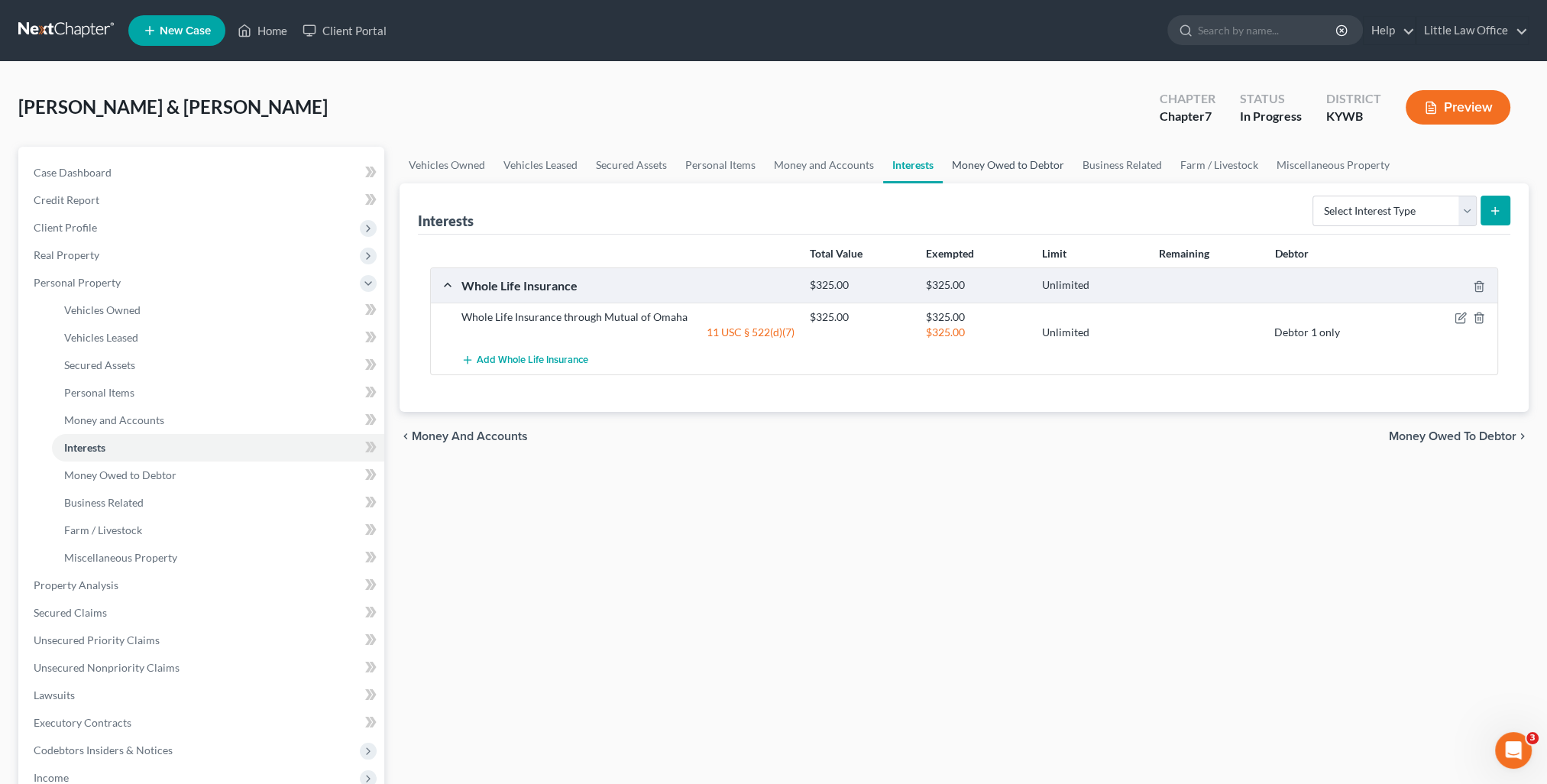
click at [976, 161] on link "Money Owed to Debtor" at bounding box center [1007, 165] width 131 height 36
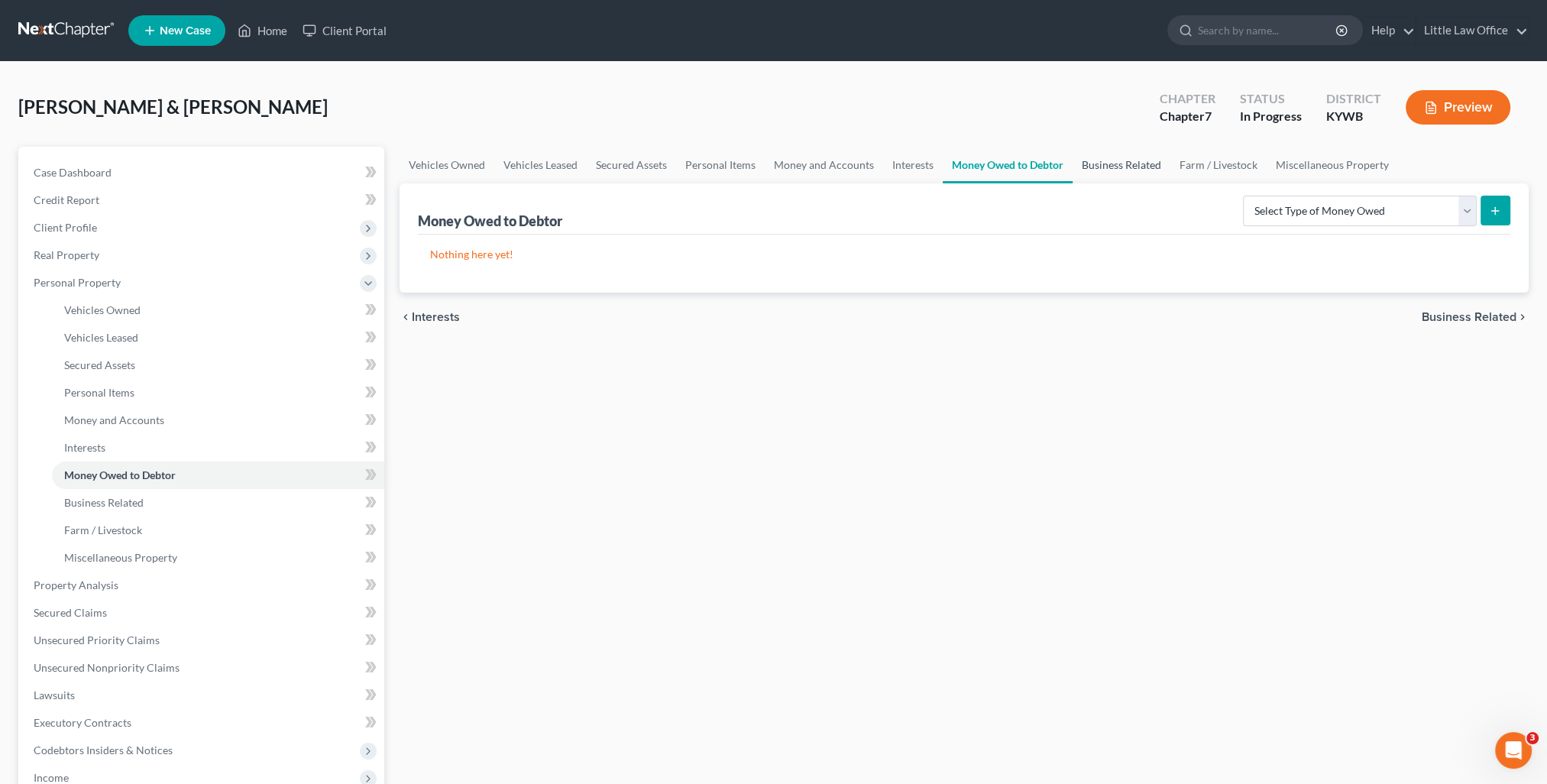
click at [1105, 165] on link "Business Related" at bounding box center [1121, 165] width 98 height 36
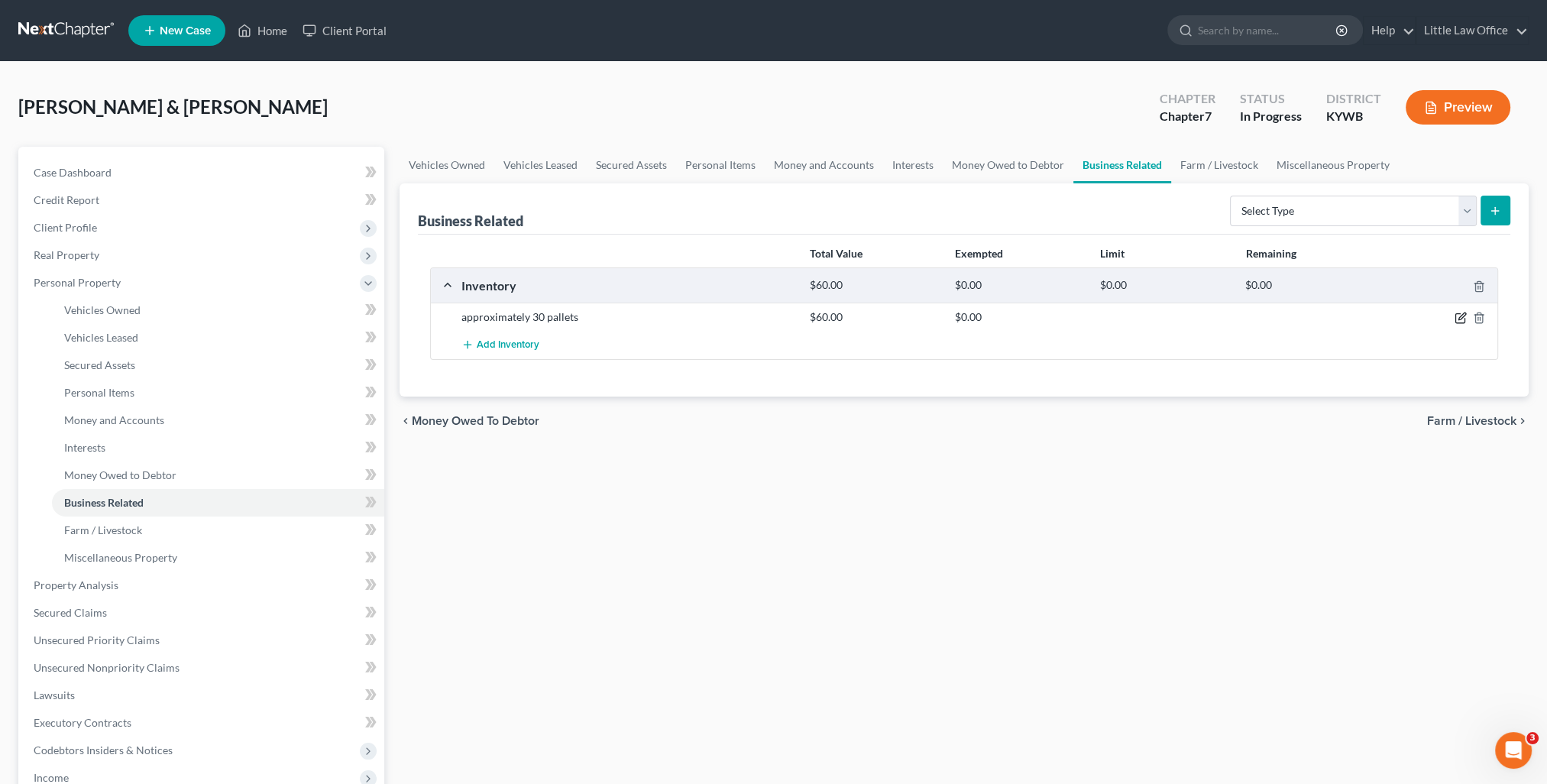
click at [1460, 319] on icon "button" at bounding box center [1462, 316] width 7 height 7
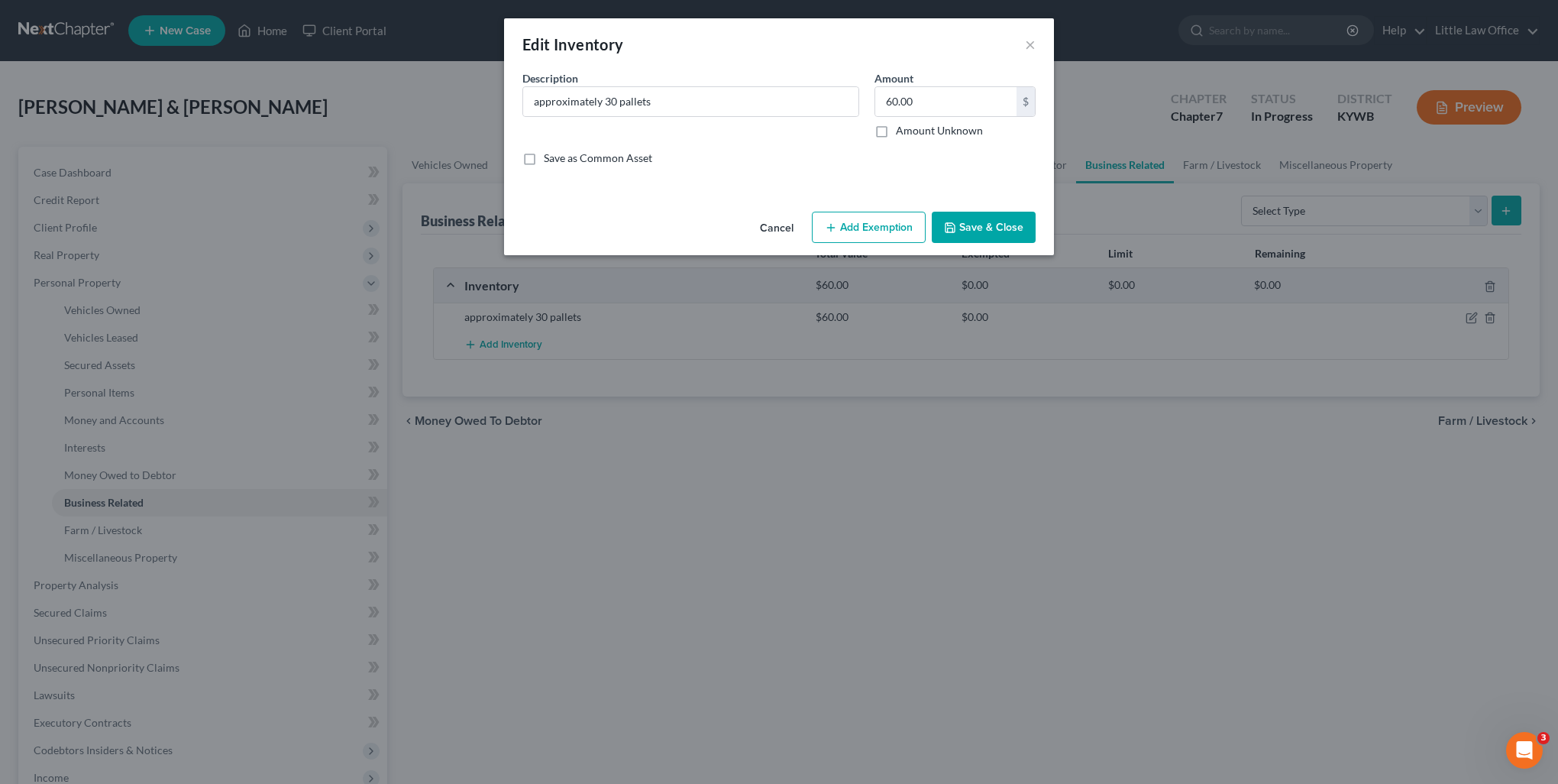
click at [884, 233] on button "Add Exemption" at bounding box center [869, 227] width 114 height 32
select select "2"
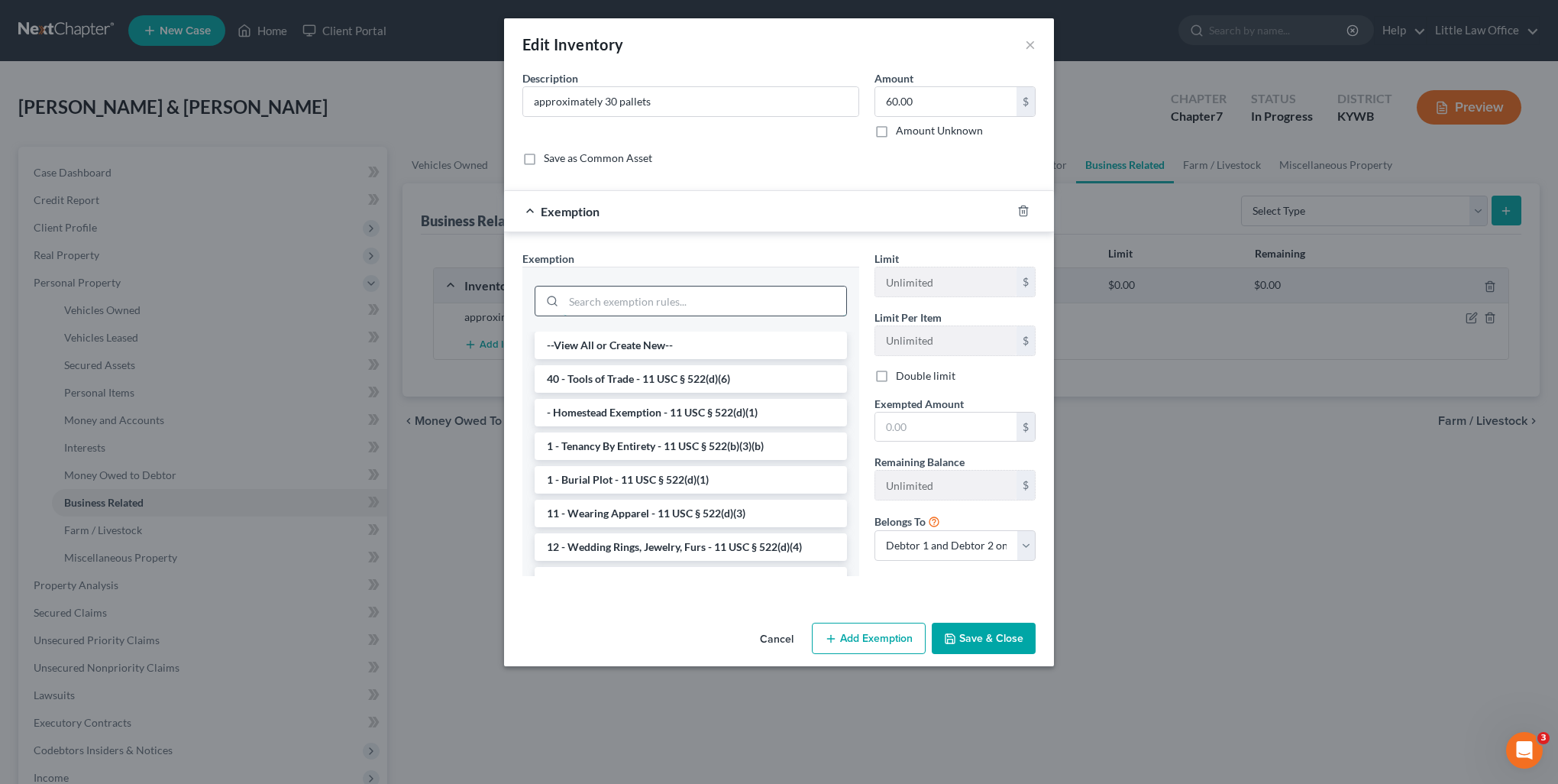
click at [629, 305] on input "search" at bounding box center [704, 301] width 282 height 29
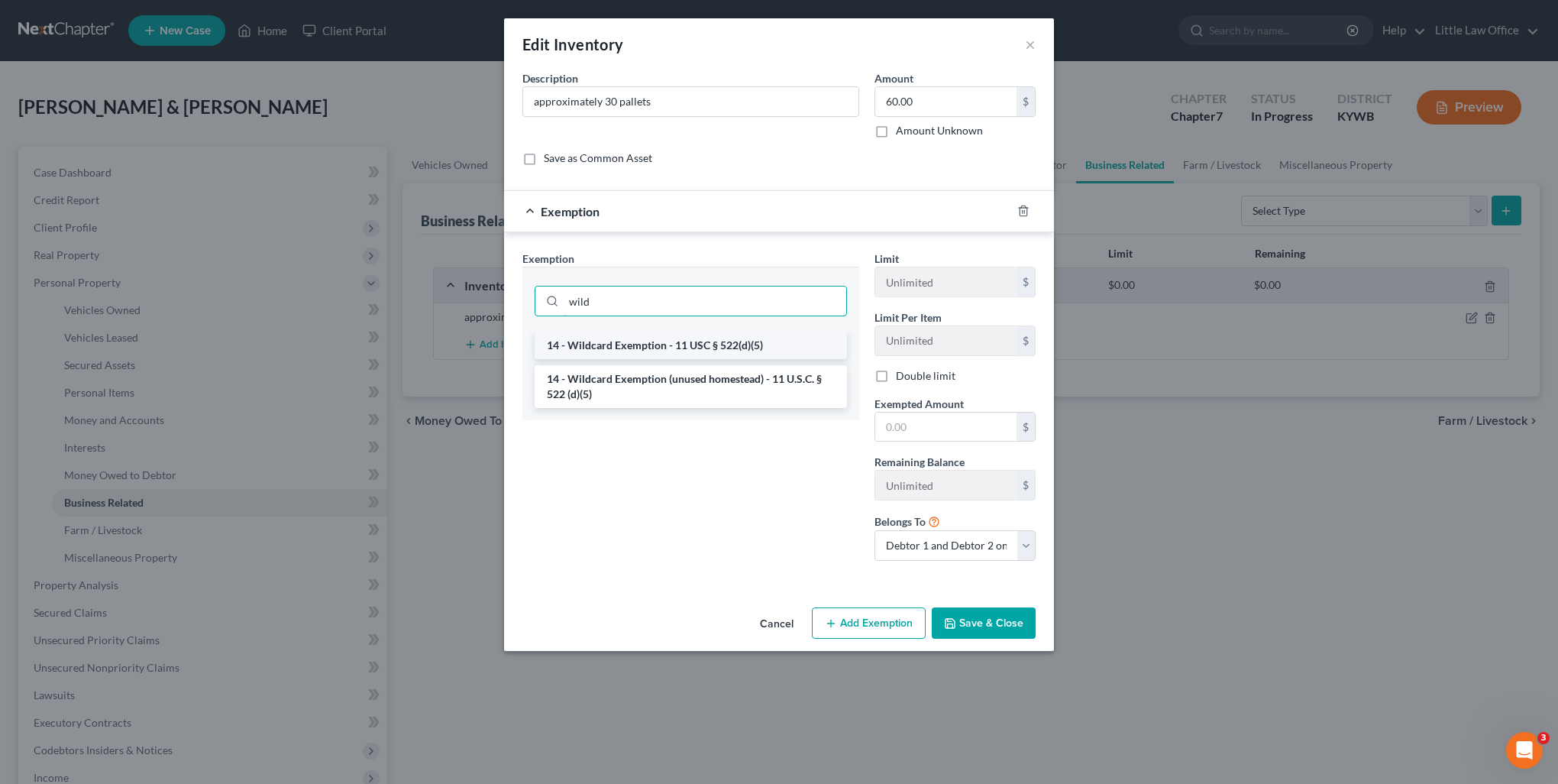
type input "wild"
click at [634, 341] on li "14 - Wildcard Exemption - 11 USC § 522(d)(5)" at bounding box center [691, 345] width 313 height 28
checkbox input "true"
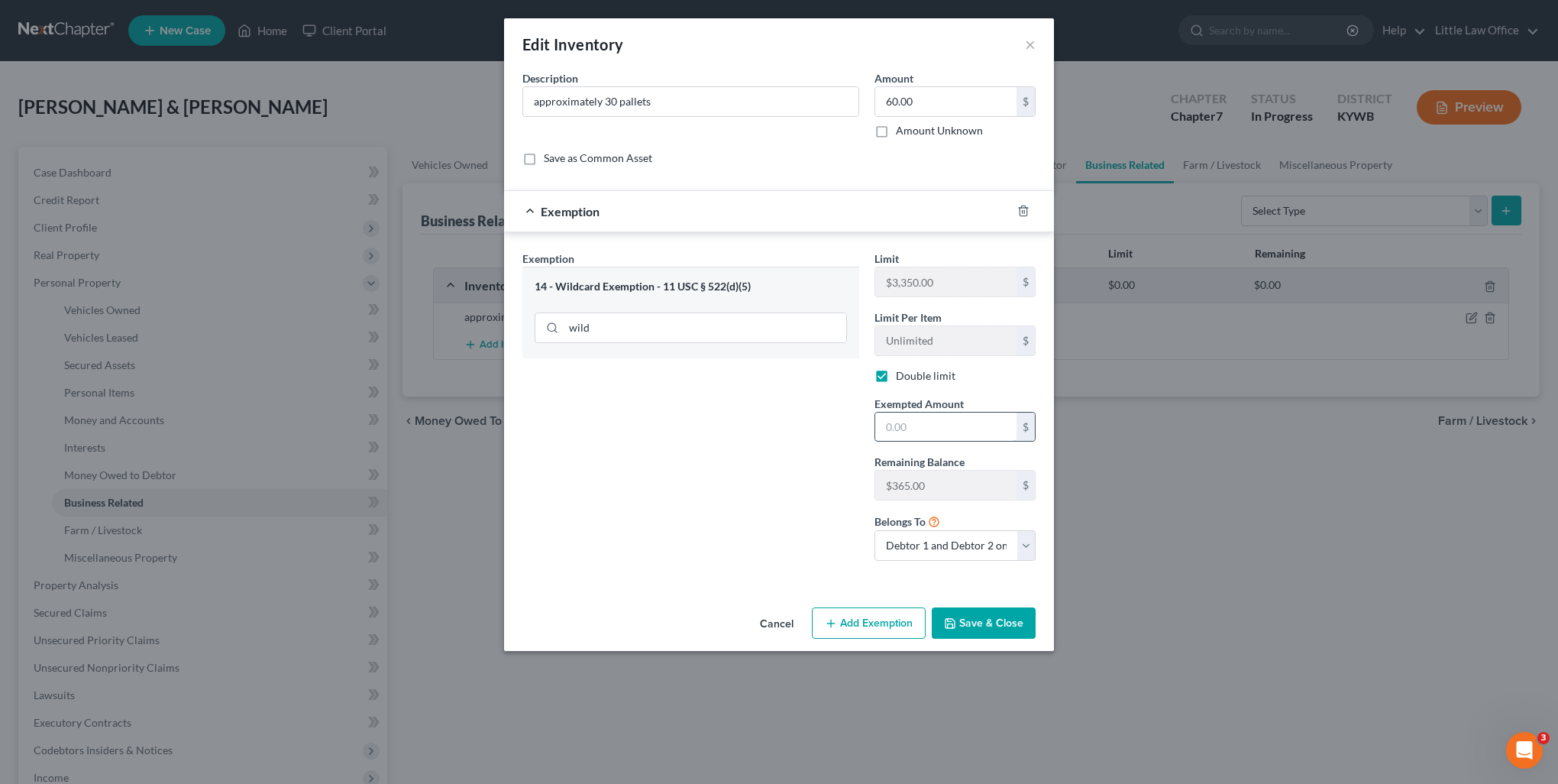
click at [925, 419] on input "text" at bounding box center [946, 426] width 142 height 29
type input "60"
click at [892, 551] on select "Debtor 1 only Debtor 2 only Debtor 1 and Debtor 2 only" at bounding box center [955, 545] width 161 height 31
select select "1"
click at [874, 530] on select "Debtor 1 only Debtor 2 only Debtor 1 and Debtor 2 only" at bounding box center [955, 545] width 161 height 31
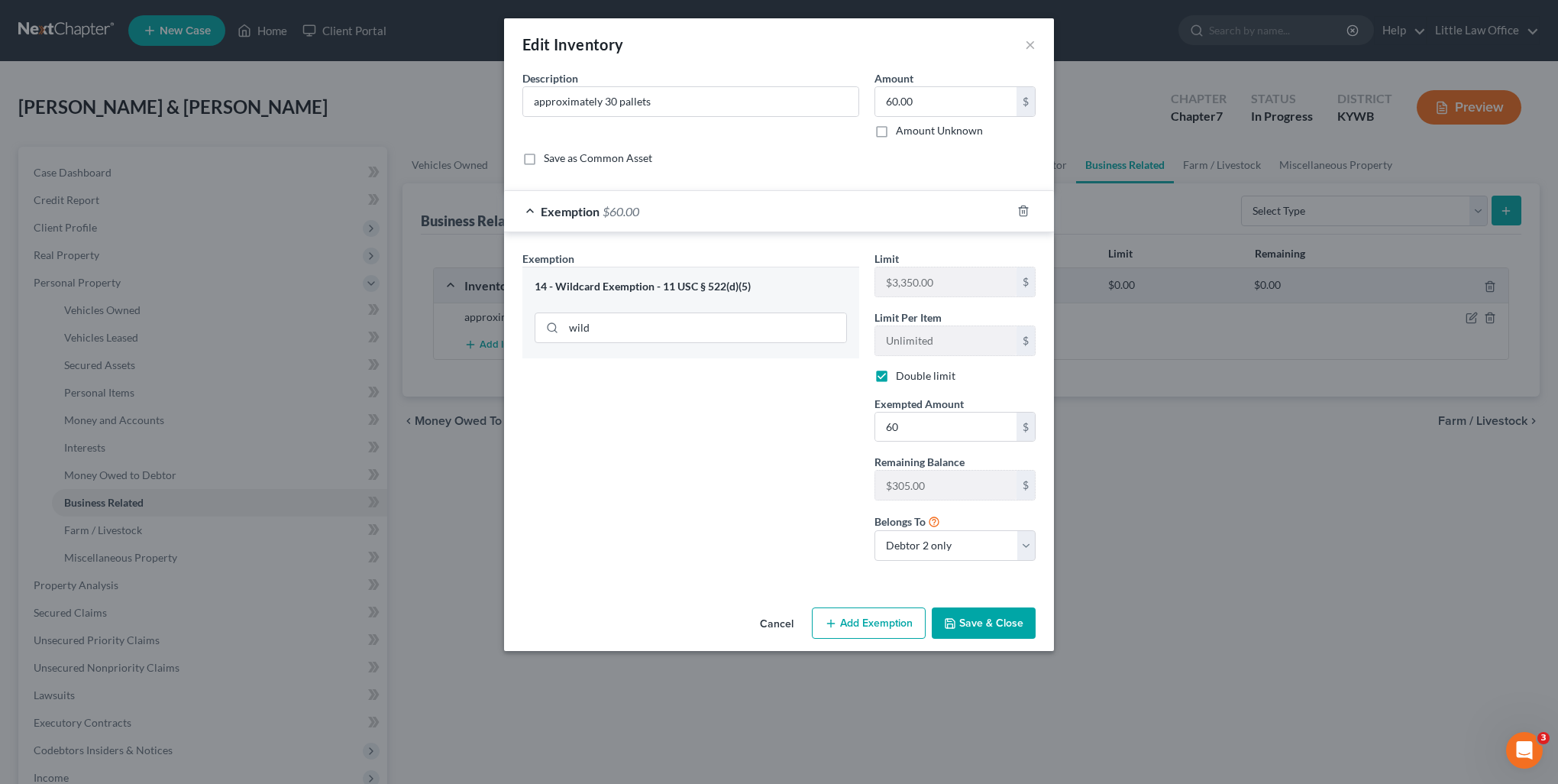
click at [978, 619] on button "Save & Close" at bounding box center [984, 623] width 104 height 32
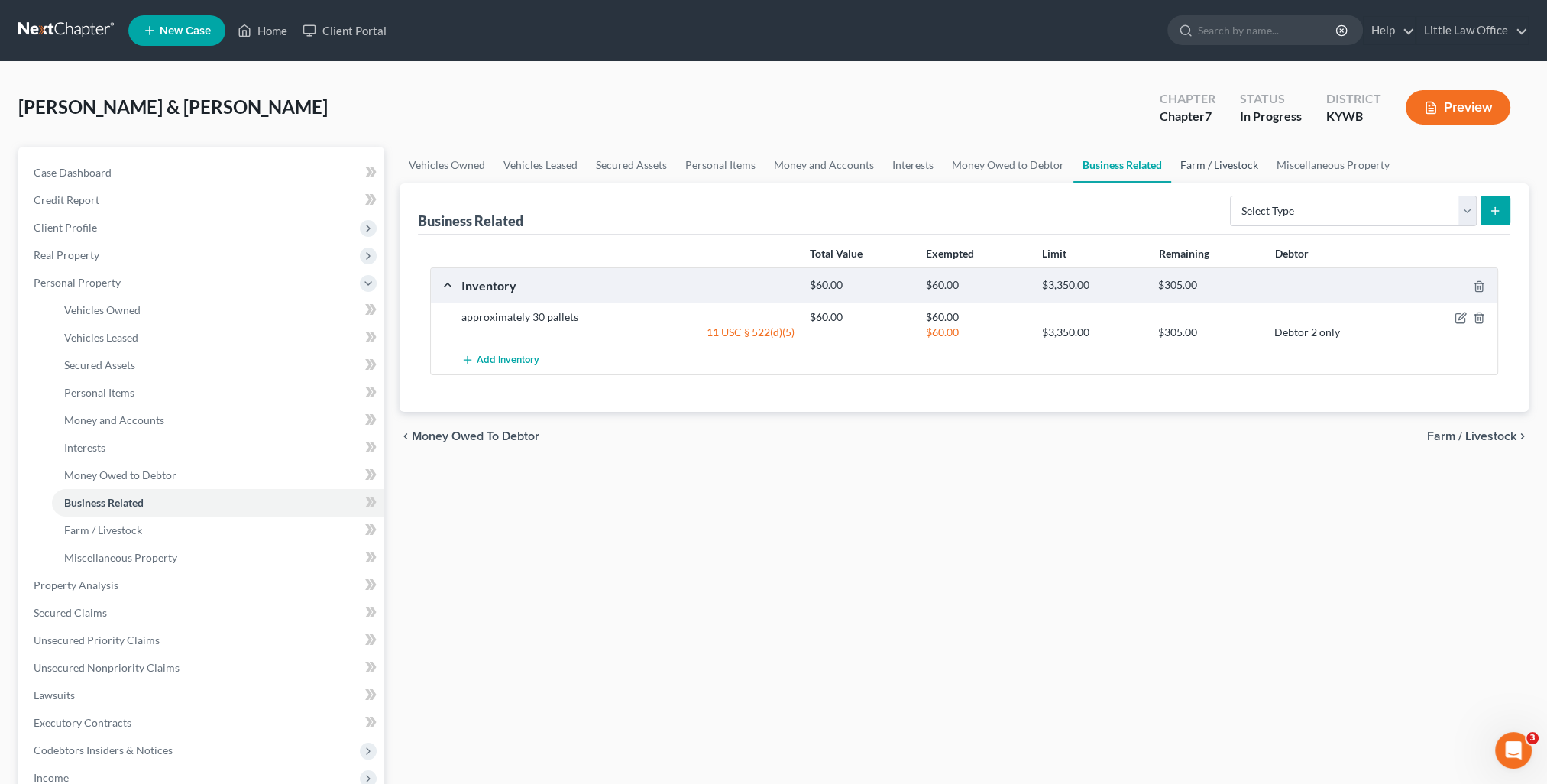
click at [1226, 167] on link "Farm / Livestock" at bounding box center [1219, 165] width 97 height 36
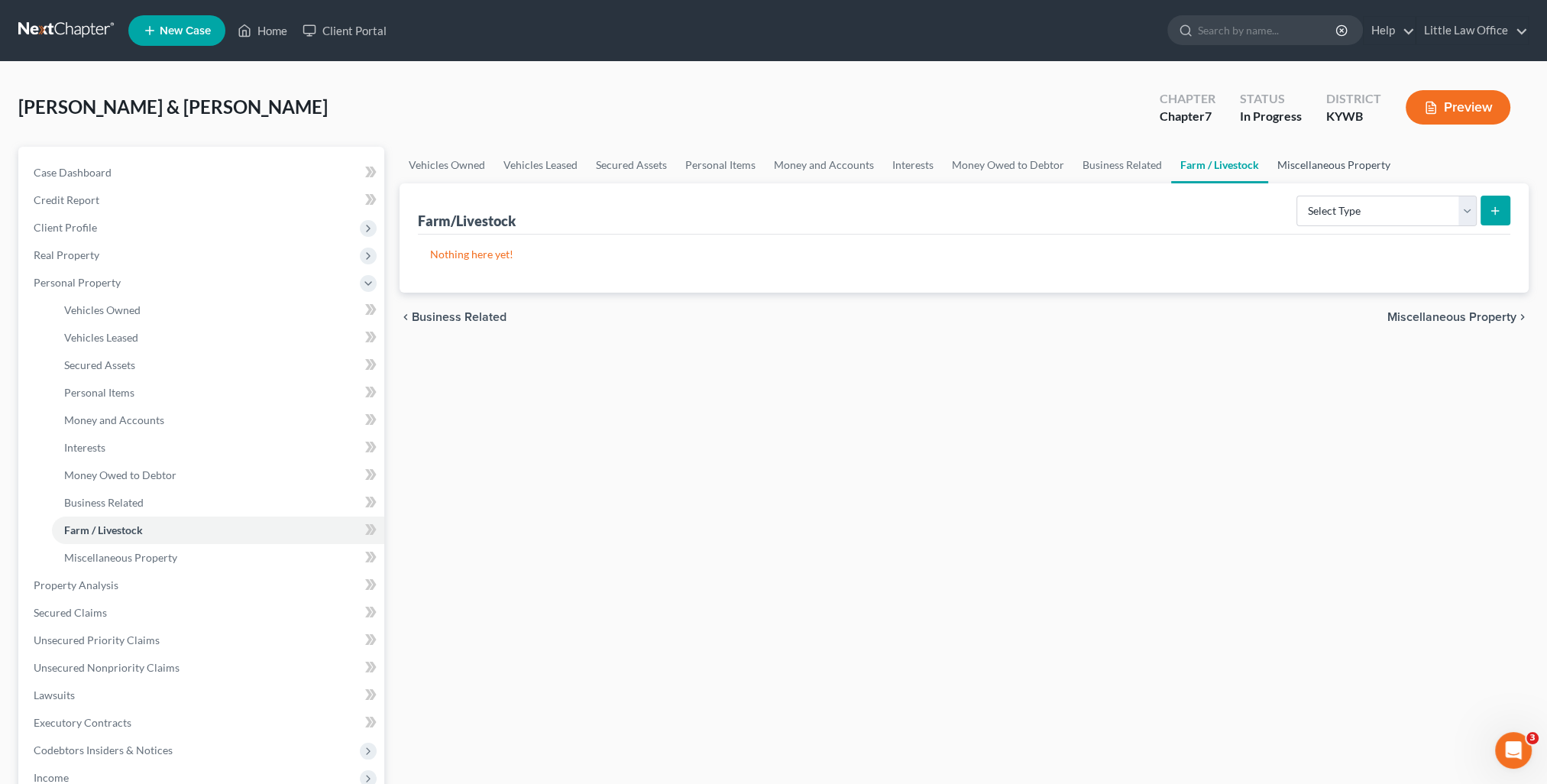
click at [1310, 169] on link "Miscellaneous Property" at bounding box center [1334, 165] width 131 height 36
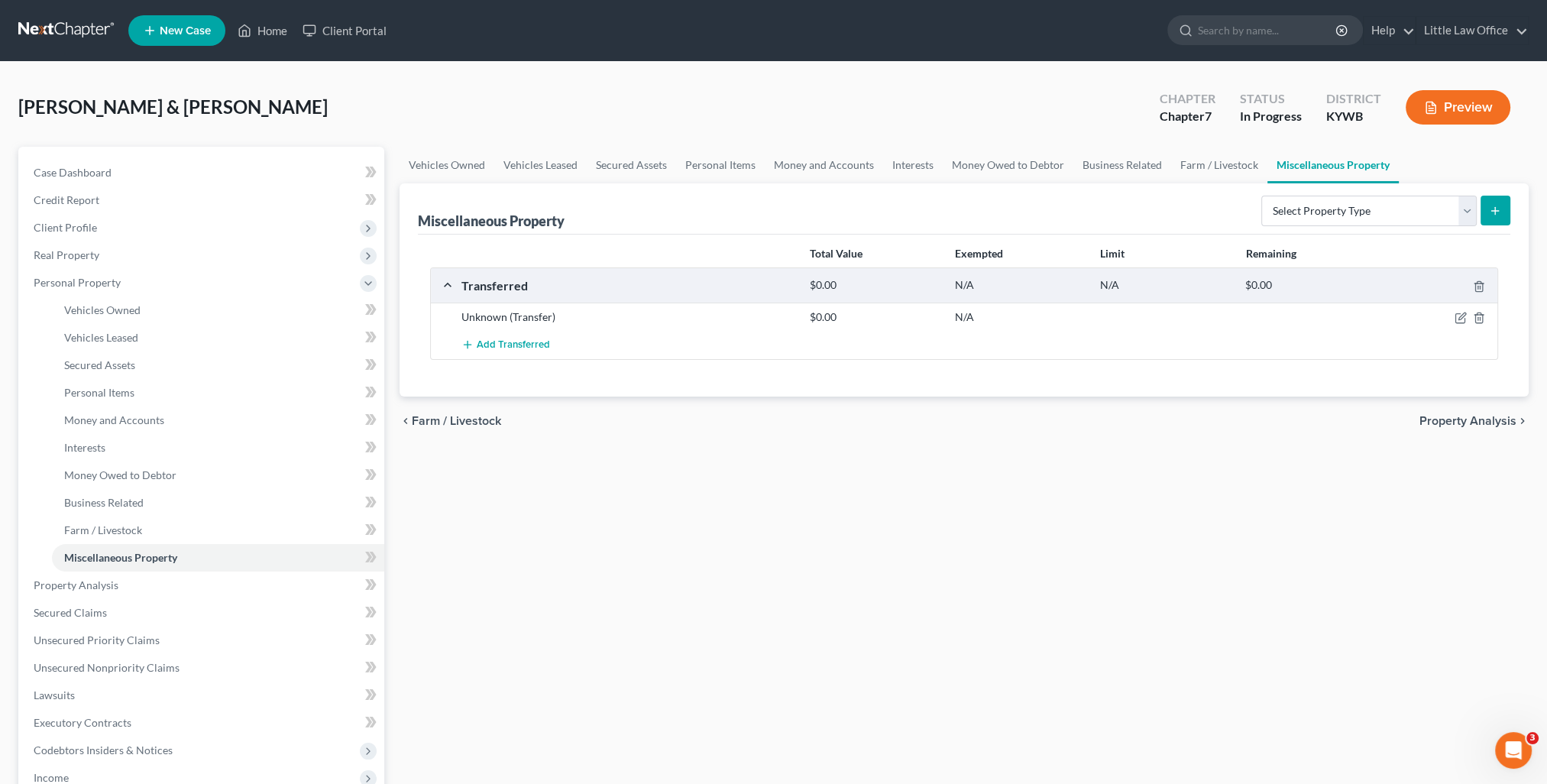
click at [1454, 426] on span "Property Analysis" at bounding box center [1468, 420] width 97 height 12
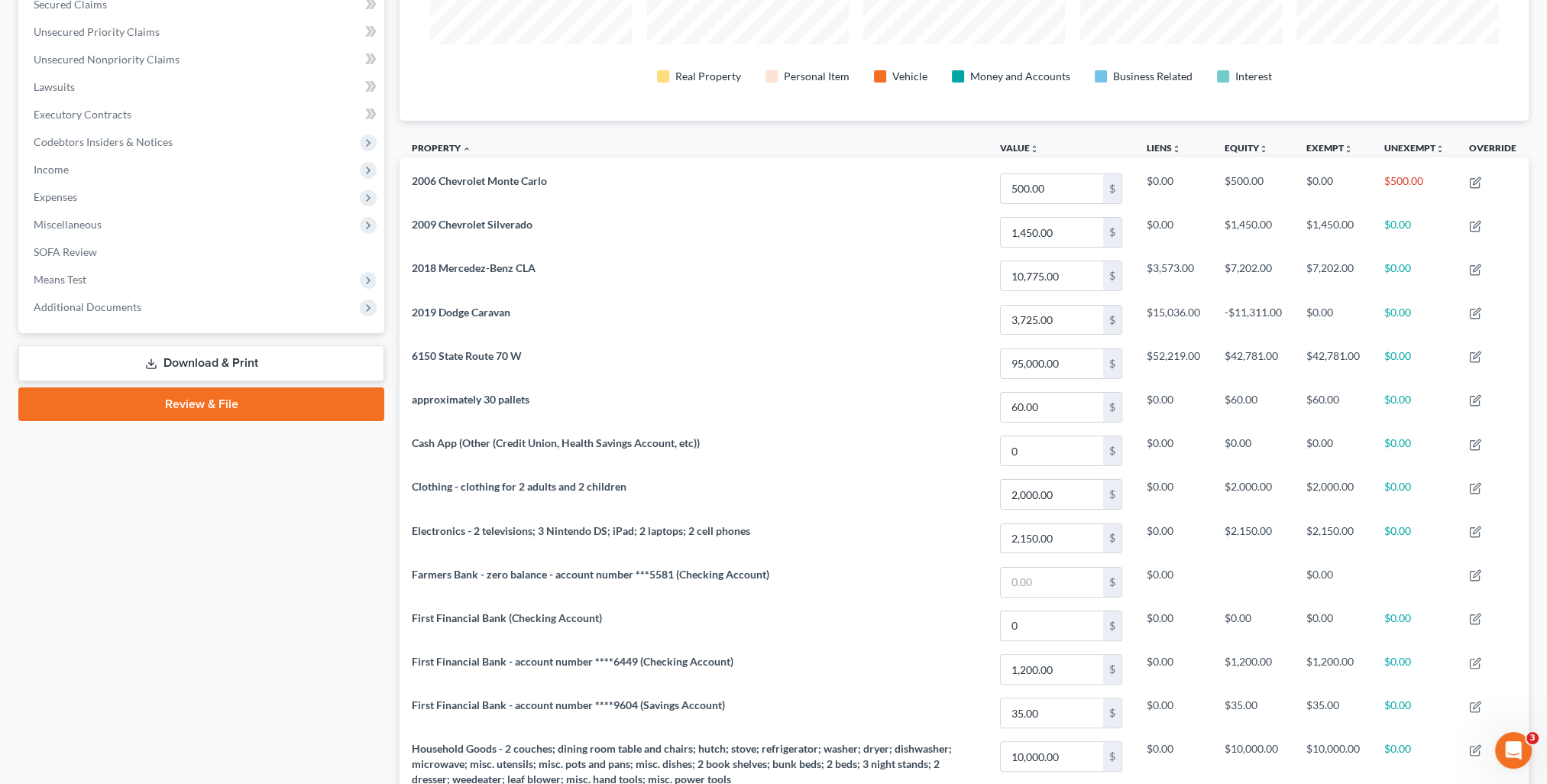
scroll to position [28, 0]
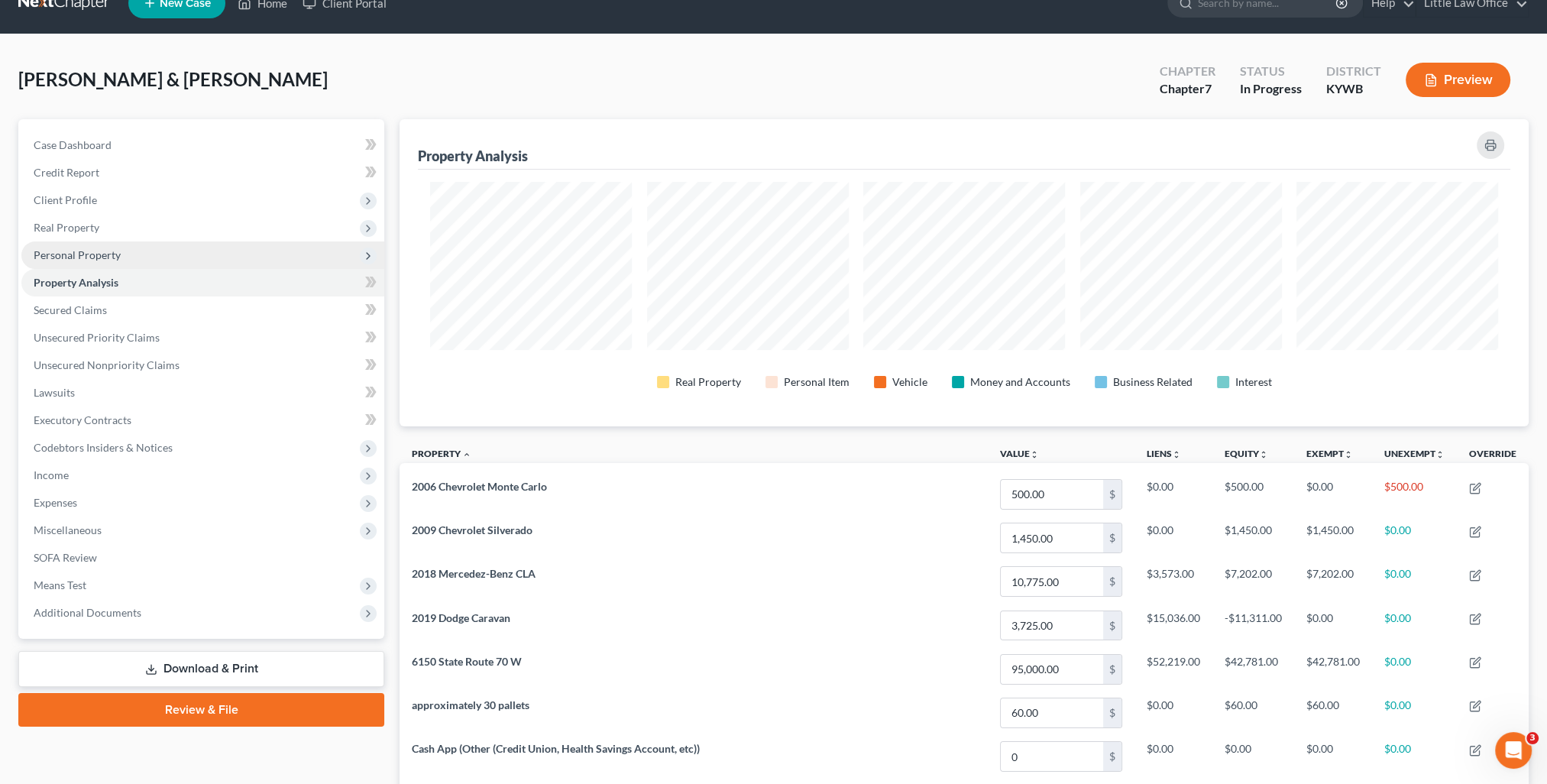
click at [79, 258] on span "Personal Property" at bounding box center [77, 255] width 87 height 13
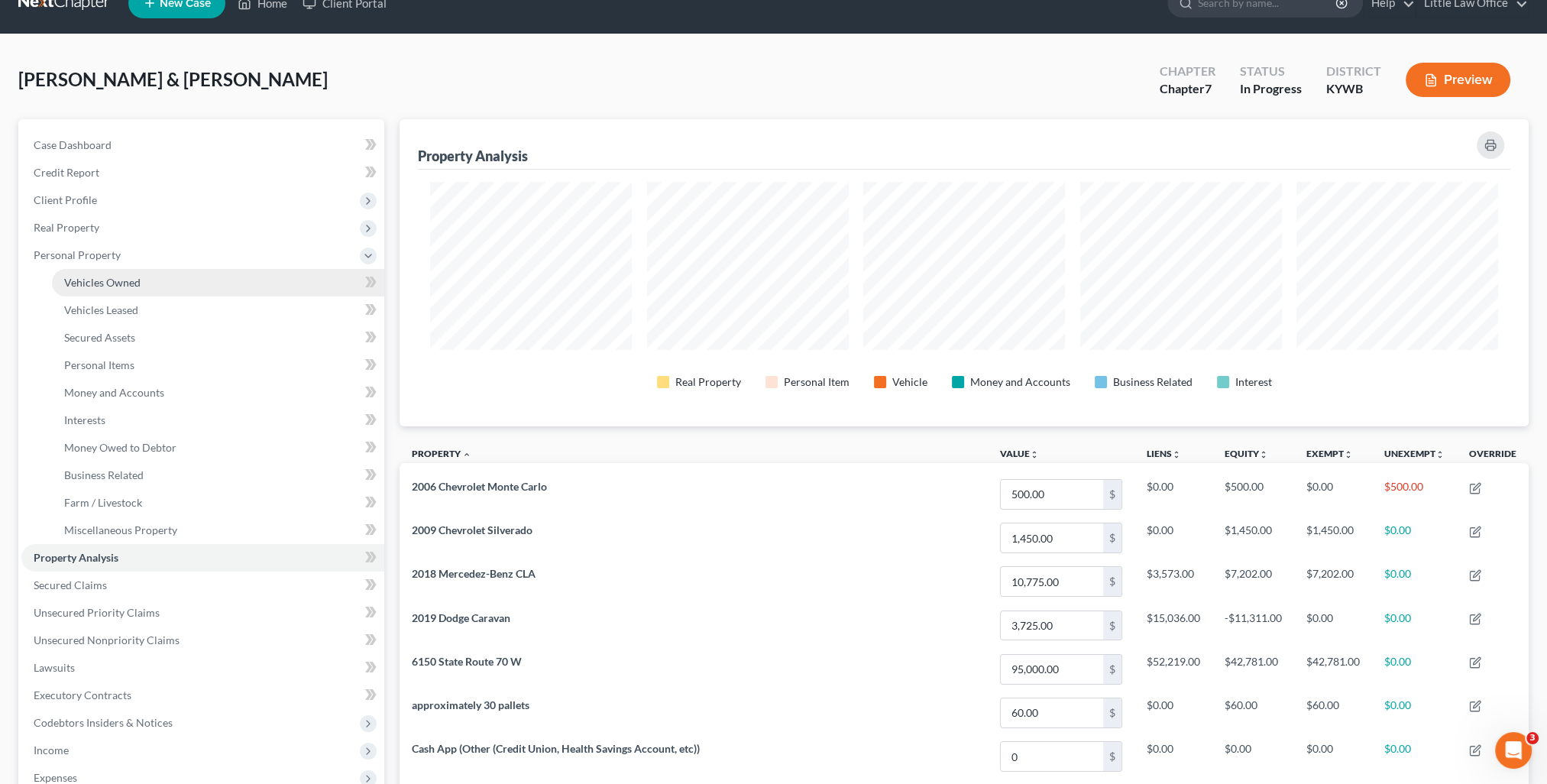
click at [122, 289] on link "Vehicles Owned" at bounding box center [218, 282] width 332 height 28
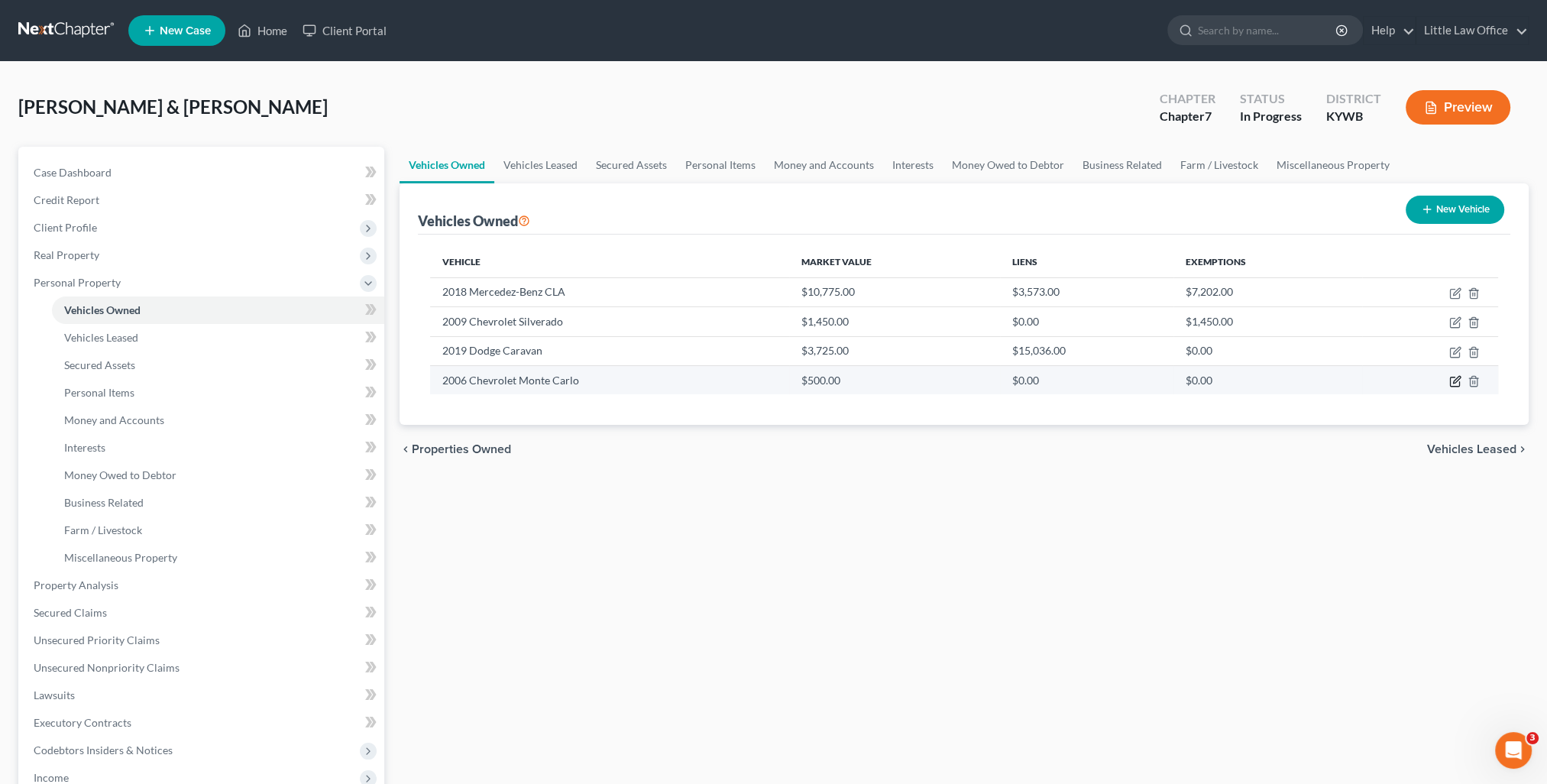
click at [1450, 382] on icon "button" at bounding box center [1454, 381] width 12 height 12
select select "0"
select select "20"
select select "2"
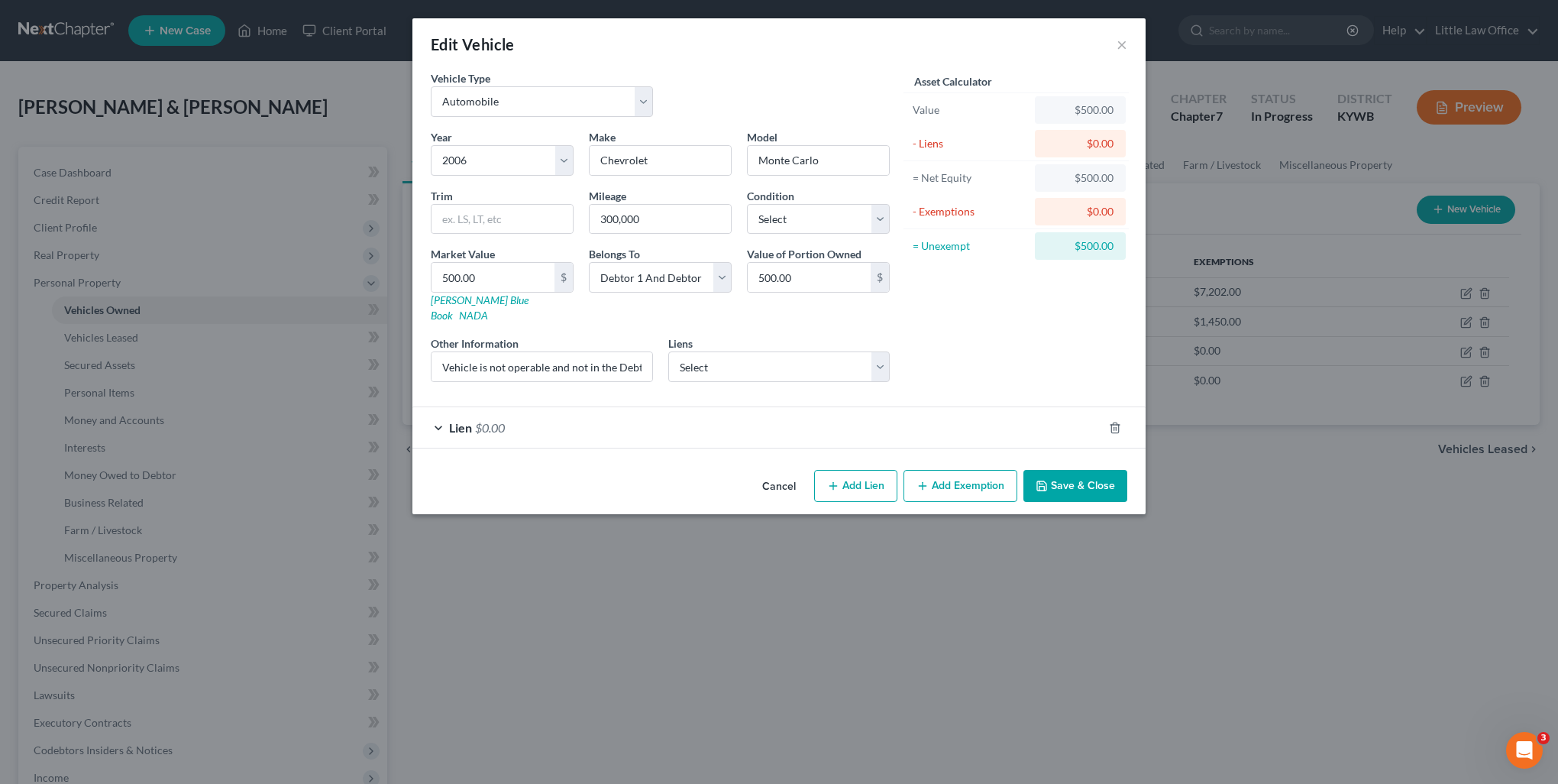
click at [972, 470] on button "Add Exemption" at bounding box center [961, 486] width 114 height 32
select select "2"
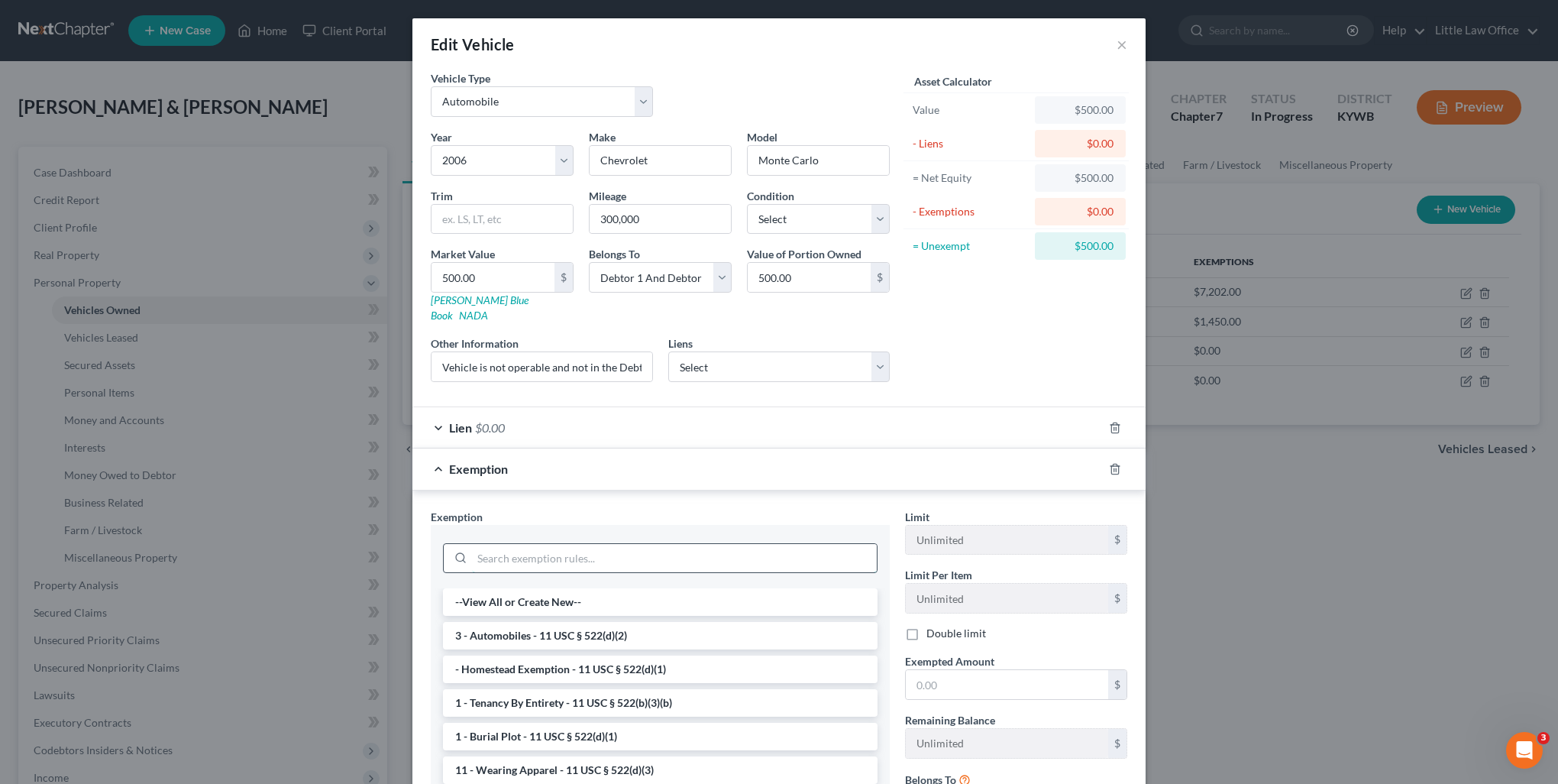
click at [607, 543] on input "search" at bounding box center [675, 558] width 405 height 29
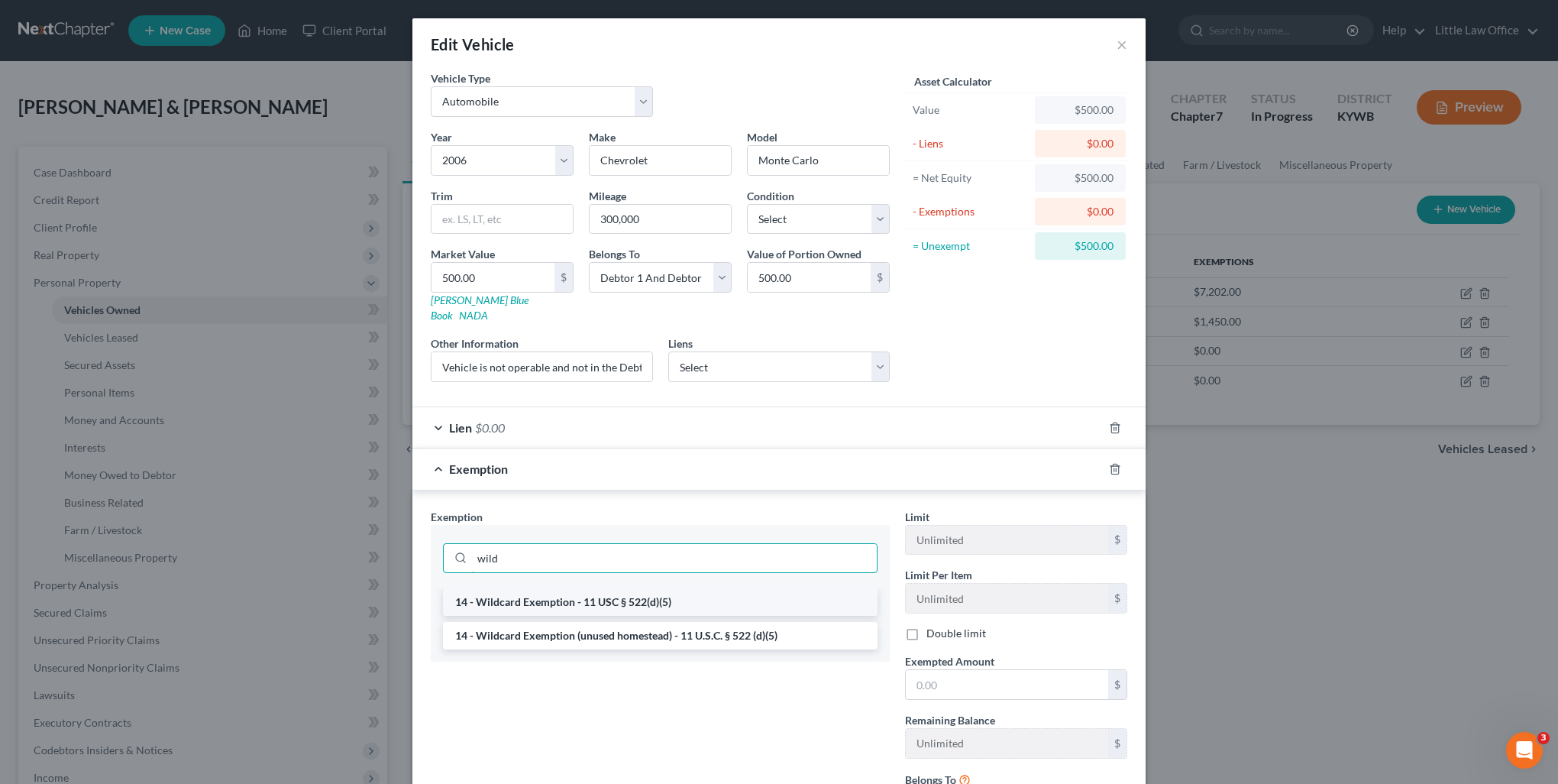
type input "wild"
click at [602, 588] on li "14 - Wildcard Exemption - 11 USC § 522(d)(5)" at bounding box center [660, 601] width 434 height 28
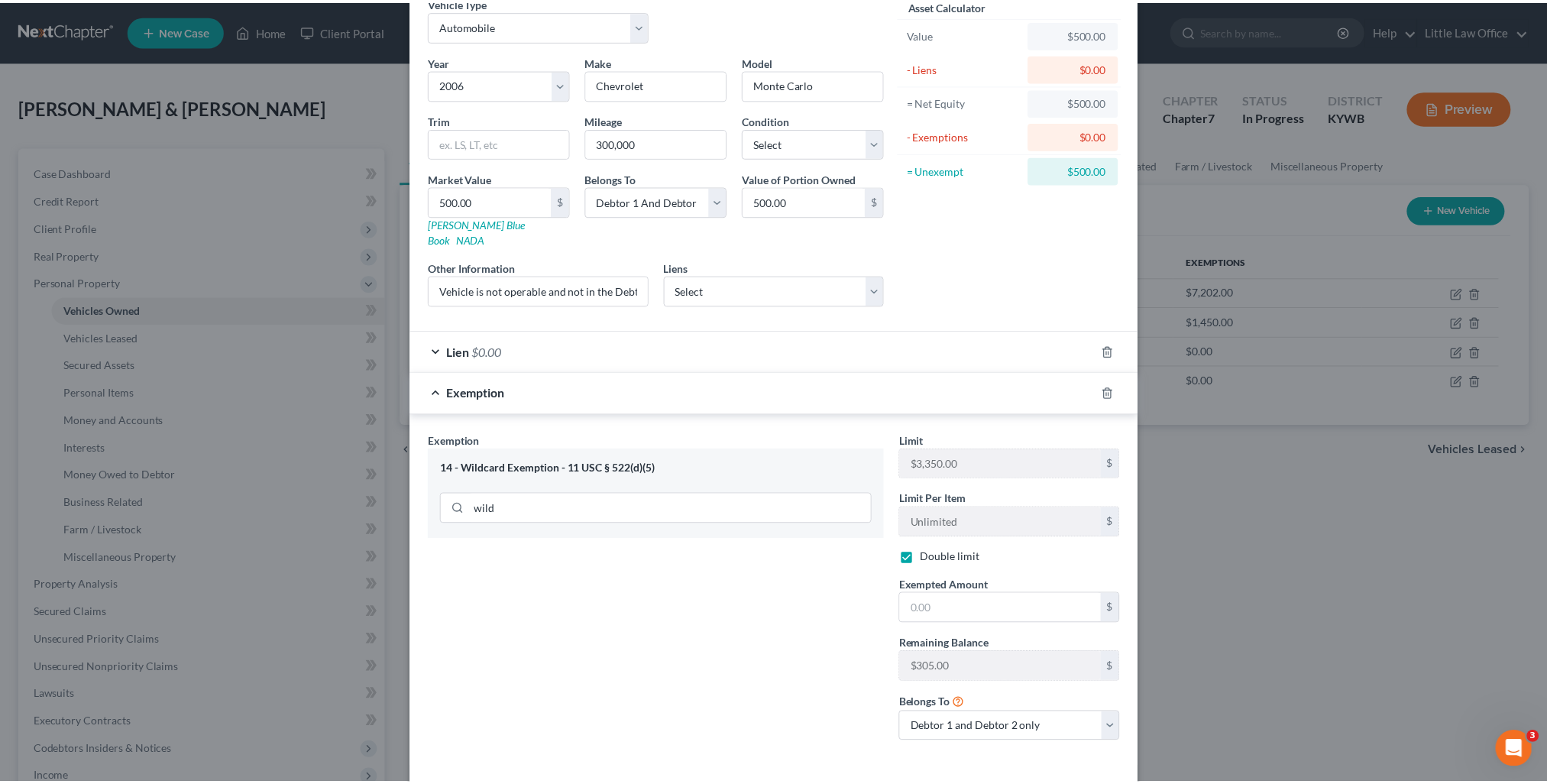
scroll to position [125, 0]
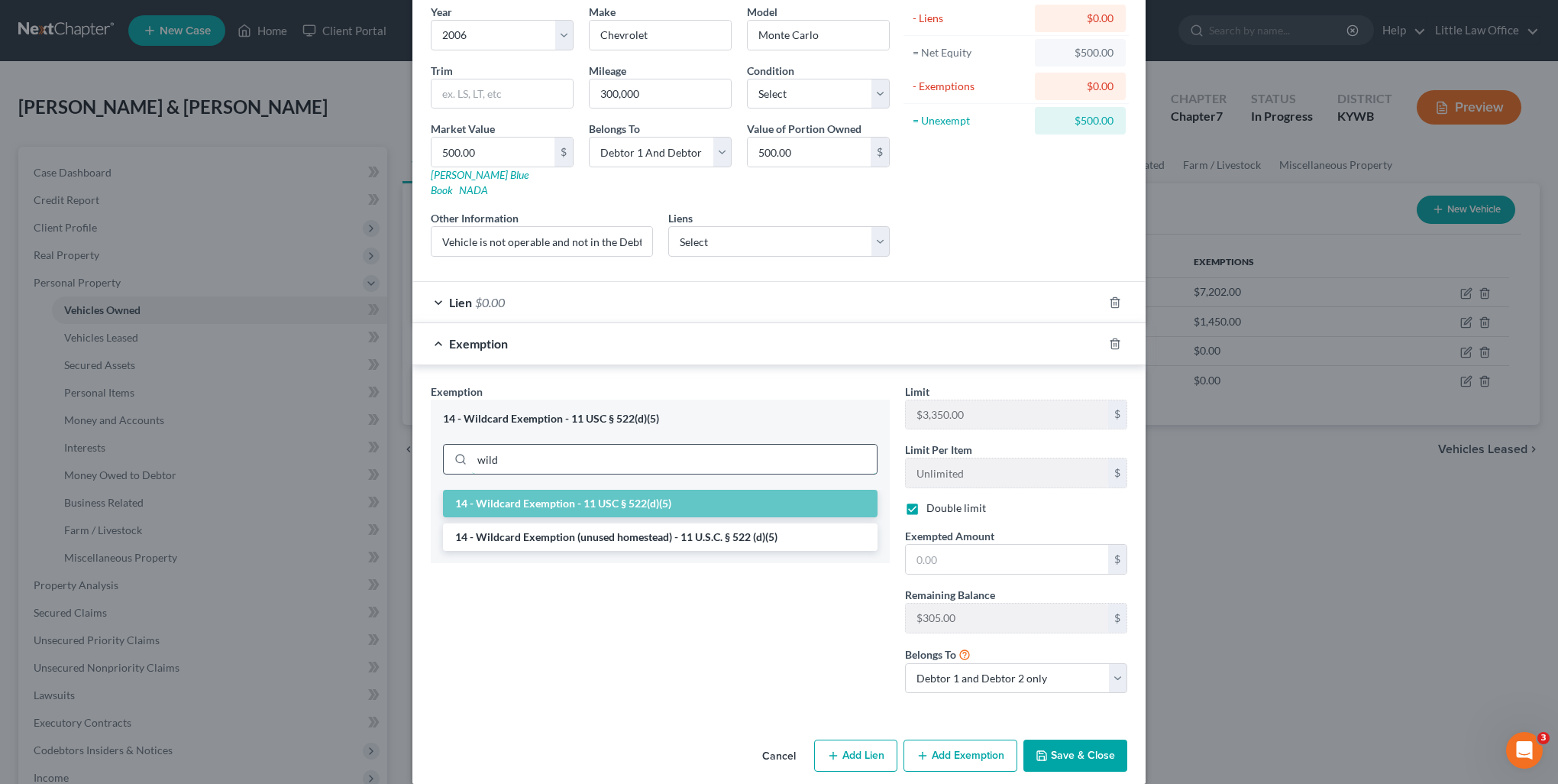
click at [614, 449] on input "wild" at bounding box center [675, 459] width 405 height 29
click at [612, 523] on li "14 - Wildcard Exemption (unused homestead) - 11 U.S.C. § 522 (d)(5)" at bounding box center [660, 536] width 434 height 28
checkbox input "false"
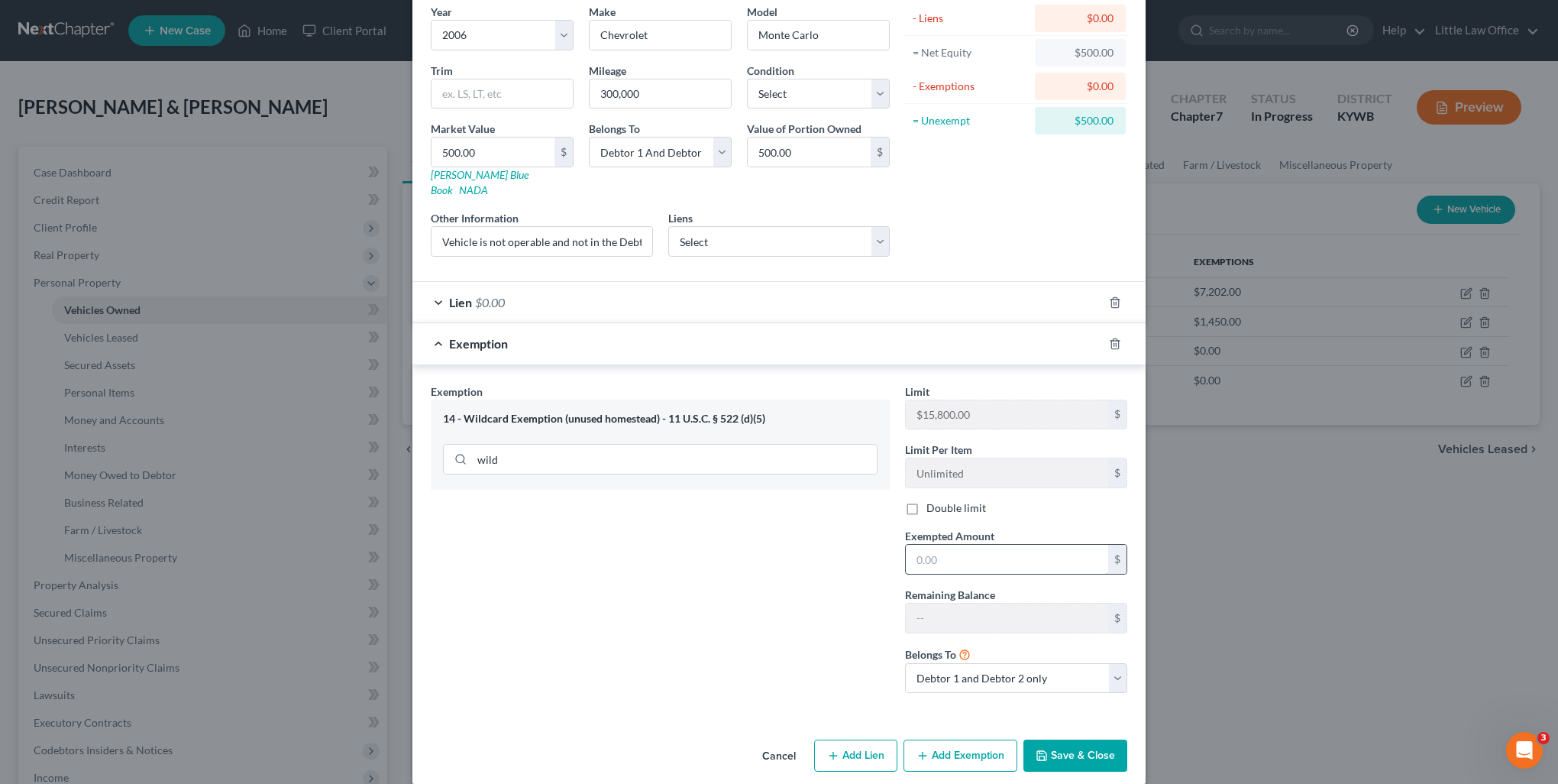
click at [963, 544] on input "text" at bounding box center [1007, 559] width 203 height 29
type input "500"
click at [969, 668] on select "Debtor 1 only Debtor 2 only Debtor 1 and Debtor 2 only" at bounding box center [1016, 678] width 222 height 31
select select "0"
click at [905, 663] on select "Debtor 1 only Debtor 2 only Debtor 1 and Debtor 2 only" at bounding box center [1016, 678] width 222 height 31
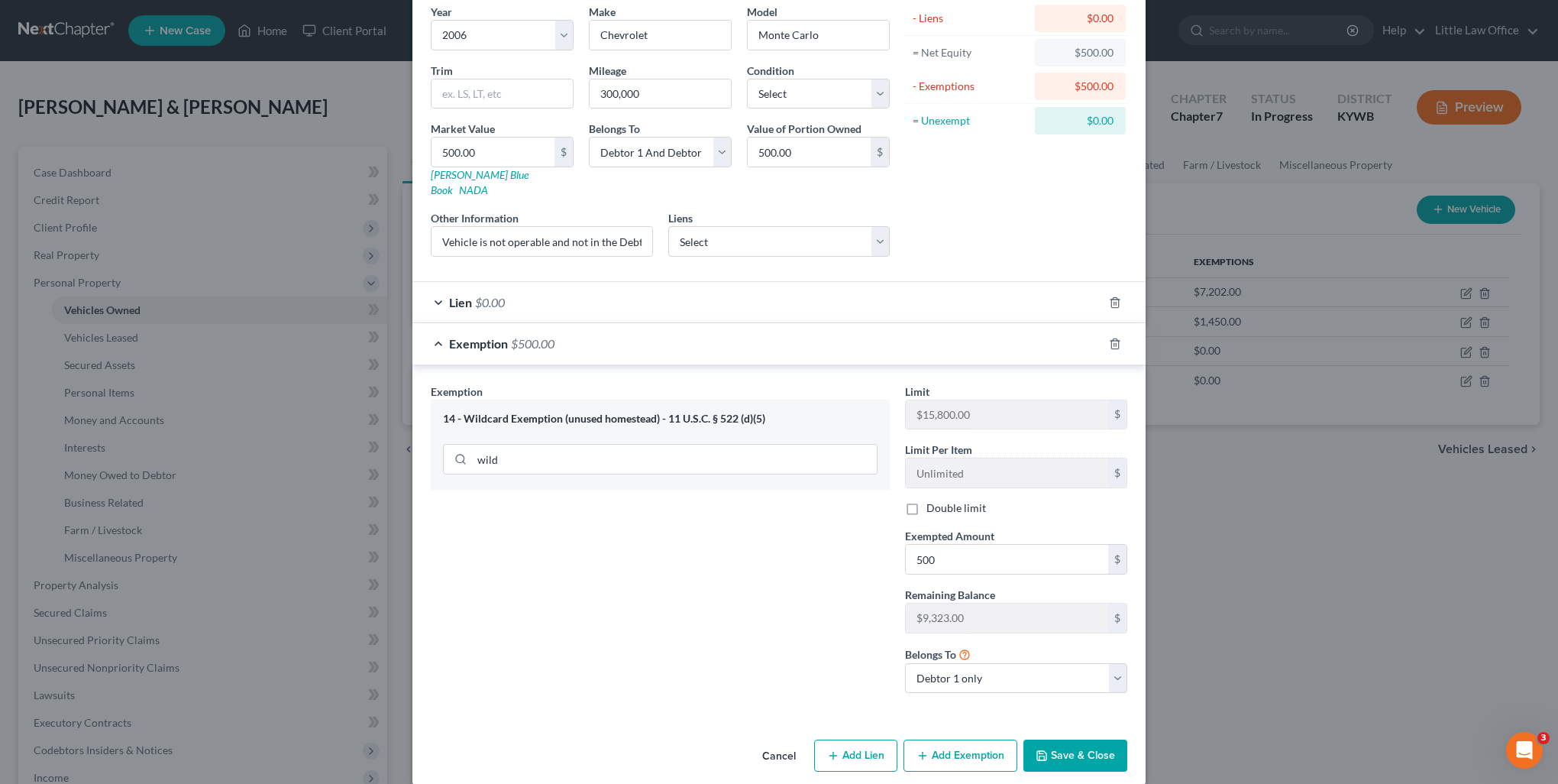
click at [1088, 740] on button "Save & Close" at bounding box center [1075, 756] width 104 height 32
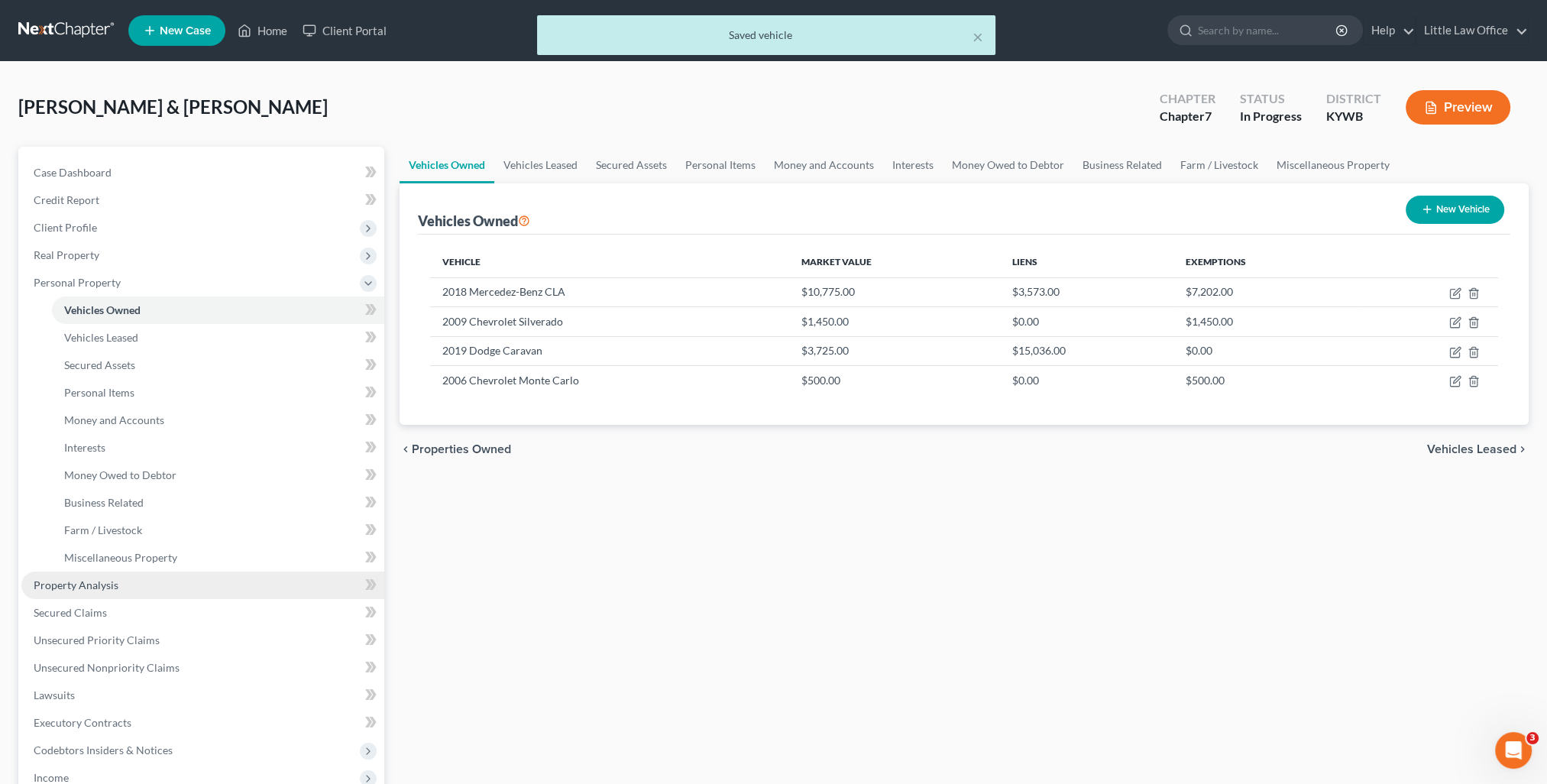
click at [72, 584] on span "Property Analysis" at bounding box center [75, 585] width 85 height 13
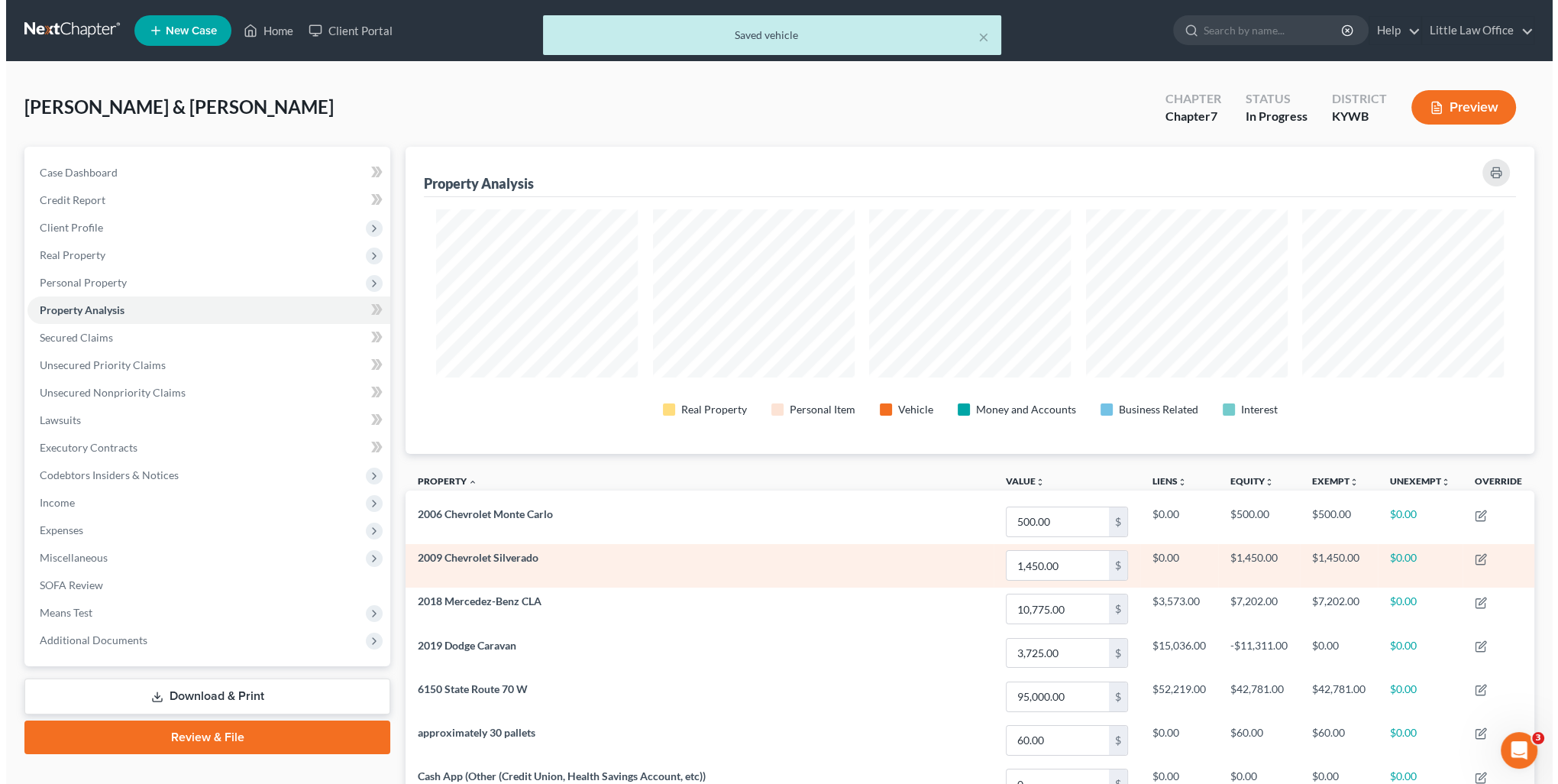
scroll to position [307, 1128]
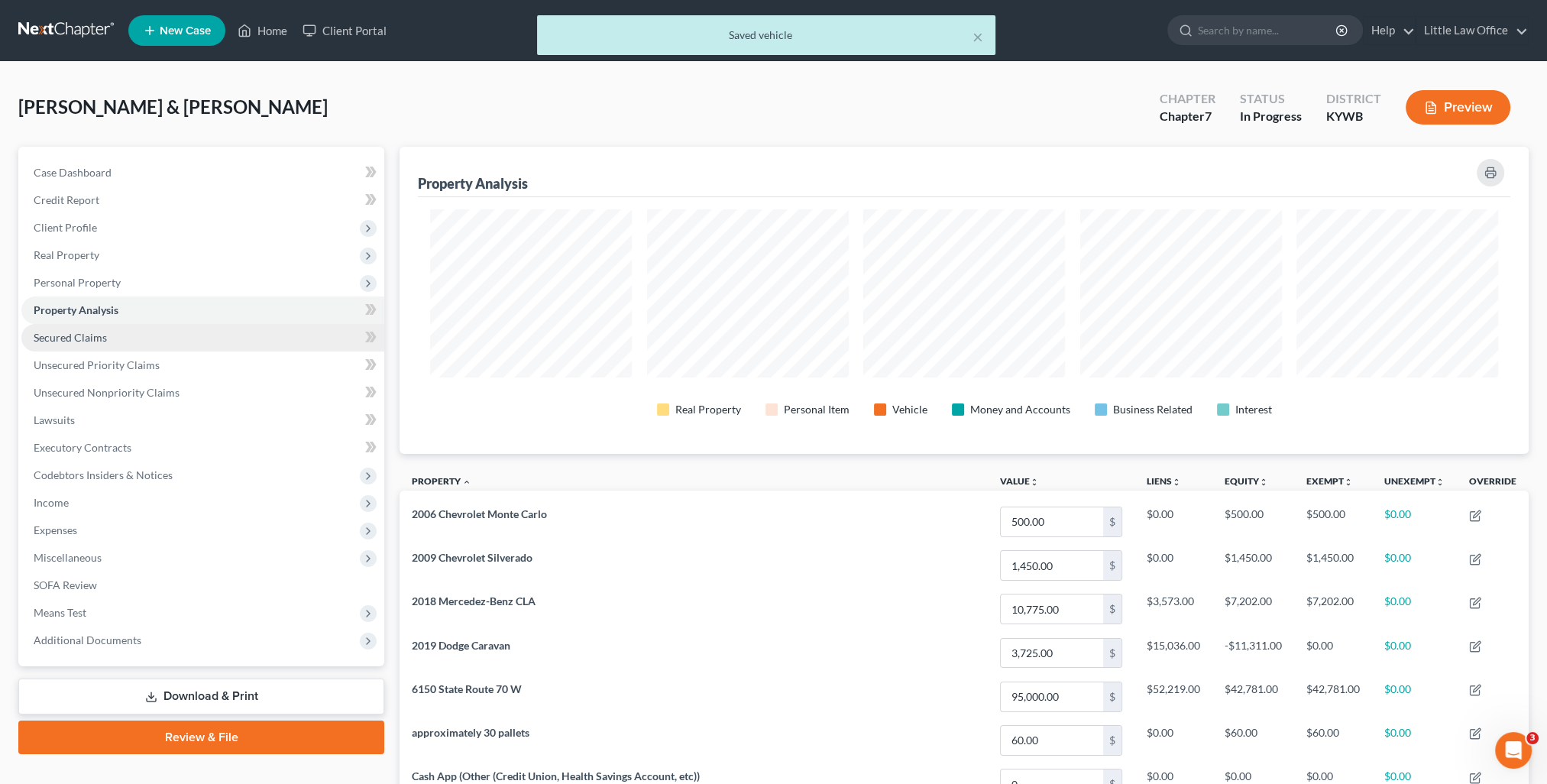
click at [76, 343] on link "Secured Claims" at bounding box center [203, 337] width 363 height 28
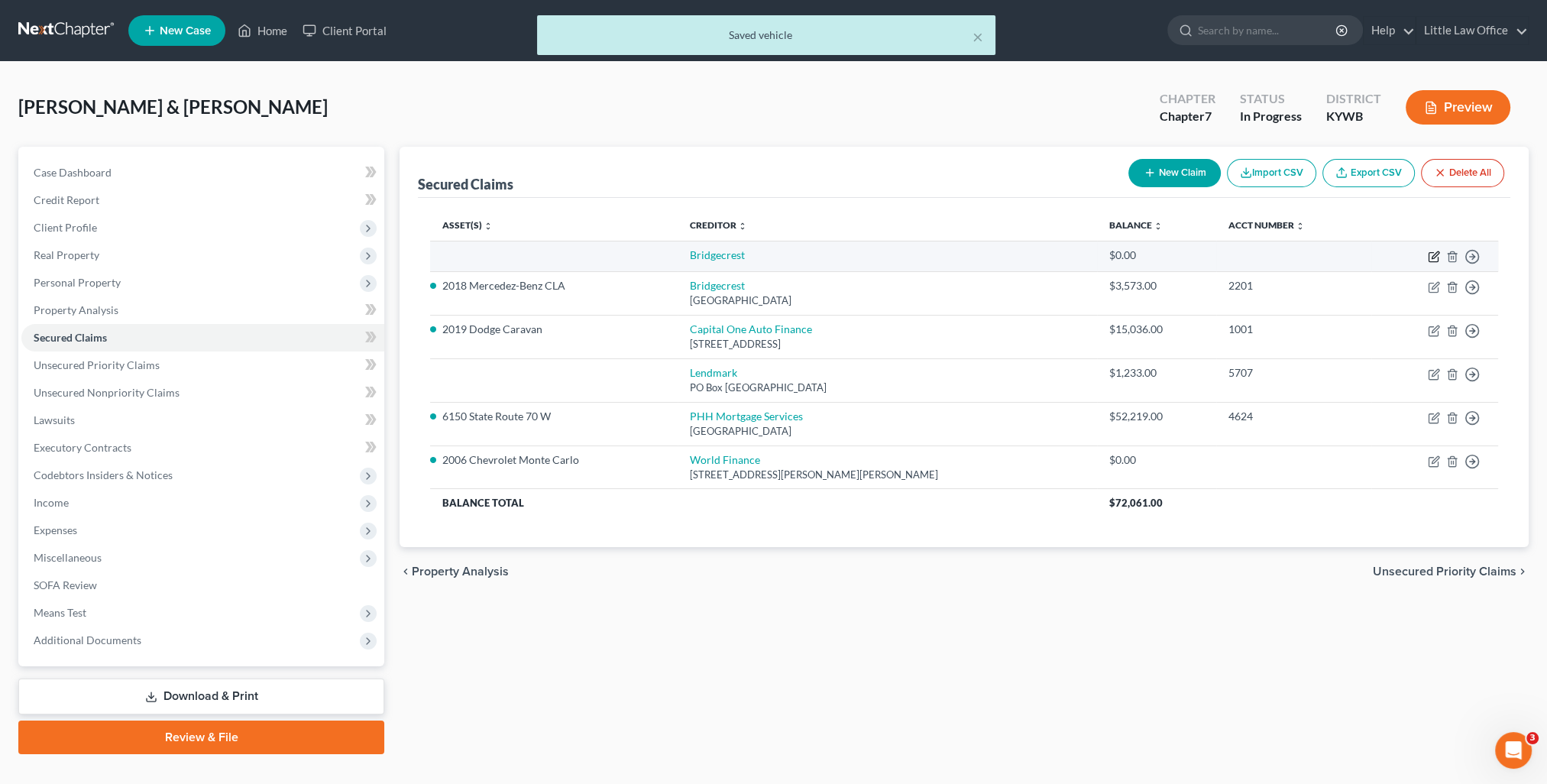
click at [1436, 254] on icon "button" at bounding box center [1435, 255] width 7 height 7
select select "2"
select select "0"
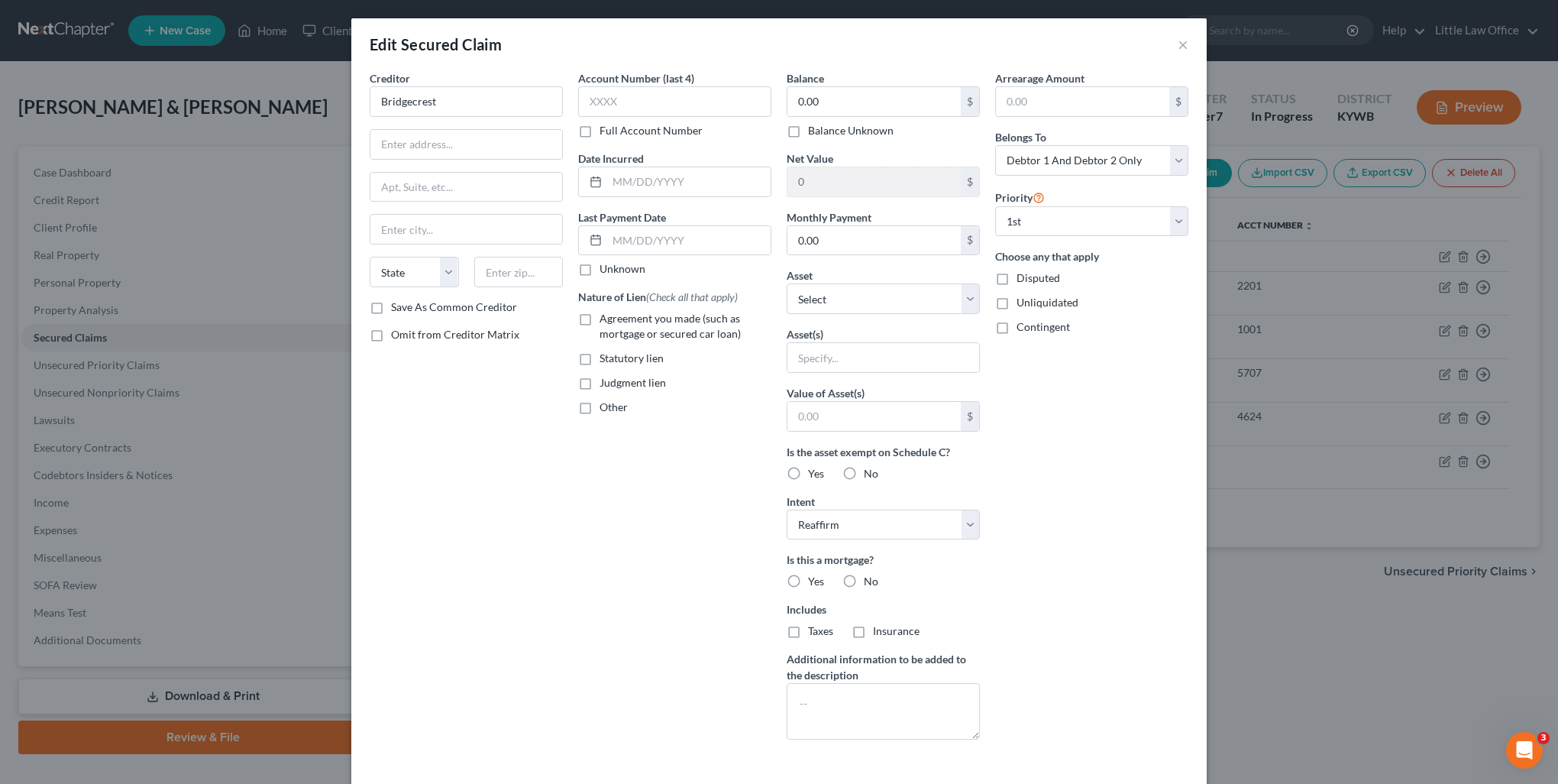
scroll to position [105, 0]
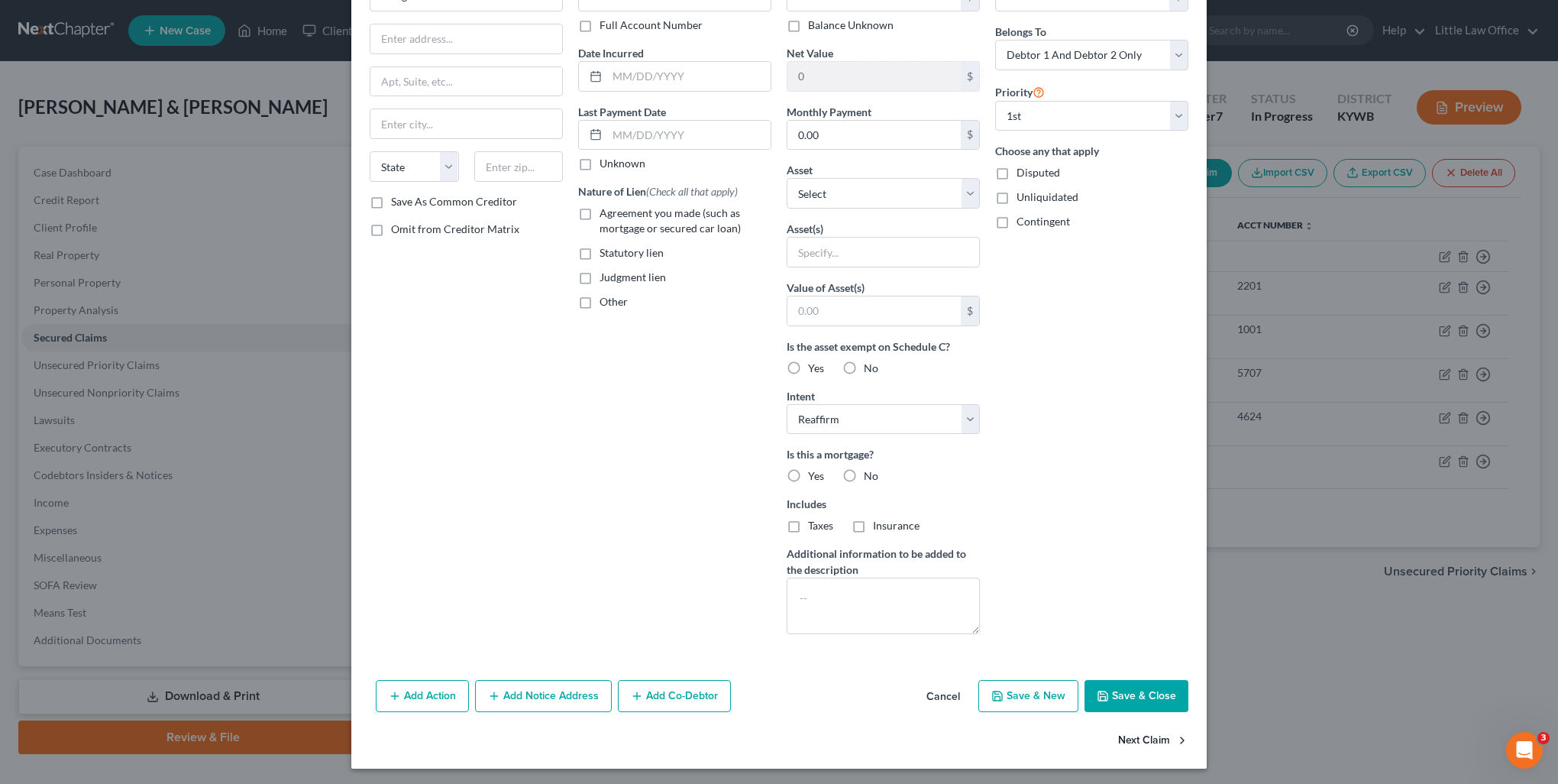
click at [1150, 725] on button "Next Claim" at bounding box center [1153, 740] width 70 height 32
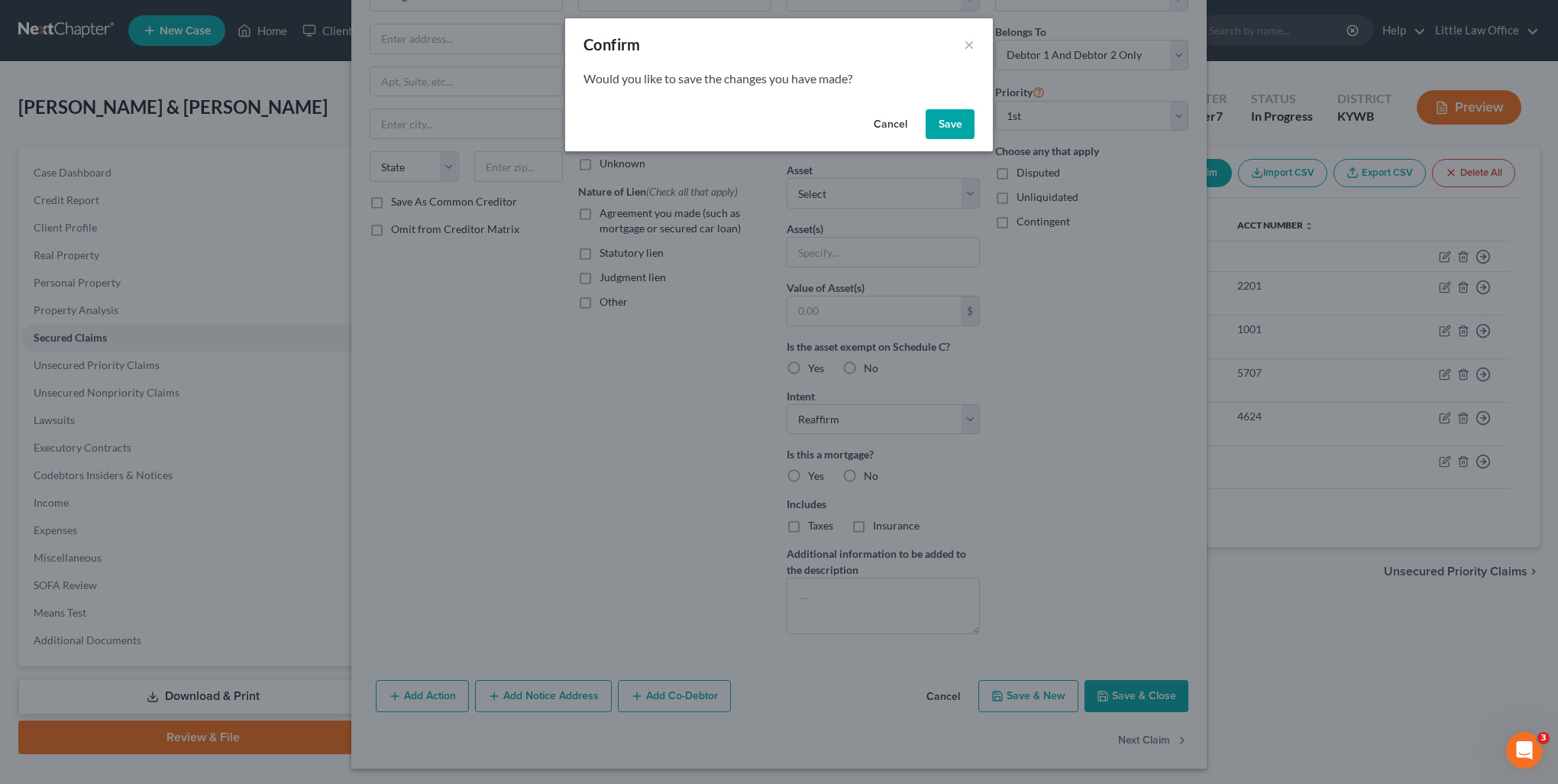
select select "3"
select select "4"
select select "2"
select select "0"
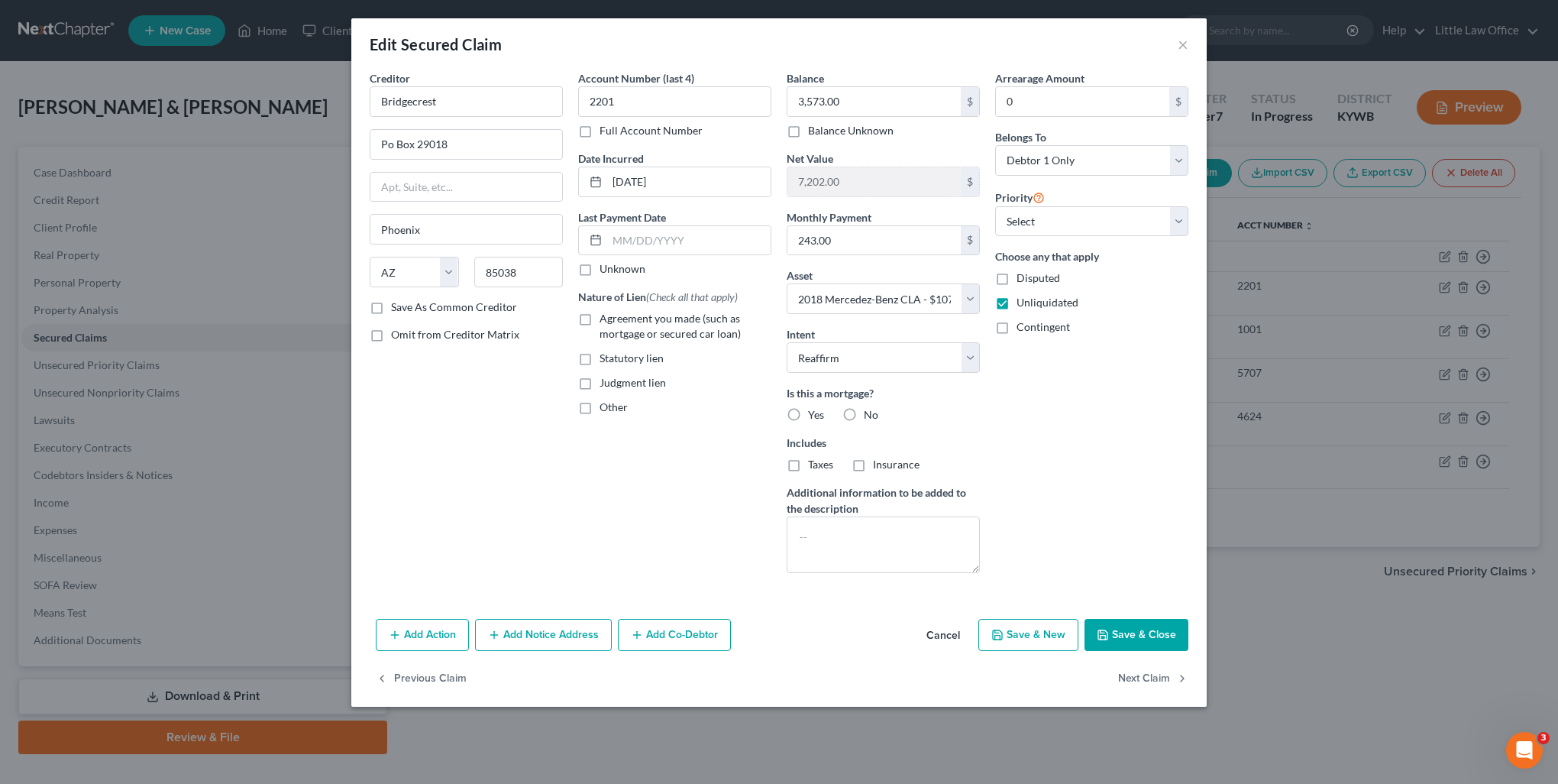
click at [1144, 705] on div "Confirm × Would you like to save the changes you have made? Cancel Save" at bounding box center [779, 392] width 1558 height 784
click at [1136, 646] on button "Save & Close" at bounding box center [1136, 634] width 104 height 32
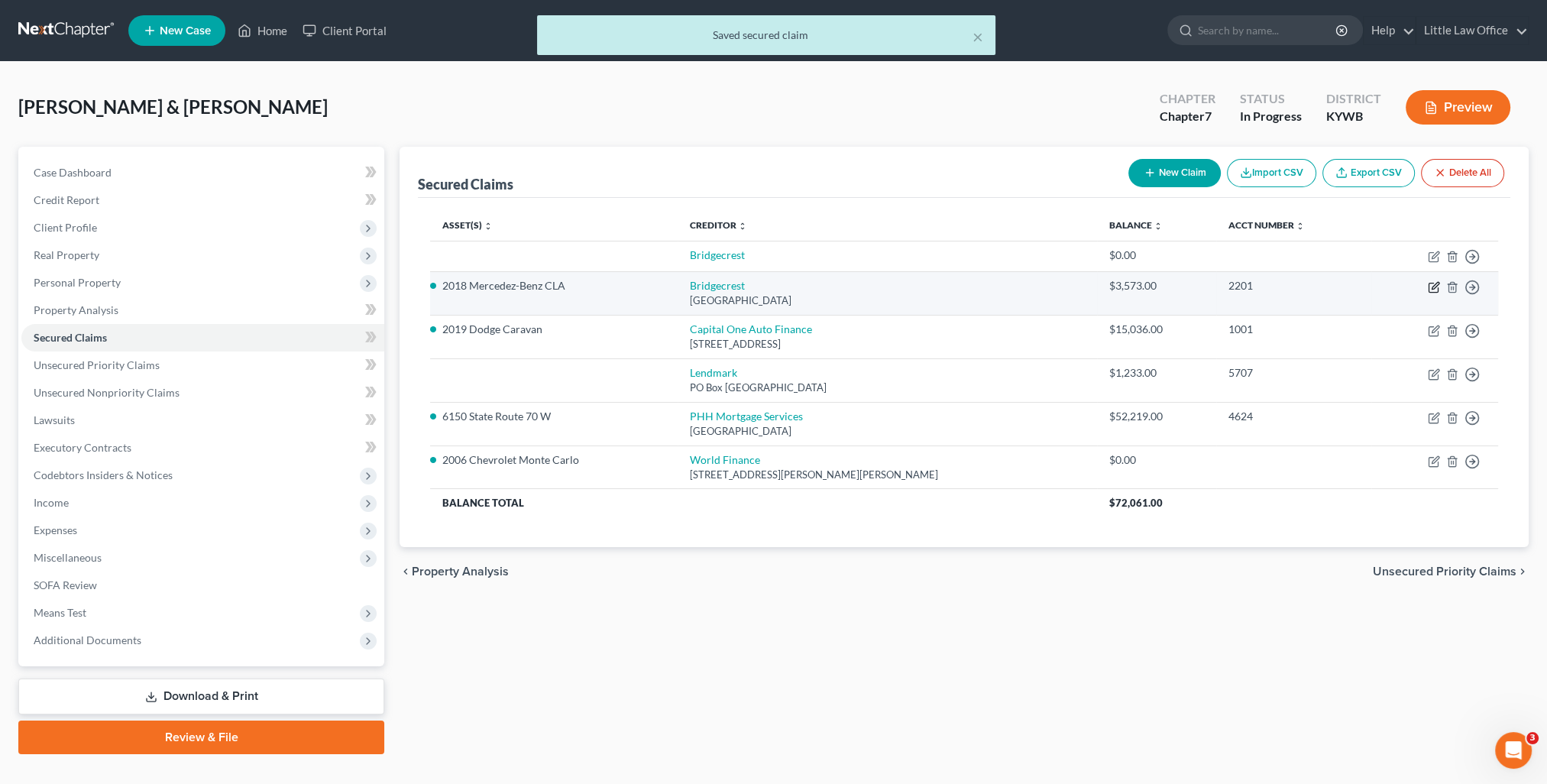
click at [1428, 287] on icon "button" at bounding box center [1433, 287] width 9 height 9
select select "3"
select select "2"
select select "0"
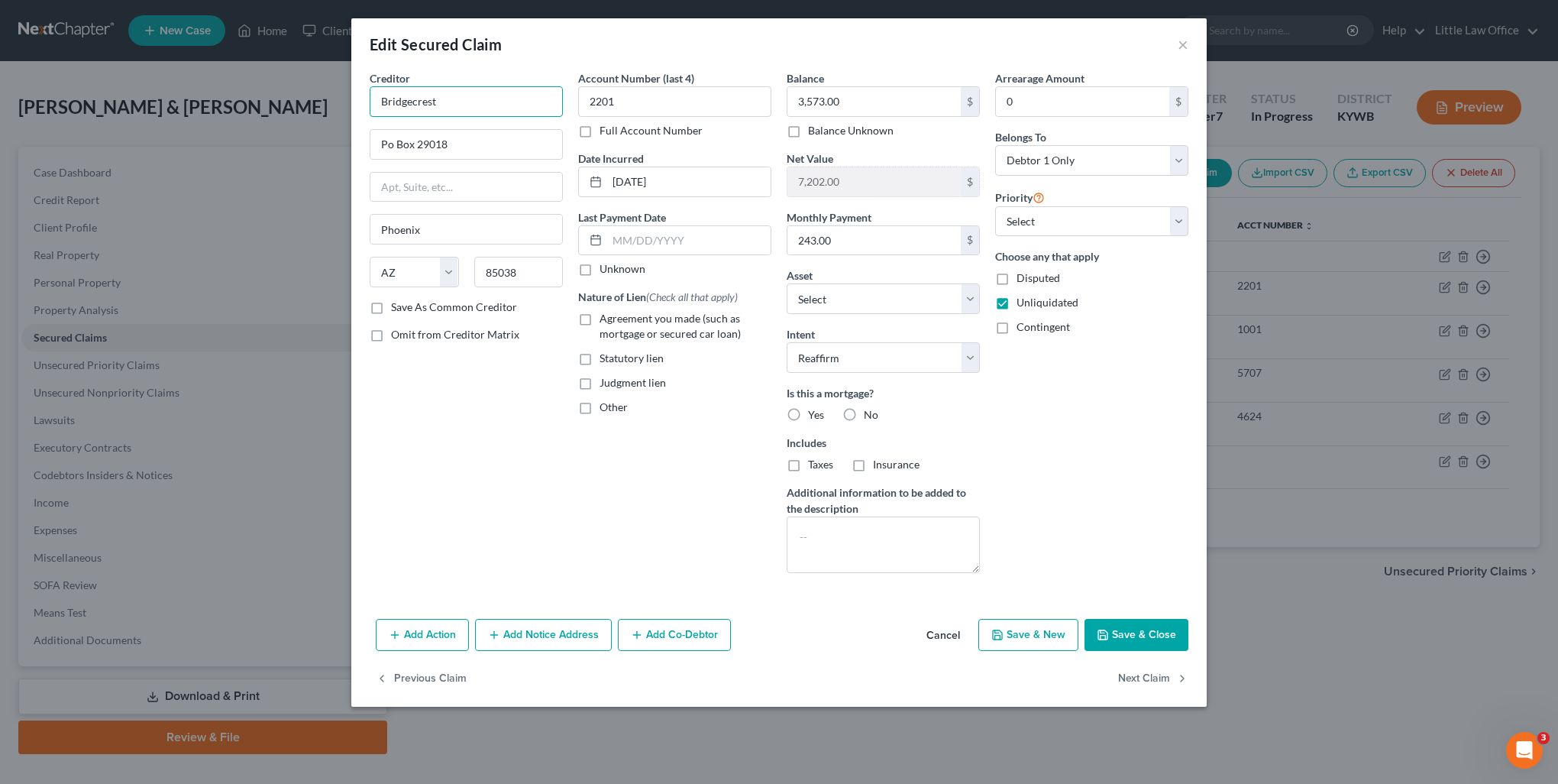
click at [457, 111] on input "Bridgecrest" at bounding box center [466, 101] width 193 height 31
click at [389, 145] on input "Po Box 29018" at bounding box center [466, 144] width 191 height 29
type input "PO Box 29018"
click at [633, 323] on span "Agreement you made (such as mortgage or secured car loan)" at bounding box center [670, 326] width 142 height 28
click at [616, 320] on input "Agreement you made (such as mortgage or secured car loan)" at bounding box center [611, 316] width 10 height 10
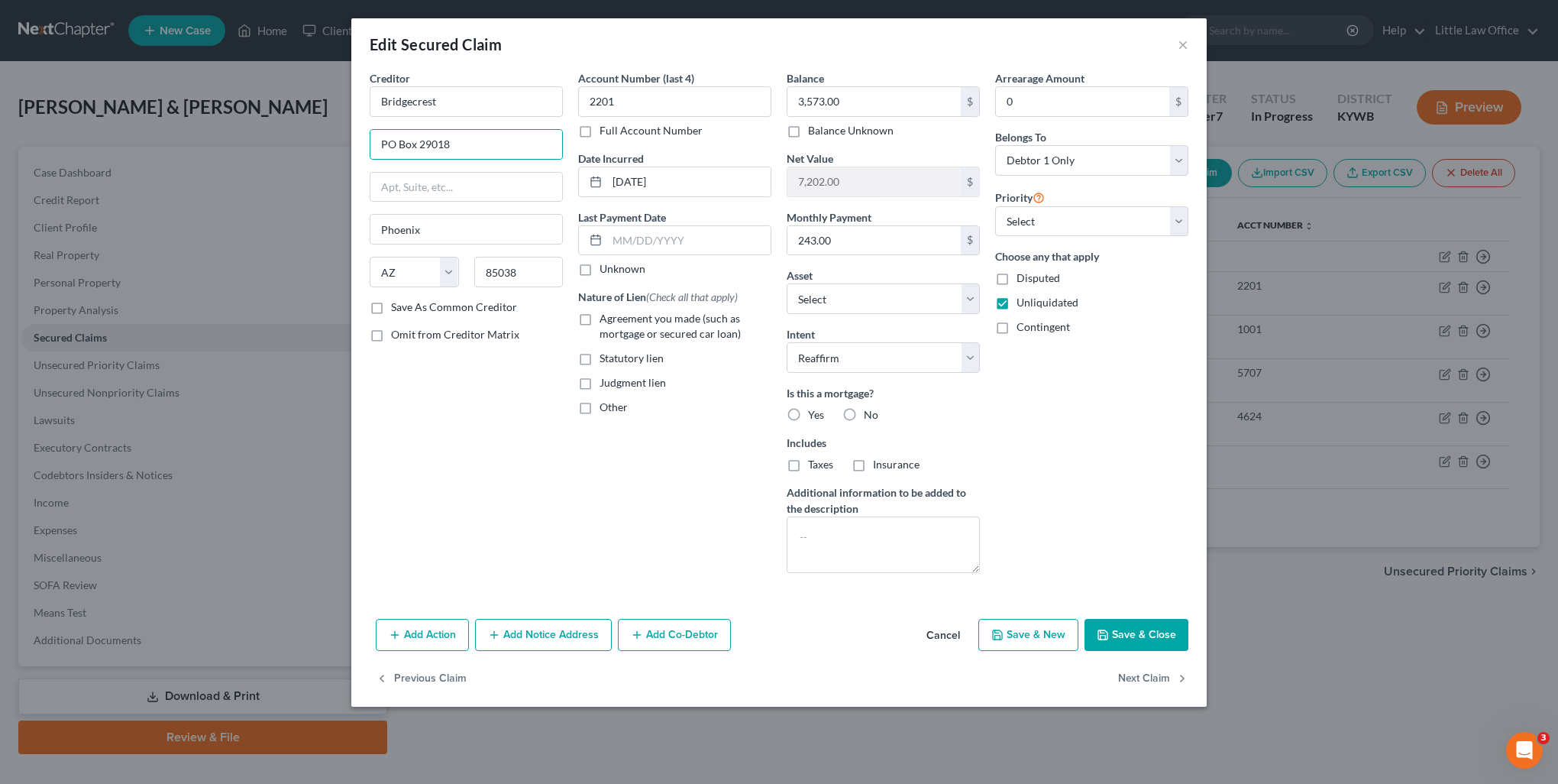
checkbox input "true"
click at [864, 407] on label "No" at bounding box center [871, 415] width 14 height 15
click at [870, 407] on input "No" at bounding box center [875, 412] width 10 height 10
radio input "true"
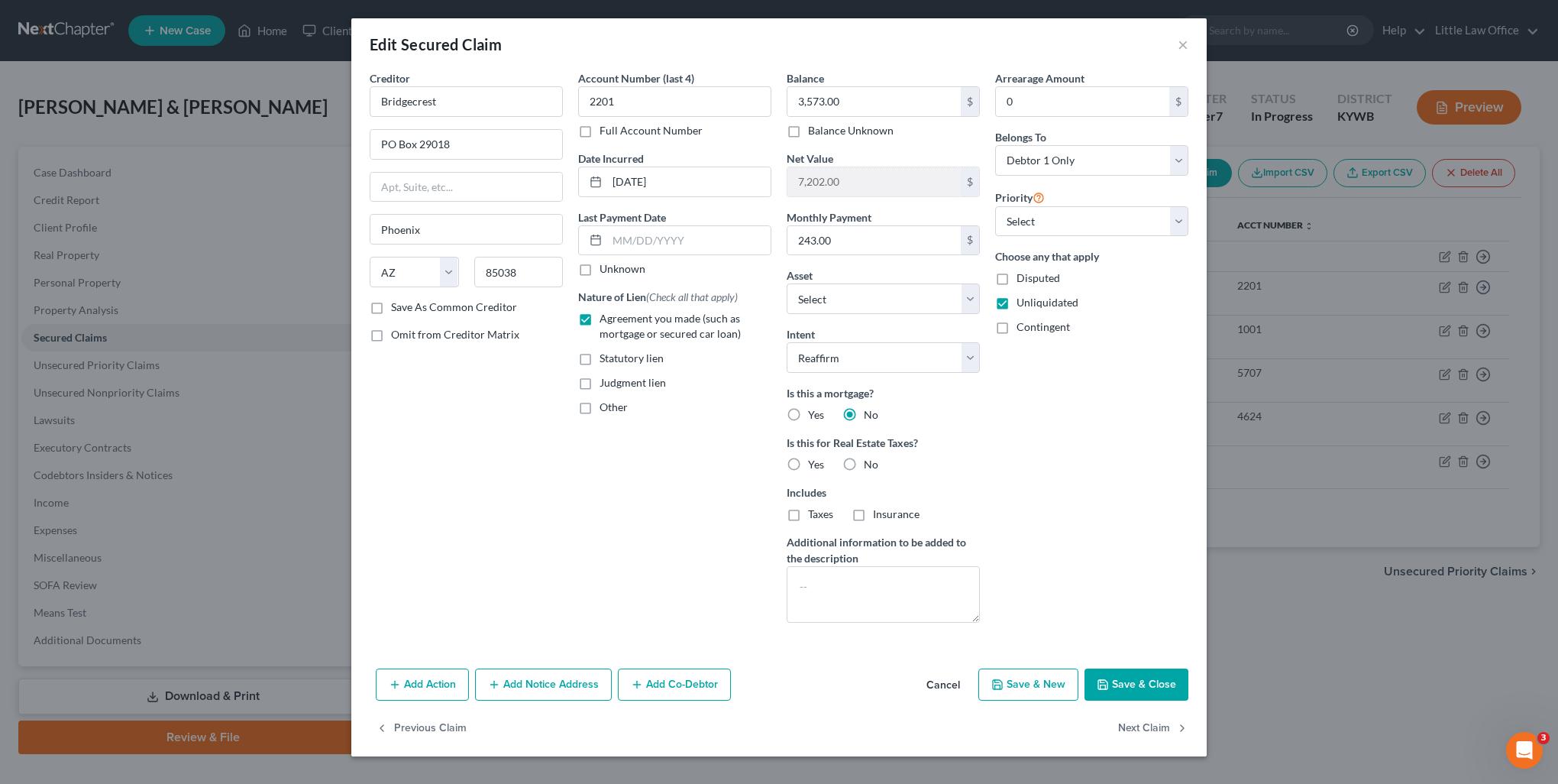
click at [864, 462] on label "No" at bounding box center [871, 464] width 14 height 15
click at [870, 462] on input "No" at bounding box center [875, 461] width 10 height 10
radio input "true"
click at [1167, 686] on button "Save & Close" at bounding box center [1136, 684] width 104 height 32
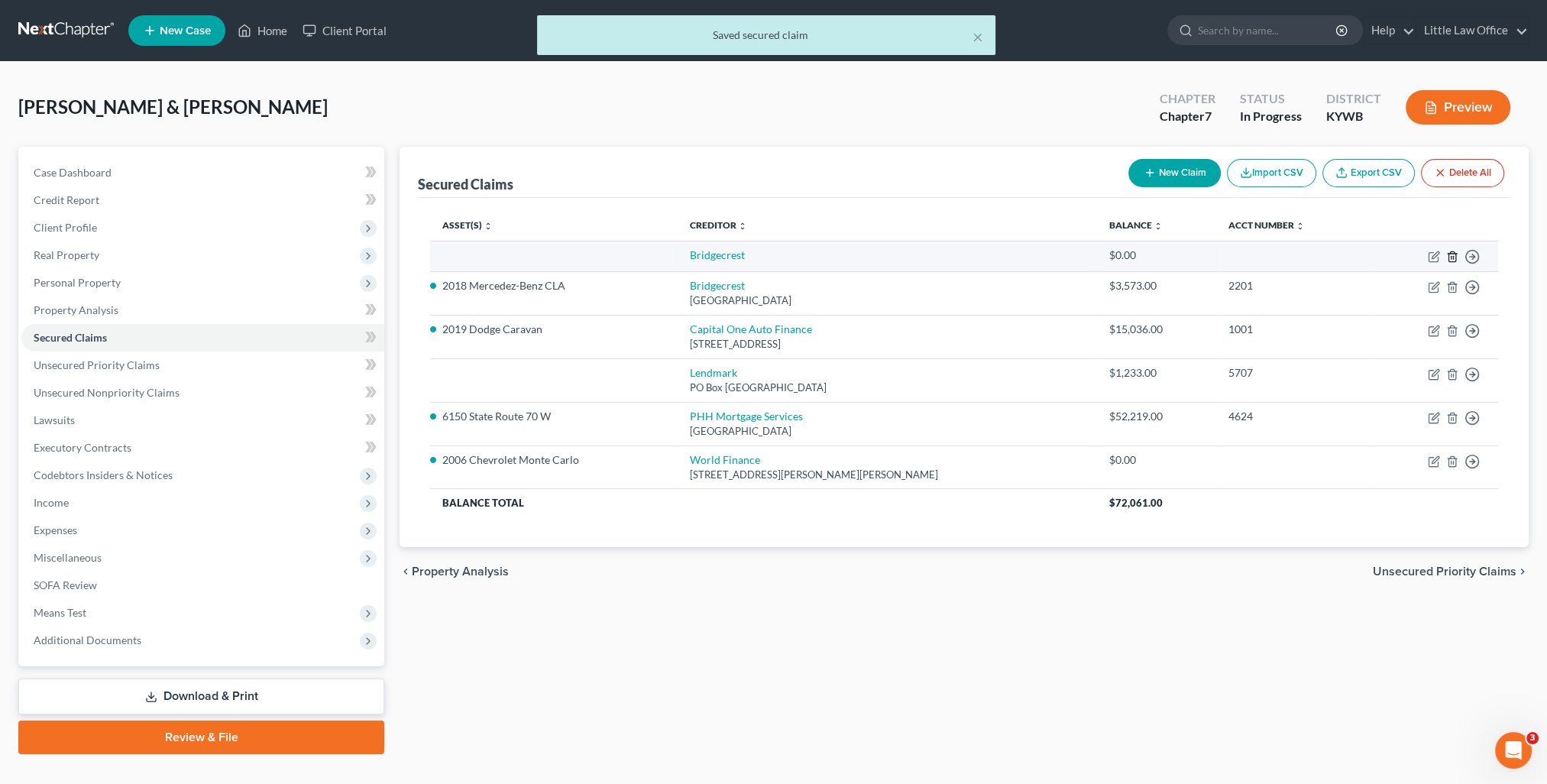
click at [1448, 254] on icon "button" at bounding box center [1451, 256] width 7 height 10
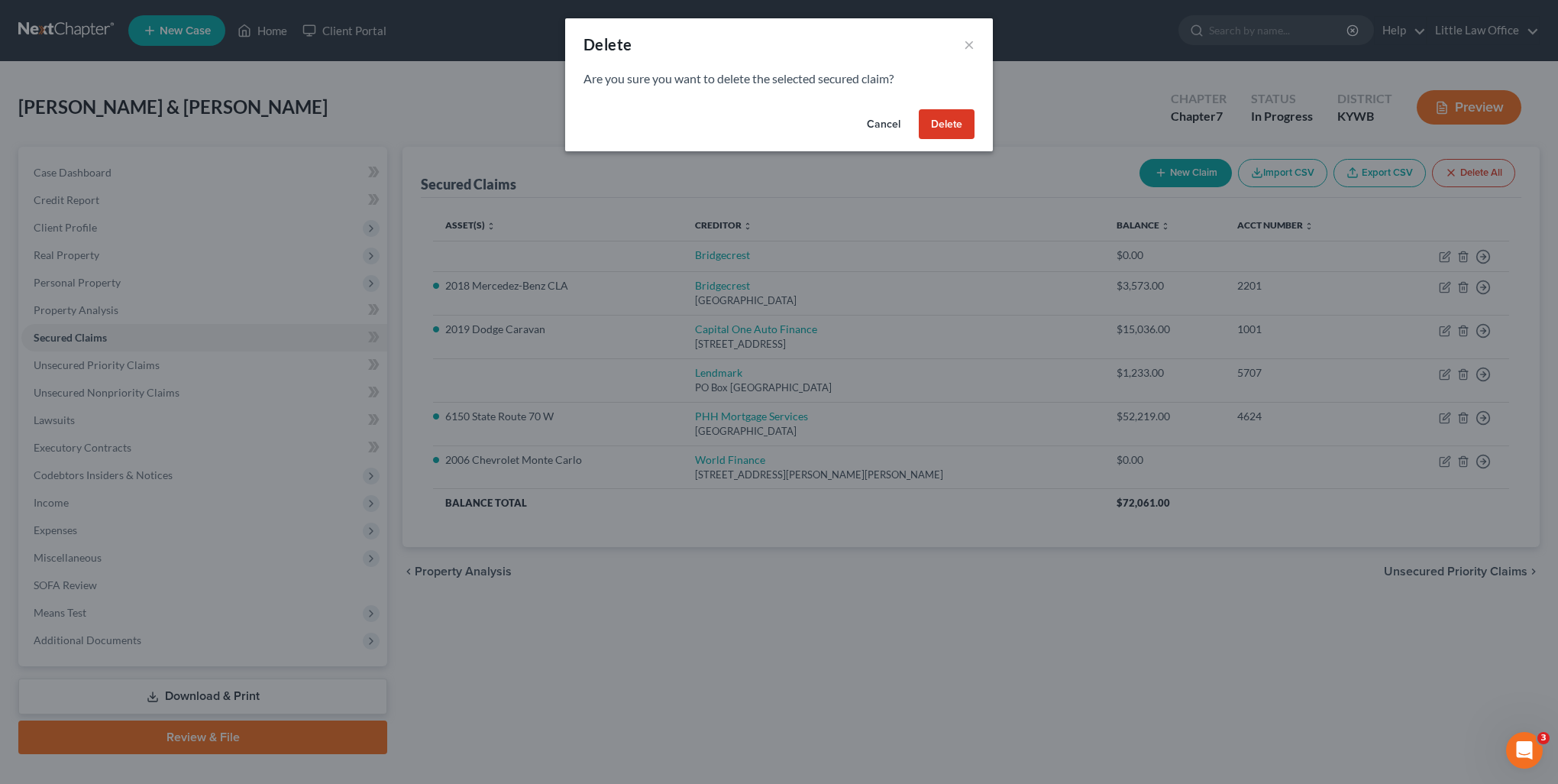
click at [938, 142] on div "Cancel Delete" at bounding box center [779, 127] width 428 height 49
click at [950, 125] on button "Delete" at bounding box center [946, 124] width 55 height 31
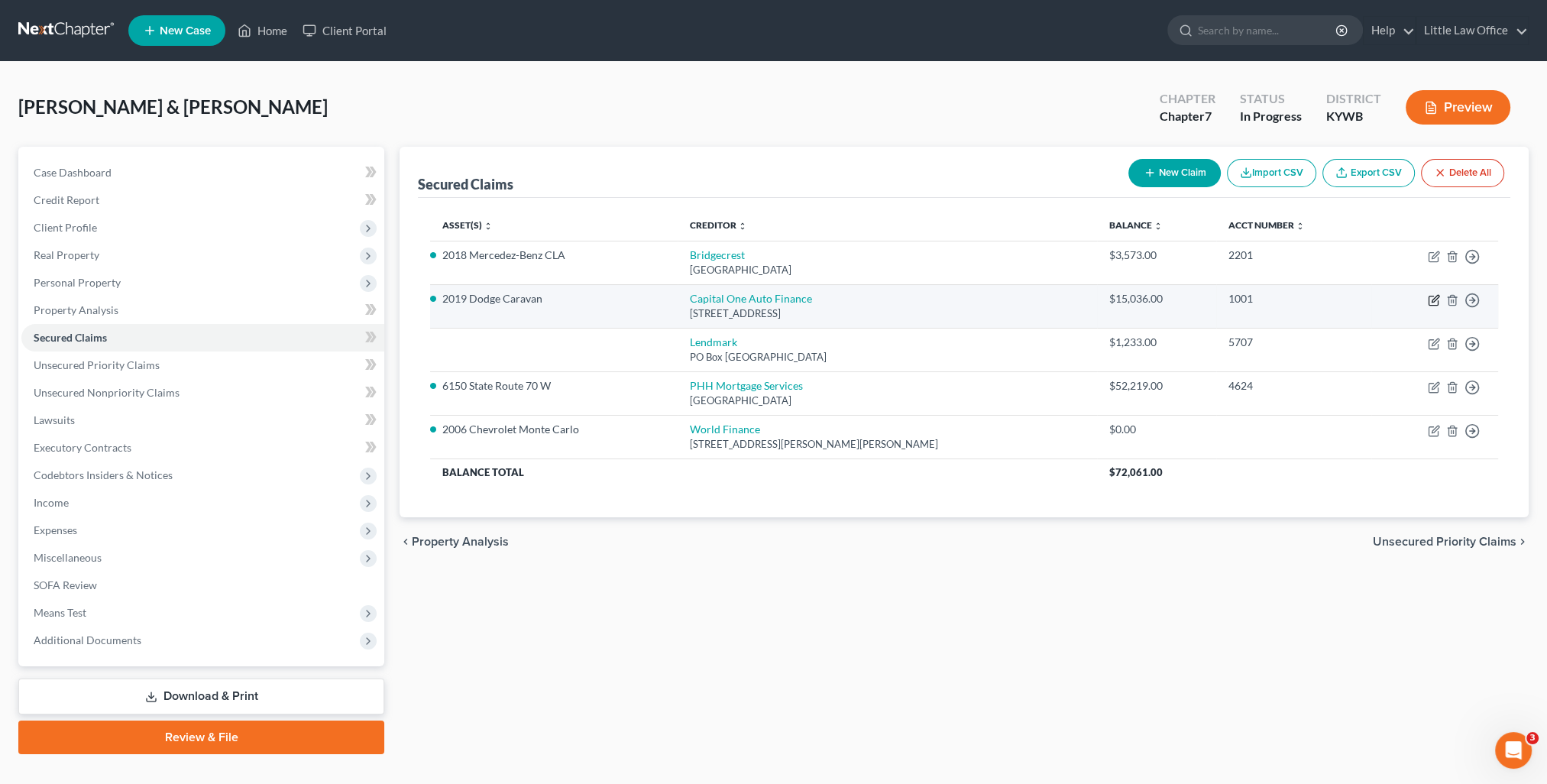
click at [1435, 301] on icon "button" at bounding box center [1433, 300] width 12 height 12
select select "4"
select select "0"
select select "2"
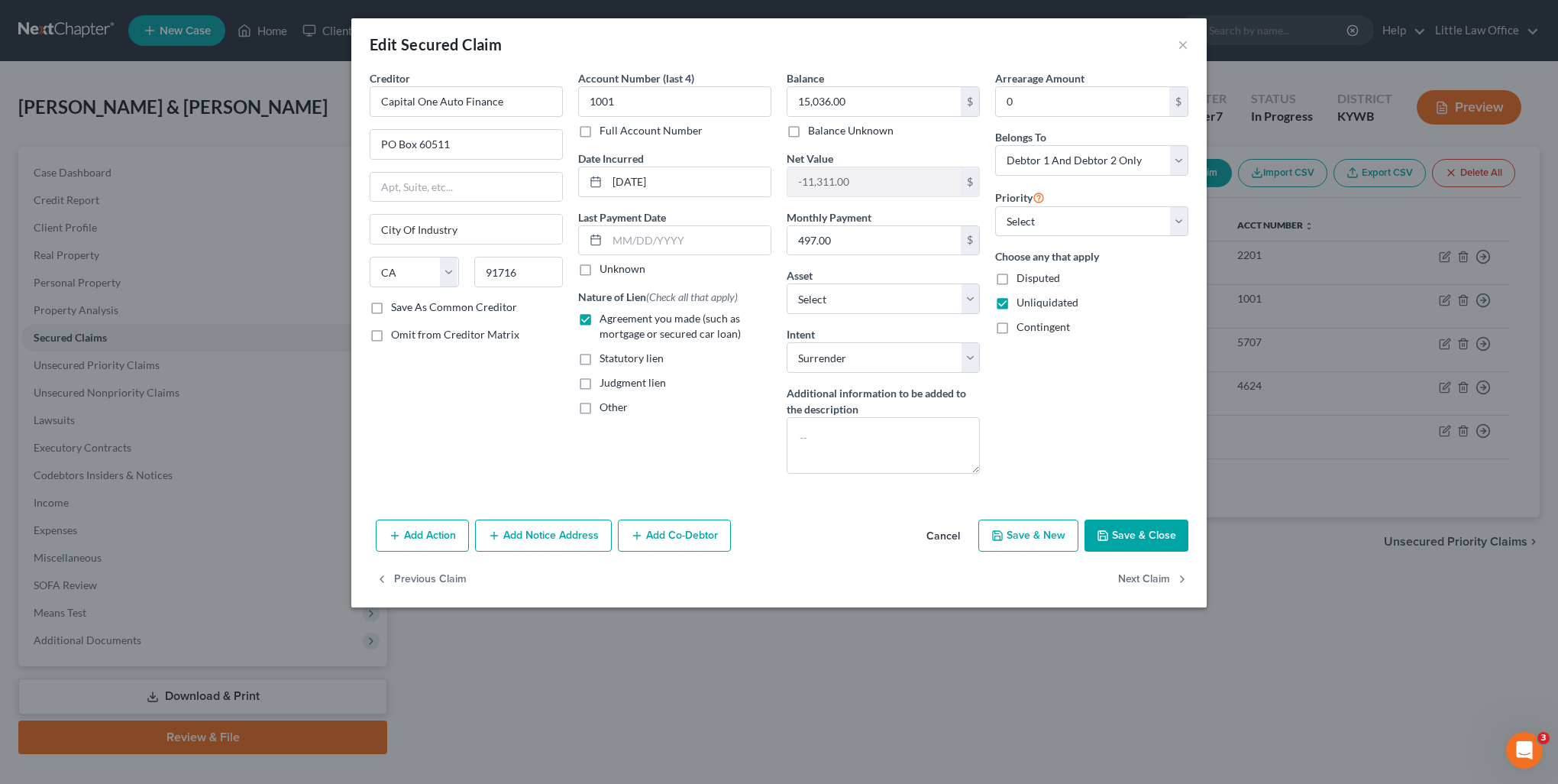
click at [510, 118] on div "Creditor * Capital One Auto Finance PO Box 60511 City Of Industry State AL AK A…" at bounding box center [466, 185] width 193 height 229
click at [536, 98] on input "Capital One Auto Finance" at bounding box center [466, 101] width 193 height 31
click at [510, 123] on div "Capital One Auto Finance" at bounding box center [461, 128] width 159 height 15
click at [1134, 573] on button "Next Claim" at bounding box center [1153, 579] width 70 height 32
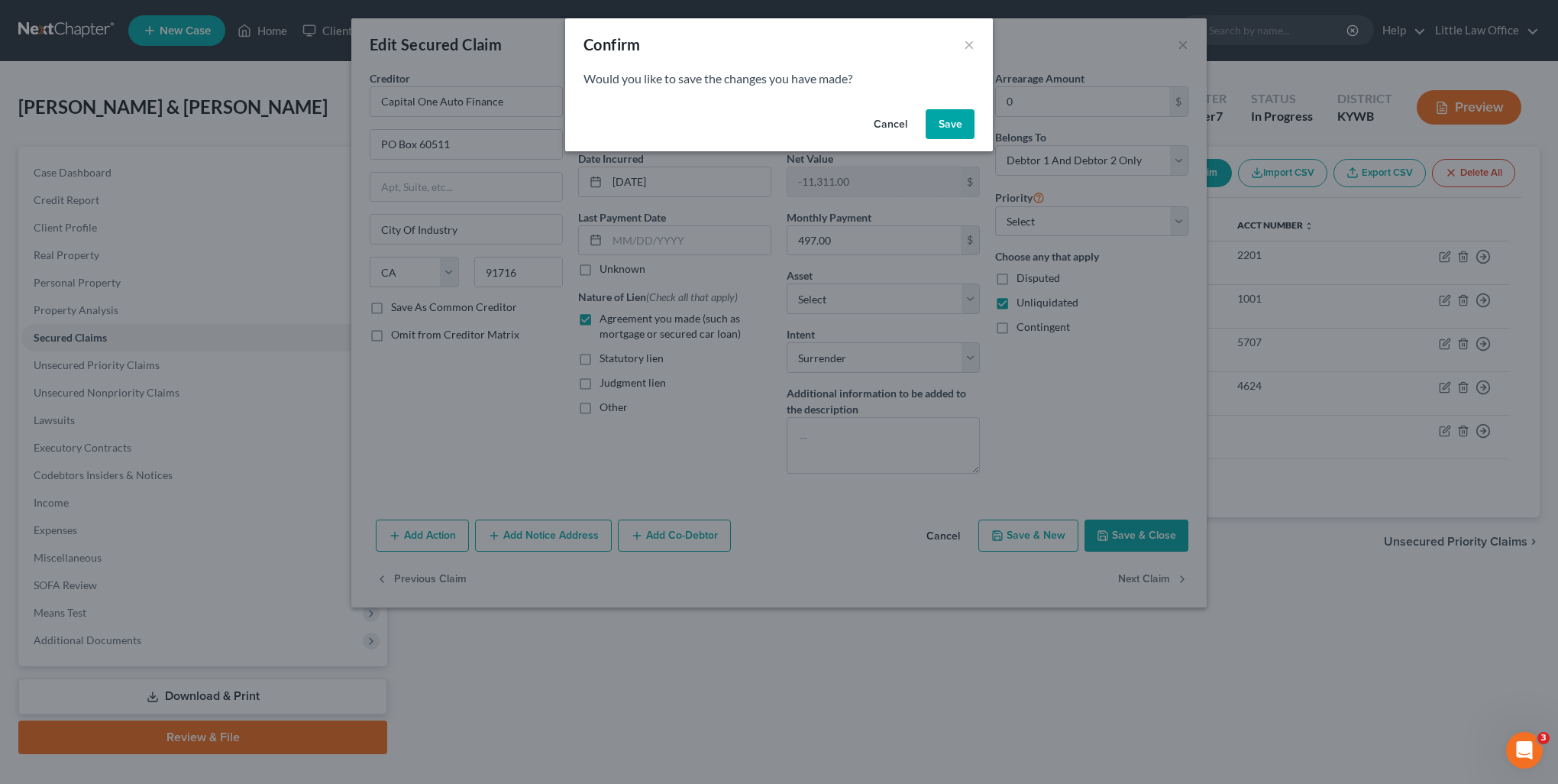
click at [950, 137] on button "Save" at bounding box center [950, 124] width 49 height 31
select select "10"
select select "2"
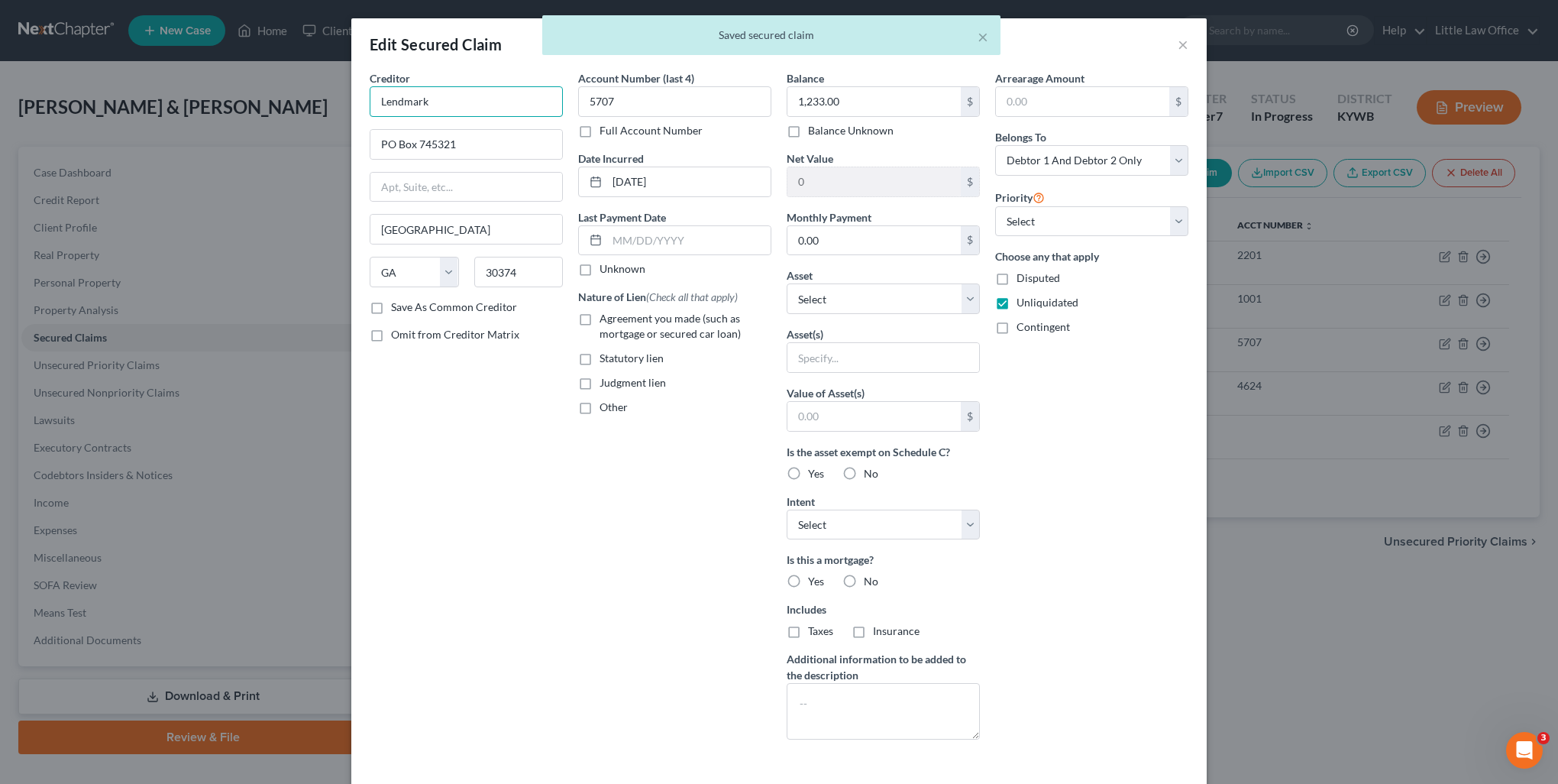
click at [461, 86] on input "Lendmark" at bounding box center [466, 101] width 193 height 31
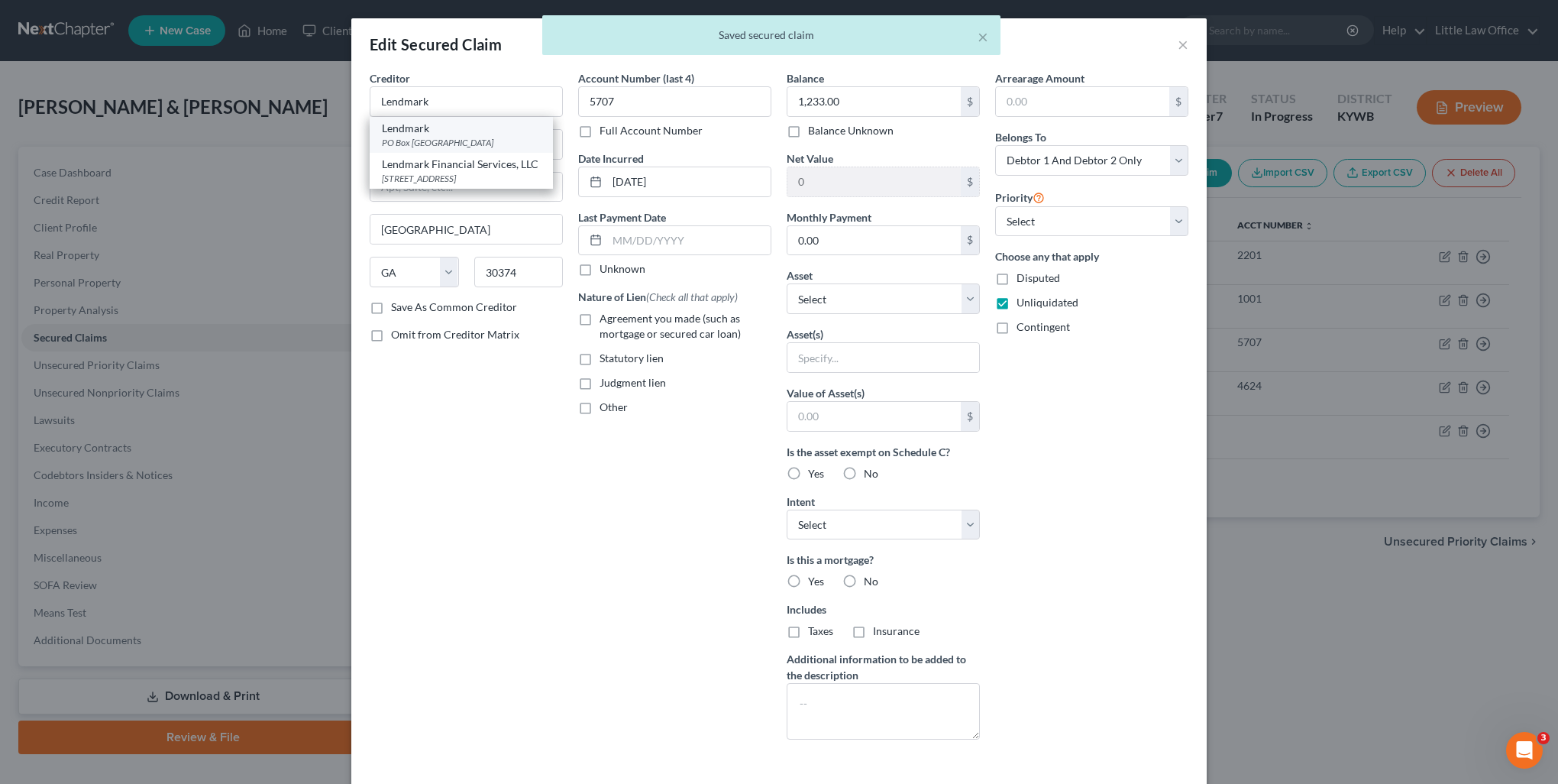
click at [453, 124] on div "Lendmark" at bounding box center [461, 128] width 159 height 15
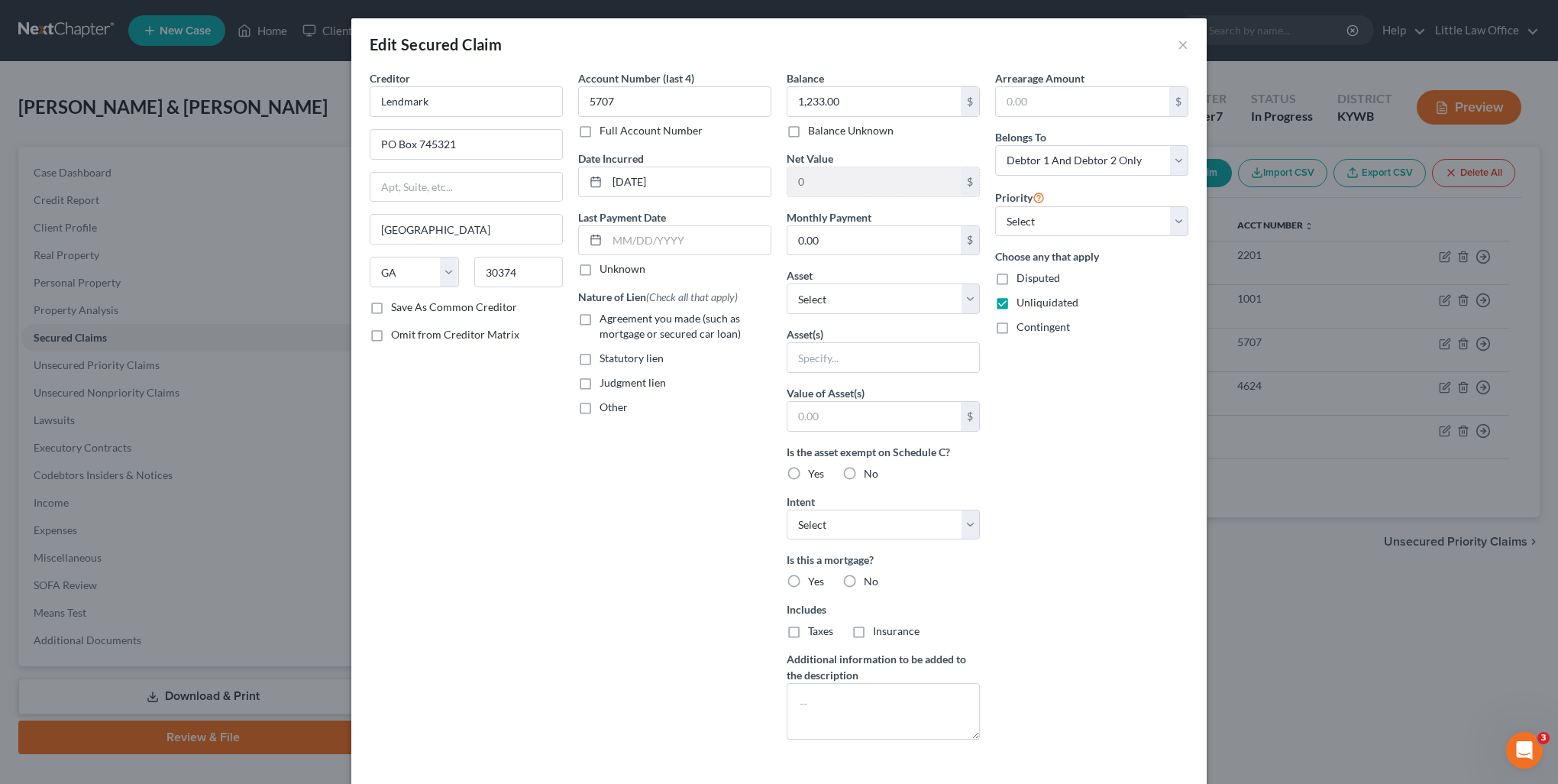
click at [604, 322] on span "Agreement you made (such as mortgage or secured car loan)" at bounding box center [670, 326] width 142 height 28
click at [606, 320] on input "Agreement you made (such as mortgage or secured car loan)" at bounding box center [611, 316] width 10 height 10
checkbox input "true"
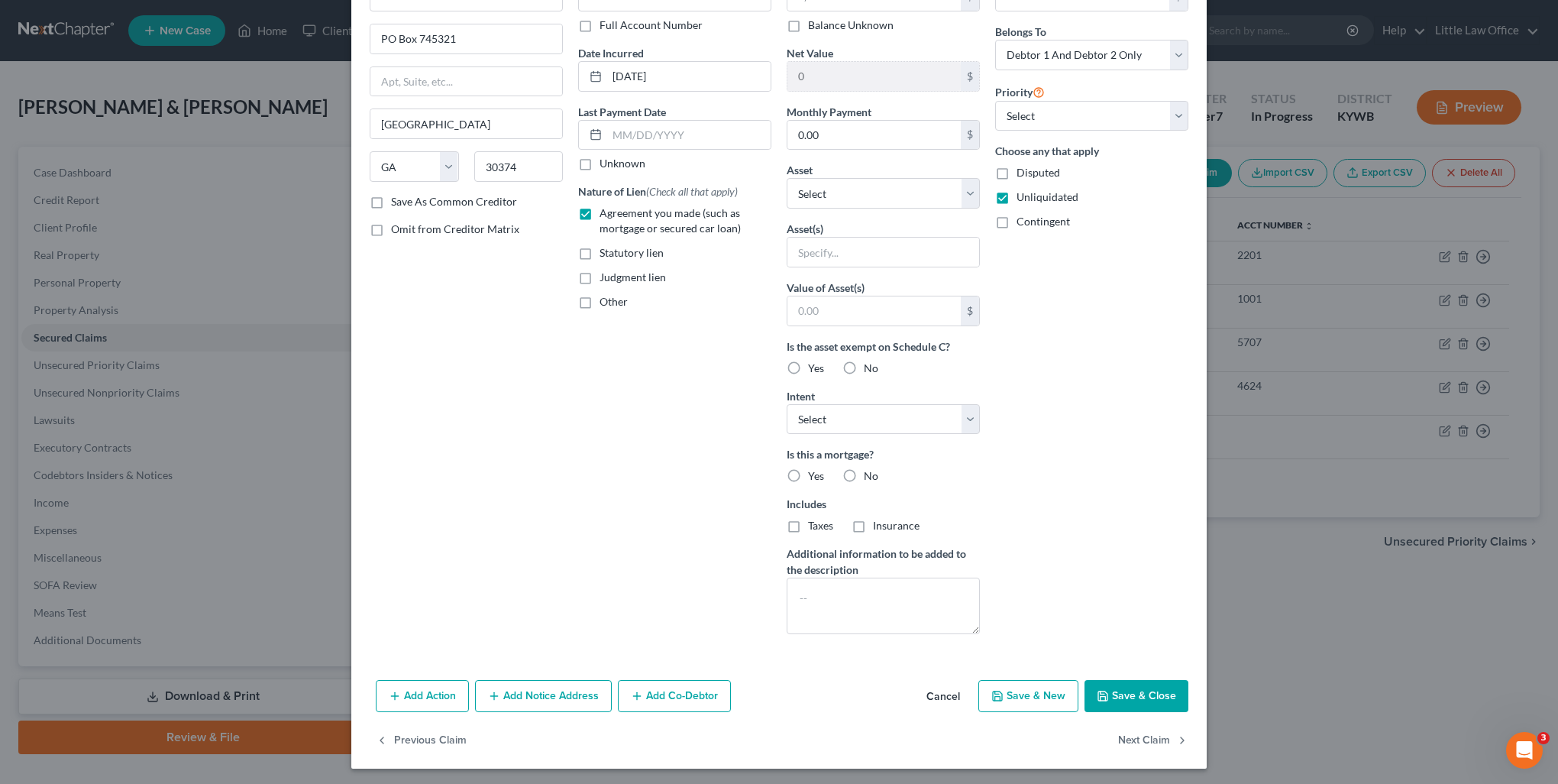
click at [1147, 703] on button "Save & Close" at bounding box center [1136, 695] width 104 height 32
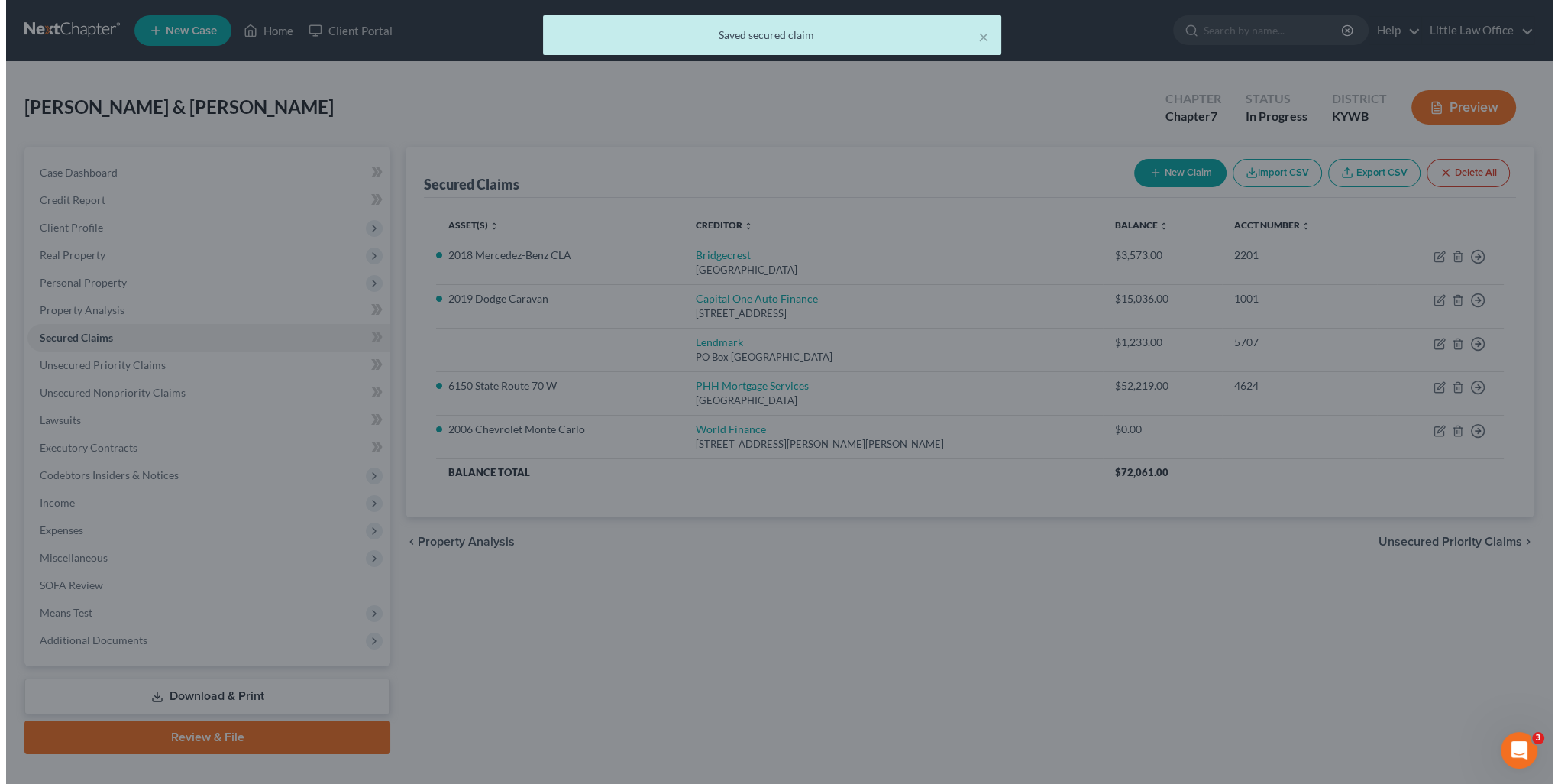
scroll to position [0, 0]
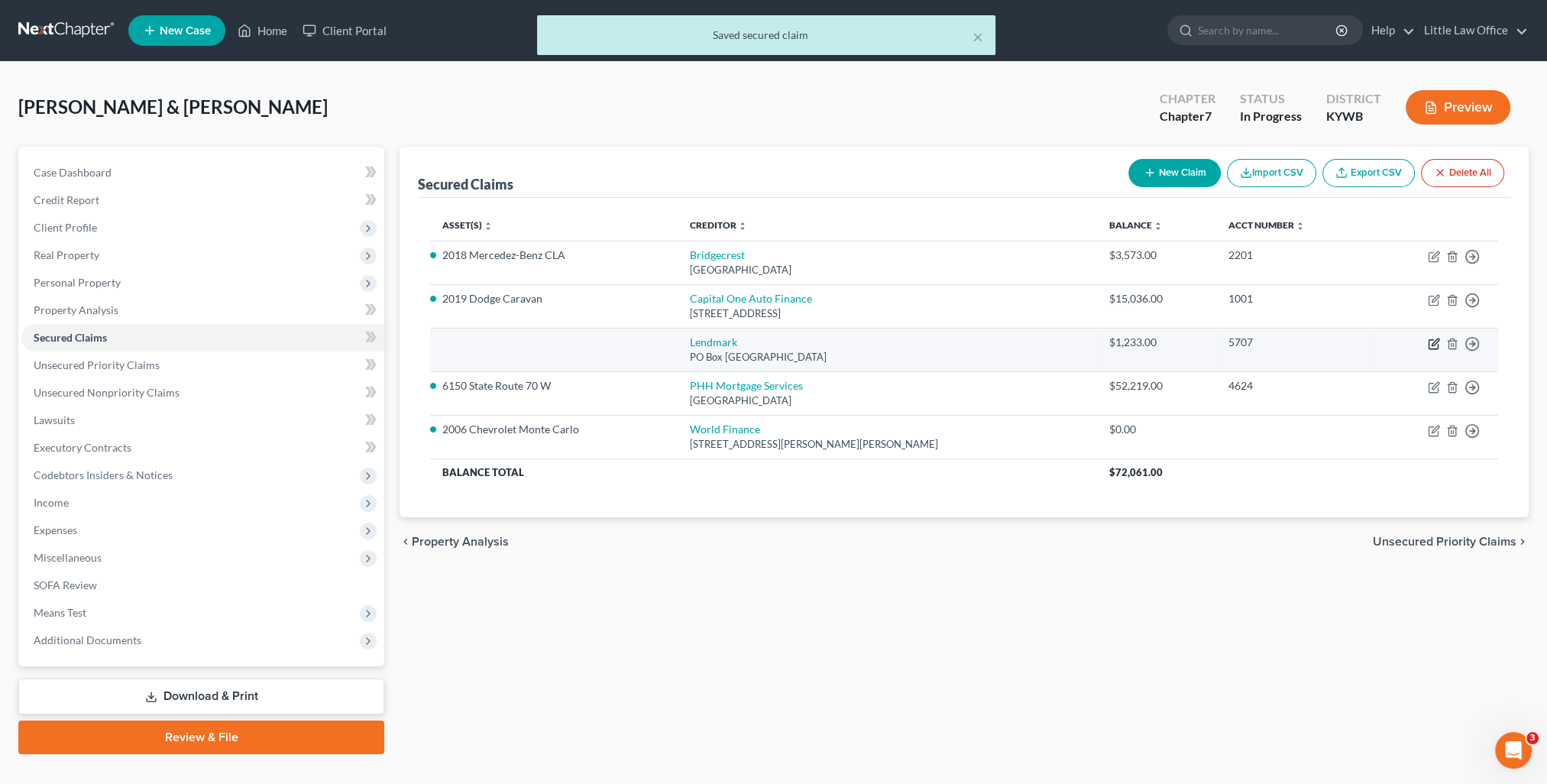
click at [1433, 347] on icon "button" at bounding box center [1433, 343] width 12 height 12
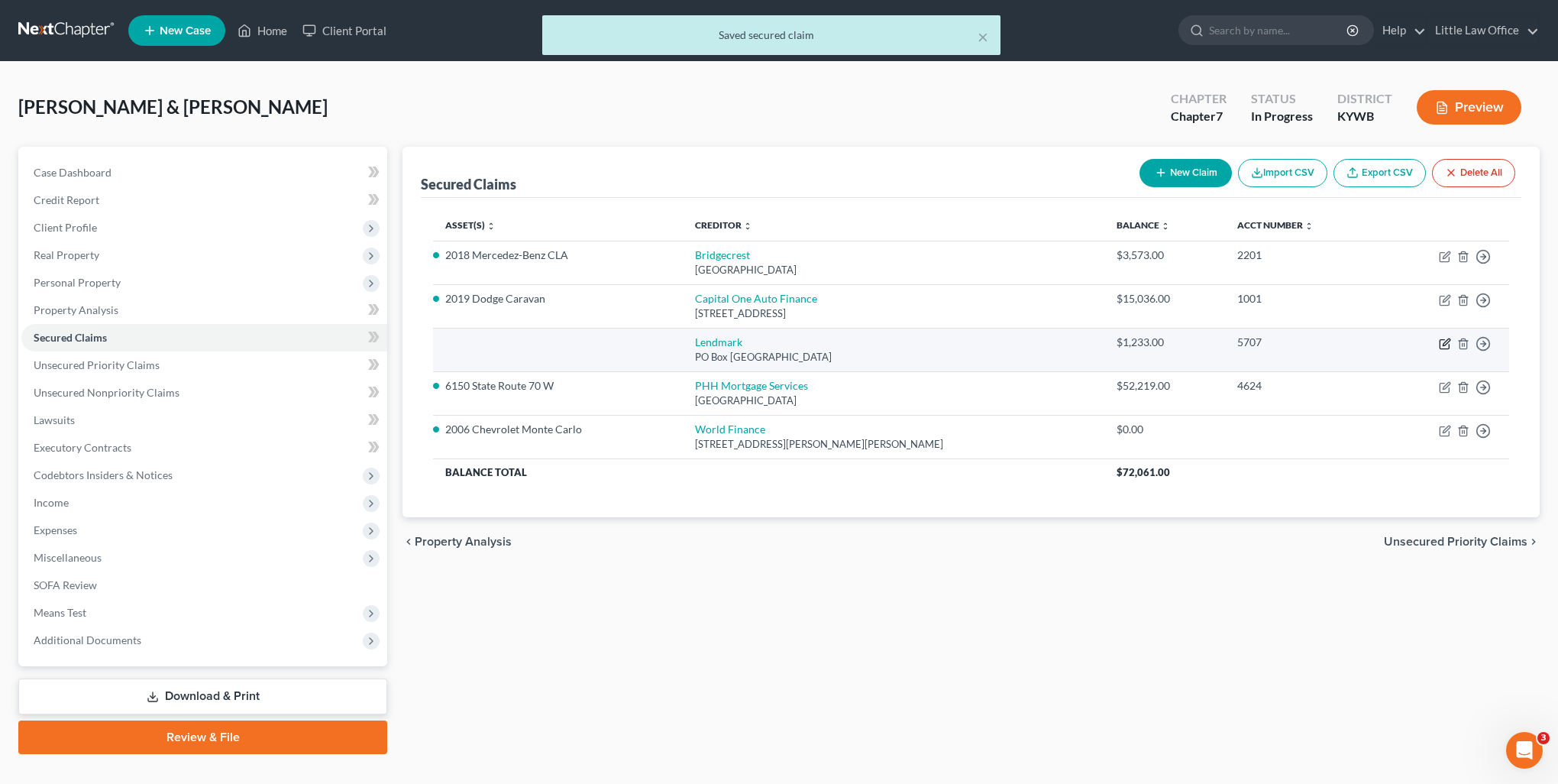
select select "10"
select select "2"
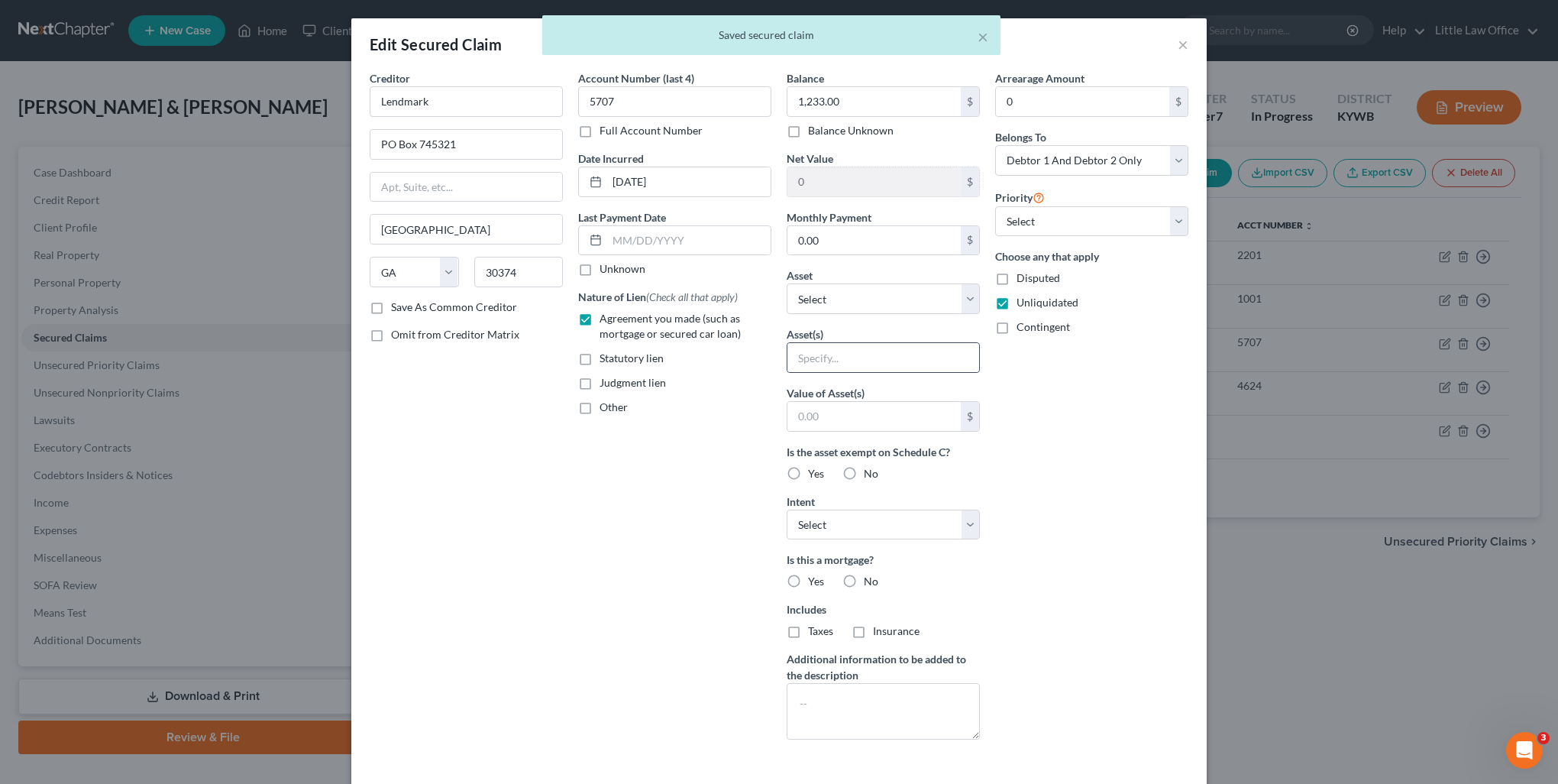
click at [855, 370] on div at bounding box center [883, 358] width 193 height 31
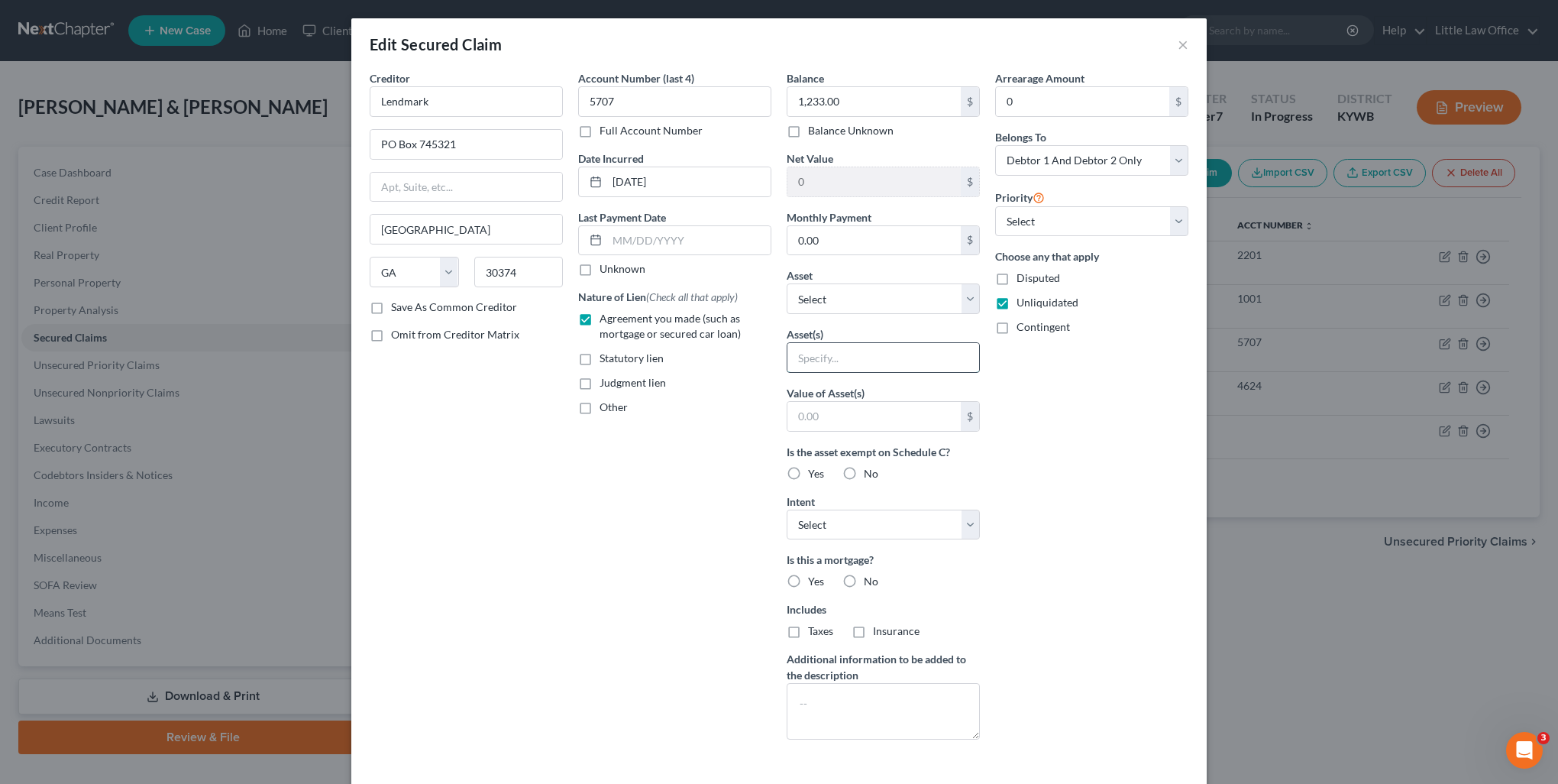
click at [859, 365] on input "text" at bounding box center [883, 357] width 191 height 29
type input "Misc. Personal Property"
click at [802, 469] on div "Yes" at bounding box center [805, 473] width 37 height 15
click at [808, 469] on label "Yes" at bounding box center [816, 473] width 16 height 15
click at [814, 469] on input "Yes" at bounding box center [819, 471] width 10 height 10
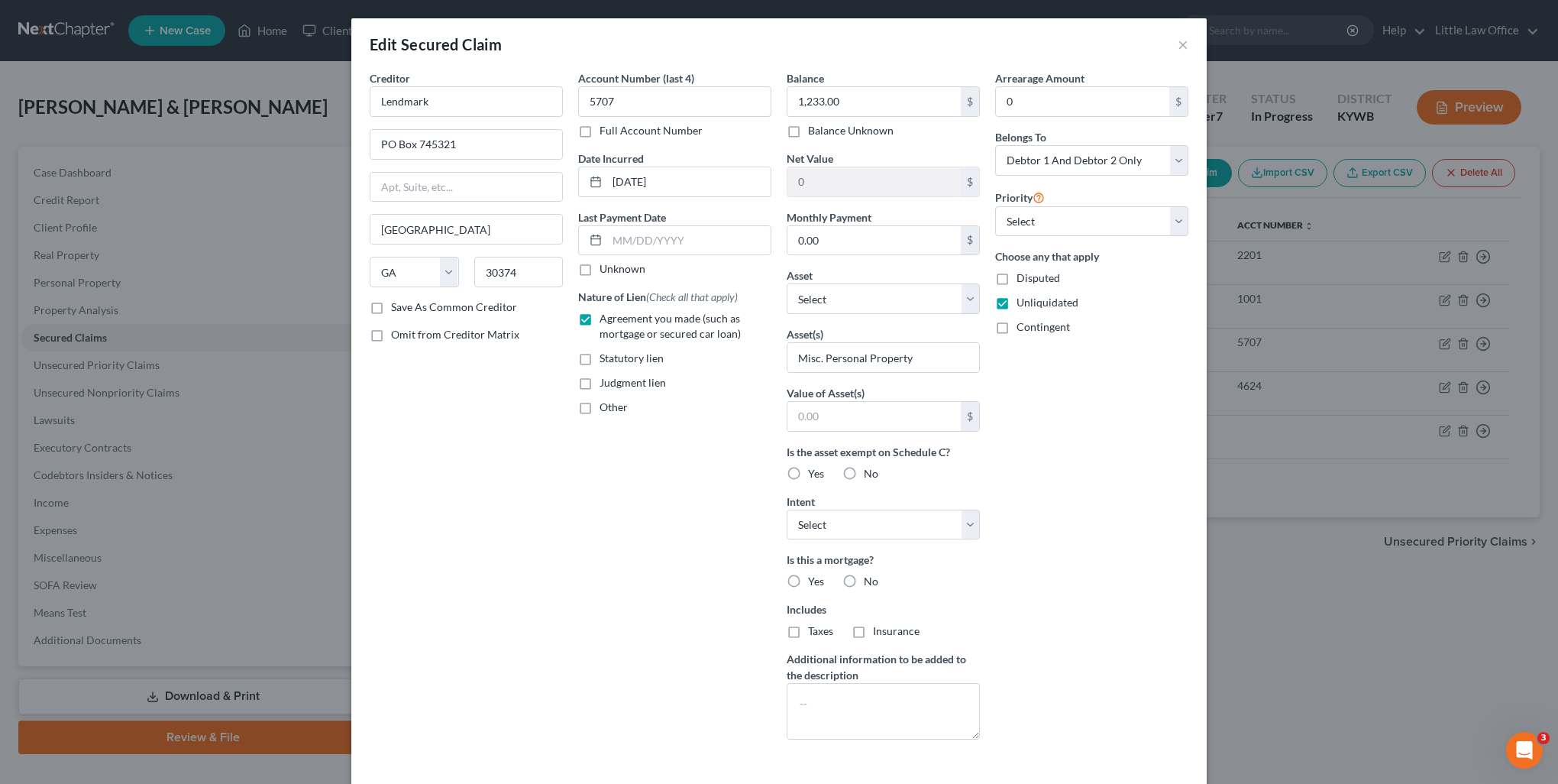
radio input "true"
click at [823, 514] on select "Select Surrender Redeem Reaffirm Avoid Other" at bounding box center [883, 525] width 193 height 31
select select "3"
click at [787, 509] on select "Select Surrender Redeem Reaffirm Avoid Other" at bounding box center [883, 525] width 193 height 31
click at [864, 581] on label "No" at bounding box center [871, 581] width 14 height 15
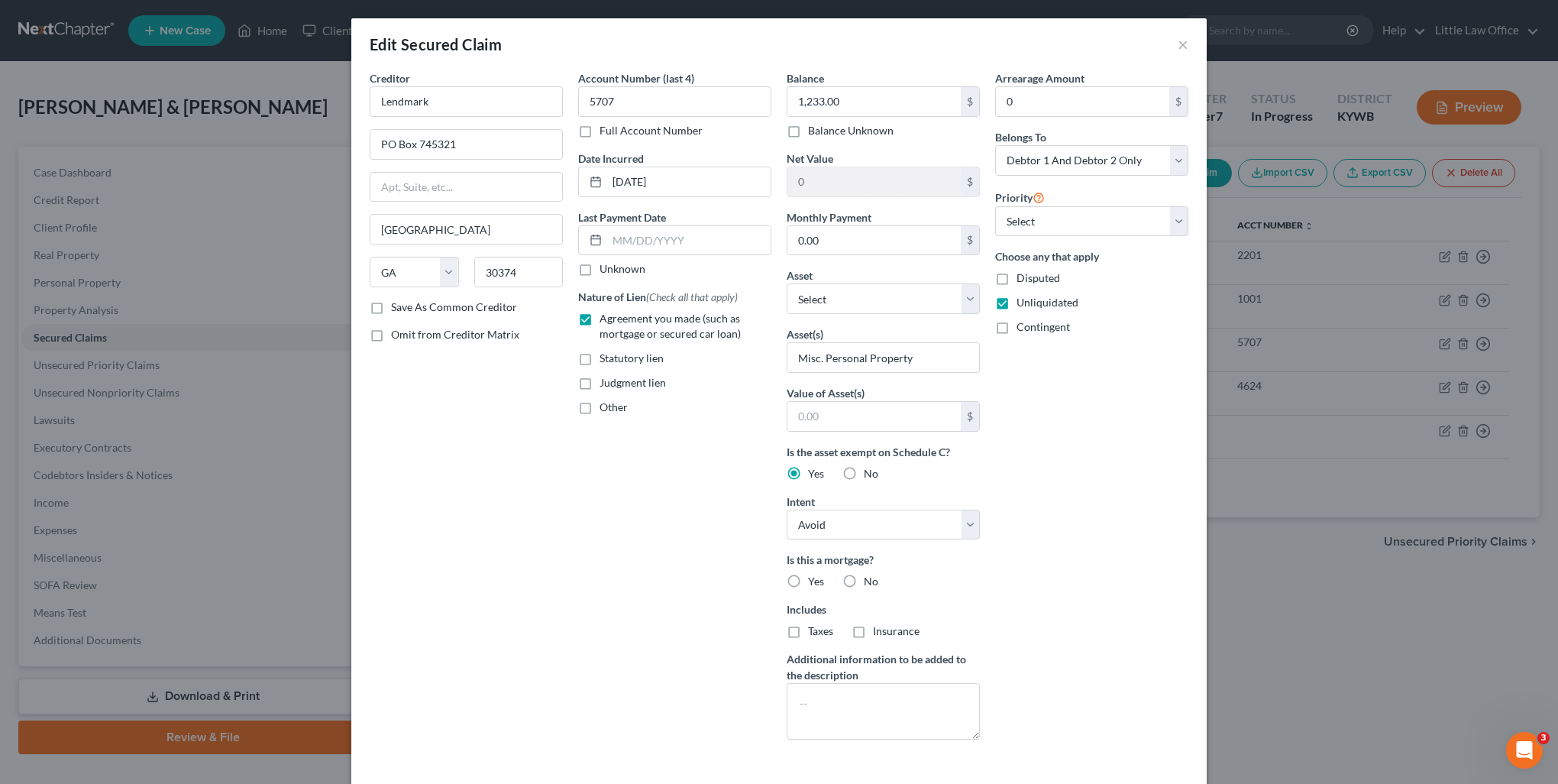
click at [870, 581] on input "No" at bounding box center [875, 578] width 10 height 10
radio input "true"
click at [857, 628] on div "No" at bounding box center [860, 631] width 36 height 15
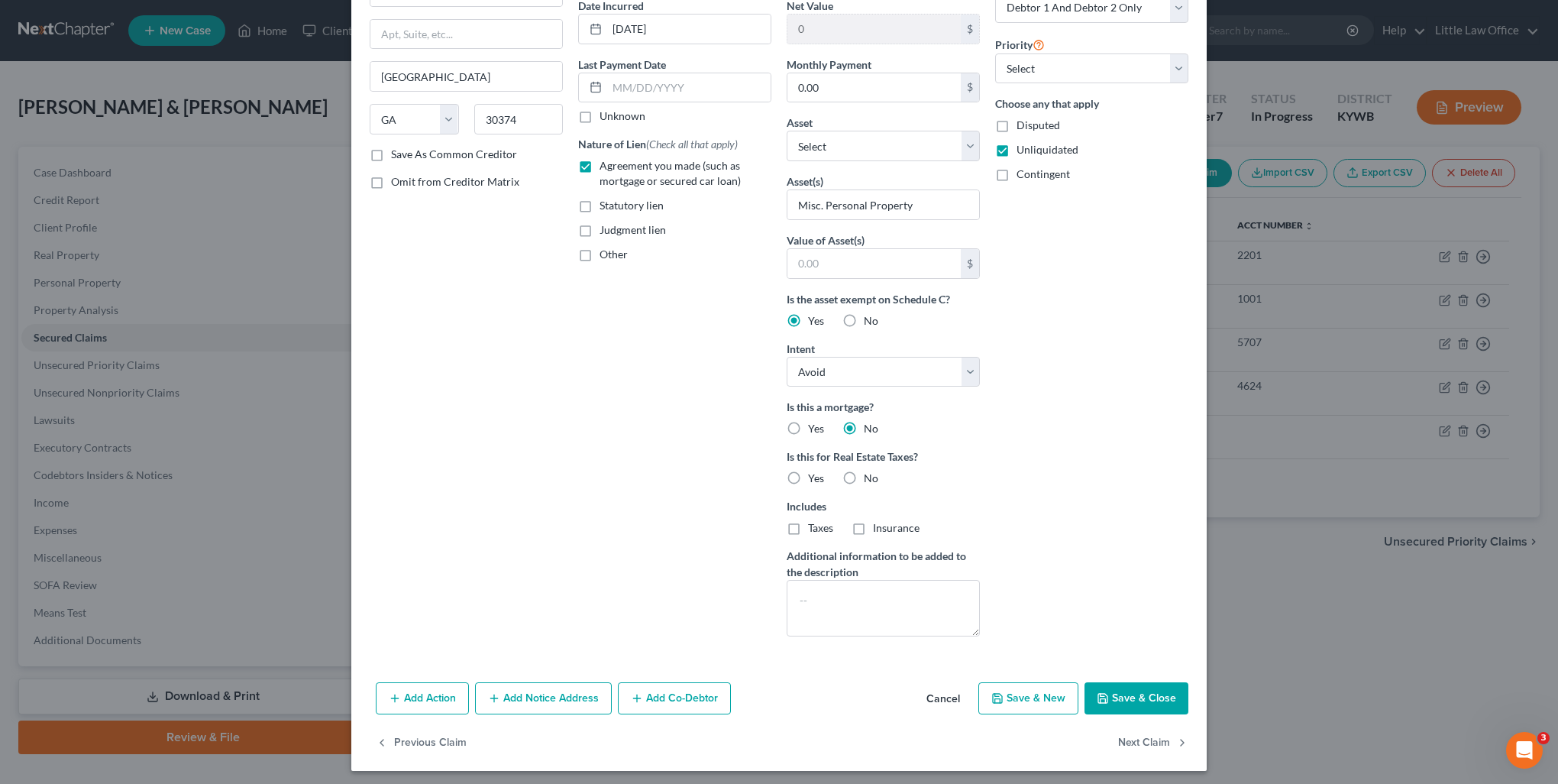
scroll to position [155, 0]
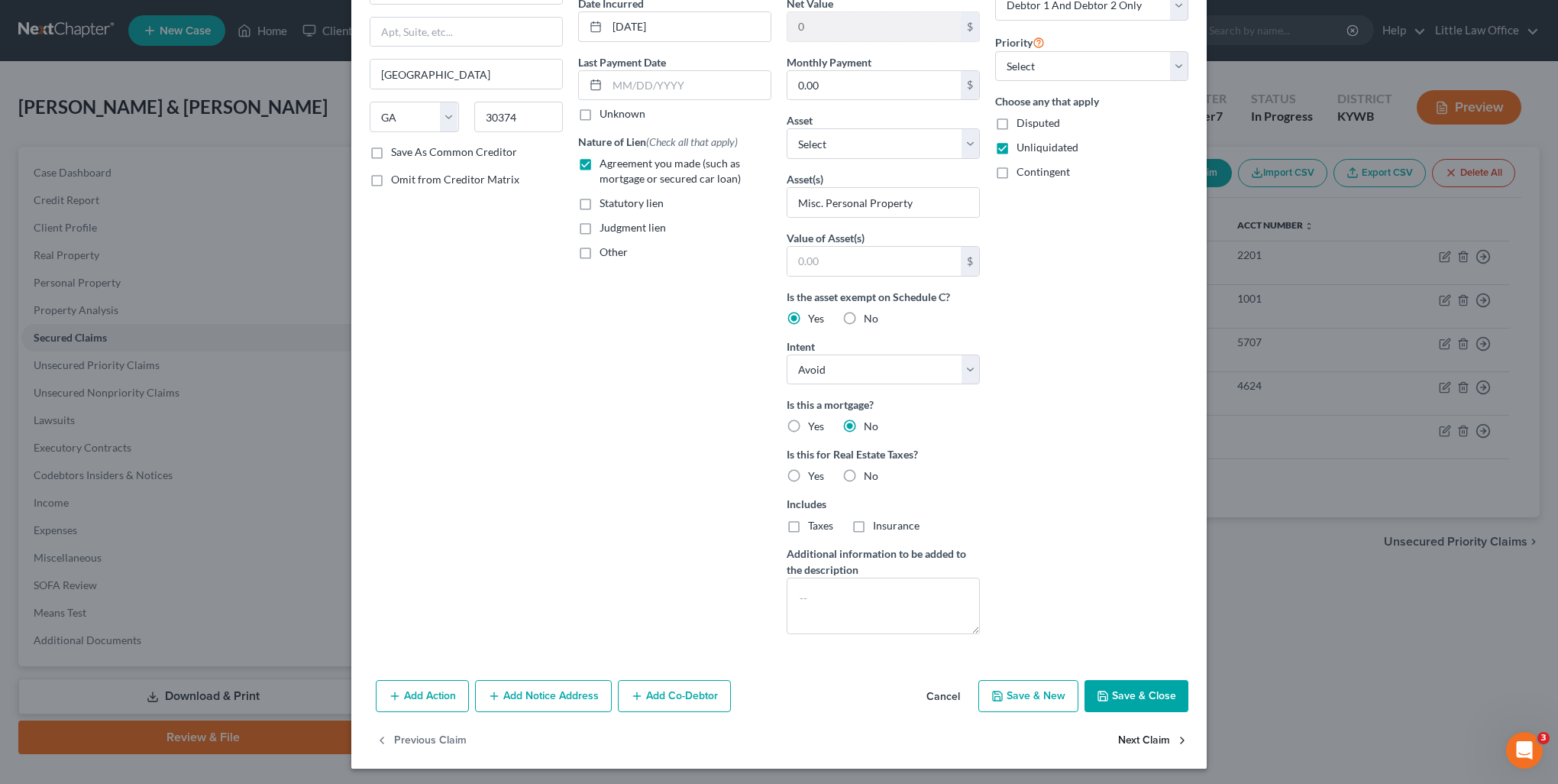
click at [1135, 741] on button "Next Claim" at bounding box center [1153, 740] width 70 height 32
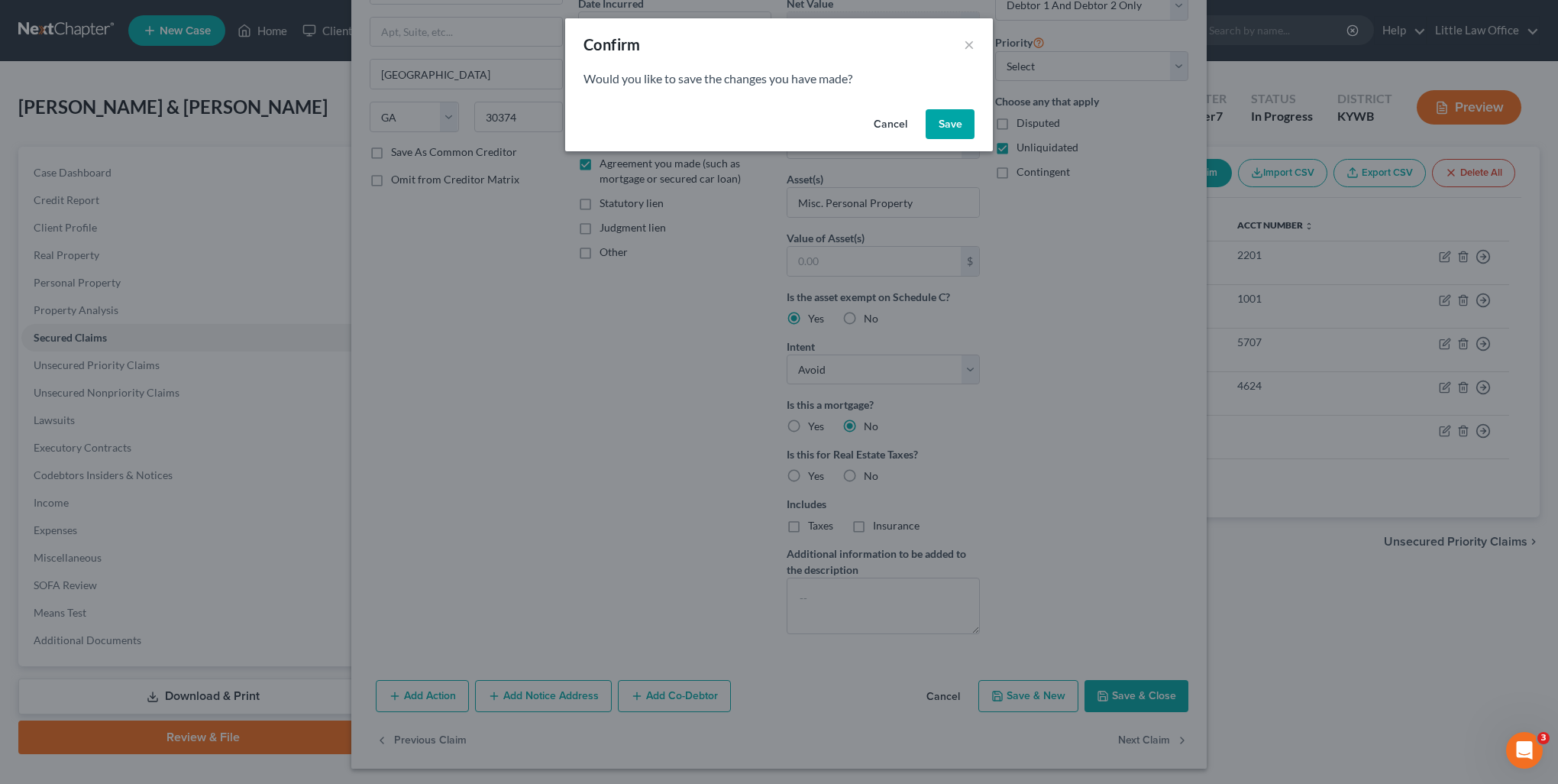
click at [956, 127] on button "Save" at bounding box center [950, 124] width 49 height 31
select select "45"
select select "2"
select select "1"
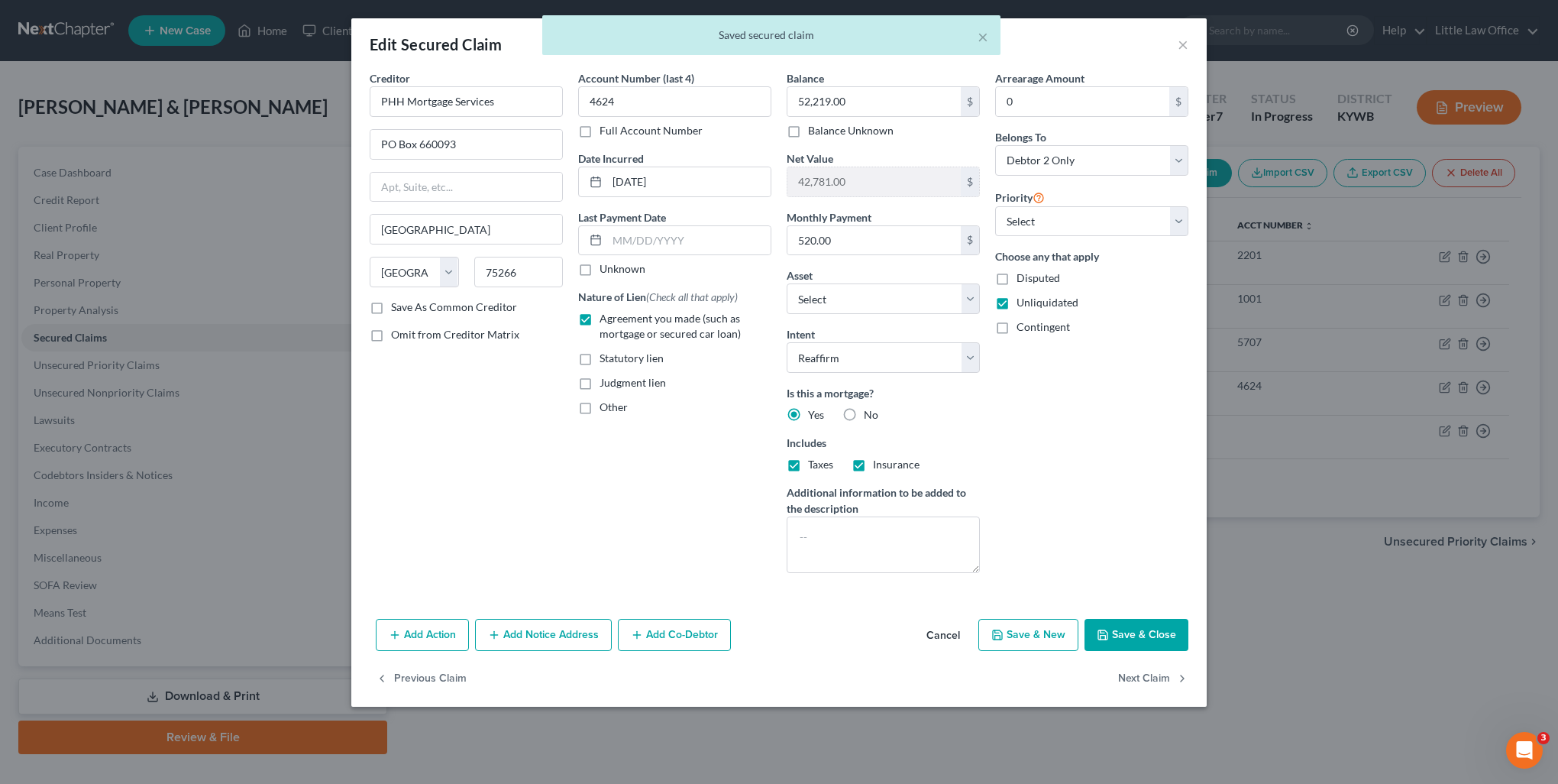
scroll to position [0, 0]
click at [503, 96] on input "PHH Mortgage Services" at bounding box center [466, 101] width 193 height 31
click at [485, 127] on div "PHH Mortgage Services" at bounding box center [461, 128] width 159 height 15
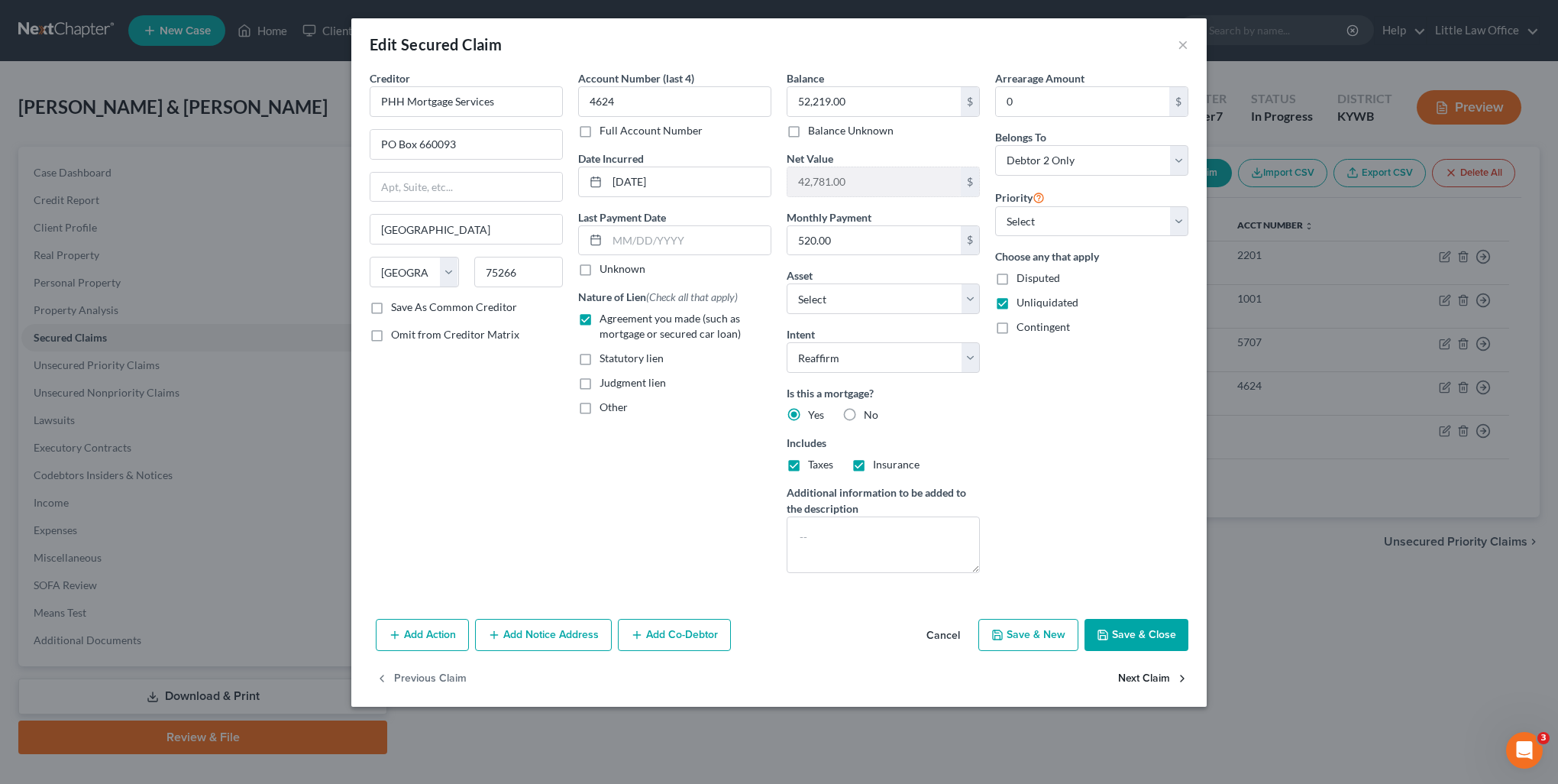
click at [1147, 682] on button "Next Claim" at bounding box center [1153, 679] width 70 height 32
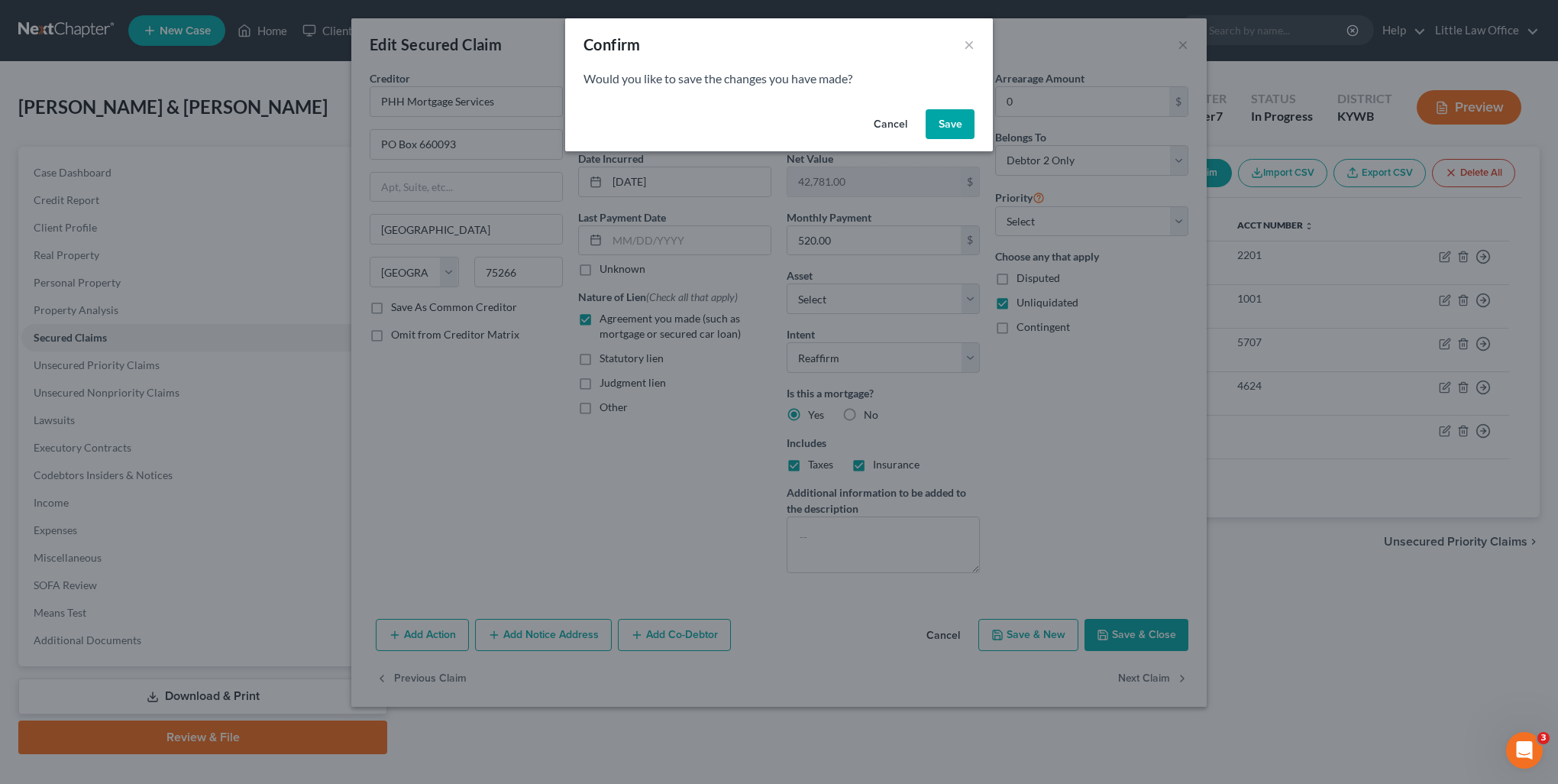
click at [945, 139] on div "Cancel Save" at bounding box center [779, 127] width 428 height 49
click at [943, 136] on button "Save" at bounding box center [950, 124] width 49 height 31
select select "18"
select select "0"
select select "2"
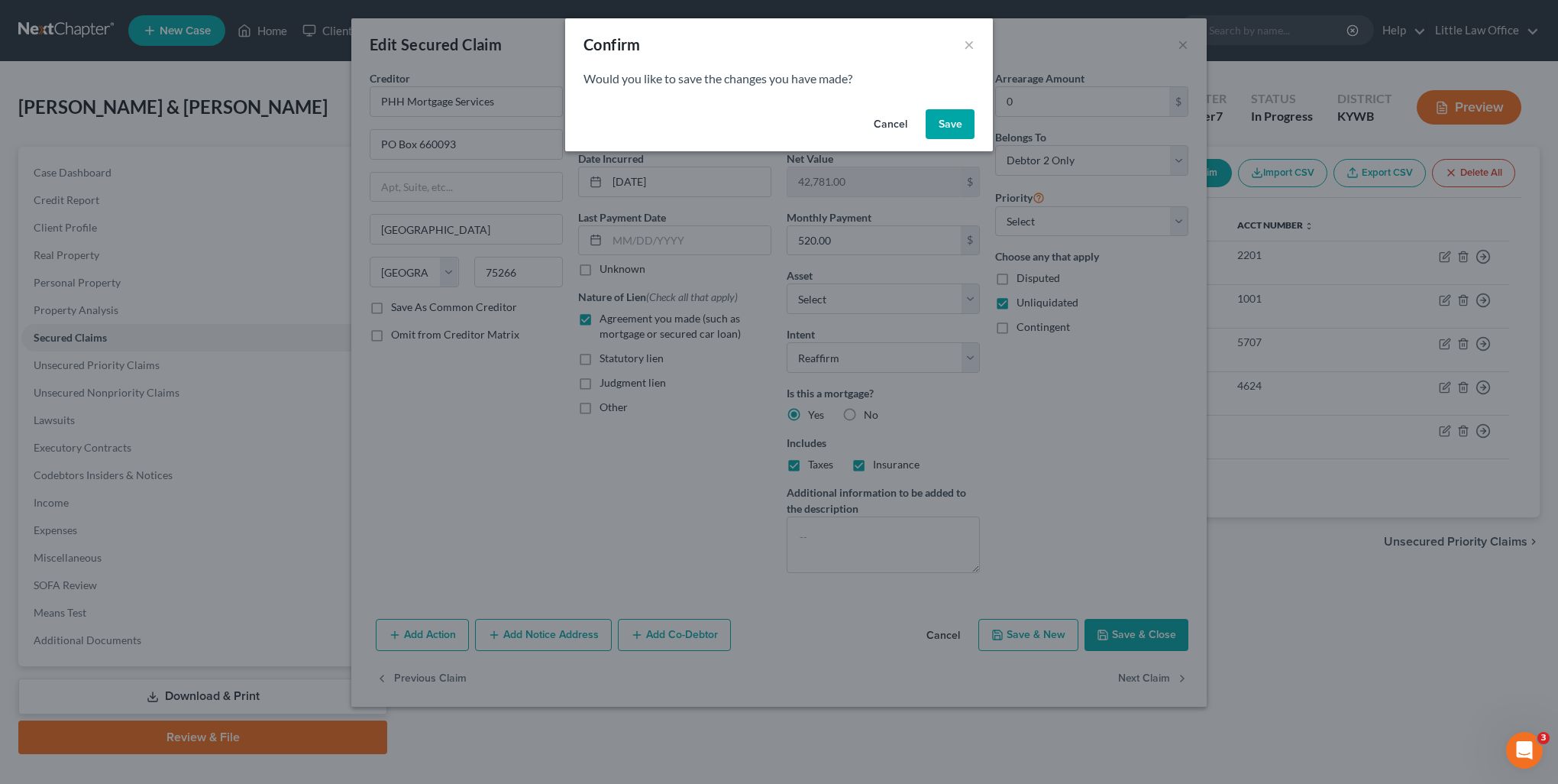
select select "0"
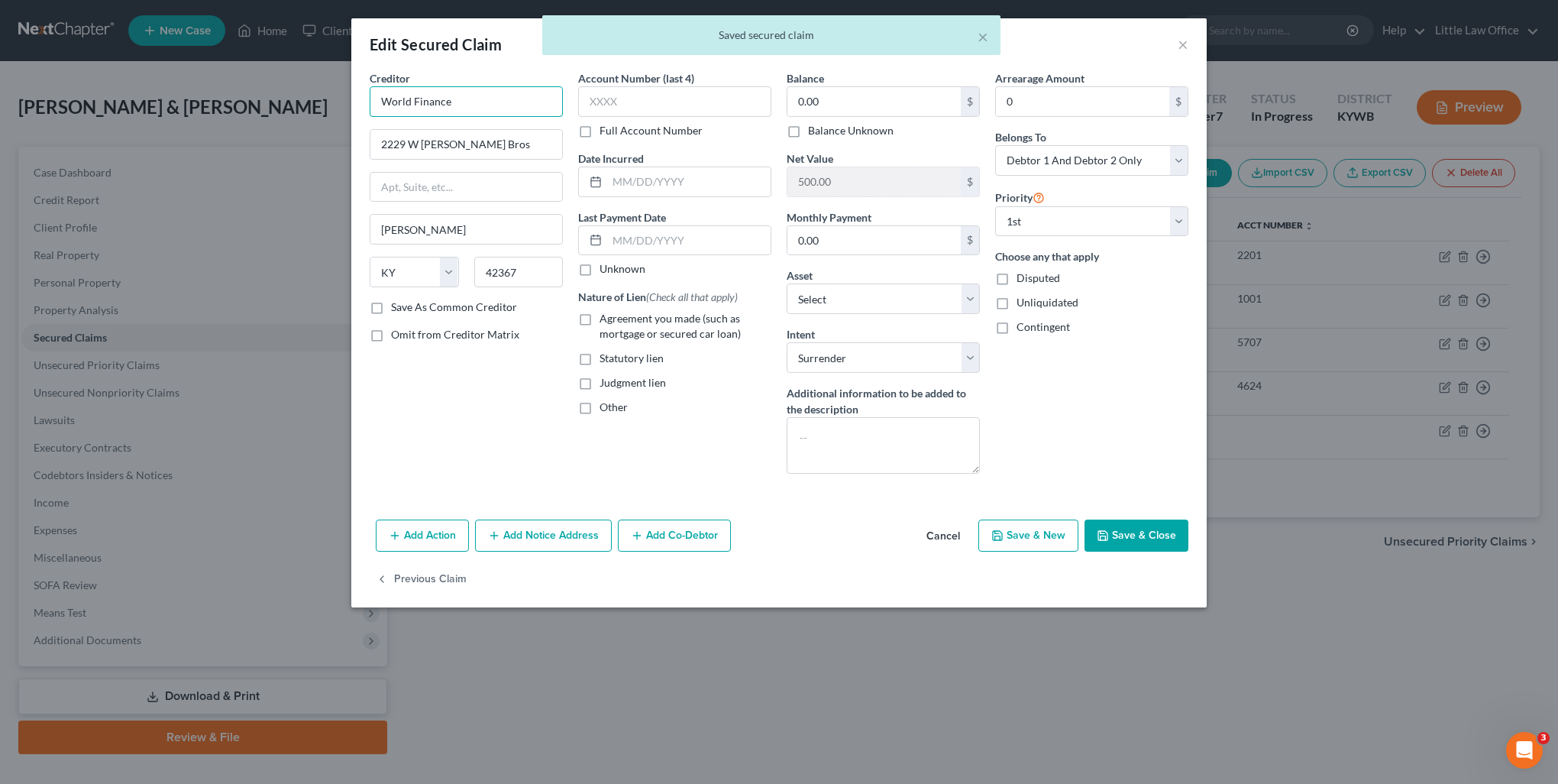
click at [497, 95] on input "World Finance" at bounding box center [466, 101] width 193 height 31
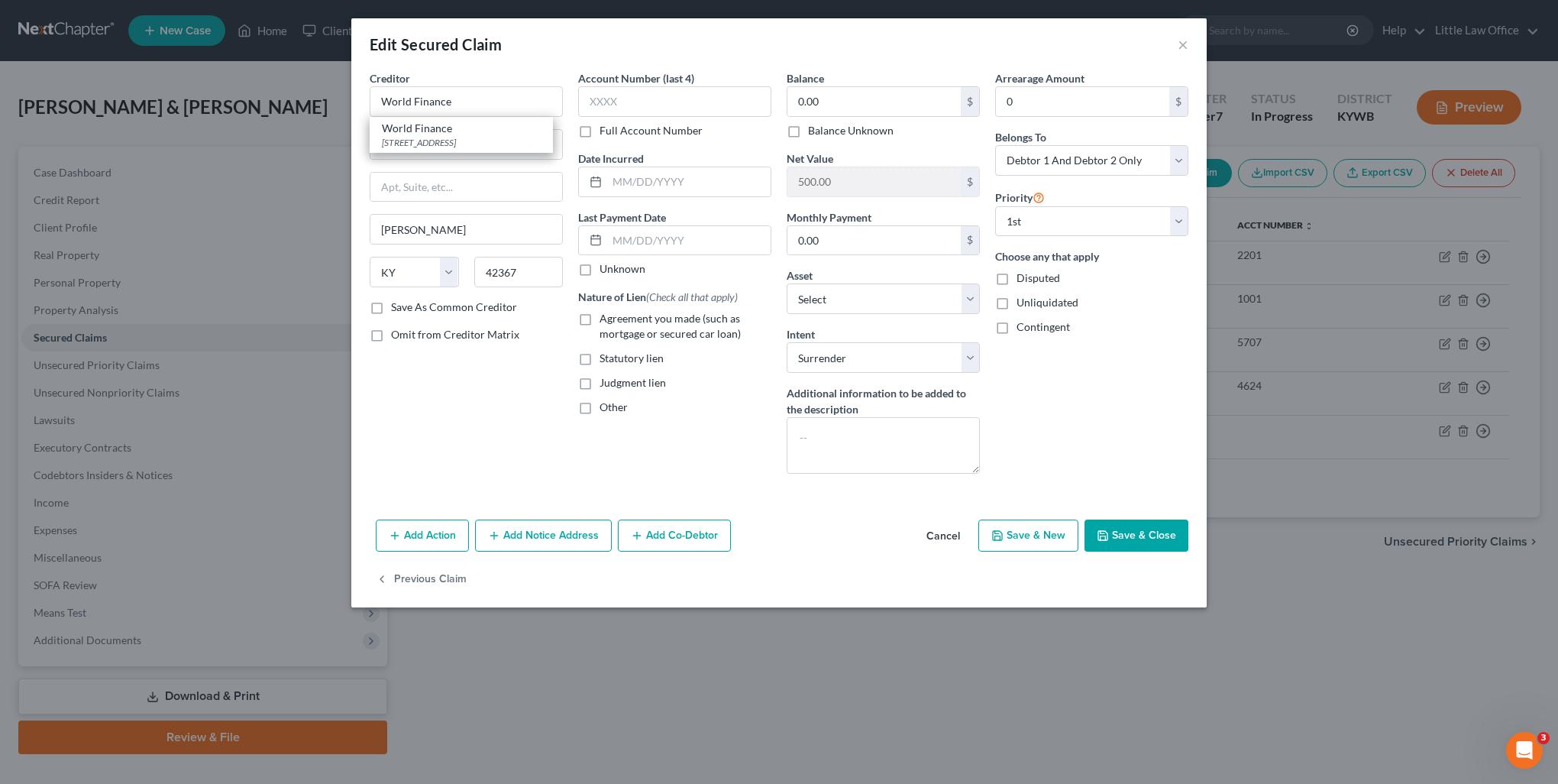
click at [525, 417] on div "Creditor * World Finance World Finance PO Box 6429, Greenville, SC 29606 2229 W…" at bounding box center [467, 278] width 209 height 415
click at [556, 538] on button "Add Notice Address" at bounding box center [543, 535] width 137 height 32
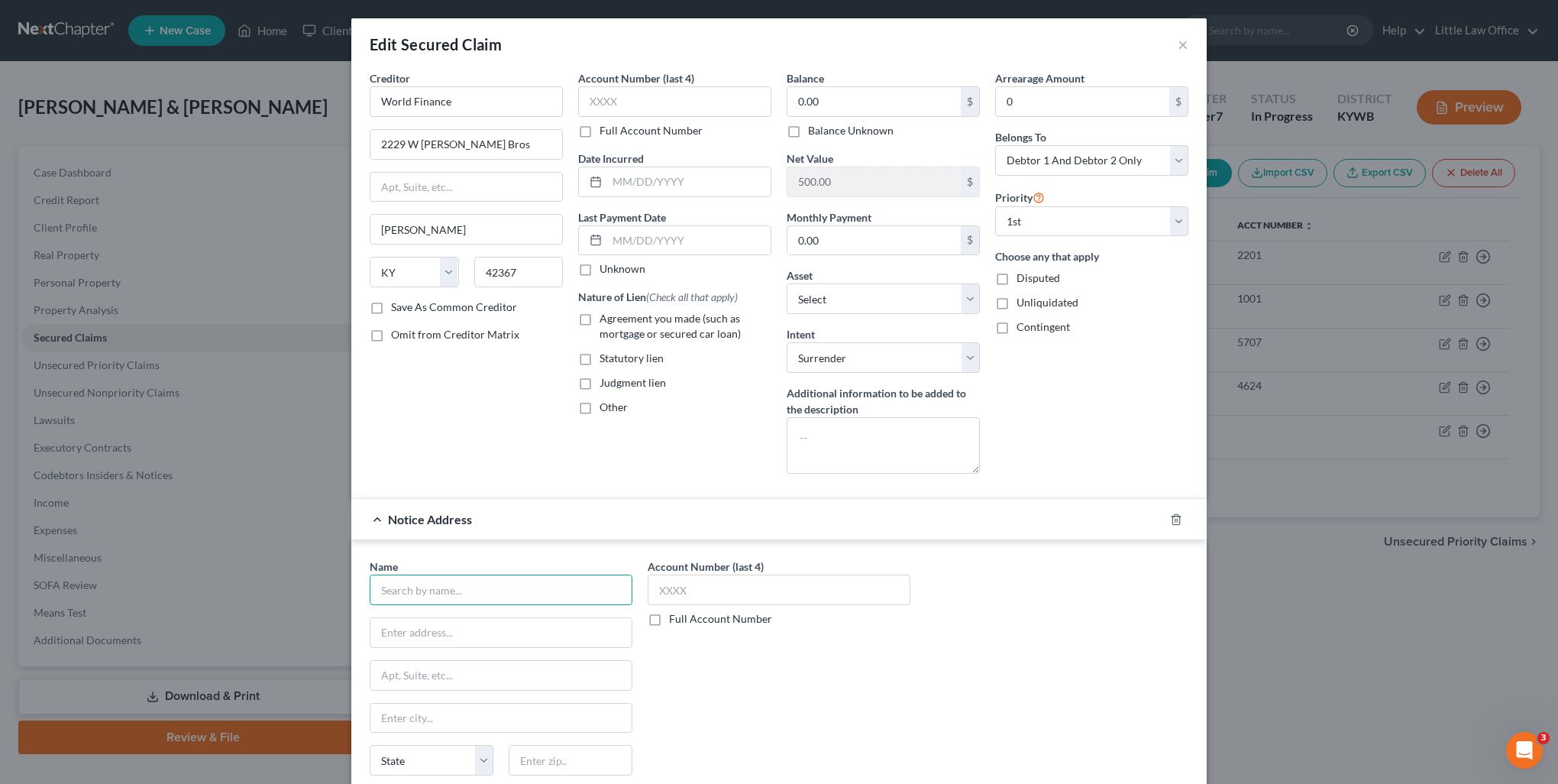
click at [514, 597] on input "text" at bounding box center [501, 589] width 263 height 31
click at [472, 624] on div "PO Box 6429, Greenville, SC 29606" at bounding box center [461, 631] width 159 height 13
type input "World Finance"
type input "PO Box 6429"
type input "Greenville"
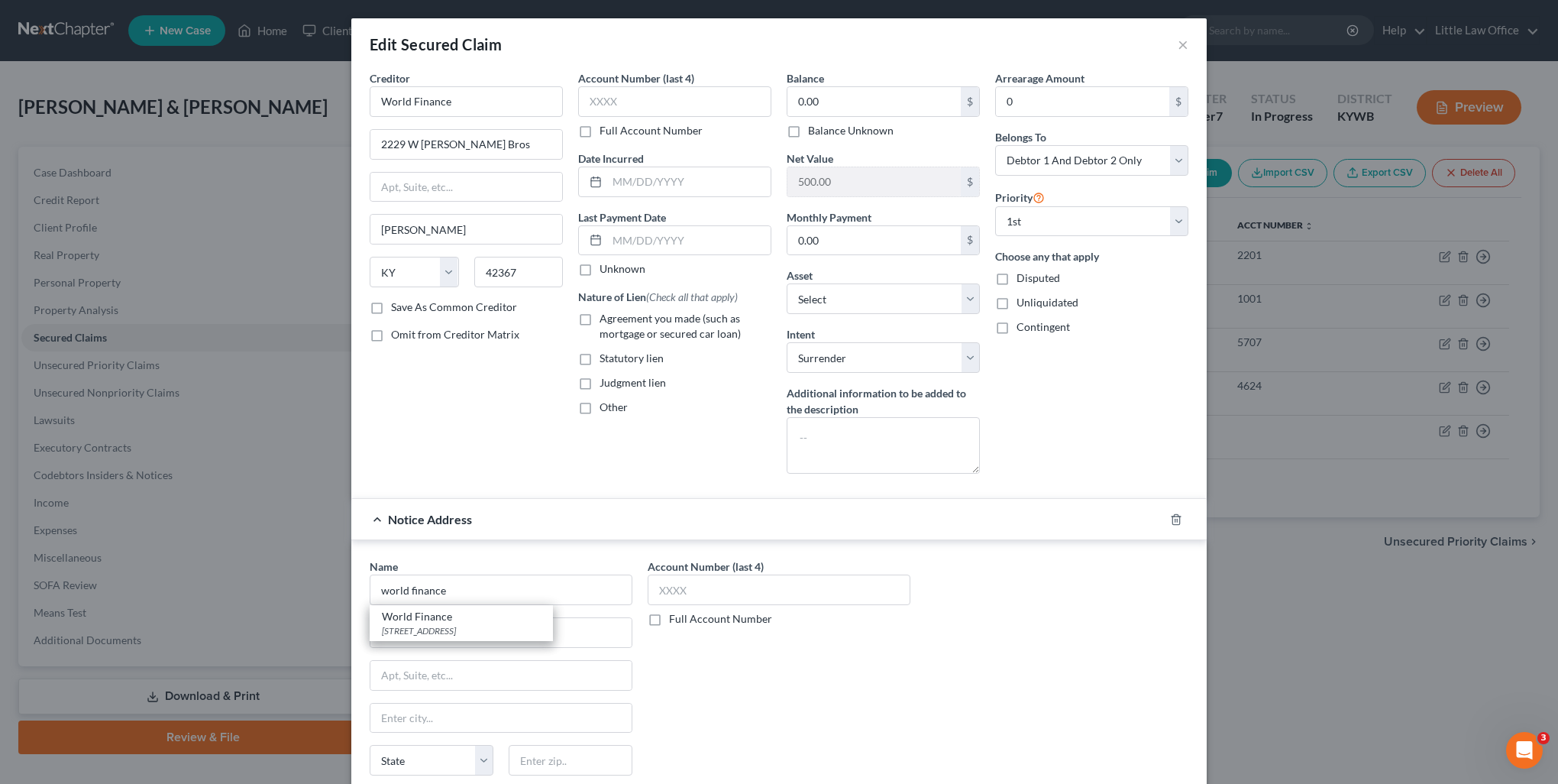
select select "42"
type input "29606"
click at [647, 321] on span "Agreement you made (such as mortgage or secured car loan)" at bounding box center [670, 326] width 142 height 28
click at [616, 320] on input "Agreement you made (such as mortgage or secured car loan)" at bounding box center [611, 316] width 10 height 10
checkbox input "true"
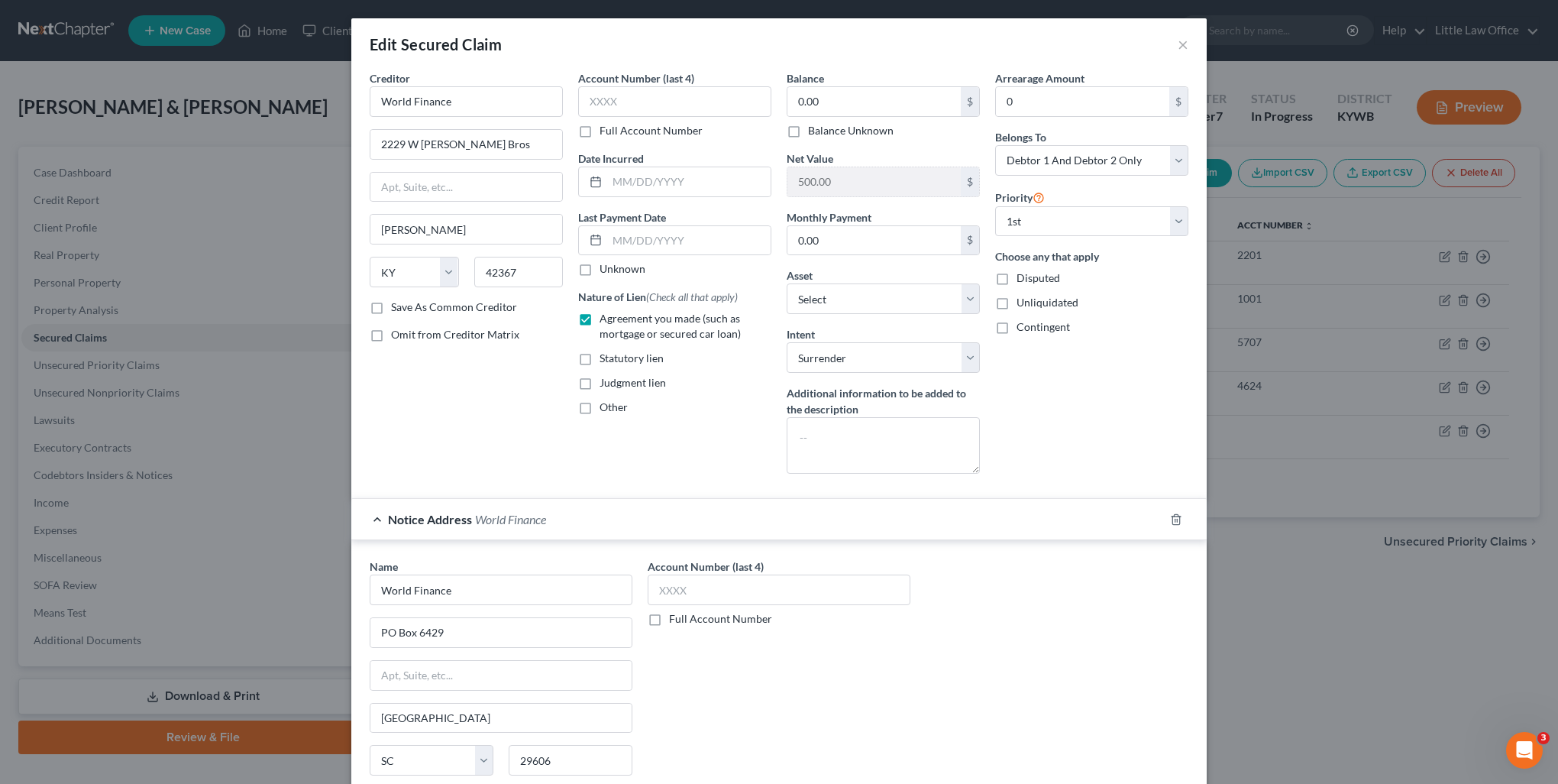
click at [1045, 301] on span "Unliquidated" at bounding box center [1048, 302] width 62 height 13
click at [1033, 301] on input "Unliquidated" at bounding box center [1028, 300] width 10 height 10
checkbox input "true"
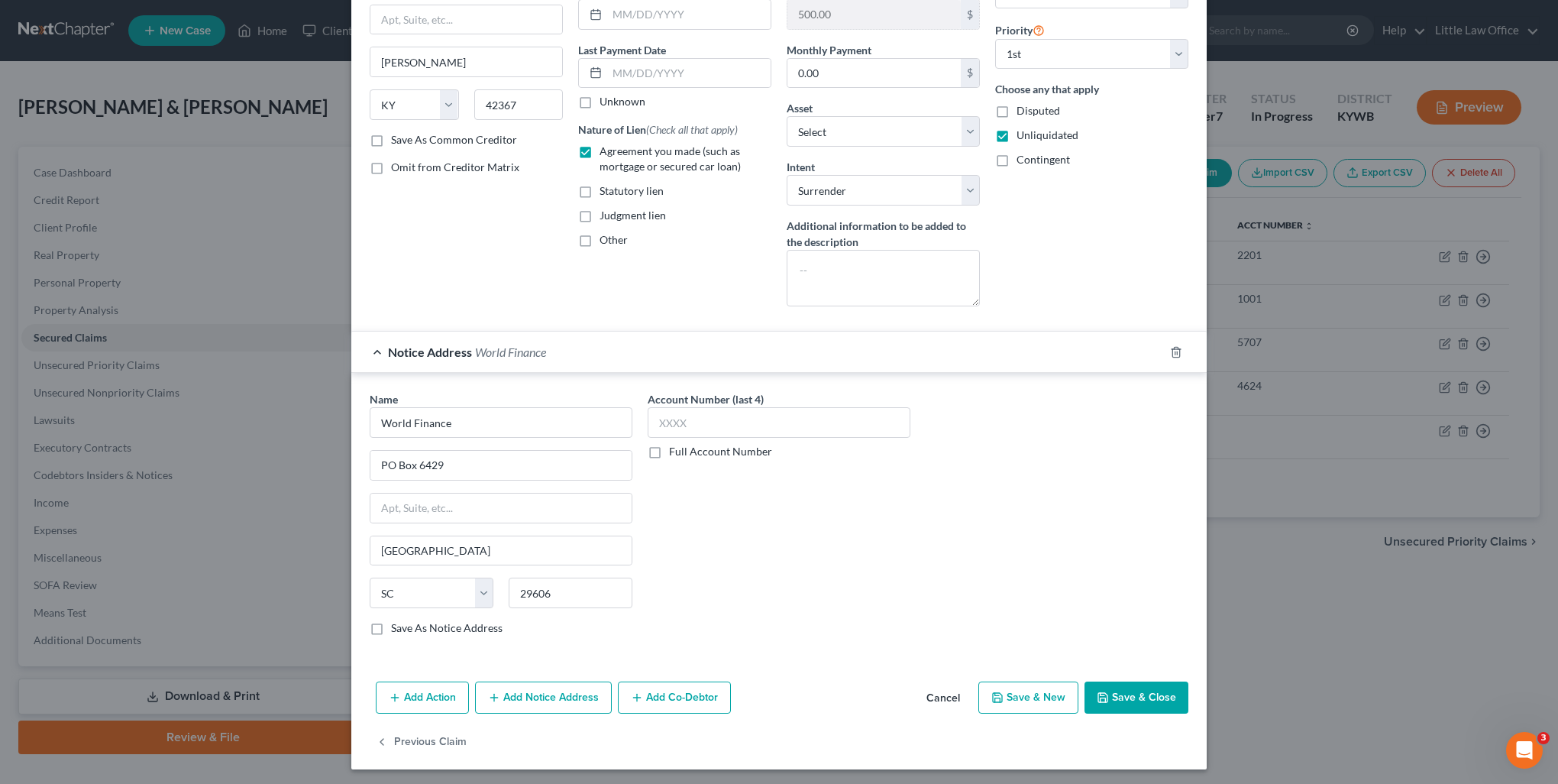
click at [1125, 703] on button "Save & Close" at bounding box center [1136, 697] width 104 height 32
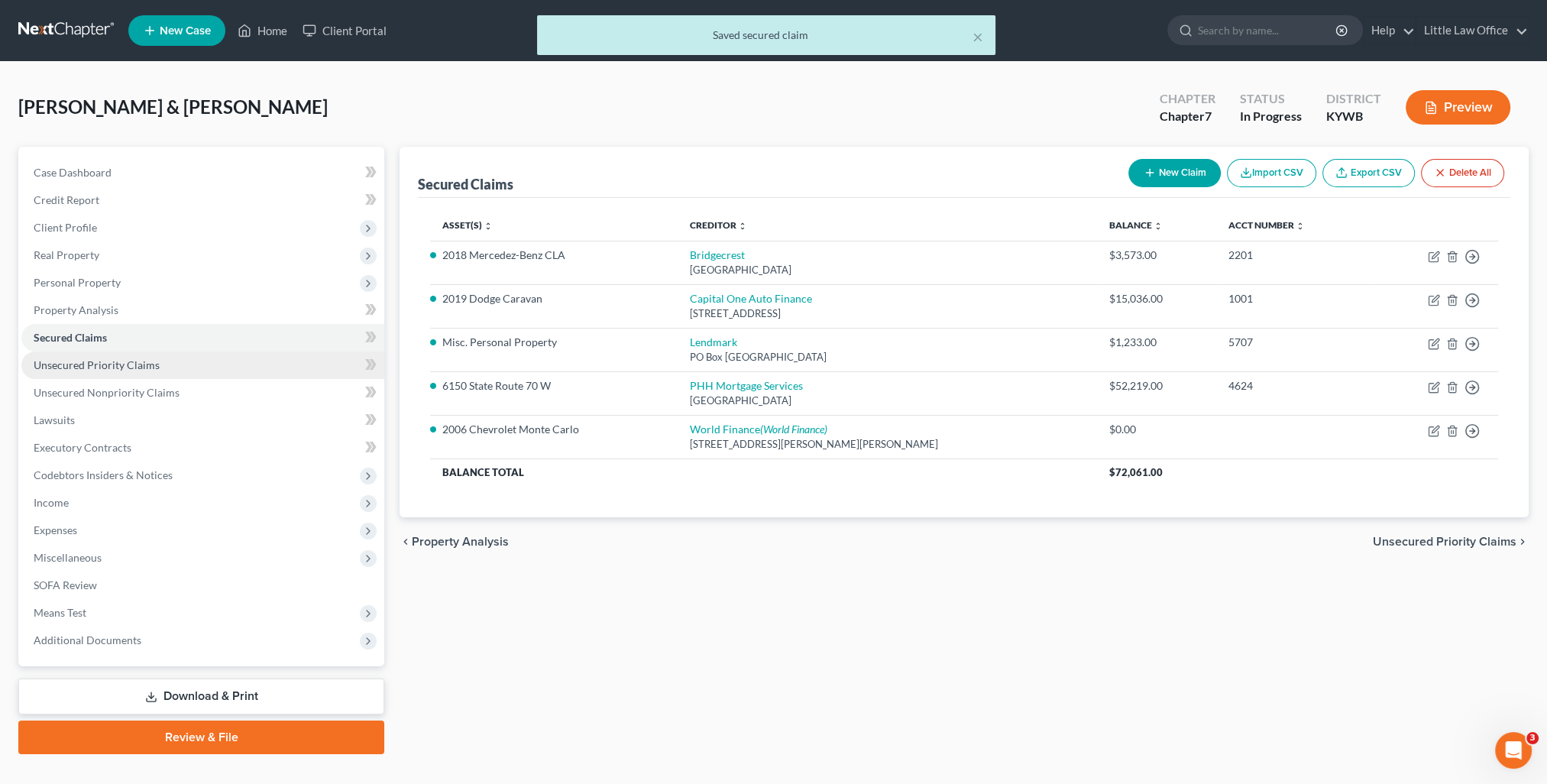
click at [124, 368] on span "Unsecured Priority Claims" at bounding box center [96, 365] width 126 height 13
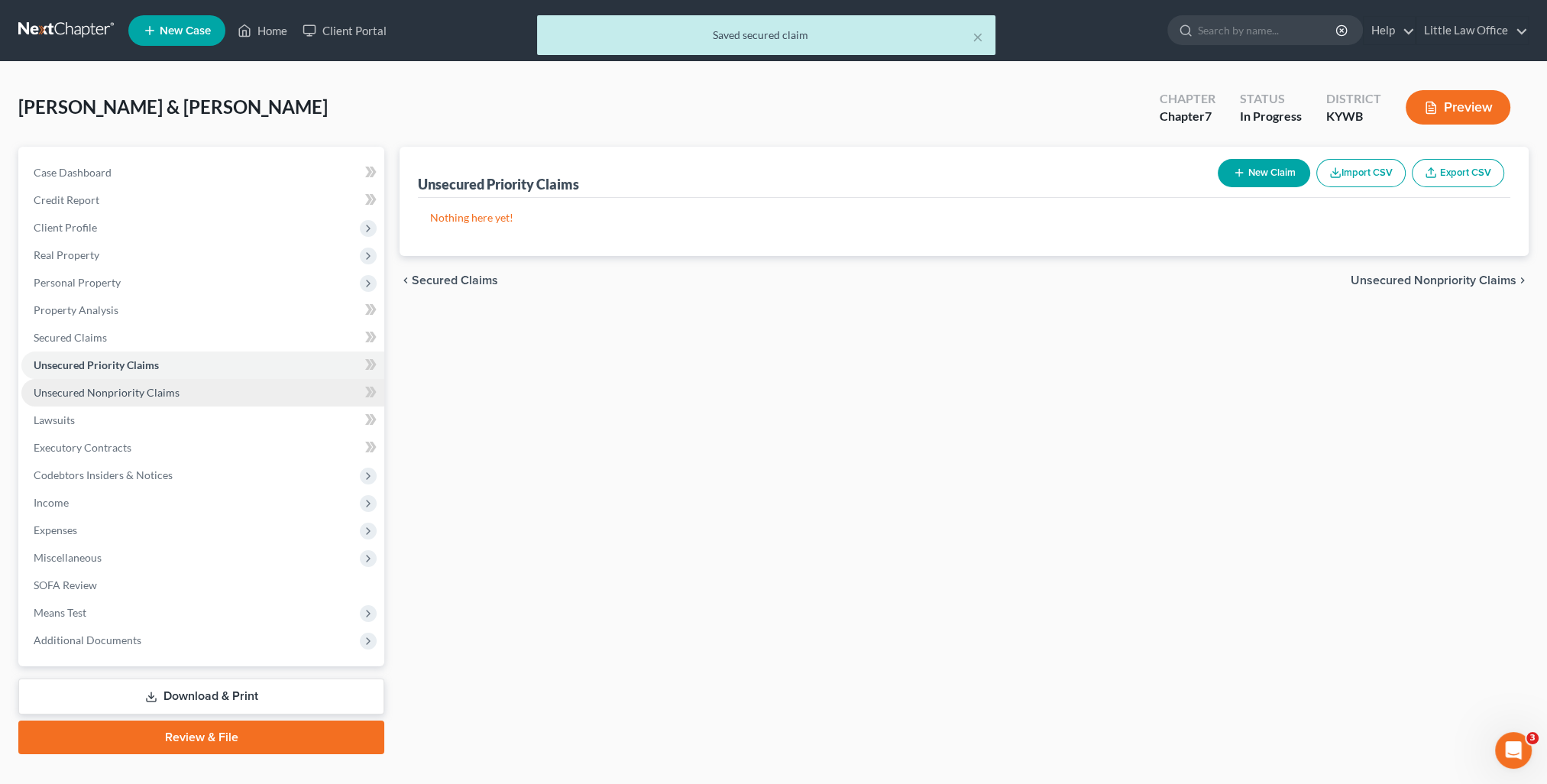
click at [142, 384] on link "Unsecured Nonpriority Claims" at bounding box center [203, 392] width 363 height 28
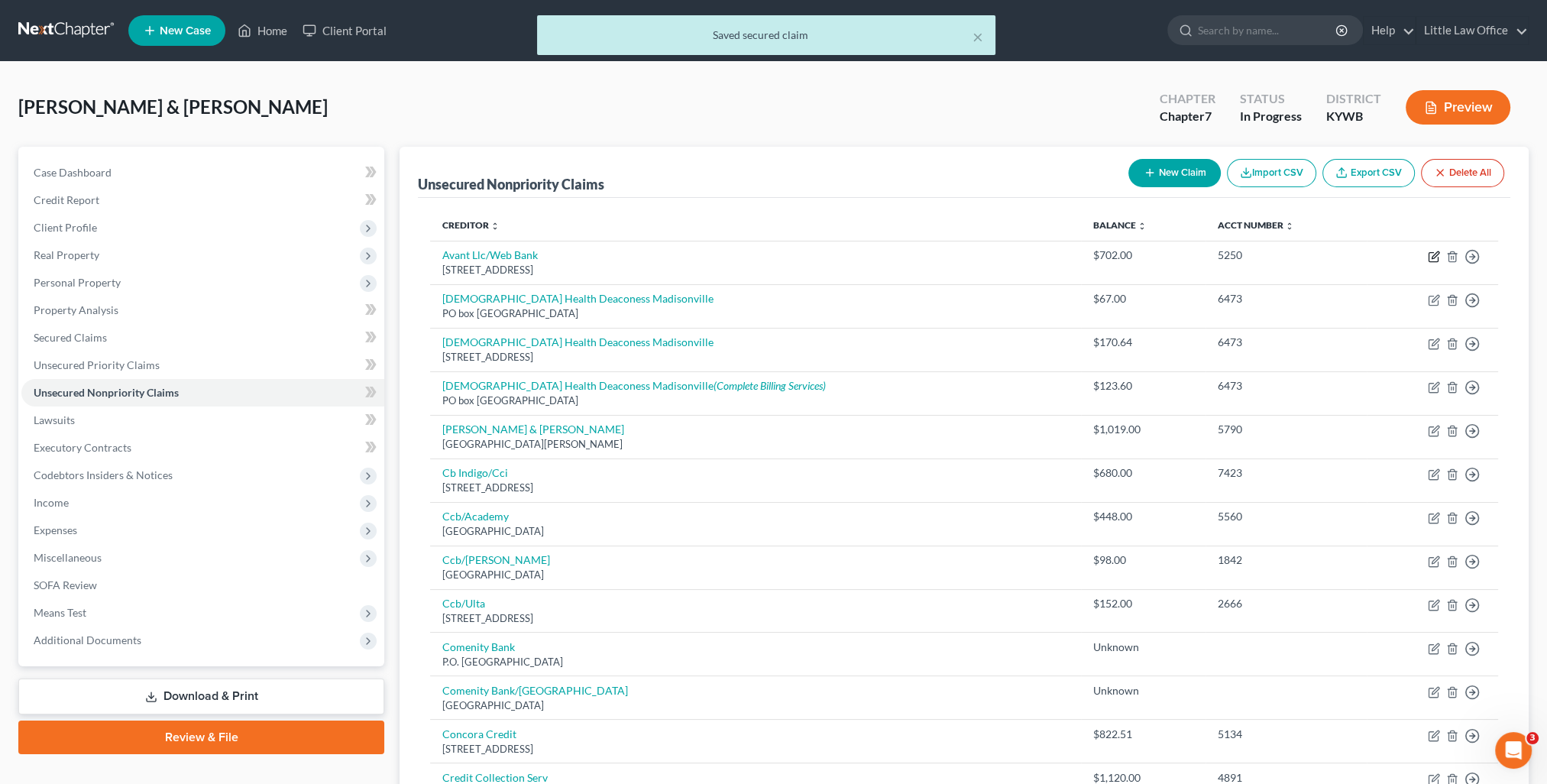
drag, startPoint x: 1436, startPoint y: 254, endPoint x: 586, endPoint y: 55, distance: 873.0
click at [1436, 253] on icon "button" at bounding box center [1433, 256] width 12 height 12
select select "14"
select select "2"
select select "1"
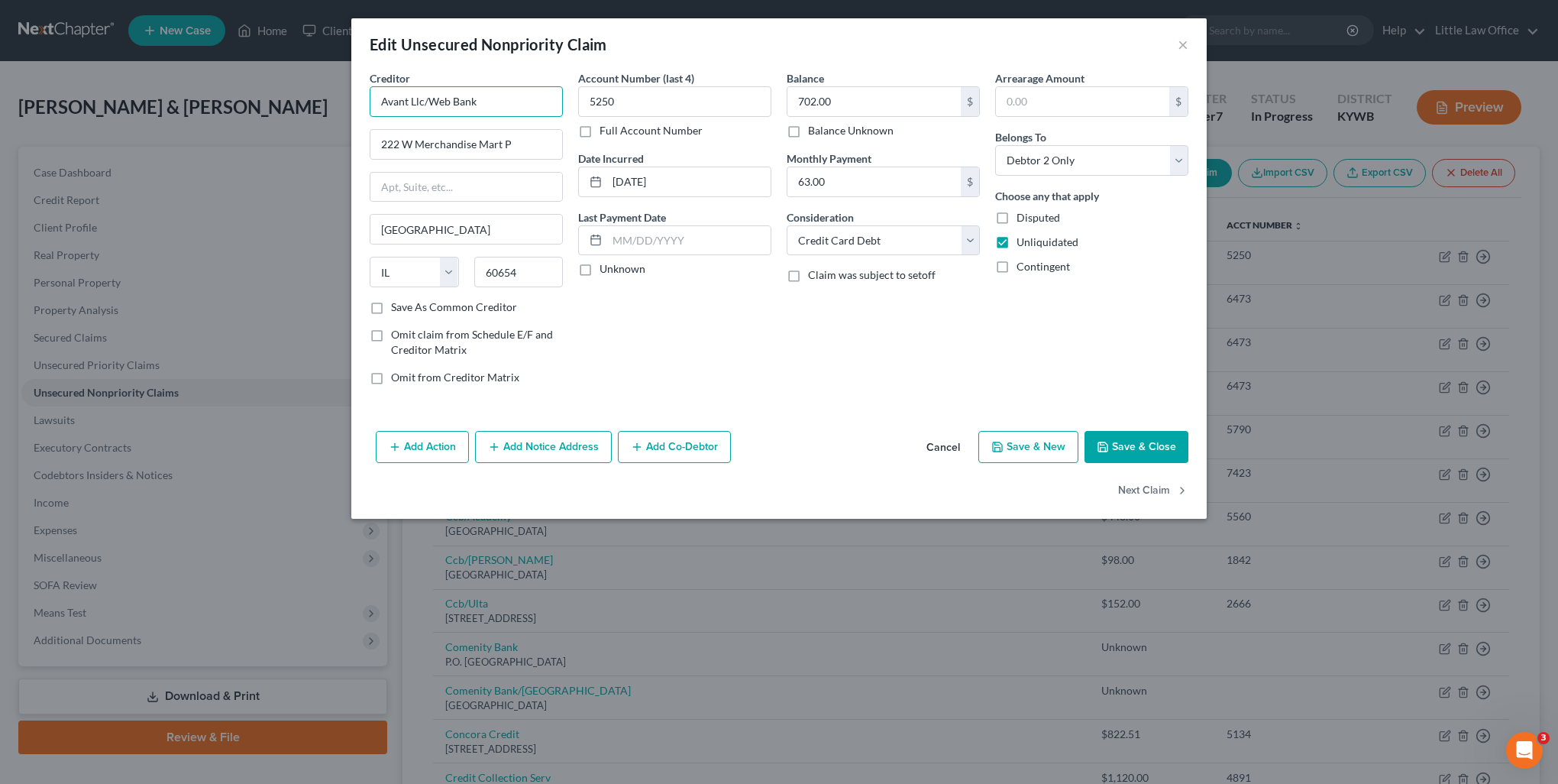
click at [500, 93] on input "Avant Llc/Web Bank" at bounding box center [466, 101] width 193 height 31
click at [542, 139] on input "222 W Merchandise Mart P" at bounding box center [466, 144] width 191 height 29
drag, startPoint x: 428, startPoint y: 155, endPoint x: 258, endPoint y: 167, distance: 170.4
click at [258, 167] on div "Edit Unsecured Nonpriority Claim × Creditor * Avant Llc/Web Bank 222 W Merchand…" at bounding box center [779, 392] width 1558 height 784
type input "PO Box 1429"
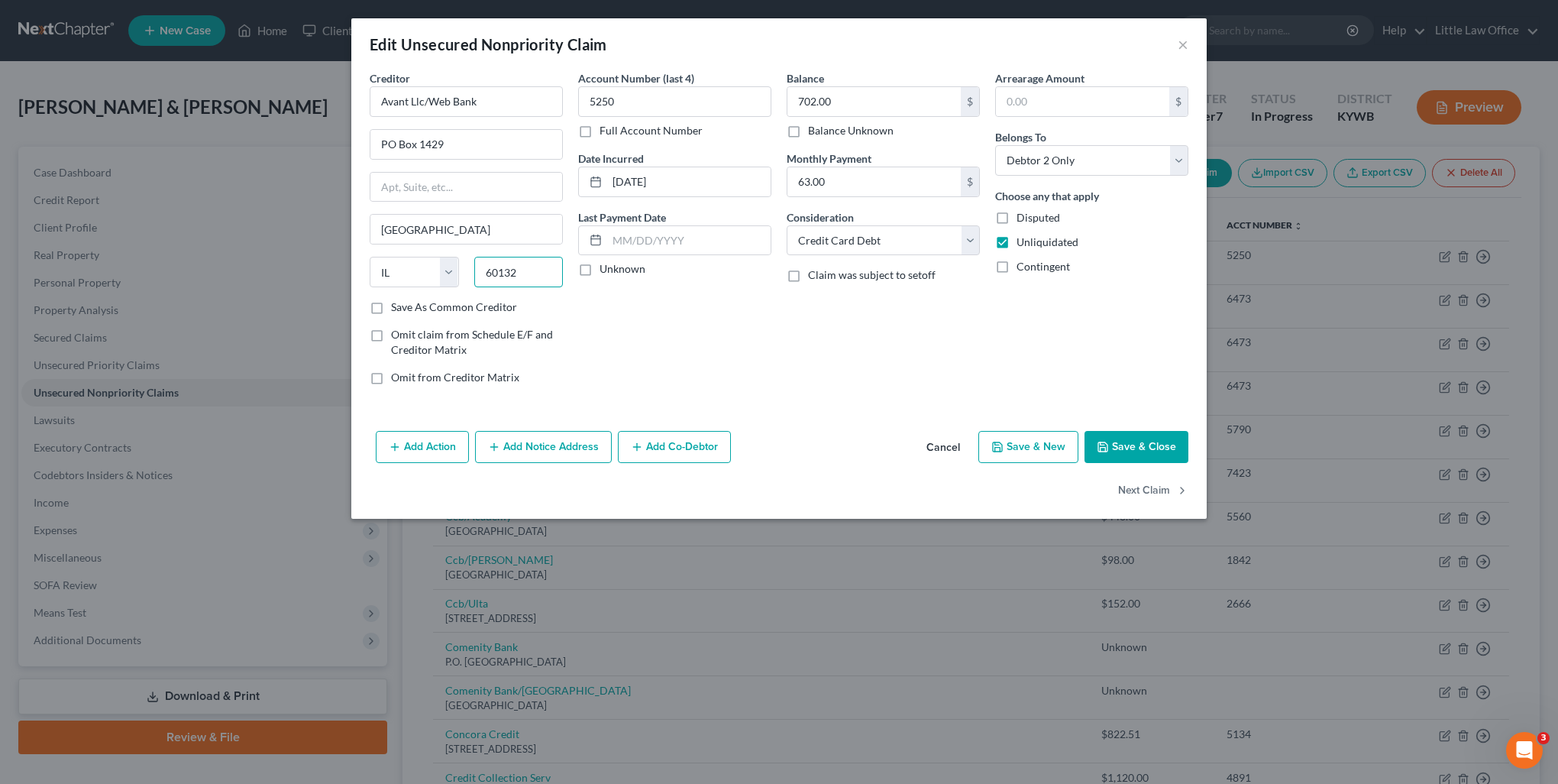
type input "60132"
type input "Carol Stream"
click at [415, 100] on input "Avant Llc/Web Bank" at bounding box center [466, 101] width 193 height 31
type input "Avant LLC/Web Bank"
click at [470, 309] on label "Save As Common Creditor" at bounding box center [453, 306] width 126 height 15
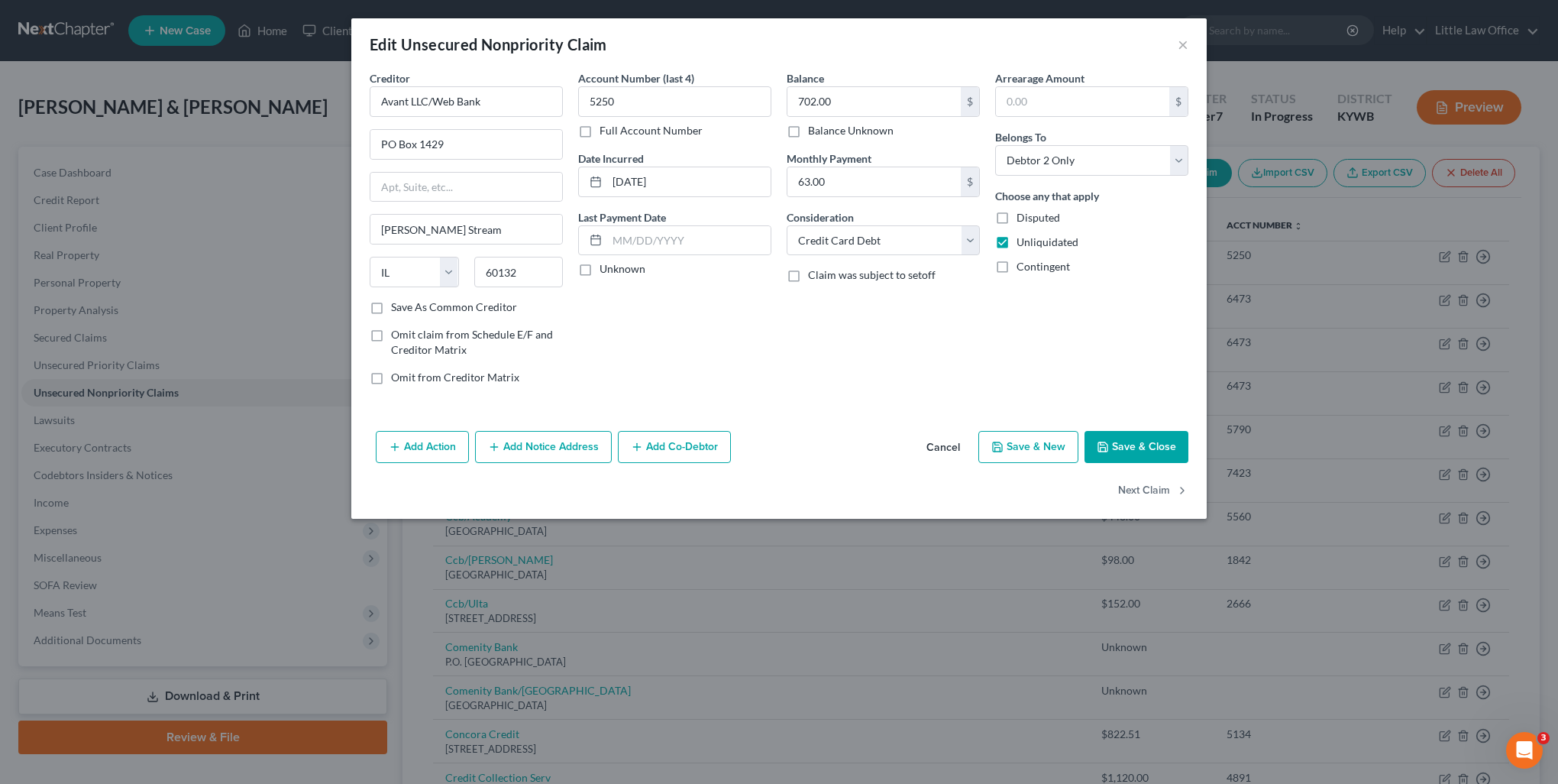
click at [408, 309] on input "Save As Common Creditor" at bounding box center [402, 304] width 10 height 10
click at [1158, 483] on button "Next Claim" at bounding box center [1153, 490] width 70 height 32
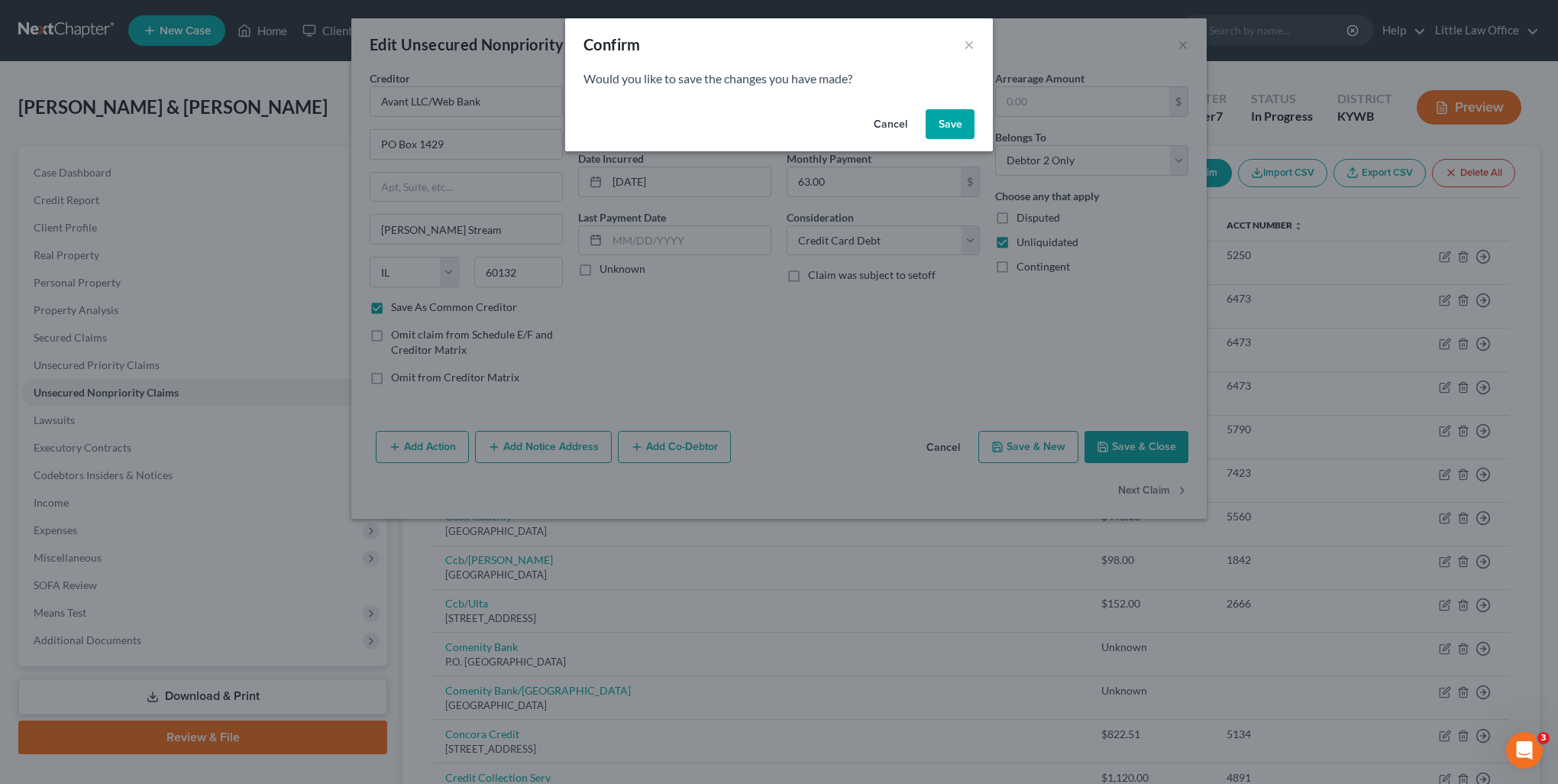
click at [957, 123] on button "Save" at bounding box center [950, 124] width 49 height 31
checkbox input "false"
select select "36"
select select "9"
select select "2"
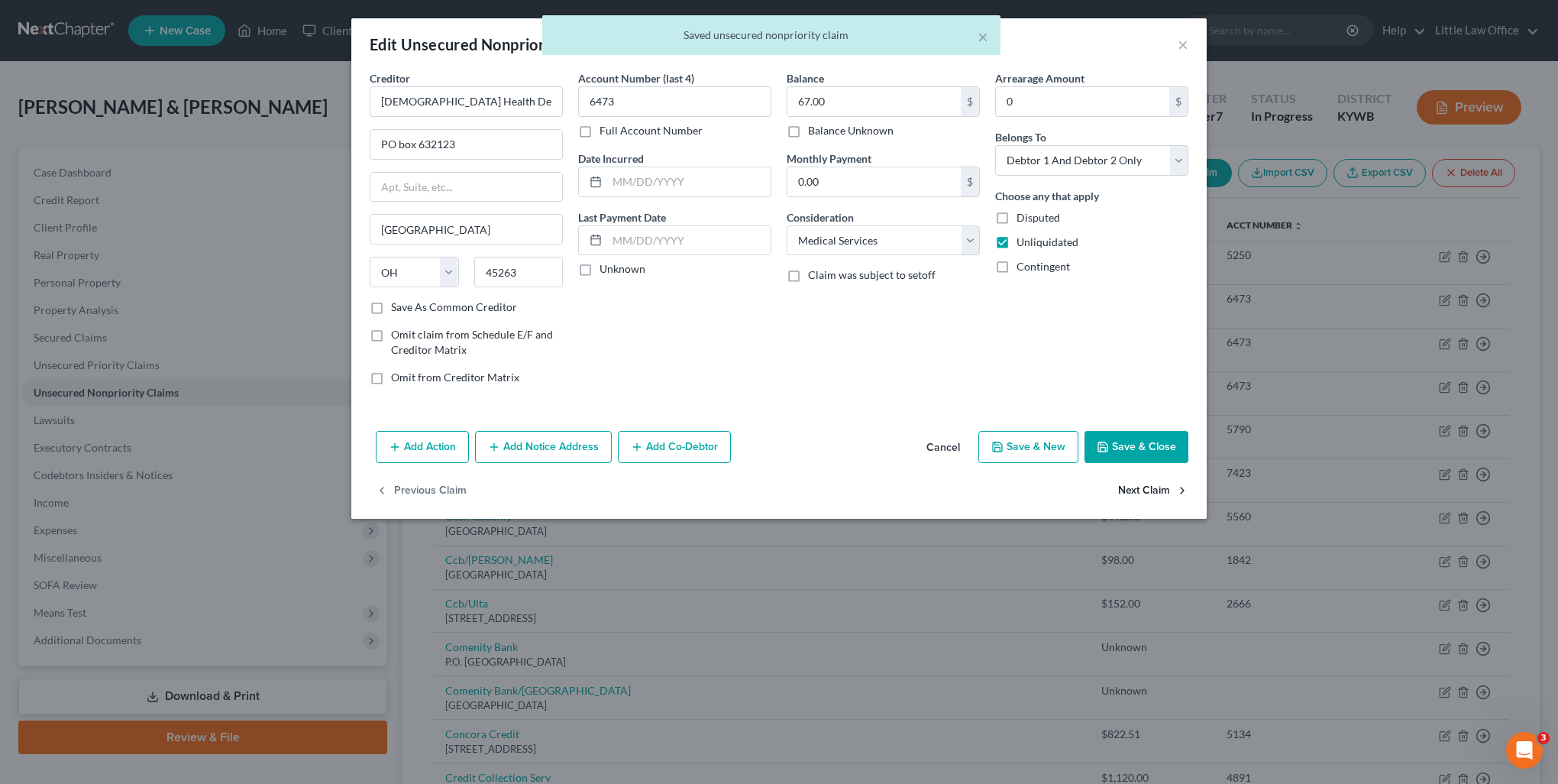
click at [1146, 490] on button "Next Claim" at bounding box center [1153, 490] width 70 height 32
select select "36"
select select "9"
select select "2"
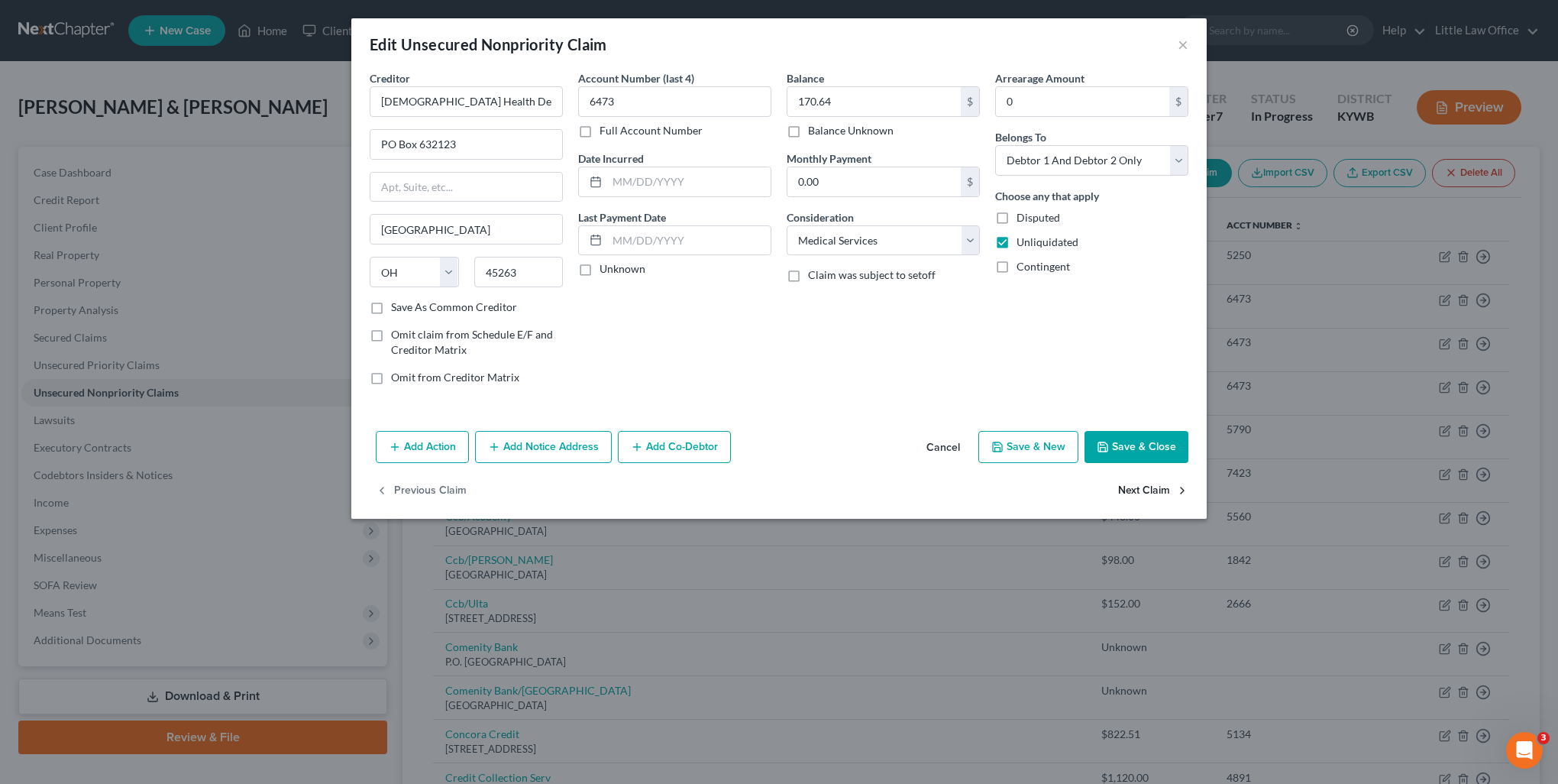
click at [1160, 490] on button "Next Claim" at bounding box center [1153, 490] width 70 height 32
select select "36"
select select "9"
select select "2"
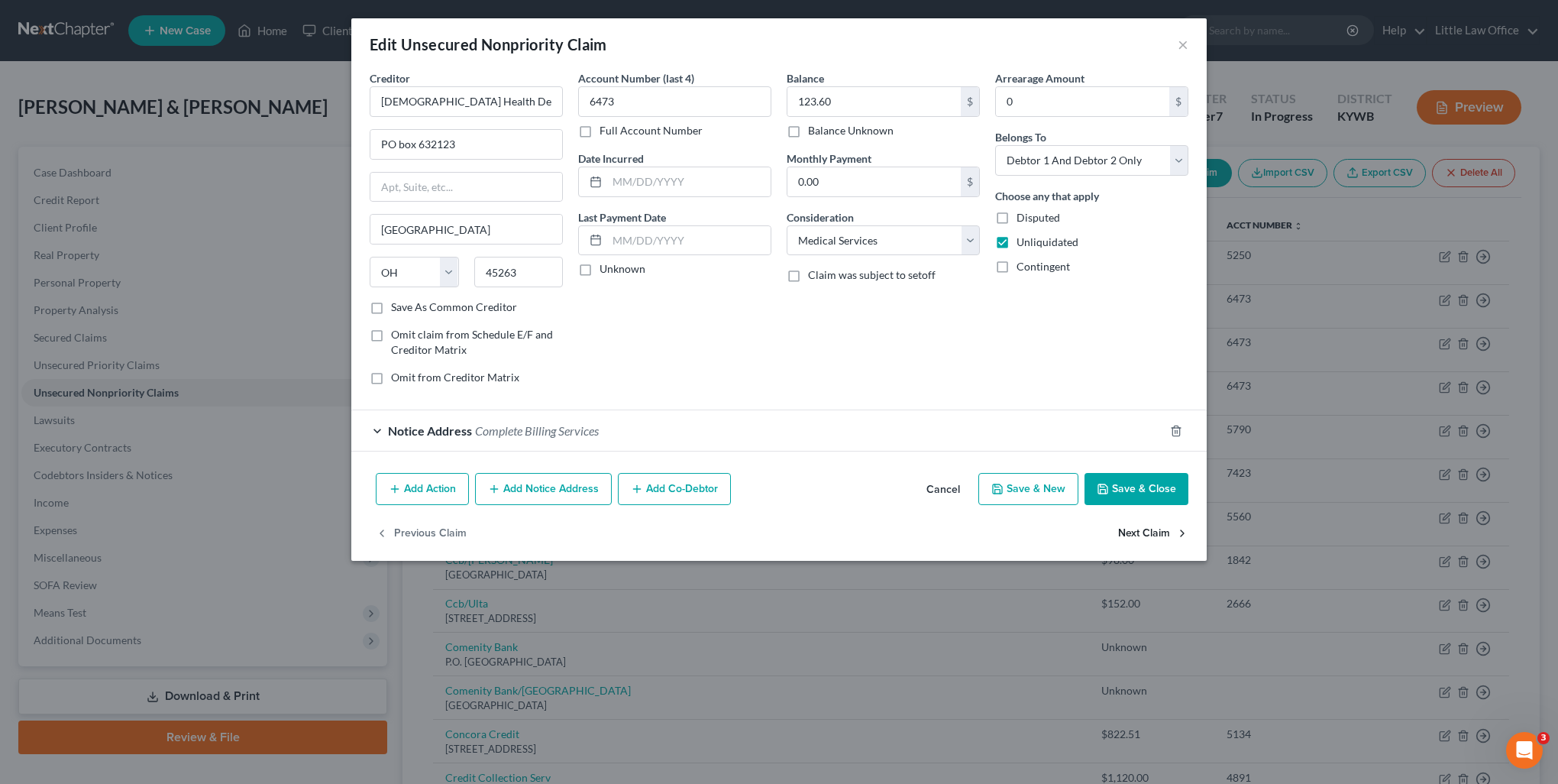
click at [1153, 532] on button "Next Claim" at bounding box center [1153, 533] width 70 height 32
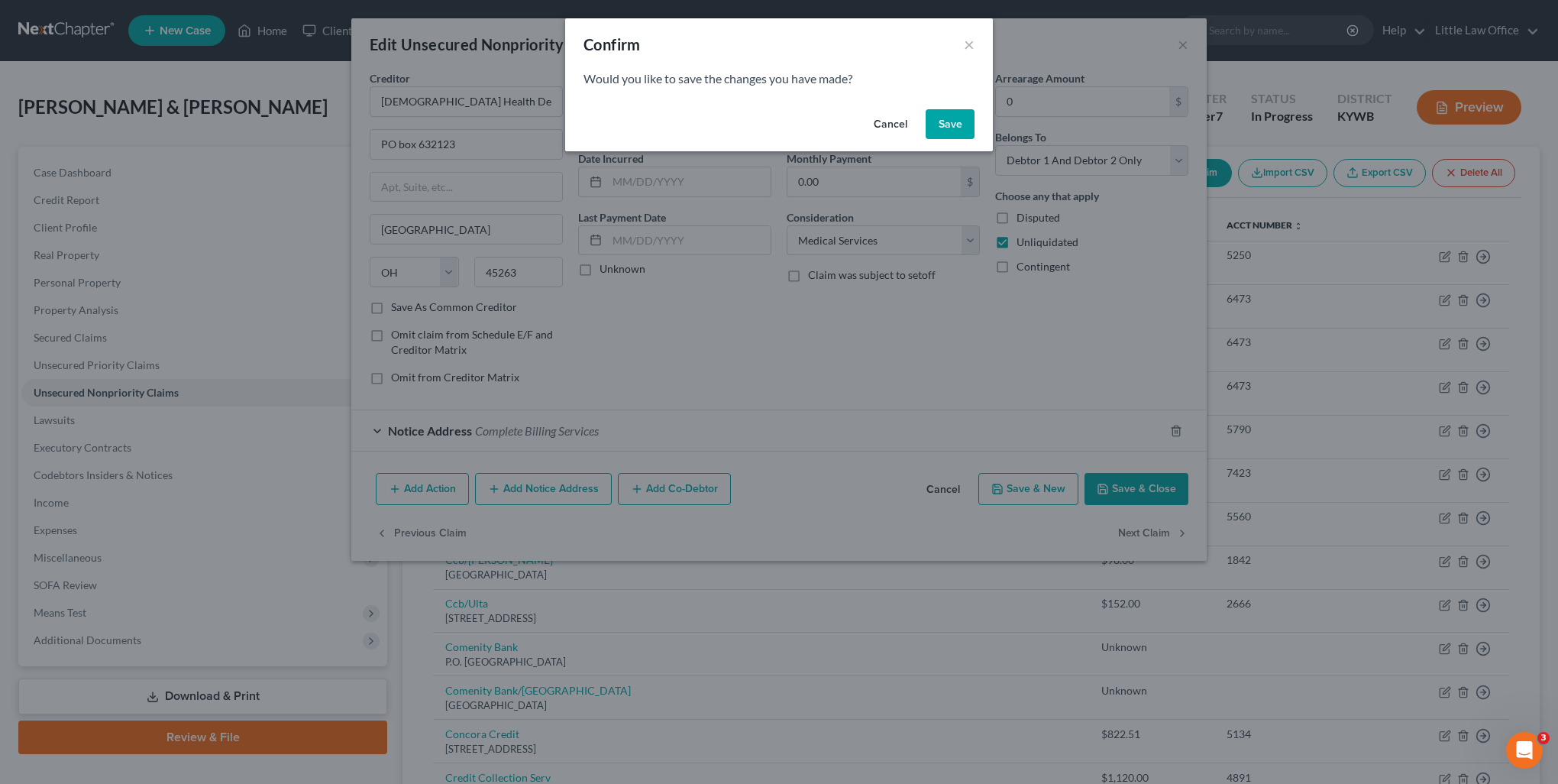
click at [956, 127] on button "Save" at bounding box center [950, 124] width 49 height 31
select select "4"
select select "1"
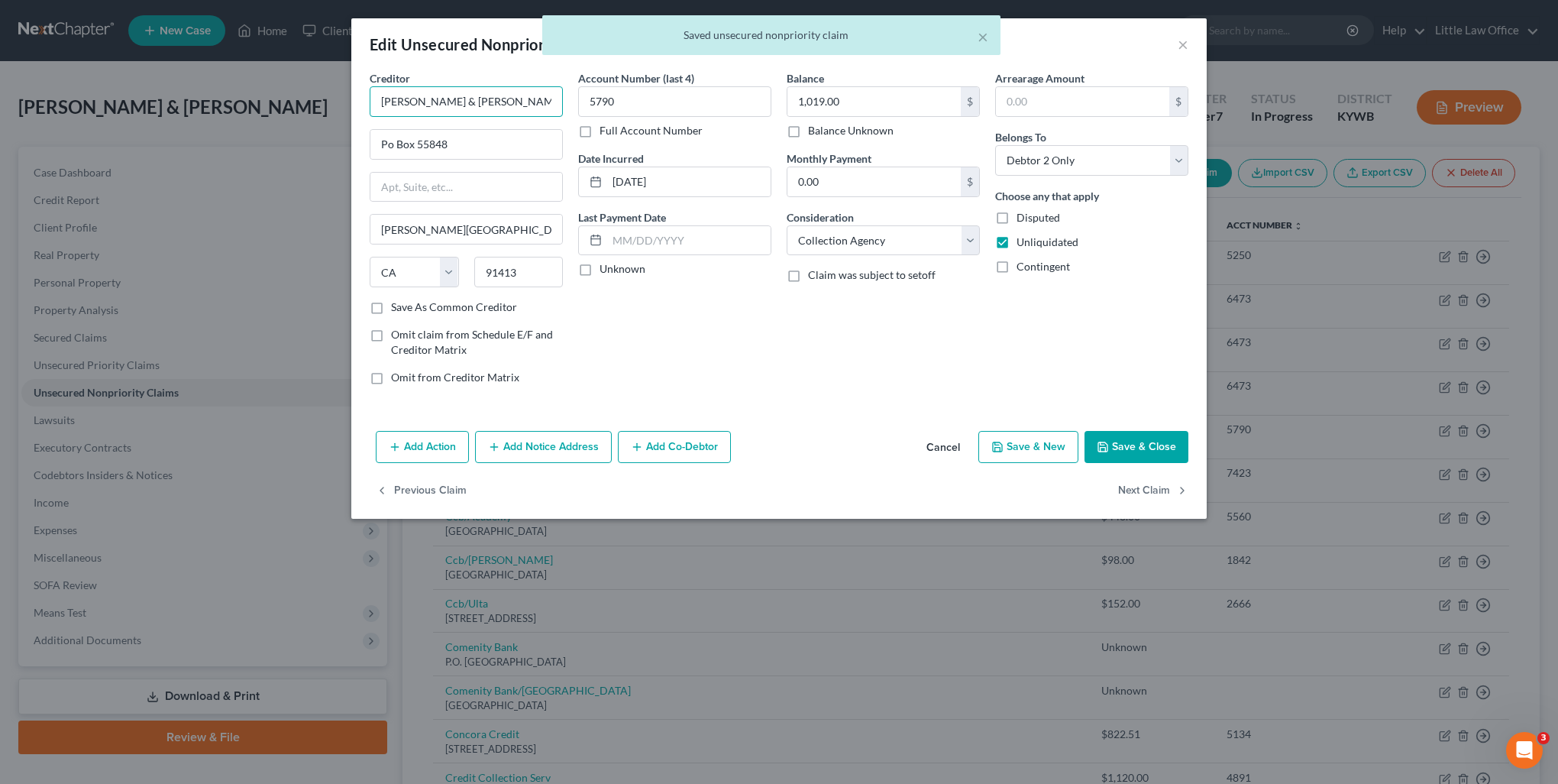
click at [487, 112] on input "Caine & Weiner" at bounding box center [466, 101] width 193 height 31
click at [388, 143] on input "Po Box 55848" at bounding box center [466, 144] width 191 height 29
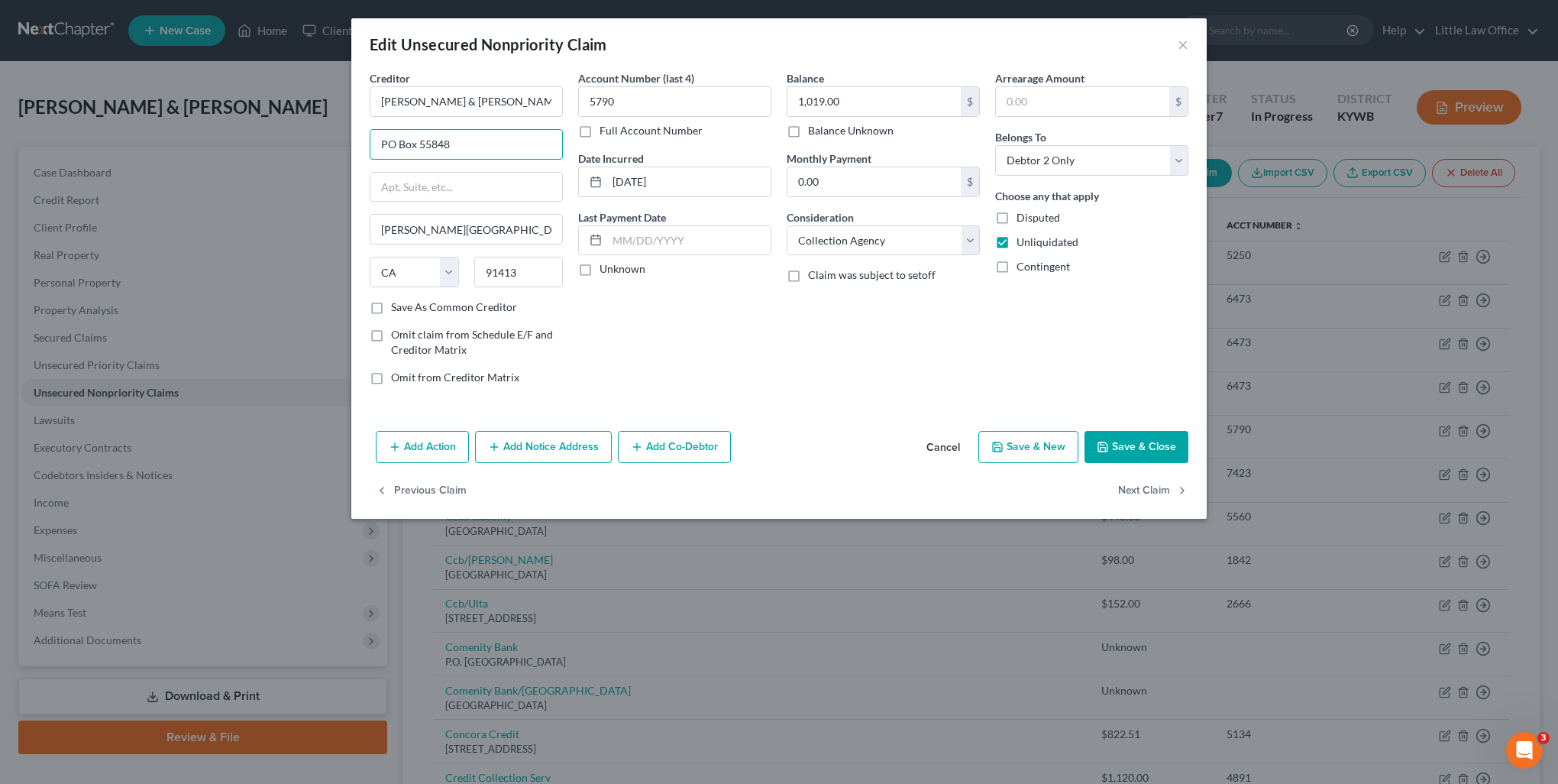
type input "PO Box 55848"
click at [483, 313] on div "Creditor * Caine & Weiner PO Box 55848 Sherman Oaks State AL AK AR AZ CA CO CT …" at bounding box center [467, 233] width 209 height 327
click at [453, 90] on input "Caine & Weiner" at bounding box center [466, 101] width 193 height 31
click at [401, 301] on label "Save As Common Creditor" at bounding box center [453, 306] width 126 height 15
click at [401, 301] on input "Save As Common Creditor" at bounding box center [402, 304] width 10 height 10
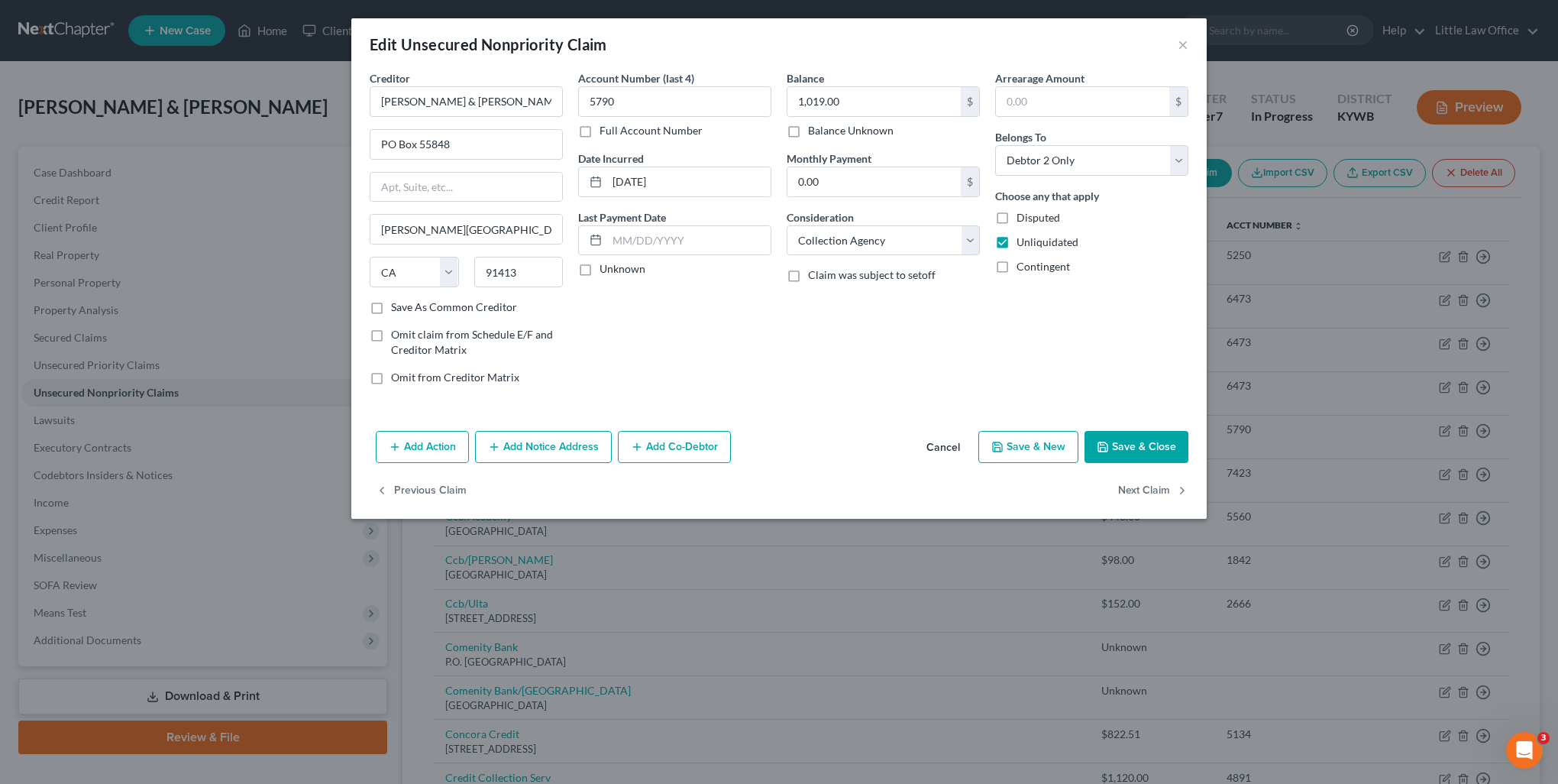
checkbox input "true"
click at [1158, 494] on button "Next Claim" at bounding box center [1153, 490] width 70 height 32
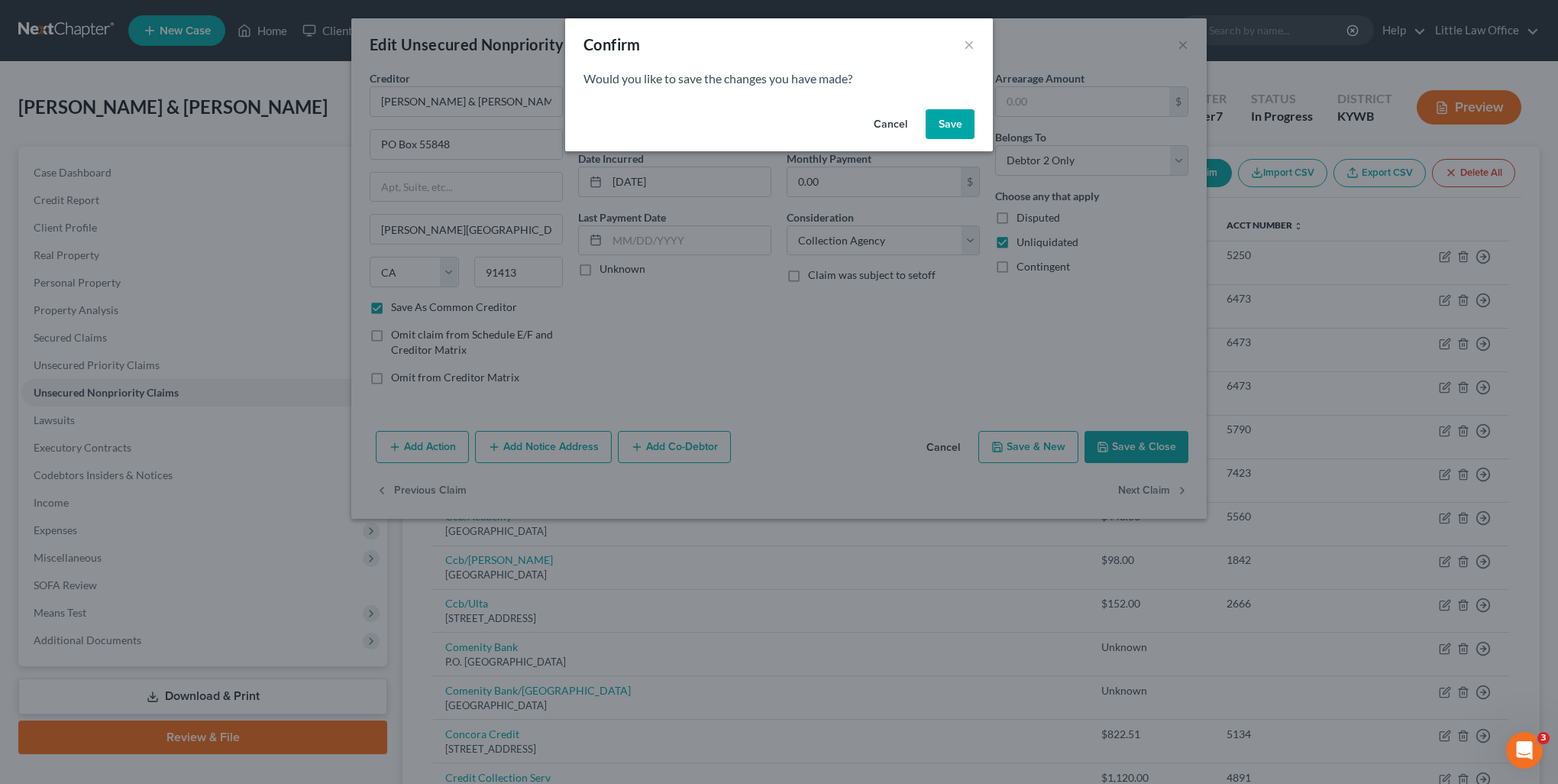
click at [933, 134] on button "Save" at bounding box center [950, 124] width 49 height 31
select select "38"
select select "2"
select select "0"
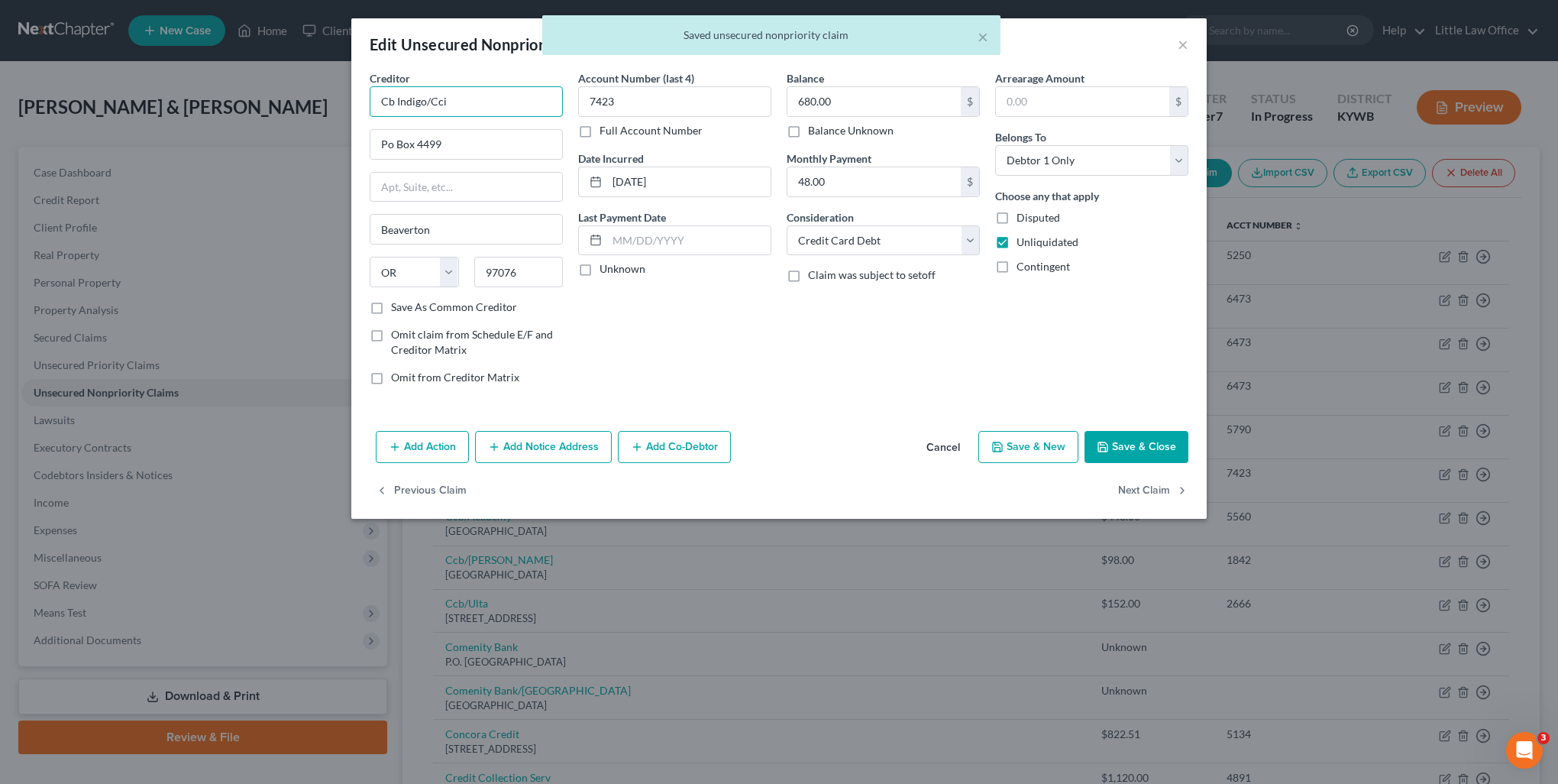
click at [474, 102] on input "Cb Indigo/Cci" at bounding box center [466, 101] width 193 height 31
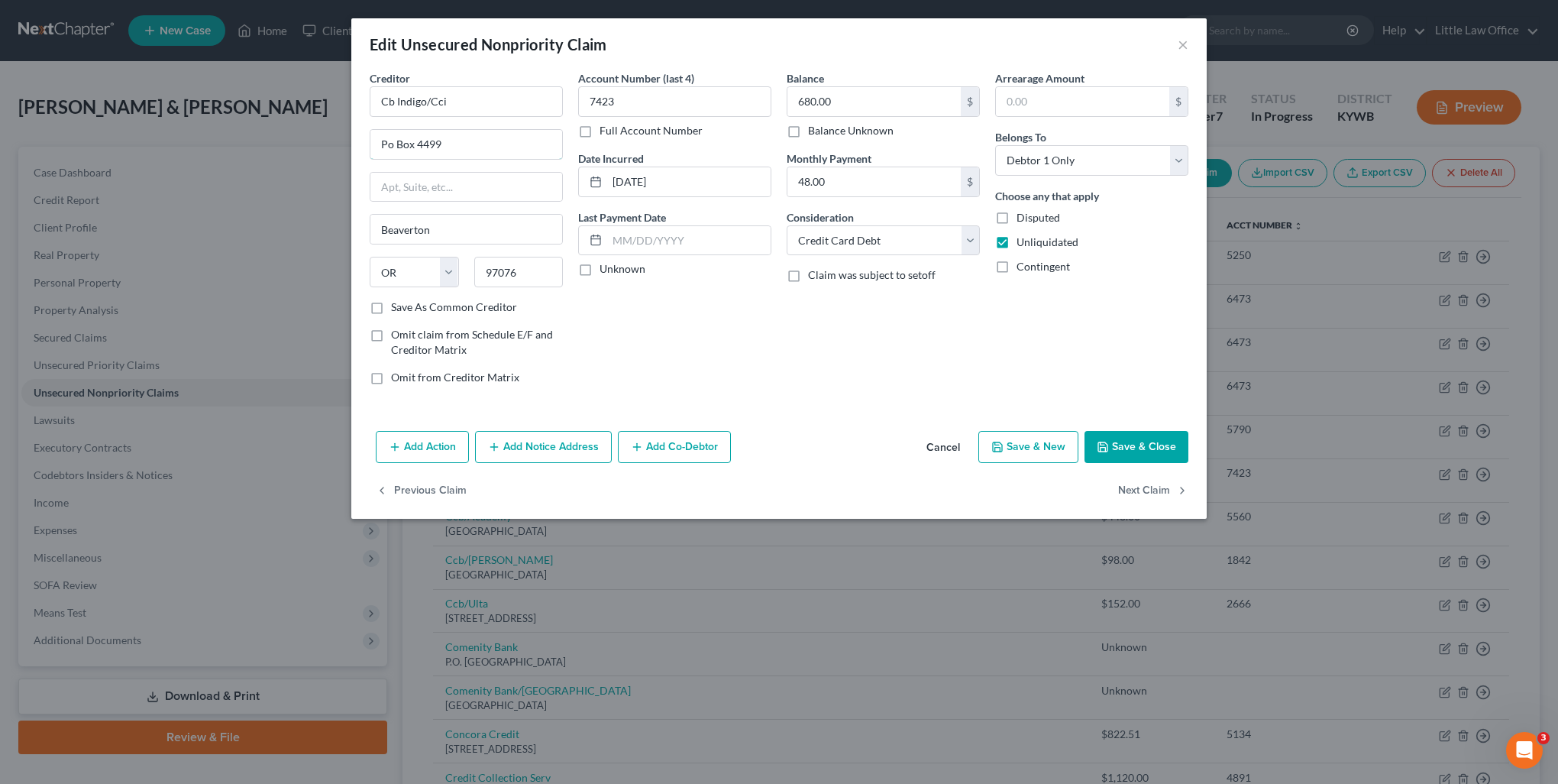
click at [389, 150] on input "Po Box 4499" at bounding box center [466, 144] width 191 height 29
drag, startPoint x: 420, startPoint y: 143, endPoint x: 471, endPoint y: 142, distance: 51.0
click at [471, 142] on input "PO Box 4499" at bounding box center [466, 144] width 191 height 29
type input "PO Box 96541"
type input "28296"
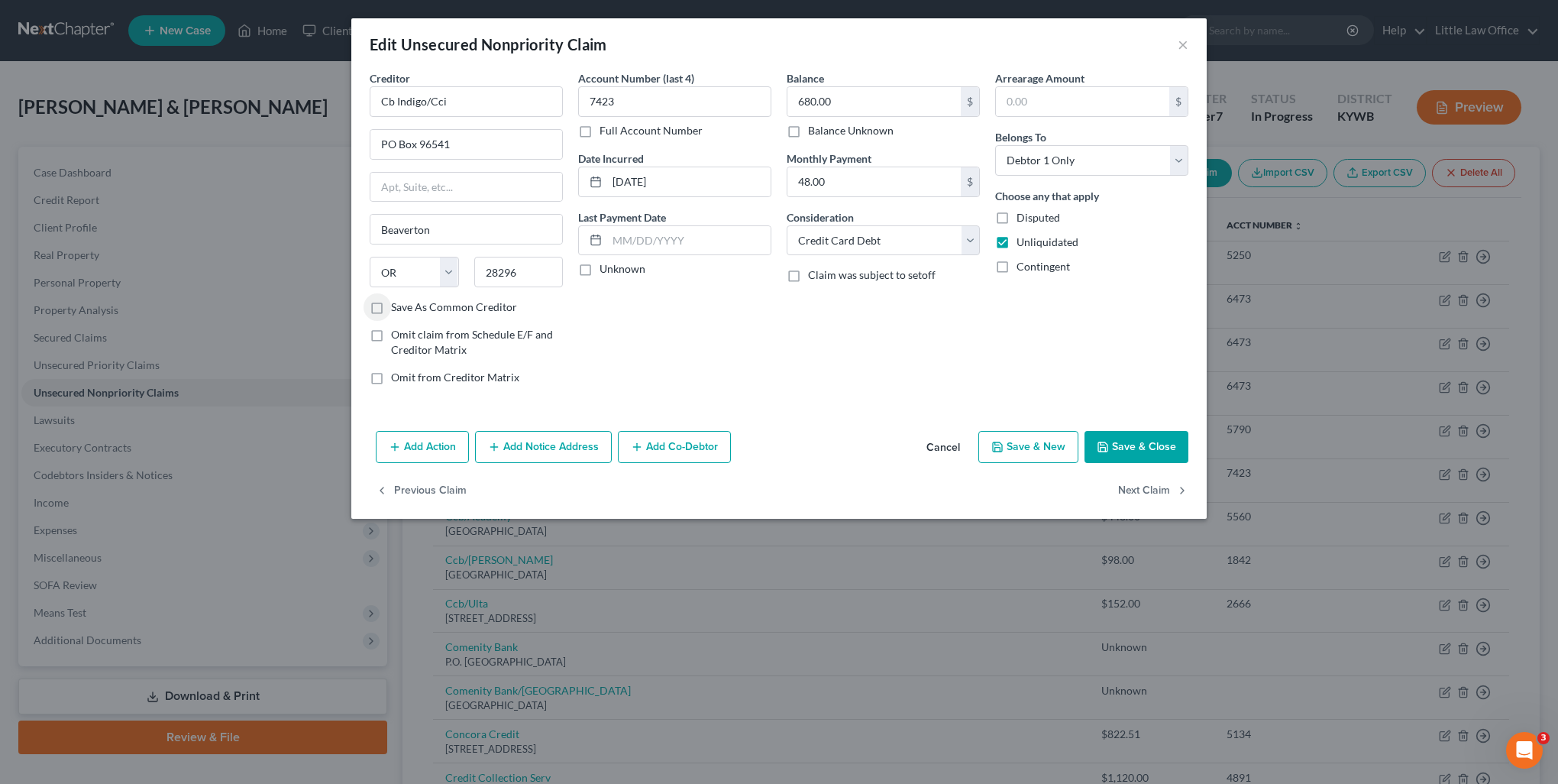
type input "Charlotte"
select select "28"
click at [536, 447] on button "Add Notice Address" at bounding box center [543, 446] width 137 height 32
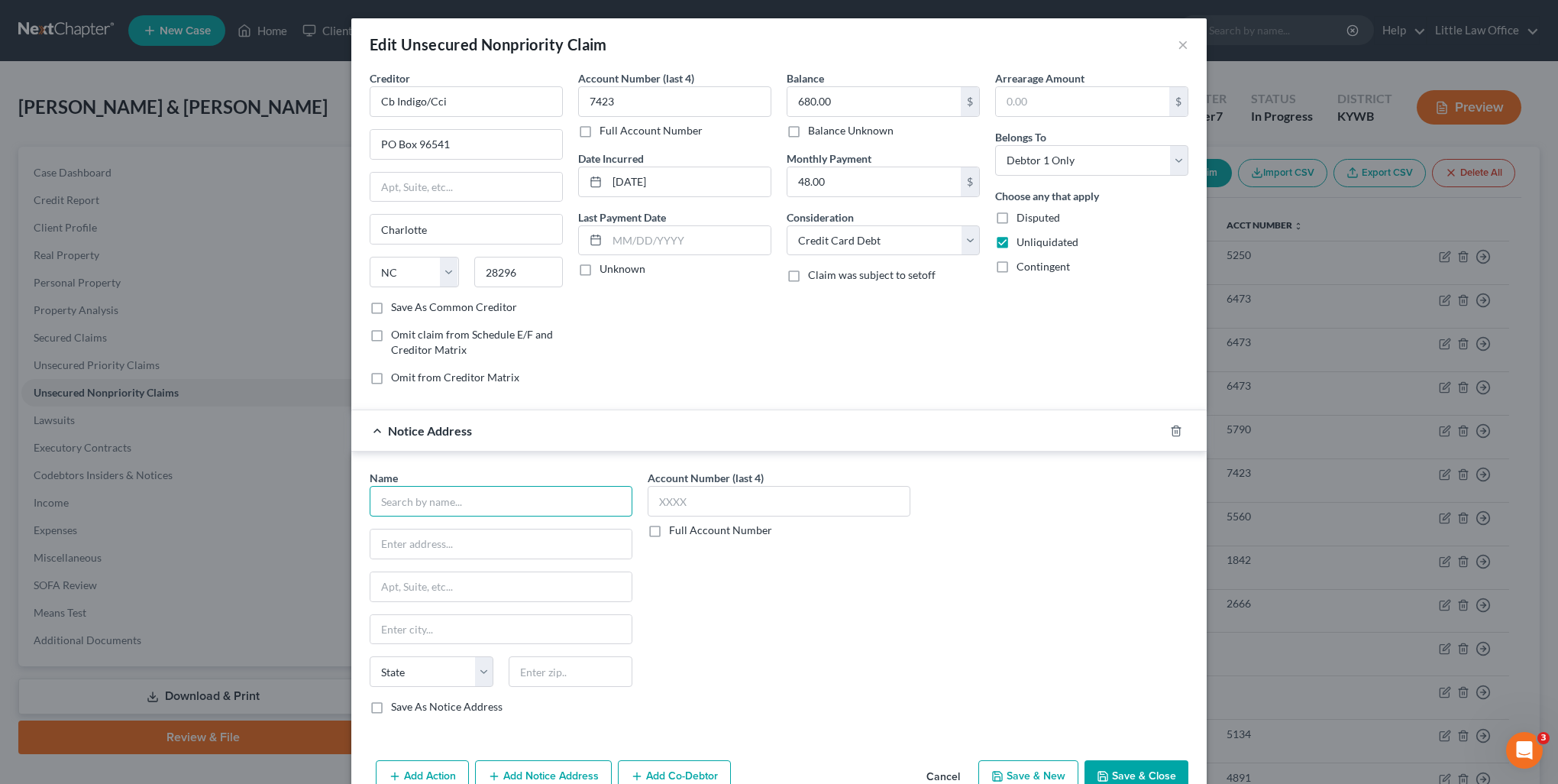
click at [464, 509] on input "text" at bounding box center [501, 501] width 263 height 31
type input "Concora Credit"
type input "PO Box 96541"
type input "28296"
type input "Charlotte"
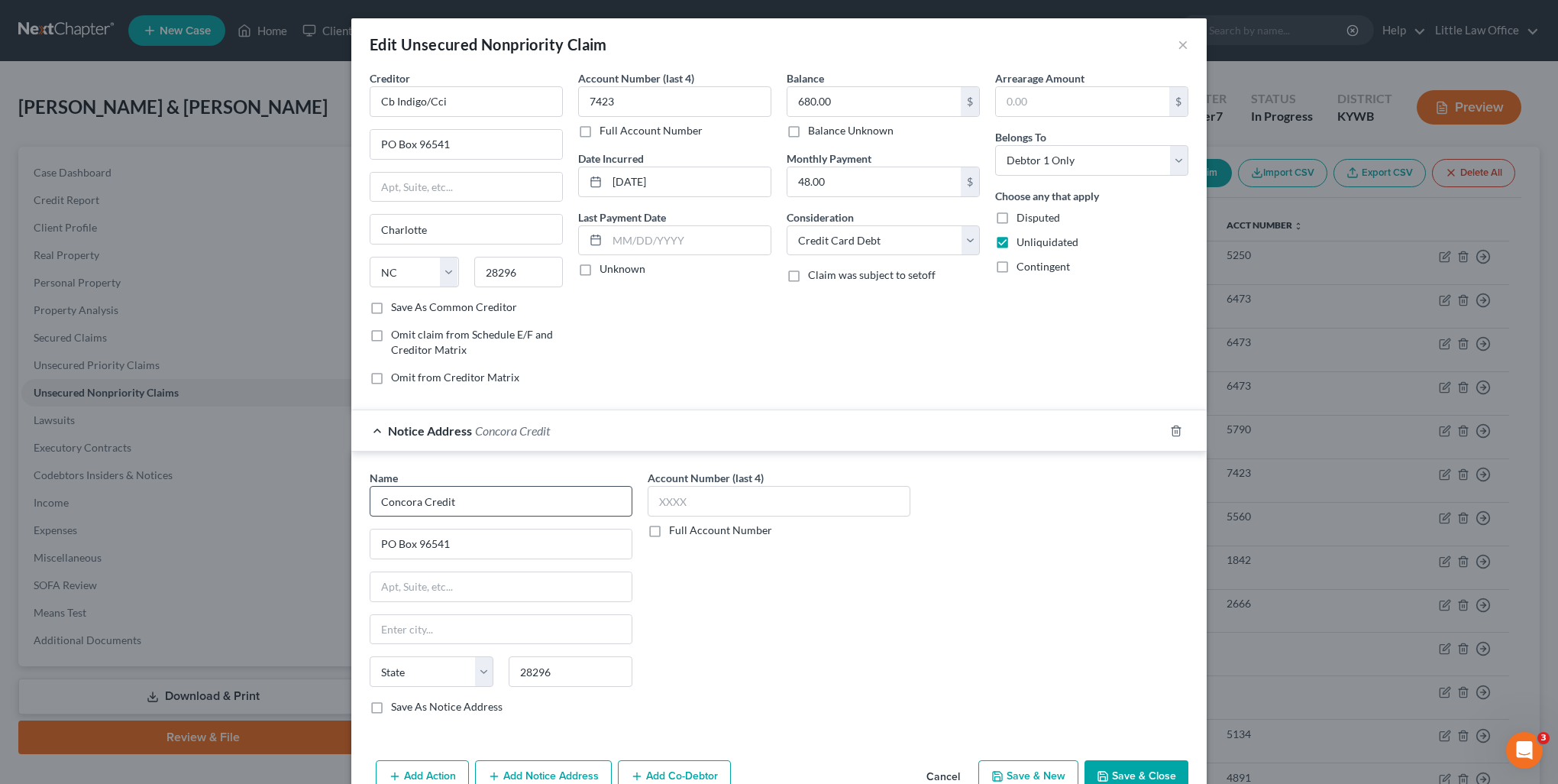
select select "28"
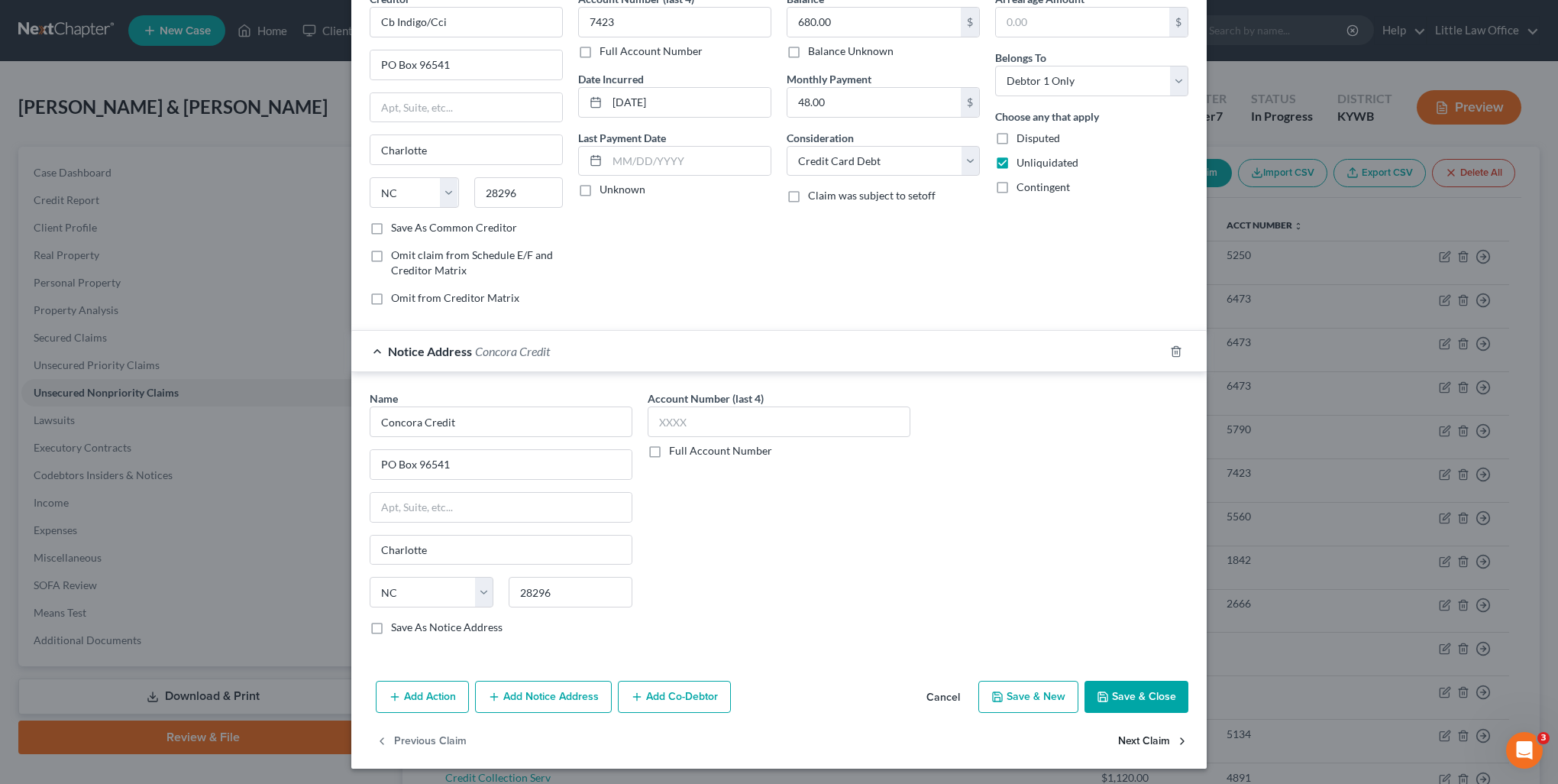
click at [1141, 740] on button "Next Claim" at bounding box center [1153, 740] width 70 height 32
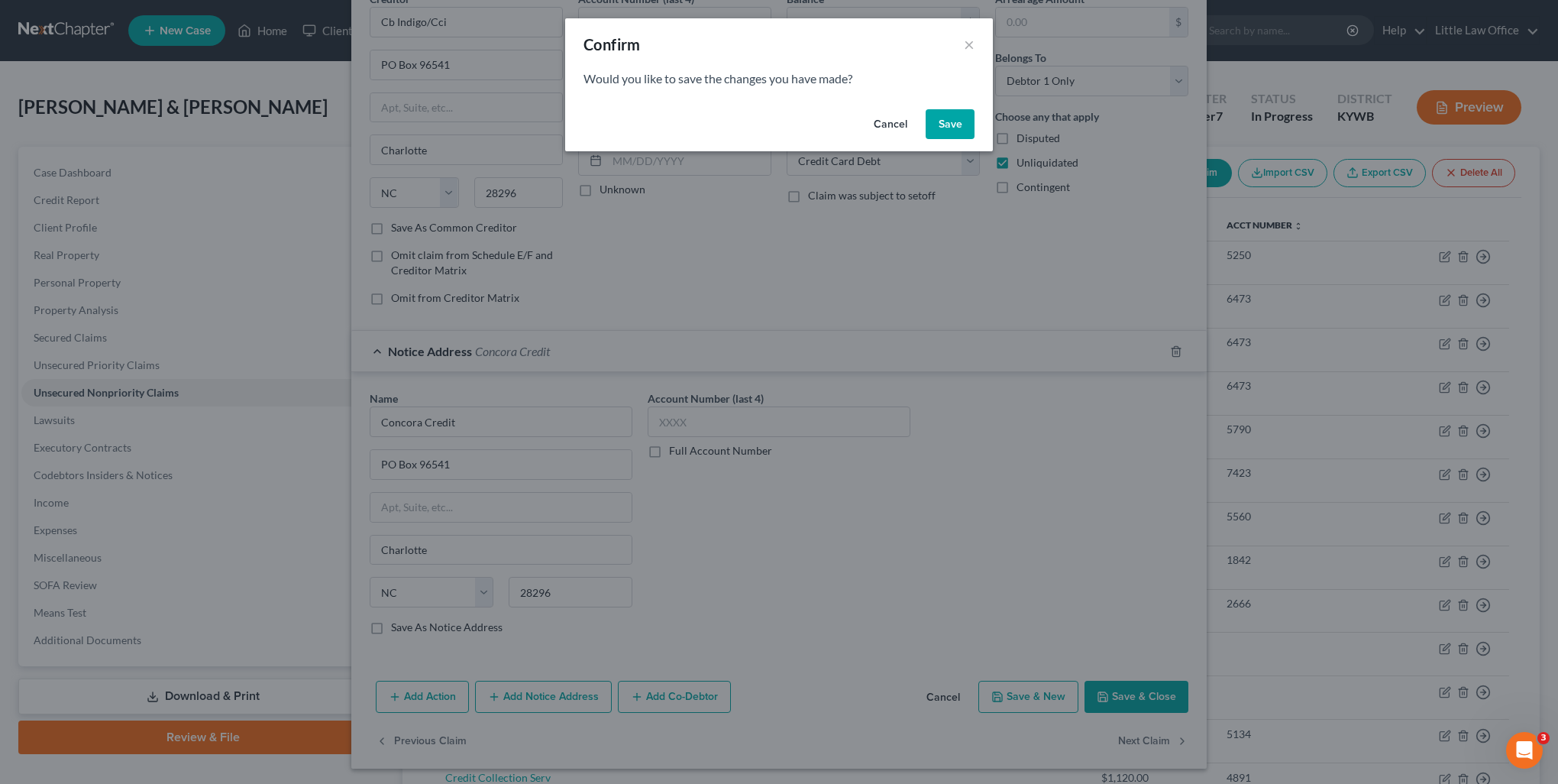
click at [934, 128] on button "Save" at bounding box center [950, 124] width 49 height 31
select select "36"
select select "2"
select select "1"
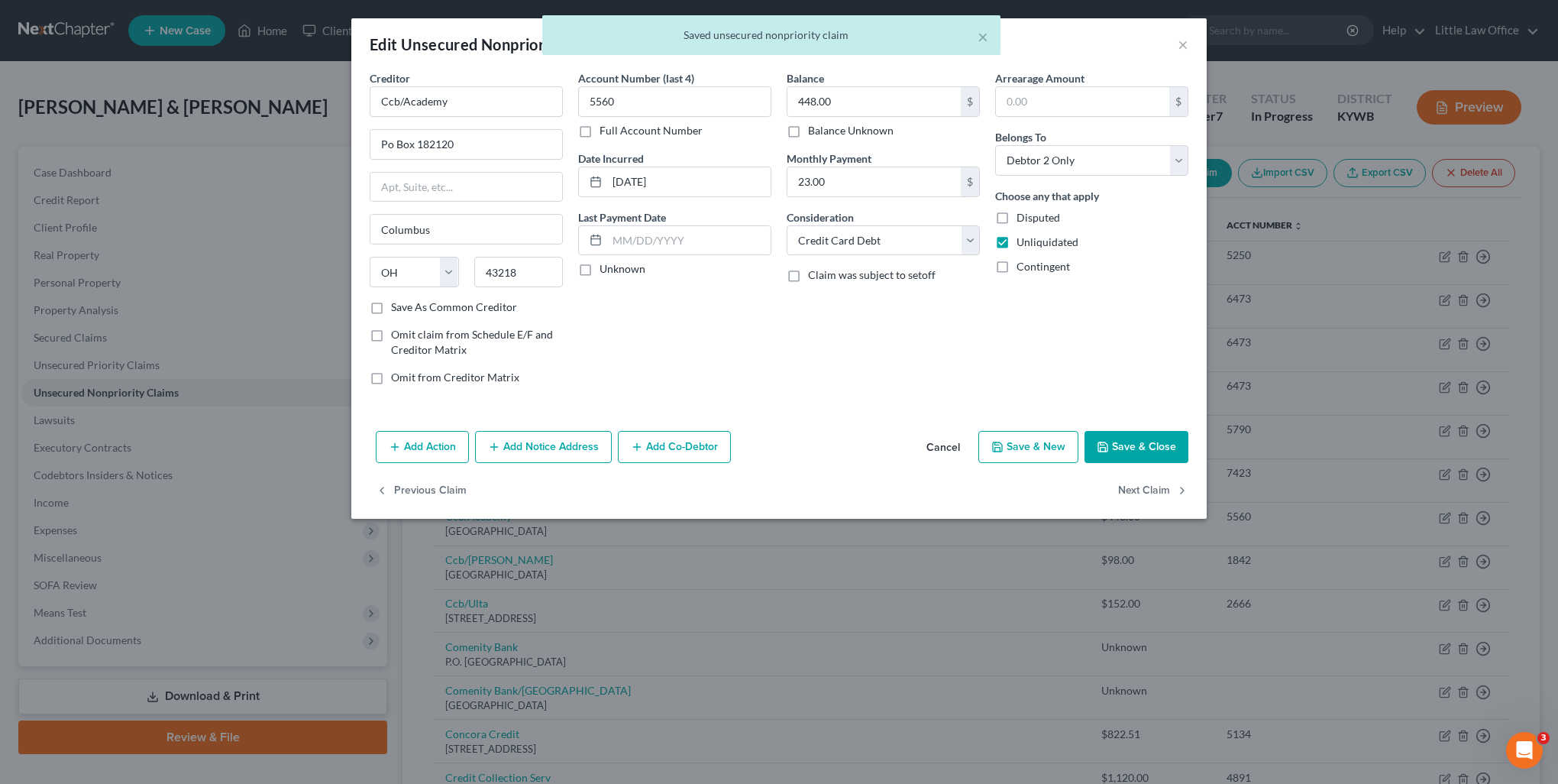
scroll to position [0, 0]
click at [457, 105] on input "Ccb/Academy" at bounding box center [466, 101] width 193 height 31
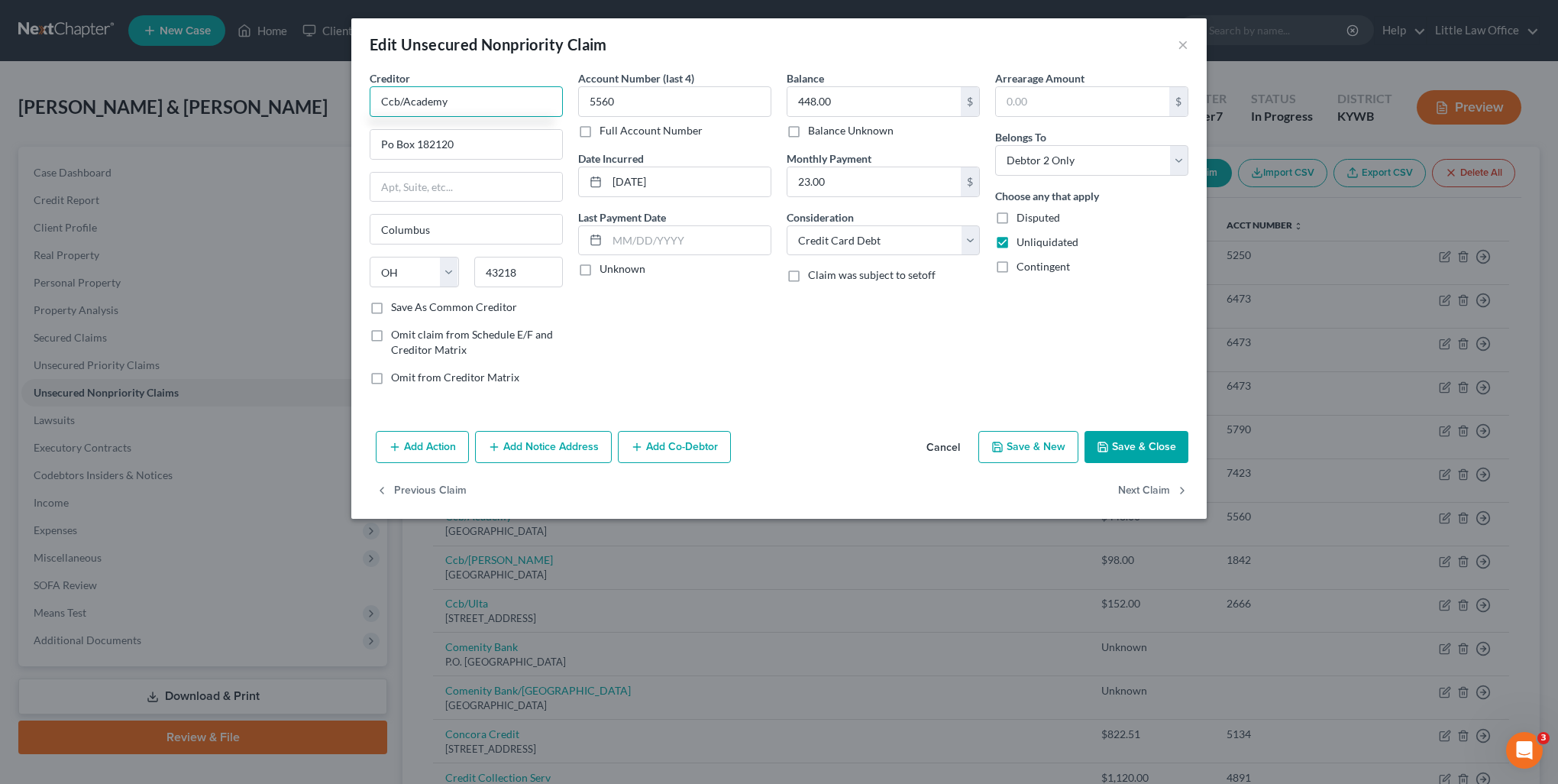
click at [480, 102] on input "Ccb/Academy" at bounding box center [466, 101] width 193 height 31
type input "C"
paste input "Ccb/Academy"
drag, startPoint x: 483, startPoint y: 108, endPoint x: 369, endPoint y: 123, distance: 115.0
click at [369, 123] on div "Creditor * AcademyCcb/Academy Po Box 182120 Columbus State AL AK AR AZ CA CO CT…" at bounding box center [467, 233] width 209 height 327
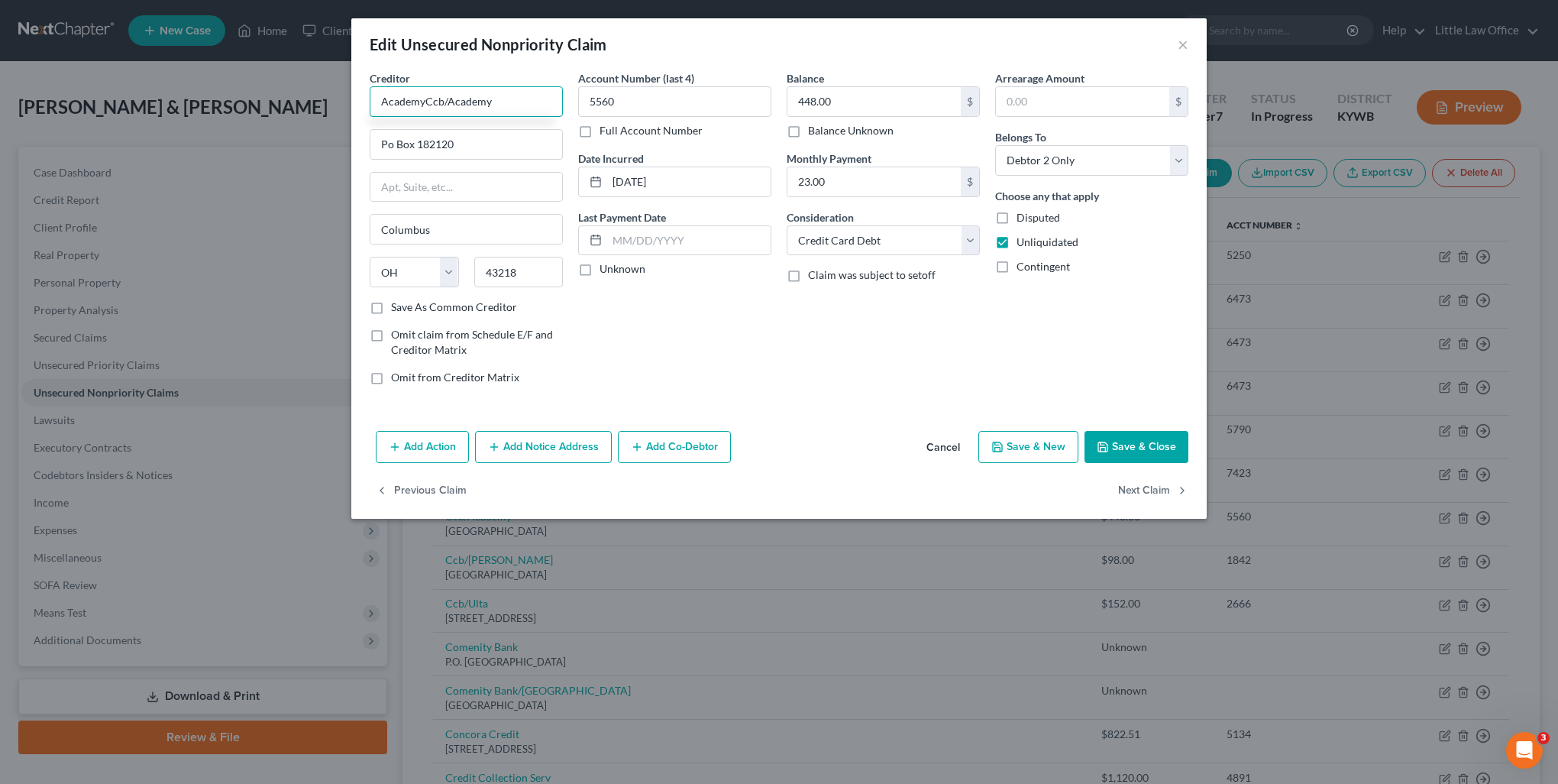
type input "AcademyCcb/Academy"
click at [414, 118] on div "Creditor * AcademyCcb/Academy Po Box 182120 Columbus State AL AK AR AZ CA CO CT…" at bounding box center [466, 185] width 193 height 229
click at [419, 102] on input "AcademyCcb/Academy" at bounding box center [466, 101] width 193 height 31
drag, startPoint x: 420, startPoint y: 102, endPoint x: 858, endPoint y: 357, distance: 506.8
click at [419, 102] on input "AcademyCcb/Academy" at bounding box center [466, 101] width 193 height 31
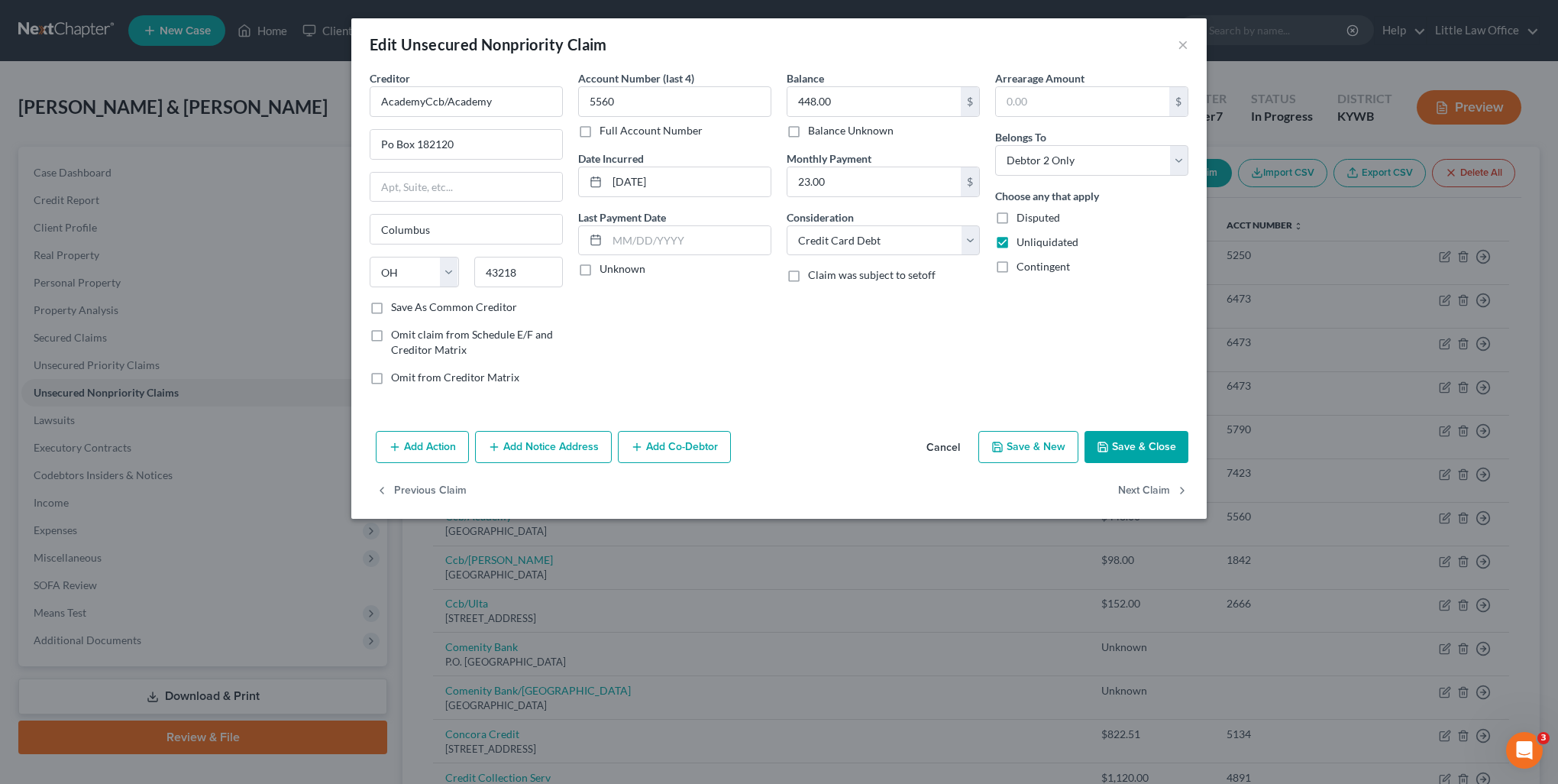
click at [944, 451] on button "Cancel" at bounding box center [943, 447] width 58 height 31
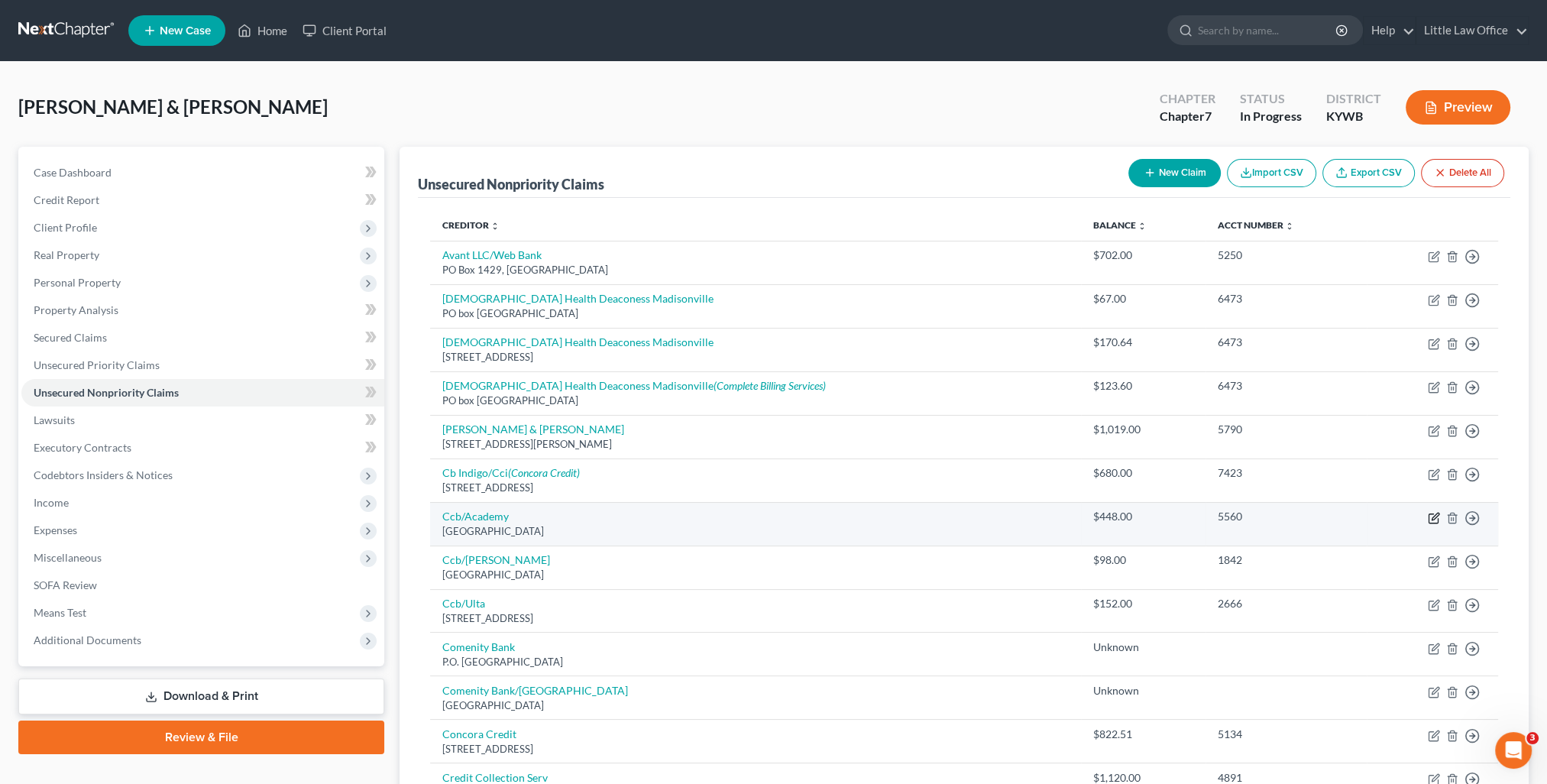
click at [1432, 519] on icon "button" at bounding box center [1433, 517] width 12 height 12
select select "36"
select select "2"
select select "1"
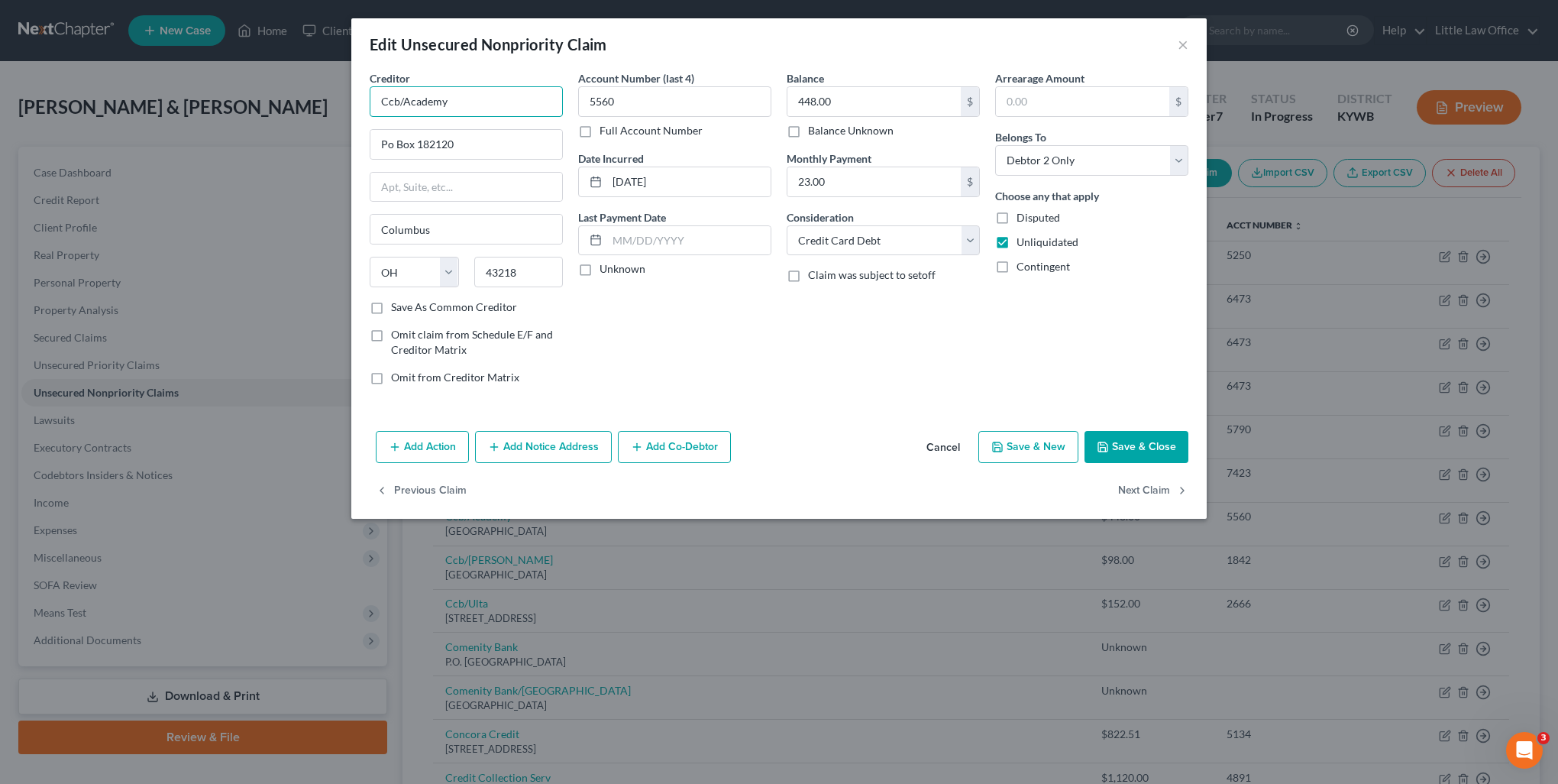
click at [472, 101] on input "Ccb/Academy" at bounding box center [466, 101] width 193 height 31
click at [391, 147] on input "Po Box 182120" at bounding box center [466, 144] width 191 height 29
type input "PO Box 182120"
click at [468, 313] on div "Creditor * Ccb/Academy PO Box 182120 Columbus State AL AK AR AZ CA CO CT DE DC …" at bounding box center [467, 233] width 209 height 327
click at [459, 299] on label "Save As Common Creditor" at bounding box center [453, 306] width 126 height 15
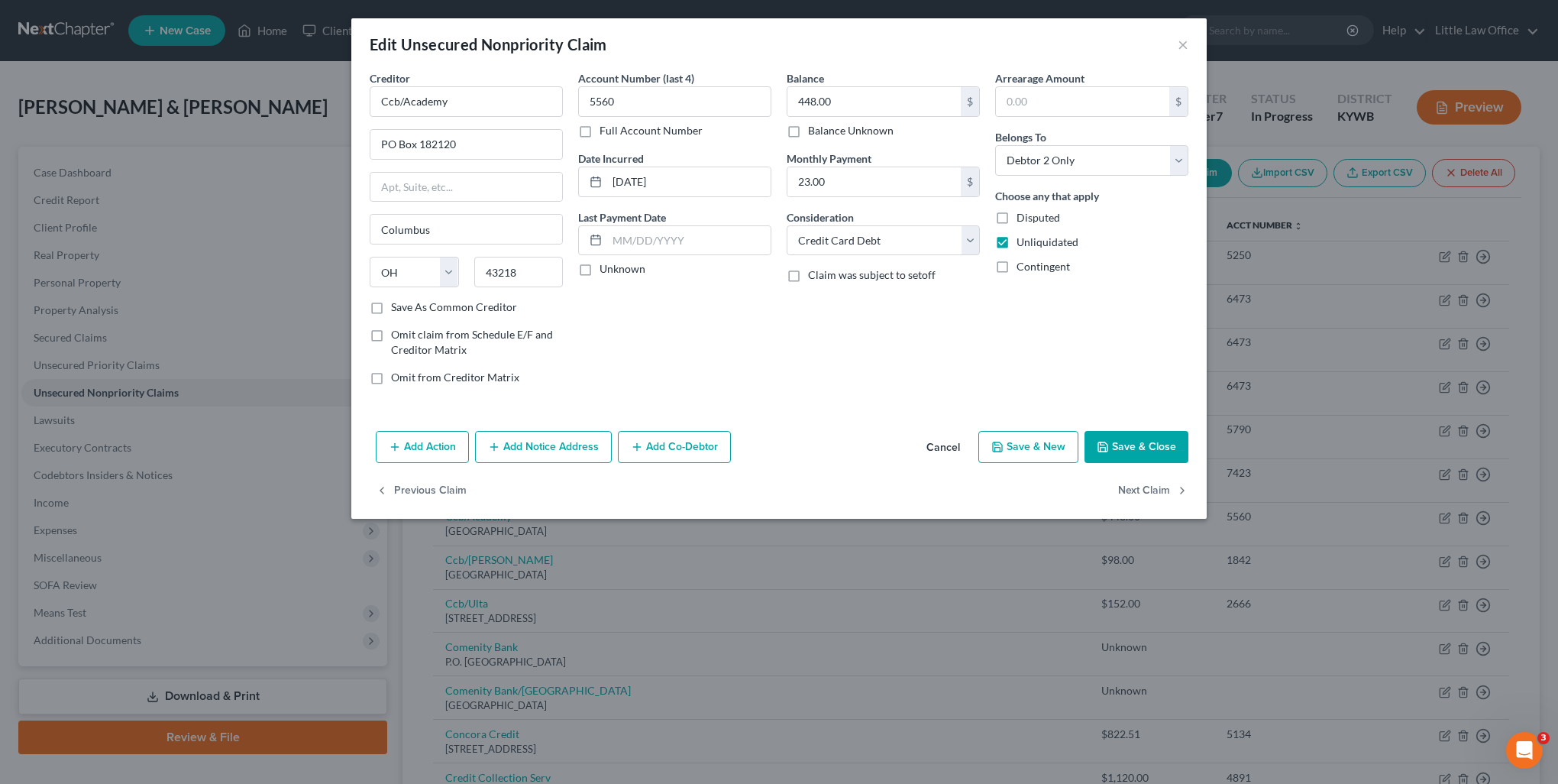
click at [408, 299] on input "Save As Common Creditor" at bounding box center [402, 304] width 10 height 10
checkbox input "true"
click at [1165, 494] on button "Next Claim" at bounding box center [1153, 490] width 70 height 32
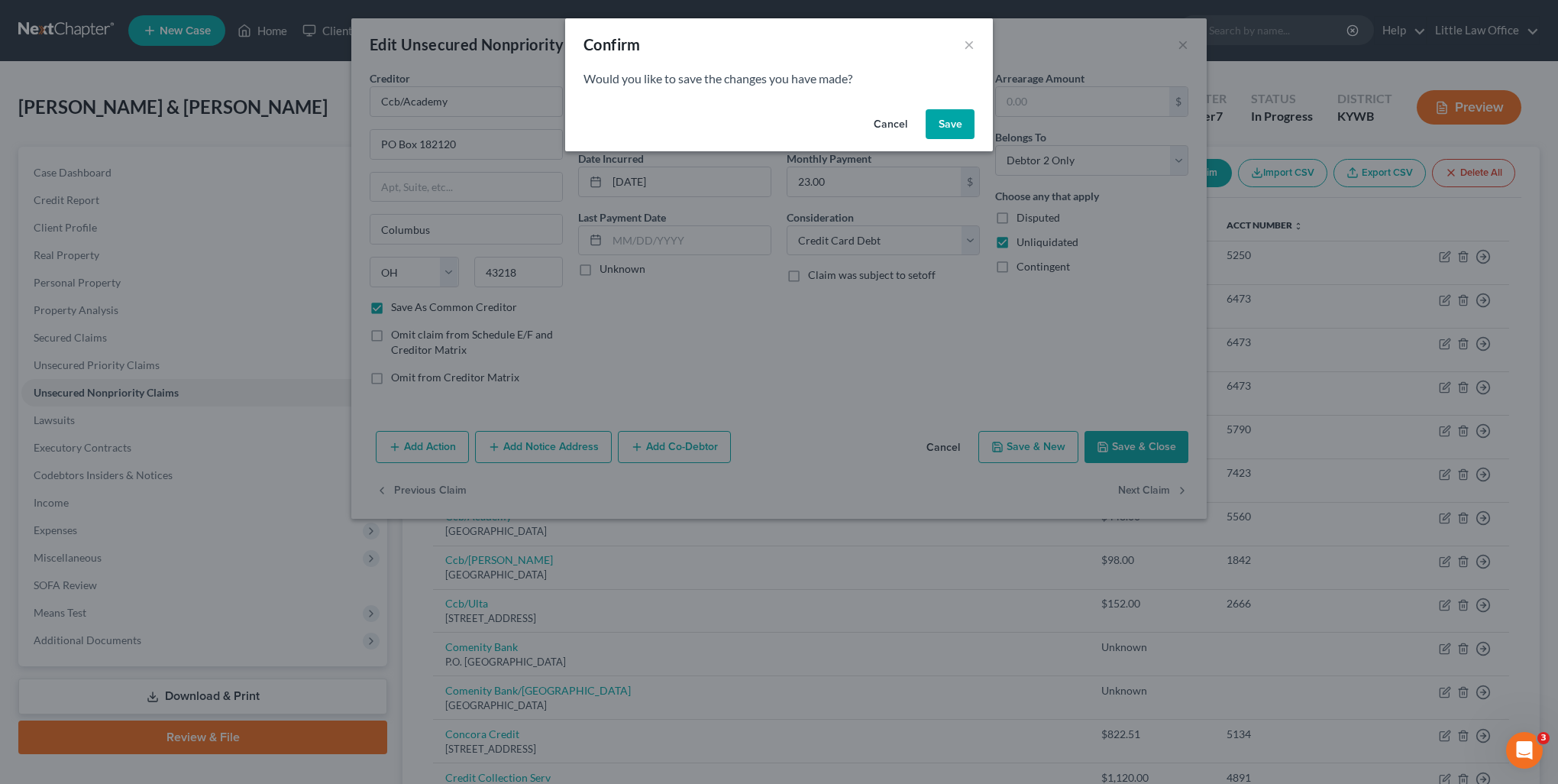
click at [946, 129] on button "Save" at bounding box center [950, 124] width 49 height 31
select select "36"
select select "2"
select select "1"
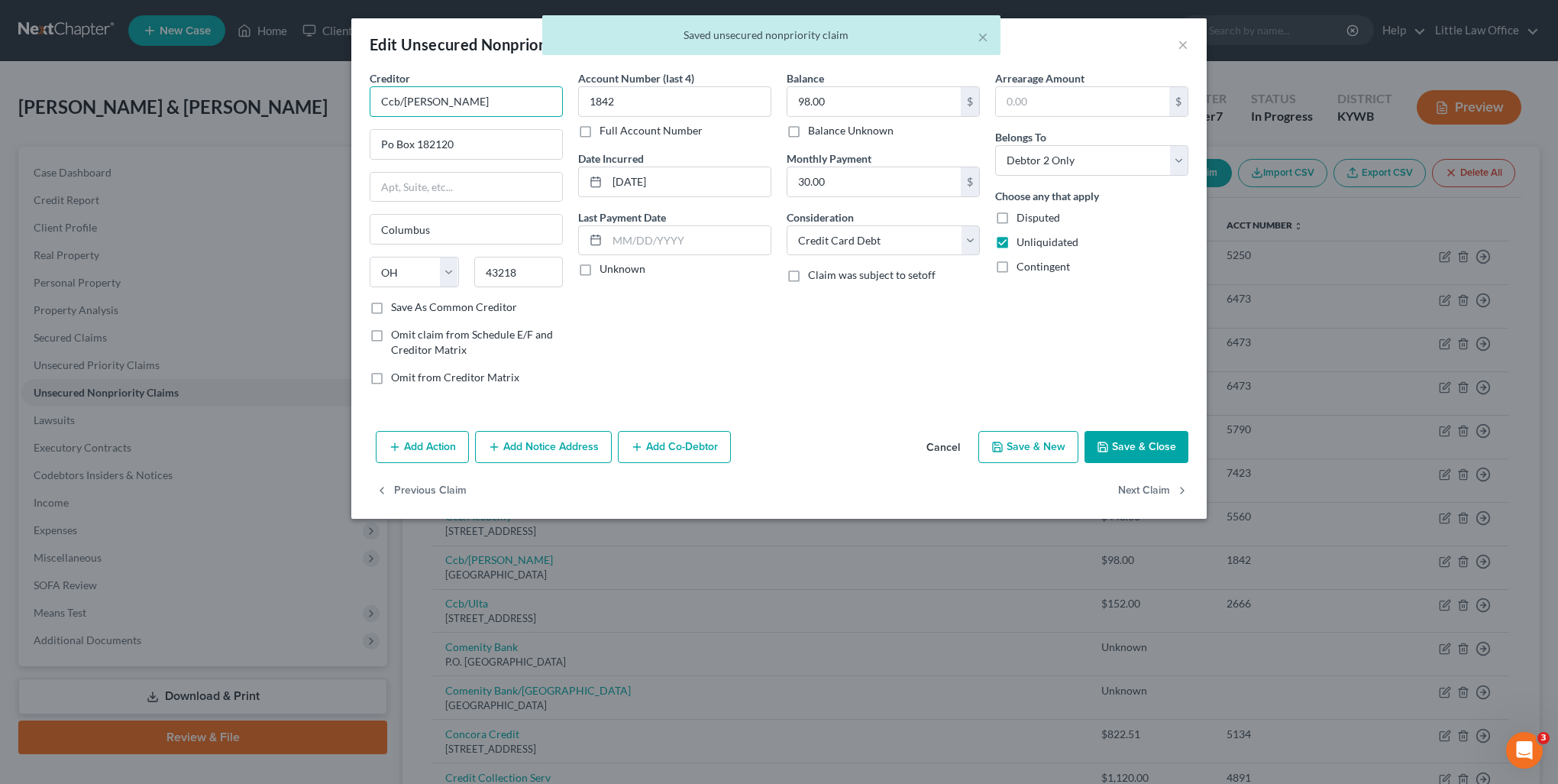
click at [480, 111] on input "Ccb/Carters" at bounding box center [466, 101] width 193 height 31
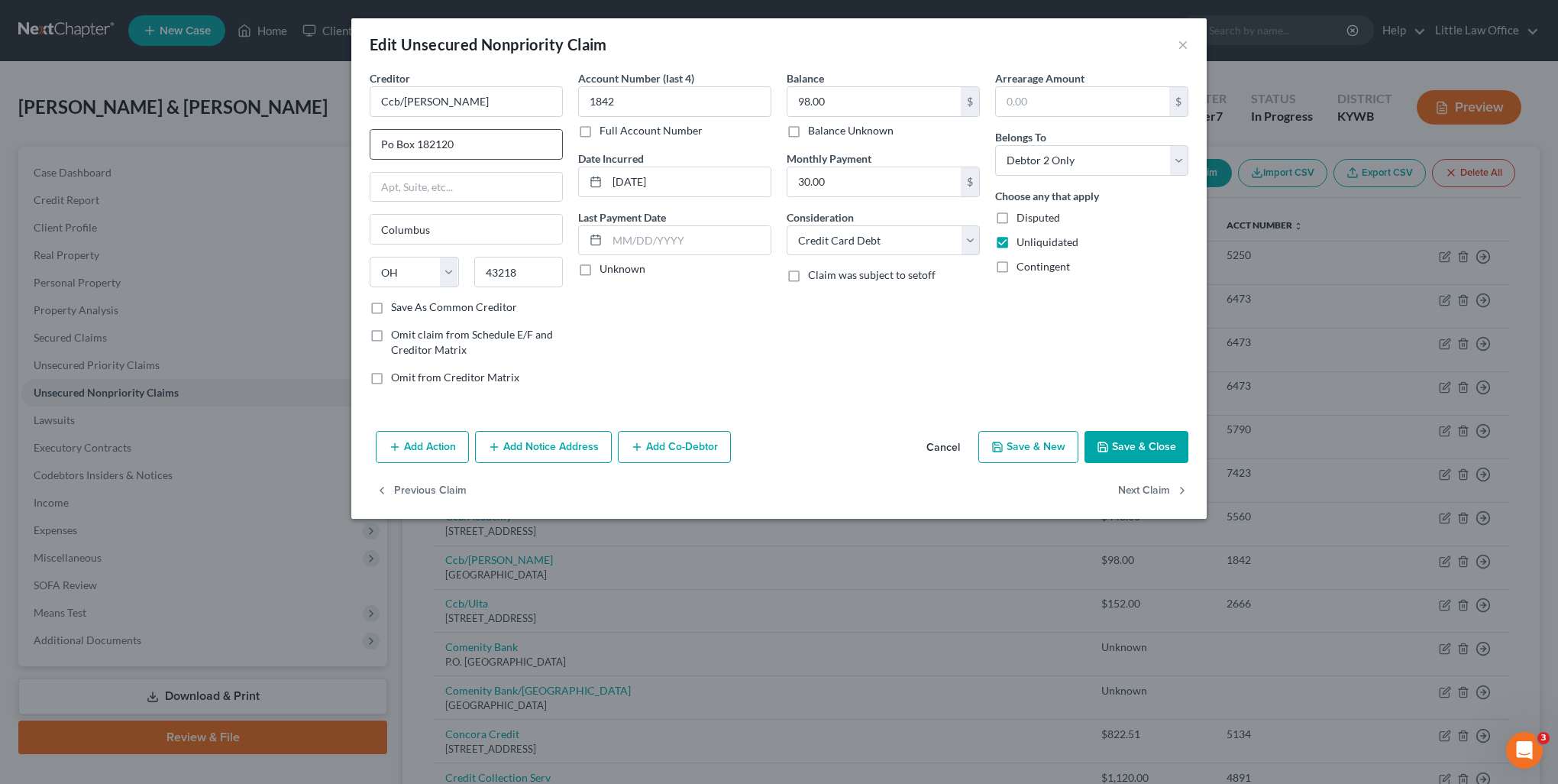
click at [393, 138] on input "Po Box 182120" at bounding box center [466, 144] width 191 height 29
type input "PO Box 182120"
click at [423, 306] on label "Save As Common Creditor" at bounding box center [453, 306] width 126 height 15
click at [408, 306] on input "Save As Common Creditor" at bounding box center [402, 304] width 10 height 10
checkbox input "true"
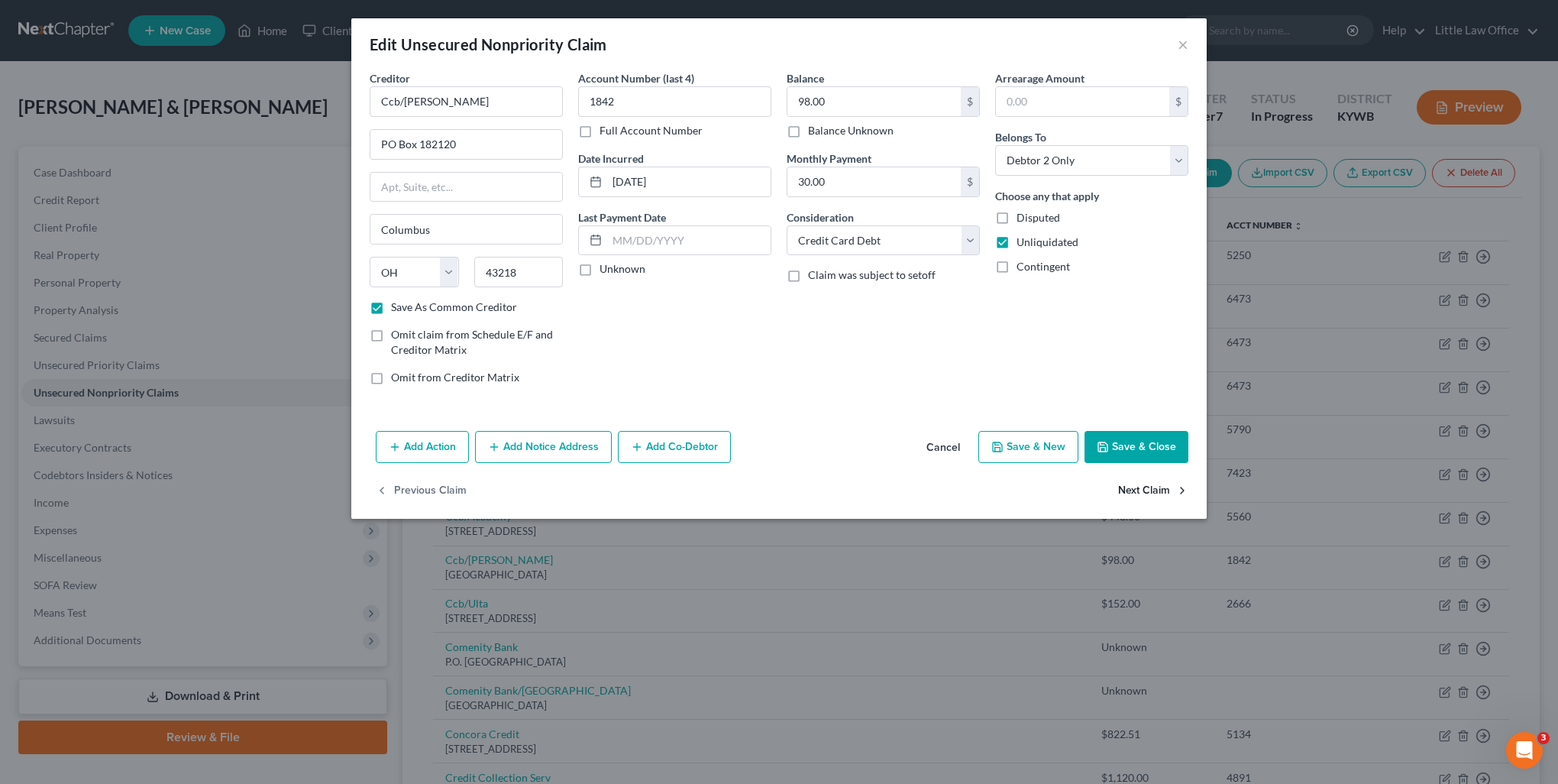
click at [1157, 493] on button "Next Claim" at bounding box center [1153, 490] width 70 height 32
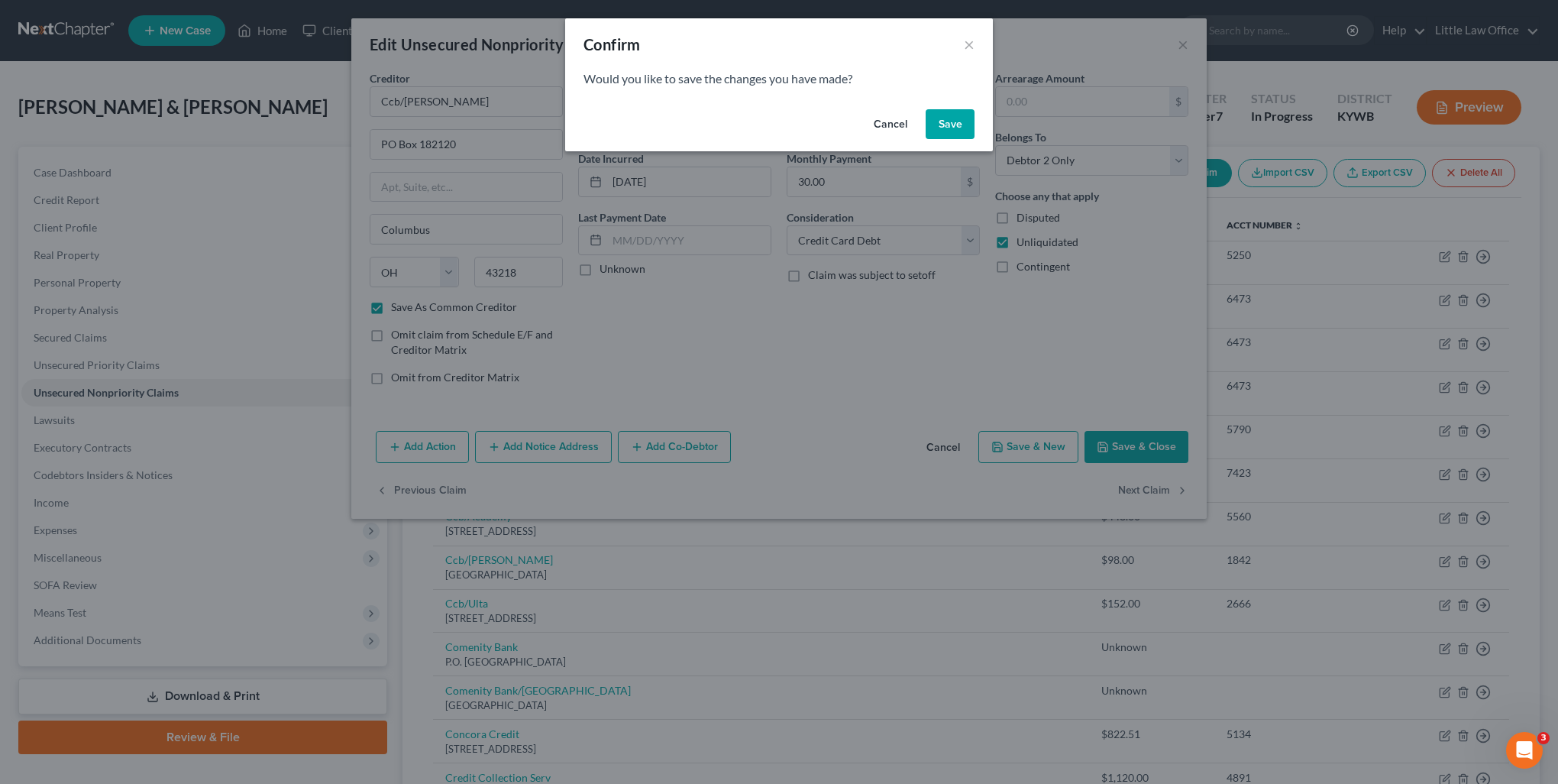
click at [961, 116] on button "Save" at bounding box center [950, 124] width 49 height 31
select select "36"
select select "2"
select select "1"
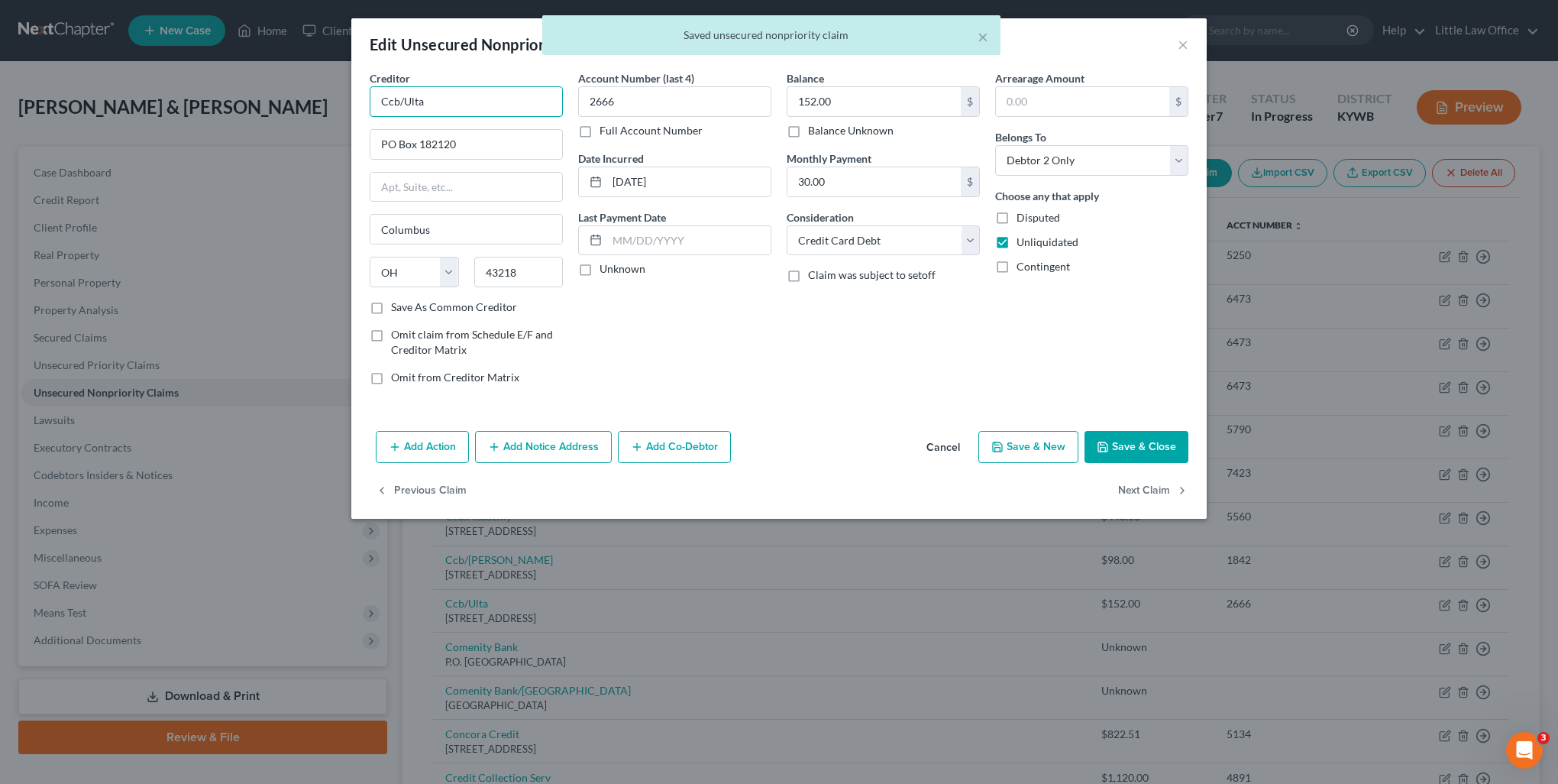
click at [464, 100] on input "Ccb/Ulta" at bounding box center [466, 101] width 193 height 31
click at [461, 136] on div "PO Box 182120, Columbus, OH 43218" at bounding box center [461, 142] width 159 height 13
click at [1153, 483] on button "Next Claim" at bounding box center [1153, 490] width 70 height 32
select select "36"
select select "2"
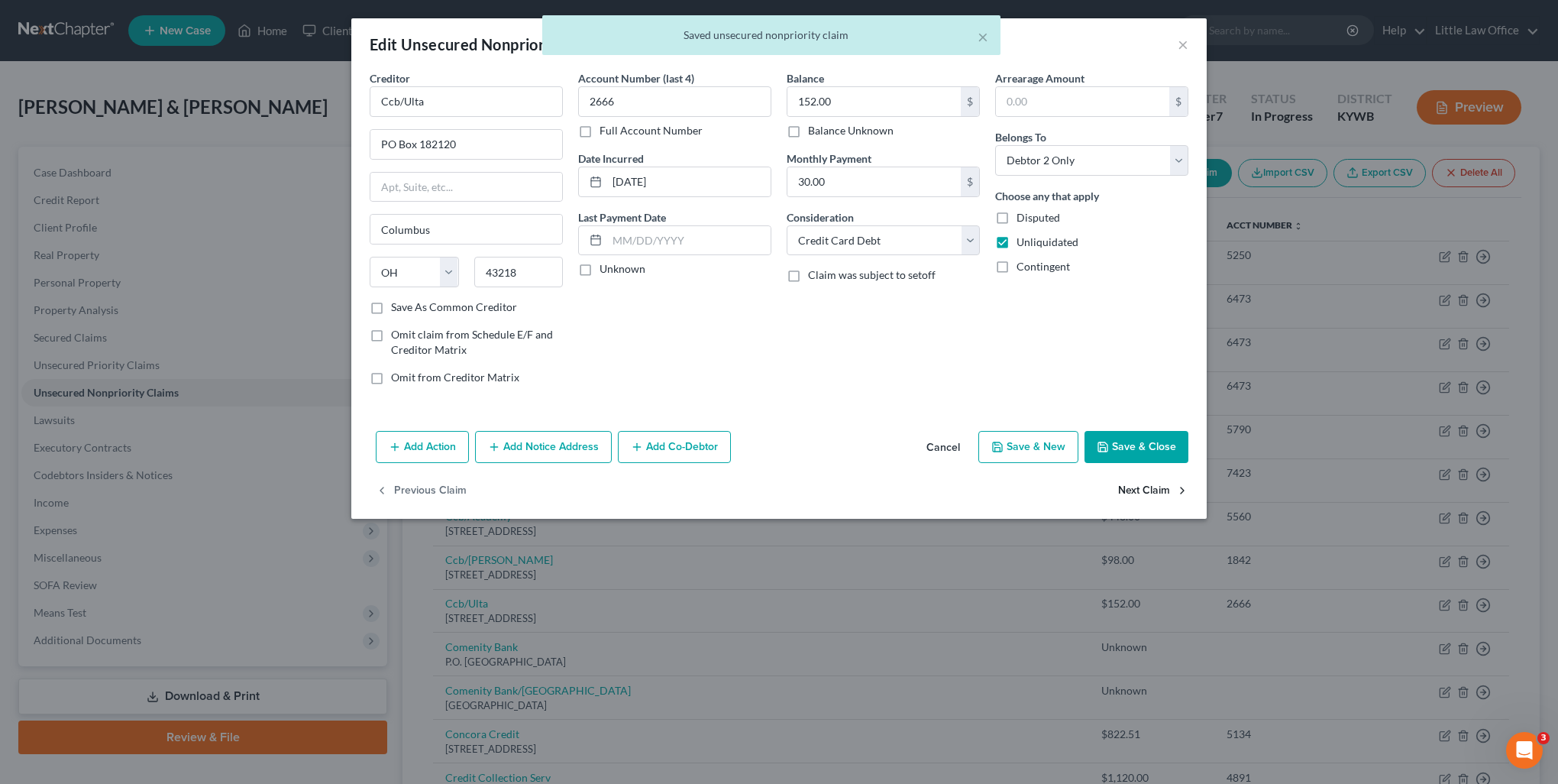
select select "2"
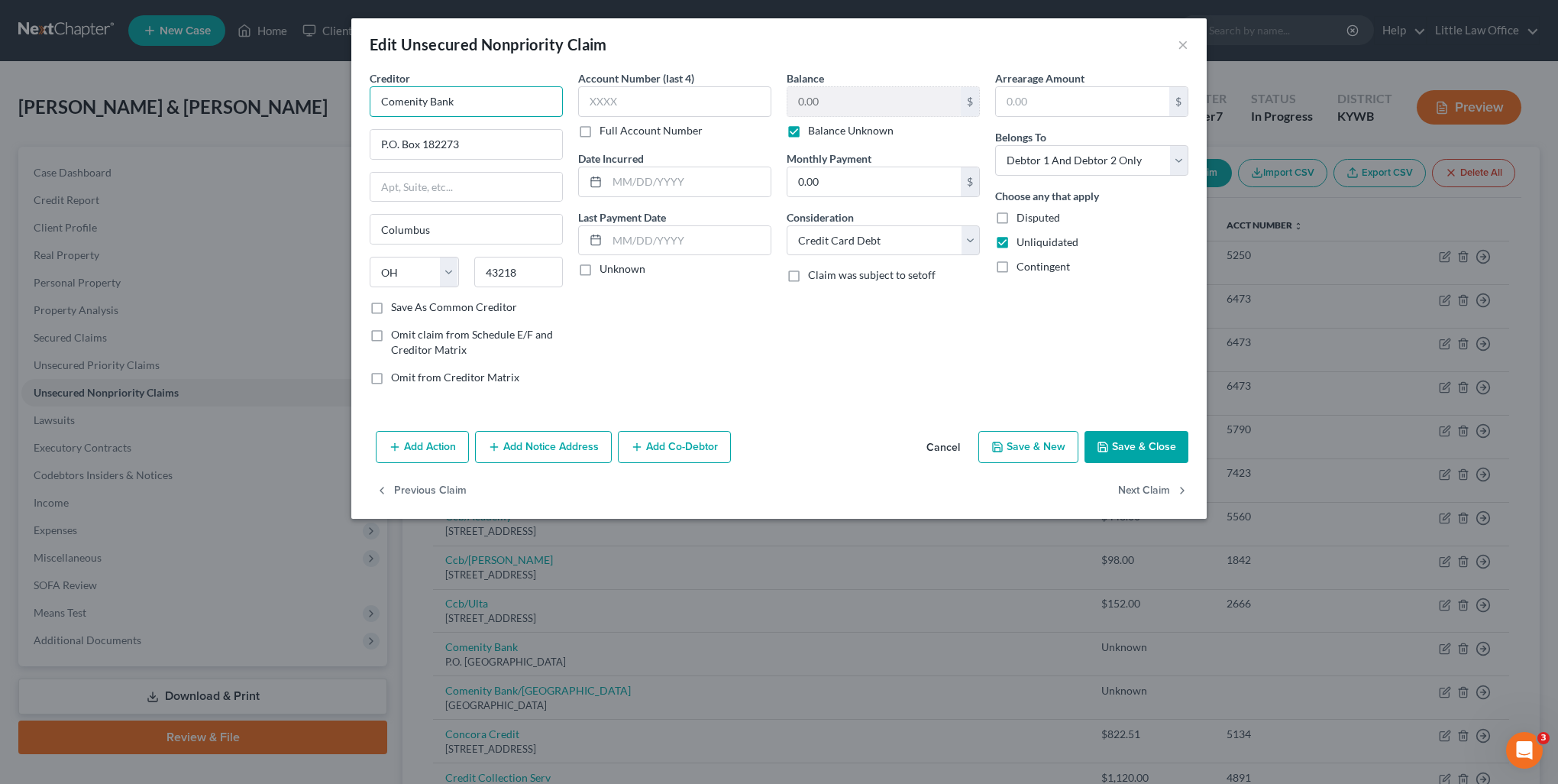
click at [481, 102] on input "Comenity Bank" at bounding box center [466, 101] width 193 height 31
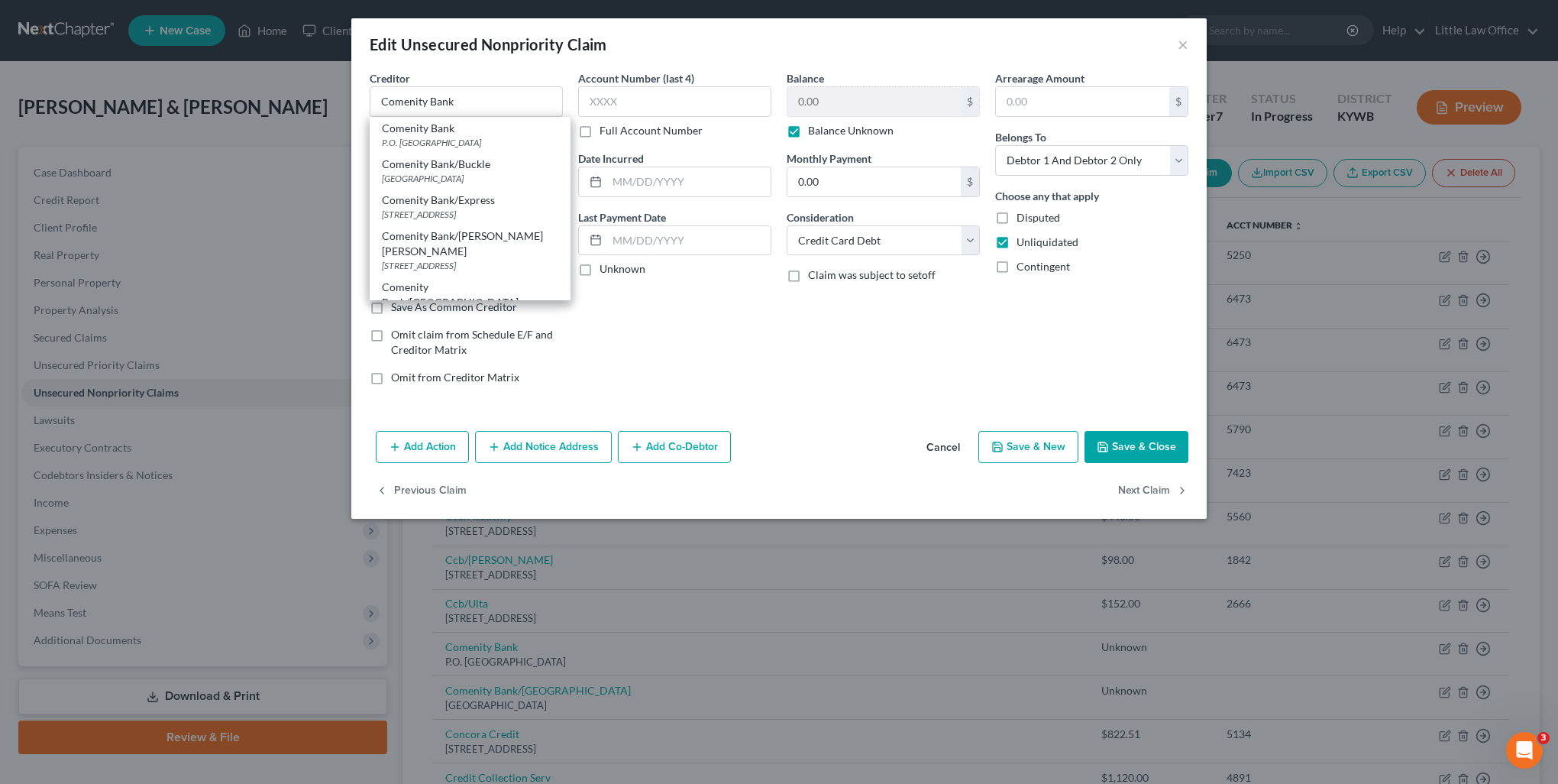
click at [417, 139] on div "P.O. Box 182273, Columbus, OH 43218" at bounding box center [470, 142] width 176 height 13
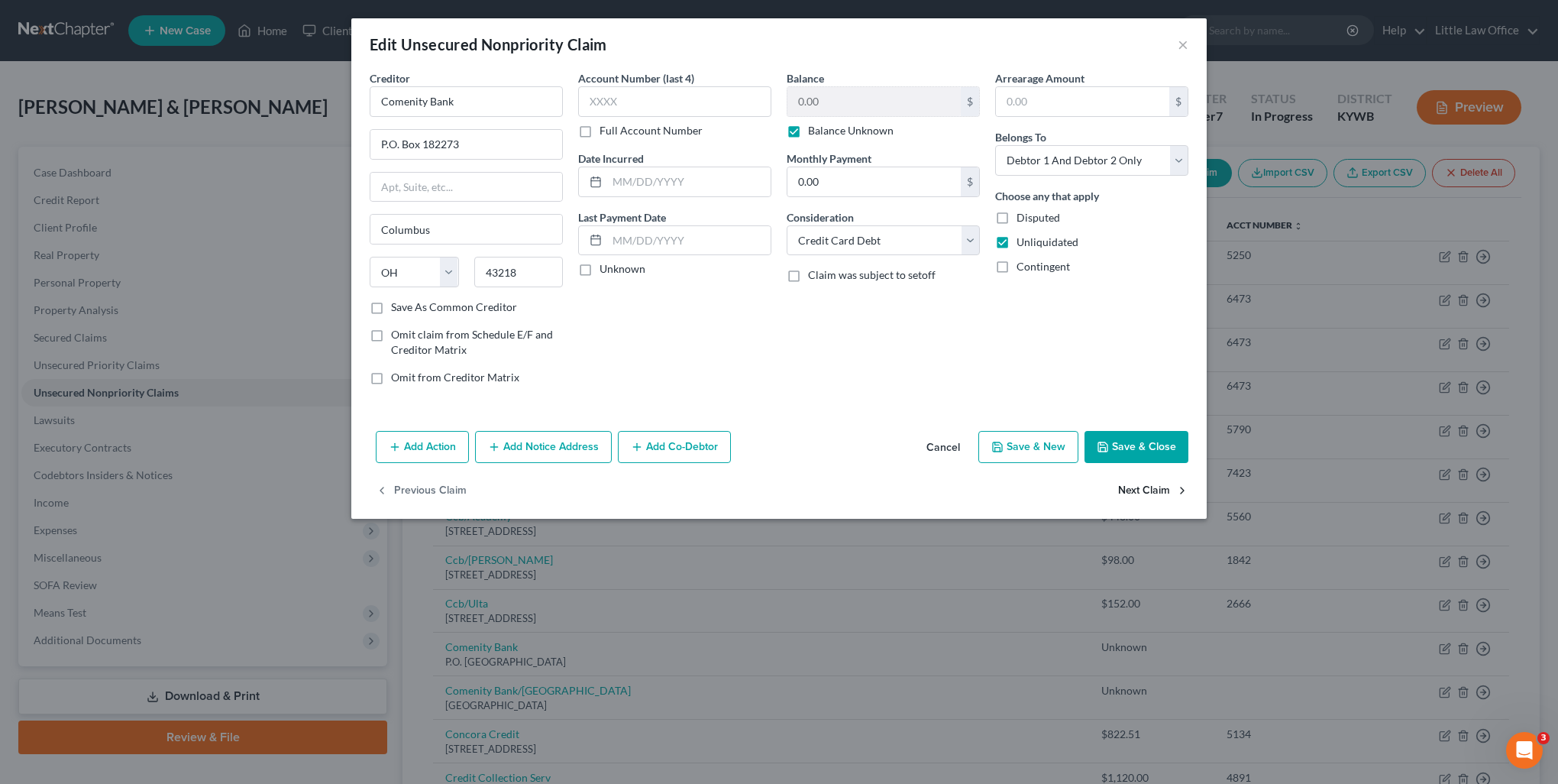
click at [1155, 479] on button "Next Claim" at bounding box center [1153, 490] width 70 height 32
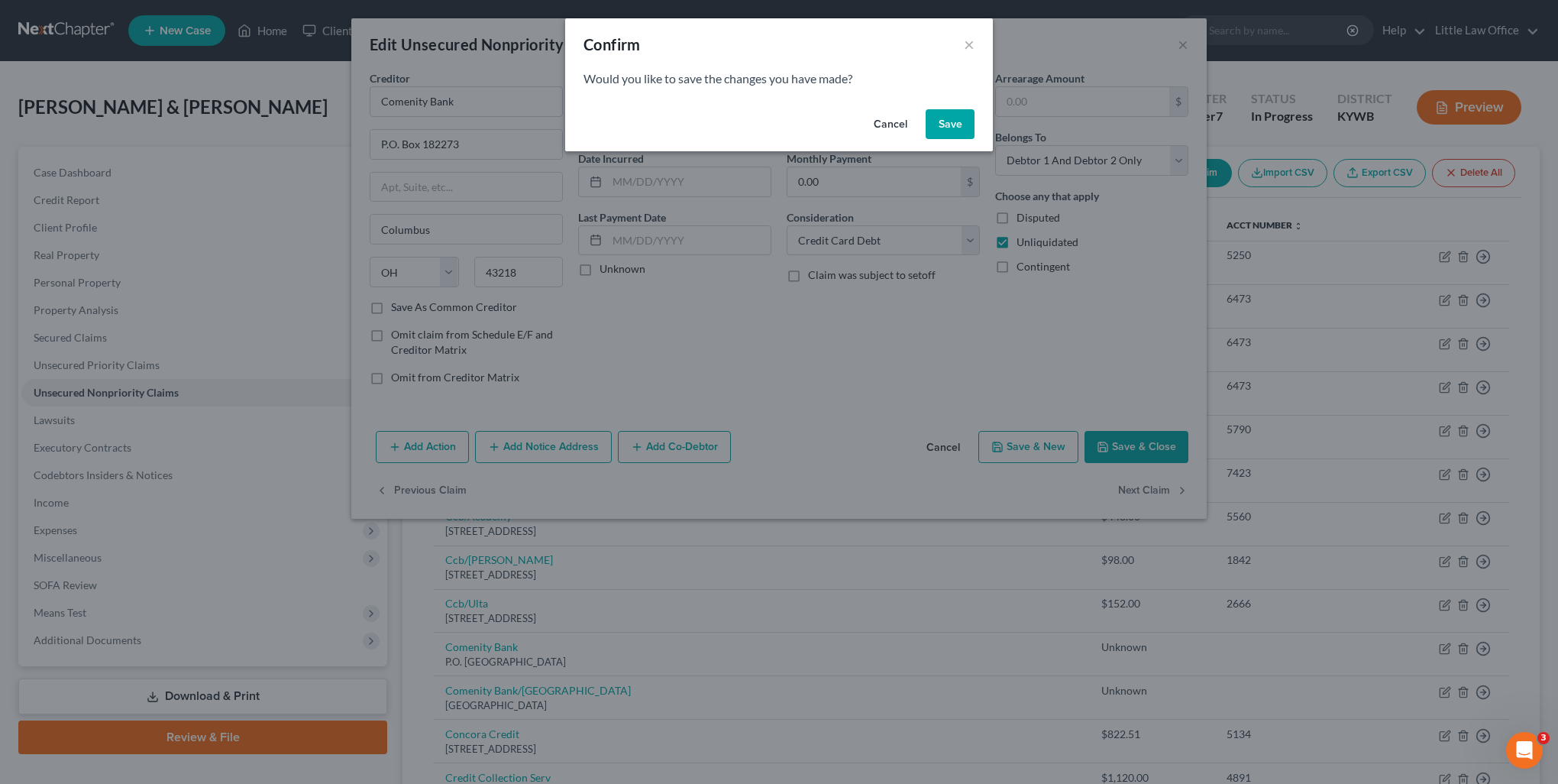
click at [955, 131] on button "Save" at bounding box center [950, 124] width 49 height 31
select select "36"
select select "2"
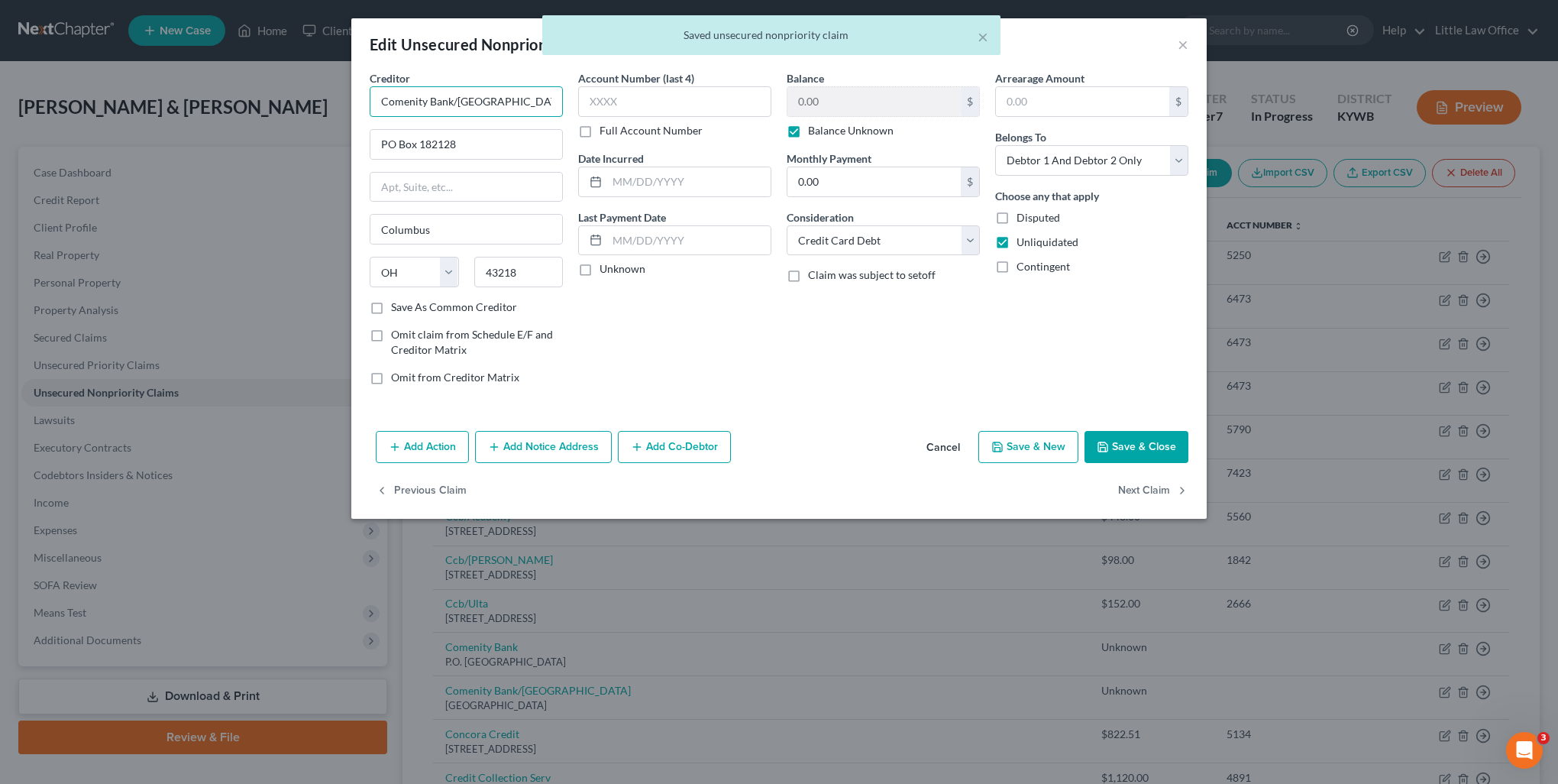
click at [538, 105] on input "Comenity Bank/Victoria" at bounding box center [466, 101] width 193 height 31
click at [521, 151] on div "PO Box 182128, Columbus, OH 43218" at bounding box center [470, 157] width 176 height 13
click at [1145, 482] on button "Next Claim" at bounding box center [1153, 490] width 70 height 32
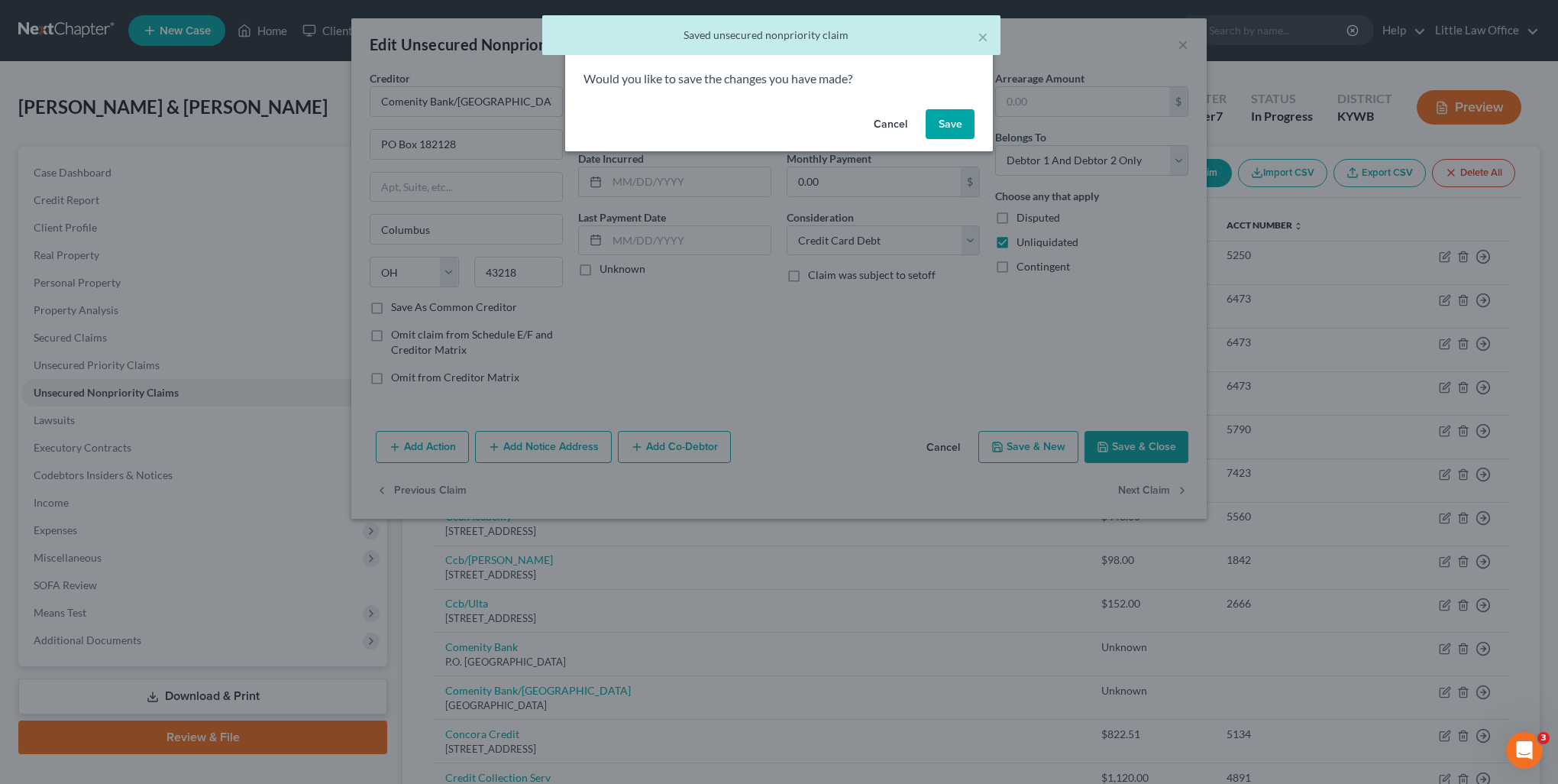
click at [941, 140] on div "Cancel Save" at bounding box center [779, 127] width 428 height 49
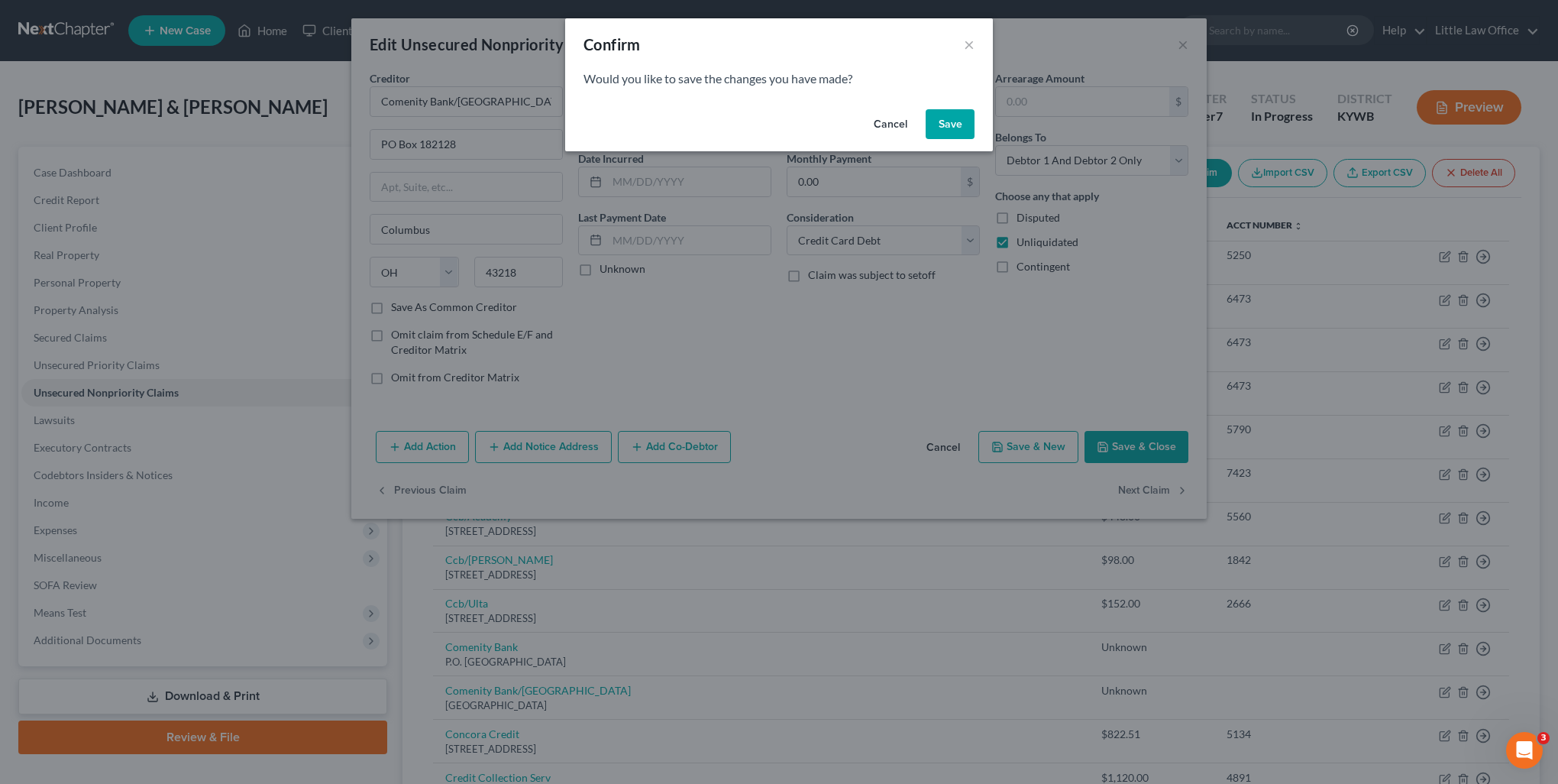
click at [944, 125] on button "Save" at bounding box center [950, 124] width 49 height 31
select select "28"
select select "2"
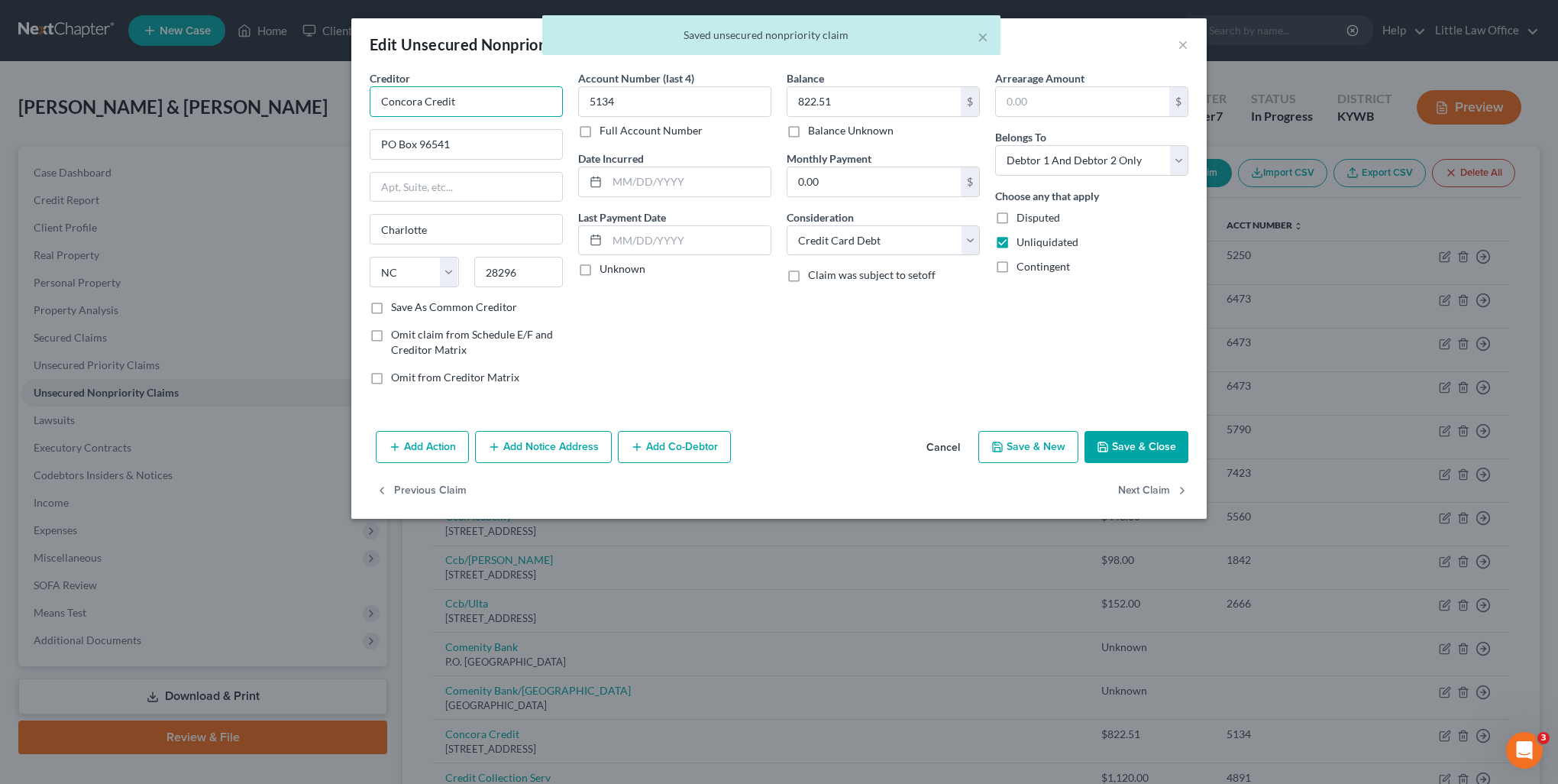
click at [507, 93] on input "Concora Credit" at bounding box center [466, 101] width 193 height 31
click at [481, 123] on div "Concora Credit" at bounding box center [461, 128] width 159 height 15
click at [1164, 494] on button "Next Claim" at bounding box center [1153, 490] width 70 height 32
select select "22"
select select "1"
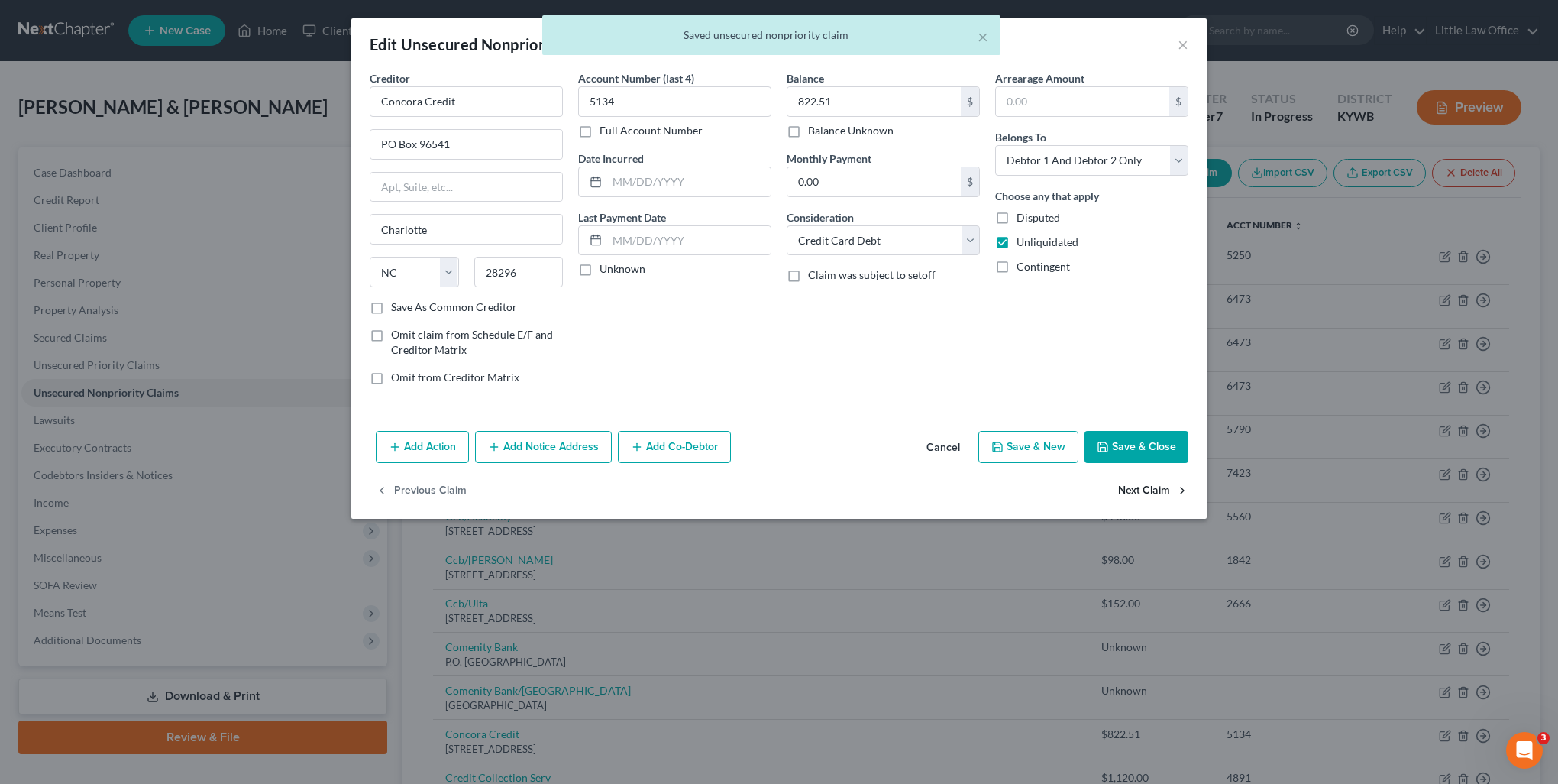
select select "1"
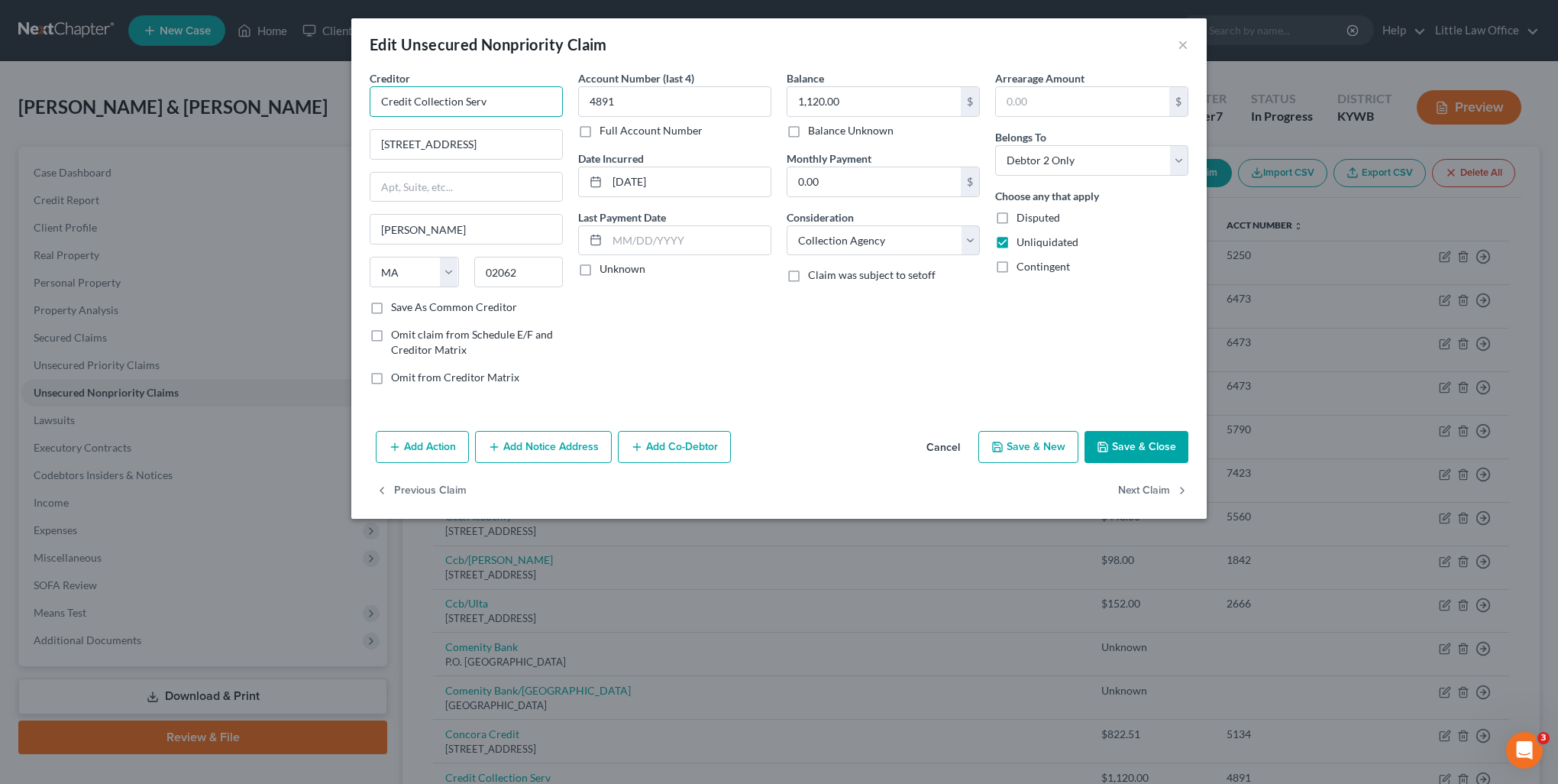
click at [498, 104] on input "Credit Collection Serv" at bounding box center [466, 101] width 193 height 31
click at [510, 103] on input "Credit Collection Serv" at bounding box center [466, 101] width 193 height 31
click at [526, 455] on button "Add Notice Address" at bounding box center [543, 446] width 137 height 32
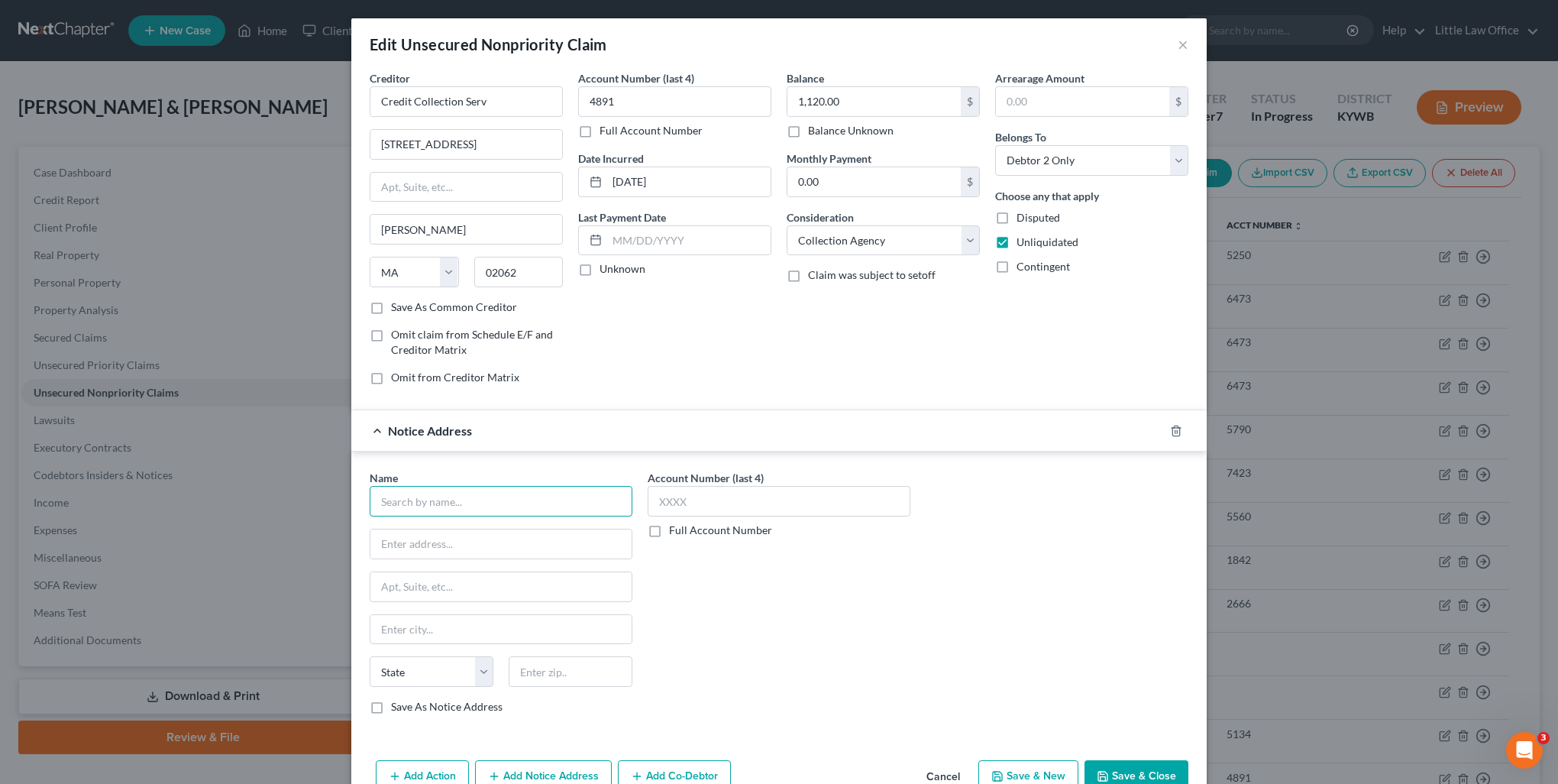
click at [498, 499] on input "text" at bounding box center [501, 501] width 263 height 31
paste input "Credit Collection Serv"
type input "Credit Collection Services"
click at [494, 143] on input "725 Canton St" at bounding box center [466, 144] width 191 height 29
click at [461, 555] on input "text" at bounding box center [501, 543] width 261 height 29
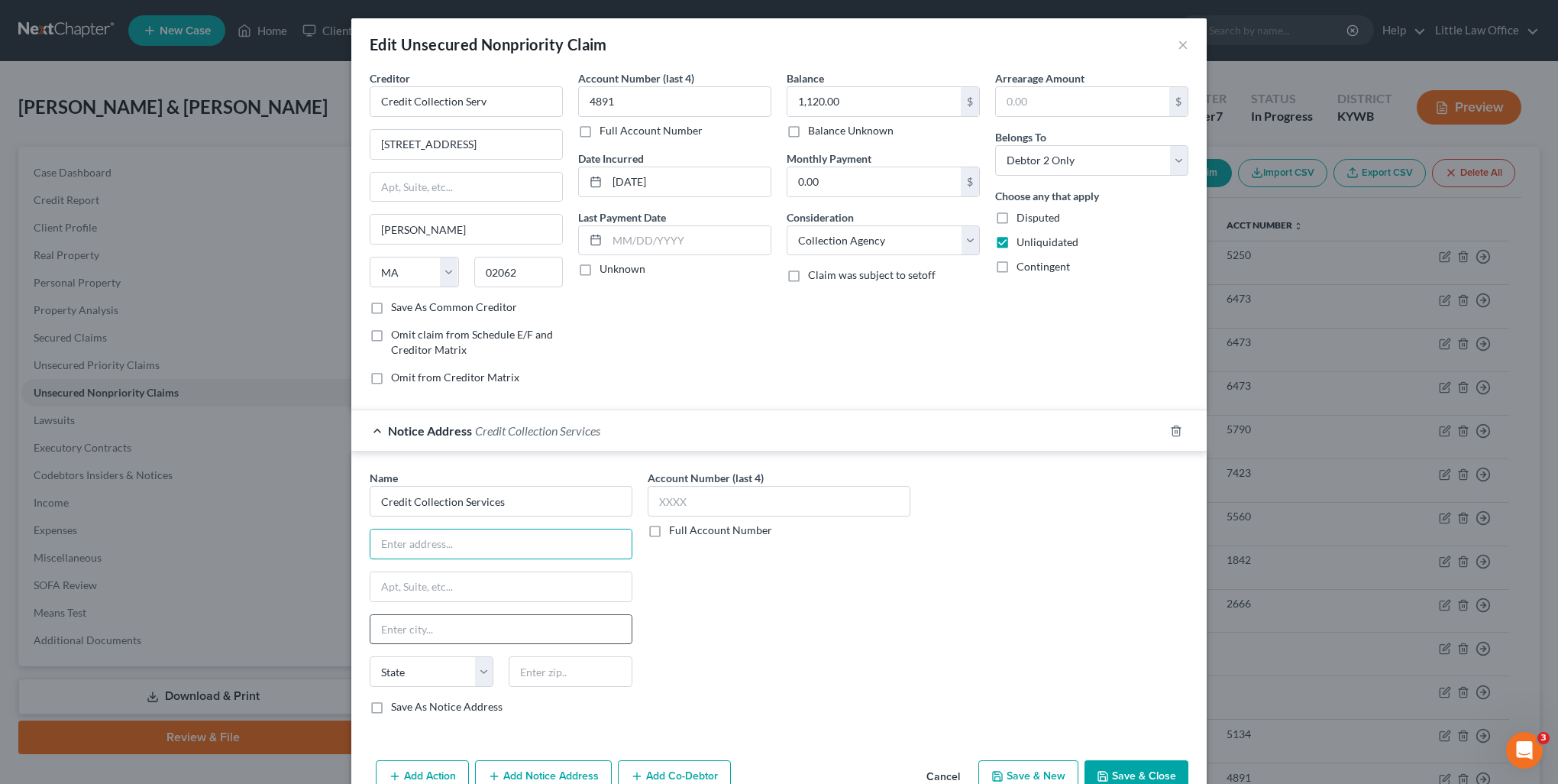
paste input "725 Canton St"
type input "725 Canton St"
click at [559, 662] on input "text" at bounding box center [571, 671] width 123 height 31
type input "02062"
type input "Norwood"
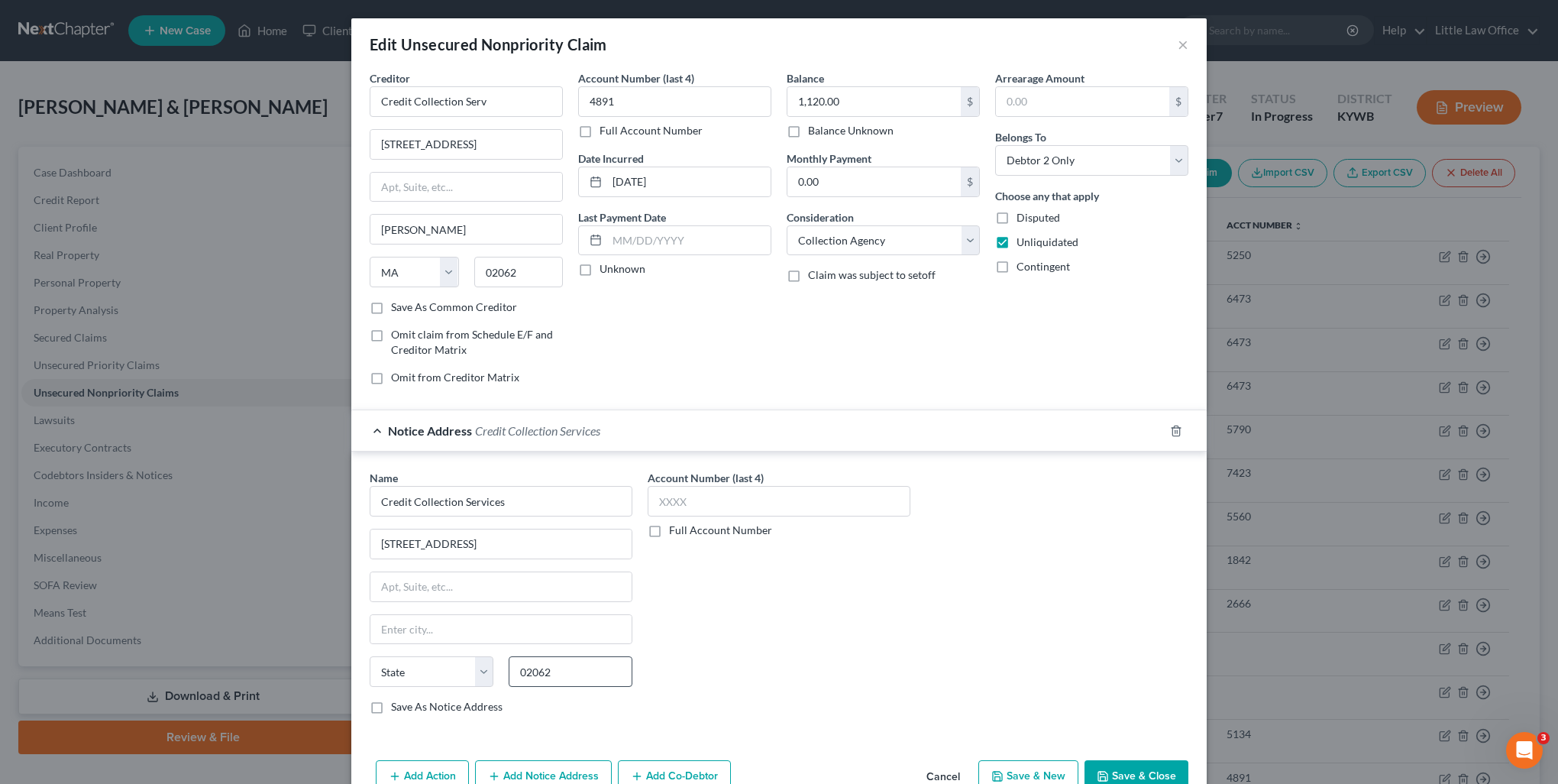
select select "22"
click at [510, 100] on input "Credit Collection Serv" at bounding box center [466, 101] width 193 height 31
type input "Liberty Mutual insurance Co."
drag, startPoint x: 467, startPoint y: 142, endPoint x: 271, endPoint y: 141, distance: 196.0
click at [271, 141] on div "Edit Unsecured Nonpriority Claim × Creditor * Liberty Mutual insurance Co. 725 …" at bounding box center [779, 392] width 1558 height 784
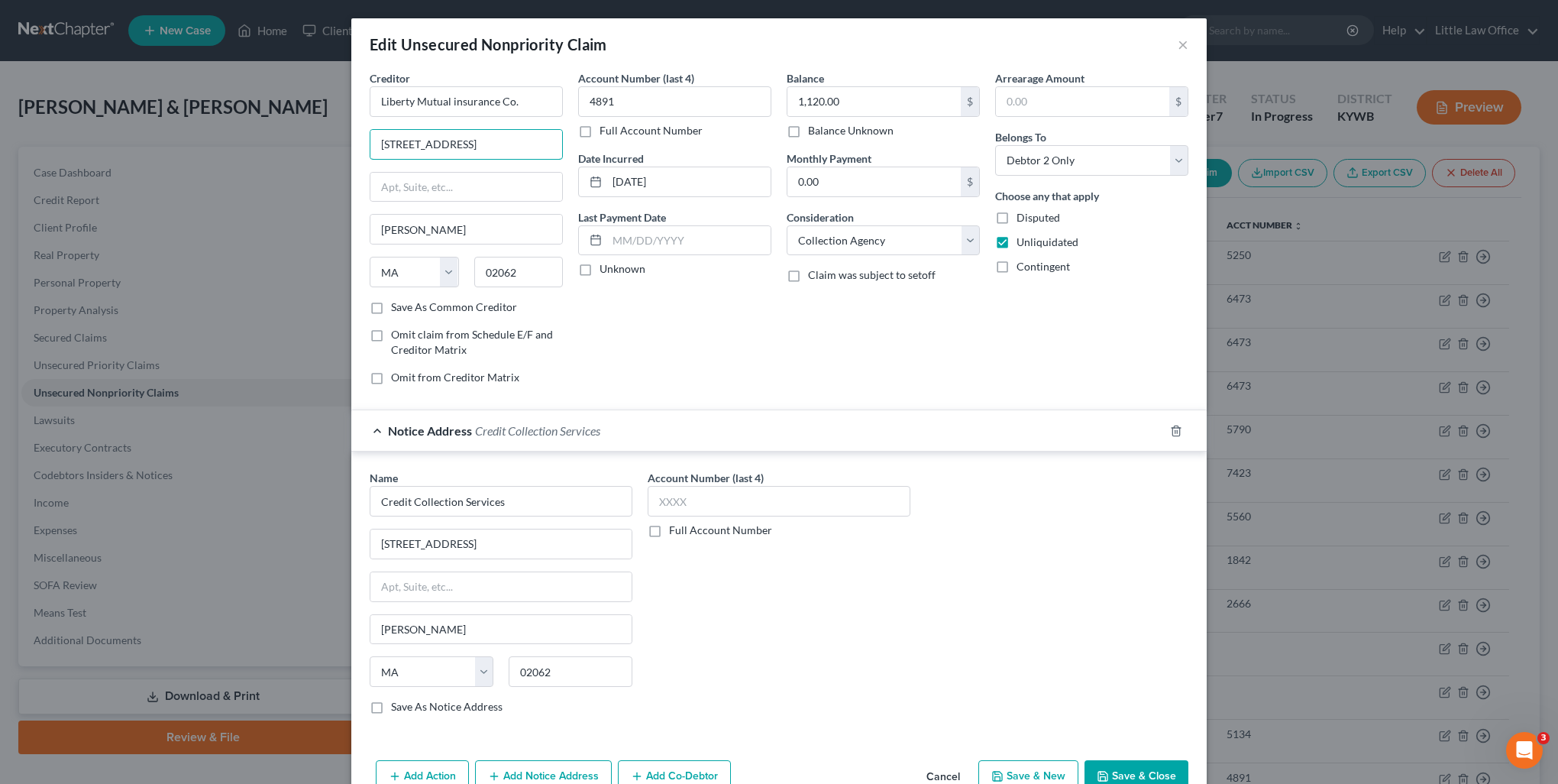
type input "175 Berkeley Street"
type input "02116"
type input "Boston"
click at [391, 304] on label "Save As Common Creditor" at bounding box center [453, 306] width 126 height 15
click at [397, 304] on input "Save As Common Creditor" at bounding box center [402, 304] width 10 height 10
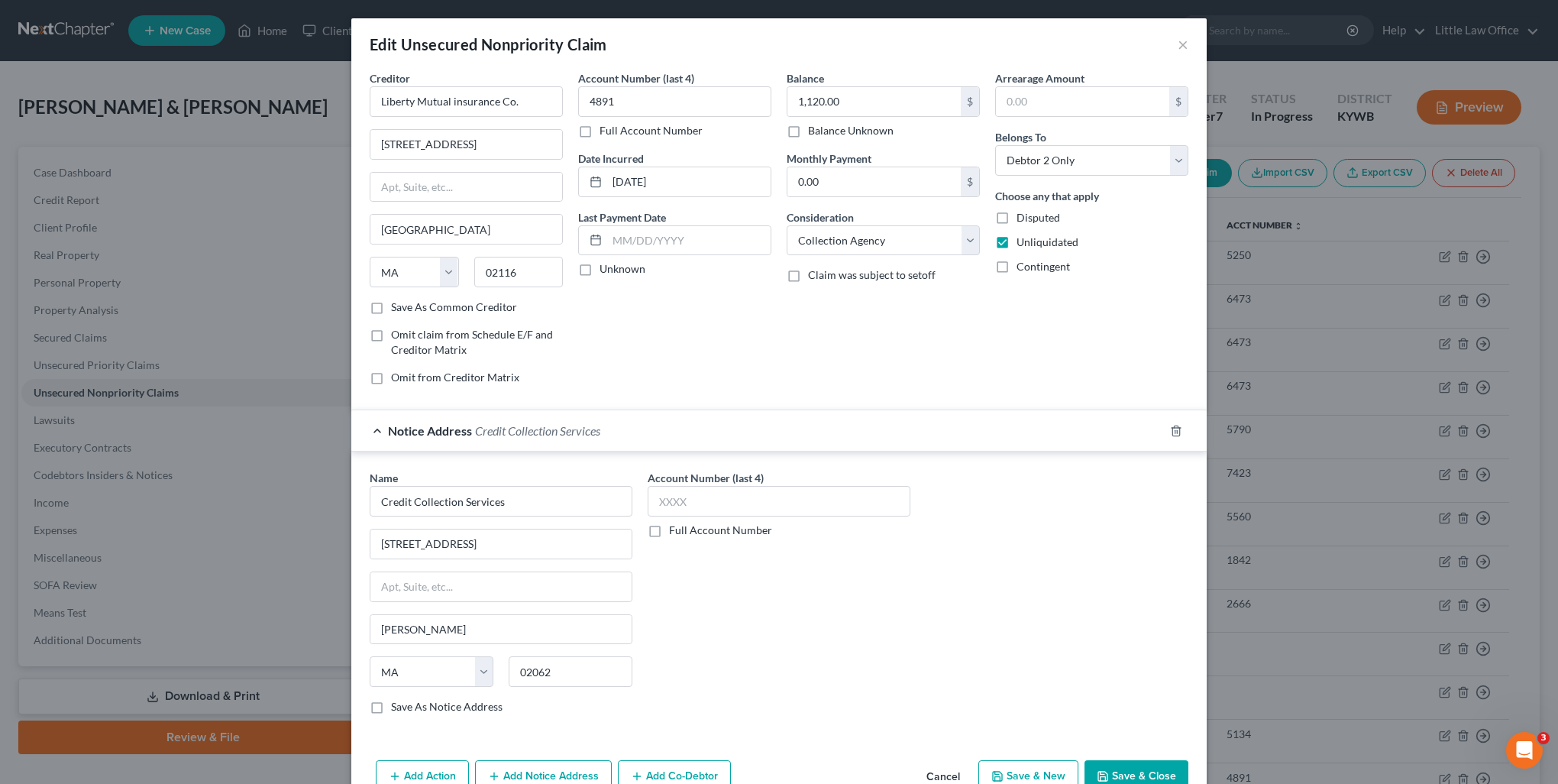
checkbox input "true"
click at [888, 235] on select "Select Cable / Satellite Services Collection Agency Credit Card Debt Debt Couns…" at bounding box center [883, 241] width 193 height 31
select select "14"
click at [787, 225] on select "Select Cable / Satellite Services Collection Agency Credit Card Debt Debt Couns…" at bounding box center [883, 241] width 193 height 31
type input "Insurance Premium"
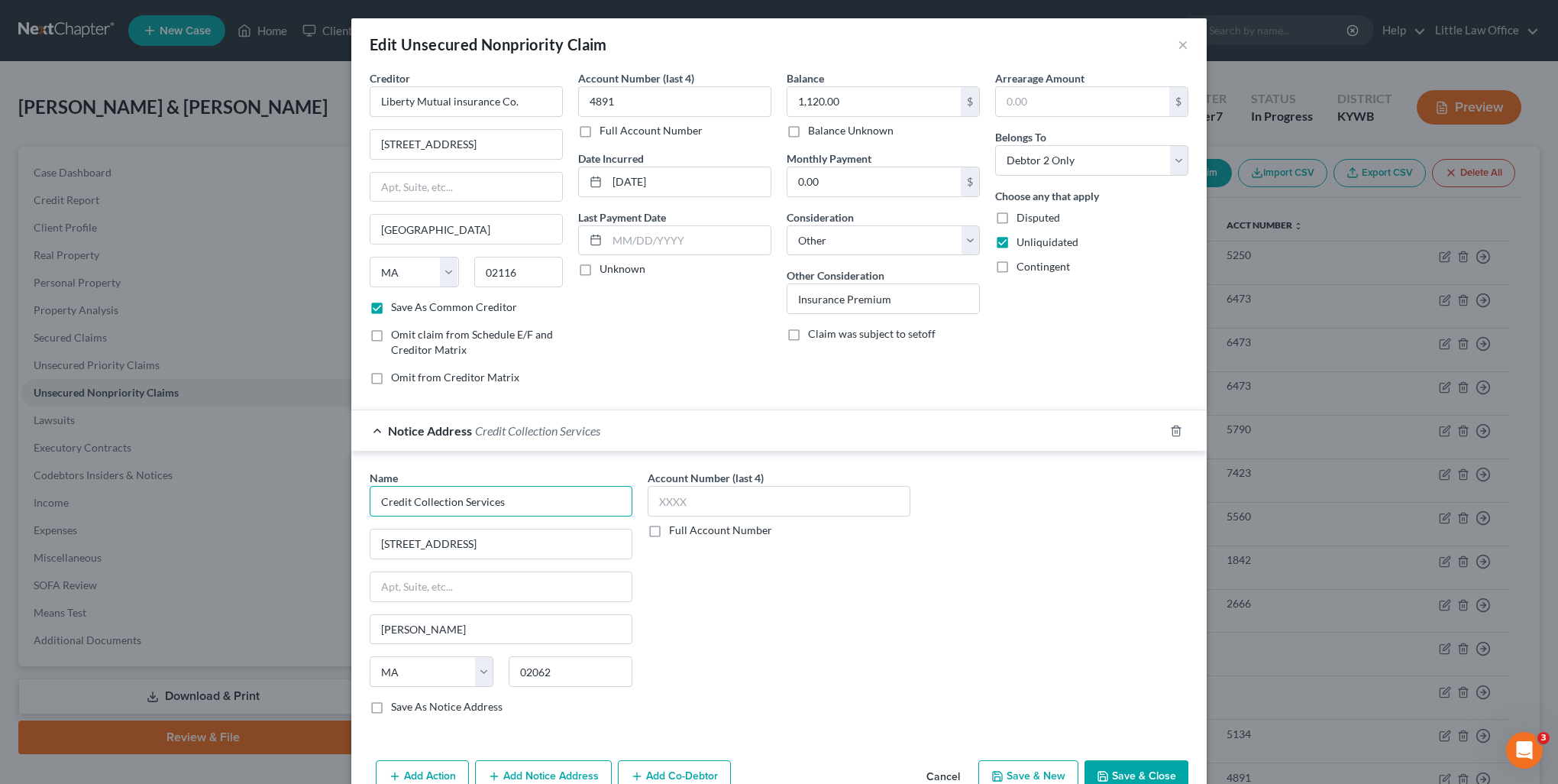
click at [528, 495] on input "Credit Collection Services" at bounding box center [501, 501] width 263 height 31
drag, startPoint x: 529, startPoint y: 538, endPoint x: 576, endPoint y: 572, distance: 58.0
click at [529, 538] on input "725 Canton St" at bounding box center [501, 543] width 261 height 29
type input "725 Canton Street"
click at [404, 711] on div "Name * Credit Collection Services 725 Canton Street Norwood State AL AK AR AZ C…" at bounding box center [501, 598] width 278 height 256
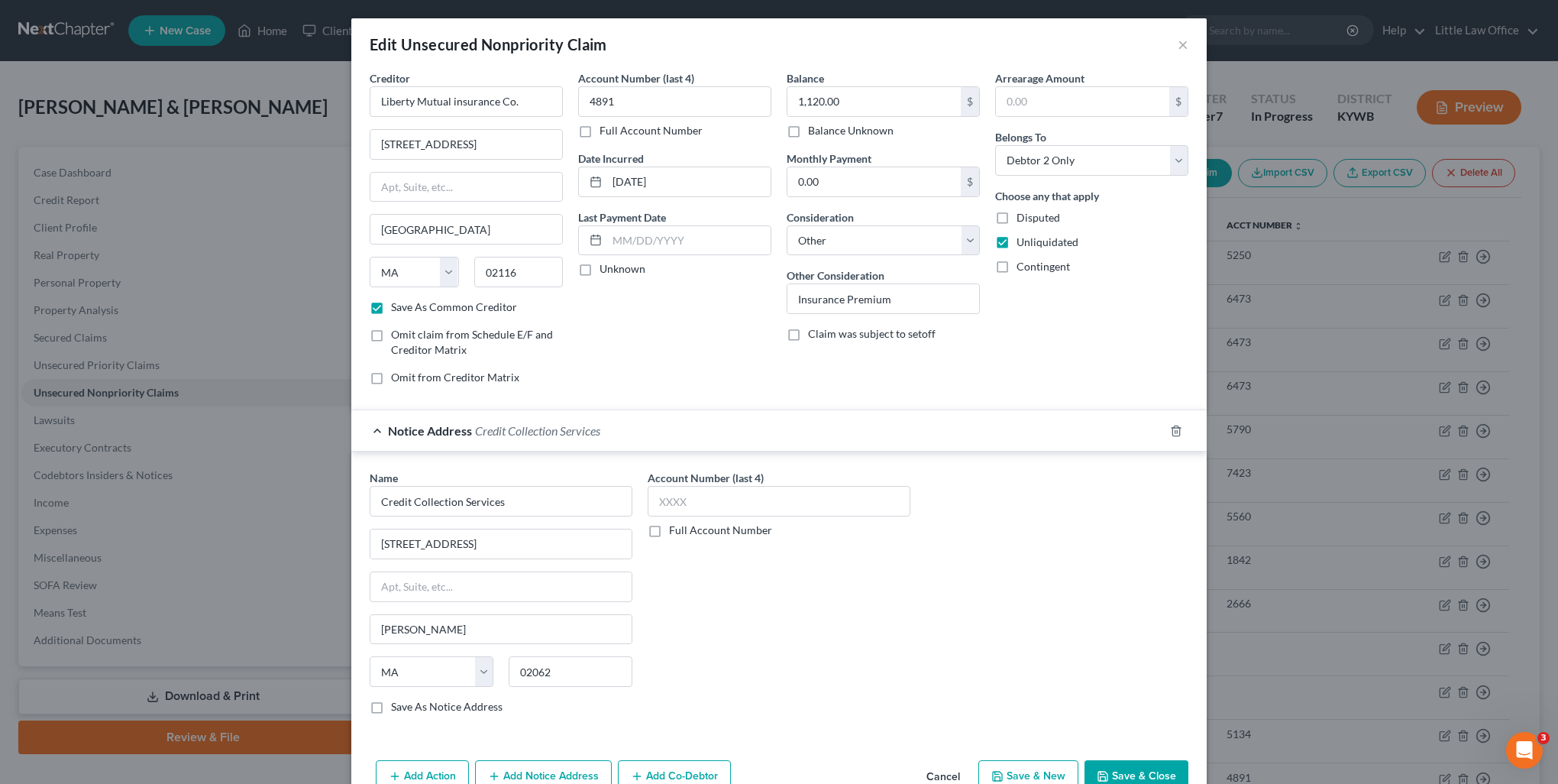
drag, startPoint x: 370, startPoint y: 706, endPoint x: 1033, endPoint y: 653, distance: 665.1
click at [391, 706] on label "Save As Notice Address" at bounding box center [446, 706] width 112 height 15
click at [397, 706] on input "Save As Notice Address" at bounding box center [402, 703] width 10 height 10
checkbox input "true"
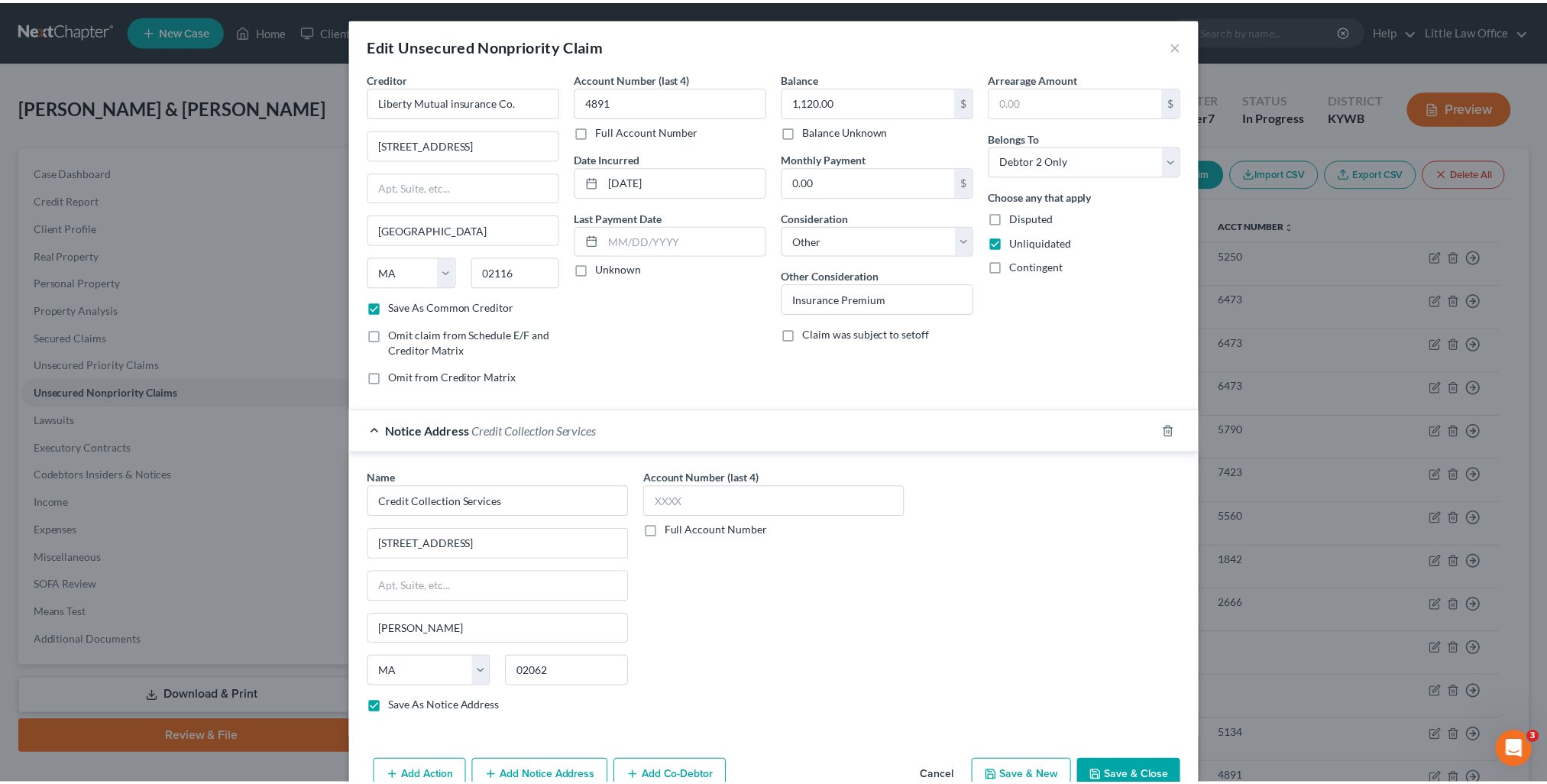
scroll to position [79, 0]
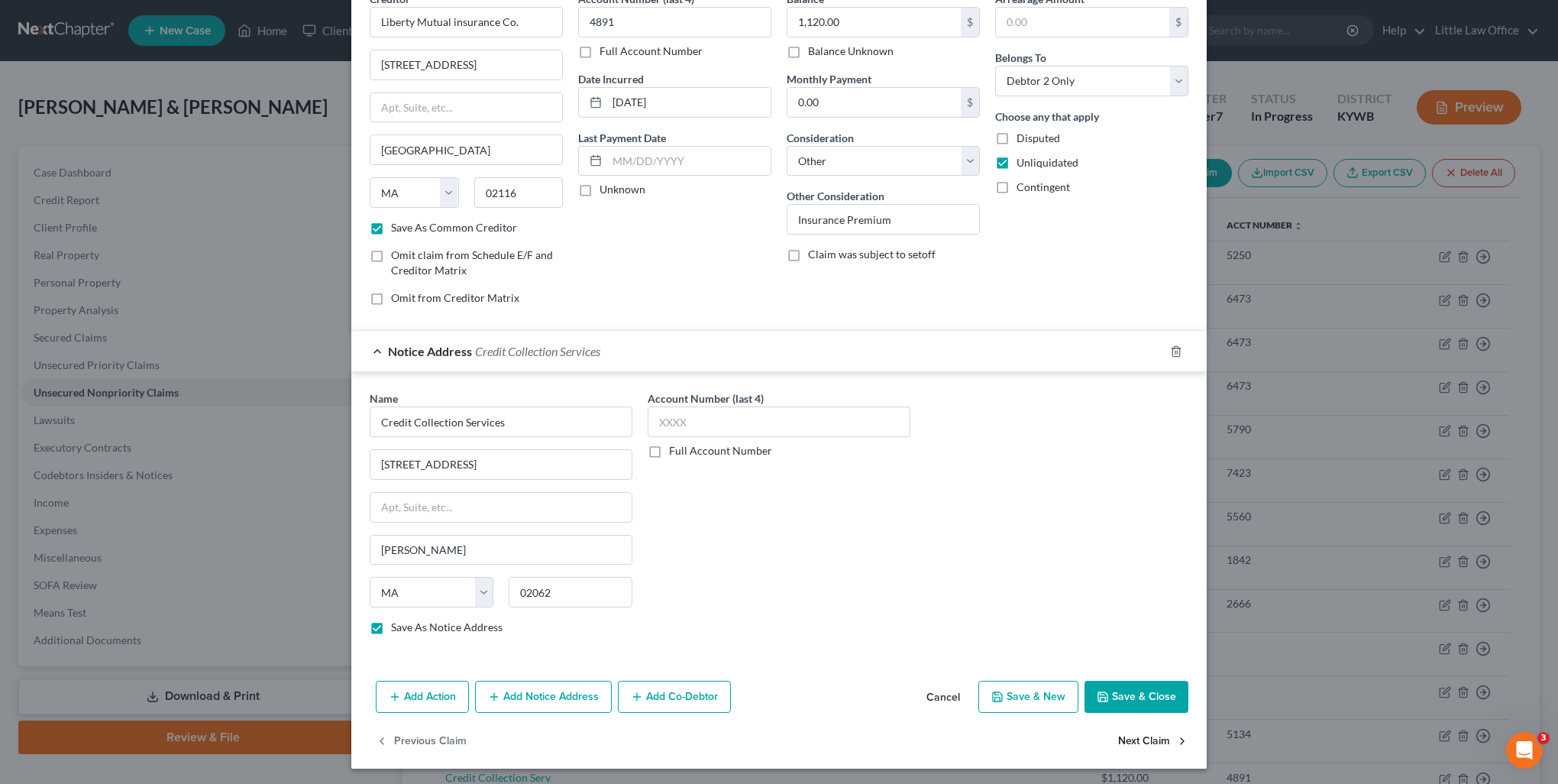
click at [1146, 738] on button "Next Claim" at bounding box center [1153, 740] width 70 height 32
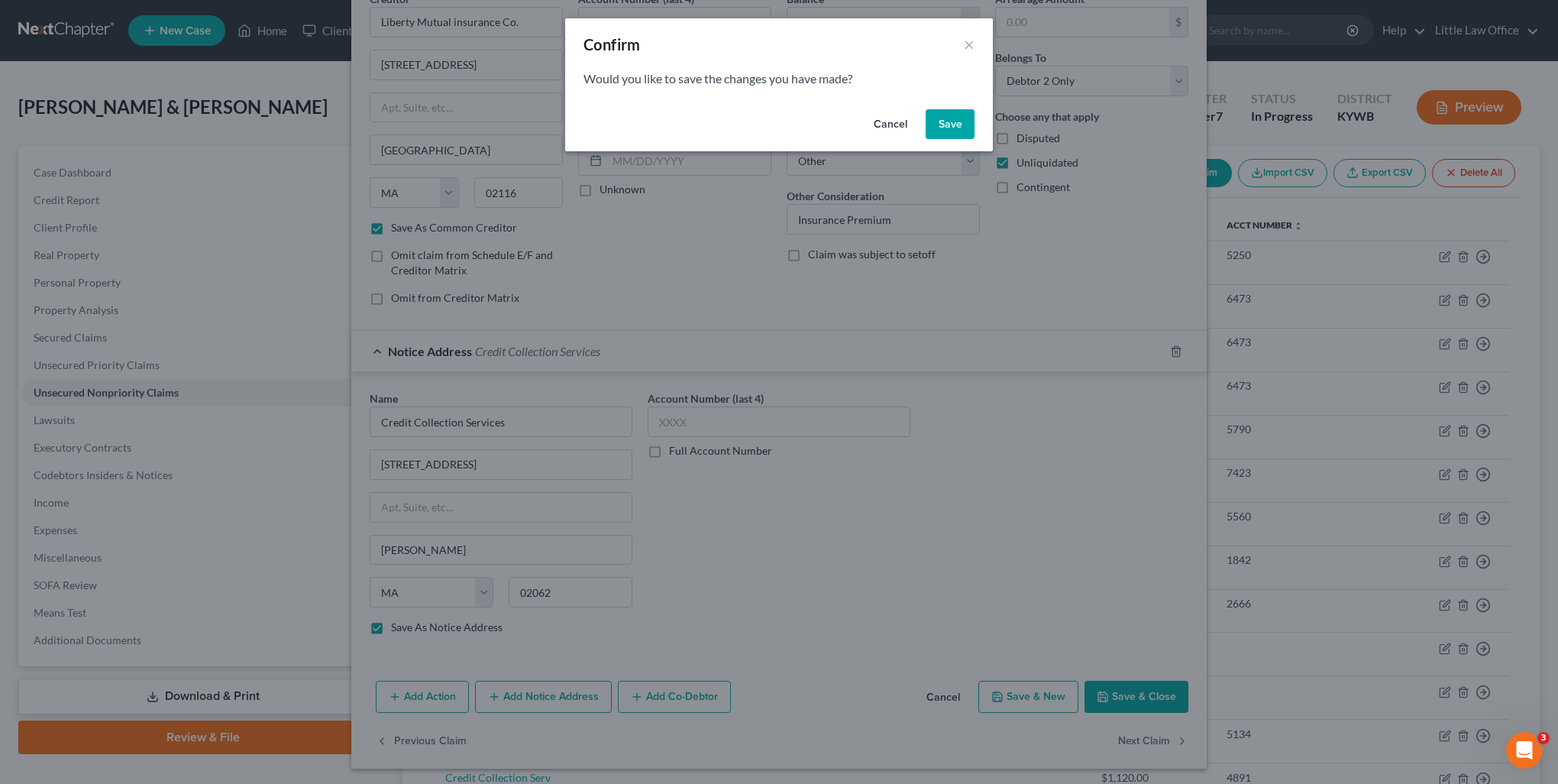
click at [946, 134] on button "Save" at bounding box center [950, 124] width 49 height 31
select select "31"
select select "2"
select select "1"
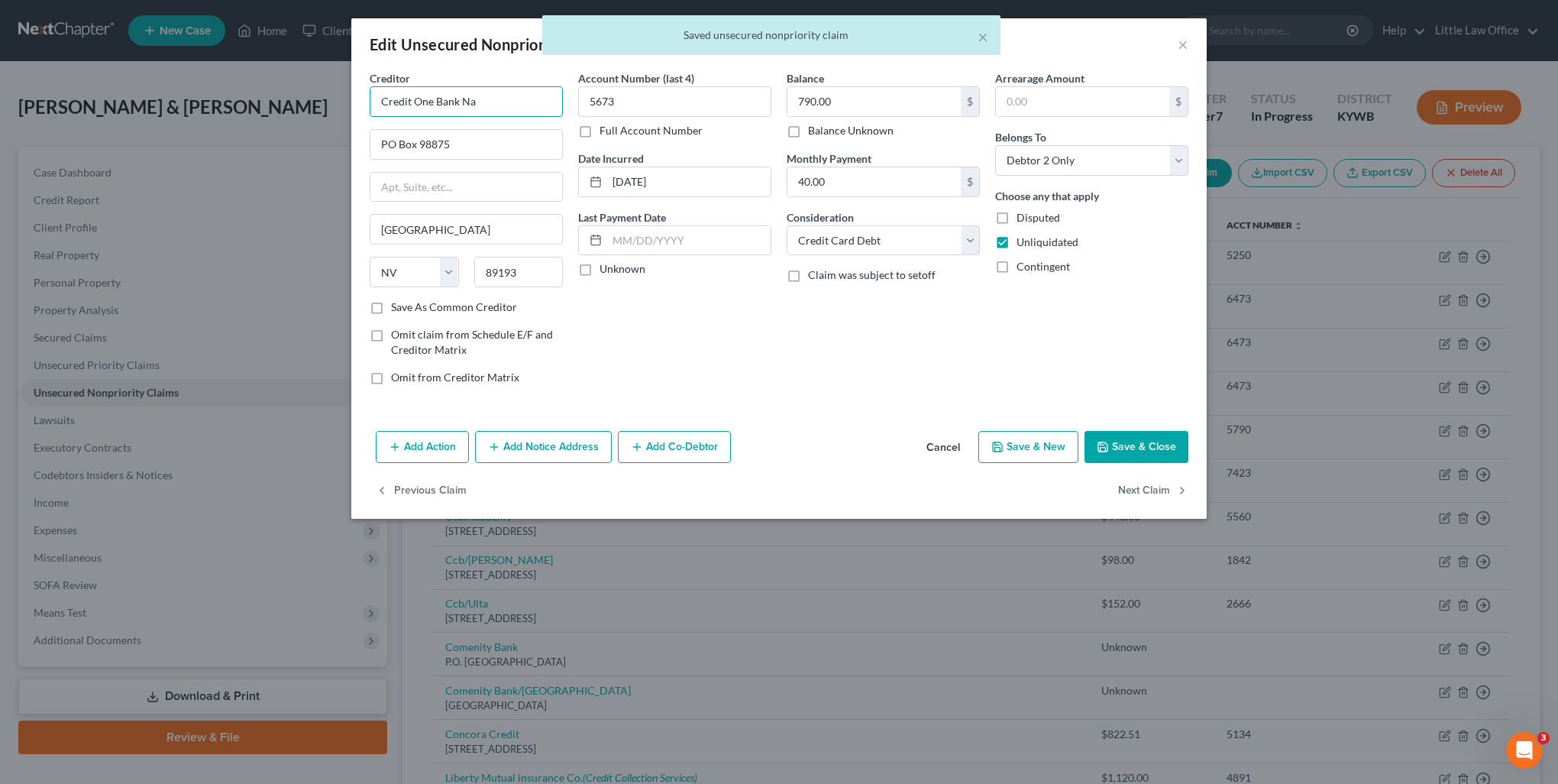
click at [517, 110] on input "Credit One Bank Na" at bounding box center [466, 101] width 193 height 31
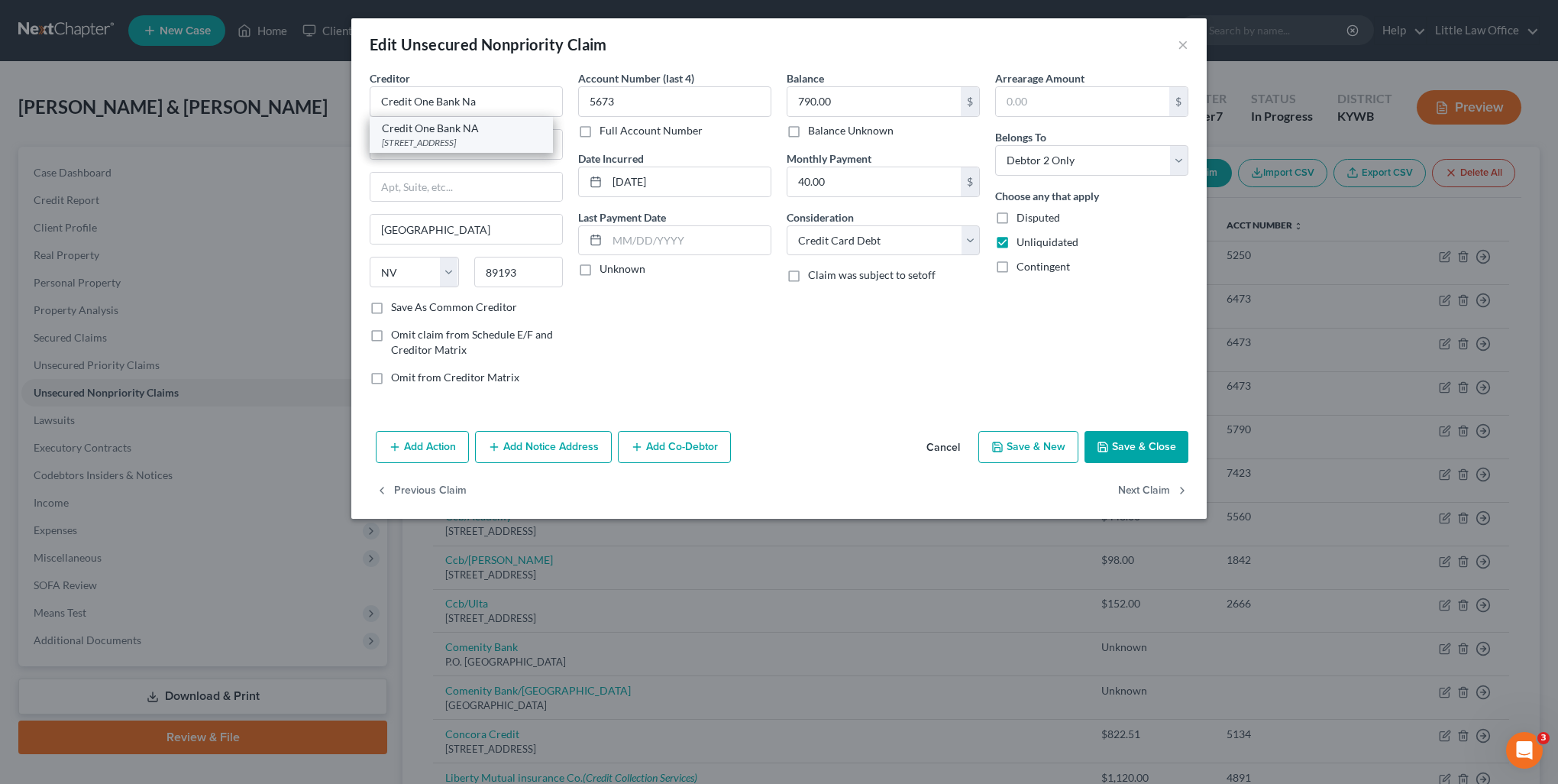
click at [491, 133] on div "Credit One Bank NA" at bounding box center [461, 128] width 159 height 15
type input "Credit One Bank NA"
click at [1124, 484] on button "Next Claim" at bounding box center [1153, 490] width 70 height 32
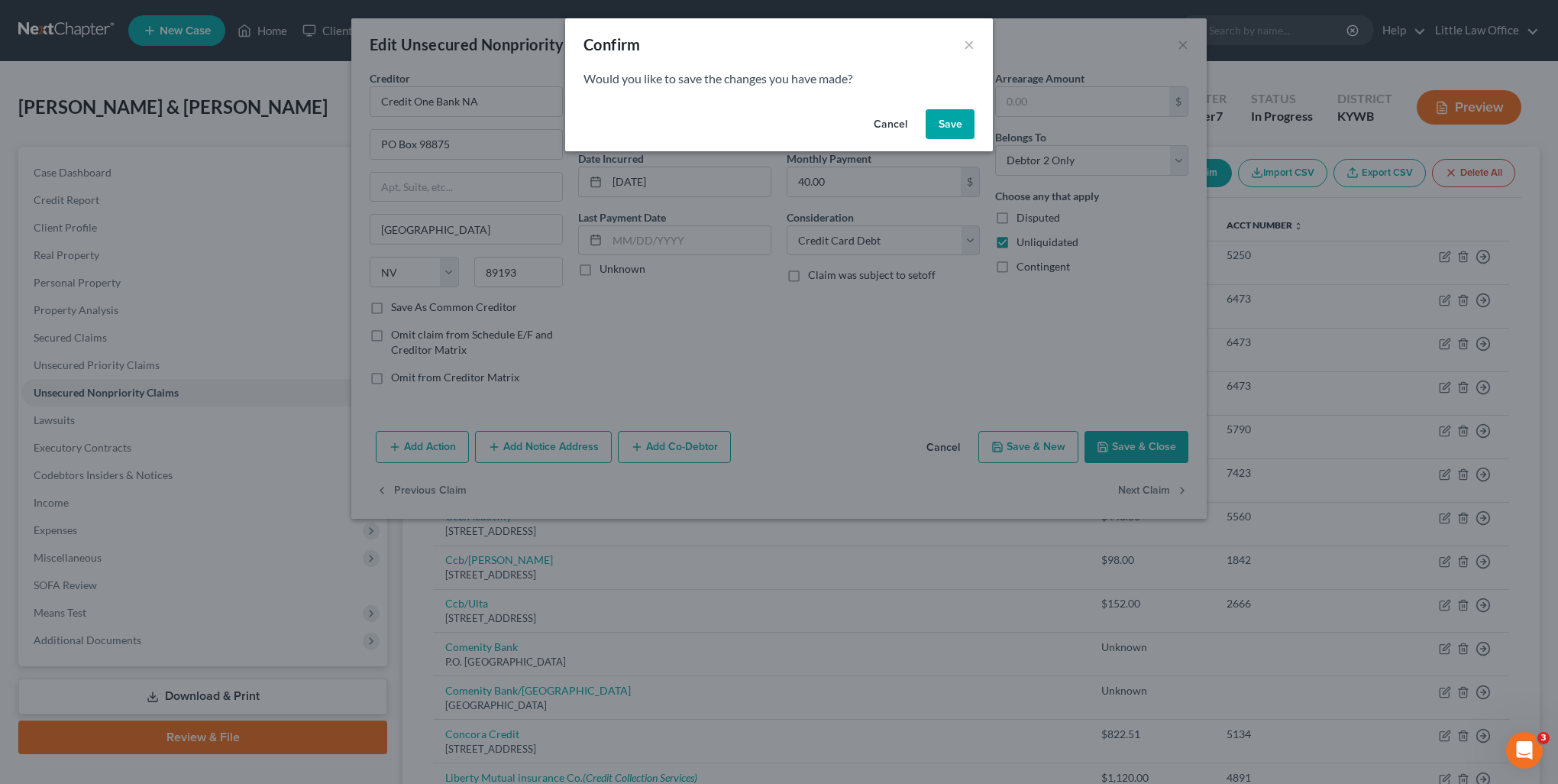
click at [938, 124] on button "Save" at bounding box center [950, 124] width 49 height 31
select select "44"
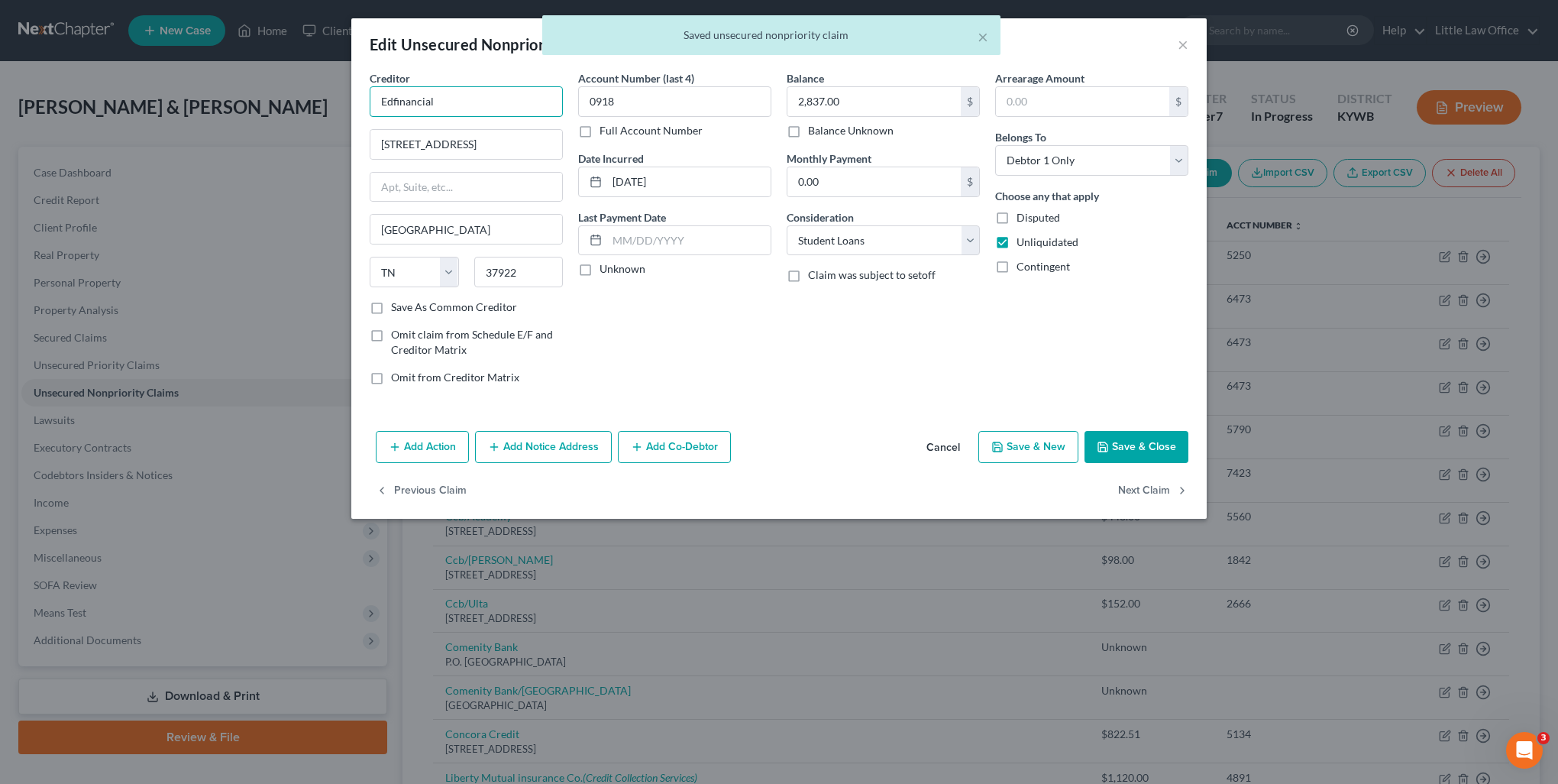
click at [514, 100] on input "Edfinancial" at bounding box center [466, 101] width 193 height 31
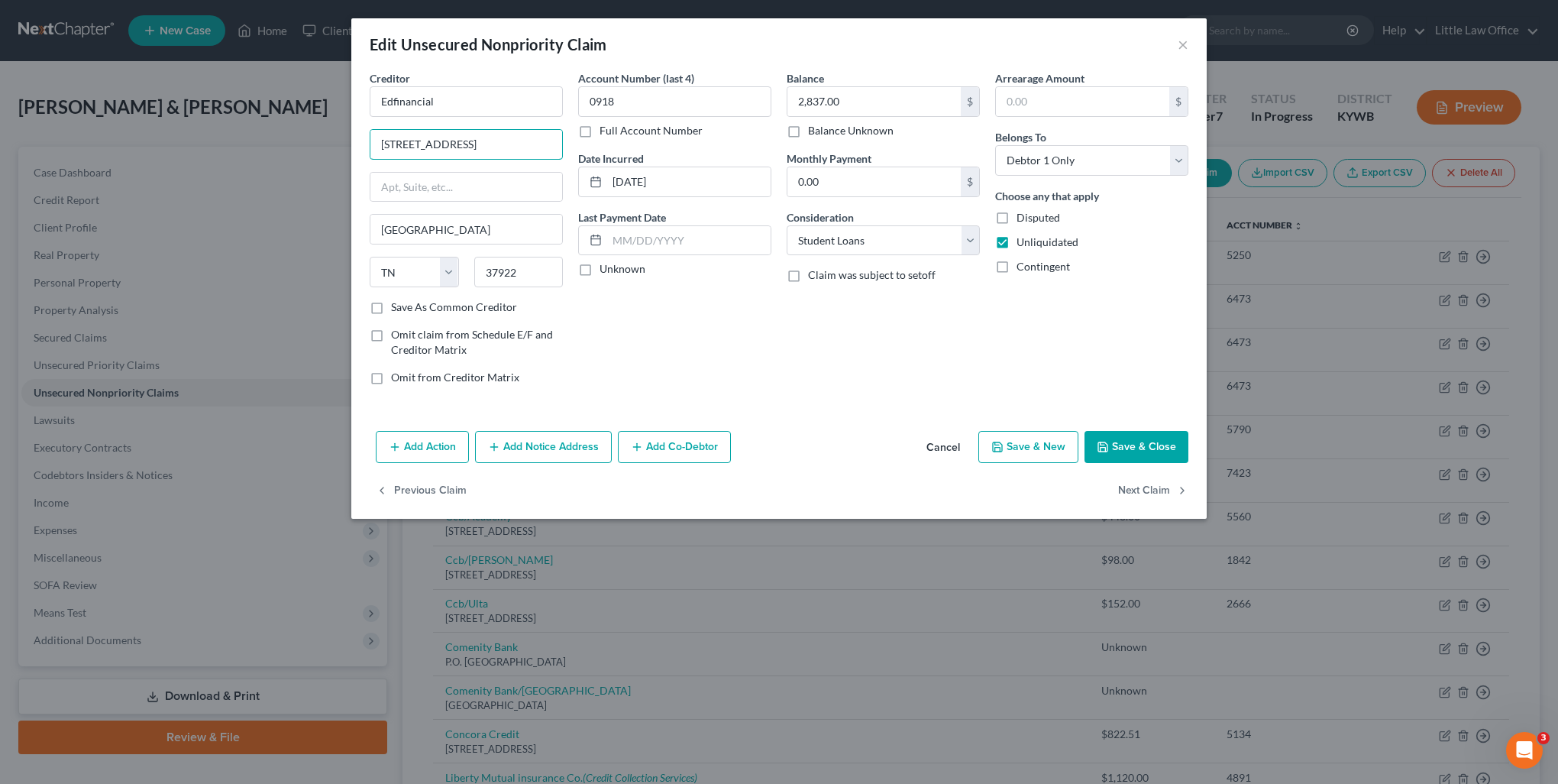
drag, startPoint x: 502, startPoint y: 150, endPoint x: 343, endPoint y: 148, distance: 159.0
click at [343, 148] on div "Edit Unsecured Nonpriority Claim × Creditor * Edfinancial 120 N Seven Oaks Driv…" at bounding box center [779, 392] width 1558 height 784
click at [453, 101] on input "Edfinancial" at bounding box center [466, 101] width 193 height 31
drag, startPoint x: 440, startPoint y: 304, endPoint x: 1099, endPoint y: 483, distance: 682.9
click at [445, 309] on label "Save As Common Creditor" at bounding box center [453, 306] width 126 height 15
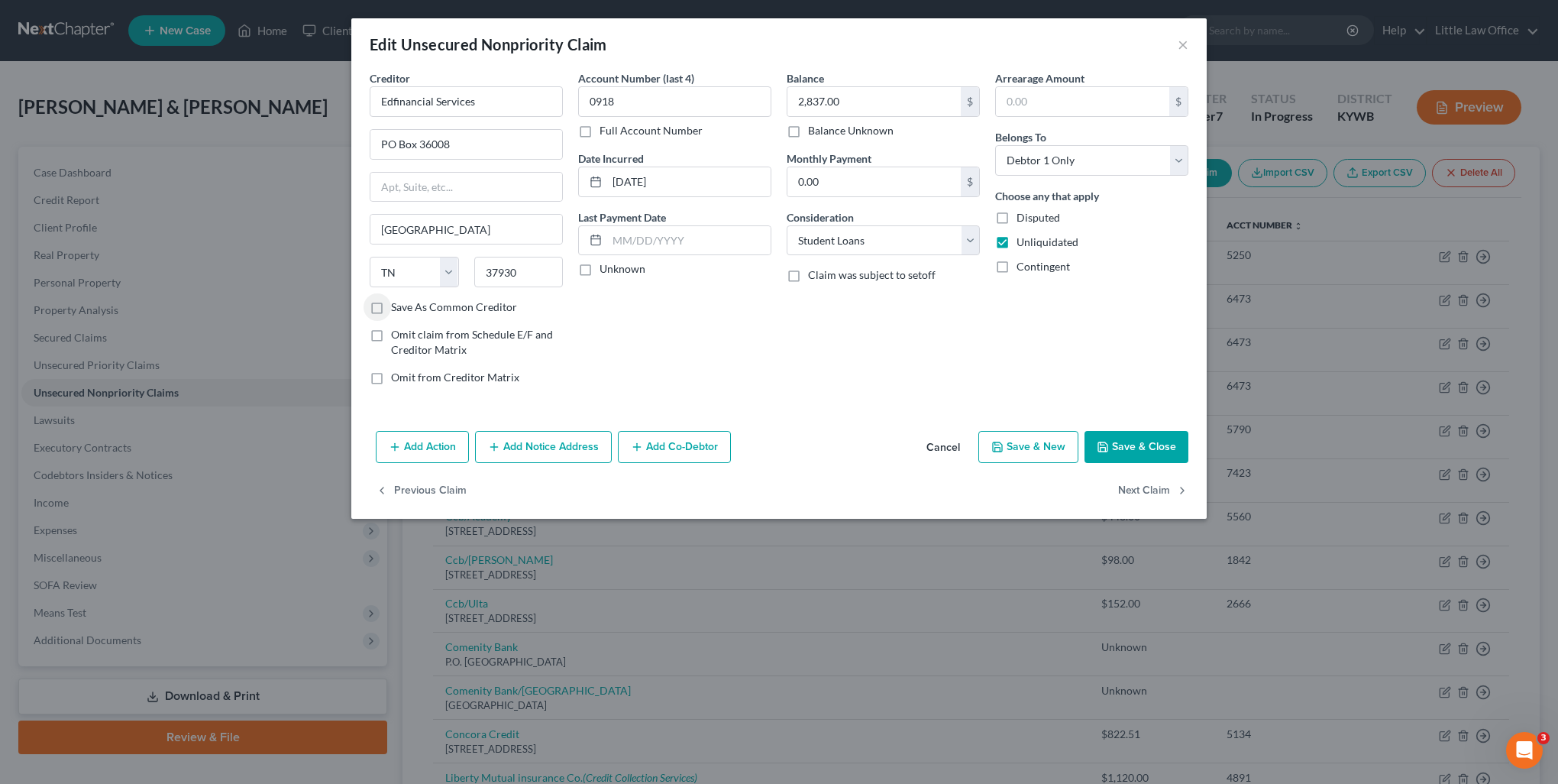
click at [408, 309] on input "Save As Common Creditor" at bounding box center [402, 304] width 10 height 10
click at [1132, 482] on button "Next Claim" at bounding box center [1153, 490] width 70 height 32
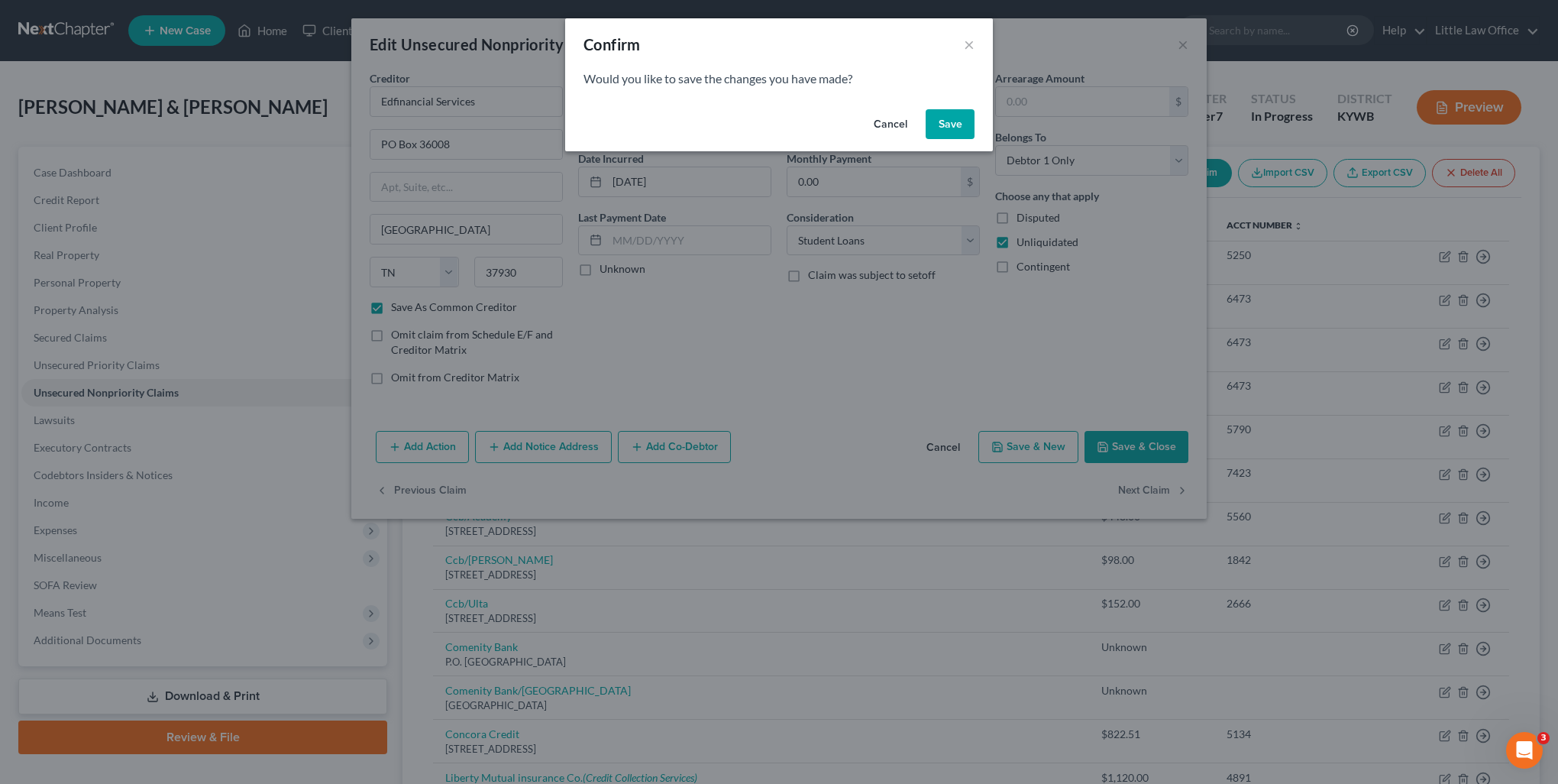
click at [957, 124] on button "Save" at bounding box center [950, 124] width 49 height 31
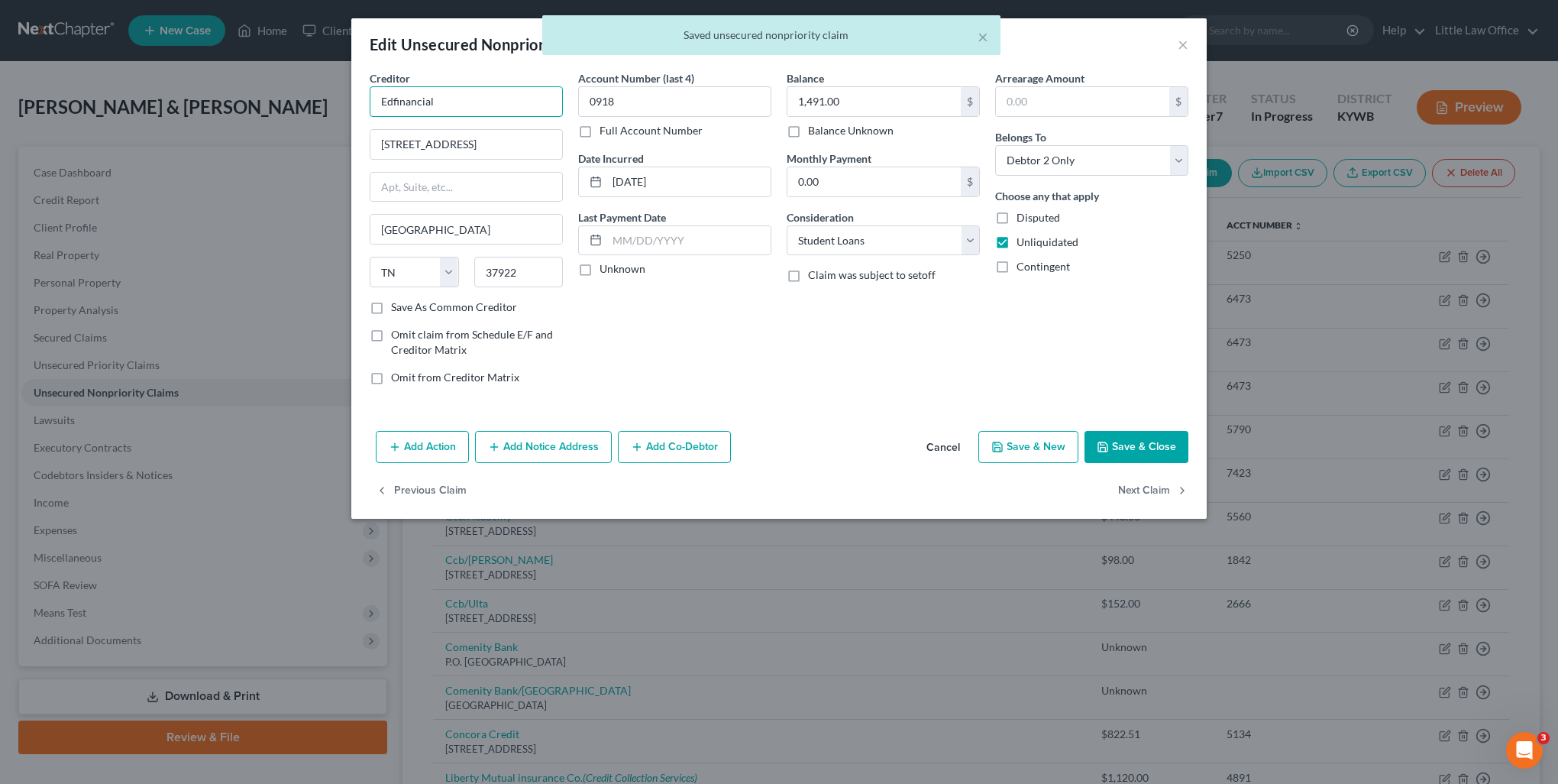
click at [489, 99] on input "Edfinancial" at bounding box center [466, 101] width 193 height 31
click at [414, 139] on div "PO Box 36008, Knoxville, TN 37930" at bounding box center [461, 142] width 159 height 13
click at [1145, 490] on button "Next Claim" at bounding box center [1153, 490] width 70 height 32
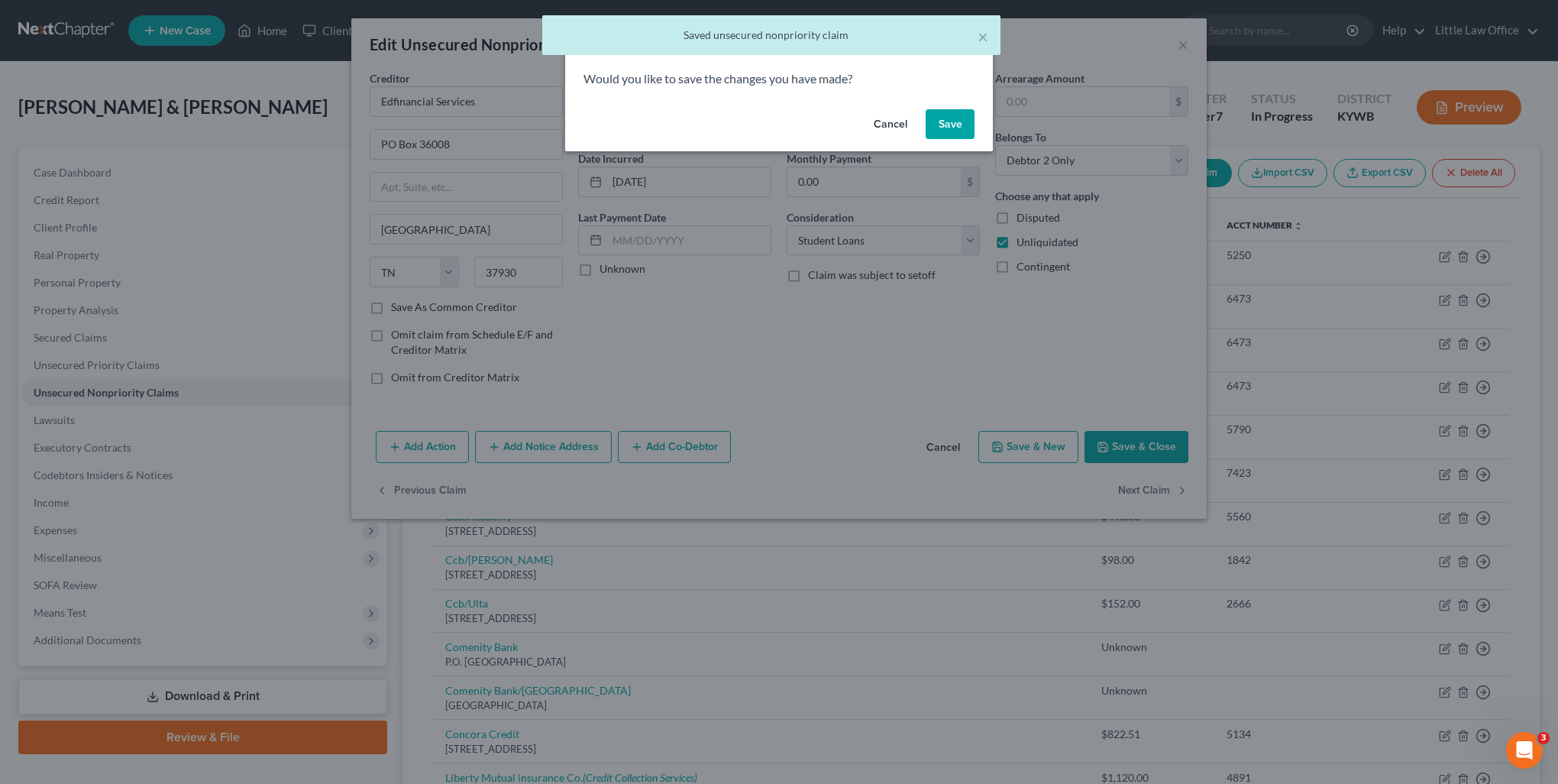
click at [962, 127] on button "Save" at bounding box center [950, 124] width 49 height 31
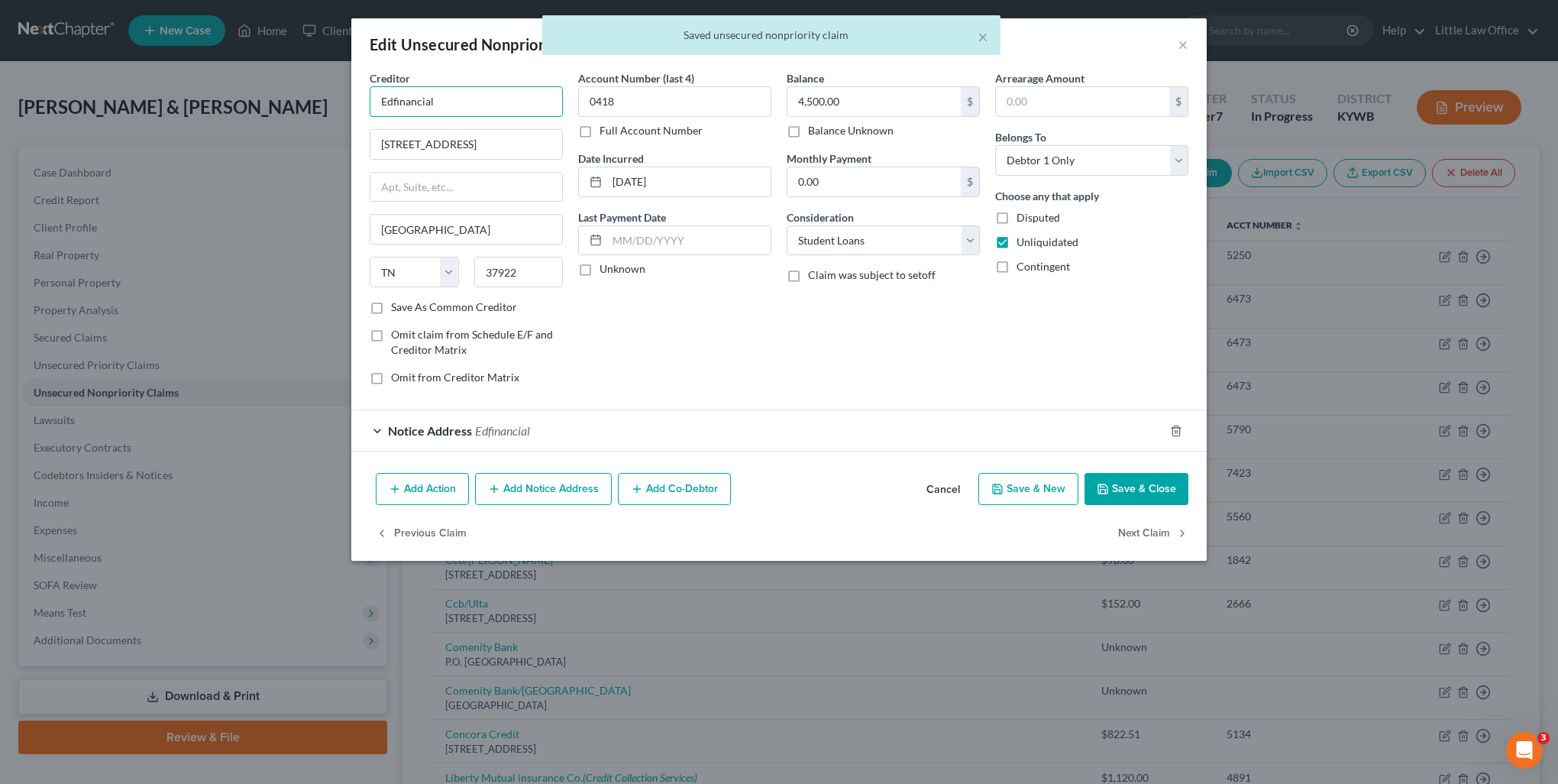
click at [474, 102] on input "Edfinancial" at bounding box center [466, 101] width 193 height 31
click at [477, 138] on div "PO Box 36008, Knoxville, TN 37930" at bounding box center [461, 142] width 159 height 13
click at [516, 434] on span "Edfinancial" at bounding box center [502, 430] width 55 height 14
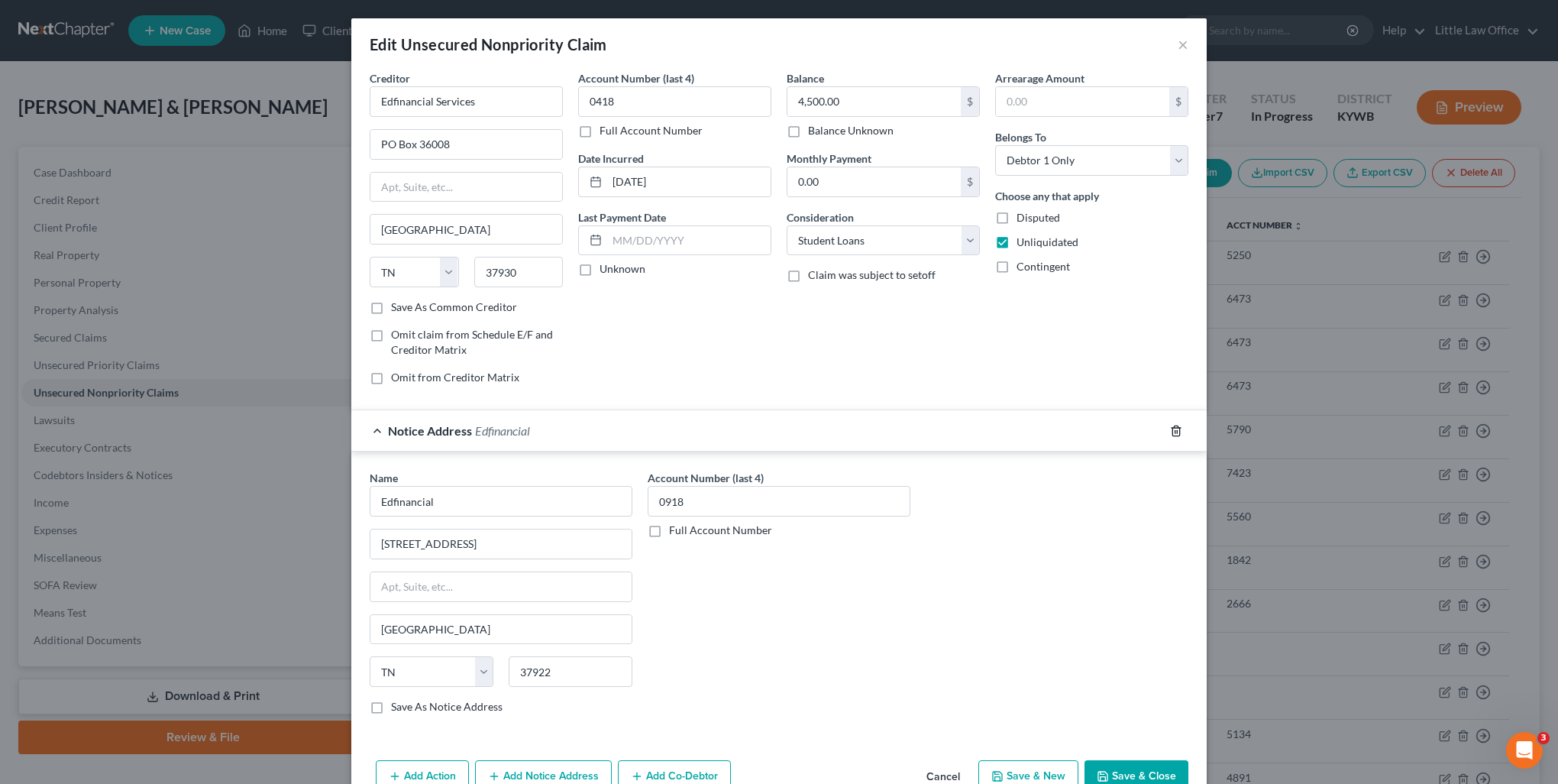
click at [1176, 430] on line "button" at bounding box center [1176, 432] width 0 height 3
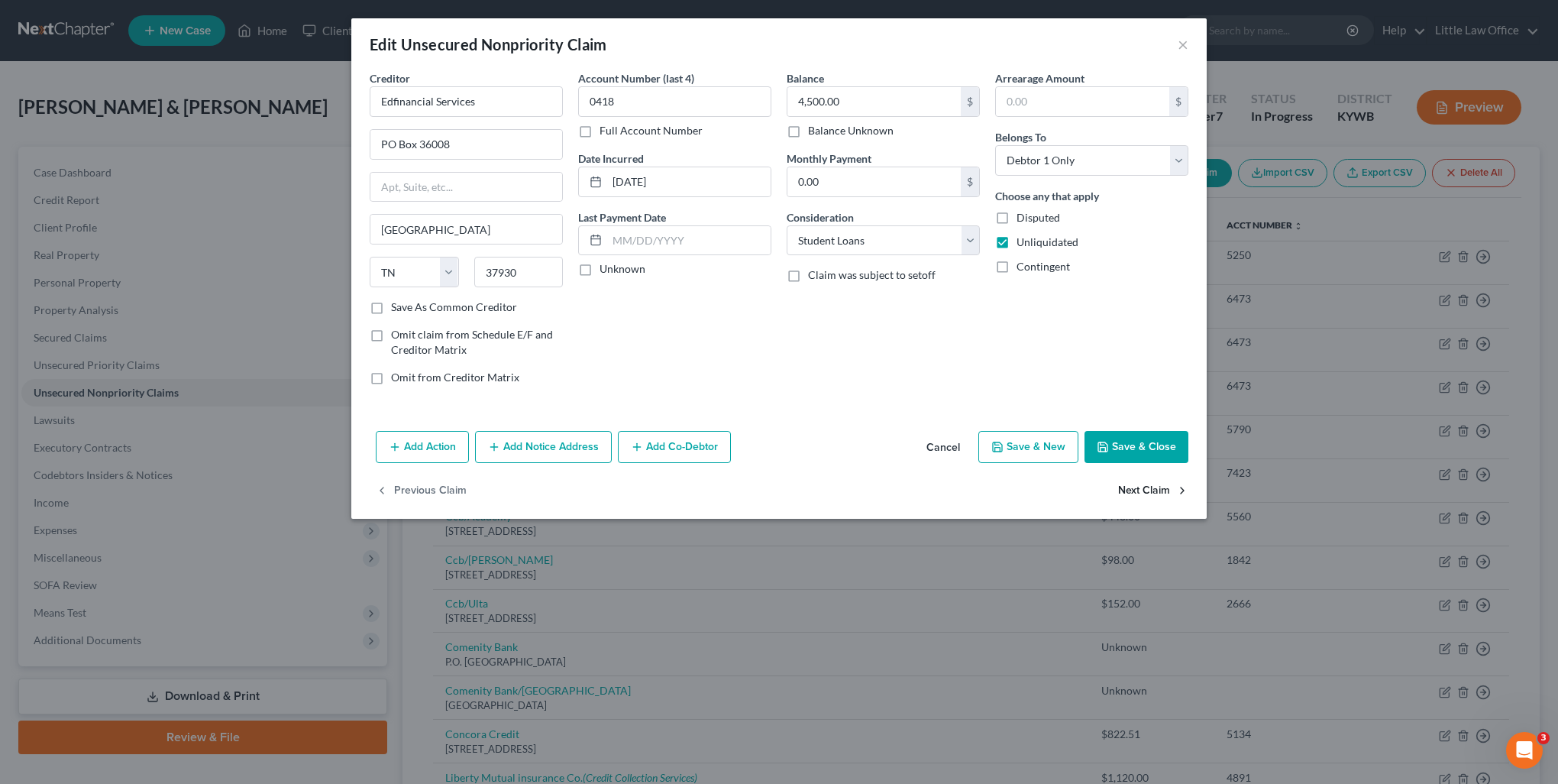
click at [1153, 494] on button "Next Claim" at bounding box center [1153, 490] width 70 height 32
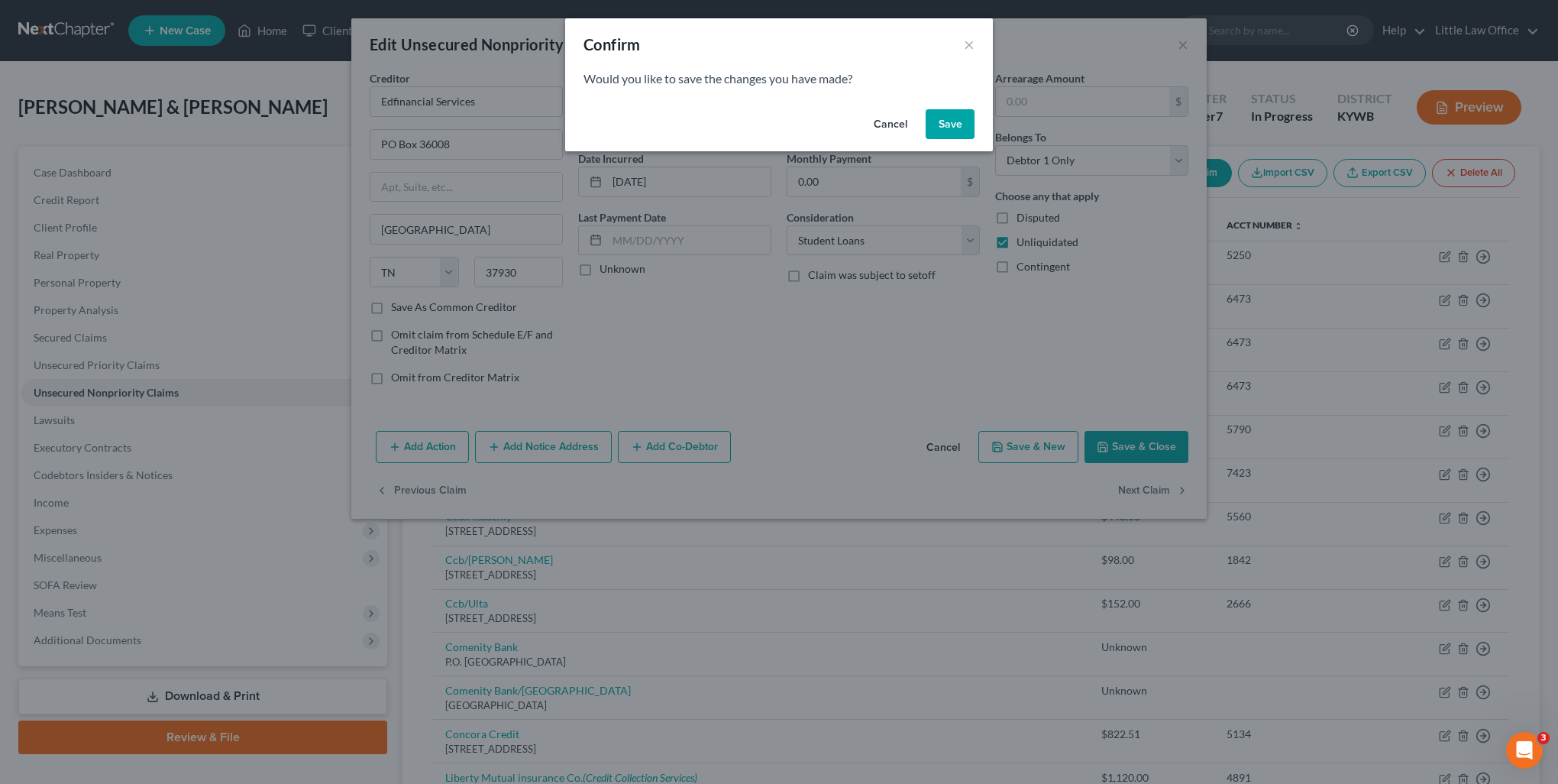
click at [968, 131] on button "Save" at bounding box center [950, 124] width 49 height 31
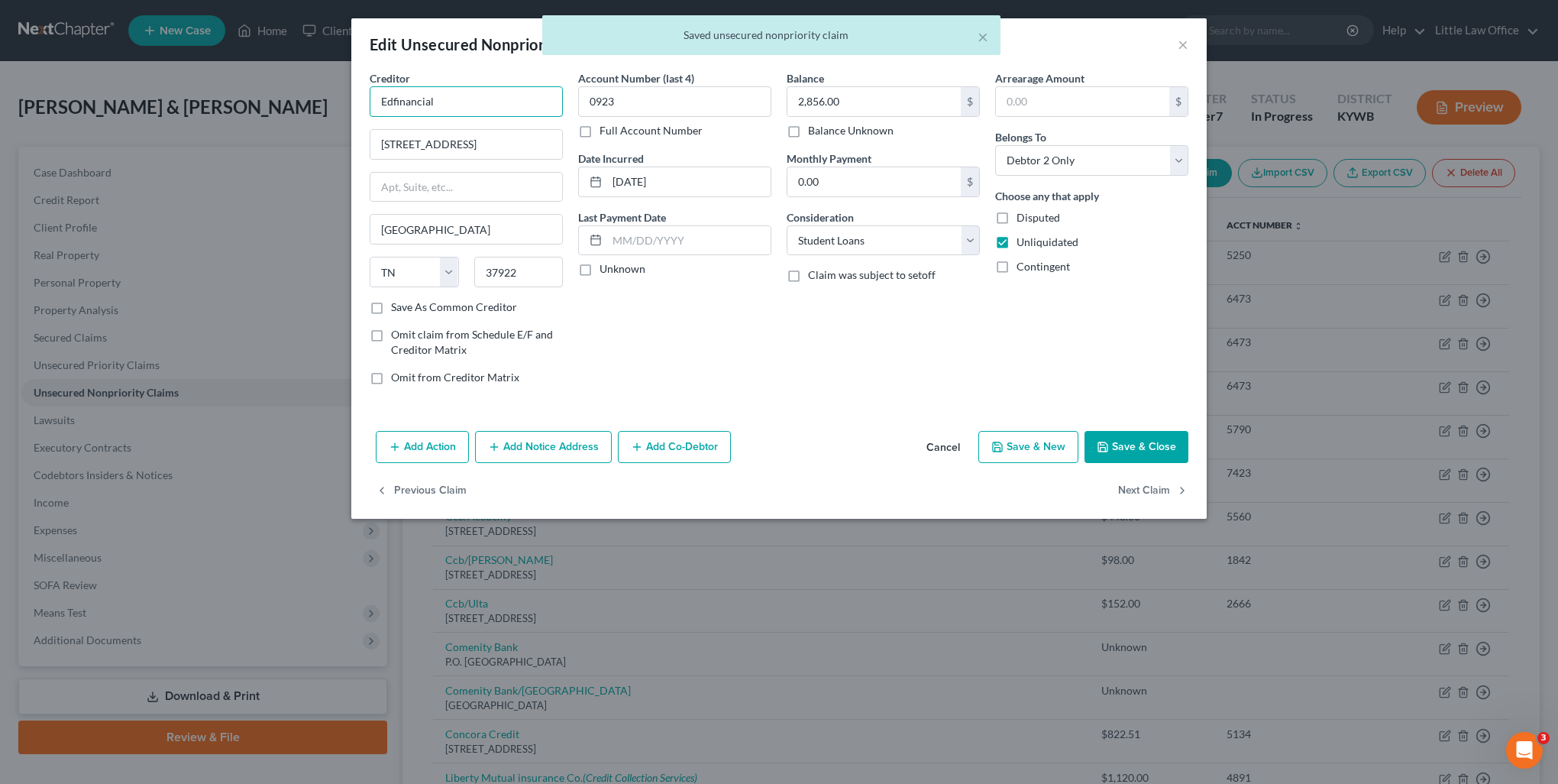
click at [489, 101] on input "Edfinancial" at bounding box center [466, 101] width 193 height 31
click at [491, 141] on div "PO Box 36008, Knoxville, TN 37930" at bounding box center [461, 142] width 159 height 13
click at [1130, 487] on button "Next Claim" at bounding box center [1153, 490] width 70 height 32
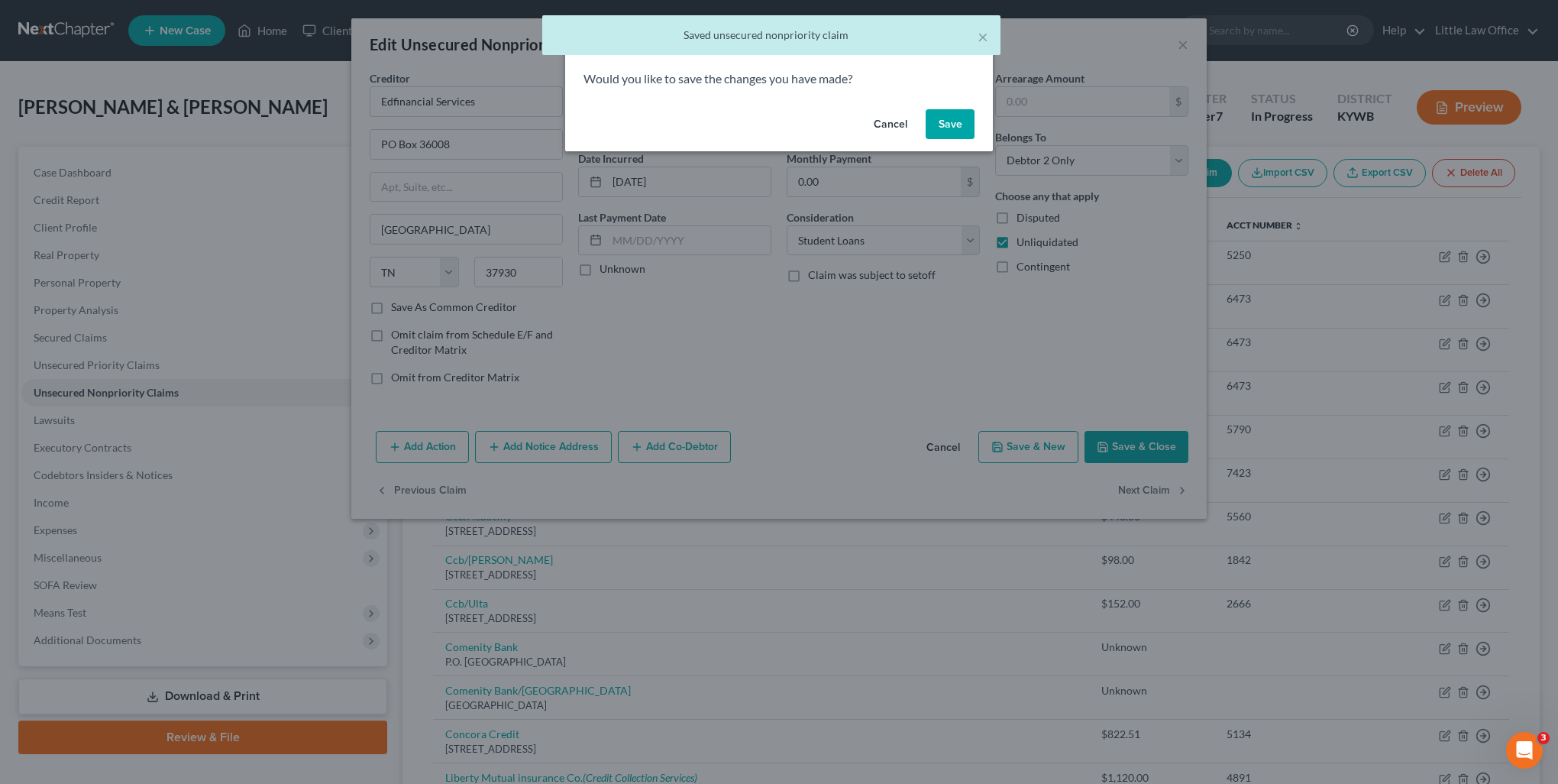
click at [947, 130] on button "Save" at bounding box center [950, 124] width 49 height 31
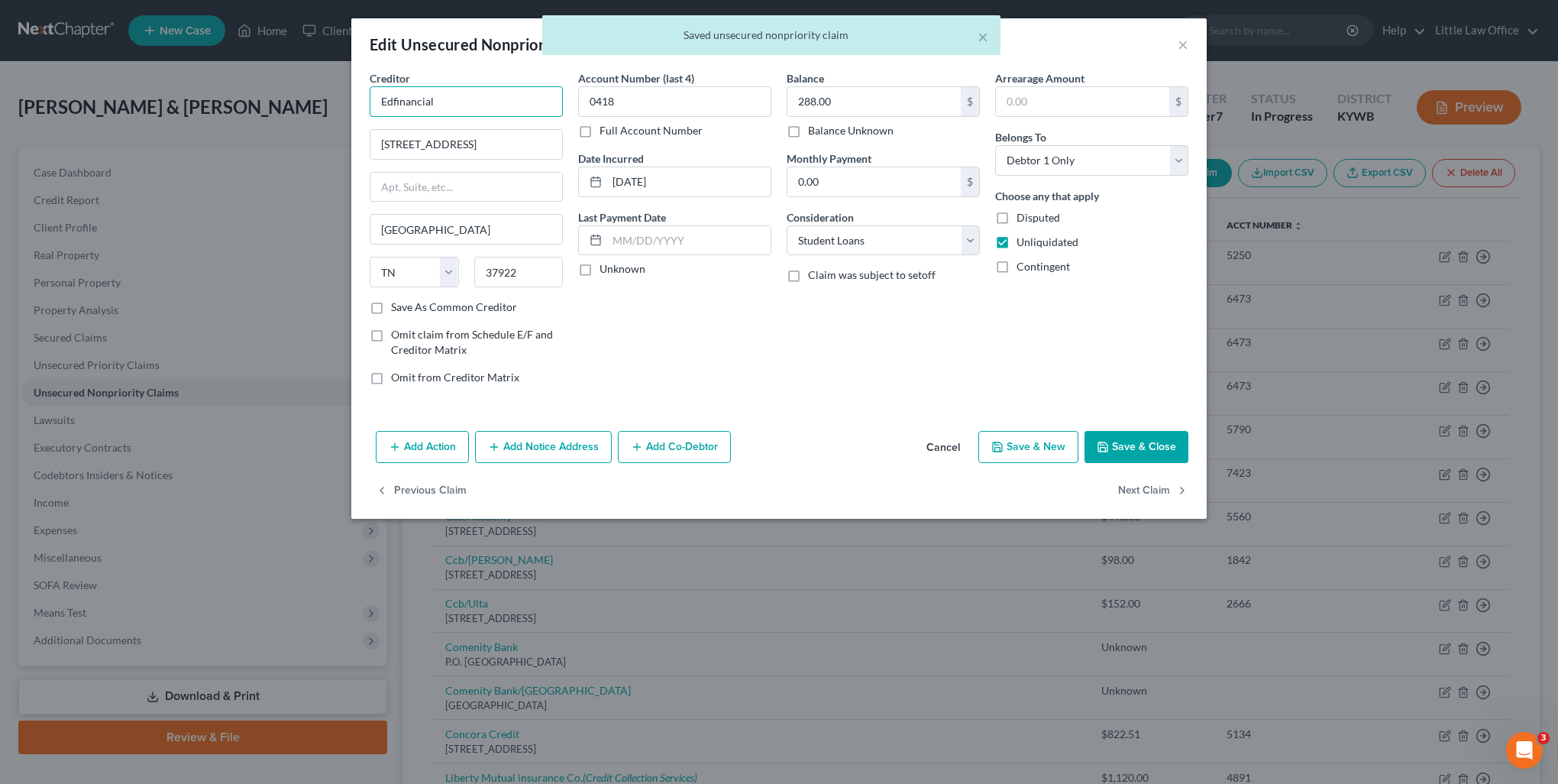
click at [492, 102] on input "Edfinancial" at bounding box center [466, 101] width 193 height 31
click at [492, 136] on div "PO Box 36008, Knoxville, TN 37930" at bounding box center [461, 142] width 159 height 13
click at [1167, 494] on button "Next Claim" at bounding box center [1153, 490] width 70 height 32
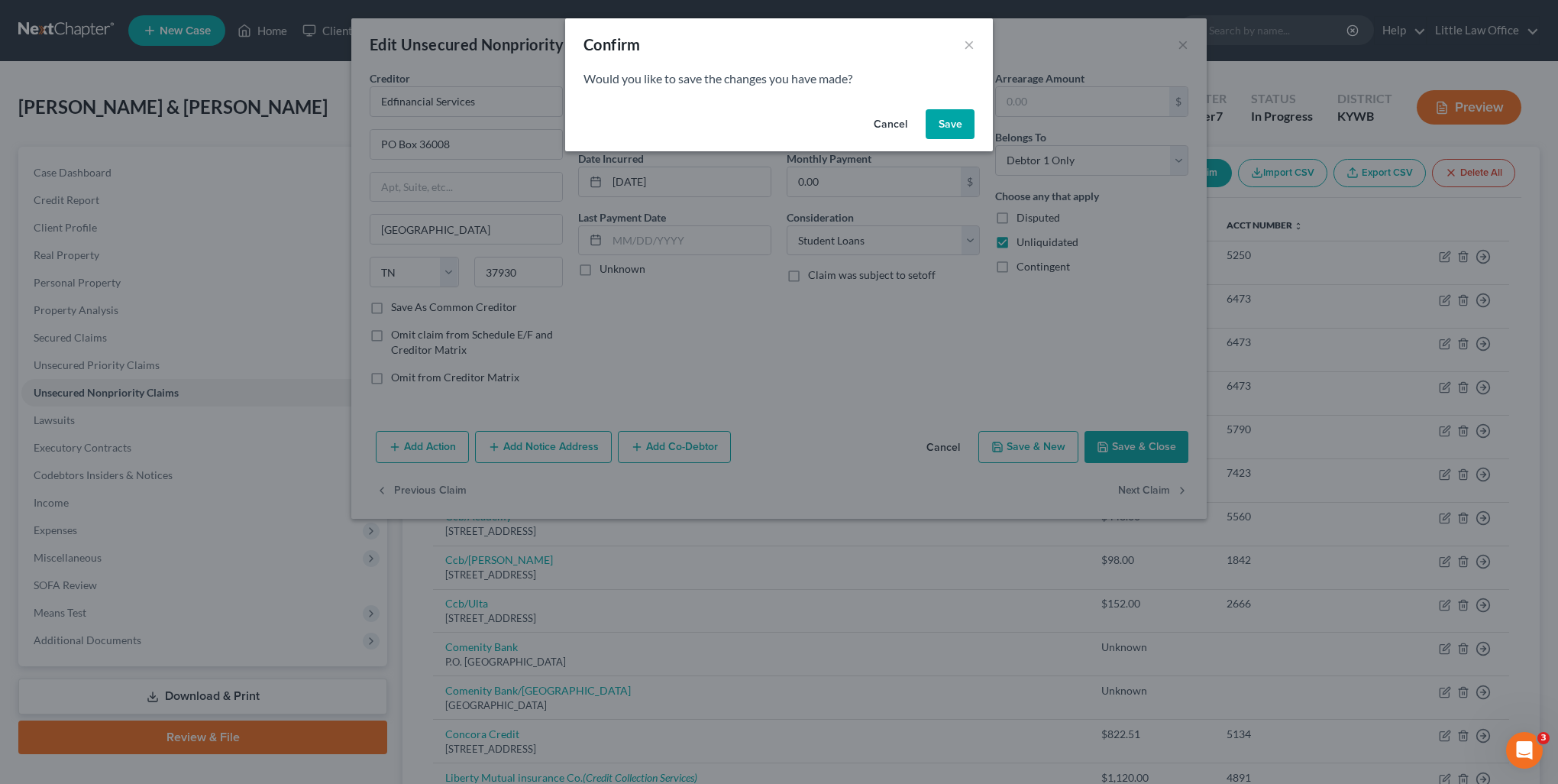
click at [953, 124] on button "Save" at bounding box center [950, 124] width 49 height 31
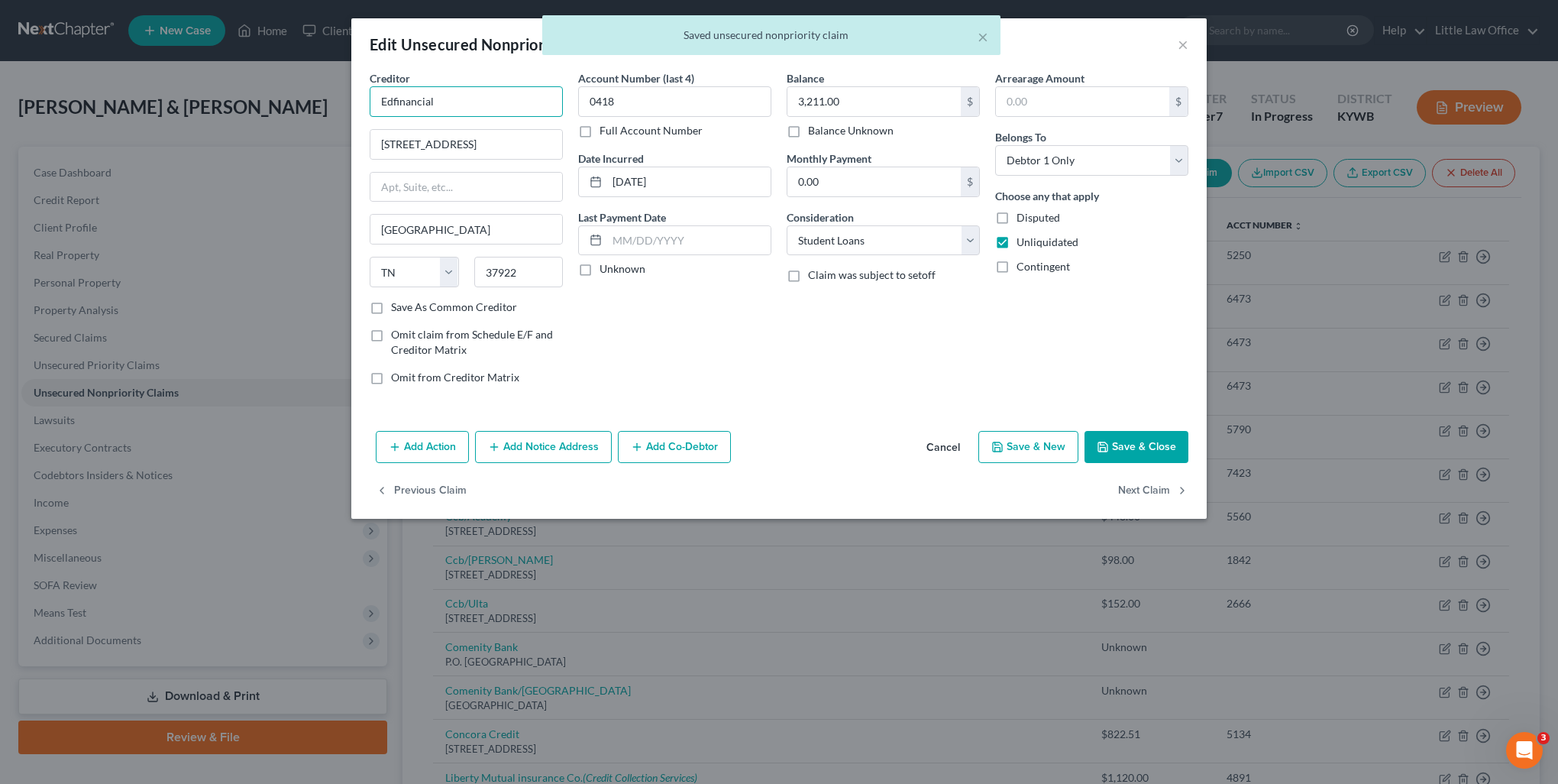
click at [483, 97] on input "Edfinancial" at bounding box center [466, 101] width 193 height 31
click at [483, 142] on div "PO Box 36008, Knoxville, TN 37930" at bounding box center [461, 142] width 159 height 13
click at [1167, 494] on button "Next Claim" at bounding box center [1153, 490] width 70 height 32
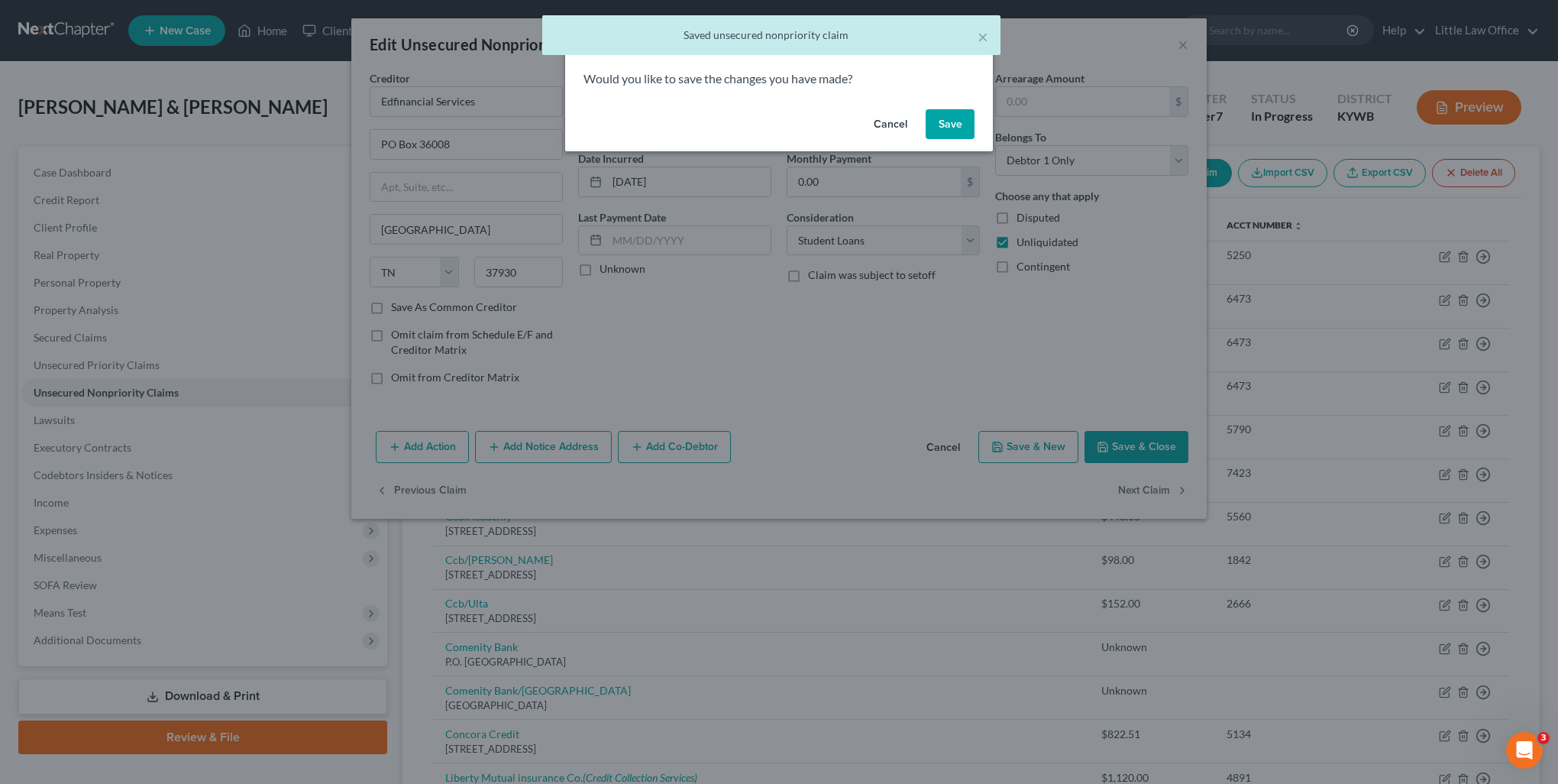
click at [952, 129] on button "Save" at bounding box center [950, 124] width 49 height 31
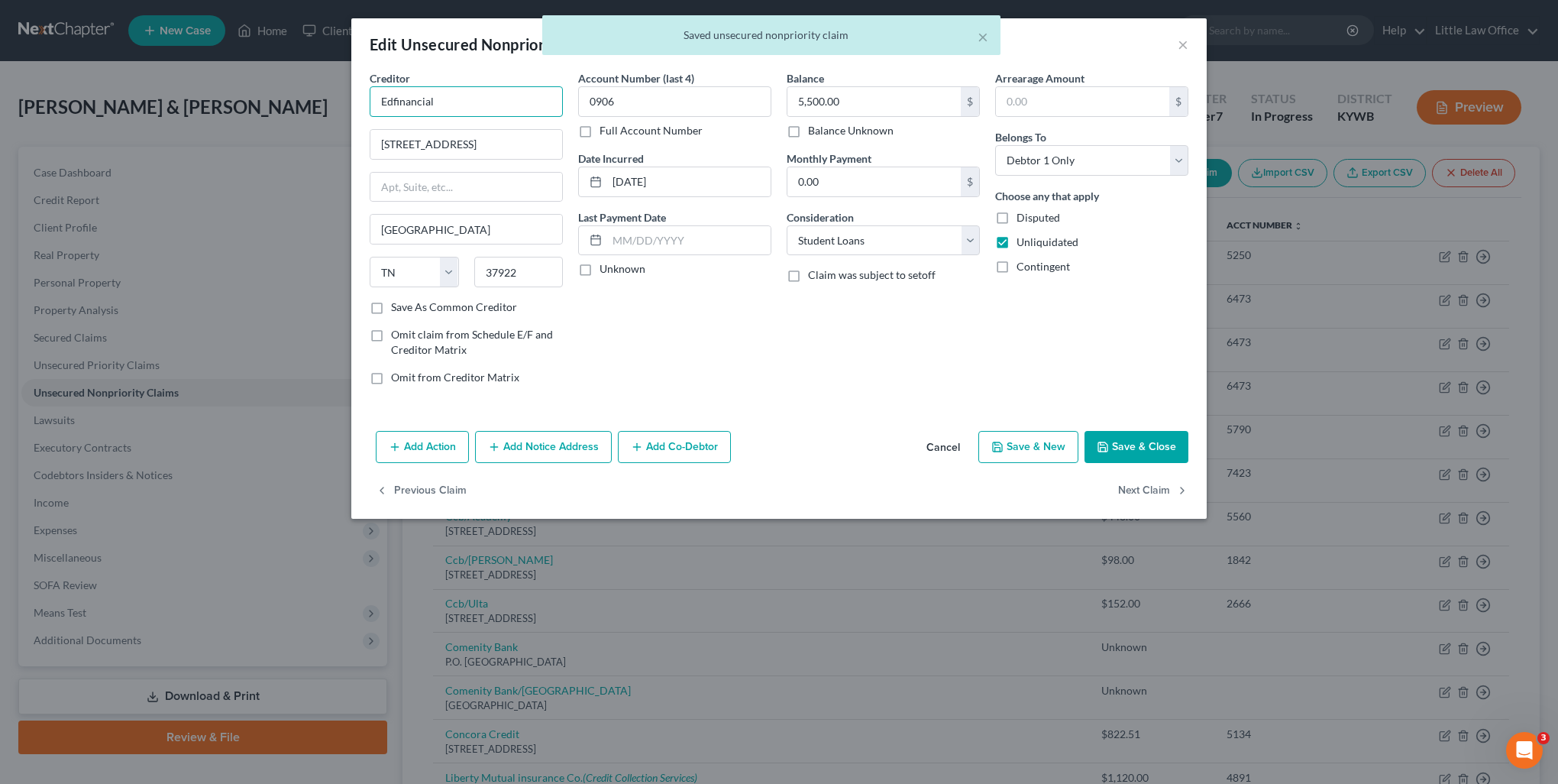
click at [497, 108] on input "Edfinancial" at bounding box center [466, 101] width 193 height 31
click at [478, 133] on div "Edfinancial Services" at bounding box center [461, 128] width 159 height 15
click at [1157, 486] on button "Next Claim" at bounding box center [1153, 490] width 70 height 32
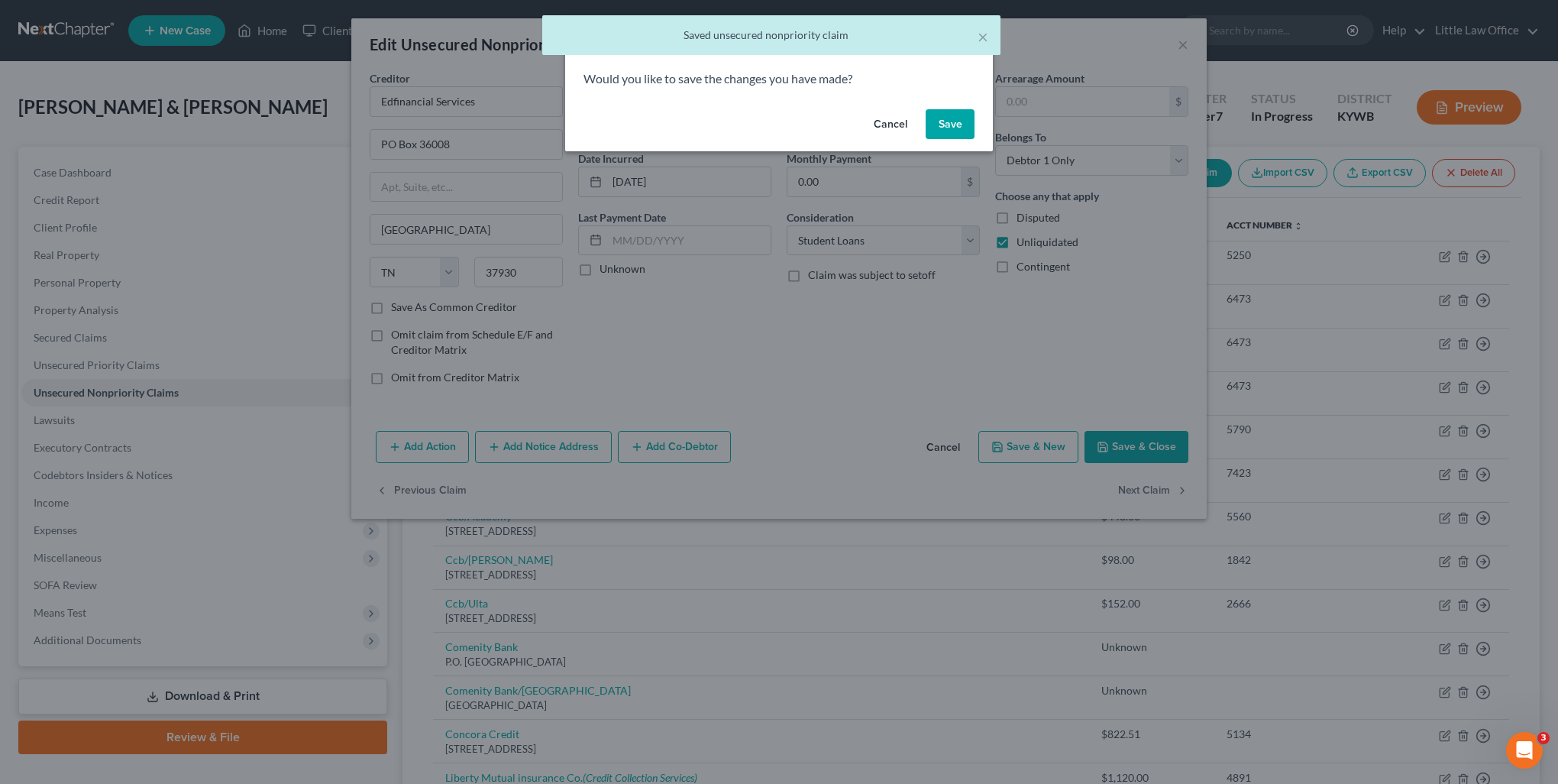
click at [946, 126] on button "Save" at bounding box center [950, 124] width 49 height 31
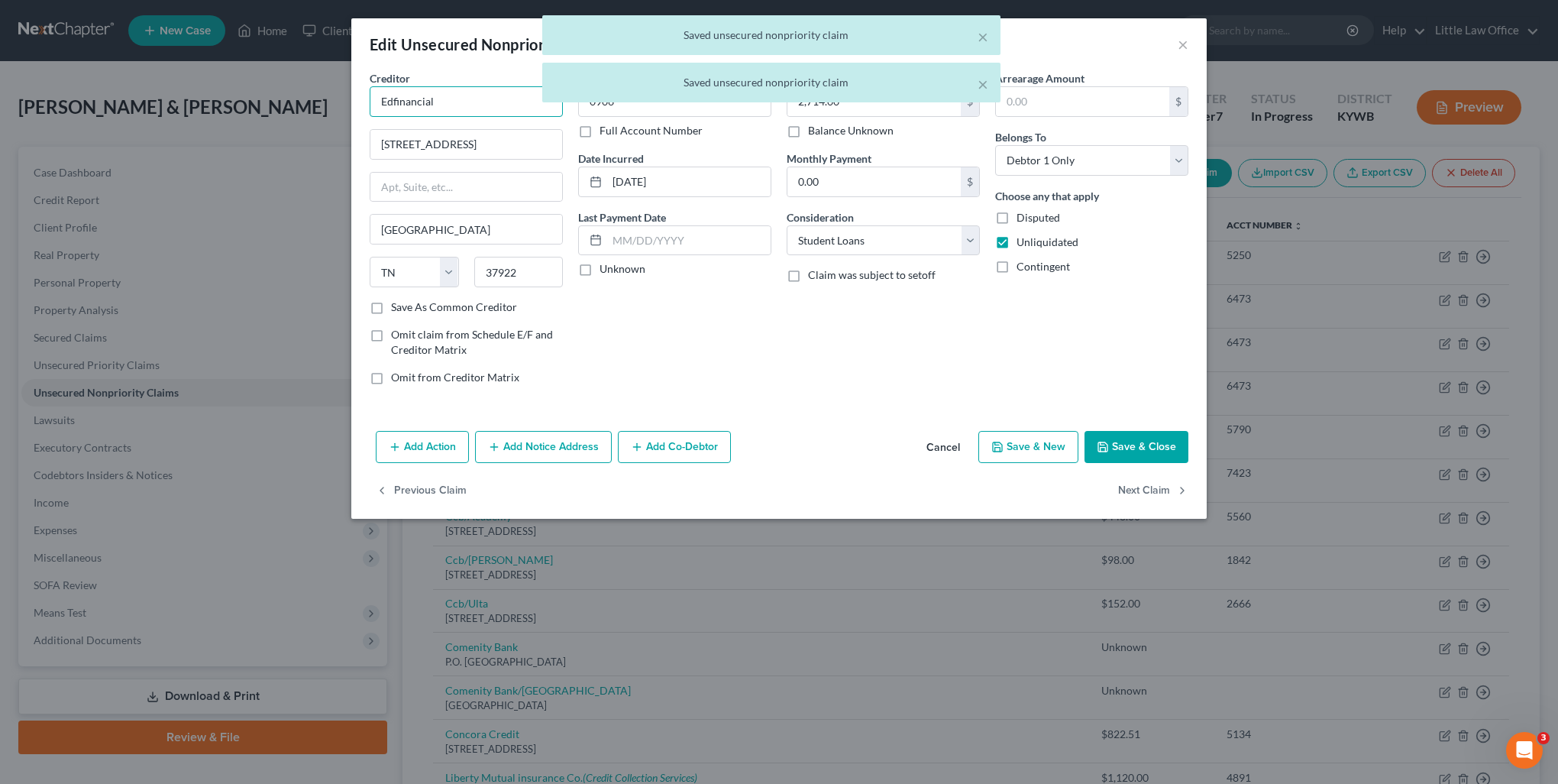
click at [483, 97] on input "Edfinancial" at bounding box center [466, 101] width 193 height 31
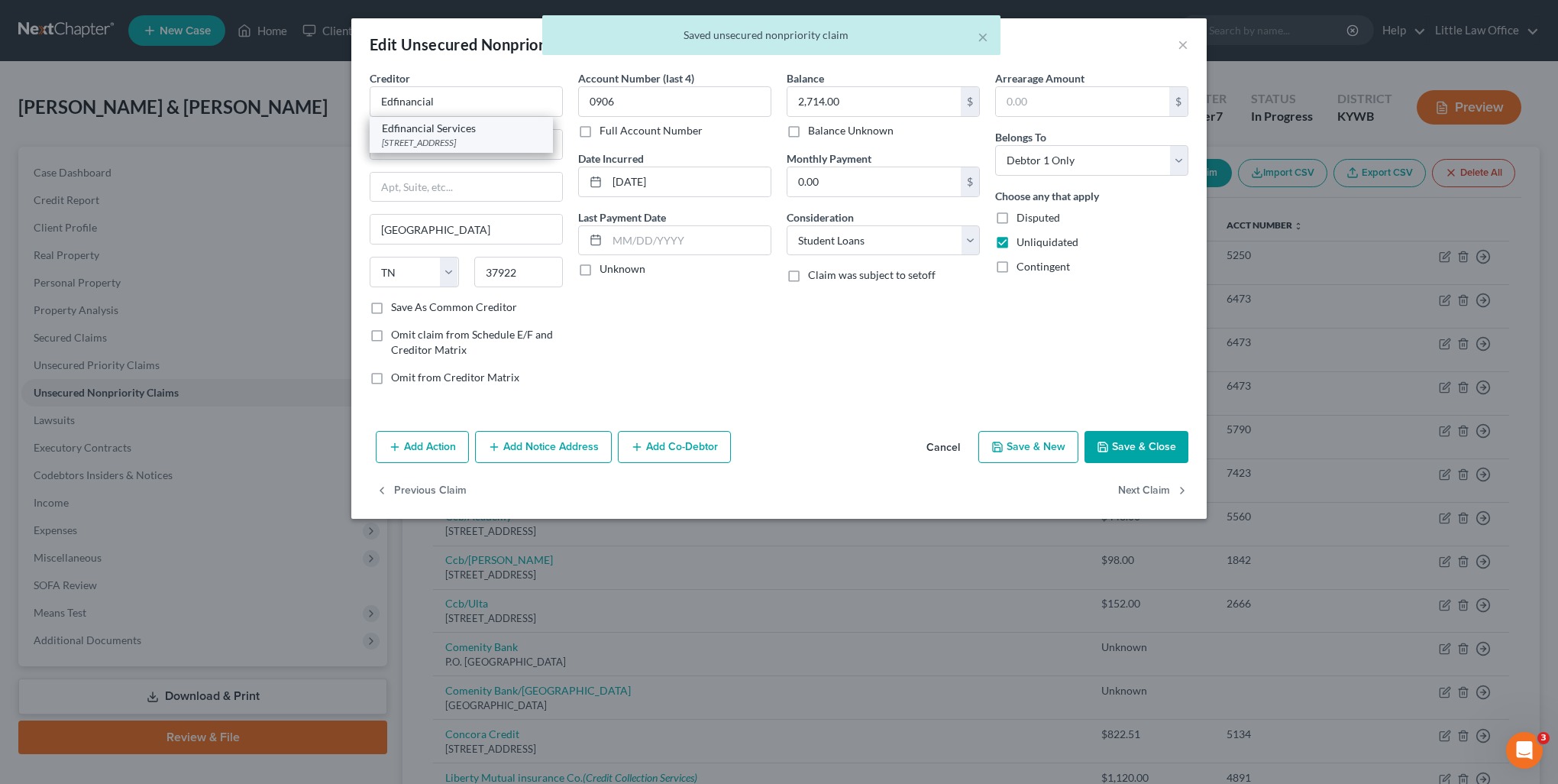
click at [468, 130] on div "Edfinancial Services" at bounding box center [461, 128] width 159 height 15
click at [1148, 494] on button "Next Claim" at bounding box center [1153, 490] width 70 height 32
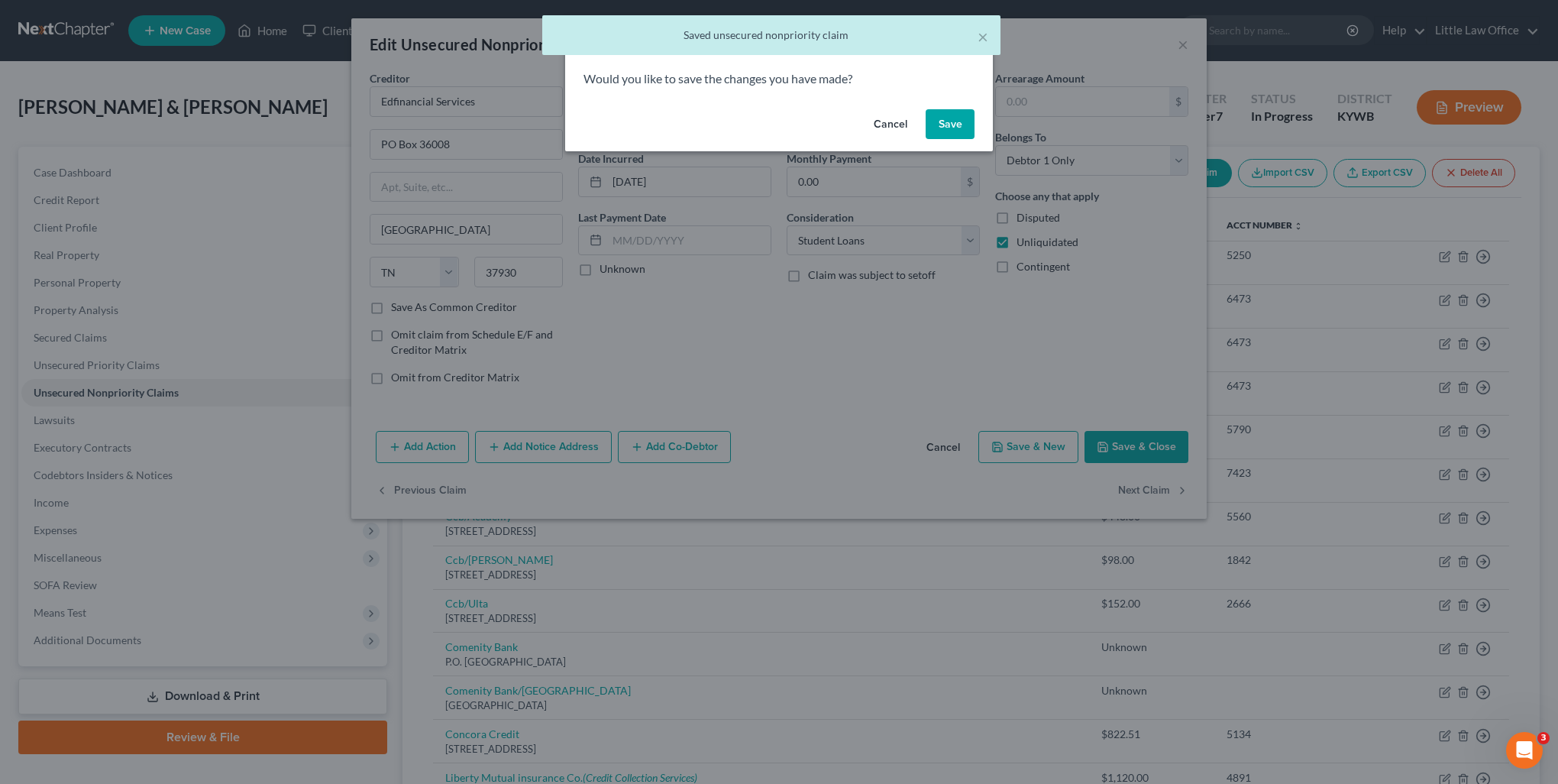
click at [942, 130] on button "Save" at bounding box center [950, 124] width 49 height 31
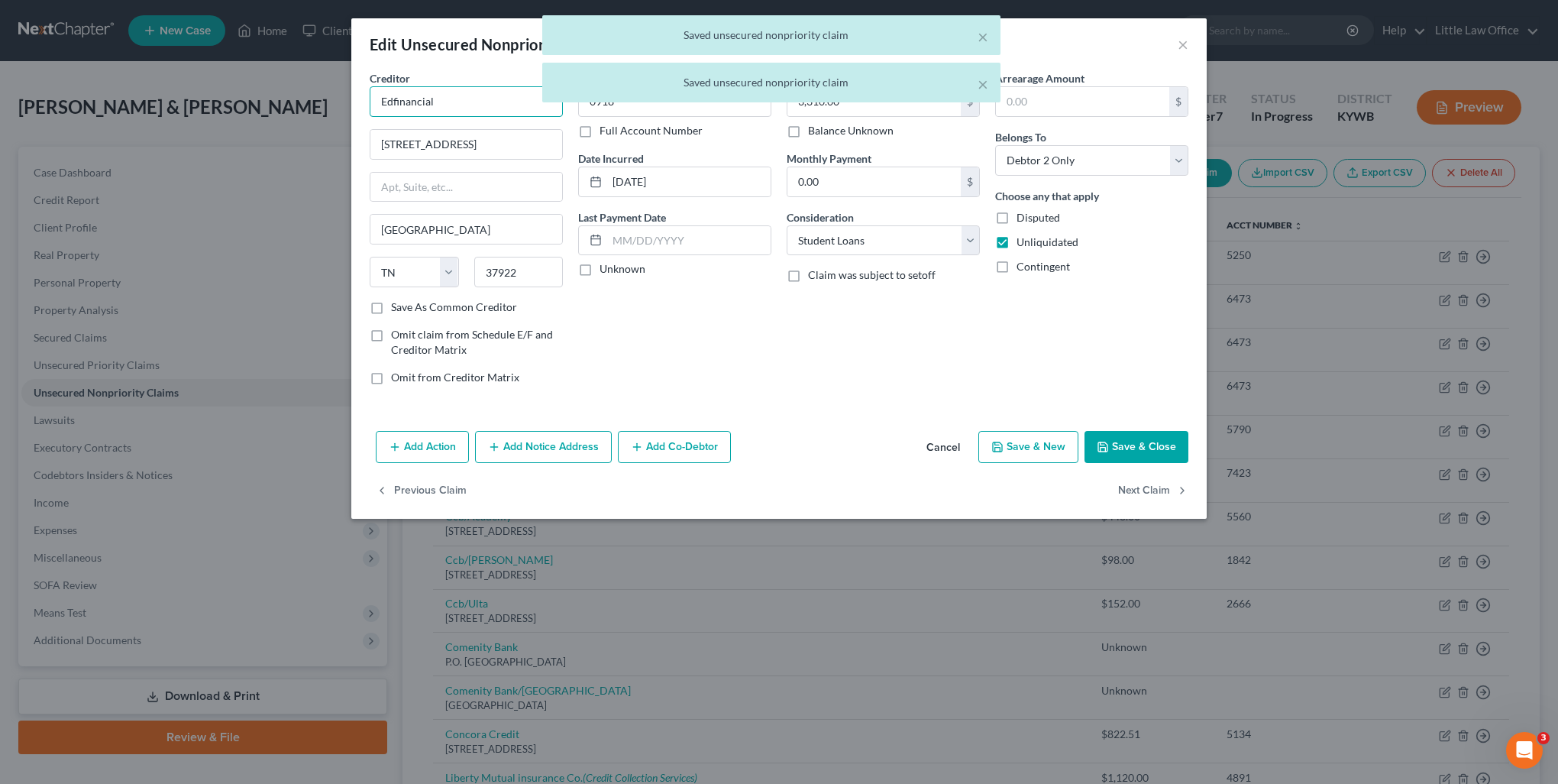
click at [490, 112] on input "Edfinancial" at bounding box center [466, 101] width 193 height 31
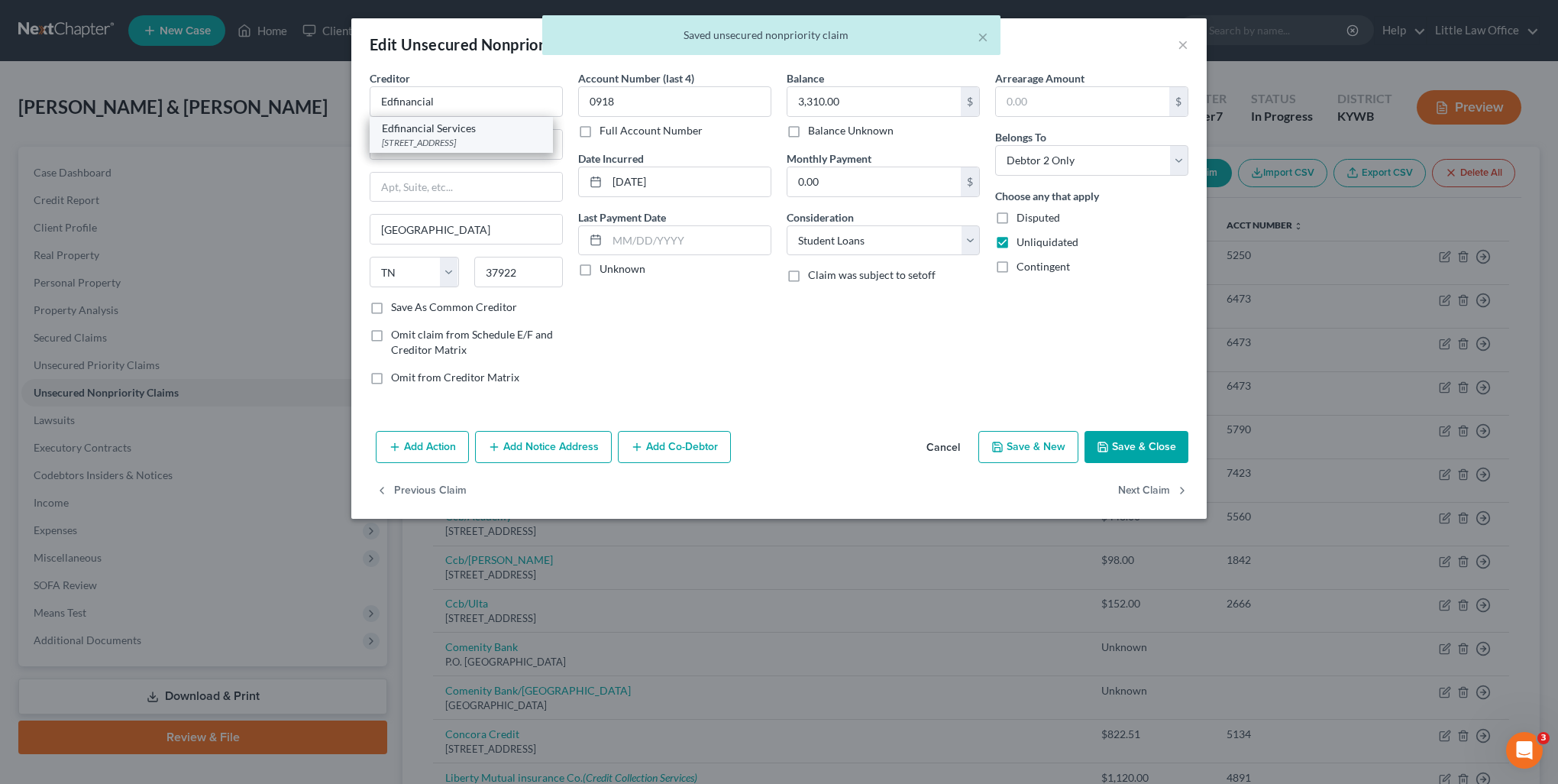
click at [483, 141] on div "PO Box 36008, Knoxville, TN 37930" at bounding box center [461, 142] width 159 height 13
click at [1135, 488] on button "Next Claim" at bounding box center [1153, 490] width 70 height 32
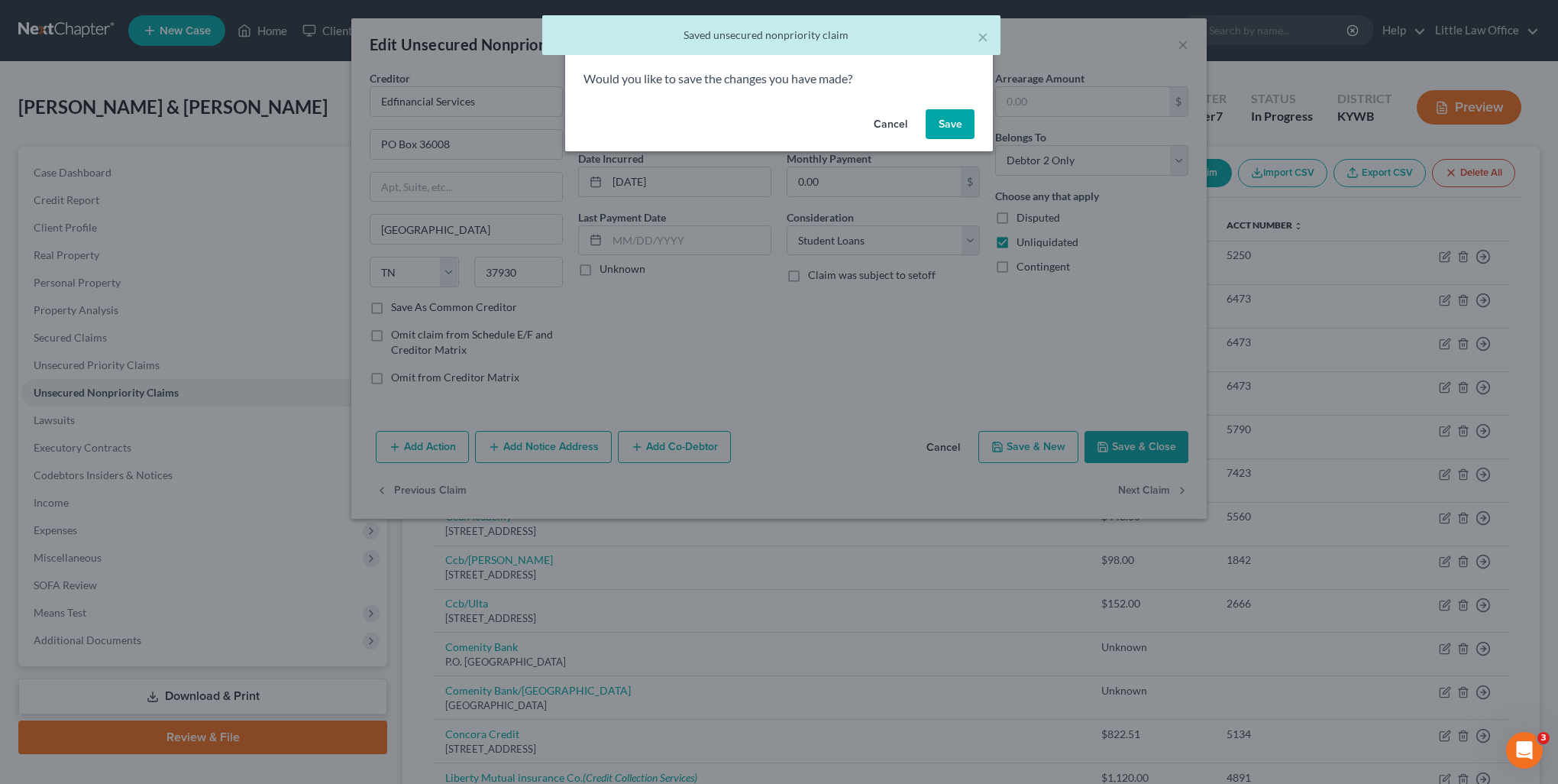
click at [950, 127] on button "Save" at bounding box center [950, 124] width 49 height 31
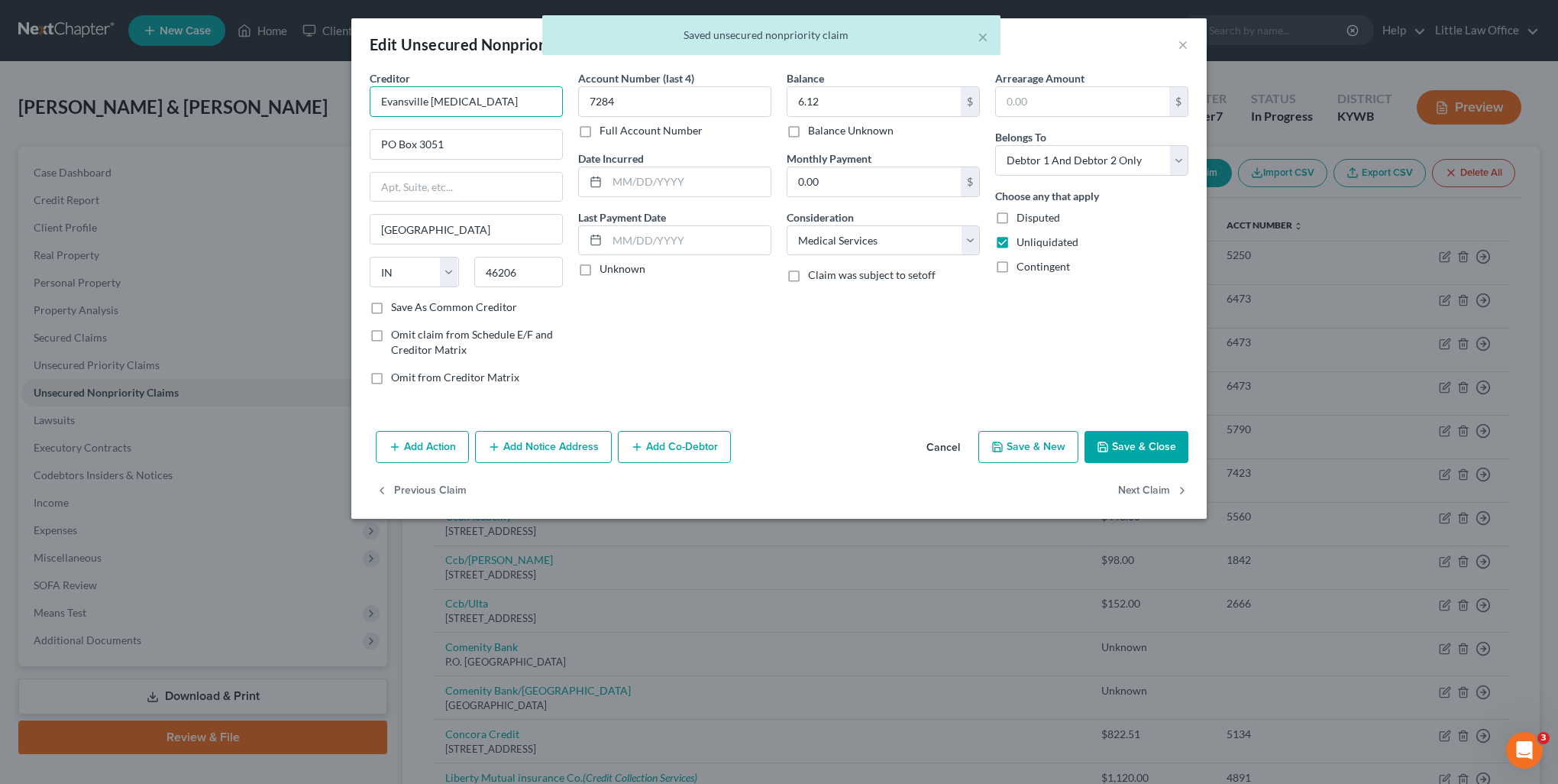
click at [486, 102] on input "Evansville Radiology" at bounding box center [466, 101] width 193 height 31
click at [476, 136] on div "PO Box 3051, Indianapolis, IN 46206" at bounding box center [461, 142] width 159 height 13
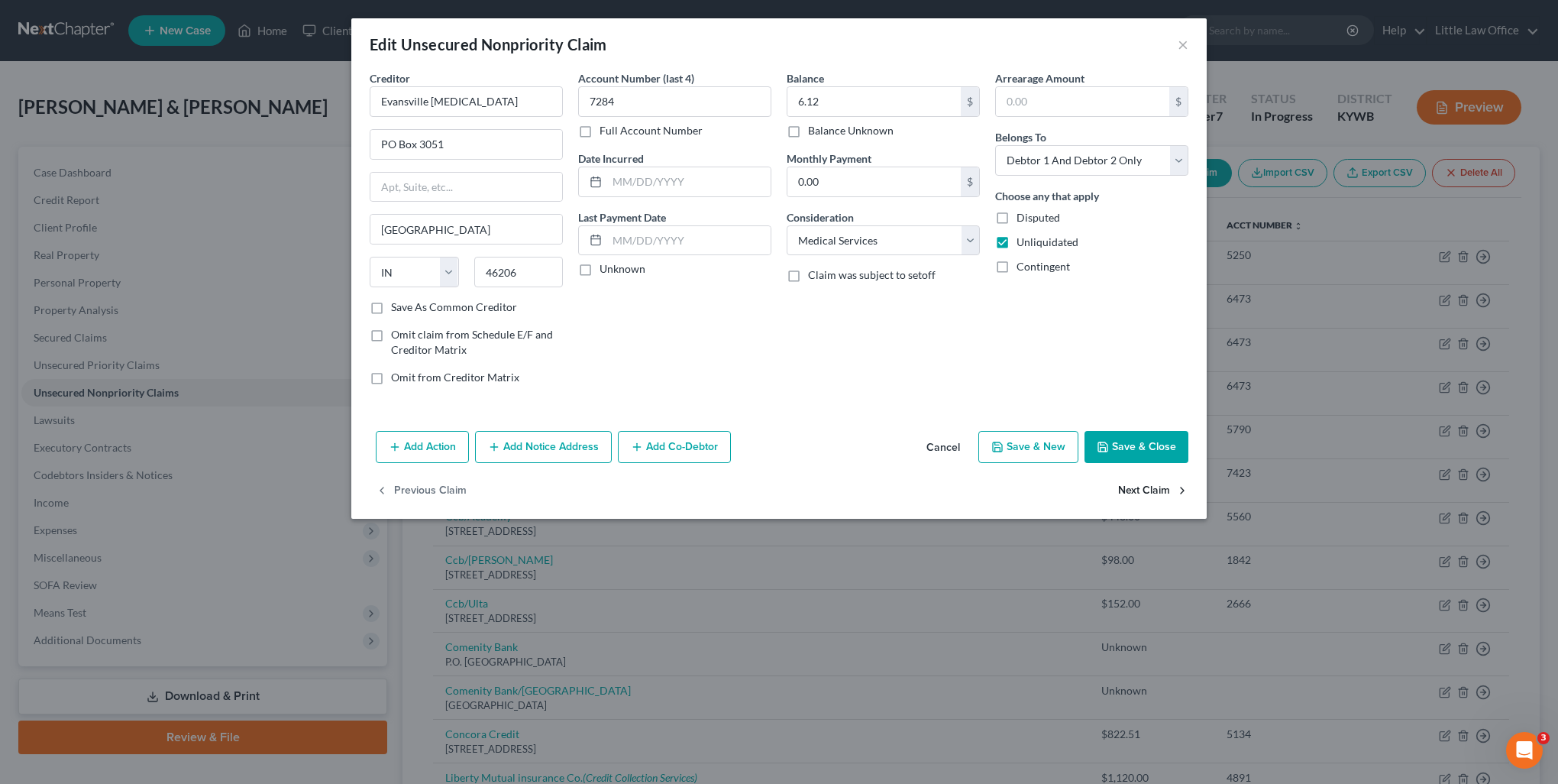
click at [1139, 496] on button "Next Claim" at bounding box center [1153, 490] width 70 height 32
click at [511, 104] on input "Fetti Fingerhut/Webban" at bounding box center [466, 101] width 193 height 31
paste input "Fingerhut"
drag, startPoint x: 308, startPoint y: 111, endPoint x: 976, endPoint y: 437, distance: 743.3
click at [309, 111] on div "Edit Unsecured Nonpriority Claim × Creditor * FingerhutFingerhut 13300 Pioneer …" at bounding box center [779, 392] width 1558 height 784
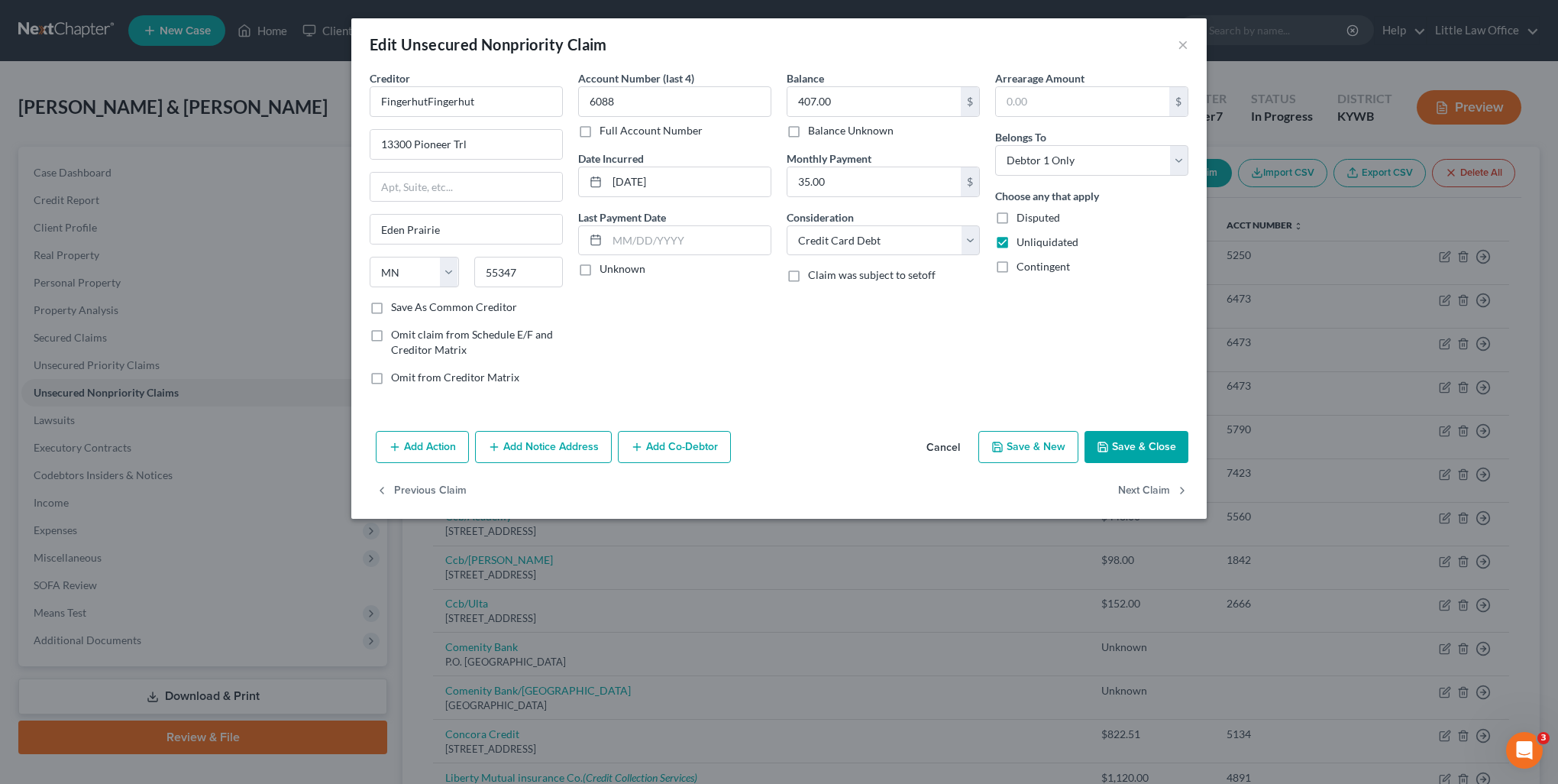
click at [949, 448] on button "Cancel" at bounding box center [943, 447] width 58 height 31
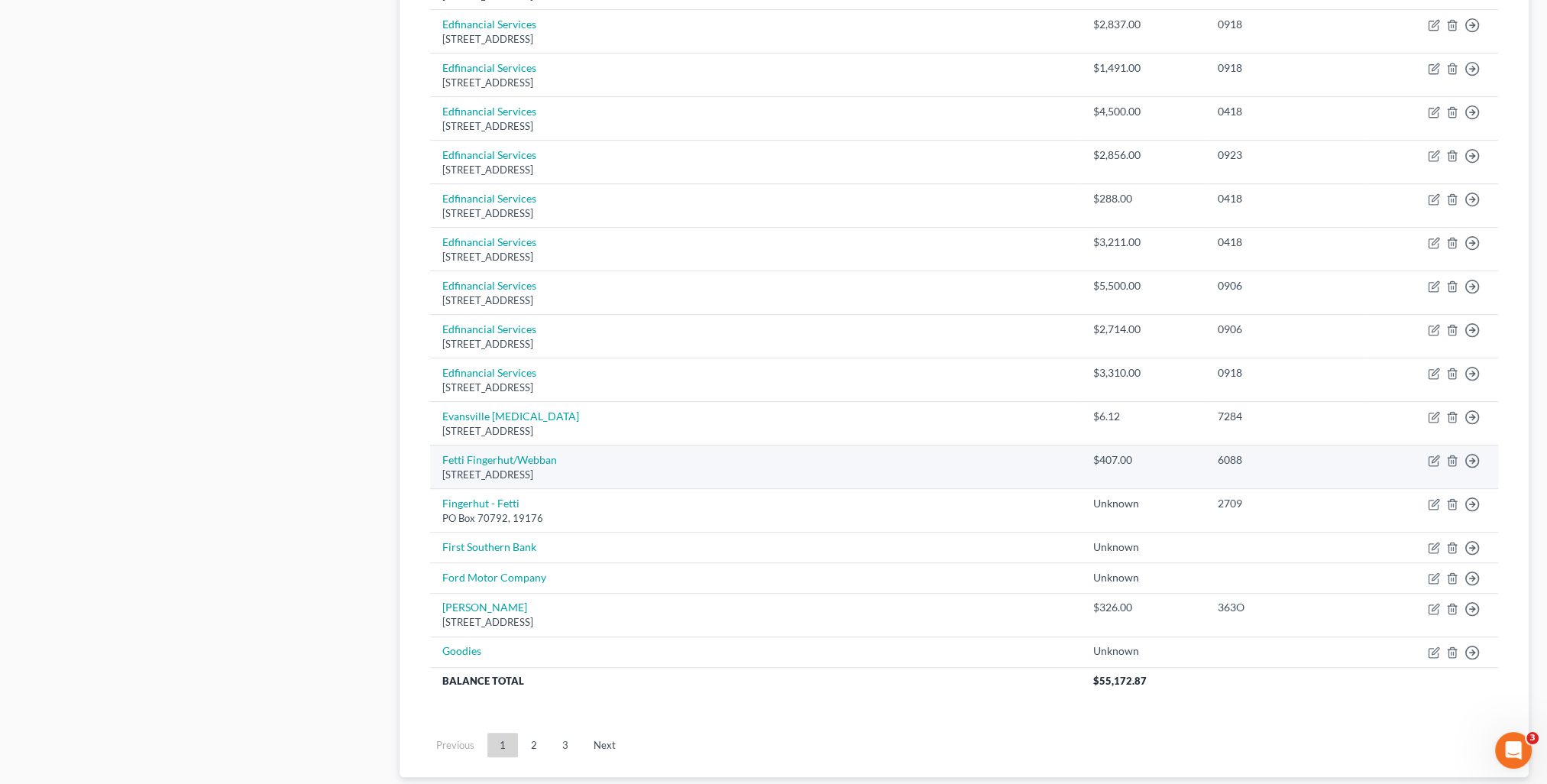
scroll to position [916, 0]
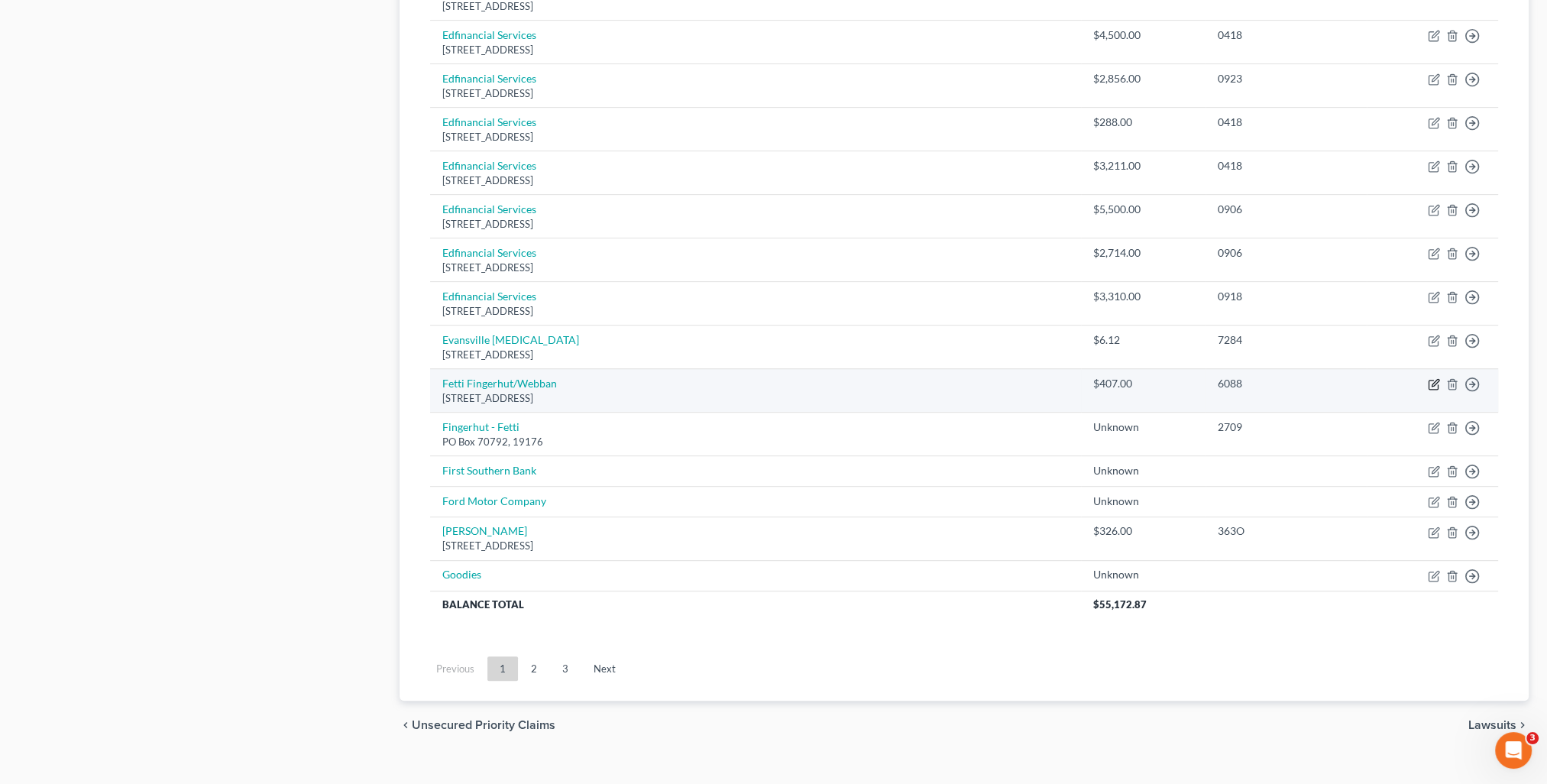
click at [1430, 381] on icon "button" at bounding box center [1433, 384] width 12 height 12
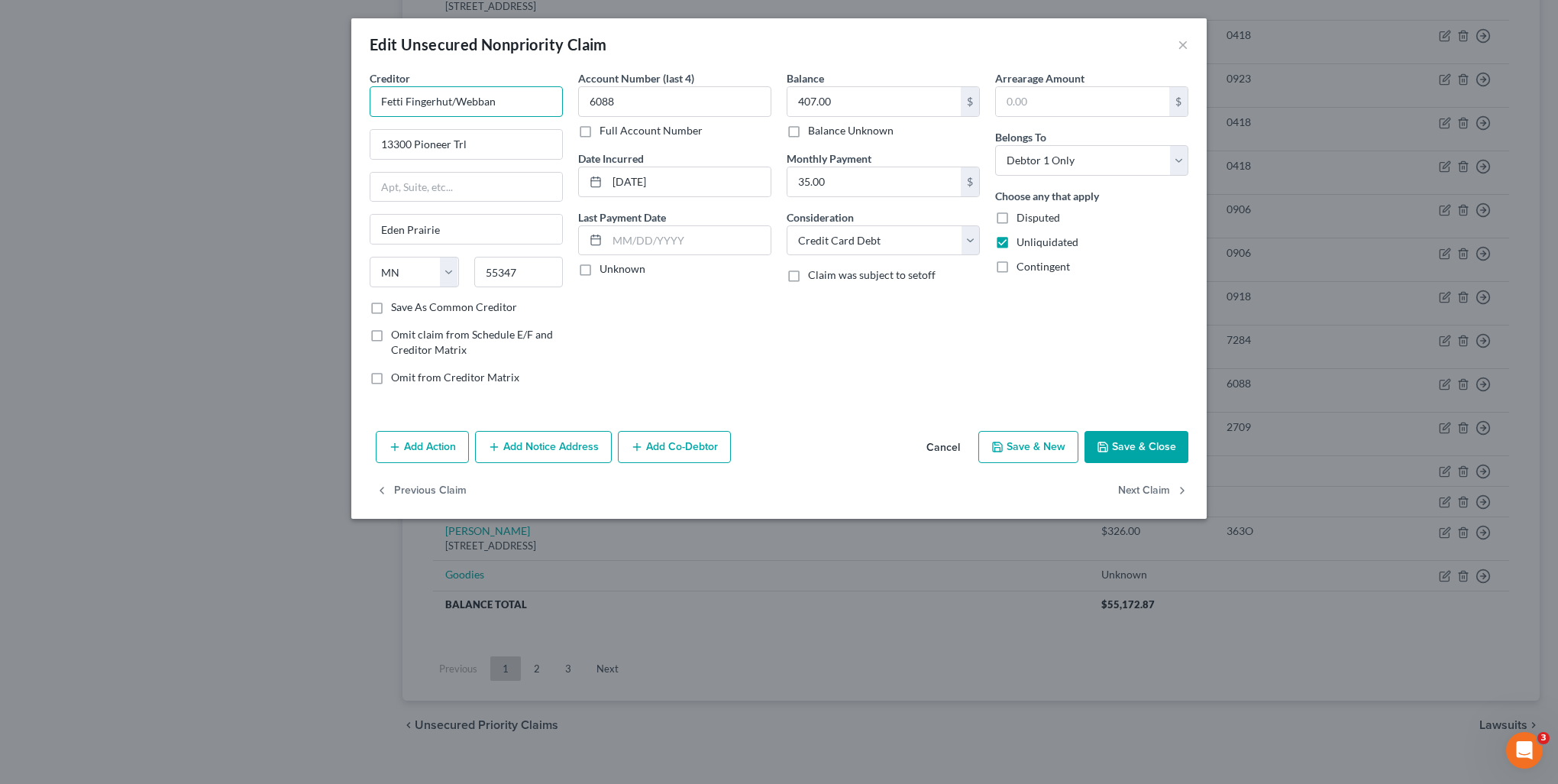
click at [528, 111] on input "Fetti Fingerhut/Webban" at bounding box center [466, 101] width 193 height 31
click at [463, 307] on label "Save As Common Creditor" at bounding box center [453, 306] width 126 height 15
click at [408, 307] on input "Save As Common Creditor" at bounding box center [402, 304] width 10 height 10
click at [1147, 487] on button "Next Claim" at bounding box center [1153, 490] width 70 height 32
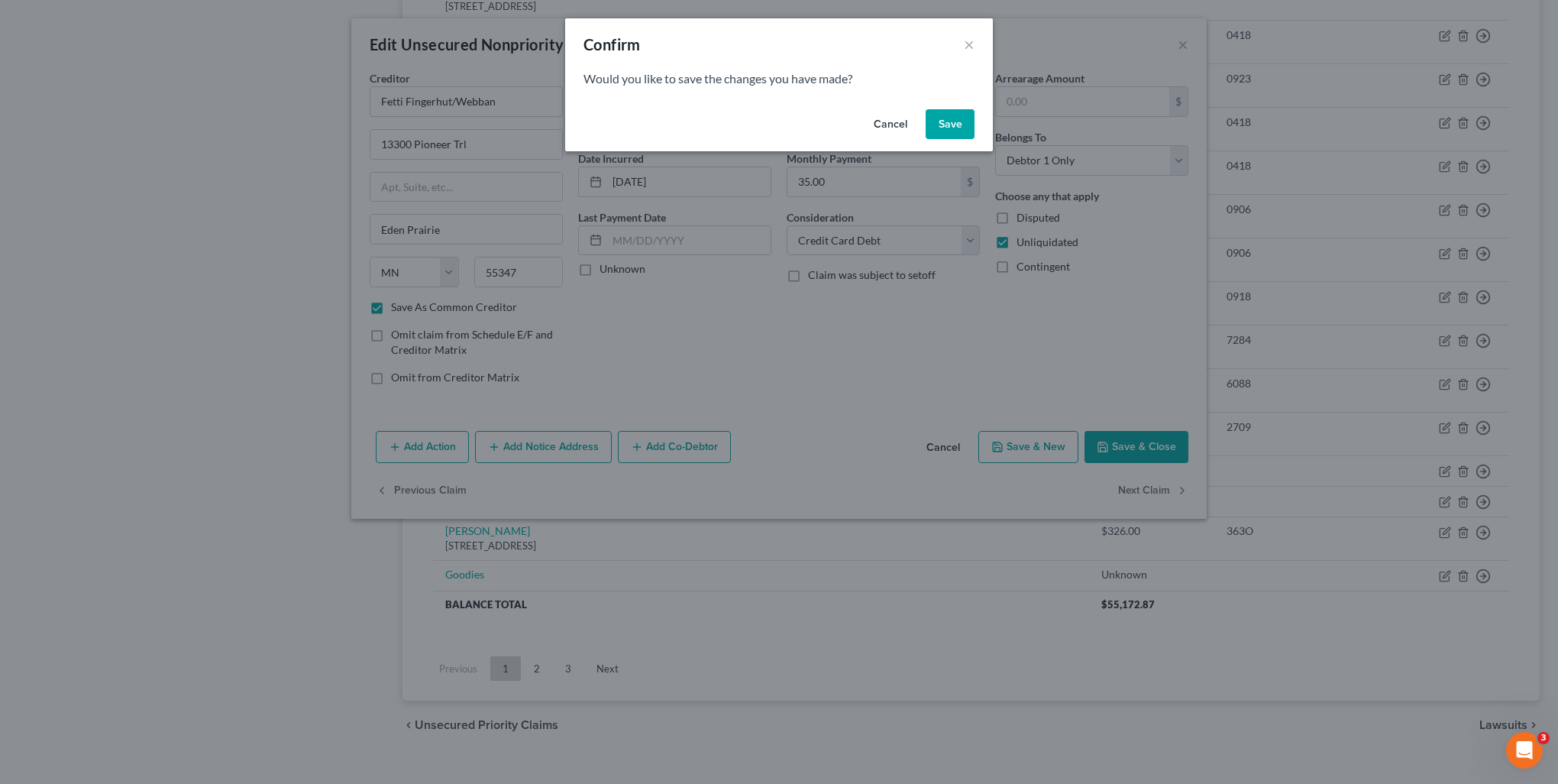
click at [955, 119] on button "Save" at bounding box center [950, 124] width 49 height 31
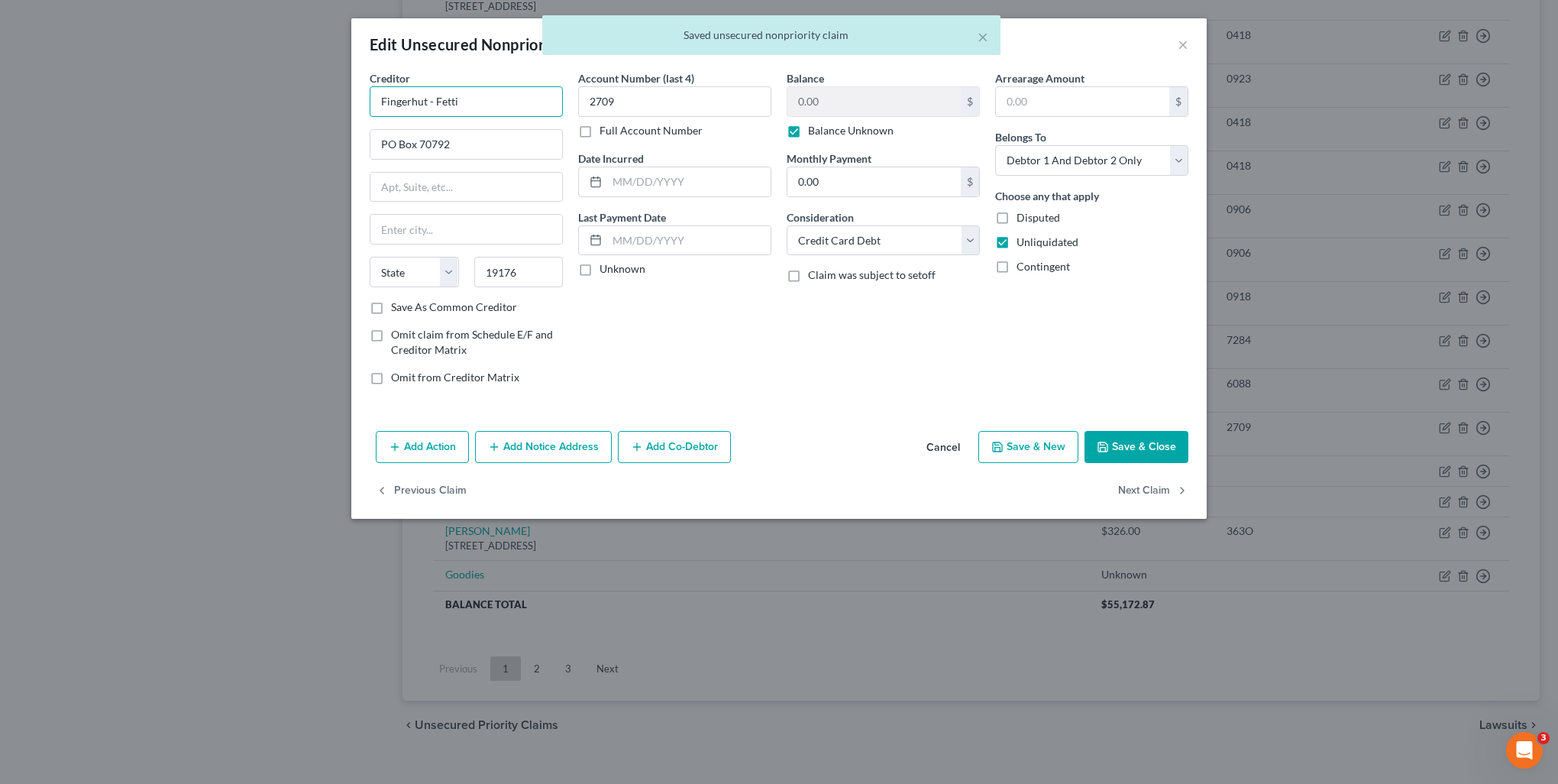
click at [502, 110] on input "Fingerhut - Fetti" at bounding box center [466, 101] width 193 height 31
click at [1160, 446] on button "Save & Close" at bounding box center [1136, 446] width 104 height 32
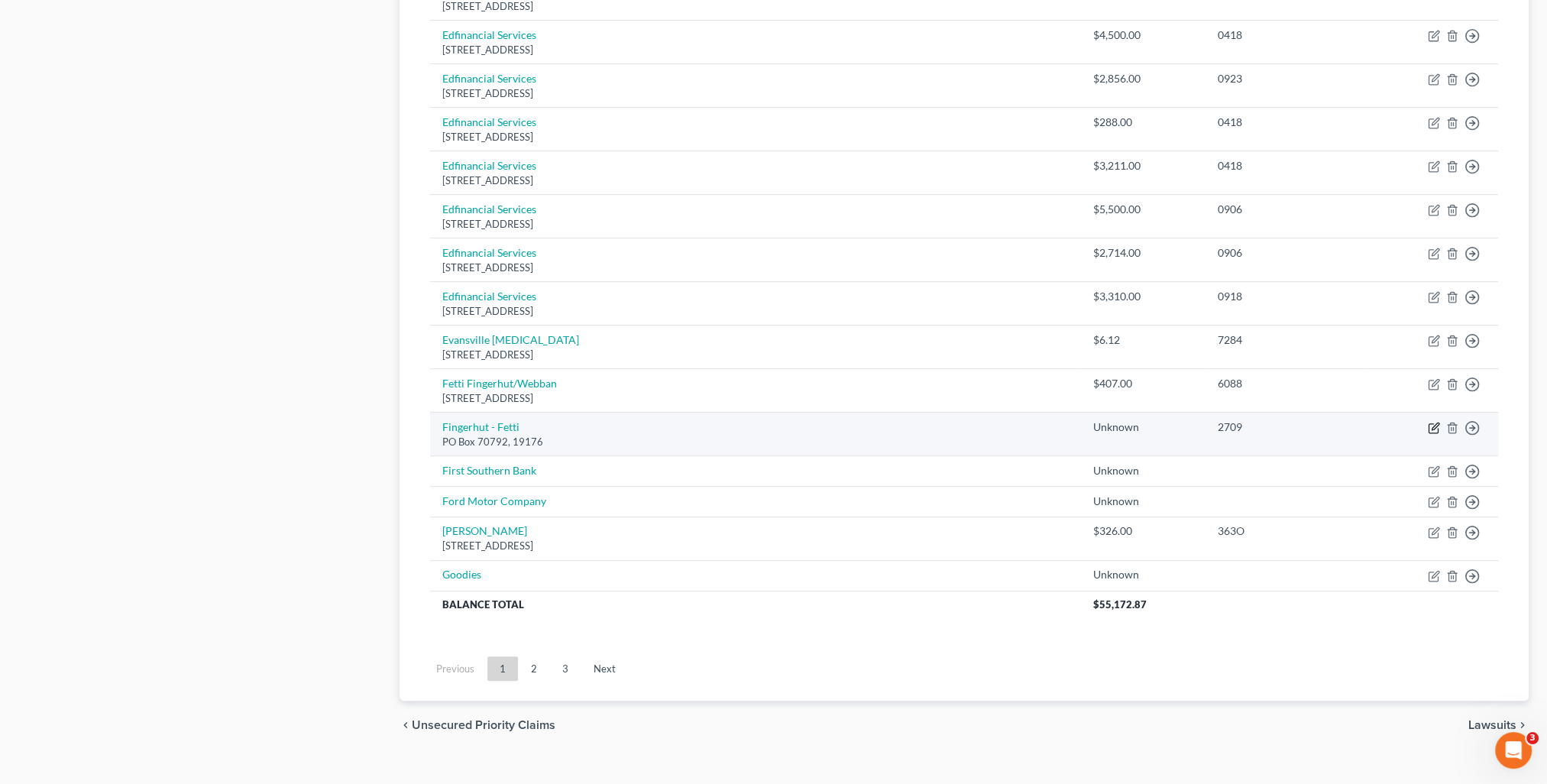
click at [1435, 426] on icon "button" at bounding box center [1433, 427] width 12 height 12
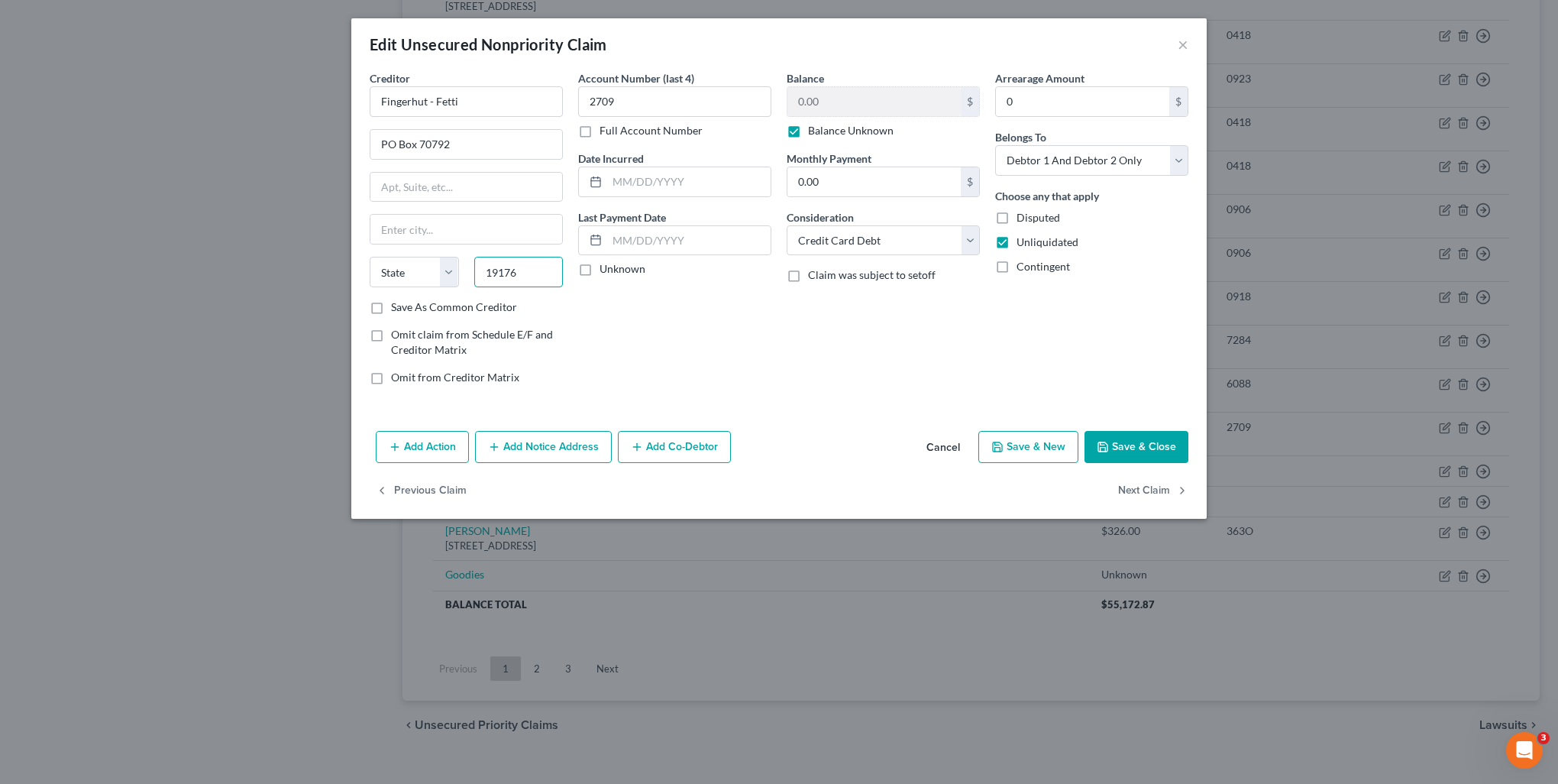
click at [552, 272] on input "19176" at bounding box center [519, 271] width 89 height 31
drag, startPoint x: 551, startPoint y: 273, endPoint x: 461, endPoint y: 275, distance: 90.0
click at [461, 275] on div "State AL AK AR AZ CA CO CT DE DC FL GA GU HI ID IL IN IA KS KY LA ME MD MA MI M…" at bounding box center [467, 278] width 209 height 43
click at [469, 224] on input "text" at bounding box center [466, 229] width 191 height 29
click at [409, 311] on label "Save As Common Creditor" at bounding box center [453, 306] width 126 height 15
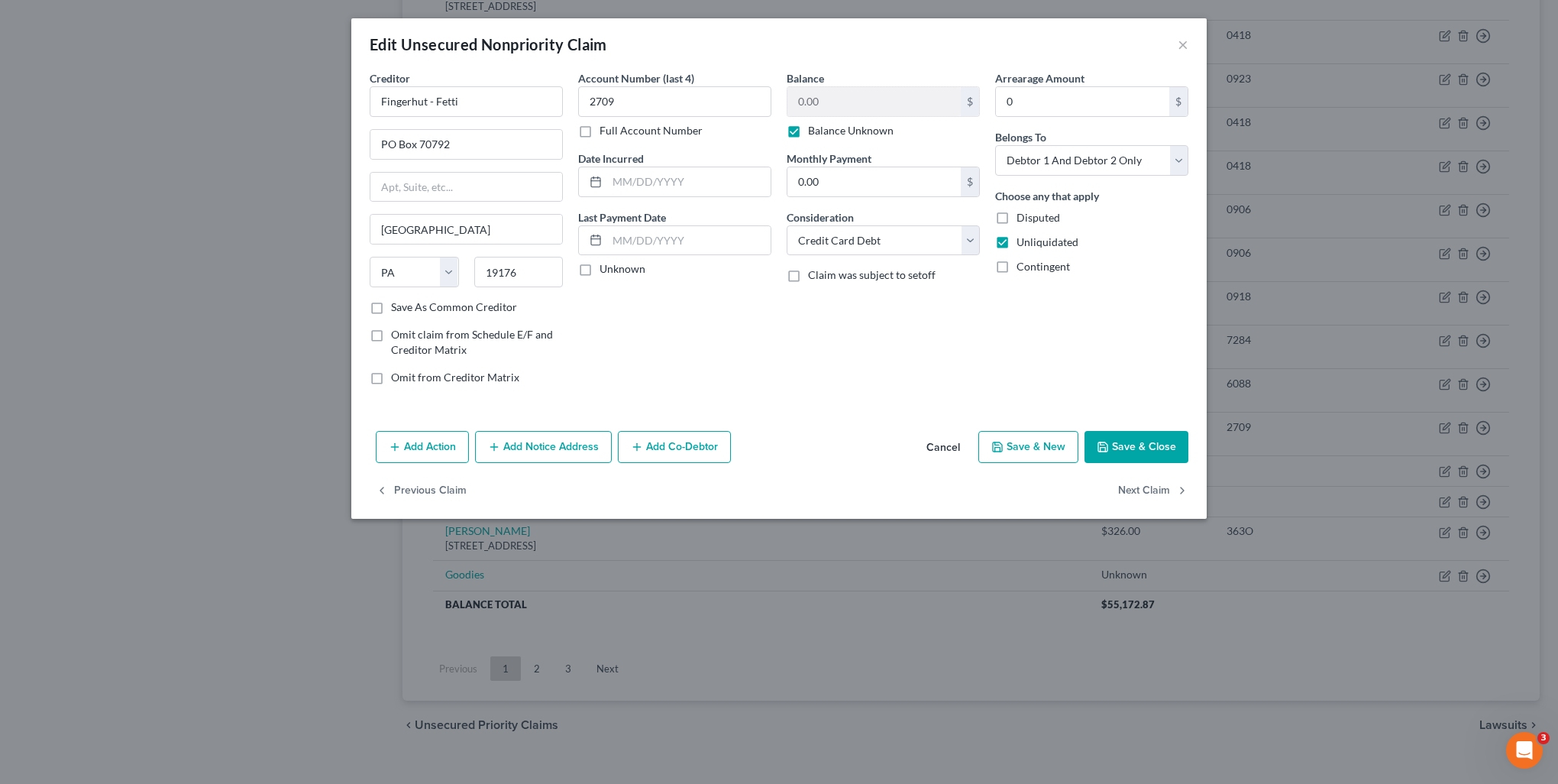
click at [408, 309] on input "Save As Common Creditor" at bounding box center [402, 304] width 10 height 10
click at [1143, 492] on button "Next Claim" at bounding box center [1153, 490] width 70 height 32
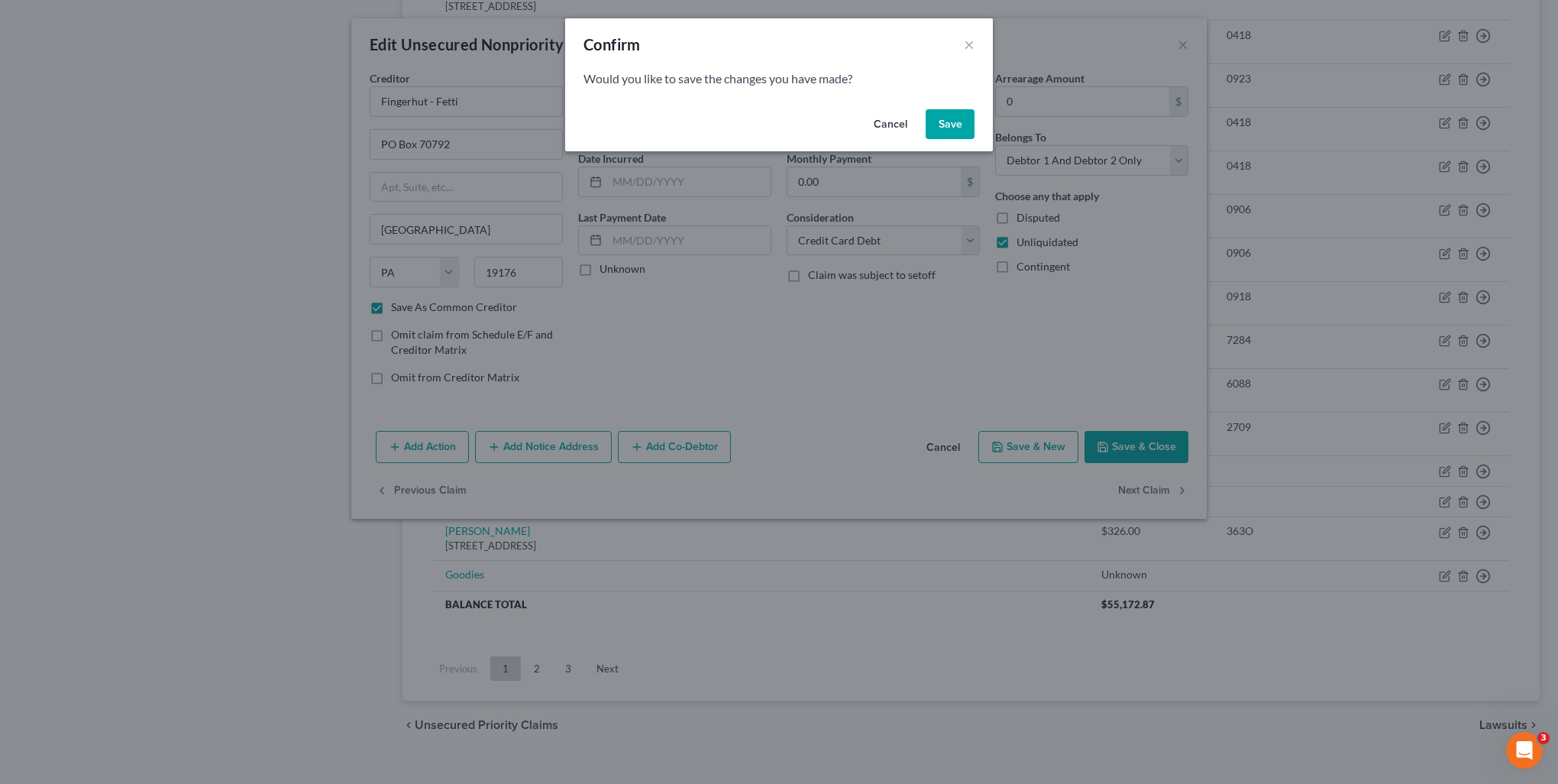
click at [955, 128] on button "Save" at bounding box center [950, 124] width 49 height 31
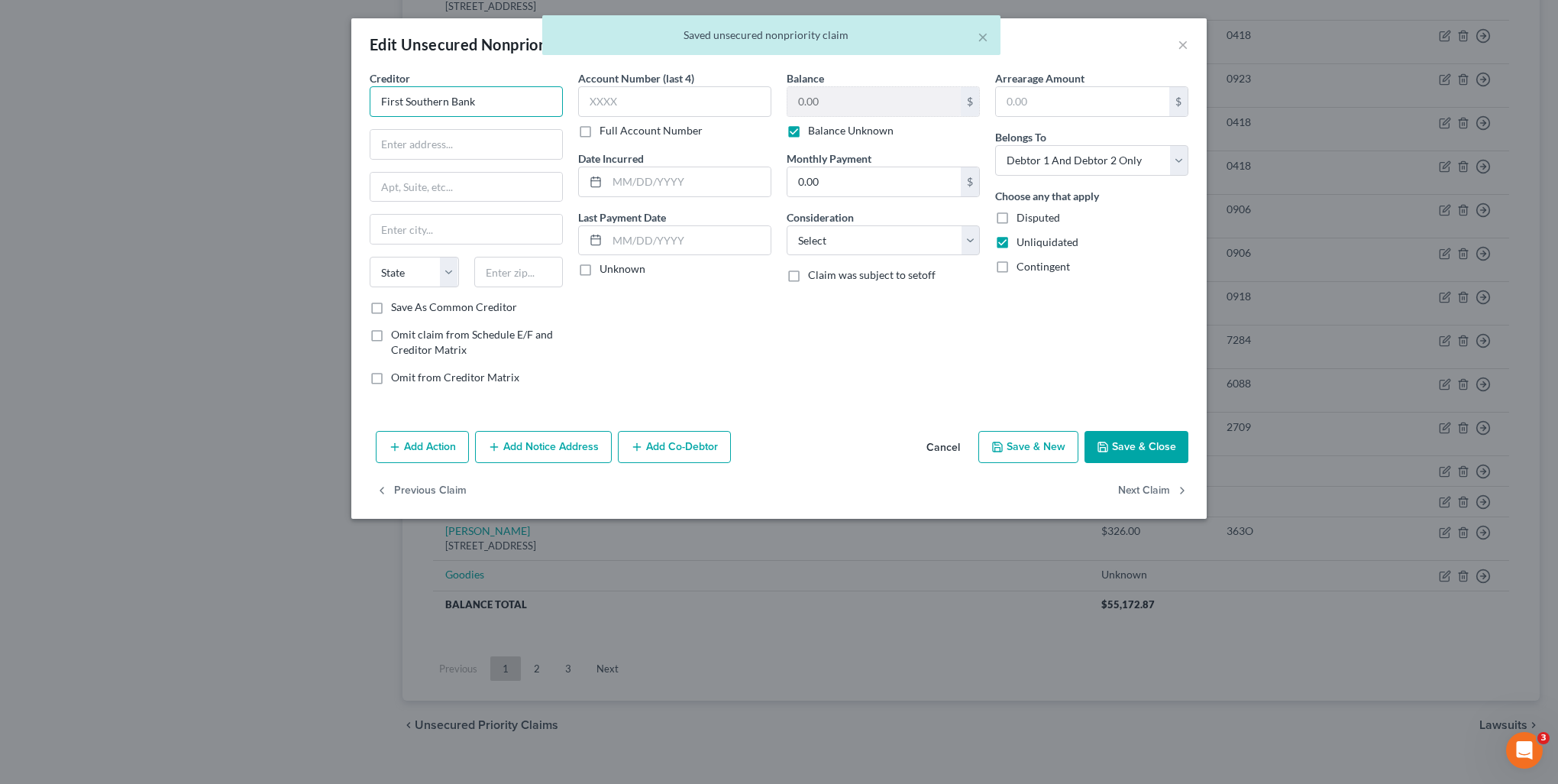
click at [507, 108] on input "First Southern Bank" at bounding box center [466, 101] width 193 height 31
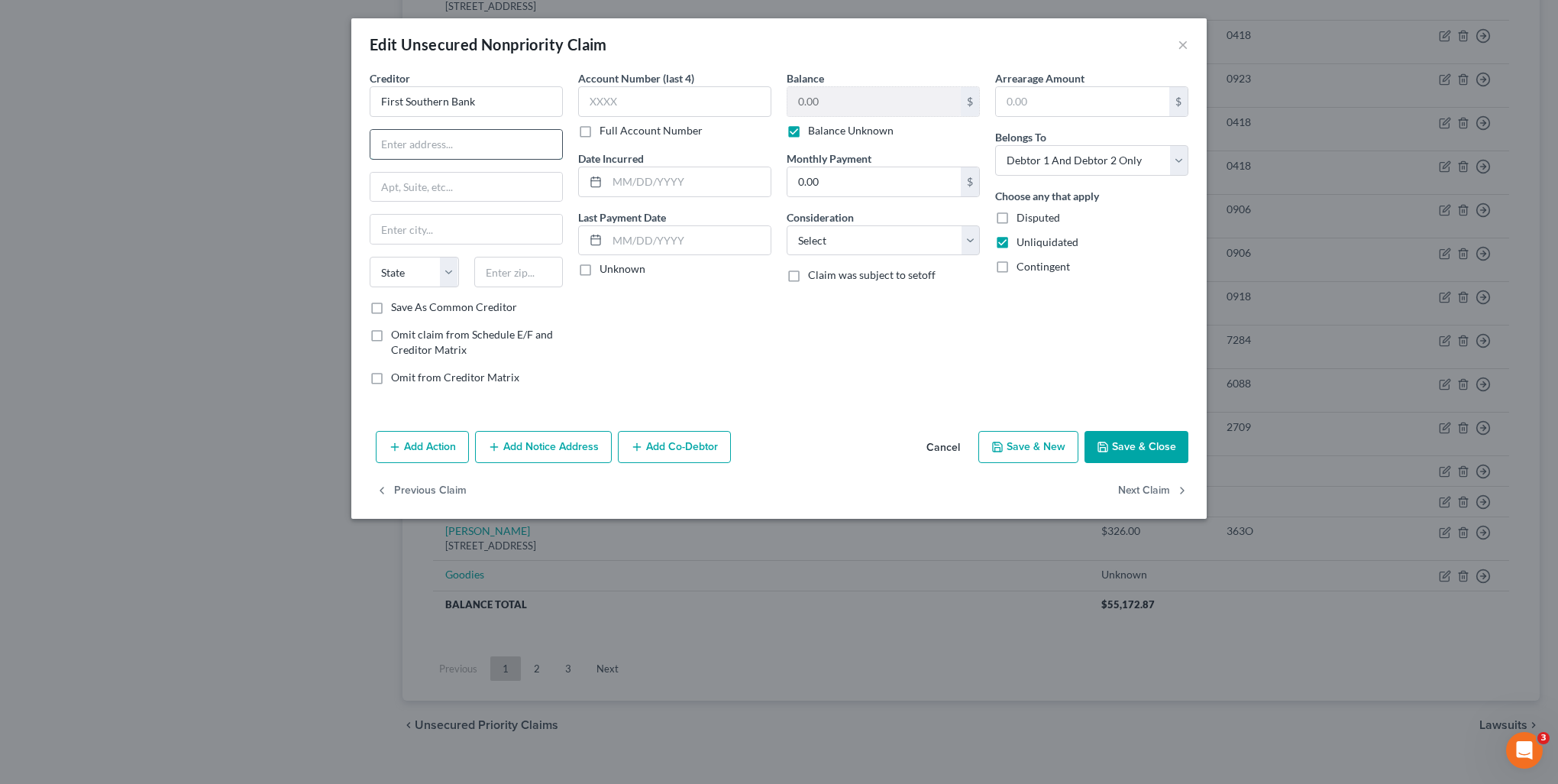
click at [464, 144] on input "text" at bounding box center [466, 144] width 191 height 29
click at [885, 231] on select "Select Cable / Satellite Services Collection Agency Credit Card Debt Debt Couns…" at bounding box center [883, 241] width 193 height 31
click at [787, 225] on select "Select Cable / Satellite Services Collection Agency Credit Card Debt Debt Couns…" at bounding box center [883, 241] width 193 height 31
click at [1149, 490] on button "Next Claim" at bounding box center [1153, 490] width 70 height 32
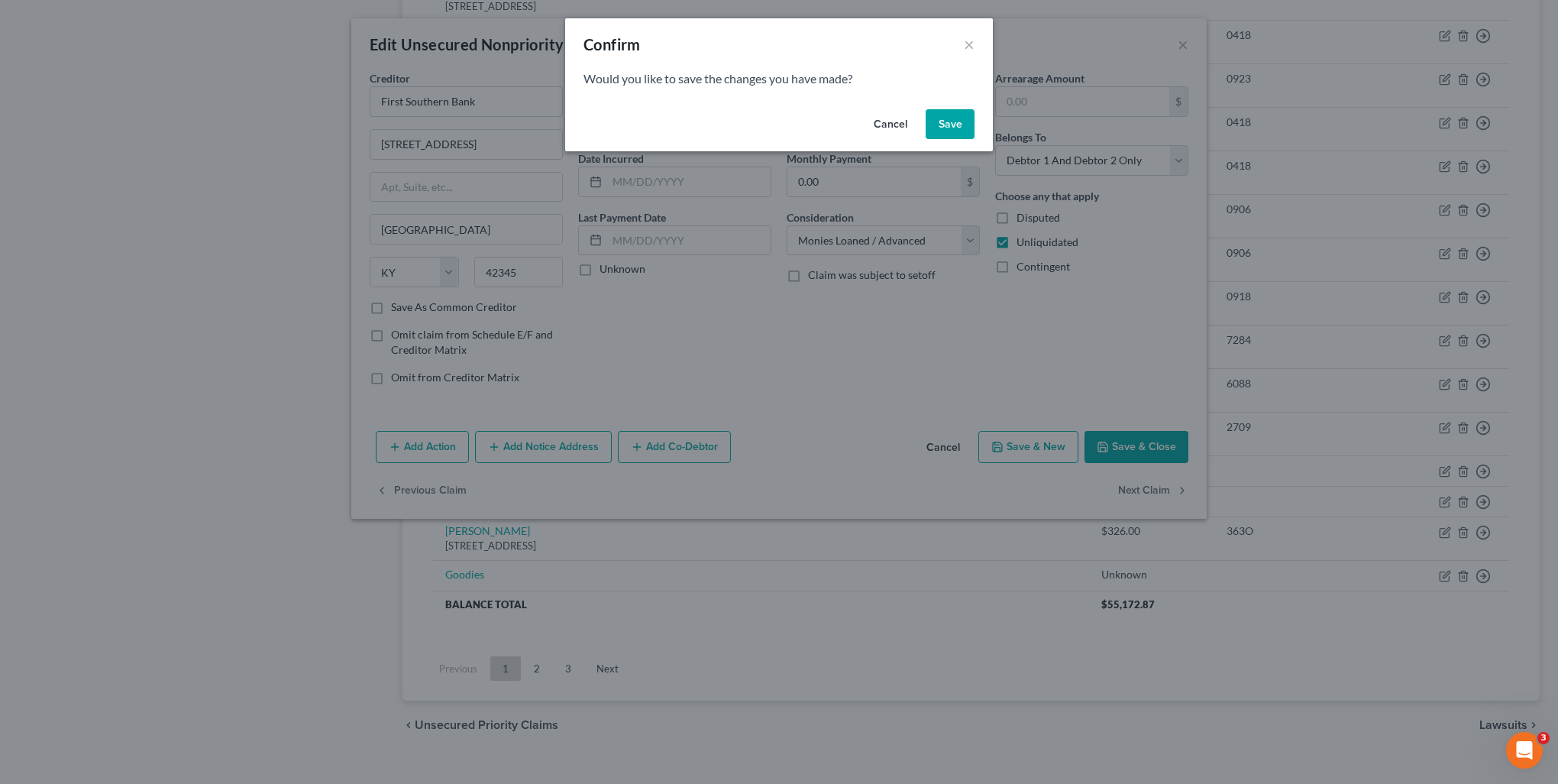
click at [957, 139] on div "Cancel Save" at bounding box center [779, 127] width 428 height 49
click at [953, 122] on button "Save" at bounding box center [950, 124] width 49 height 31
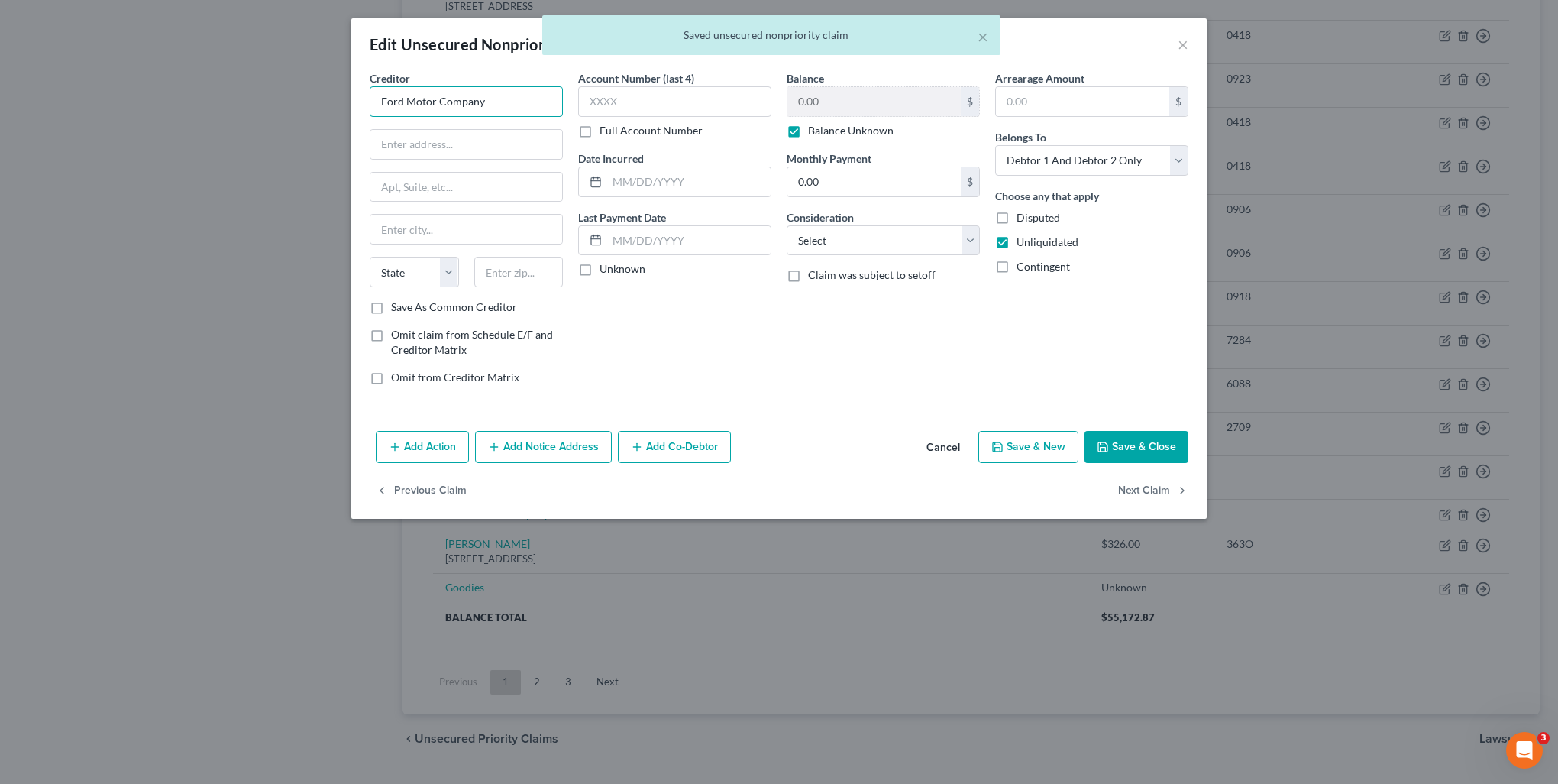
click at [504, 110] on input "Ford Motor Company" at bounding box center [466, 101] width 193 height 31
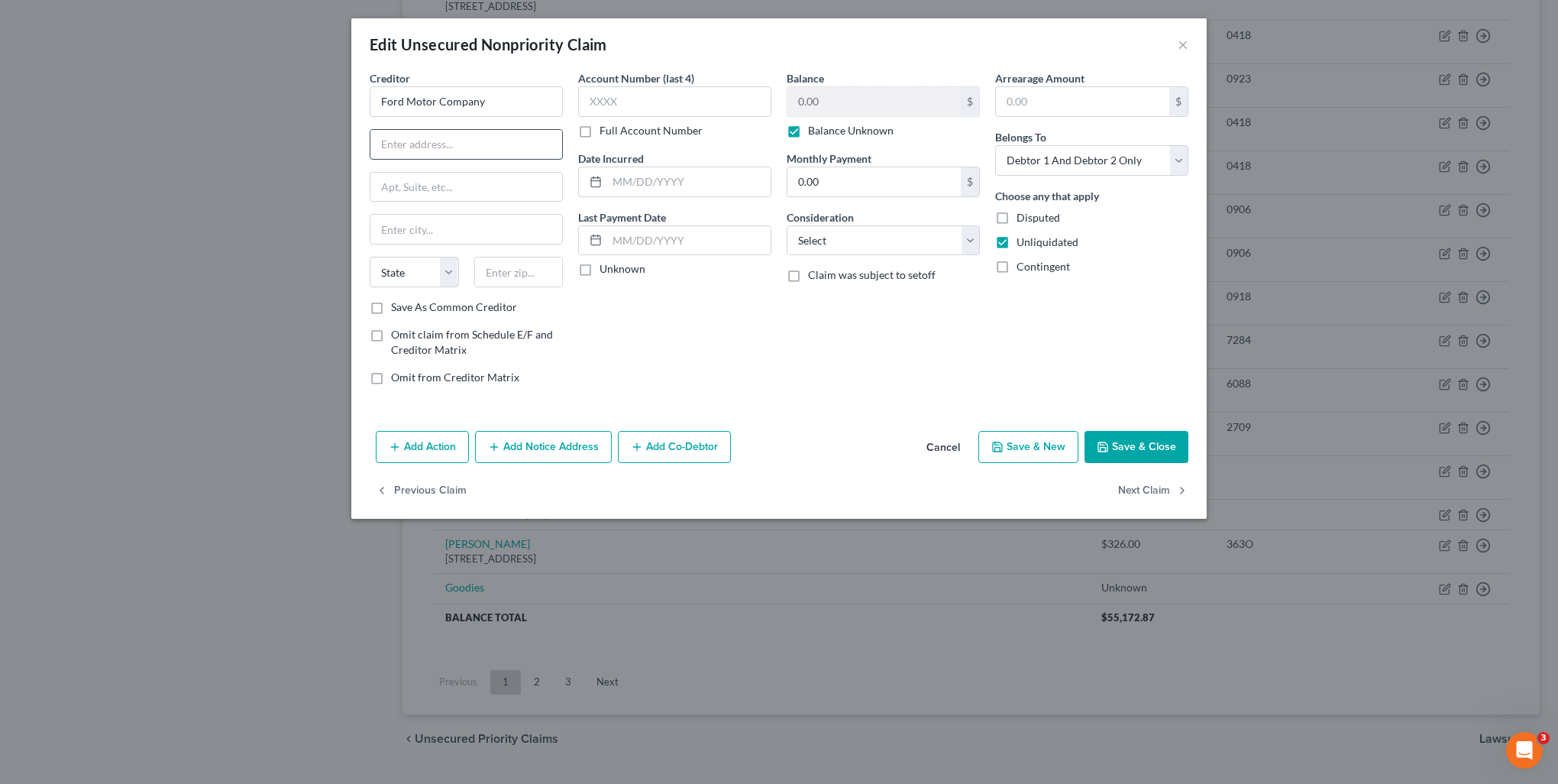
click at [468, 138] on input "text" at bounding box center [466, 144] width 191 height 29
click at [466, 303] on label "Save As Common Creditor" at bounding box center [453, 306] width 126 height 15
click at [408, 303] on input "Save As Common Creditor" at bounding box center [402, 304] width 10 height 10
click at [873, 239] on select "Select Cable / Satellite Services Collection Agency Credit Card Debt Debt Couns…" at bounding box center [883, 241] width 193 height 31
click at [787, 225] on select "Select Cable / Satellite Services Collection Agency Credit Card Debt Debt Couns…" at bounding box center [883, 241] width 193 height 31
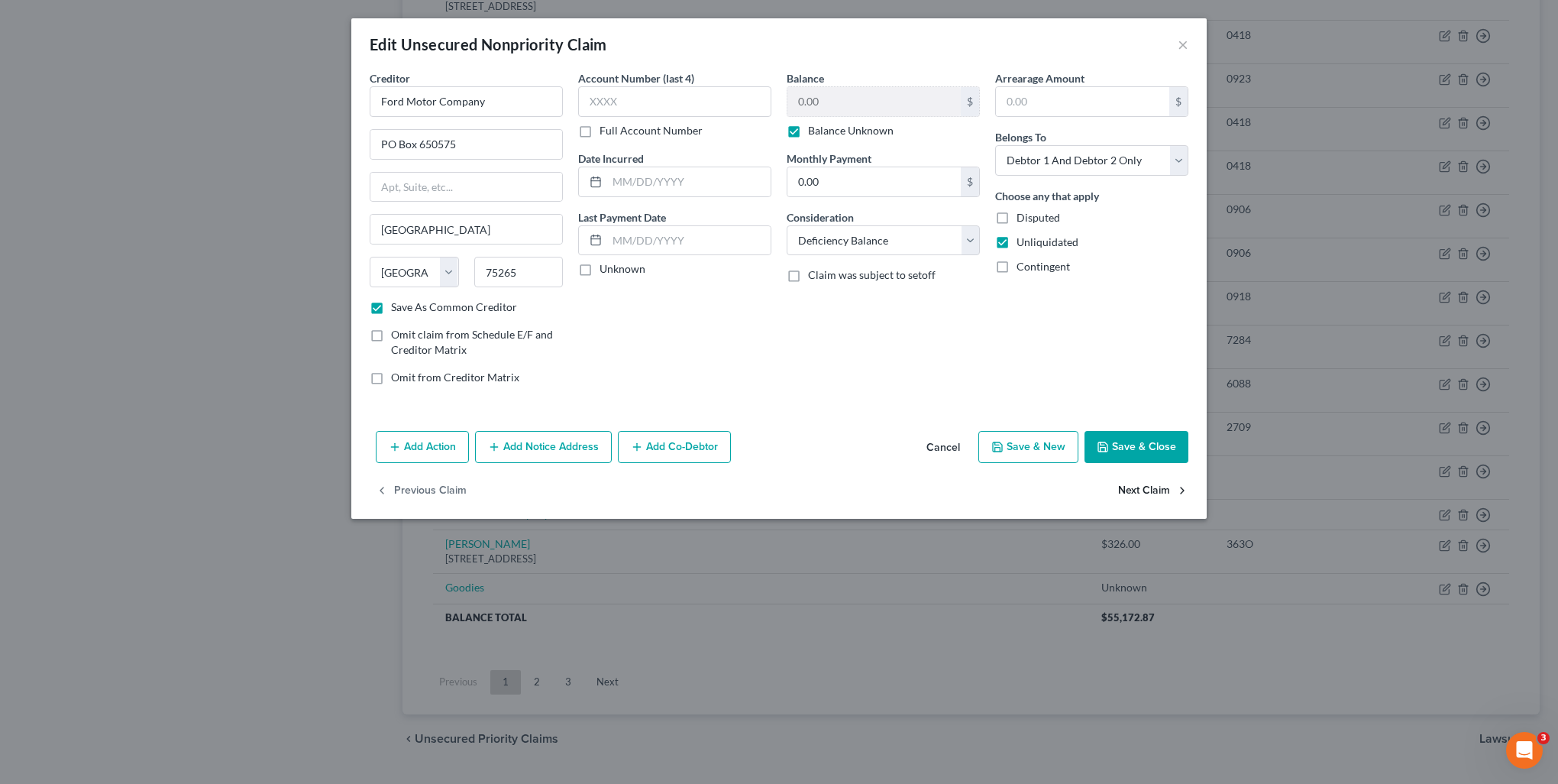
click at [1144, 487] on button "Next Claim" at bounding box center [1153, 490] width 70 height 32
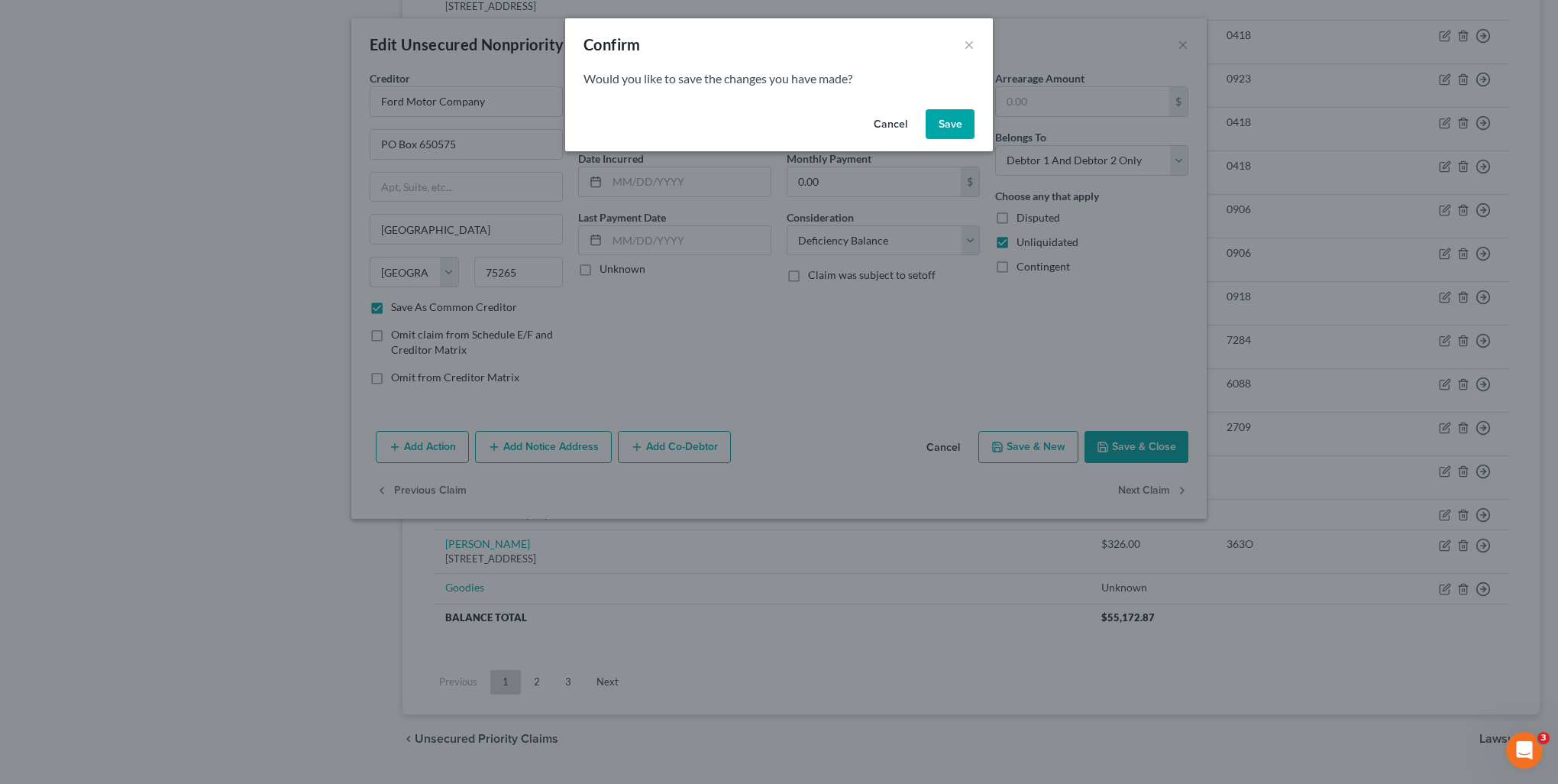
click at [939, 124] on button "Save" at bounding box center [950, 124] width 49 height 31
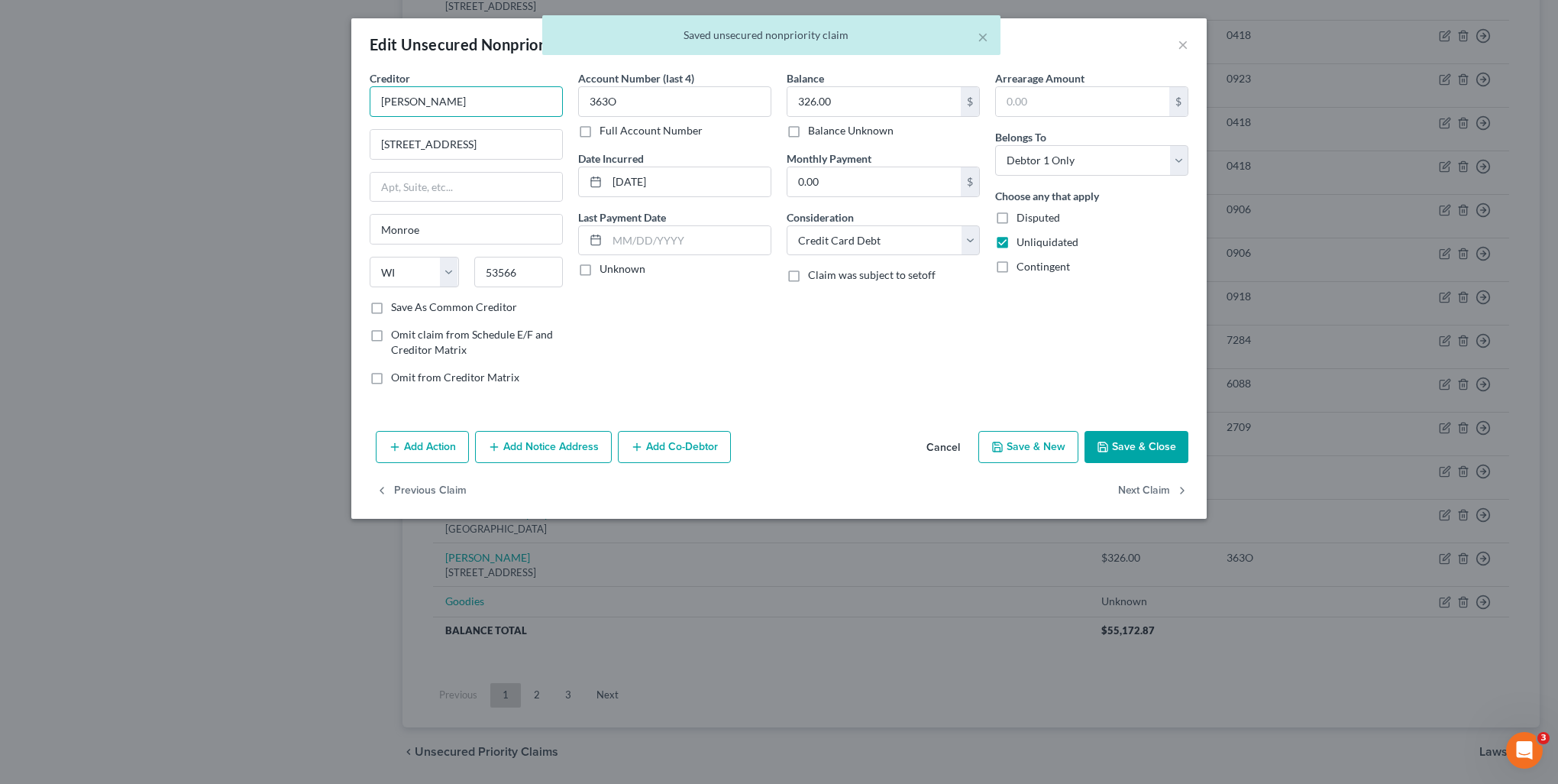
click at [504, 100] on input "Ginnys" at bounding box center [466, 101] width 193 height 31
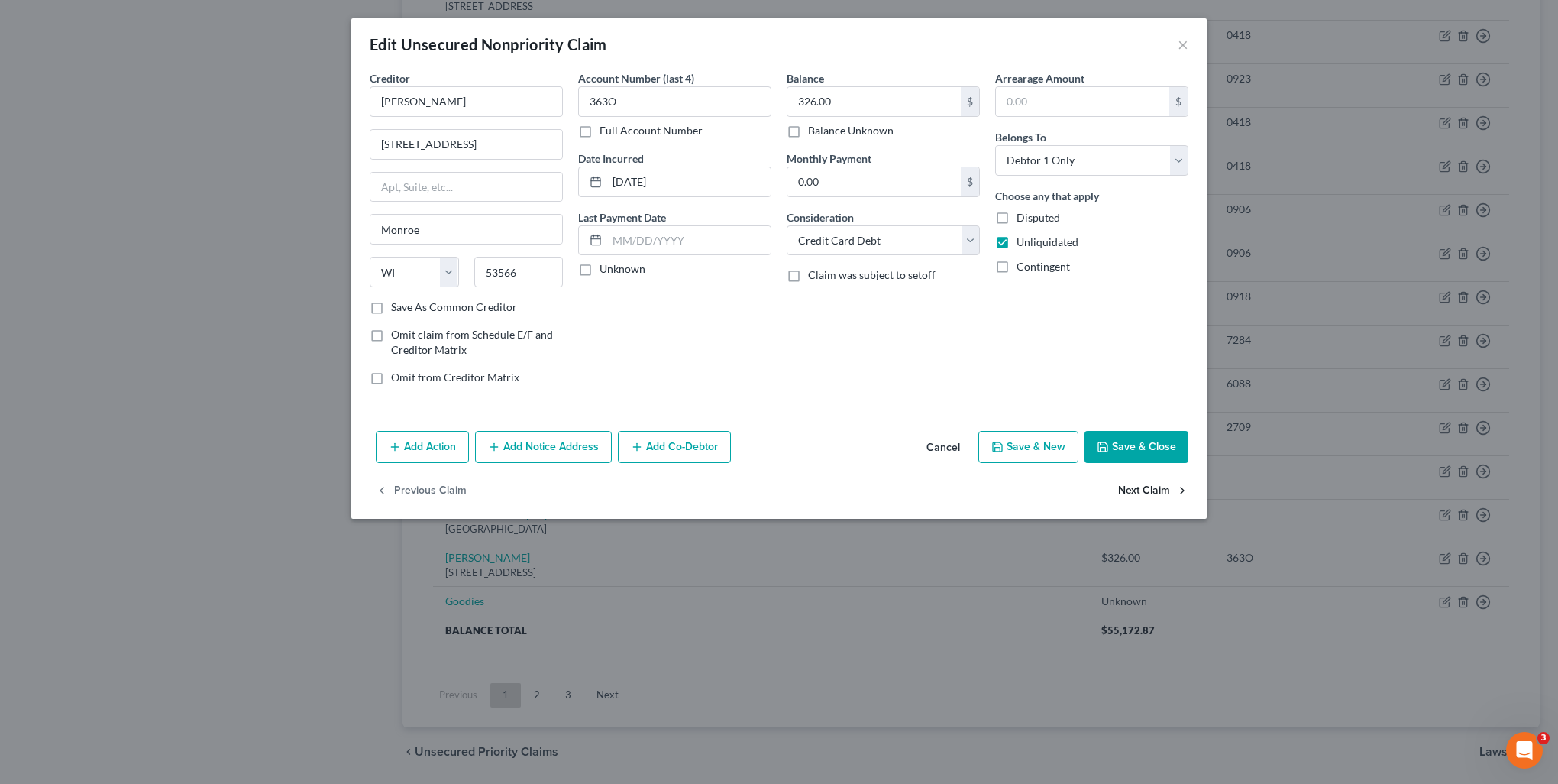
drag, startPoint x: 453, startPoint y: 308, endPoint x: 1139, endPoint y: 491, distance: 710.0
click at [453, 308] on label "Save As Common Creditor" at bounding box center [453, 306] width 126 height 15
click at [408, 308] on input "Save As Common Creditor" at bounding box center [402, 304] width 10 height 10
click at [1143, 497] on button "Next Claim" at bounding box center [1153, 490] width 70 height 32
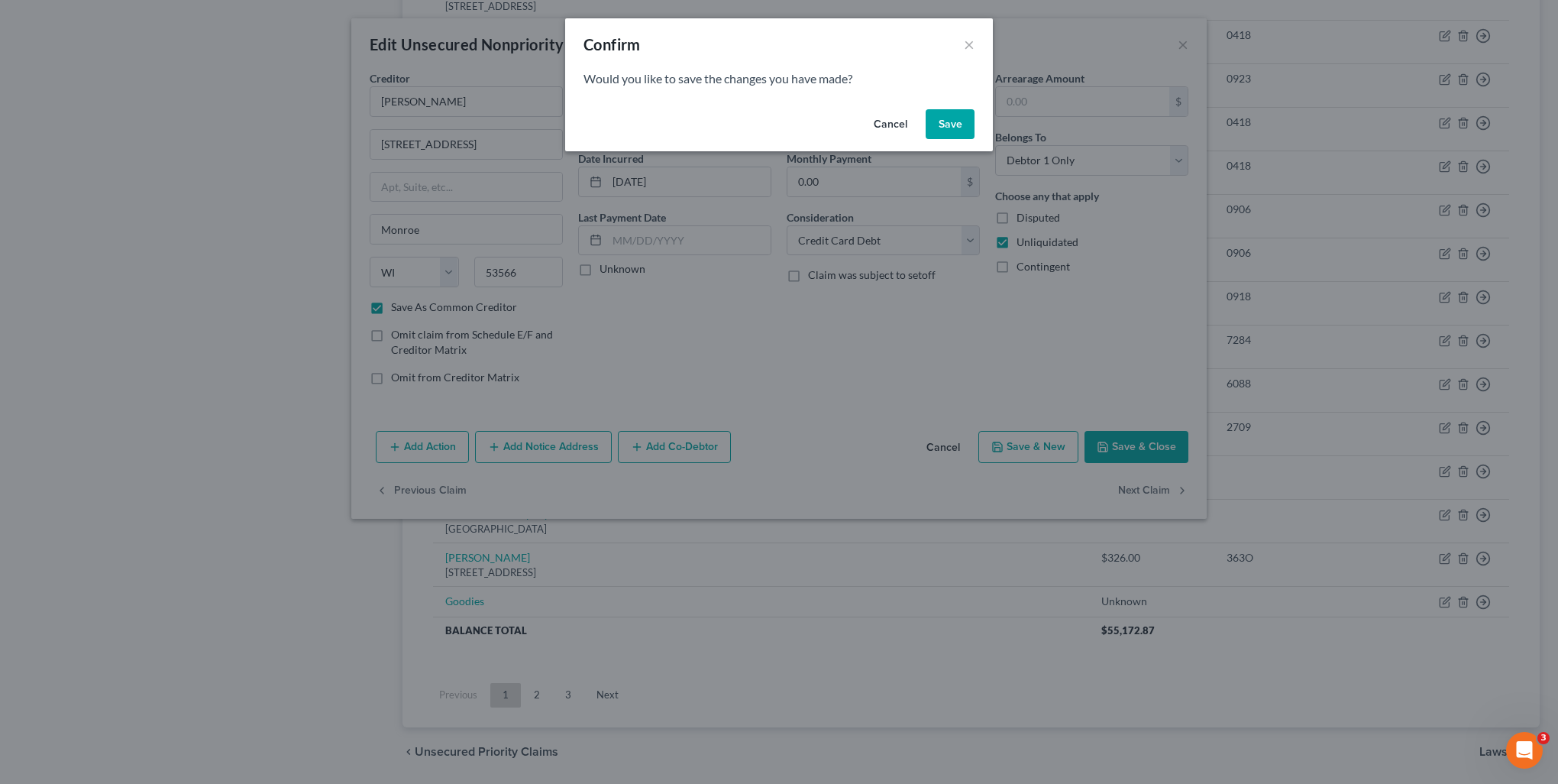
click at [950, 129] on button "Save" at bounding box center [950, 124] width 49 height 31
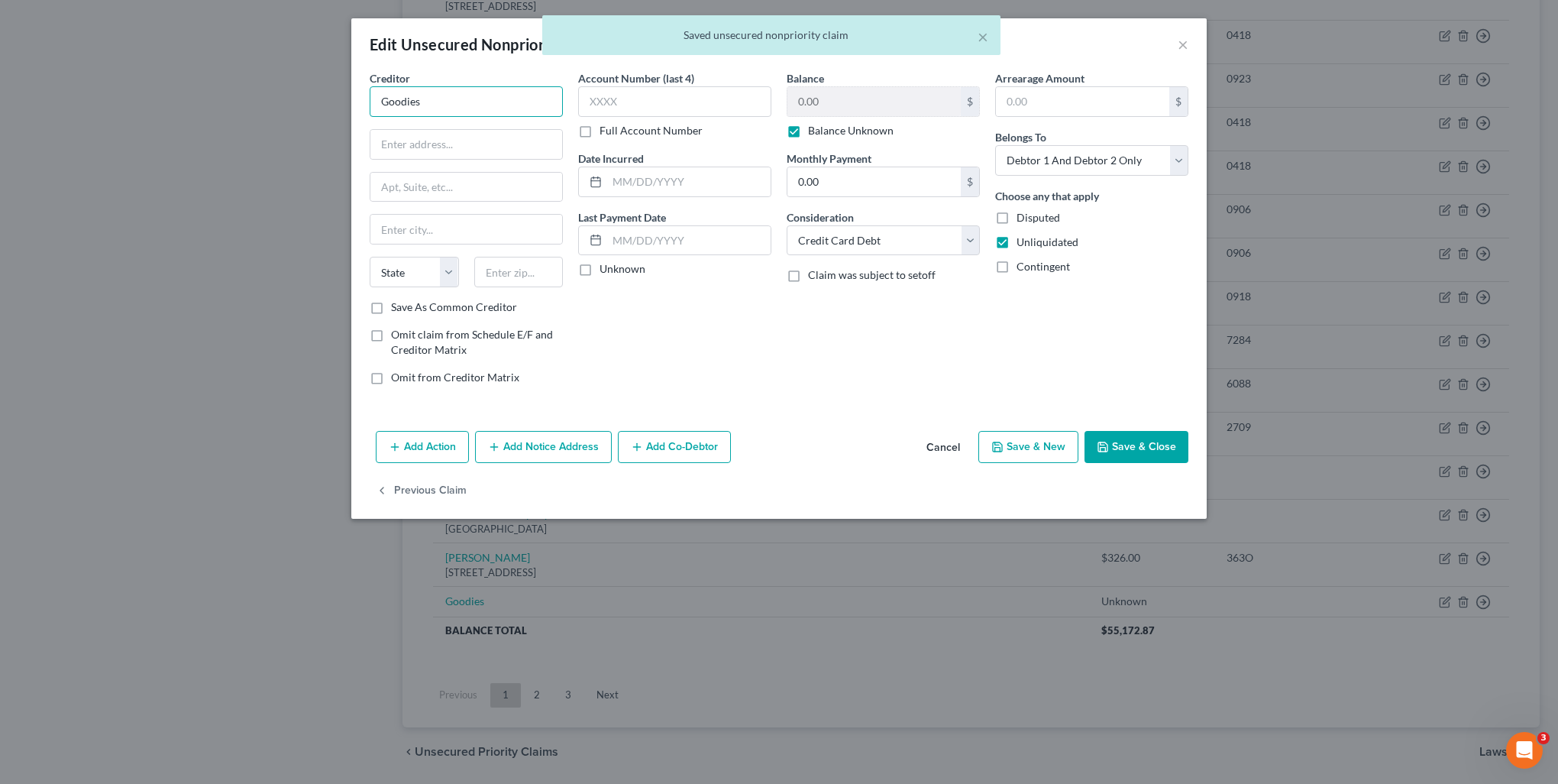
click at [507, 94] on input "Goodies" at bounding box center [466, 101] width 193 height 31
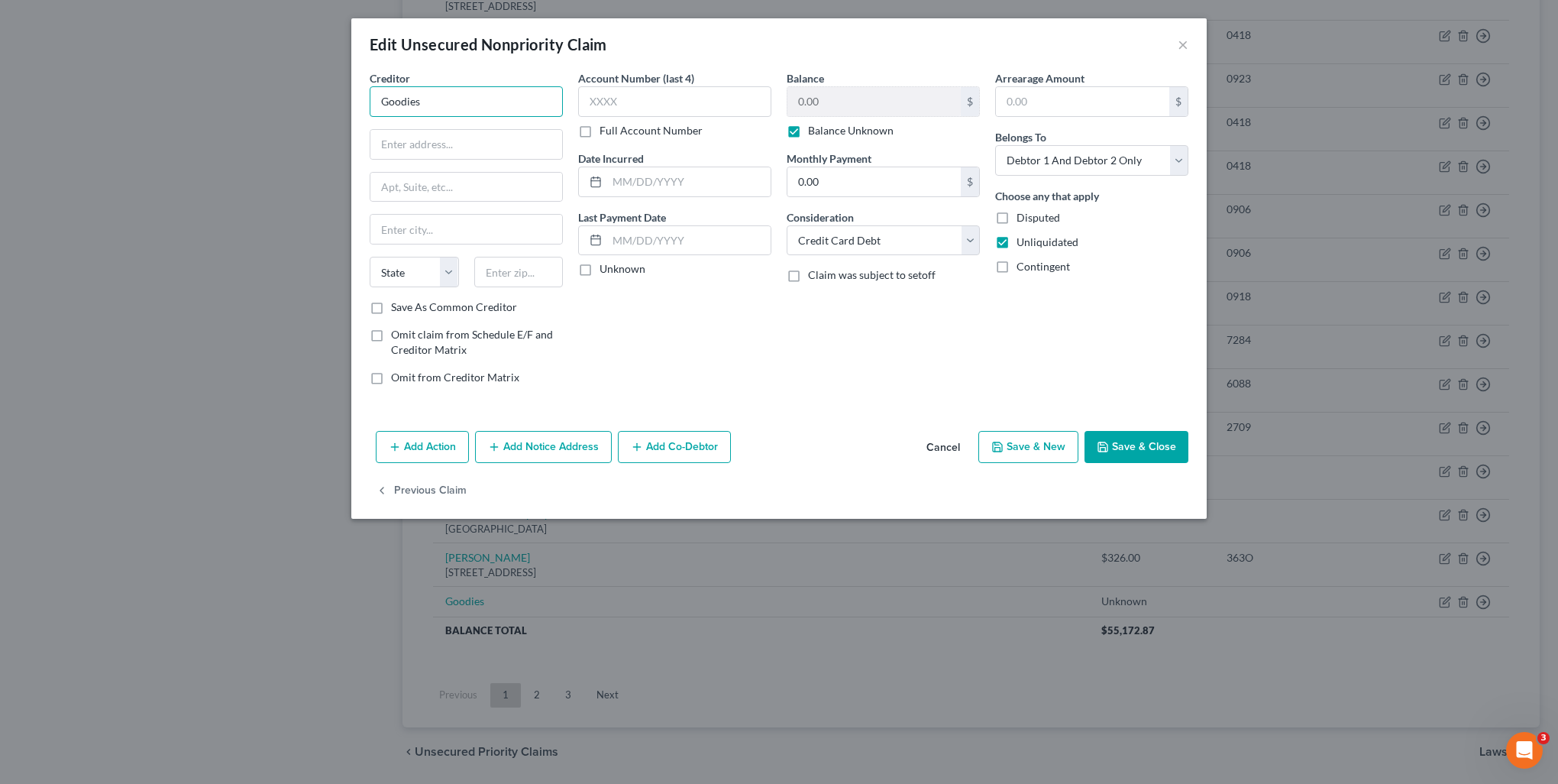
click at [423, 107] on input "Goodies" at bounding box center [466, 101] width 193 height 31
drag, startPoint x: 1130, startPoint y: 449, endPoint x: 636, endPoint y: 608, distance: 519.0
click at [1130, 449] on button "Save & Close" at bounding box center [1136, 446] width 104 height 32
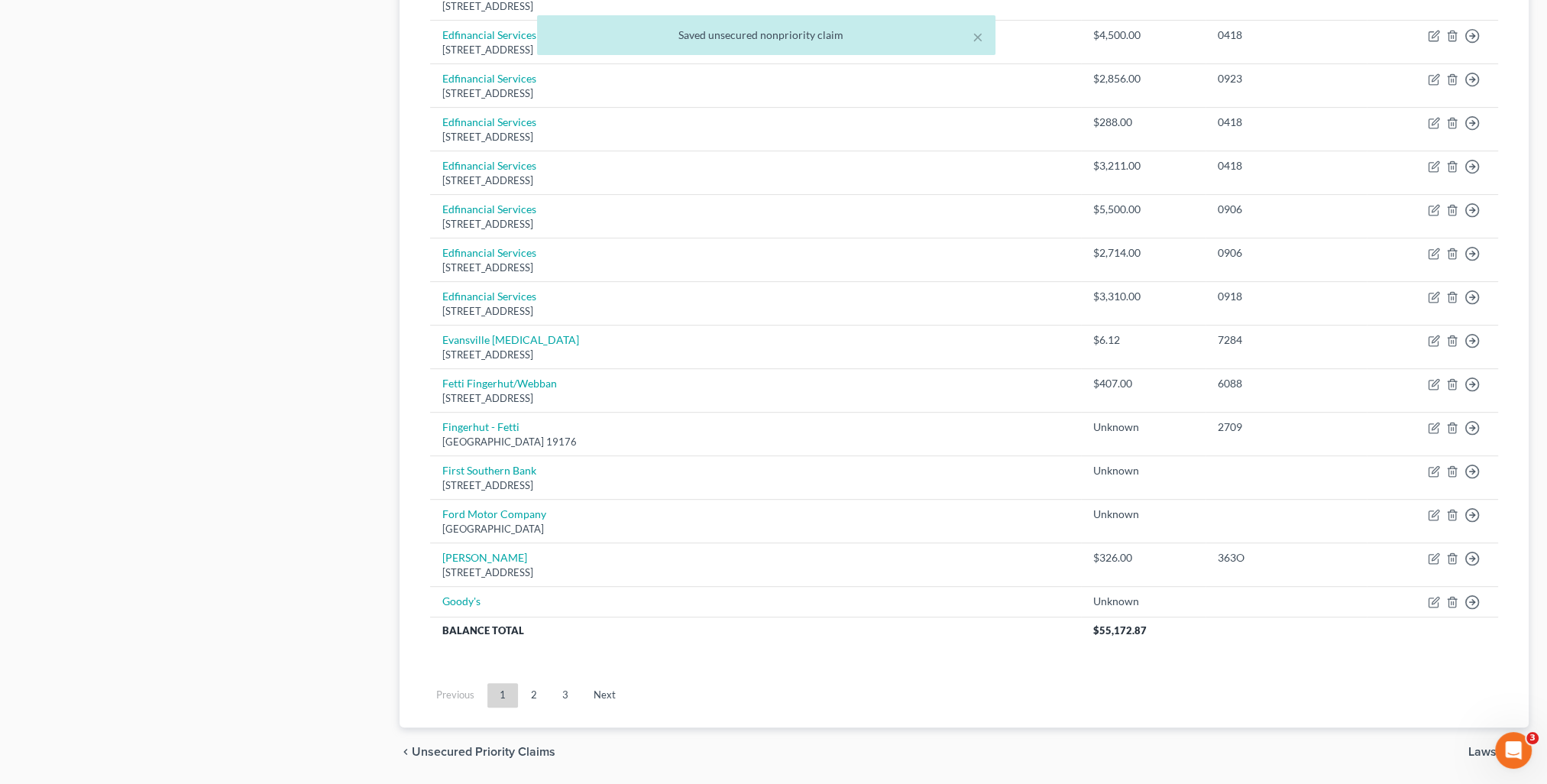
drag, startPoint x: 541, startPoint y: 684, endPoint x: 578, endPoint y: 619, distance: 74.8
click at [541, 684] on link "2" at bounding box center [534, 695] width 31 height 25
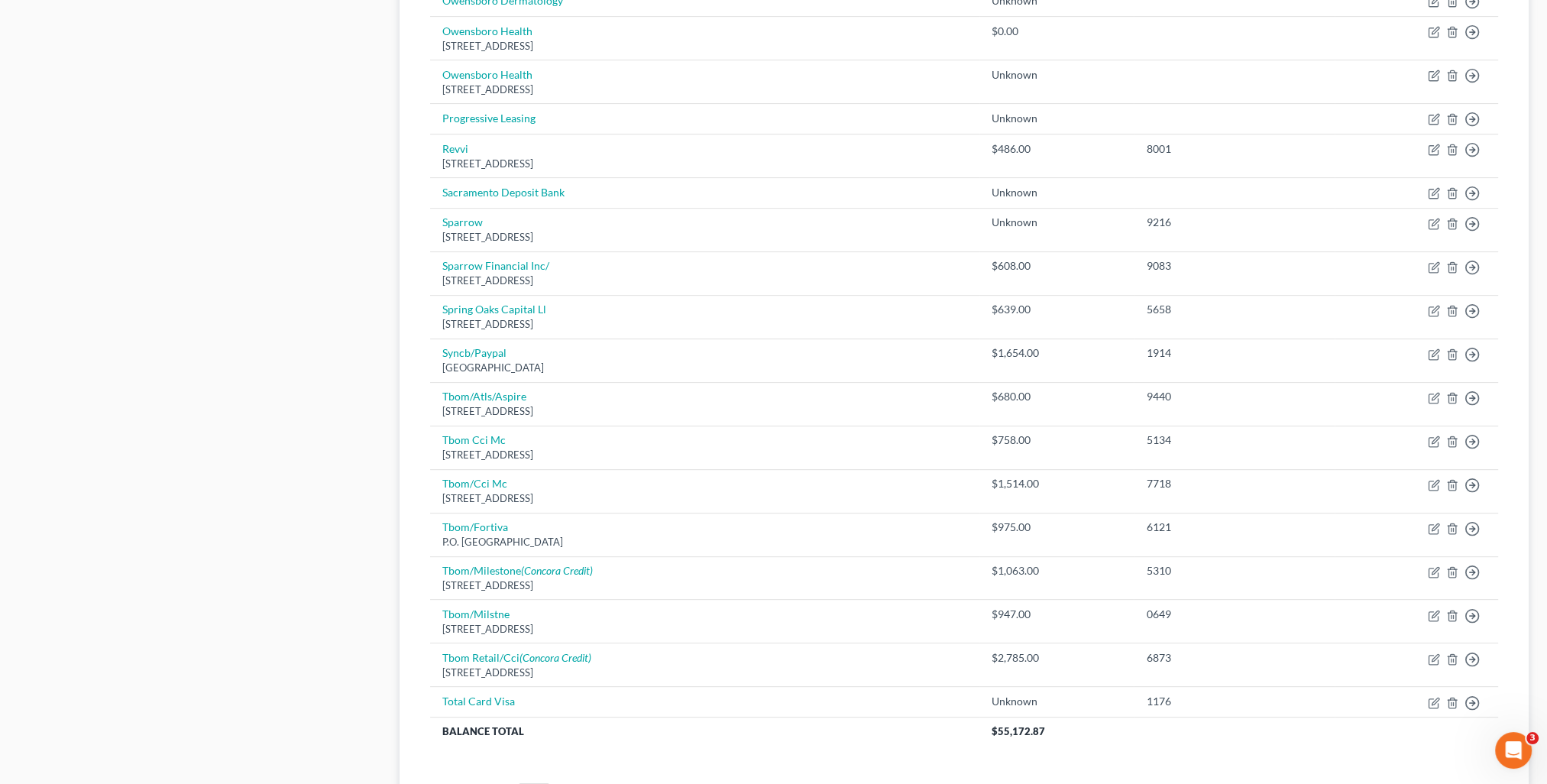
scroll to position [910, 0]
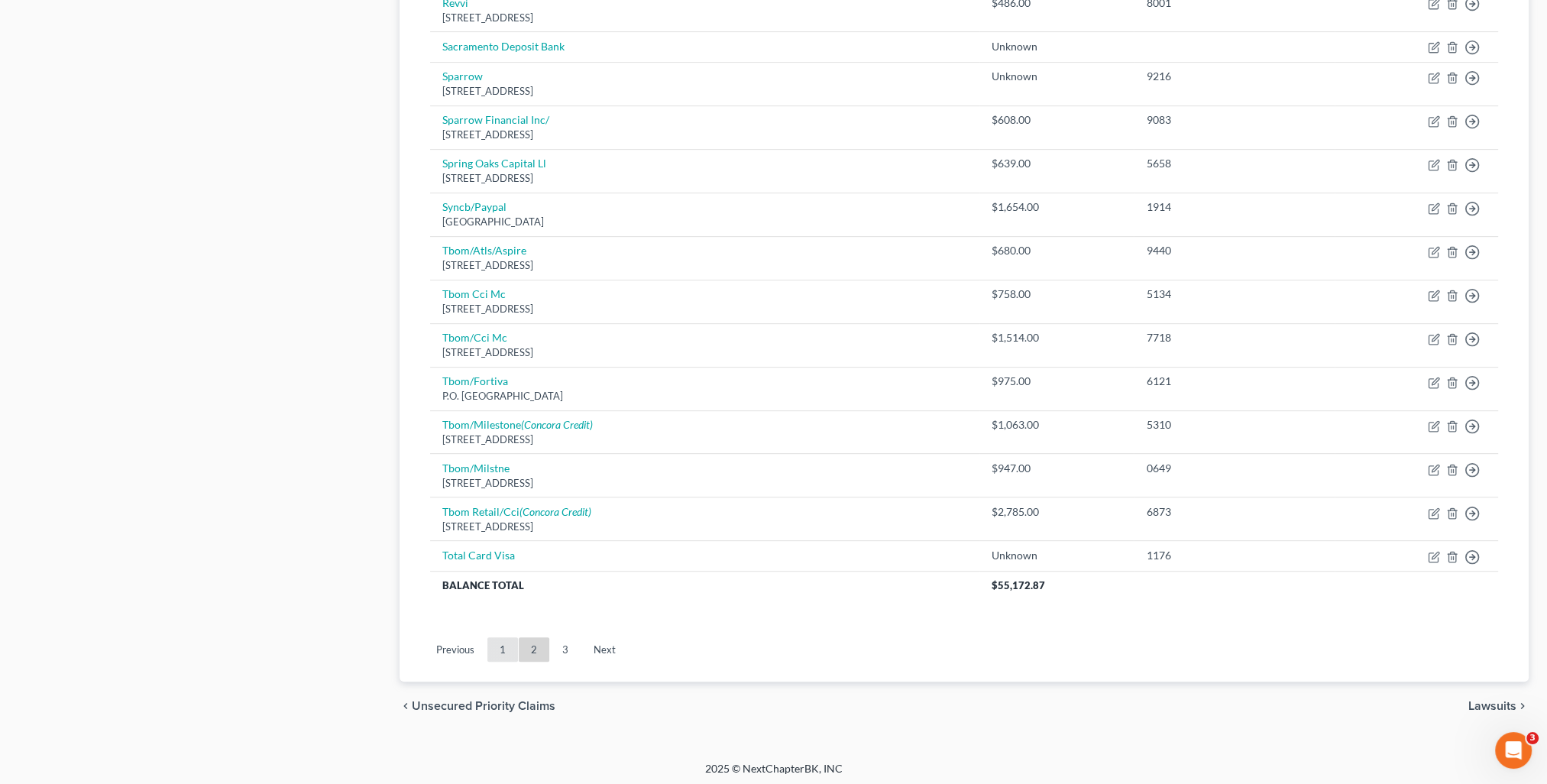
click at [499, 647] on link "1" at bounding box center [502, 649] width 31 height 25
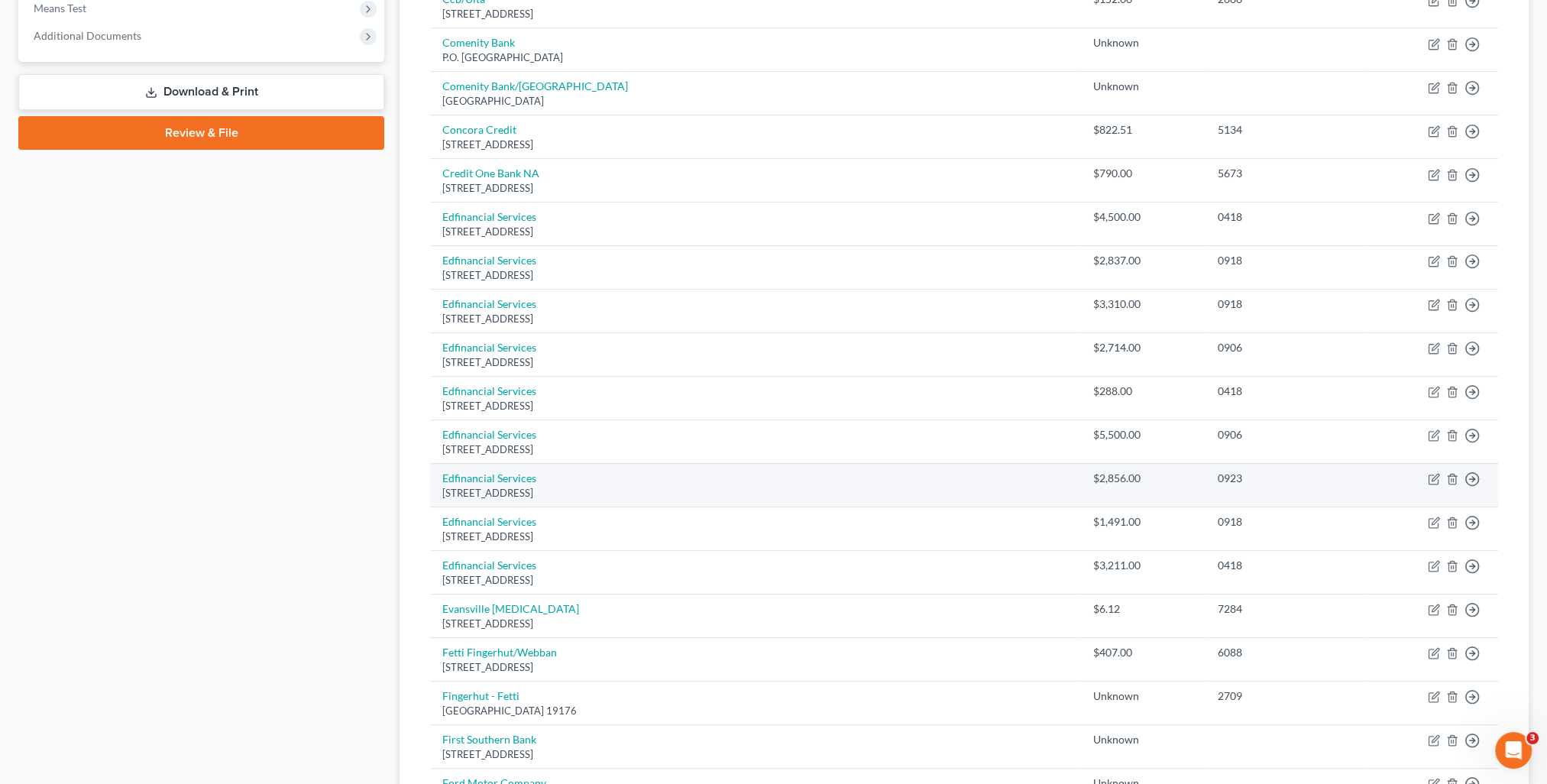
scroll to position [948, 0]
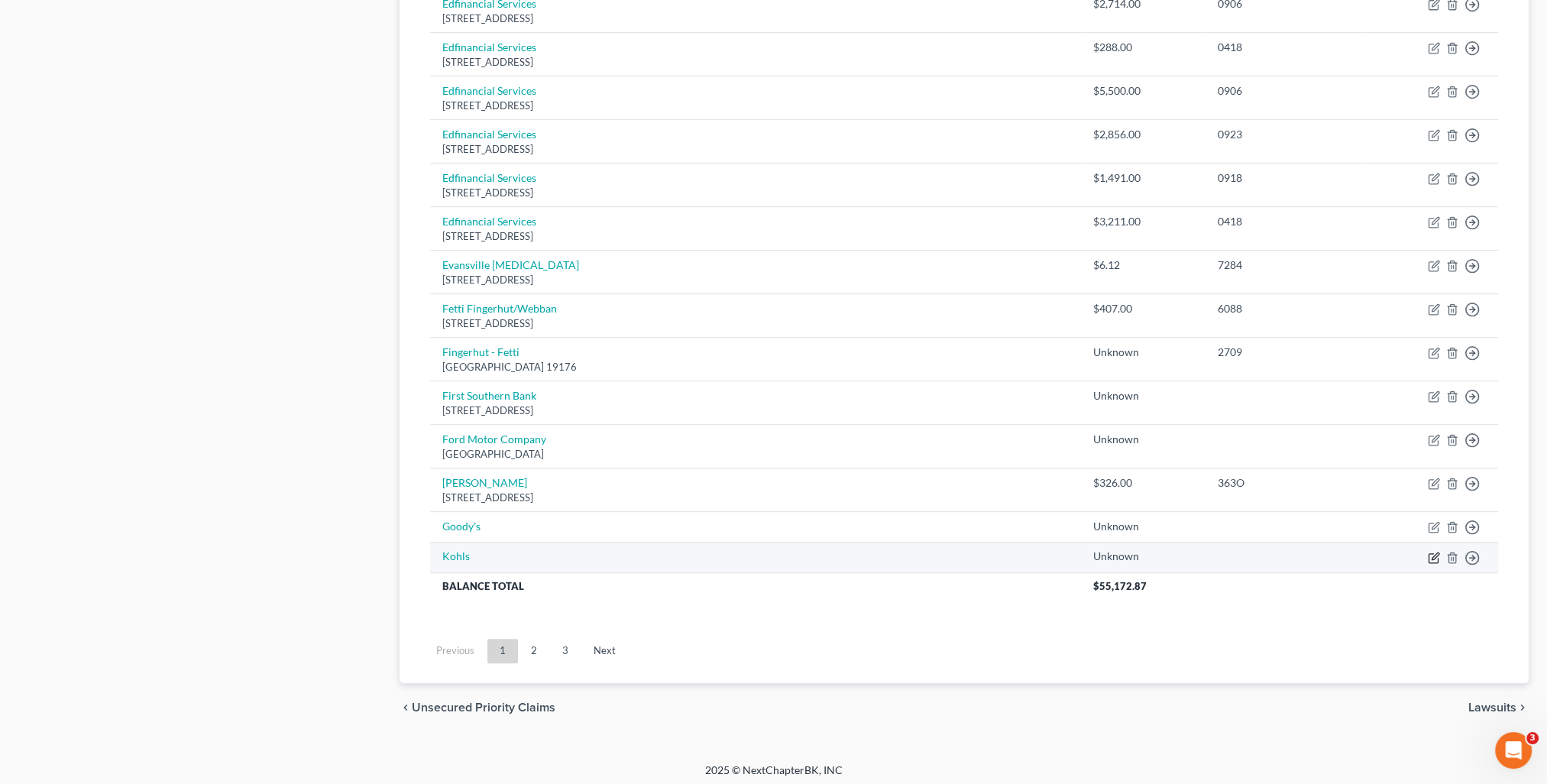
click at [1433, 555] on icon "button" at bounding box center [1433, 557] width 12 height 12
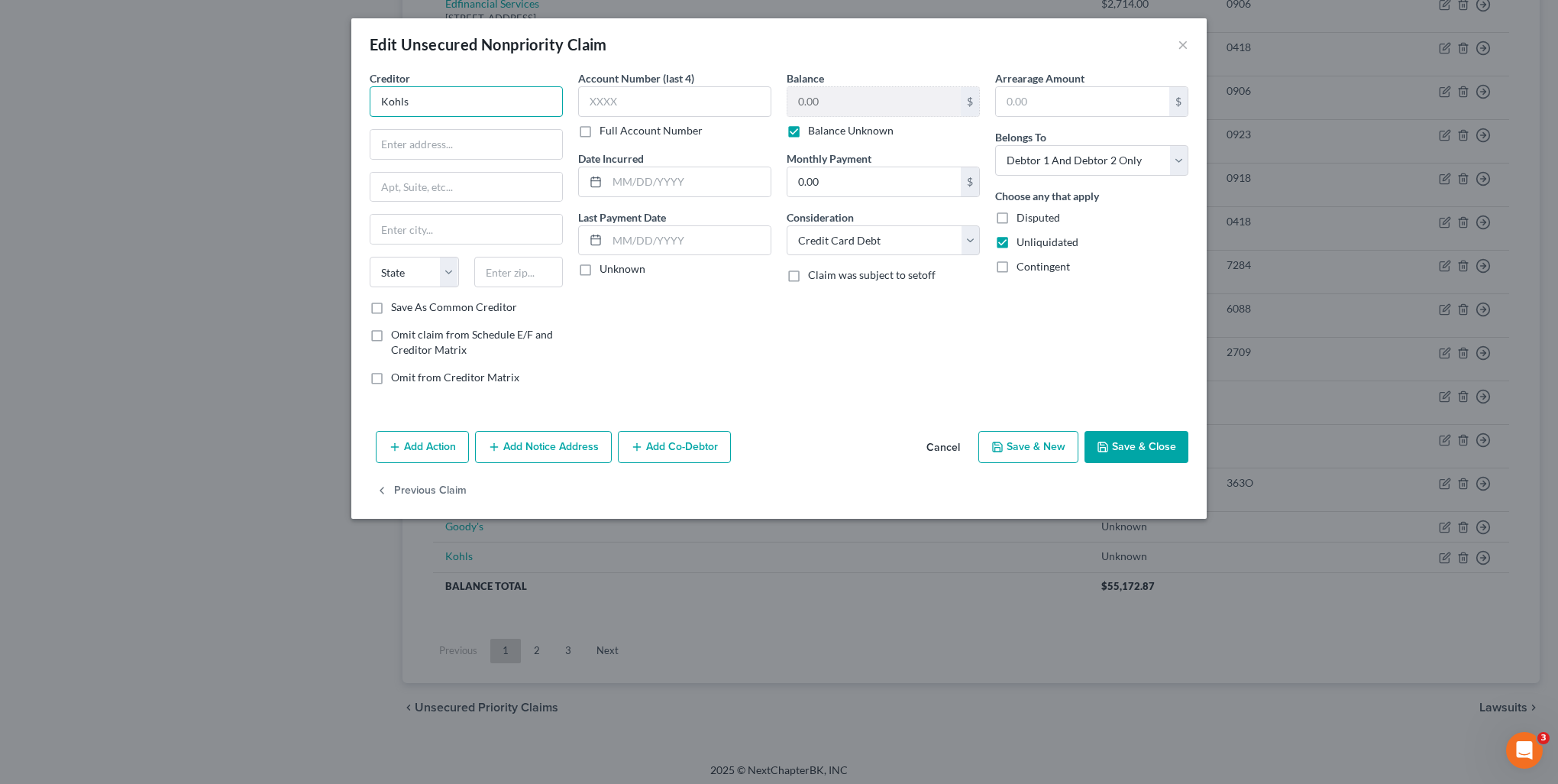
click at [453, 105] on input "Kohls" at bounding box center [466, 101] width 193 height 31
click at [453, 100] on input "Kohls" at bounding box center [466, 101] width 193 height 31
click at [419, 142] on input "PO Box 3=2983" at bounding box center [466, 144] width 191 height 29
click at [1120, 445] on button "Save & Close" at bounding box center [1136, 446] width 104 height 32
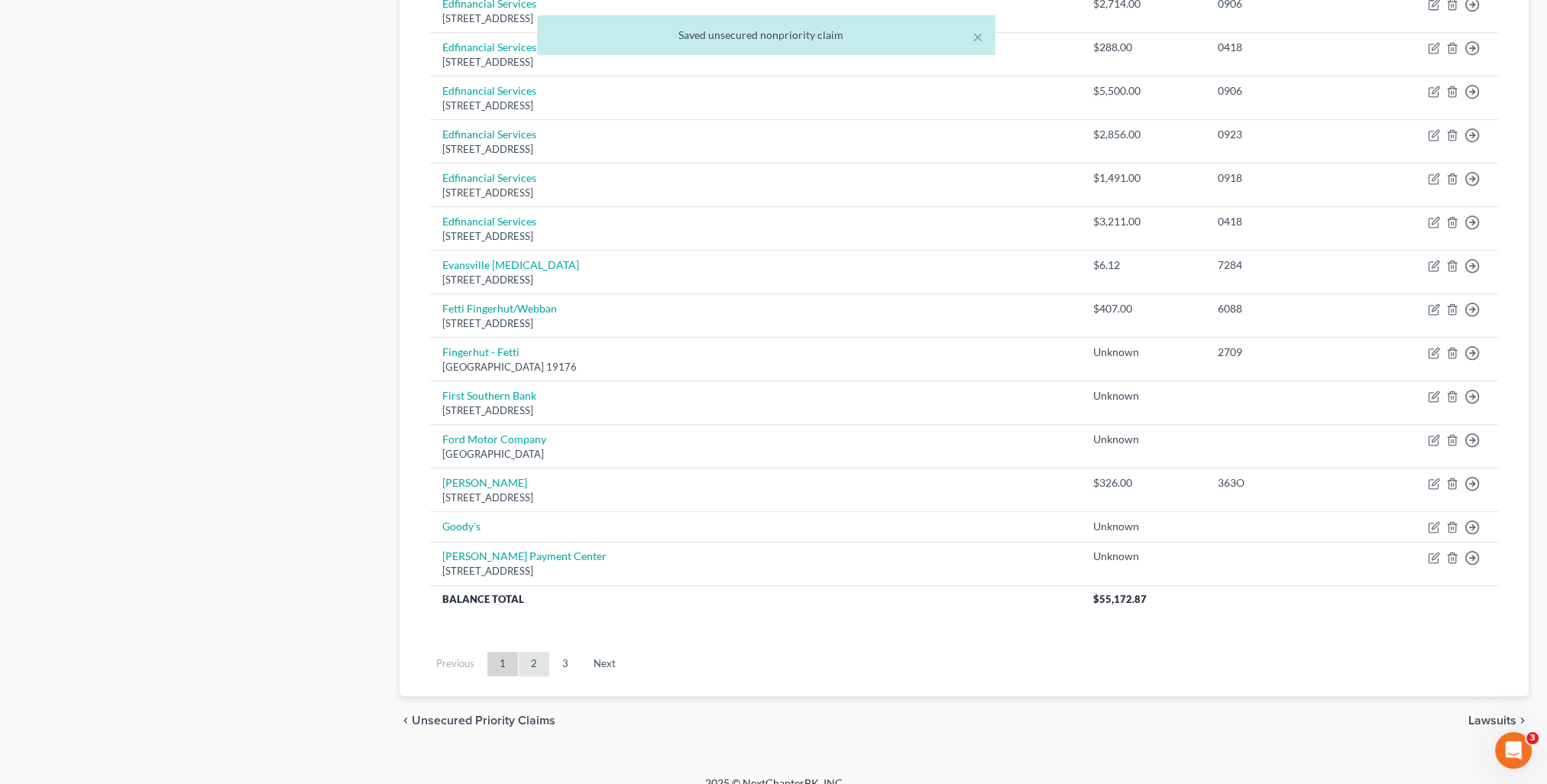
click at [541, 664] on link "2" at bounding box center [534, 663] width 31 height 25
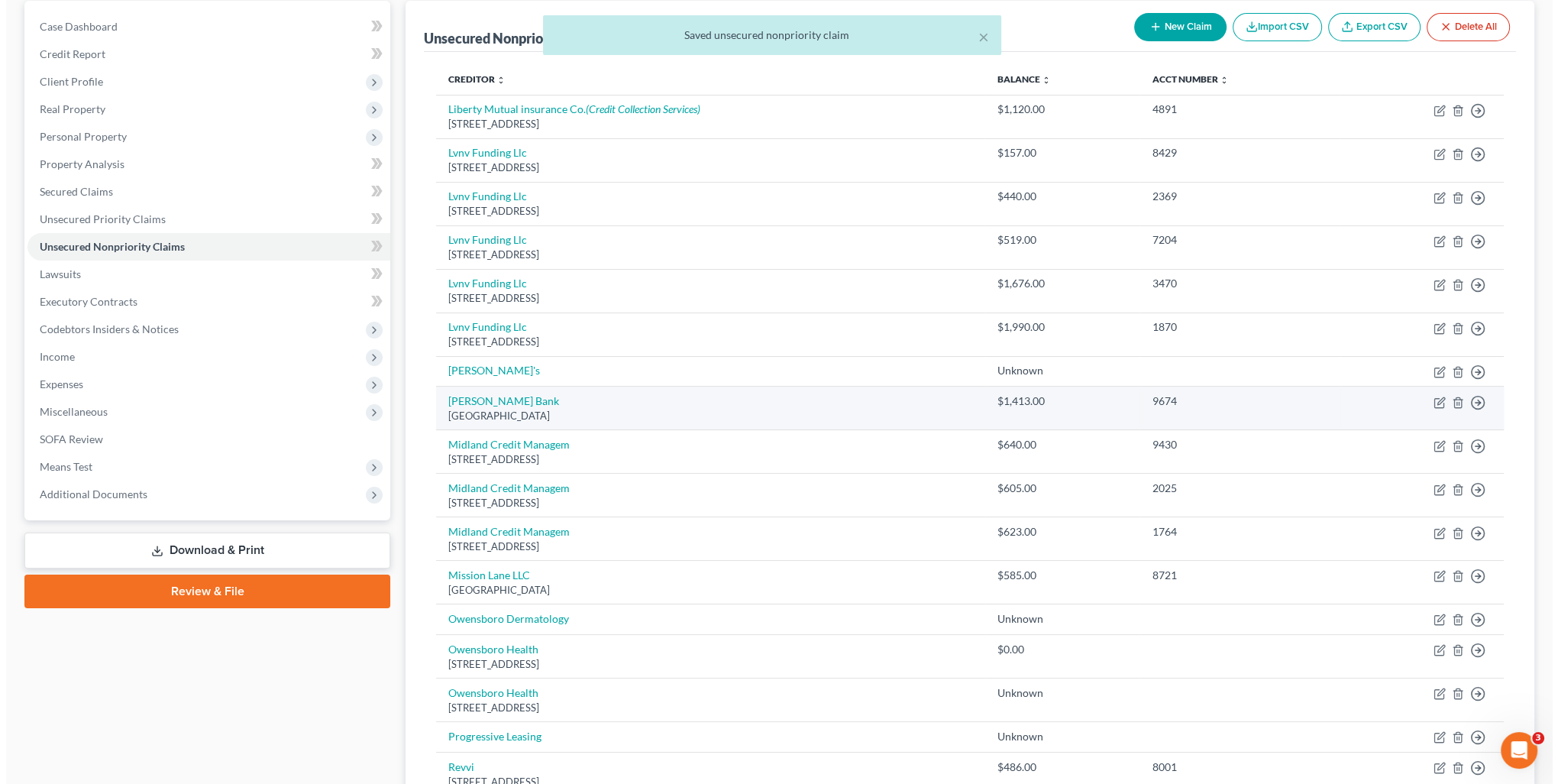
scroll to position [0, 0]
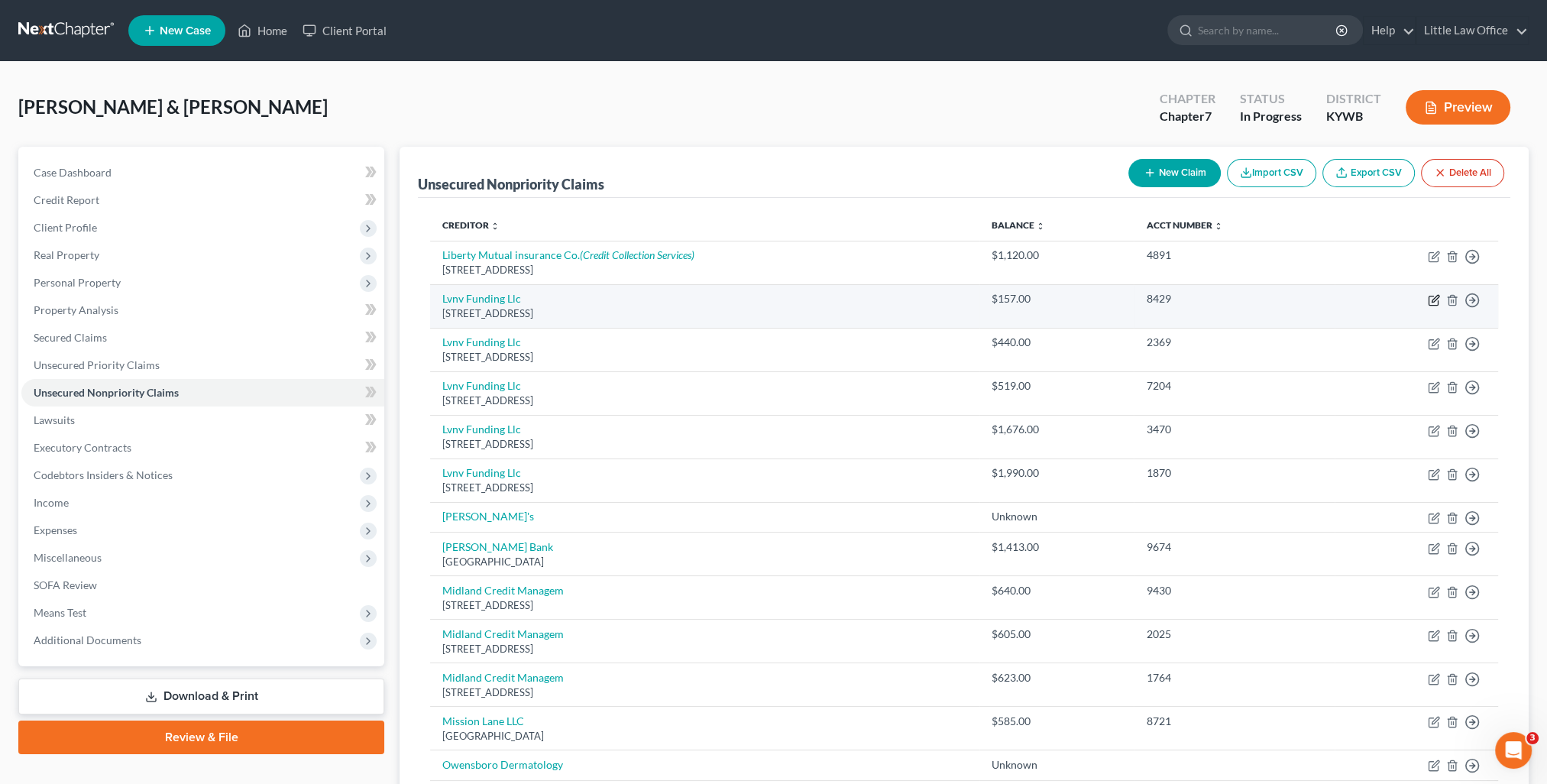
click at [1430, 298] on icon "button" at bounding box center [1433, 300] width 12 height 12
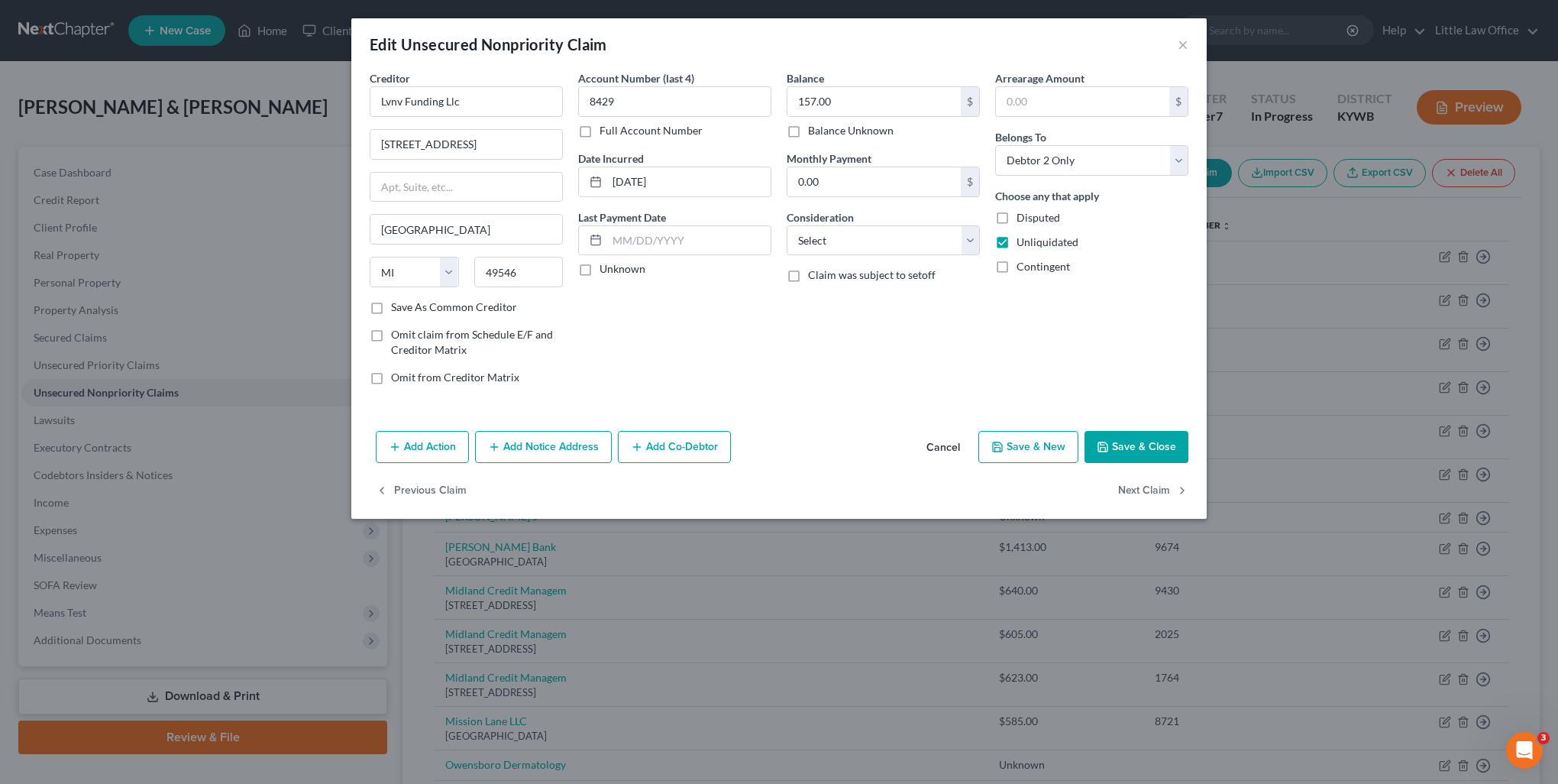
click at [579, 432] on button "Add Notice Address" at bounding box center [543, 446] width 137 height 32
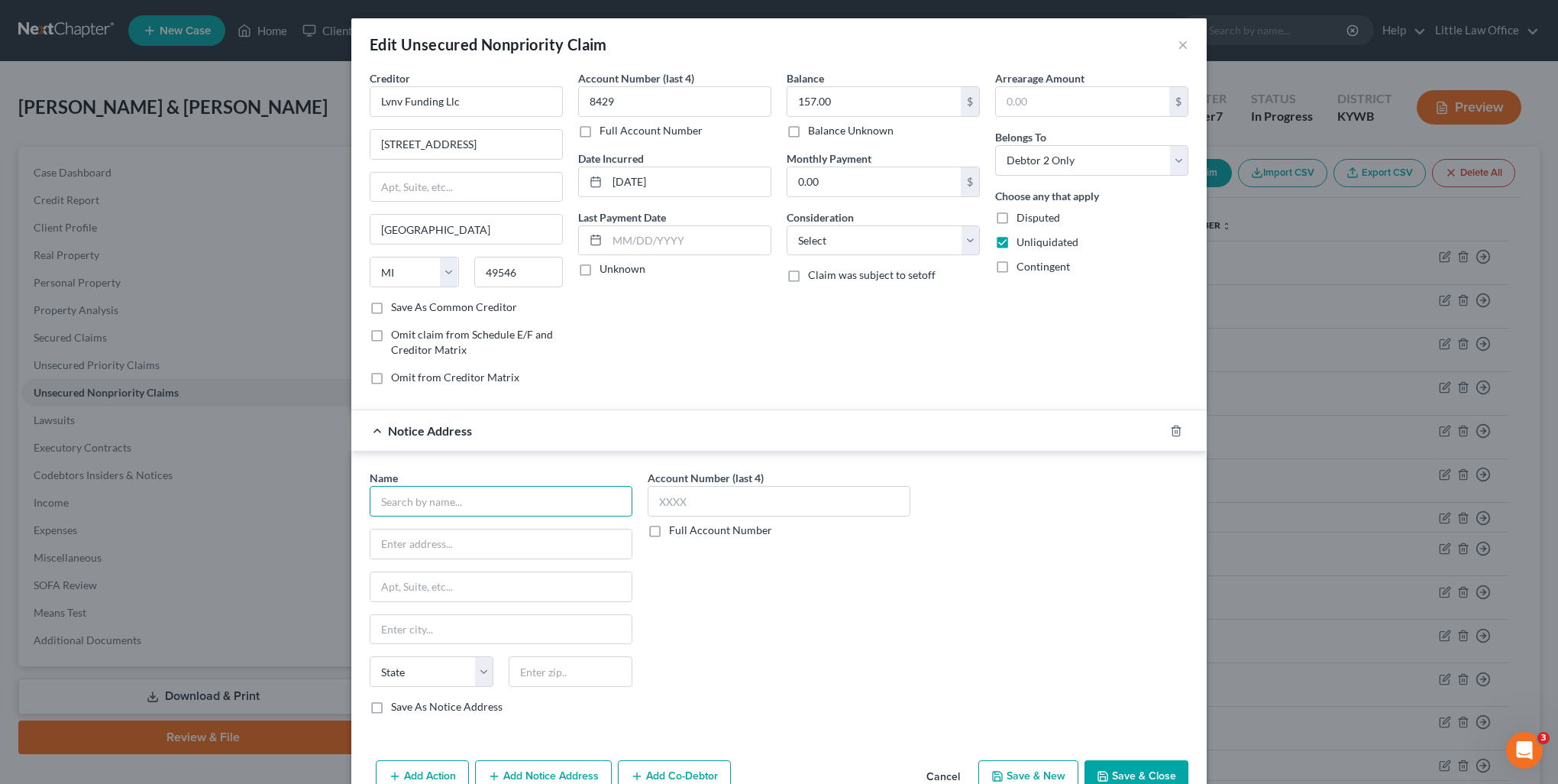
click at [480, 497] on input "text" at bounding box center [501, 501] width 263 height 31
click at [473, 525] on div "LVNV Funding LLC" at bounding box center [461, 527] width 159 height 15
drag, startPoint x: 472, startPoint y: 107, endPoint x: 320, endPoint y: 109, distance: 152.0
click at [320, 109] on div "Edit Unsecured Nonpriority Claim × Creditor * Lvnv Funding Llc 2618 EAST PARIS …" at bounding box center [779, 392] width 1558 height 784
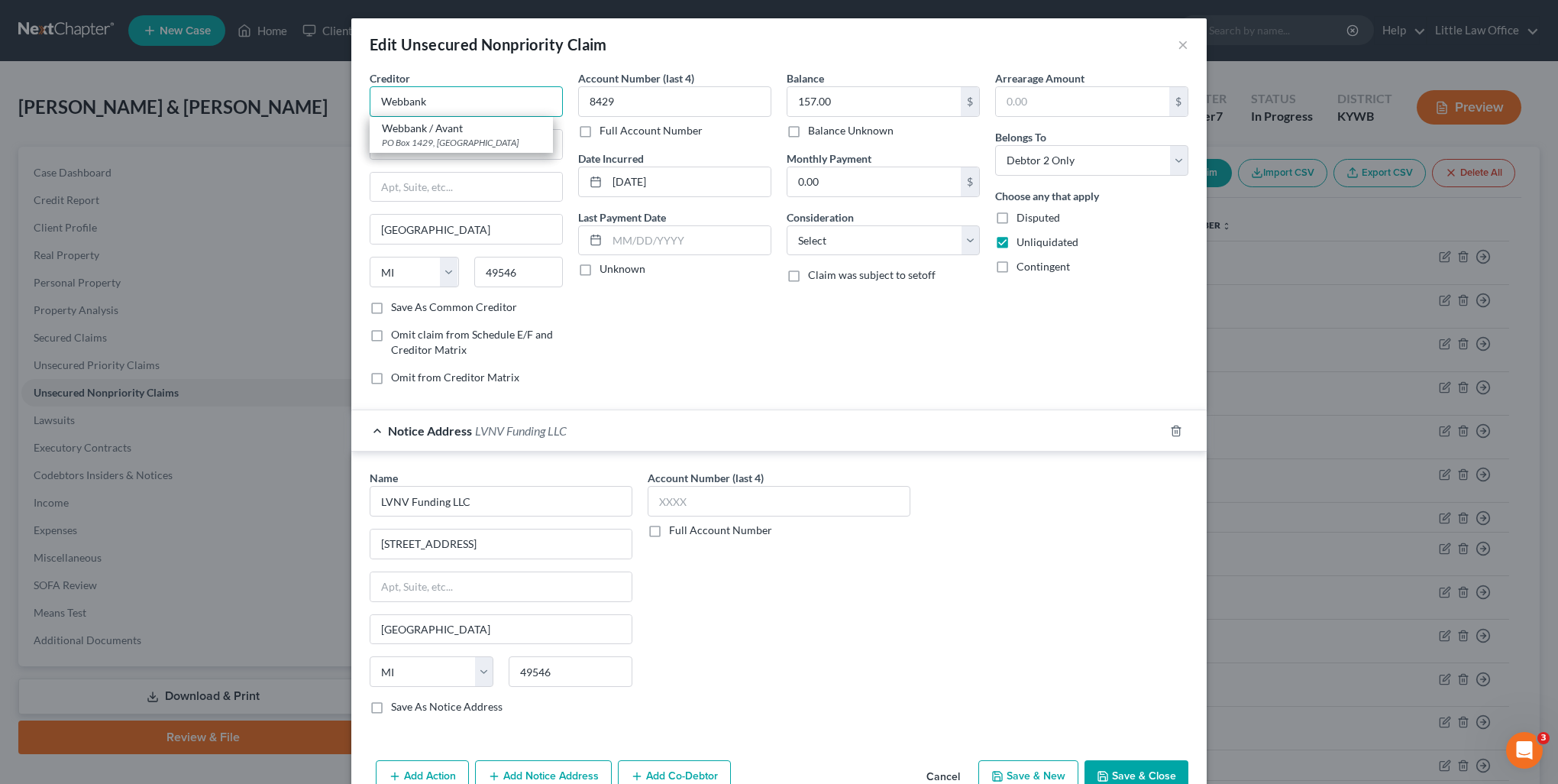
drag, startPoint x: 468, startPoint y: 100, endPoint x: 283, endPoint y: 94, distance: 185.1
click at [283, 94] on div "Edit Unsecured Nonpriority Claim × Creditor * Webbank Webbank / Avant PO Box 14…" at bounding box center [779, 392] width 1558 height 784
click at [447, 134] on div "Fetti Fingerhut/Webban" at bounding box center [461, 128] width 159 height 15
click at [840, 238] on select "Select Cable / Satellite Services Collection Agency Credit Card Debt Debt Couns…" at bounding box center [883, 241] width 193 height 31
click at [787, 225] on select "Select Cable / Satellite Services Collection Agency Credit Card Debt Debt Couns…" at bounding box center [883, 241] width 193 height 31
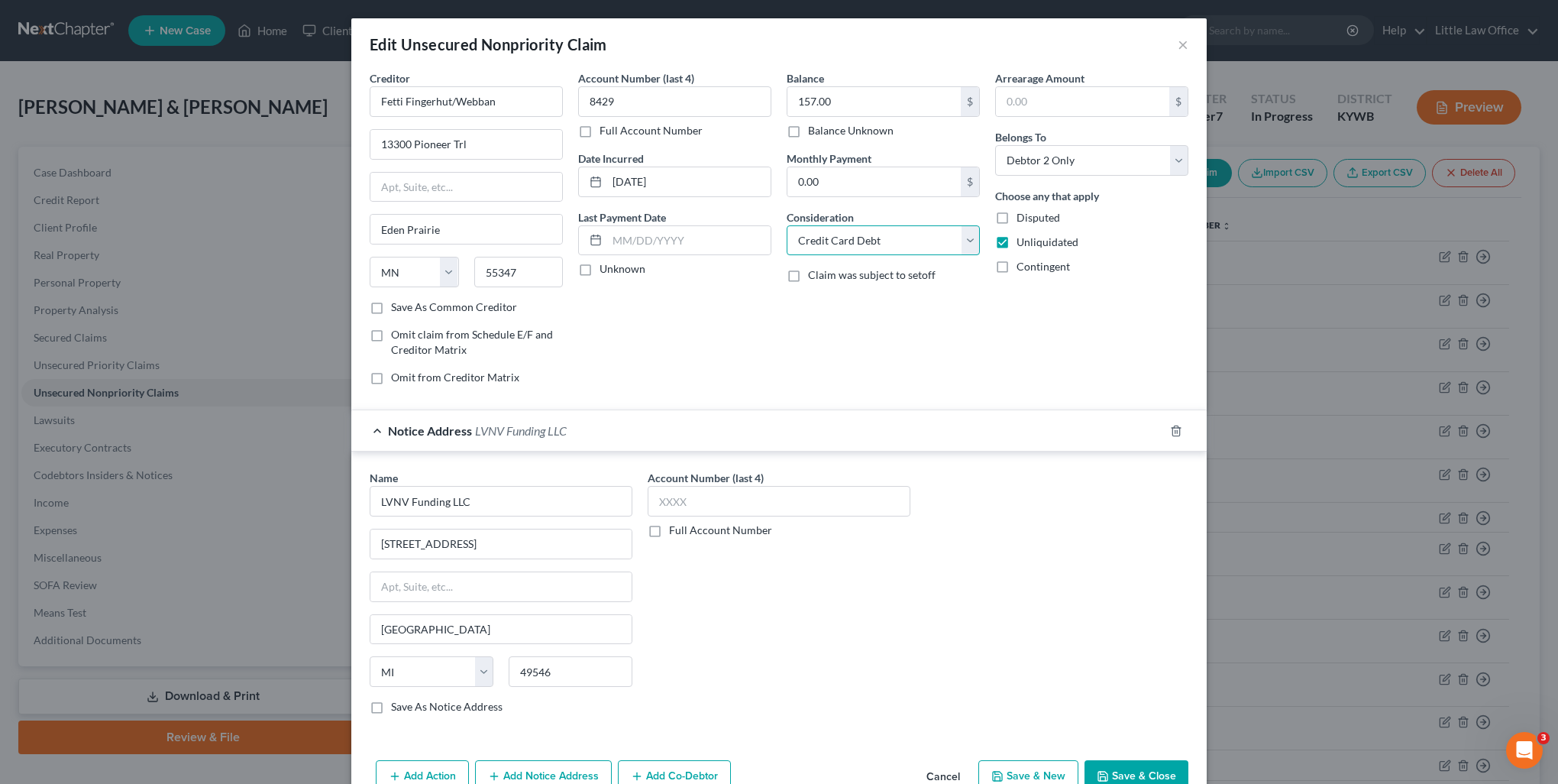
scroll to position [79, 0]
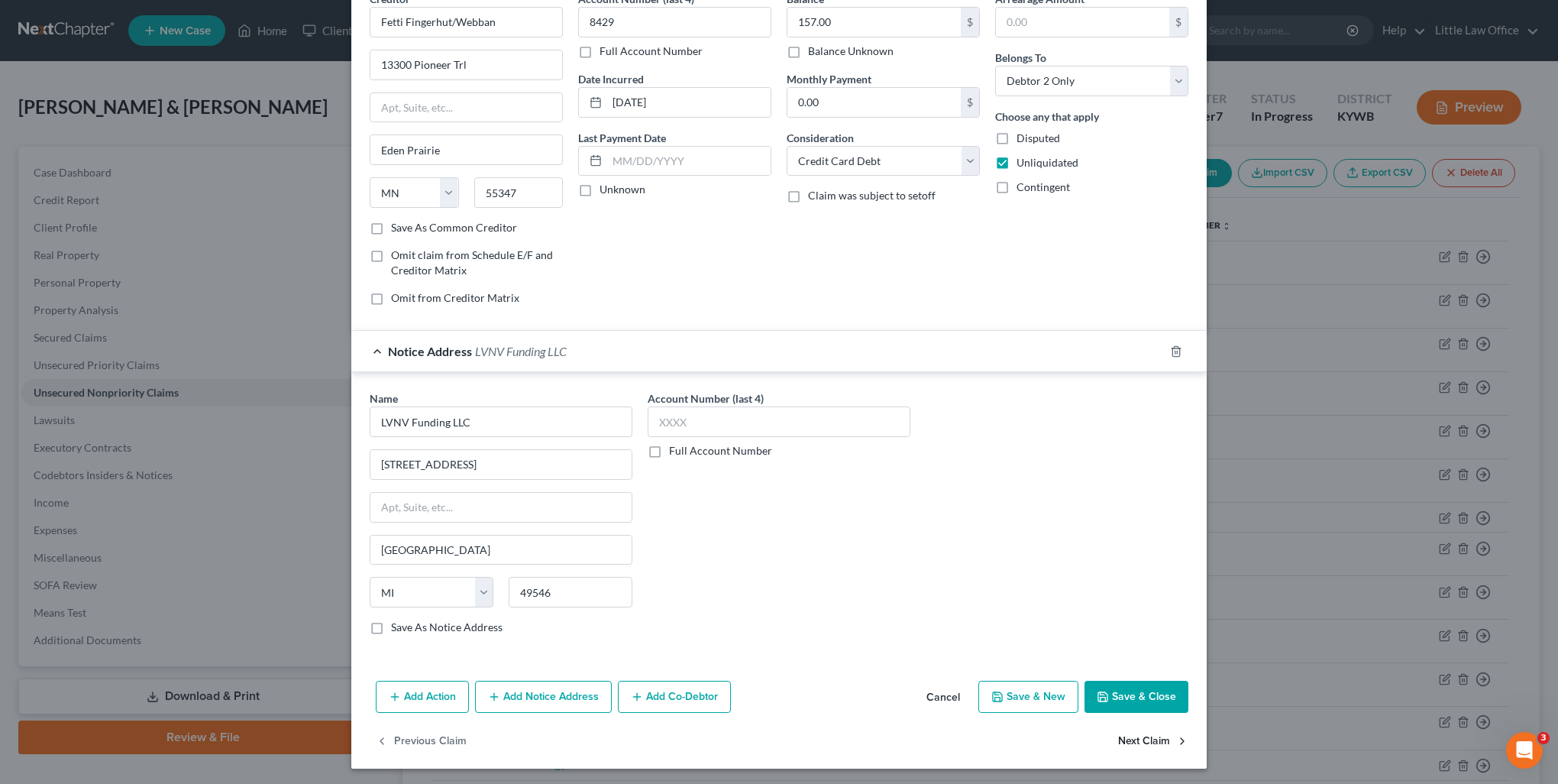
click at [1118, 738] on button "Next Claim" at bounding box center [1153, 740] width 70 height 32
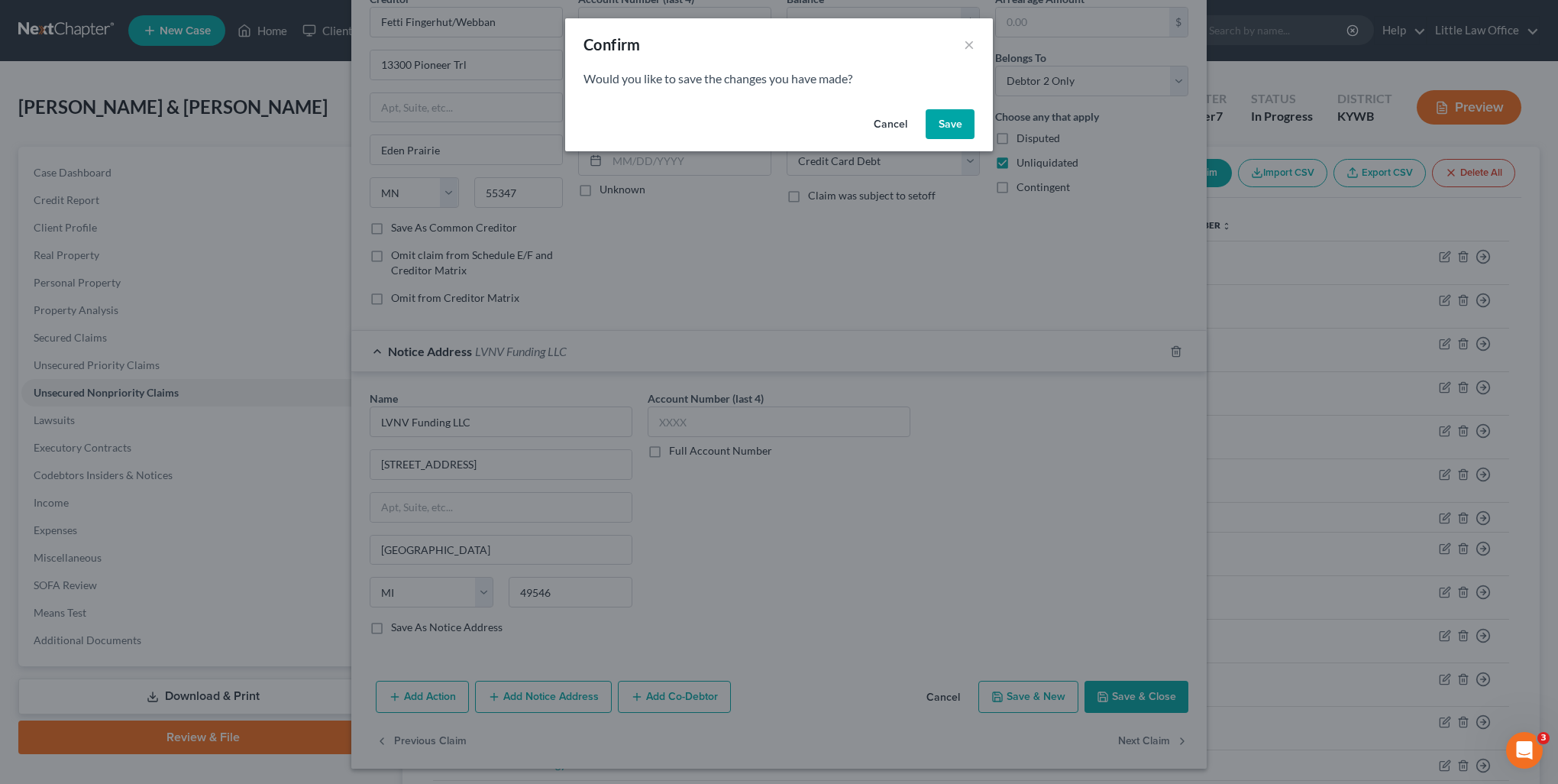
click at [965, 134] on button "Save" at bounding box center [950, 124] width 49 height 31
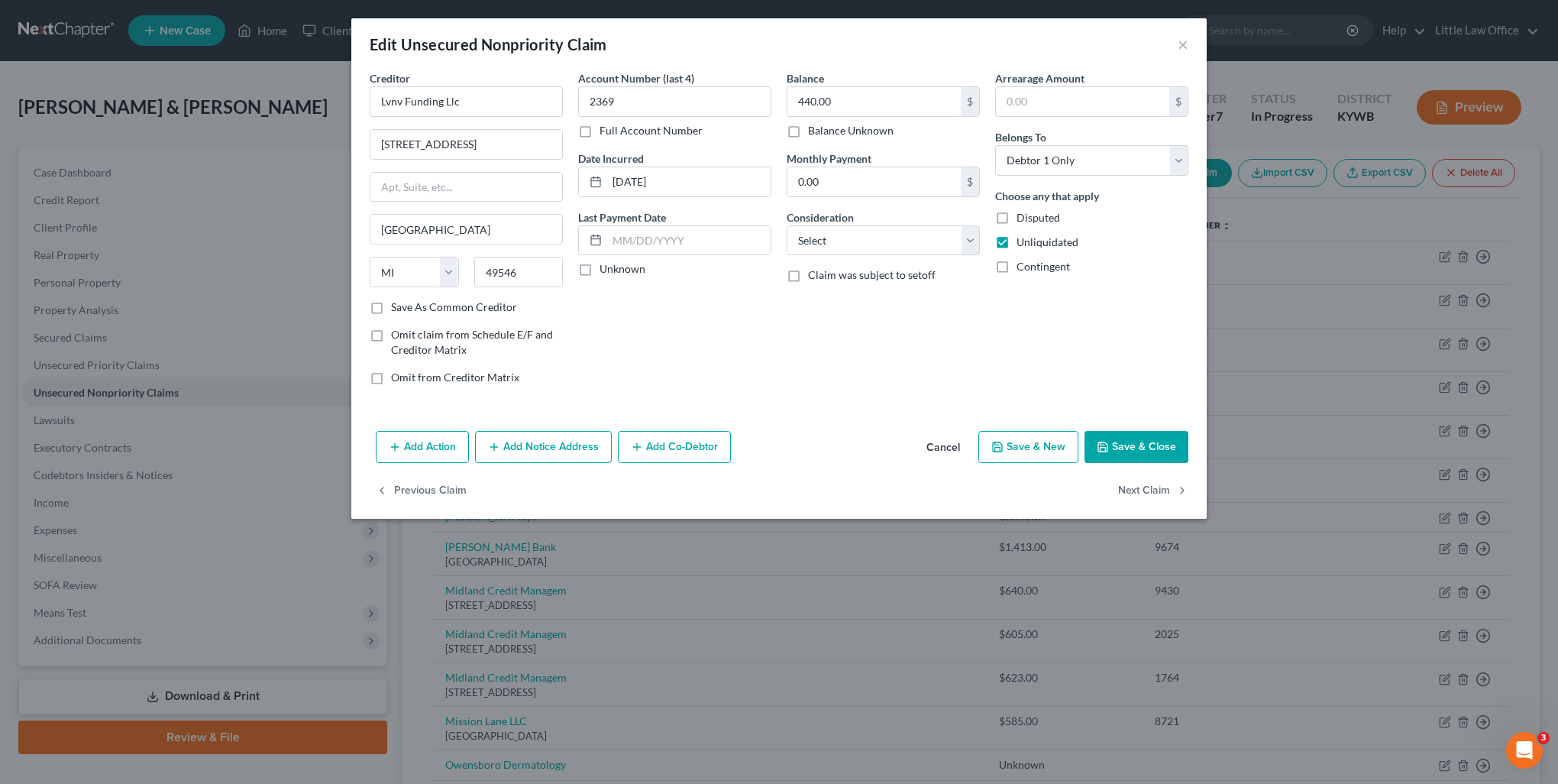
click at [567, 446] on button "Add Notice Address" at bounding box center [543, 446] width 137 height 32
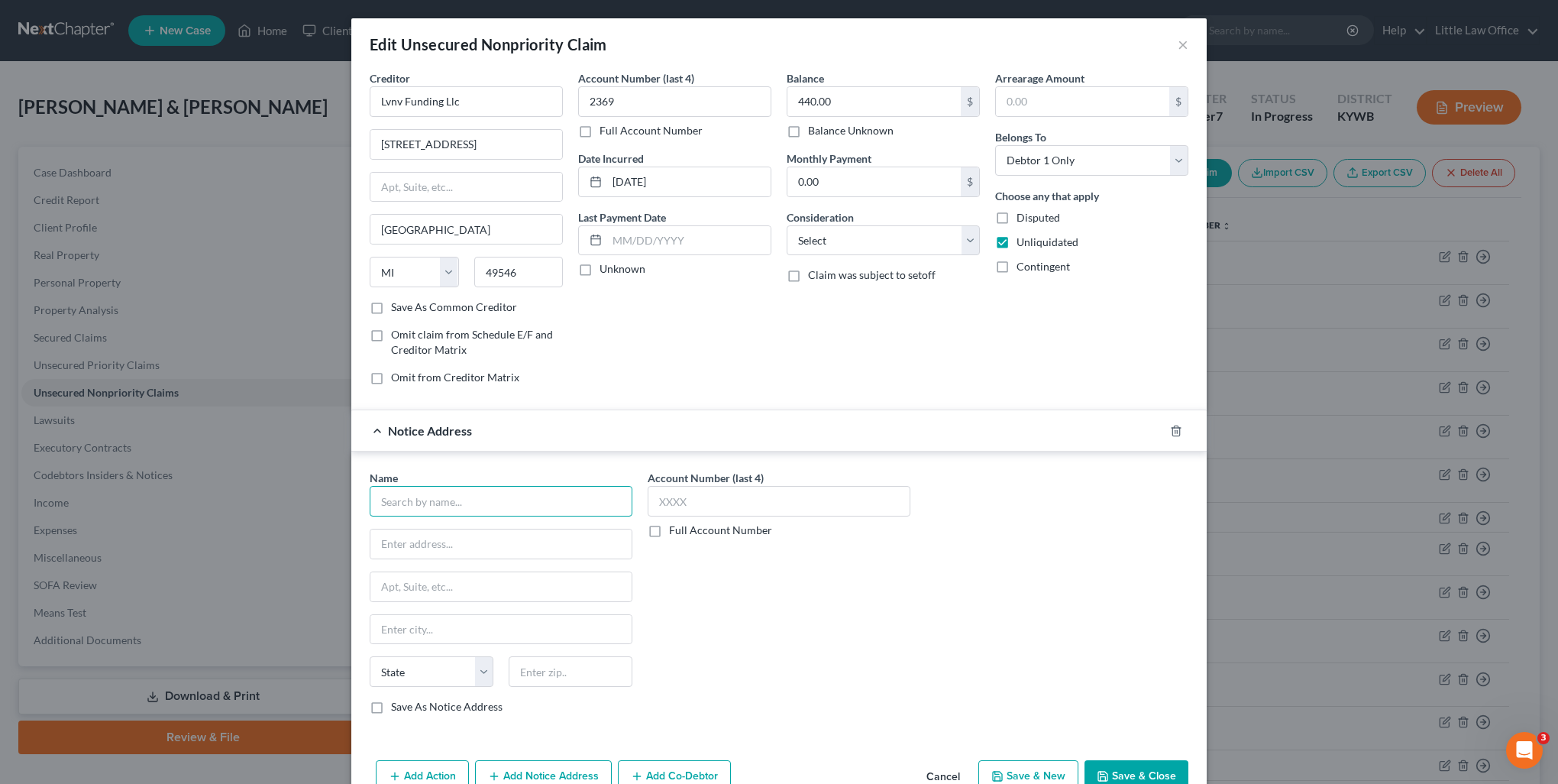
click at [467, 506] on input "text" at bounding box center [501, 501] width 263 height 31
click at [464, 520] on div "LVNV Funding LLC" at bounding box center [461, 527] width 159 height 15
drag, startPoint x: 471, startPoint y: 104, endPoint x: 347, endPoint y: 89, distance: 124.9
click at [351, 89] on div "Creditor * Lvnv Funding Llc 2618 EAST PARIS AVE SE Grand Rapids State AL AK AR …" at bounding box center [779, 412] width 855 height 684
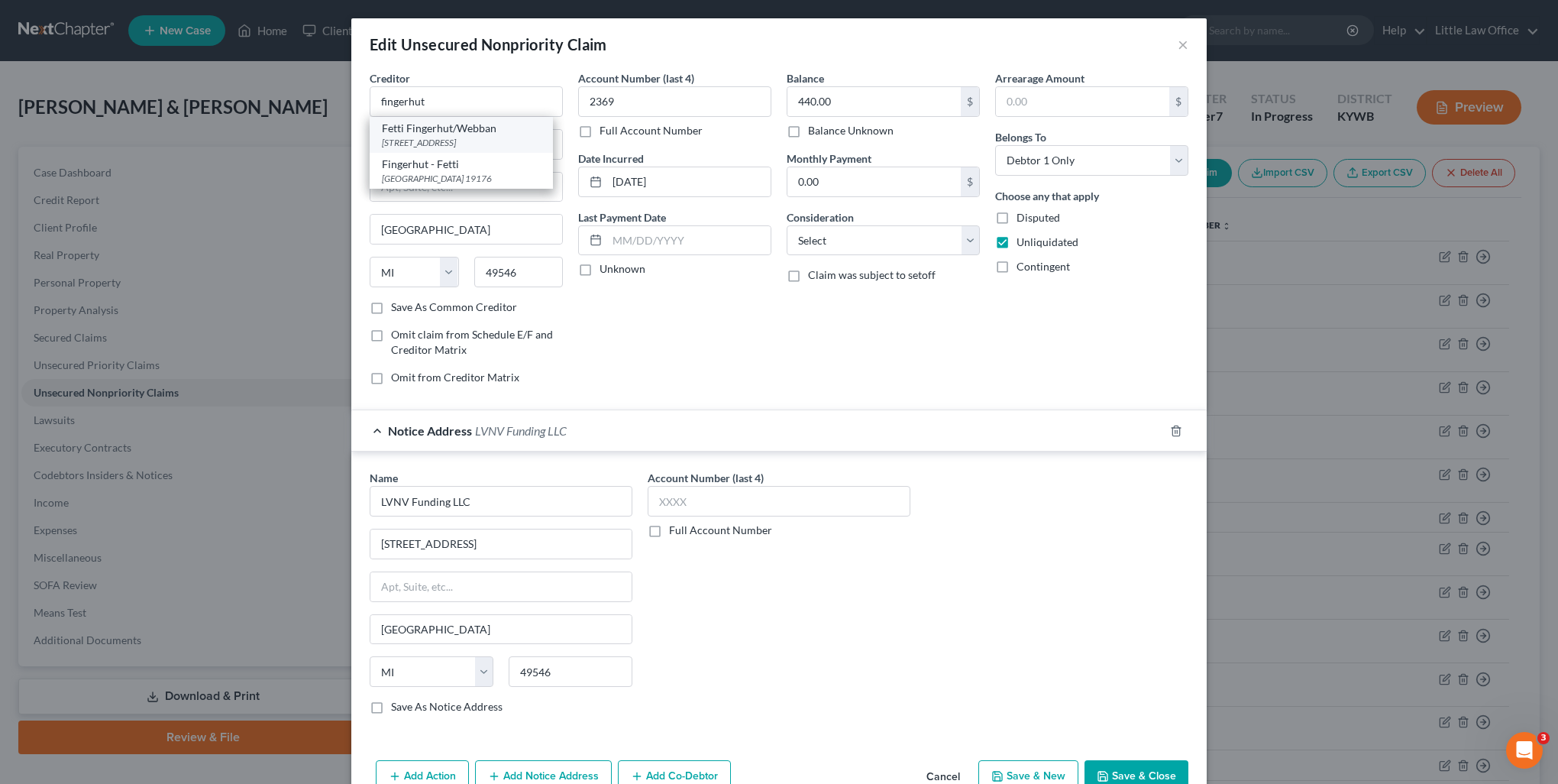
click at [388, 131] on div "Fetti Fingerhut/Webban" at bounding box center [461, 128] width 159 height 15
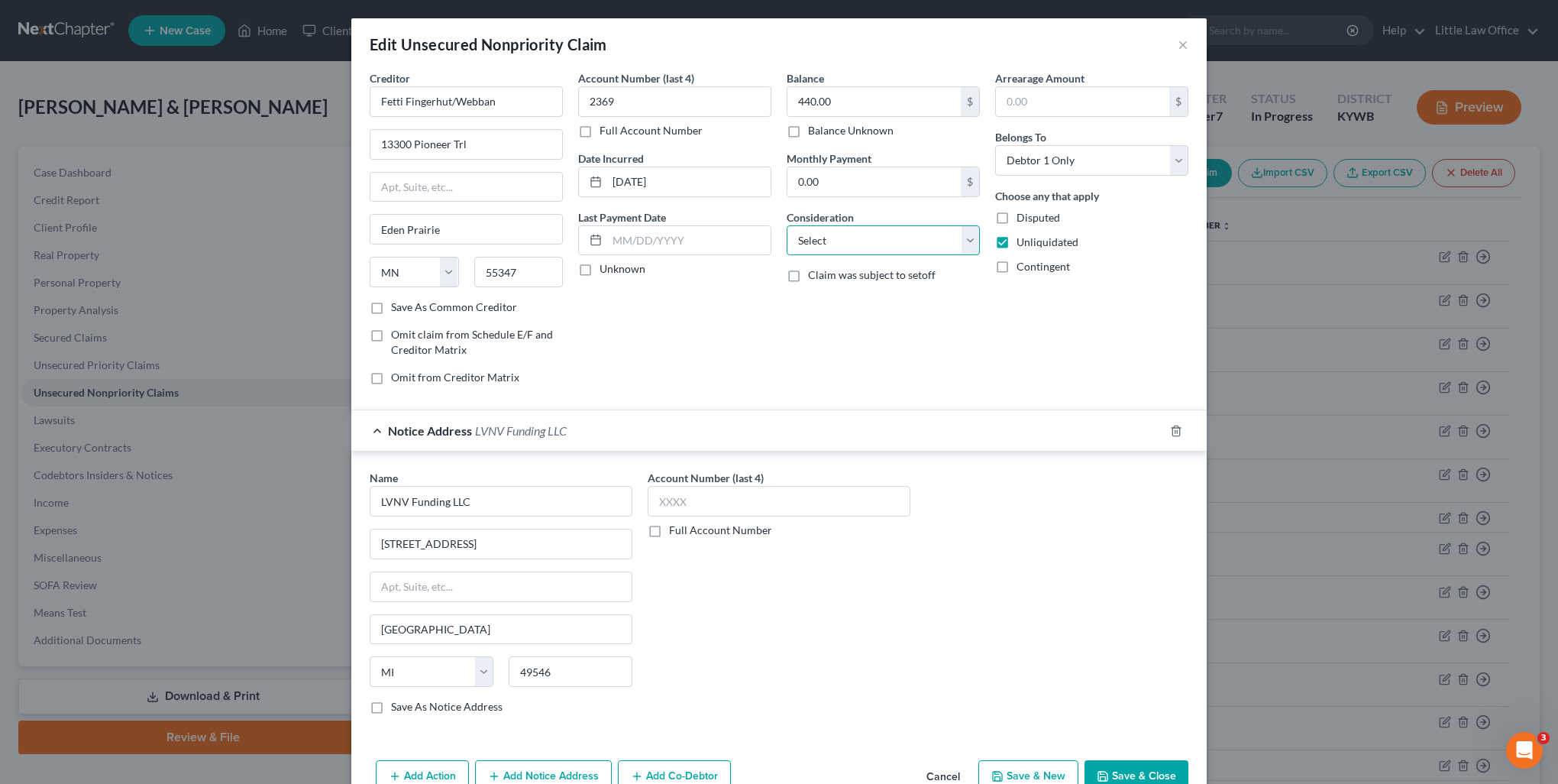
click at [904, 237] on select "Select Cable / Satellite Services Collection Agency Credit Card Debt Debt Couns…" at bounding box center [883, 241] width 193 height 31
click at [787, 225] on select "Select Cable / Satellite Services Collection Agency Credit Card Debt Debt Couns…" at bounding box center [883, 241] width 193 height 31
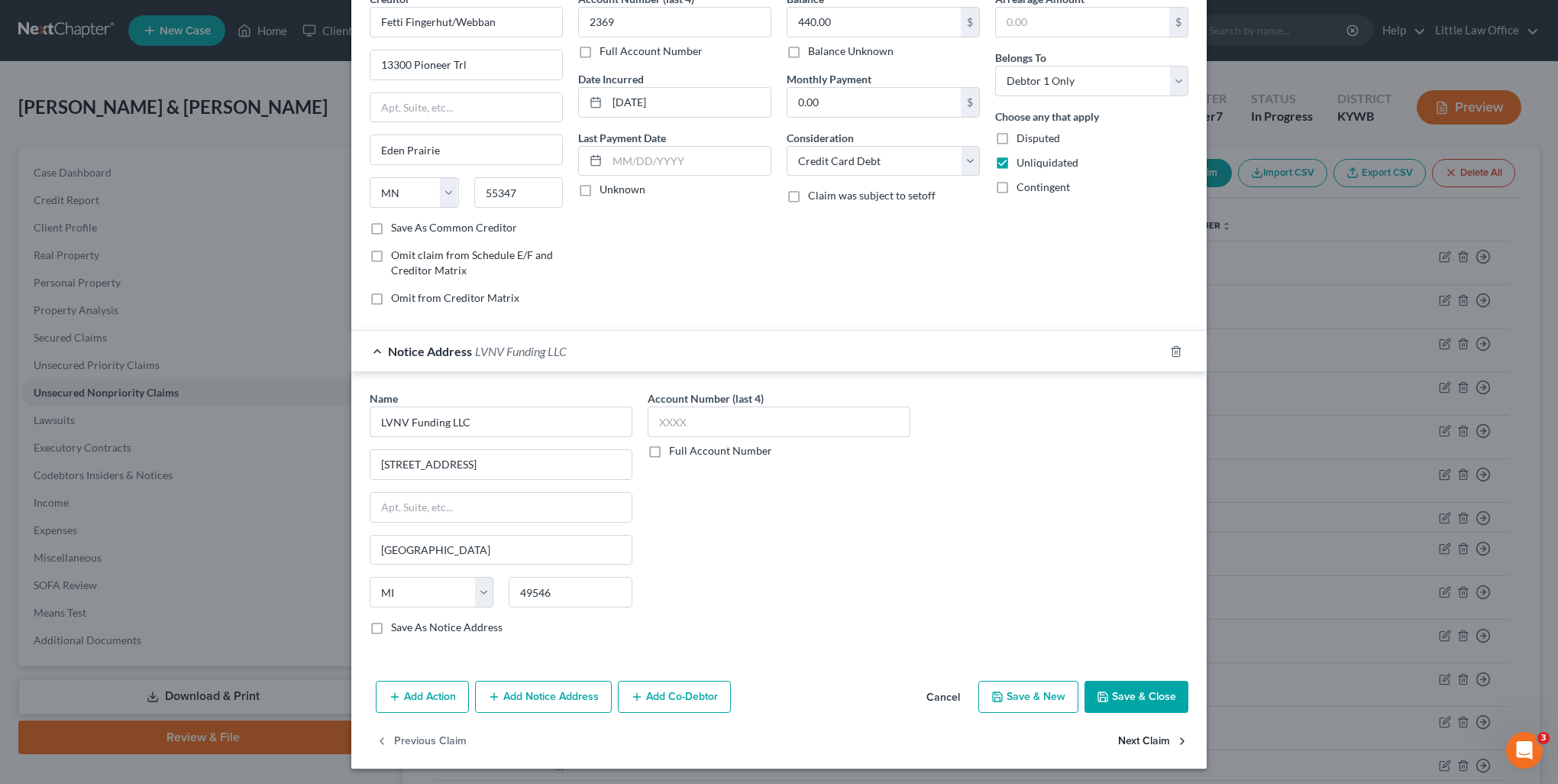
click at [1156, 744] on button "Next Claim" at bounding box center [1153, 740] width 70 height 32
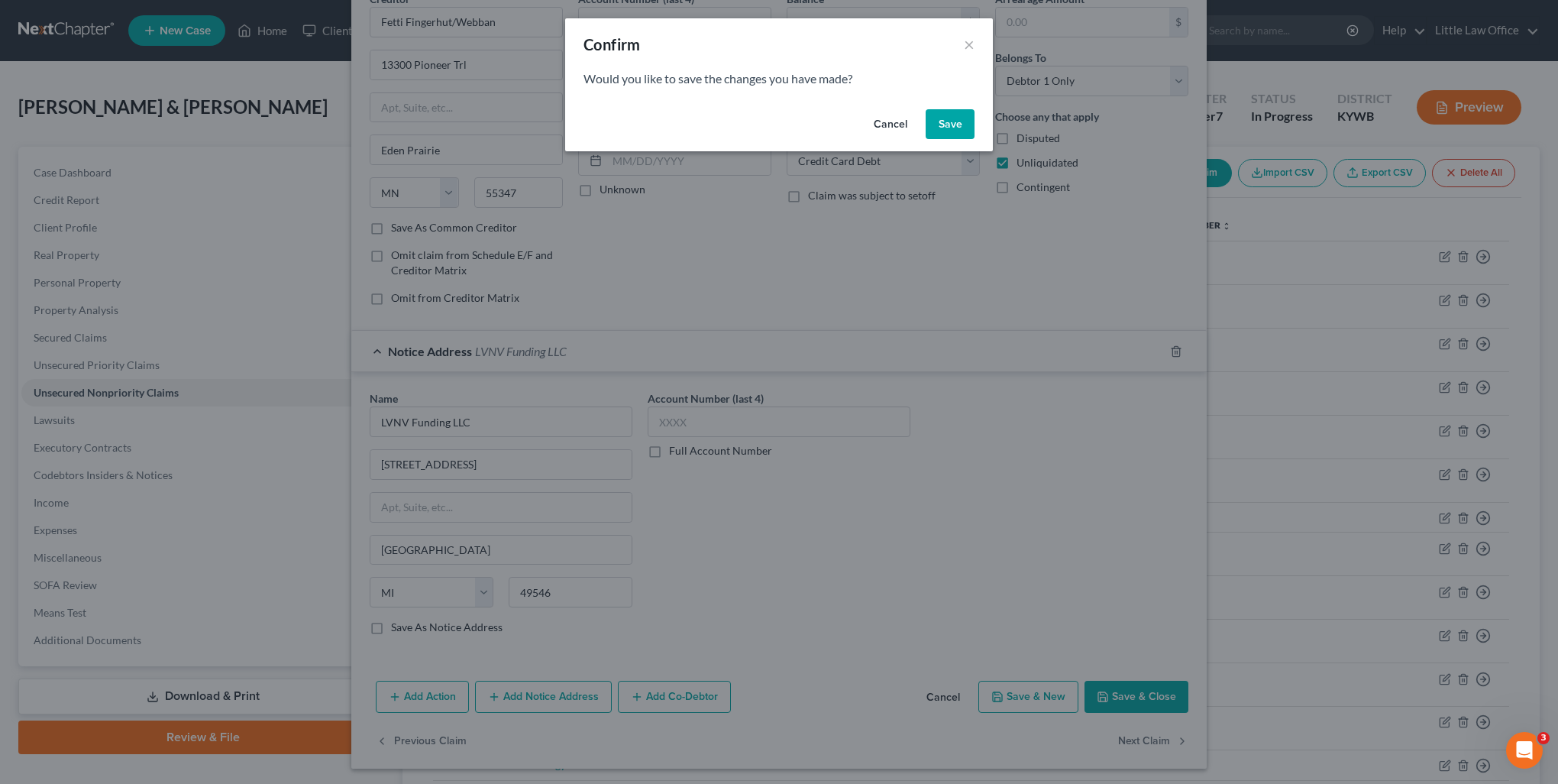
click at [947, 133] on button "Save" at bounding box center [950, 124] width 49 height 31
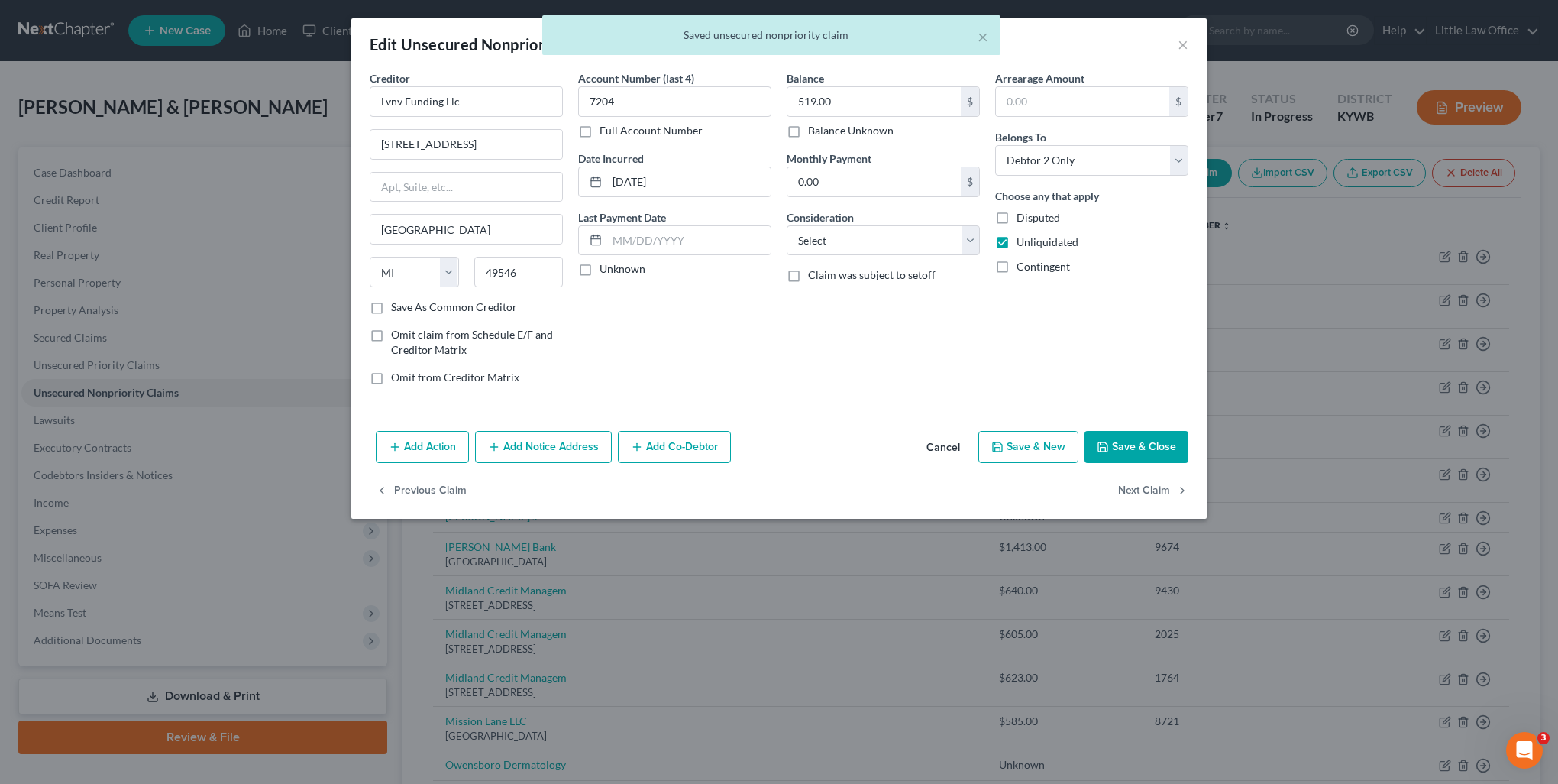
scroll to position [0, 0]
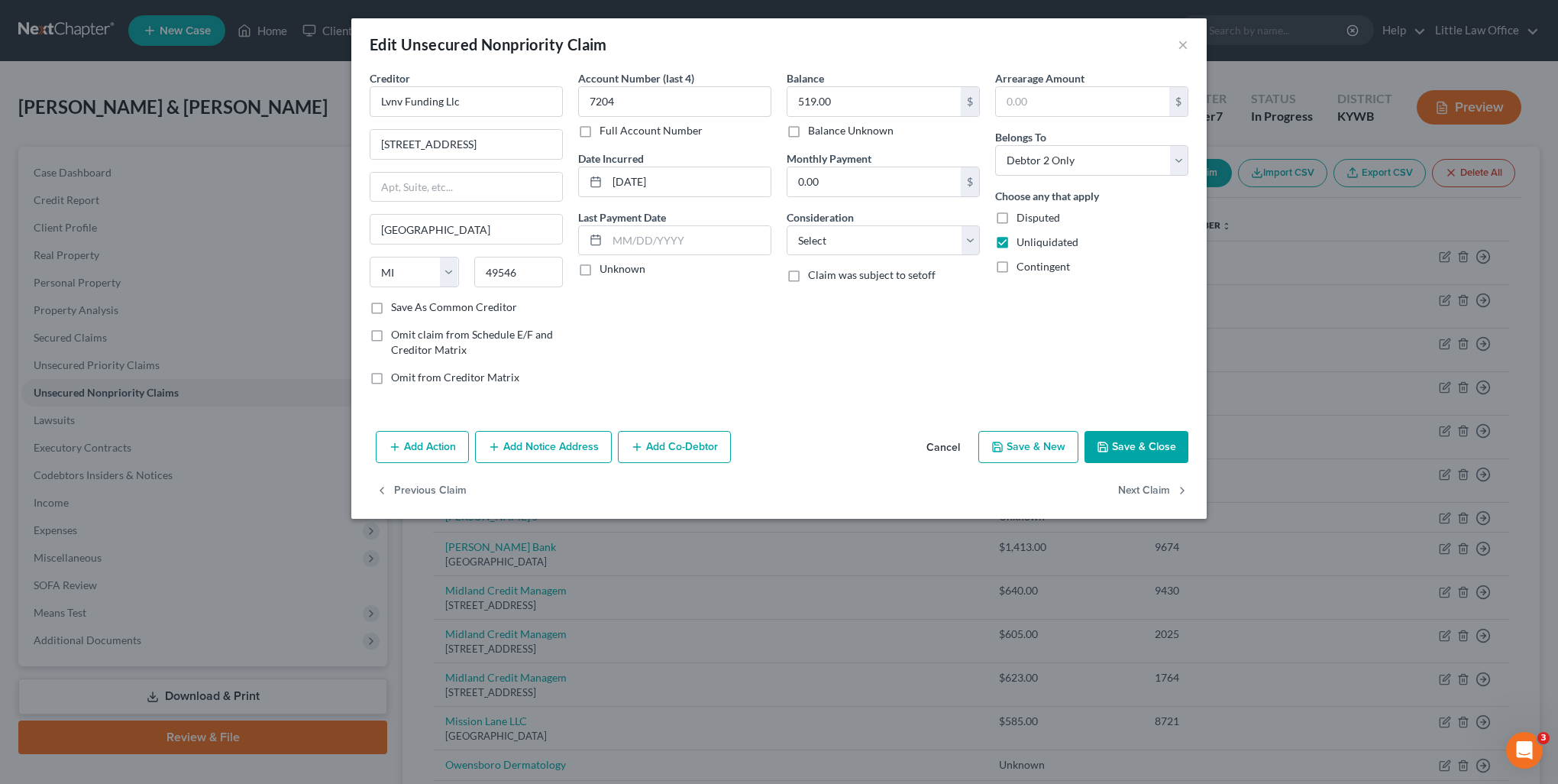
click at [522, 443] on button "Add Notice Address" at bounding box center [543, 446] width 137 height 32
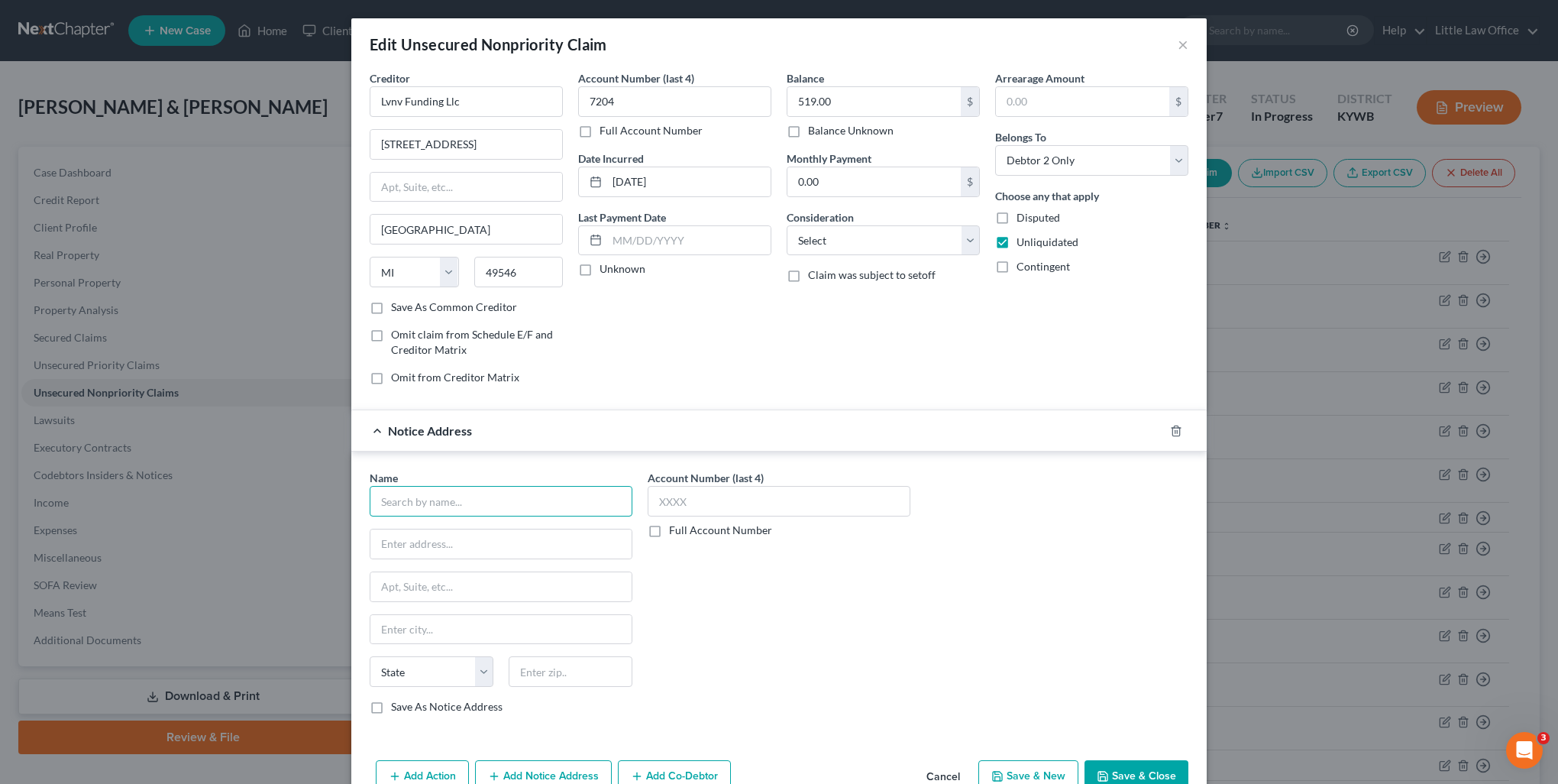
click at [482, 501] on input "text" at bounding box center [501, 501] width 263 height 31
click at [468, 520] on div "LVNV Funding LLC" at bounding box center [461, 527] width 159 height 15
drag, startPoint x: 475, startPoint y: 95, endPoint x: 236, endPoint y: 78, distance: 239.6
click at [236, 78] on div "Edit Unsecured Nonpriority Claim × Creditor * Lvnv Funding Llc 2618 EAST PARIS …" at bounding box center [779, 392] width 1558 height 784
drag, startPoint x: 437, startPoint y: 119, endPoint x: 427, endPoint y: 101, distance: 20.6
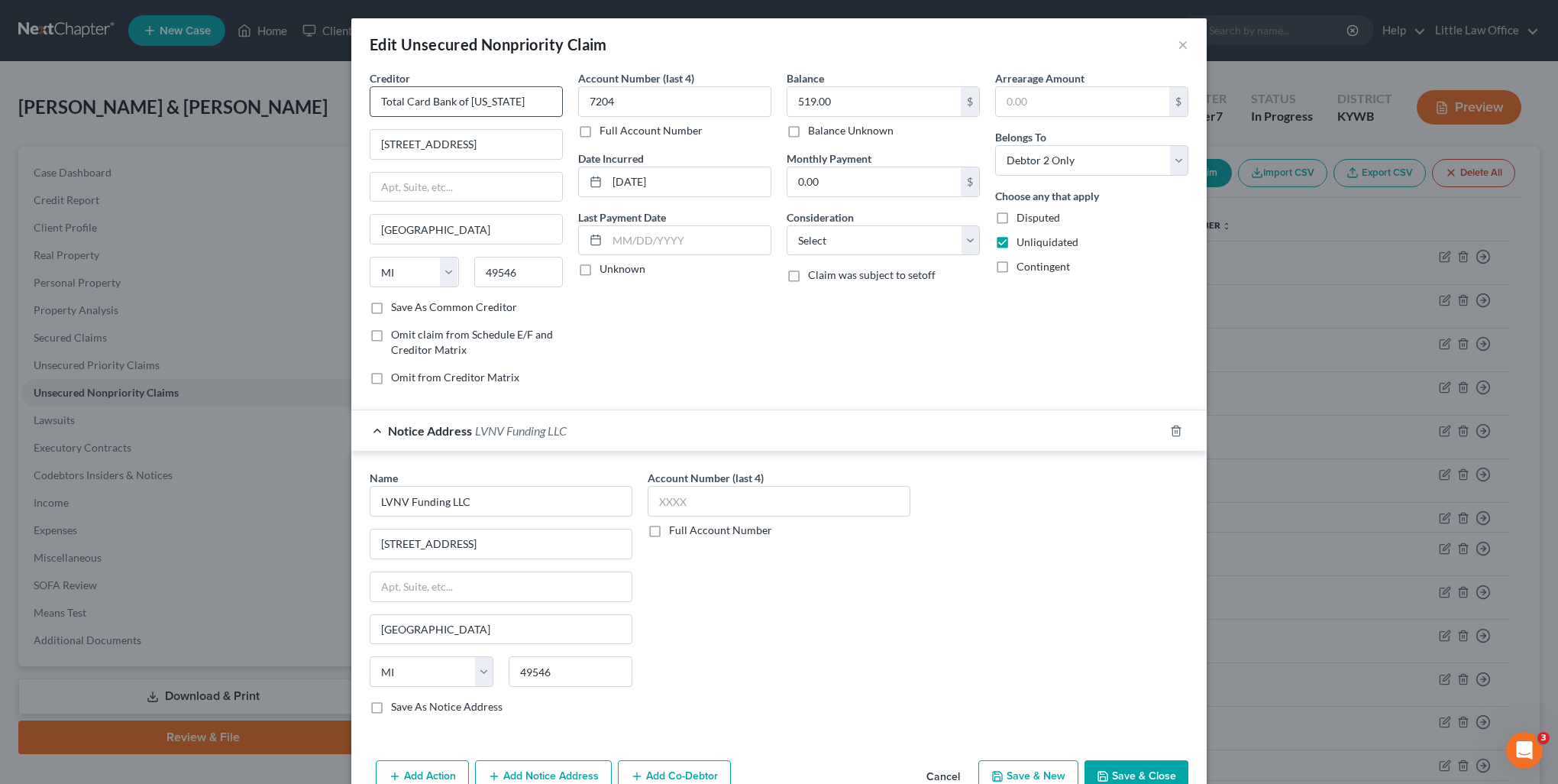
click at [437, 119] on div "Creditor * Total Card Bank of Missouri 2618 EAST PARIS AVE SE Grand Rapids Stat…" at bounding box center [466, 185] width 193 height 229
click at [424, 100] on input "Total Card Bank of Missouri" at bounding box center [466, 101] width 193 height 31
drag, startPoint x: 424, startPoint y: 100, endPoint x: 345, endPoint y: 100, distance: 79.0
click at [351, 100] on div "Creditor * Total Card Bank of Missouri 2618 EAST PARIS AVE SE Grand Rapids Stat…" at bounding box center [779, 412] width 855 height 684
click at [392, 137] on div "916 N Kingshighway Street, Perryville, MO 63775" at bounding box center [461, 142] width 159 height 13
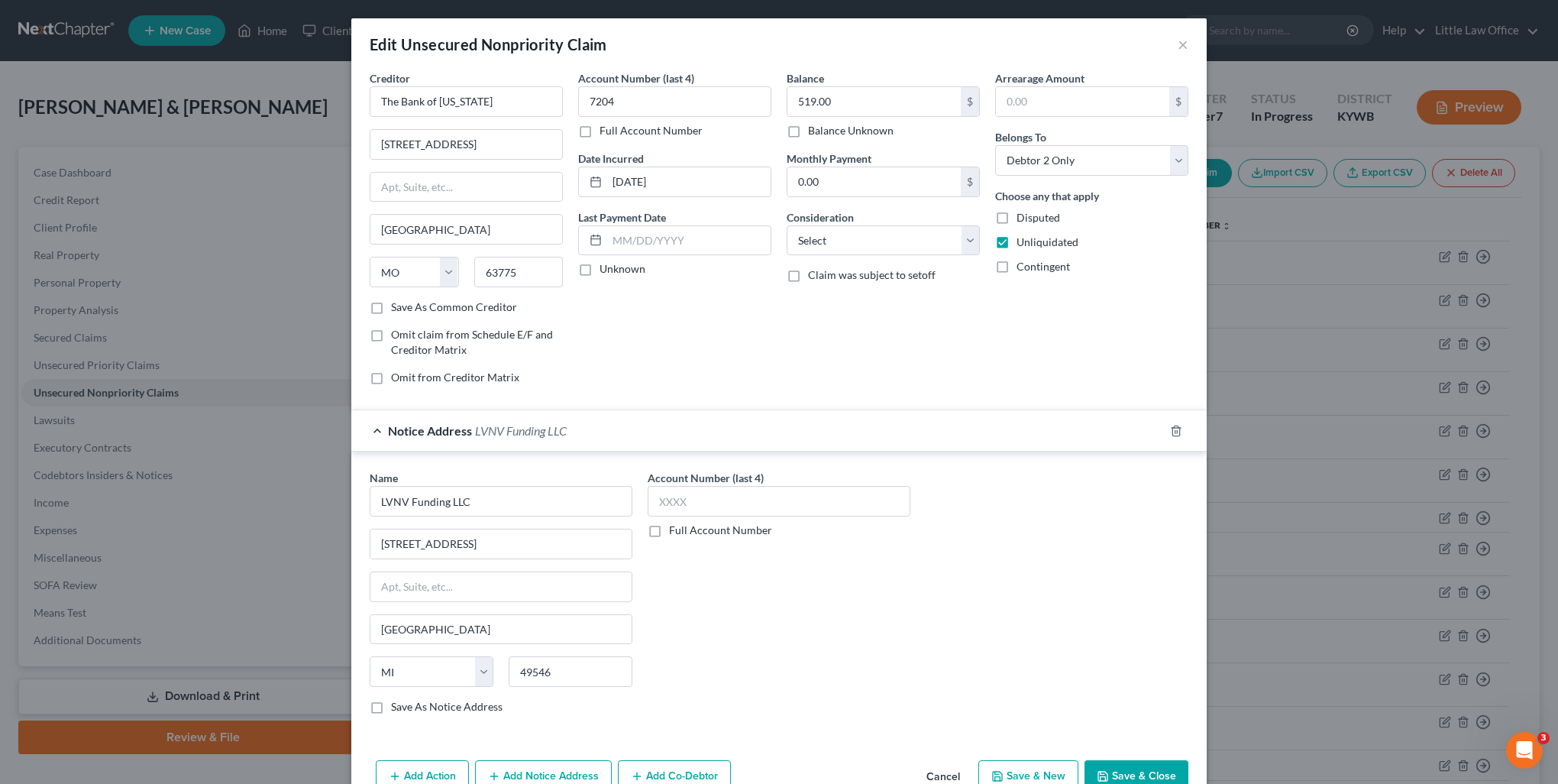
scroll to position [79, 0]
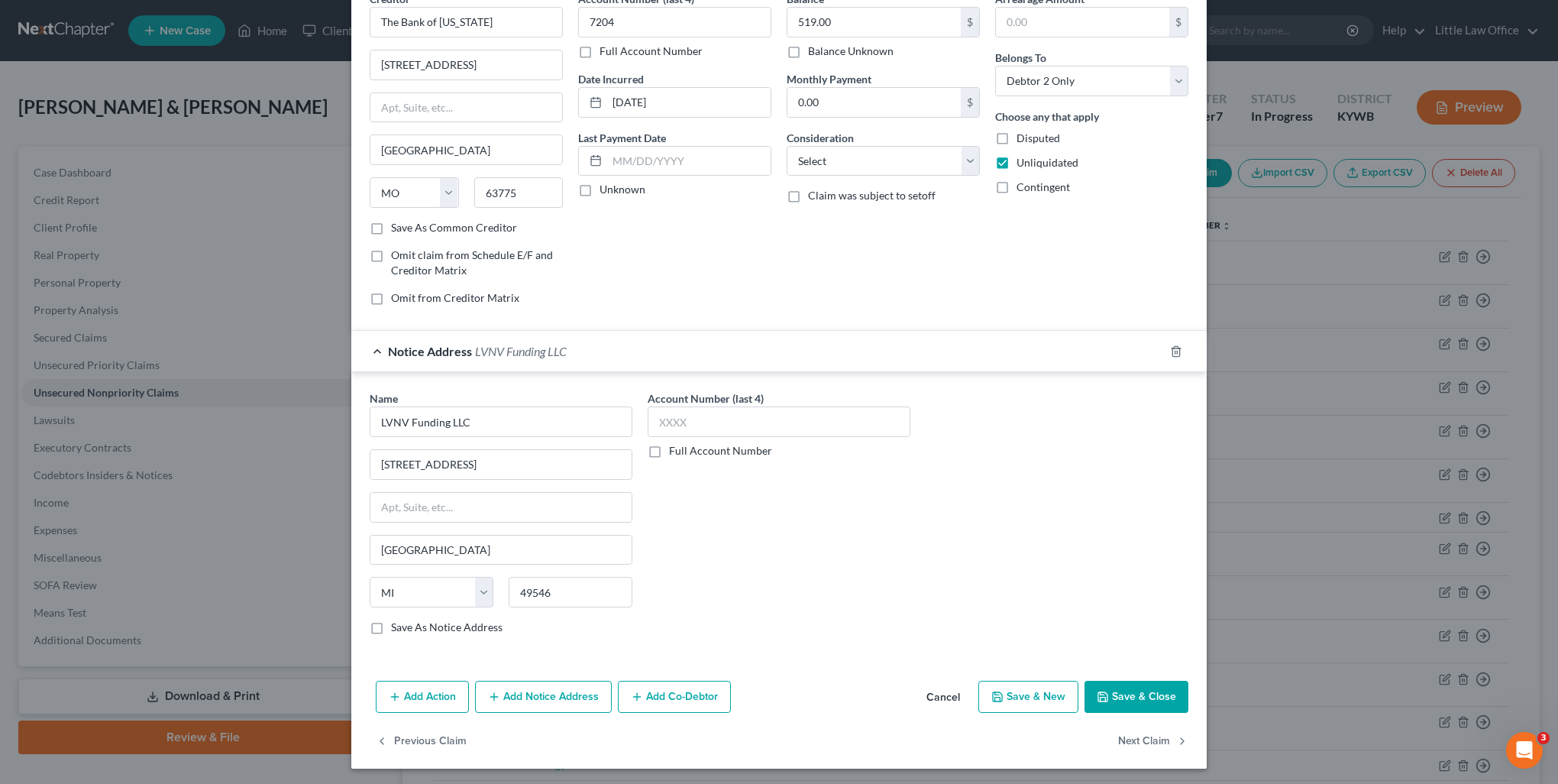
click at [563, 698] on button "Add Notice Address" at bounding box center [543, 696] width 137 height 32
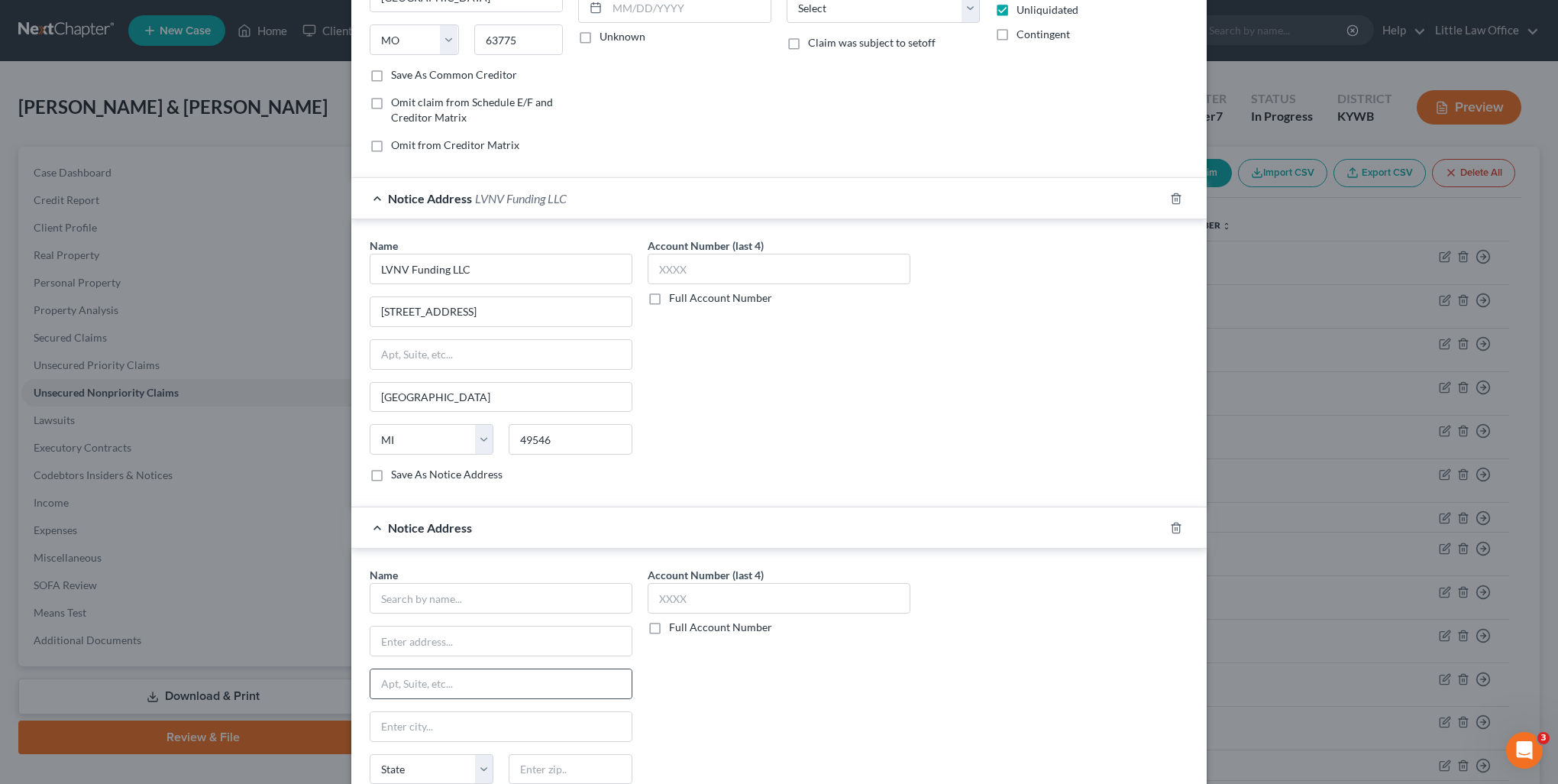
scroll to position [309, 0]
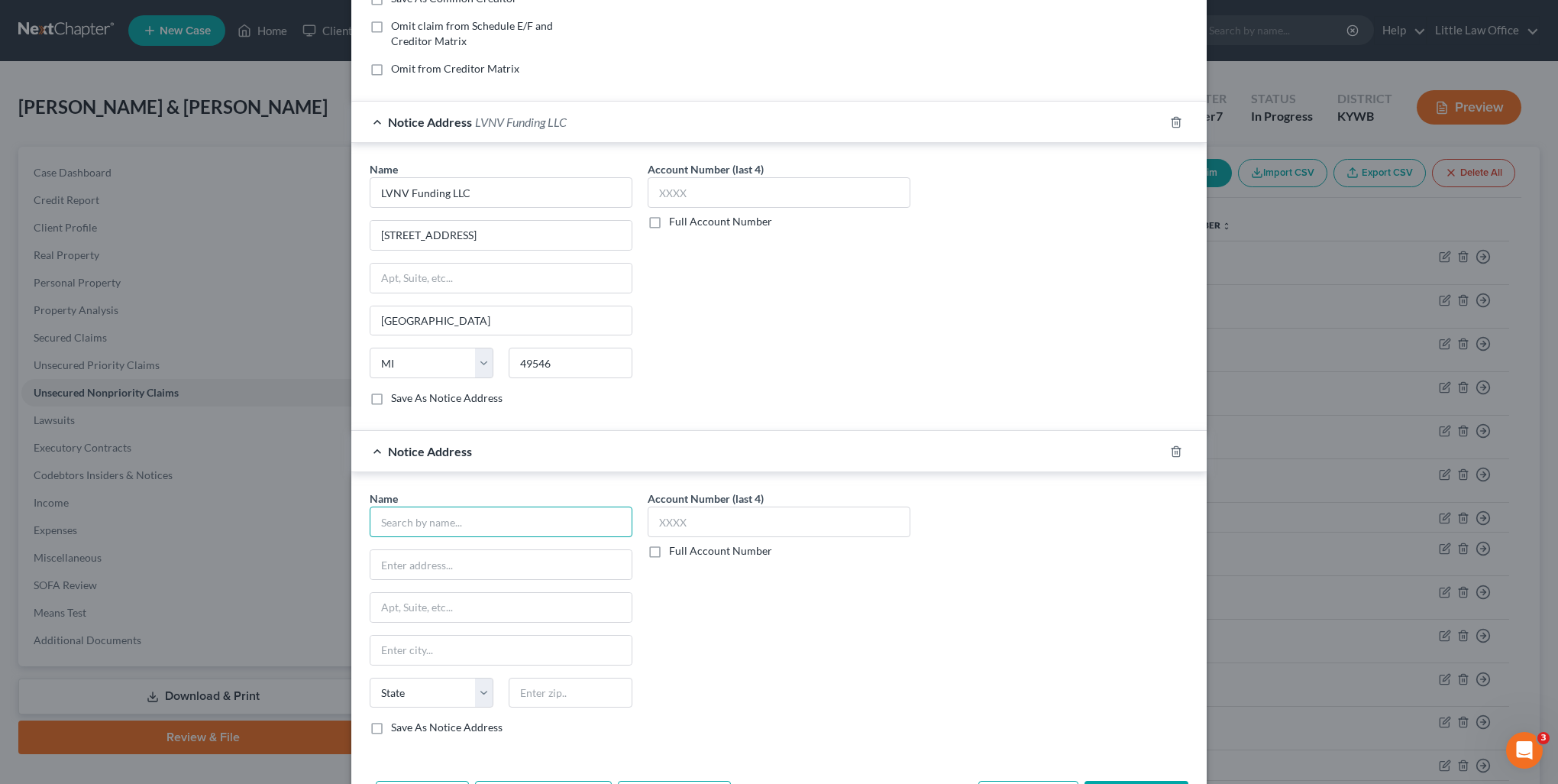
click at [455, 524] on input "text" at bounding box center [501, 521] width 263 height 31
paste input "Total Card"
click at [1173, 446] on icon "button" at bounding box center [1176, 451] width 7 height 10
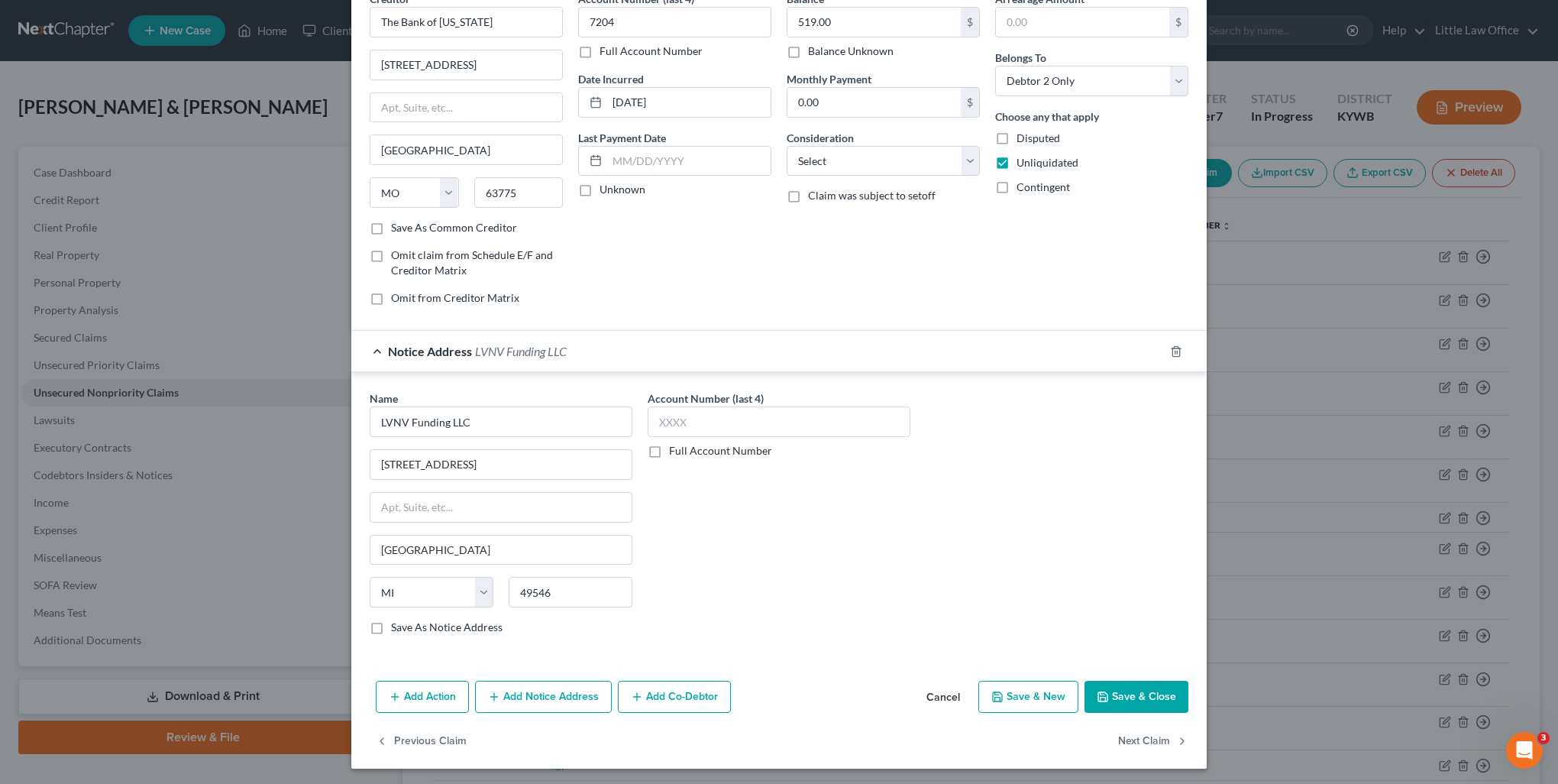
scroll to position [0, 0]
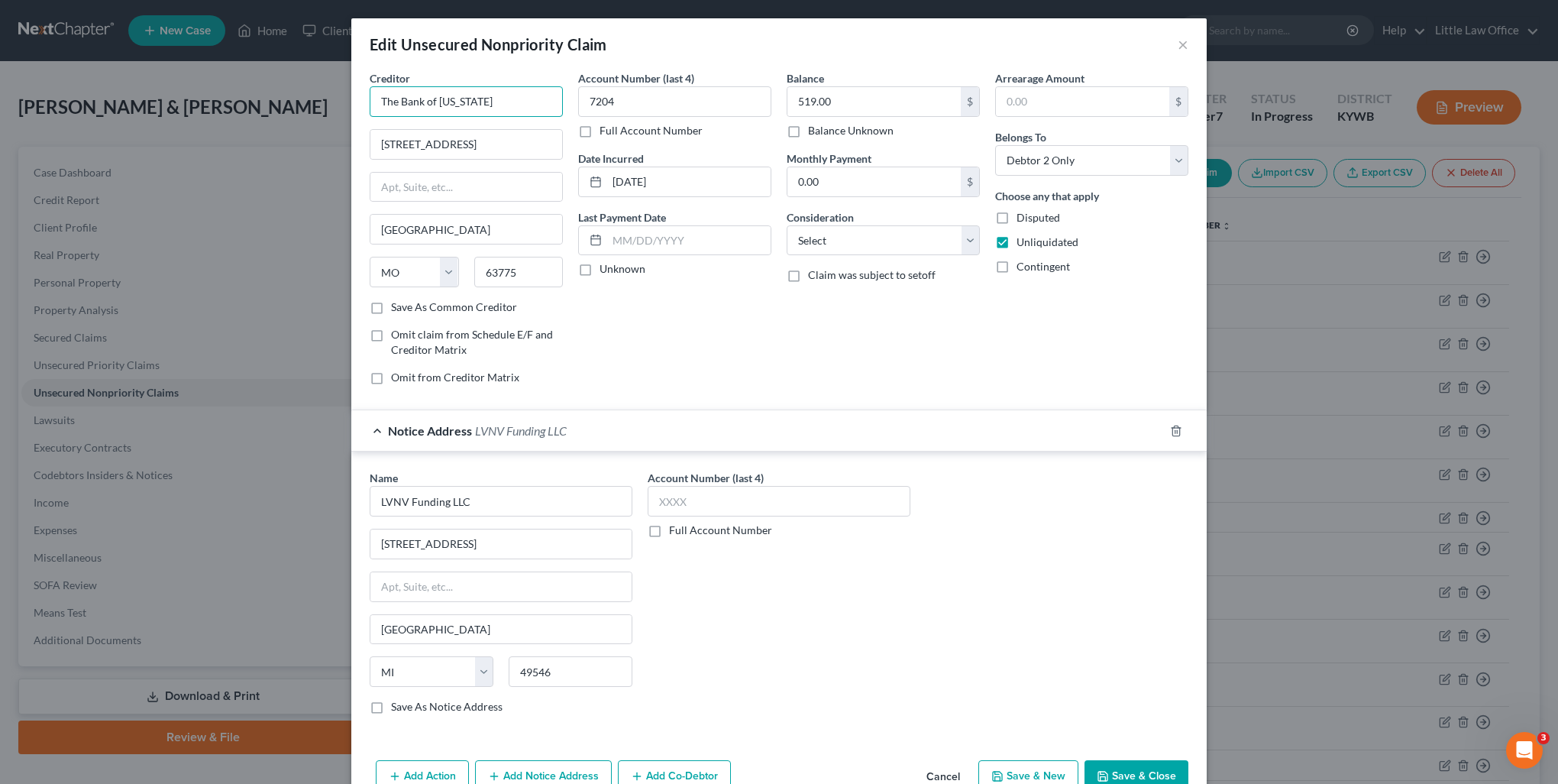
click at [488, 108] on input "The Bank of Missouri" at bounding box center [466, 101] width 193 height 31
drag, startPoint x: 895, startPoint y: 236, endPoint x: 886, endPoint y: 252, distance: 18.4
click at [895, 236] on select "Select Cable / Satellite Services Collection Agency Credit Card Debt Debt Couns…" at bounding box center [883, 241] width 193 height 31
click at [787, 225] on select "Select Cable / Satellite Services Collection Agency Credit Card Debt Debt Couns…" at bounding box center [883, 241] width 193 height 31
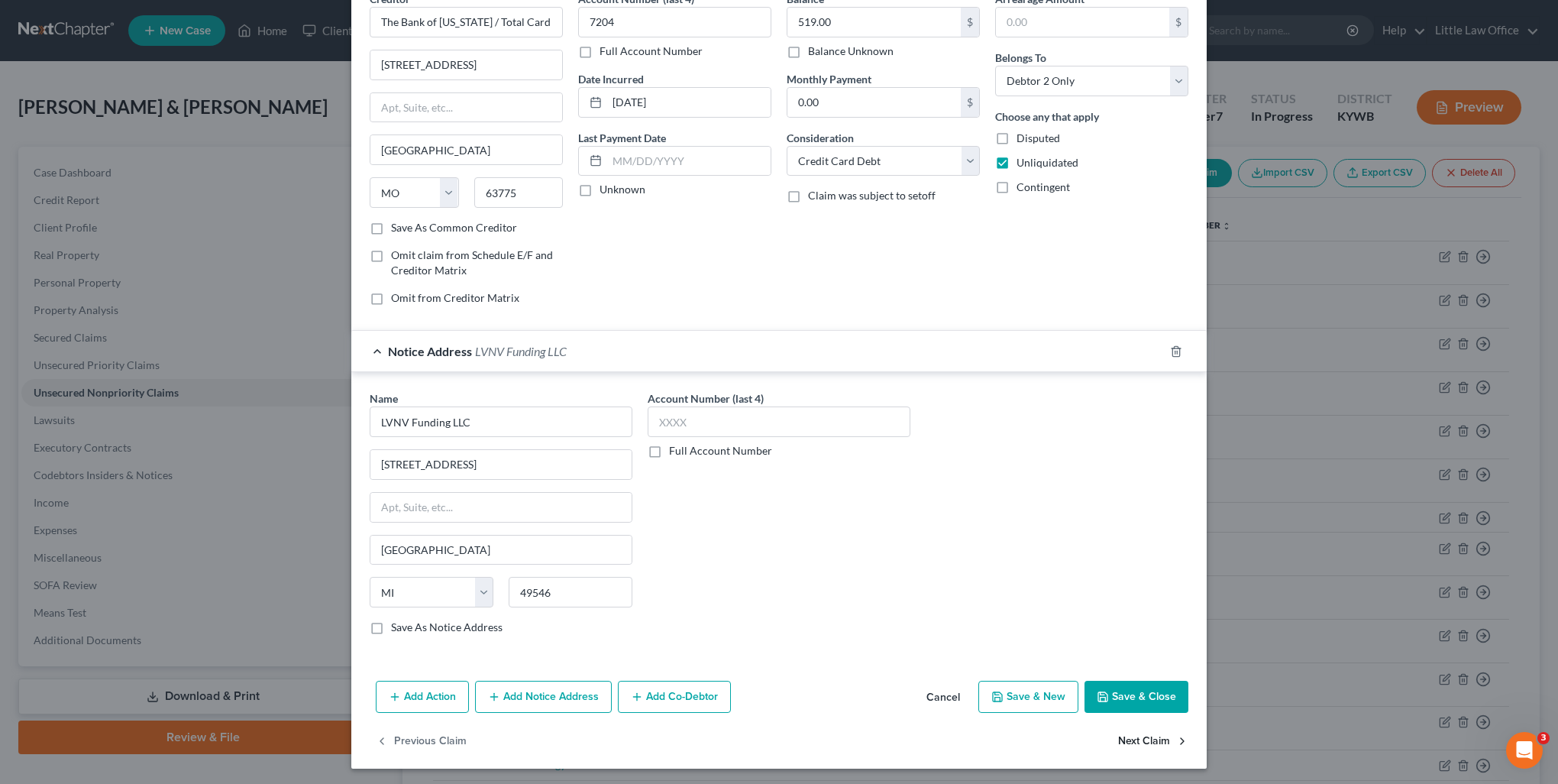
click at [1139, 737] on button "Next Claim" at bounding box center [1153, 740] width 70 height 32
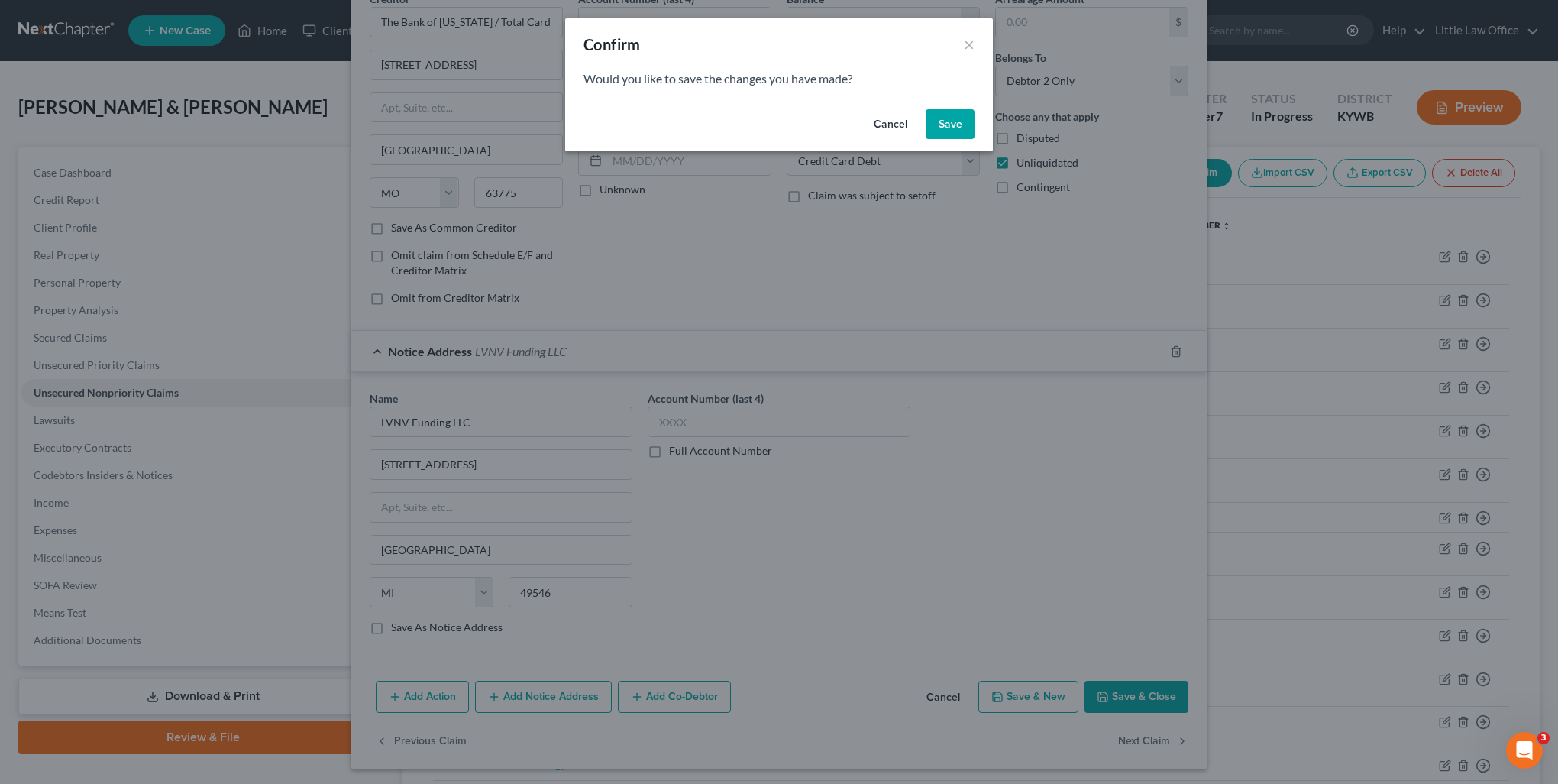
click at [948, 123] on button "Save" at bounding box center [950, 124] width 49 height 31
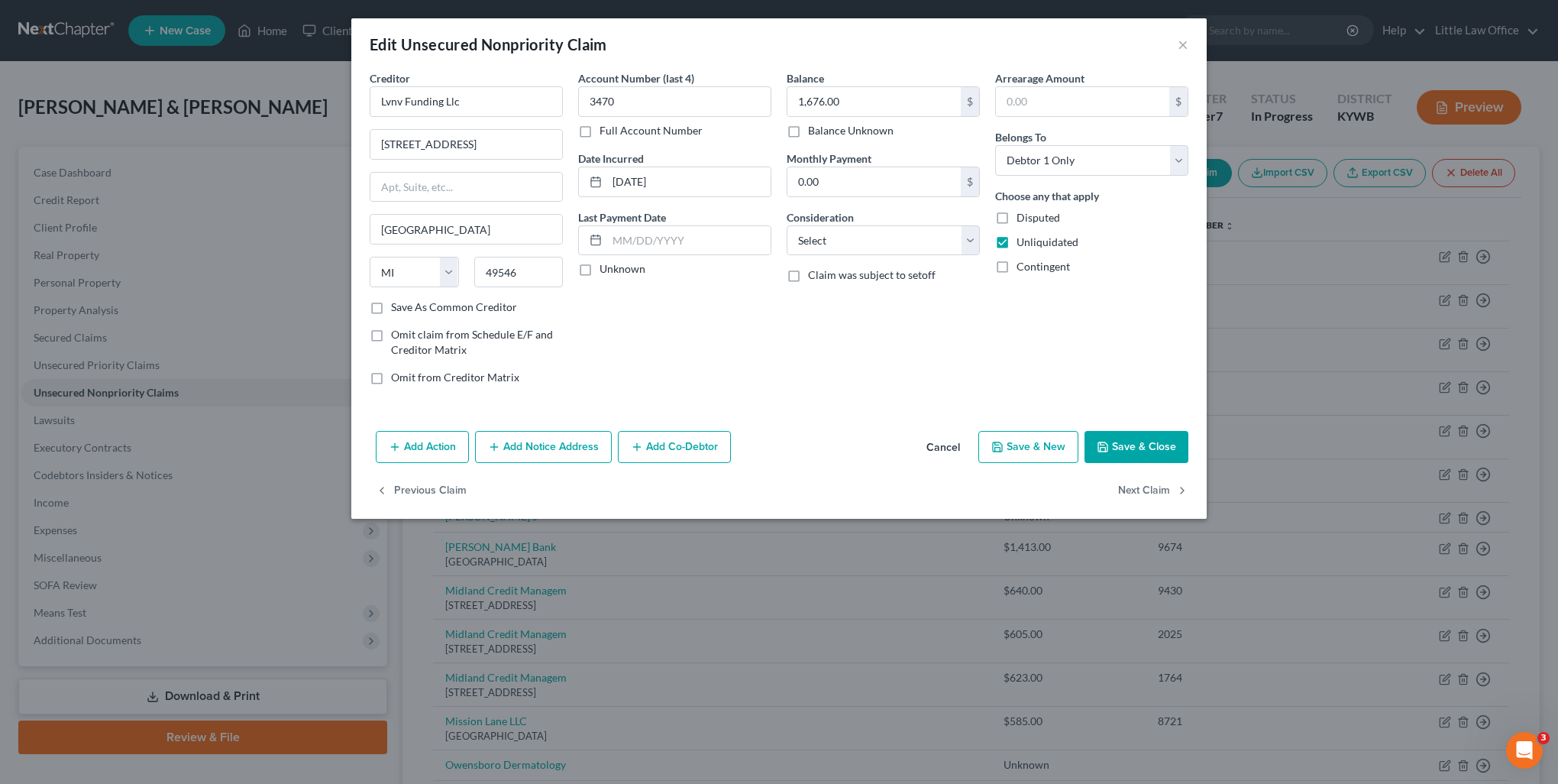
click at [541, 445] on button "Add Notice Address" at bounding box center [543, 446] width 137 height 32
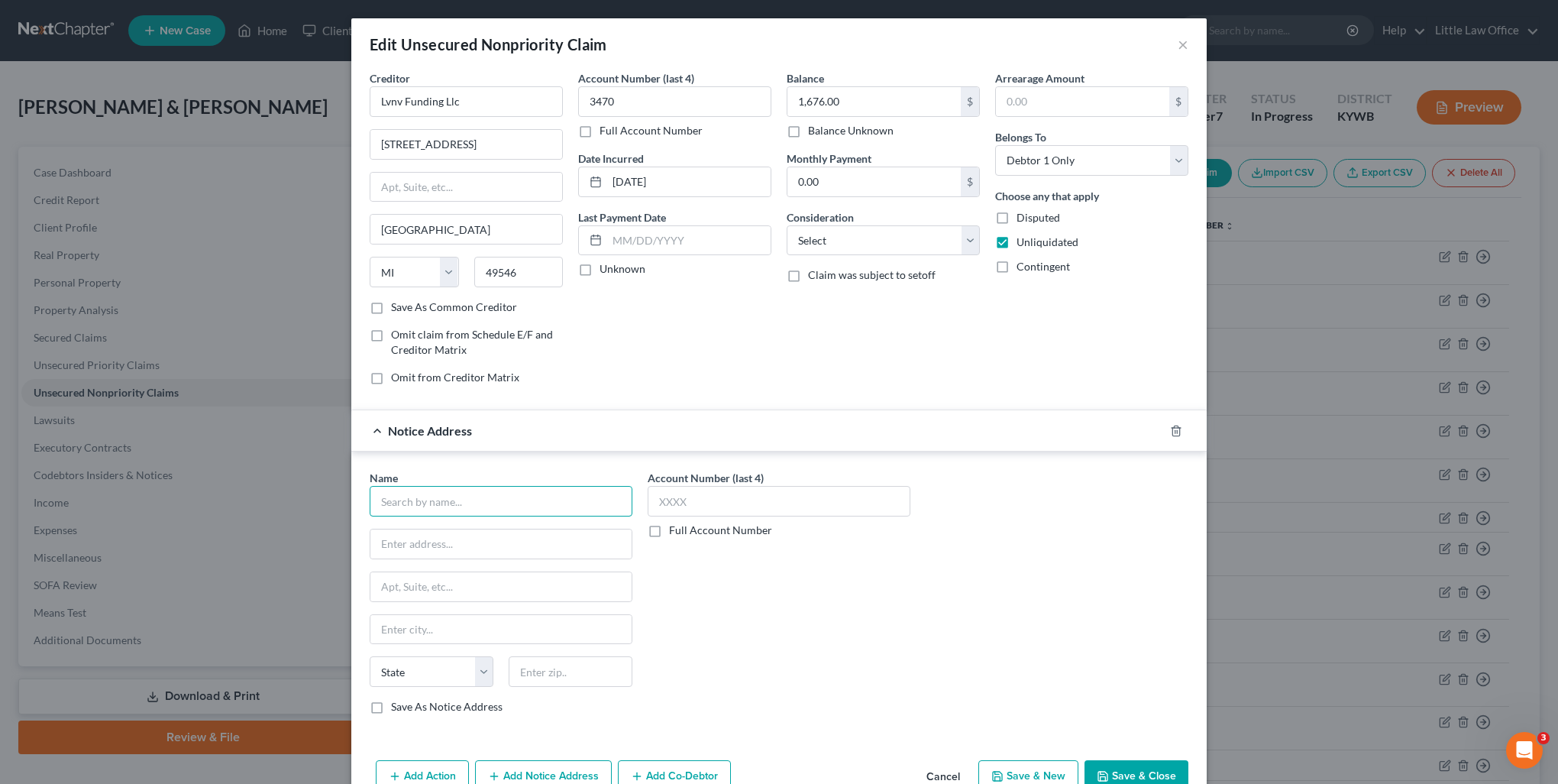
click at [538, 489] on input "text" at bounding box center [501, 501] width 263 height 31
click at [503, 536] on div "2618 EAST PARIS AVE SE, Grand Rapids, MI 49546" at bounding box center [461, 542] width 159 height 13
click at [470, 109] on input "Lvnv Funding Llc" at bounding box center [466, 101] width 193 height 31
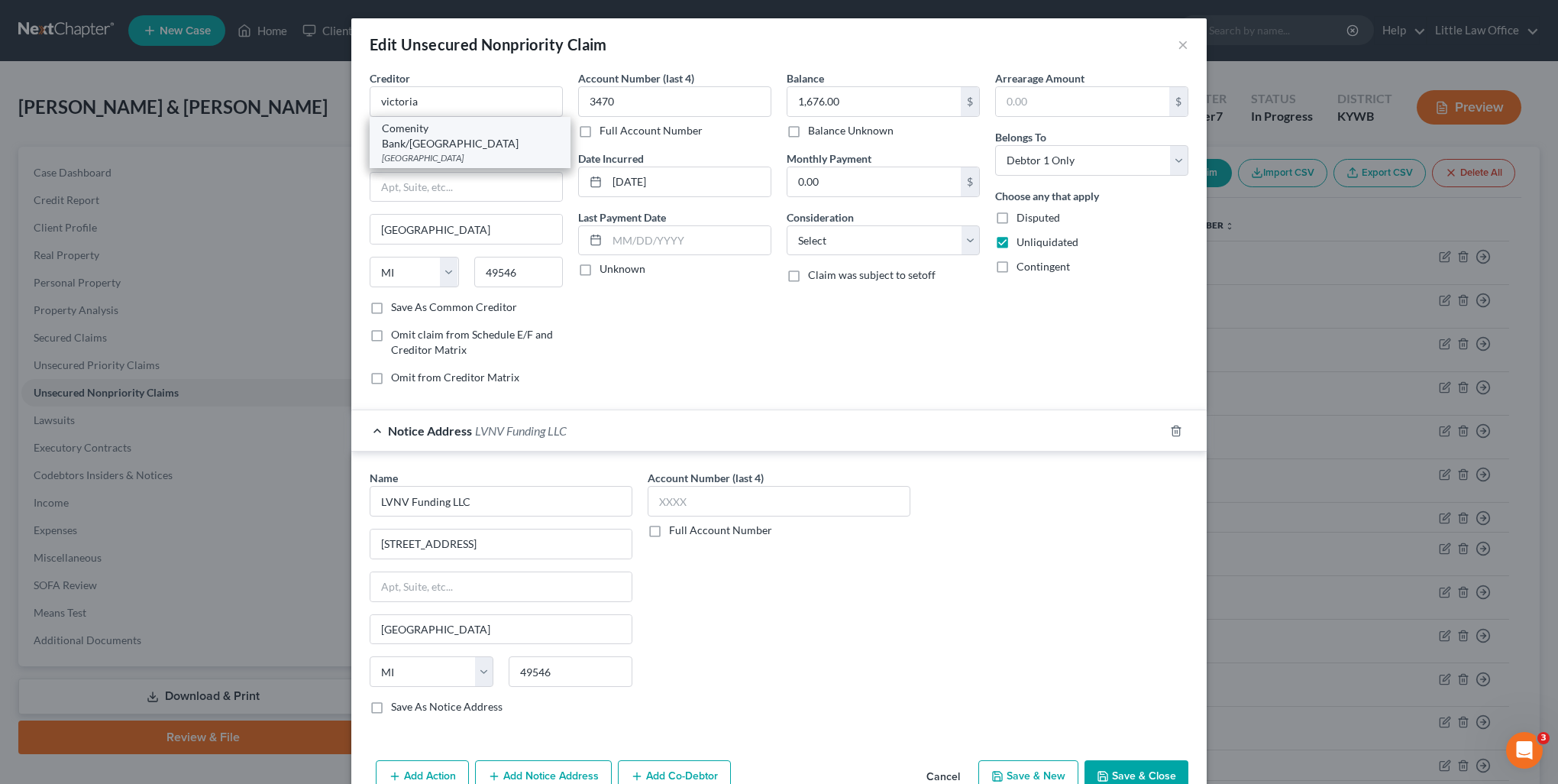
click at [464, 151] on div "PO Box 182128, Columbus, OH 43218" at bounding box center [470, 157] width 176 height 13
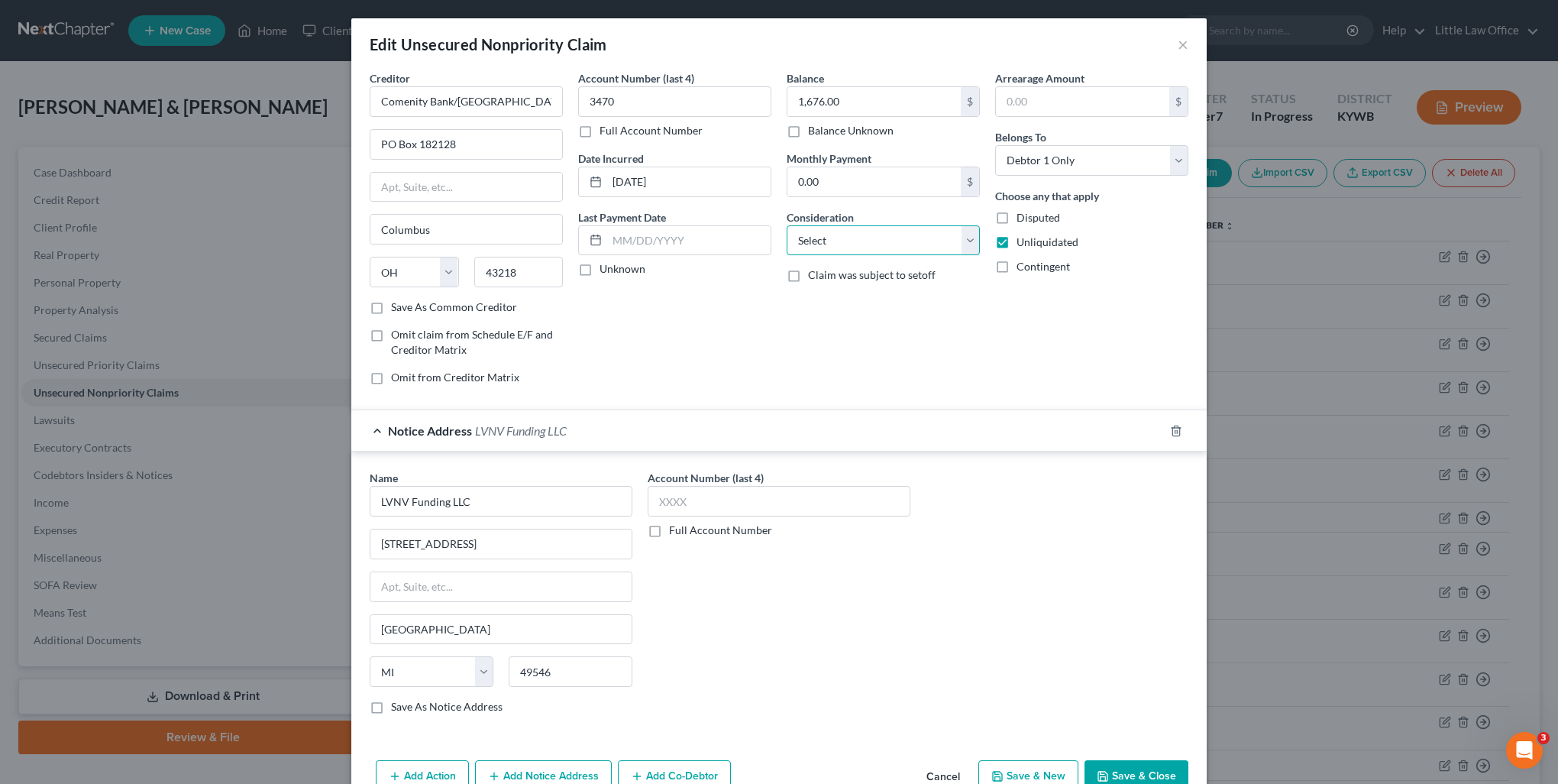
drag, startPoint x: 837, startPoint y: 235, endPoint x: 833, endPoint y: 255, distance: 20.4
click at [837, 235] on select "Select Cable / Satellite Services Collection Agency Credit Card Debt Debt Couns…" at bounding box center [883, 241] width 193 height 31
click at [787, 225] on select "Select Cable / Satellite Services Collection Agency Credit Card Debt Debt Couns…" at bounding box center [883, 241] width 193 height 31
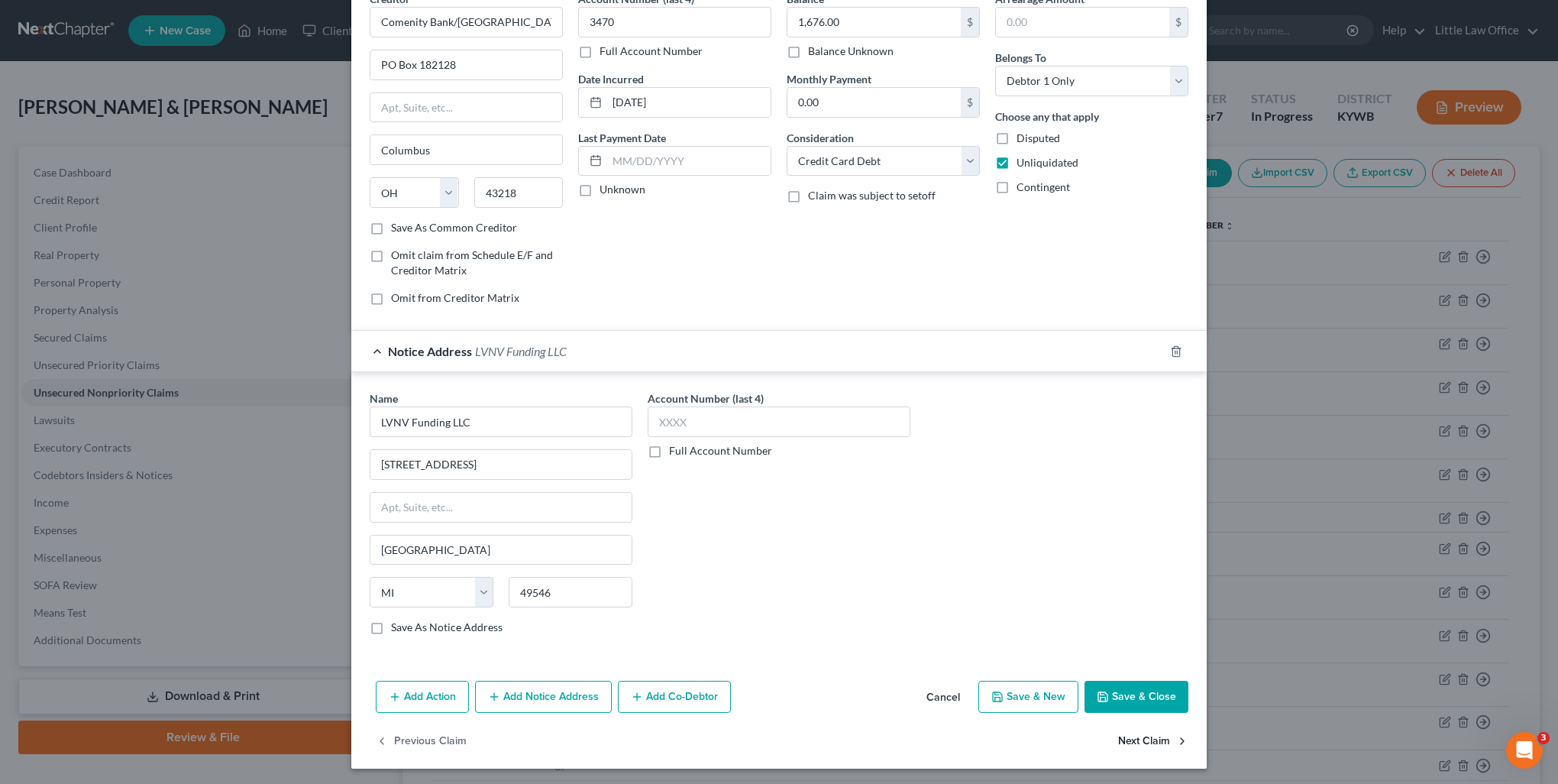
click at [1137, 742] on button "Next Claim" at bounding box center [1153, 740] width 70 height 32
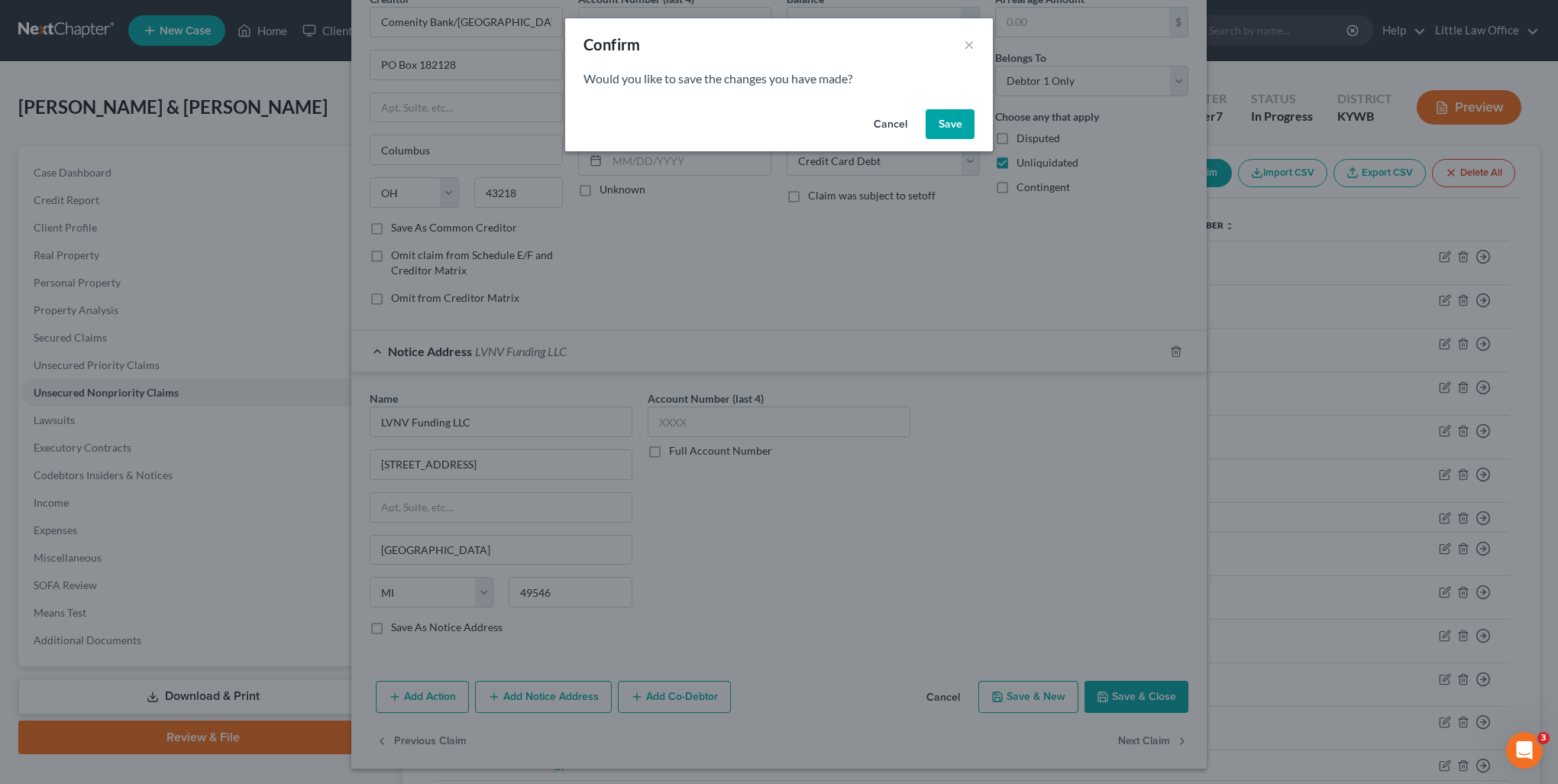
click at [946, 133] on button "Save" at bounding box center [950, 124] width 49 height 31
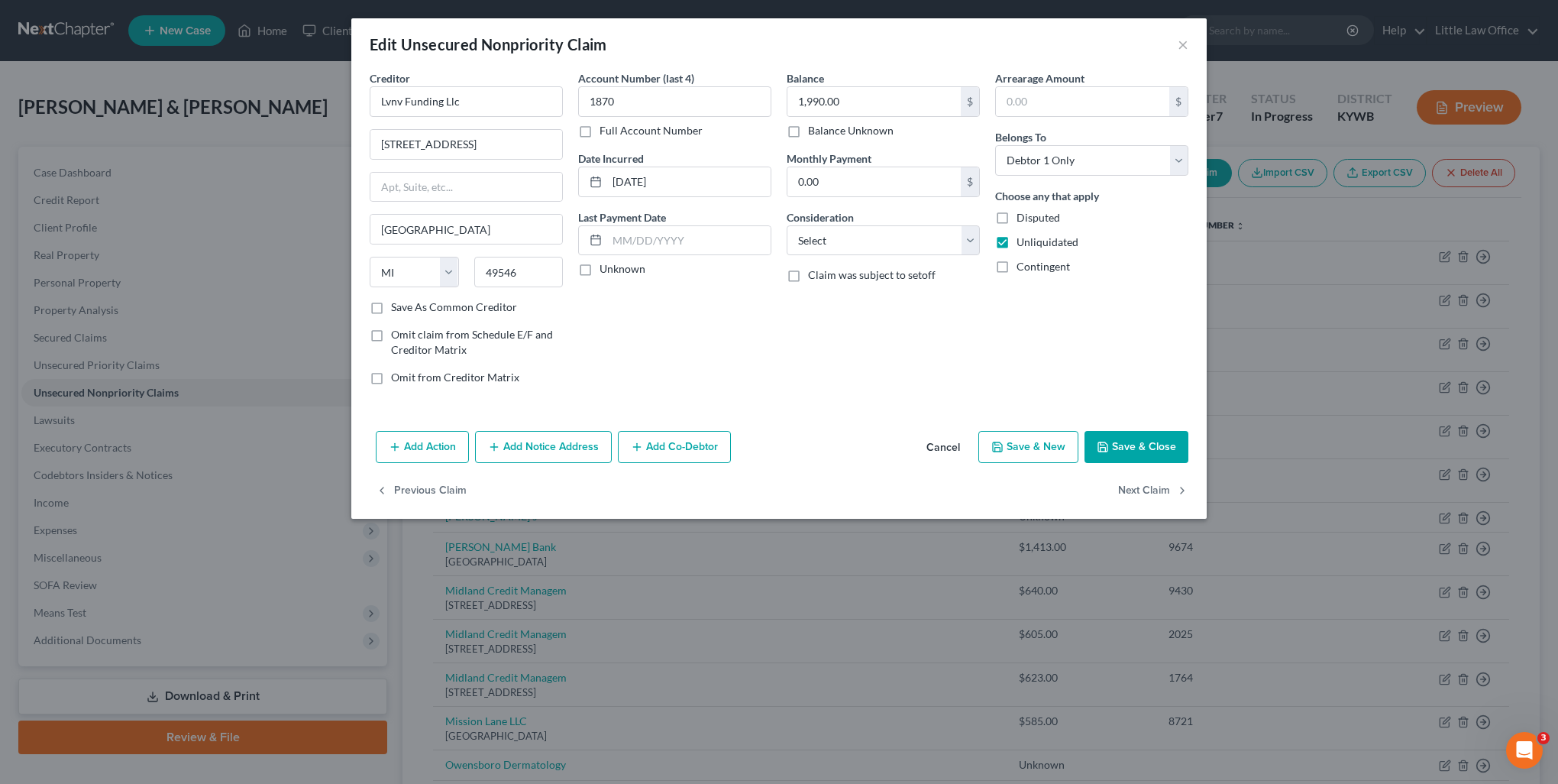
click at [557, 437] on button "Add Notice Address" at bounding box center [543, 446] width 137 height 32
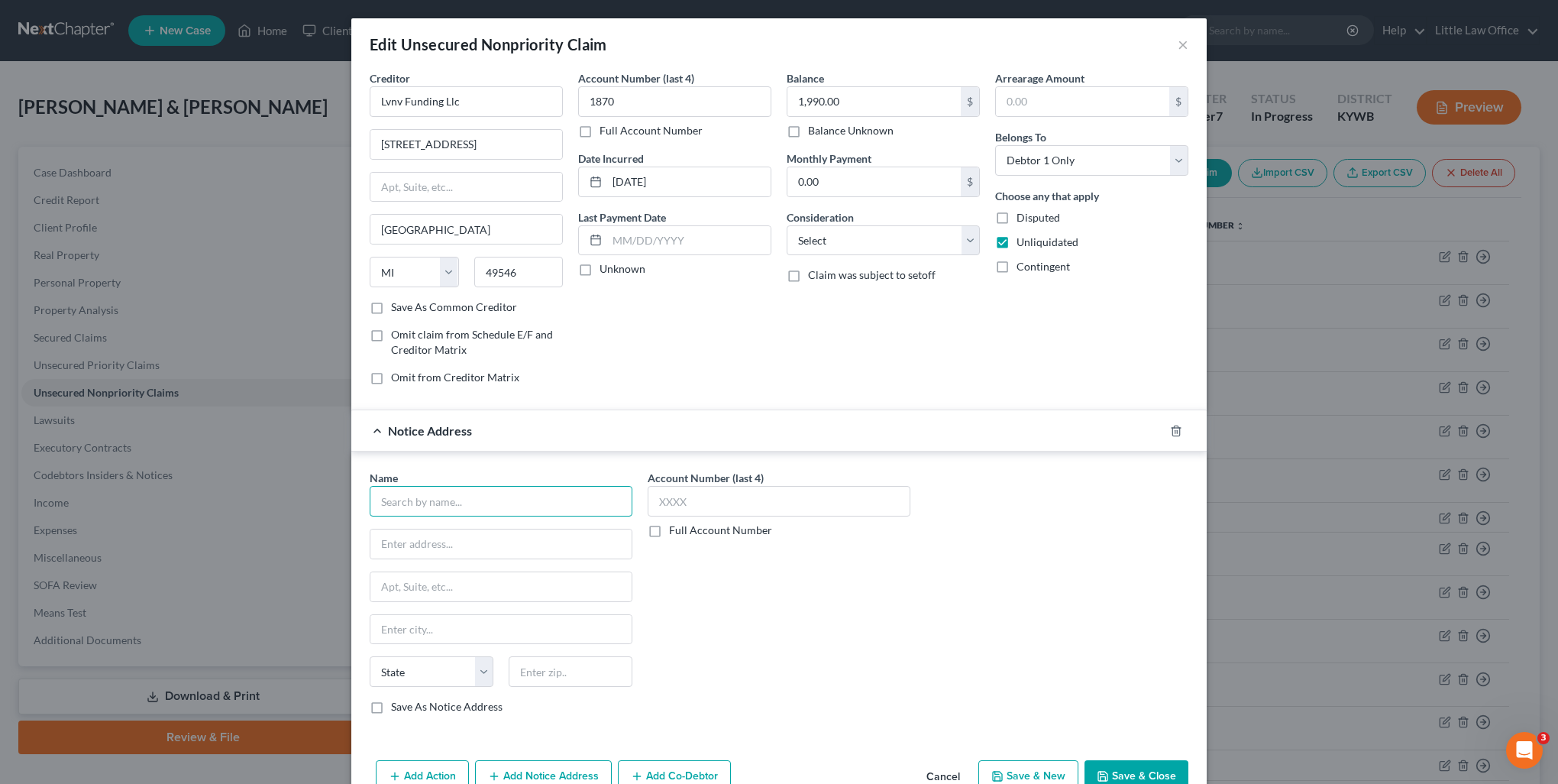
click at [475, 502] on input "text" at bounding box center [501, 501] width 263 height 31
click at [467, 517] on div "LVNV Funding LLC 2618 EAST PARIS AVE SE, Grand Rapids, MI 49546" at bounding box center [461, 534] width 184 height 36
click at [462, 100] on input "Lvnv Funding Llc" at bounding box center [466, 101] width 193 height 31
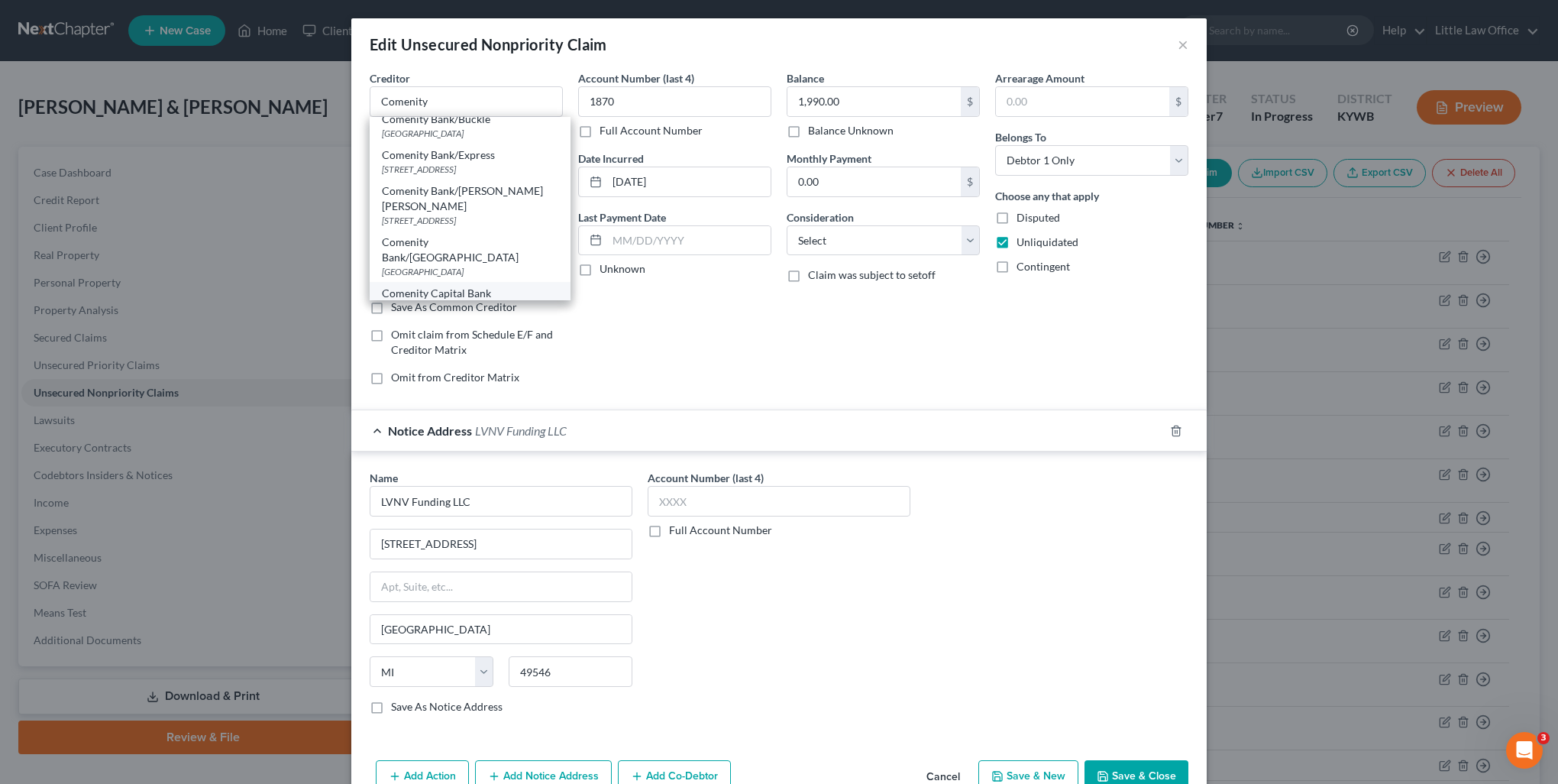
scroll to position [0, 0]
click at [456, 139] on div "P.O. Box 182273, Columbus, OH 43218" at bounding box center [470, 142] width 176 height 13
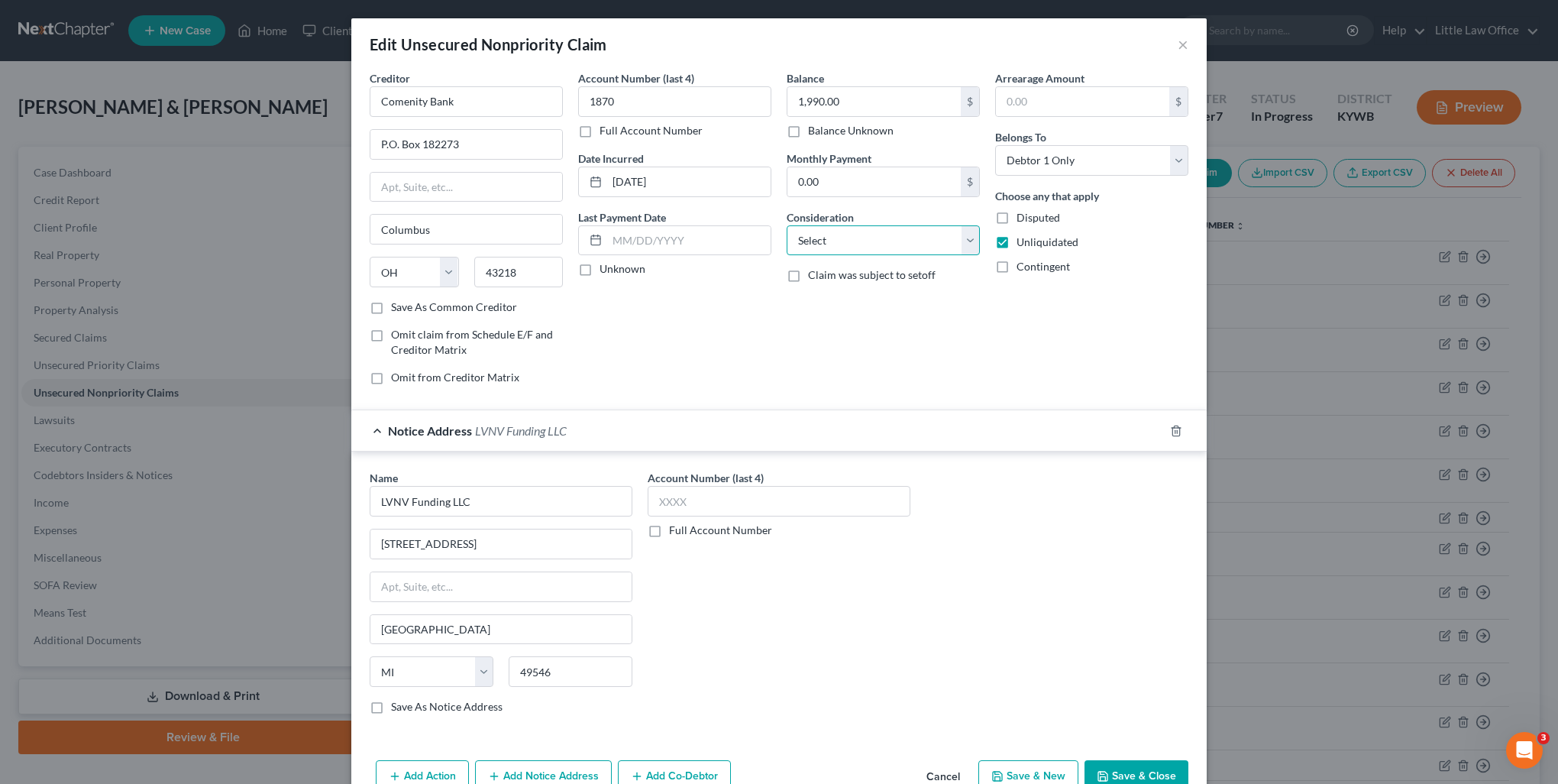
click at [799, 252] on select "Select Cable / Satellite Services Collection Agency Credit Card Debt Debt Couns…" at bounding box center [883, 241] width 193 height 31
click at [787, 225] on select "Select Cable / Satellite Services Collection Agency Credit Card Debt Debt Couns…" at bounding box center [883, 241] width 193 height 31
click at [482, 95] on input "Comenity Bank" at bounding box center [466, 101] width 193 height 31
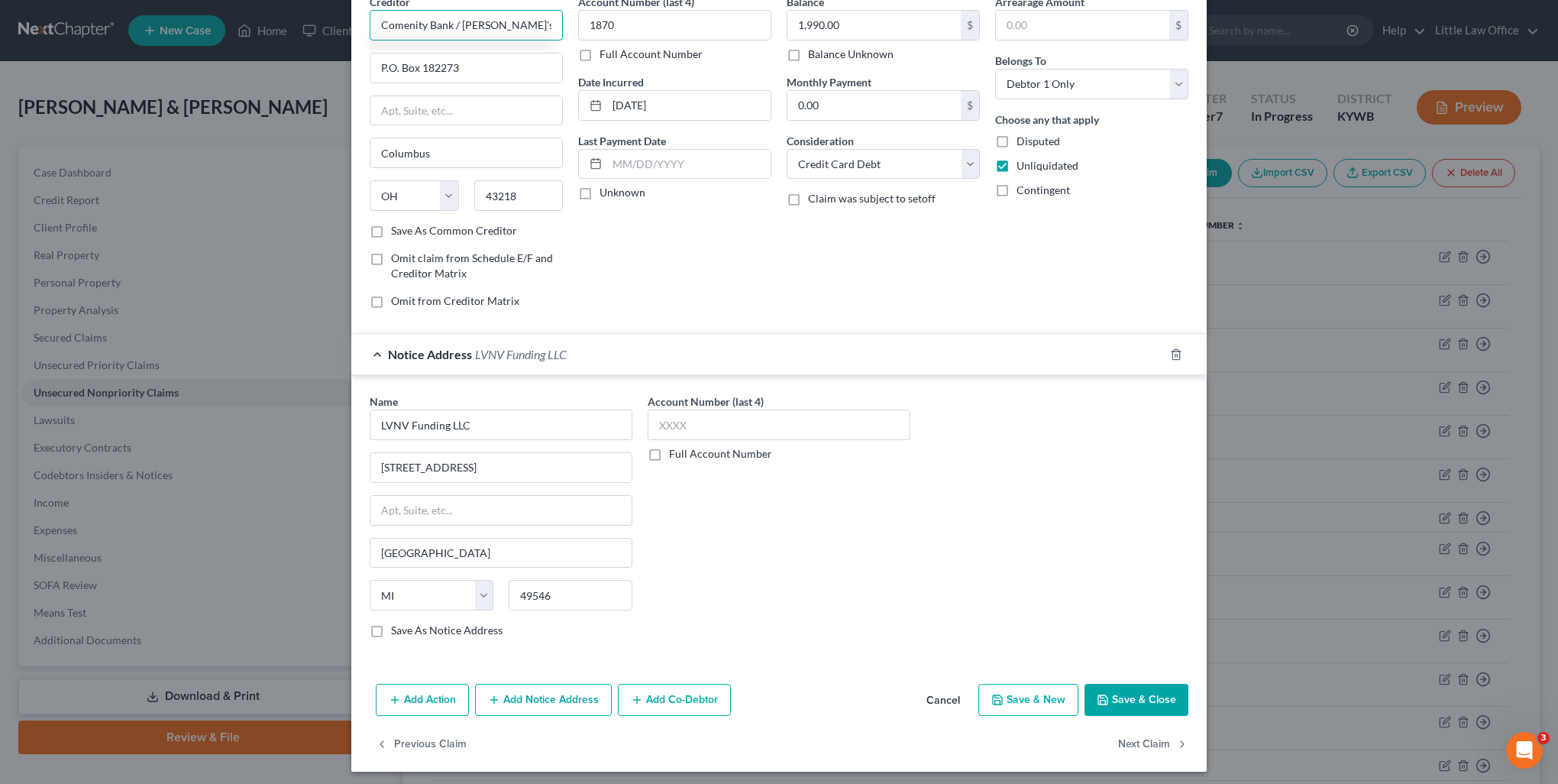
scroll to position [79, 0]
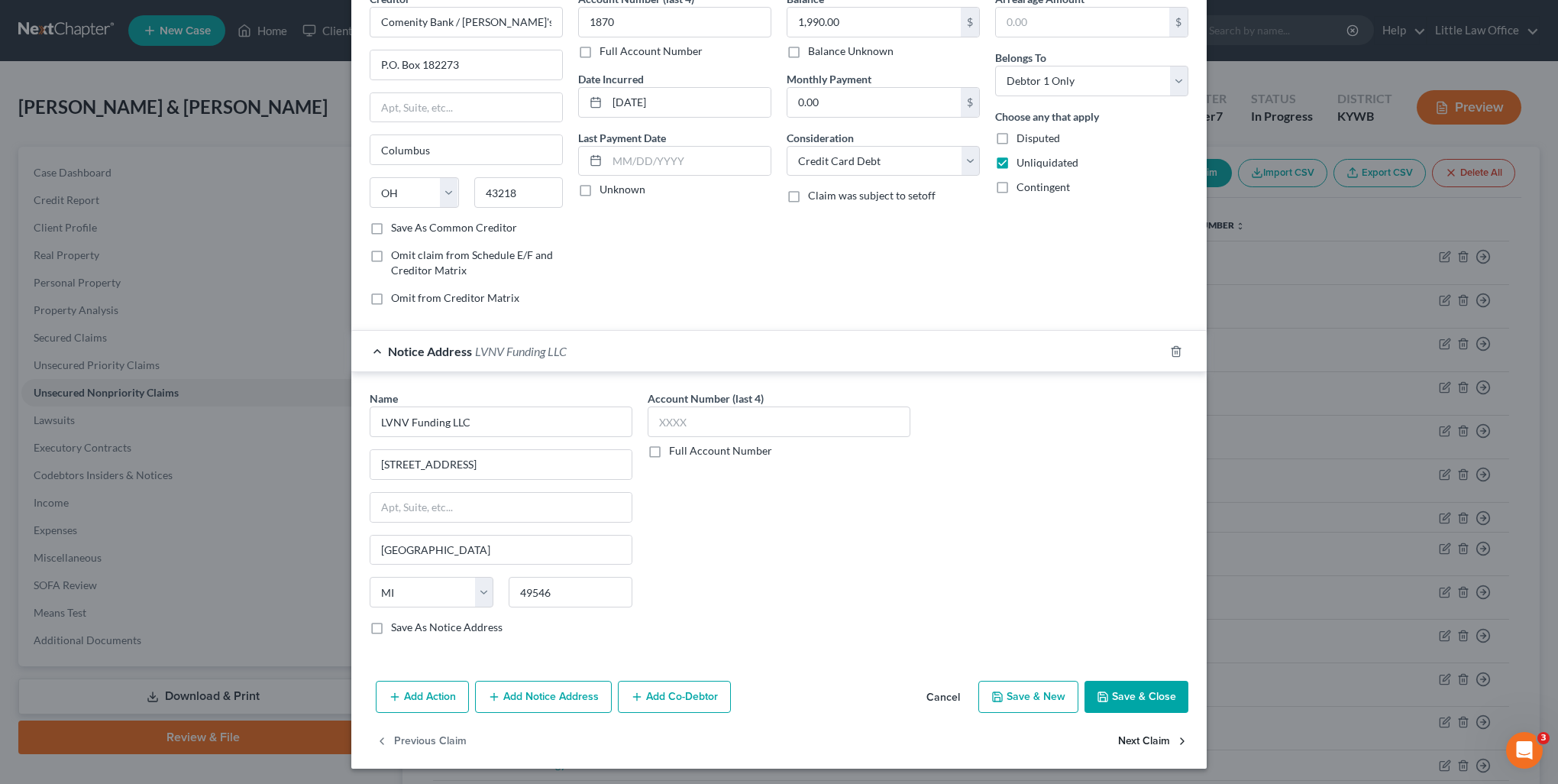
click at [1154, 740] on button "Next Claim" at bounding box center [1153, 740] width 70 height 32
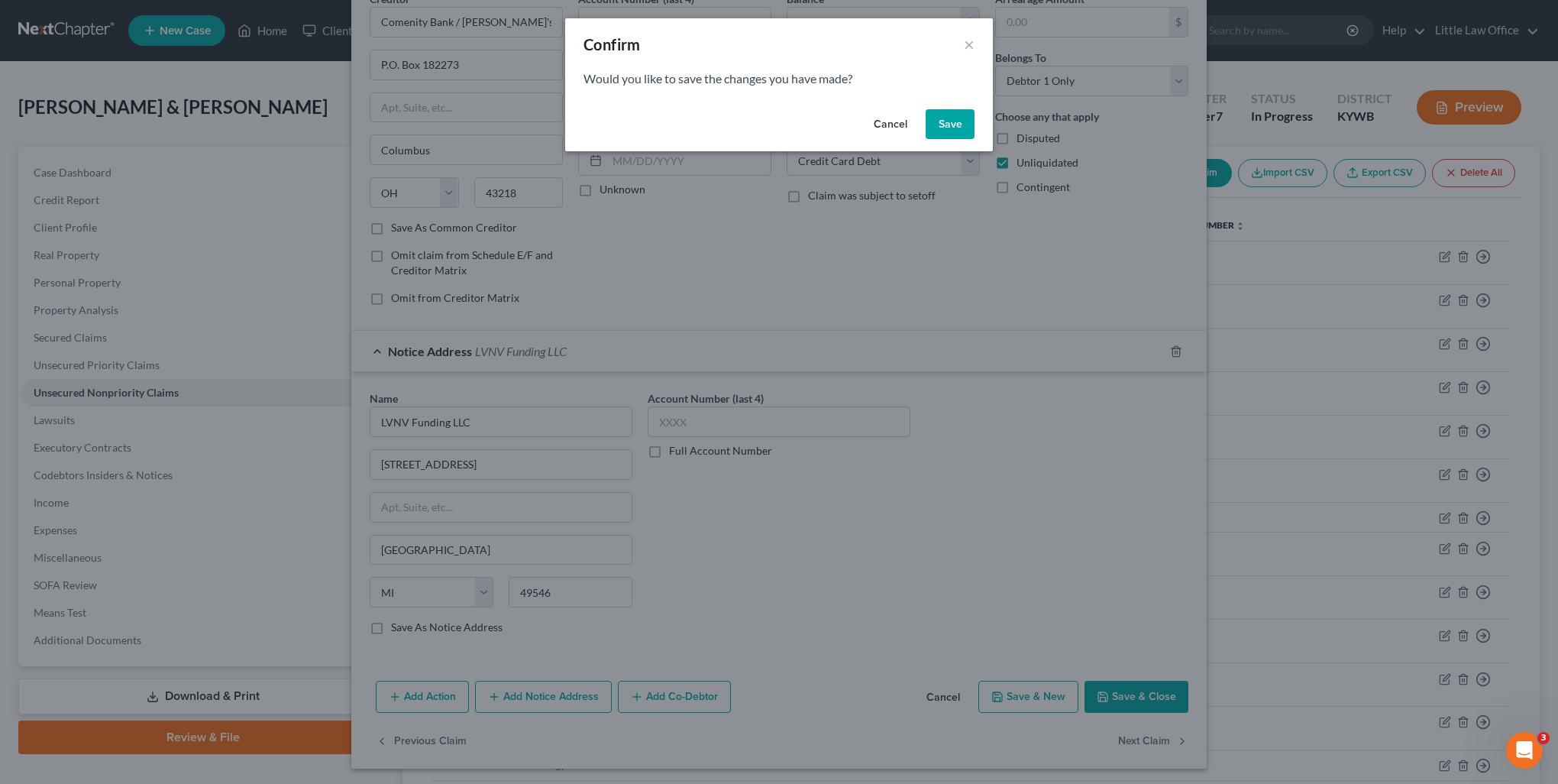
click at [961, 130] on button "Save" at bounding box center [950, 124] width 49 height 31
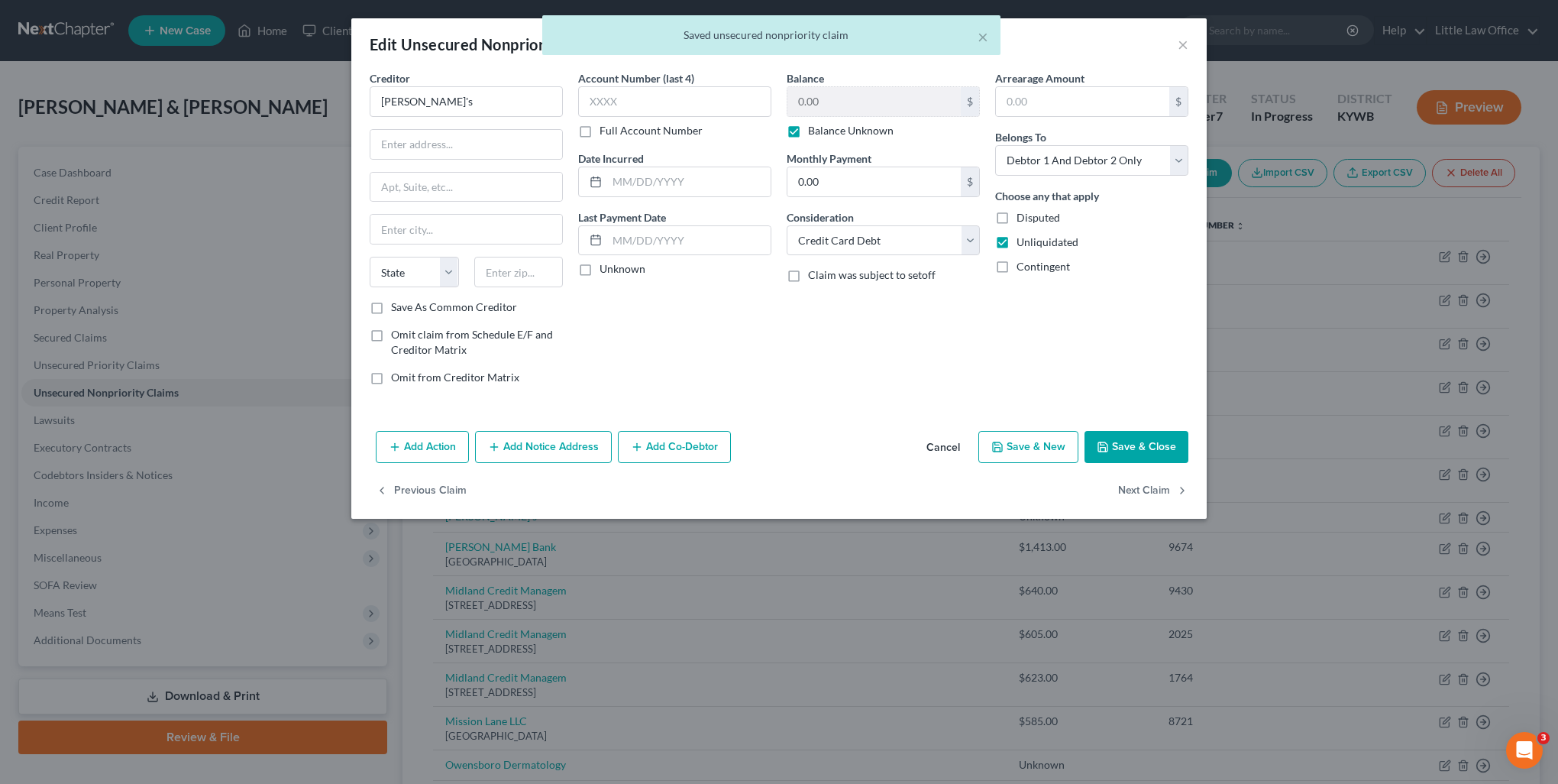
scroll to position [0, 0]
click at [481, 107] on input "Maurice's" at bounding box center [466, 101] width 193 height 31
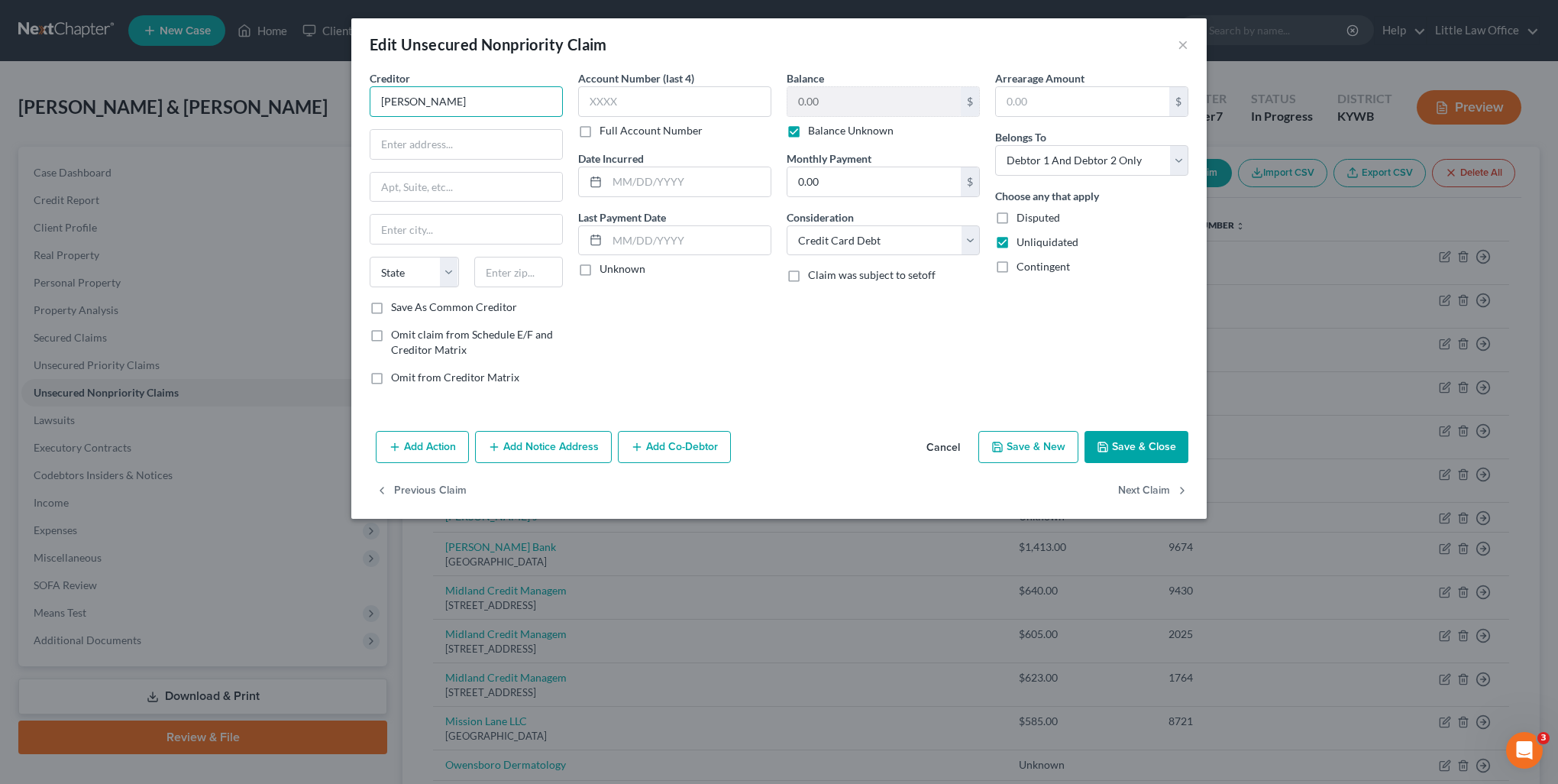
click at [451, 96] on input "Maurice" at bounding box center [466, 101] width 193 height 31
click at [1158, 496] on button "Next Claim" at bounding box center [1153, 490] width 70 height 32
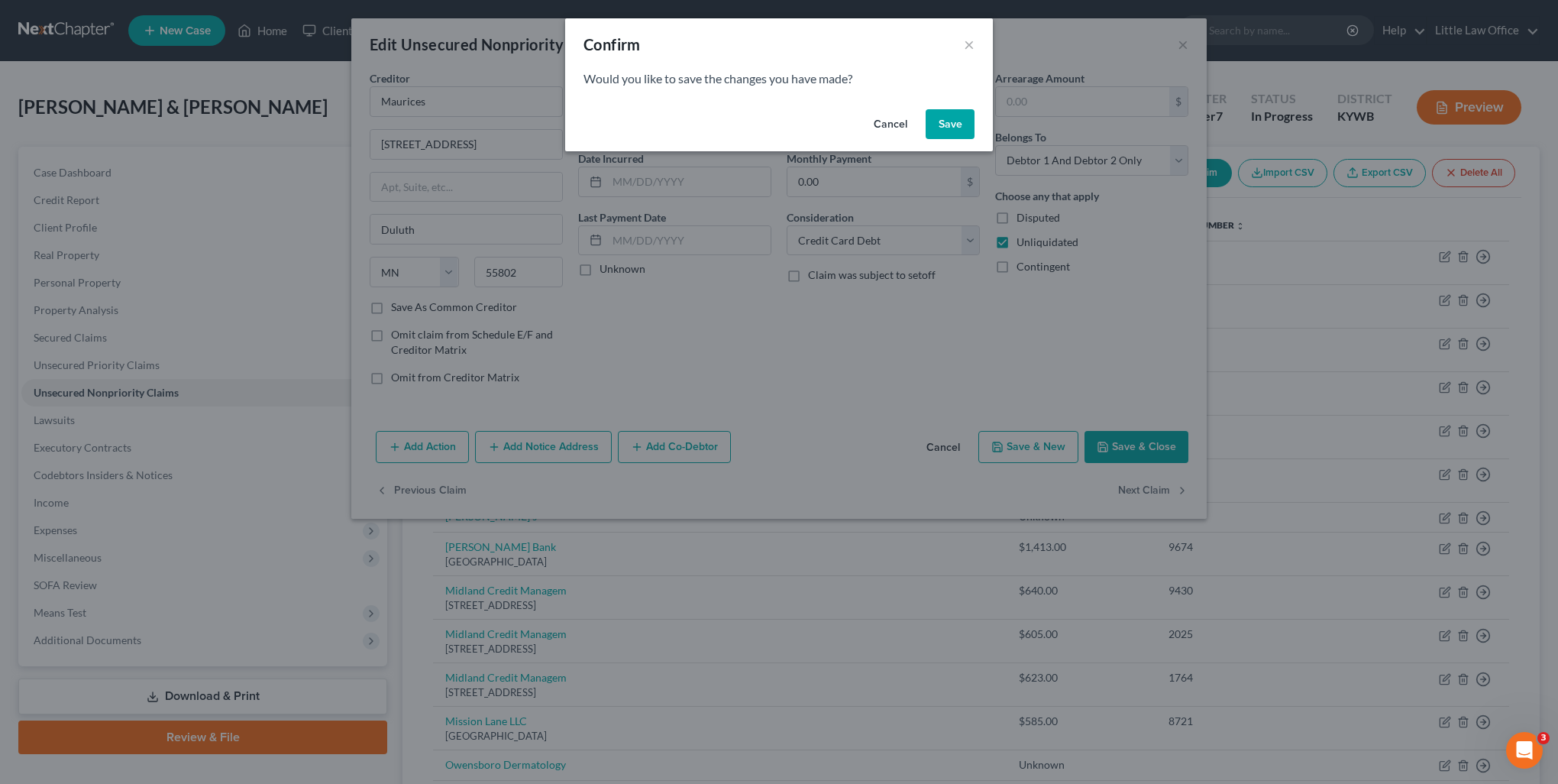
click at [939, 127] on button "Save" at bounding box center [950, 124] width 49 height 31
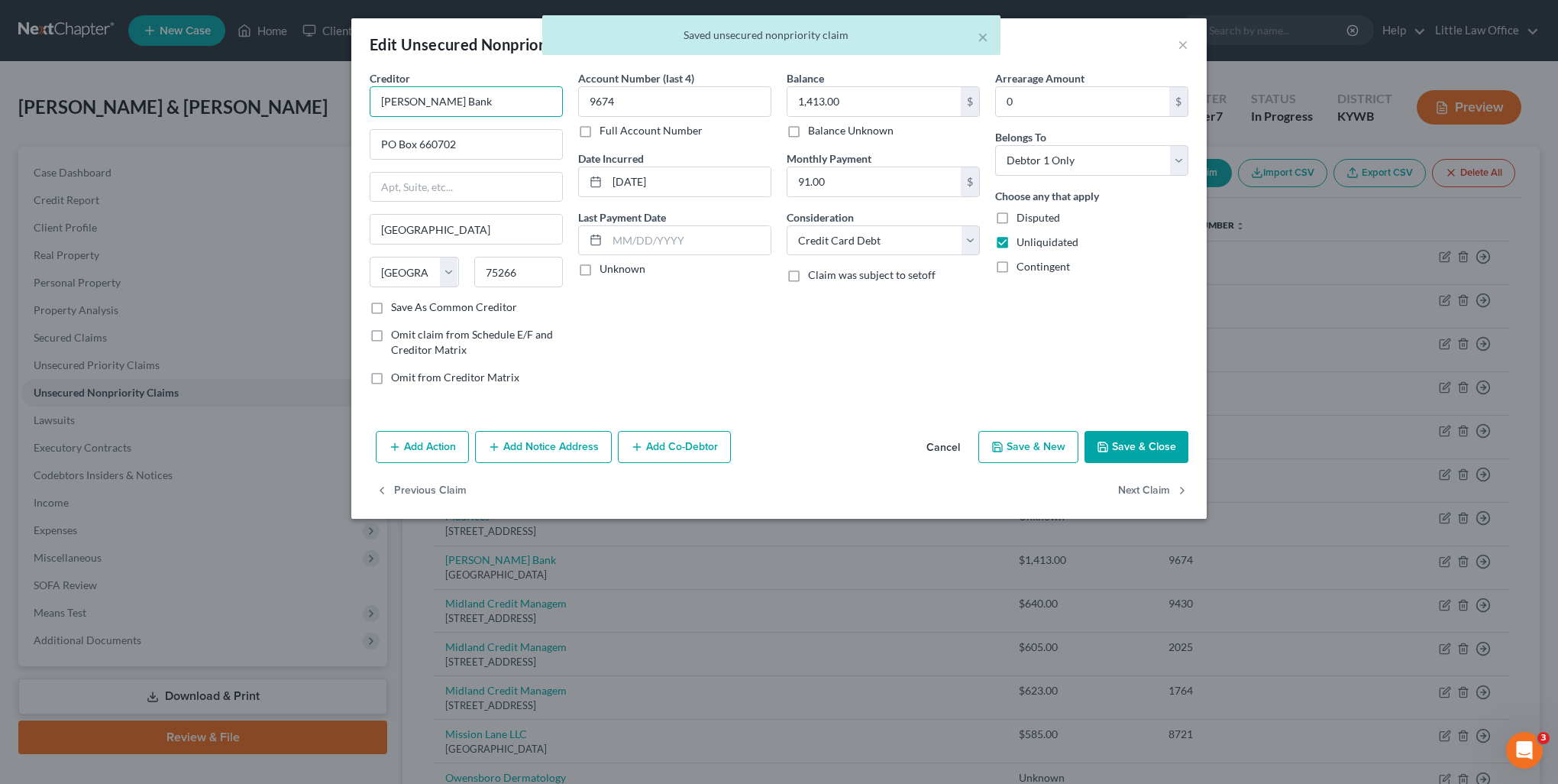
click at [467, 100] on input "Merrick Bank" at bounding box center [466, 101] width 193 height 31
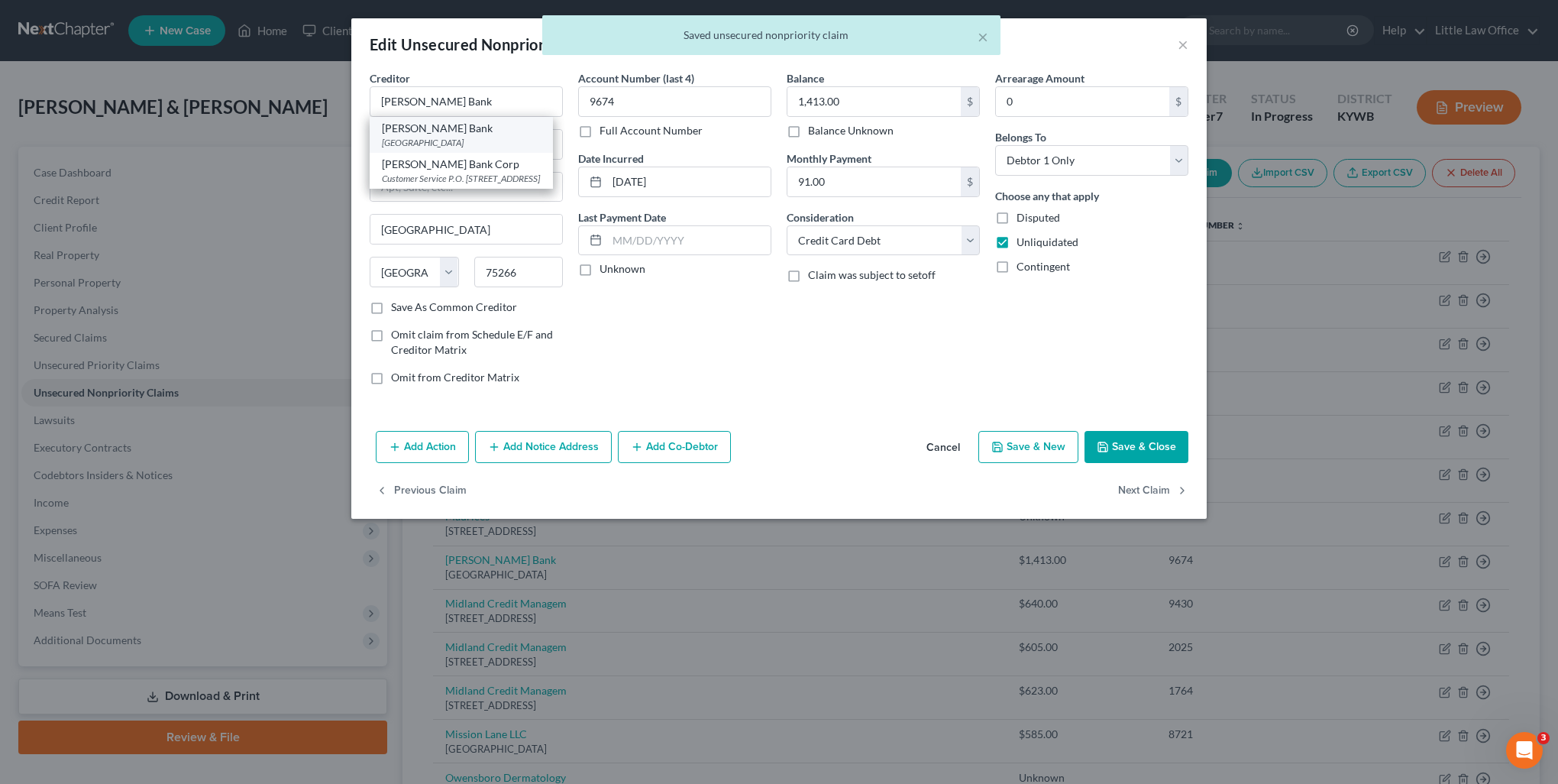
click at [462, 131] on div "Merrick Bank" at bounding box center [461, 128] width 159 height 15
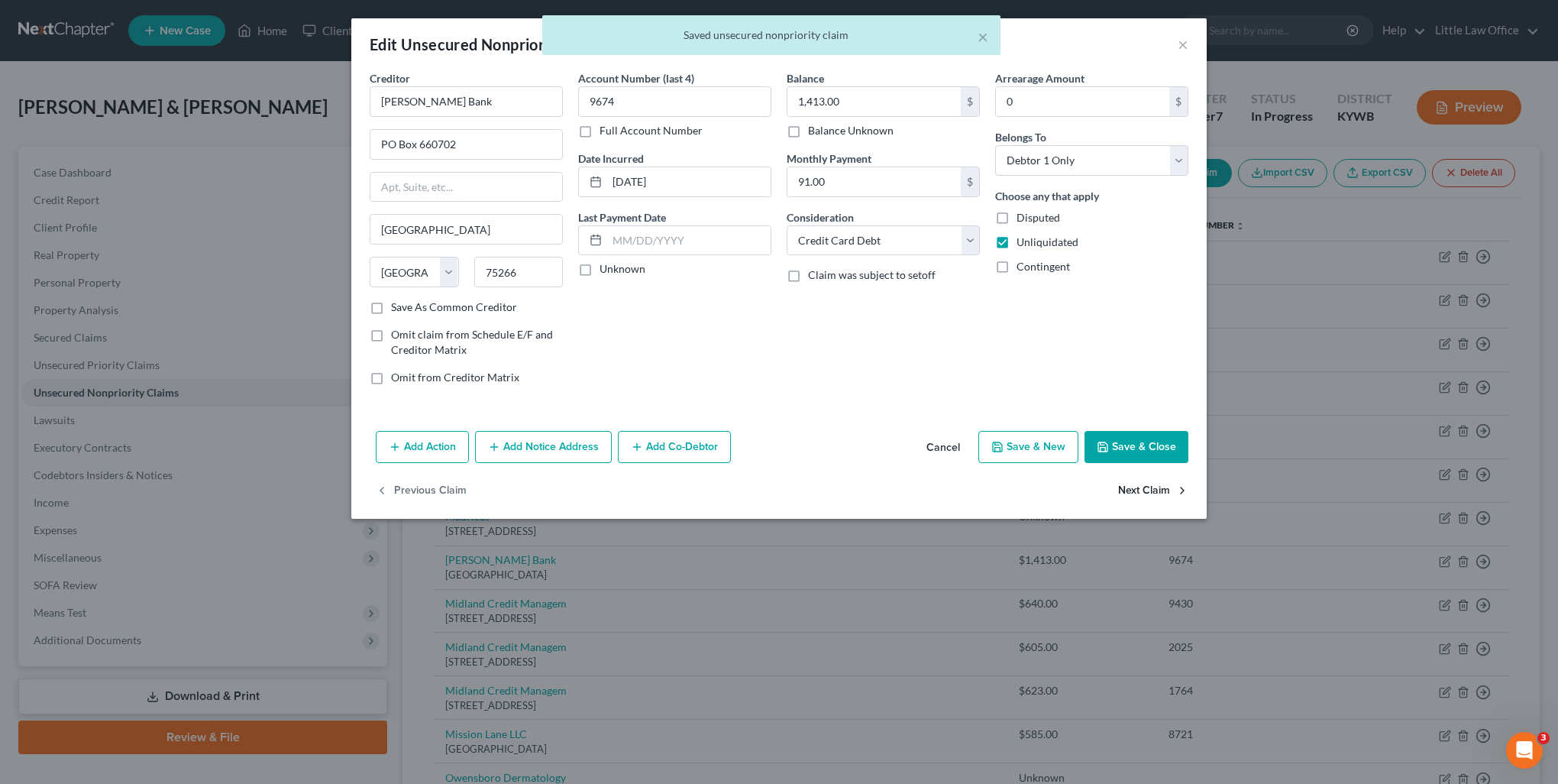
click at [1143, 476] on button "Next Claim" at bounding box center [1153, 490] width 70 height 32
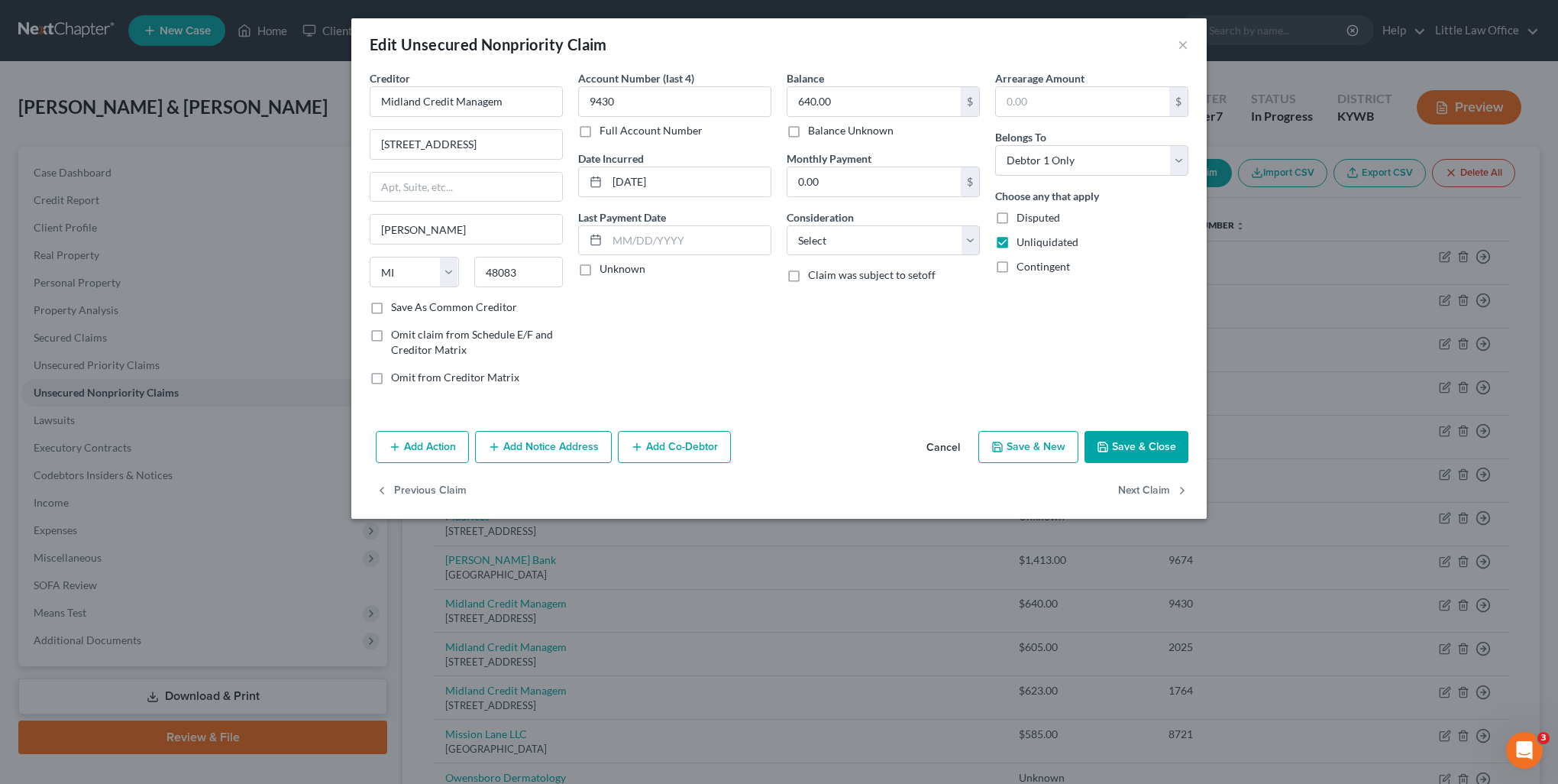
drag, startPoint x: 504, startPoint y: 445, endPoint x: 493, endPoint y: 497, distance: 53.2
click at [504, 445] on button "Add Notice Address" at bounding box center [543, 446] width 137 height 32
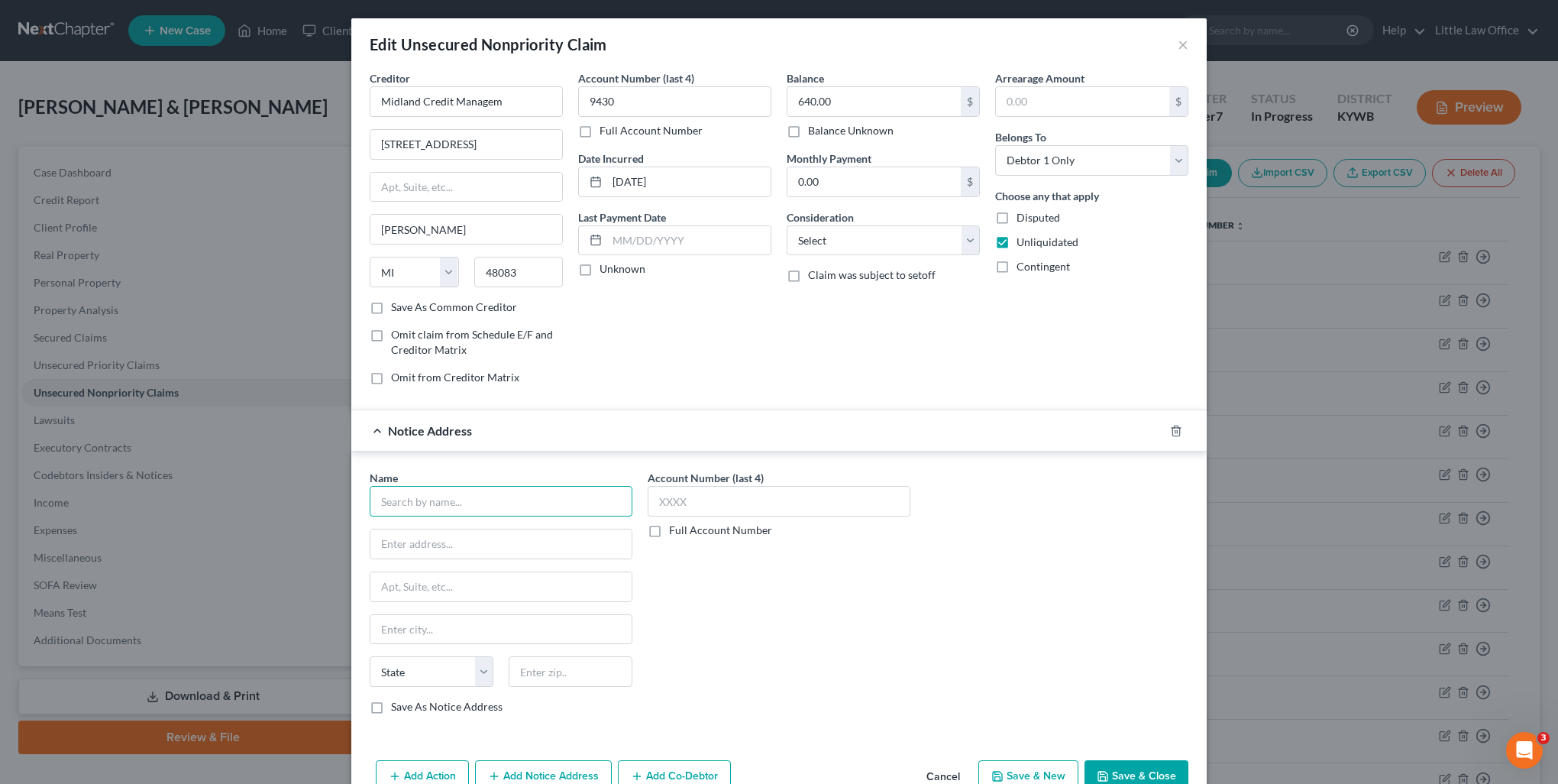
click at [490, 499] on input "text" at bounding box center [501, 501] width 263 height 31
click at [474, 536] on div "P.O. Box 939069, San Diego, CA 92193" at bounding box center [461, 542] width 159 height 13
click at [522, 103] on input "Midland Credit Managem" at bounding box center [466, 101] width 193 height 31
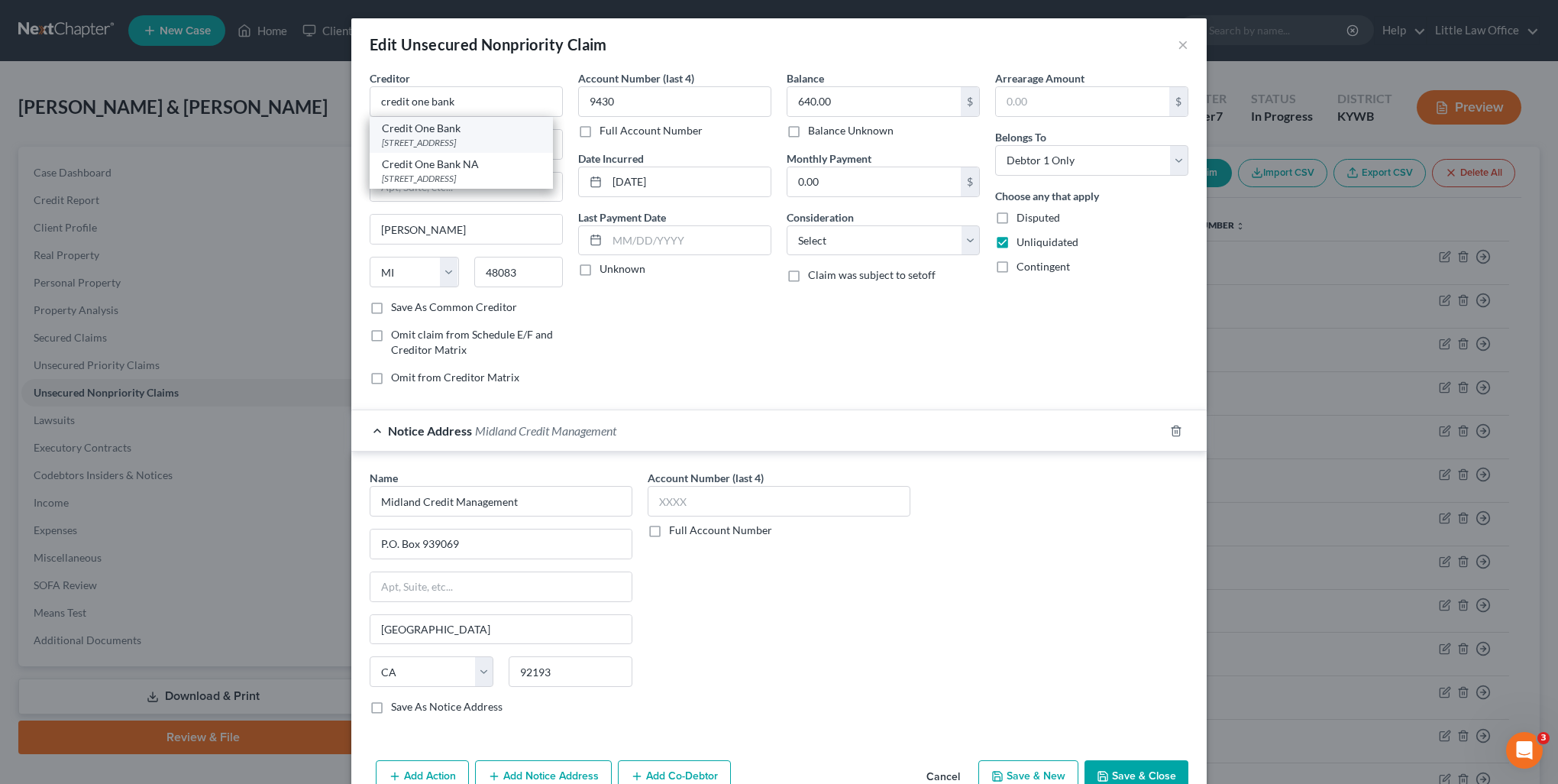
click at [475, 138] on div "PO Box 98872, Las Vegas, NV 89193" at bounding box center [461, 142] width 159 height 13
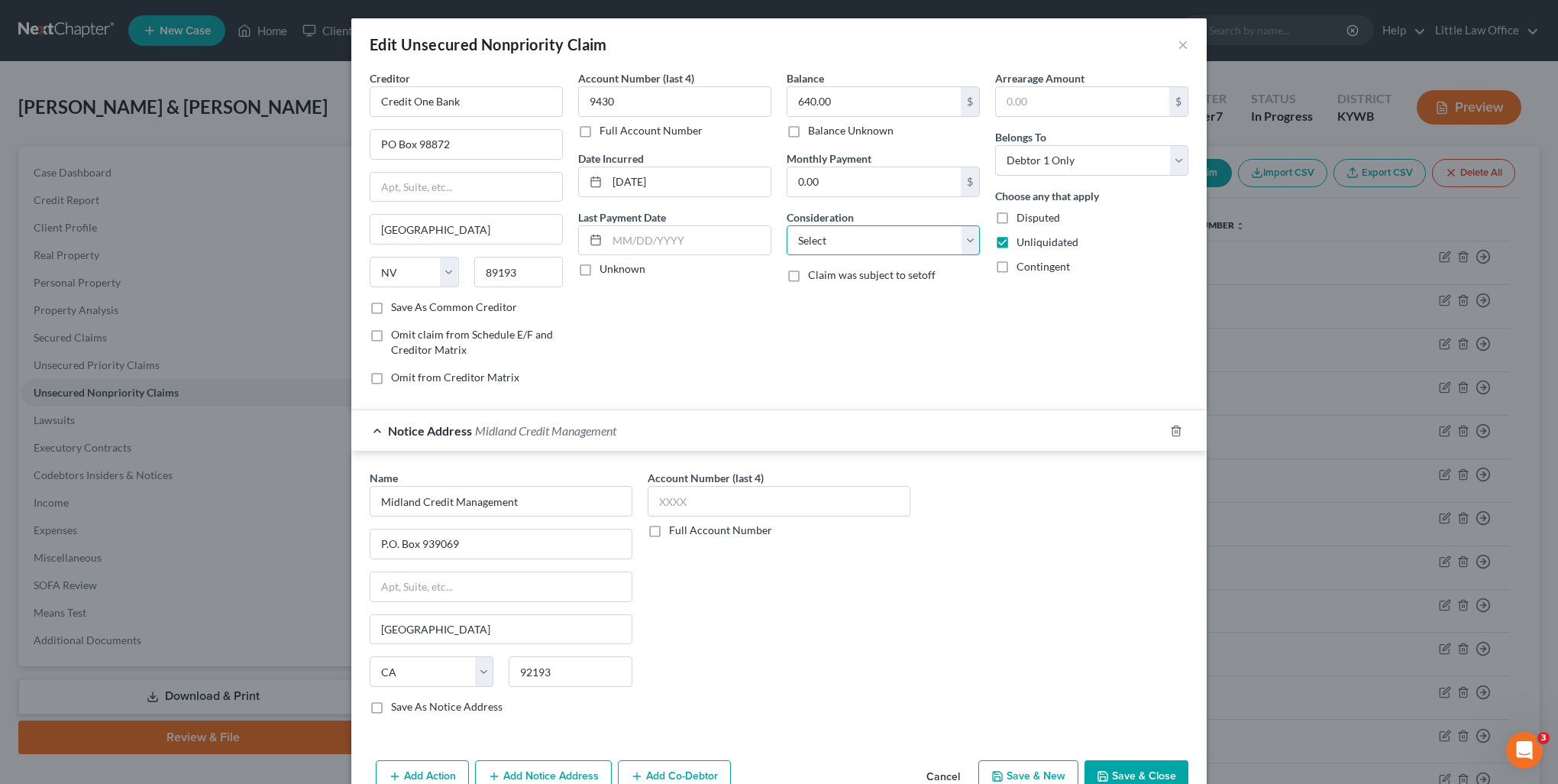
drag, startPoint x: 828, startPoint y: 229, endPoint x: 832, endPoint y: 255, distance: 26.3
click at [828, 229] on select "Select Cable / Satellite Services Collection Agency Credit Card Debt Debt Couns…" at bounding box center [883, 241] width 193 height 31
click at [787, 225] on select "Select Cable / Satellite Services Collection Agency Credit Card Debt Debt Couns…" at bounding box center [883, 241] width 193 height 31
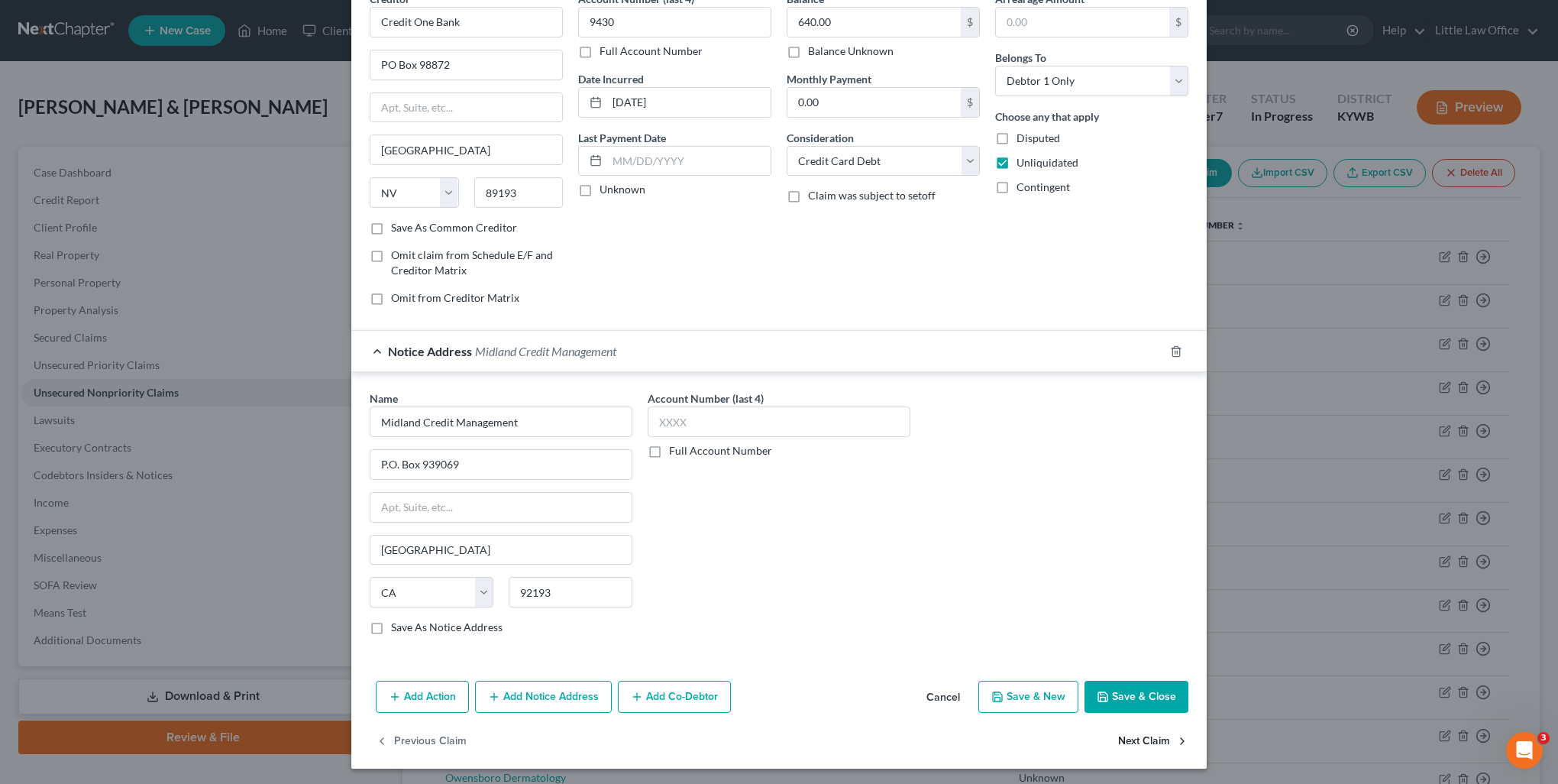
click at [1132, 743] on button "Next Claim" at bounding box center [1153, 740] width 70 height 32
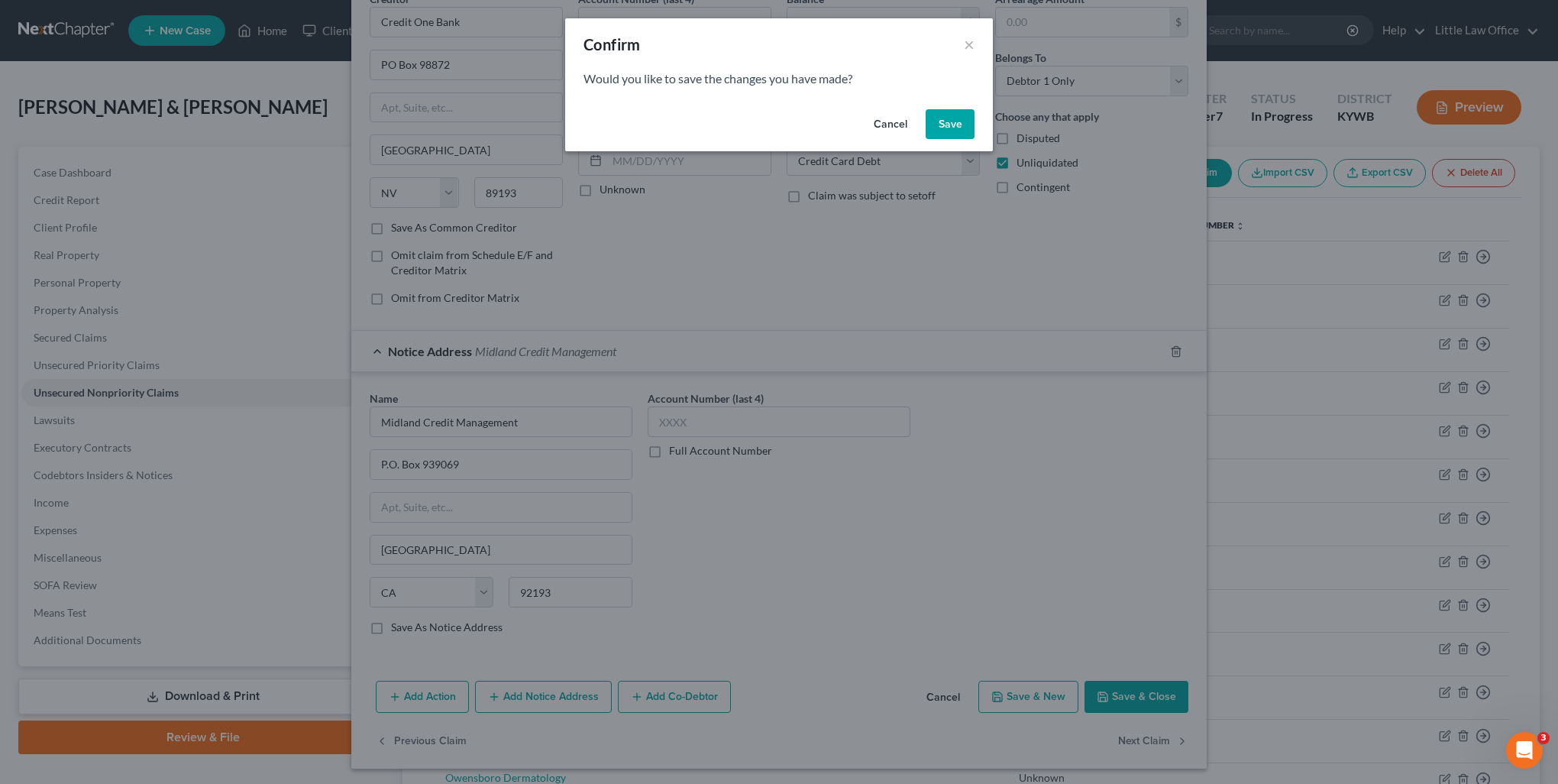
click at [938, 131] on button "Save" at bounding box center [950, 124] width 49 height 31
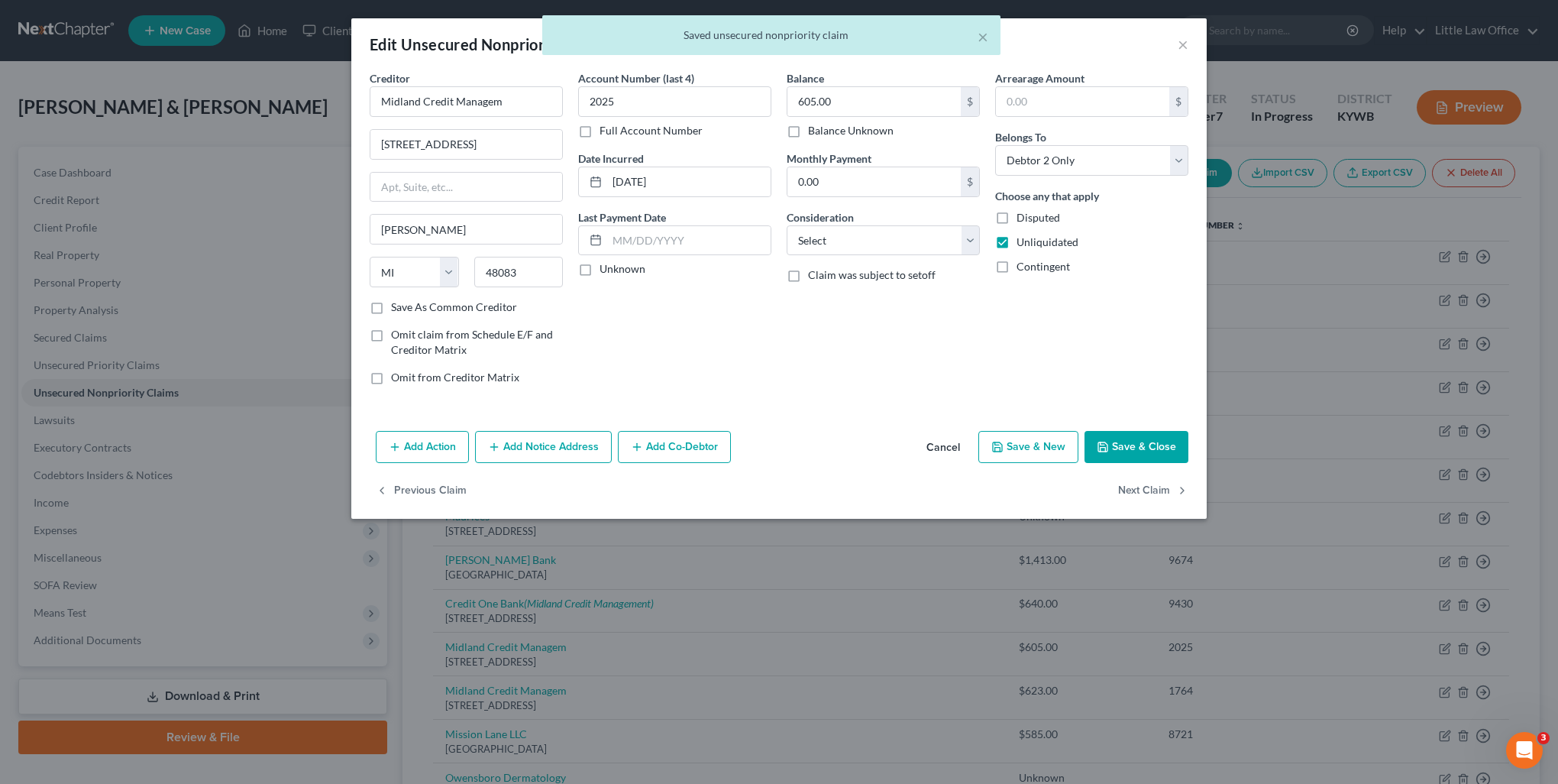
scroll to position [0, 0]
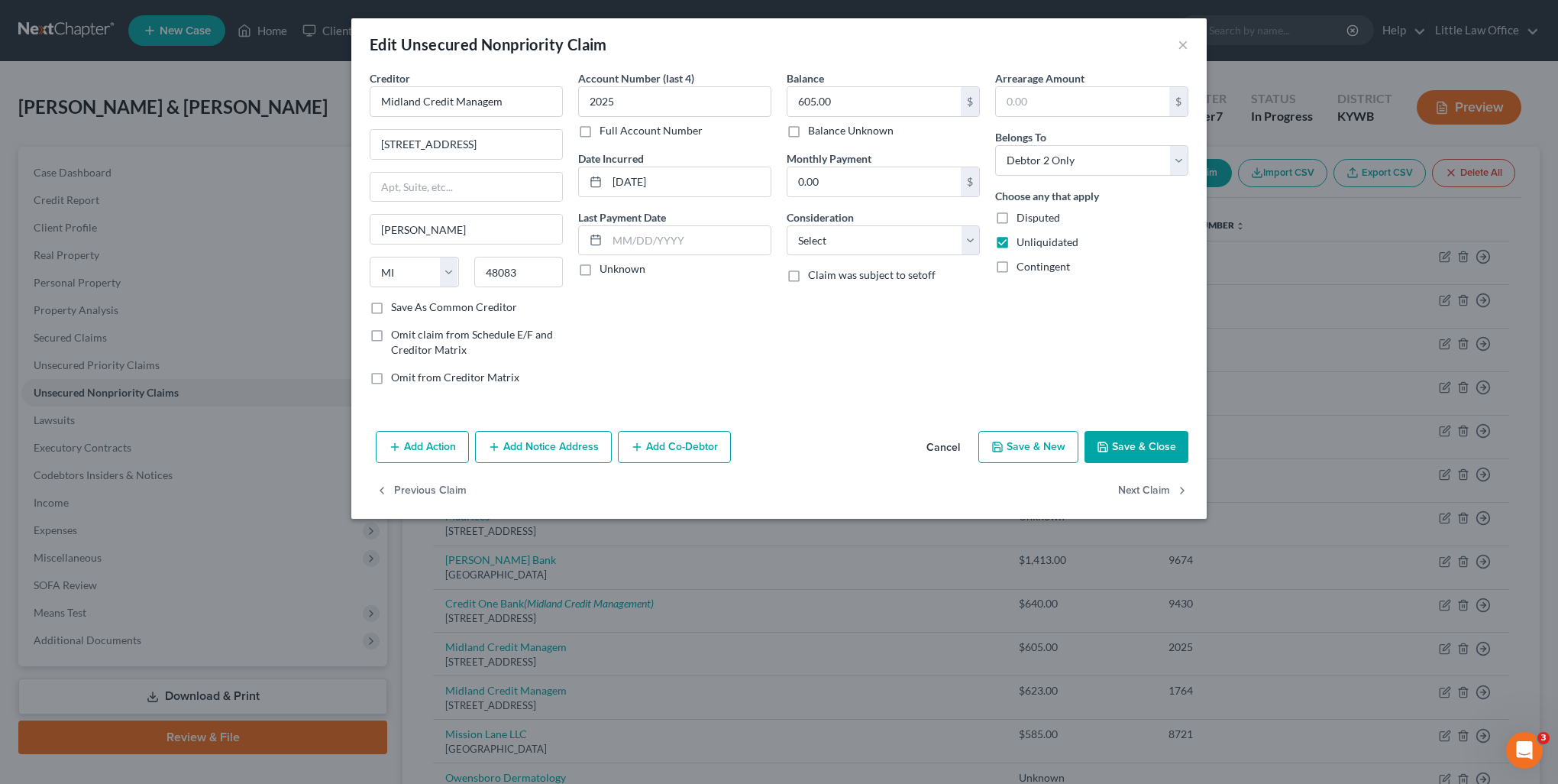
click at [567, 449] on button "Add Notice Address" at bounding box center [543, 446] width 137 height 32
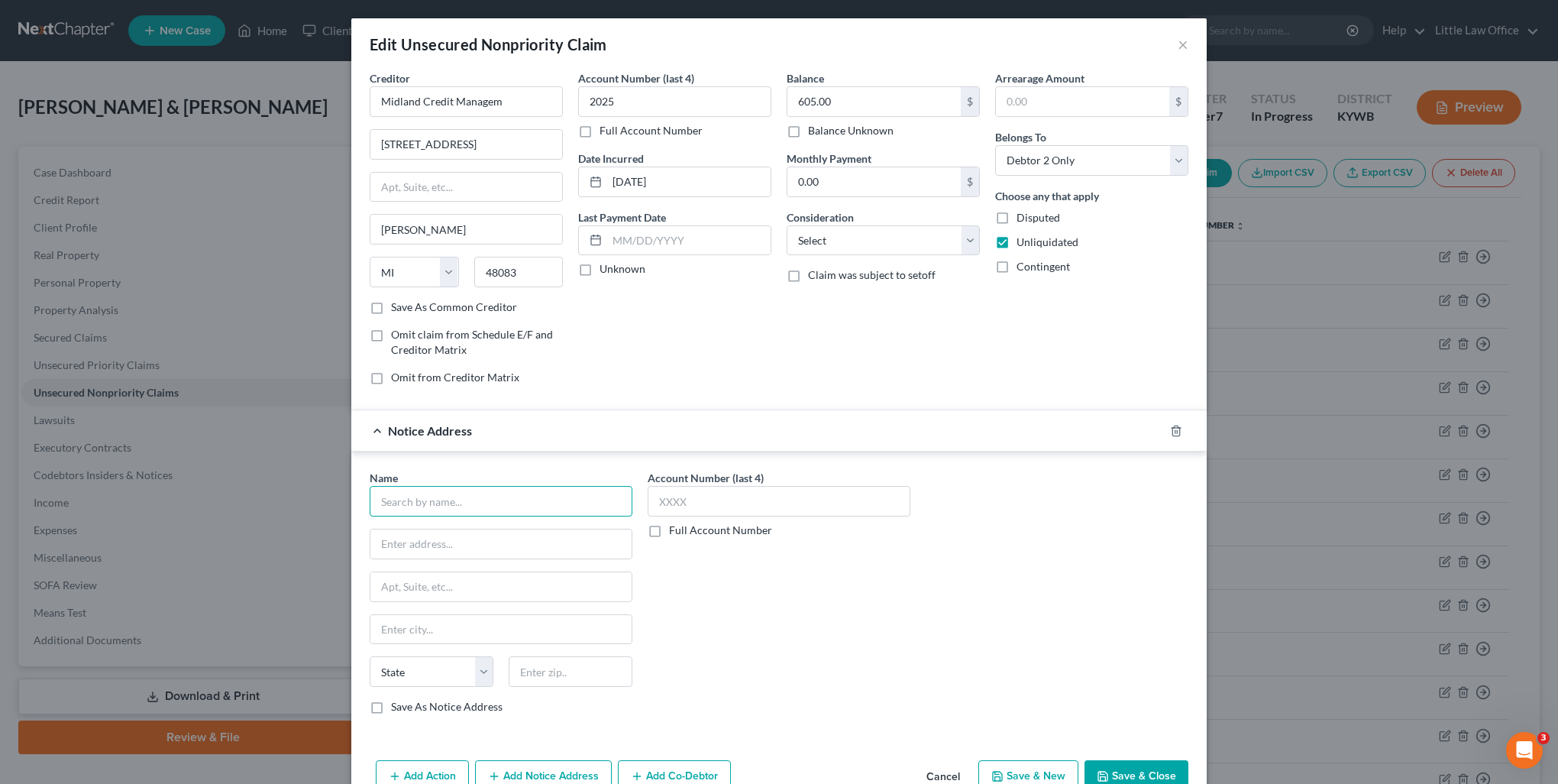
click at [491, 490] on input "text" at bounding box center [501, 501] width 263 height 31
click at [480, 520] on div "Midland Credit Management" at bounding box center [461, 527] width 159 height 15
click at [514, 99] on input "Midland Credit Managem" at bounding box center [466, 101] width 193 height 31
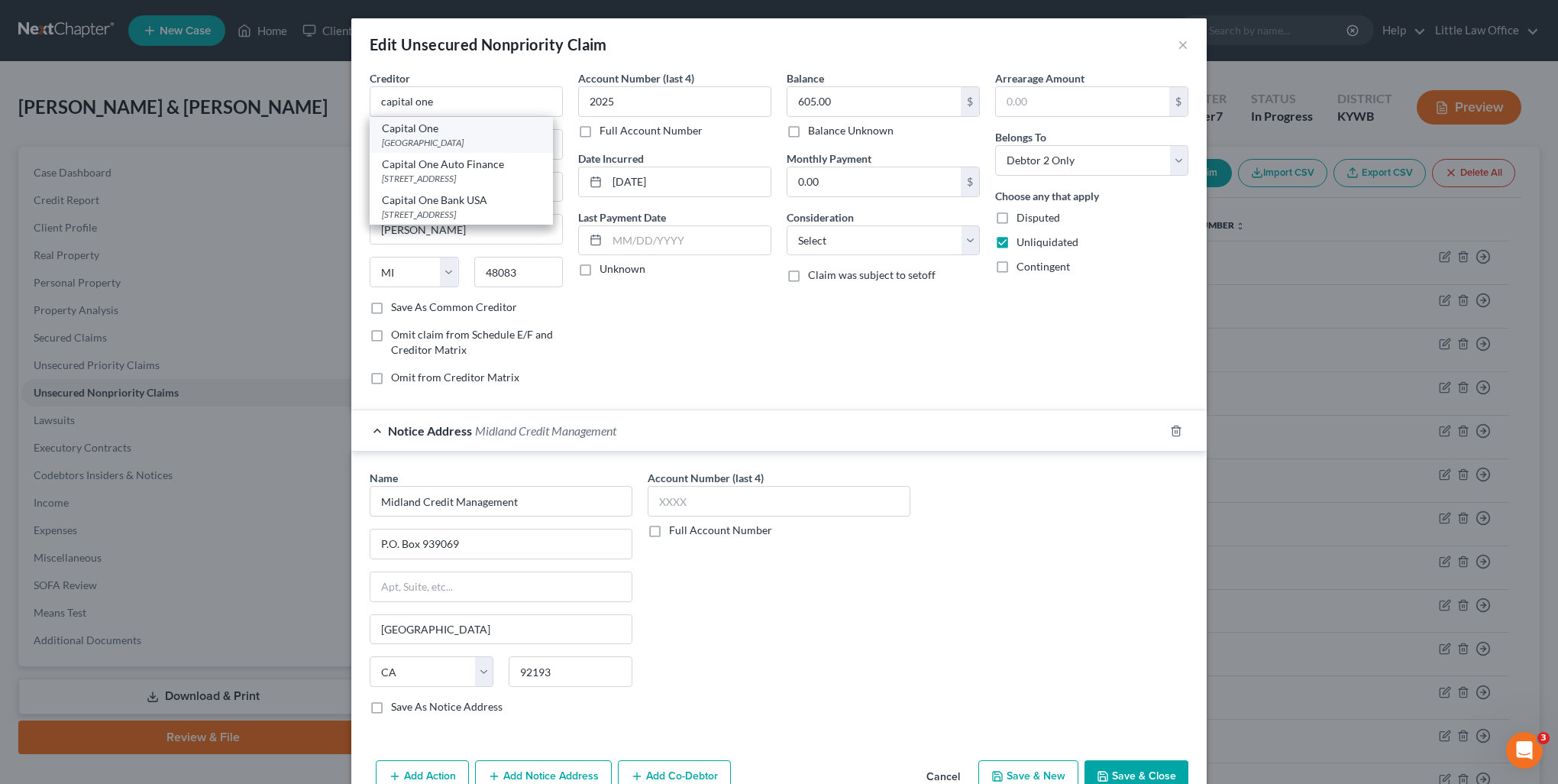
click at [461, 138] on div "PO Box 71087, Charlotte, NC 28272" at bounding box center [461, 142] width 159 height 13
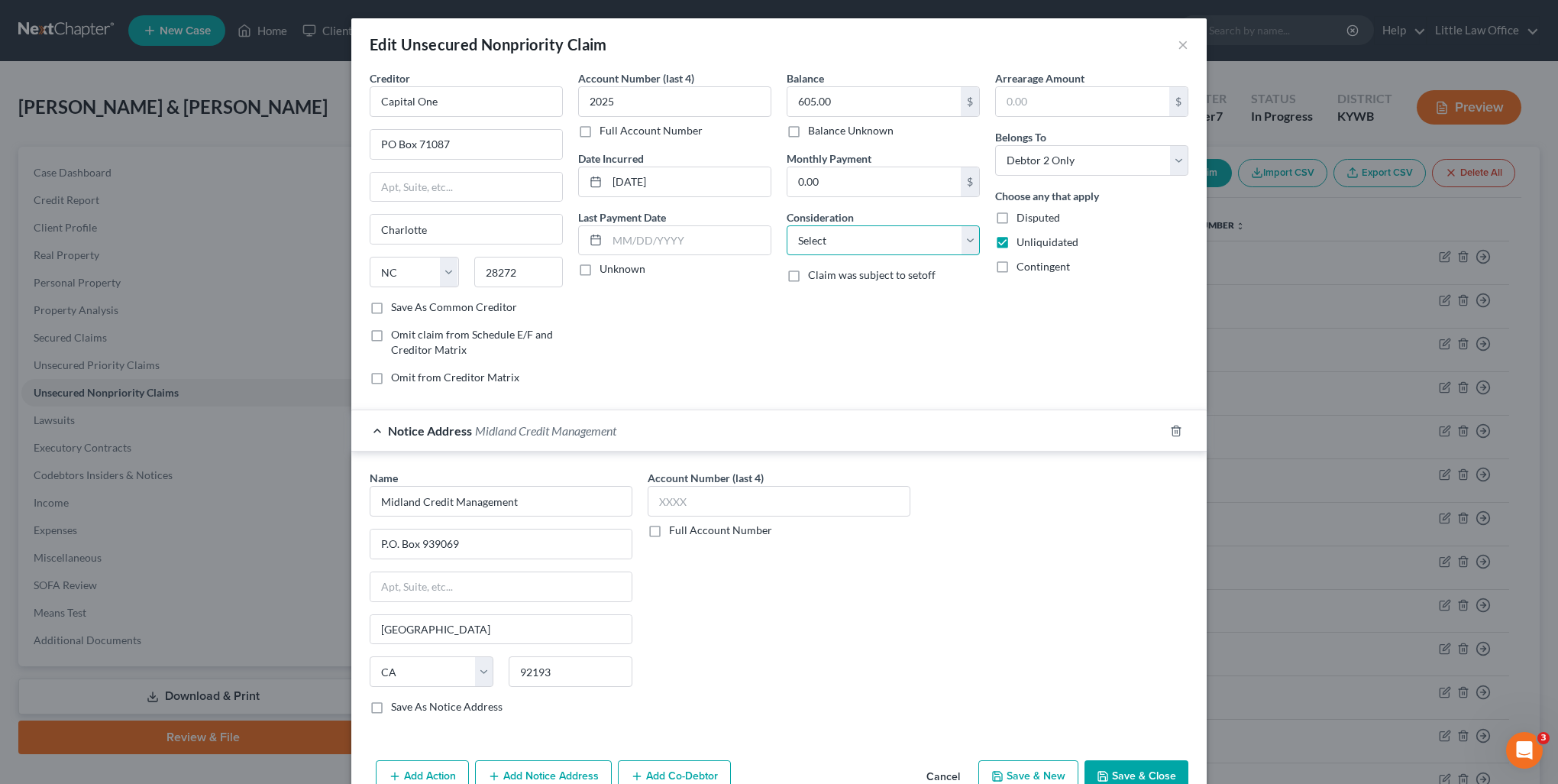
drag, startPoint x: 841, startPoint y: 246, endPoint x: 840, endPoint y: 255, distance: 9.1
click at [841, 246] on select "Select Cable / Satellite Services Collection Agency Credit Card Debt Debt Couns…" at bounding box center [883, 241] width 193 height 31
click at [787, 225] on select "Select Cable / Satellite Services Collection Agency Credit Card Debt Debt Couns…" at bounding box center [883, 241] width 193 height 31
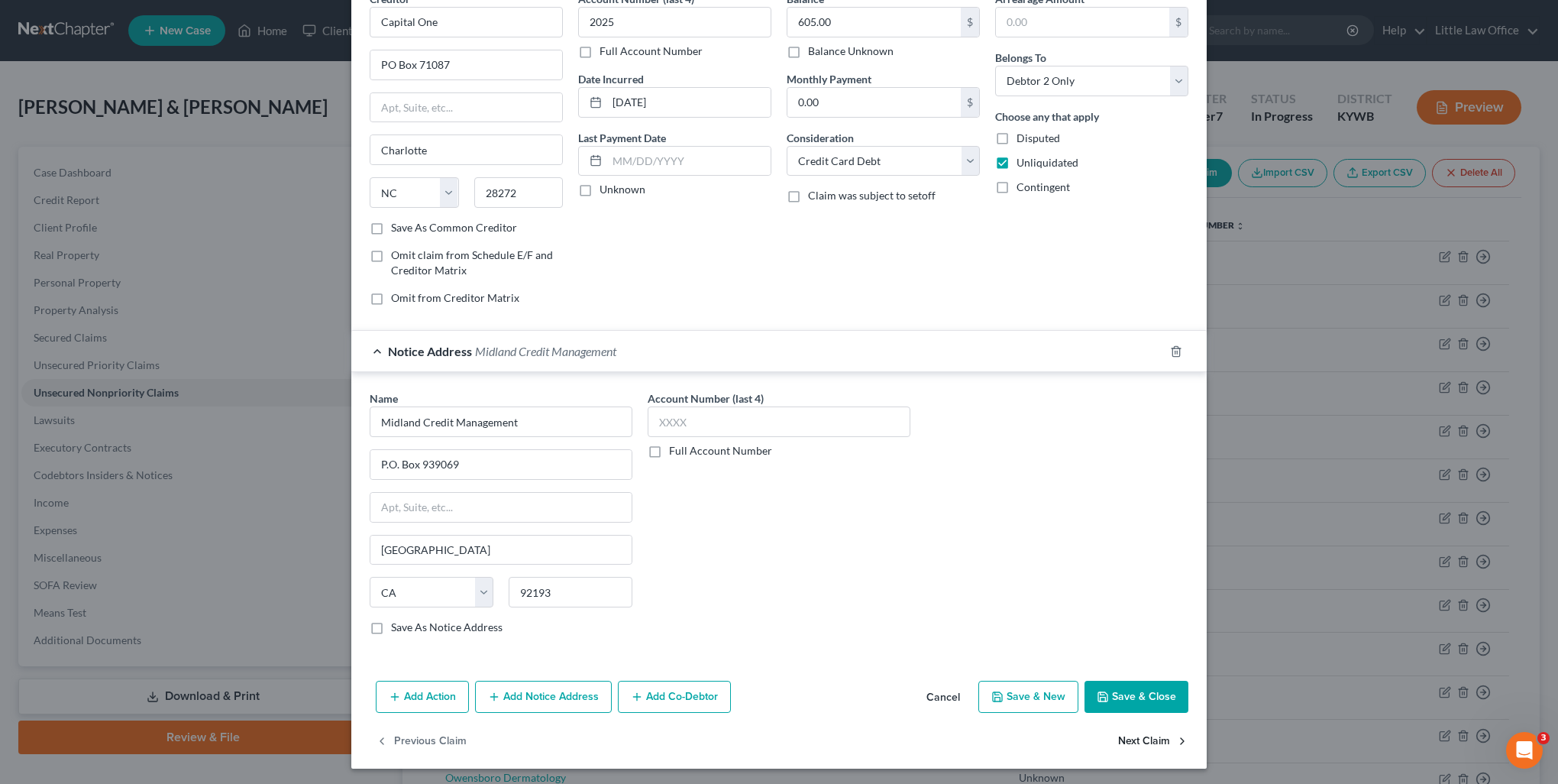
click at [1129, 744] on button "Next Claim" at bounding box center [1153, 740] width 70 height 32
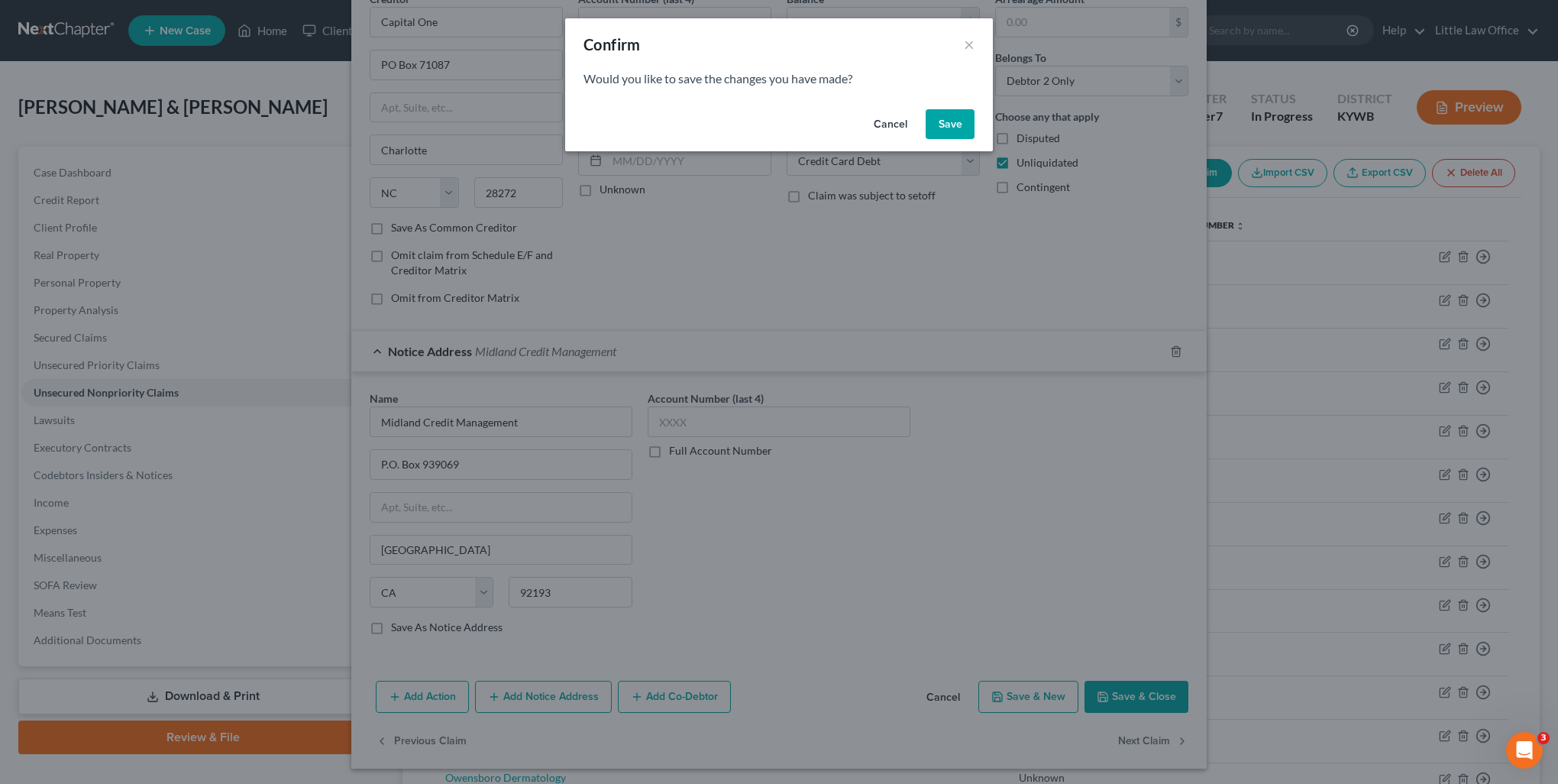
click at [950, 122] on button "Save" at bounding box center [950, 124] width 49 height 31
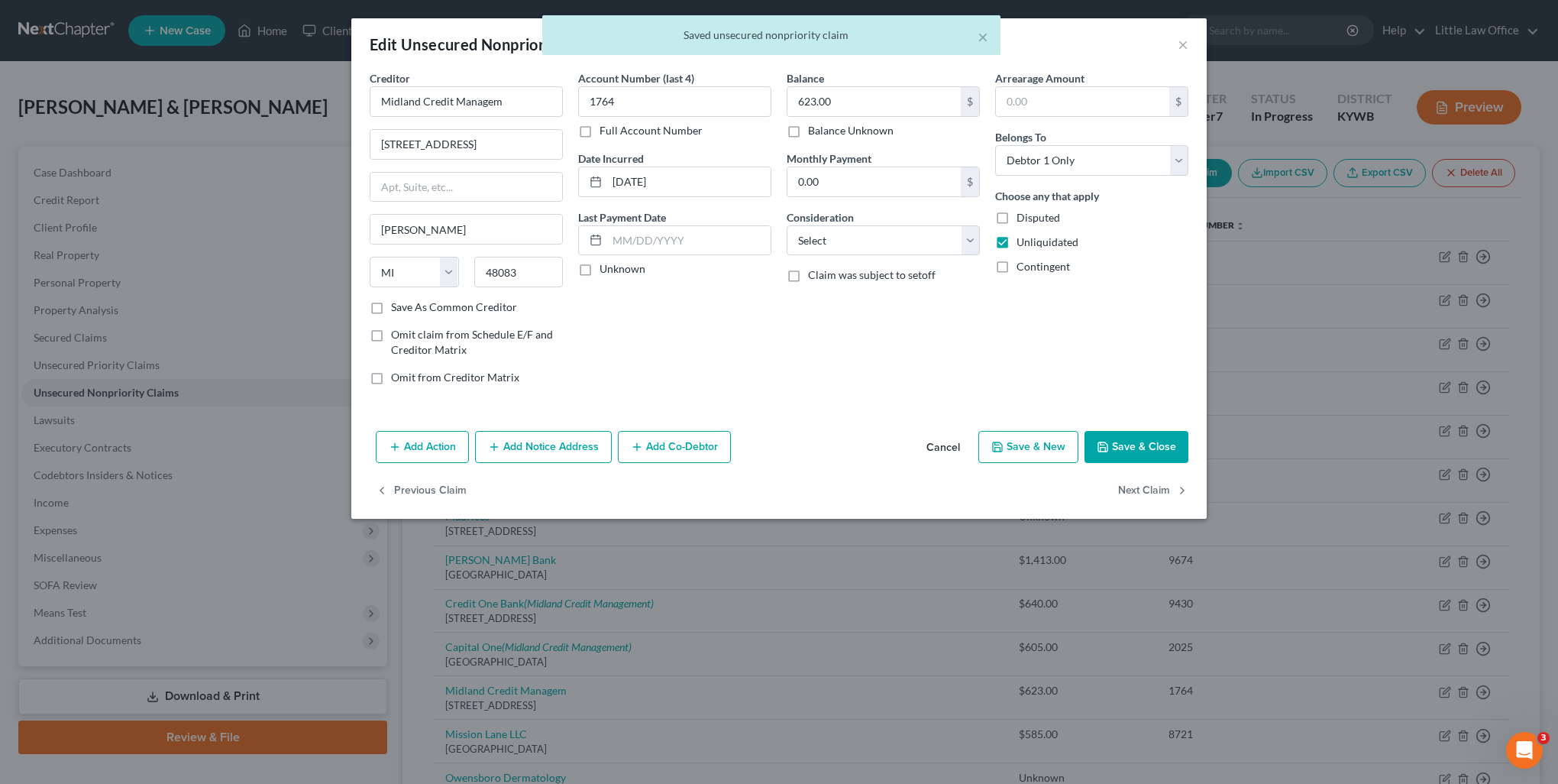
click at [517, 442] on button "Add Notice Address" at bounding box center [543, 446] width 137 height 32
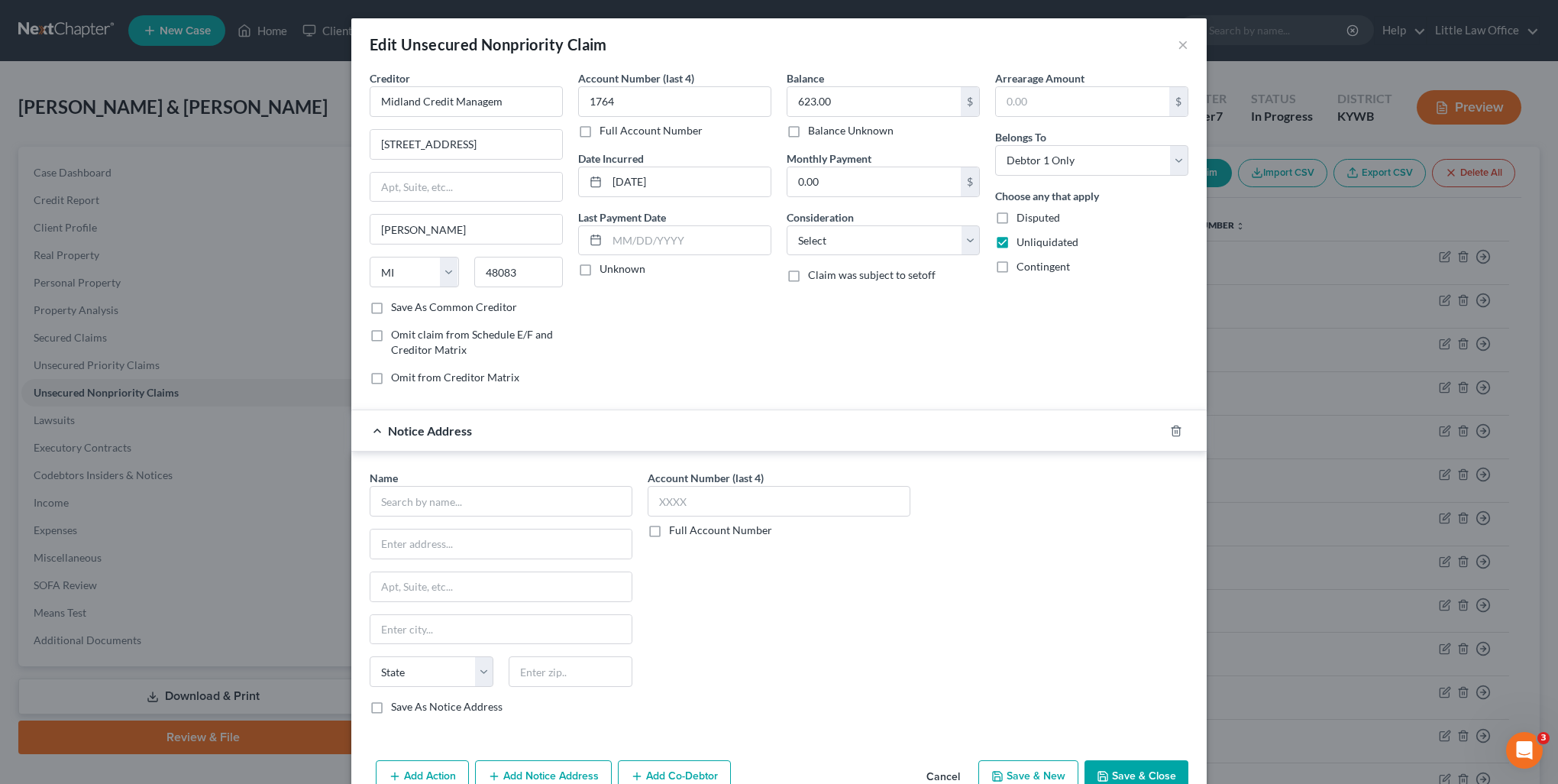
click at [430, 475] on div "Name *" at bounding box center [501, 493] width 263 height 47
click at [429, 490] on input "text" at bounding box center [501, 501] width 263 height 31
click at [430, 536] on div "P.O. Box 939069, San Diego, CA 92193" at bounding box center [461, 542] width 159 height 13
click at [506, 98] on input "Midland Credit Managem" at bounding box center [466, 101] width 193 height 31
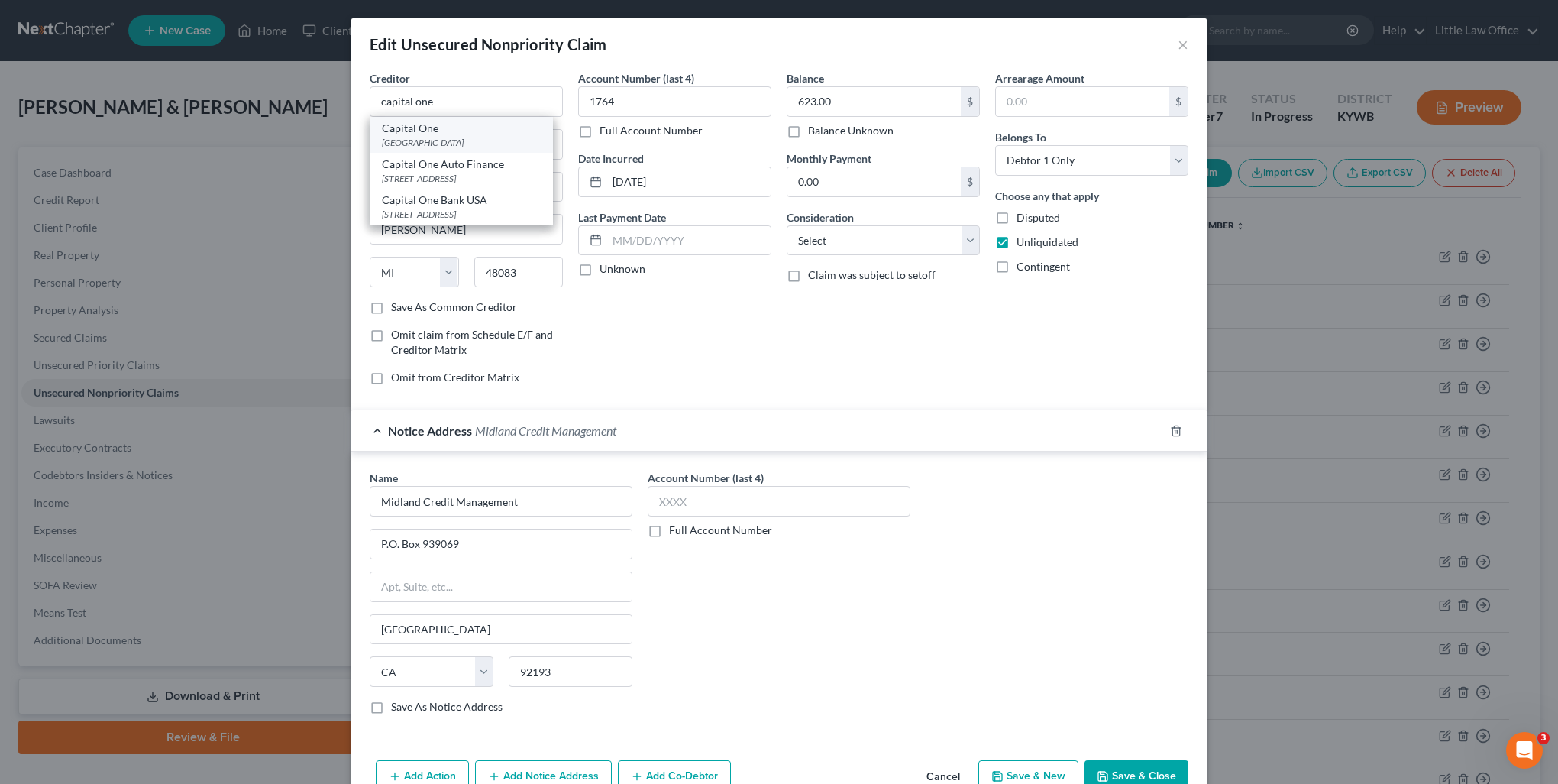
click at [461, 140] on div "PO Box 71087, Charlotte, NC 28272" at bounding box center [461, 142] width 159 height 13
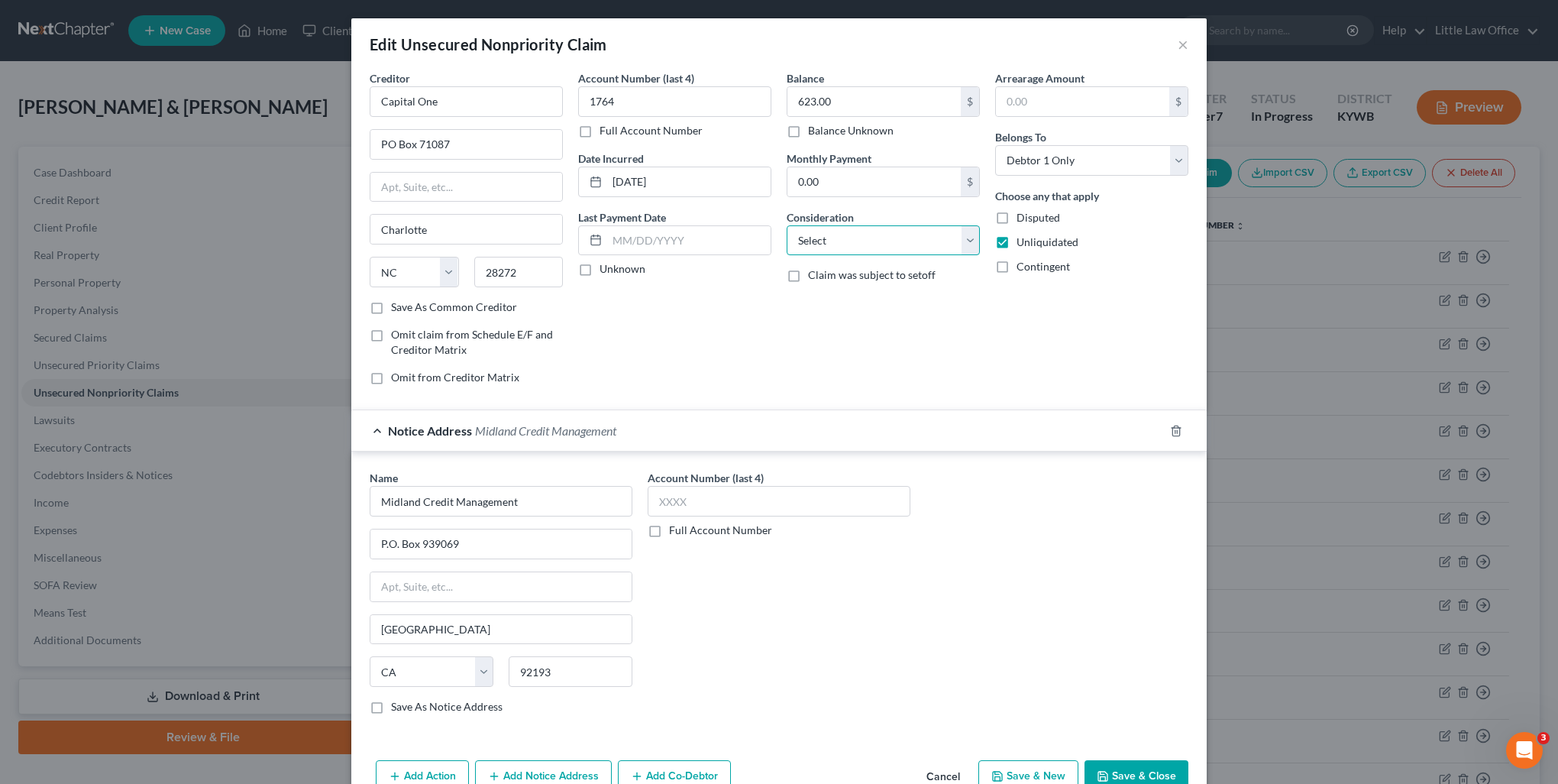
click at [830, 240] on select "Select Cable / Satellite Services Collection Agency Credit Card Debt Debt Couns…" at bounding box center [883, 241] width 193 height 31
click at [787, 225] on select "Select Cable / Satellite Services Collection Agency Credit Card Debt Debt Couns…" at bounding box center [883, 241] width 193 height 31
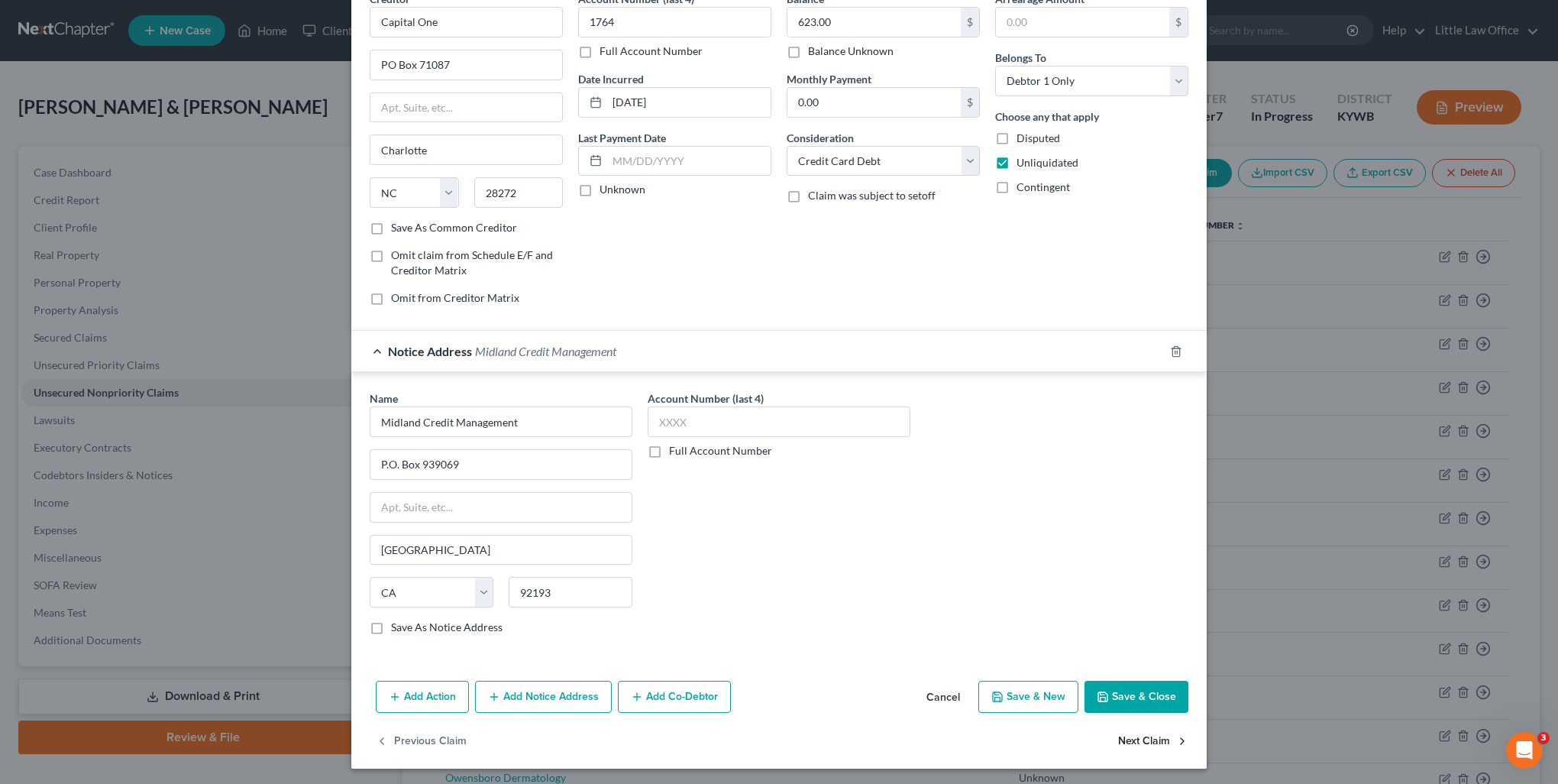
click at [1118, 737] on button "Next Claim" at bounding box center [1153, 740] width 70 height 32
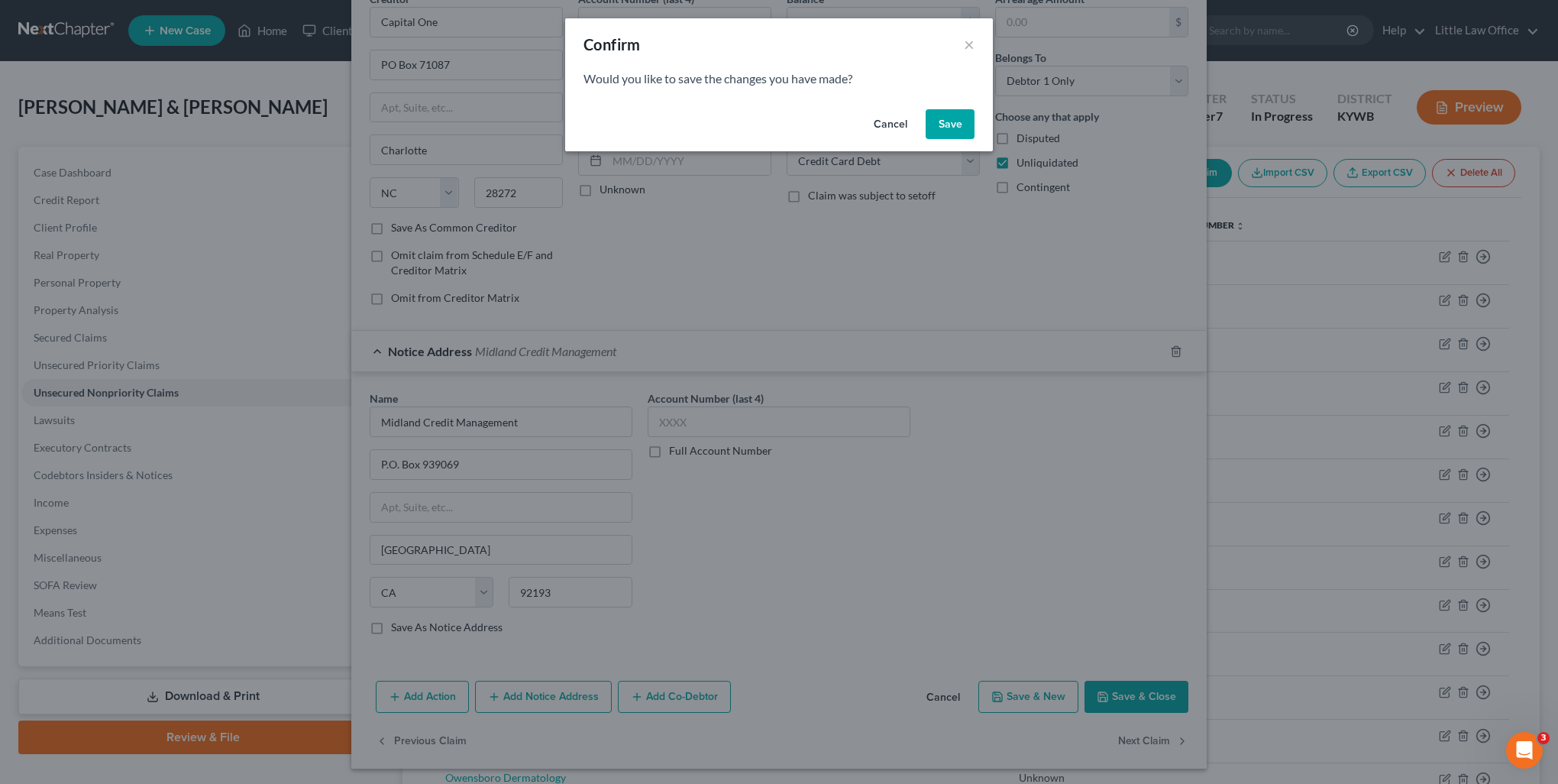
click at [949, 123] on button "Save" at bounding box center [950, 124] width 49 height 31
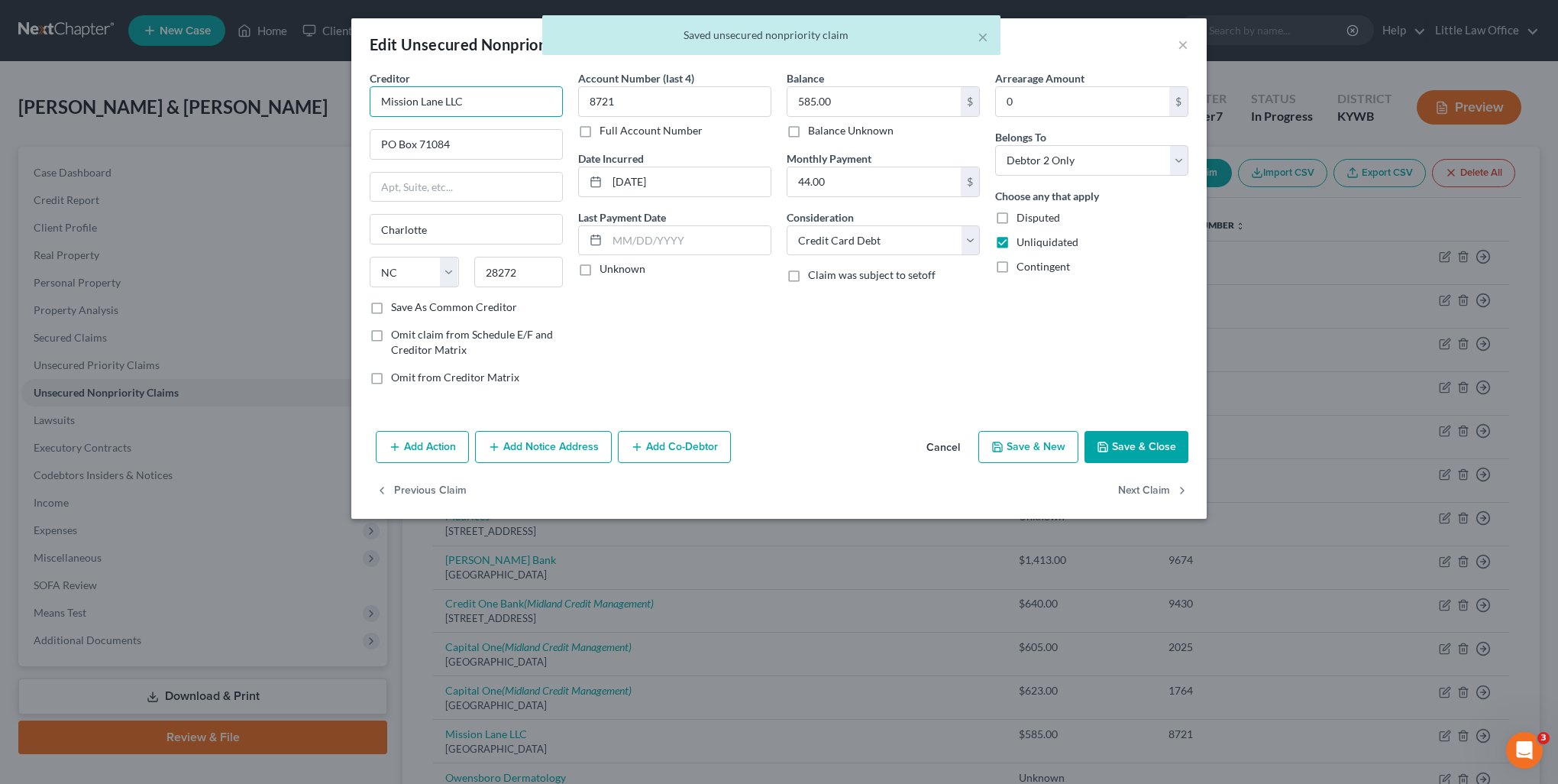
click at [526, 94] on input "Mission Lane LLC" at bounding box center [466, 101] width 193 height 31
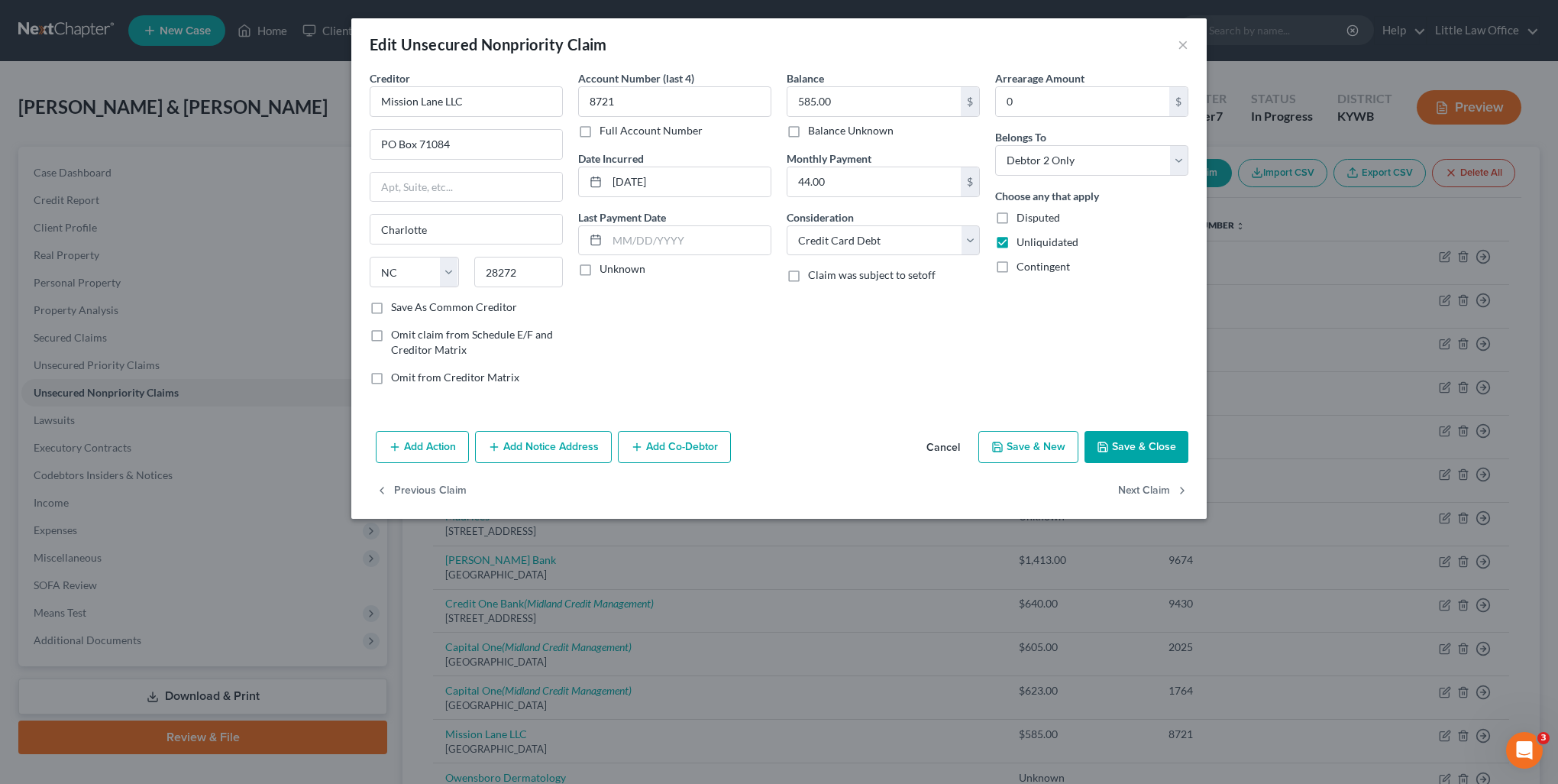
click at [461, 305] on label "Save As Common Creditor" at bounding box center [453, 306] width 126 height 15
click at [408, 305] on input "Save As Common Creditor" at bounding box center [402, 304] width 10 height 10
click at [1150, 483] on button "Next Claim" at bounding box center [1153, 490] width 70 height 32
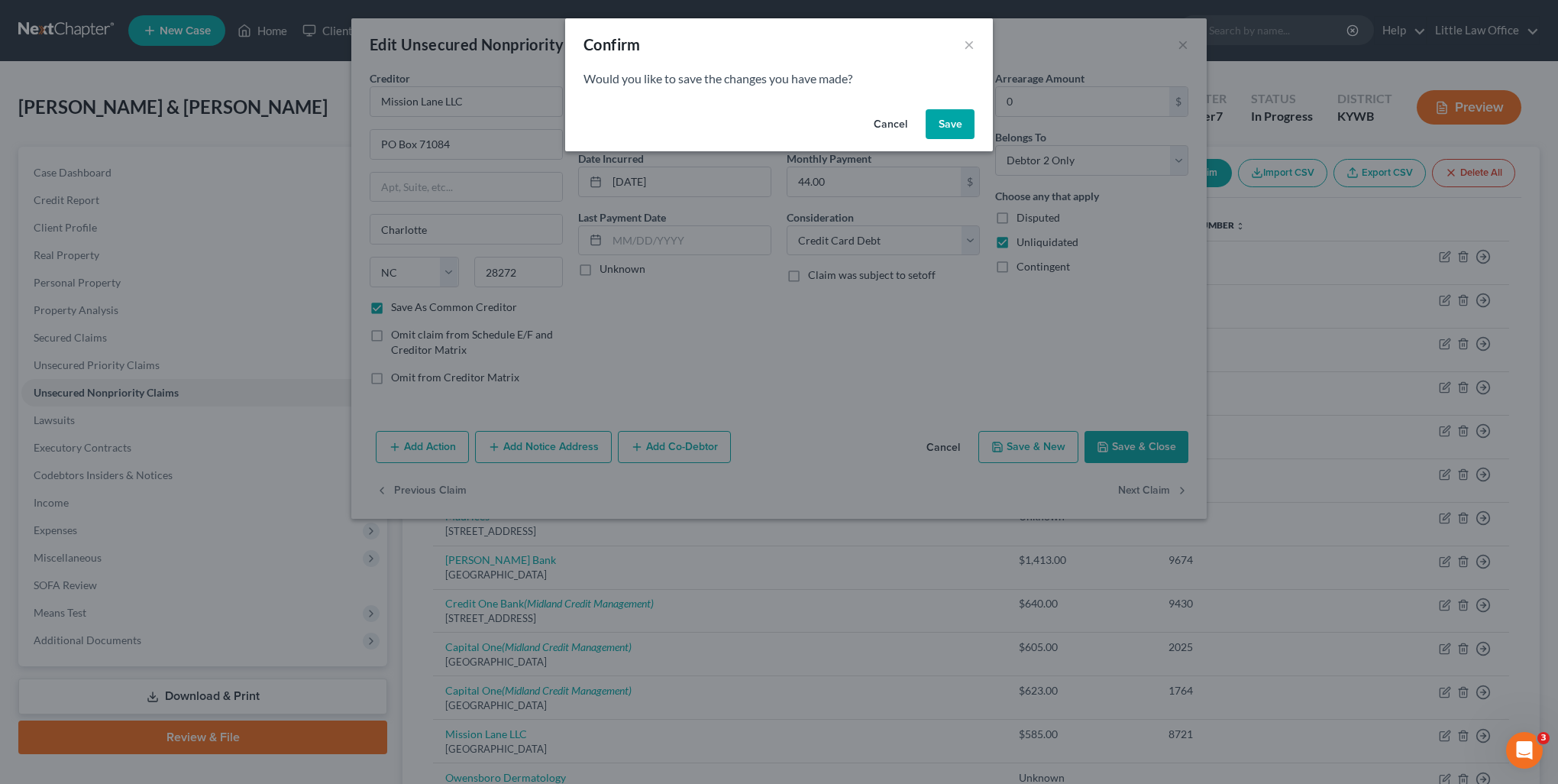
click at [956, 127] on button "Save" at bounding box center [950, 124] width 49 height 31
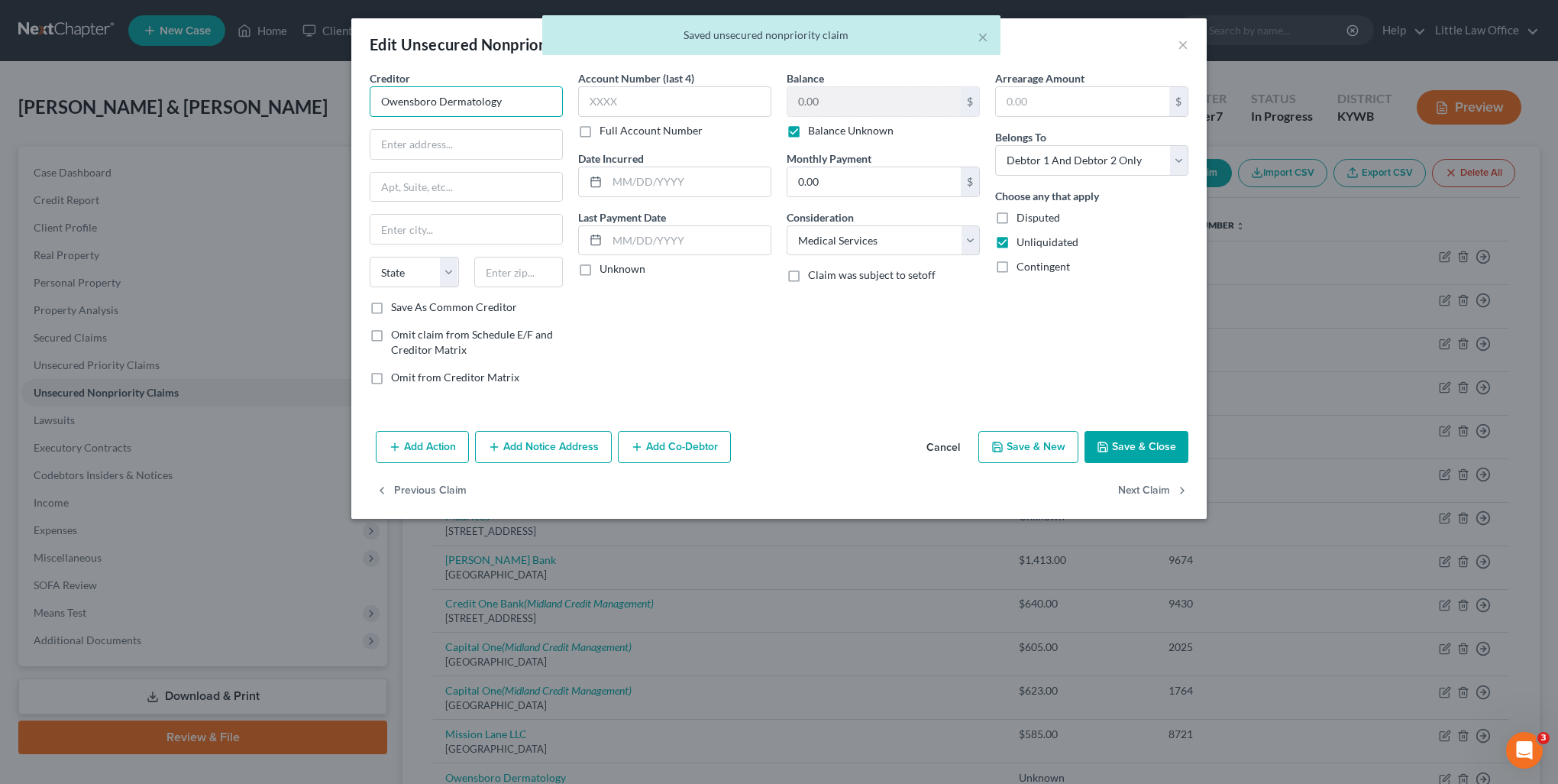
click at [519, 108] on input "Owensboro Dermatology" at bounding box center [466, 101] width 193 height 31
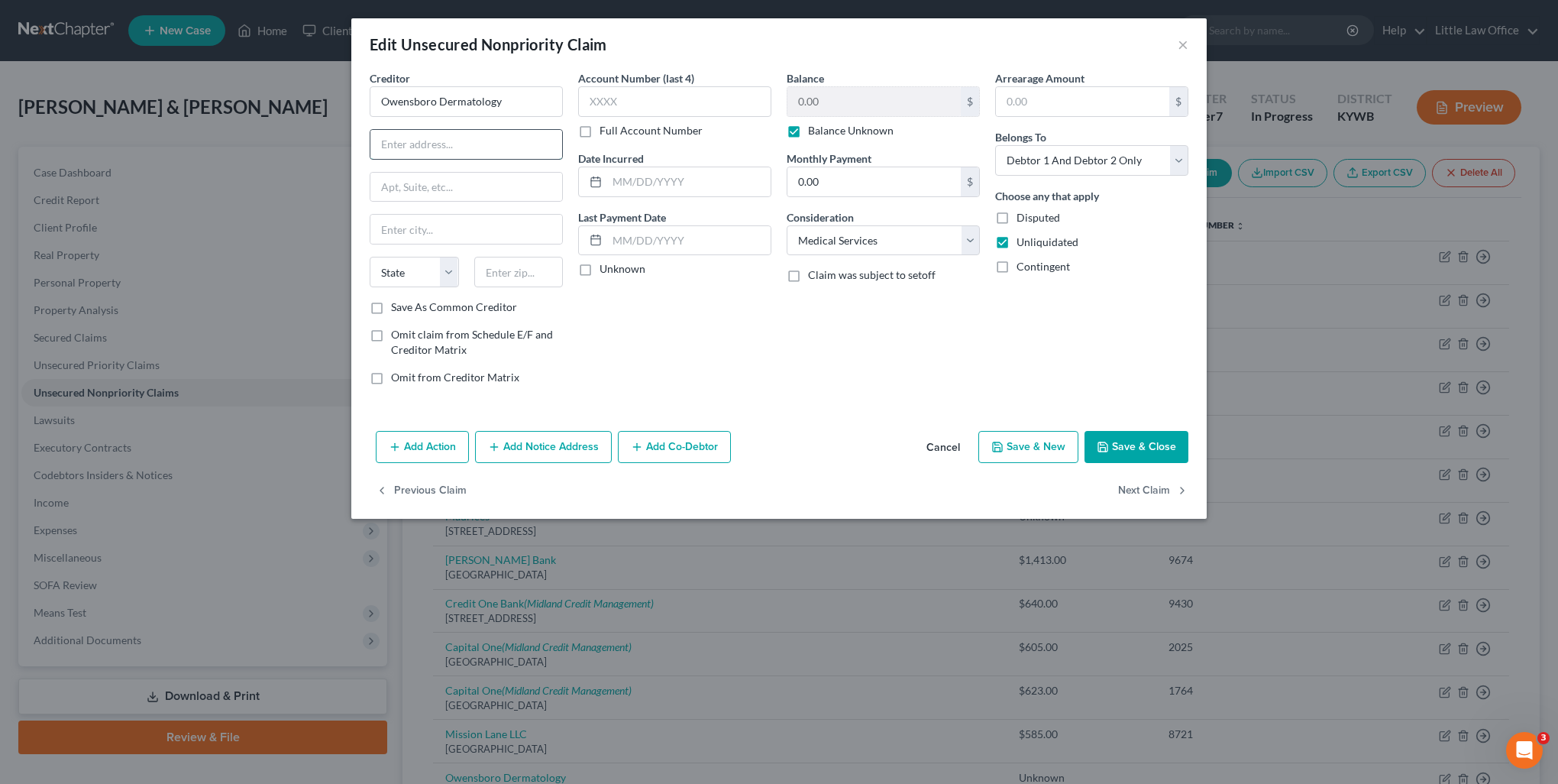
click at [444, 157] on input "text" at bounding box center [466, 144] width 191 height 29
click at [1139, 497] on button "Next Claim" at bounding box center [1153, 490] width 70 height 32
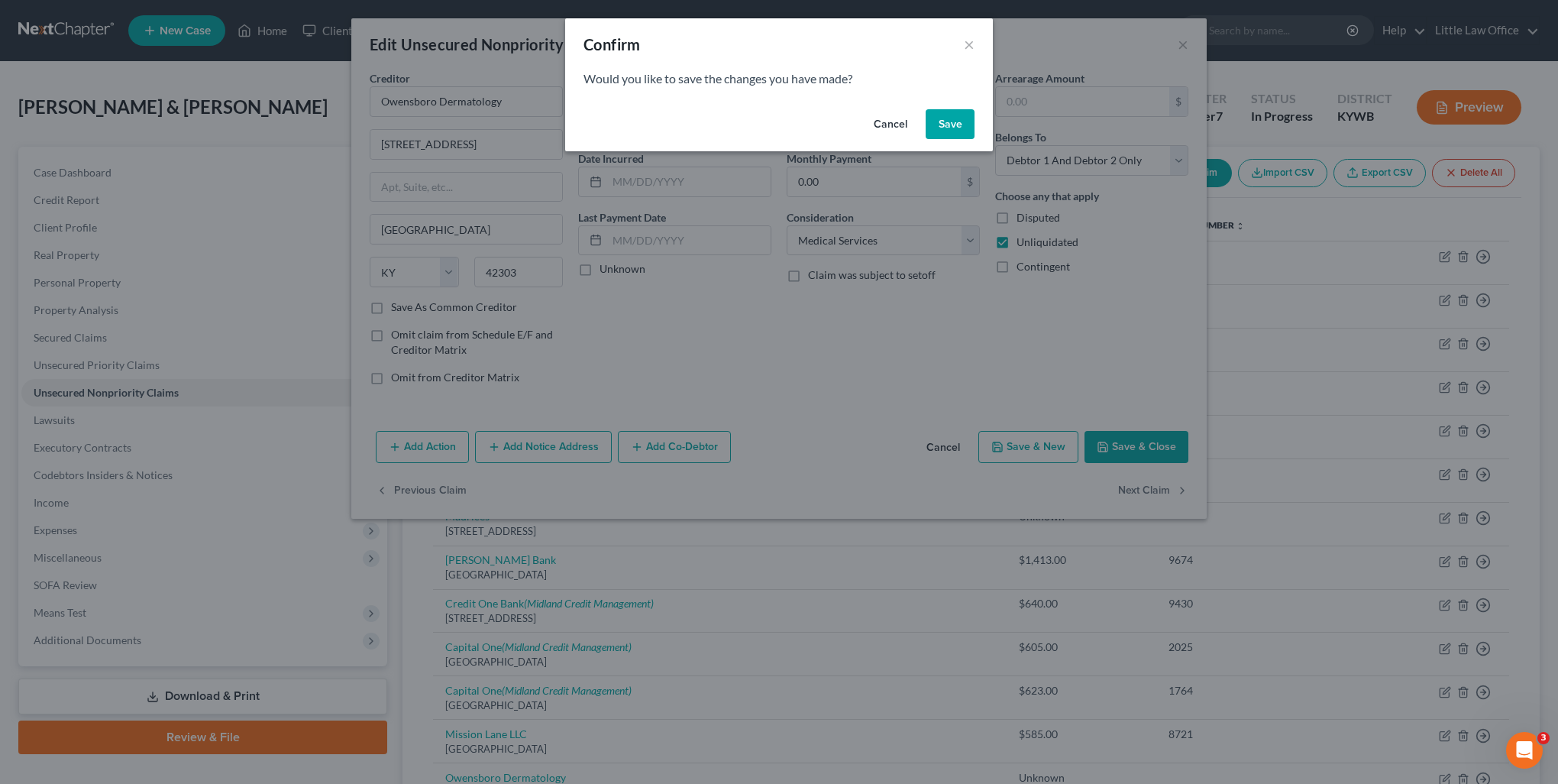
click at [939, 142] on div "Cancel Save" at bounding box center [779, 127] width 428 height 49
click at [941, 125] on button "Save" at bounding box center [950, 124] width 49 height 31
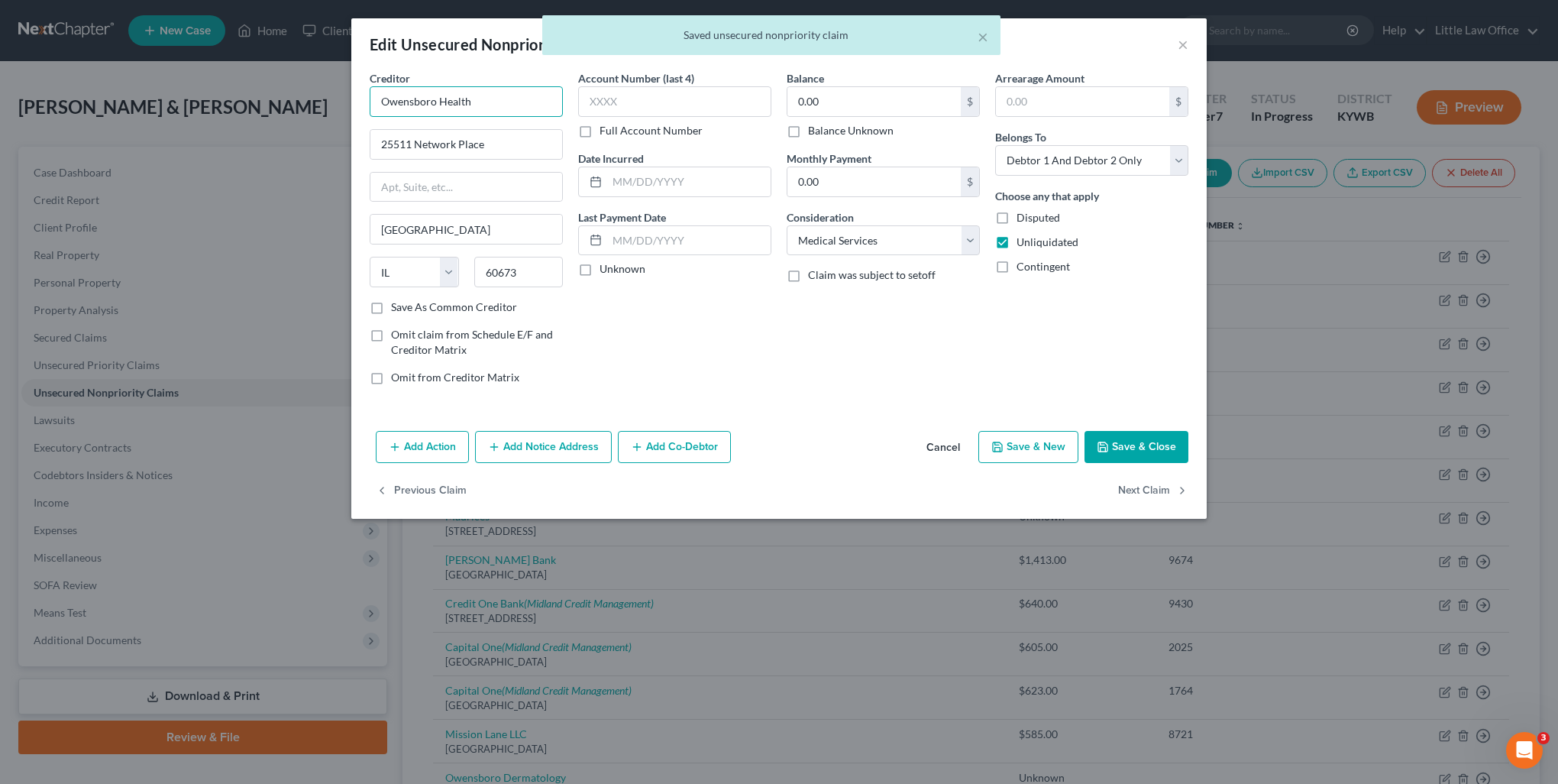
click at [498, 107] on input "Owensboro Health" at bounding box center [466, 101] width 193 height 31
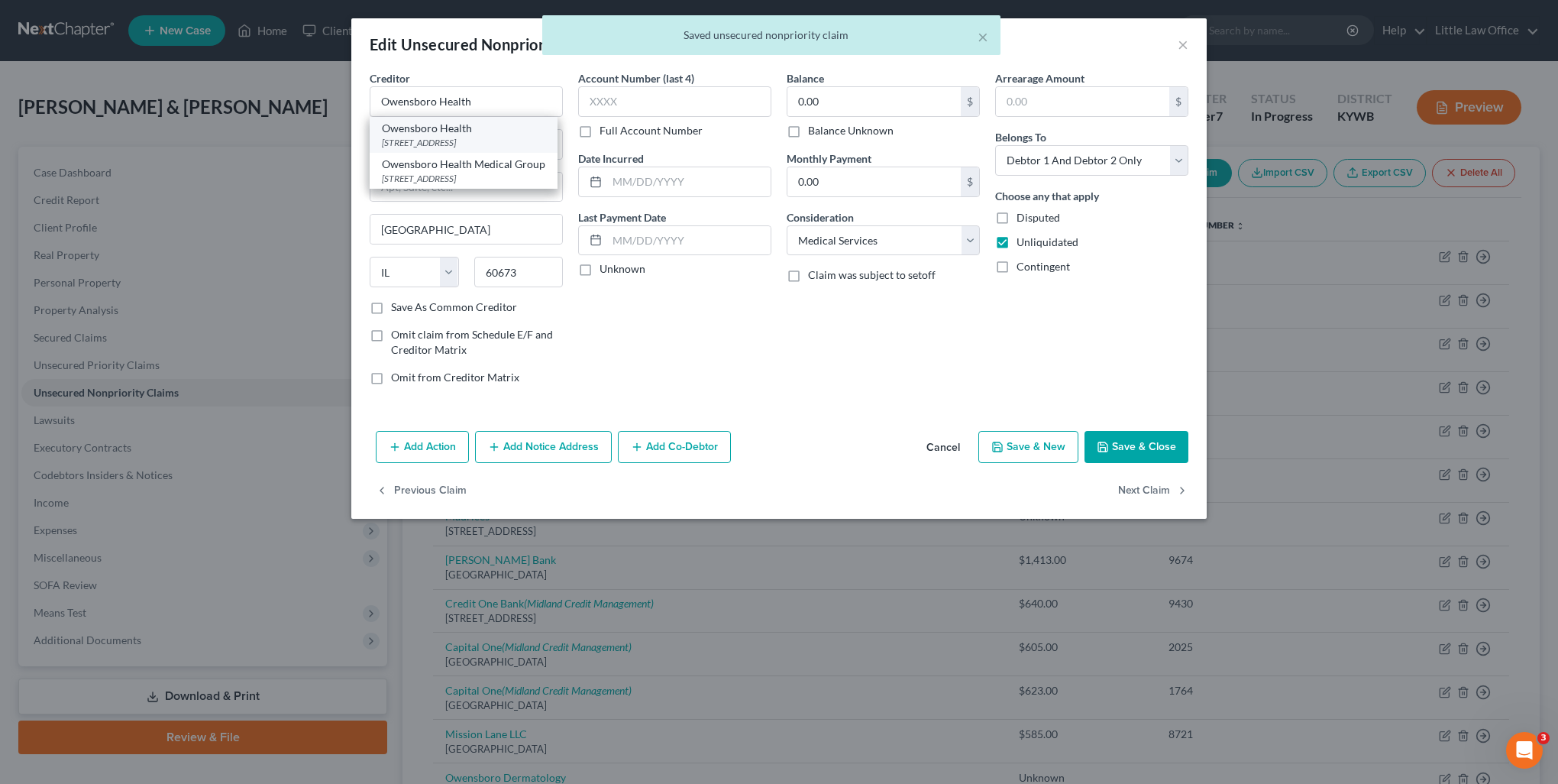
click at [497, 138] on div "25511 Network Place, Chicago, IL 60673" at bounding box center [464, 142] width 164 height 13
click at [1139, 497] on button "Next Claim" at bounding box center [1153, 490] width 70 height 32
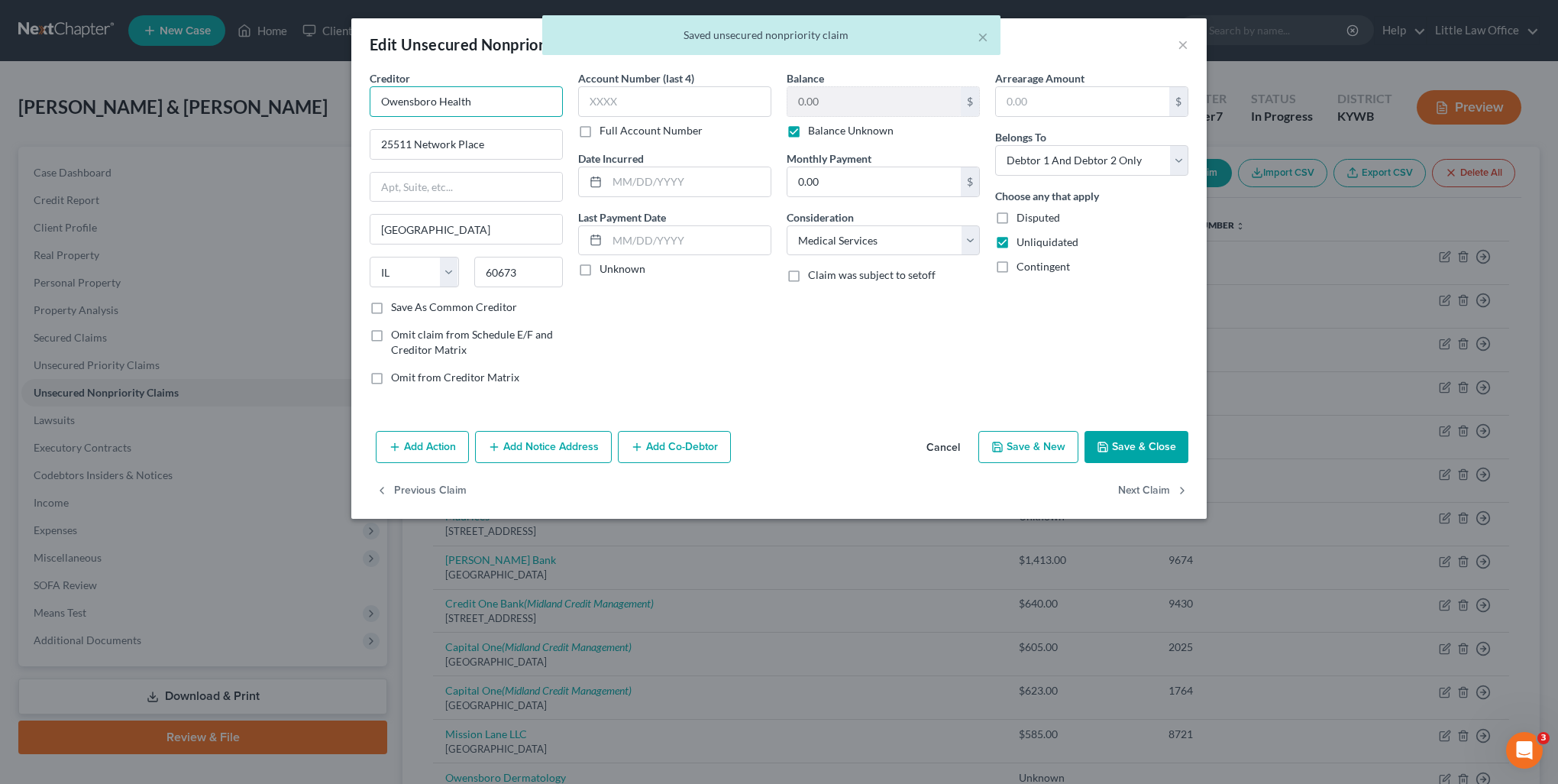
click at [514, 100] on input "Owensboro Health" at bounding box center [466, 101] width 193 height 31
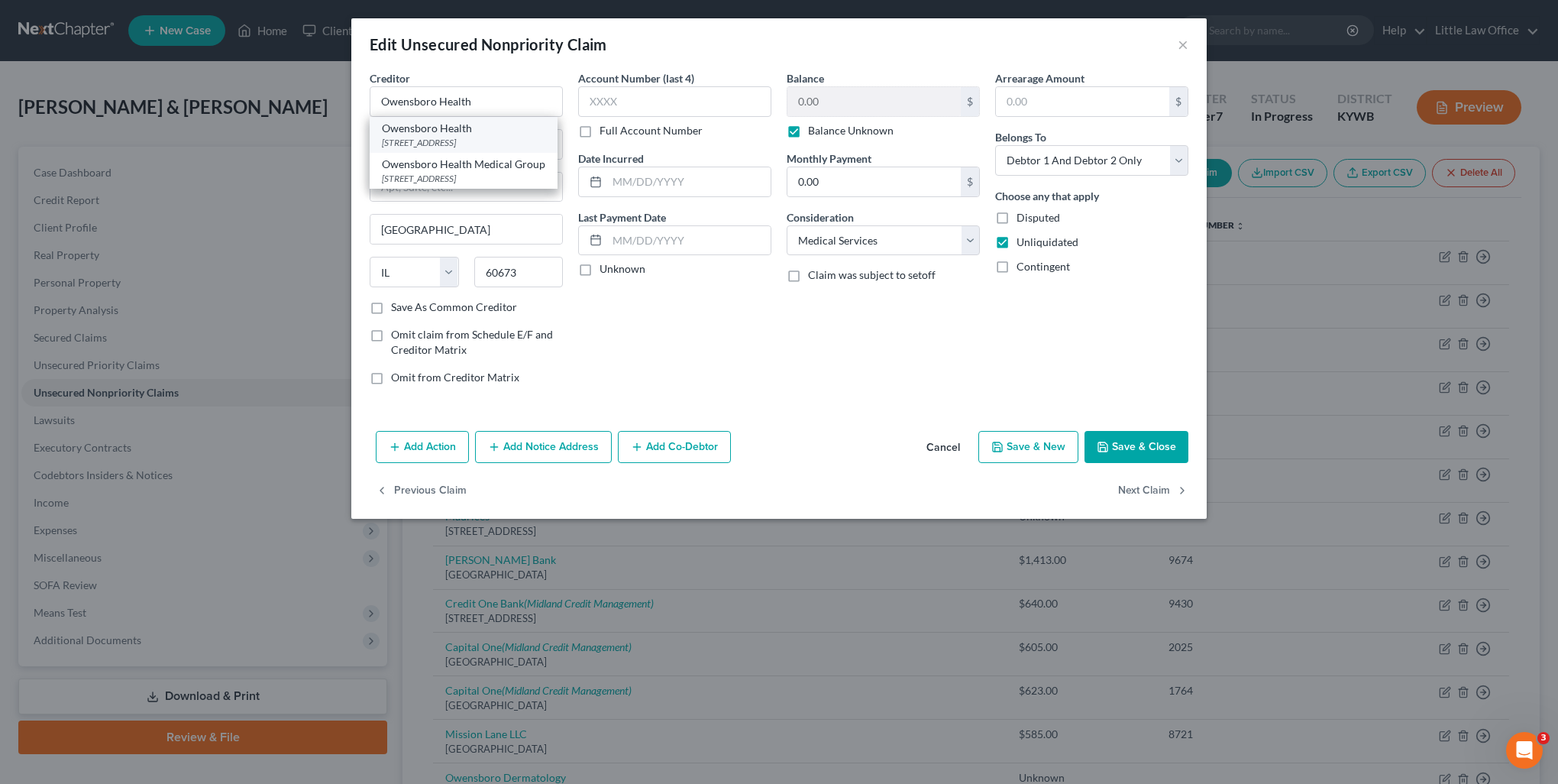
click at [510, 134] on div "Owensboro Health" at bounding box center [464, 128] width 164 height 15
click at [1143, 495] on button "Next Claim" at bounding box center [1153, 490] width 70 height 32
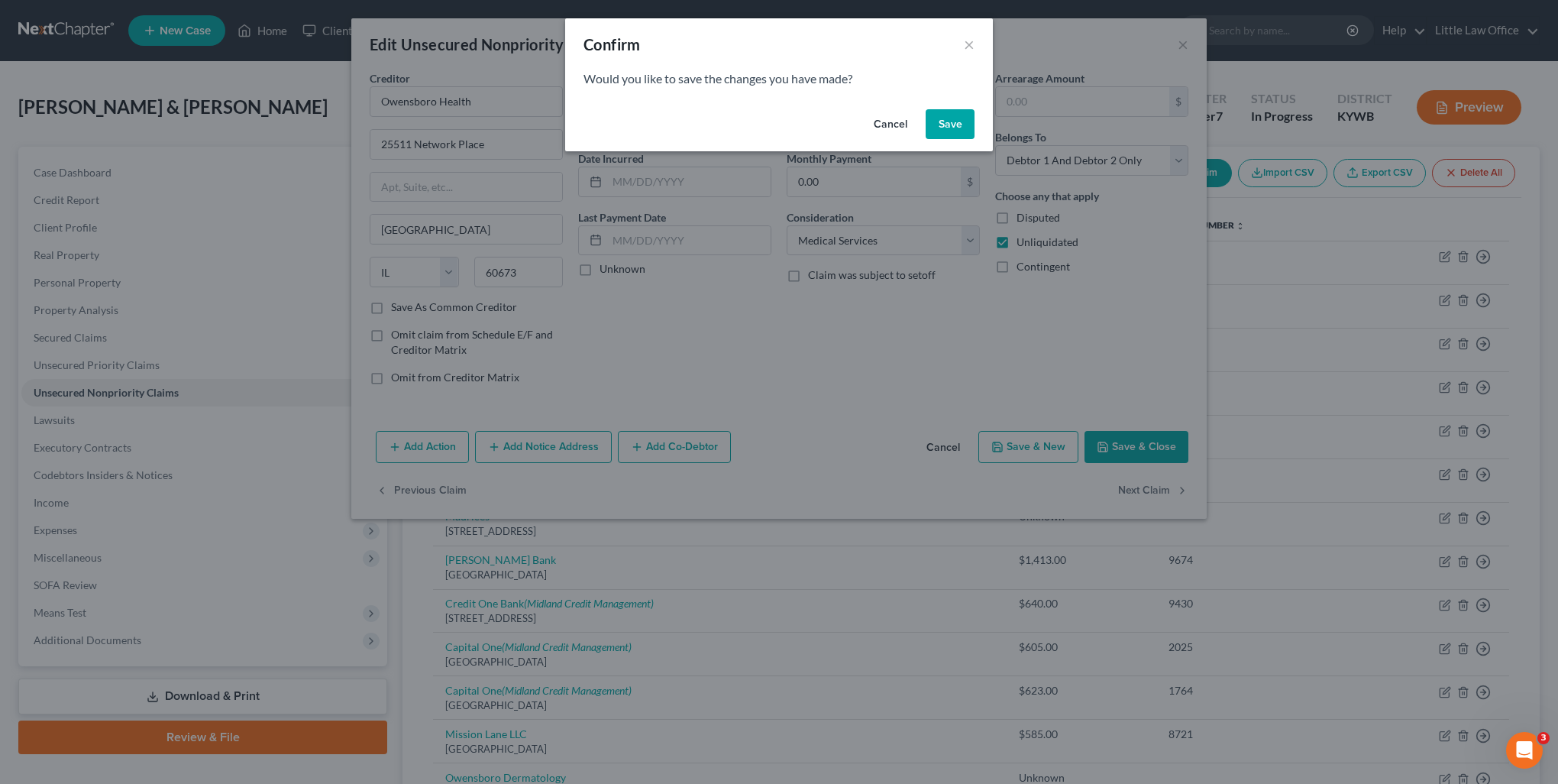
click at [947, 126] on button "Save" at bounding box center [950, 124] width 49 height 31
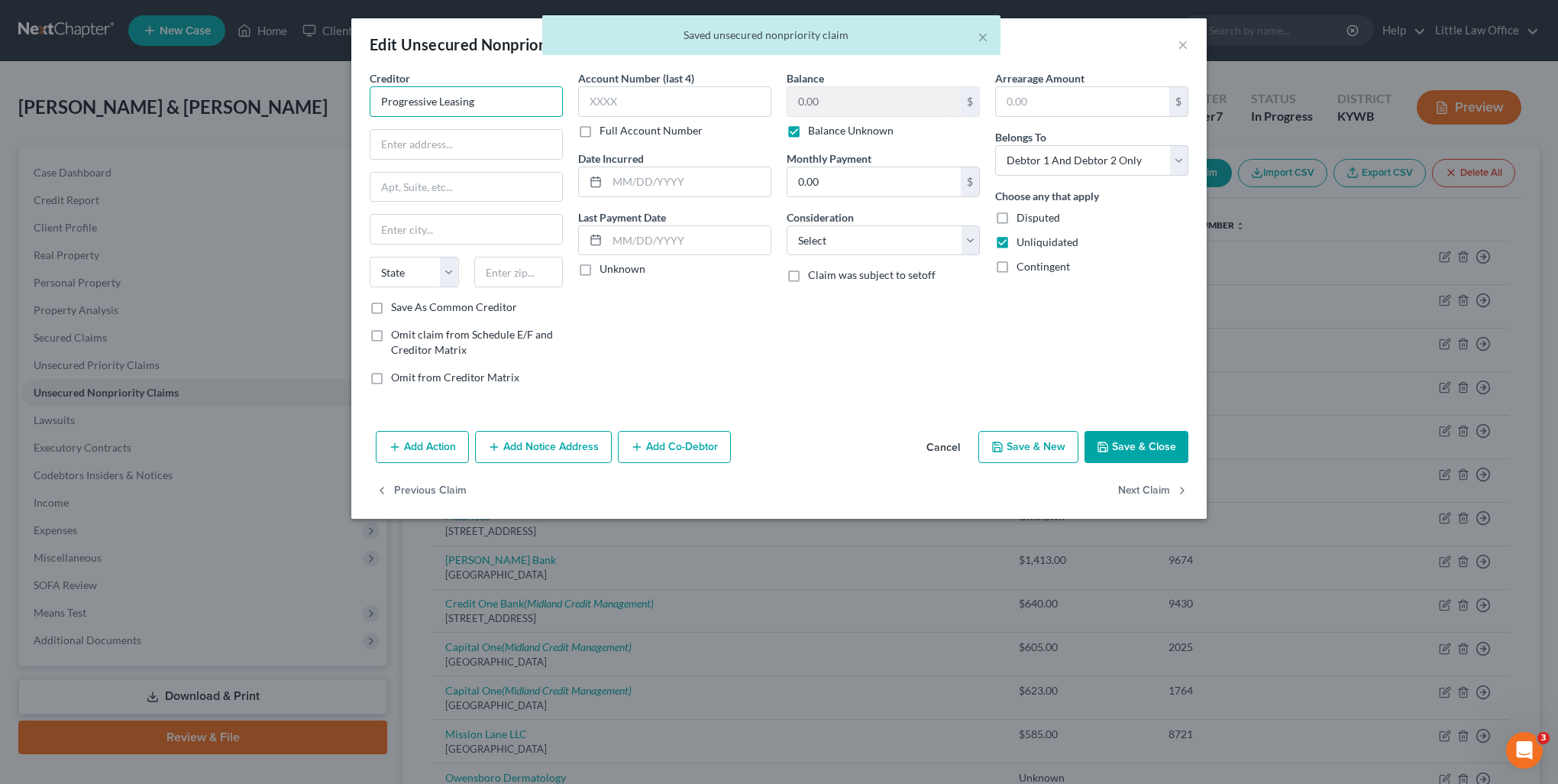
click at [507, 102] on input "Progressive Leasing" at bounding box center [466, 101] width 193 height 31
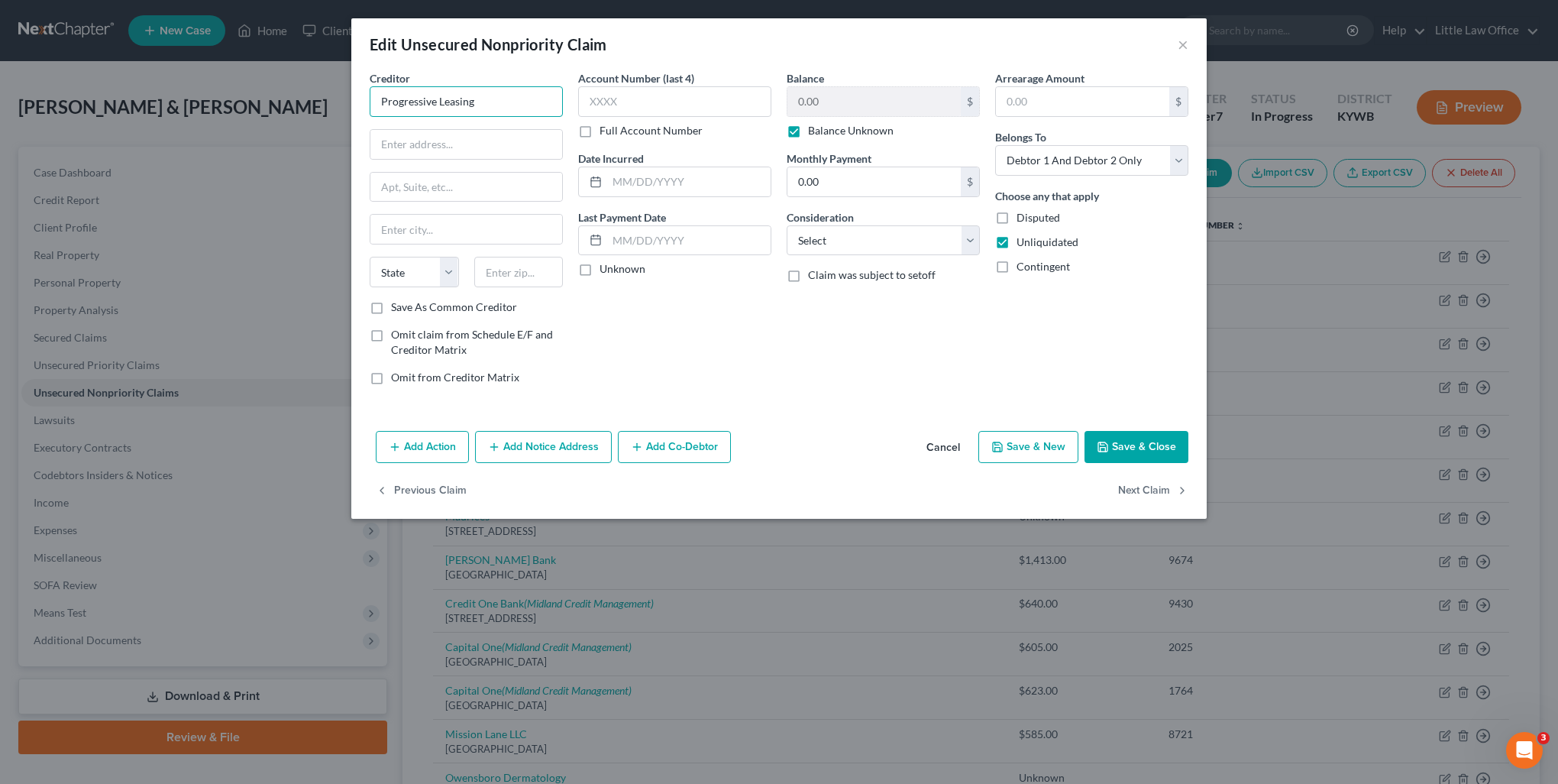
click at [510, 99] on input "Progressive Leasing" at bounding box center [466, 101] width 193 height 31
drag, startPoint x: 911, startPoint y: 235, endPoint x: 908, endPoint y: 255, distance: 20.2
click at [911, 235] on select "Select Cable / Satellite Services Collection Agency Credit Card Debt Debt Couns…" at bounding box center [883, 241] width 193 height 31
click at [787, 225] on select "Select Cable / Satellite Services Collection Agency Credit Card Debt Debt Couns…" at bounding box center [883, 241] width 193 height 31
click at [1174, 490] on button "Next Claim" at bounding box center [1153, 490] width 70 height 32
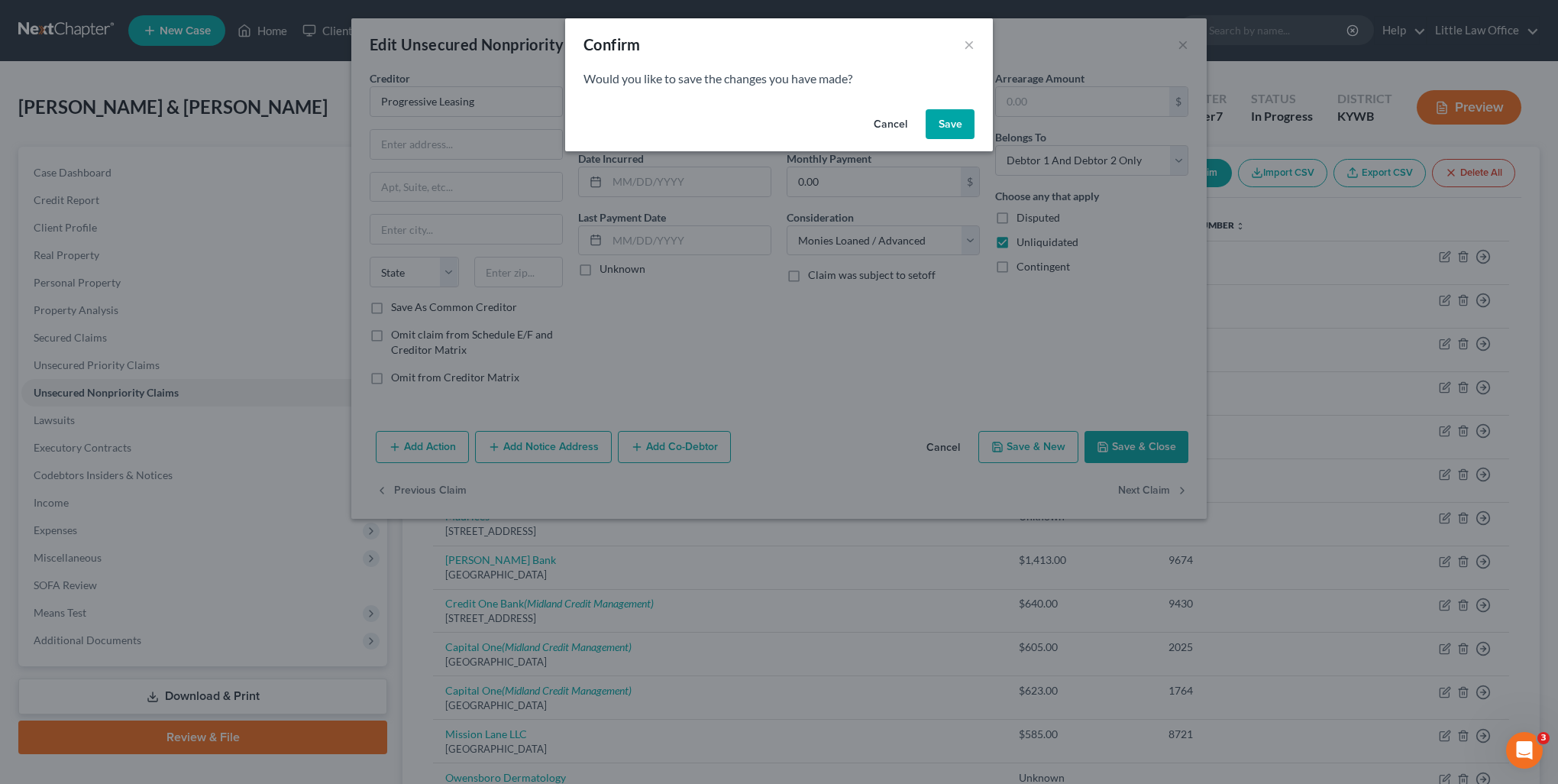
click at [951, 131] on button "Save" at bounding box center [950, 124] width 49 height 31
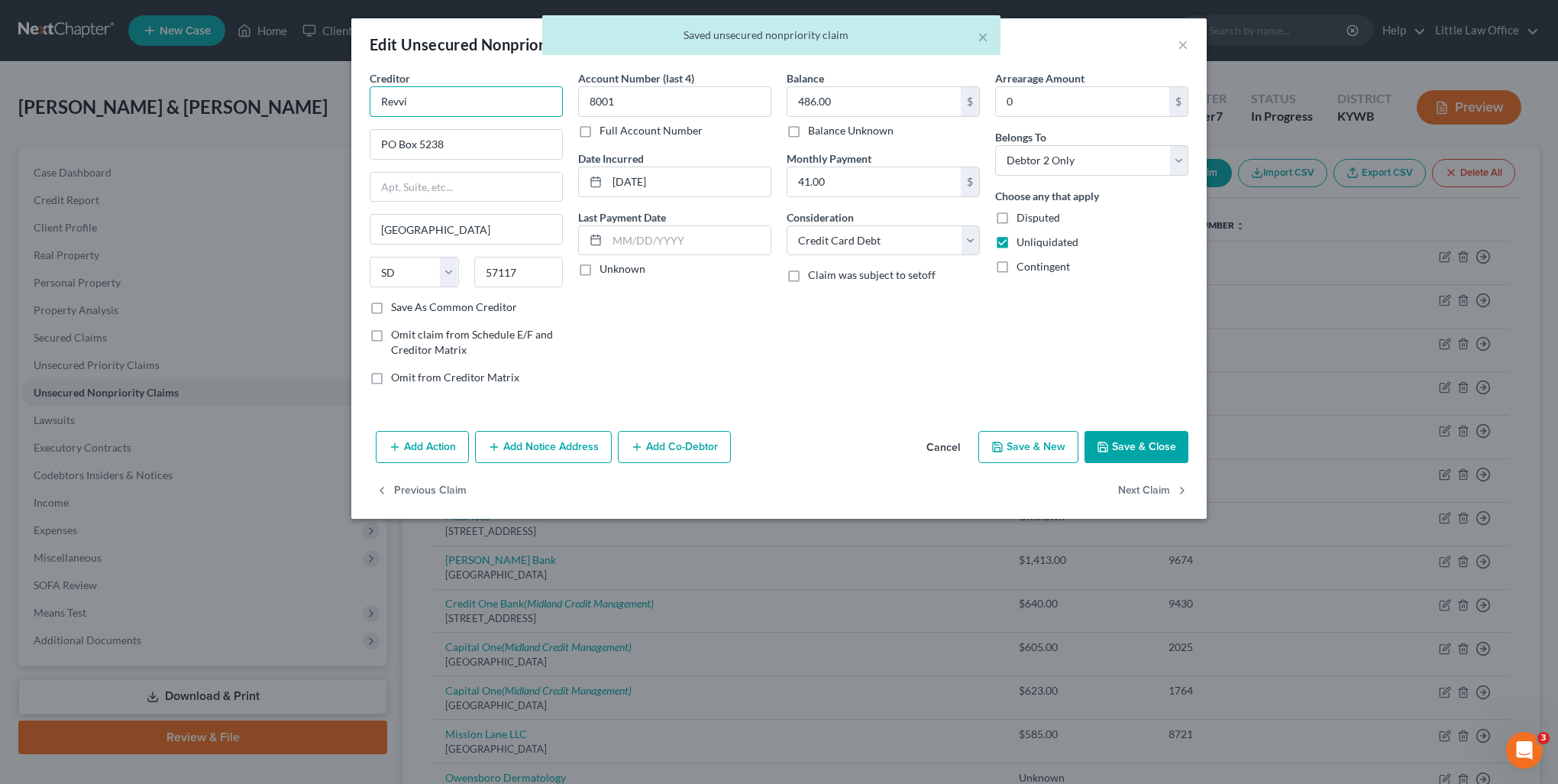
click at [494, 108] on input "Revvi" at bounding box center [466, 101] width 193 height 31
click at [1159, 497] on button "Next Claim" at bounding box center [1153, 490] width 70 height 32
click at [549, 97] on input "Sacramento Deposit Bank" at bounding box center [466, 101] width 193 height 31
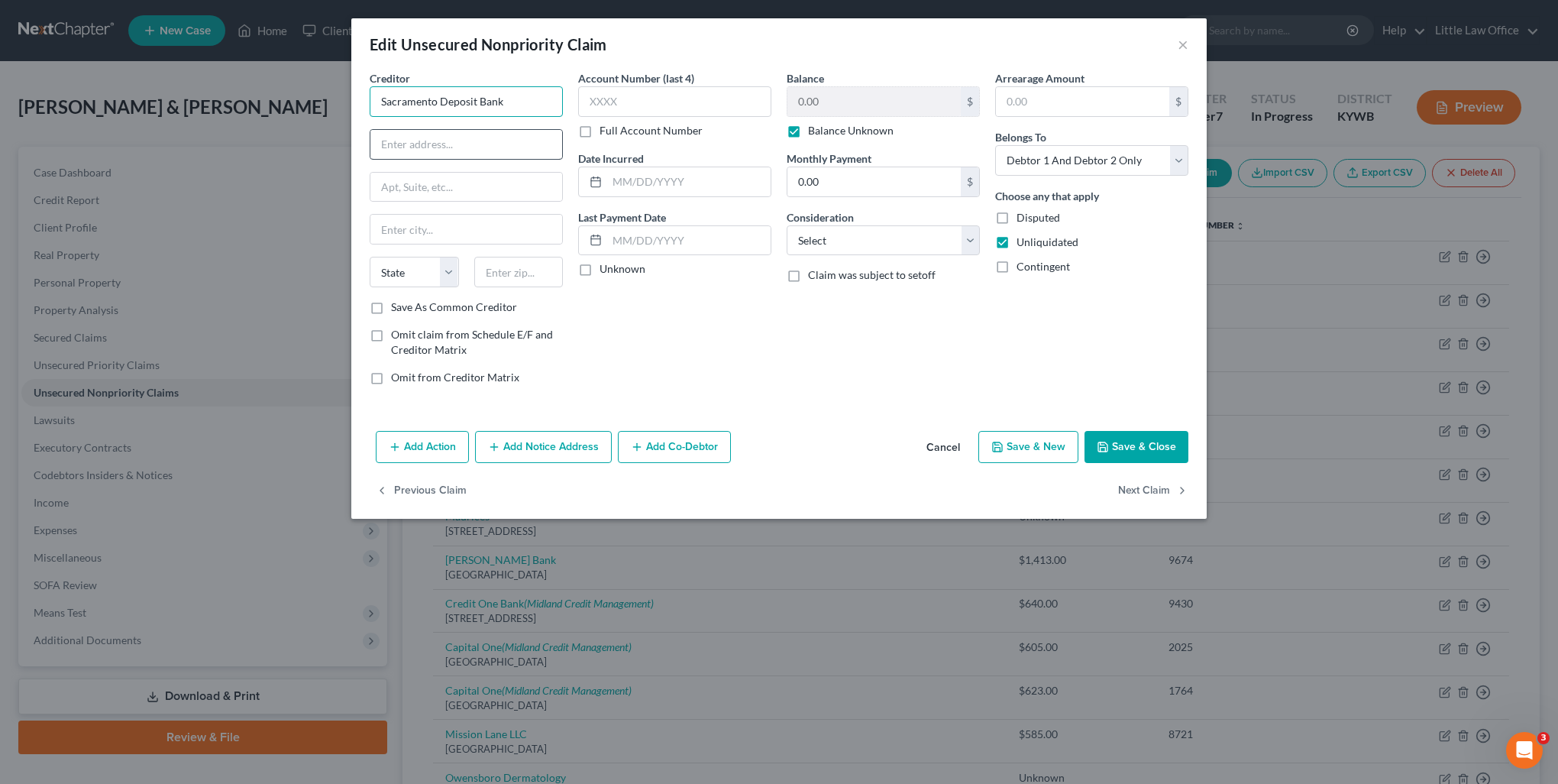
drag, startPoint x: 478, startPoint y: 115, endPoint x: 474, endPoint y: 145, distance: 30.3
click at [478, 115] on input "Sacramento Deposit Bank" at bounding box center [466, 101] width 193 height 31
click at [474, 145] on input "text" at bounding box center [466, 144] width 191 height 29
drag, startPoint x: 371, startPoint y: 305, endPoint x: 381, endPoint y: 309, distance: 10.8
click at [391, 305] on label "Save As Common Creditor" at bounding box center [453, 306] width 126 height 15
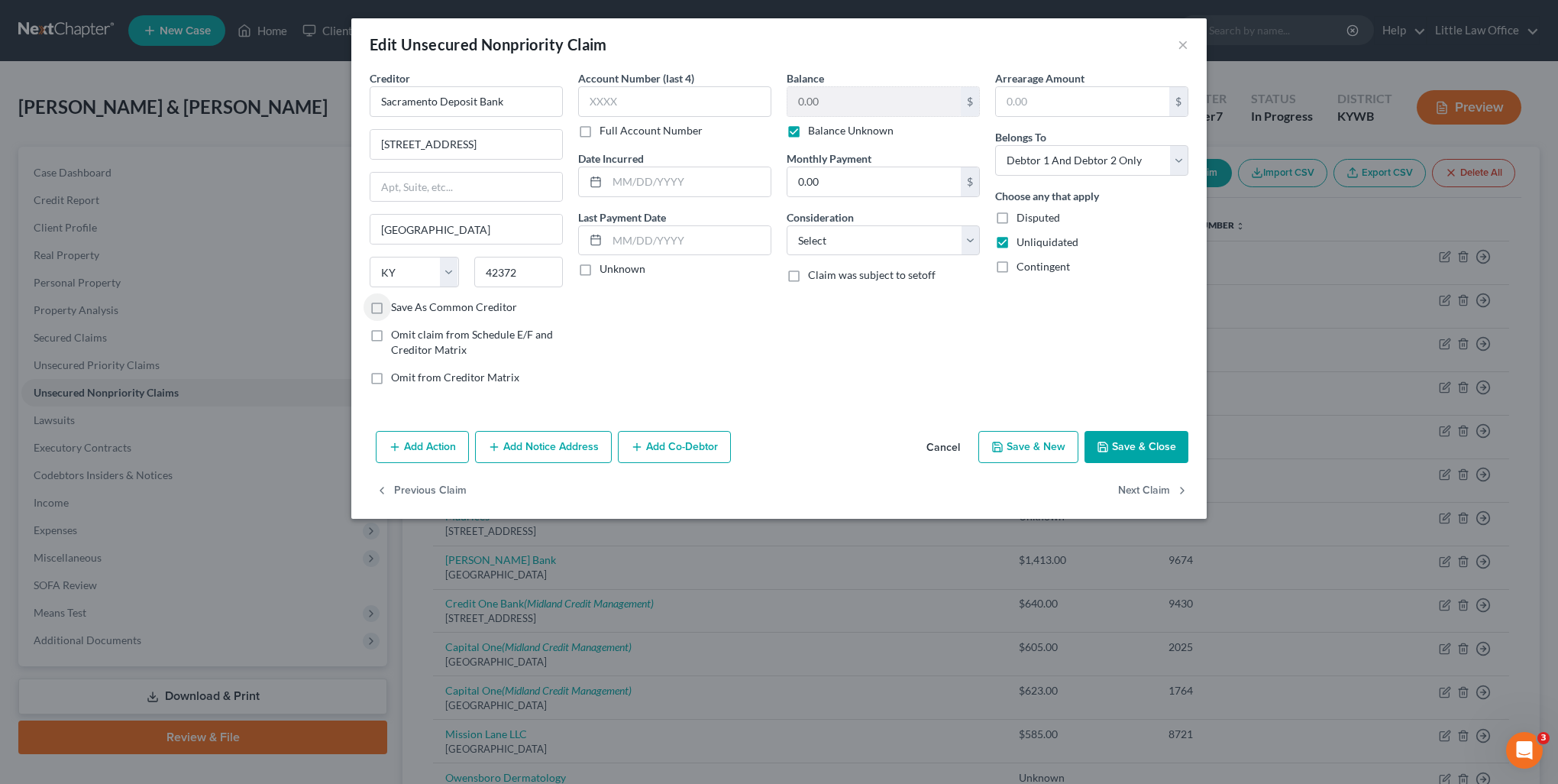
click at [397, 305] on input "Save As Common Creditor" at bounding box center [402, 304] width 10 height 10
click at [846, 240] on select "Select Cable / Satellite Services Collection Agency Credit Card Debt Debt Couns…" at bounding box center [883, 241] width 193 height 31
click at [787, 225] on select "Select Cable / Satellite Services Collection Agency Credit Card Debt Debt Couns…" at bounding box center [883, 241] width 193 height 31
click at [1160, 490] on button "Next Claim" at bounding box center [1153, 490] width 70 height 32
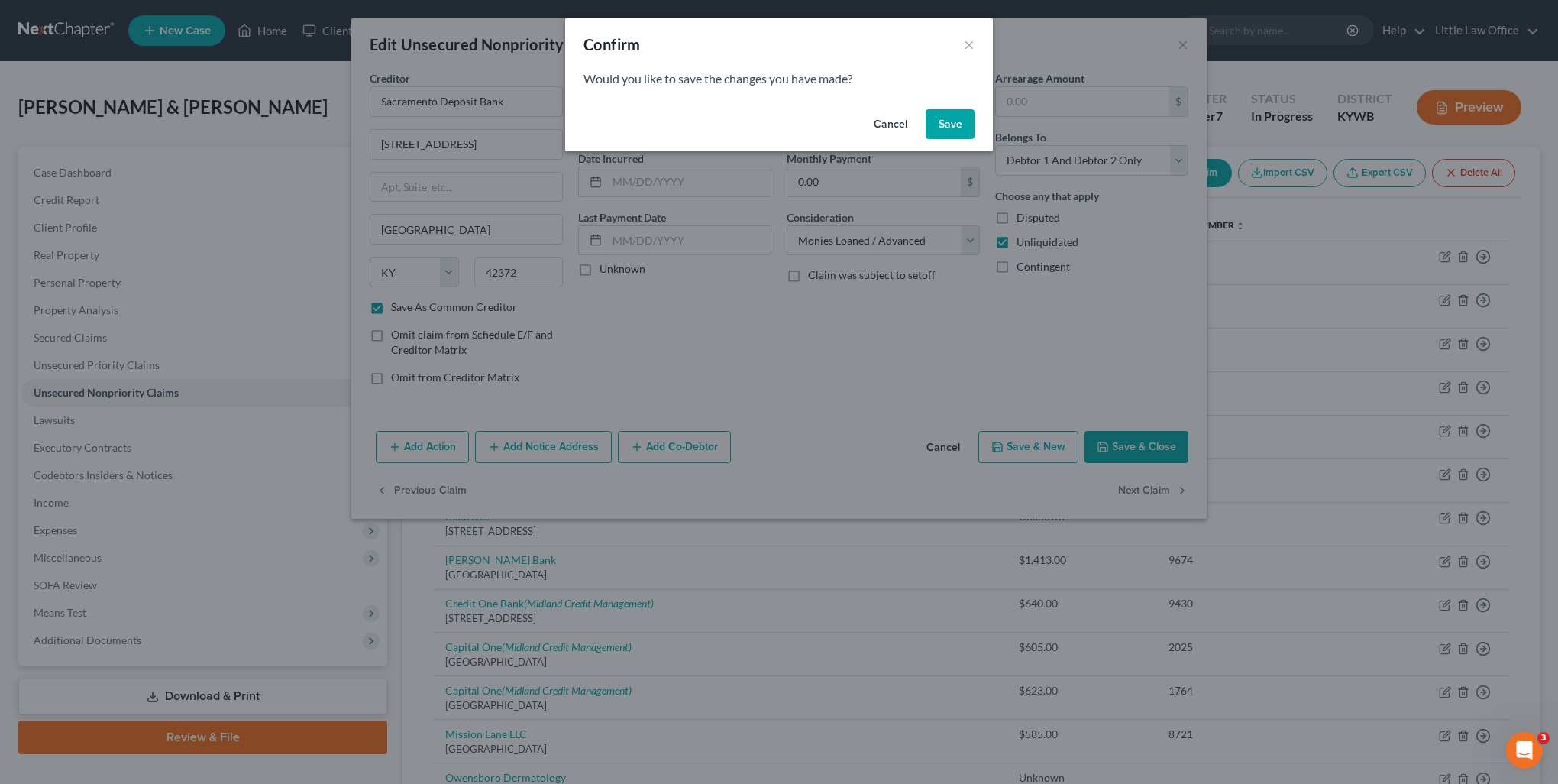
click at [938, 127] on button "Save" at bounding box center [950, 124] width 49 height 31
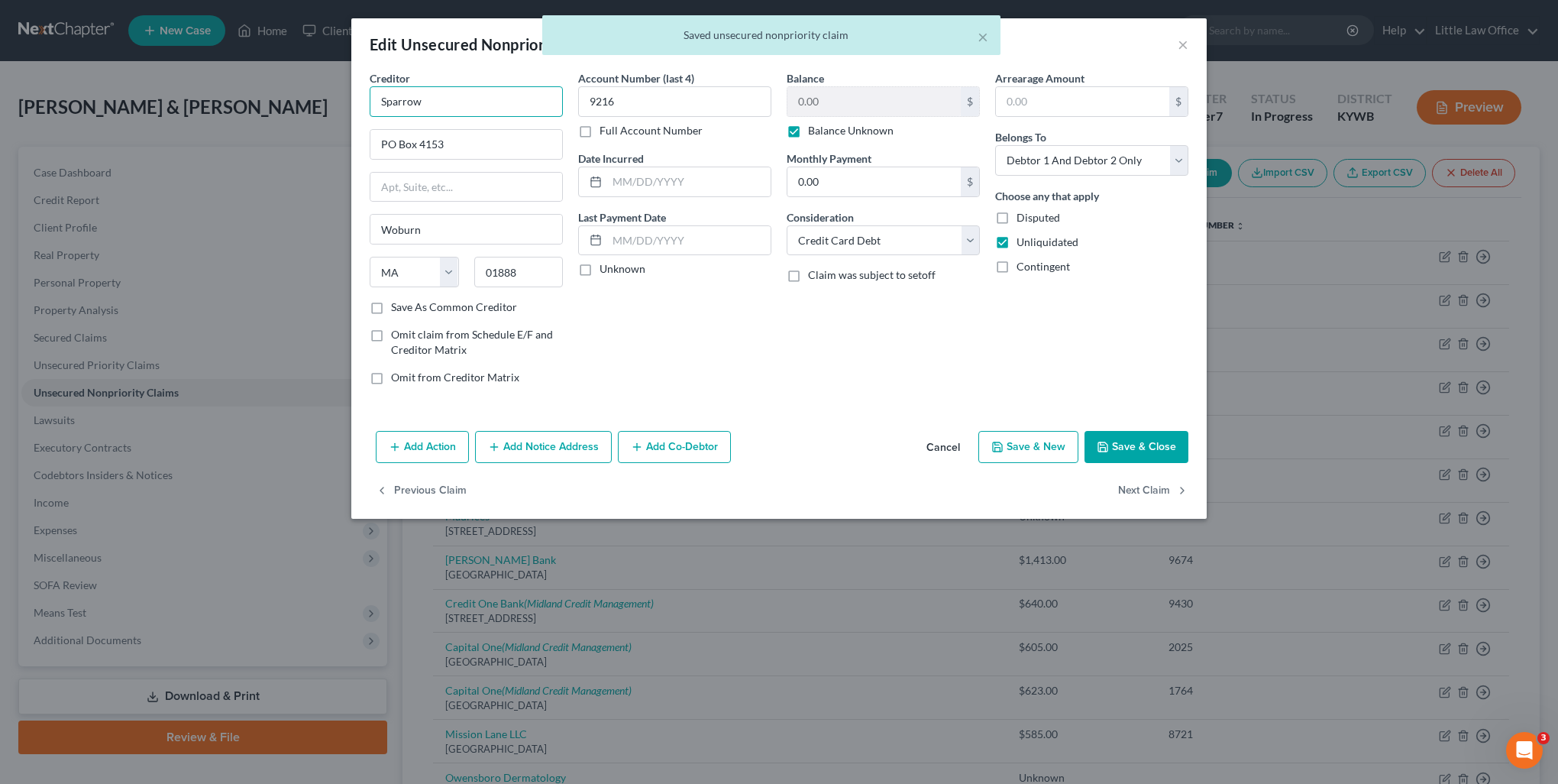
click at [449, 101] on input "Sparrow" at bounding box center [466, 101] width 193 height 31
click at [464, 305] on label "Save As Common Creditor" at bounding box center [453, 306] width 126 height 15
click at [408, 305] on input "Save As Common Creditor" at bounding box center [402, 304] width 10 height 10
click at [1149, 487] on button "Next Claim" at bounding box center [1153, 490] width 70 height 32
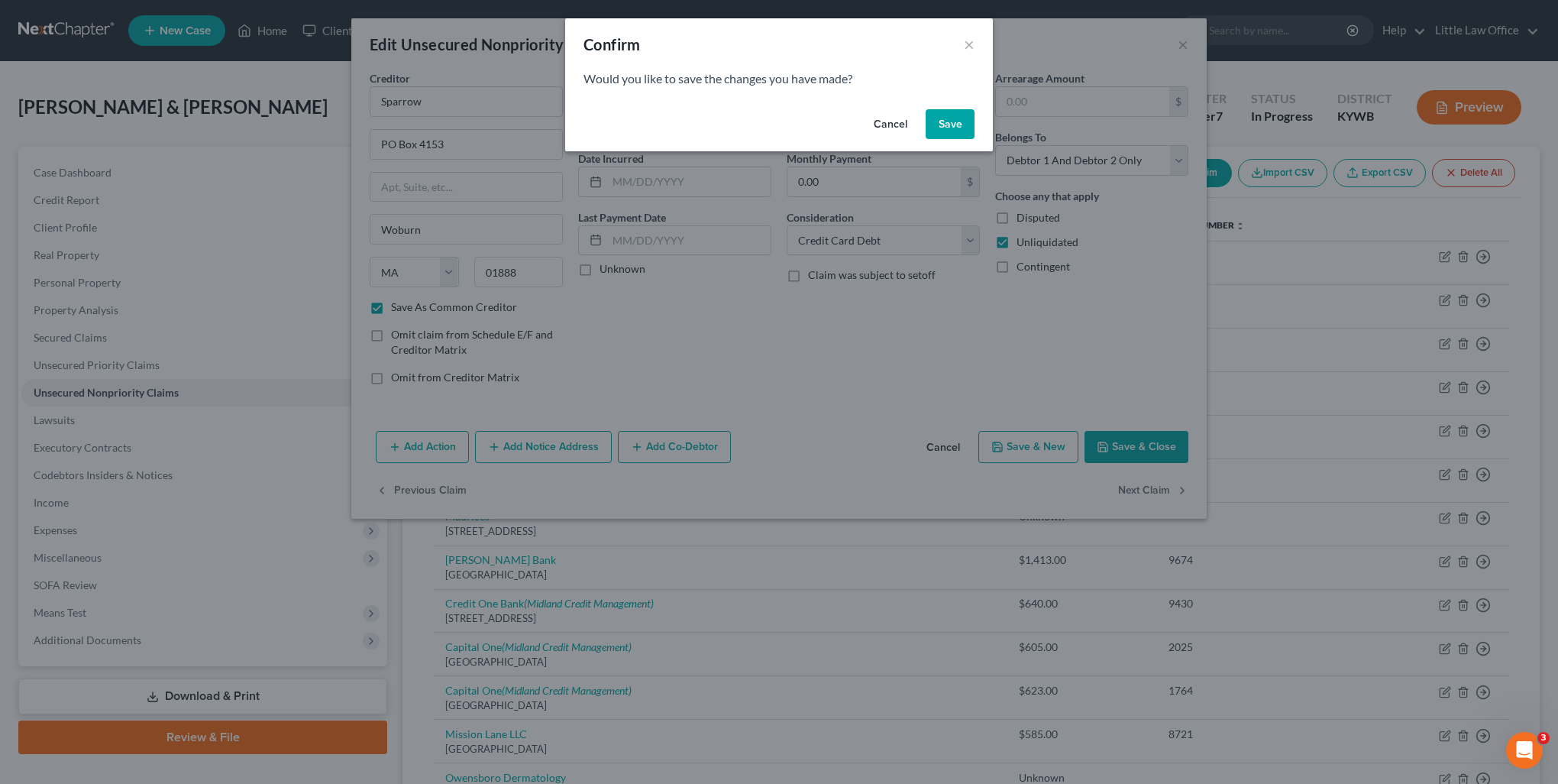
click at [960, 127] on button "Save" at bounding box center [950, 124] width 49 height 31
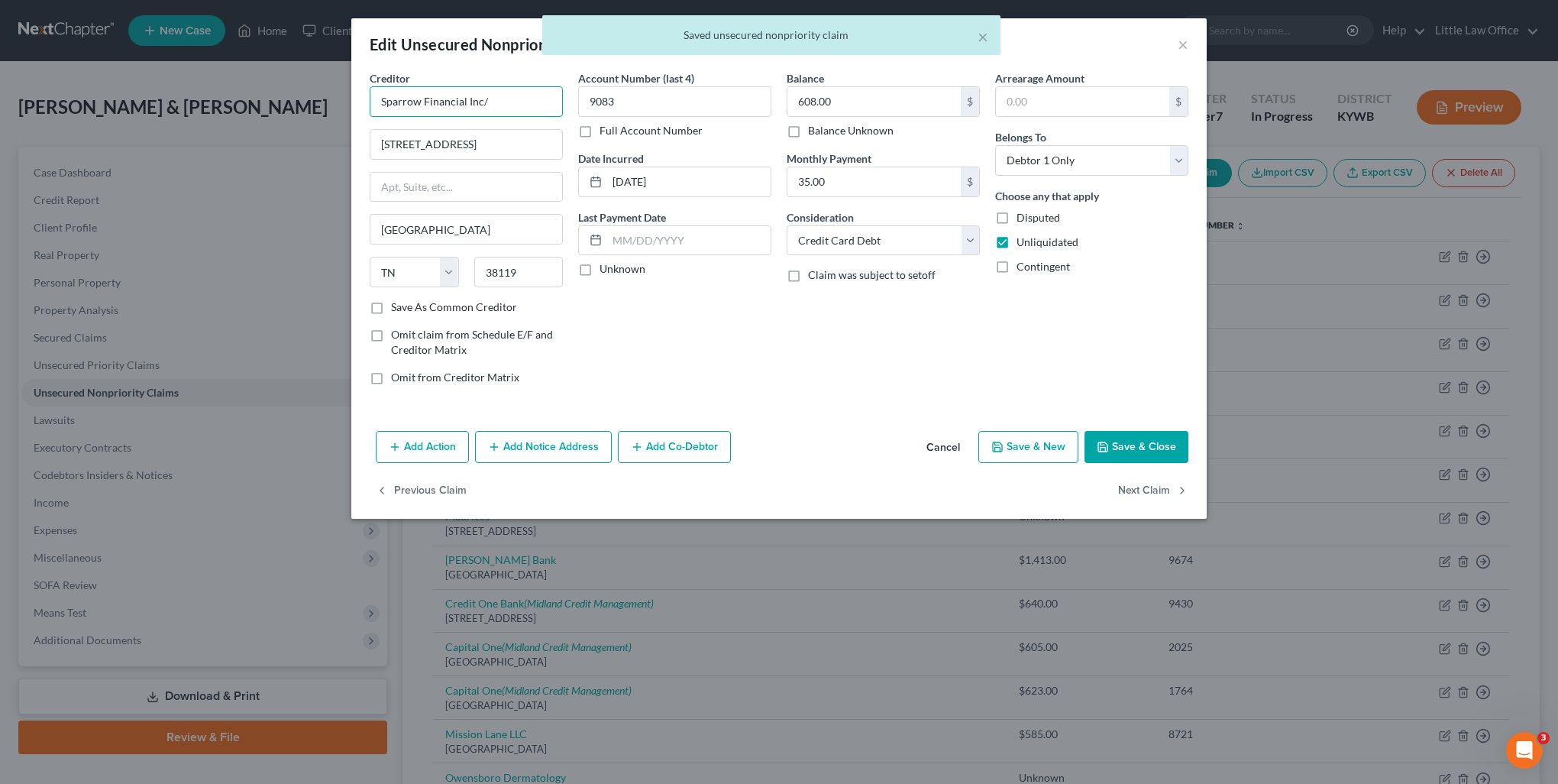
click at [509, 100] on input "Sparrow Financial Inc/" at bounding box center [466, 101] width 193 height 31
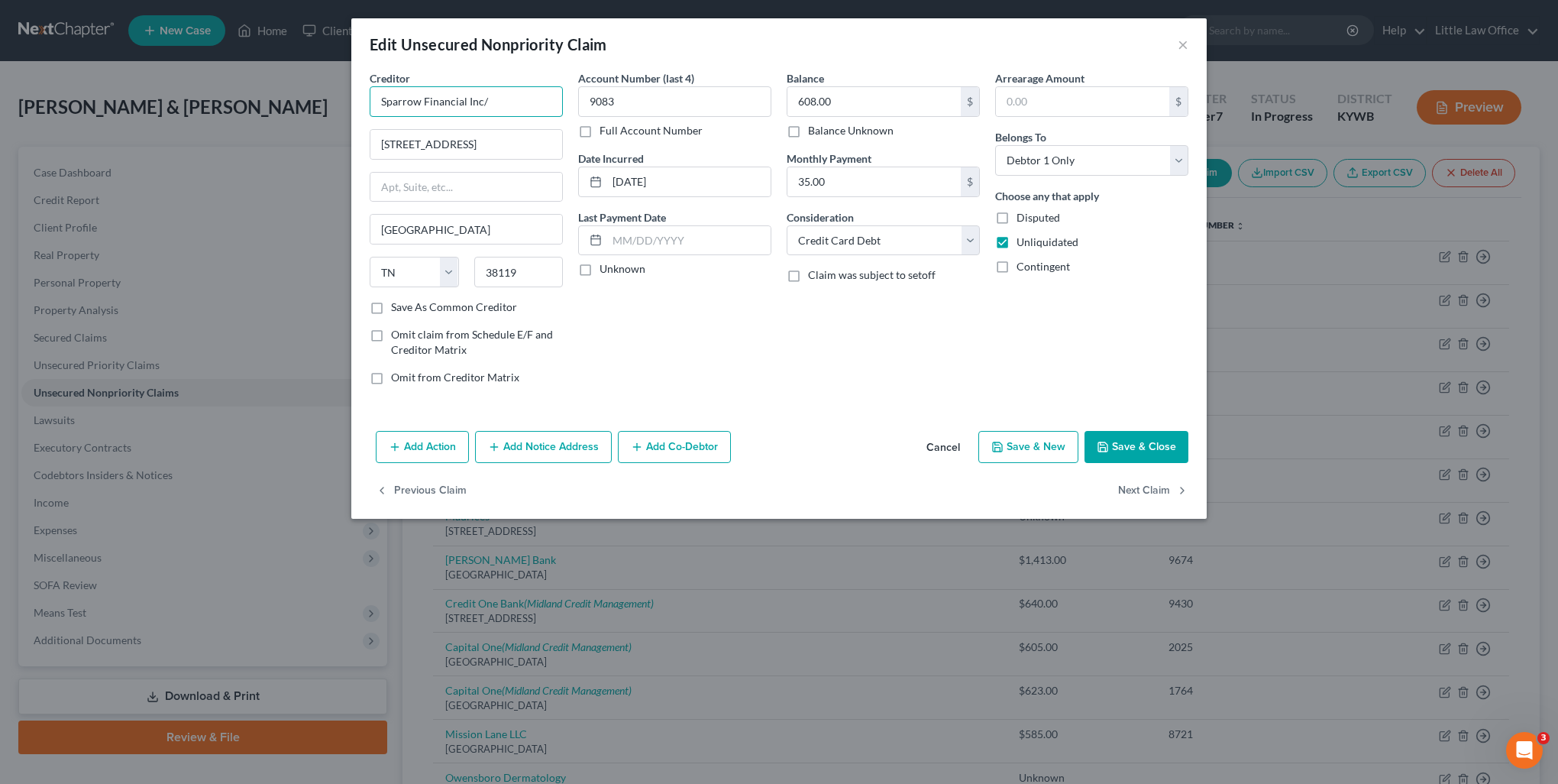
click at [498, 100] on input "Sparrow Financial Inc/" at bounding box center [466, 101] width 193 height 31
click at [949, 449] on button "Cancel" at bounding box center [943, 447] width 58 height 31
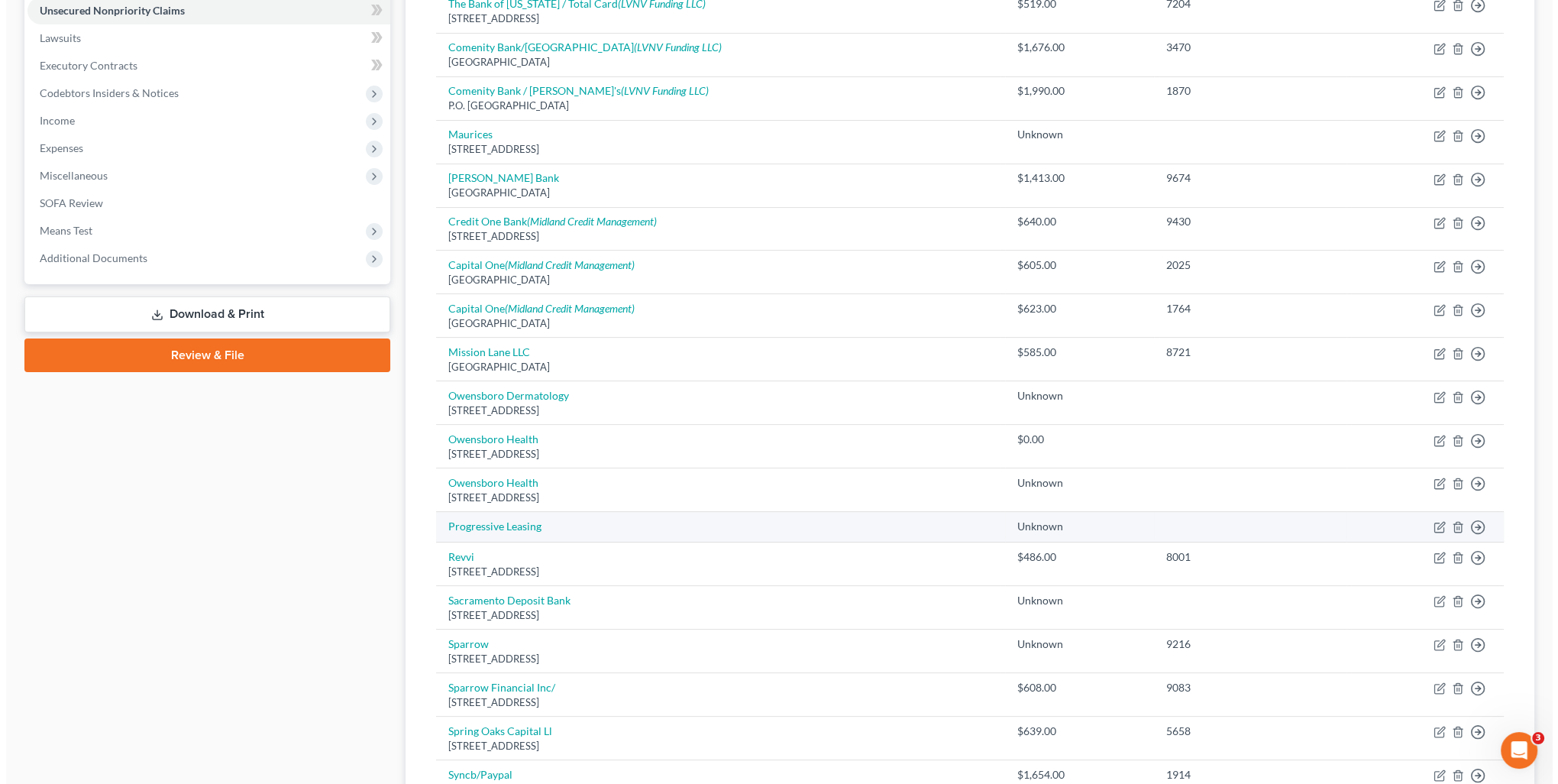
scroll to position [687, 0]
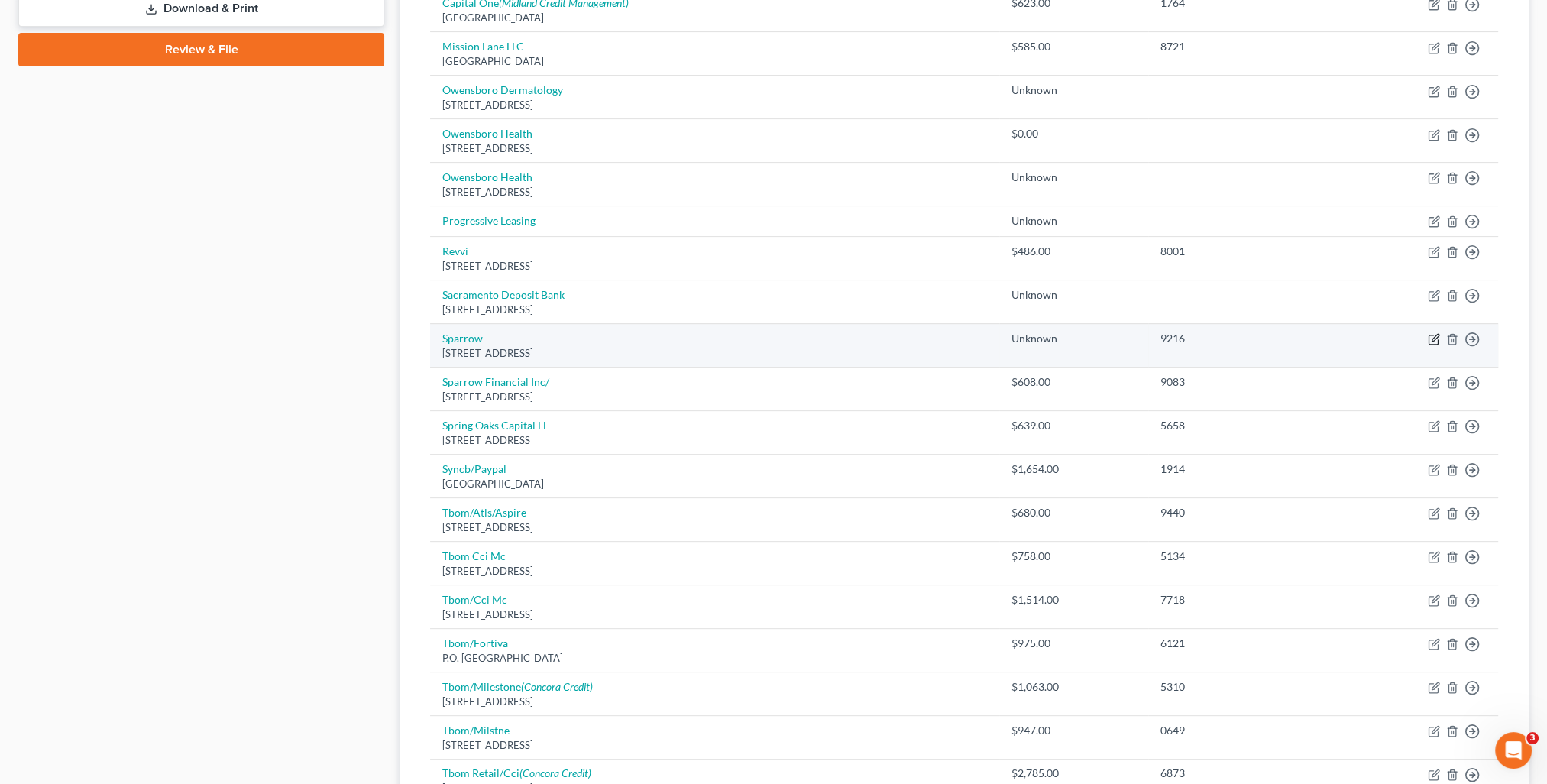
click at [1439, 333] on icon "button" at bounding box center [1433, 339] width 12 height 12
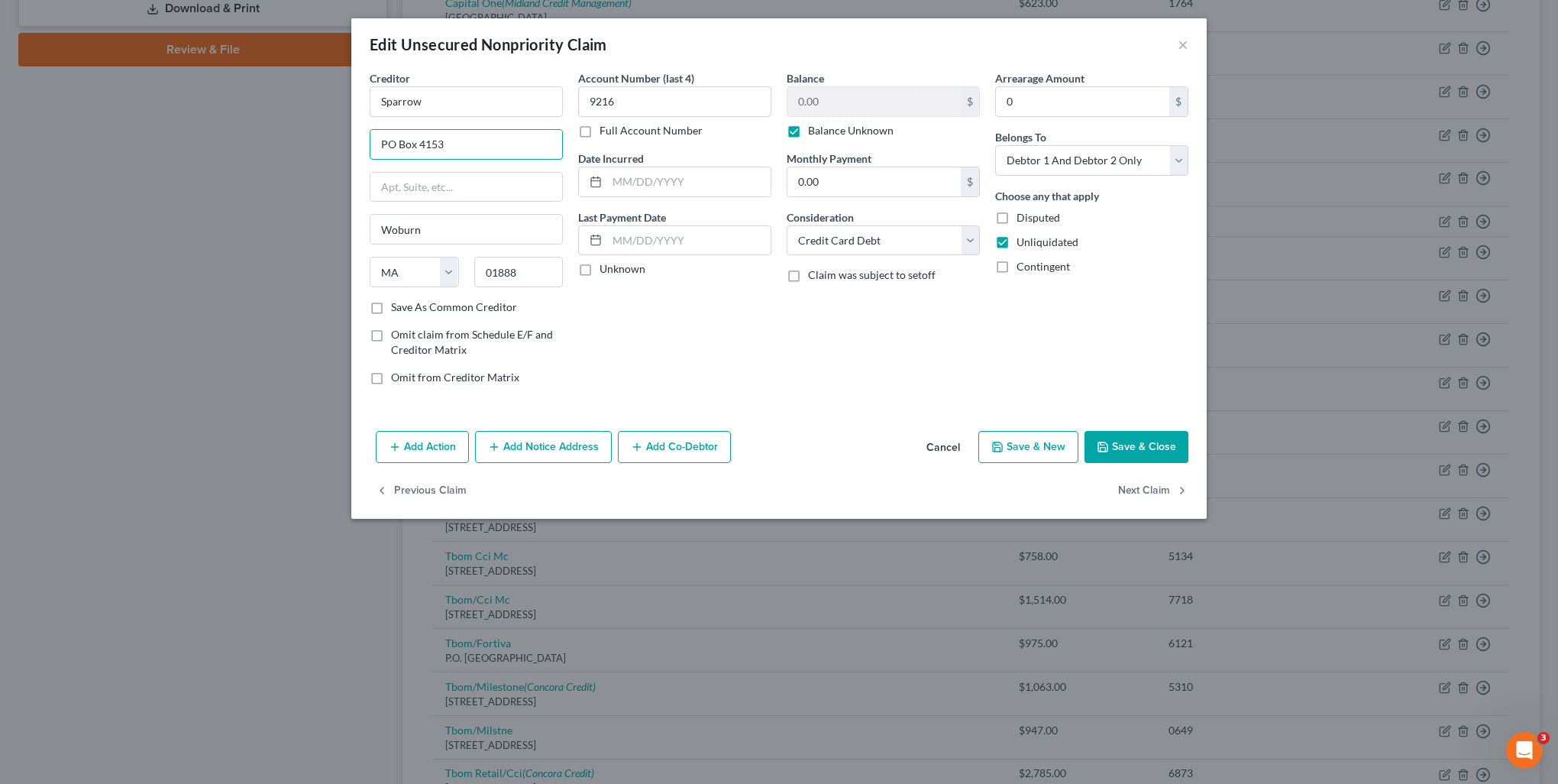
drag, startPoint x: 482, startPoint y: 137, endPoint x: 325, endPoint y: 131, distance: 157.1
click at [325, 131] on div "Edit Unsecured Nonpriority Claim × Creditor * Sparrow PO Box 4153 Woburn State …" at bounding box center [779, 392] width 1558 height 784
drag, startPoint x: 400, startPoint y: 304, endPoint x: 1168, endPoint y: 494, distance: 791.2
click at [400, 304] on label "Save As Common Creditor" at bounding box center [453, 306] width 126 height 15
click at [400, 304] on input "Save As Common Creditor" at bounding box center [402, 304] width 10 height 10
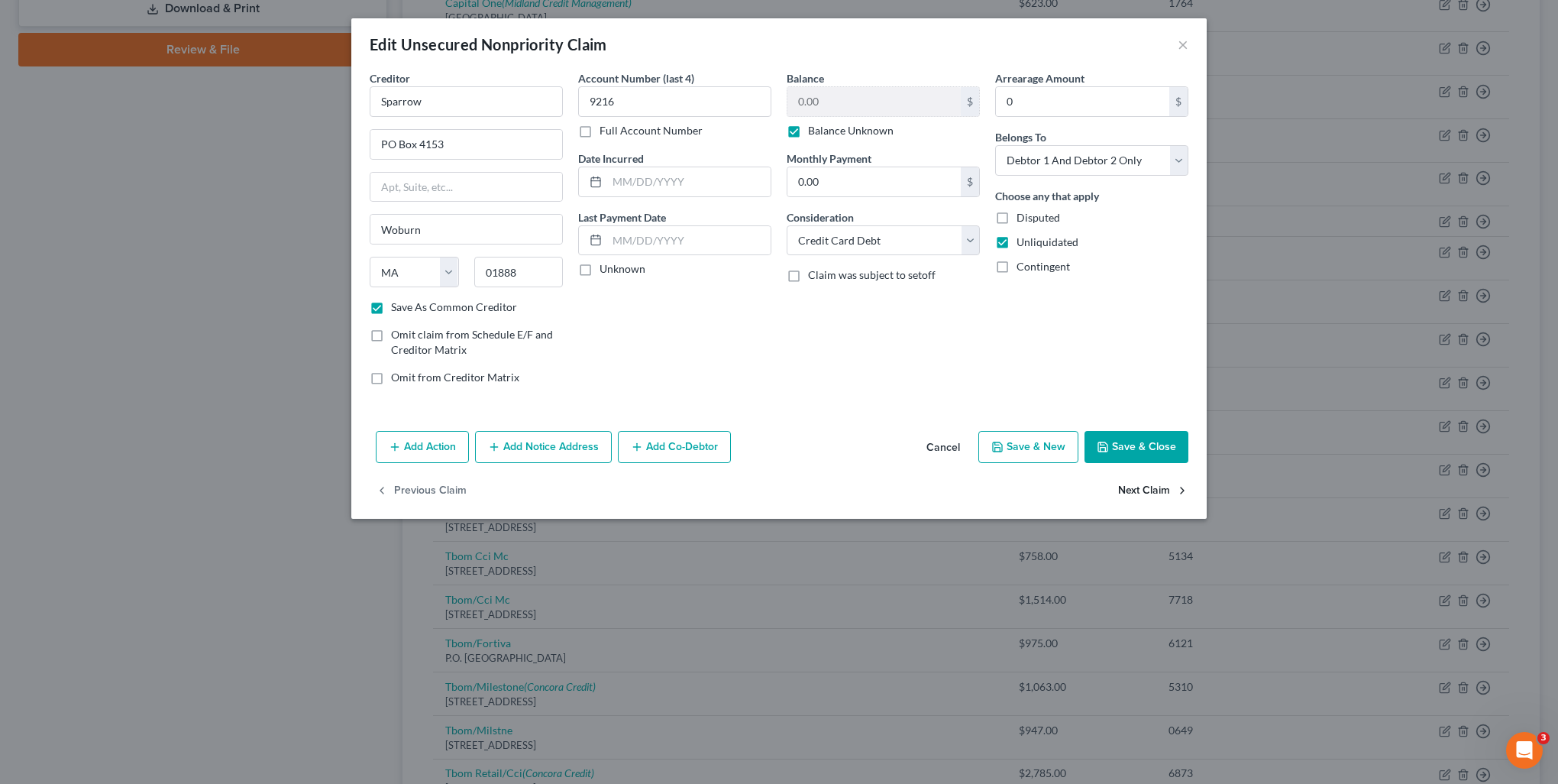
click at [1160, 493] on button "Next Claim" at bounding box center [1153, 490] width 70 height 32
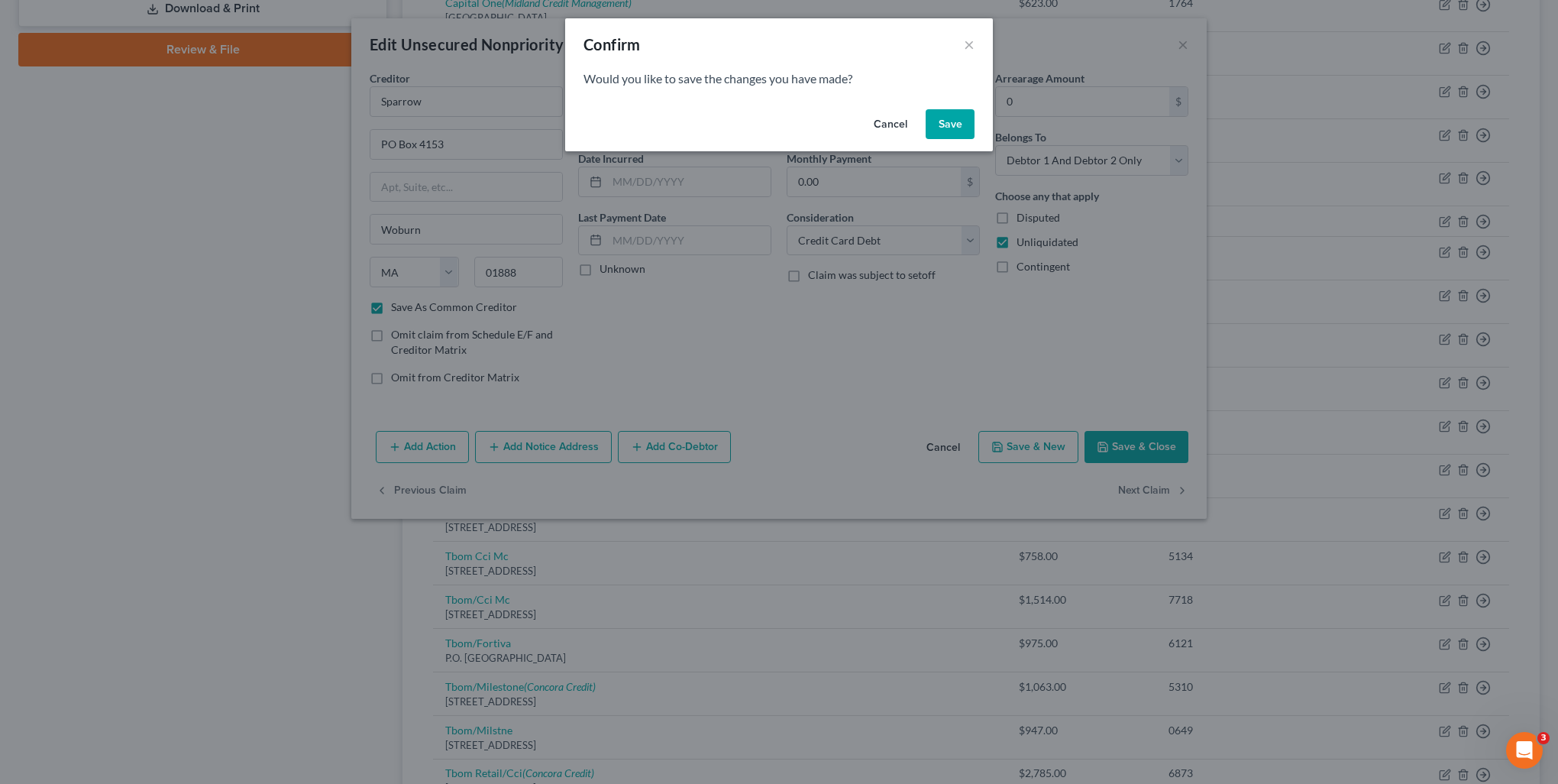
click at [951, 127] on button "Save" at bounding box center [950, 124] width 49 height 31
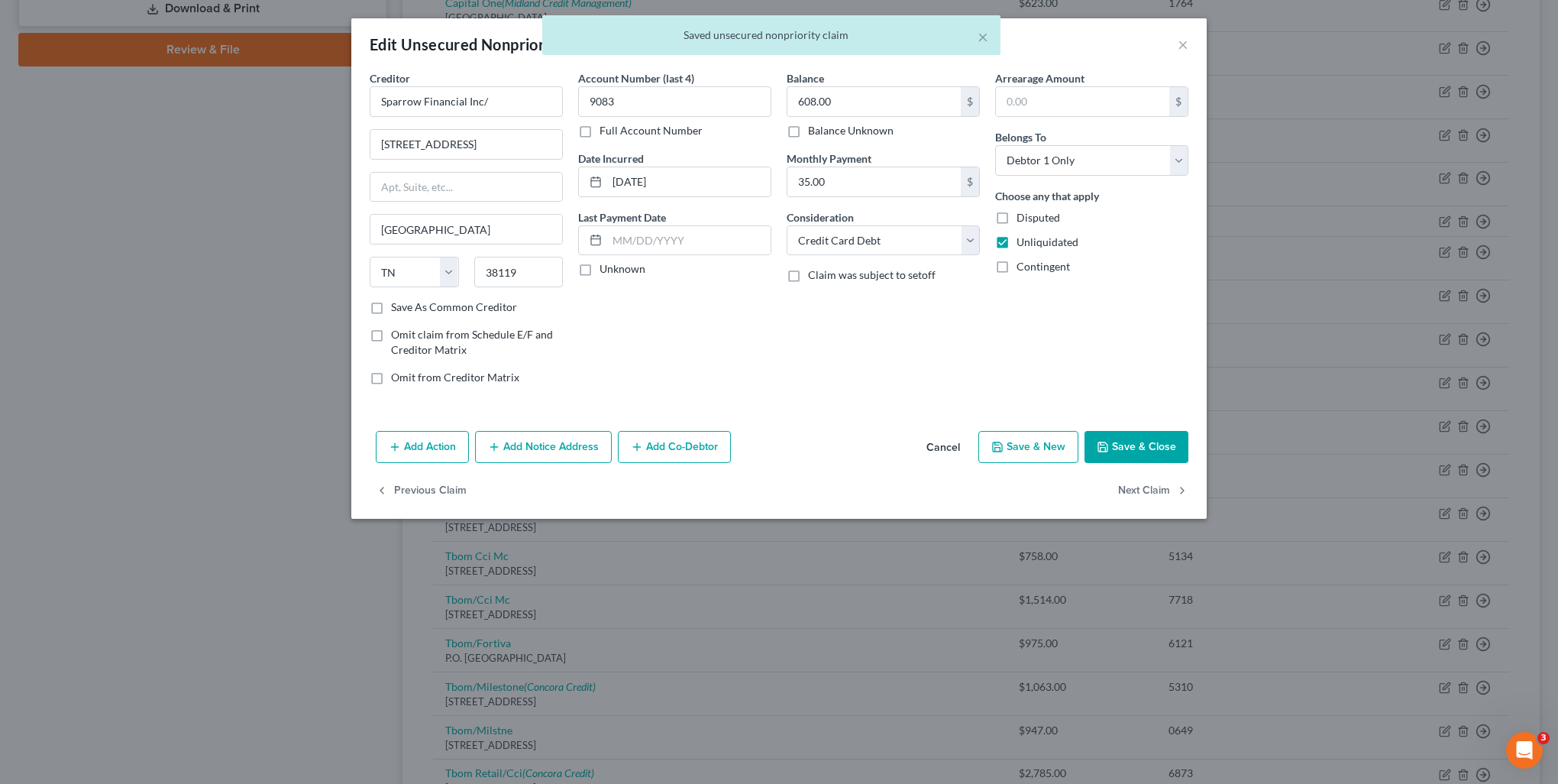
click at [504, 117] on div "Creditor * Sparrow Financial Inc/ 6000 Poplar Ave Ste 300 Memphis State AL AK A…" at bounding box center [466, 185] width 193 height 229
click at [506, 97] on input "Sparrow Financial Inc/" at bounding box center [466, 101] width 193 height 31
click at [504, 100] on input "Sparrow Financial Inc/" at bounding box center [466, 101] width 193 height 31
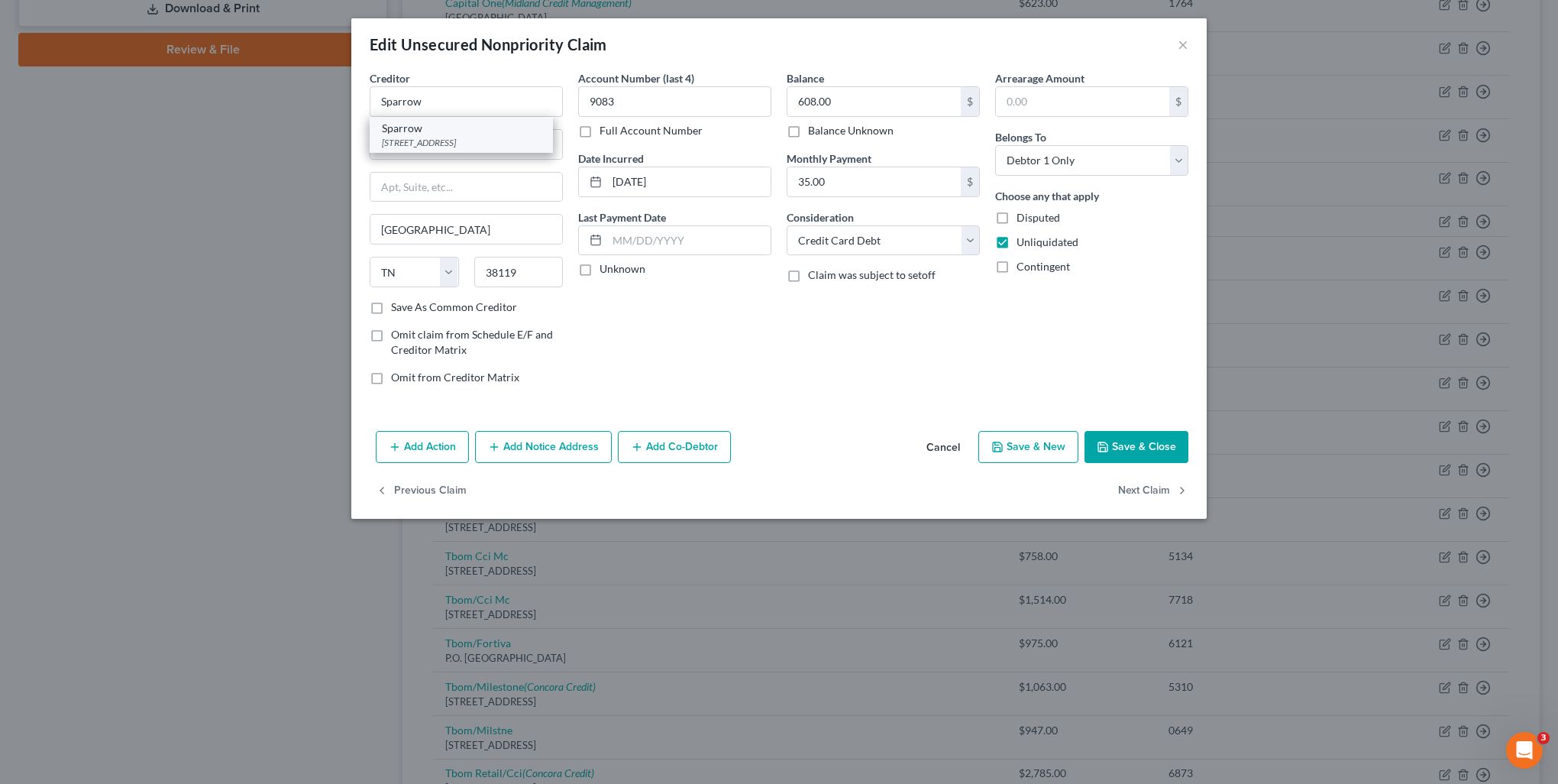
click at [472, 146] on div "PO Box 4153, Woburn, MA 01888" at bounding box center [461, 142] width 159 height 13
click at [1142, 490] on button "Next Claim" at bounding box center [1153, 490] width 70 height 32
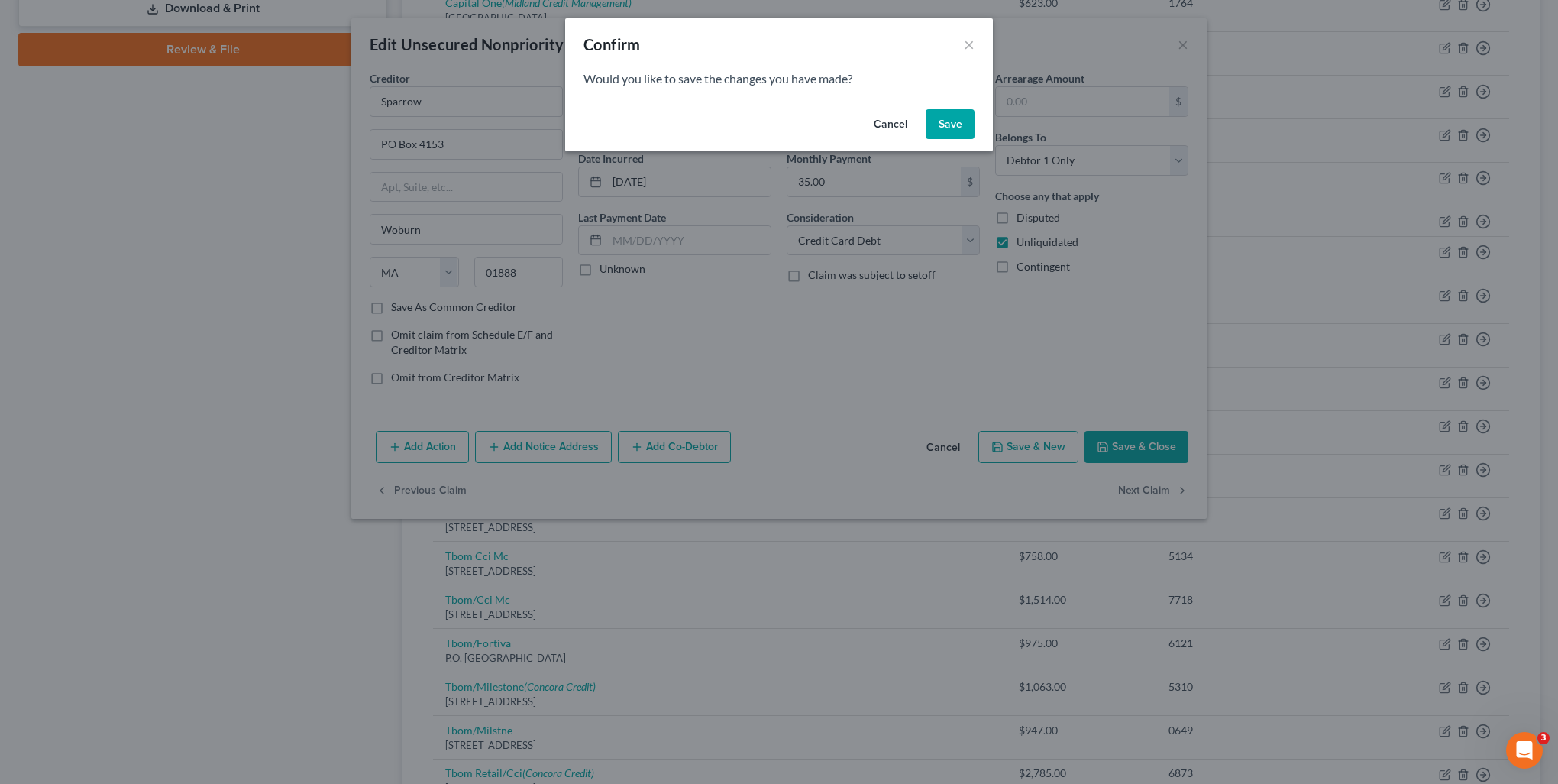
click at [957, 127] on button "Save" at bounding box center [950, 124] width 49 height 31
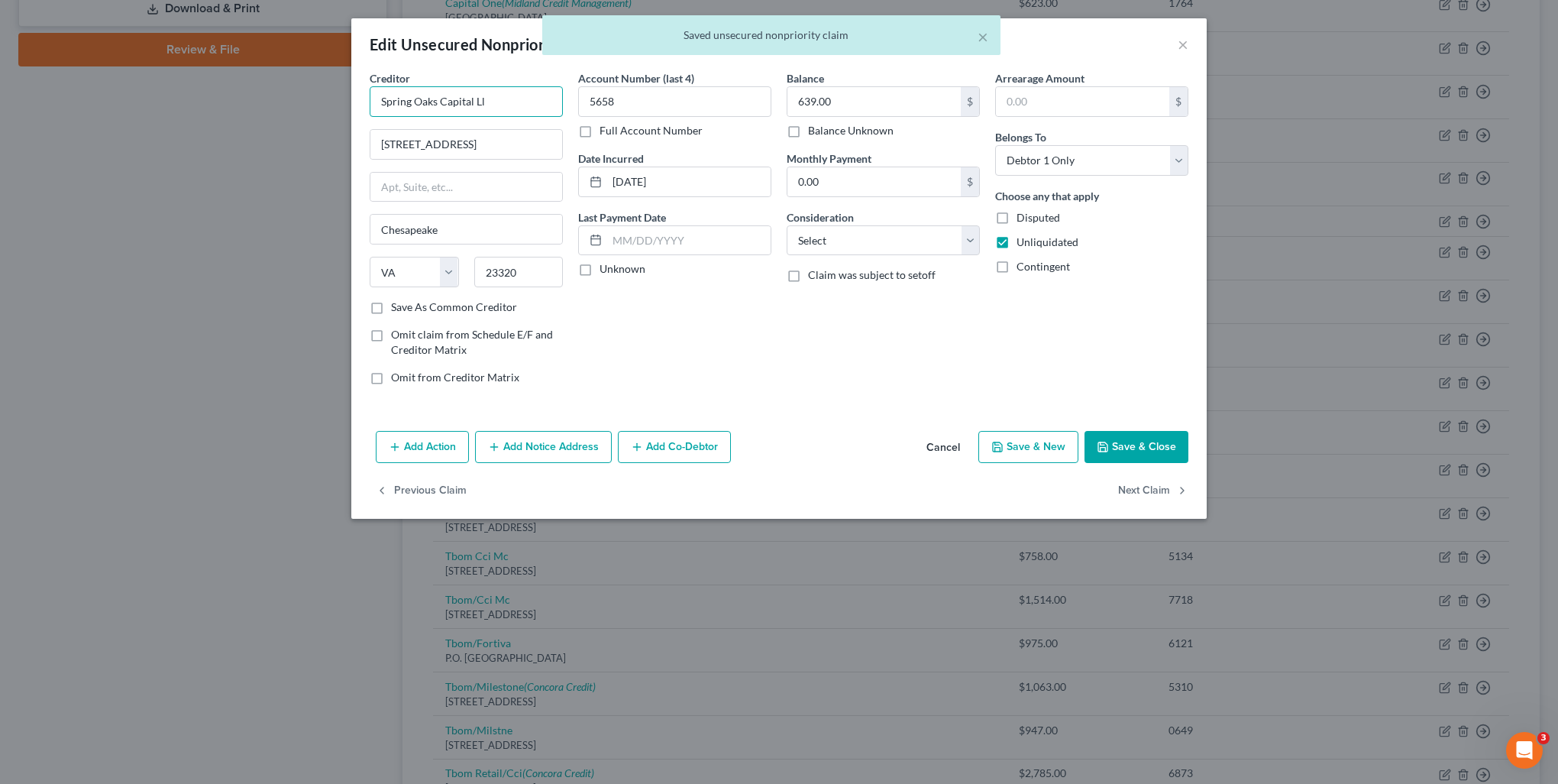
click at [545, 100] on input "Spring Oaks Capital Ll" at bounding box center [466, 101] width 193 height 31
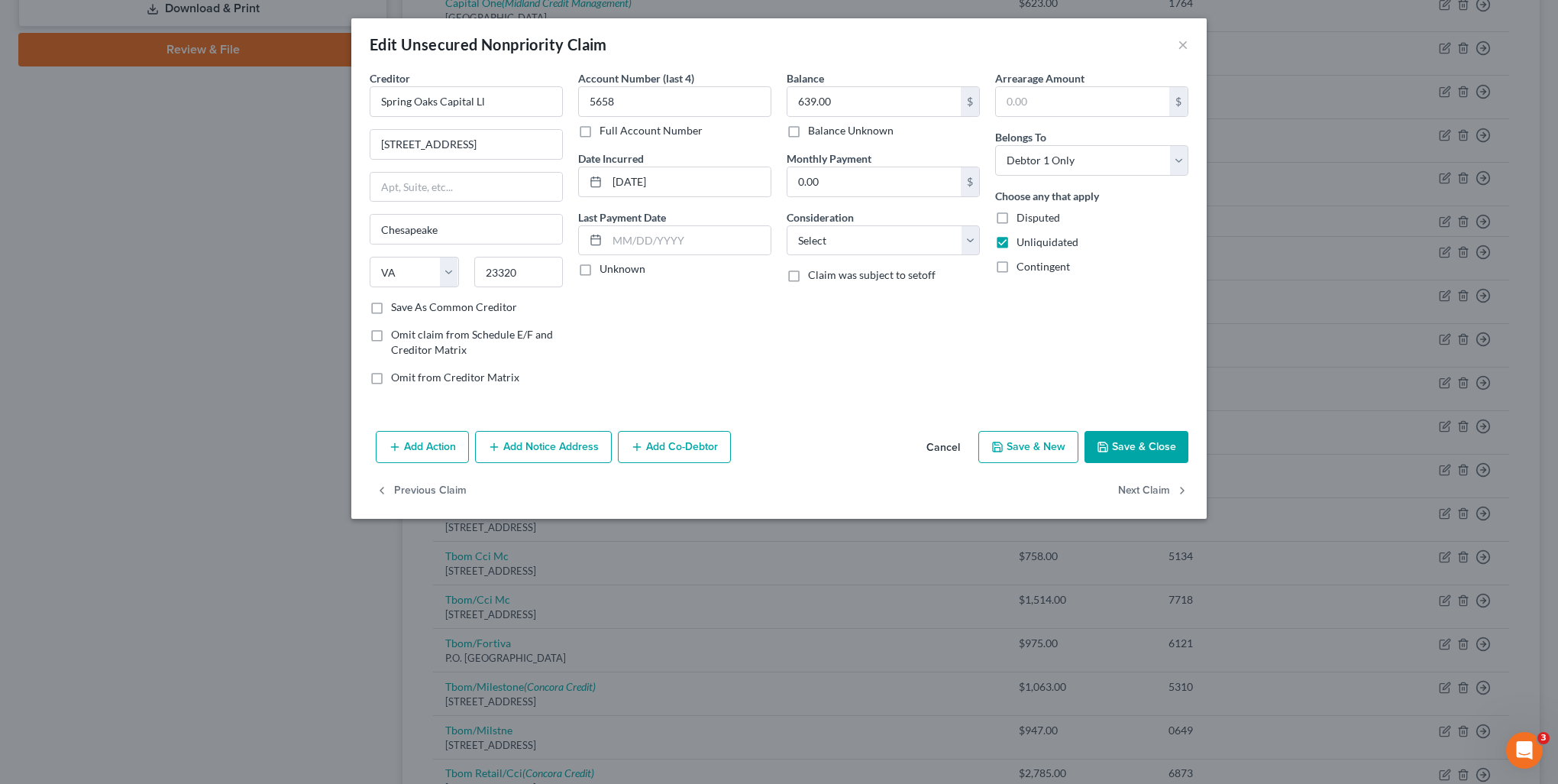
drag, startPoint x: 575, startPoint y: 445, endPoint x: 547, endPoint y: 494, distance: 56.4
click at [575, 445] on button "Add Notice Address" at bounding box center [543, 446] width 137 height 32
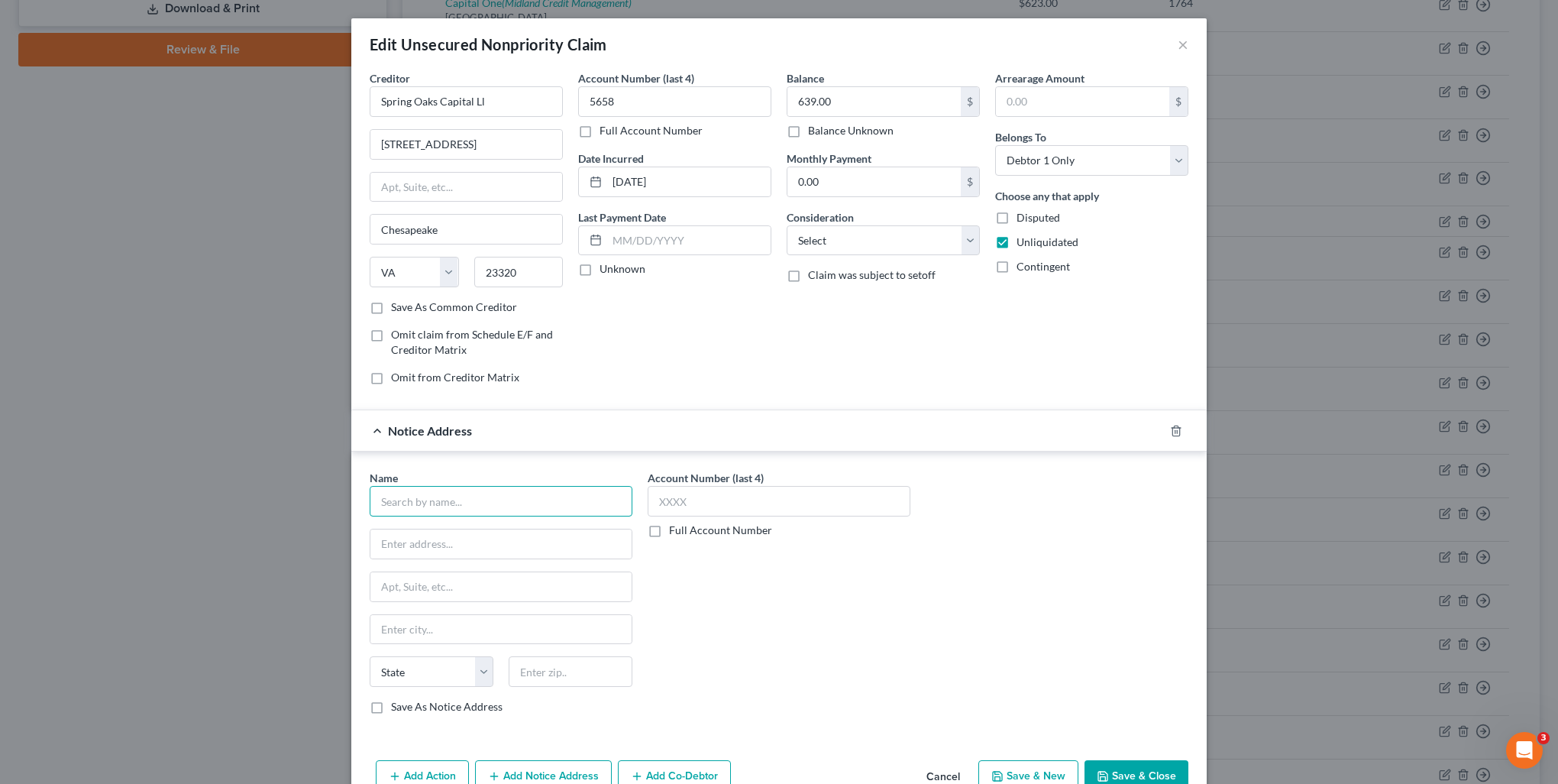
drag, startPoint x: 490, startPoint y: 512, endPoint x: 480, endPoint y: 488, distance: 26.0
click at [488, 507] on input "text" at bounding box center [501, 501] width 263 height 31
drag, startPoint x: 476, startPoint y: 507, endPoint x: 229, endPoint y: 483, distance: 248.2
click at [229, 483] on div "Edit Unsecured Nonpriority Claim × Creditor * Spring Oaks Capital Ll 1400 Cross…" at bounding box center [779, 392] width 1558 height 784
drag, startPoint x: 512, startPoint y: 100, endPoint x: 347, endPoint y: 109, distance: 165.2
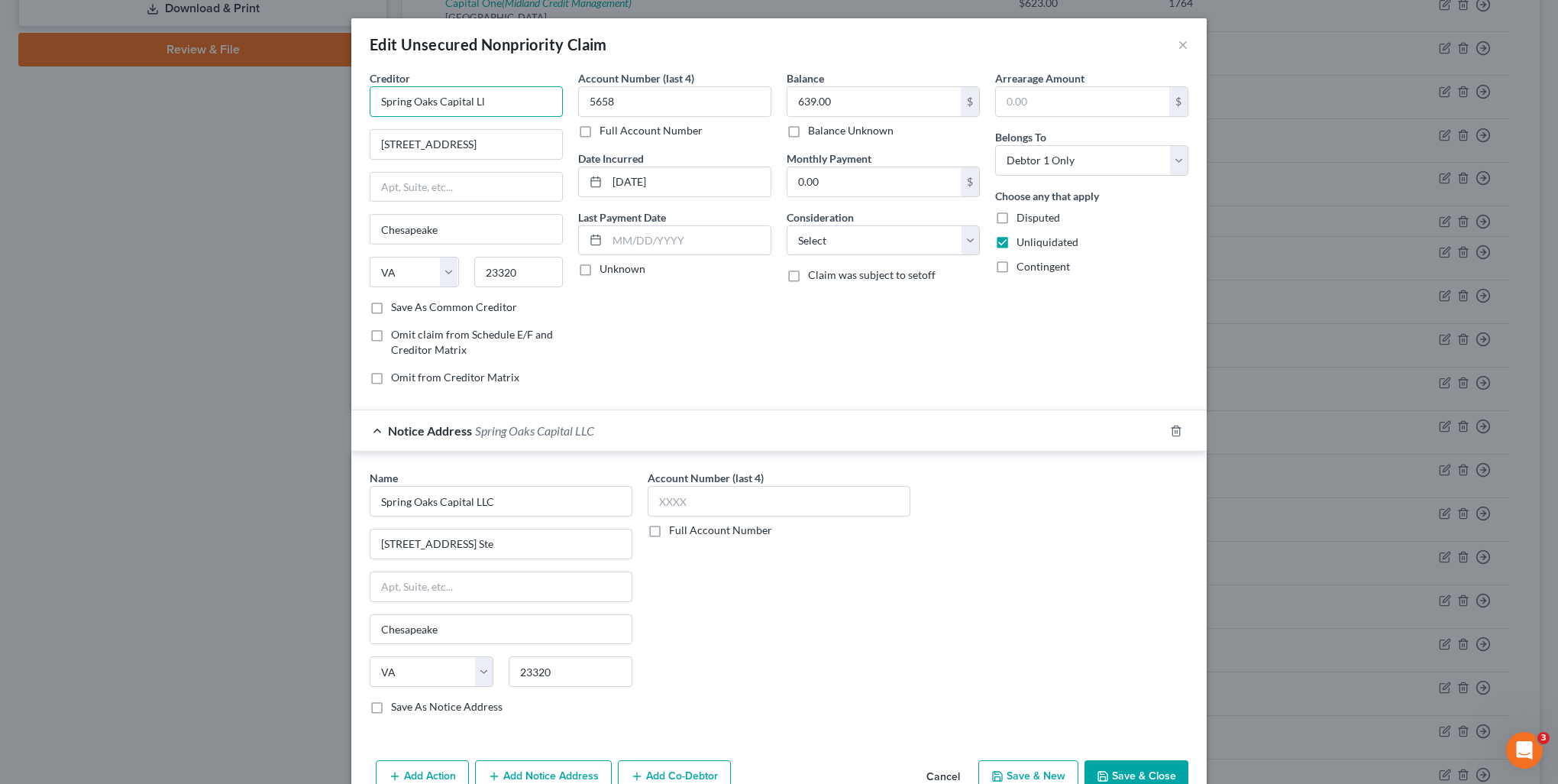
click at [351, 109] on div "Creditor * Spring Oaks Capital Ll 1400 Crossways Blvd Ste Chesapeake State AL A…" at bounding box center [779, 412] width 855 height 684
drag, startPoint x: 492, startPoint y: 139, endPoint x: 142, endPoint y: 138, distance: 350.0
click at [142, 138] on div "Edit Unsecured Nonpriority Claim × Creditor * Celtic Bank 1400 Crossways Blvd S…" at bounding box center [779, 392] width 1558 height 784
click at [843, 226] on select "Select Cable / Satellite Services Collection Agency Credit Card Debt Debt Couns…" at bounding box center [883, 241] width 193 height 31
click at [787, 225] on select "Select Cable / Satellite Services Collection Agency Credit Card Debt Debt Couns…" at bounding box center [883, 241] width 193 height 31
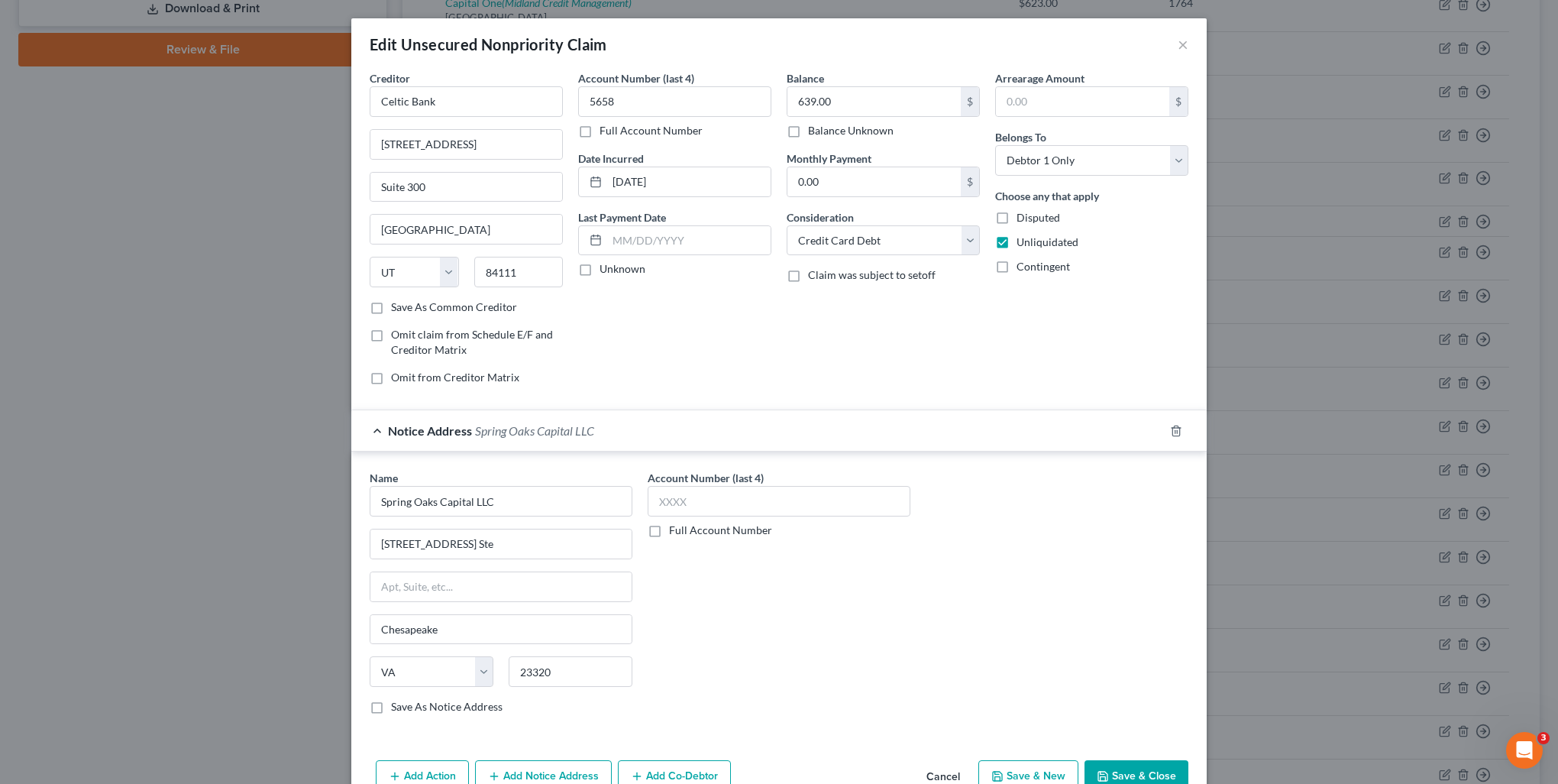
click at [734, 589] on div "Account Number (last 4) Full Account Number" at bounding box center [779, 598] width 278 height 256
click at [538, 505] on input "Spring Oaks Capital LLC" at bounding box center [501, 501] width 263 height 31
drag, startPoint x: 450, startPoint y: 543, endPoint x: 284, endPoint y: 526, distance: 166.9
click at [284, 526] on div "Edit Unsecured Nonpriority Claim × Creditor * Celtic Bank 268 South State Stree…" at bounding box center [779, 392] width 1558 height 784
drag, startPoint x: 364, startPoint y: 707, endPoint x: 541, endPoint y: 733, distance: 178.9
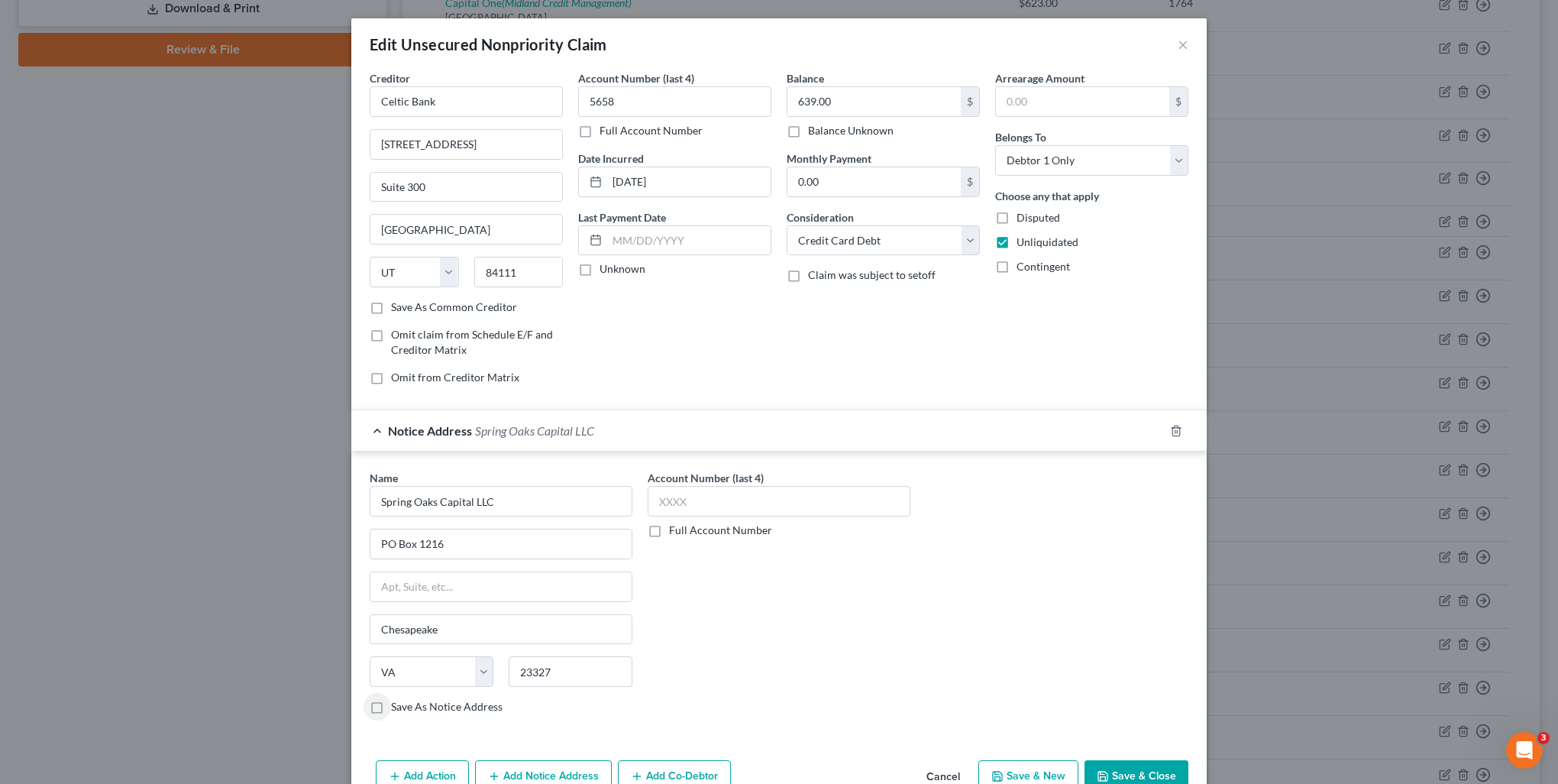
click at [391, 707] on label "Save As Notice Address" at bounding box center [446, 706] width 112 height 15
click at [397, 707] on input "Save As Notice Address" at bounding box center [402, 703] width 10 height 10
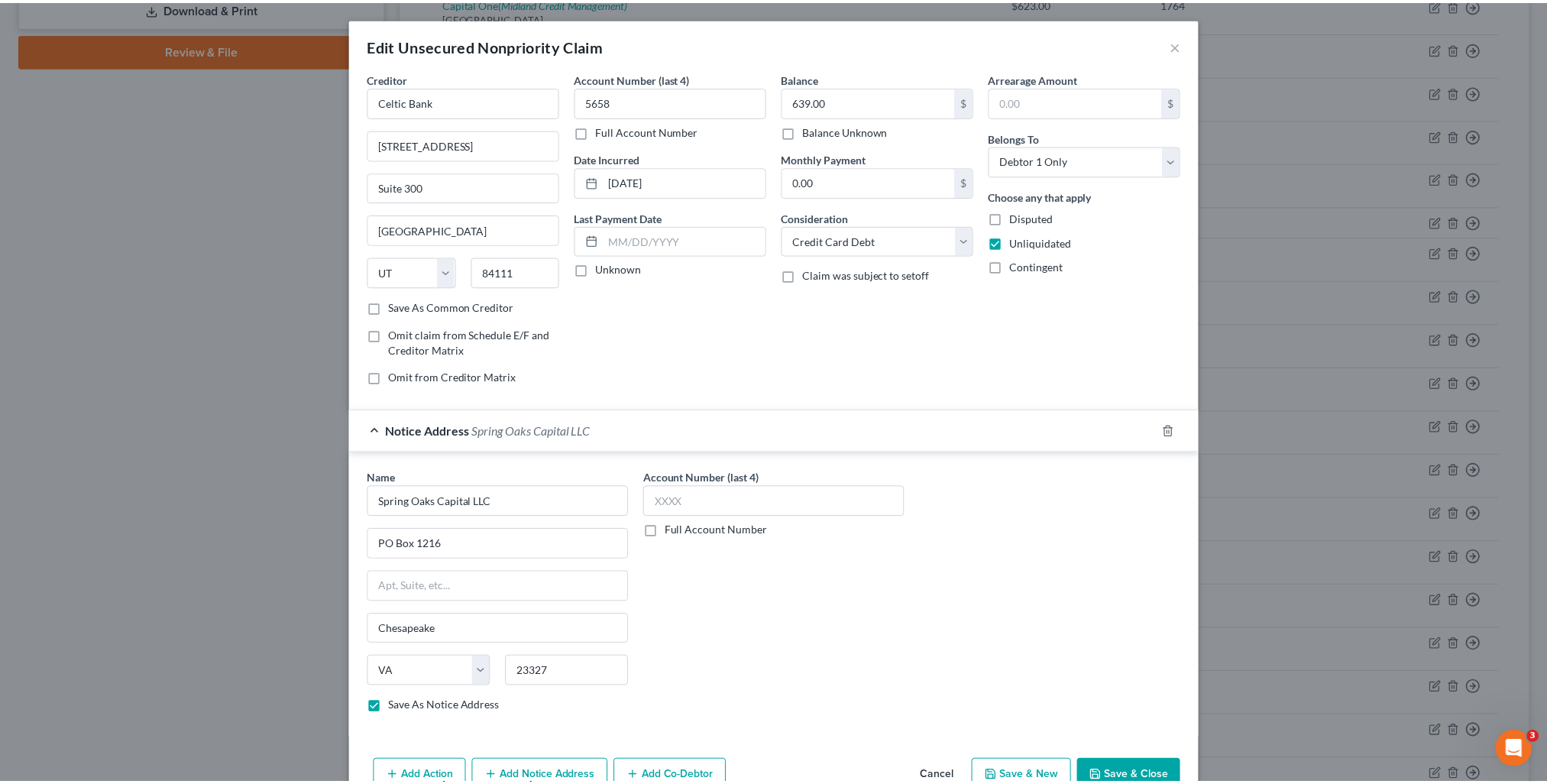
scroll to position [79, 0]
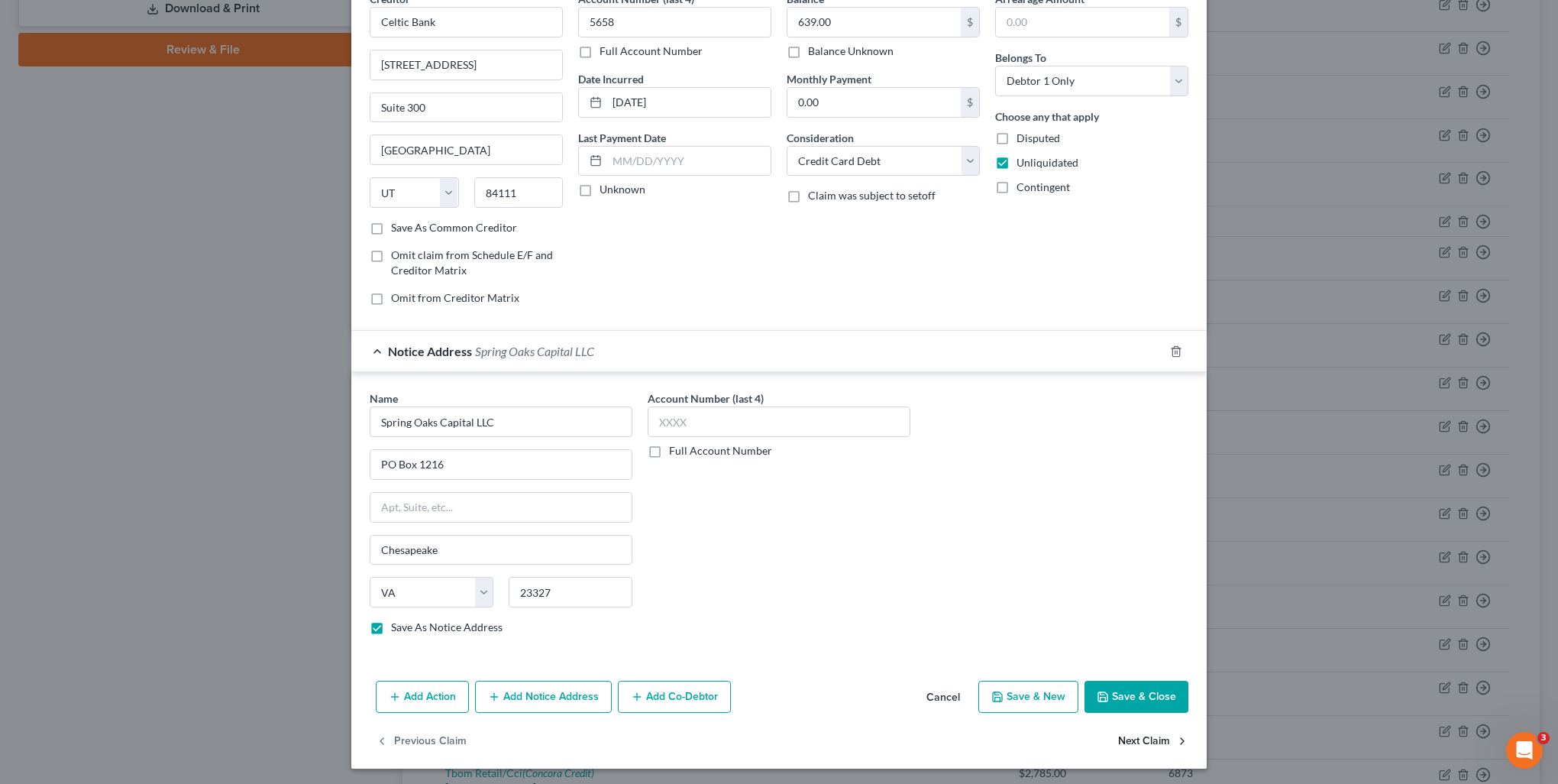
click at [1146, 737] on button "Next Claim" at bounding box center [1153, 740] width 70 height 32
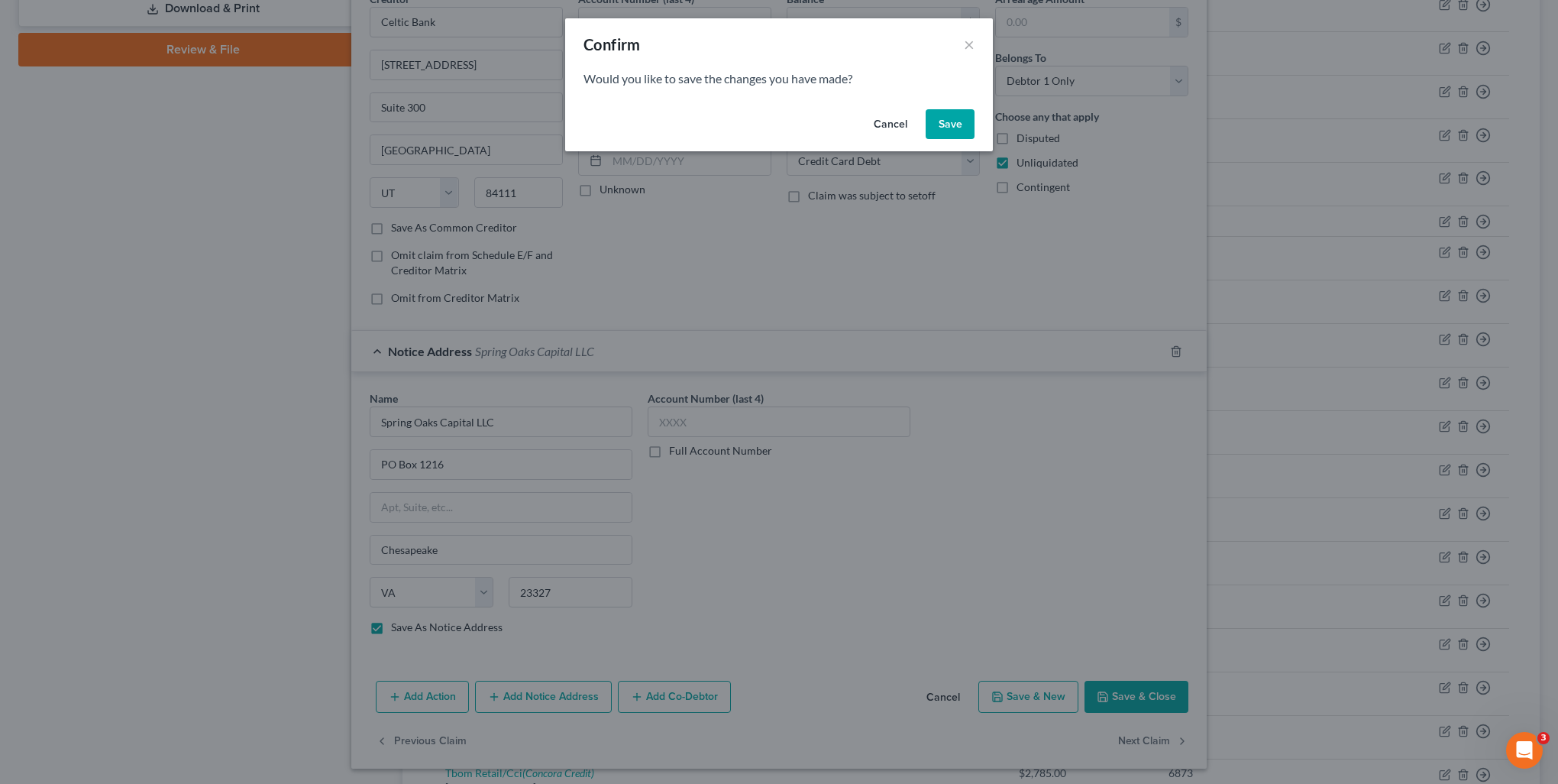
click at [955, 131] on button "Save" at bounding box center [950, 124] width 49 height 31
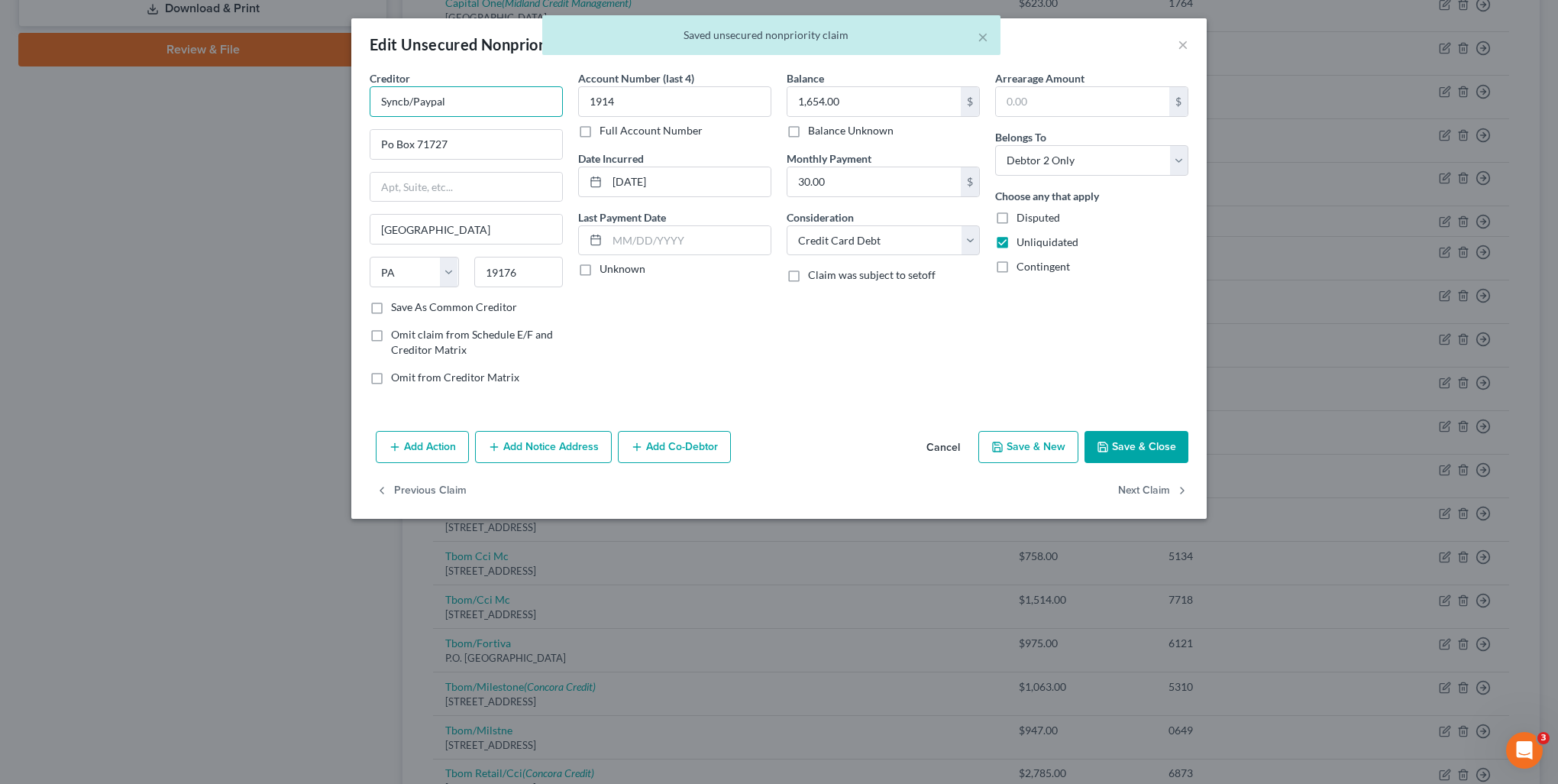
click at [483, 100] on input "Syncb/Paypal" at bounding box center [466, 101] width 193 height 31
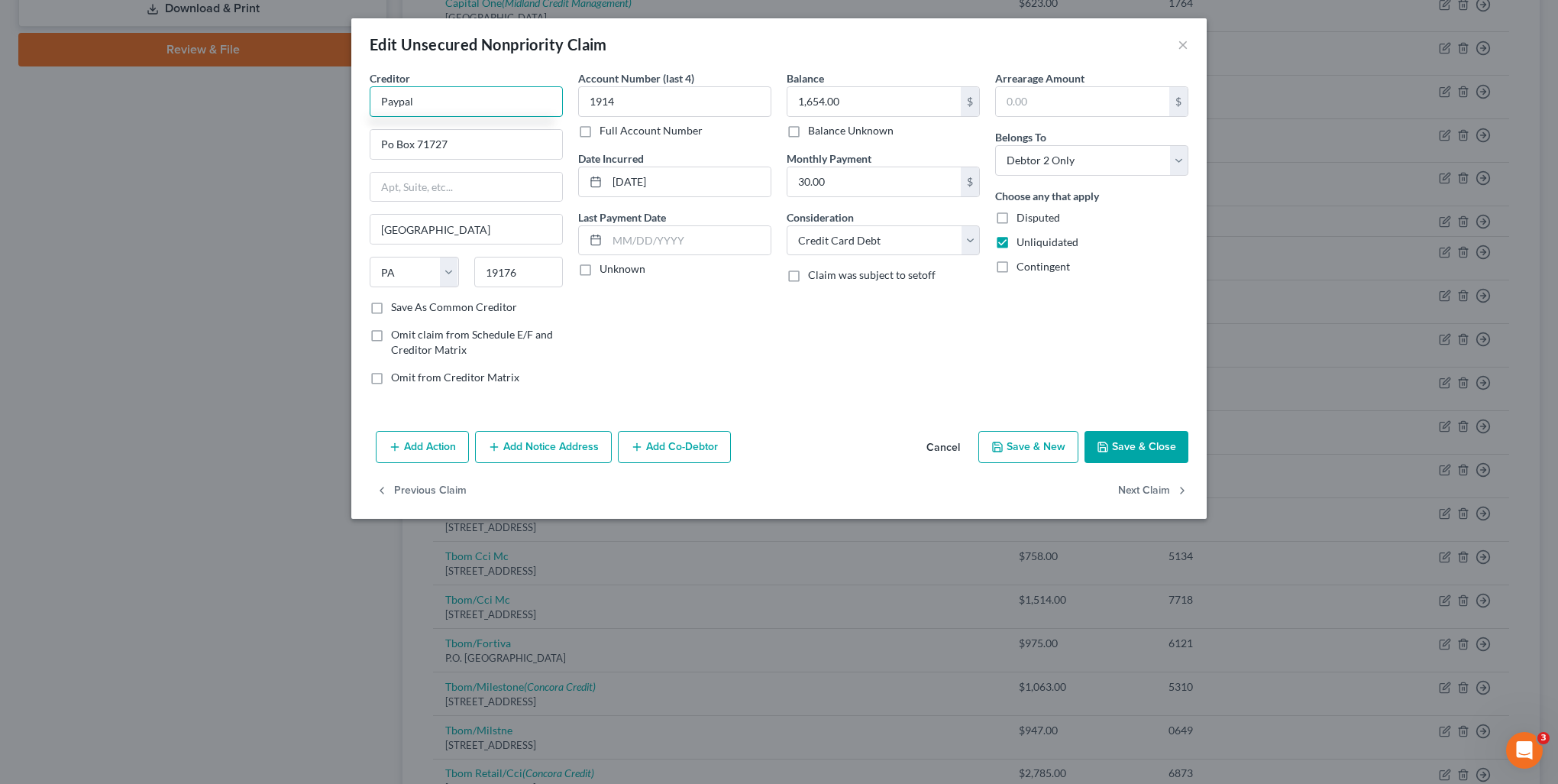
paste input "Syncb/Paypal"
click at [408, 102] on input "PaypalSyncb/Paypal" at bounding box center [466, 101] width 193 height 31
drag, startPoint x: 412, startPoint y: 103, endPoint x: 302, endPoint y: 100, distance: 110.0
click at [302, 100] on div "Edit Unsecured Nonpriority Claim × Creditor * PaypalSyncb/Paypal Po Box 71727 P…" at bounding box center [779, 392] width 1558 height 784
drag, startPoint x: 456, startPoint y: 105, endPoint x: 347, endPoint y: 105, distance: 109.0
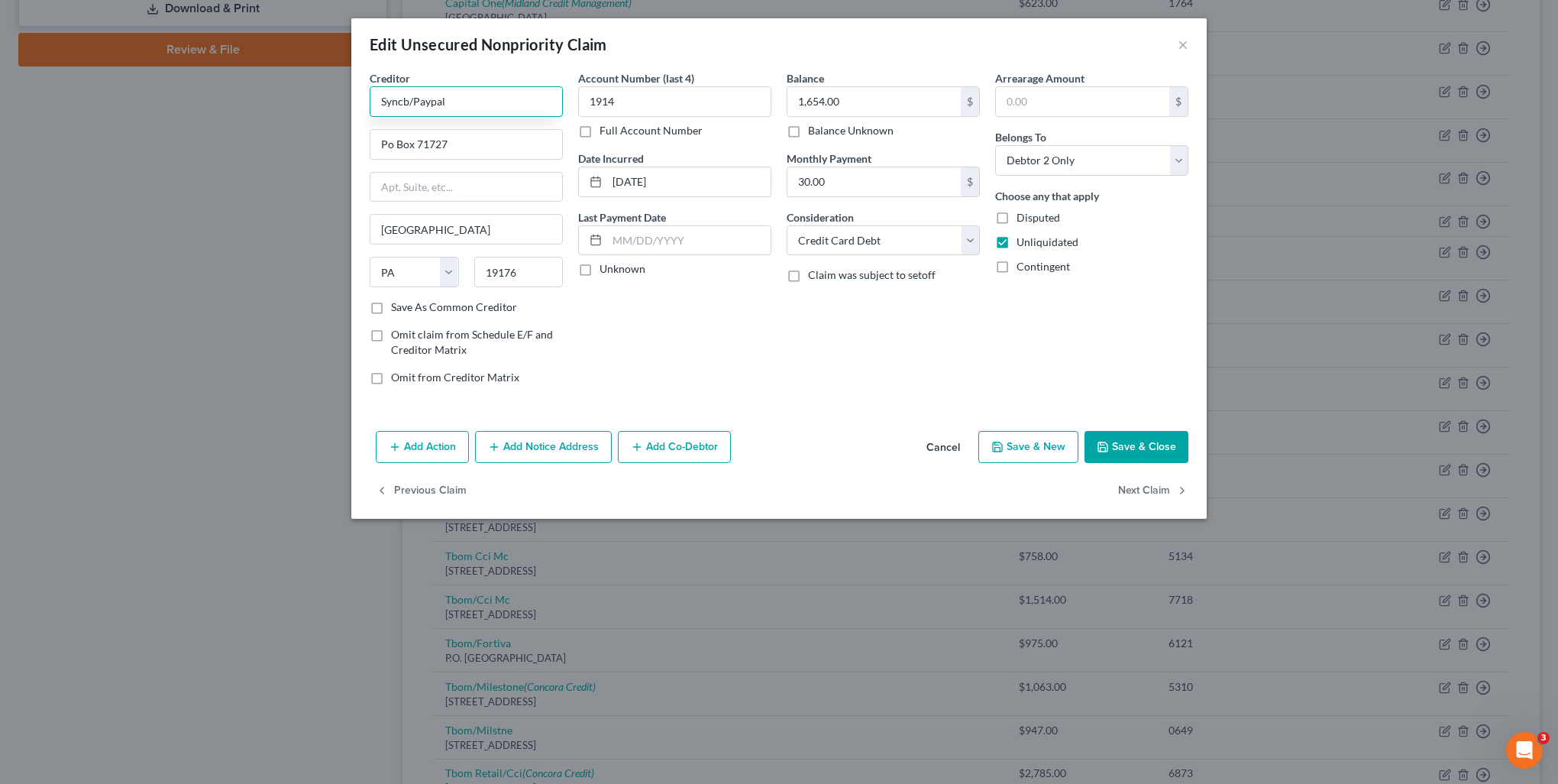
click at [347, 105] on div "Edit Unsecured Nonpriority Claim × Creditor * Syncb/Paypal Po Box 71727 Philade…" at bounding box center [779, 392] width 1558 height 784
click at [950, 449] on button "Cancel" at bounding box center [943, 447] width 58 height 31
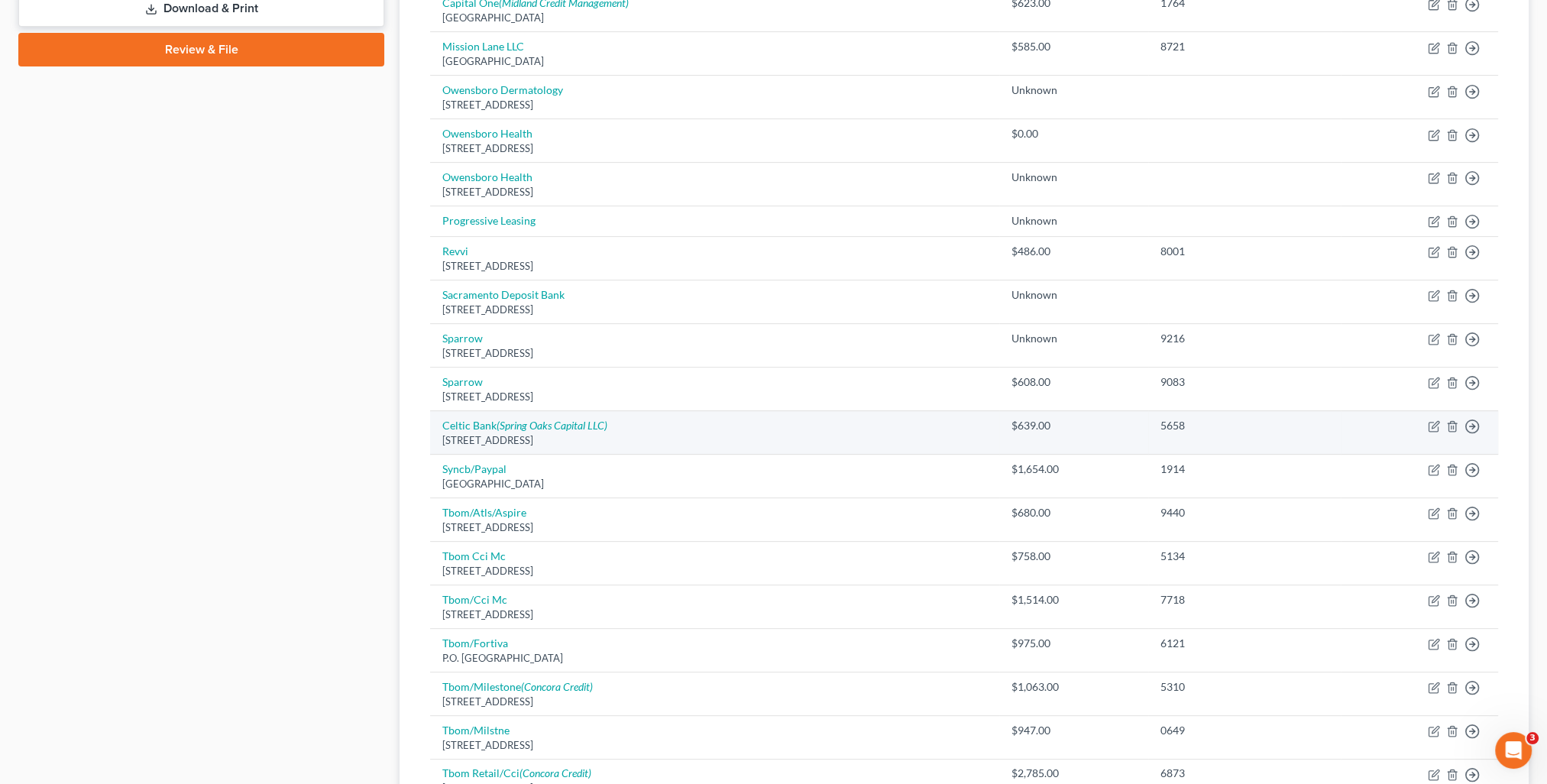
scroll to position [763, 0]
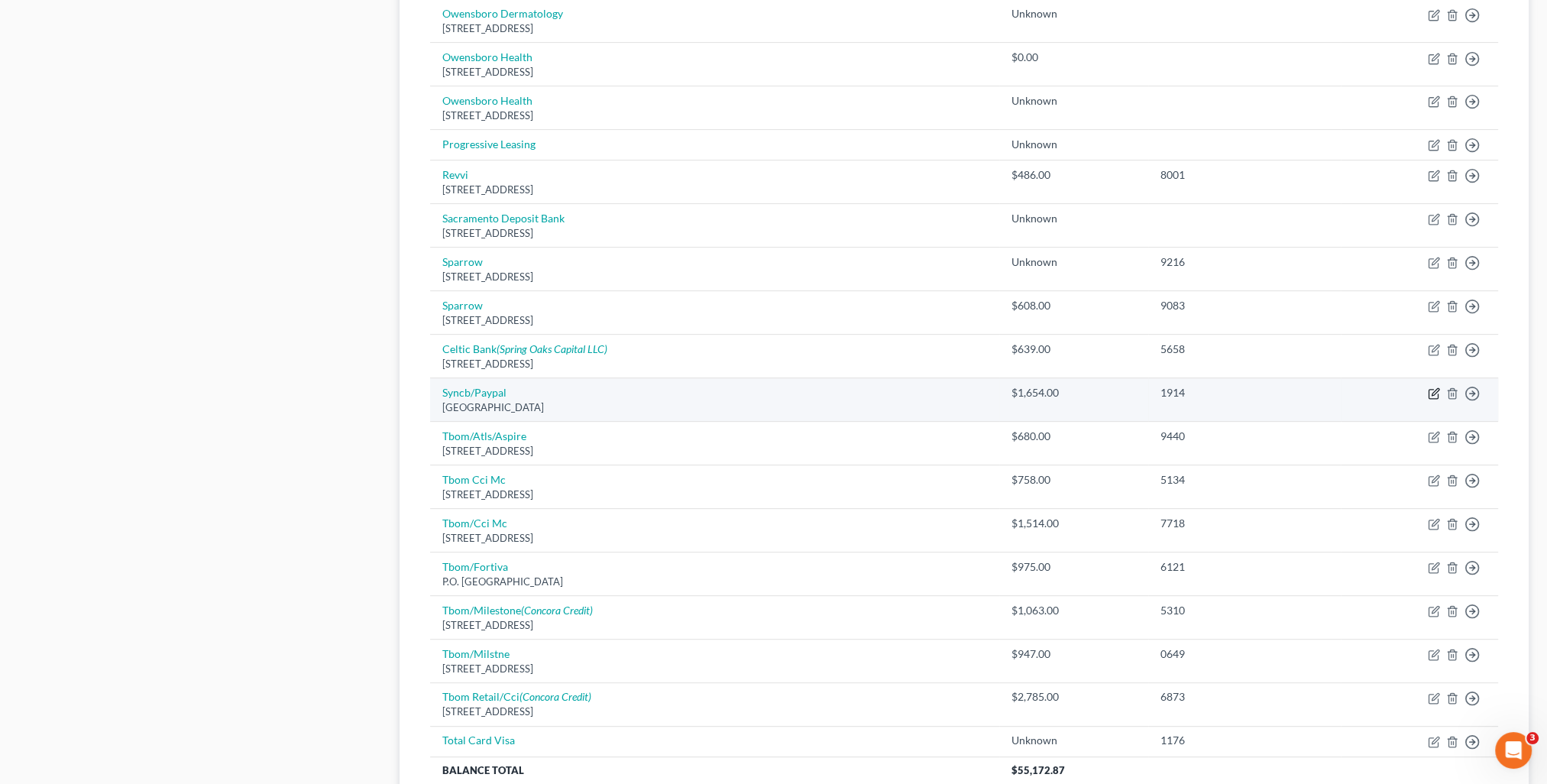
click at [1433, 392] on icon "button" at bounding box center [1435, 391] width 7 height 7
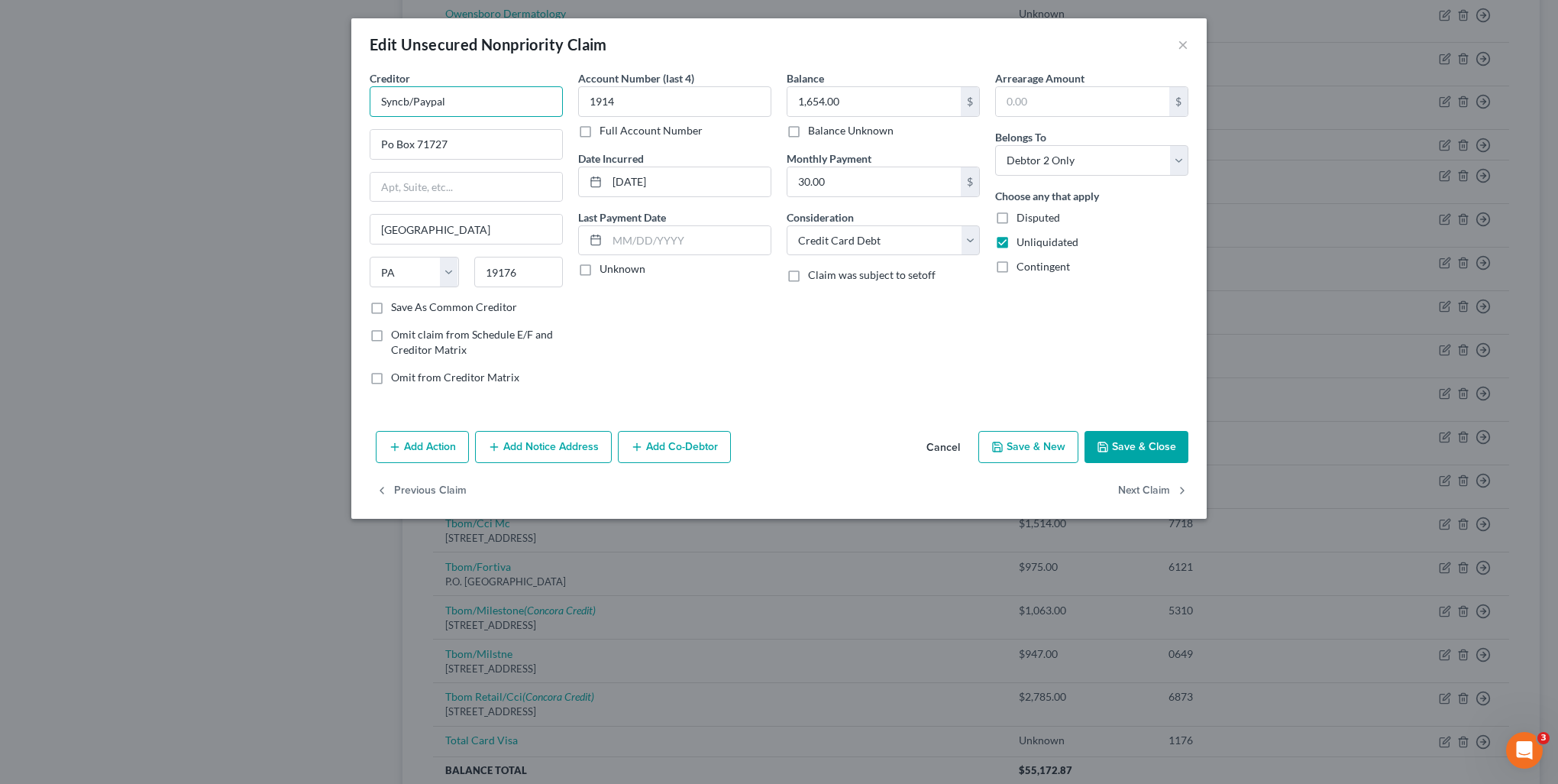
click at [455, 112] on input "Syncb/Paypal" at bounding box center [466, 101] width 193 height 31
click at [385, 143] on input "Po Box 71727" at bounding box center [466, 144] width 191 height 29
click at [415, 300] on label "Save As Common Creditor" at bounding box center [453, 306] width 126 height 15
click at [408, 300] on input "Save As Common Creditor" at bounding box center [402, 304] width 10 height 10
click at [1136, 490] on button "Next Claim" at bounding box center [1153, 490] width 70 height 32
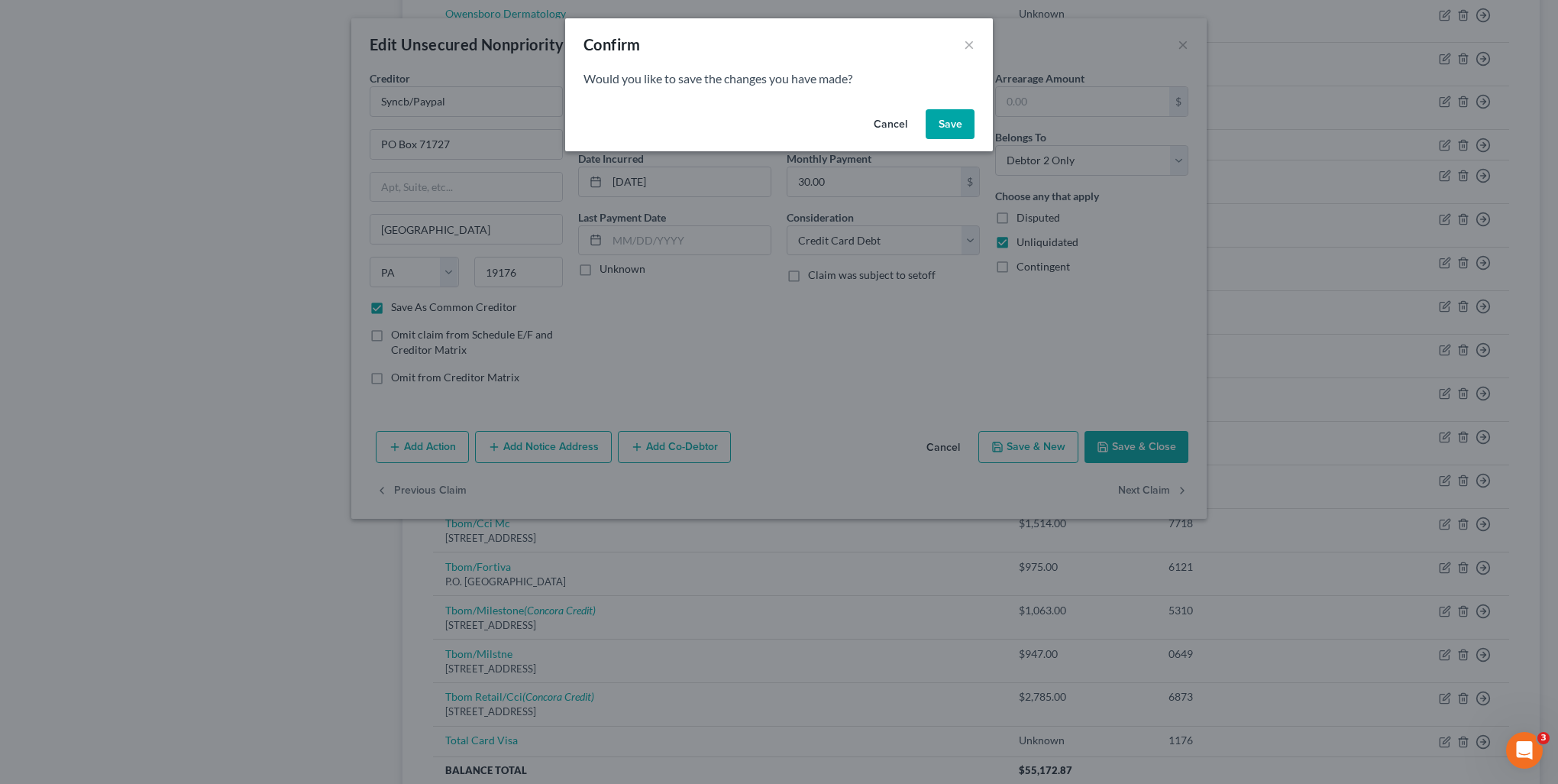
click at [948, 135] on button "Save" at bounding box center [950, 124] width 49 height 31
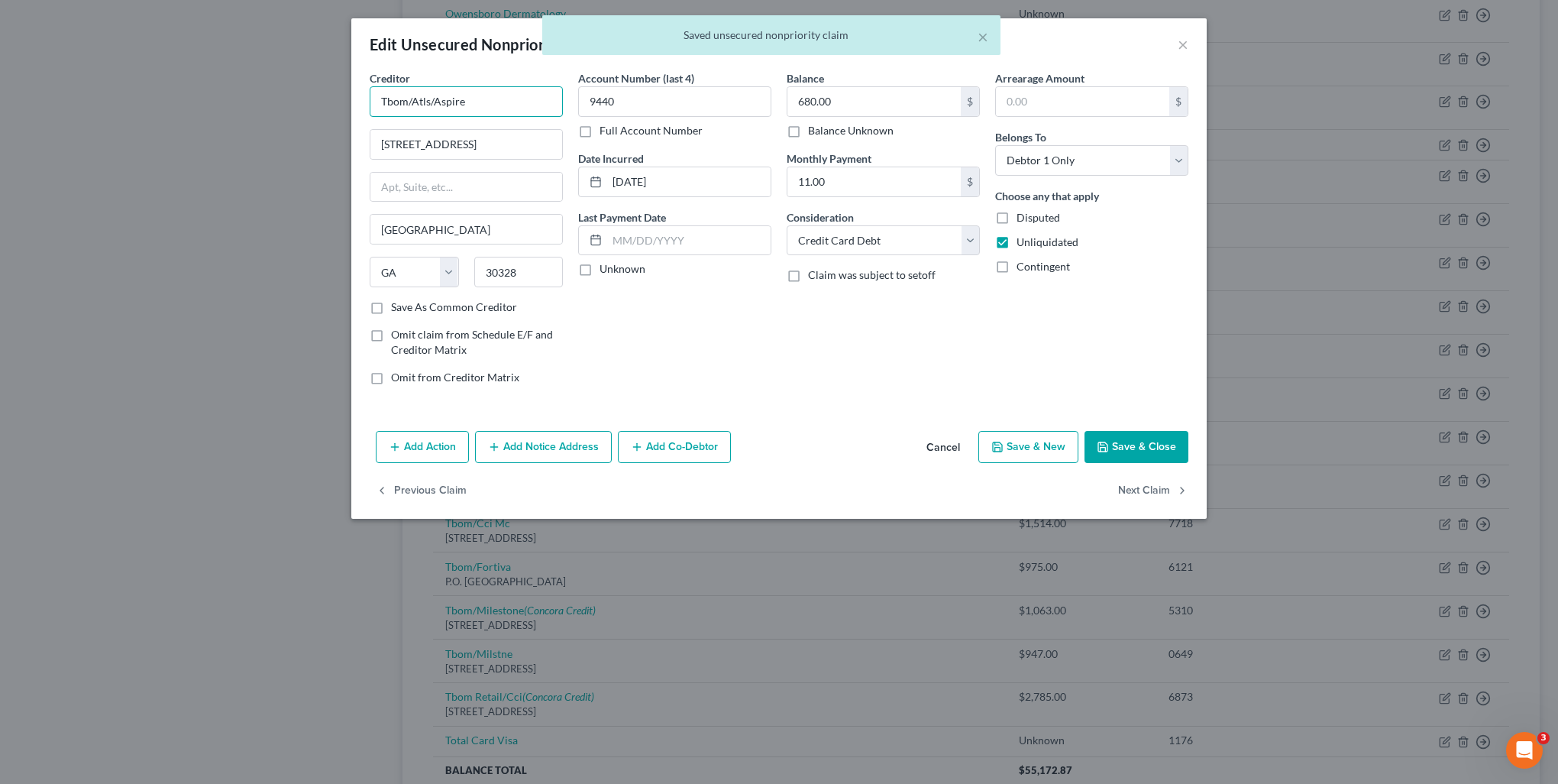
click at [509, 112] on input "Tbom/Atls/Aspire" at bounding box center [466, 101] width 193 height 31
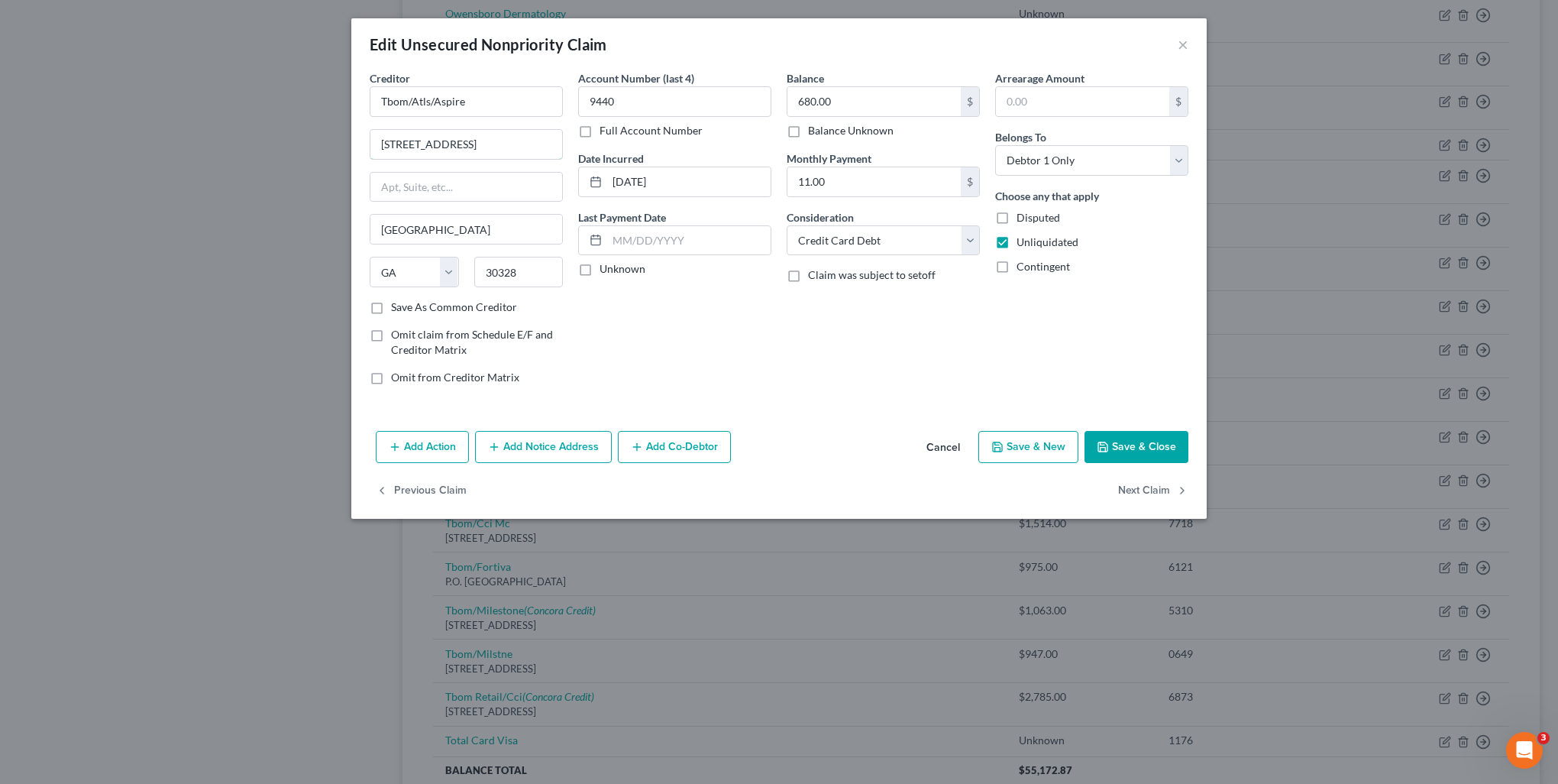
drag, startPoint x: 535, startPoint y: 142, endPoint x: 262, endPoint y: 125, distance: 273.5
click at [263, 125] on div "Edit Unsecured Nonpriority Claim × Creditor * Tbom/Atls/Aspire 5 Concourse Pkwy…" at bounding box center [779, 392] width 1558 height 784
click at [391, 313] on label "Save As Common Creditor" at bounding box center [453, 306] width 126 height 15
click at [397, 309] on input "Save As Common Creditor" at bounding box center [402, 304] width 10 height 10
click at [1139, 494] on button "Next Claim" at bounding box center [1153, 490] width 70 height 32
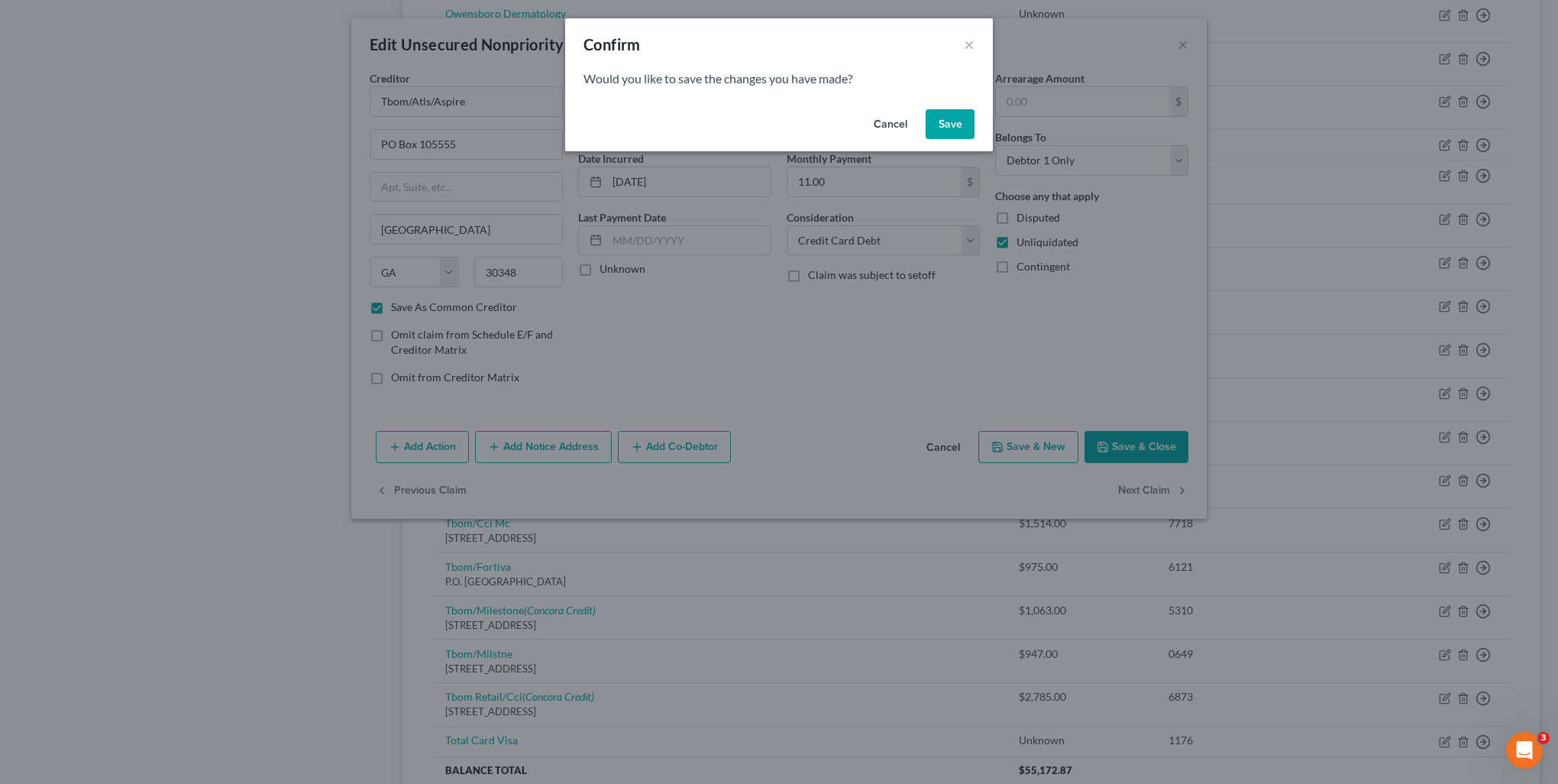
click at [942, 134] on button "Save" at bounding box center [950, 124] width 49 height 31
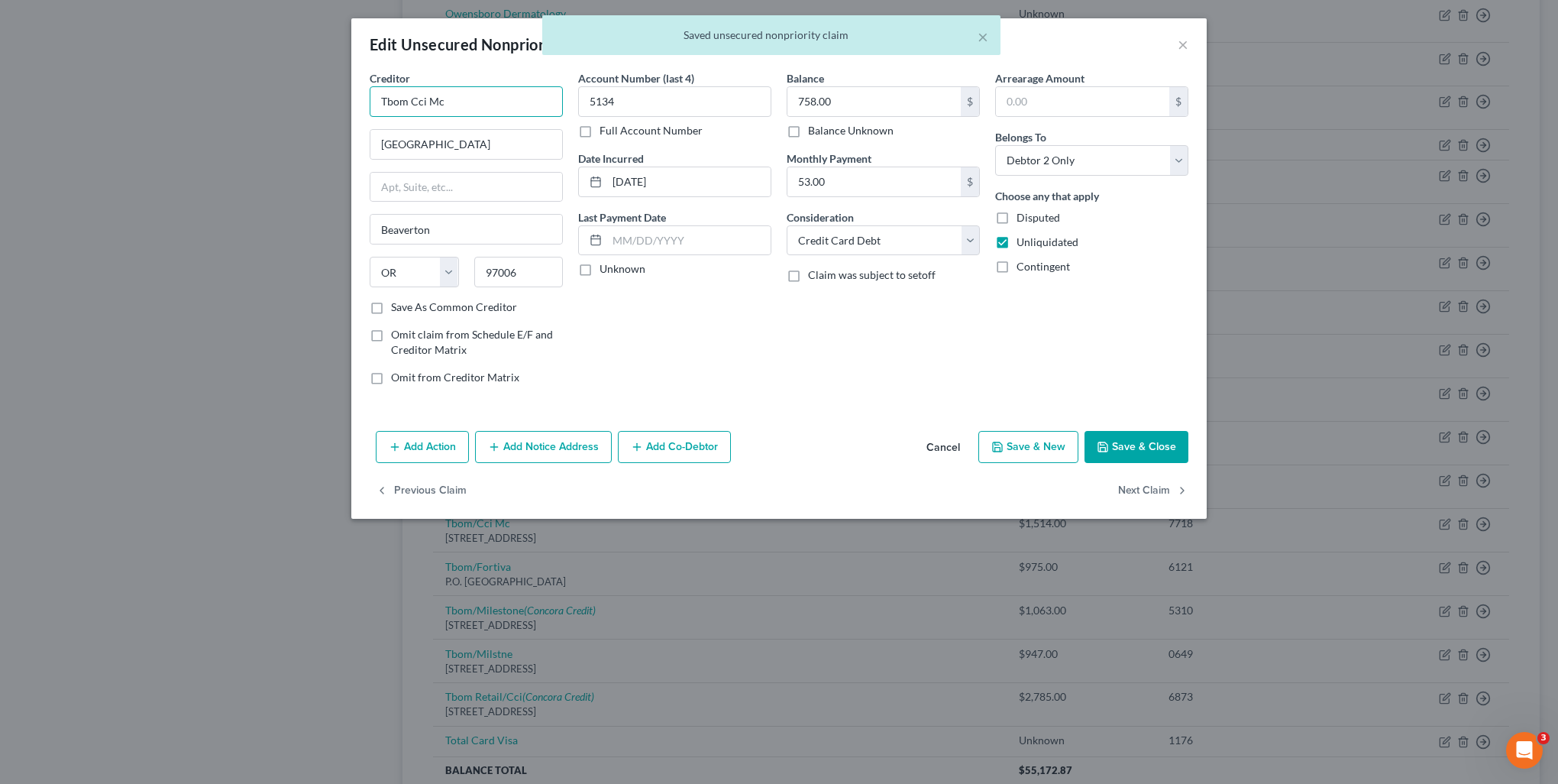
click at [518, 104] on input "Tbom Cci Mc" at bounding box center [466, 101] width 193 height 31
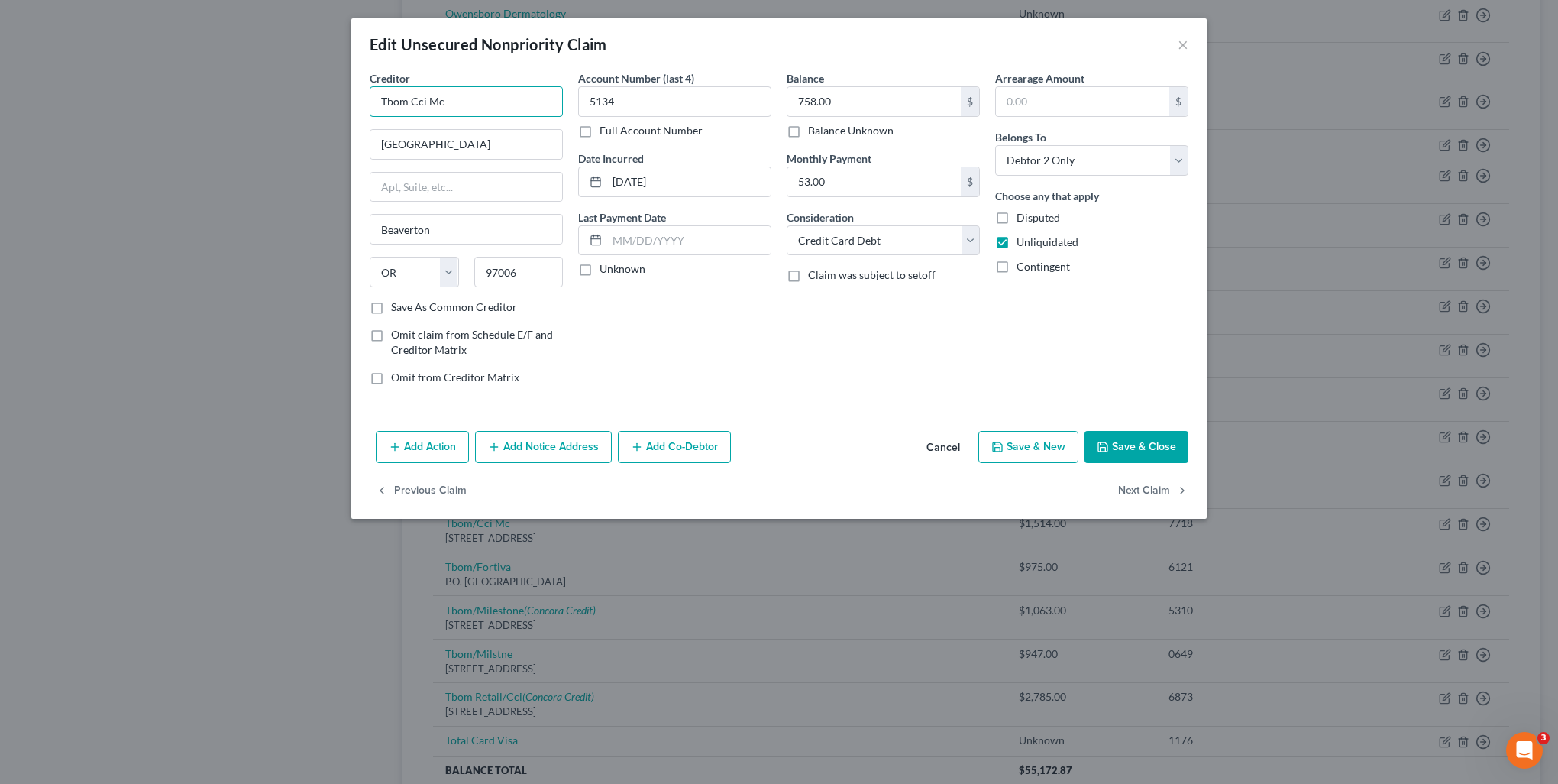
click at [408, 100] on input "Tbom Cci Mc" at bounding box center [466, 101] width 193 height 31
click at [411, 108] on input "Tbom Cci Mc" at bounding box center [466, 101] width 193 height 31
click at [415, 104] on input "Tbom Cci Mc" at bounding box center [466, 101] width 193 height 31
click at [391, 301] on label "Save As Common Creditor" at bounding box center [453, 306] width 126 height 15
click at [397, 301] on input "Save As Common Creditor" at bounding box center [402, 304] width 10 height 10
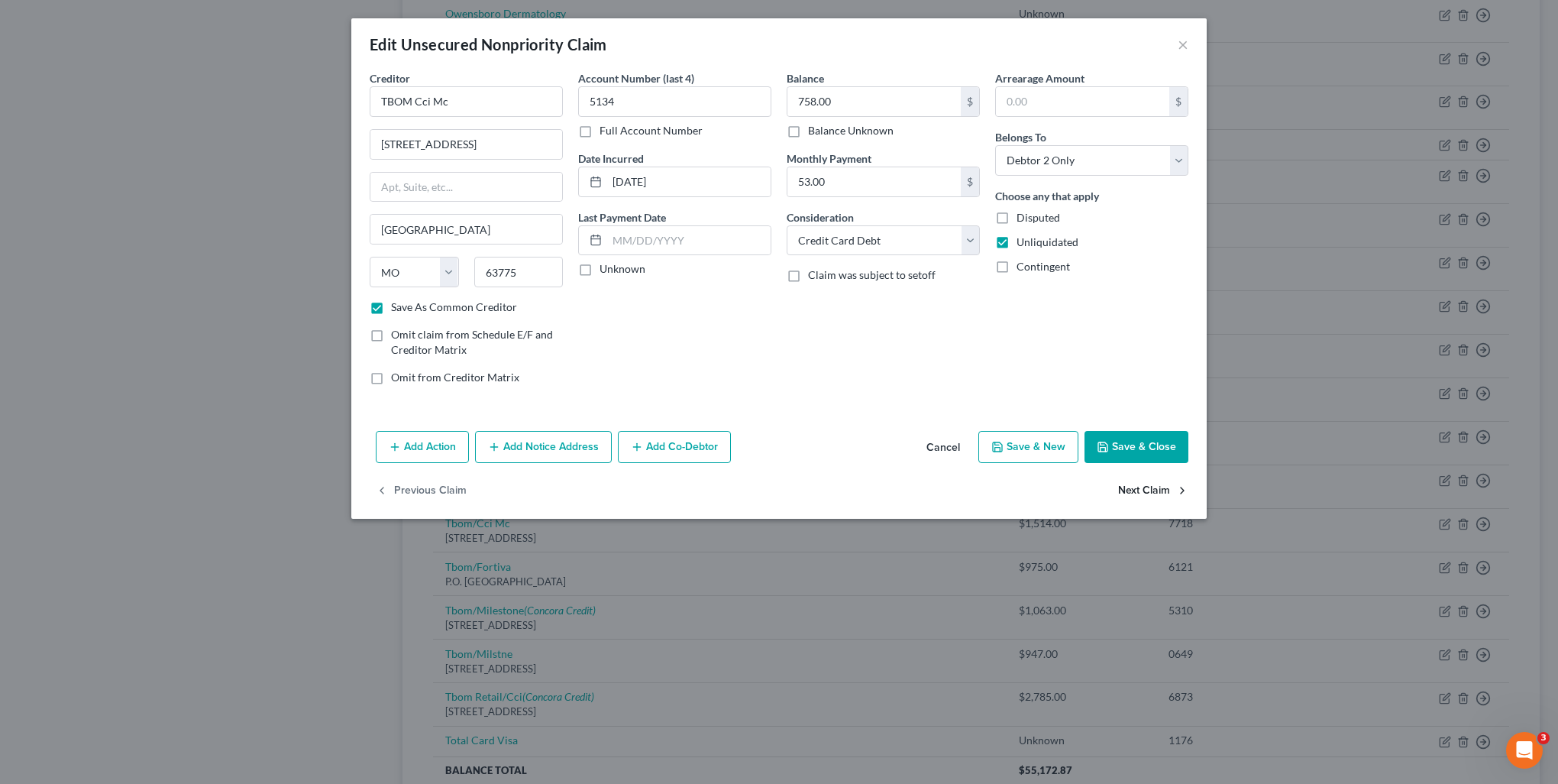
click at [1158, 502] on button "Next Claim" at bounding box center [1153, 490] width 70 height 32
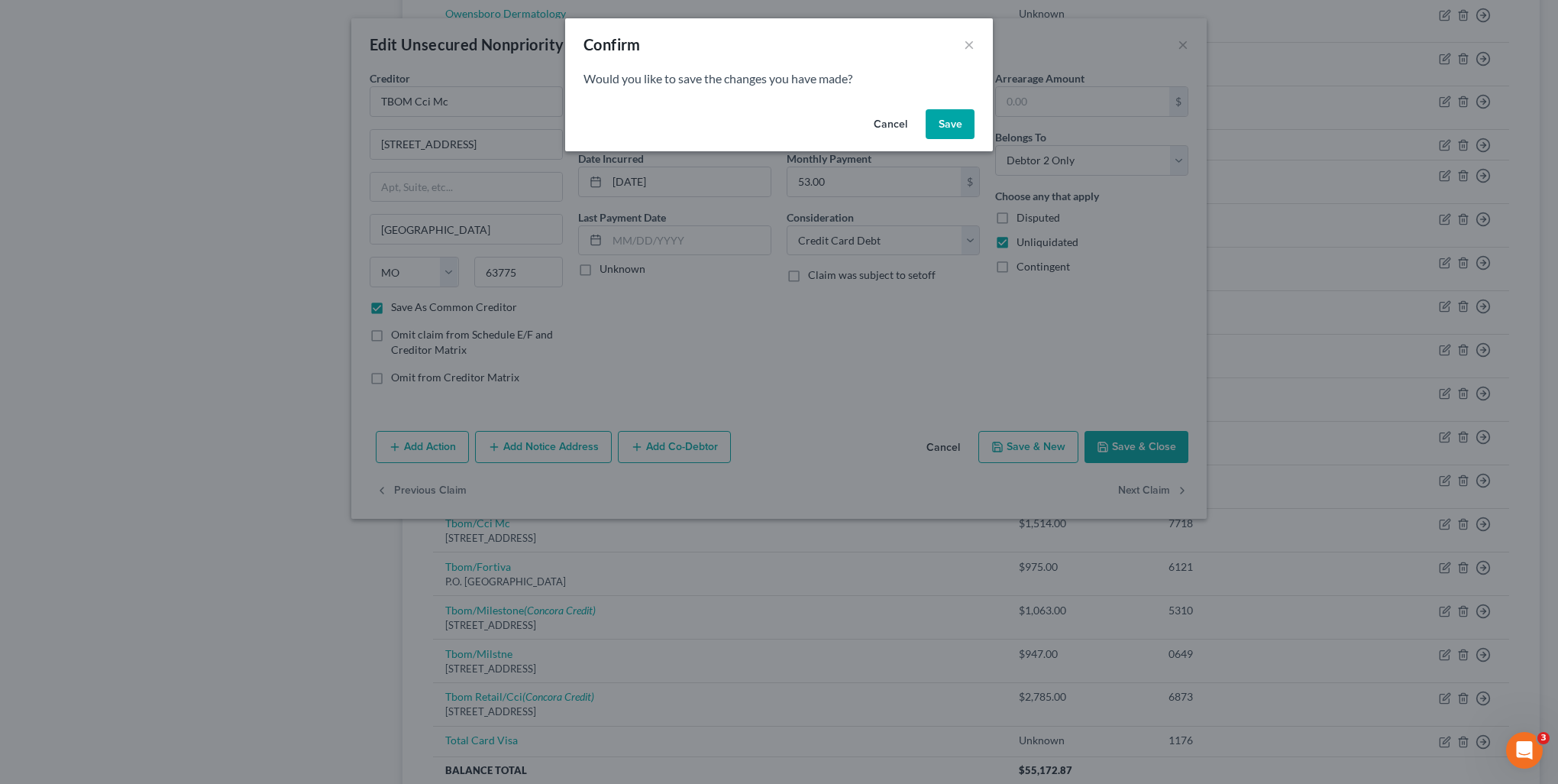
click at [954, 129] on button "Save" at bounding box center [950, 124] width 49 height 31
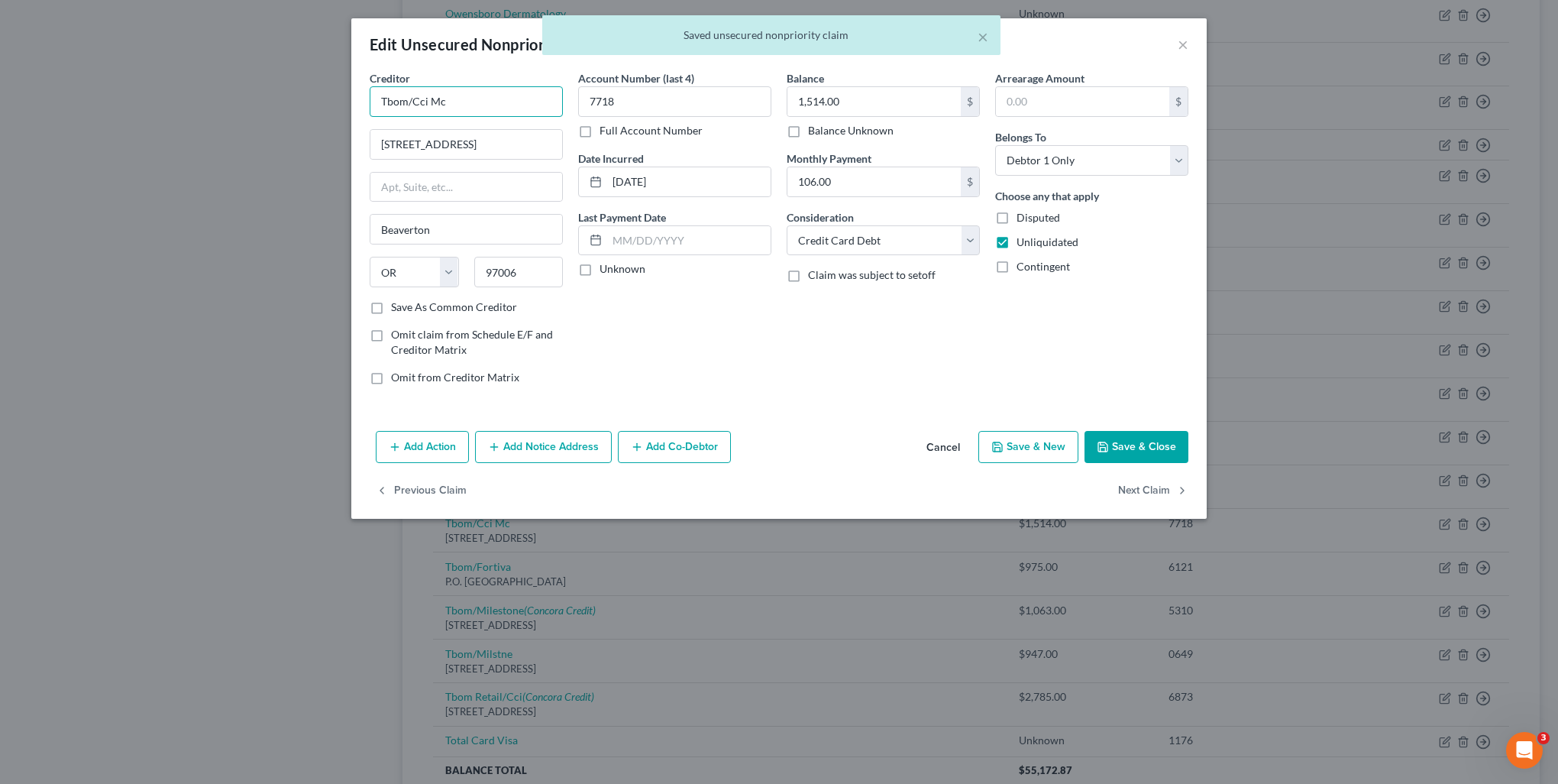
click at [510, 102] on input "Tbom/Cci Mc" at bounding box center [466, 101] width 193 height 31
click at [404, 104] on input "Tbom/Cci Mc" at bounding box center [466, 101] width 193 height 31
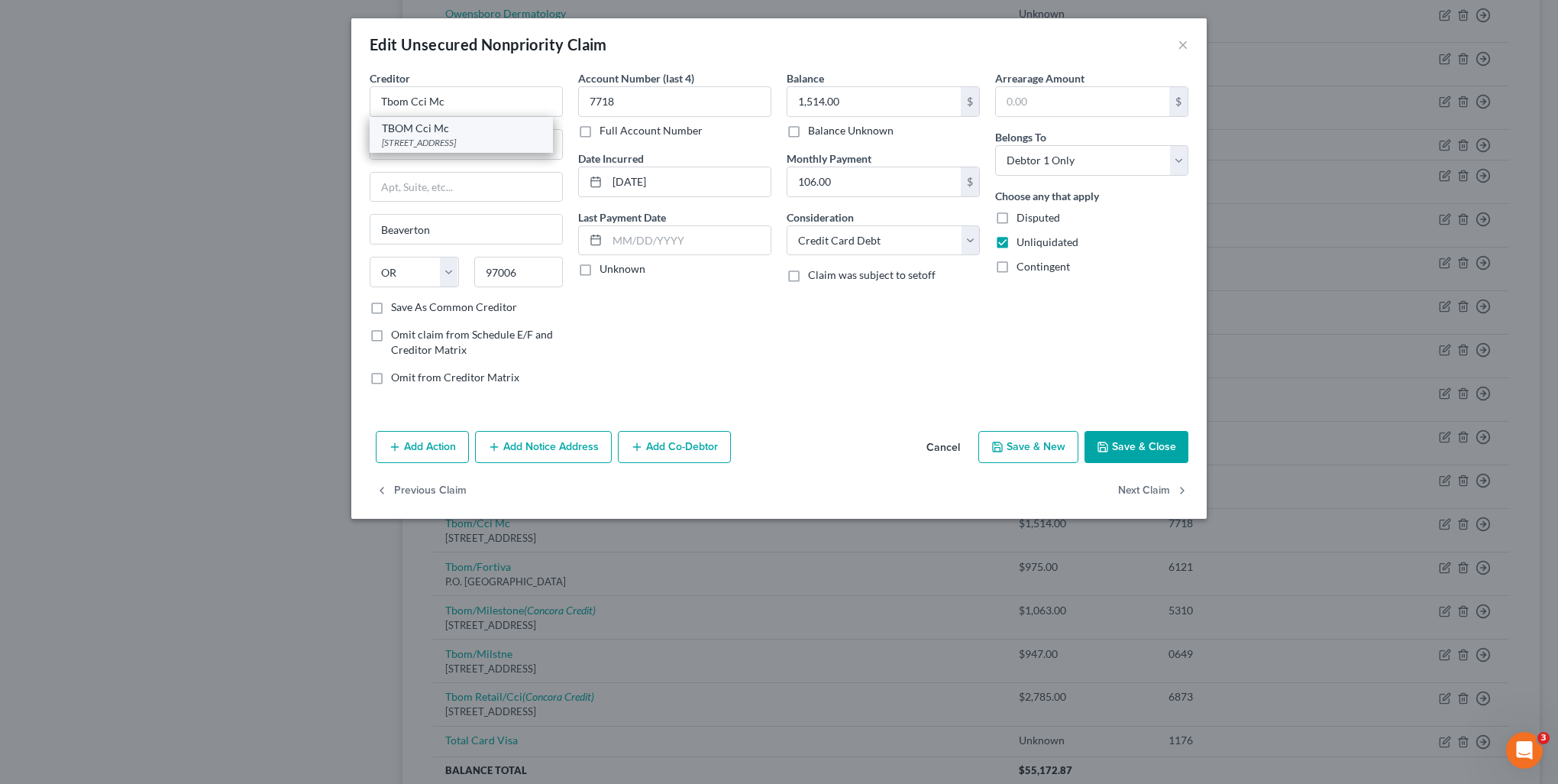
click at [425, 137] on div "916 N Kings Hwy, Perryville, MO 63775" at bounding box center [461, 142] width 159 height 13
click at [1160, 490] on button "Next Claim" at bounding box center [1153, 490] width 70 height 32
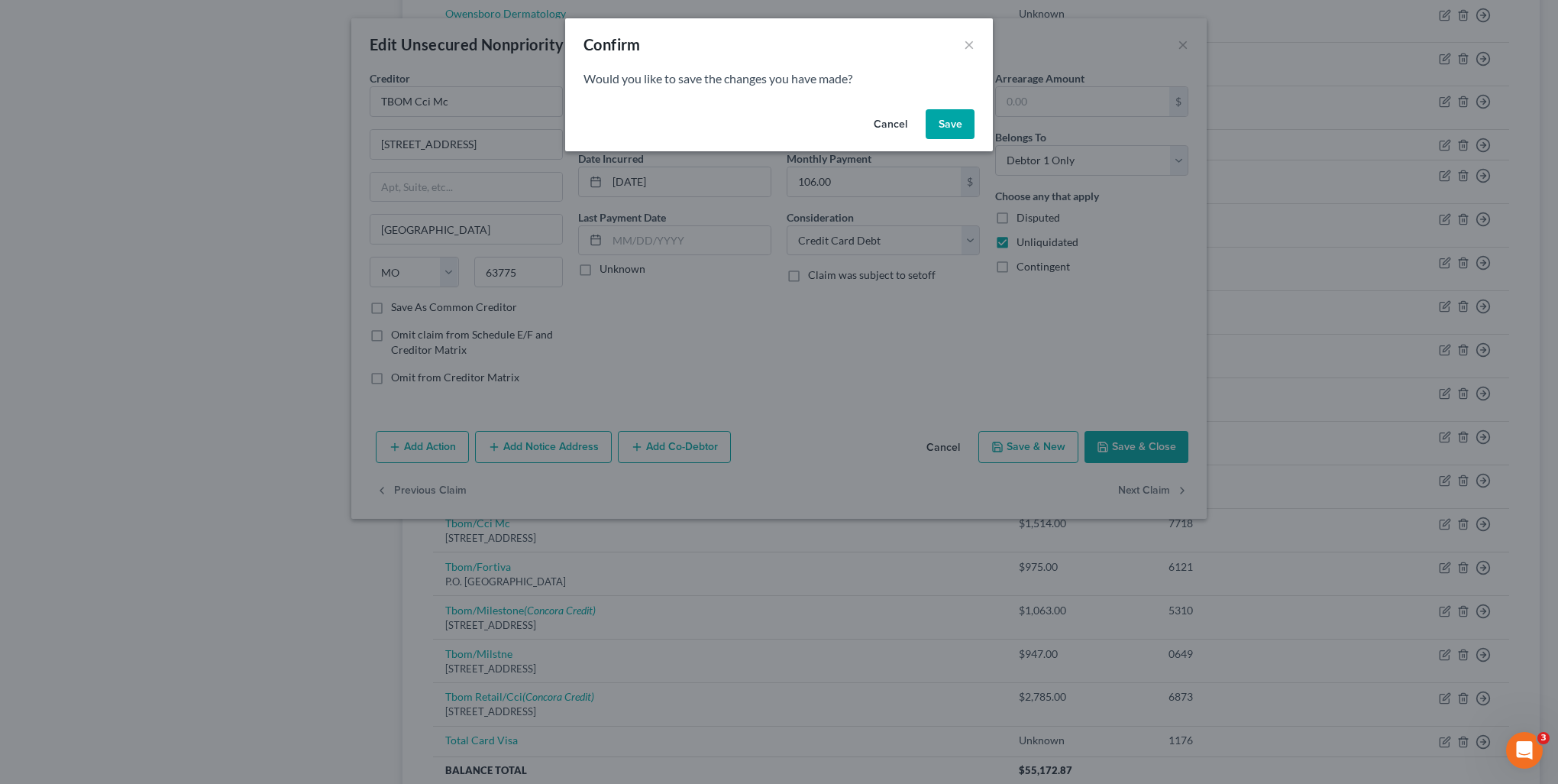
click at [961, 129] on button "Save" at bounding box center [950, 124] width 49 height 31
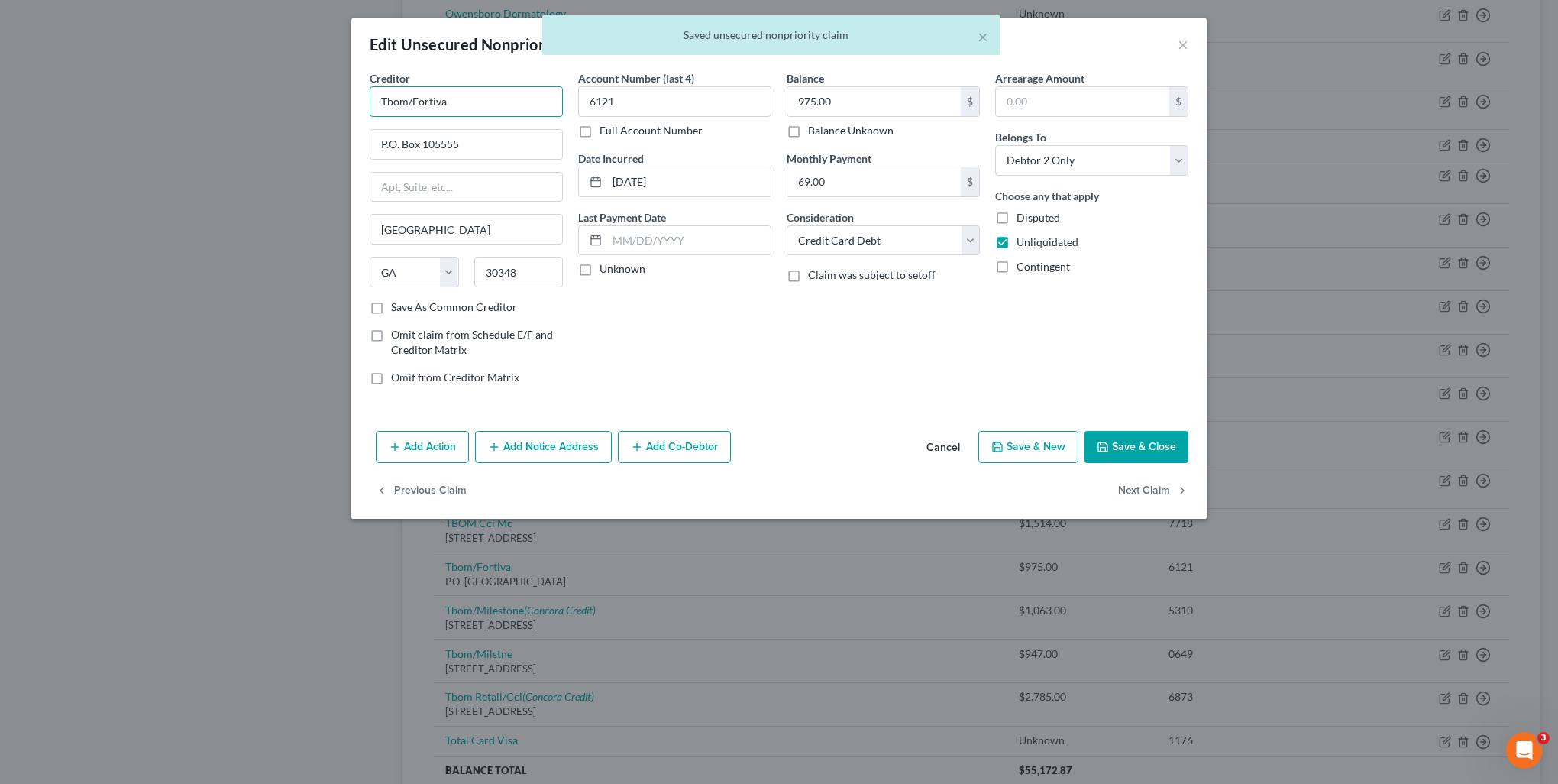
click at [486, 104] on input "Tbom/Fortiva" at bounding box center [466, 101] width 193 height 31
click at [475, 127] on div "Tbom/Fortiva" at bounding box center [461, 128] width 159 height 15
click at [1153, 483] on button "Next Claim" at bounding box center [1153, 490] width 70 height 32
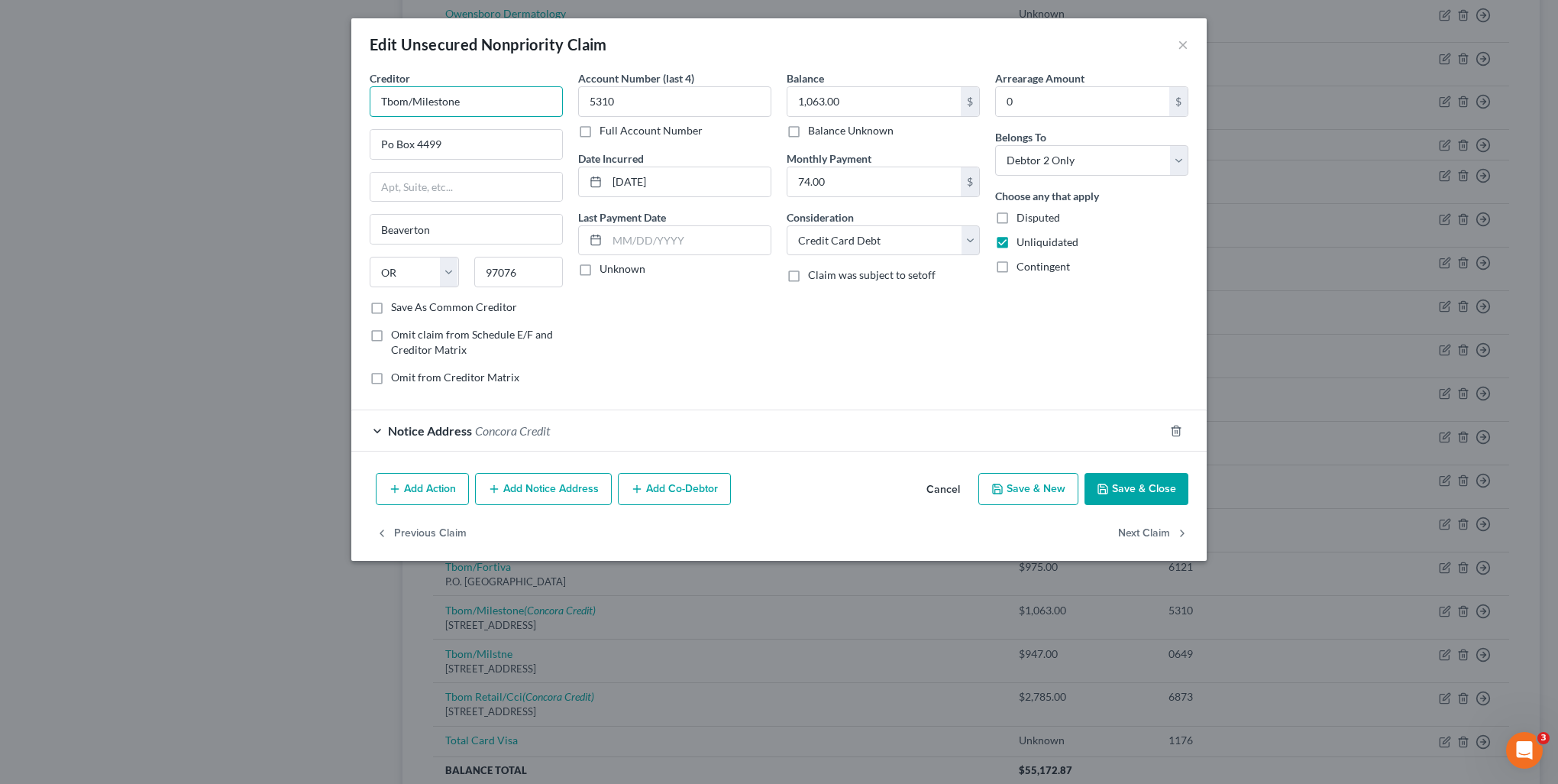
click at [527, 115] on input "Tbom/Milestone" at bounding box center [466, 101] width 193 height 31
click at [1147, 536] on button "Next Claim" at bounding box center [1153, 533] width 70 height 32
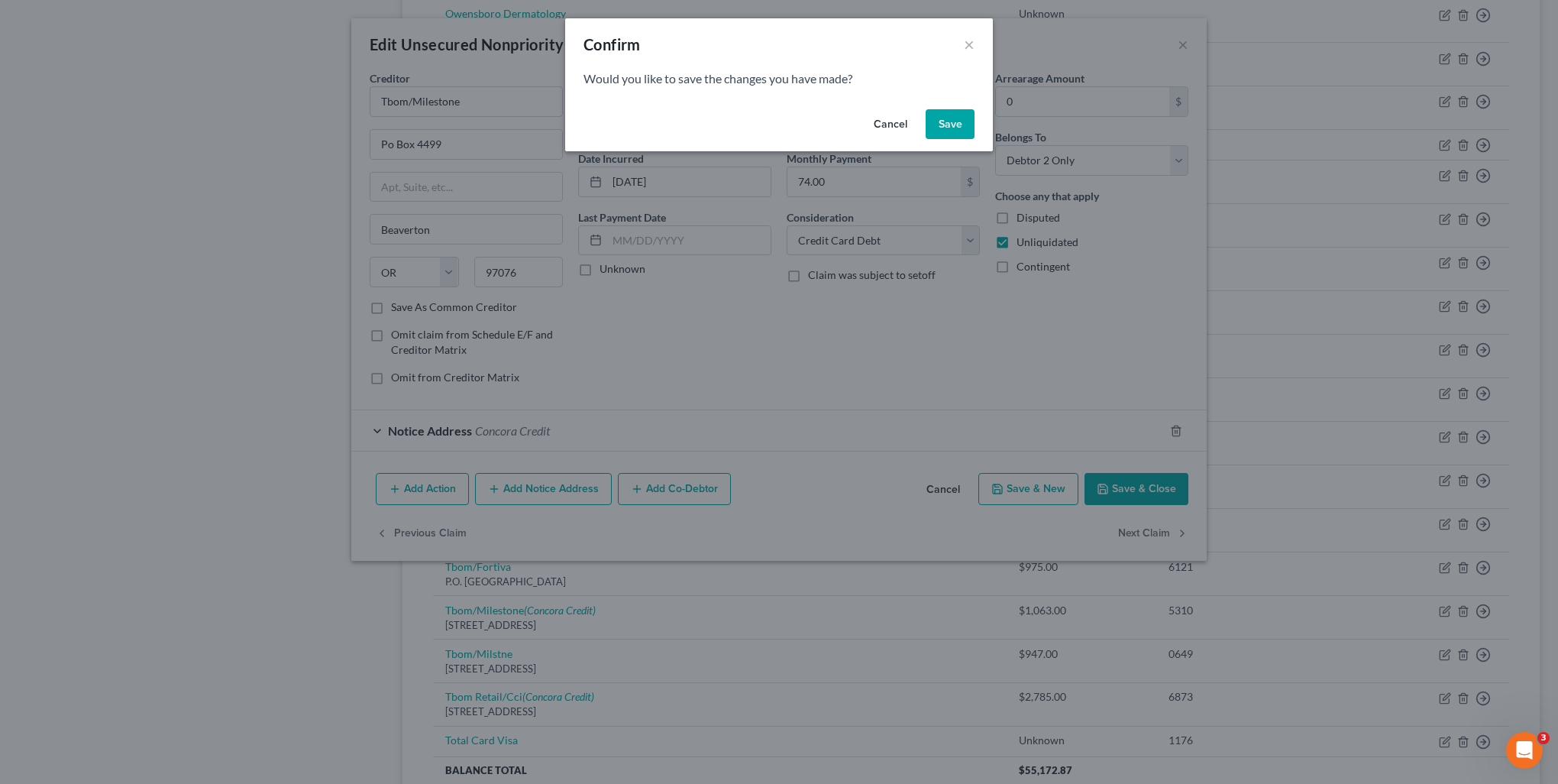
click at [947, 132] on button "Save" at bounding box center [950, 124] width 49 height 31
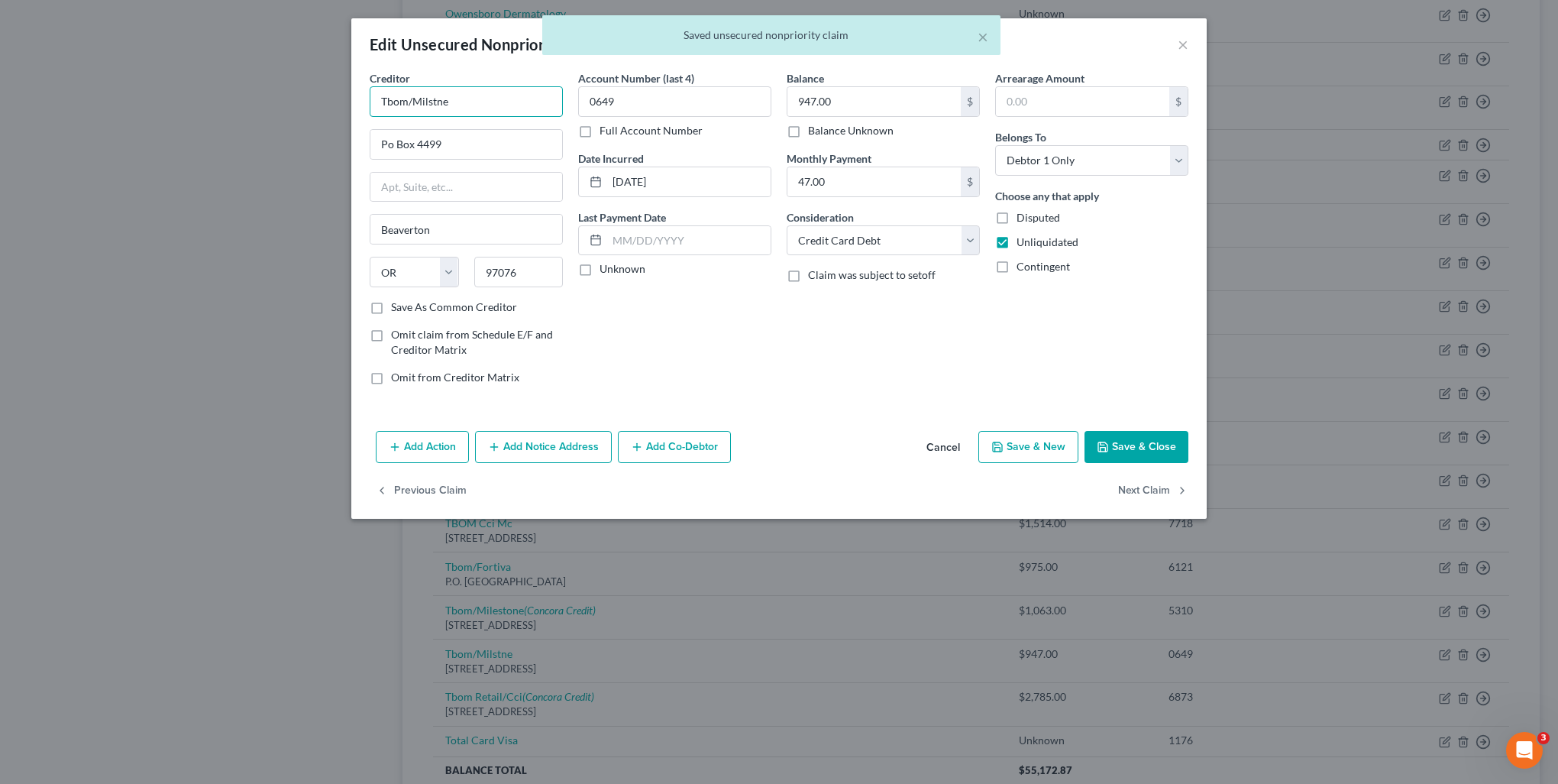
click at [464, 101] on input "Tbom/Milstne" at bounding box center [466, 101] width 193 height 31
click at [489, 309] on label "Save As Common Creditor" at bounding box center [453, 306] width 126 height 15
click at [408, 309] on input "Save As Common Creditor" at bounding box center [402, 304] width 10 height 10
click at [1147, 494] on button "Next Claim" at bounding box center [1153, 490] width 70 height 32
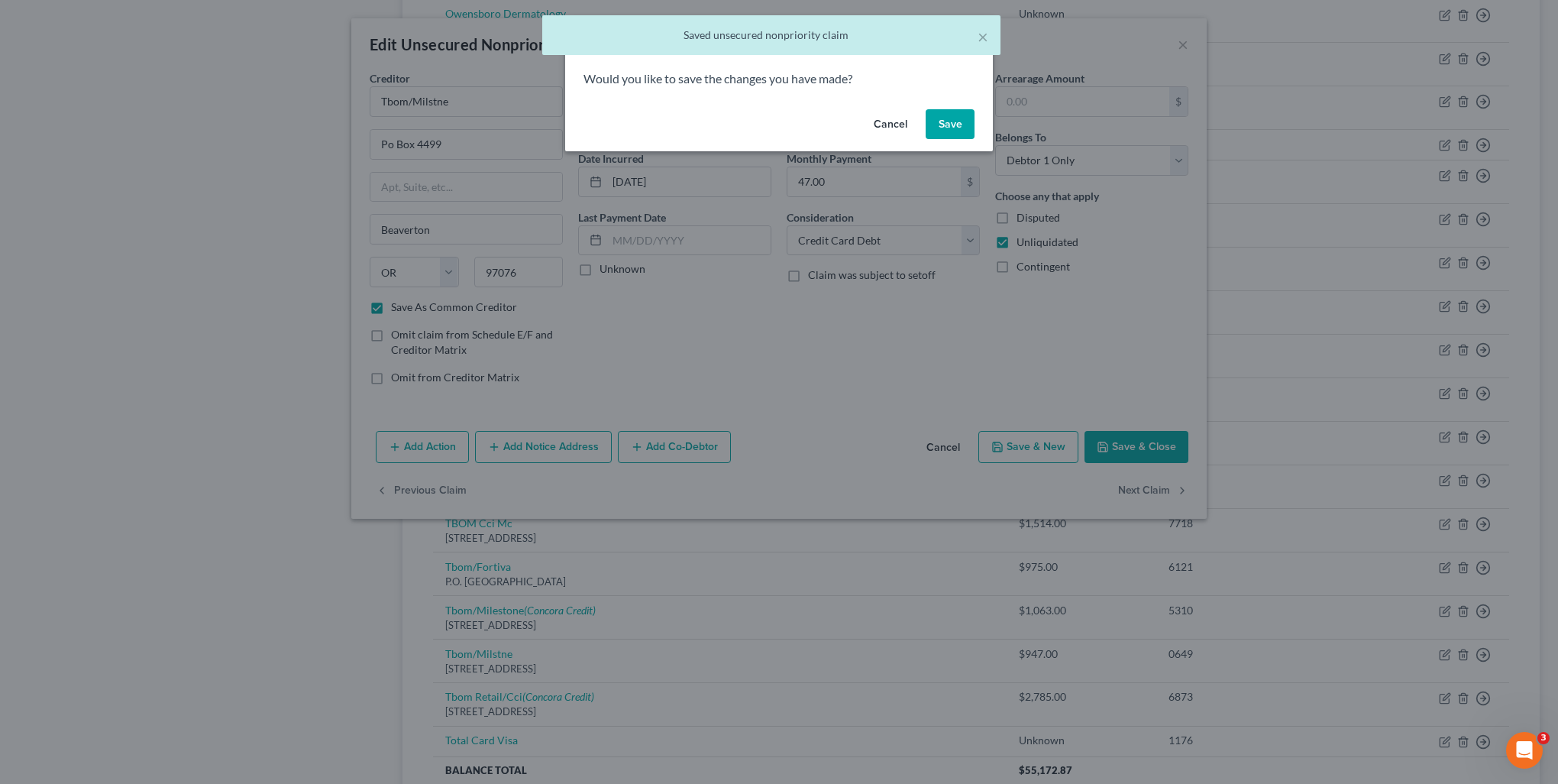
click at [949, 137] on button "Save" at bounding box center [950, 124] width 49 height 31
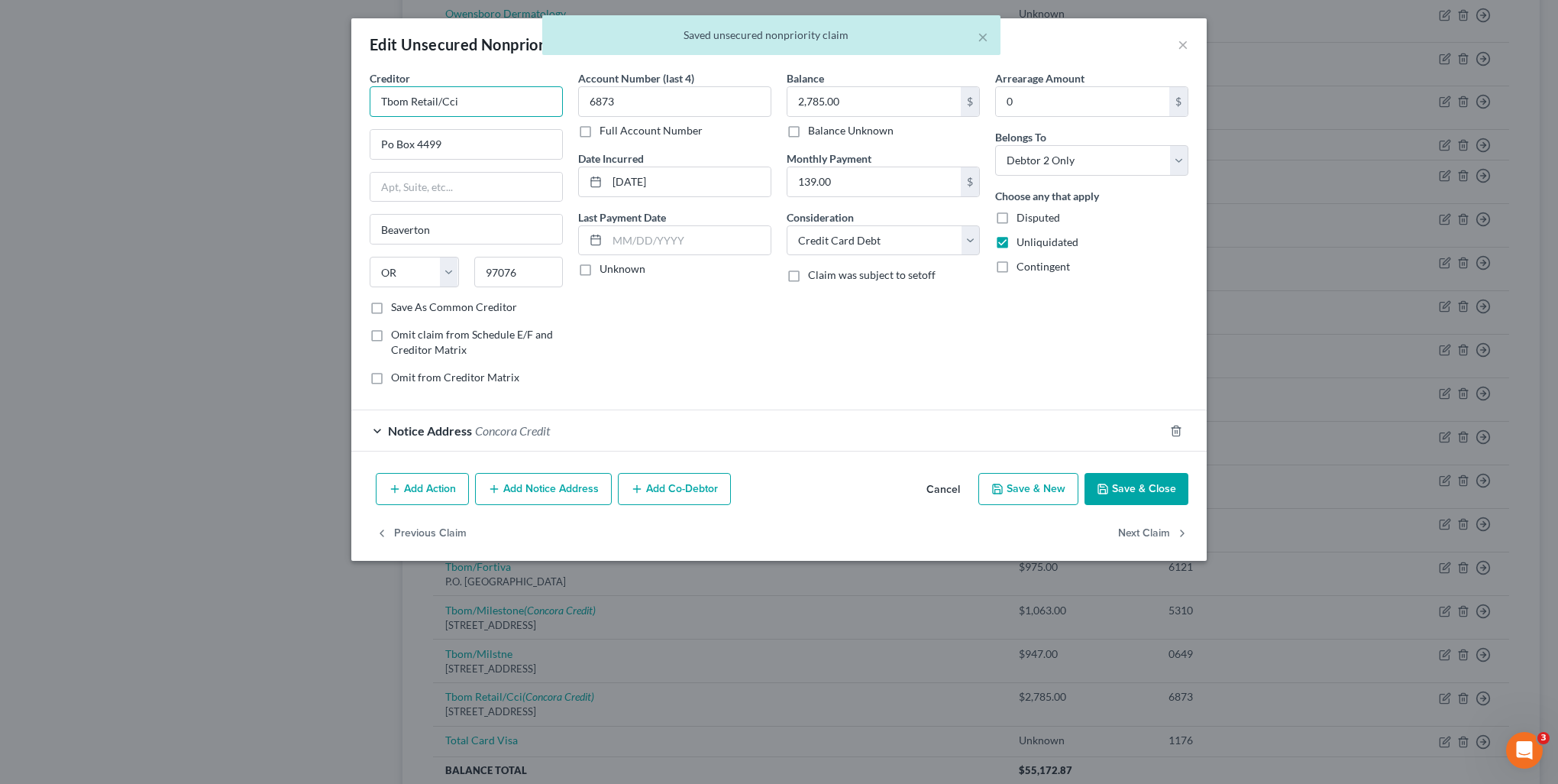
click at [483, 100] on input "Tbom Retail/Cci" at bounding box center [466, 101] width 193 height 31
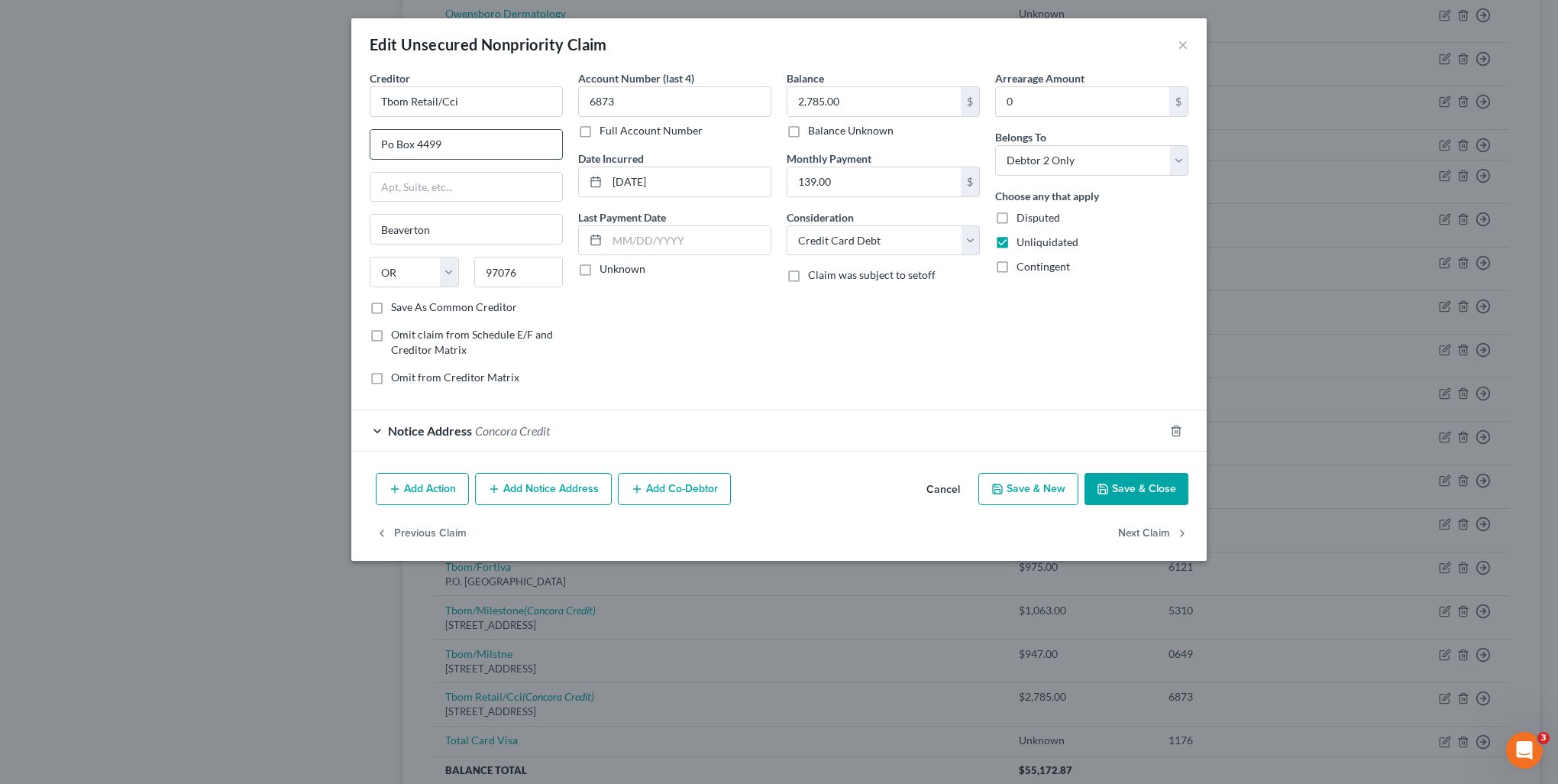
click at [387, 143] on input "Po Box 4499" at bounding box center [466, 144] width 191 height 29
click at [419, 308] on label "Save As Common Creditor" at bounding box center [453, 306] width 126 height 15
click at [408, 308] on input "Save As Common Creditor" at bounding box center [402, 304] width 10 height 10
click at [1163, 533] on button "Next Claim" at bounding box center [1153, 533] width 70 height 32
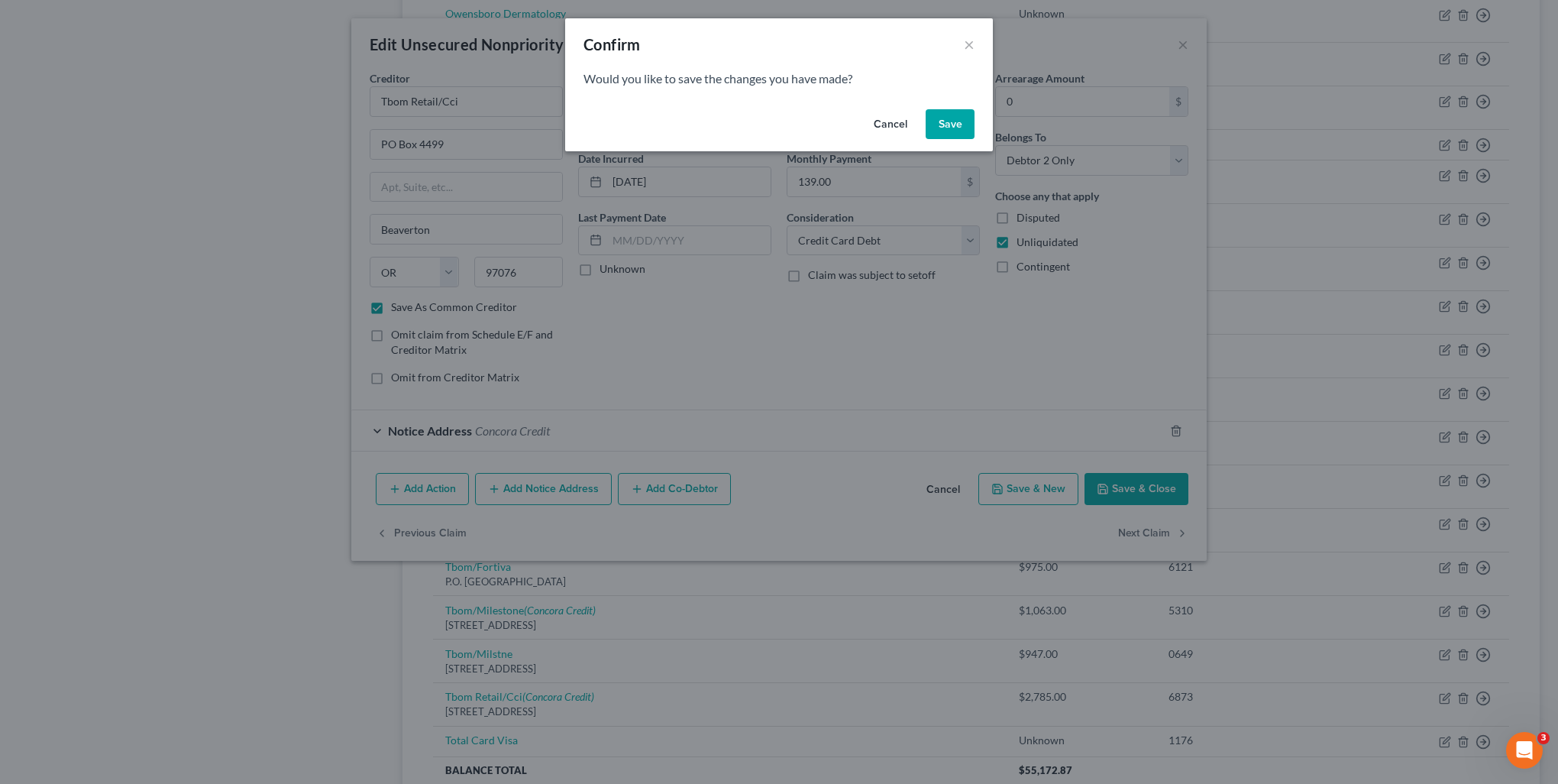
click at [946, 130] on button "Save" at bounding box center [950, 124] width 49 height 31
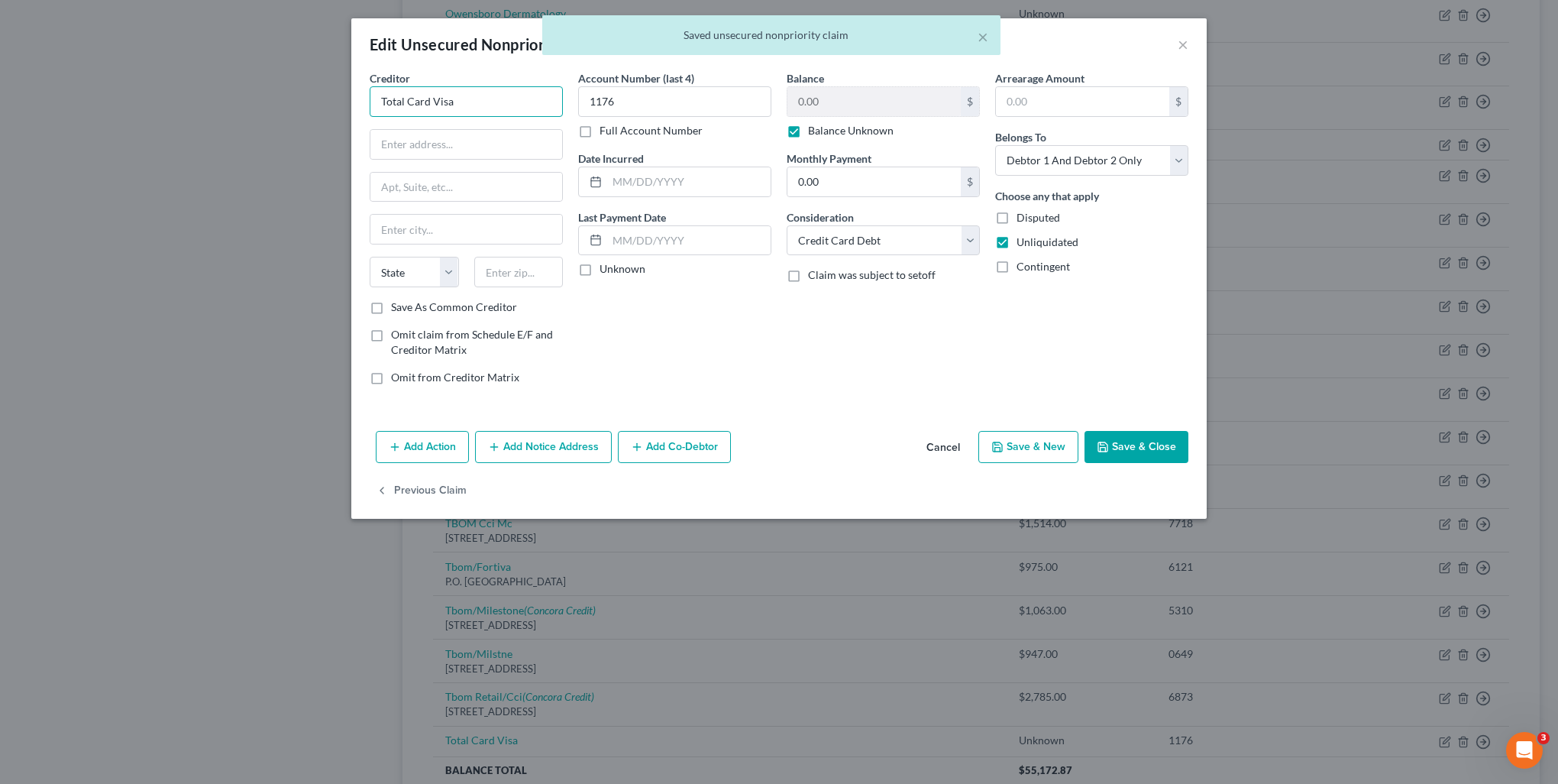
click at [474, 104] on input "Total Card Visa" at bounding box center [466, 101] width 193 height 31
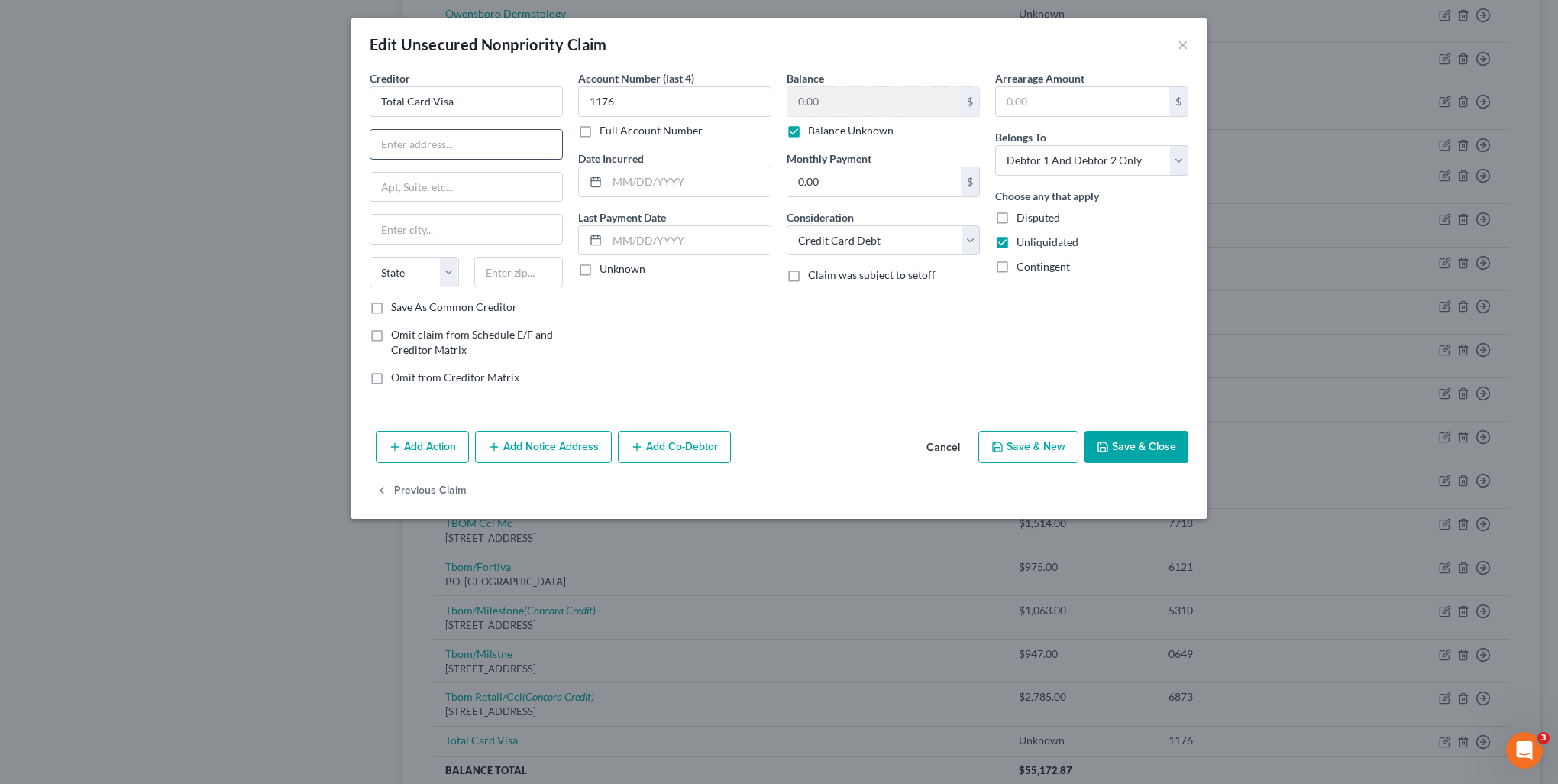
click at [468, 142] on input "text" at bounding box center [466, 144] width 191 height 29
click at [1135, 451] on button "Save & Close" at bounding box center [1136, 446] width 104 height 32
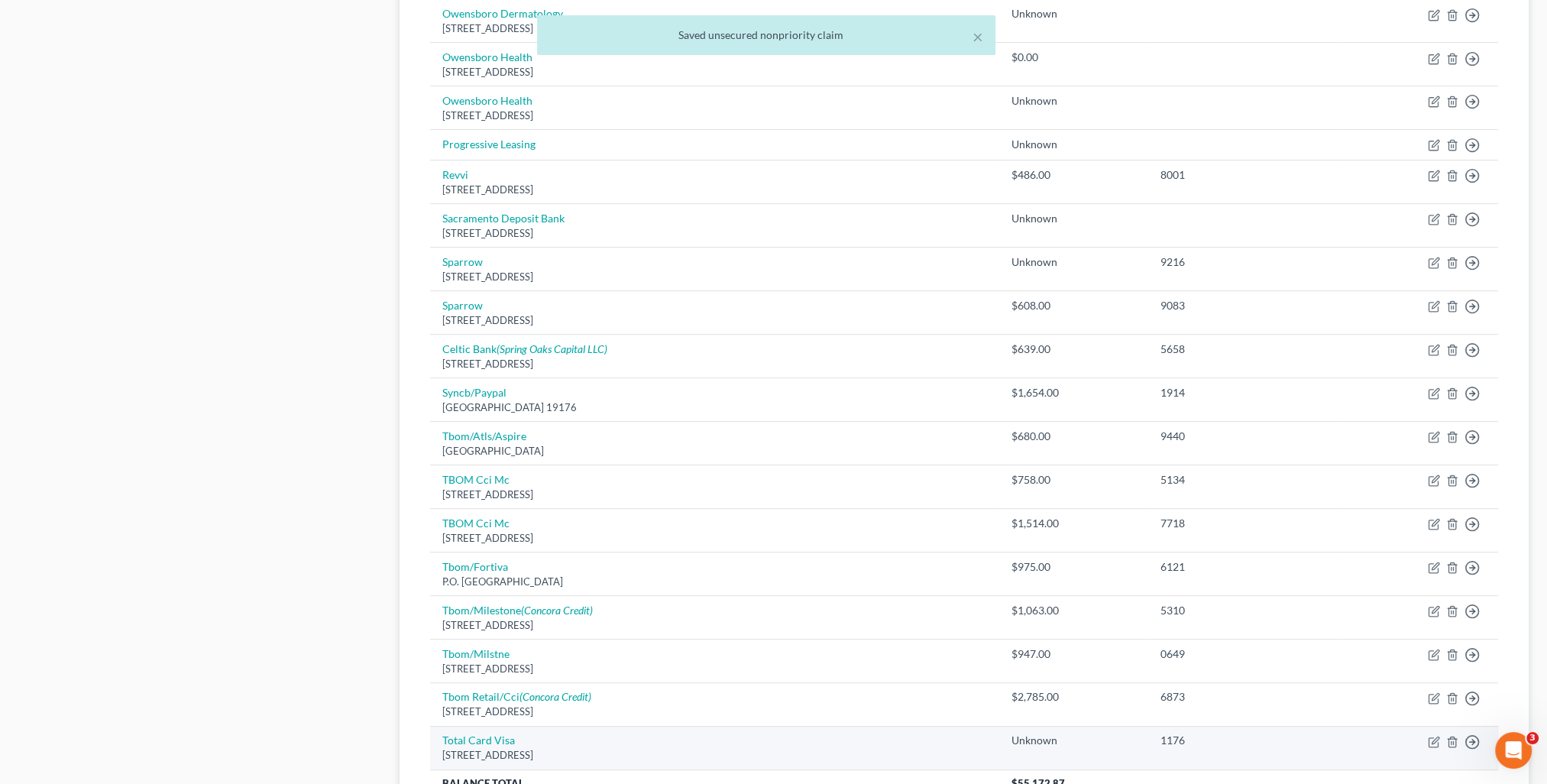
scroll to position [961, 0]
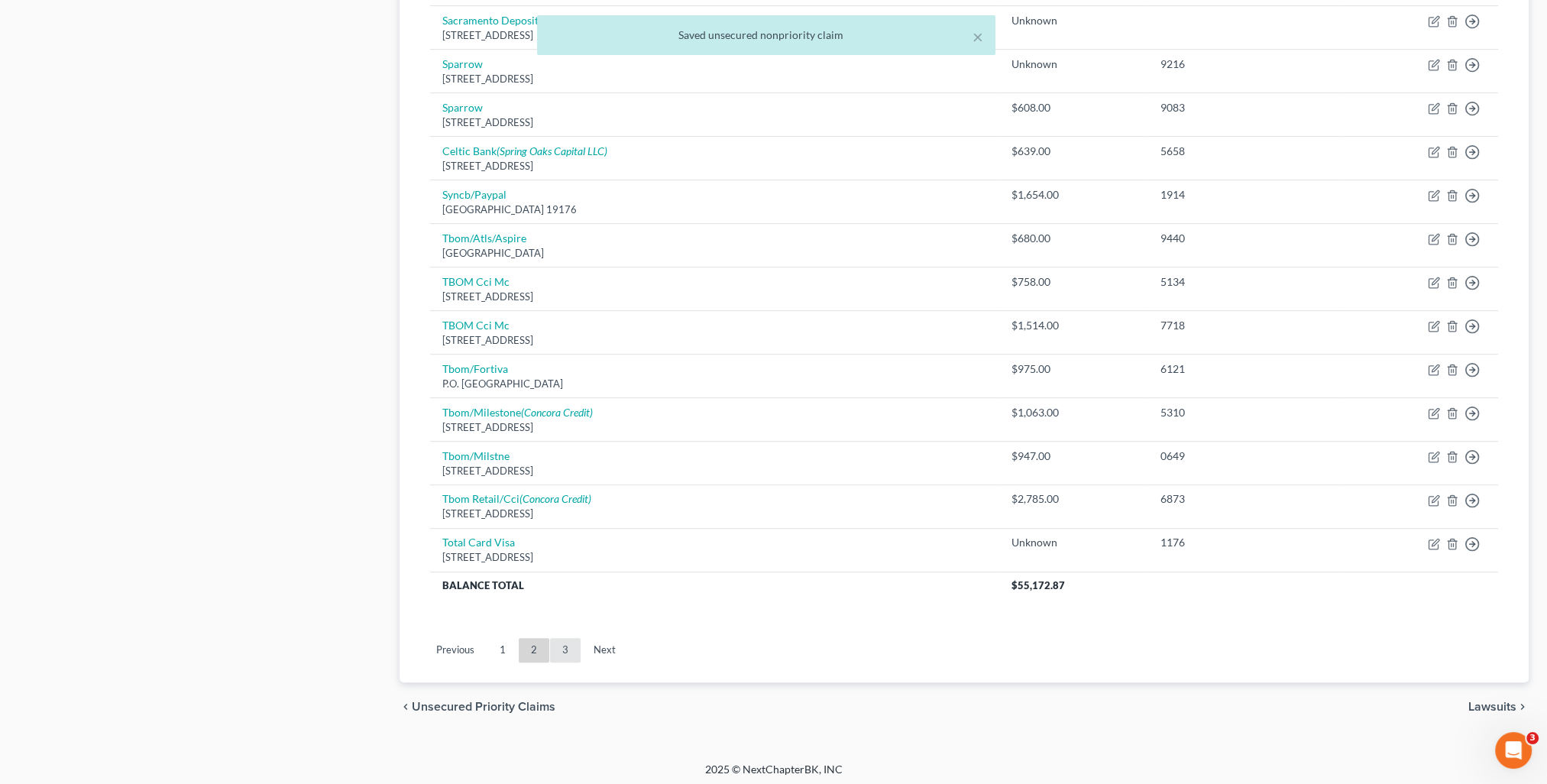
click at [577, 646] on link "3" at bounding box center [565, 650] width 31 height 25
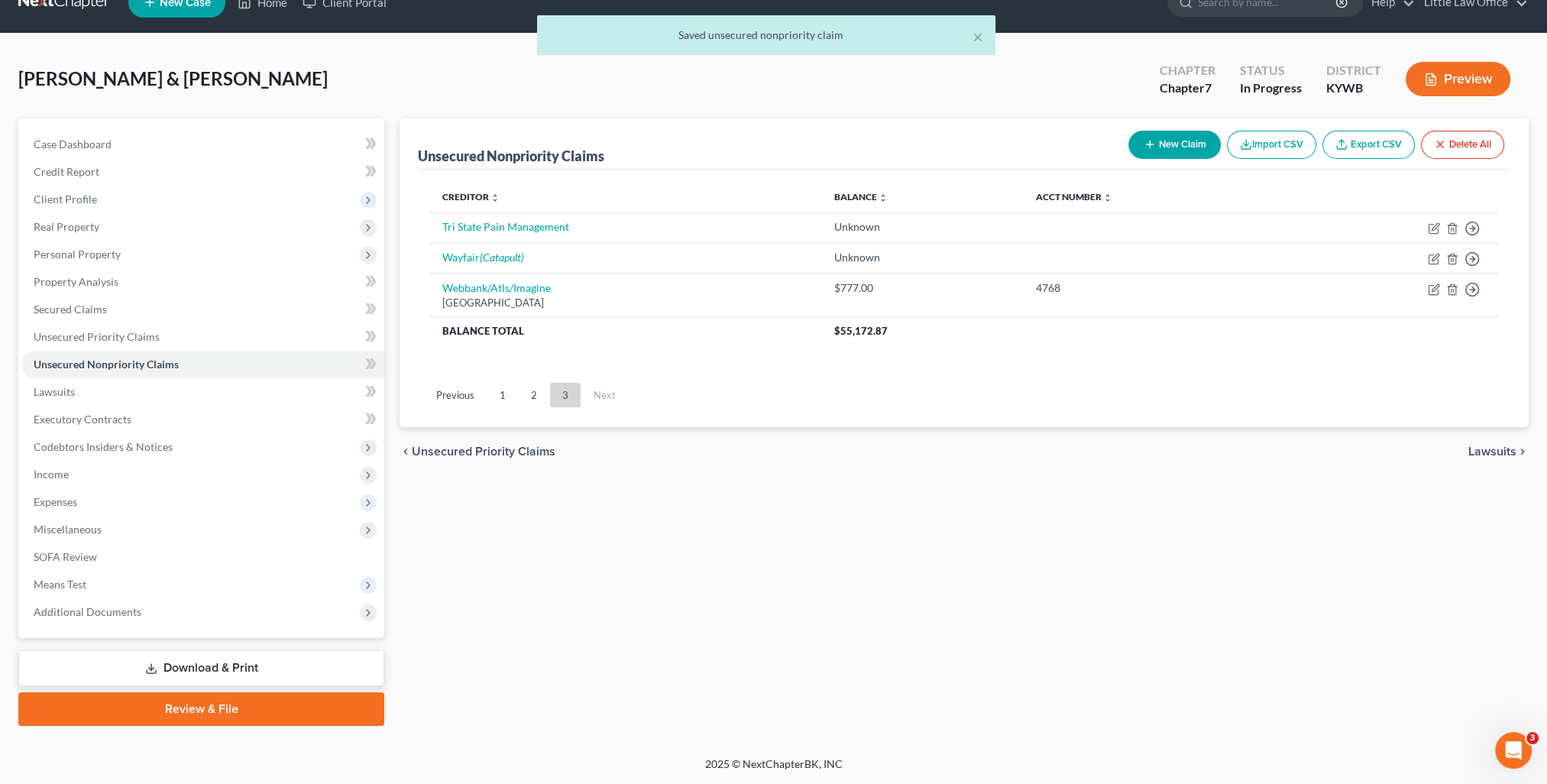
scroll to position [27, 0]
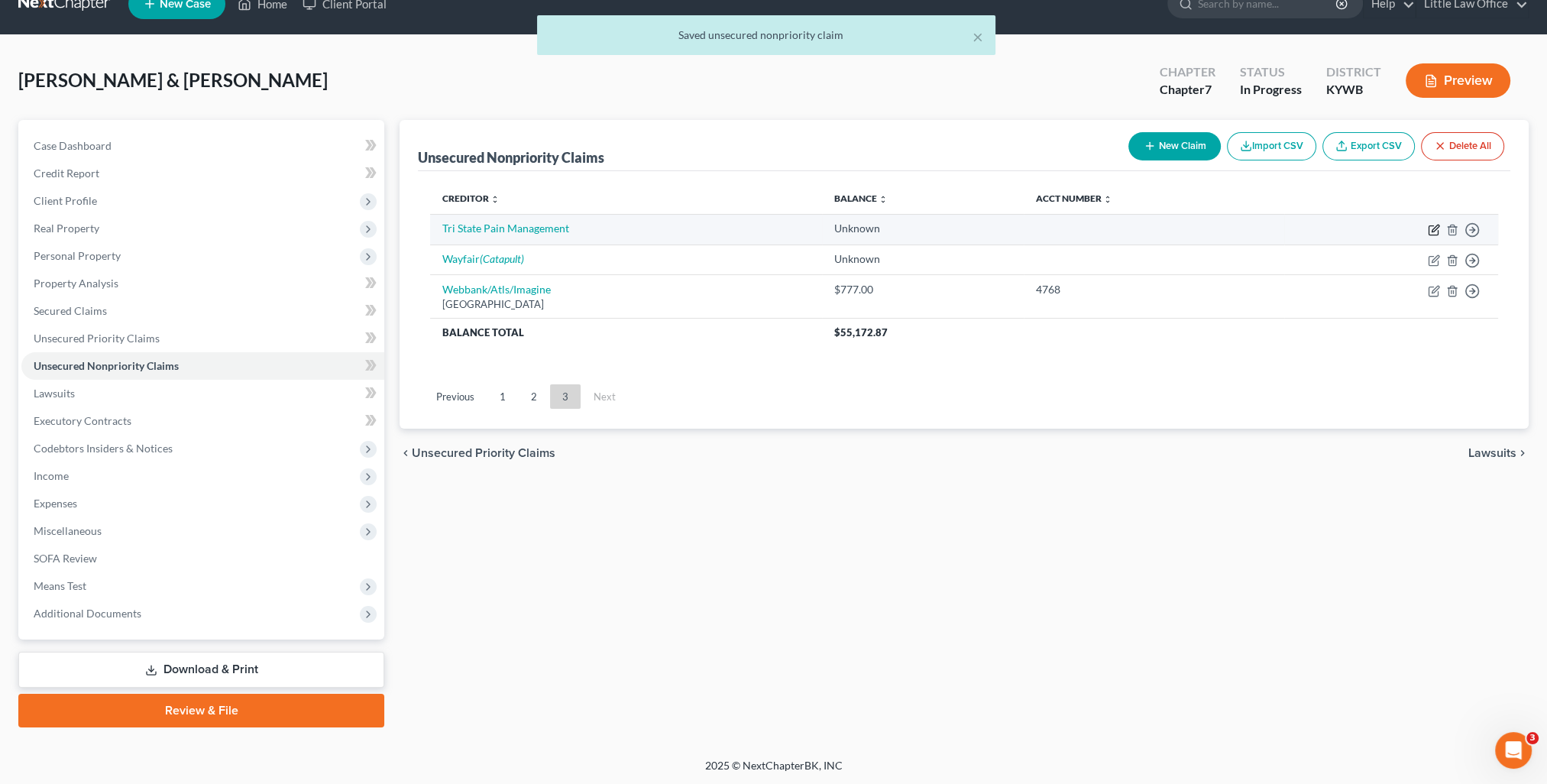
click at [1431, 233] on icon "button" at bounding box center [1433, 229] width 12 height 12
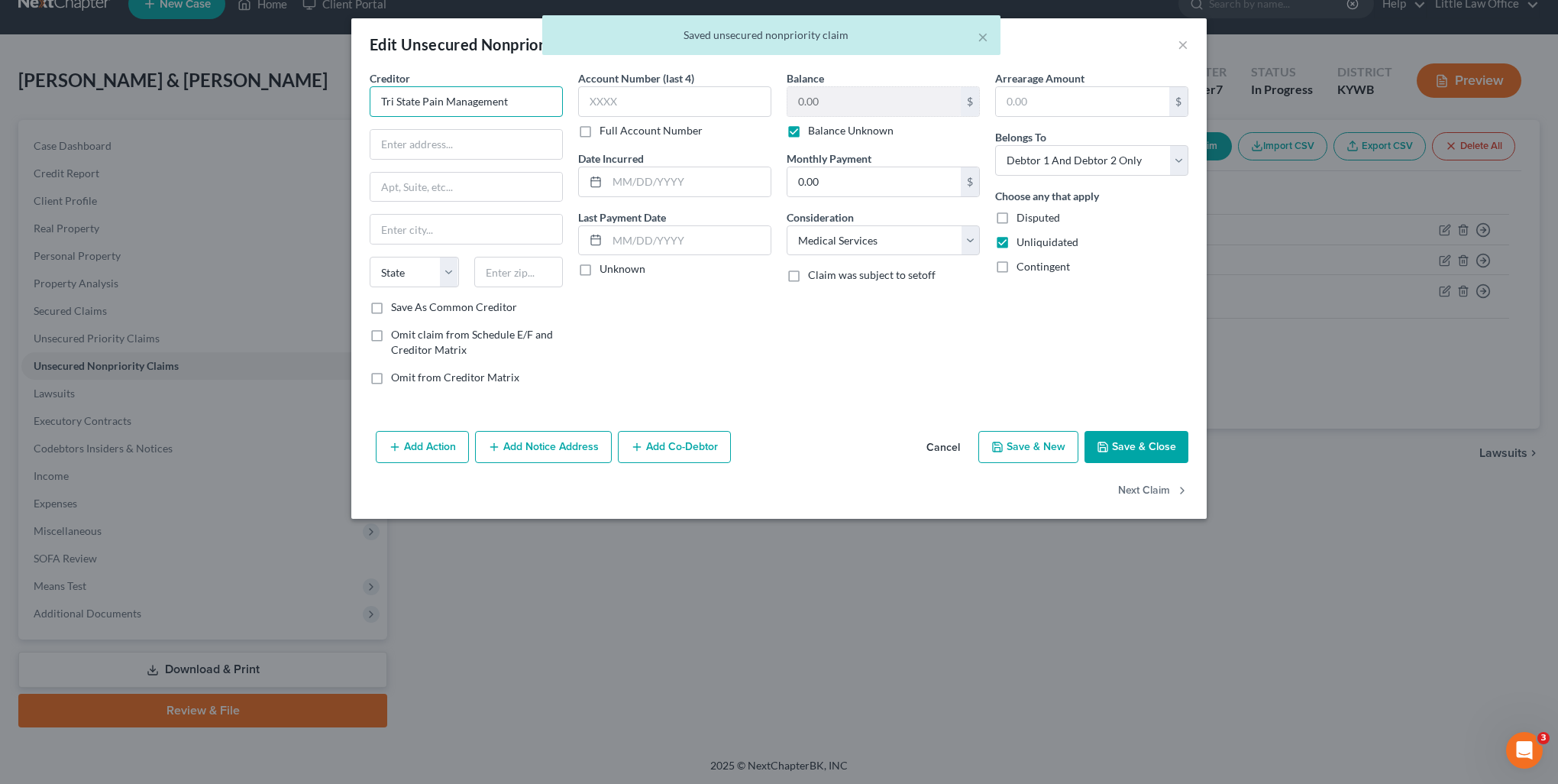
click at [497, 101] on input "Tri State Pain Management" at bounding box center [466, 101] width 193 height 31
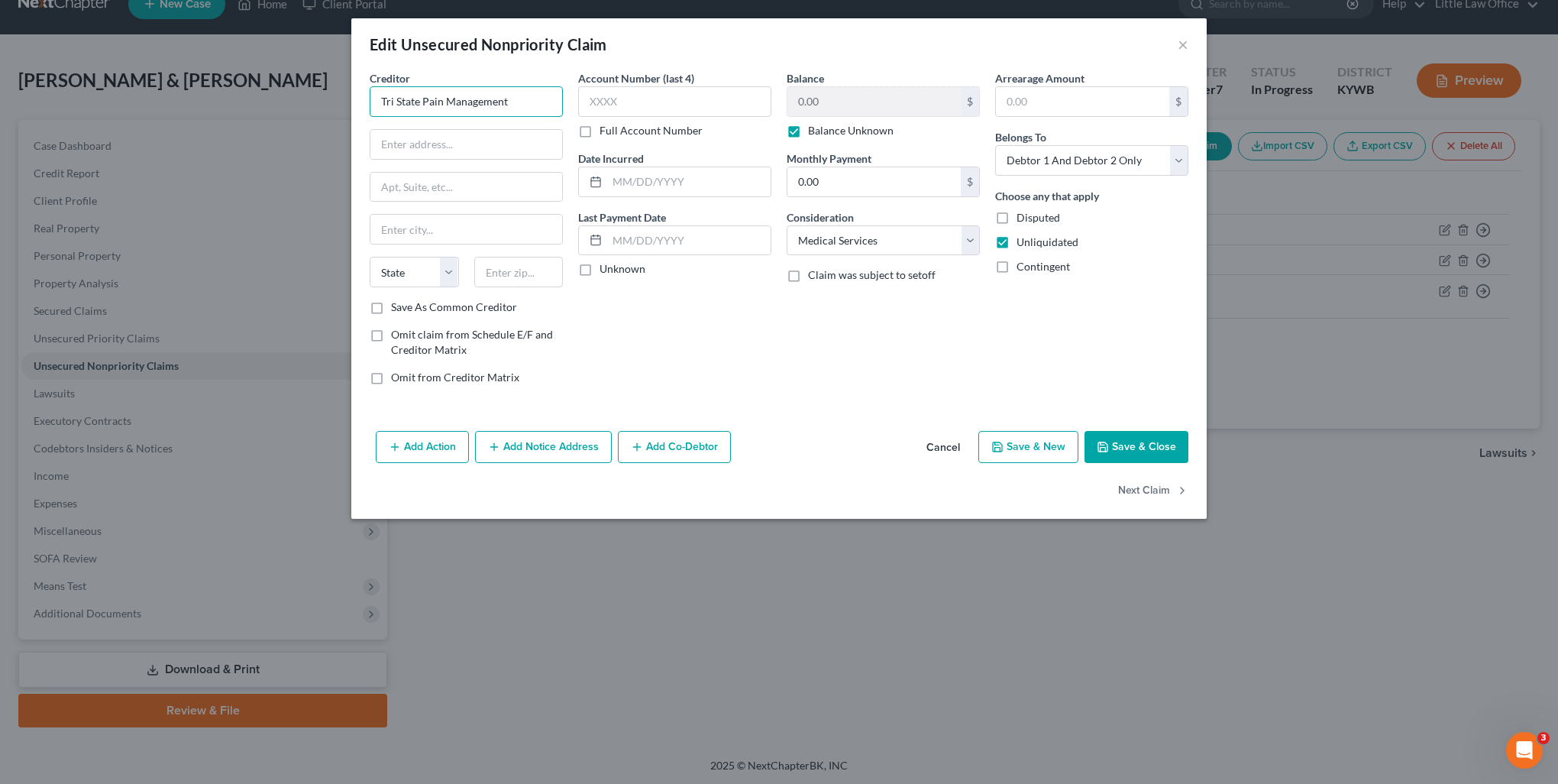
click at [510, 106] on input "Tri State Pain Management" at bounding box center [466, 101] width 193 height 31
click at [392, 134] on input "text" at bounding box center [466, 144] width 191 height 29
click at [1137, 497] on button "Next Claim" at bounding box center [1153, 490] width 70 height 32
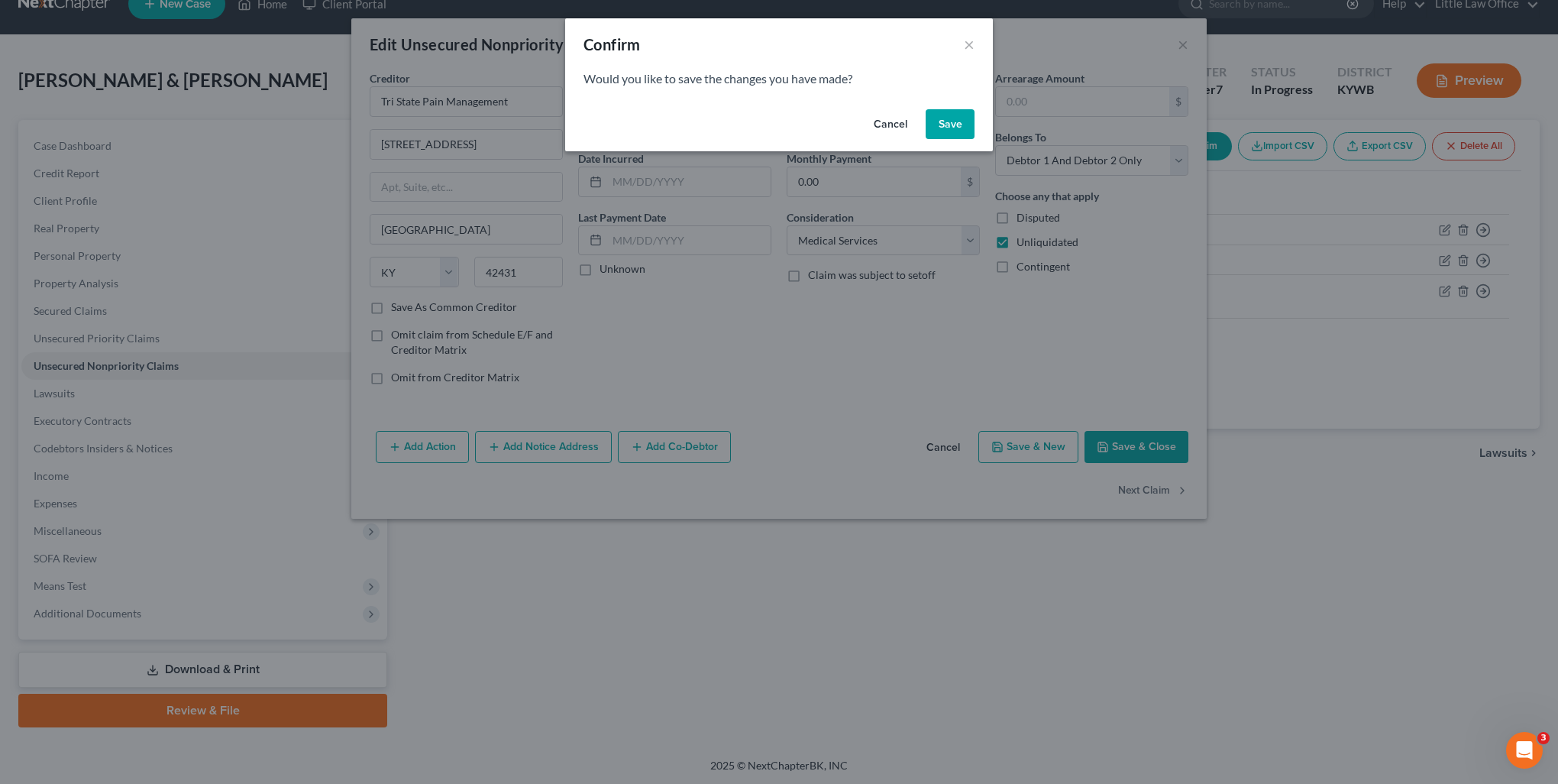
click at [947, 132] on button "Save" at bounding box center [950, 124] width 49 height 31
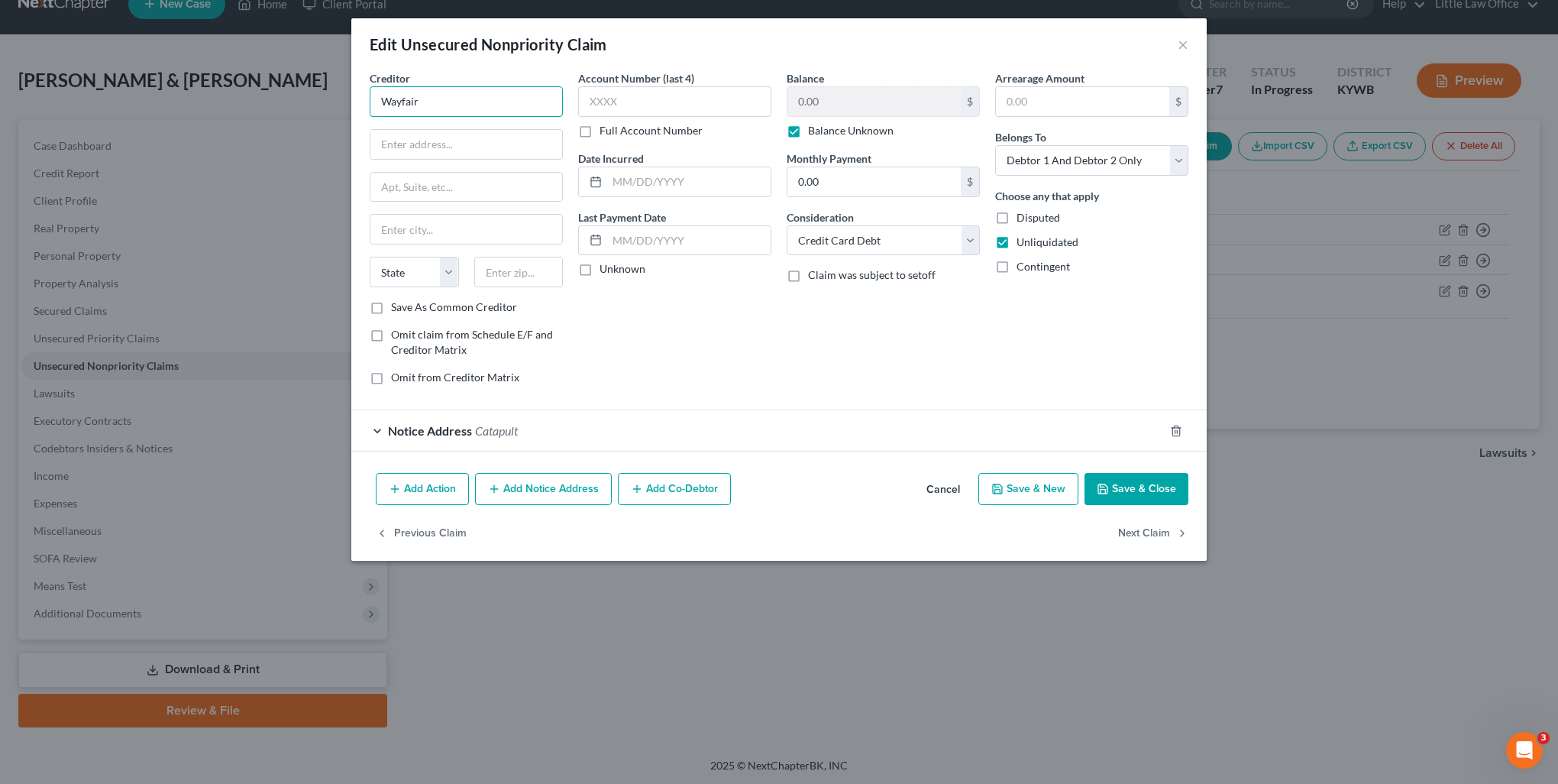
click at [476, 104] on input "Wayfair" at bounding box center [466, 101] width 193 height 31
click at [430, 135] on input "text" at bounding box center [466, 144] width 191 height 29
click at [1143, 521] on button "Next Claim" at bounding box center [1153, 533] width 70 height 32
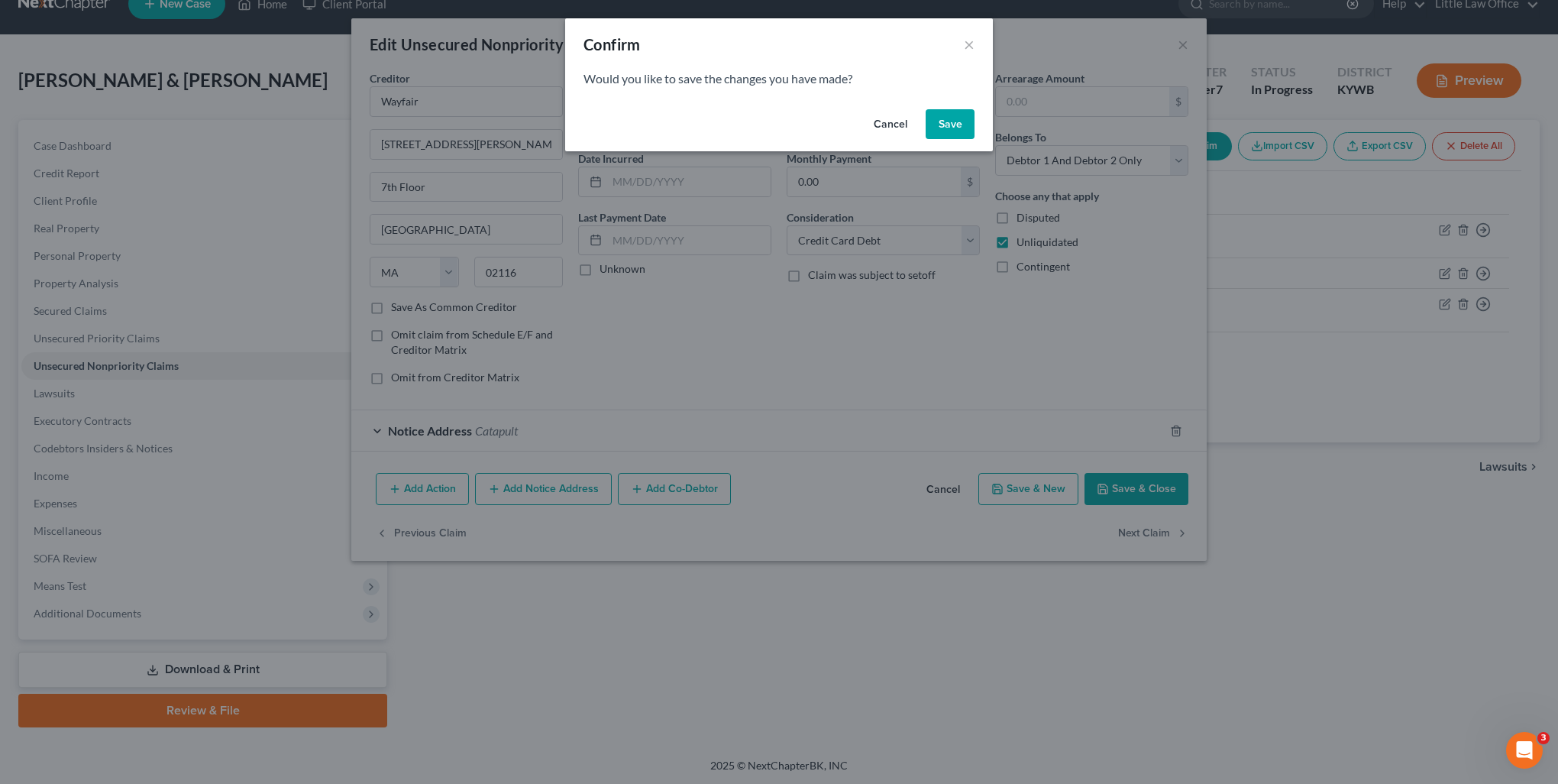
click at [945, 122] on button "Save" at bounding box center [950, 124] width 49 height 31
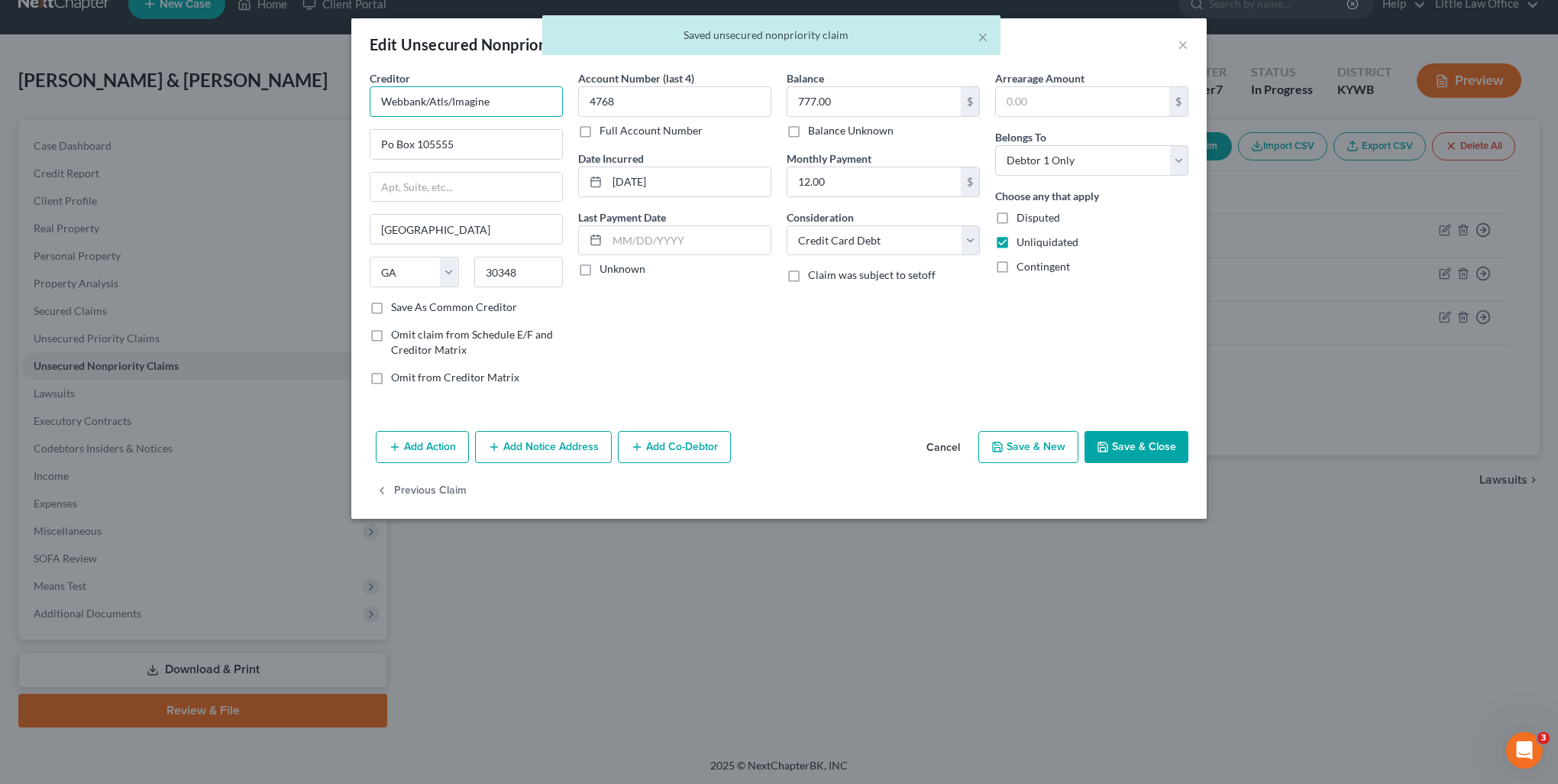
click at [521, 102] on input "Webbank/Atls/Imagine" at bounding box center [466, 101] width 193 height 31
click at [386, 143] on input "Po Box 105555" at bounding box center [466, 144] width 191 height 29
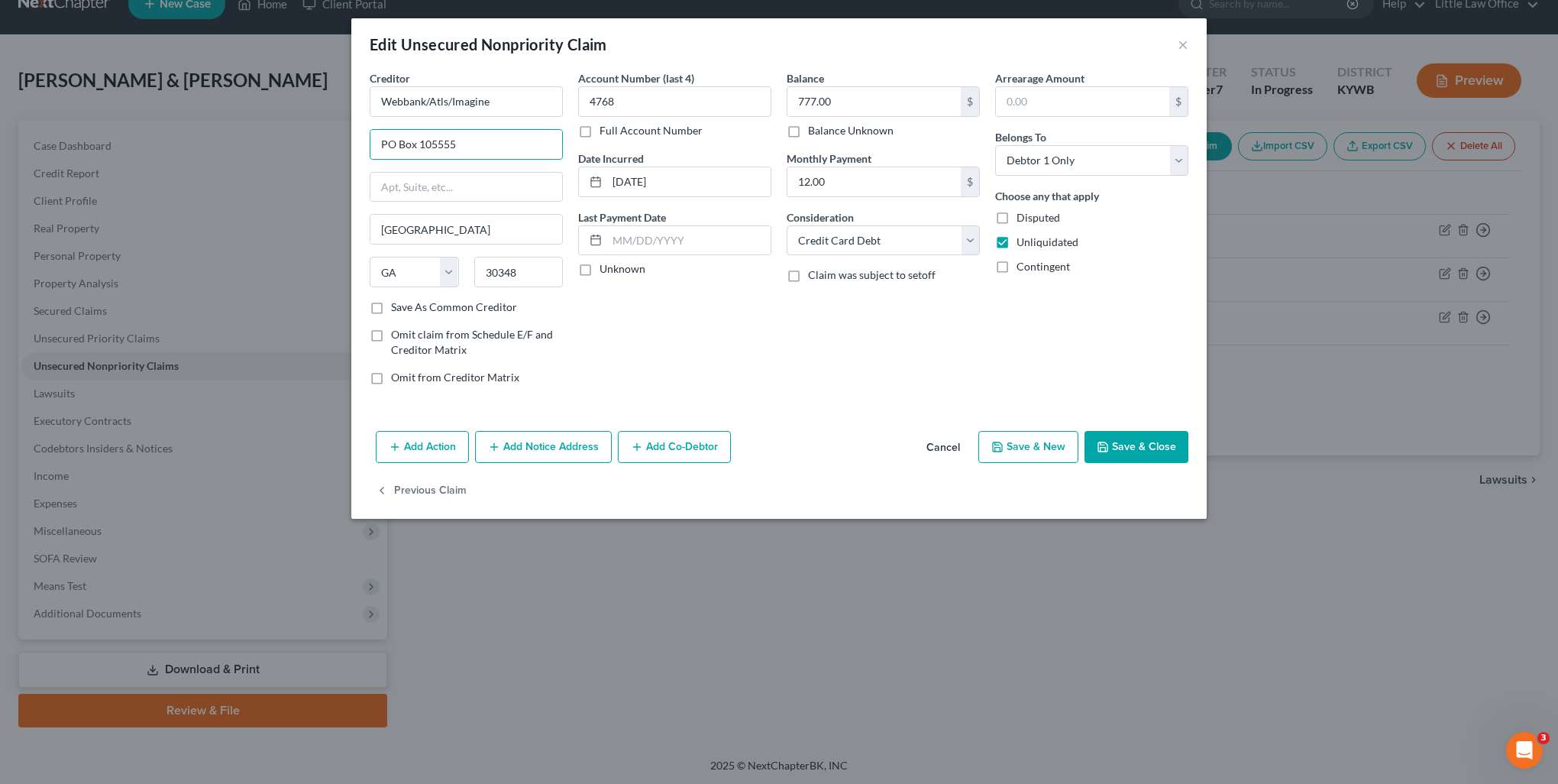
click at [446, 301] on label "Save As Common Creditor" at bounding box center [453, 306] width 126 height 15
click at [408, 301] on input "Save As Common Creditor" at bounding box center [402, 304] width 10 height 10
click at [1135, 449] on button "Save & Close" at bounding box center [1136, 446] width 104 height 32
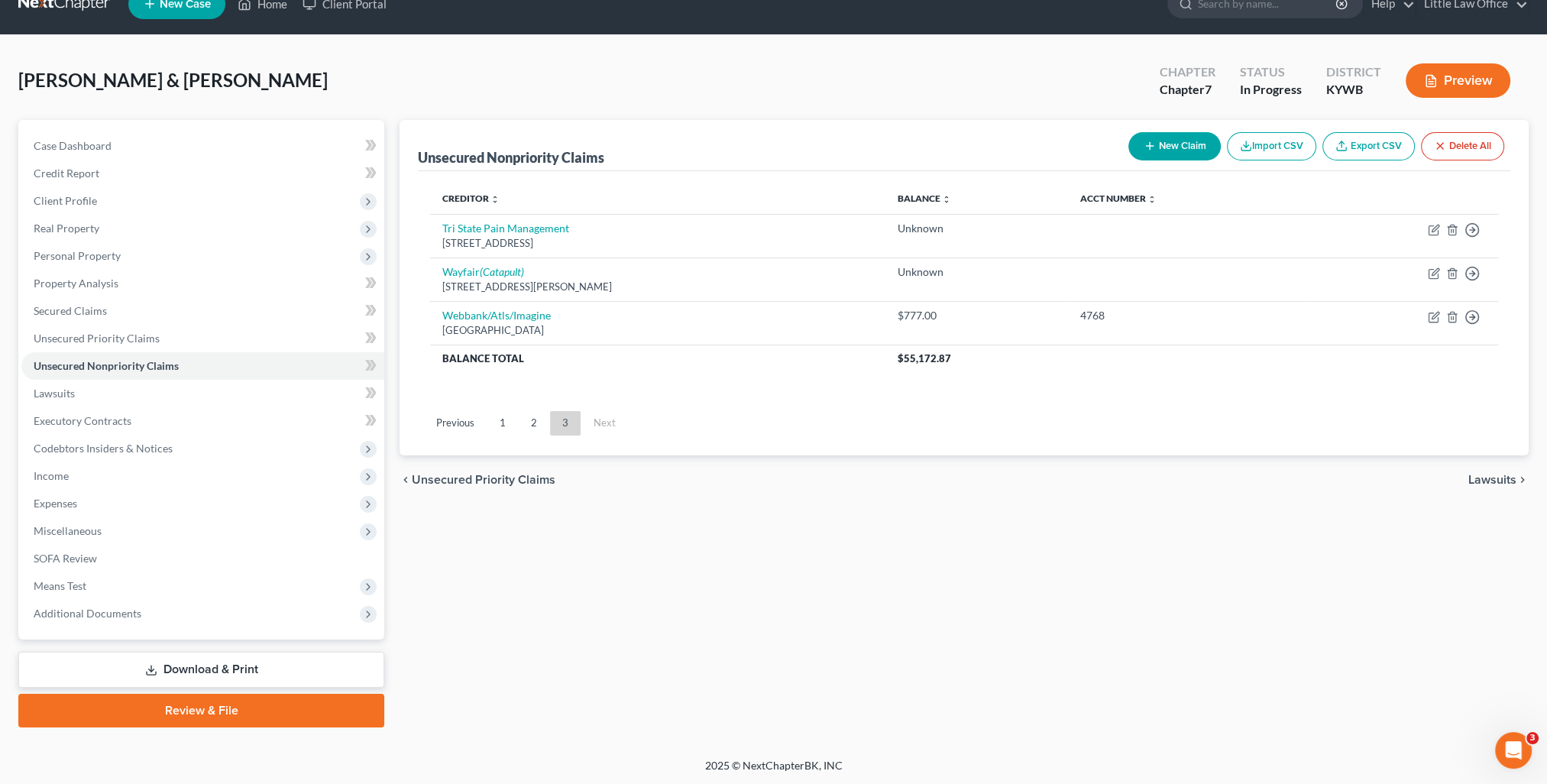
click at [1487, 476] on span "Lawsuits" at bounding box center [1492, 479] width 48 height 12
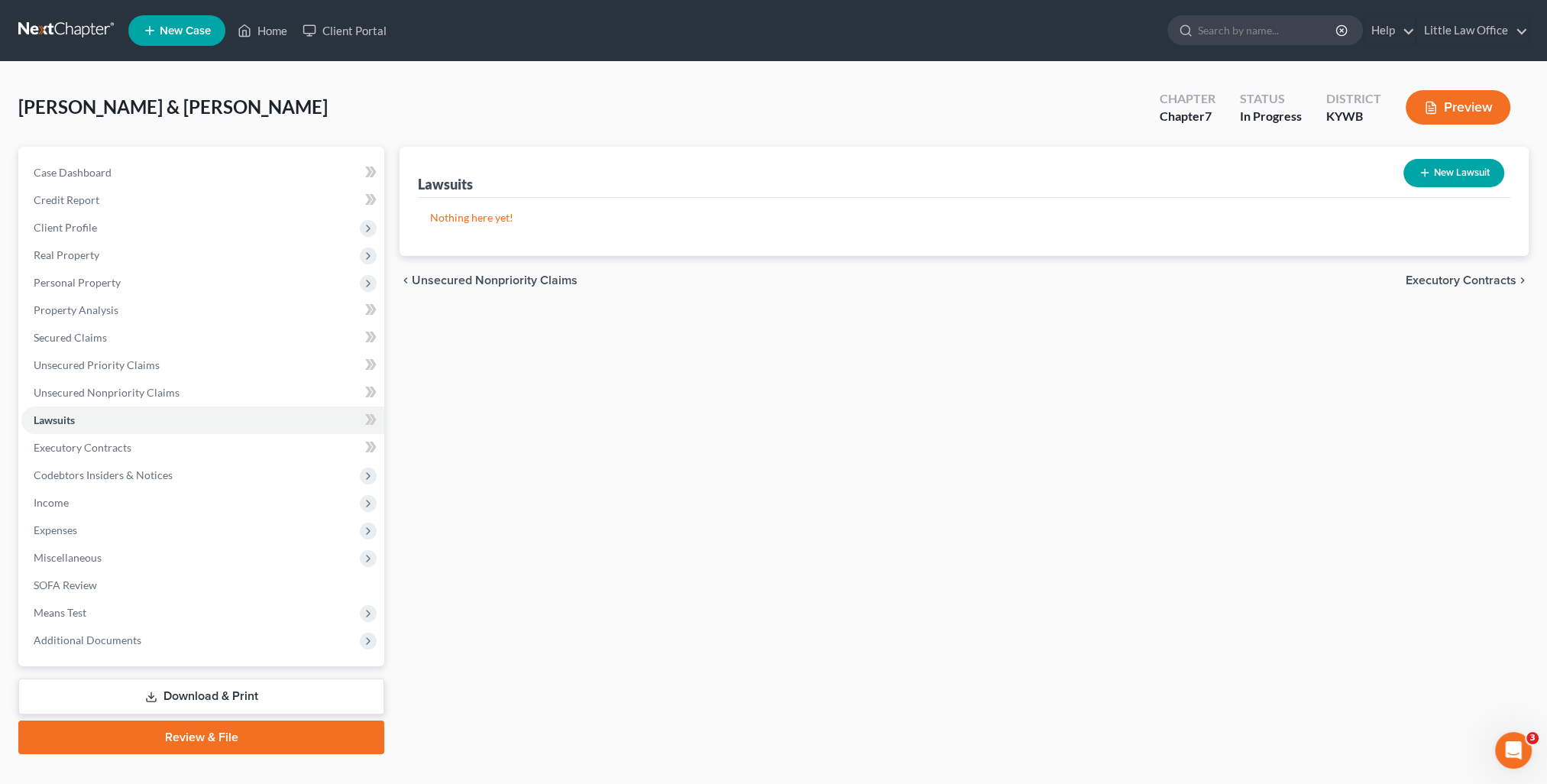
click at [267, 14] on ul "New Case Home Client Portal - No Result - See all results Or Press Enter... Hel…" at bounding box center [828, 31] width 1401 height 40
click at [268, 25] on link "Home" at bounding box center [263, 30] width 65 height 28
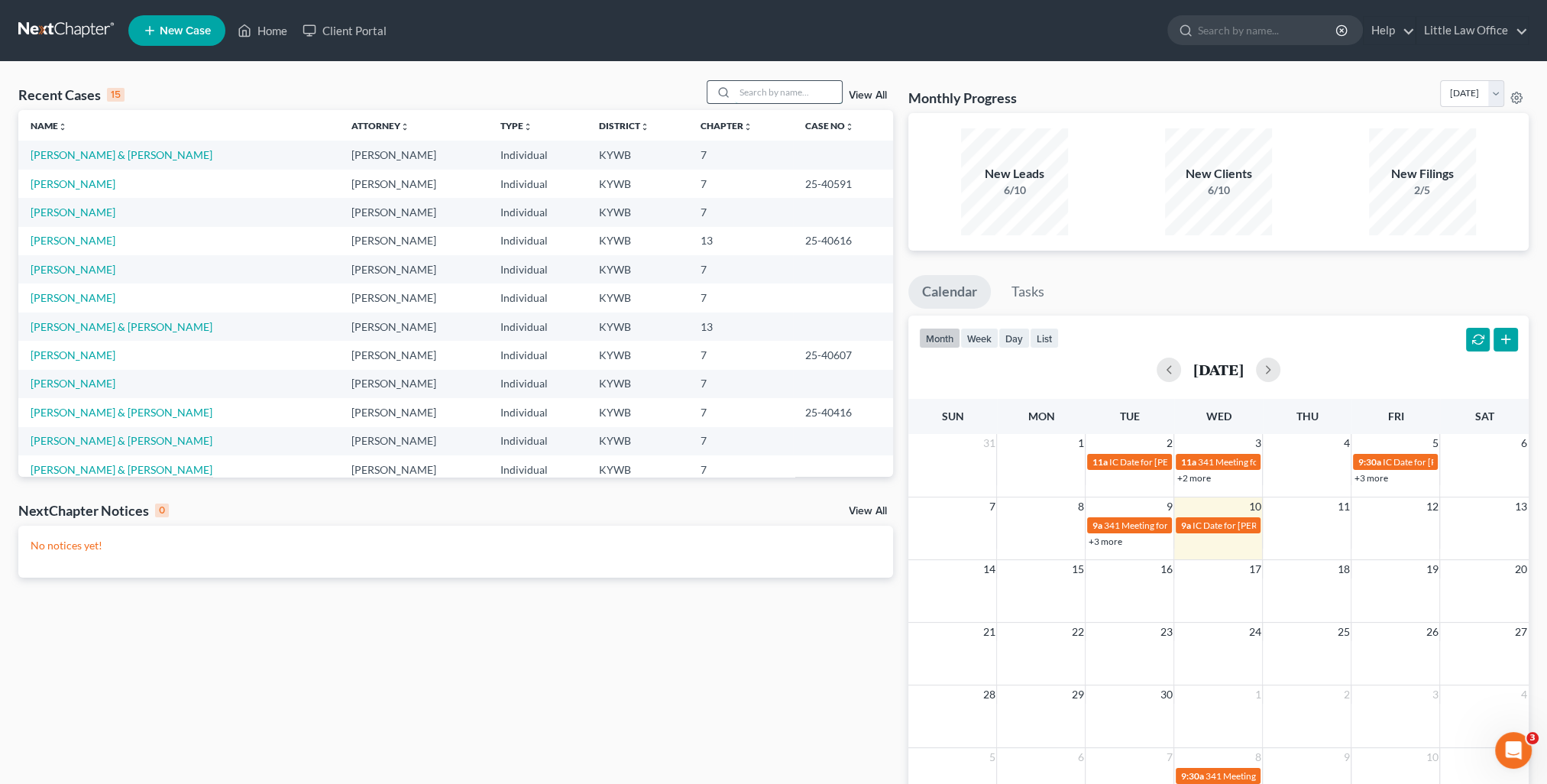
click at [766, 95] on input "search" at bounding box center [788, 92] width 107 height 22
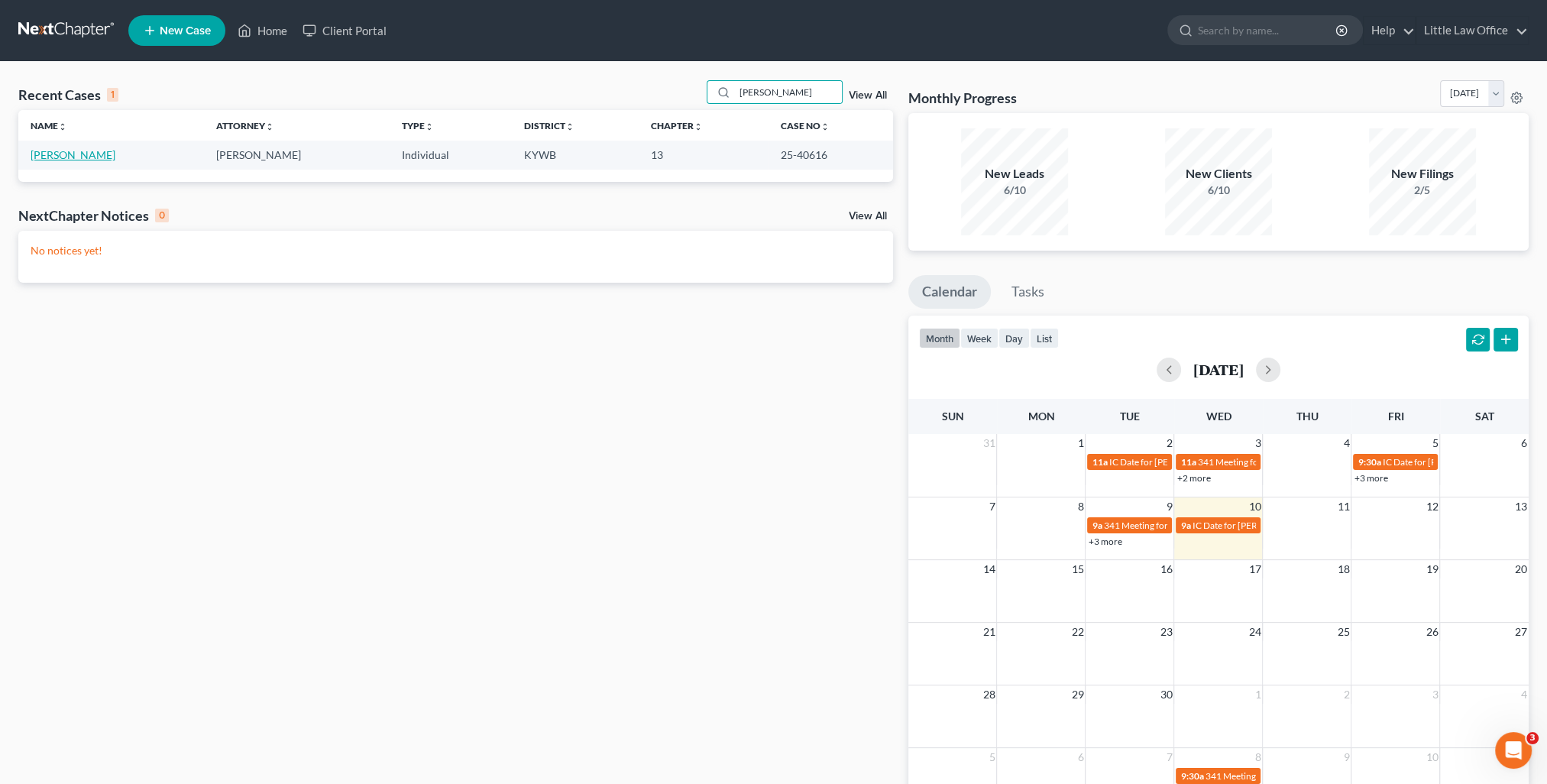
click at [59, 150] on link "Tapia, Jessica" at bounding box center [73, 154] width 85 height 13
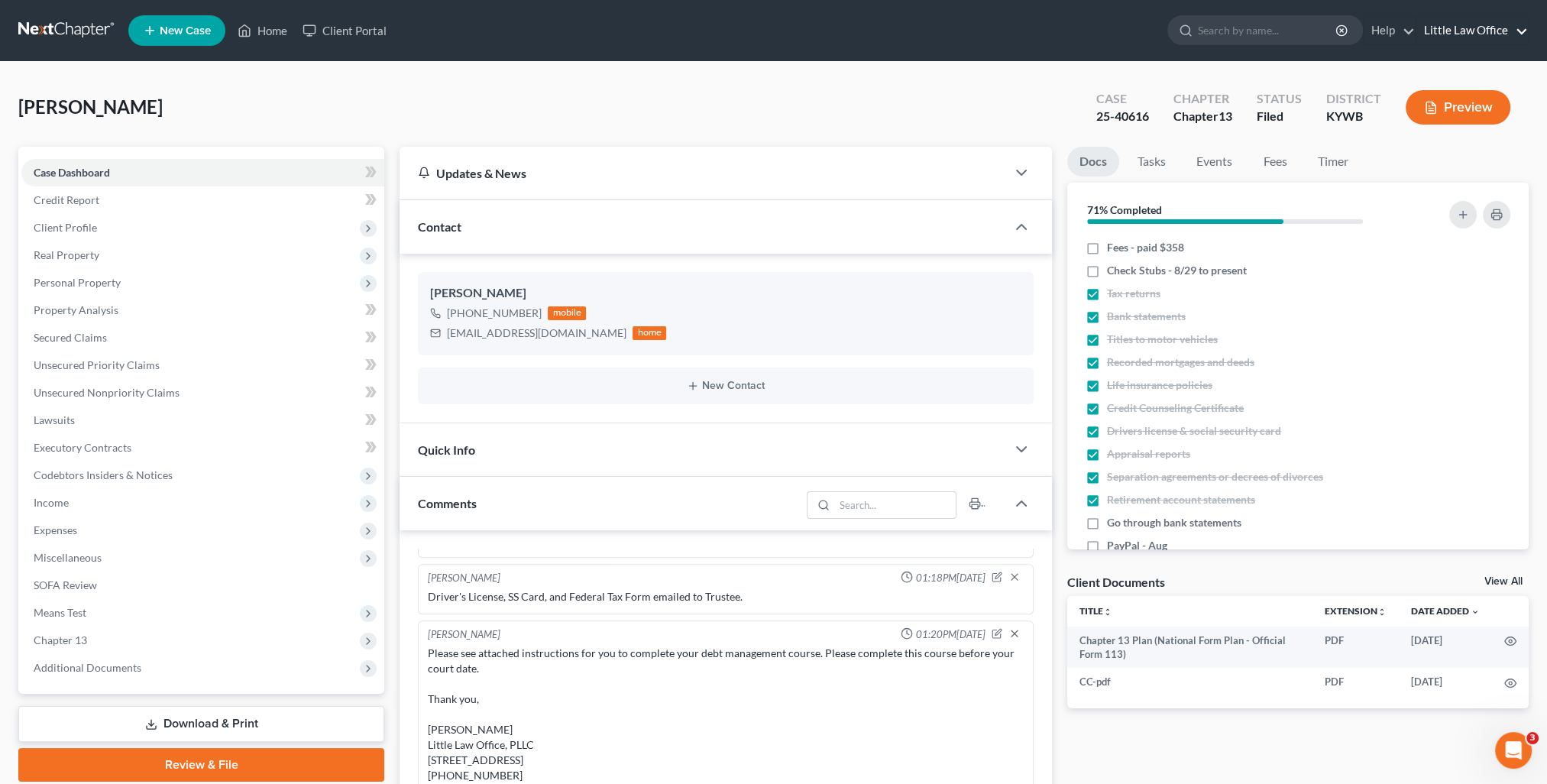
click at [1449, 44] on link "Little Law Office" at bounding box center [1472, 30] width 112 height 28
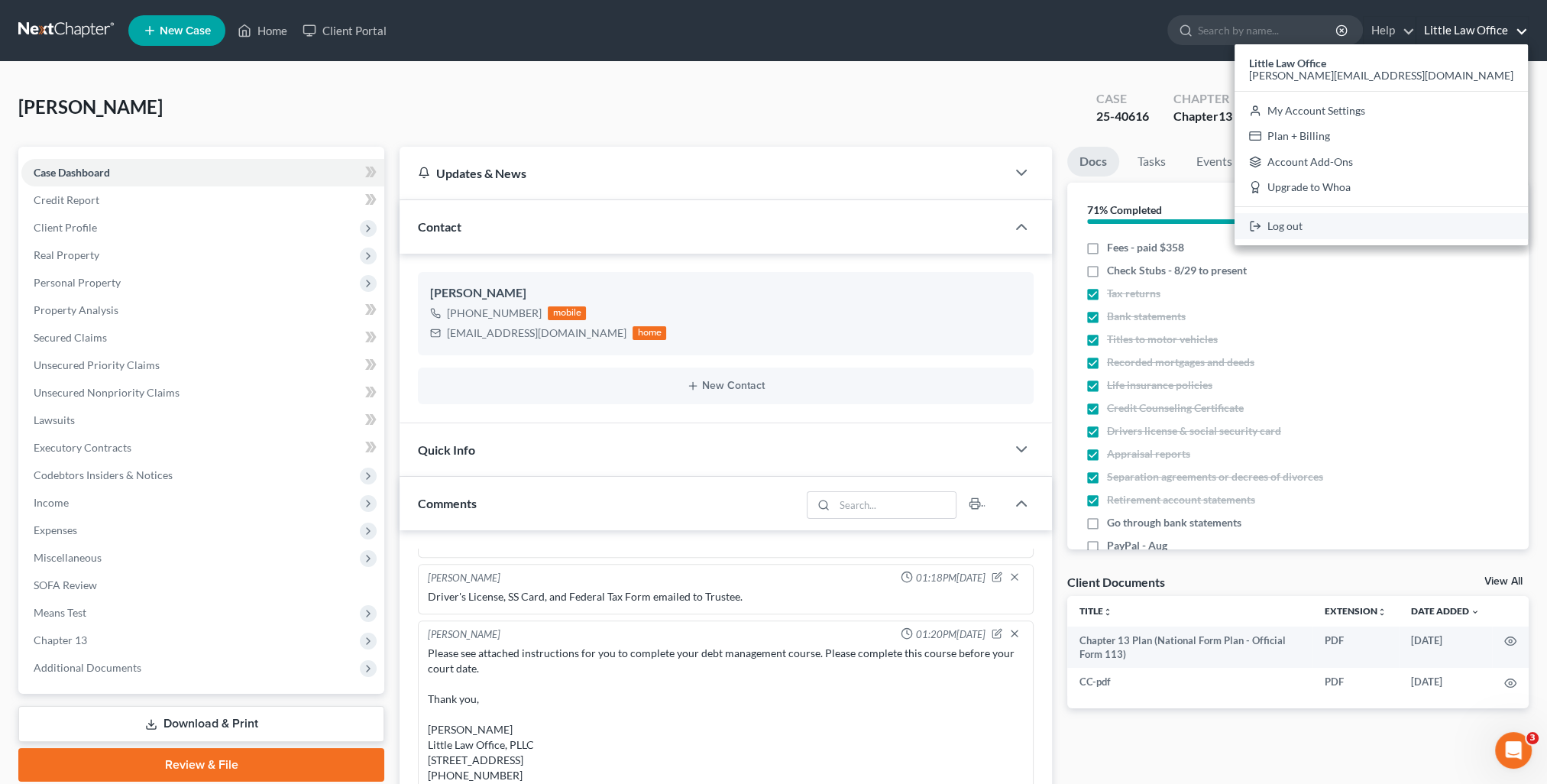
click at [1423, 232] on link "Log out" at bounding box center [1381, 225] width 294 height 26
